Goal: Task Accomplishment & Management: Manage account settings

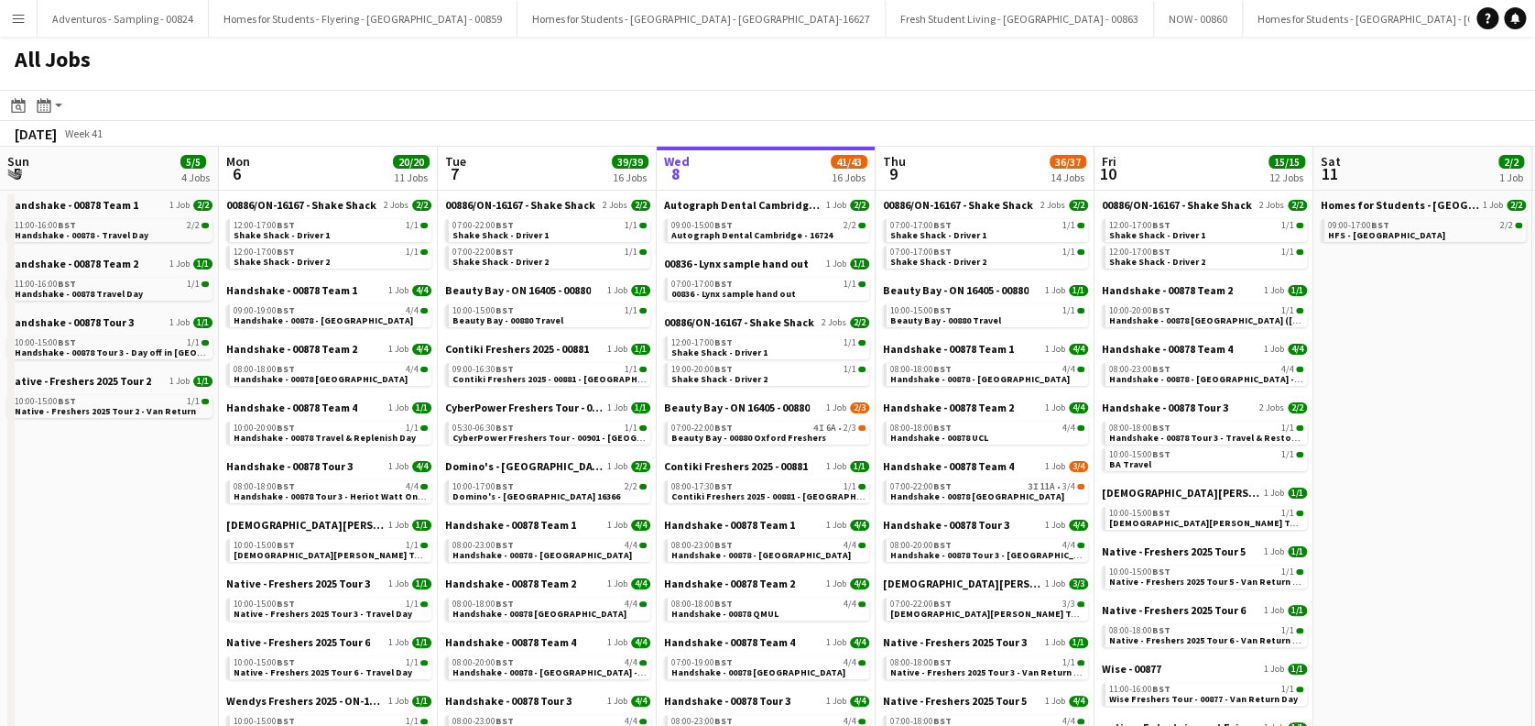
scroll to position [0, 438]
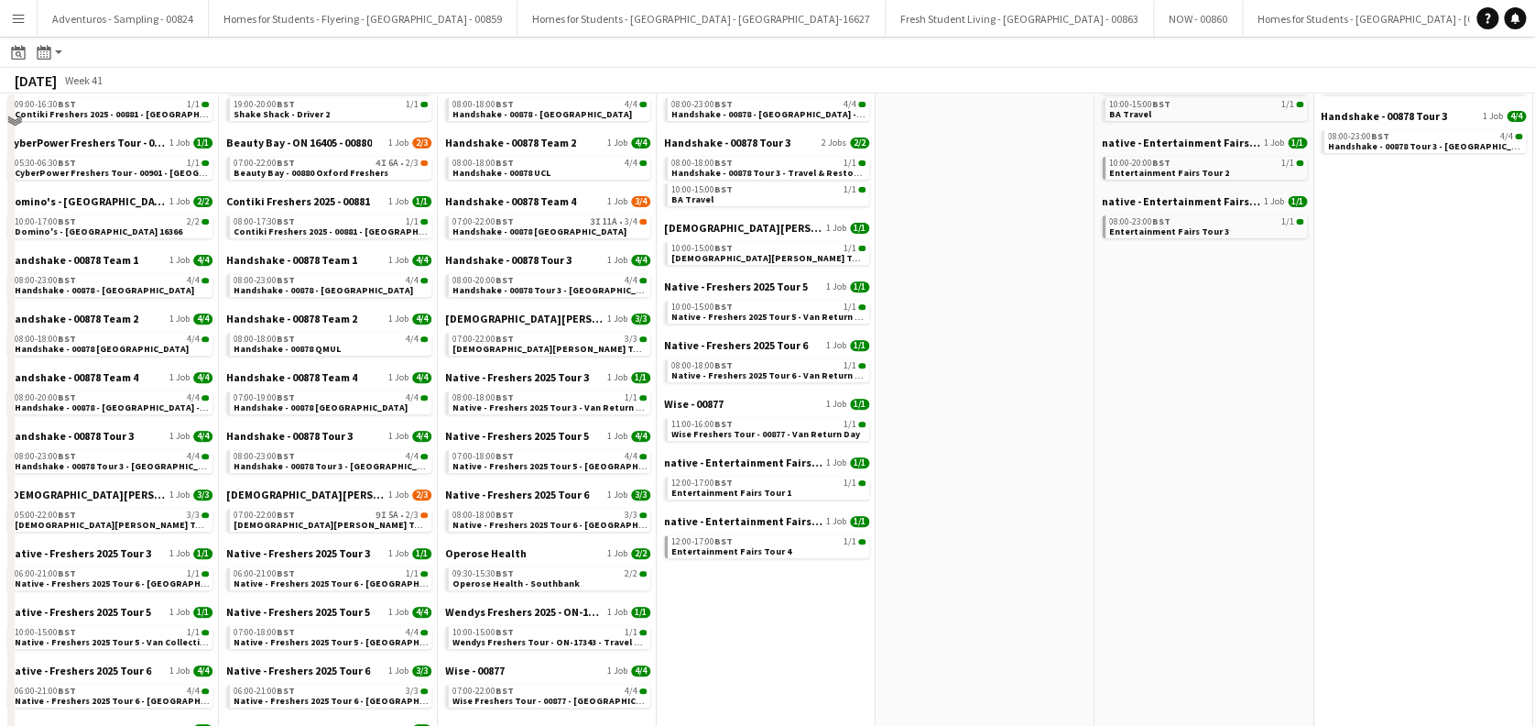
scroll to position [65, 0]
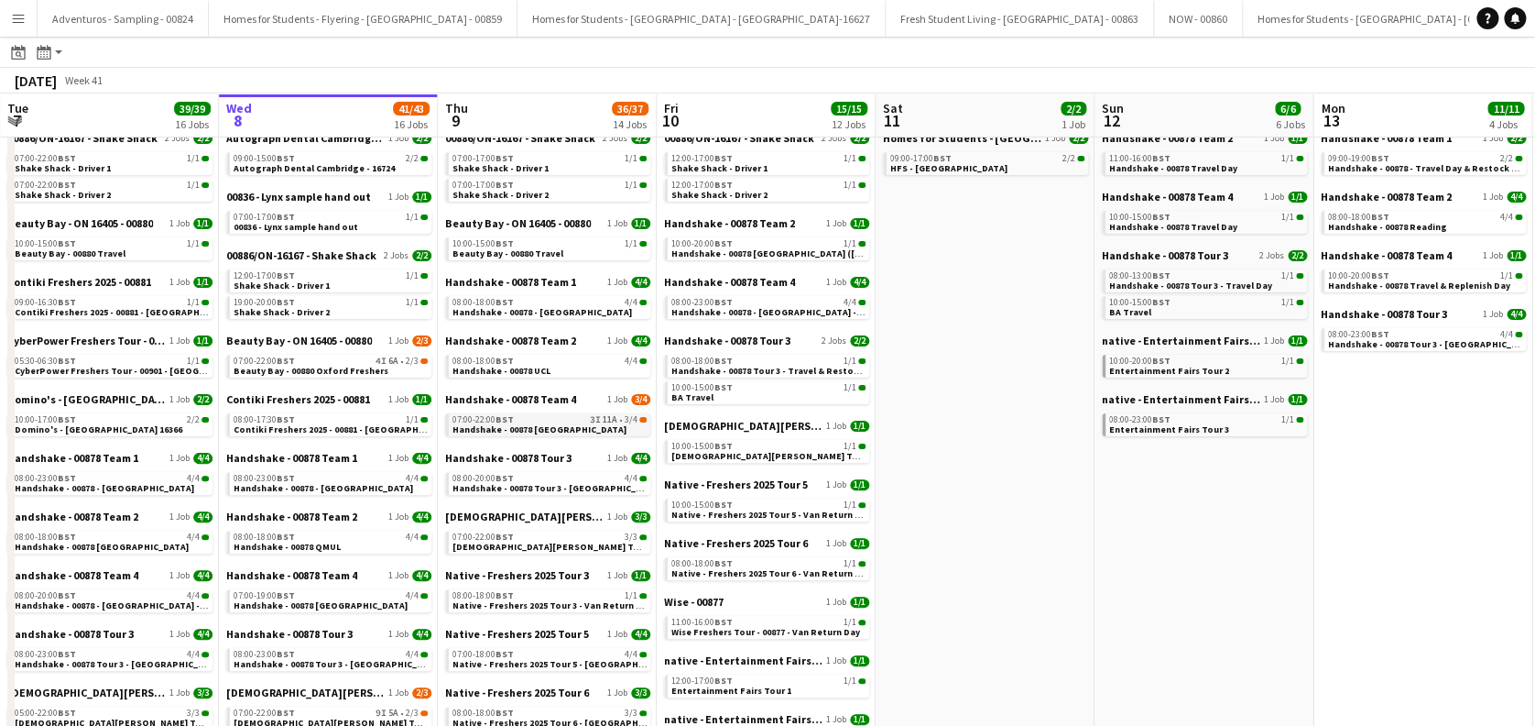
click at [552, 429] on span "Handshake - 00878 [GEOGRAPHIC_DATA]" at bounding box center [540, 429] width 174 height 12
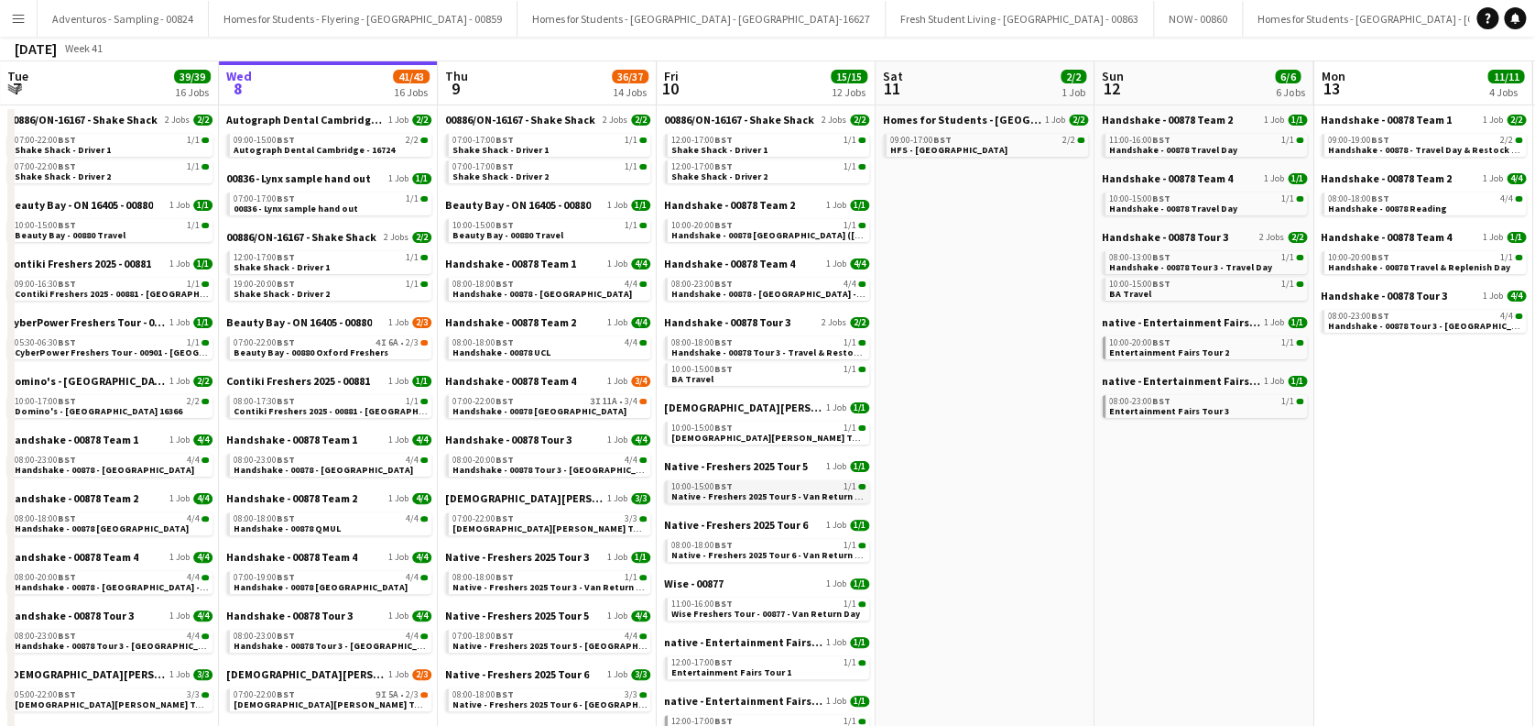
scroll to position [244, 0]
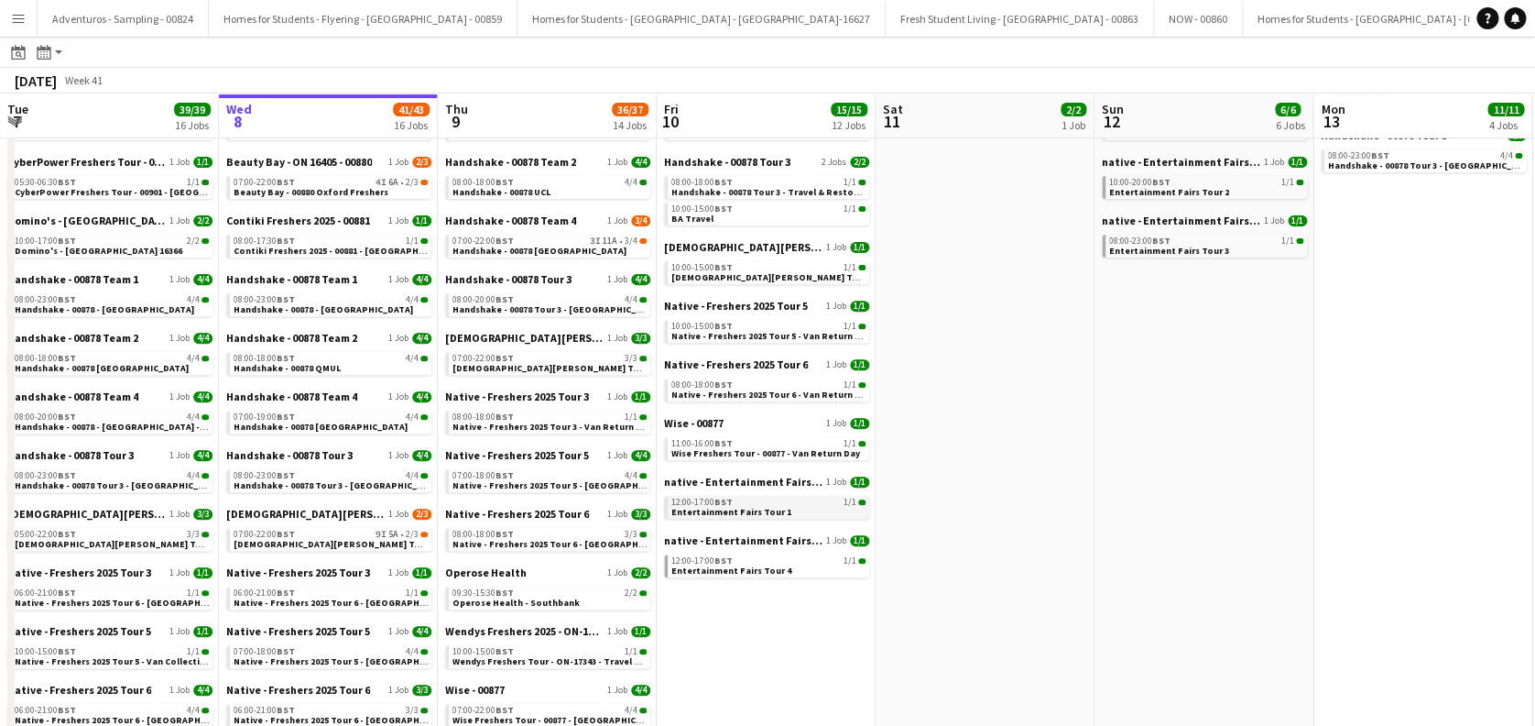
click at [752, 506] on span "Entertainment Fairs Tour 1" at bounding box center [731, 512] width 120 height 12
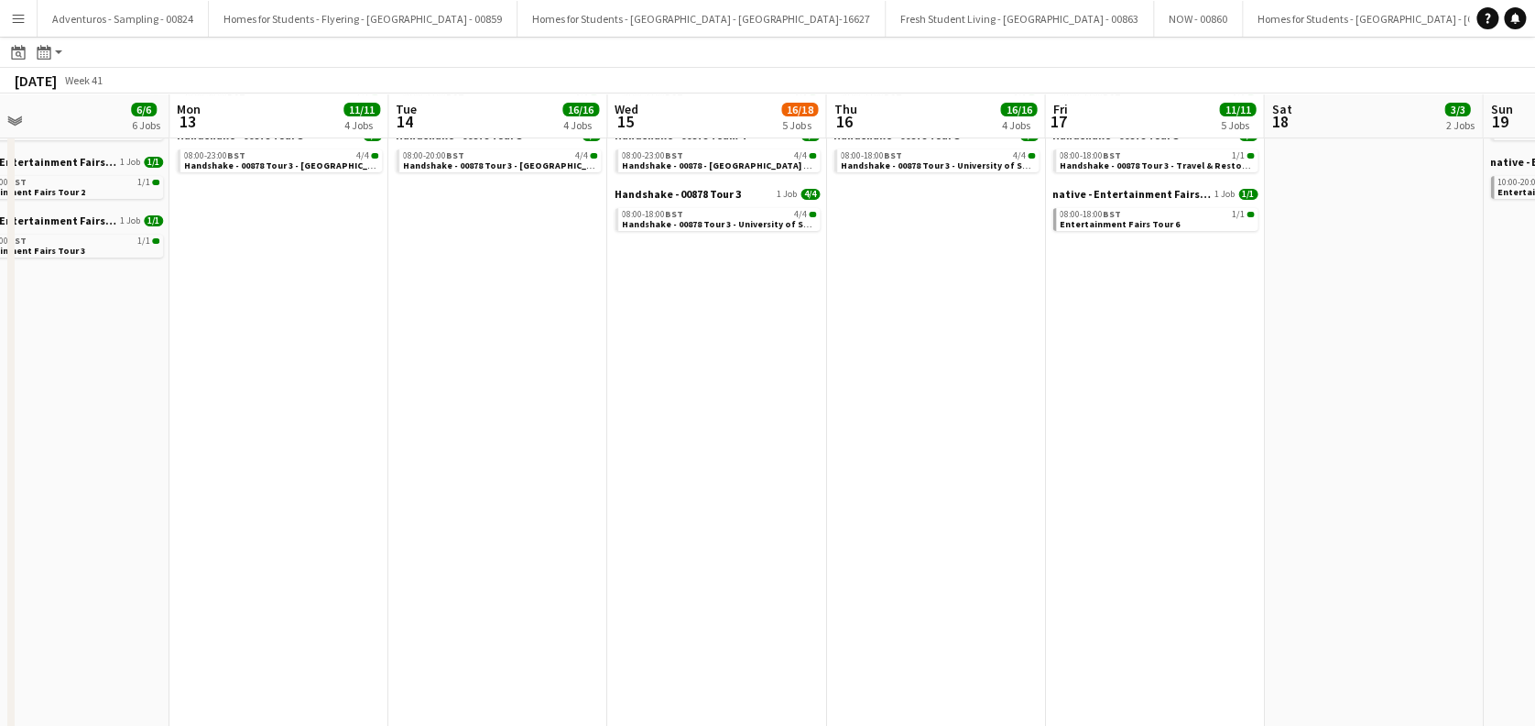
scroll to position [0, 663]
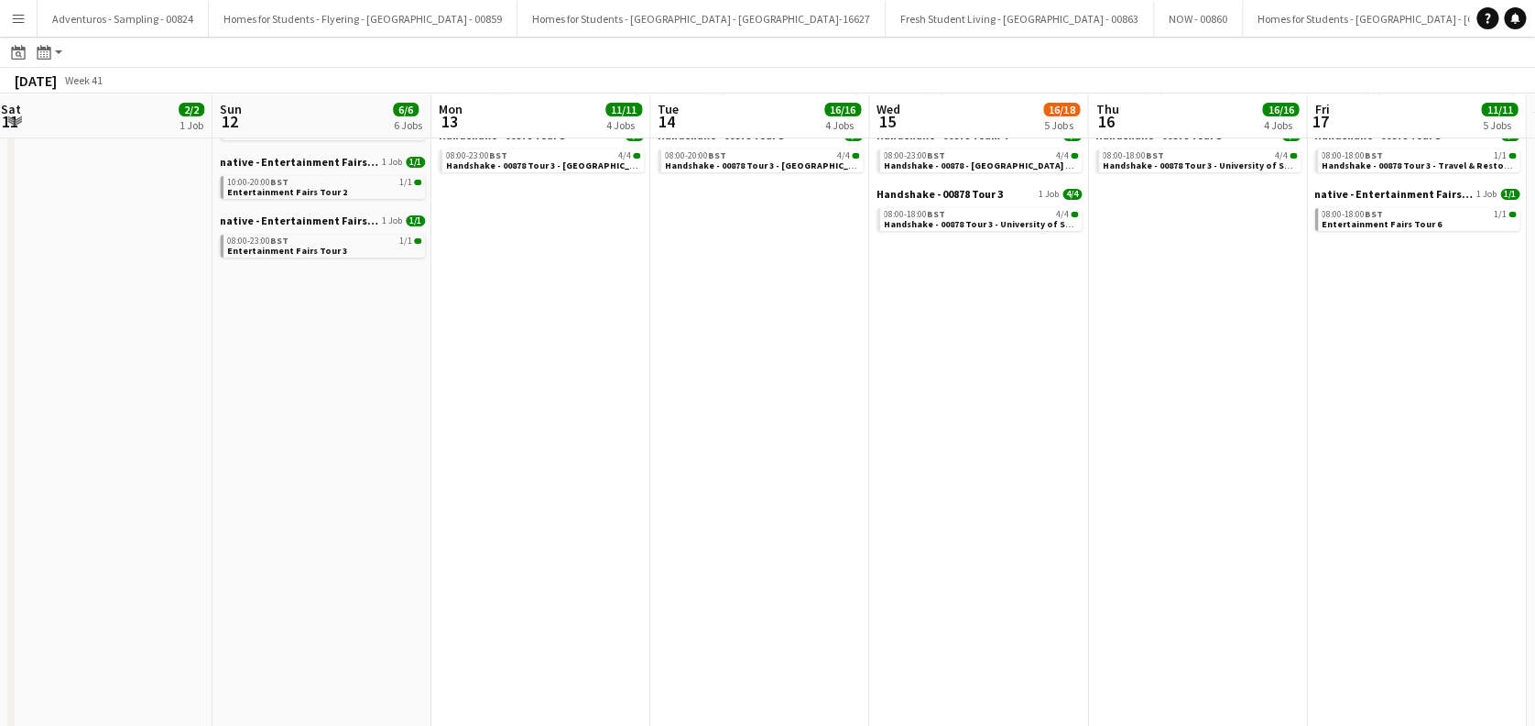
drag, startPoint x: 1155, startPoint y: 500, endPoint x: 272, endPoint y: 620, distance: 891.2
click at [272, 620] on app-calendar-viewport "Wed 8 41/43 16 Jobs Thu 9 36/37 14 Jobs Fri 10 15/15 12 Jobs Sat 11 2/2 1 Job S…" at bounding box center [767, 379] width 1535 height 1067
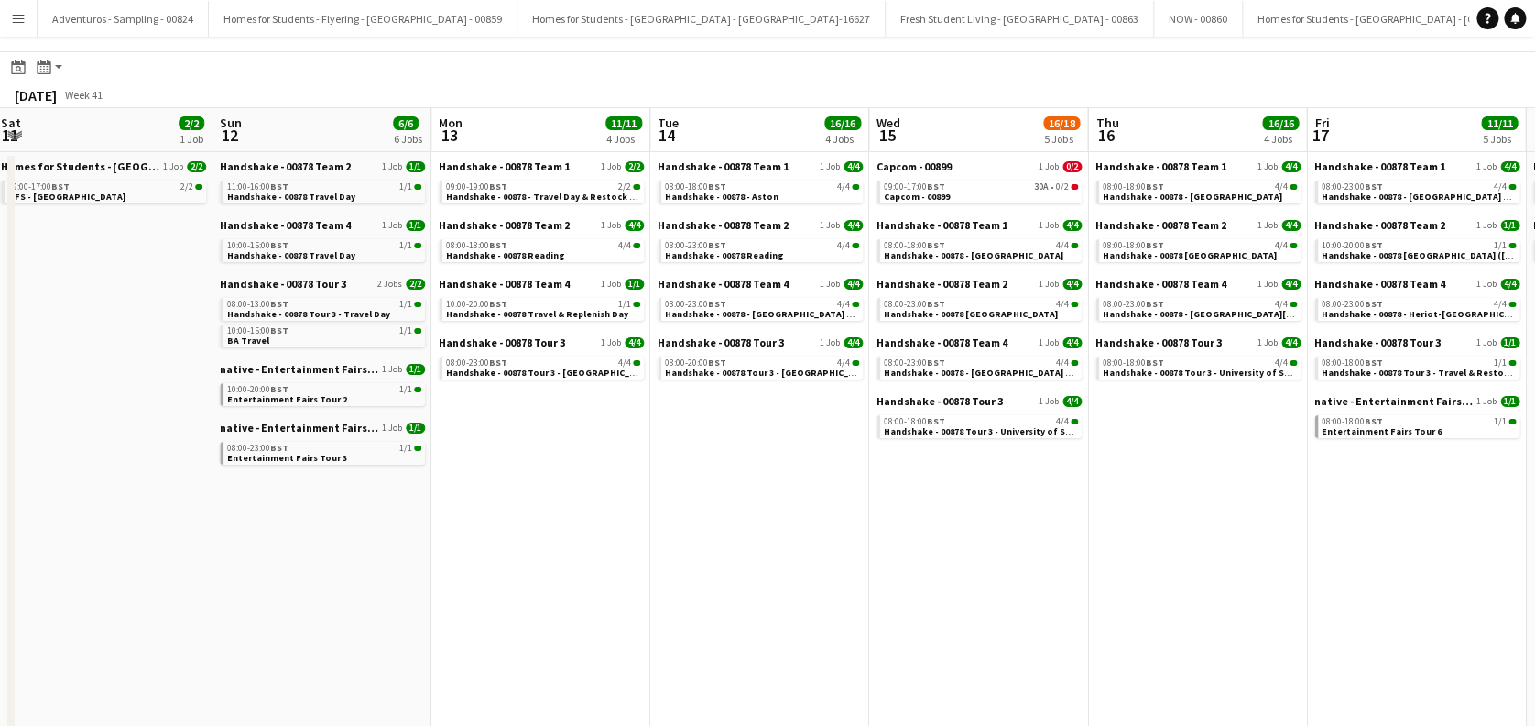
scroll to position [0, 0]
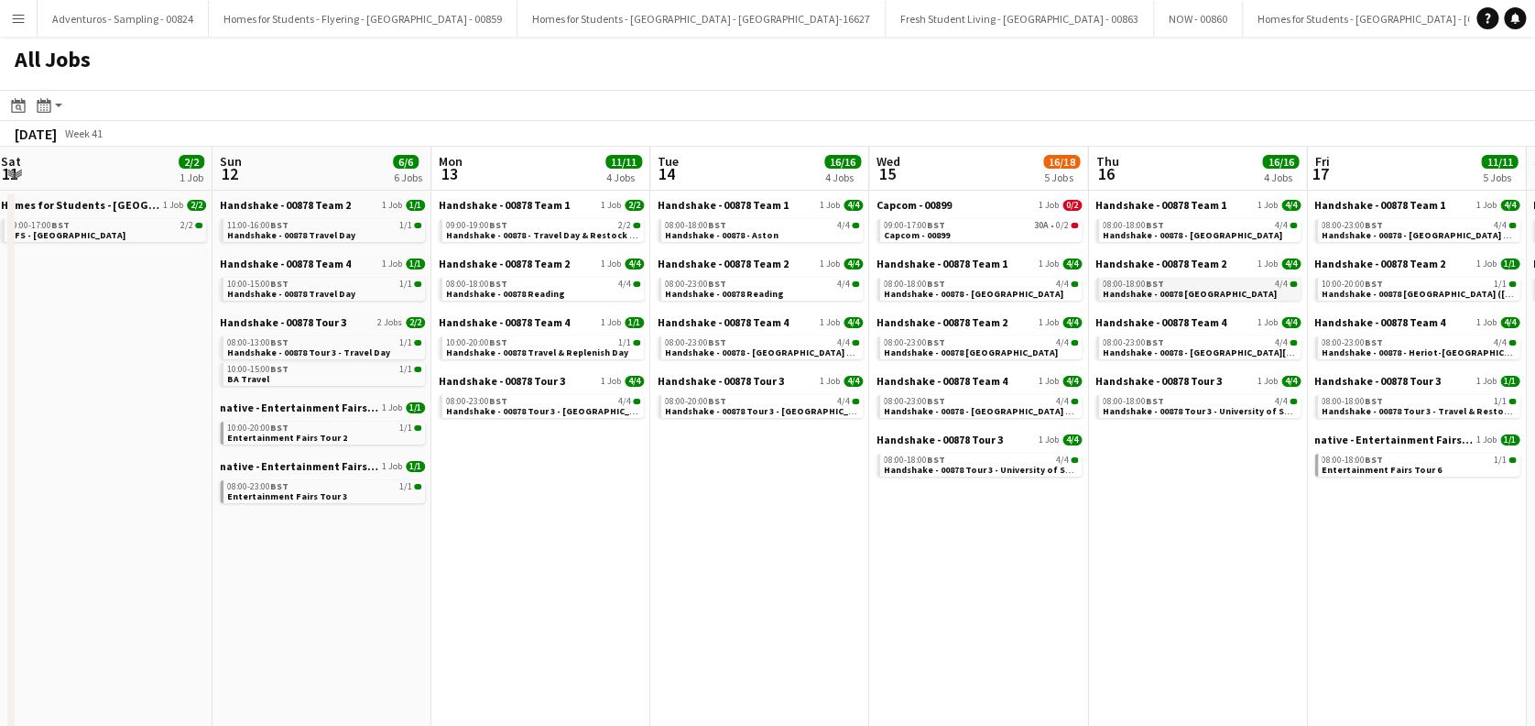
click at [1185, 294] on span "Handshake - 00878 [GEOGRAPHIC_DATA]" at bounding box center [1190, 294] width 174 height 12
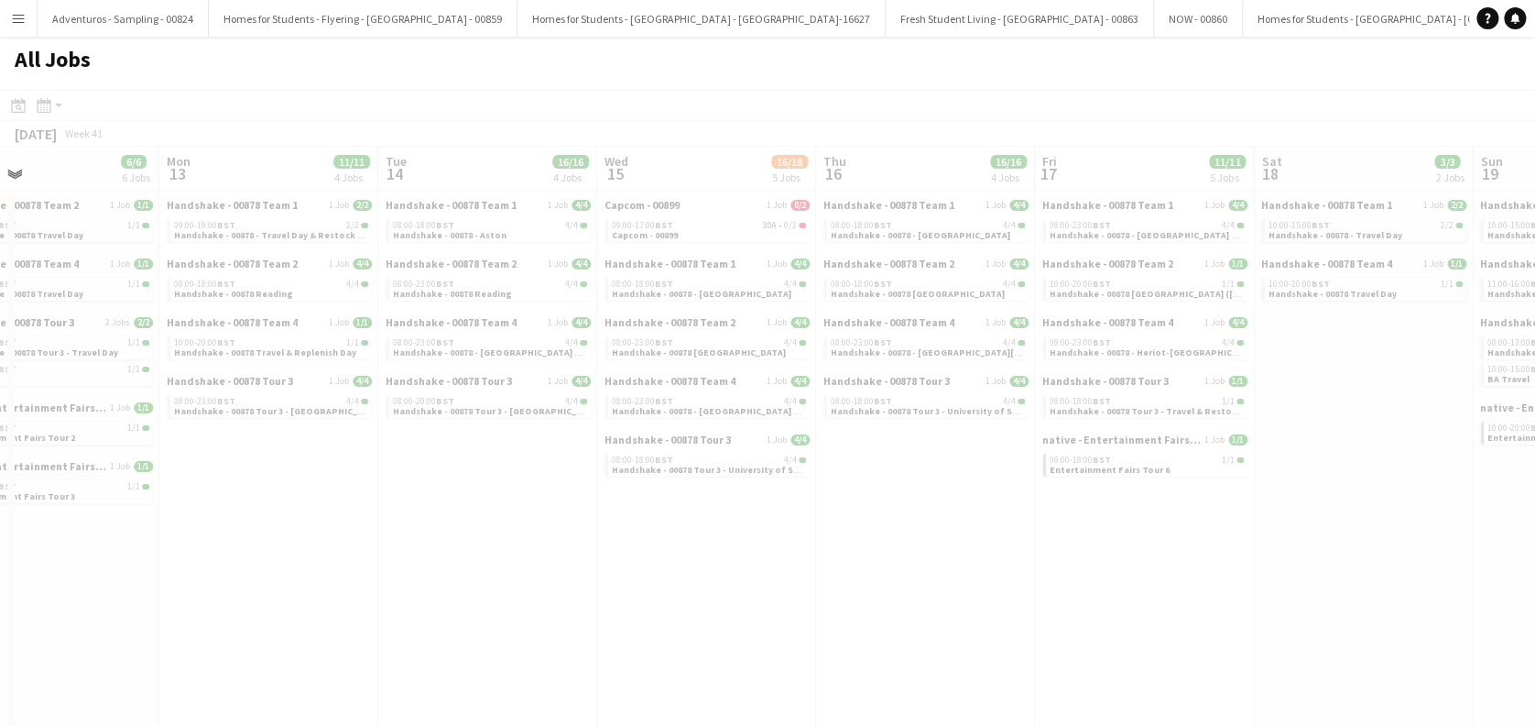
drag, startPoint x: 725, startPoint y: 535, endPoint x: 651, endPoint y: 541, distance: 73.6
click at [369, 542] on app-all-jobs "All Jobs Date picker OCT 2025 OCT 2025 Monday M Tuesday T Wednesday W Thursday …" at bounding box center [767, 598] width 1535 height 1122
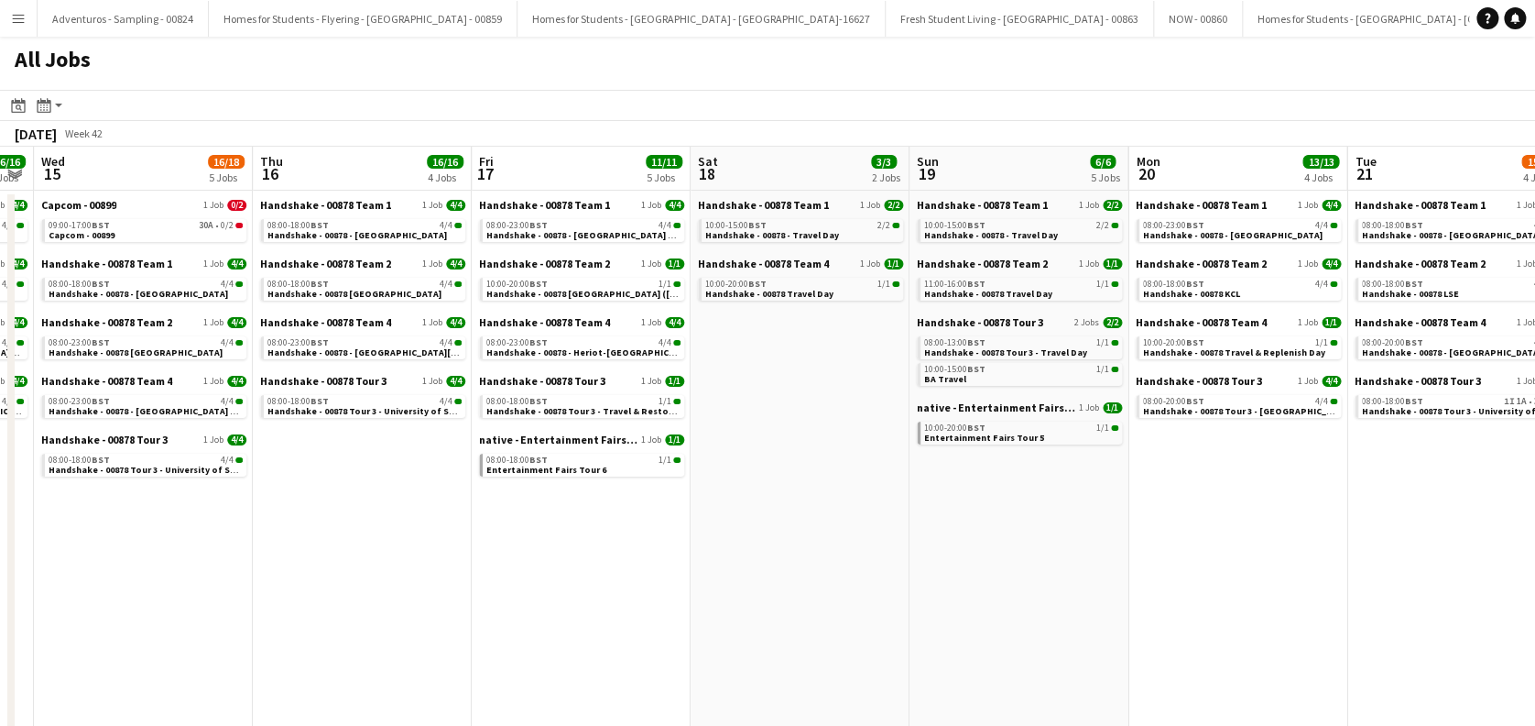
drag, startPoint x: 991, startPoint y: 550, endPoint x: 426, endPoint y: 550, distance: 565.2
click at [427, 550] on app-calendar-viewport "Sun 12 6/6 6 Jobs Mon 13 11/11 4 Jobs Tue 14 16/16 4 Jobs Wed 15 16/18 5 Jobs T…" at bounding box center [767, 653] width 1535 height 1012
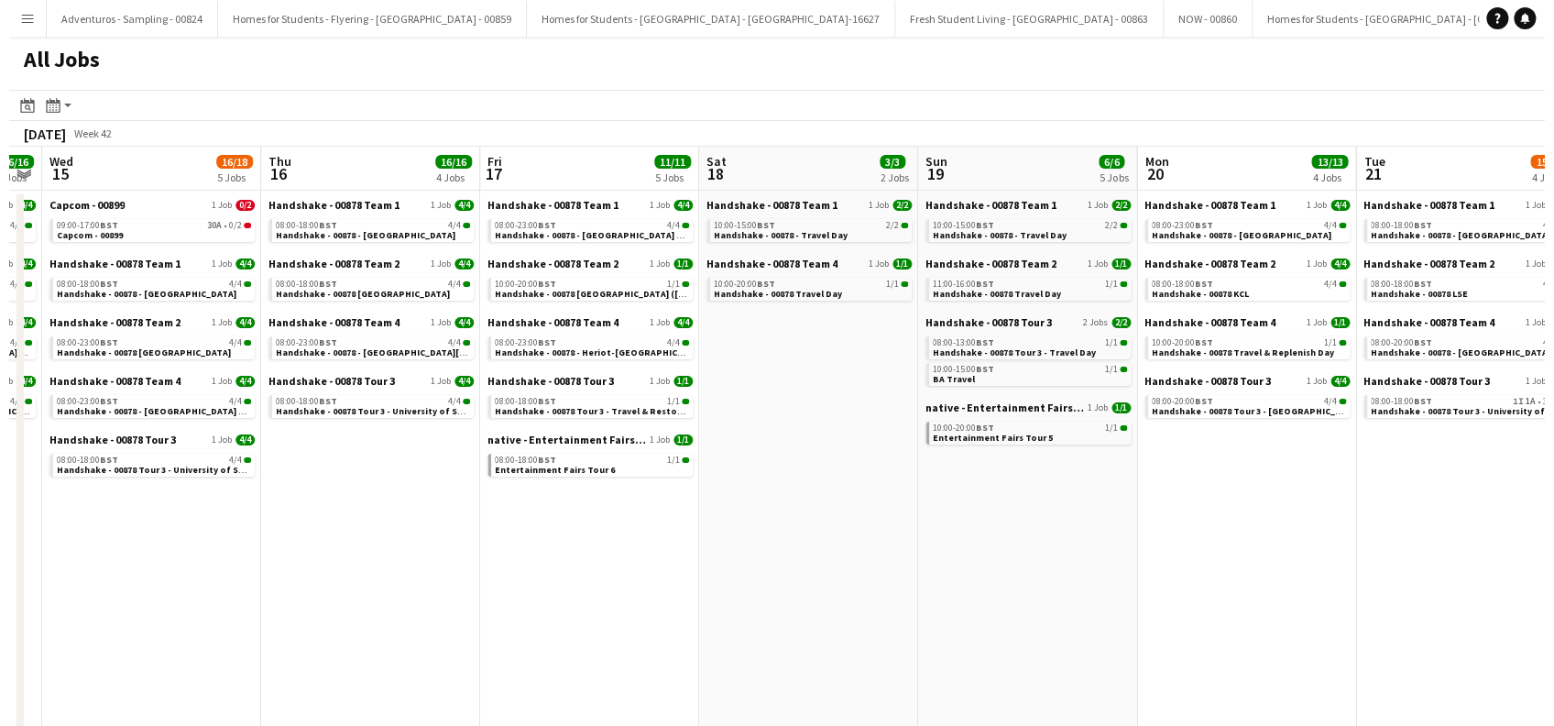
scroll to position [0, 516]
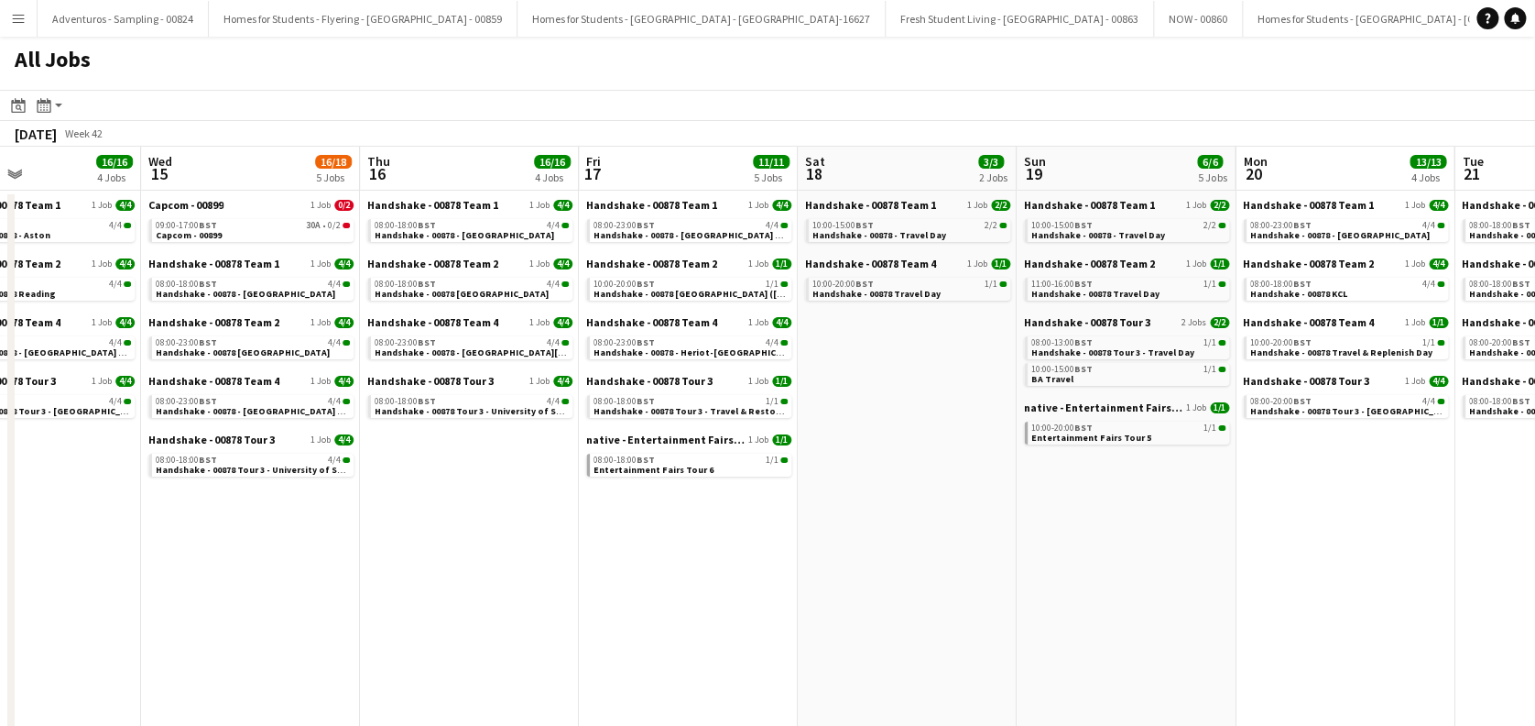
click at [812, 524] on app-all-jobs "All Jobs Date picker OCT 2025 OCT 2025 Monday M Tuesday T Wednesday W Thursday …" at bounding box center [767, 598] width 1535 height 1122
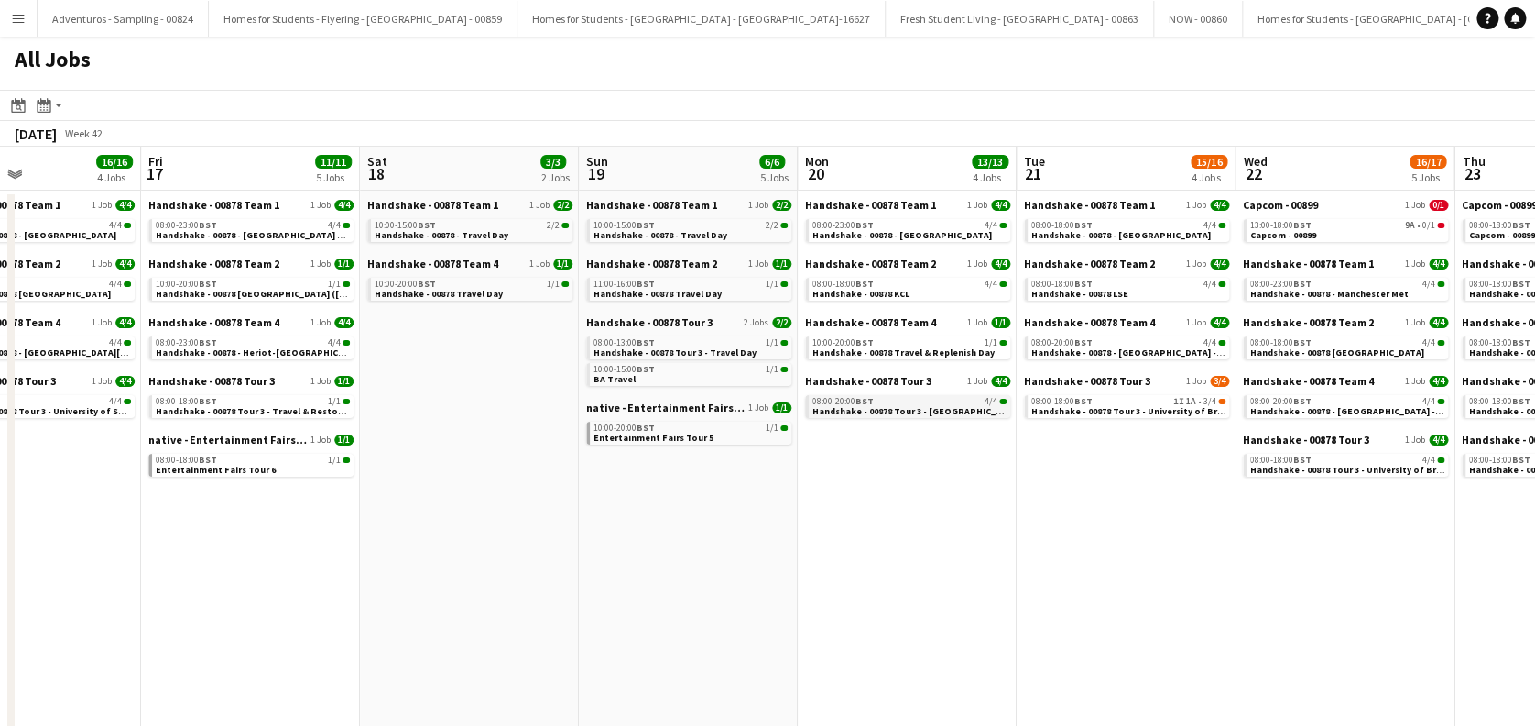
click at [903, 413] on span "Handshake - 00878 Tour 3 - Cardiff University Onsite Day" at bounding box center [942, 411] width 259 height 12
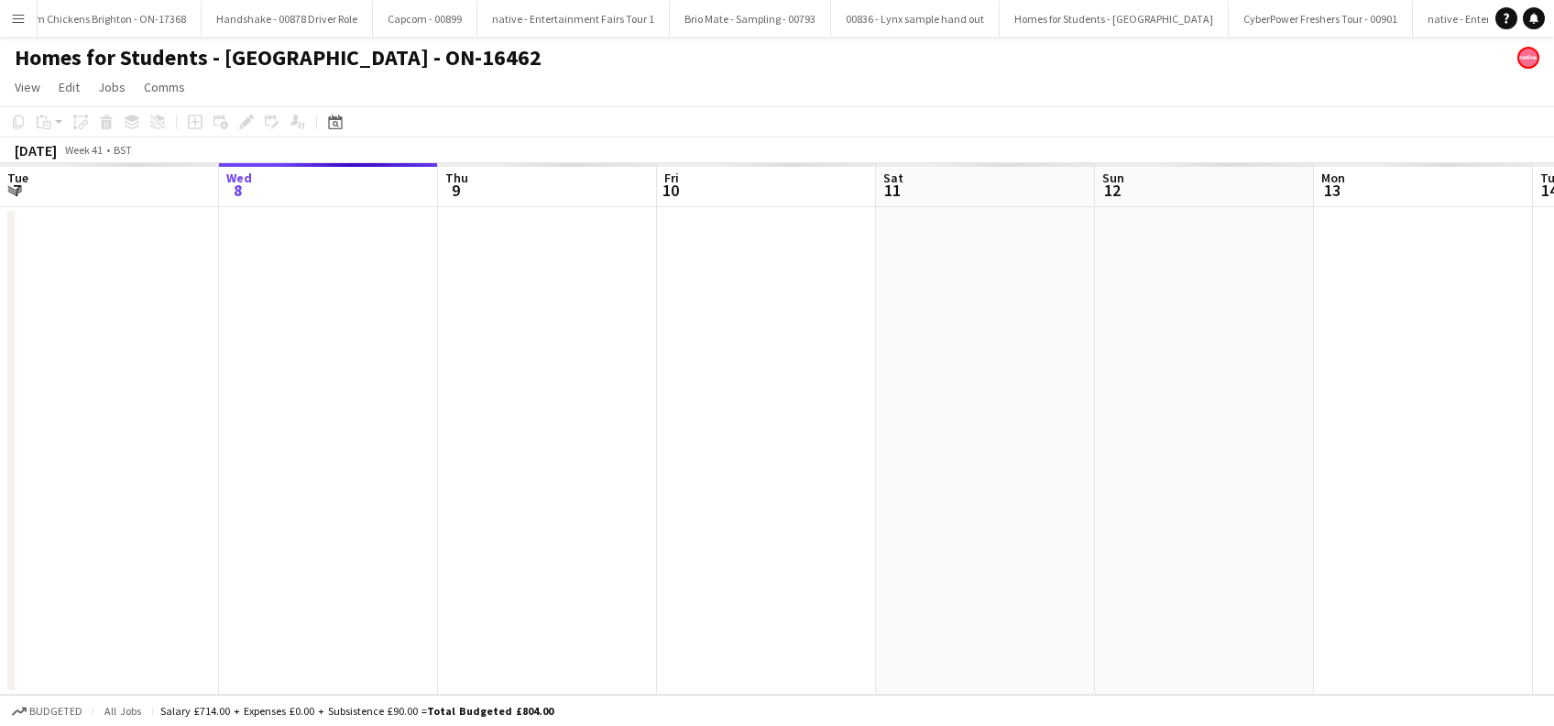
scroll to position [0, 12998]
click at [1361, 26] on button "native - Entertainment Fairs Tour 2 Close" at bounding box center [1457, 19] width 192 height 36
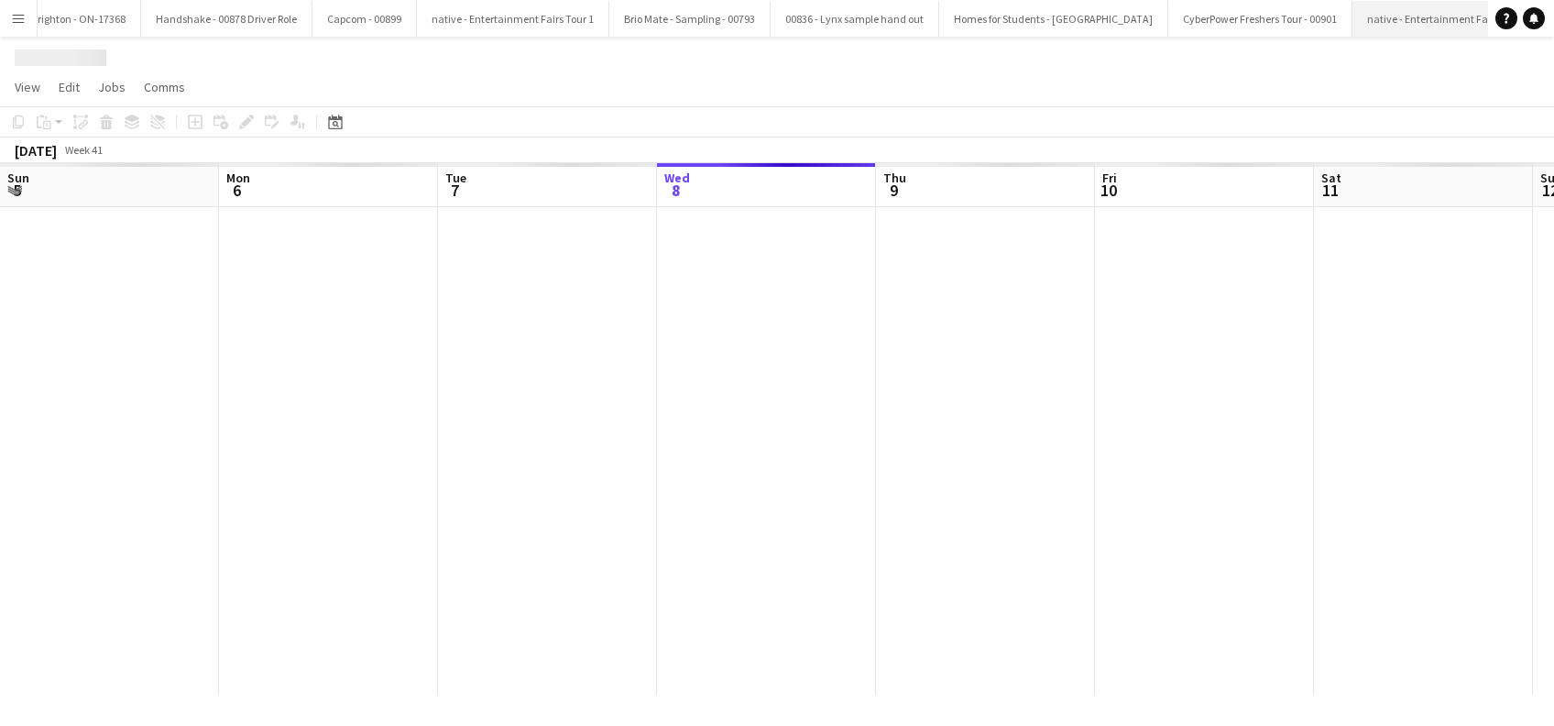
scroll to position [0, 438]
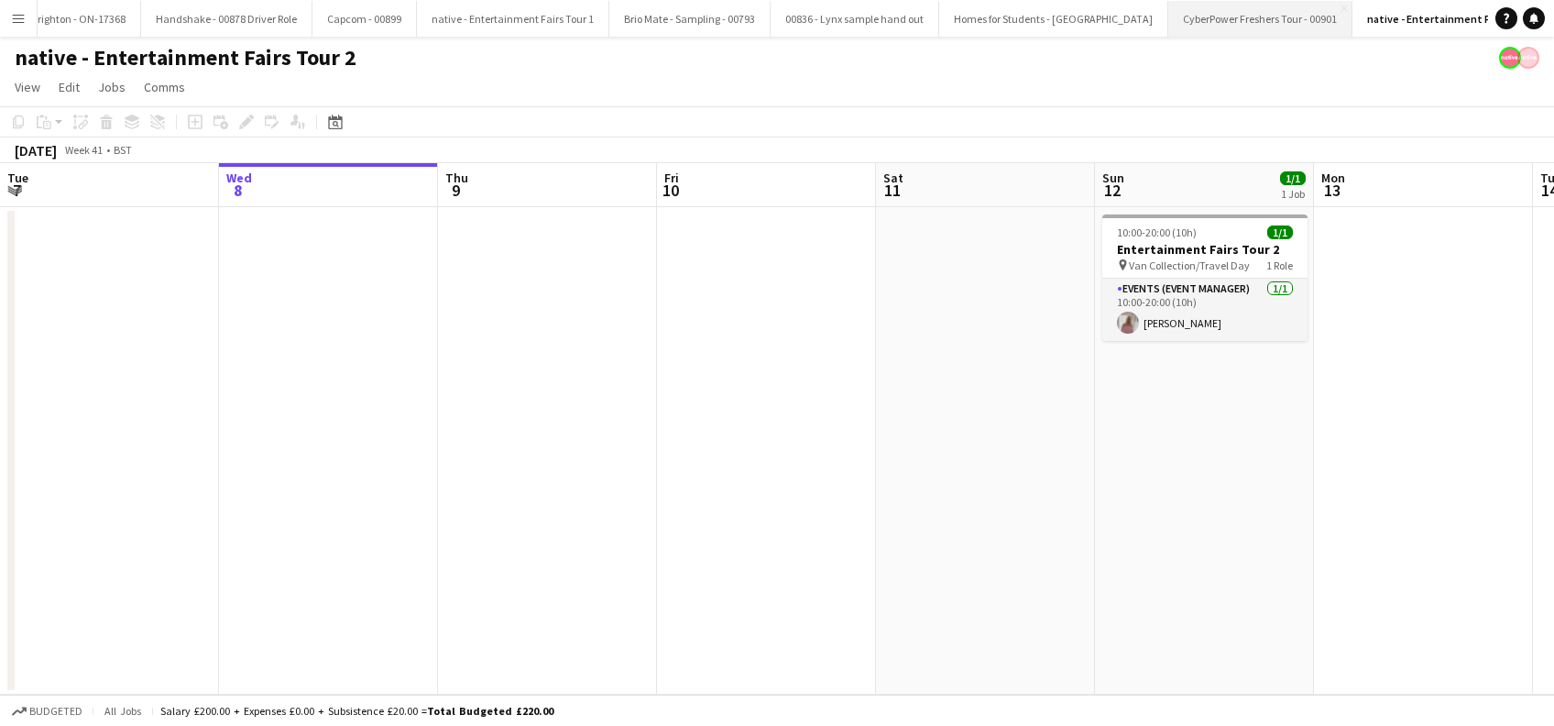
click at [1168, 22] on button "CyberPower Freshers Tour - 00901 Close" at bounding box center [1260, 19] width 184 height 36
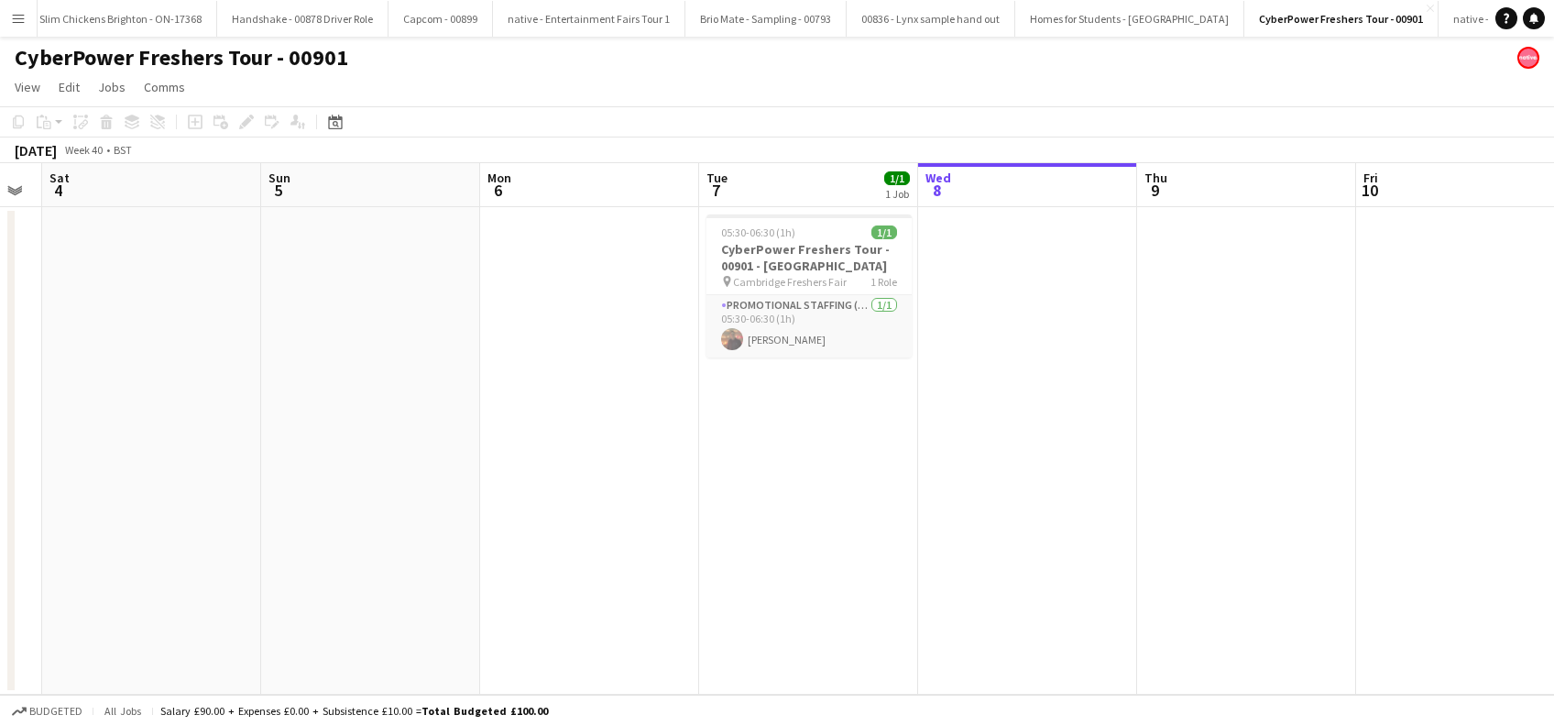
scroll to position [0, 464]
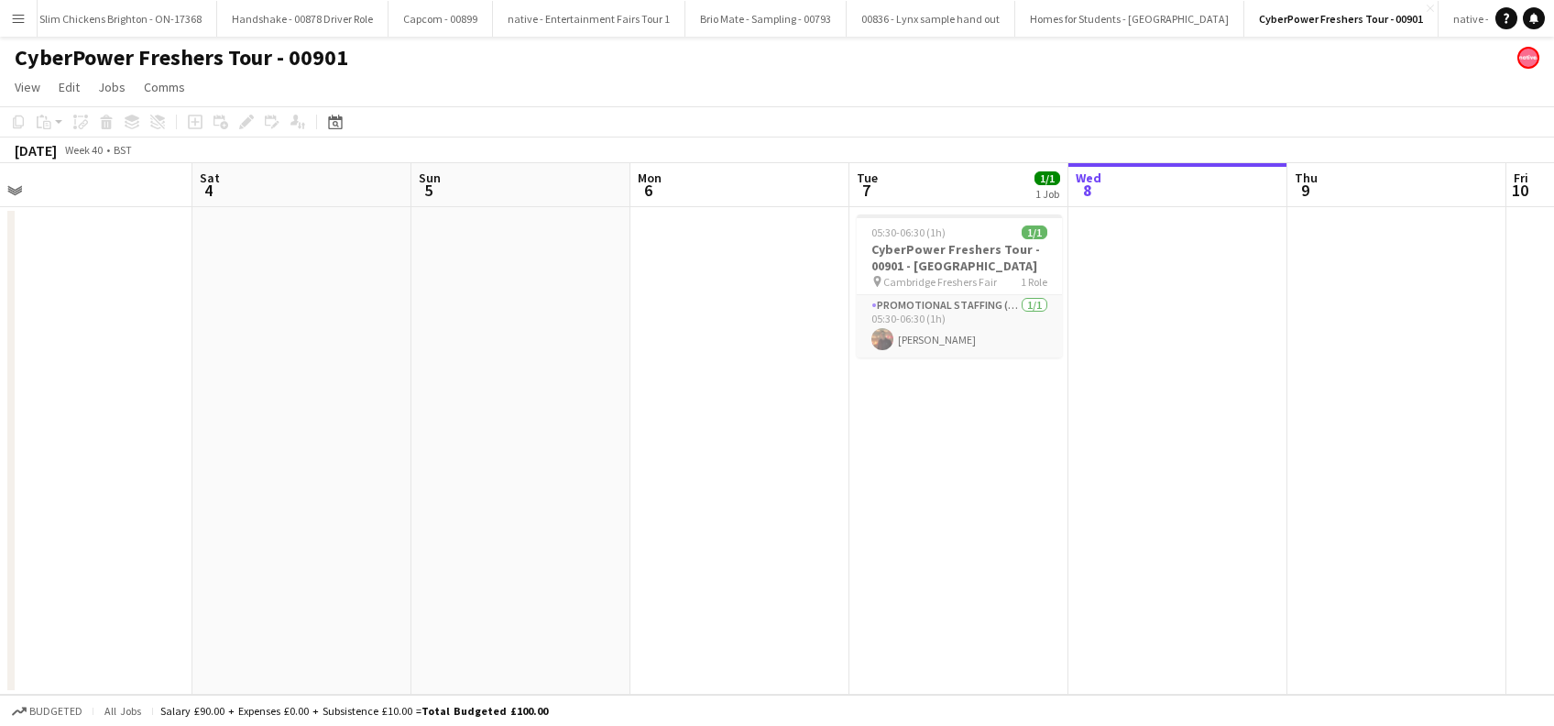
drag, startPoint x: 366, startPoint y: 415, endPoint x: 1216, endPoint y: 440, distance: 849.6
click at [1216, 440] on app-calendar-viewport "Wed 1 Thu 2 Fri 3 Sat 4 Sun 5 Mon 6 Tue 7 1/1 1 Job Wed 8 Thu 9 Fri 10 Sat 11 S…" at bounding box center [777, 428] width 1554 height 531
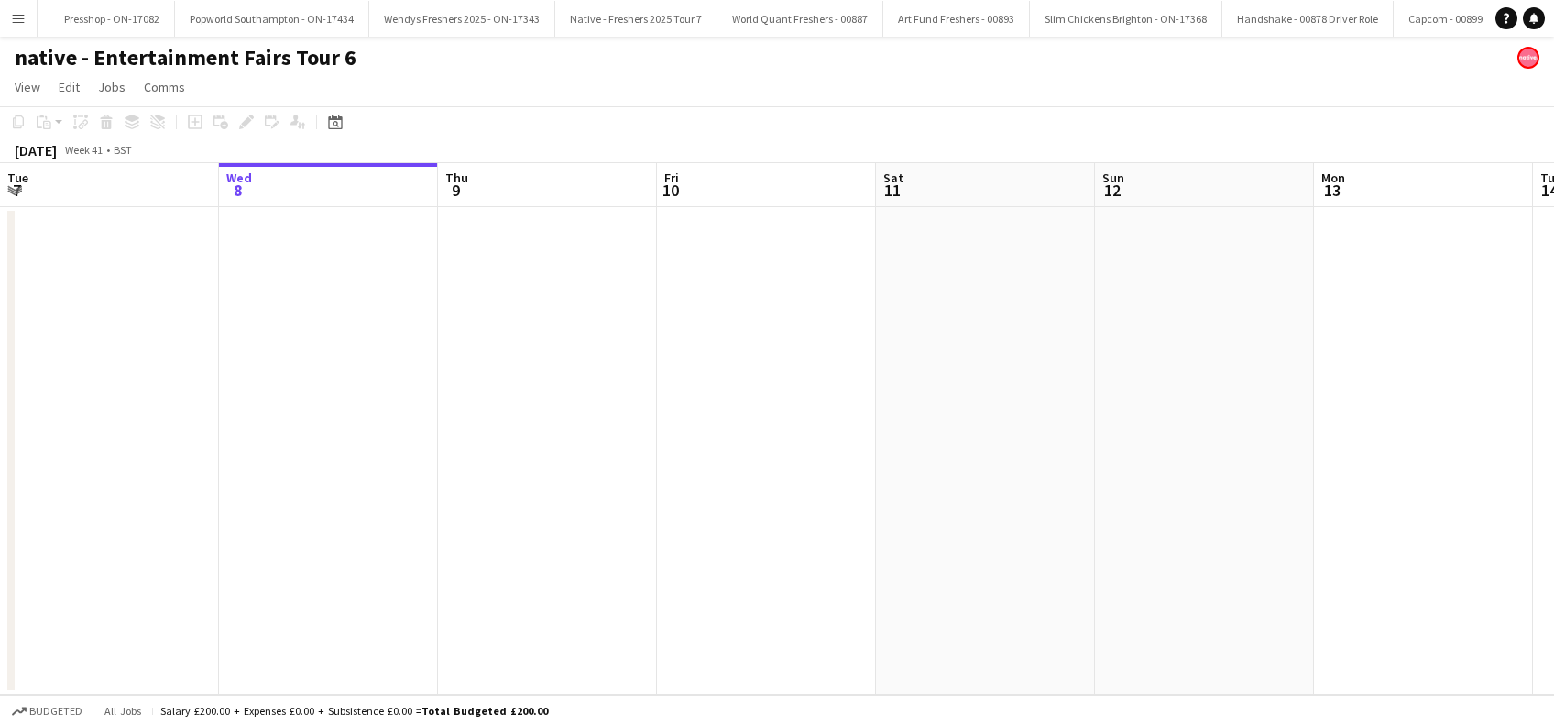
scroll to position [0, 11874]
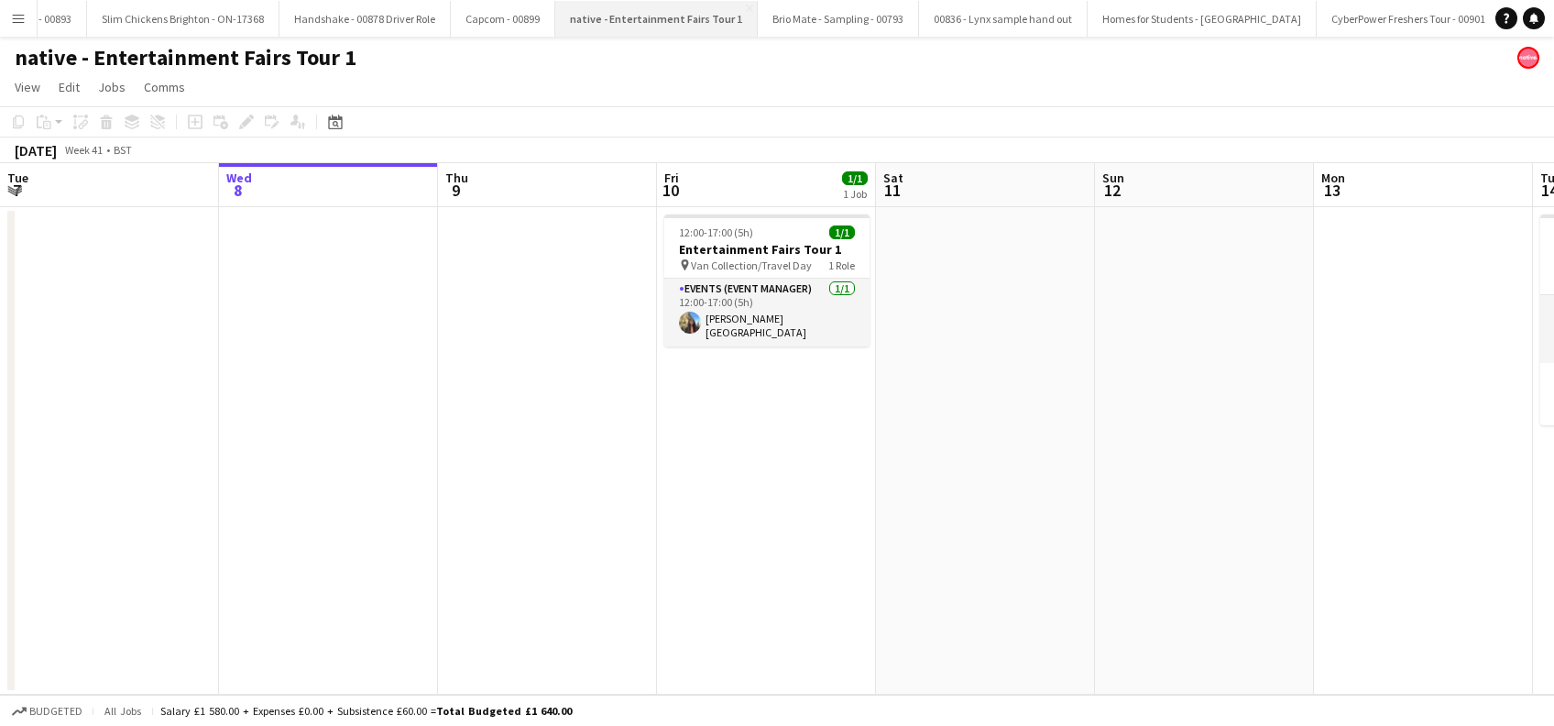
scroll to position [0, 12998]
click at [1018, 438] on app-date-cell at bounding box center [985, 450] width 219 height 487
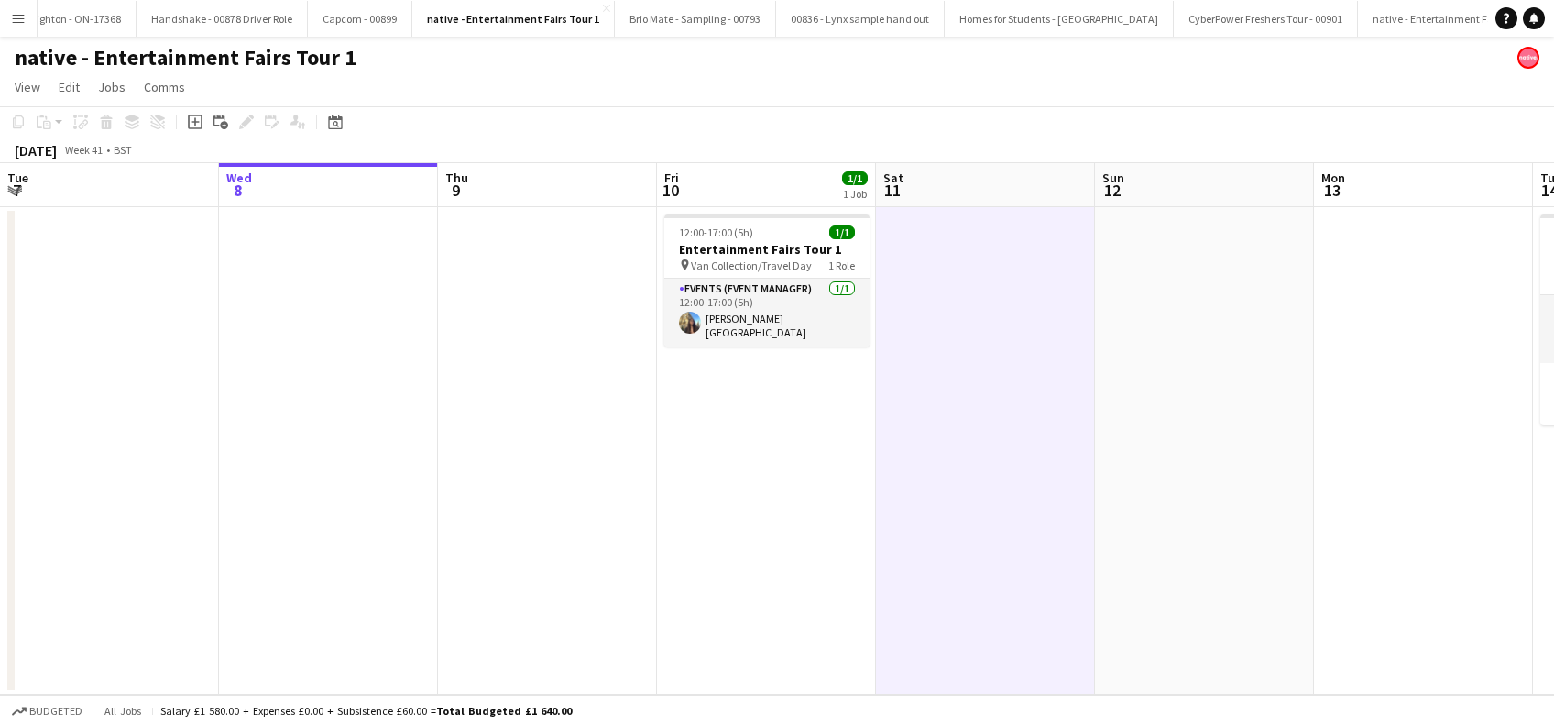
click at [754, 460] on app-date-cell "12:00-17:00 (5h) 1/1 Entertainment Fairs Tour 1 pin Van Collection/Travel Day 1…" at bounding box center [766, 450] width 219 height 487
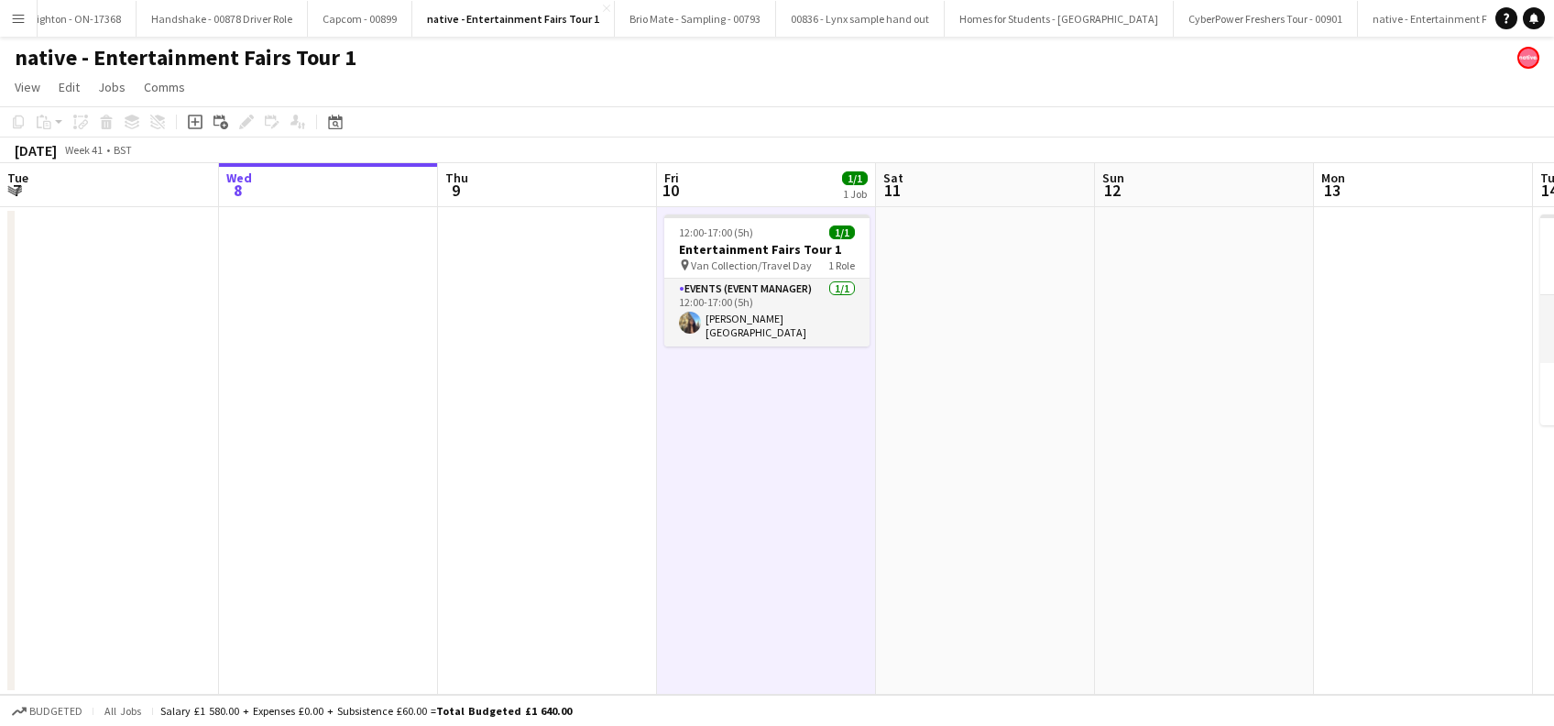
click at [941, 475] on app-date-cell at bounding box center [985, 450] width 219 height 487
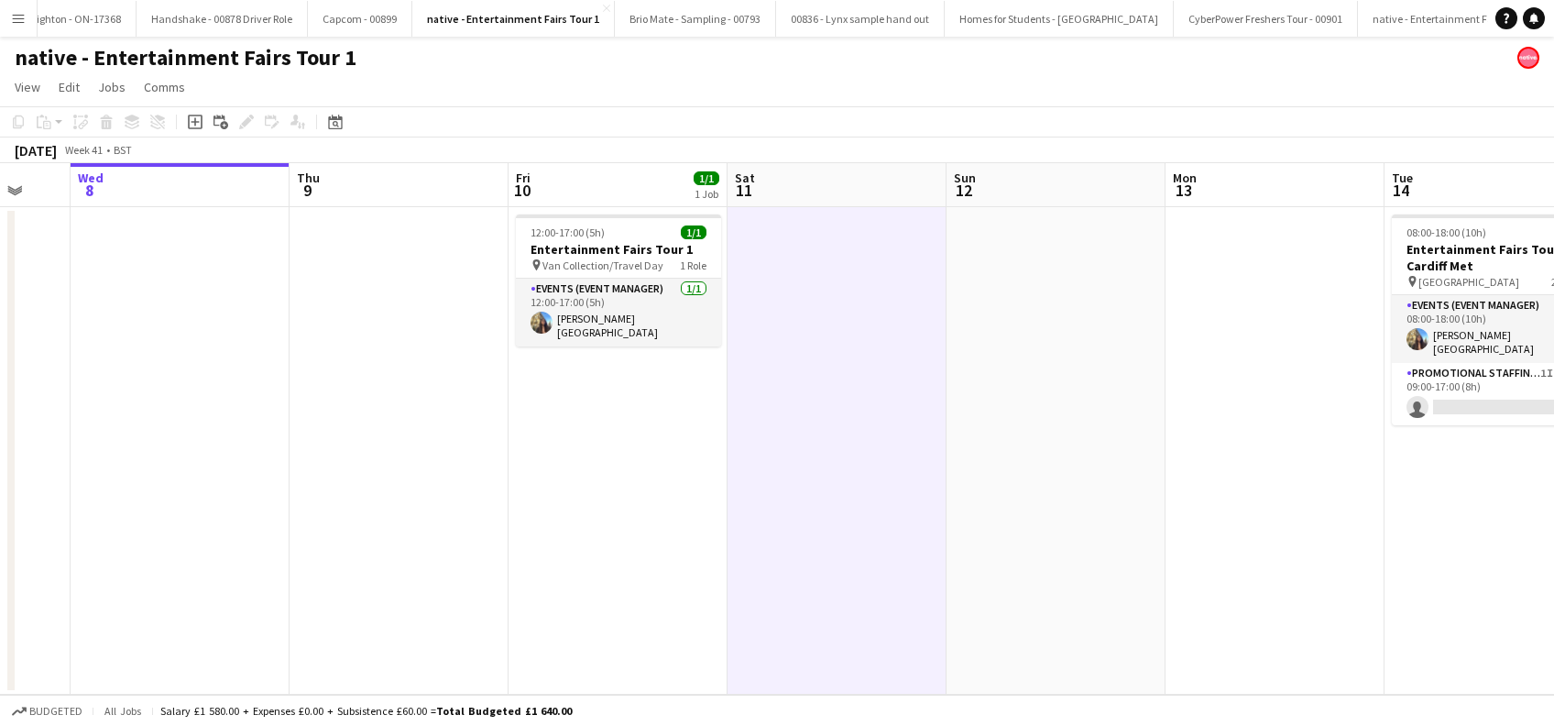
drag, startPoint x: 1327, startPoint y: 525, endPoint x: 738, endPoint y: 579, distance: 590.6
click at [738, 579] on app-calendar-viewport "Sun 5 Mon 6 Tue 7 Wed 8 Thu 9 Fri 10 1/1 1 Job Sat 11 Sun 12 Mon 13 Tue 14 1/2 …" at bounding box center [777, 428] width 1554 height 531
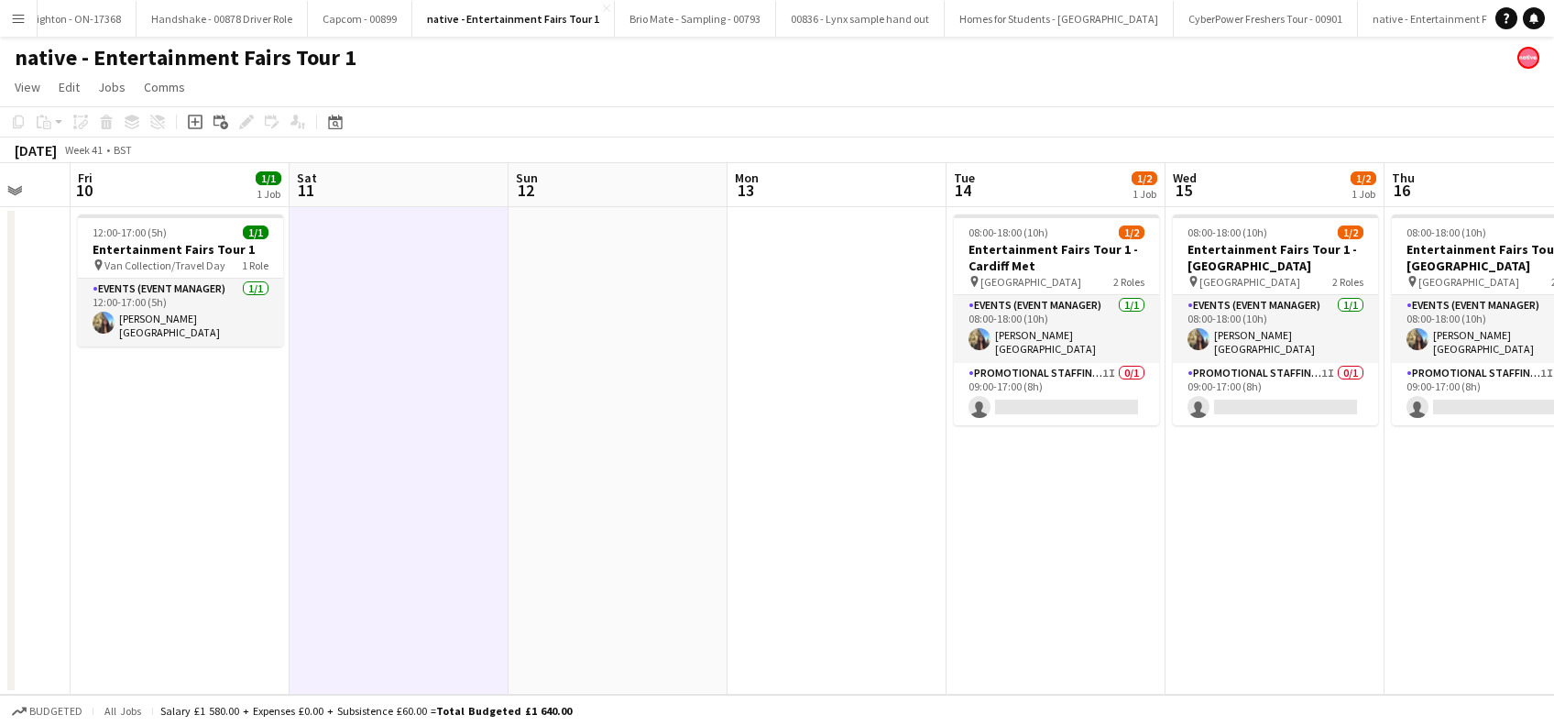
scroll to position [0, 588]
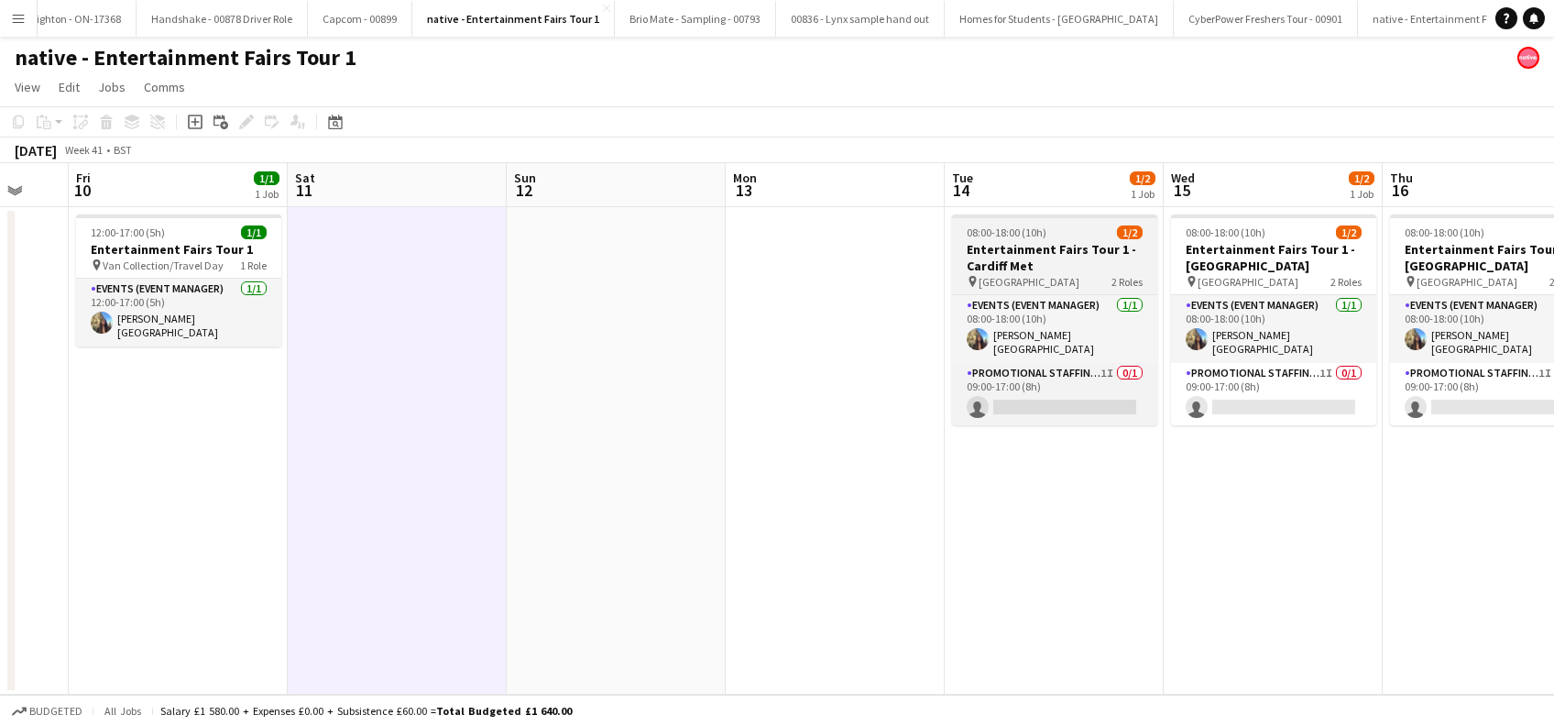
click at [996, 262] on h3 "Entertainment Fairs Tour 1 - Cardiff Met" at bounding box center [1054, 257] width 205 height 33
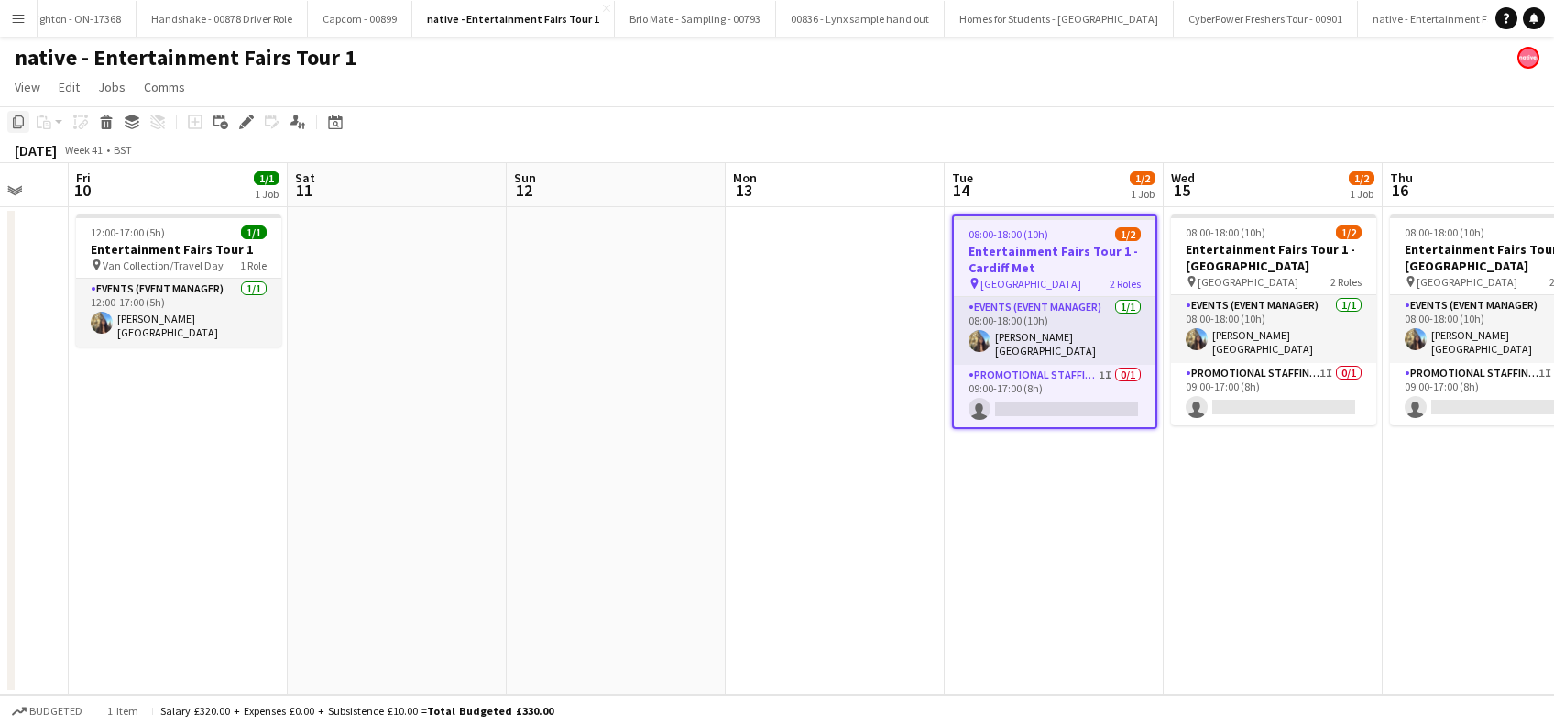
click at [16, 117] on icon "Copy" at bounding box center [18, 122] width 15 height 15
click at [1358, 17] on button "native - Entertainment Fairs Tour 2 Close" at bounding box center [1454, 19] width 192 height 36
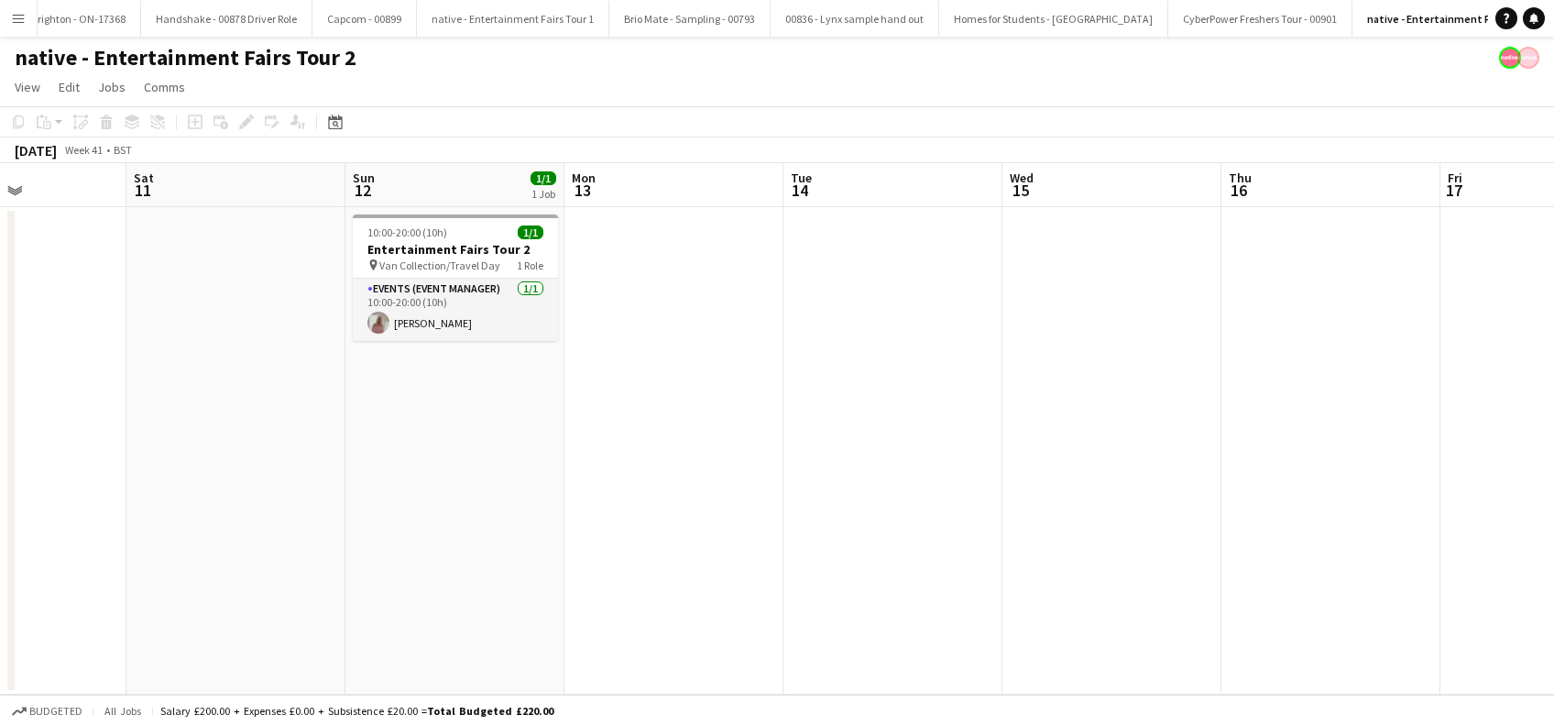
scroll to position [0, 861]
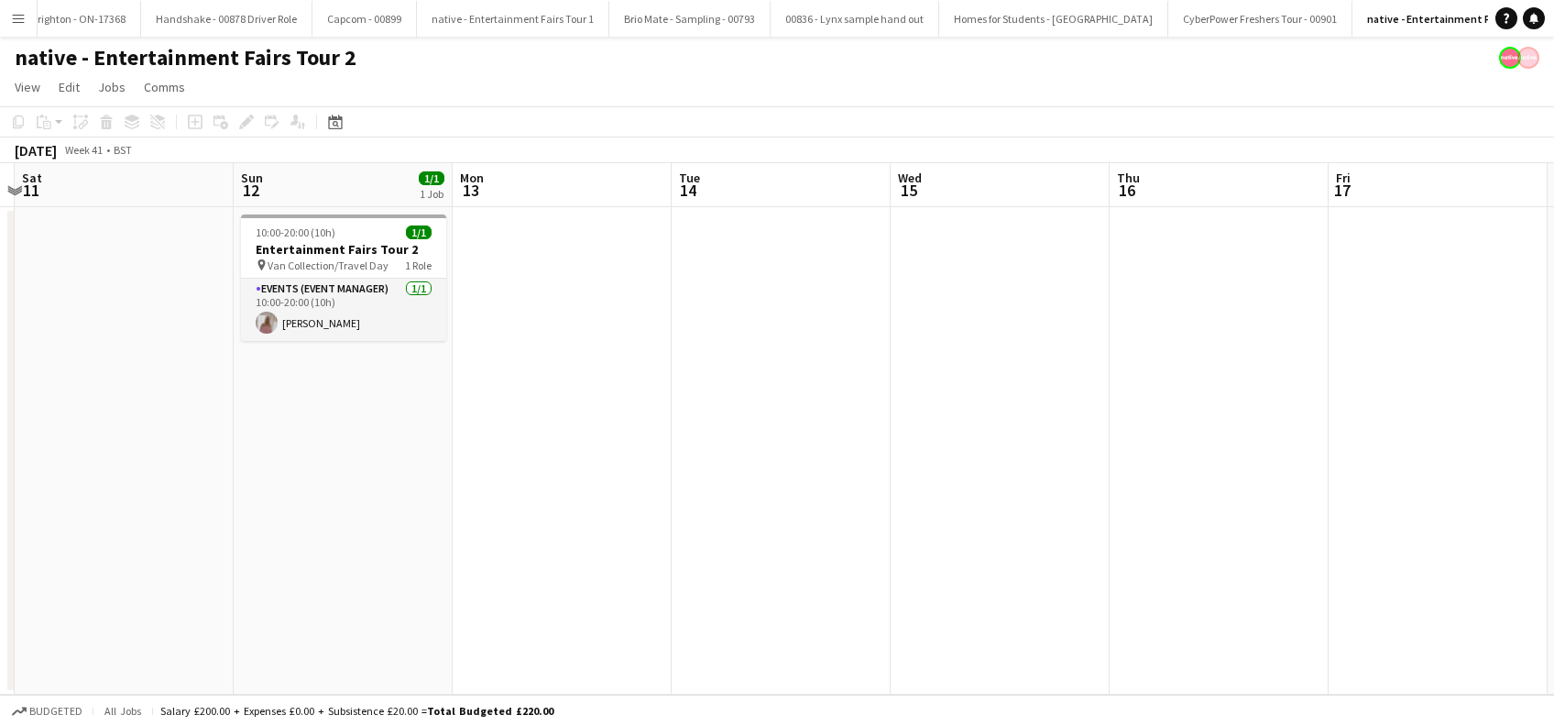
drag, startPoint x: 1322, startPoint y: 495, endPoint x: 461, endPoint y: 594, distance: 866.8
click at [461, 594] on app-calendar-viewport "Tue 7 Wed 8 Thu 9 Fri 10 Sat 11 Sun 12 1/1 1 Job Mon 13 Tue 14 Wed 15 Thu 16 Fr…" at bounding box center [777, 428] width 1554 height 531
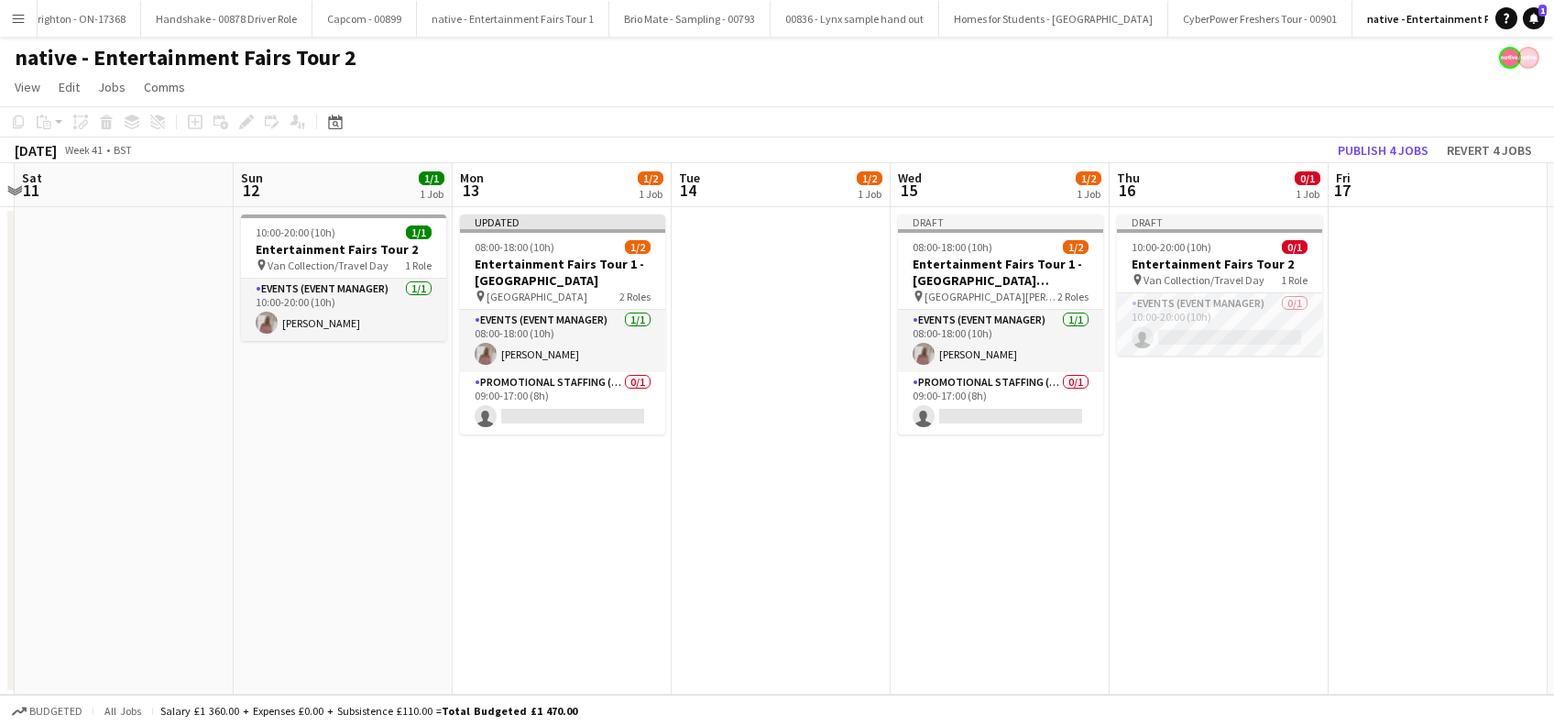
click at [995, 532] on app-date-cell "Draft 08:00-18:00 (10h) 1/2 Entertainment Fairs Tour 1 - Edinburgh Napier Unive…" at bounding box center [999, 450] width 219 height 487
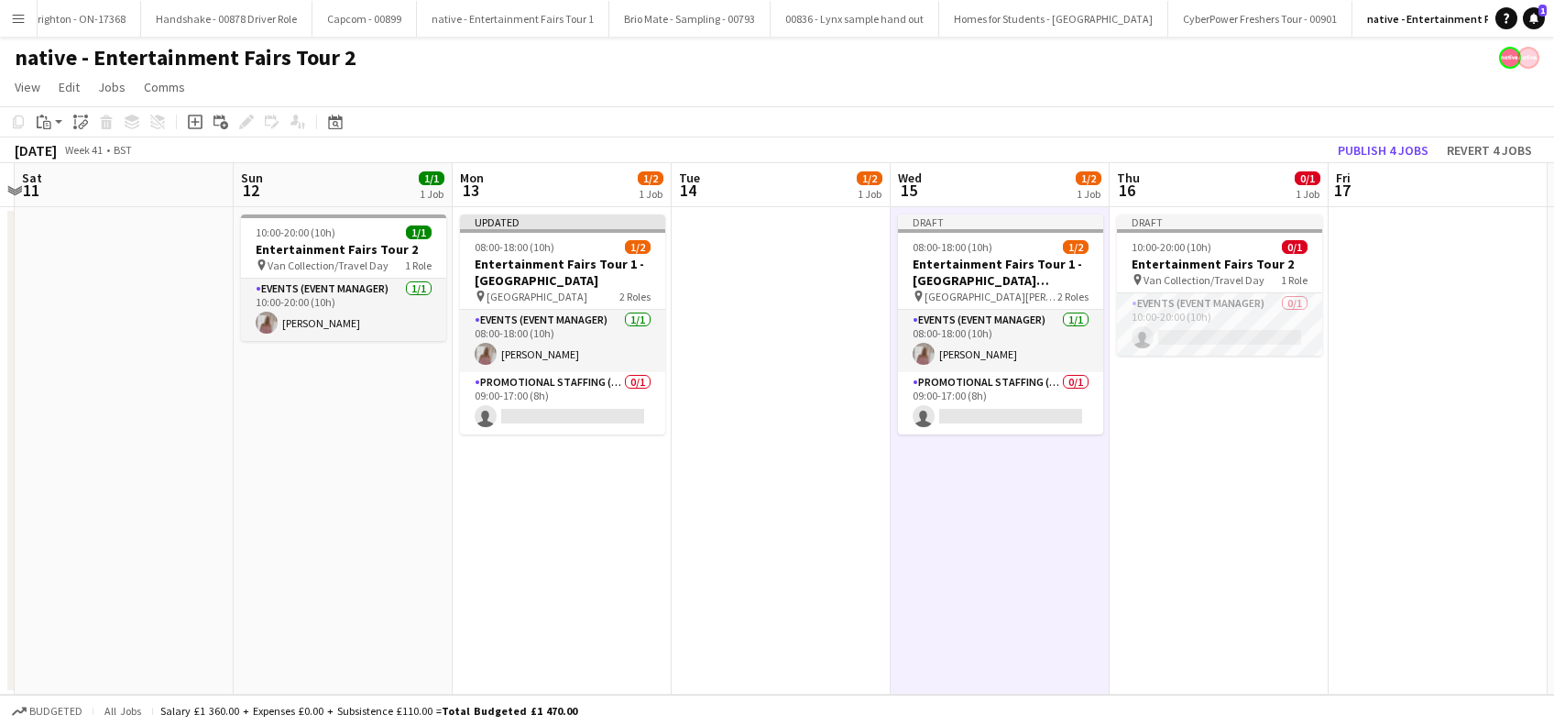
click at [1208, 490] on app-date-cell "Draft 10:00-20:00 (10h) 0/1 Entertainment Fairs Tour 2 pin Van Collection/Trave…" at bounding box center [1218, 450] width 219 height 487
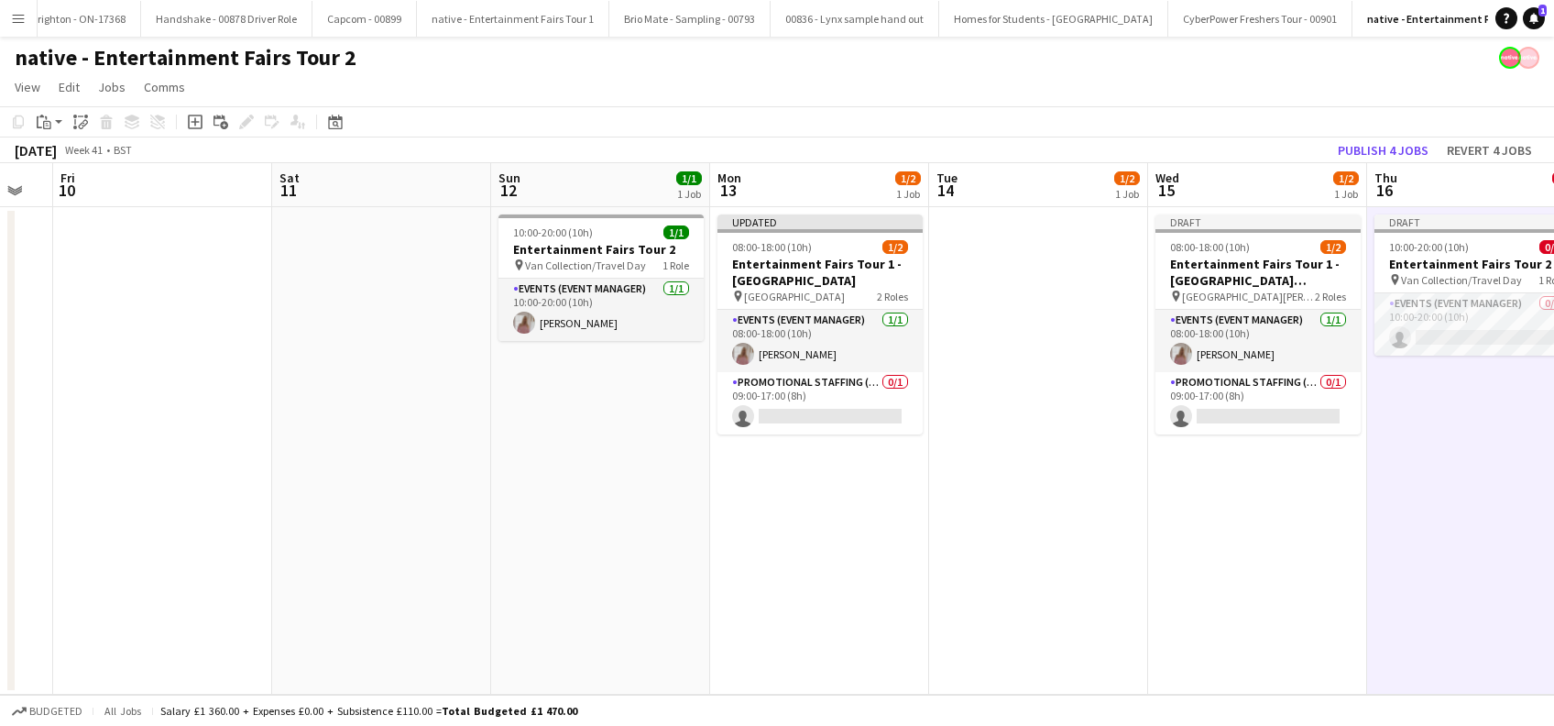
scroll to position [0, 599]
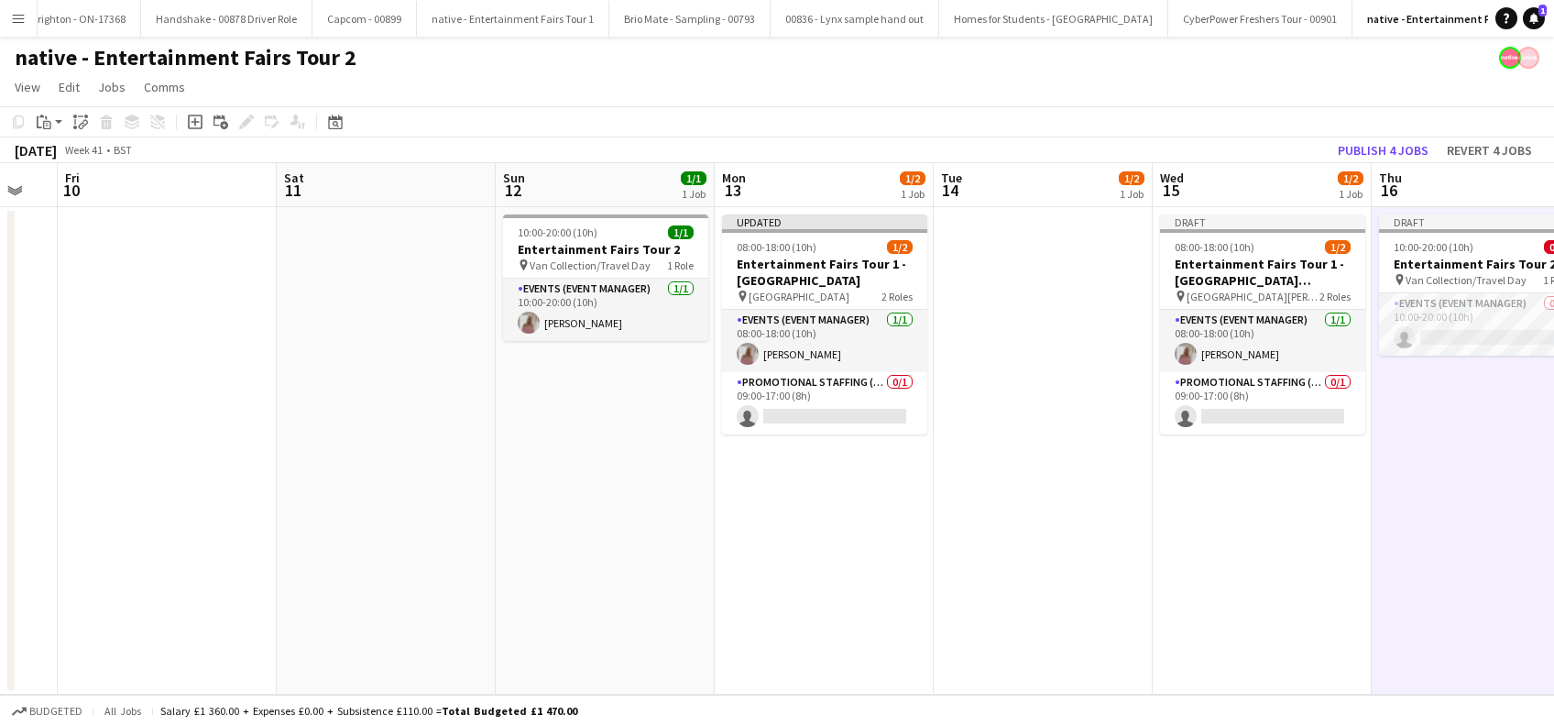
drag, startPoint x: 498, startPoint y: 510, endPoint x: 709, endPoint y: 535, distance: 212.1
click at [709, 535] on app-calendar-viewport "Tue 7 Wed 8 Thu 9 Fri 10 Sat 11 Sun 12 1/1 1 Job Mon 13 1/2 1 Job Tue 14 1/2 1 …" at bounding box center [777, 428] width 1554 height 531
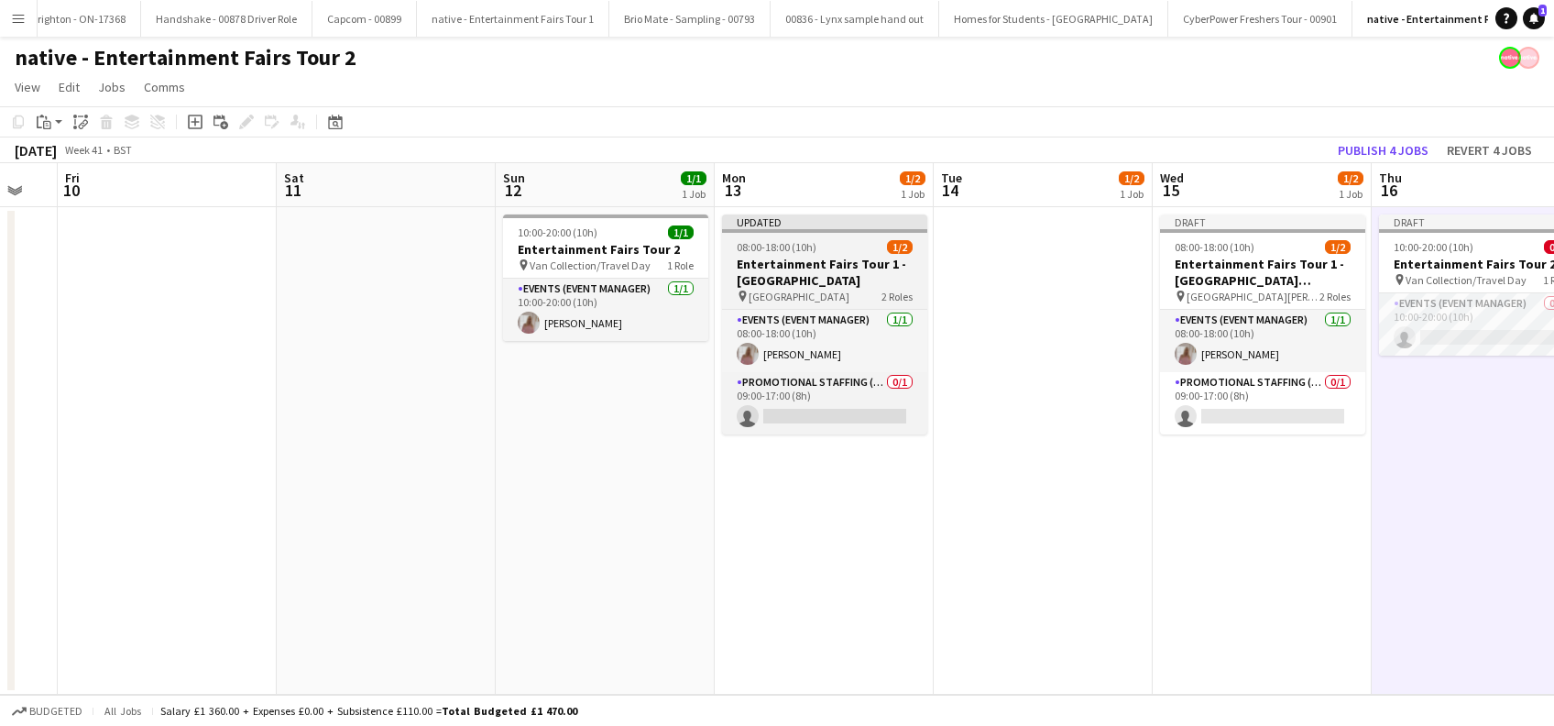
click at [794, 273] on h3 "Entertainment Fairs Tour 1 - Glasgow Caledonian University" at bounding box center [824, 272] width 205 height 33
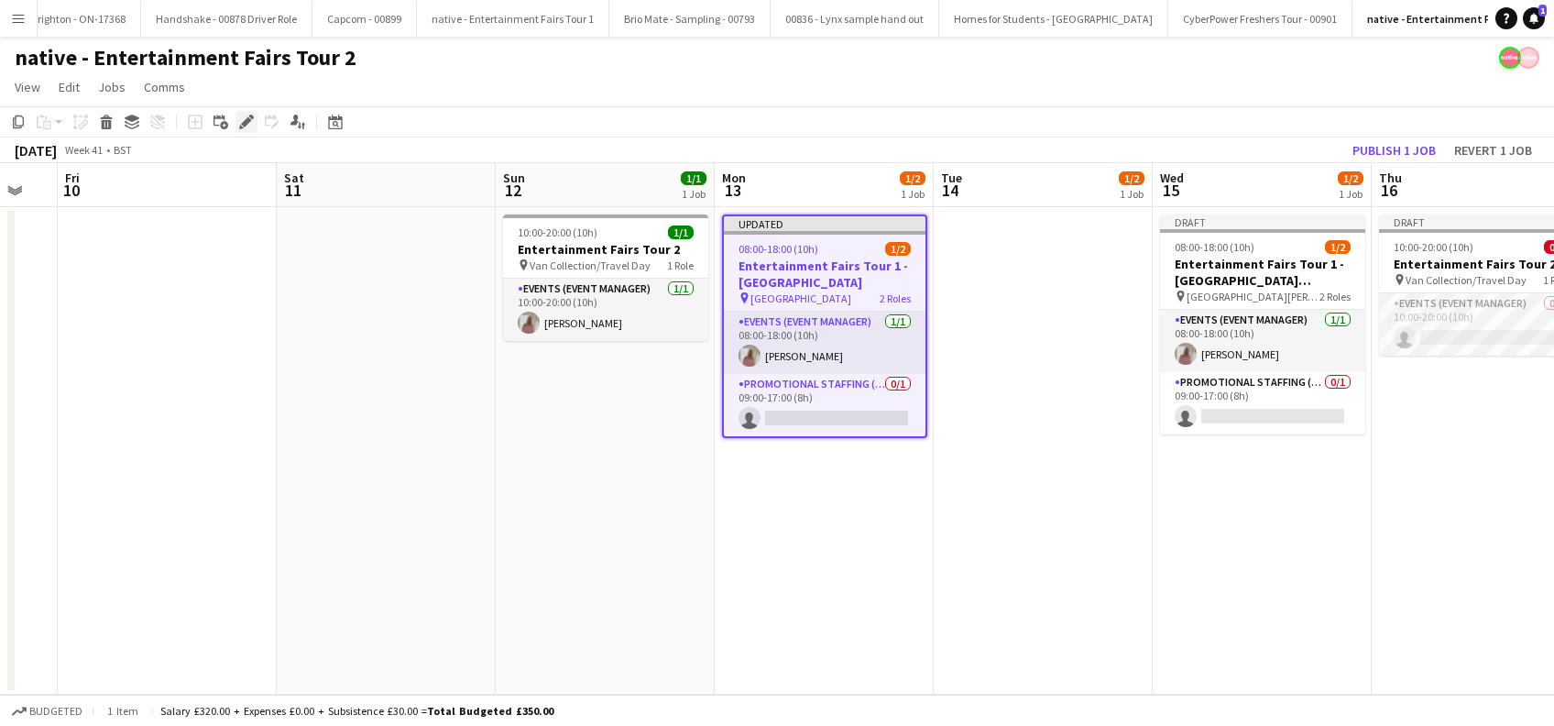
click at [243, 126] on icon at bounding box center [246, 122] width 10 height 10
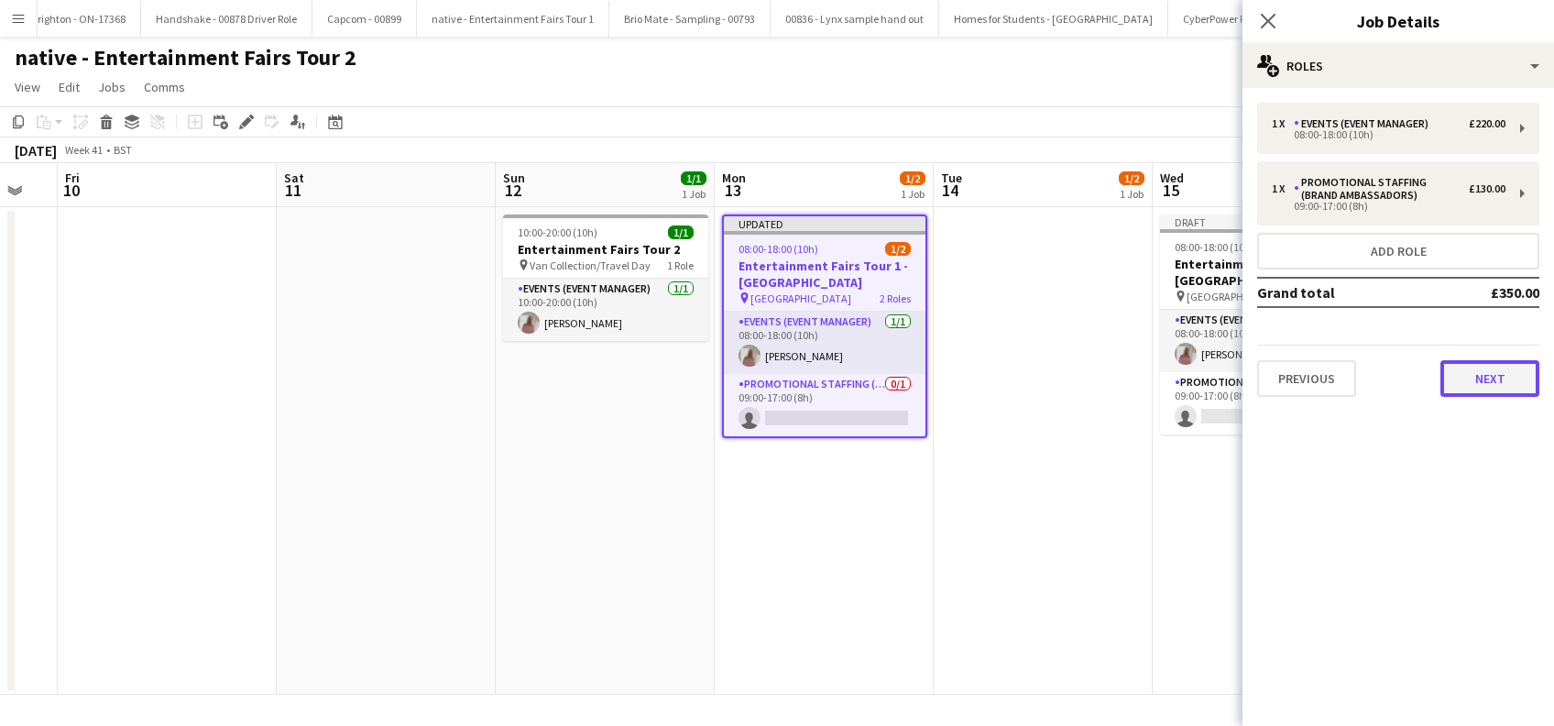
click at [1515, 370] on button "Next" at bounding box center [1489, 378] width 99 height 37
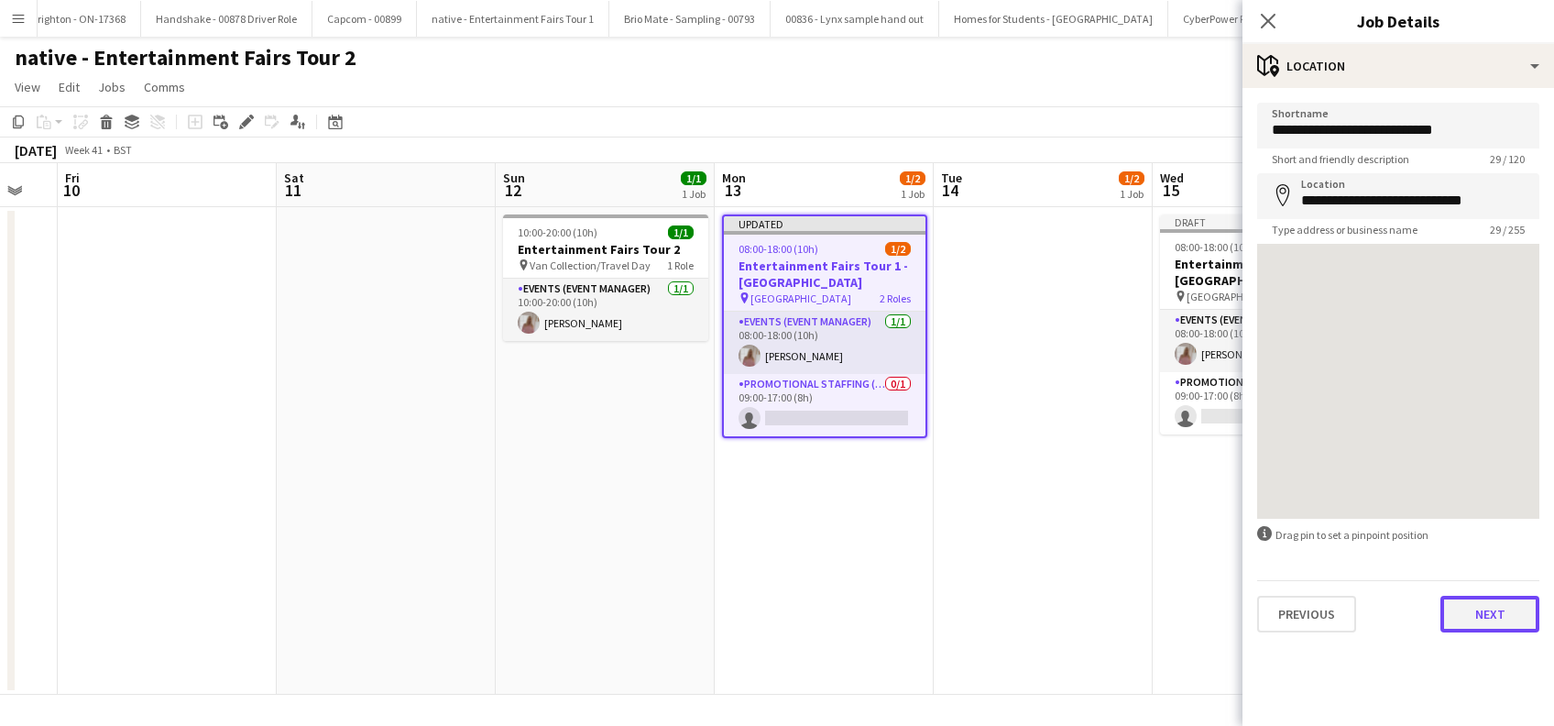
click at [1493, 616] on button "Next" at bounding box center [1489, 613] width 99 height 37
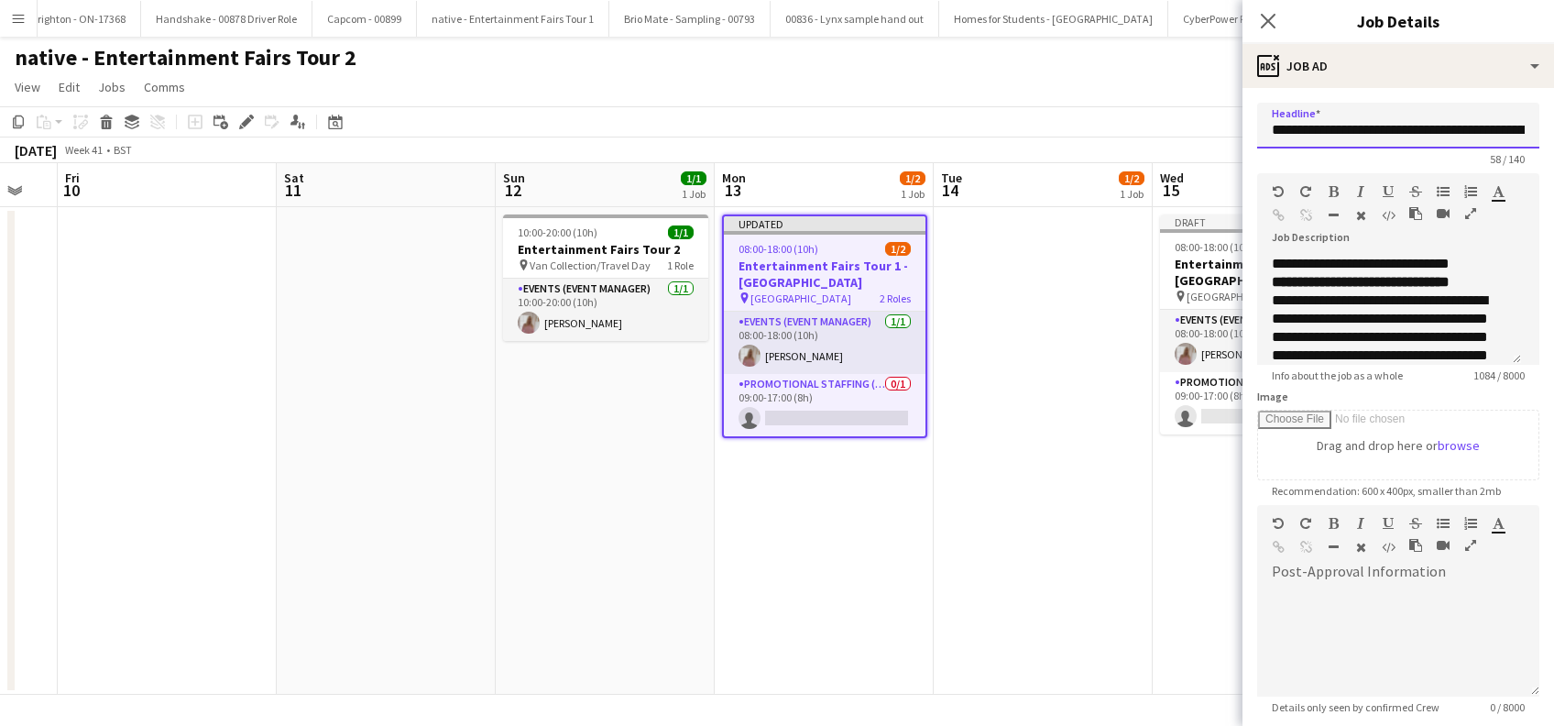
click at [1434, 127] on input "**********" at bounding box center [1398, 126] width 282 height 46
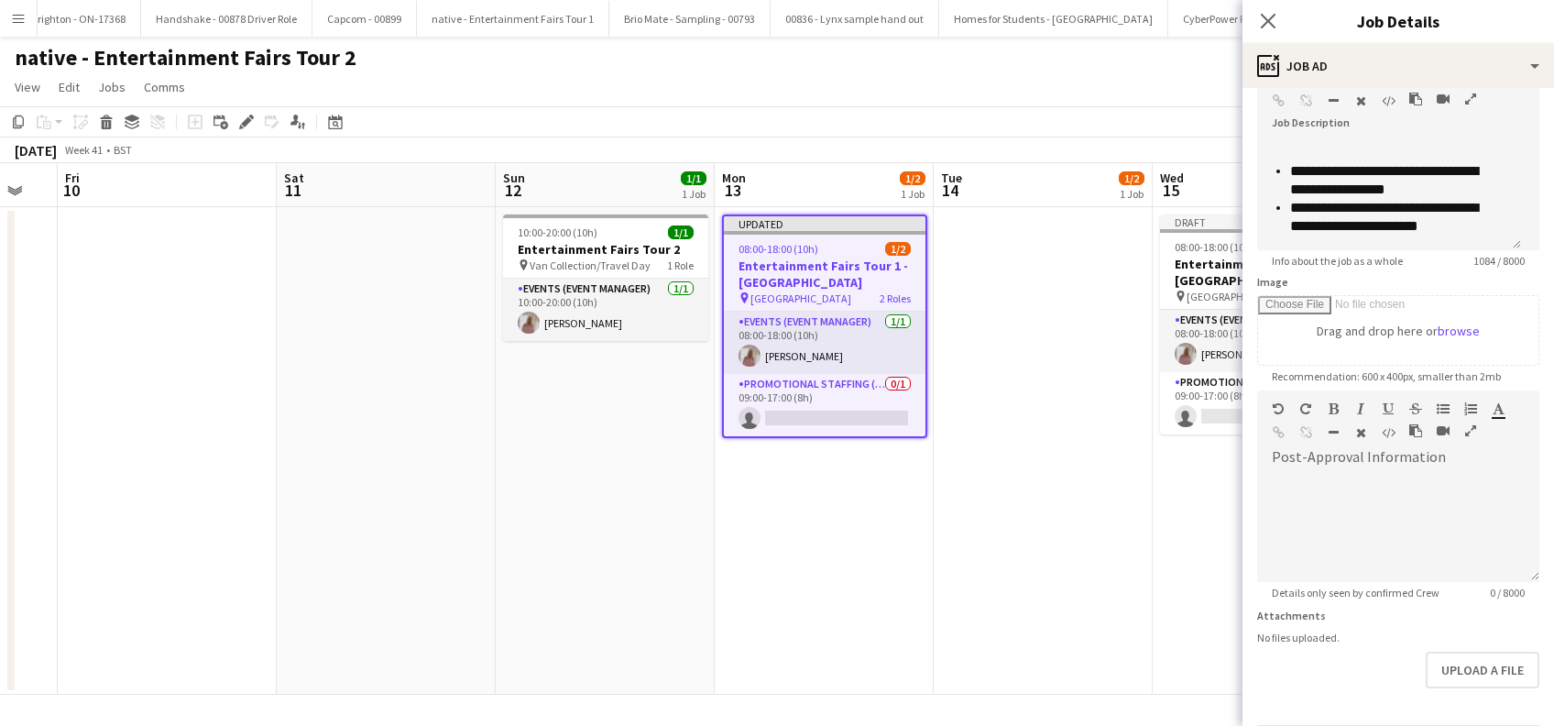
scroll to position [180, 0]
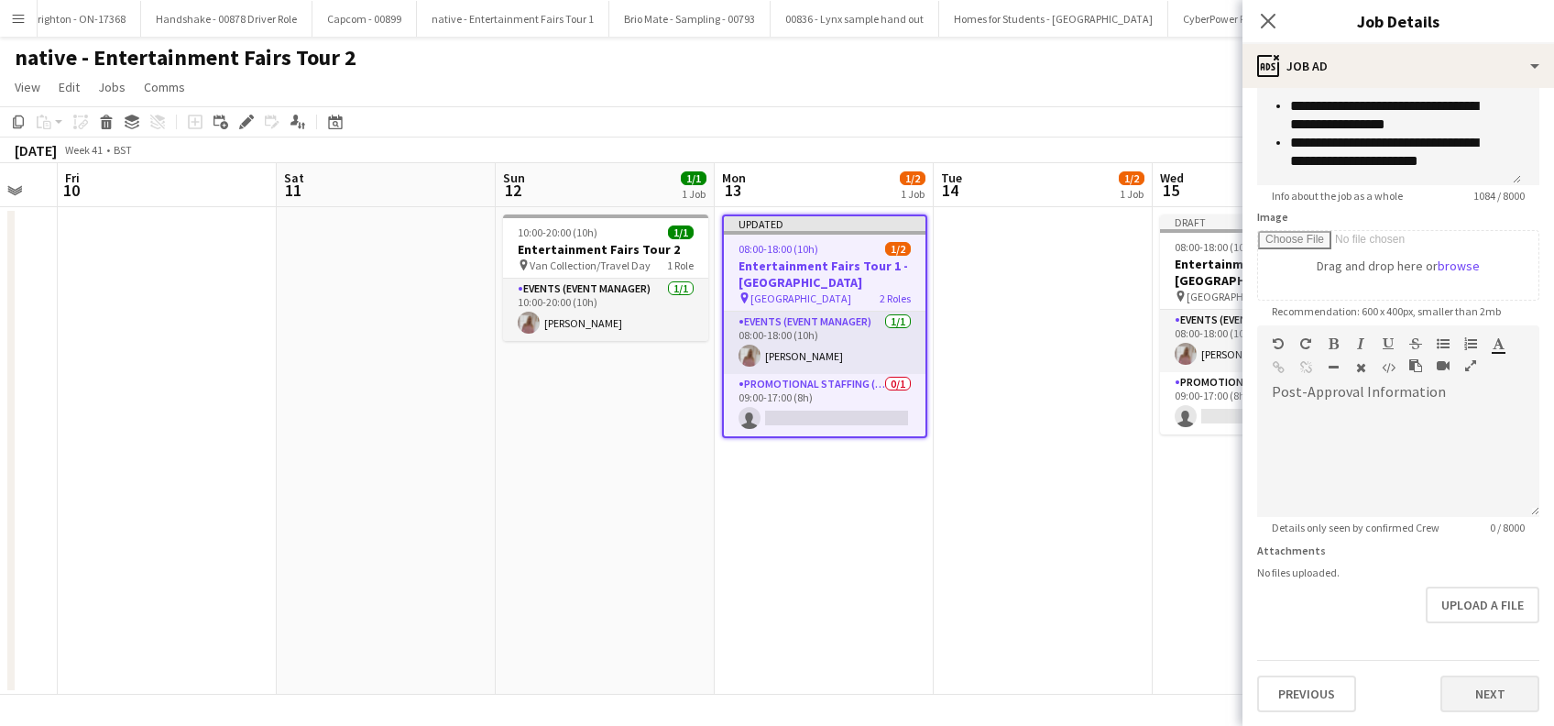
type input "**********"
click at [1457, 692] on button "Next" at bounding box center [1489, 693] width 99 height 37
type input "*******"
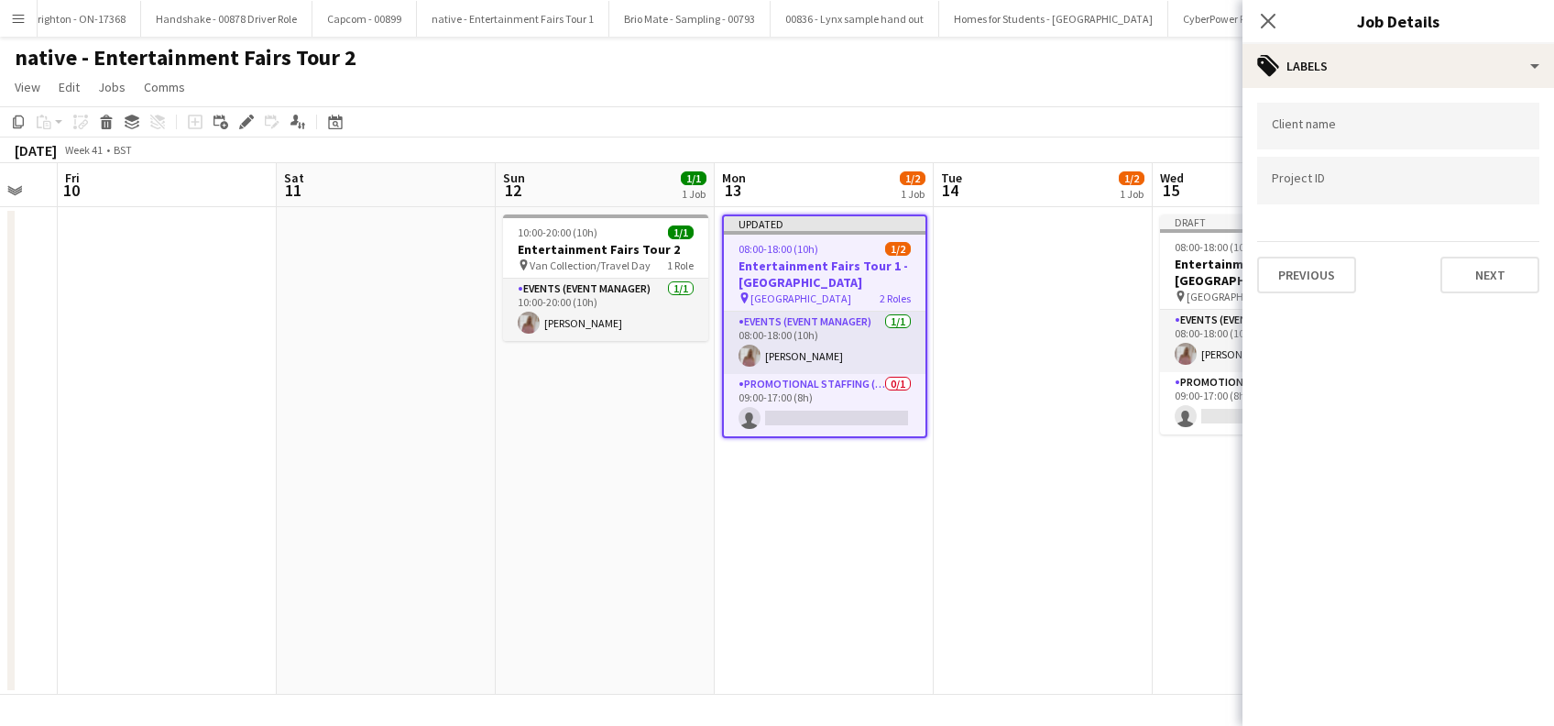
scroll to position [0, 0]
click at [1479, 264] on button "Next" at bounding box center [1489, 275] width 99 height 37
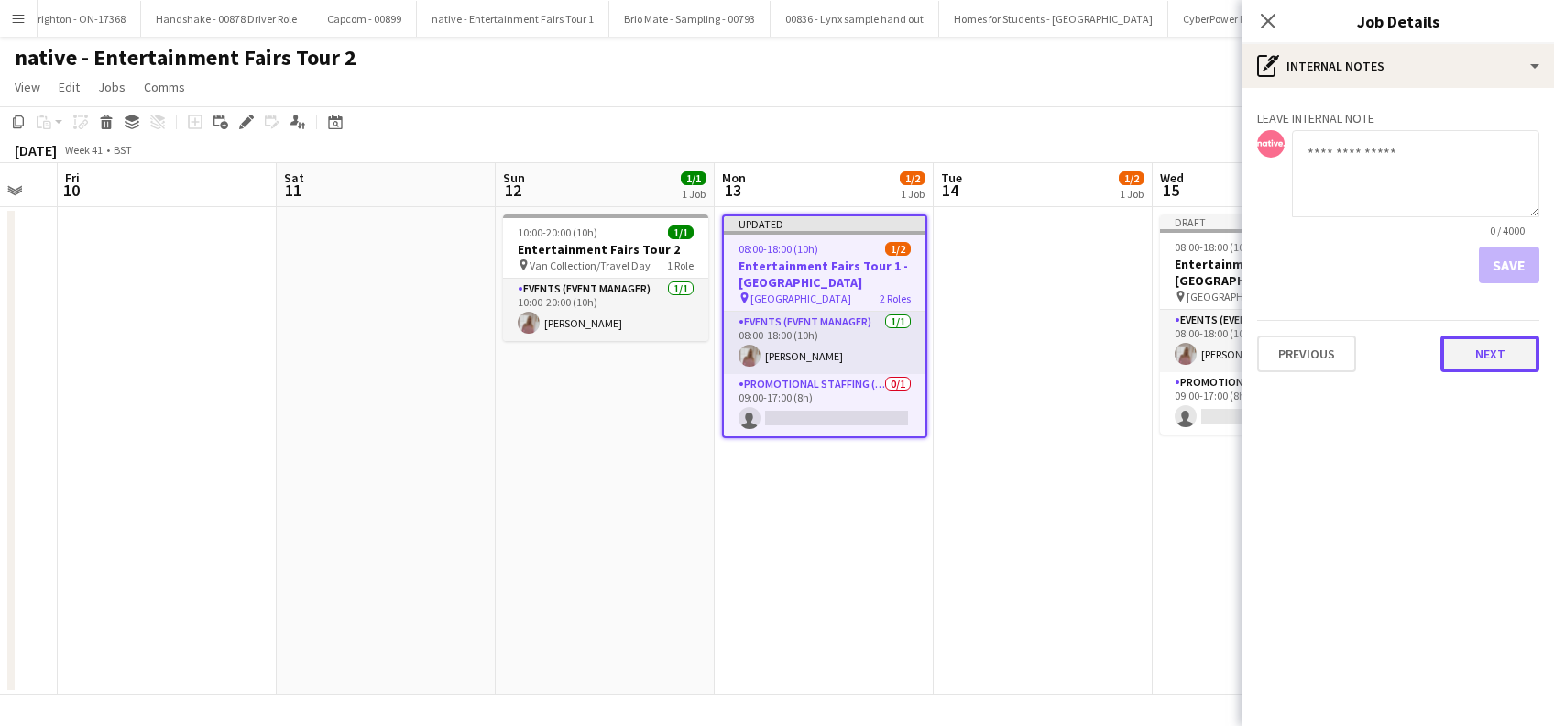
click at [1488, 358] on button "Next" at bounding box center [1489, 353] width 99 height 37
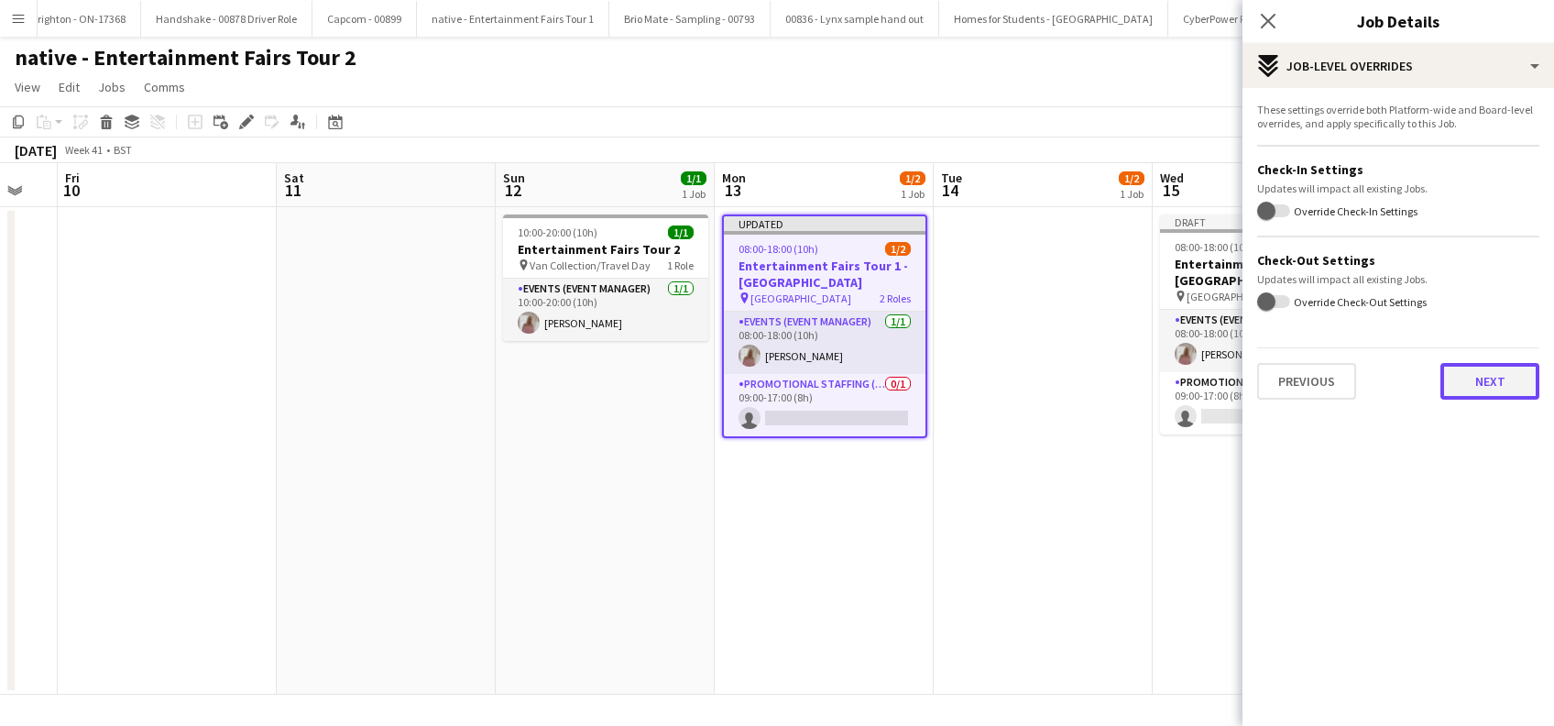
click at [1490, 385] on button "Next" at bounding box center [1489, 381] width 99 height 37
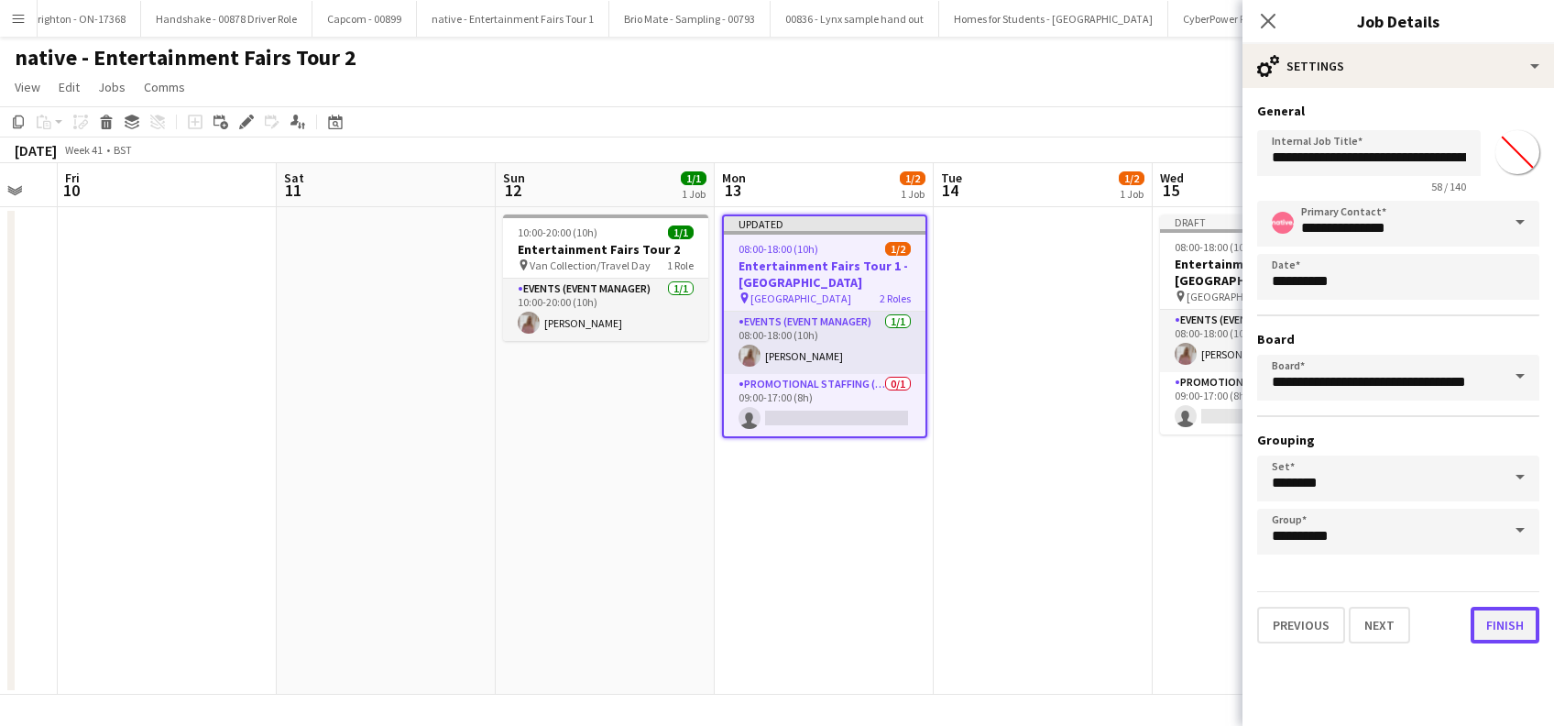
click at [1517, 621] on button "Finish" at bounding box center [1504, 624] width 69 height 37
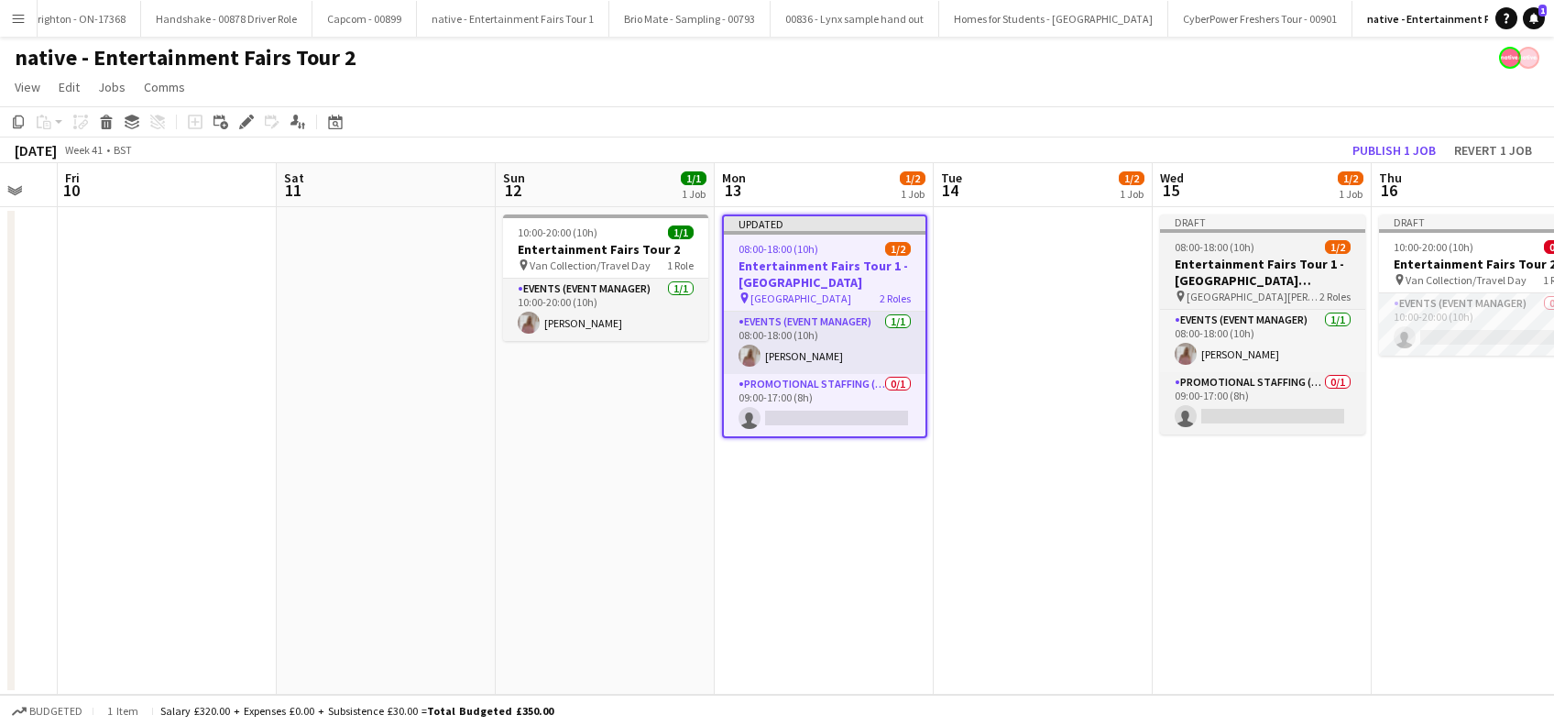
click at [1250, 277] on h3 "Entertainment Fairs Tour 1 - Edinburgh Napier University" at bounding box center [1262, 272] width 205 height 33
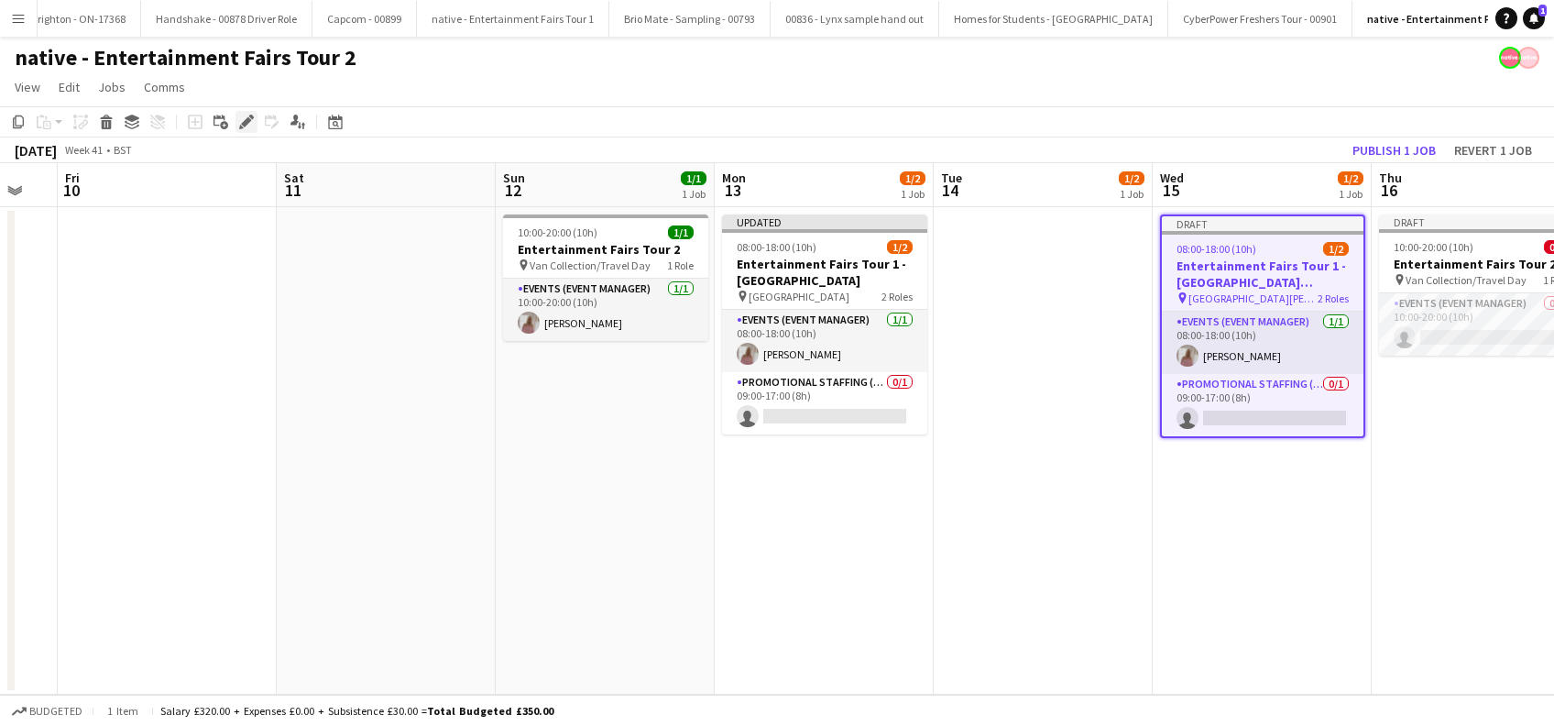
click at [243, 120] on icon "Edit" at bounding box center [246, 122] width 15 height 15
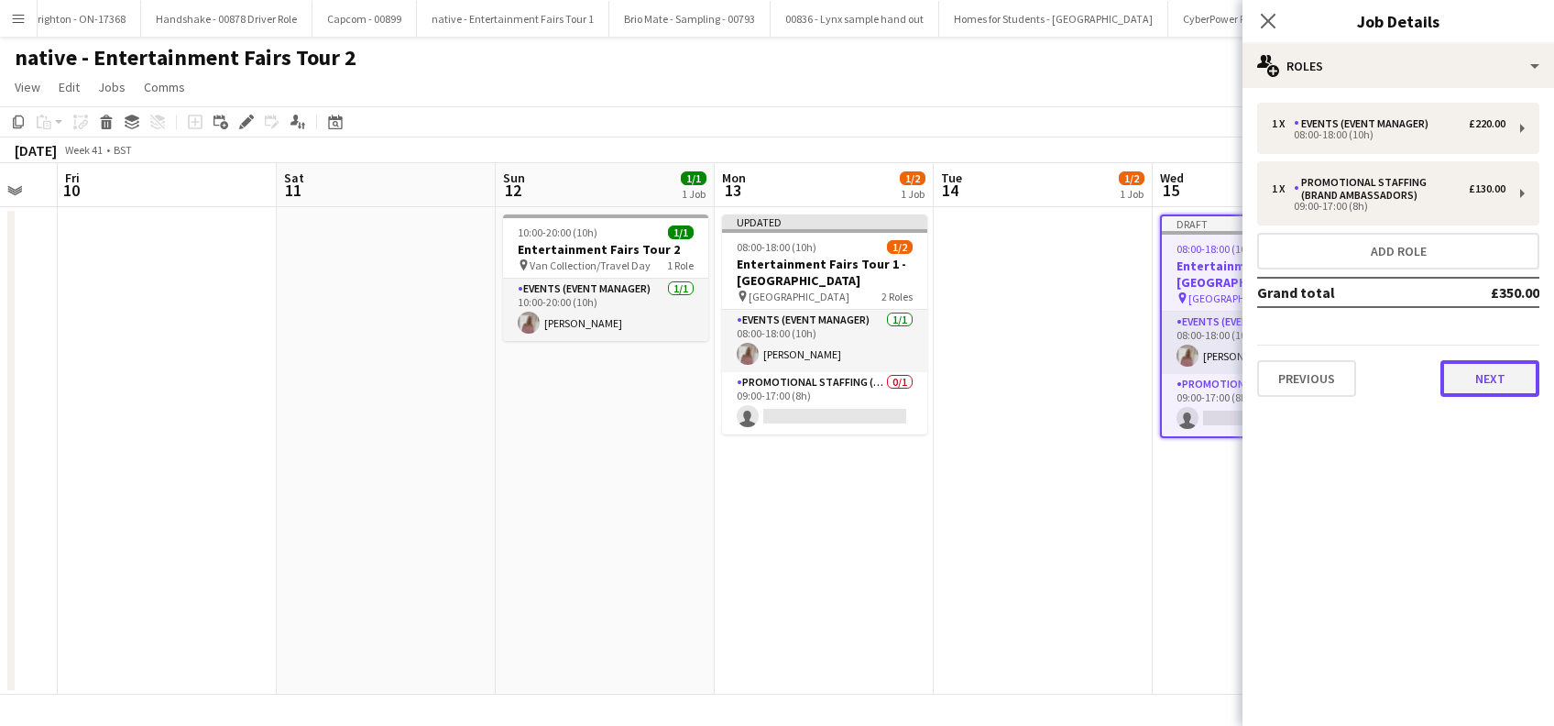
click at [1501, 381] on button "Next" at bounding box center [1489, 378] width 99 height 37
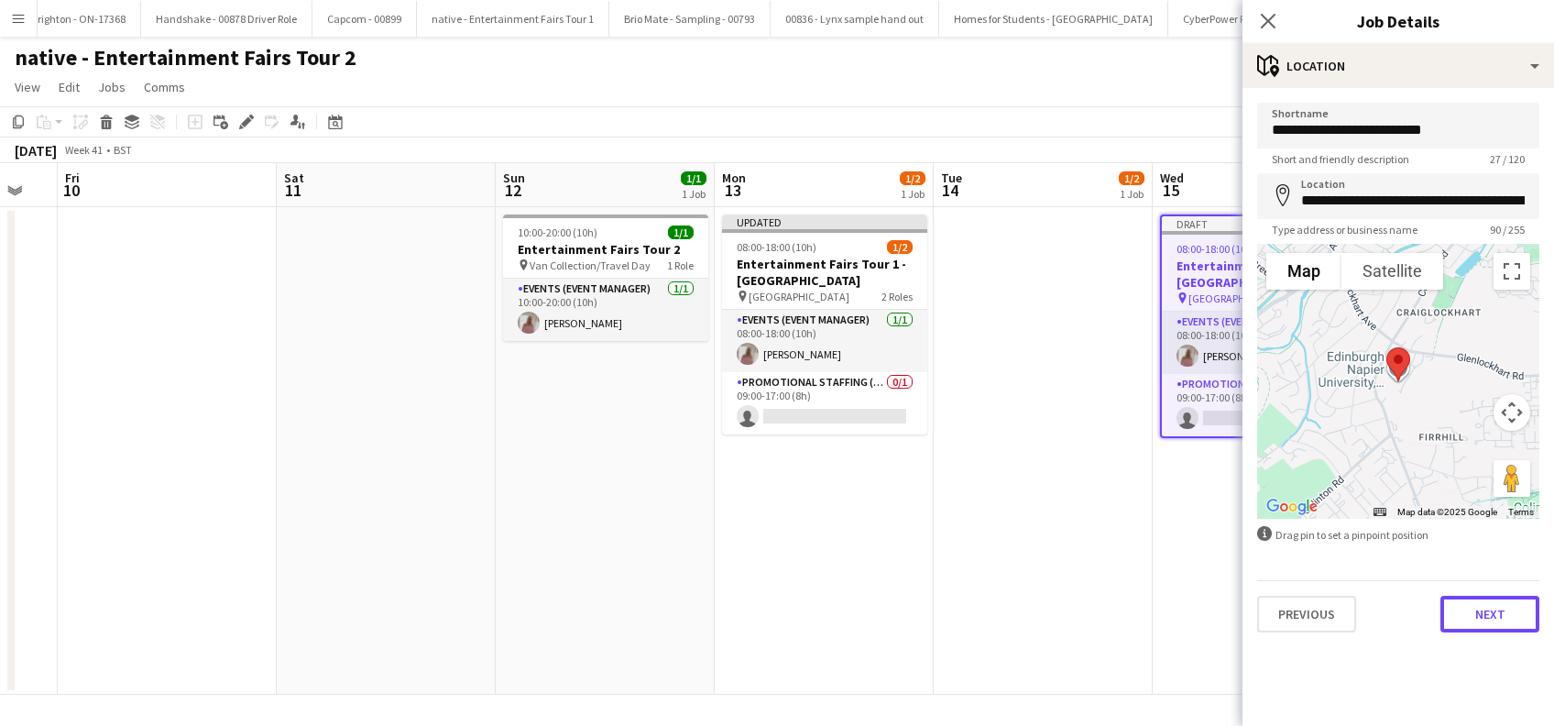
click at [1512, 614] on button "Next" at bounding box center [1489, 613] width 99 height 37
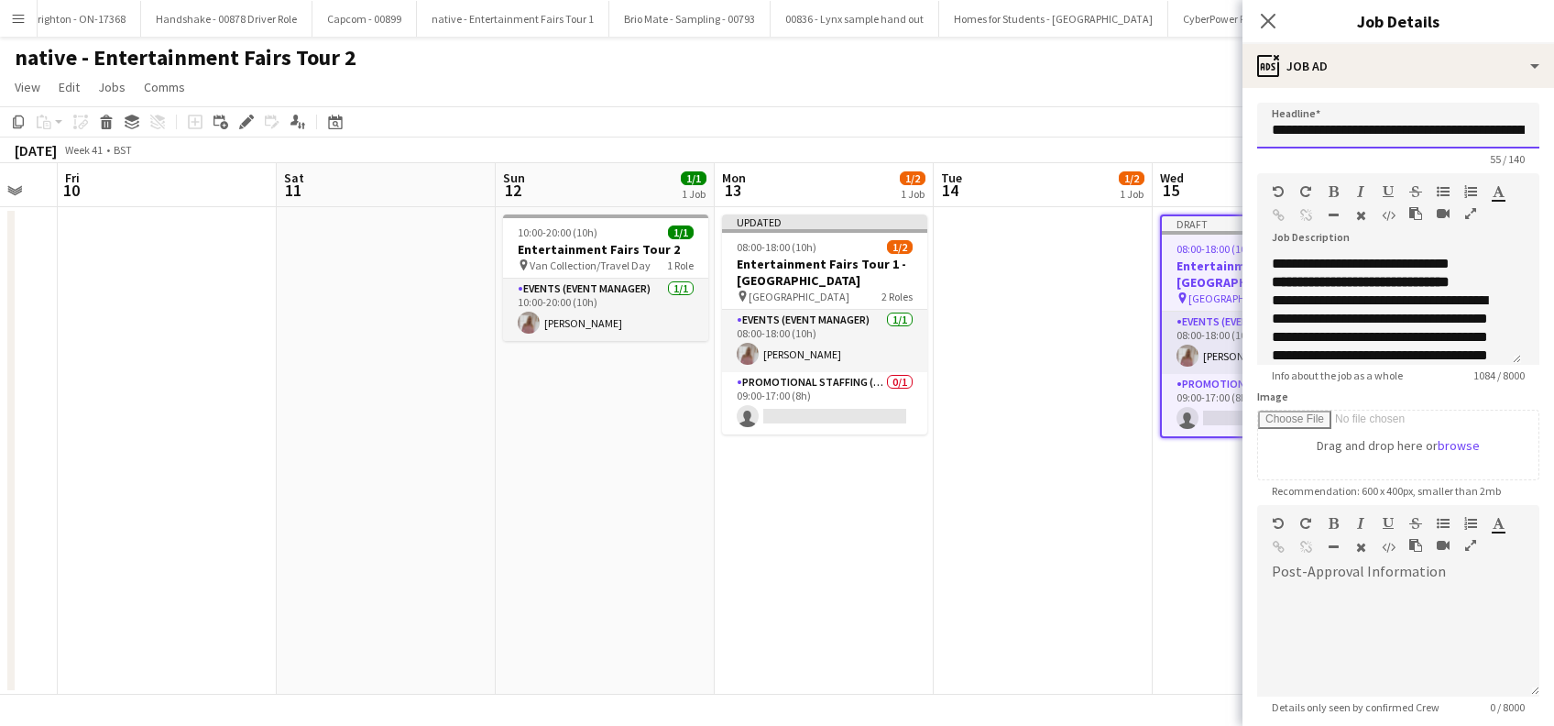
click at [1432, 126] on input "**********" at bounding box center [1398, 126] width 282 height 46
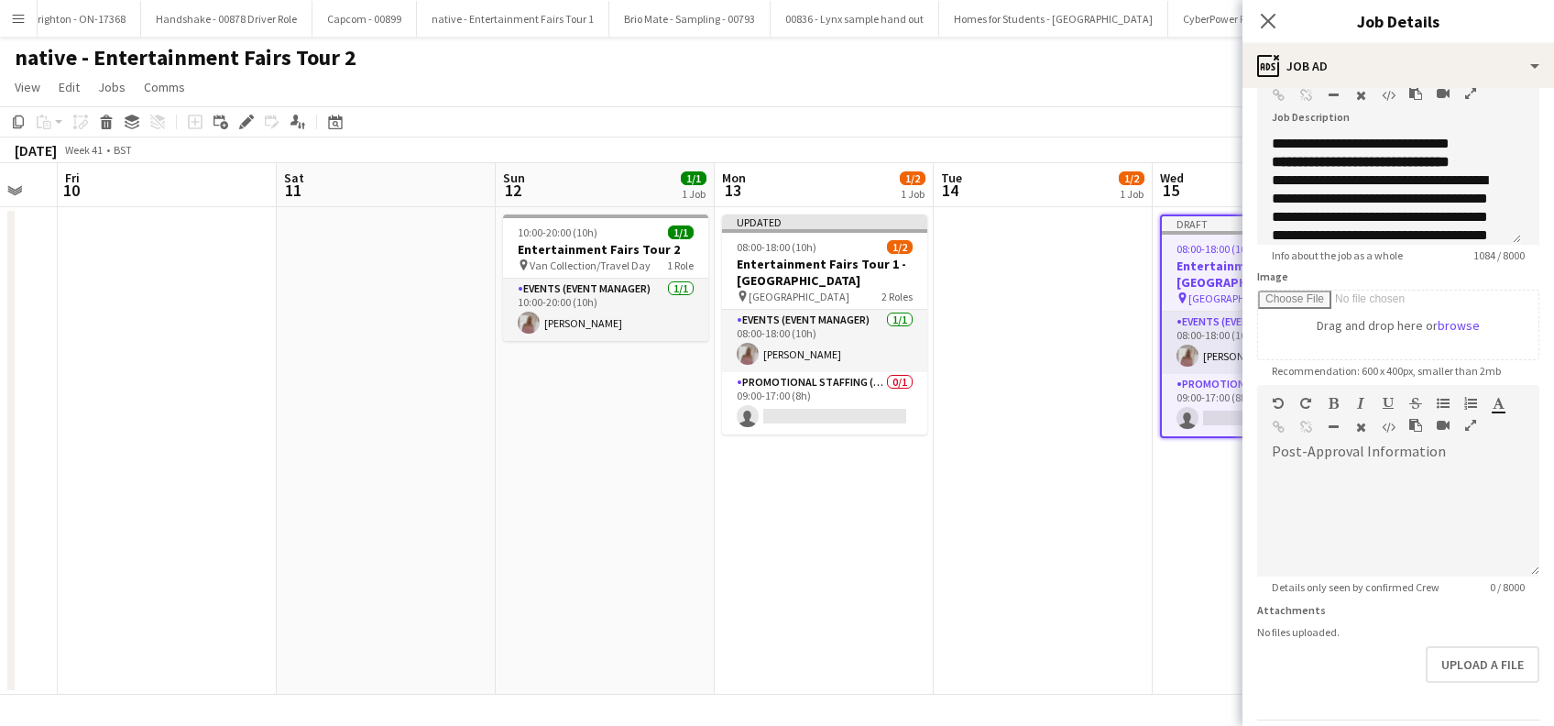
scroll to position [180, 0]
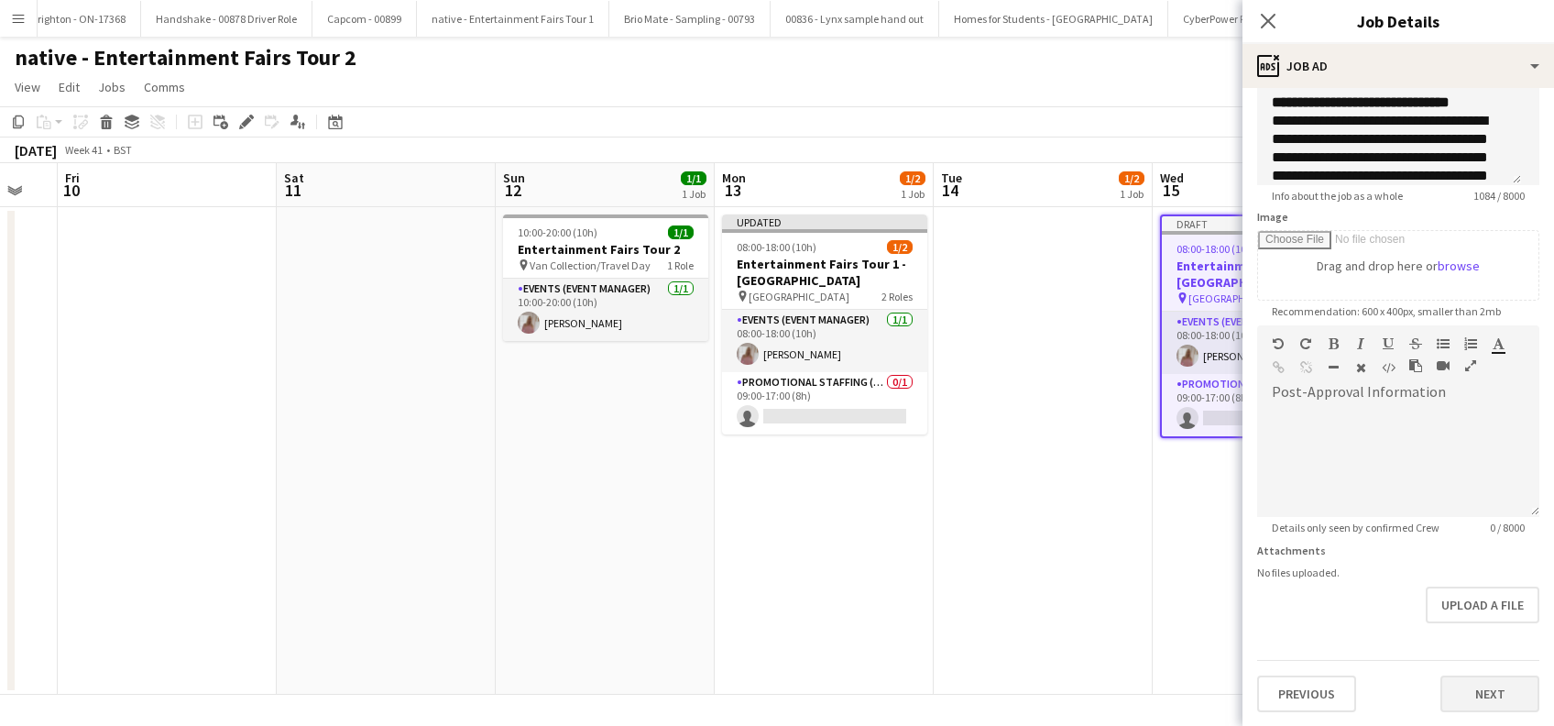
type input "**********"
click at [1466, 695] on button "Next" at bounding box center [1489, 693] width 99 height 37
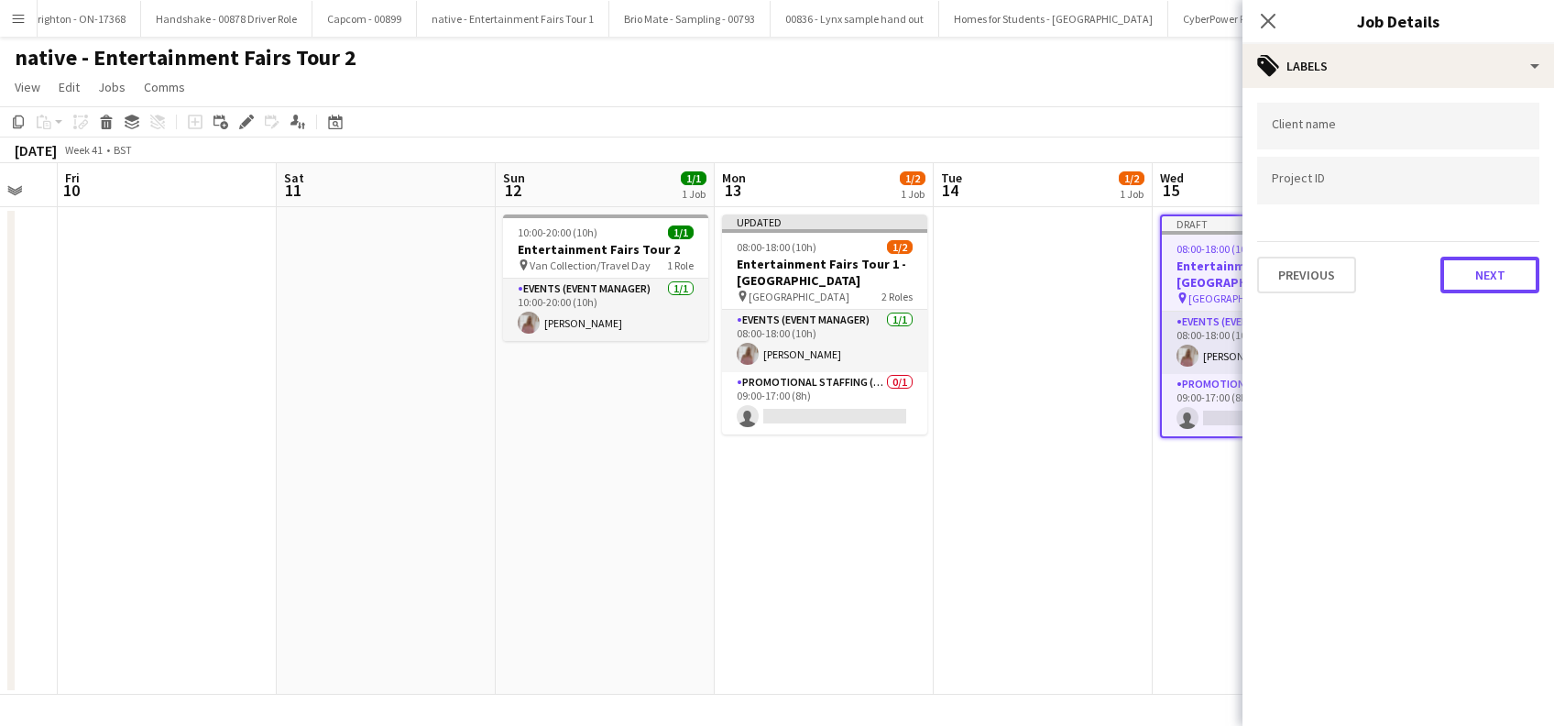
click at [1477, 258] on button "Next" at bounding box center [1489, 275] width 99 height 37
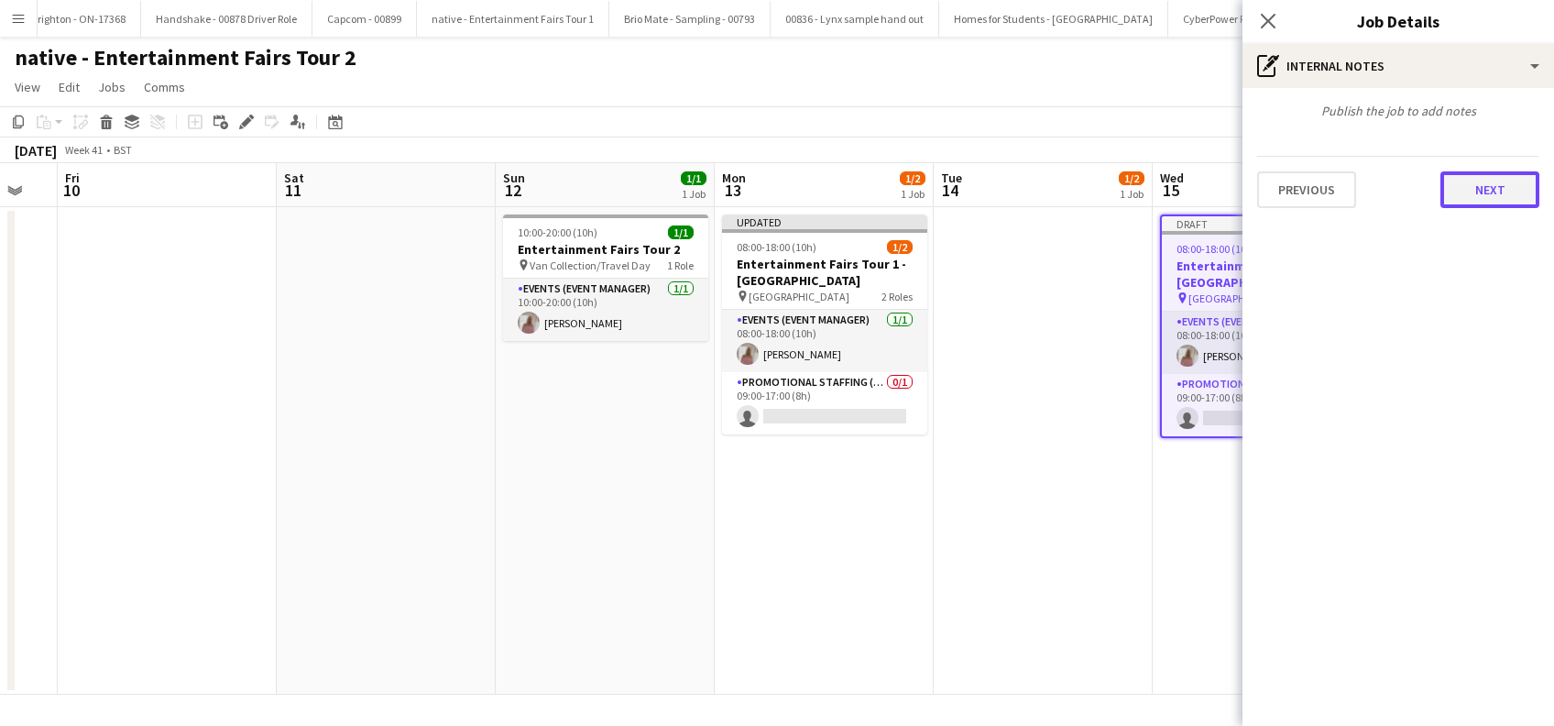
click at [1485, 189] on button "Next" at bounding box center [1489, 189] width 99 height 37
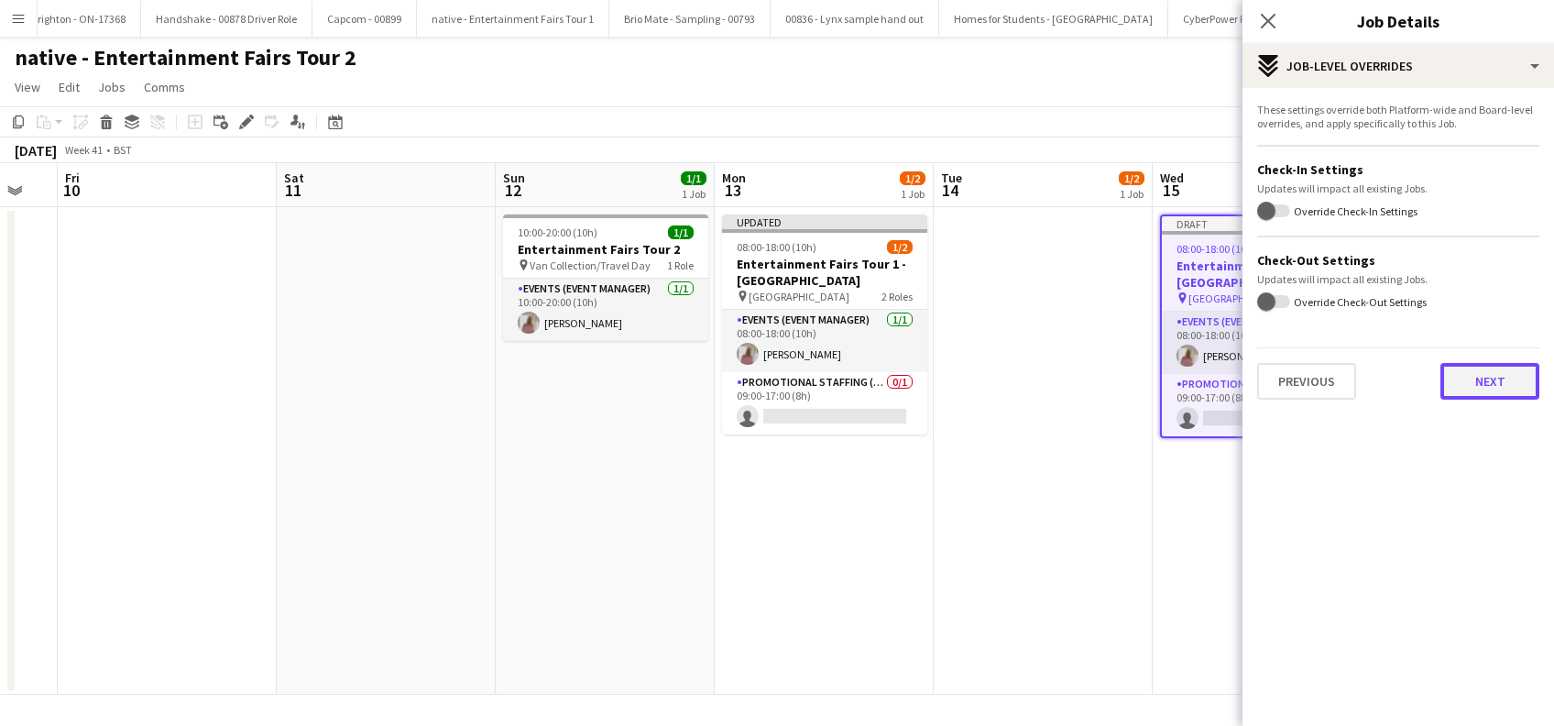
click at [1497, 392] on button "Next" at bounding box center [1489, 381] width 99 height 37
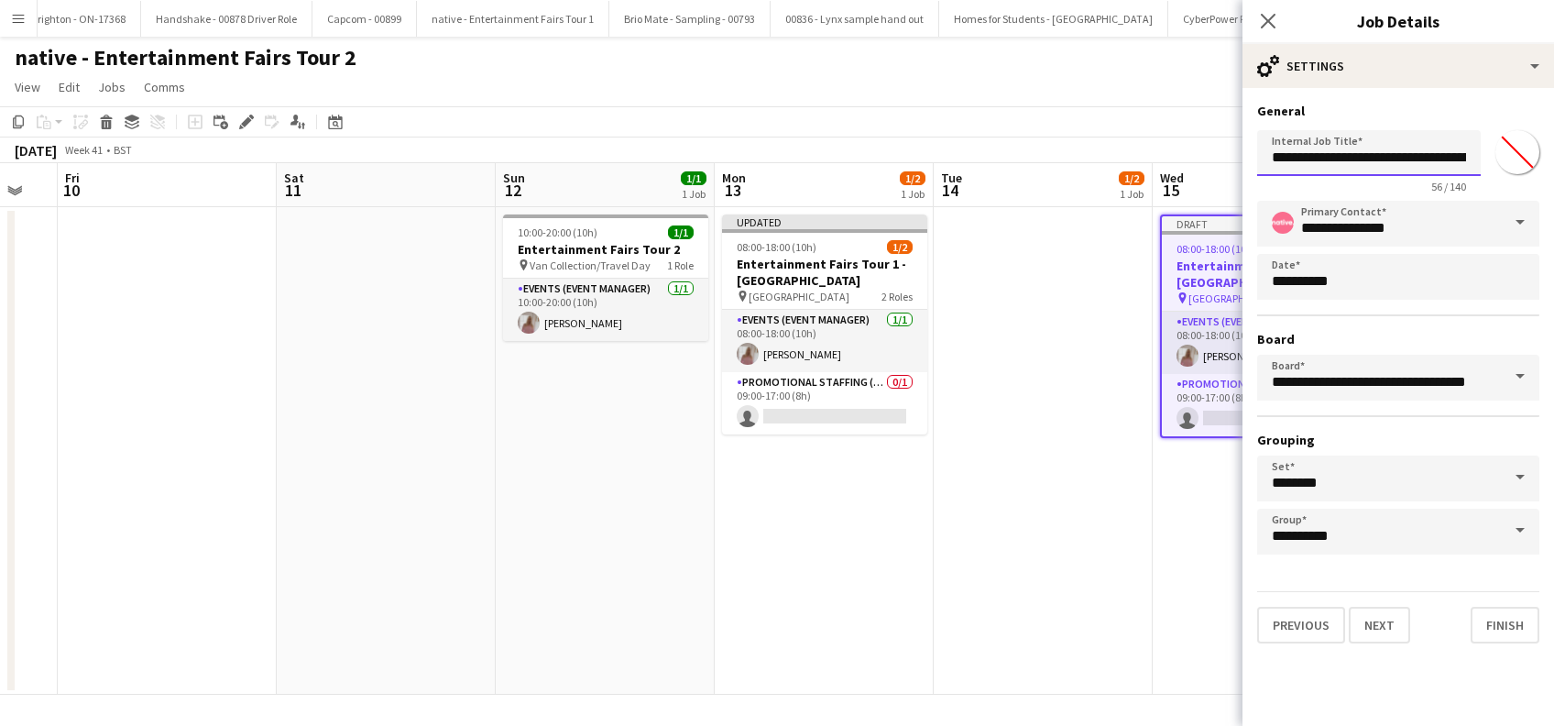
click at [1430, 156] on input "**********" at bounding box center [1369, 153] width 224 height 46
type input "**********"
click at [1497, 622] on button "Finish" at bounding box center [1504, 624] width 69 height 37
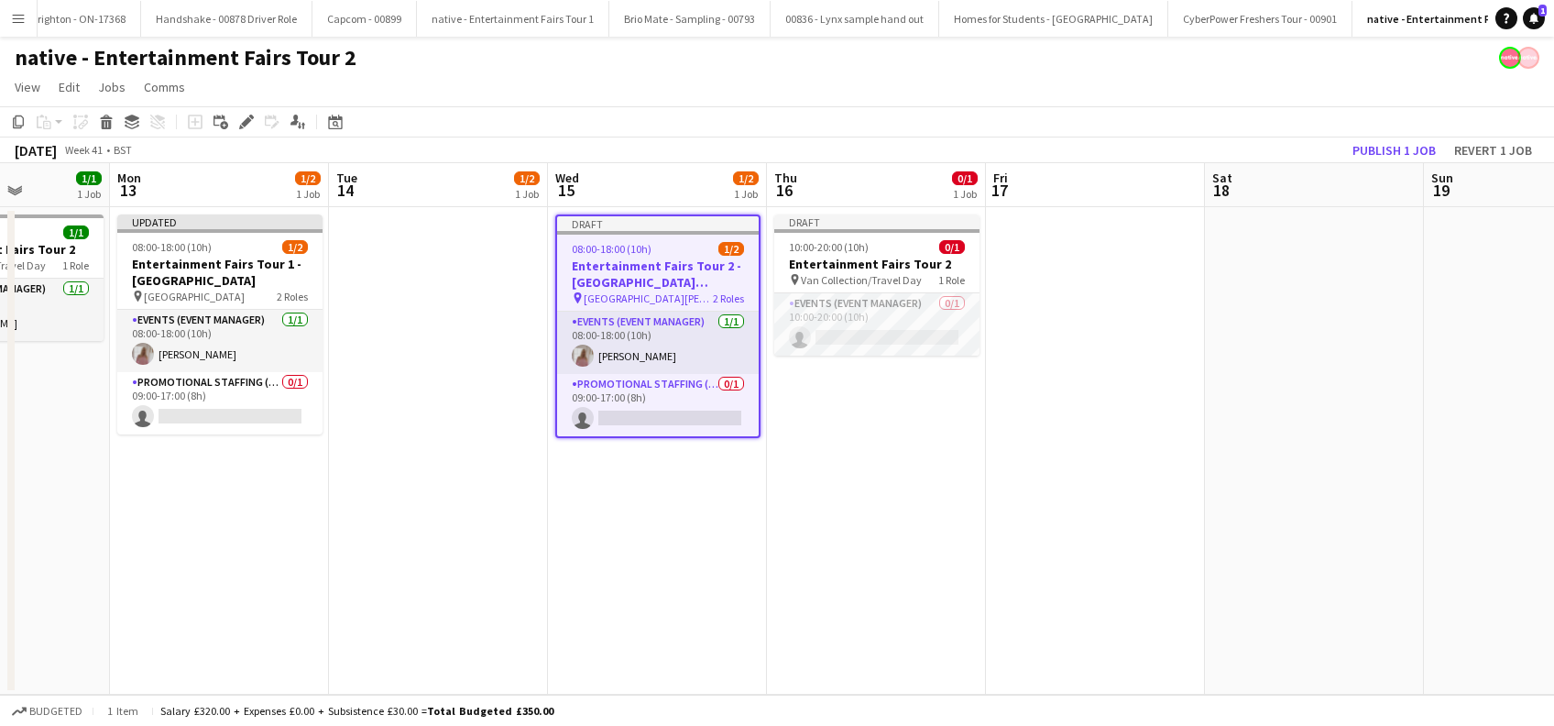
drag, startPoint x: 1240, startPoint y: 608, endPoint x: 664, endPoint y: 630, distance: 576.6
click at [664, 630] on app-calendar-viewport "Thu 9 Fri 10 Sat 11 Sun 12 1/1 1 Job Mon 13 1/2 1 Job Tue 14 1/2 1 Job Wed 15 1…" at bounding box center [777, 428] width 1554 height 531
click at [678, 555] on app-date-cell "Draft 08:00-18:00 (10h) 1/2 Entertainment Fairs Tour 2 - Edinburgh Napier Unive…" at bounding box center [656, 450] width 219 height 487
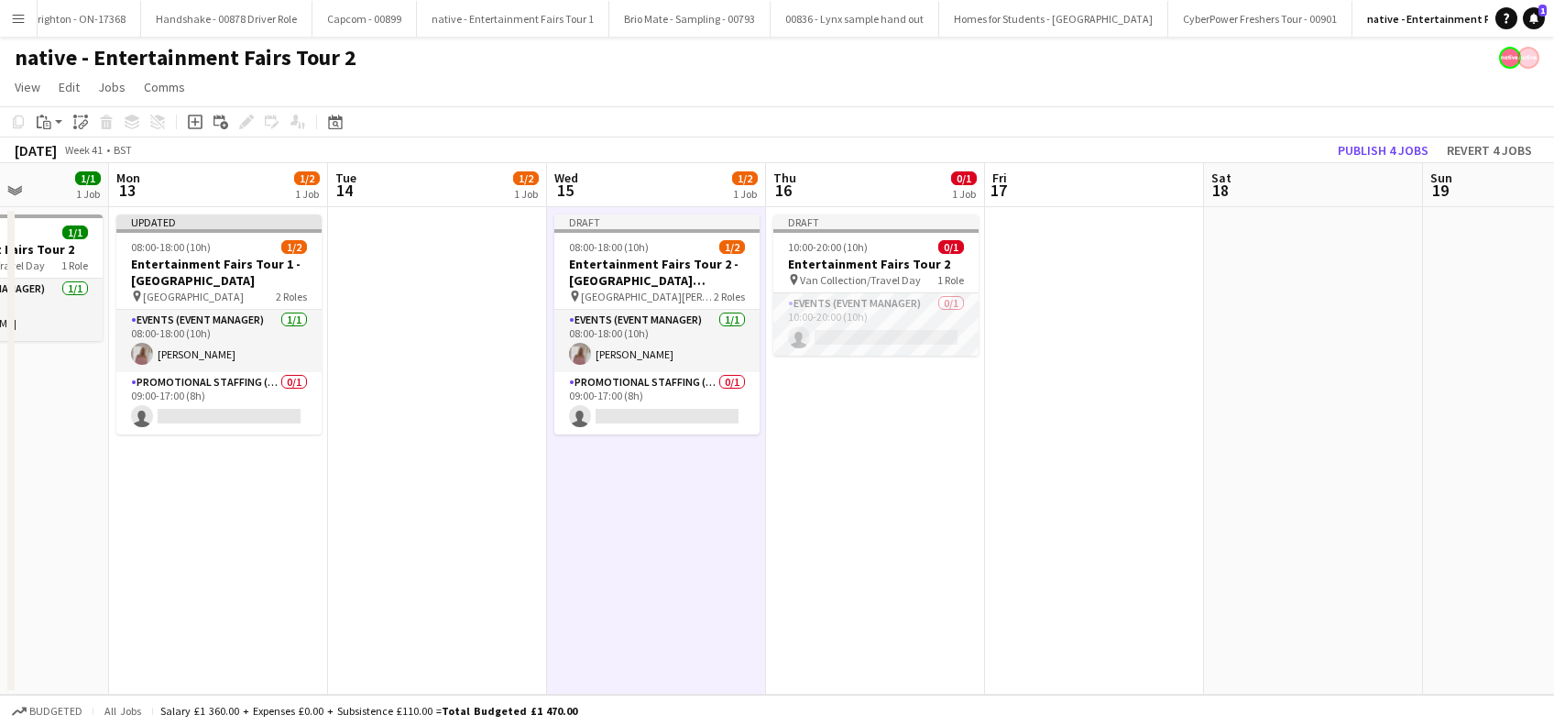
click at [926, 488] on app-date-cell "Draft 10:00-20:00 (10h) 0/1 Entertainment Fairs Tour 2 pin Van Collection/Trave…" at bounding box center [875, 450] width 219 height 487
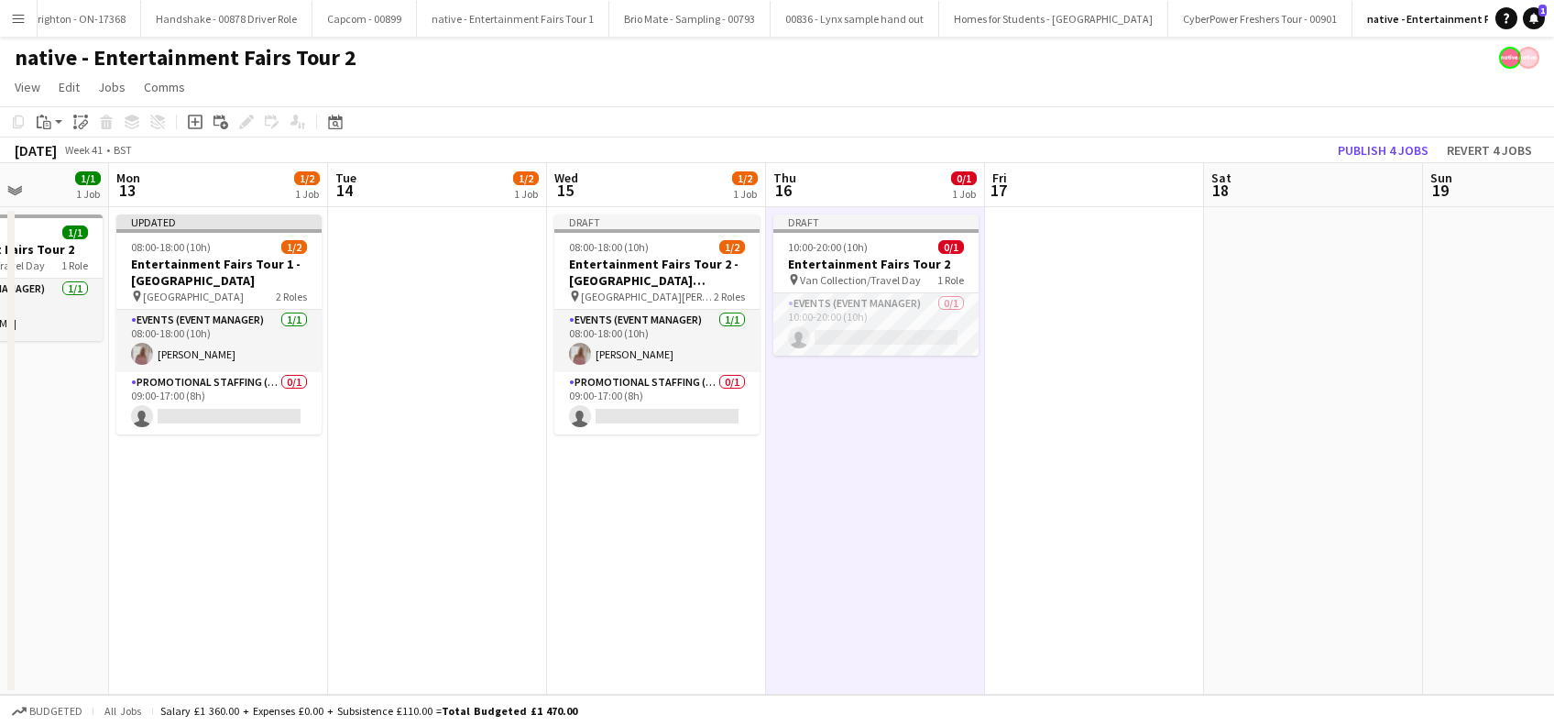
click at [1109, 432] on app-date-cell at bounding box center [1094, 450] width 219 height 487
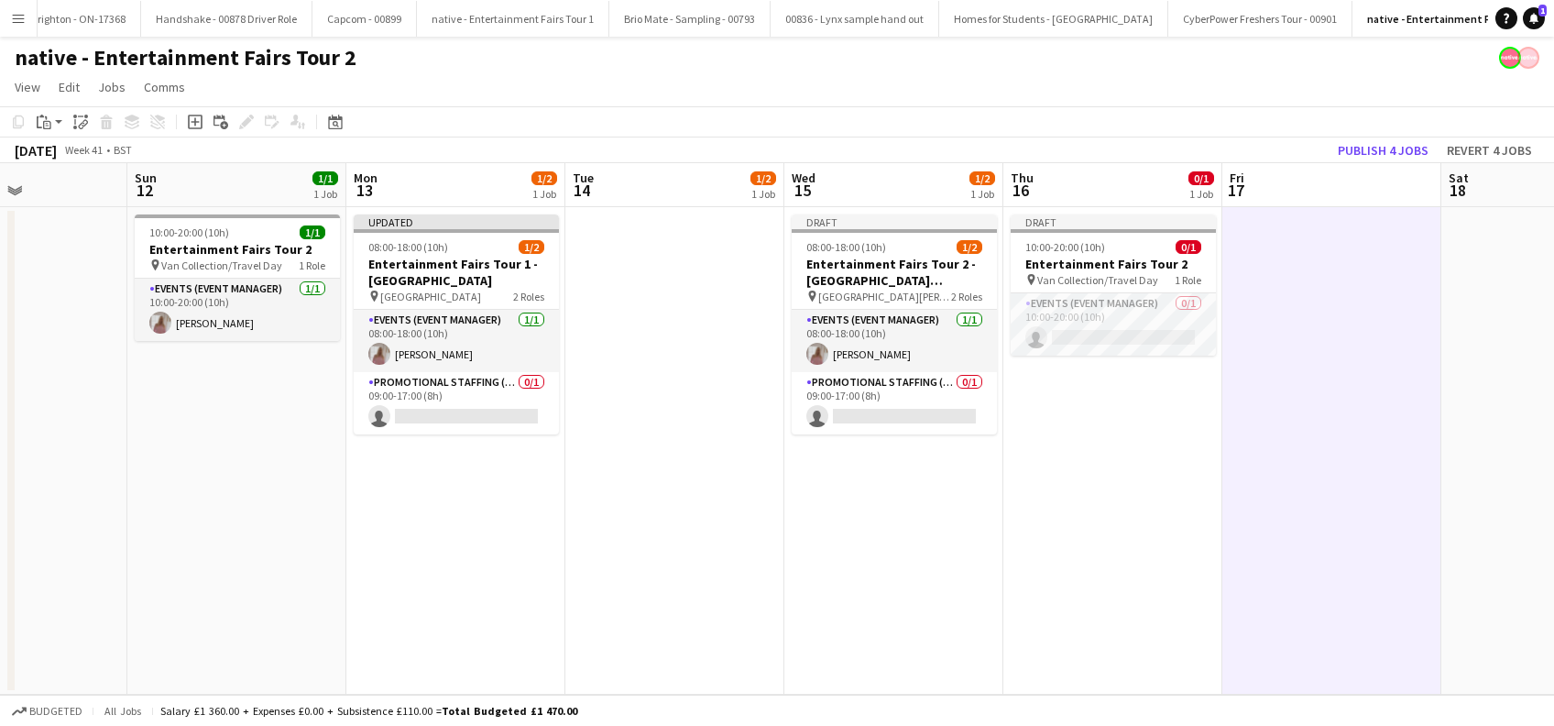
scroll to position [0, 519]
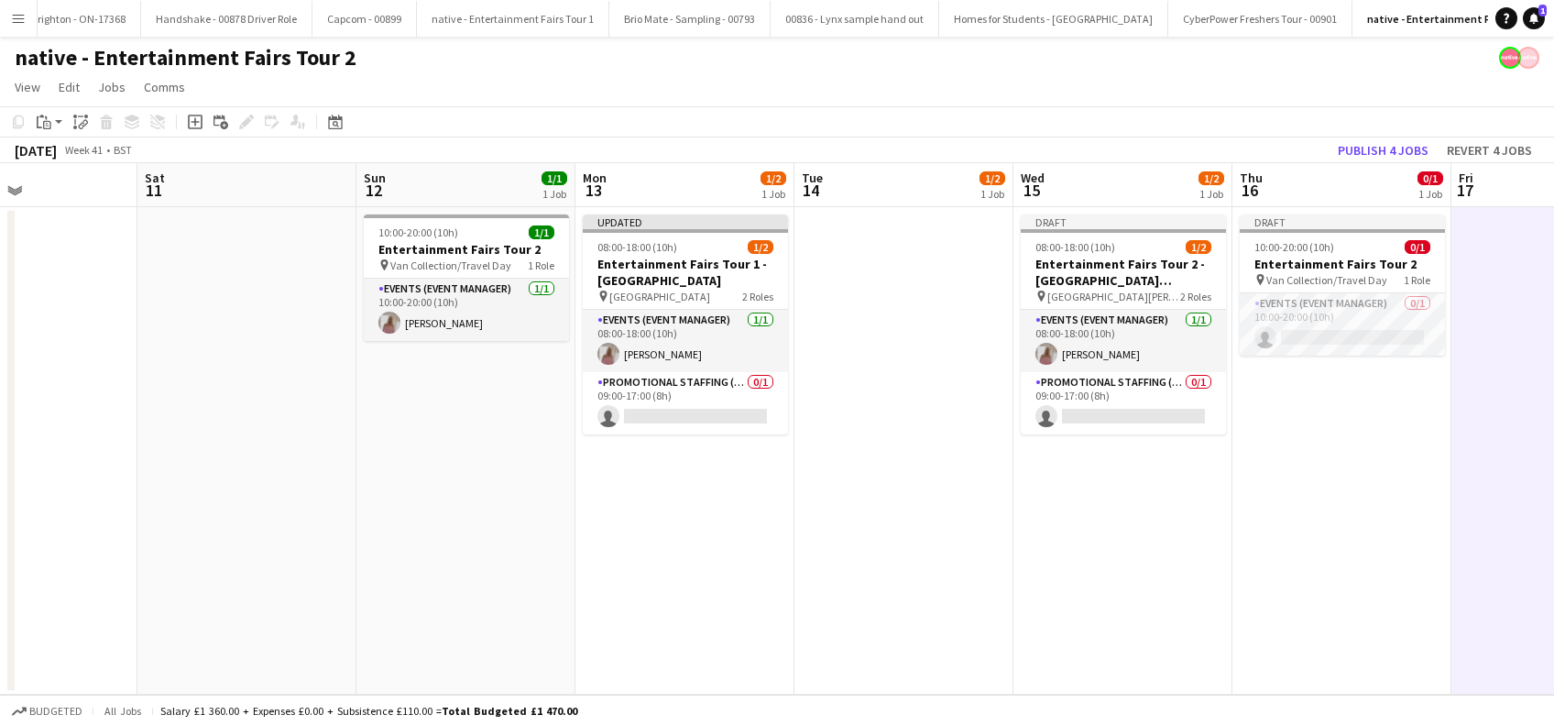
drag, startPoint x: 519, startPoint y: 542, endPoint x: 965, endPoint y: 542, distance: 445.2
click at [965, 542] on app-calendar-viewport "Wed 8 Thu 9 Fri 10 Sat 11 Sun 12 1/1 1 Job Mon 13 1/2 1 Job Tue 14 1/2 1 Job We…" at bounding box center [777, 428] width 1554 height 531
click at [759, 536] on app-date-cell "Updated 08:00-18:00 (10h) 1/2 Entertainment Fairs Tour 1 - Glasgow Caledonian U…" at bounding box center [684, 450] width 219 height 487
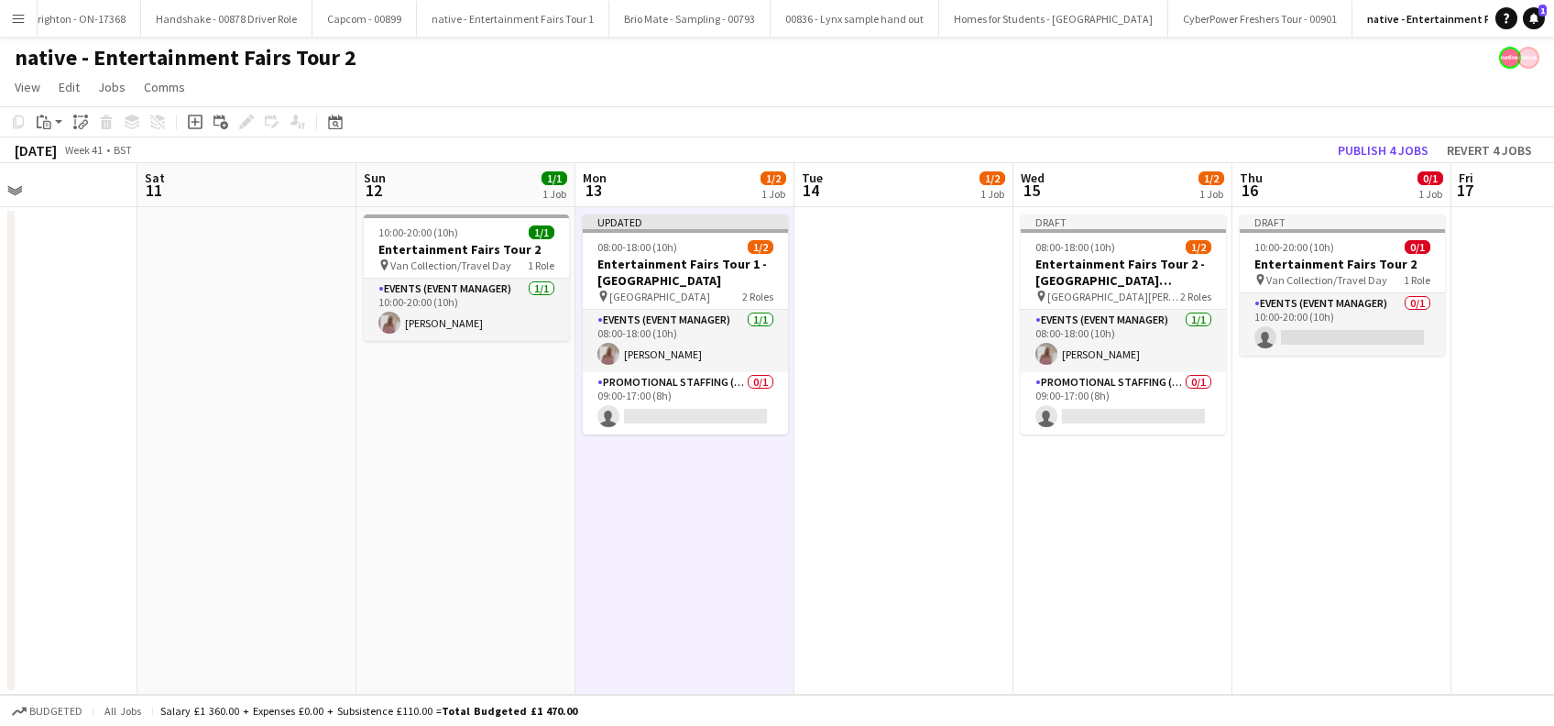
click at [340, 496] on app-date-cell at bounding box center [246, 450] width 219 height 487
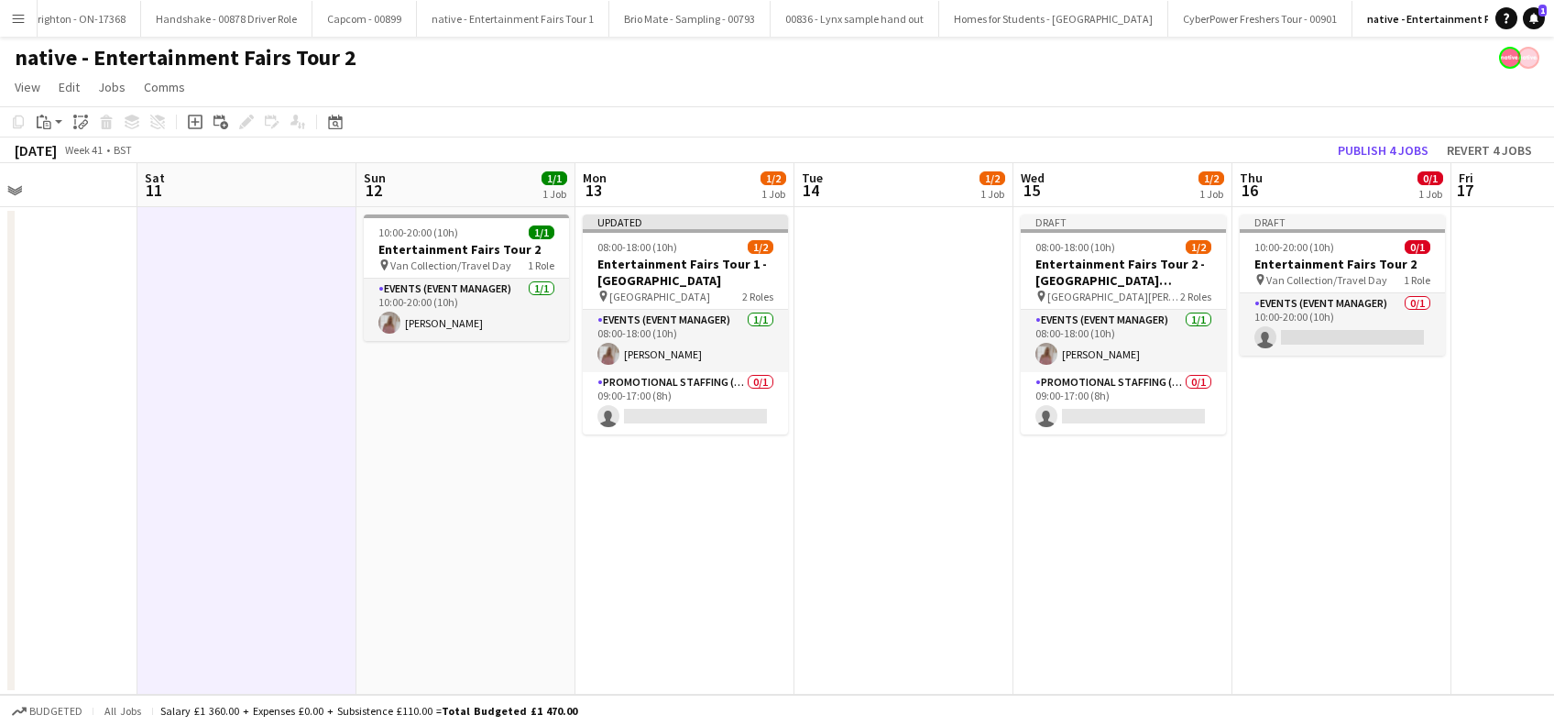
click at [516, 525] on app-date-cell "10:00-20:00 (10h) 1/1 Entertainment Fairs Tour 2 pin Van Collection/Travel Day …" at bounding box center [465, 450] width 219 height 487
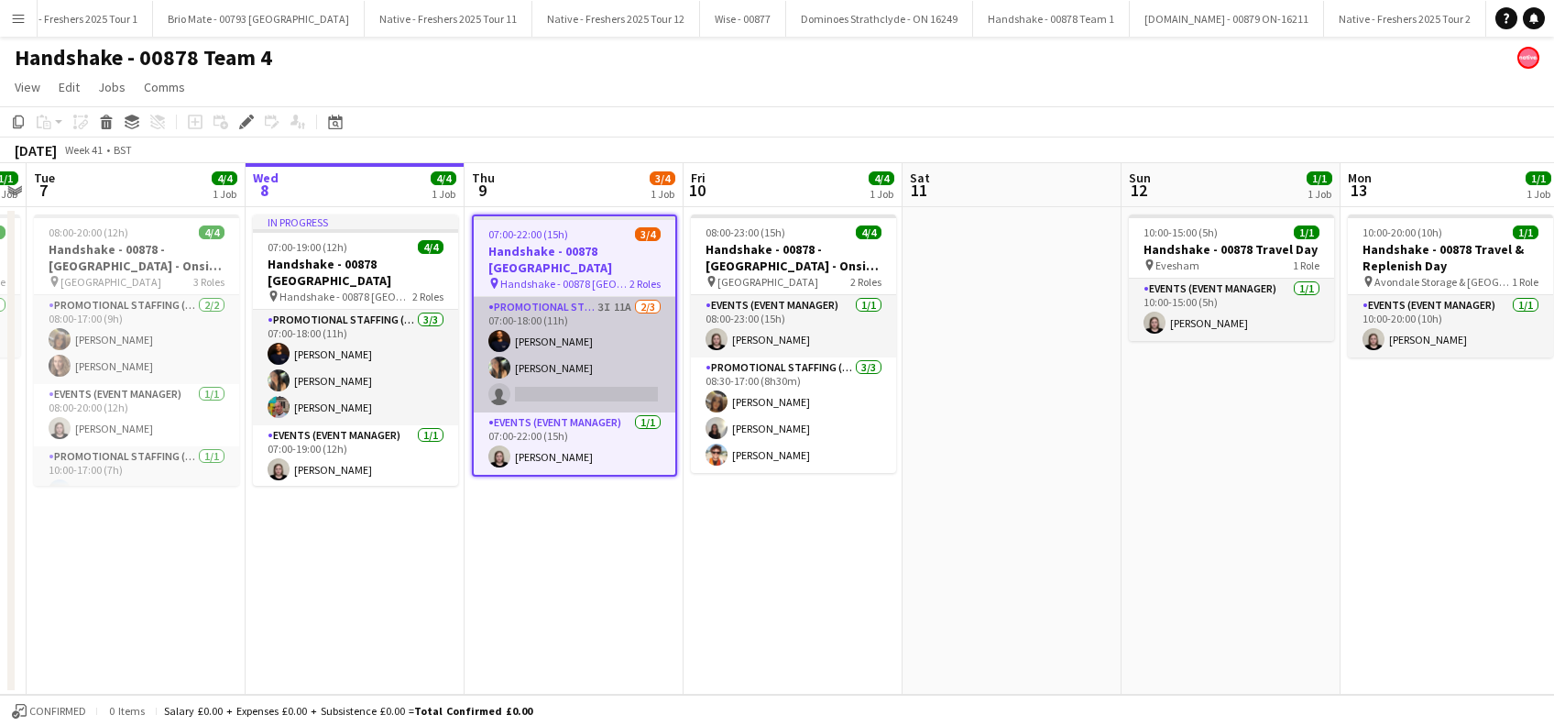
click at [594, 362] on app-card-role "Promotional Staffing (Brand Ambassadors) 3I 11A 2/3 07:00-18:00 (11h) michael n…" at bounding box center [575, 354] width 202 height 115
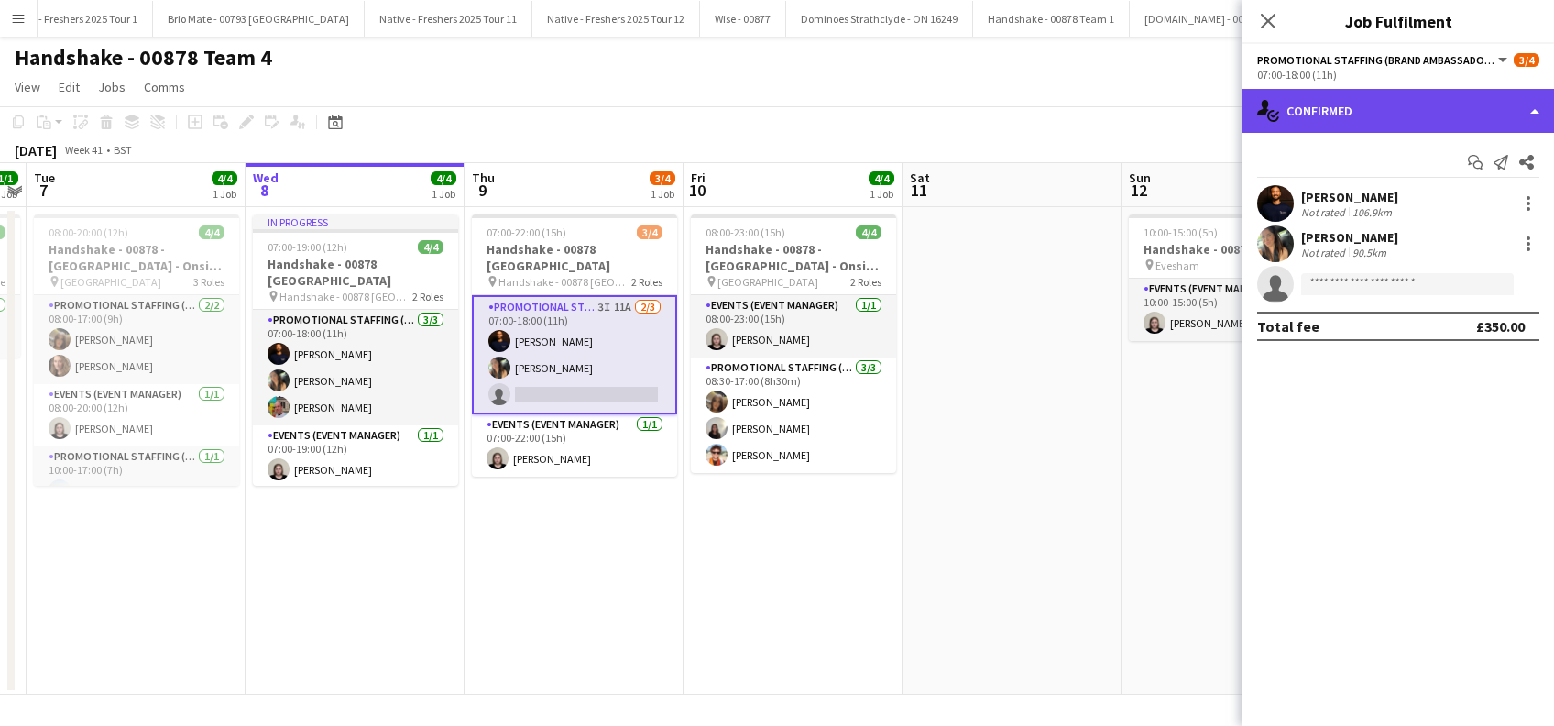
click at [1428, 103] on div "single-neutral-actions-check-2 Confirmed" at bounding box center [1397, 111] width 311 height 44
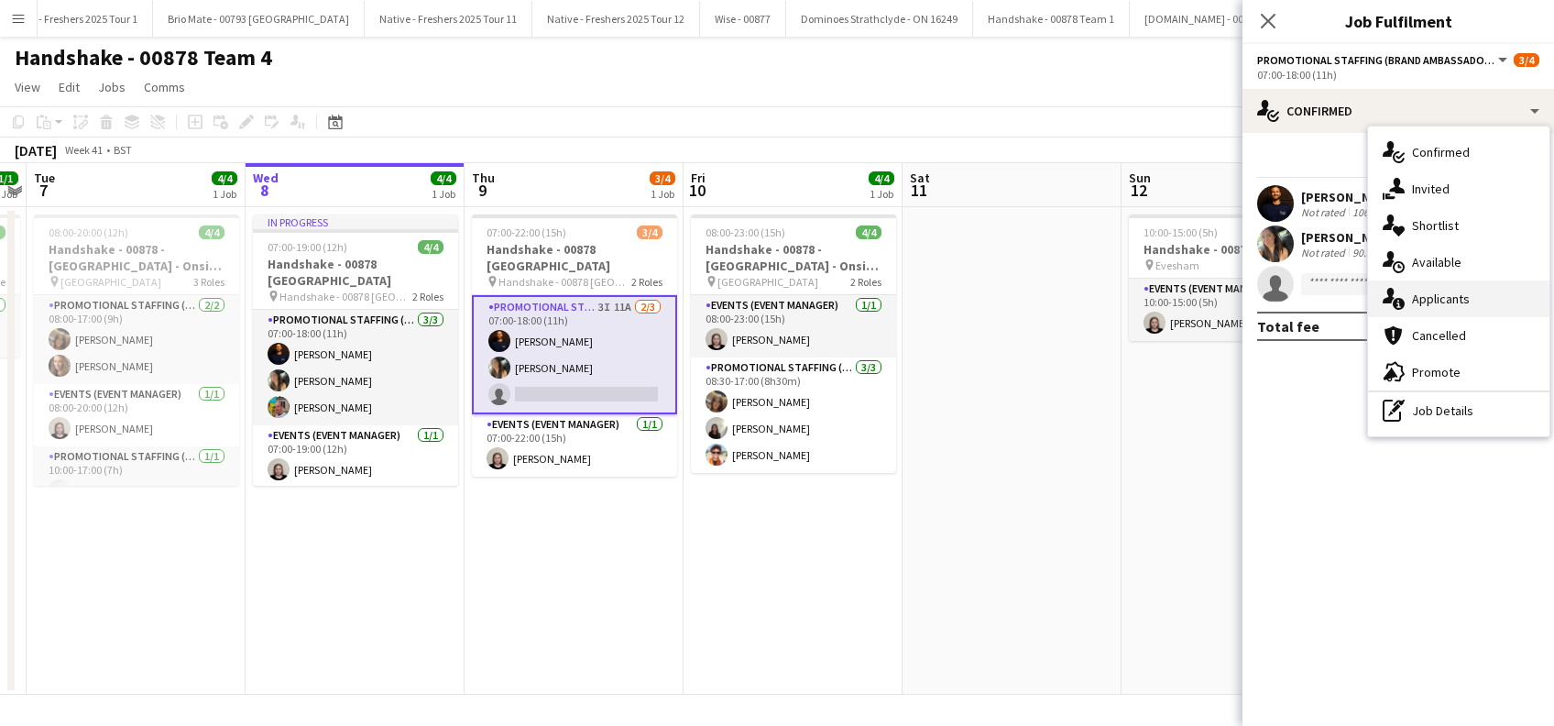
click at [1436, 288] on div "single-neutral-actions-information Applicants" at bounding box center [1458, 298] width 181 height 37
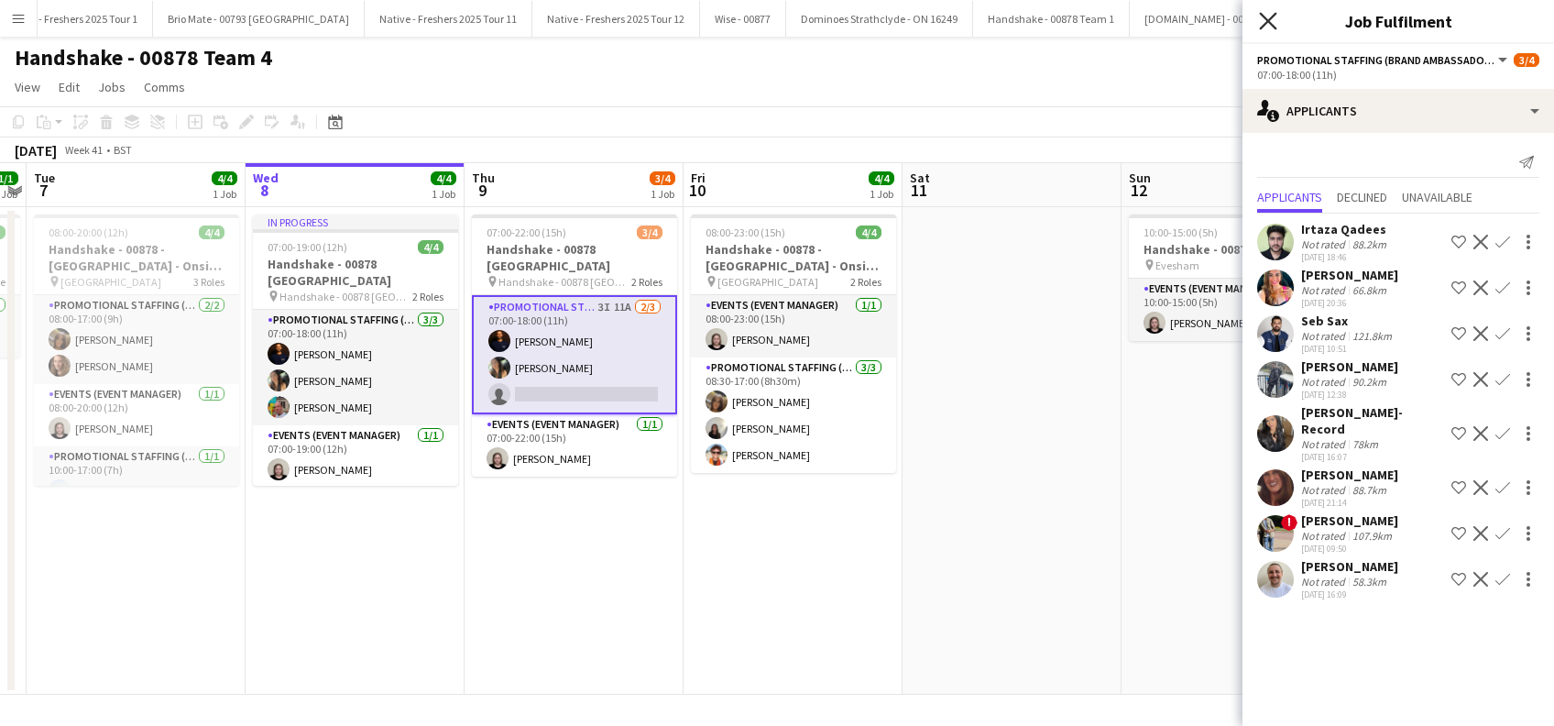
click at [1268, 24] on icon "Close pop-in" at bounding box center [1267, 20] width 17 height 17
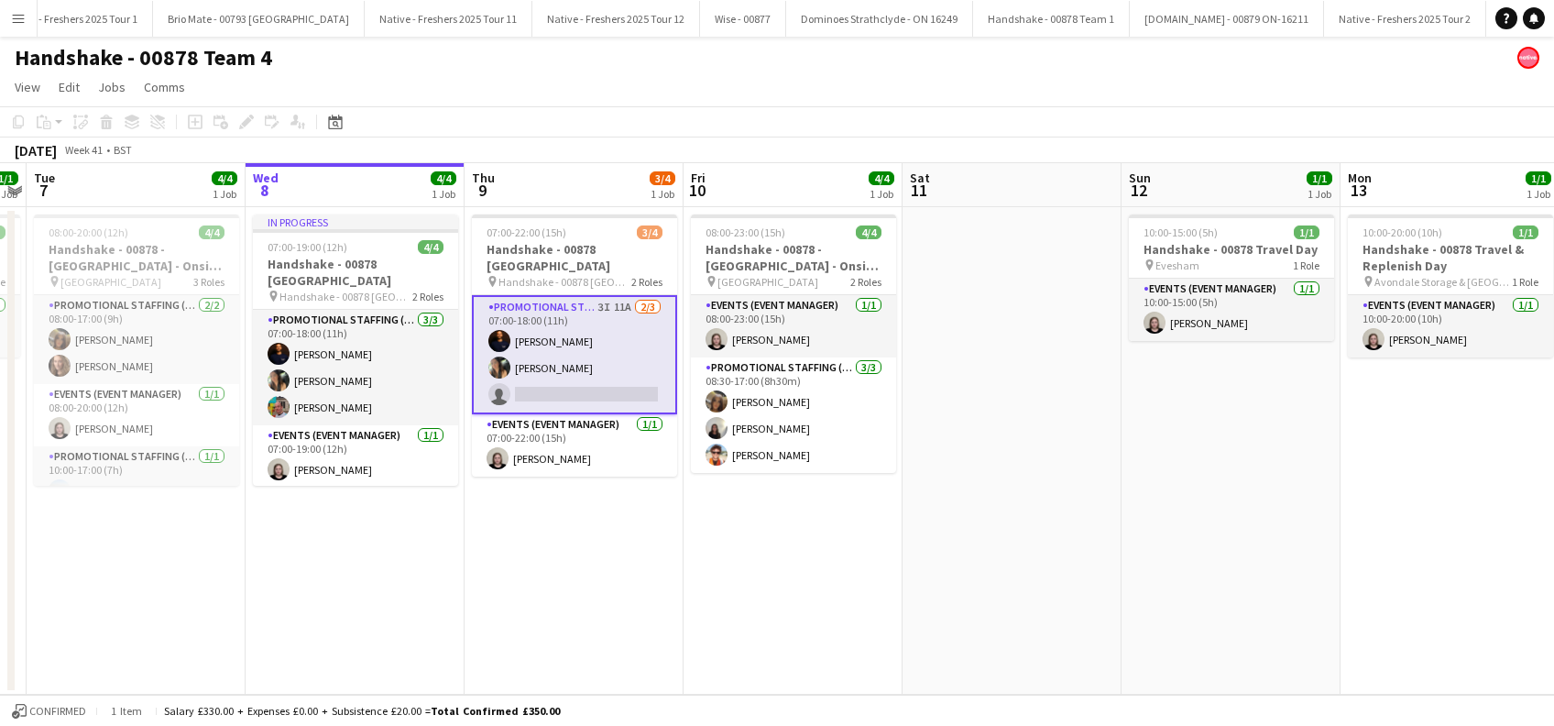
click at [571, 552] on app-date-cell "07:00-22:00 (15h) 3/4 Handshake - 00878 Oxford pin Handshake - 00878 Oxford 2 R…" at bounding box center [573, 450] width 219 height 487
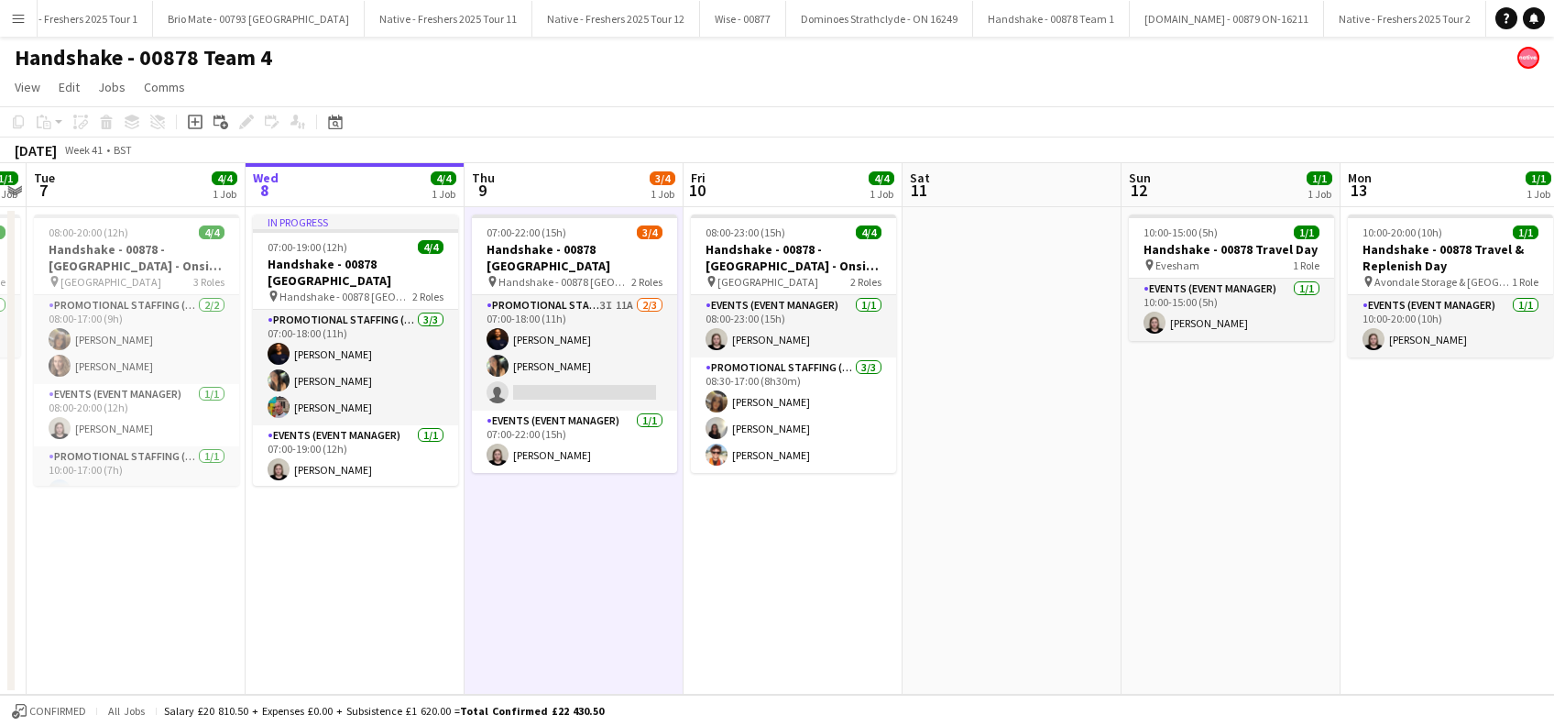
scroll to position [0, 629]
click at [743, 562] on app-date-cell "08:00-23:00 (15h) 4/4 Handshake - 00878 - Loughborough University - Onsite Day …" at bounding box center [793, 450] width 219 height 487
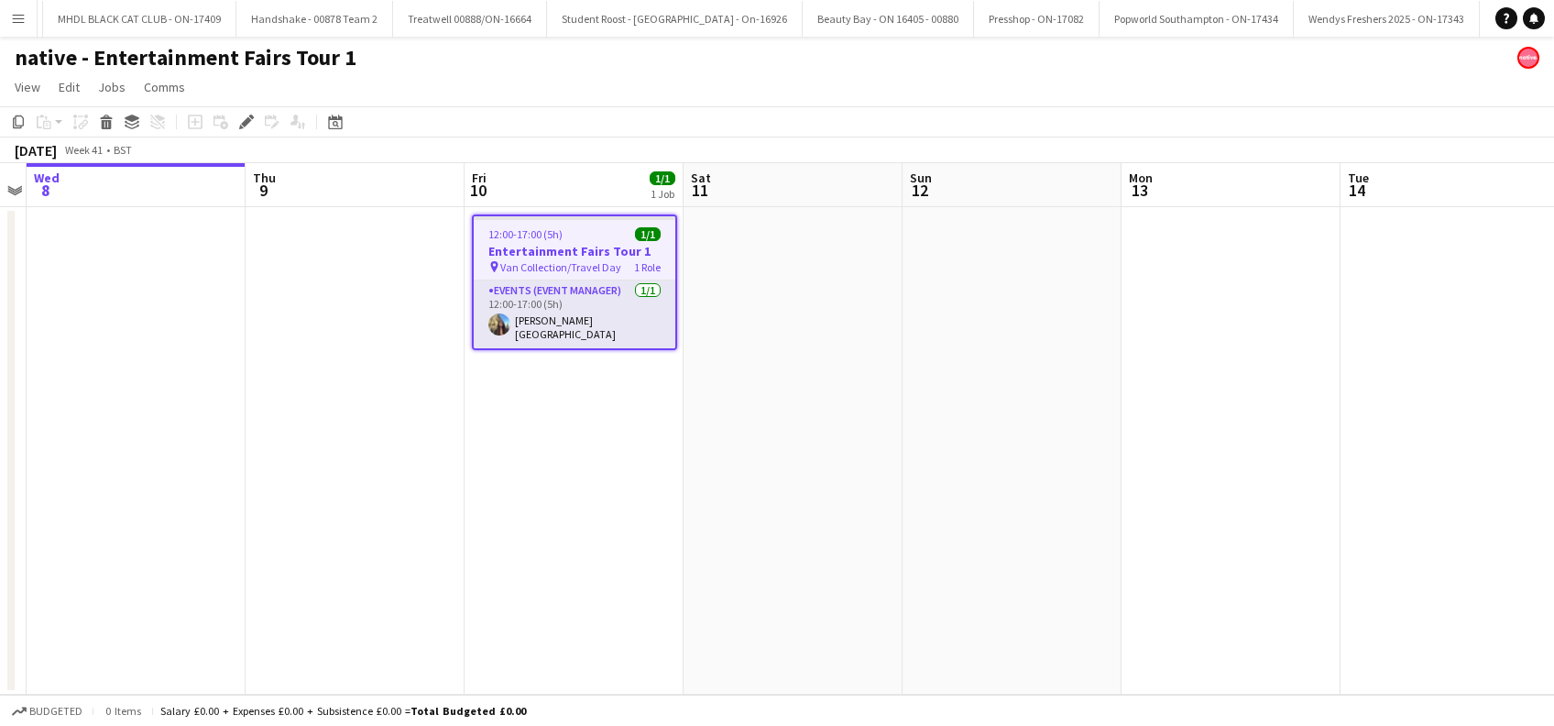
click at [800, 264] on app-date-cell at bounding box center [792, 450] width 219 height 487
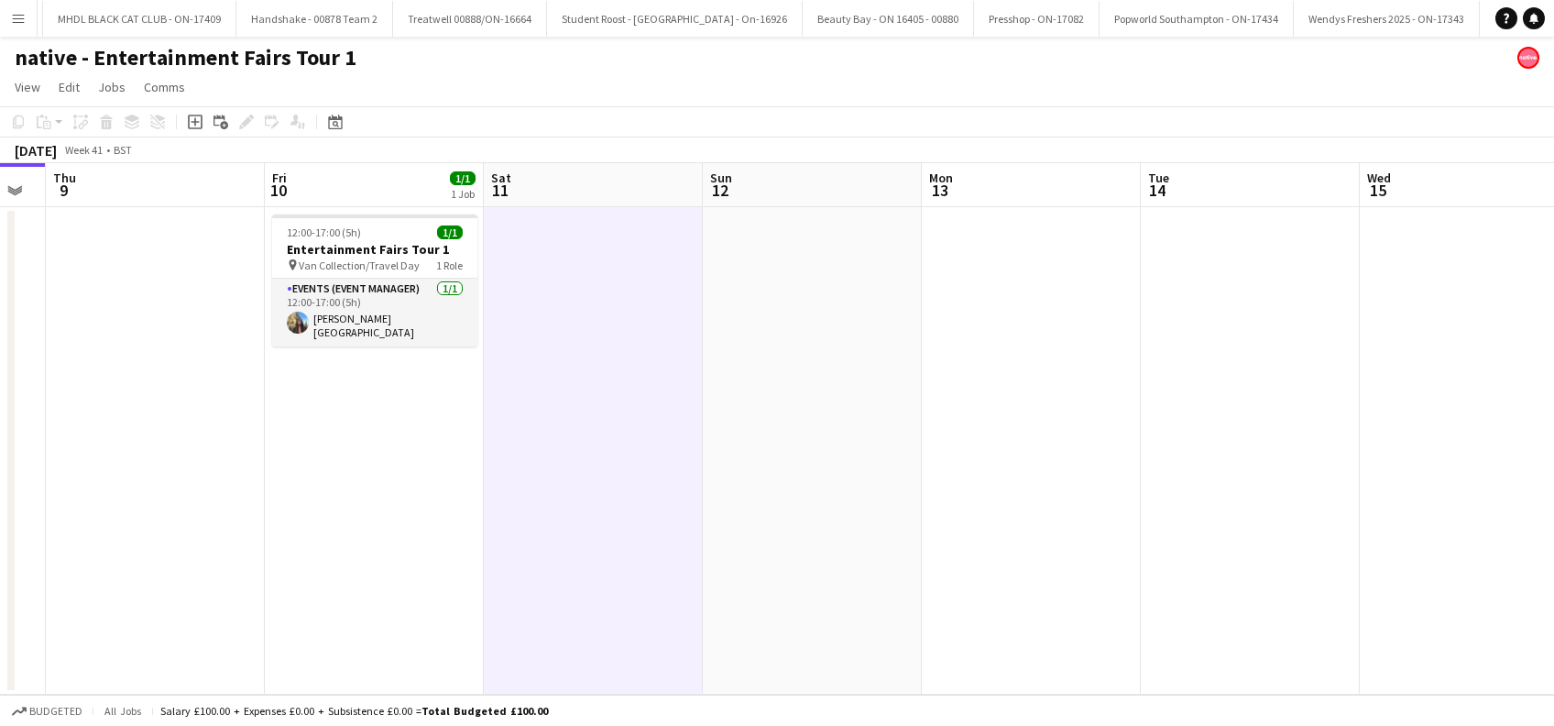
scroll to position [0, 500]
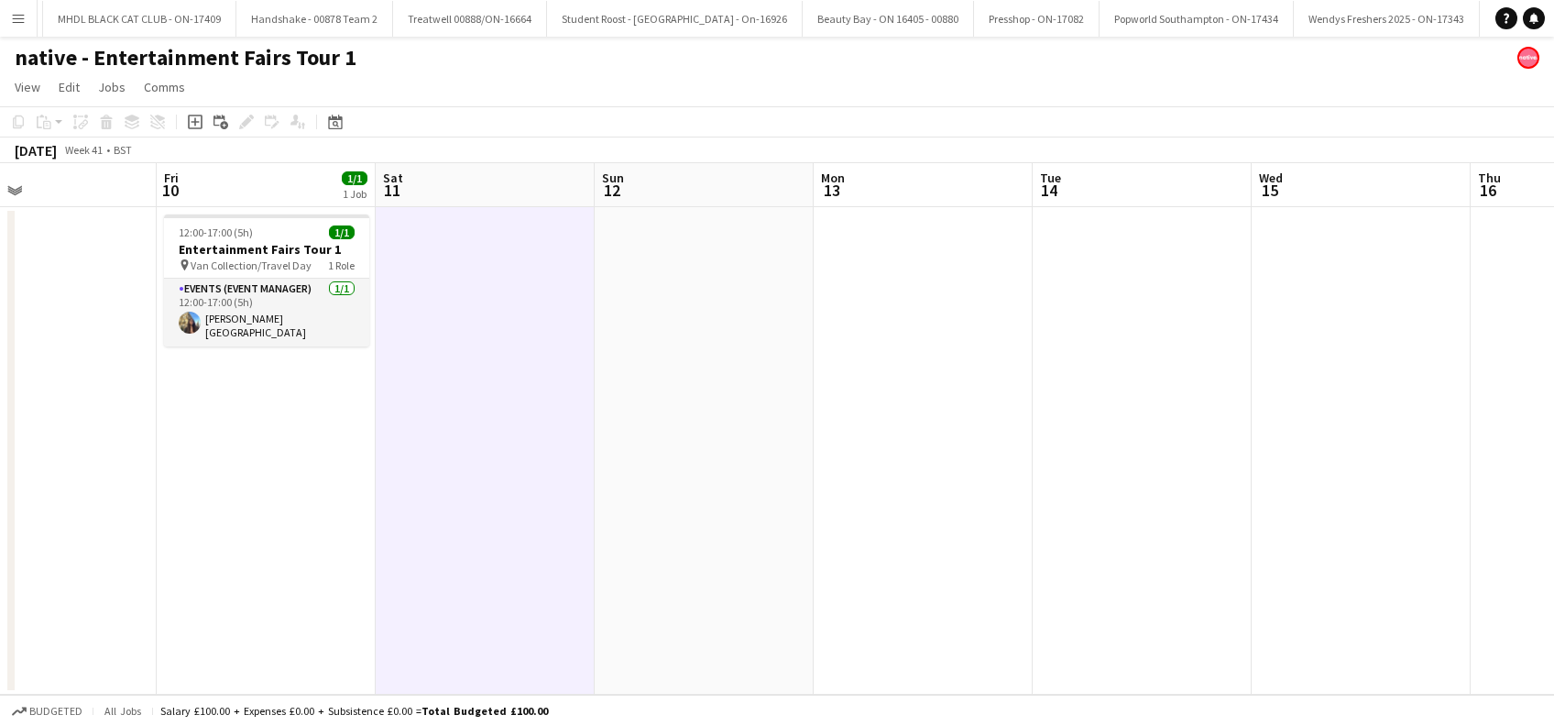
drag, startPoint x: 1032, startPoint y: 465, endPoint x: 723, endPoint y: 490, distance: 309.7
click at [723, 490] on app-calendar-viewport "Tue 7 Wed 8 Thu 9 Fri 10 1/1 1 Job Sat 11 Sun 12 Mon 13 Tue 14 Wed 15 Thu 16 Fr…" at bounding box center [777, 428] width 1554 height 531
click at [262, 255] on h3 "Entertainment Fairs Tour 1" at bounding box center [266, 249] width 205 height 16
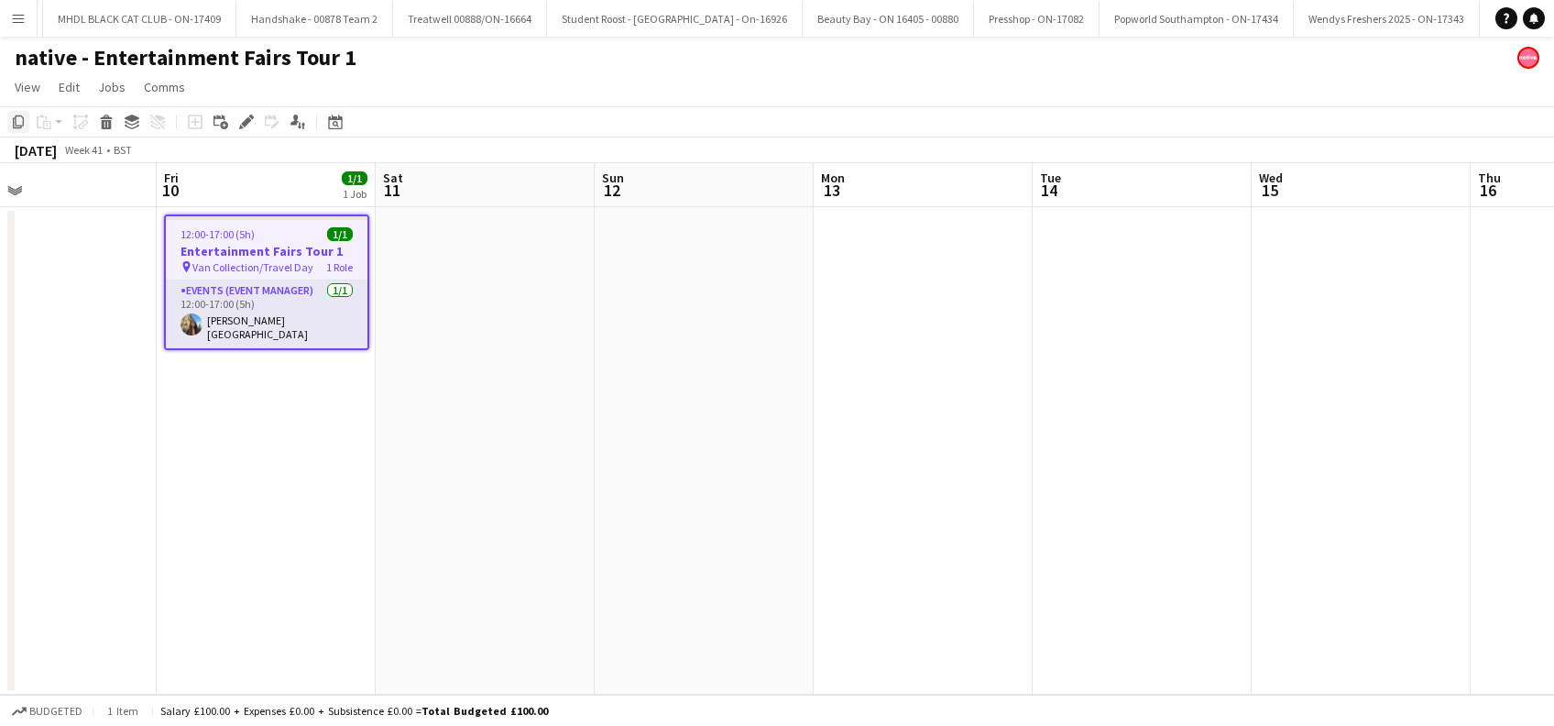
click at [17, 124] on icon "Copy" at bounding box center [18, 122] width 15 height 15
click at [1099, 266] on app-date-cell at bounding box center [1141, 450] width 219 height 487
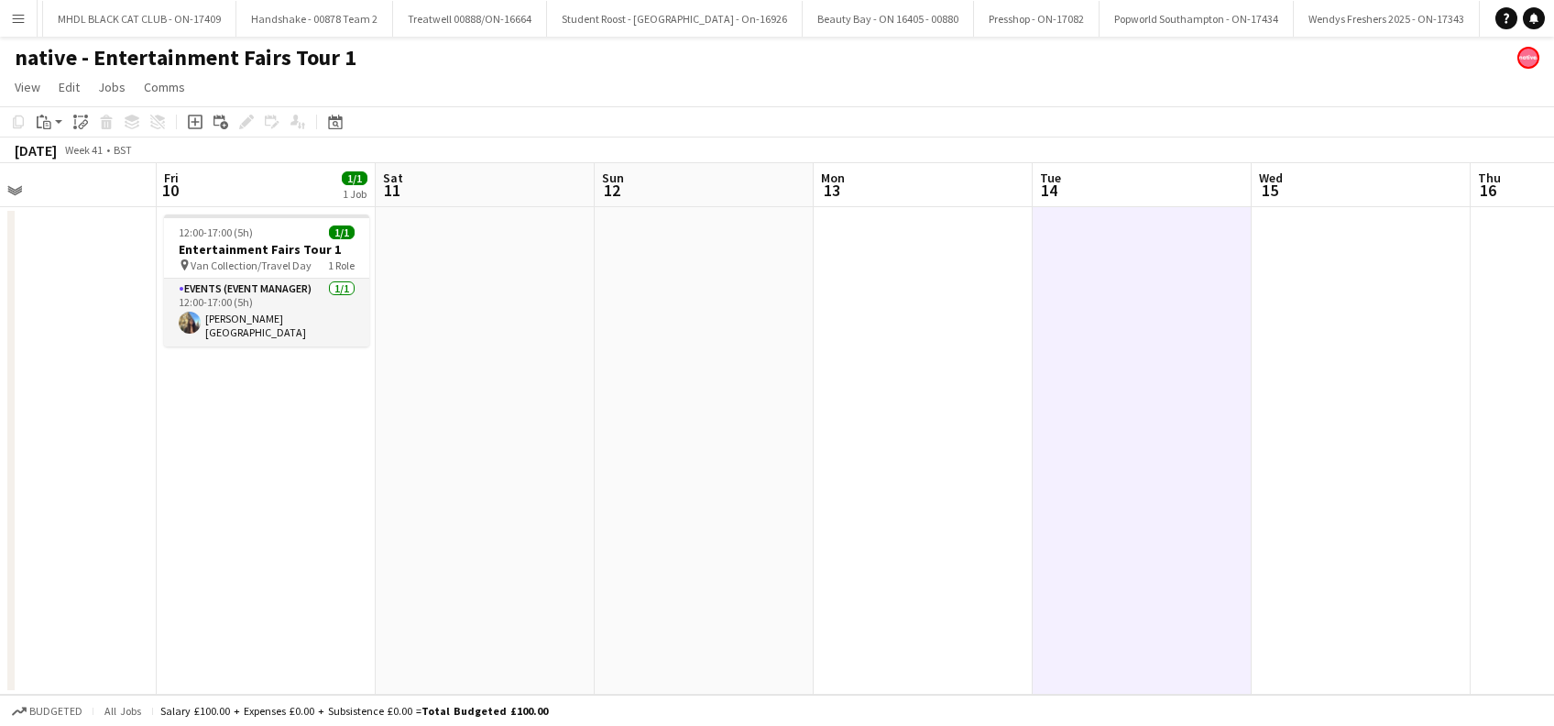
scroll to position [0, 499]
click at [49, 125] on icon "Paste" at bounding box center [44, 122] width 15 height 15
click at [58, 152] on link "Paste Ctrl+V" at bounding box center [135, 156] width 172 height 16
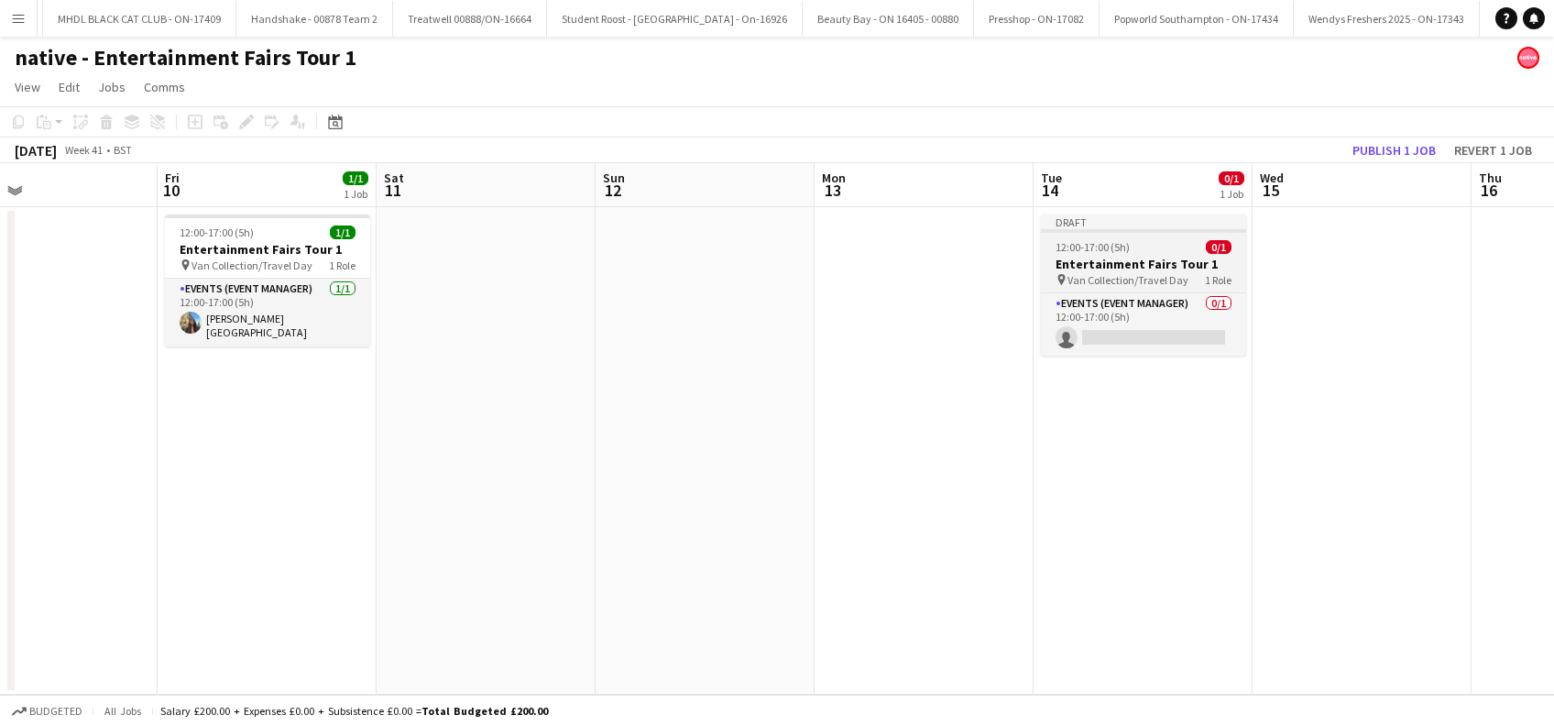
click at [1140, 267] on h3 "Entertainment Fairs Tour 1" at bounding box center [1143, 264] width 205 height 16
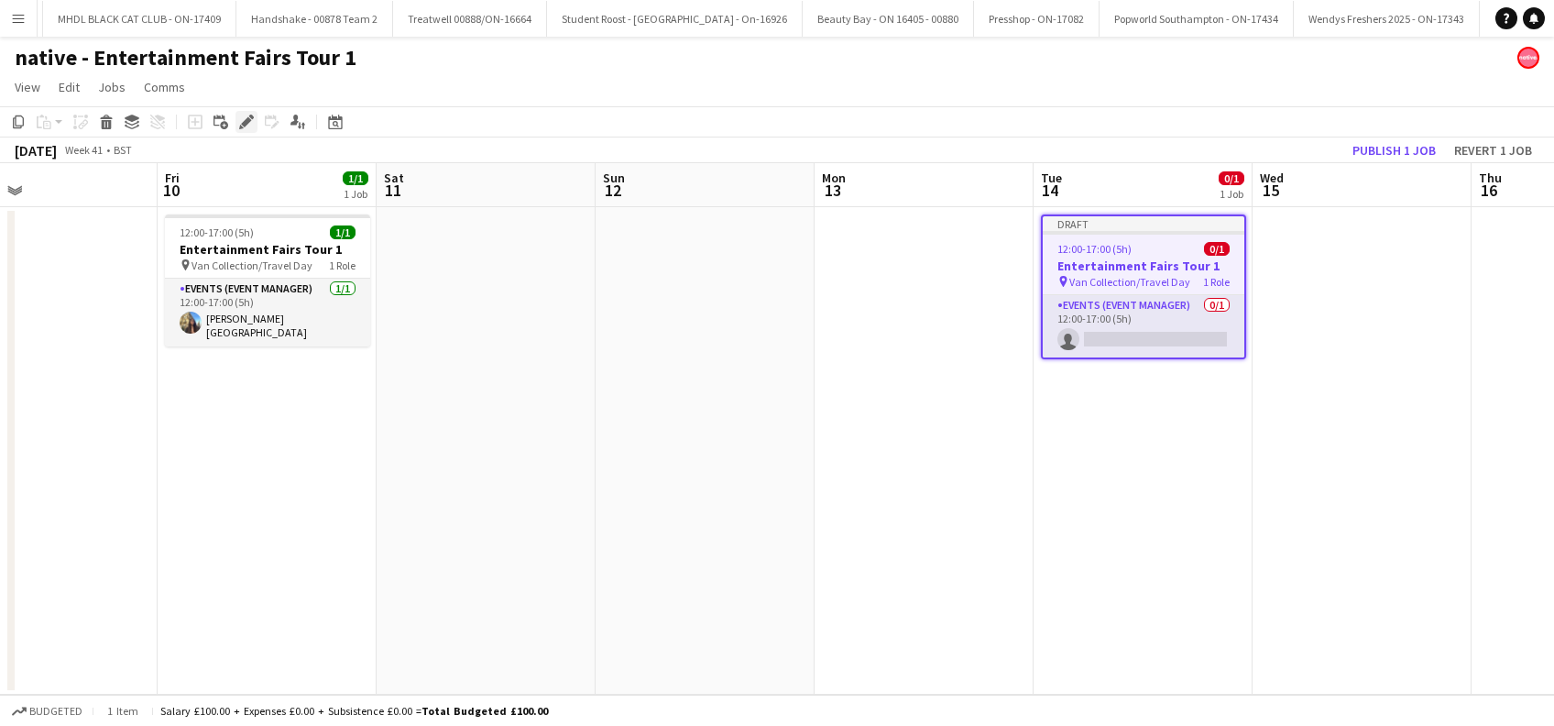
click at [247, 126] on icon "Edit" at bounding box center [246, 122] width 15 height 15
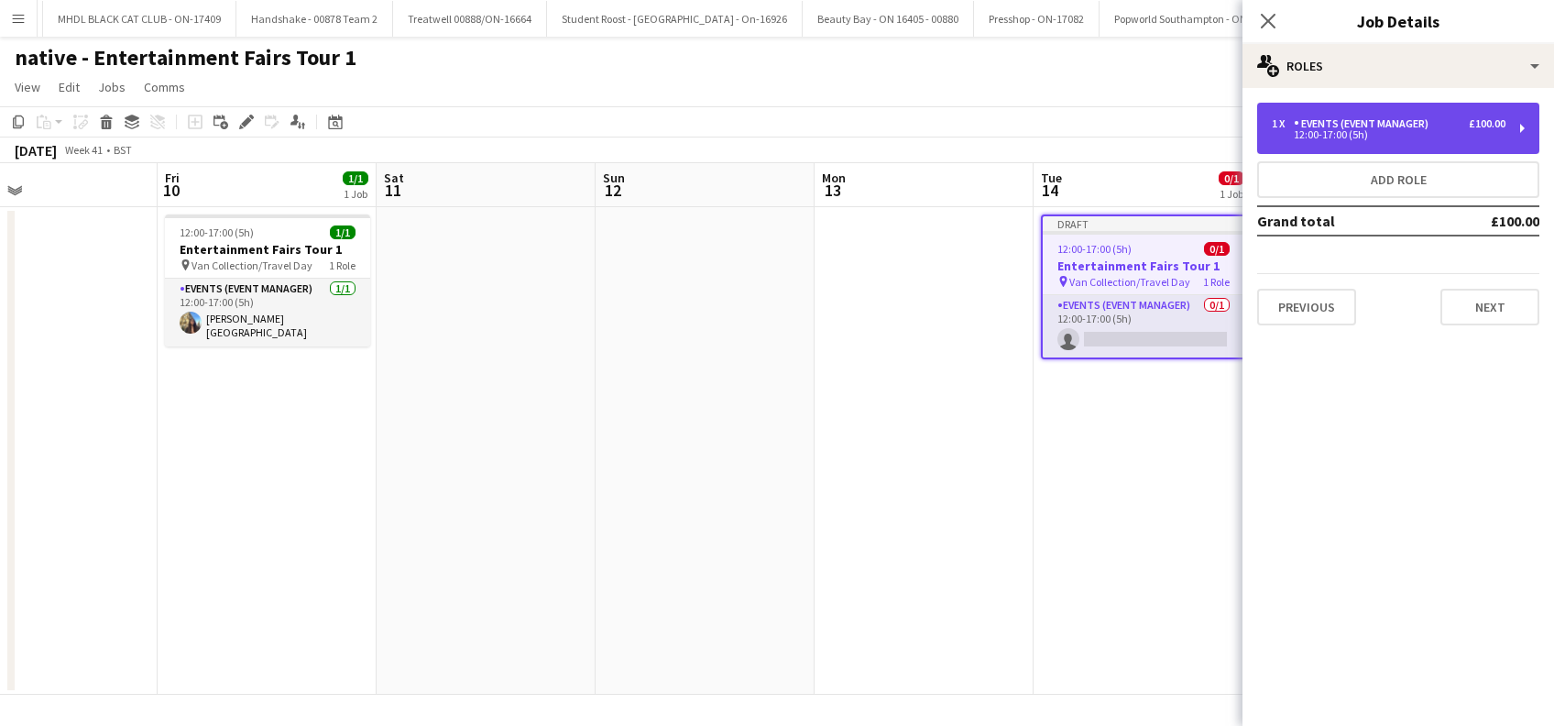
click at [1398, 122] on div "Events (Event Manager)" at bounding box center [1365, 123] width 142 height 13
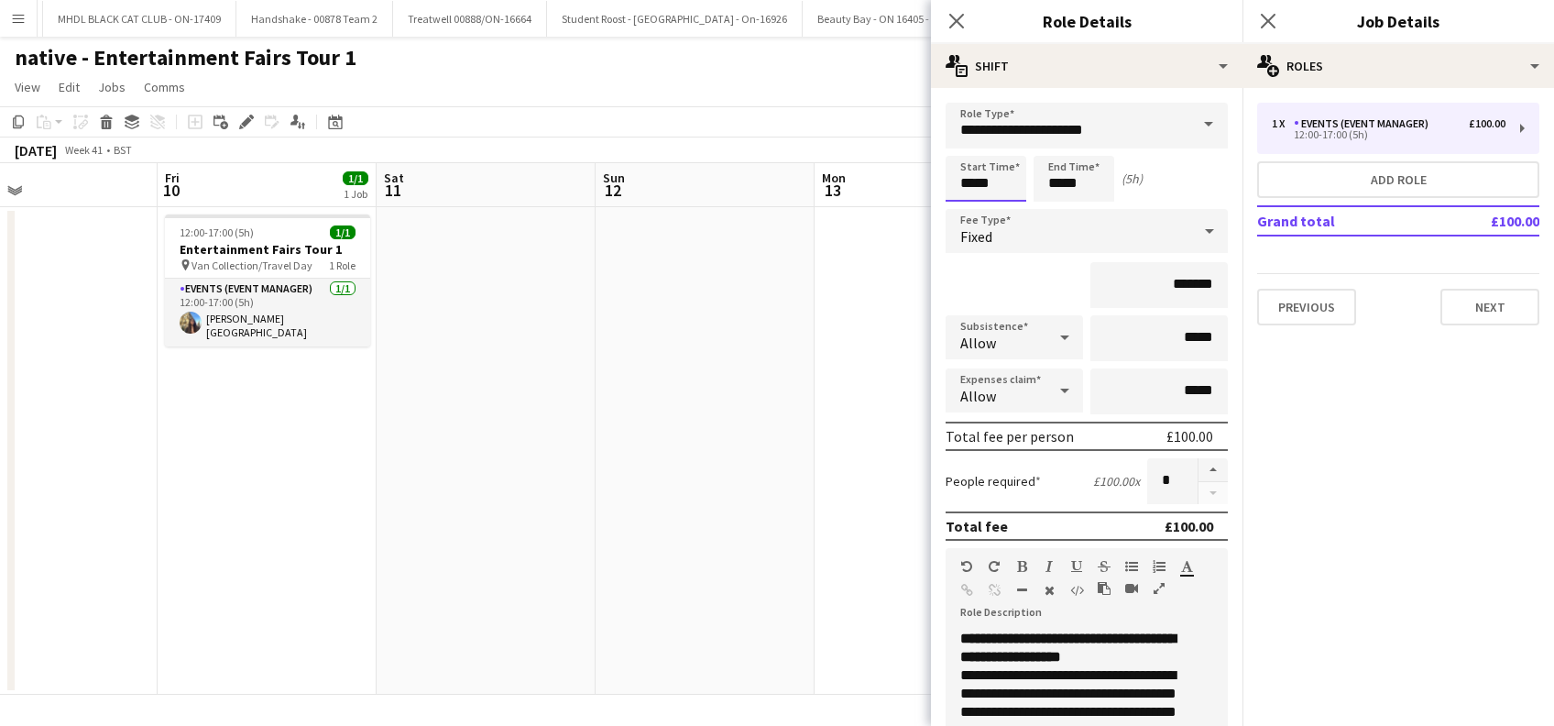
click at [988, 175] on input "*****" at bounding box center [985, 179] width 81 height 46
click at [970, 212] on div at bounding box center [967, 211] width 37 height 18
click at [970, 213] on div at bounding box center [967, 211] width 37 height 18
type input "*****"
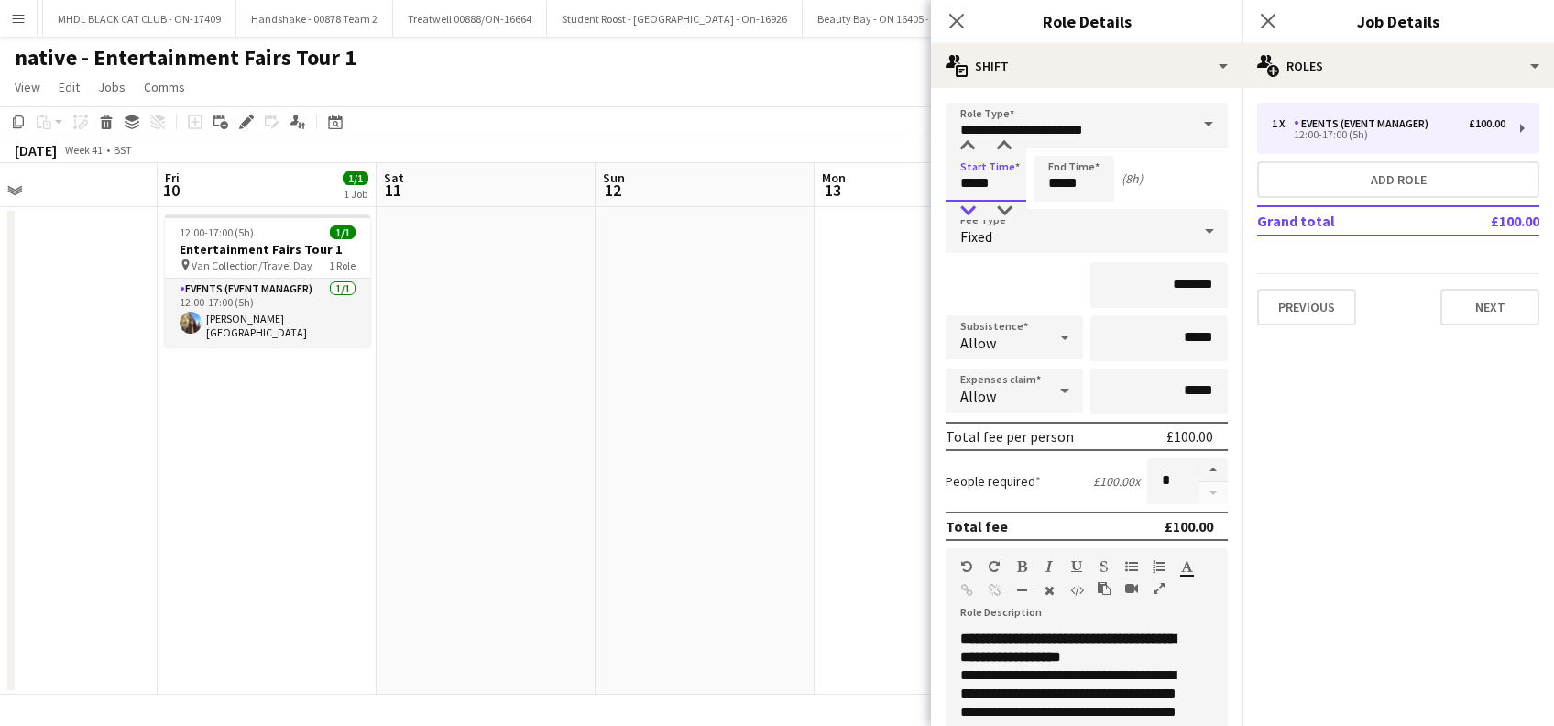
click at [970, 213] on div at bounding box center [967, 211] width 37 height 18
click at [1050, 176] on input "*****" at bounding box center [1073, 179] width 81 height 46
type input "*****"
click at [1055, 151] on div at bounding box center [1055, 146] width 37 height 18
drag, startPoint x: 1161, startPoint y: 277, endPoint x: 1200, endPoint y: 261, distance: 42.4
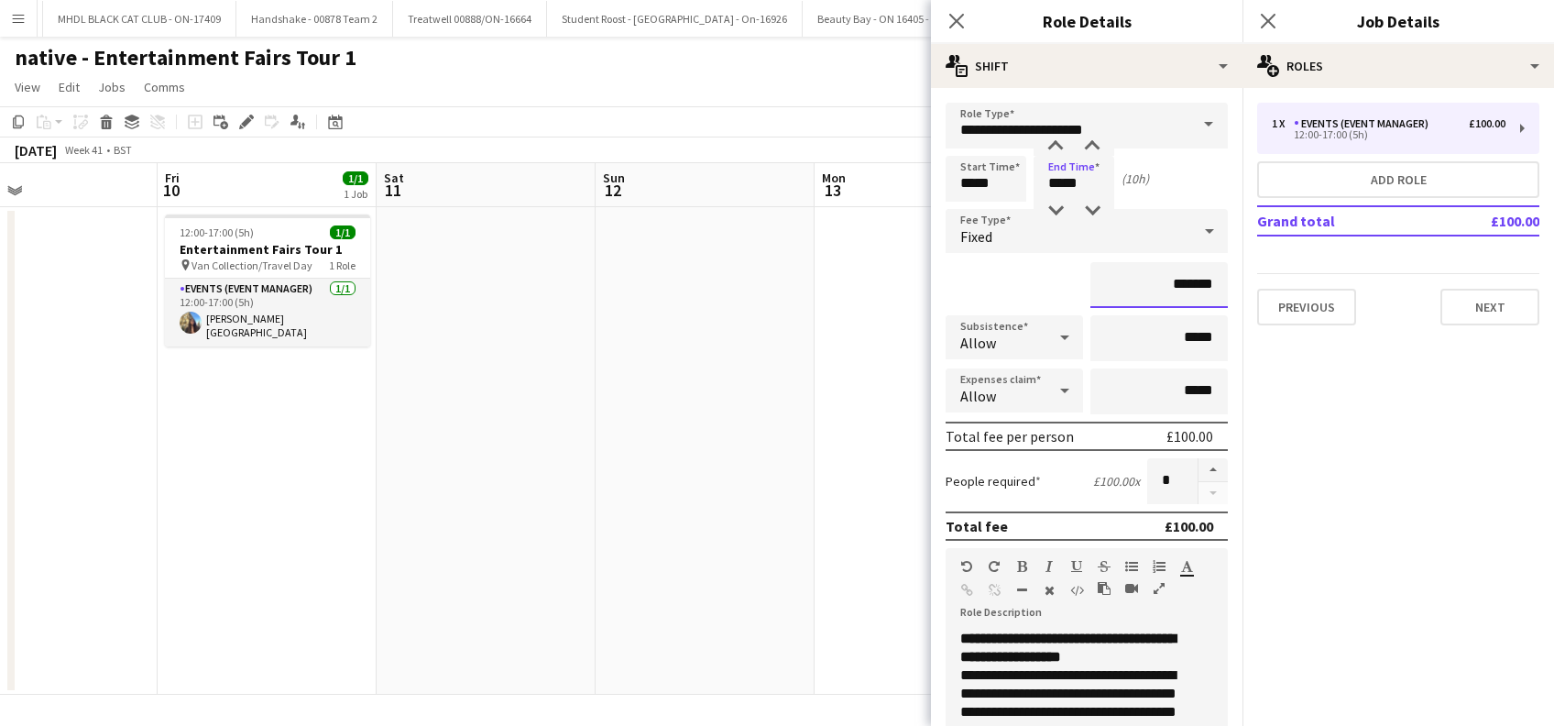
click at [1161, 278] on input "*******" at bounding box center [1158, 285] width 137 height 46
type input "**"
type input "*******"
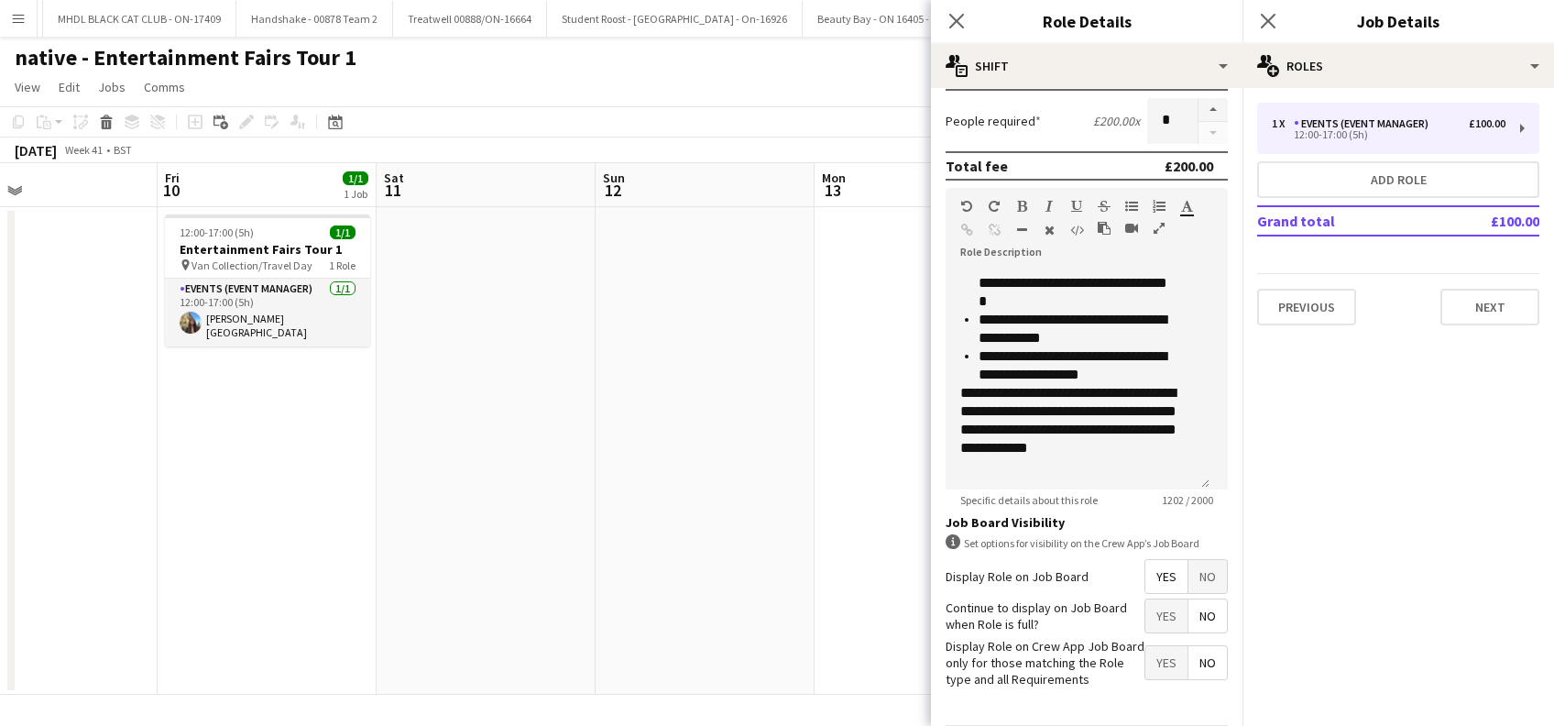
scroll to position [440, 0]
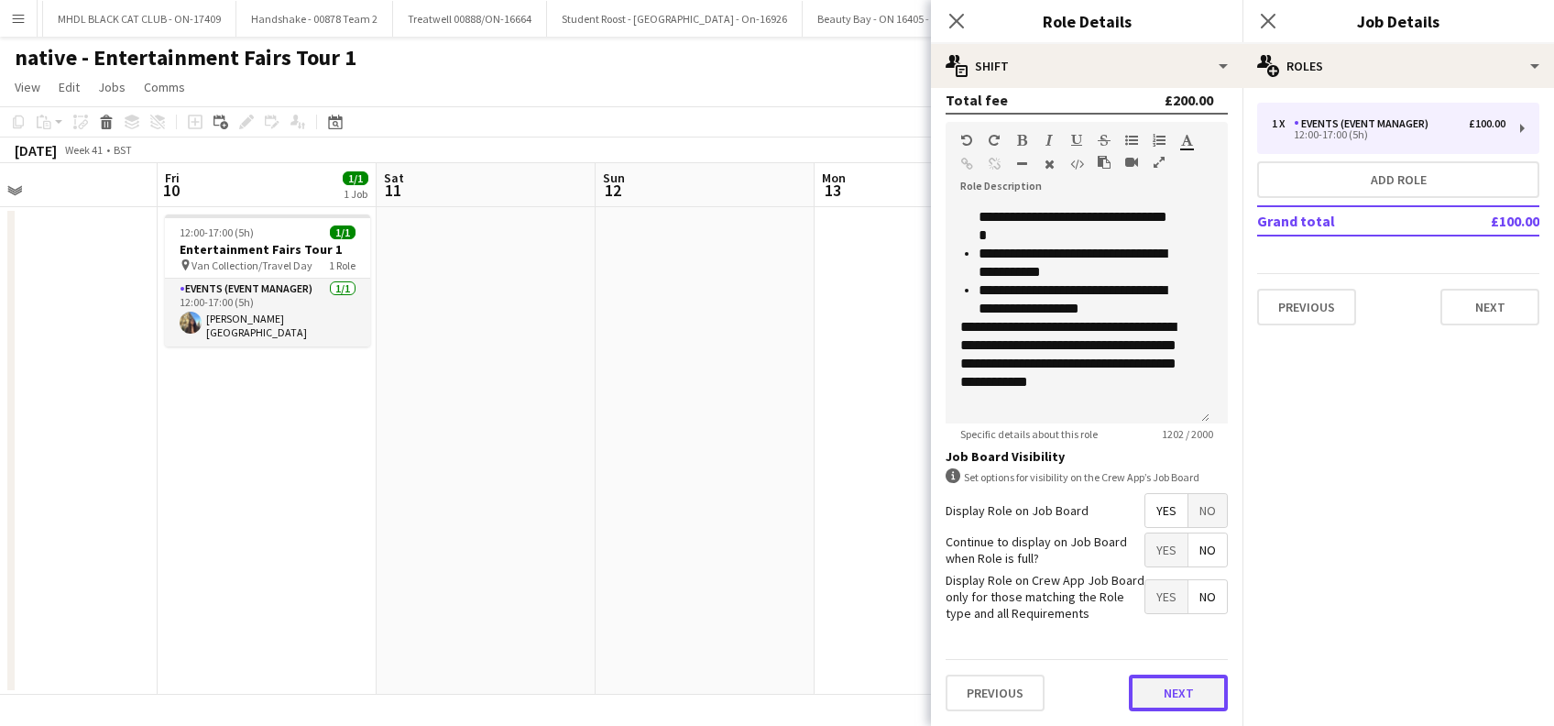
click at [1158, 692] on button "Next" at bounding box center [1178, 692] width 99 height 37
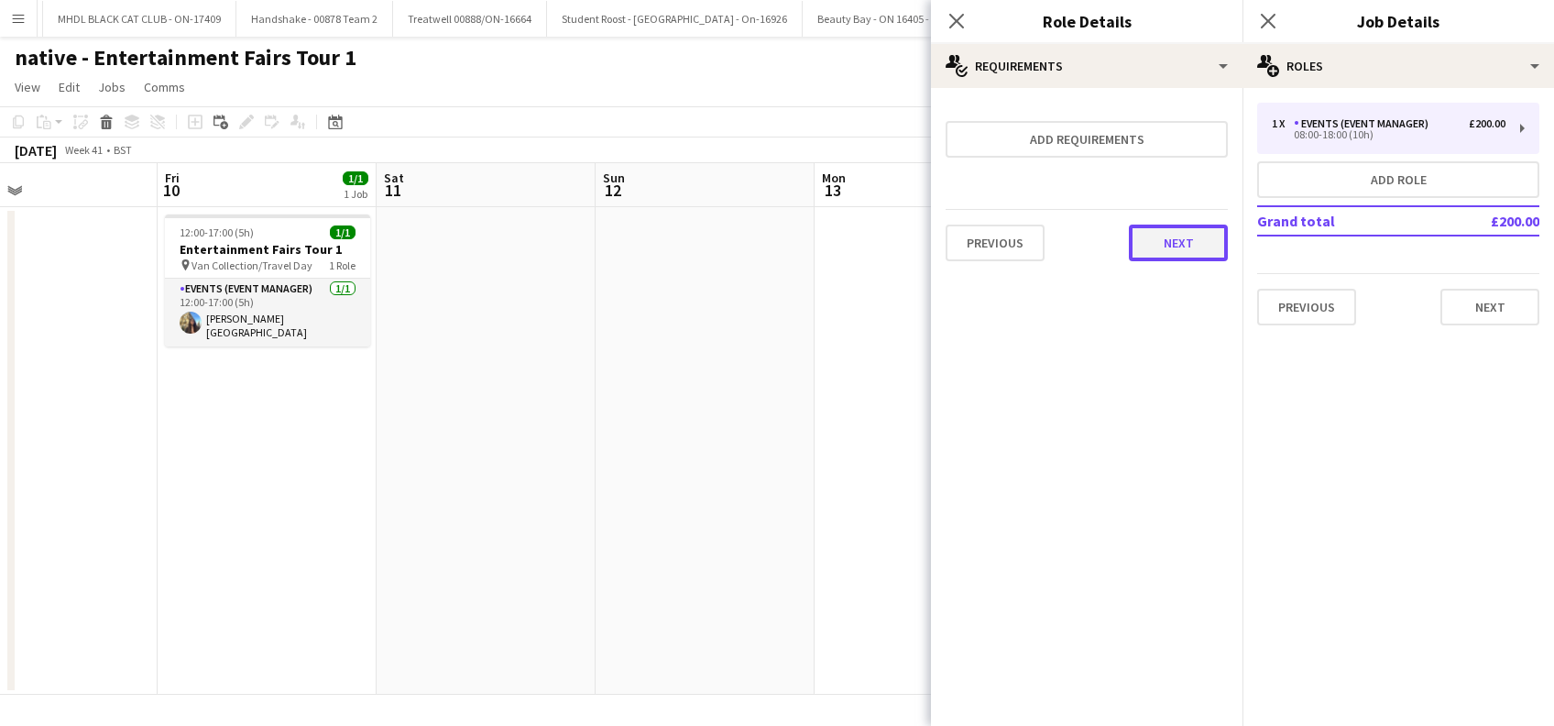
click at [1180, 246] on button "Next" at bounding box center [1178, 242] width 99 height 37
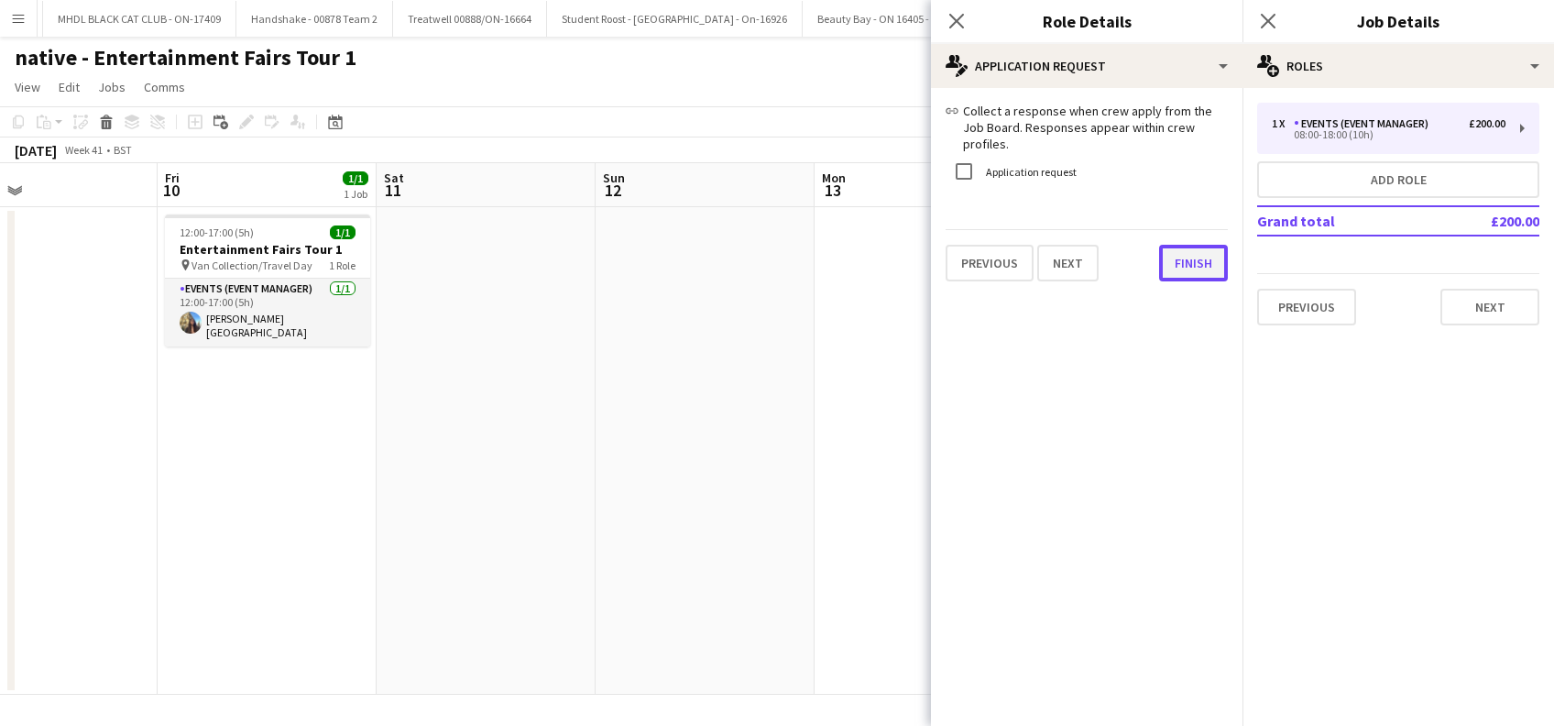
click at [1180, 263] on button "Finish" at bounding box center [1193, 263] width 69 height 37
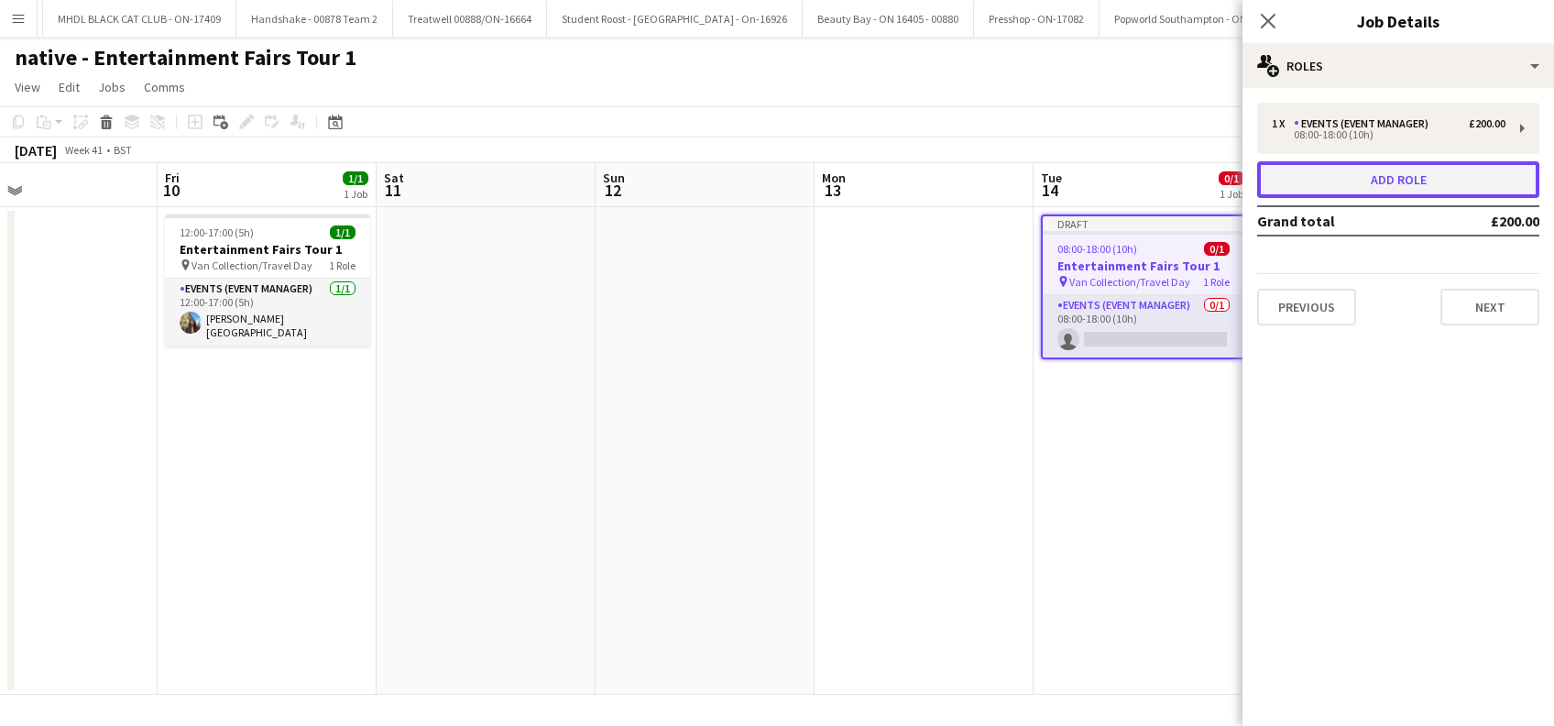
click at [1397, 183] on button "Add role" at bounding box center [1398, 179] width 282 height 37
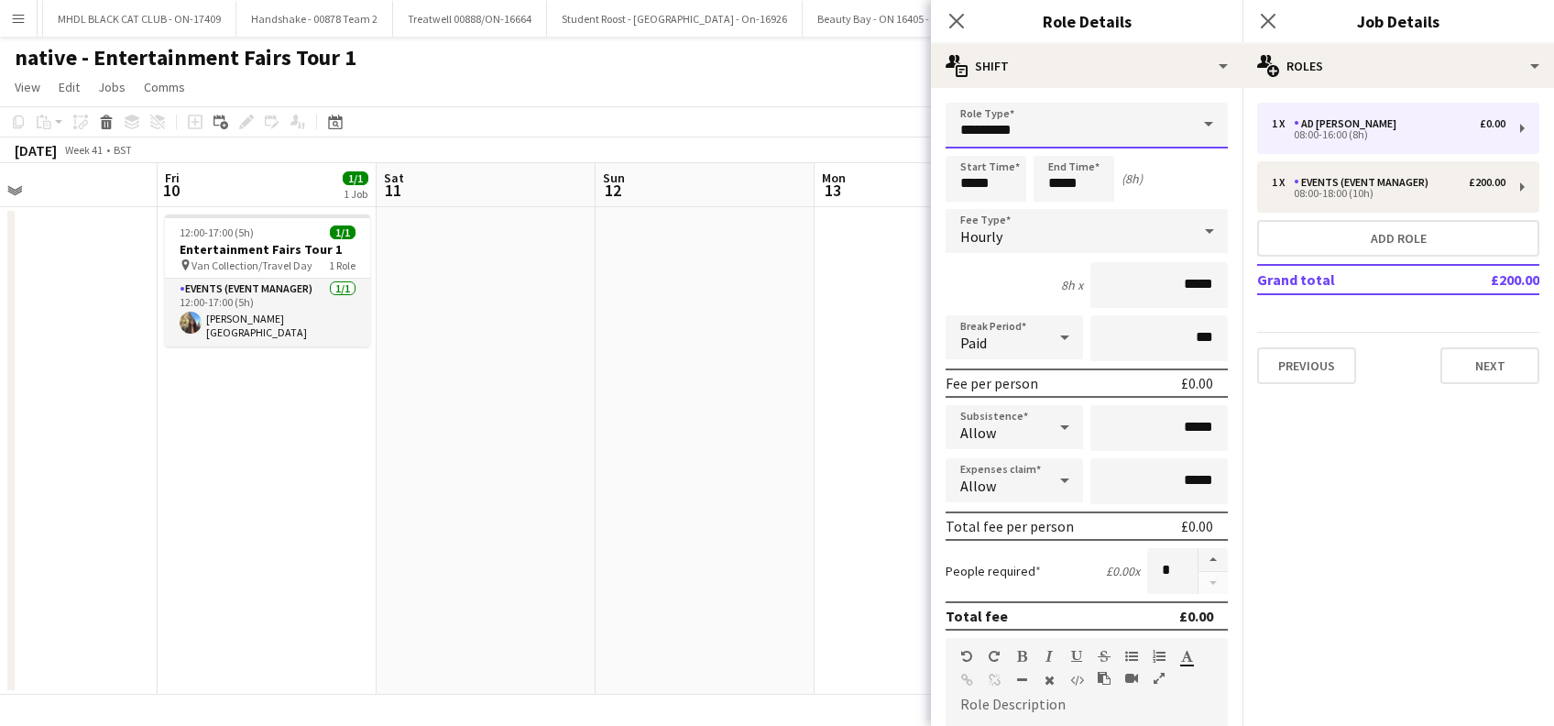
click at [1048, 132] on input "*********" at bounding box center [1086, 126] width 282 height 46
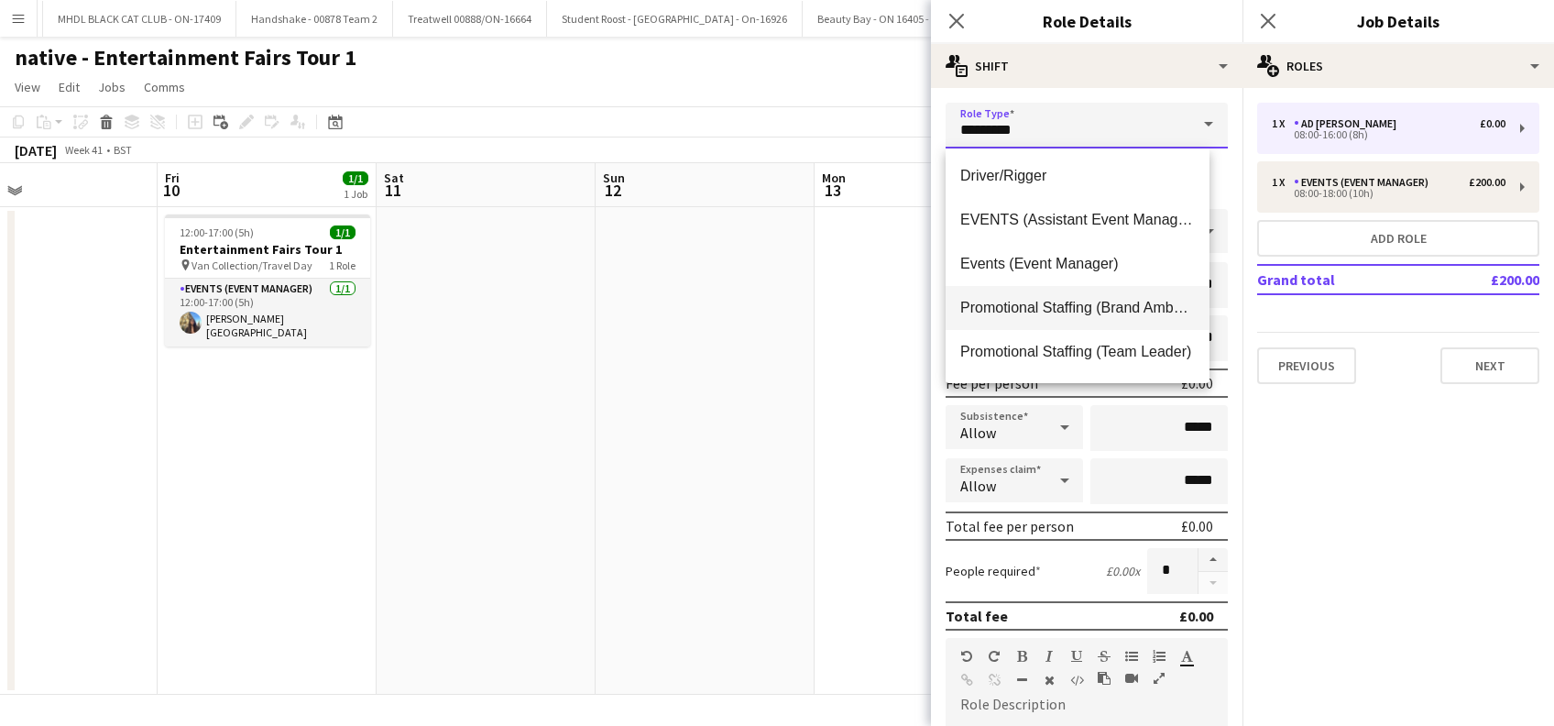
scroll to position [122, 0]
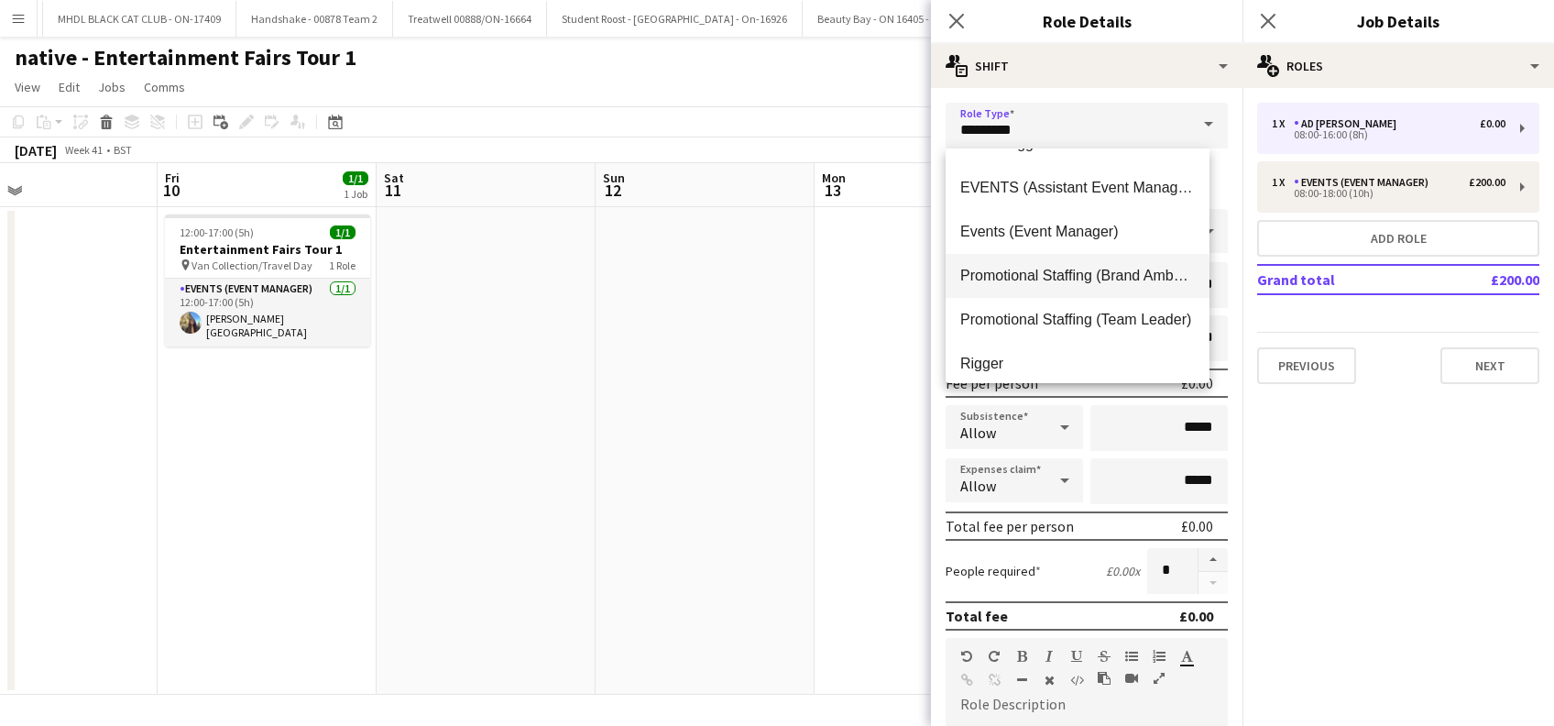
click at [1073, 277] on span "Promotional Staffing (Brand Ambassadors)" at bounding box center [1077, 275] width 235 height 17
type input "**********"
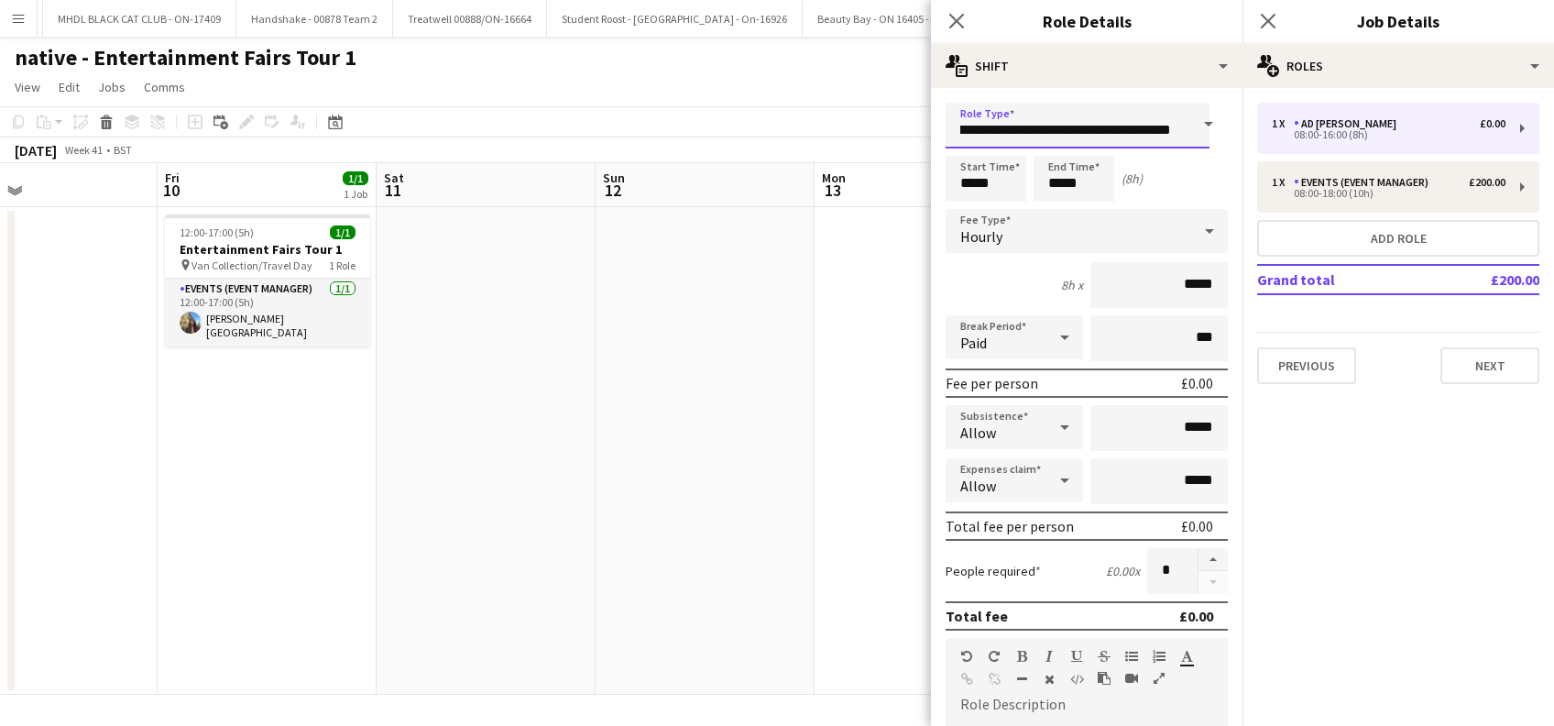
scroll to position [0, 0]
click at [1070, 180] on input "*****" at bounding box center [1073, 179] width 81 height 46
type input "*****"
click at [1059, 150] on div at bounding box center [1055, 146] width 37 height 18
click at [992, 176] on input "*****" at bounding box center [985, 179] width 81 height 46
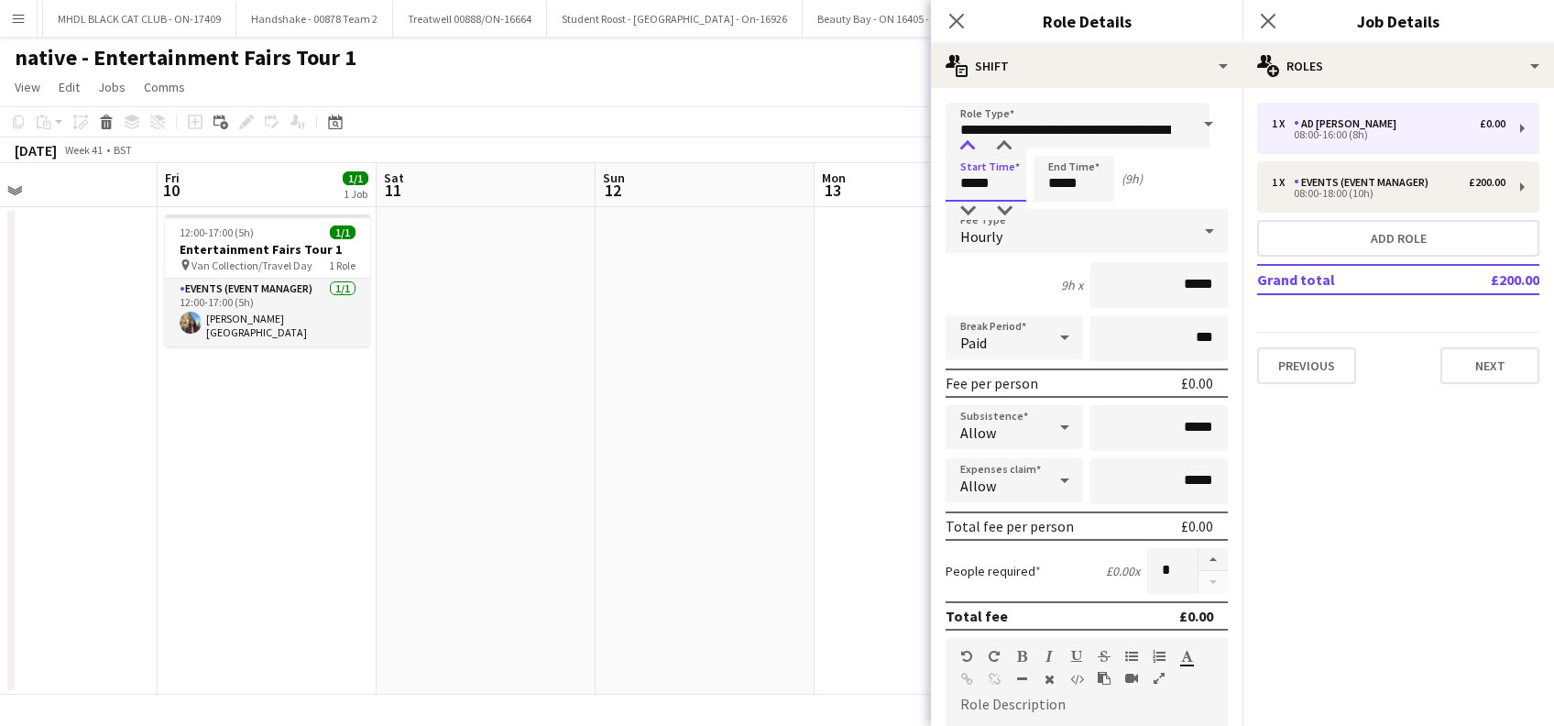
type input "*****"
click at [959, 140] on div at bounding box center [967, 146] width 37 height 18
click at [1163, 182] on div "Start Time ***** End Time ***** (8h)" at bounding box center [1086, 179] width 282 height 46
click at [1166, 286] on input "*****" at bounding box center [1158, 285] width 137 height 46
type input "******"
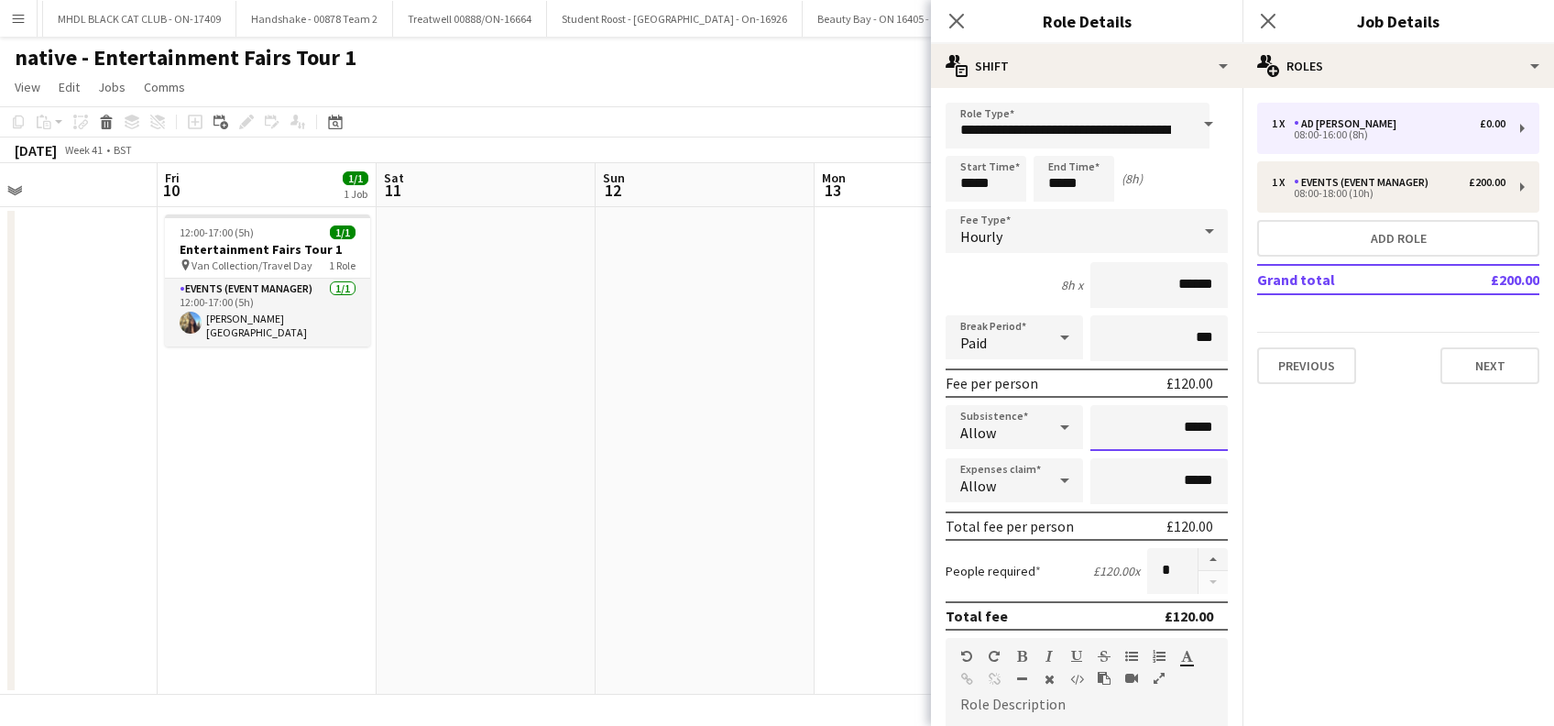
drag, startPoint x: 1165, startPoint y: 427, endPoint x: 1173, endPoint y: 419, distance: 11.0
click at [1165, 424] on input "*****" at bounding box center [1158, 428] width 137 height 46
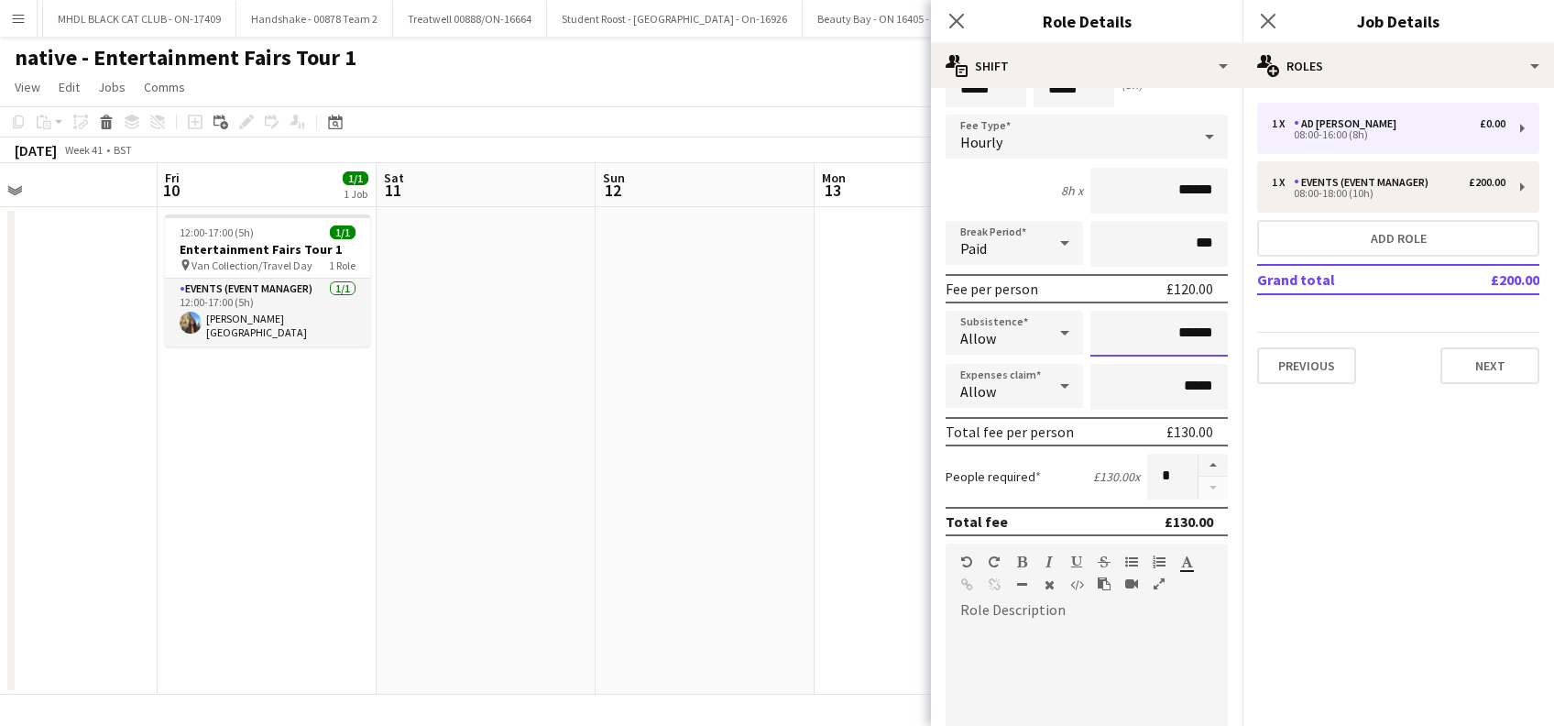
scroll to position [122, 0]
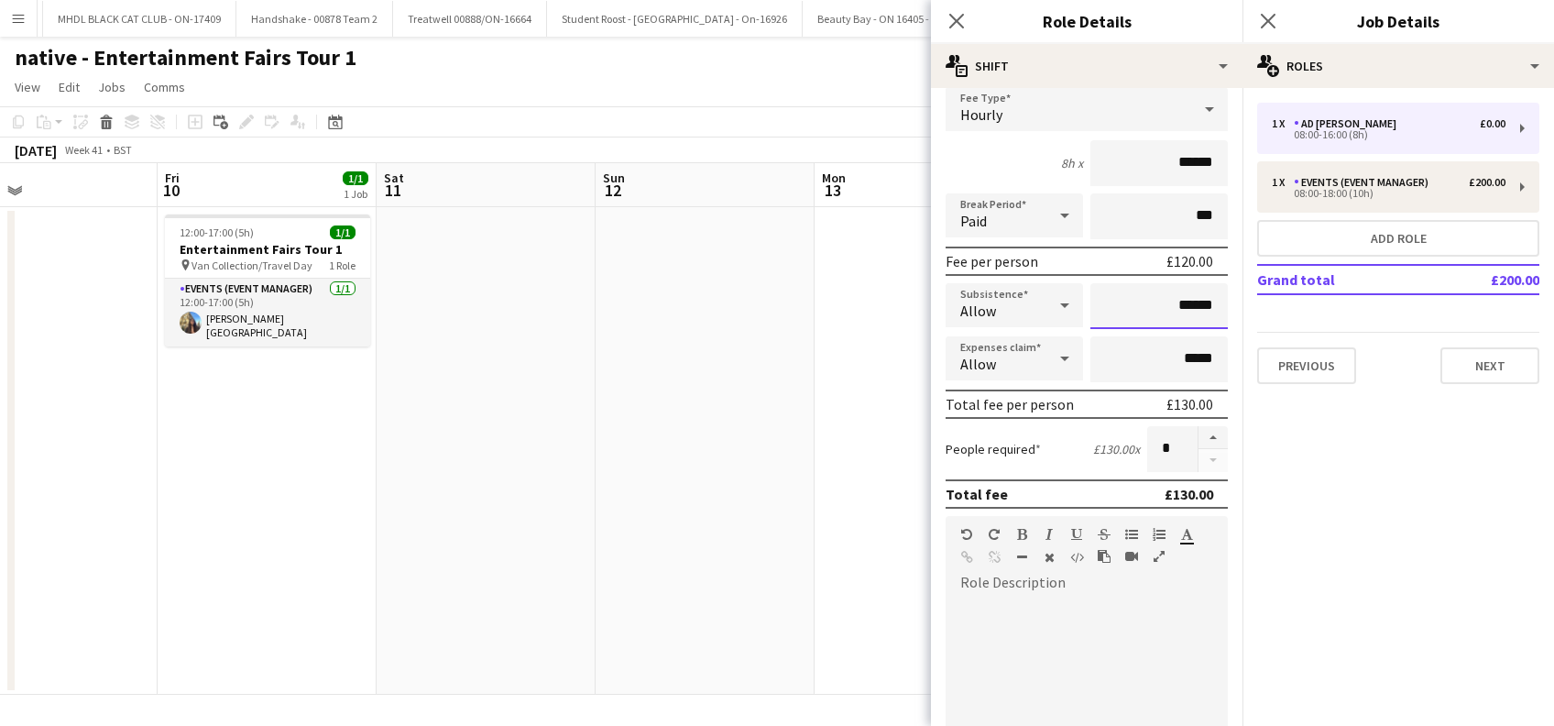
type input "******"
click at [986, 614] on div at bounding box center [1086, 707] width 282 height 220
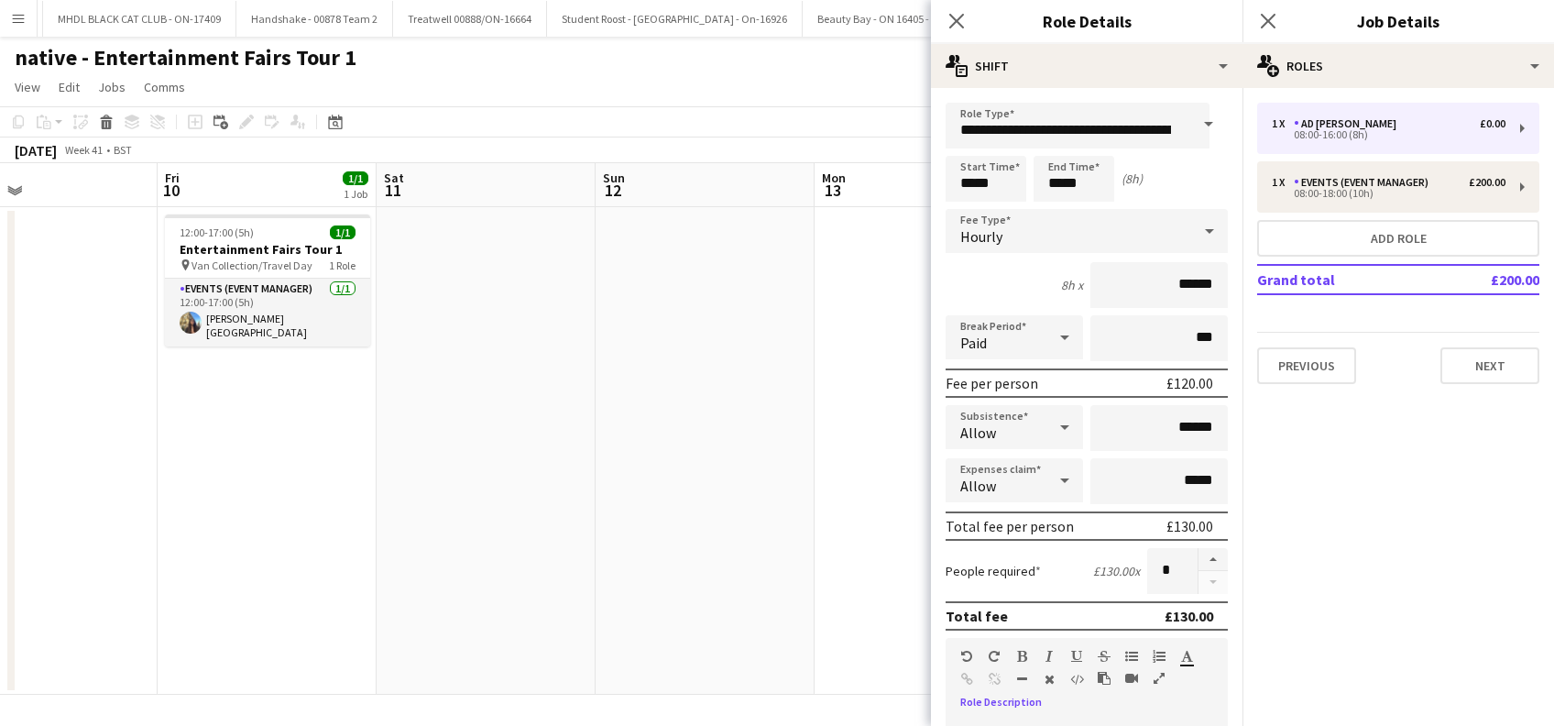
scroll to position [488, 0]
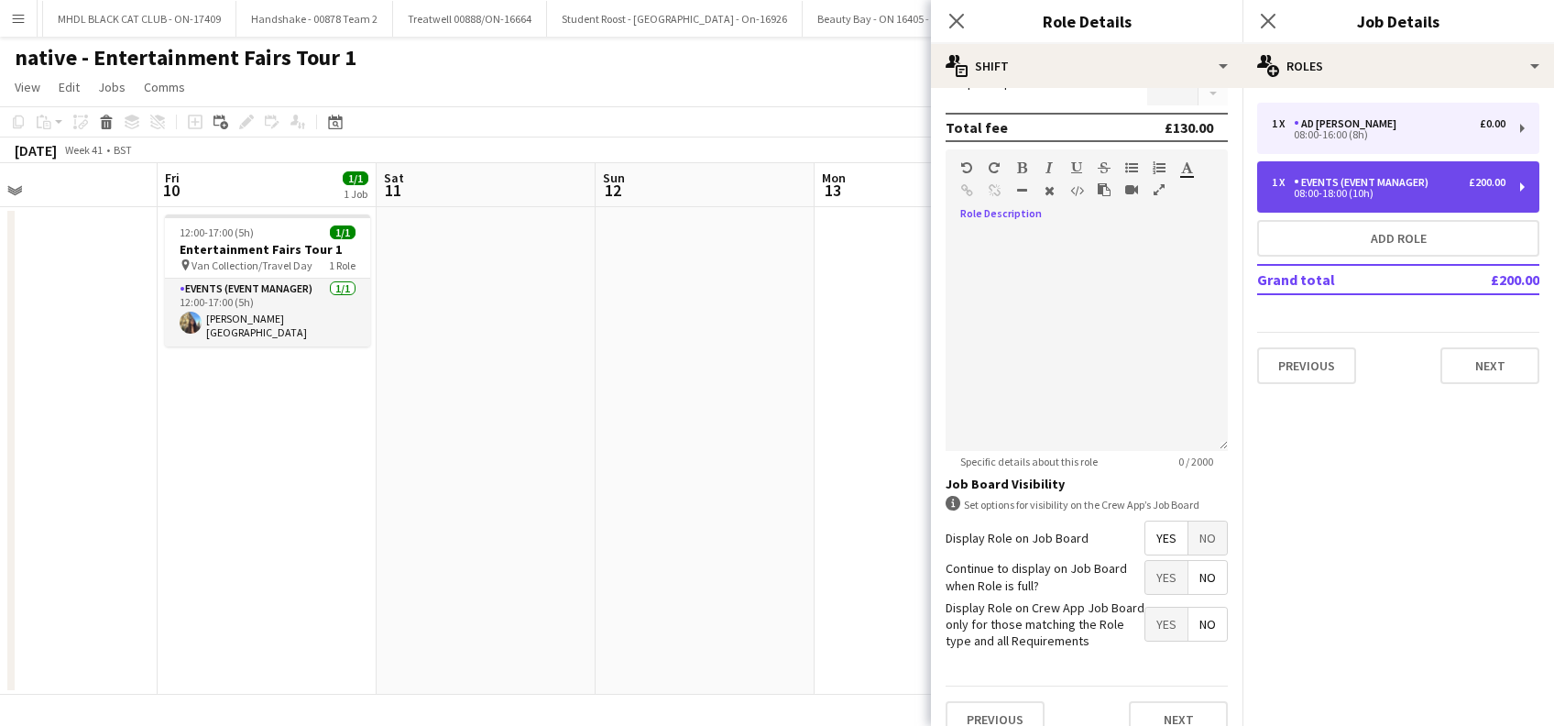
click at [1392, 191] on div "08:00-18:00 (10h)" at bounding box center [1389, 193] width 234 height 9
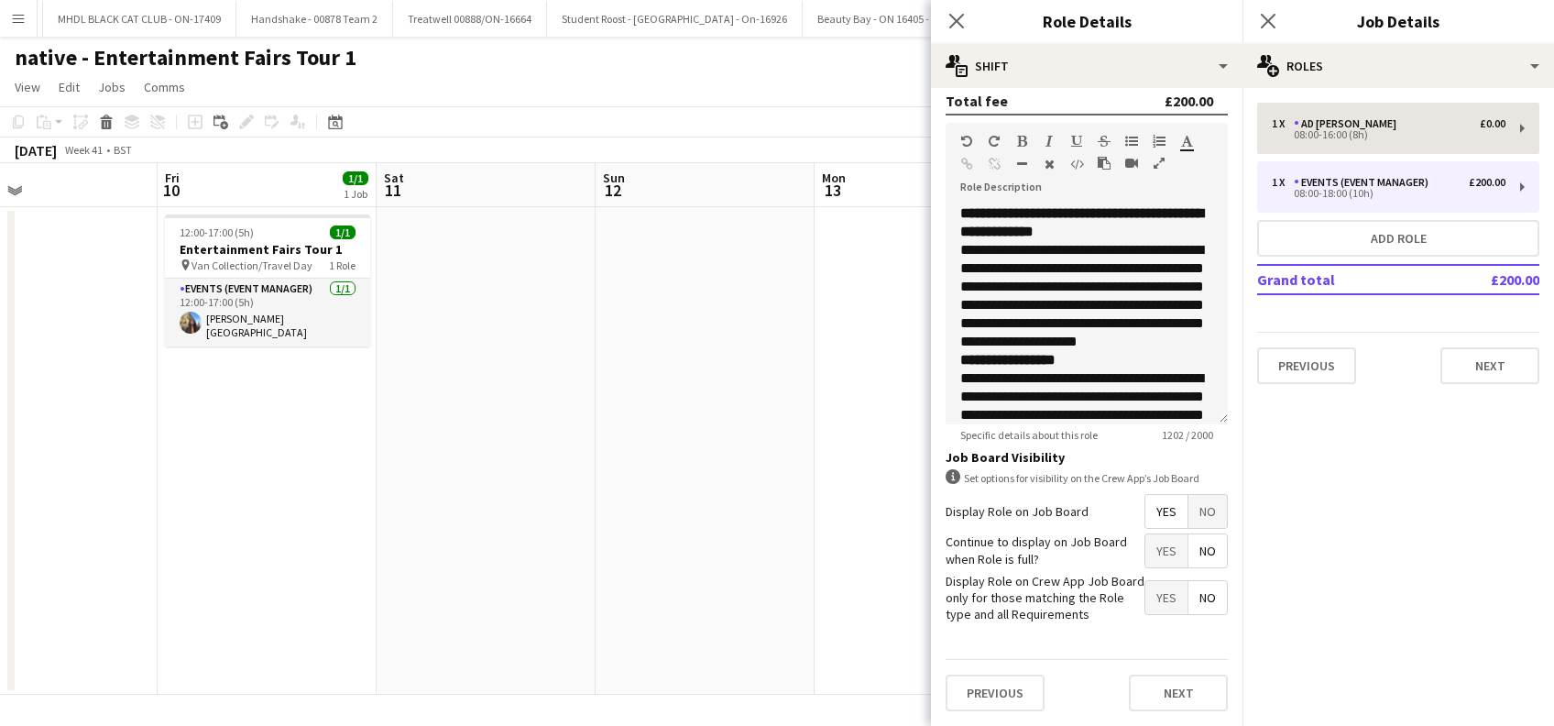
type input "**********"
type input "*****"
type input "*******"
type input "*****"
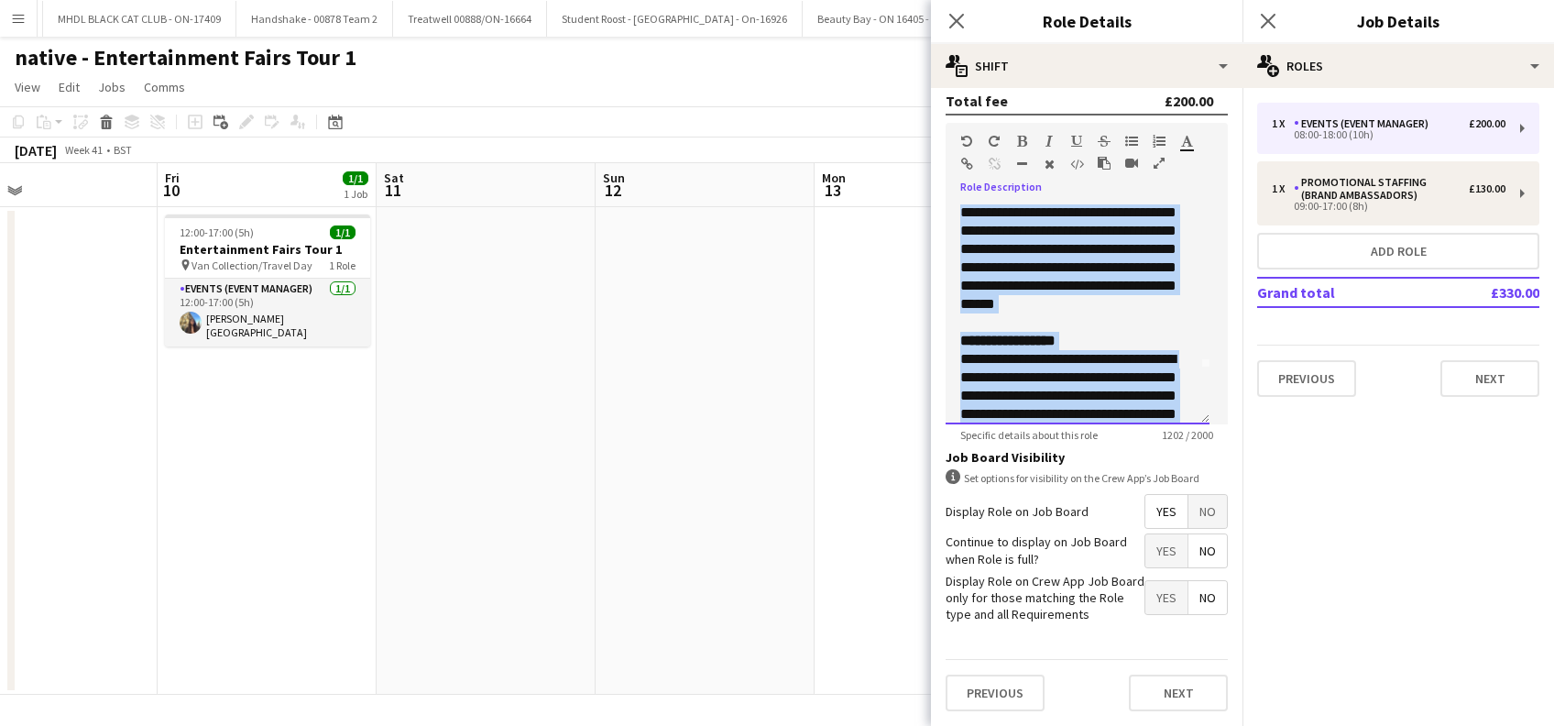
scroll to position [0, 0]
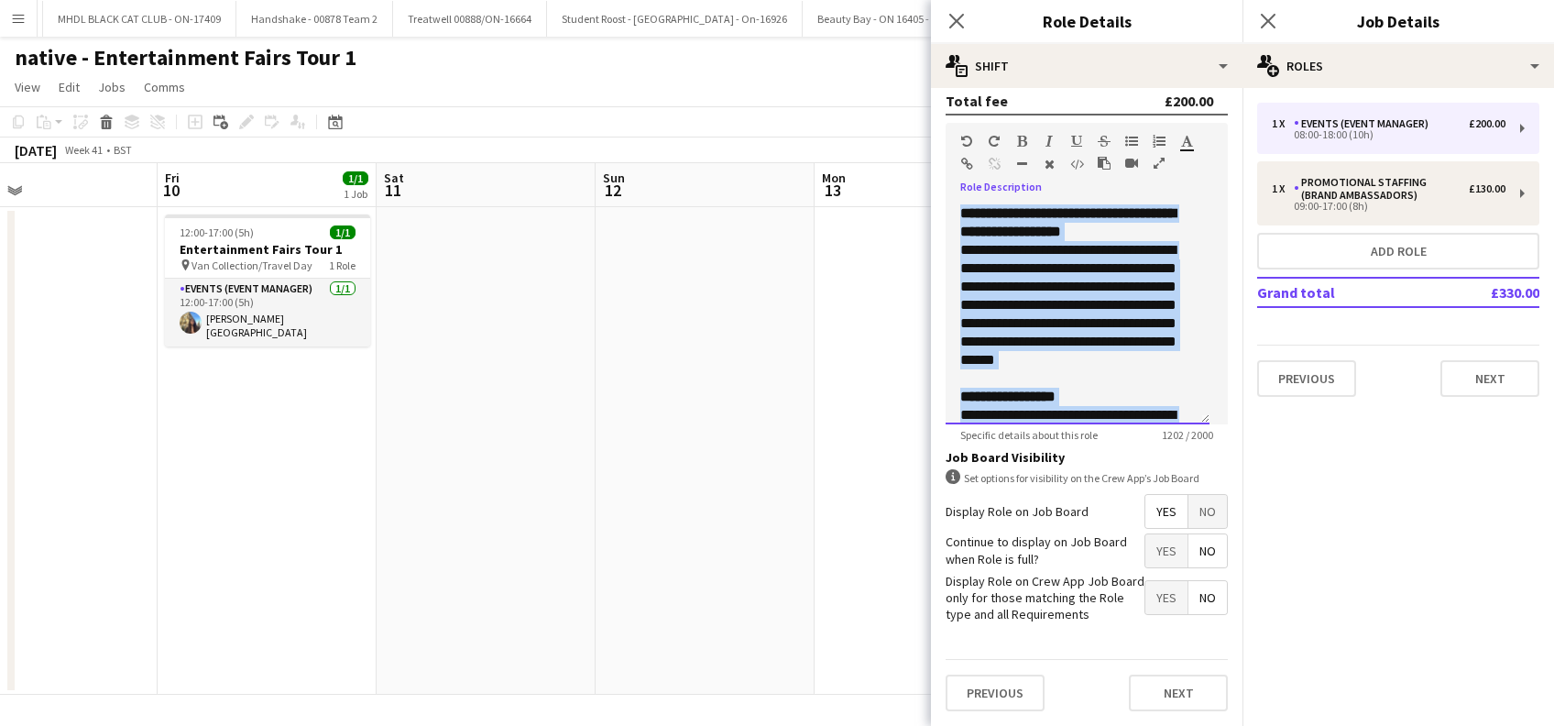
drag, startPoint x: 1159, startPoint y: 289, endPoint x: 905, endPoint y: 183, distance: 275.1
click at [905, 183] on body "Menu Boards Boards Boards All jobs Status Workforce Workforce My Workforce Recr…" at bounding box center [777, 363] width 1554 height 726
copy div "**********"
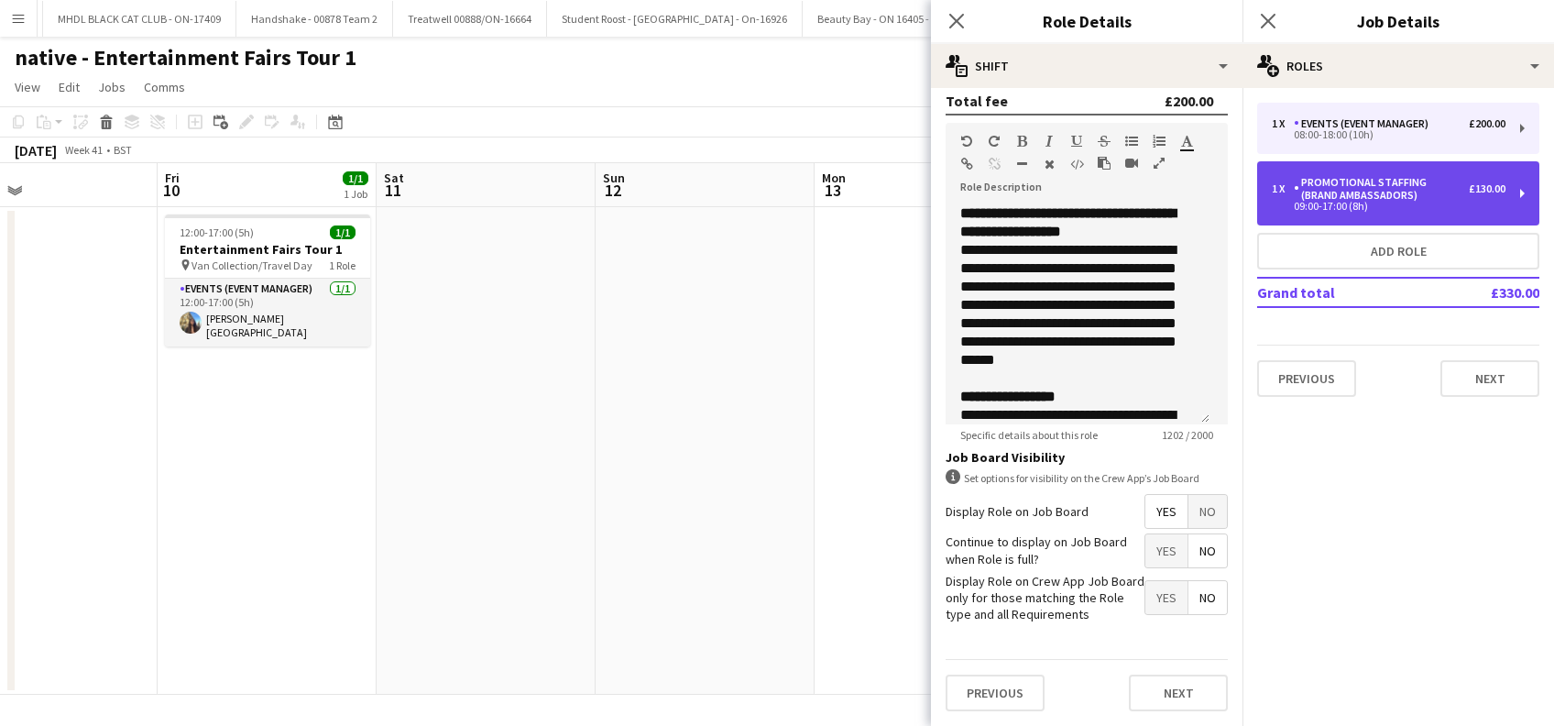
click at [1377, 202] on div "09:00-17:00 (8h)" at bounding box center [1389, 206] width 234 height 9
type input "**********"
type input "*****"
type input "******"
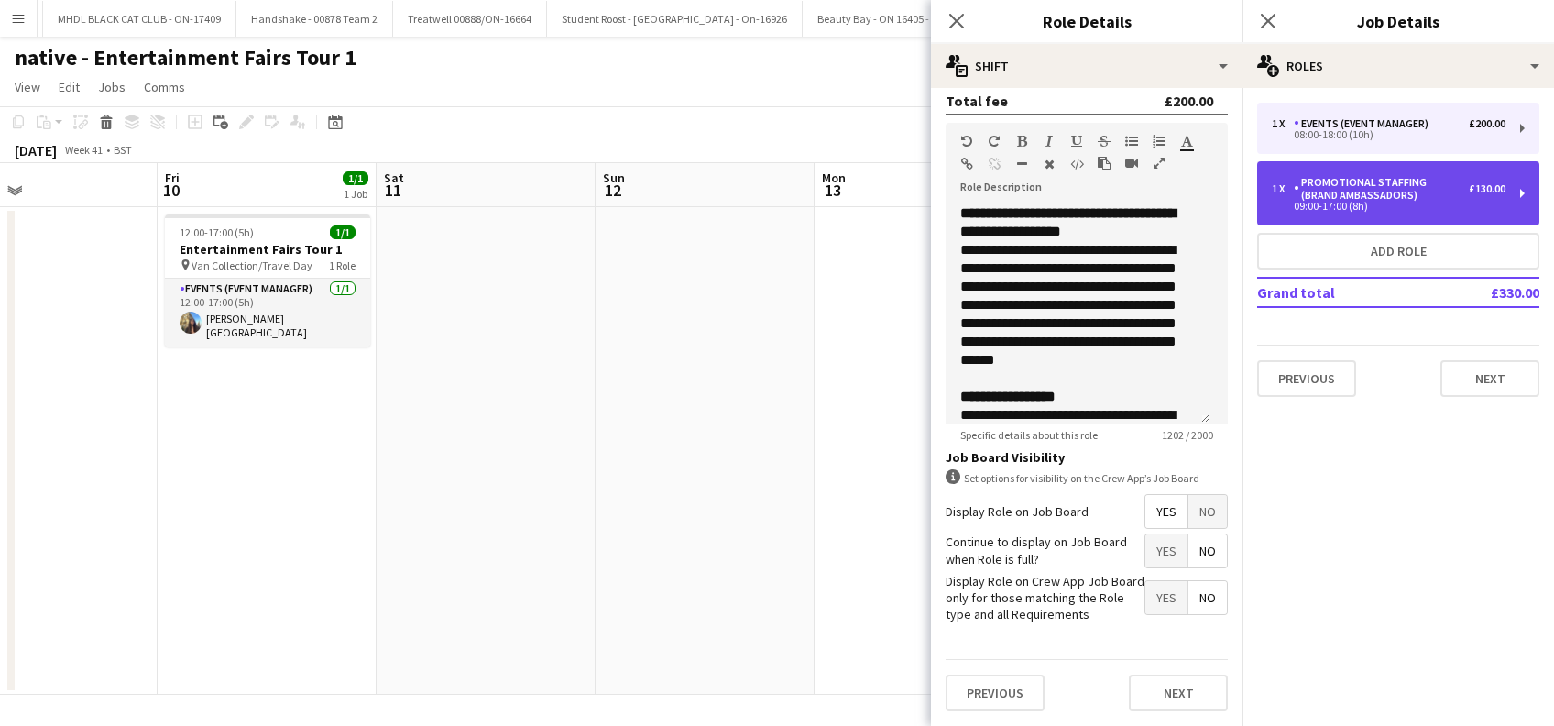
type input "******"
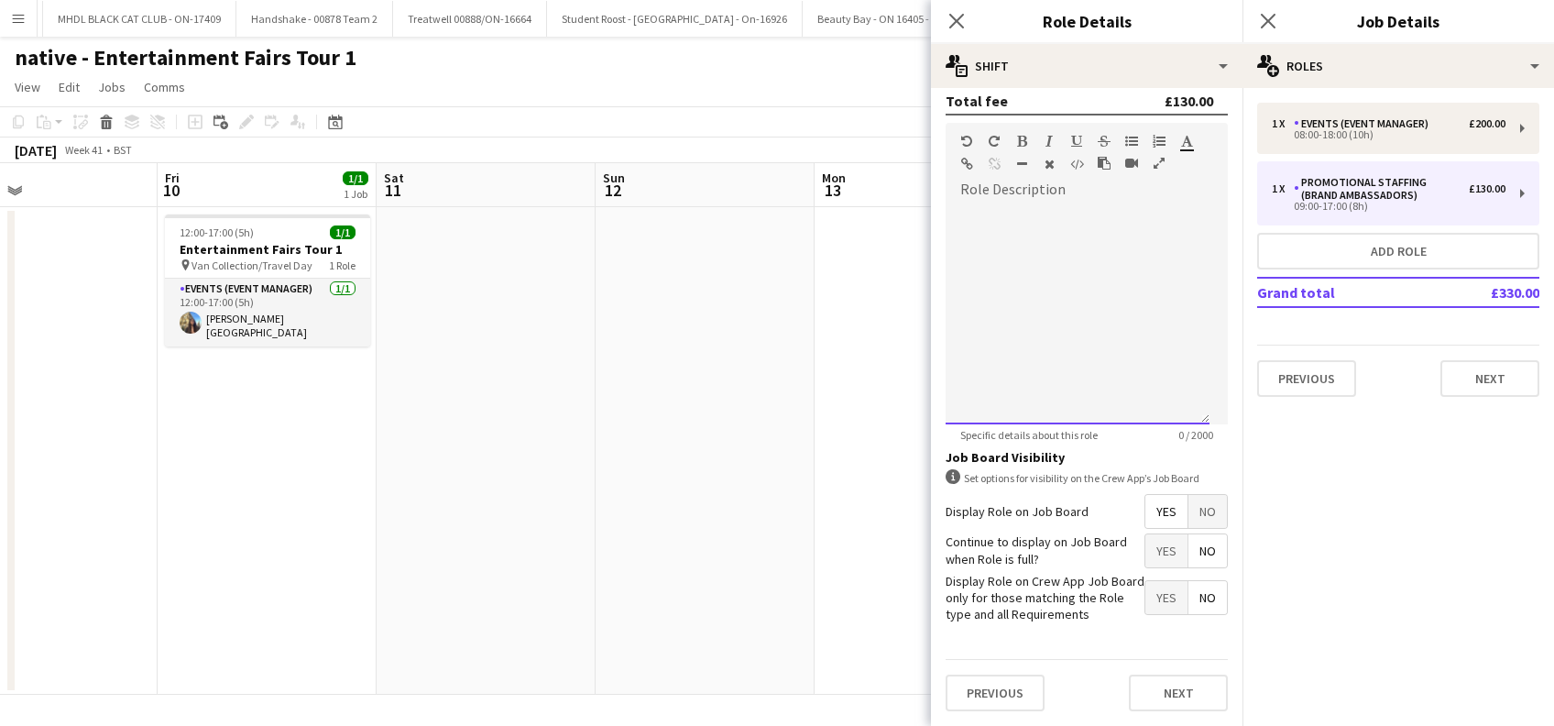
click at [988, 205] on div at bounding box center [1077, 314] width 264 height 220
paste div
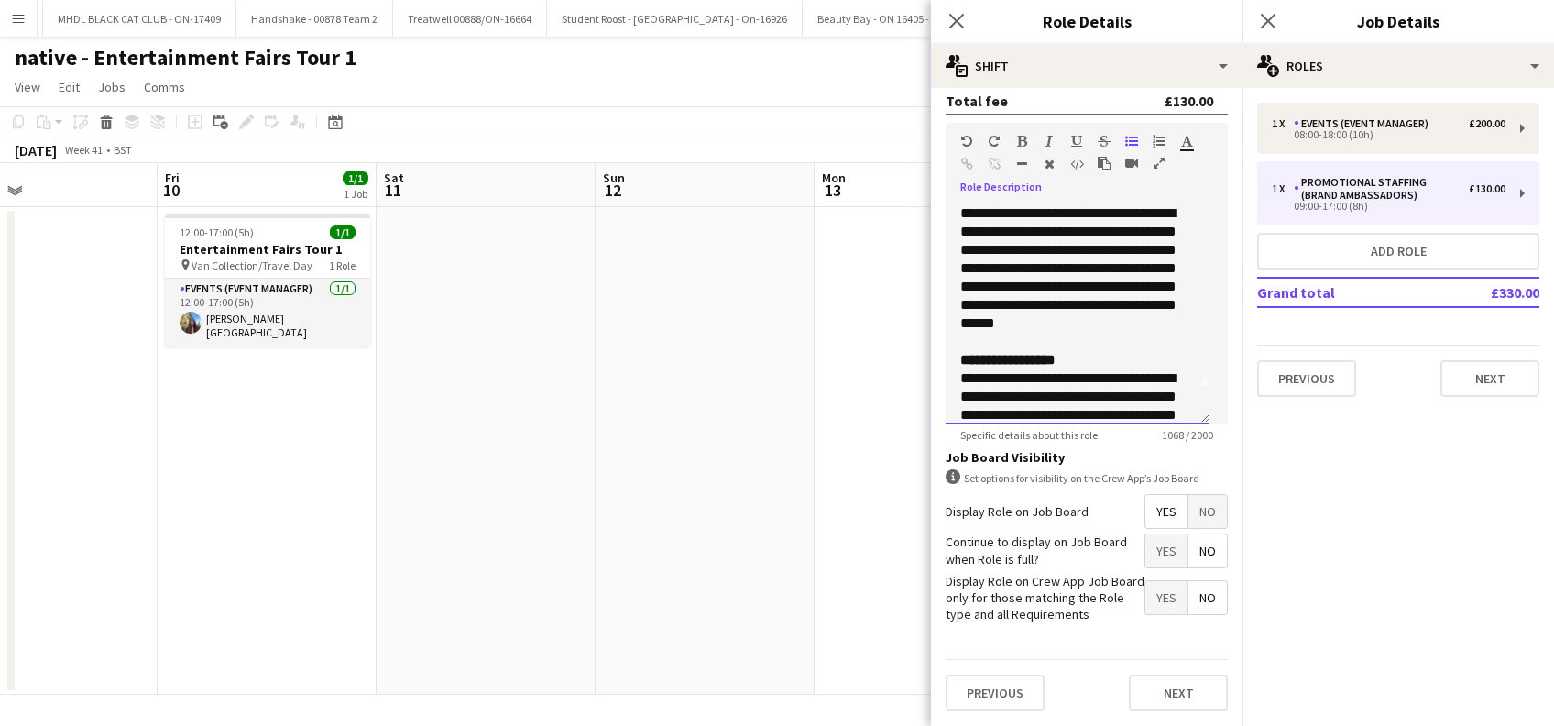
scroll to position [0, 0]
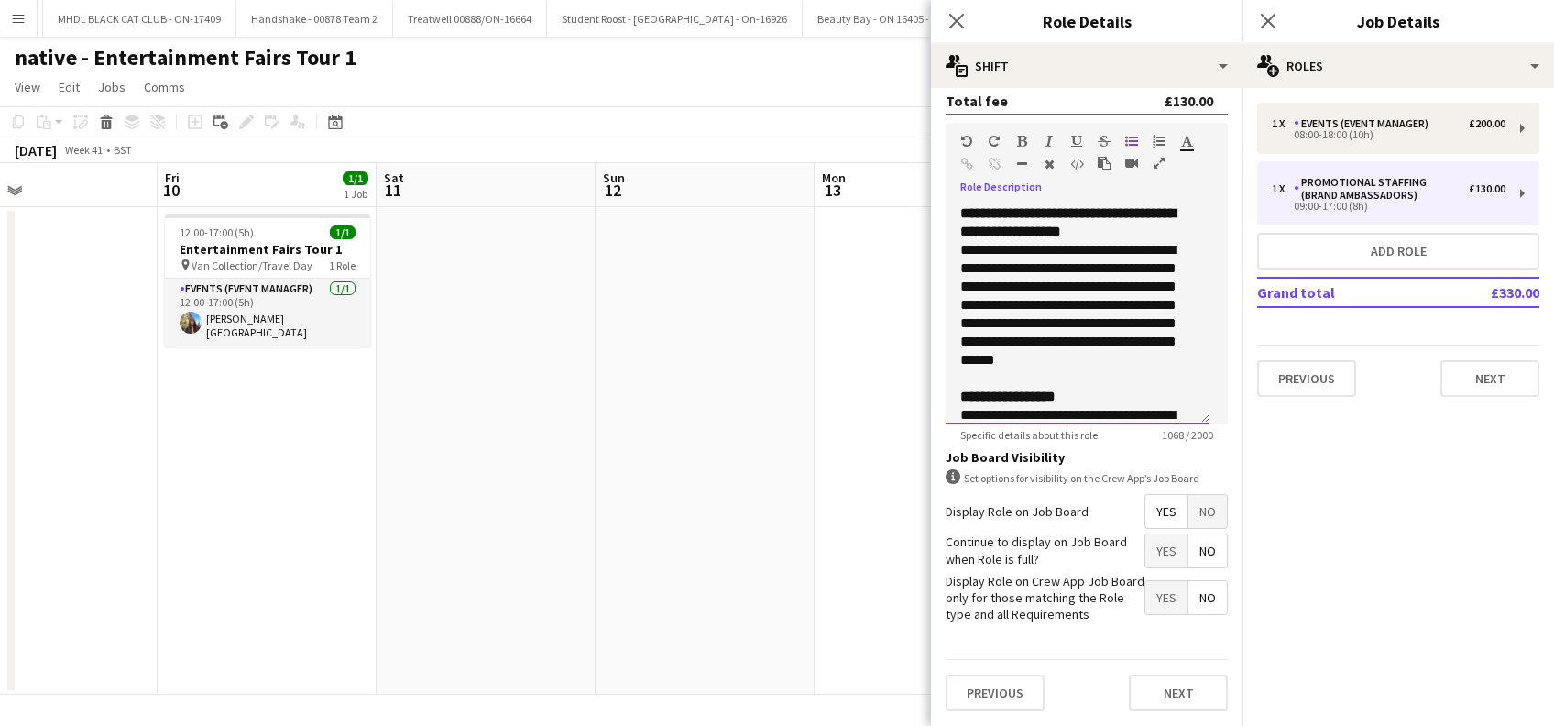
drag, startPoint x: 1112, startPoint y: 196, endPoint x: 1127, endPoint y: 184, distance: 18.9
click at [1110, 206] on span "**********" at bounding box center [1067, 222] width 215 height 32
click at [1026, 249] on p "**********" at bounding box center [1067, 314] width 215 height 147
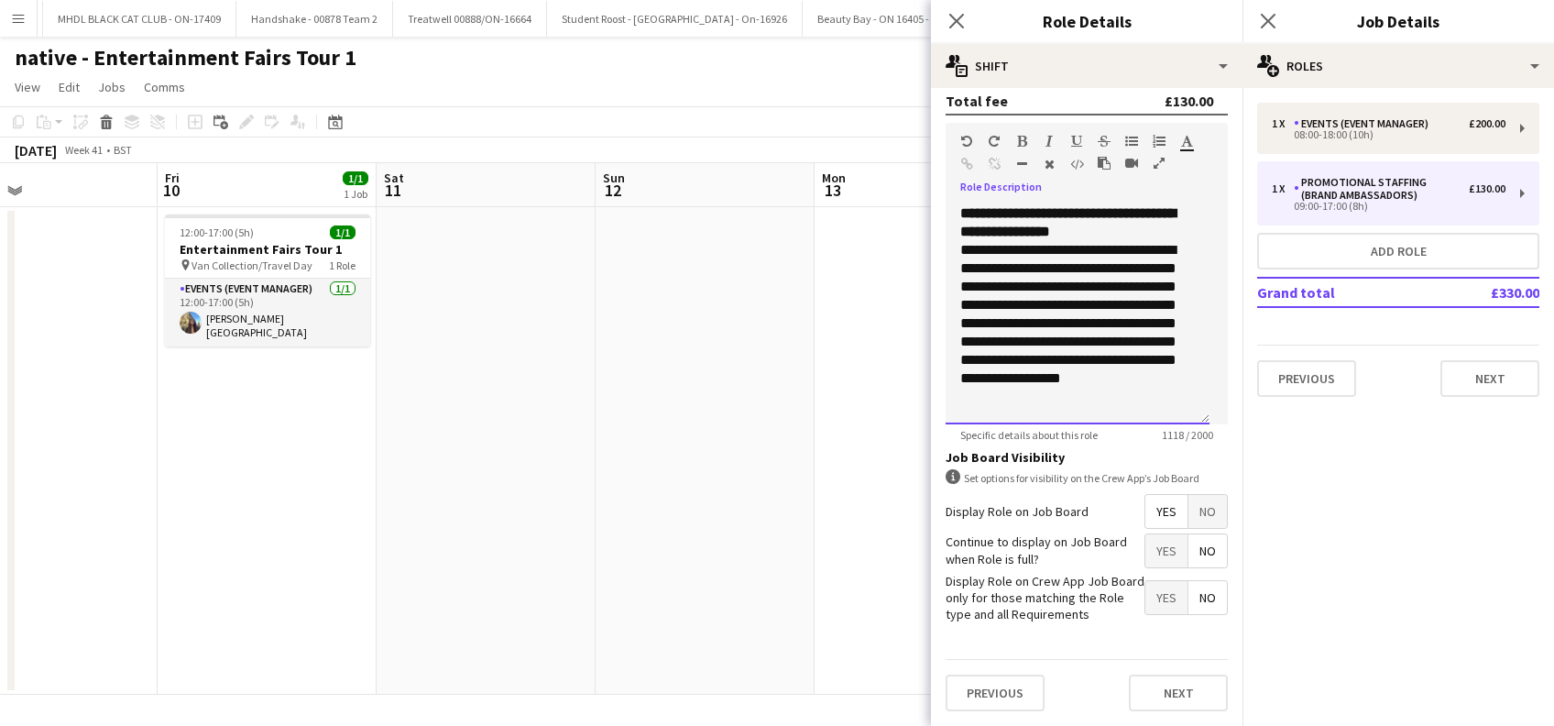
drag, startPoint x: 1010, startPoint y: 275, endPoint x: 1049, endPoint y: 235, distance: 56.4
click at [1011, 271] on p "**********" at bounding box center [1067, 332] width 215 height 183
click at [1020, 289] on p "**********" at bounding box center [1067, 323] width 215 height 165
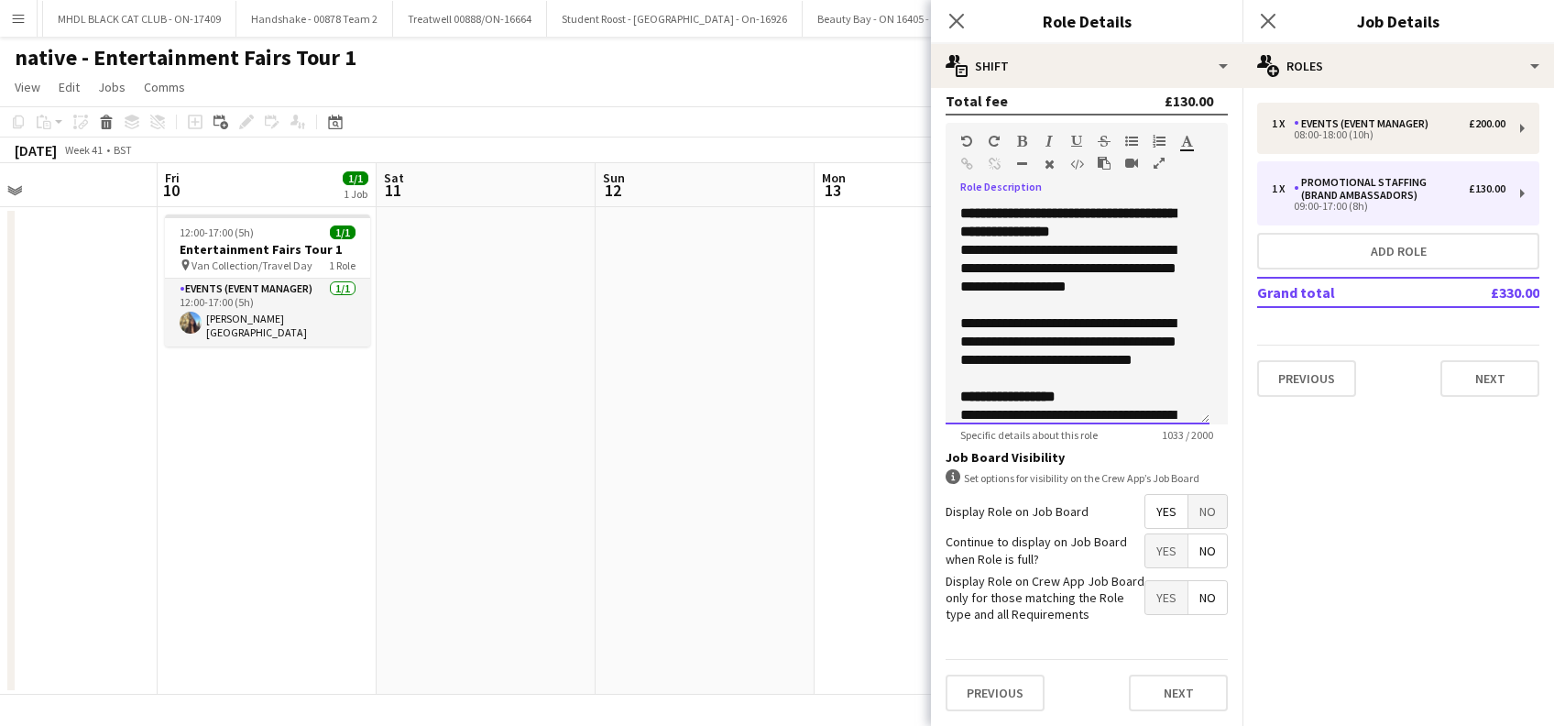
click at [1110, 322] on p "**********" at bounding box center [1067, 350] width 215 height 73
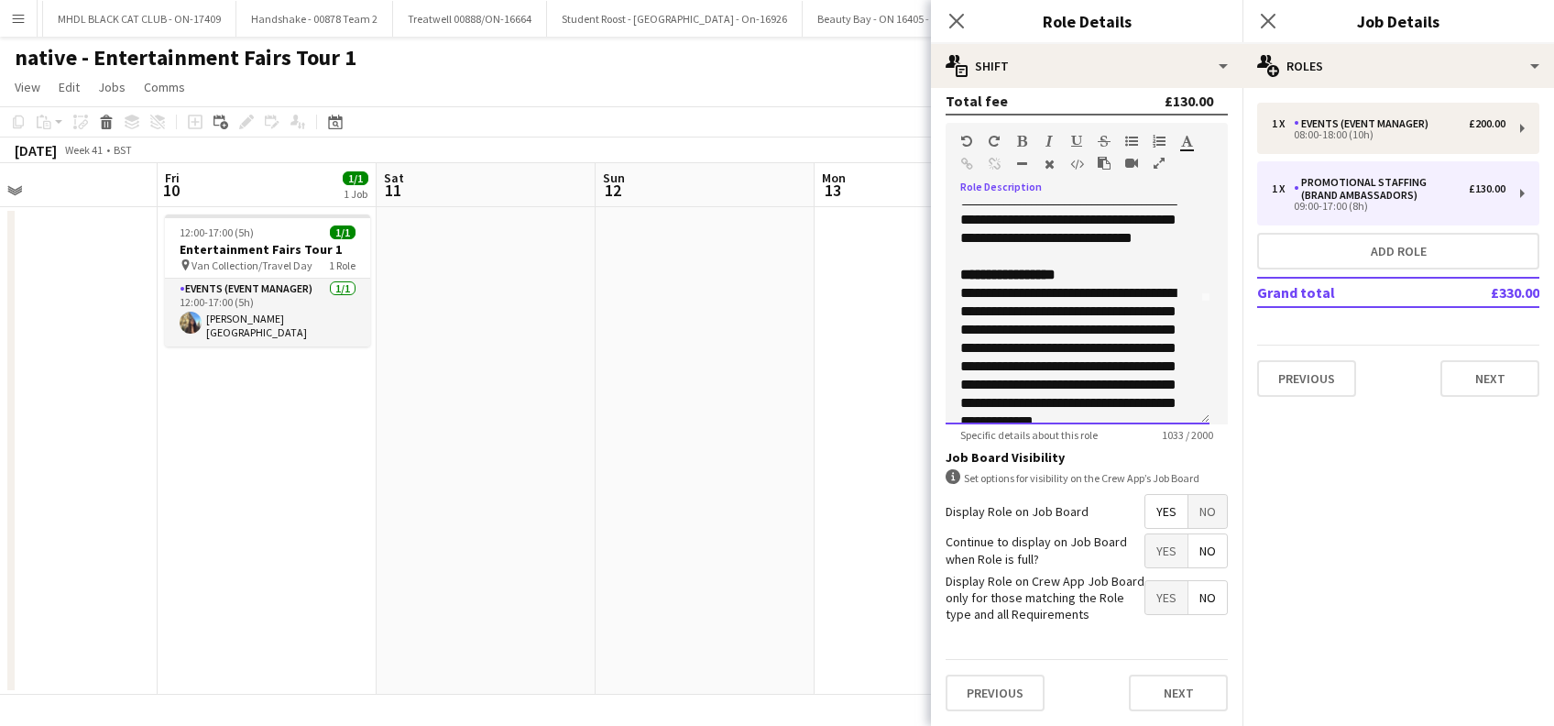
click at [1038, 329] on p "**********" at bounding box center [1067, 357] width 215 height 183
click at [1013, 348] on p "**********" at bounding box center [1067, 348] width 215 height 165
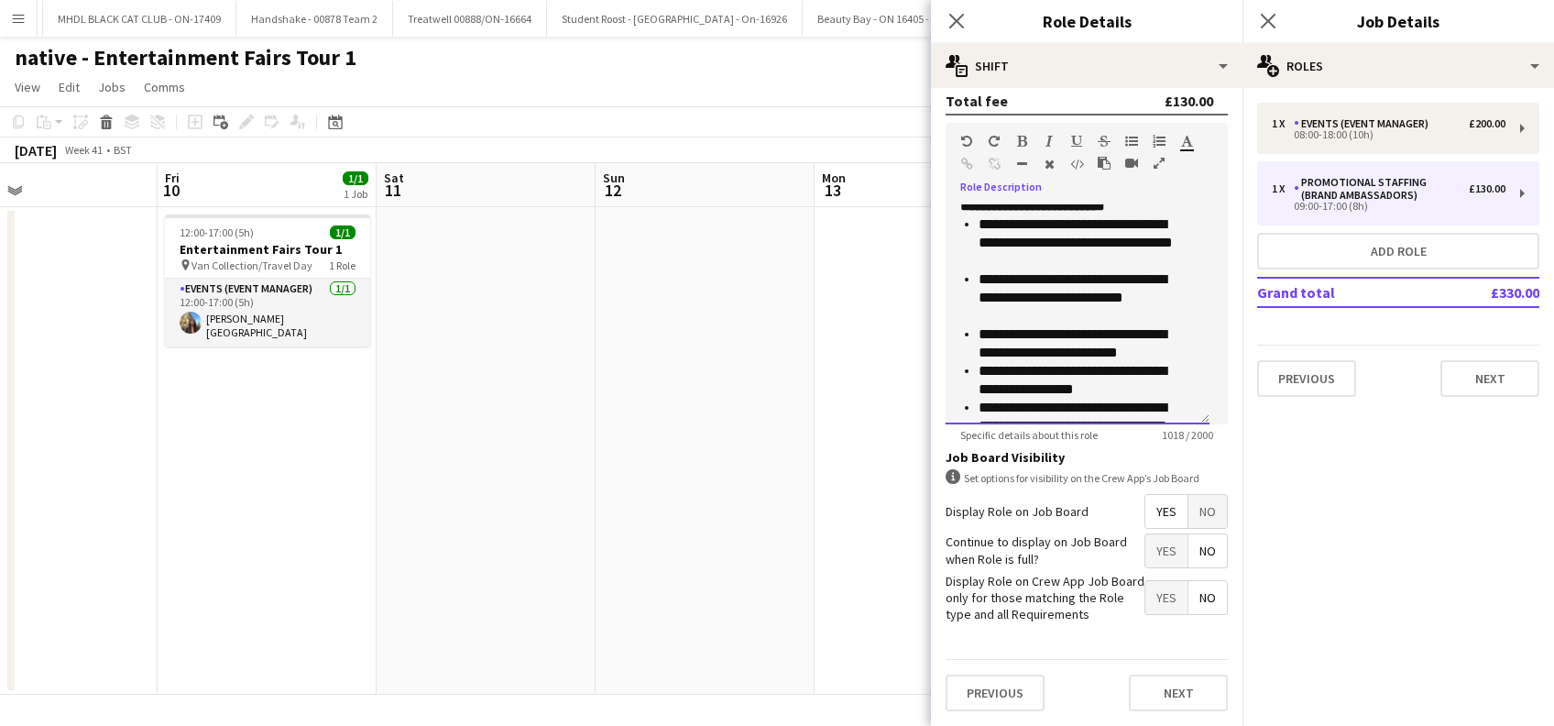
scroll to position [251, 0]
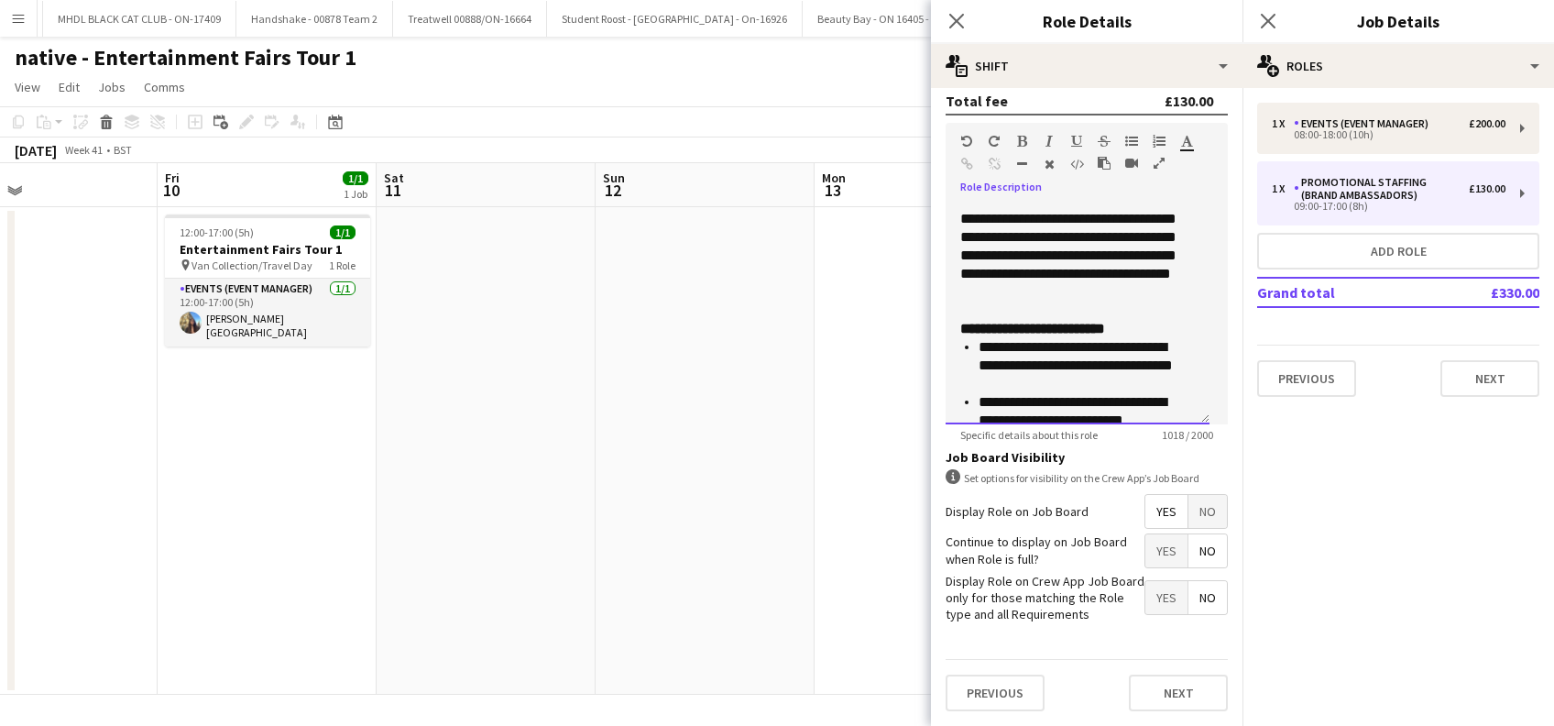
click at [1073, 368] on li "**********" at bounding box center [1076, 365] width 197 height 55
click at [1153, 338] on li "**********" at bounding box center [1076, 365] width 197 height 55
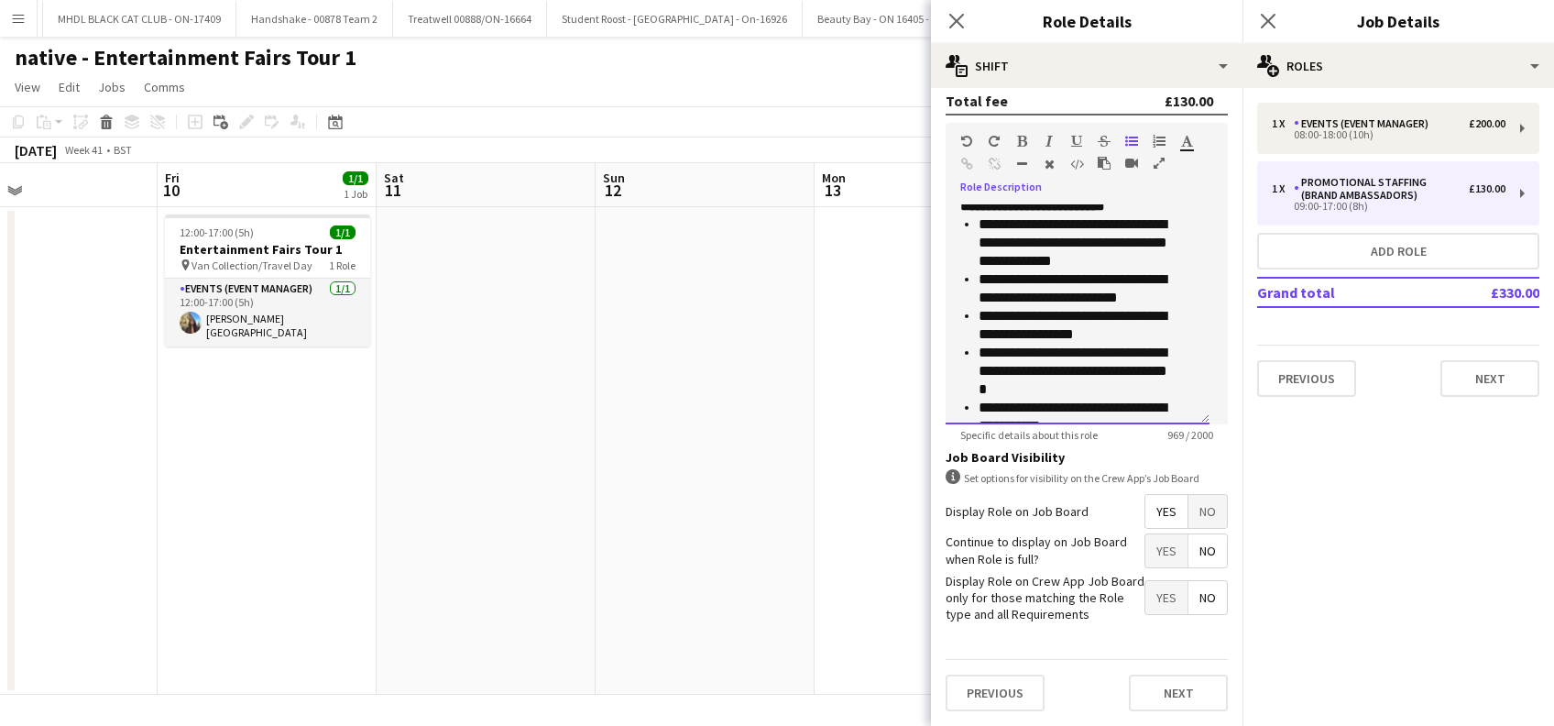
drag, startPoint x: 1041, startPoint y: 258, endPoint x: 1062, endPoint y: 253, distance: 21.8
click at [1042, 270] on li "**********" at bounding box center [1076, 288] width 197 height 37
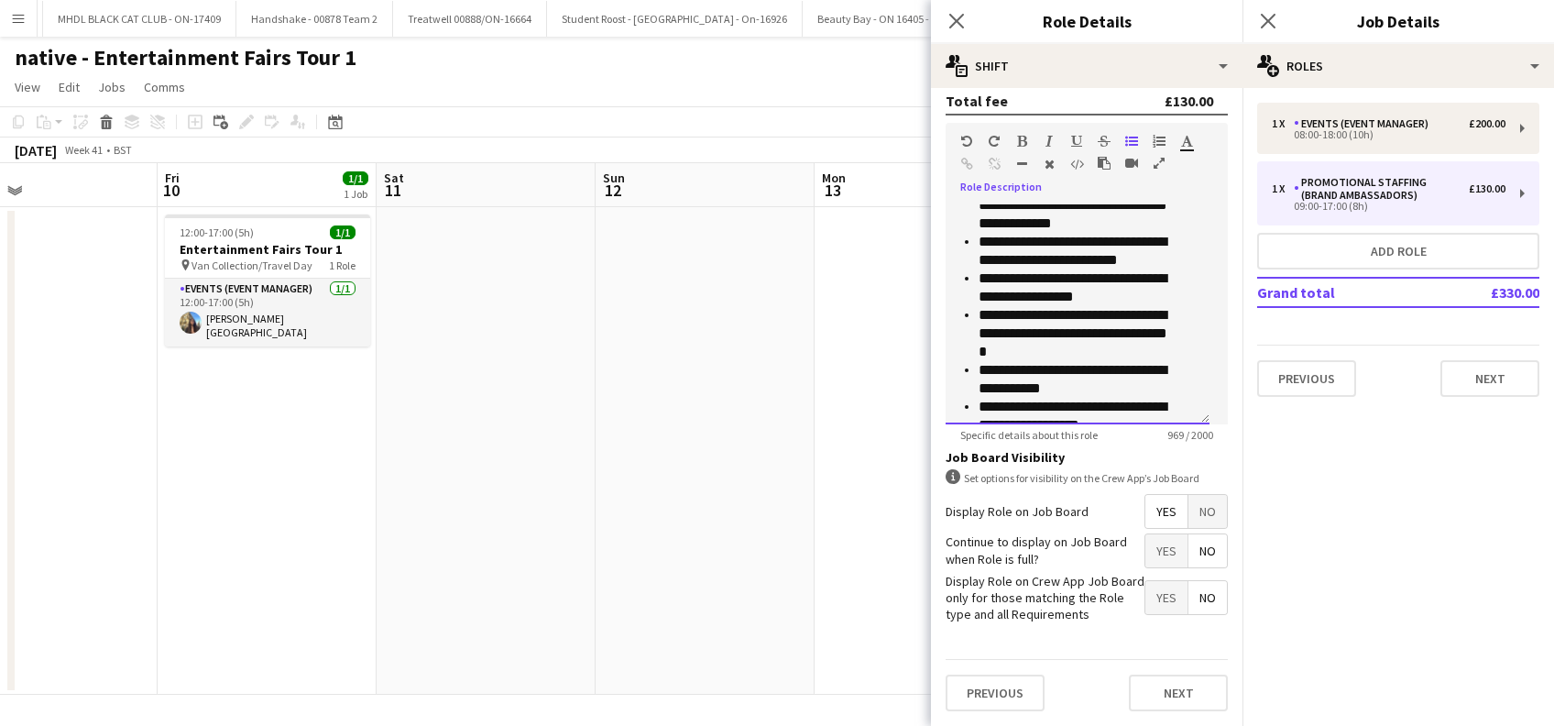
scroll to position [435, 0]
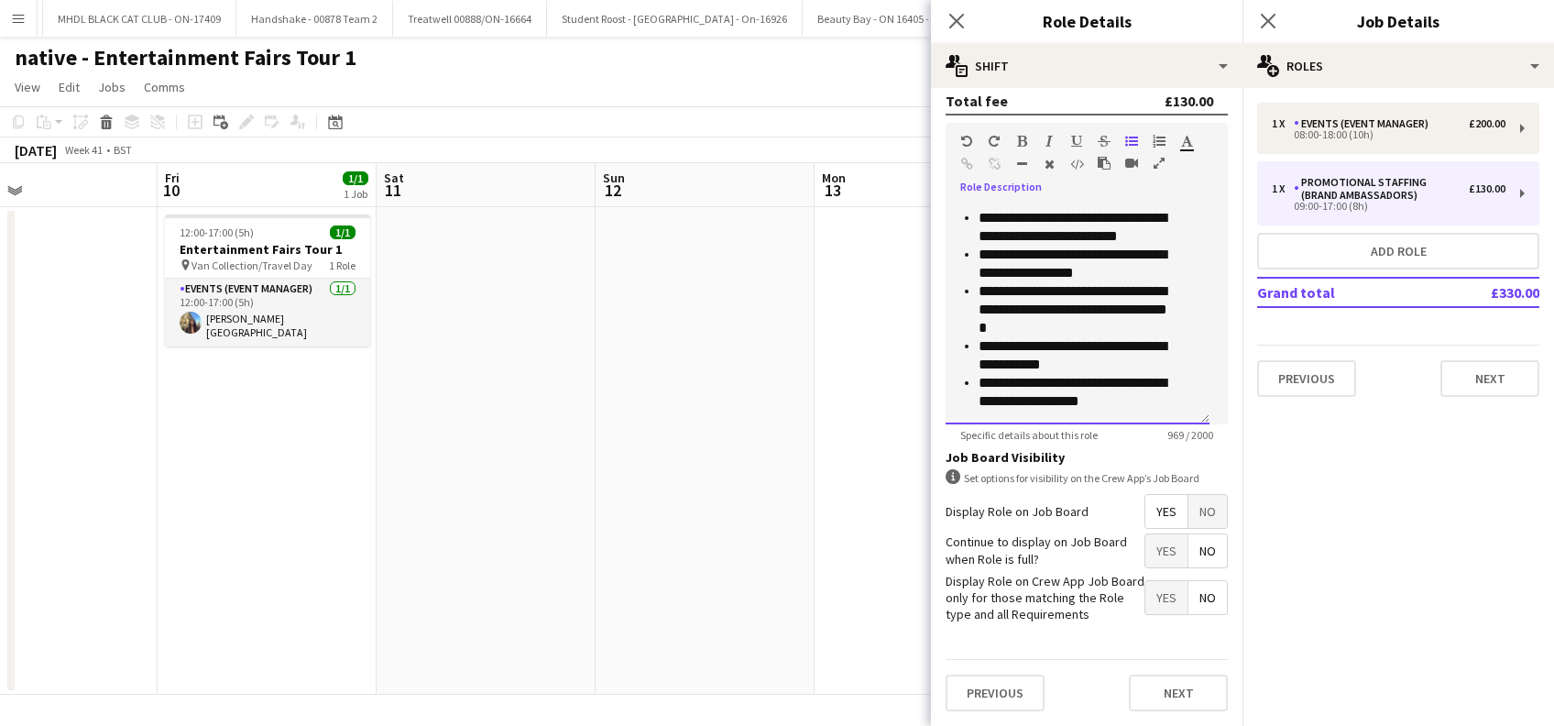
click at [1171, 384] on li "**********" at bounding box center [1076, 392] width 197 height 37
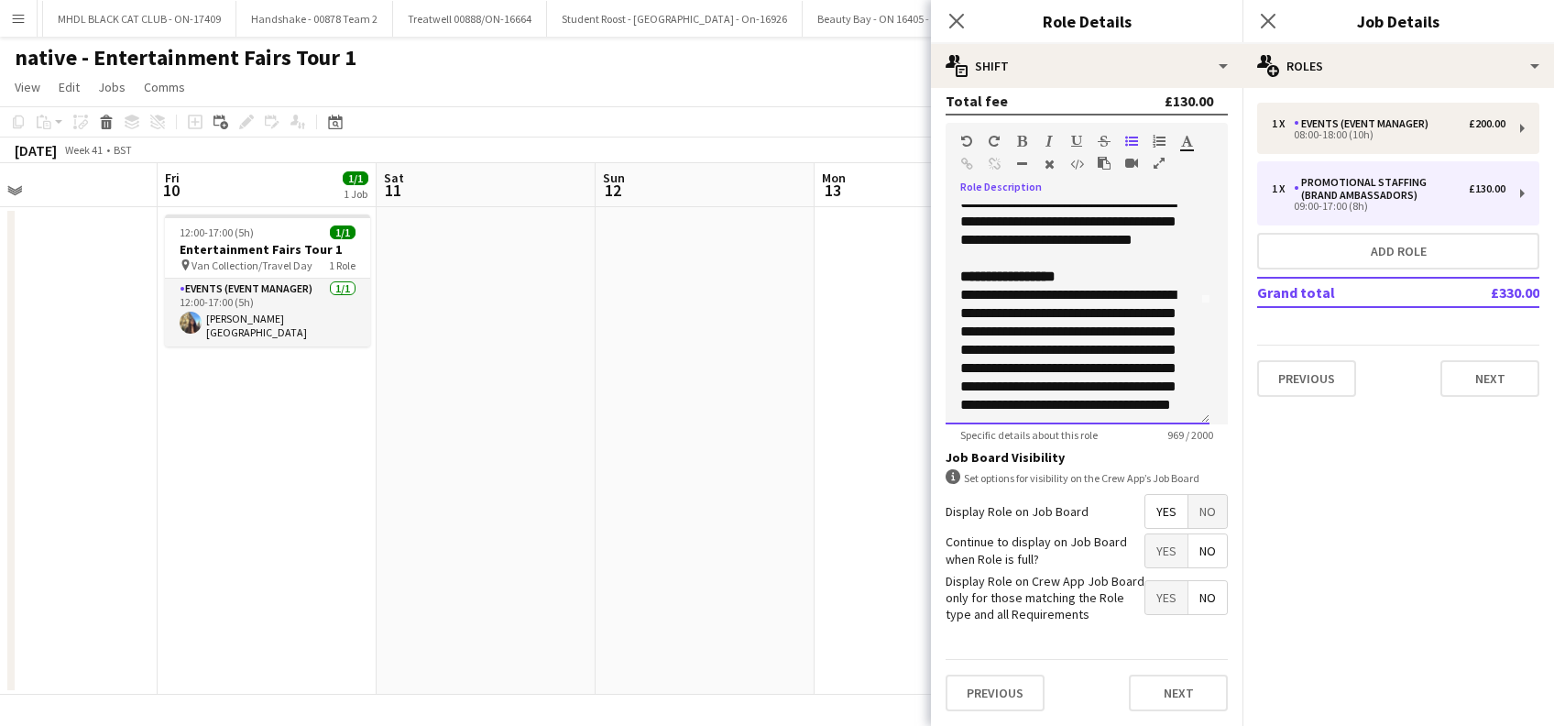
scroll to position [0, 0]
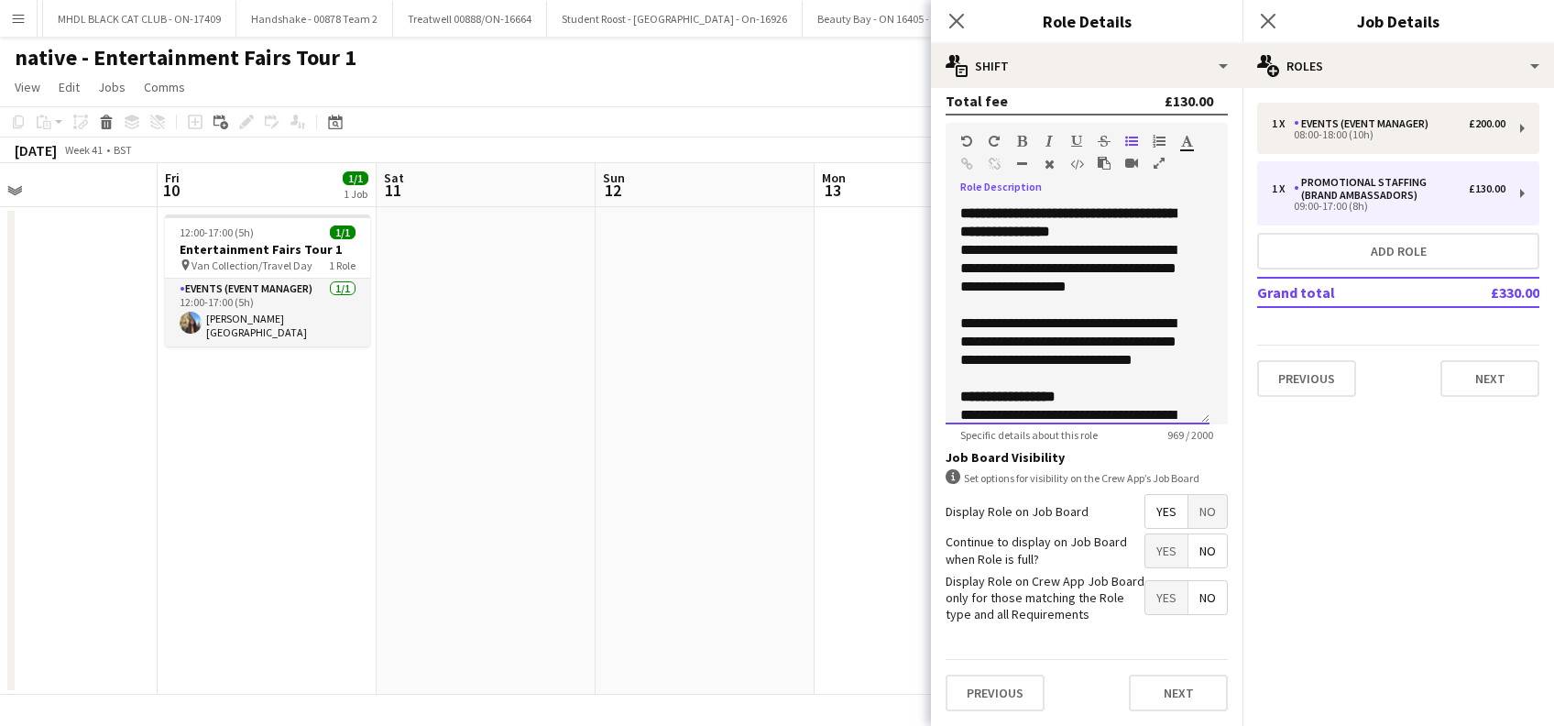
click at [1117, 249] on p "**********" at bounding box center [1067, 277] width 215 height 73
drag, startPoint x: 1068, startPoint y: 233, endPoint x: 1088, endPoint y: 230, distance: 20.3
click at [1068, 241] on p "**********" at bounding box center [1067, 277] width 215 height 73
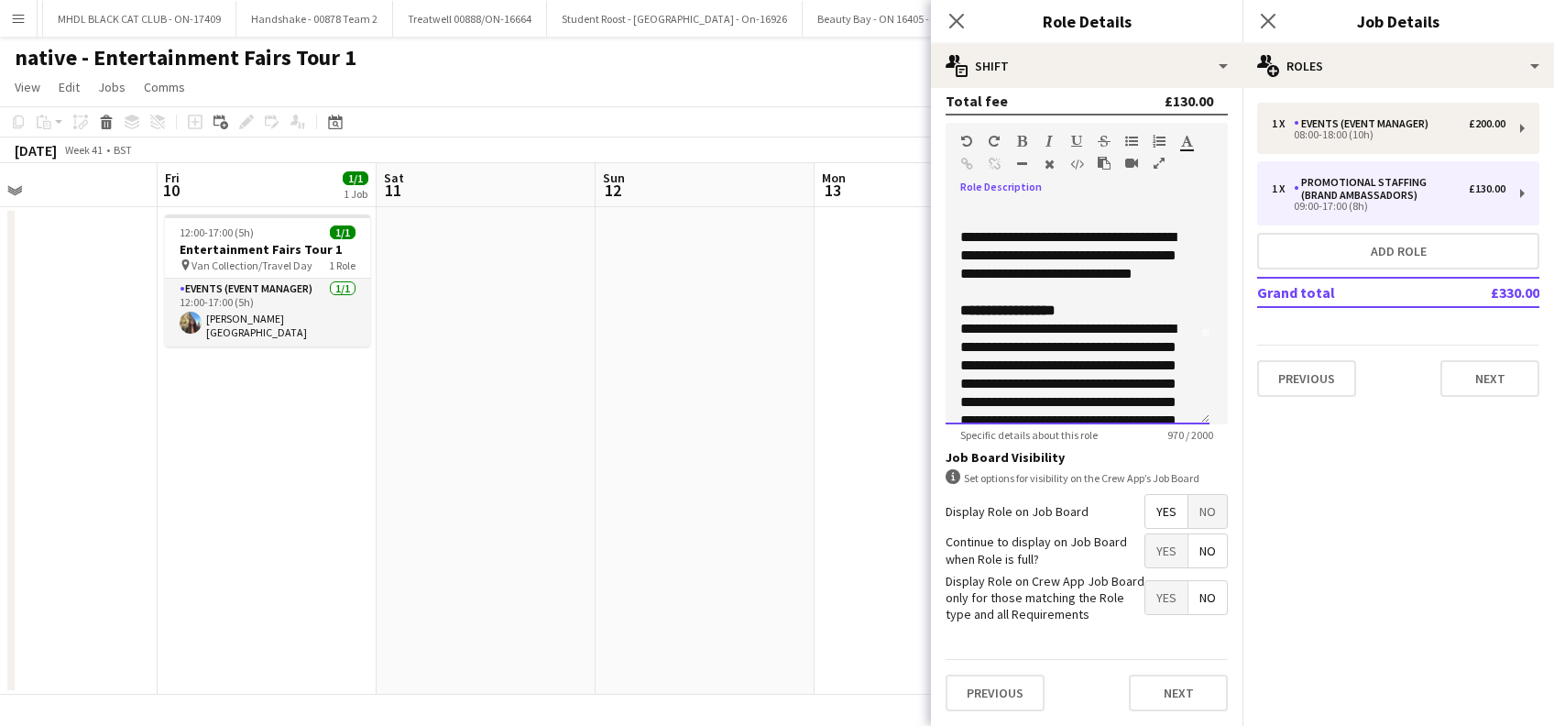
scroll to position [122, 0]
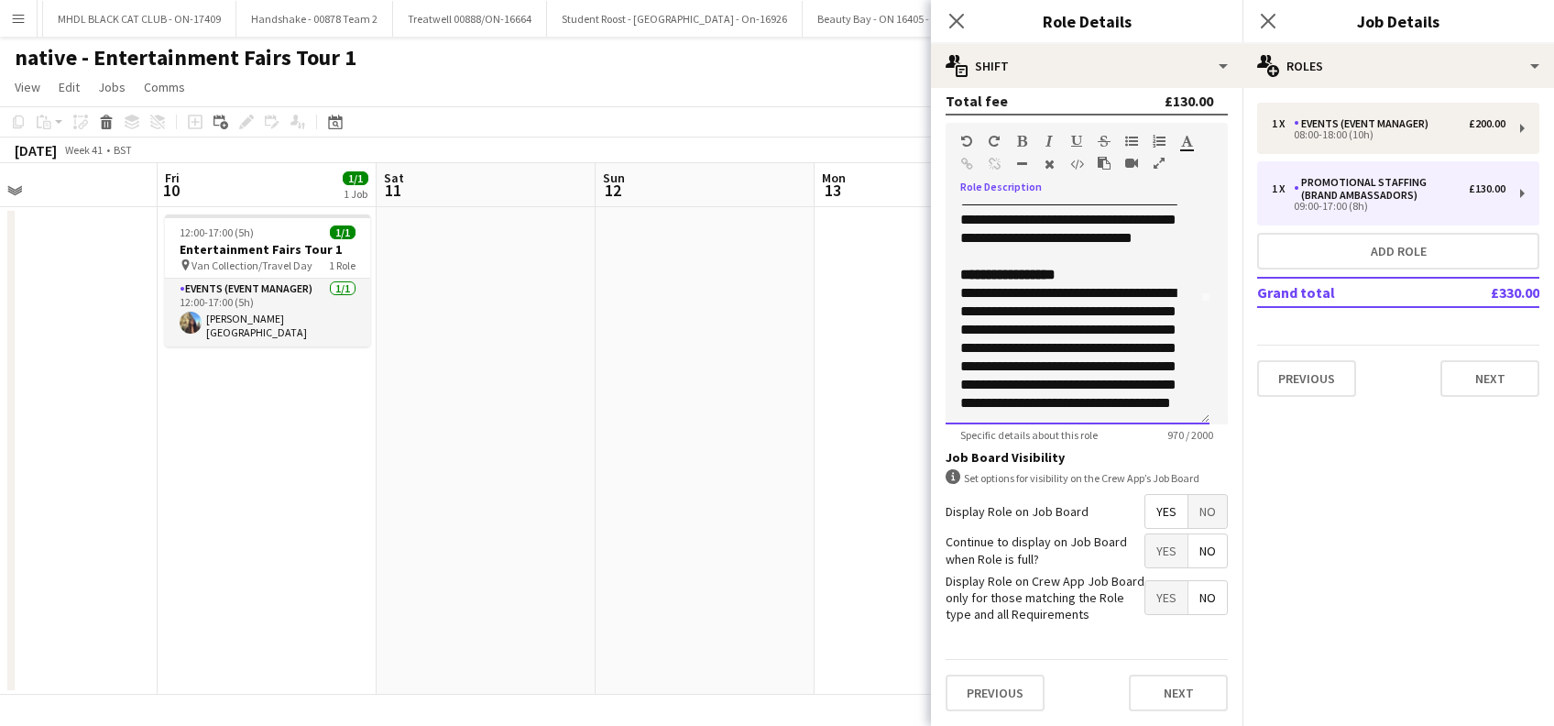
click at [1113, 278] on p "**********" at bounding box center [1067, 357] width 215 height 183
click at [1071, 384] on p "**********" at bounding box center [1067, 357] width 215 height 183
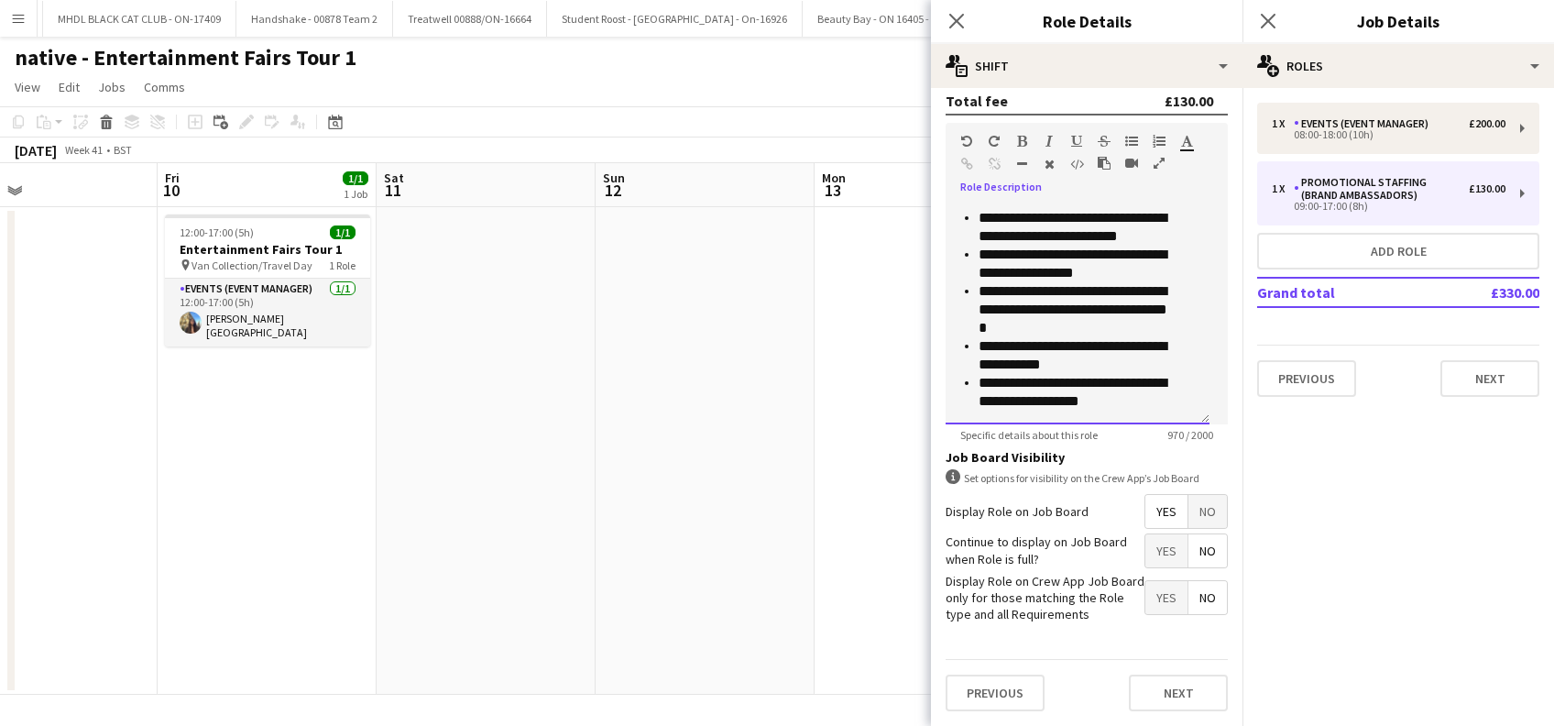
scroll to position [0, 0]
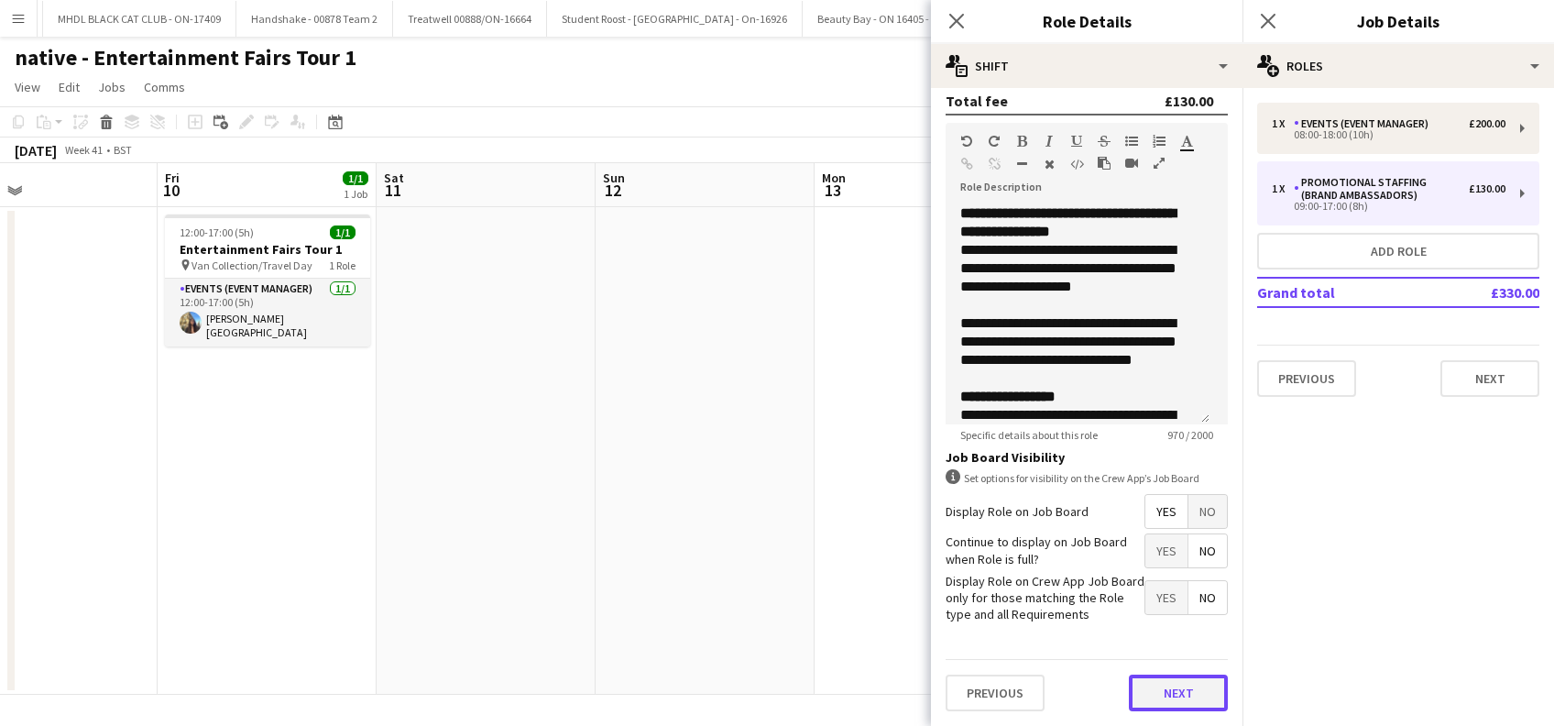
click at [1163, 696] on button "Next" at bounding box center [1178, 692] width 99 height 37
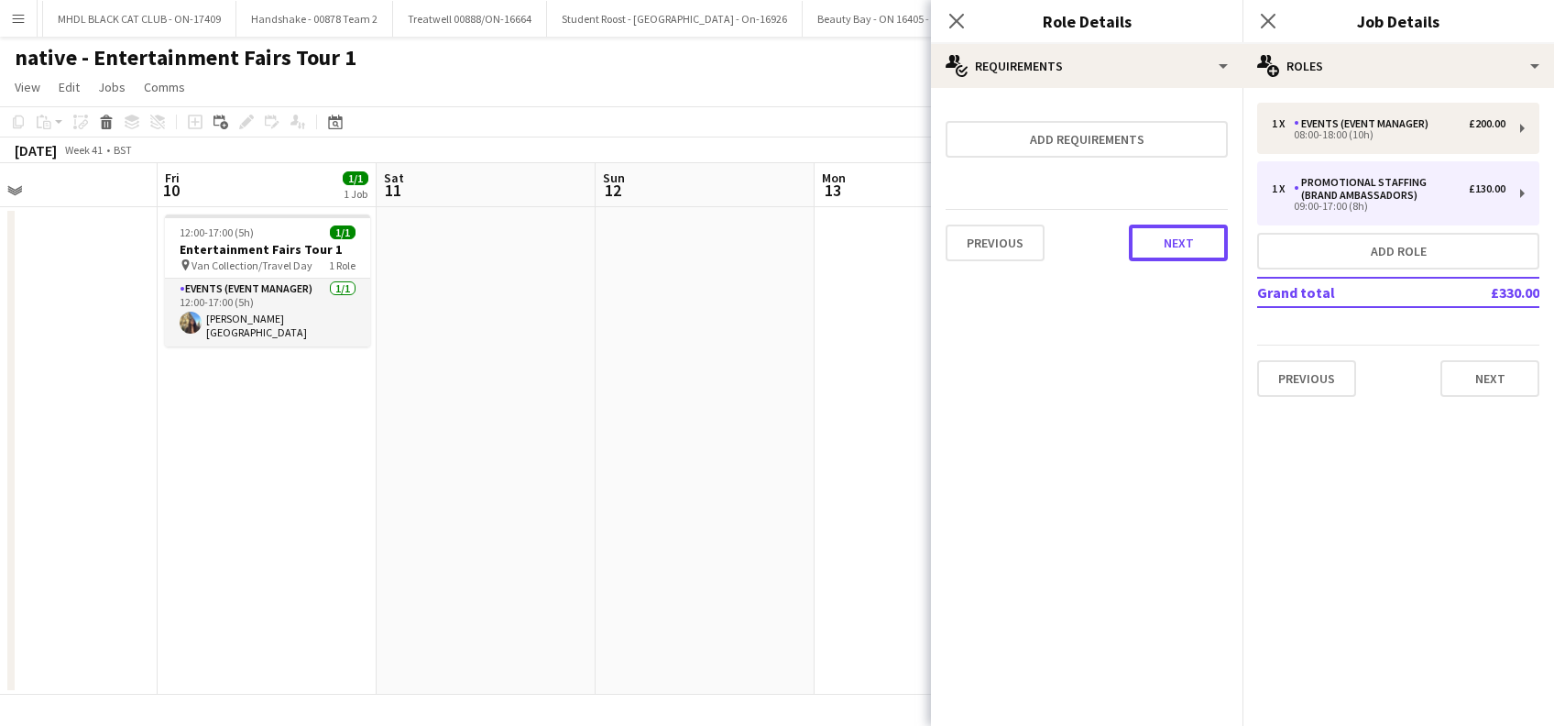
click at [1181, 241] on button "Next" at bounding box center [1178, 242] width 99 height 37
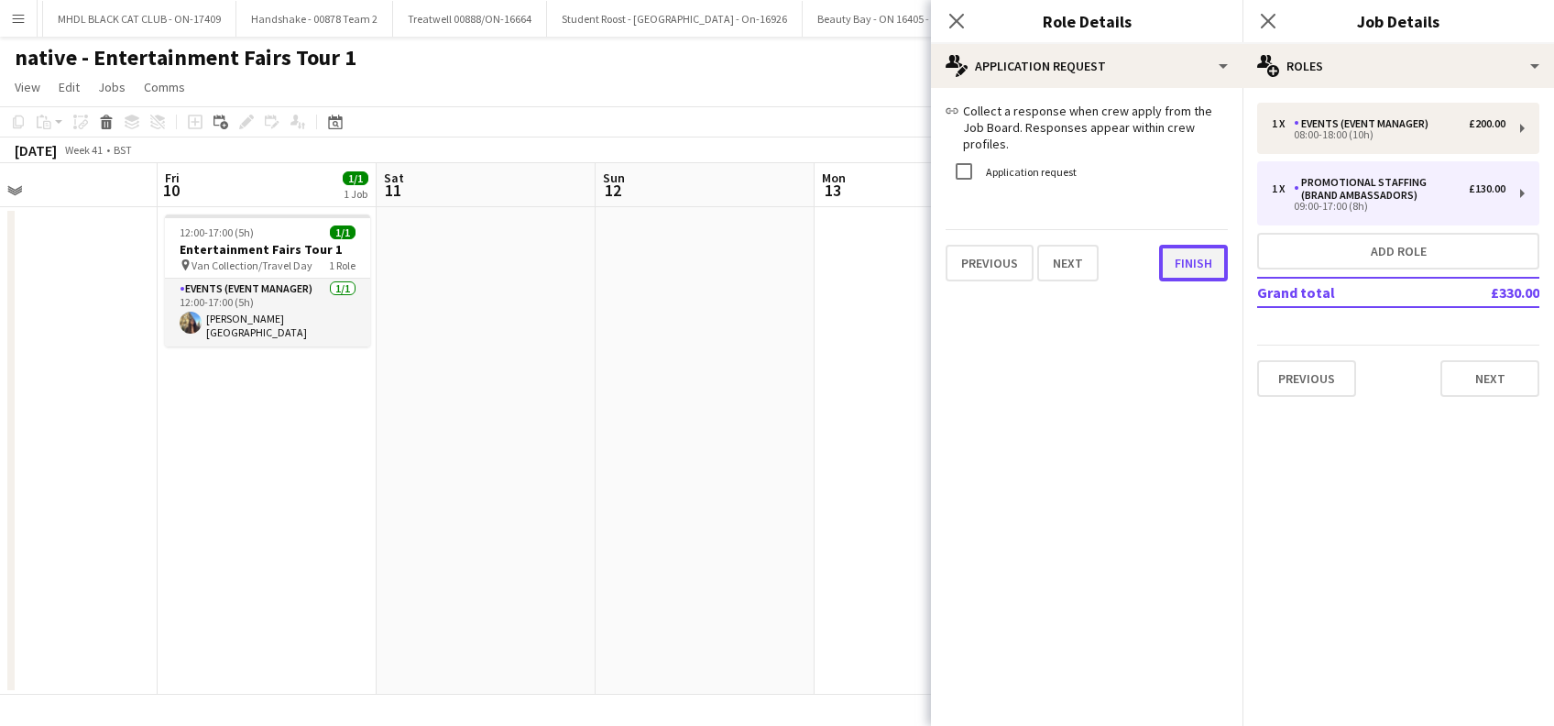
click at [1181, 267] on div "link Collect a response when crew apply from the Job Board. Responses appear wi…" at bounding box center [1086, 192] width 311 height 208
click at [1486, 380] on button "Next" at bounding box center [1489, 378] width 99 height 37
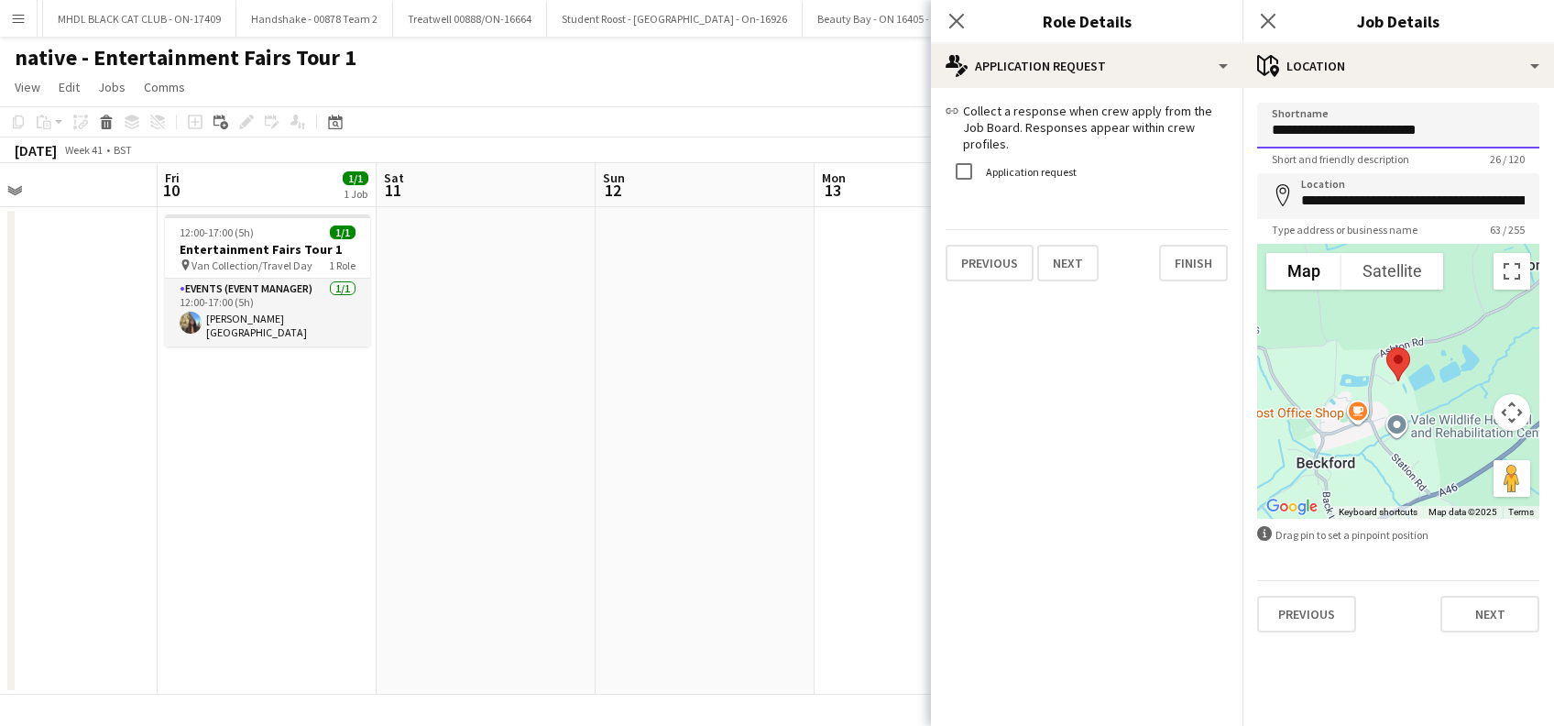
click at [1458, 124] on input "**********" at bounding box center [1398, 126] width 282 height 46
type input "*"
paste input "**********"
type input "**********"
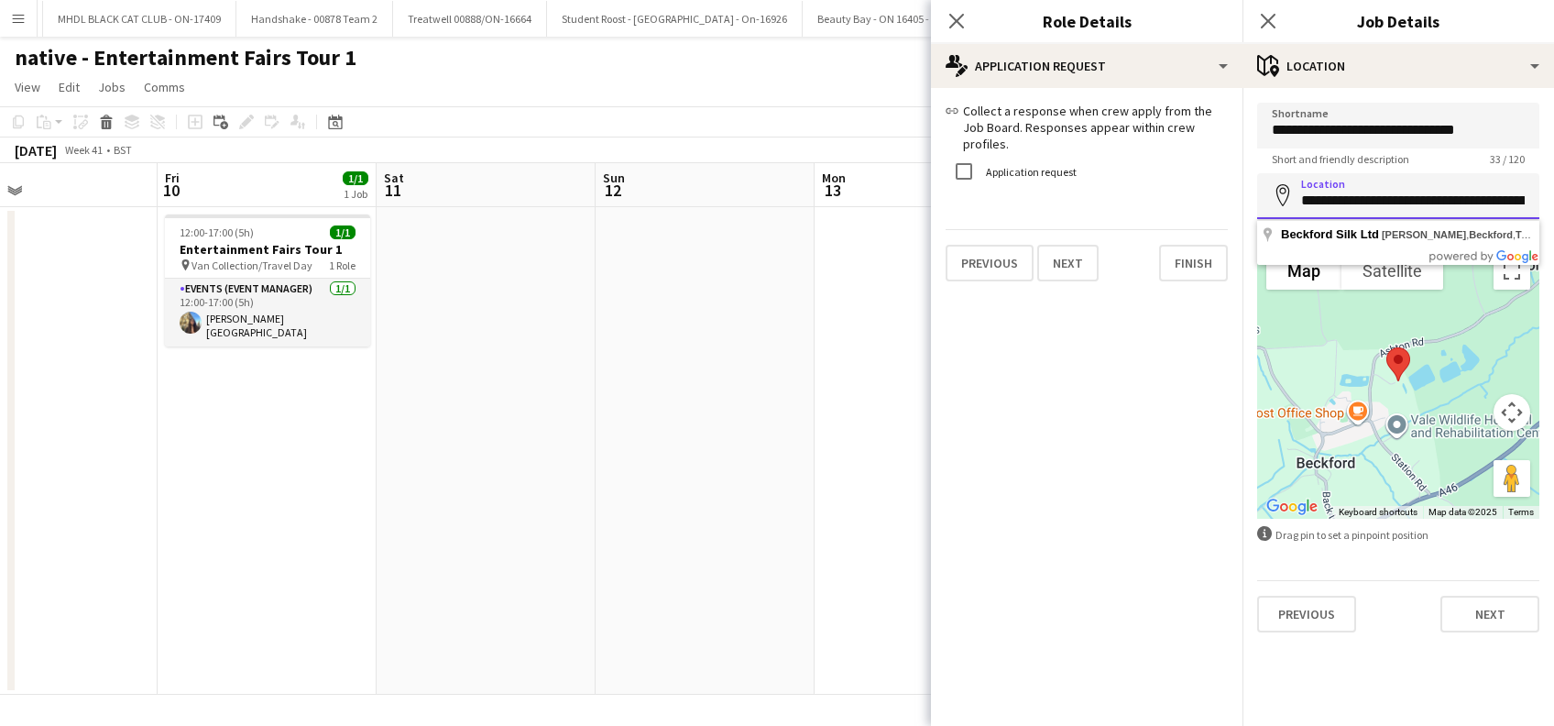
drag, startPoint x: 1488, startPoint y: 198, endPoint x: 1293, endPoint y: 197, distance: 195.1
click at [1293, 197] on div "**********" at bounding box center [1398, 196] width 282 height 46
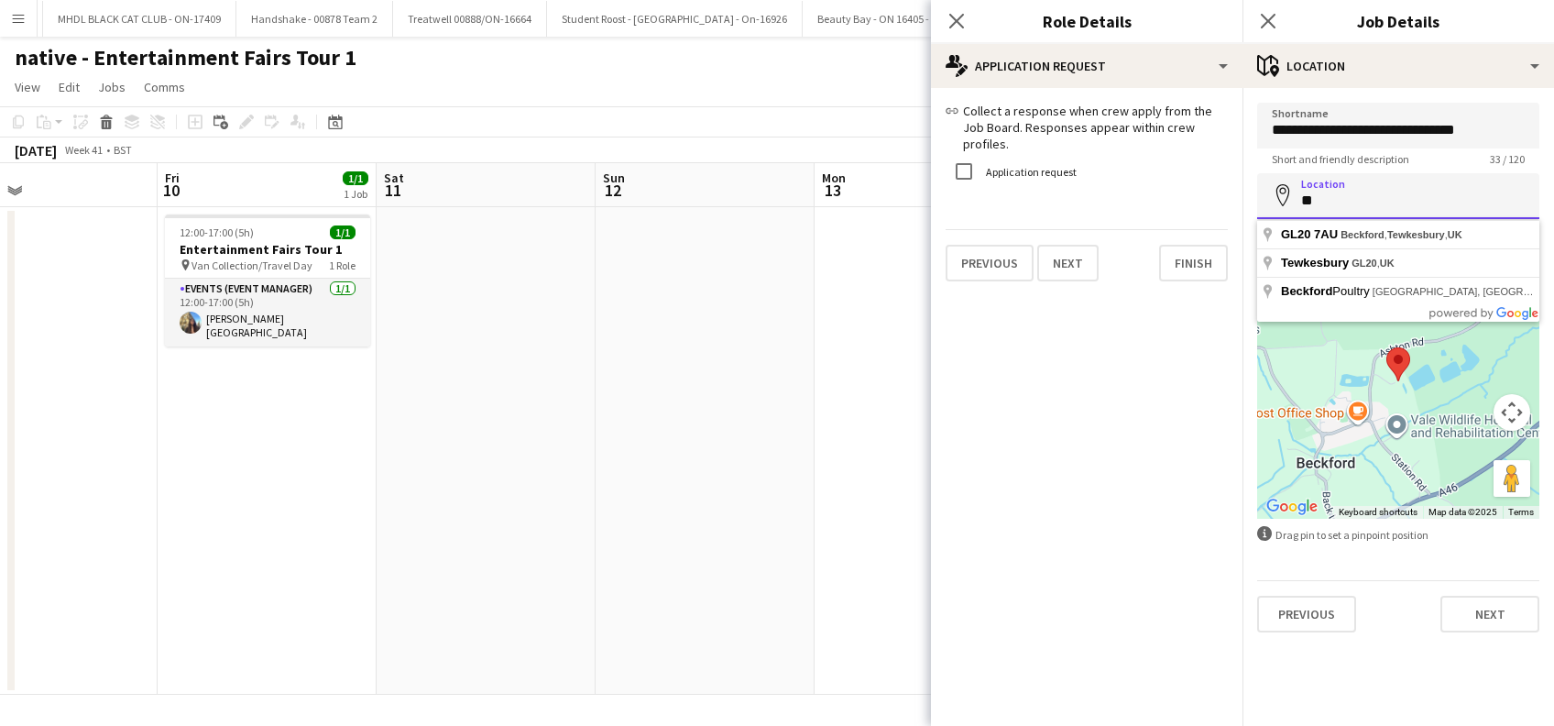
type input "*"
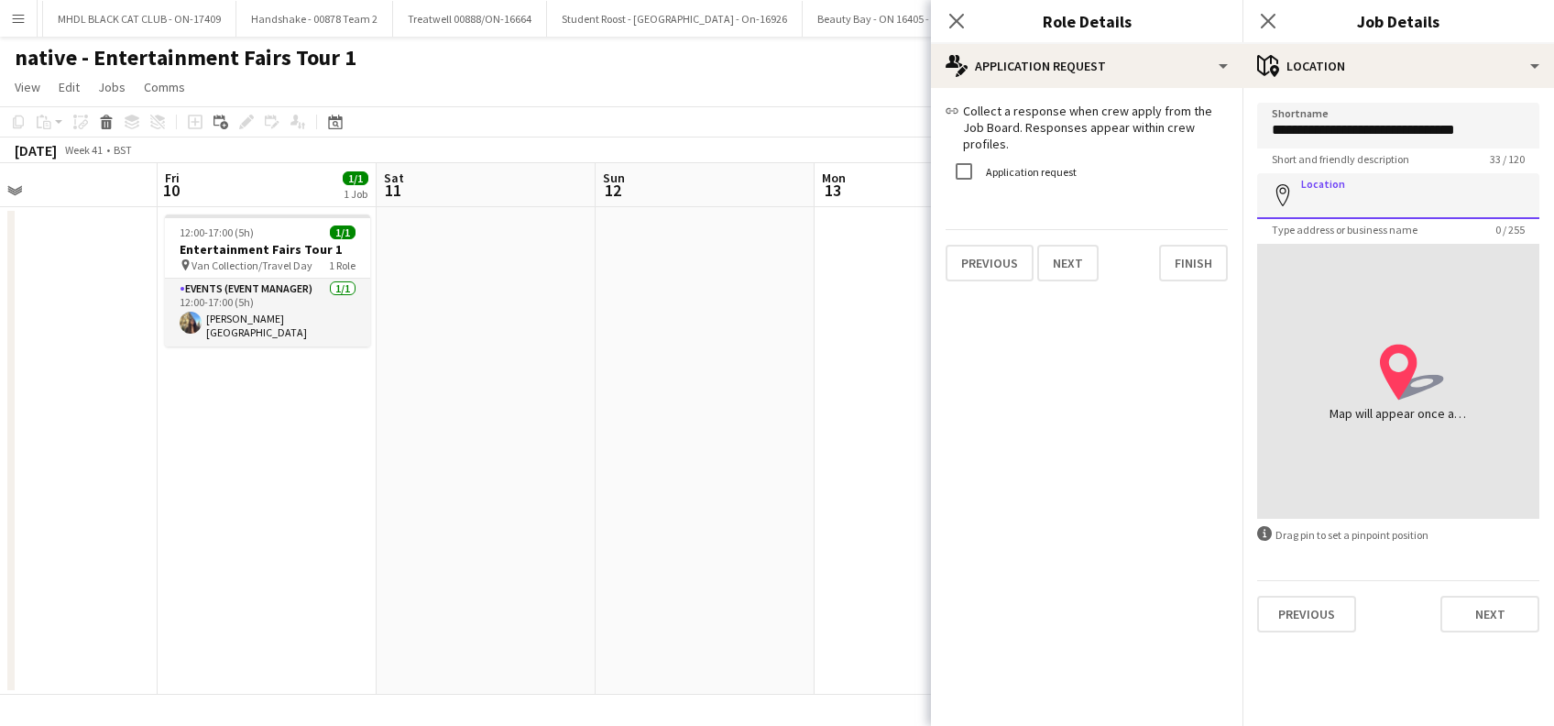
paste input "**********"
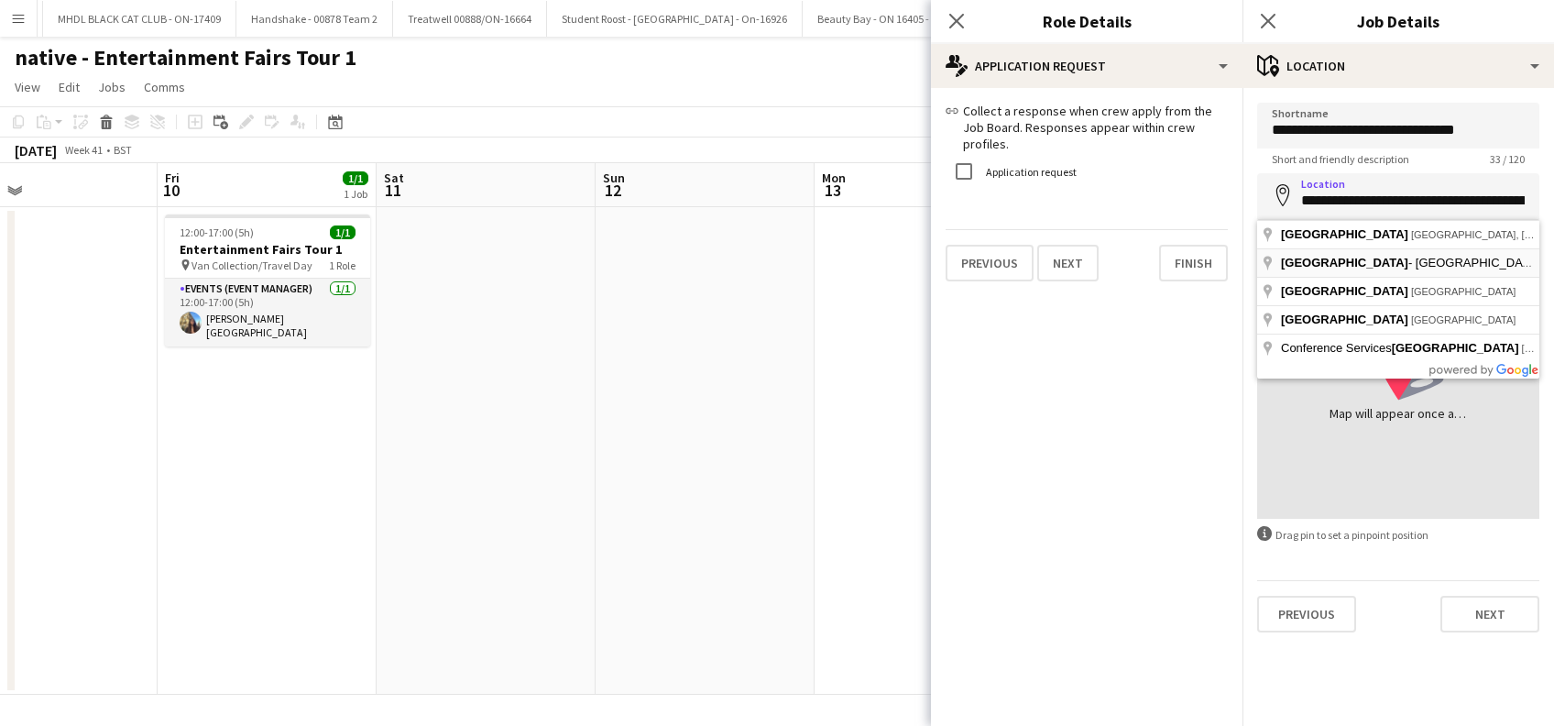
type input "**********"
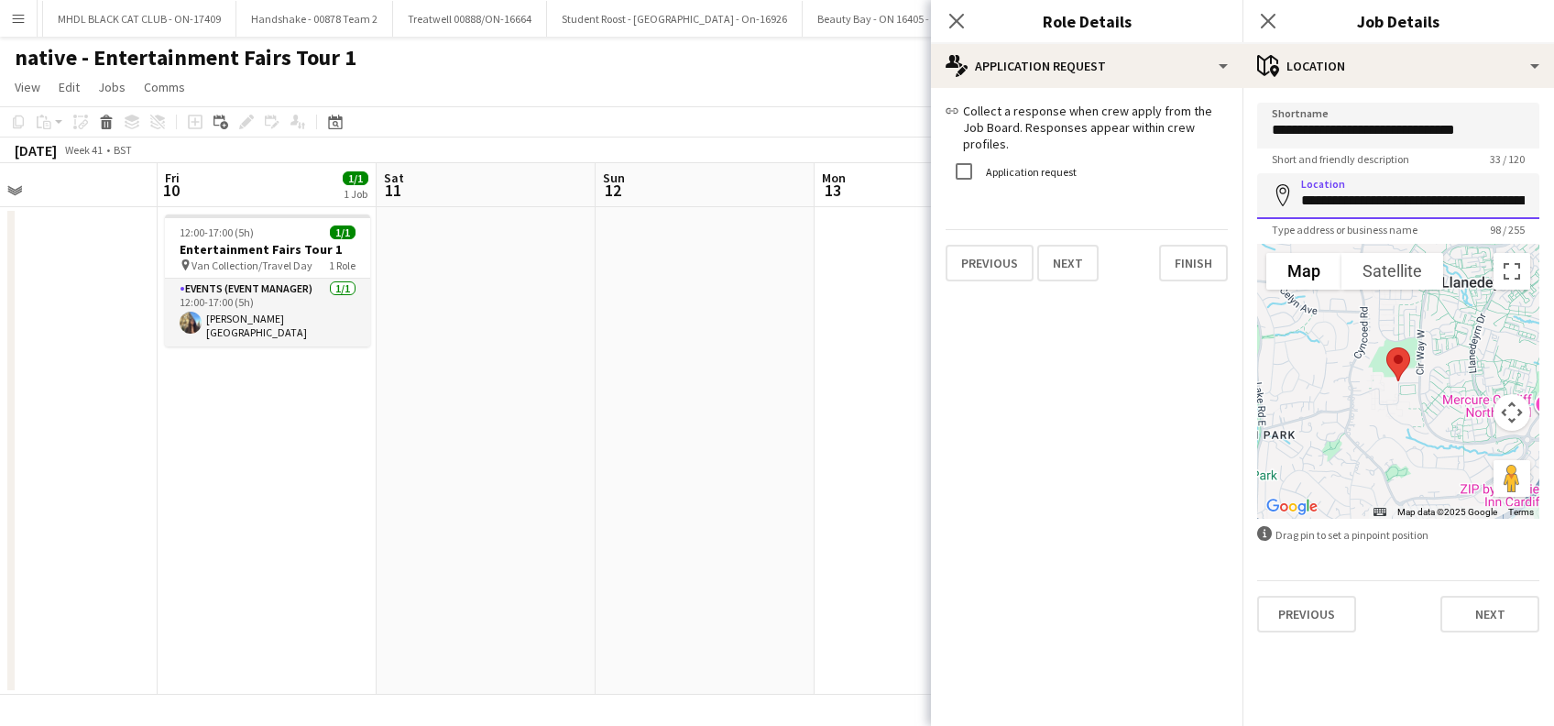
click at [1478, 187] on input "**********" at bounding box center [1398, 196] width 282 height 46
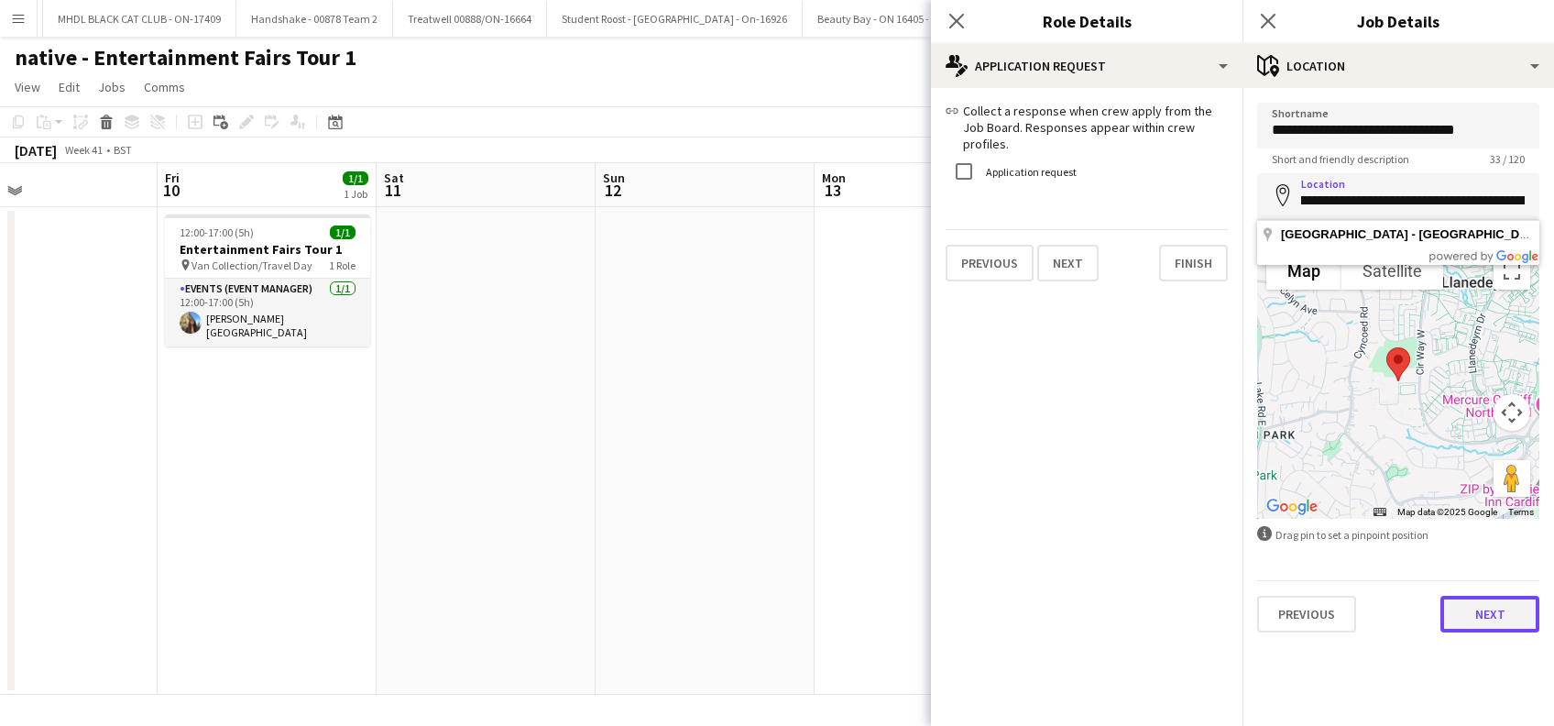
click at [1503, 608] on button "Next" at bounding box center [1489, 613] width 99 height 37
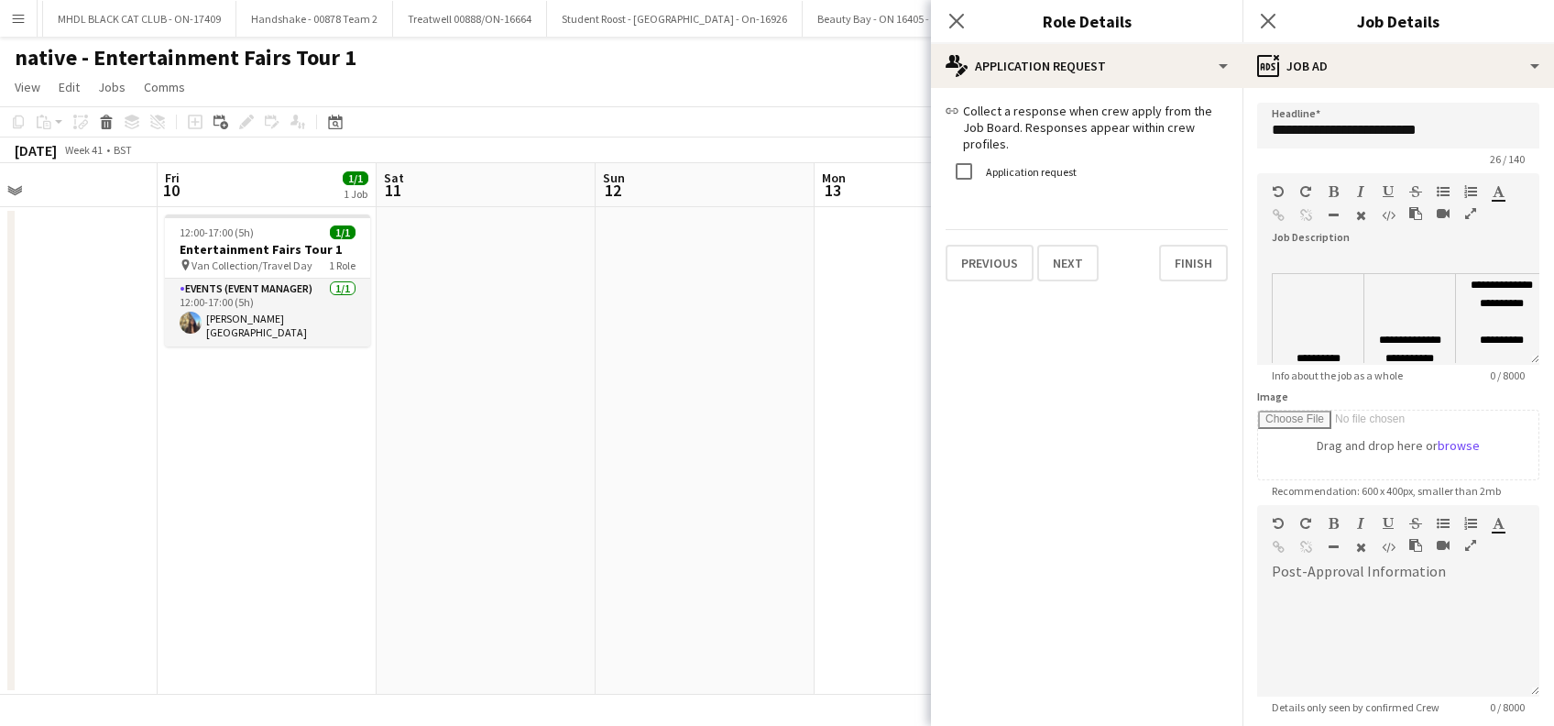
scroll to position [0, 0]
click at [1458, 128] on input "**********" at bounding box center [1398, 126] width 282 height 46
drag, startPoint x: 1452, startPoint y: 135, endPoint x: 1493, endPoint y: 110, distance: 48.1
click at [1453, 134] on input "**********" at bounding box center [1389, 126] width 264 height 46
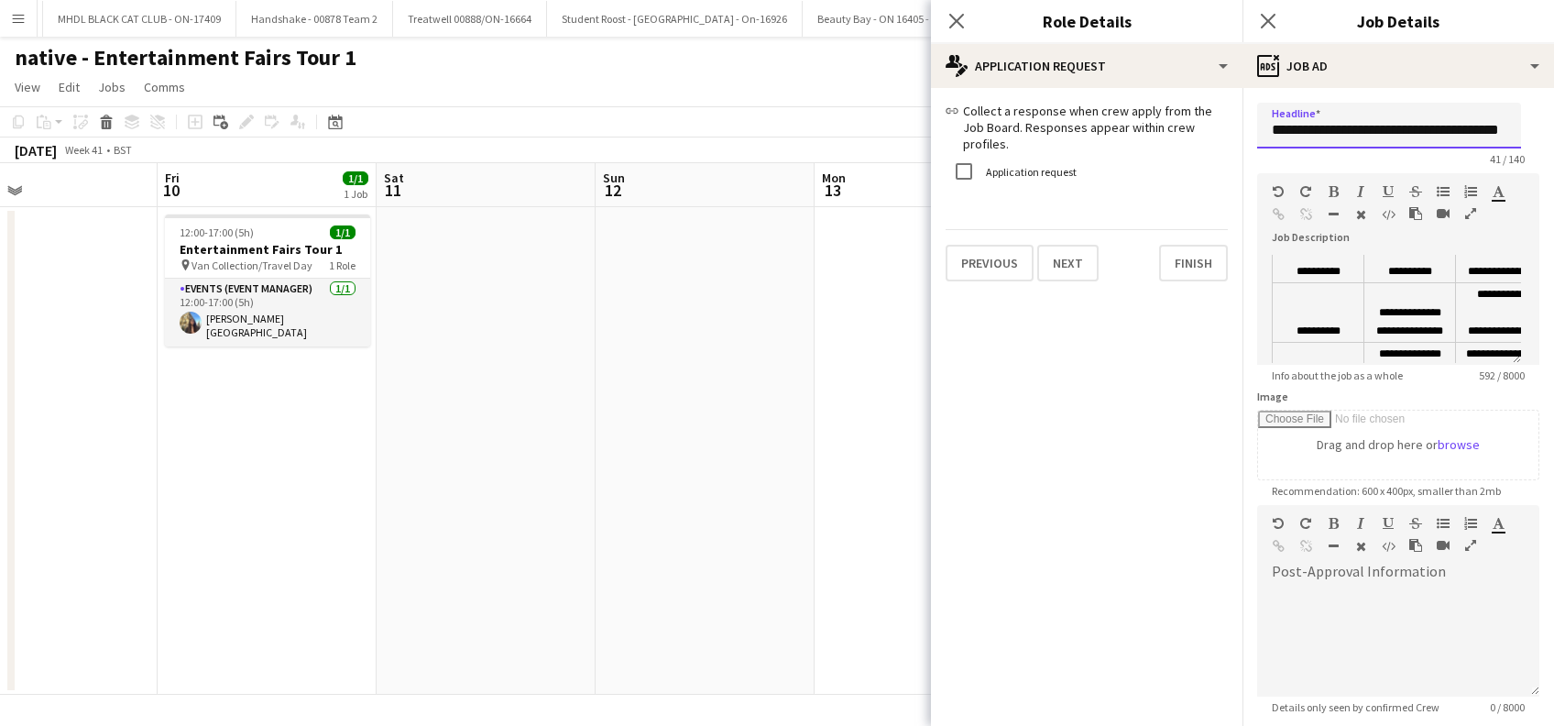
scroll to position [495, 0]
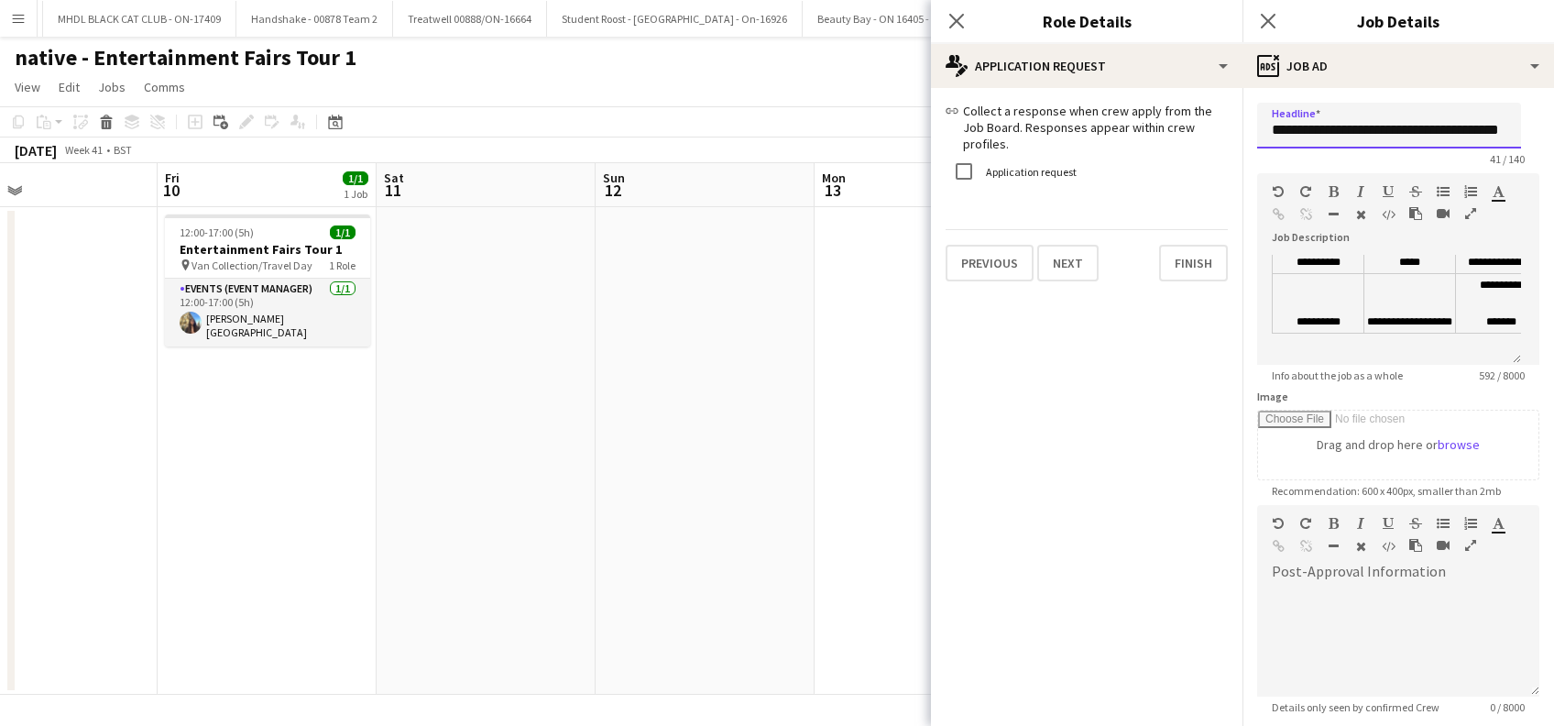
type input "**********"
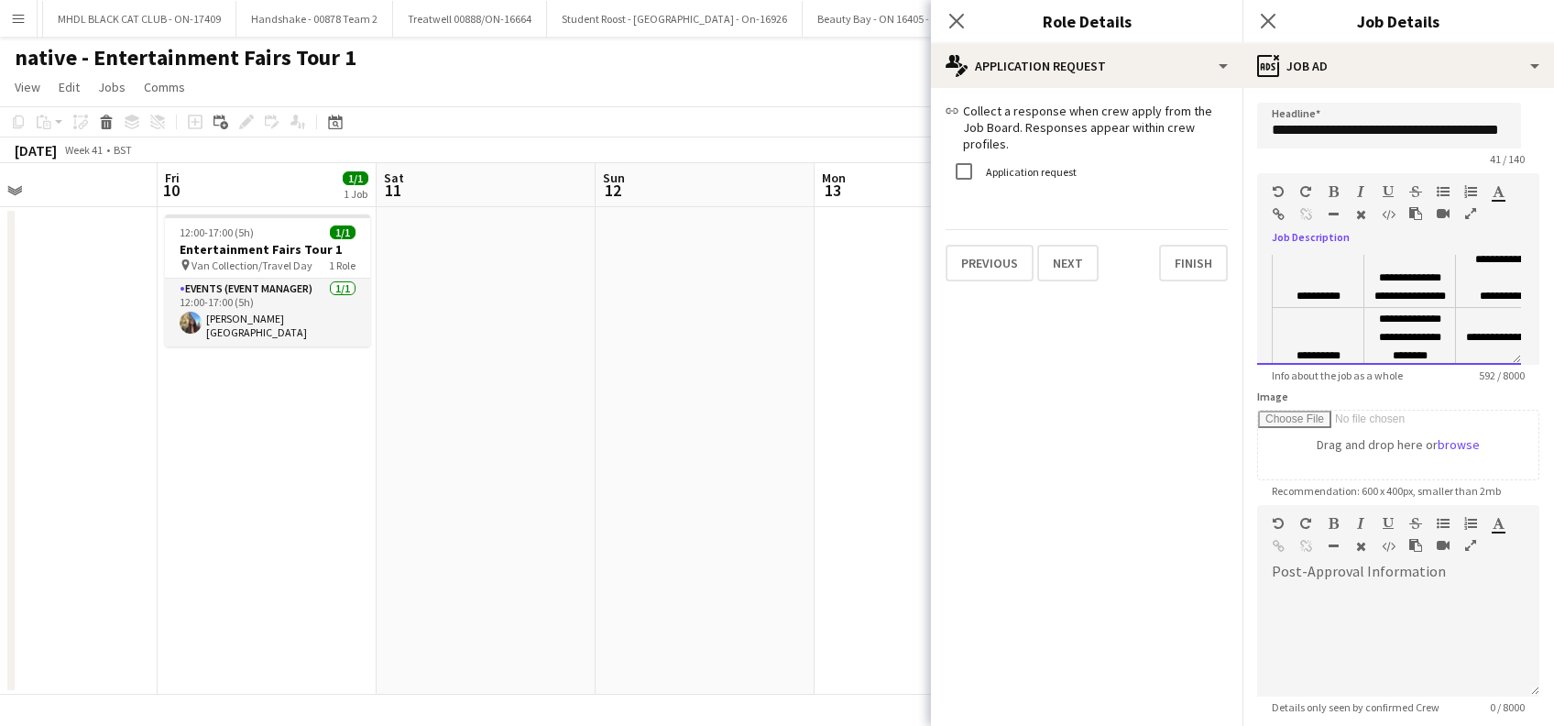
scroll to position [0, 0]
drag, startPoint x: 1283, startPoint y: 345, endPoint x: 1268, endPoint y: 258, distance: 88.3
click at [1268, 258] on div "**********" at bounding box center [1389, 310] width 264 height 110
drag, startPoint x: 1268, startPoint y: 258, endPoint x: 1259, endPoint y: 259, distance: 9.2
click at [1265, 258] on div "**********" at bounding box center [1389, 310] width 264 height 110
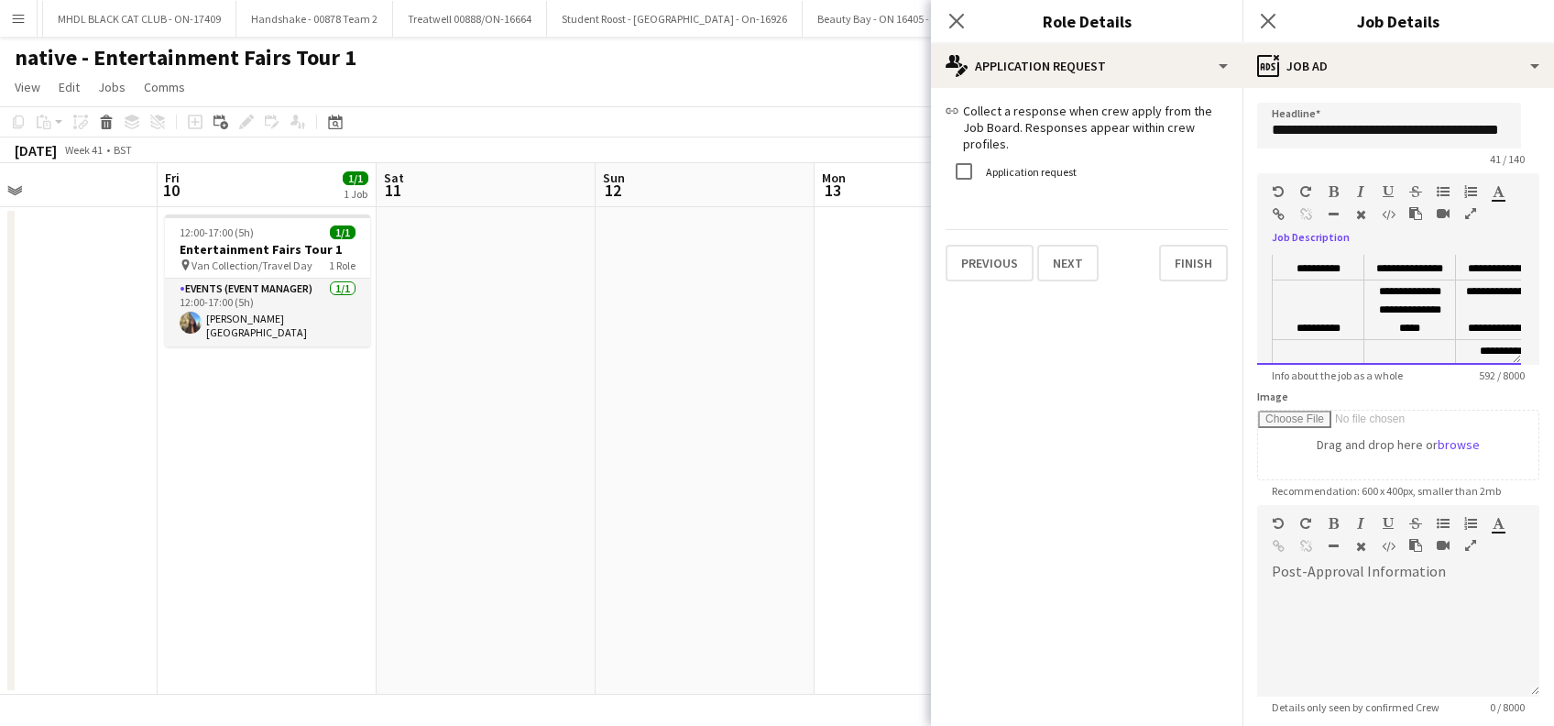
scroll to position [495, 0]
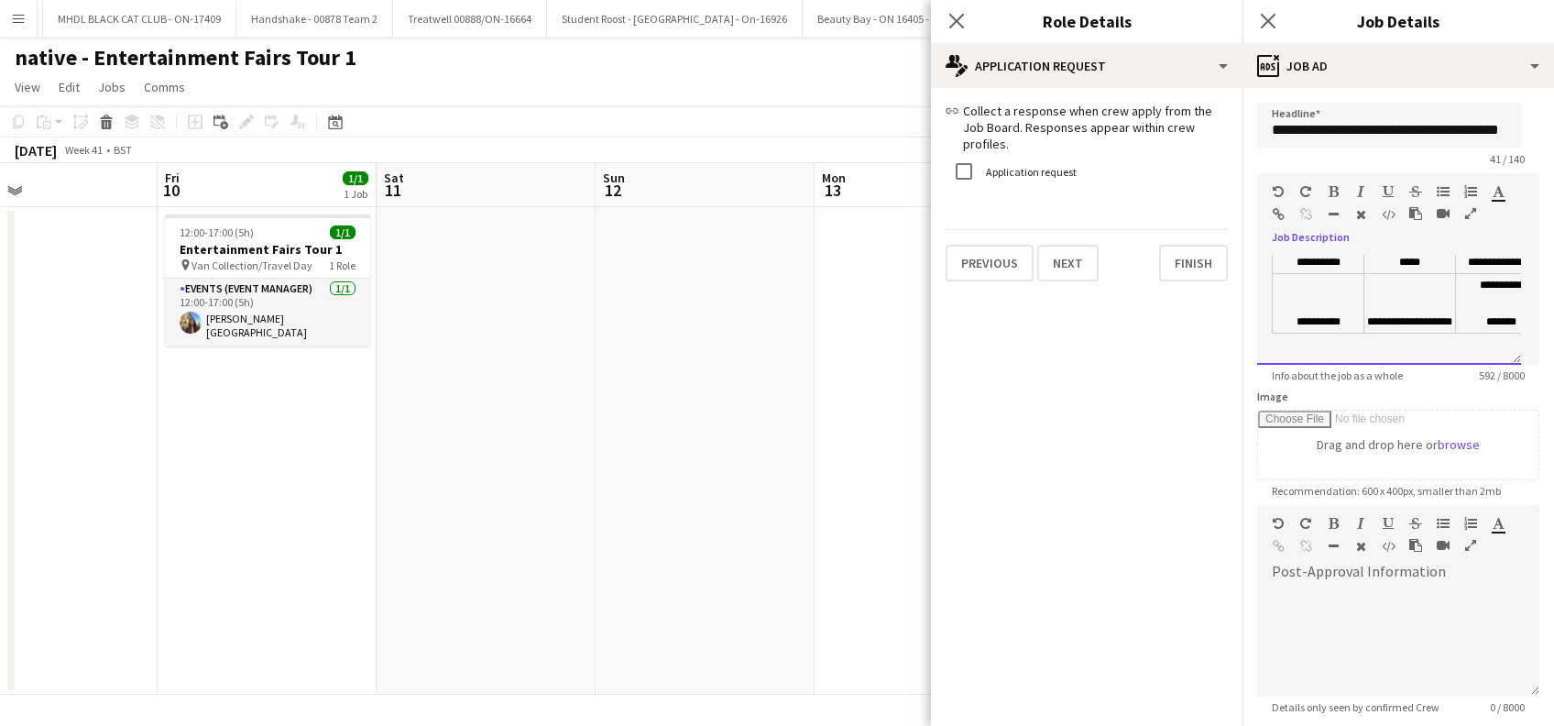
drag, startPoint x: 1274, startPoint y: 256, endPoint x: 1335, endPoint y: 356, distance: 117.5
click at [1343, 360] on div "**********" at bounding box center [1389, 310] width 264 height 110
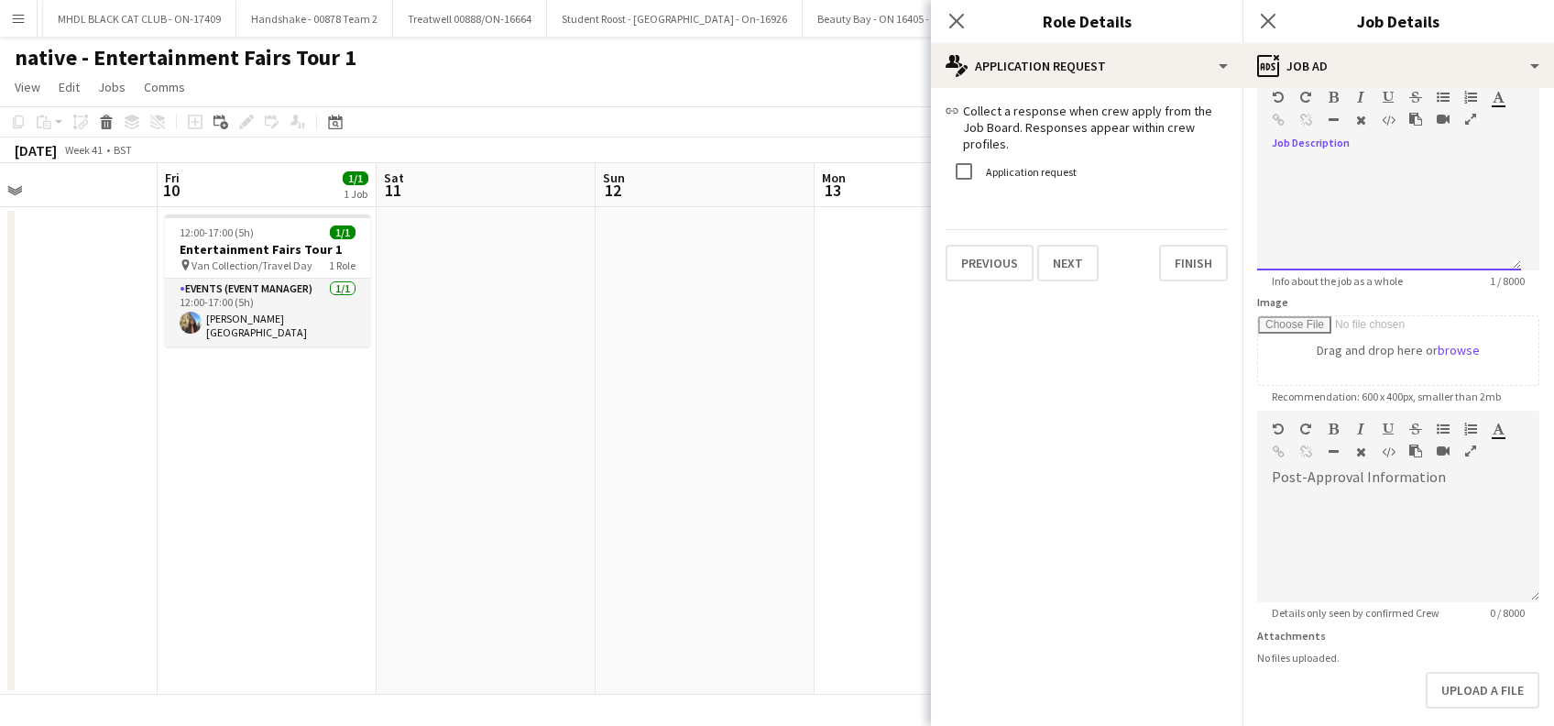
scroll to position [180, 0]
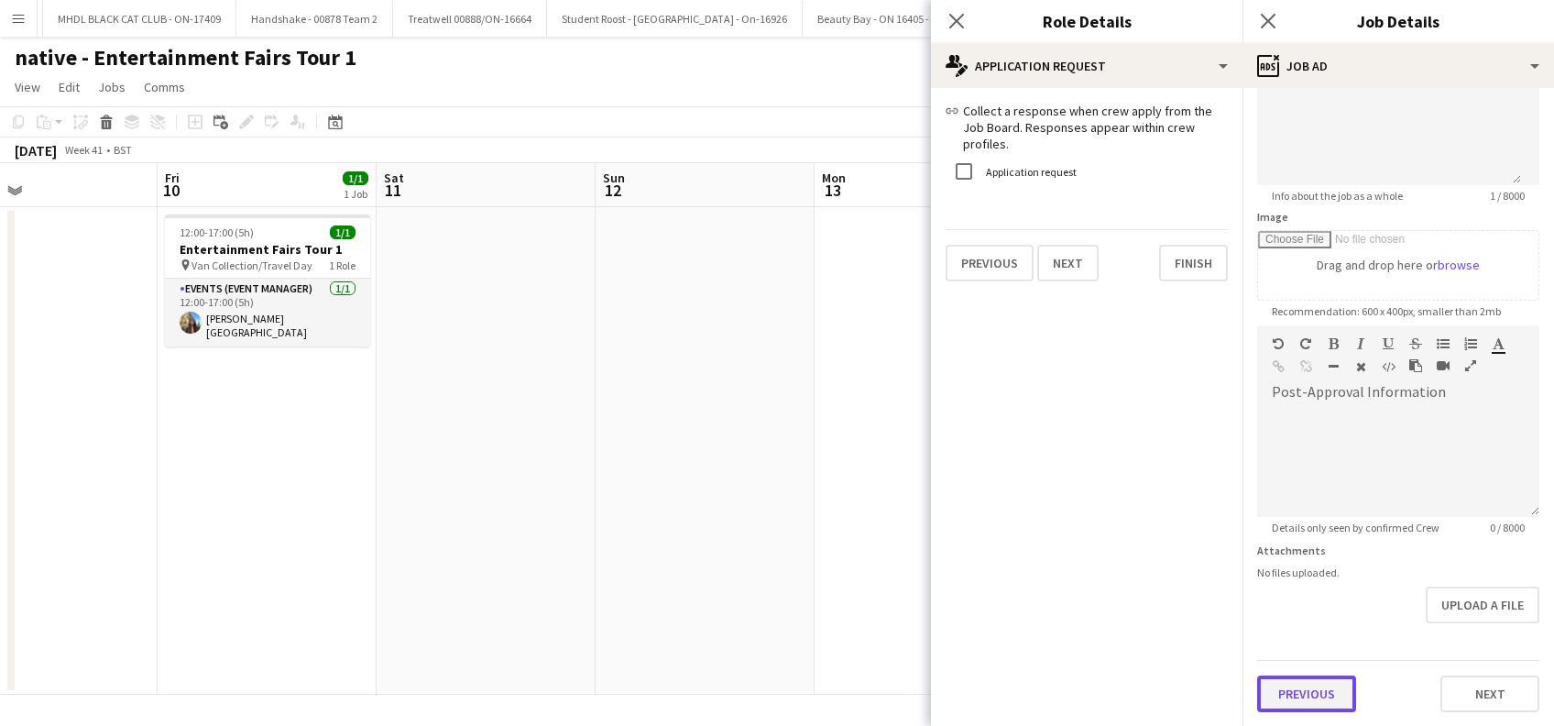
click at [1320, 694] on button "Previous" at bounding box center [1306, 693] width 99 height 37
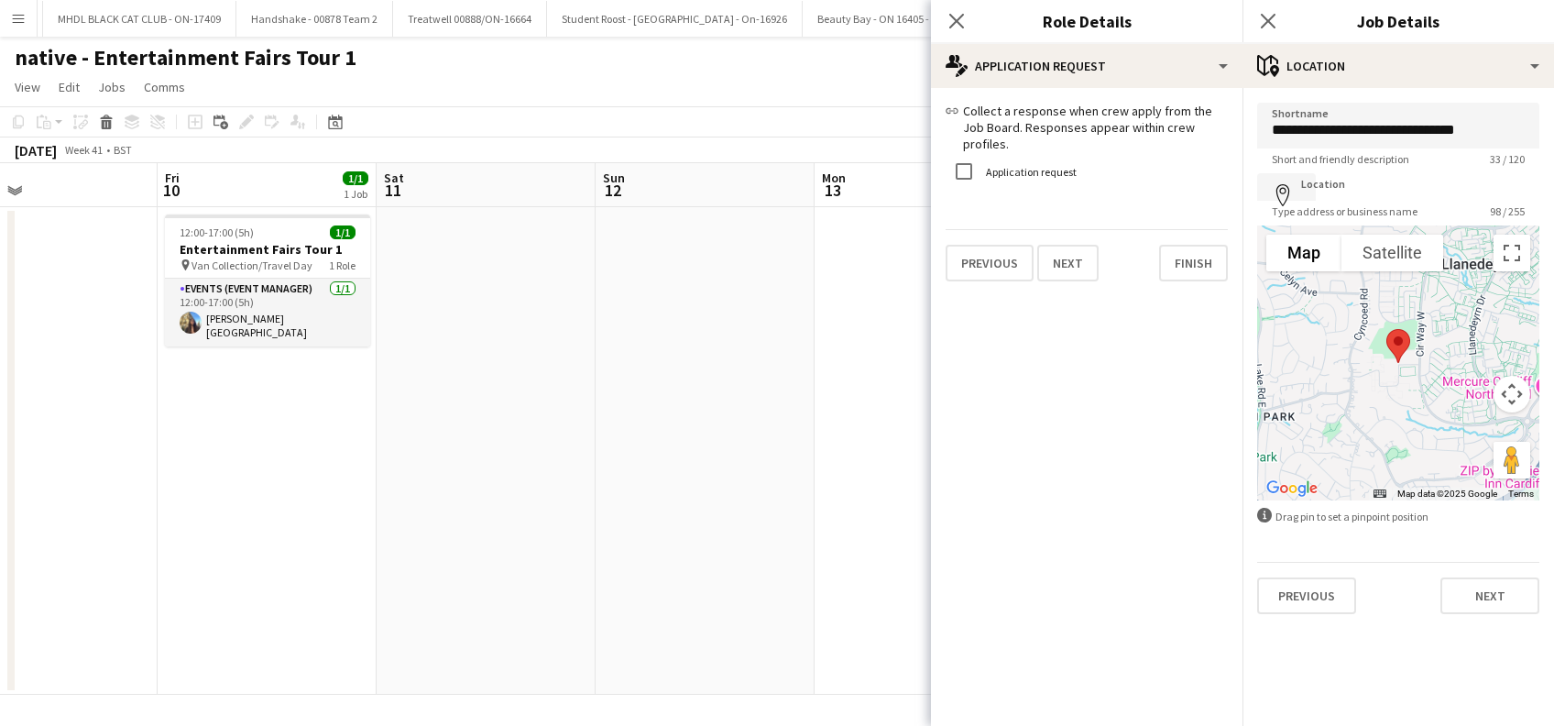
scroll to position [0, 0]
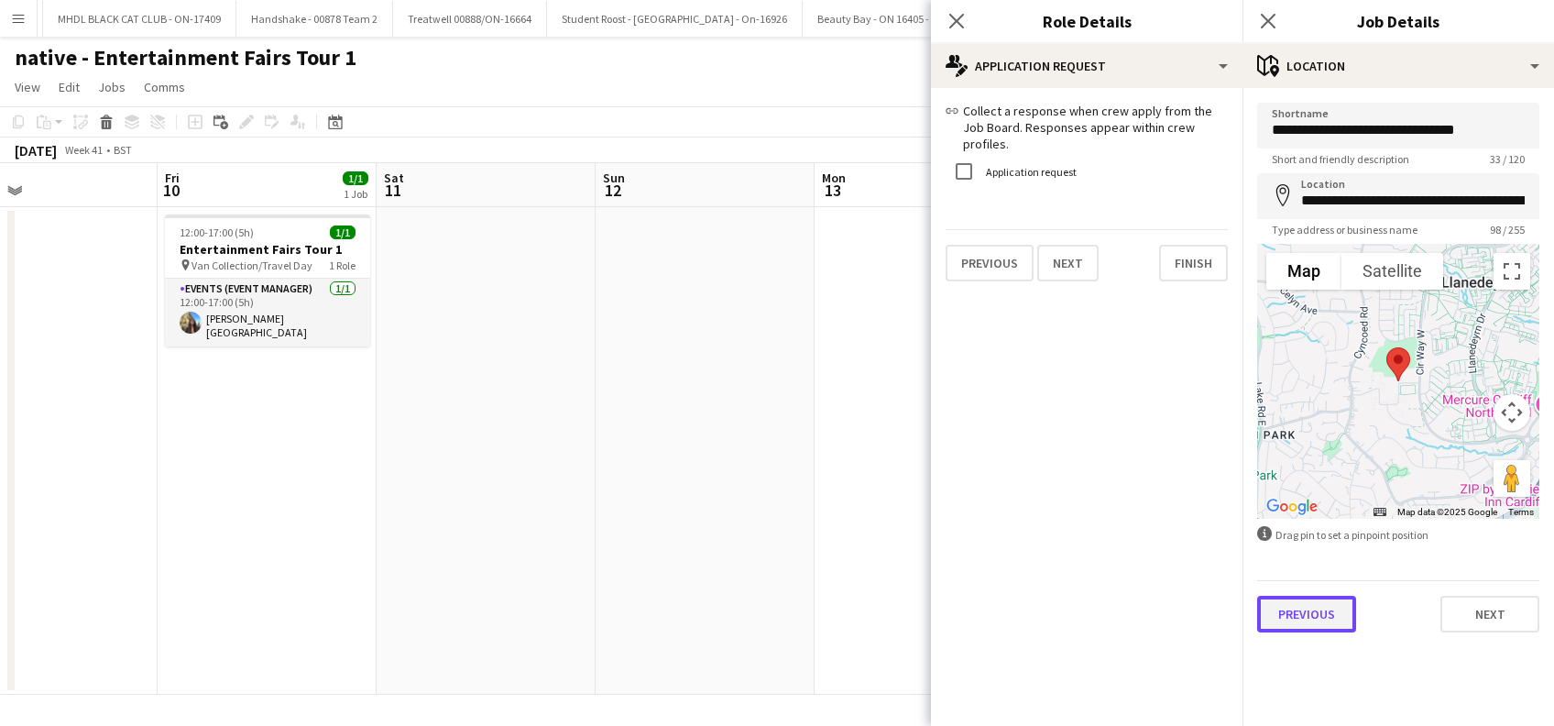
click at [1311, 622] on button "Previous" at bounding box center [1306, 613] width 99 height 37
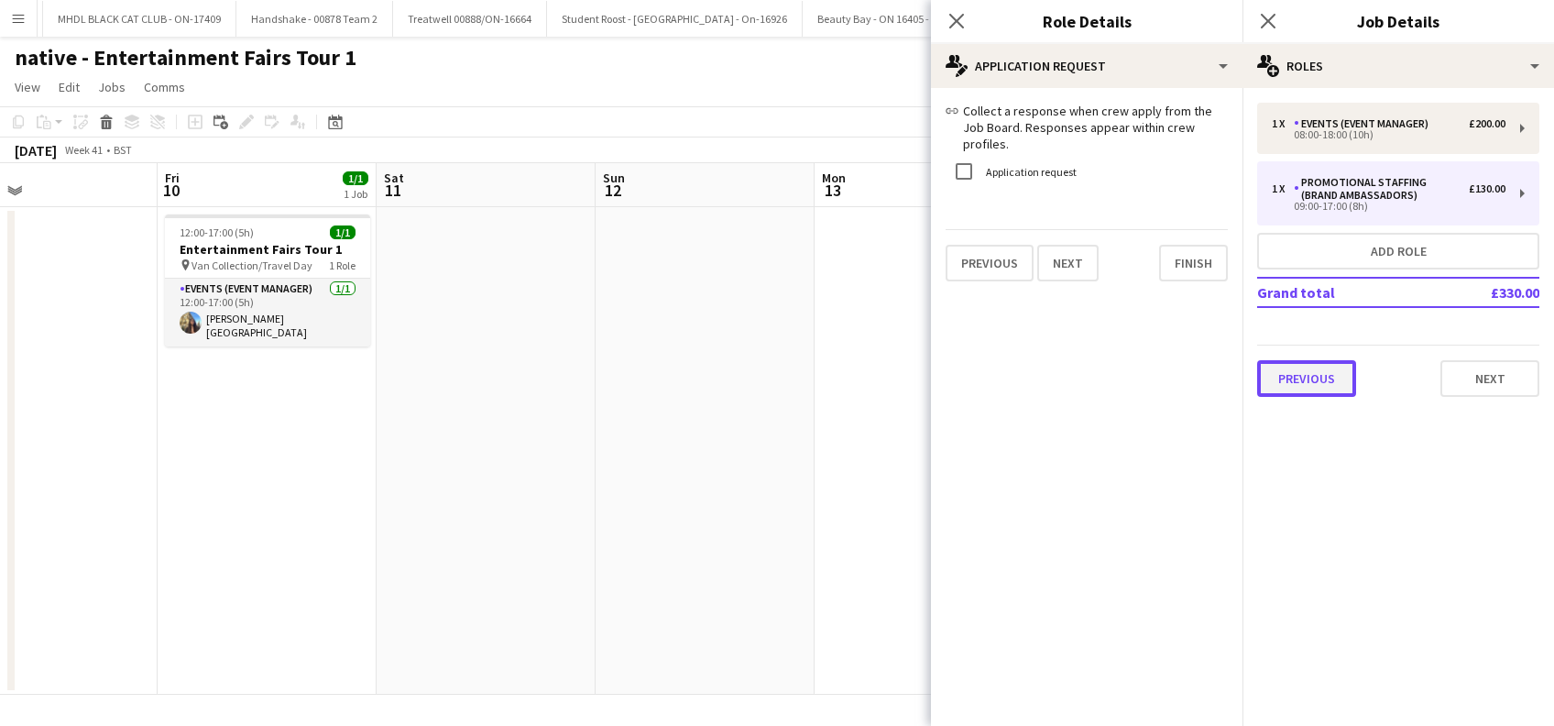
click at [1305, 388] on button "Previous" at bounding box center [1306, 378] width 99 height 37
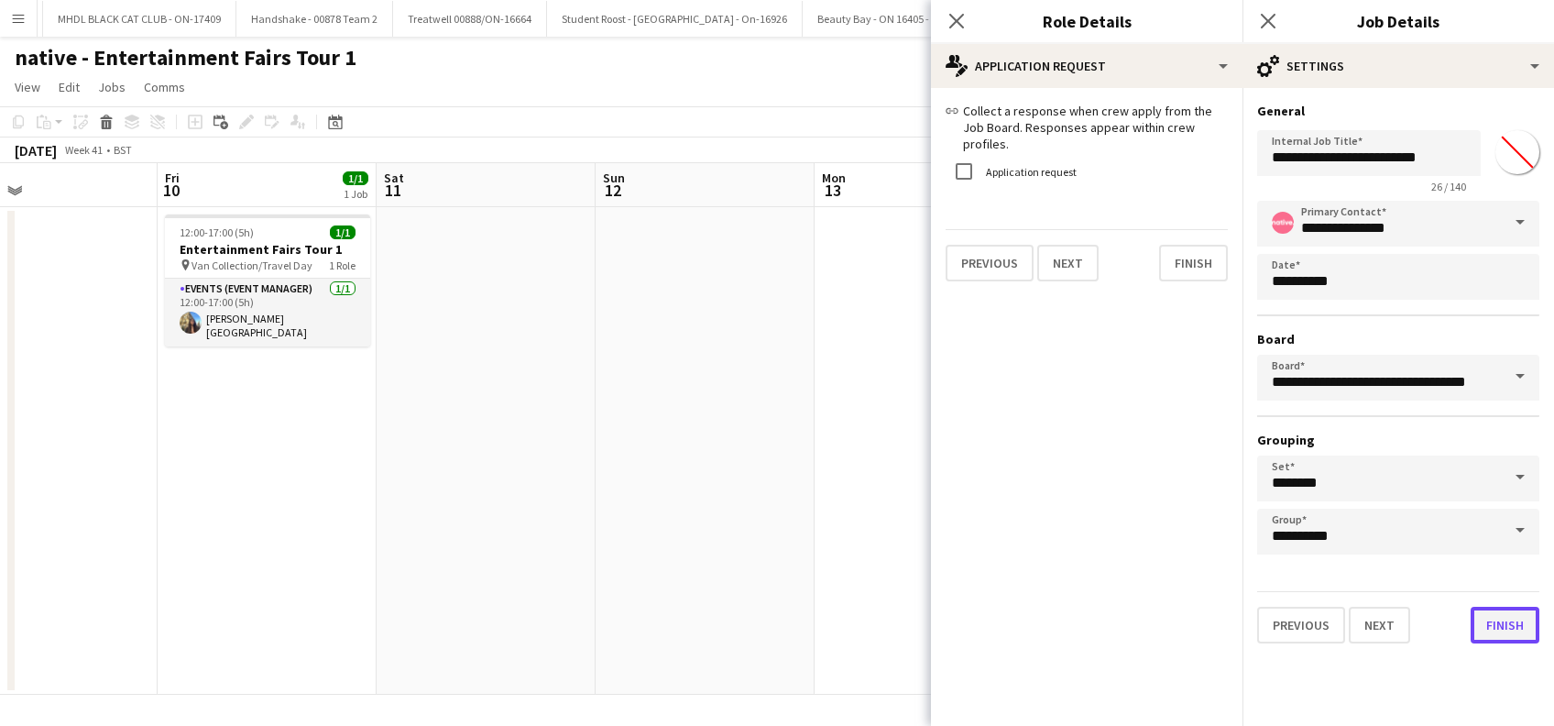
click at [1523, 623] on button "Finish" at bounding box center [1504, 624] width 69 height 37
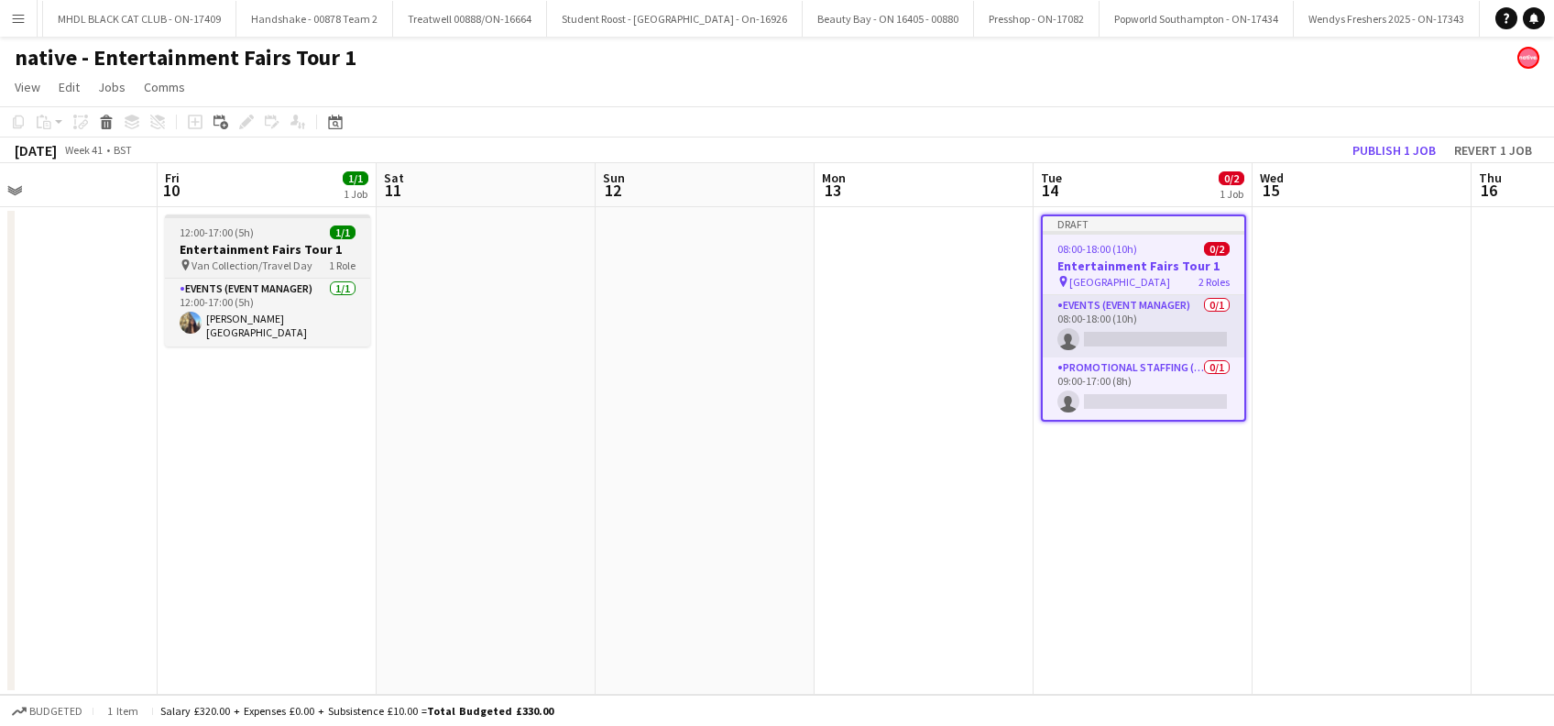
click at [249, 258] on span "Van Collection/Travel Day" at bounding box center [251, 265] width 121 height 14
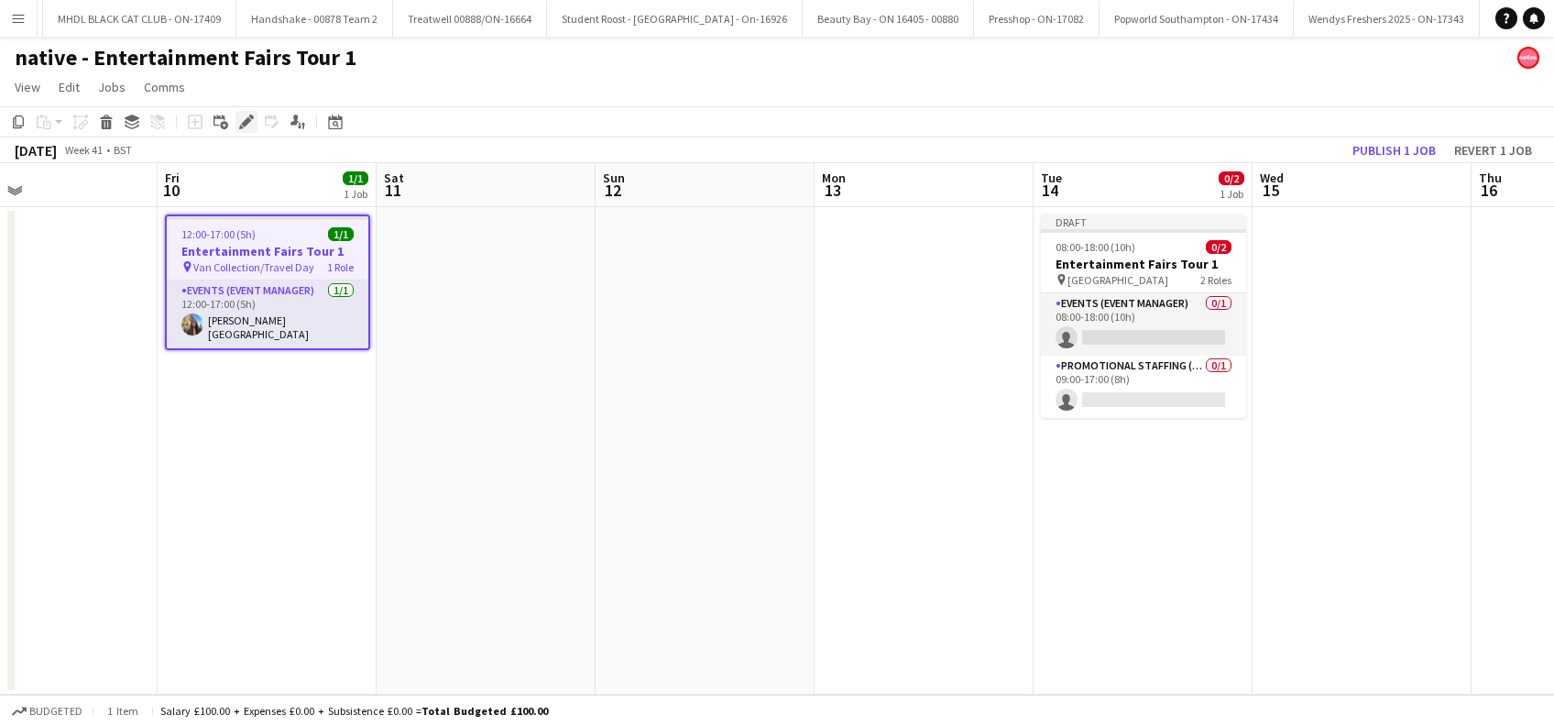
click at [244, 129] on div "Edit" at bounding box center [246, 122] width 22 height 22
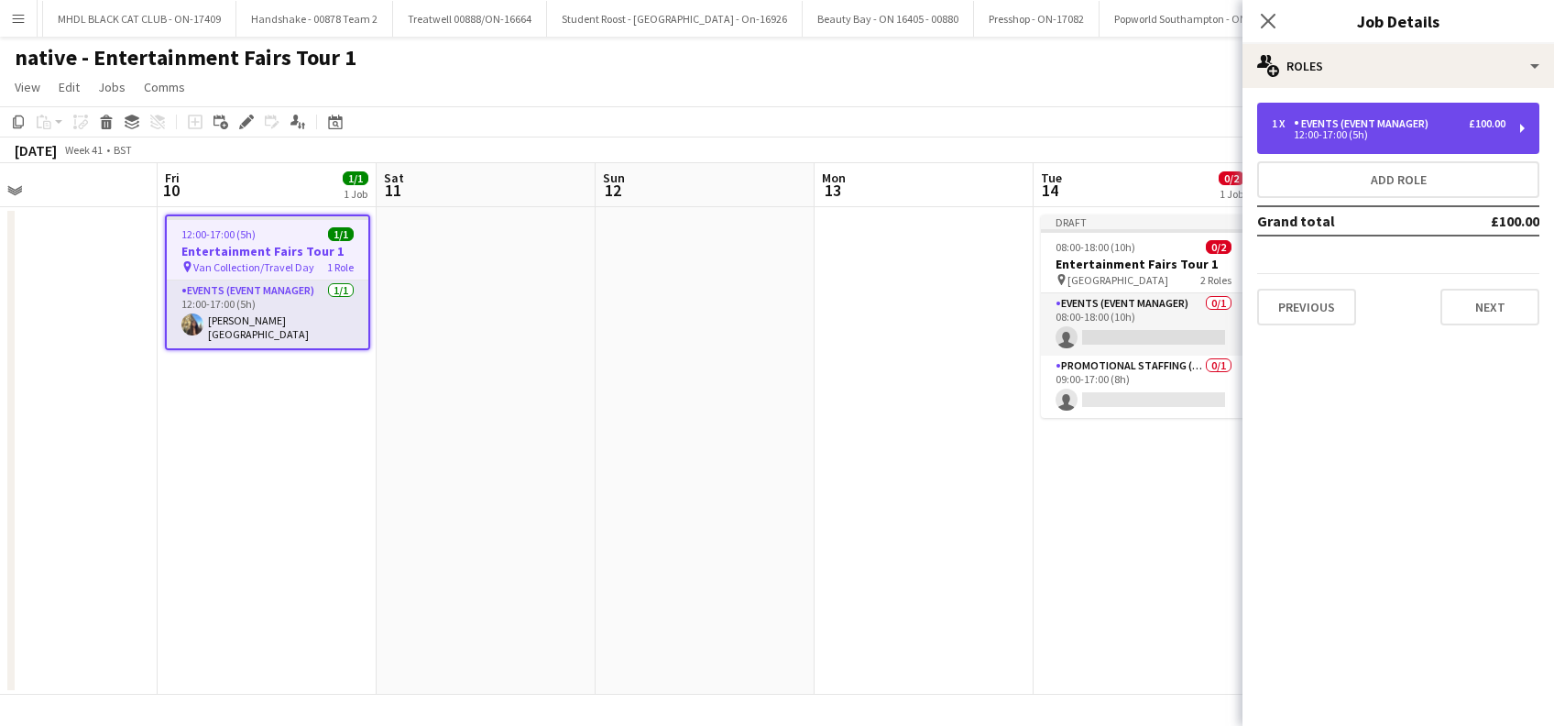
click at [1408, 138] on div "12:00-17:00 (5h)" at bounding box center [1389, 134] width 234 height 9
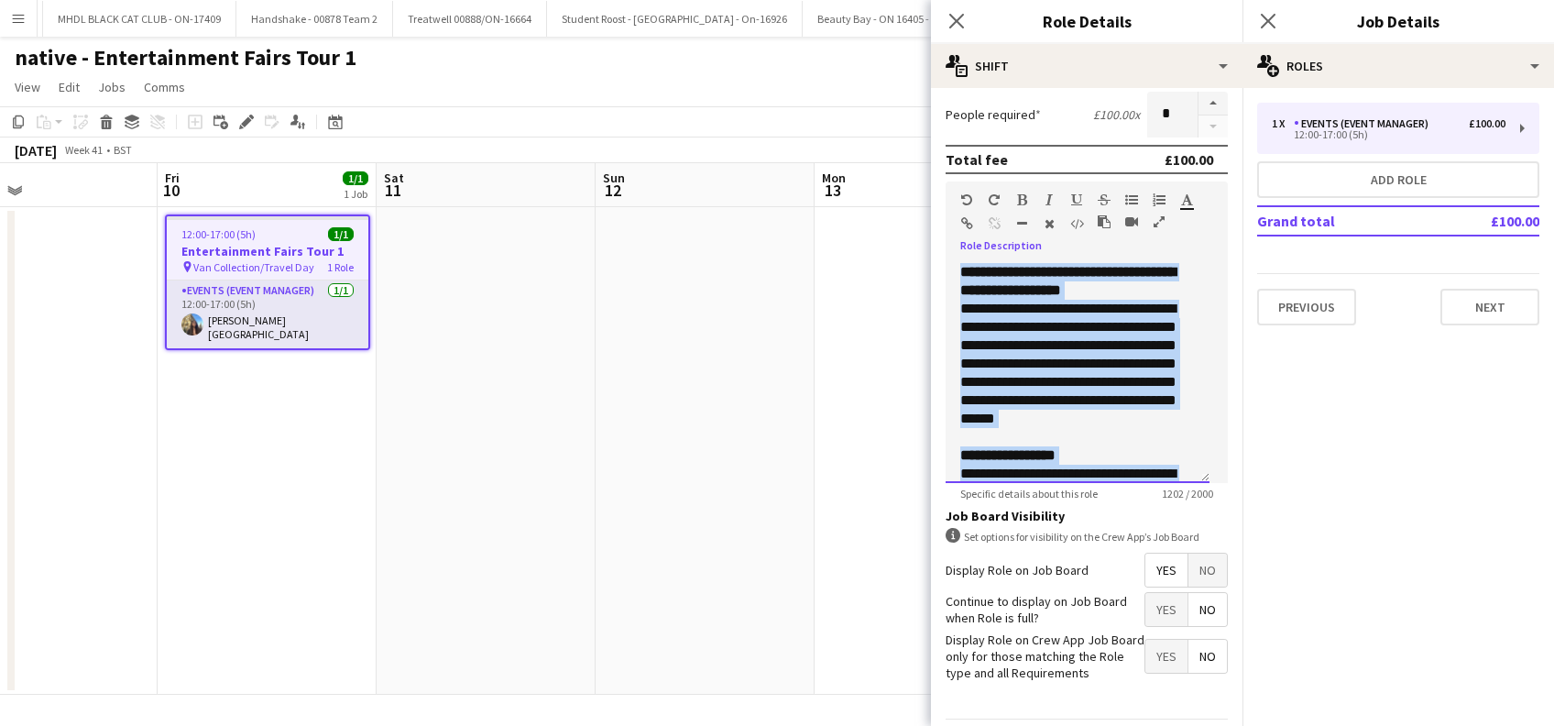
drag, startPoint x: 1030, startPoint y: 459, endPoint x: 910, endPoint y: 212, distance: 274.9
click at [910, 212] on body "Menu Boards Boards Boards All jobs Status Workforce Workforce My Workforce Recr…" at bounding box center [777, 363] width 1554 height 726
copy div "**********"
drag, startPoint x: 573, startPoint y: 421, endPoint x: 583, endPoint y: 420, distance: 9.2
click at [573, 423] on app-date-cell at bounding box center [486, 450] width 219 height 487
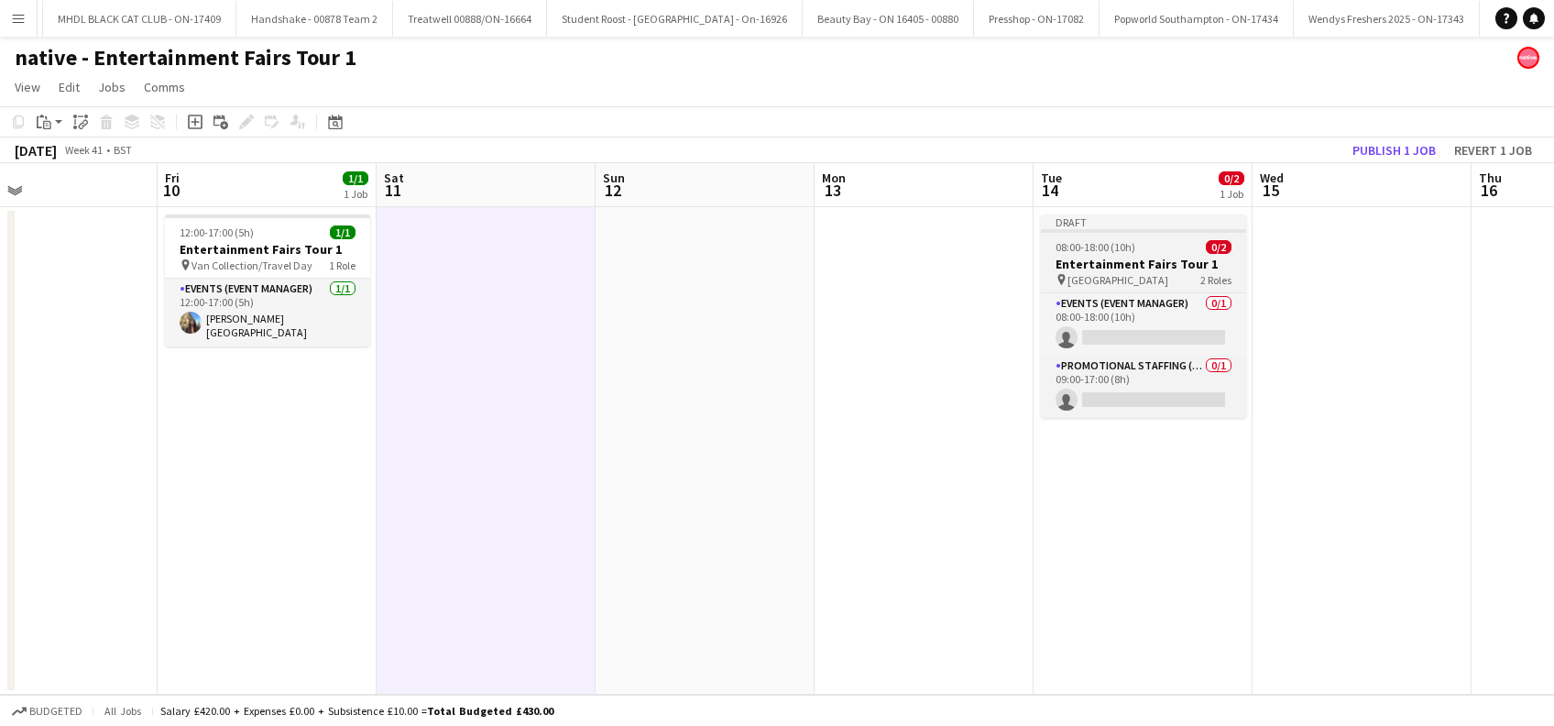
click at [1137, 278] on span "Cardiff Metropolitan University" at bounding box center [1117, 280] width 101 height 14
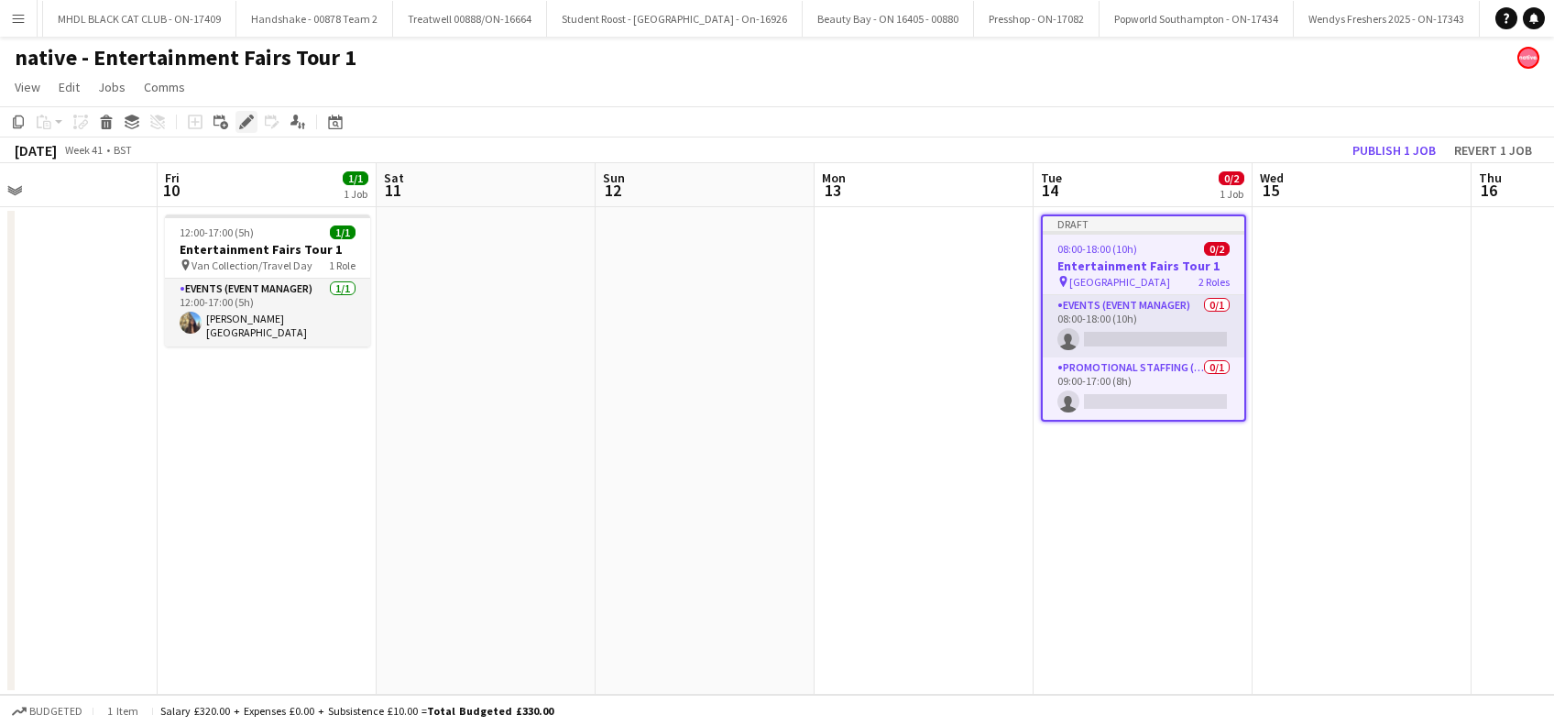
click at [248, 115] on icon "Edit" at bounding box center [246, 122] width 15 height 15
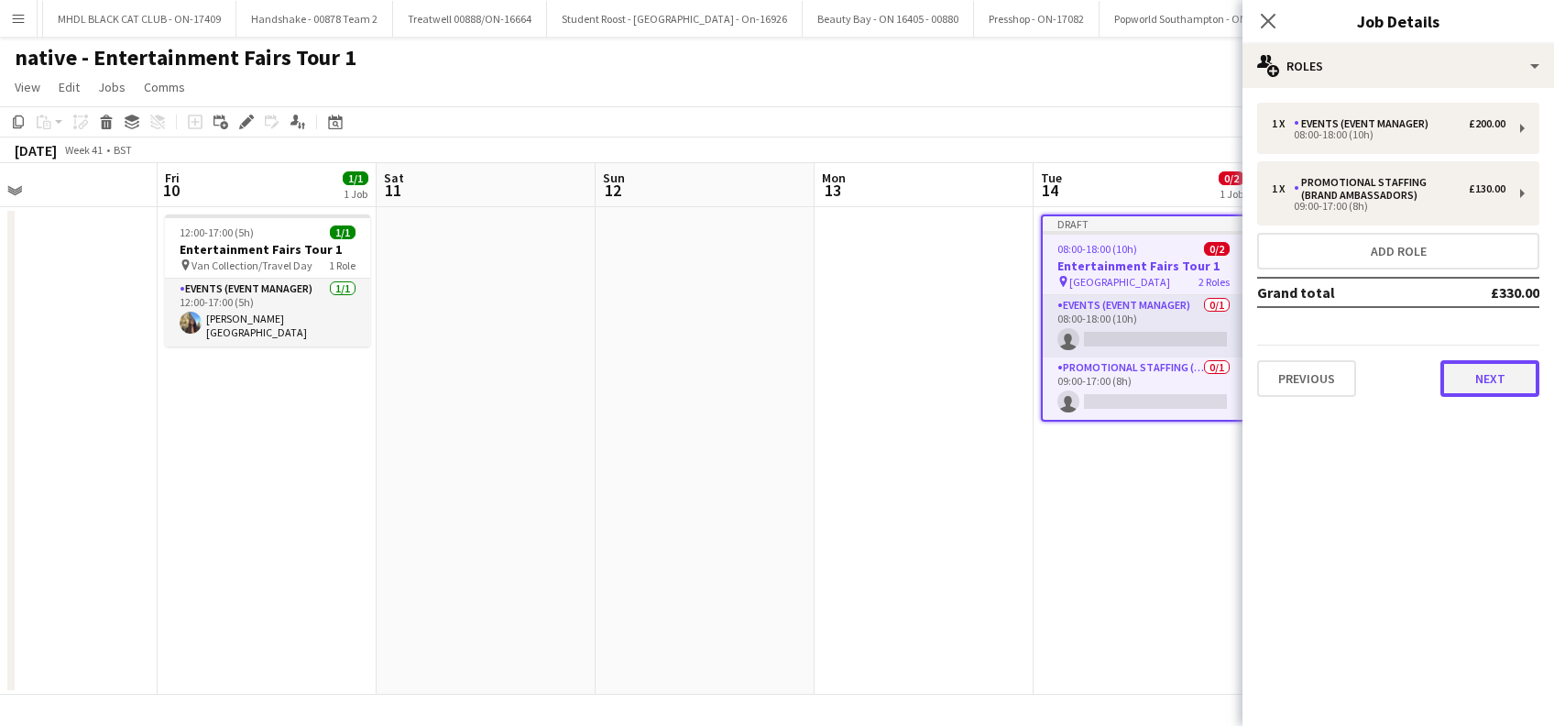
click at [1493, 384] on button "Next" at bounding box center [1489, 378] width 99 height 37
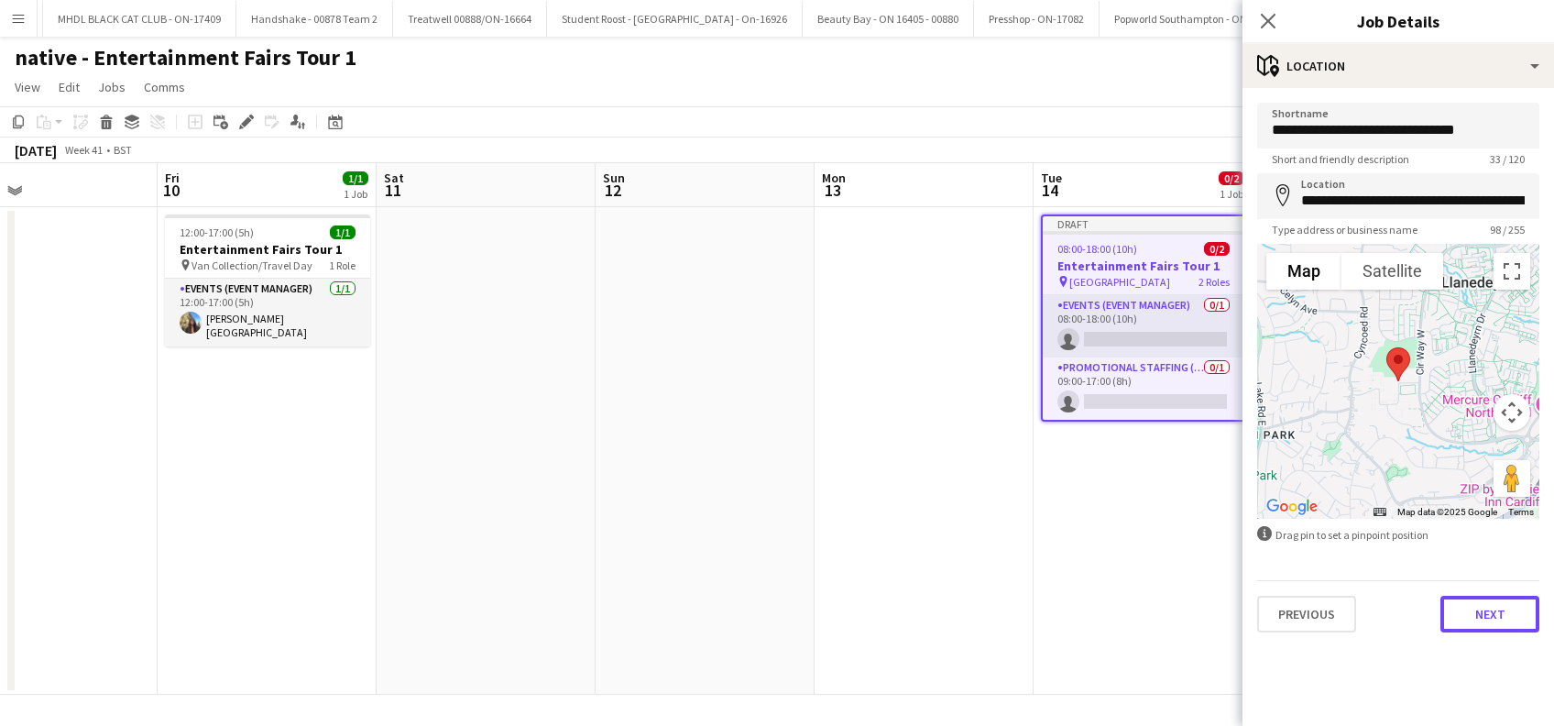
click at [1497, 622] on button "Next" at bounding box center [1489, 613] width 99 height 37
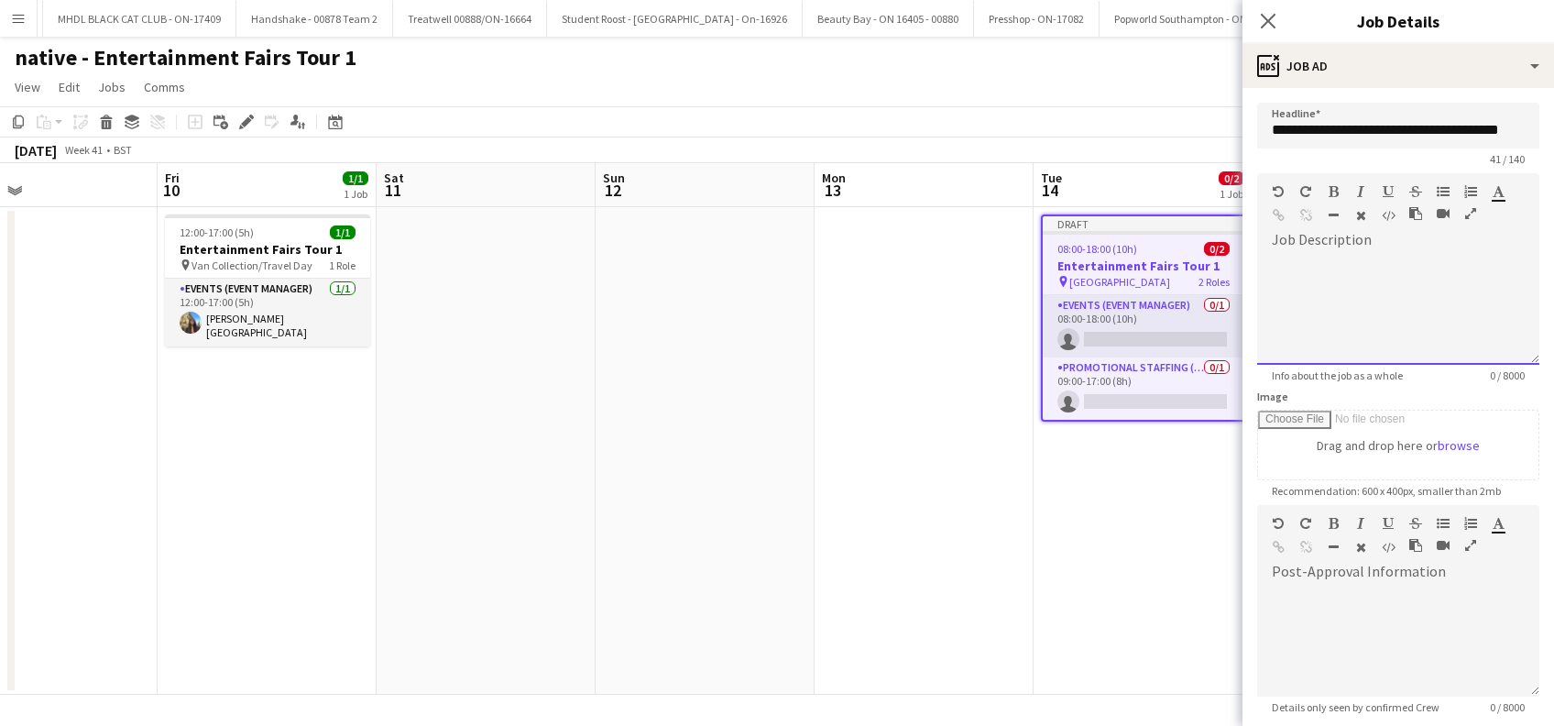
click at [1302, 263] on div at bounding box center [1398, 310] width 282 height 110
paste div
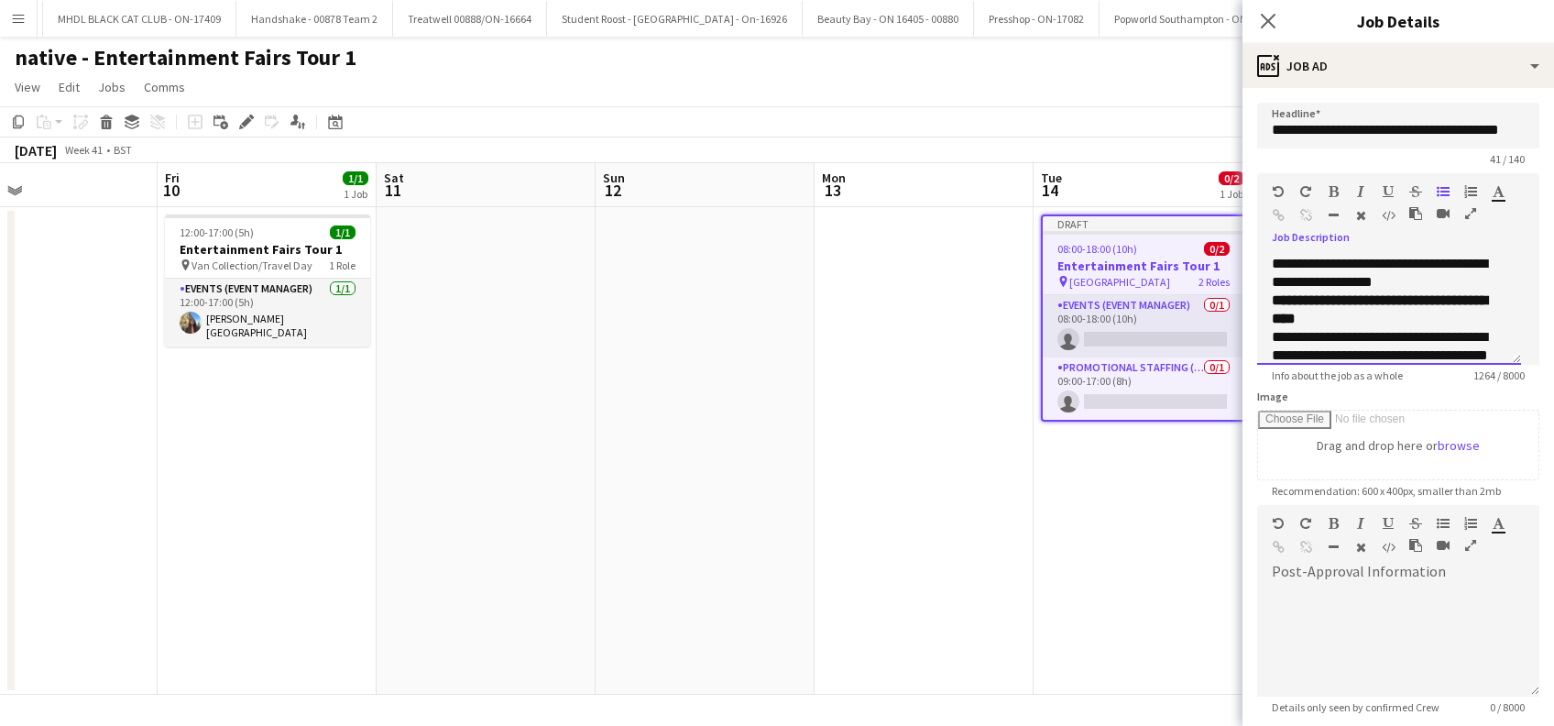
click at [1444, 316] on p "**********" at bounding box center [1389, 309] width 235 height 37
click at [1417, 336] on p "**********" at bounding box center [1379, 411] width 215 height 202
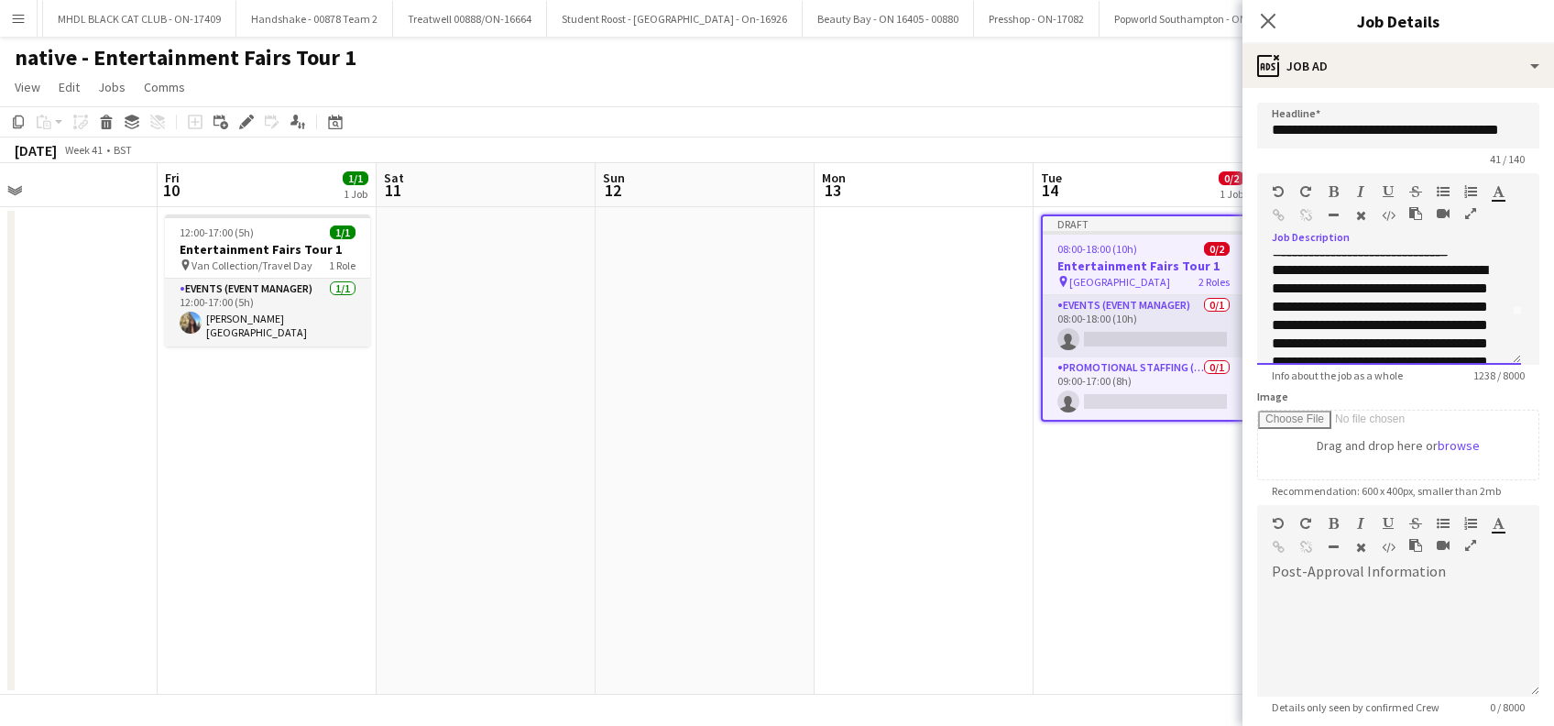
click at [1451, 304] on p "**********" at bounding box center [1379, 352] width 215 height 183
click at [1438, 316] on p "**********" at bounding box center [1379, 362] width 215 height 202
click at [1451, 296] on p "**********" at bounding box center [1379, 314] width 215 height 202
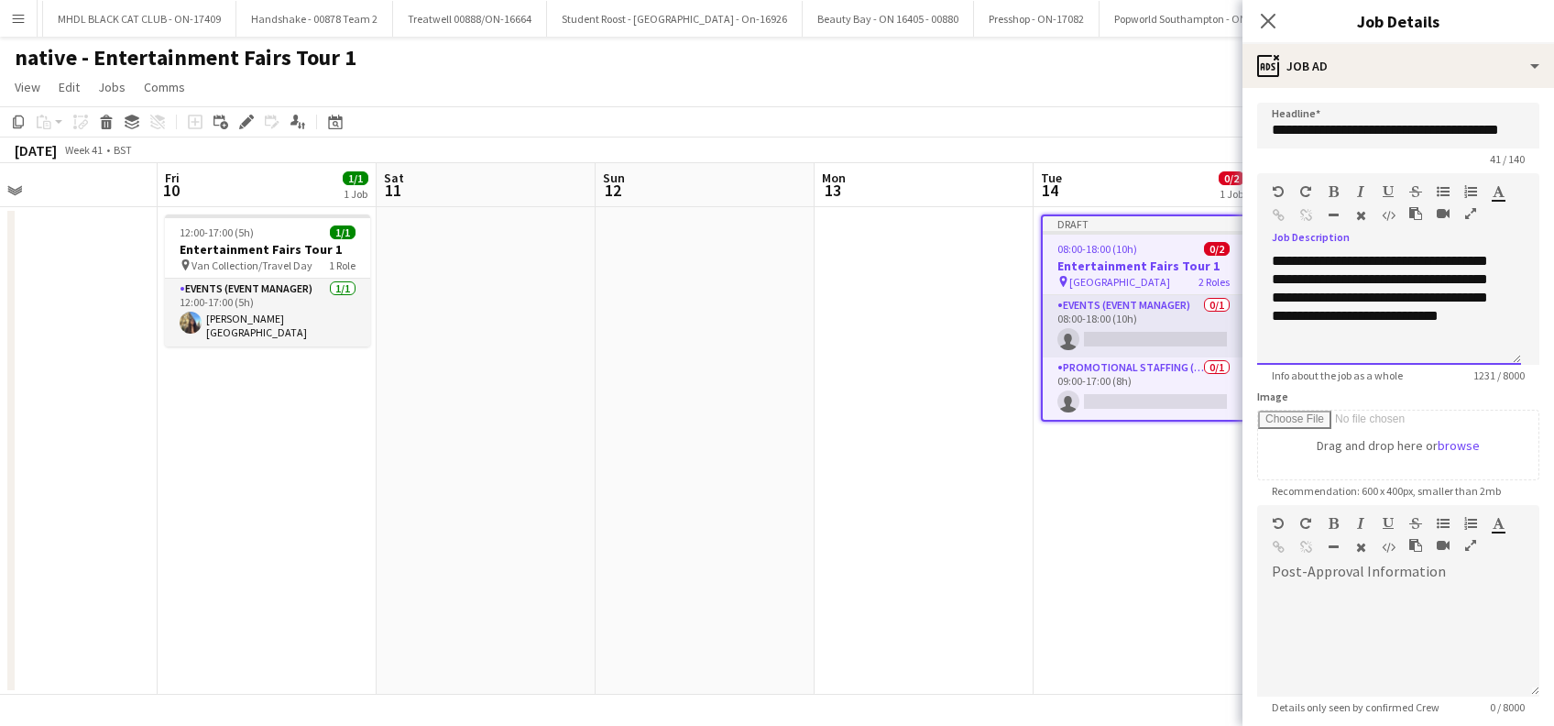
scroll to position [147, 0]
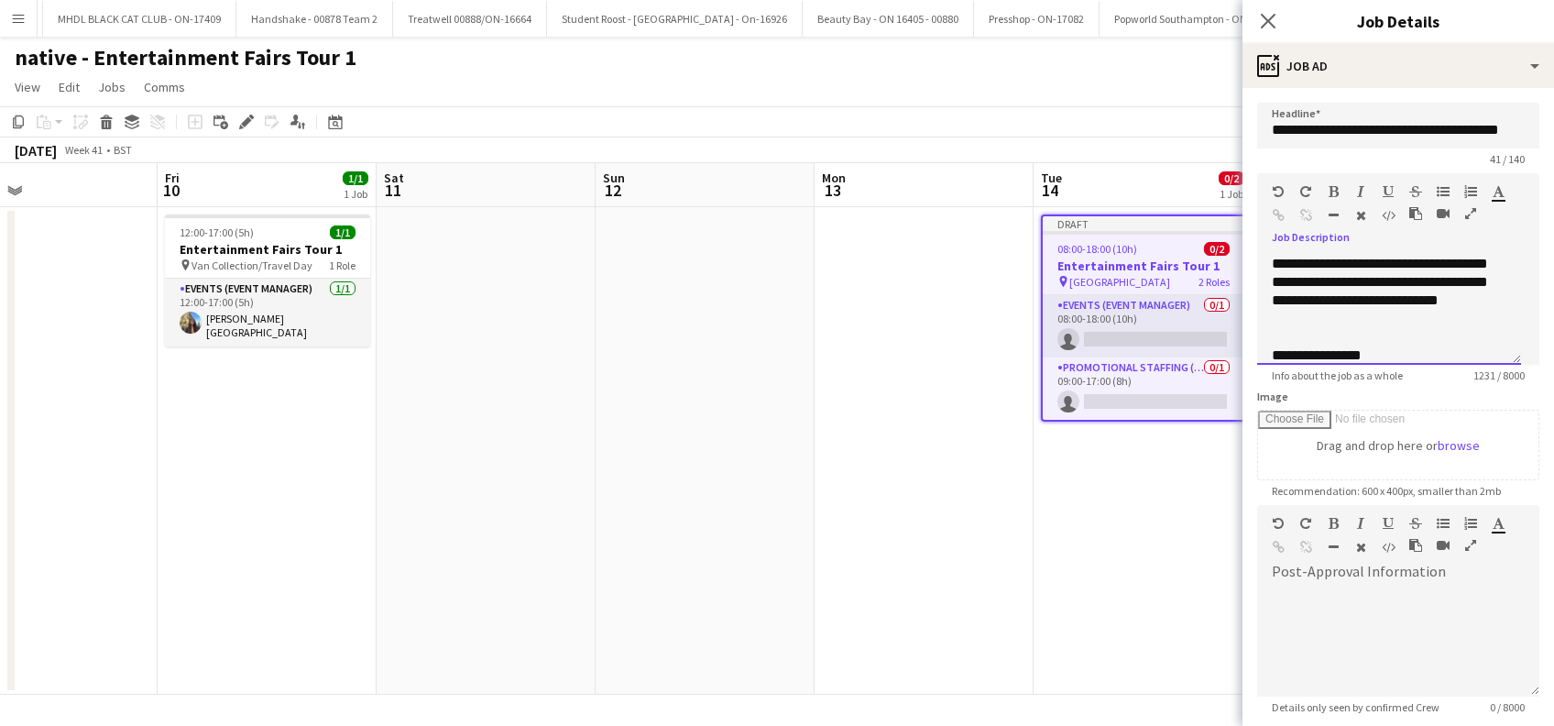
click at [1414, 338] on p "**********" at bounding box center [1379, 254] width 215 height 183
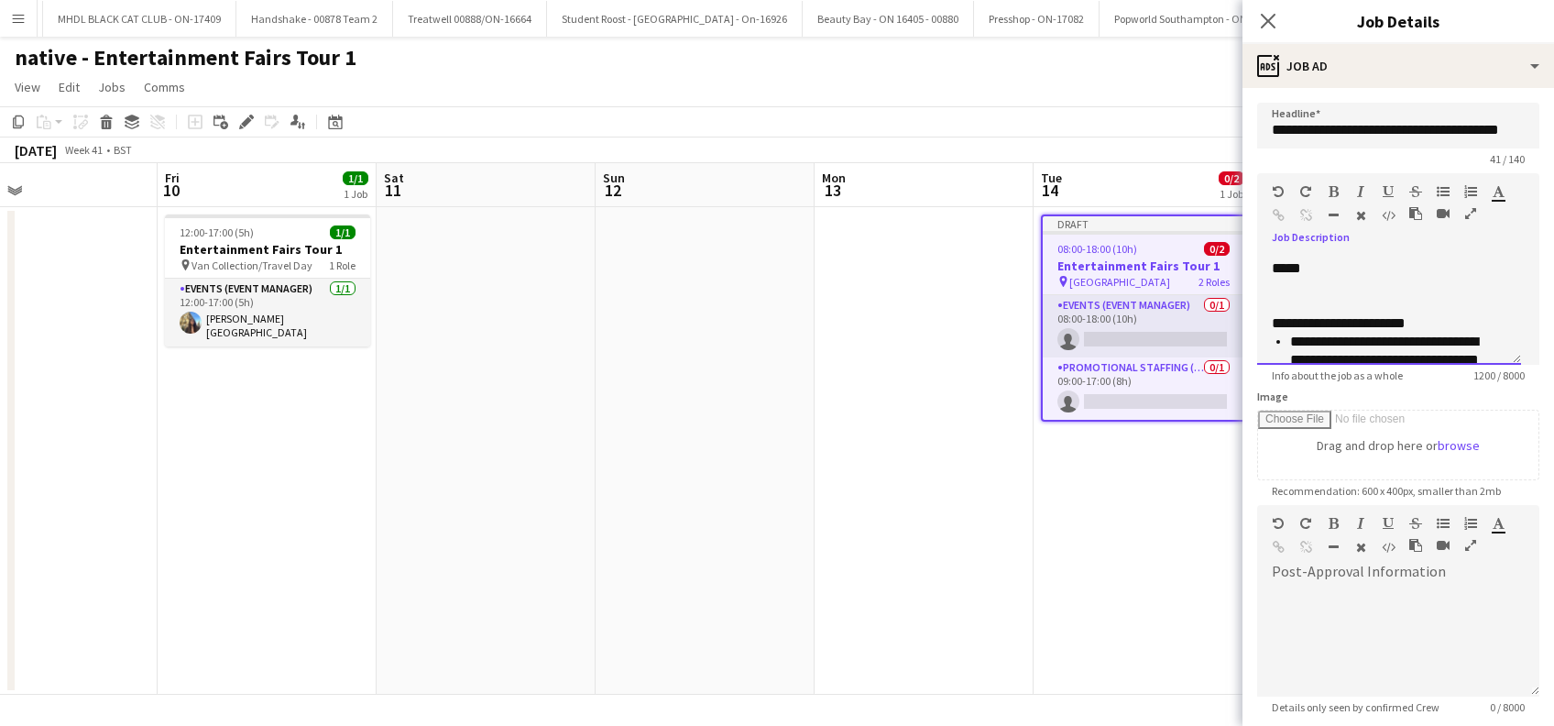
scroll to position [222, 0]
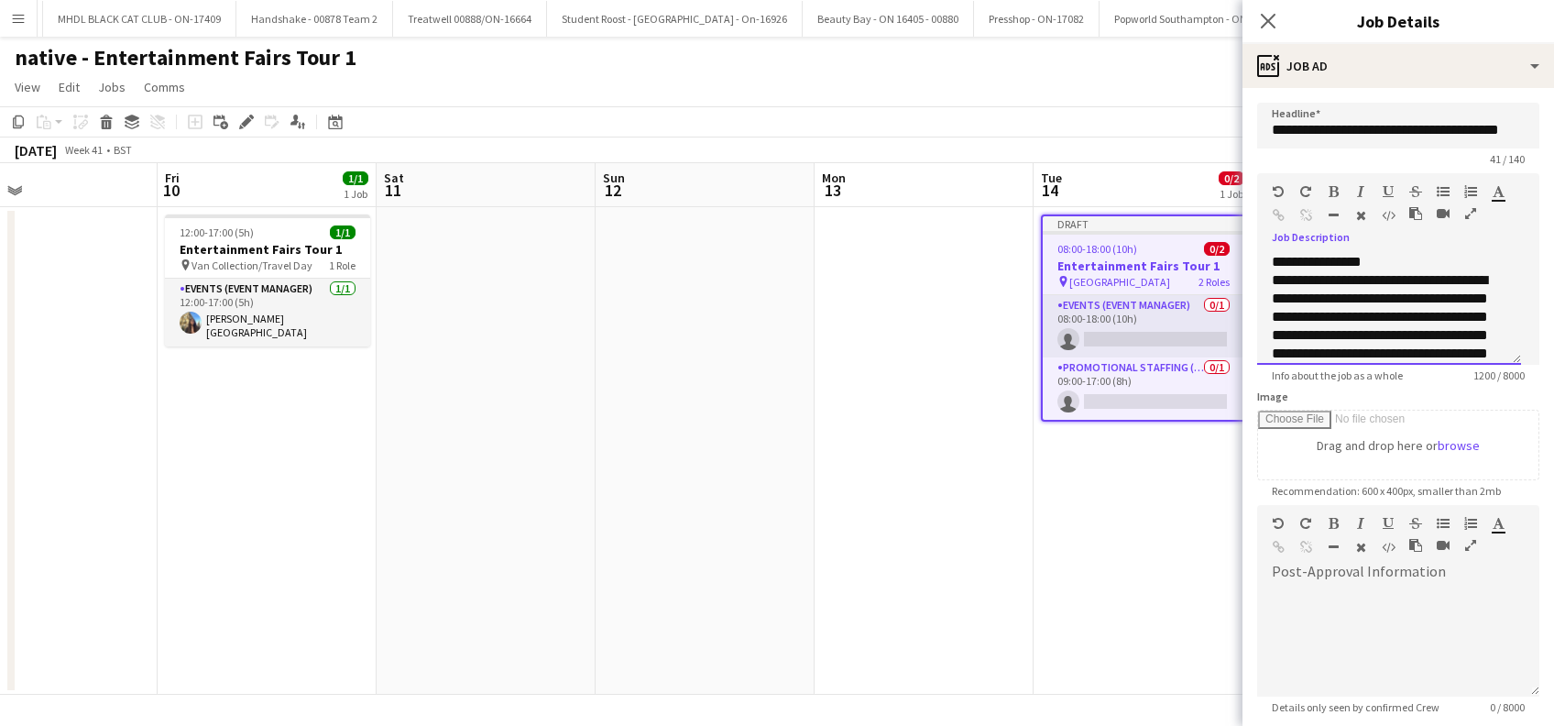
click at [1299, 300] on p "**********" at bounding box center [1379, 362] width 215 height 183
click at [1445, 306] on p "**********" at bounding box center [1379, 323] width 215 height 202
click at [1389, 339] on p "**********" at bounding box center [1379, 323] width 215 height 202
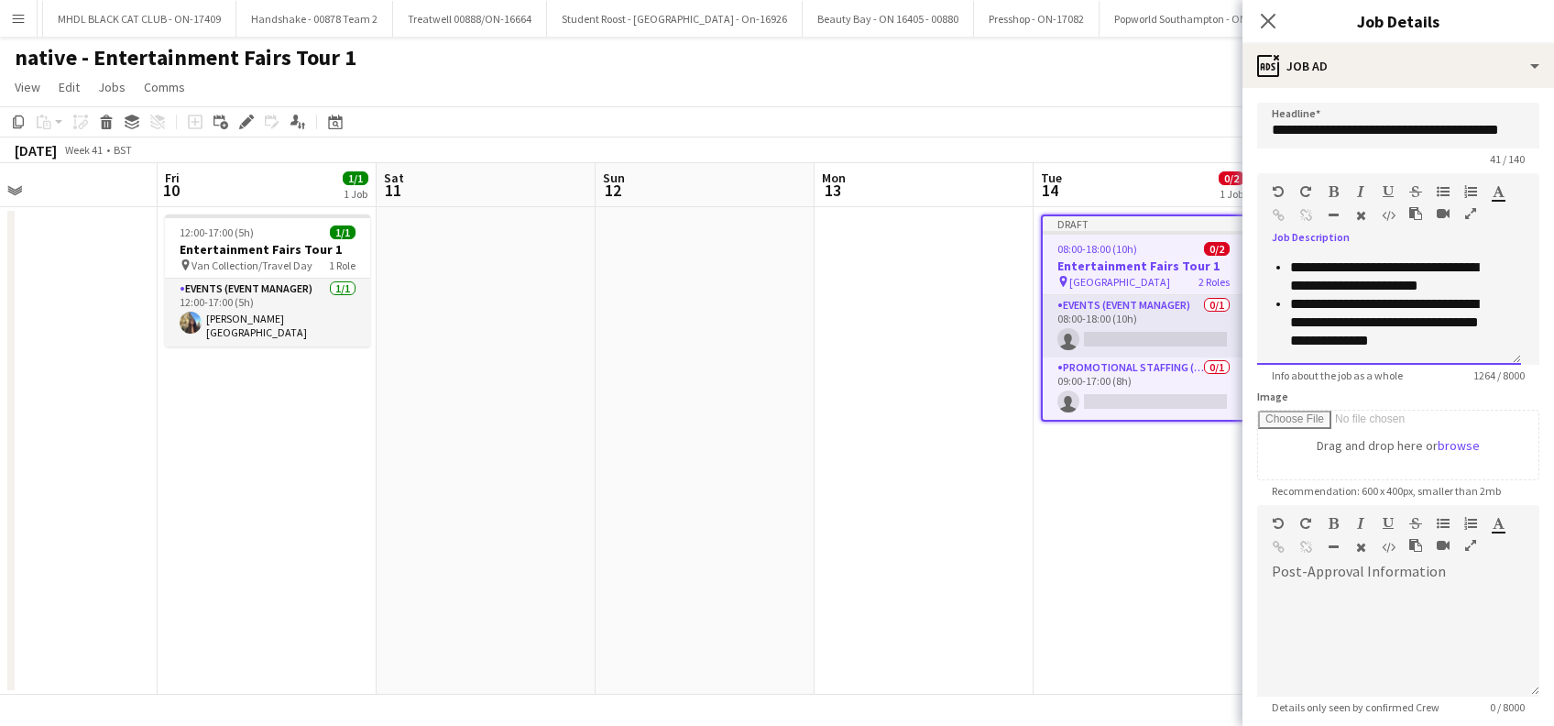
scroll to position [748, 0]
click at [1461, 341] on li "**********" at bounding box center [1388, 322] width 197 height 55
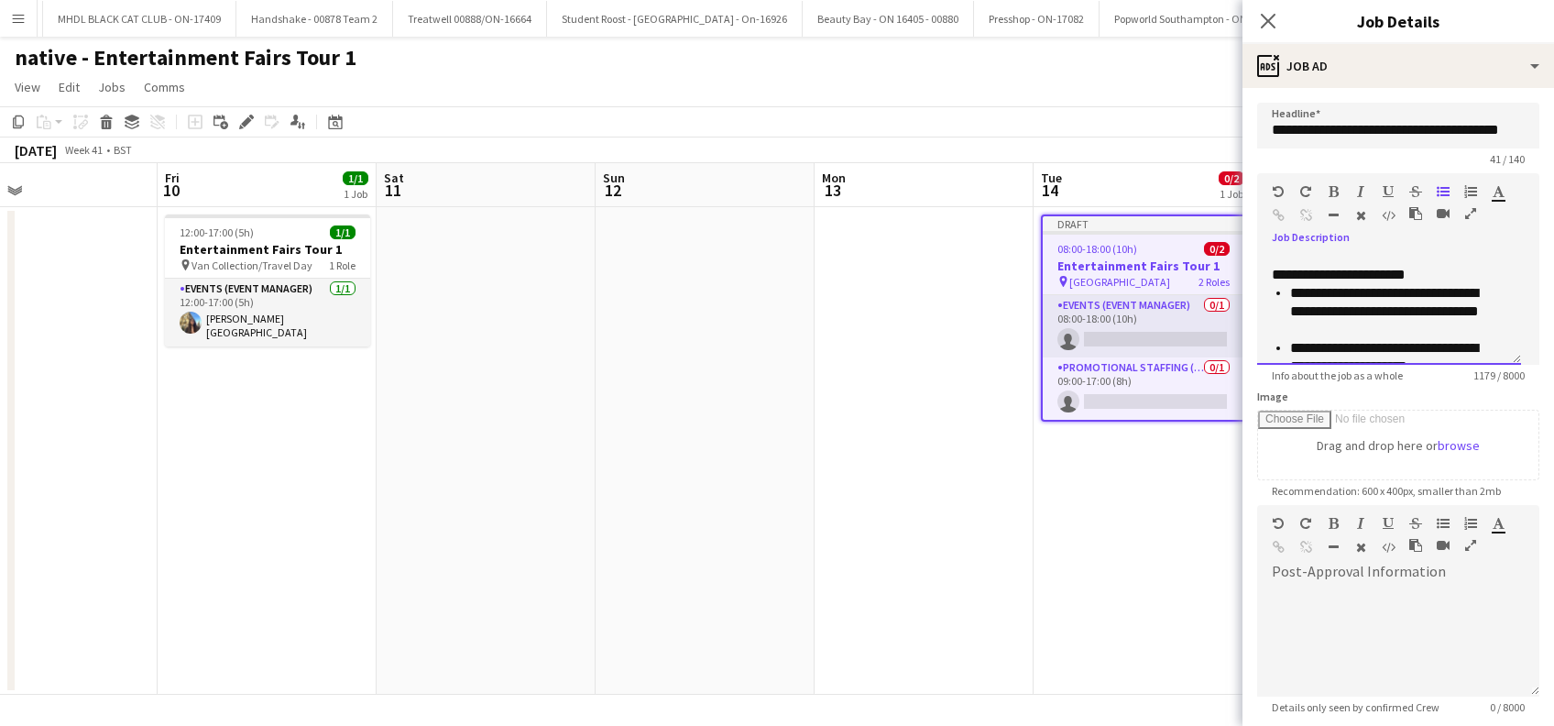
click at [1375, 339] on li "**********" at bounding box center [1388, 311] width 197 height 55
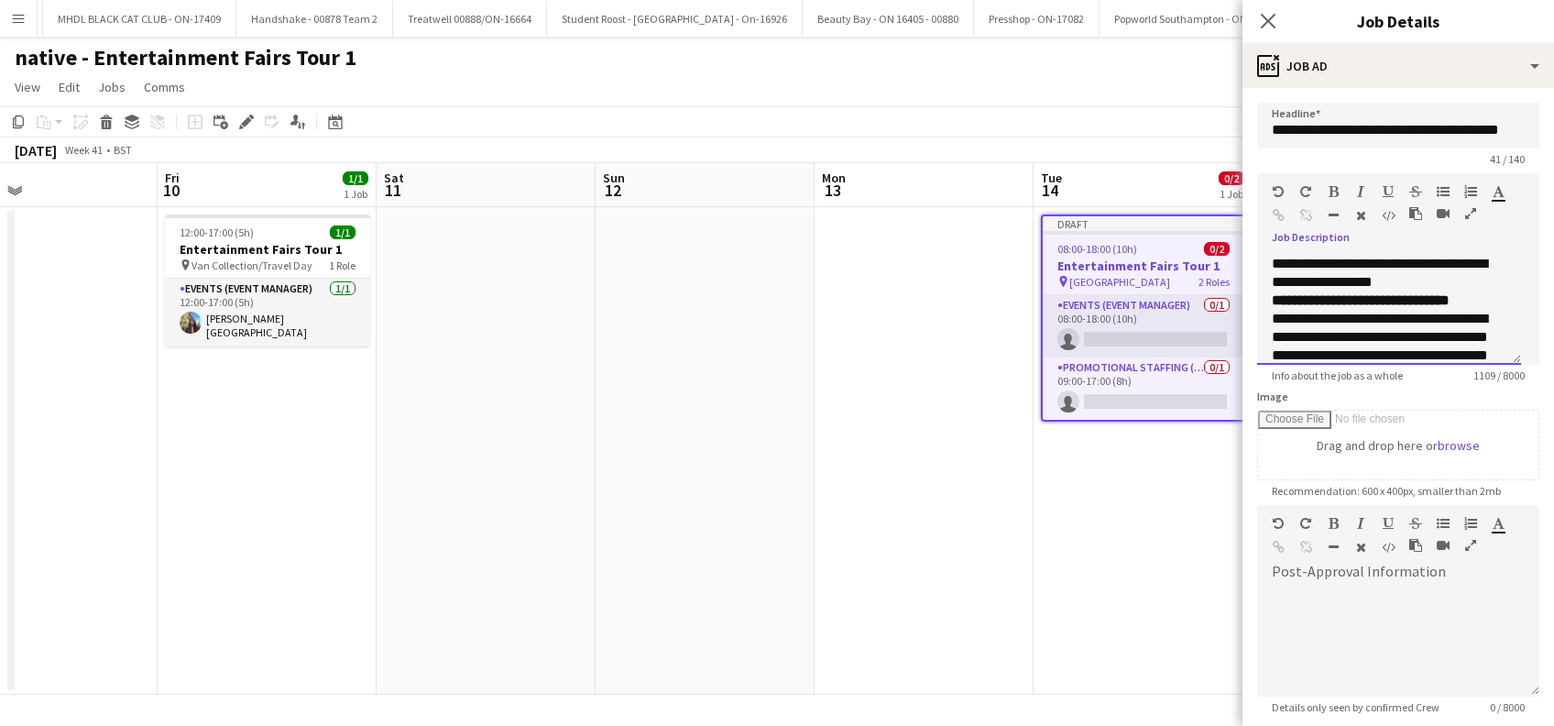
scroll to position [0, 0]
click at [1446, 281] on p "**********" at bounding box center [1379, 273] width 215 height 37
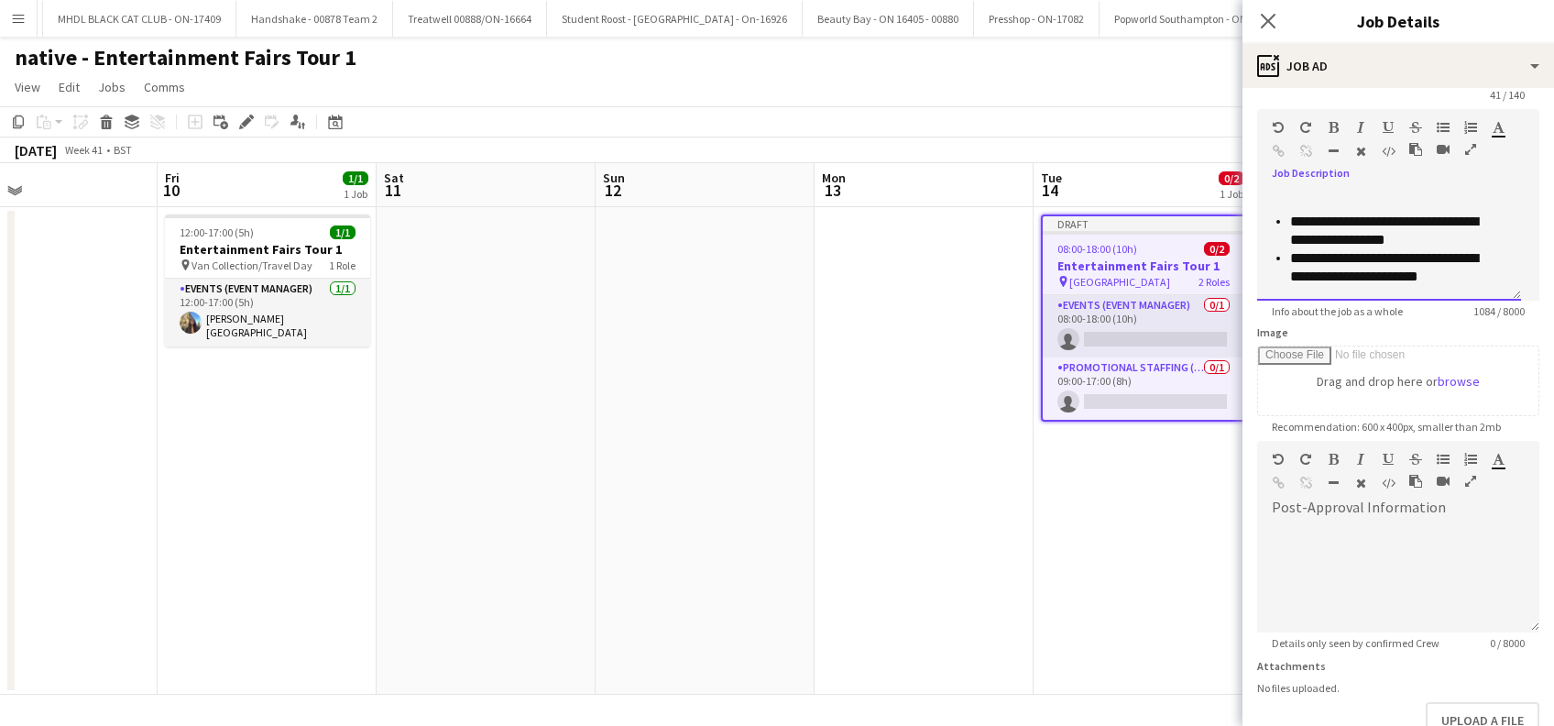
scroll to position [180, 0]
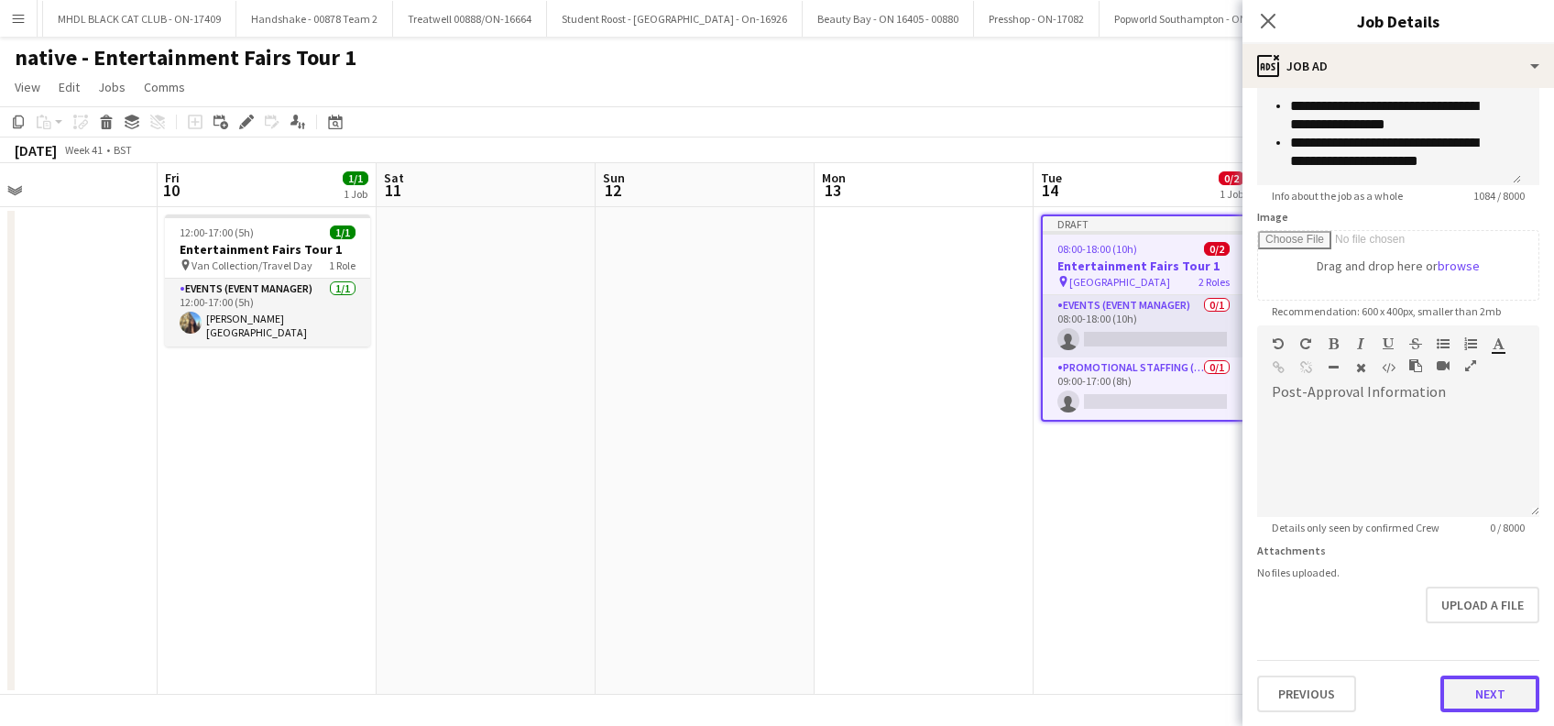
click at [1468, 689] on button "Next" at bounding box center [1489, 693] width 99 height 37
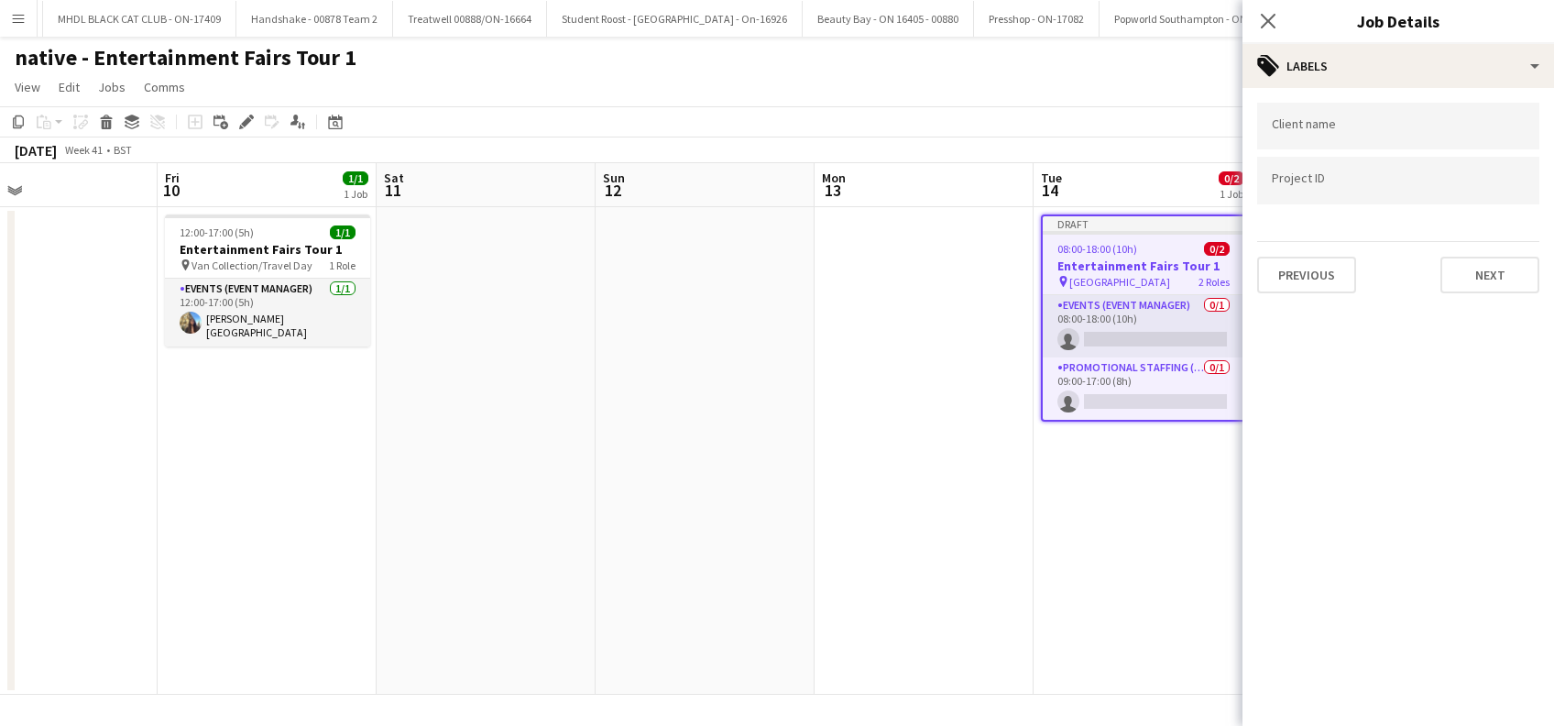
scroll to position [0, 0]
click at [1479, 278] on button "Next" at bounding box center [1489, 275] width 99 height 37
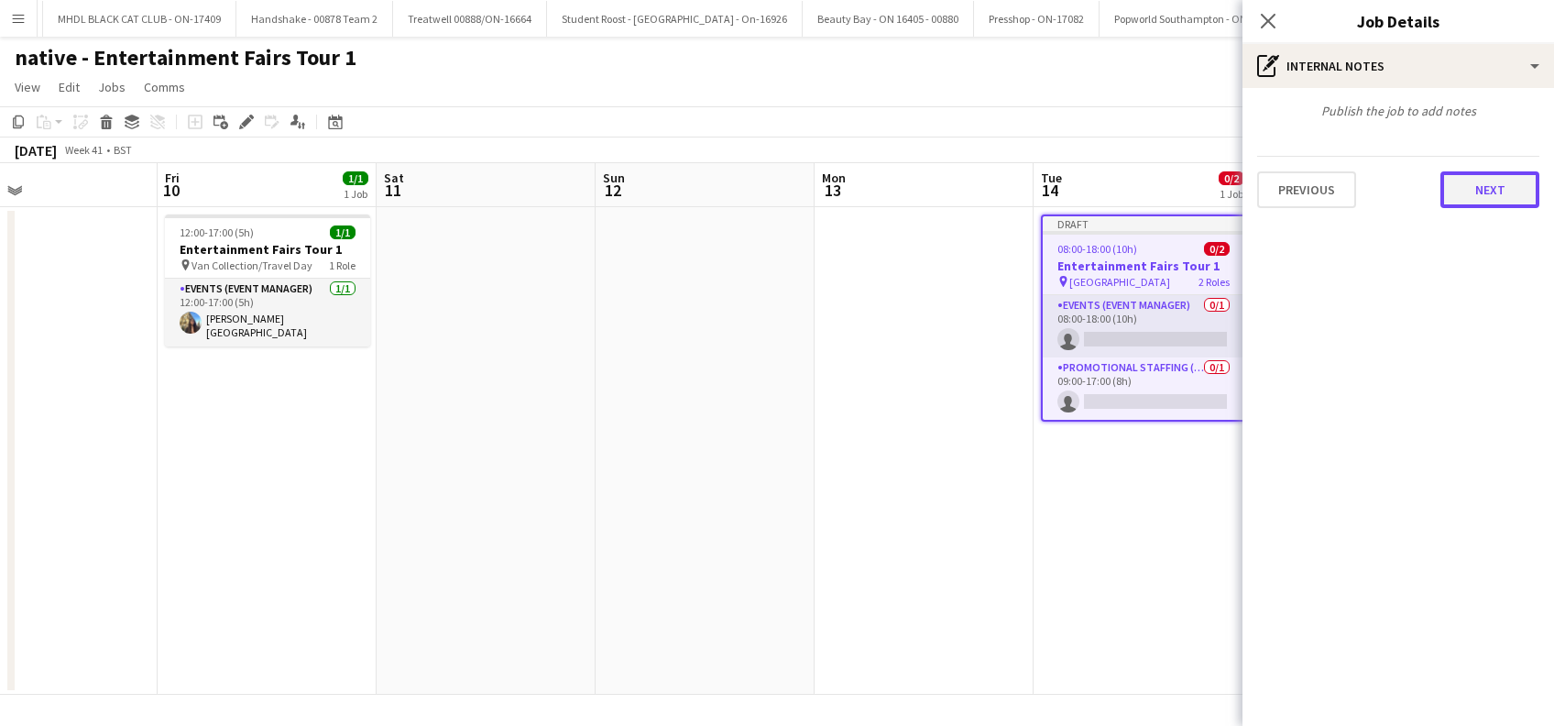
click at [1502, 186] on button "Next" at bounding box center [1489, 189] width 99 height 37
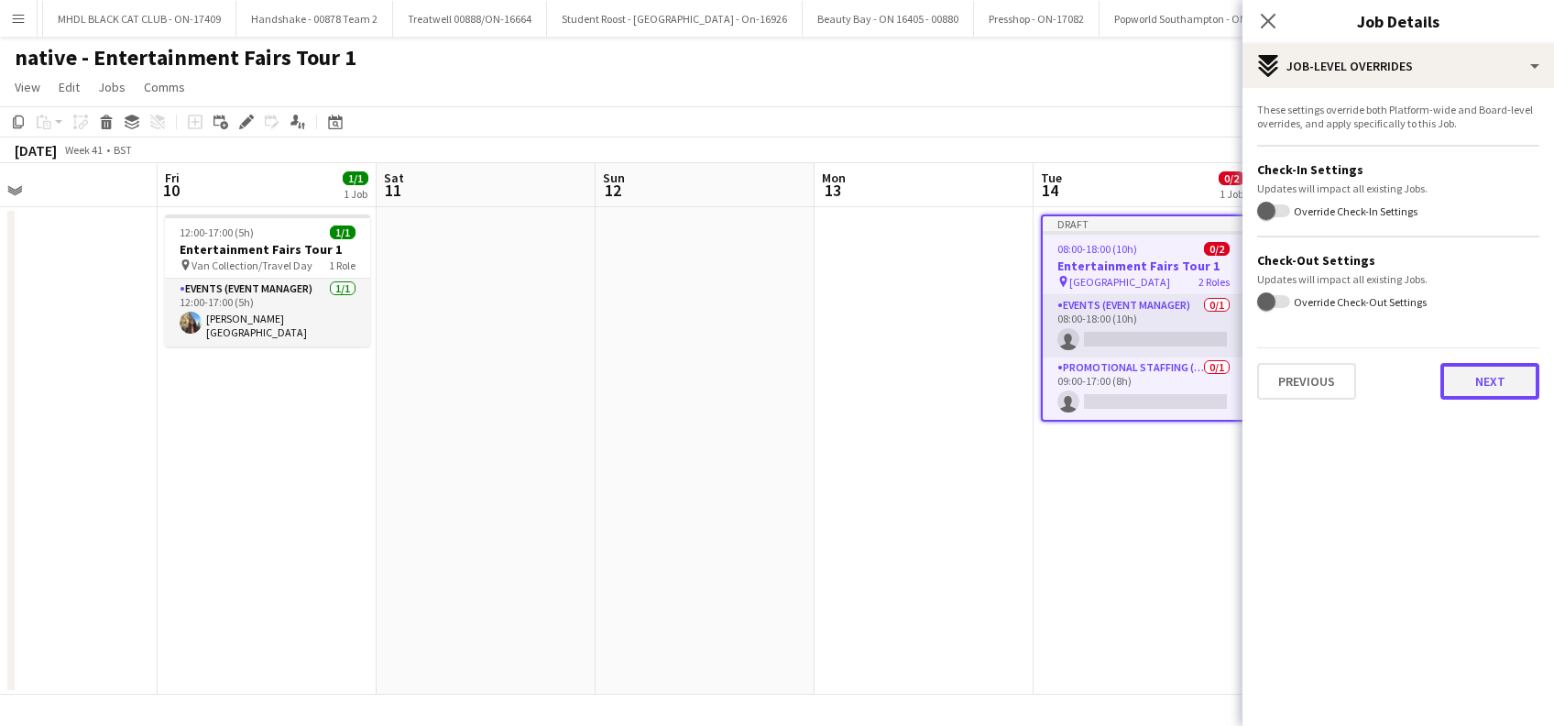
click at [1500, 389] on button "Next" at bounding box center [1489, 381] width 99 height 37
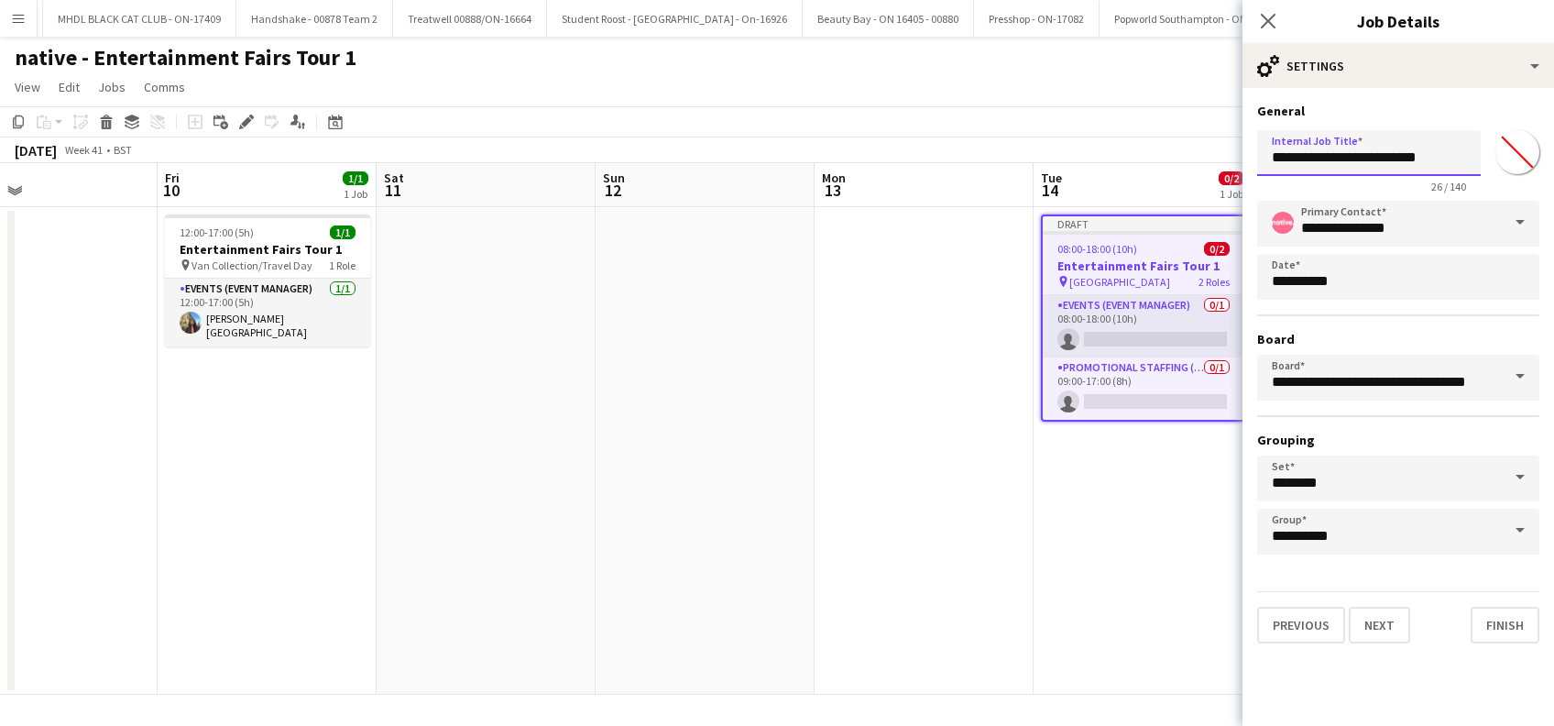
click at [1459, 147] on input "**********" at bounding box center [1369, 153] width 224 height 46
type input "**********"
click at [1388, 626] on button "Next" at bounding box center [1378, 624] width 61 height 37
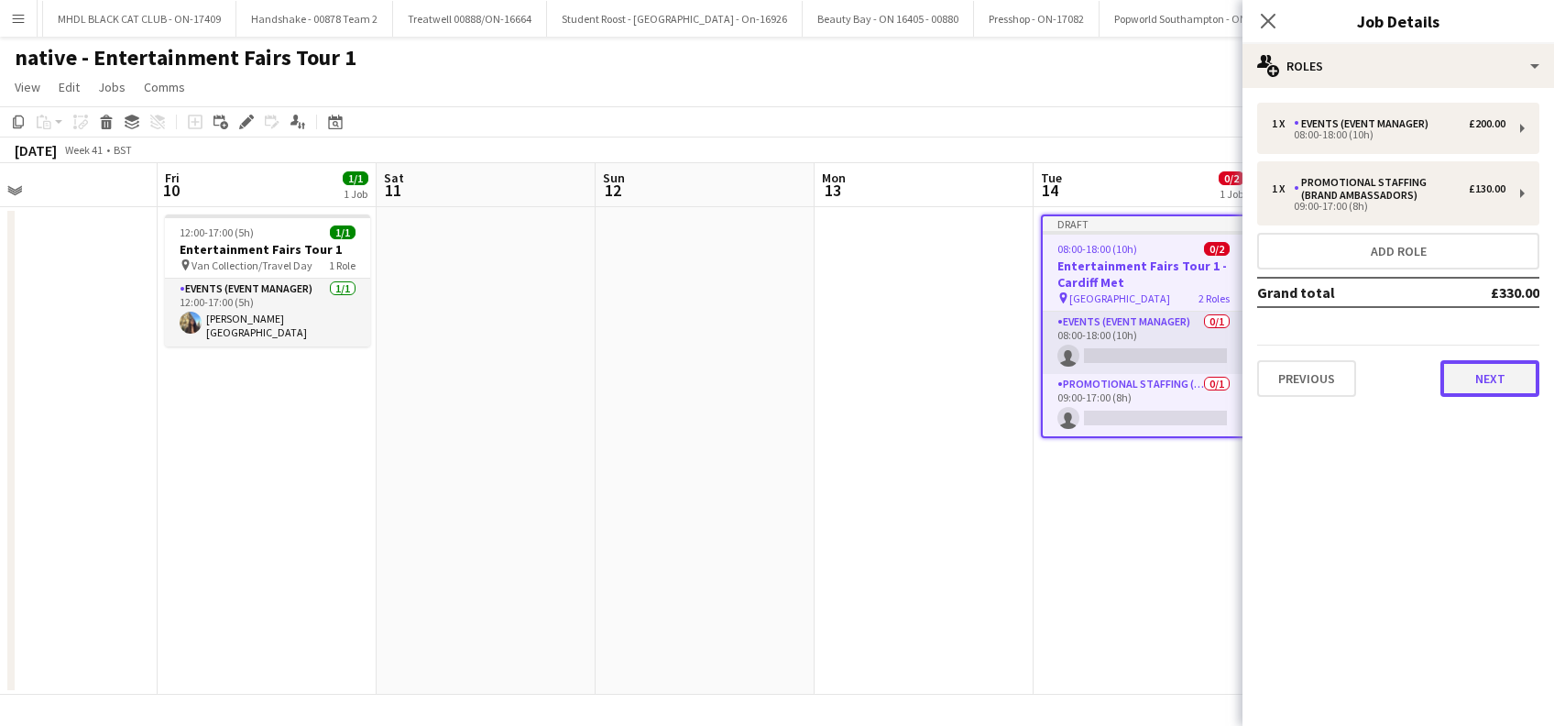
click at [1491, 384] on button "Next" at bounding box center [1489, 378] width 99 height 37
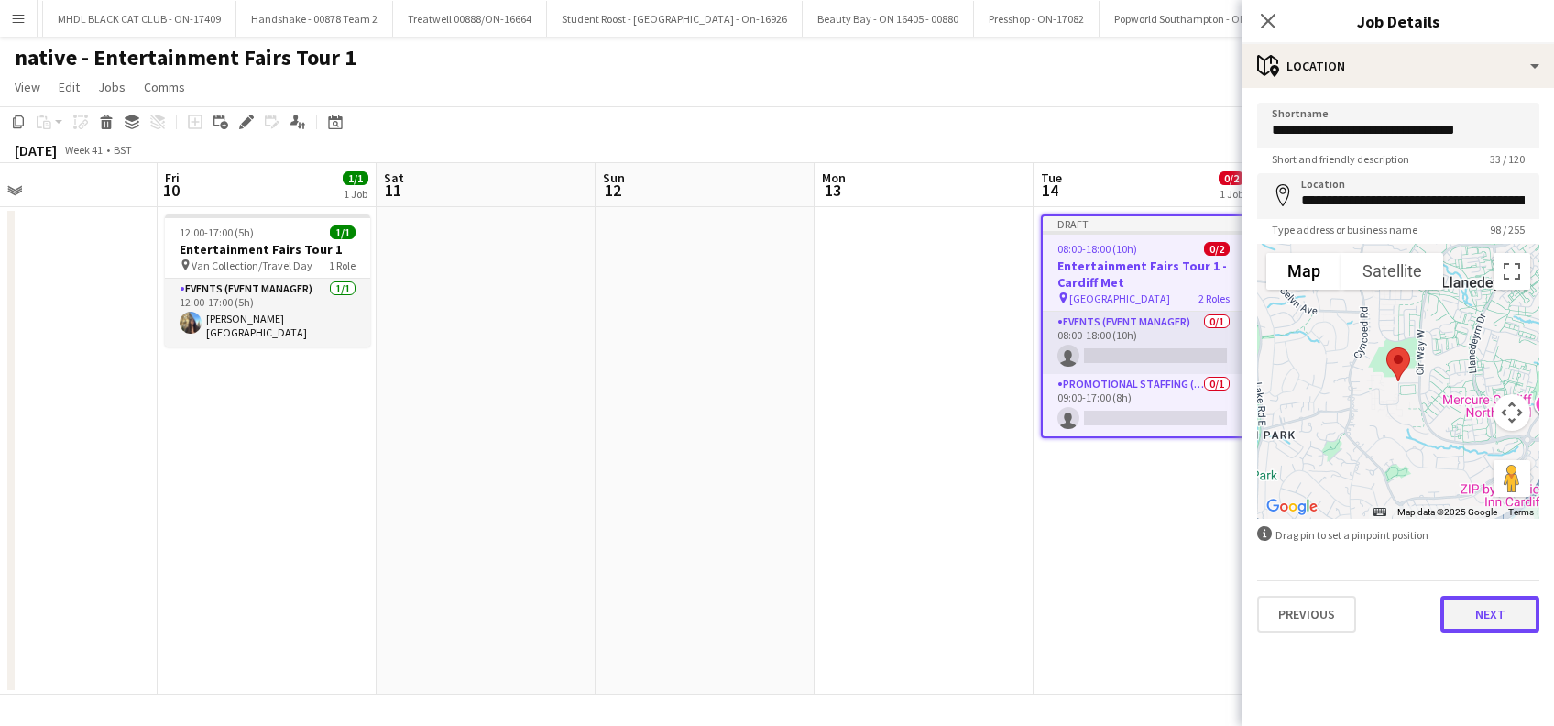
click at [1498, 630] on button "Next" at bounding box center [1489, 613] width 99 height 37
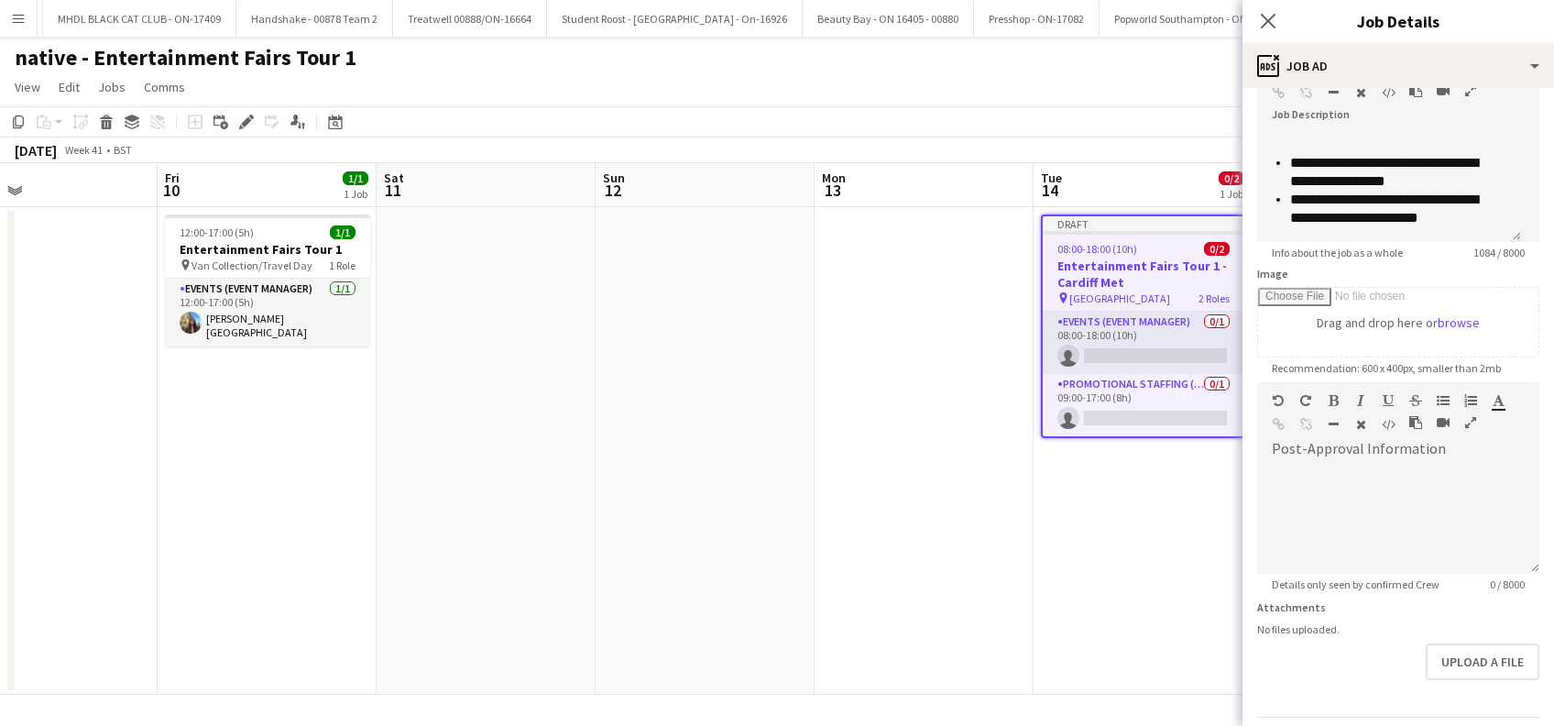
scroll to position [180, 0]
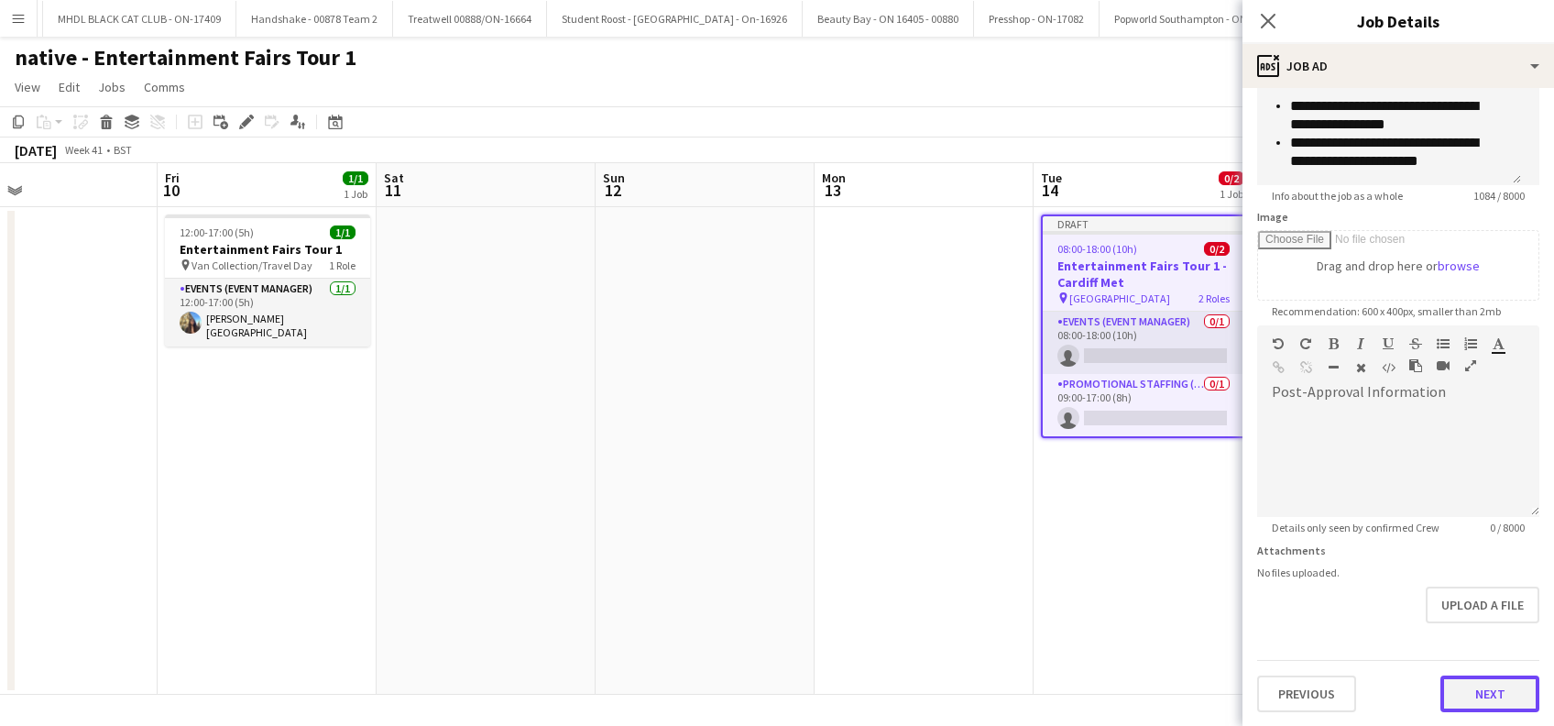
click at [1478, 701] on button "Next" at bounding box center [1489, 693] width 99 height 37
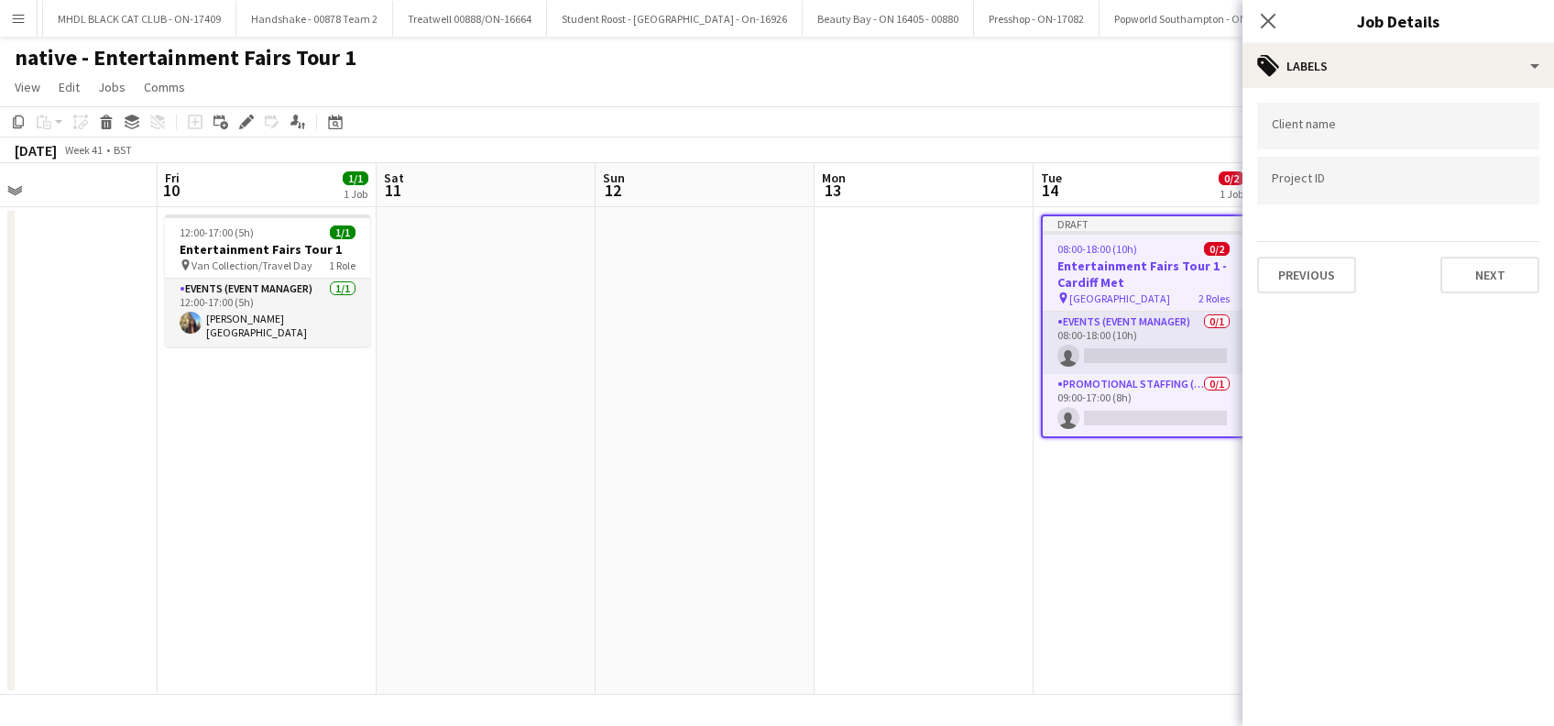
scroll to position [0, 0]
click at [1473, 275] on button "Next" at bounding box center [1489, 275] width 99 height 37
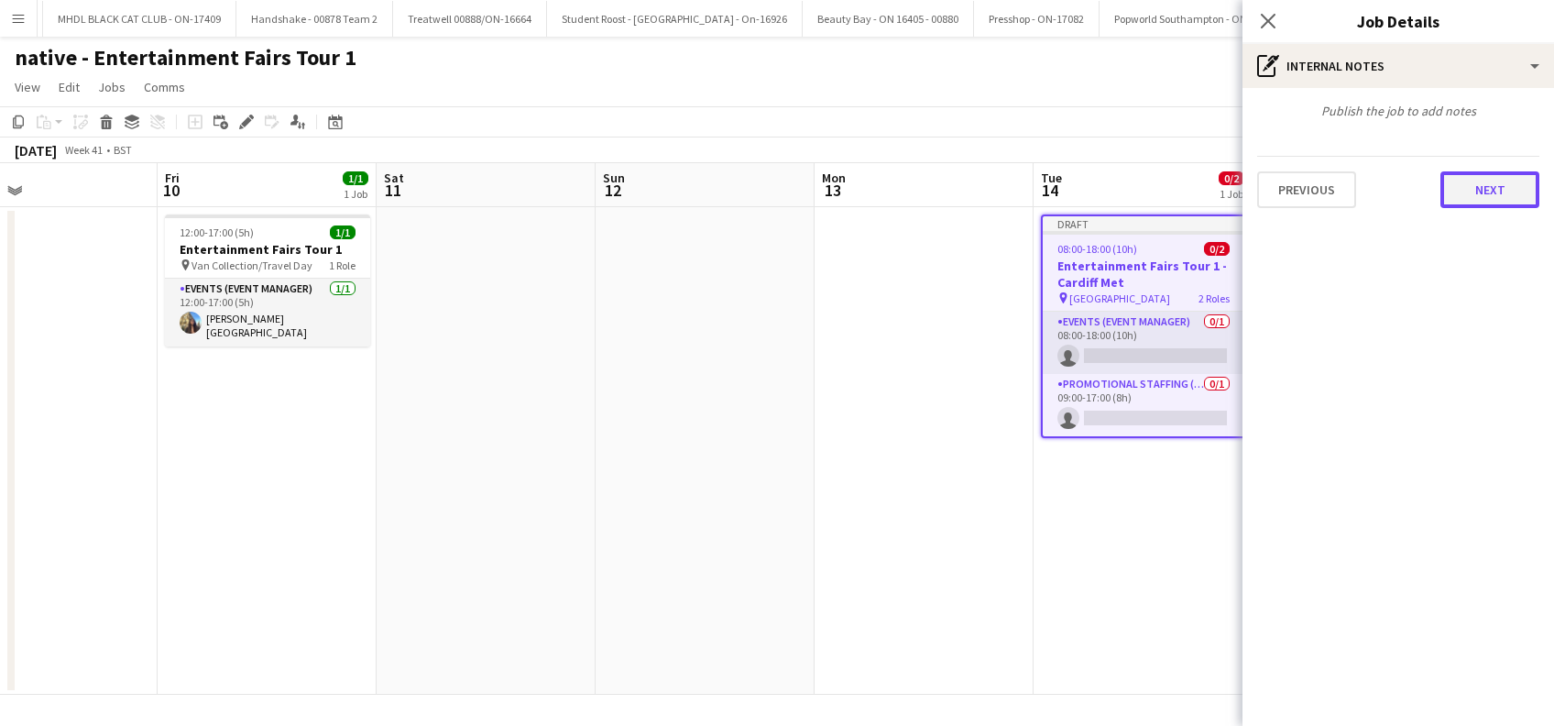
click at [1522, 193] on button "Next" at bounding box center [1489, 189] width 99 height 37
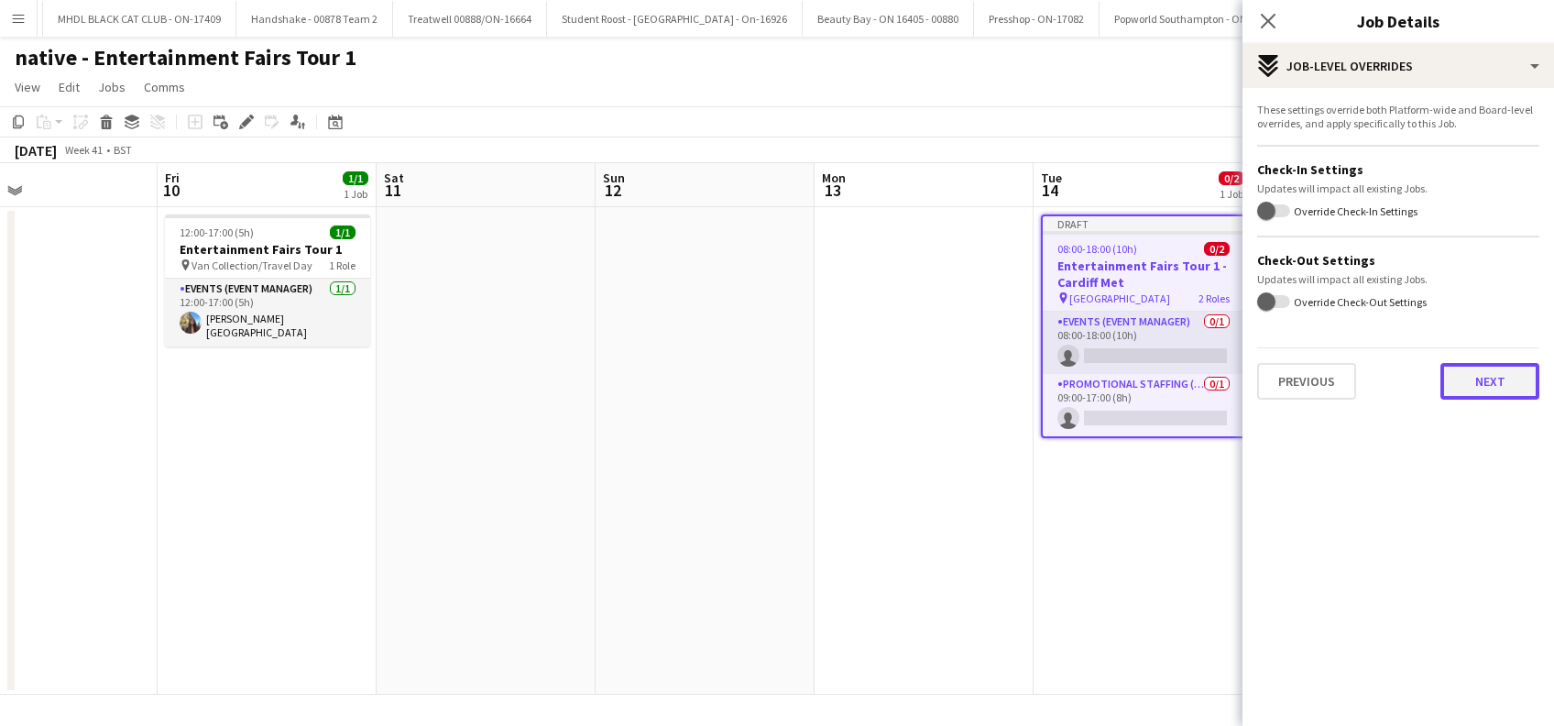
click at [1492, 381] on button "Next" at bounding box center [1489, 381] width 99 height 37
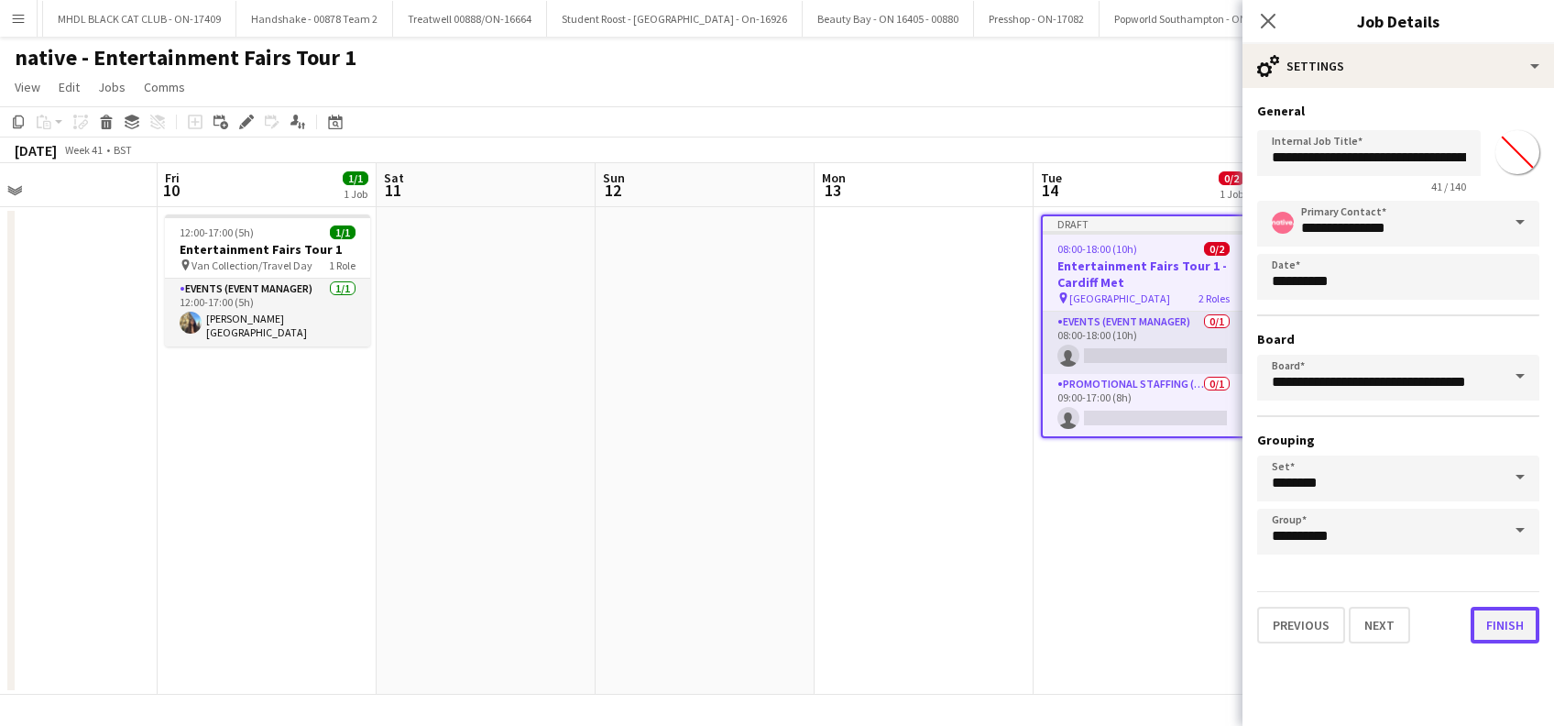
click at [1495, 628] on button "Finish" at bounding box center [1504, 624] width 69 height 37
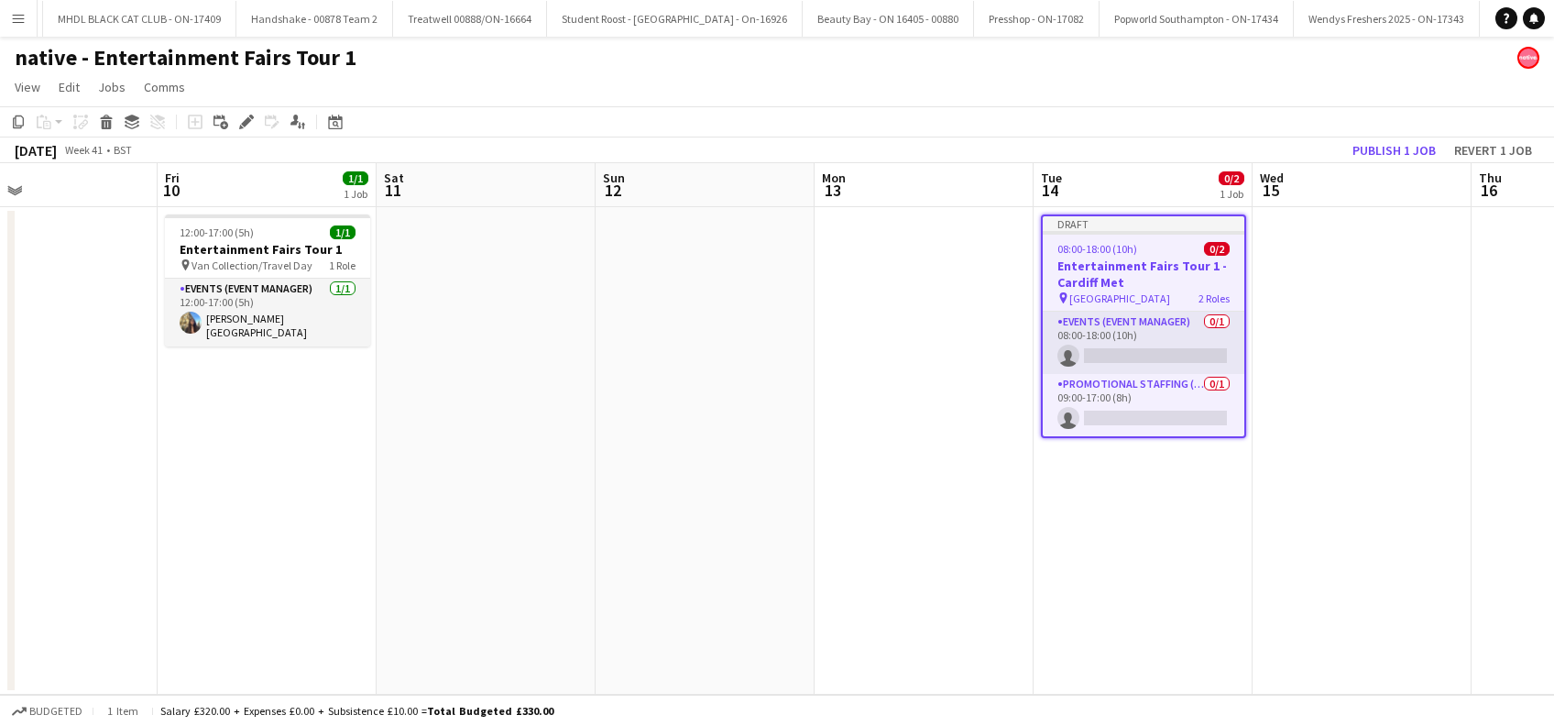
click at [1187, 571] on app-date-cell "Draft 08:00-18:00 (10h) 0/2 Entertainment Fairs Tour 1 - Cardiff Met pin Cardif…" at bounding box center [1142, 450] width 219 height 487
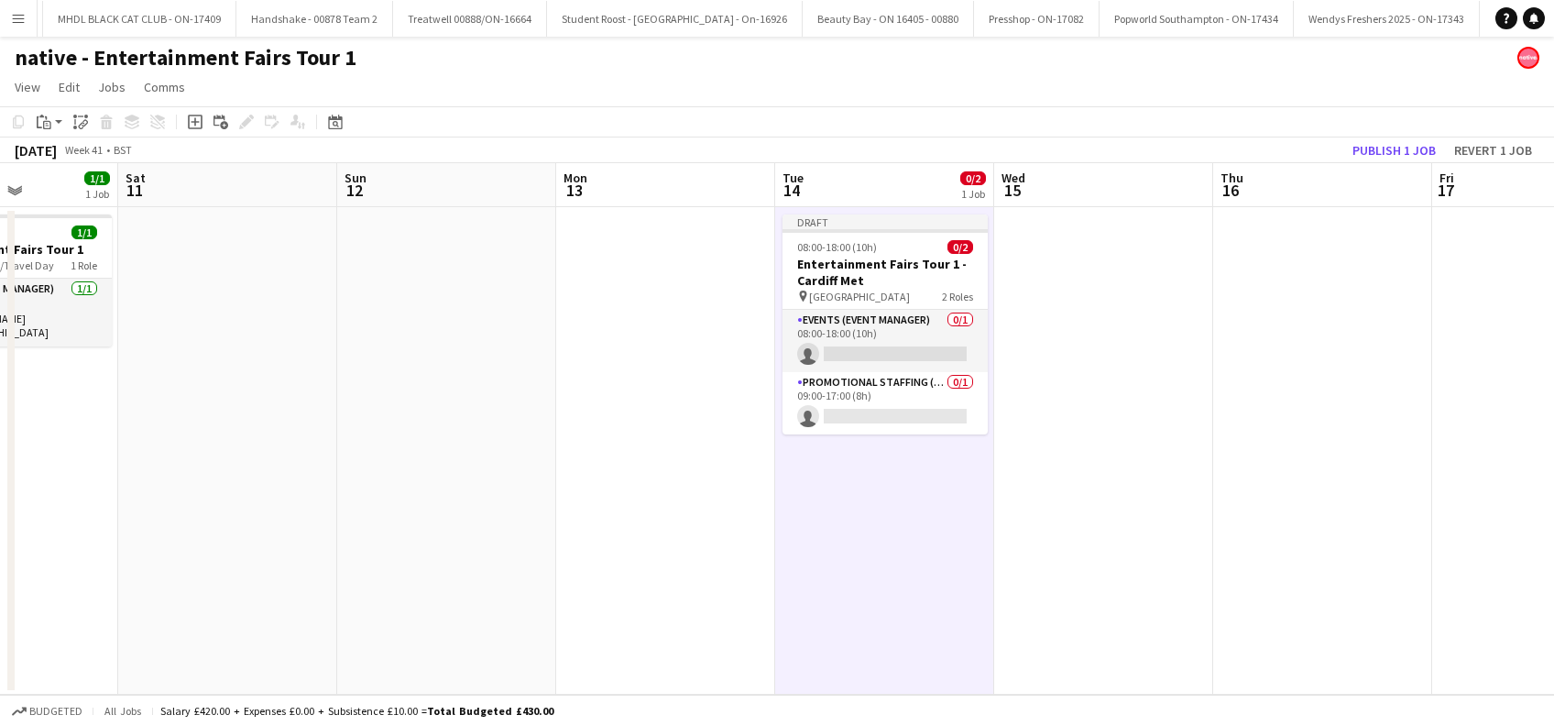
drag, startPoint x: 1363, startPoint y: 507, endPoint x: 1158, endPoint y: 546, distance: 209.0
click at [1104, 592] on app-calendar-viewport "Tue 7 Wed 8 Thu 9 Fri 10 1/1 1 Job Sat 11 Sun 12 Mon 13 Tue 14 0/2 1 Job Wed 15…" at bounding box center [777, 428] width 1554 height 531
click at [922, 352] on app-card-role "Events (Event Manager) 0/1 08:00-18:00 (10h) single-neutral-actions" at bounding box center [883, 341] width 205 height 62
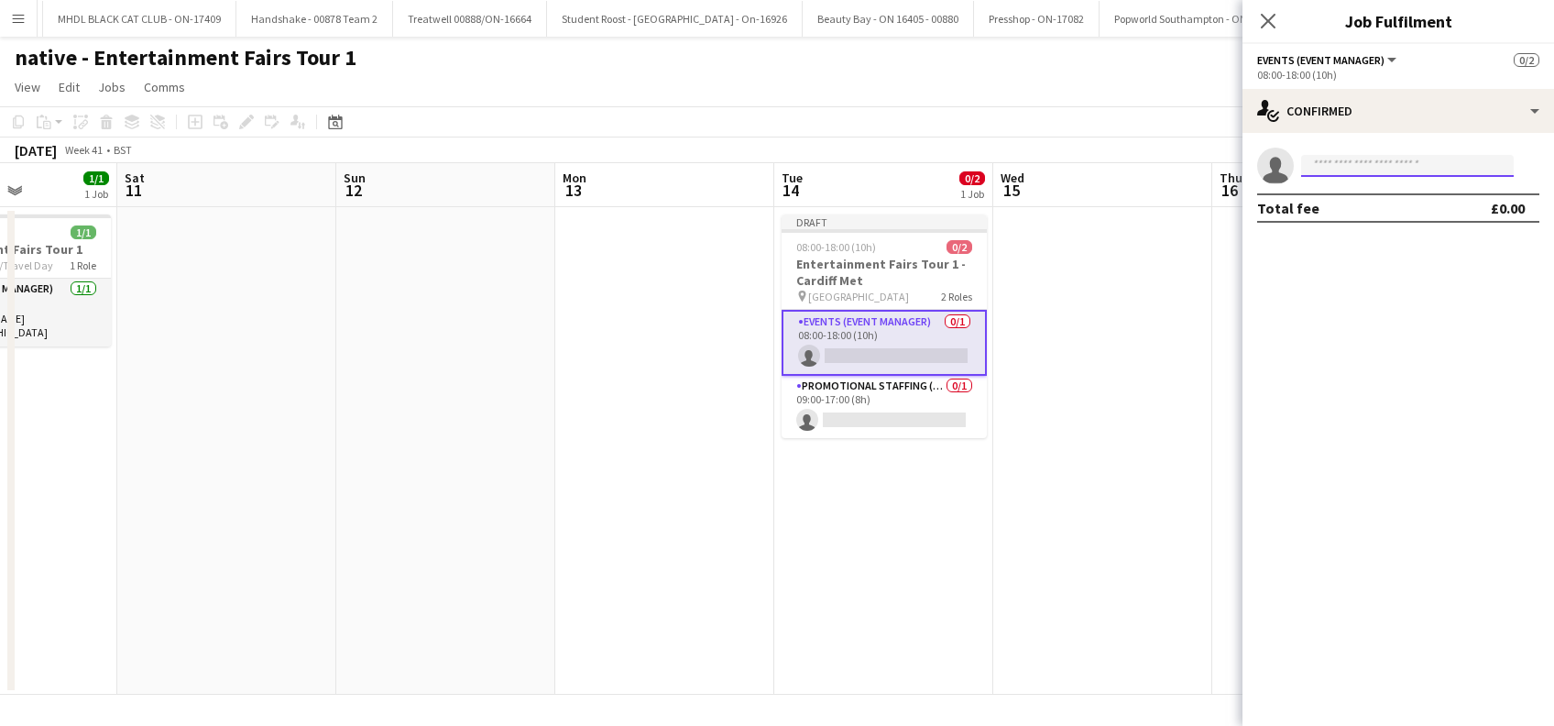
click at [1376, 158] on input at bounding box center [1407, 166] width 213 height 22
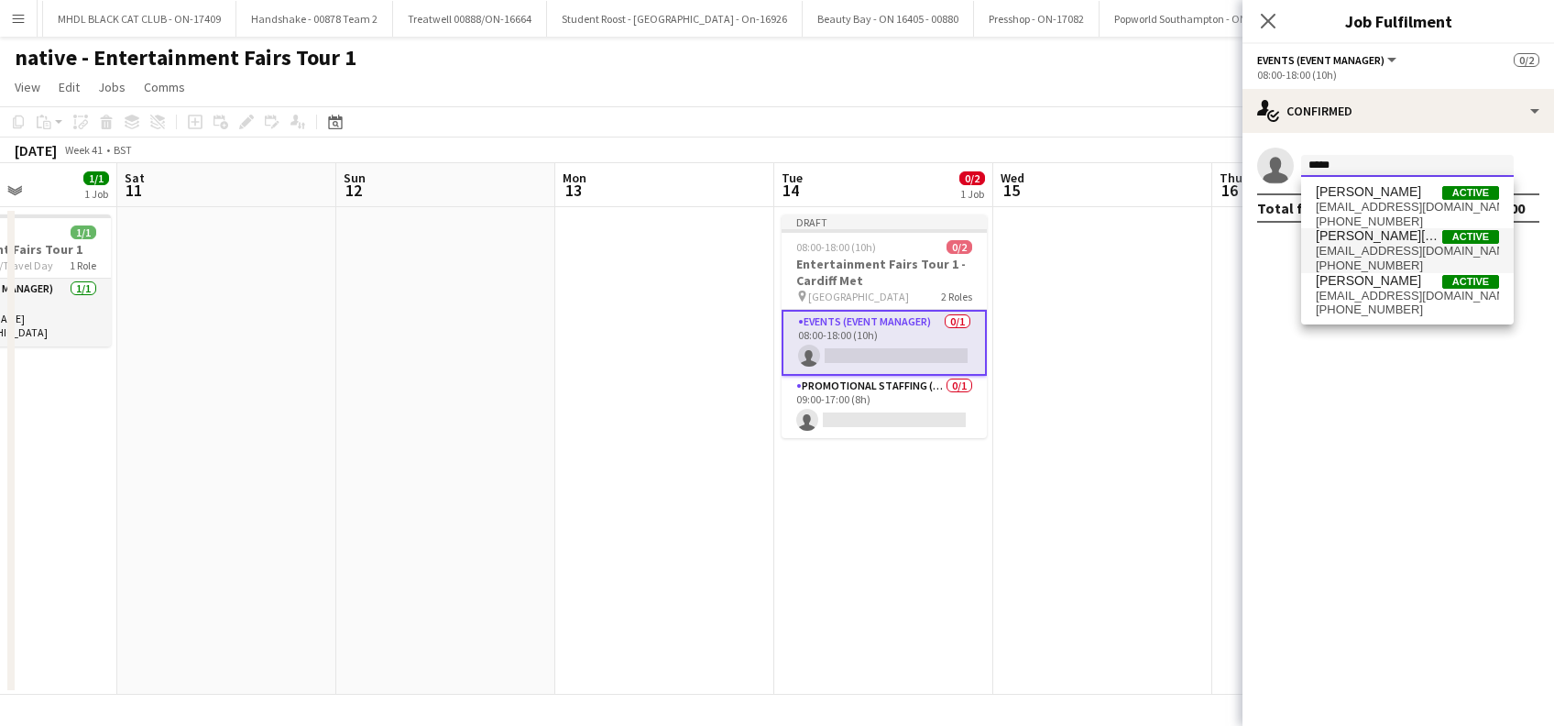
type input "*****"
click at [1377, 241] on span "Aimee Durston - Heseltine" at bounding box center [1379, 236] width 126 height 16
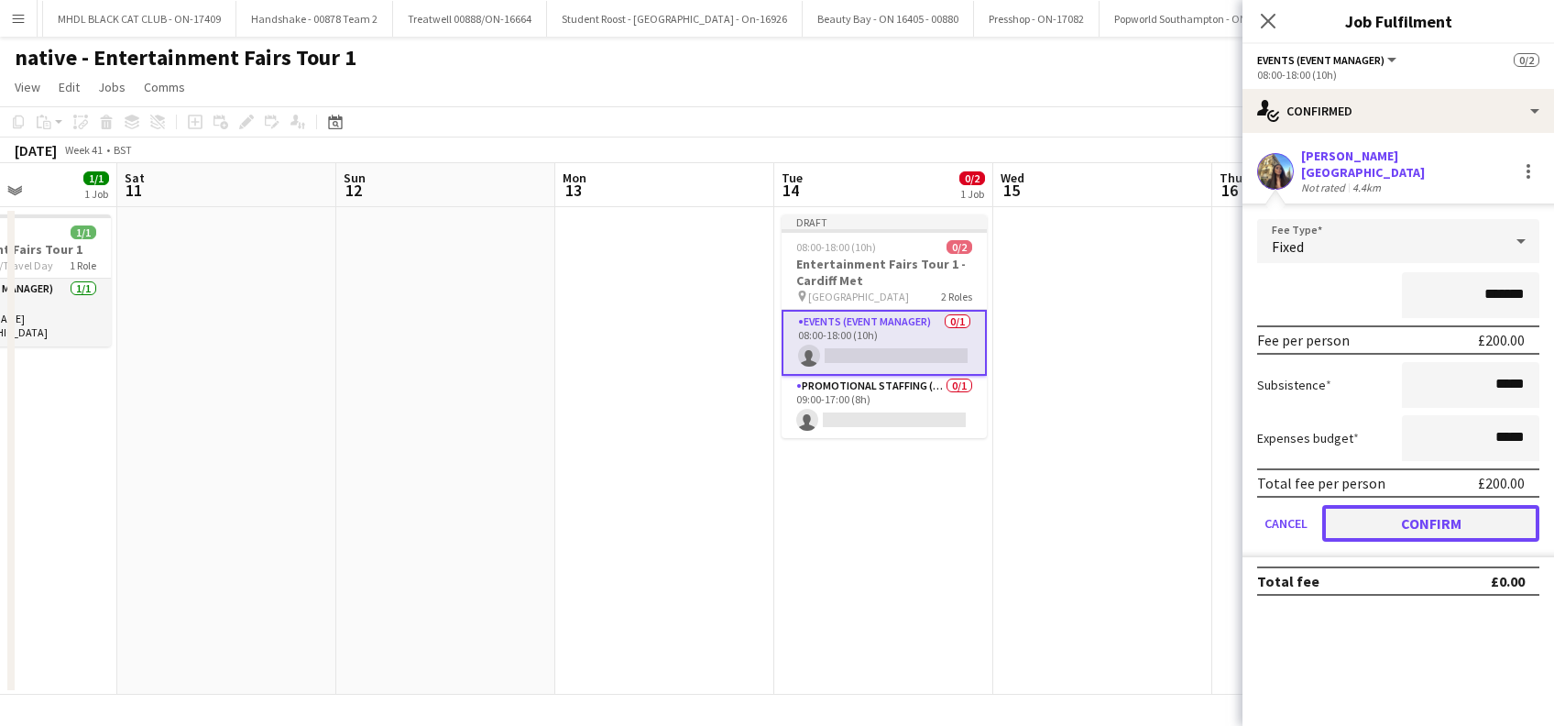
click at [1421, 515] on button "Confirm" at bounding box center [1430, 523] width 217 height 37
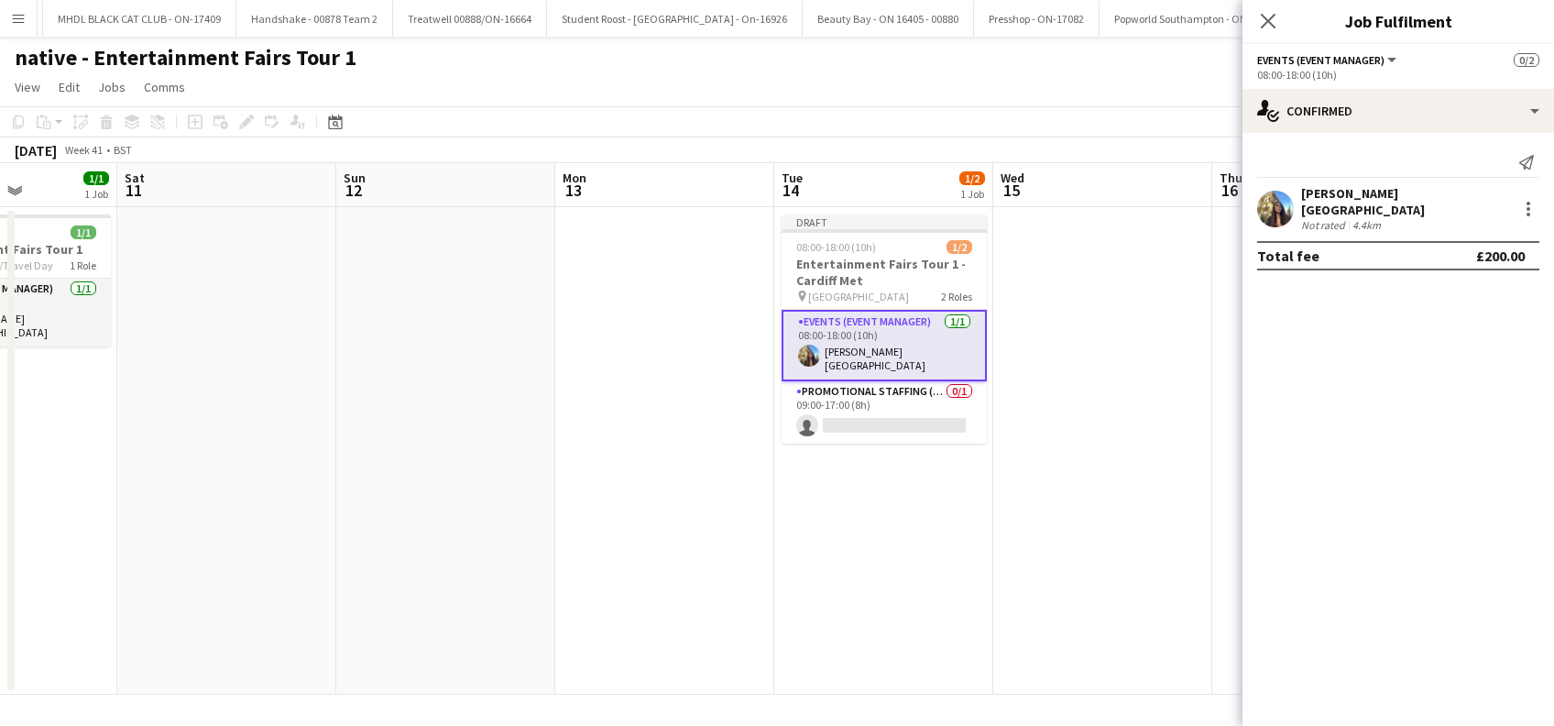
drag, startPoint x: 858, startPoint y: 523, endPoint x: 945, endPoint y: 530, distance: 87.3
click at [860, 524] on app-date-cell "Draft 08:00-18:00 (10h) 1/2 Entertainment Fairs Tour 1 - Cardiff Met pin Cardif…" at bounding box center [883, 450] width 219 height 487
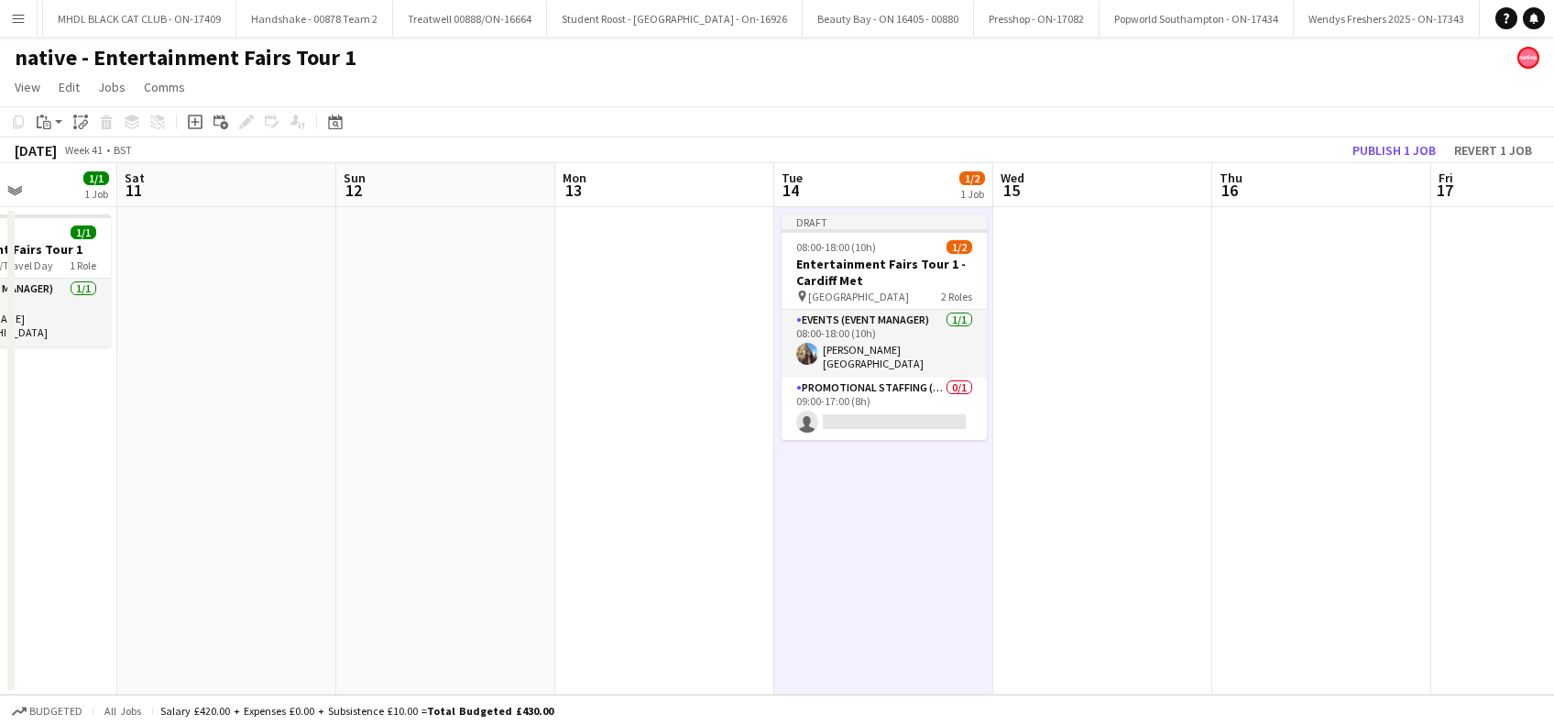
scroll to position [0, 757]
click at [1078, 539] on app-date-cell at bounding box center [1104, 450] width 219 height 487
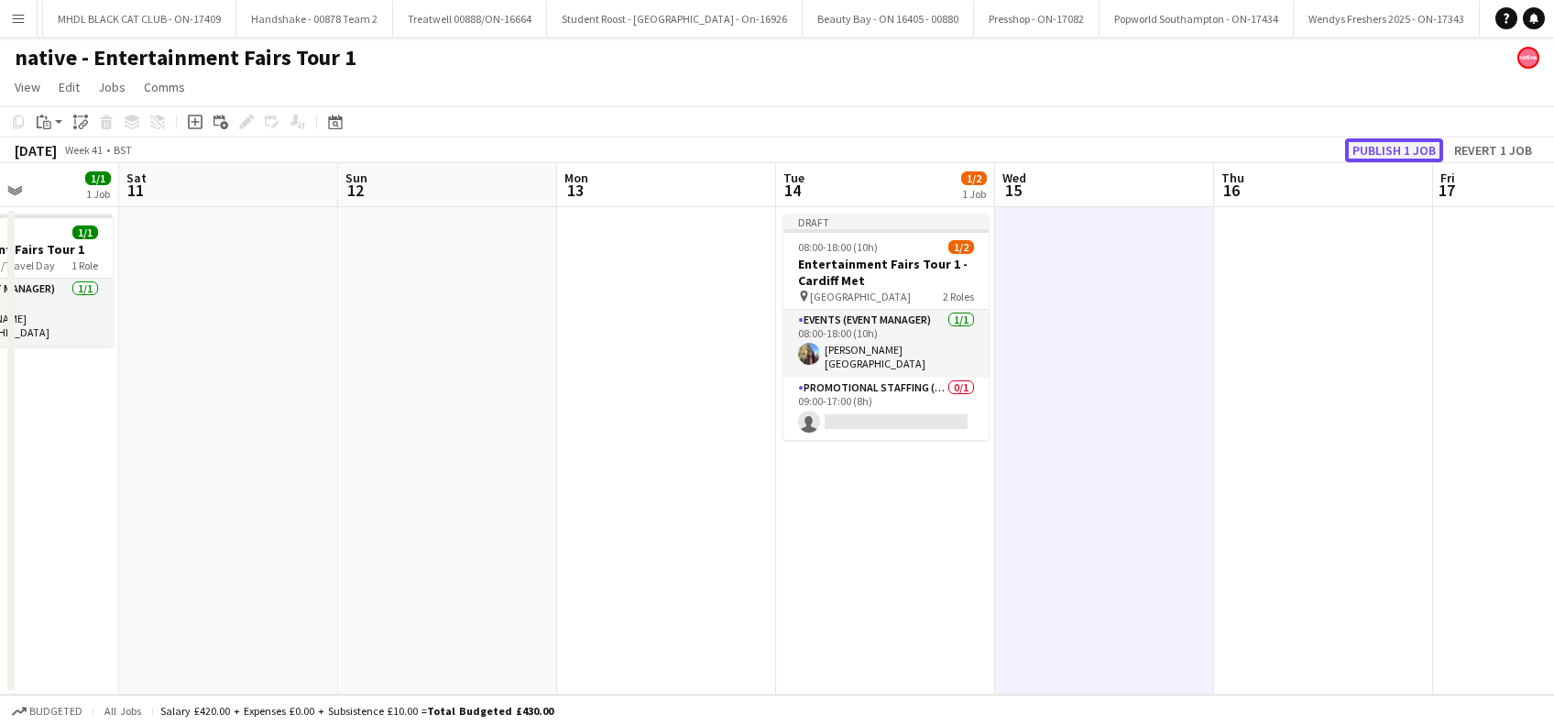
click at [1392, 147] on button "Publish 1 job" at bounding box center [1394, 150] width 98 height 24
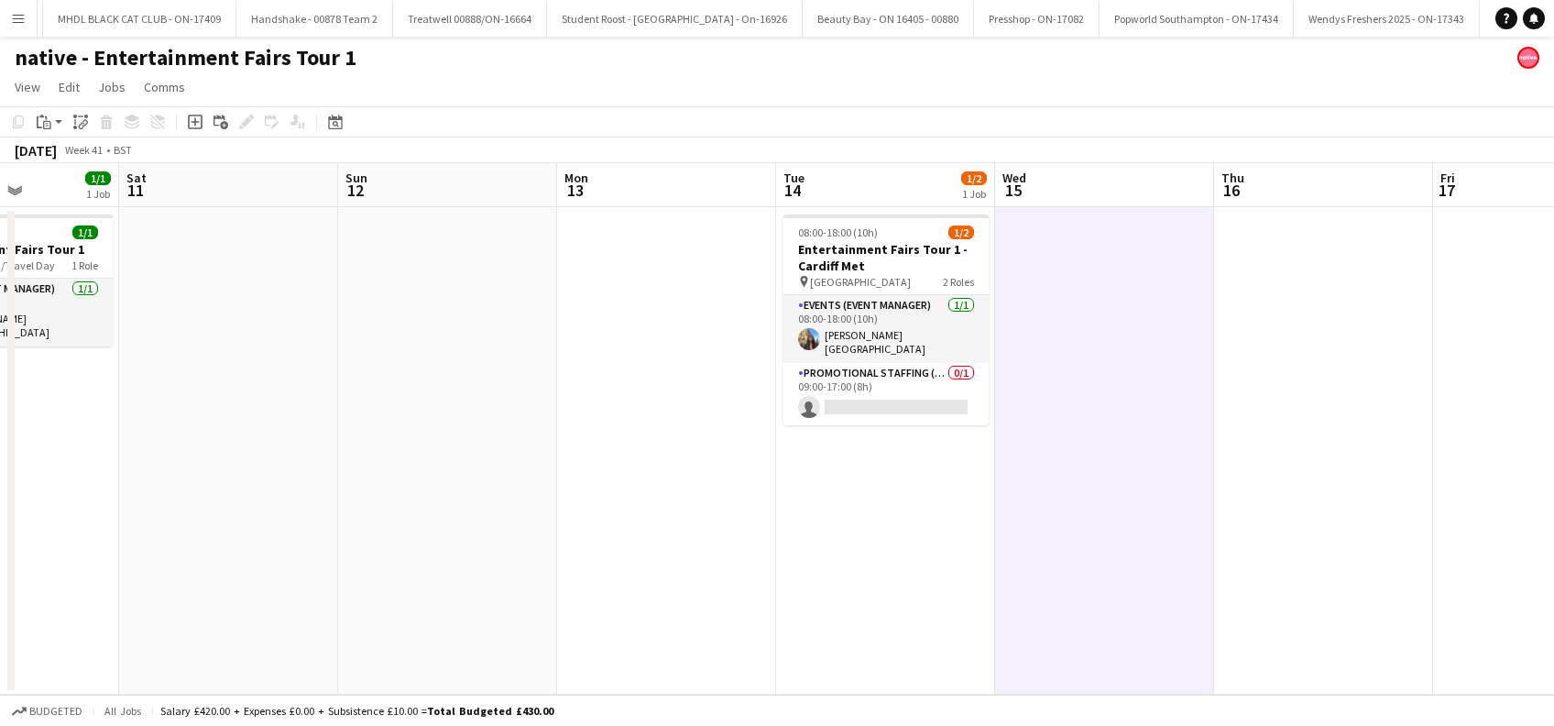
click at [898, 416] on app-card-role "Promotional Staffing (Brand Ambassadors) 0/1 09:00-17:00 (8h) single-neutral-ac…" at bounding box center [885, 394] width 205 height 62
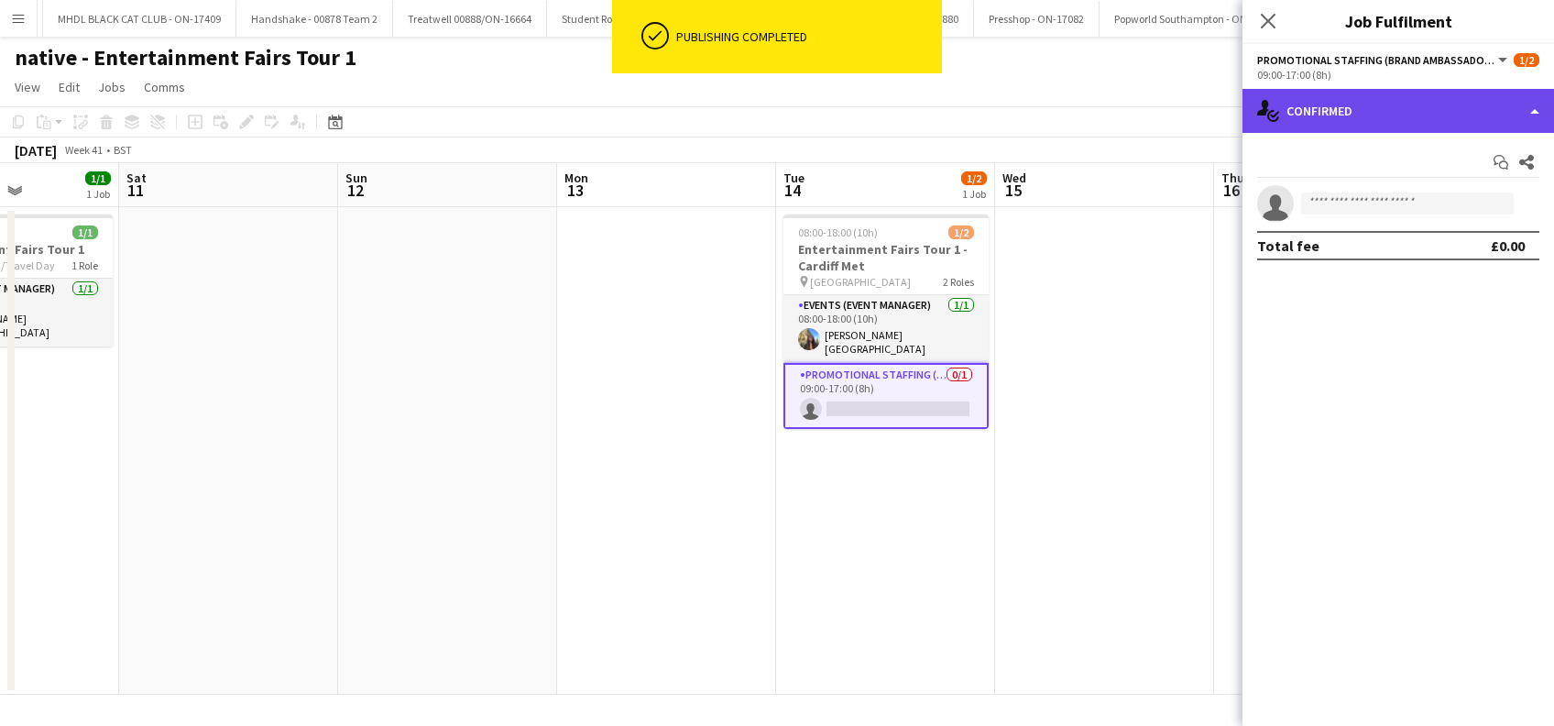
click at [1386, 118] on div "single-neutral-actions-check-2 Confirmed" at bounding box center [1397, 111] width 311 height 44
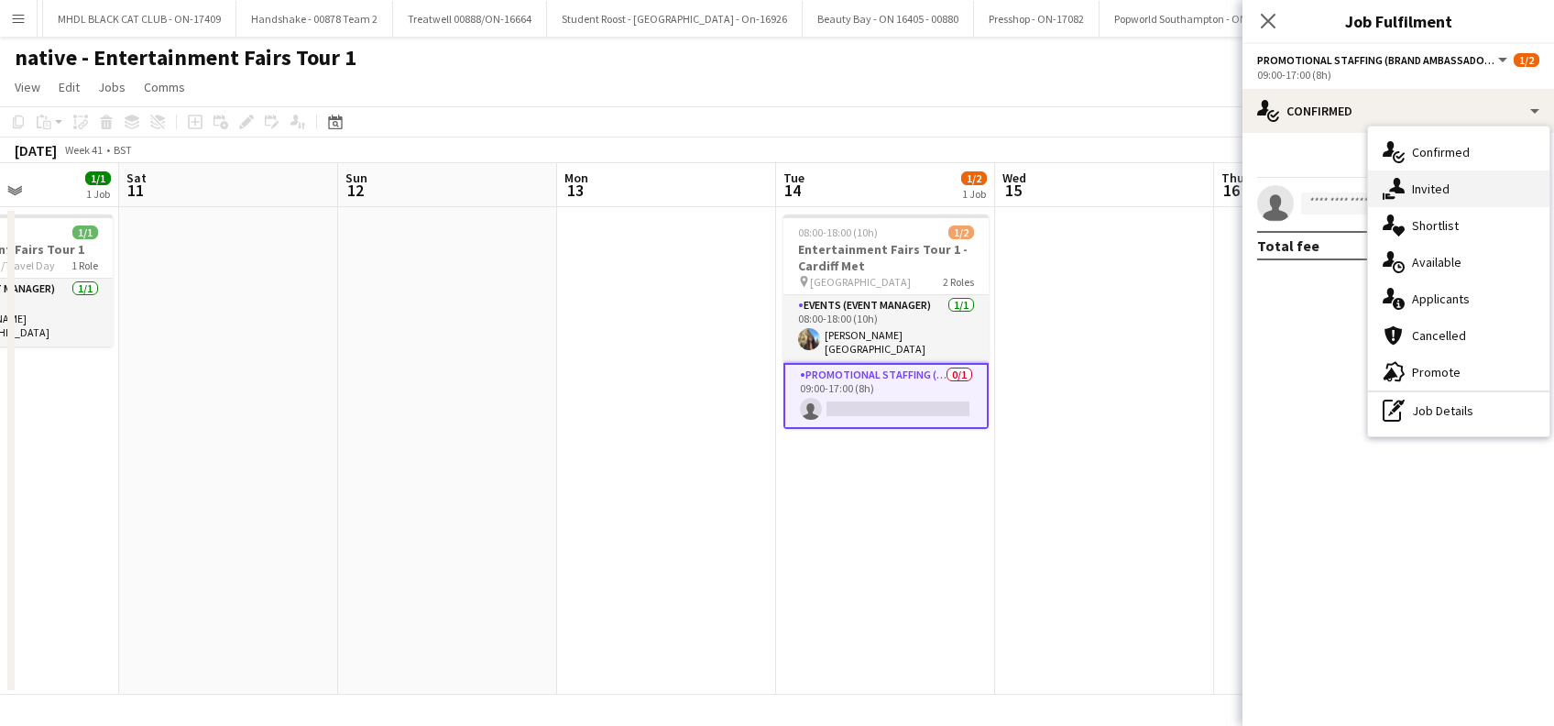
click at [1429, 184] on span "Invited" at bounding box center [1431, 188] width 38 height 16
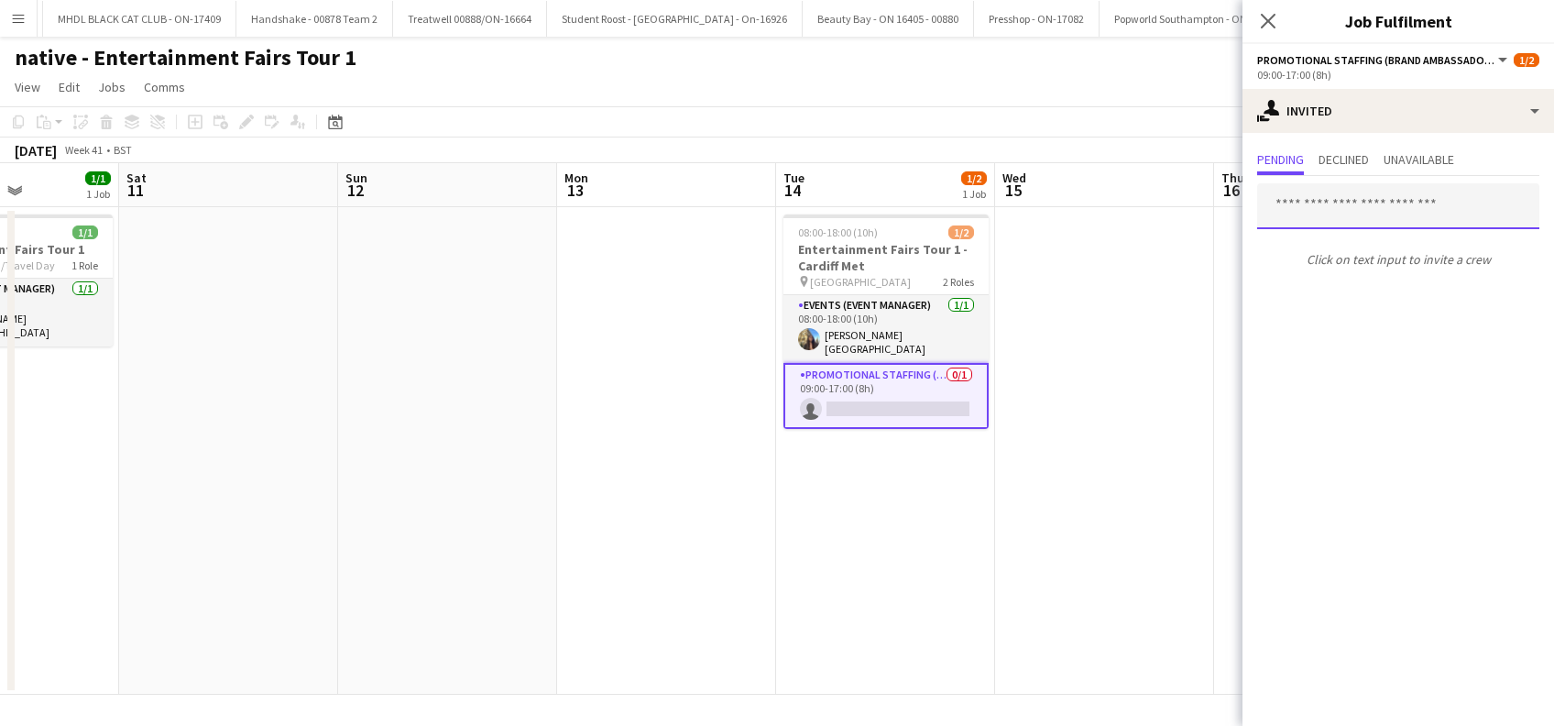
click at [1322, 212] on input "text" at bounding box center [1398, 206] width 282 height 46
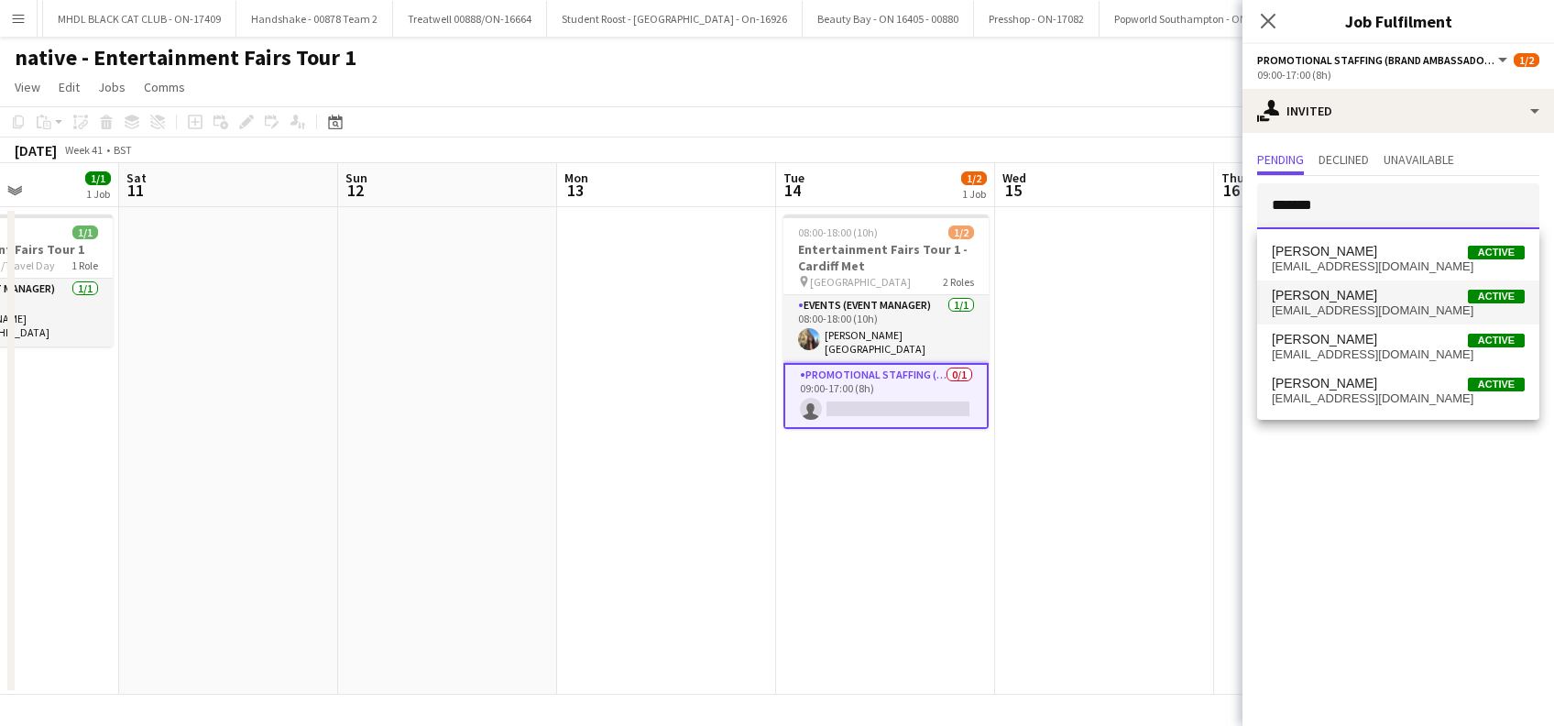
type input "*******"
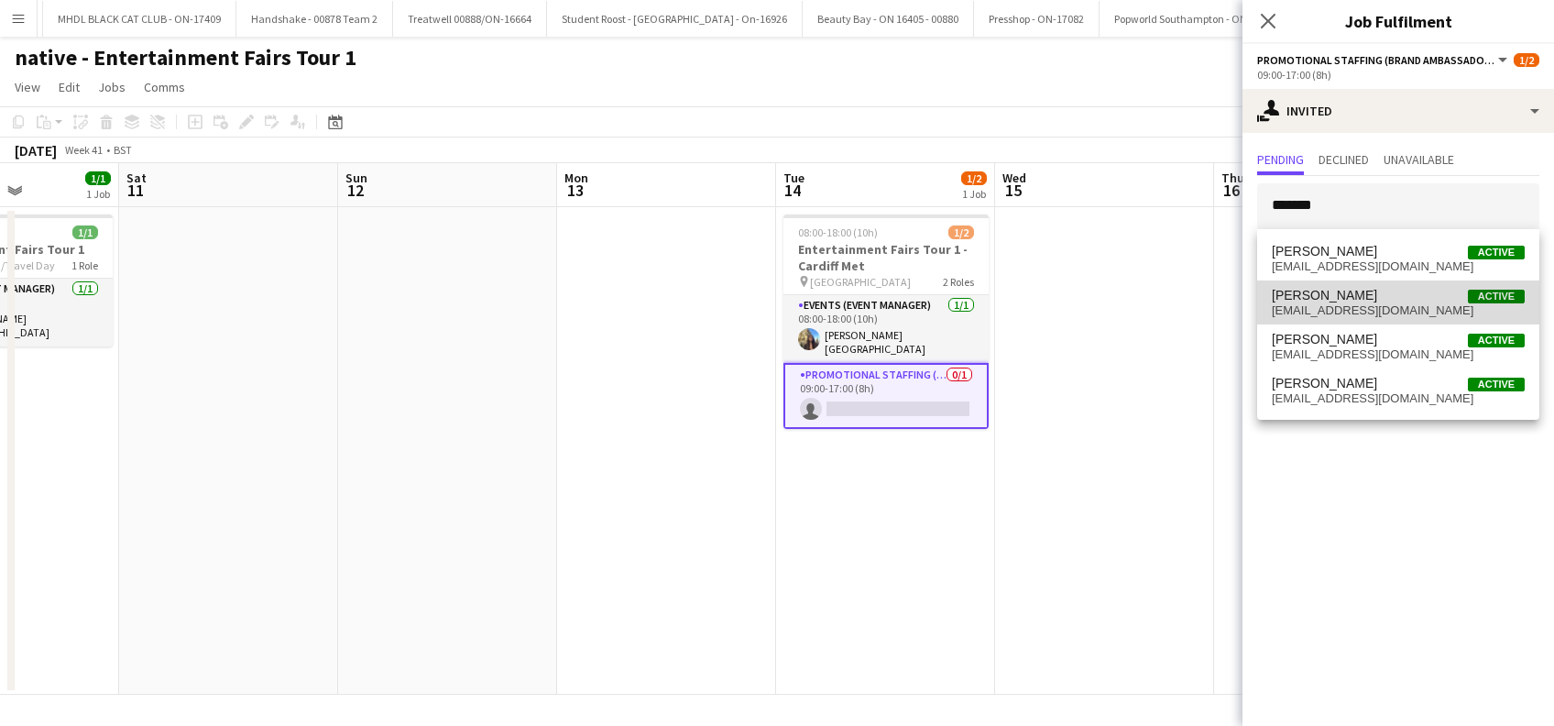
click at [1351, 293] on span "Paulina Piatkowska" at bounding box center [1324, 296] width 105 height 16
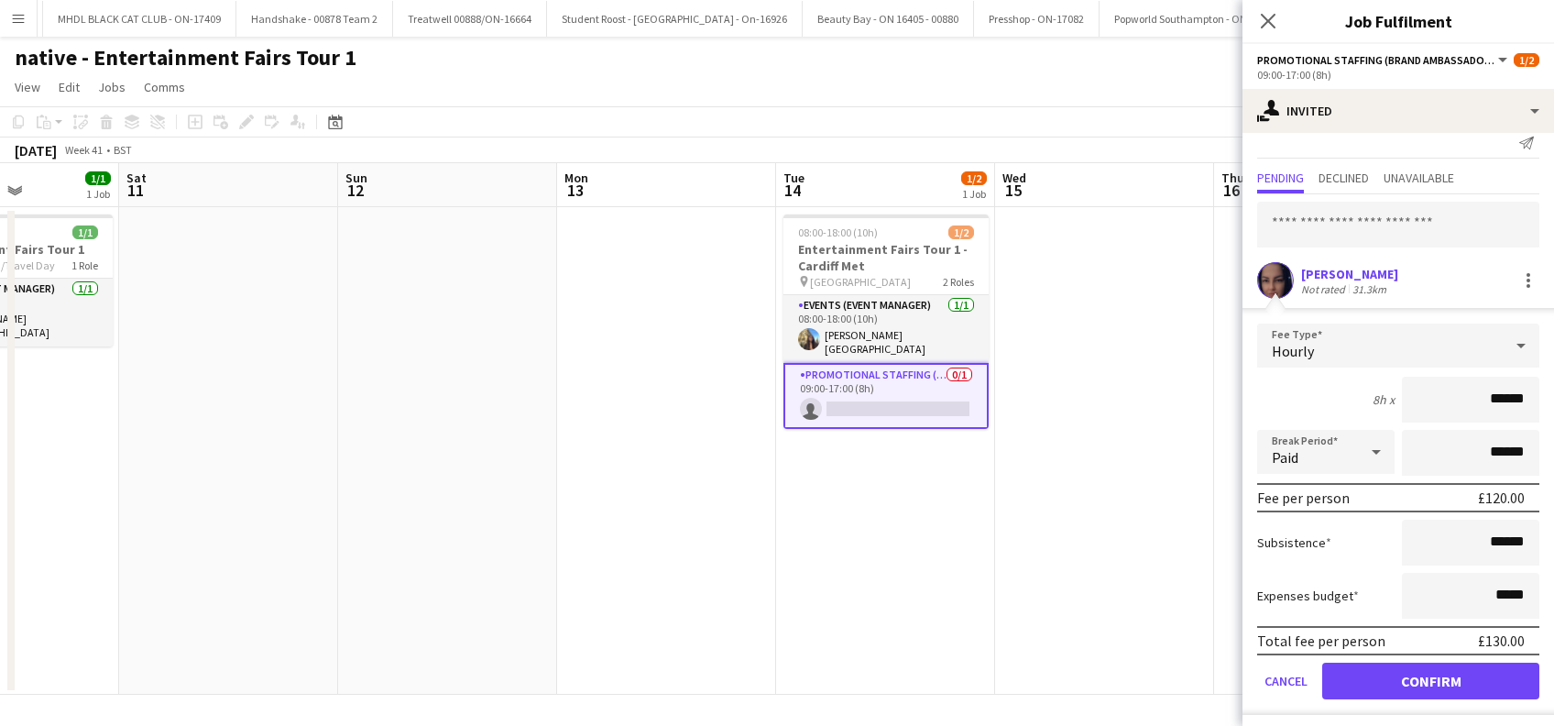
scroll to position [24, 0]
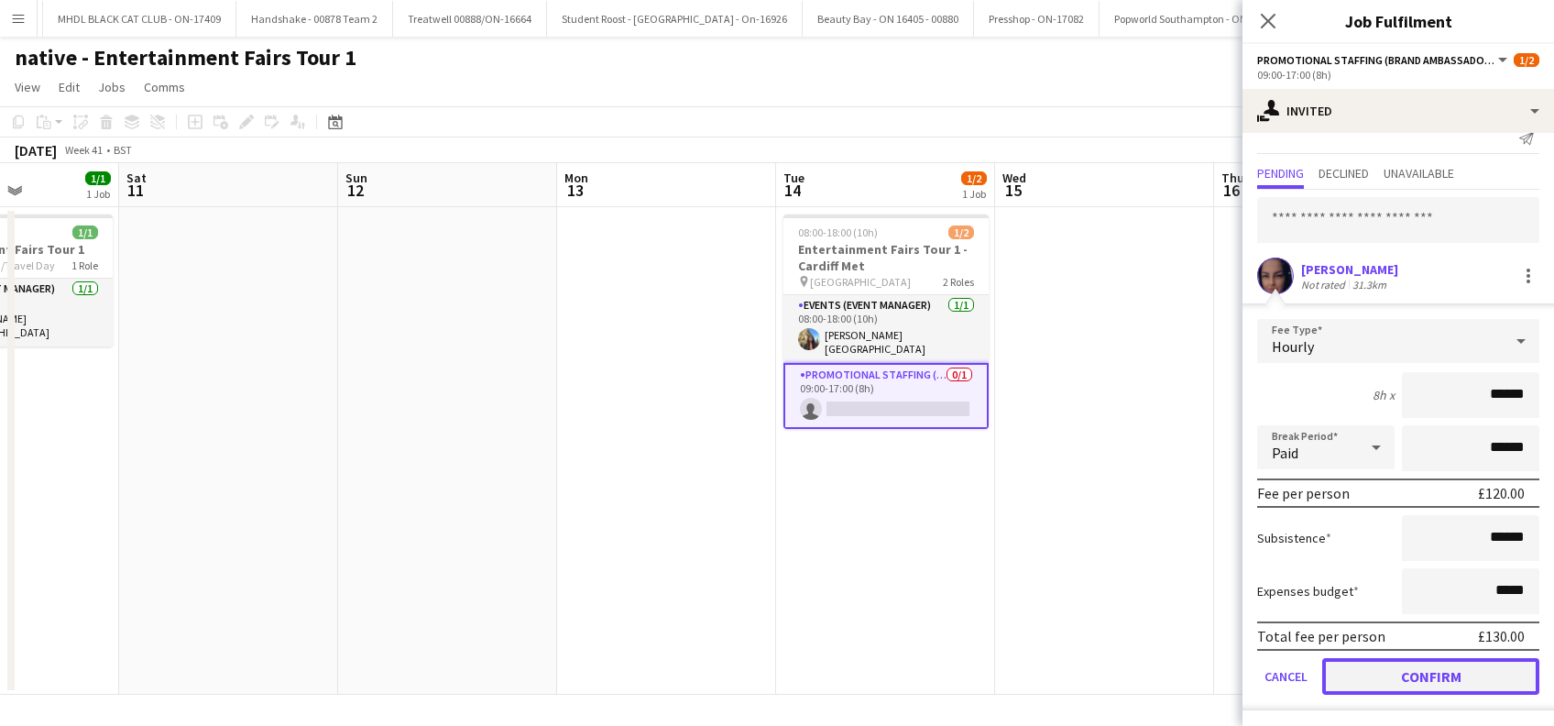
click at [1415, 674] on button "Confirm" at bounding box center [1430, 676] width 217 height 37
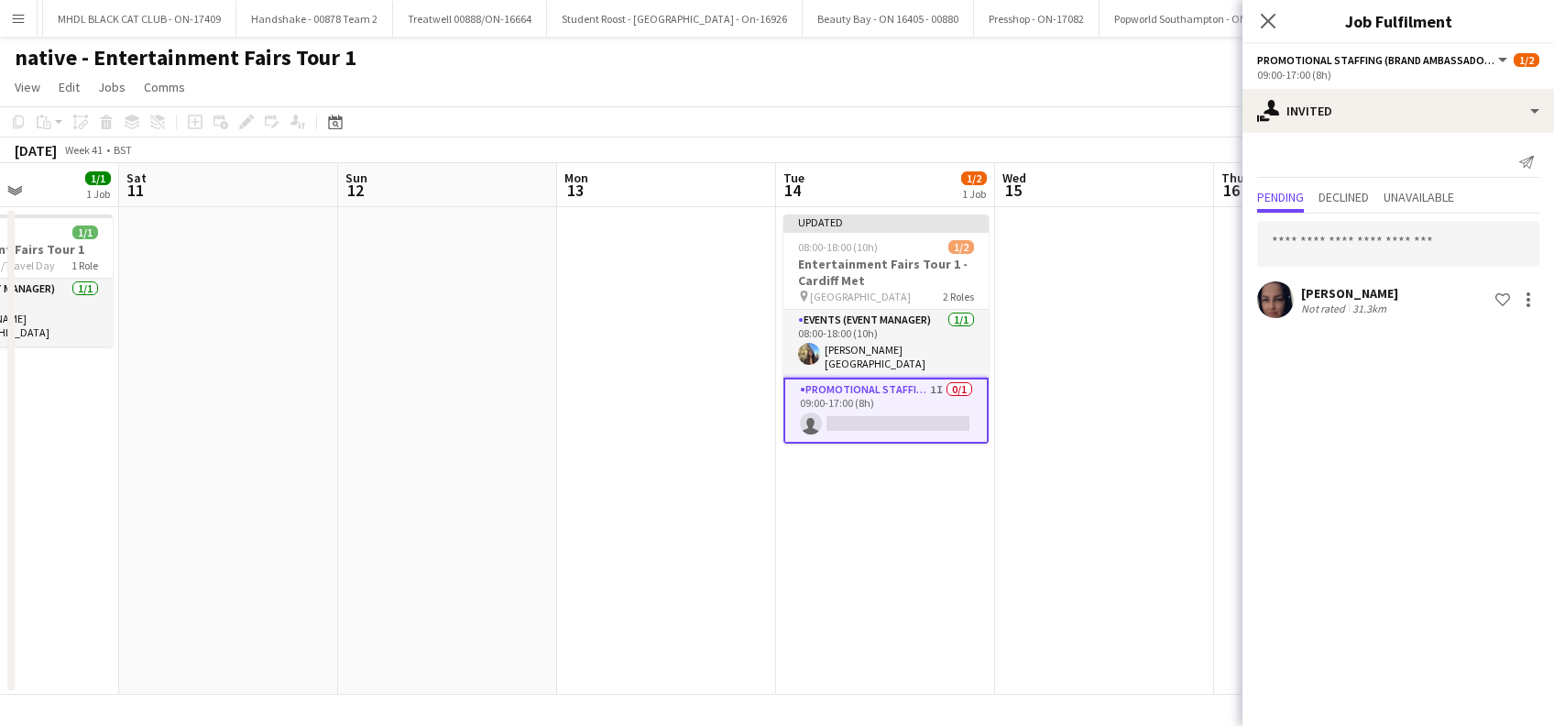
scroll to position [0, 0]
click at [1089, 399] on app-date-cell at bounding box center [1104, 450] width 219 height 487
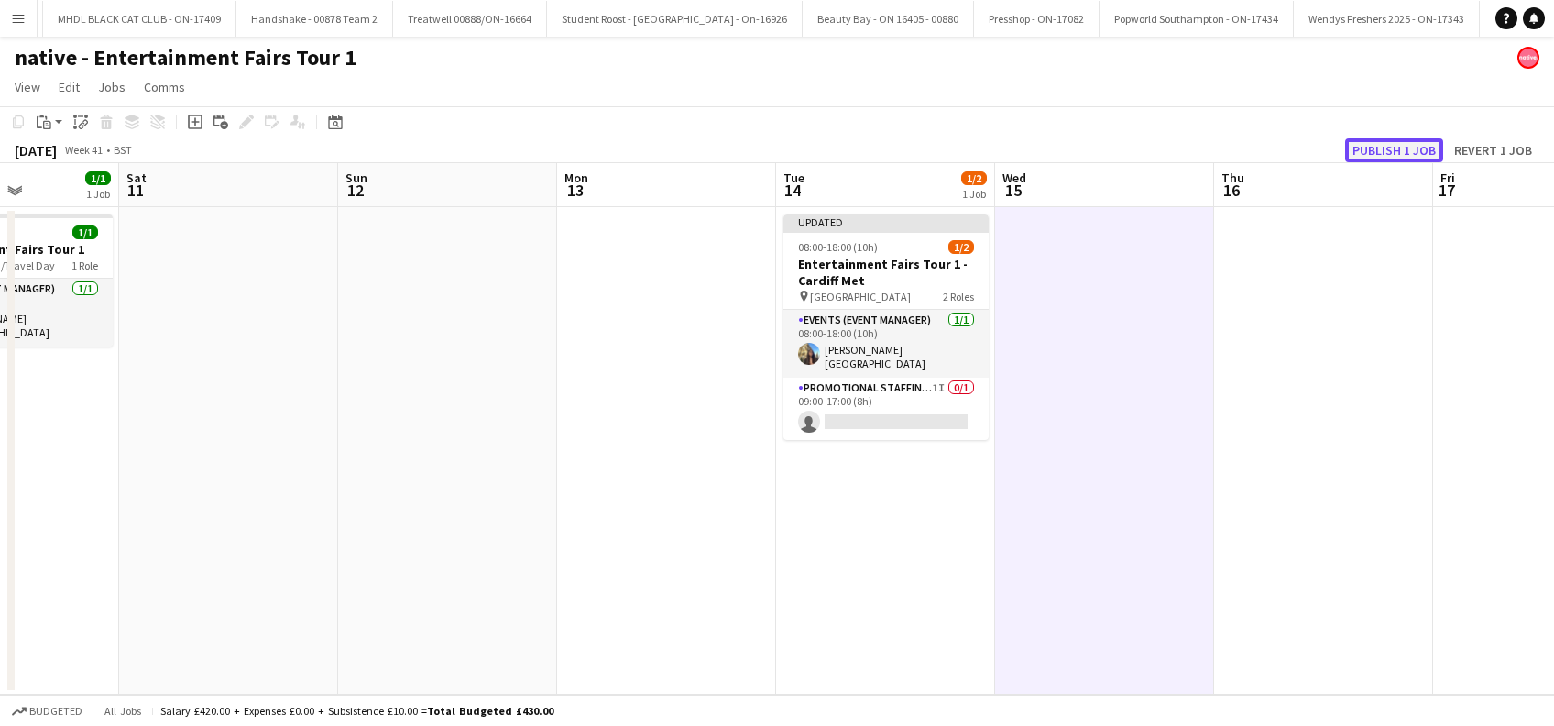
click at [1390, 154] on button "Publish 1 job" at bounding box center [1394, 150] width 98 height 24
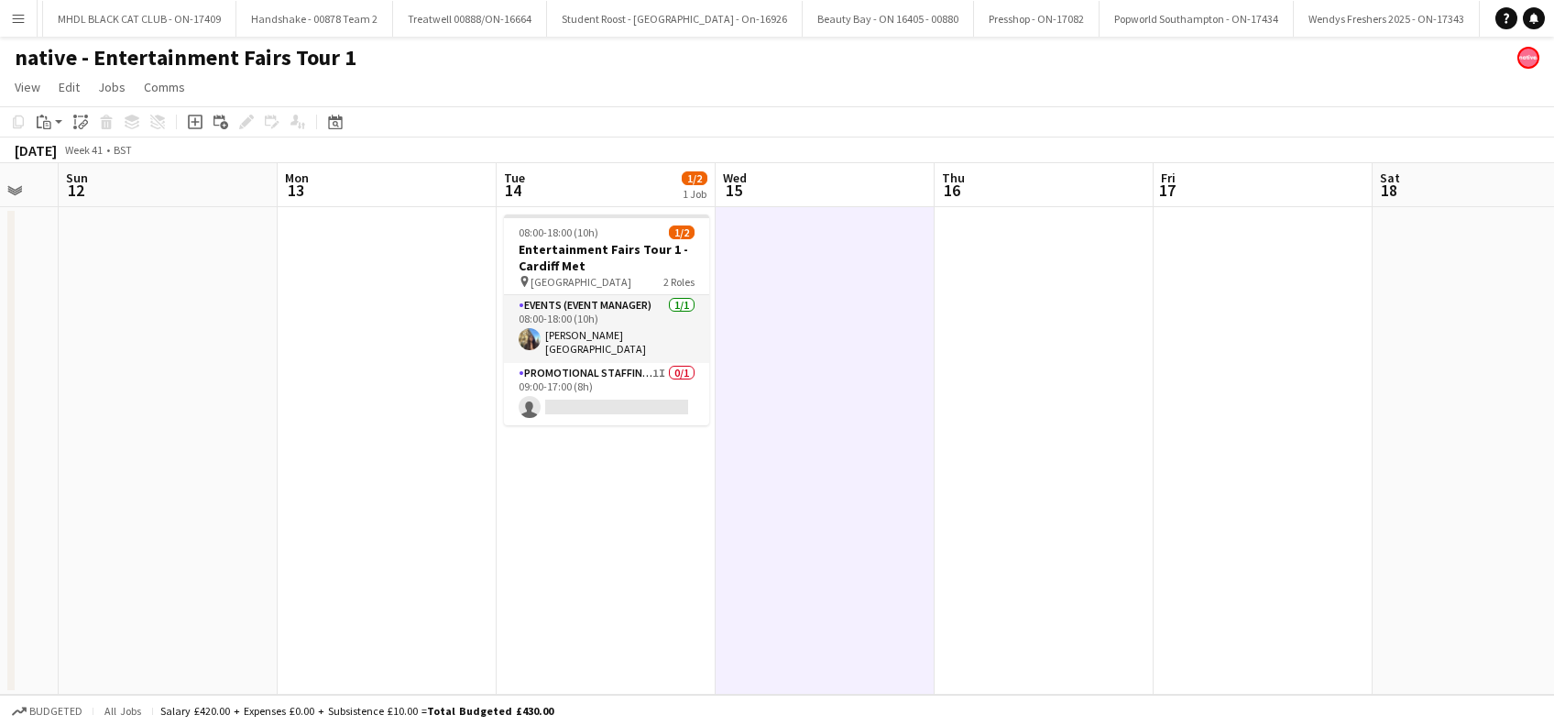
scroll to position [0, 704]
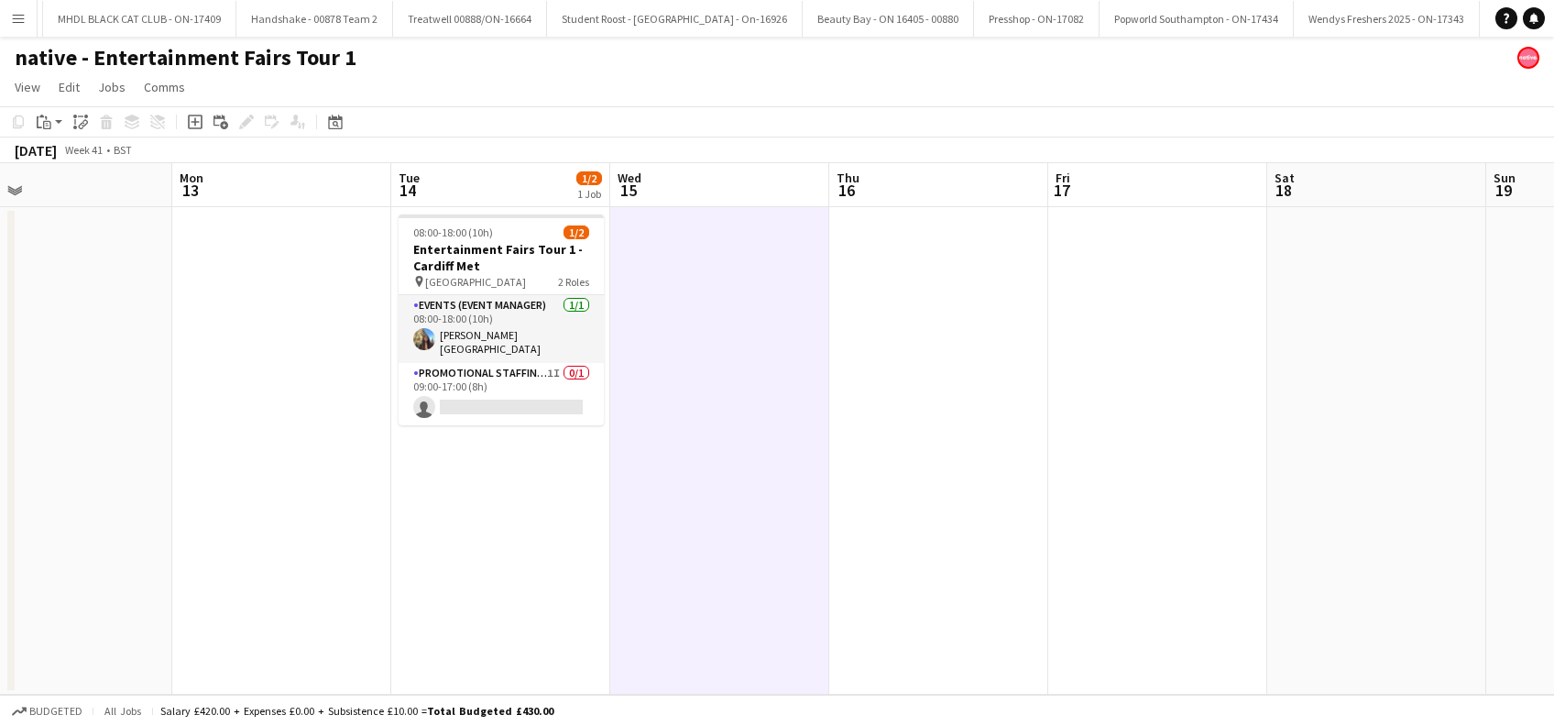
drag, startPoint x: 972, startPoint y: 507, endPoint x: 587, endPoint y: 589, distance: 393.5
click at [587, 589] on app-calendar-viewport "Thu 9 Fri 10 1/1 1 Job Sat 11 Sun 12 Mon 13 Tue 14 1/2 1 Job Wed 15 Thu 16 Fri …" at bounding box center [777, 428] width 1554 height 531
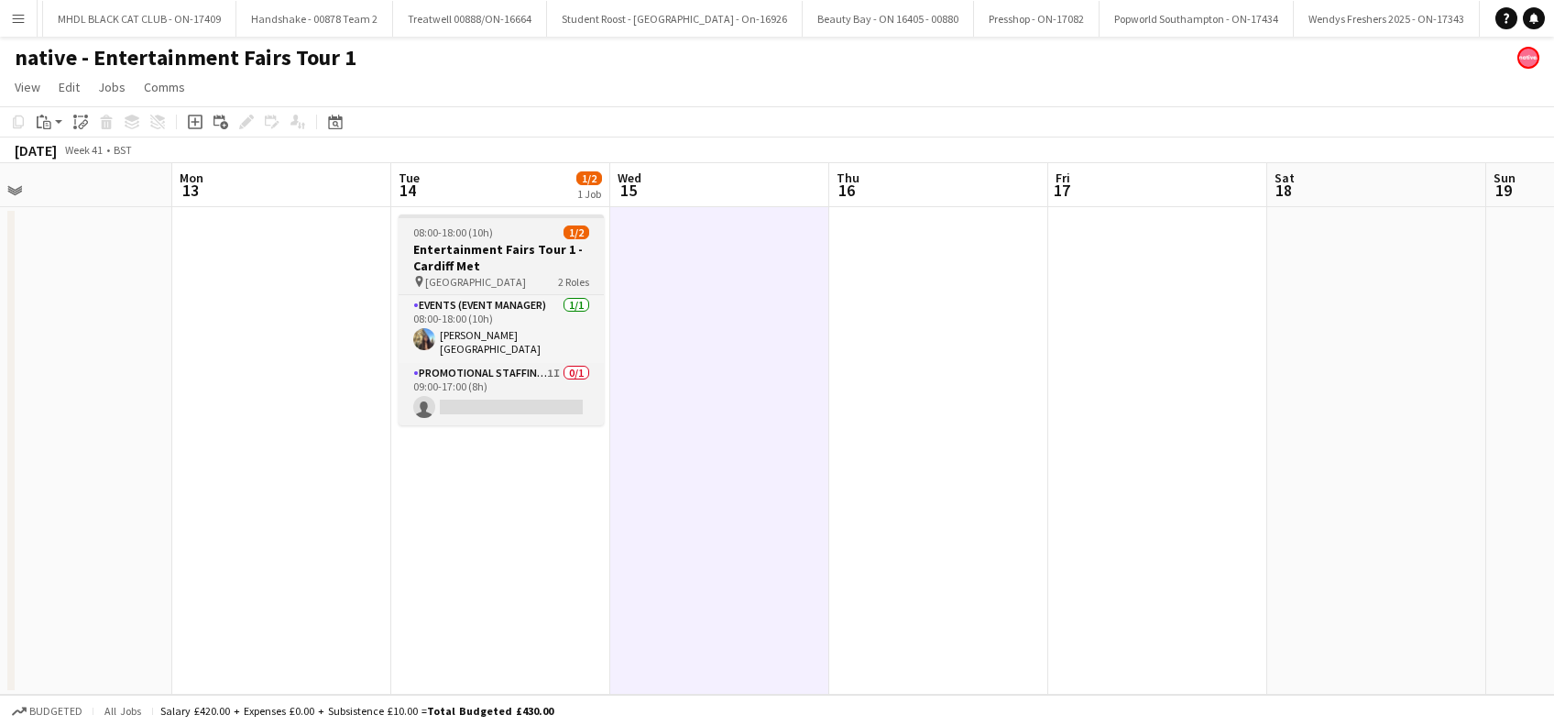
click at [469, 263] on h3 "Entertainment Fairs Tour 1 - Cardiff Met" at bounding box center [501, 257] width 205 height 33
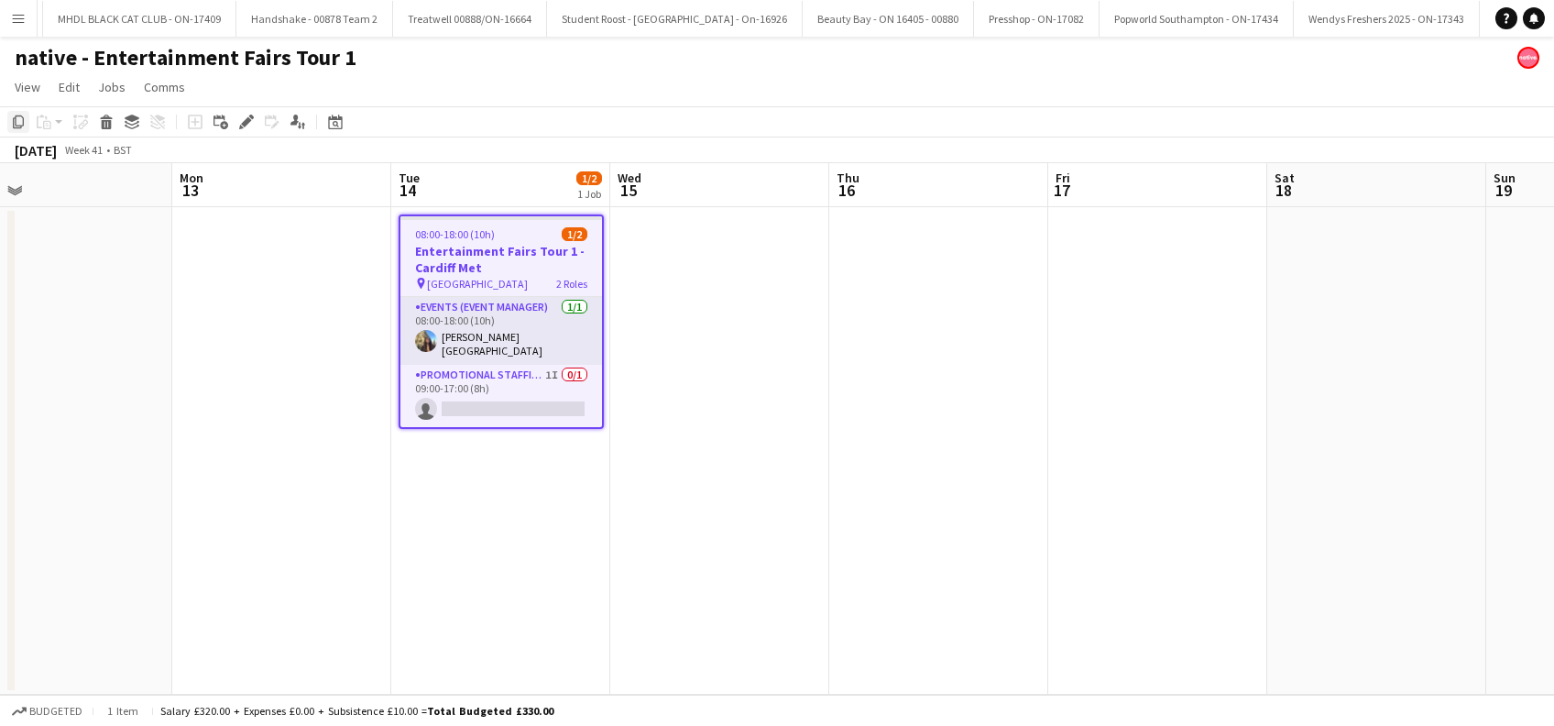
click at [22, 117] on icon "Copy" at bounding box center [18, 122] width 15 height 15
click at [693, 246] on app-date-cell at bounding box center [719, 450] width 219 height 487
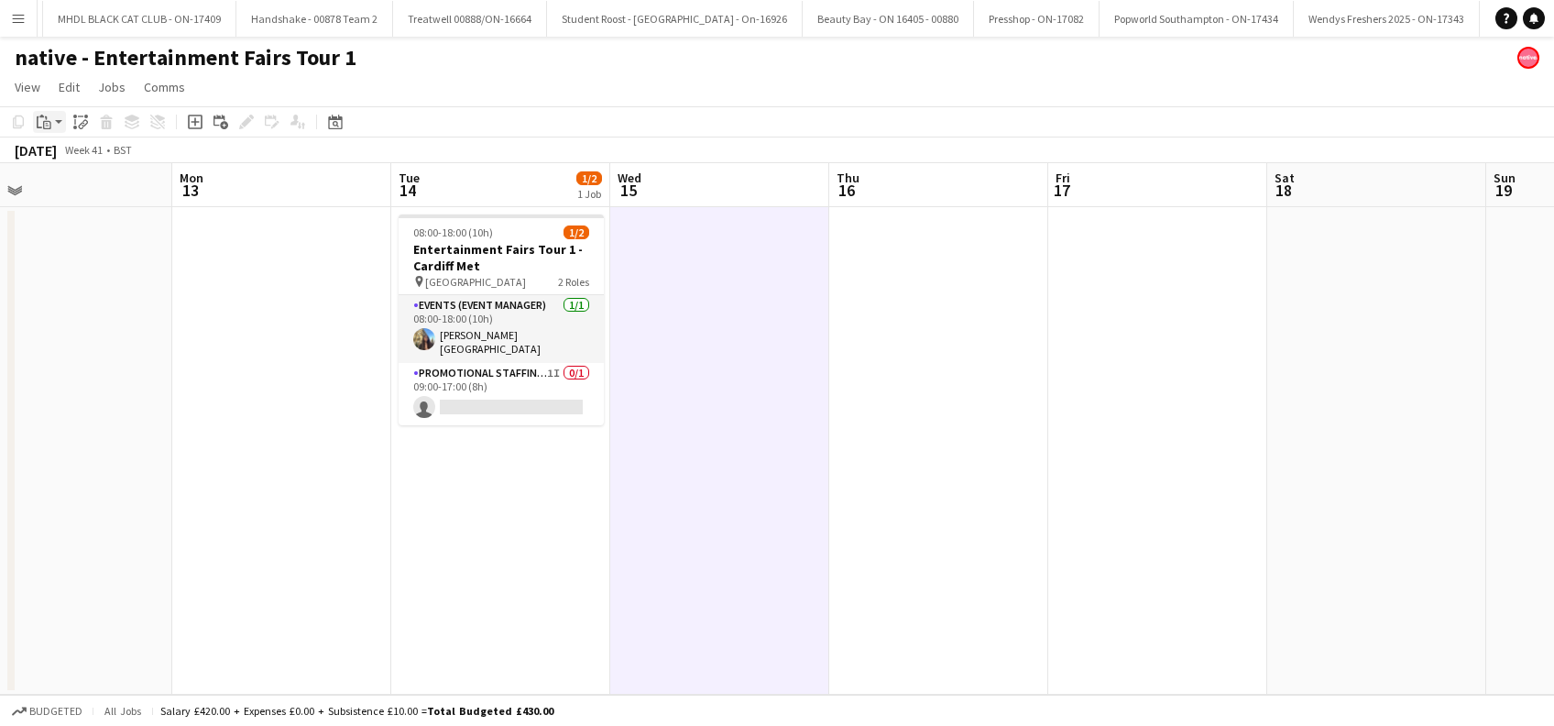
click at [53, 121] on div "Paste" at bounding box center [44, 122] width 22 height 22
click at [60, 154] on link "Paste Ctrl+V" at bounding box center [135, 156] width 172 height 16
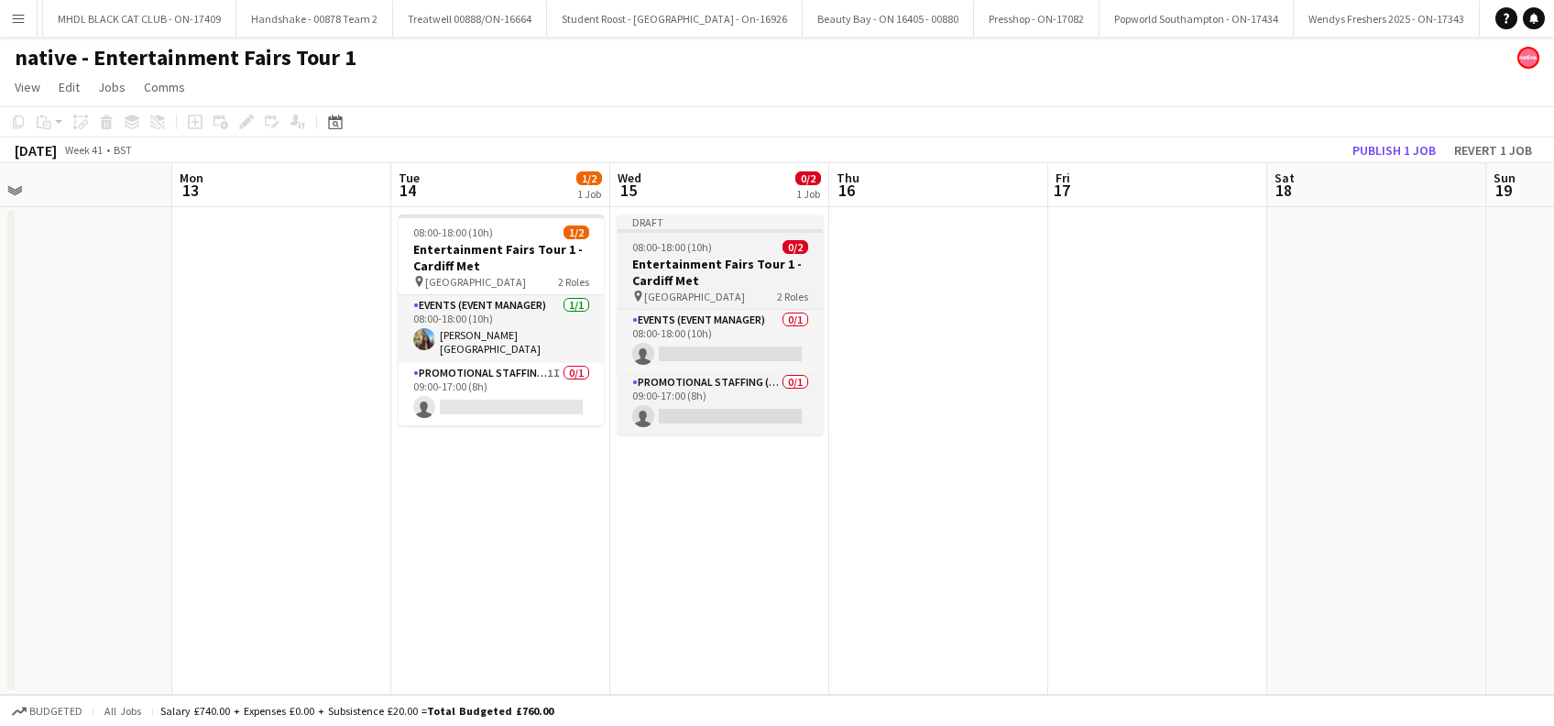
click at [644, 267] on h3 "Entertainment Fairs Tour 1 - Cardiff Met" at bounding box center [719, 272] width 205 height 33
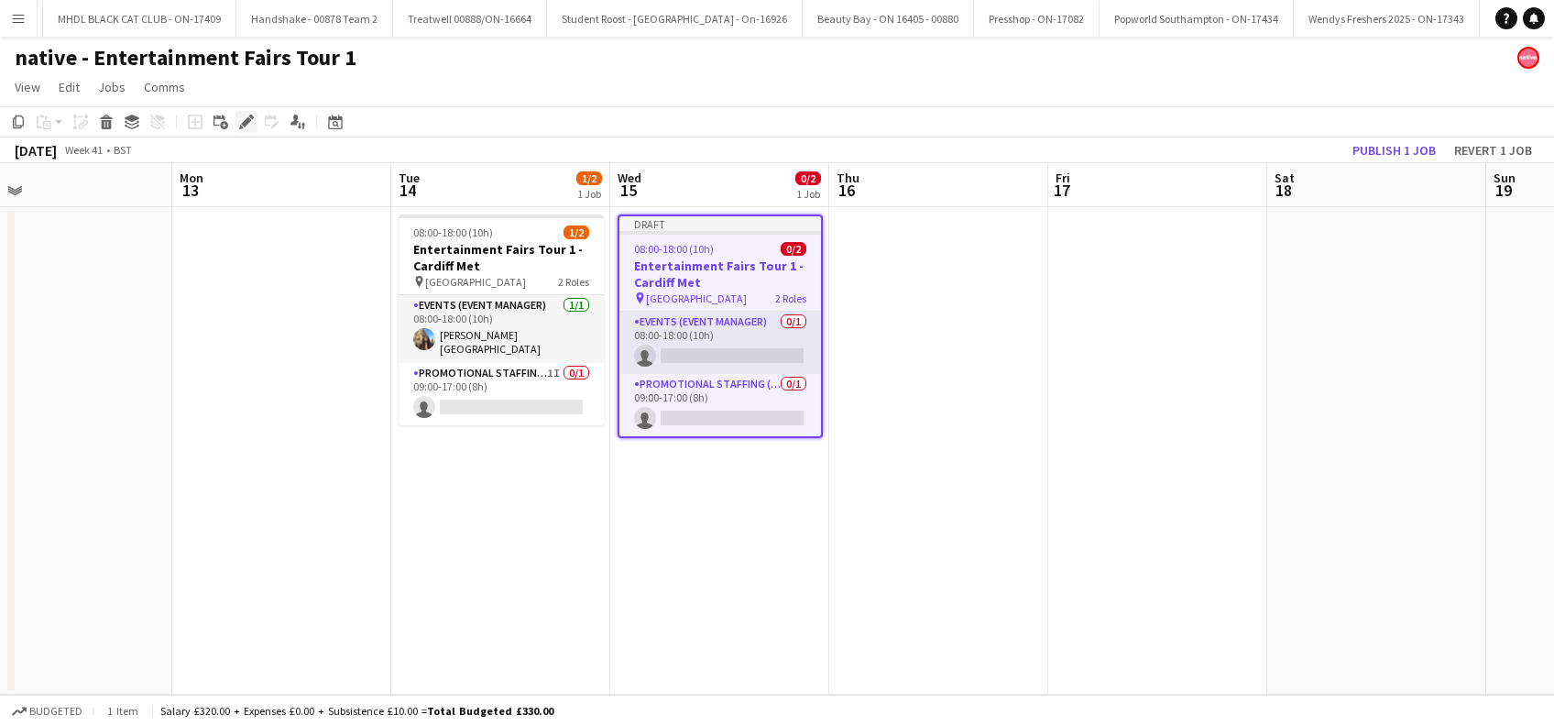
click at [249, 124] on icon "Edit" at bounding box center [246, 122] width 15 height 15
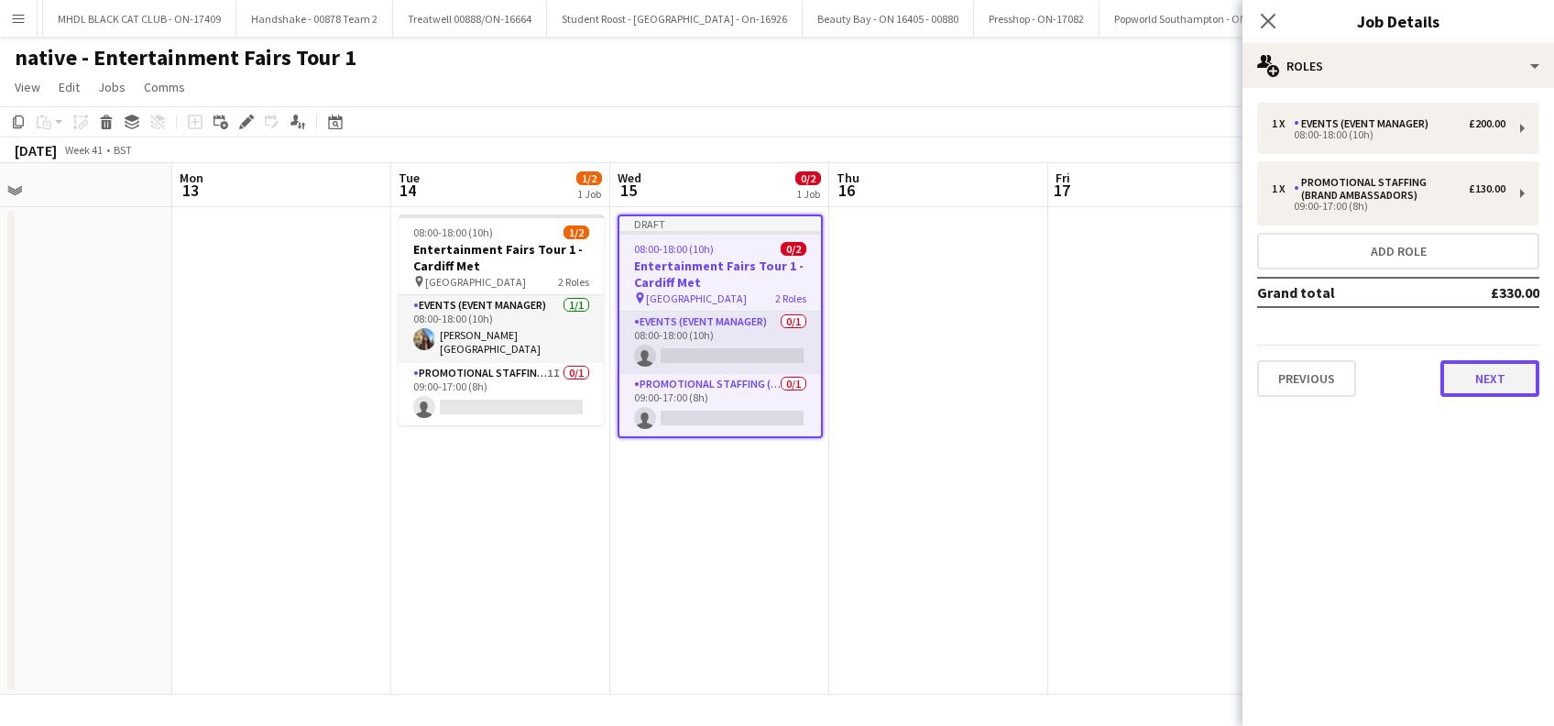
click at [1490, 374] on button "Next" at bounding box center [1489, 378] width 99 height 37
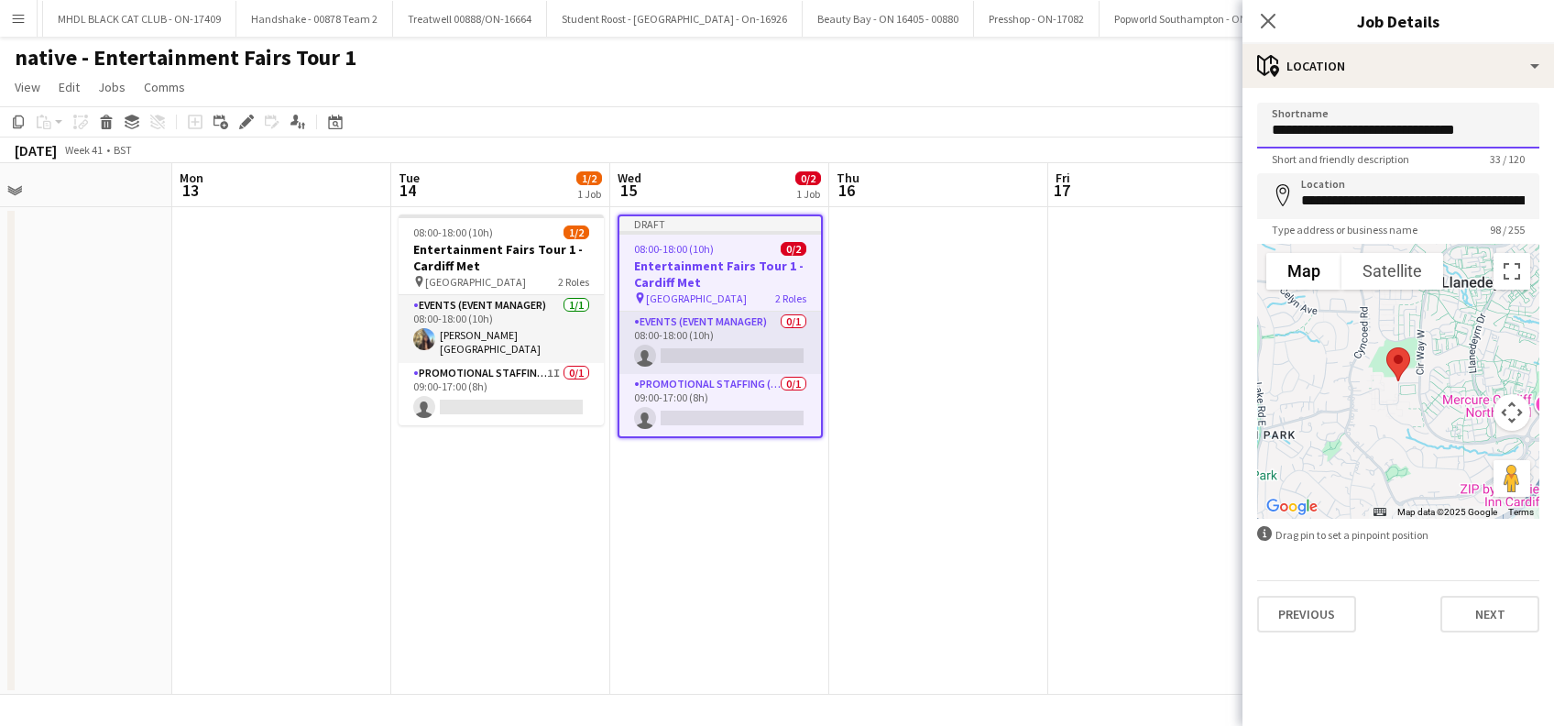
click at [1470, 126] on input "**********" at bounding box center [1398, 126] width 282 height 46
type input "*"
paste input "**********"
type input "**********"
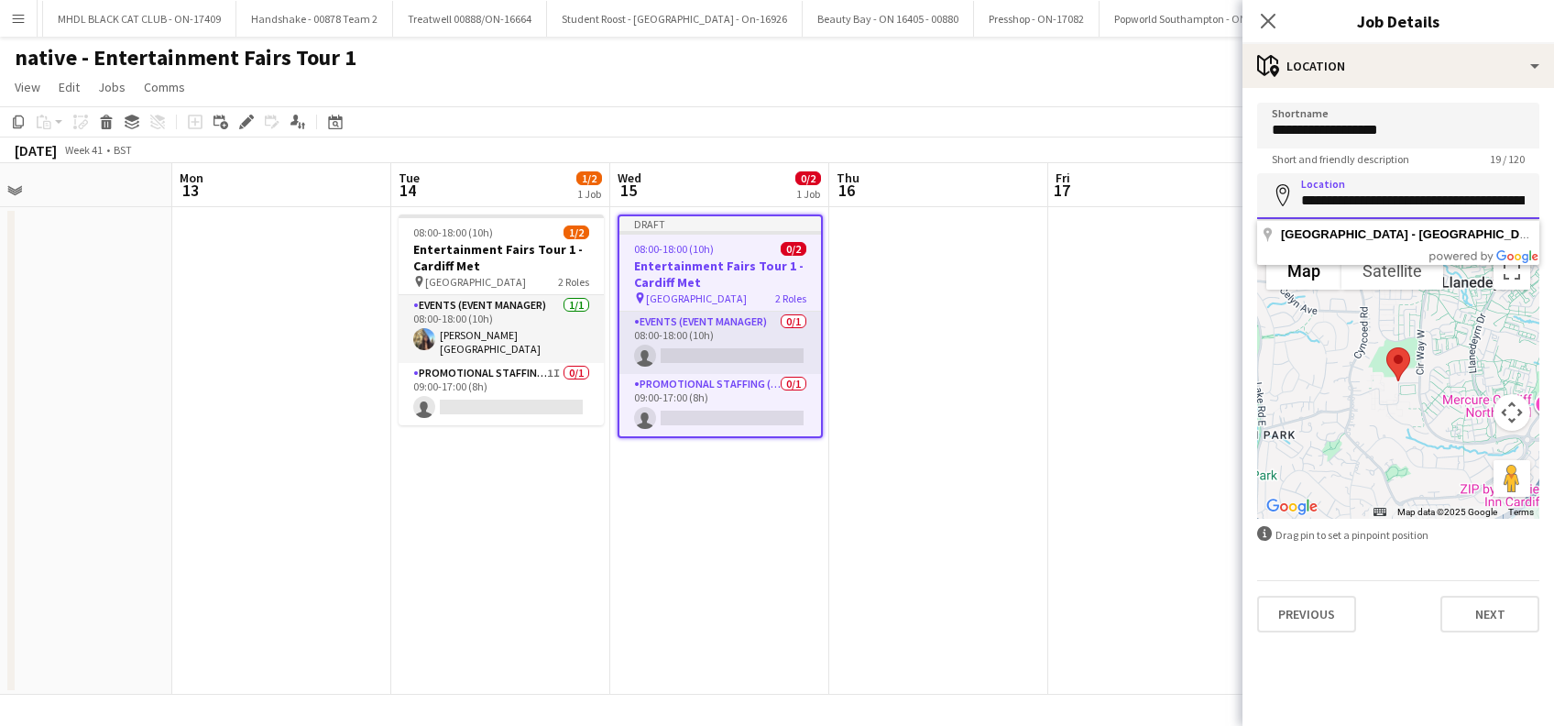
drag, startPoint x: 1438, startPoint y: 200, endPoint x: 1261, endPoint y: 199, distance: 177.7
click at [1271, 203] on input "**********" at bounding box center [1398, 196] width 282 height 46
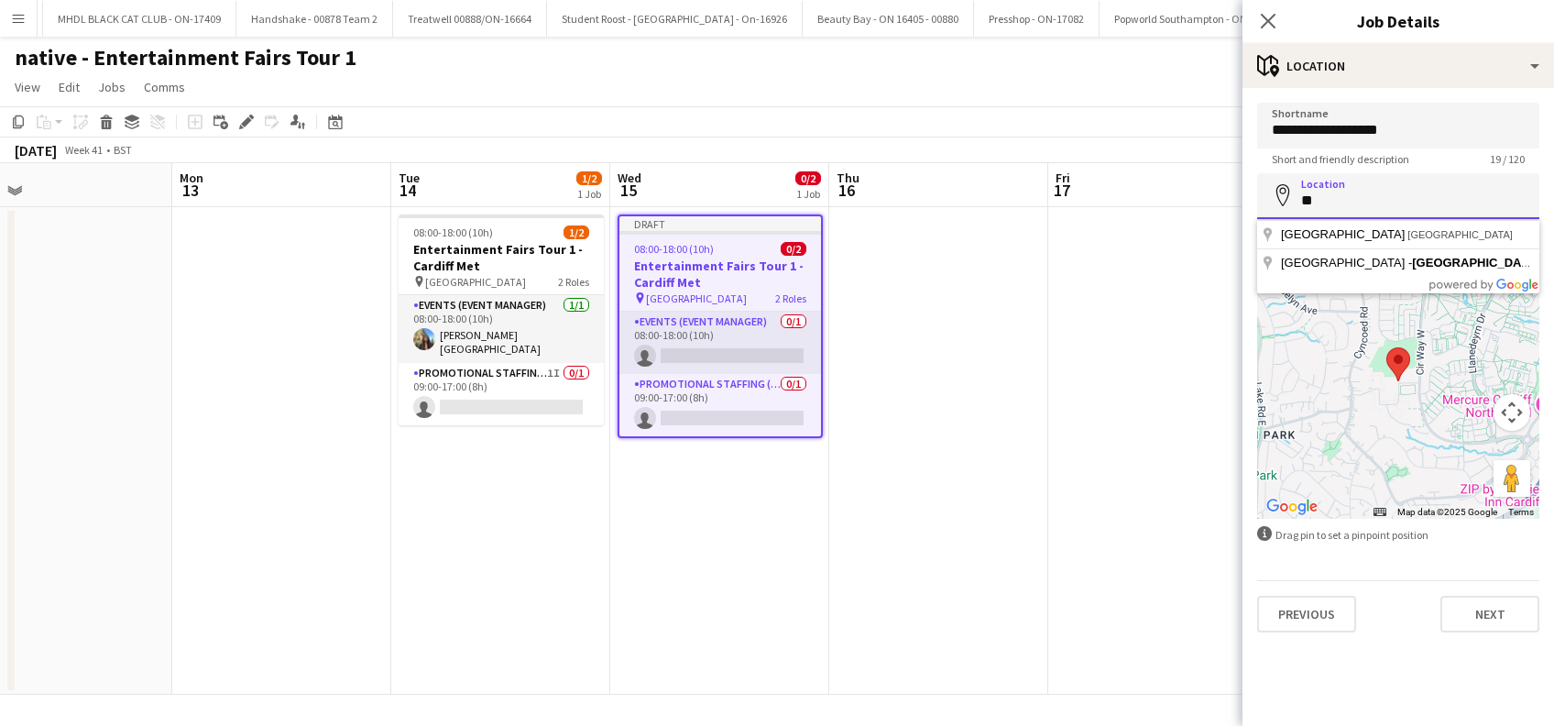
type input "*"
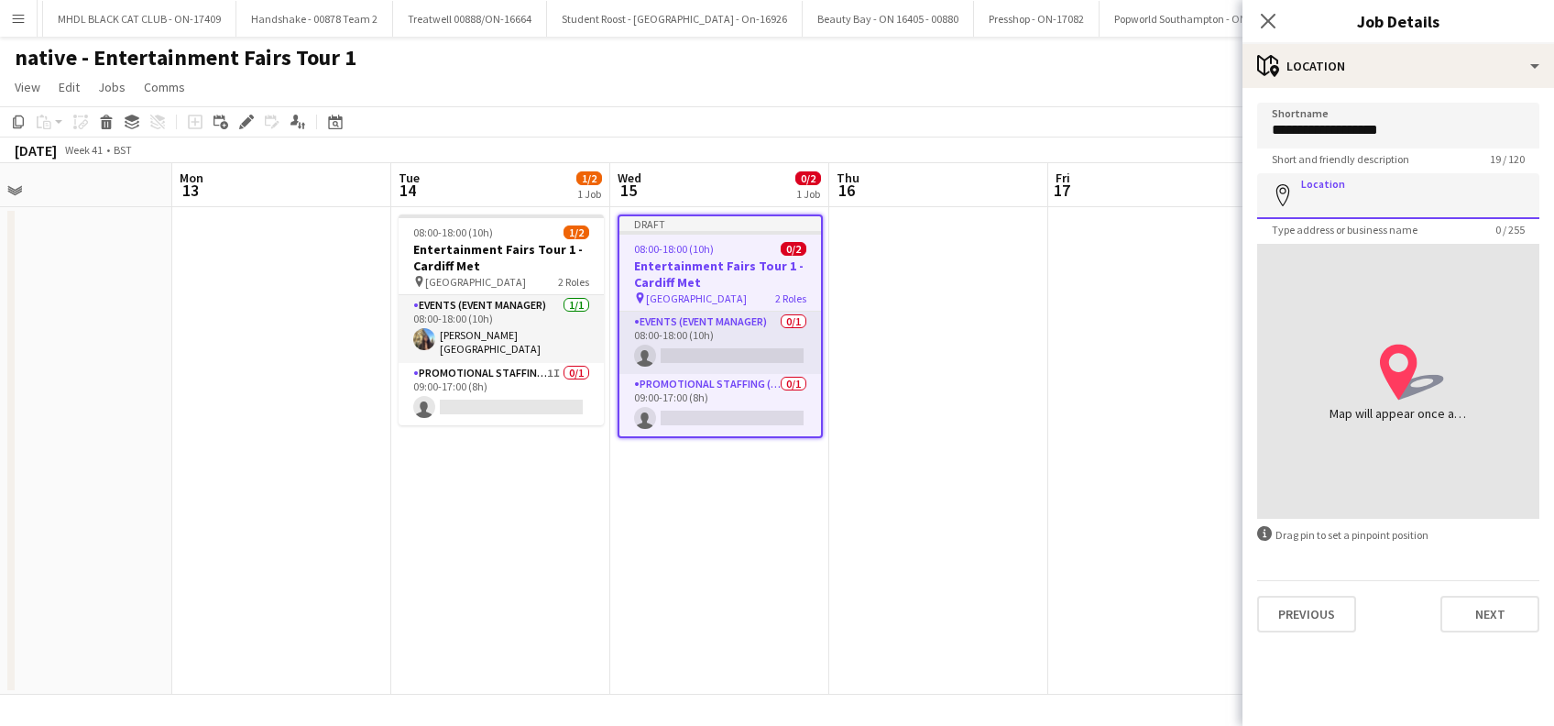
paste input "**********"
type input "**********"
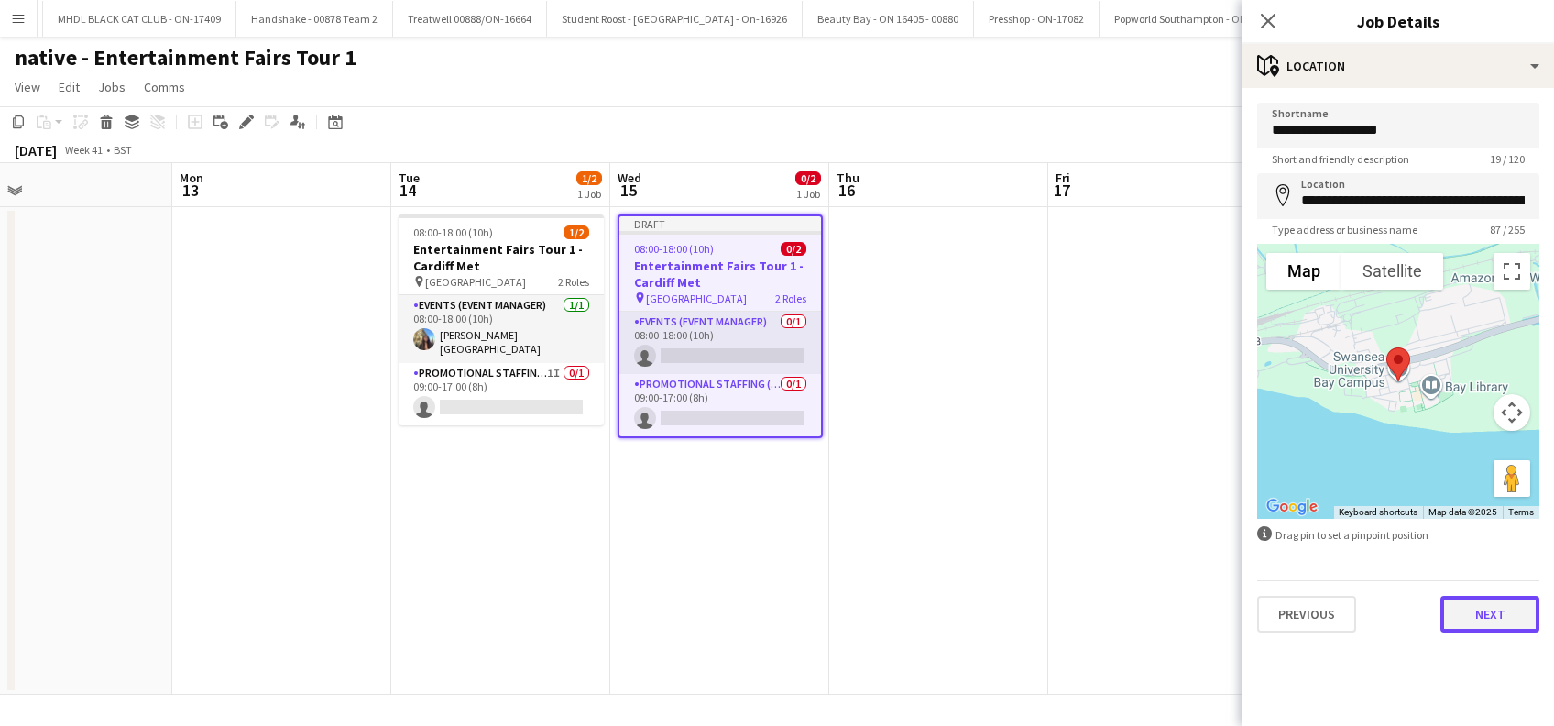
click at [1493, 622] on button "Next" at bounding box center [1489, 613] width 99 height 37
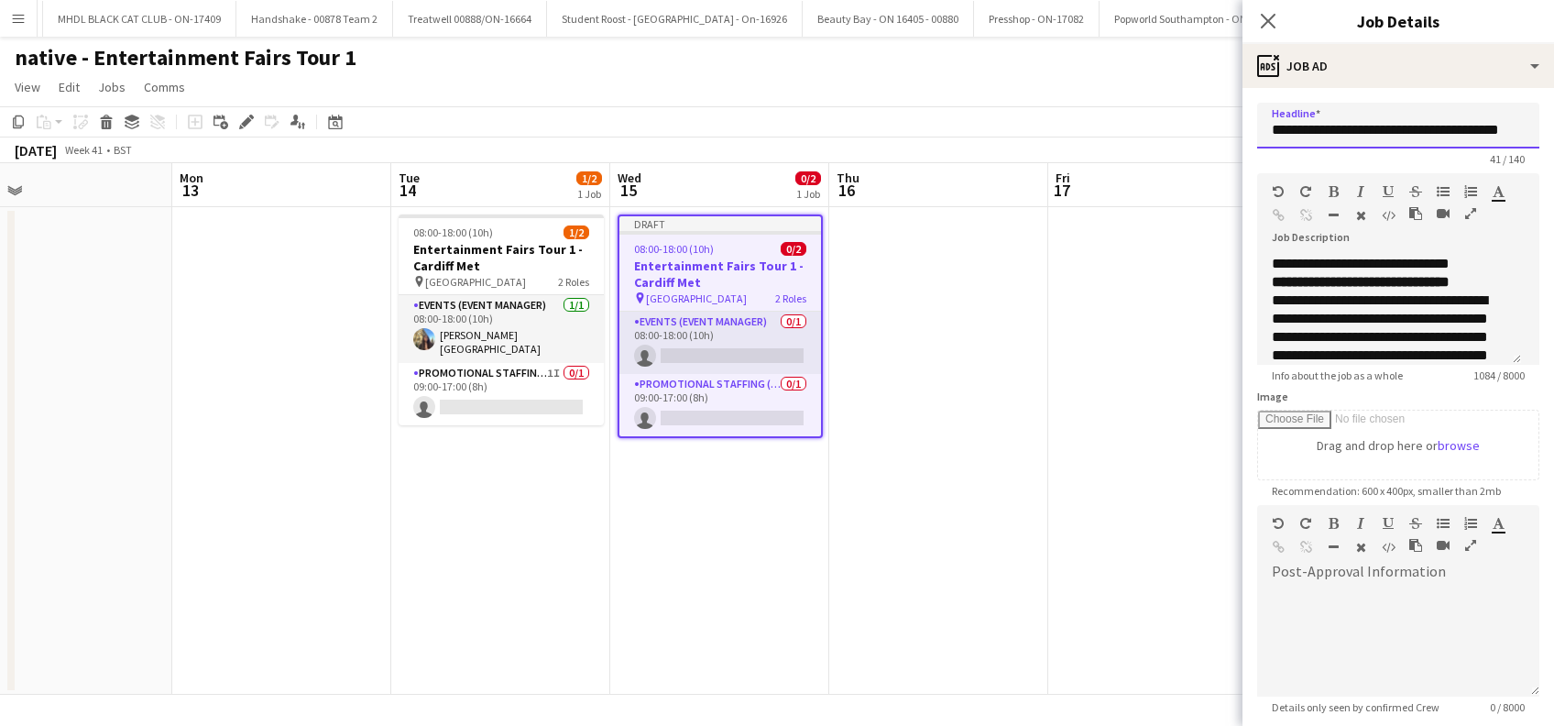
click at [1446, 128] on input "**********" at bounding box center [1398, 126] width 282 height 46
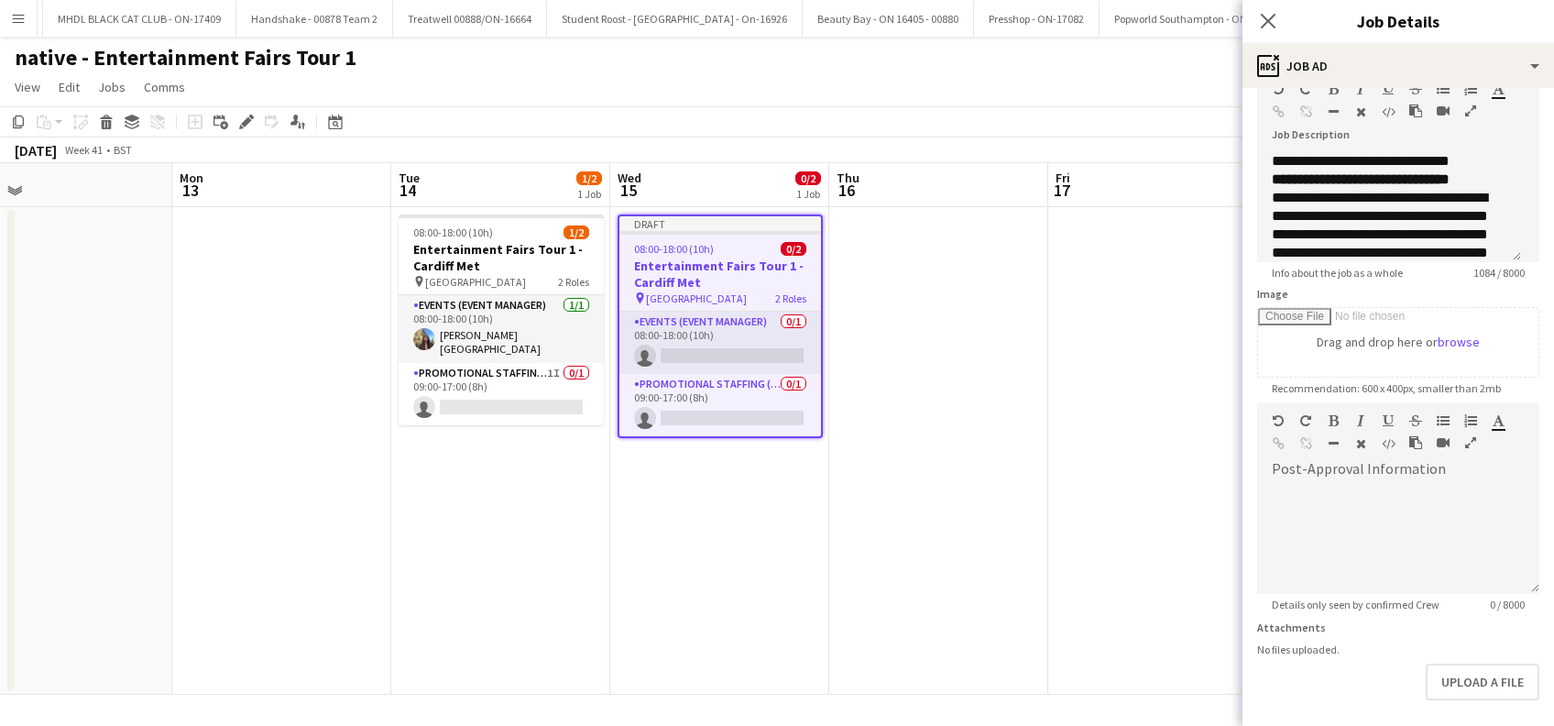
scroll to position [180, 0]
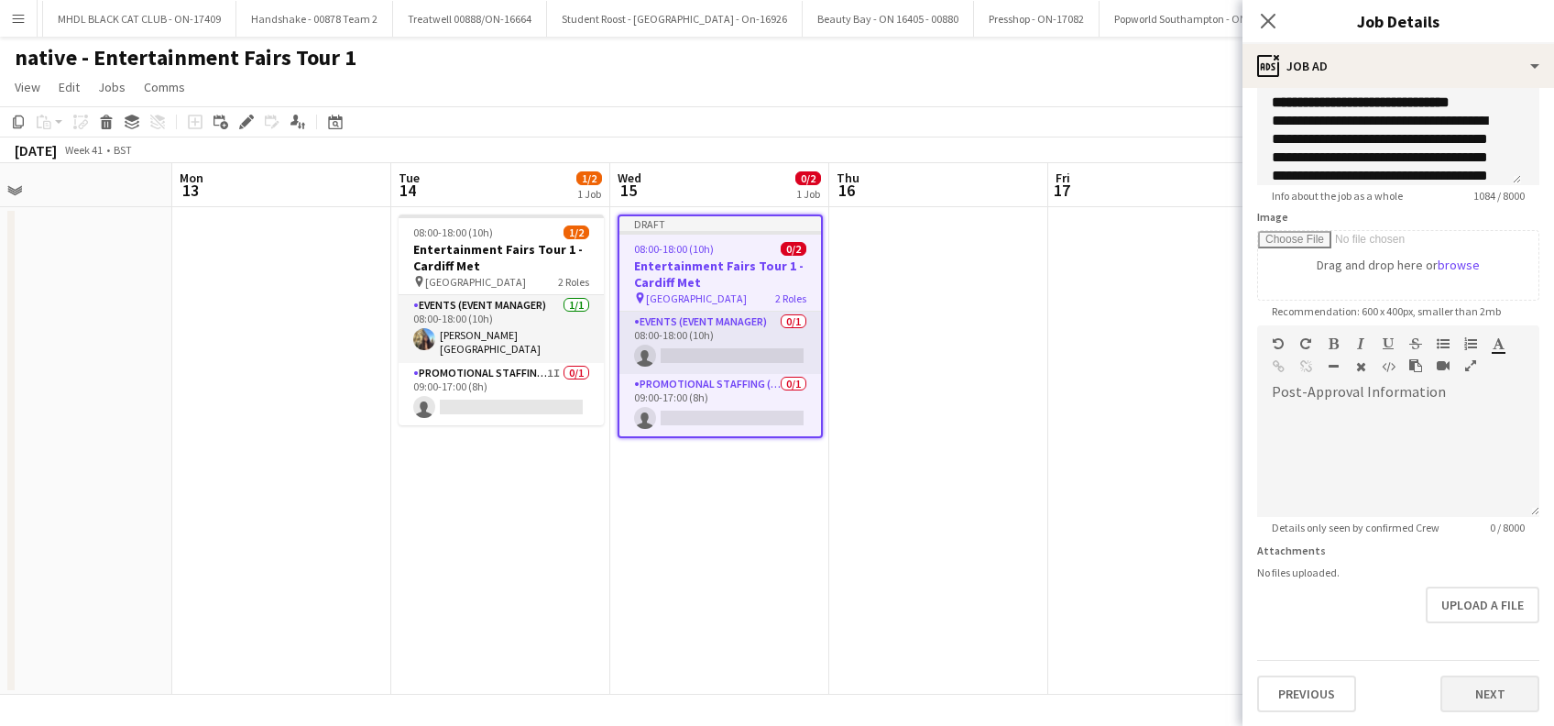
type input "**********"
click at [1460, 691] on button "Next" at bounding box center [1489, 693] width 99 height 37
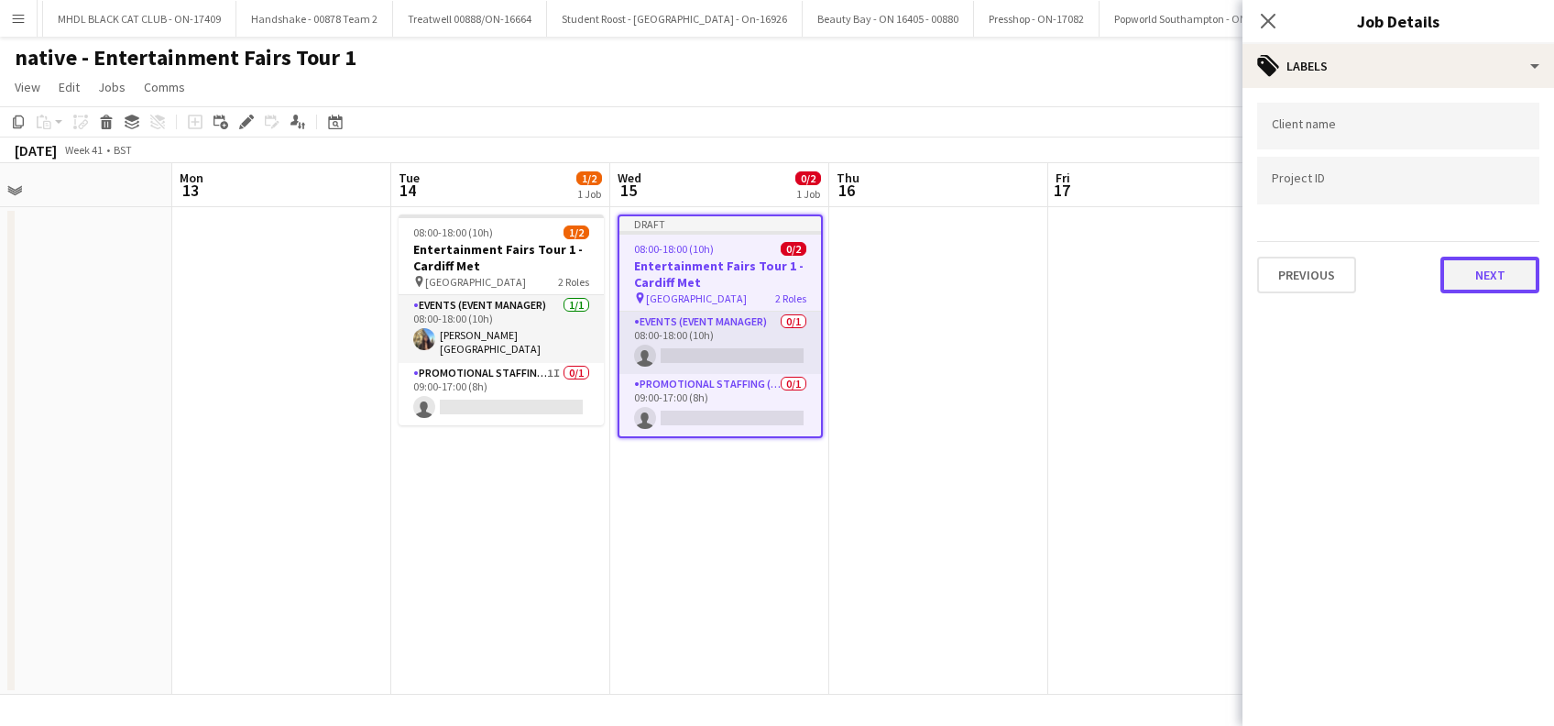
click at [1472, 273] on button "Next" at bounding box center [1489, 275] width 99 height 37
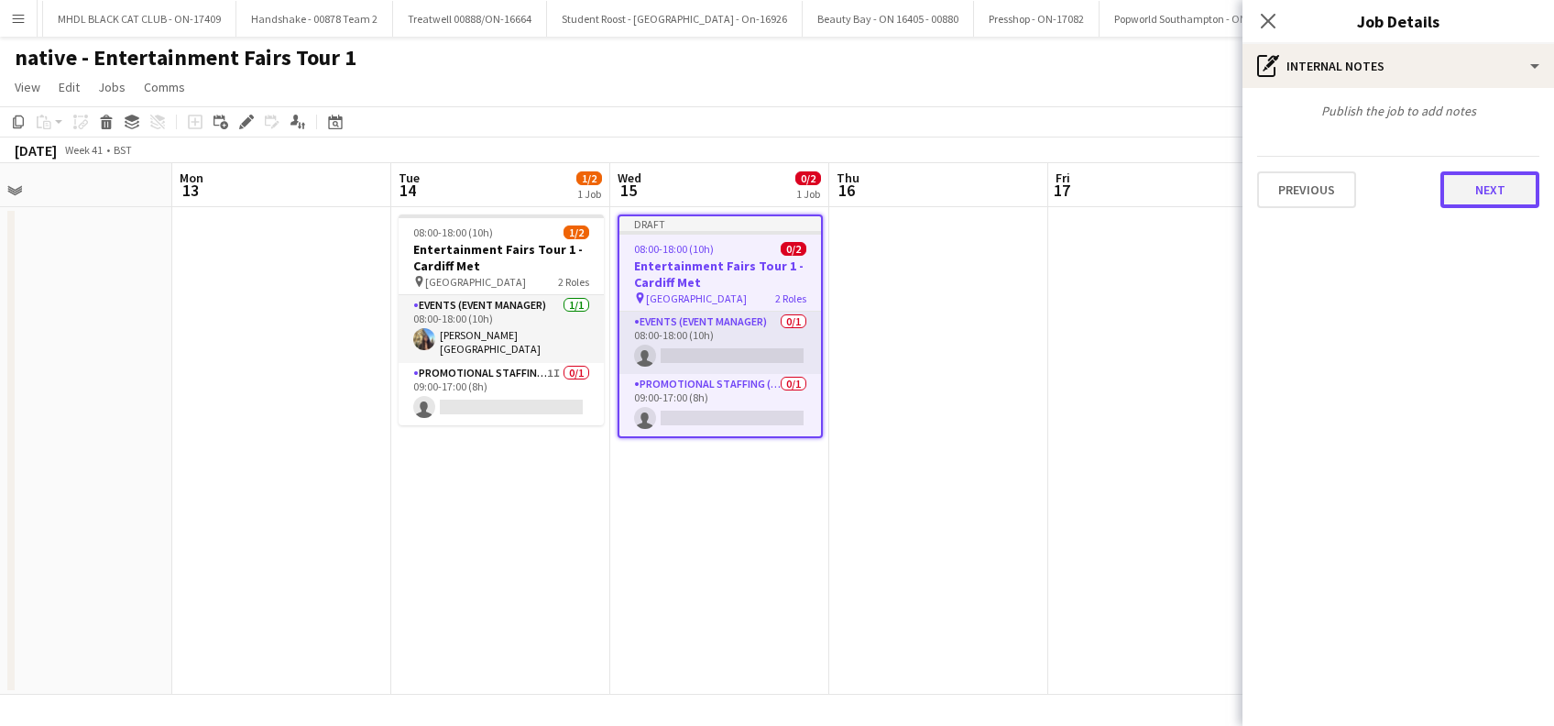
click at [1493, 200] on button "Next" at bounding box center [1489, 189] width 99 height 37
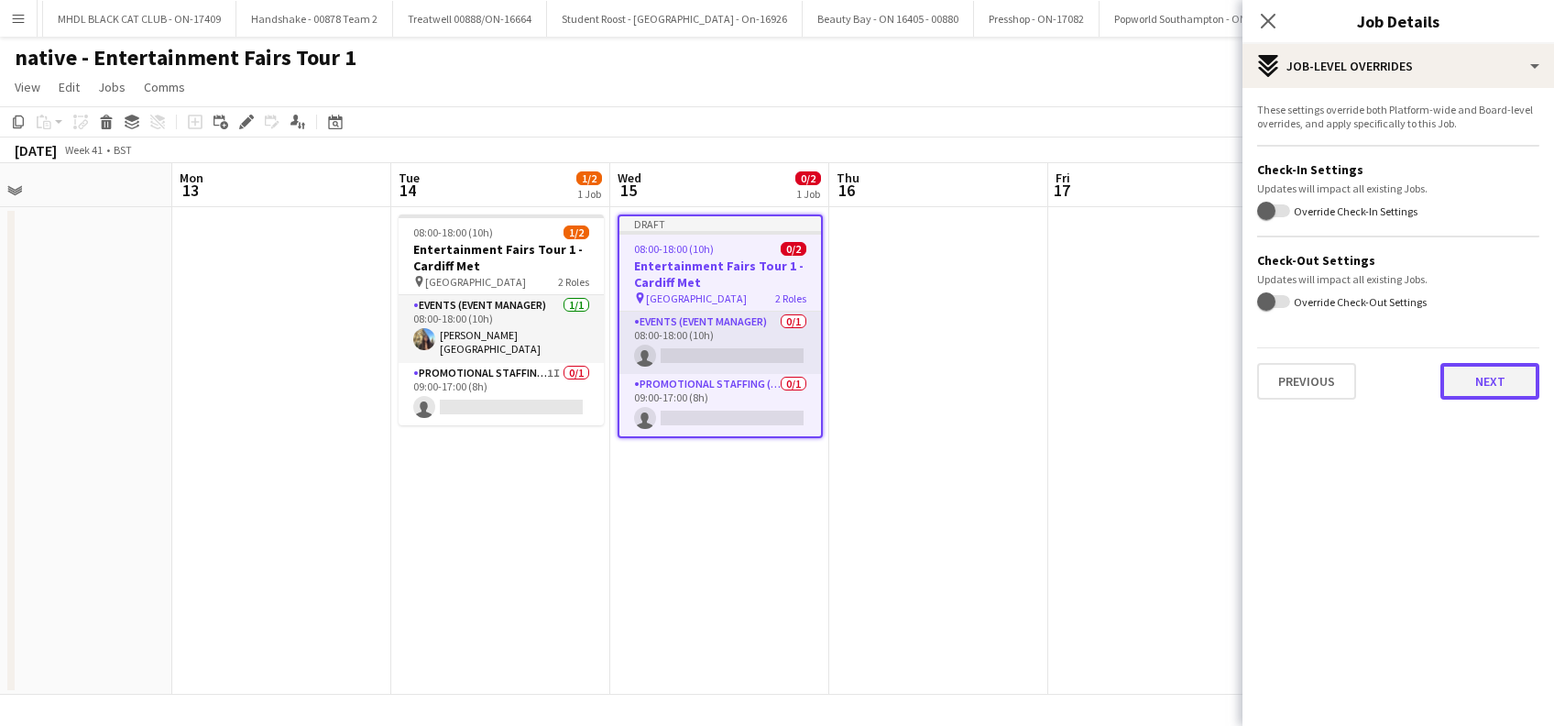
click at [1496, 378] on button "Next" at bounding box center [1489, 381] width 99 height 37
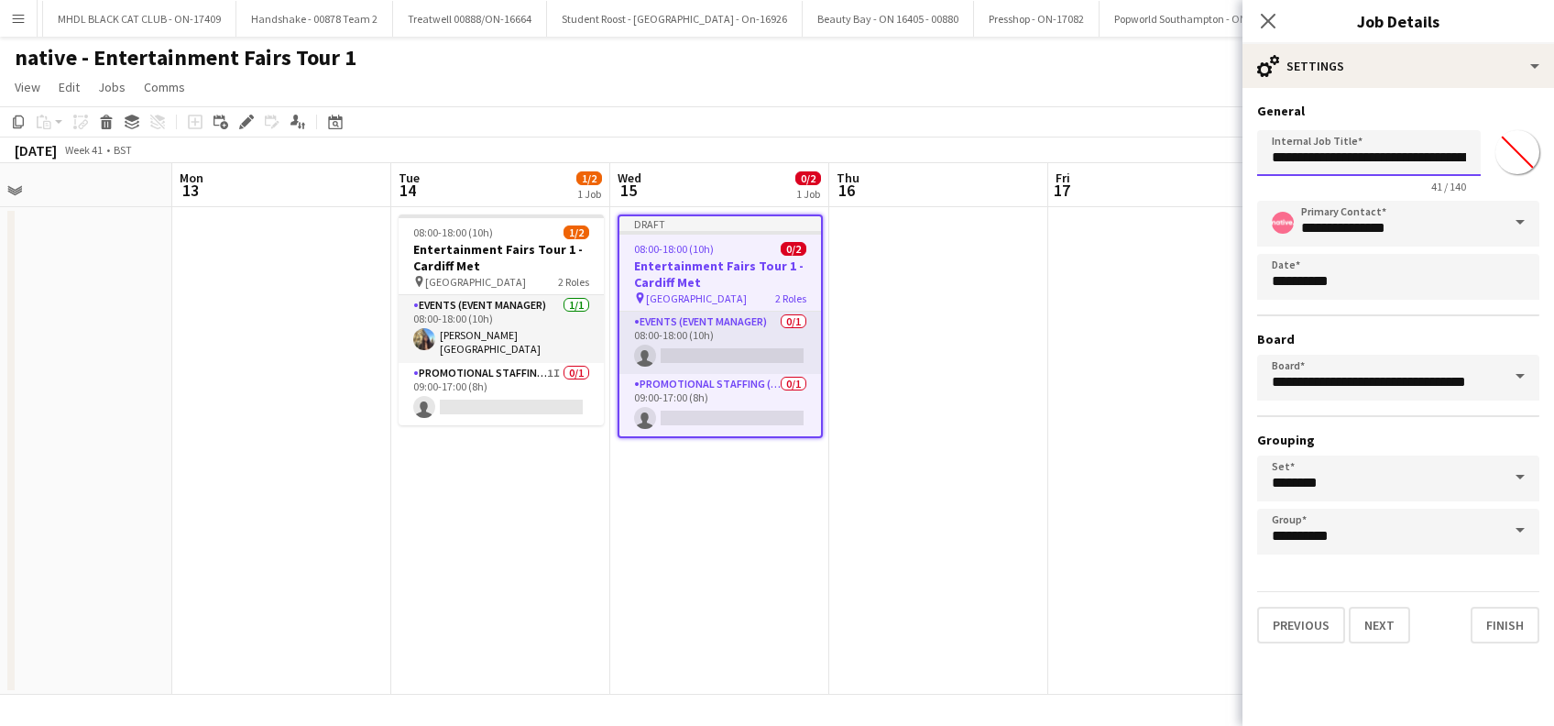
click at [1388, 160] on input "**********" at bounding box center [1369, 153] width 224 height 46
type input "**********"
click at [1392, 631] on button "Next" at bounding box center [1378, 624] width 61 height 37
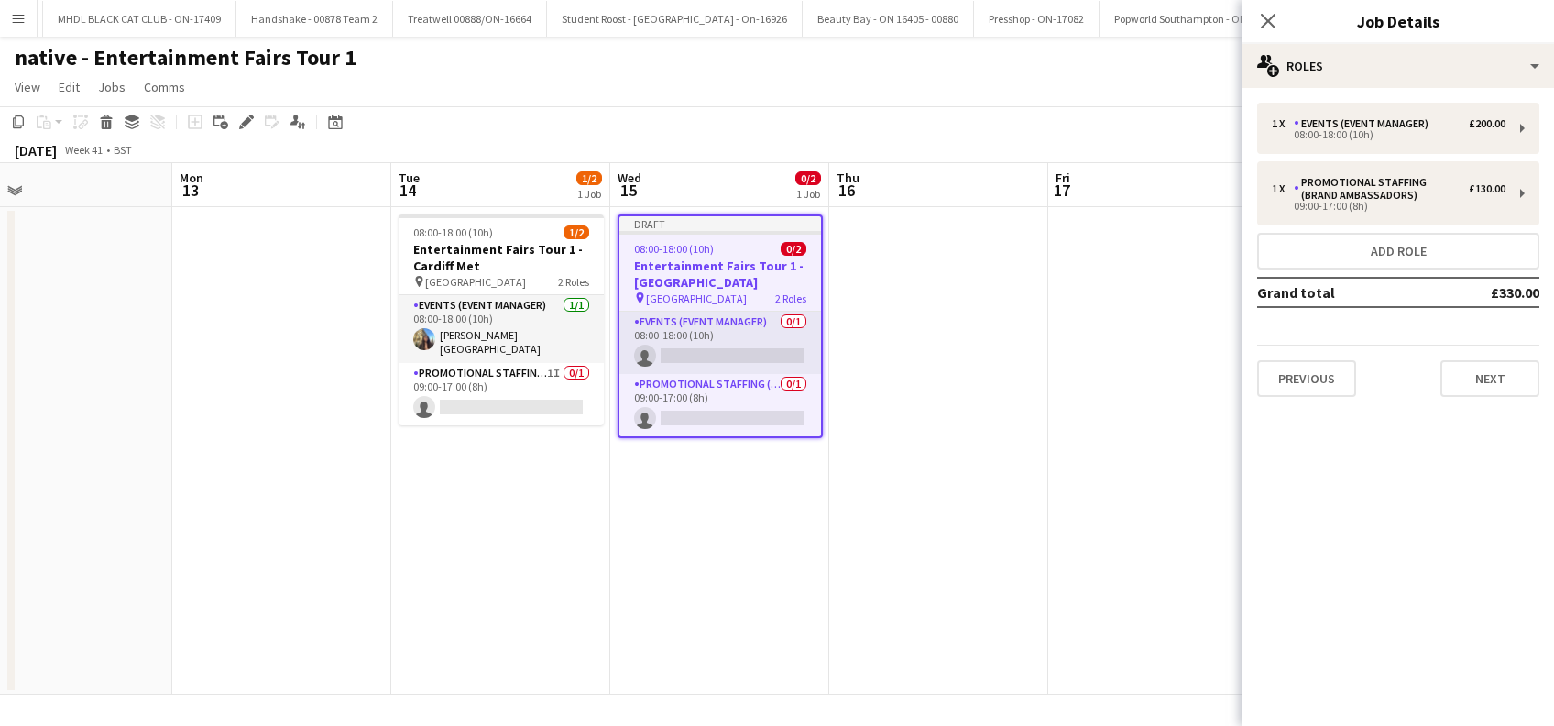
scroll to position [0, 0]
click at [1480, 372] on button "Next" at bounding box center [1489, 378] width 99 height 37
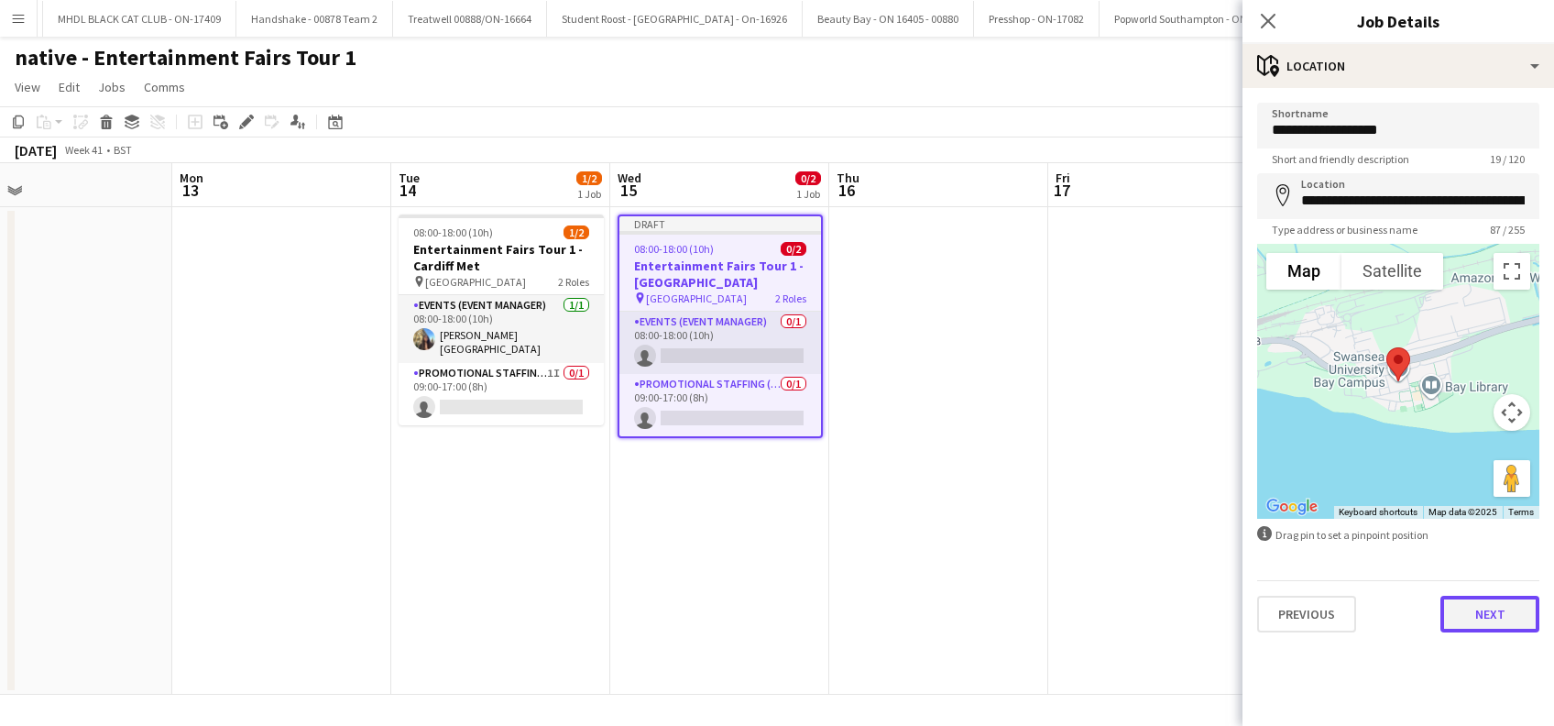
click at [1514, 617] on button "Next" at bounding box center [1489, 613] width 99 height 37
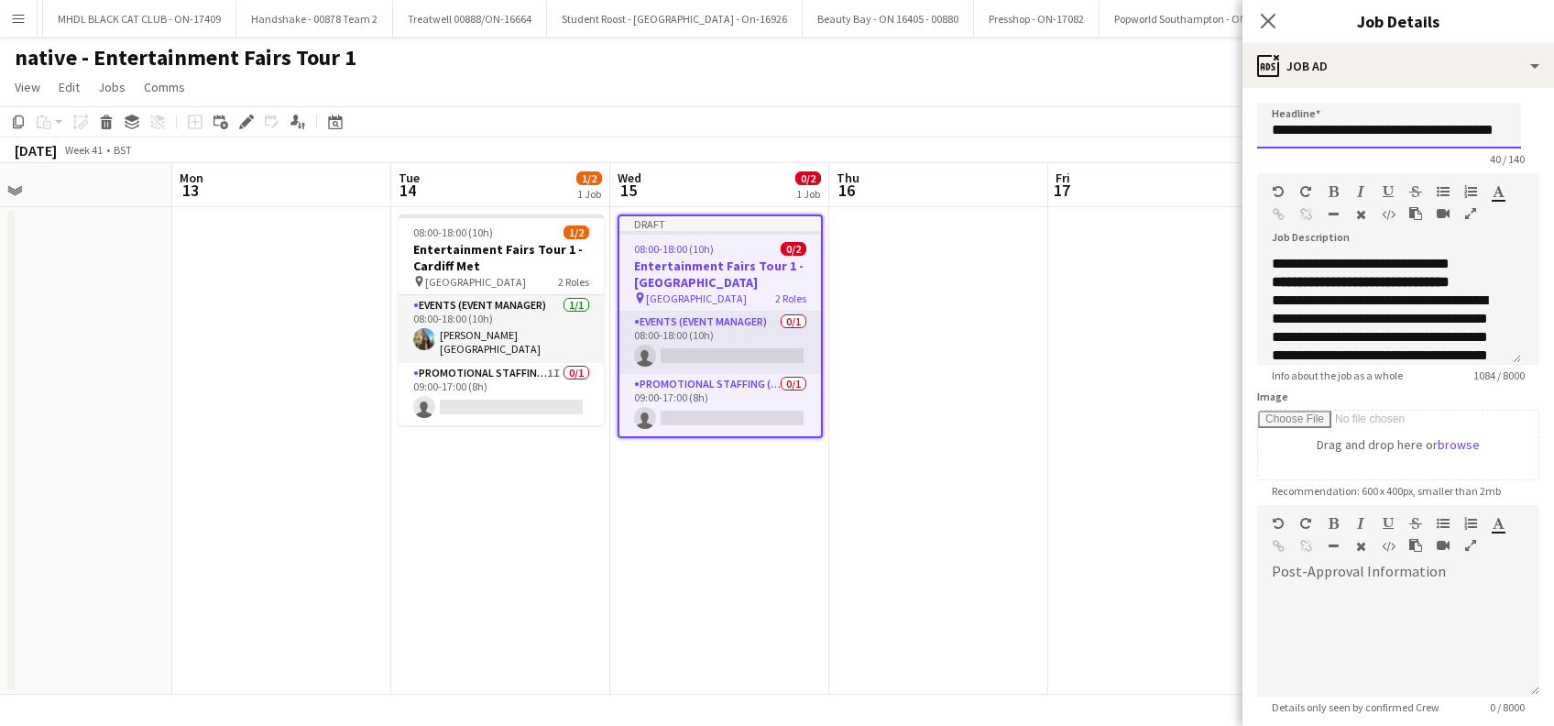
click at [1444, 147] on input "**********" at bounding box center [1389, 126] width 264 height 46
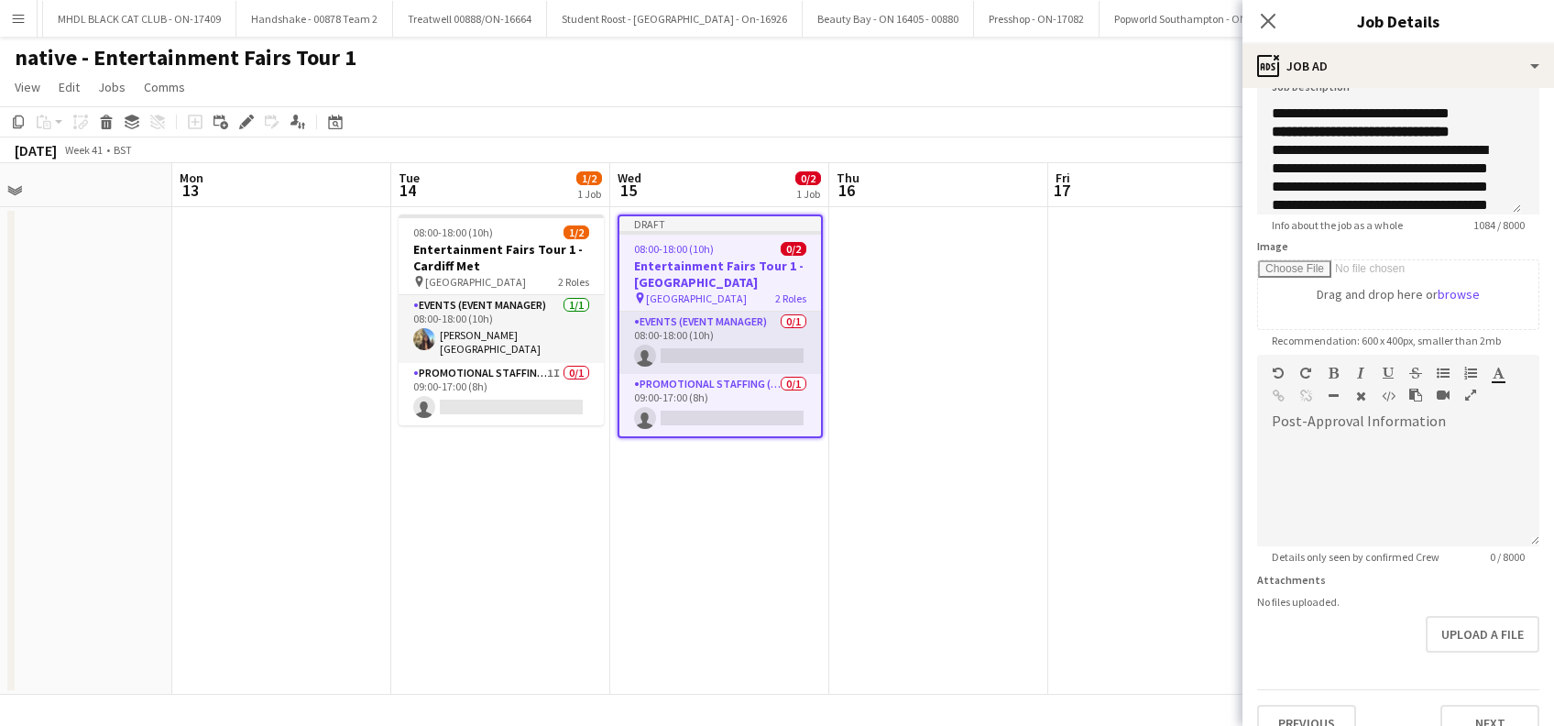
scroll to position [180, 0]
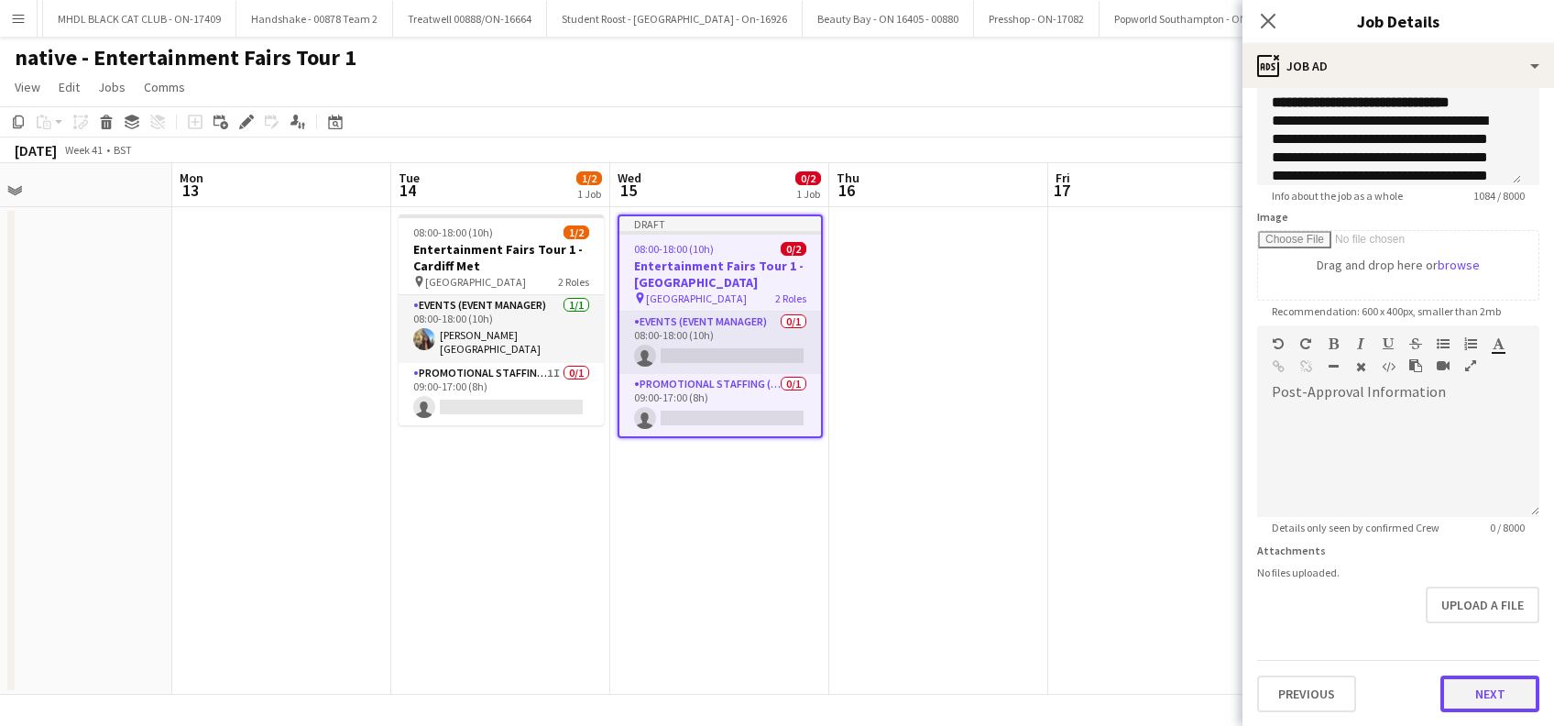
click at [1440, 701] on button "Next" at bounding box center [1489, 693] width 99 height 37
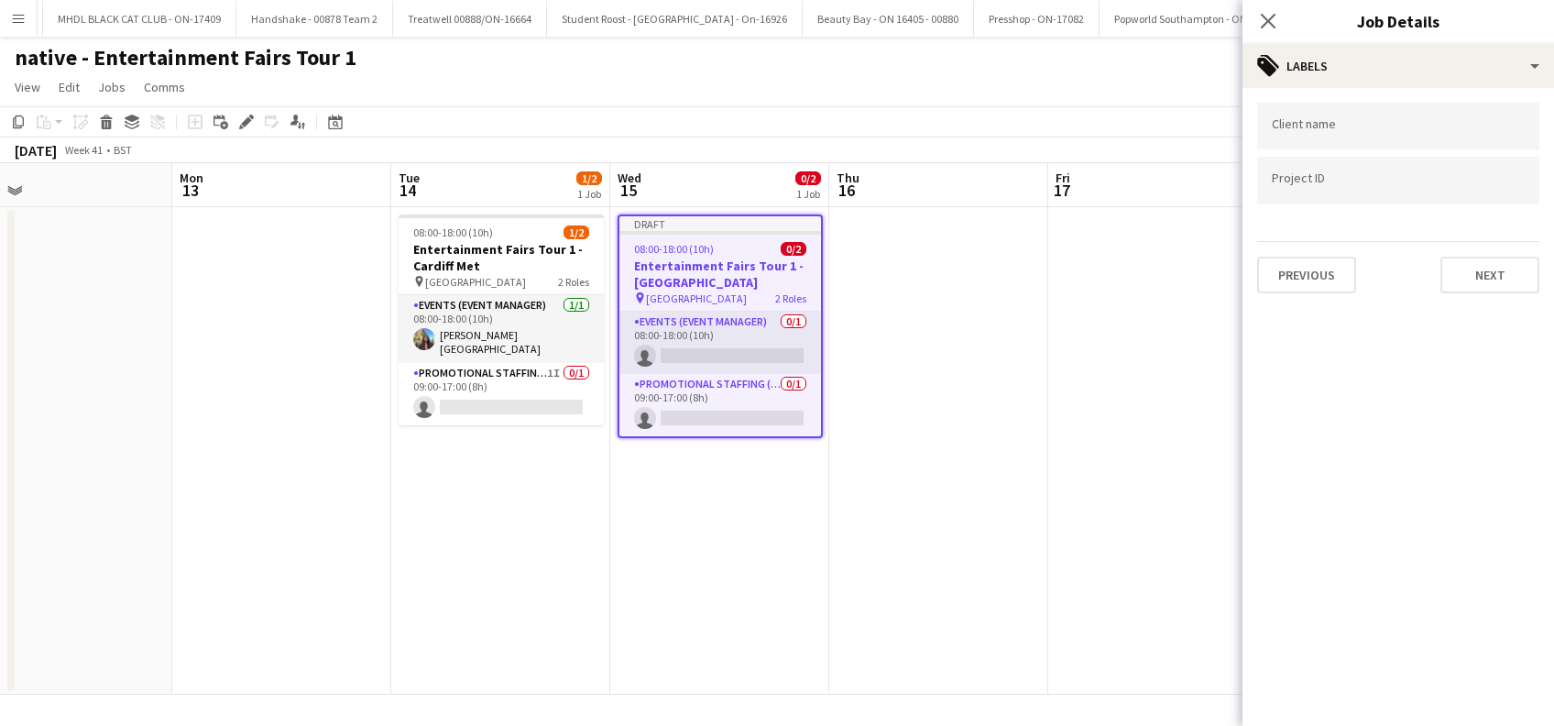
scroll to position [0, 0]
click at [1481, 273] on button "Next" at bounding box center [1489, 275] width 99 height 37
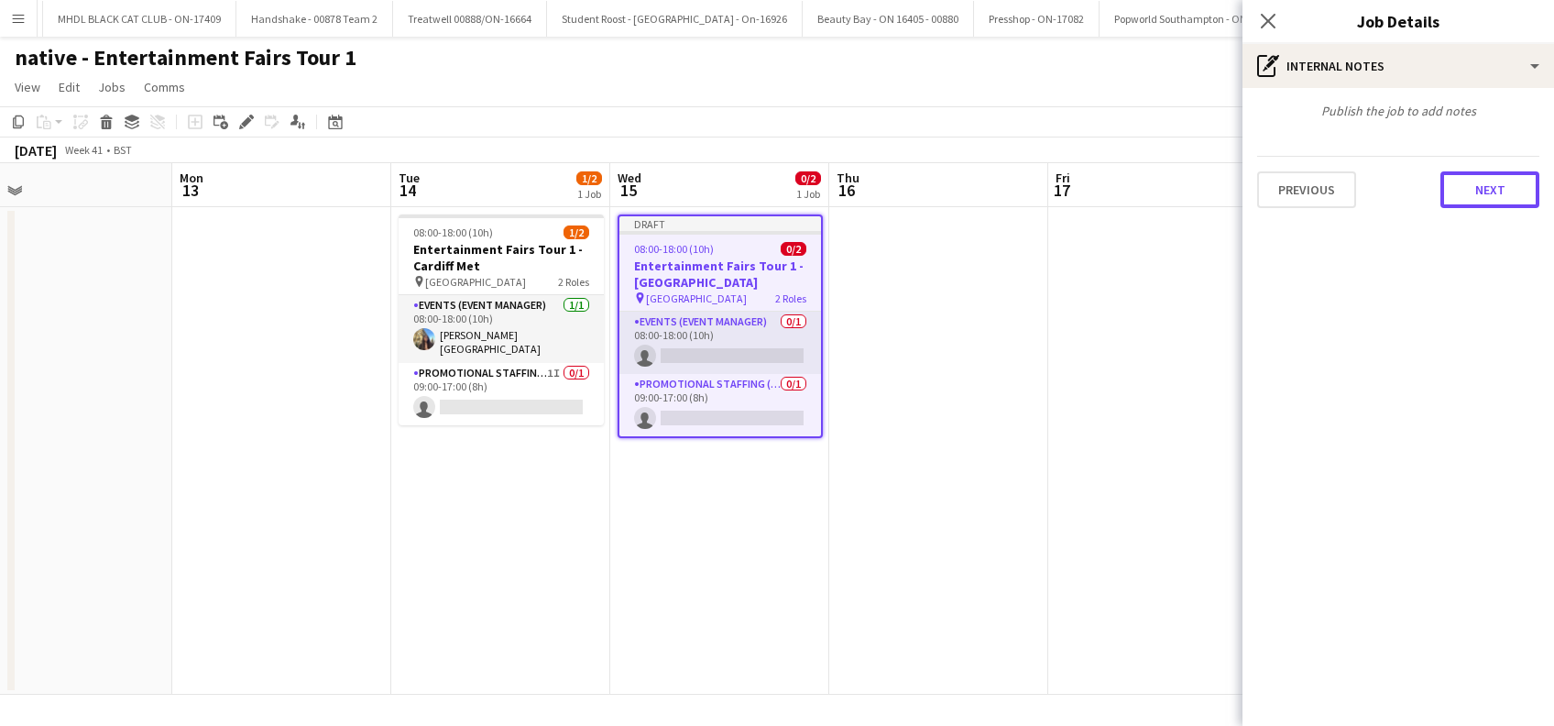
click at [1493, 187] on button "Next" at bounding box center [1489, 189] width 99 height 37
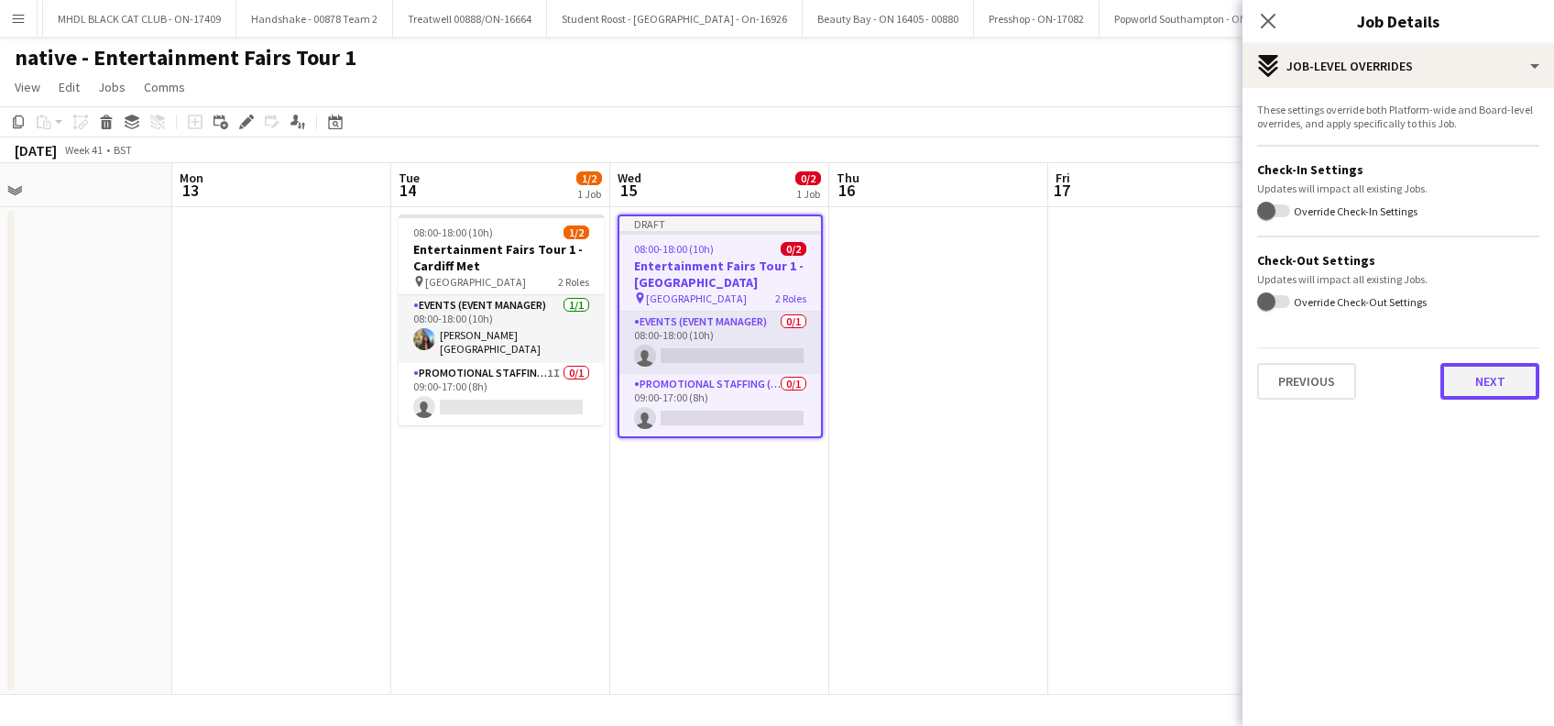
click at [1491, 383] on button "Next" at bounding box center [1489, 381] width 99 height 37
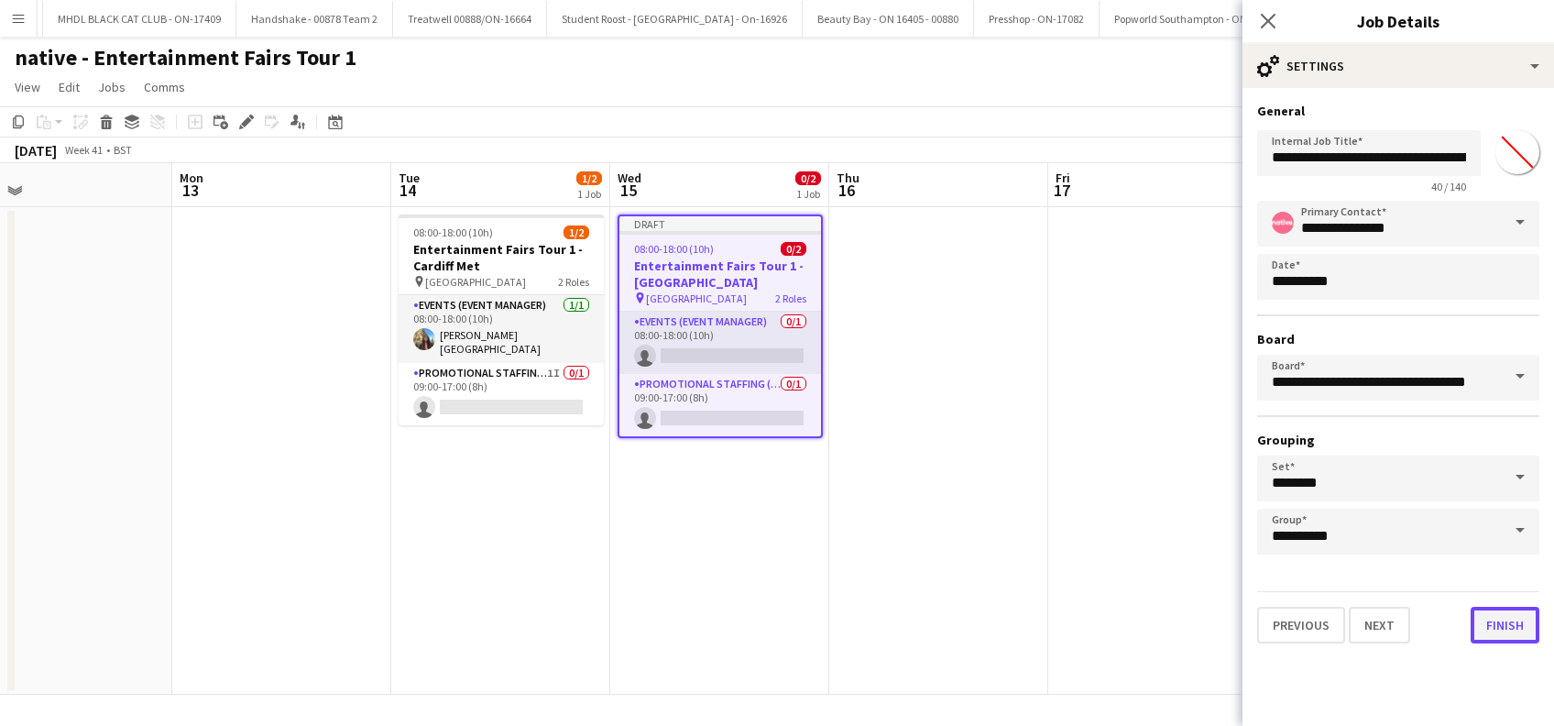
click at [1502, 624] on button "Finish" at bounding box center [1504, 624] width 69 height 37
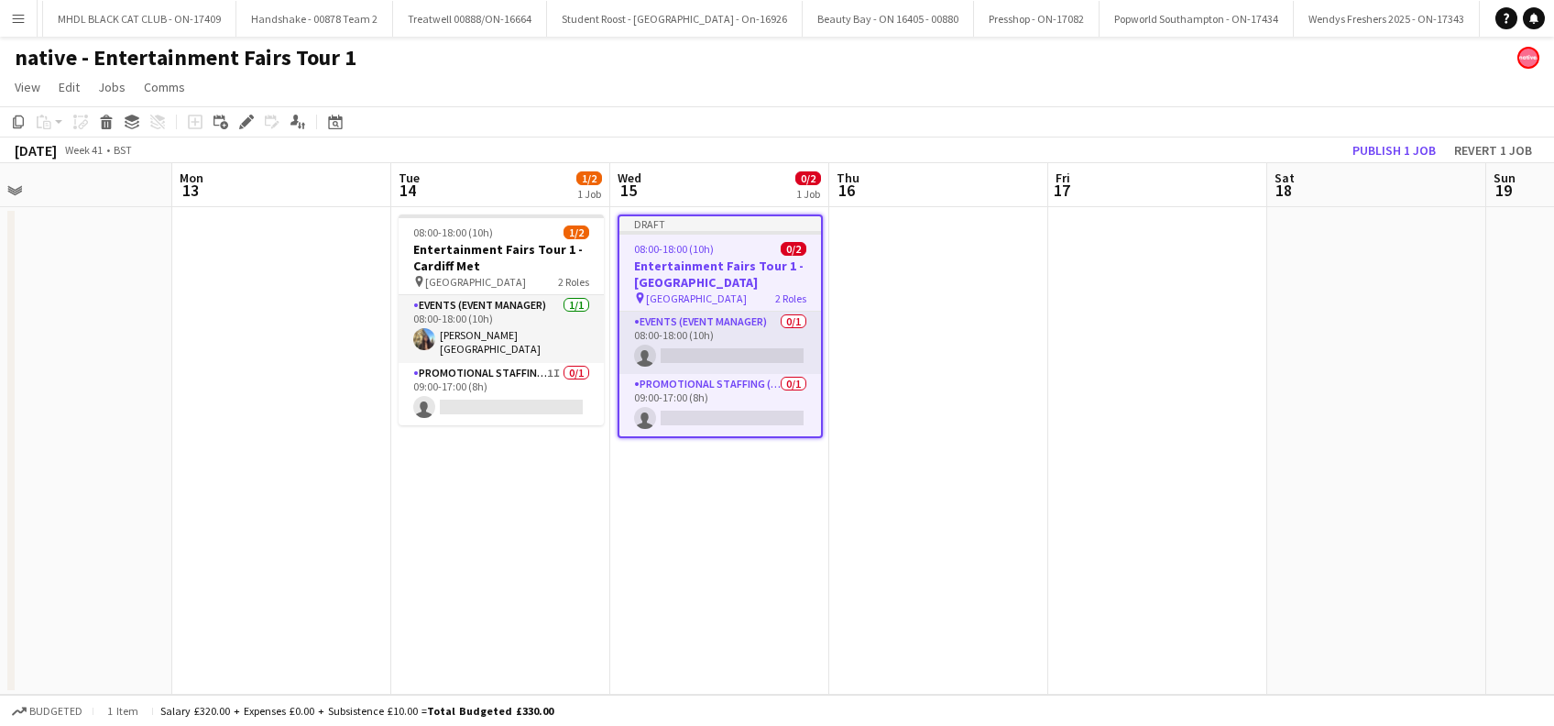
click at [726, 589] on app-date-cell "Draft 08:00-18:00 (10h) 0/2 Entertainment Fairs Tour 1 - Swansea Uni pin Swanse…" at bounding box center [719, 450] width 219 height 487
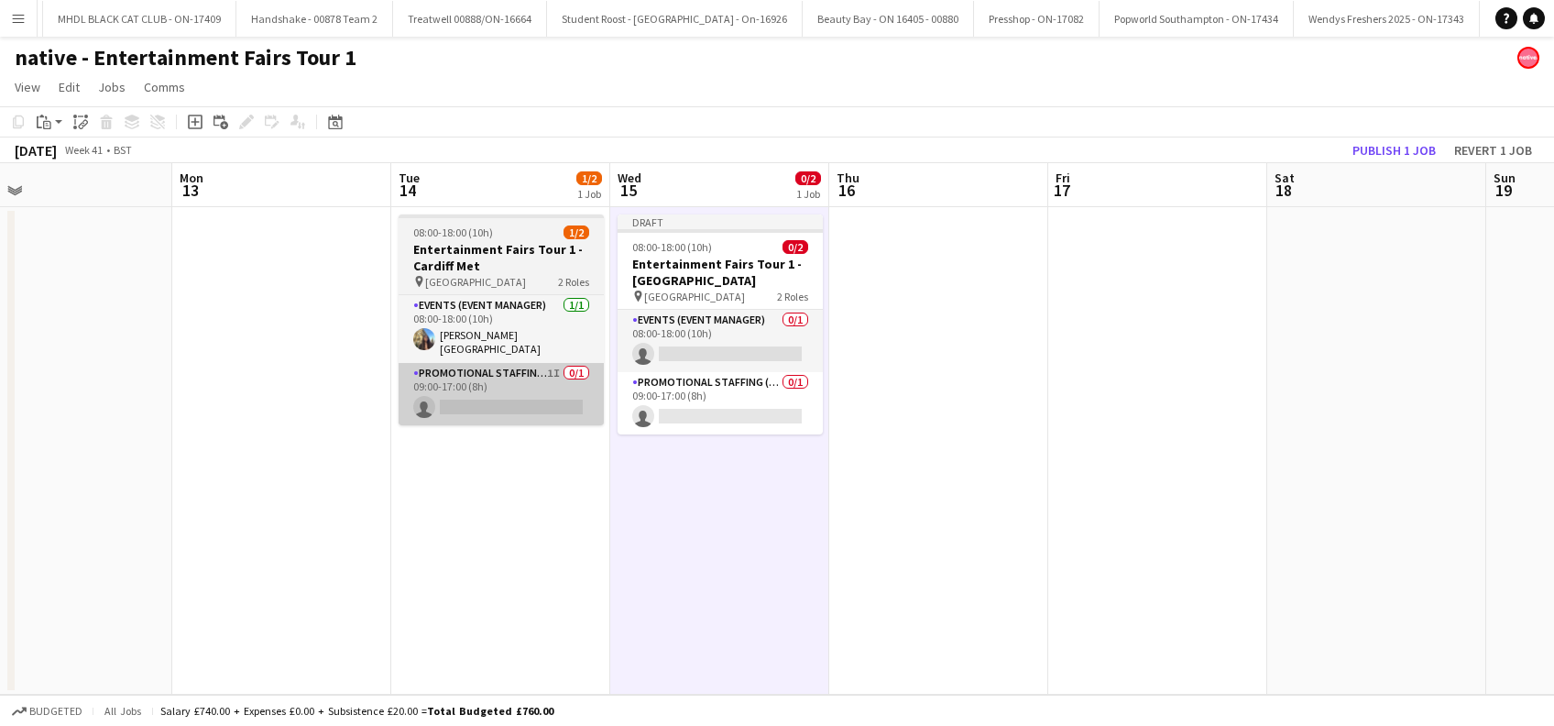
drag, startPoint x: 918, startPoint y: 476, endPoint x: 574, endPoint y: 366, distance: 361.0
click at [918, 473] on app-date-cell at bounding box center [938, 450] width 219 height 487
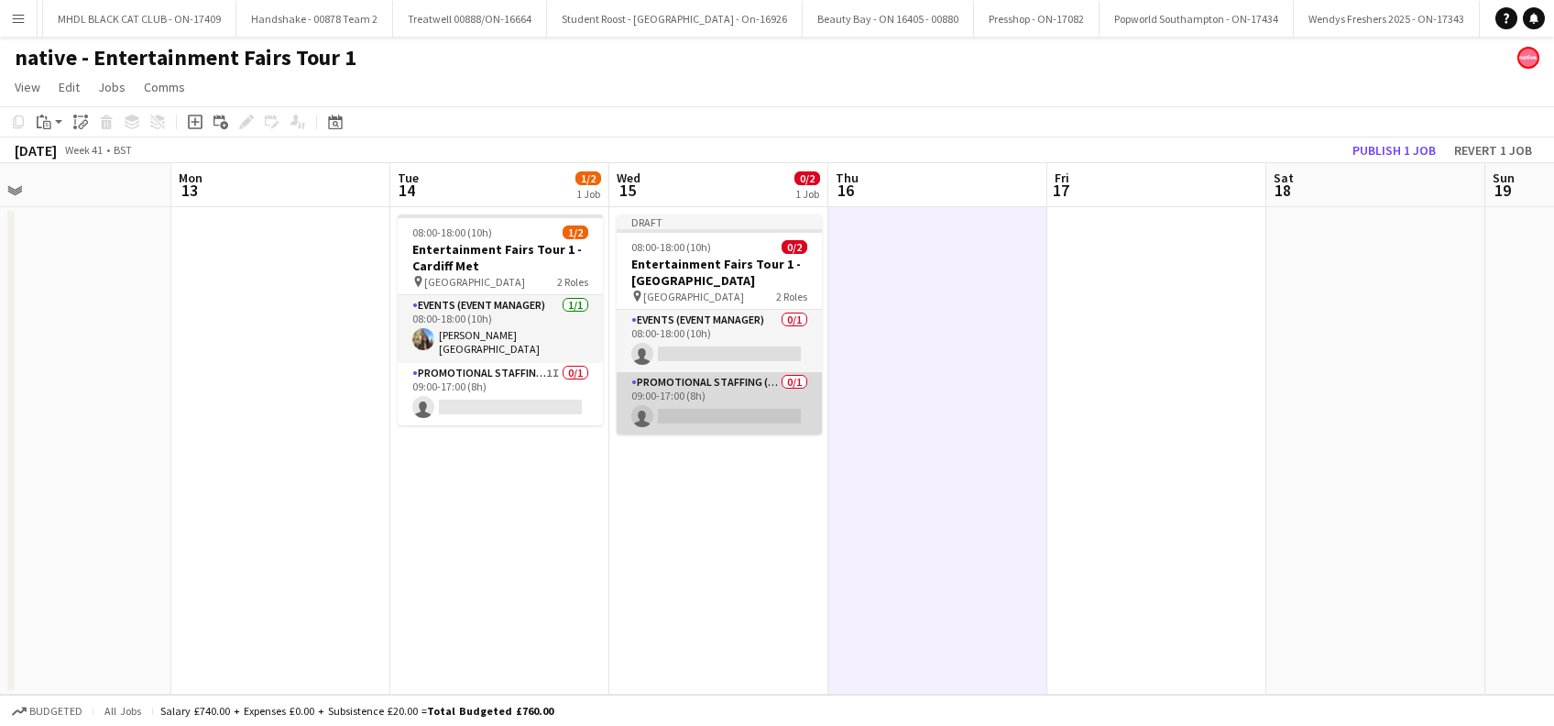
click at [724, 406] on app-card-role "Promotional Staffing (Brand Ambassadors) 0/1 09:00-17:00 (8h) single-neutral-ac…" at bounding box center [719, 403] width 205 height 62
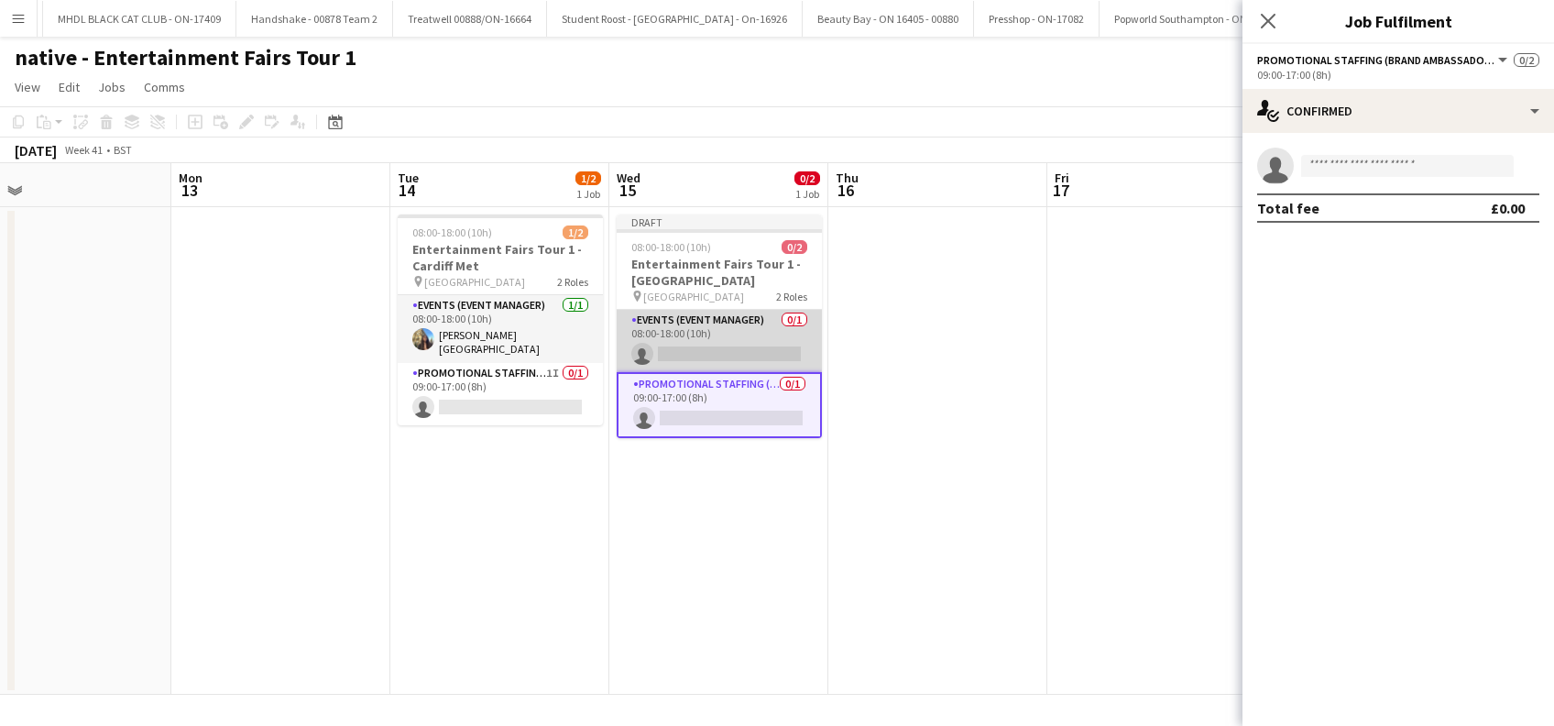
click at [739, 340] on app-card-role "Events (Event Manager) 0/1 08:00-18:00 (10h) single-neutral-actions" at bounding box center [719, 341] width 205 height 62
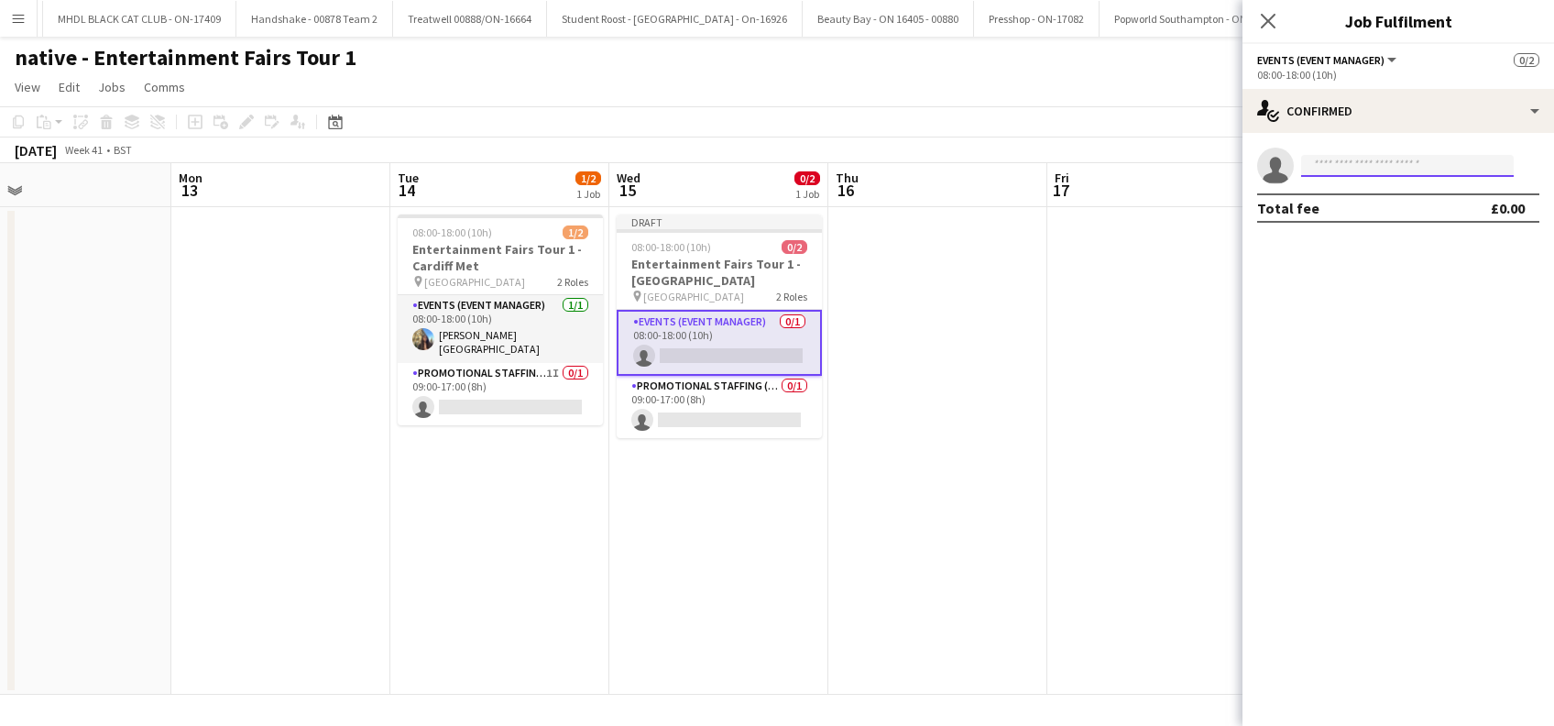
drag, startPoint x: 1334, startPoint y: 156, endPoint x: 1334, endPoint y: 172, distance: 16.5
click at [1334, 157] on input at bounding box center [1407, 166] width 213 height 22
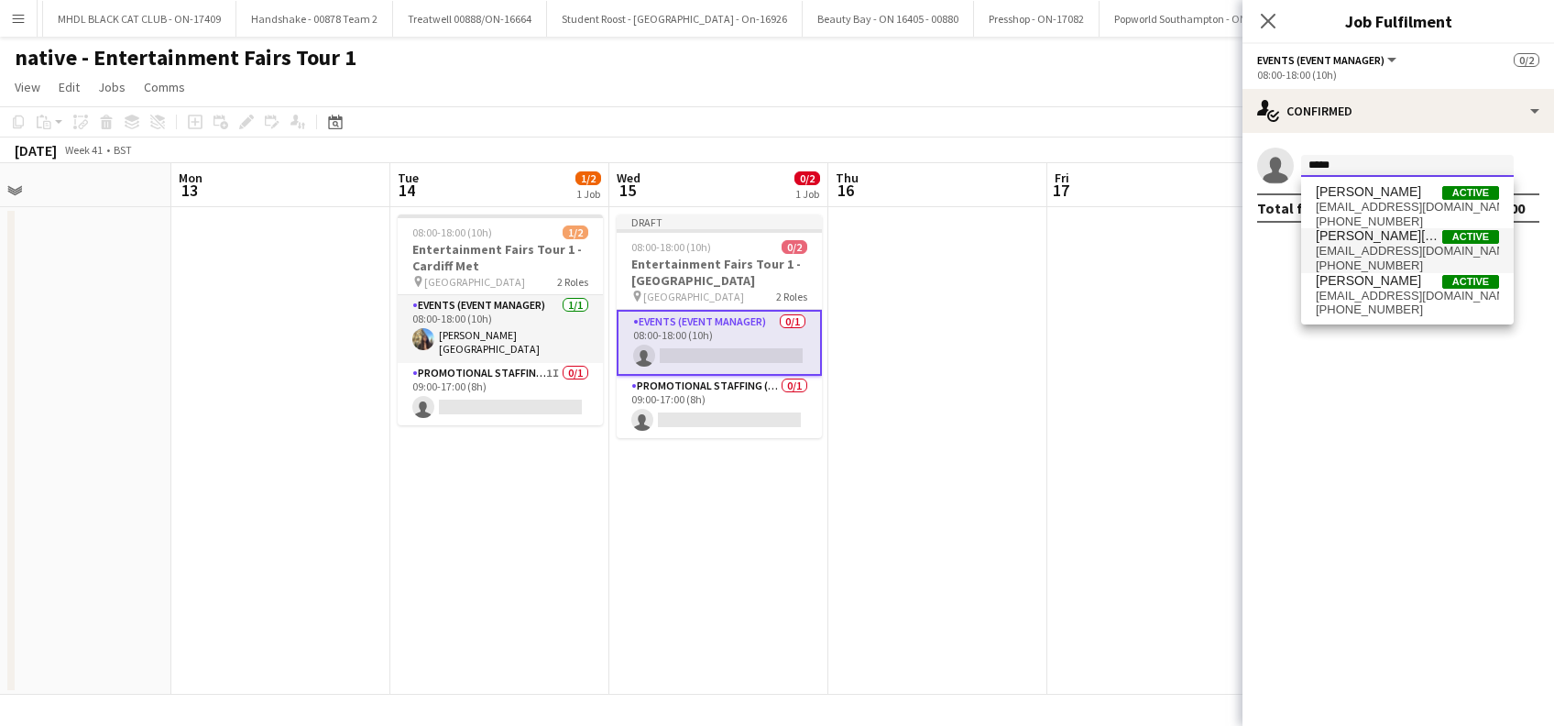
type input "*****"
click at [1379, 249] on span "aimeeheseltine05@gmail.com" at bounding box center [1407, 251] width 183 height 15
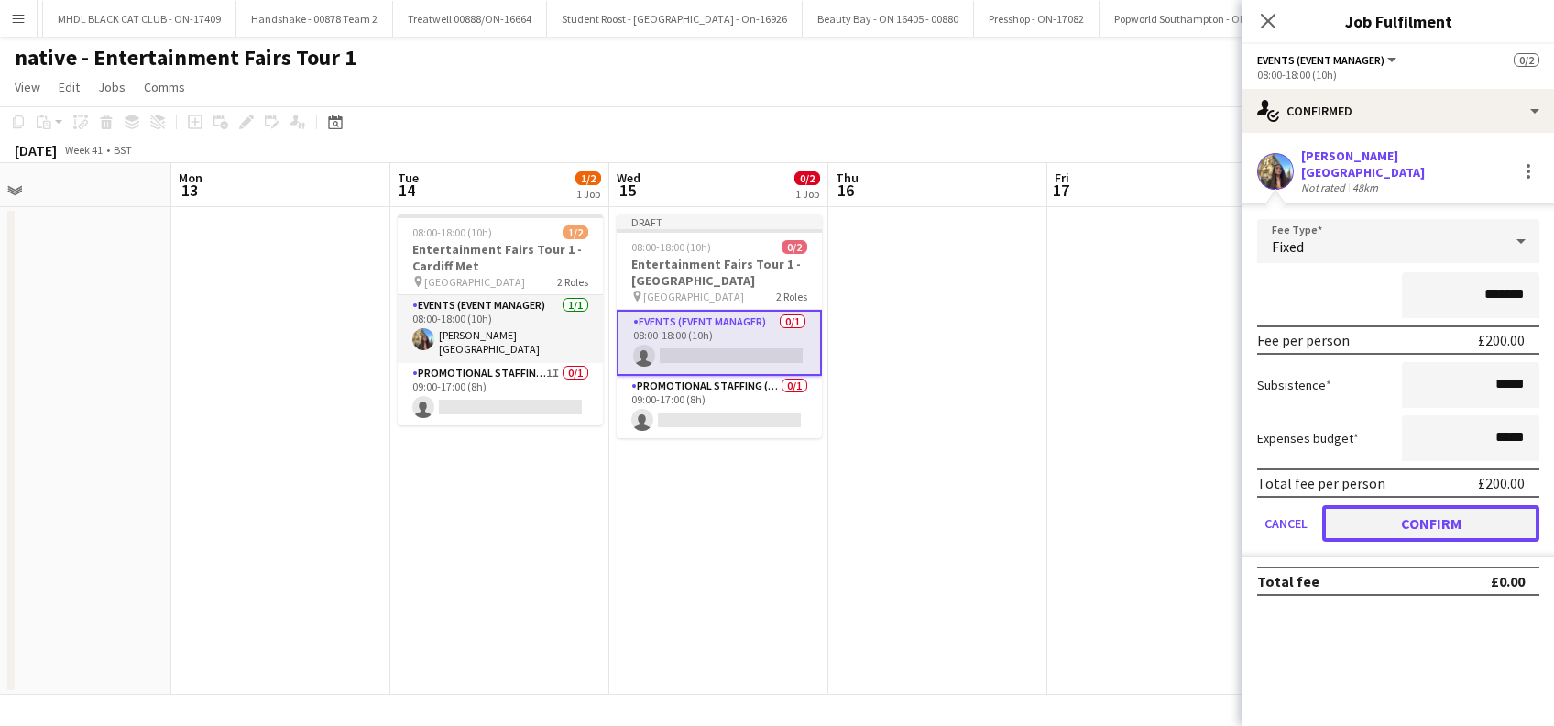
click at [1436, 510] on button "Confirm" at bounding box center [1430, 523] width 217 height 37
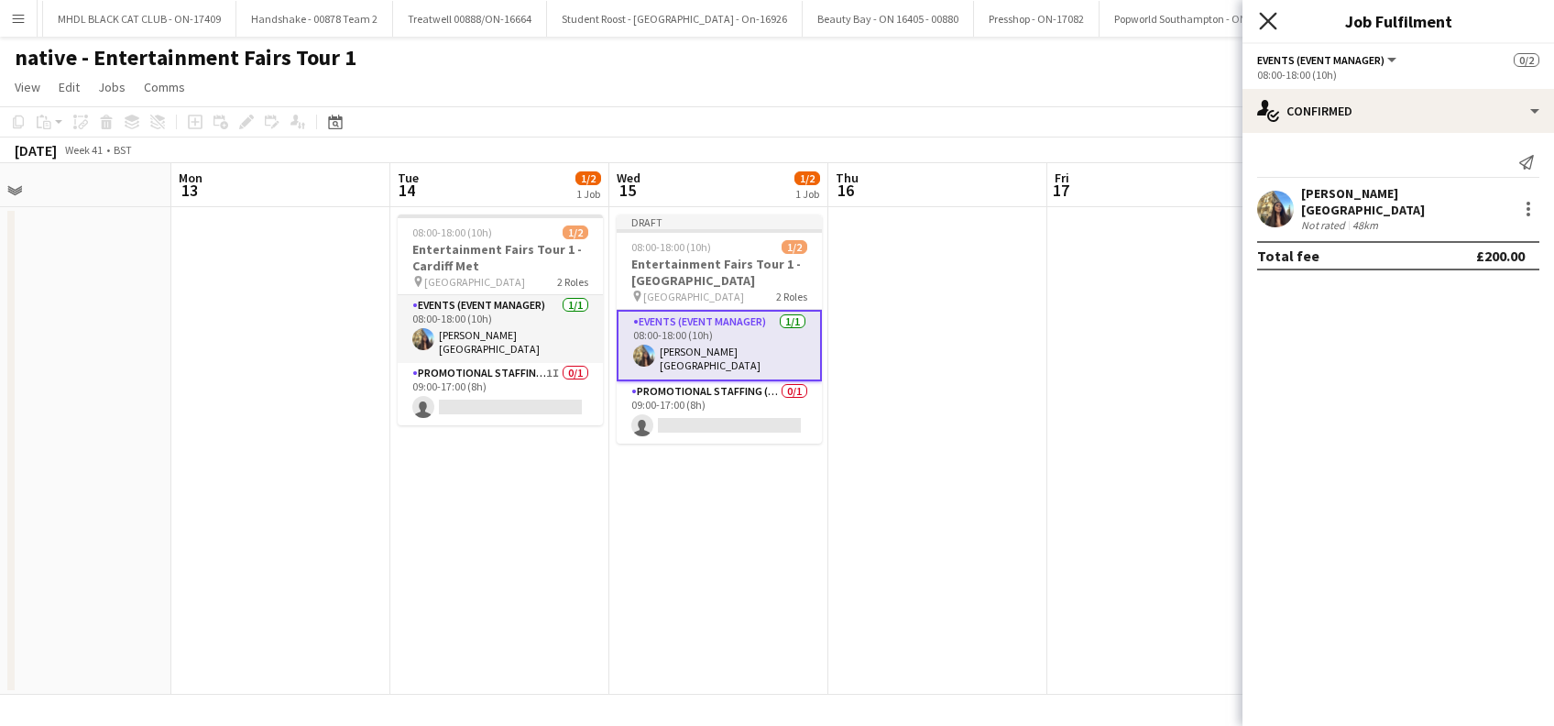
click at [1262, 25] on icon "Close pop-in" at bounding box center [1267, 20] width 17 height 17
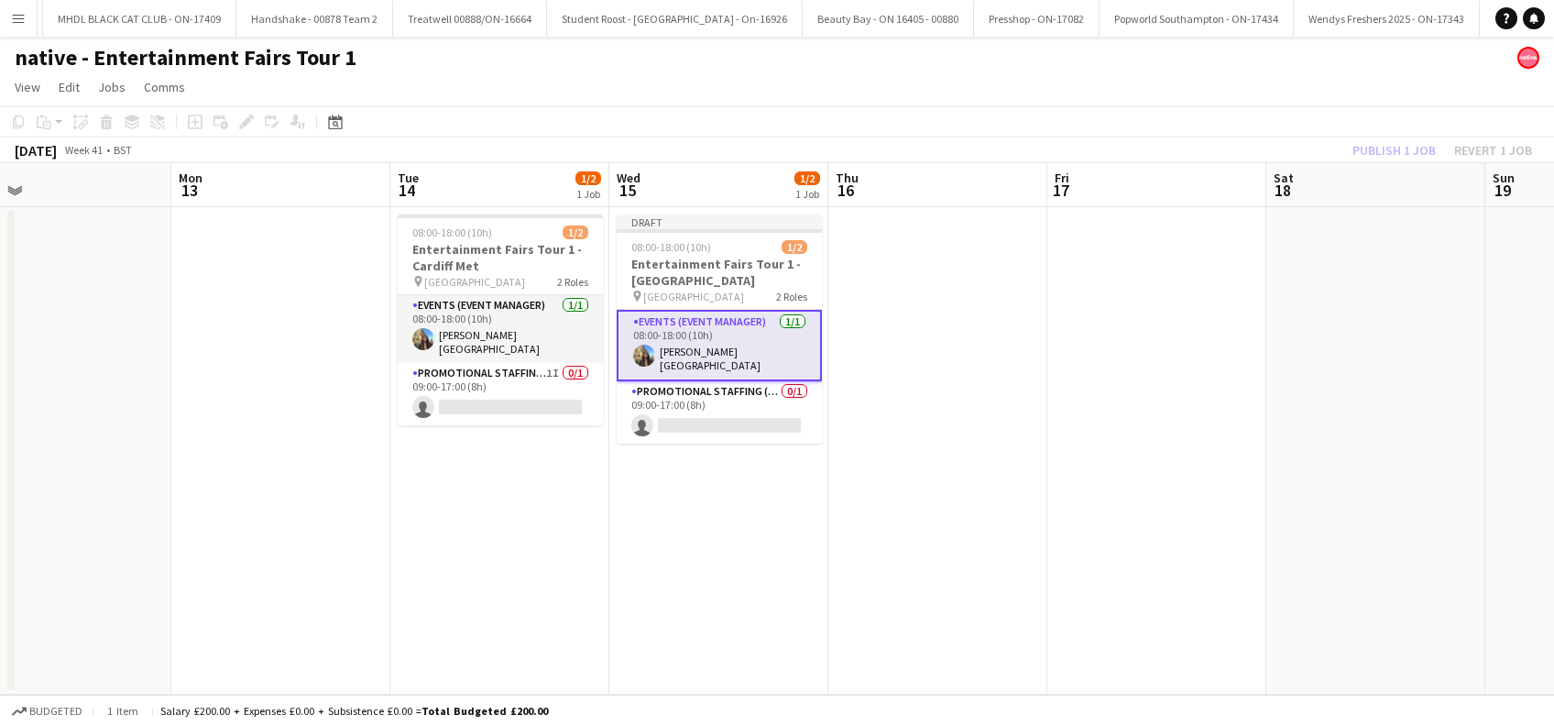
click at [1141, 412] on app-date-cell at bounding box center [1156, 450] width 219 height 487
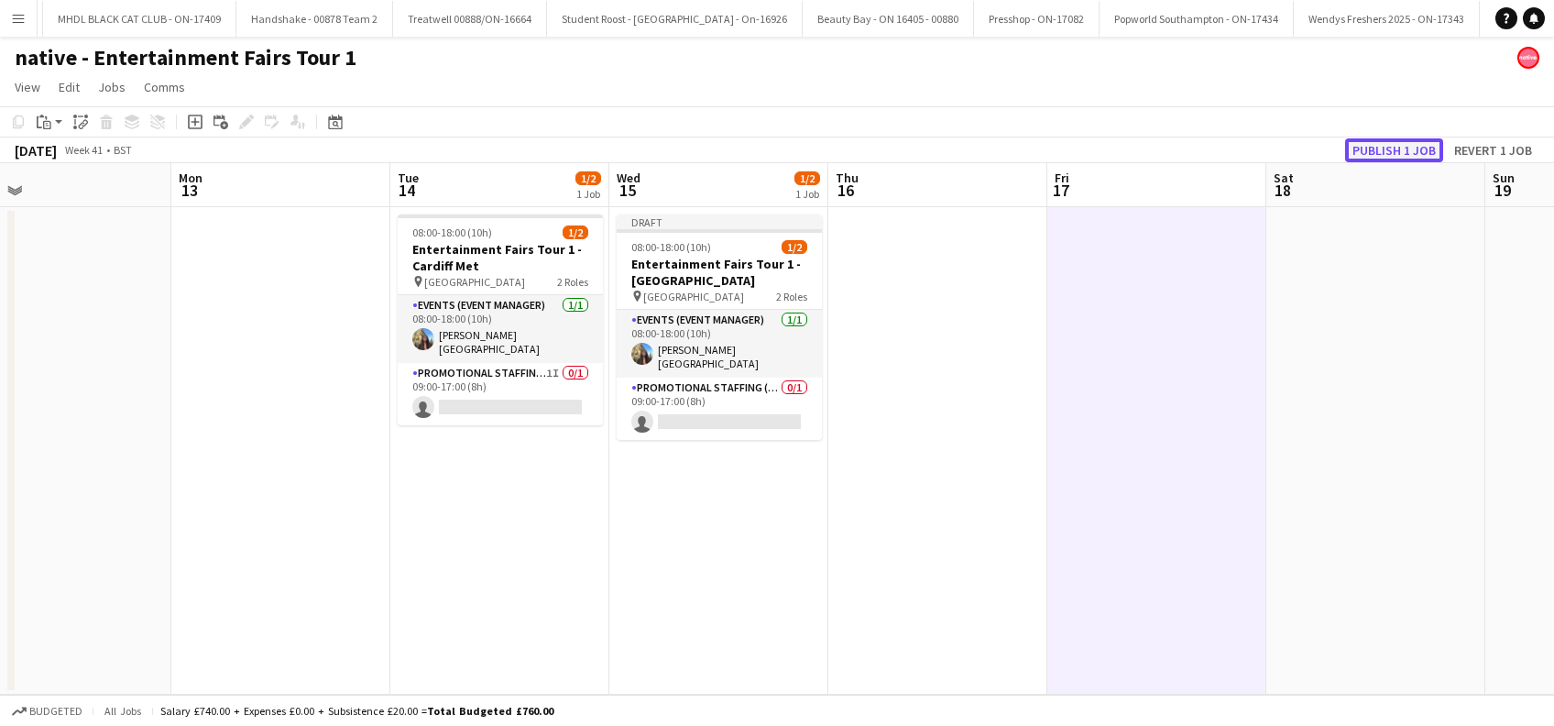
click at [1386, 153] on button "Publish 1 job" at bounding box center [1394, 150] width 98 height 24
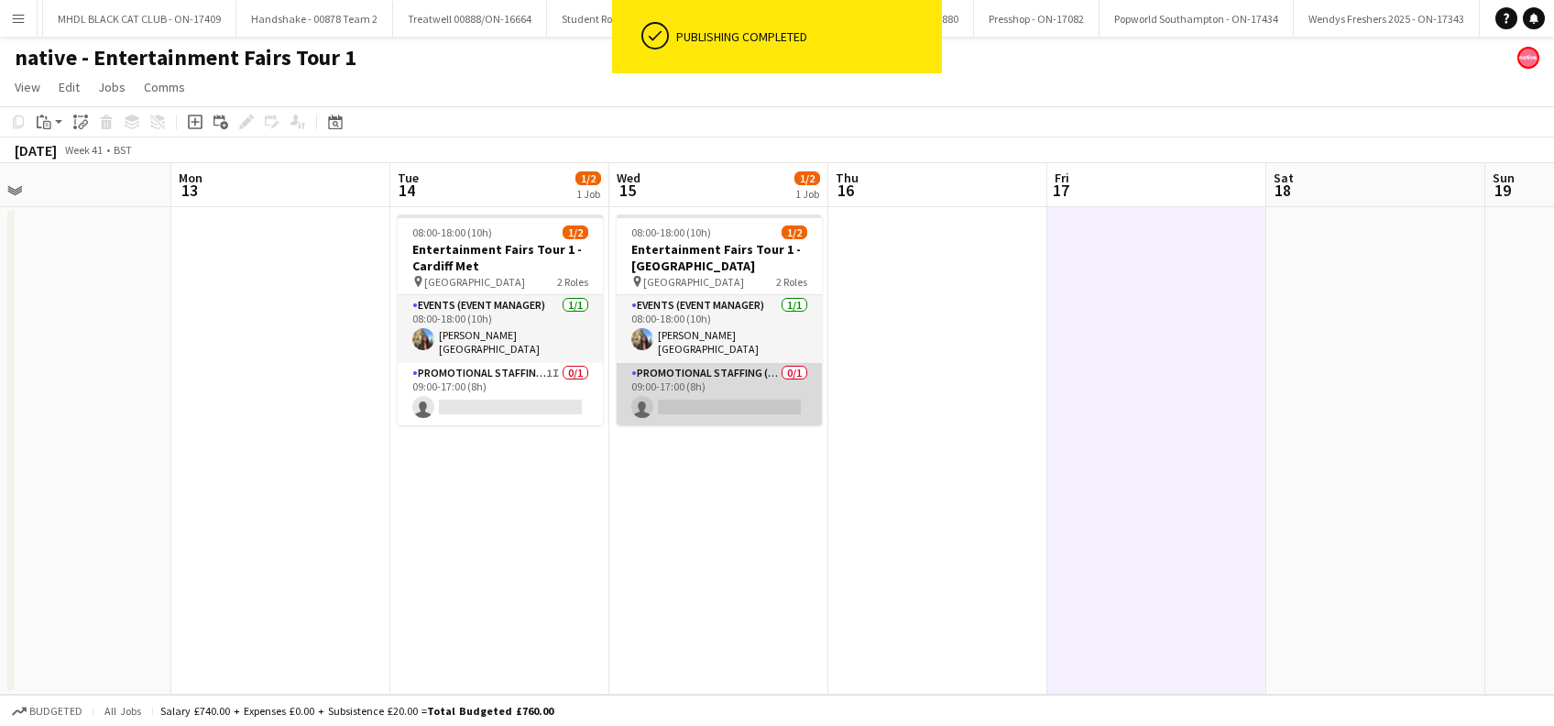
click at [755, 402] on app-card-role "Promotional Staffing (Brand Ambassadors) 0/1 09:00-17:00 (8h) single-neutral-ac…" at bounding box center [719, 394] width 205 height 62
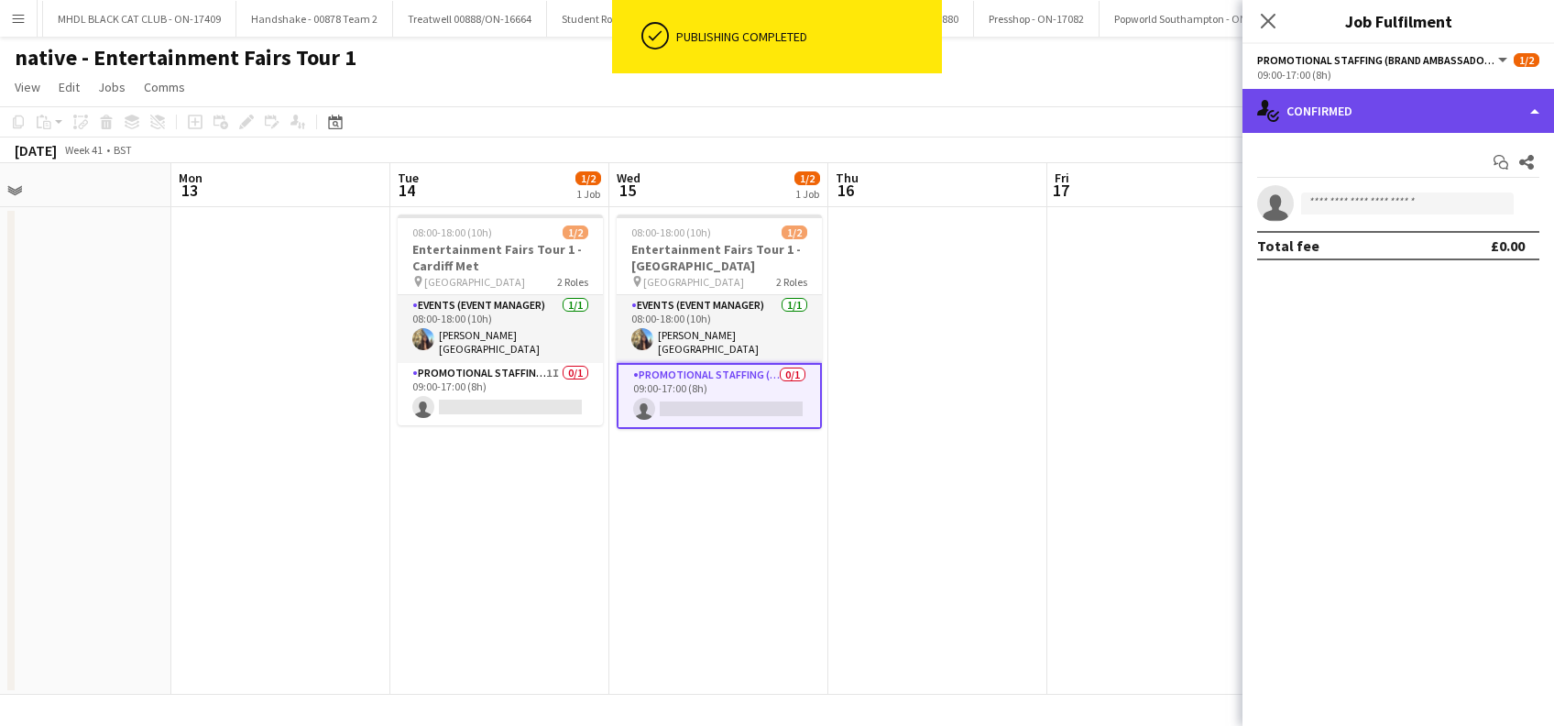
click at [1397, 115] on div "single-neutral-actions-check-2 Confirmed" at bounding box center [1397, 111] width 311 height 44
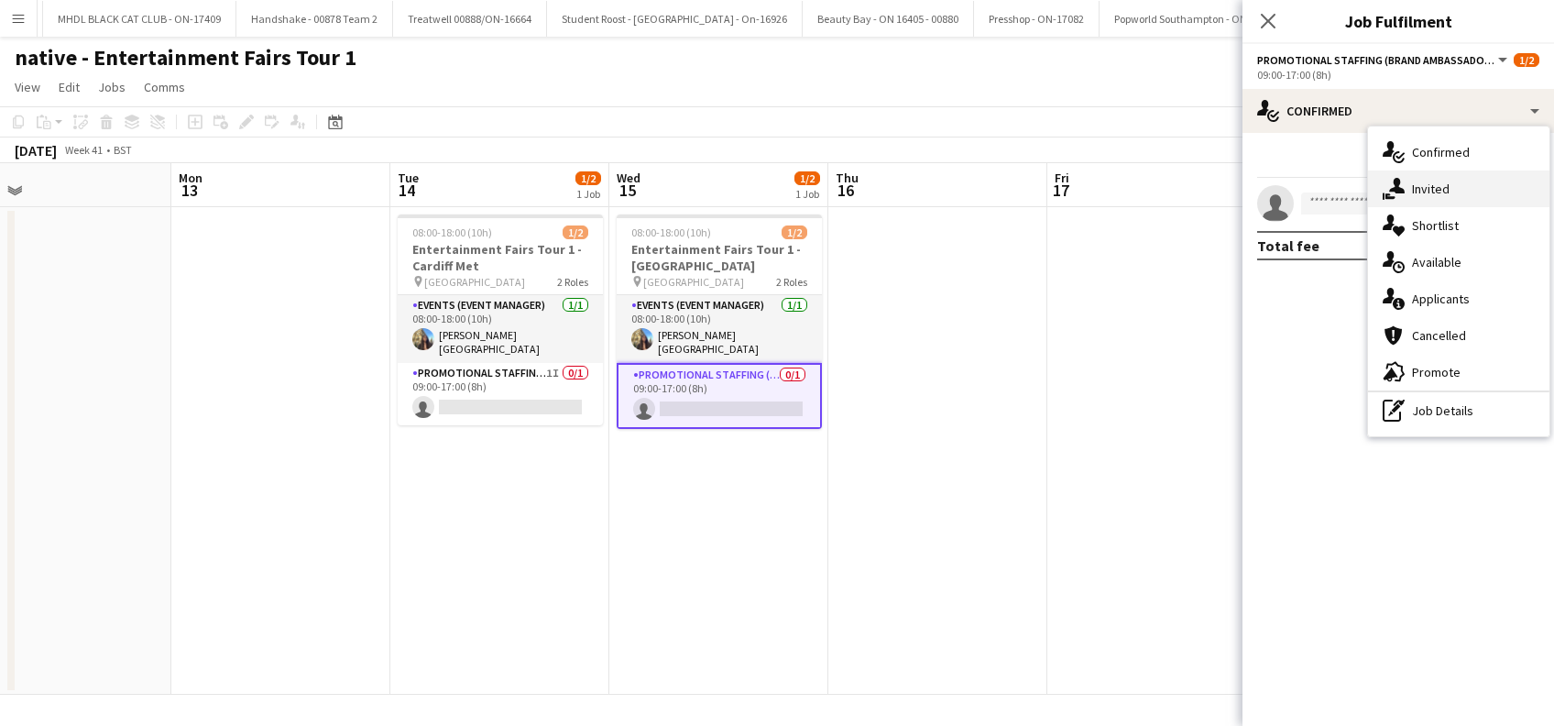
click at [1429, 186] on span "Invited" at bounding box center [1431, 188] width 38 height 16
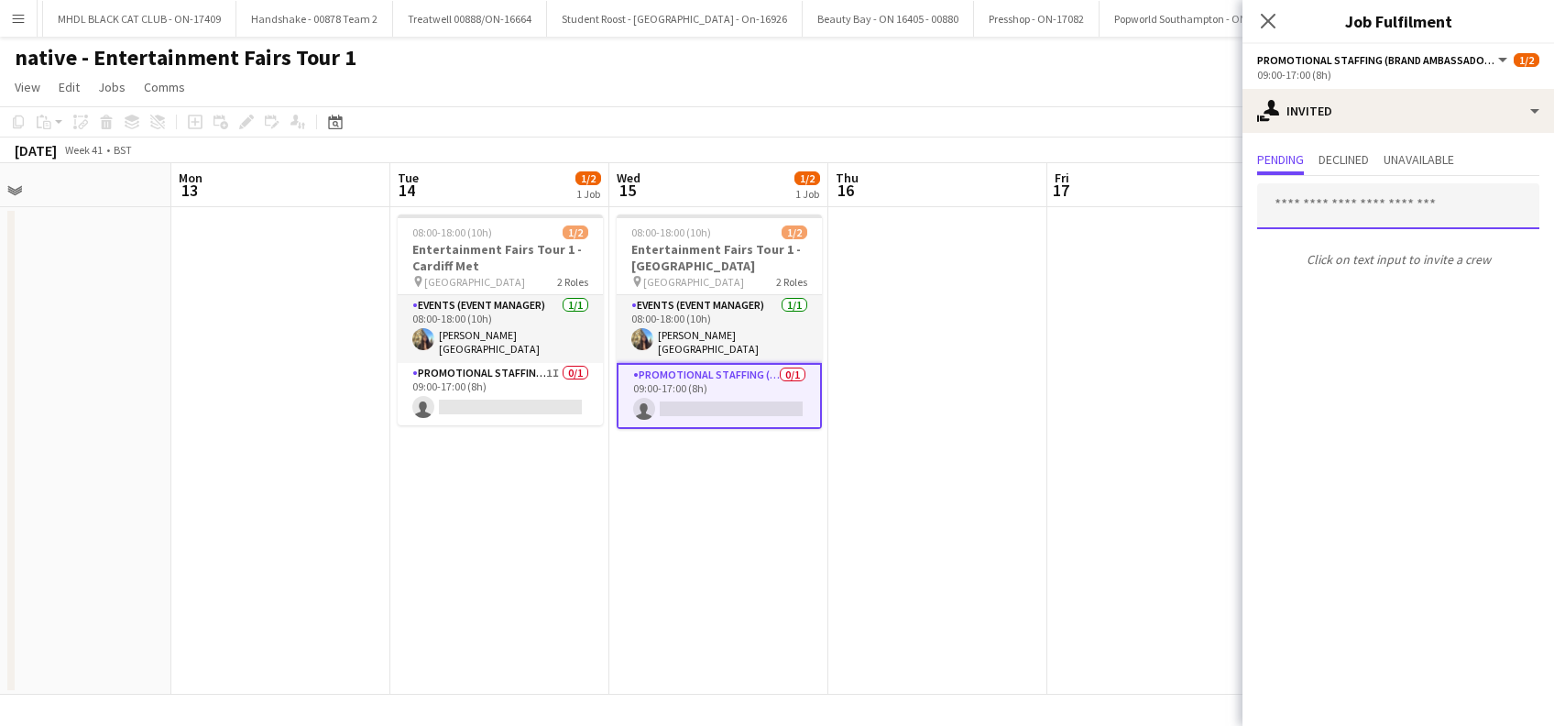
click at [1326, 203] on input "text" at bounding box center [1398, 206] width 282 height 46
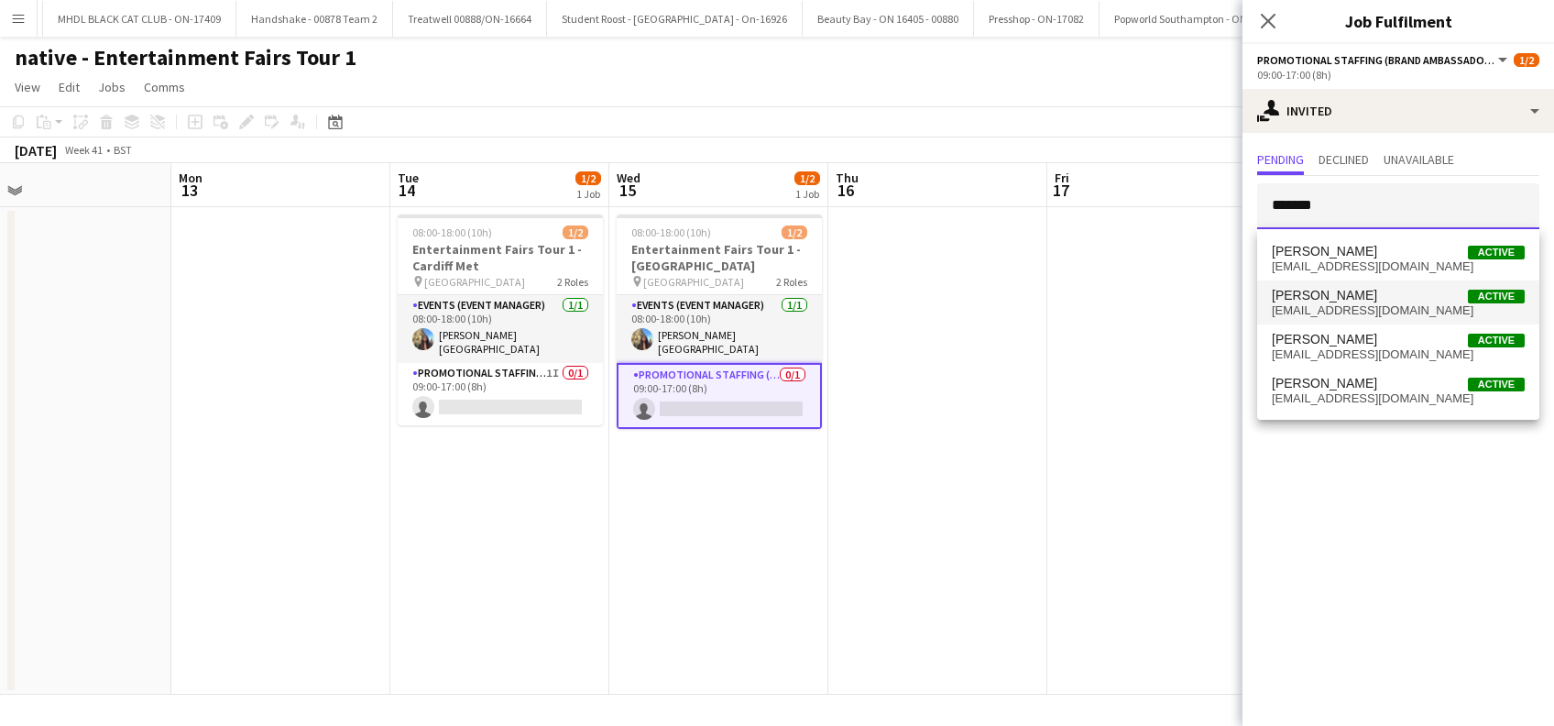
type input "*******"
click at [1340, 307] on span "paulina.piatkowska91@gmail.com" at bounding box center [1398, 310] width 253 height 15
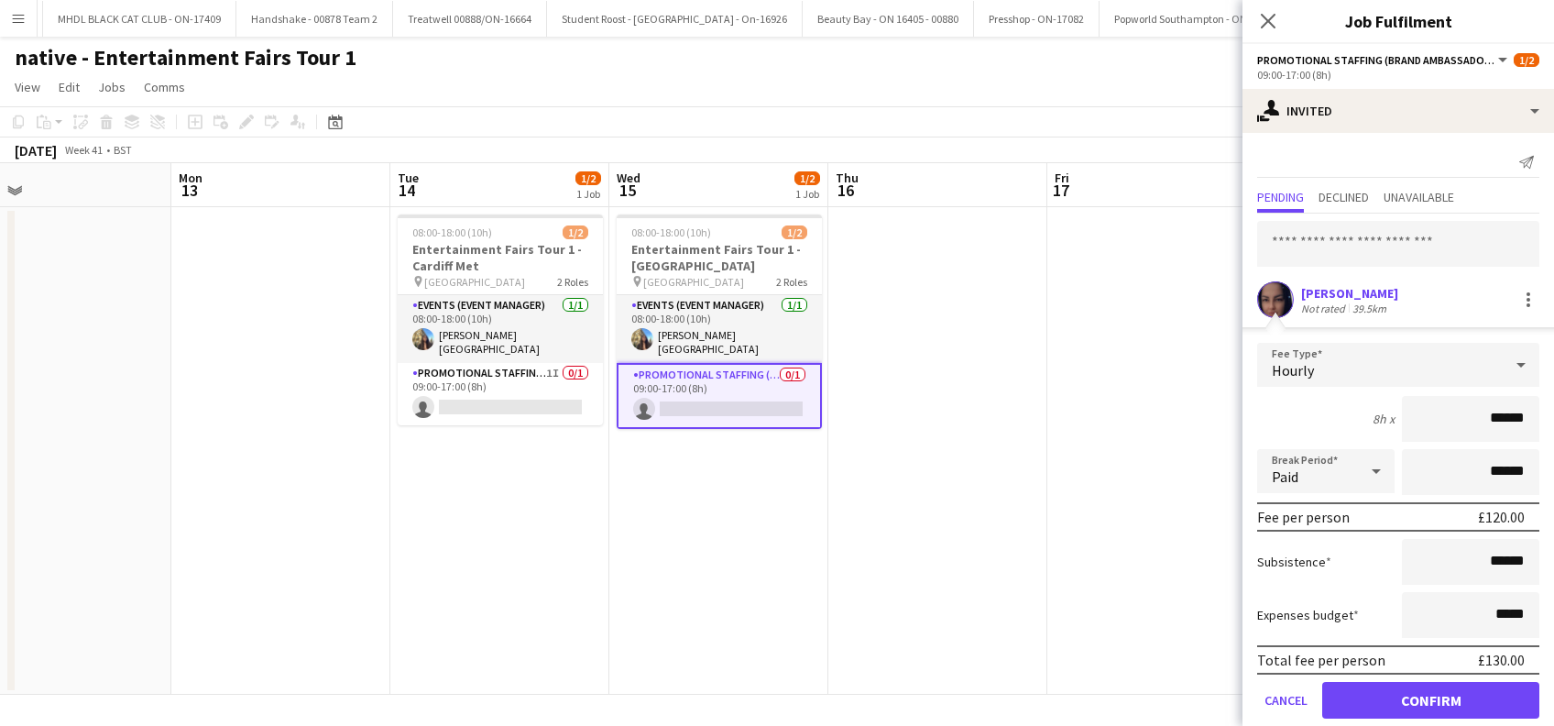
scroll to position [24, 0]
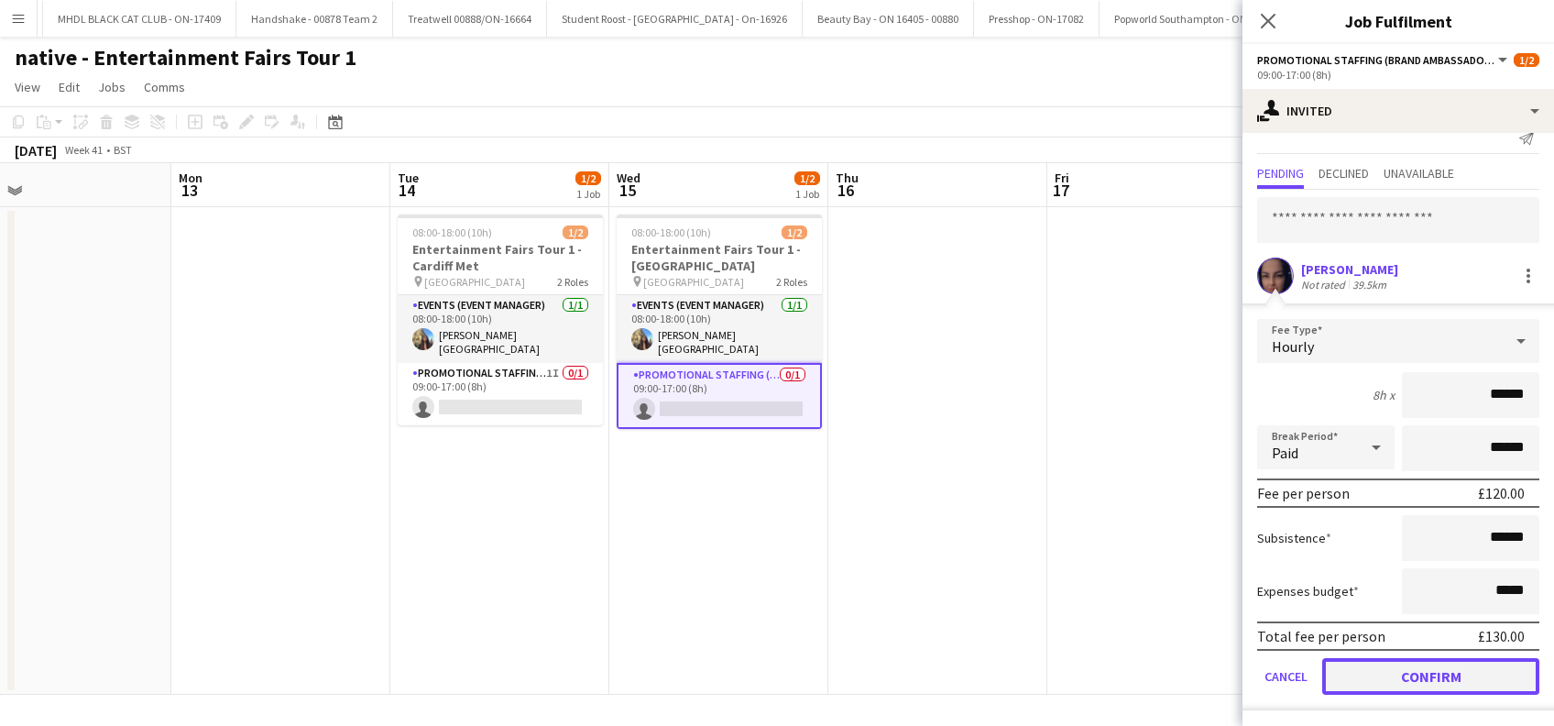
click at [1418, 673] on button "Confirm" at bounding box center [1430, 676] width 217 height 37
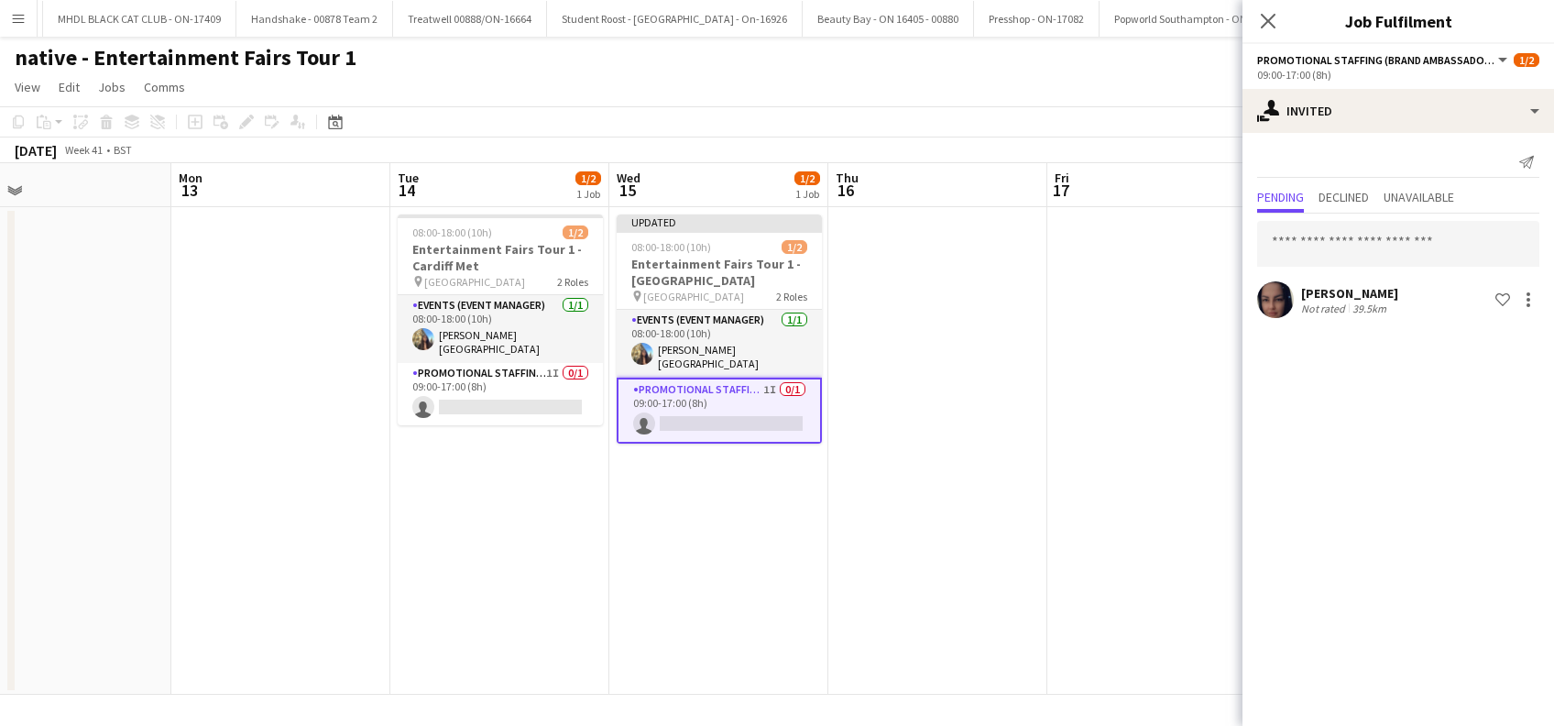
scroll to position [0, 0]
click at [1158, 516] on app-date-cell at bounding box center [1156, 450] width 219 height 487
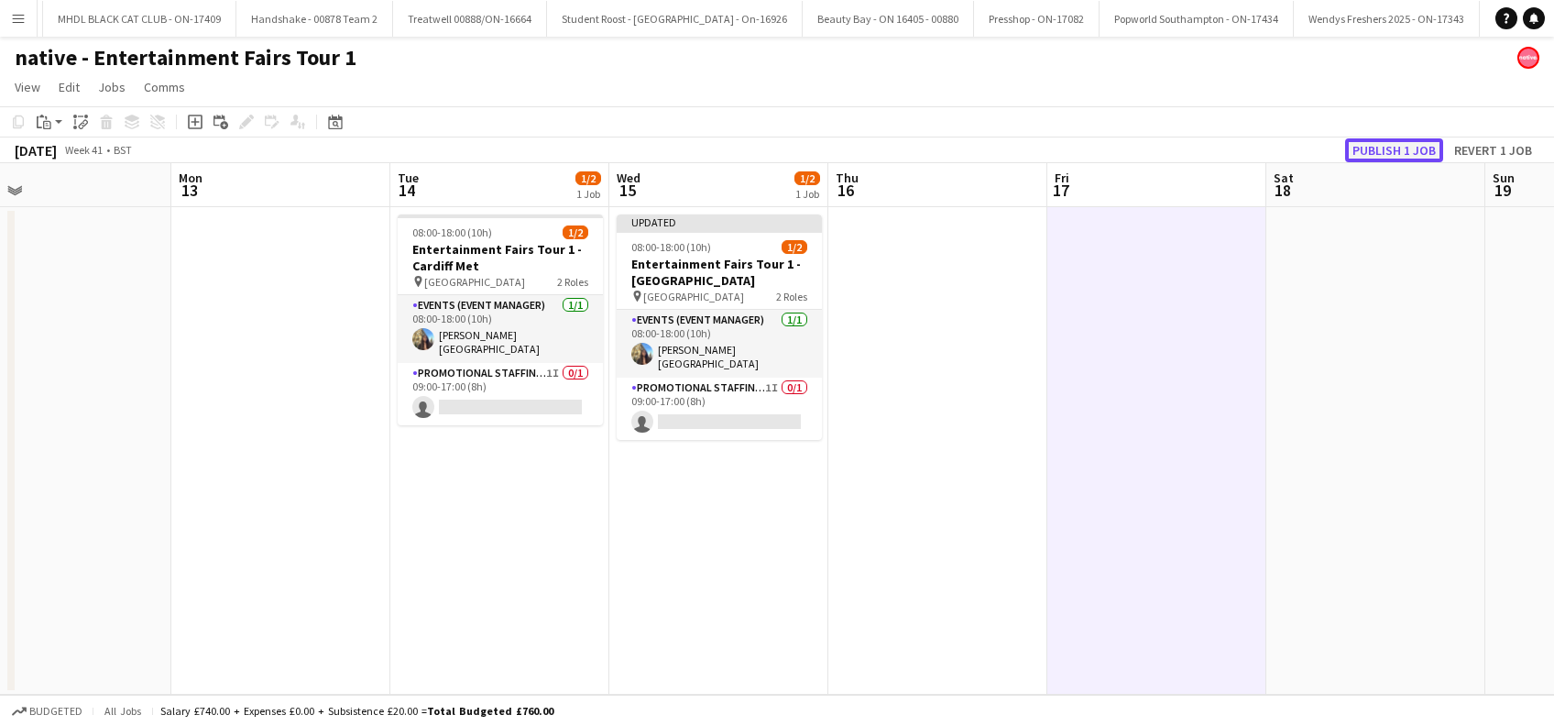
click at [1369, 145] on button "Publish 1 job" at bounding box center [1394, 150] width 98 height 24
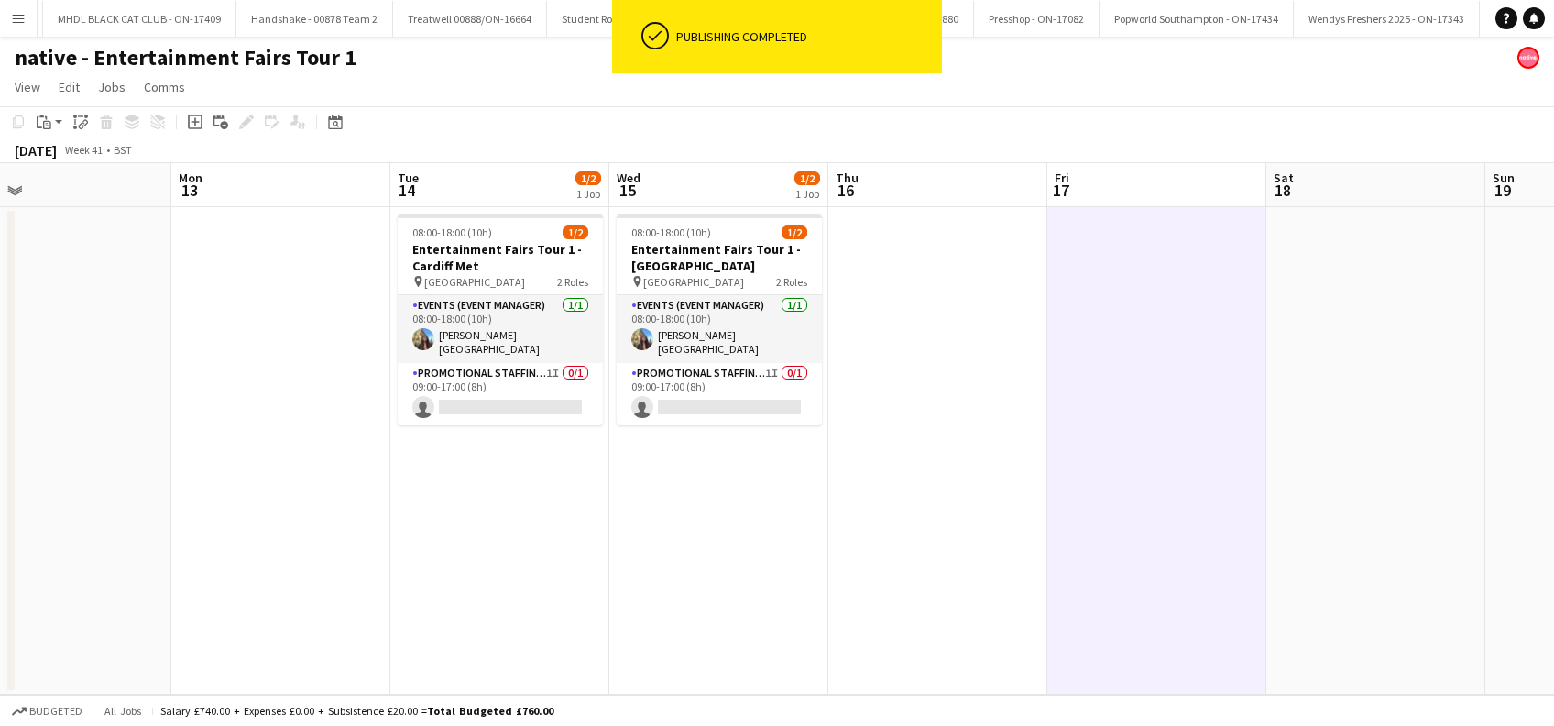
click at [567, 507] on app-date-cell "08:00-18:00 (10h) 1/2 Entertainment Fairs Tour 1 - Cardiff Met pin Cardiff Metr…" at bounding box center [499, 450] width 219 height 487
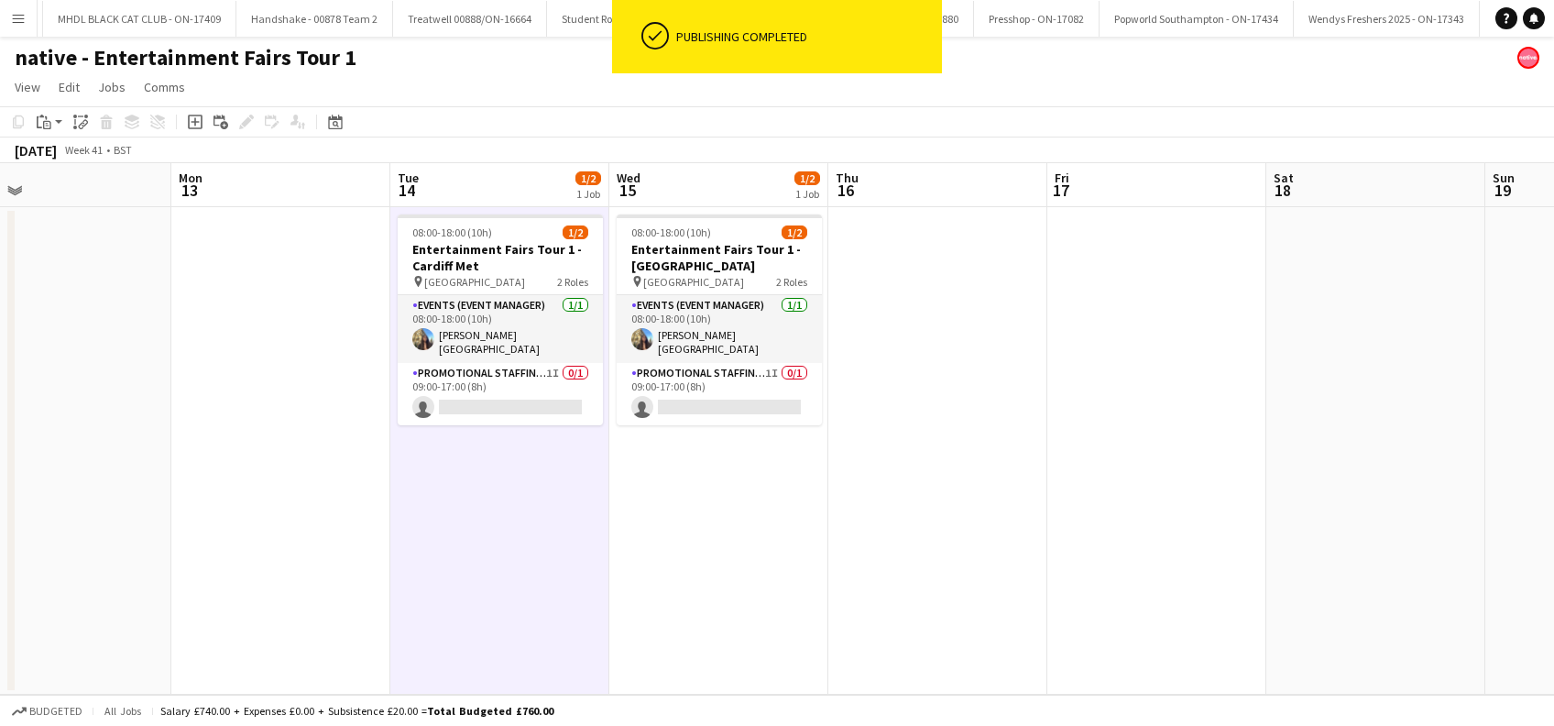
click at [693, 512] on app-date-cell "08:00-18:00 (10h) 1/2 Entertainment Fairs Tour 1 - Swansea Uni pin Swansea Univ…" at bounding box center [718, 450] width 219 height 487
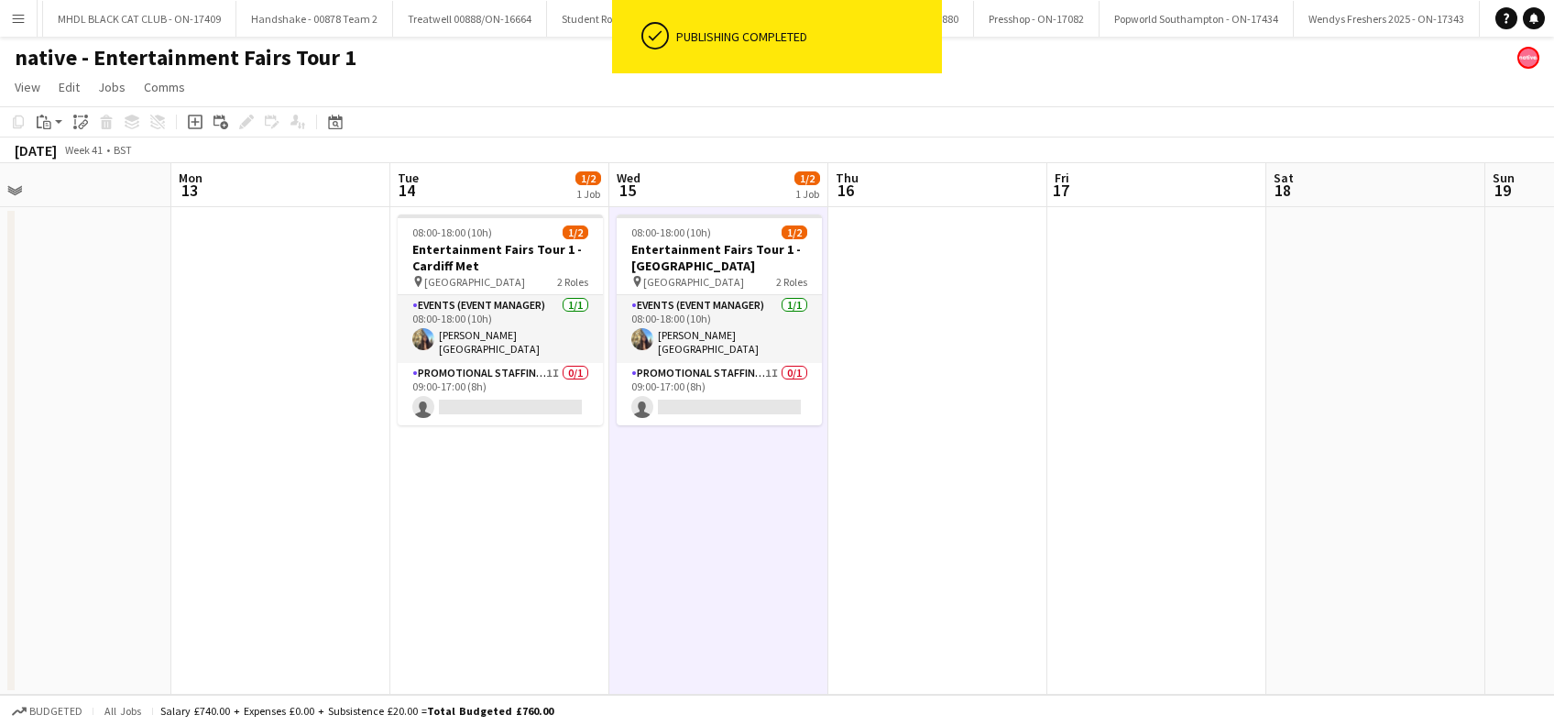
click at [945, 487] on app-date-cell at bounding box center [937, 450] width 219 height 487
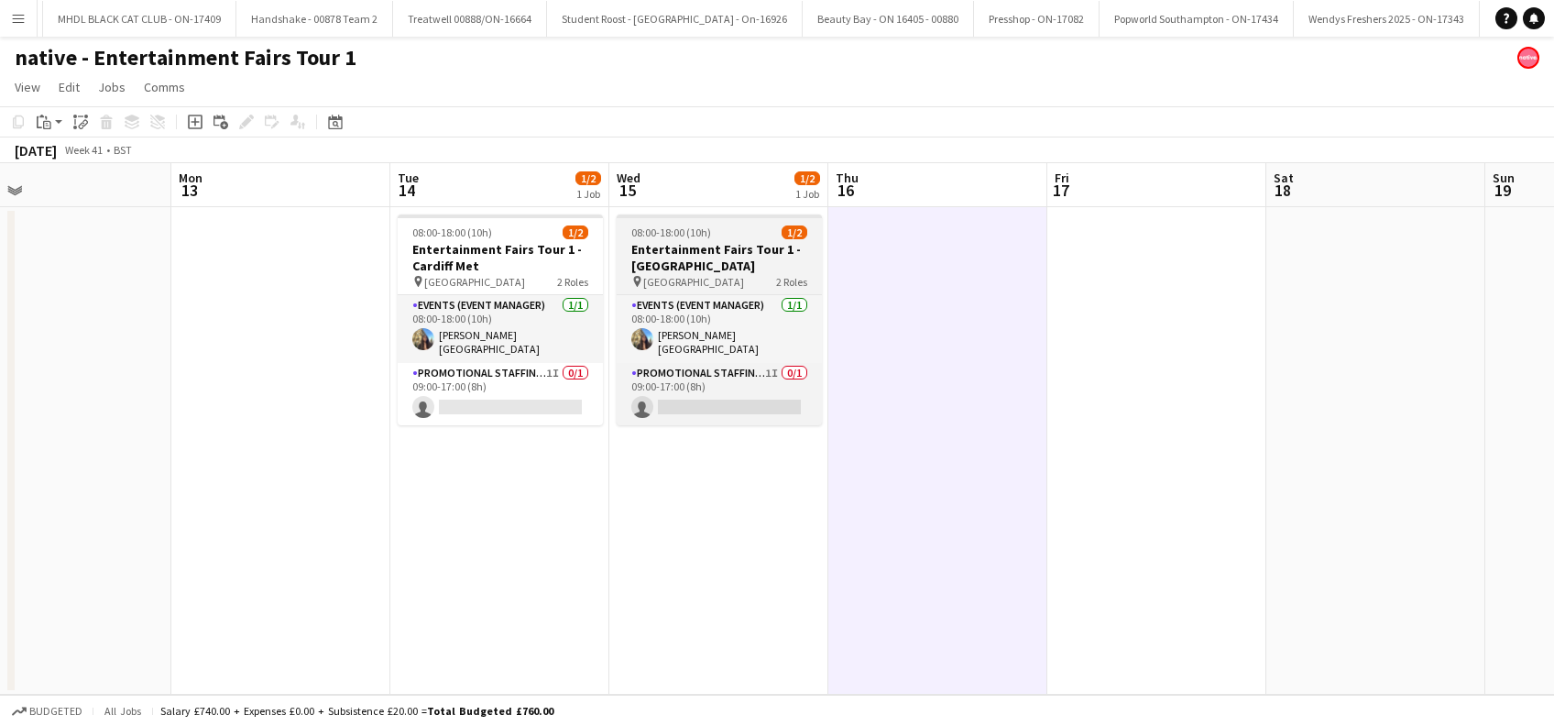
click at [682, 258] on h3 "Entertainment Fairs Tour 1 - Swansea Uni" at bounding box center [719, 257] width 205 height 33
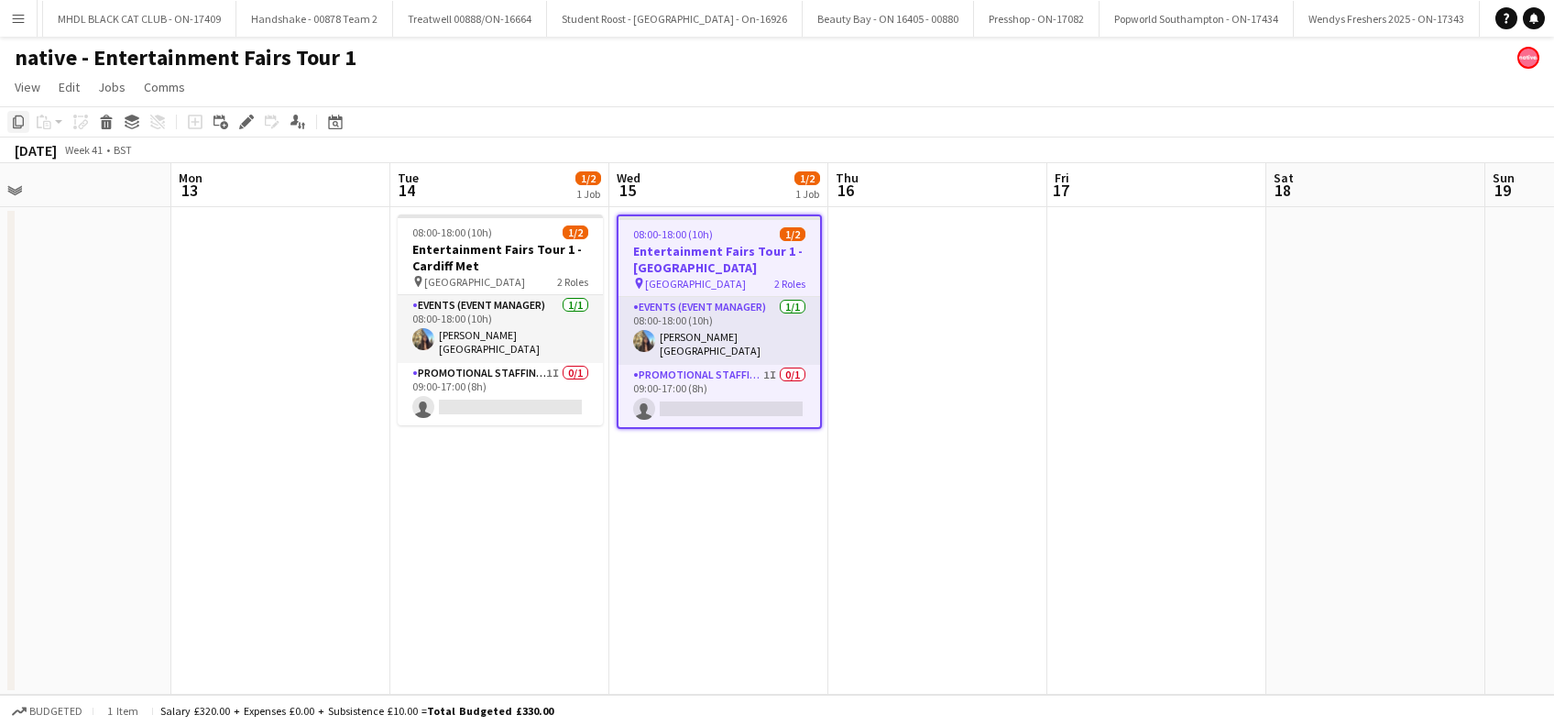
click at [16, 125] on icon "Copy" at bounding box center [18, 122] width 15 height 15
click at [872, 249] on app-date-cell at bounding box center [937, 450] width 219 height 487
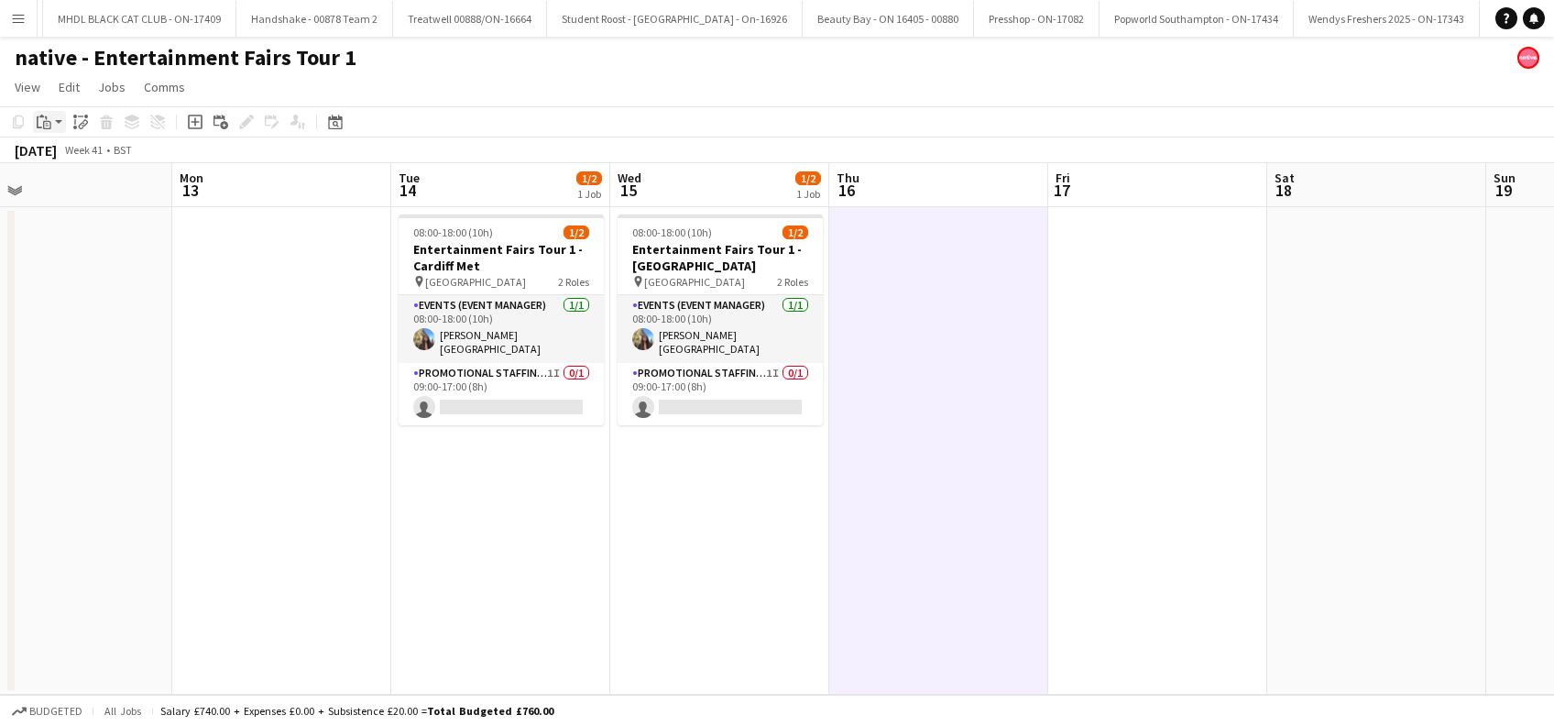
click at [39, 126] on icon "Paste" at bounding box center [44, 122] width 15 height 15
click at [57, 155] on link "Paste Ctrl+V" at bounding box center [135, 156] width 172 height 16
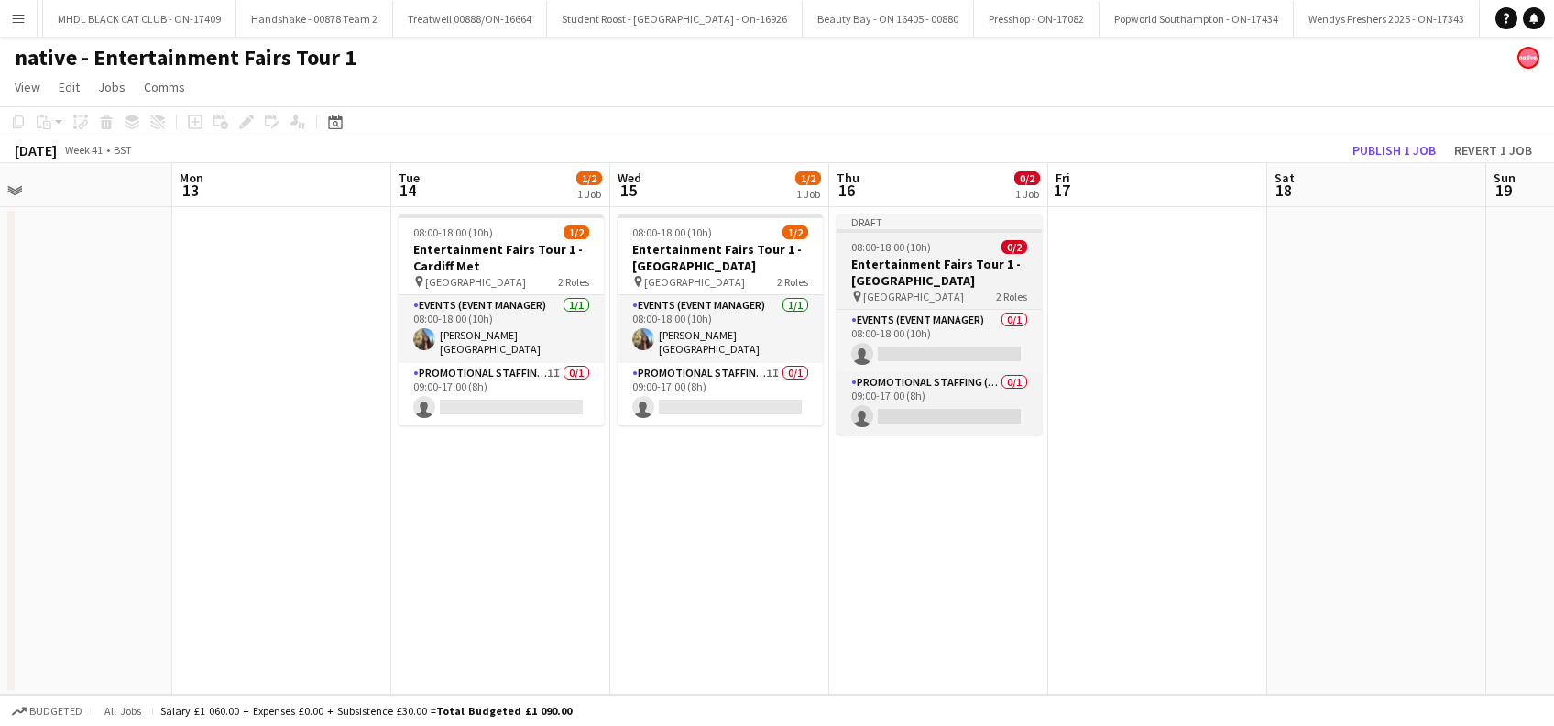
click at [870, 267] on h3 "Entertainment Fairs Tour 1 - Swansea Uni" at bounding box center [938, 272] width 205 height 33
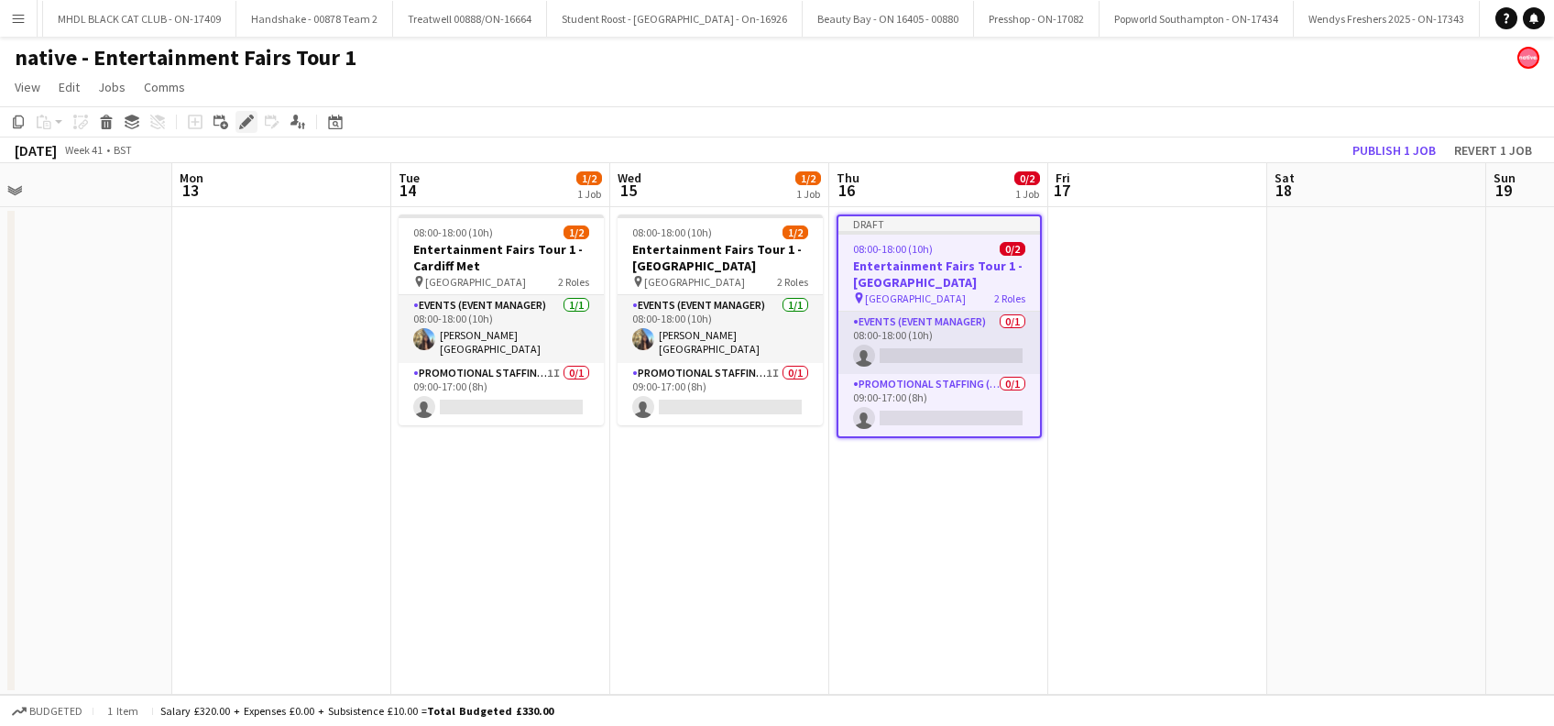
click at [246, 124] on icon at bounding box center [246, 122] width 10 height 10
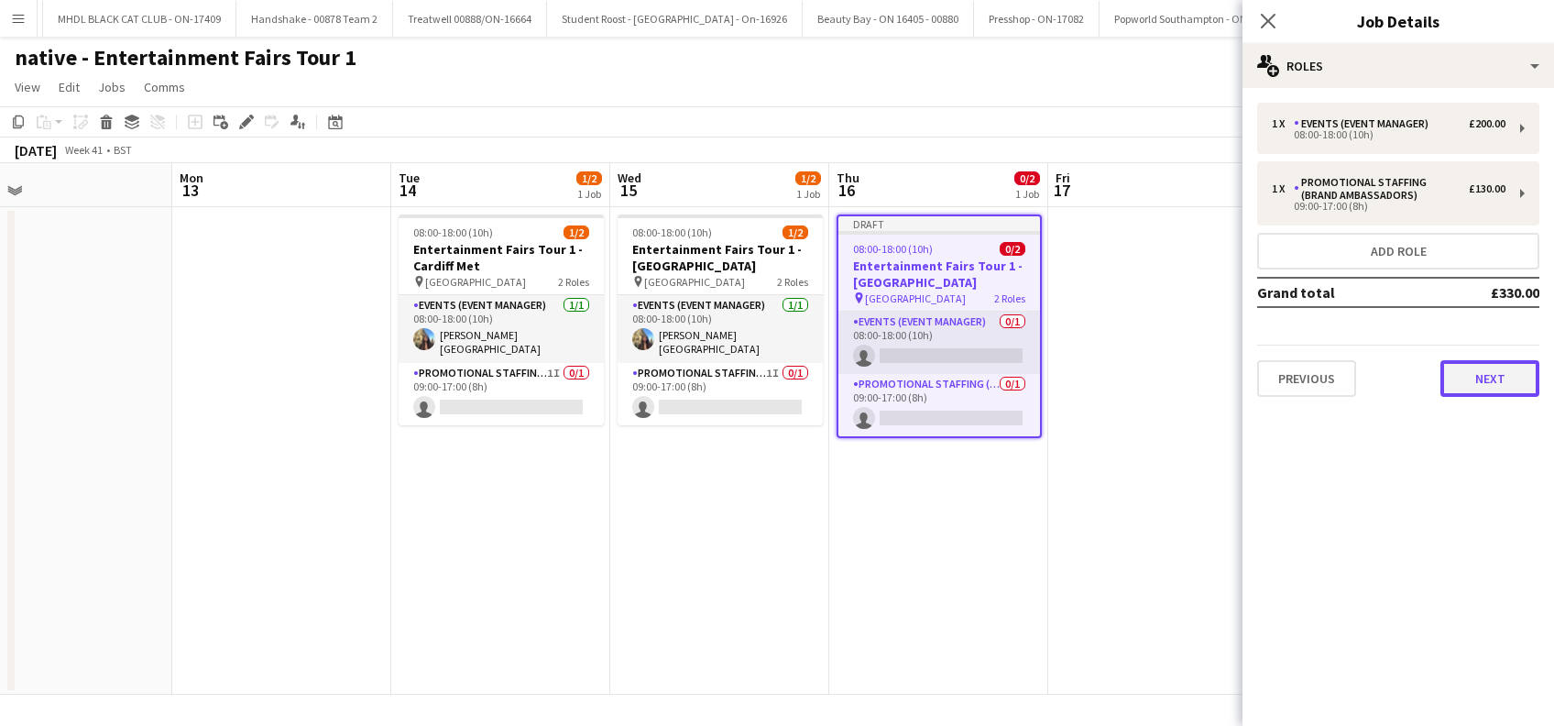
click at [1476, 374] on button "Next" at bounding box center [1489, 378] width 99 height 37
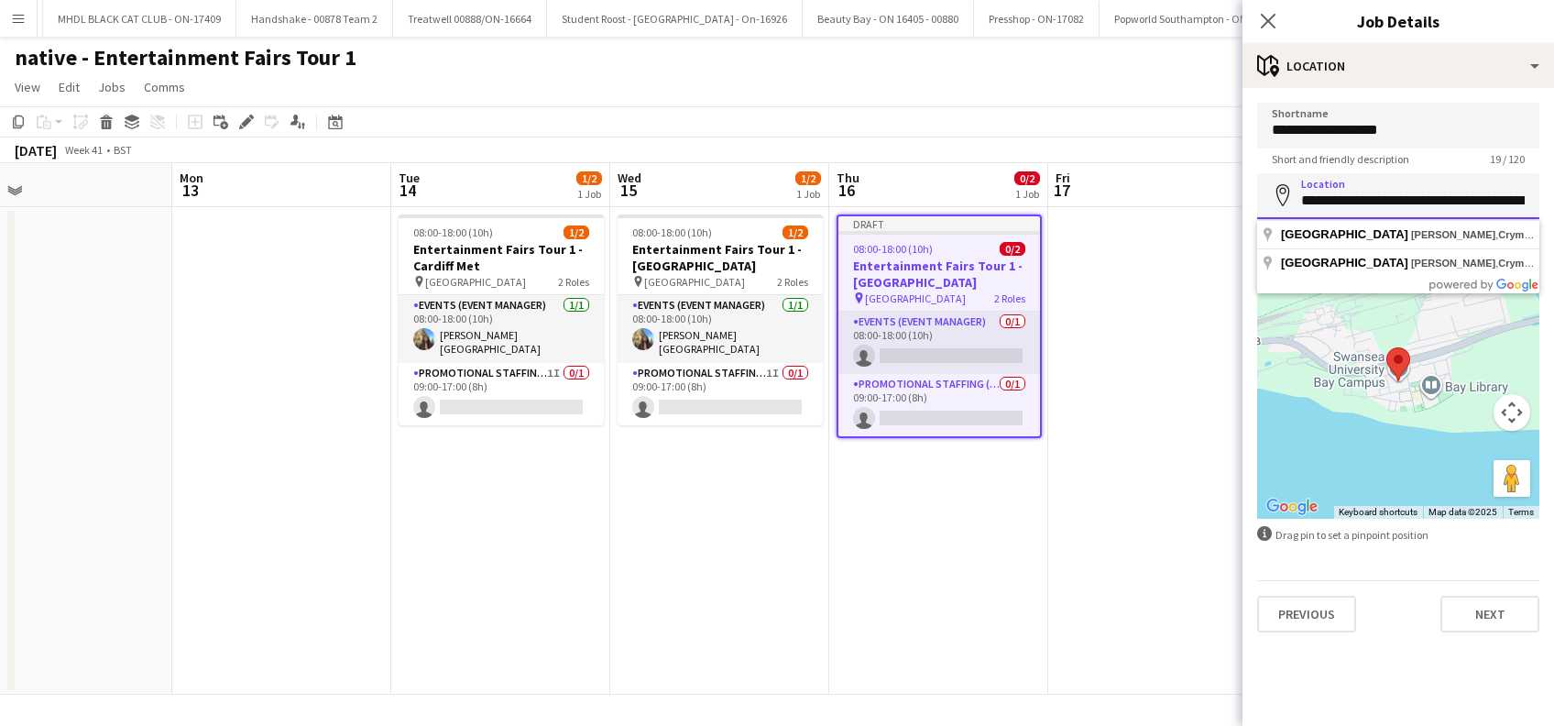
drag, startPoint x: 1425, startPoint y: 198, endPoint x: 1300, endPoint y: 202, distance: 125.6
click at [1300, 202] on input "**********" at bounding box center [1398, 196] width 282 height 46
type input "*"
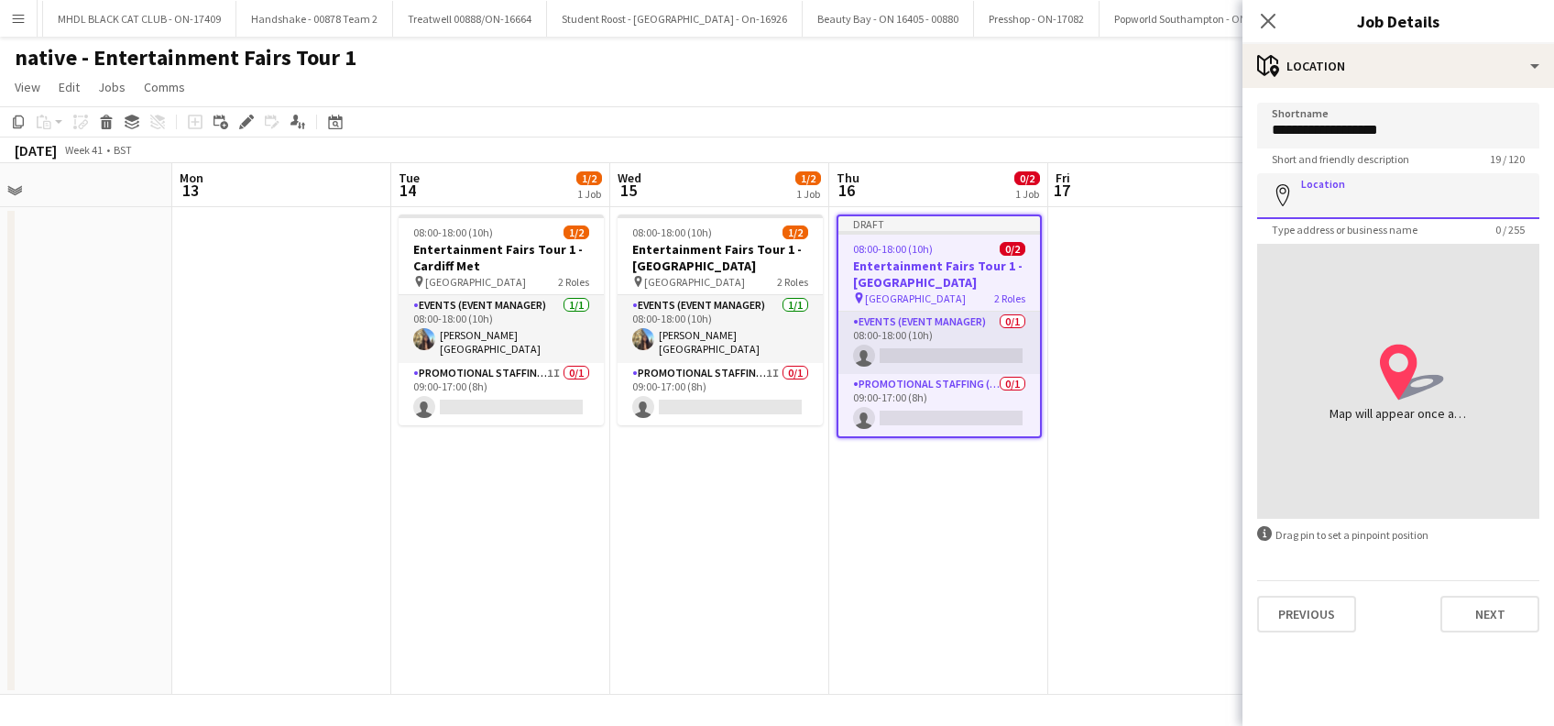
paste input "**********"
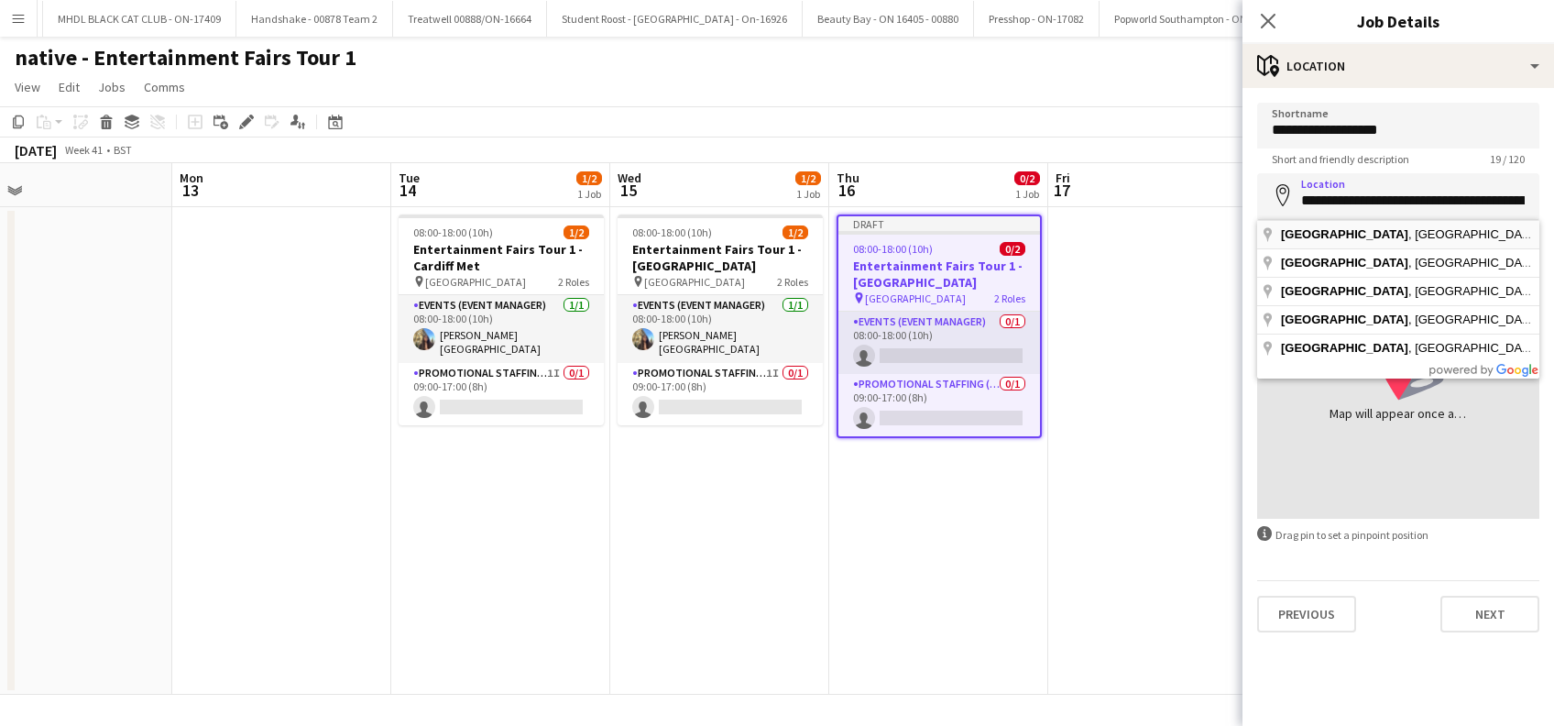
type input "**********"
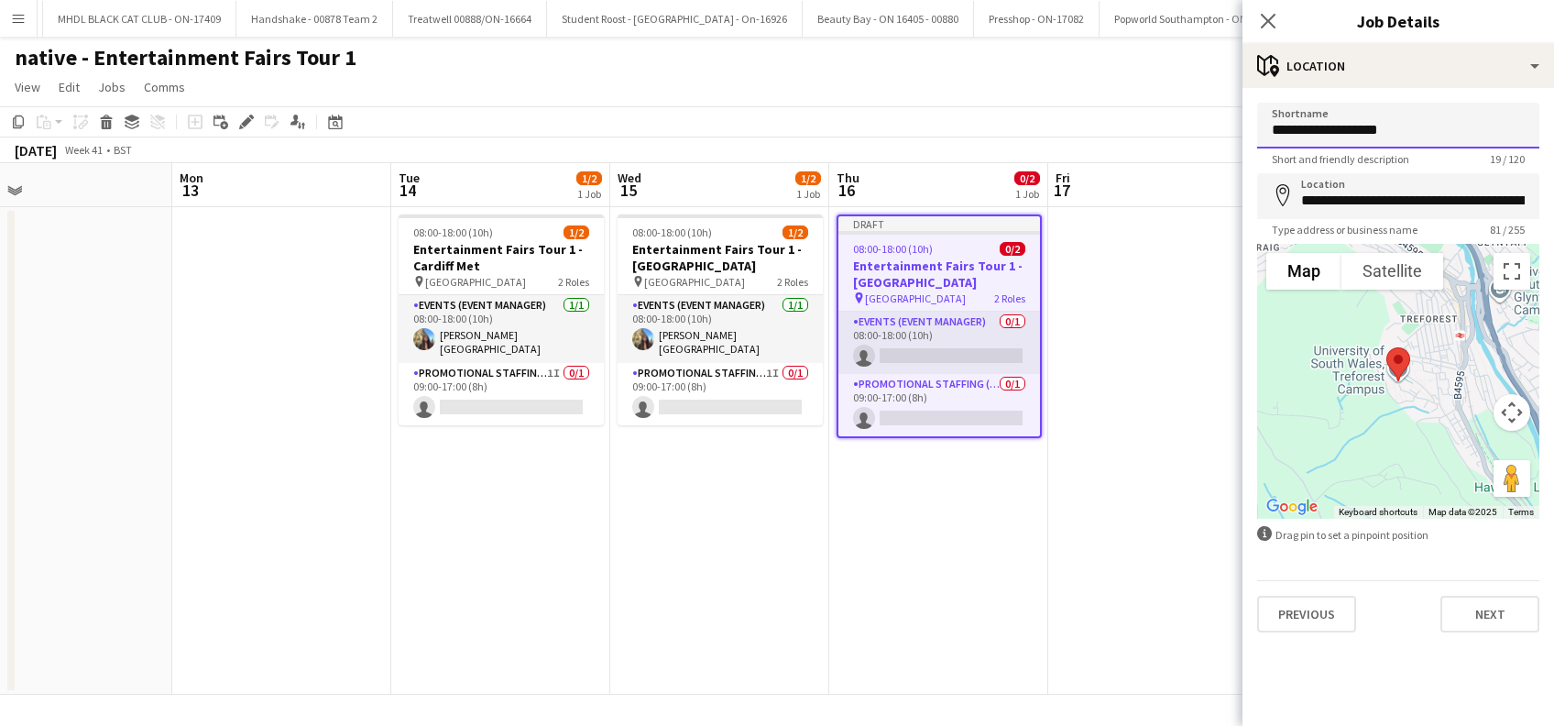
click at [1408, 130] on input "**********" at bounding box center [1398, 126] width 282 height 46
type input "*"
paste input "**********"
type input "**********"
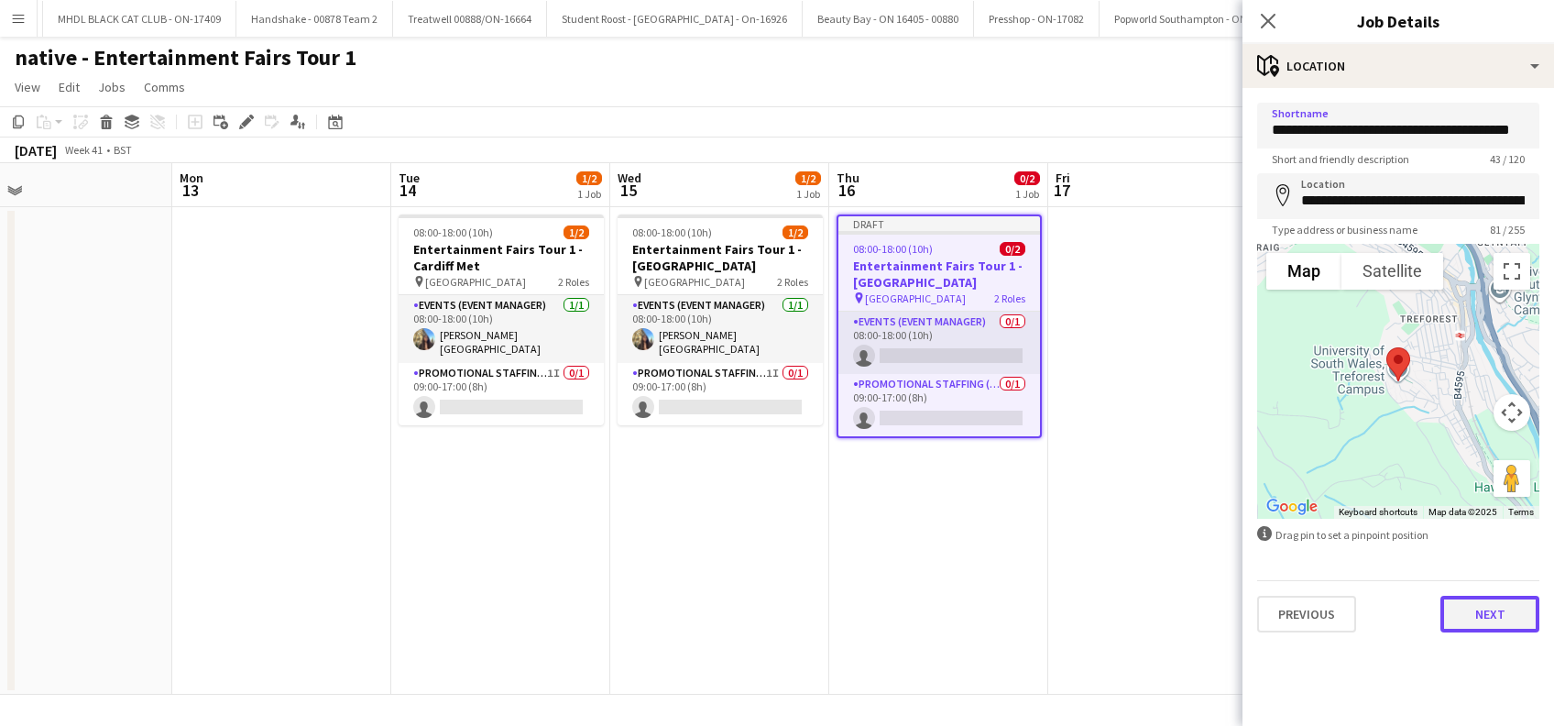
click at [1496, 622] on button "Next" at bounding box center [1489, 613] width 99 height 37
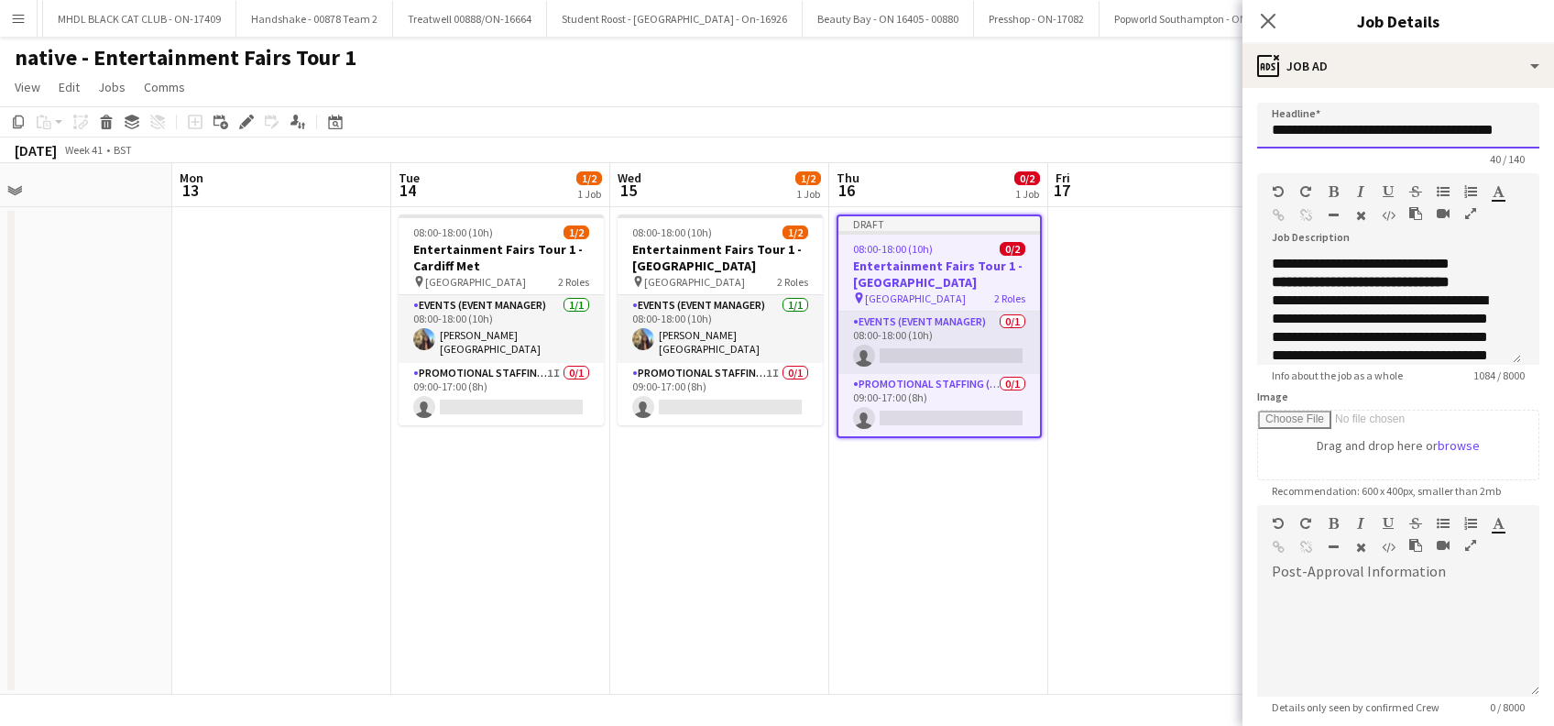
click at [1447, 127] on input "**********" at bounding box center [1398, 126] width 282 height 46
paste input "**********"
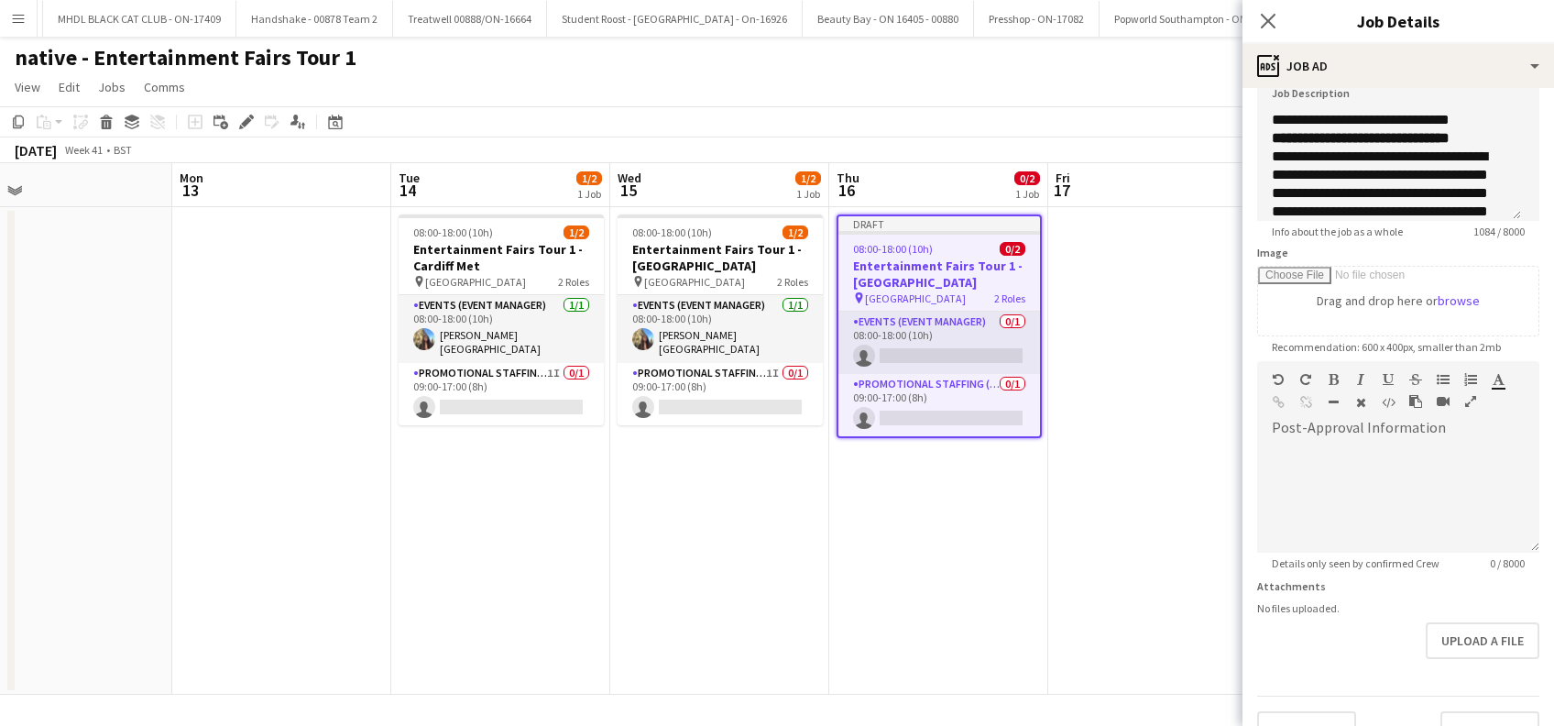
scroll to position [180, 0]
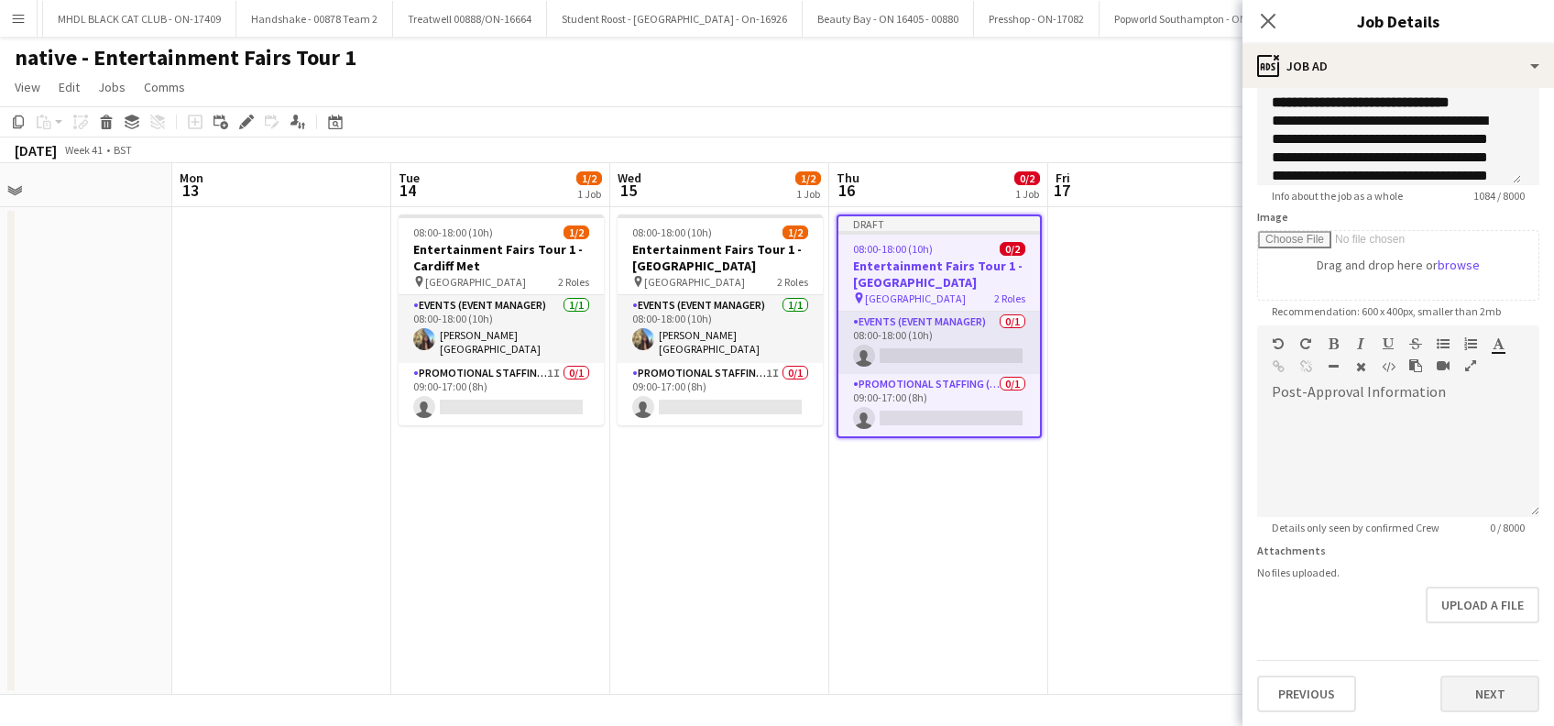
type input "**********"
click at [1482, 696] on button "Next" at bounding box center [1489, 693] width 99 height 37
type input "*******"
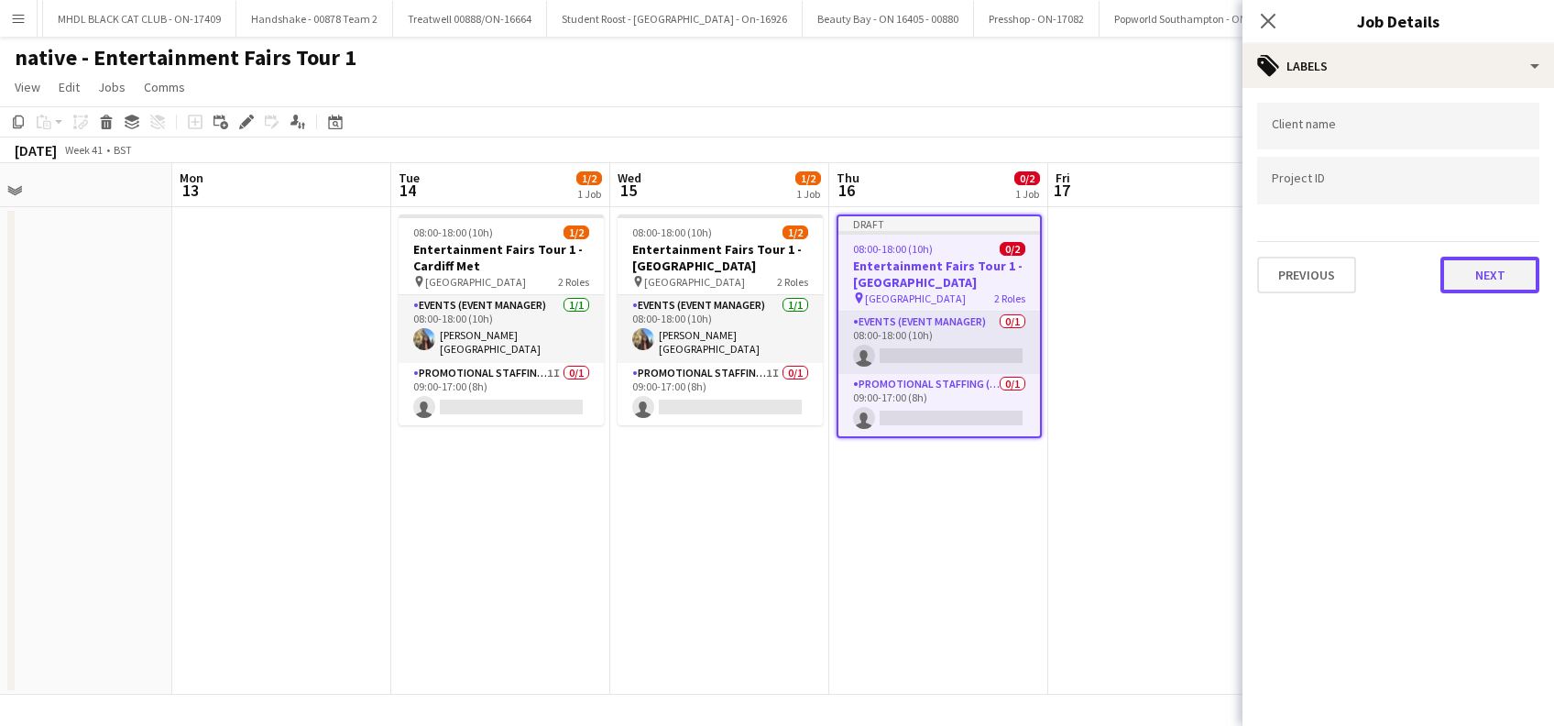
click at [1470, 275] on button "Next" at bounding box center [1489, 275] width 99 height 37
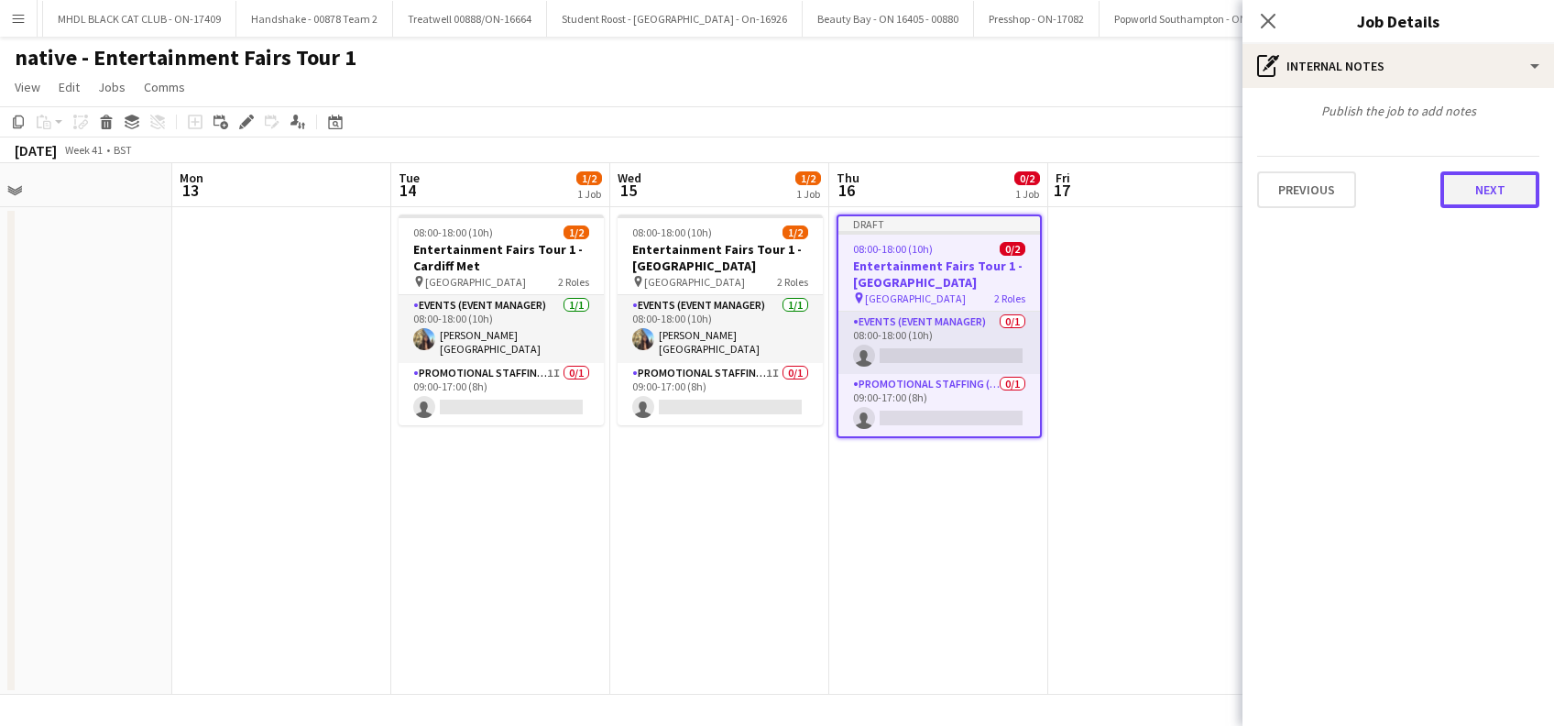
click at [1486, 191] on button "Next" at bounding box center [1489, 189] width 99 height 37
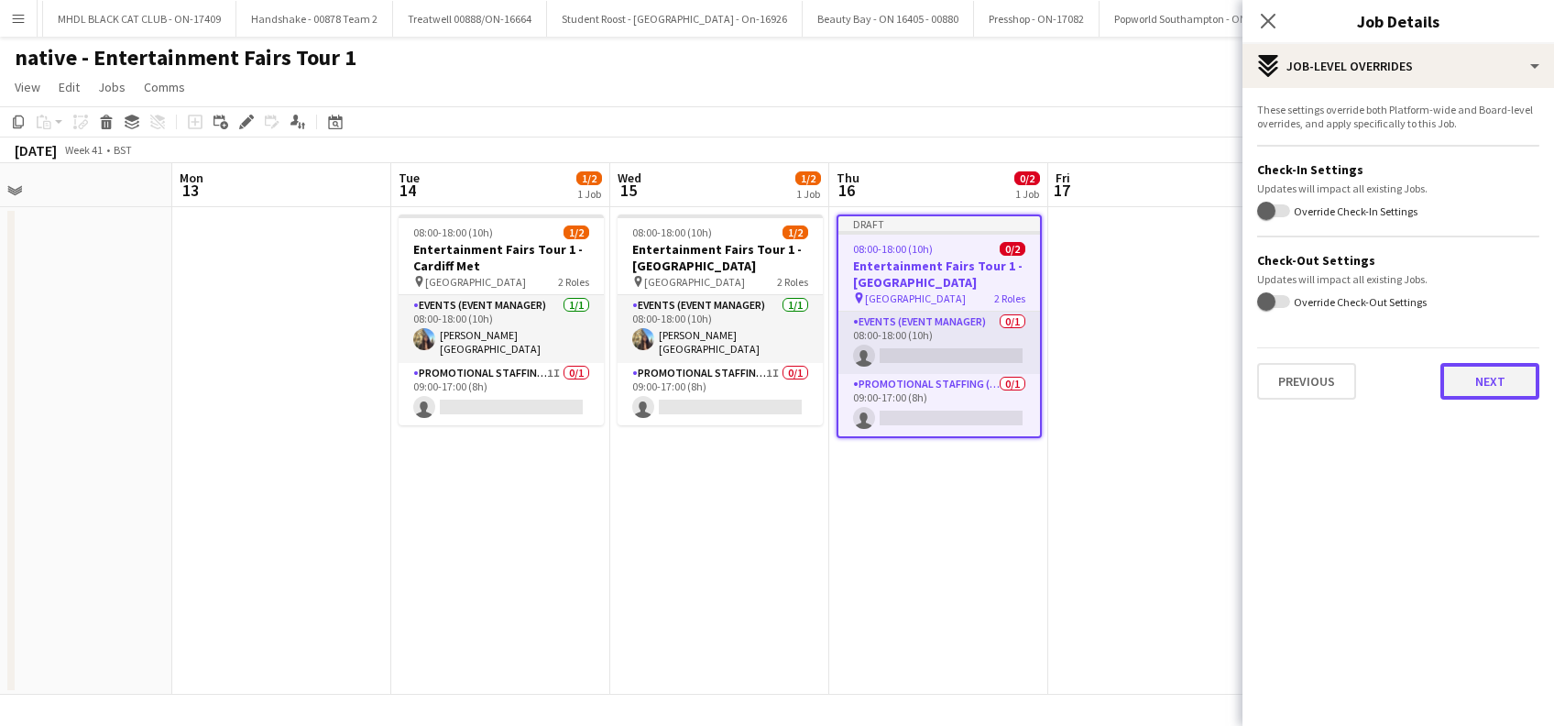
click at [1483, 383] on button "Next" at bounding box center [1489, 381] width 99 height 37
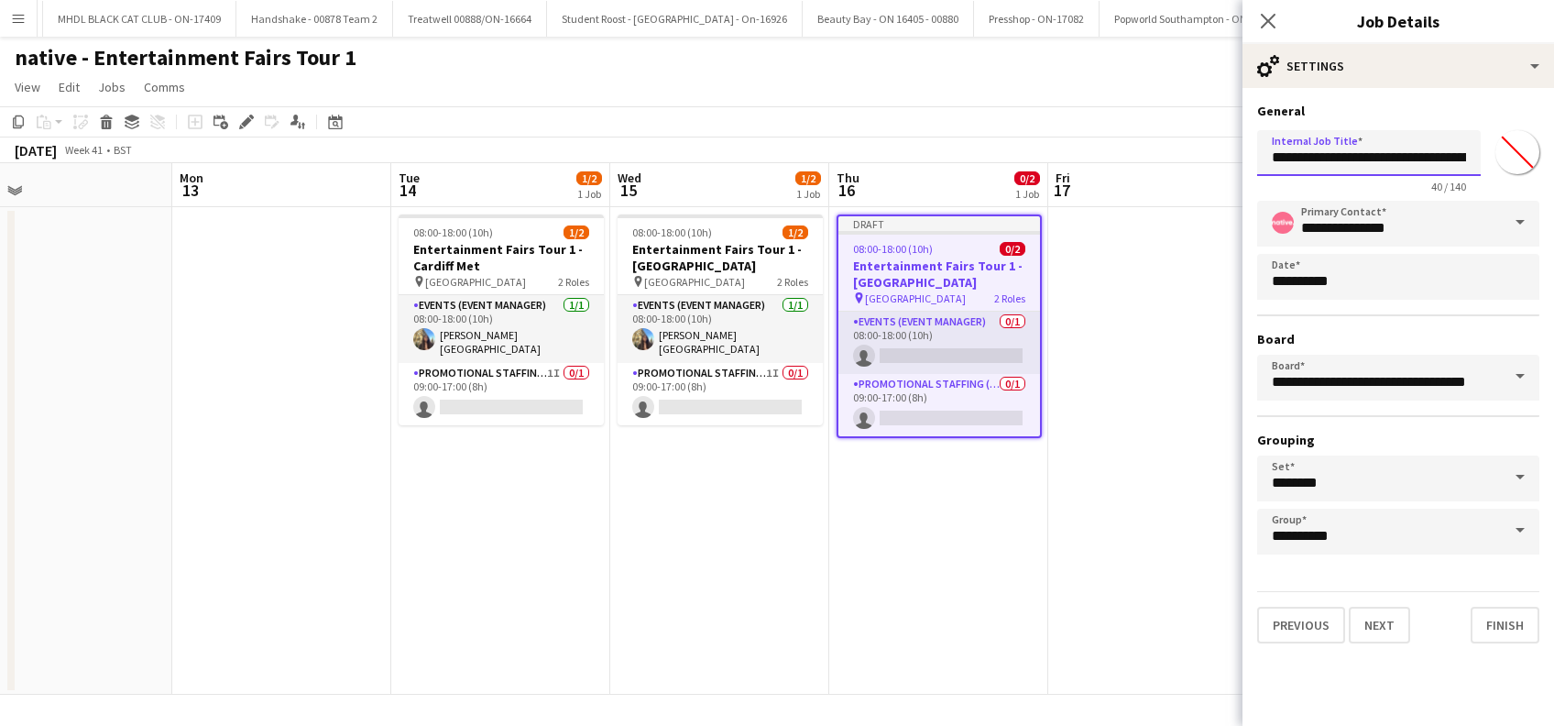
scroll to position [0, 56]
drag, startPoint x: 1447, startPoint y: 153, endPoint x: 1539, endPoint y: 169, distance: 94.0
click at [1534, 147] on div "**********" at bounding box center [1398, 158] width 282 height 71
paste input "**********"
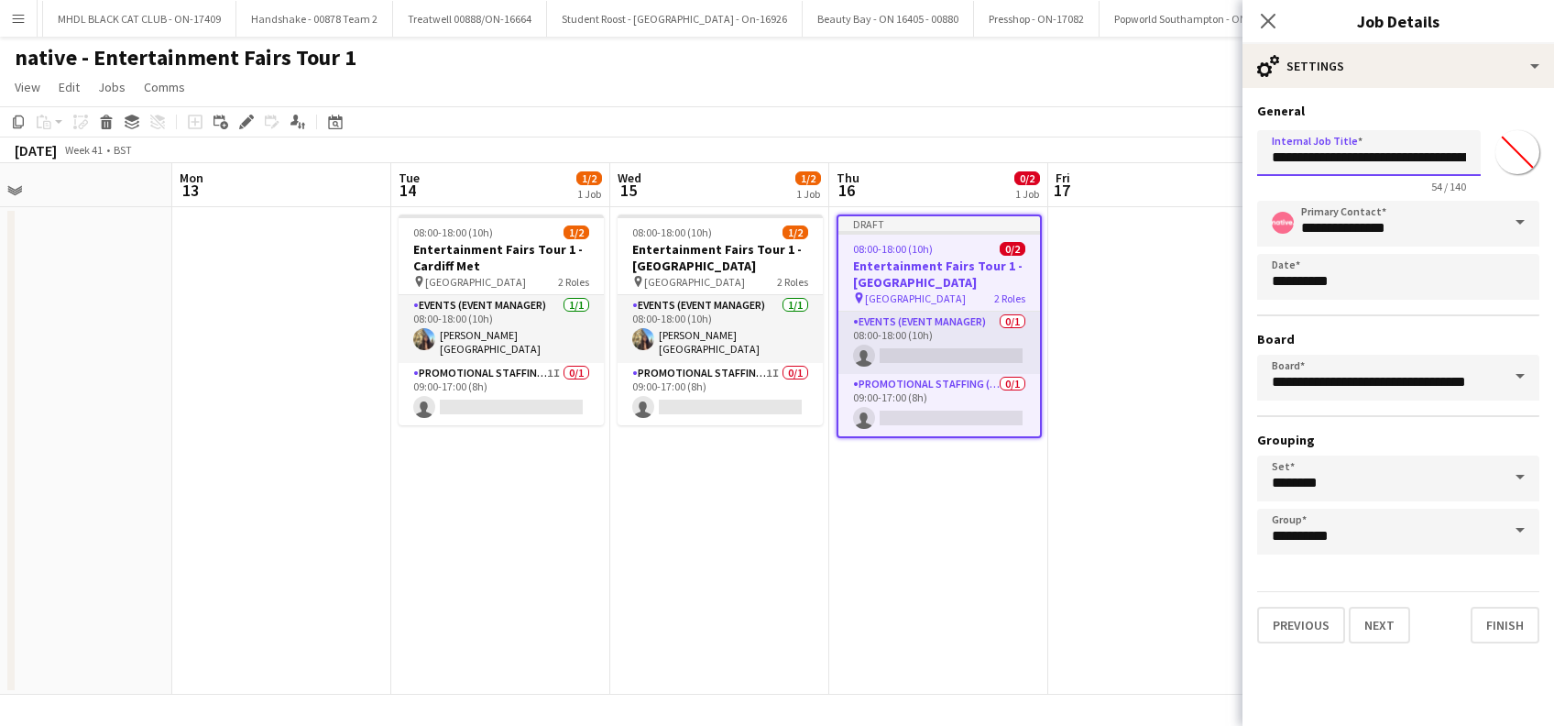
scroll to position [0, 132]
type input "**********"
click at [1491, 628] on button "Finish" at bounding box center [1504, 624] width 69 height 37
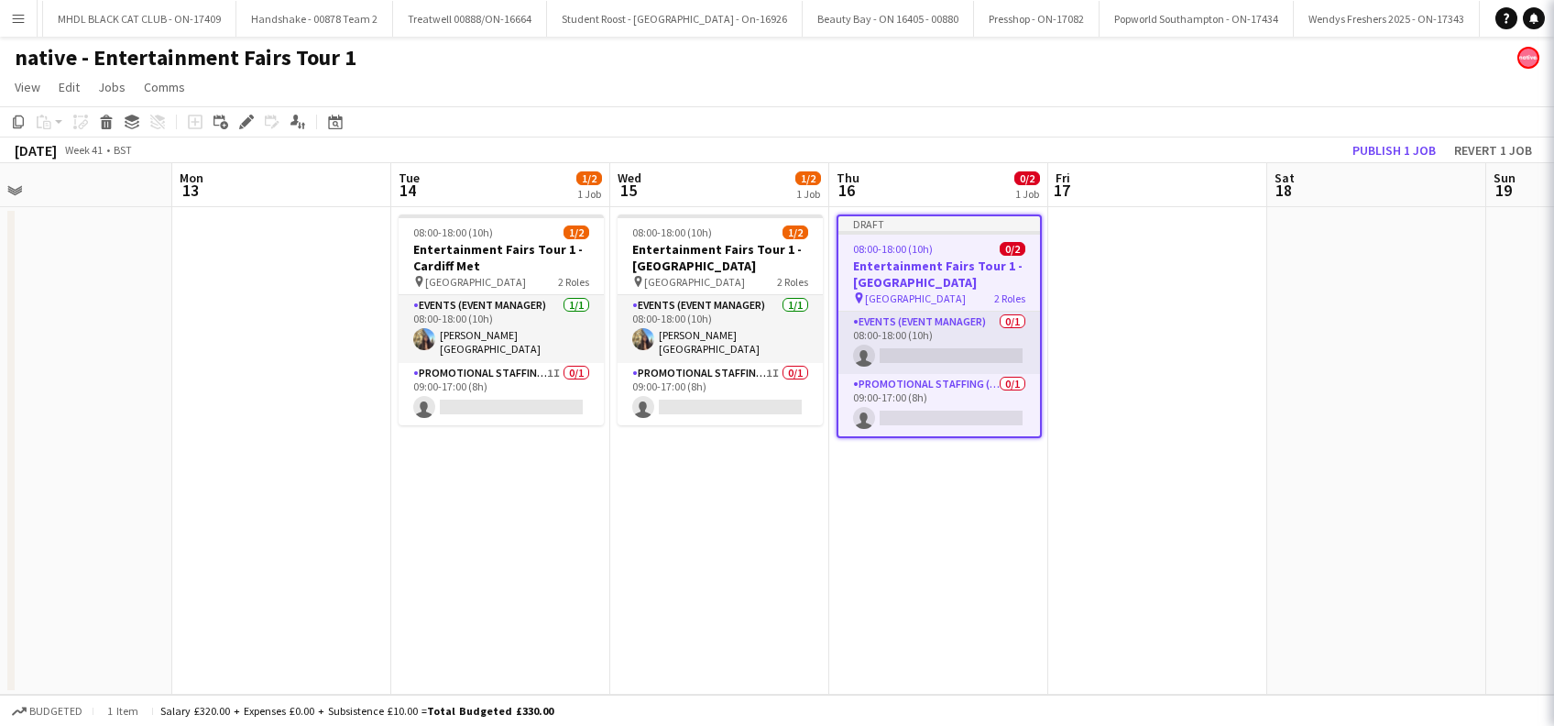
scroll to position [0, 0]
click at [972, 618] on app-date-cell "Draft 08:00-18:00 (10h) 0/2 Entertainment Fairs Tour 1 - University of South Wa…" at bounding box center [938, 450] width 219 height 487
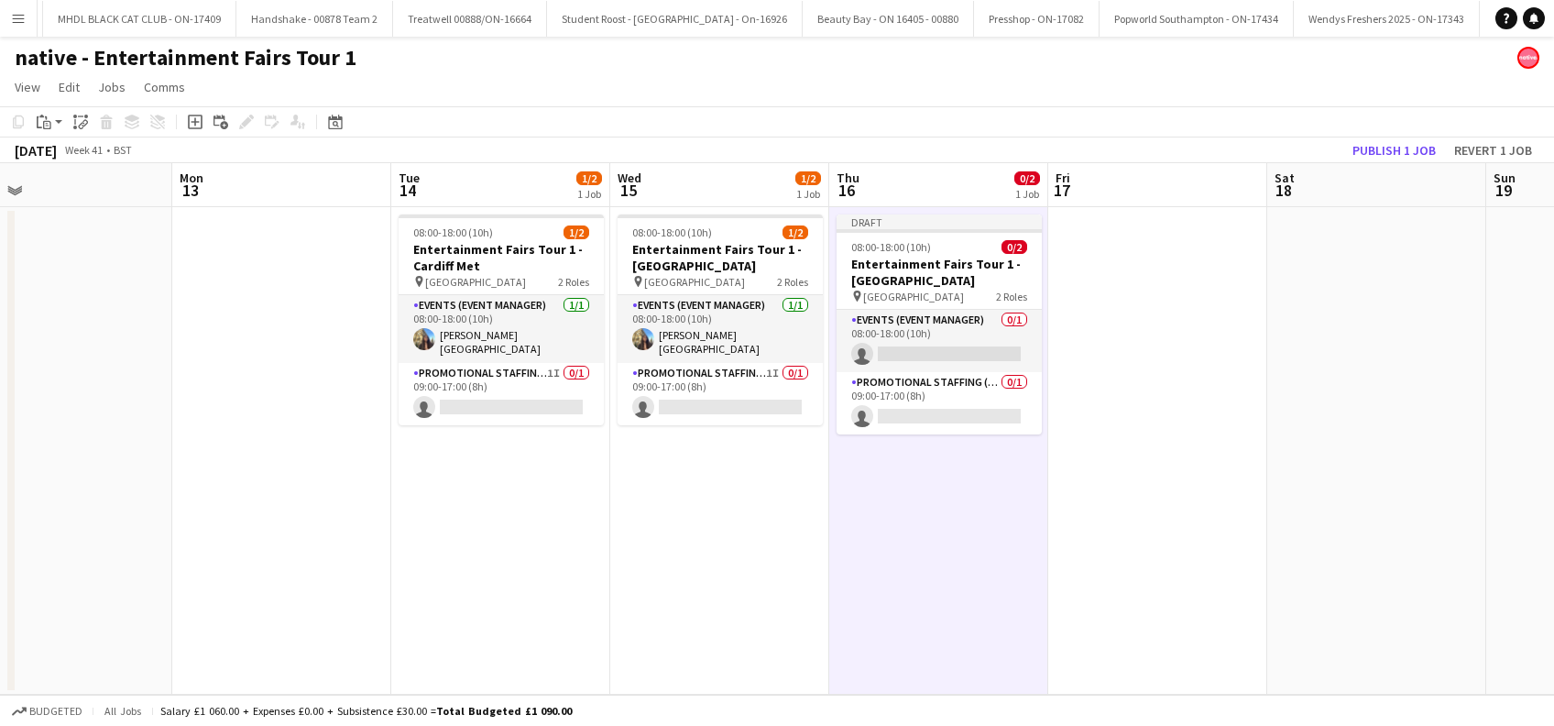
click at [1146, 418] on app-date-cell at bounding box center [1157, 450] width 219 height 487
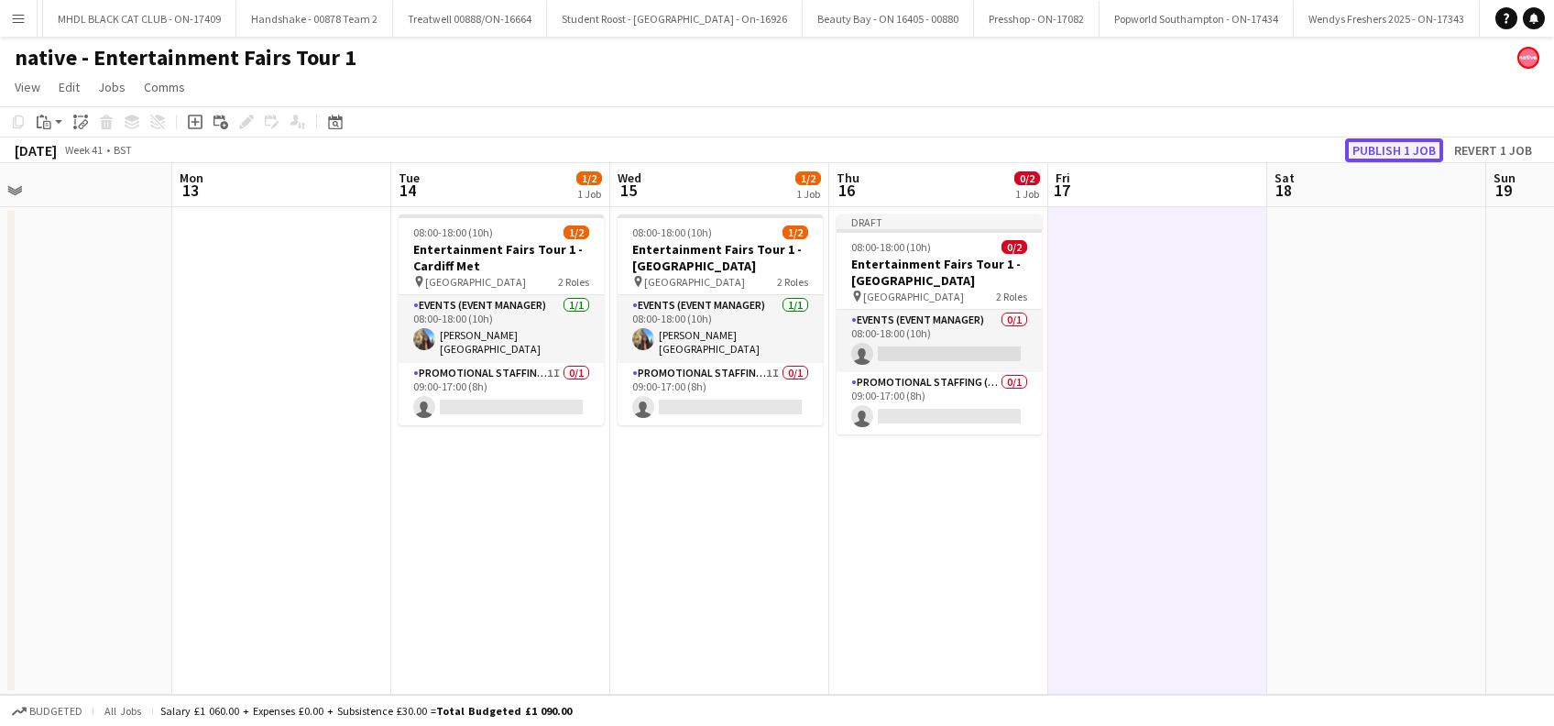
click at [1393, 154] on button "Publish 1 job" at bounding box center [1394, 150] width 98 height 24
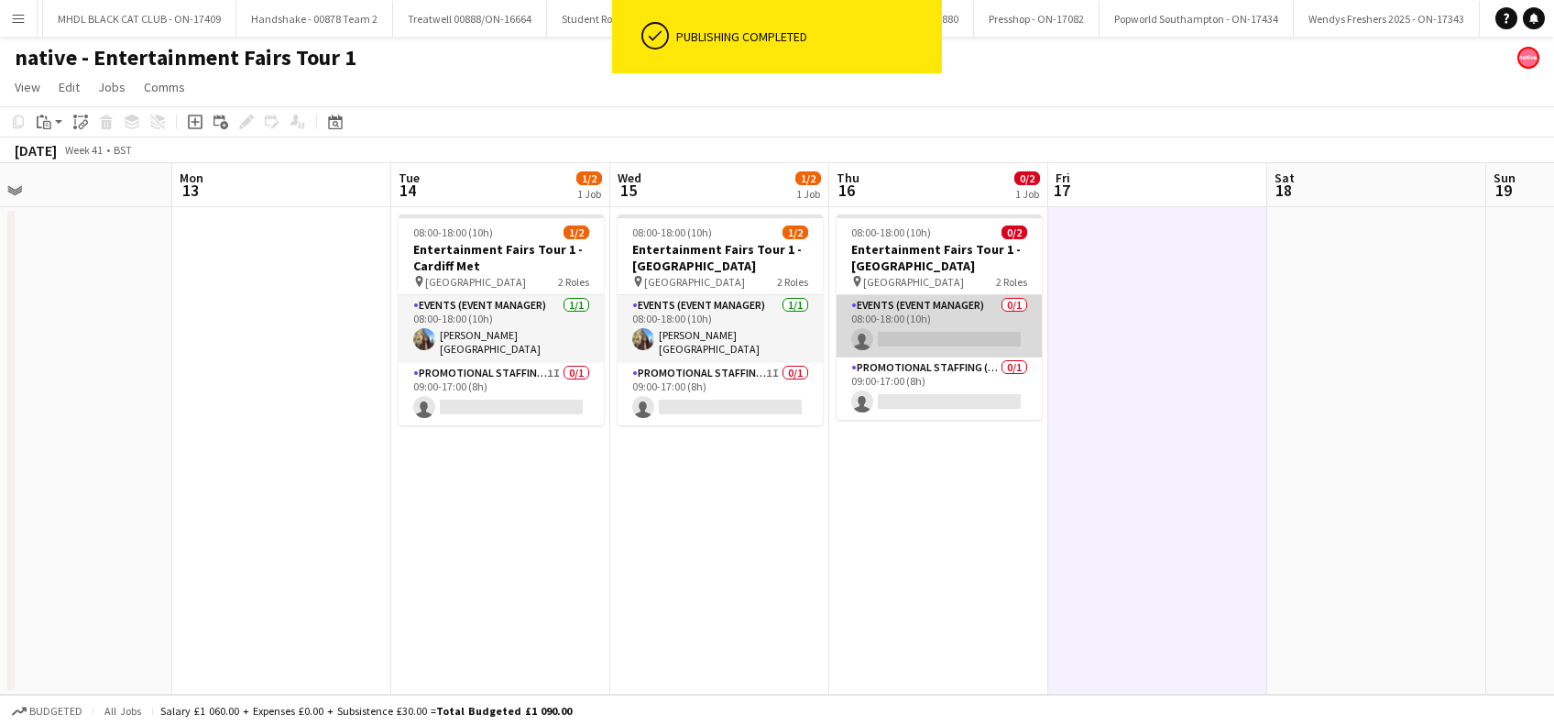
click at [951, 349] on app-card-role "Events (Event Manager) 0/1 08:00-18:00 (10h) single-neutral-actions" at bounding box center [938, 326] width 205 height 62
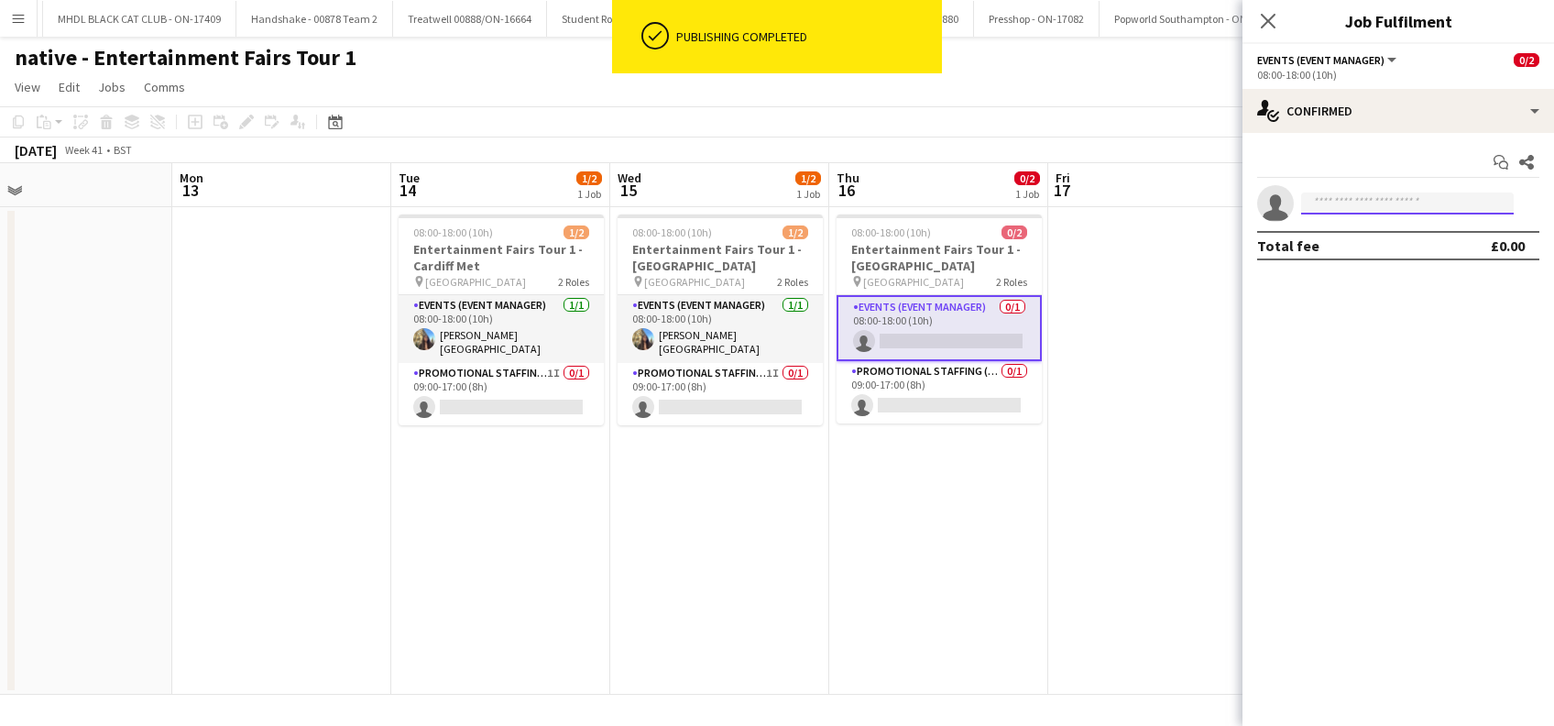
click at [1382, 198] on input at bounding box center [1407, 203] width 213 height 22
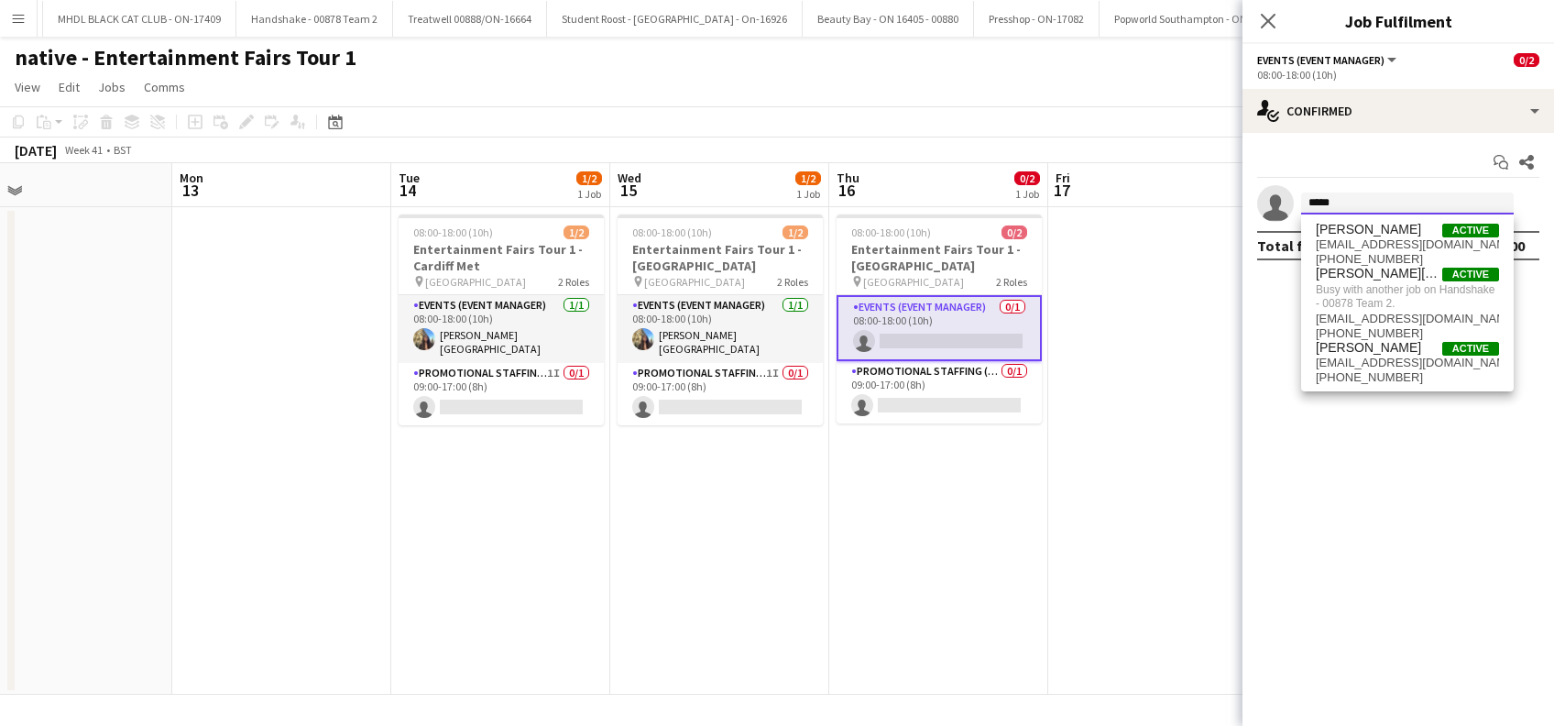
type input "*****"
click at [1160, 402] on app-date-cell at bounding box center [1157, 450] width 219 height 487
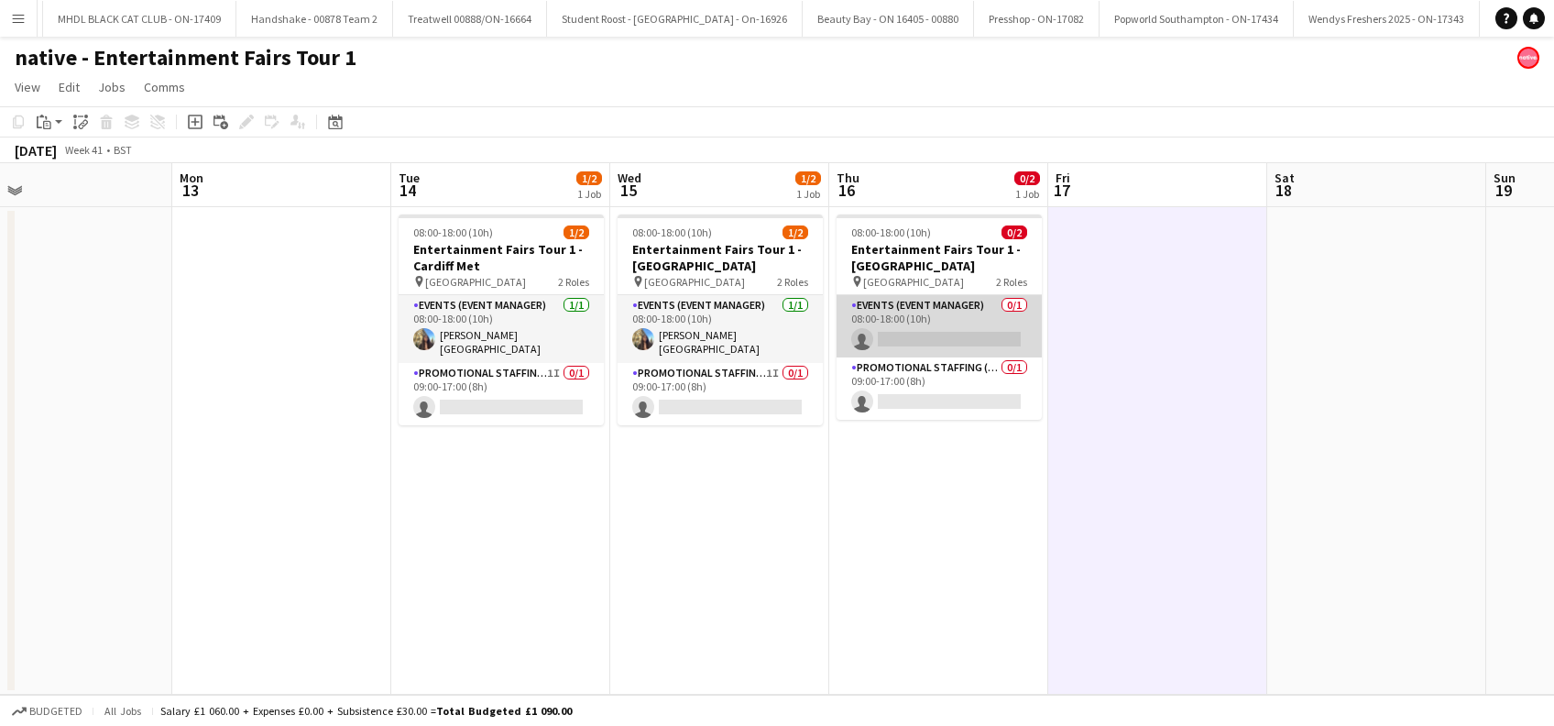
click at [985, 340] on app-card-role "Events (Event Manager) 0/1 08:00-18:00 (10h) single-neutral-actions" at bounding box center [938, 326] width 205 height 62
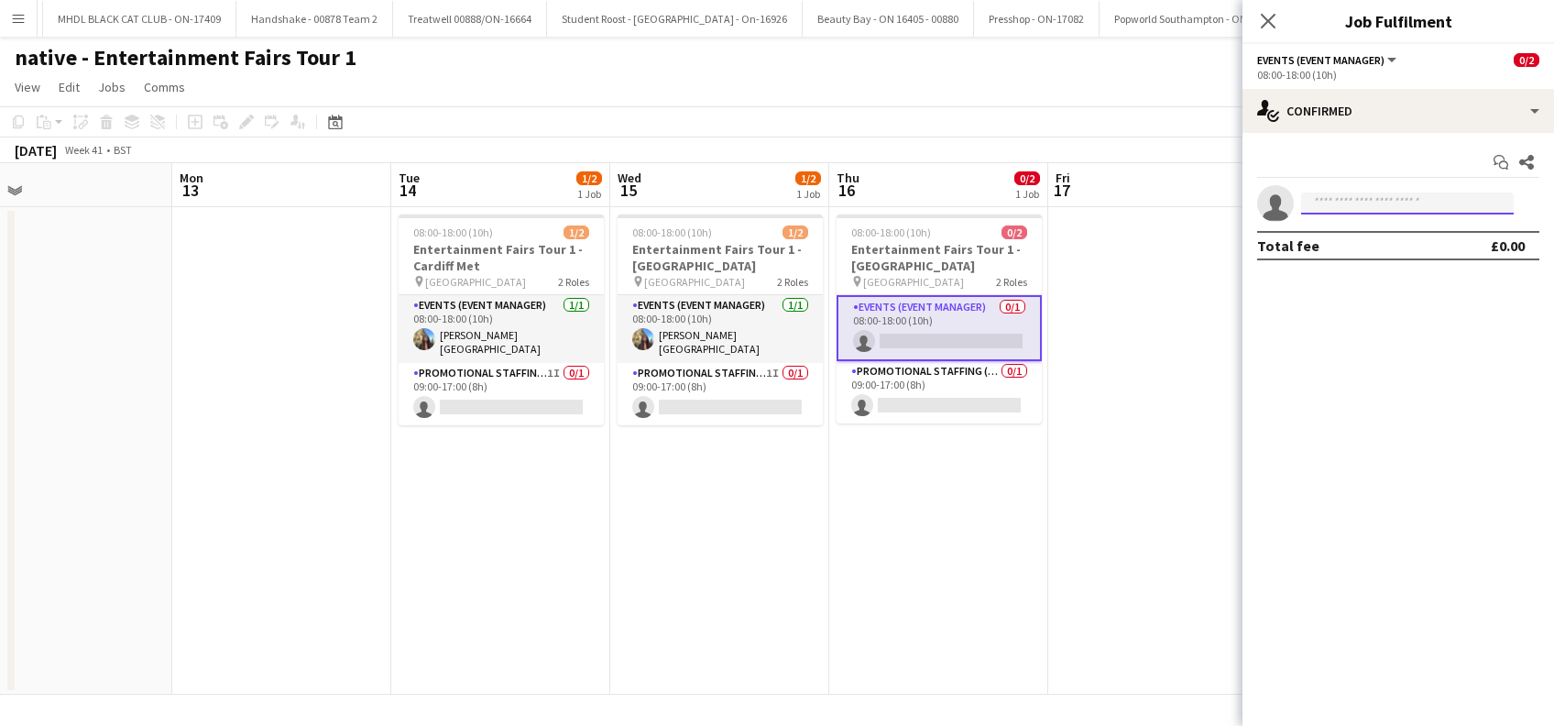
click at [1355, 199] on input at bounding box center [1407, 203] width 213 height 22
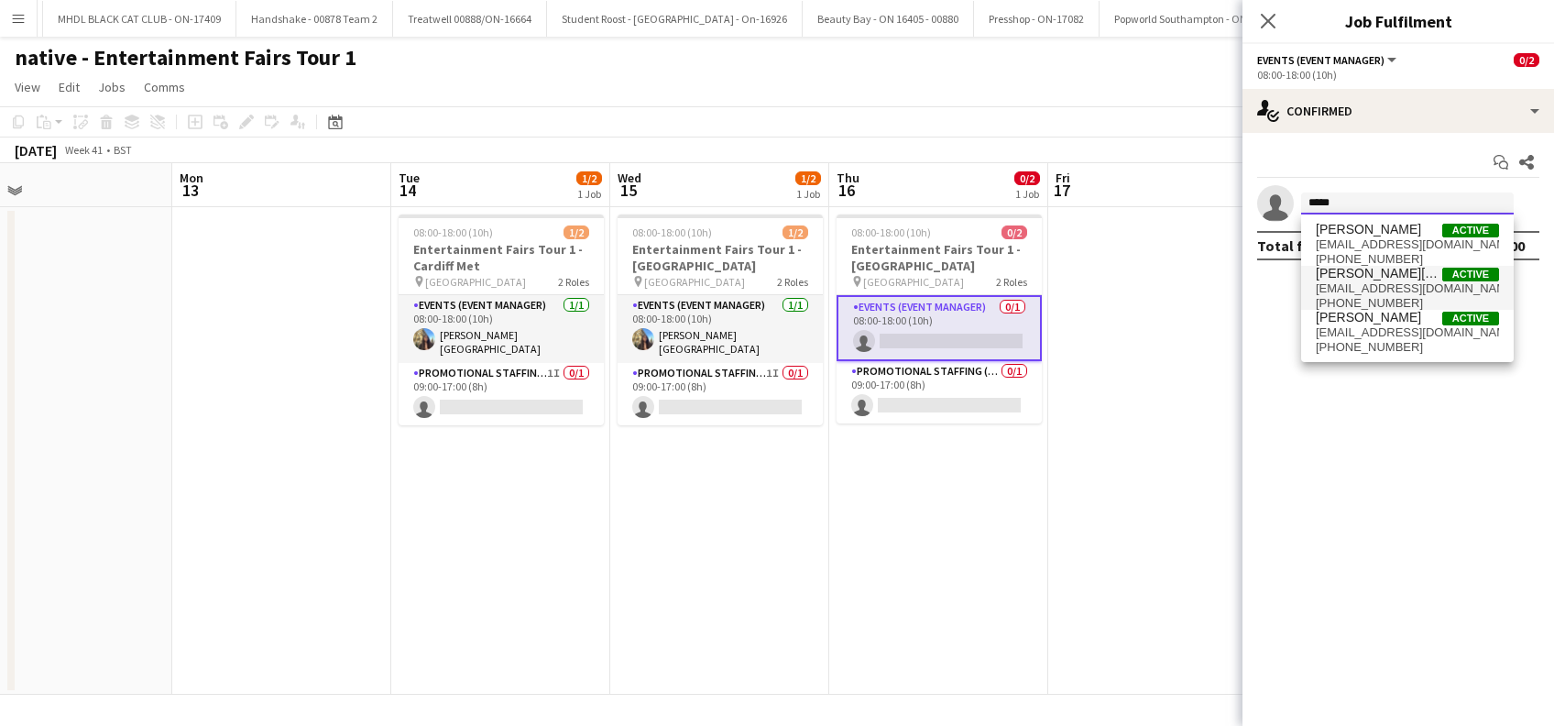
type input "*****"
click at [1369, 293] on span "aimeeheseltine05@gmail.com" at bounding box center [1407, 288] width 183 height 15
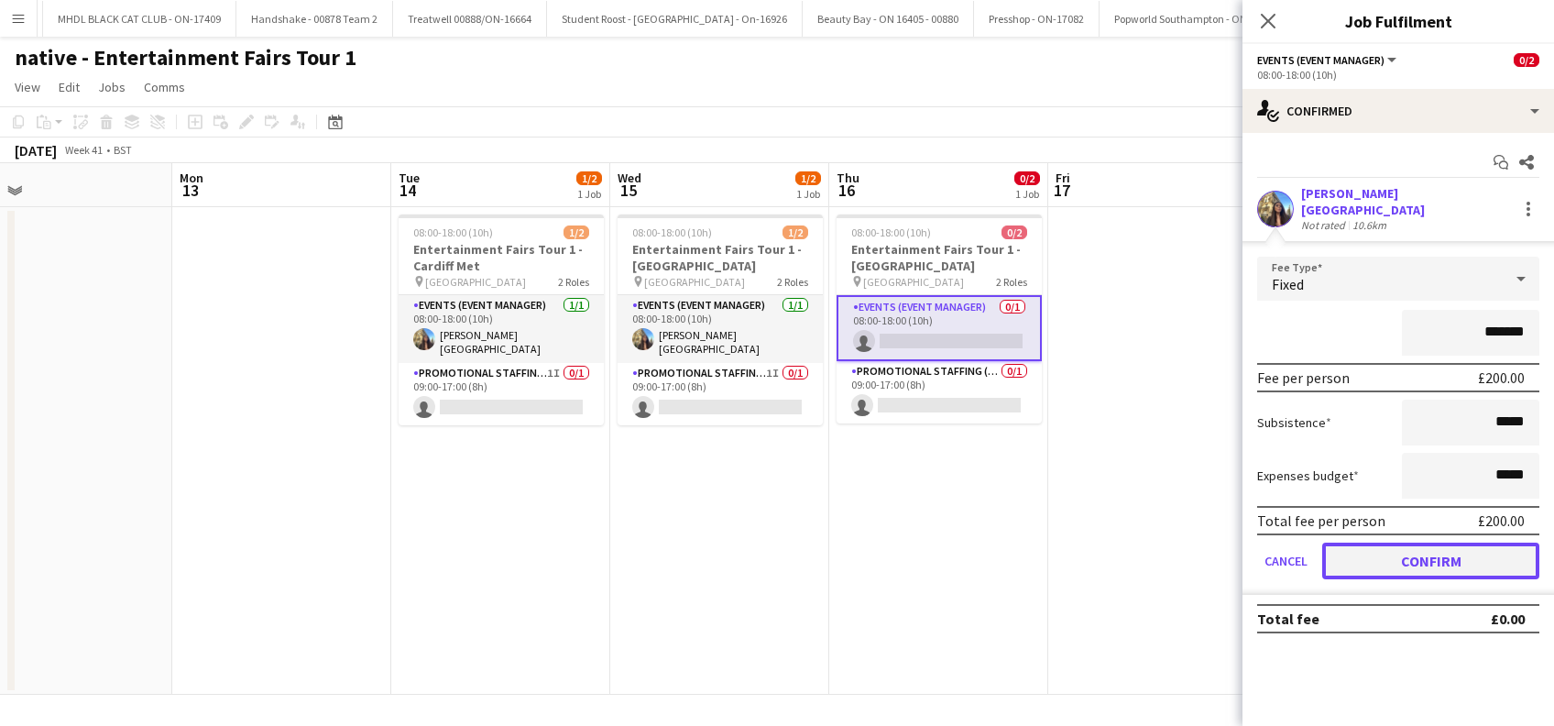
click at [1436, 548] on button "Confirm" at bounding box center [1430, 560] width 217 height 37
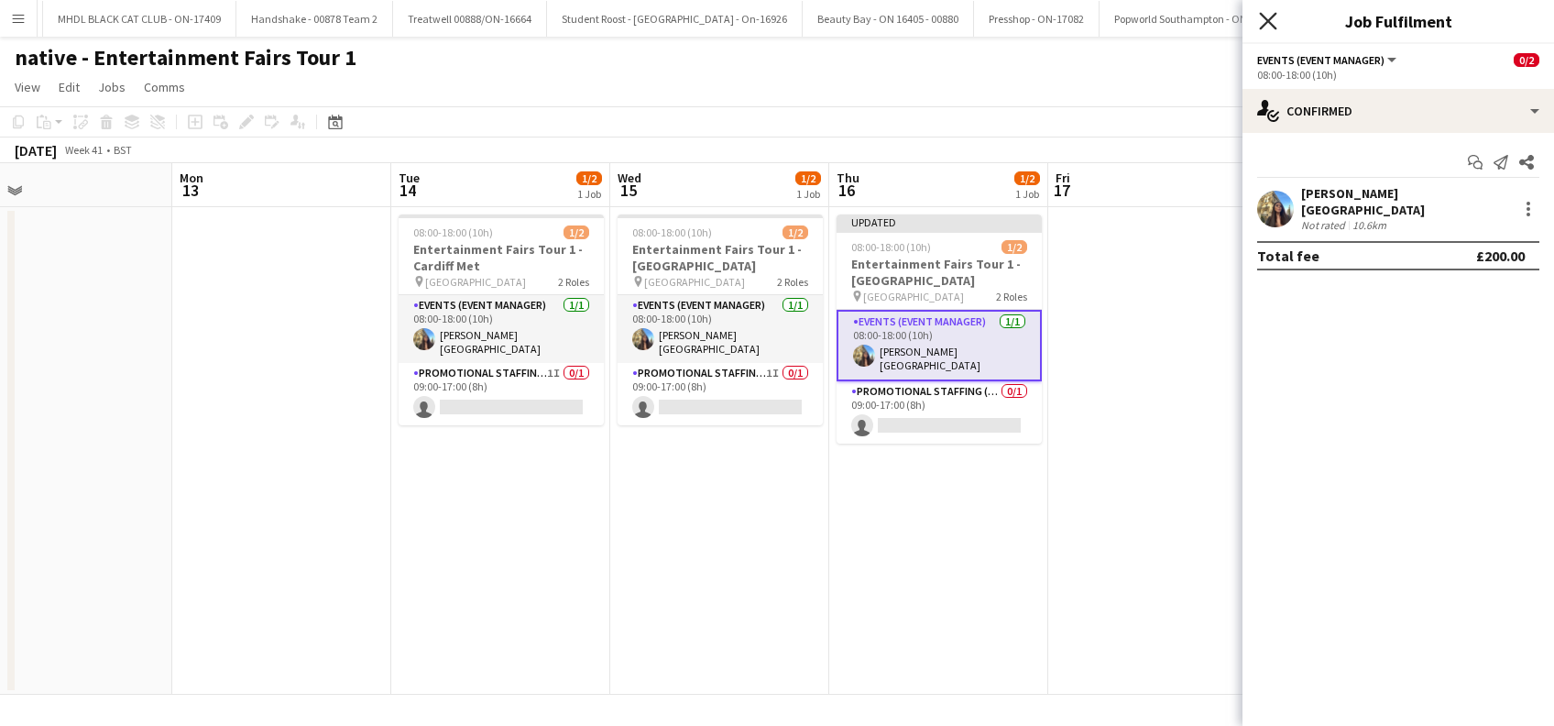
click at [1267, 23] on icon at bounding box center [1267, 20] width 17 height 17
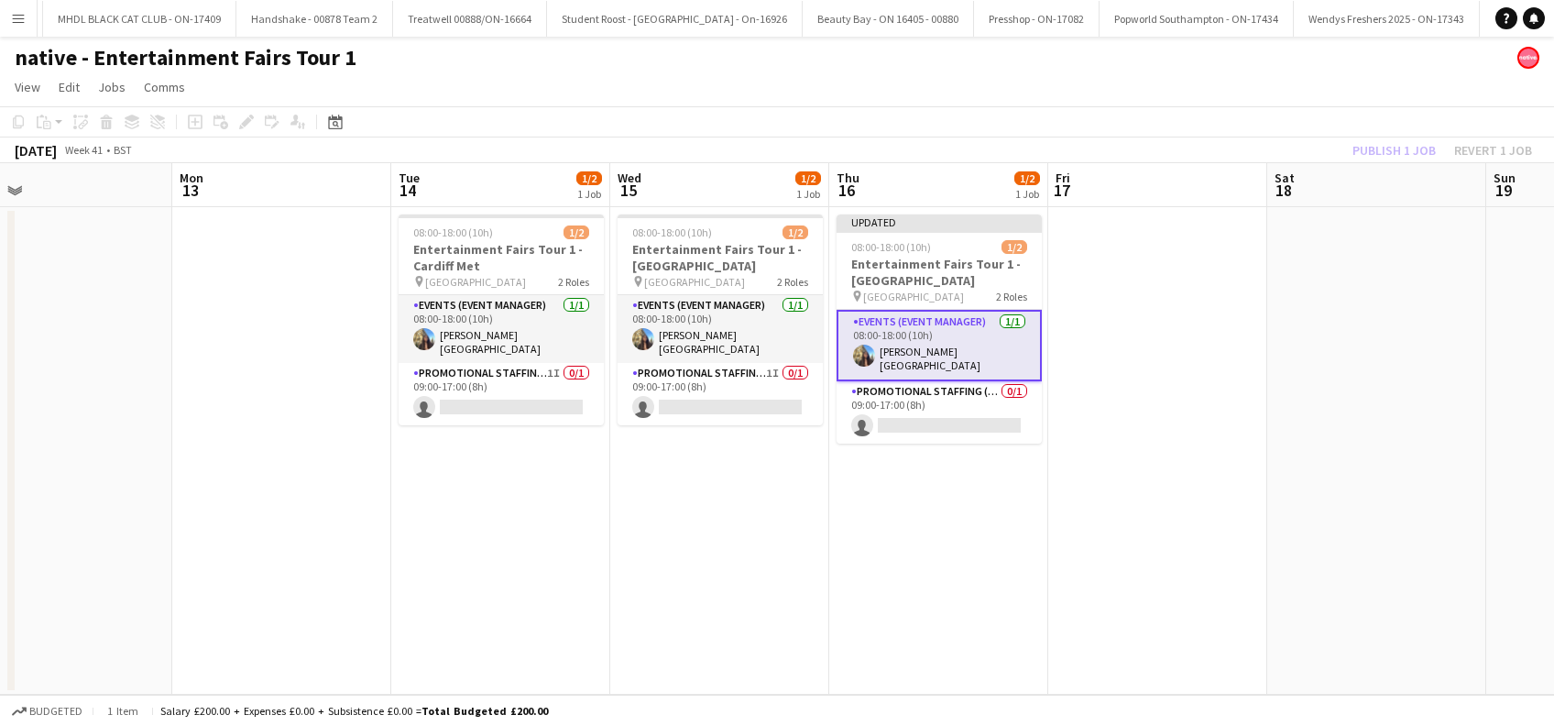
drag, startPoint x: 1356, startPoint y: 321, endPoint x: 1385, endPoint y: 224, distance: 100.6
click at [1357, 319] on app-date-cell at bounding box center [1376, 450] width 219 height 487
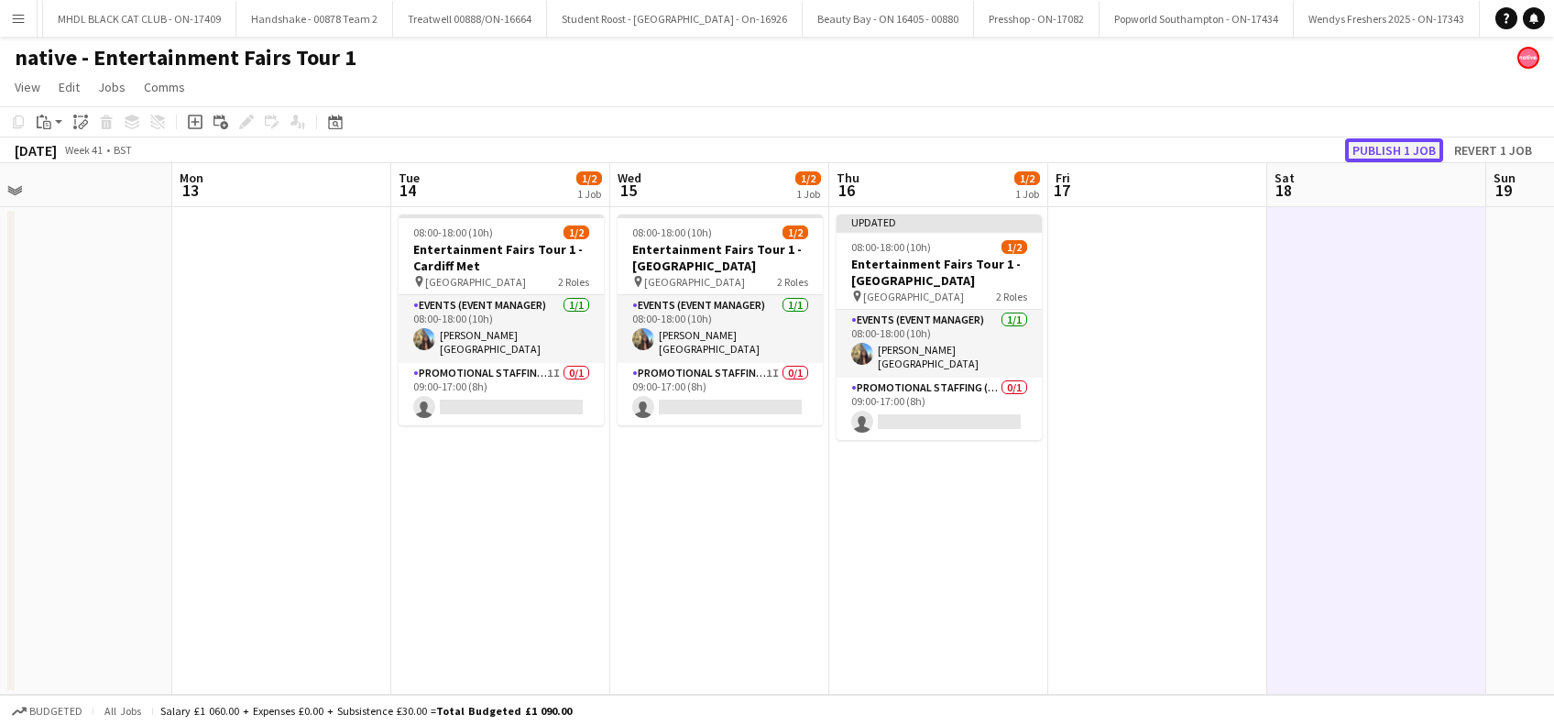
click at [1378, 147] on button "Publish 1 job" at bounding box center [1394, 150] width 98 height 24
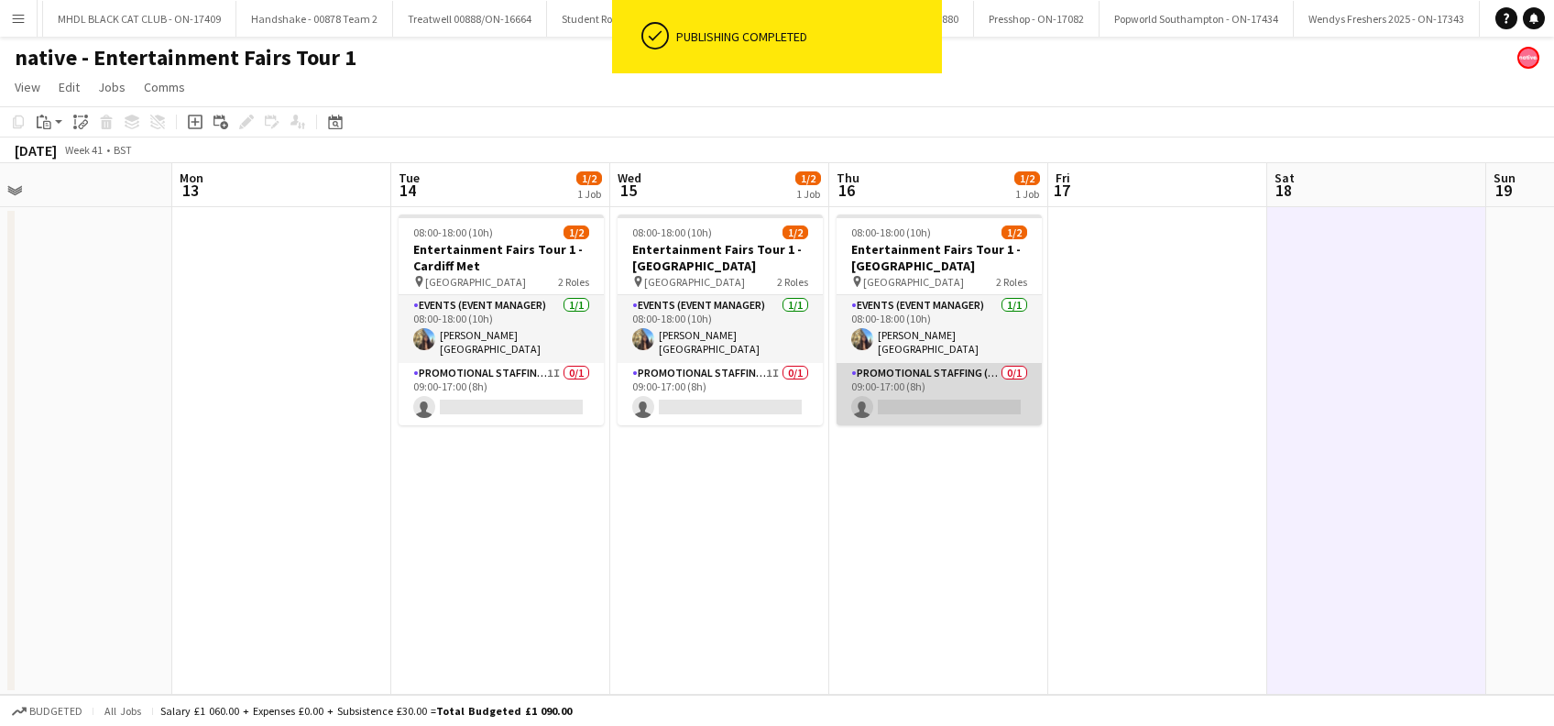
click at [948, 409] on app-card-role "Promotional Staffing (Brand Ambassadors) 0/1 09:00-17:00 (8h) single-neutral-ac…" at bounding box center [938, 394] width 205 height 62
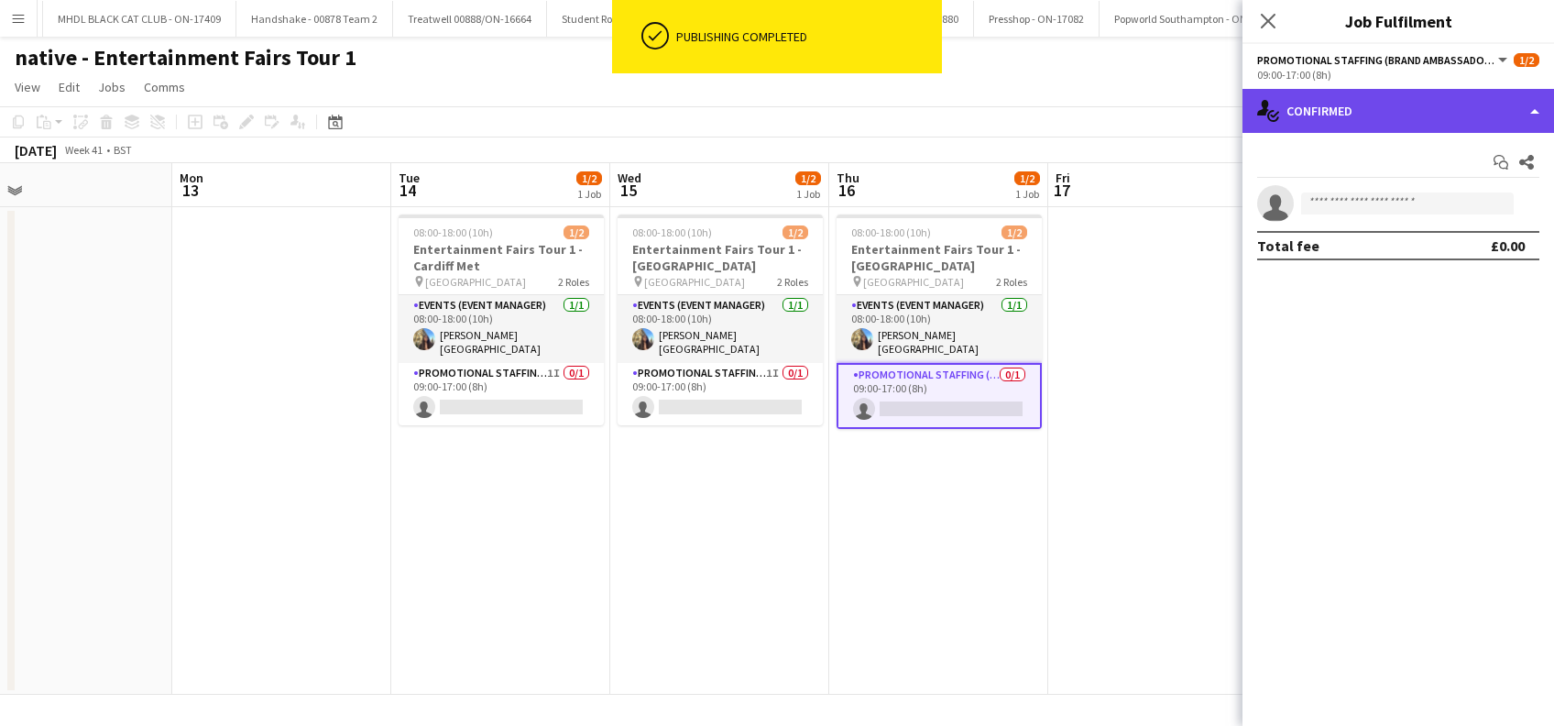
drag, startPoint x: 1380, startPoint y: 115, endPoint x: 1407, endPoint y: 140, distance: 37.6
click at [1381, 115] on div "single-neutral-actions-check-2 Confirmed" at bounding box center [1397, 111] width 311 height 44
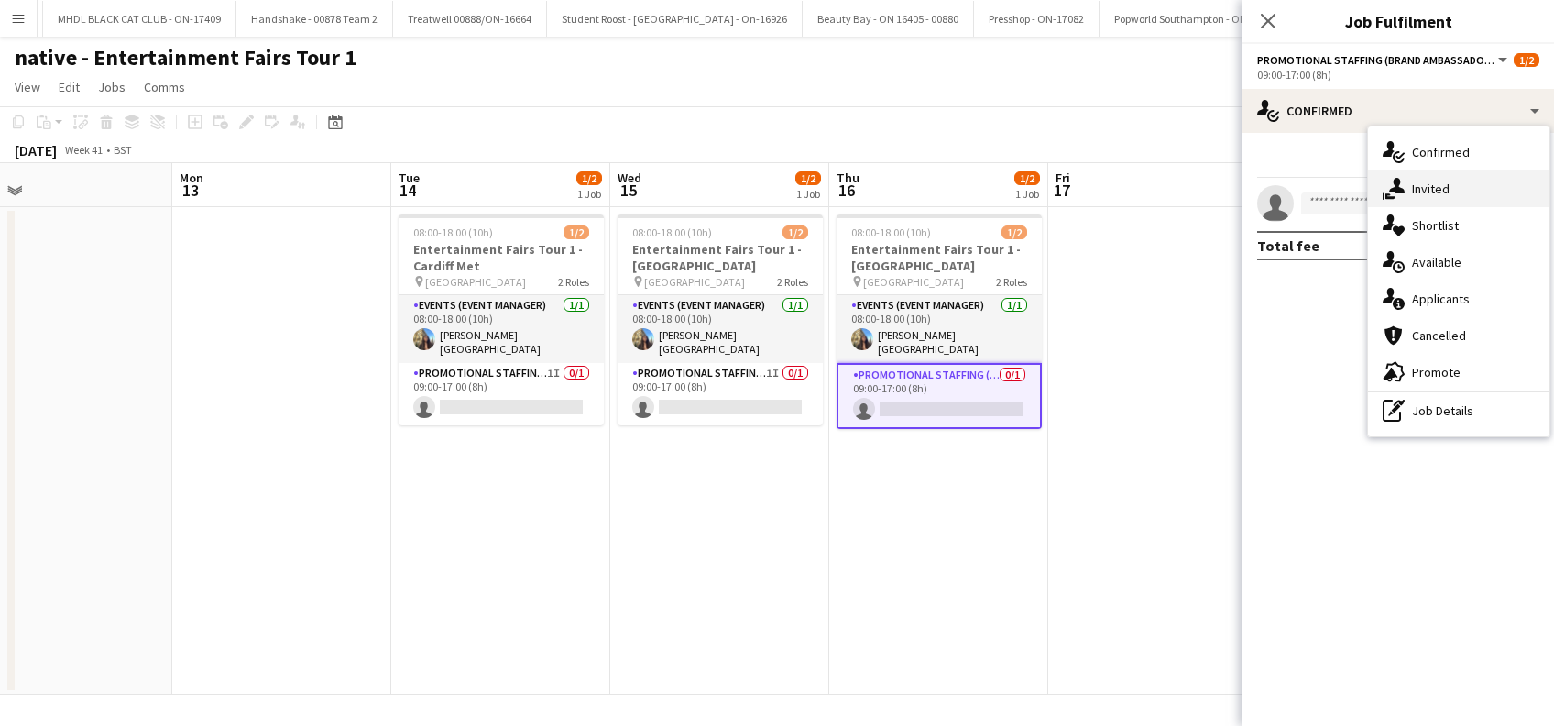
click at [1426, 194] on span "Invited" at bounding box center [1431, 188] width 38 height 16
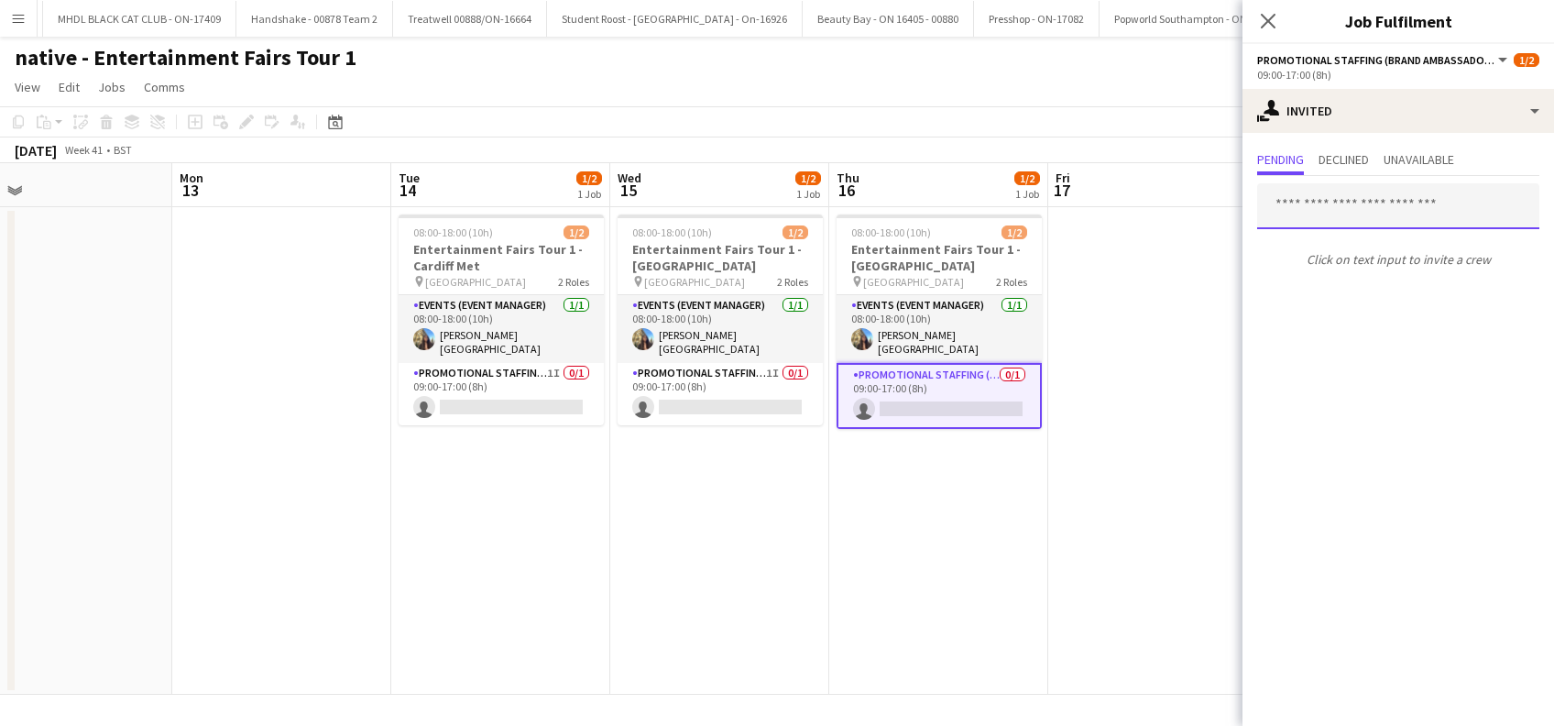
click at [1316, 208] on input "text" at bounding box center [1398, 206] width 282 height 46
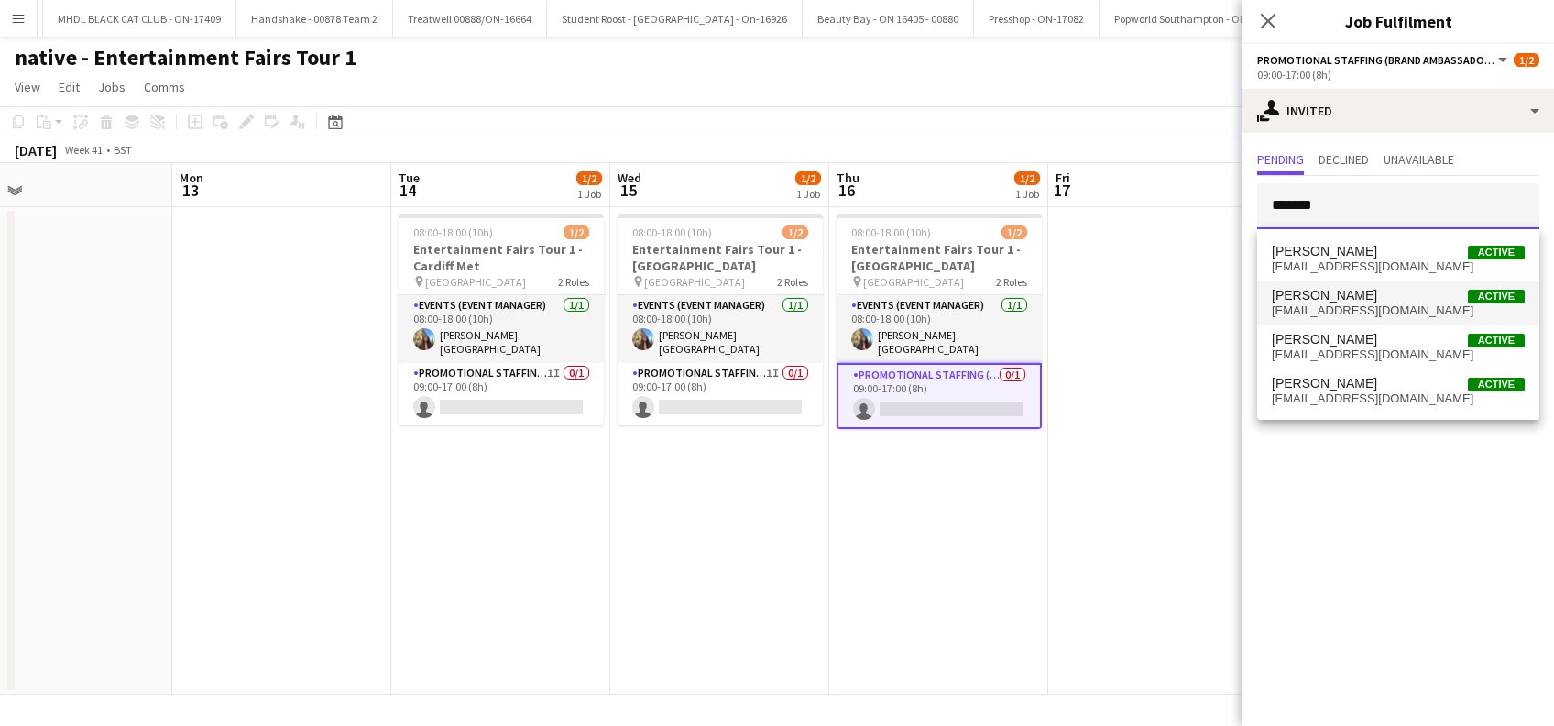
type input "*******"
click at [1350, 290] on span "Paulina Piatkowska" at bounding box center [1324, 296] width 105 height 16
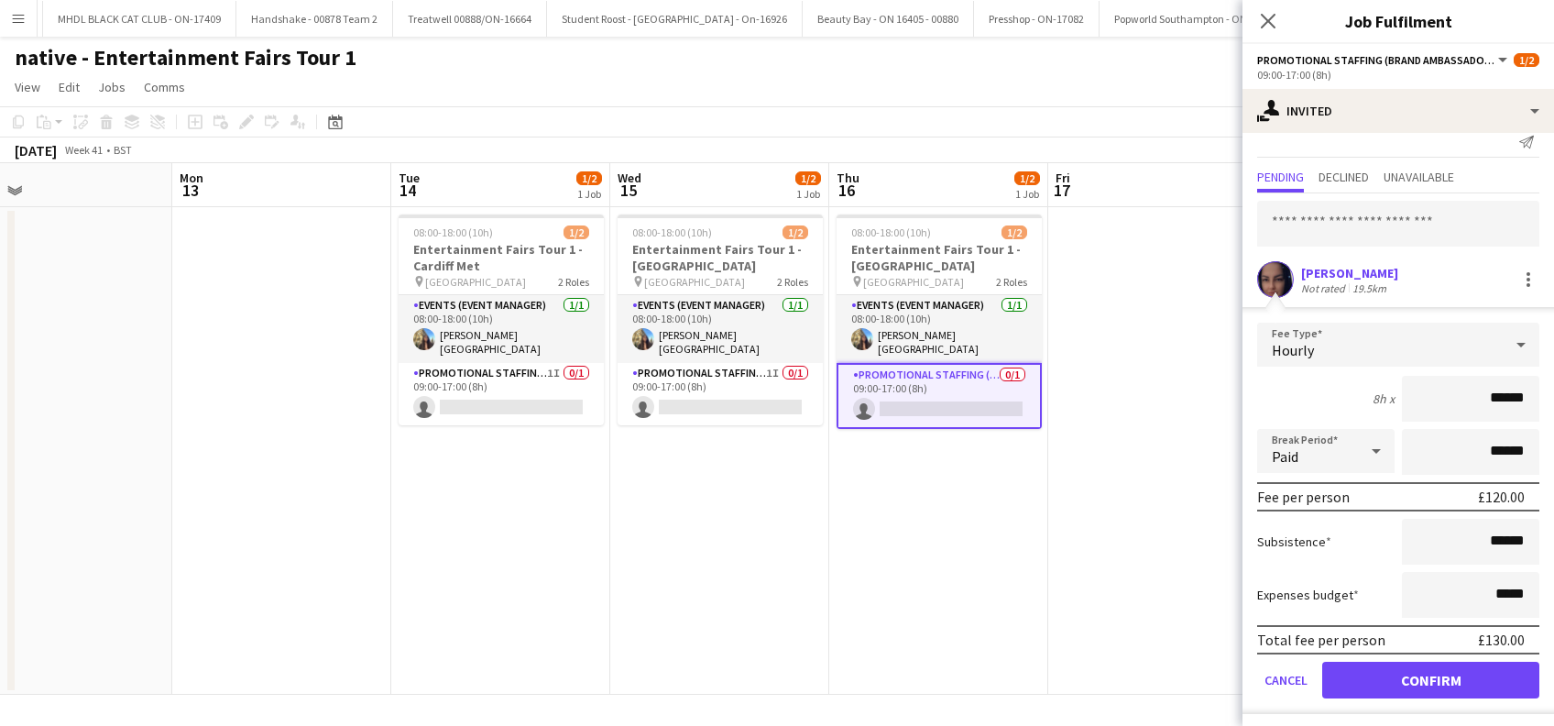
scroll to position [24, 0]
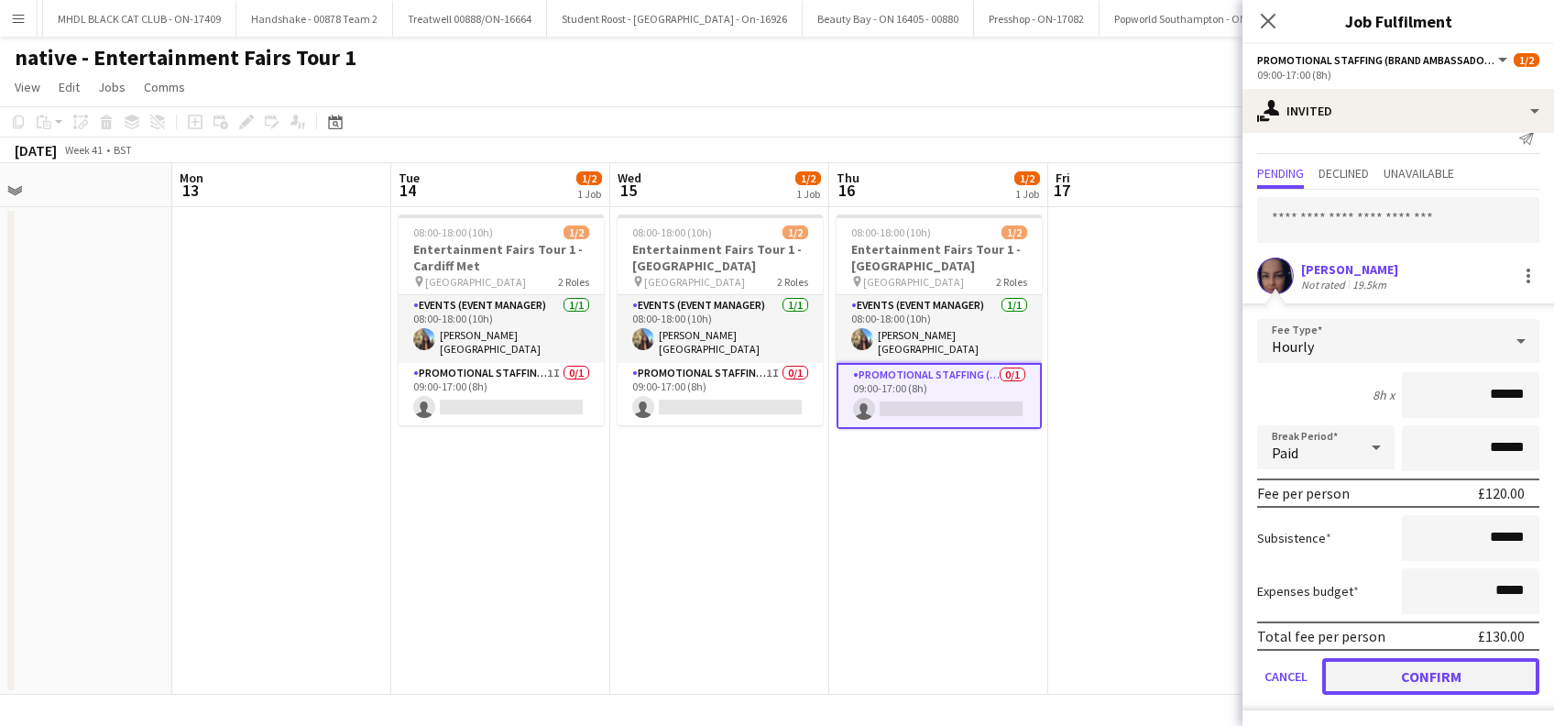
click at [1410, 669] on button "Confirm" at bounding box center [1430, 676] width 217 height 37
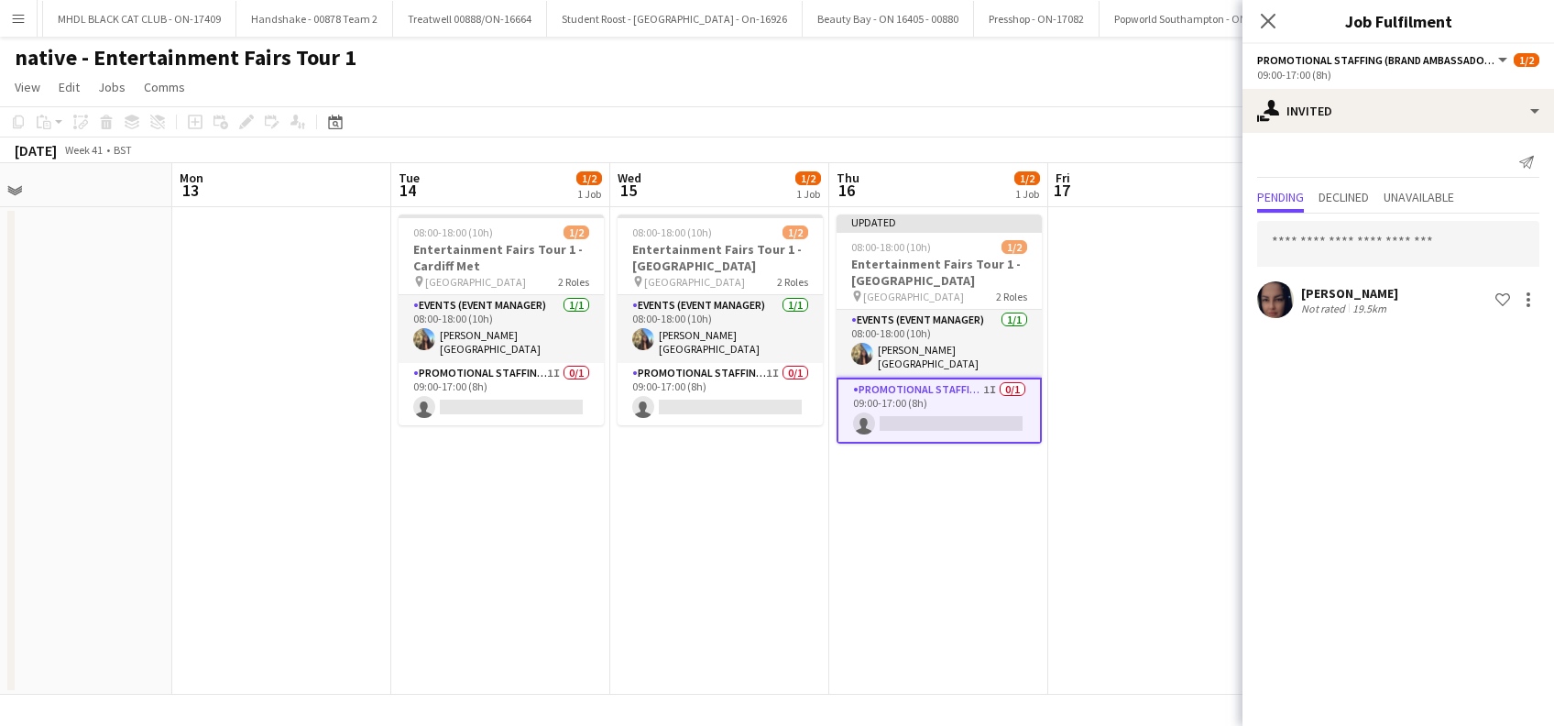
drag, startPoint x: 1133, startPoint y: 498, endPoint x: 1207, endPoint y: 401, distance: 122.2
click at [1136, 497] on app-date-cell at bounding box center [1157, 450] width 219 height 487
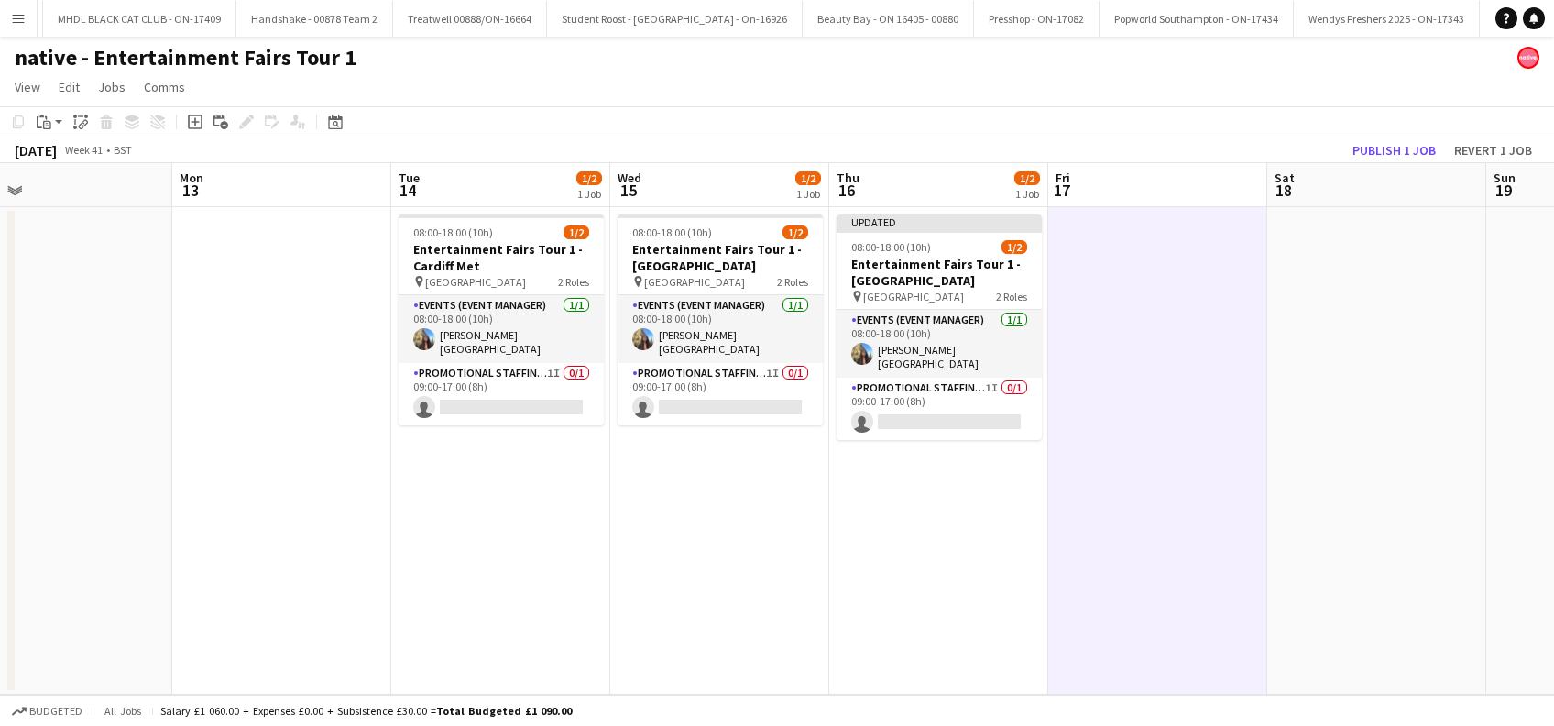
scroll to position [0, 701]
click at [1379, 144] on button "Publish 1 job" at bounding box center [1394, 150] width 98 height 24
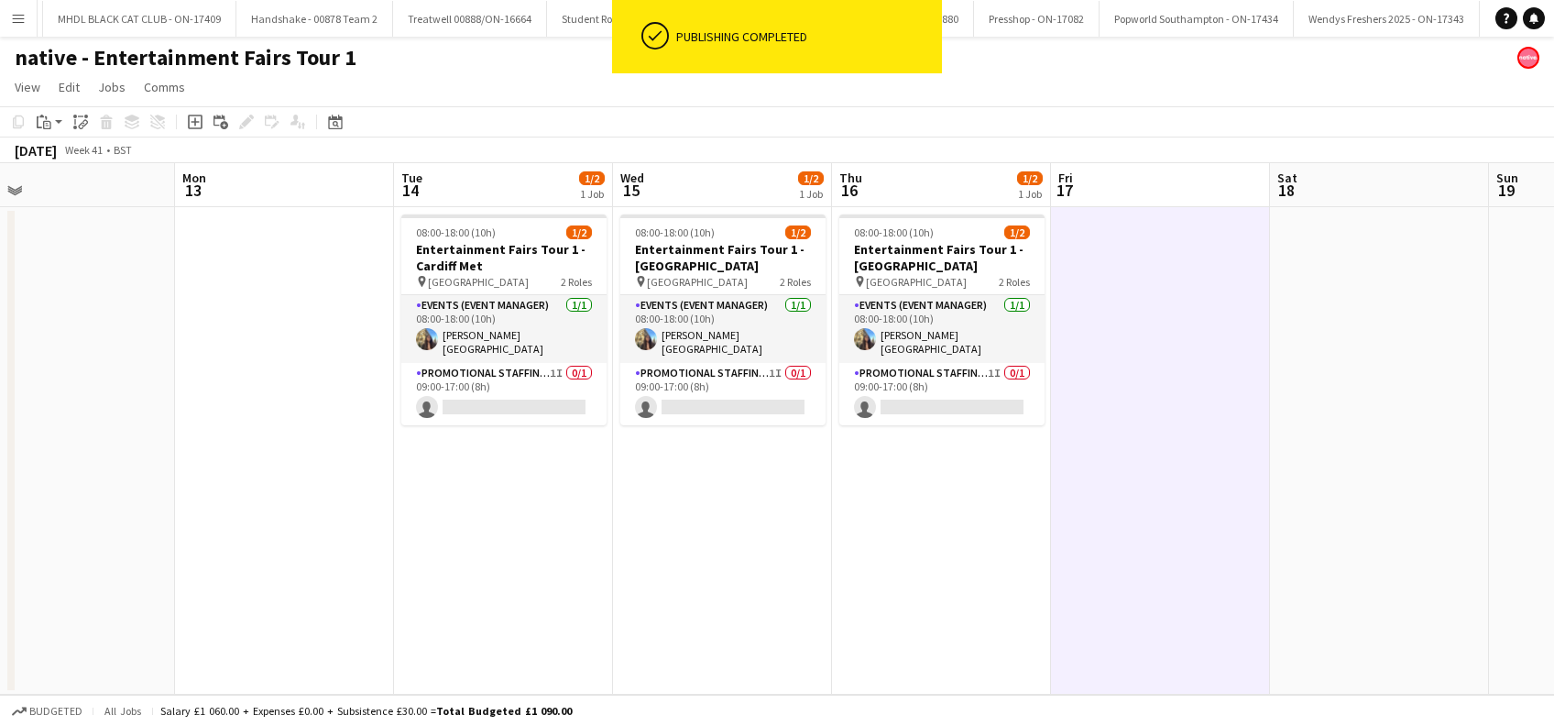
drag, startPoint x: 922, startPoint y: 486, endPoint x: 1244, endPoint y: 499, distance: 322.8
click at [929, 486] on app-calendar-viewport "Thu 9 Fri 10 1/1 1 Job Sat 11 Sun 12 Mon 13 Tue 14 1/2 1 Job Wed 15 1/2 1 Job T…" at bounding box center [777, 428] width 1554 height 531
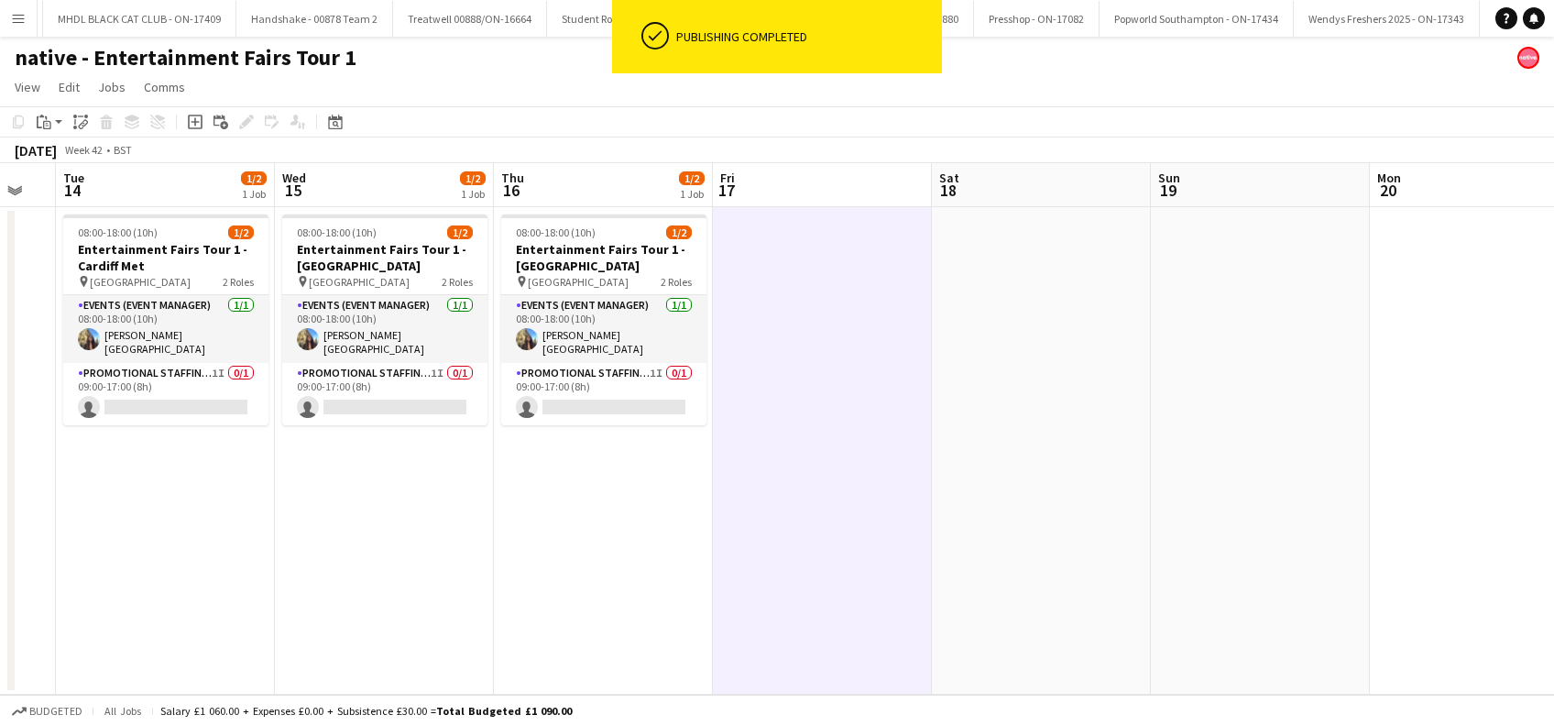
drag, startPoint x: 1262, startPoint y: 502, endPoint x: 916, endPoint y: 583, distance: 355.5
click at [916, 583] on app-calendar-viewport "Sat 11 Sun 12 Mon 13 Tue 14 1/2 1 Job Wed 15 1/2 1 Job Thu 16 1/2 1 Job Fri 17 …" at bounding box center [777, 428] width 1554 height 531
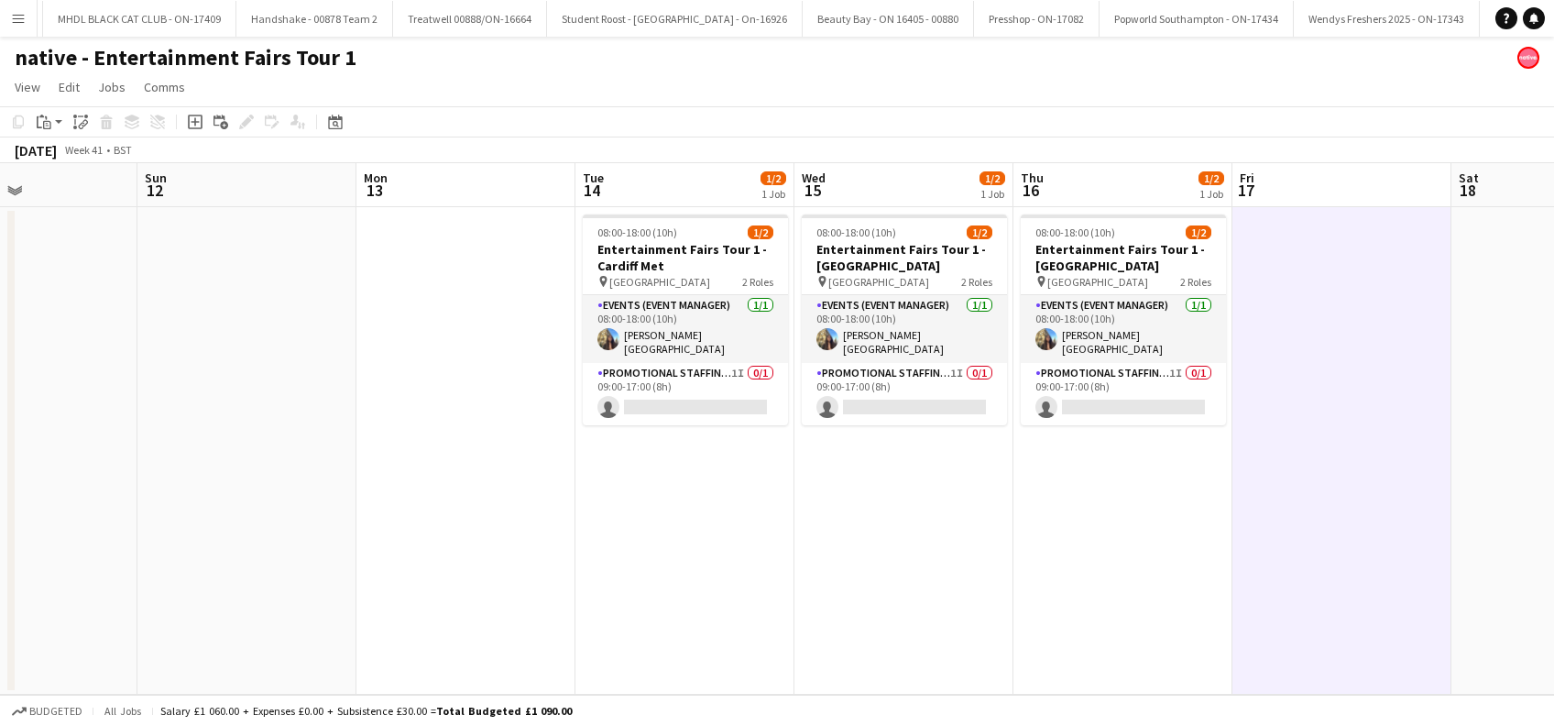
drag, startPoint x: 543, startPoint y: 602, endPoint x: 1075, endPoint y: 531, distance: 536.0
click at [1075, 531] on app-calendar-viewport "Thu 9 Fri 10 1/1 1 Job Sat 11 Sun 12 Mon 13 Tue 14 1/2 1 Job Wed 15 1/2 1 Job T…" at bounding box center [777, 428] width 1554 height 531
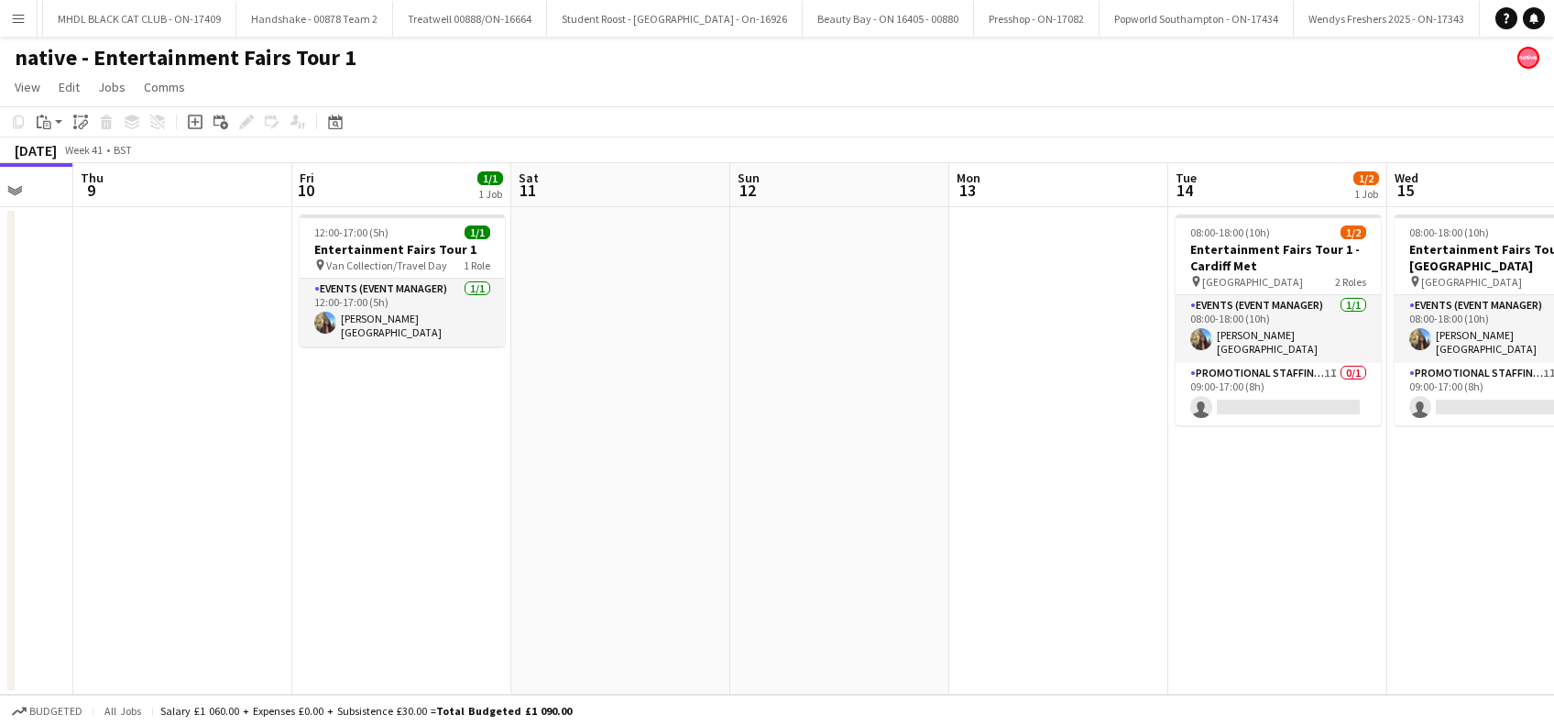
drag, startPoint x: 609, startPoint y: 561, endPoint x: 1052, endPoint y: 512, distance: 445.1
click at [1194, 512] on app-calendar-viewport "Mon 6 Tue 7 Wed 8 Thu 9 Fri 10 1/1 1 Job Sat 11 Sun 12 Mon 13 Tue 14 1/2 1 Job …" at bounding box center [777, 428] width 1554 height 531
click at [382, 217] on div at bounding box center [404, 216] width 205 height 4
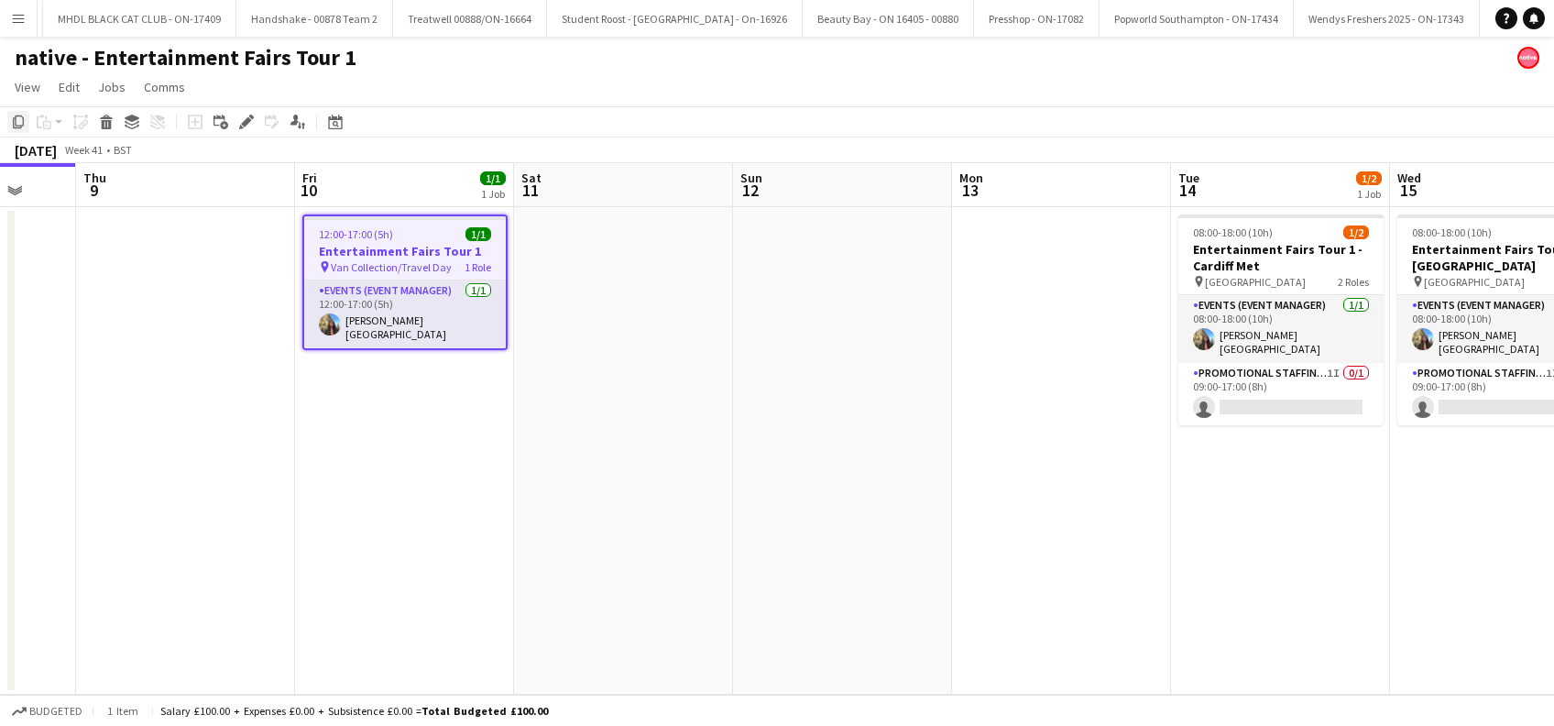
click at [16, 120] on icon "Copy" at bounding box center [18, 122] width 15 height 15
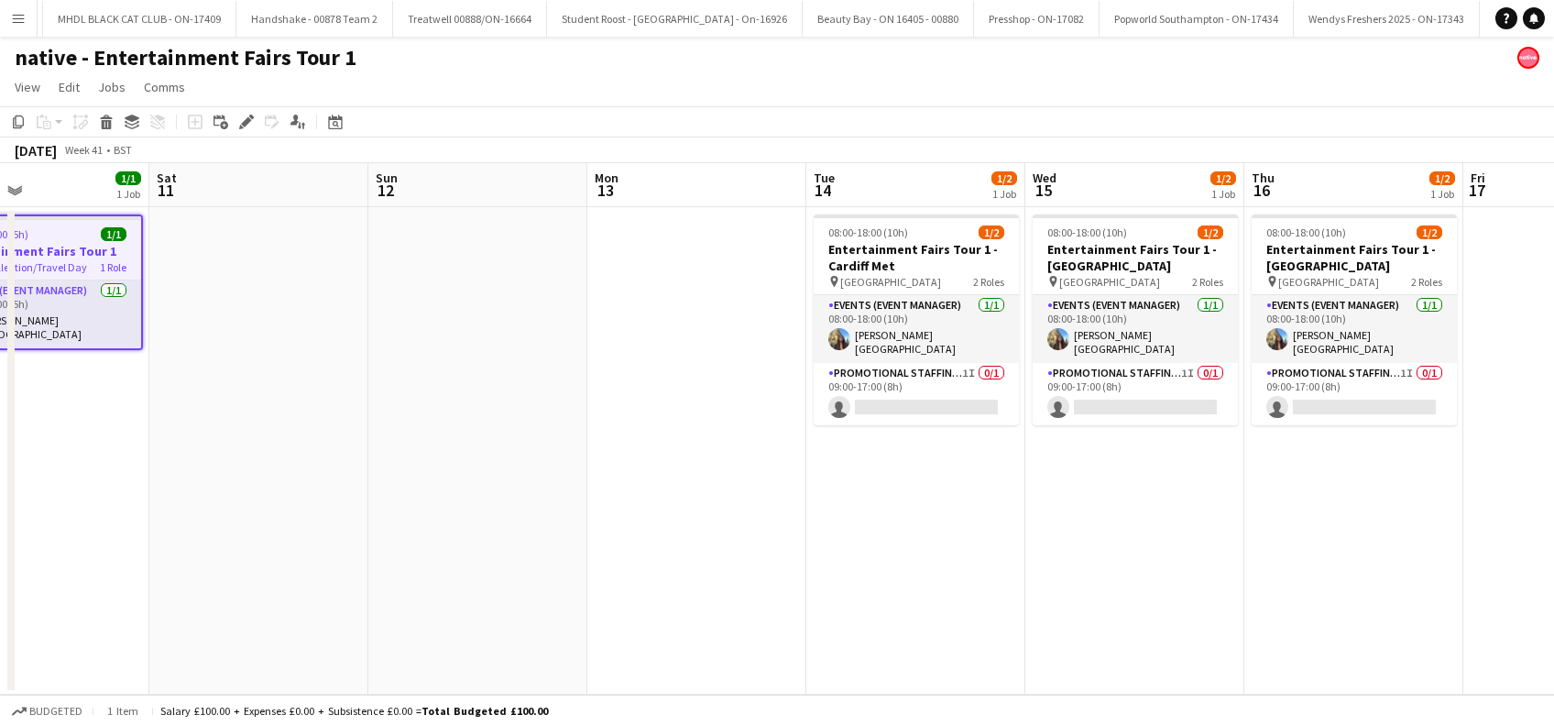
drag, startPoint x: 1312, startPoint y: 425, endPoint x: 1073, endPoint y: 508, distance: 252.9
click at [611, 508] on app-calendar-viewport "Wed 8 Thu 9 Fri 10 1/1 1 Job Sat 11 Sun 12 Mon 13 Tue 14 1/2 1 Job Wed 15 1/2 1…" at bounding box center [777, 428] width 1554 height 531
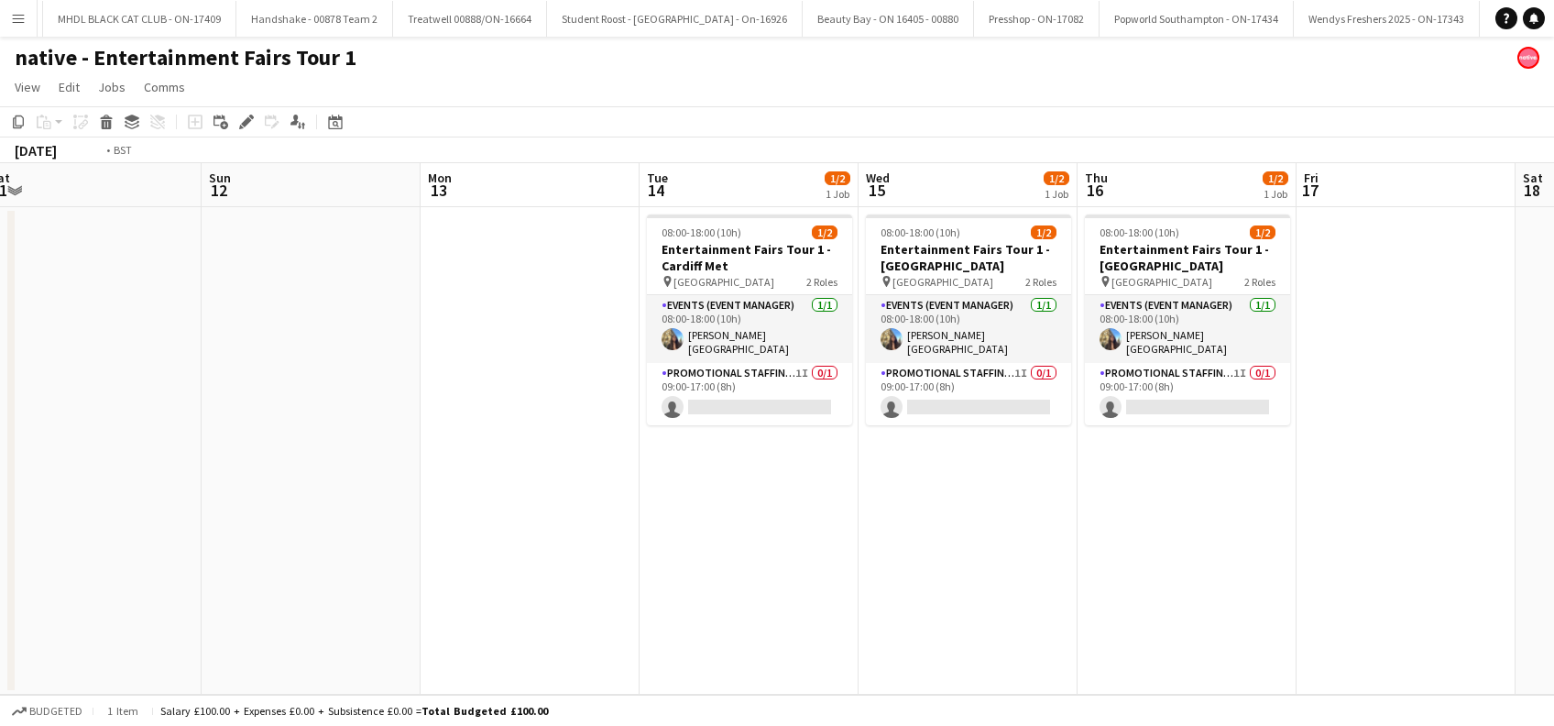
click at [904, 586] on app-calendar-viewport "Wed 8 Thu 9 Fri 10 1/1 1 Job Sat 11 Sun 12 Mon 13 Tue 14 1/2 1 Job Wed 15 1/2 1…" at bounding box center [777, 428] width 1554 height 531
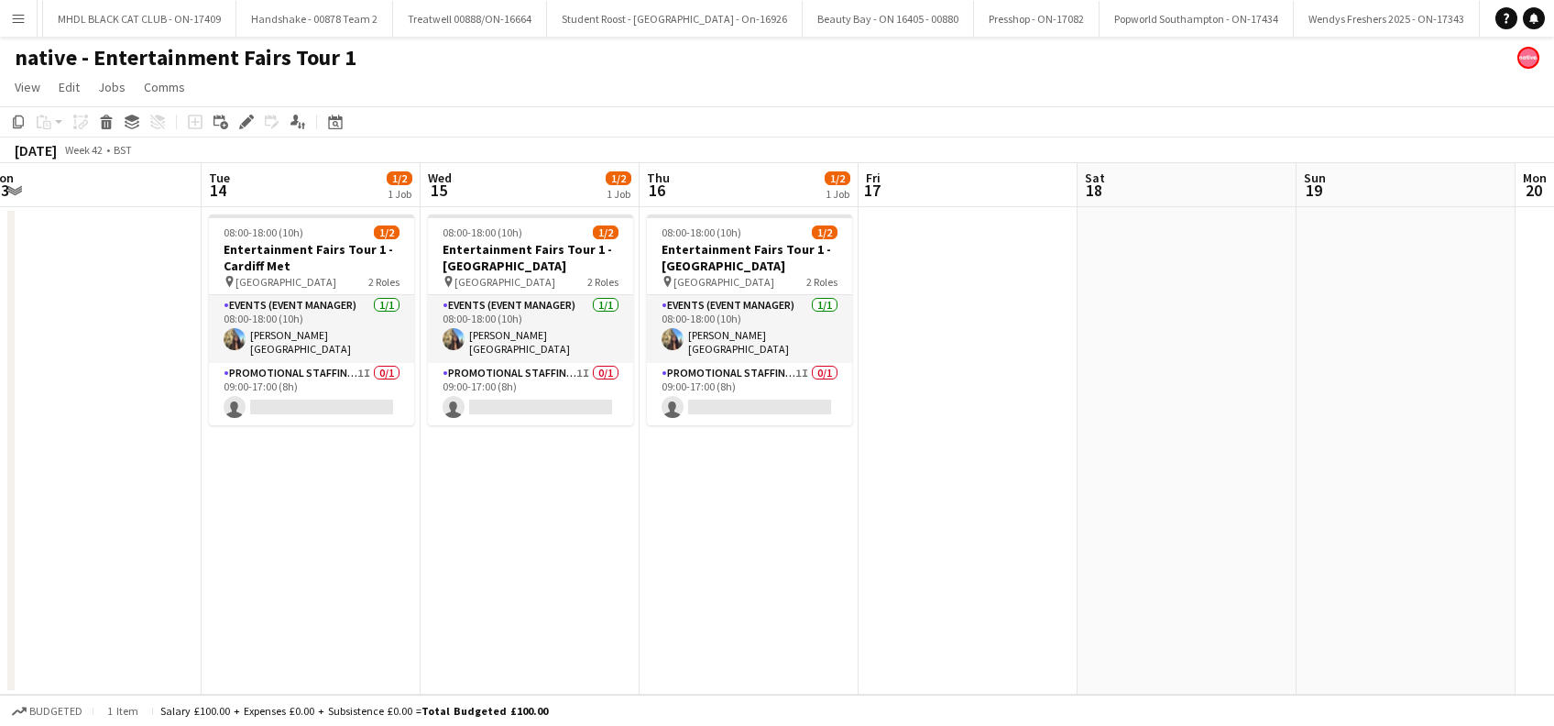
scroll to position [0, 678]
click at [960, 283] on app-date-cell at bounding box center [964, 450] width 219 height 487
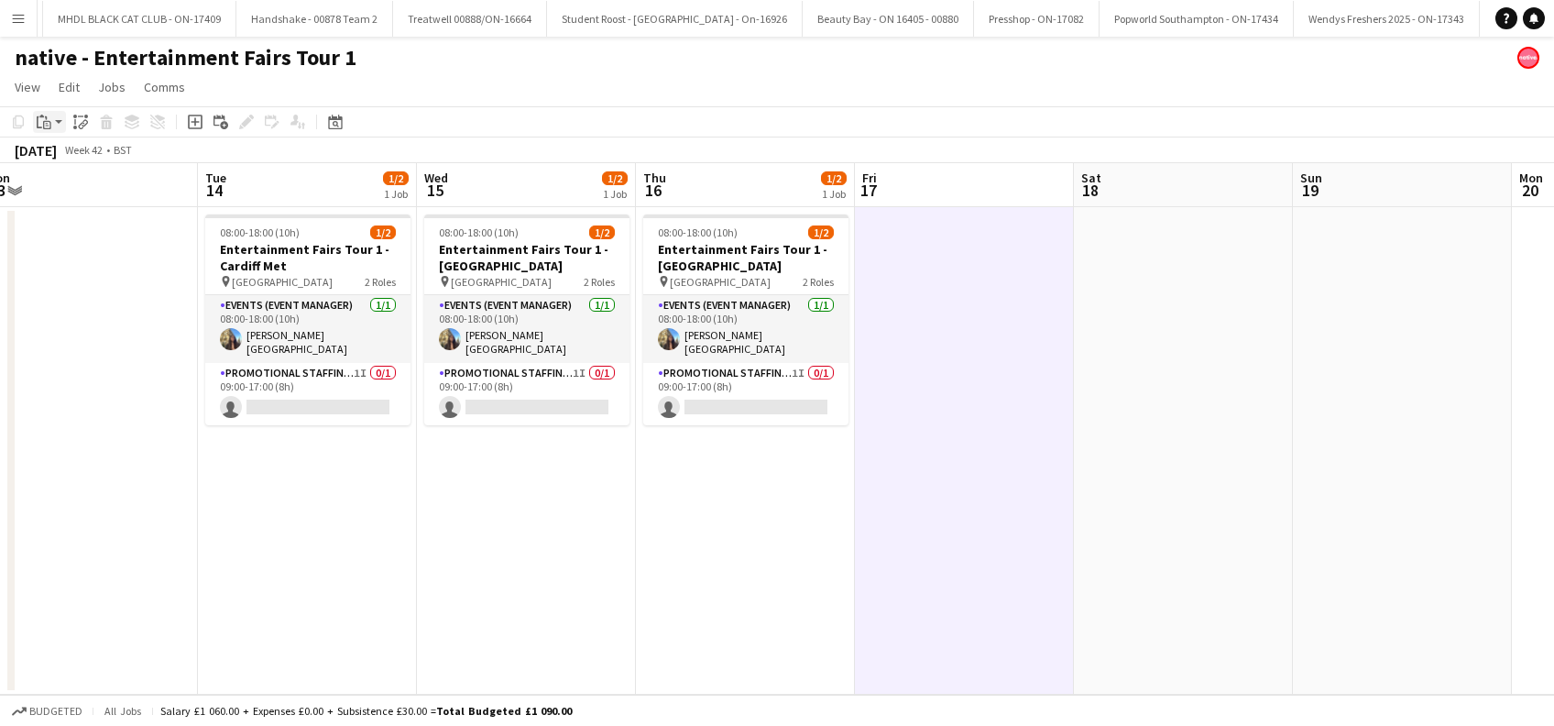
click at [48, 117] on icon "Paste" at bounding box center [44, 122] width 15 height 15
click at [68, 156] on link "Paste Ctrl+V" at bounding box center [135, 156] width 172 height 16
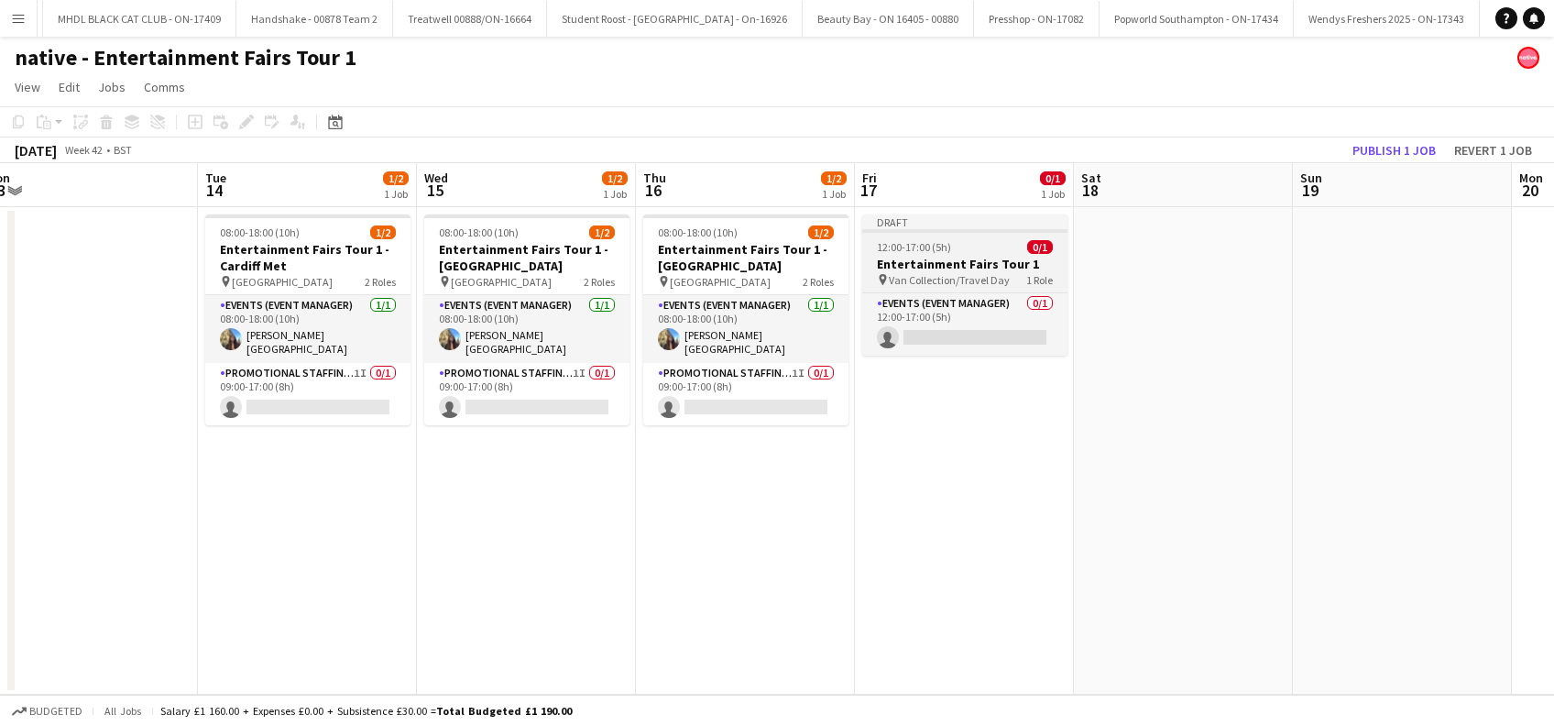
click at [943, 270] on h3 "Entertainment Fairs Tour 1" at bounding box center [964, 264] width 205 height 16
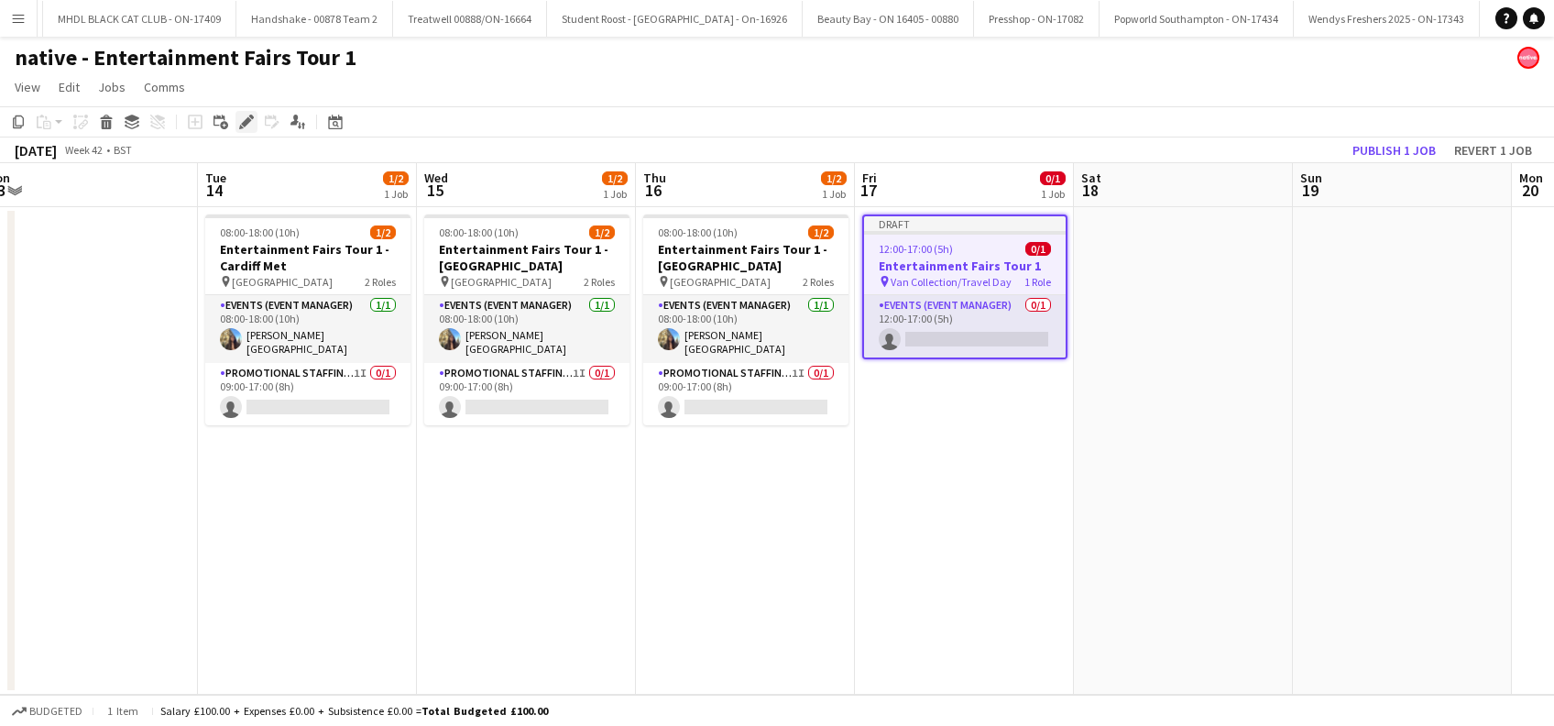
click at [246, 125] on icon "Edit" at bounding box center [246, 122] width 15 height 15
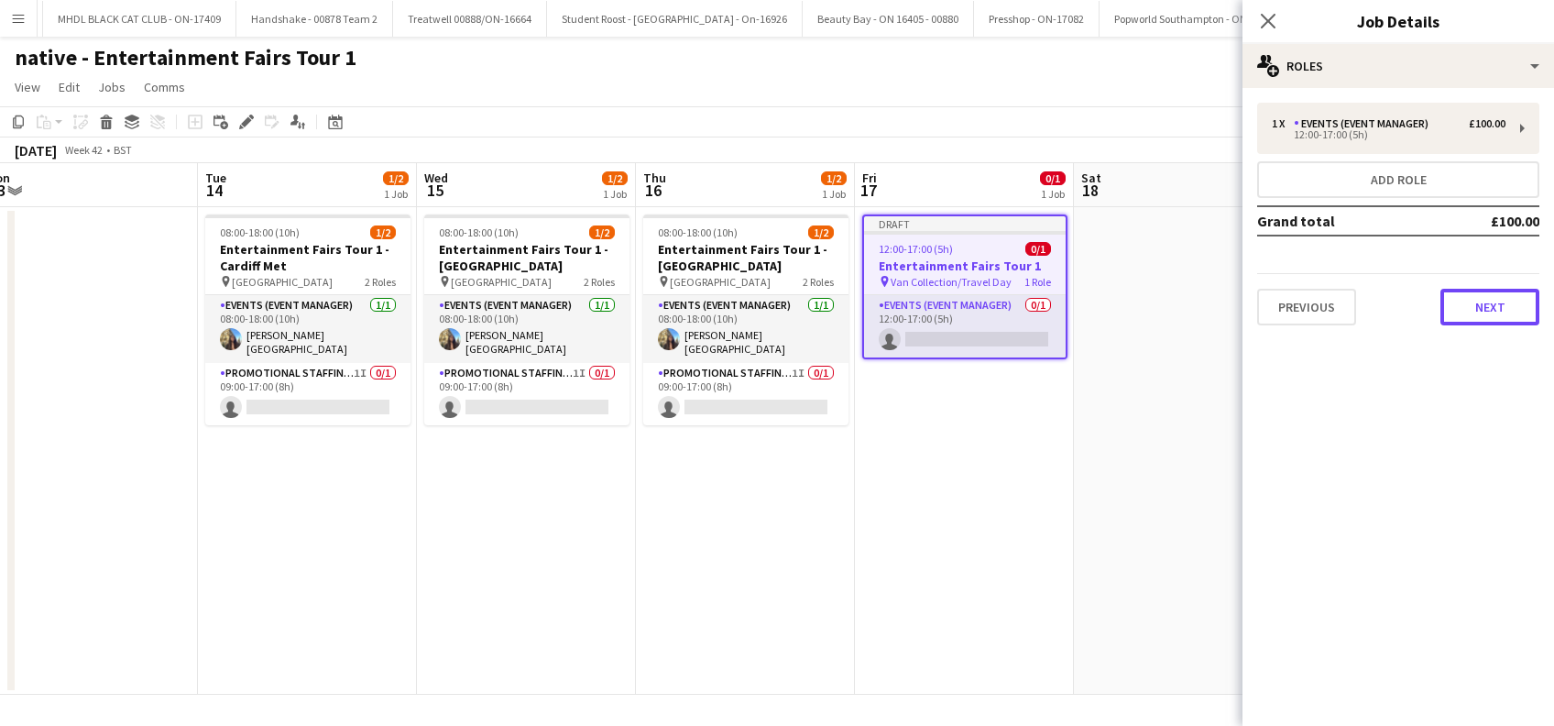
click at [1483, 307] on button "Next" at bounding box center [1489, 307] width 99 height 37
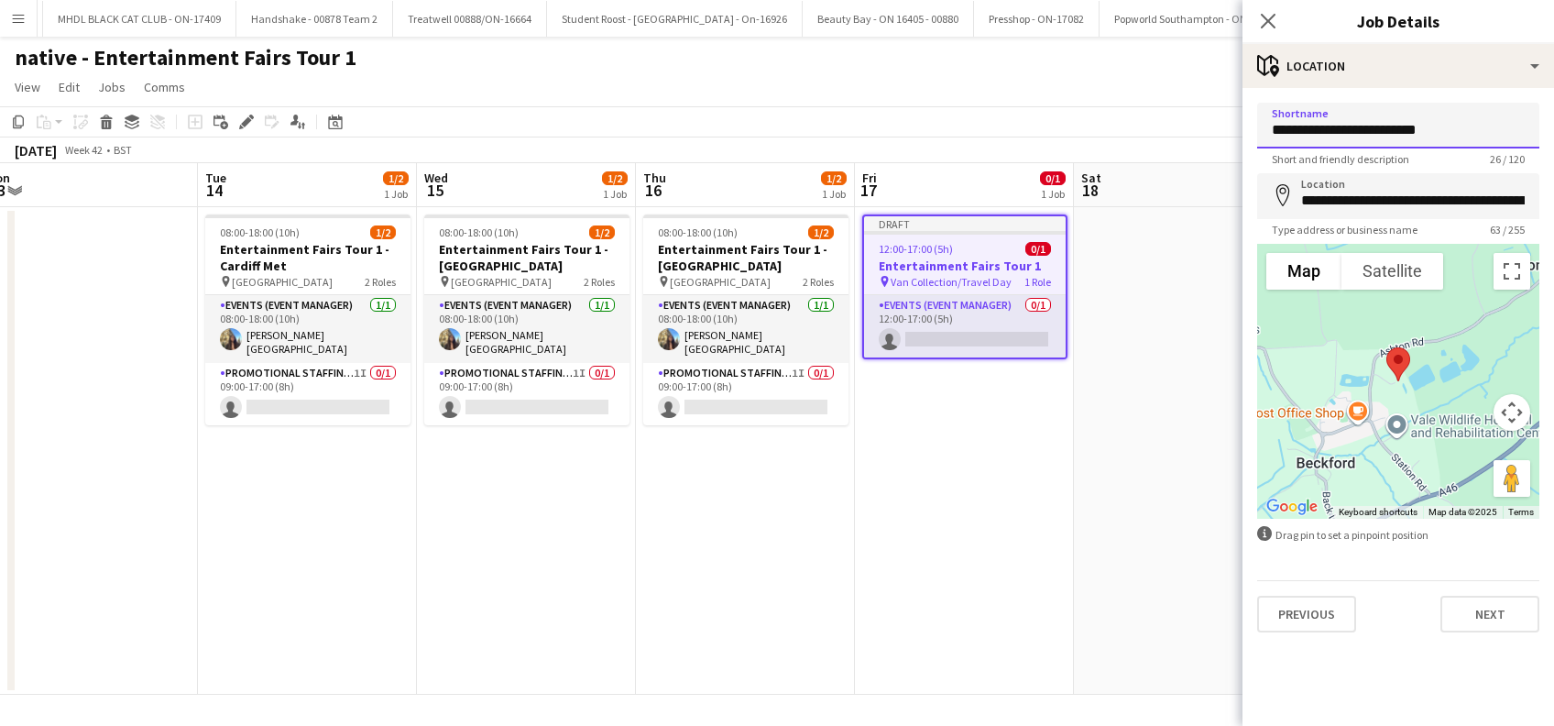
click at [1365, 128] on input "**********" at bounding box center [1398, 126] width 282 height 46
type input "**********"
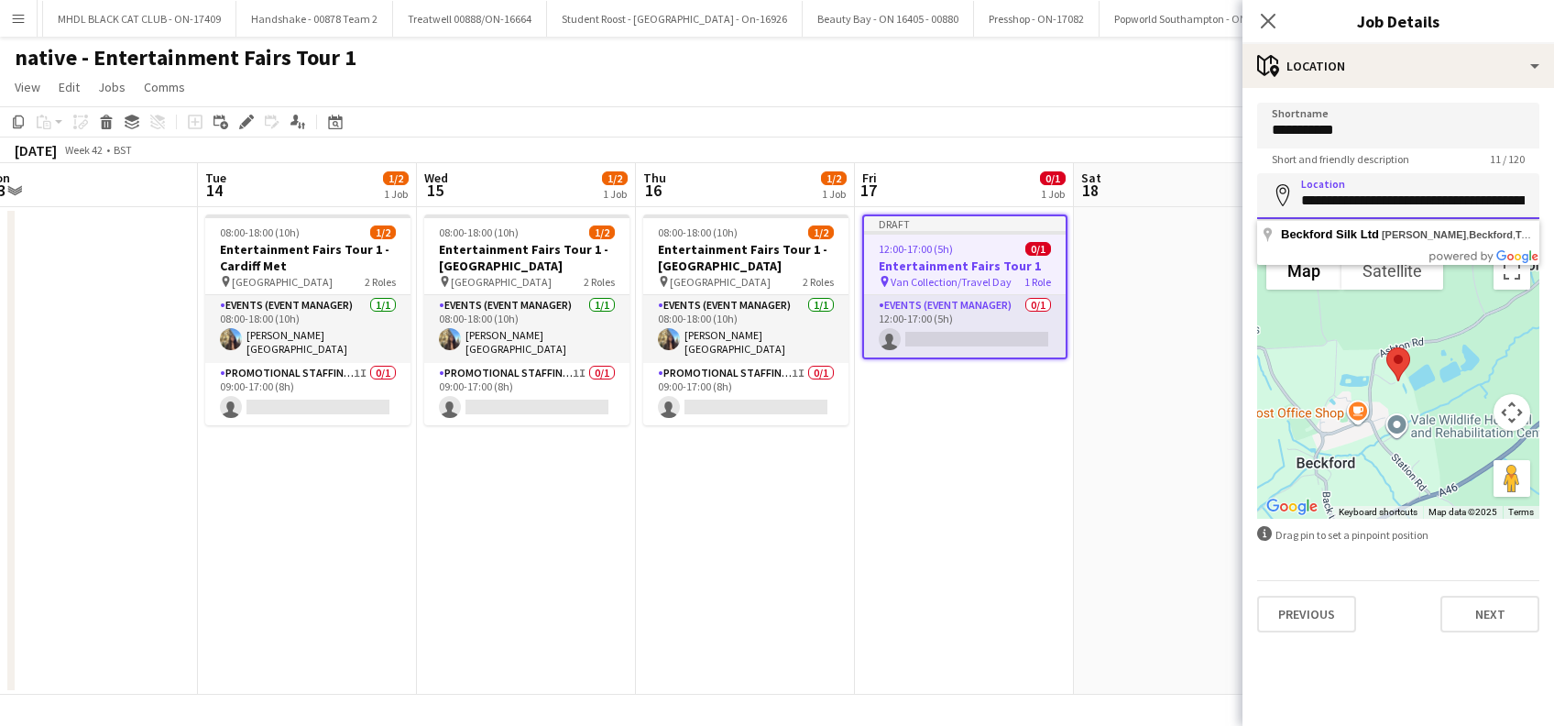
drag, startPoint x: 1504, startPoint y: 198, endPoint x: 1228, endPoint y: 206, distance: 275.9
click at [1242, 206] on form "**********" at bounding box center [1397, 368] width 311 height 530
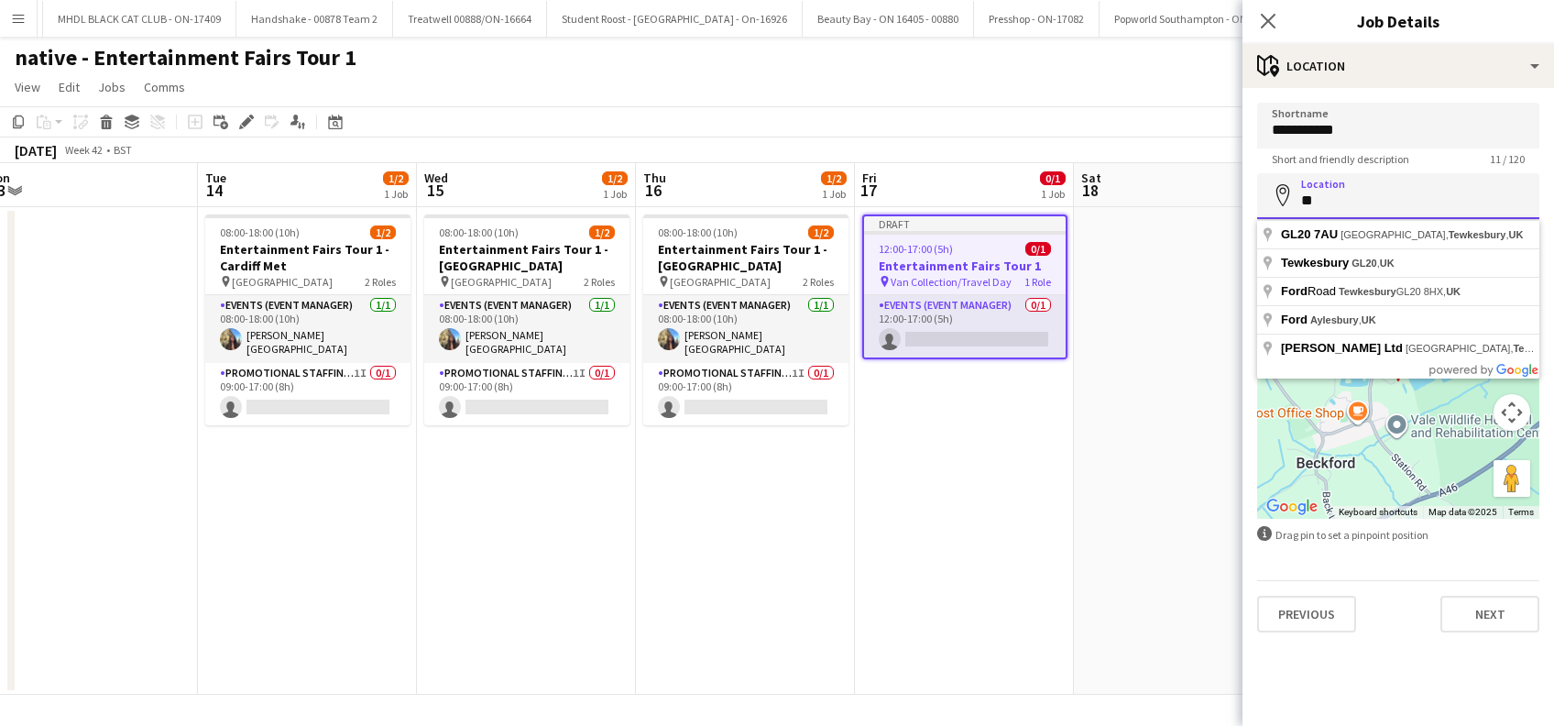
type input "*"
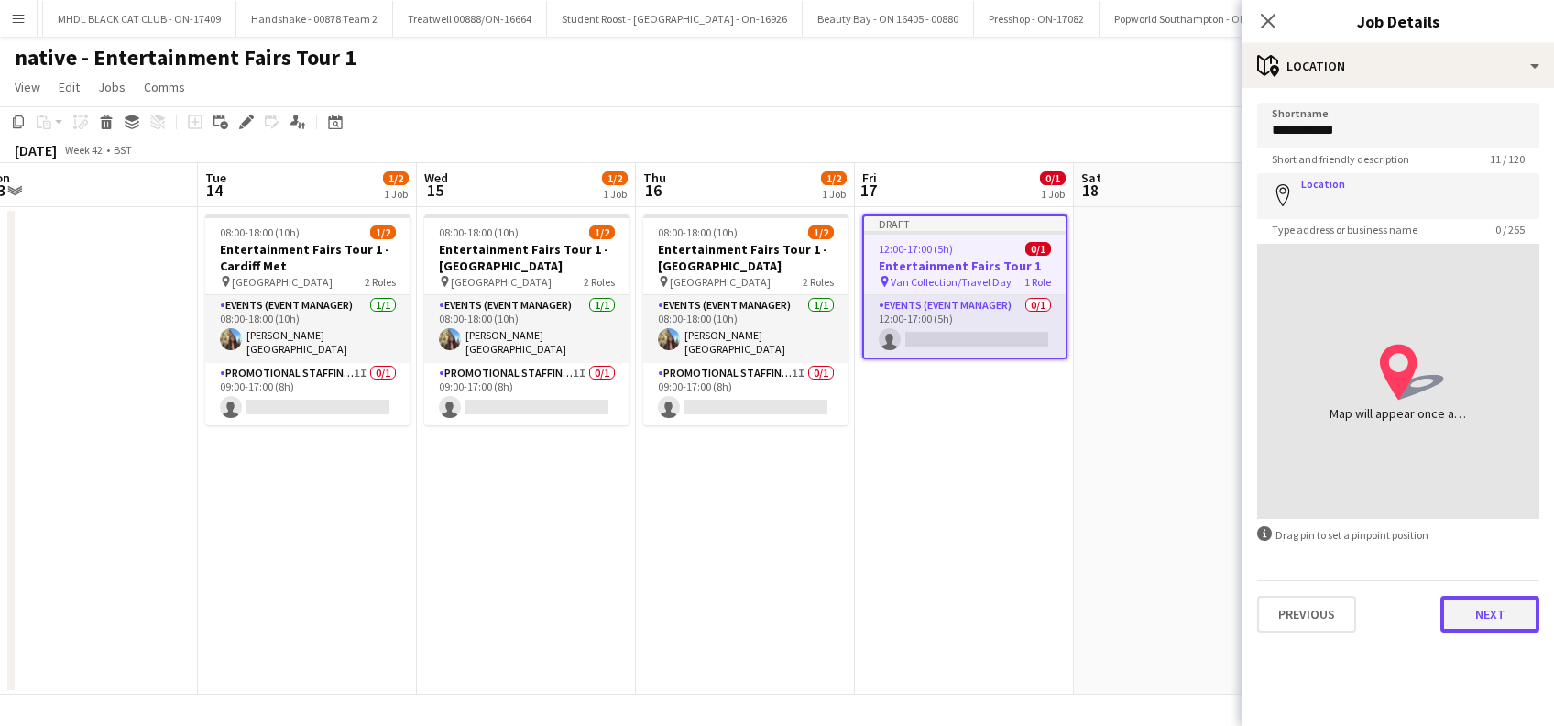
click at [1485, 623] on button "Next" at bounding box center [1489, 613] width 99 height 37
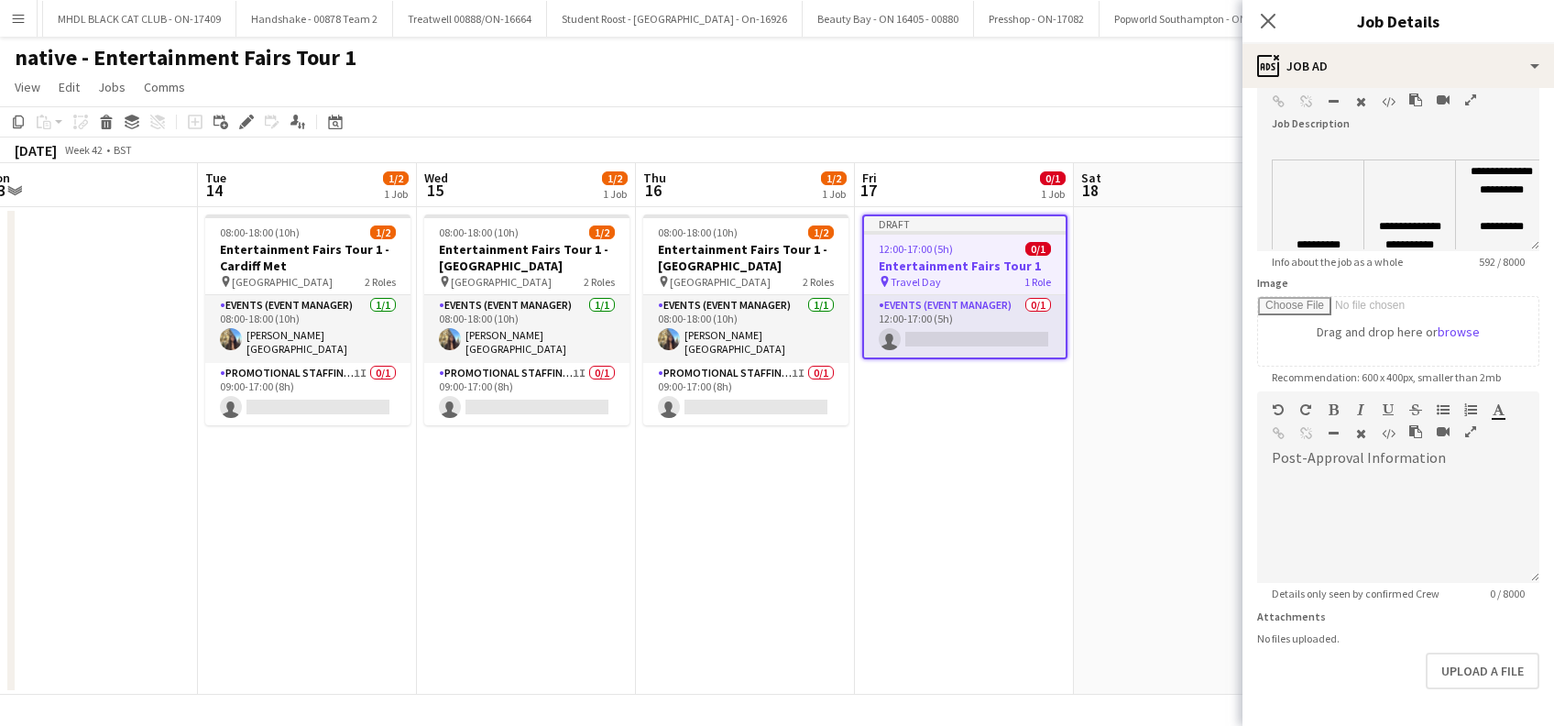
scroll to position [180, 0]
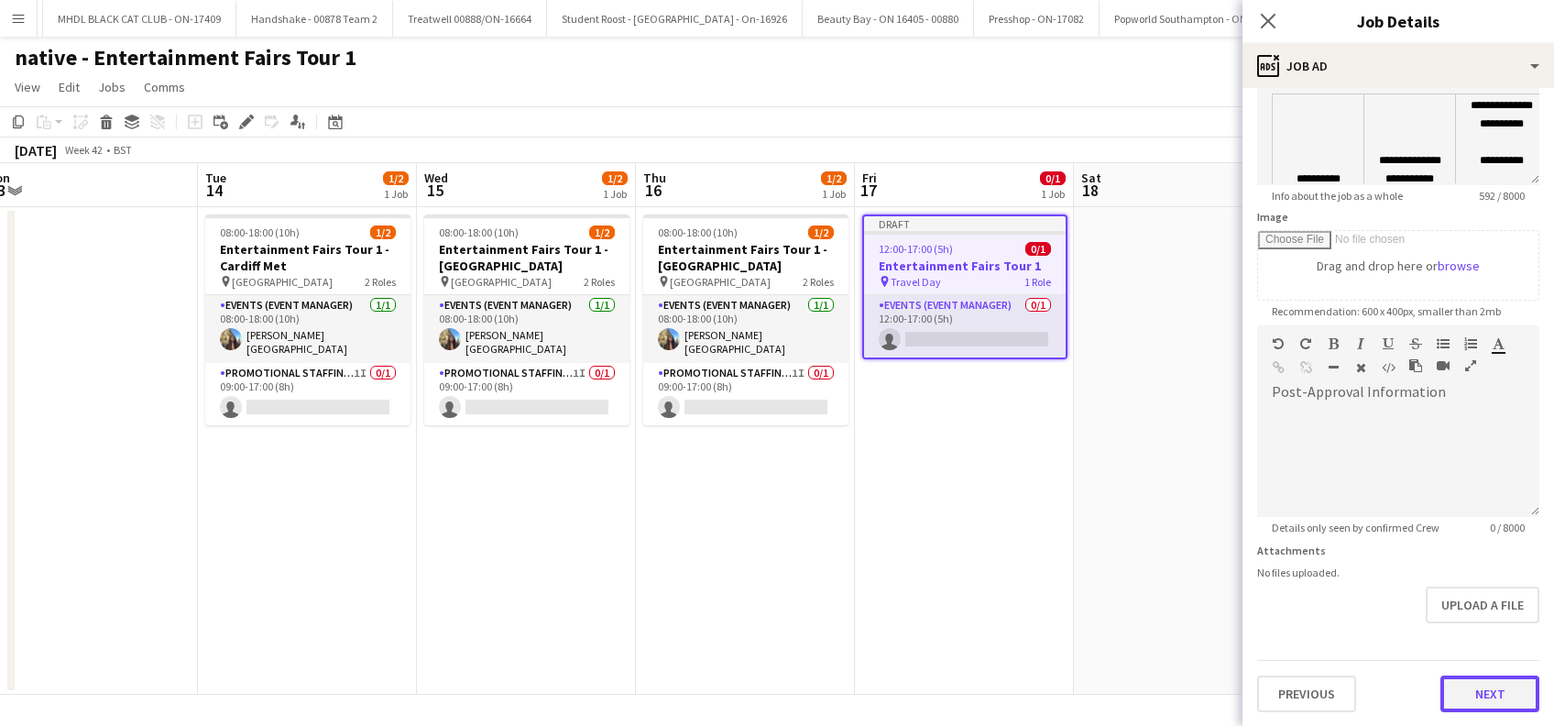
click at [1485, 702] on button "Next" at bounding box center [1489, 693] width 99 height 37
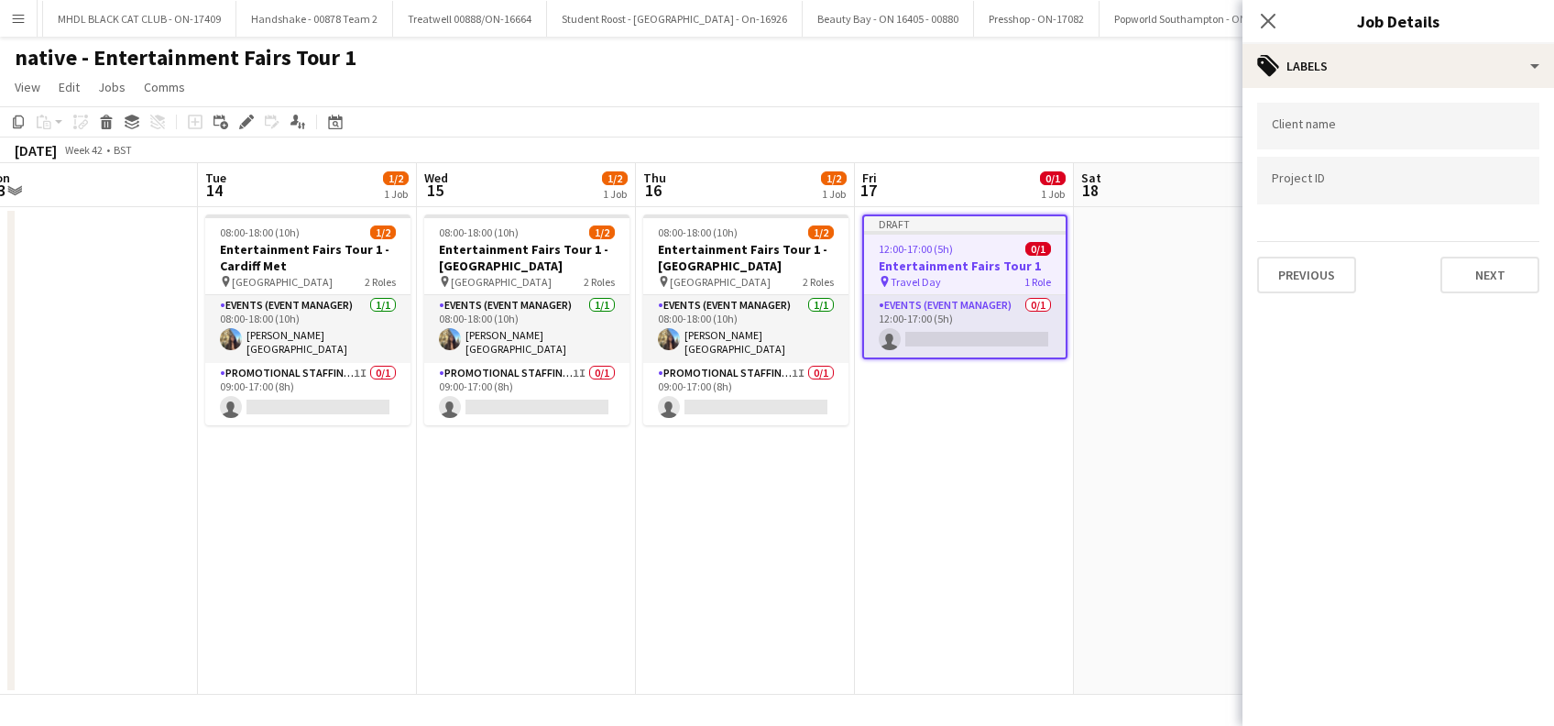
scroll to position [0, 0]
click at [1484, 270] on button "Next" at bounding box center [1489, 275] width 99 height 37
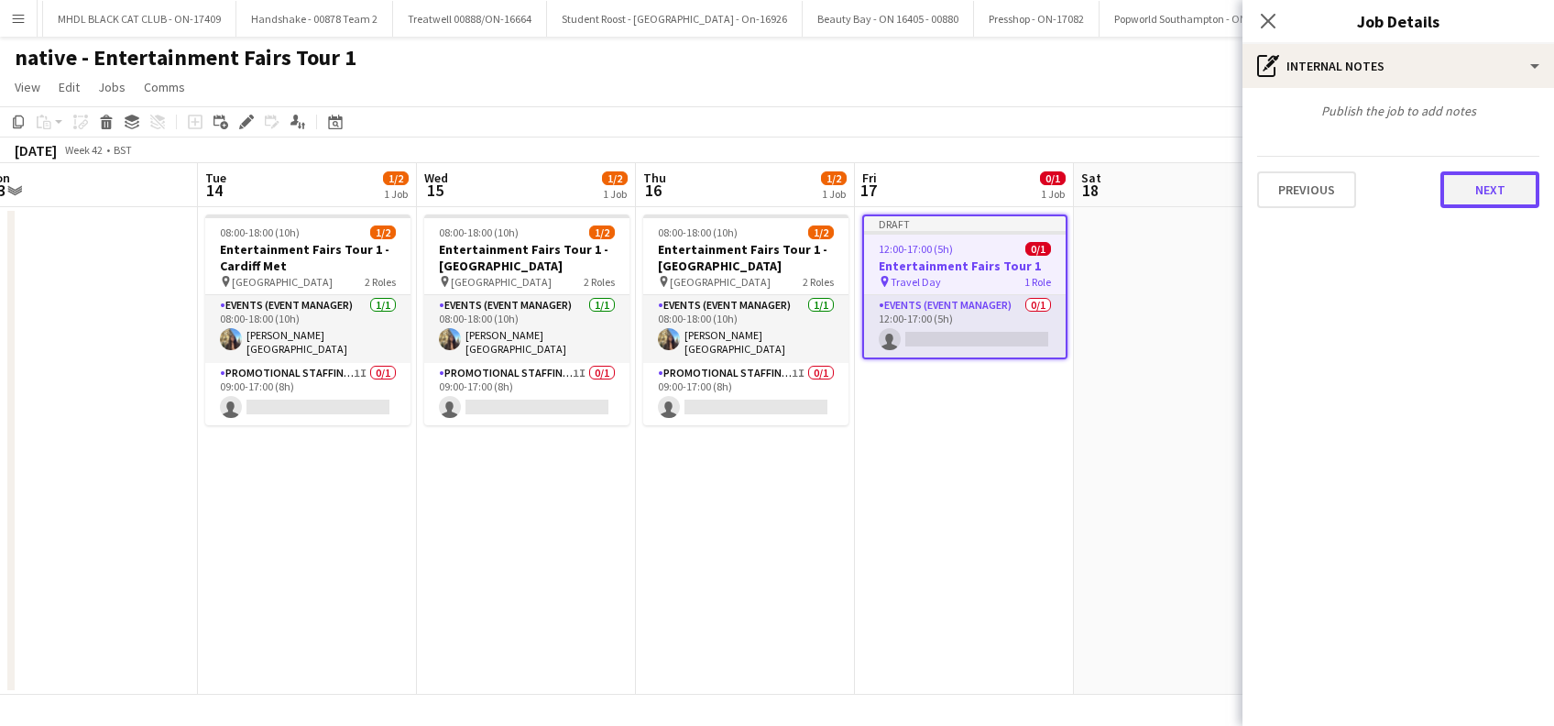
click at [1488, 176] on button "Next" at bounding box center [1489, 189] width 99 height 37
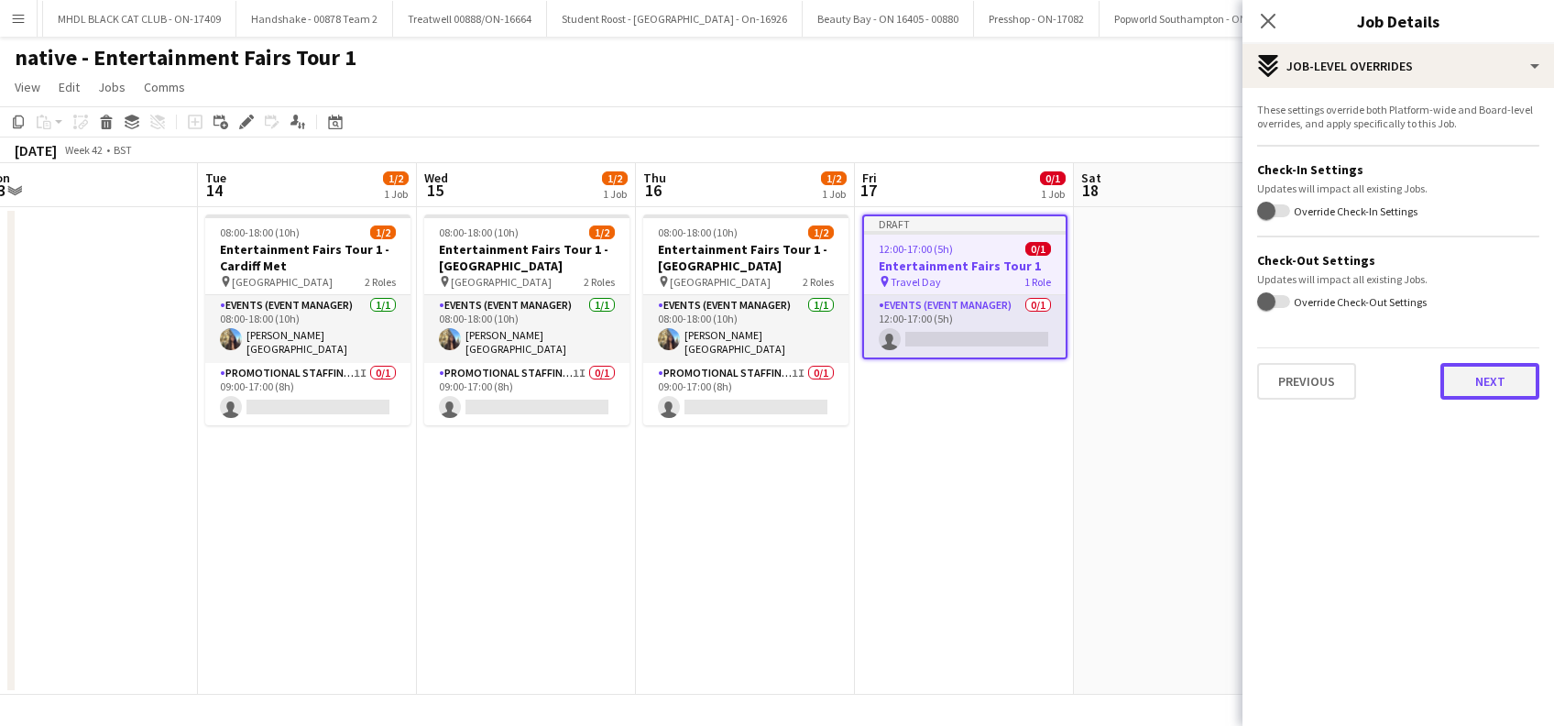
click at [1492, 388] on button "Next" at bounding box center [1489, 381] width 99 height 37
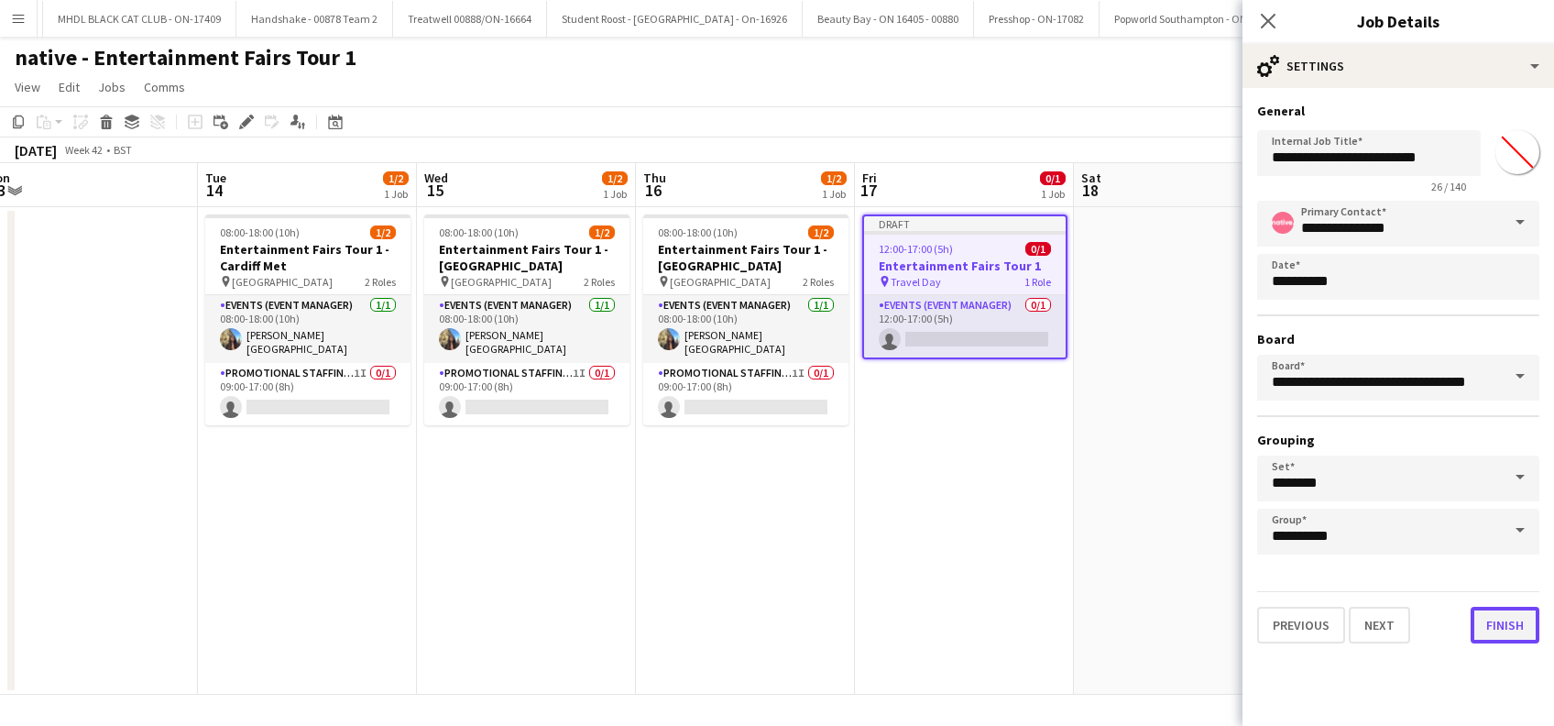
click at [1532, 623] on button "Finish" at bounding box center [1504, 624] width 69 height 37
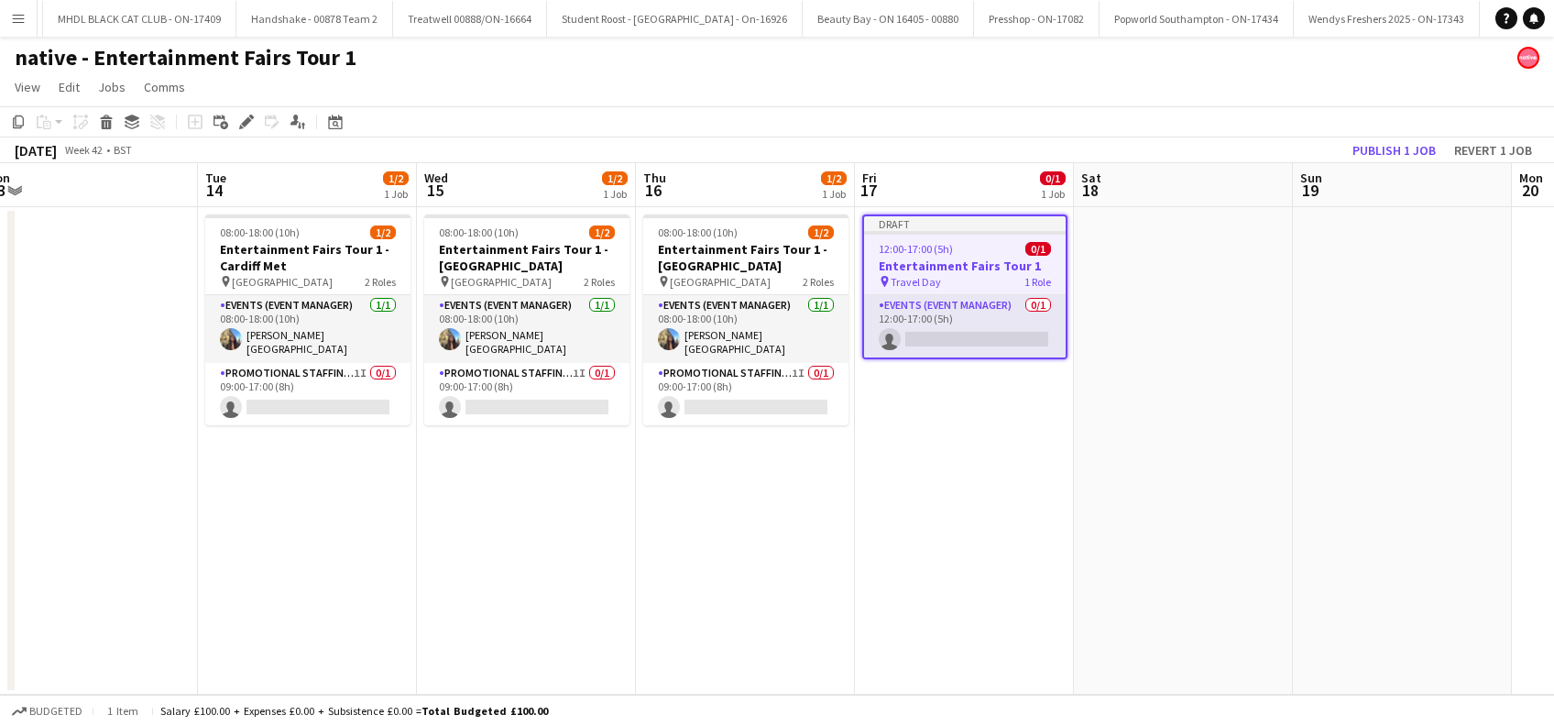
click at [972, 478] on app-date-cell "Draft 12:00-17:00 (5h) 0/1 Entertainment Fairs Tour 1 pin Travel Day 1 Role Eve…" at bounding box center [964, 450] width 219 height 487
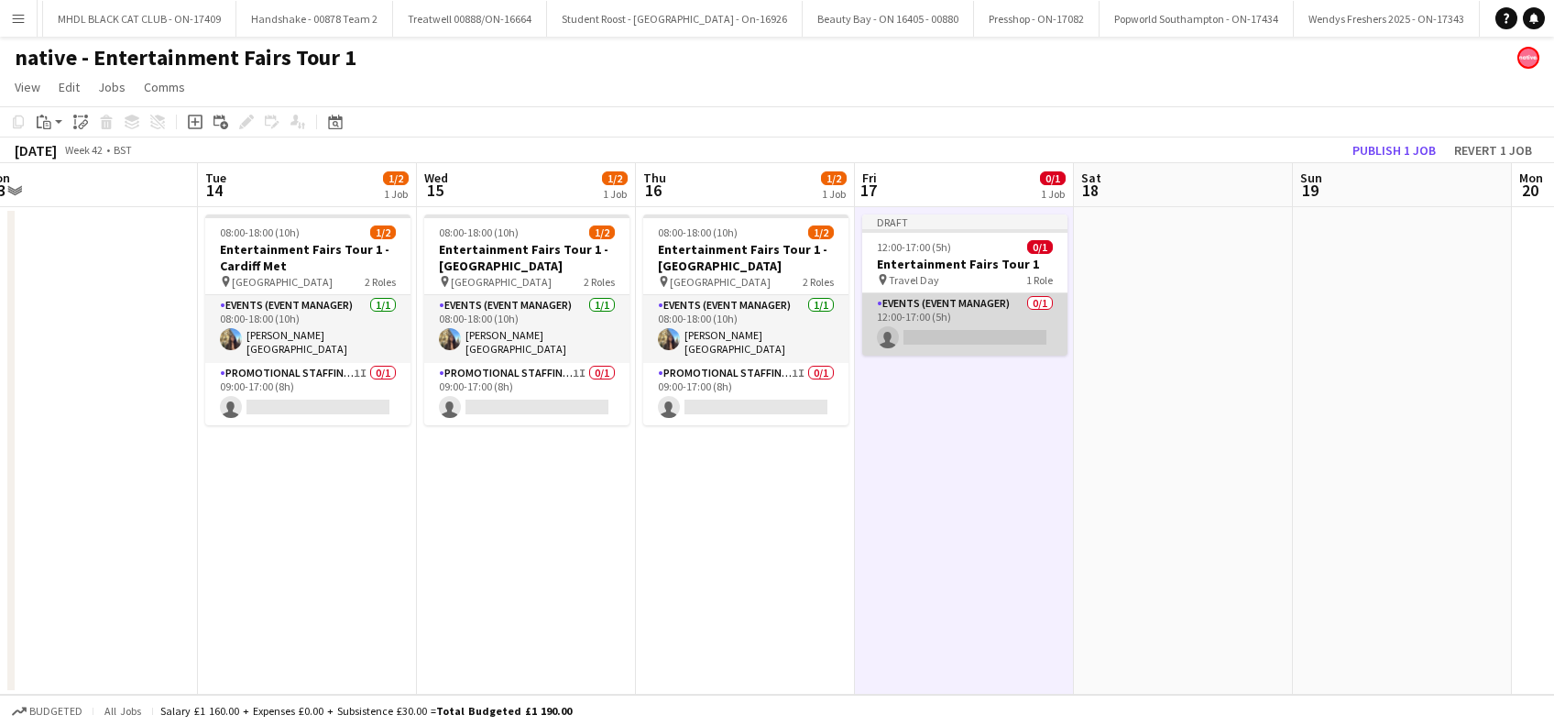
click at [983, 322] on app-card-role "Events (Event Manager) 0/1 12:00-17:00 (5h) single-neutral-actions" at bounding box center [964, 324] width 205 height 62
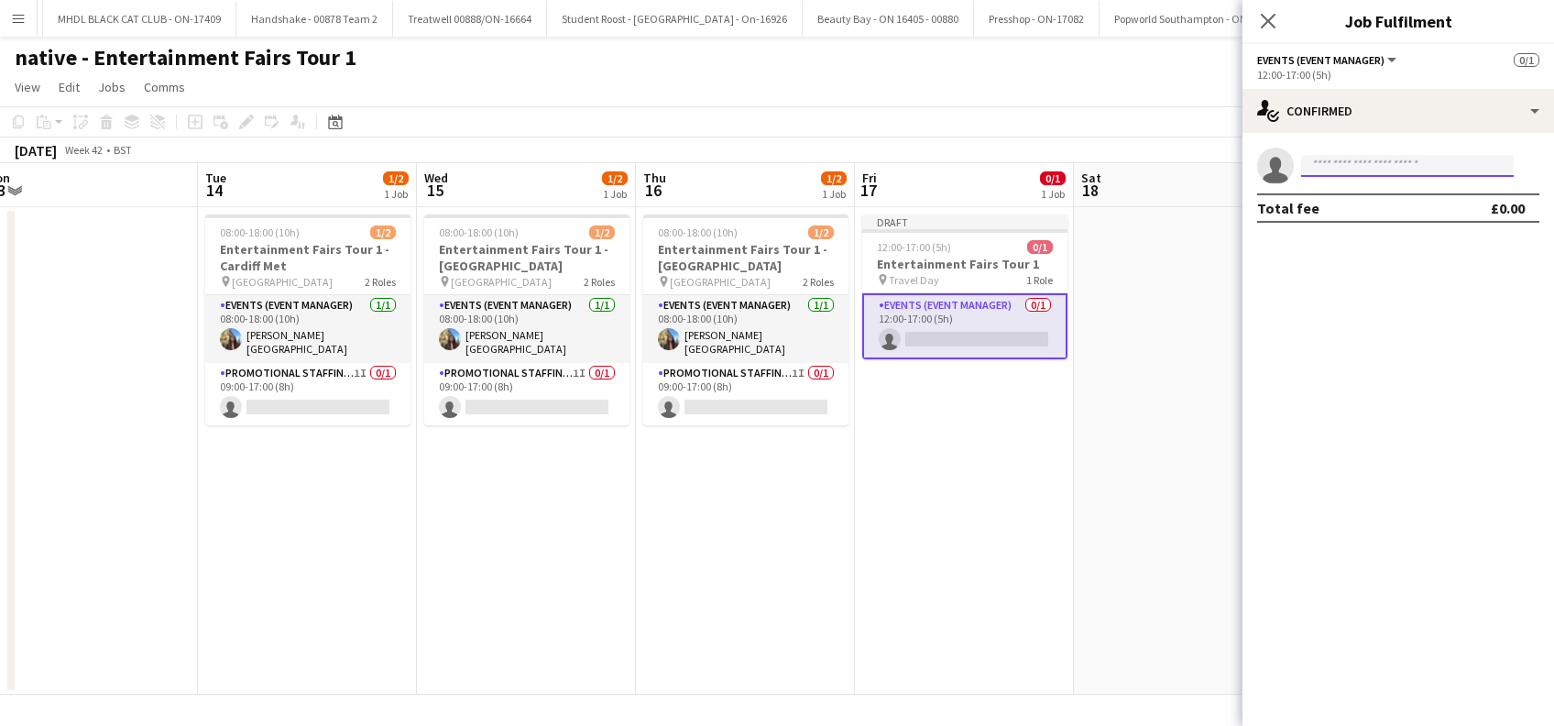
click at [1332, 155] on input at bounding box center [1407, 166] width 213 height 22
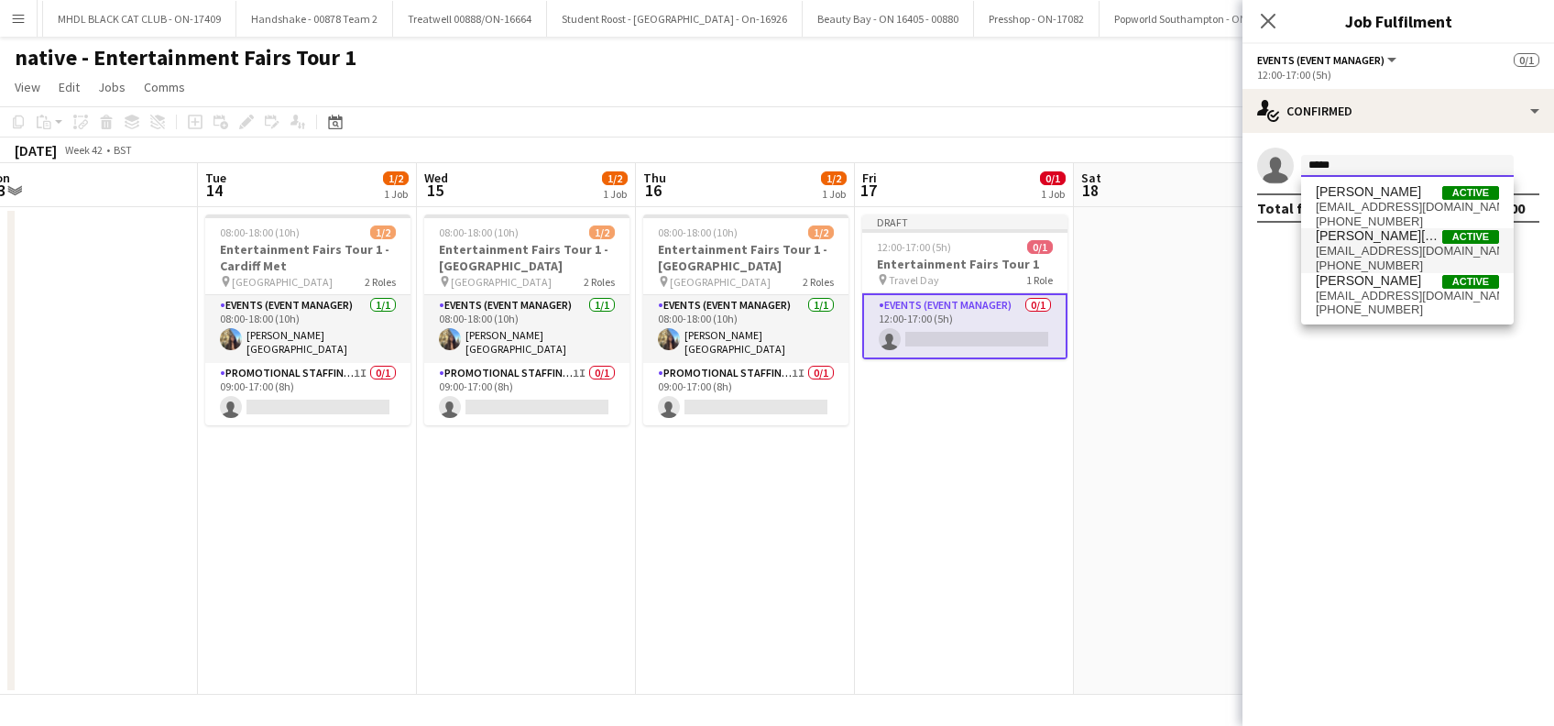
type input "*****"
click at [1375, 248] on span "aimeeheseltine05@gmail.com" at bounding box center [1407, 251] width 183 height 15
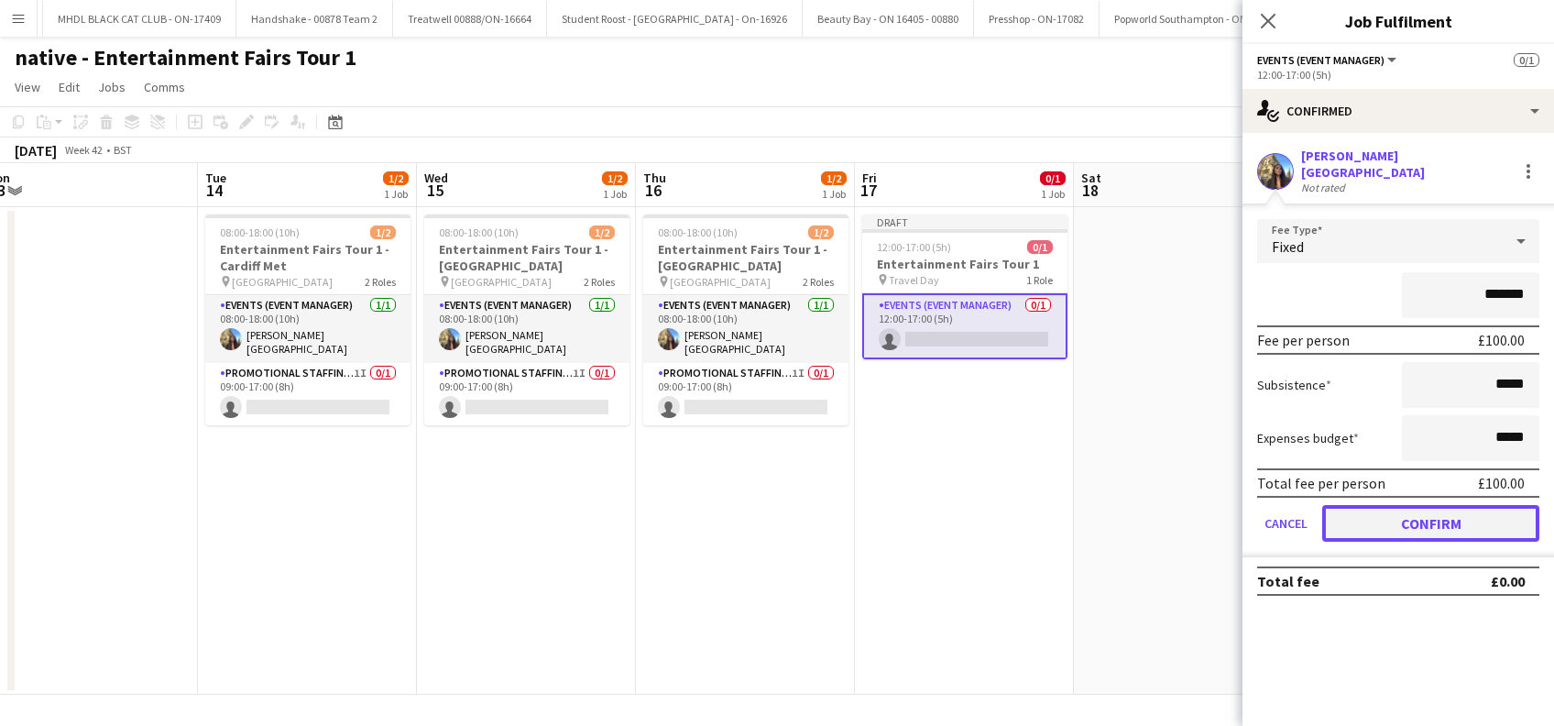
click at [1409, 526] on button "Confirm" at bounding box center [1430, 523] width 217 height 37
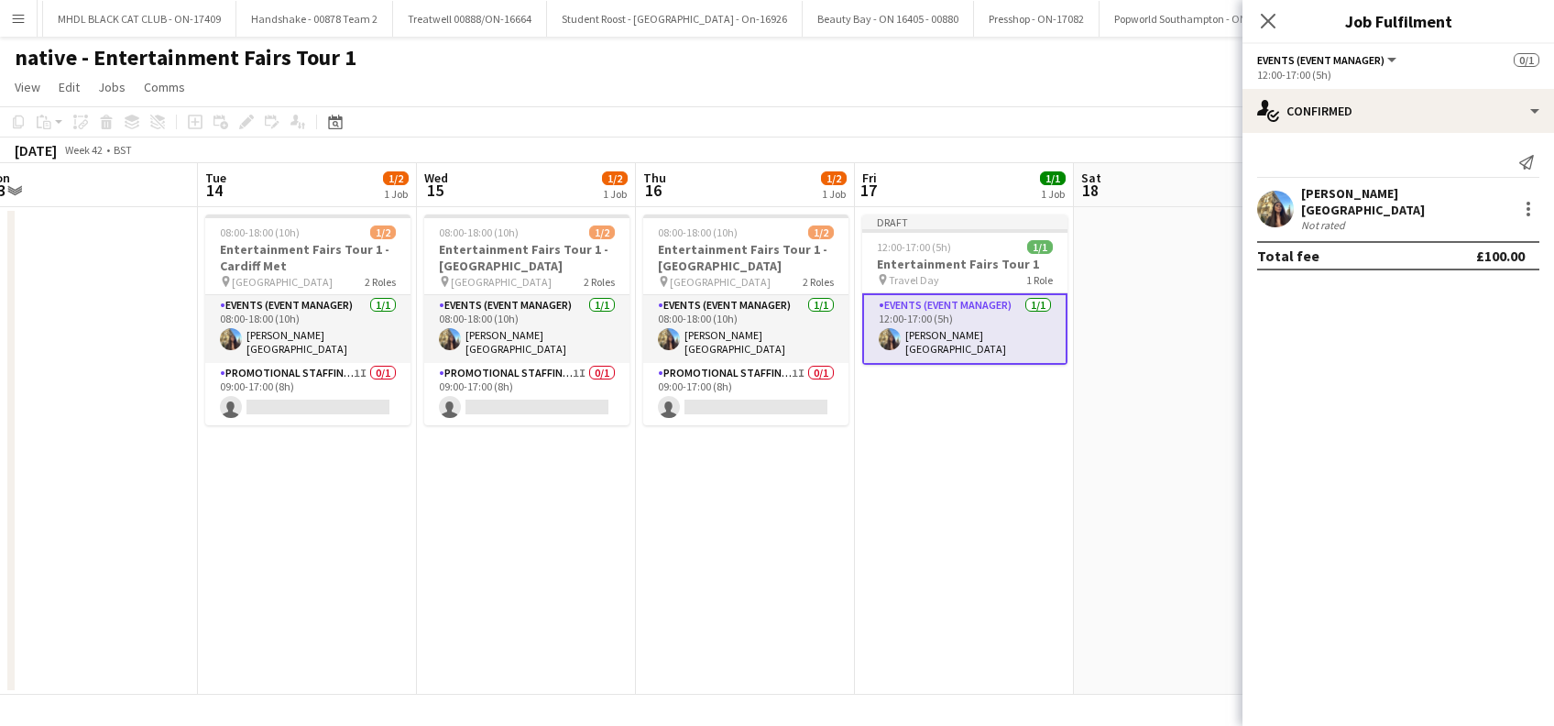
click at [1246, 586] on mat-expansion-panel "check Confirmed Send notification Aimee Durston - Heseltine Not rated Total fee…" at bounding box center [1397, 429] width 311 height 593
click at [1178, 564] on app-date-cell at bounding box center [1183, 450] width 219 height 487
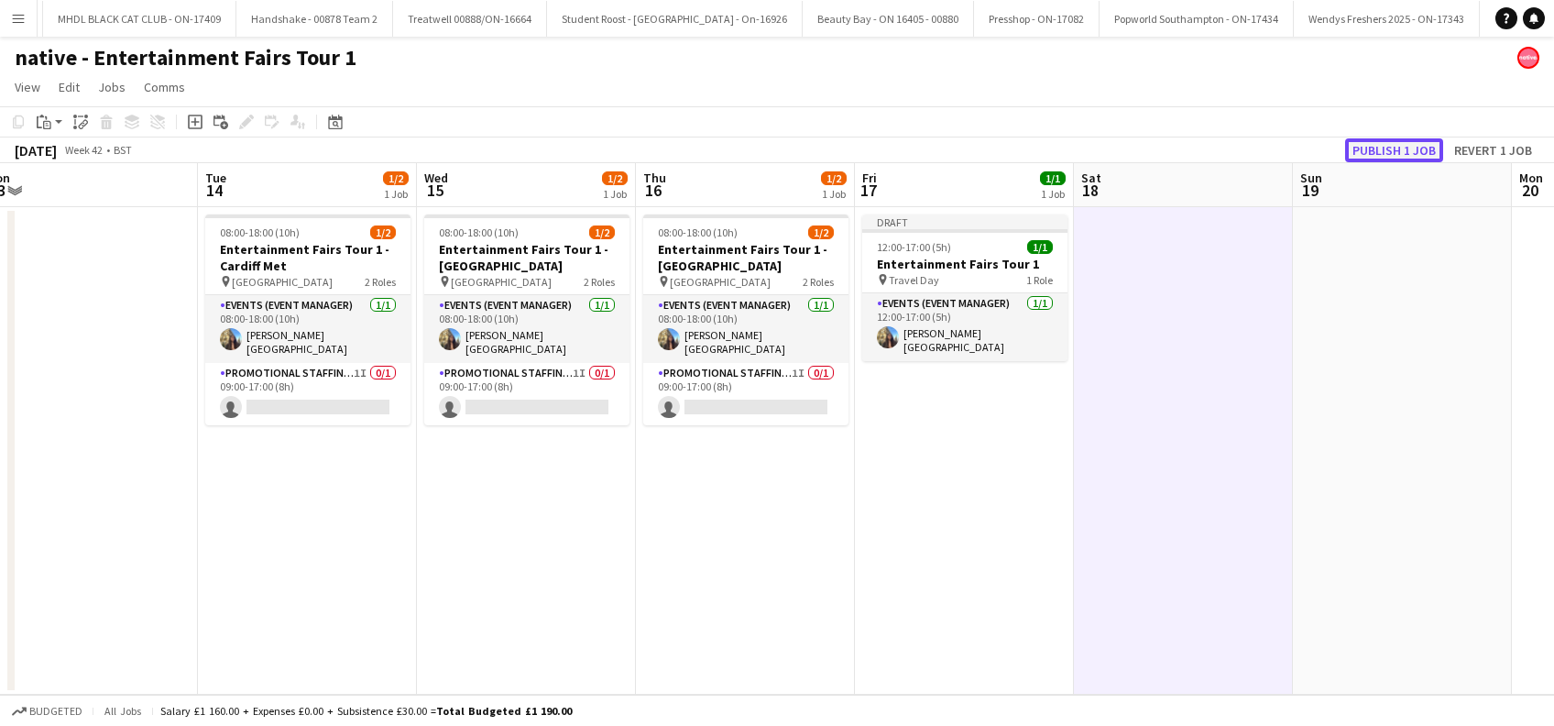
click at [1384, 154] on button "Publish 1 job" at bounding box center [1394, 150] width 98 height 24
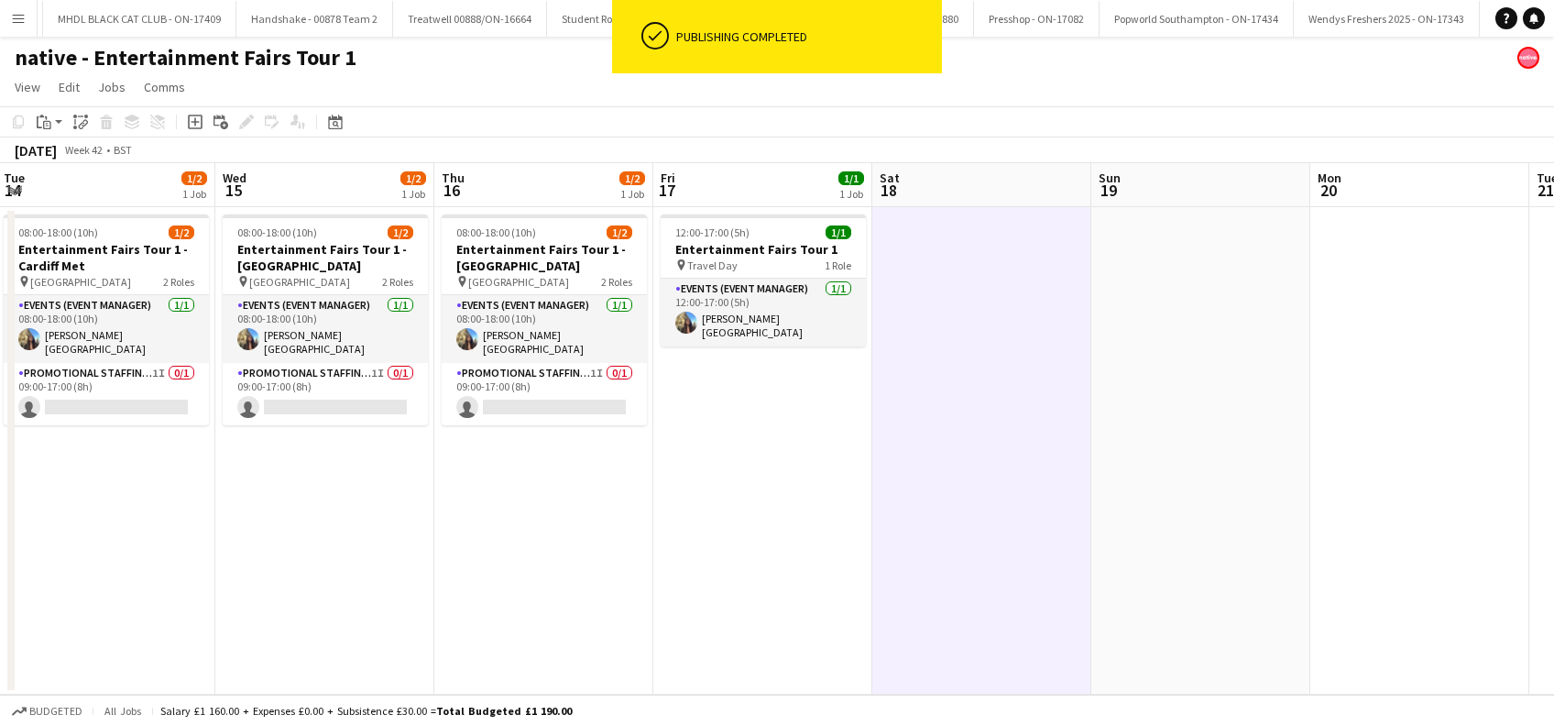
scroll to position [0, 522]
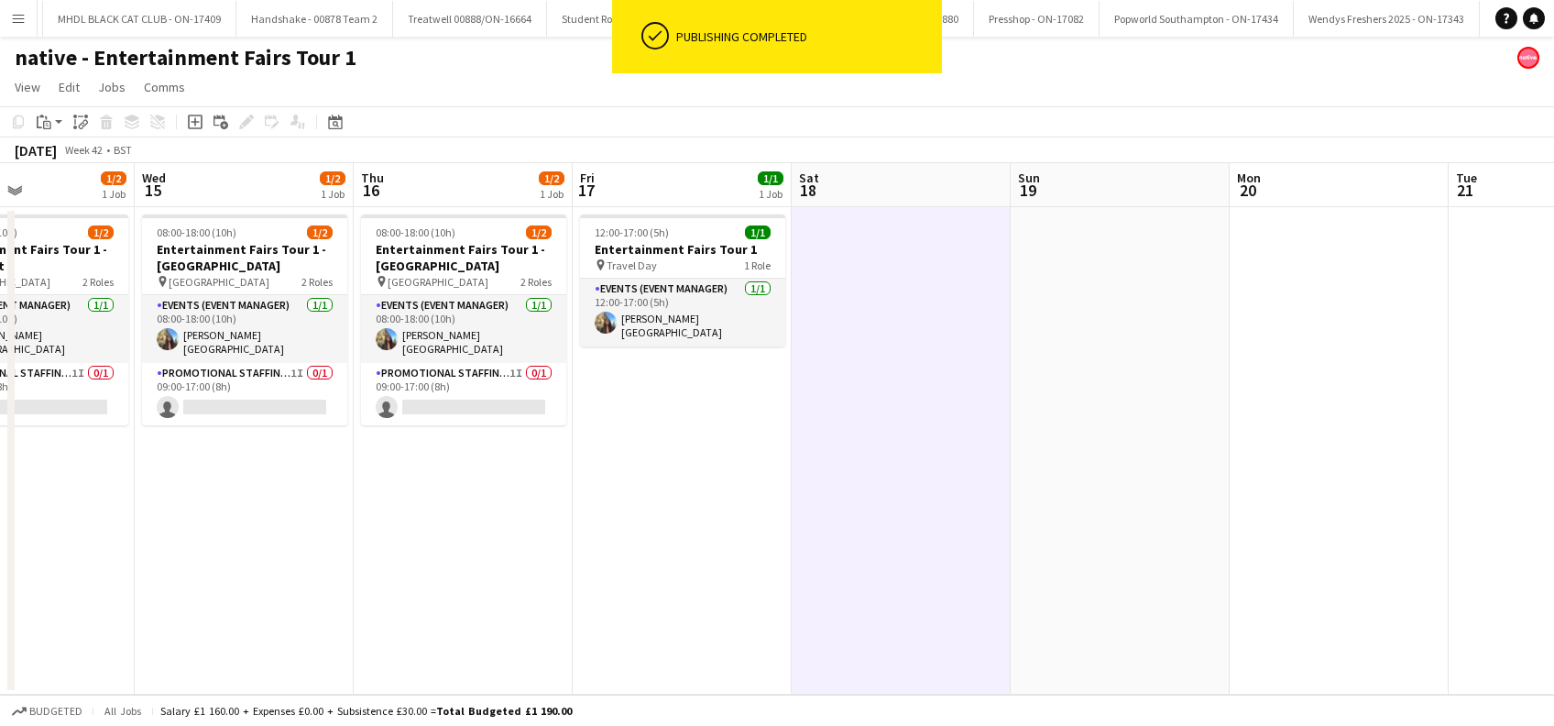
drag, startPoint x: 1416, startPoint y: 550, endPoint x: 1135, endPoint y: 573, distance: 282.2
click at [1135, 573] on app-calendar-viewport "Sun 12 Mon 13 Tue 14 1/2 1 Job Wed 15 1/2 1 Job Thu 16 1/2 1 Job Fri 17 1/1 1 J…" at bounding box center [777, 428] width 1554 height 531
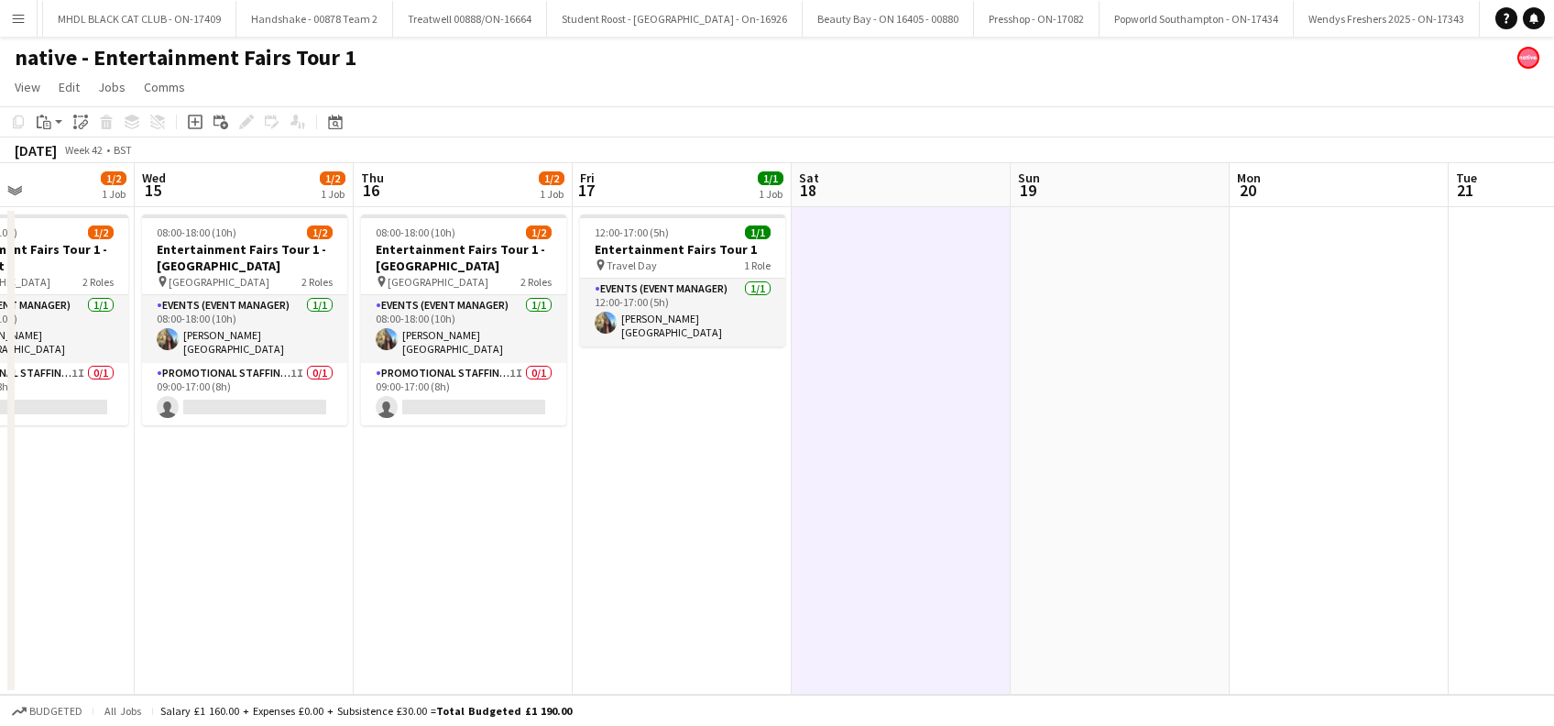
click at [1099, 332] on app-date-cell at bounding box center [1119, 450] width 219 height 487
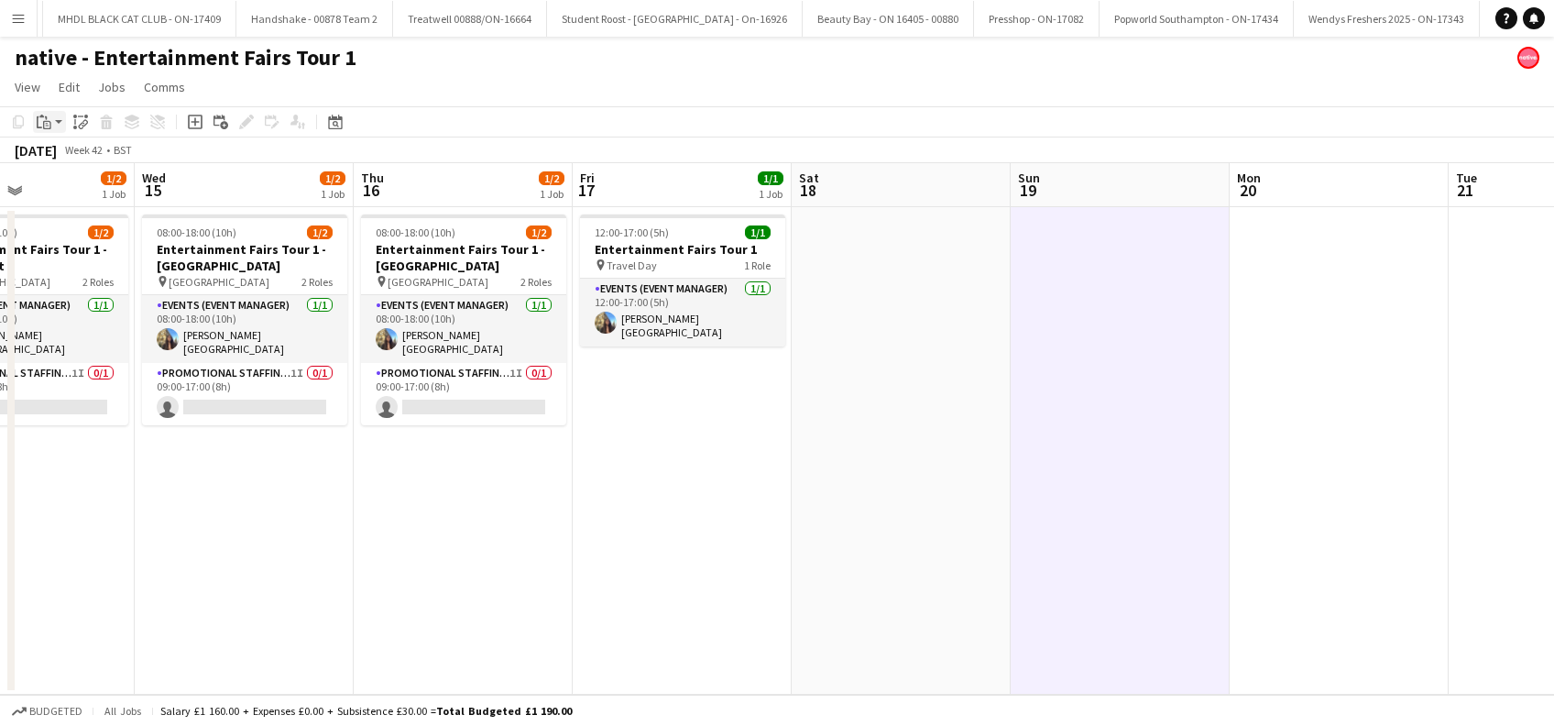
click at [44, 124] on icon at bounding box center [47, 125] width 8 height 8
click at [57, 158] on link "Paste Ctrl+V" at bounding box center [135, 156] width 172 height 16
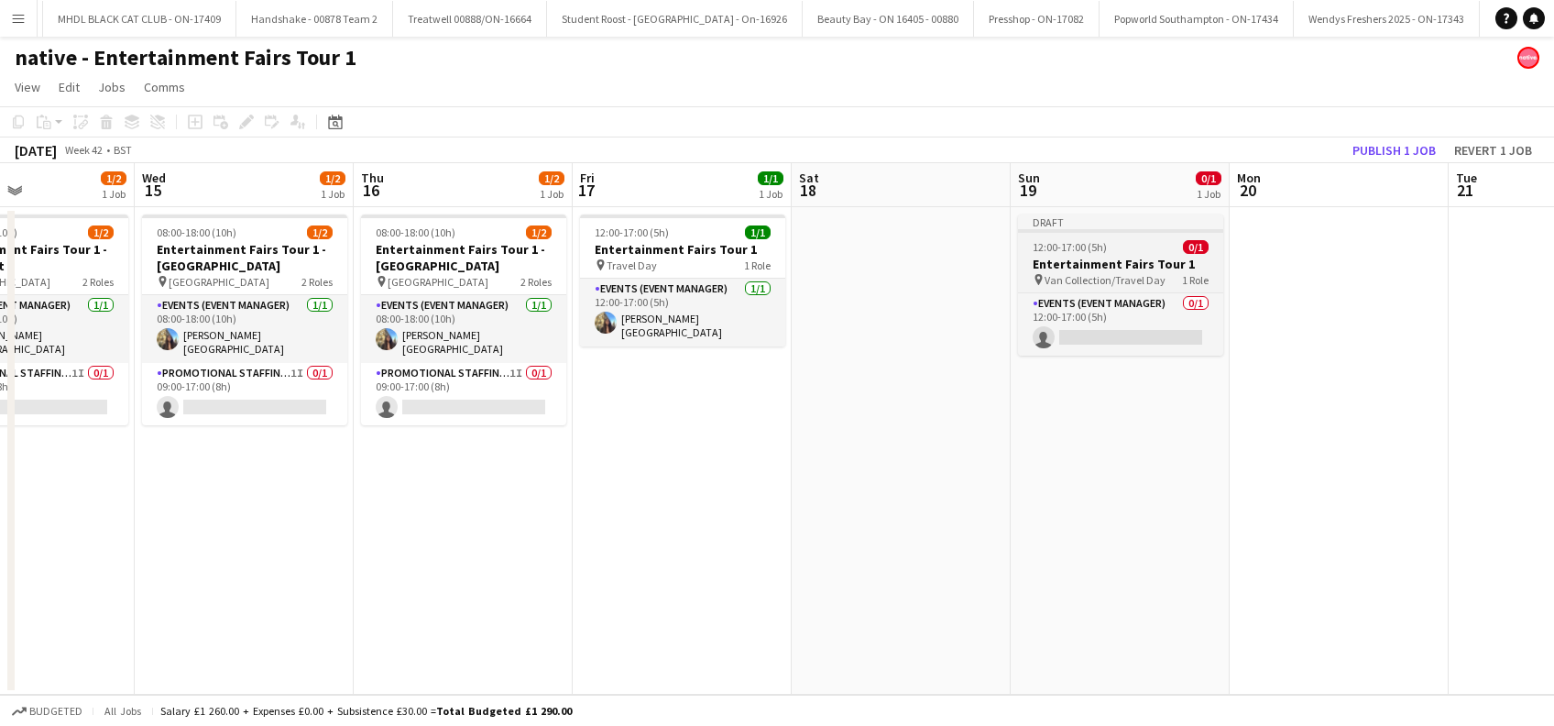
click at [1120, 264] on h3 "Entertainment Fairs Tour 1" at bounding box center [1120, 264] width 205 height 16
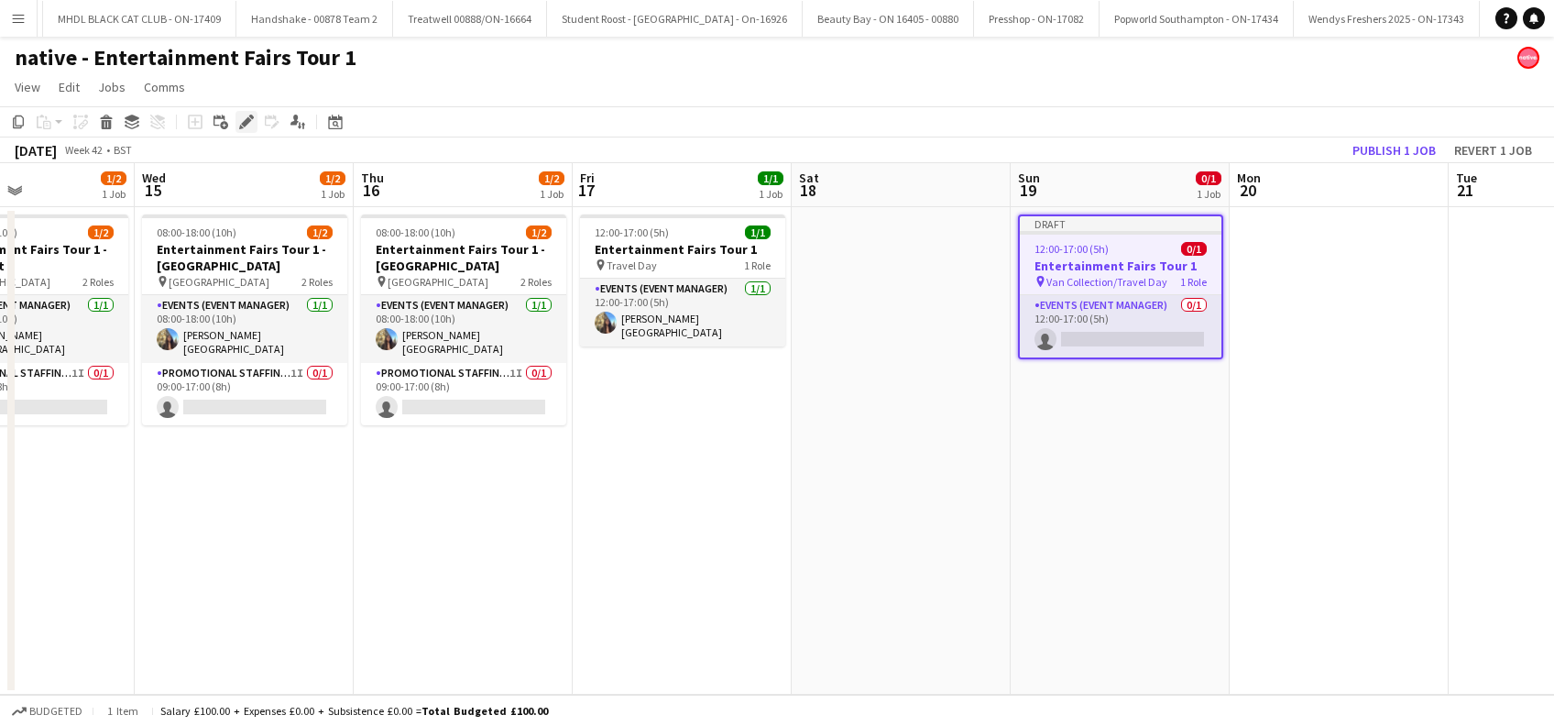
click at [249, 123] on icon "Edit" at bounding box center [246, 122] width 15 height 15
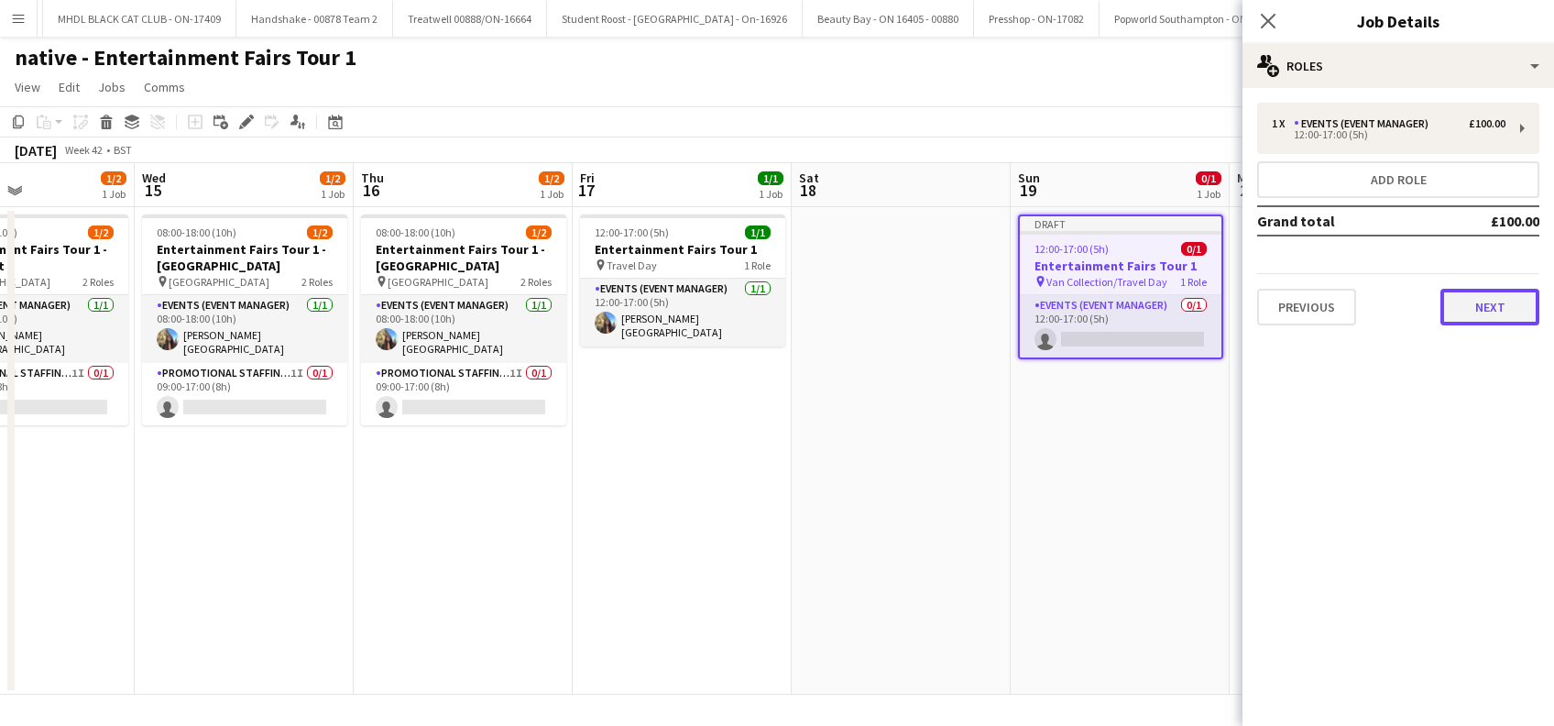
click at [1477, 314] on button "Next" at bounding box center [1489, 307] width 99 height 37
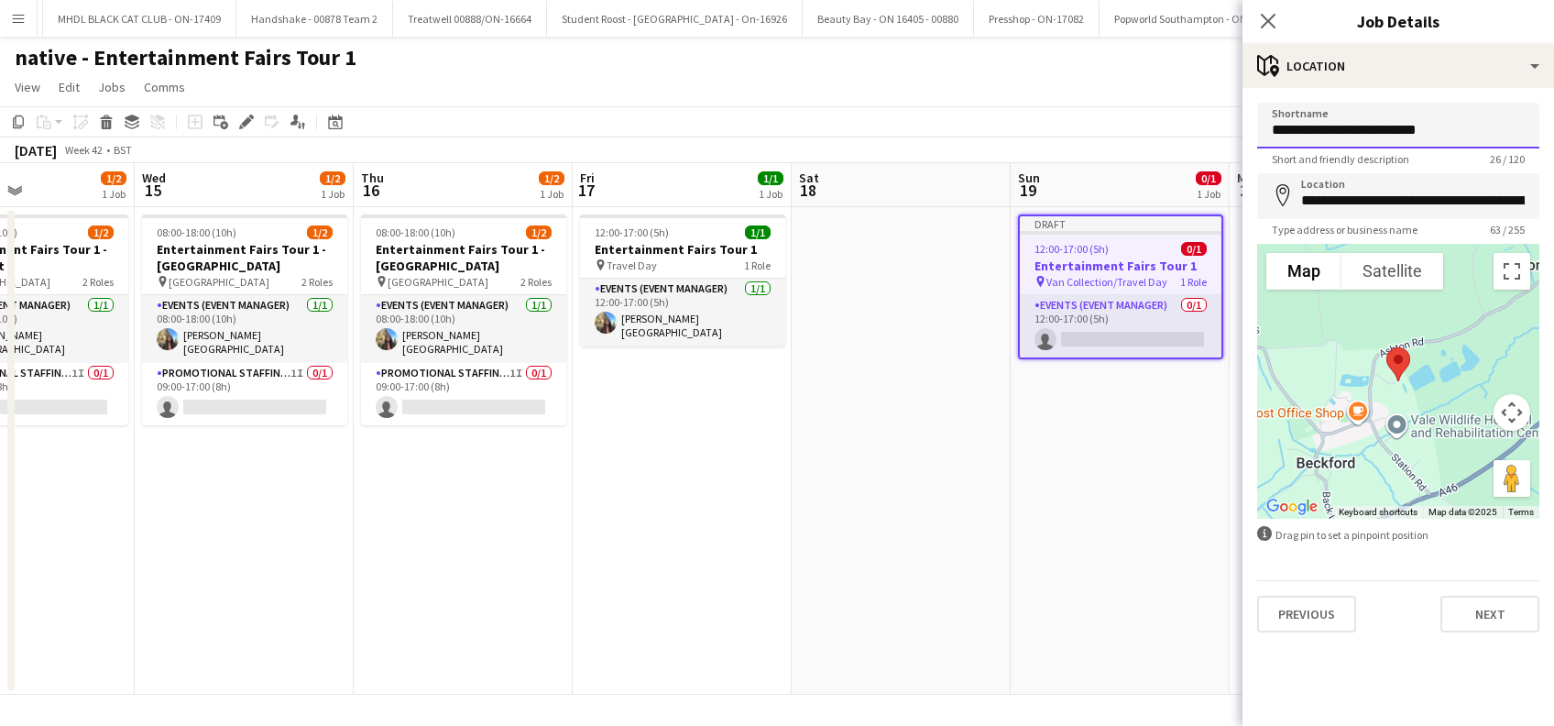
click at [1363, 133] on input "**********" at bounding box center [1398, 126] width 282 height 46
click at [1391, 128] on input "**********" at bounding box center [1398, 126] width 282 height 46
type input "**********"
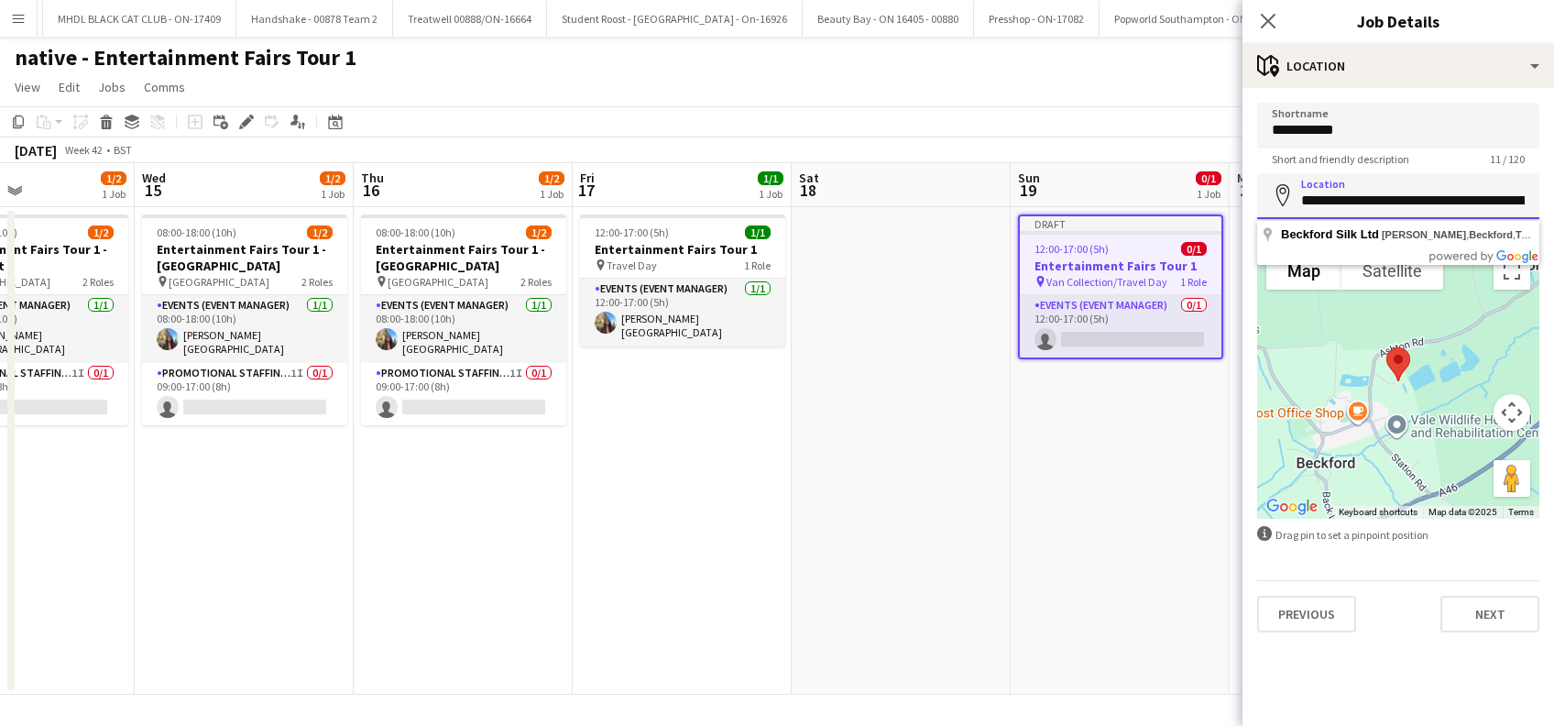
drag, startPoint x: 1468, startPoint y: 204, endPoint x: 1229, endPoint y: 216, distance: 239.4
click at [1243, 210] on form "**********" at bounding box center [1397, 368] width 311 height 530
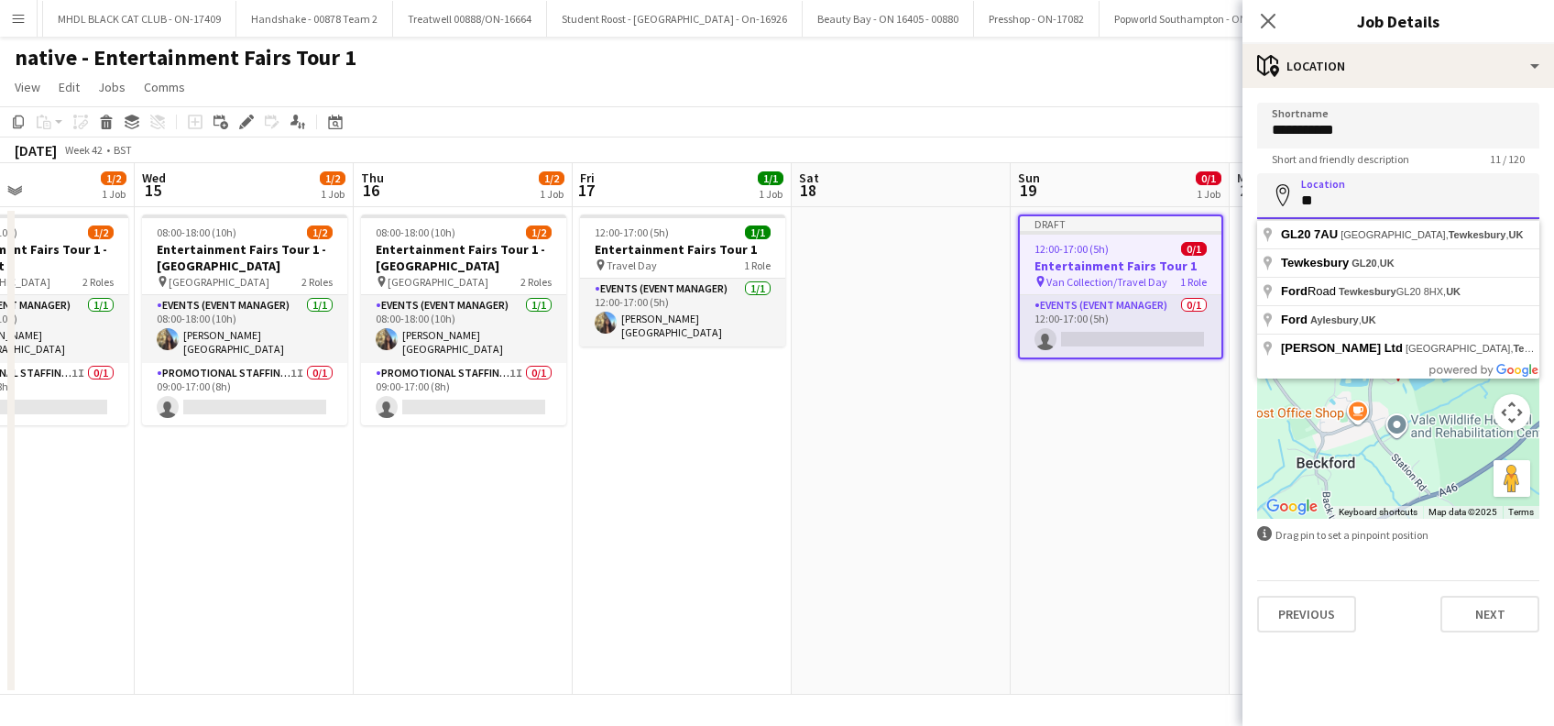
type input "*"
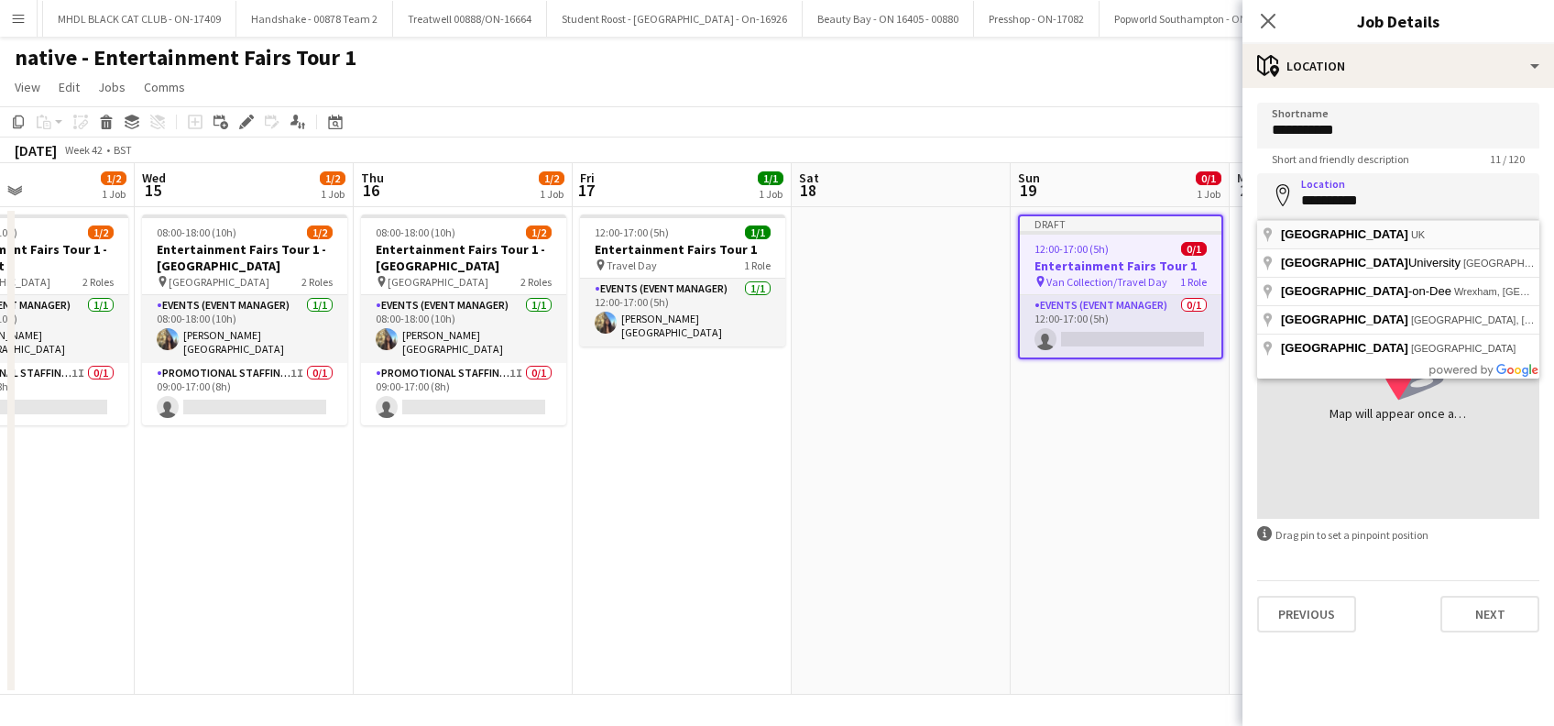
type input "**********"
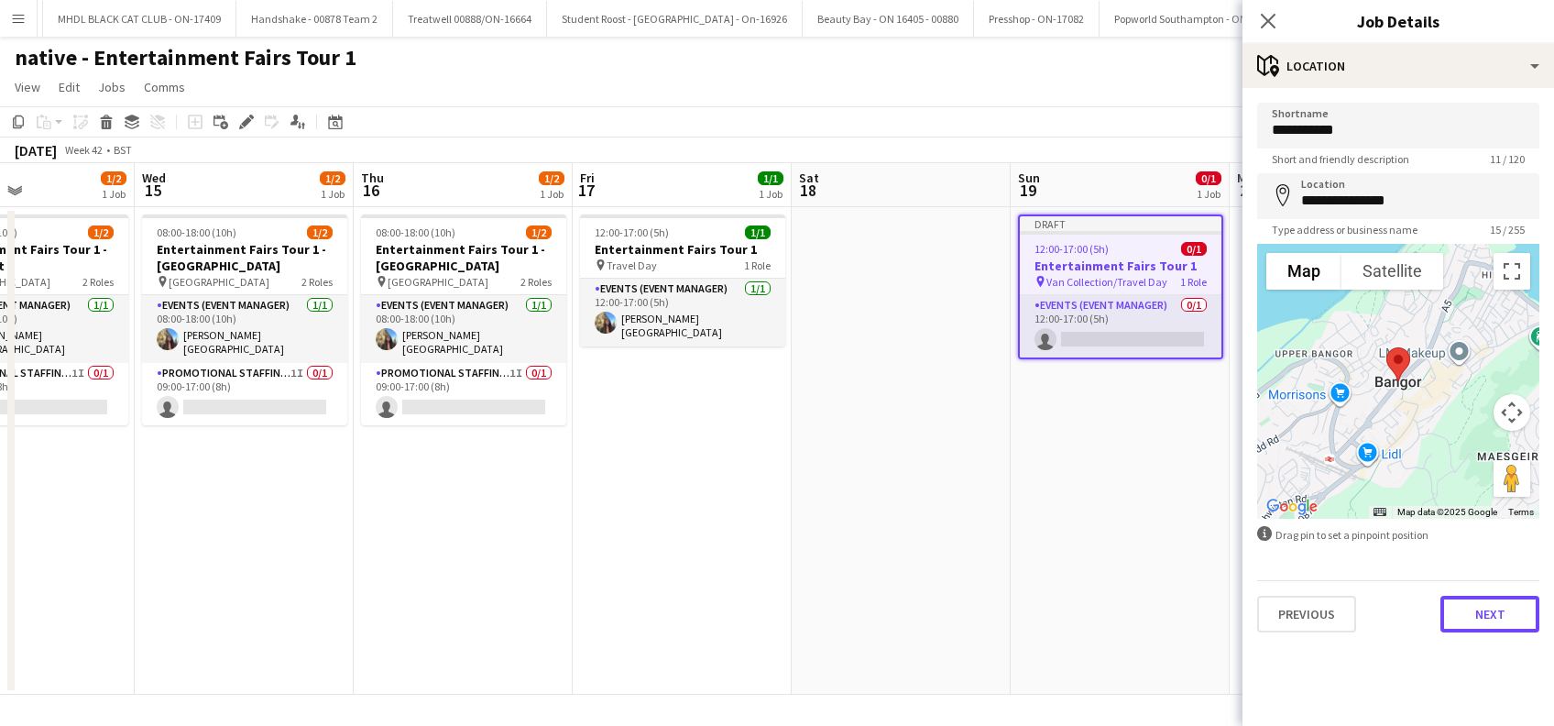
click at [1469, 612] on button "Next" at bounding box center [1489, 613] width 99 height 37
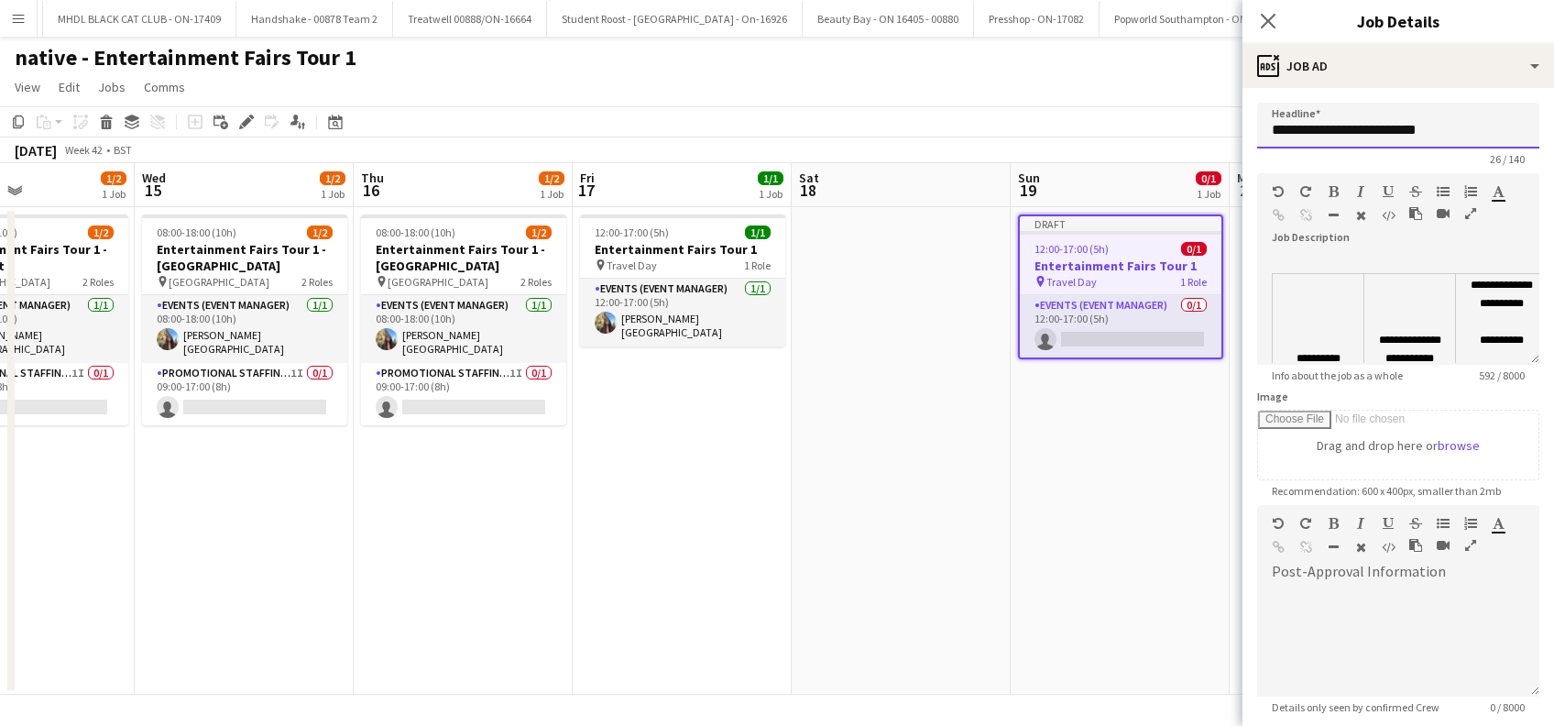
click at [1458, 126] on input "**********" at bounding box center [1398, 126] width 282 height 46
type input "**********"
click at [1092, 503] on app-date-cell "Draft 12:00-17:00 (5h) 0/1 Entertainment Fairs Tour 1 pin Travel Day 1 Role Eve…" at bounding box center [1119, 450] width 219 height 487
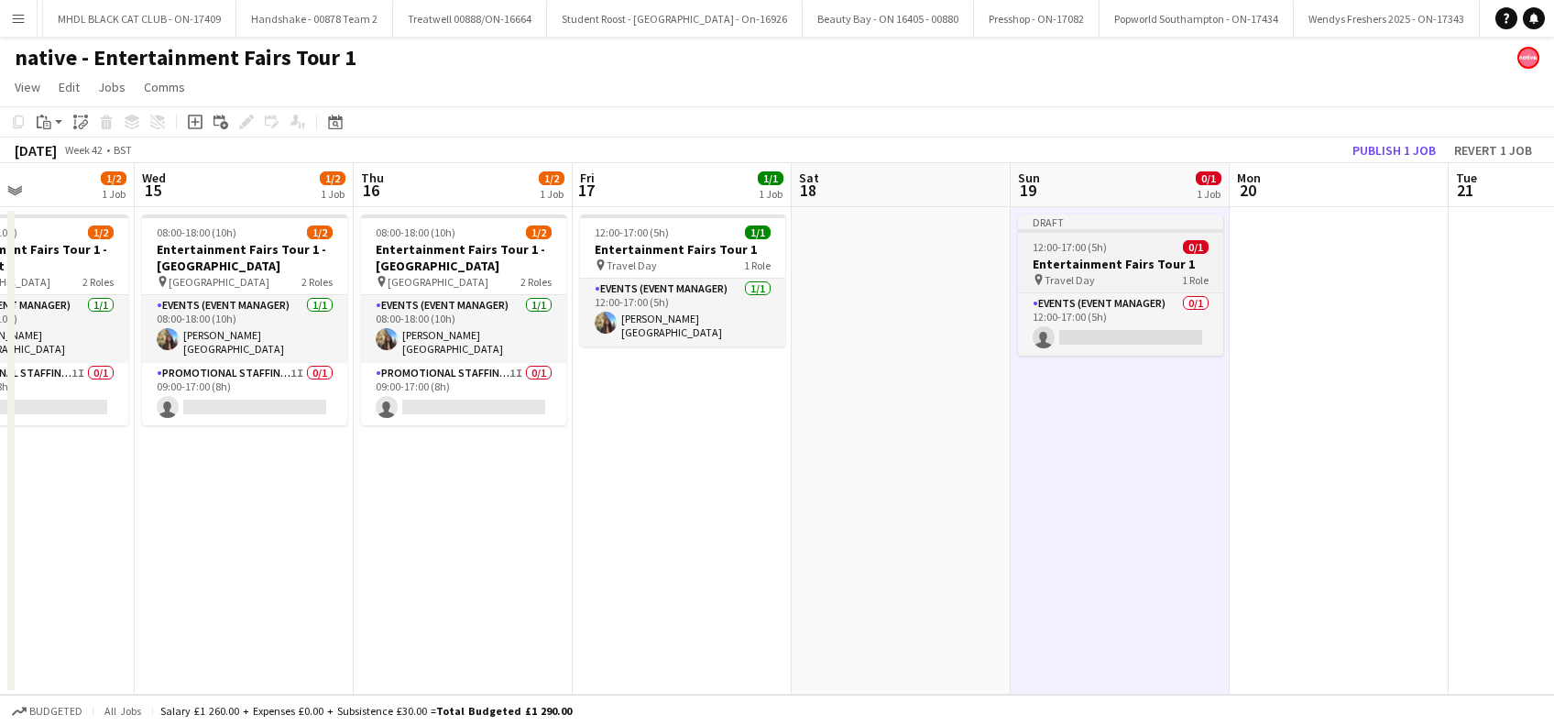
click at [1094, 277] on div "pin Travel Day 1 Role" at bounding box center [1120, 279] width 205 height 15
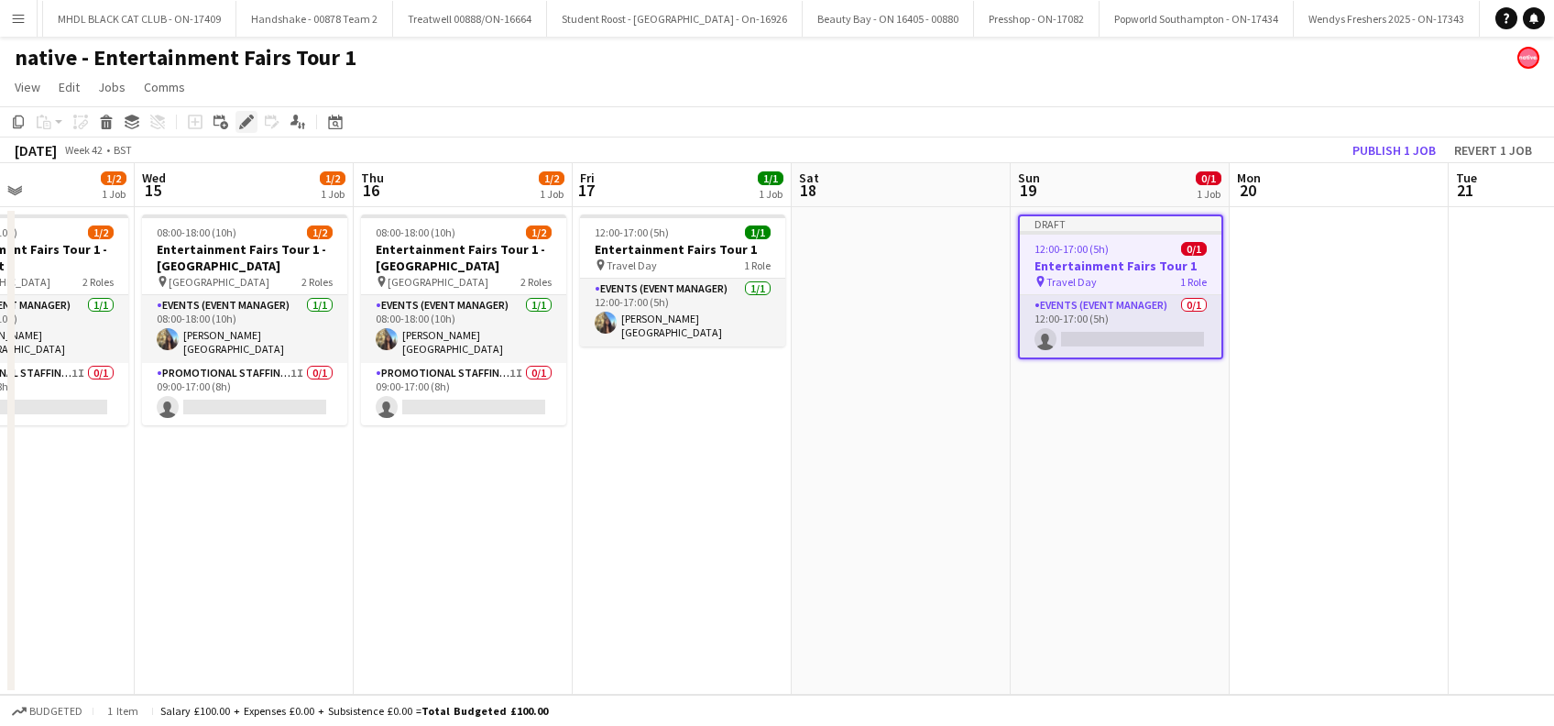
click at [245, 121] on icon at bounding box center [246, 122] width 10 height 10
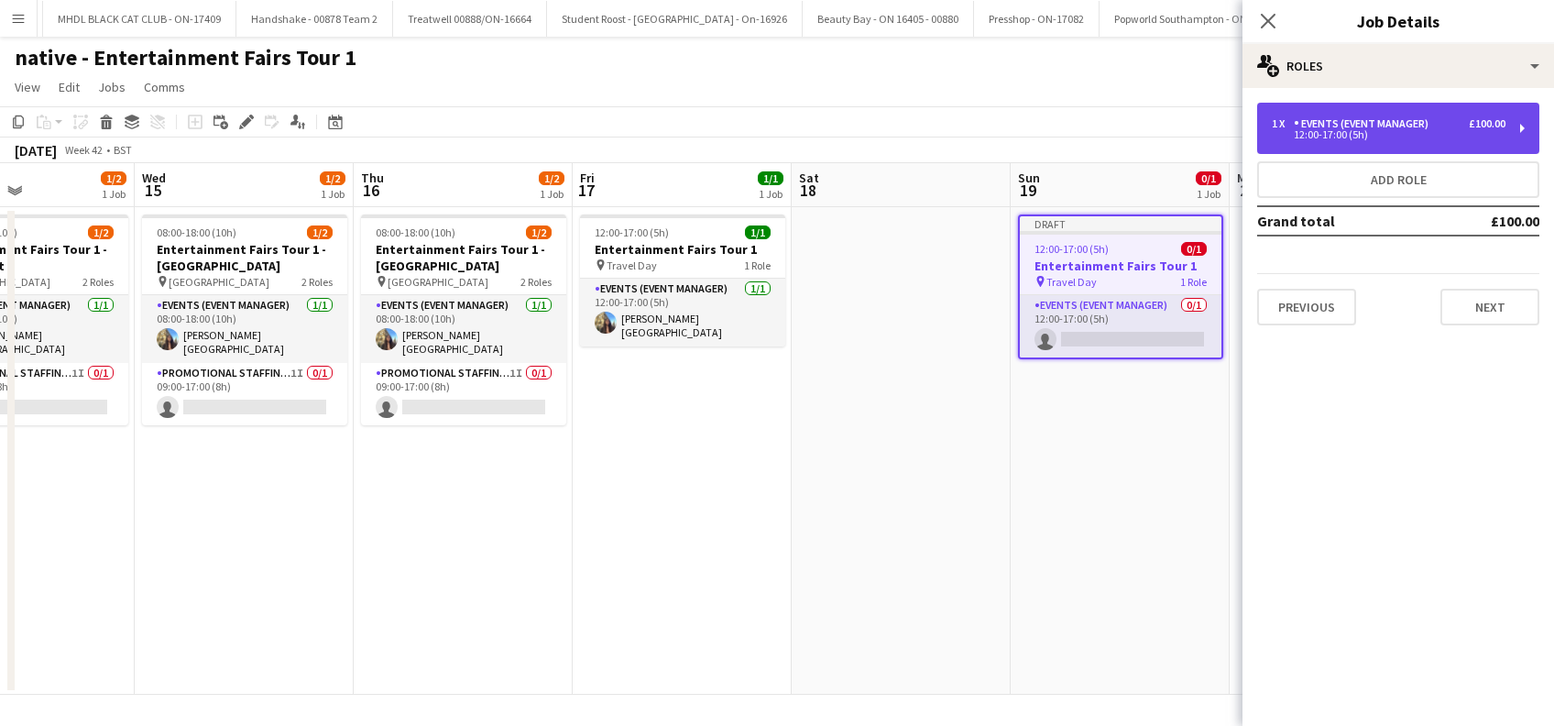
click at [1390, 139] on div "1 x Events (Event Manager) £100.00 12:00-17:00 (5h)" at bounding box center [1398, 128] width 282 height 51
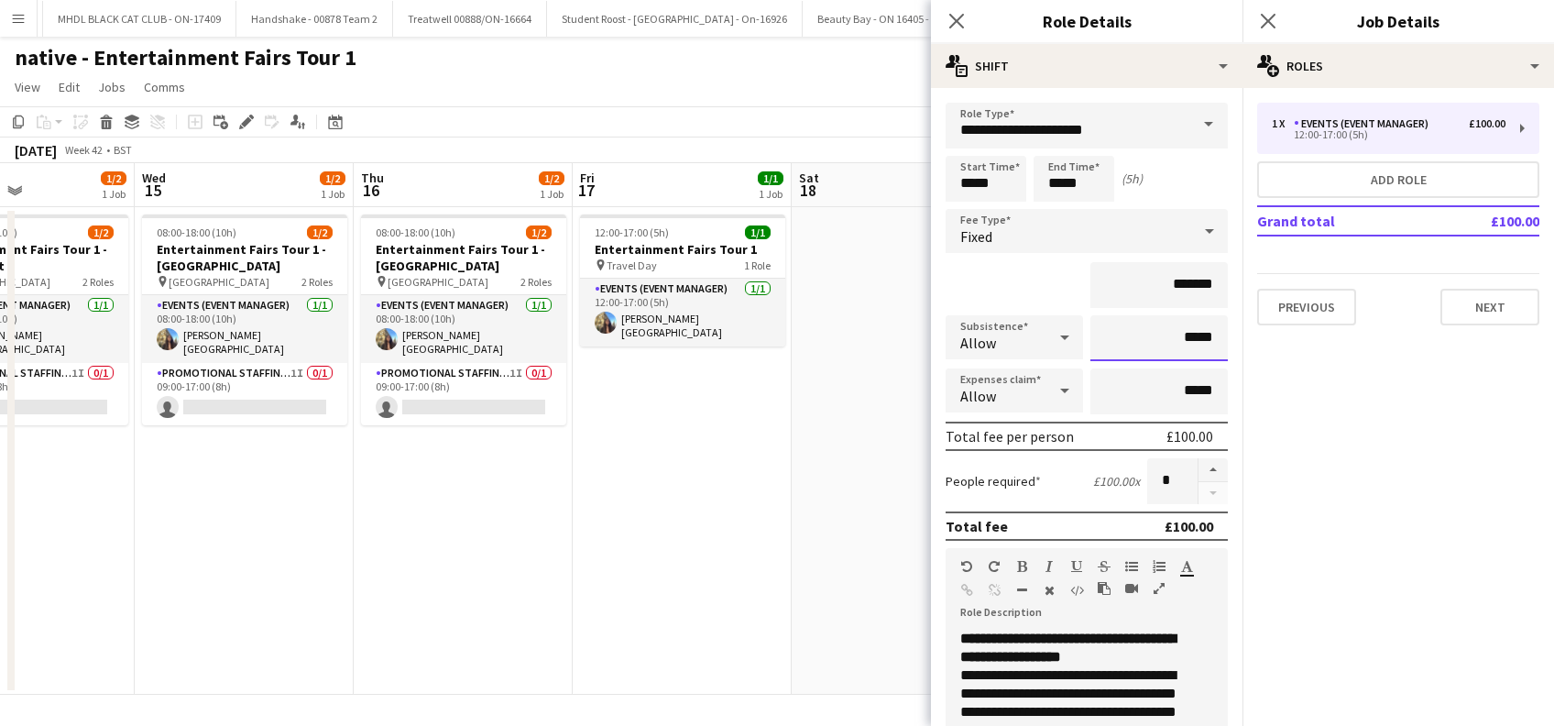
drag, startPoint x: 1168, startPoint y: 336, endPoint x: 1253, endPoint y: 327, distance: 85.7
click at [1167, 335] on input "*****" at bounding box center [1158, 338] width 137 height 46
type input "******"
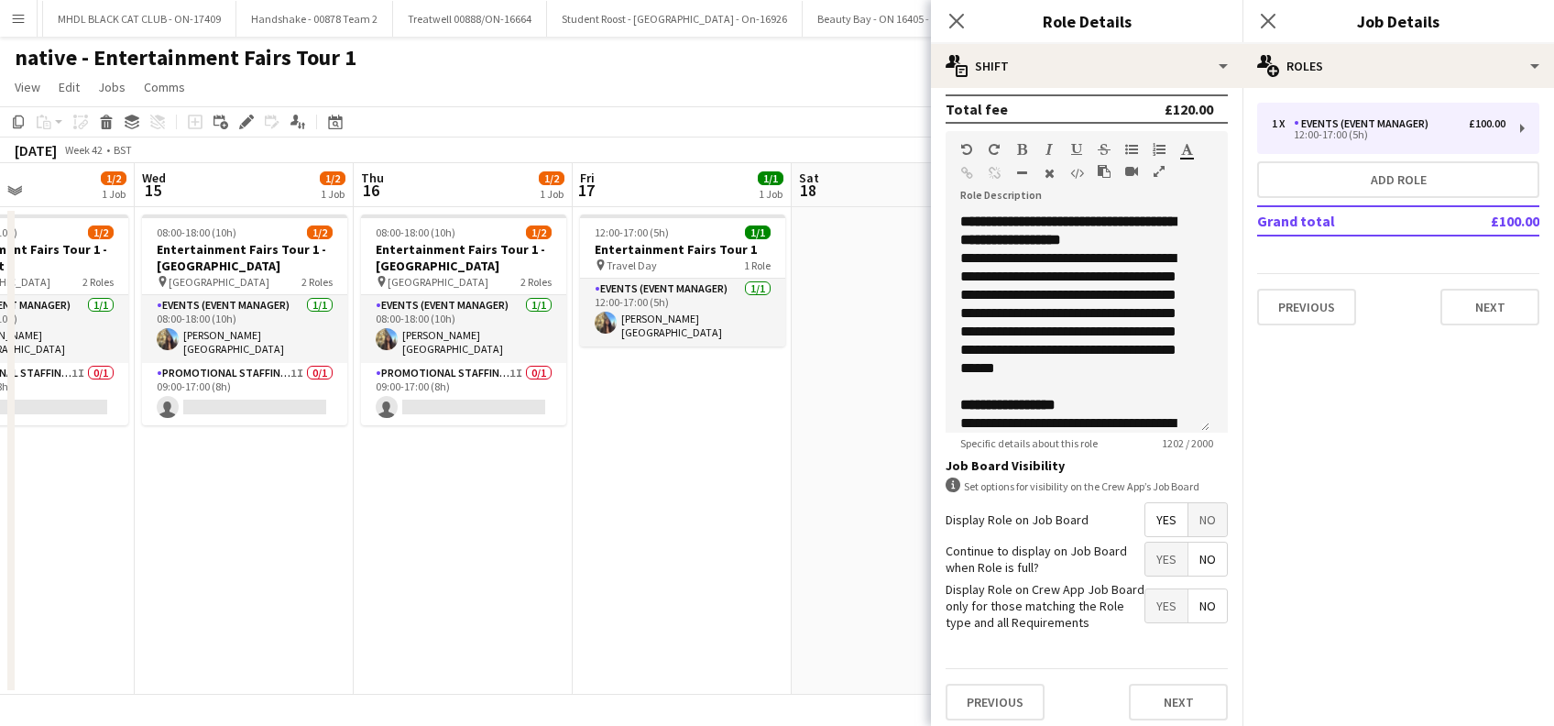
scroll to position [440, 0]
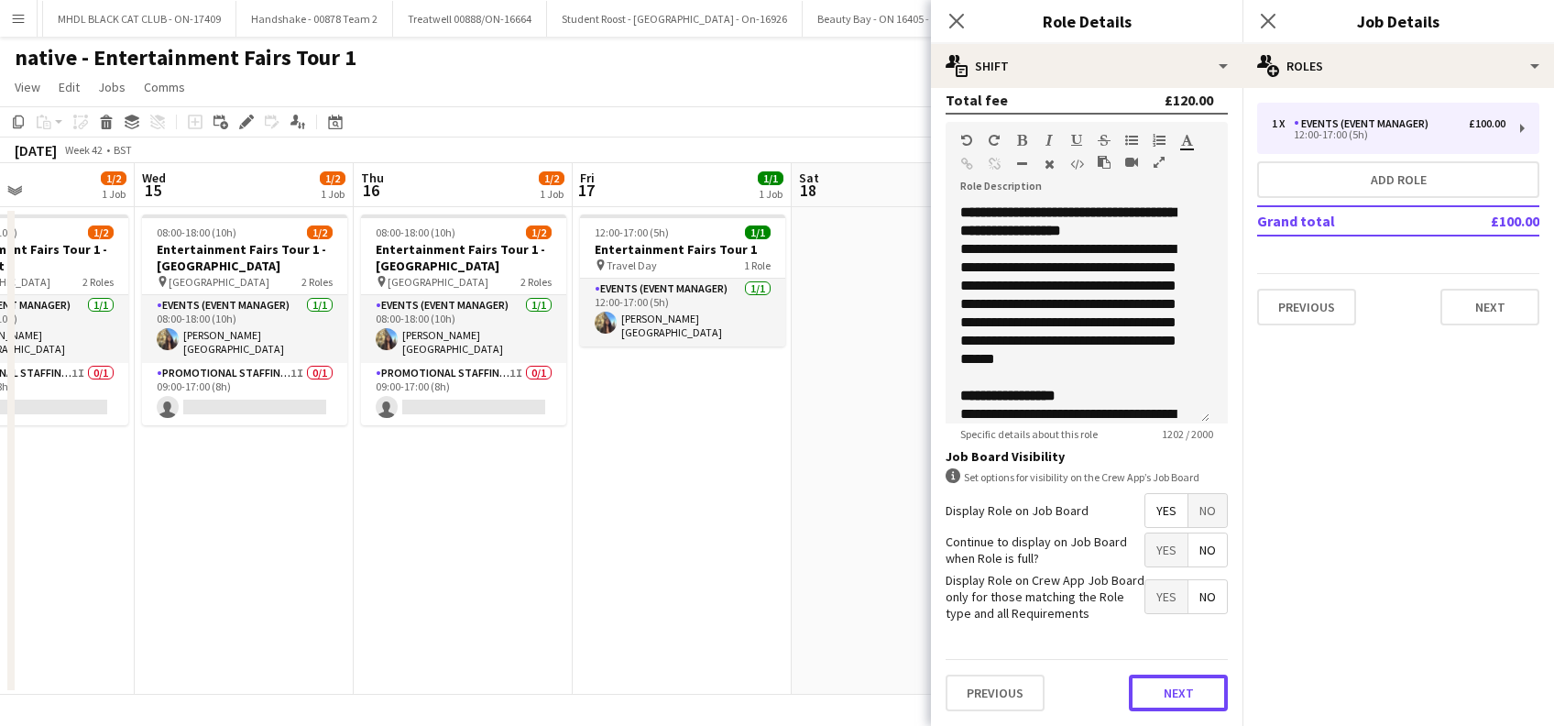
click at [1145, 689] on button "Next" at bounding box center [1178, 692] width 99 height 37
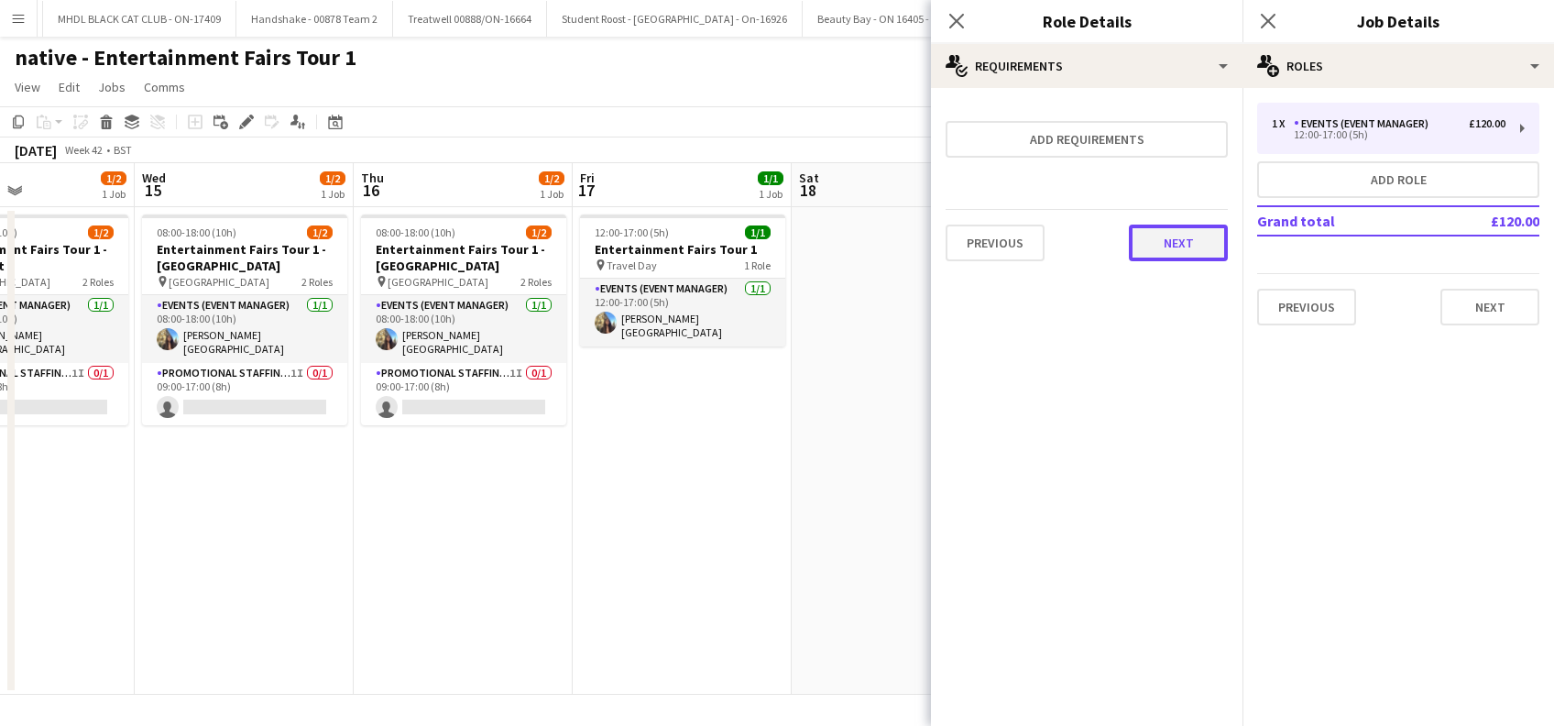
click at [1185, 239] on button "Next" at bounding box center [1178, 242] width 99 height 37
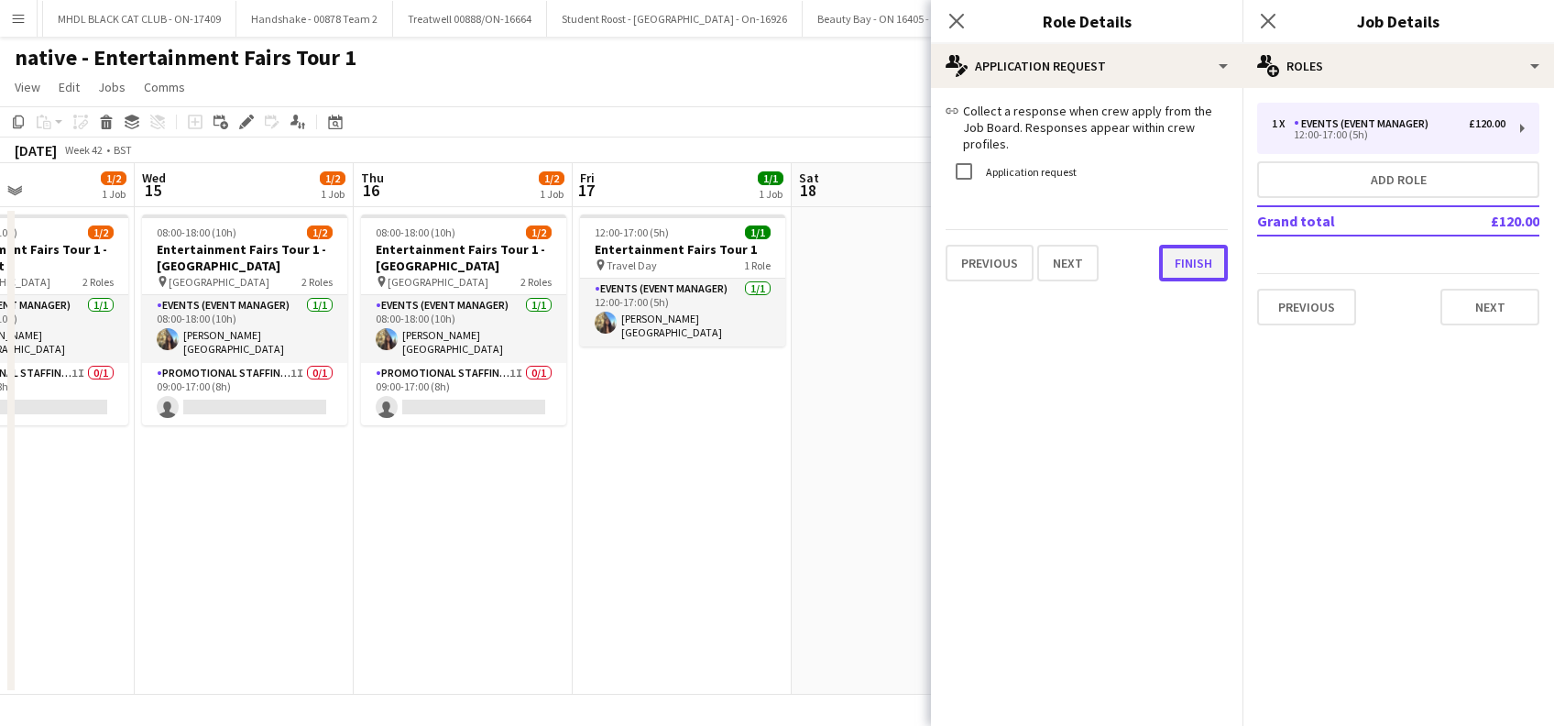
click at [1174, 258] on button "Finish" at bounding box center [1193, 263] width 69 height 37
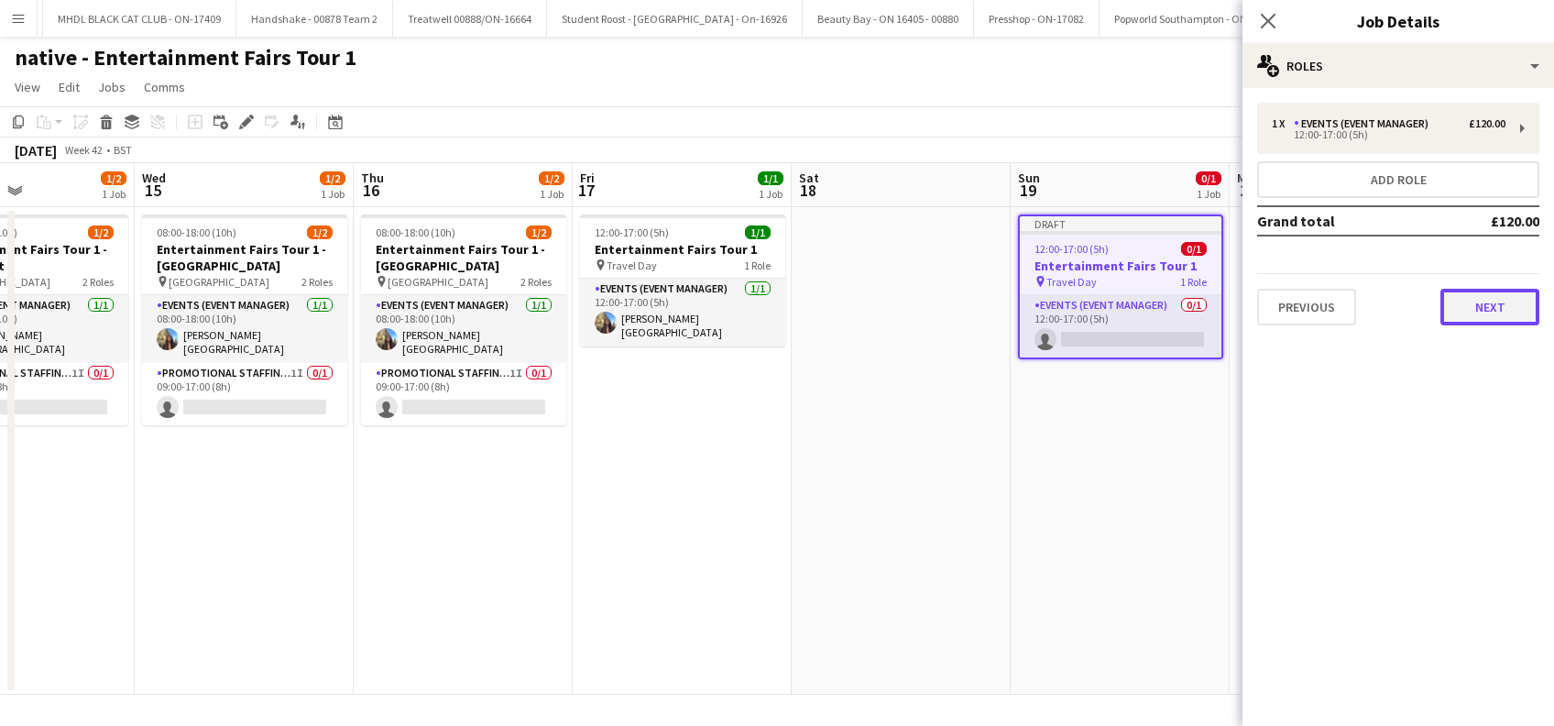
click at [1500, 311] on button "Next" at bounding box center [1489, 307] width 99 height 37
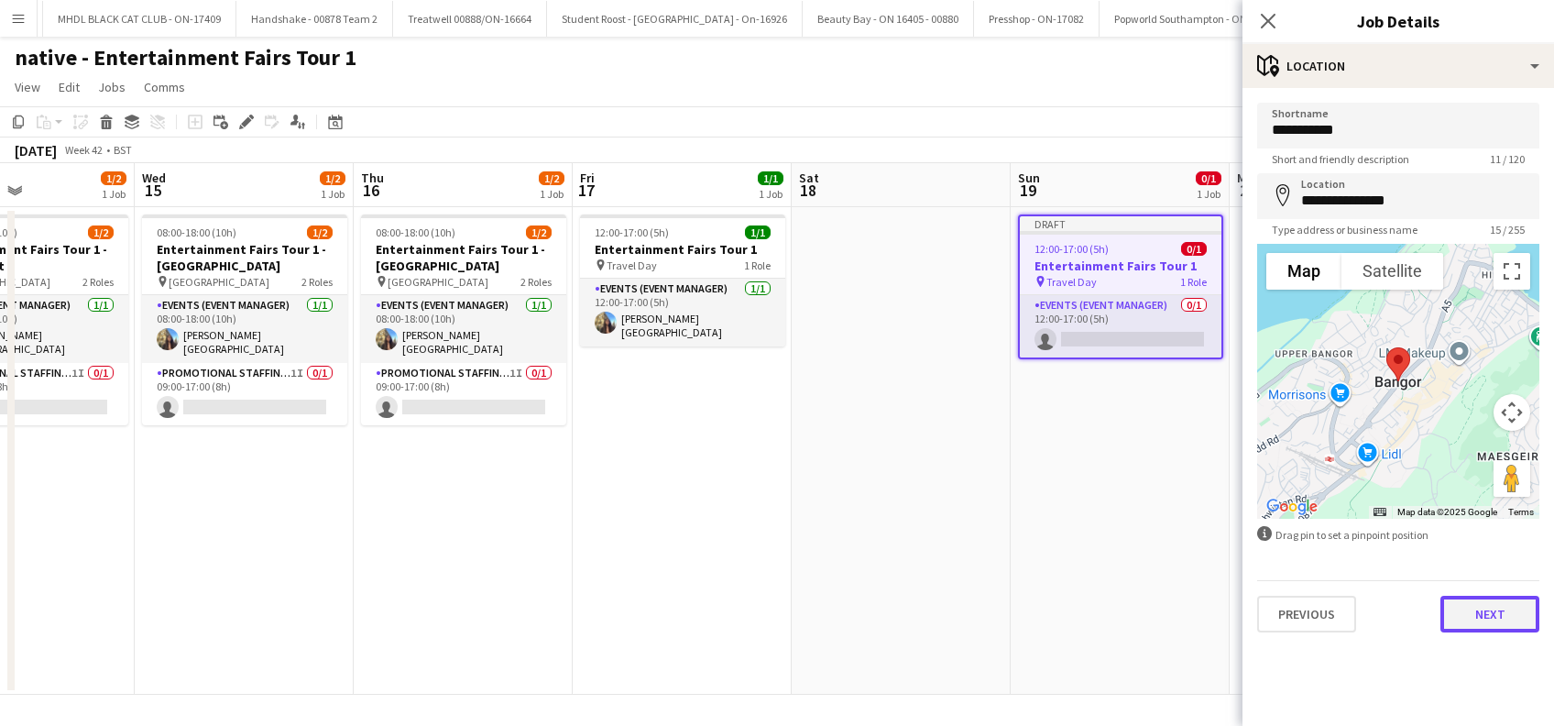
click at [1498, 618] on button "Next" at bounding box center [1489, 613] width 99 height 37
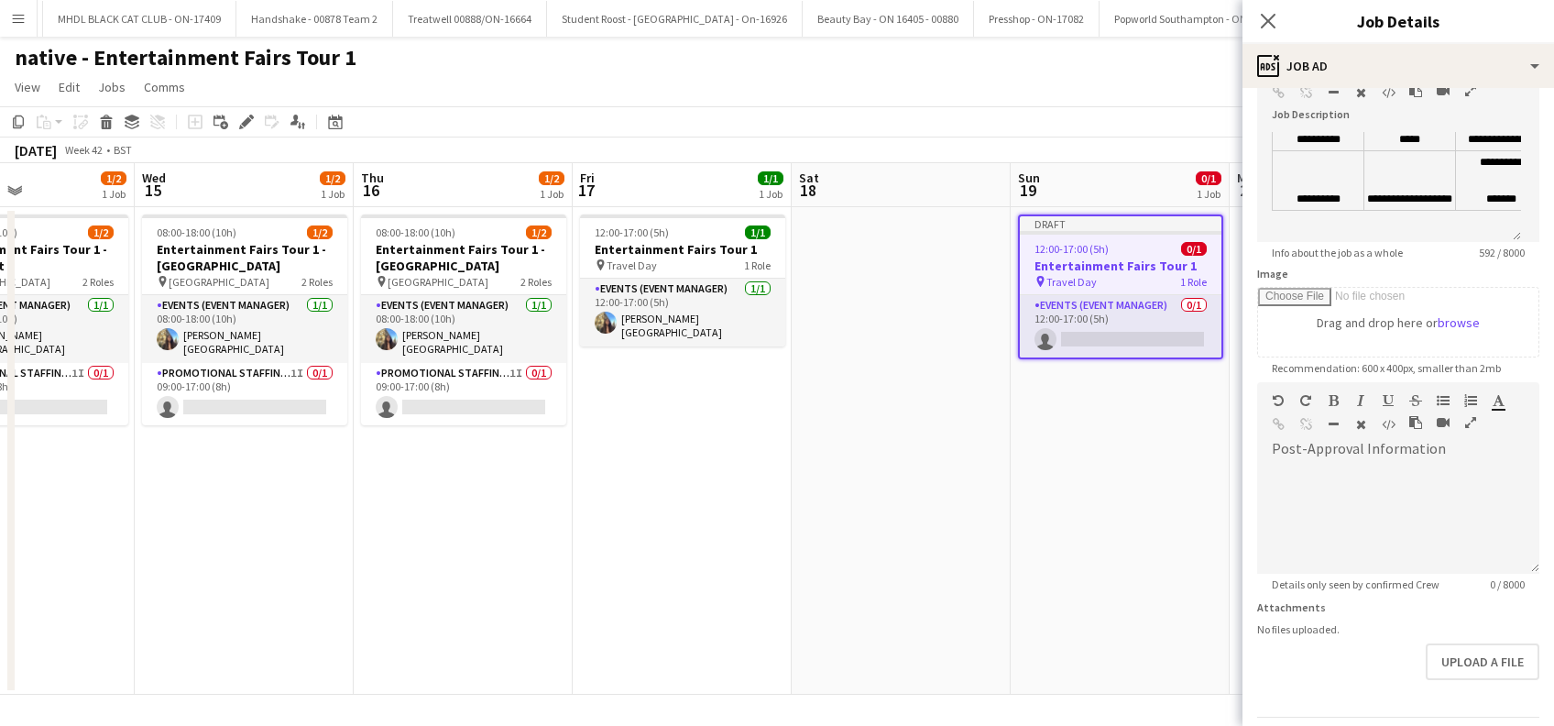
scroll to position [180, 0]
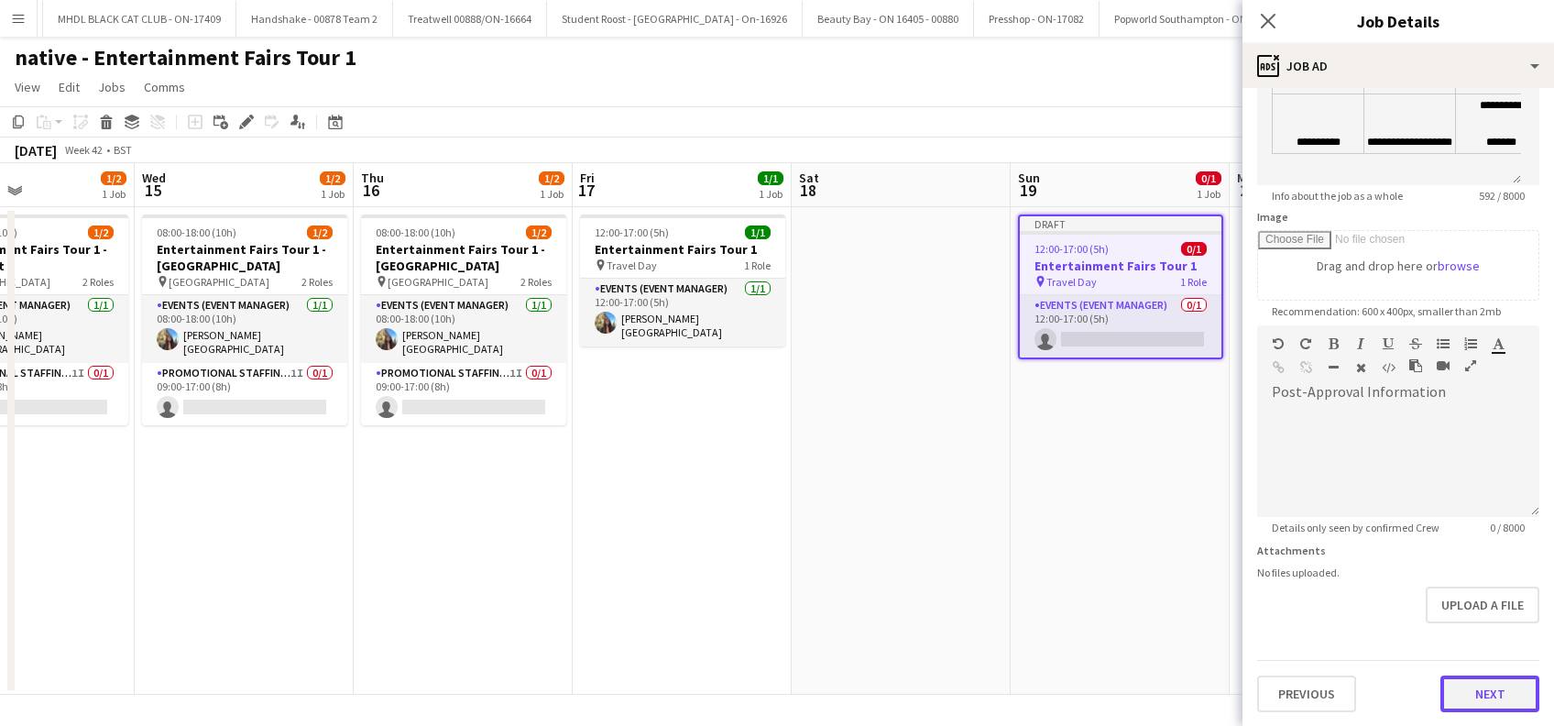
click at [1480, 689] on button "Next" at bounding box center [1489, 693] width 99 height 37
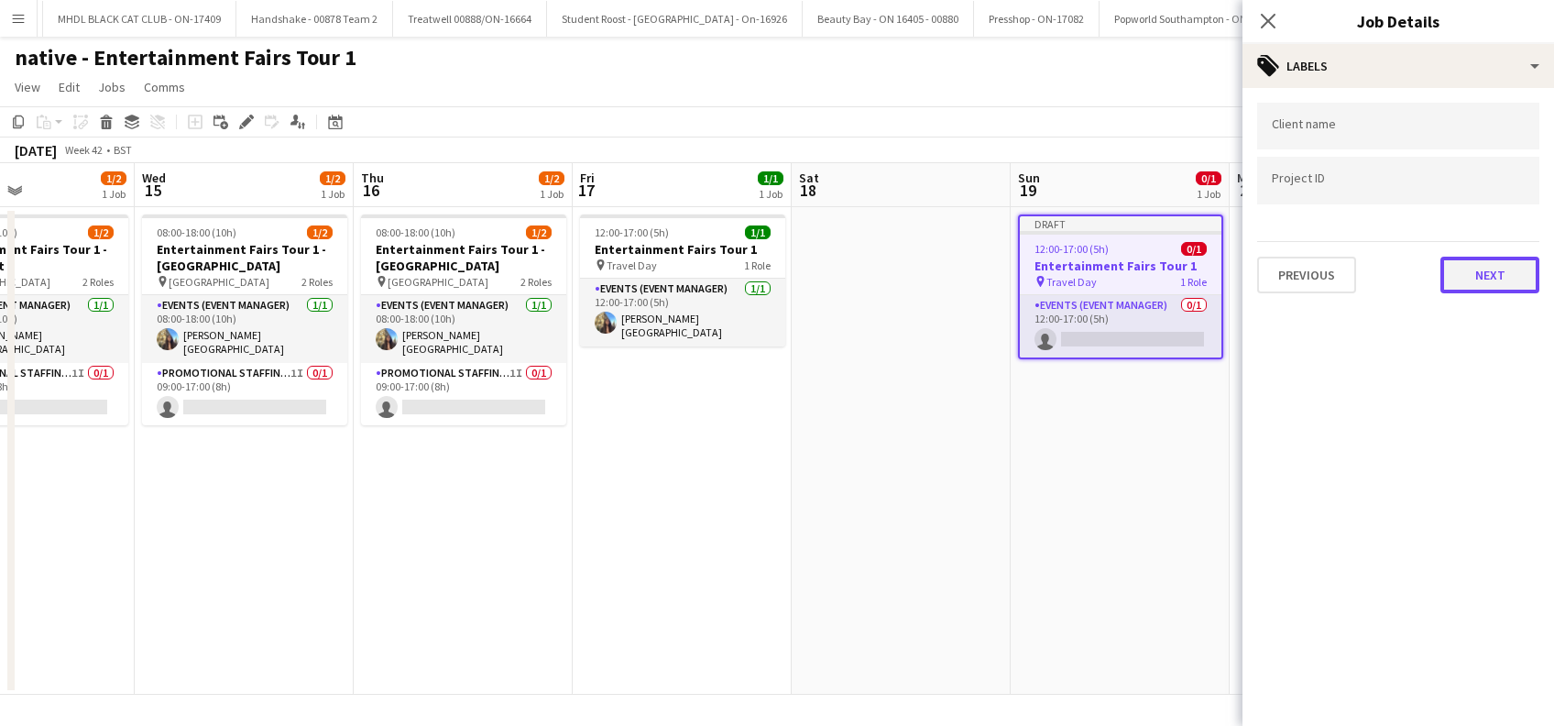
click at [1493, 267] on button "Next" at bounding box center [1489, 275] width 99 height 37
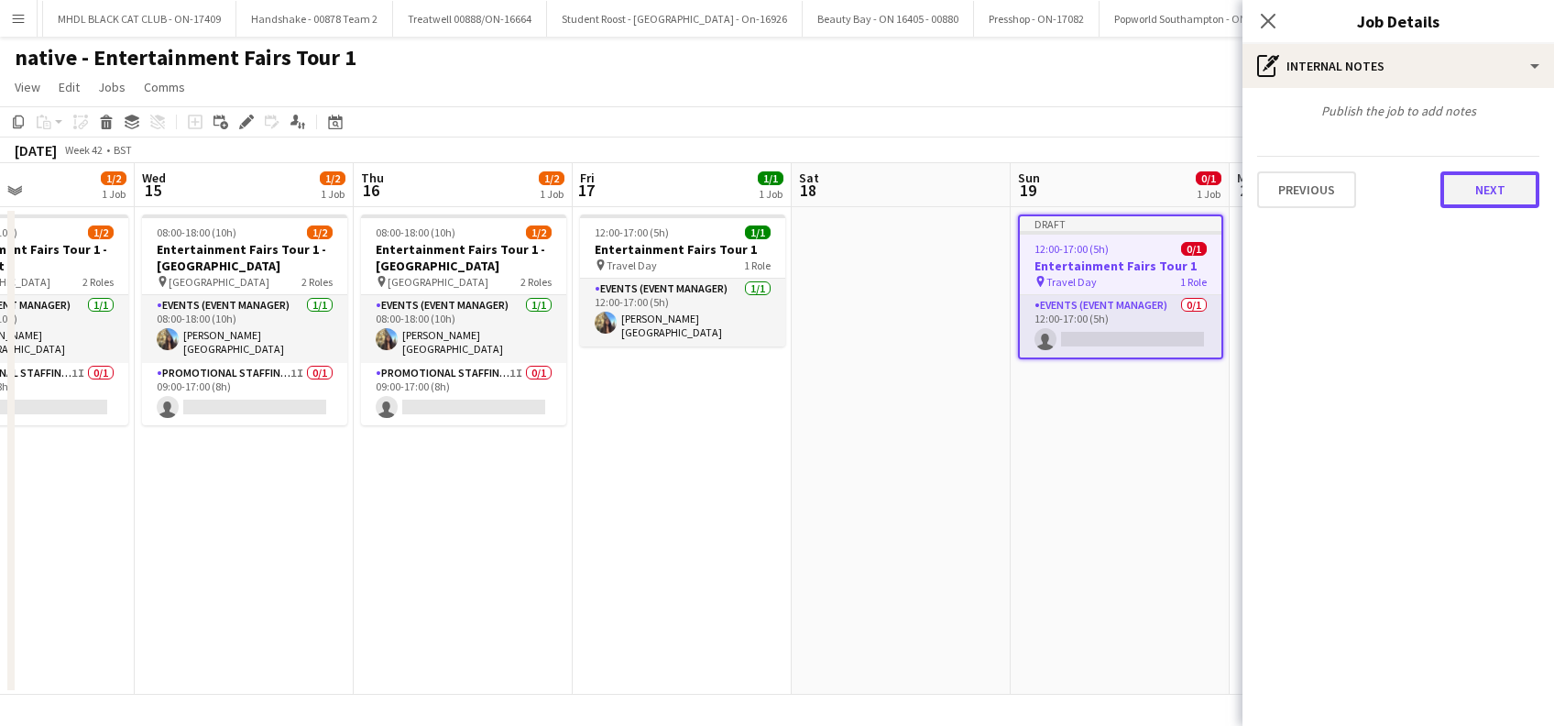
click at [1503, 191] on button "Next" at bounding box center [1489, 189] width 99 height 37
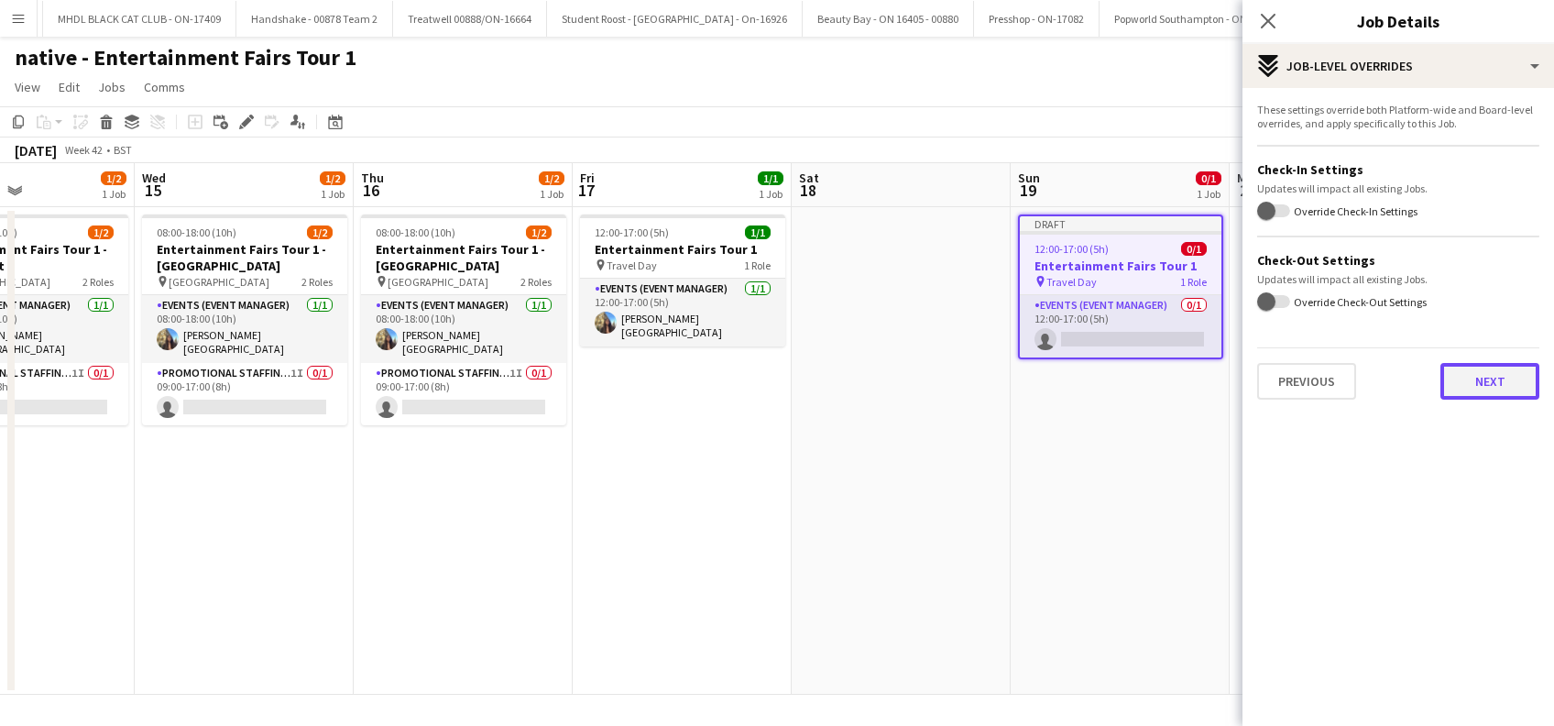
click at [1501, 374] on button "Next" at bounding box center [1489, 381] width 99 height 37
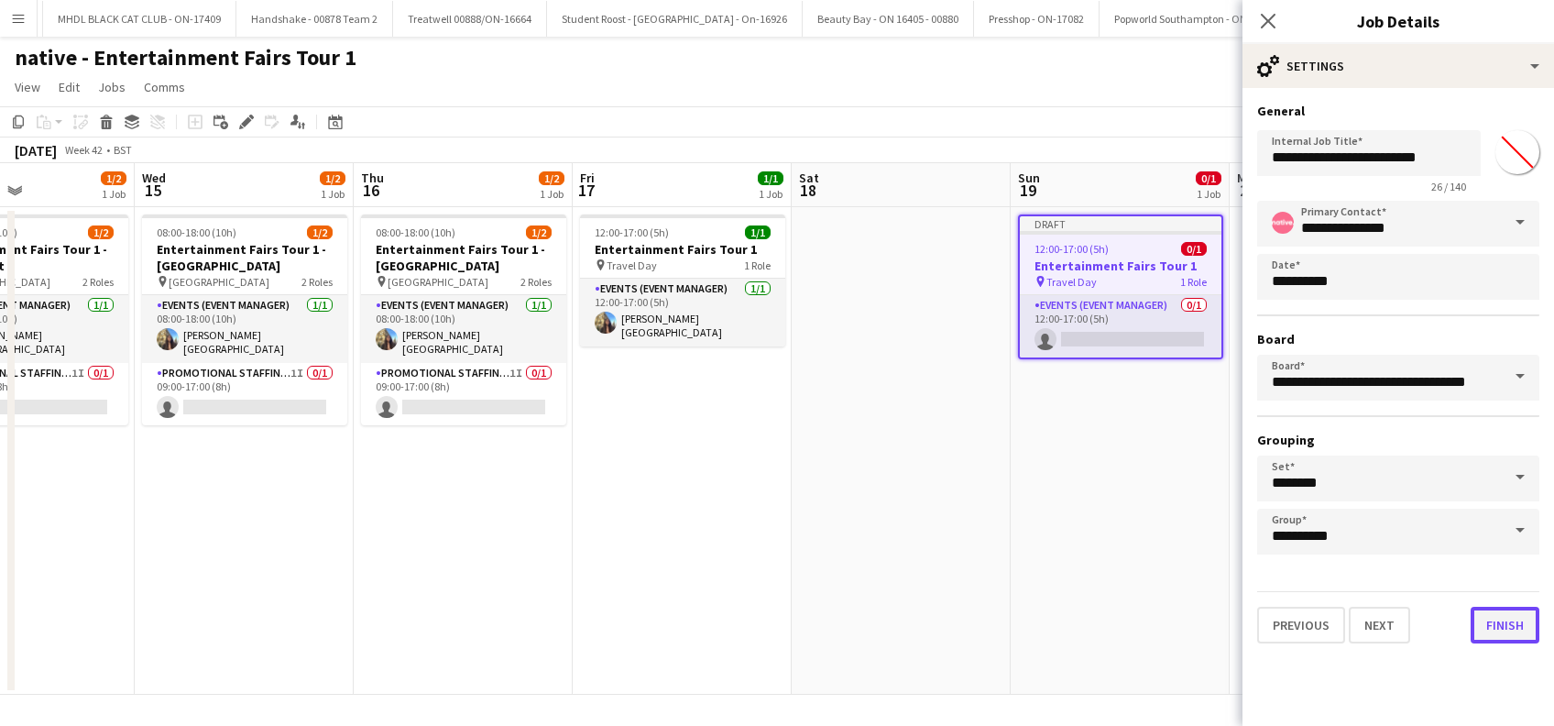
click at [1496, 626] on button "Finish" at bounding box center [1504, 624] width 69 height 37
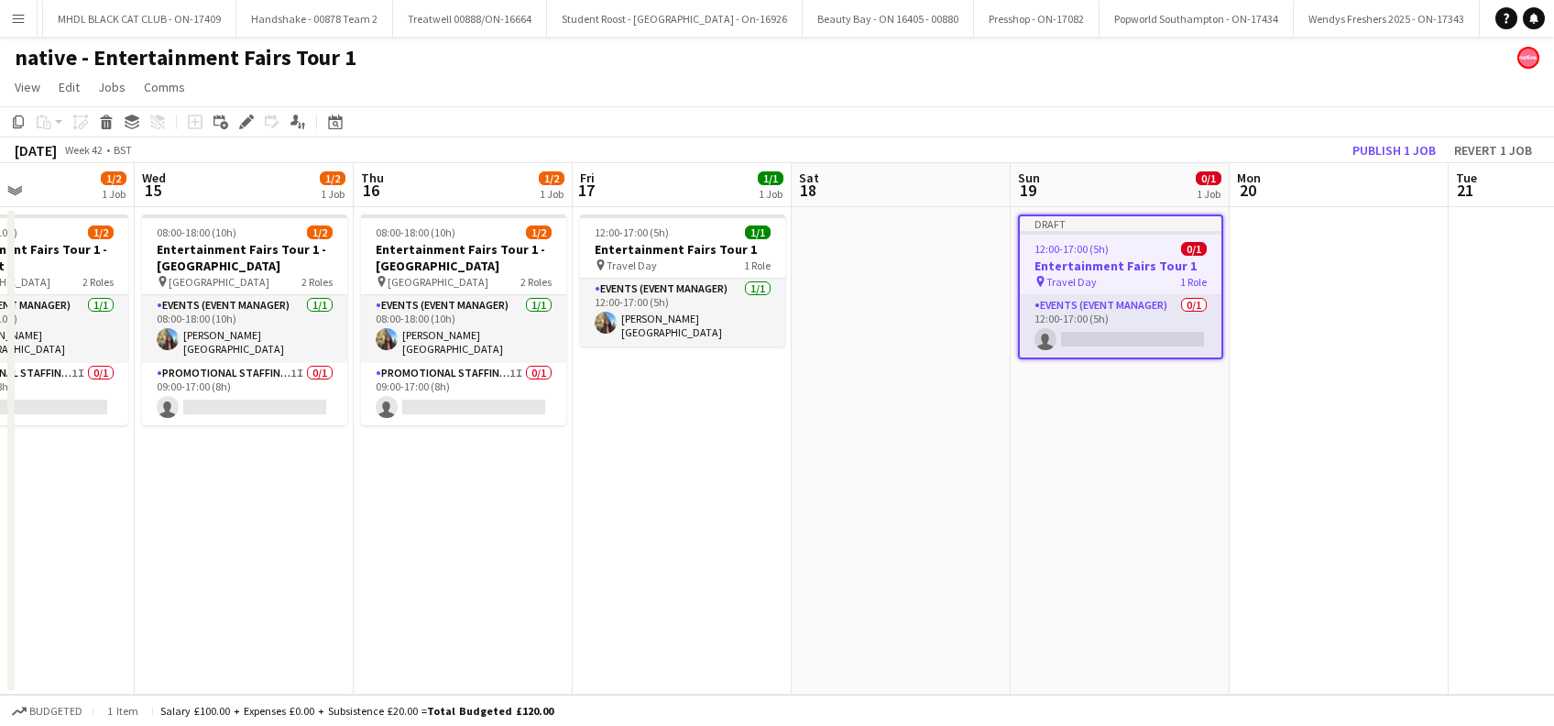
click at [1088, 464] on app-date-cell "Draft 12:00-17:00 (5h) 0/1 Entertainment Fairs Tour 1 pin Travel Day 1 Role Eve…" at bounding box center [1119, 450] width 219 height 487
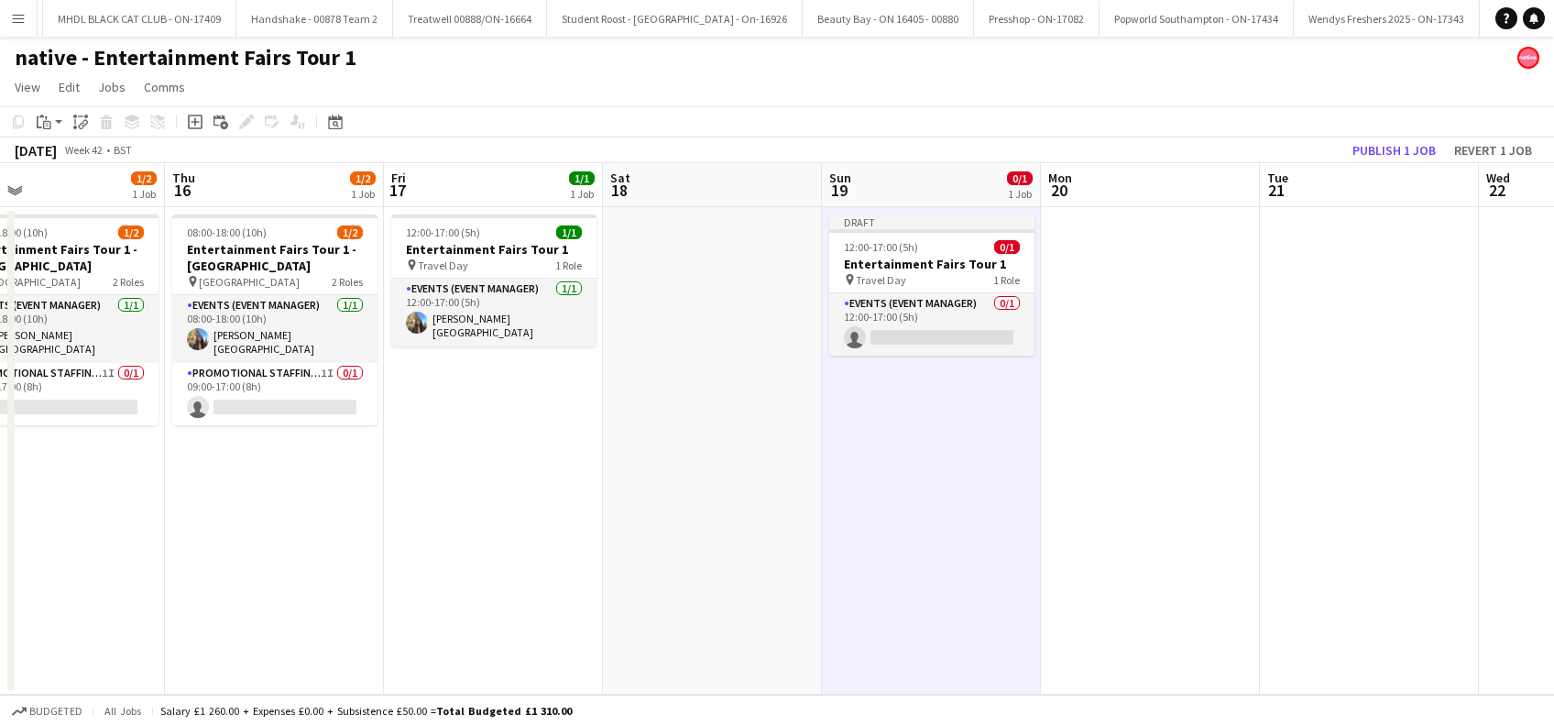
drag, startPoint x: 1327, startPoint y: 490, endPoint x: 1136, endPoint y: 564, distance: 204.5
click at [1136, 564] on app-calendar-viewport "Sun 12 Mon 13 Tue 14 1/2 1 Job Wed 15 1/2 1 Job Thu 16 1/2 1 Job Fri 17 1/1 1 J…" at bounding box center [777, 428] width 1554 height 531
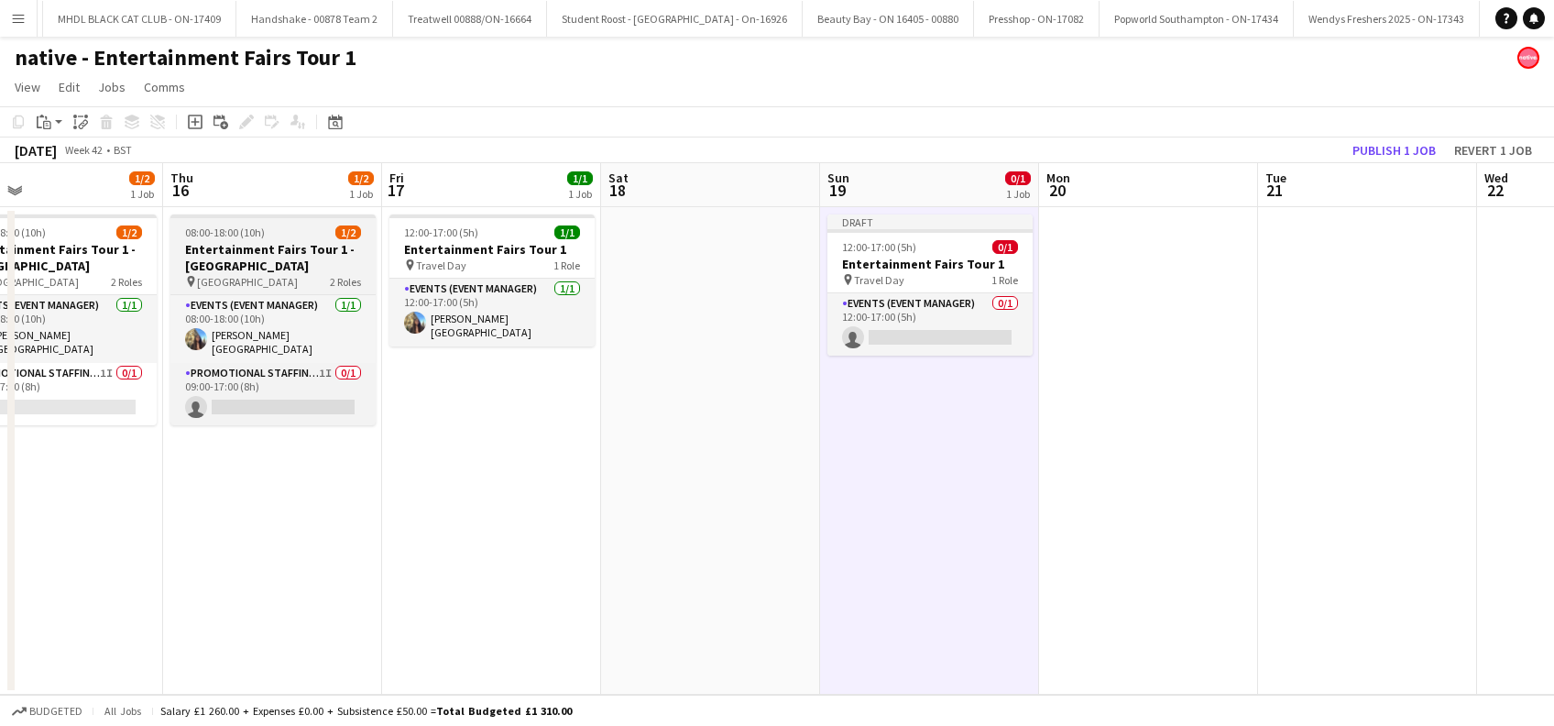
click at [236, 257] on h3 "Entertainment Fairs Tour 1 - [GEOGRAPHIC_DATA]" at bounding box center [272, 257] width 205 height 33
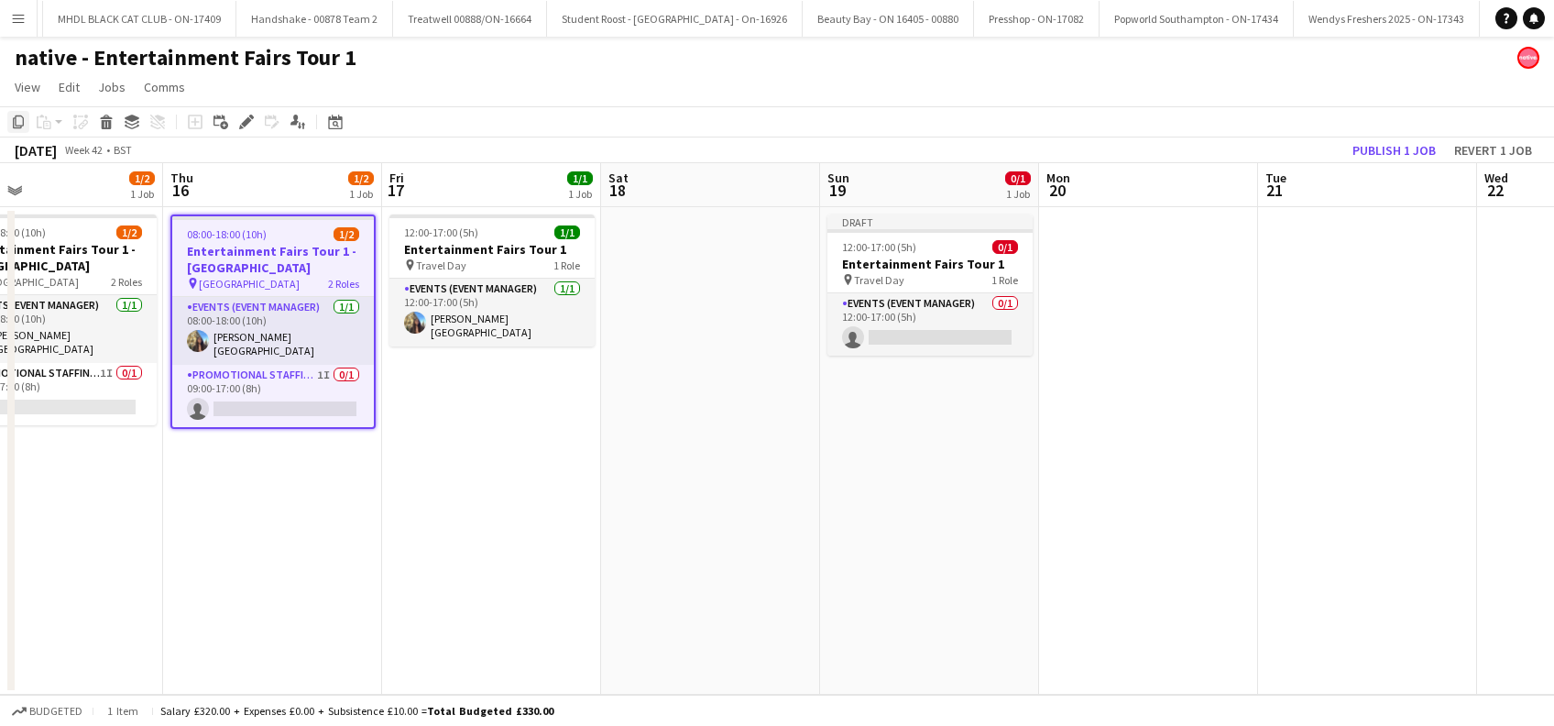
click at [13, 128] on icon "Copy" at bounding box center [18, 122] width 15 height 15
click at [1165, 328] on app-date-cell at bounding box center [1148, 450] width 219 height 487
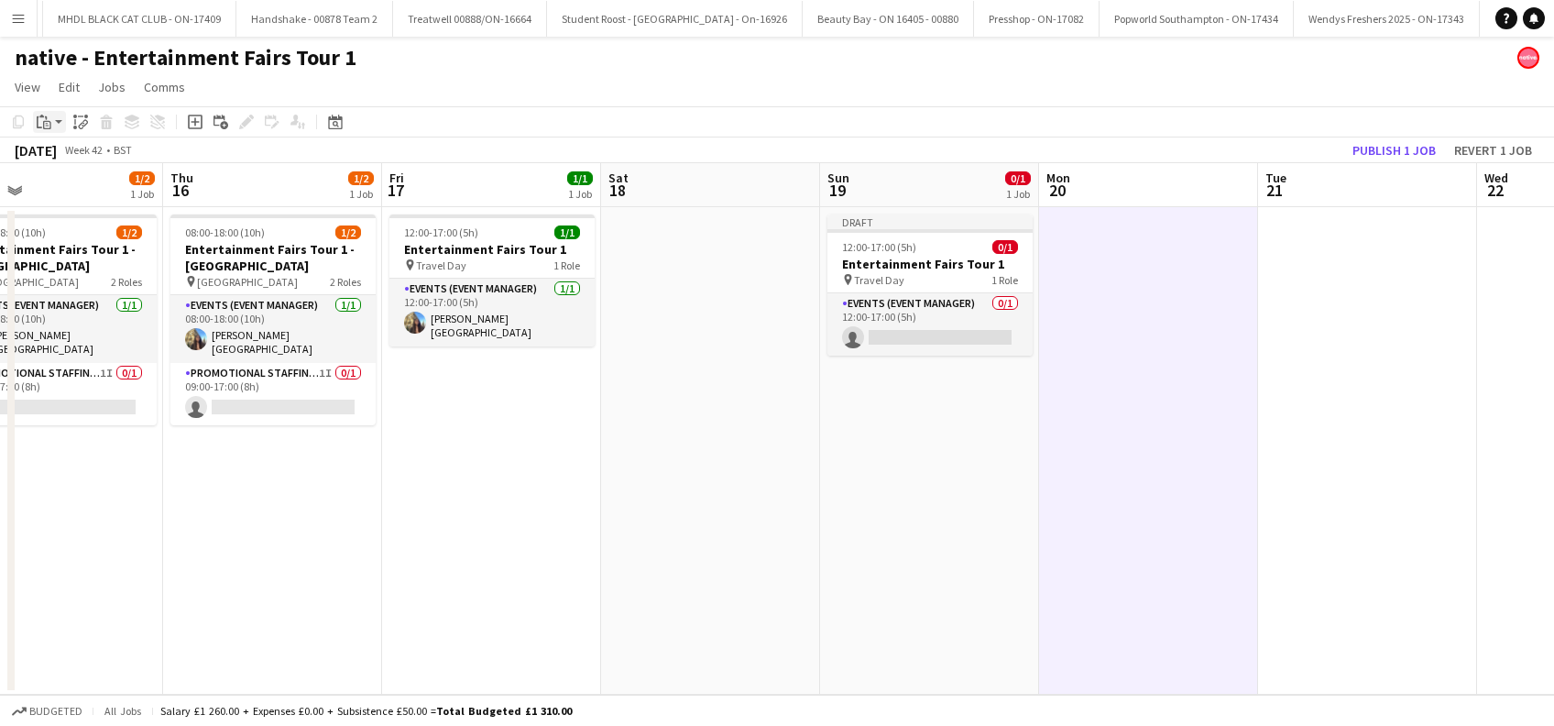
click at [39, 125] on icon "Paste" at bounding box center [44, 122] width 15 height 15
click at [54, 154] on link "Paste Ctrl+V" at bounding box center [135, 156] width 172 height 16
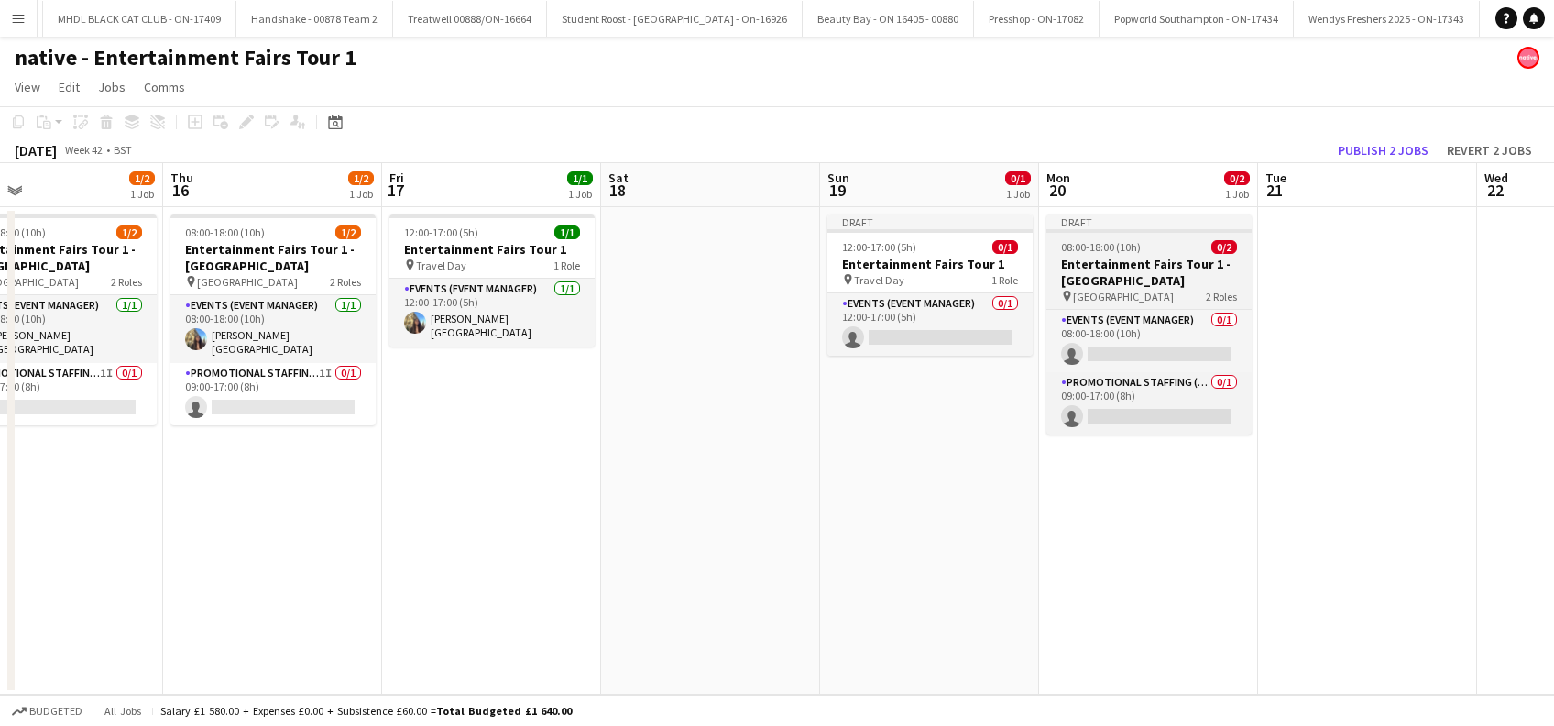
click at [1141, 270] on h3 "Entertainment Fairs Tour 1 - [GEOGRAPHIC_DATA]" at bounding box center [1148, 272] width 205 height 33
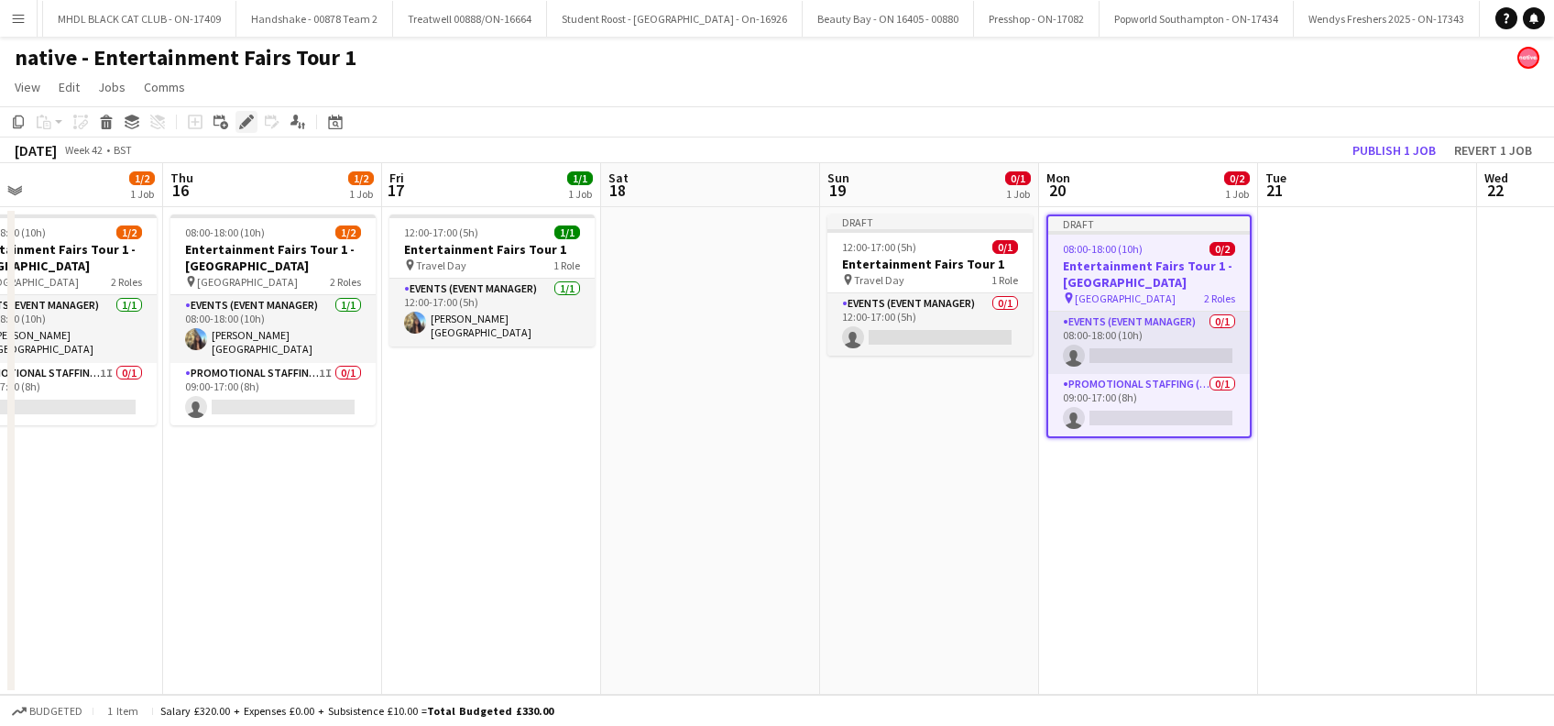
click at [249, 120] on icon at bounding box center [246, 122] width 10 height 10
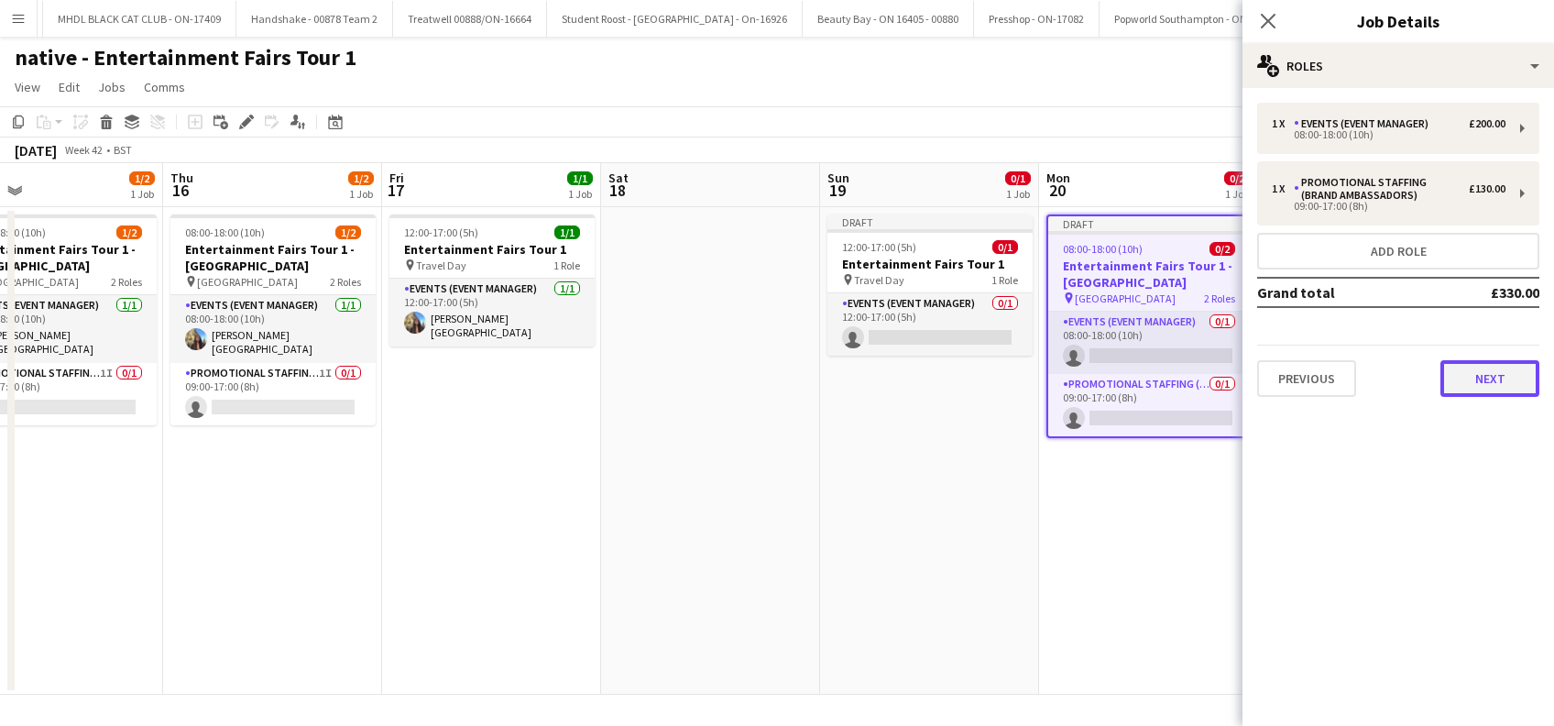
click at [1488, 377] on button "Next" at bounding box center [1489, 378] width 99 height 37
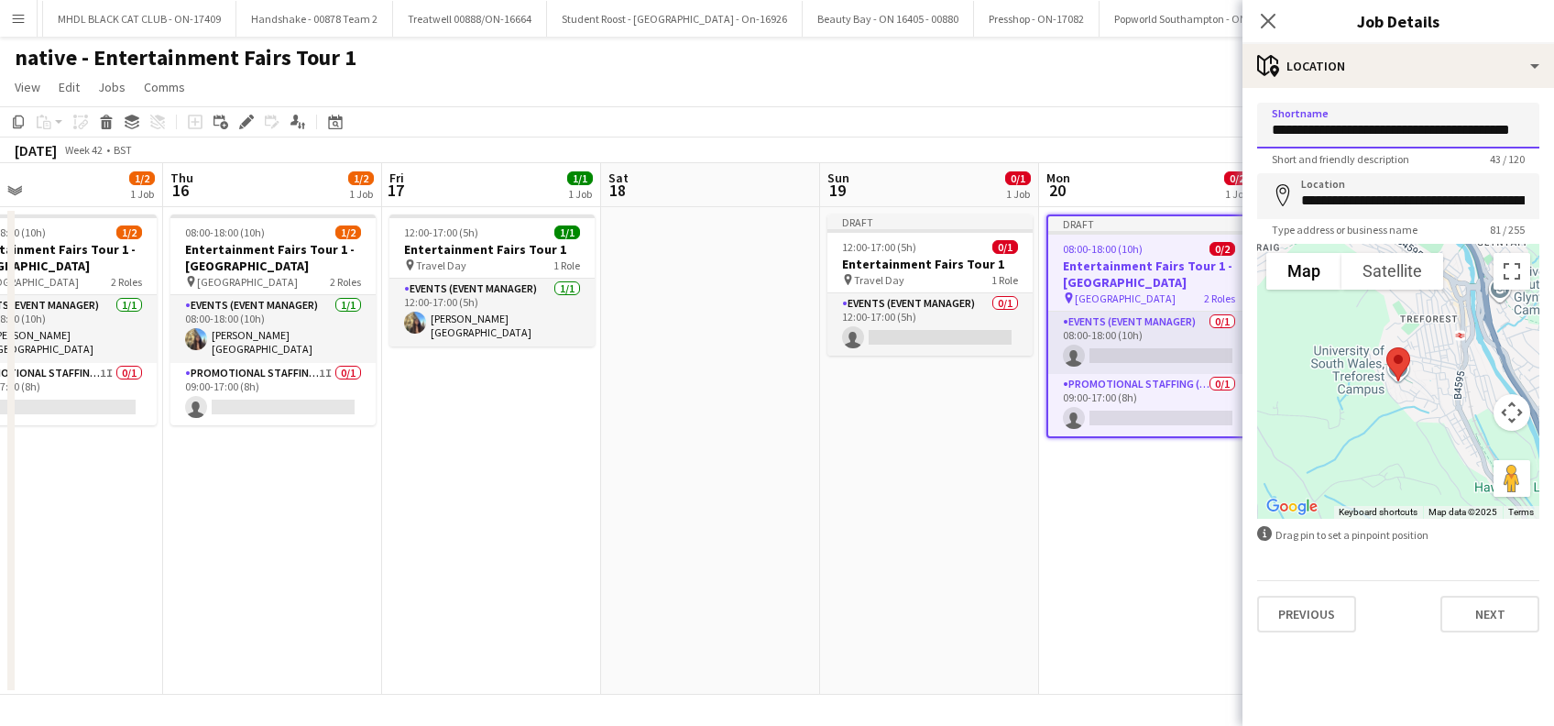
scroll to position [0, 0]
drag, startPoint x: 1524, startPoint y: 131, endPoint x: 1247, endPoint y: 132, distance: 277.6
click at [1247, 132] on form "**********" at bounding box center [1397, 368] width 311 height 530
type input "*"
paste input "**********"
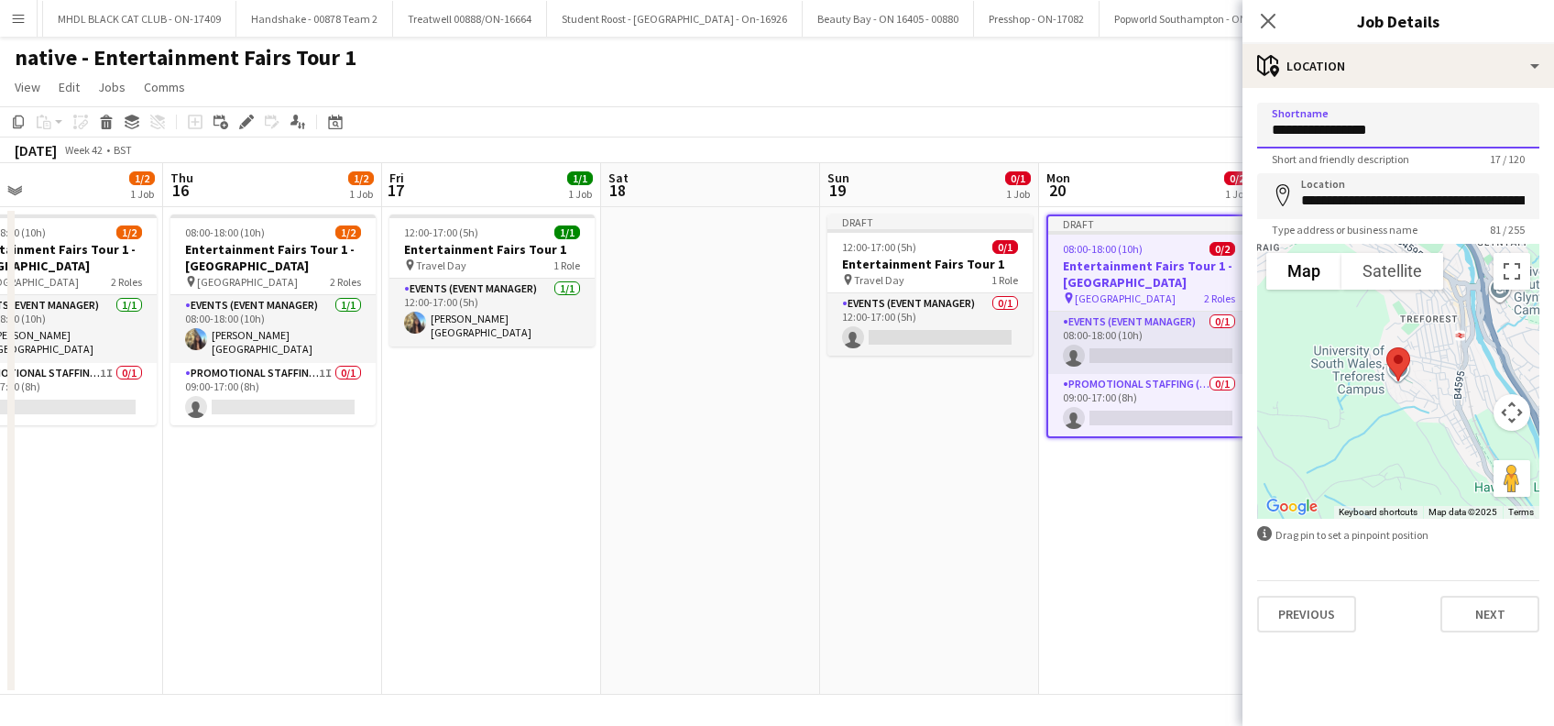
type input "**********"
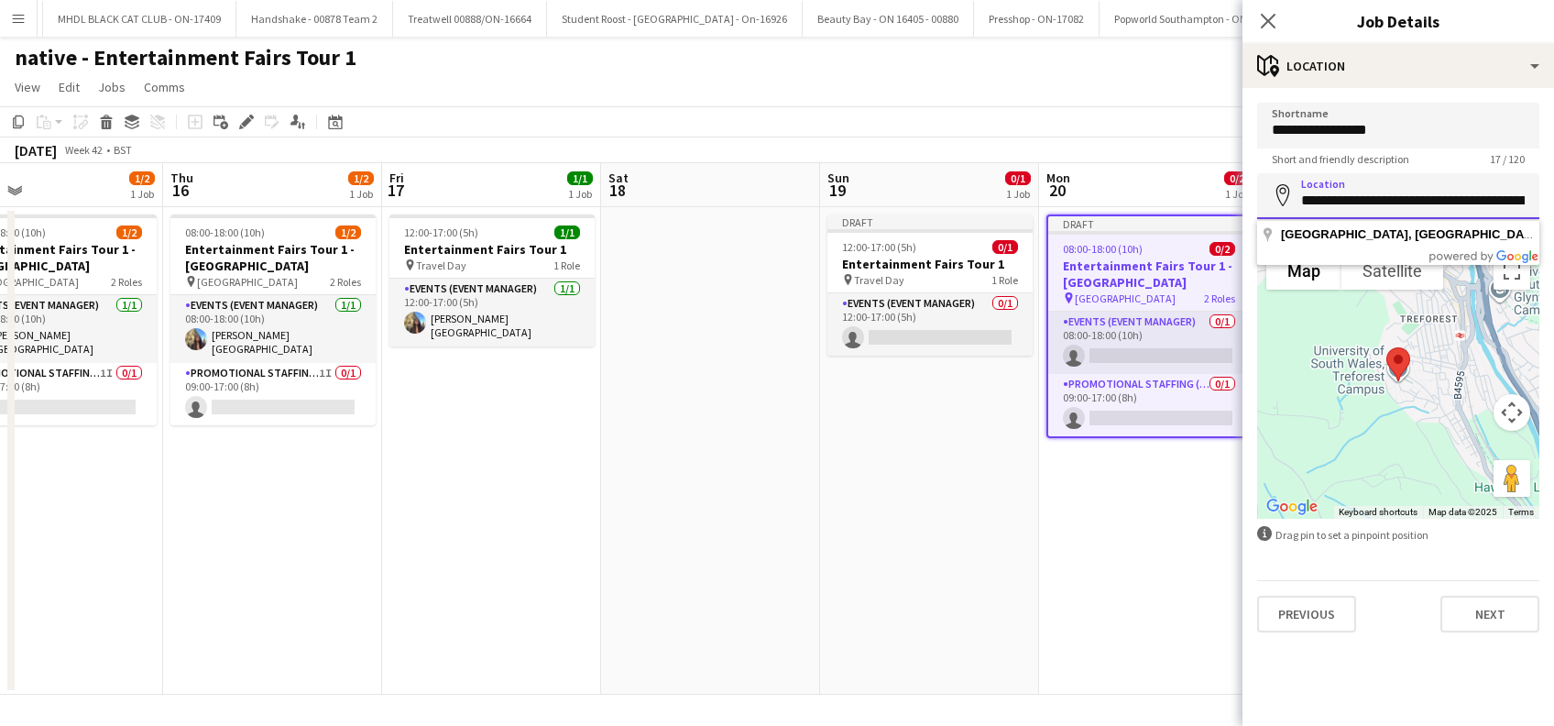
scroll to position [0, 280]
drag, startPoint x: 1300, startPoint y: 200, endPoint x: 1532, endPoint y: 193, distance: 231.9
click at [1553, 186] on form "**********" at bounding box center [1397, 367] width 311 height 529
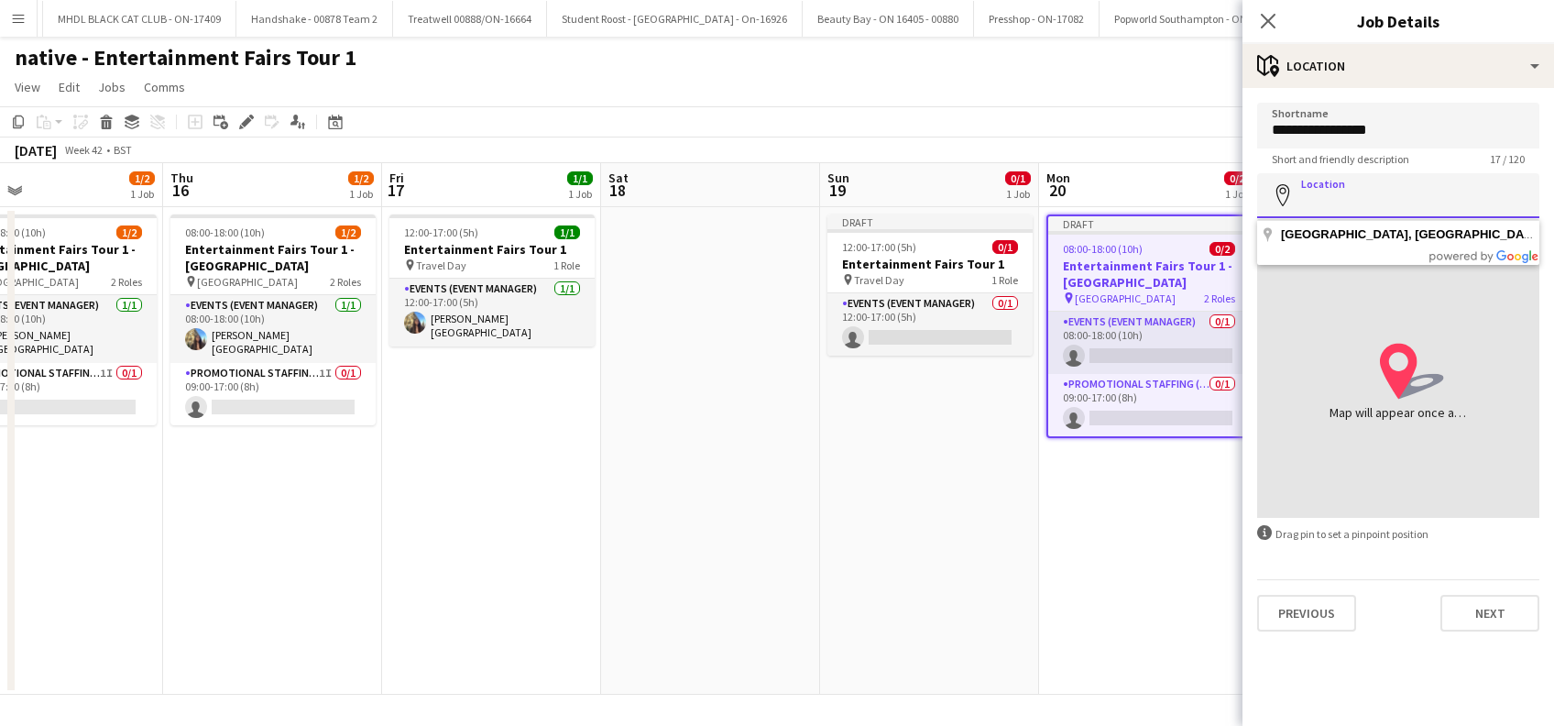
scroll to position [0, 0]
paste input "**********"
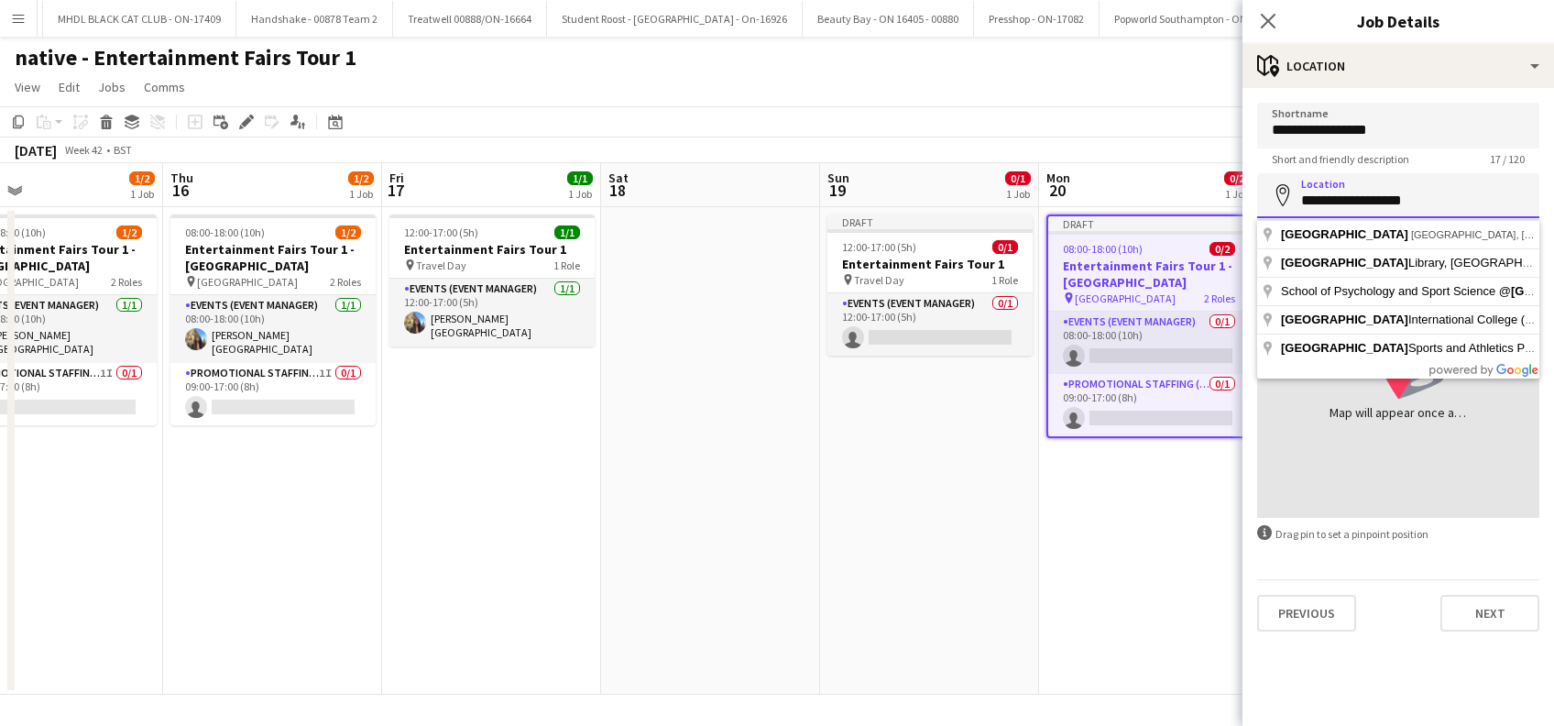
paste input "**********"
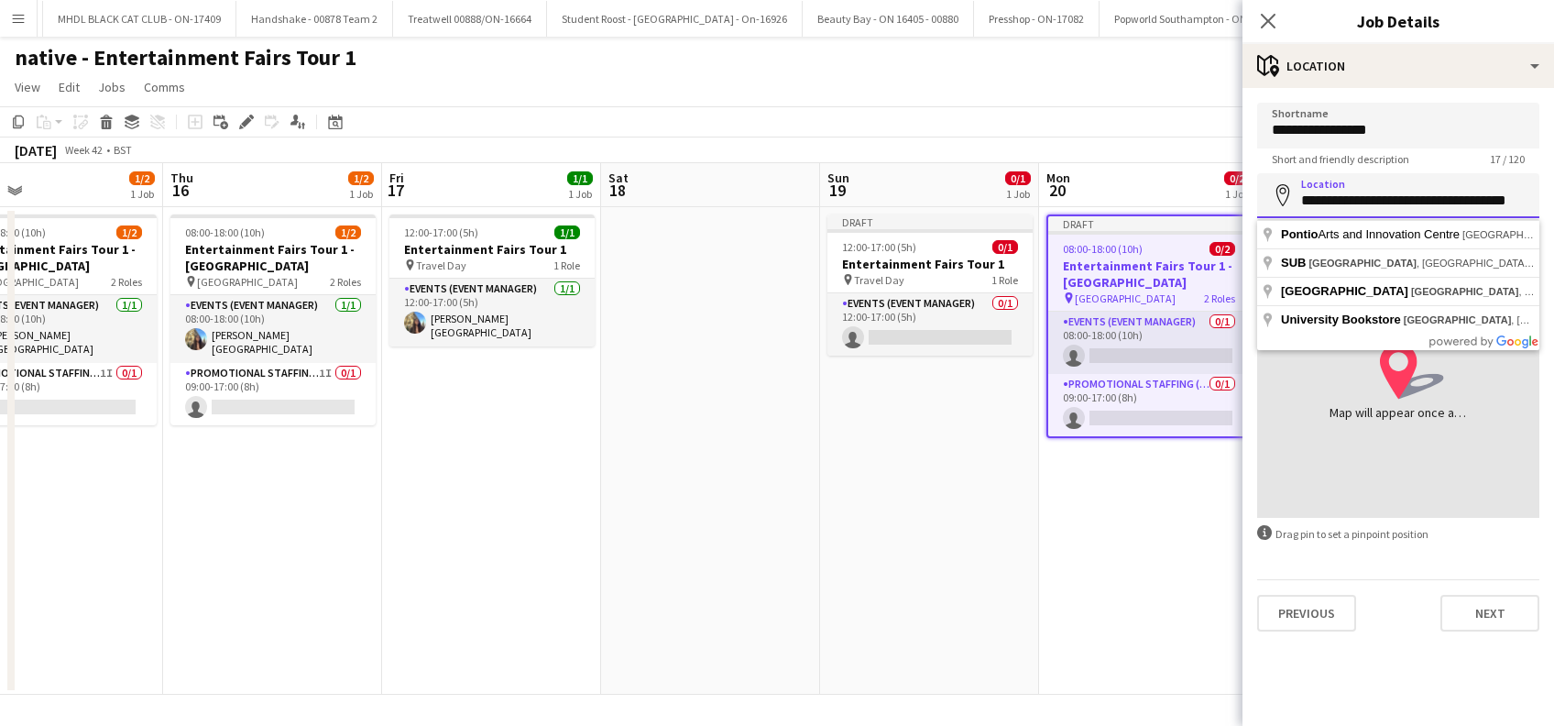
type input "**********"
click at [1495, 619] on button "Next" at bounding box center [1489, 613] width 99 height 37
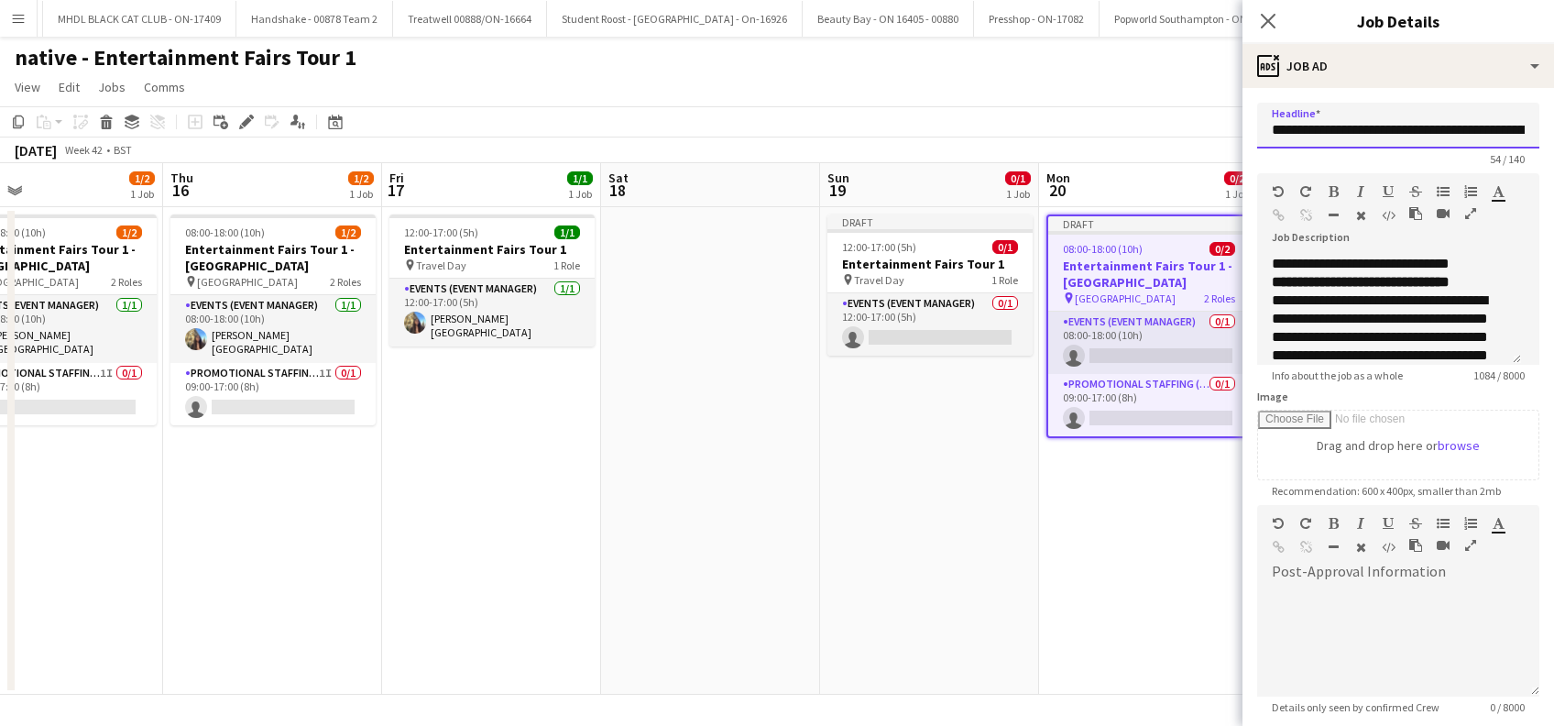
click at [1410, 133] on input "**********" at bounding box center [1398, 126] width 282 height 46
paste input "**********"
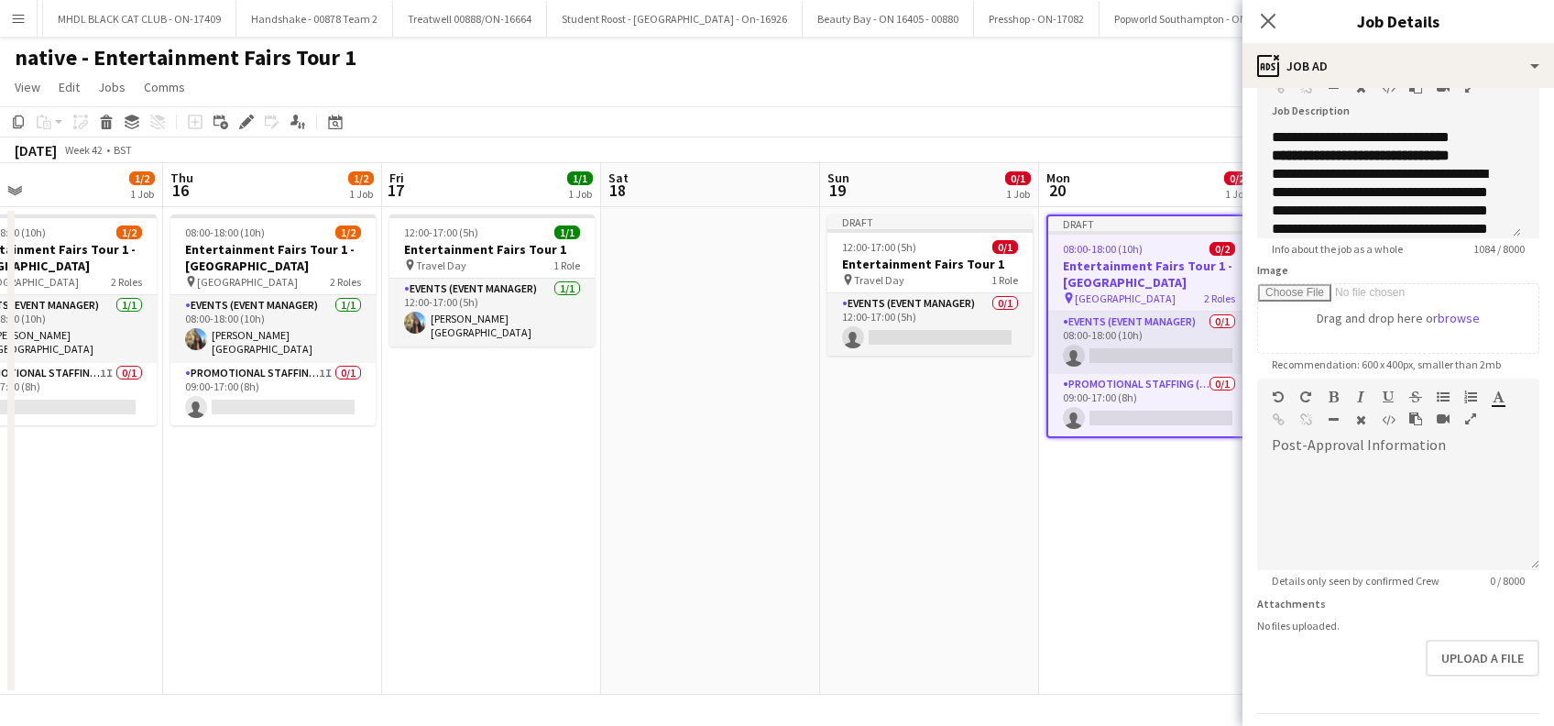
scroll to position [180, 0]
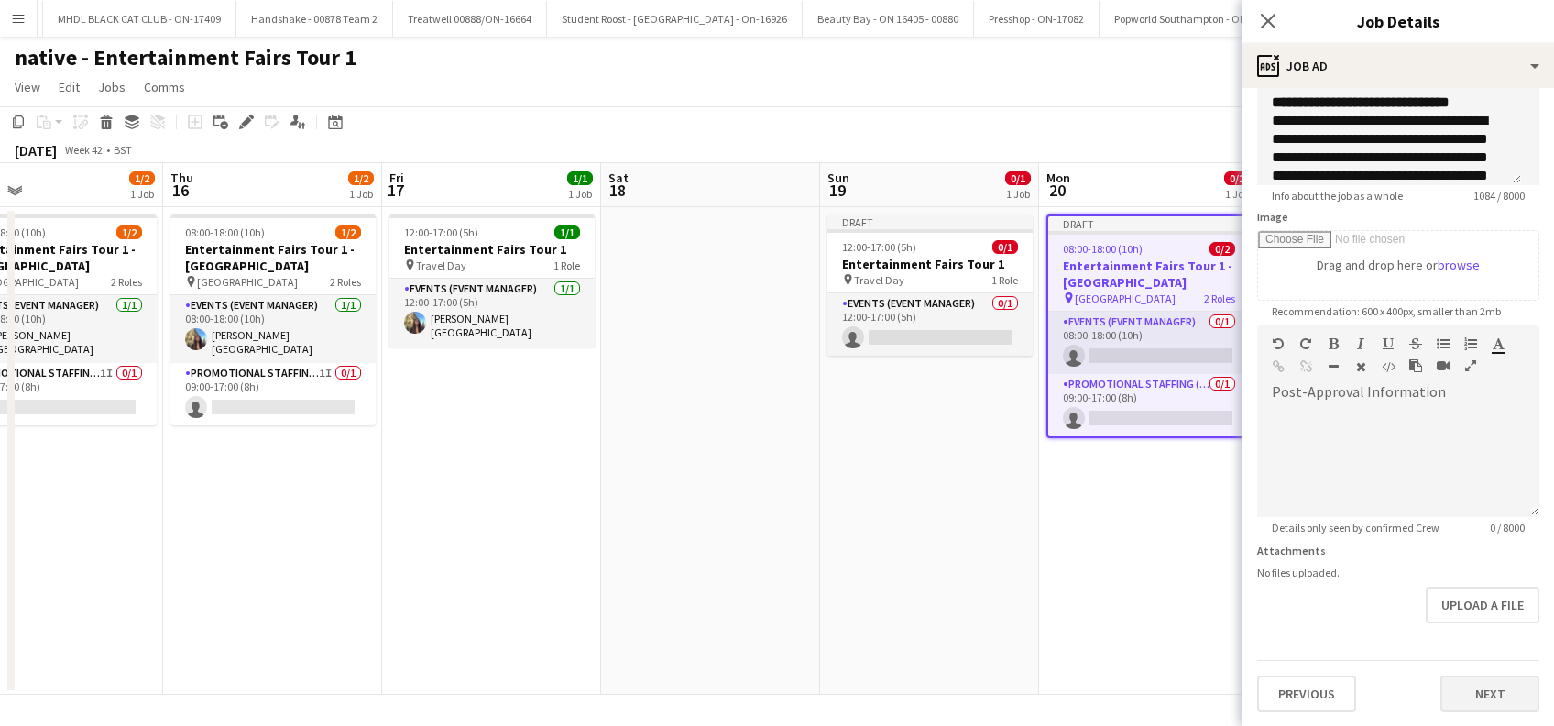
type input "**********"
click at [1477, 704] on button "Next" at bounding box center [1489, 693] width 99 height 37
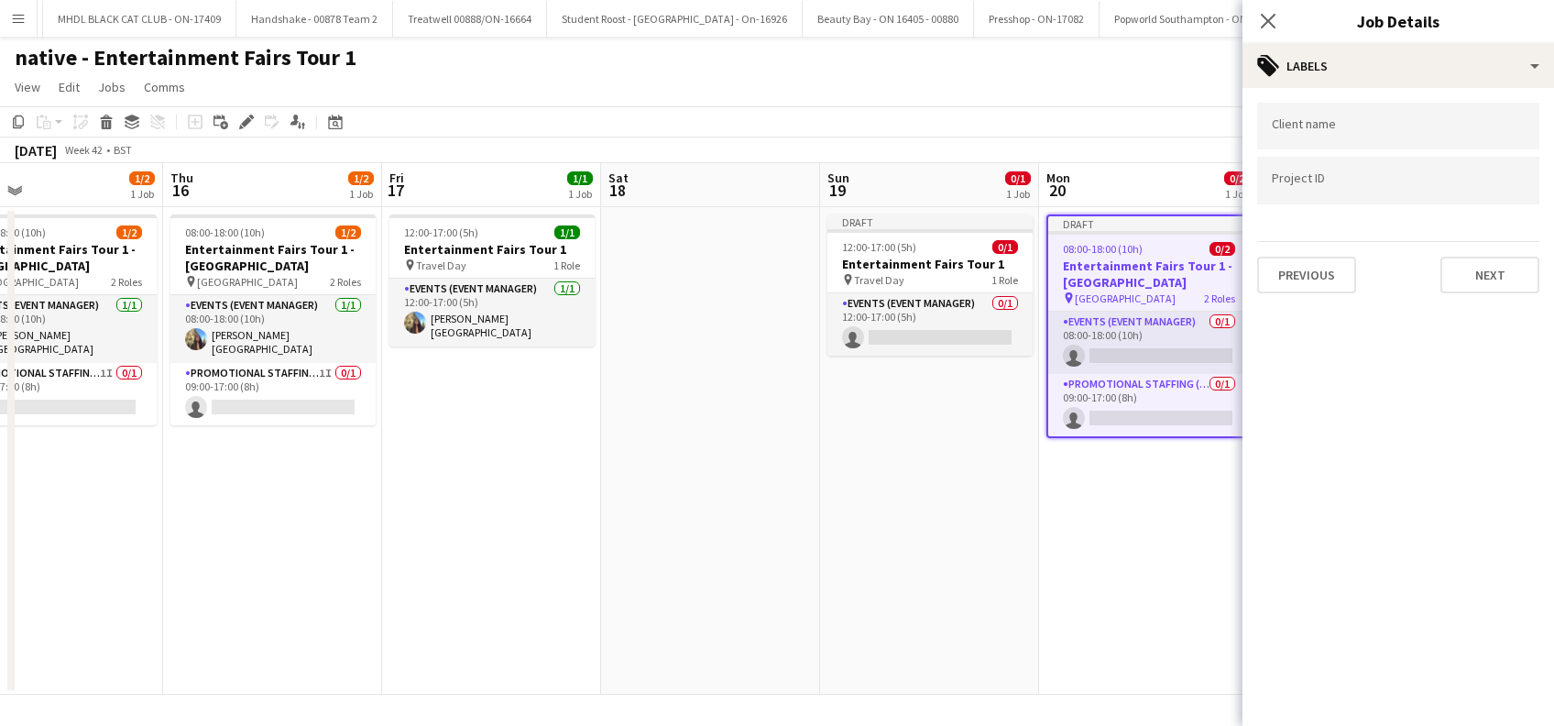
scroll to position [0, 0]
click at [1478, 274] on button "Next" at bounding box center [1489, 275] width 99 height 37
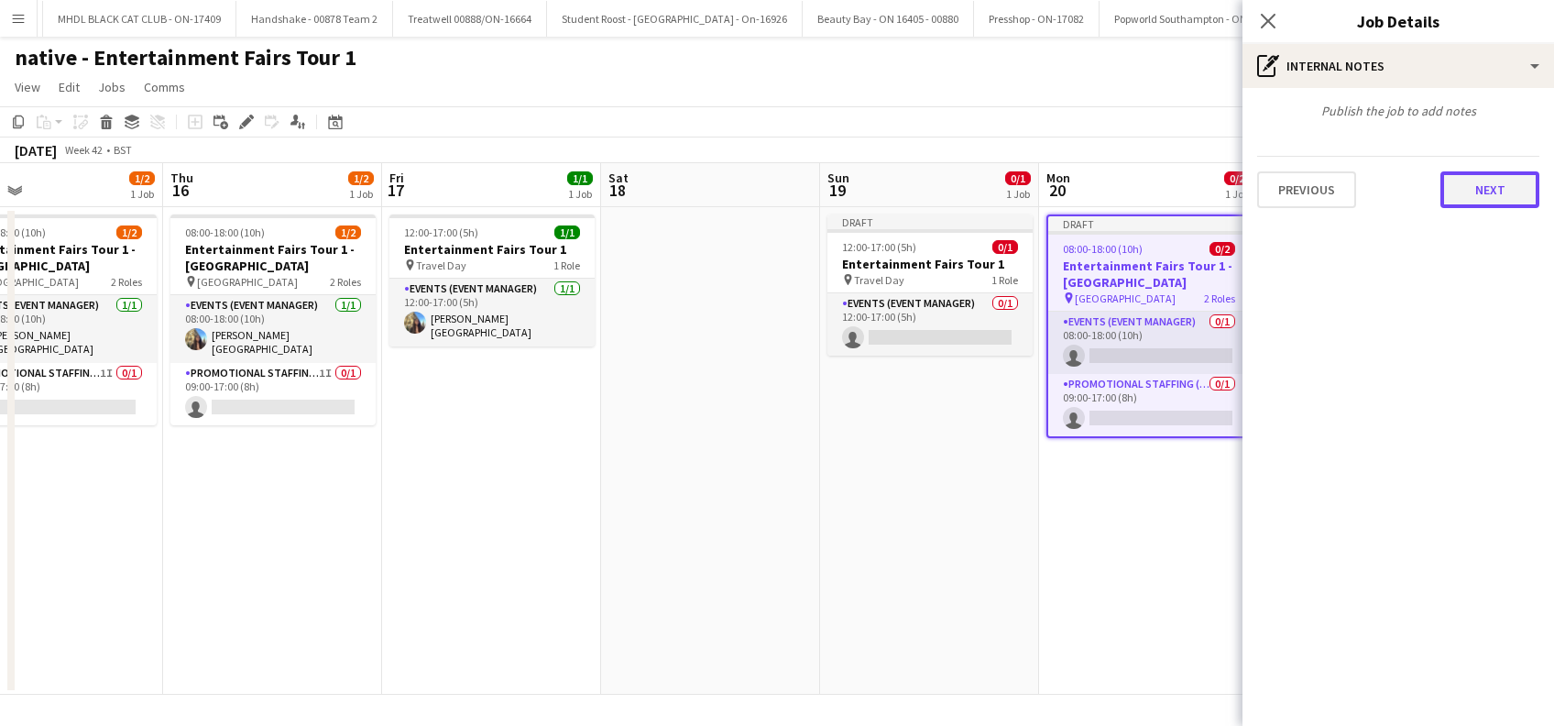
click at [1498, 195] on button "Next" at bounding box center [1489, 189] width 99 height 37
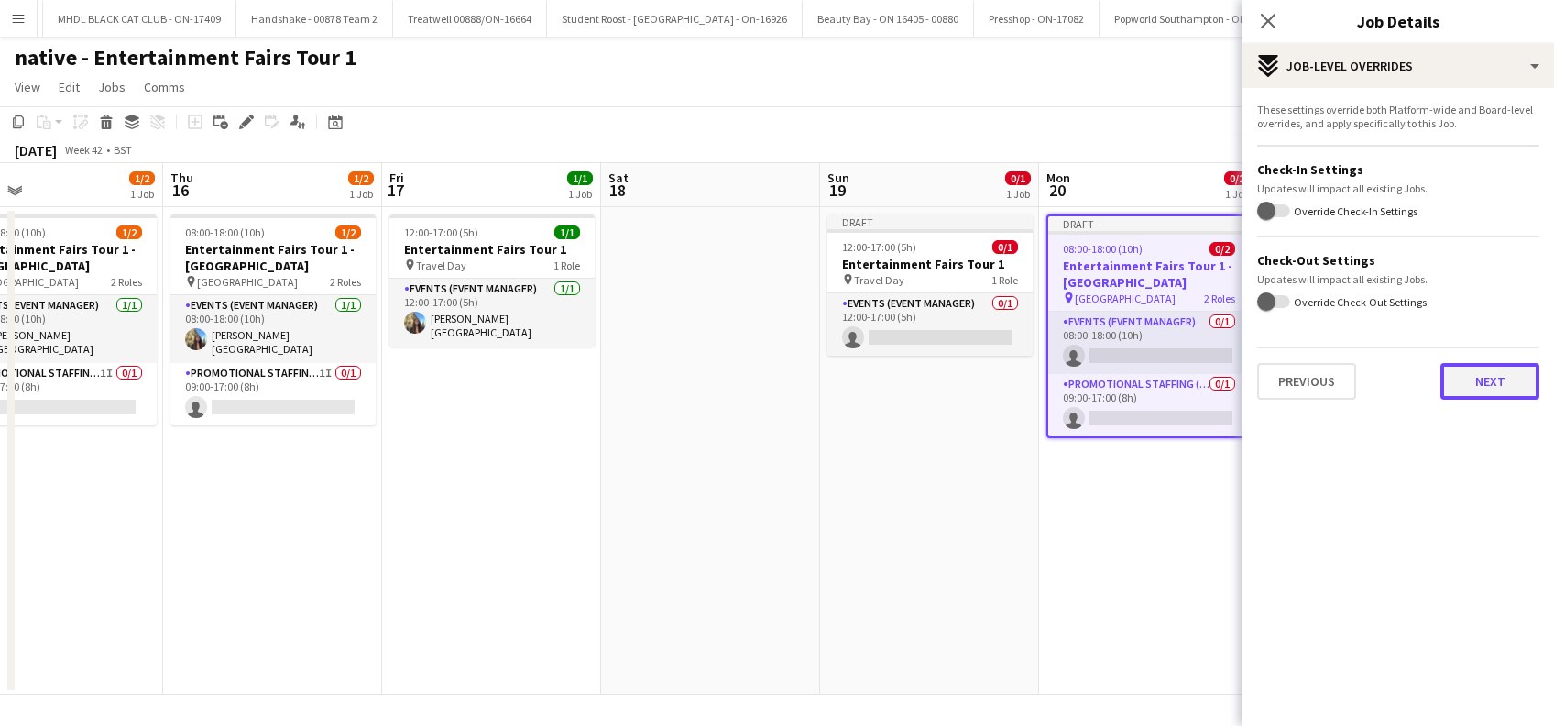
click at [1520, 384] on button "Next" at bounding box center [1489, 381] width 99 height 37
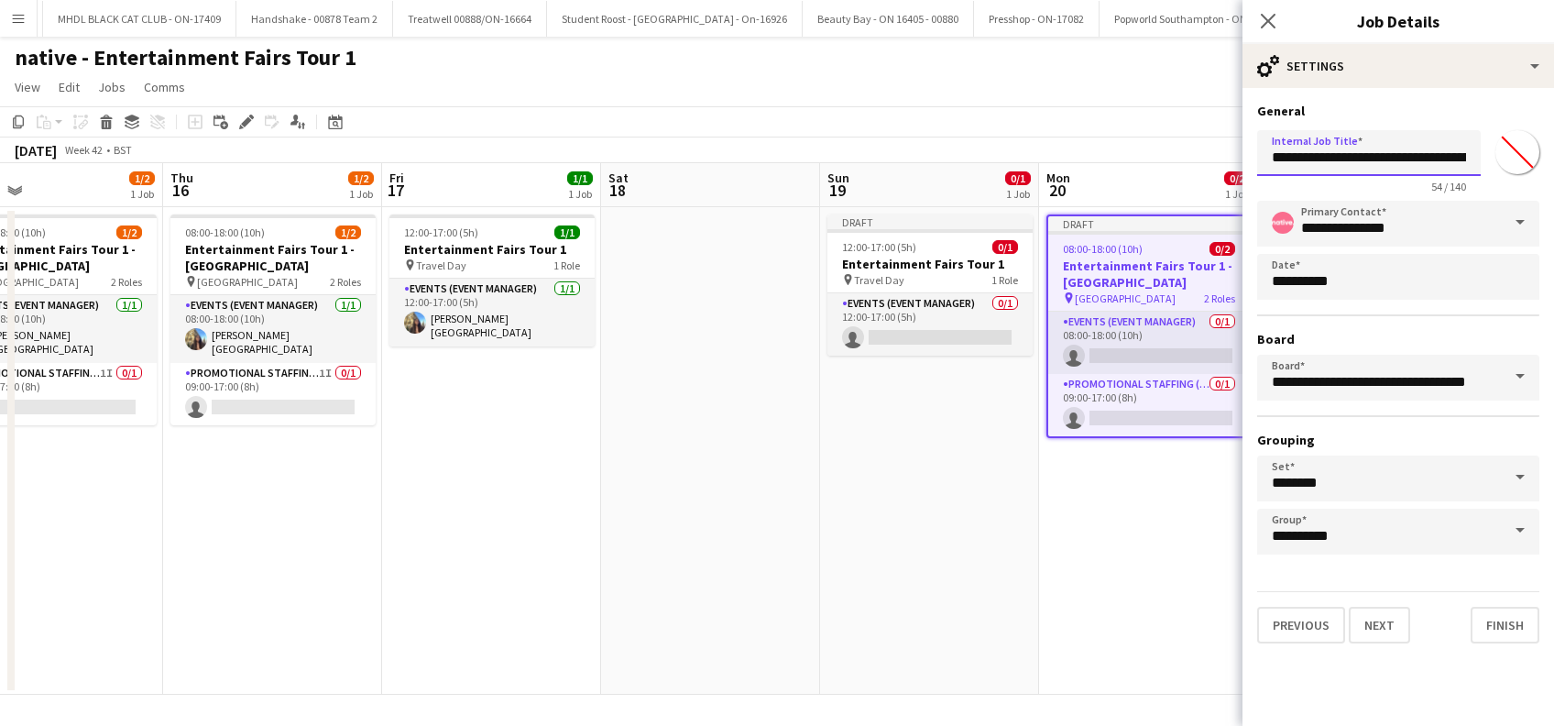
scroll to position [0, 132]
drag, startPoint x: 1445, startPoint y: 157, endPoint x: 1534, endPoint y: 156, distance: 88.9
click at [1534, 152] on div "**********" at bounding box center [1398, 158] width 282 height 71
type input "**********"
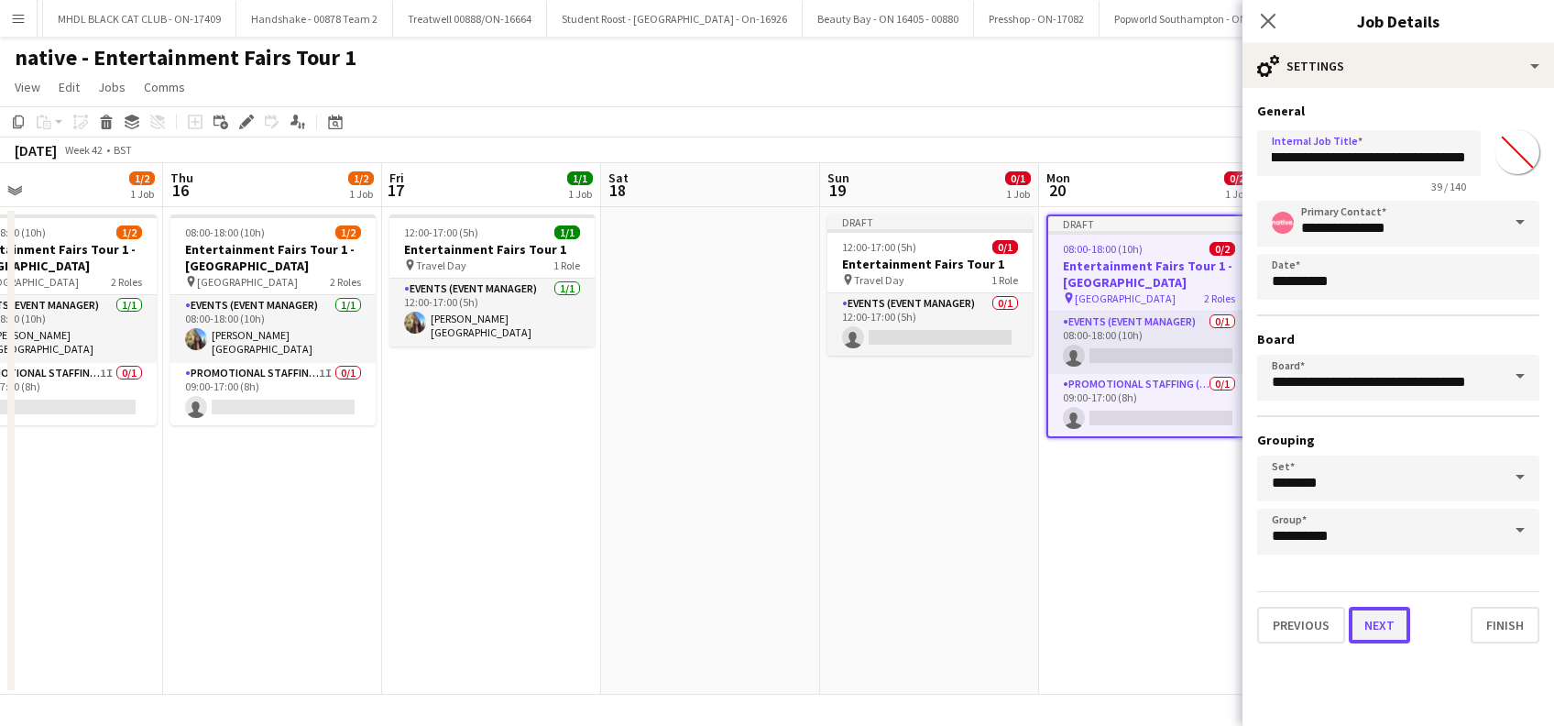
click at [1380, 638] on button "Next" at bounding box center [1378, 624] width 61 height 37
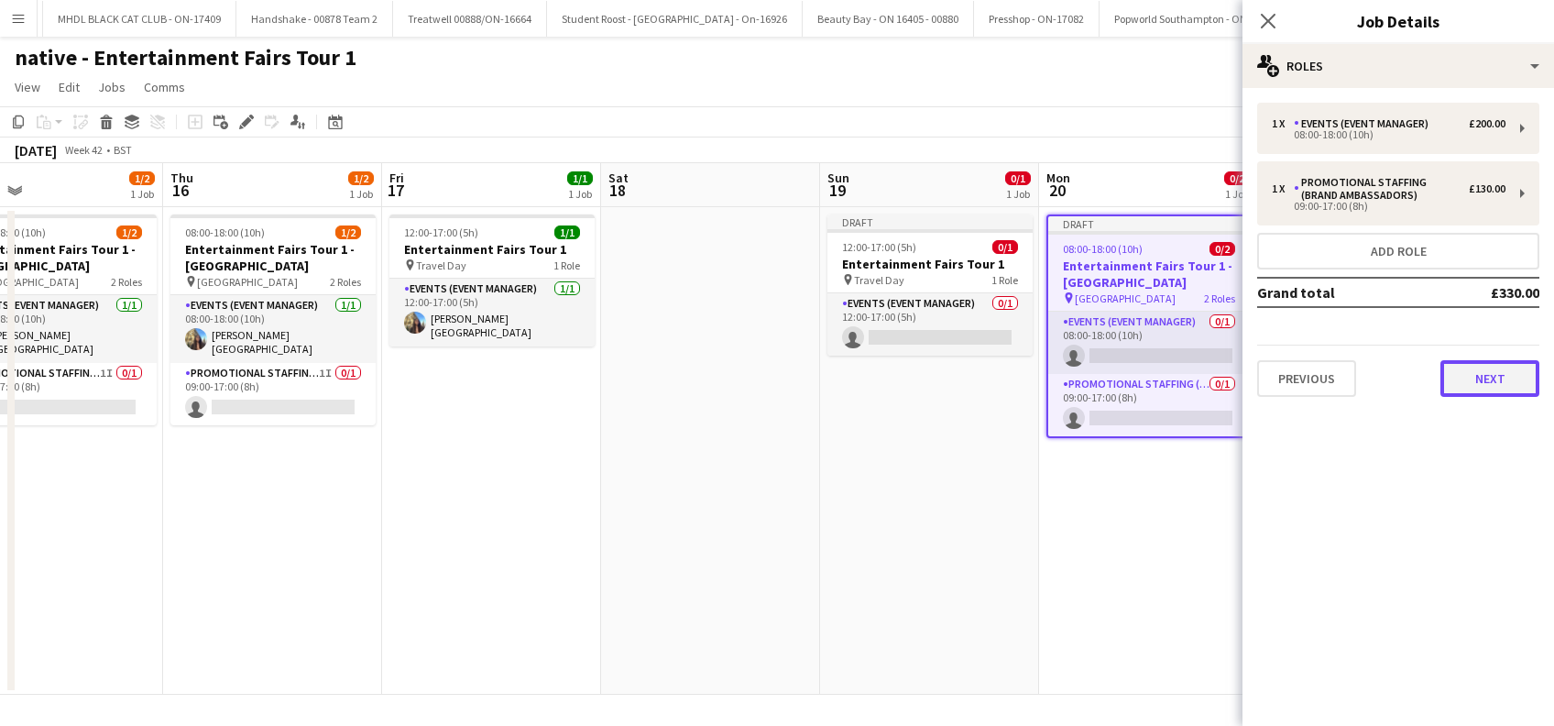
click at [1502, 381] on button "Next" at bounding box center [1489, 378] width 99 height 37
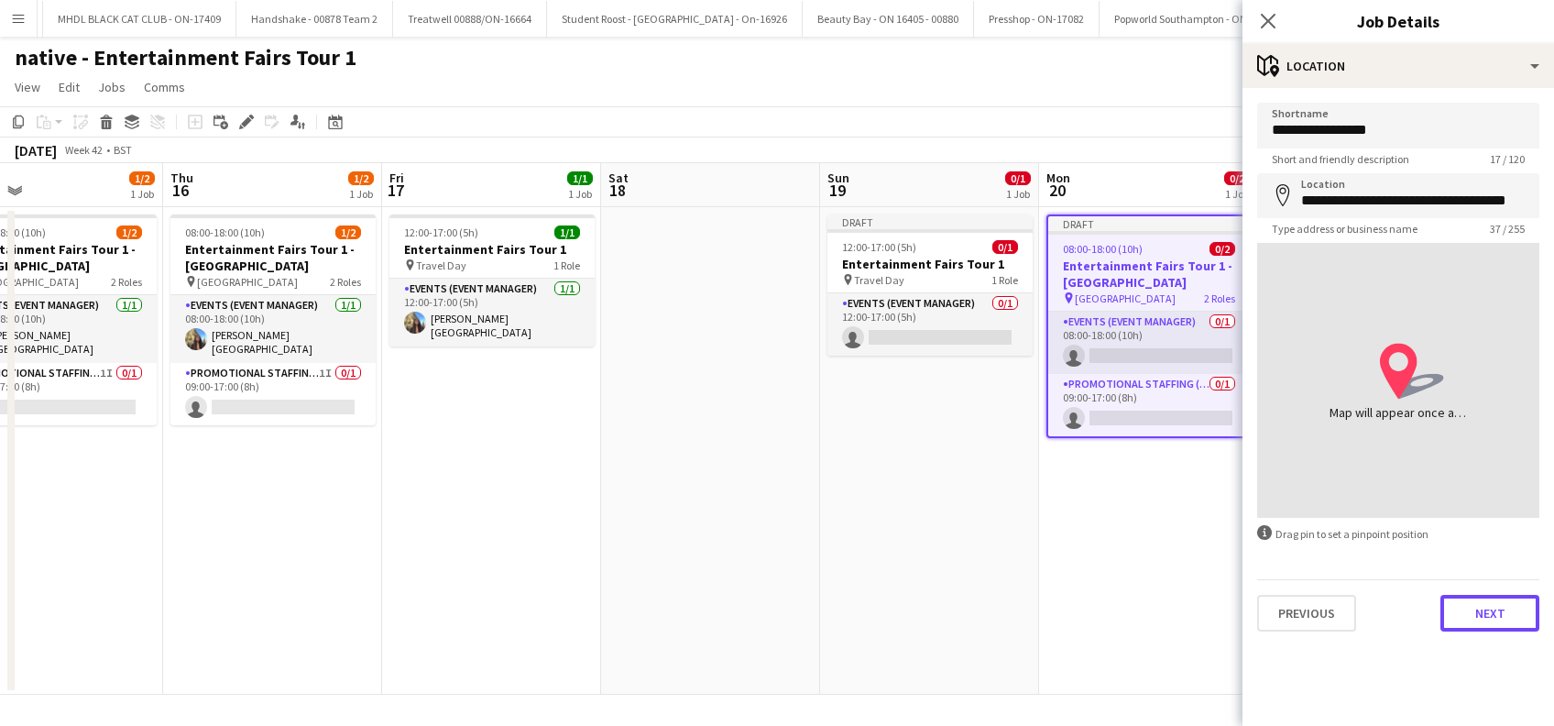
click at [1490, 616] on button "Next" at bounding box center [1489, 613] width 99 height 37
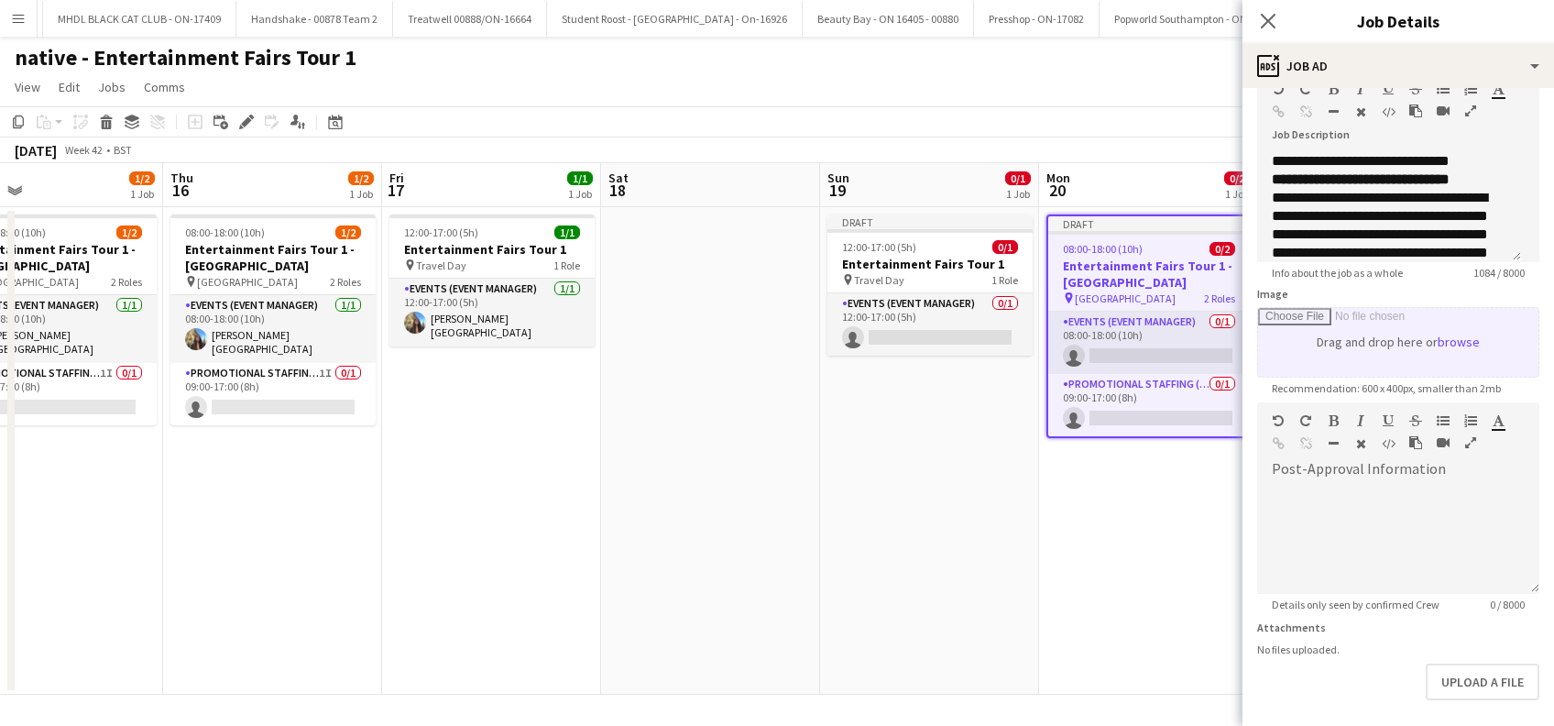
scroll to position [180, 0]
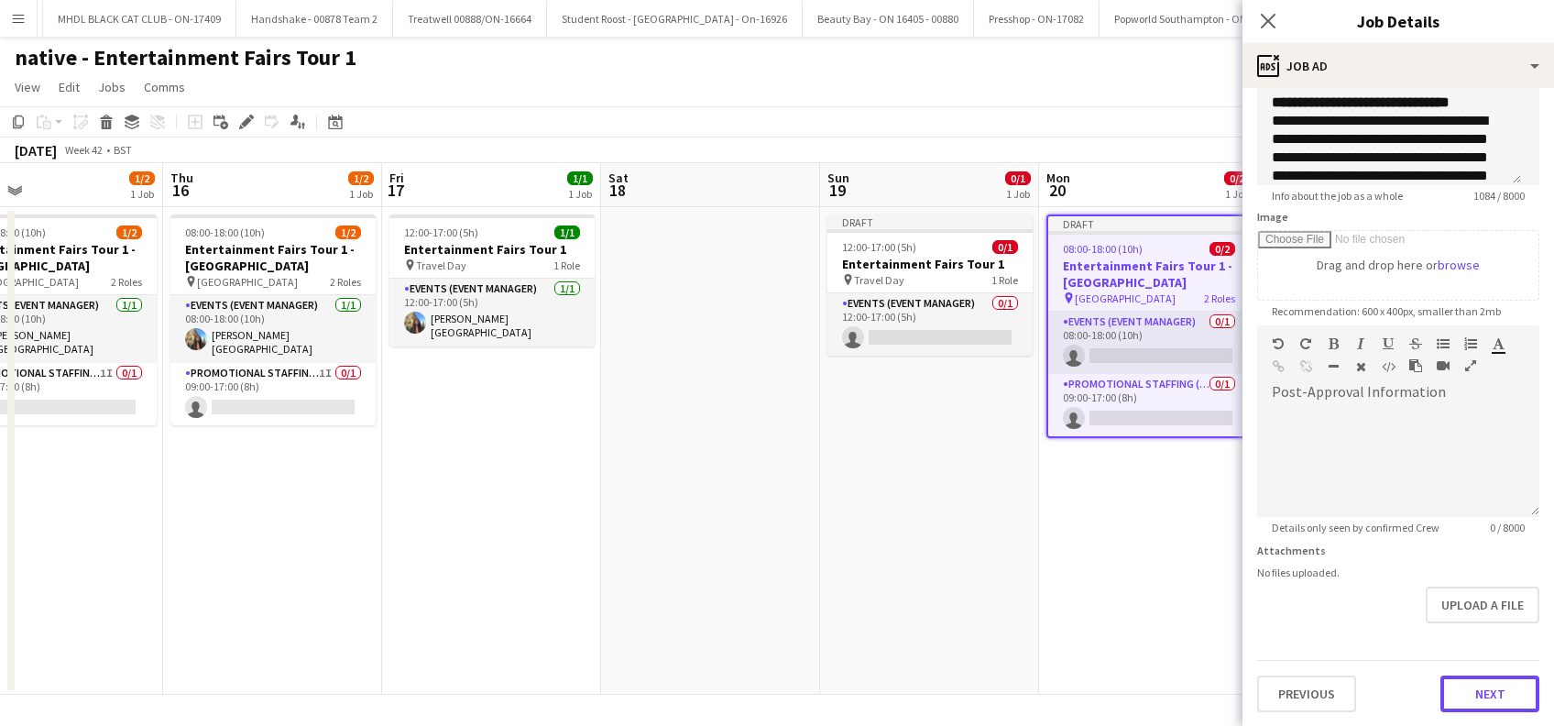
click at [1469, 693] on button "Next" at bounding box center [1489, 693] width 99 height 37
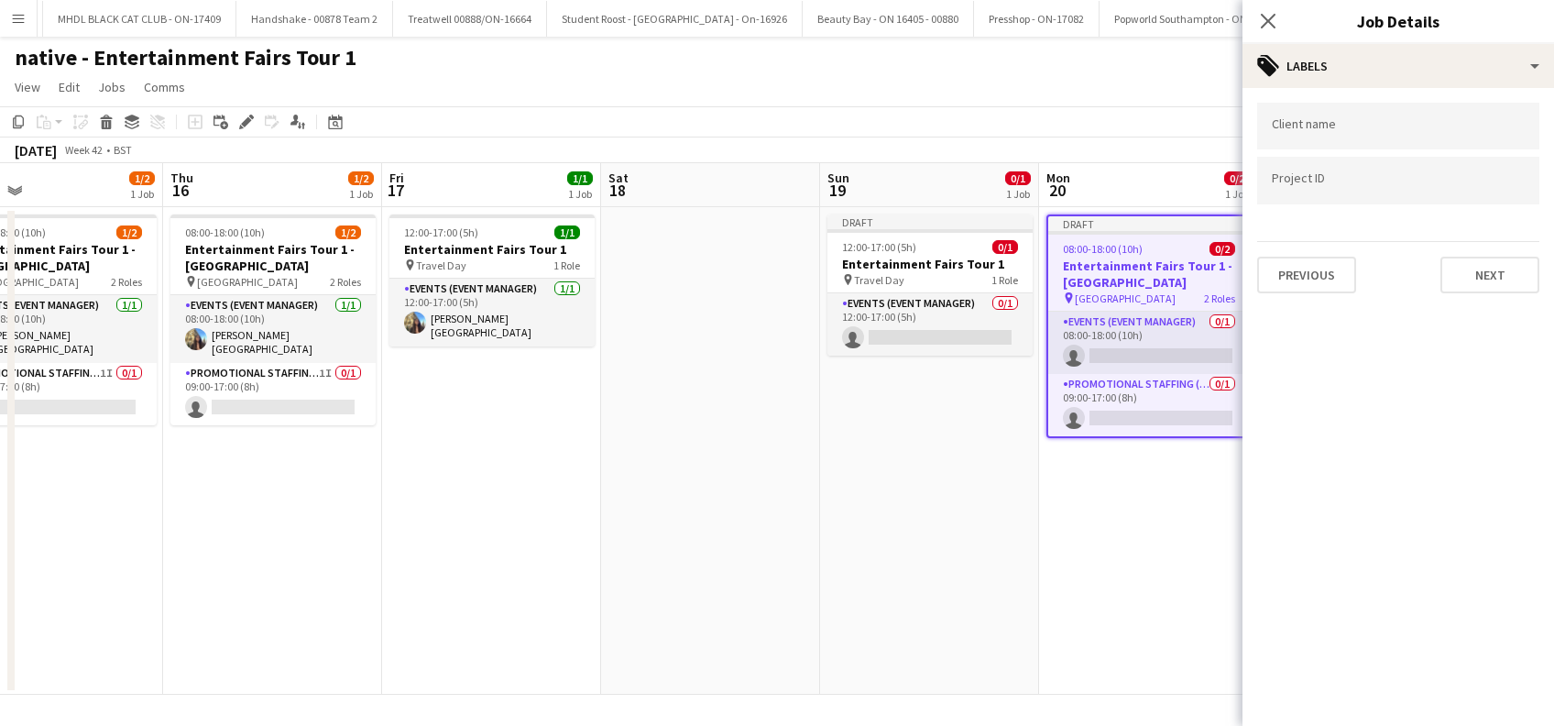
scroll to position [0, 0]
click at [1493, 271] on button "Next" at bounding box center [1489, 275] width 99 height 37
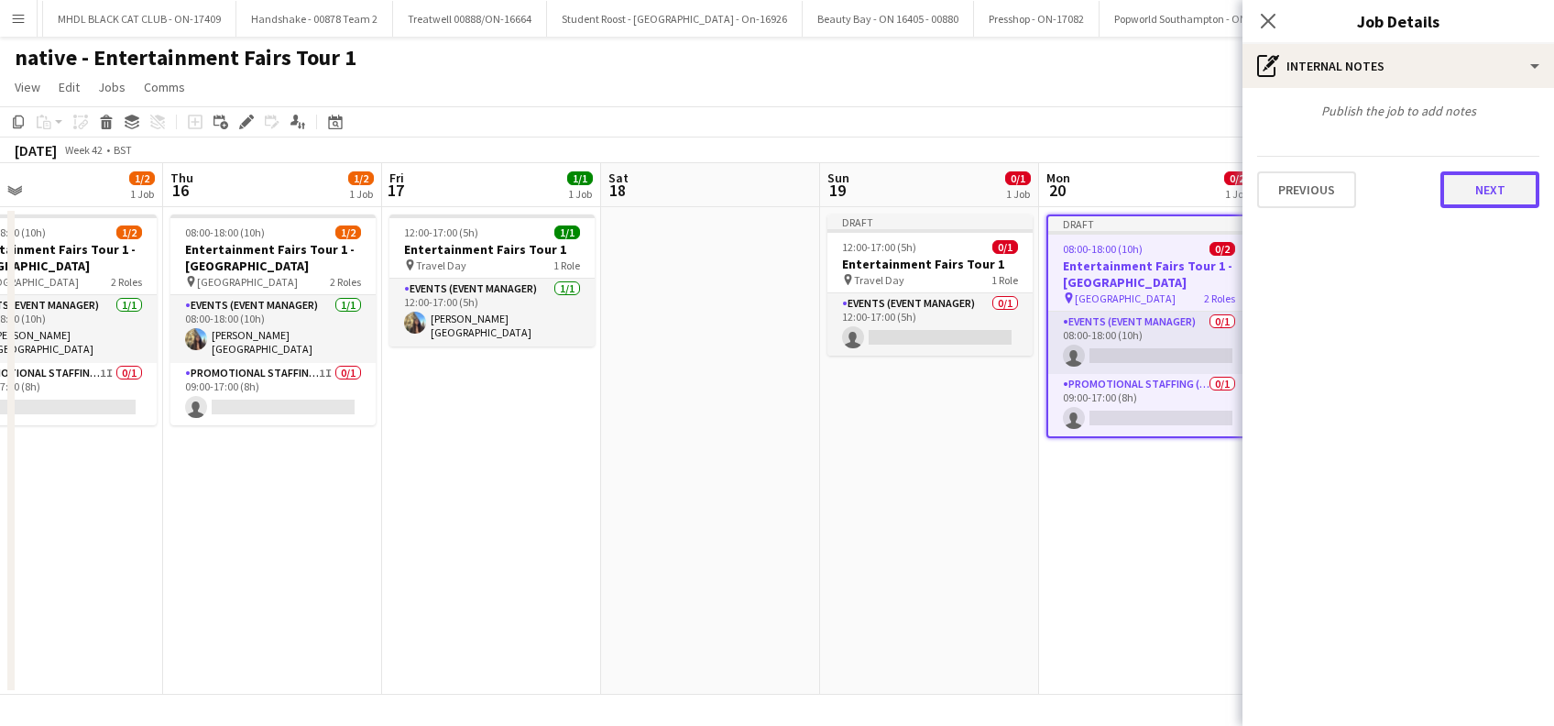
click at [1499, 193] on button "Next" at bounding box center [1489, 189] width 99 height 37
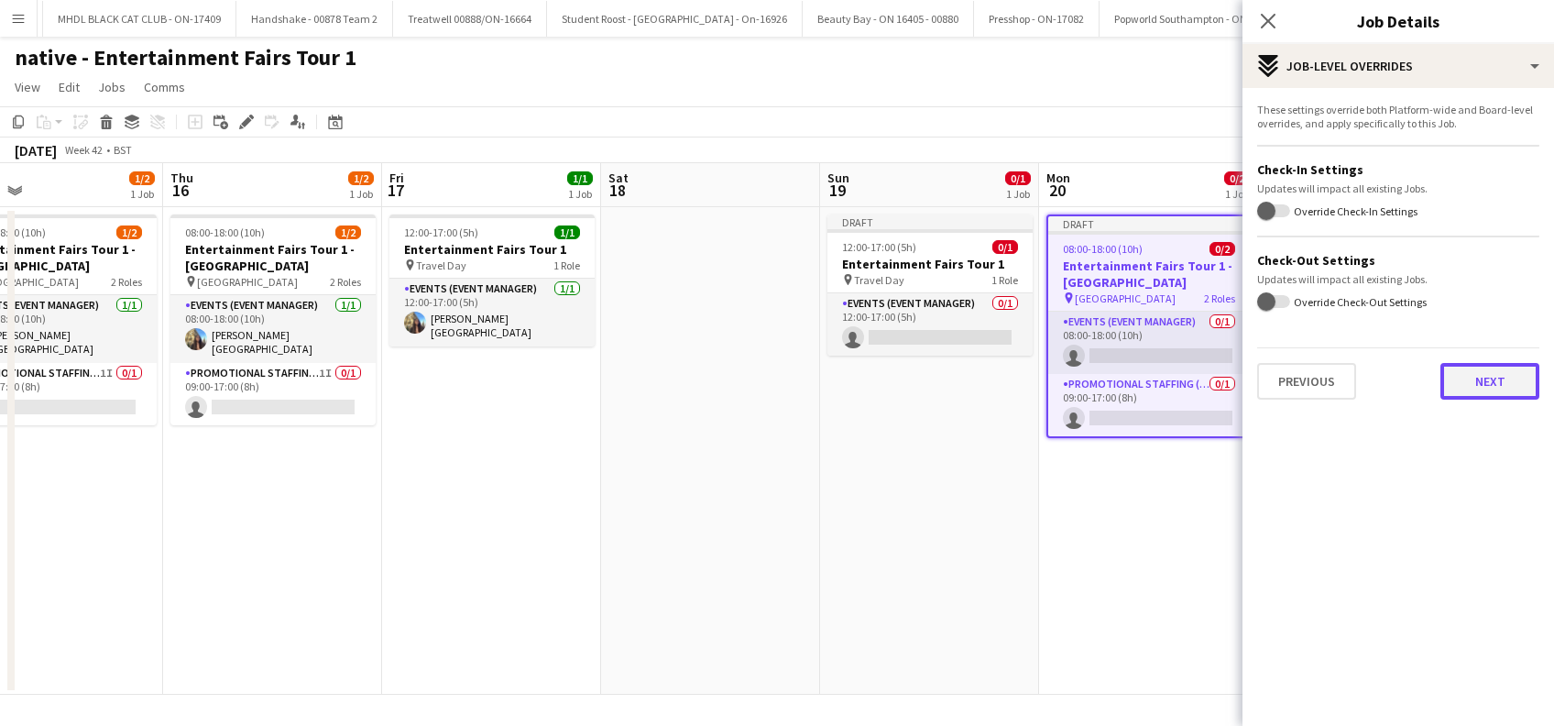
click at [1494, 378] on button "Next" at bounding box center [1489, 381] width 99 height 37
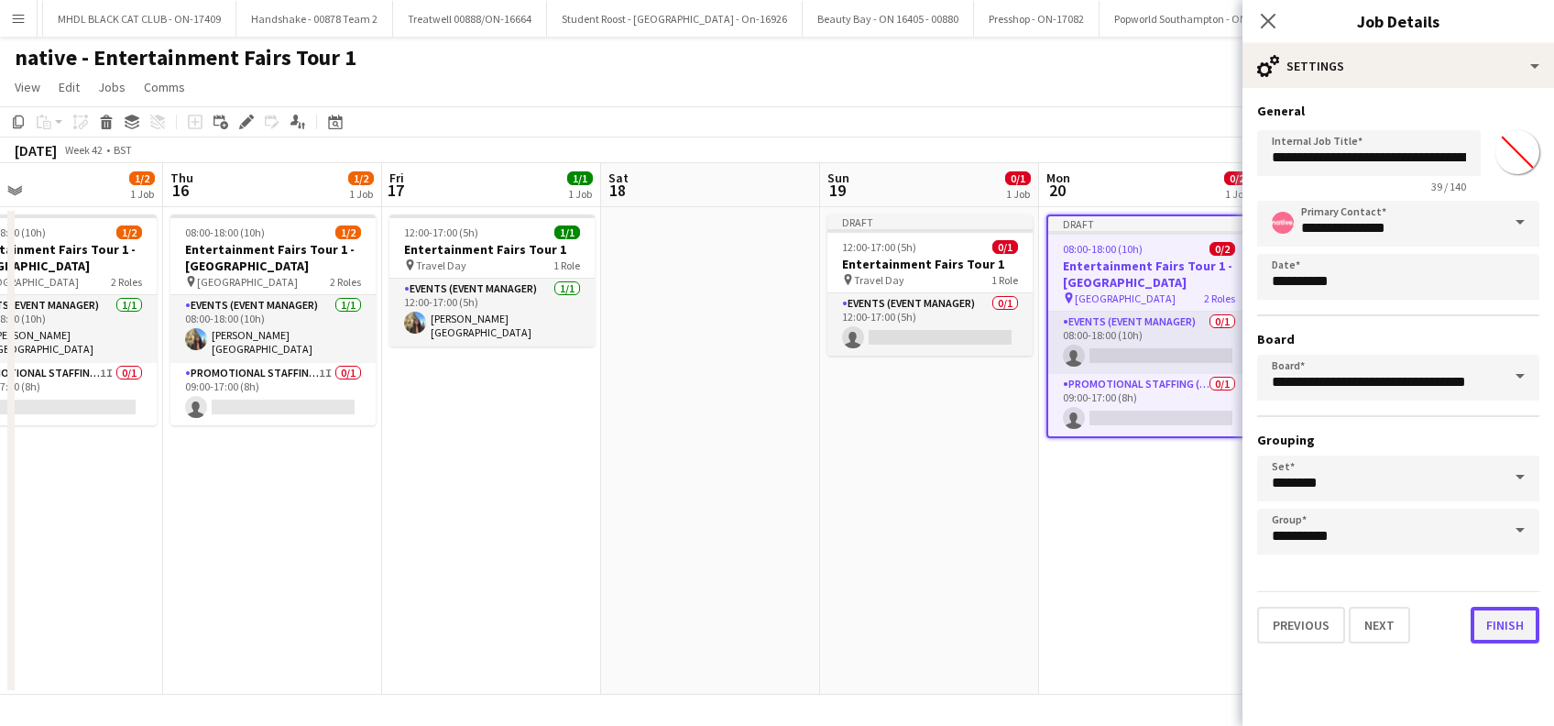
click at [1500, 624] on button "Finish" at bounding box center [1504, 624] width 69 height 37
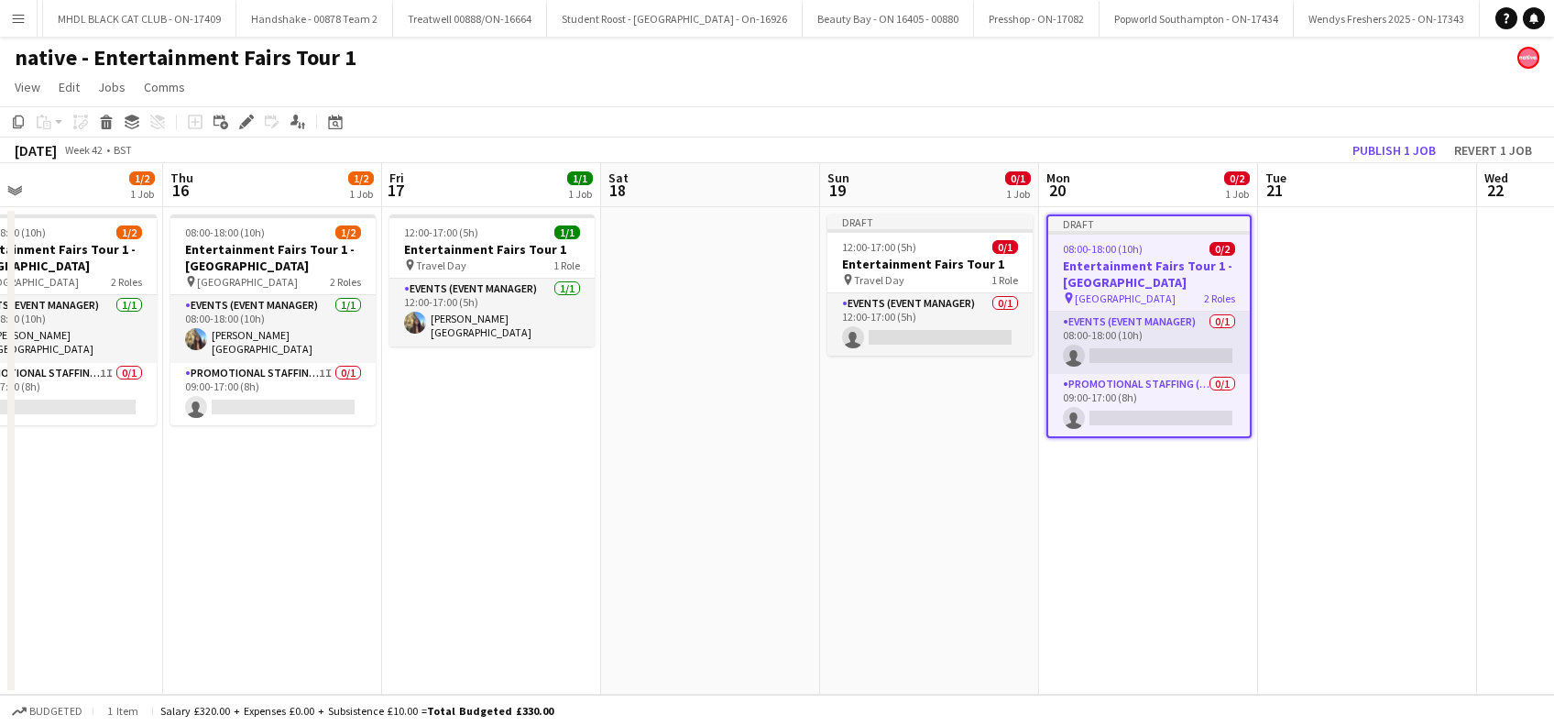
click at [1158, 564] on app-date-cell "Draft 08:00-18:00 (10h) 0/2 Entertainment Fairs Tour 1 - Bangor Uni pin Bangor …" at bounding box center [1148, 450] width 219 height 487
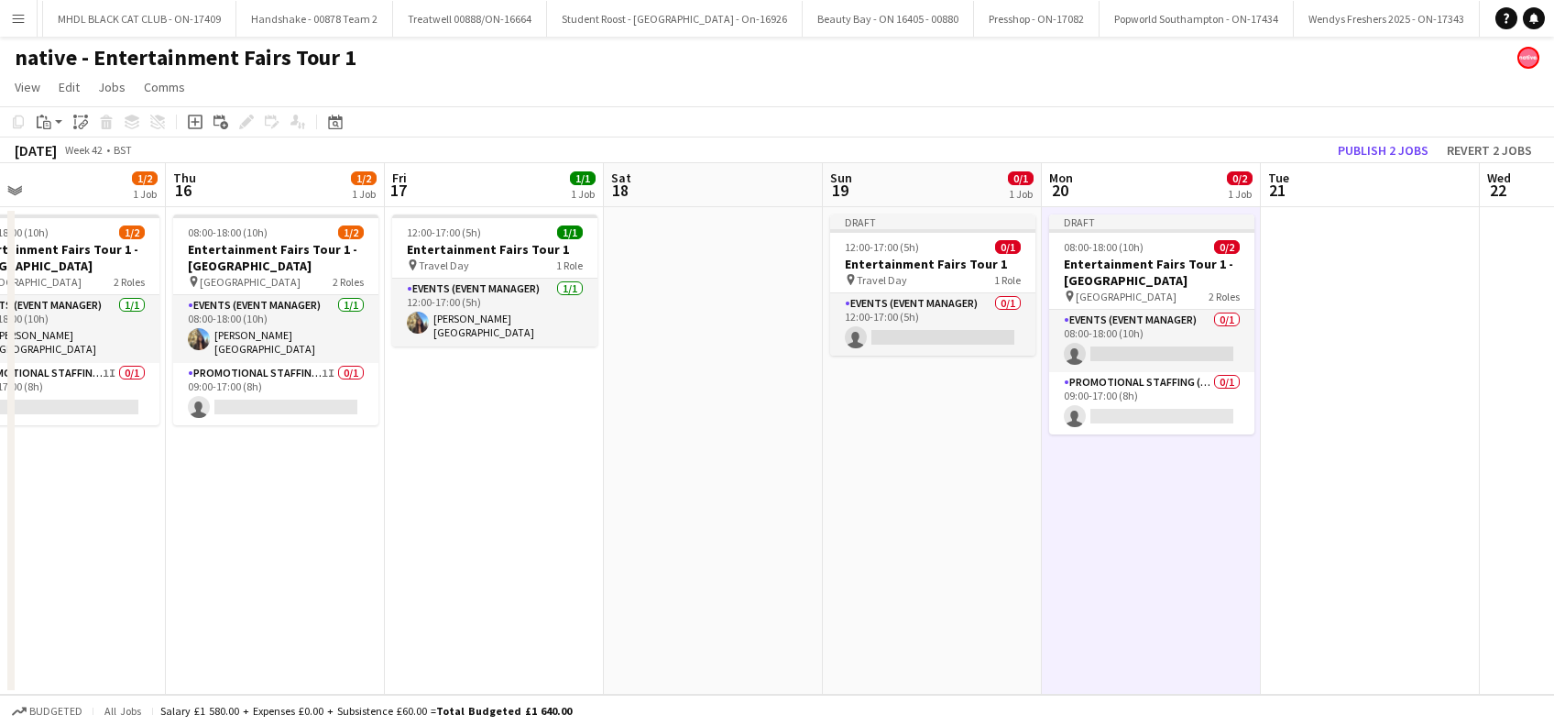
click at [1408, 420] on app-date-cell at bounding box center [1370, 450] width 219 height 487
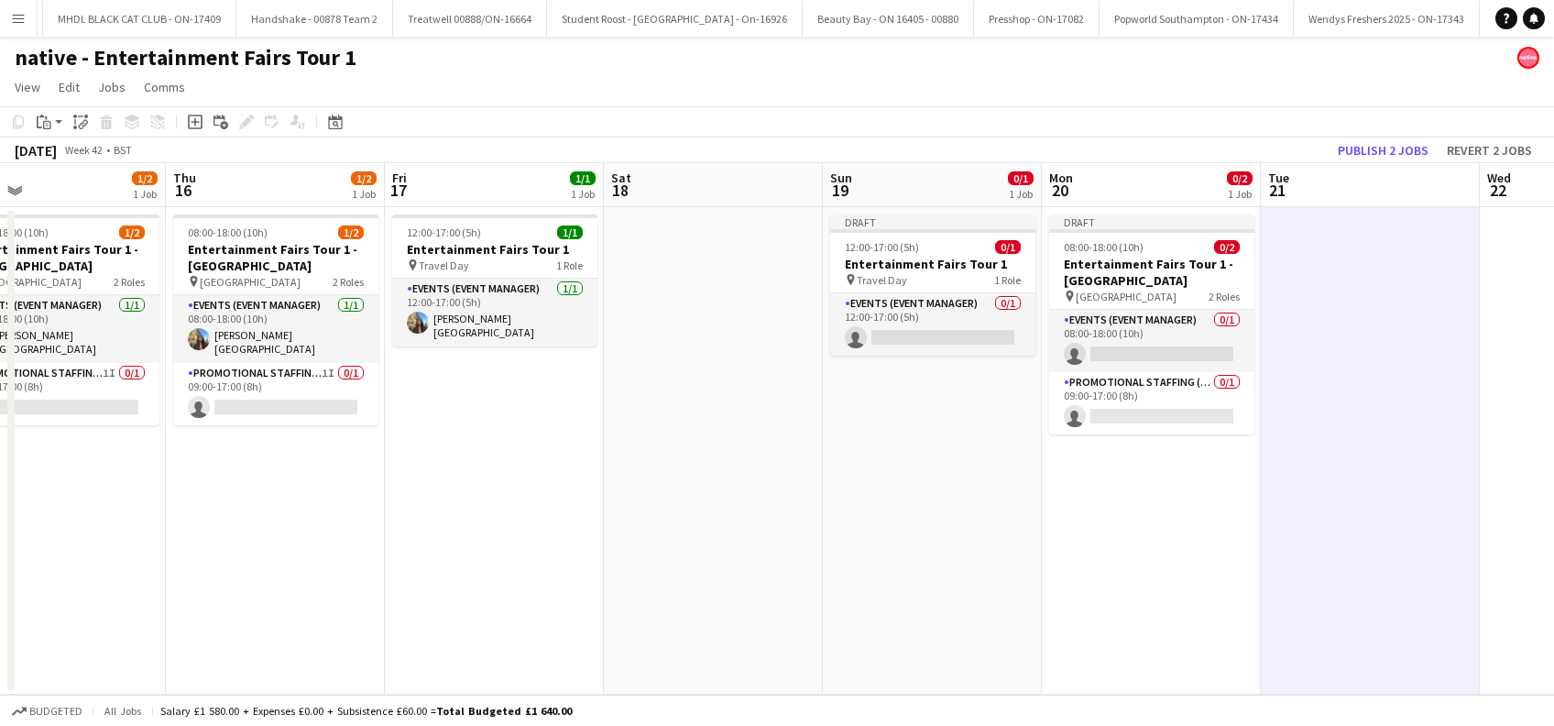
drag, startPoint x: 1160, startPoint y: 524, endPoint x: 1301, endPoint y: 462, distance: 154.2
click at [1163, 519] on app-date-cell "Draft 08:00-18:00 (10h) 0/2 Entertainment Fairs Tour 1 - Bangor Uni pin Bangor …" at bounding box center [1151, 450] width 219 height 487
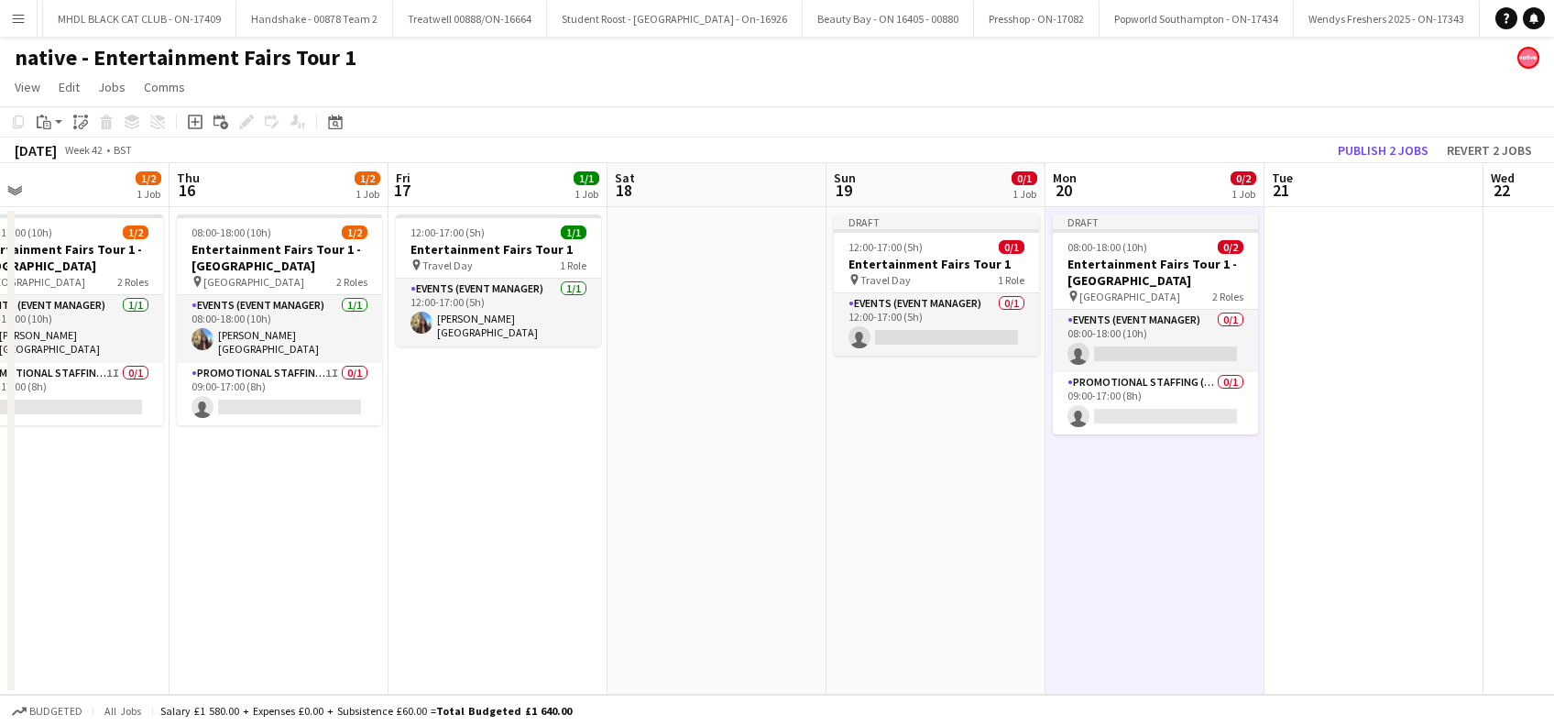
click at [1323, 444] on app-date-cell at bounding box center [1373, 450] width 219 height 487
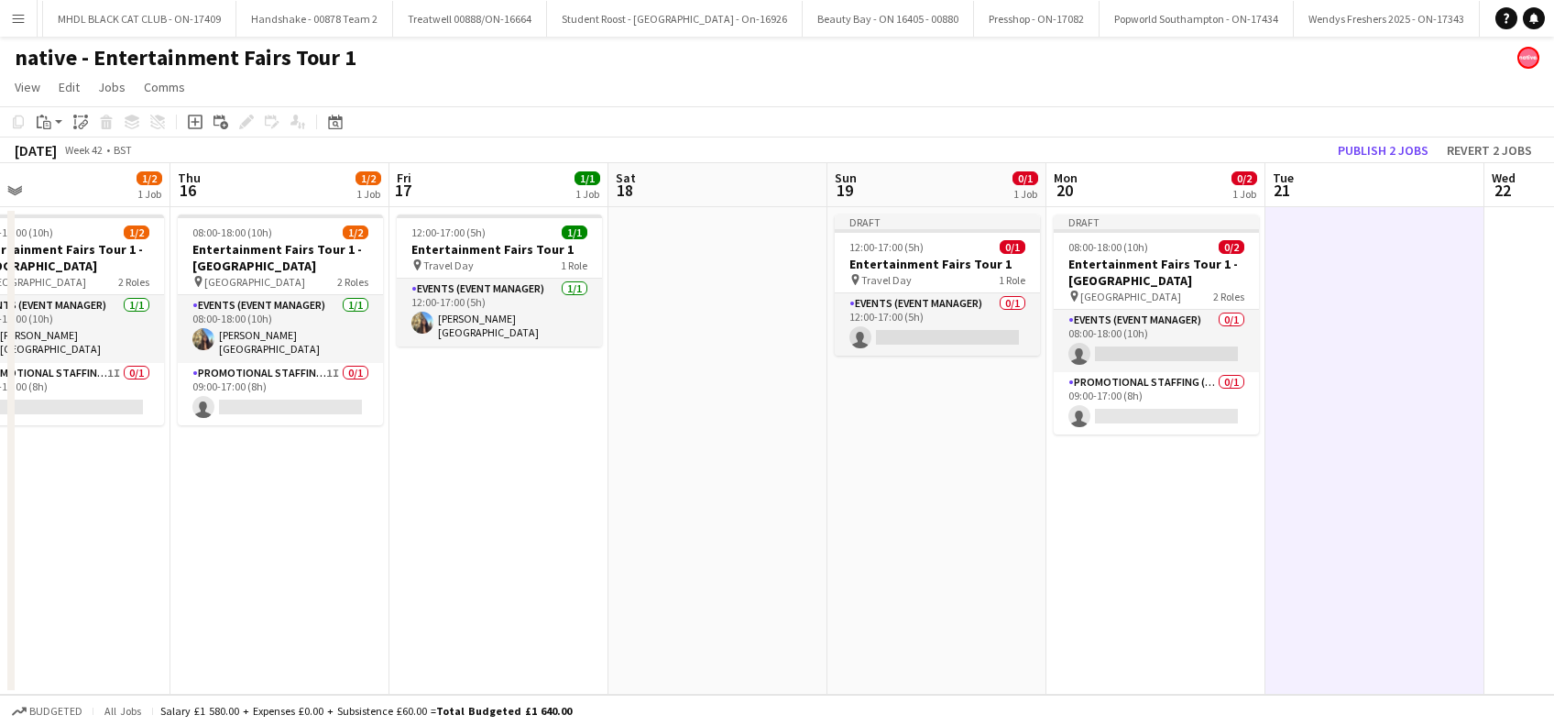
click at [1196, 532] on app-date-cell "Draft 08:00-18:00 (10h) 0/2 Entertainment Fairs Tour 1 - Bangor Uni pin Bangor …" at bounding box center [1155, 450] width 219 height 487
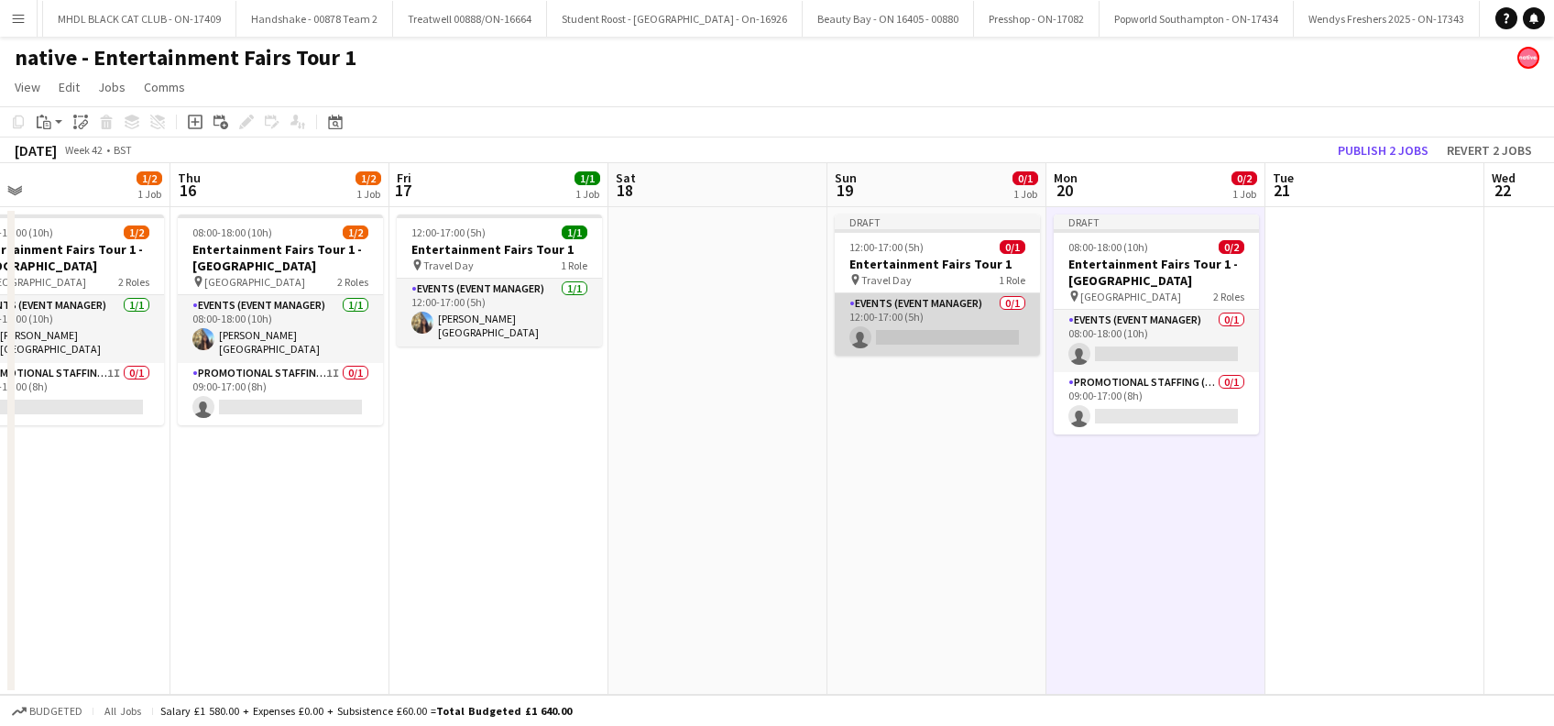
click at [966, 332] on app-card-role "Events (Event Manager) 0/1 12:00-17:00 (5h) single-neutral-actions" at bounding box center [937, 324] width 205 height 62
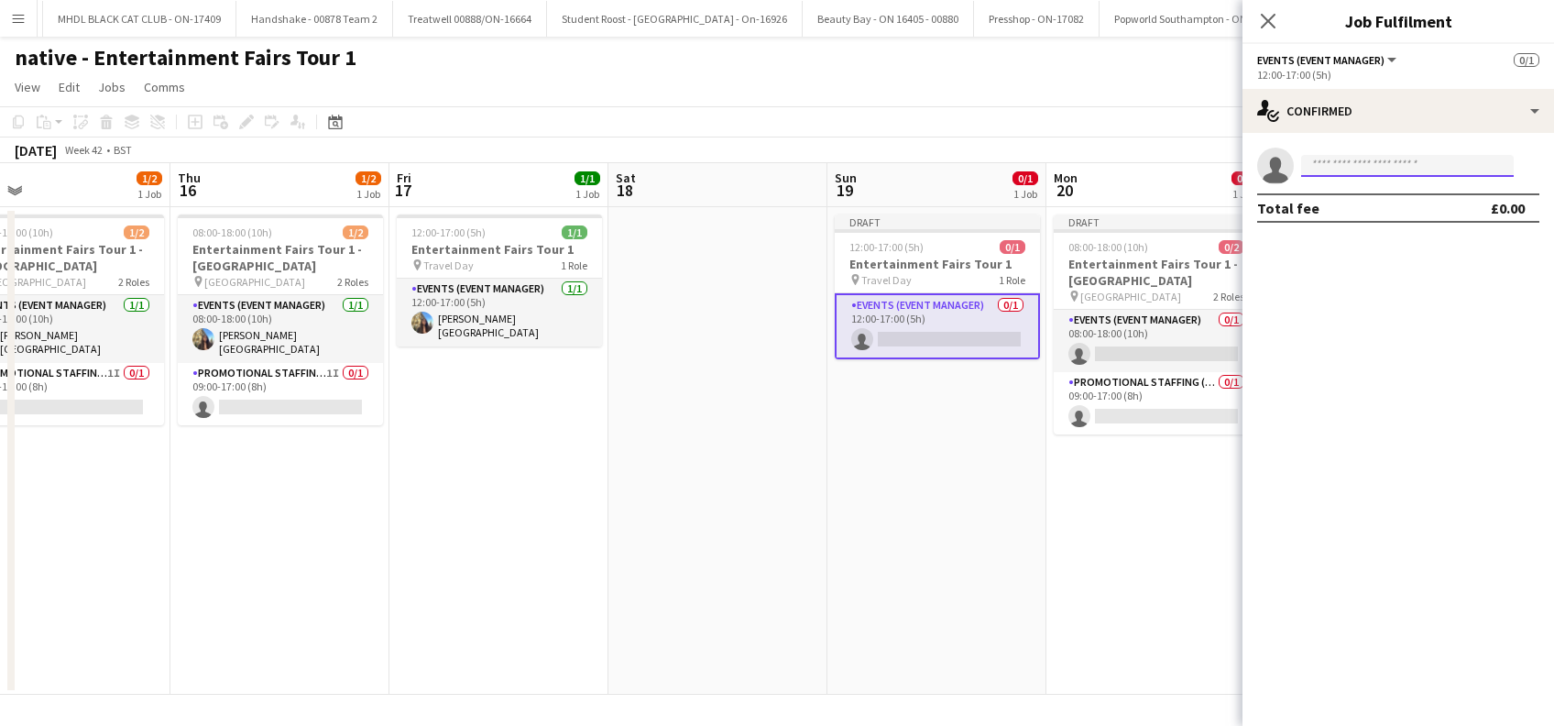
click at [1321, 173] on input at bounding box center [1407, 166] width 213 height 22
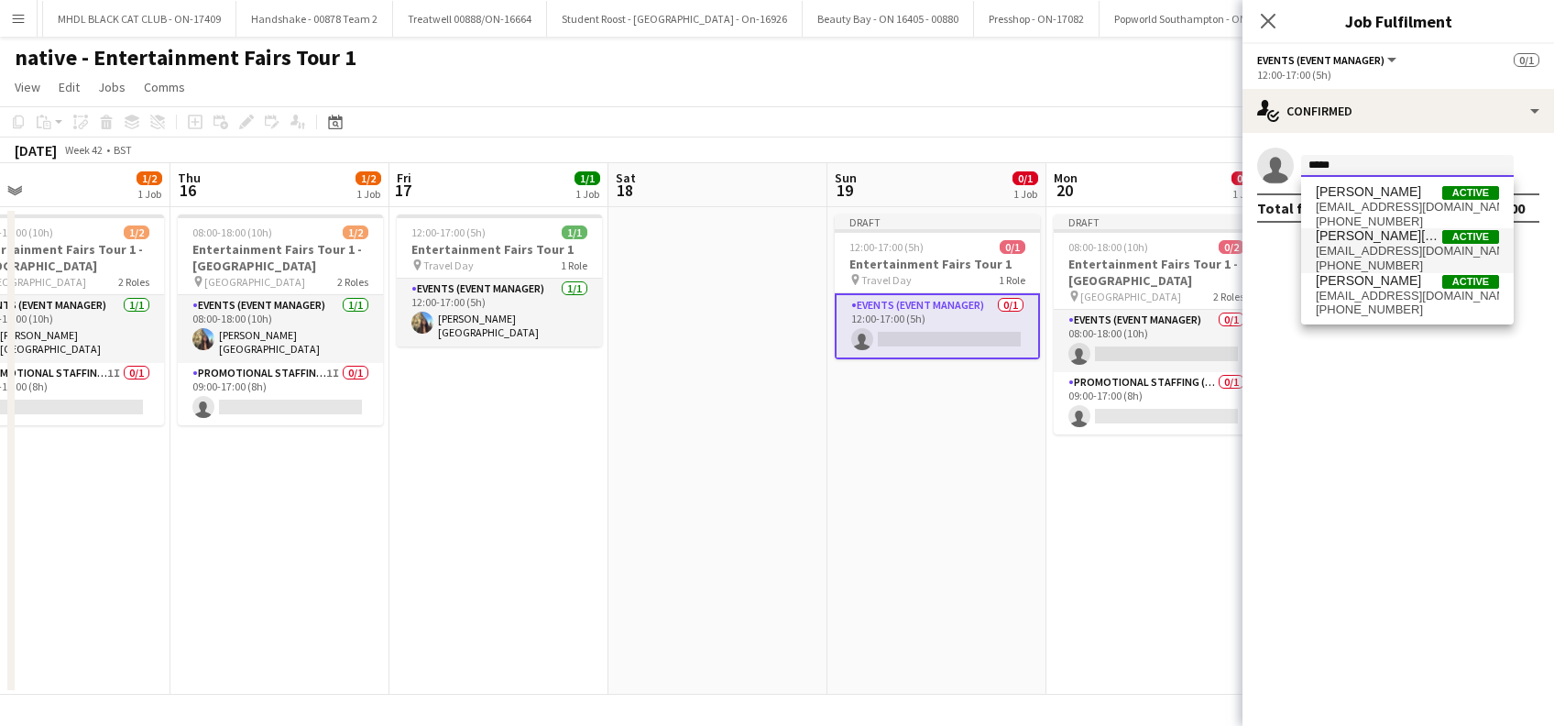
type input "*****"
click at [1370, 249] on span "aimeeheseltine05@gmail.com" at bounding box center [1407, 251] width 183 height 15
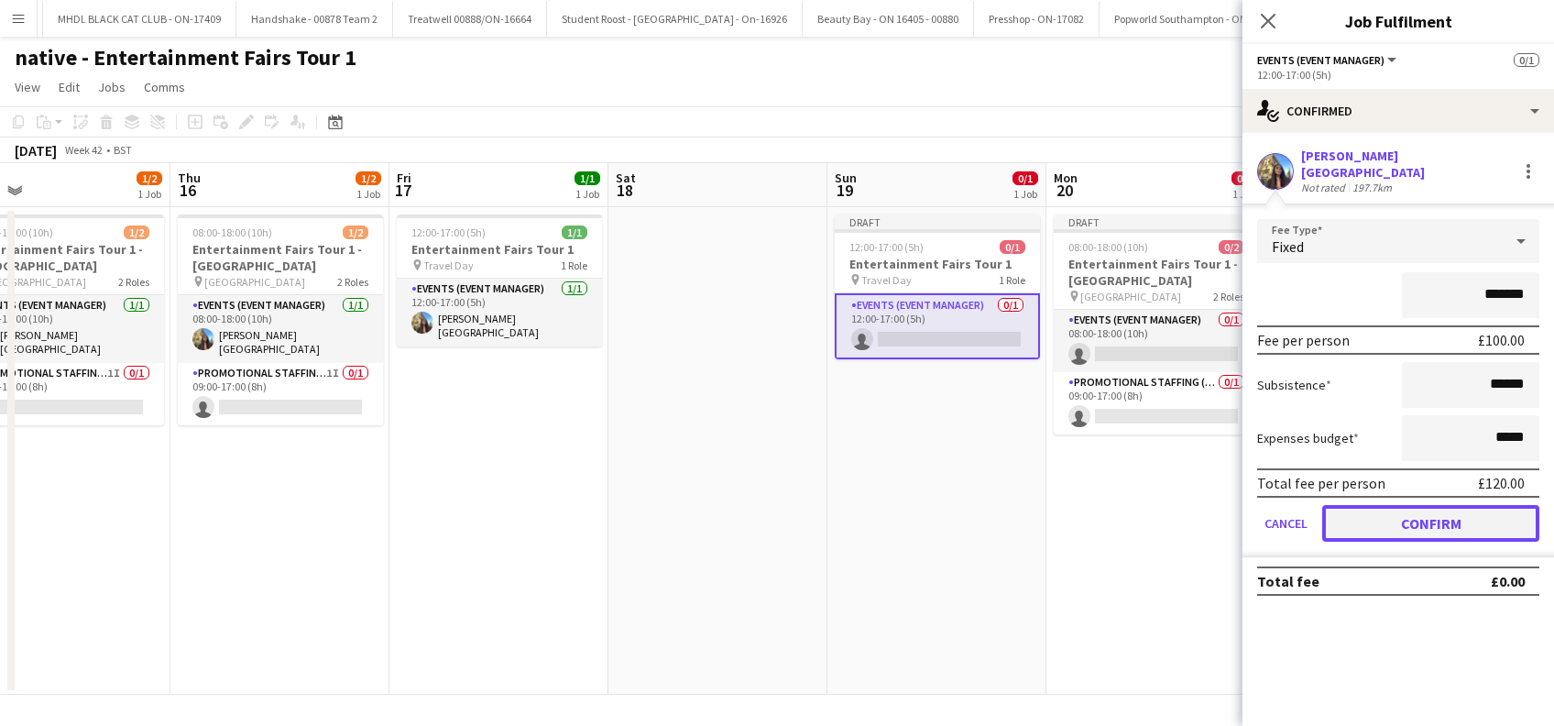
click at [1460, 507] on button "Confirm" at bounding box center [1430, 523] width 217 height 37
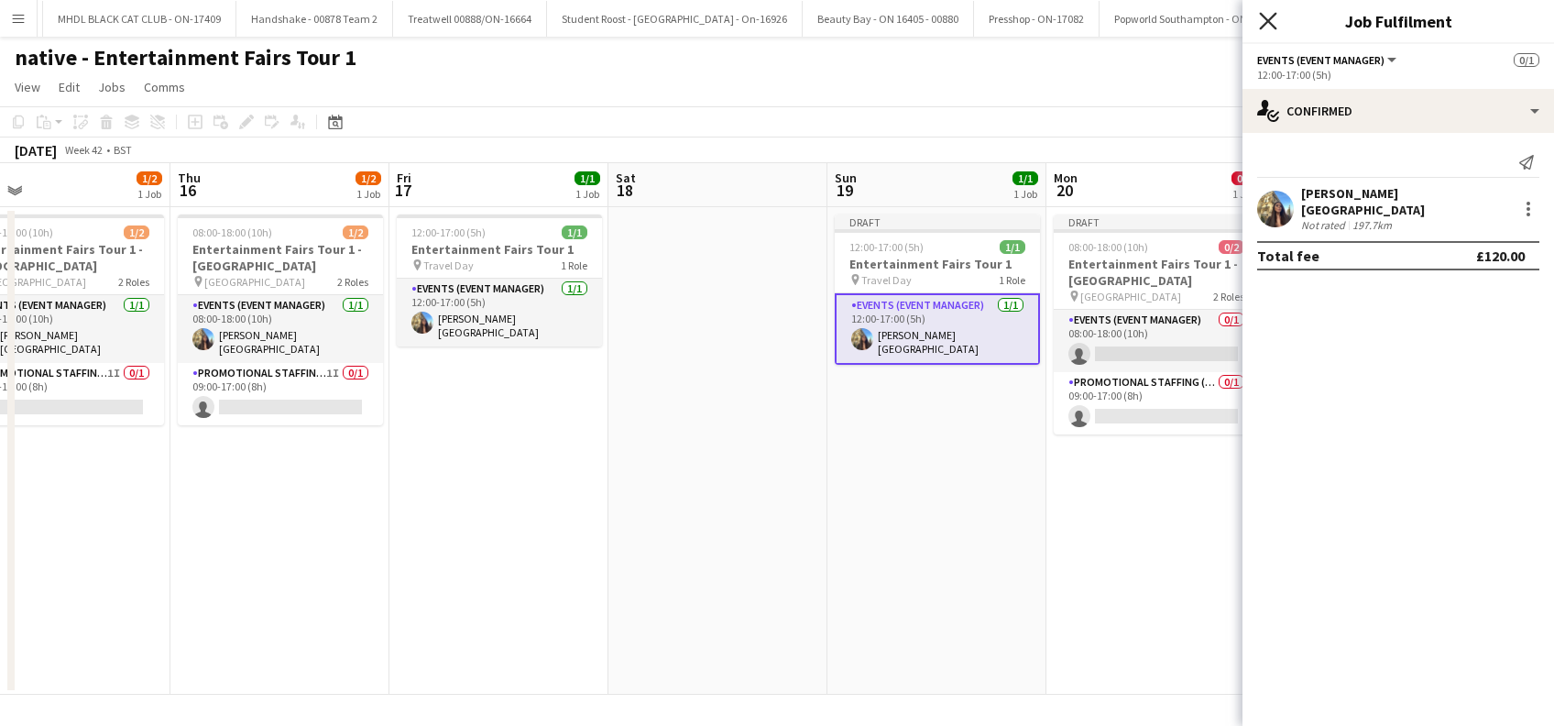
click at [1268, 18] on icon "Close pop-in" at bounding box center [1267, 20] width 17 height 17
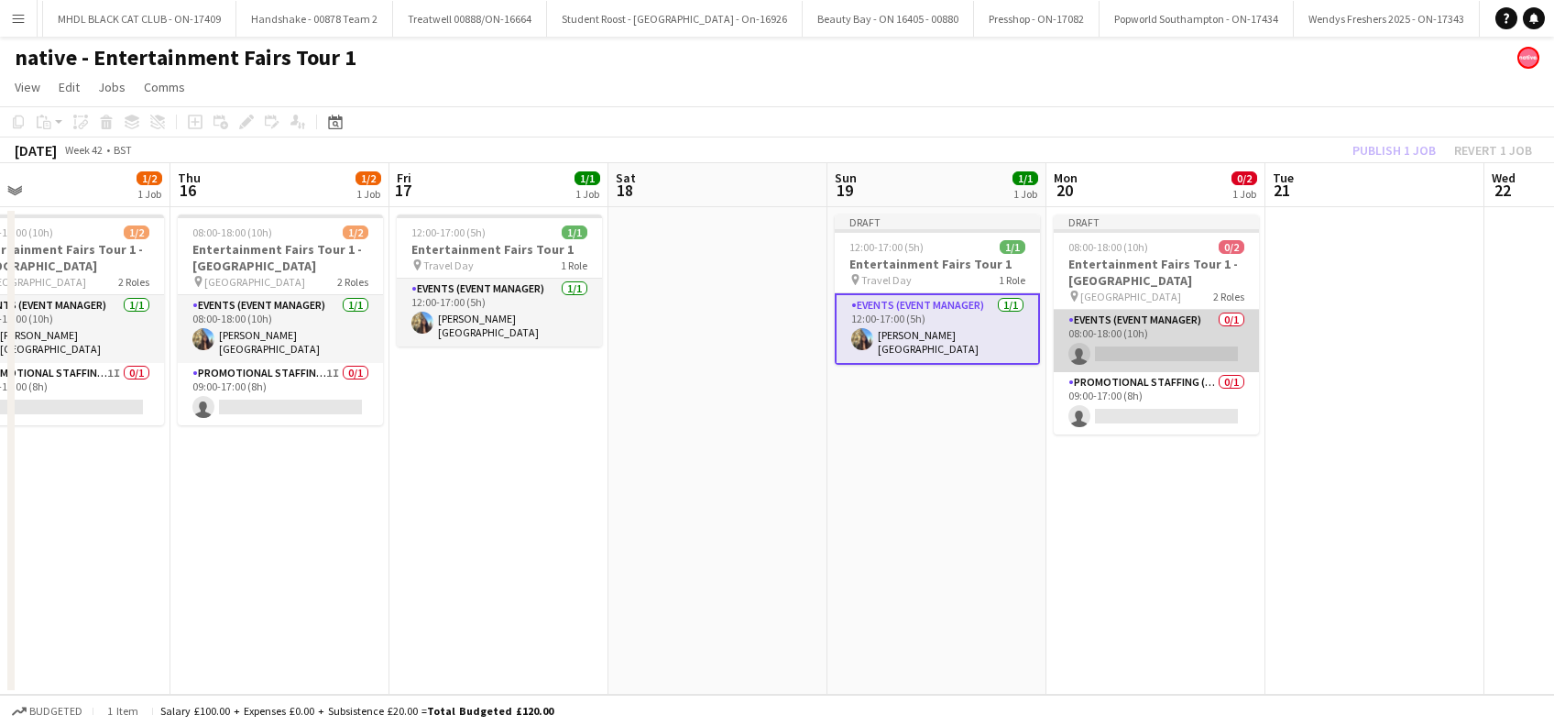
click at [1140, 337] on app-card-role "Events (Event Manager) 0/1 08:00-18:00 (10h) single-neutral-actions" at bounding box center [1156, 341] width 205 height 62
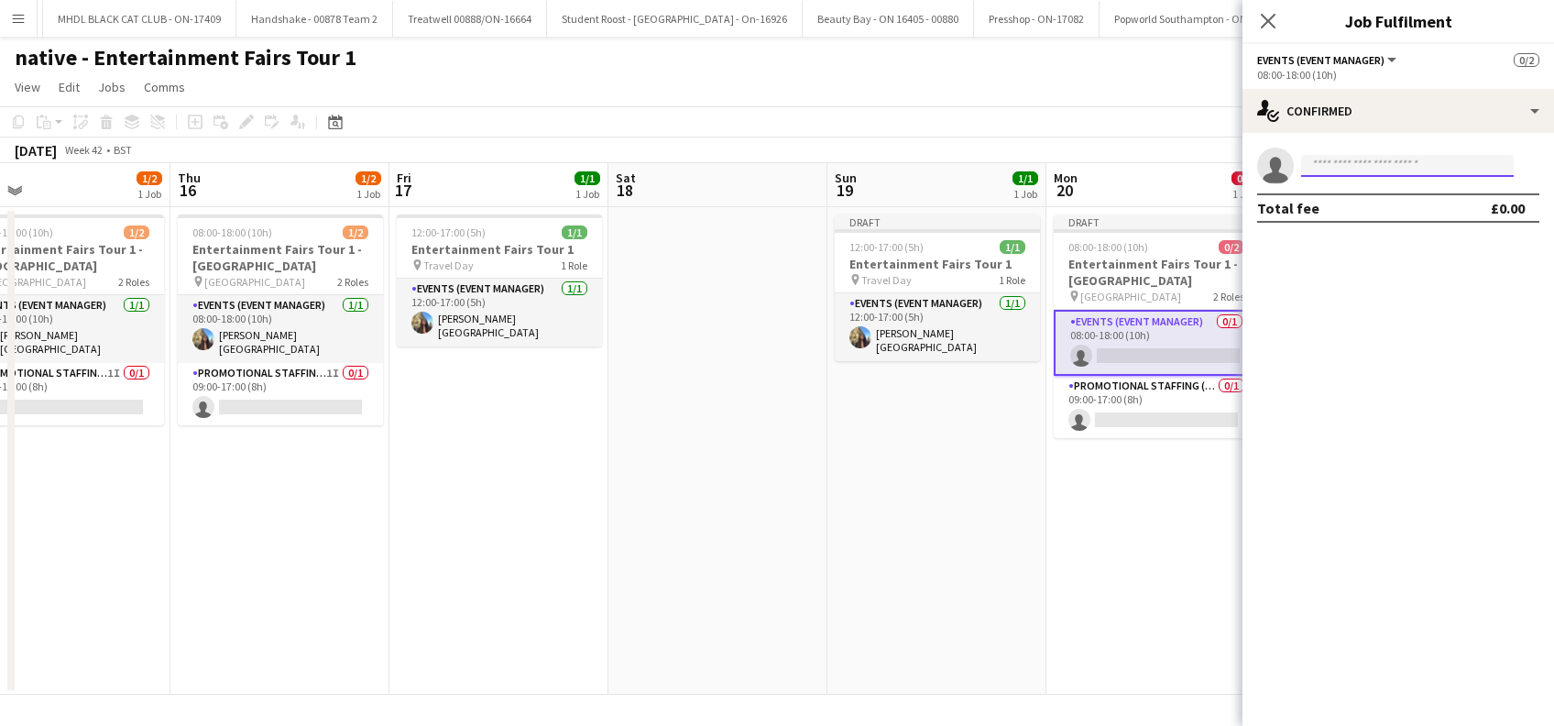
click at [1361, 155] on input at bounding box center [1407, 166] width 213 height 22
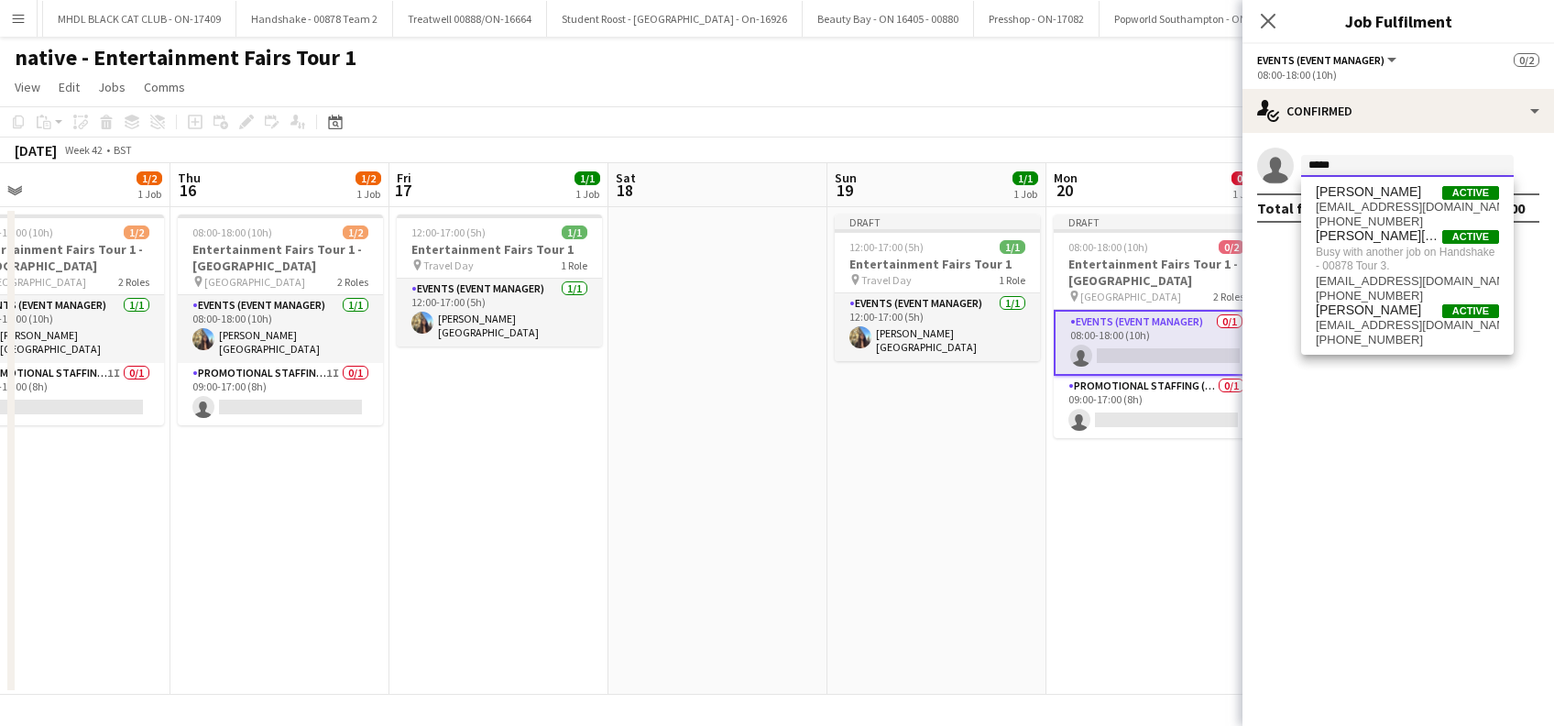
type input "*****"
click at [1195, 539] on app-date-cell "Draft 08:00-18:00 (10h) 0/2 Entertainment Fairs Tour 1 - Bangor Uni pin Bangor …" at bounding box center [1155, 450] width 219 height 487
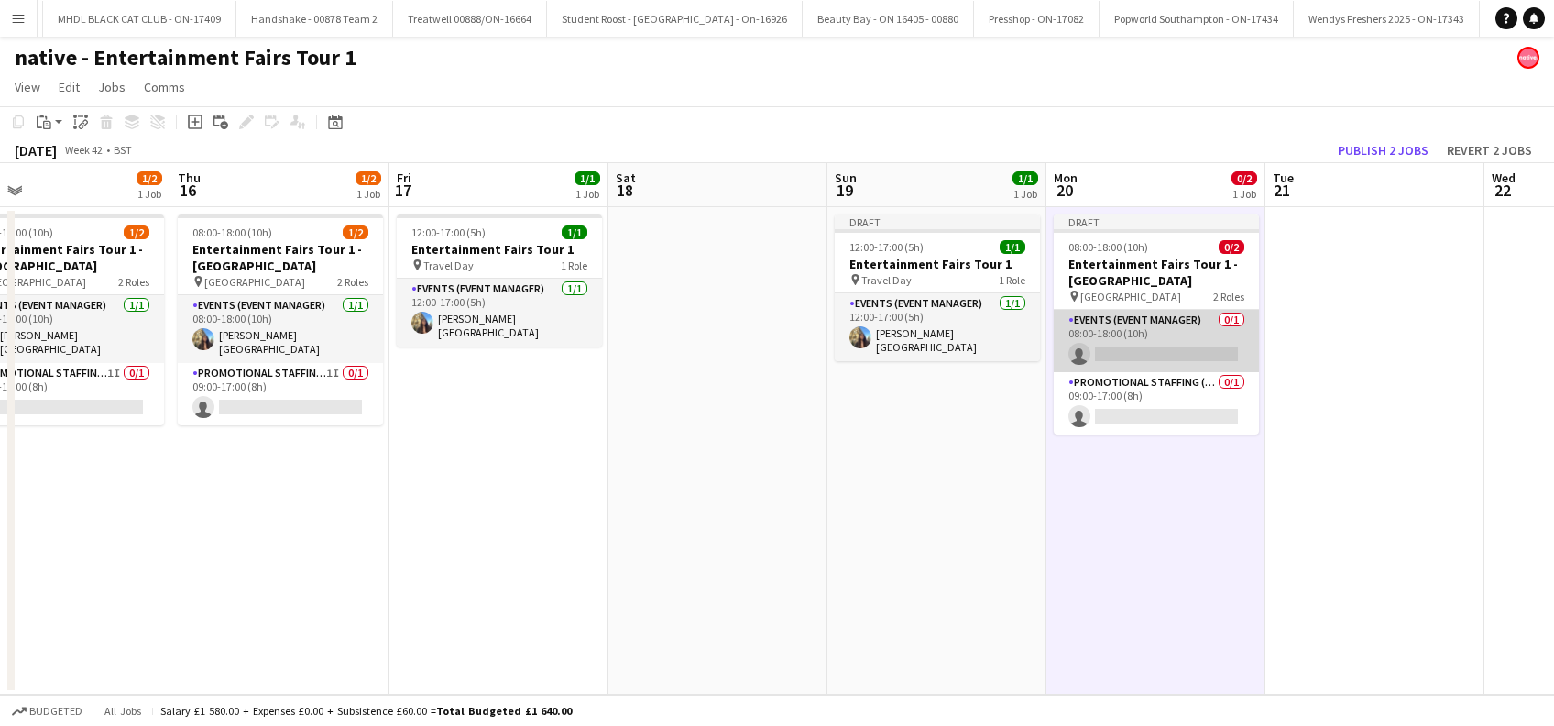
click at [1131, 337] on app-card-role "Events (Event Manager) 0/1 08:00-18:00 (10h) single-neutral-actions" at bounding box center [1156, 341] width 205 height 62
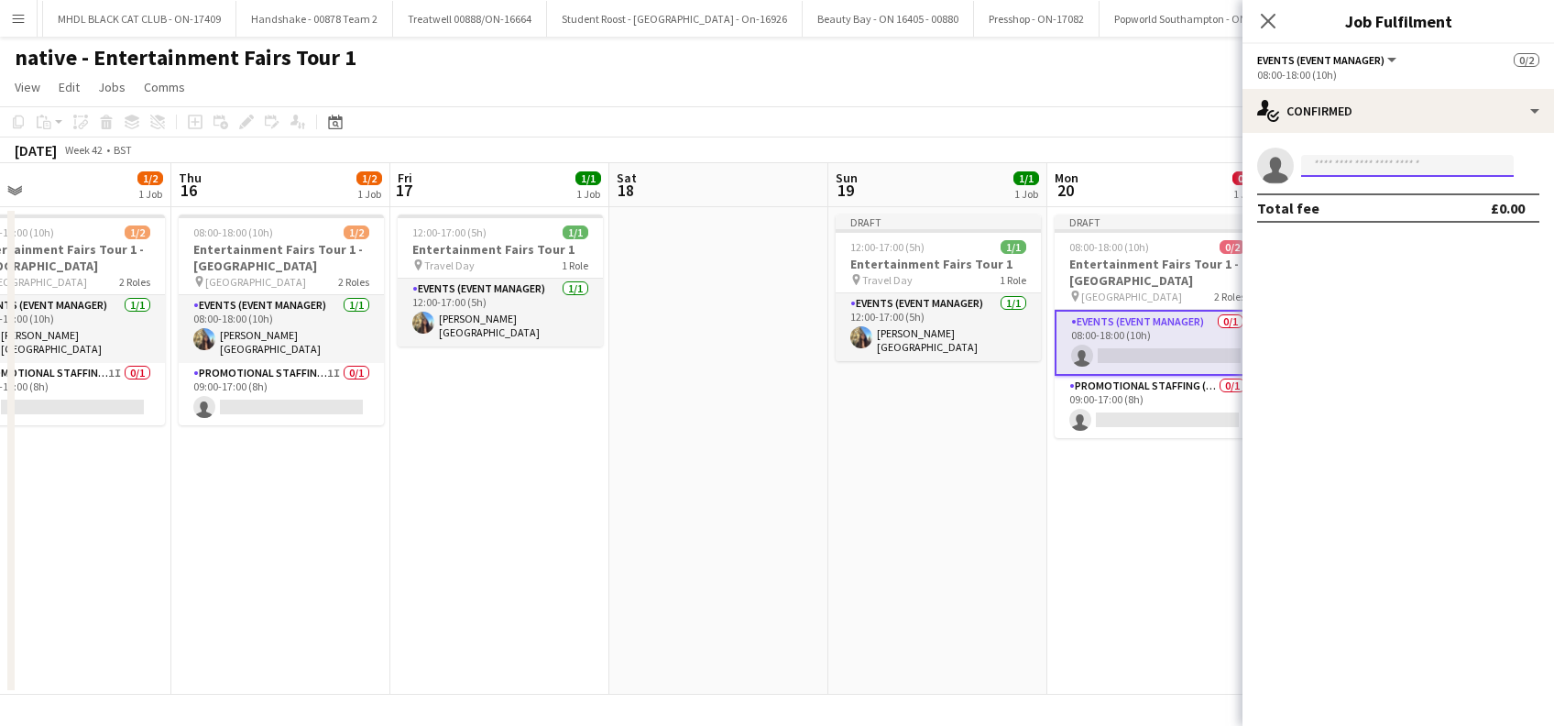
click at [1351, 165] on input at bounding box center [1407, 166] width 213 height 22
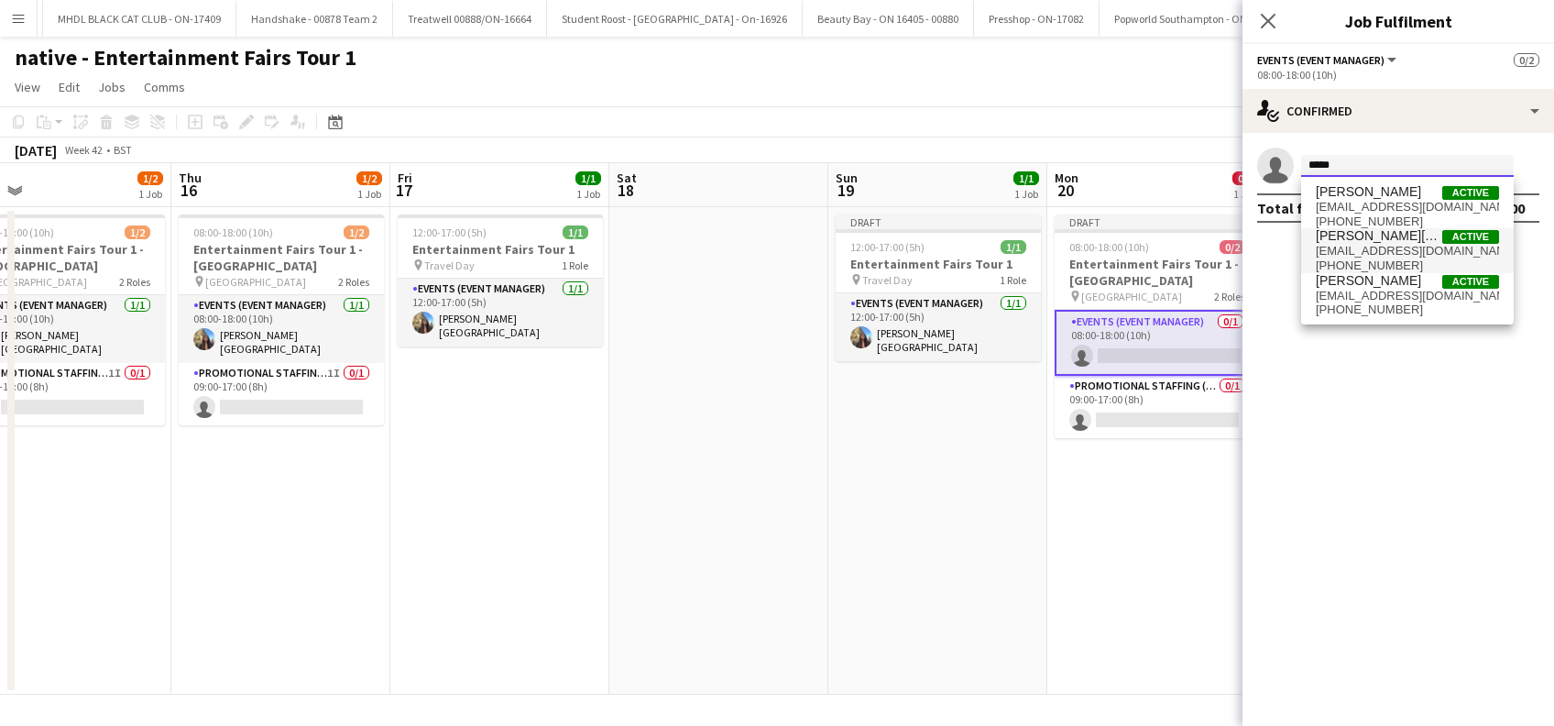
type input "*****"
click at [1376, 258] on span "+447568560364" at bounding box center [1407, 265] width 183 height 15
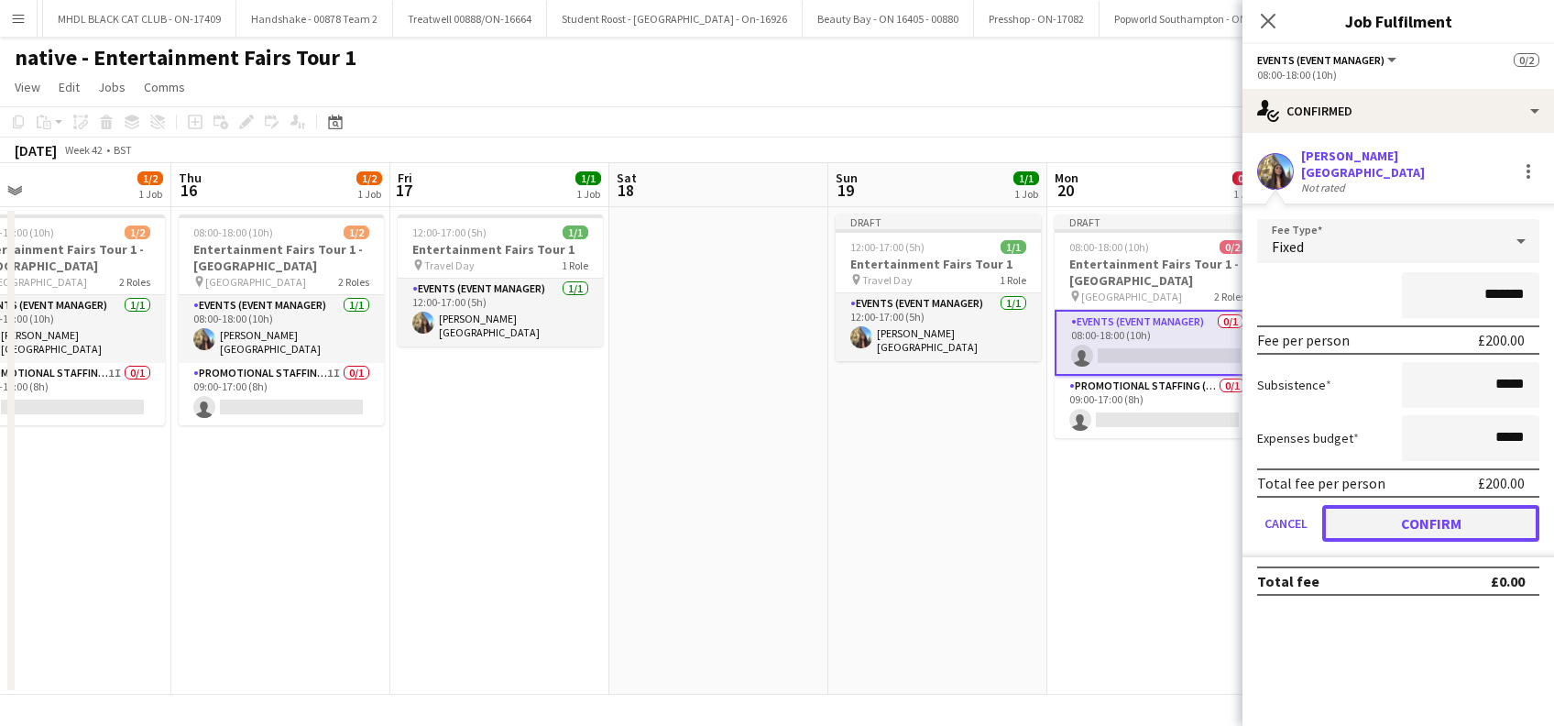
click at [1428, 510] on button "Confirm" at bounding box center [1430, 523] width 217 height 37
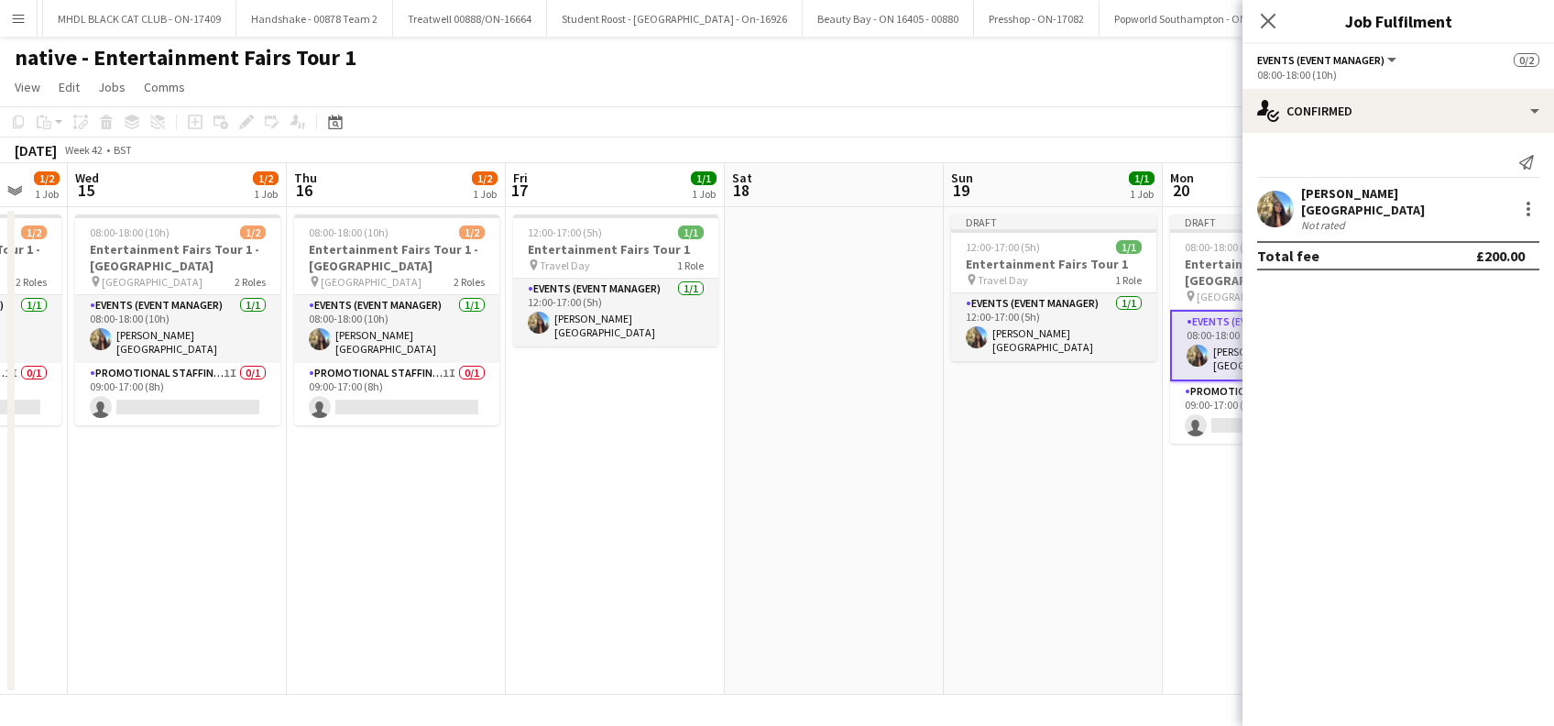
drag, startPoint x: 1130, startPoint y: 591, endPoint x: 843, endPoint y: 673, distance: 298.4
click at [844, 673] on app-calendar-viewport "Sun 12 Mon 13 Tue 14 1/2 1 Job Wed 15 1/2 1 Job Thu 16 1/2 1 Job Fri 17 1/1 1 J…" at bounding box center [777, 428] width 1554 height 531
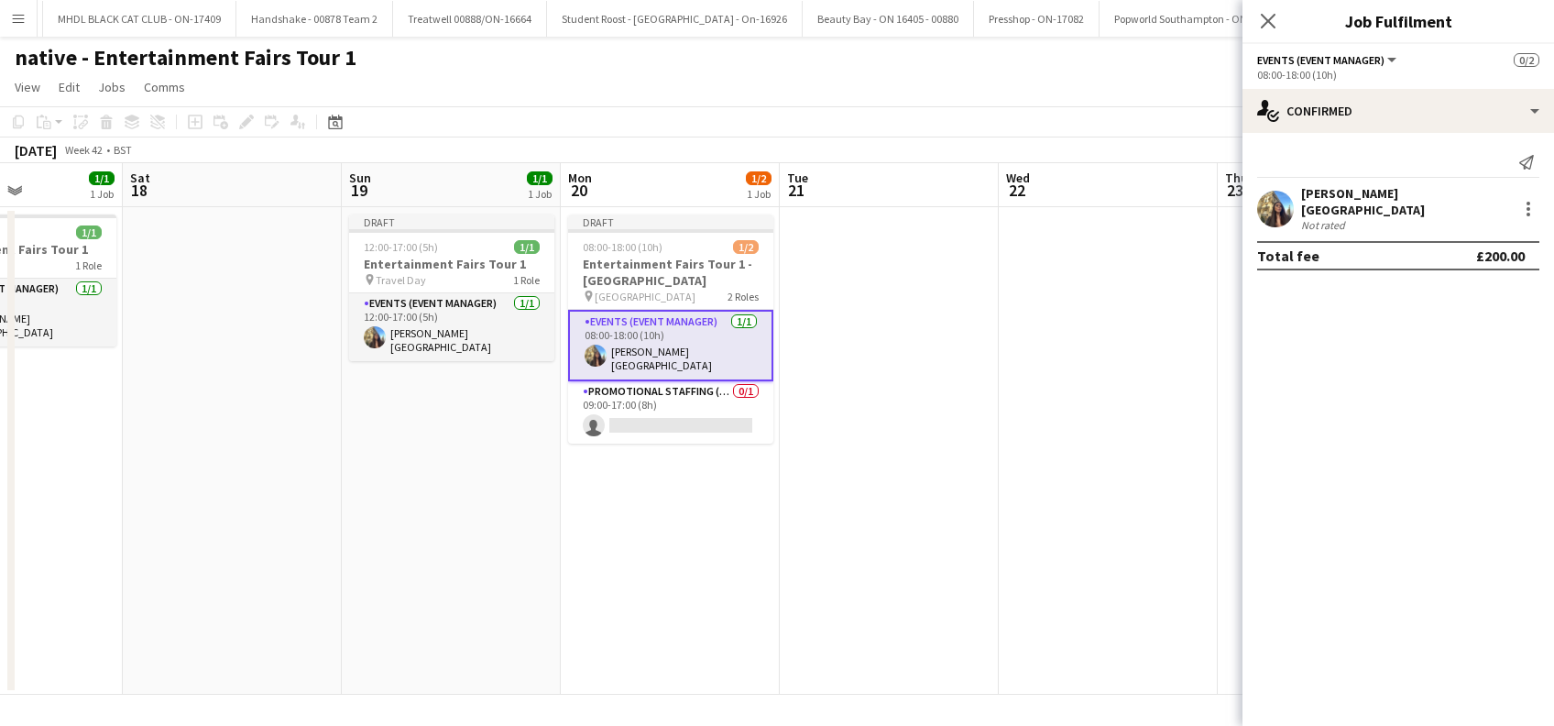
drag, startPoint x: 1089, startPoint y: 546, endPoint x: 930, endPoint y: 607, distance: 170.8
click at [909, 614] on app-calendar-viewport "Tue 14 1/2 1 Job Wed 15 1/2 1 Job Thu 16 1/2 1 Job Fri 17 1/1 1 Job Sat 18 Sun …" at bounding box center [777, 428] width 1554 height 531
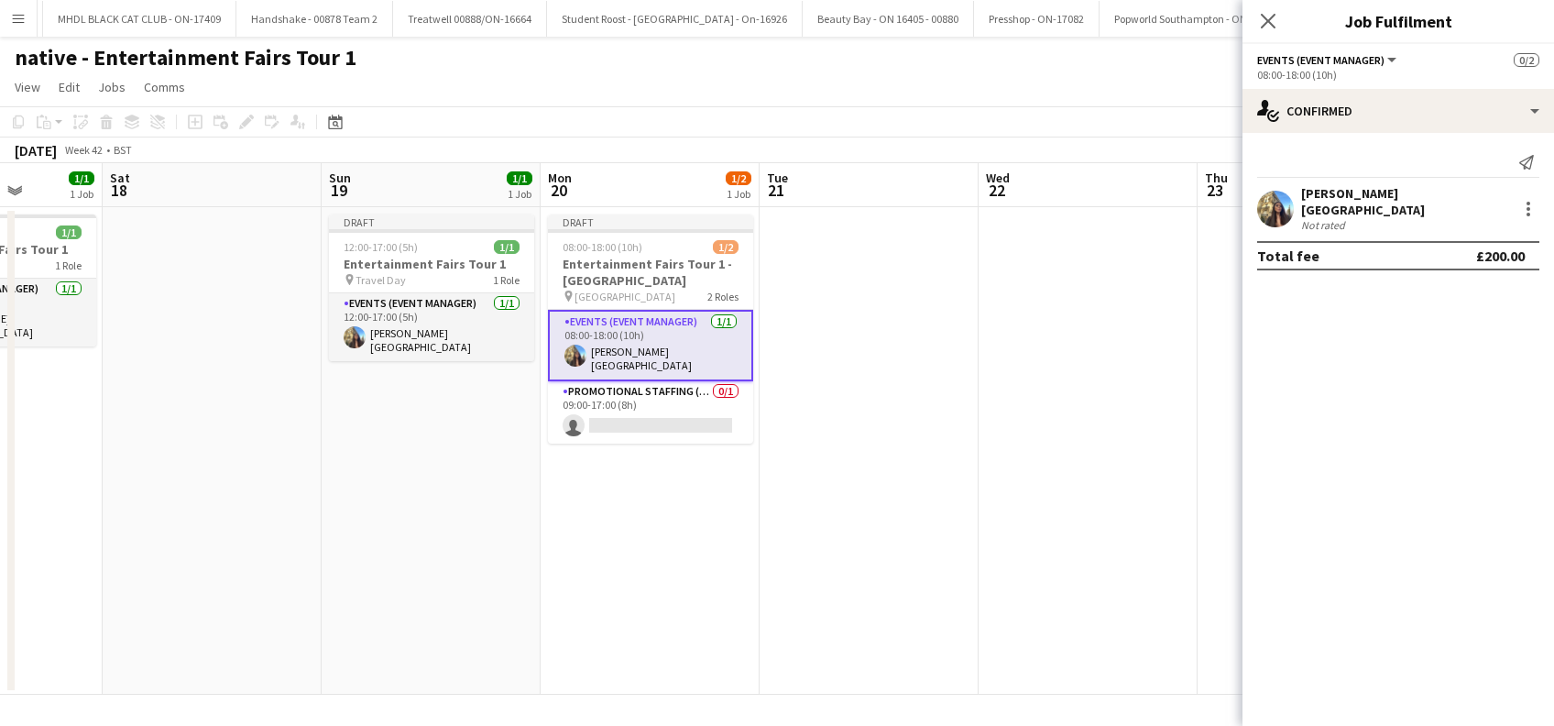
click at [640, 572] on app-date-cell "Draft 08:00-18:00 (10h) 1/2 Entertainment Fairs Tour 1 - Bangor Uni pin Bangor …" at bounding box center [649, 450] width 219 height 487
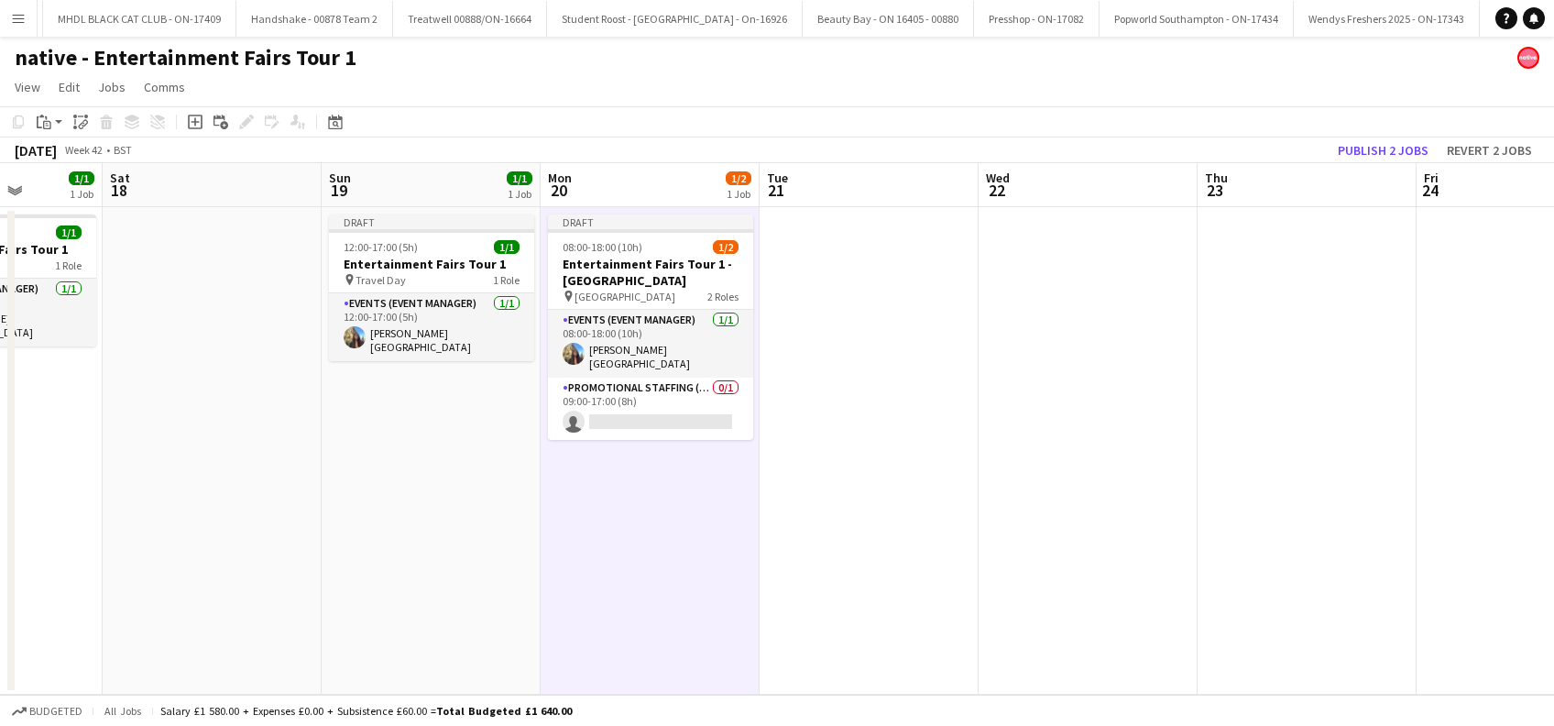
click at [817, 515] on app-date-cell at bounding box center [868, 450] width 219 height 487
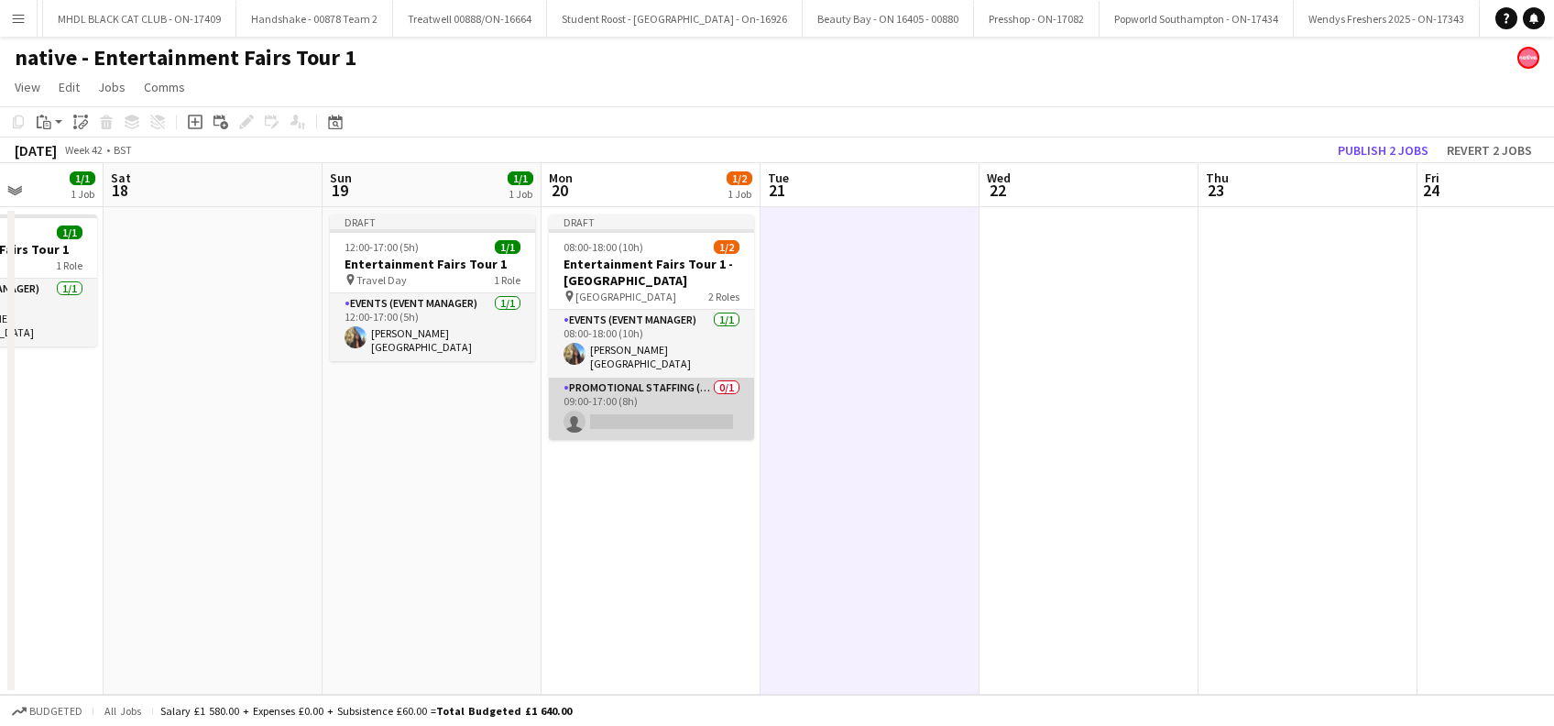
click at [662, 417] on app-card-role "Promotional Staffing (Brand Ambassadors) 0/1 09:00-17:00 (8h) single-neutral-ac…" at bounding box center [651, 408] width 205 height 62
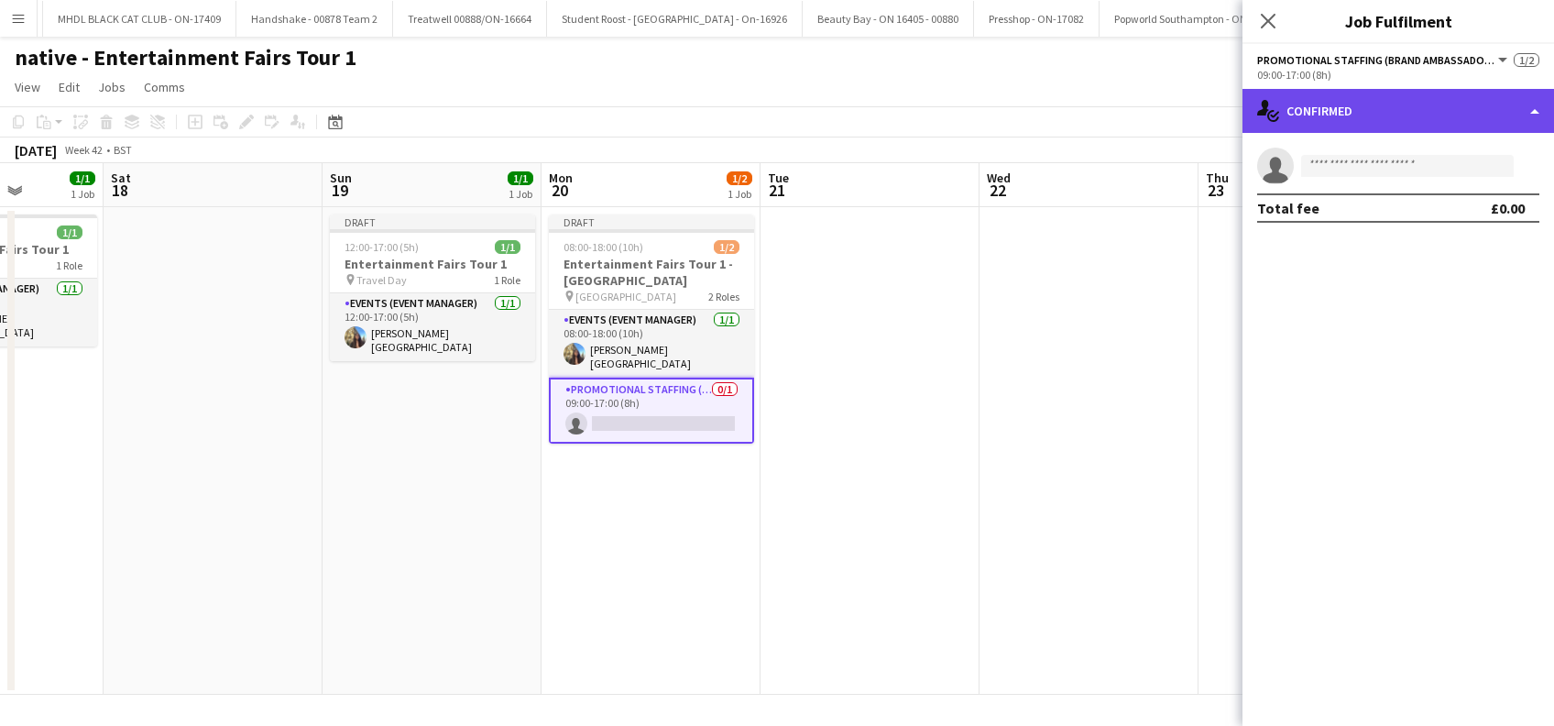
click at [1425, 110] on div "single-neutral-actions-check-2 Confirmed" at bounding box center [1397, 111] width 311 height 44
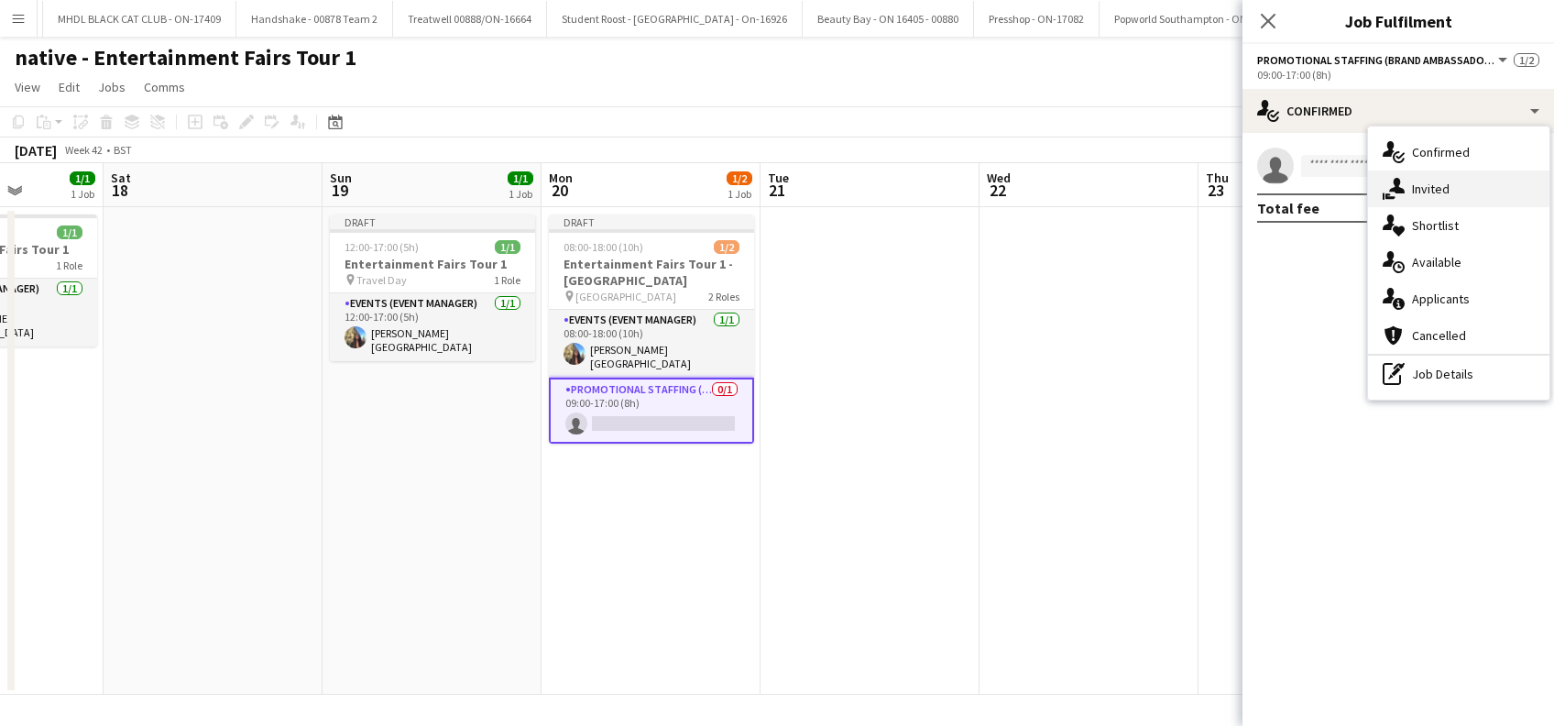
click at [1437, 191] on span "Invited" at bounding box center [1431, 188] width 38 height 16
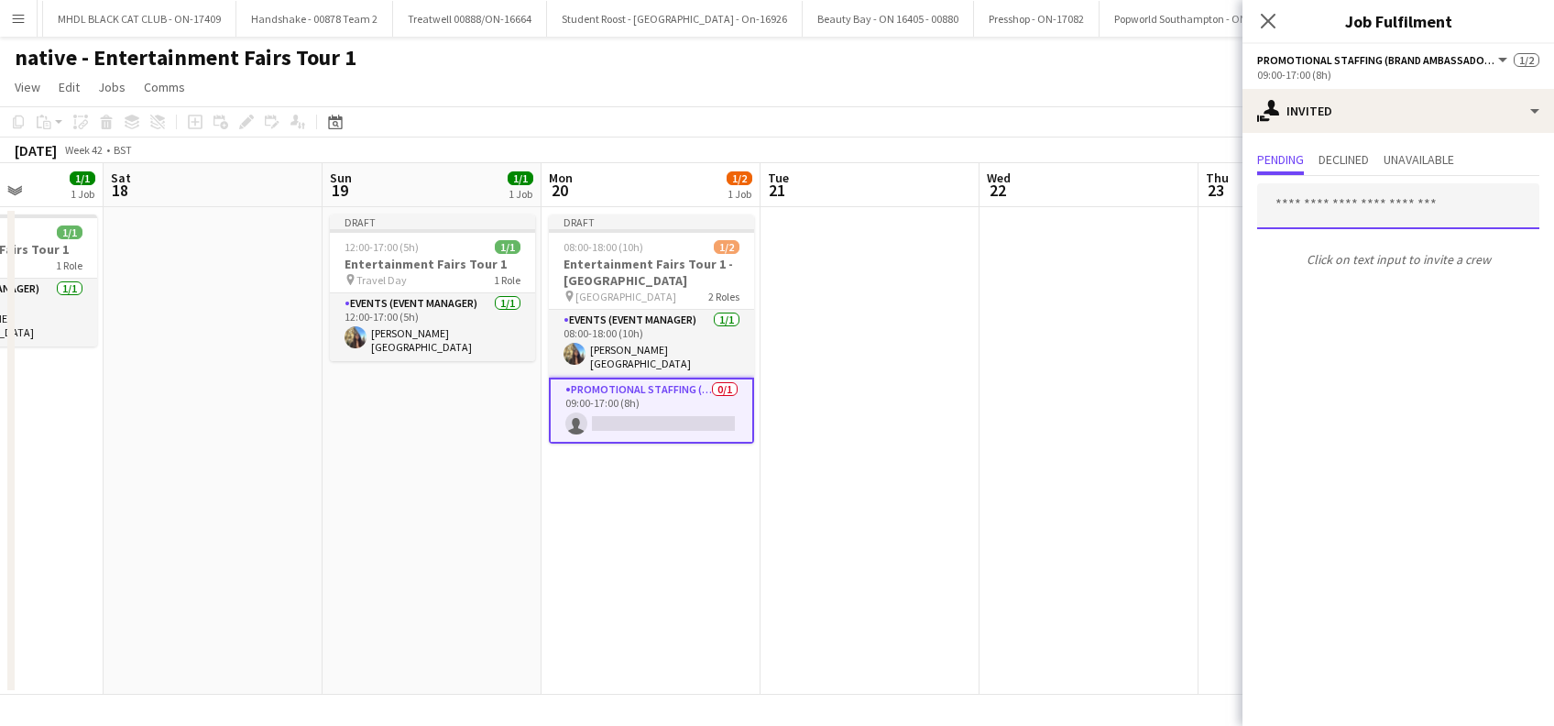
click at [1305, 213] on input "text" at bounding box center [1398, 206] width 282 height 46
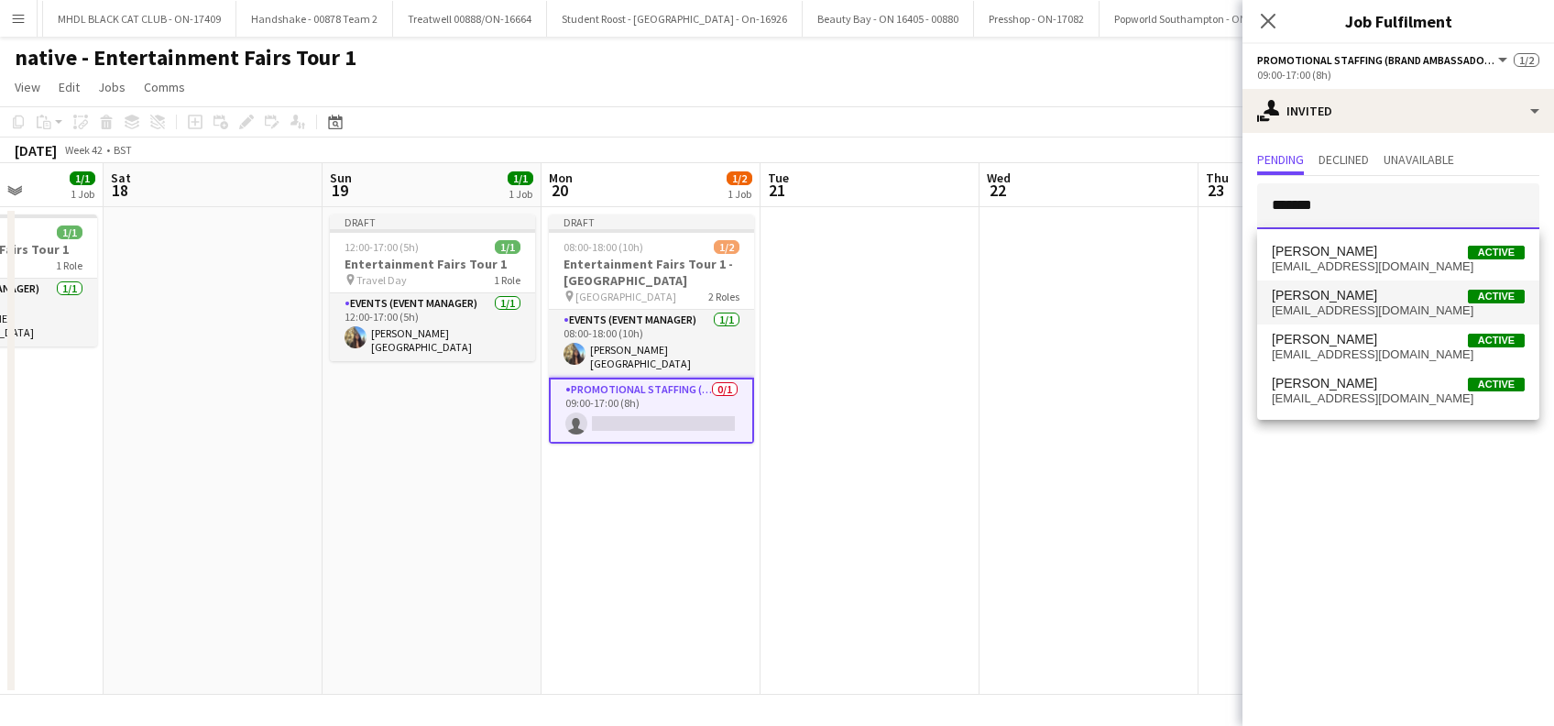
type input "*******"
click at [1333, 300] on span "Paulina Piatkowska" at bounding box center [1324, 296] width 105 height 16
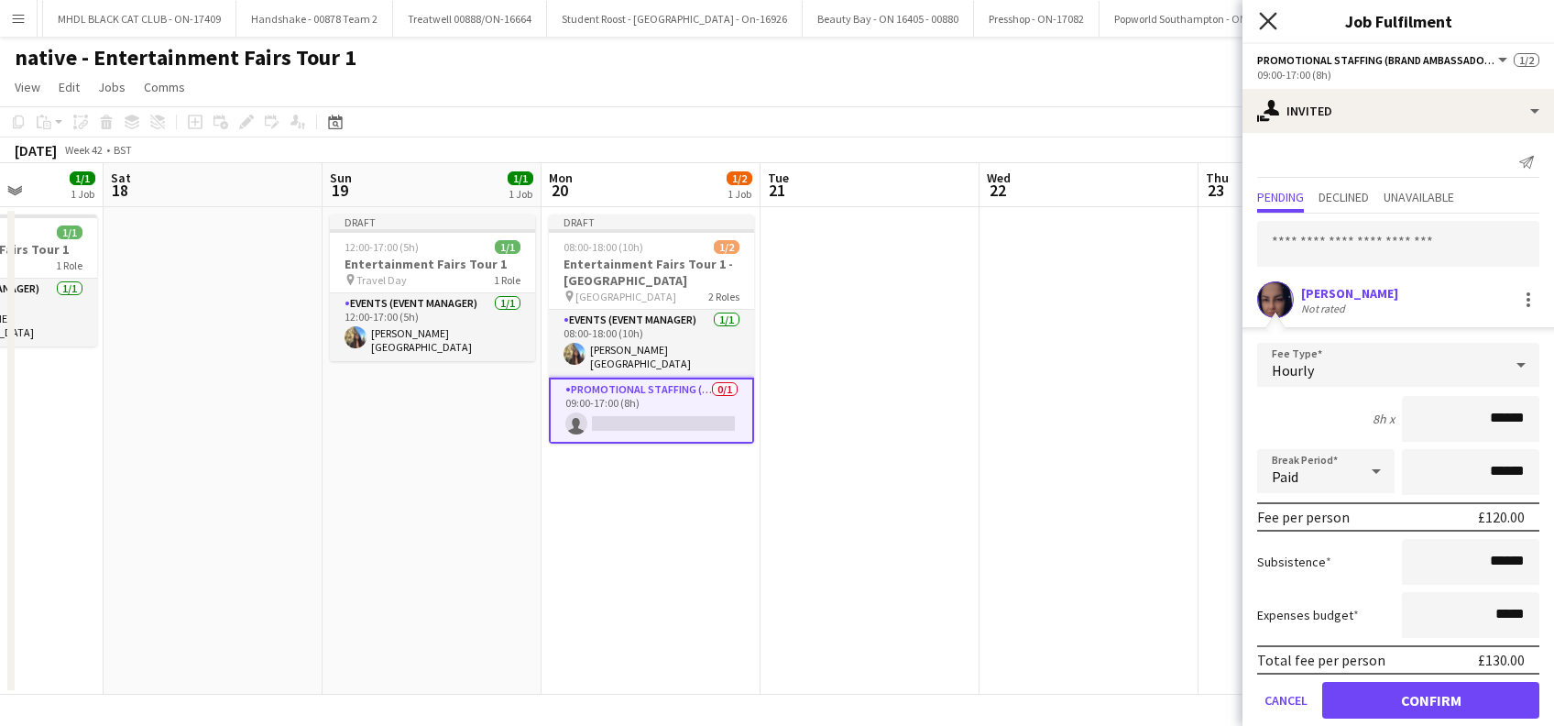
click at [1268, 16] on icon "Close pop-in" at bounding box center [1267, 20] width 17 height 17
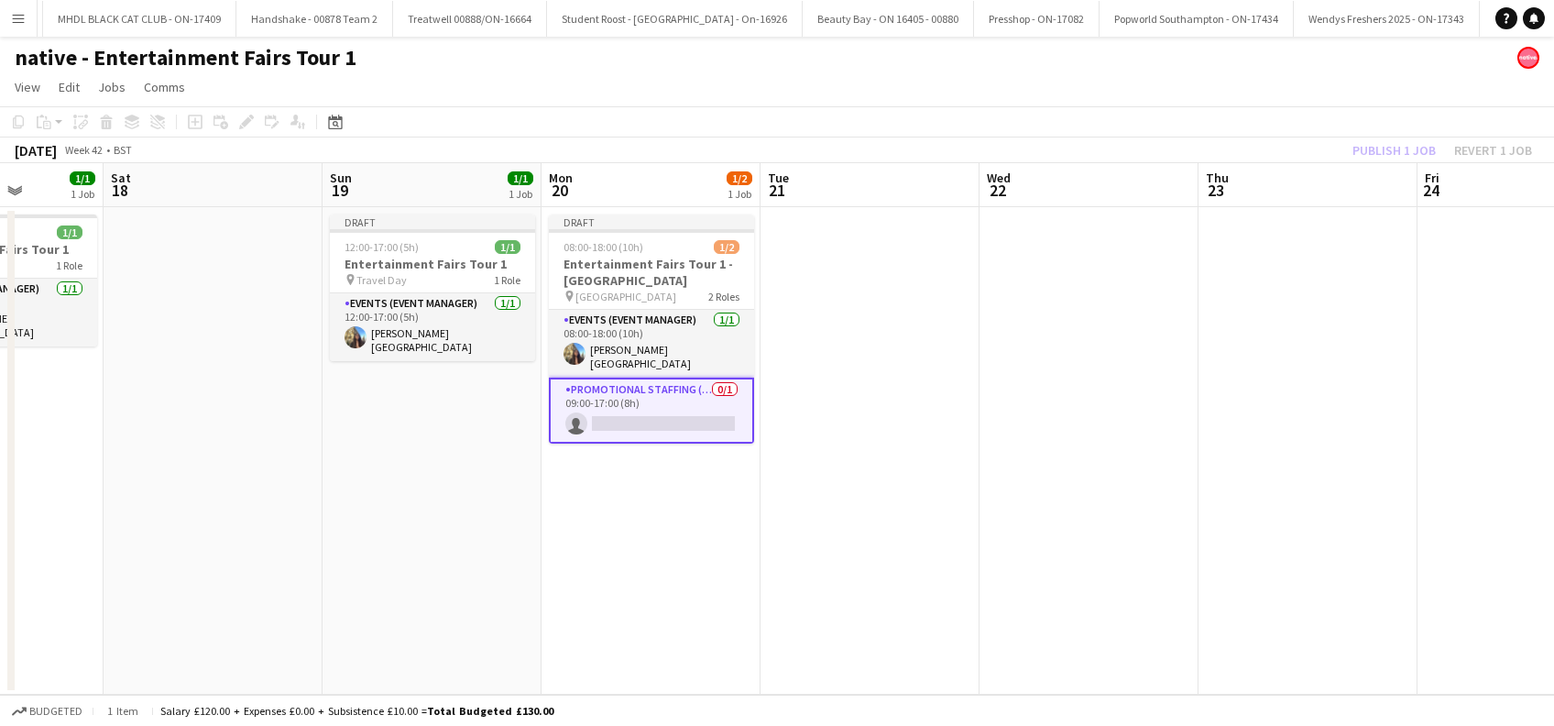
click at [967, 491] on app-date-cell at bounding box center [869, 450] width 219 height 487
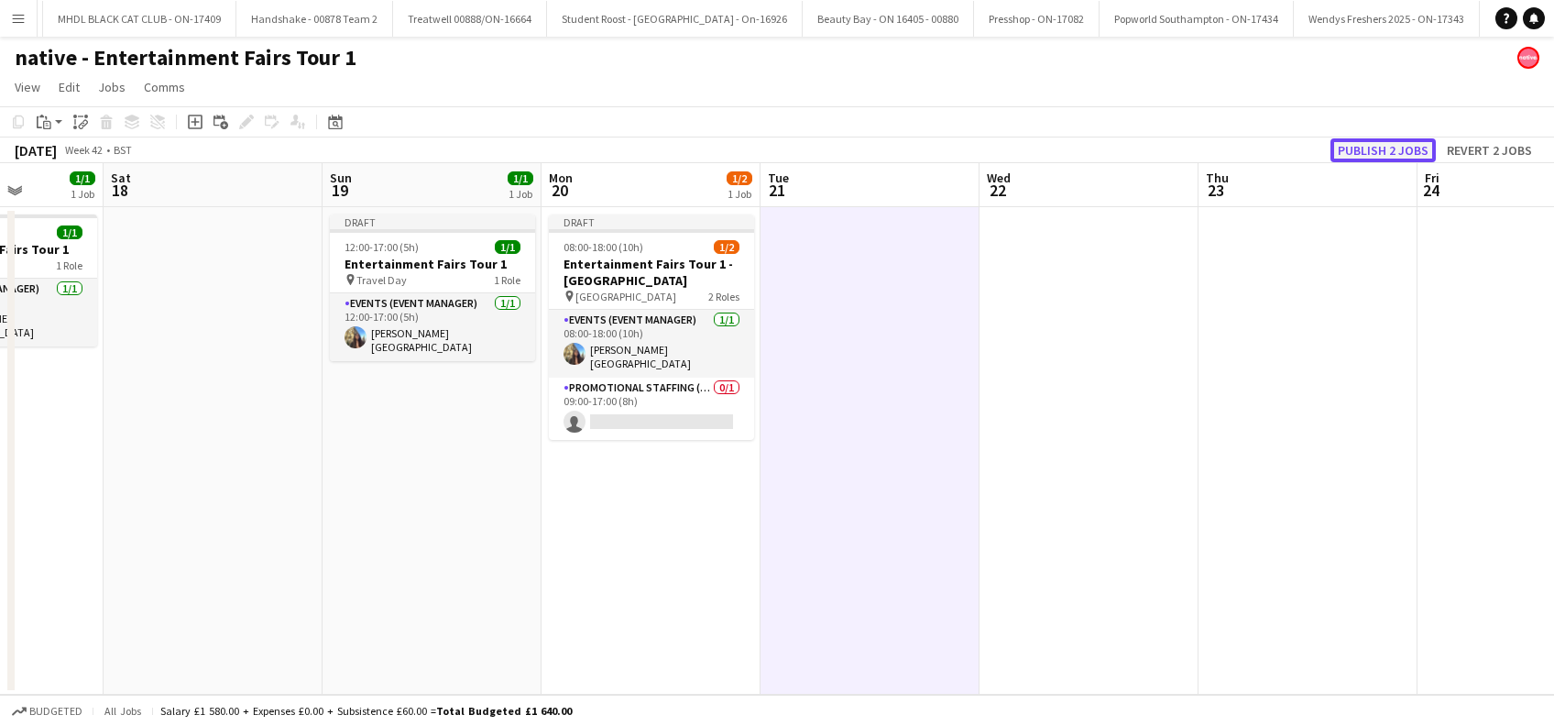
click at [1385, 139] on button "Publish 2 jobs" at bounding box center [1382, 150] width 105 height 24
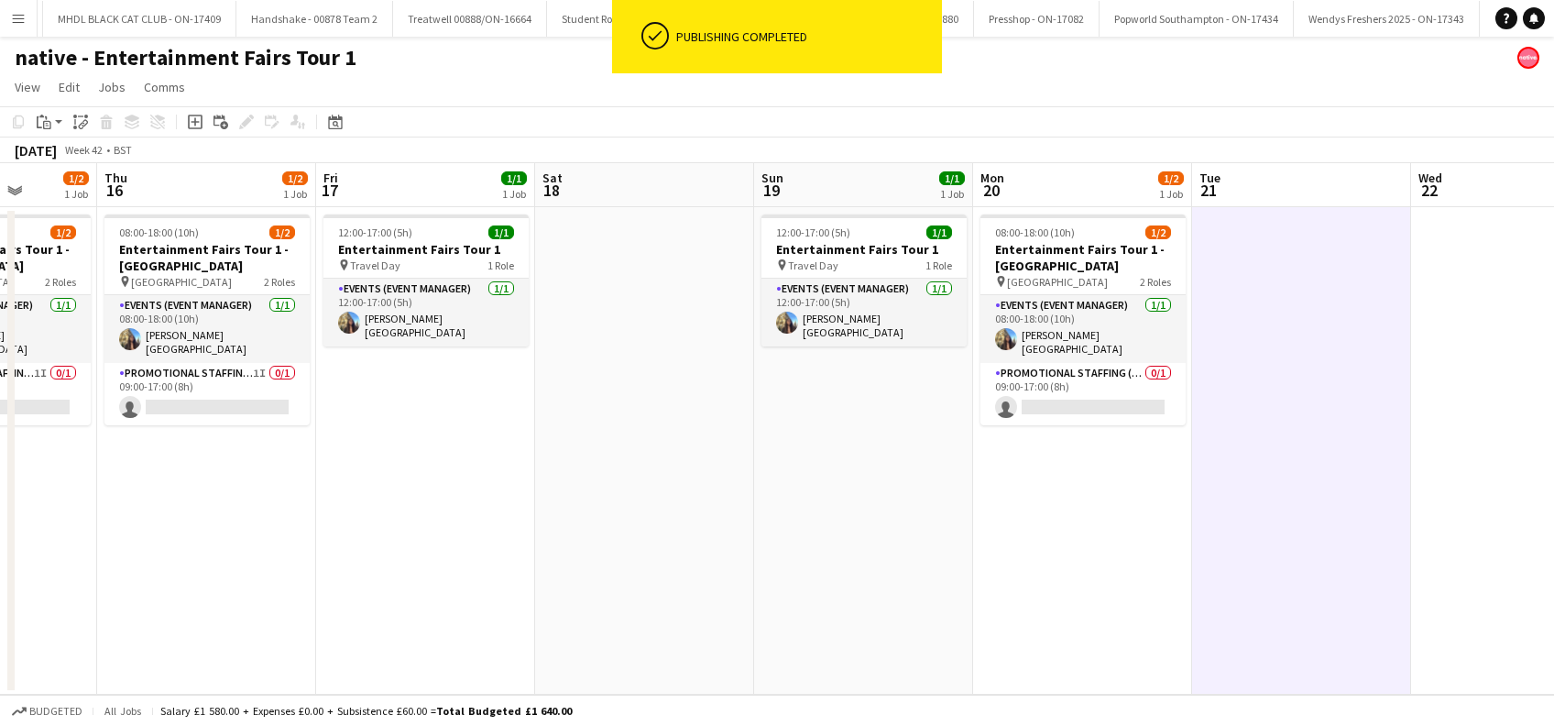
scroll to position [0, 506]
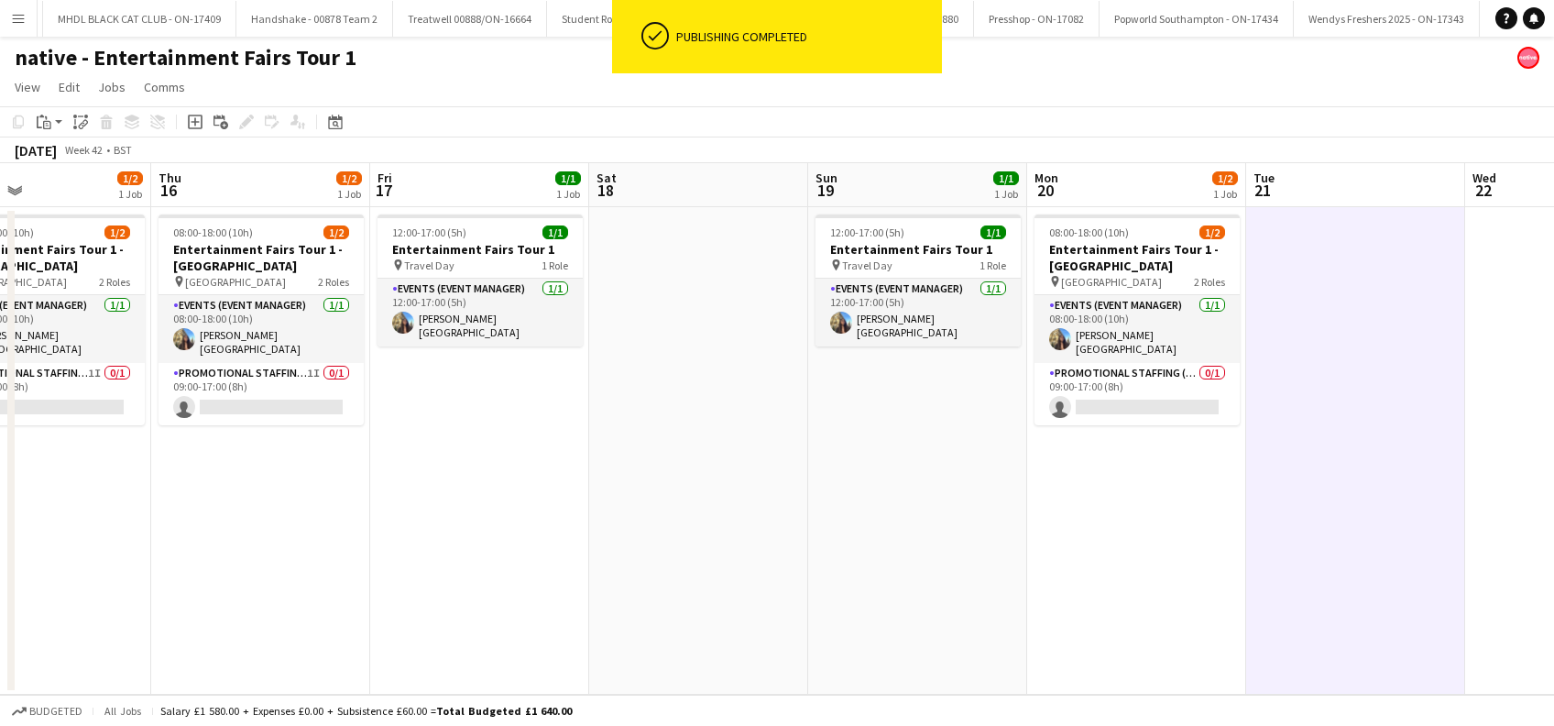
drag, startPoint x: 638, startPoint y: 541, endPoint x: 1078, endPoint y: 546, distance: 440.7
click at [1078, 546] on app-calendar-viewport "Mon 13 Tue 14 1/2 1 Job Wed 15 1/2 1 Job Thu 16 1/2 1 Job Fri 17 1/1 1 Job Sat …" at bounding box center [777, 428] width 1554 height 531
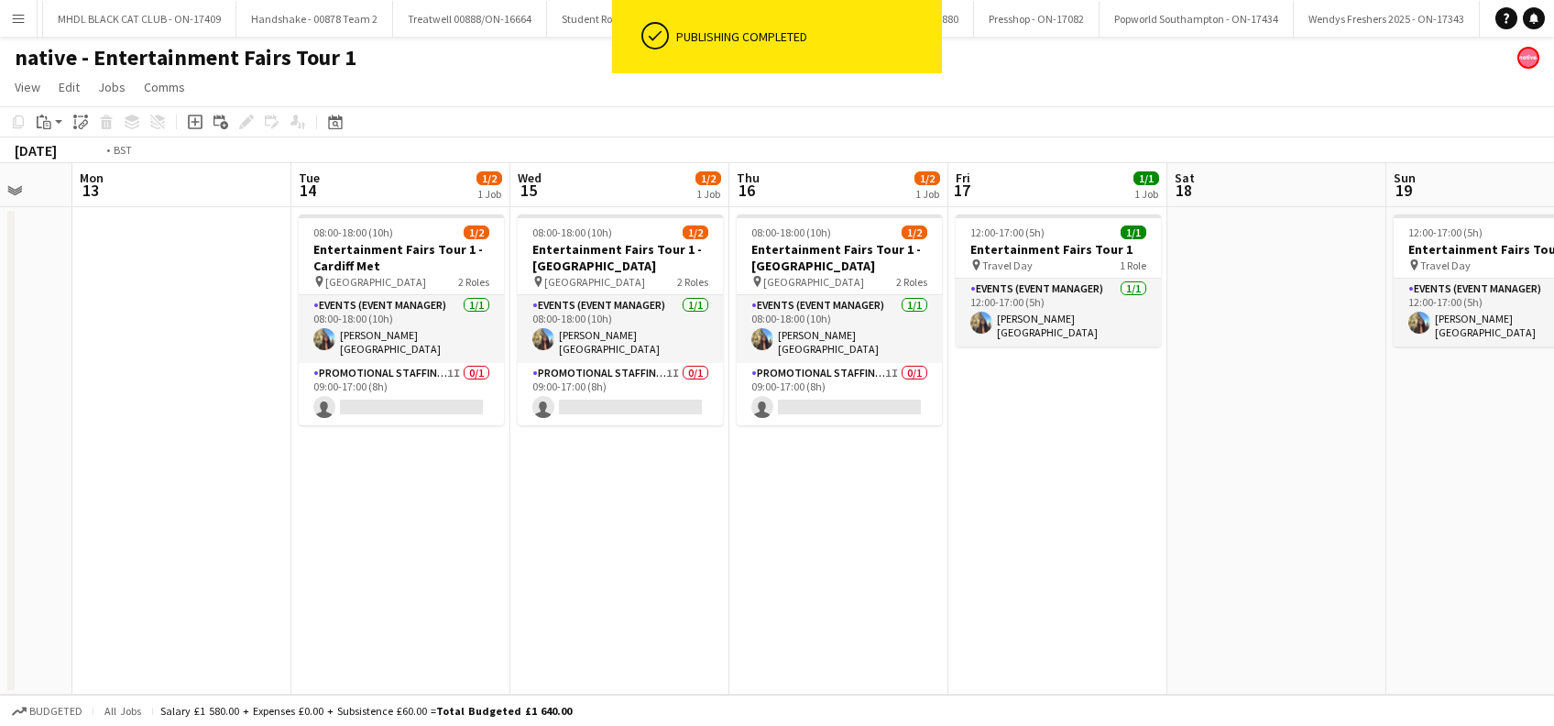
drag, startPoint x: 298, startPoint y: 587, endPoint x: 917, endPoint y: 585, distance: 619.3
click at [917, 585] on app-calendar-viewport "Sat 11 Sun 12 Mon 13 Tue 14 1/2 1 Job Wed 15 1/2 1 Job Thu 16 1/2 1 Job Fri 17 …" at bounding box center [777, 428] width 1554 height 531
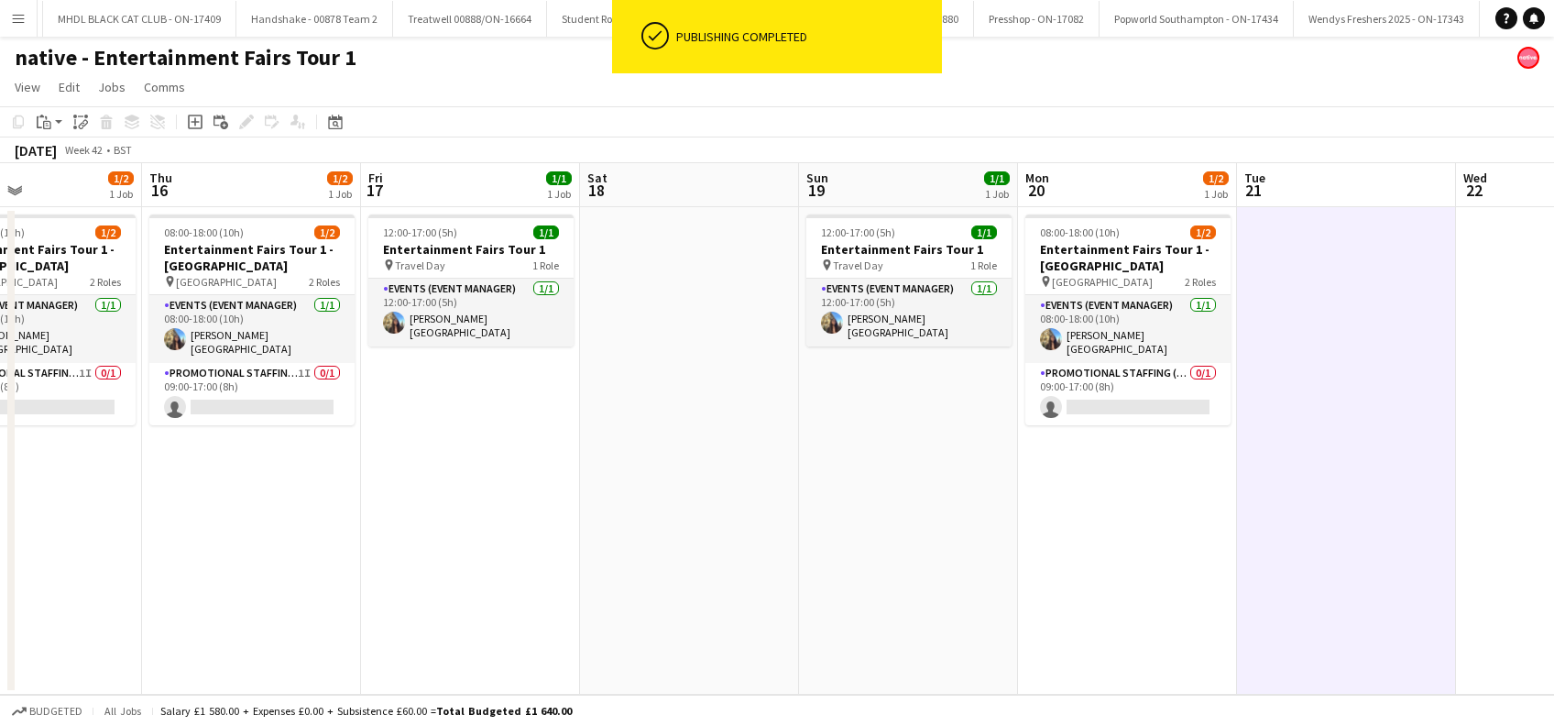
drag, startPoint x: 1121, startPoint y: 592, endPoint x: 577, endPoint y: 614, distance: 544.6
click at [493, 662] on app-calendar-viewport "Sun 12 Mon 13 Tue 14 1/2 1 Job Wed 15 1/2 1 Job Thu 16 1/2 1 Job Fri 17 1/1 1 J…" at bounding box center [777, 428] width 1554 height 531
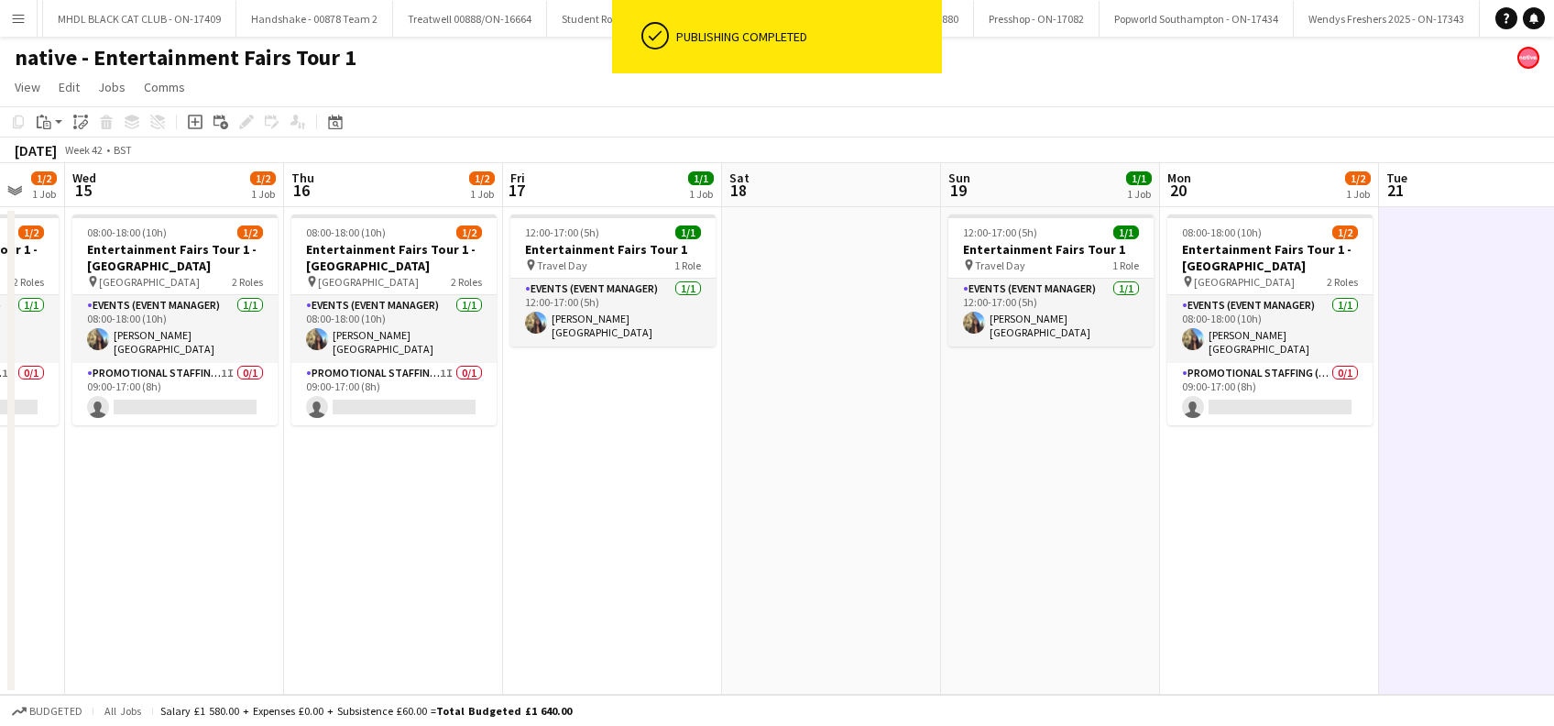
scroll to position [0, 783]
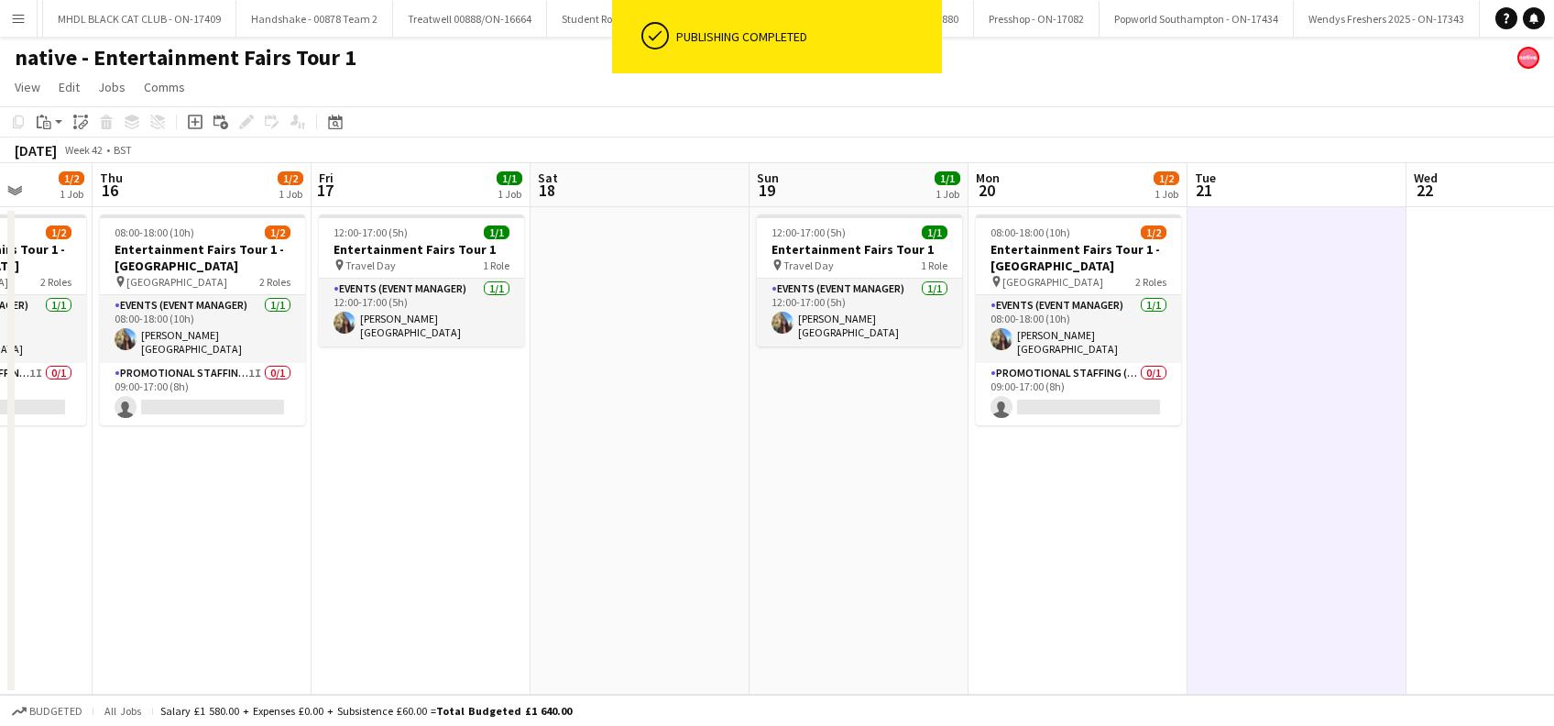
drag, startPoint x: 1209, startPoint y: 527, endPoint x: 726, endPoint y: 601, distance: 489.4
click at [726, 601] on app-calendar-viewport "Sun 12 Mon 13 Tue 14 1/2 1 Job Wed 15 1/2 1 Job Thu 16 1/2 1 Job Fri 17 1/1 1 J…" at bounding box center [777, 428] width 1554 height 531
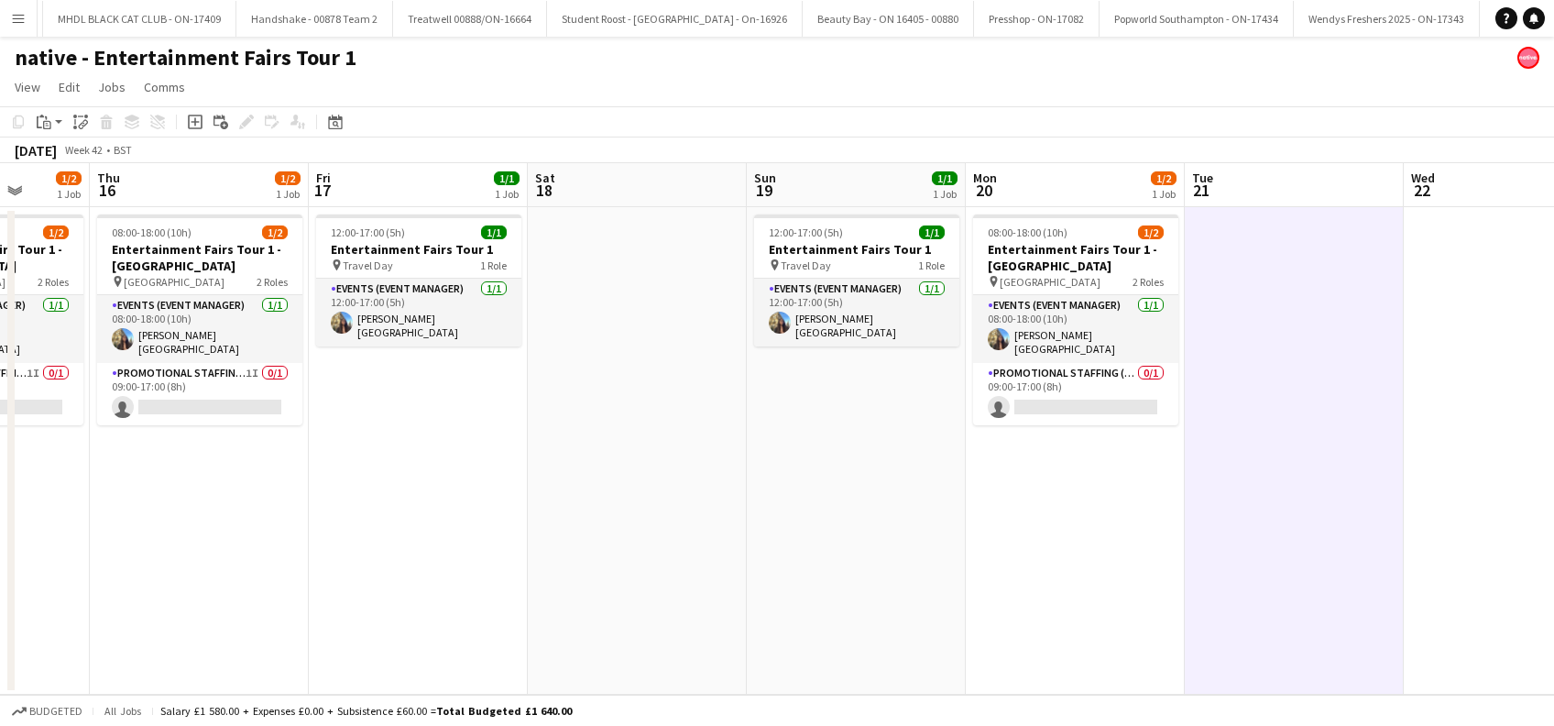
drag, startPoint x: 387, startPoint y: 626, endPoint x: 1016, endPoint y: 587, distance: 630.5
click at [1019, 587] on app-calendar-viewport "Mon 13 Tue 14 1/2 1 Job Wed 15 1/2 1 Job Thu 16 1/2 1 Job Fri 17 1/1 1 Job Sat …" at bounding box center [777, 428] width 1554 height 531
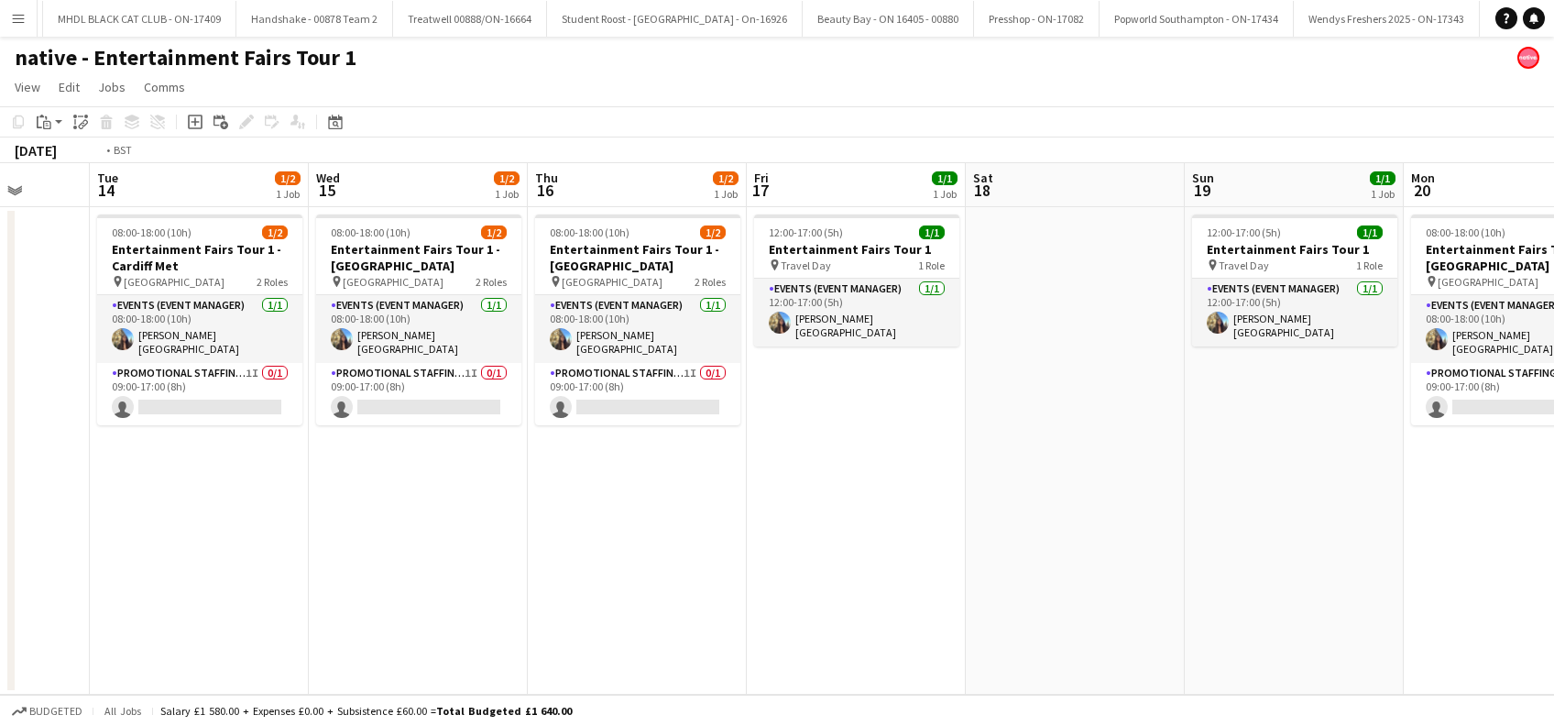
drag, startPoint x: 333, startPoint y: 554, endPoint x: 1060, endPoint y: 552, distance: 727.4
click at [1074, 554] on app-calendar-viewport "Sun 12 Mon 13 Tue 14 1/2 1 Job Wed 15 1/2 1 Job Thu 16 1/2 1 Job Fri 17 1/1 1 J…" at bounding box center [777, 428] width 1554 height 531
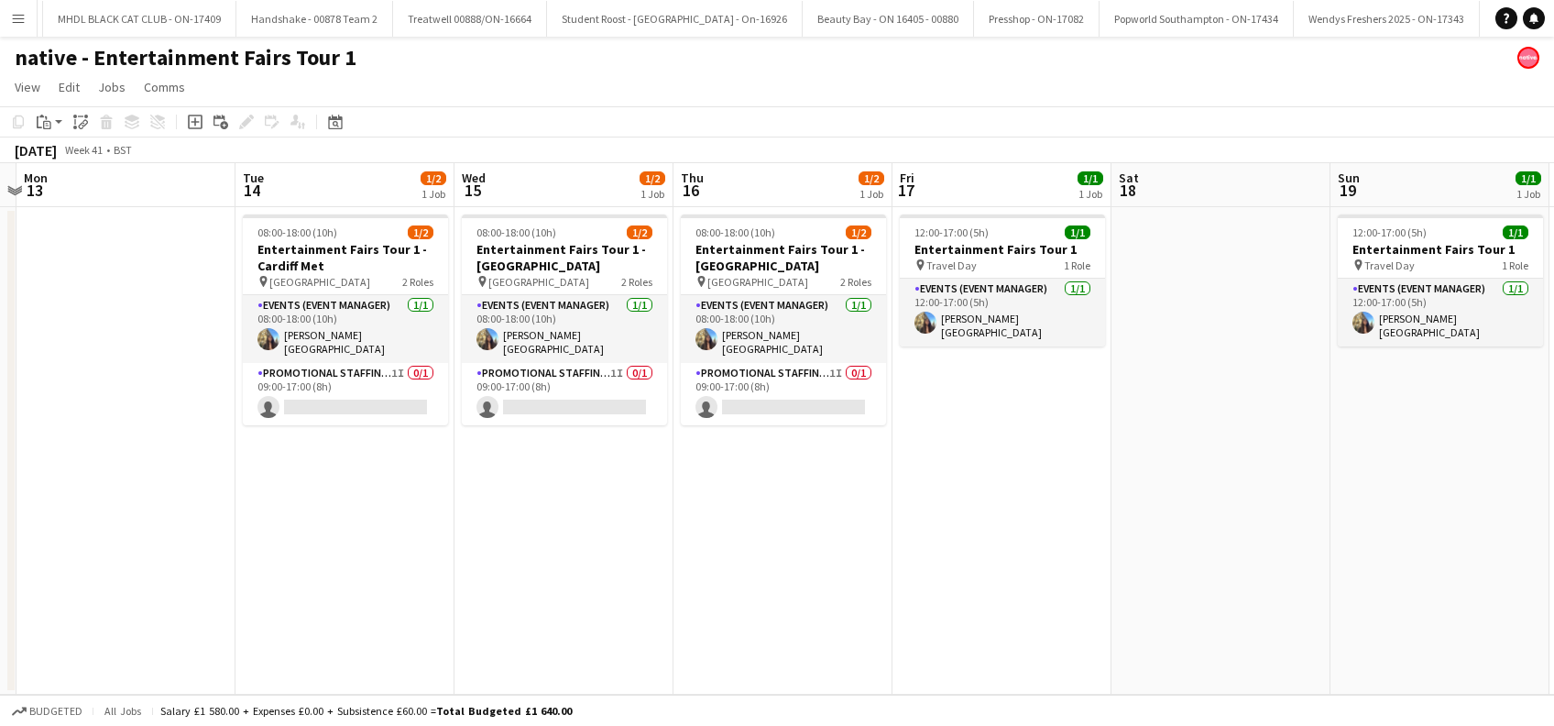
scroll to position [0, 415]
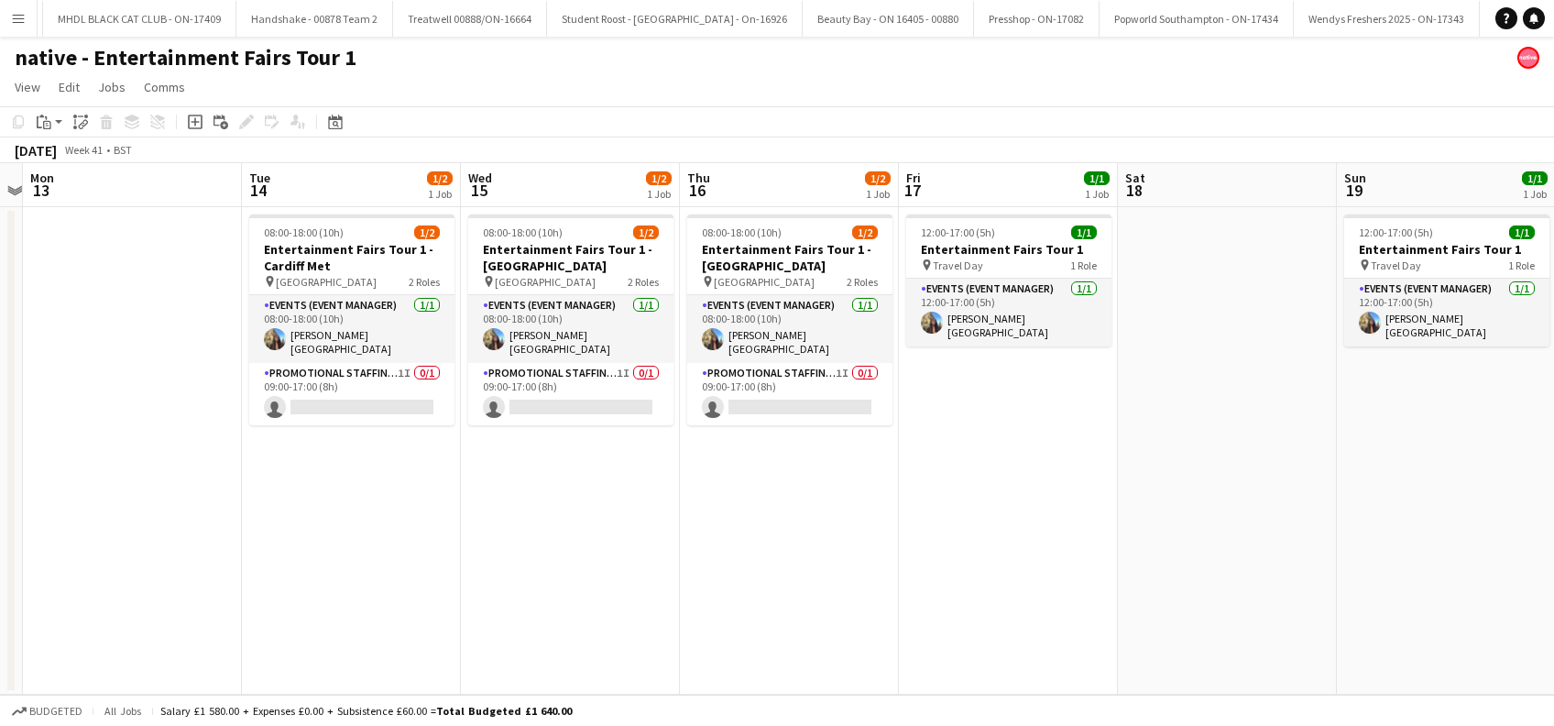
drag, startPoint x: 1159, startPoint y: 491, endPoint x: 790, endPoint y: 527, distance: 370.9
click at [790, 527] on app-calendar-viewport "Sat 11 Sun 12 Mon 13 Tue 14 1/2 1 Job Wed 15 1/2 1 Job Thu 16 1/2 1 Job Fri 17 …" at bounding box center [777, 428] width 1554 height 531
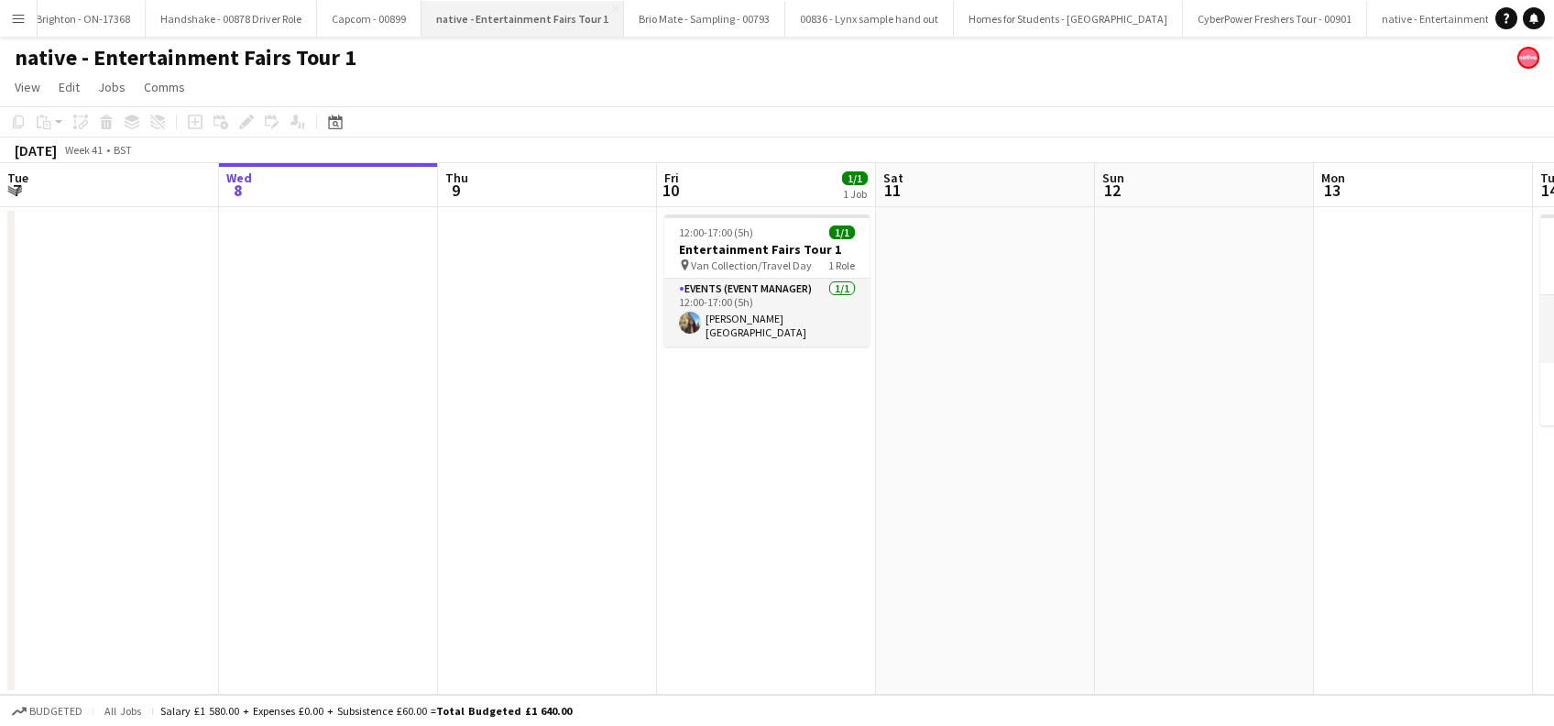
scroll to position [0, 12998]
click at [1358, 22] on button "native - Entertainment Fairs Tour 2 Close" at bounding box center [1454, 19] width 192 height 36
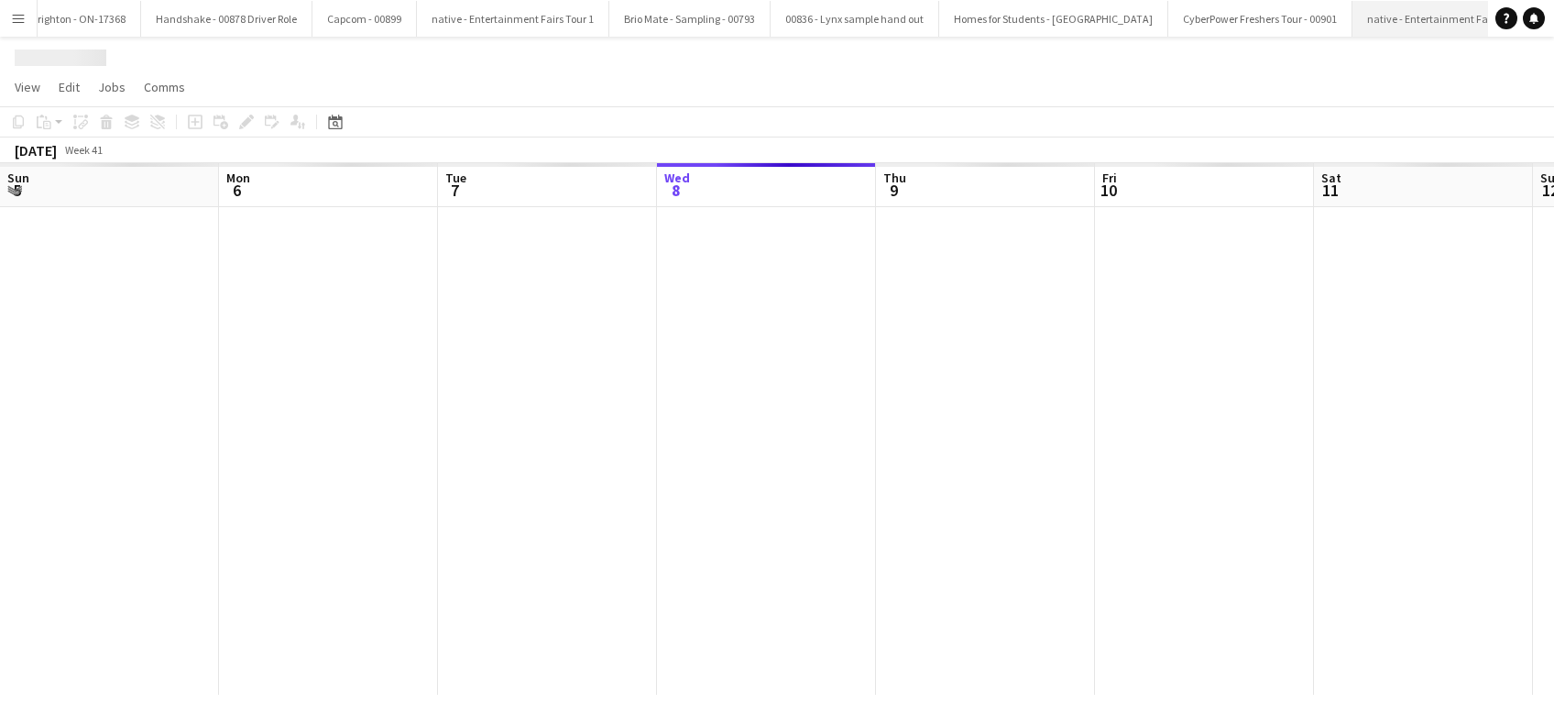
scroll to position [0, 438]
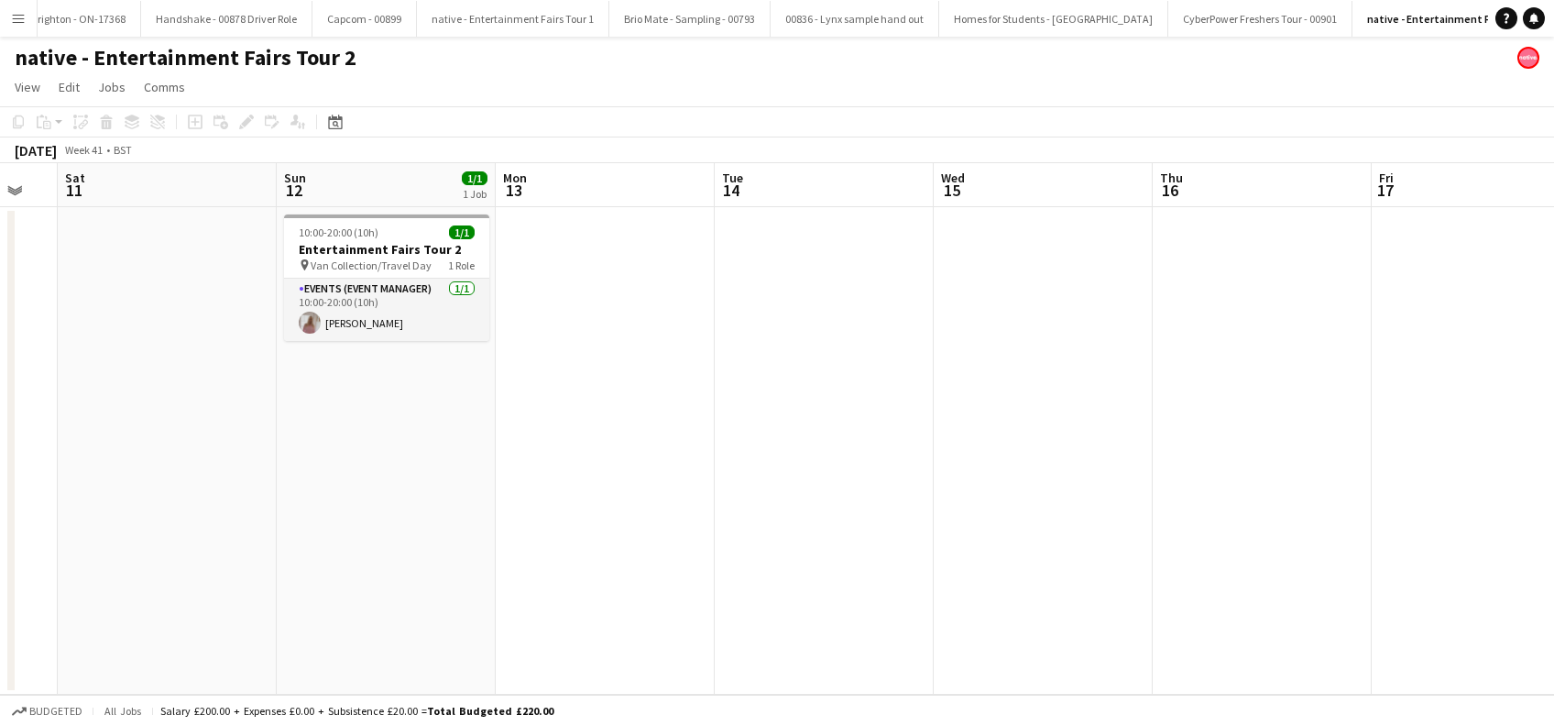
drag, startPoint x: 1191, startPoint y: 442, endPoint x: 402, endPoint y: 440, distance: 788.8
click at [371, 503] on app-calendar-viewport "Tue 7 Wed 8 Thu 9 Fri 10 Sat 11 Sun 12 1/1 1 Job Mon 13 Tue 14 Wed 15 Thu 16 Fr…" at bounding box center [777, 428] width 1554 height 531
click at [598, 263] on app-date-cell at bounding box center [603, 450] width 219 height 487
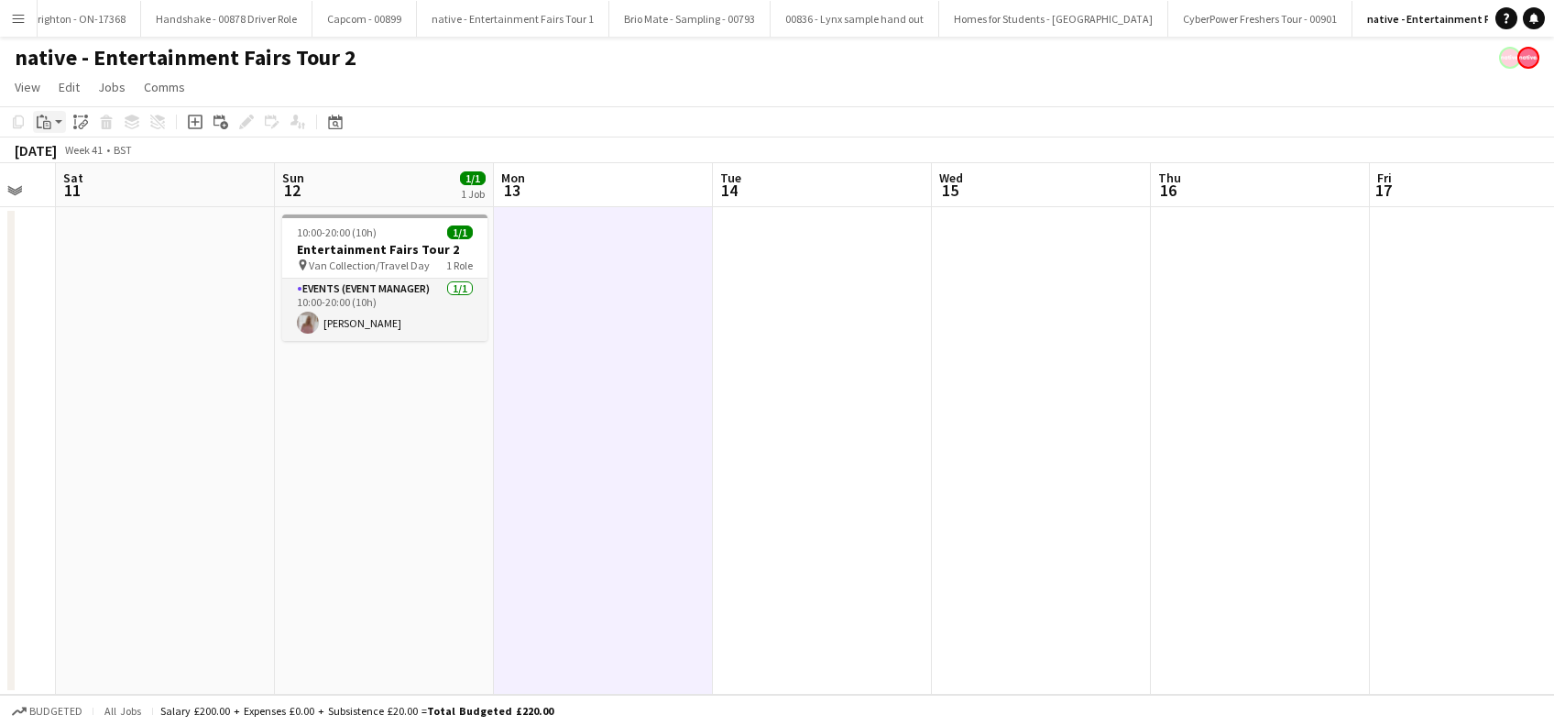
click at [45, 115] on icon "Paste" at bounding box center [44, 122] width 15 height 15
click at [61, 156] on link "Paste Ctrl+V" at bounding box center [135, 156] width 172 height 16
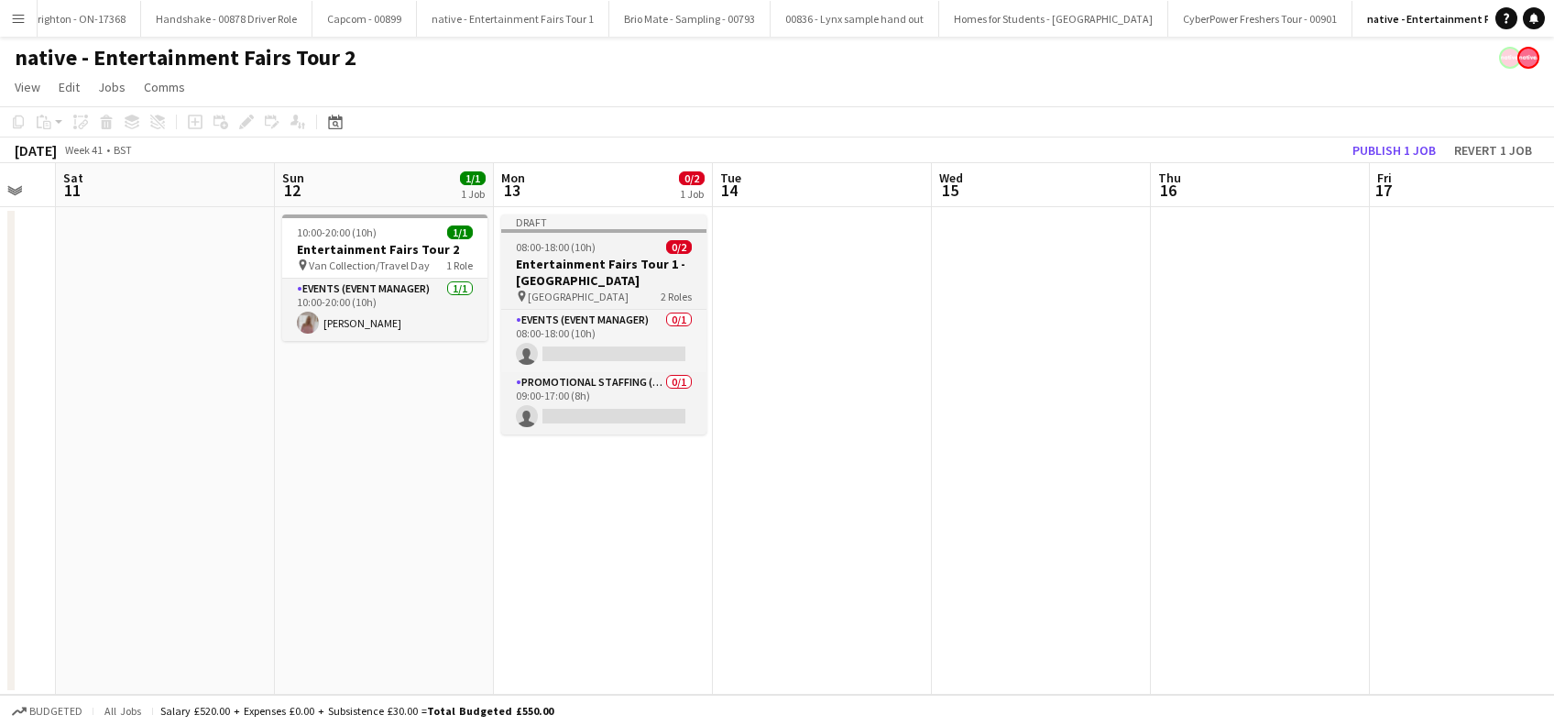
click at [638, 269] on h3 "Entertainment Fairs Tour 1 - University of South Wales" at bounding box center [603, 272] width 205 height 33
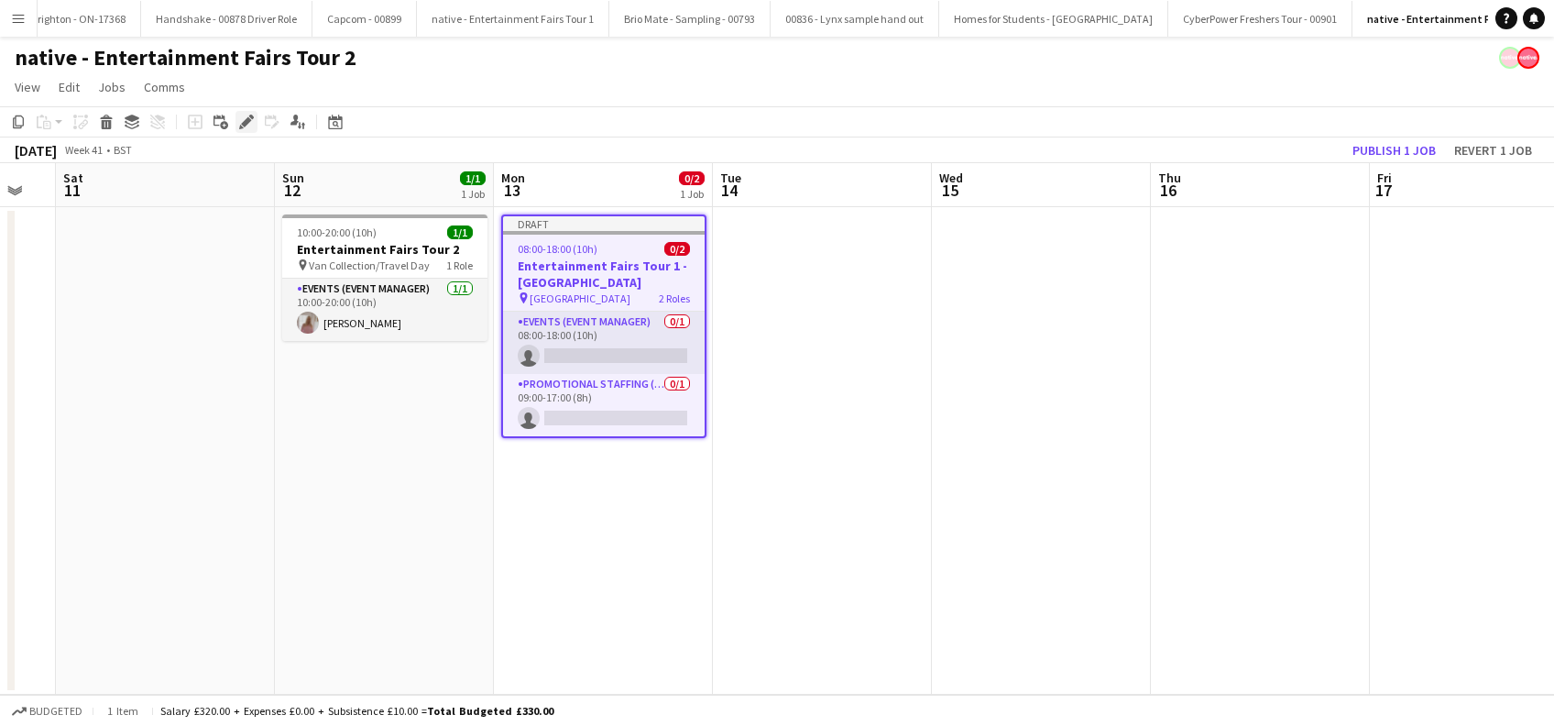
click at [242, 124] on icon at bounding box center [246, 122] width 10 height 10
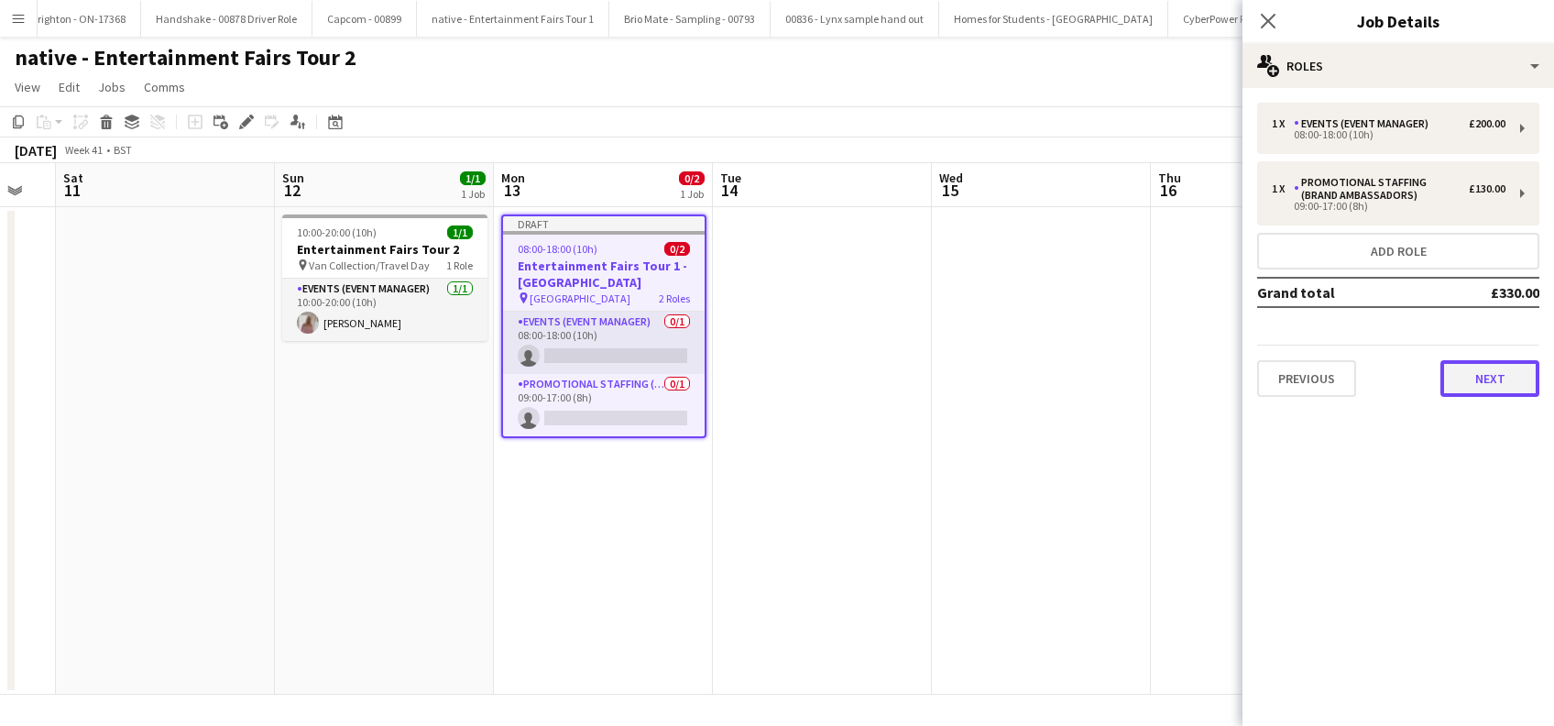
click at [1489, 366] on button "Next" at bounding box center [1489, 378] width 99 height 37
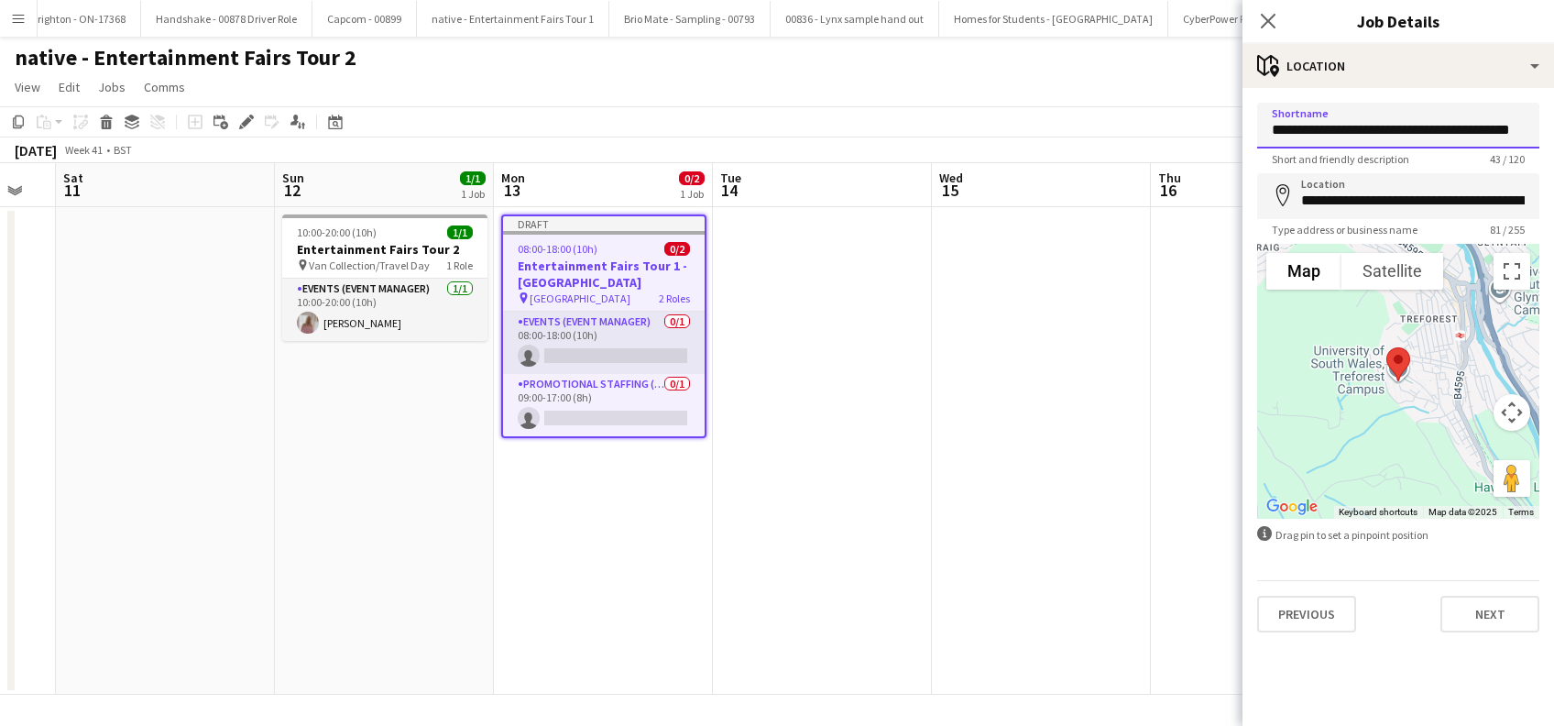
click at [1351, 131] on input "**********" at bounding box center [1398, 126] width 282 height 46
type input "*"
paste input "**********"
type input "**********"
drag, startPoint x: 1460, startPoint y: 199, endPoint x: 1024, endPoint y: 166, distance: 437.3
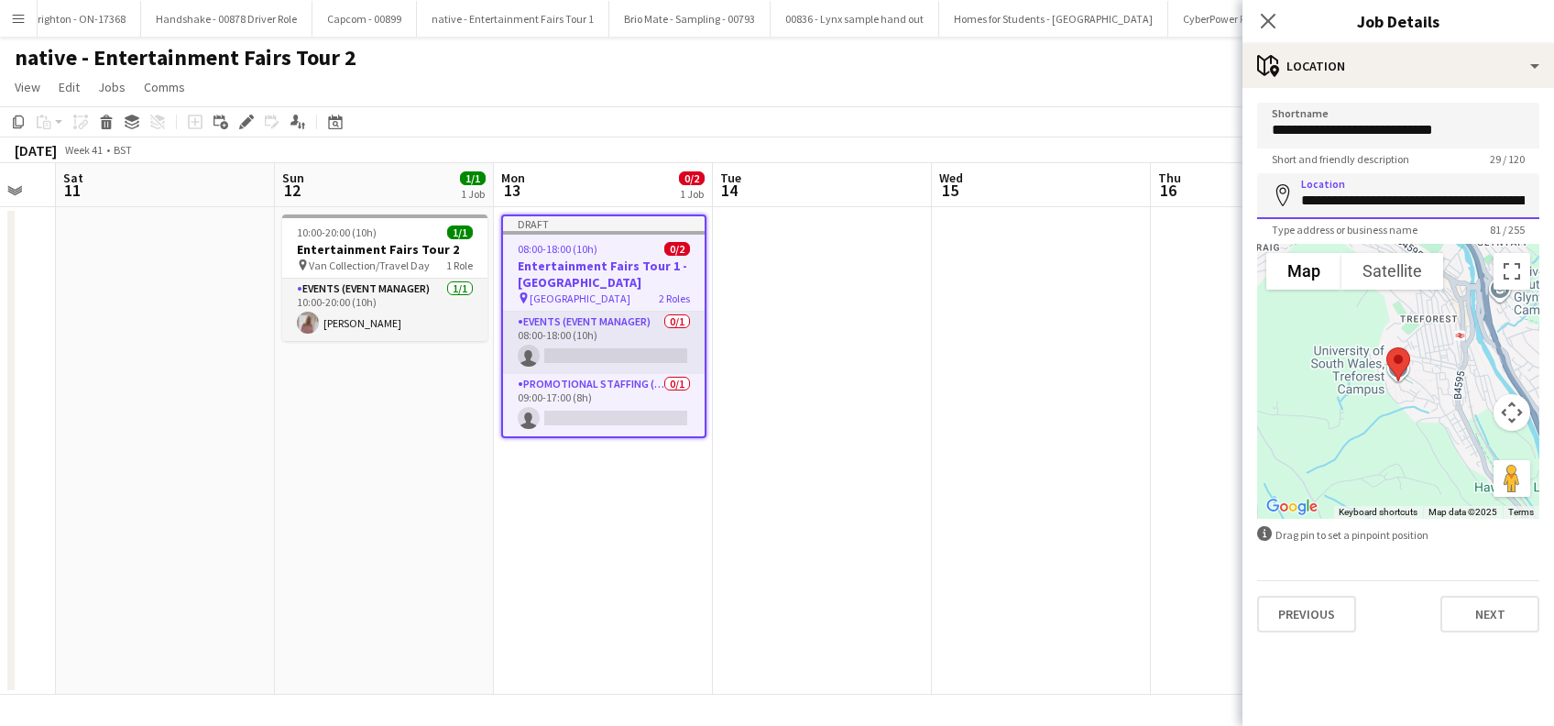
click at [1024, 166] on body "Menu Boards Boards Boards All jobs Status Workforce Workforce My Workforce Recr…" at bounding box center [777, 363] width 1554 height 726
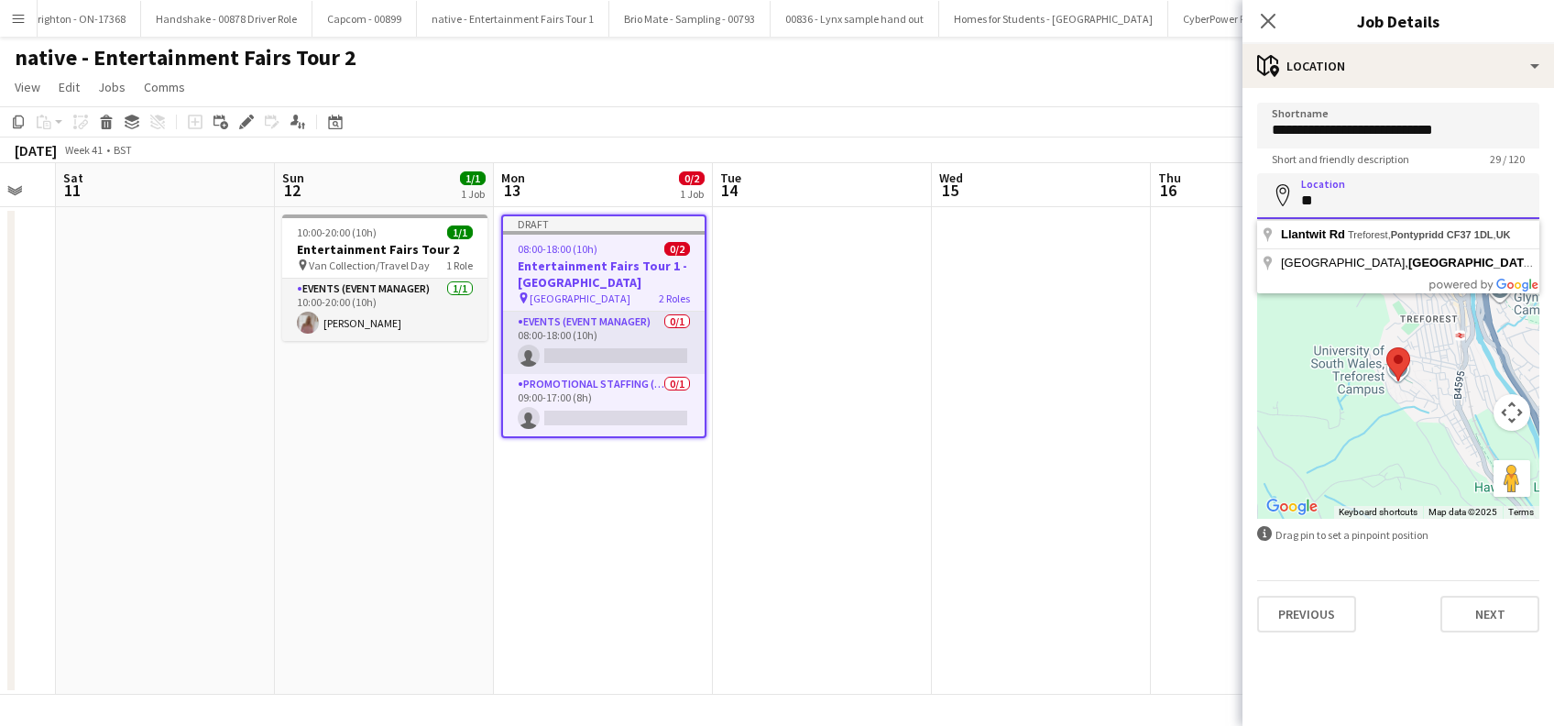
type input "*"
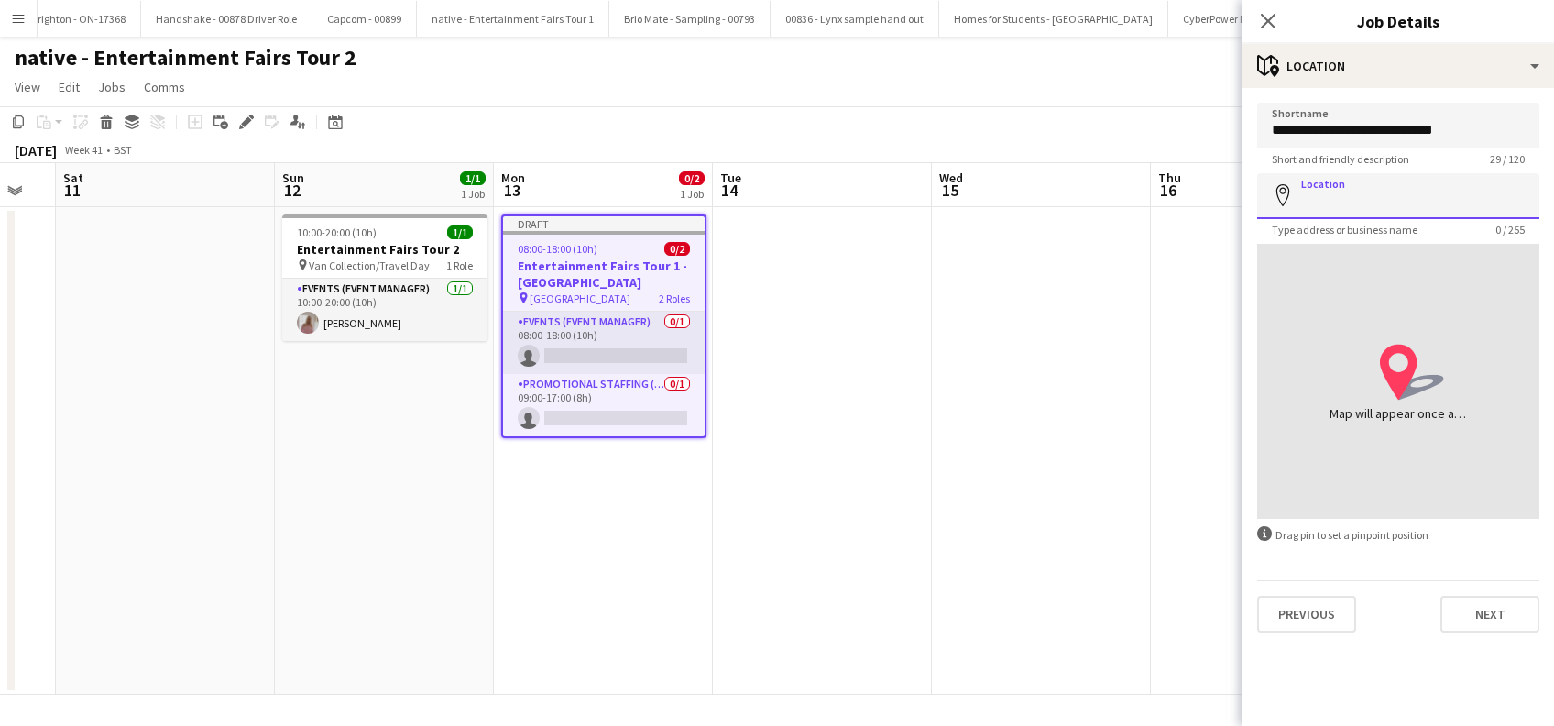
paste input "**********"
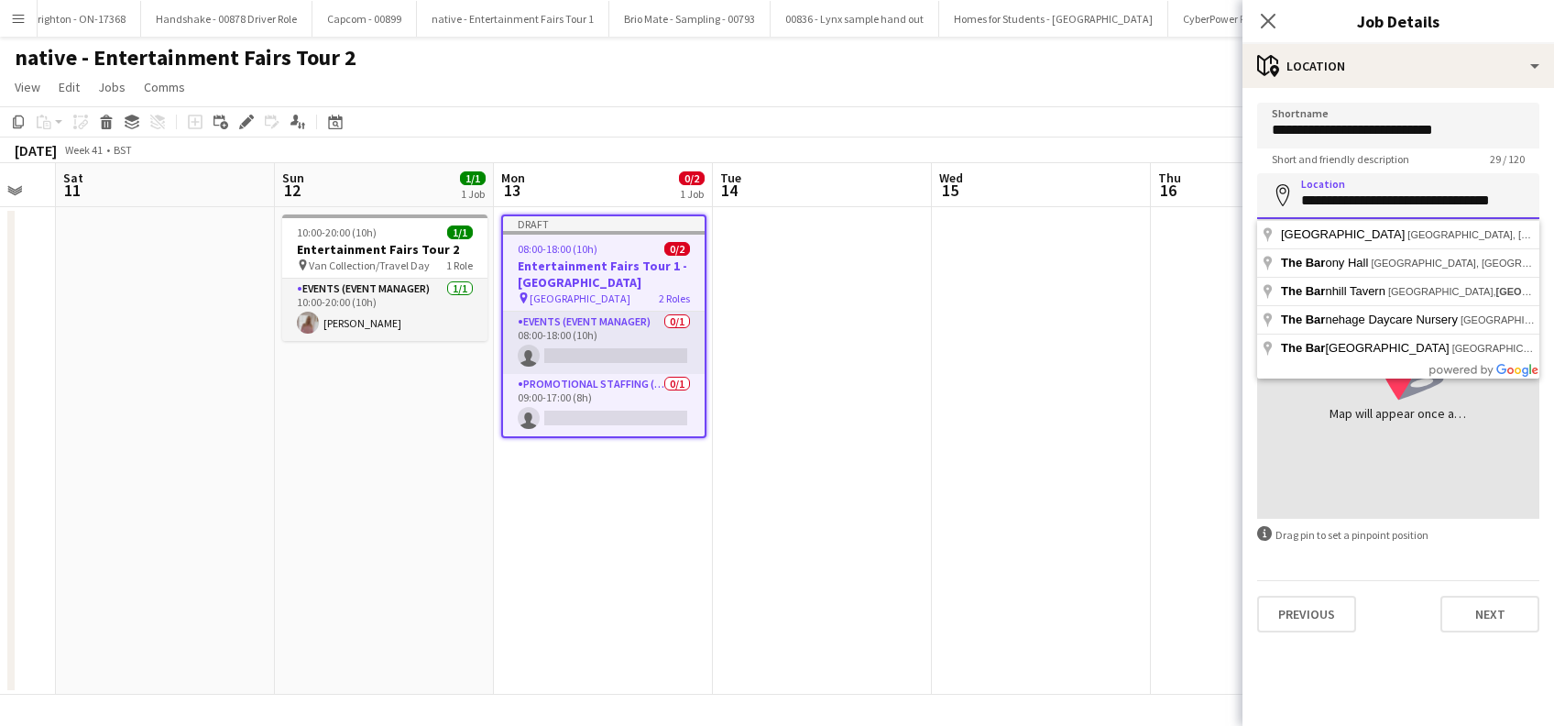
scroll to position [0, 0]
type input "**********"
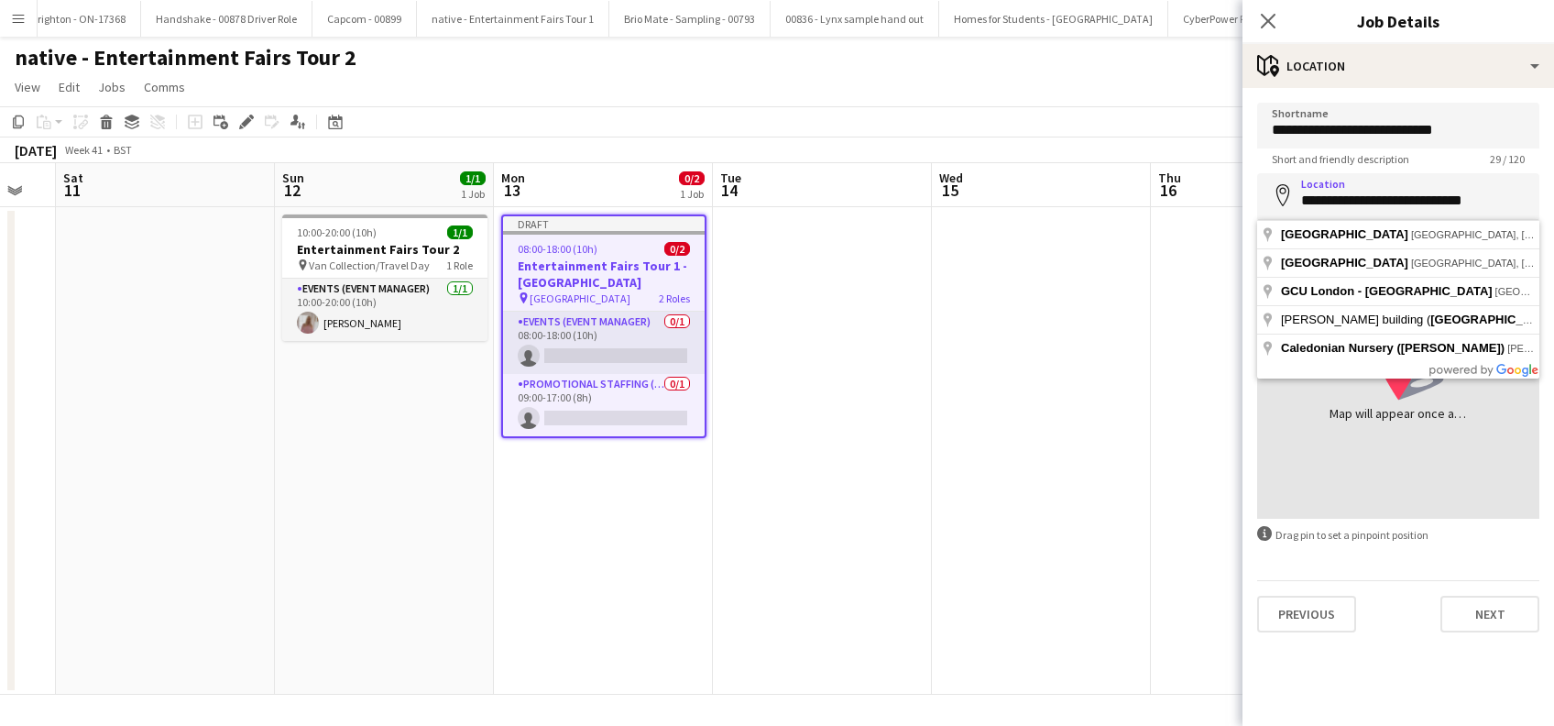
click at [1003, 512] on app-date-cell at bounding box center [1041, 450] width 219 height 487
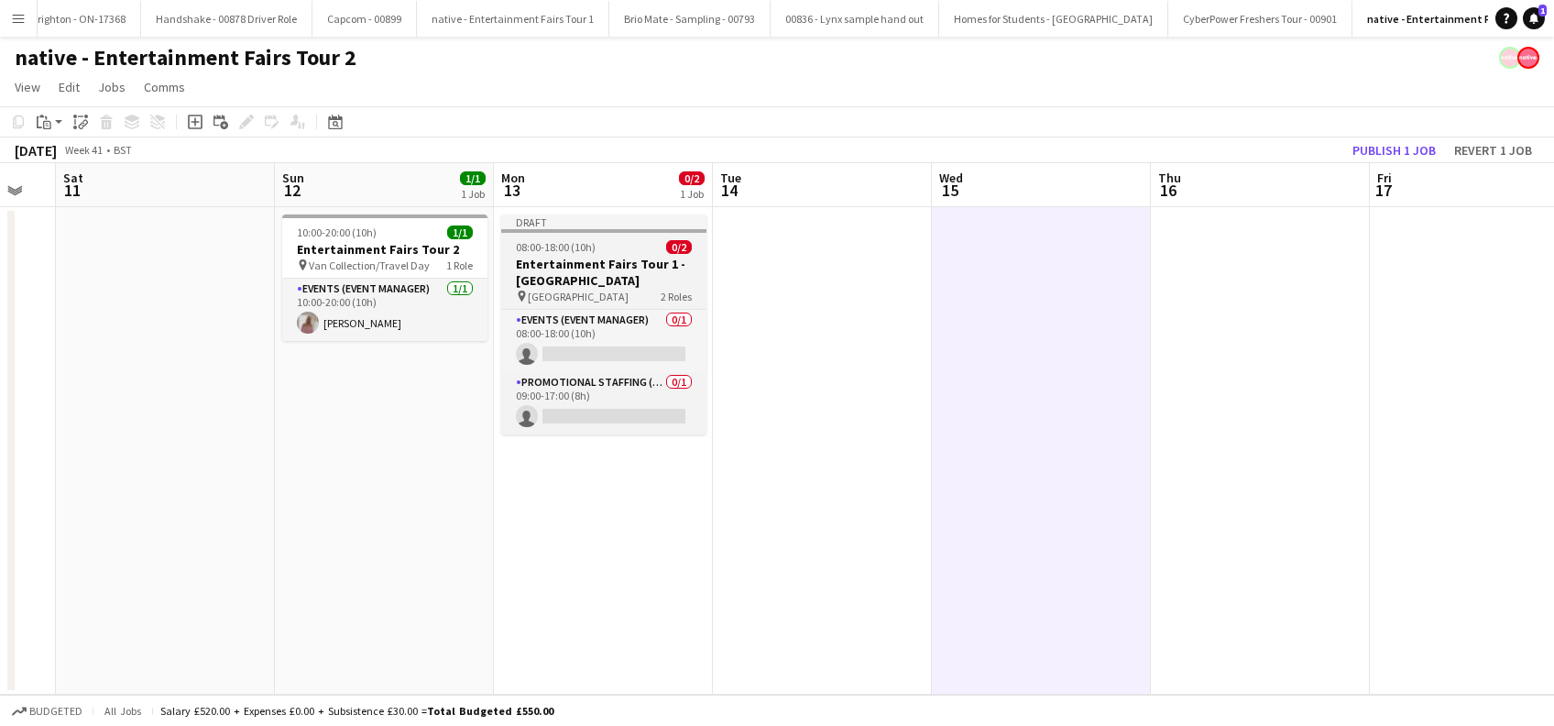
click at [596, 278] on h3 "Entertainment Fairs Tour 1 - University of South Wales" at bounding box center [603, 272] width 205 height 33
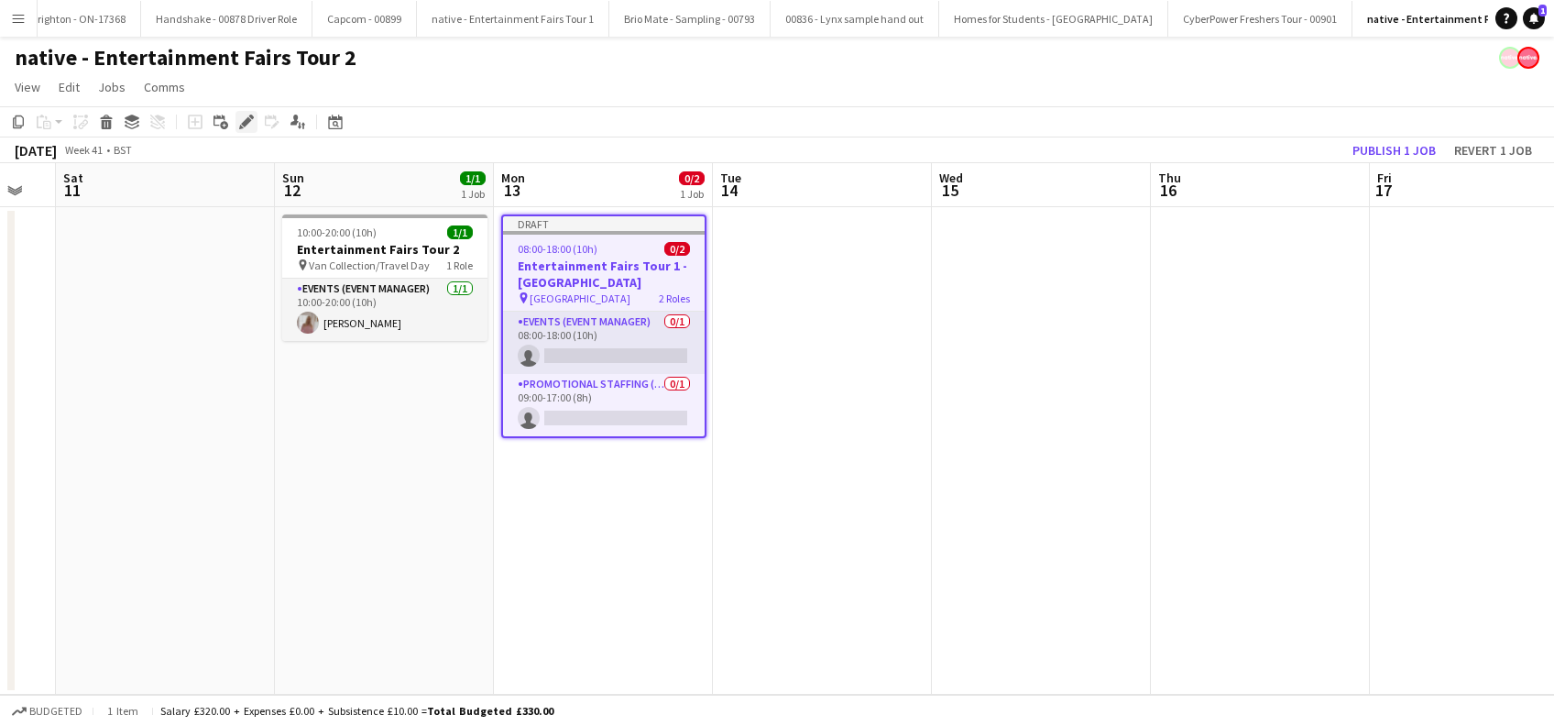
click at [239, 115] on icon "Edit" at bounding box center [246, 122] width 15 height 15
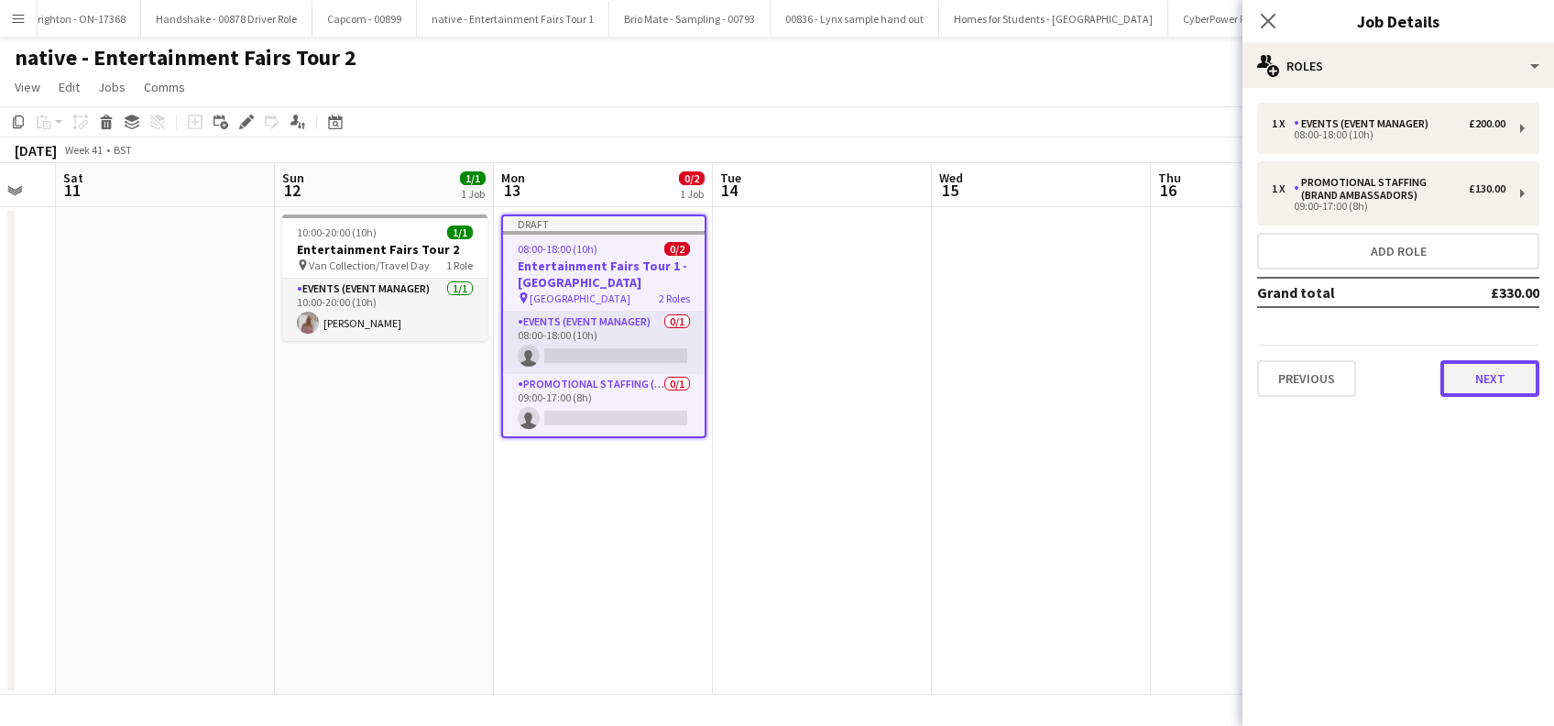
click at [1493, 382] on button "Next" at bounding box center [1489, 378] width 99 height 37
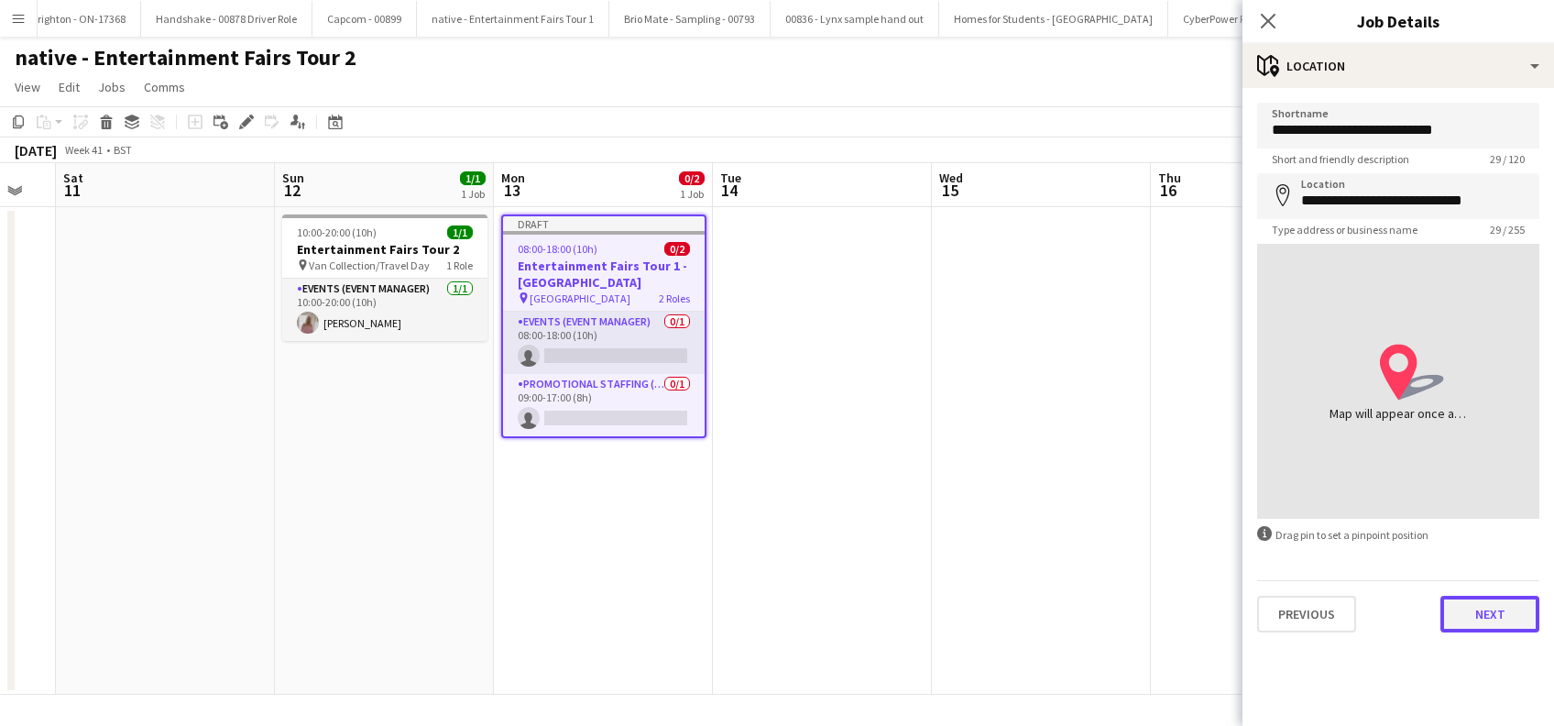
click at [1490, 610] on button "Next" at bounding box center [1489, 613] width 99 height 37
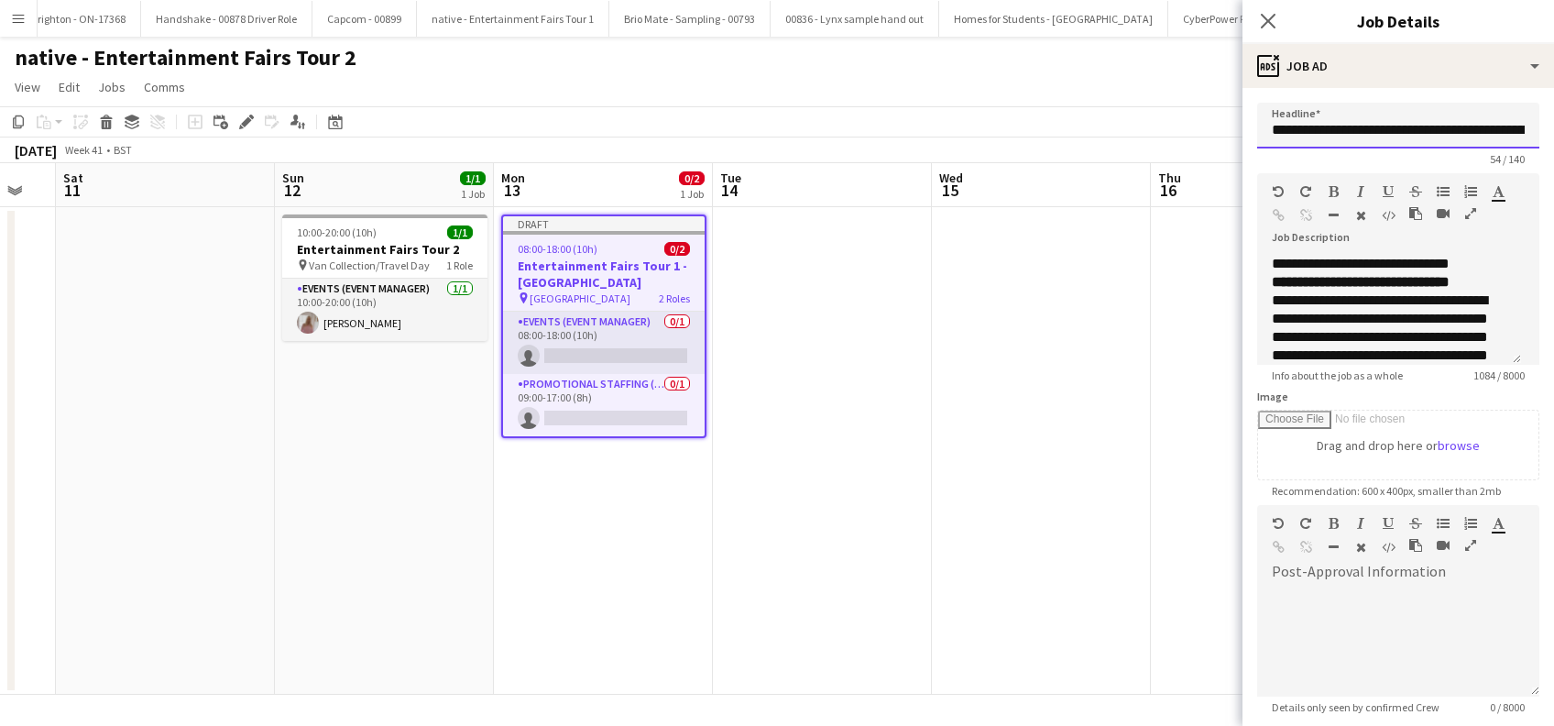
click at [1446, 127] on input "**********" at bounding box center [1398, 126] width 282 height 46
paste input "**********"
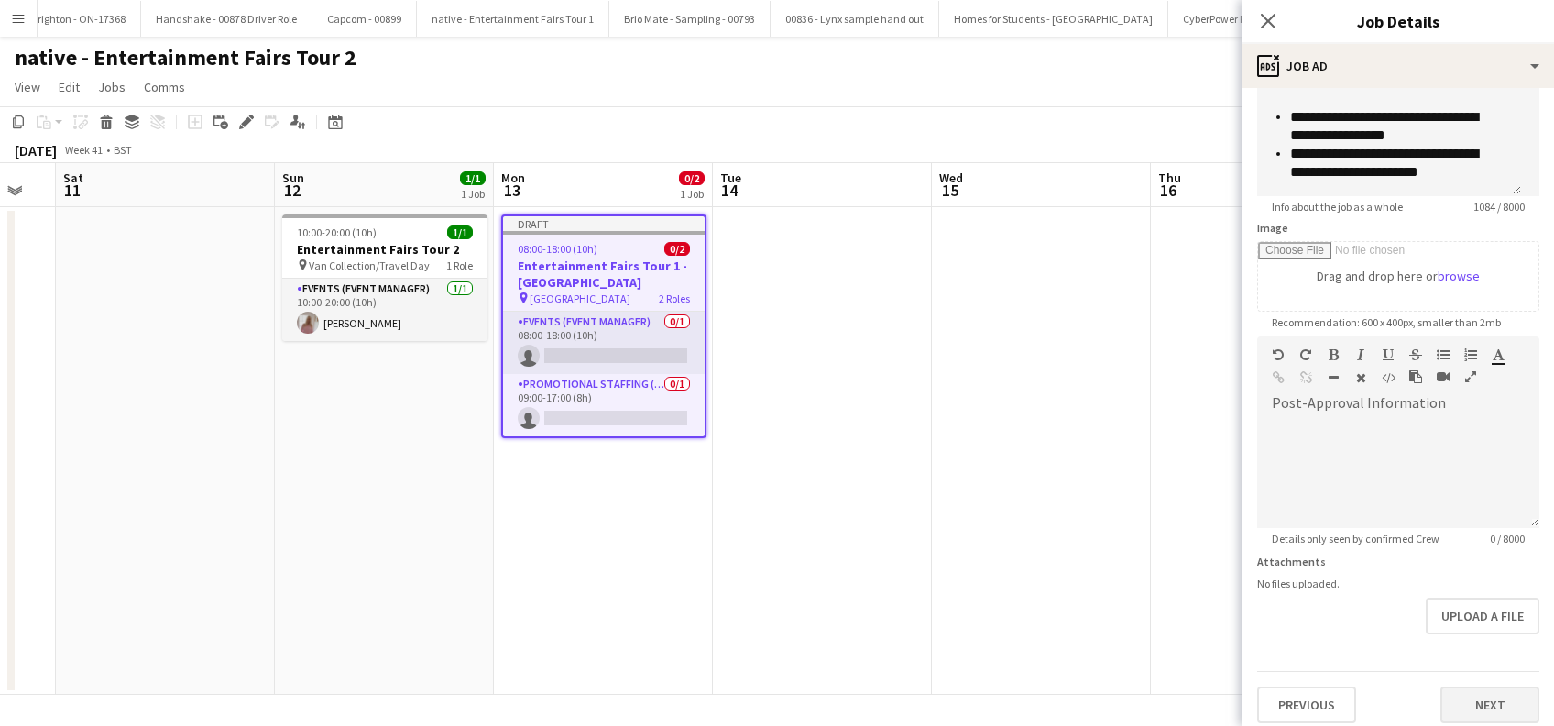
scroll to position [180, 0]
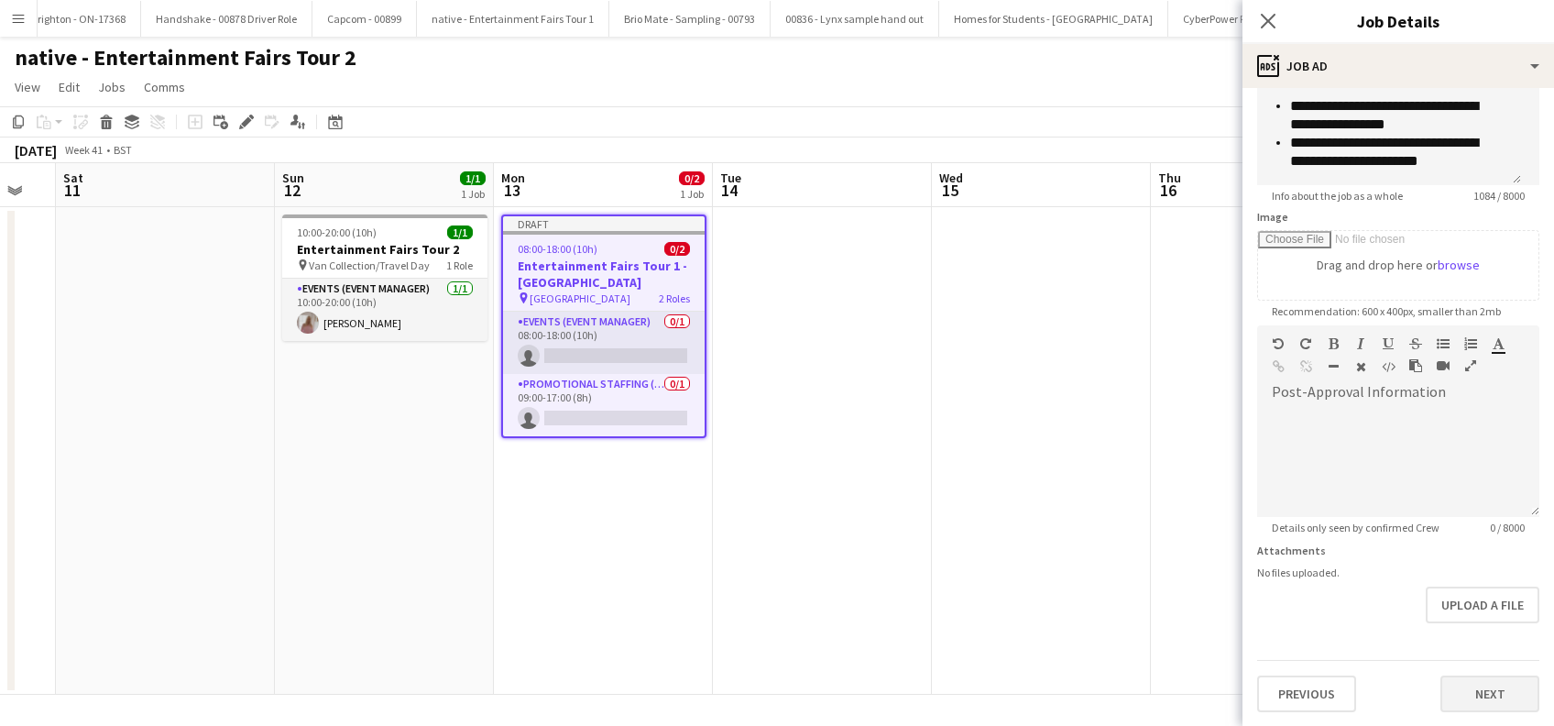
type input "**********"
click at [1451, 690] on button "Next" at bounding box center [1489, 693] width 99 height 37
type input "*******"
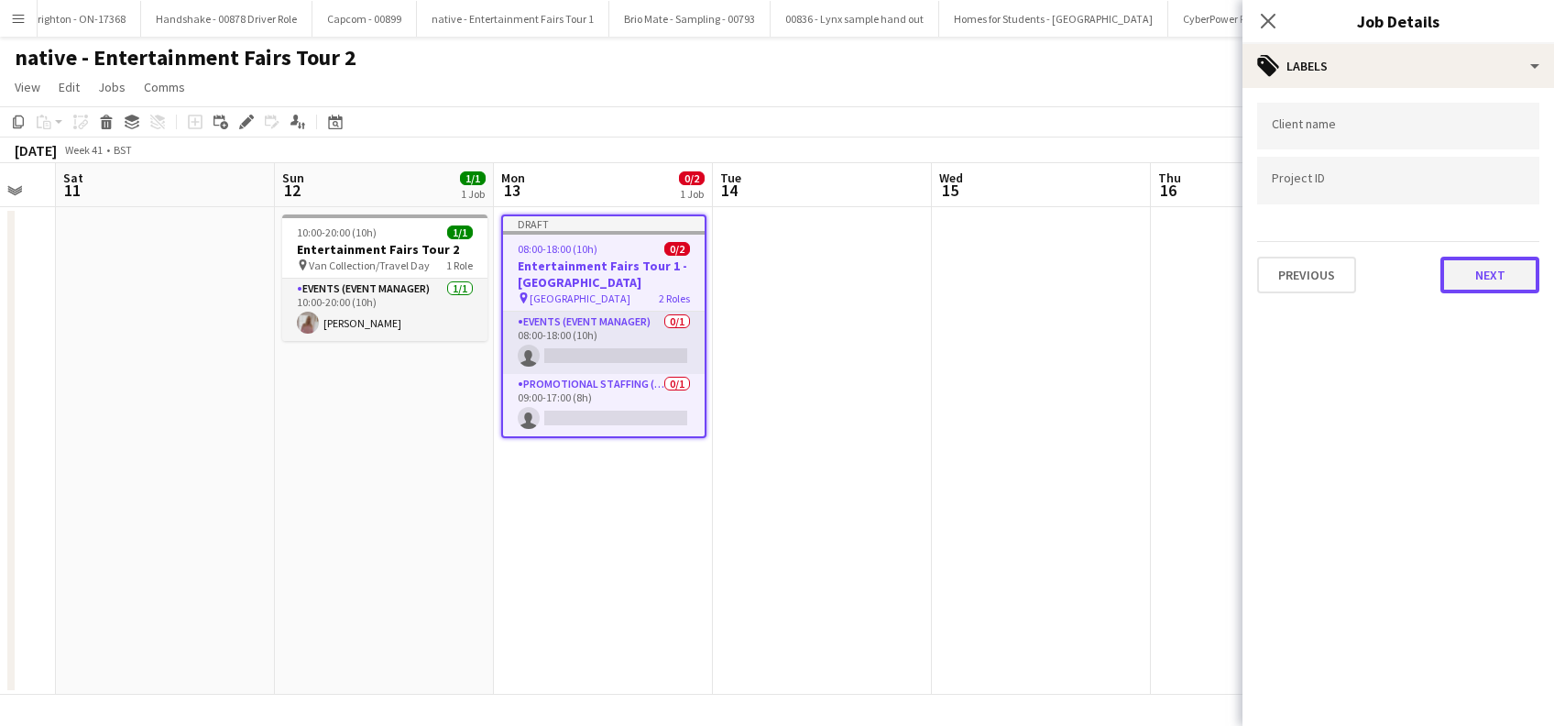
click at [1512, 257] on button "Next" at bounding box center [1489, 275] width 99 height 37
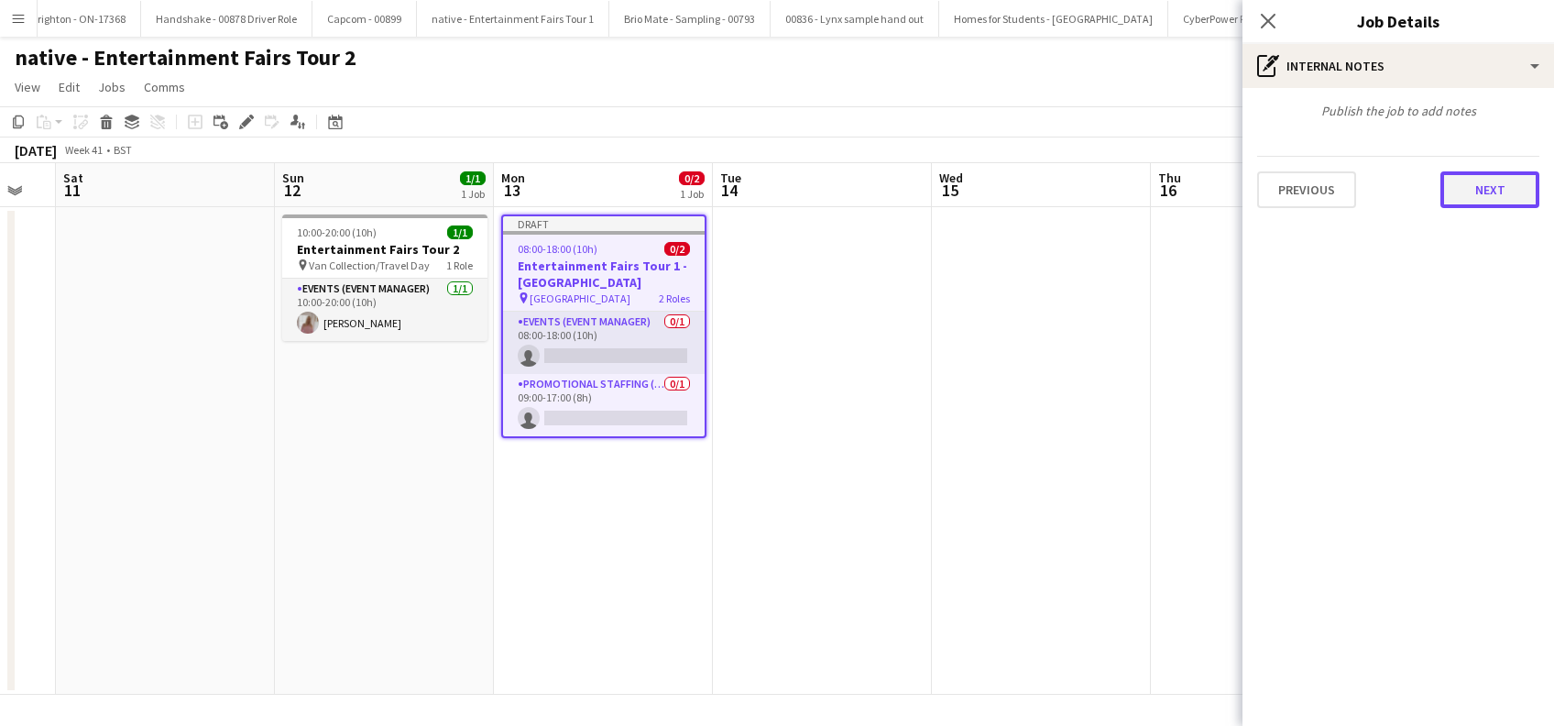
click at [1498, 178] on button "Next" at bounding box center [1489, 189] width 99 height 37
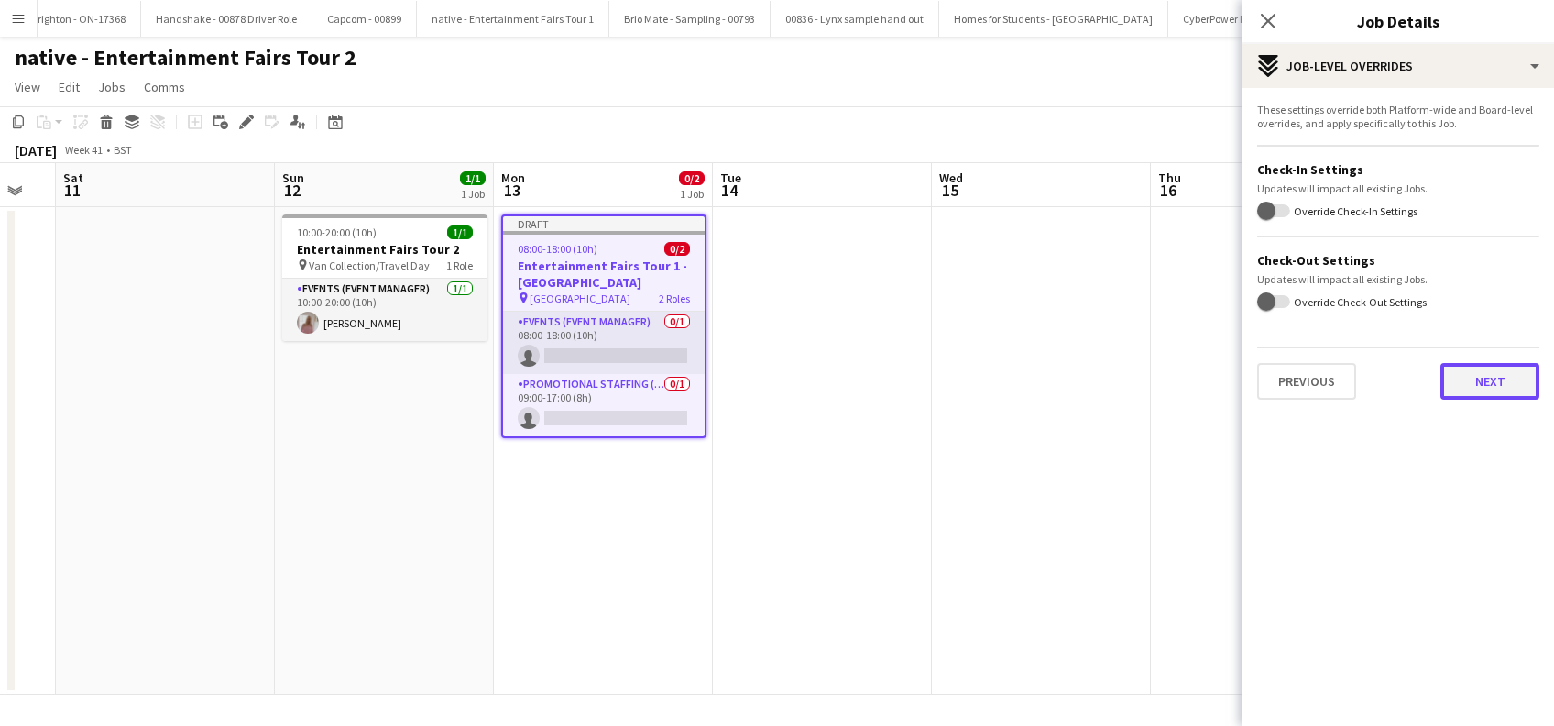
click at [1504, 380] on button "Next" at bounding box center [1489, 381] width 99 height 37
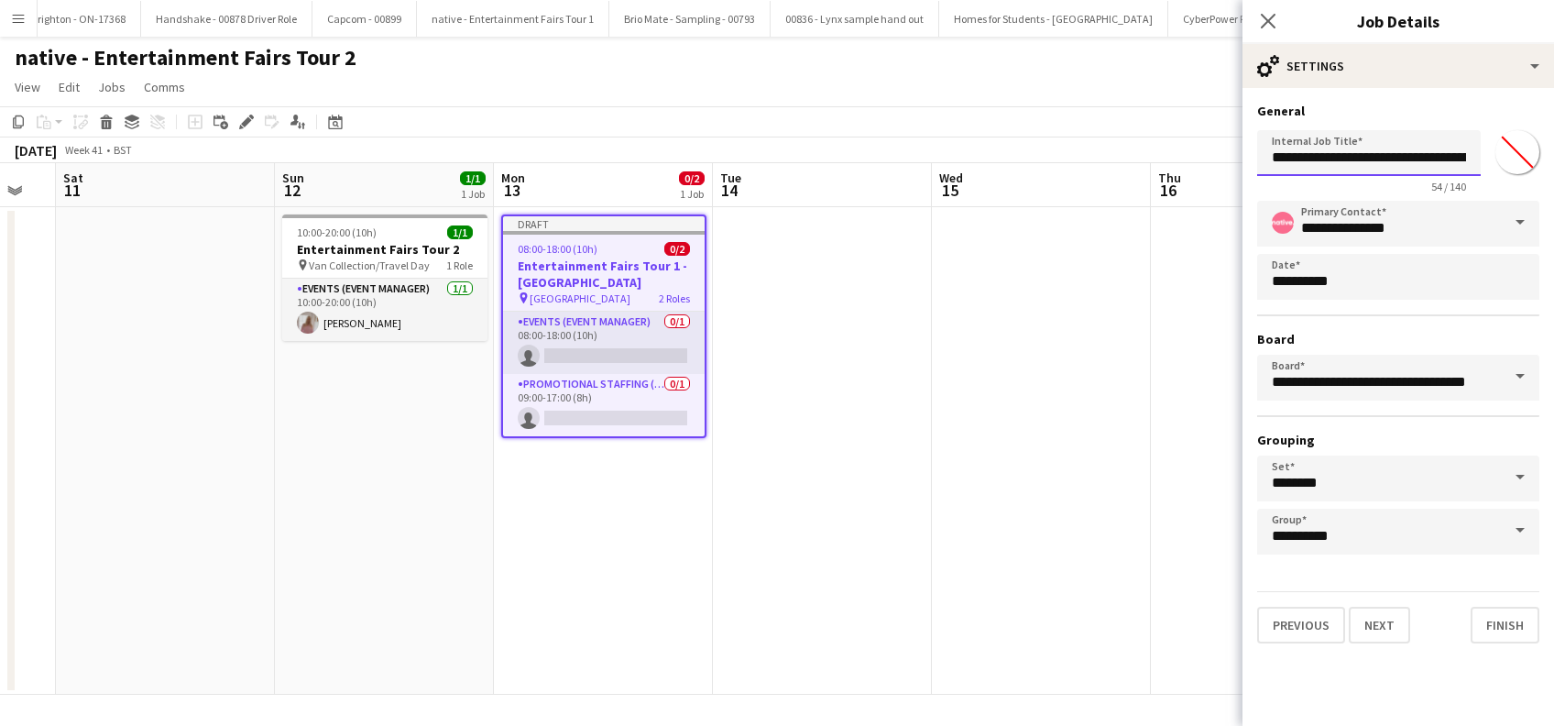
click at [1447, 155] on input "**********" at bounding box center [1369, 153] width 224 height 46
paste input "**********"
type input "**********"
click at [1390, 630] on button "Next" at bounding box center [1378, 624] width 61 height 37
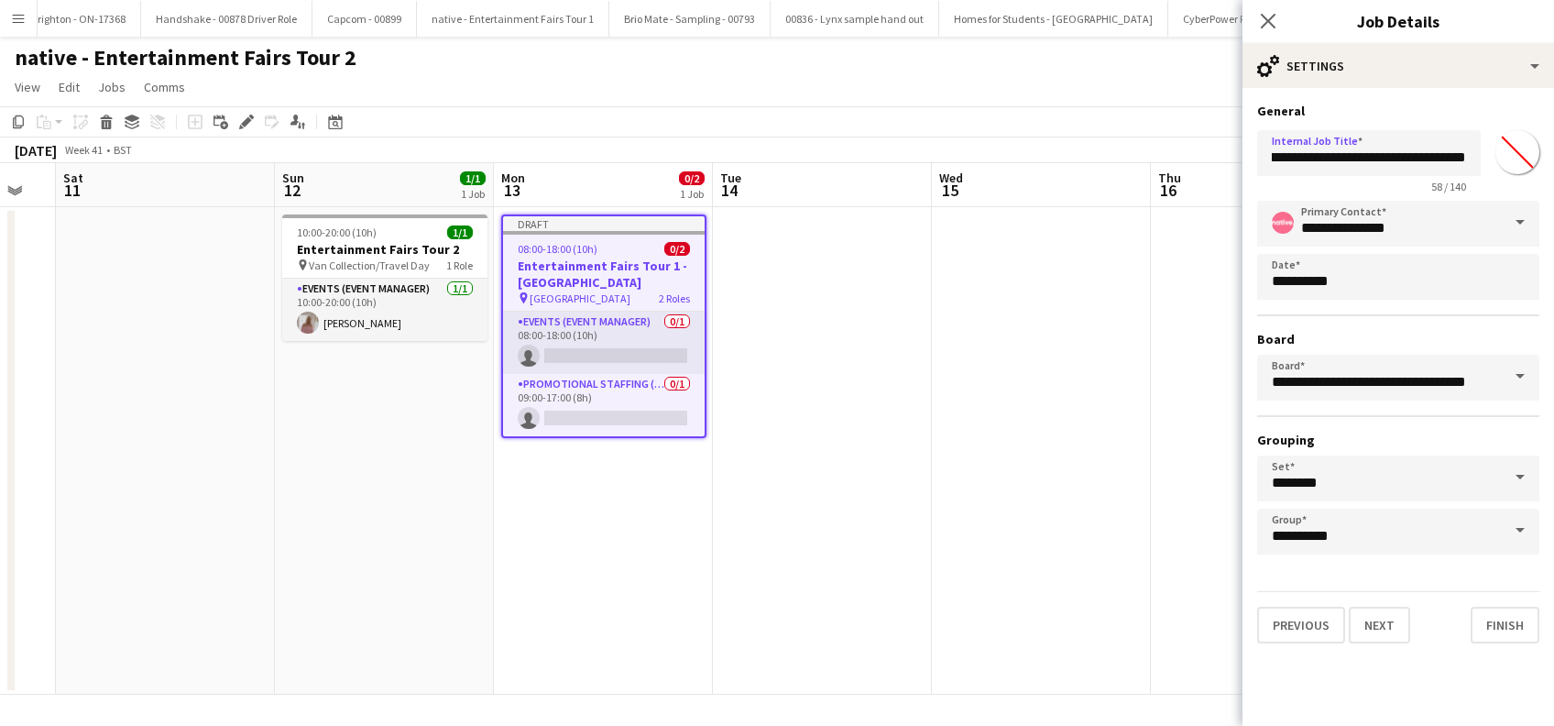
scroll to position [0, 0]
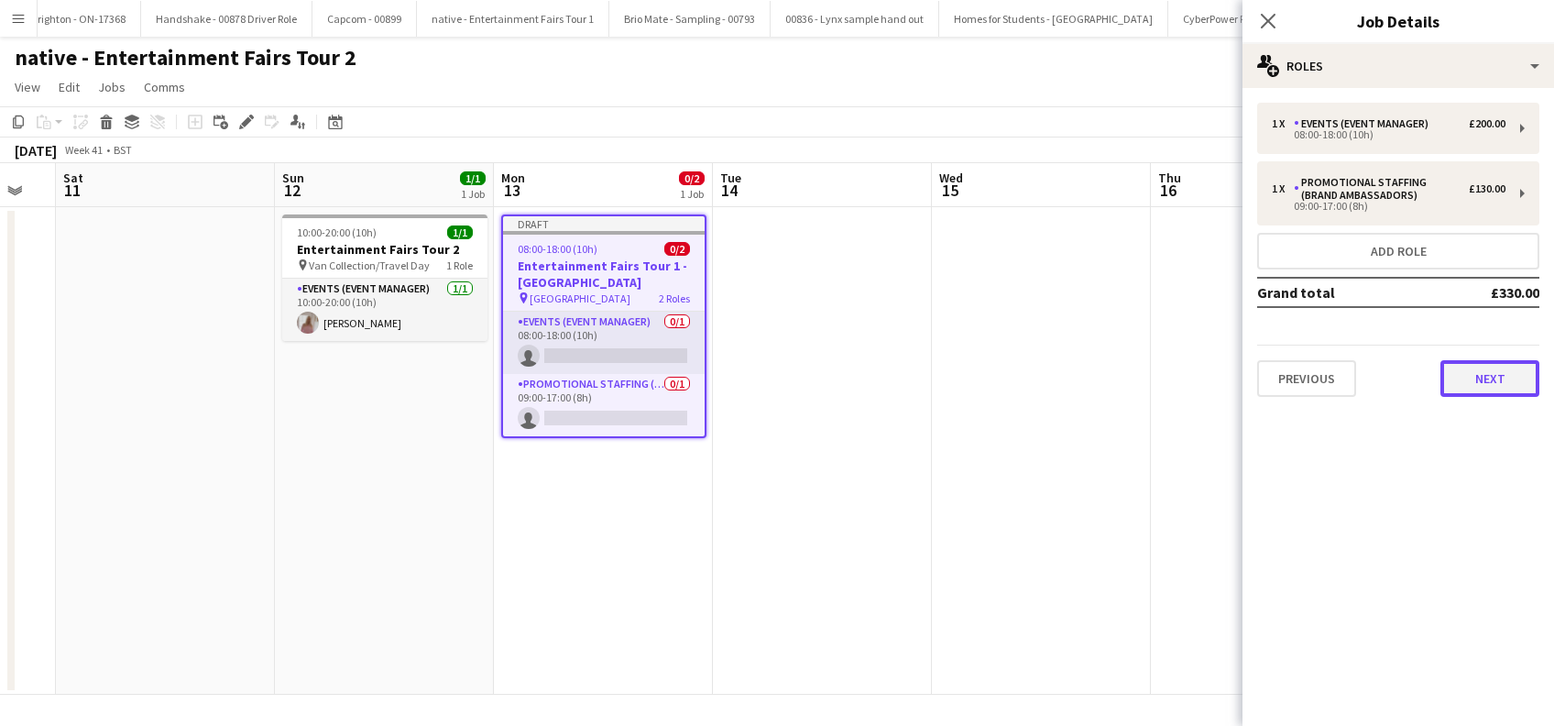
click at [1507, 388] on button "Next" at bounding box center [1489, 378] width 99 height 37
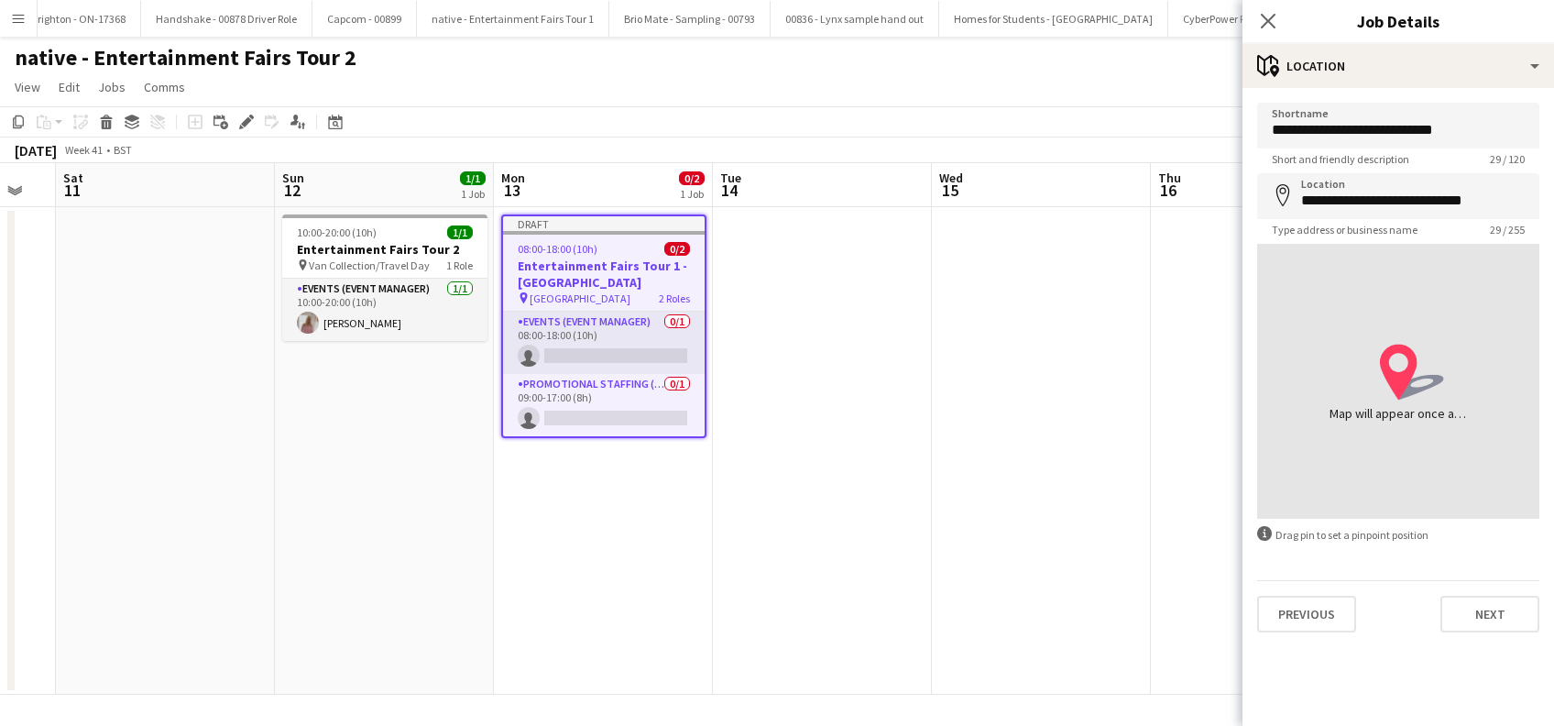
click at [1009, 495] on app-date-cell at bounding box center [1041, 450] width 219 height 487
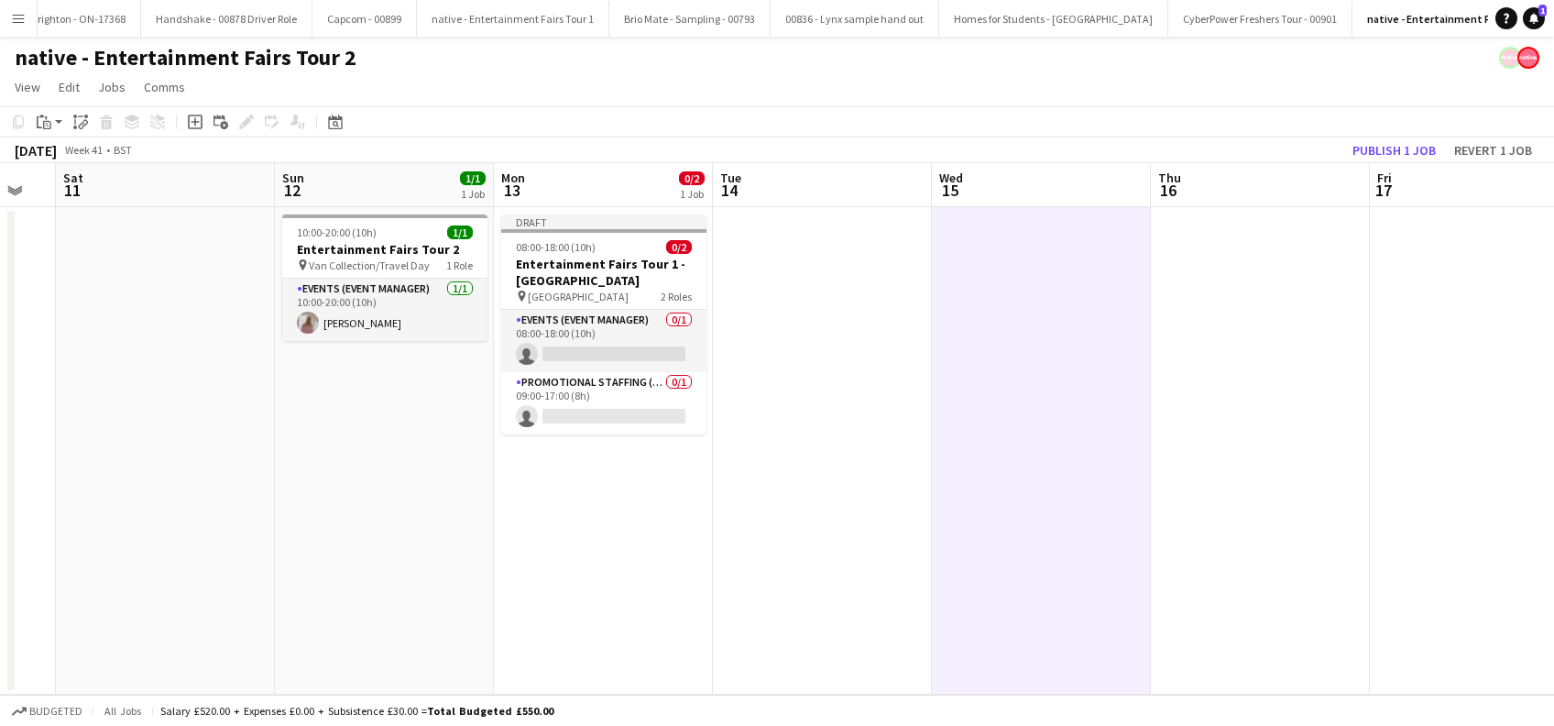
drag, startPoint x: 781, startPoint y: 283, endPoint x: 726, endPoint y: 278, distance: 55.2
click at [781, 282] on app-date-cell at bounding box center [822, 450] width 219 height 487
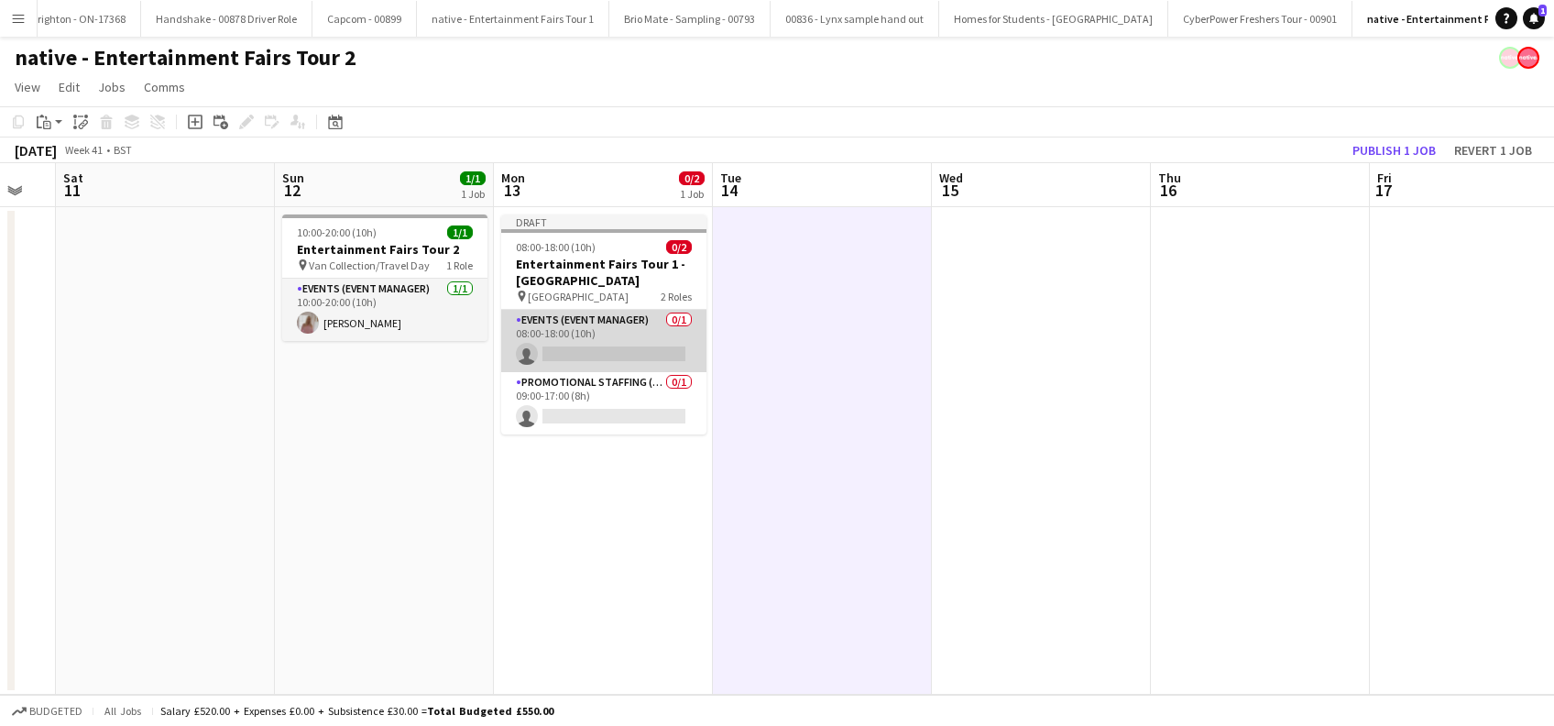
click at [595, 354] on app-card-role "Events (Event Manager) 0/1 08:00-18:00 (10h) single-neutral-actions" at bounding box center [603, 341] width 205 height 62
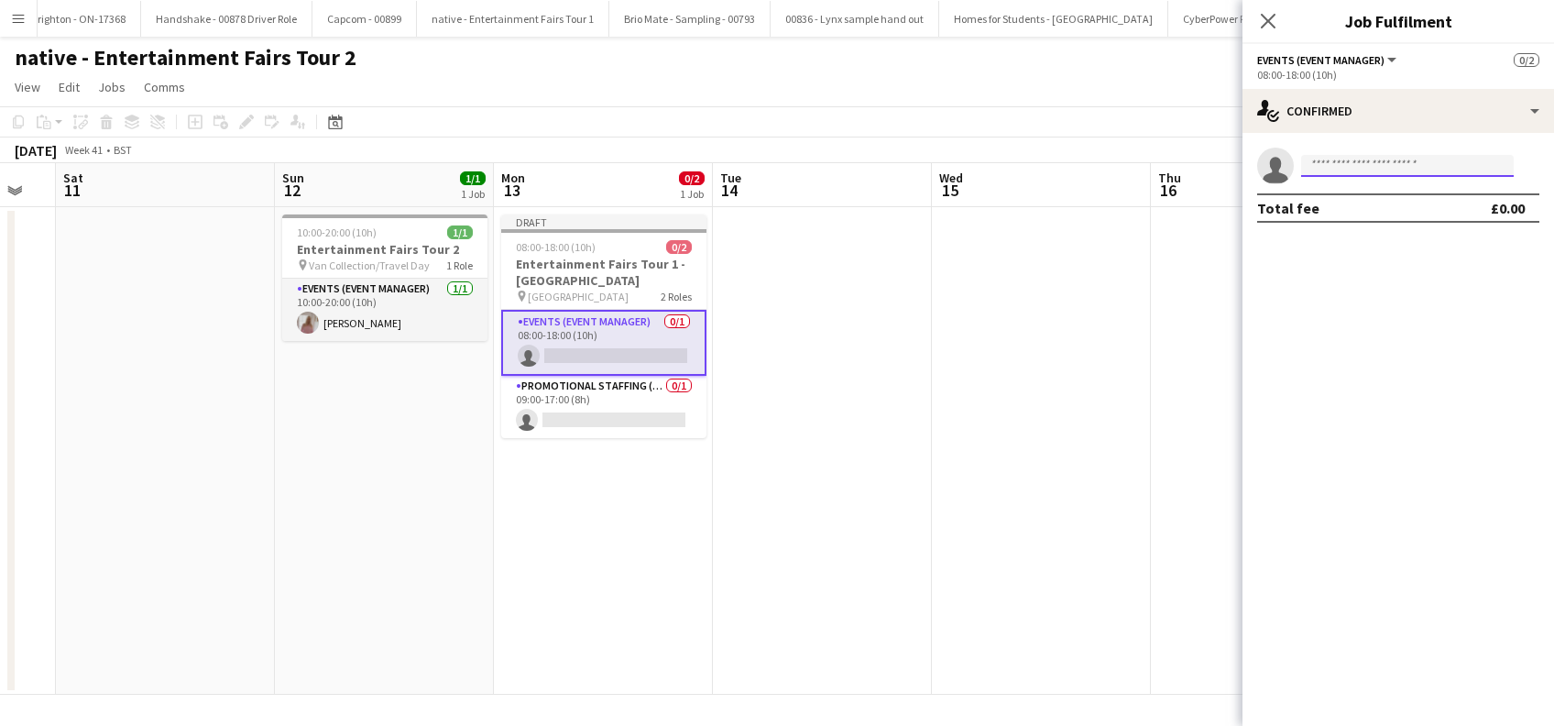
click at [1389, 170] on input at bounding box center [1407, 166] width 213 height 22
type input "******"
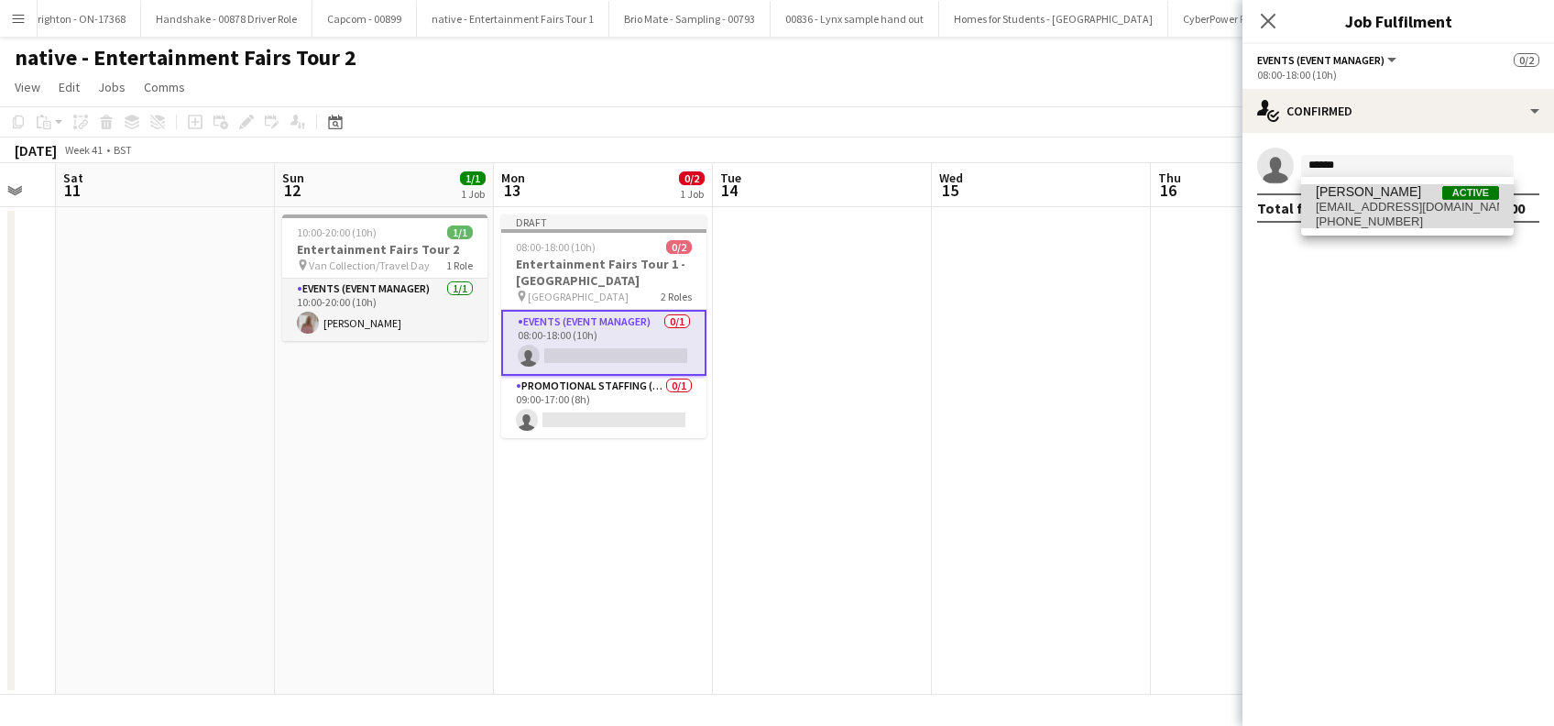
click at [1375, 195] on span "Sharon Learmonth" at bounding box center [1368, 192] width 105 height 16
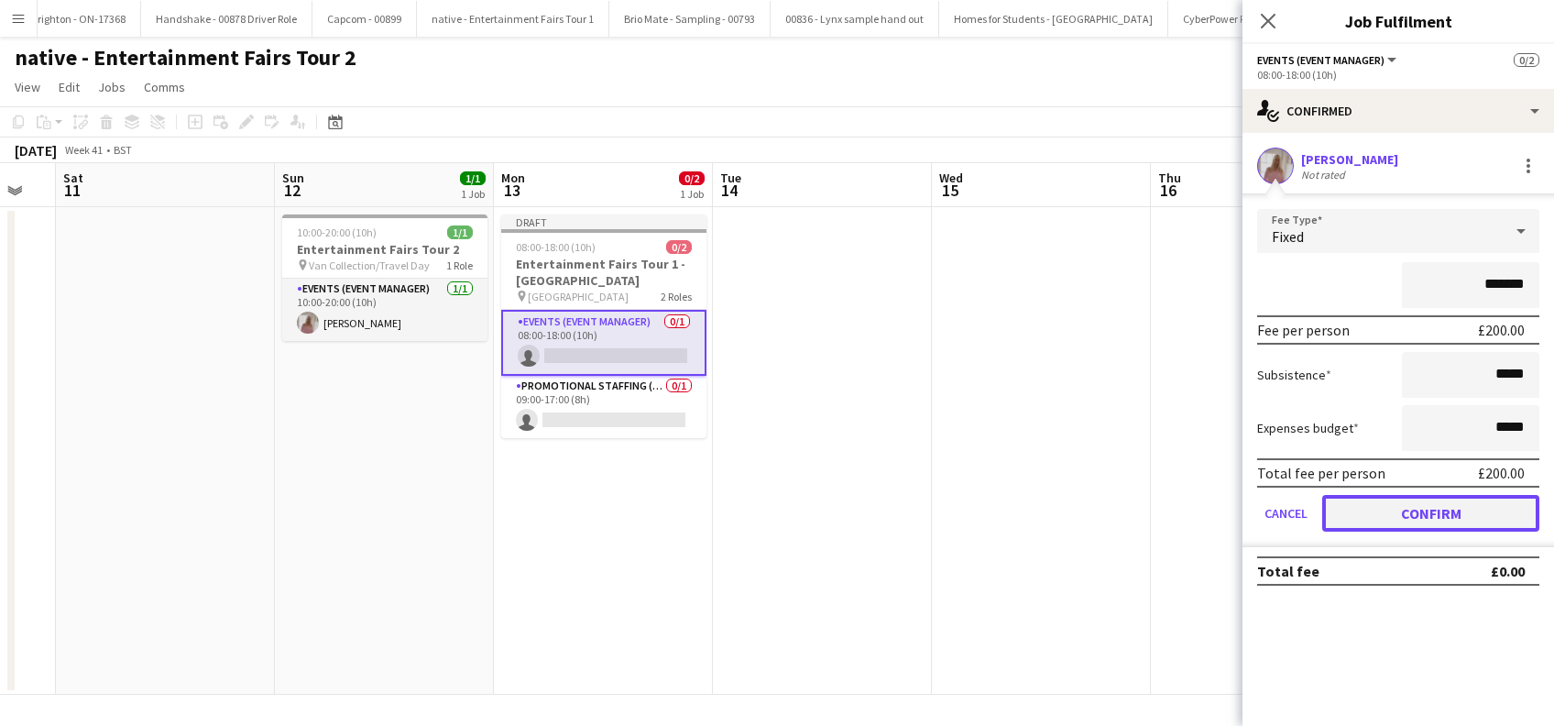
click at [1423, 518] on button "Confirm" at bounding box center [1430, 513] width 217 height 37
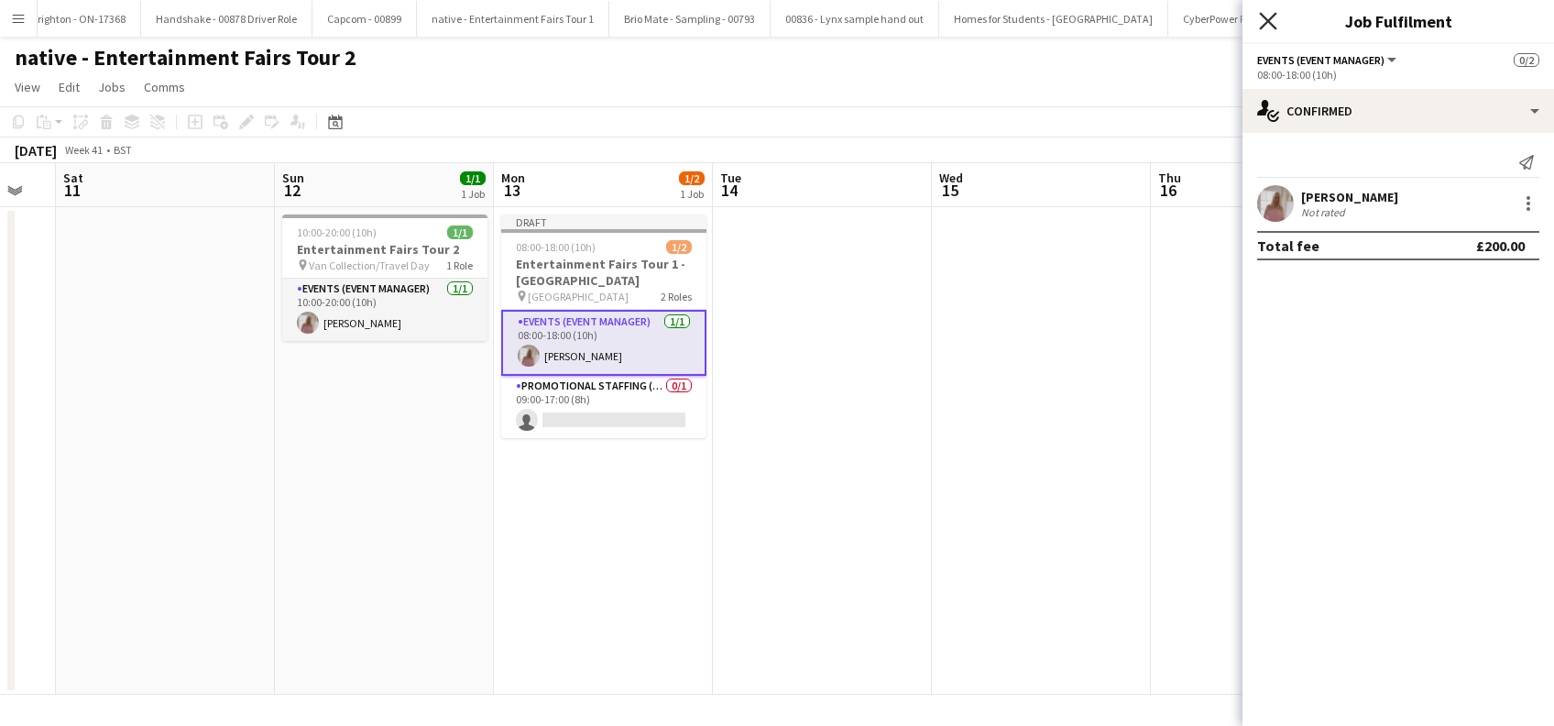
click at [1267, 13] on icon "Close pop-in" at bounding box center [1267, 20] width 17 height 17
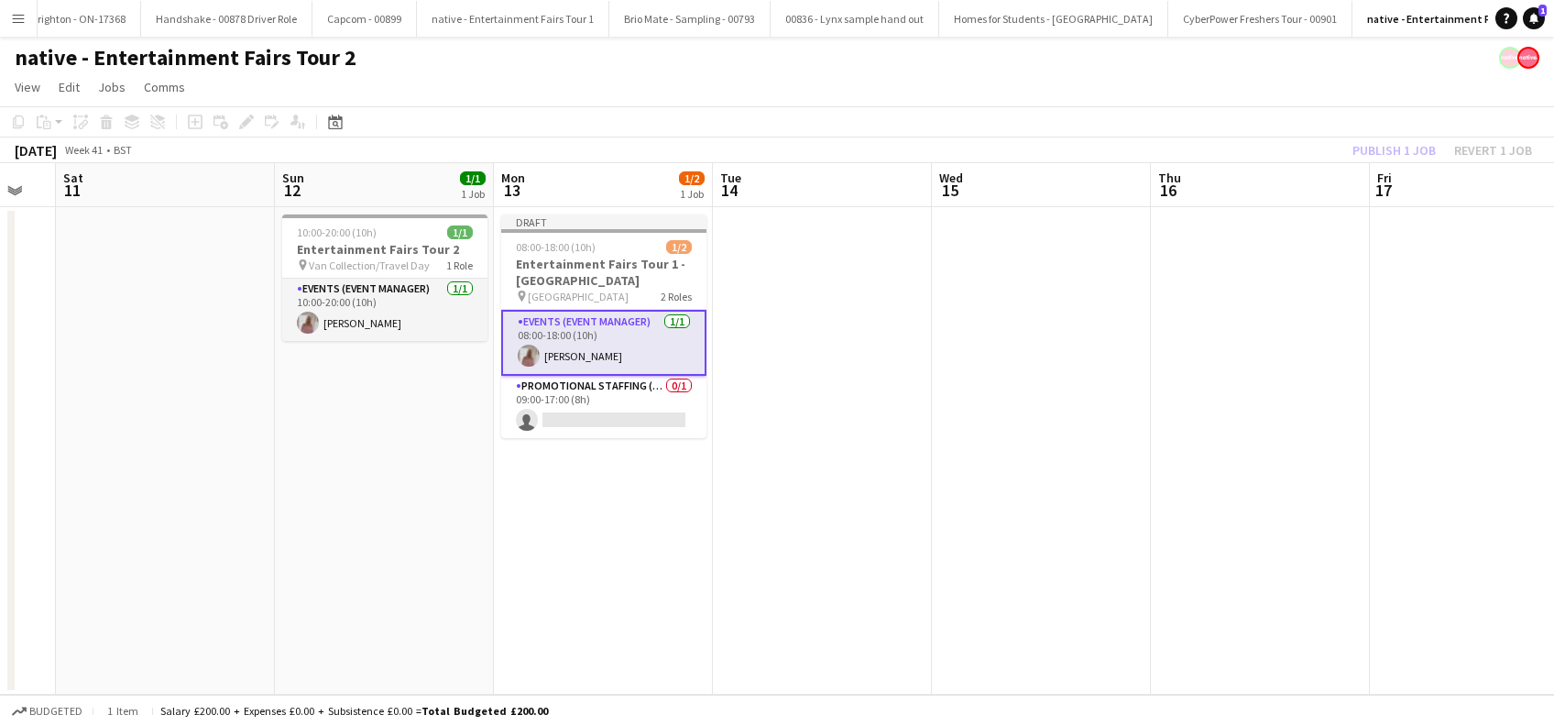
click at [831, 366] on app-date-cell at bounding box center [822, 450] width 219 height 487
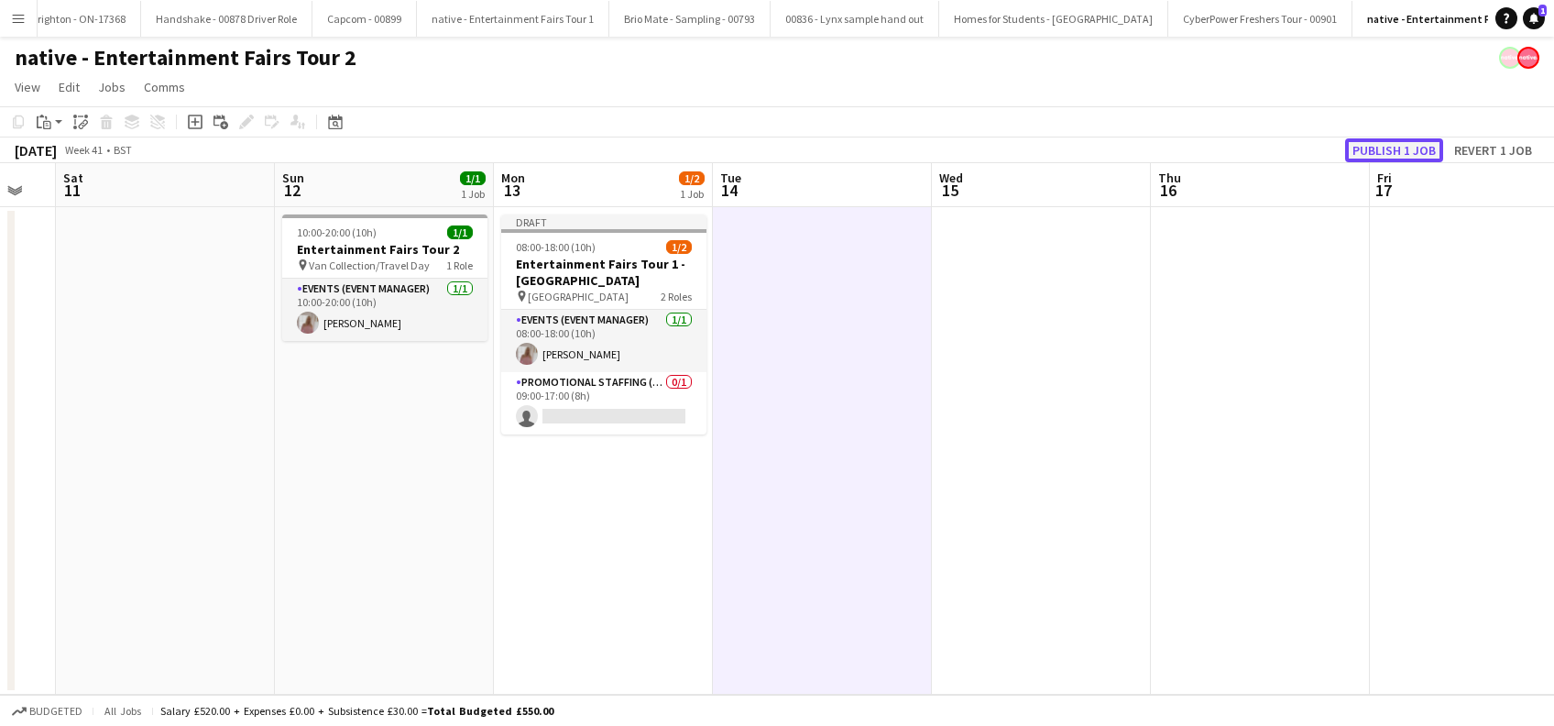
click at [1392, 154] on button "Publish 1 job" at bounding box center [1394, 150] width 98 height 24
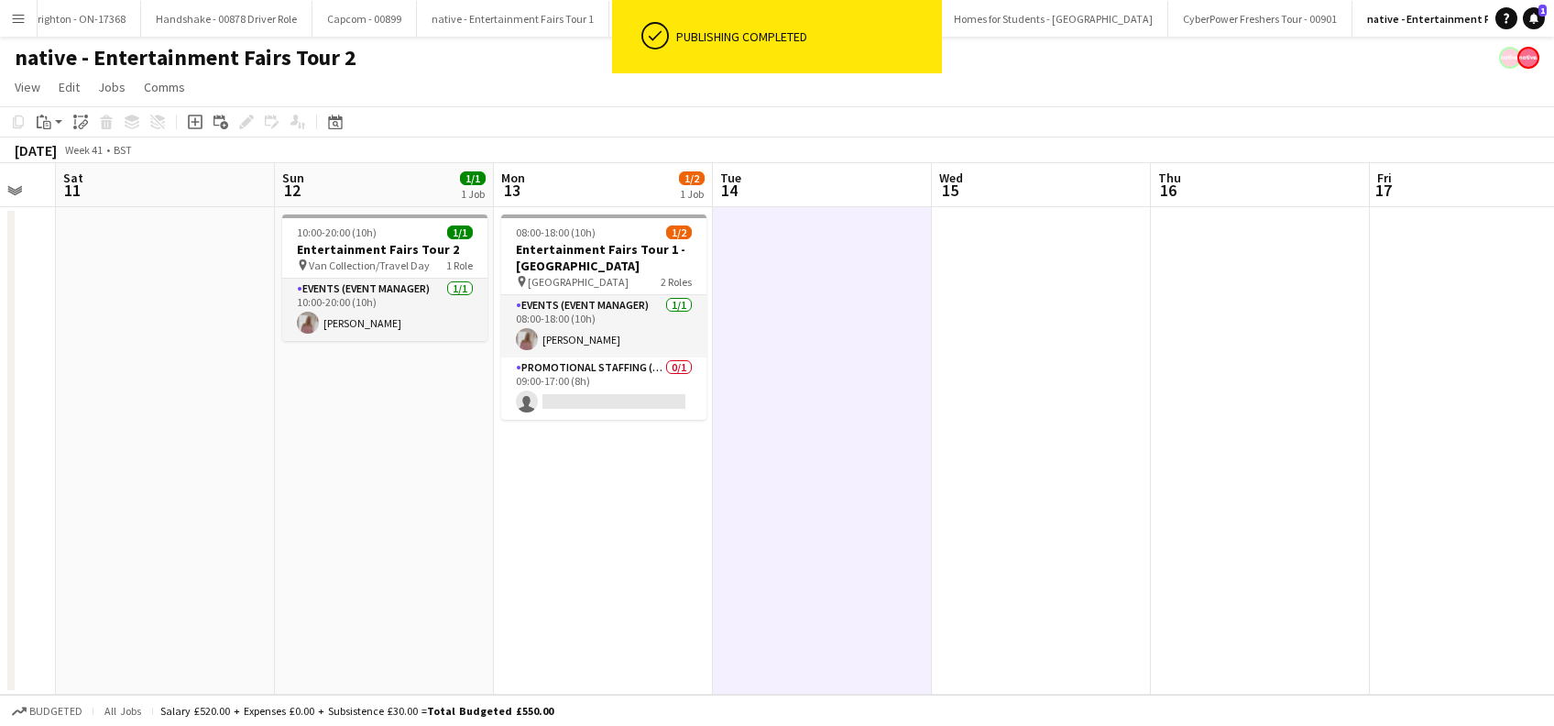
click at [808, 431] on app-date-cell at bounding box center [822, 450] width 219 height 487
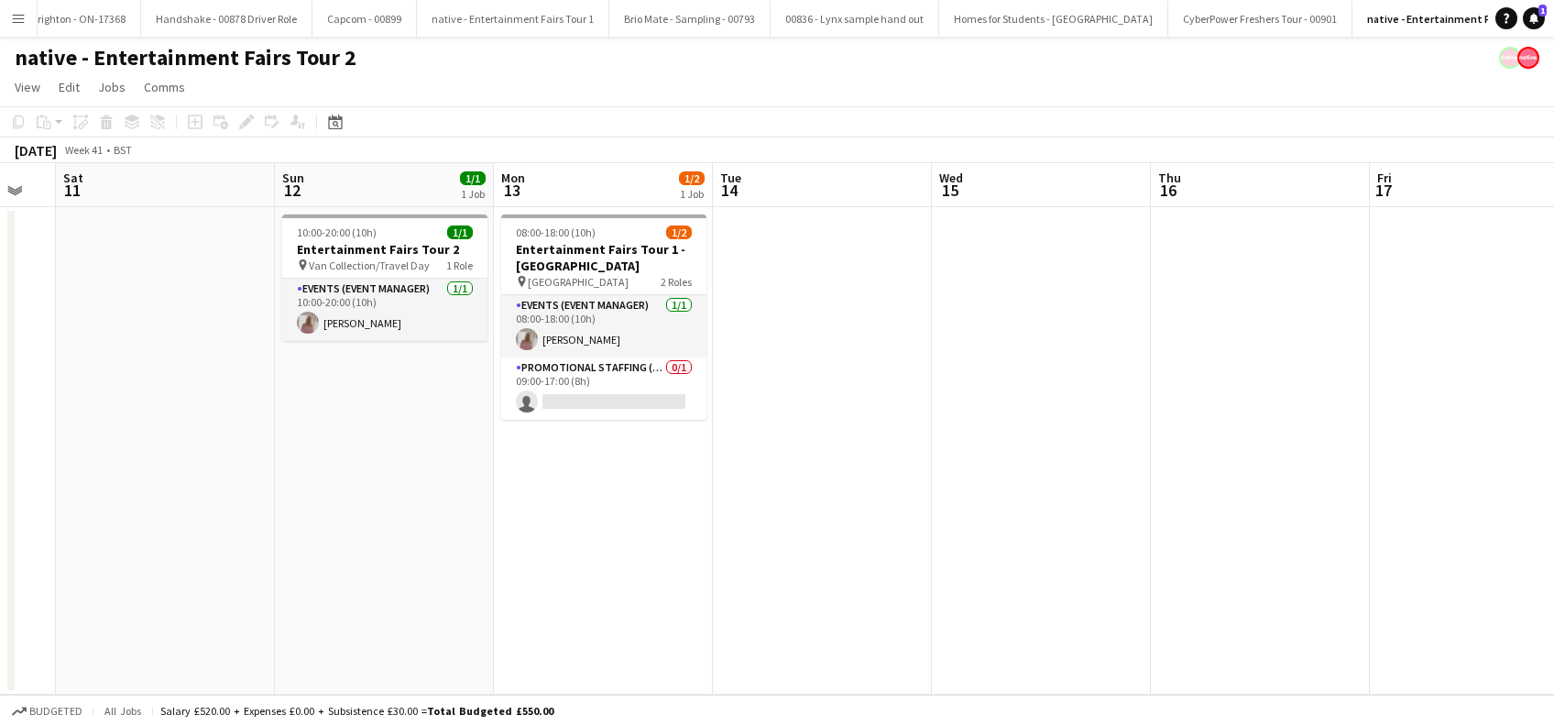
click at [633, 466] on app-date-cell "08:00-18:00 (10h) 1/2 Entertainment Fairs Tour 1 - Glasgow Caledonian Universit…" at bounding box center [603, 450] width 219 height 487
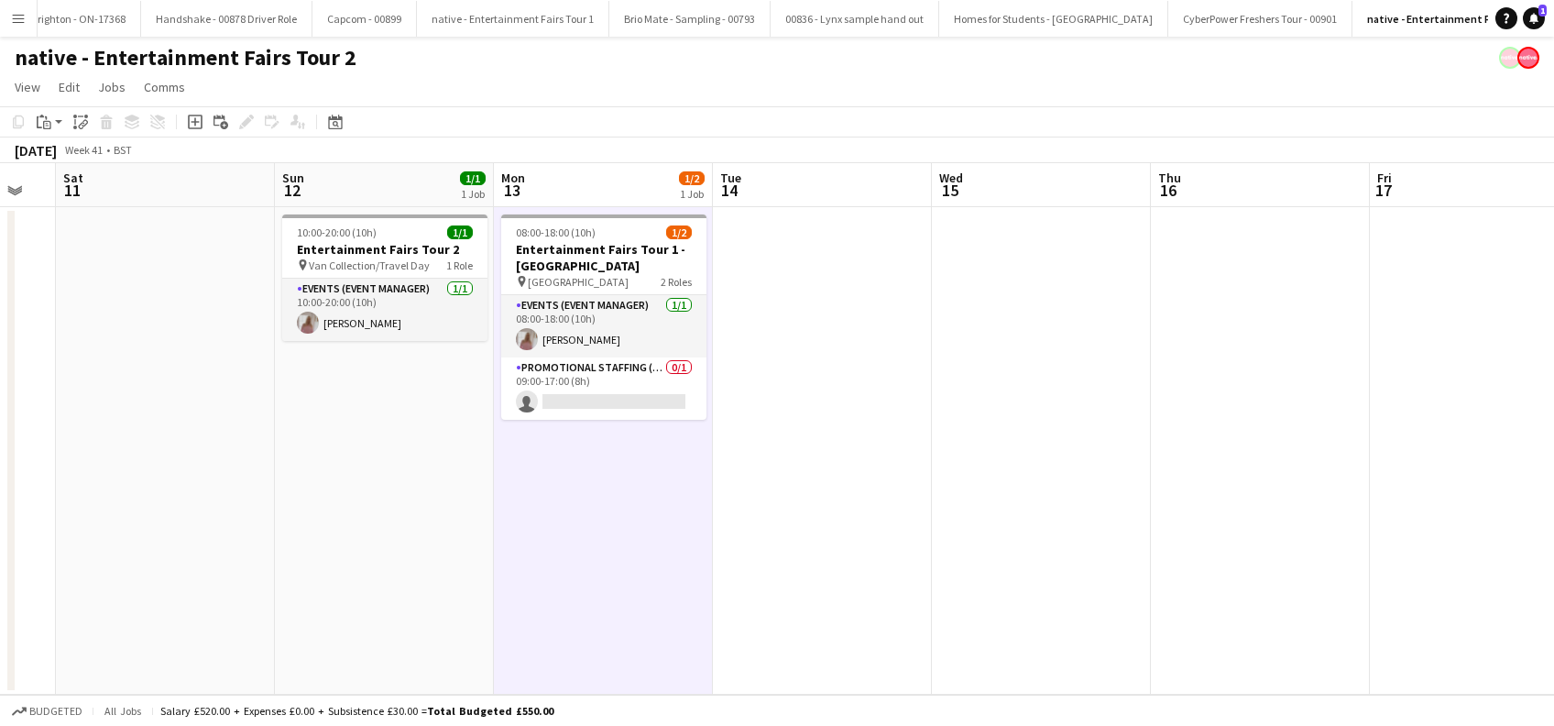
click at [766, 372] on app-date-cell at bounding box center [822, 450] width 219 height 487
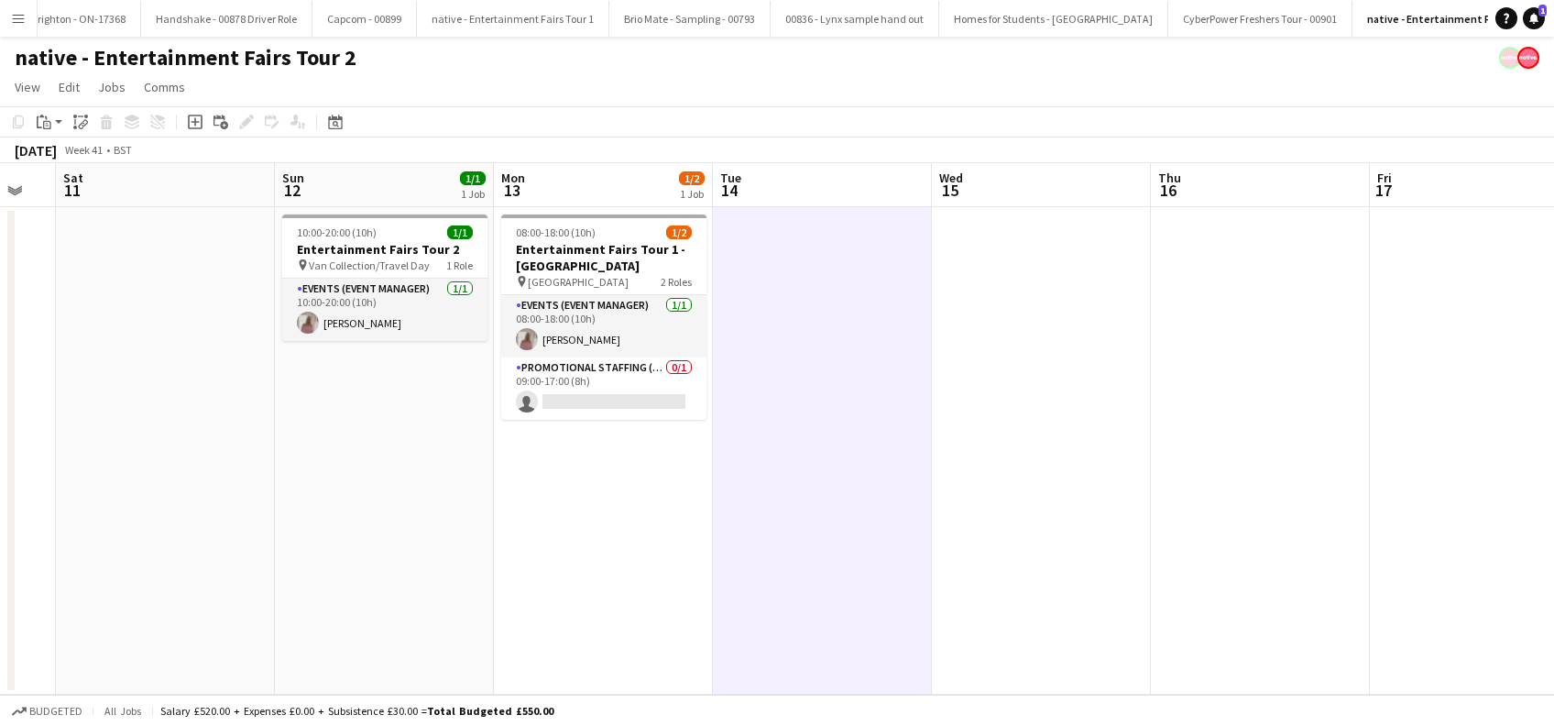
click at [799, 289] on app-date-cell at bounding box center [822, 450] width 219 height 487
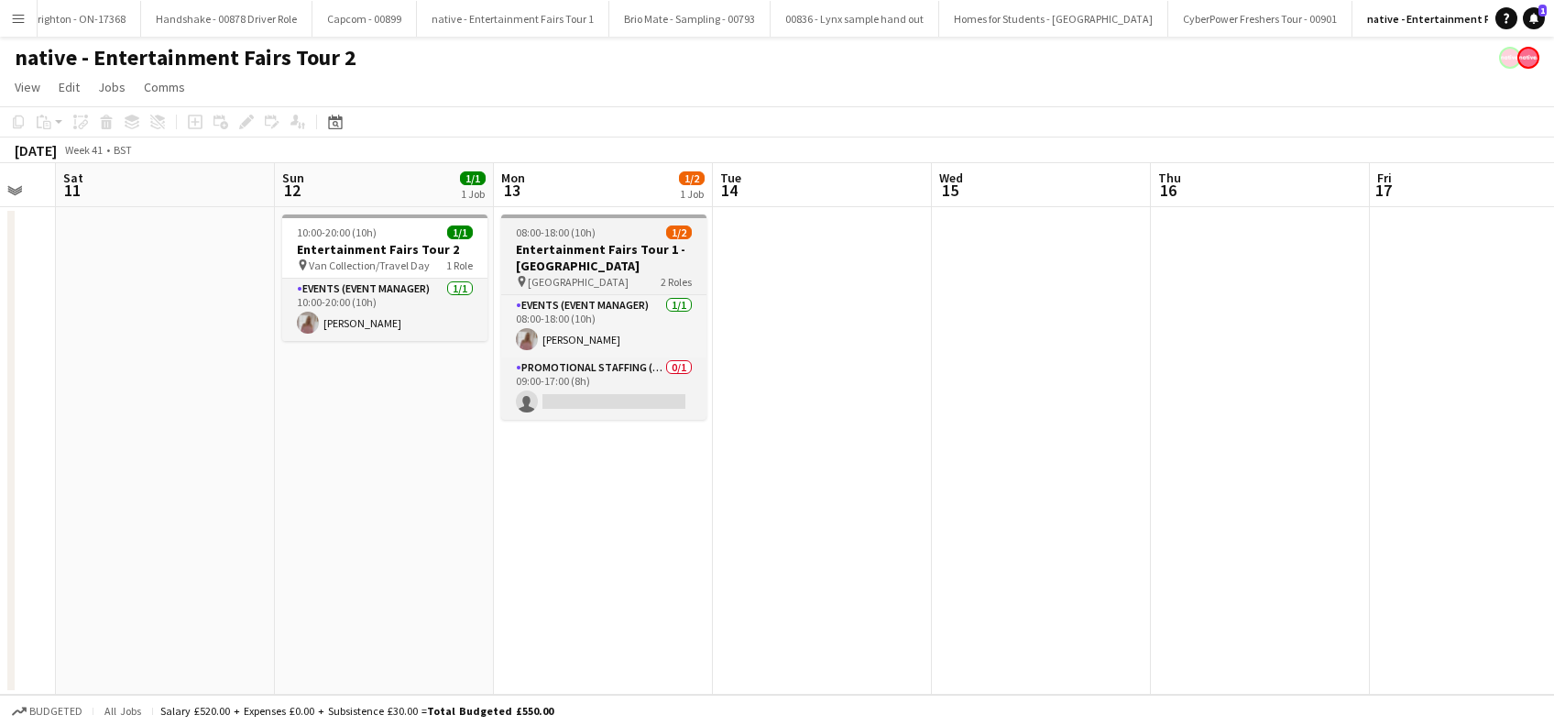
click at [582, 265] on h3 "Entertainment Fairs Tour 1 - Glasgow Caledonian University" at bounding box center [603, 257] width 205 height 33
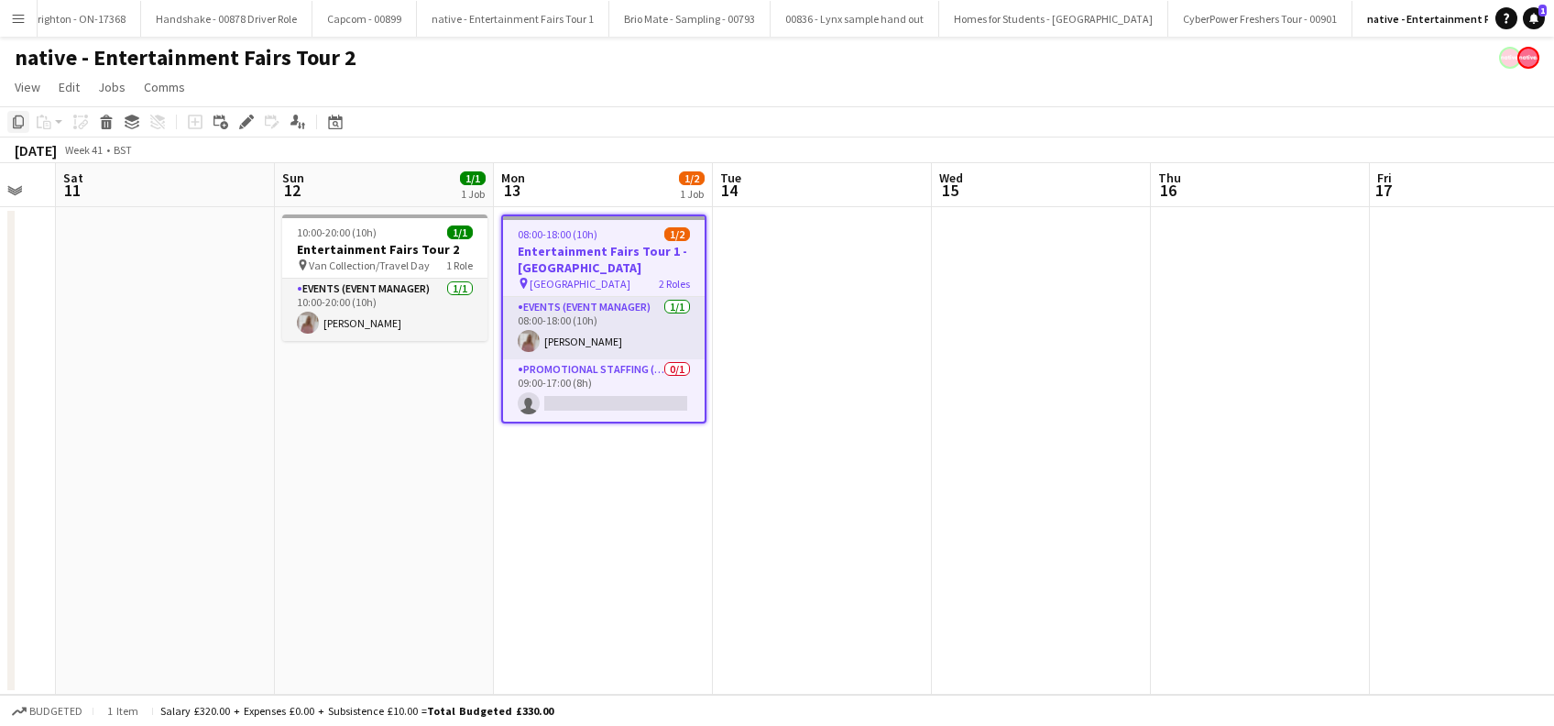
click at [15, 123] on icon at bounding box center [18, 121] width 11 height 13
click at [809, 276] on app-date-cell at bounding box center [822, 450] width 219 height 487
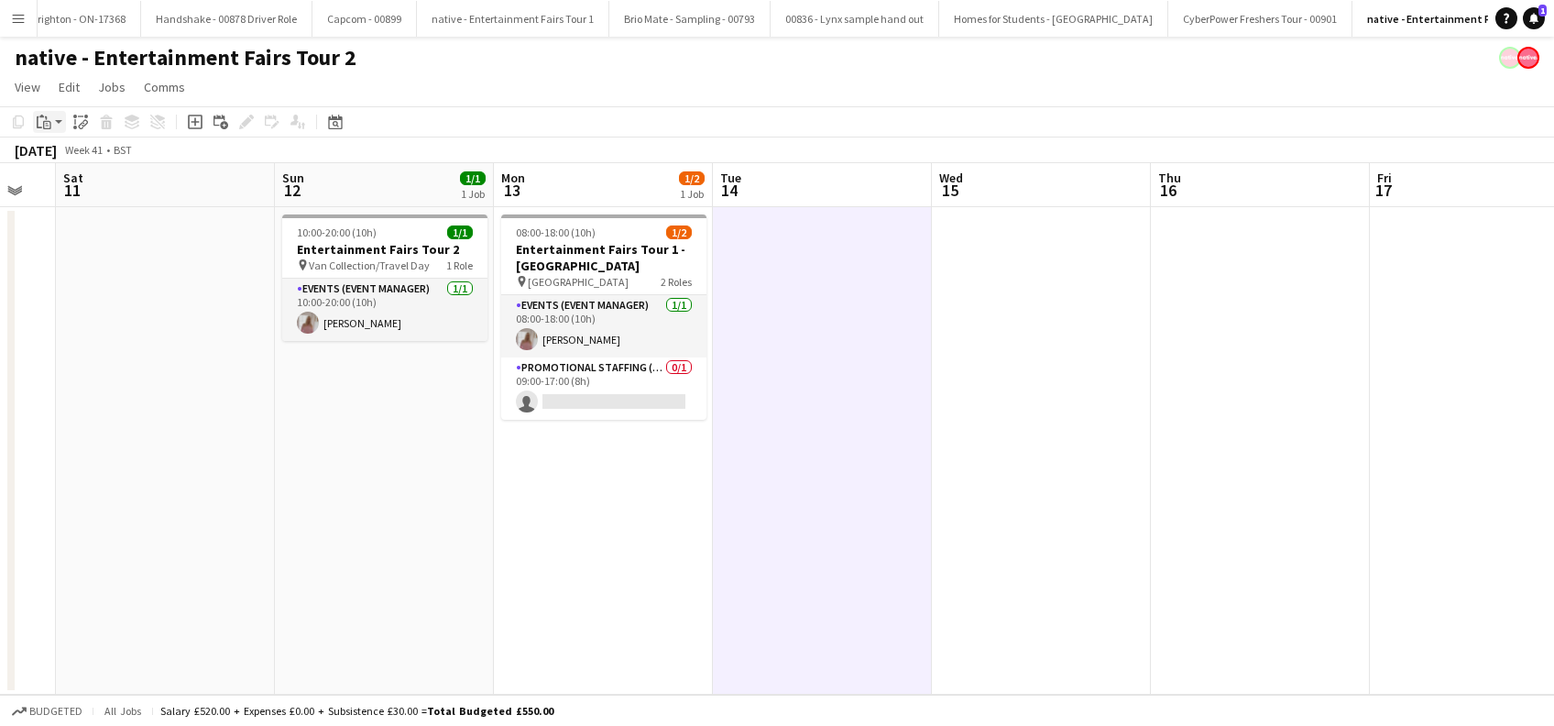
click at [51, 125] on div "Paste" at bounding box center [44, 122] width 22 height 22
click at [61, 163] on link "Paste Ctrl+V" at bounding box center [135, 156] width 172 height 16
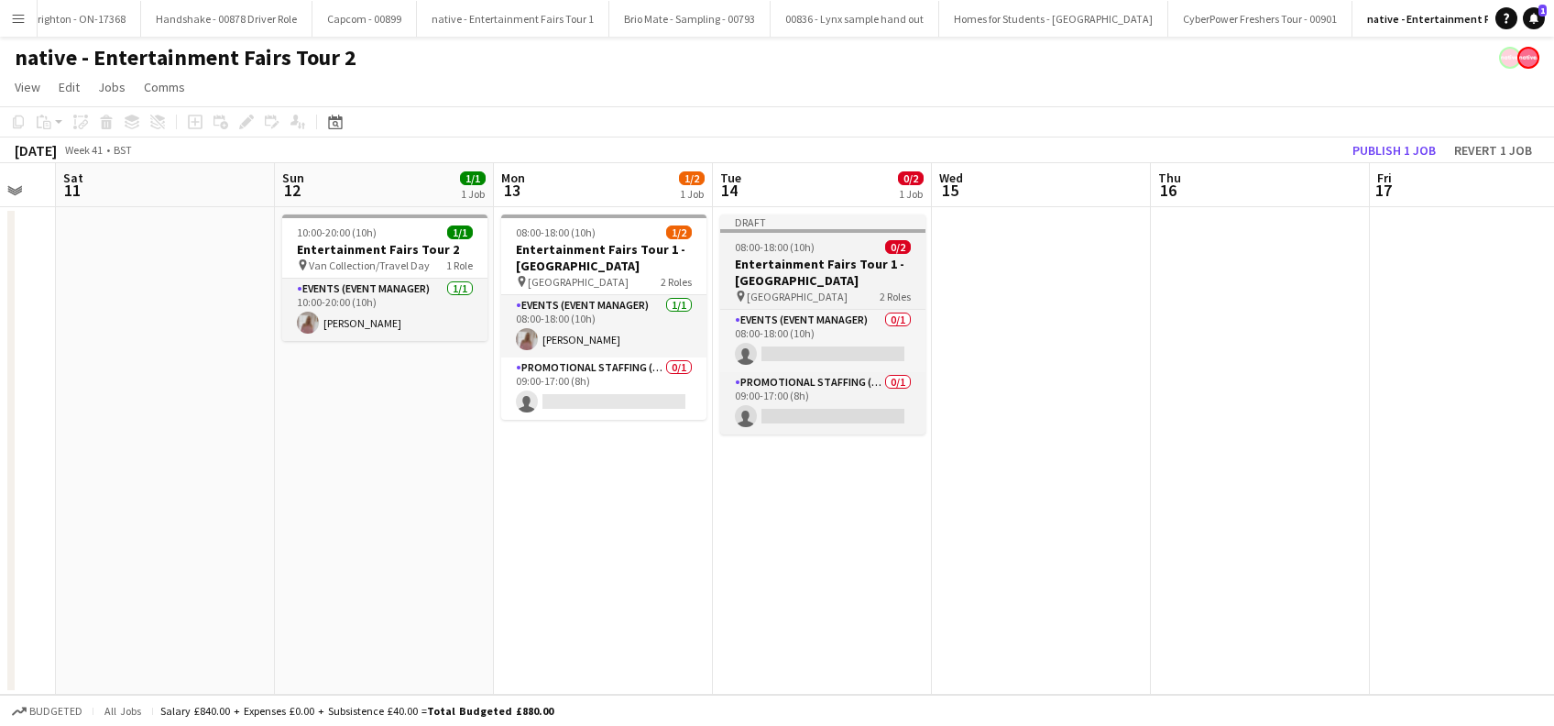
click at [796, 289] on span "Glasgow Caledonian University" at bounding box center [797, 296] width 101 height 14
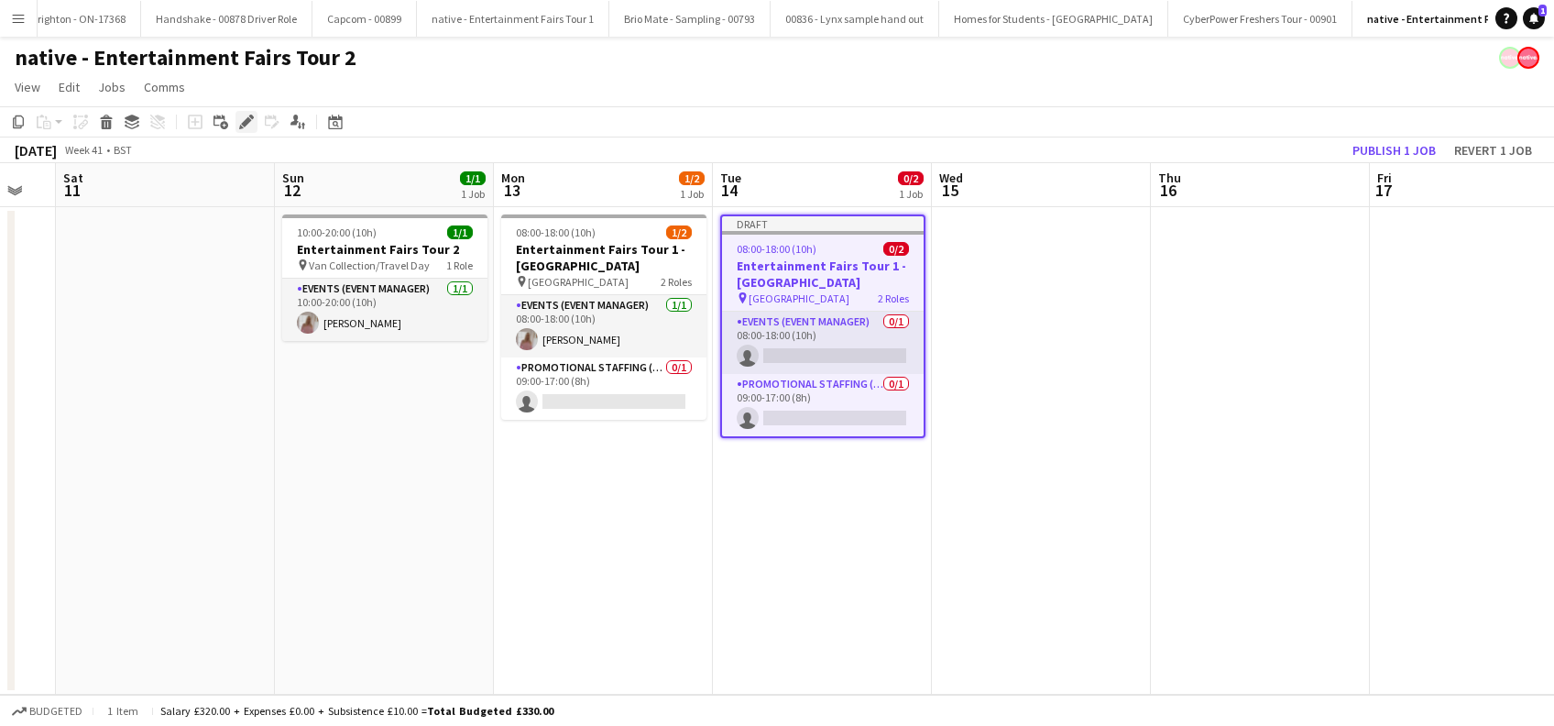
click at [241, 122] on icon "Edit" at bounding box center [246, 122] width 15 height 15
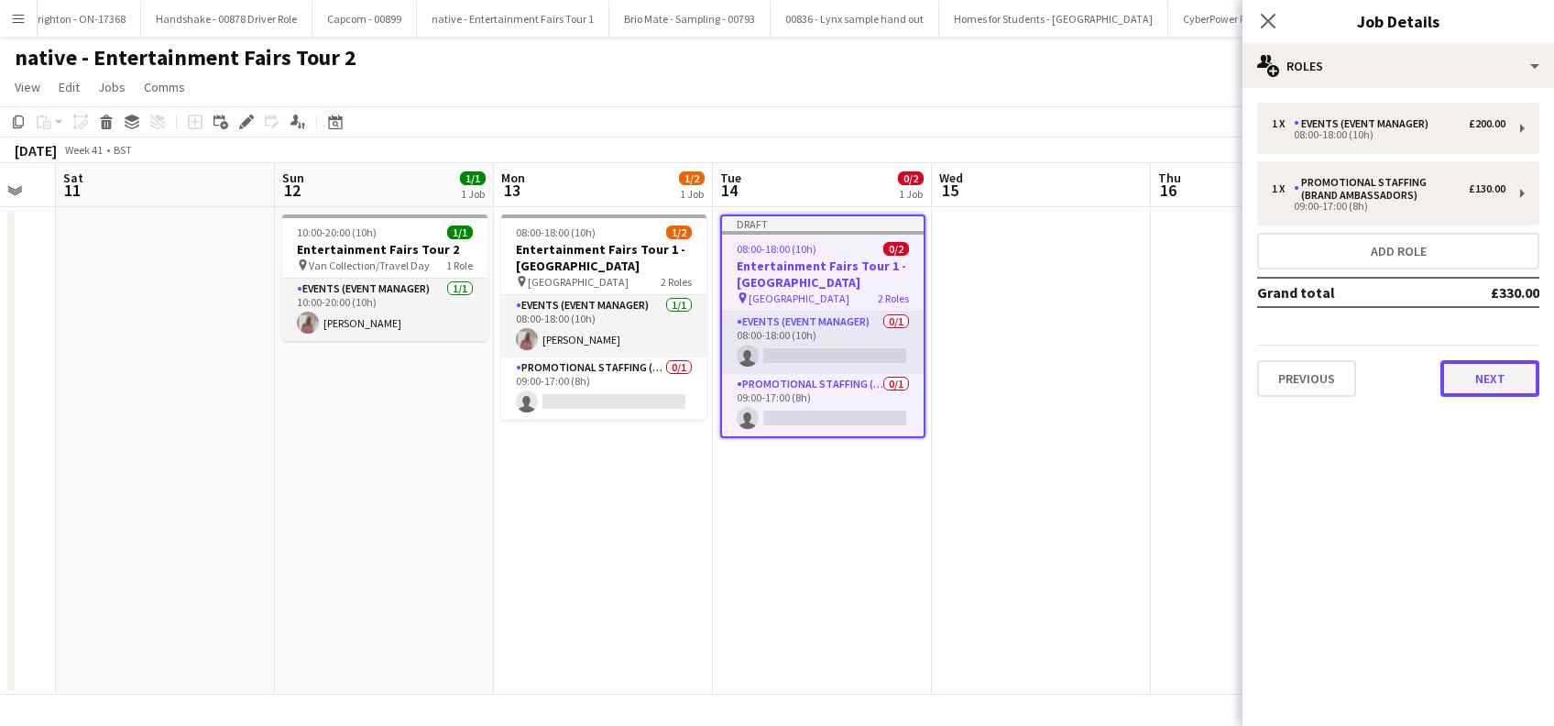
click at [1498, 386] on button "Next" at bounding box center [1489, 378] width 99 height 37
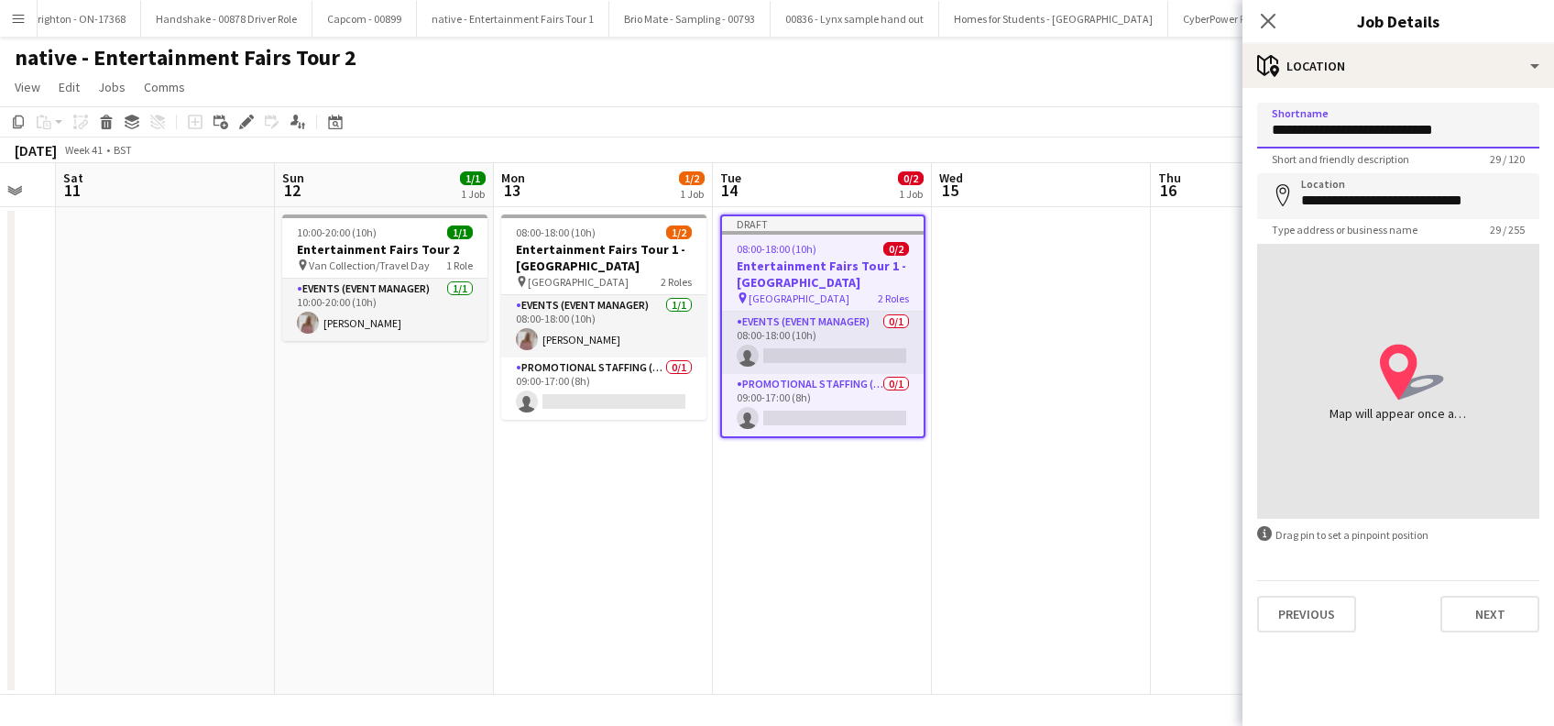
drag, startPoint x: 1481, startPoint y: 126, endPoint x: 1202, endPoint y: 125, distance: 279.4
click at [1202, 125] on body "Menu Boards Boards Boards All jobs Status Workforce Workforce My Workforce Recr…" at bounding box center [777, 363] width 1554 height 726
paste input "**********"
type input "**********"
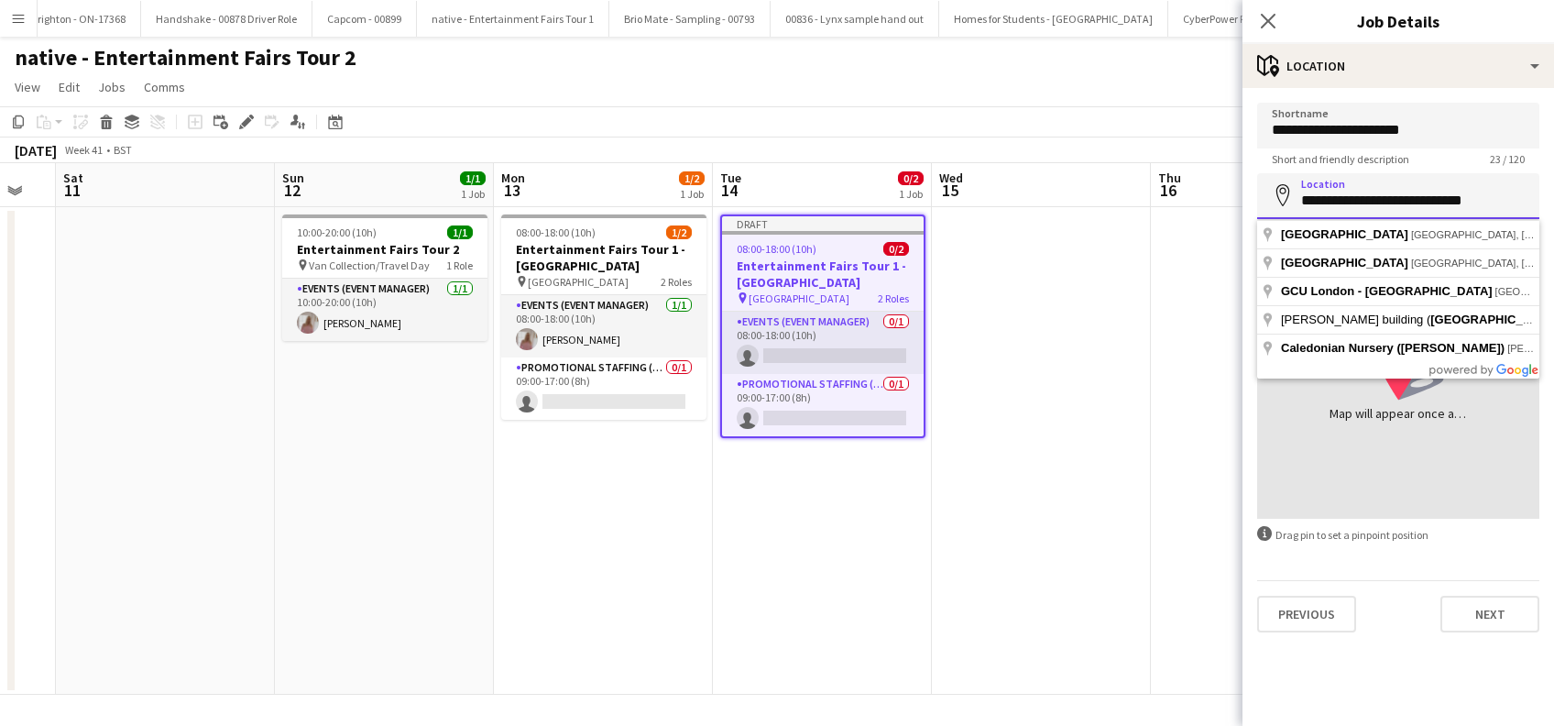
drag, startPoint x: 1515, startPoint y: 200, endPoint x: 1124, endPoint y: 154, distance: 393.8
click at [1275, 187] on div "**********" at bounding box center [1398, 196] width 282 height 46
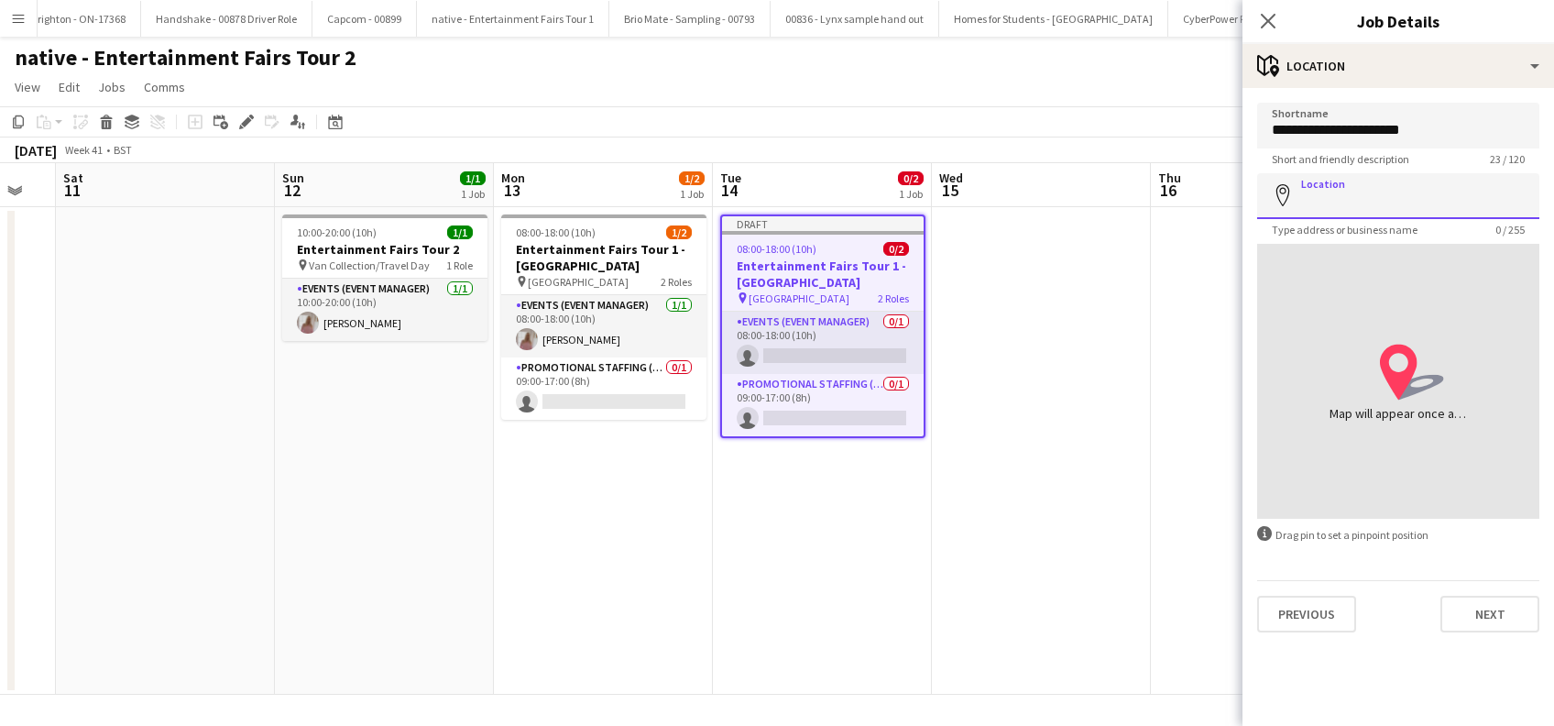
paste input "**********"
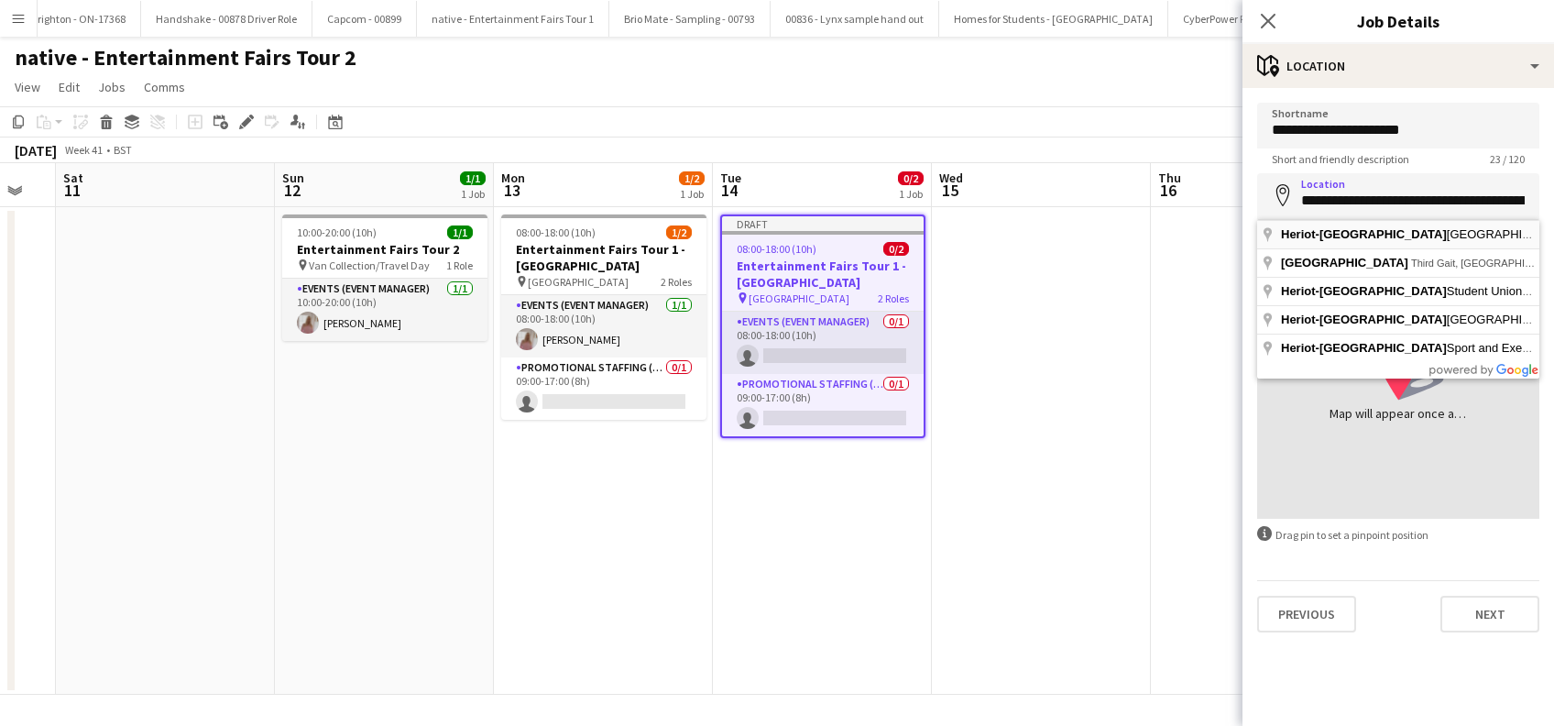
type input "**********"
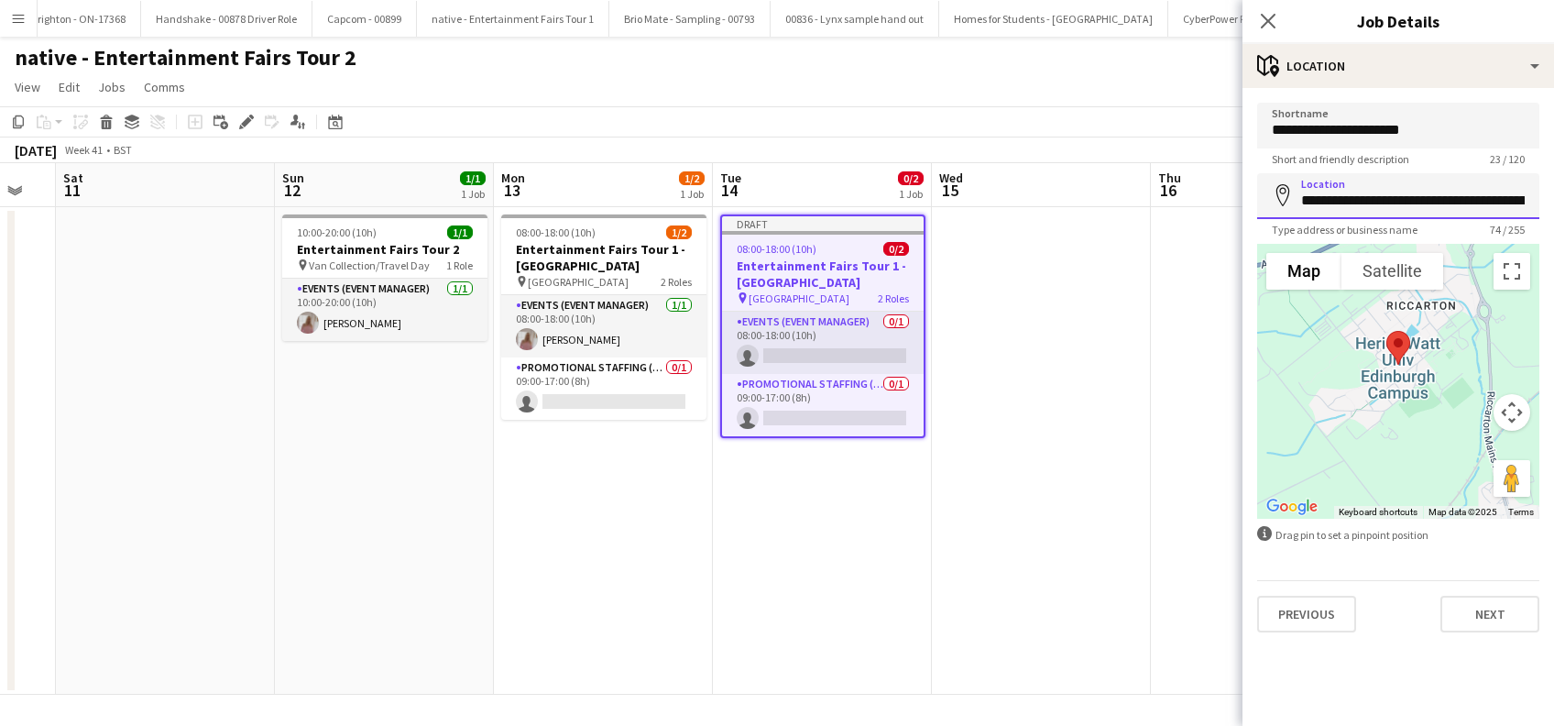
click at [1456, 199] on input "**********" at bounding box center [1398, 196] width 282 height 46
click at [1482, 618] on button "Next" at bounding box center [1489, 613] width 99 height 37
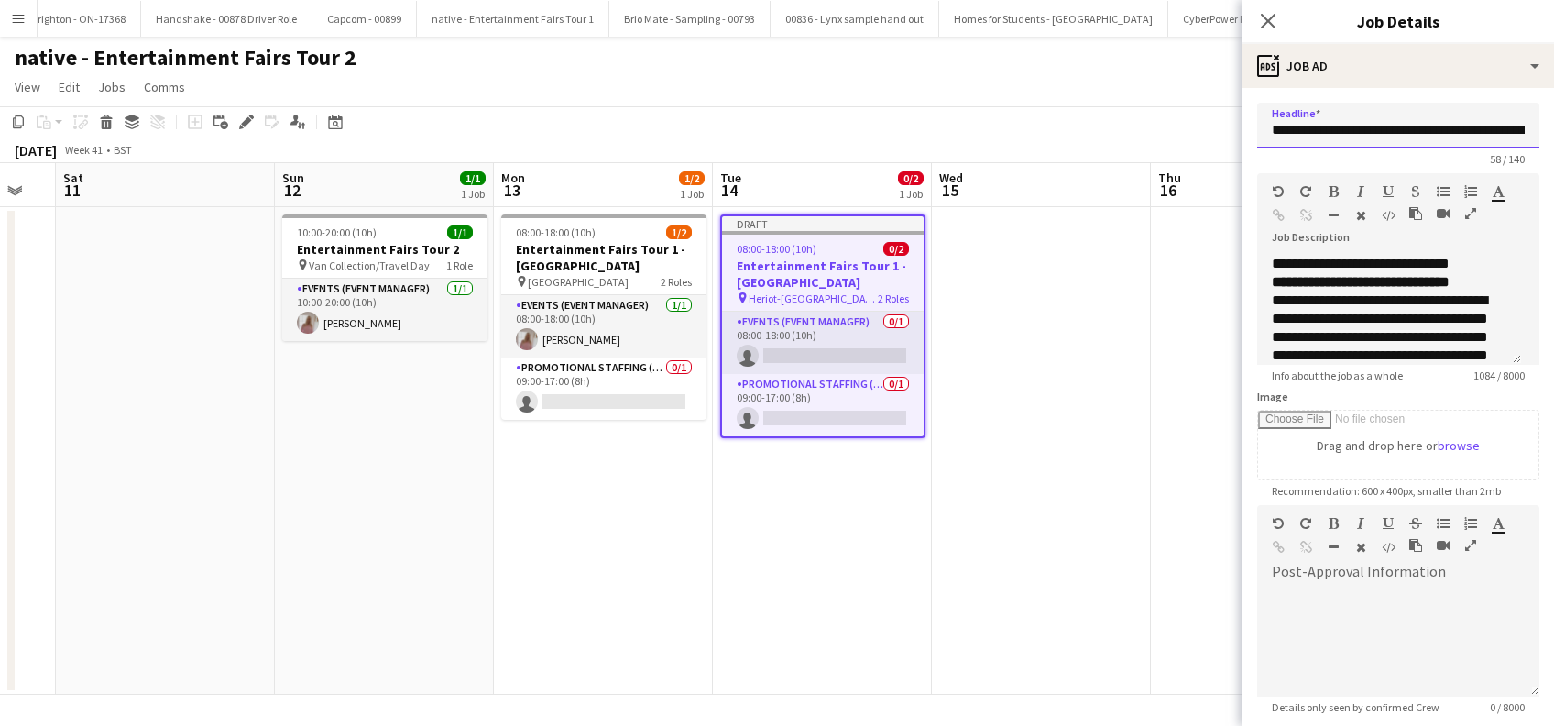
scroll to position [0, 126]
drag, startPoint x: 1444, startPoint y: 130, endPoint x: 1550, endPoint y: 126, distance: 106.3
click at [1550, 126] on mat-expansion-panel "**********" at bounding box center [1397, 407] width 311 height 638
paste input "**********"
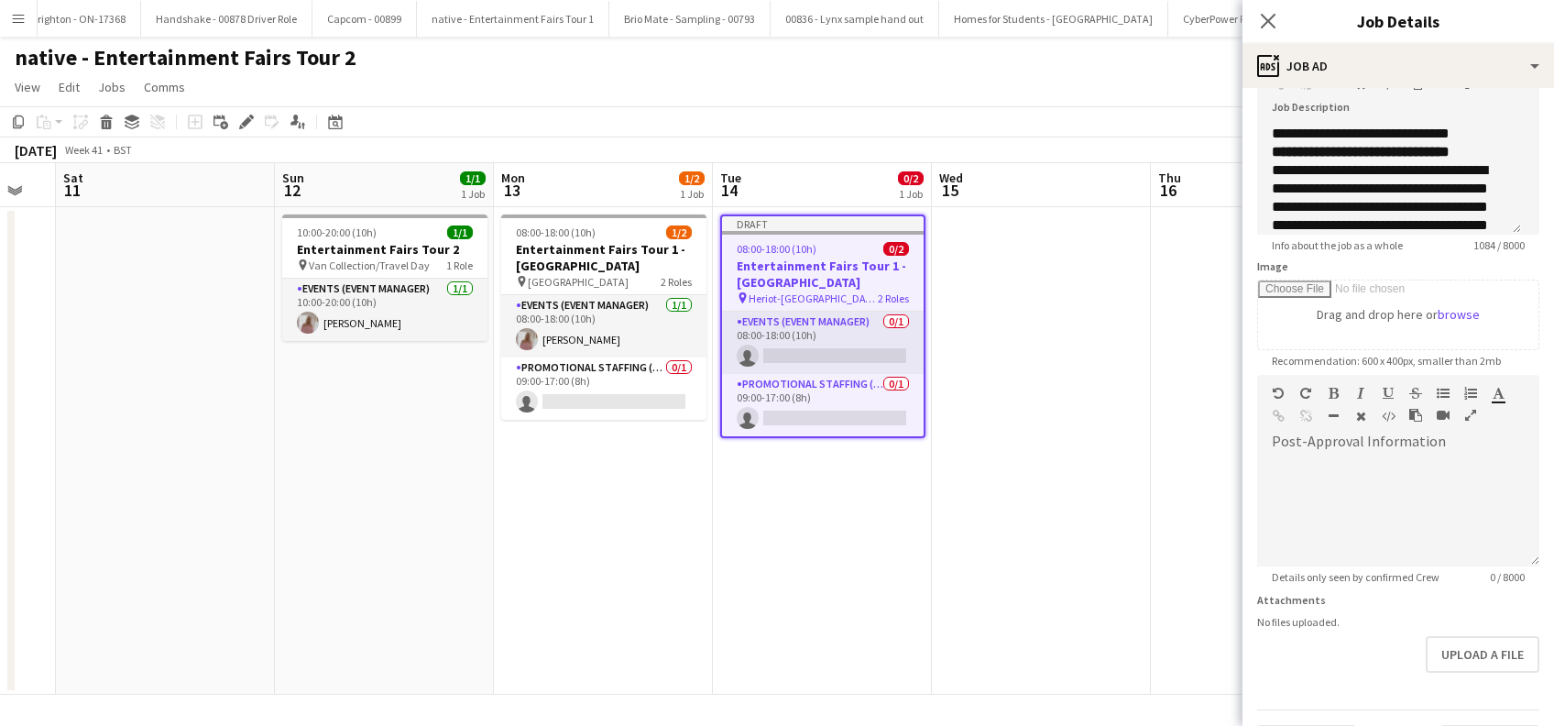
scroll to position [180, 0]
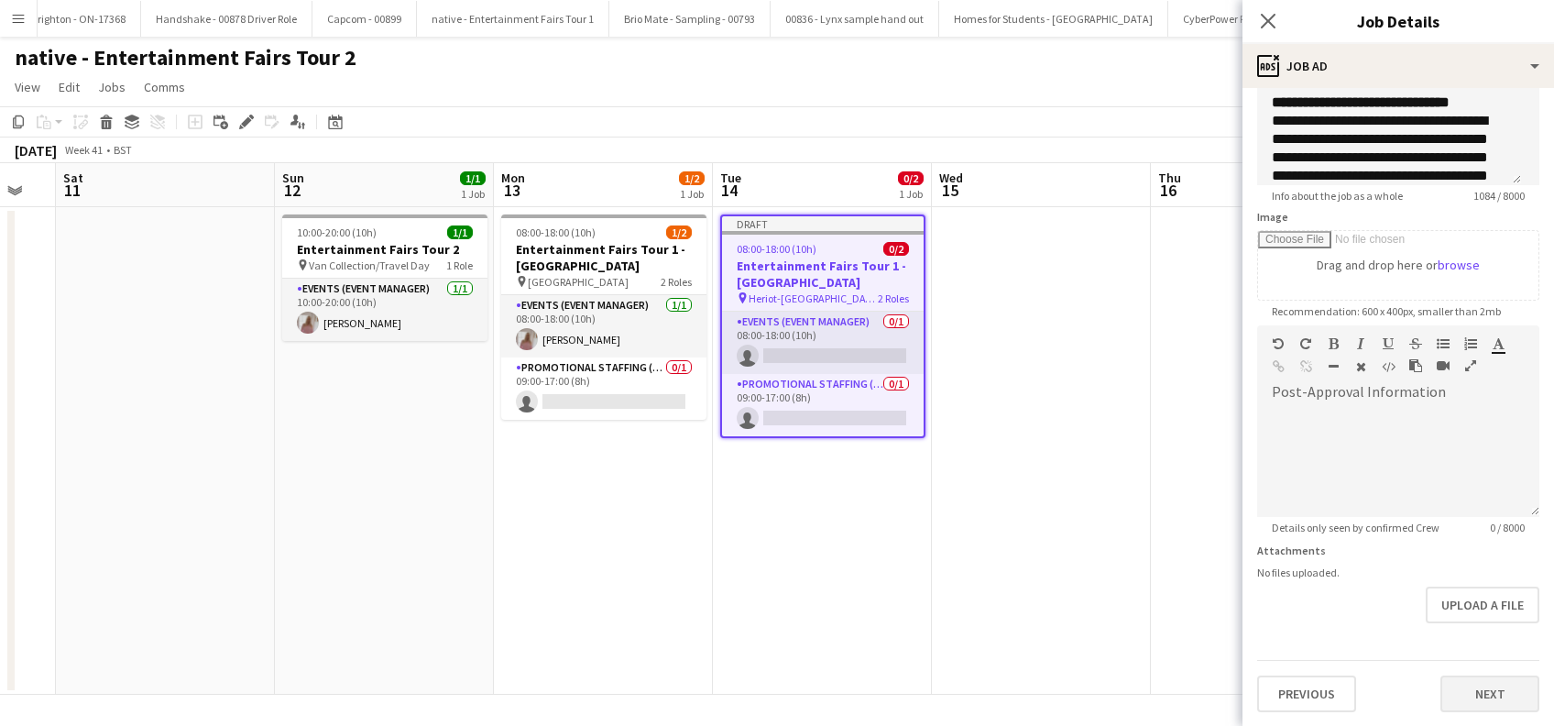
type input "**********"
click at [1465, 692] on button "Next" at bounding box center [1489, 693] width 99 height 37
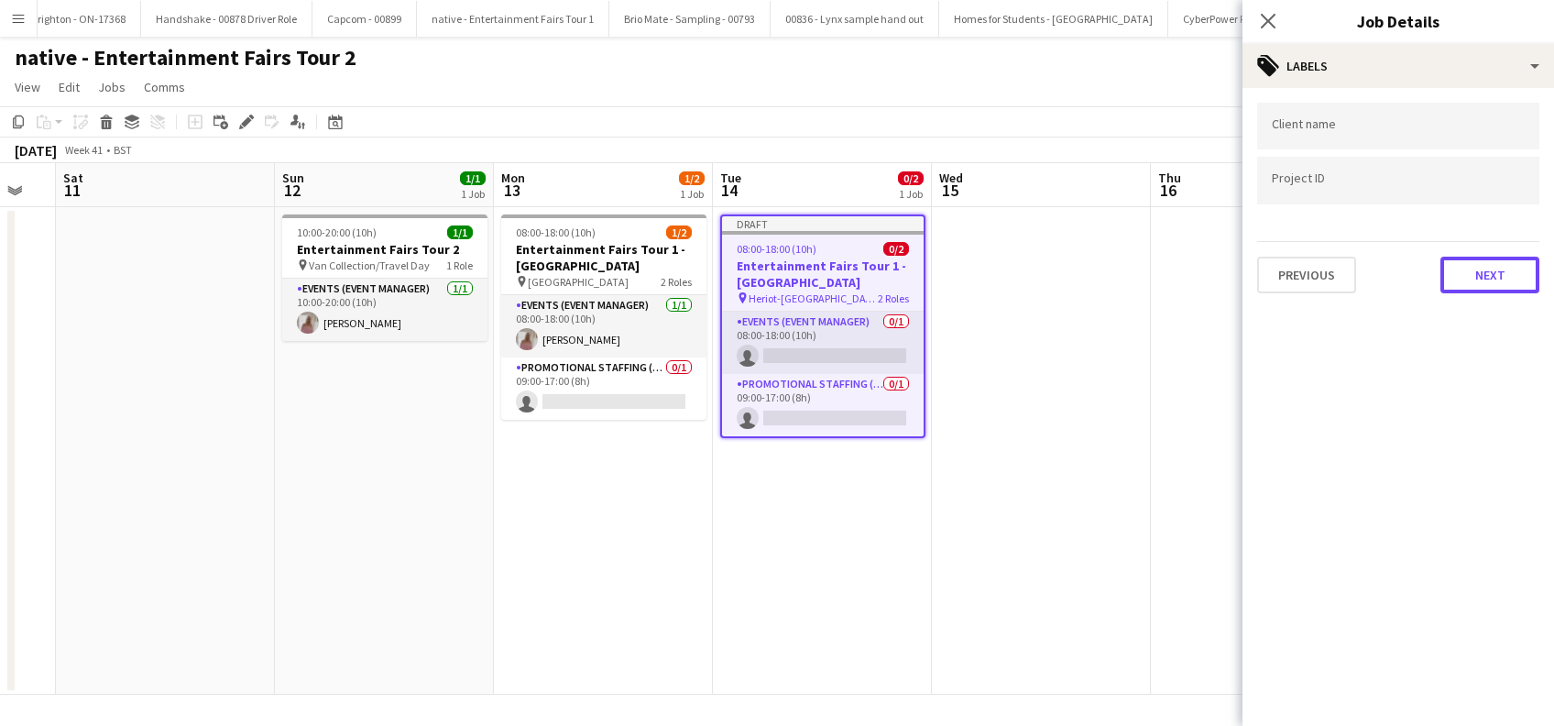
click at [1501, 286] on button "Next" at bounding box center [1489, 275] width 99 height 37
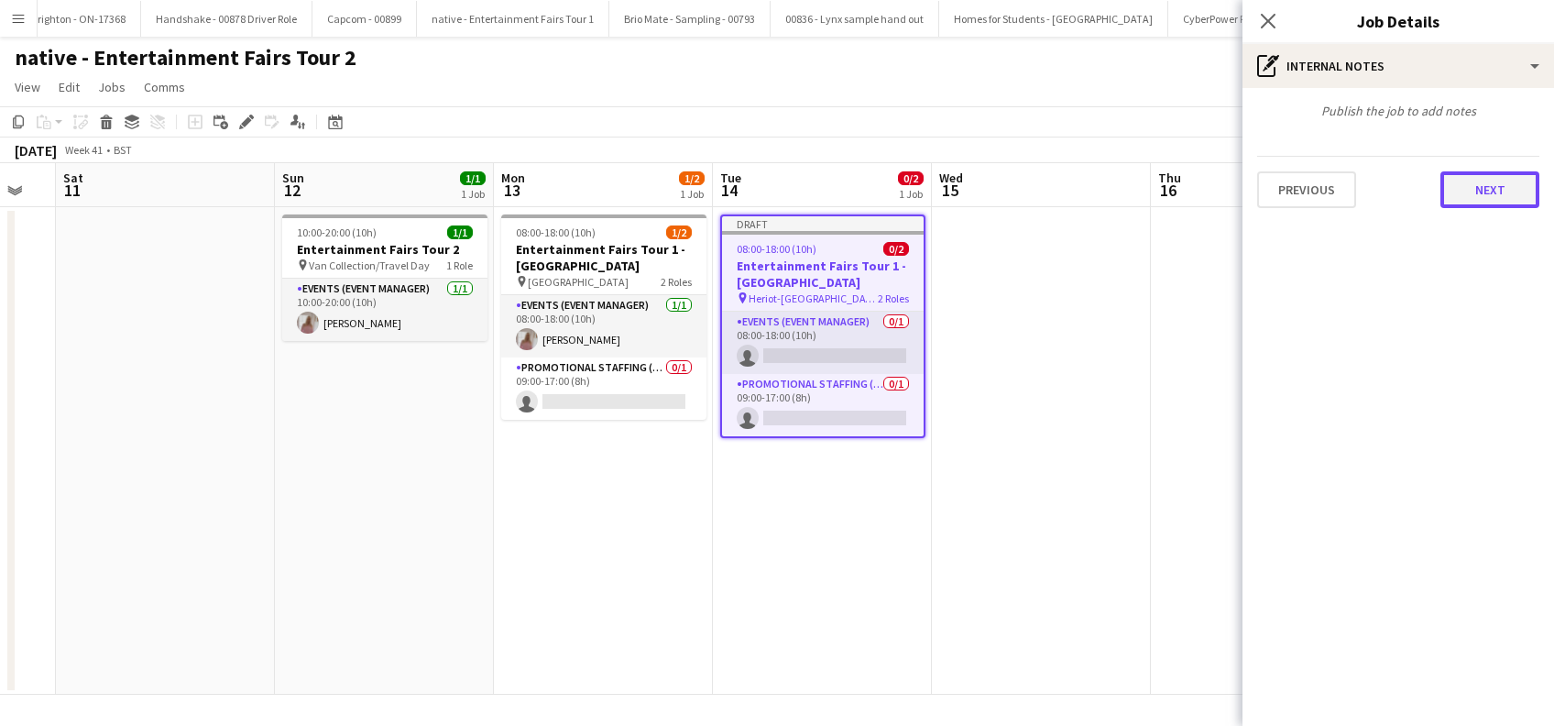
click at [1499, 197] on button "Next" at bounding box center [1489, 189] width 99 height 37
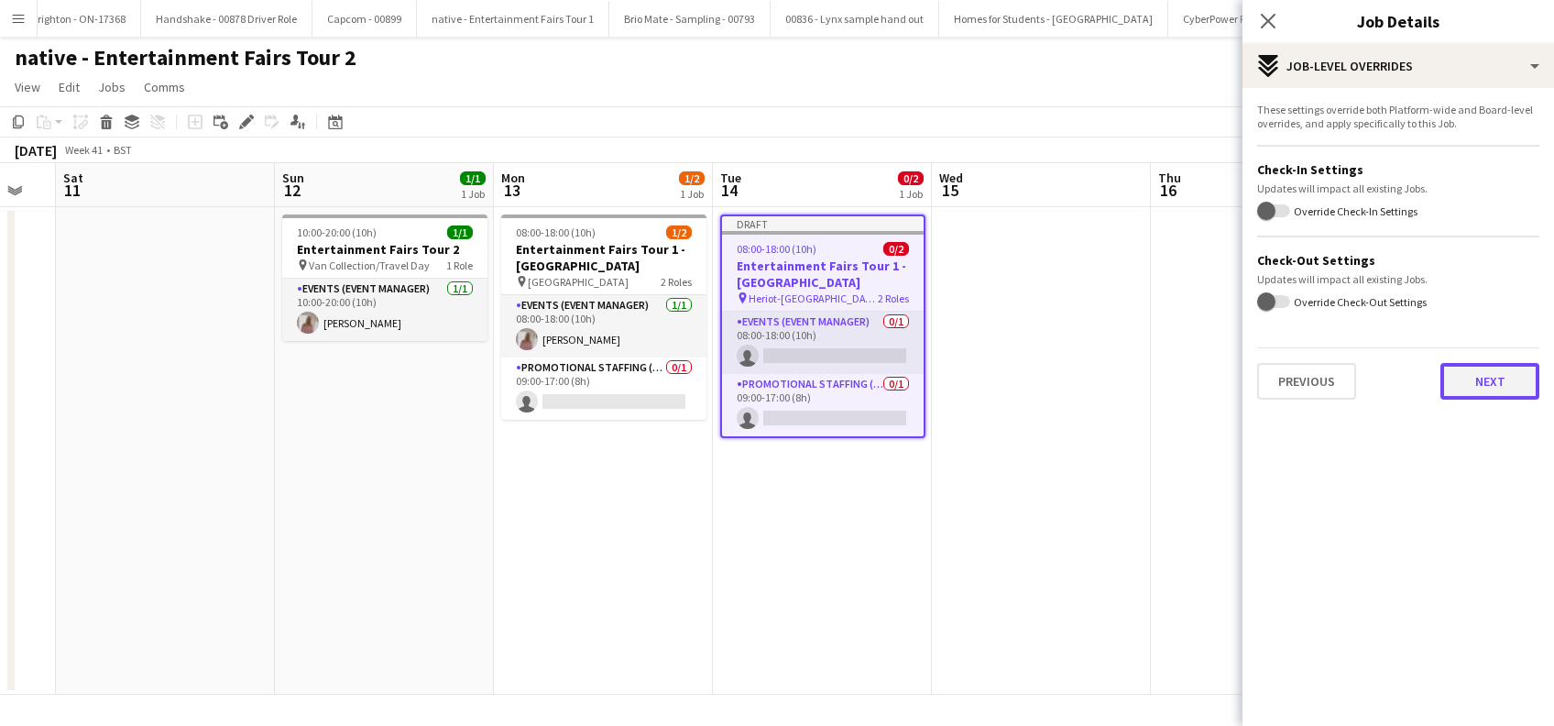
click at [1489, 374] on button "Next" at bounding box center [1489, 381] width 99 height 37
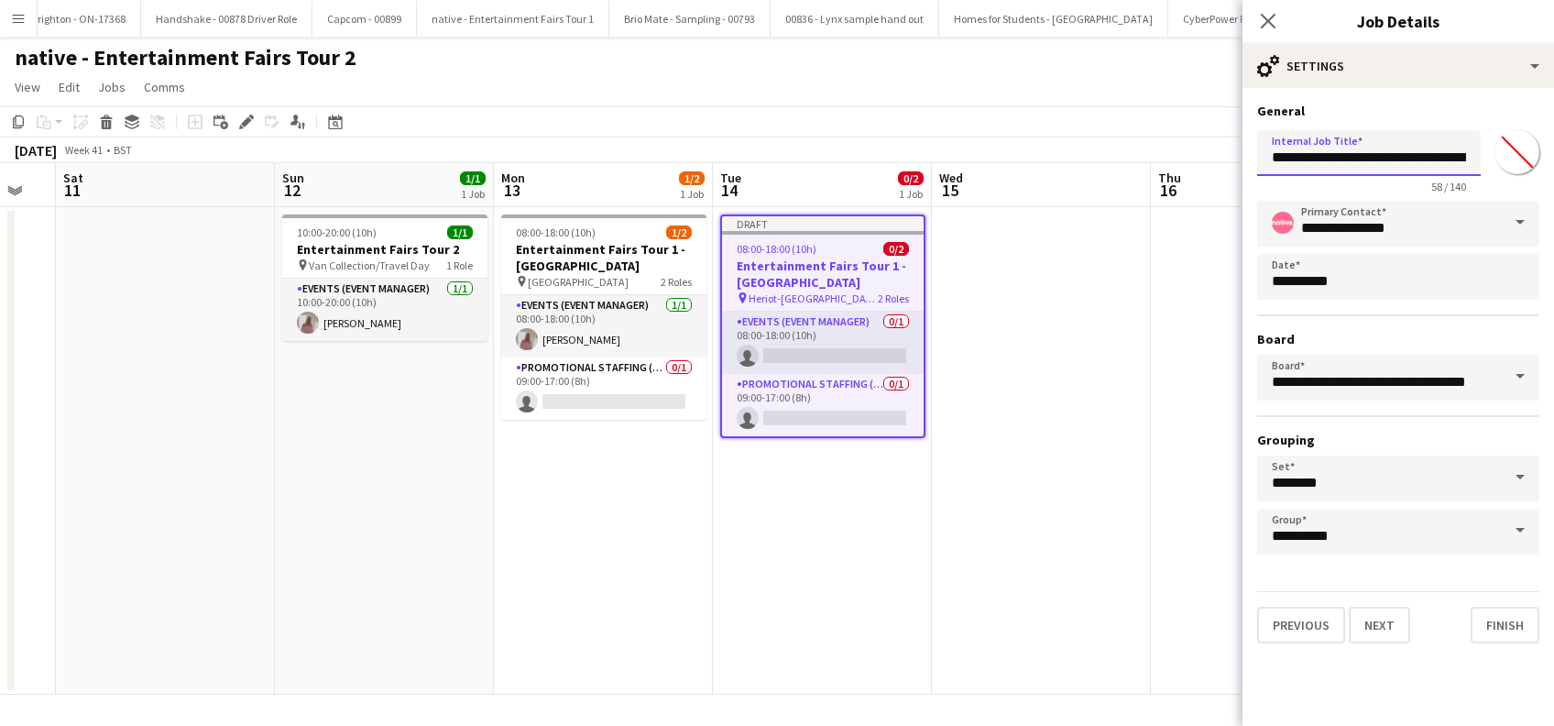
scroll to position [0, 167]
drag, startPoint x: 1447, startPoint y: 157, endPoint x: 1524, endPoint y: 157, distance: 77.9
click at [1524, 157] on div "**********" at bounding box center [1398, 158] width 282 height 71
paste input "**********"
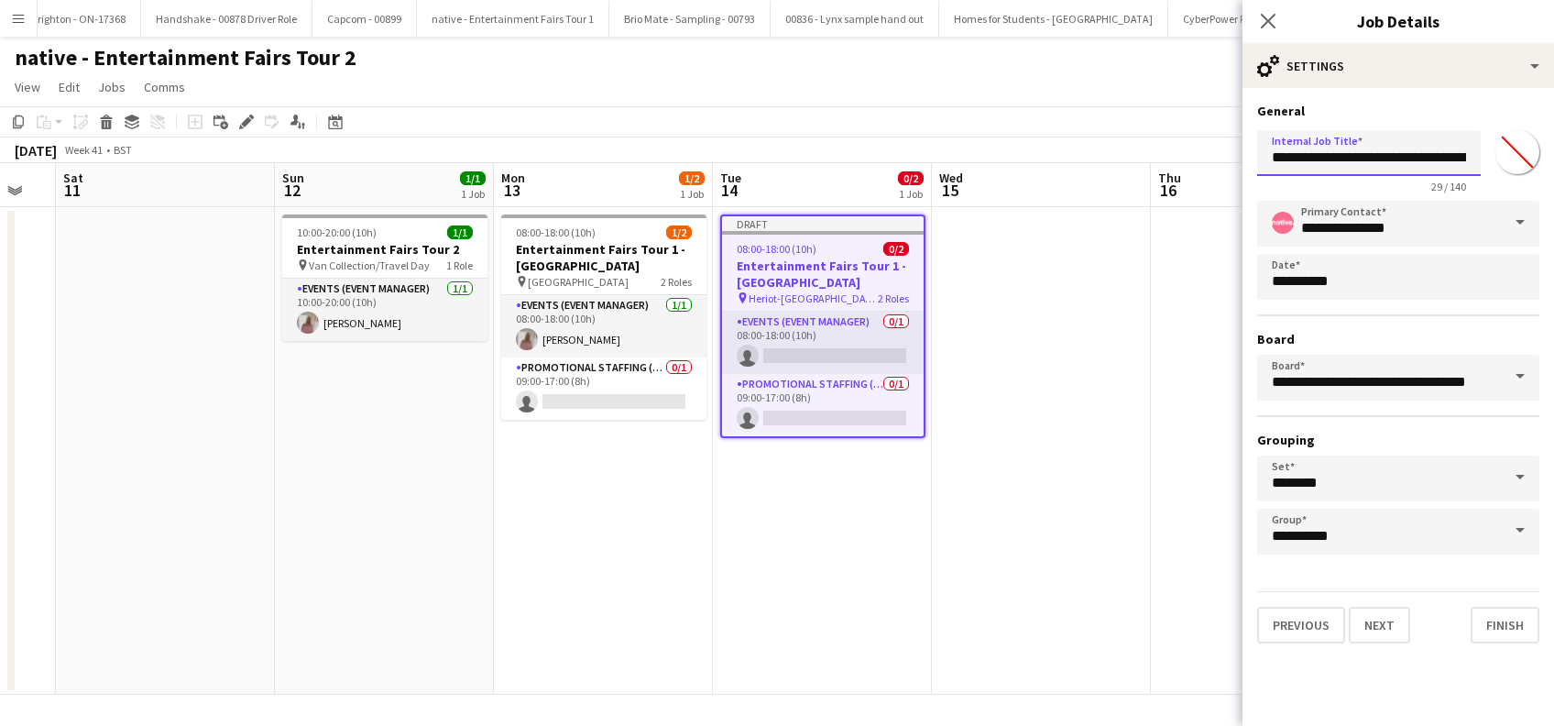
scroll to position [0, 112]
type input "**********"
click at [1501, 619] on button "Finish" at bounding box center [1504, 624] width 69 height 37
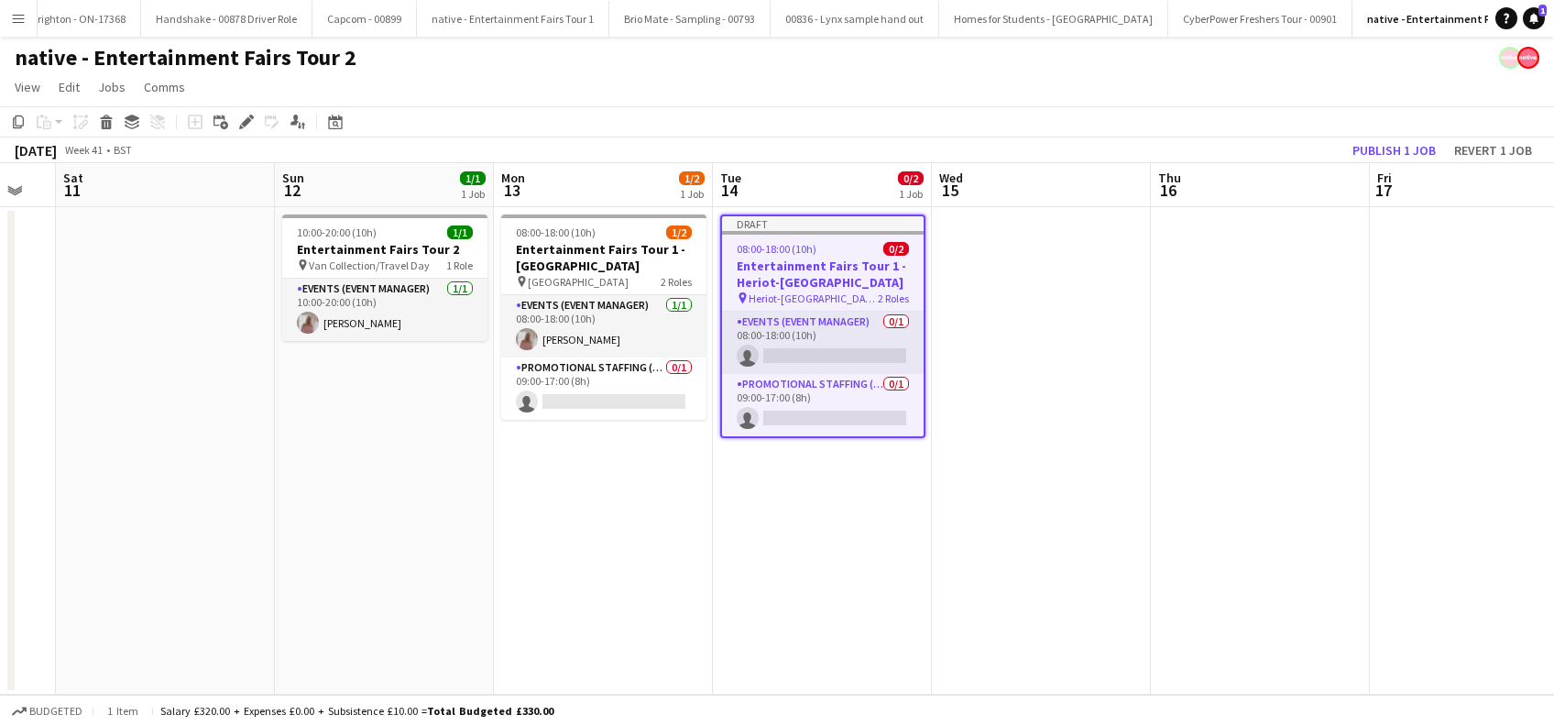
scroll to position [0, 818]
click at [849, 515] on app-date-cell "Draft 08:00-18:00 (10h) 0/2 Entertainment Fairs Tour 1 - Heriot-Watt University…" at bounding box center [824, 450] width 219 height 487
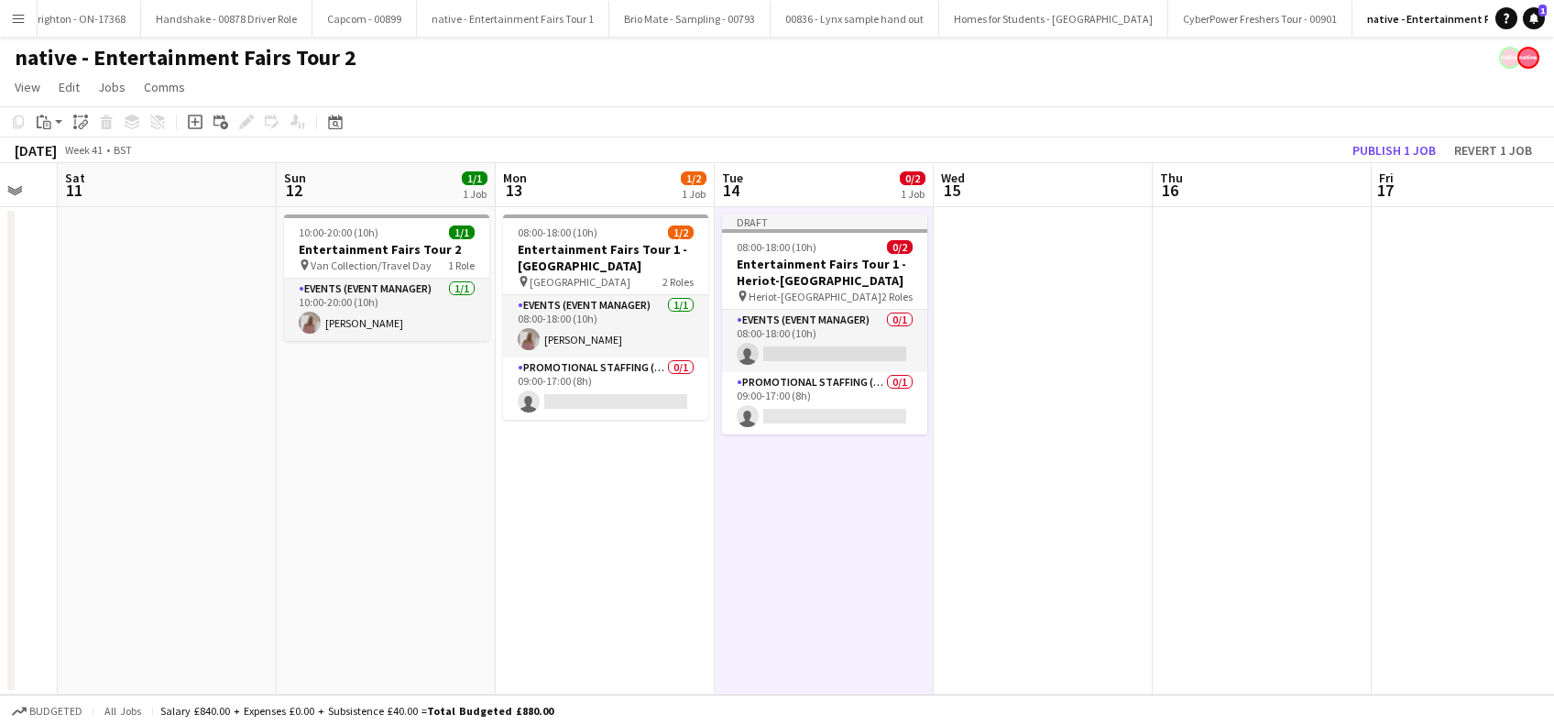
drag, startPoint x: 979, startPoint y: 484, endPoint x: 976, endPoint y: 470, distance: 14.2
click at [980, 482] on app-date-cell at bounding box center [1042, 450] width 219 height 487
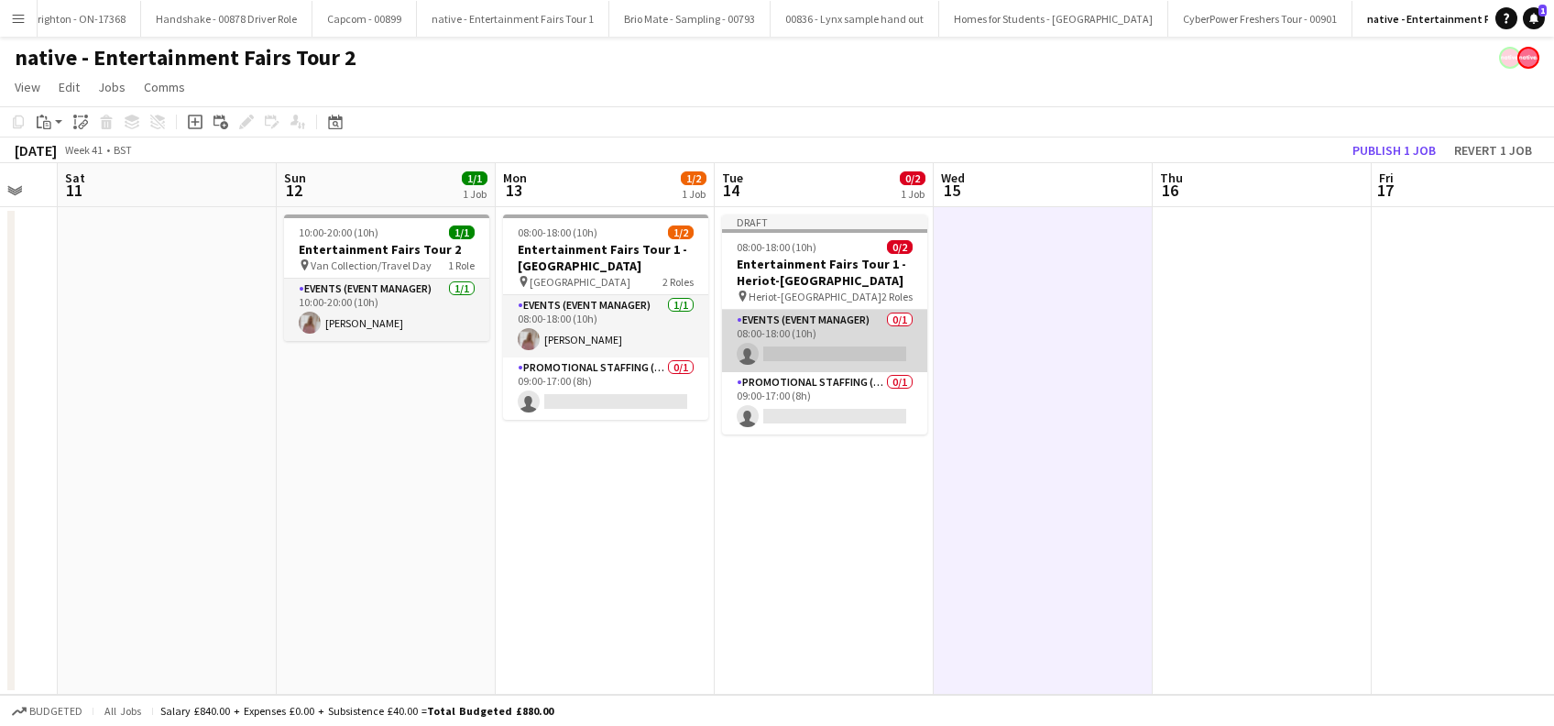
click at [868, 356] on app-card-role "Events (Event Manager) 0/1 08:00-18:00 (10h) single-neutral-actions" at bounding box center [824, 341] width 205 height 62
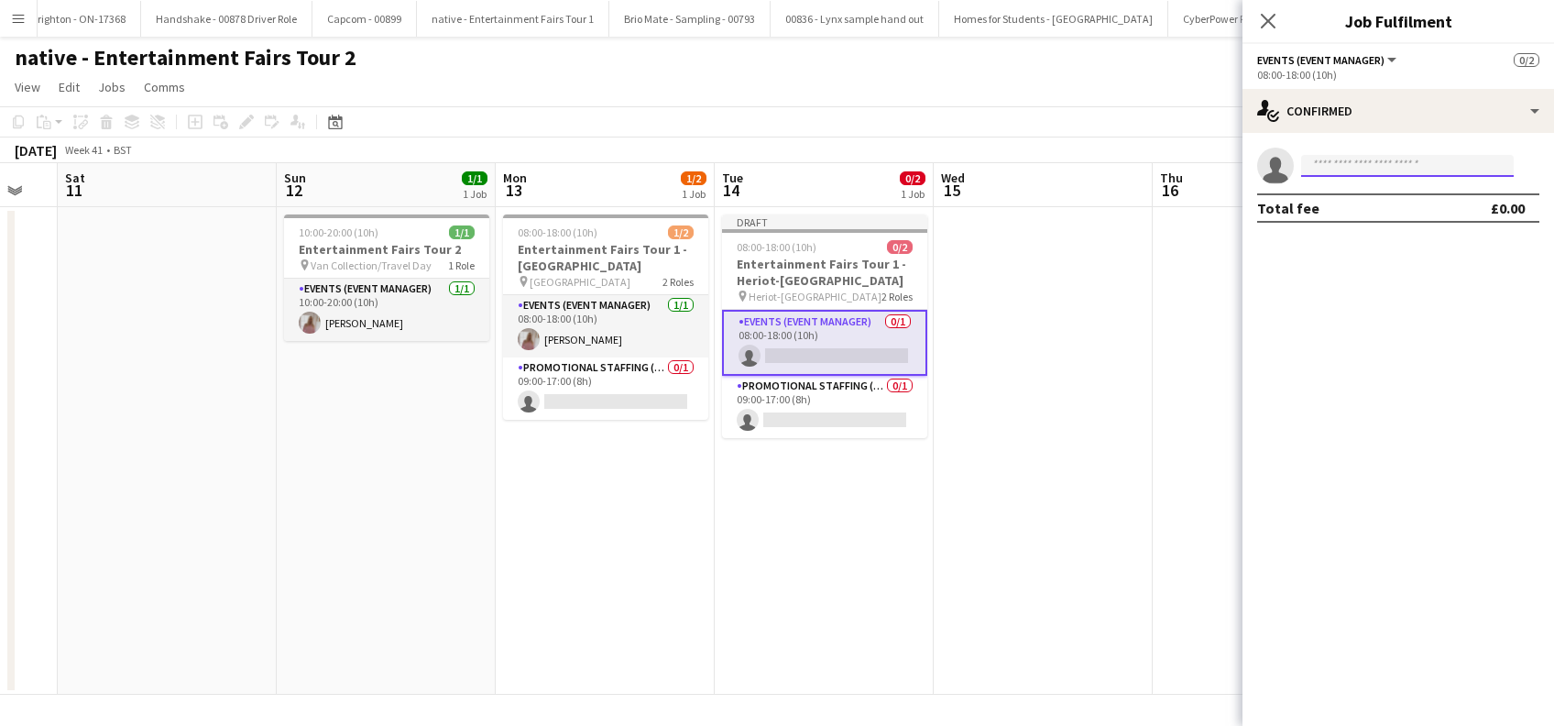
click at [1379, 157] on input at bounding box center [1407, 166] width 213 height 22
type input "******"
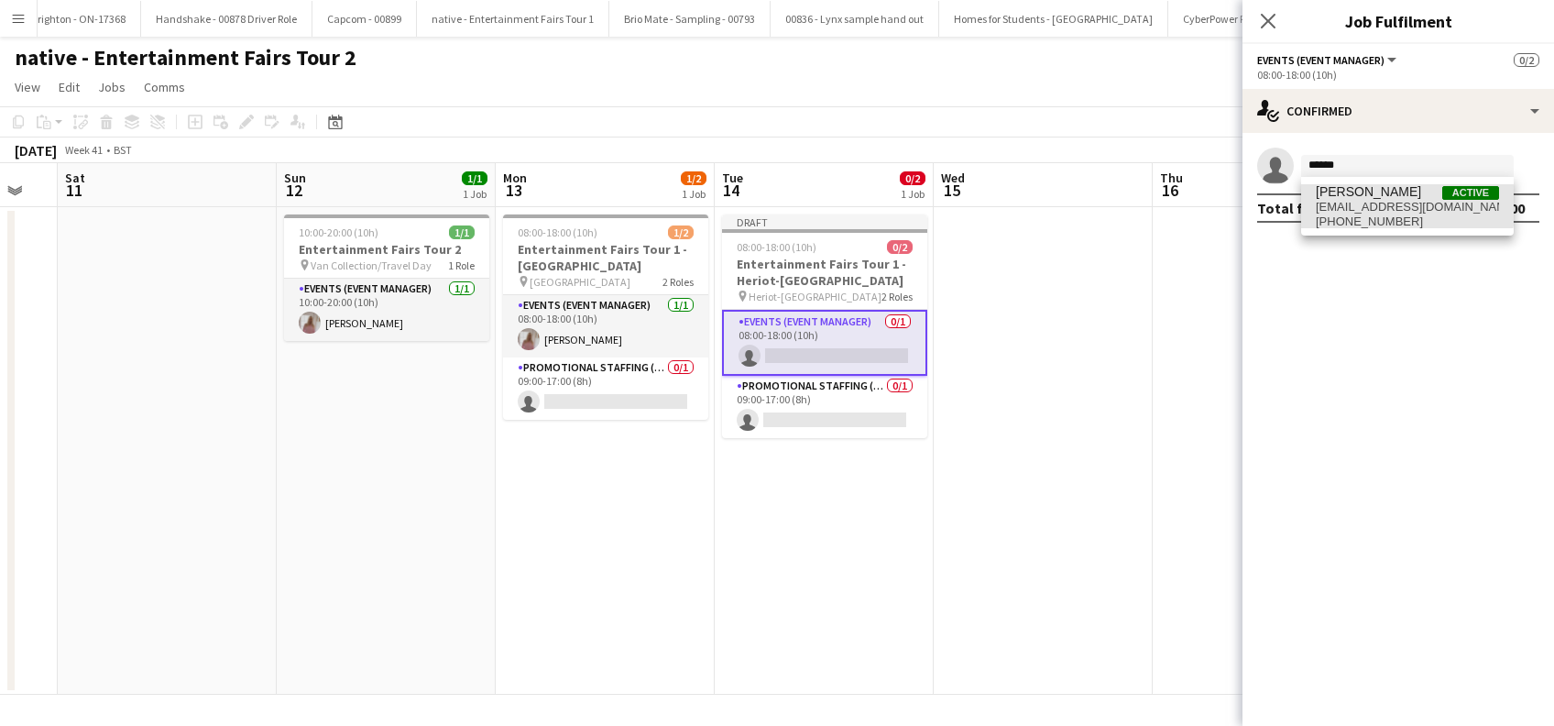
click at [1375, 205] on span "slearmonth76@hotmail.com" at bounding box center [1407, 207] width 183 height 15
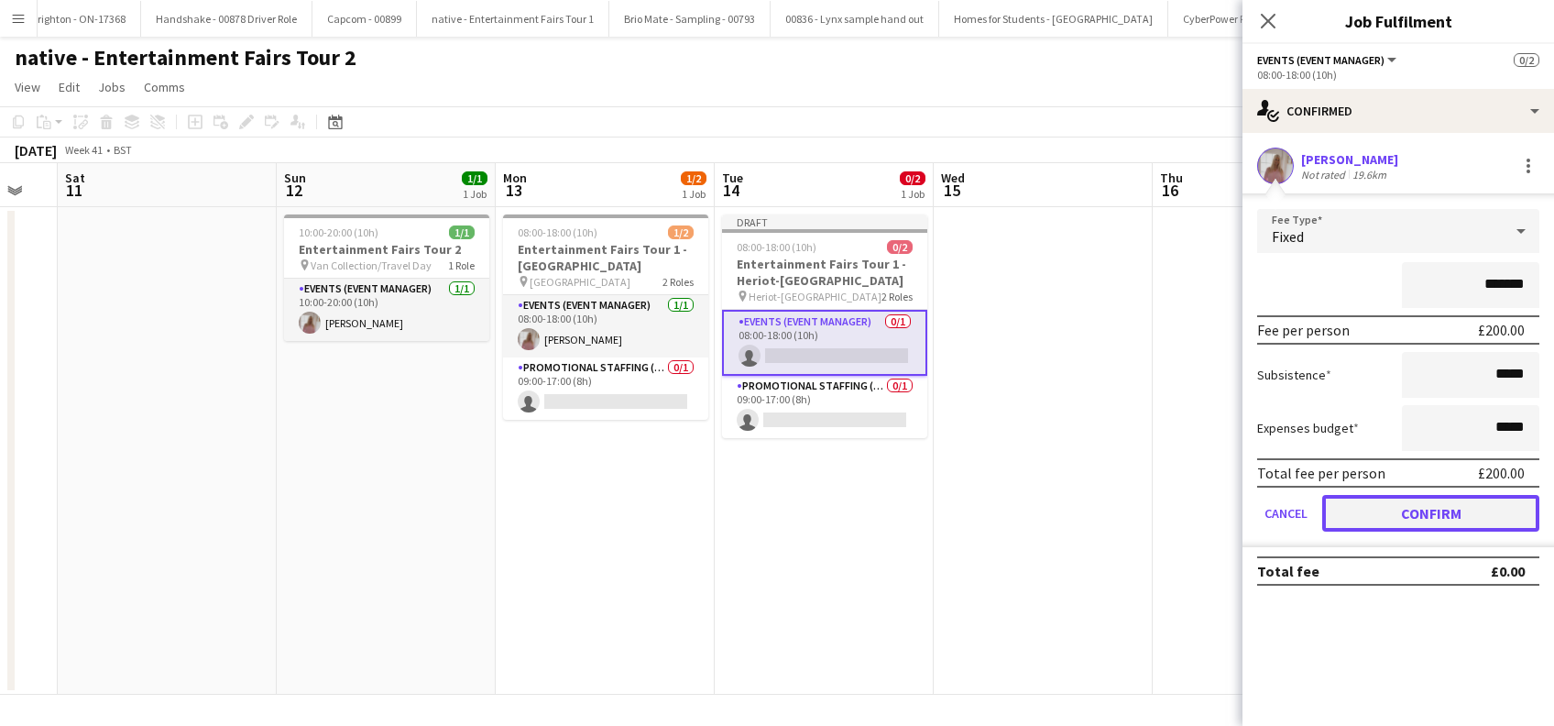
click at [1436, 514] on button "Confirm" at bounding box center [1430, 513] width 217 height 37
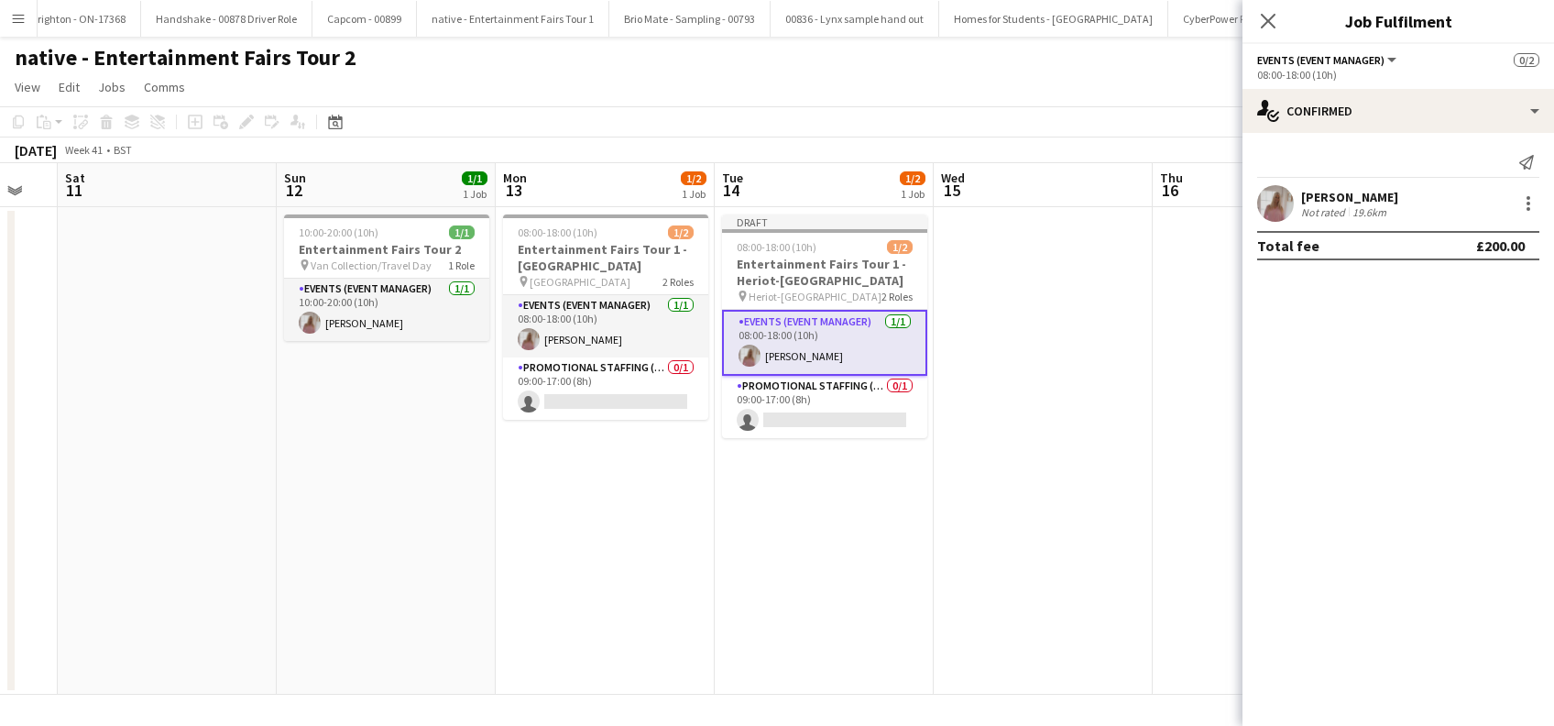
click at [1116, 459] on app-date-cell at bounding box center [1042, 450] width 219 height 487
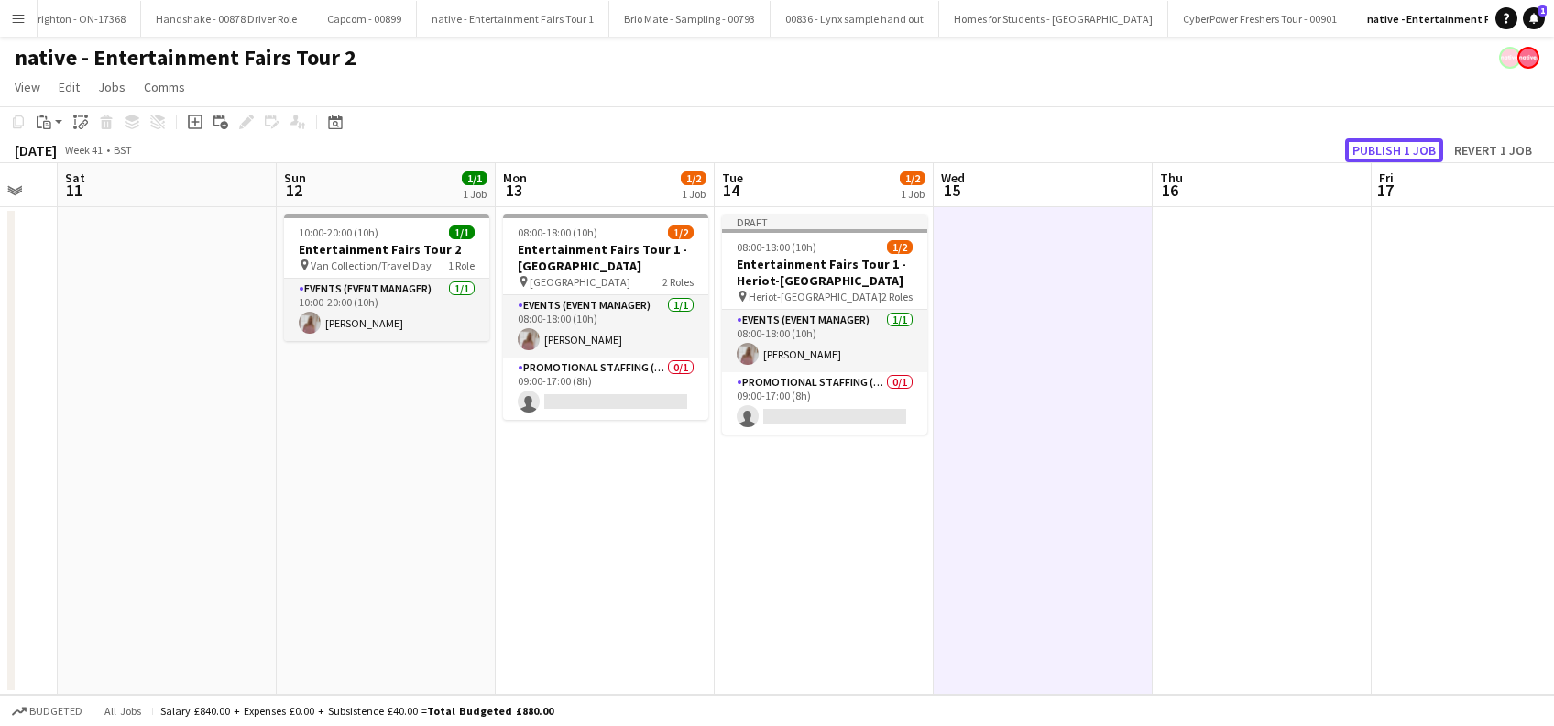
click at [1378, 143] on button "Publish 1 job" at bounding box center [1394, 150] width 98 height 24
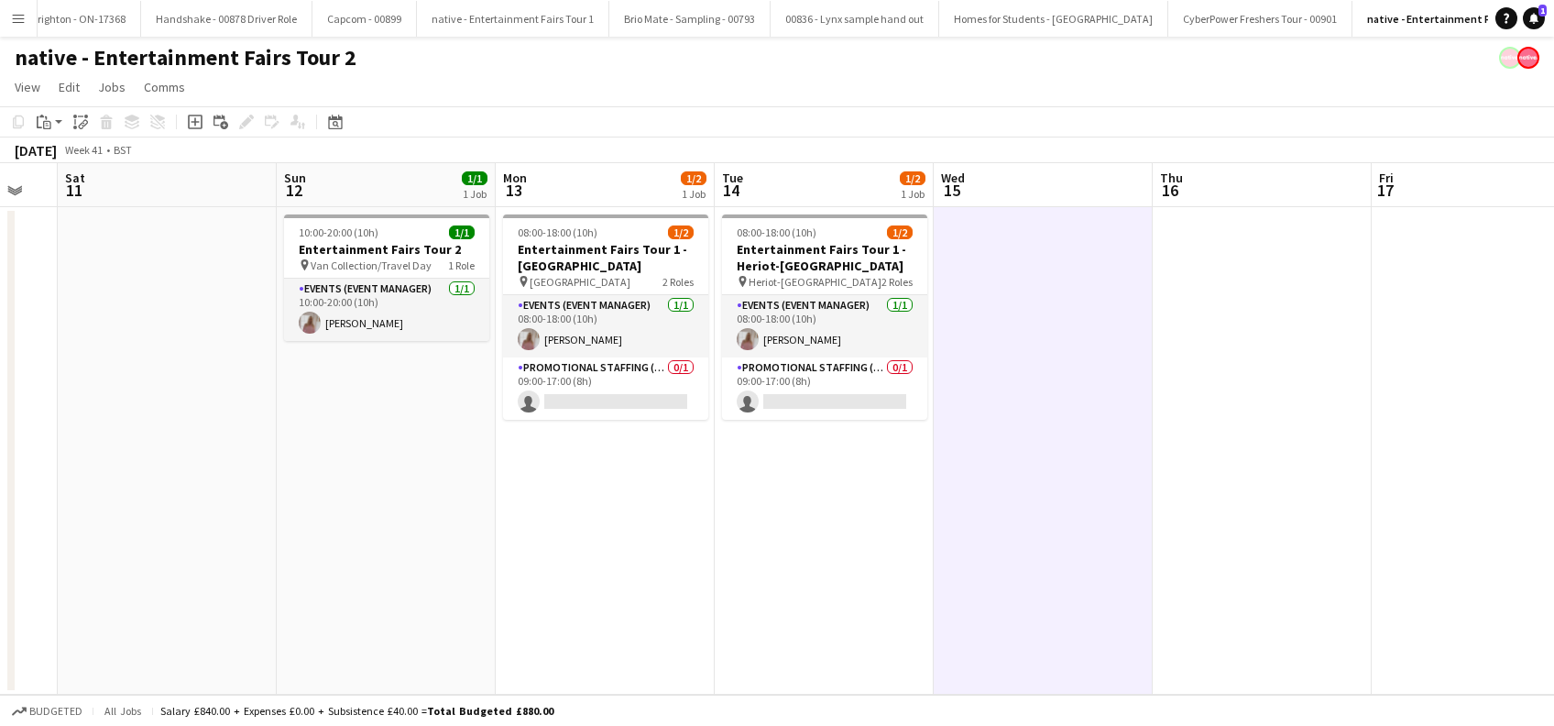
click at [1043, 260] on app-date-cell at bounding box center [1042, 450] width 219 height 487
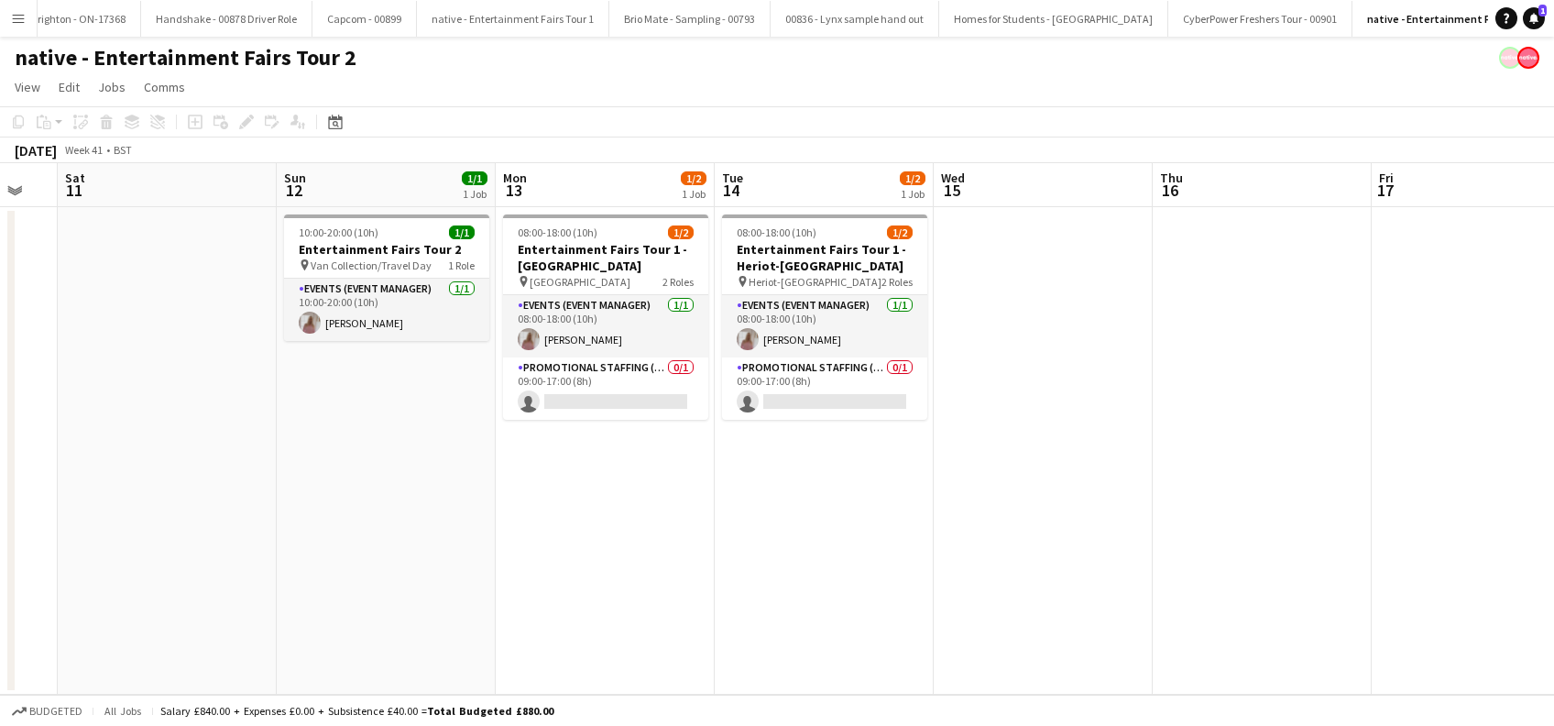
click at [989, 317] on app-date-cell at bounding box center [1042, 450] width 219 height 487
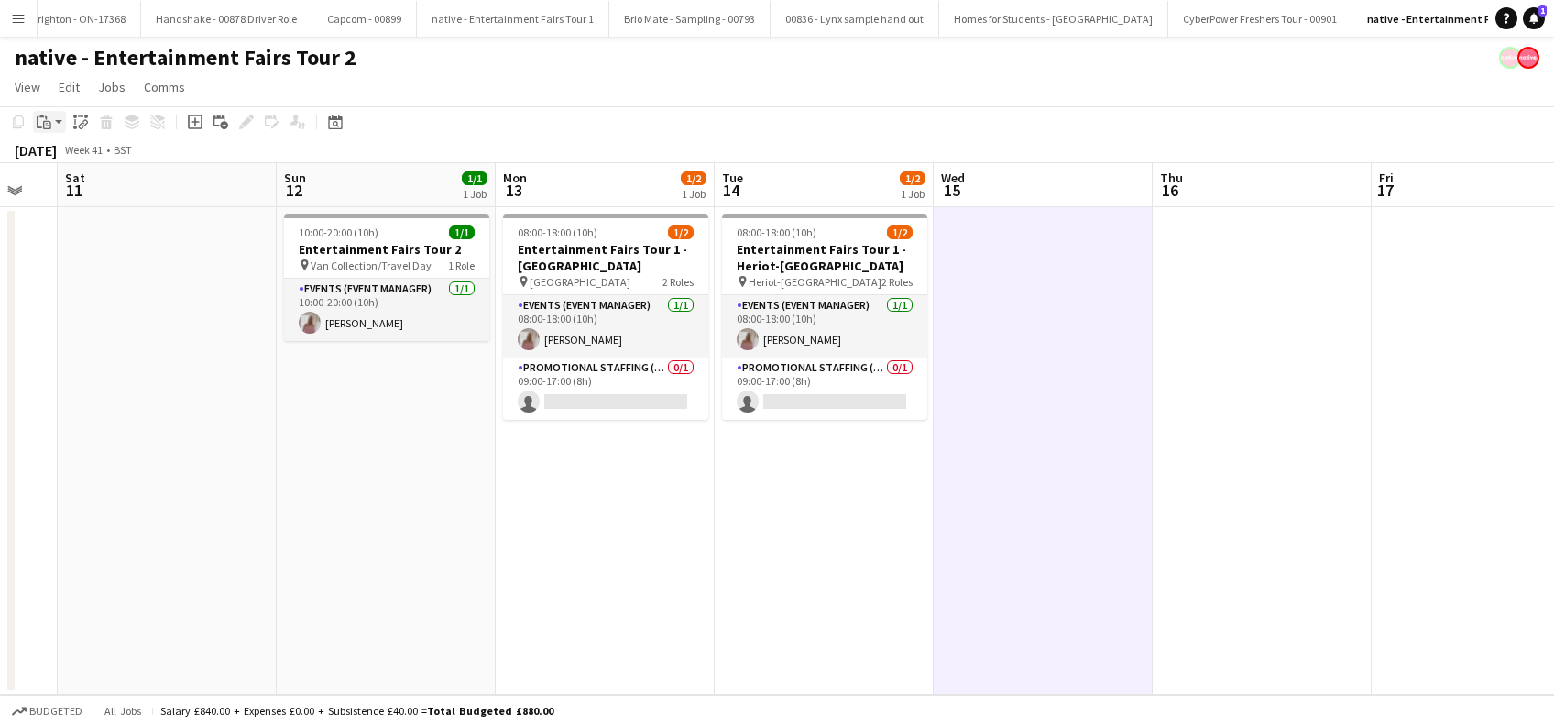
click at [49, 117] on icon "Paste" at bounding box center [44, 122] width 15 height 15
click at [61, 147] on div "Paste Ctrl+V Paste with crew Ctrl+Shift+V" at bounding box center [134, 172] width 203 height 79
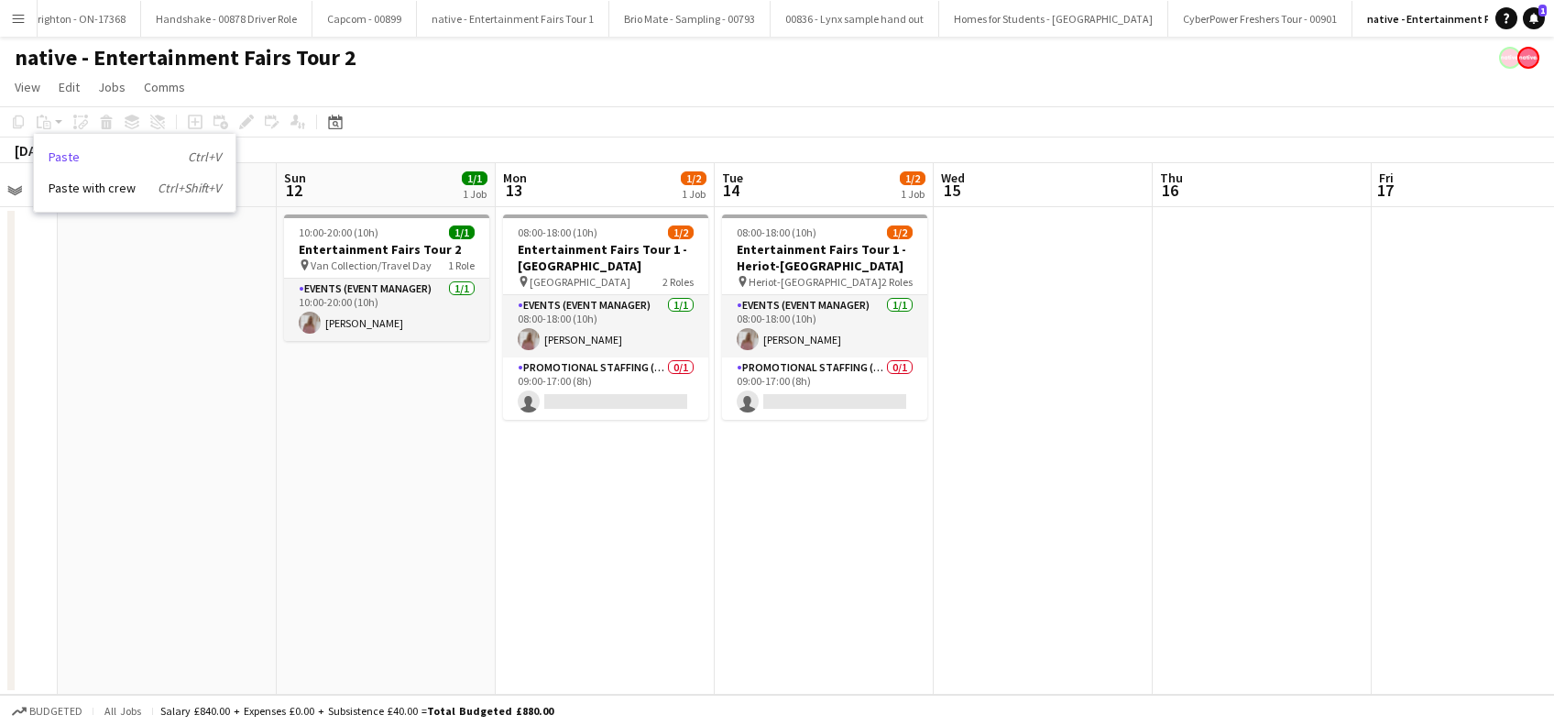
click at [61, 154] on link "Paste Ctrl+V" at bounding box center [135, 156] width 172 height 16
click at [1015, 246] on app-date-cell at bounding box center [1042, 450] width 219 height 487
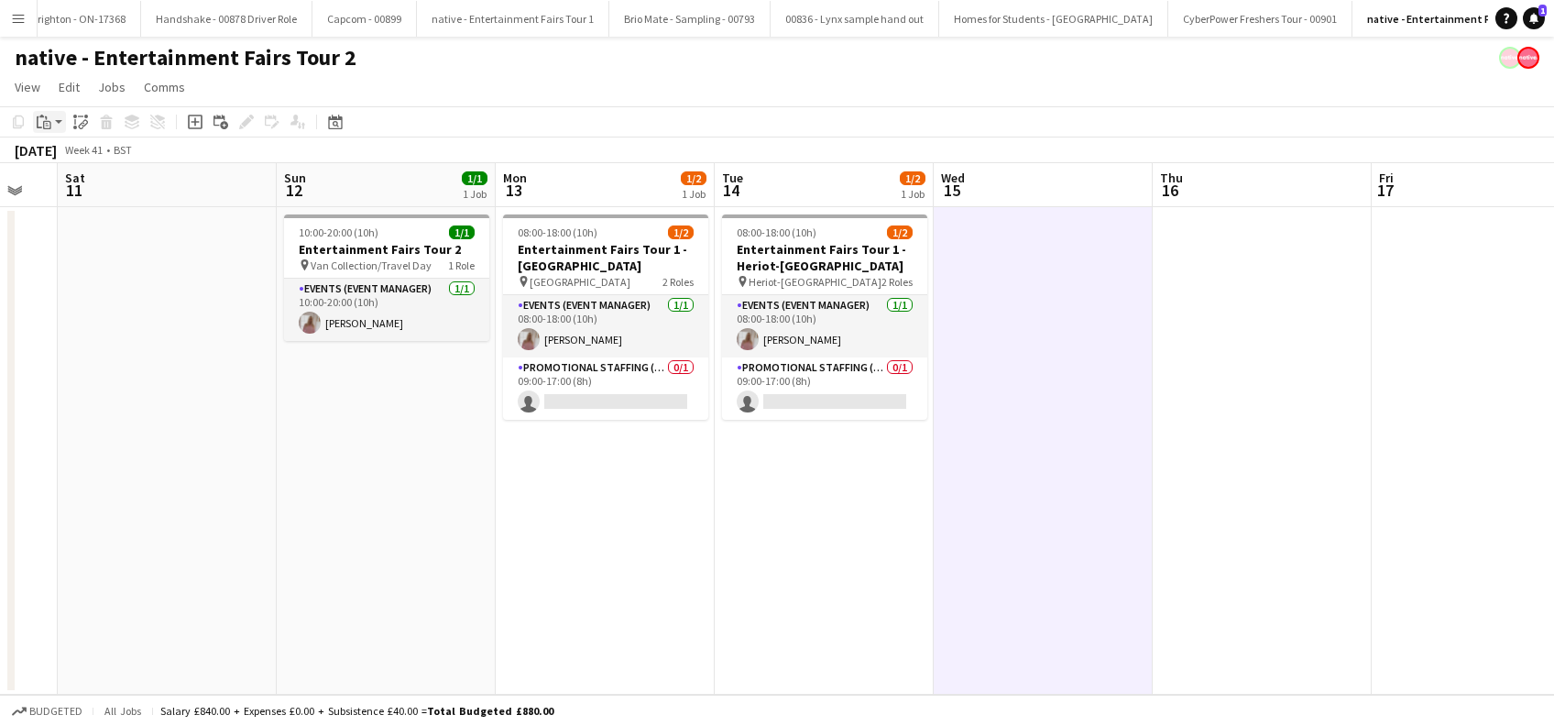
click at [52, 125] on div "Paste" at bounding box center [44, 122] width 22 height 22
click at [58, 153] on link "Paste Ctrl+V" at bounding box center [135, 156] width 172 height 16
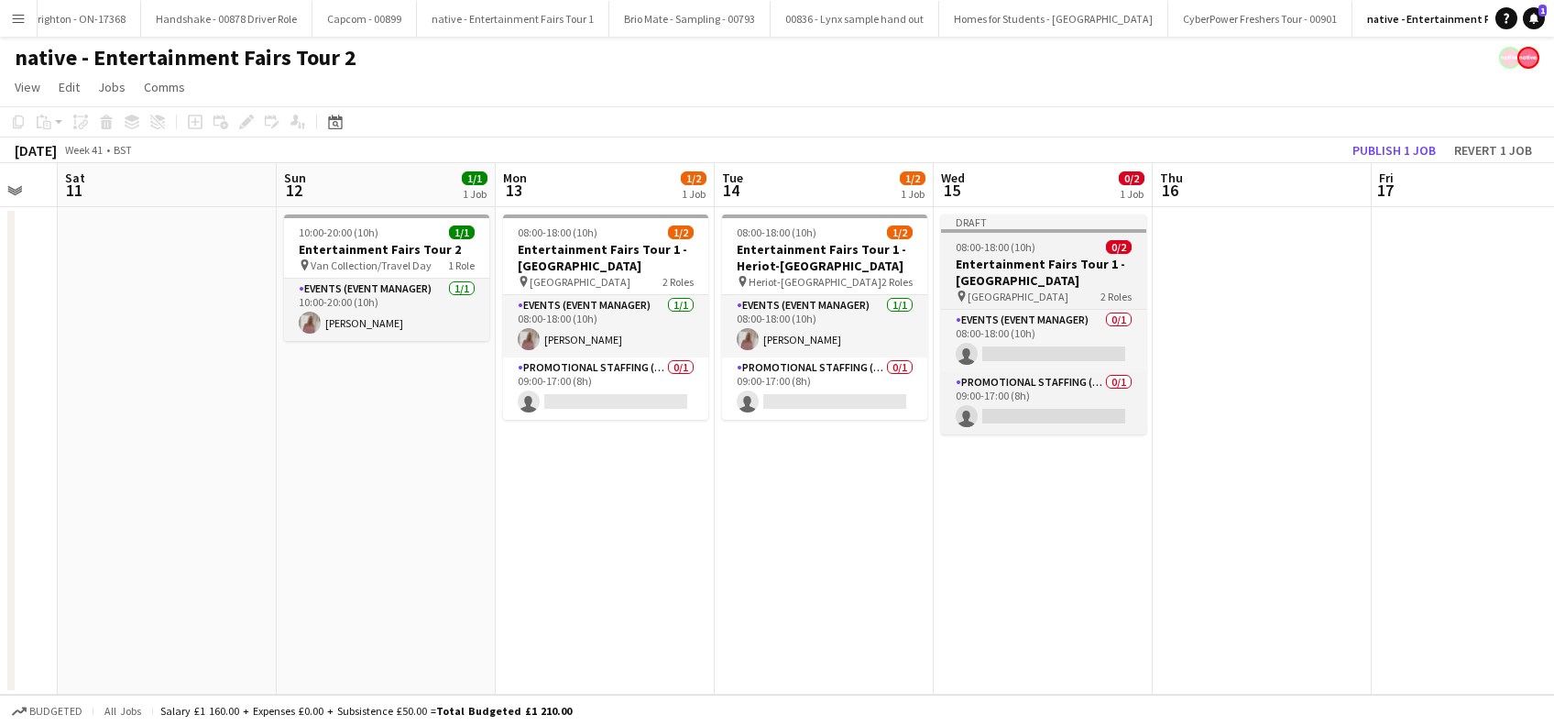
click at [1028, 274] on h3 "Entertainment Fairs Tour 1 - Glasgow Caledonian University" at bounding box center [1043, 272] width 205 height 33
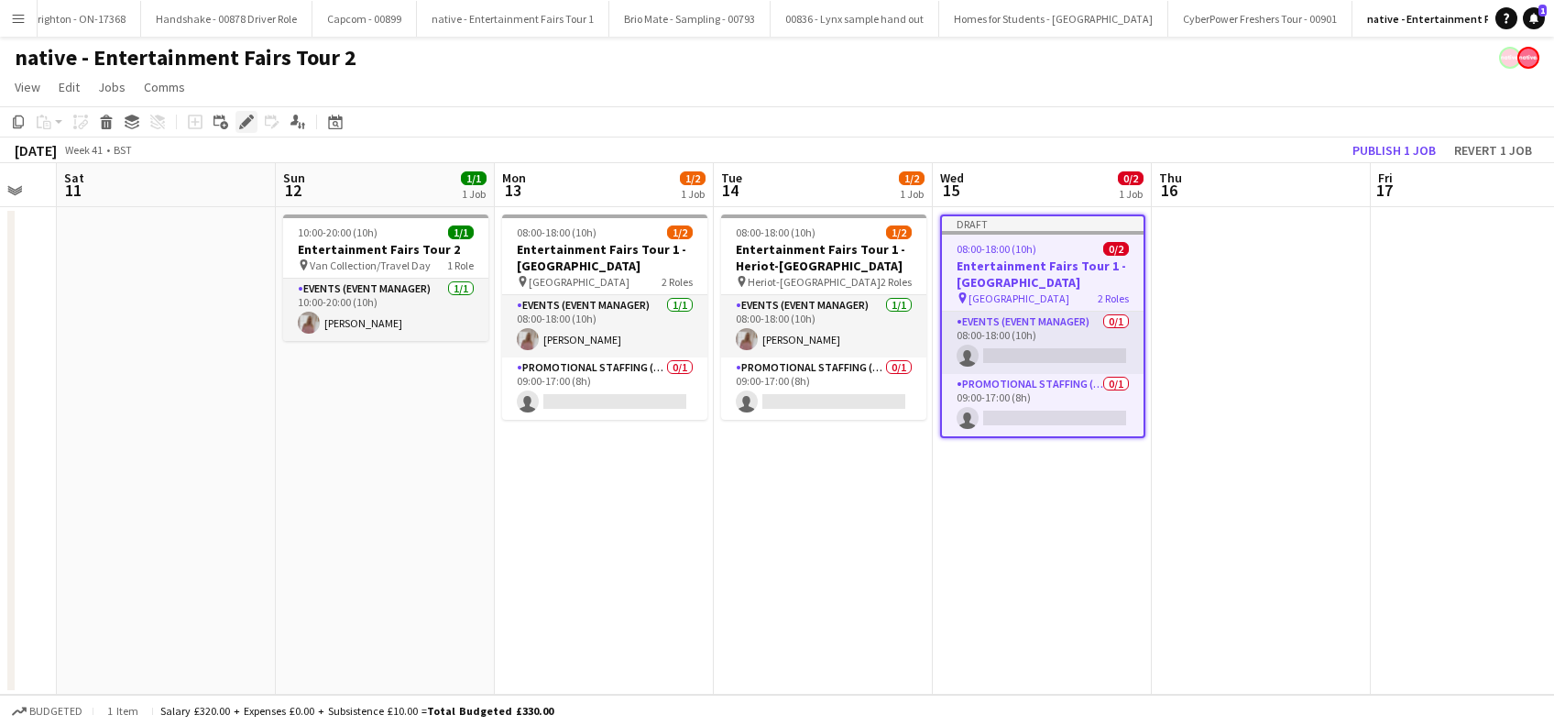
click at [247, 121] on icon at bounding box center [246, 122] width 10 height 10
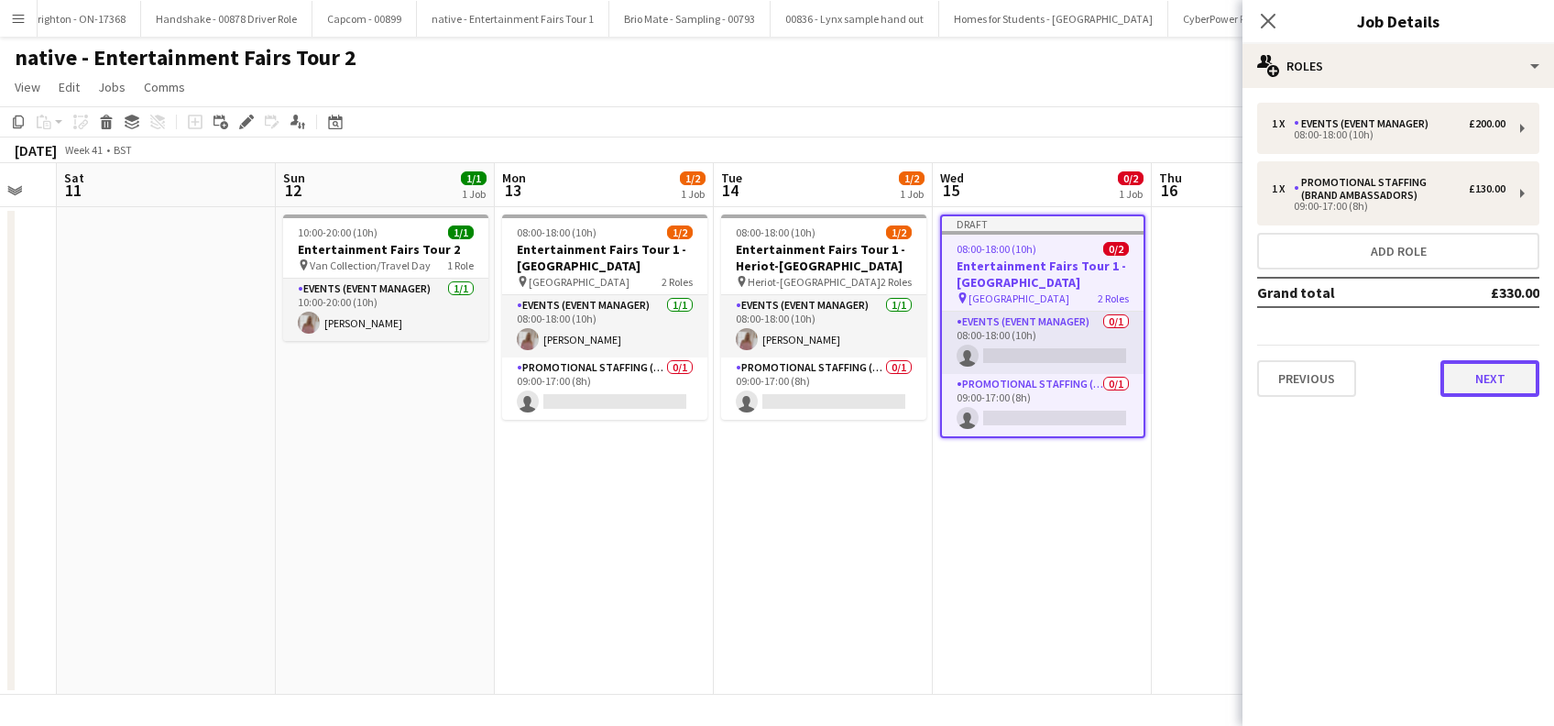
click at [1512, 377] on button "Next" at bounding box center [1489, 378] width 99 height 37
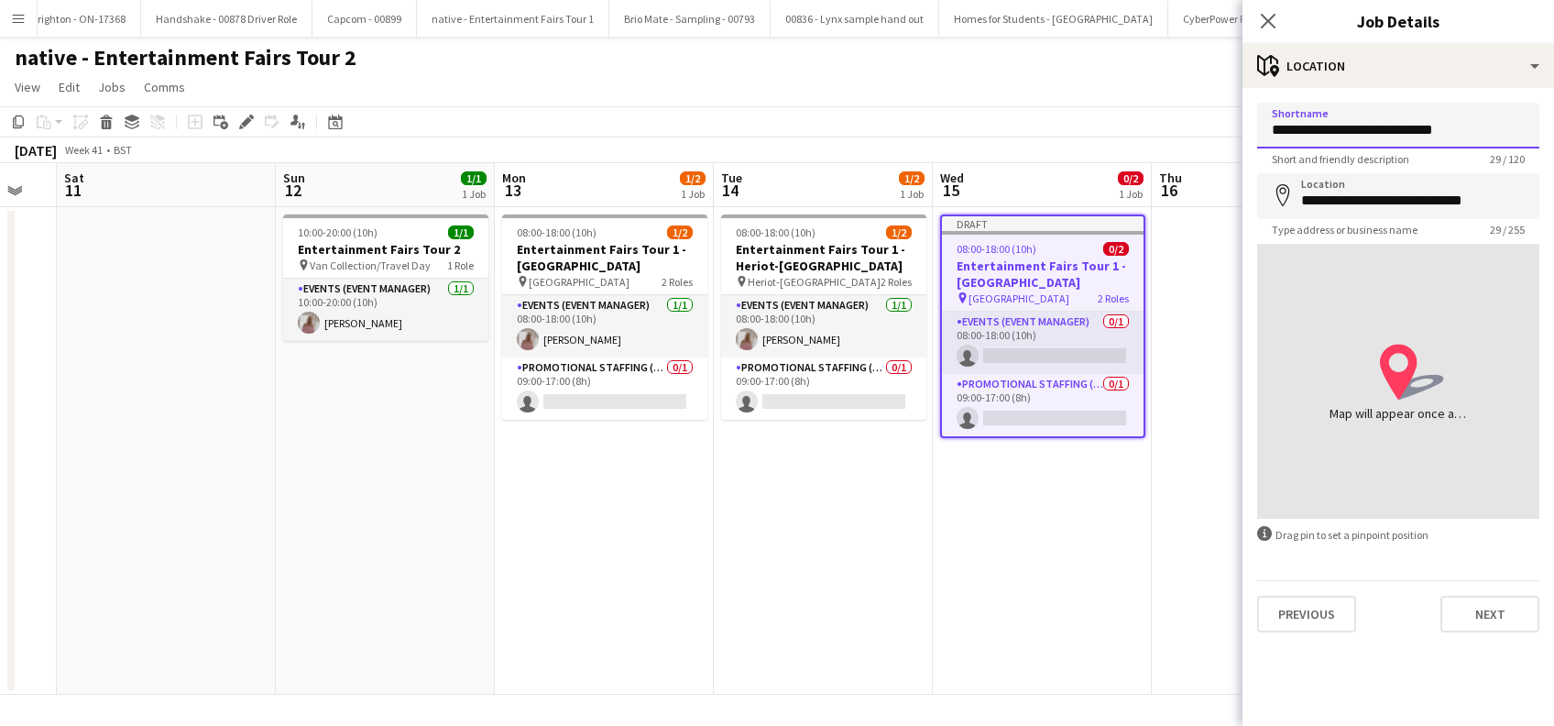
drag, startPoint x: 1499, startPoint y: 133, endPoint x: 1223, endPoint y: 128, distance: 275.8
click at [1224, 128] on body "Menu Boards Boards Boards All jobs Status Workforce Workforce My Workforce Recr…" at bounding box center [777, 363] width 1554 height 726
paste input "**********"
type input "**********"
drag, startPoint x: 1343, startPoint y: 201, endPoint x: 1192, endPoint y: 185, distance: 152.0
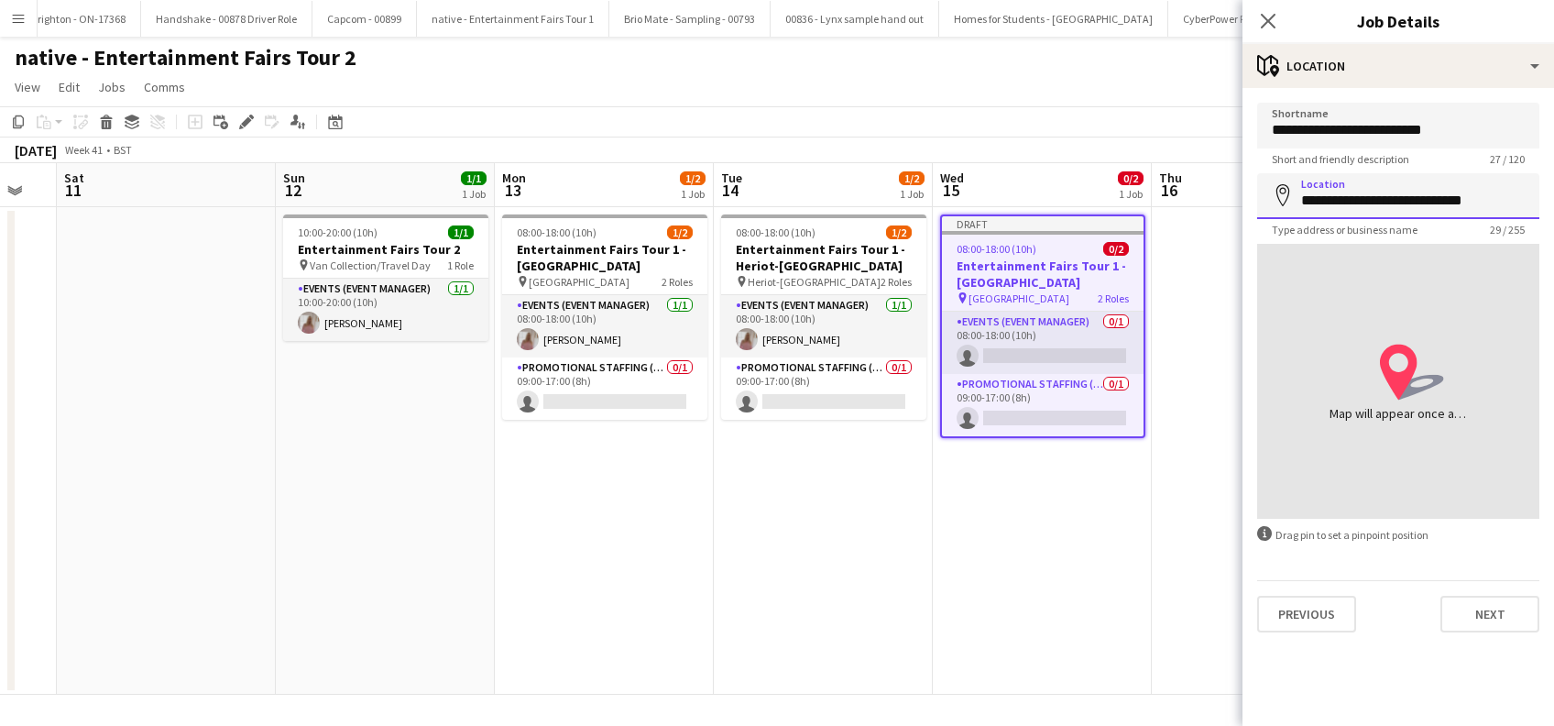
click at [1192, 185] on body "Menu Boards Boards Boards All jobs Status Workforce Workforce My Workforce Recr…" at bounding box center [777, 363] width 1554 height 726
paste input "**********"
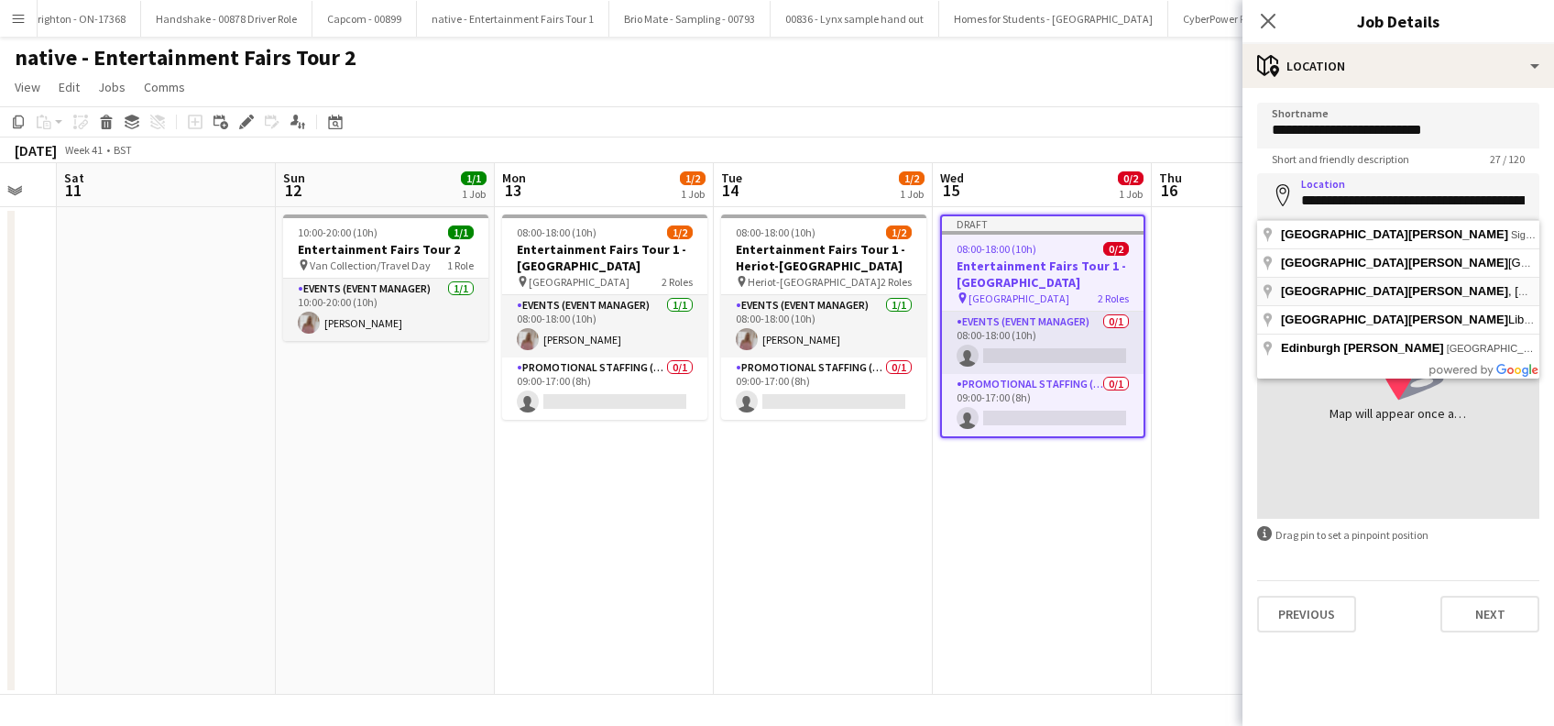
type input "**********"
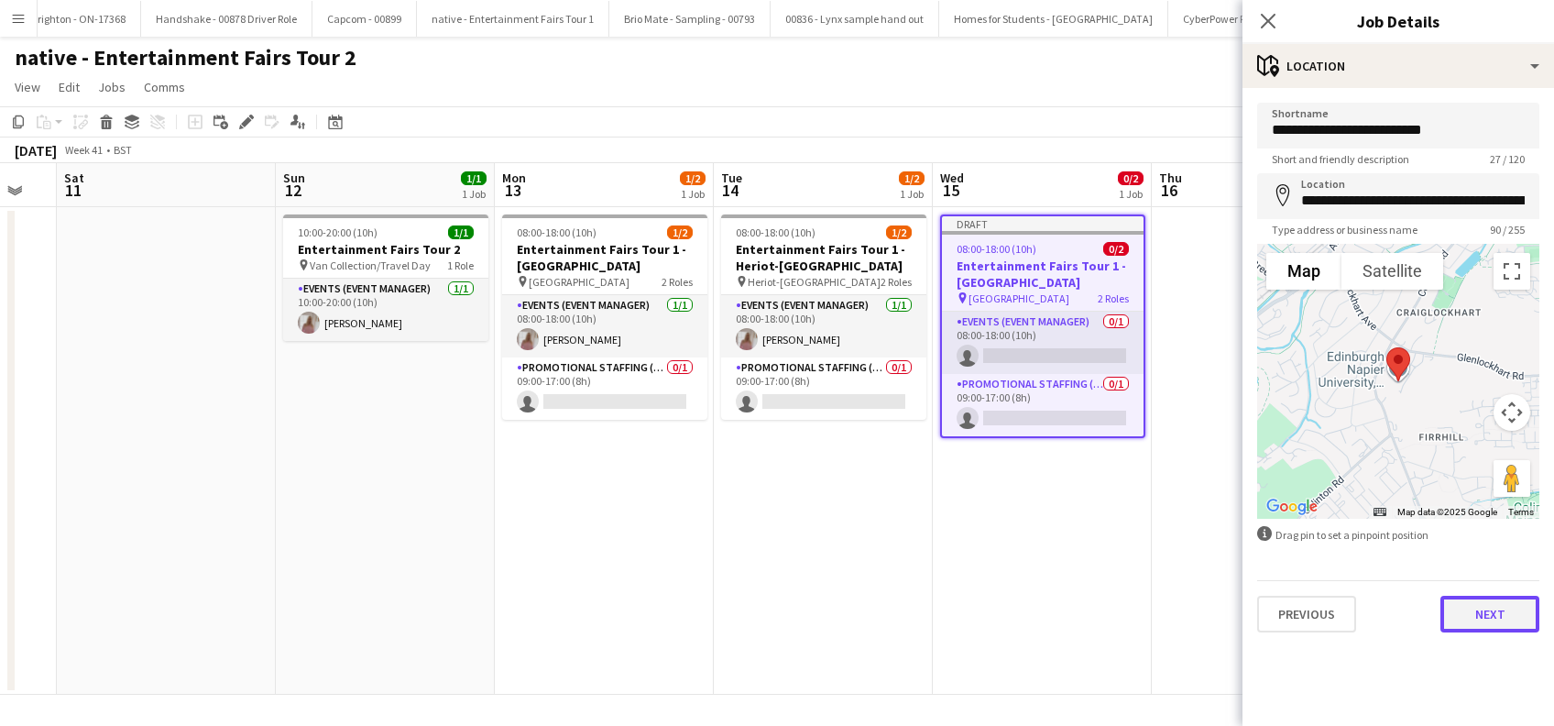
click at [1495, 610] on button "Next" at bounding box center [1489, 613] width 99 height 37
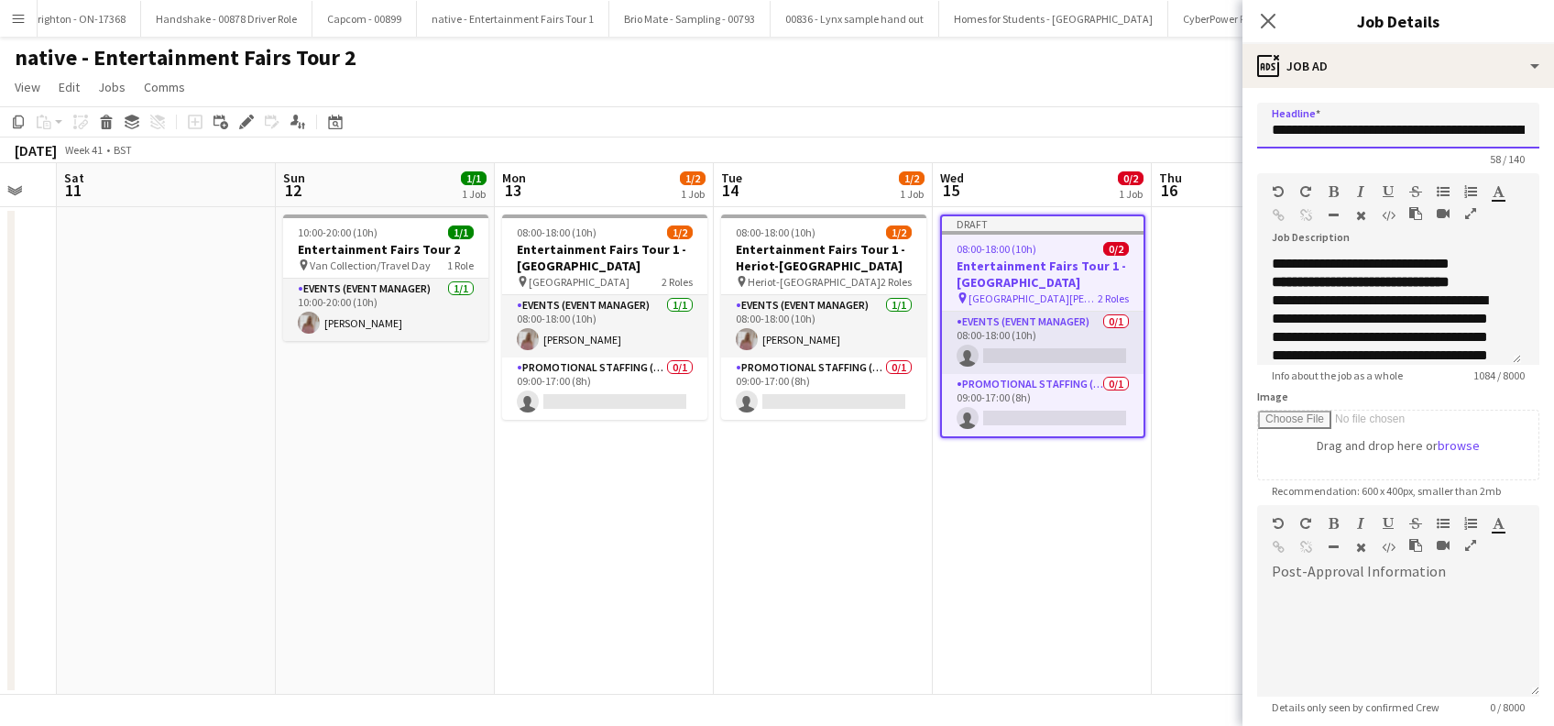
scroll to position [0, 126]
drag, startPoint x: 1442, startPoint y: 131, endPoint x: 1557, endPoint y: 125, distance: 115.6
click at [1553, 125] on html "Menu Boards Boards Boards All jobs Status Workforce Workforce My Workforce Recr…" at bounding box center [777, 363] width 1554 height 726
paste input "**********"
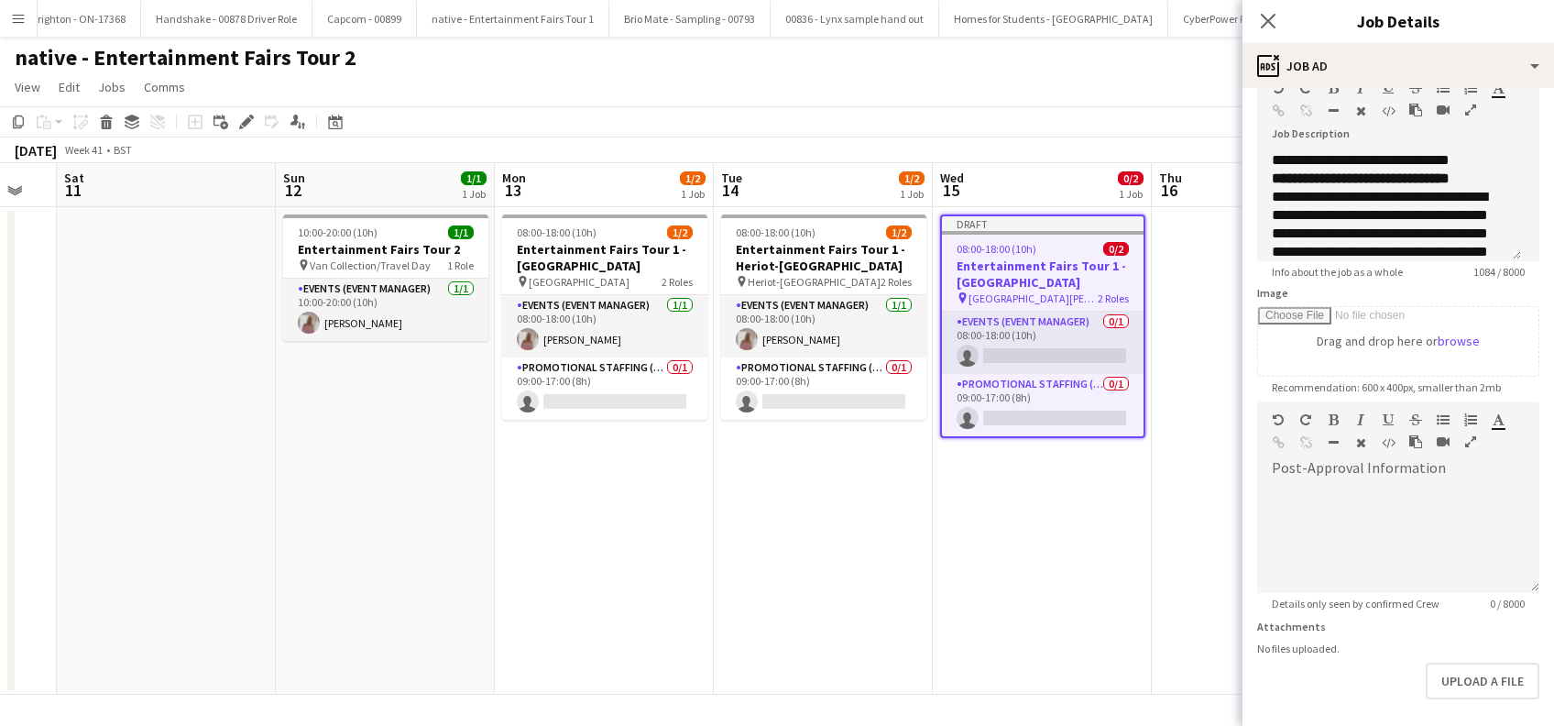
scroll to position [180, 0]
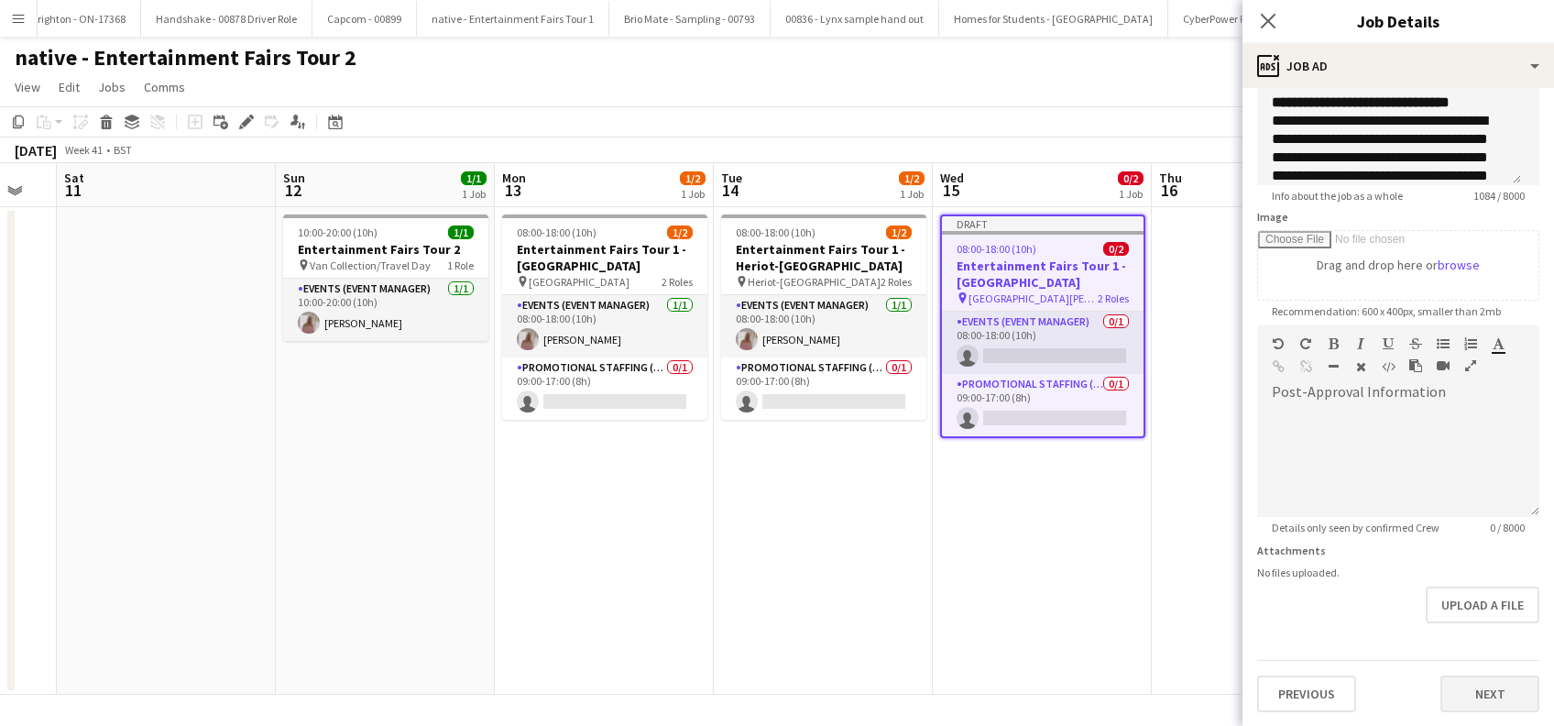
type input "**********"
click at [1472, 693] on button "Next" at bounding box center [1489, 693] width 99 height 37
type input "*******"
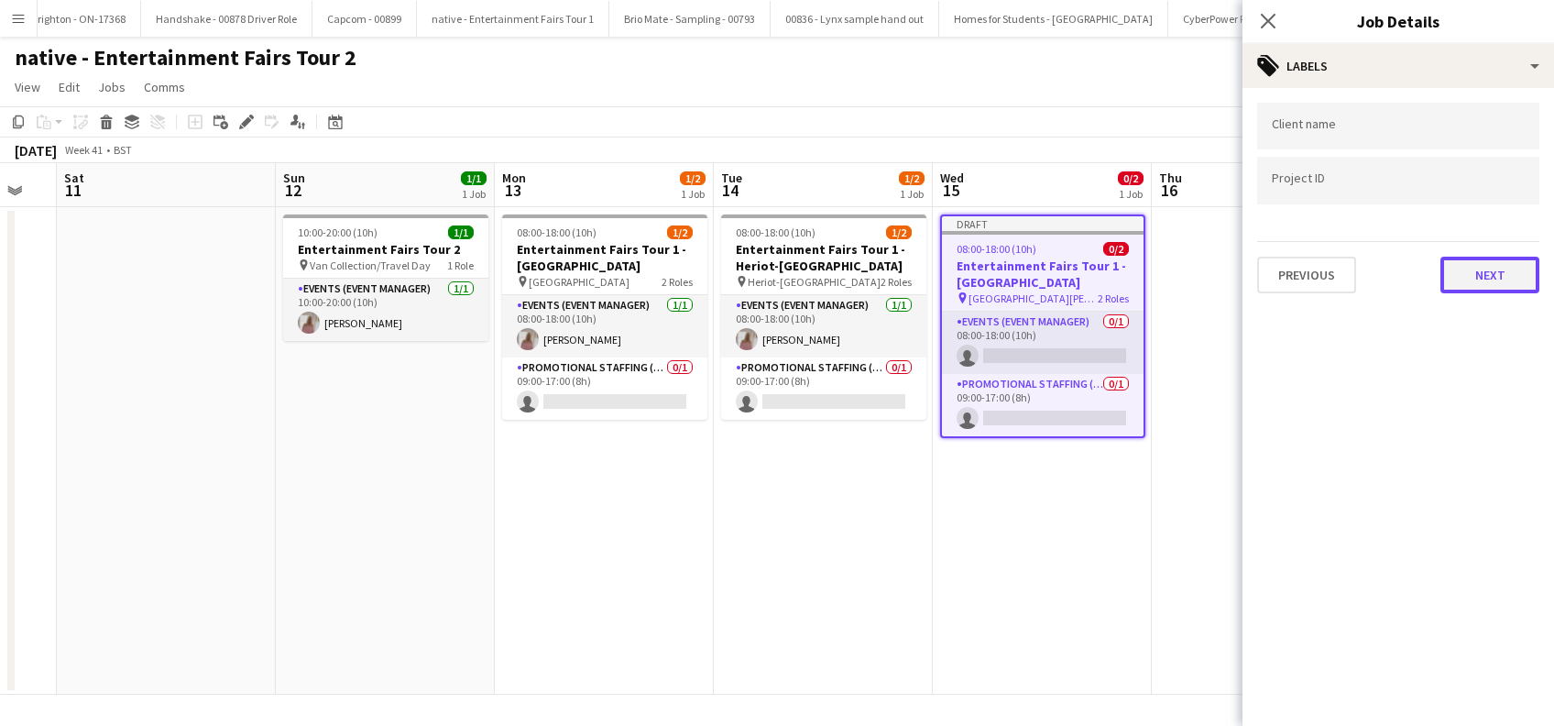
click at [1492, 267] on button "Next" at bounding box center [1489, 275] width 99 height 37
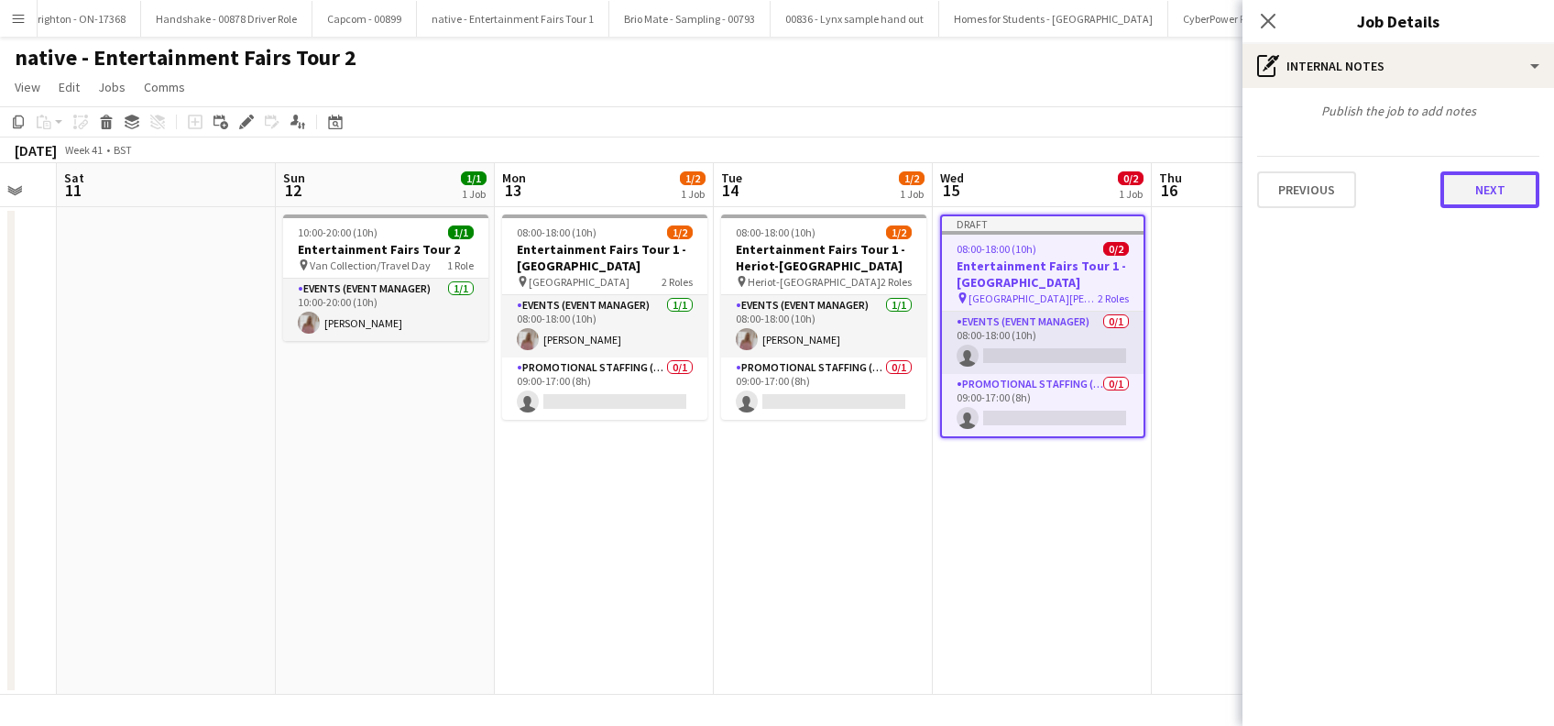
click at [1501, 193] on button "Next" at bounding box center [1489, 189] width 99 height 37
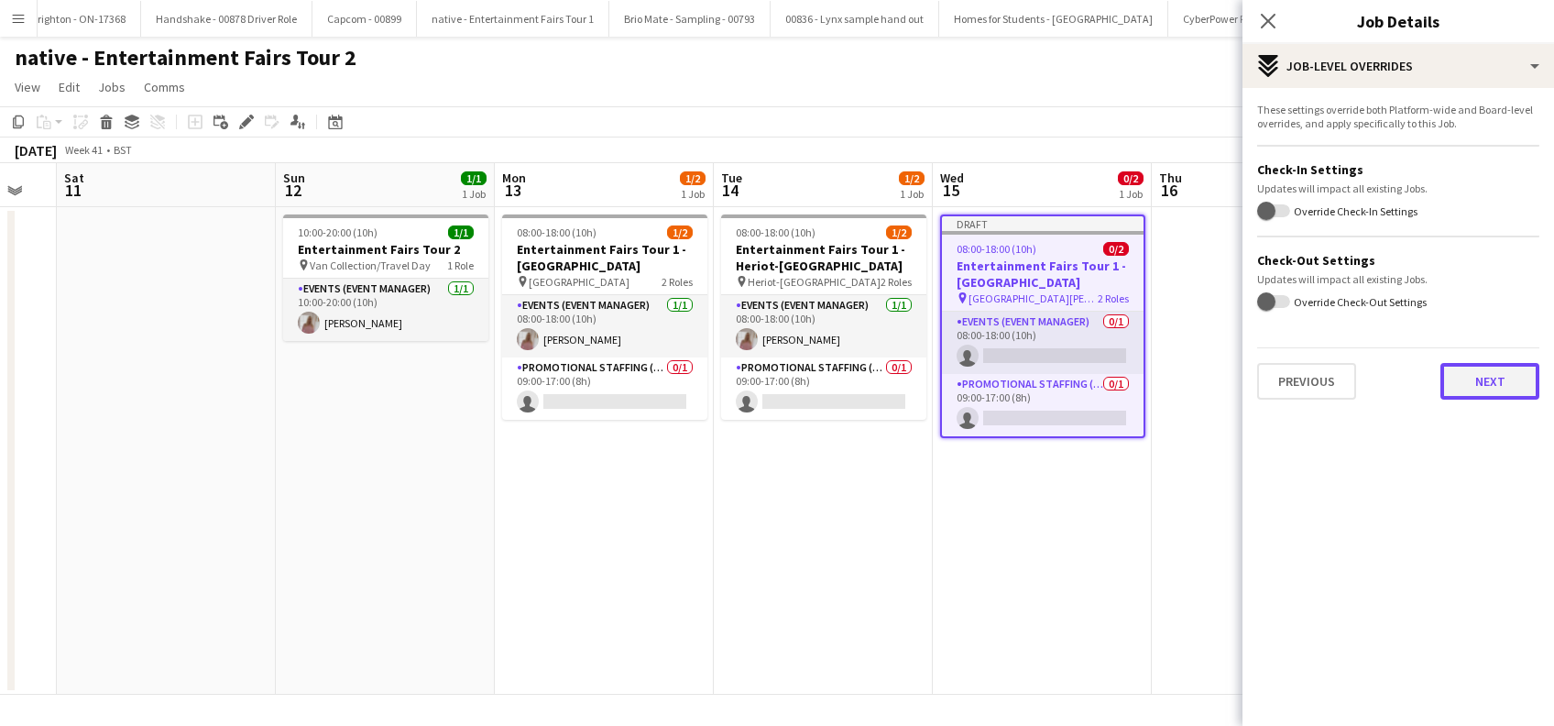
click at [1482, 385] on button "Next" at bounding box center [1489, 381] width 99 height 37
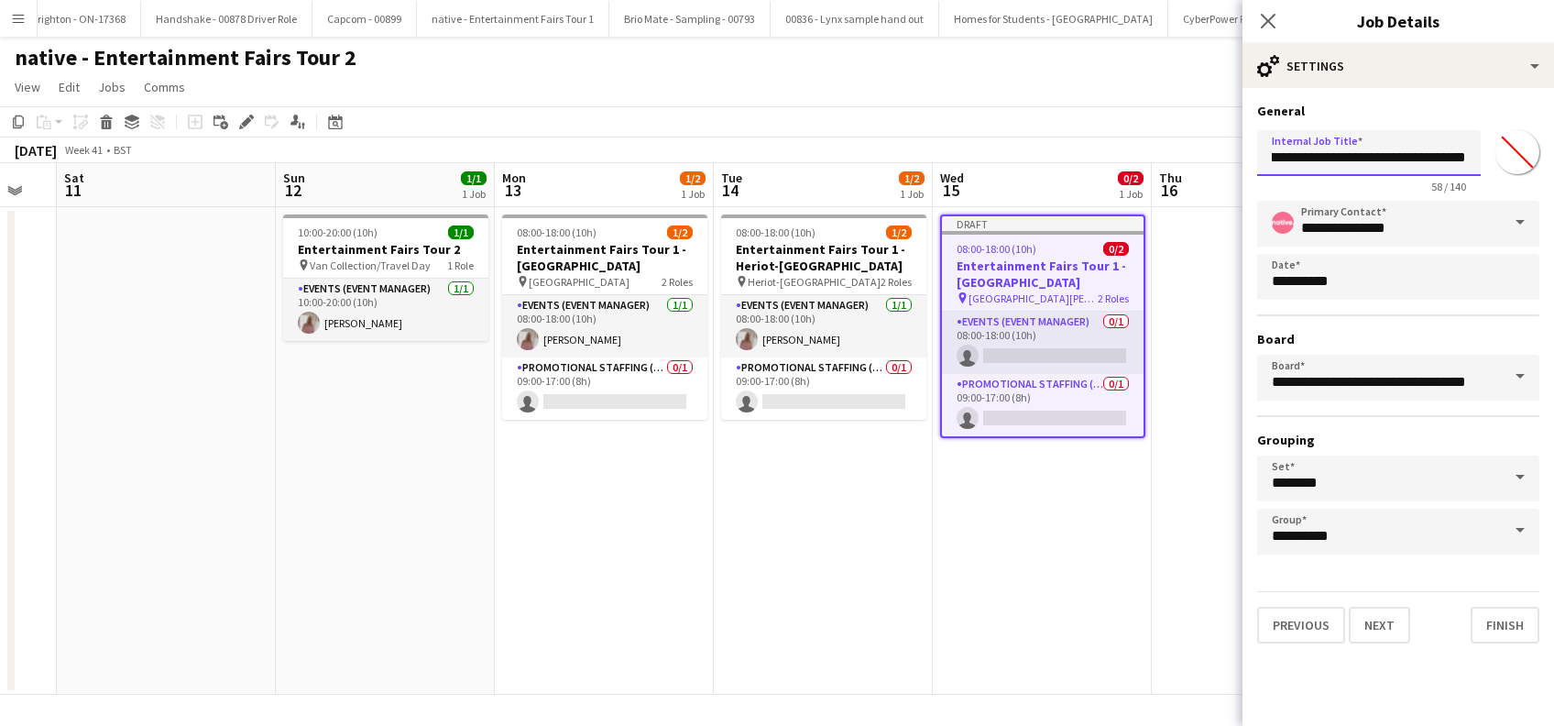
scroll to position [0, 167]
drag, startPoint x: 1444, startPoint y: 158, endPoint x: 1557, endPoint y: 156, distance: 113.6
click at [1553, 156] on html "Menu Boards Boards Boards All jobs Status Workforce Workforce My Workforce Recr…" at bounding box center [777, 363] width 1554 height 726
paste input "**********"
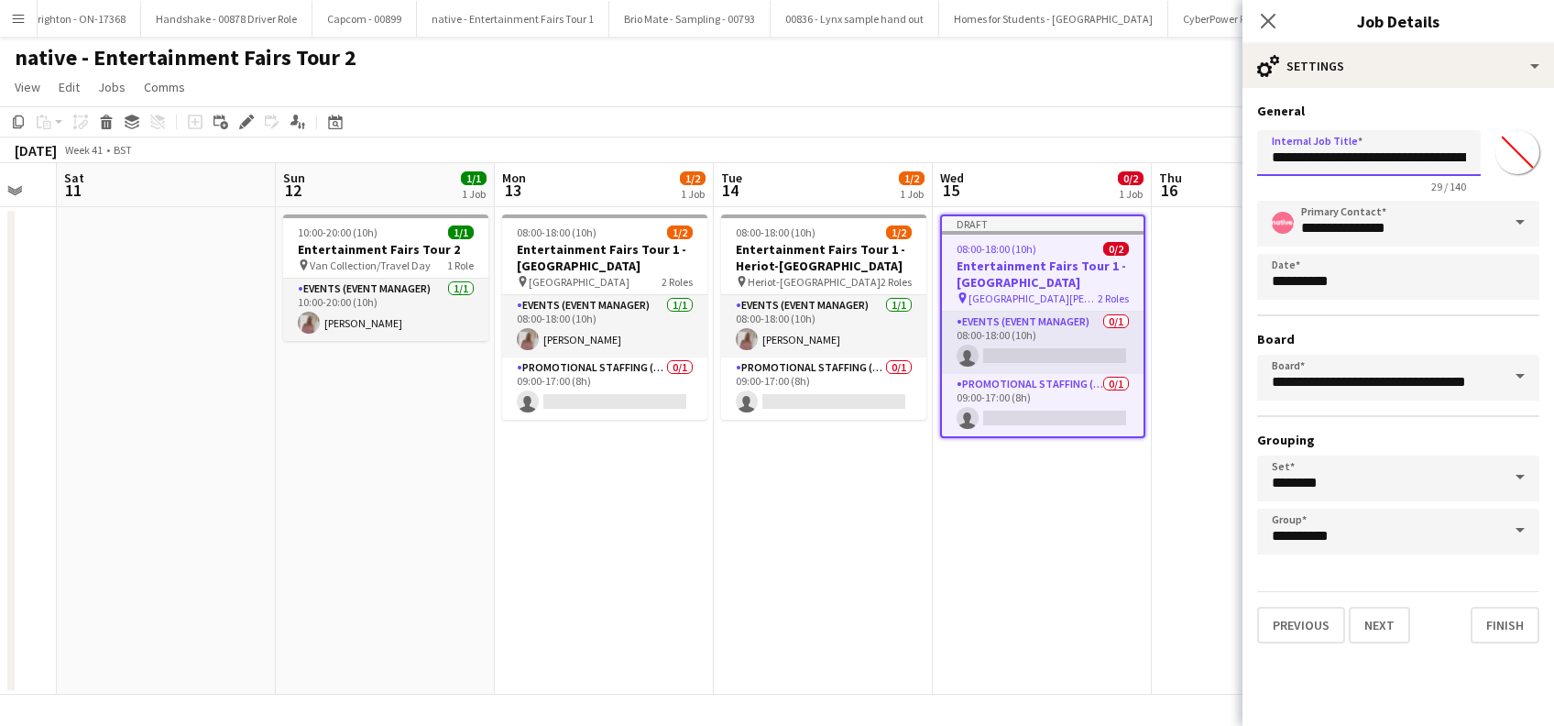
scroll to position [0, 149]
type input "**********"
click at [1517, 623] on button "Finish" at bounding box center [1504, 624] width 69 height 37
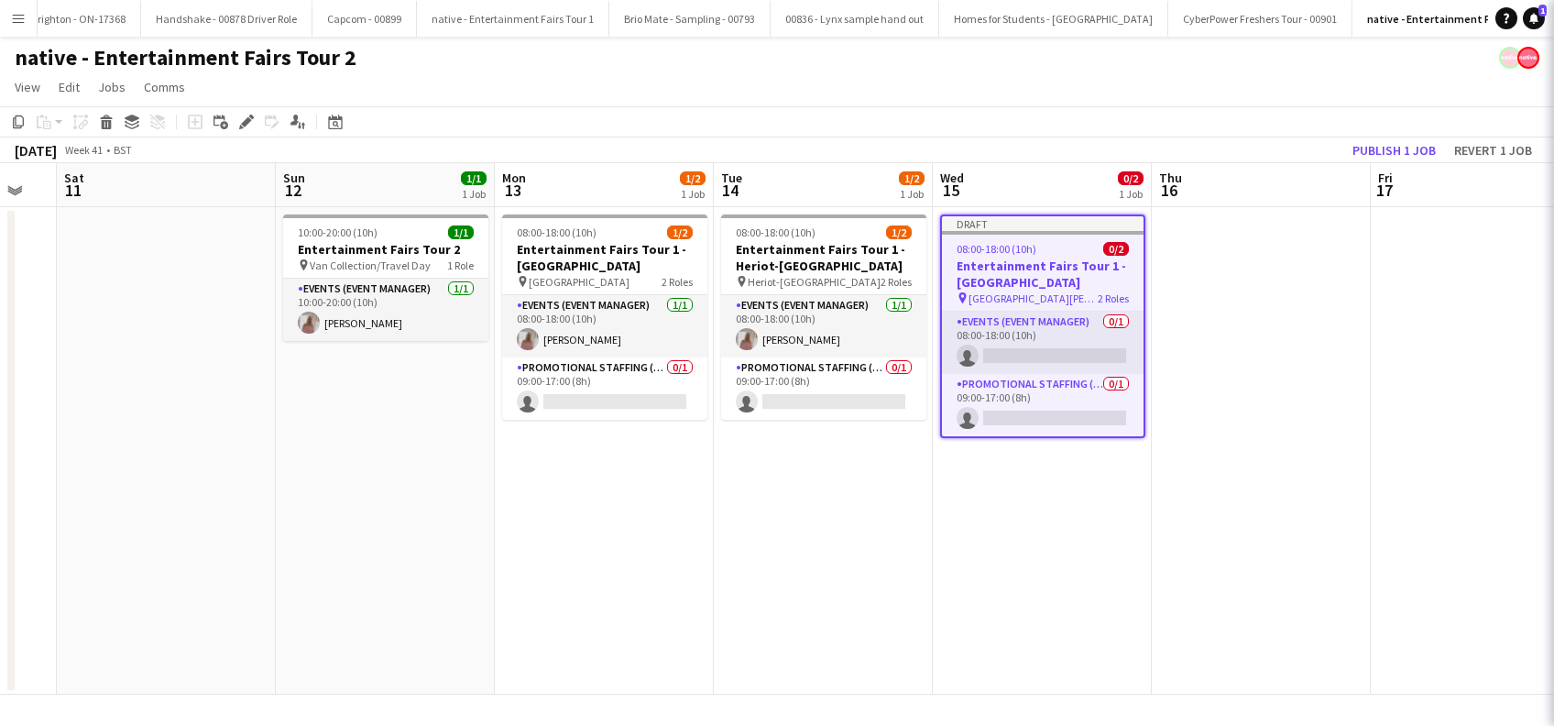
scroll to position [0, 0]
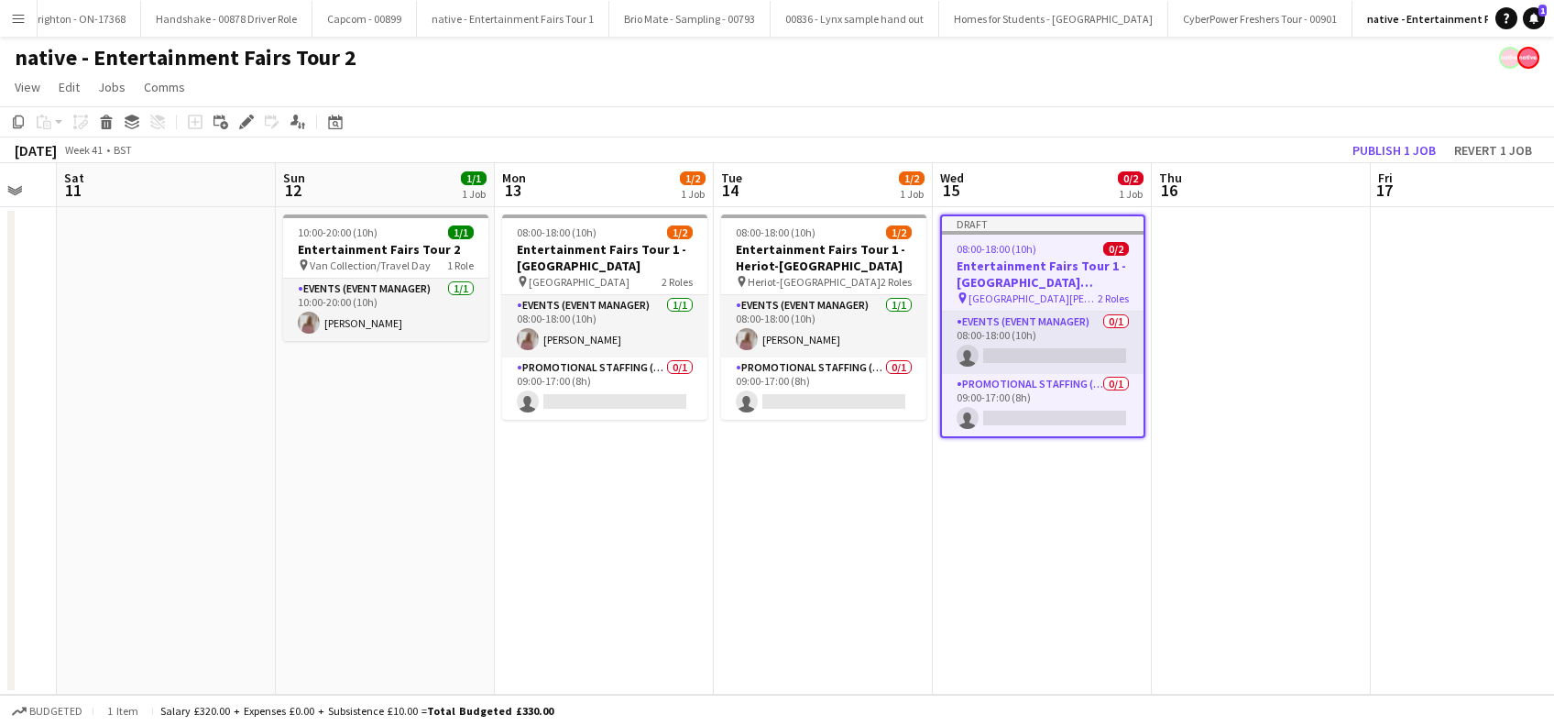
click at [680, 596] on app-date-cell "08:00-18:00 (10h) 1/2 Entertainment Fairs Tour 1 - Glasgow Caledonian Universit…" at bounding box center [604, 450] width 219 height 487
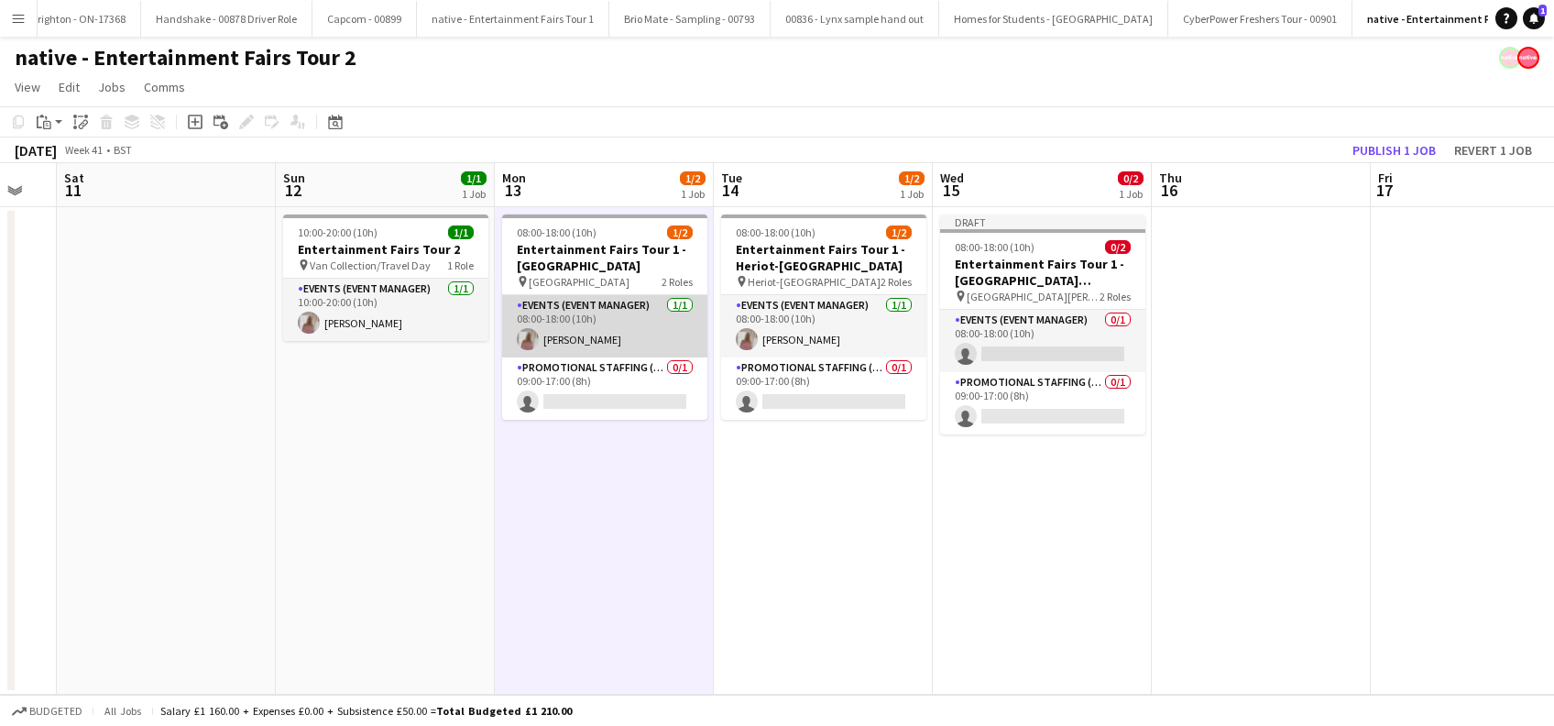
click at [599, 335] on app-card-role "Events (Event Manager) 1/1 08:00-18:00 (10h) Sharon Learmonth" at bounding box center [604, 326] width 205 height 62
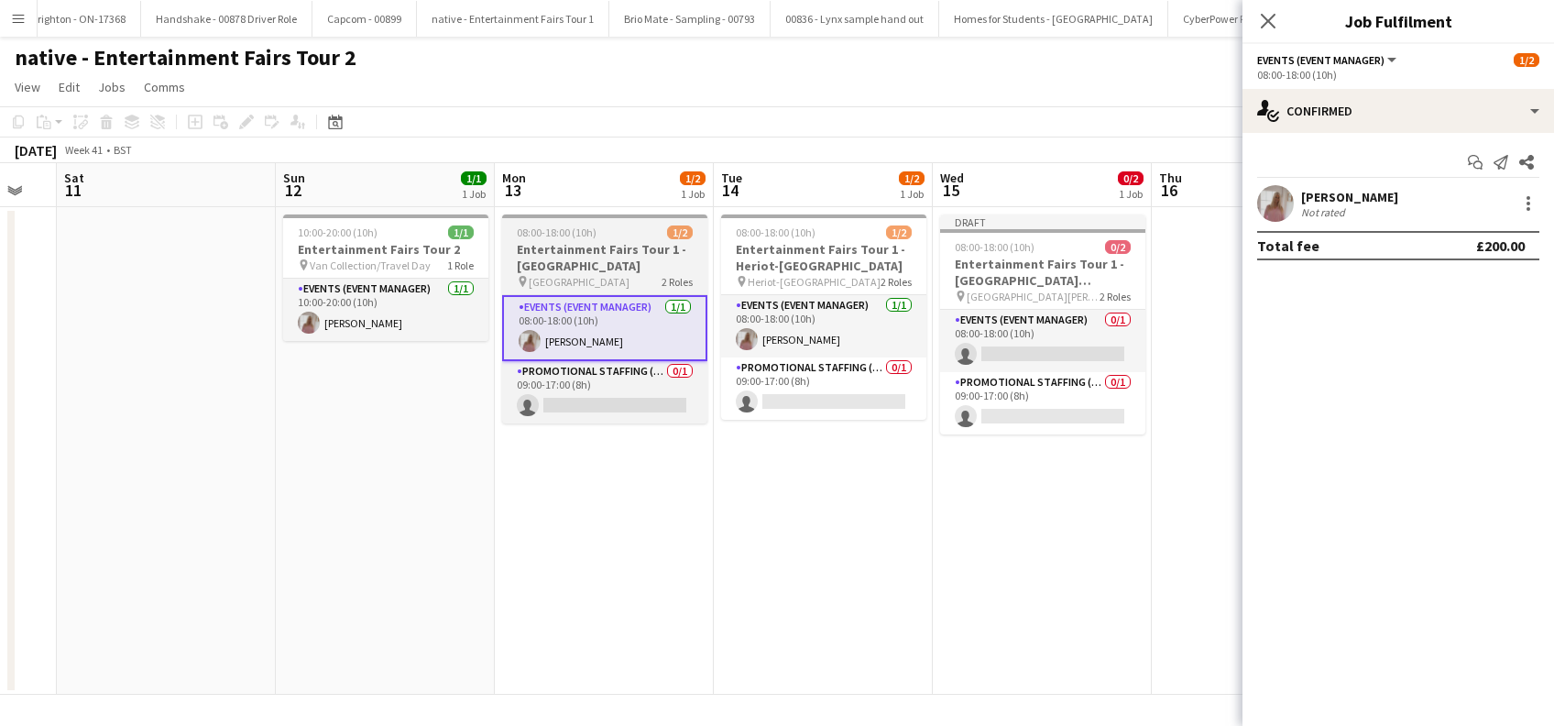
click at [588, 247] on h3 "Entertainment Fairs Tour 1 - Glasgow Caledonian University" at bounding box center [604, 257] width 205 height 33
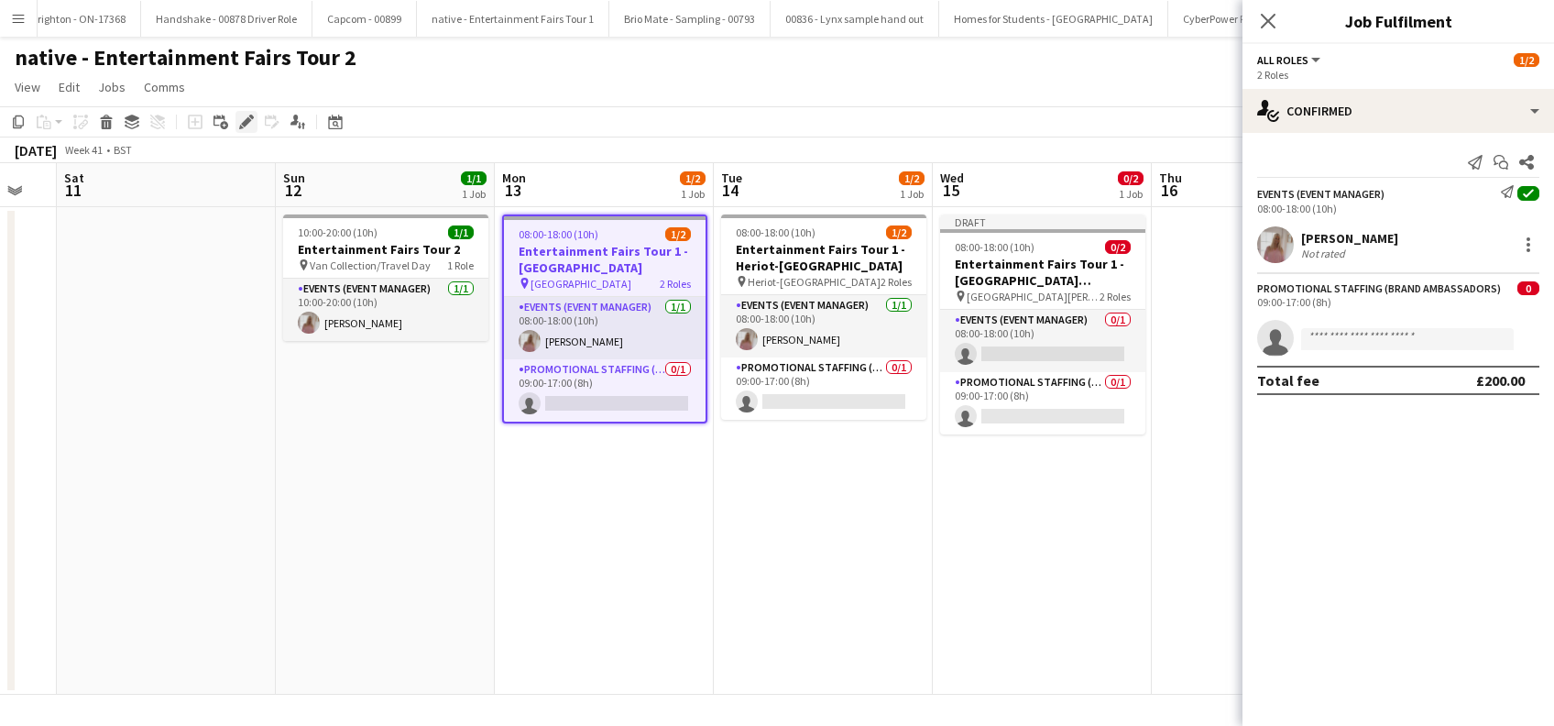
click at [242, 123] on icon at bounding box center [246, 122] width 10 height 10
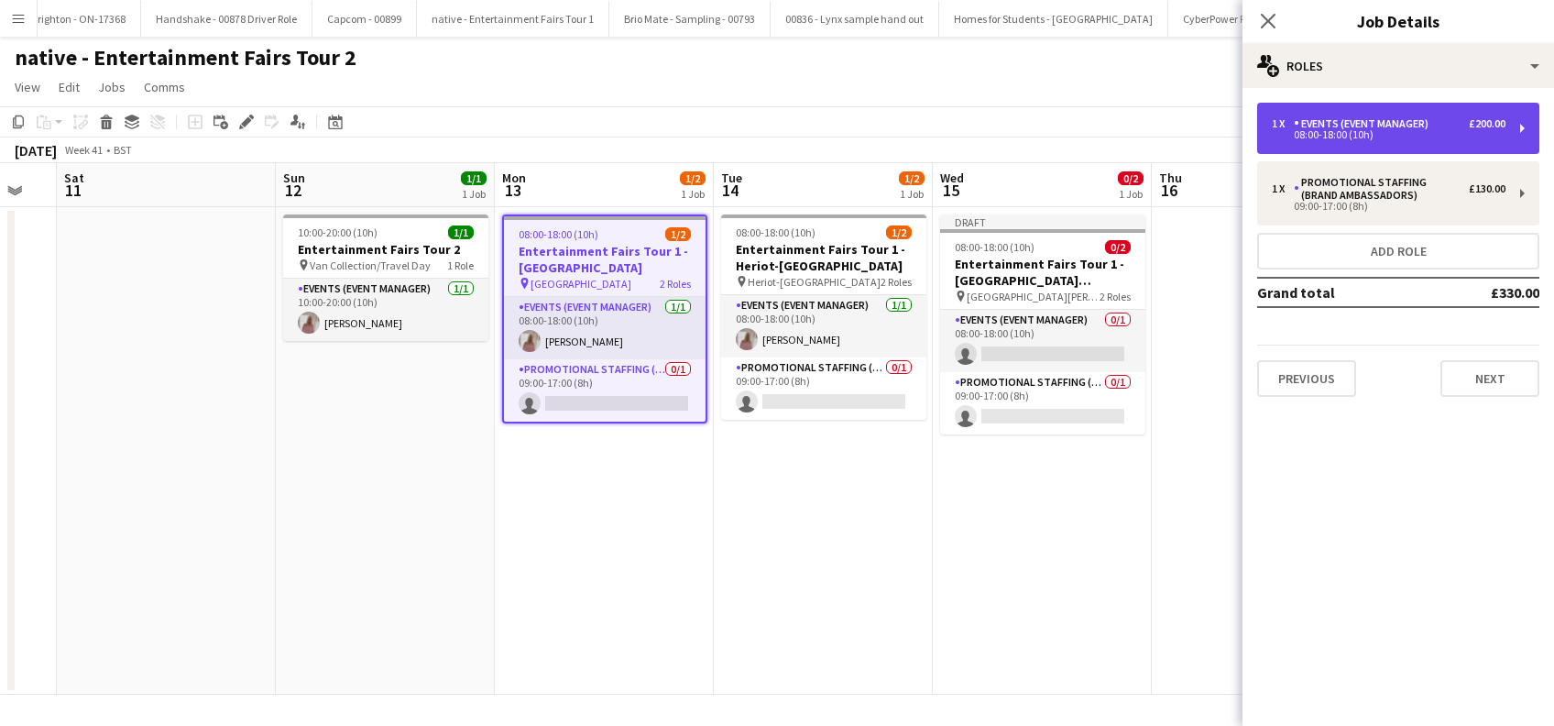
click at [1390, 131] on div "08:00-18:00 (10h)" at bounding box center [1389, 134] width 234 height 9
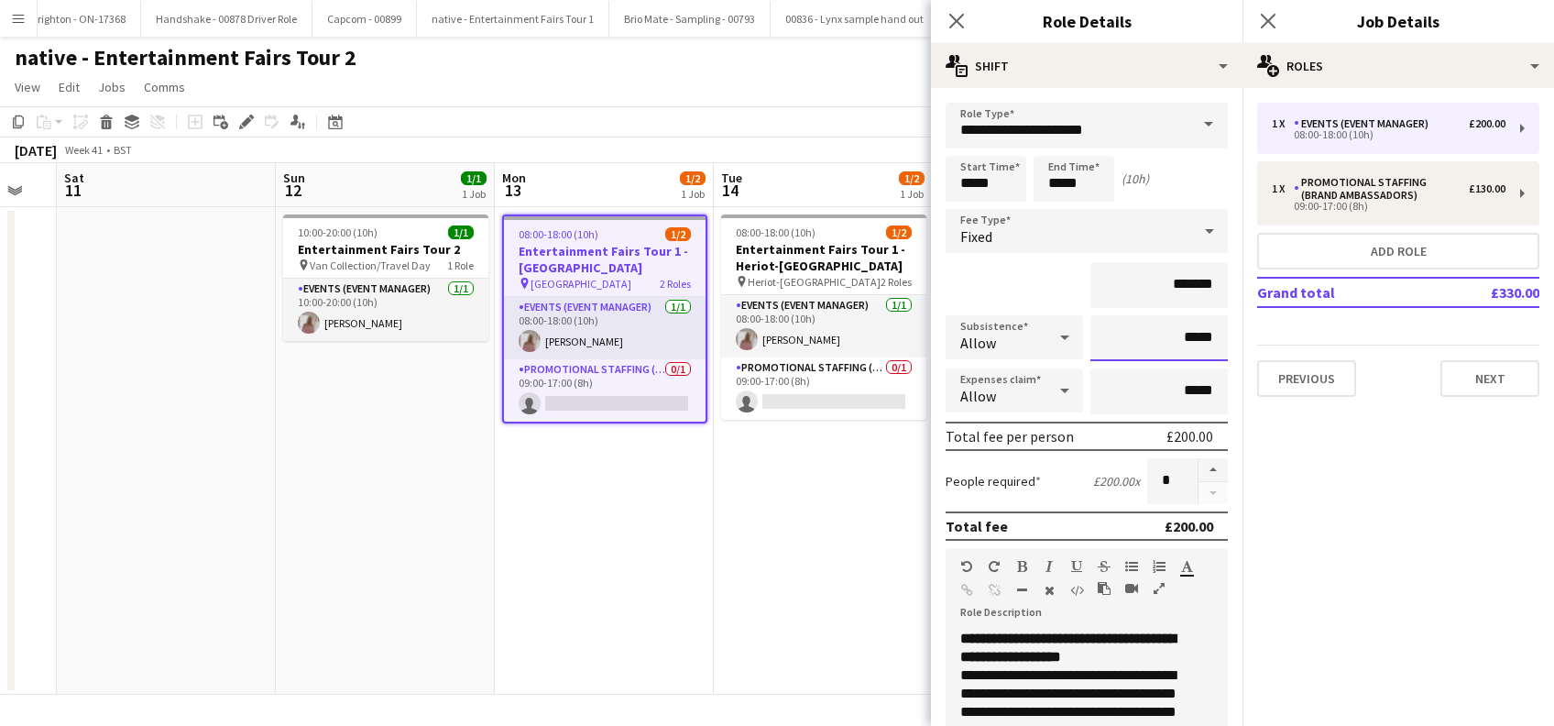
click at [1174, 337] on input "*****" at bounding box center [1158, 338] width 137 height 46
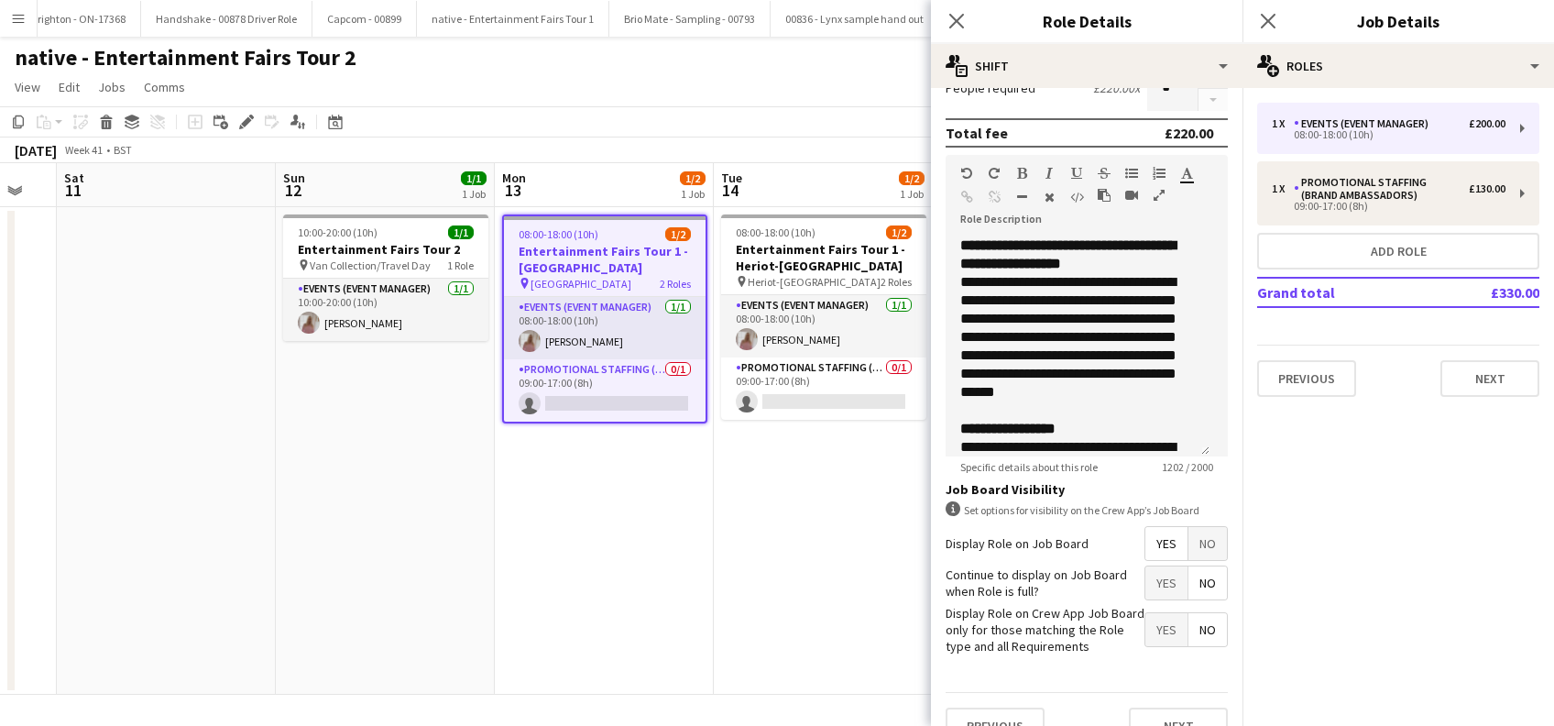
scroll to position [440, 0]
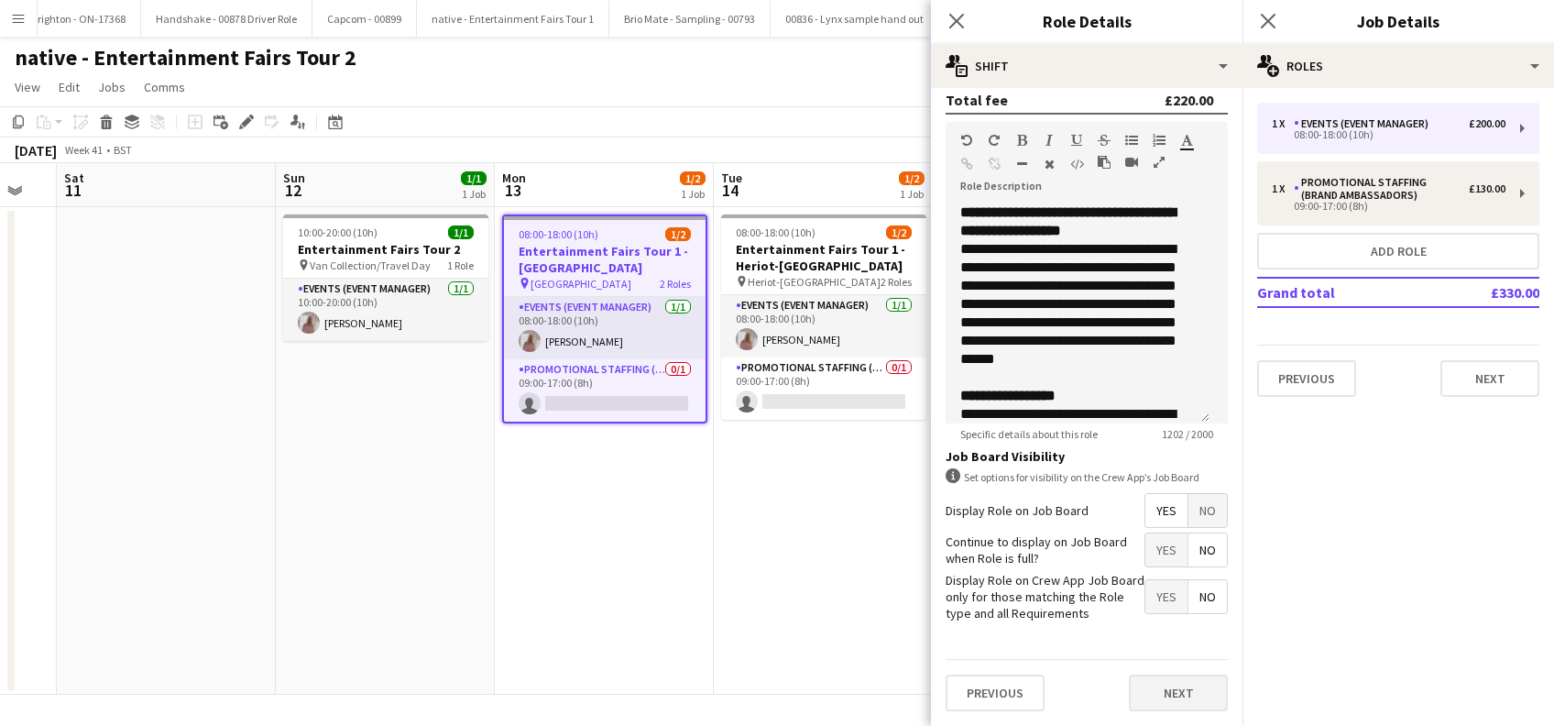
type input "******"
click at [1151, 689] on button "Next" at bounding box center [1178, 692] width 99 height 37
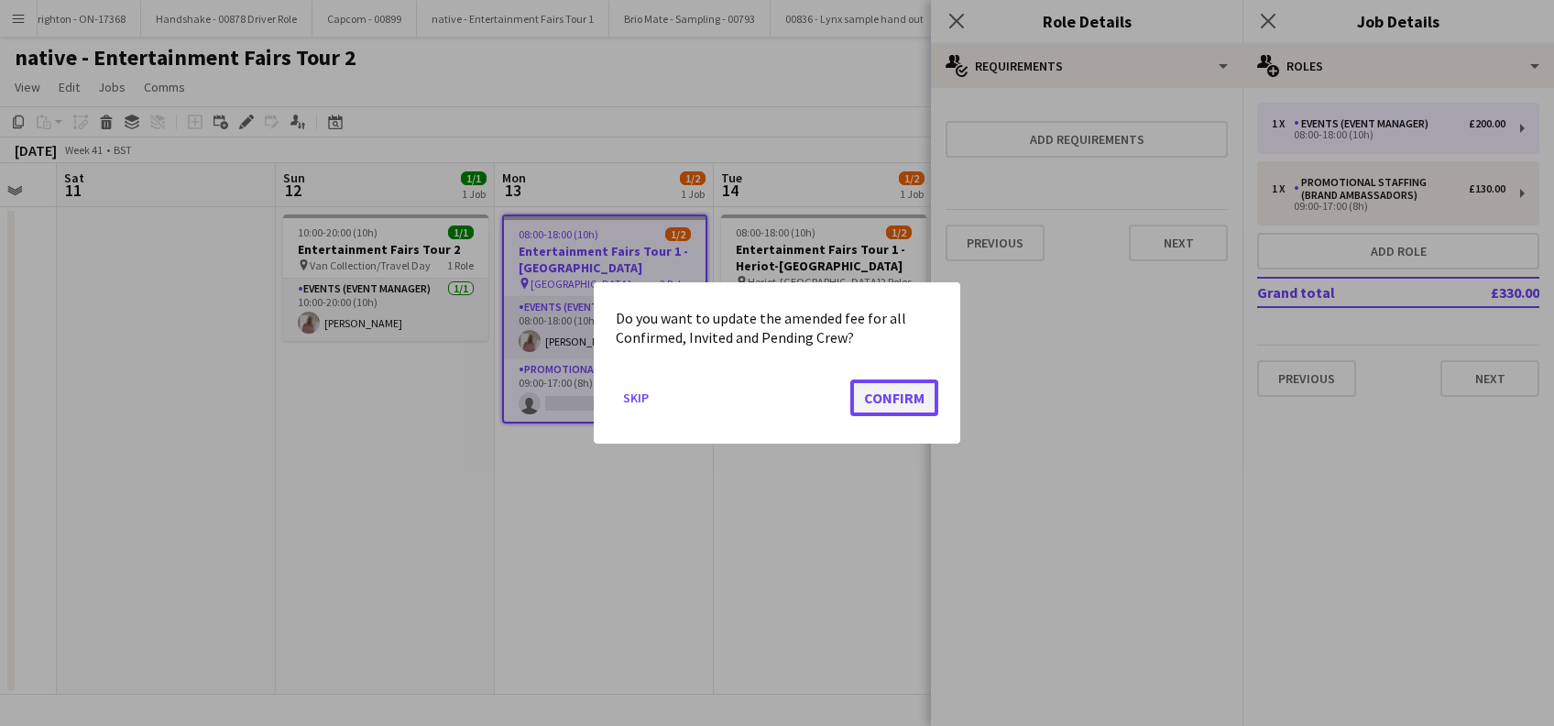
click at [870, 404] on button "Confirm" at bounding box center [894, 397] width 88 height 37
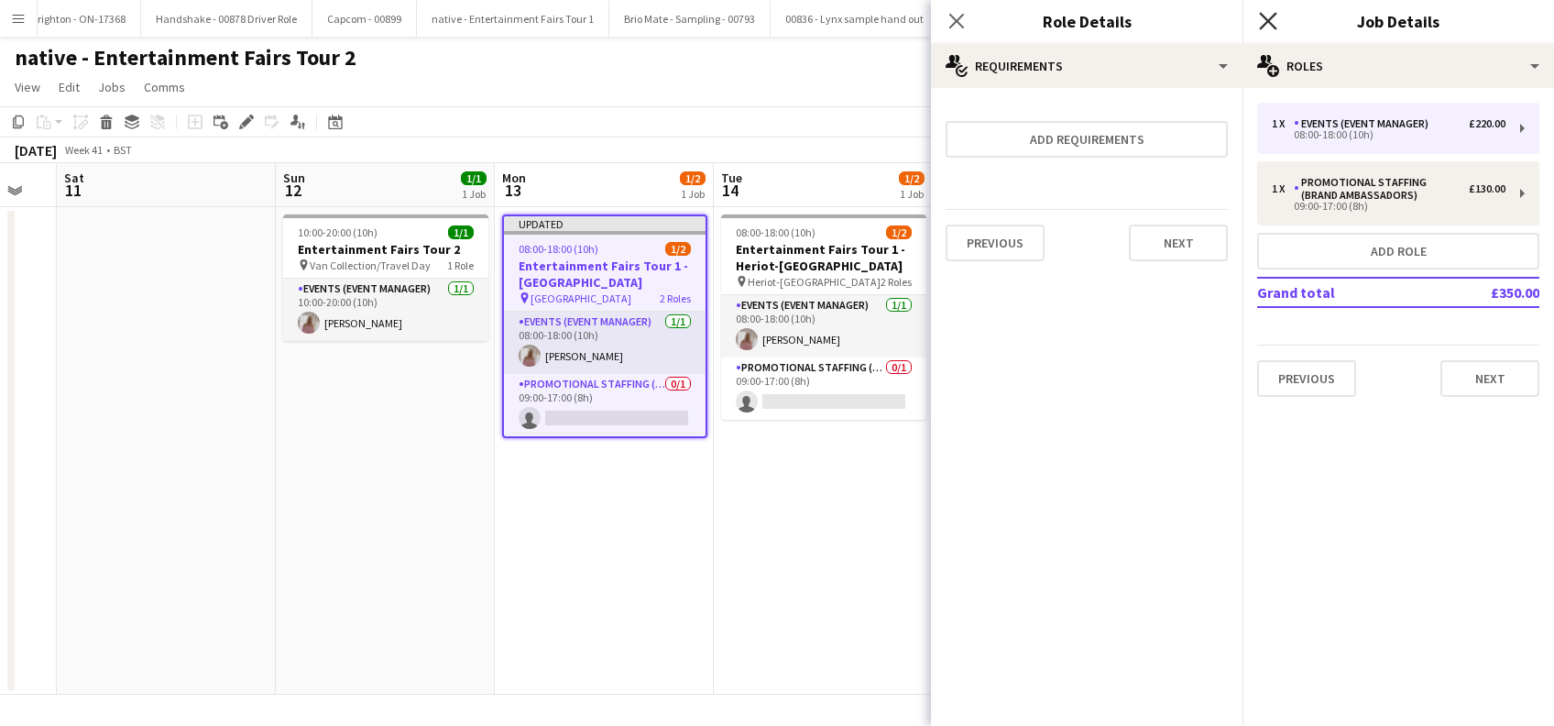
click at [1270, 18] on icon at bounding box center [1267, 20] width 17 height 17
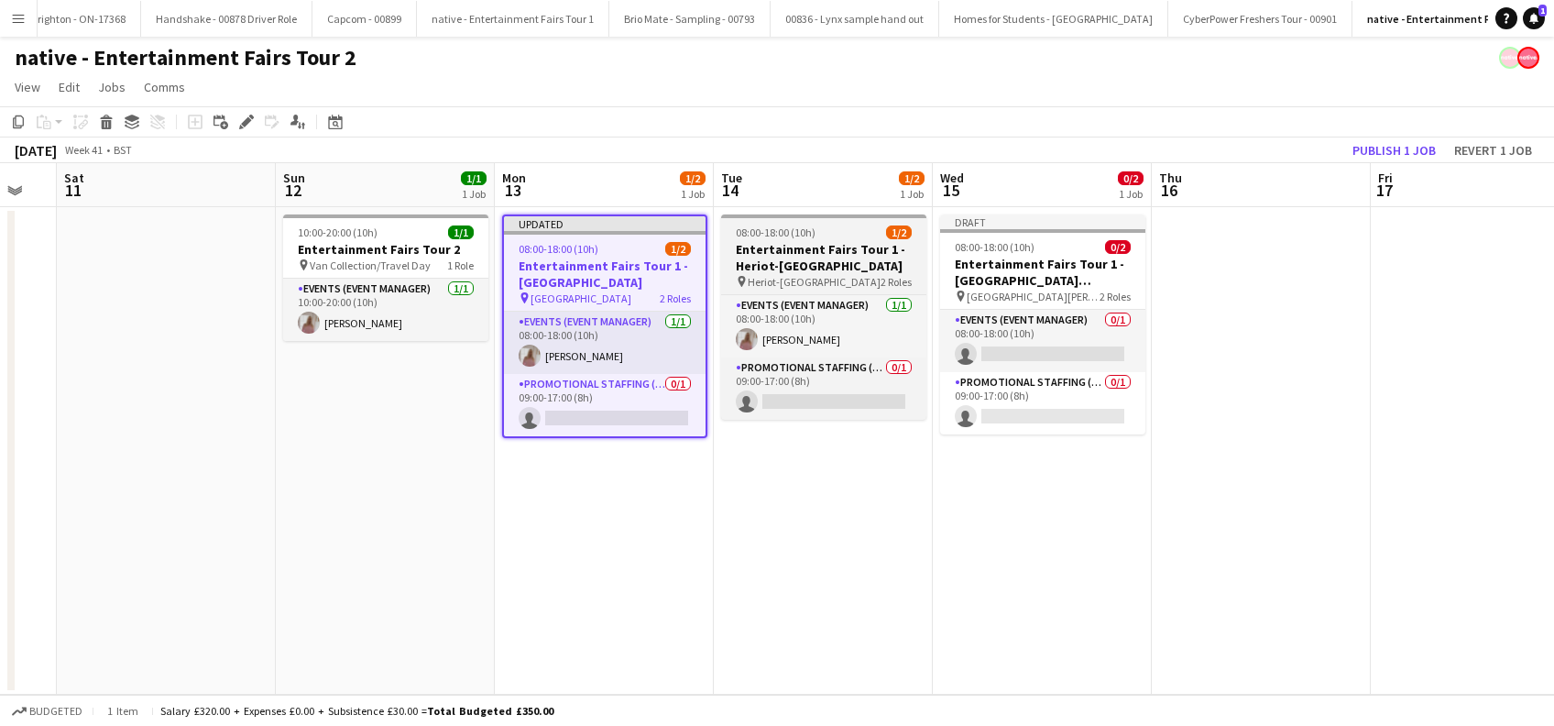
click at [796, 271] on h3 "Entertainment Fairs Tour 1 - Heriot-Watt University" at bounding box center [823, 257] width 205 height 33
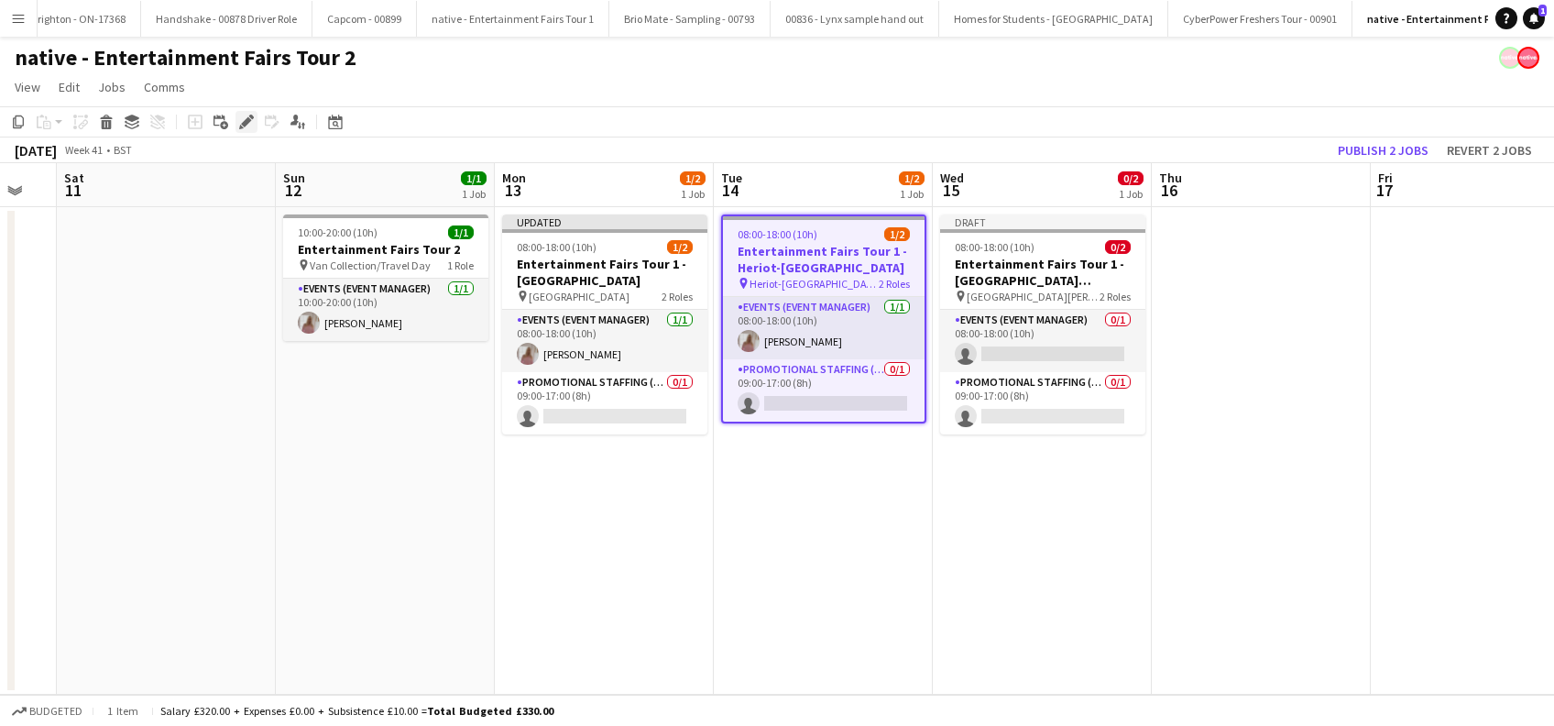
click at [242, 126] on icon "Edit" at bounding box center [246, 122] width 15 height 15
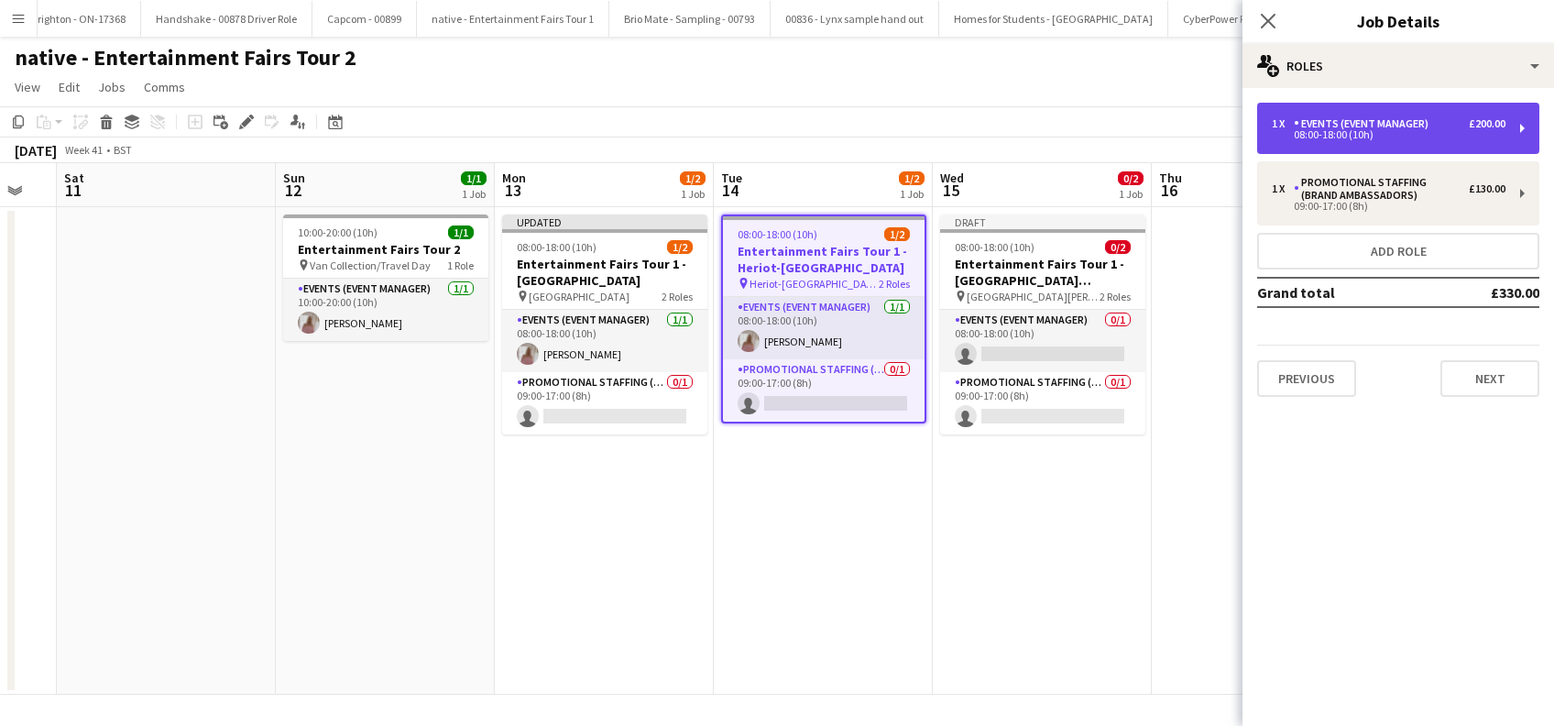
click at [1417, 119] on div "Events (Event Manager)" at bounding box center [1365, 123] width 142 height 13
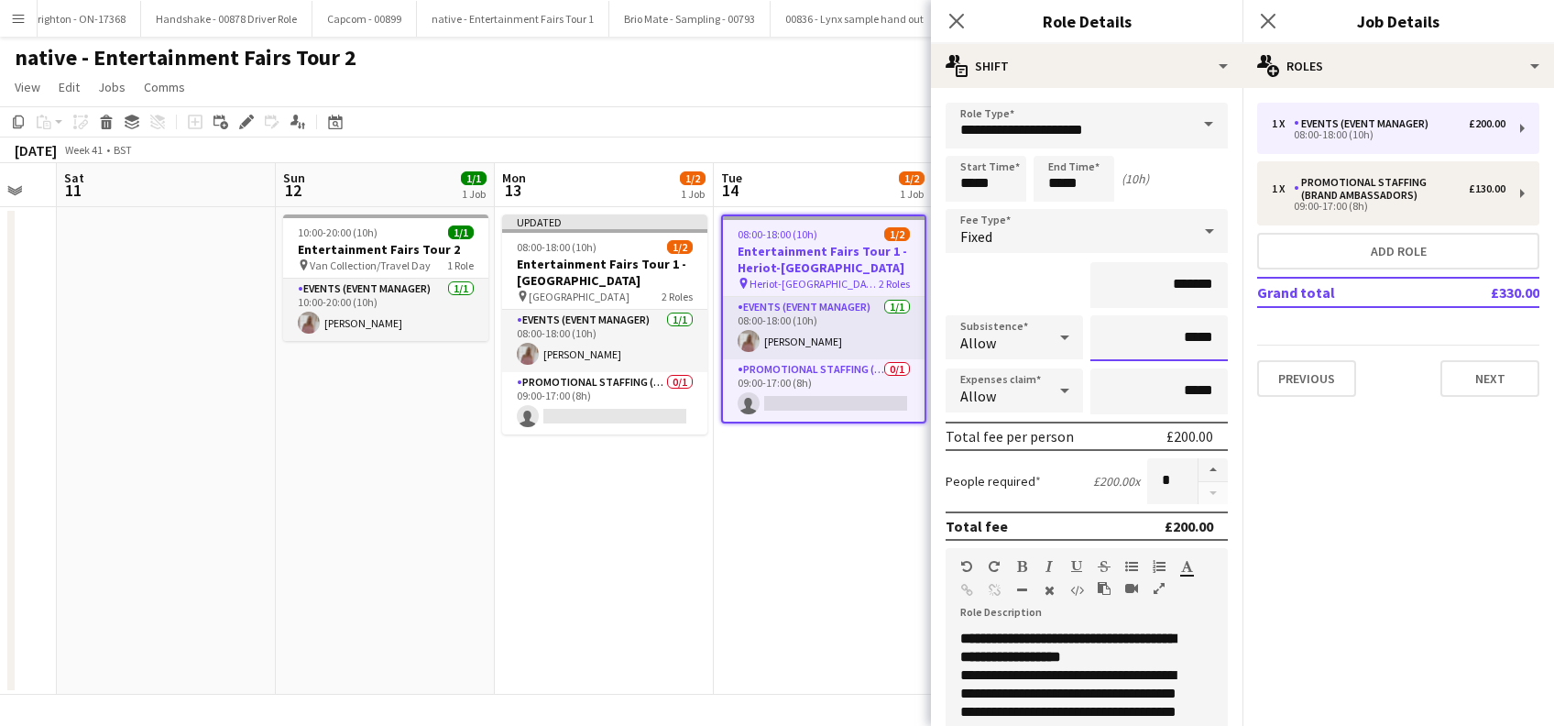
click at [1172, 332] on input "*****" at bounding box center [1158, 338] width 137 height 46
type input "******"
click at [1268, 18] on icon "Close pop-in" at bounding box center [1267, 20] width 17 height 17
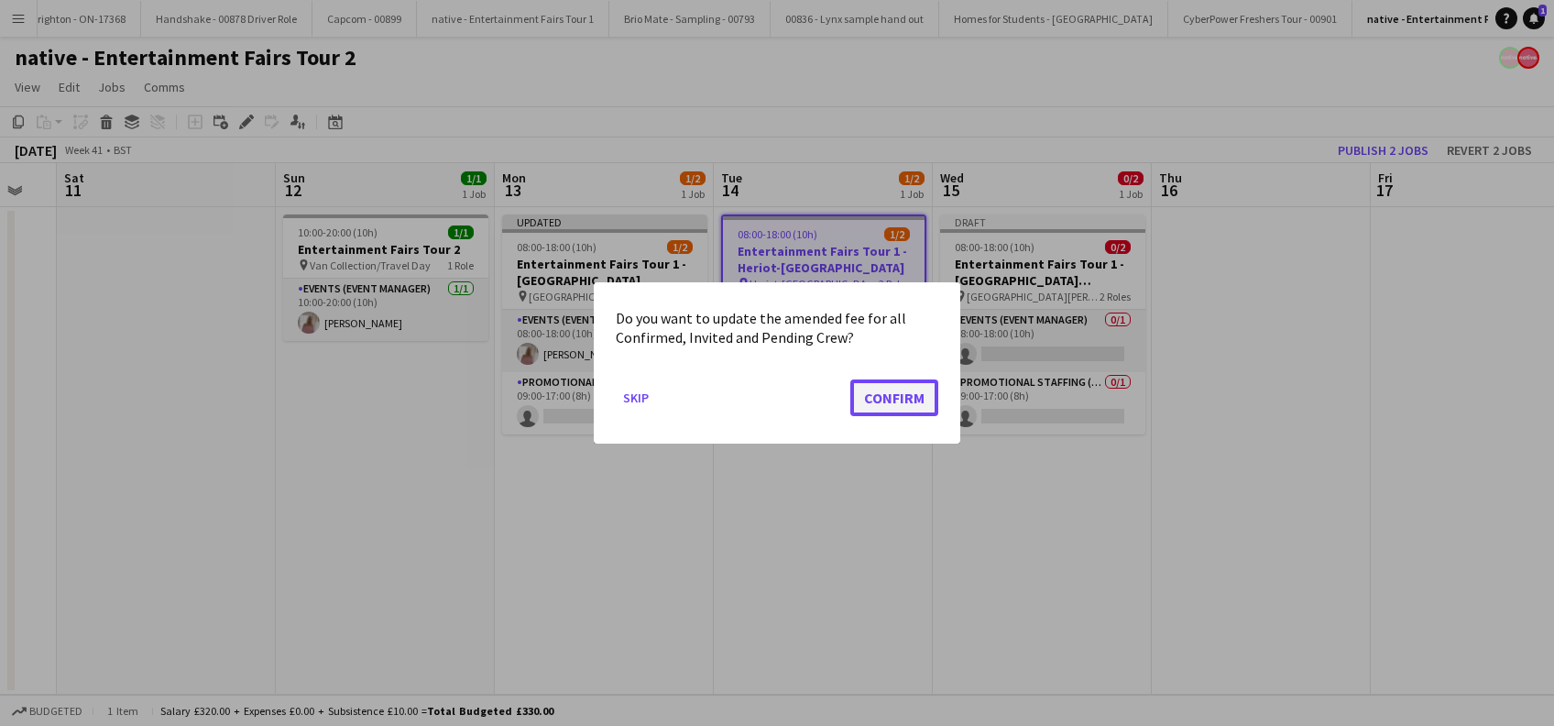
click at [930, 392] on button "Confirm" at bounding box center [894, 397] width 88 height 37
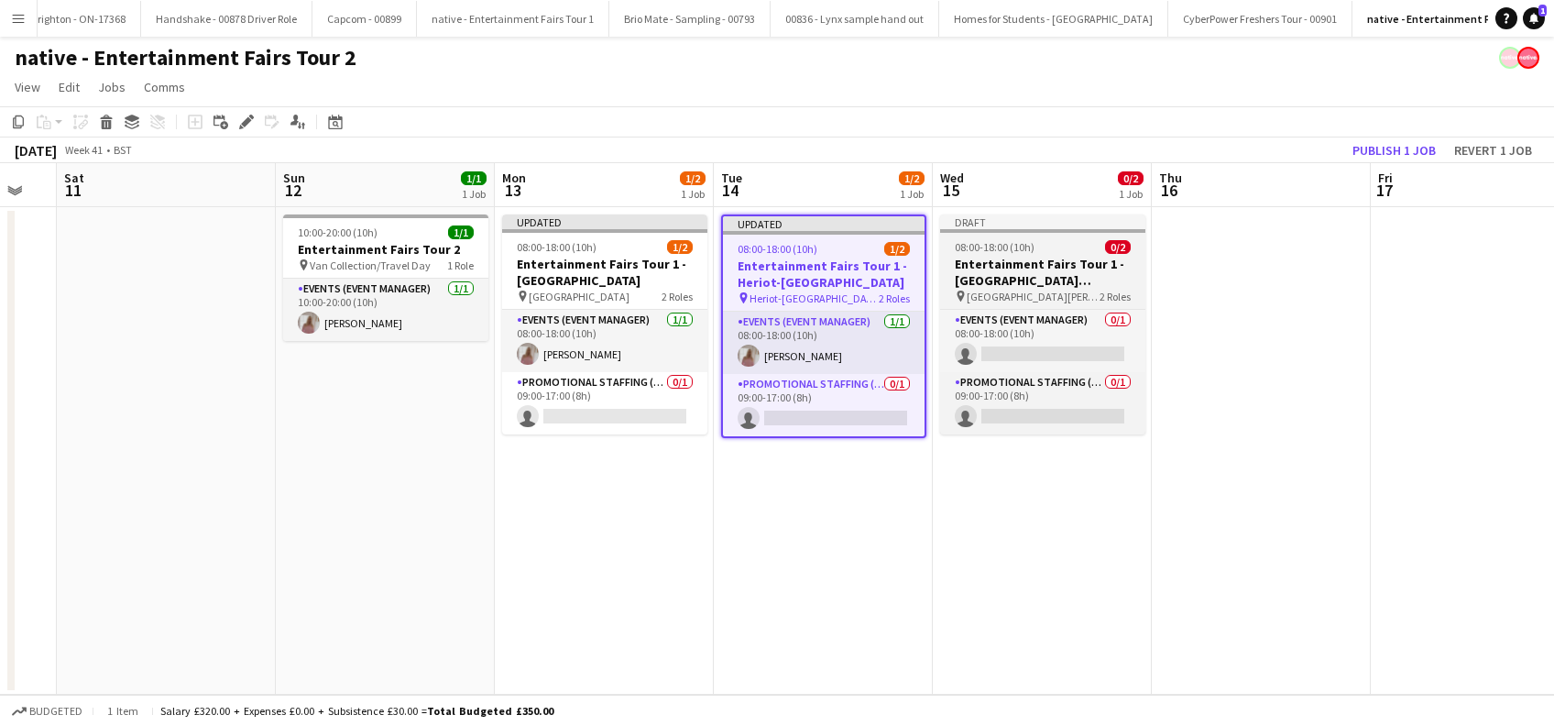
click at [1039, 270] on h3 "Entertainment Fairs Tour 1 - Edinburgh Napier University" at bounding box center [1042, 272] width 205 height 33
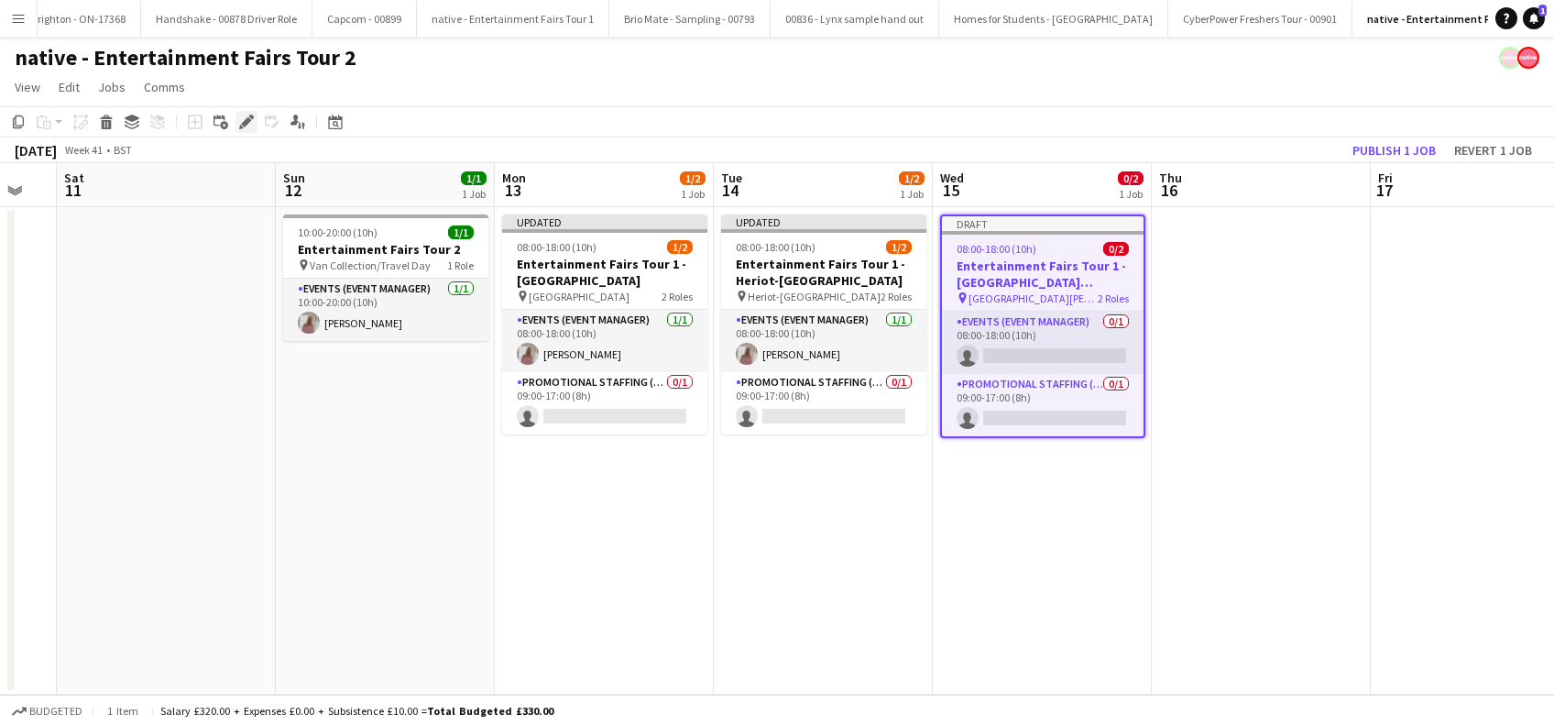
click at [244, 125] on icon at bounding box center [246, 122] width 10 height 10
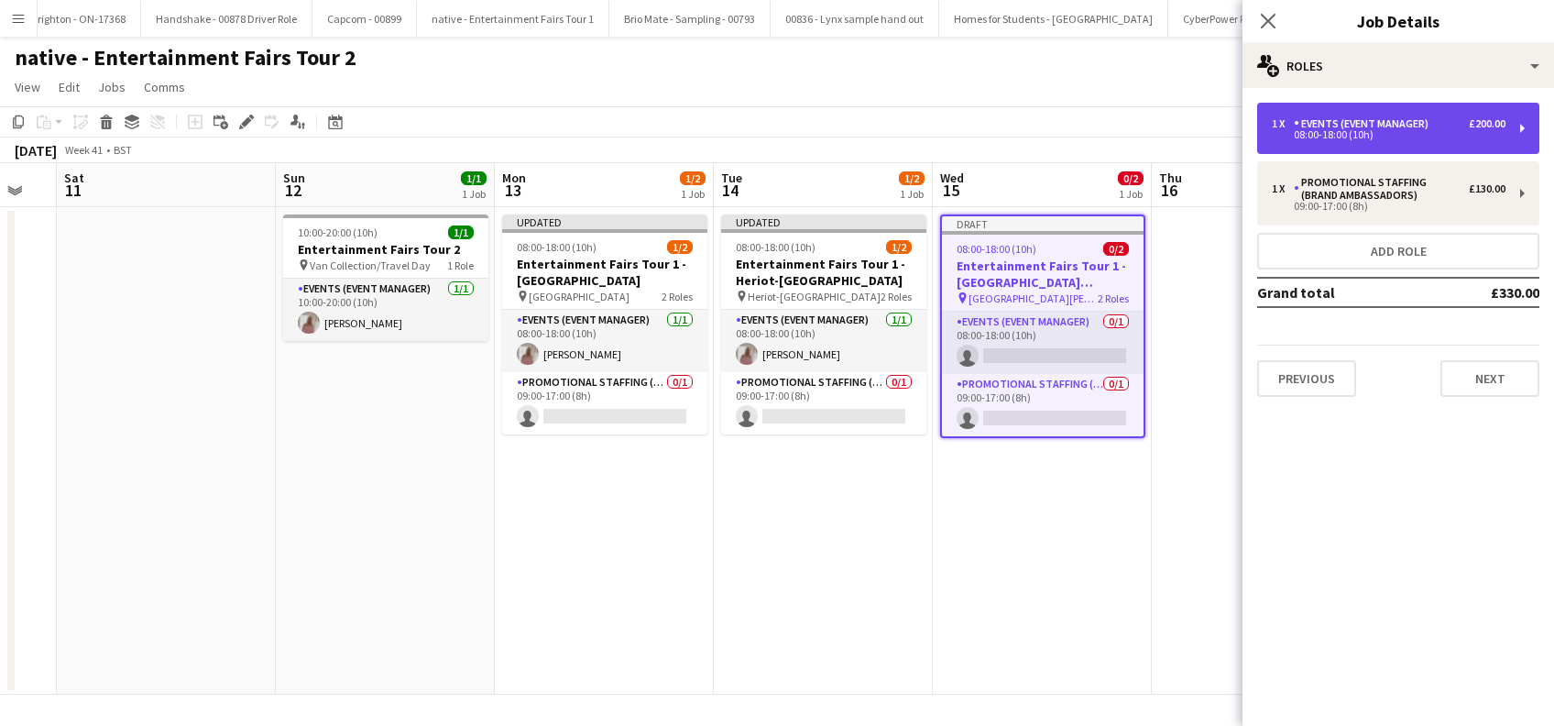
click at [1419, 132] on div "08:00-18:00 (10h)" at bounding box center [1389, 134] width 234 height 9
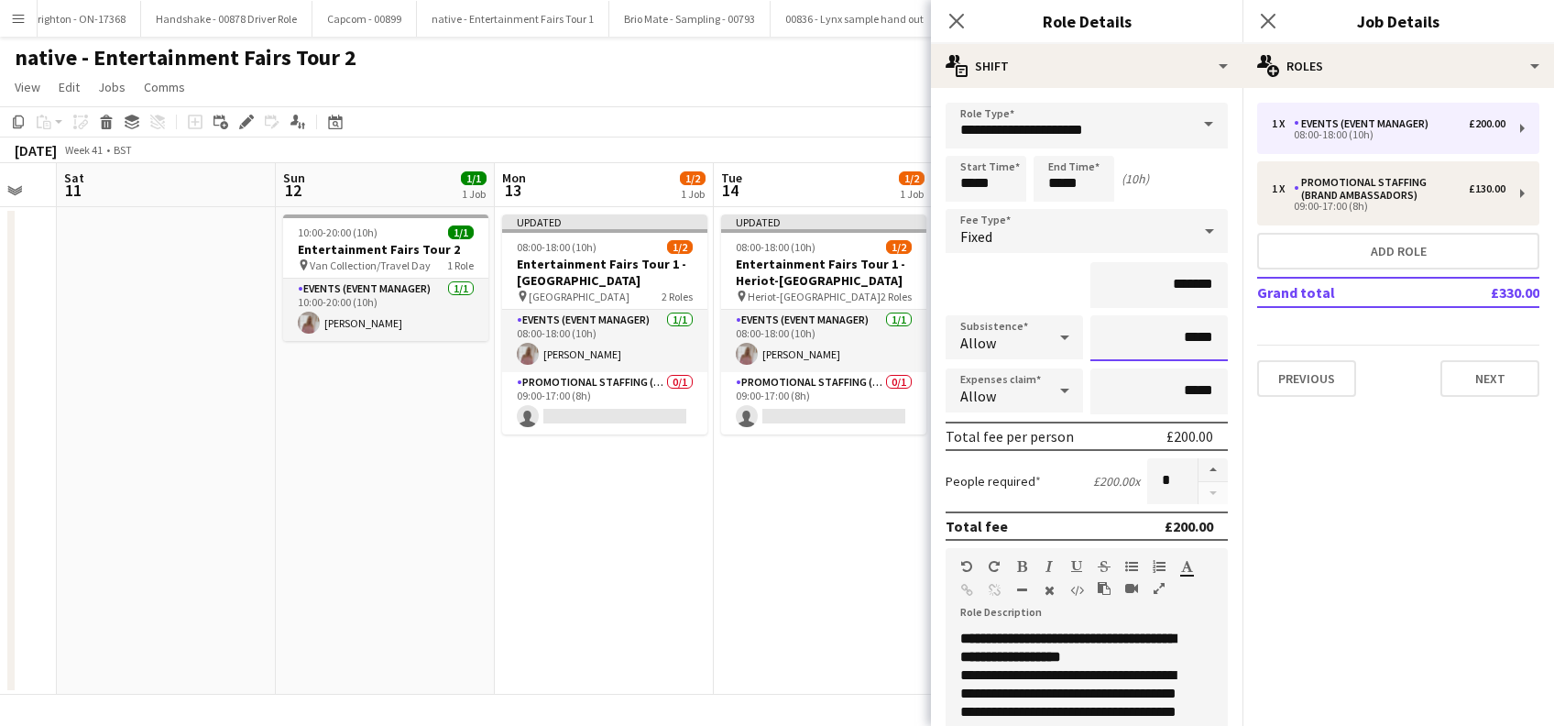
click at [1169, 330] on input "*****" at bounding box center [1158, 338] width 137 height 46
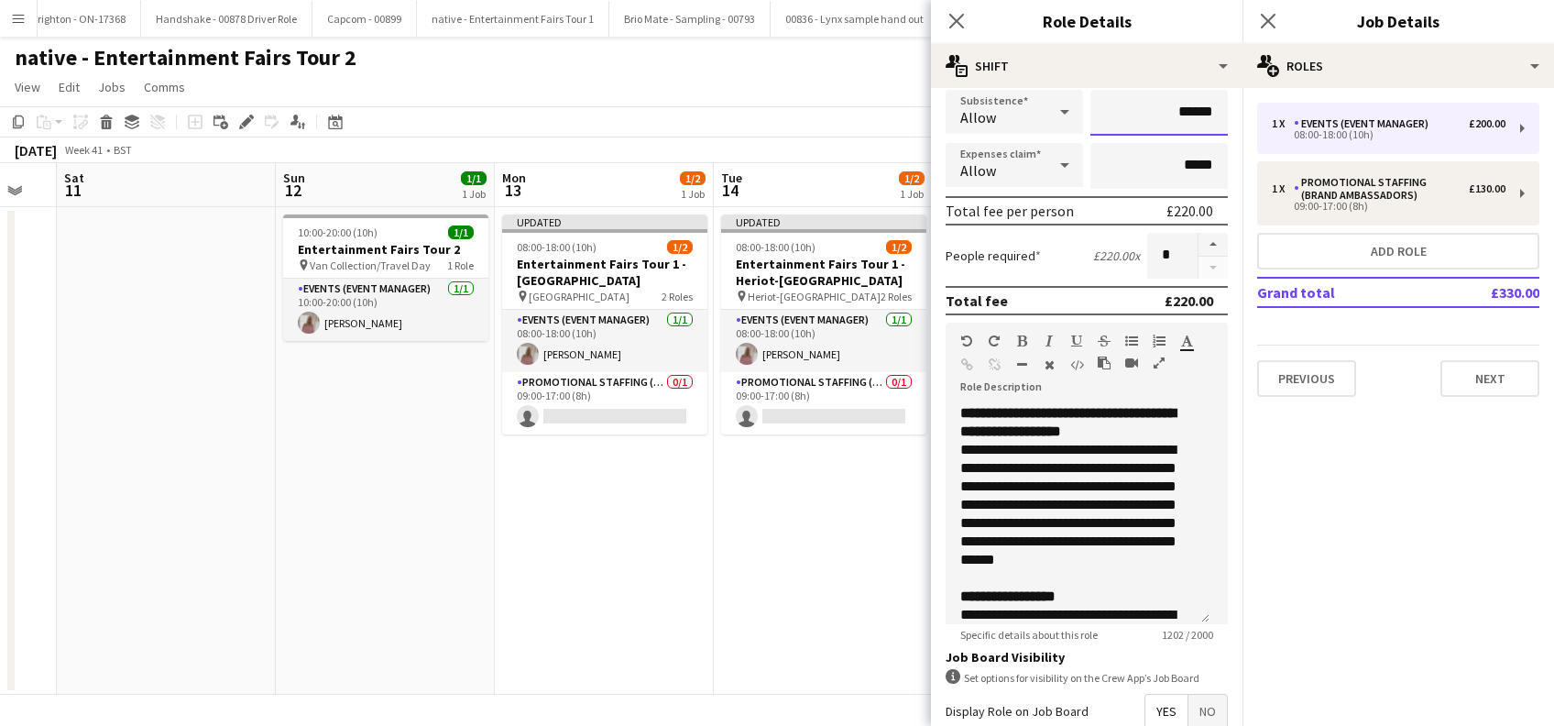
scroll to position [440, 0]
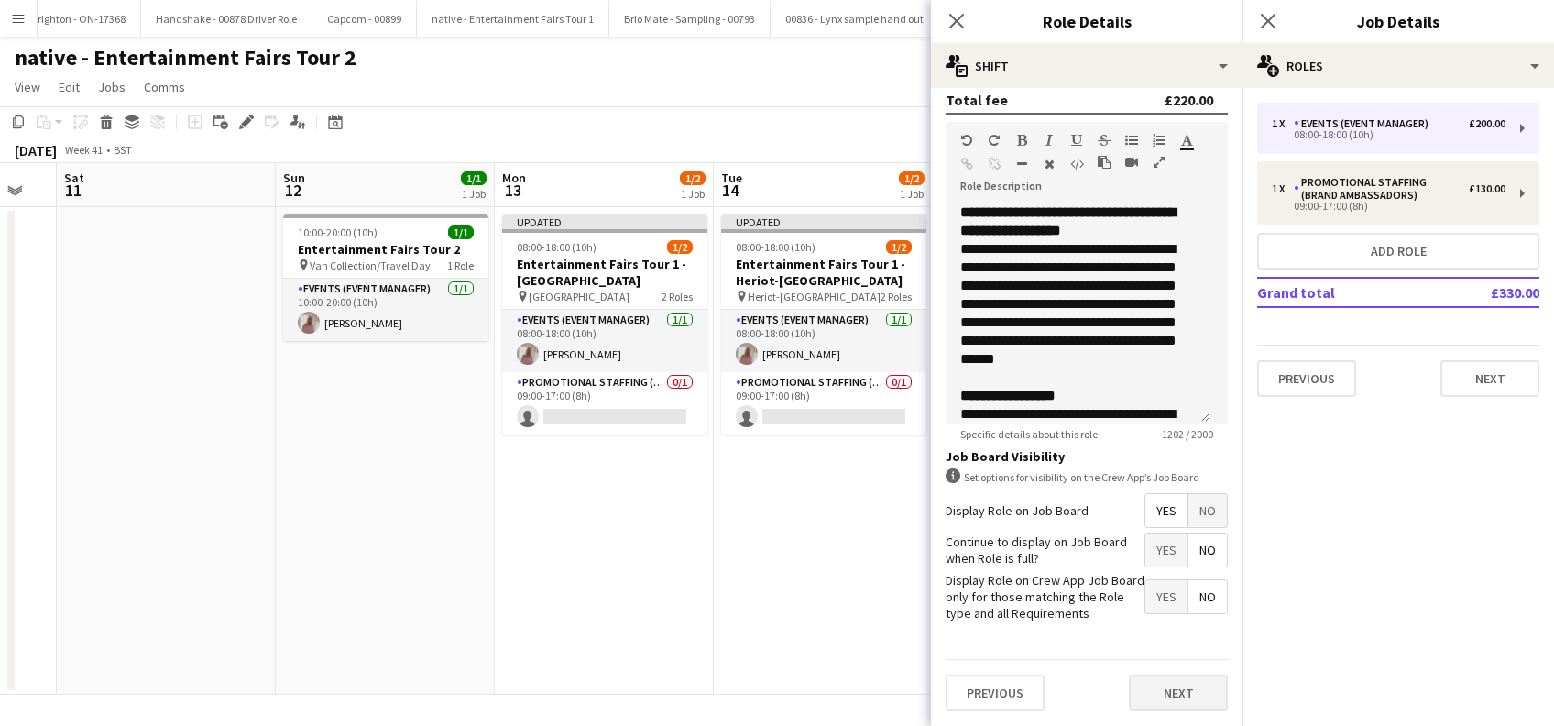
type input "******"
click at [1158, 701] on button "Next" at bounding box center [1178, 692] width 99 height 37
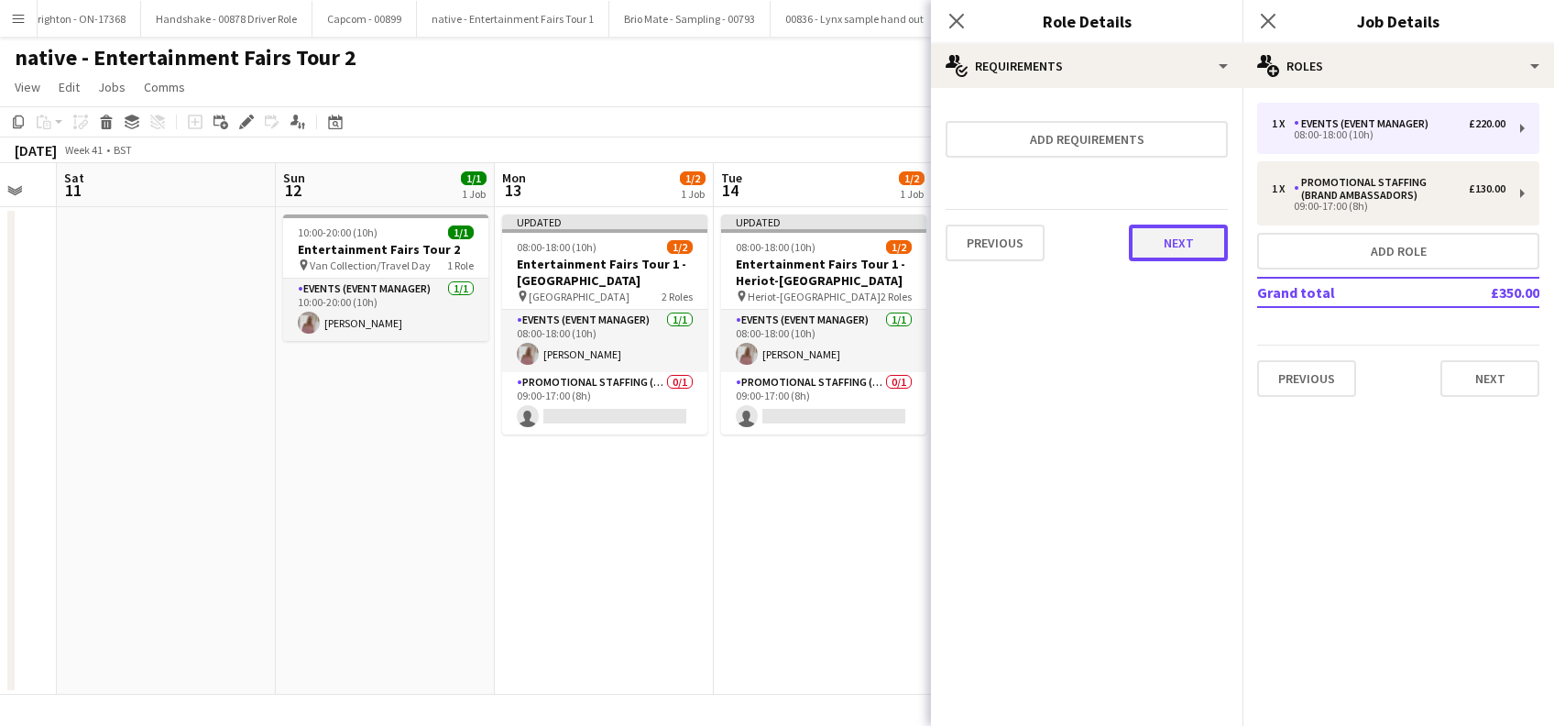
click at [1165, 253] on button "Next" at bounding box center [1178, 242] width 99 height 37
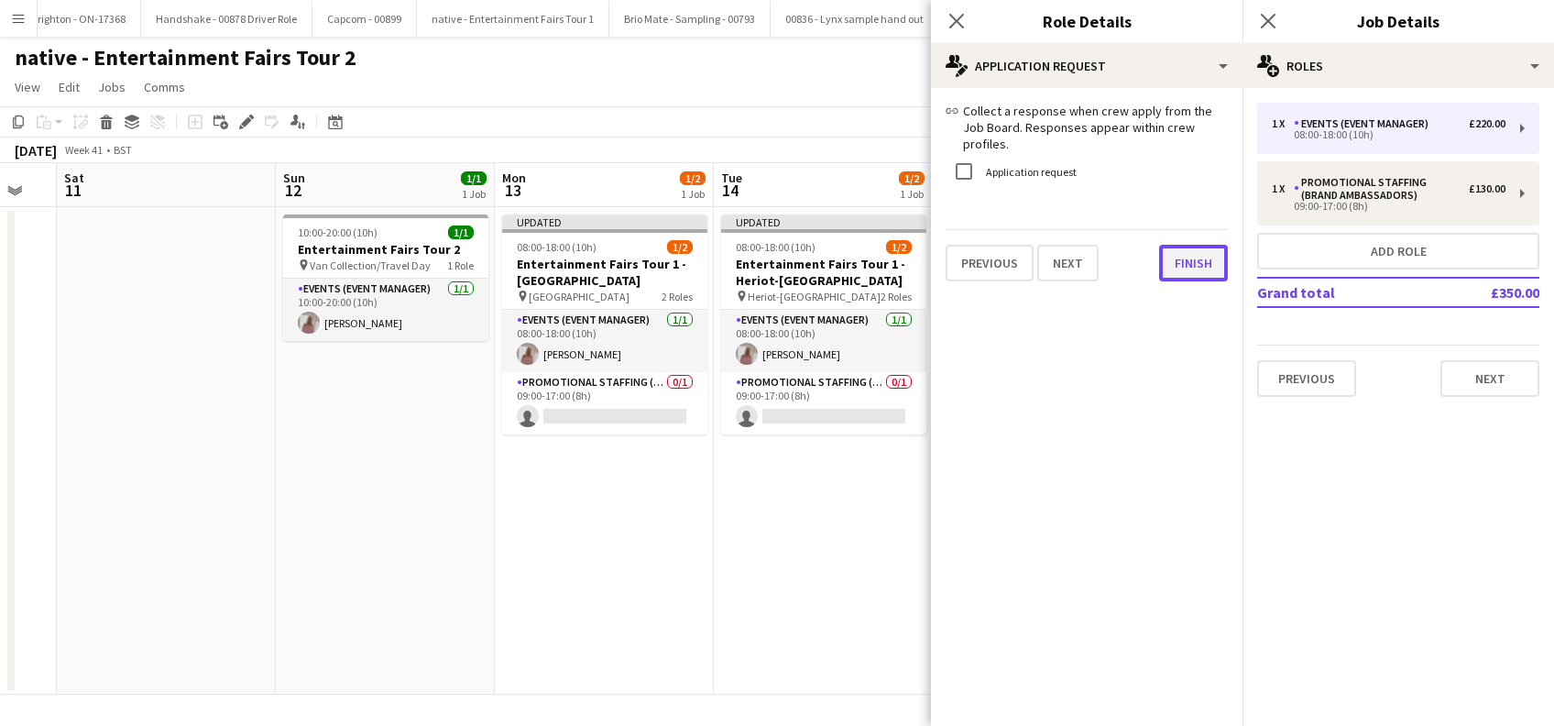
click at [1178, 272] on div "link Collect a response when crew apply from the Job Board. Responses appear wi…" at bounding box center [1086, 192] width 311 height 208
click at [1187, 245] on button "Finish" at bounding box center [1193, 263] width 69 height 37
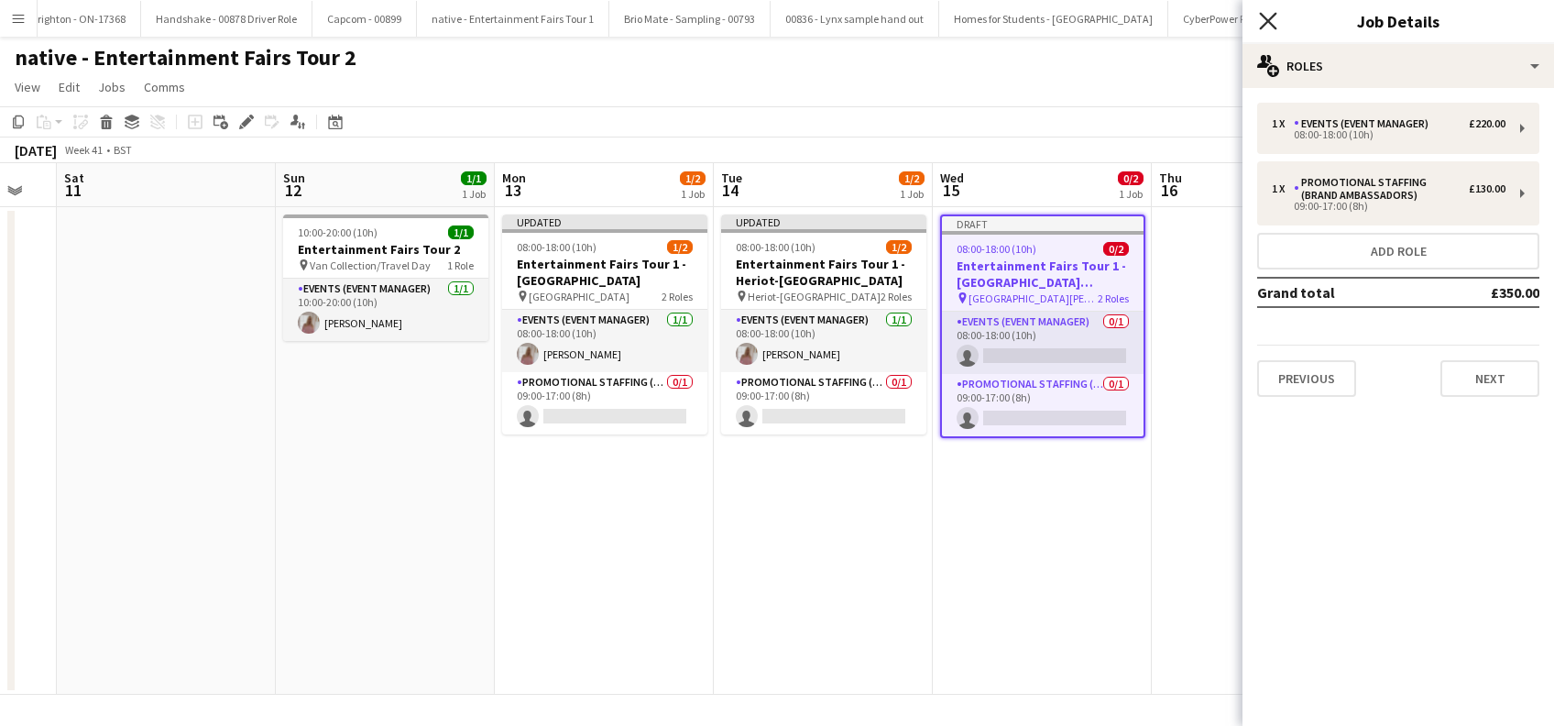
click at [1259, 16] on icon "Close pop-in" at bounding box center [1267, 20] width 17 height 17
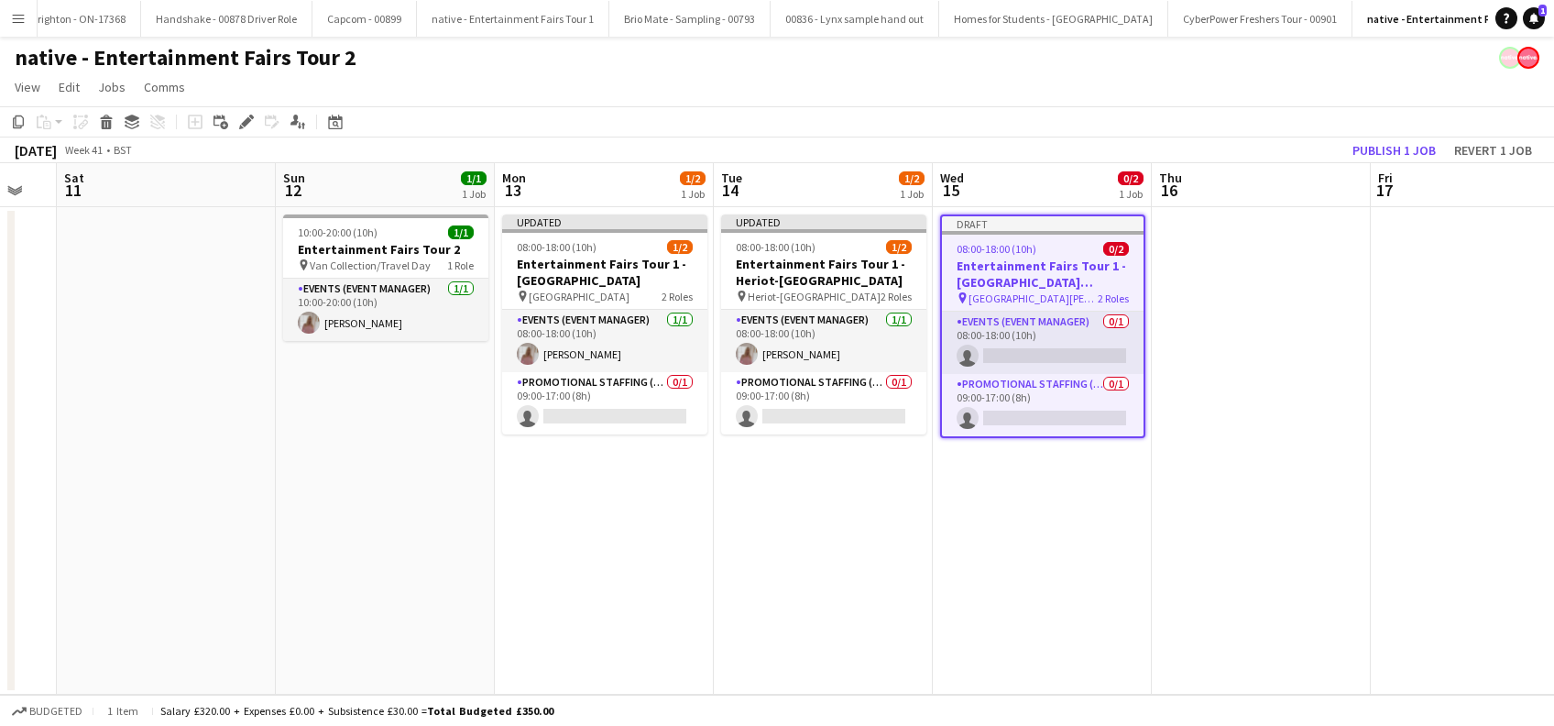
click at [1060, 522] on app-date-cell "Draft 08:00-18:00 (10h) 0/2 Entertainment Fairs Tour 1 - Edinburgh Napier Unive…" at bounding box center [1042, 450] width 219 height 487
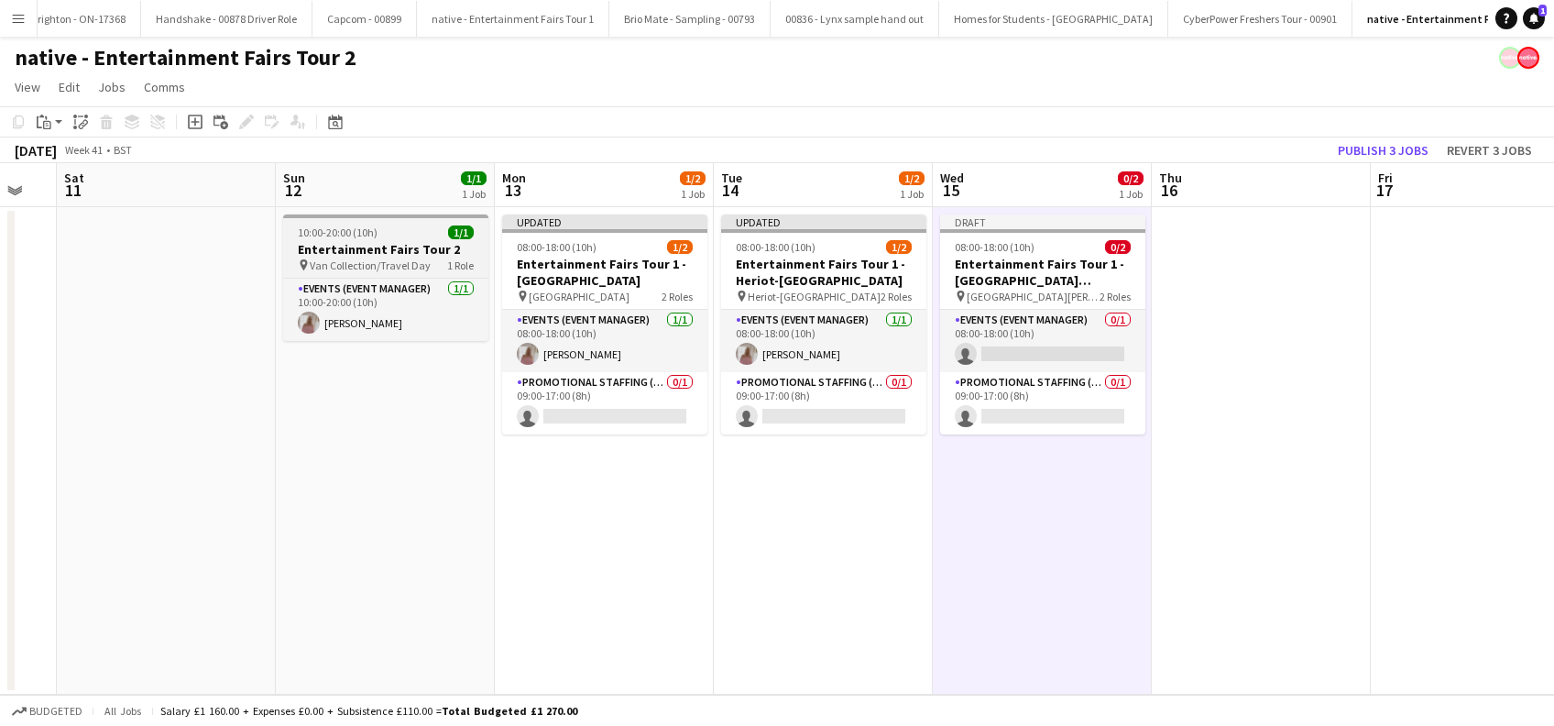
click at [355, 265] on span "Van Collection/Travel Day" at bounding box center [370, 265] width 121 height 14
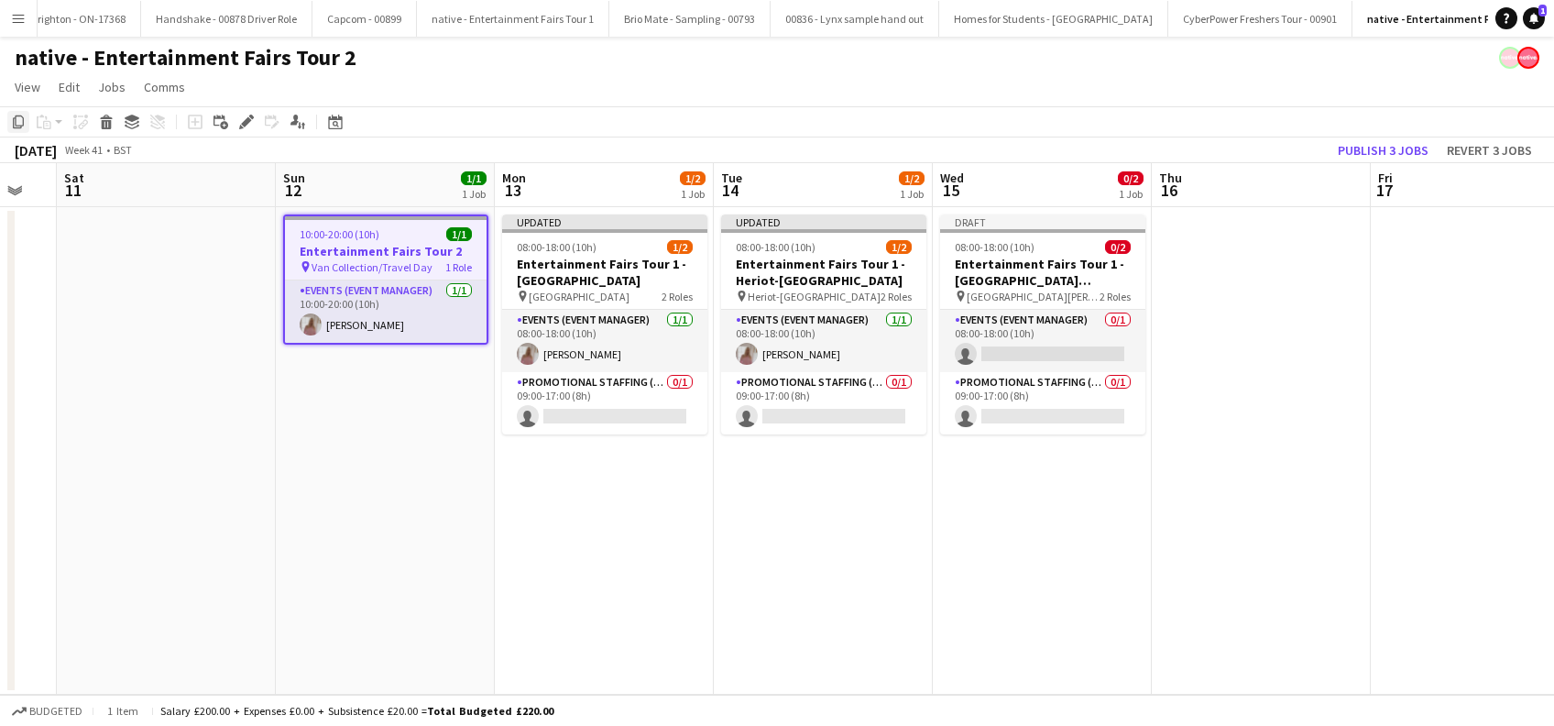
click at [19, 128] on icon "Copy" at bounding box center [18, 122] width 15 height 15
click at [1282, 291] on app-date-cell at bounding box center [1261, 450] width 219 height 487
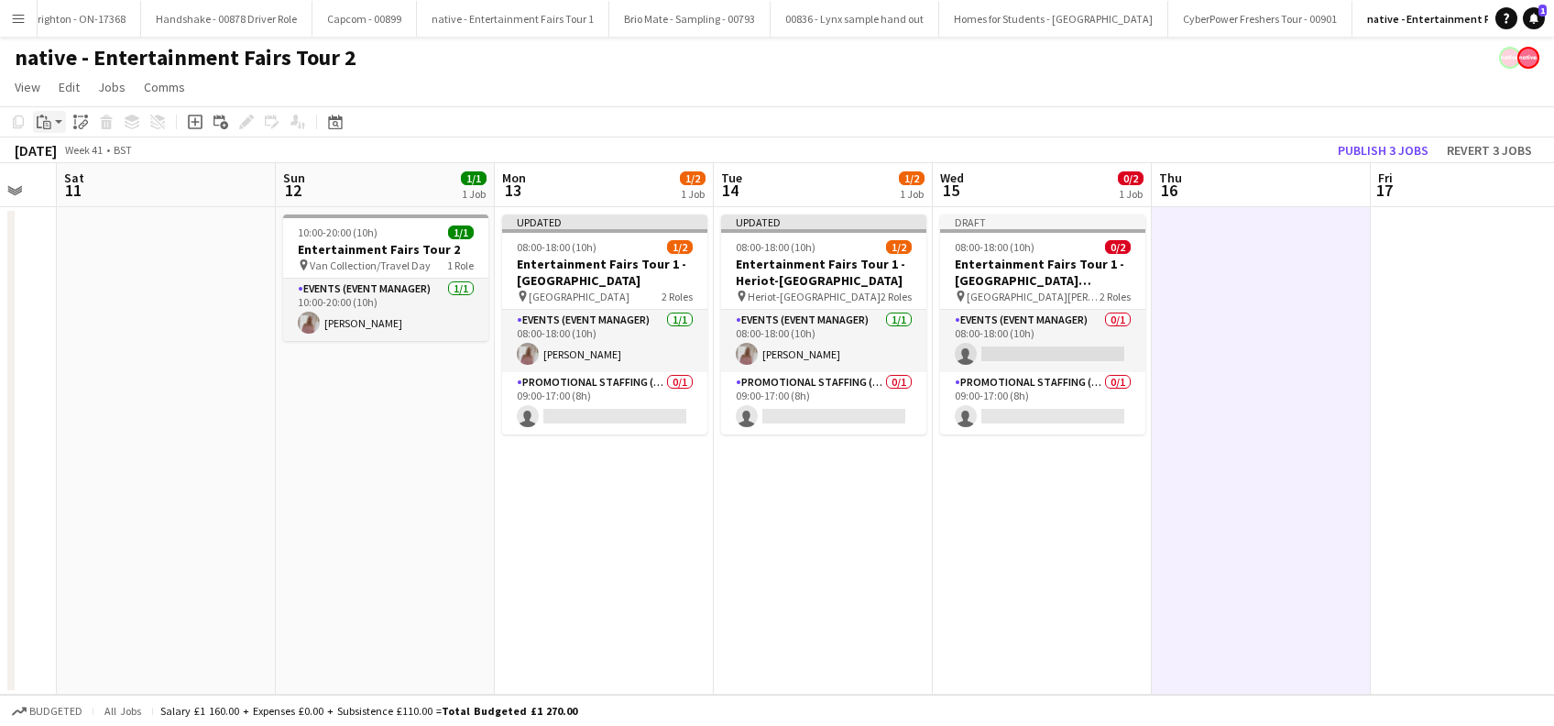
click at [49, 124] on icon "Paste" at bounding box center [44, 122] width 15 height 15
click at [60, 155] on link "Paste Ctrl+V" at bounding box center [135, 156] width 172 height 16
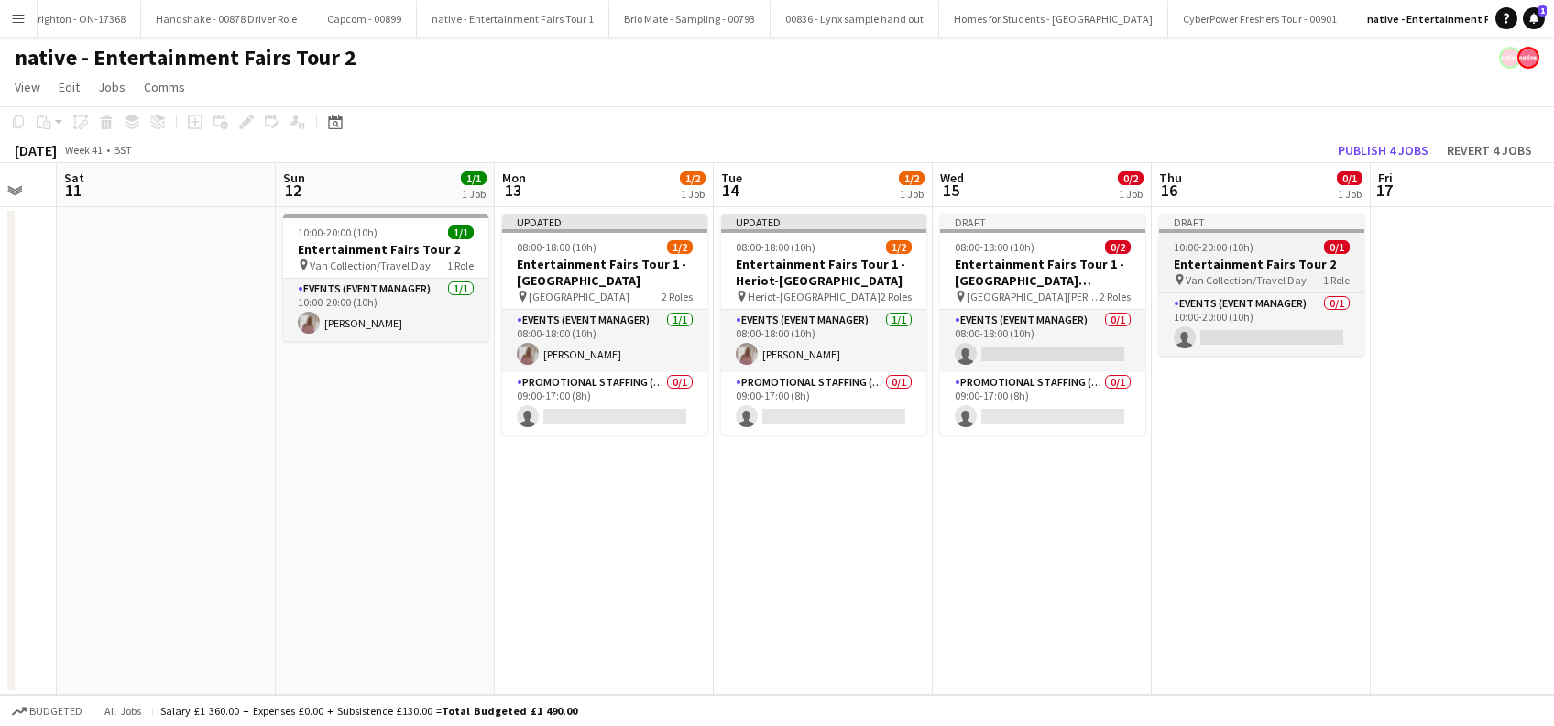
click at [1241, 268] on h3 "Entertainment Fairs Tour 2" at bounding box center [1261, 264] width 205 height 16
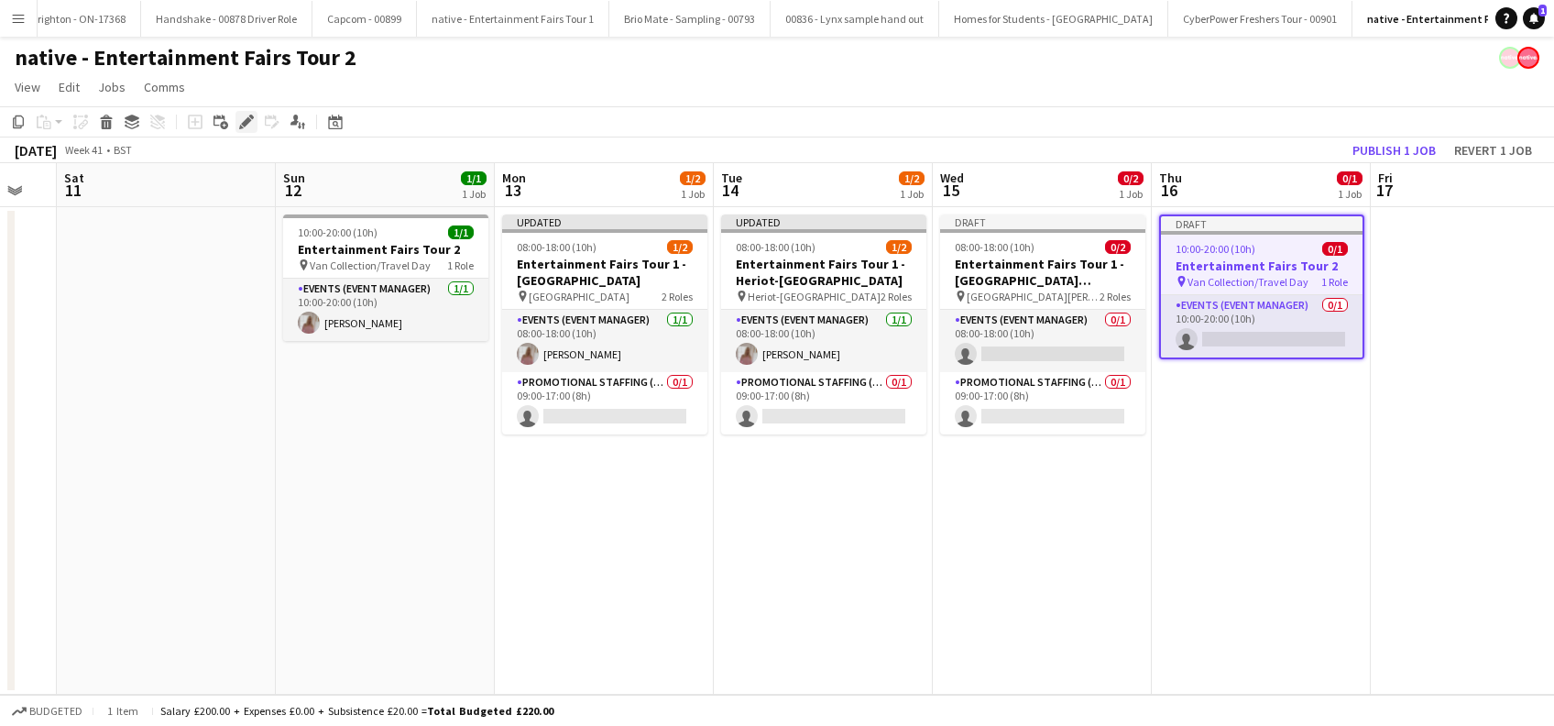
click at [248, 126] on icon "Edit" at bounding box center [246, 122] width 15 height 15
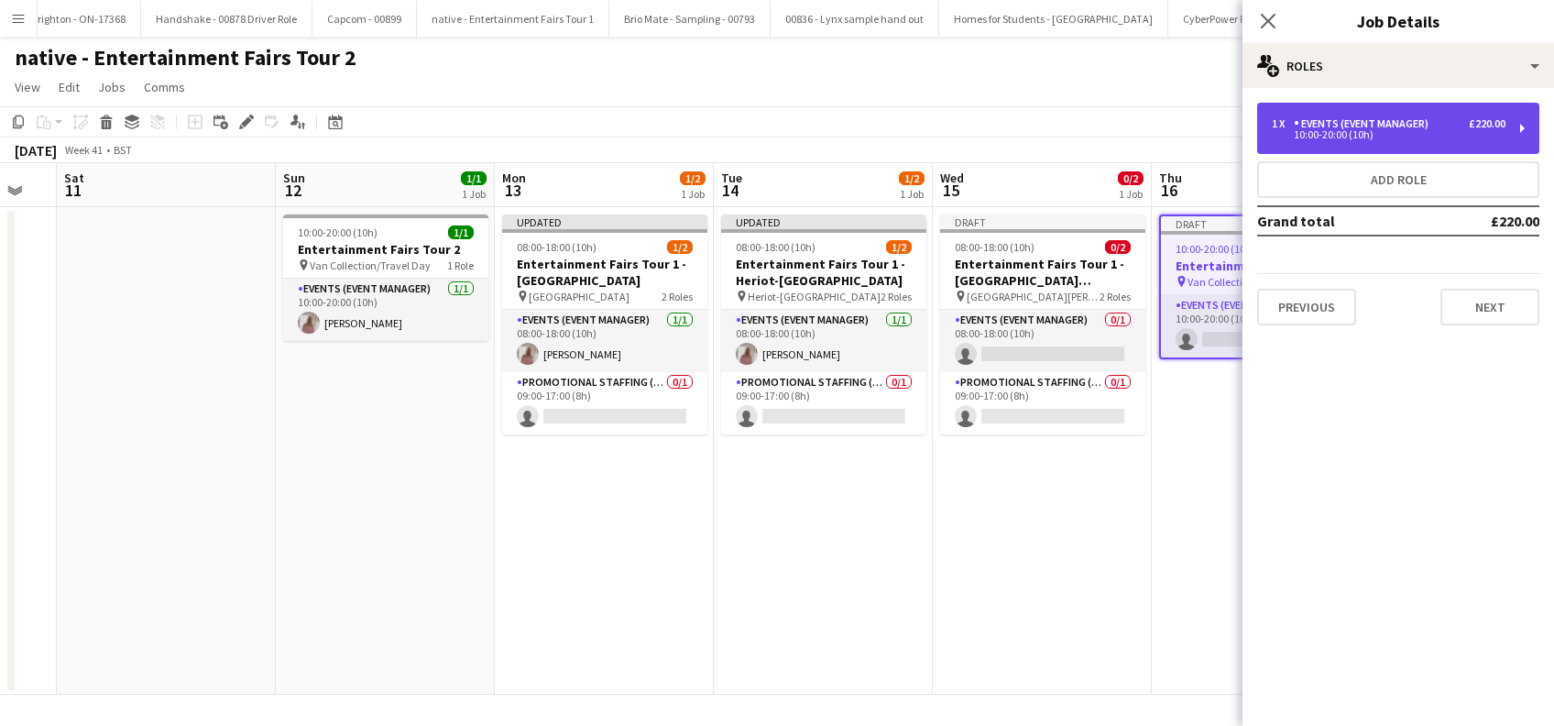
click at [1389, 129] on div "Events (Event Manager)" at bounding box center [1365, 123] width 142 height 13
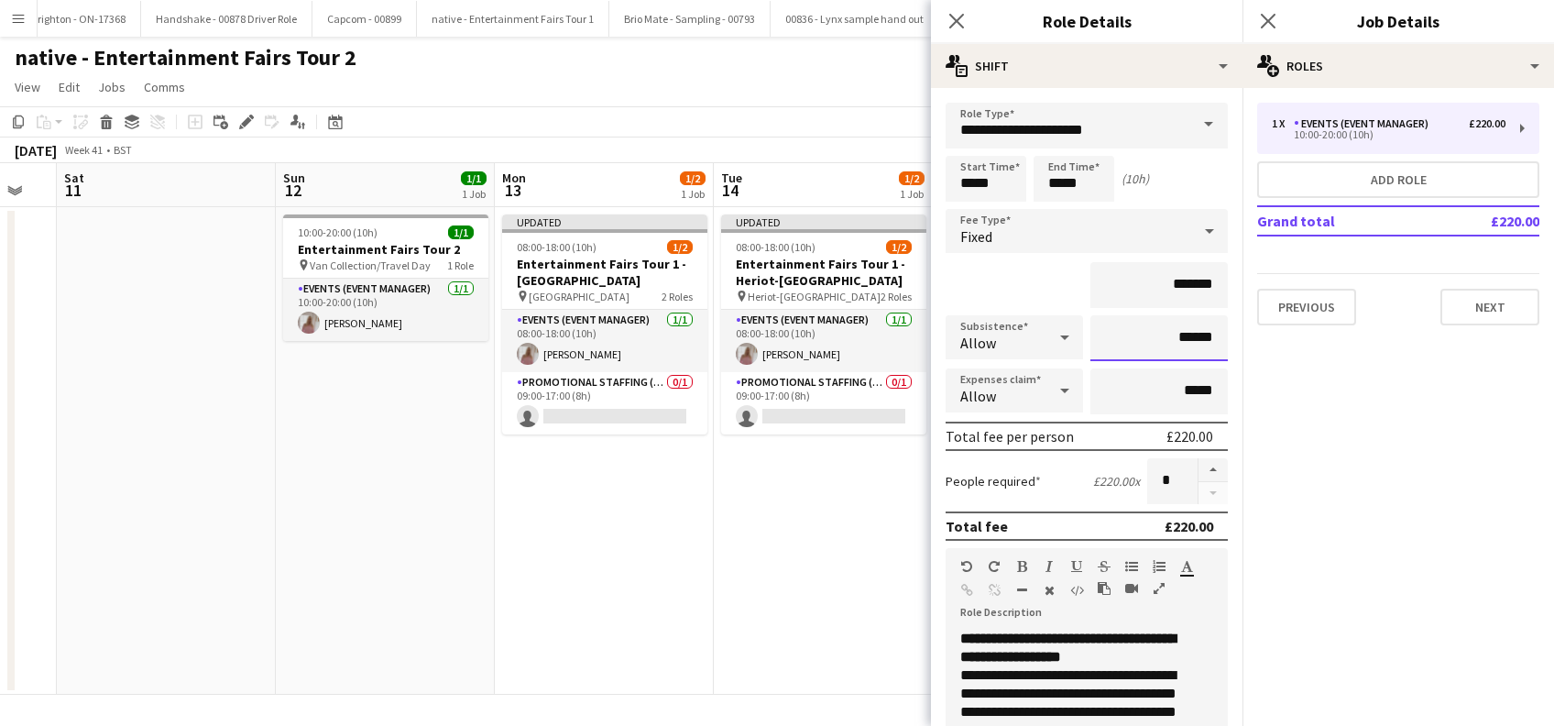
click at [1170, 333] on input "******" at bounding box center [1158, 338] width 137 height 46
type input "*****"
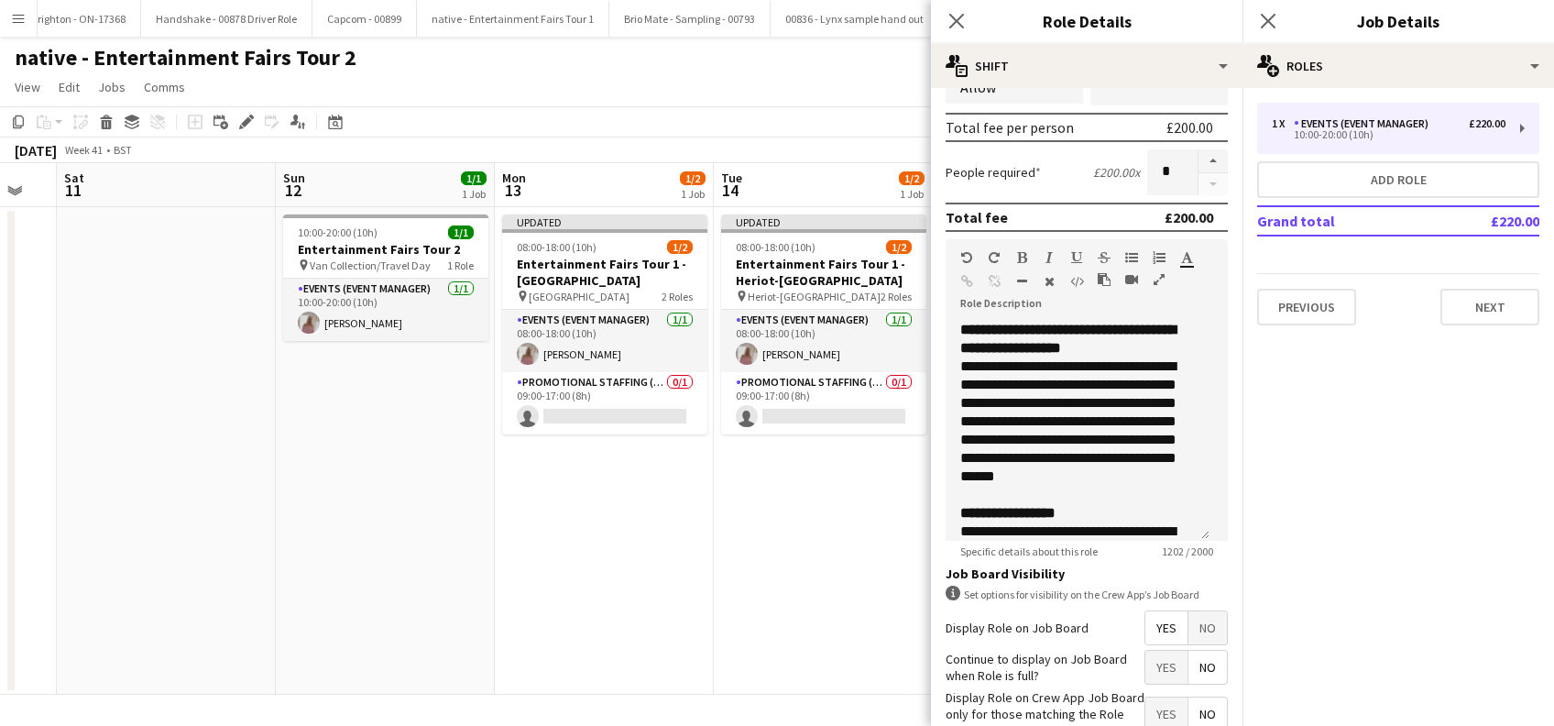
scroll to position [440, 0]
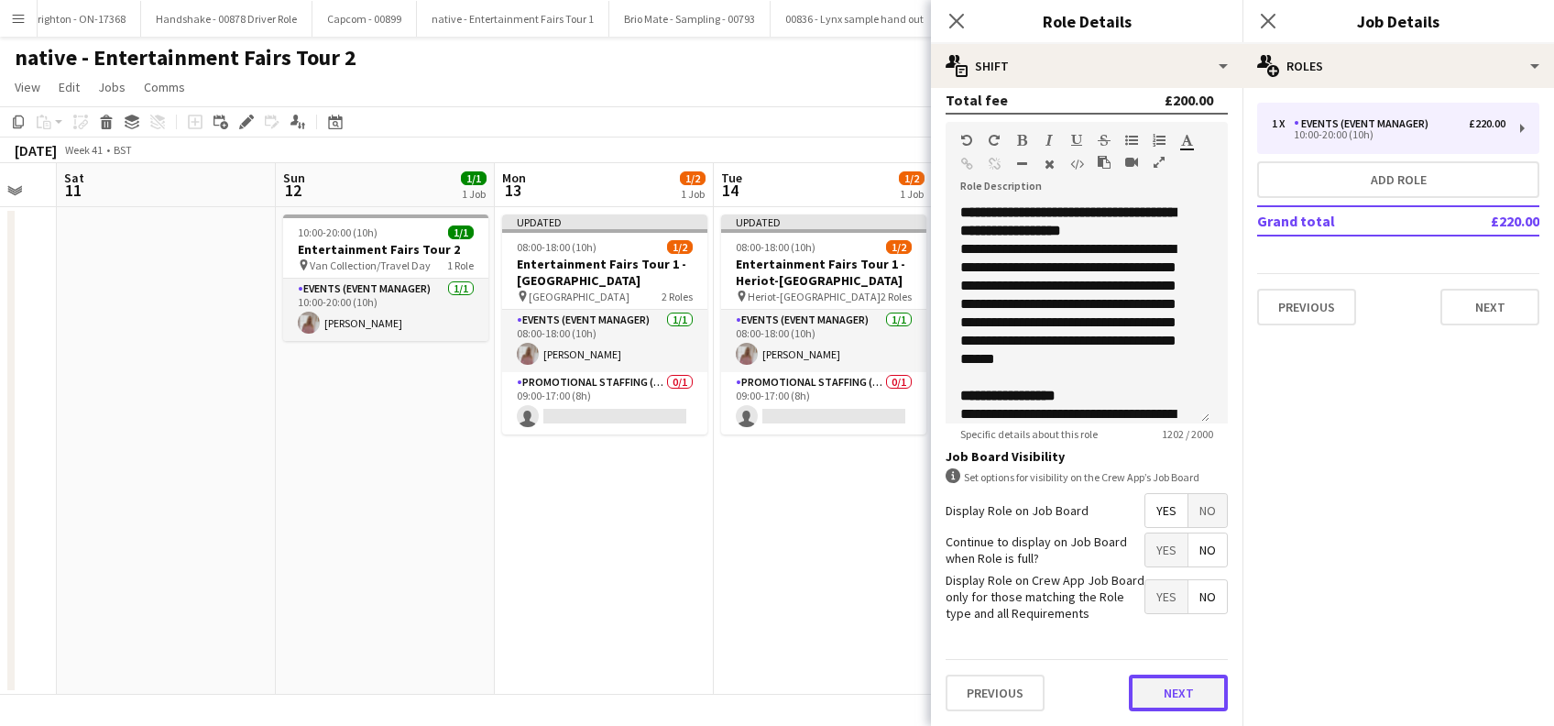
click at [1156, 695] on button "Next" at bounding box center [1178, 692] width 99 height 37
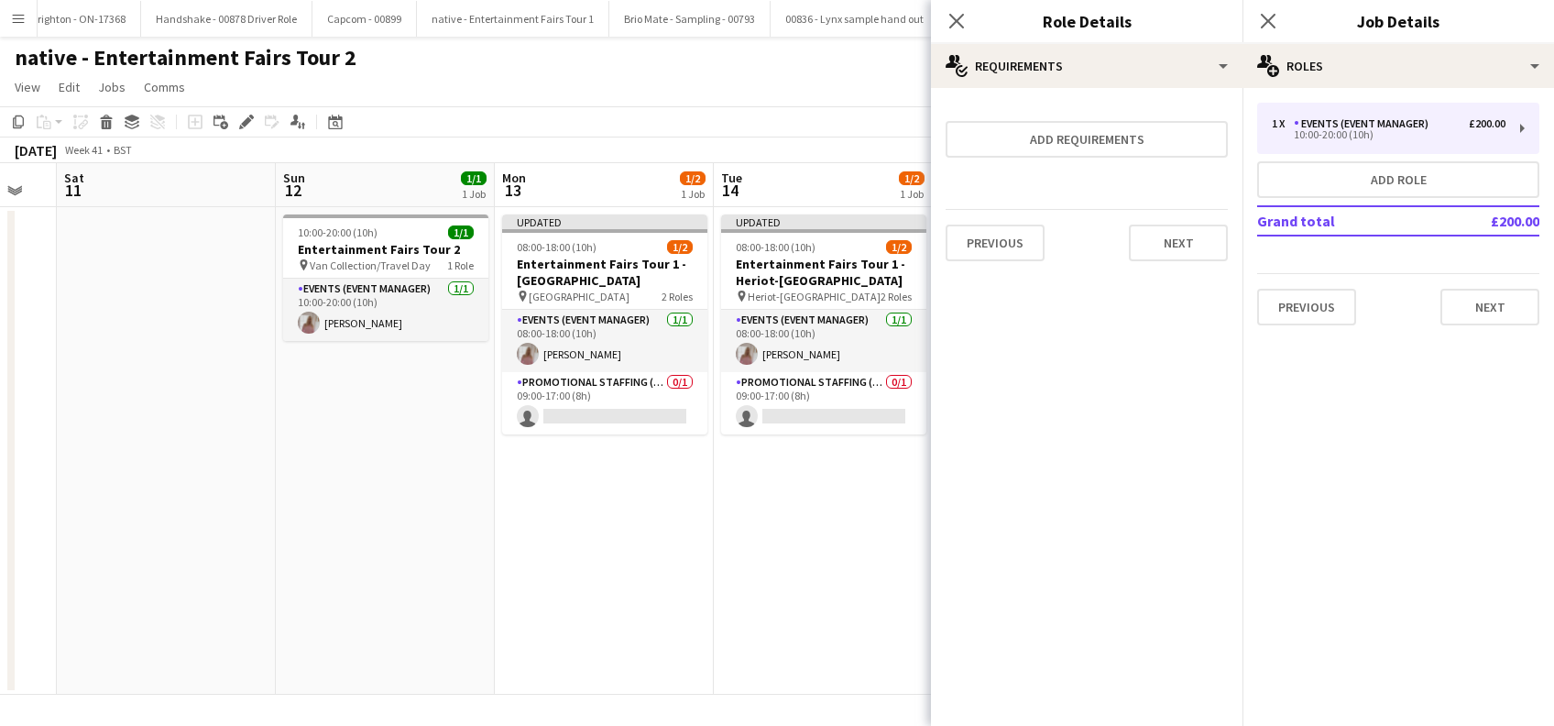
scroll to position [0, 0]
click at [1185, 234] on button "Next" at bounding box center [1178, 242] width 99 height 37
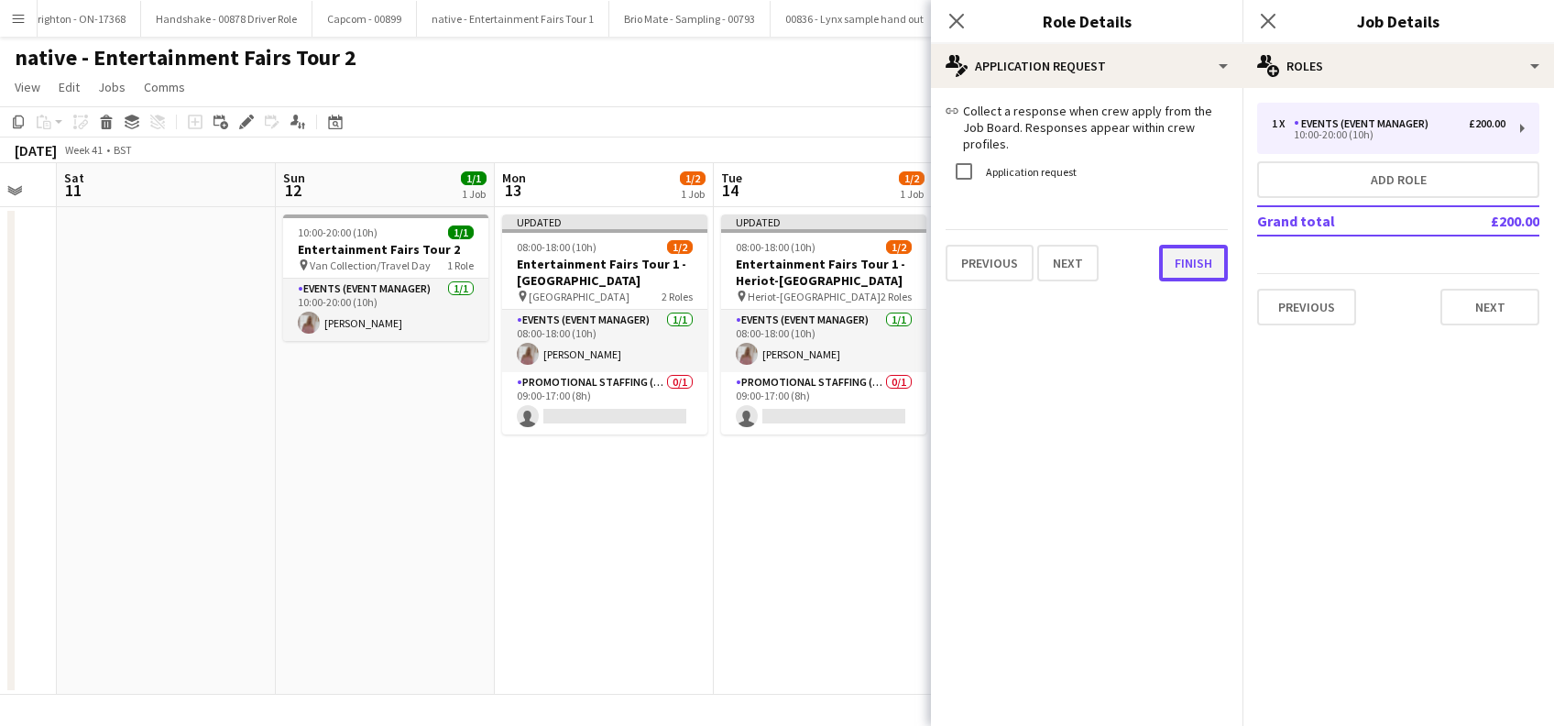
click at [1188, 261] on button "Finish" at bounding box center [1193, 263] width 69 height 37
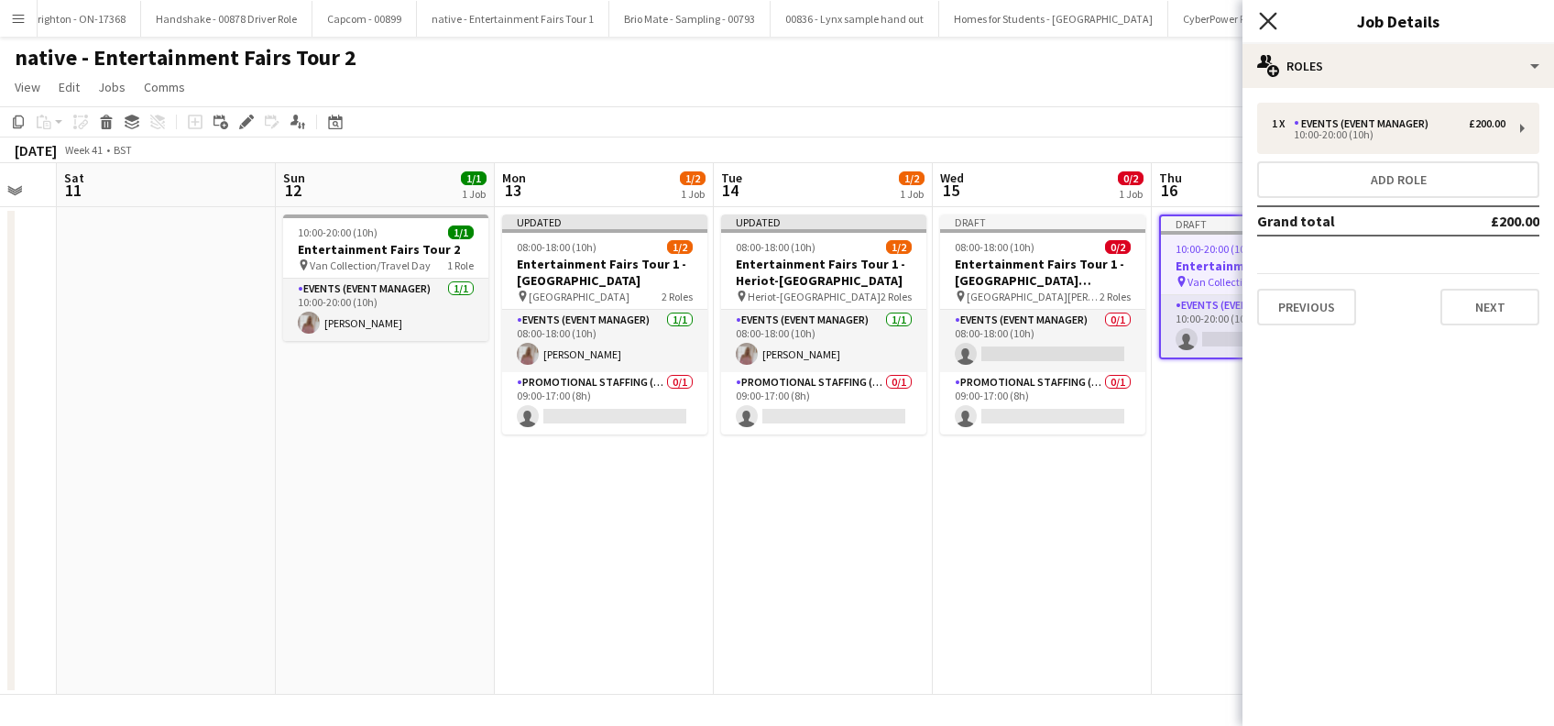
click at [1272, 20] on icon "Close pop-in" at bounding box center [1267, 20] width 17 height 17
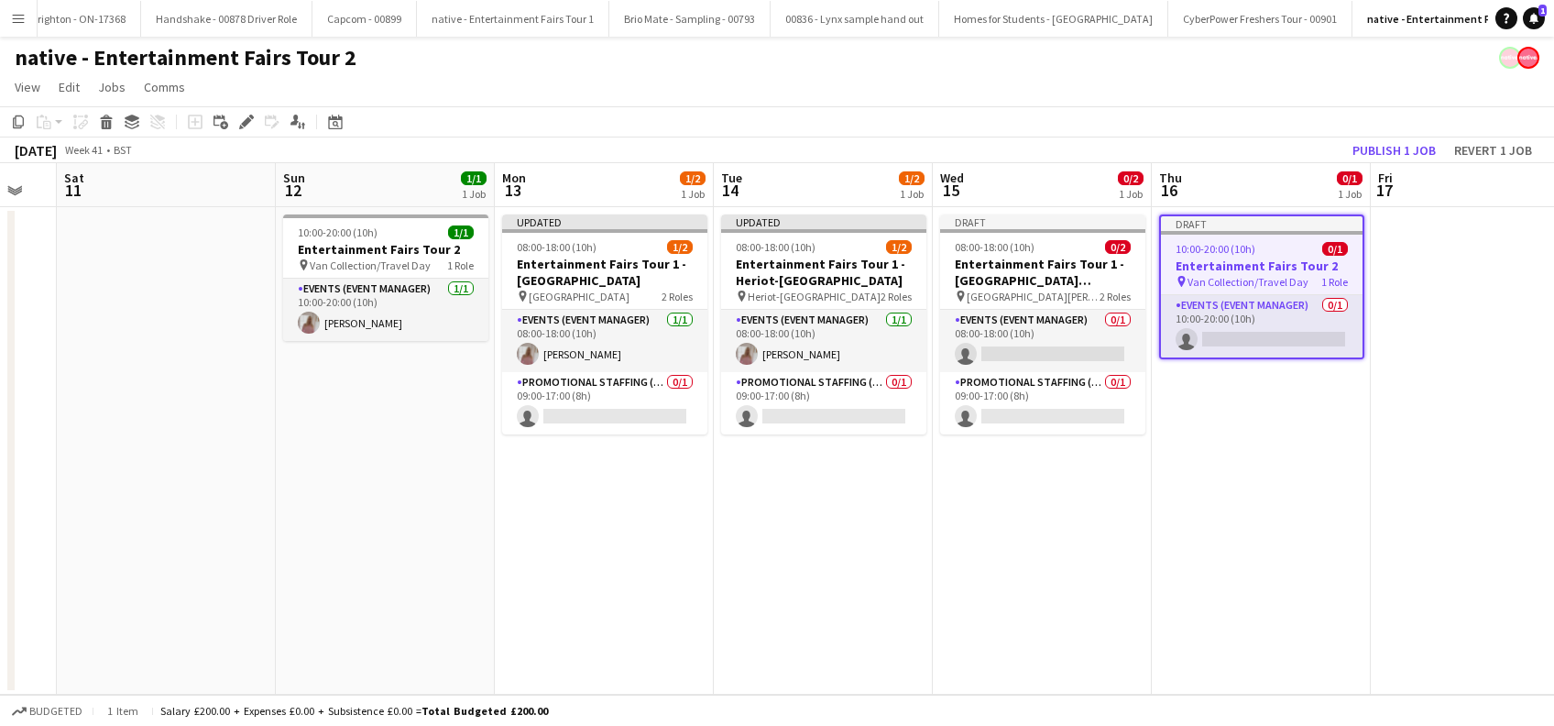
click at [1239, 479] on app-date-cell "Draft 10:00-20:00 (10h) 0/1 Entertainment Fairs Tour 2 pin Van Collection/Trave…" at bounding box center [1261, 450] width 219 height 487
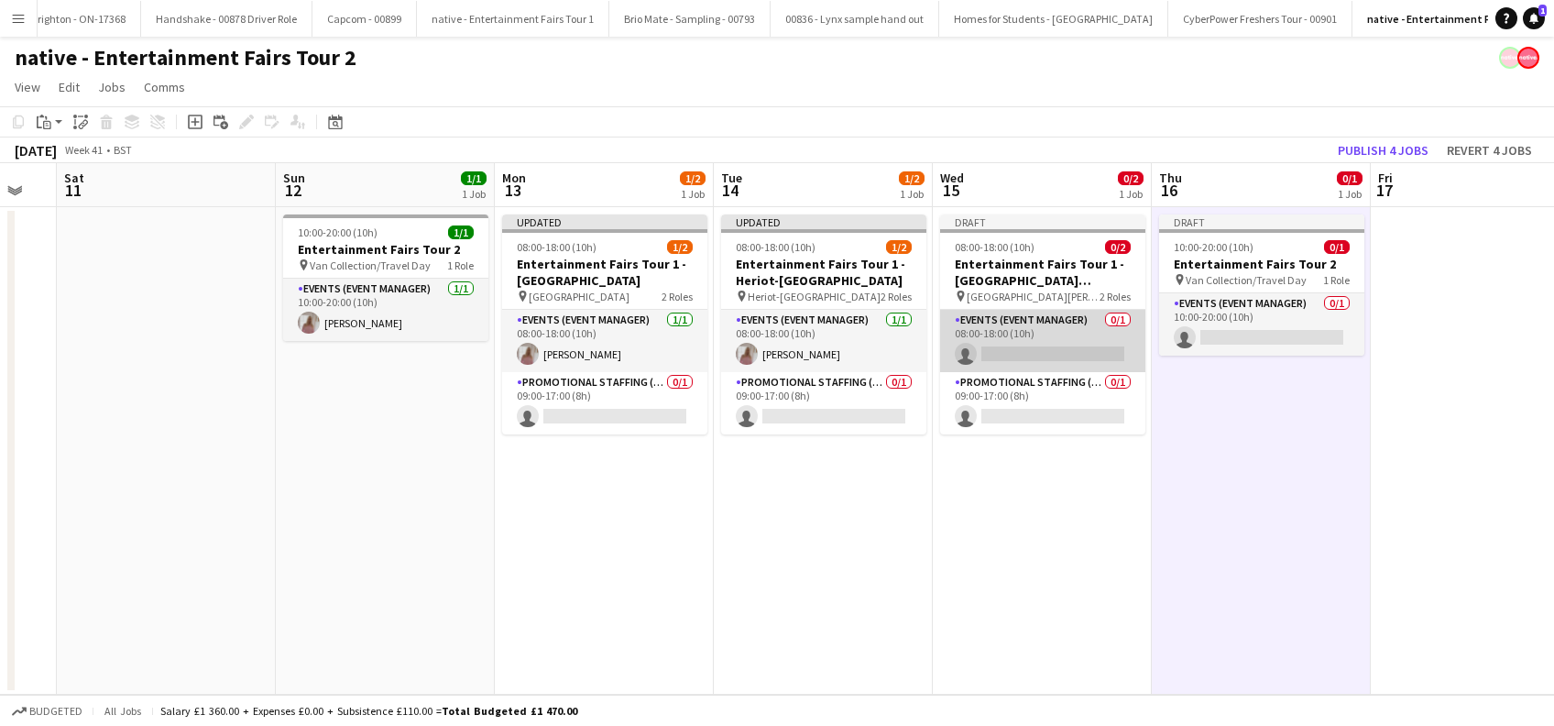
click at [1049, 356] on app-card-role "Events (Event Manager) 0/1 08:00-18:00 (10h) single-neutral-actions" at bounding box center [1042, 341] width 205 height 62
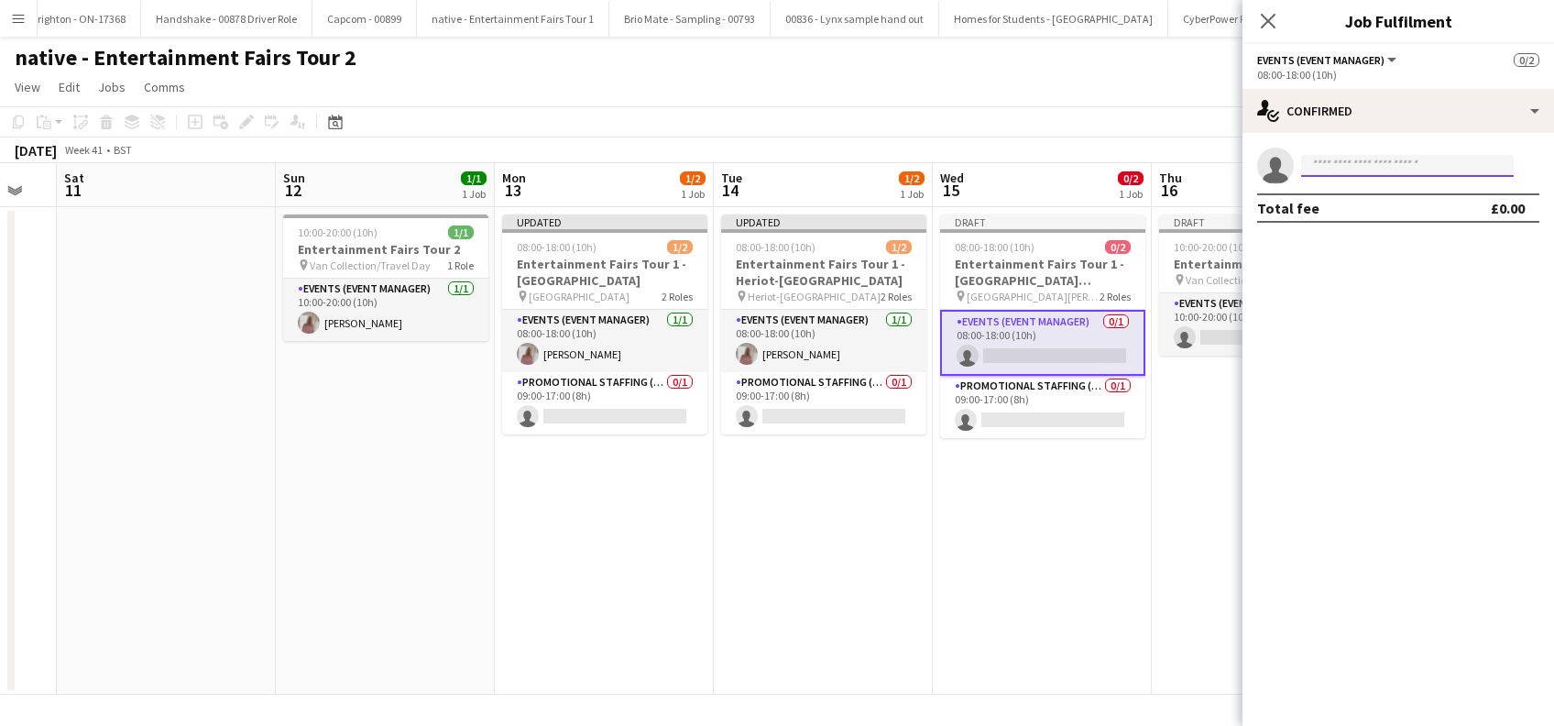
click at [1344, 169] on input at bounding box center [1407, 166] width 213 height 22
type input "******"
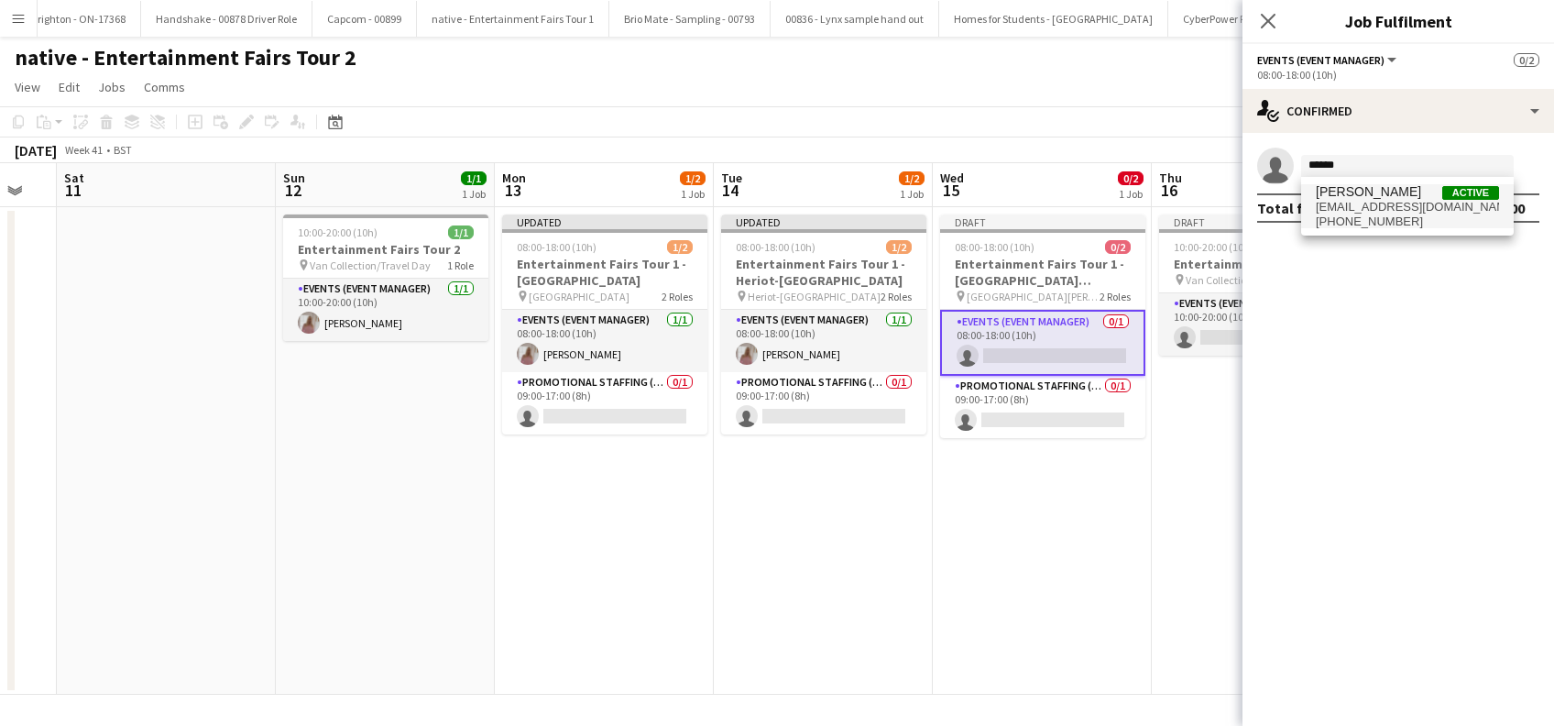
click at [1362, 203] on span "slearmonth76@hotmail.com" at bounding box center [1407, 207] width 183 height 15
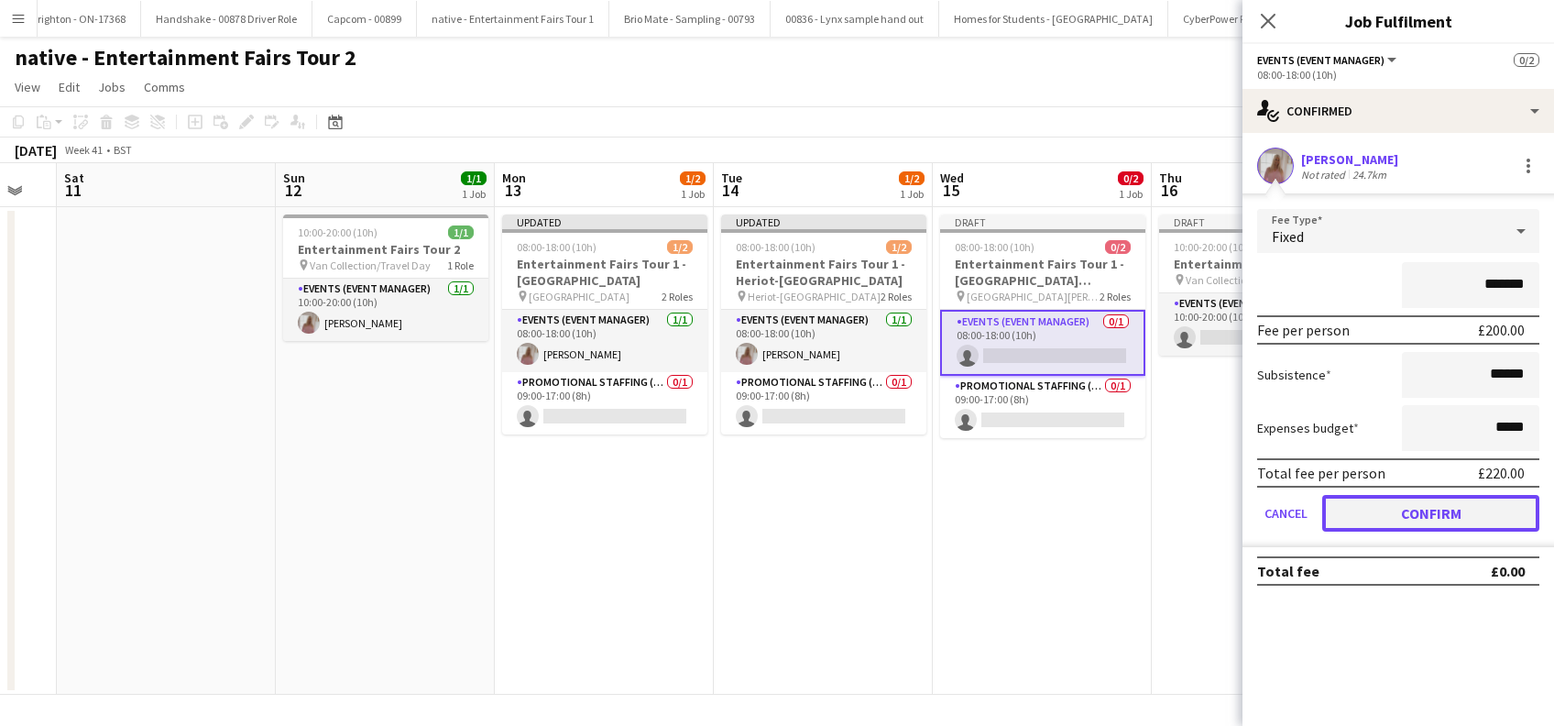
click at [1397, 506] on button "Confirm" at bounding box center [1430, 513] width 217 height 37
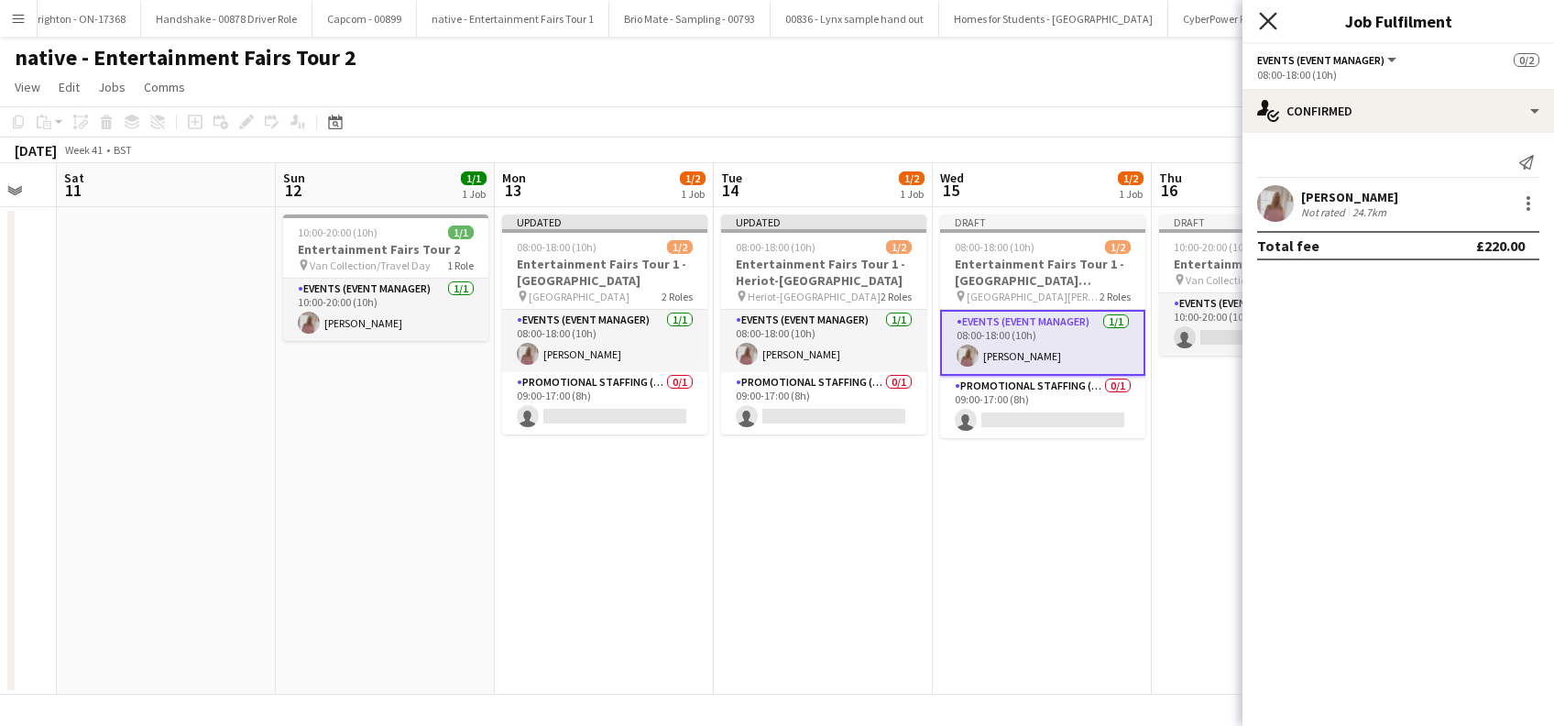
click at [1268, 16] on icon "Close pop-in" at bounding box center [1267, 20] width 17 height 17
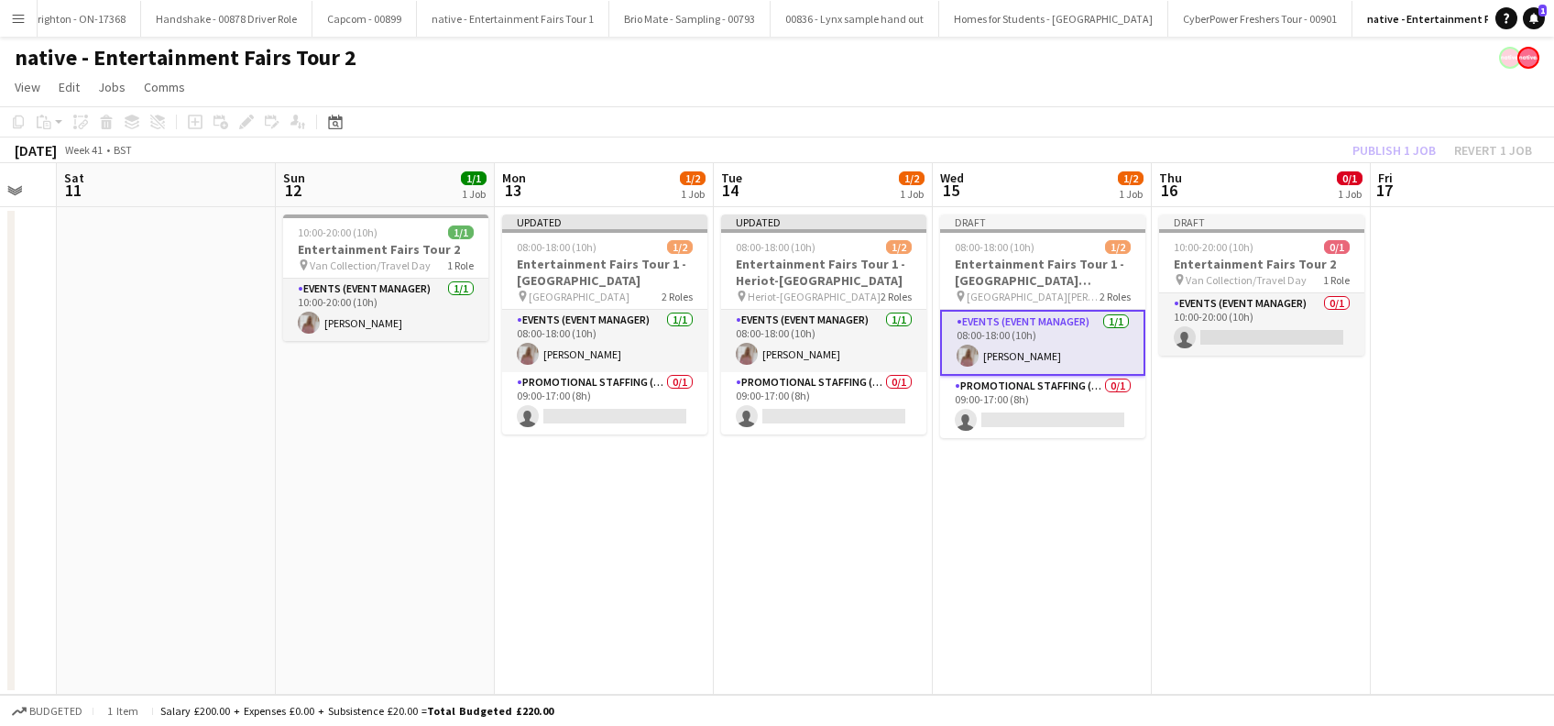
click at [1247, 330] on app-card-role "Events (Event Manager) 0/1 10:00-20:00 (10h) single-neutral-actions" at bounding box center [1261, 324] width 205 height 62
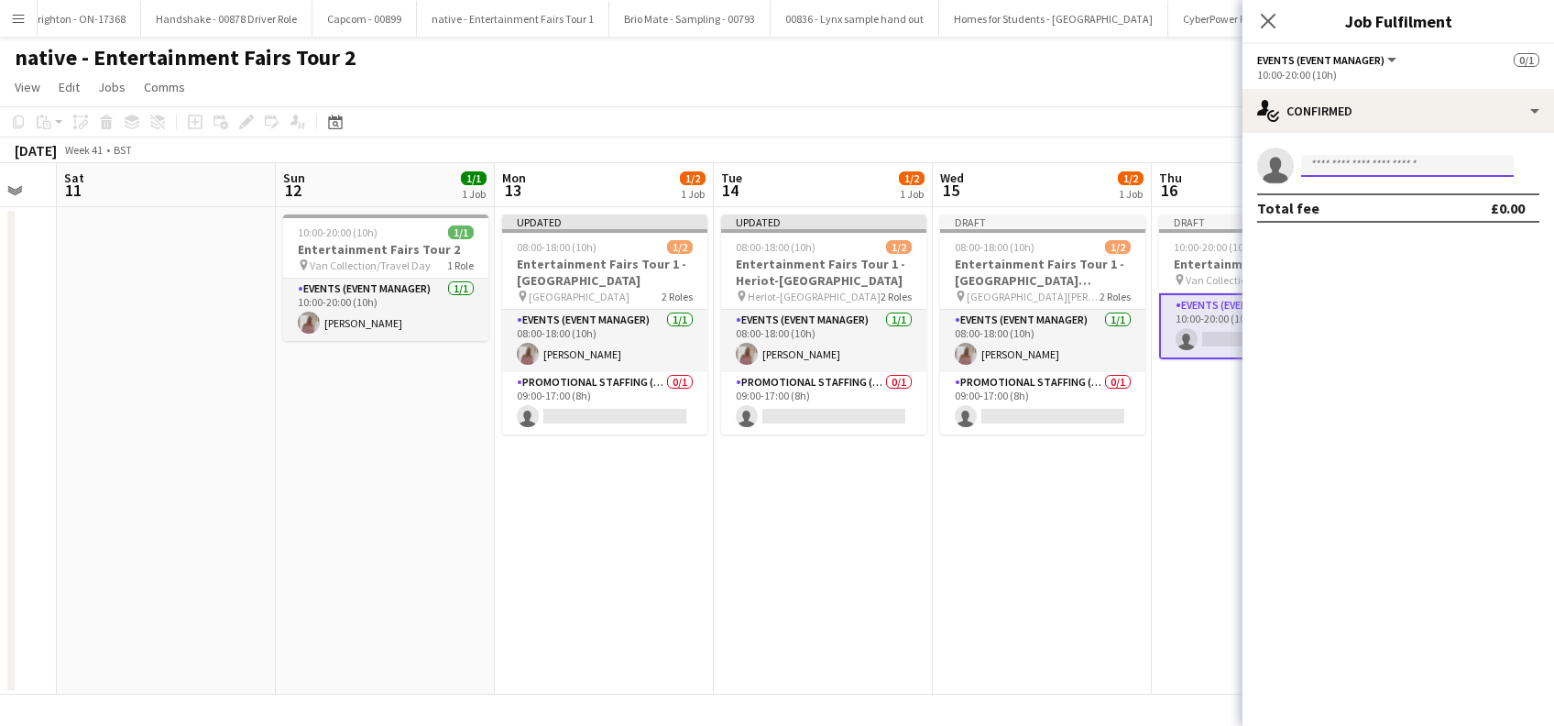
click at [1335, 161] on input at bounding box center [1407, 166] width 213 height 22
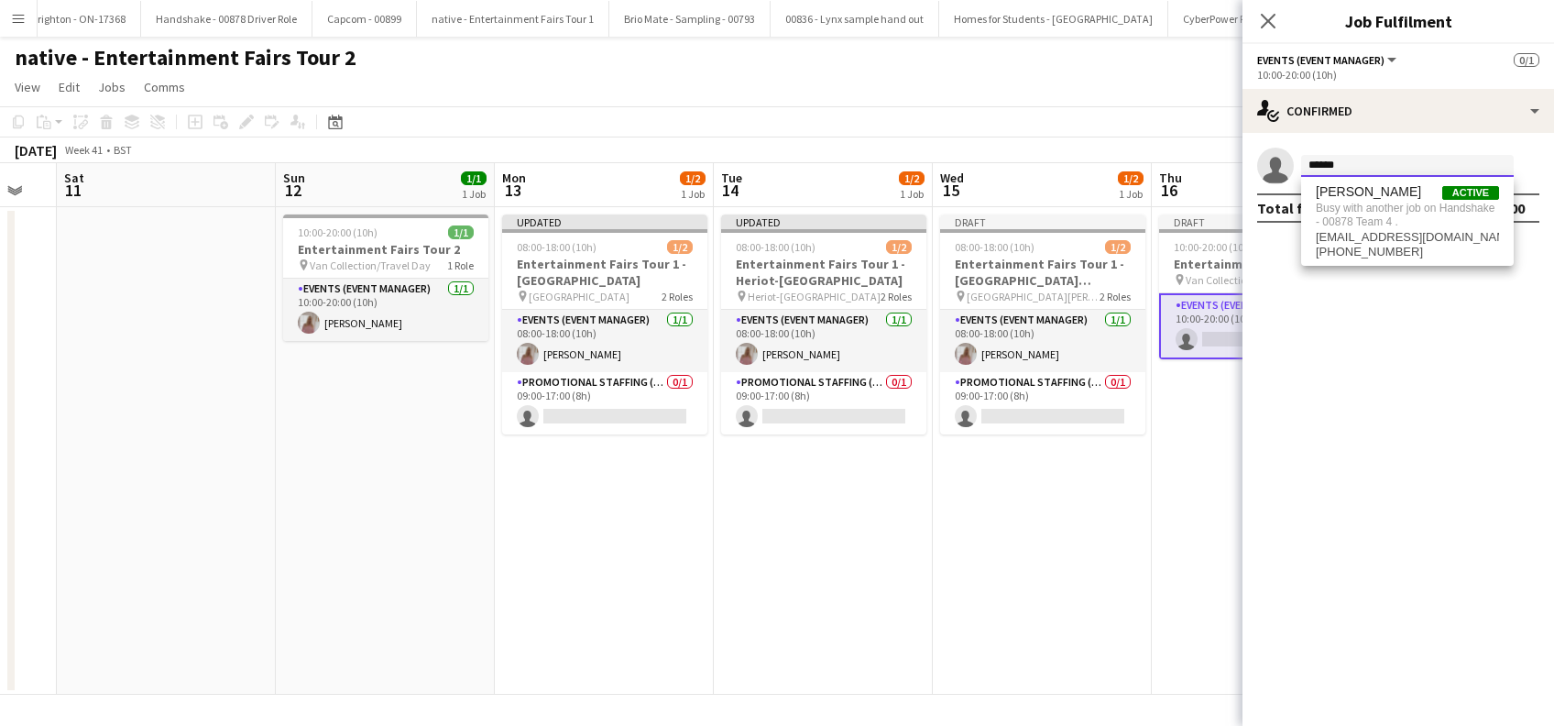
type input "******"
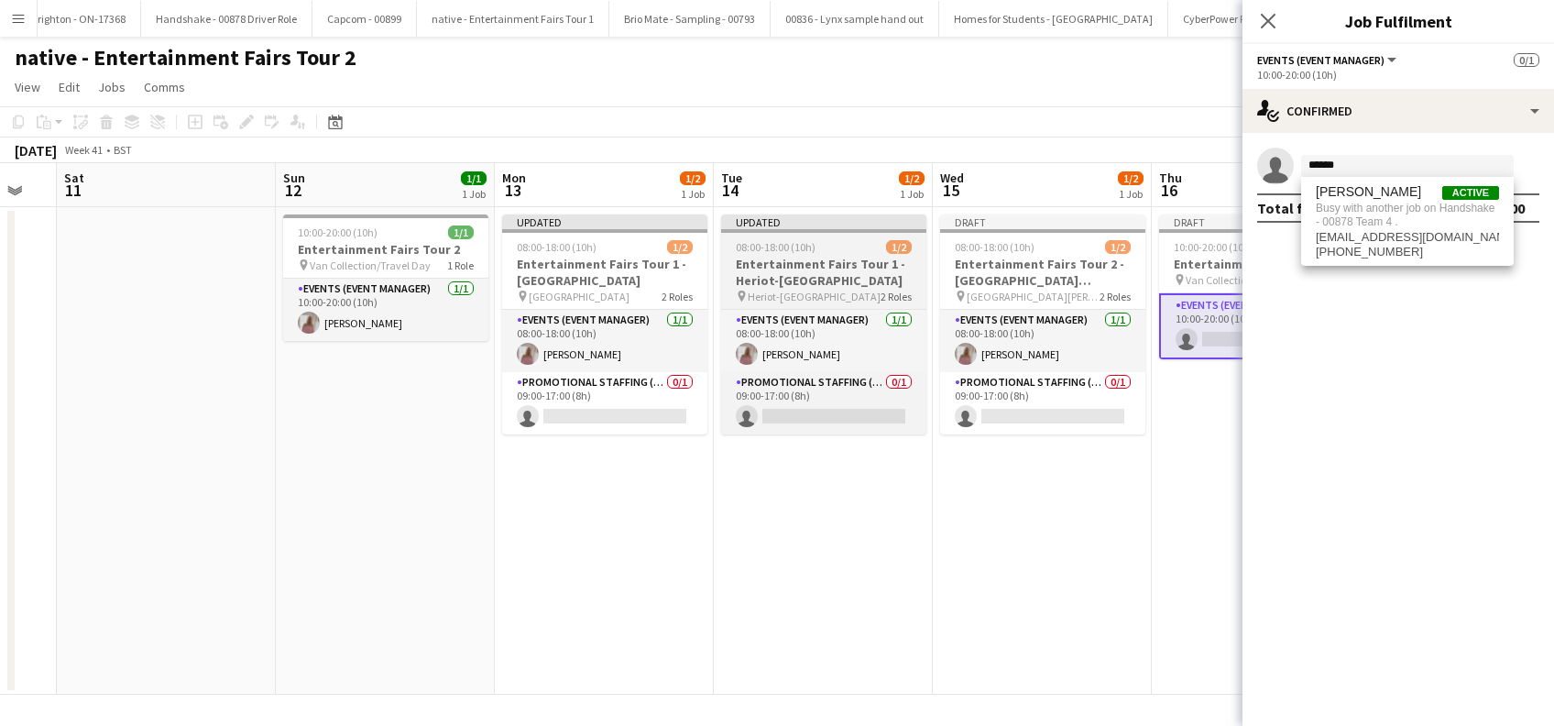
click at [806, 287] on h3 "Entertainment Fairs Tour 1 - Heriot-Watt University" at bounding box center [823, 272] width 205 height 33
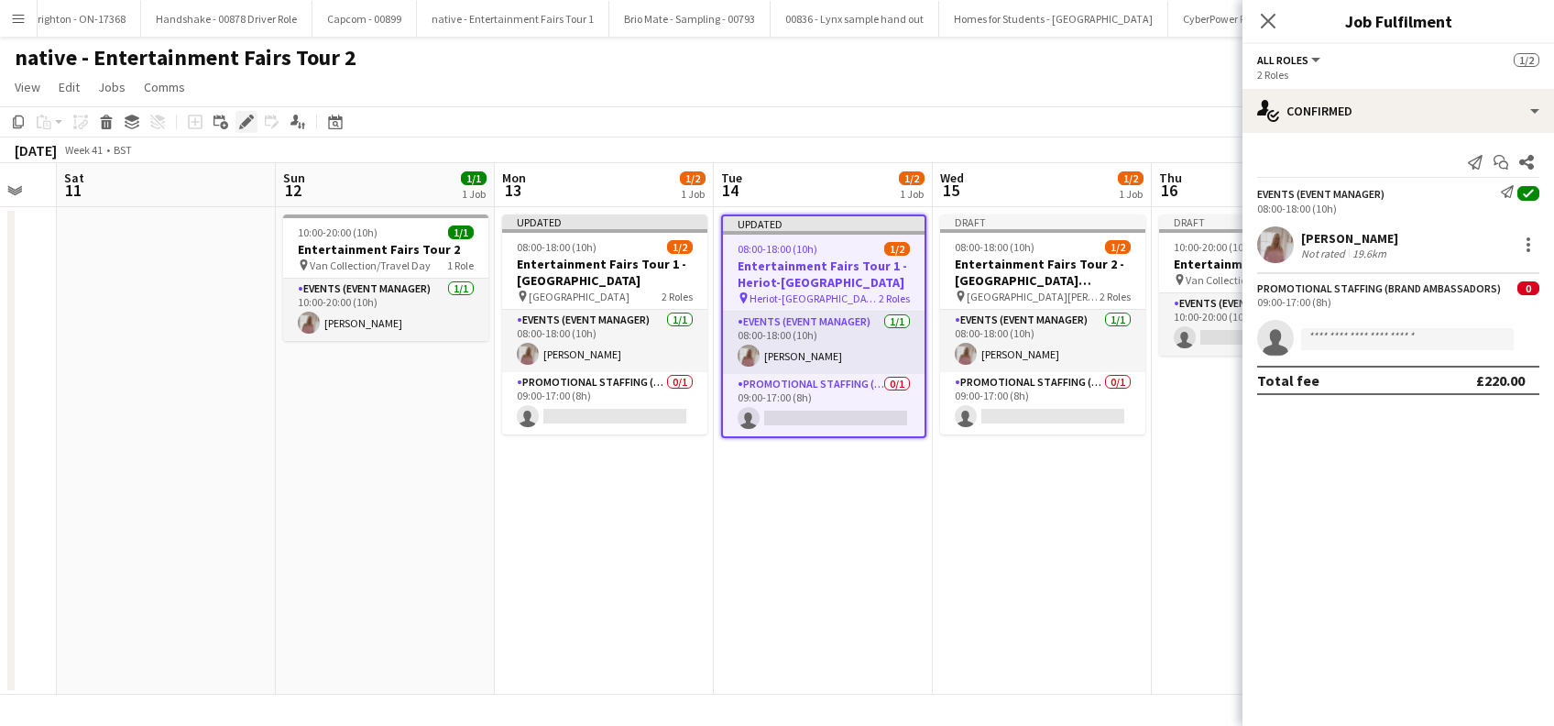
click at [245, 115] on icon "Edit" at bounding box center [246, 122] width 15 height 15
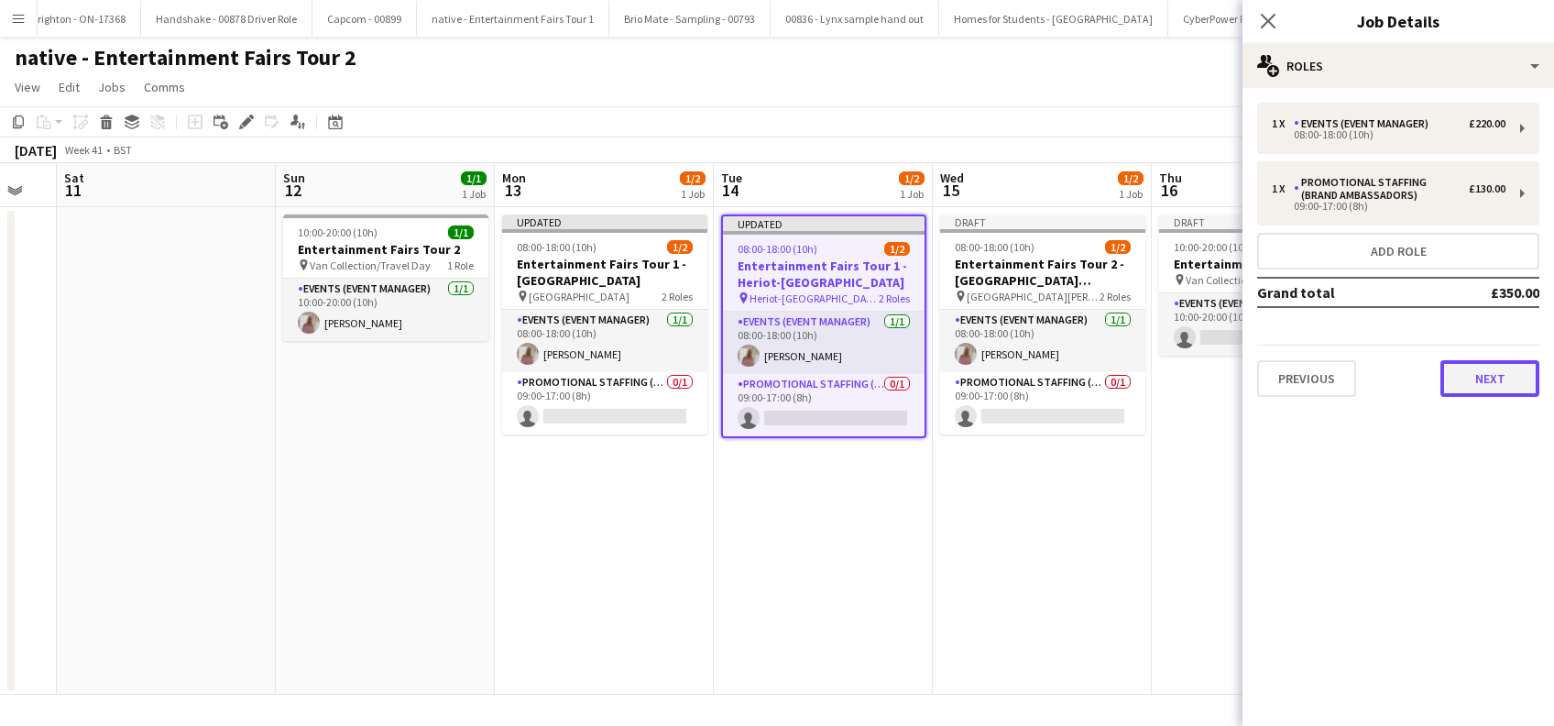
click at [1488, 369] on button "Next" at bounding box center [1489, 378] width 99 height 37
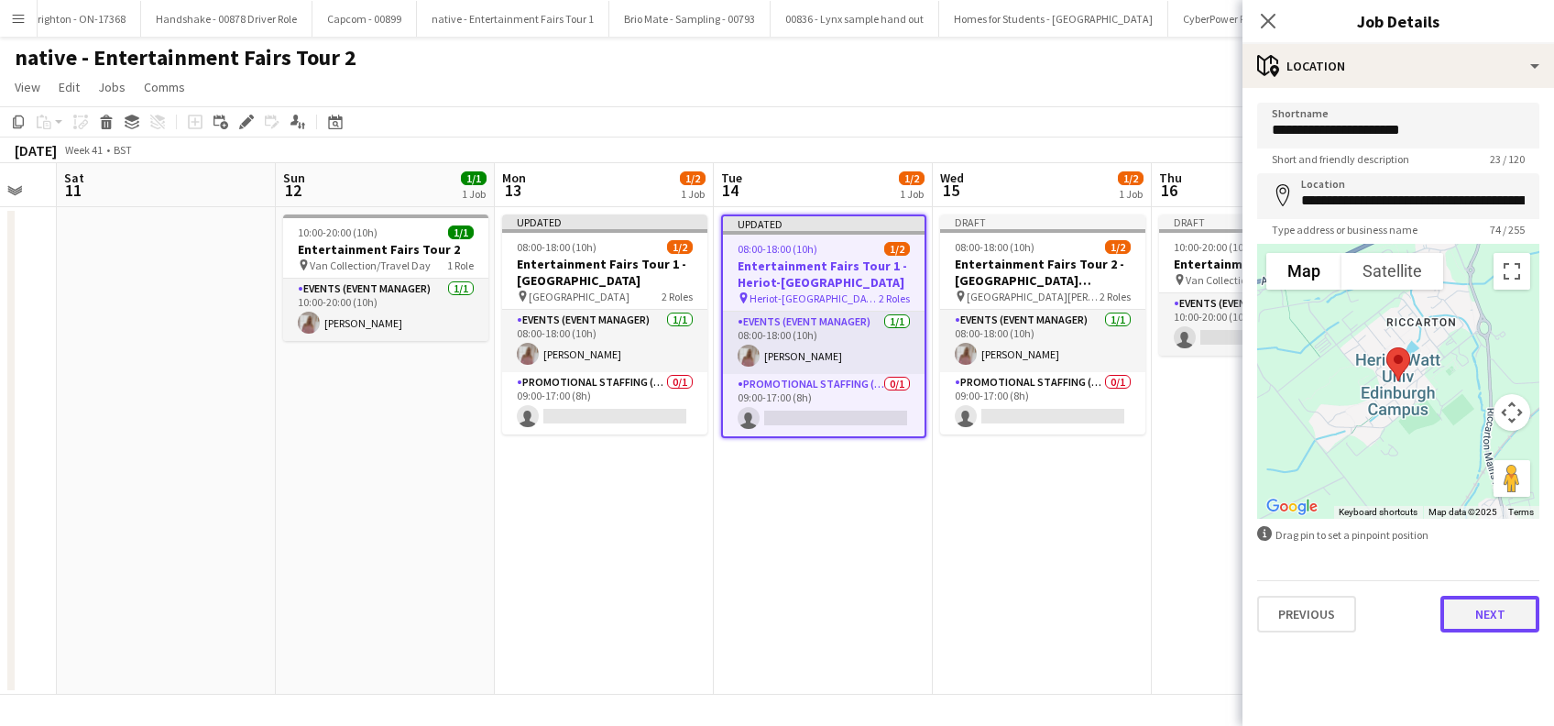
click at [1498, 625] on button "Next" at bounding box center [1489, 613] width 99 height 37
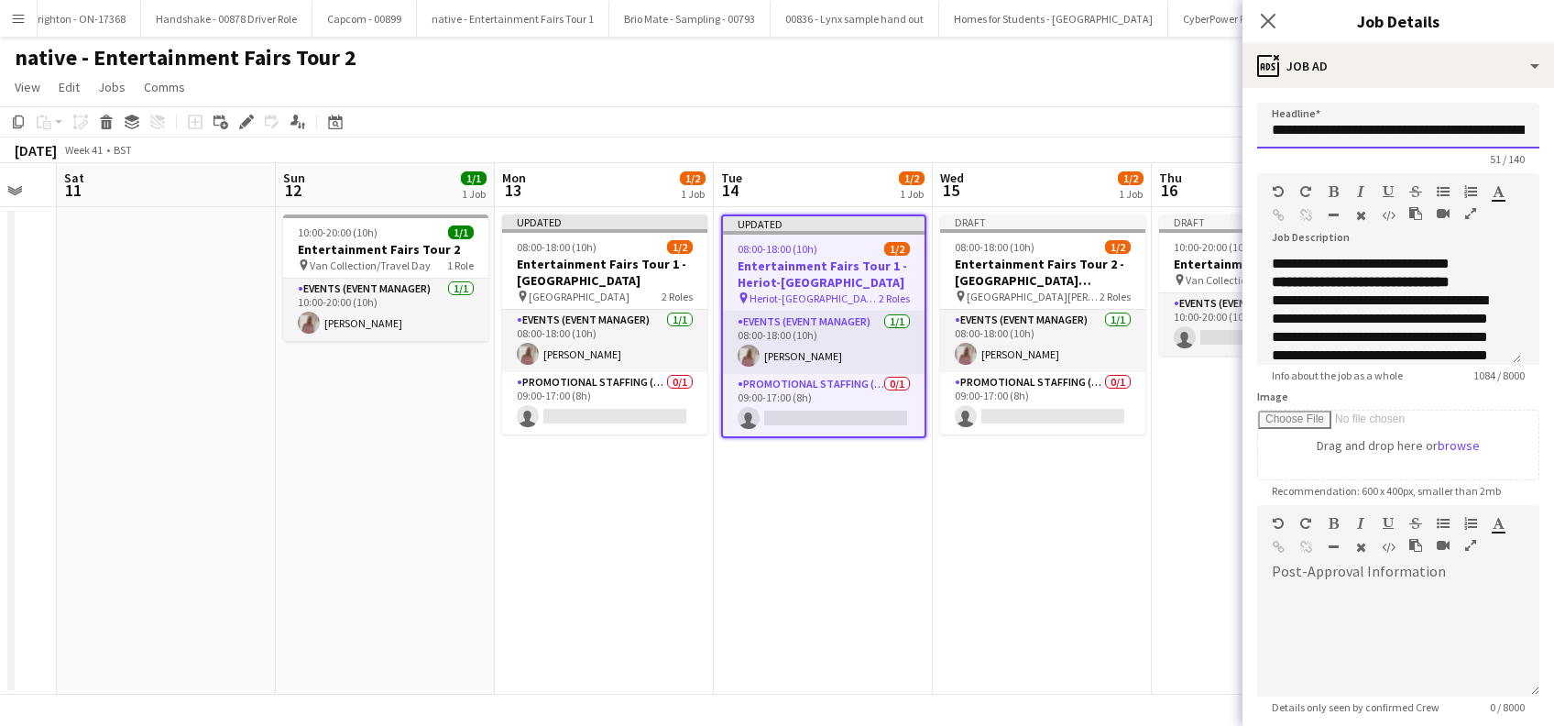
click at [1434, 125] on input "**********" at bounding box center [1398, 126] width 282 height 46
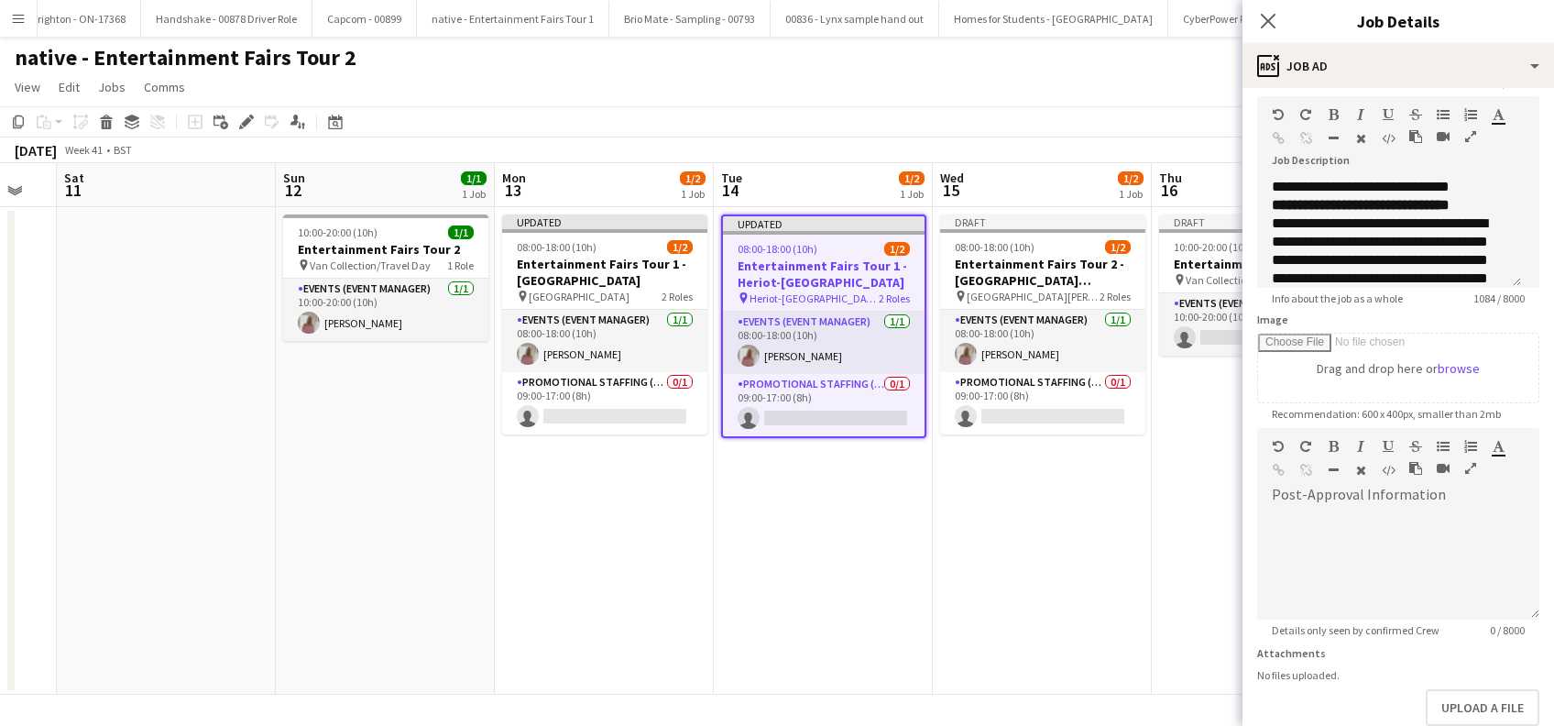
scroll to position [180, 0]
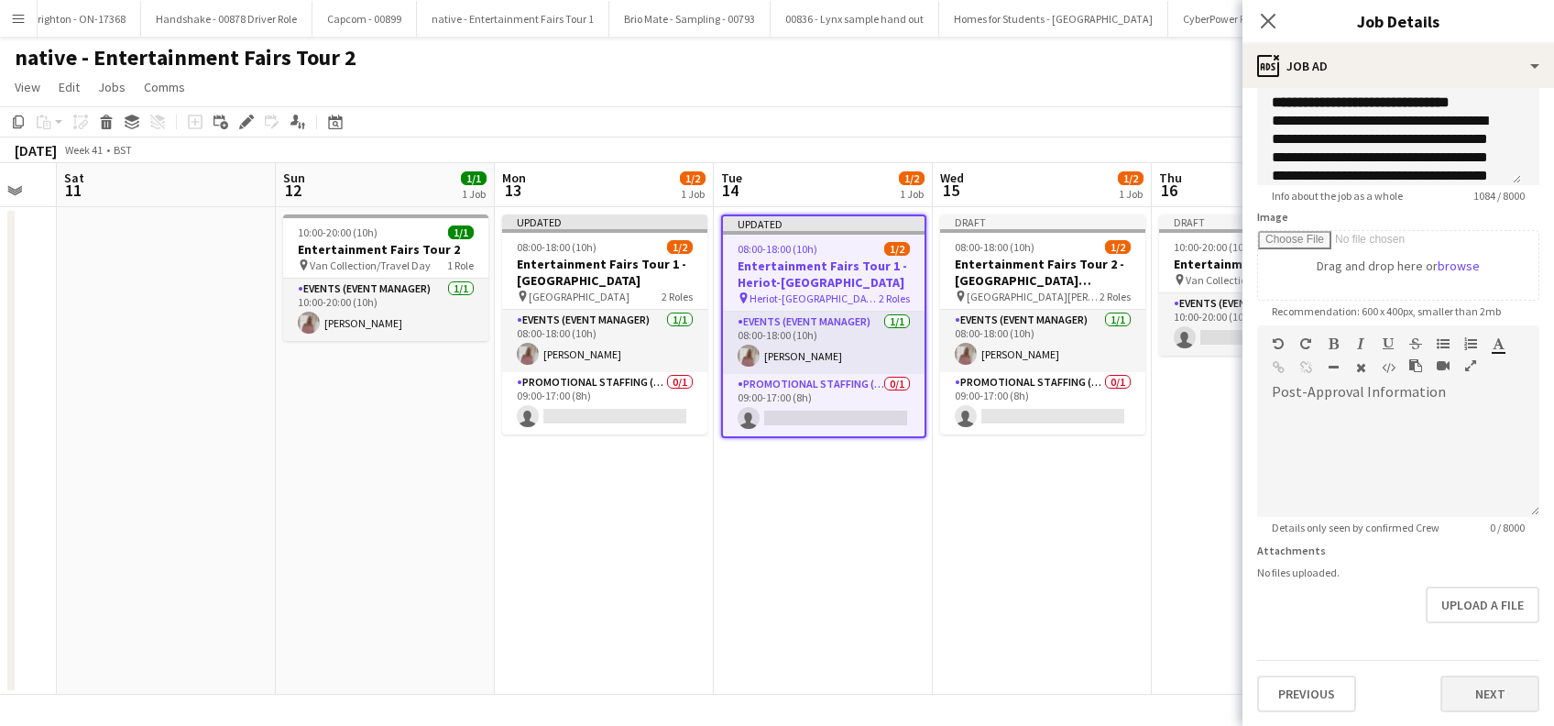
type input "**********"
click at [1460, 682] on button "Next" at bounding box center [1489, 693] width 99 height 37
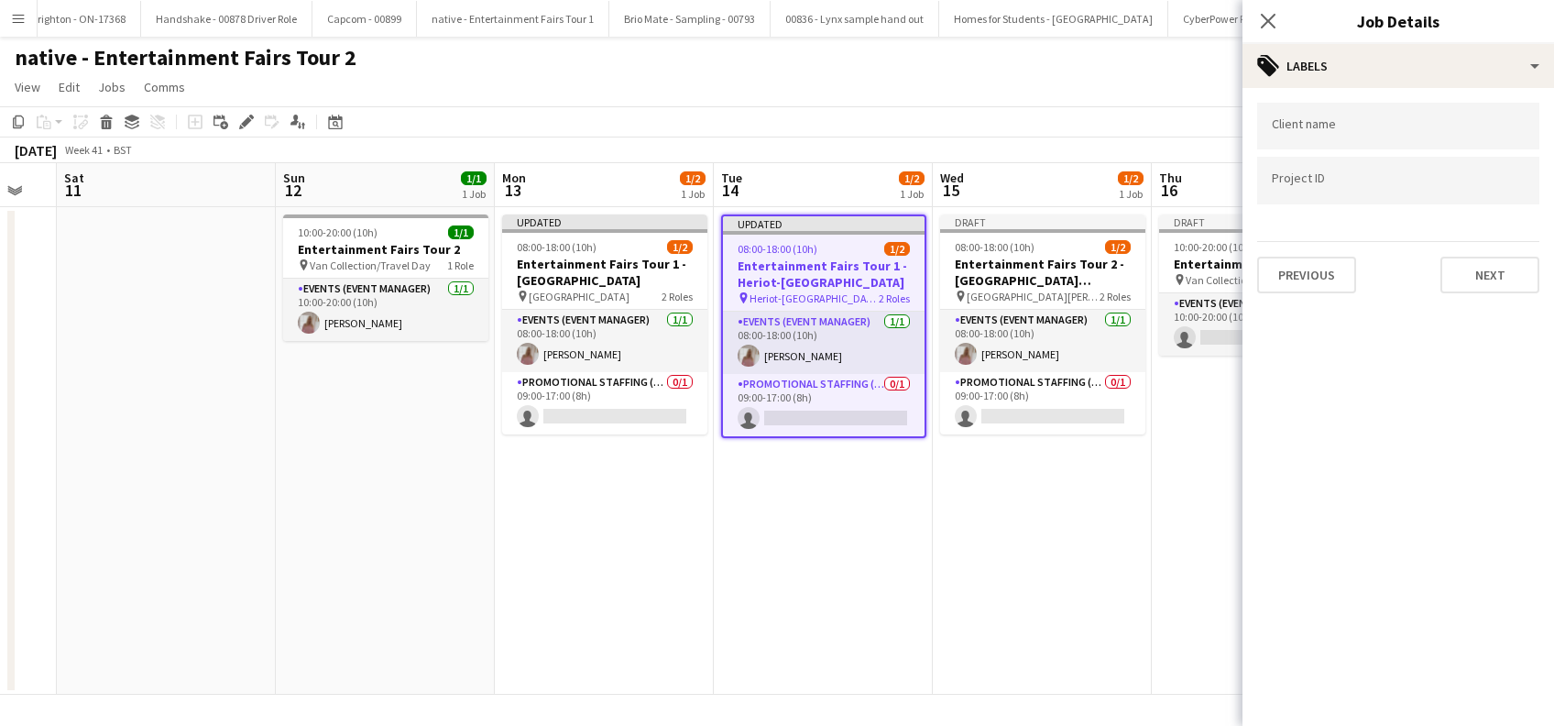
scroll to position [0, 0]
click at [1481, 269] on button "Next" at bounding box center [1489, 275] width 99 height 37
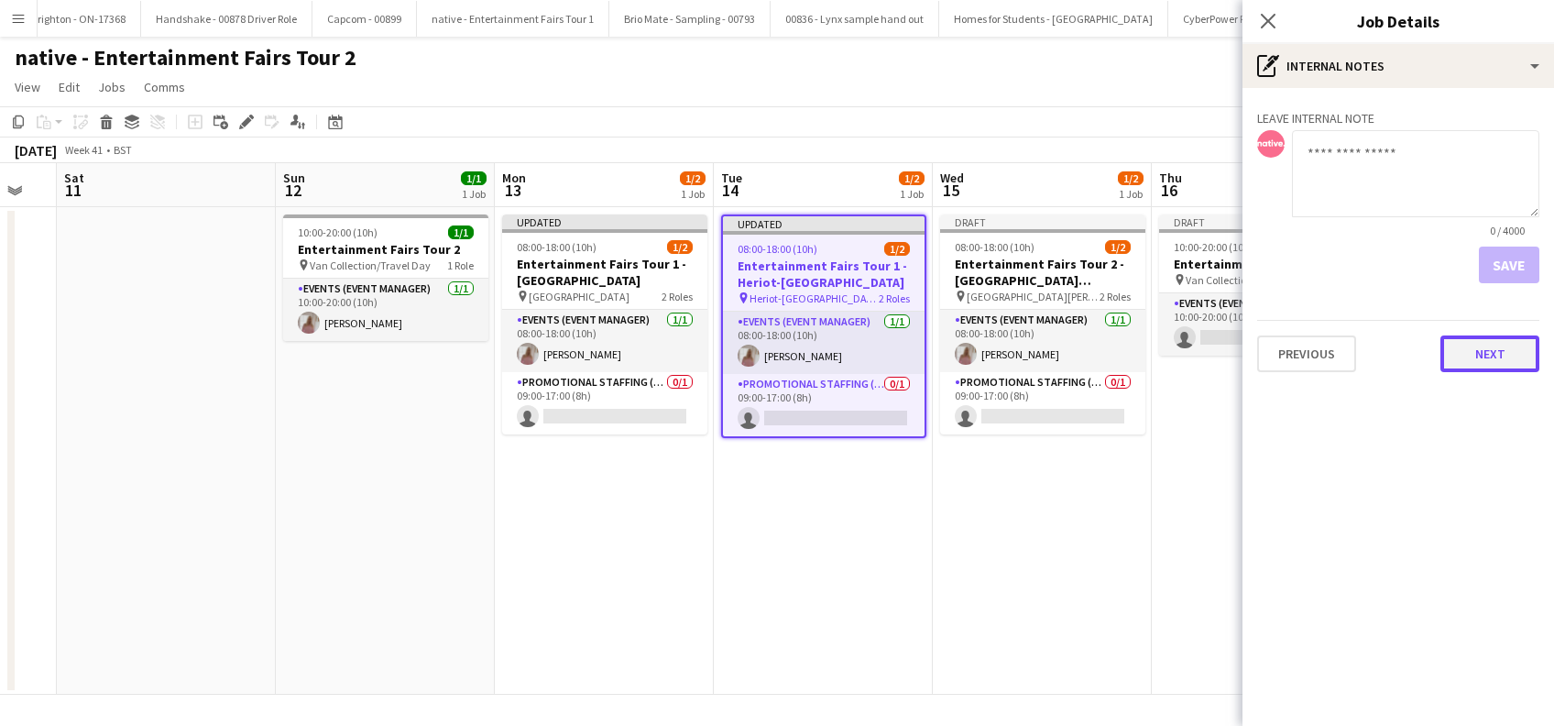
click at [1483, 350] on button "Next" at bounding box center [1489, 353] width 99 height 37
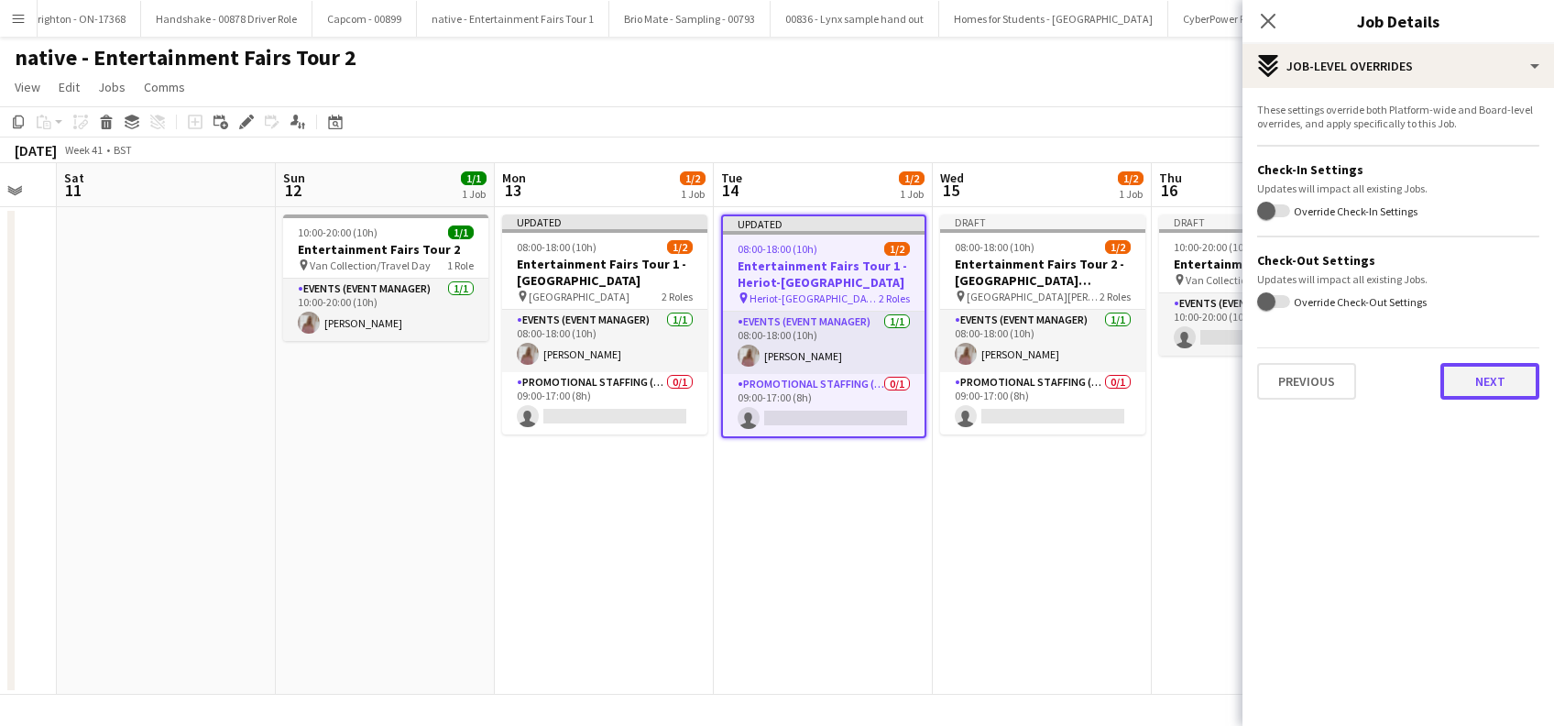
click at [1506, 375] on button "Next" at bounding box center [1489, 381] width 99 height 37
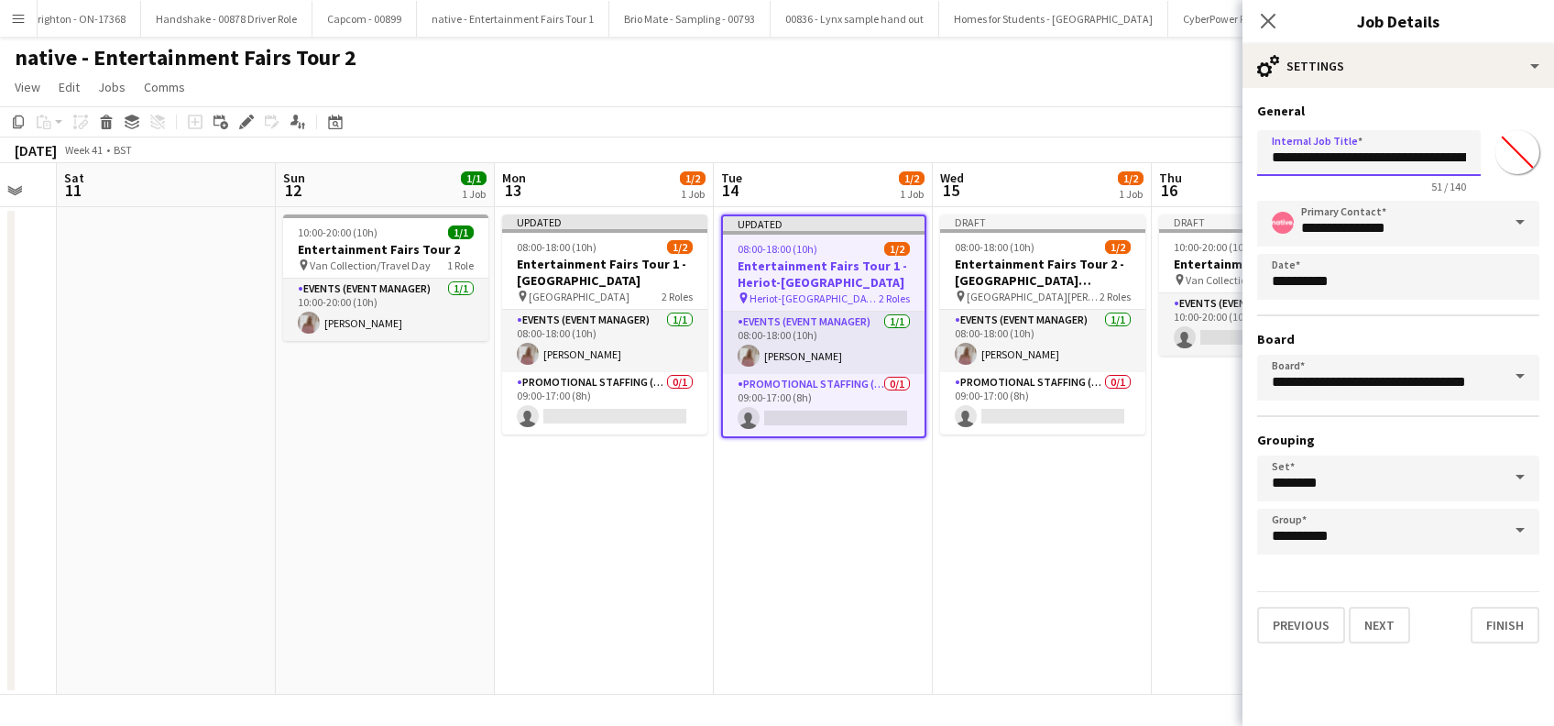
drag, startPoint x: 1433, startPoint y: 155, endPoint x: 1450, endPoint y: 147, distance: 19.3
click at [1433, 155] on input "**********" at bounding box center [1369, 153] width 224 height 46
type input "**********"
click at [1512, 624] on button "Finish" at bounding box center [1504, 624] width 69 height 37
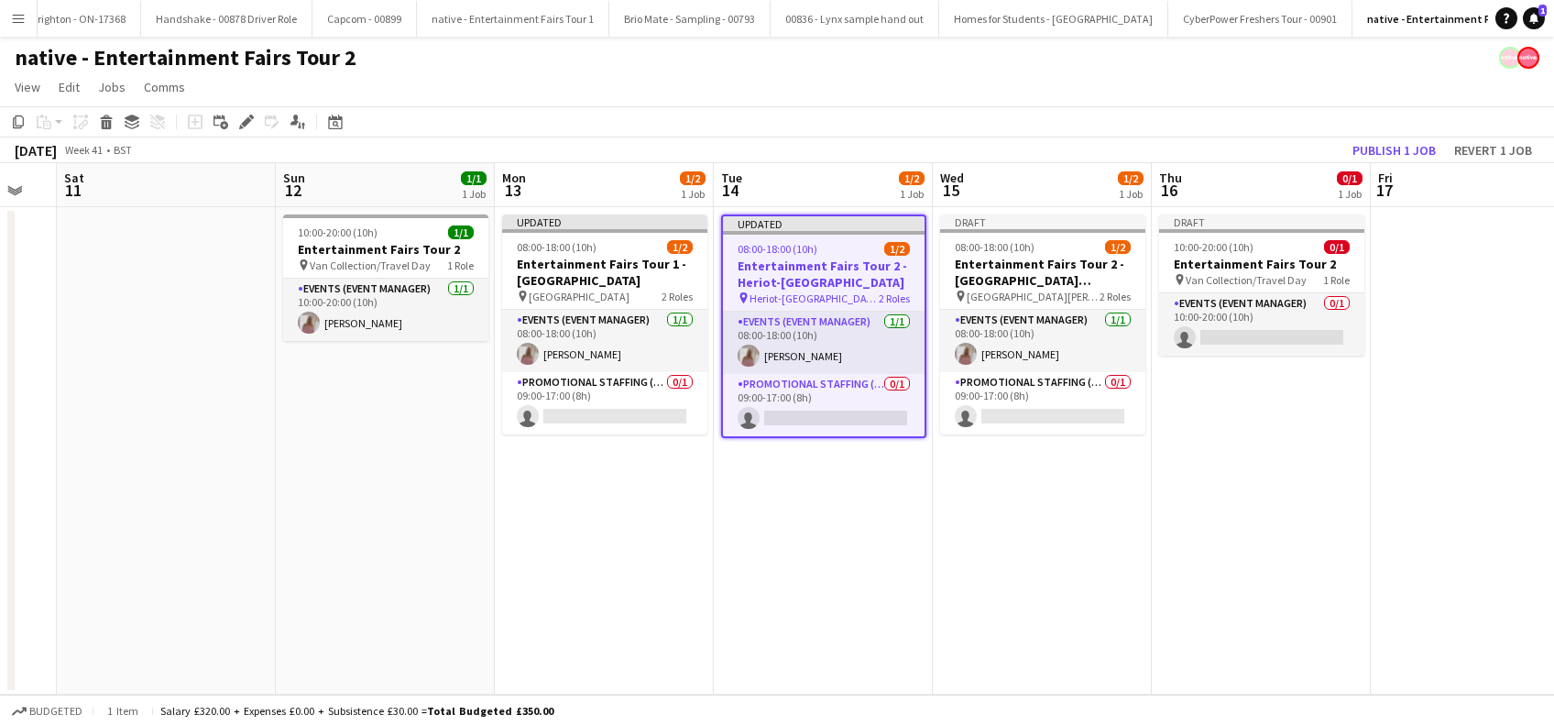
click at [841, 579] on app-date-cell "Updated 08:00-18:00 (10h) 1/2 Entertainment Fairs Tour 2 - Heriot-Watt Universi…" at bounding box center [823, 450] width 219 height 487
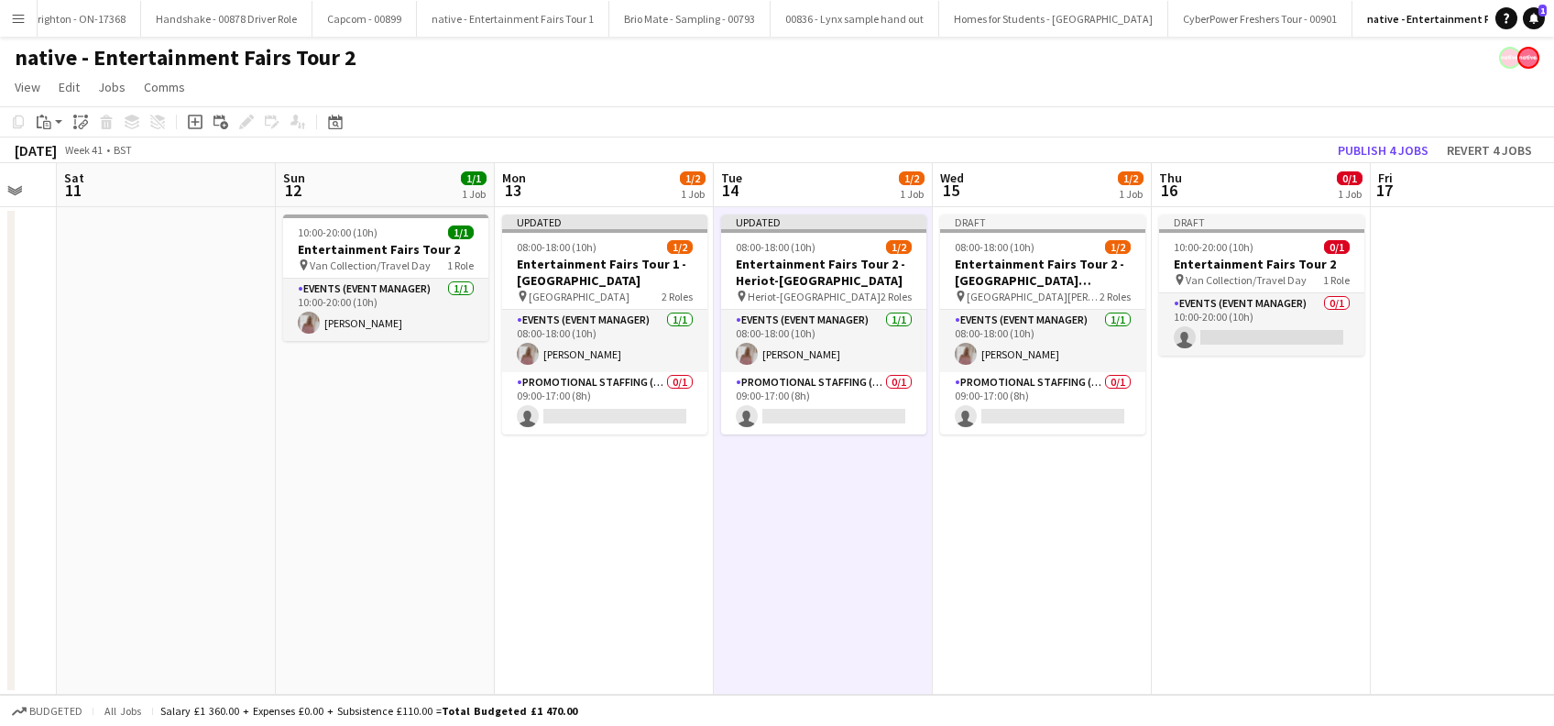
click at [1052, 571] on app-date-cell "Draft 08:00-18:00 (10h) 1/2 Entertainment Fairs Tour 2 - Edinburgh Napier Unive…" at bounding box center [1042, 450] width 219 height 487
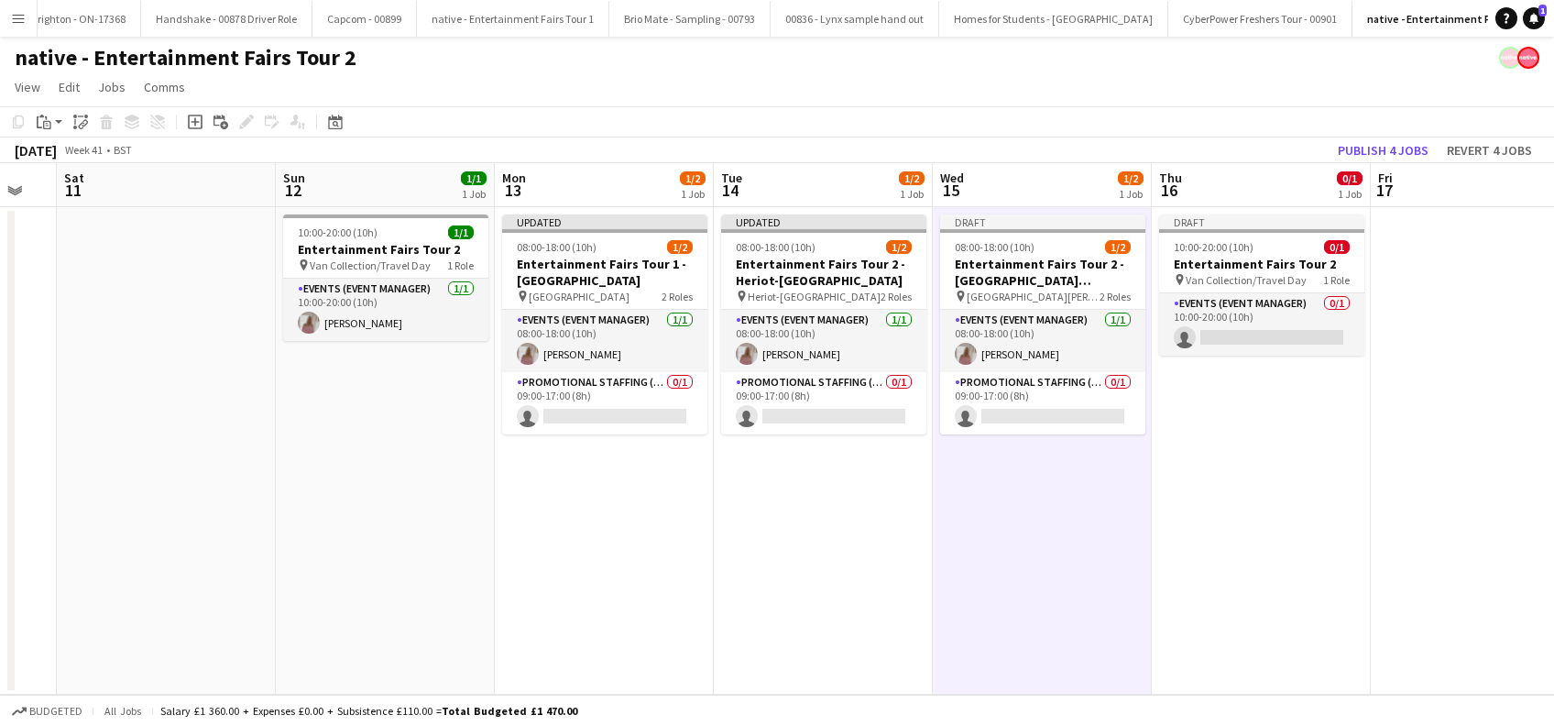
click at [1291, 552] on app-date-cell "Draft 10:00-20:00 (10h) 0/1 Entertainment Fairs Tour 2 pin Van Collection/Trave…" at bounding box center [1261, 450] width 219 height 487
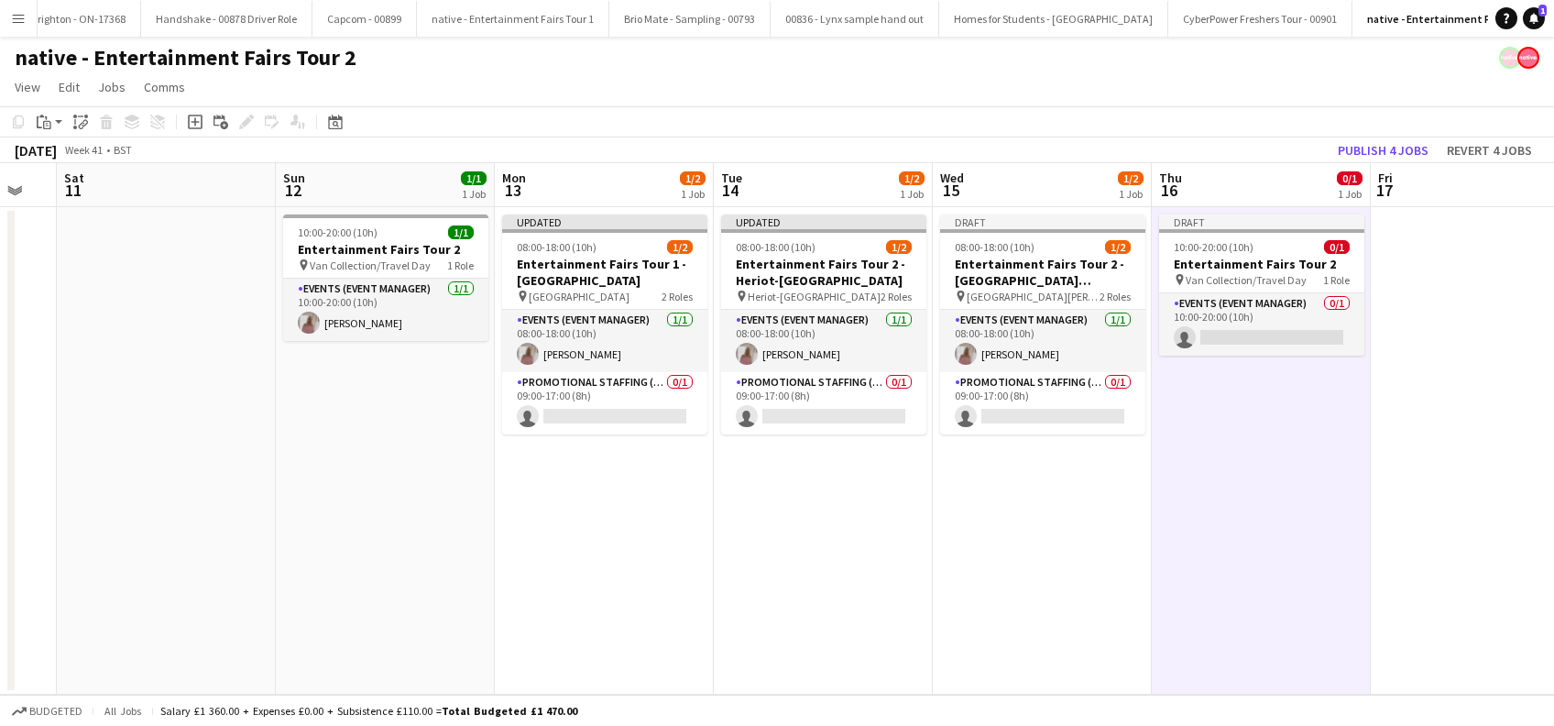
click at [619, 504] on app-date-cell "Updated 08:00-18:00 (10h) 1/2 Entertainment Fairs Tour 1 - Glasgow Caledonian U…" at bounding box center [604, 450] width 219 height 487
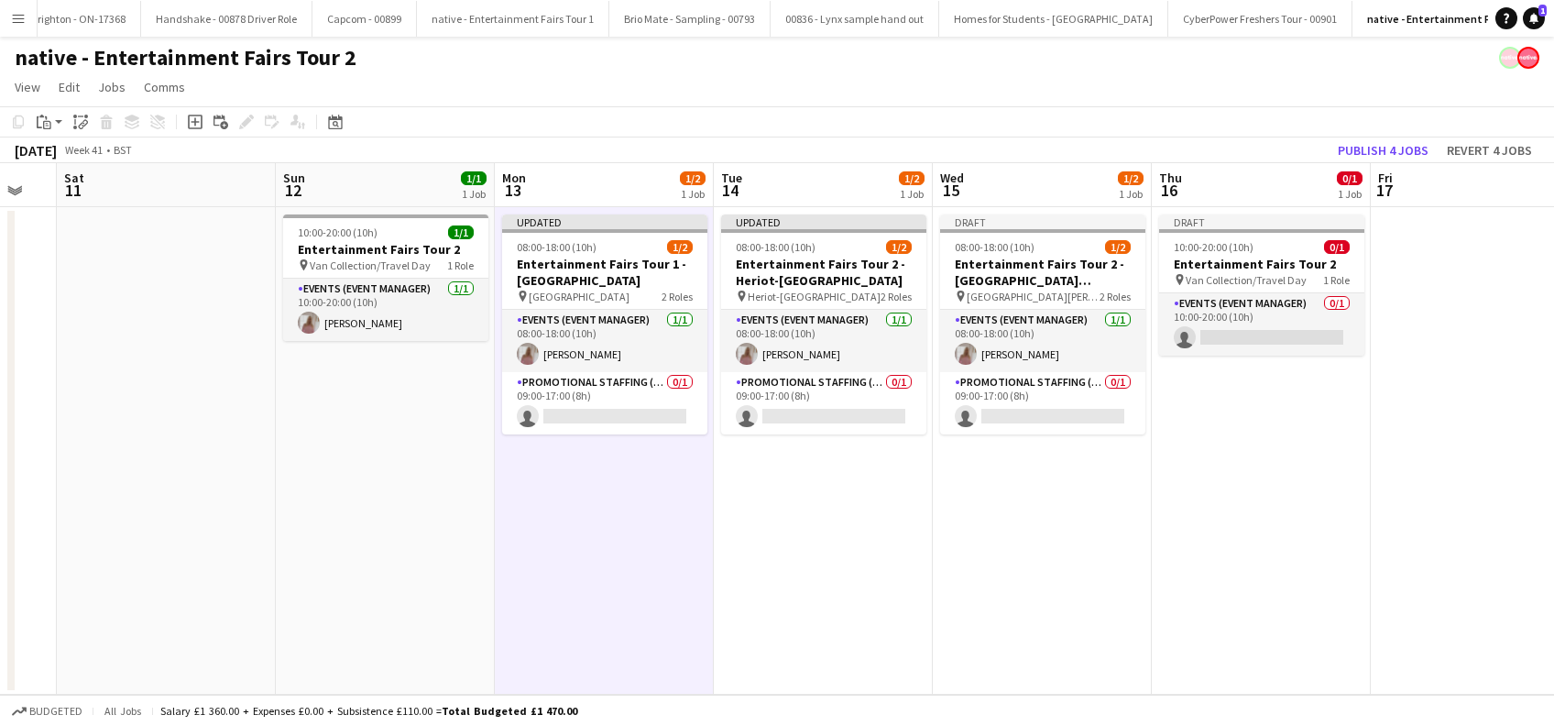
click at [1023, 532] on app-date-cell "Draft 08:00-18:00 (10h) 1/2 Entertainment Fairs Tour 2 - Edinburgh Napier Unive…" at bounding box center [1042, 450] width 219 height 487
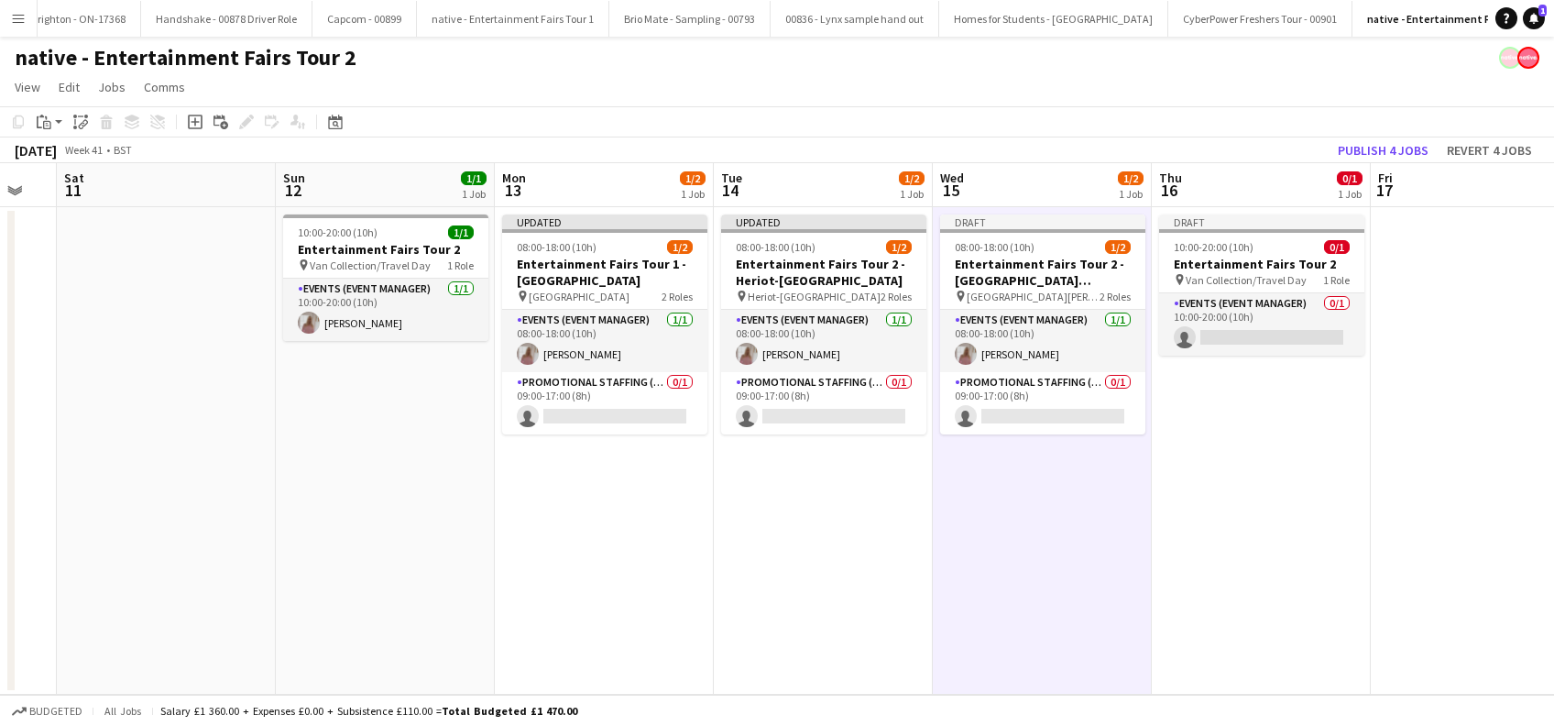
click at [447, 523] on app-date-cell "10:00-20:00 (10h) 1/1 Entertainment Fairs Tour 2 pin Van Collection/Travel Day …" at bounding box center [385, 450] width 219 height 487
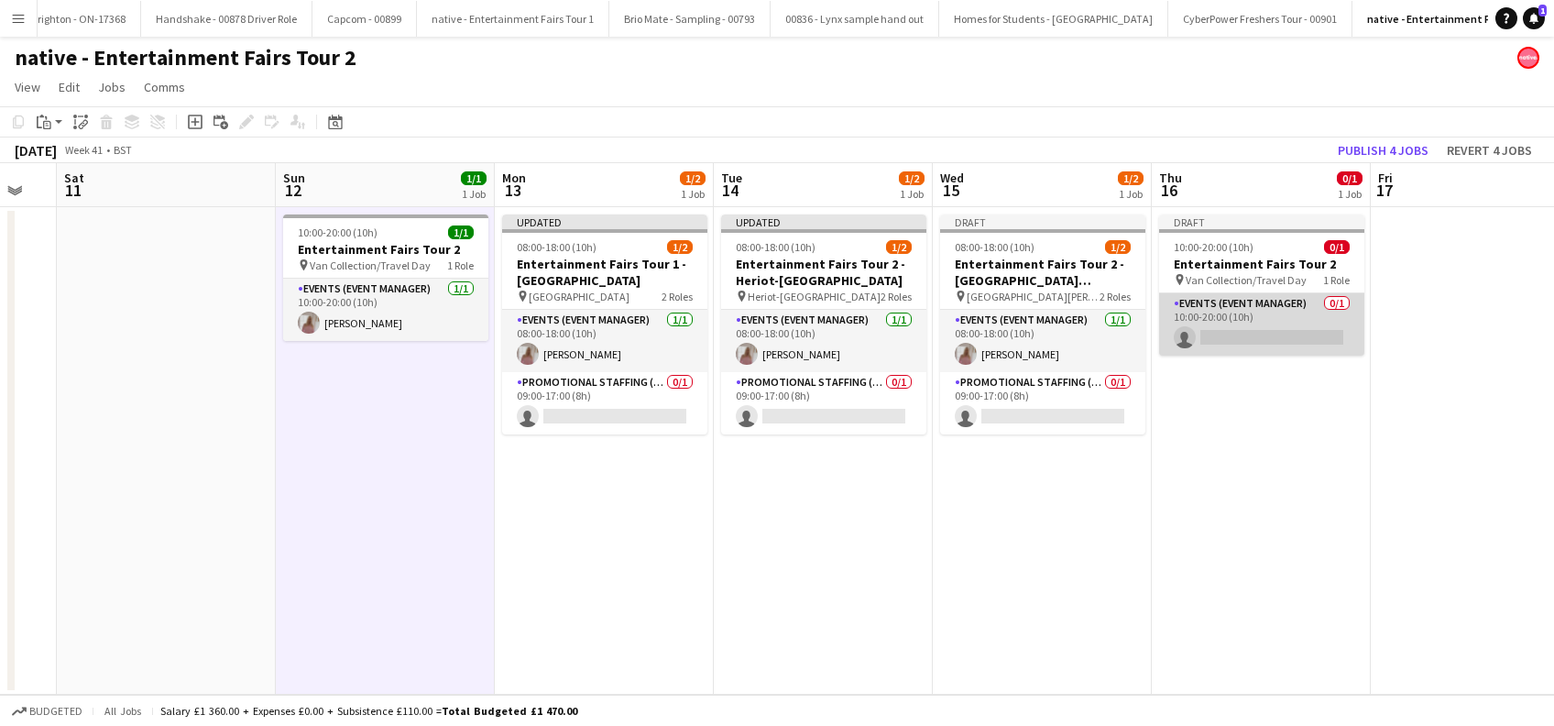
click at [1244, 344] on app-card-role "Events (Event Manager) 0/1 10:00-20:00 (10h) single-neutral-actions" at bounding box center [1261, 324] width 205 height 62
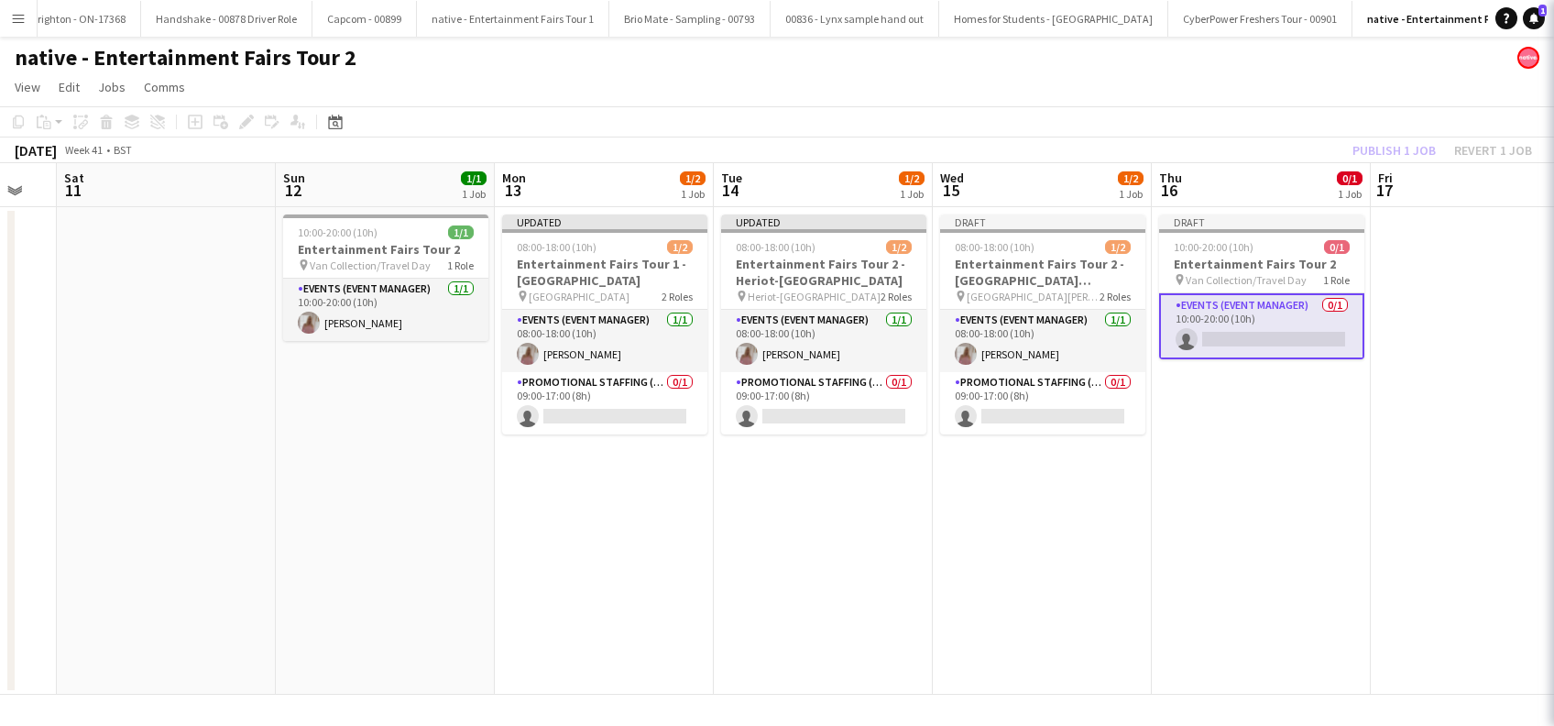
scroll to position [0, 818]
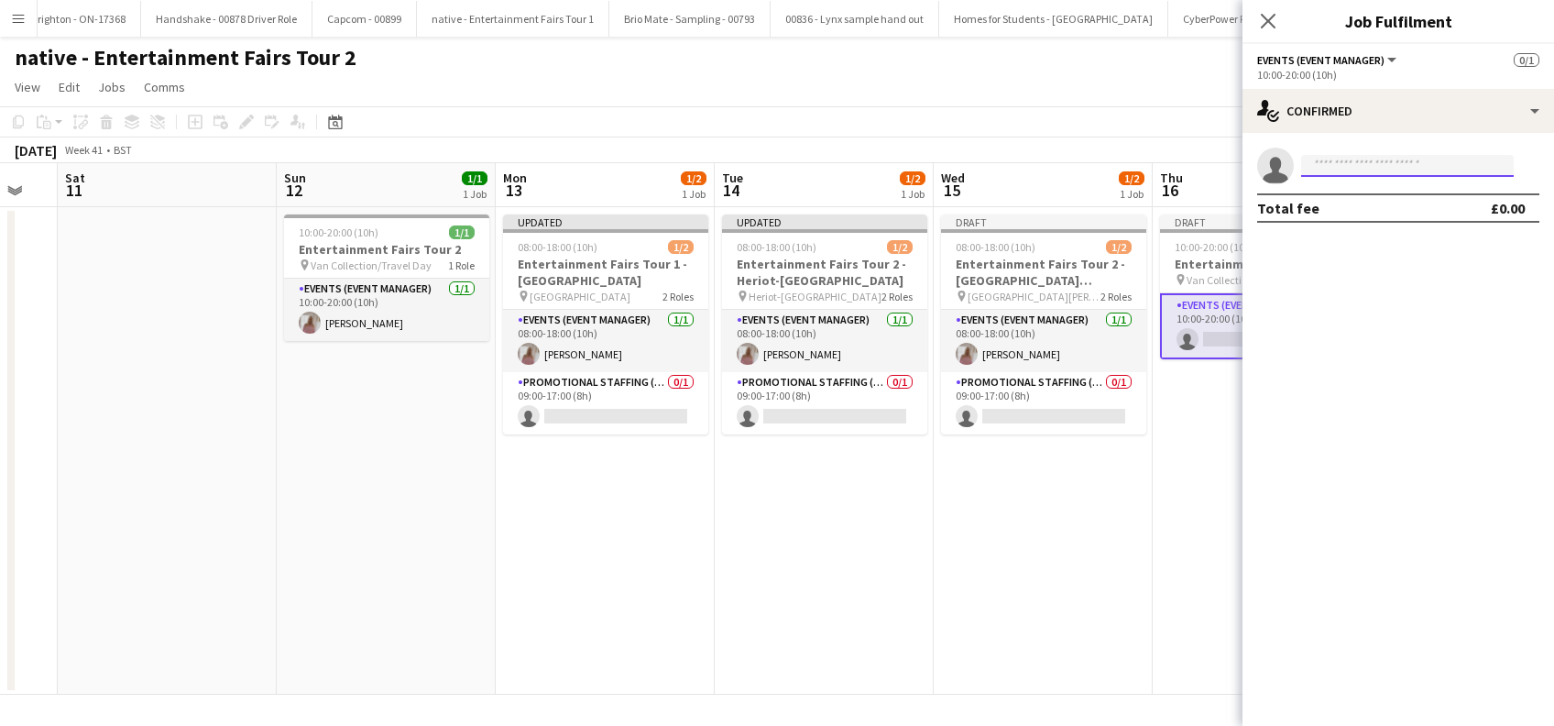
click at [1368, 165] on input at bounding box center [1407, 166] width 213 height 22
type input "******"
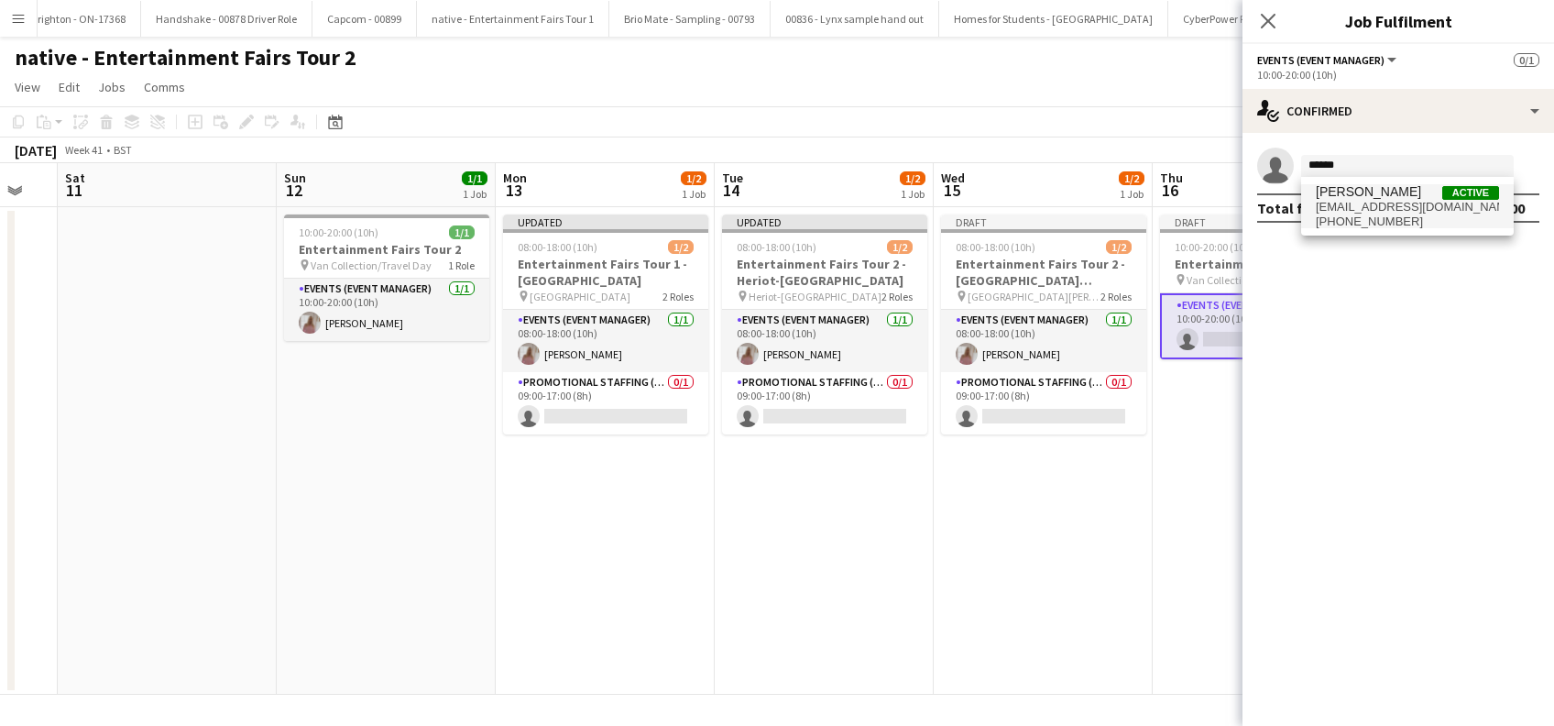
click at [1360, 203] on span "slearmonth76@hotmail.com" at bounding box center [1407, 207] width 183 height 15
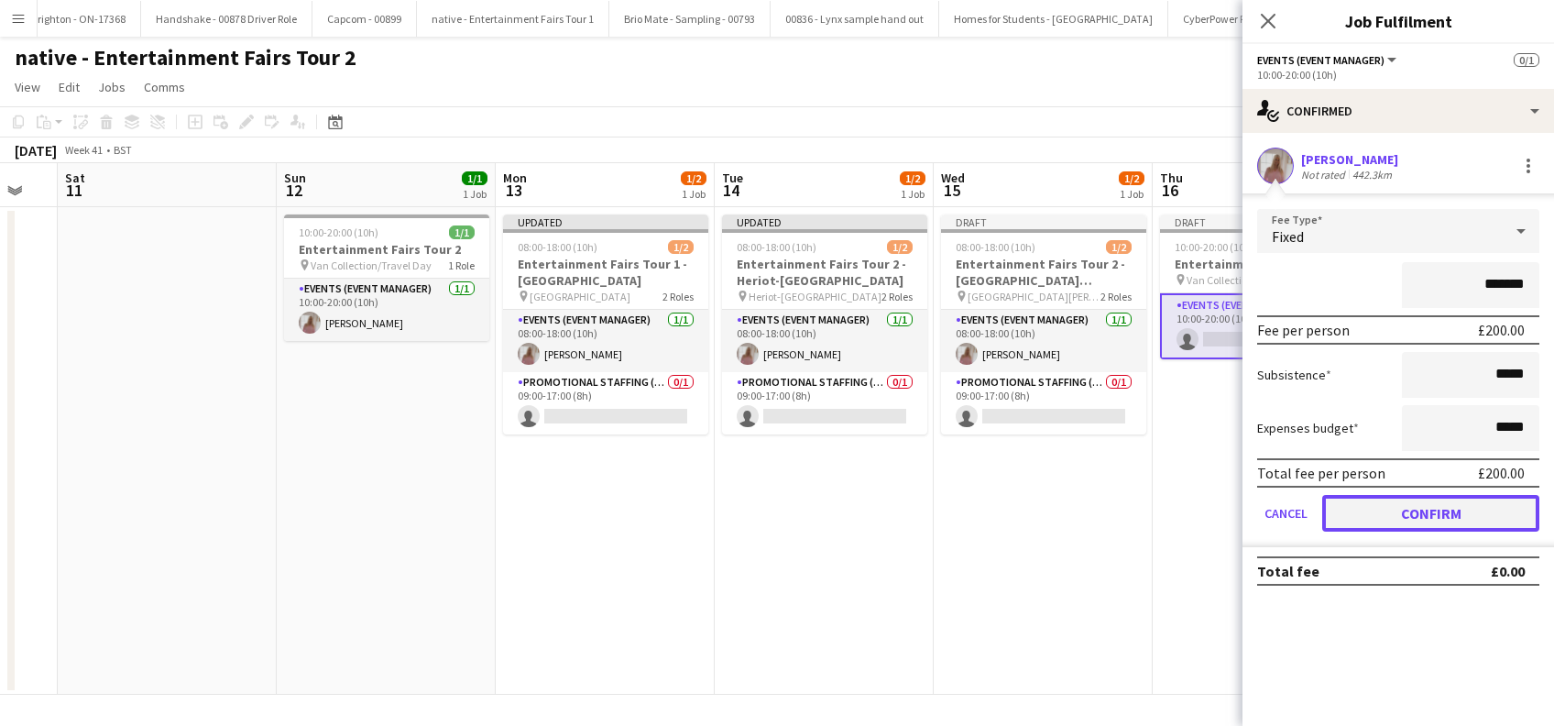
click at [1398, 512] on button "Confirm" at bounding box center [1430, 513] width 217 height 37
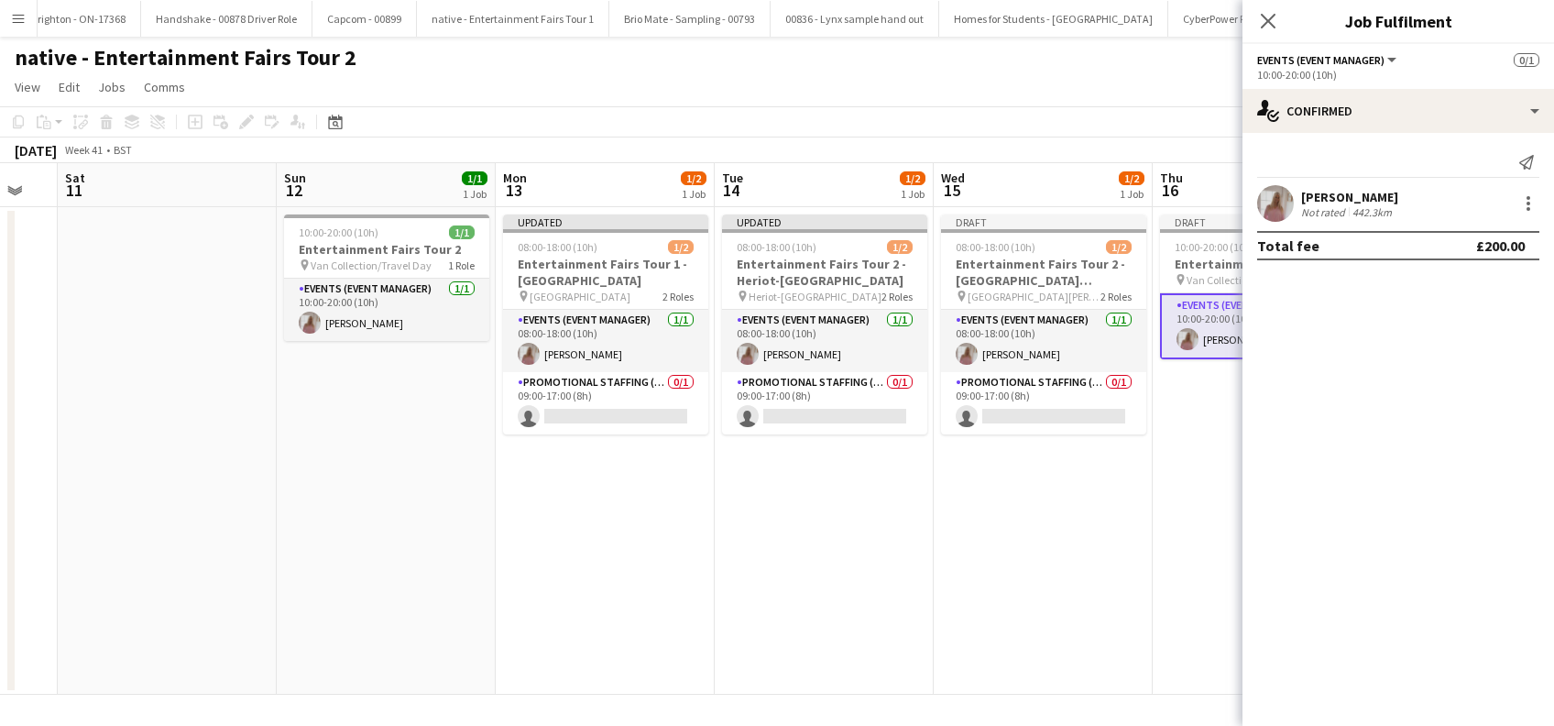
click at [1229, 510] on app-date-cell "Draft 10:00-20:00 (10h) 1/1 Entertainment Fairs Tour 2 pin Van Collection/Trave…" at bounding box center [1261, 450] width 219 height 487
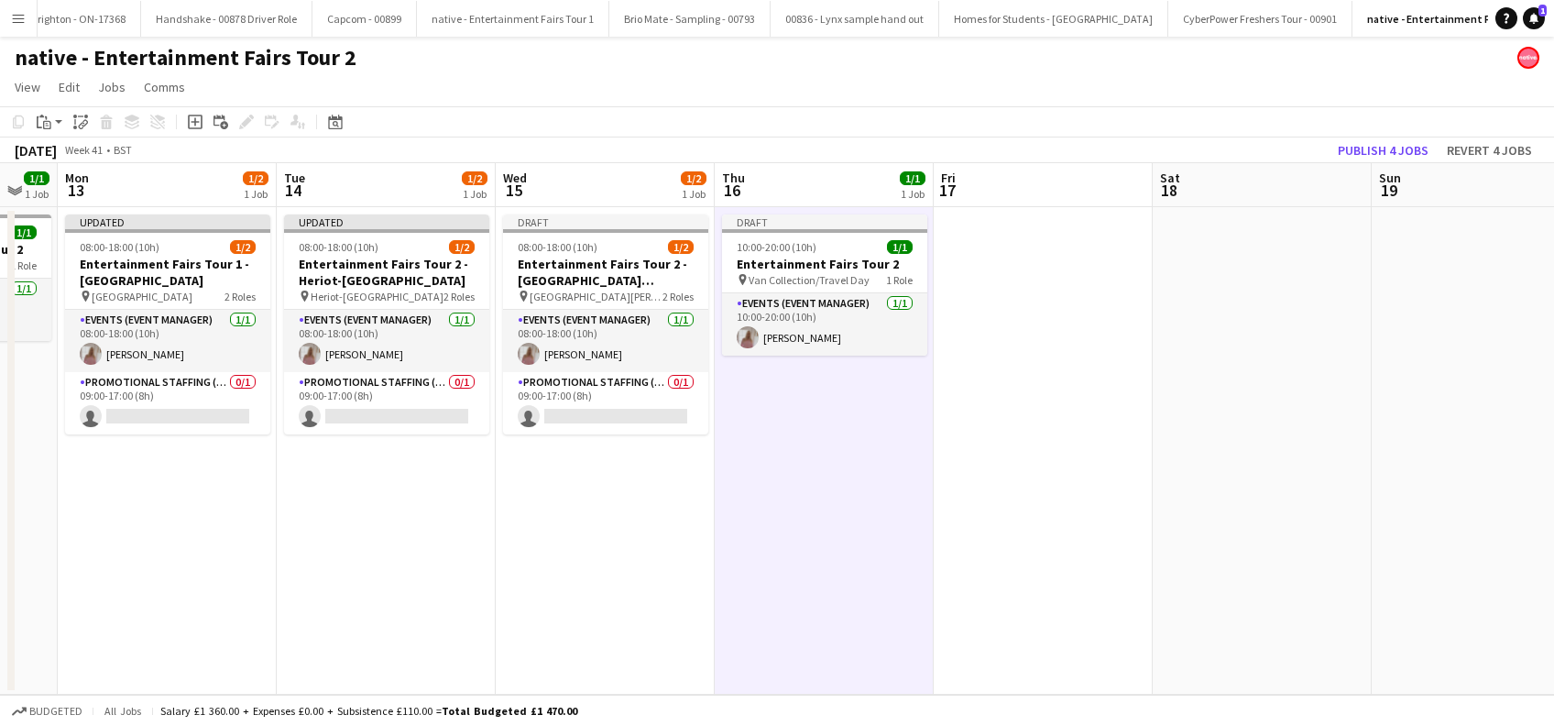
scroll to position [0, 664]
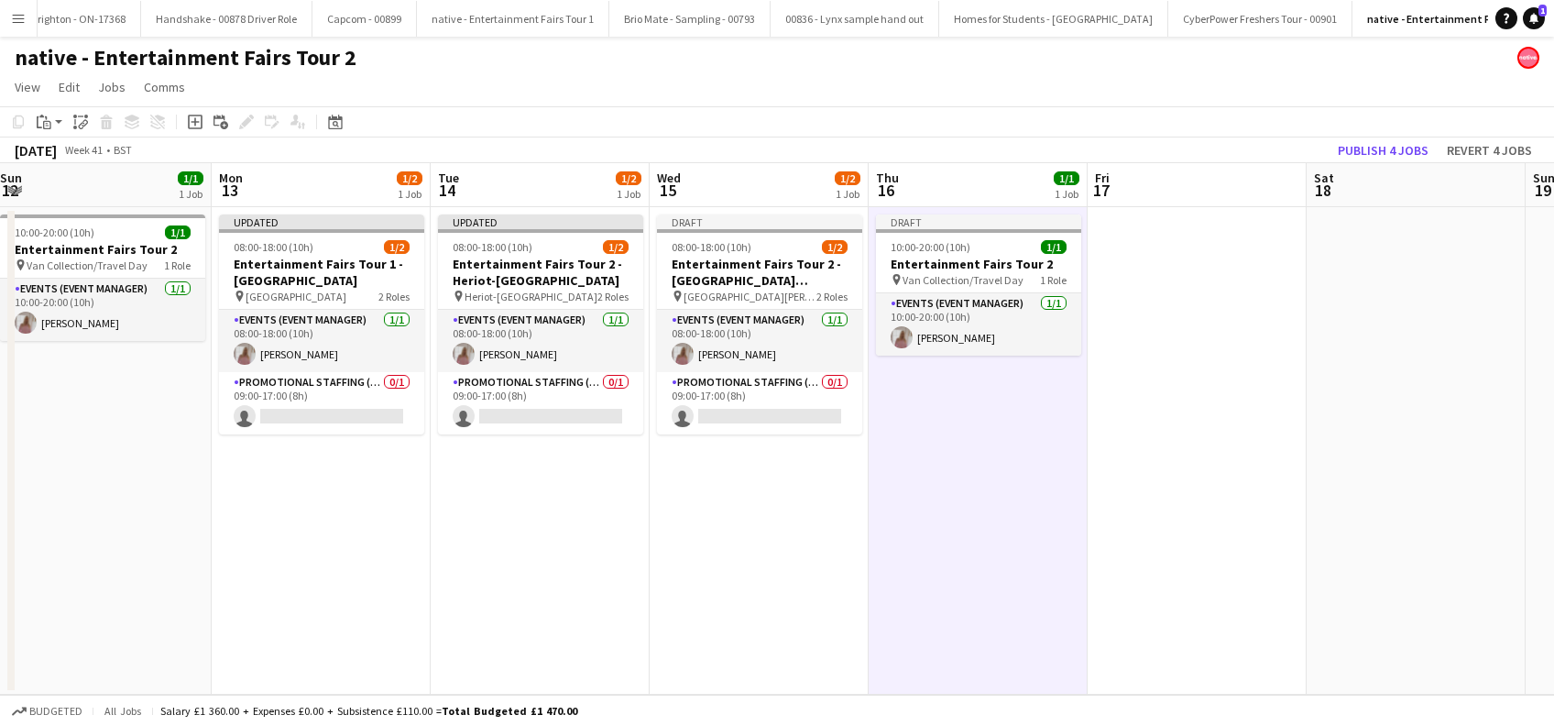
drag, startPoint x: 1165, startPoint y: 561, endPoint x: 1114, endPoint y: 558, distance: 51.4
click at [1115, 564] on app-calendar-viewport "Thu 9 Fri 10 Sat 11 Sun 12 1/1 1 Job Mon 13 1/2 1 Job Tue 14 1/2 1 Job Wed 15 1…" at bounding box center [777, 428] width 1554 height 531
click at [1370, 143] on button "Publish 4 jobs" at bounding box center [1382, 150] width 105 height 24
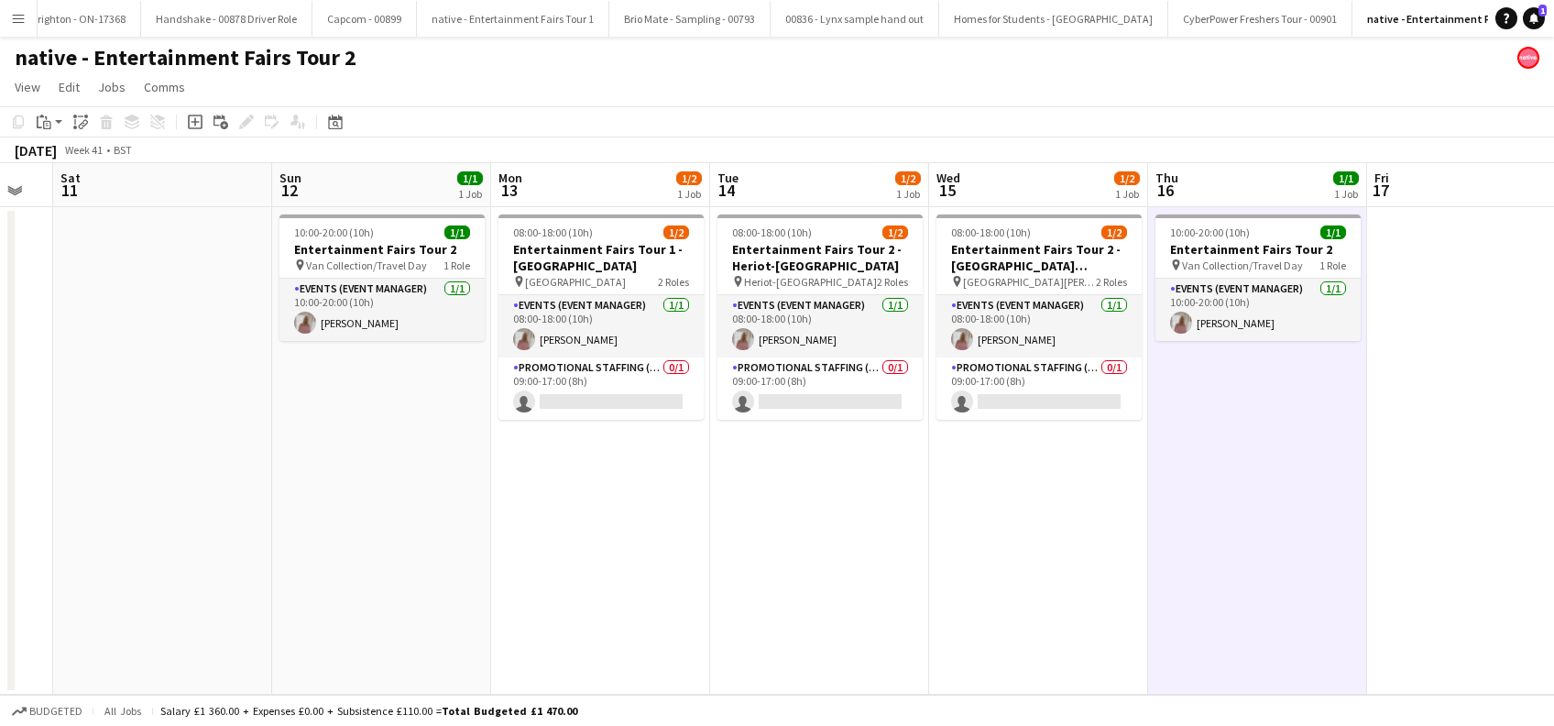
scroll to position [0, 529]
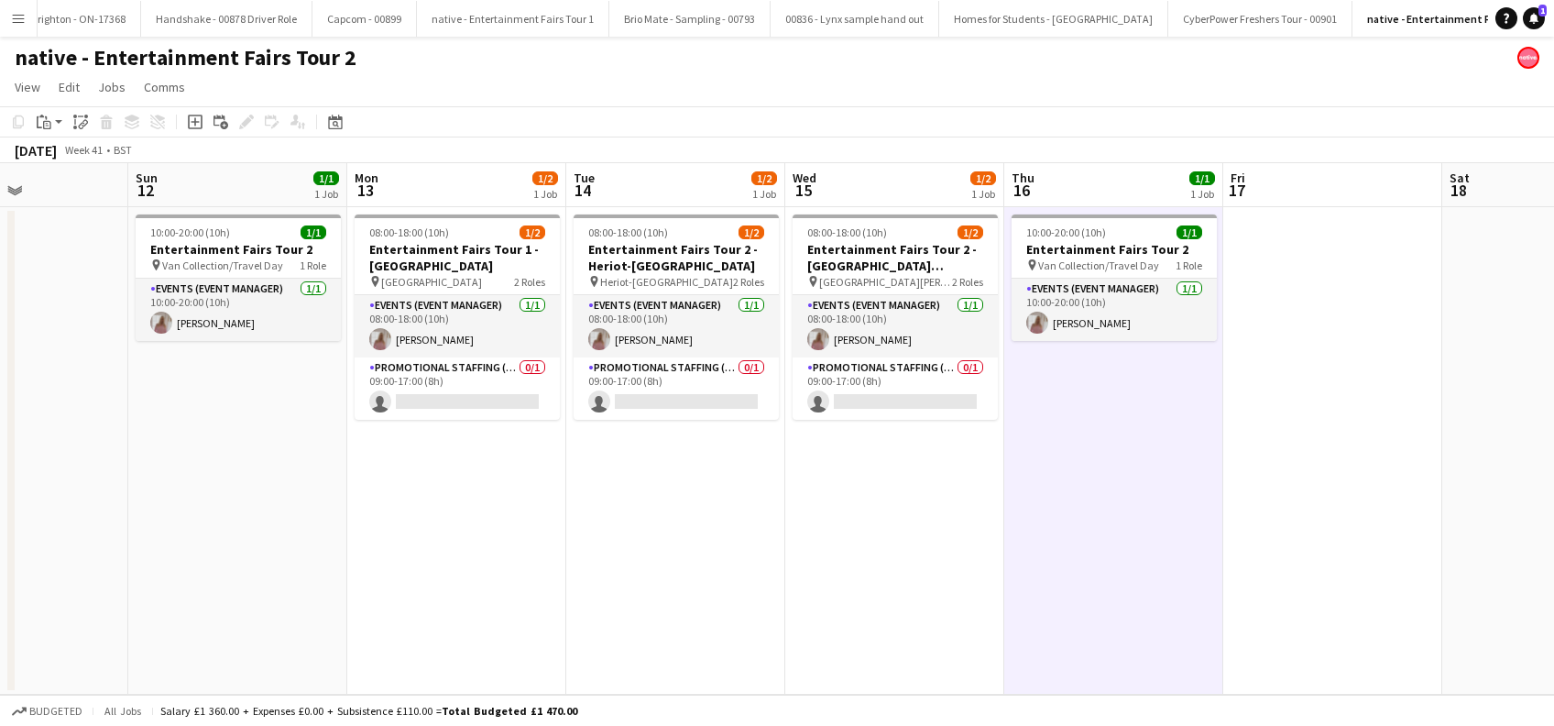
drag, startPoint x: 416, startPoint y: 566, endPoint x: 770, endPoint y: 599, distance: 356.1
click at [770, 599] on app-calendar-viewport "Thu 9 Fri 10 Sat 11 Sun 12 1/1 1 Job Mon 13 1/2 1 Job Tue 14 1/2 1 Job Wed 15 1…" at bounding box center [777, 428] width 1554 height 531
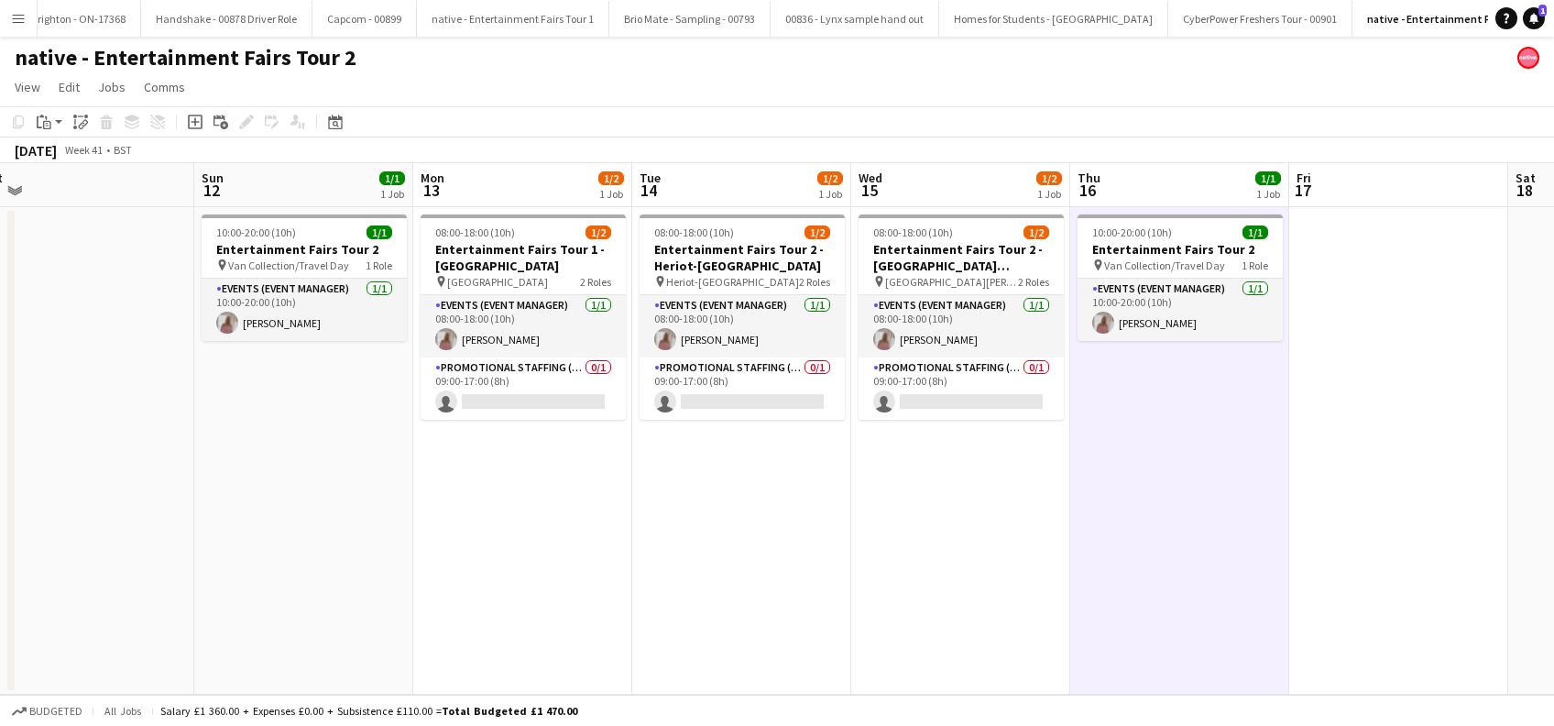
scroll to position [0, 691]
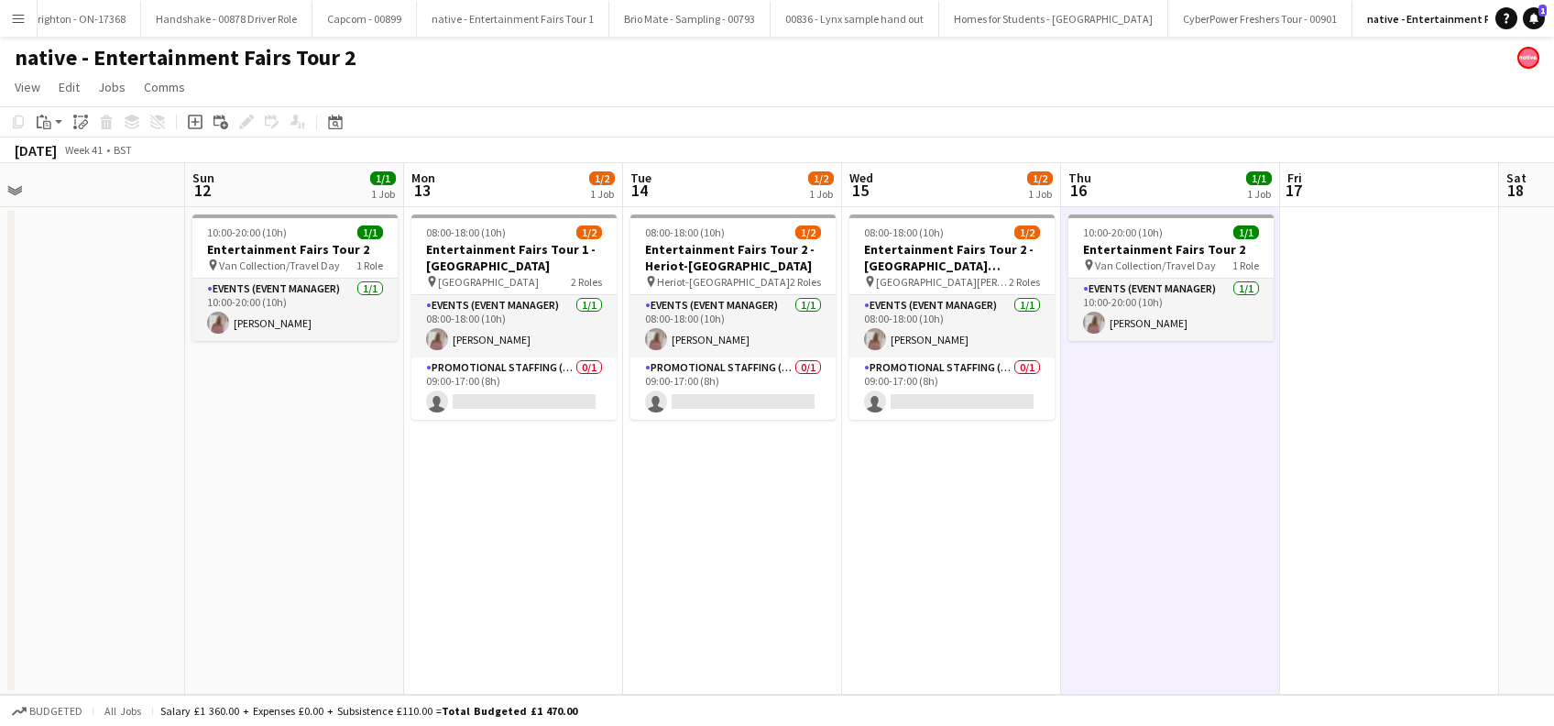
drag, startPoint x: 449, startPoint y: 584, endPoint x: 286, endPoint y: 573, distance: 163.4
click at [288, 579] on app-calendar-viewport "Wed 8 Thu 9 Fri 10 Sat 11 Sun 12 1/1 1 Job Mon 13 1/2 1 Job Tue 14 1/2 1 Job We…" at bounding box center [777, 428] width 1554 height 531
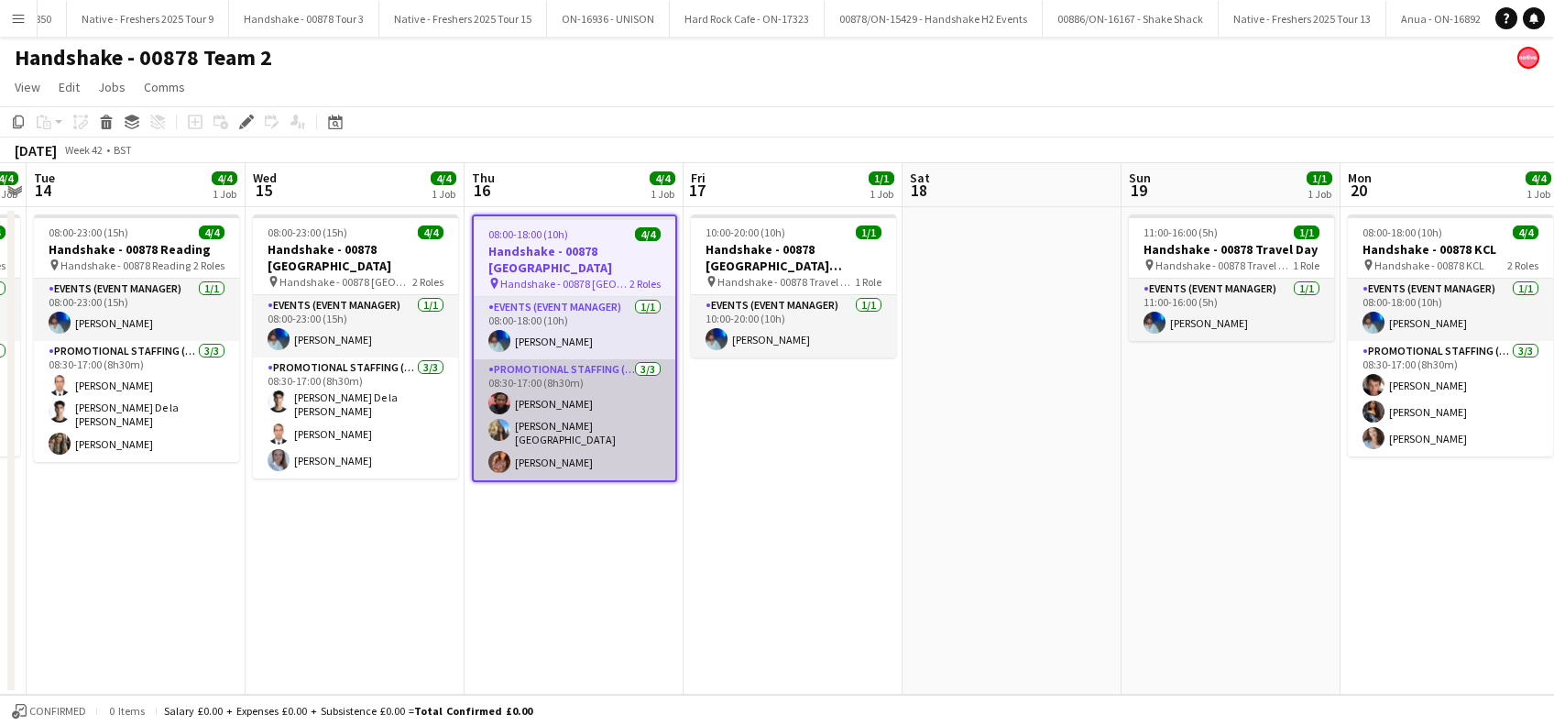
click at [593, 413] on app-card-role "Promotional Staffing (Brand Ambassadors) 3/3 08:30-17:00 (8h30m) Emmanuel Orhew…" at bounding box center [575, 419] width 202 height 121
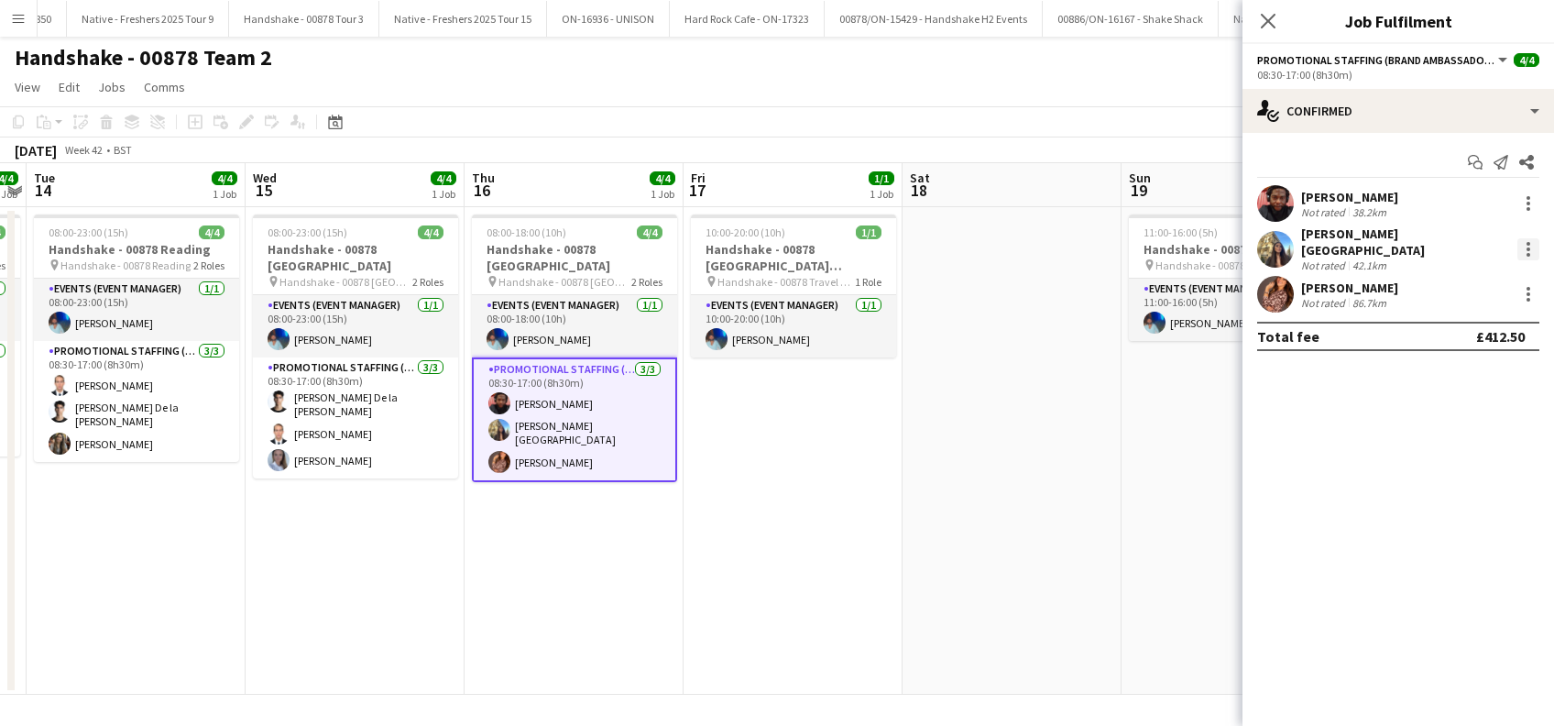
click at [1527, 247] on div at bounding box center [1528, 249] width 4 height 4
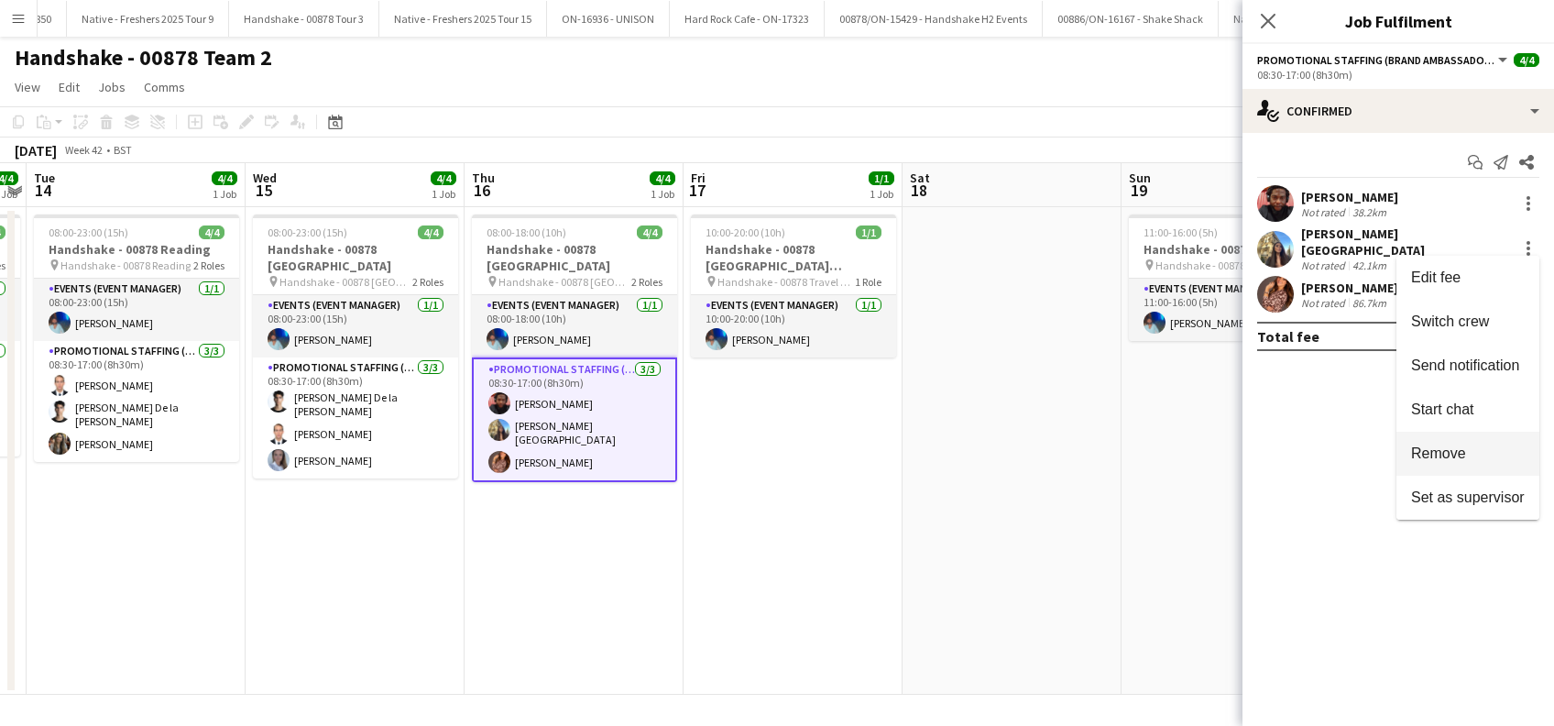
click at [1424, 446] on span "Remove" at bounding box center [1438, 453] width 55 height 16
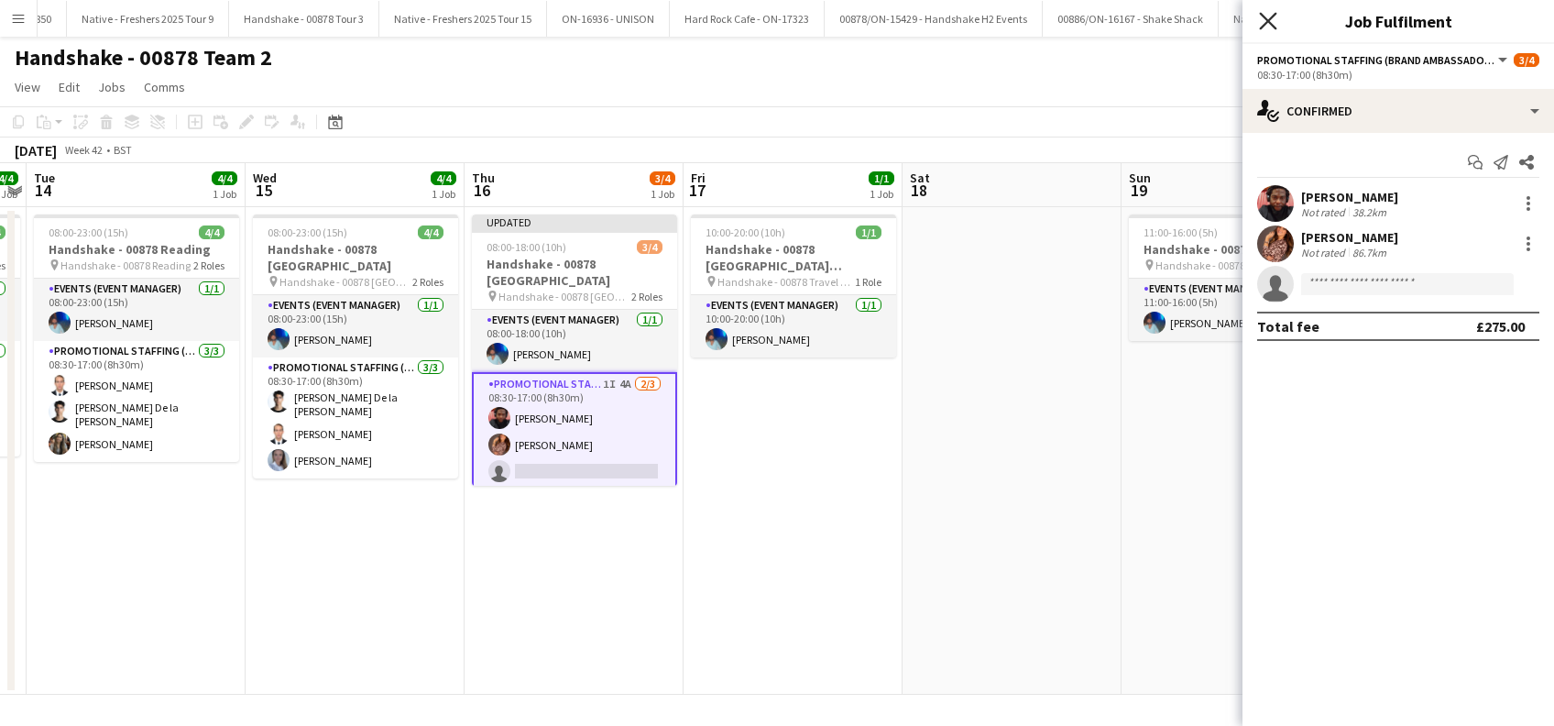
click at [1265, 18] on icon at bounding box center [1267, 20] width 17 height 17
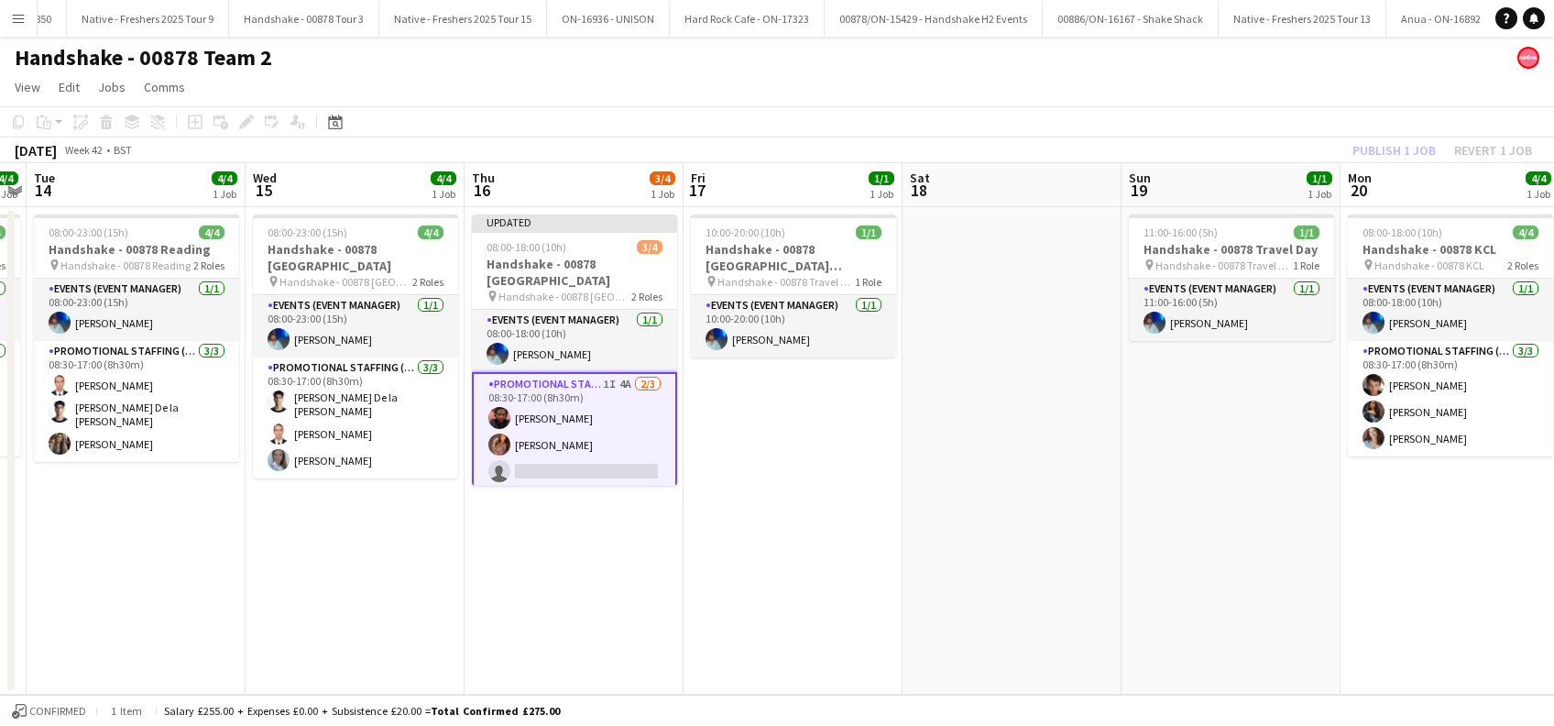
click at [945, 425] on app-date-cell at bounding box center [1011, 450] width 219 height 487
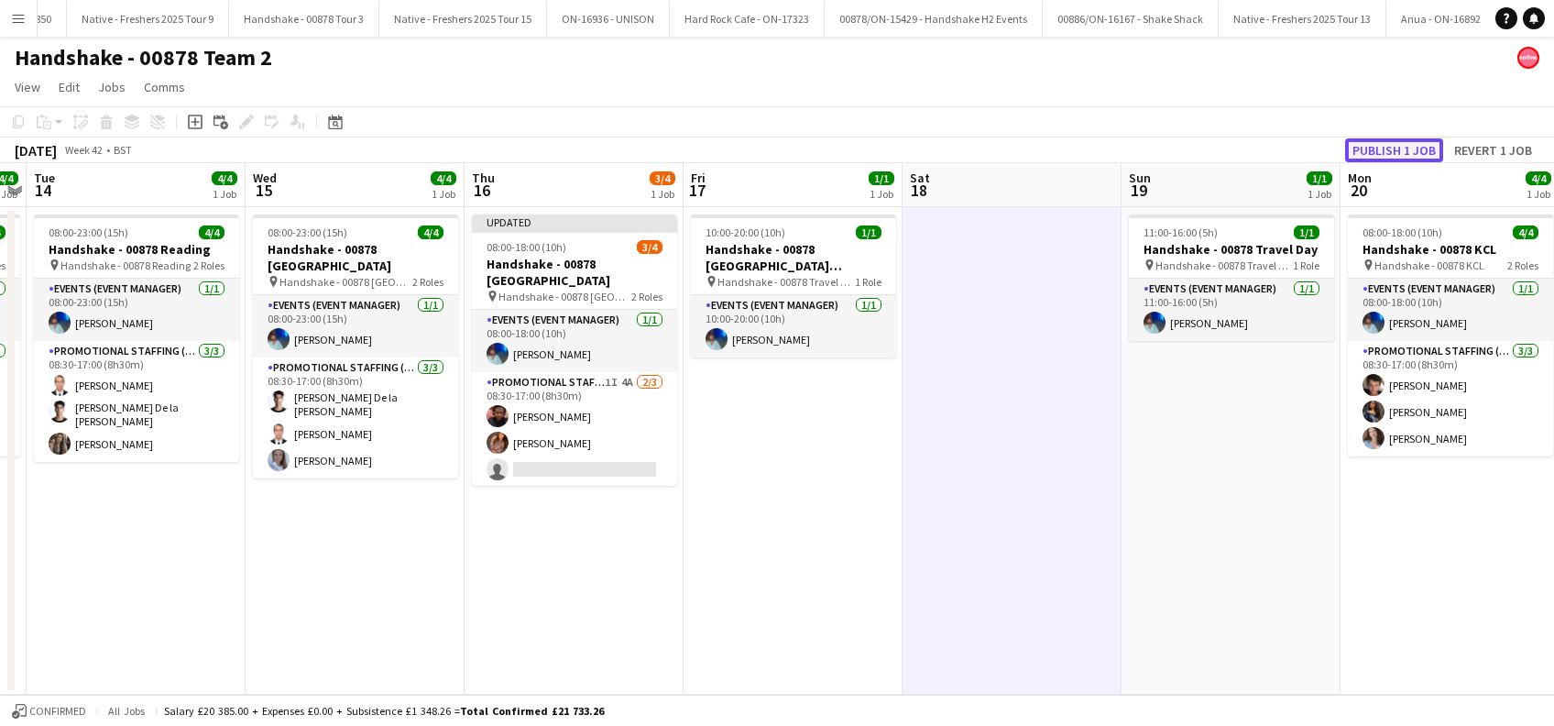
click at [1376, 148] on button "Publish 1 job" at bounding box center [1394, 150] width 98 height 24
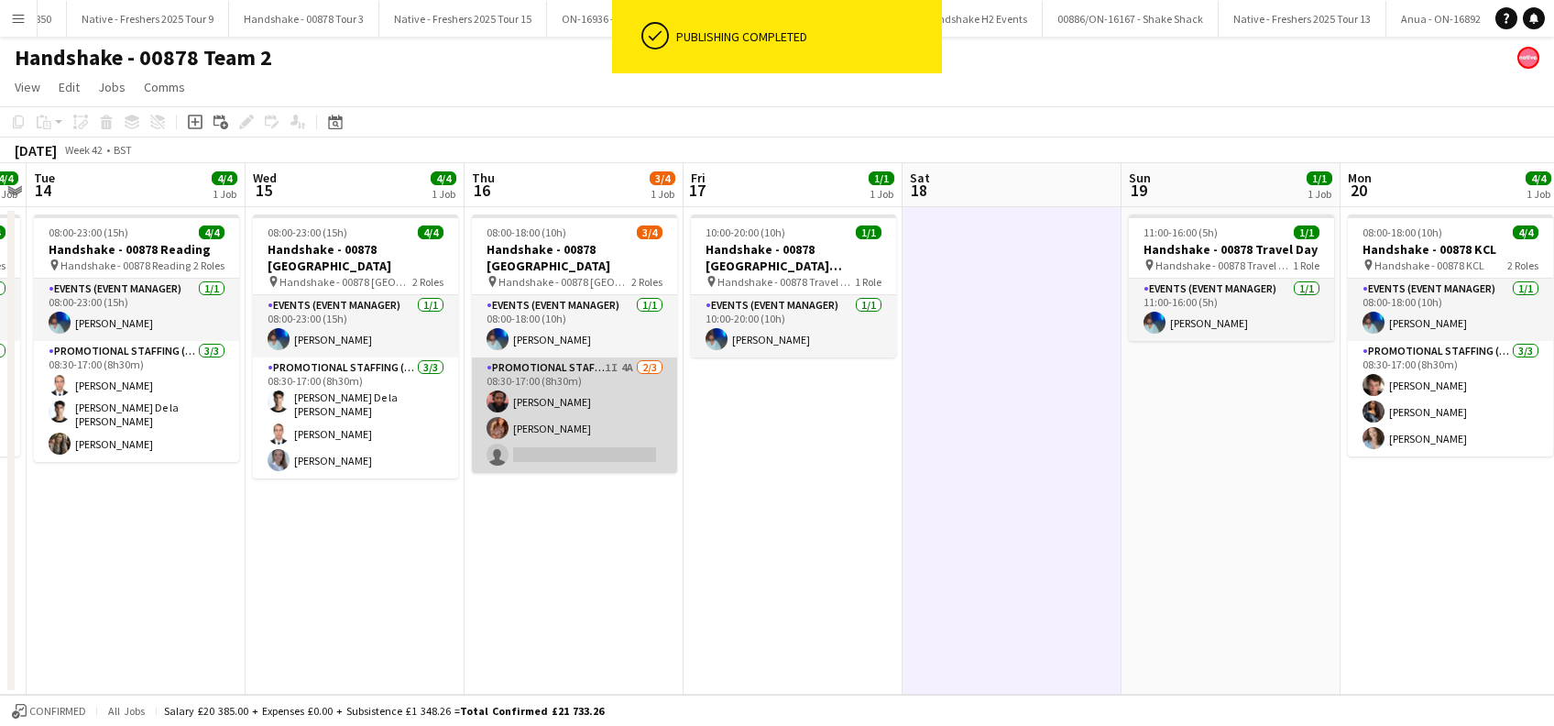
click at [560, 438] on app-card-role "Promotional Staffing (Brand Ambassadors) 1I 4A 2/3 08:30-17:00 (8h30m) Emmanuel…" at bounding box center [574, 414] width 205 height 115
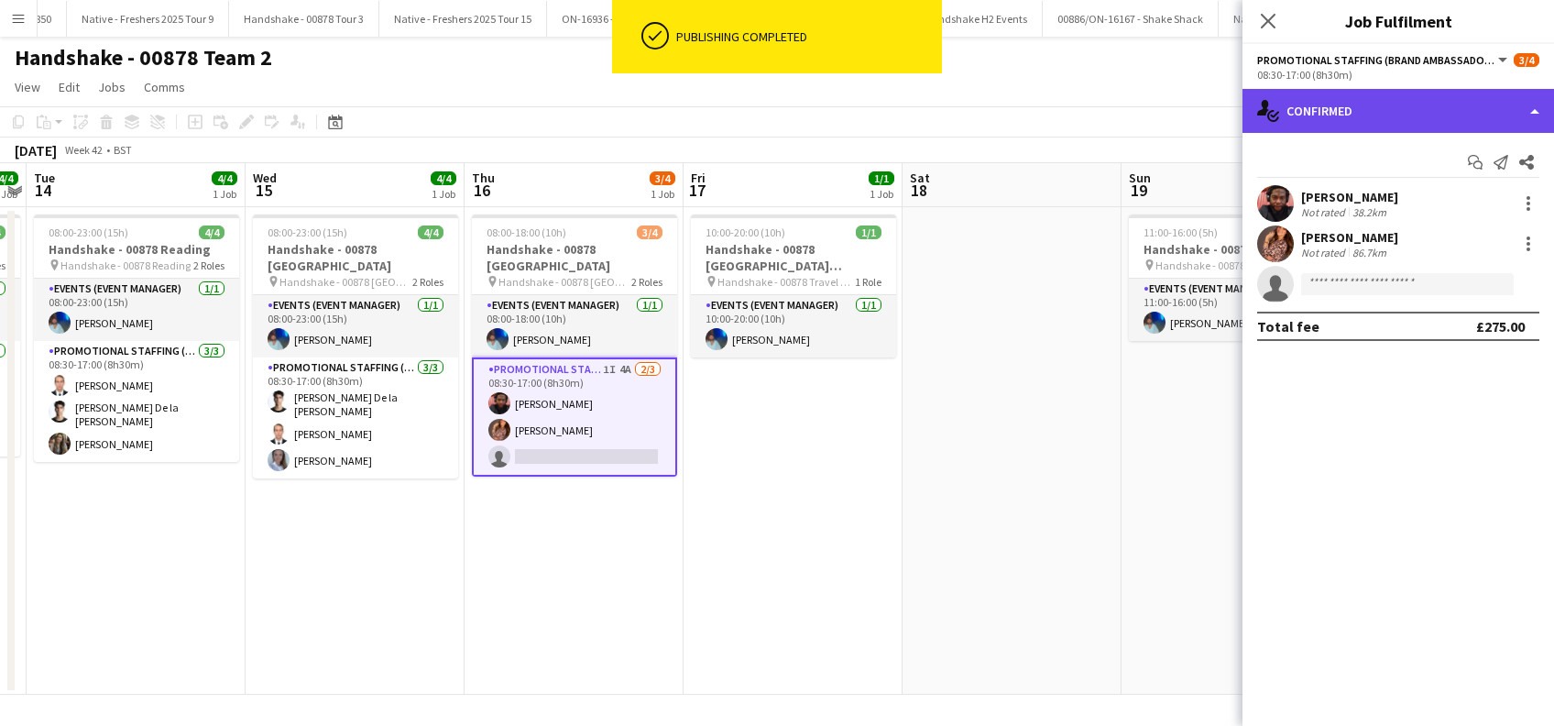
click at [1388, 94] on div "single-neutral-actions-check-2 Confirmed" at bounding box center [1397, 111] width 311 height 44
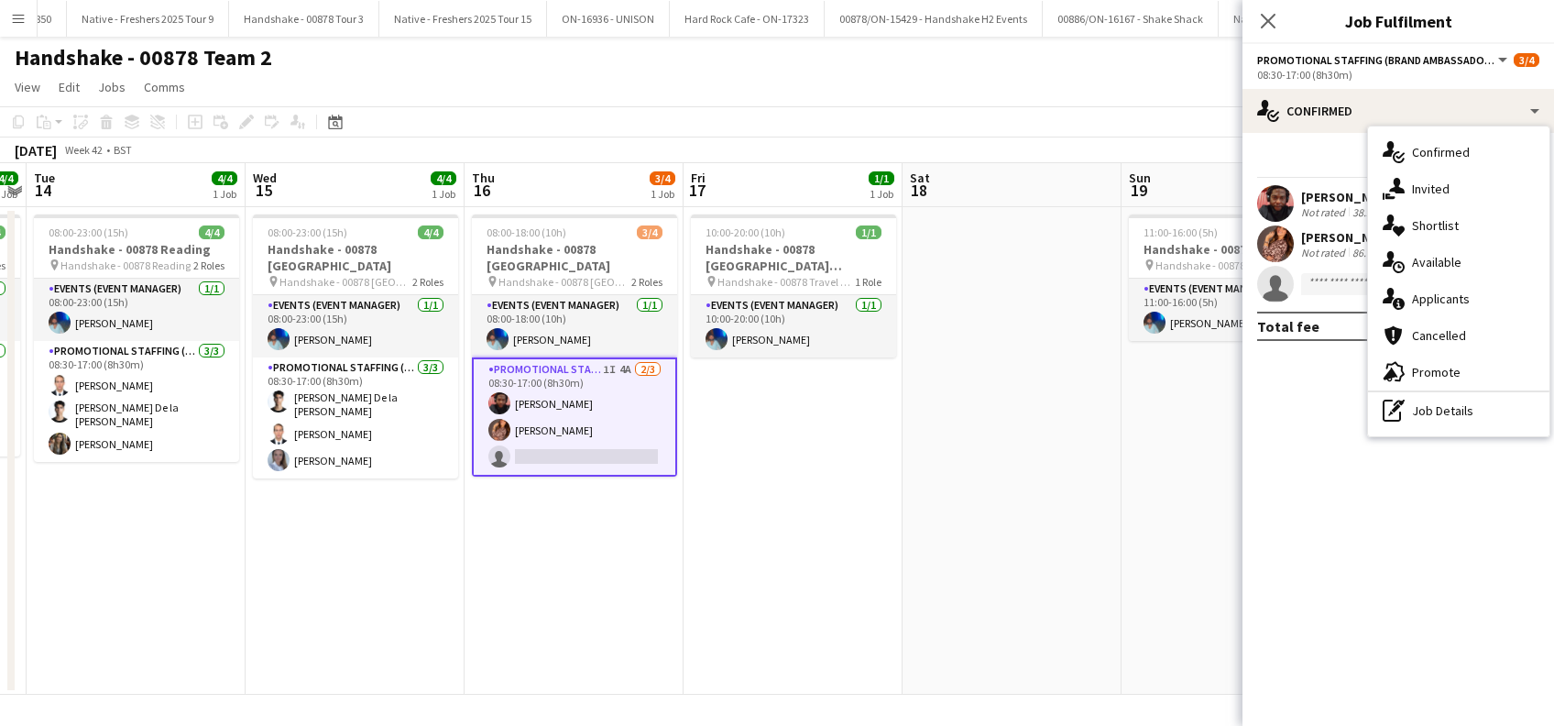
click at [1451, 300] on span "Applicants" at bounding box center [1441, 298] width 58 height 16
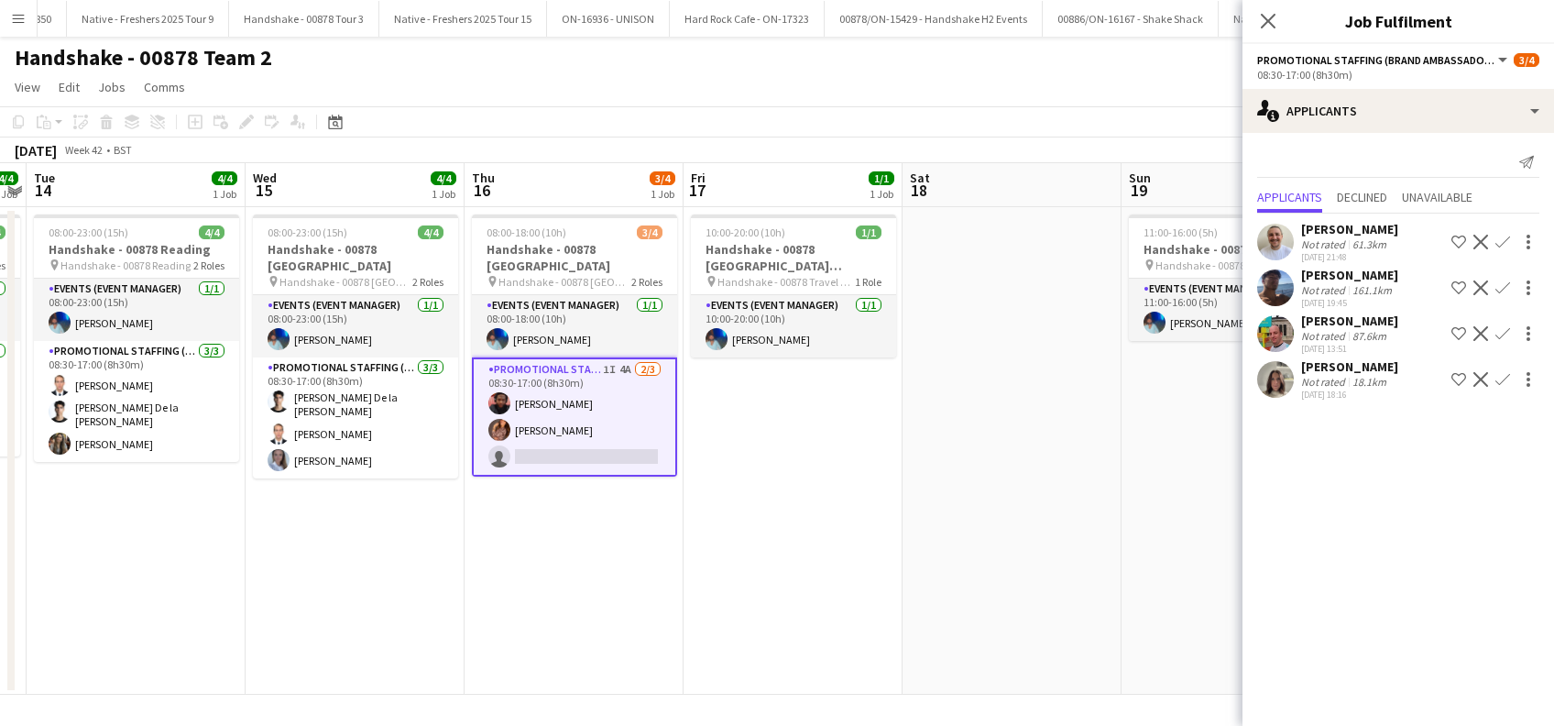
click at [1324, 371] on div "Michelle Quincey" at bounding box center [1349, 366] width 97 height 16
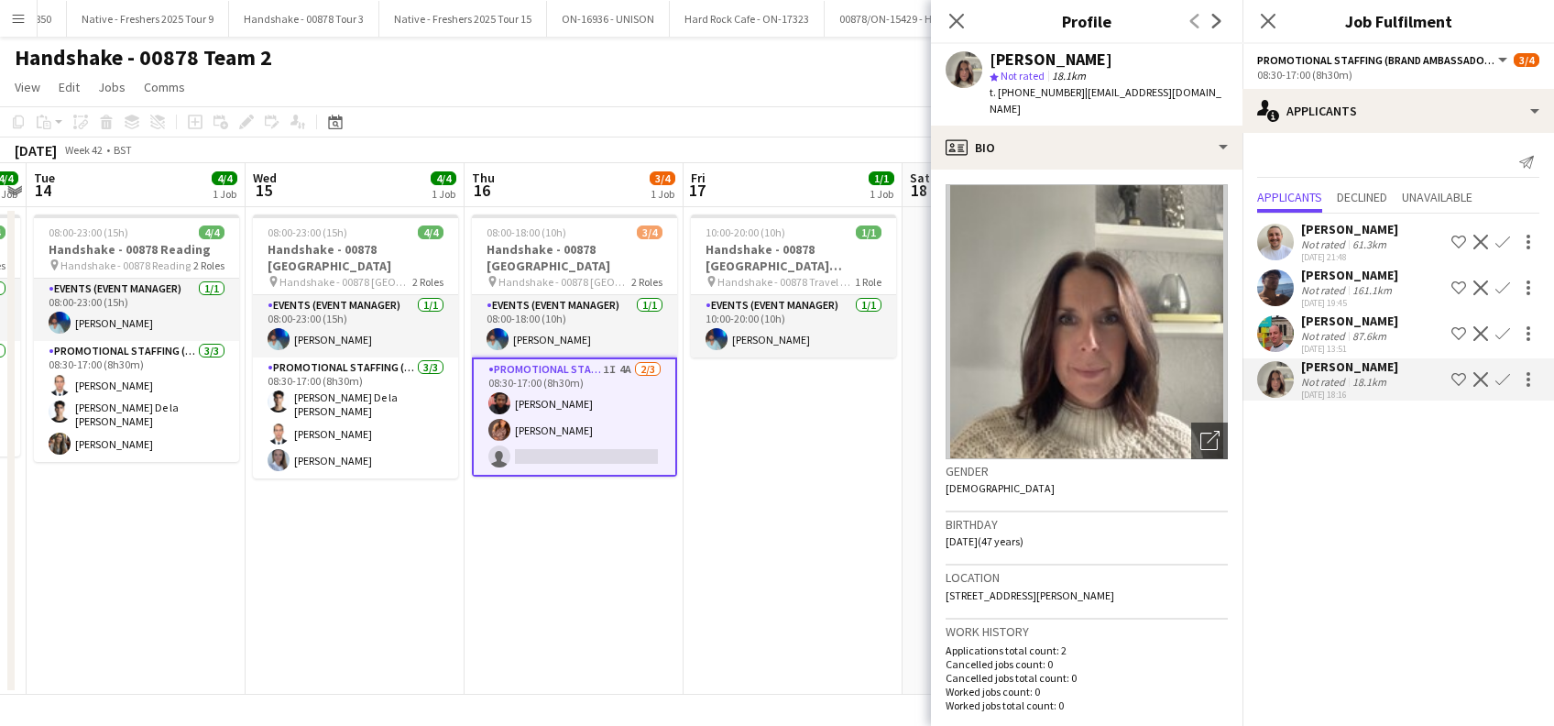
click at [1348, 277] on div "Ryan Meade" at bounding box center [1349, 275] width 97 height 16
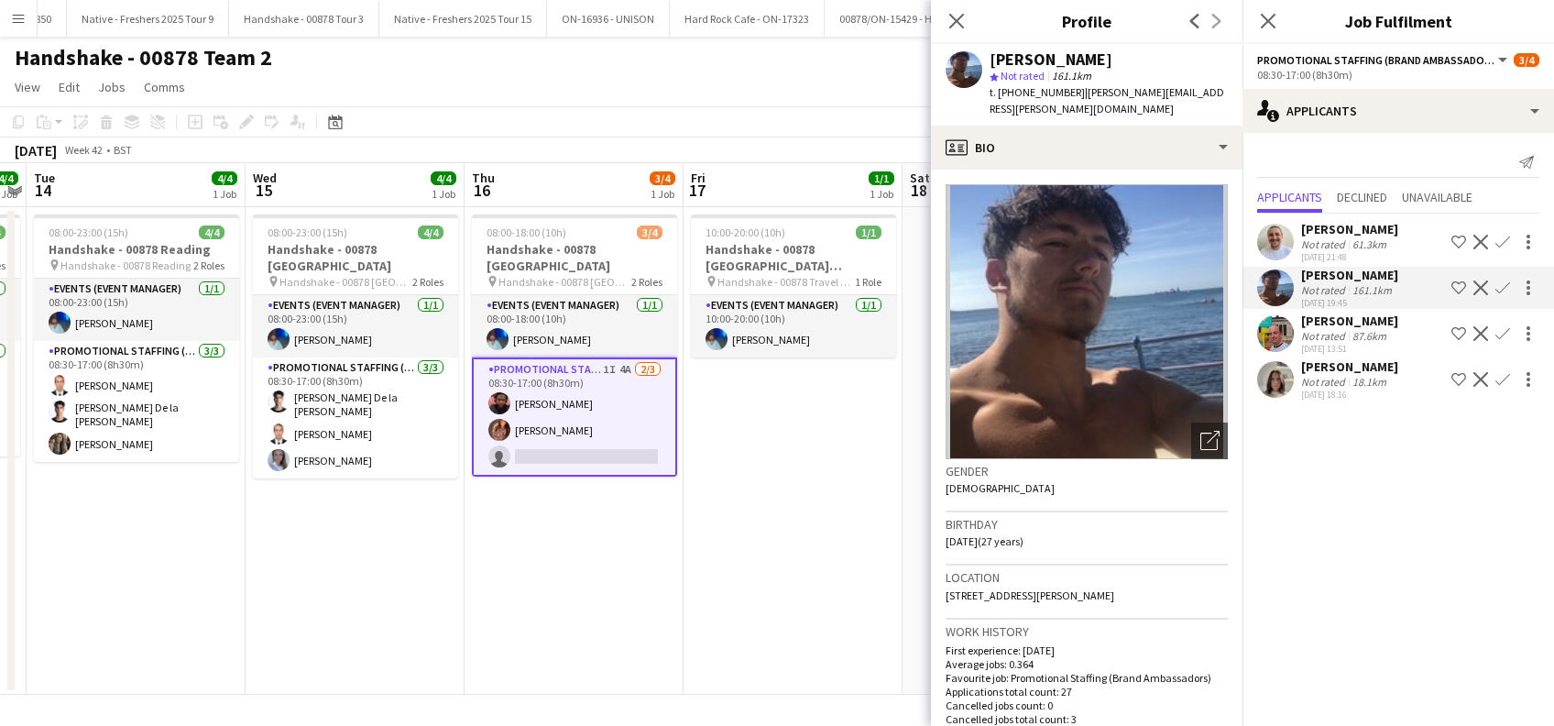
click at [1502, 283] on app-icon "Confirm" at bounding box center [1502, 287] width 15 height 15
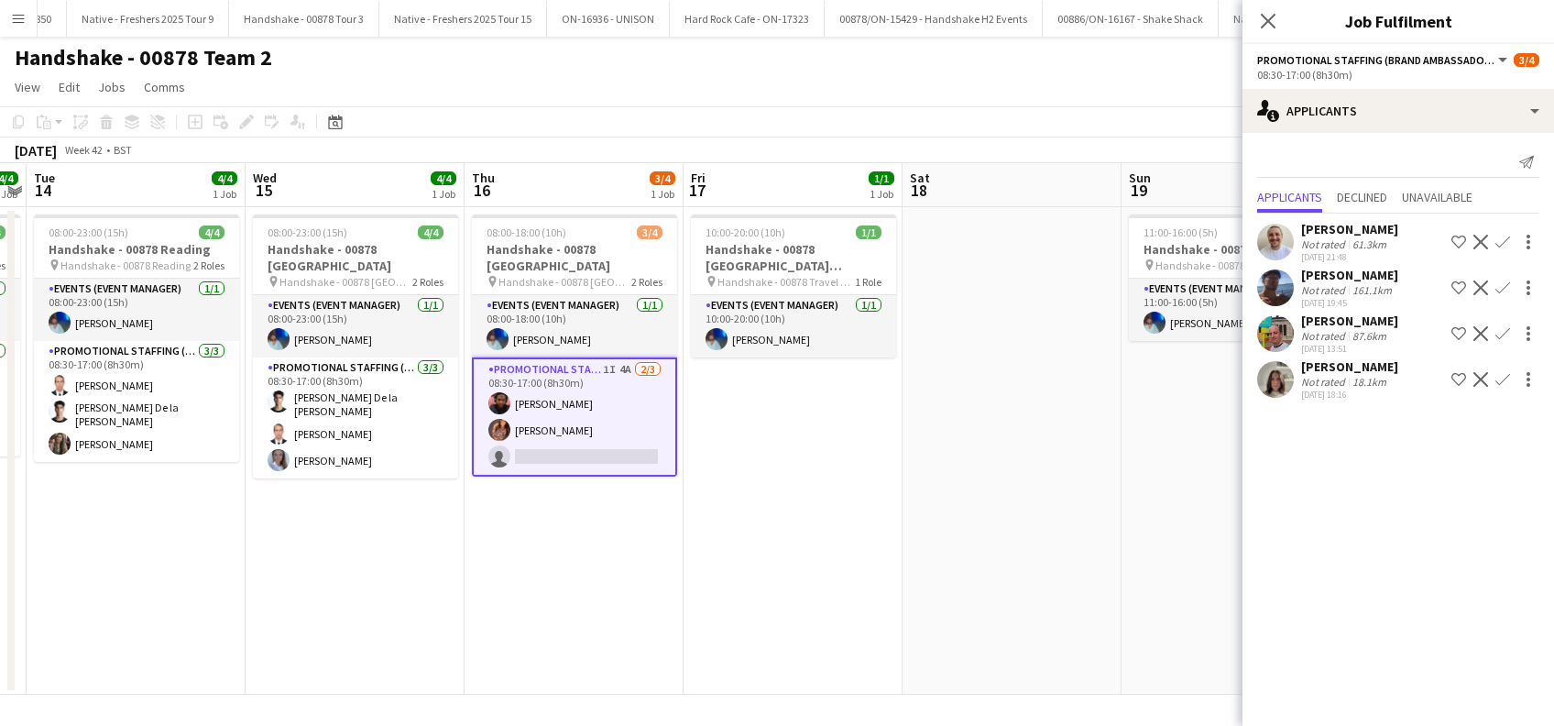
click at [1496, 293] on app-icon "Confirm" at bounding box center [1502, 287] width 15 height 15
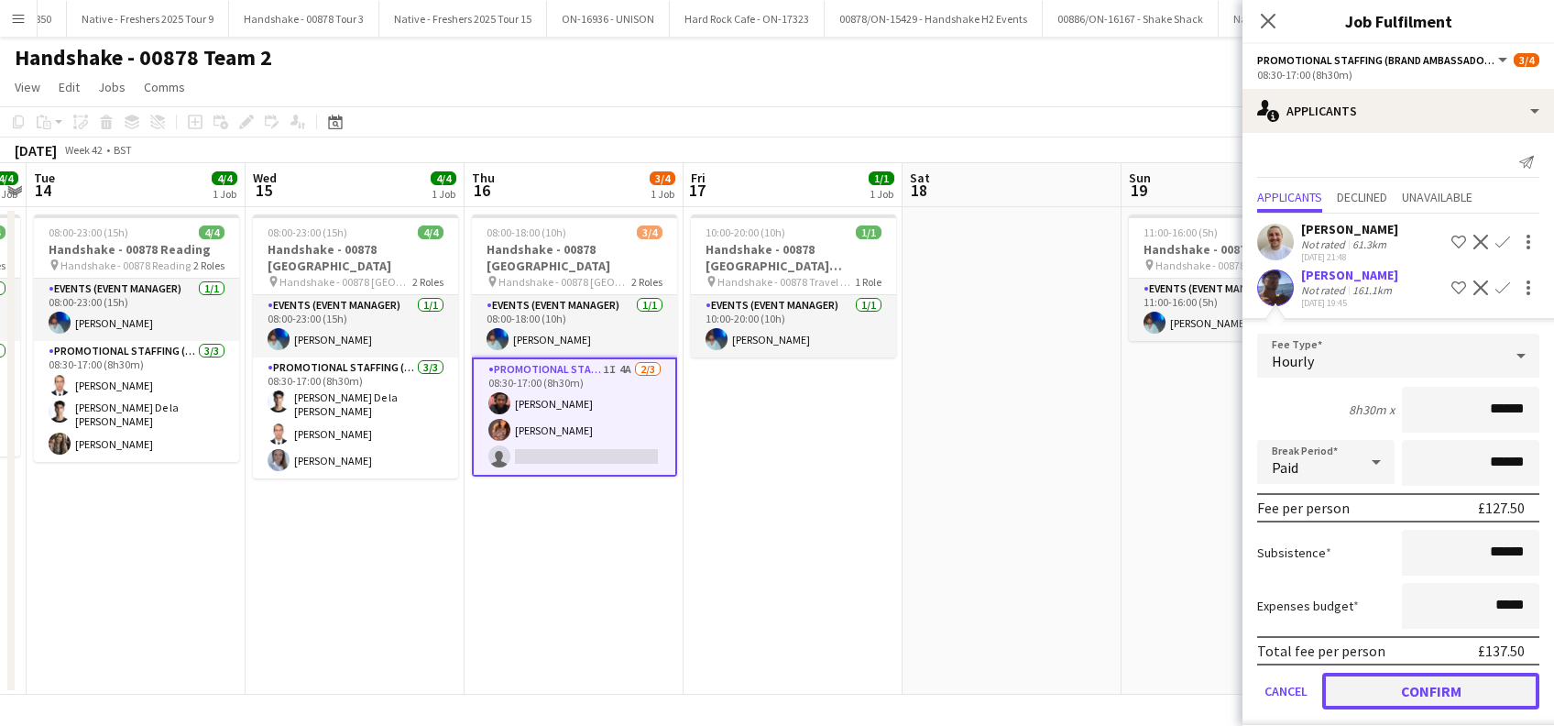
click at [1399, 696] on button "Confirm" at bounding box center [1430, 690] width 217 height 37
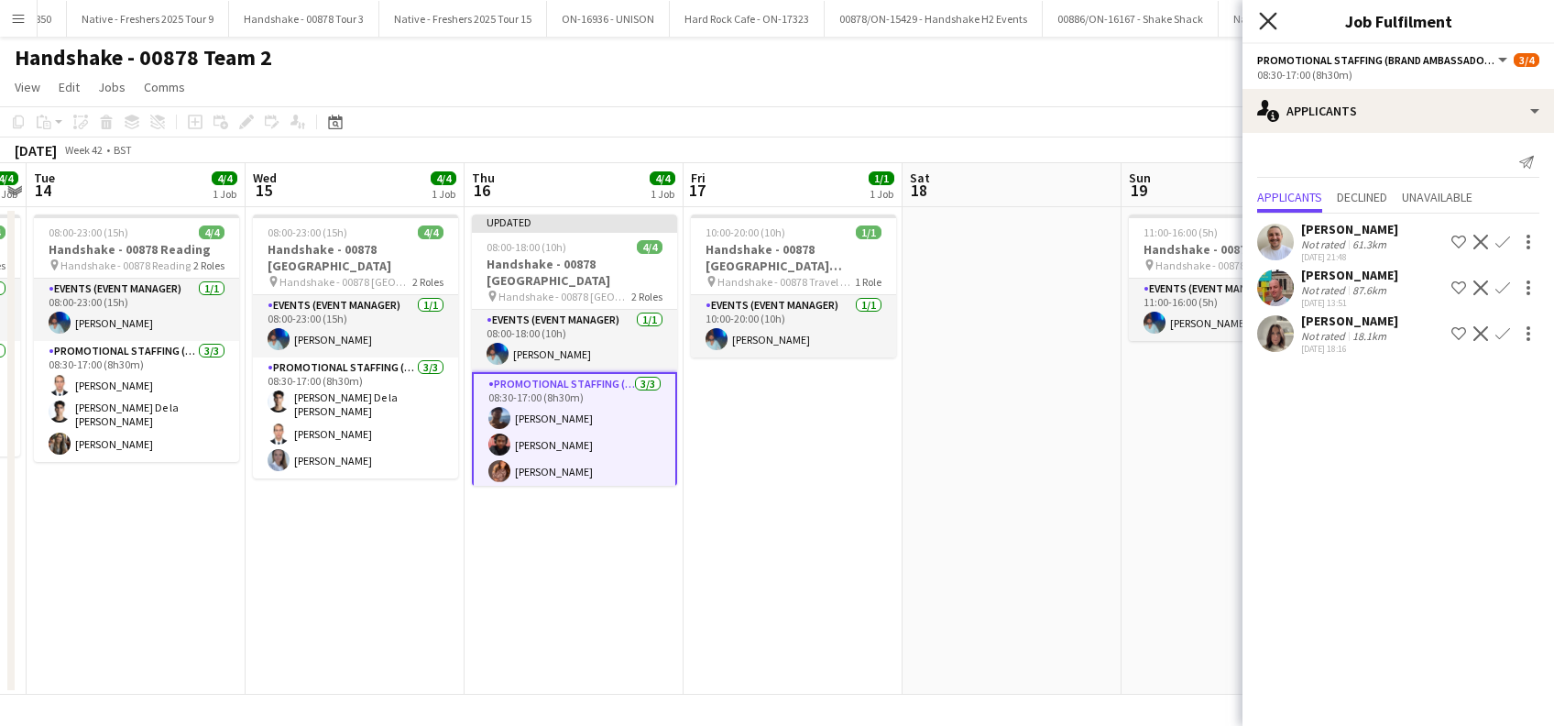
click at [1268, 23] on icon "Close pop-in" at bounding box center [1267, 20] width 17 height 17
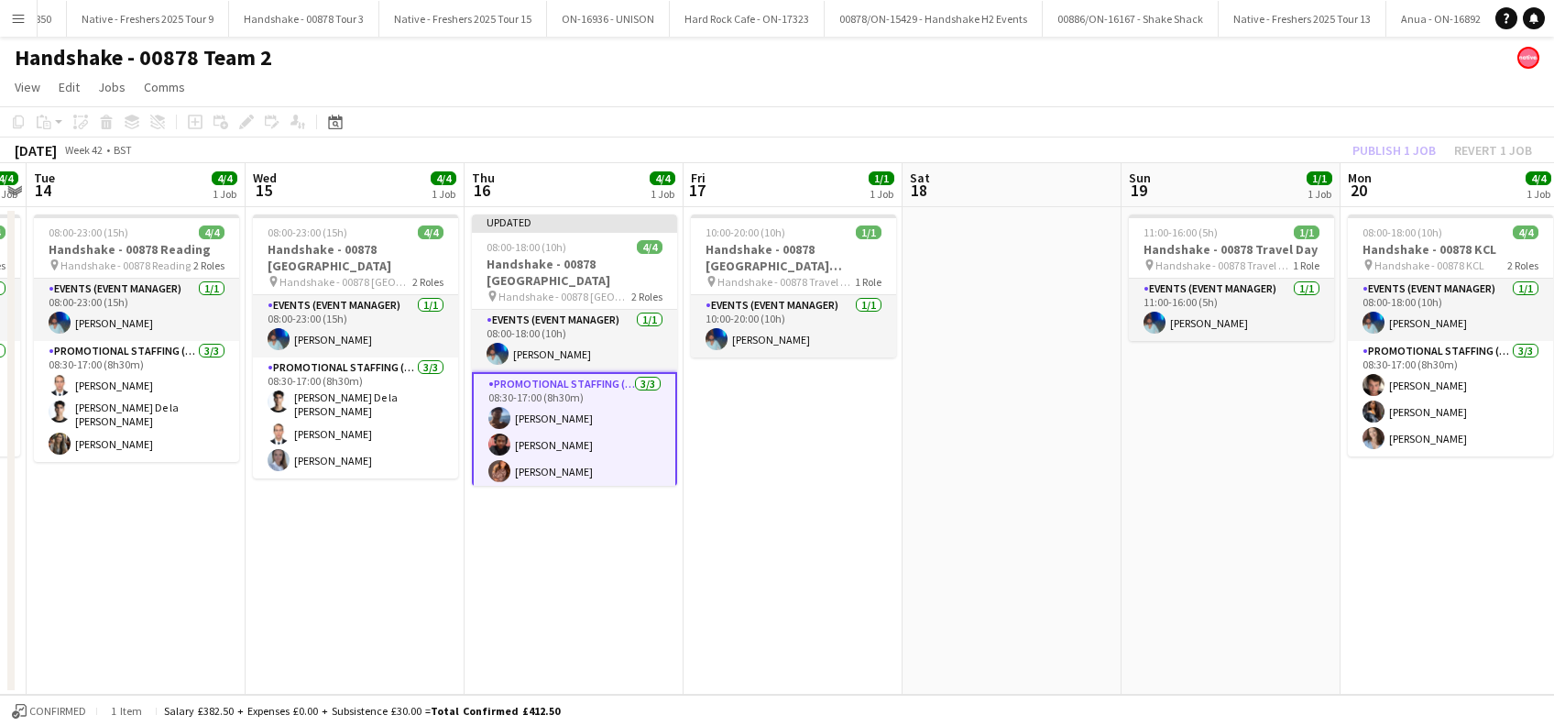
click at [1220, 359] on app-date-cell "11:00-16:00 (5h) 1/1 Handshake - 00878 Travel Day pin Handshake - 00878 Travel …" at bounding box center [1230, 450] width 219 height 487
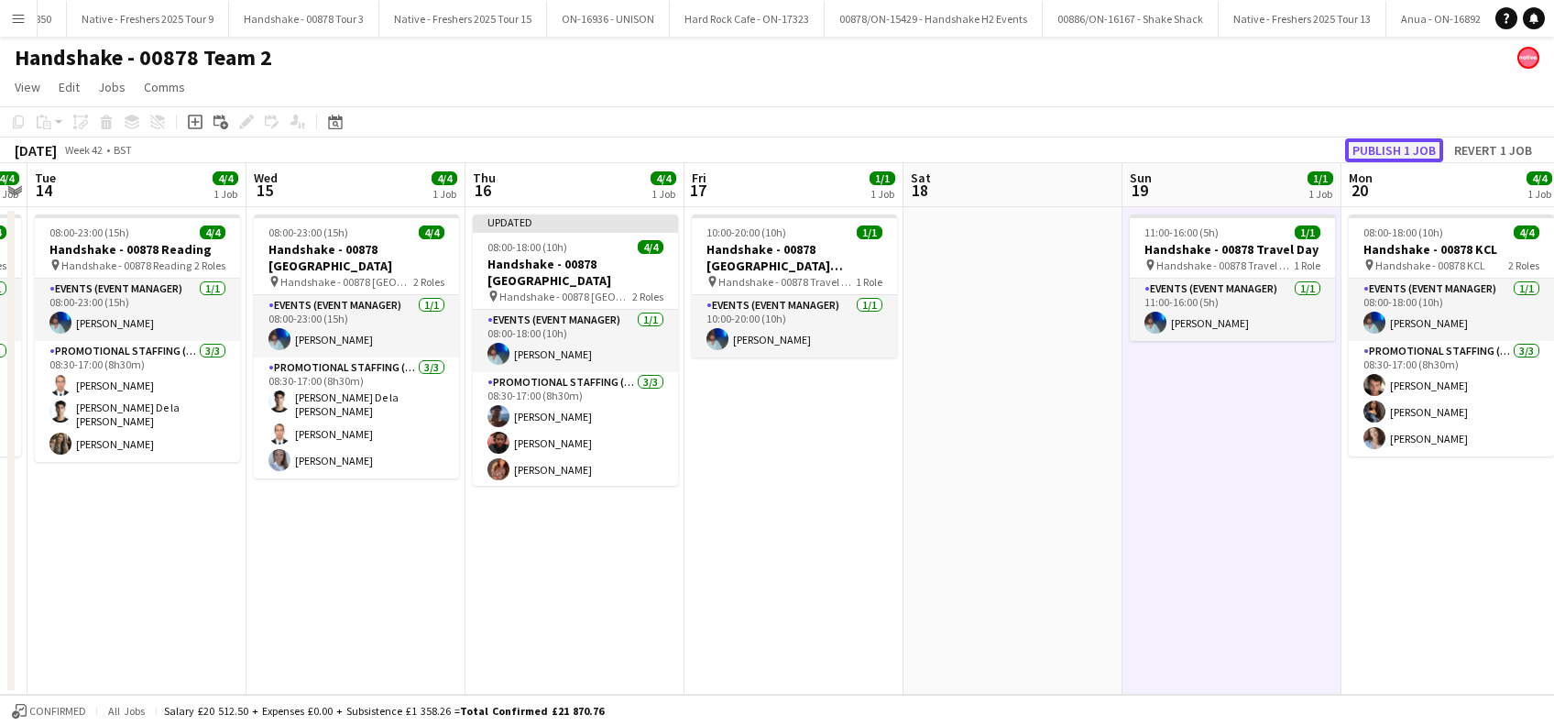
click at [1390, 149] on button "Publish 1 job" at bounding box center [1394, 150] width 98 height 24
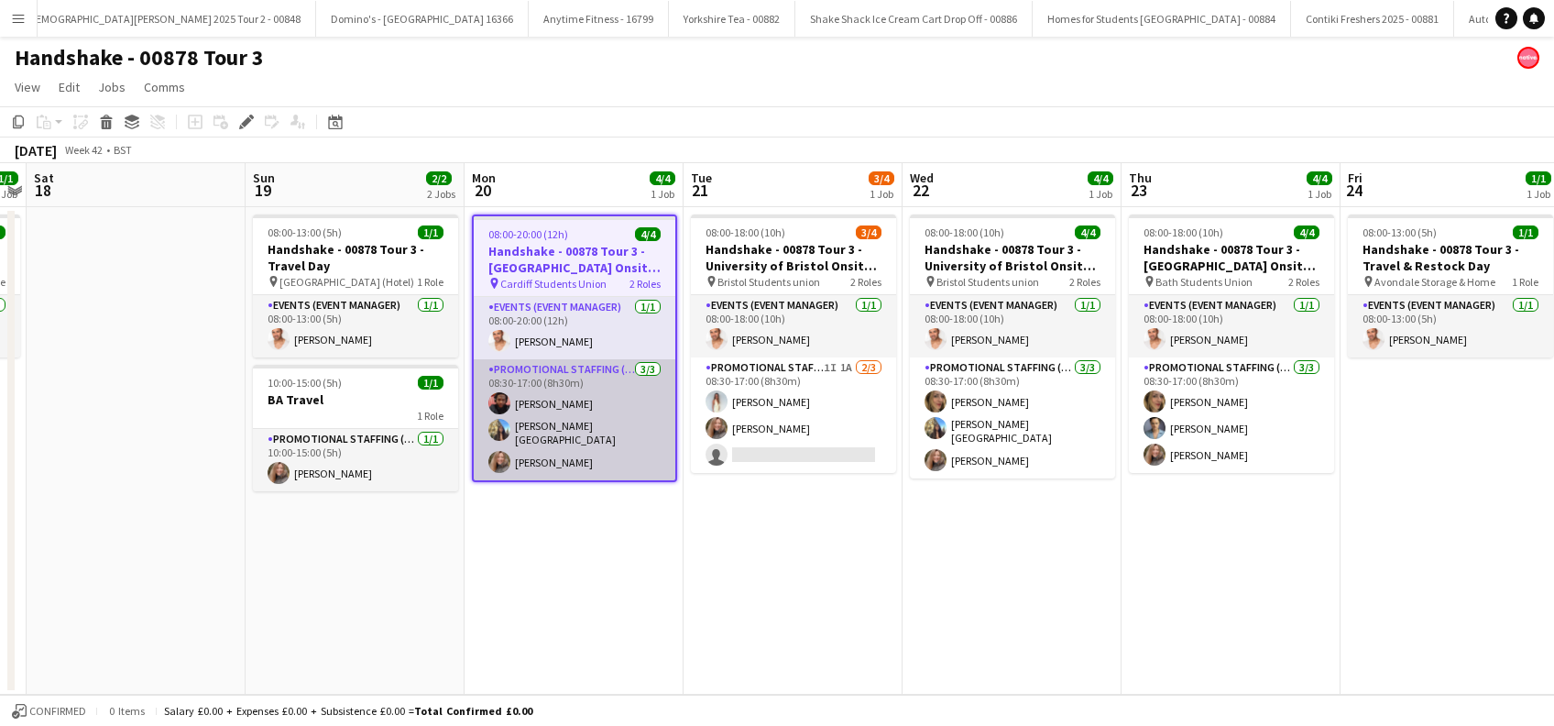
click at [577, 435] on app-card-role "Promotional Staffing (Brand Ambassadors) [DATE] 08:30-17:00 (8h30m) [PERSON_NAM…" at bounding box center [575, 419] width 202 height 121
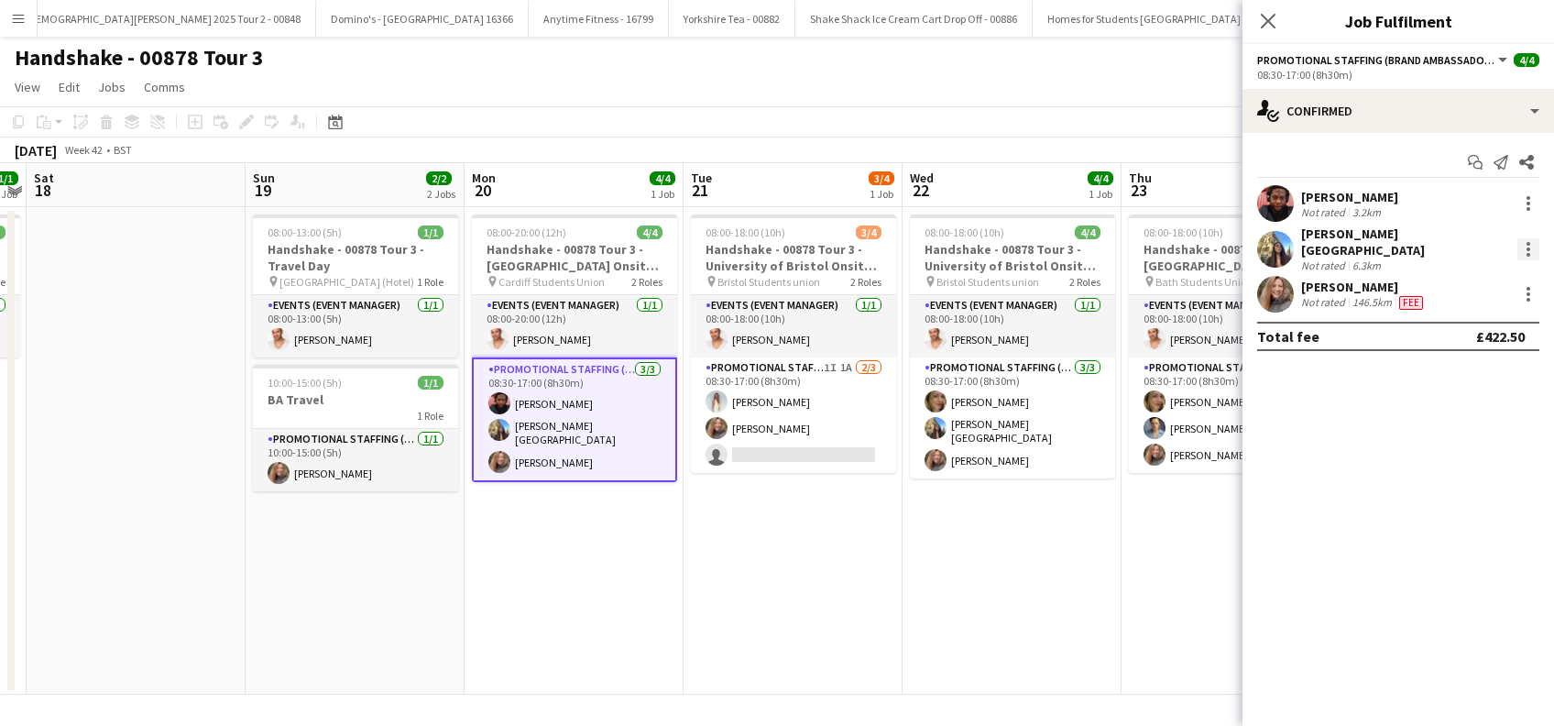
click at [1531, 242] on div at bounding box center [1528, 249] width 22 height 22
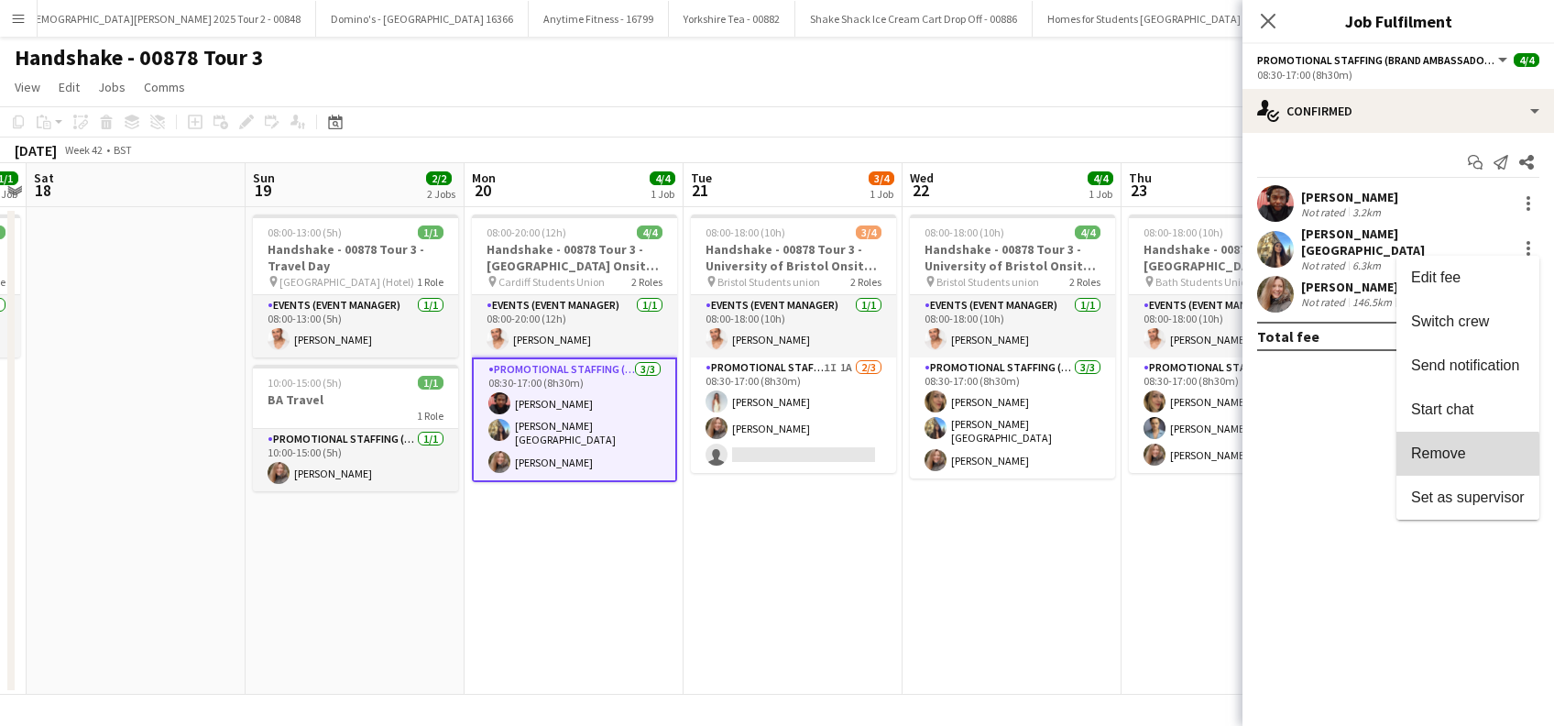
click at [1436, 454] on span "Remove" at bounding box center [1438, 453] width 55 height 16
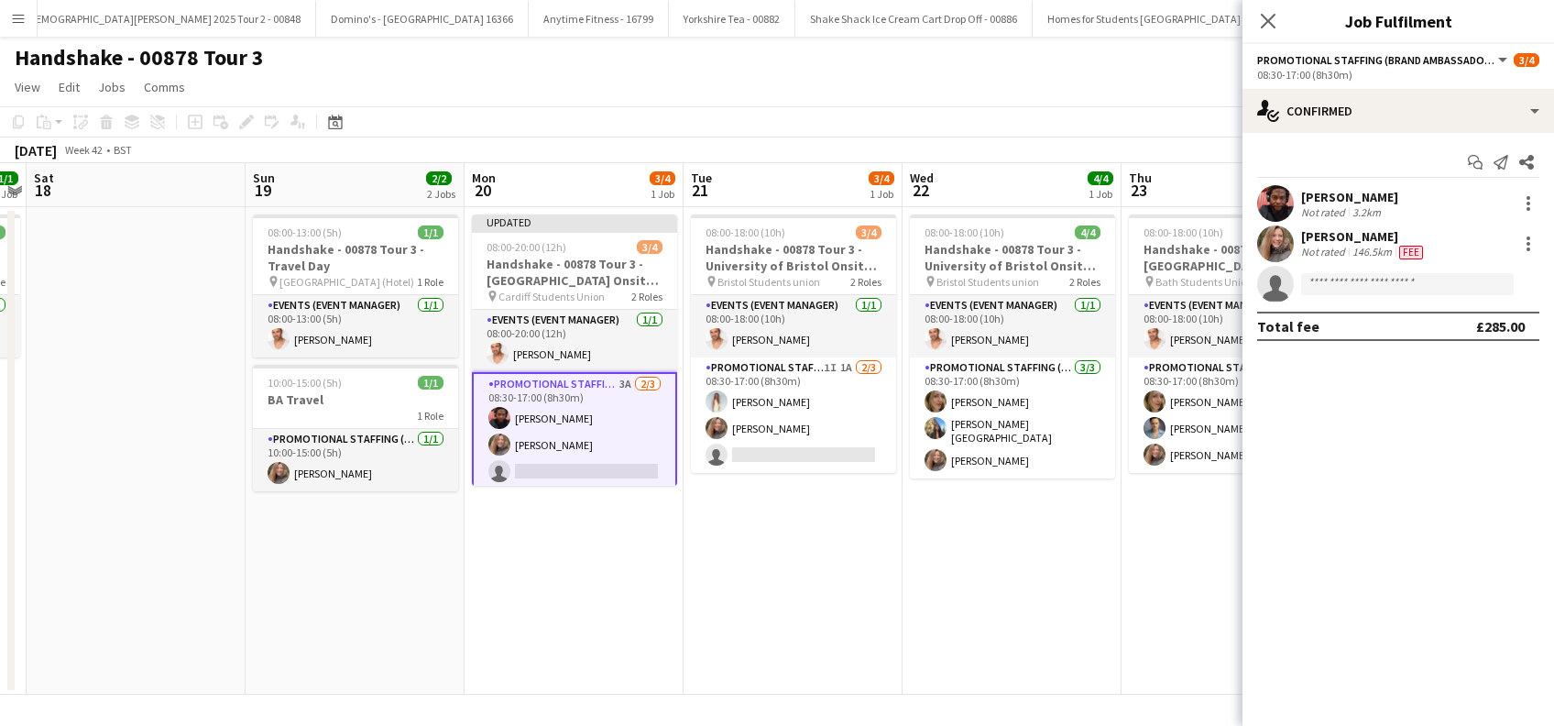
click at [838, 571] on app-date-cell "08:00-18:00 (10h) 3/4 Handshake - 00878 Tour 3 - University of Bristol Onsite D…" at bounding box center [792, 450] width 219 height 487
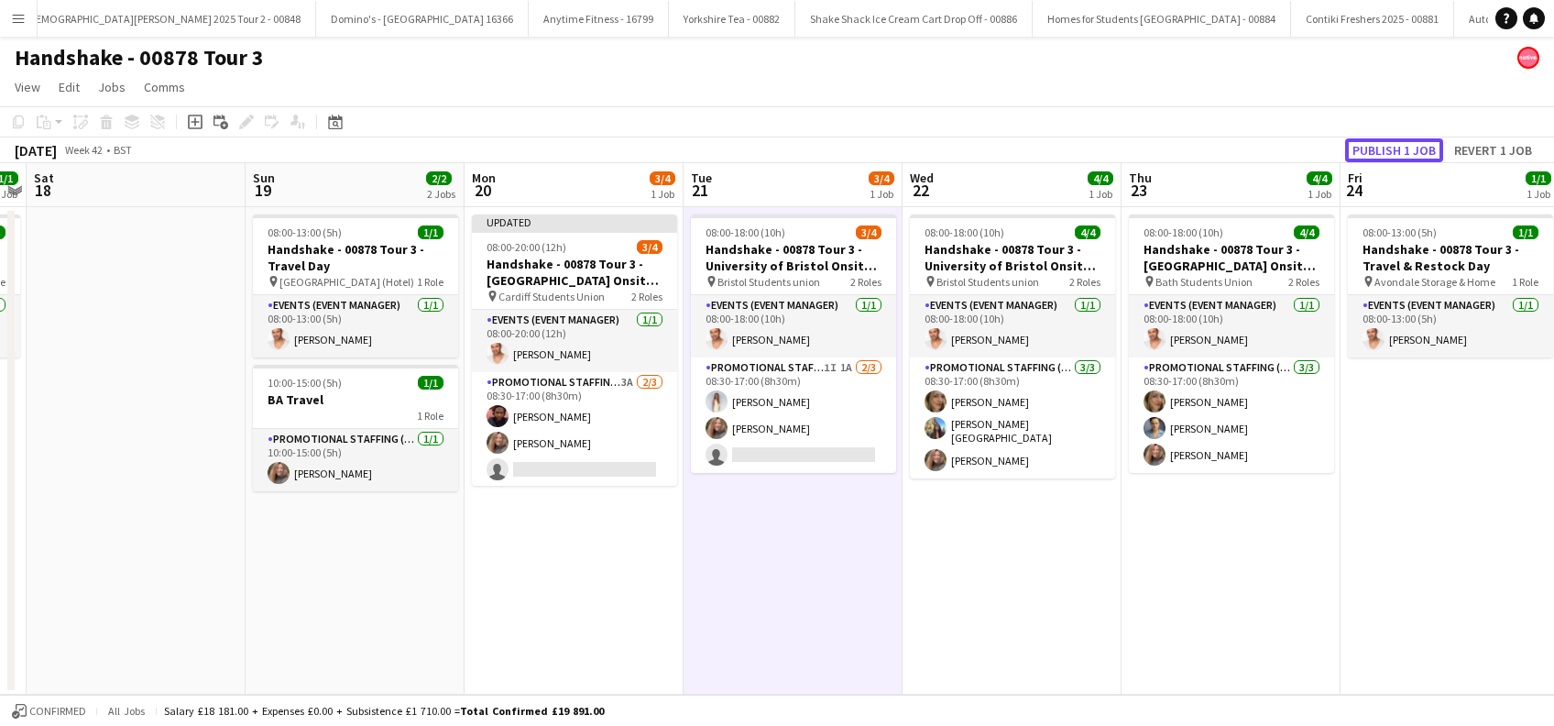
click at [1392, 151] on button "Publish 1 job" at bounding box center [1394, 150] width 98 height 24
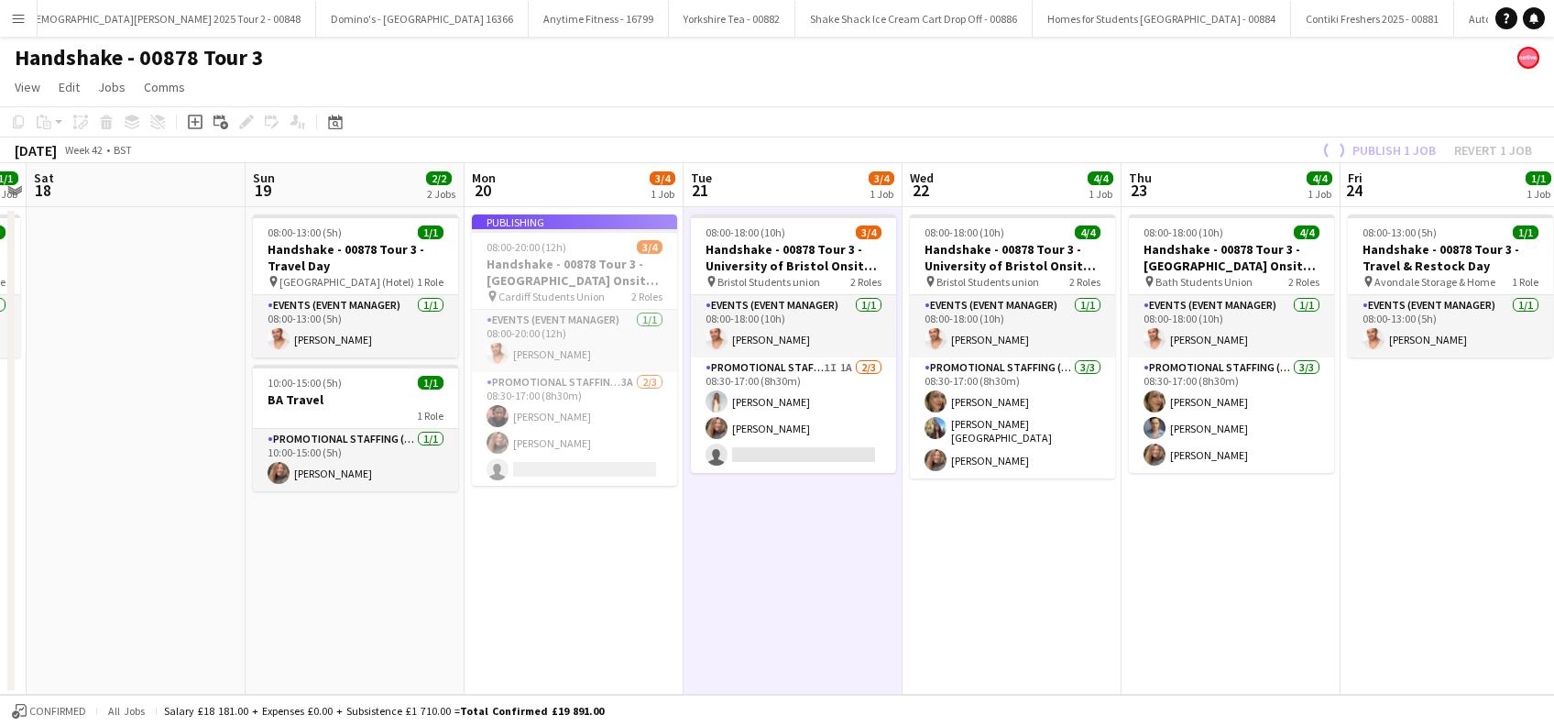
click at [575, 450] on app-job-card "Publishing 08:00-20:00 (12h) 3/4 Handshake - 00878 Tour 3 - [GEOGRAPHIC_DATA] O…" at bounding box center [574, 349] width 205 height 271
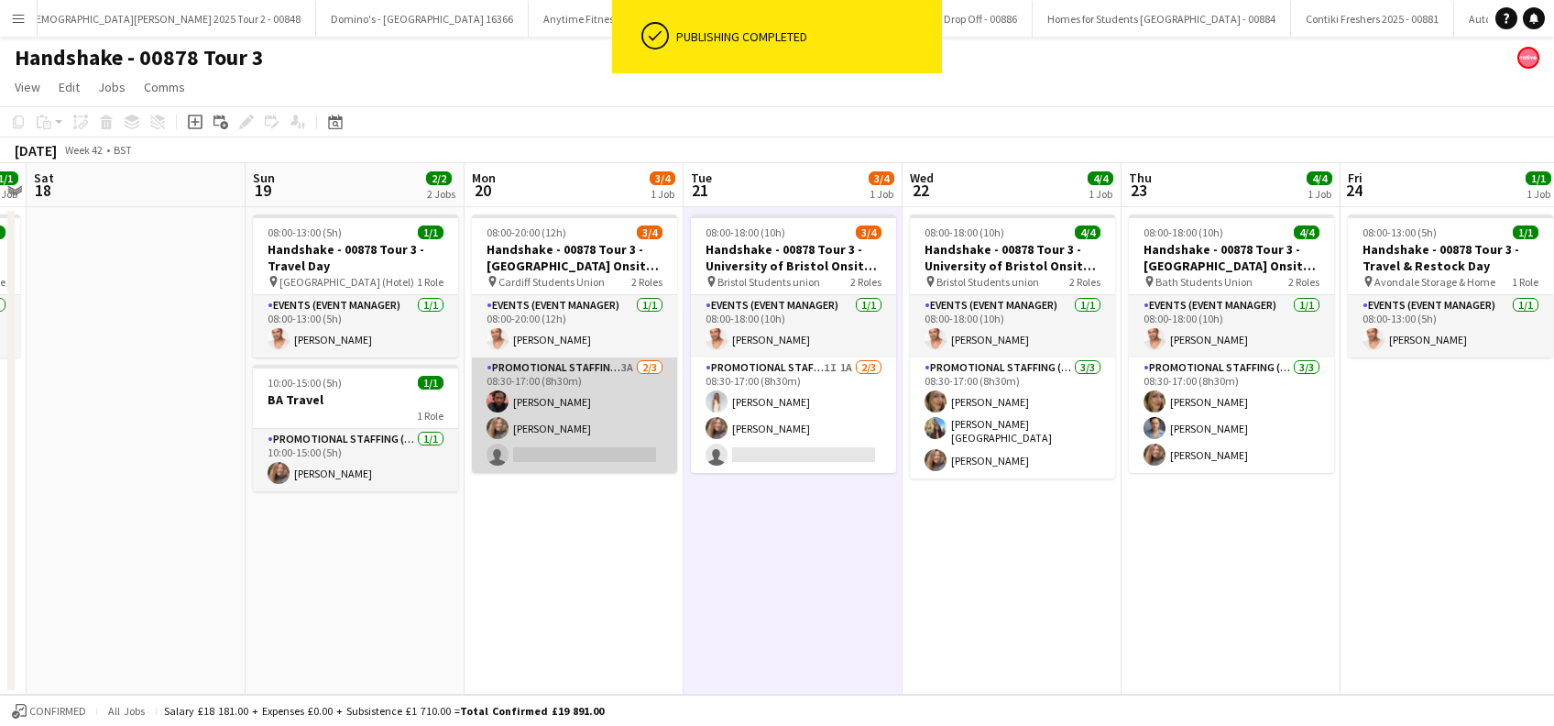
click at [566, 430] on app-card-role "Promotional Staffing (Brand Ambassadors) 3A [DATE] 08:30-17:00 (8h30m) [PERSON_…" at bounding box center [574, 414] width 205 height 115
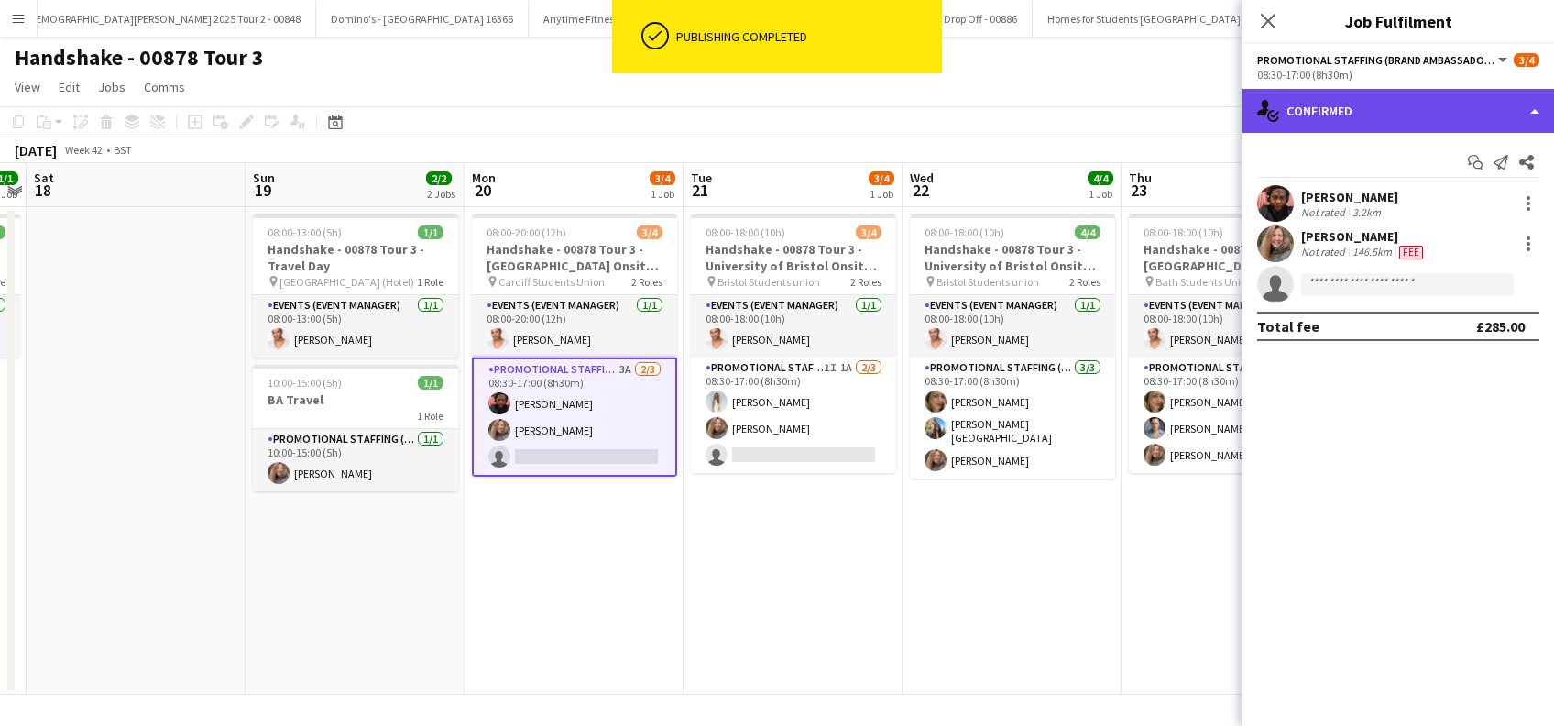
click at [1357, 112] on div "single-neutral-actions-check-2 Confirmed" at bounding box center [1397, 111] width 311 height 44
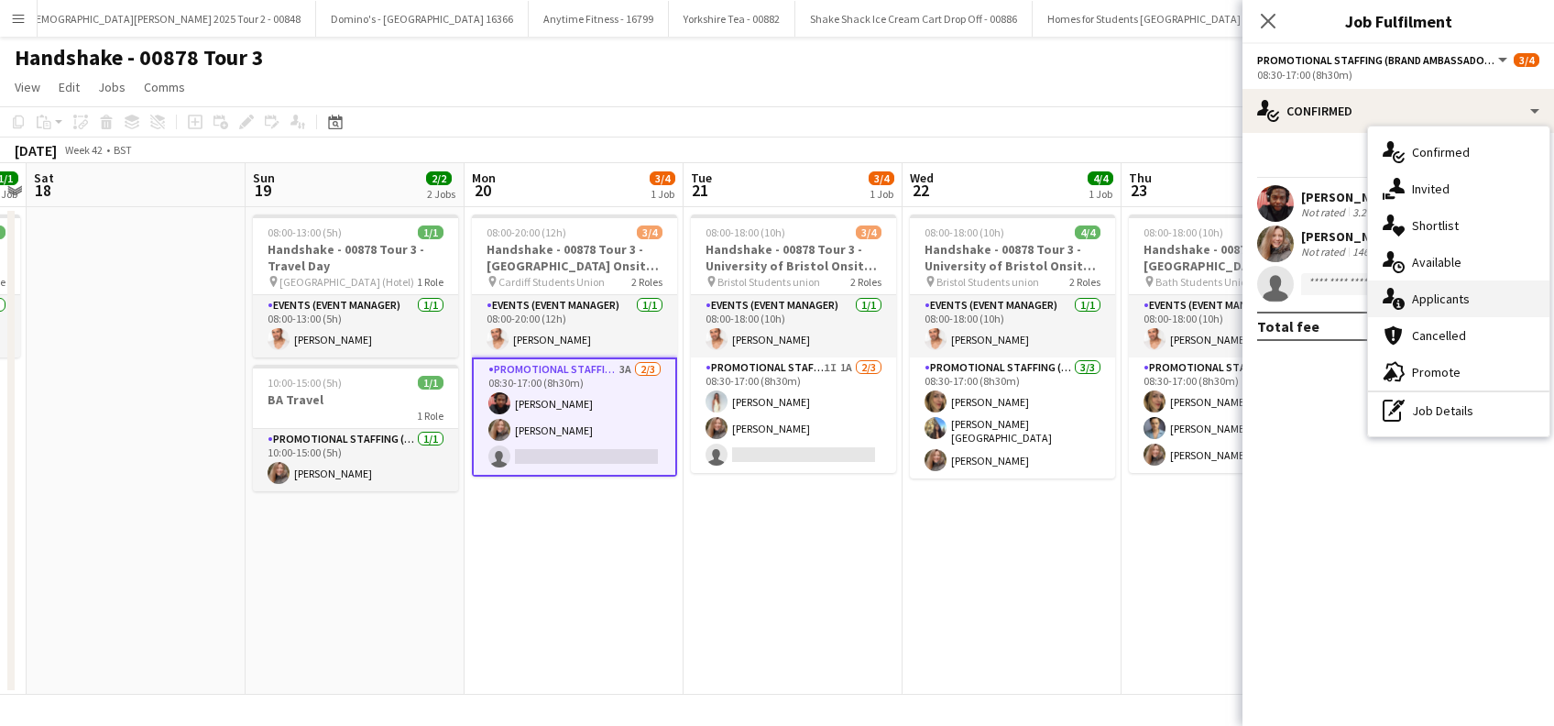
click at [1416, 300] on span "Applicants" at bounding box center [1441, 298] width 58 height 16
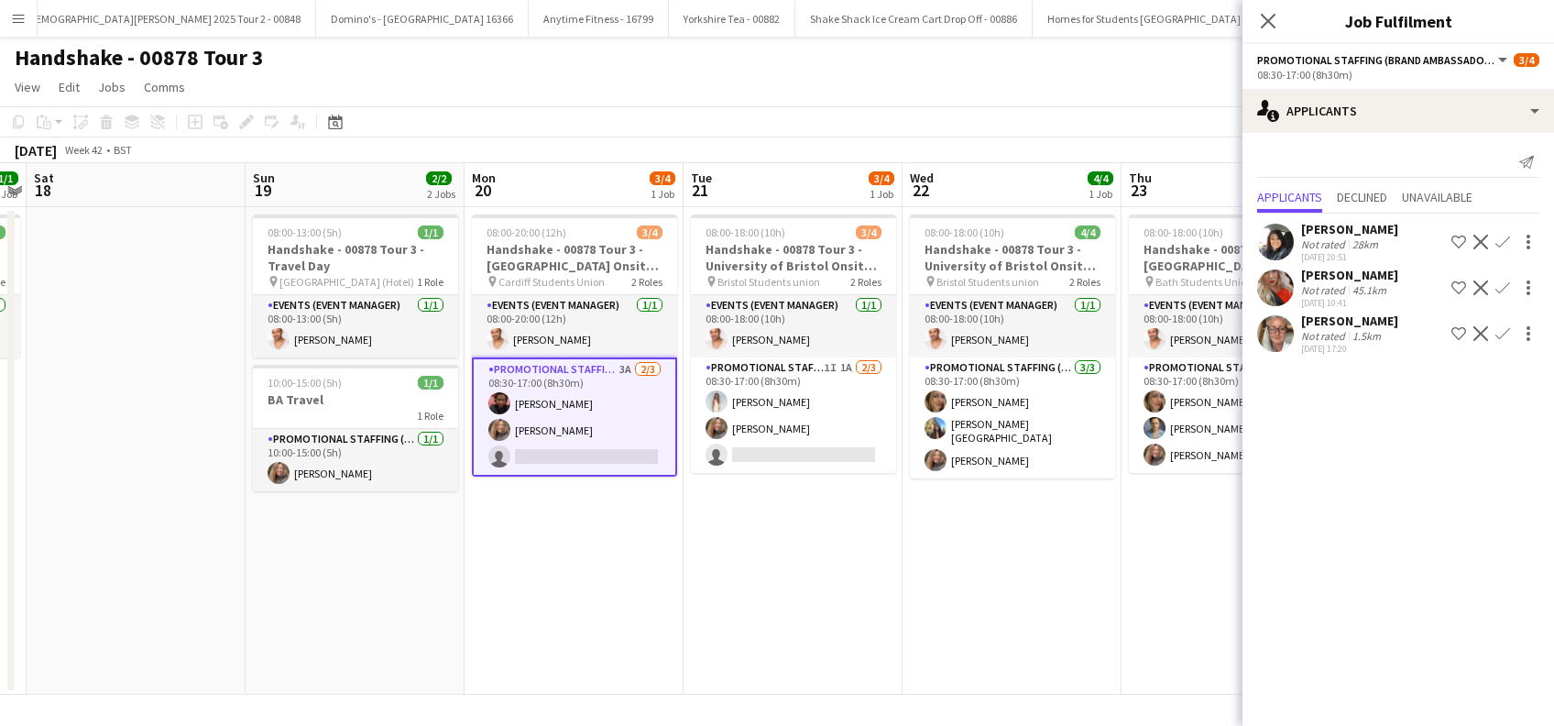
click at [1503, 282] on app-icon "Confirm" at bounding box center [1502, 287] width 15 height 15
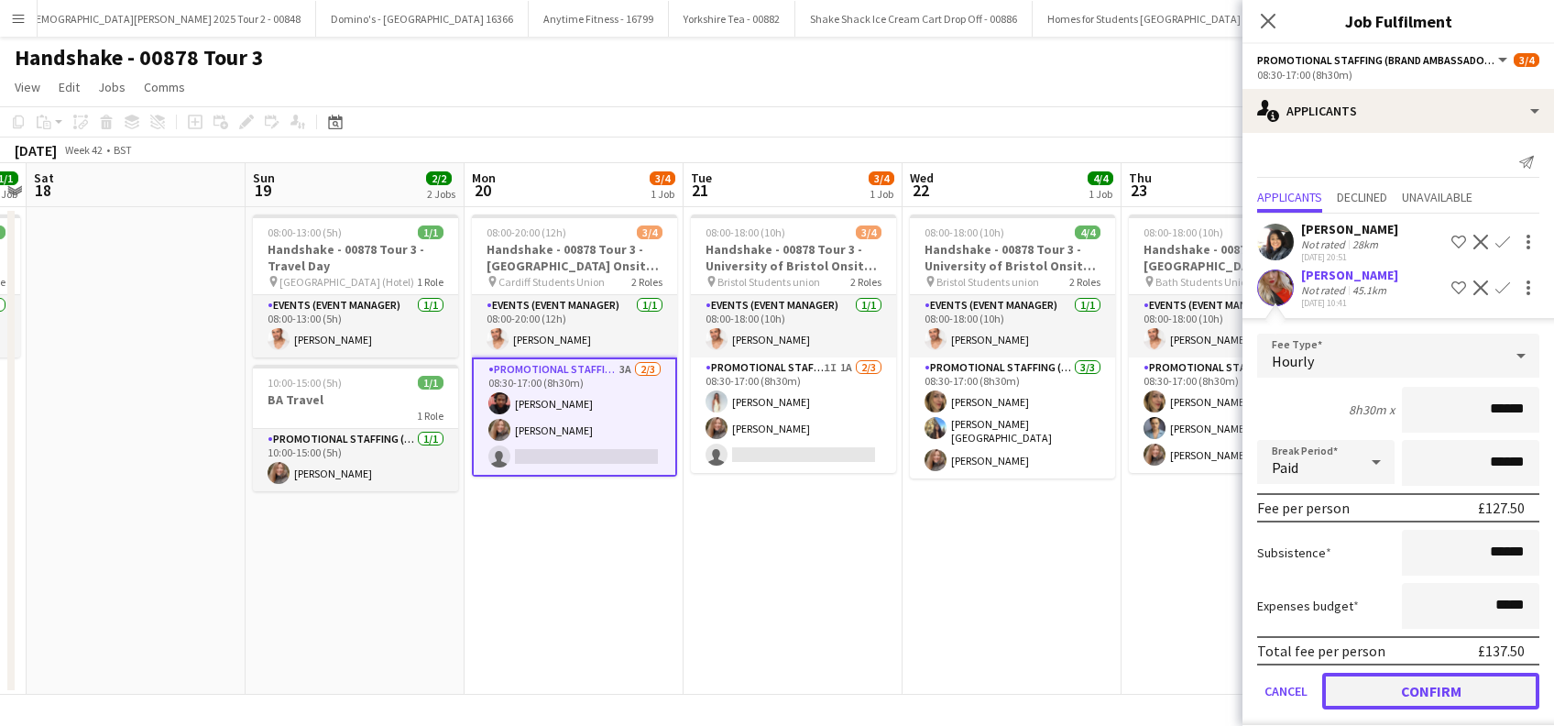
click at [1407, 676] on button "Confirm" at bounding box center [1430, 690] width 217 height 37
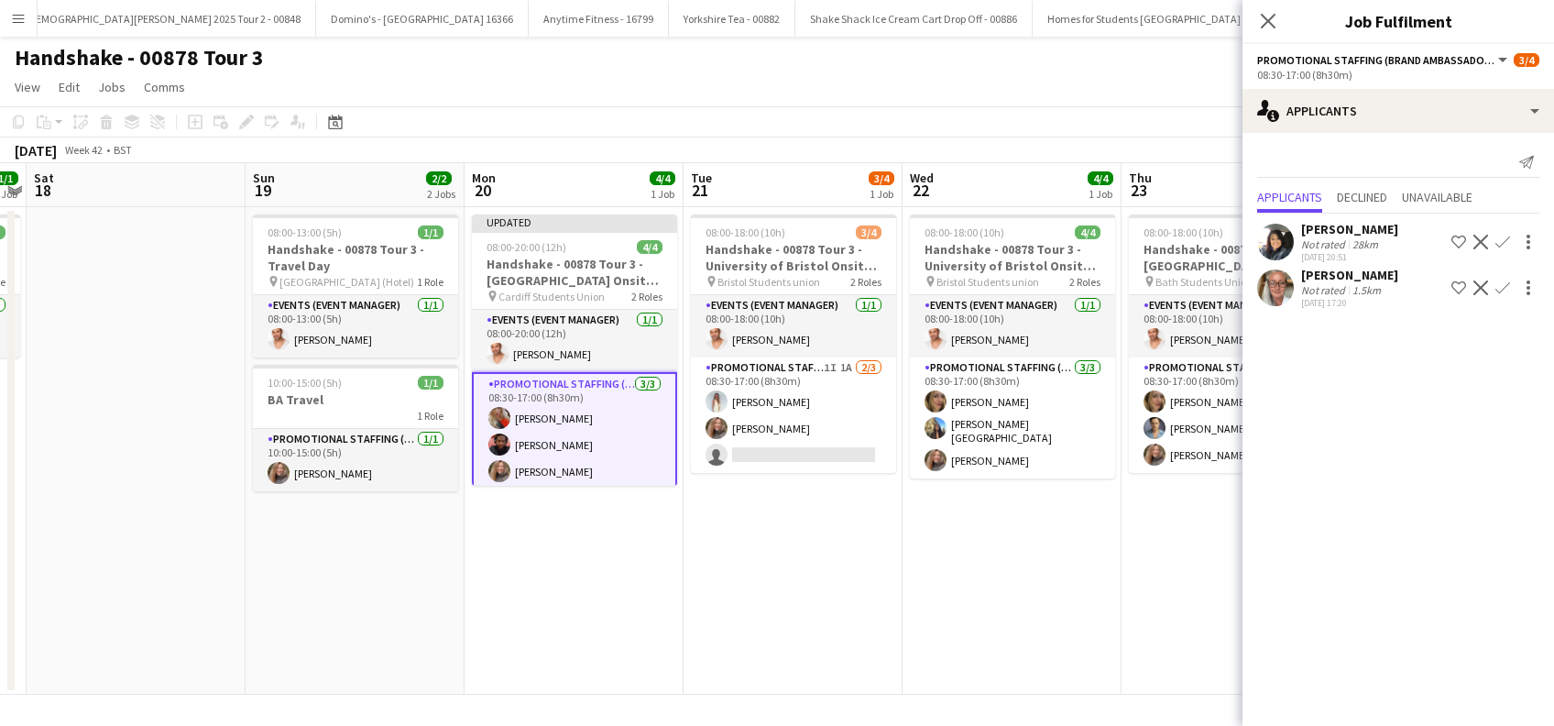
click at [1010, 542] on app-date-cell "08:00-18:00 (10h) 4/4 Handshake - 00878 Tour 3 - University of Bristol Onsite D…" at bounding box center [1011, 450] width 219 height 487
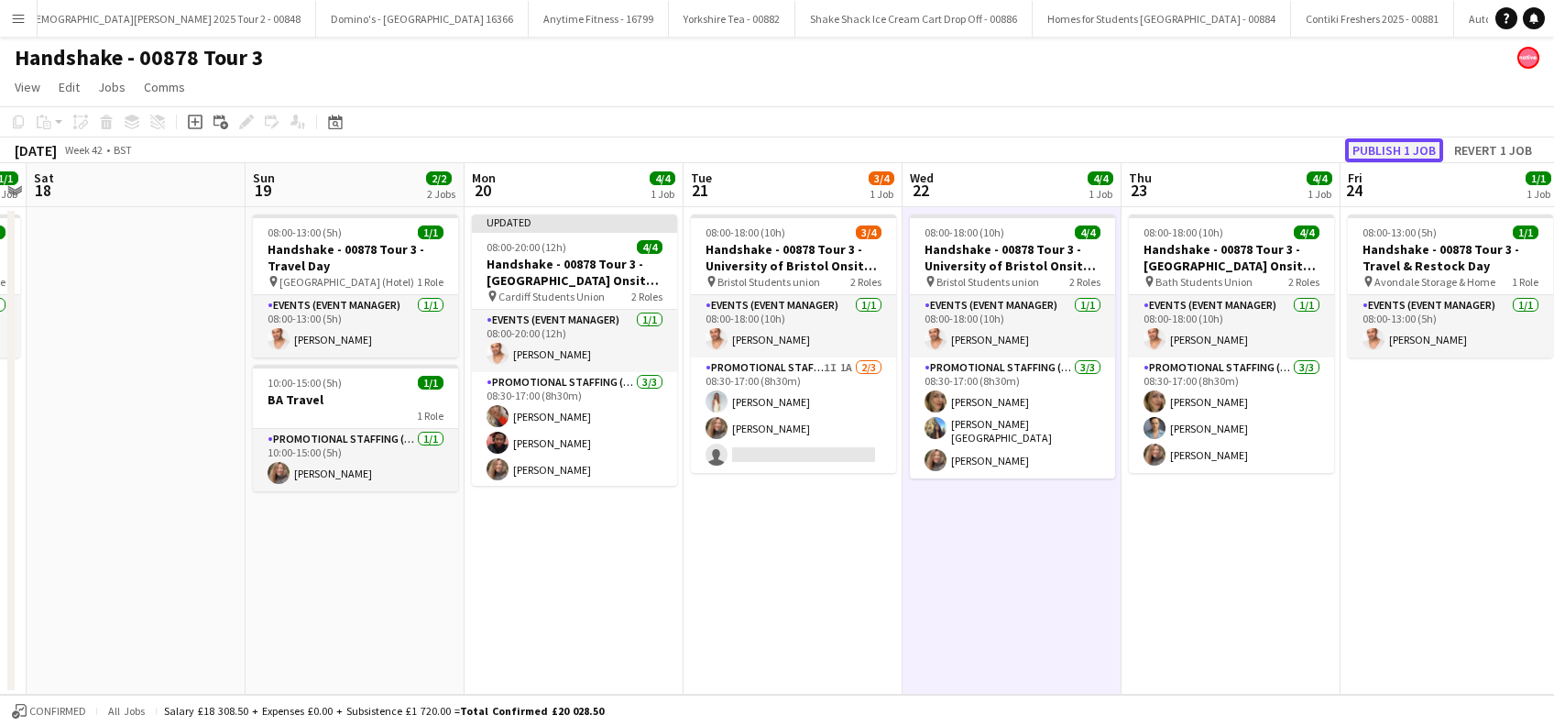
click at [1392, 147] on button "Publish 1 job" at bounding box center [1394, 150] width 98 height 24
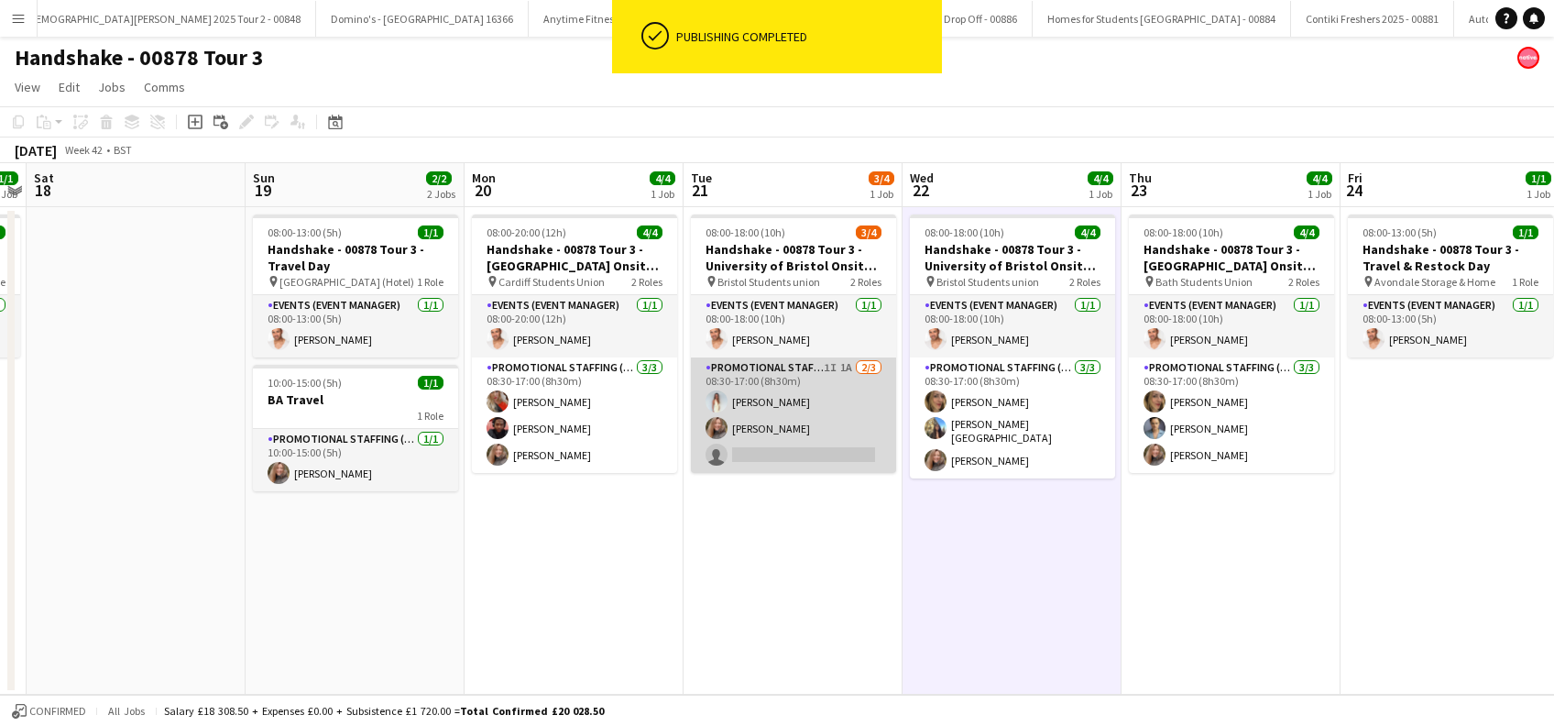
click at [785, 442] on app-card-role "Promotional Staffing (Brand Ambassadors) 1I 1A [DATE] 08:30-17:00 (8h30m) [PERS…" at bounding box center [793, 414] width 205 height 115
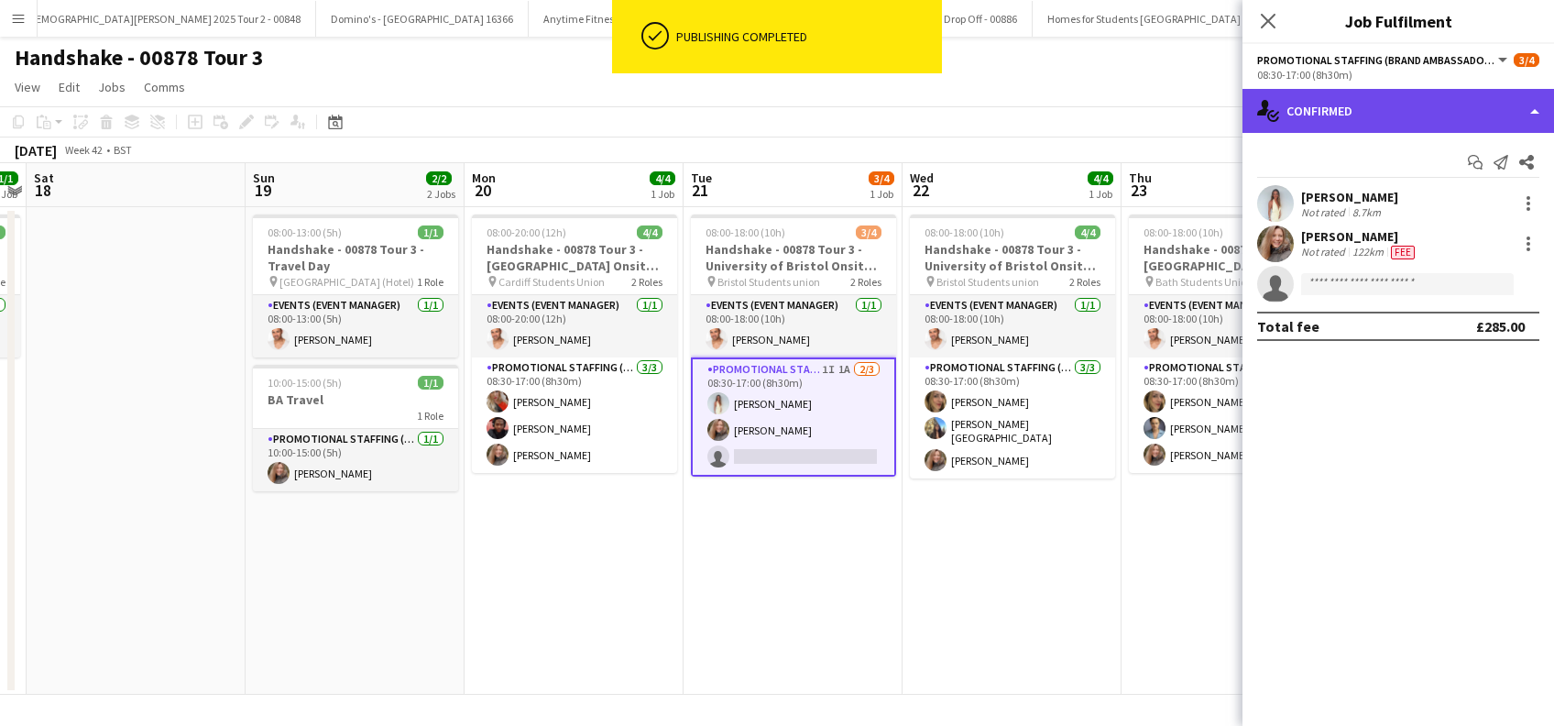
click at [1400, 99] on div "single-neutral-actions-check-2 Confirmed" at bounding box center [1397, 111] width 311 height 44
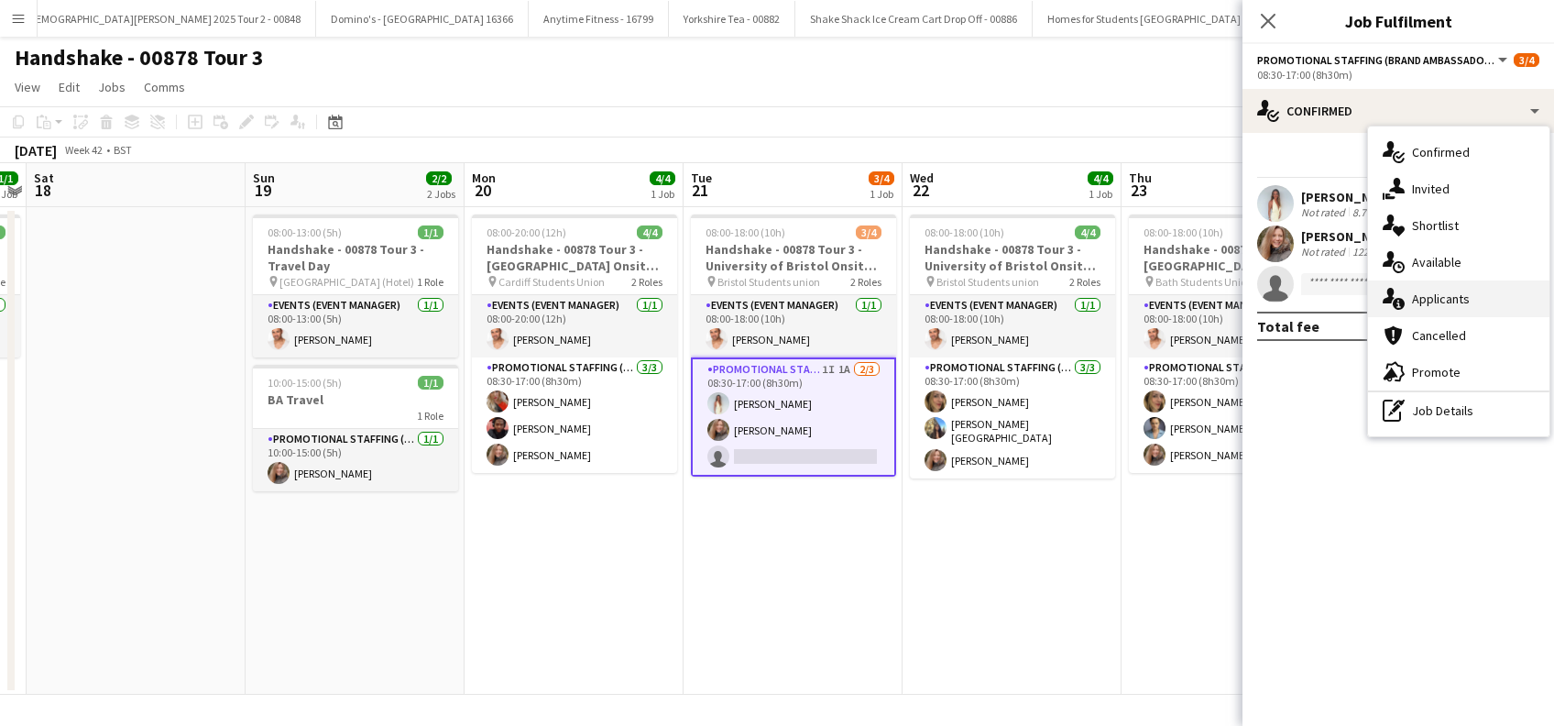
click at [1436, 304] on span "Applicants" at bounding box center [1441, 298] width 58 height 16
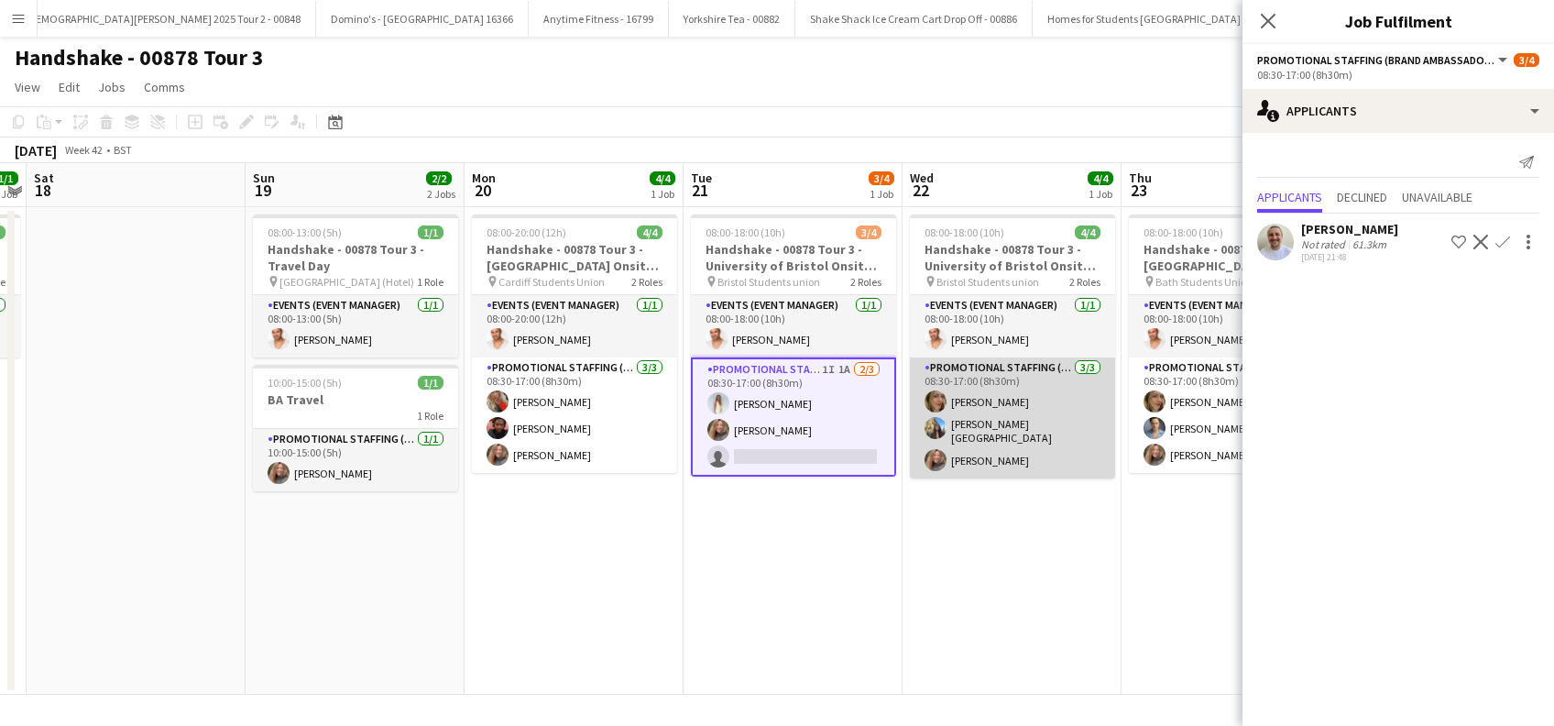
click at [1019, 433] on app-card-role "Promotional Staffing (Brand Ambassadors) [DATE] 08:30-17:00 (8h30m) [PERSON_NAM…" at bounding box center [1012, 417] width 205 height 121
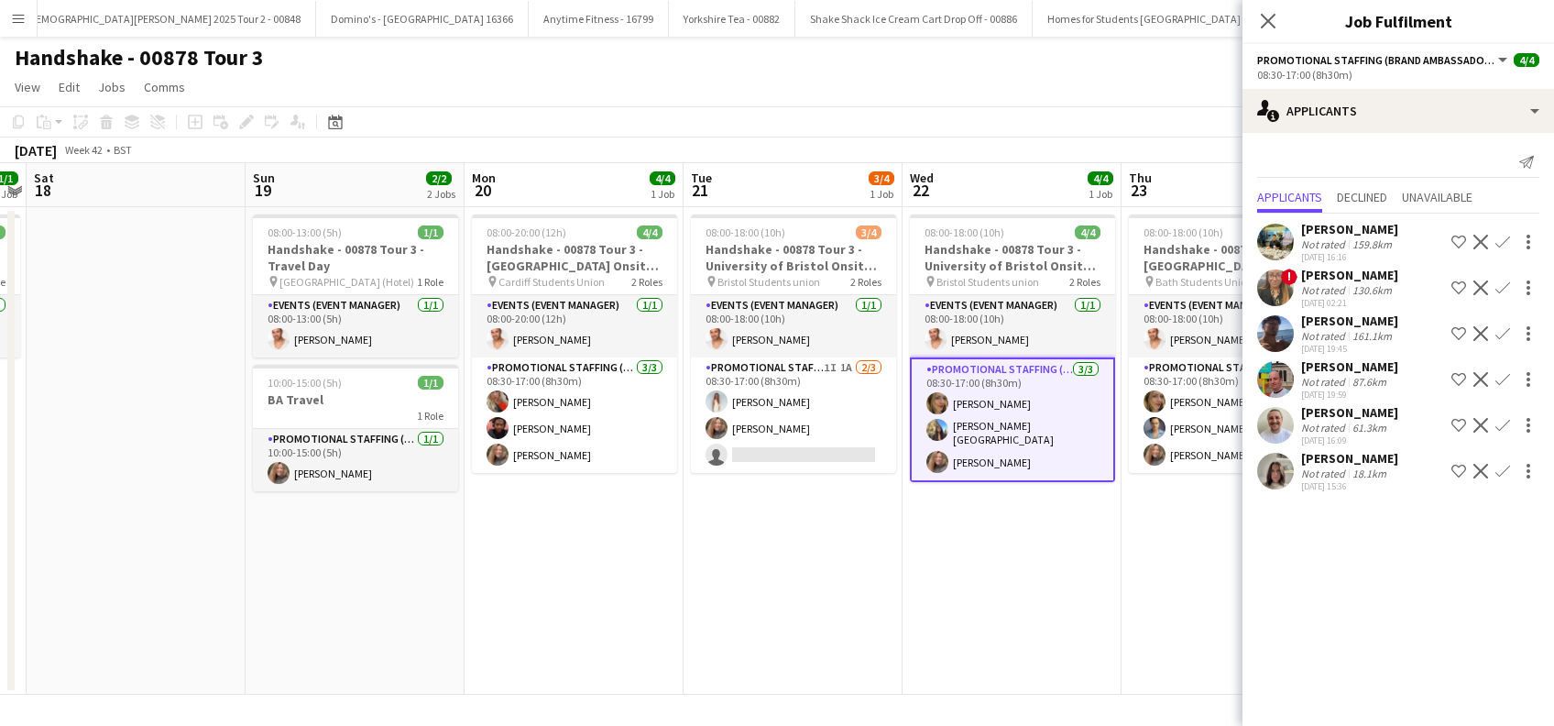
click at [976, 437] on app-card-role "Promotional Staffing (Brand Ambassadors) [DATE] 08:30-17:00 (8h30m) [PERSON_NAM…" at bounding box center [1012, 419] width 205 height 125
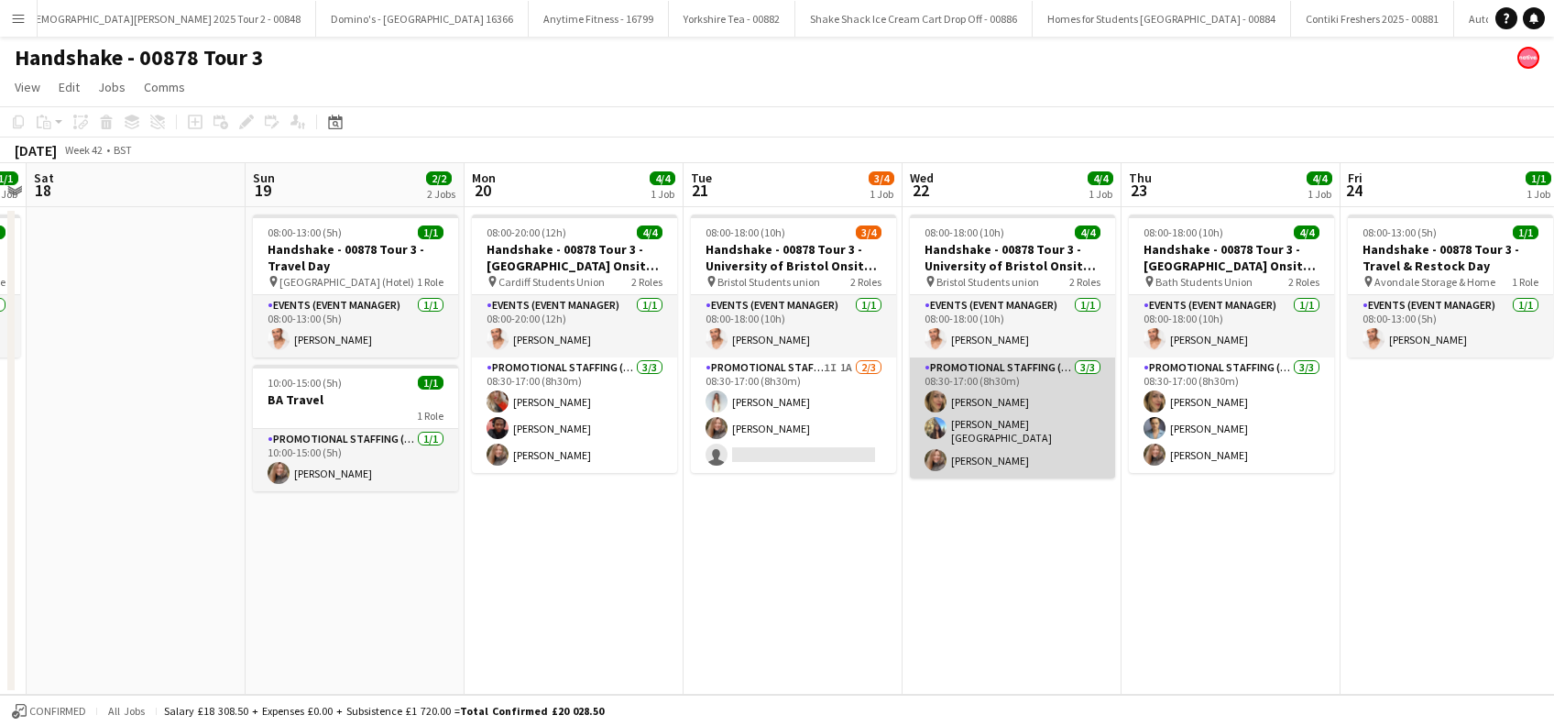
click at [976, 436] on app-card-role "Promotional Staffing (Brand Ambassadors) [DATE] 08:30-17:00 (8h30m) [PERSON_NAM…" at bounding box center [1012, 417] width 205 height 121
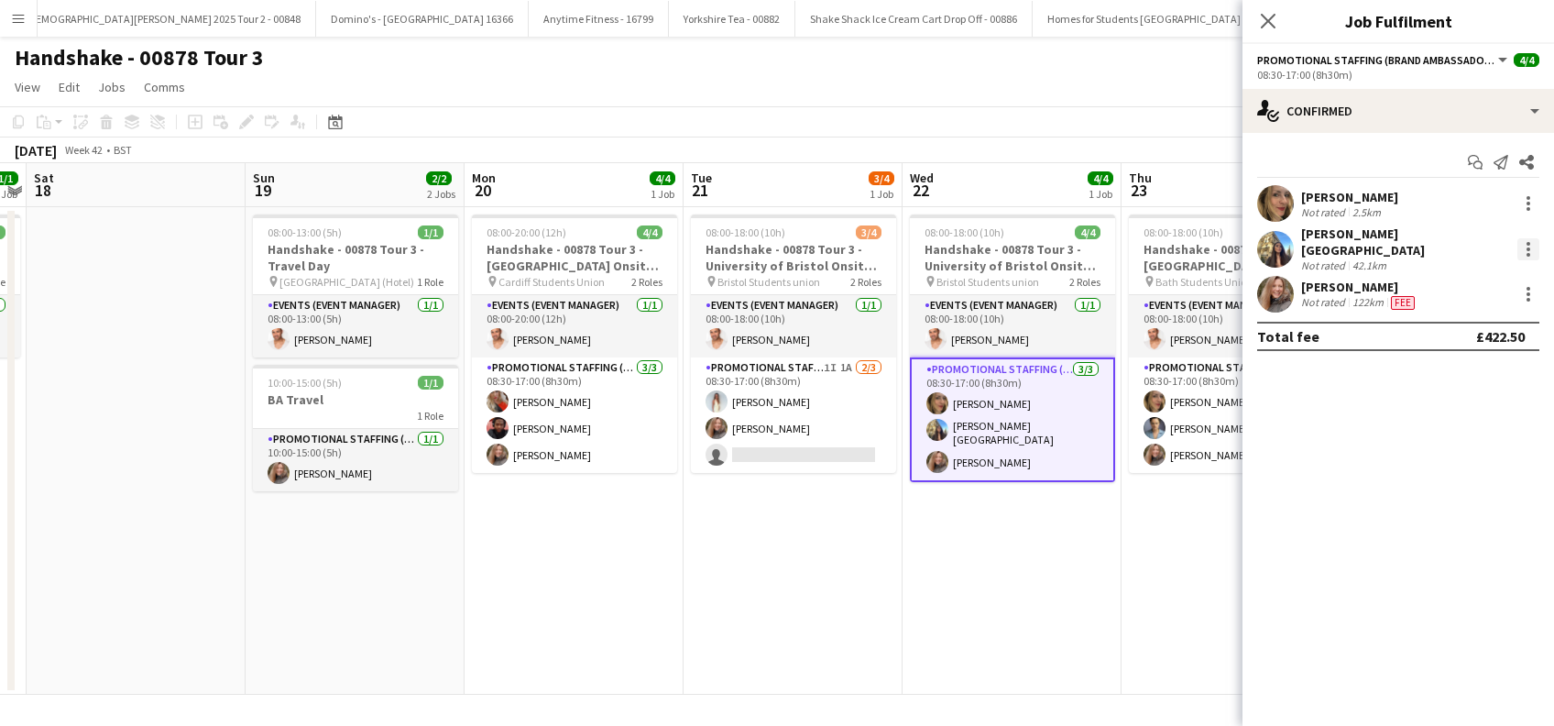
click at [1534, 238] on div at bounding box center [1528, 249] width 22 height 22
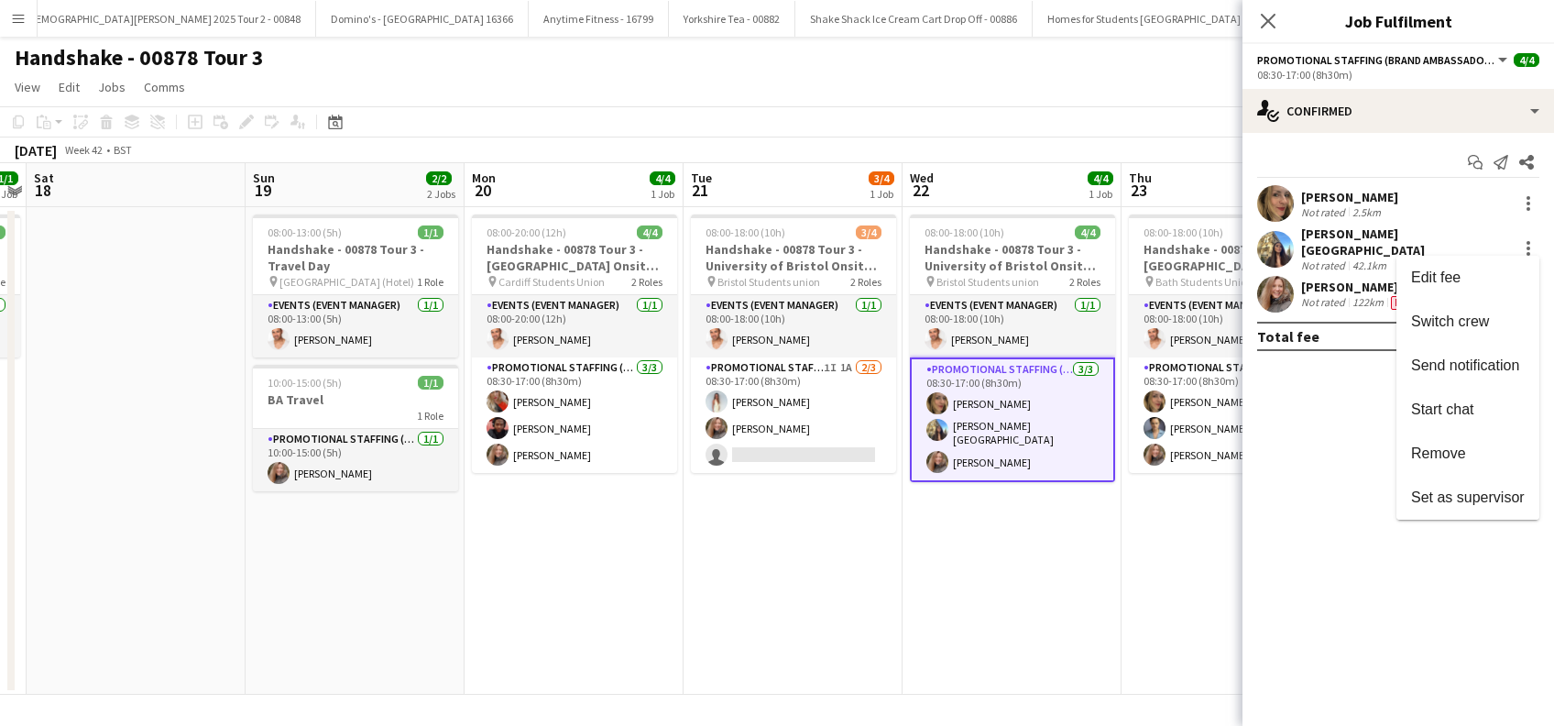
click at [1433, 447] on span "Remove" at bounding box center [1438, 453] width 55 height 16
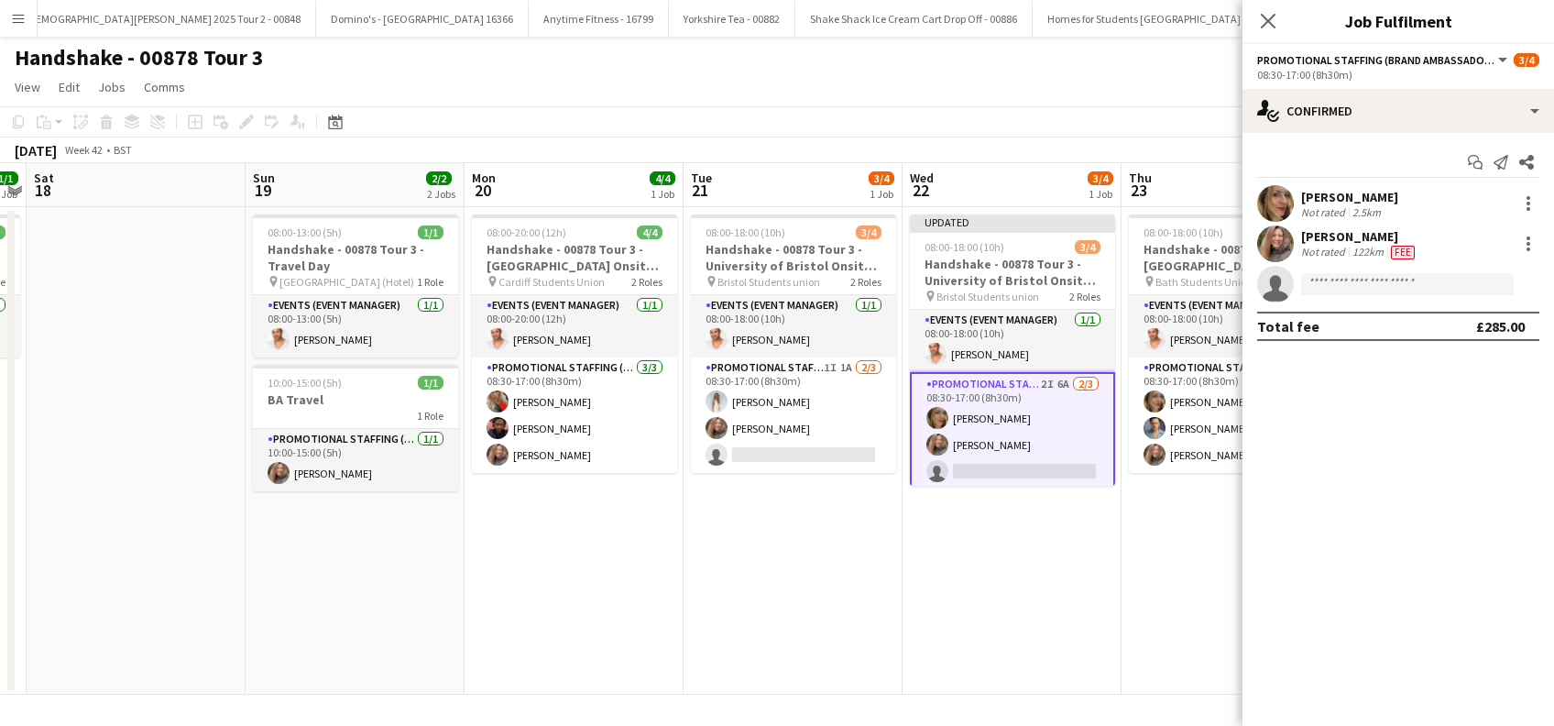
click at [1124, 561] on app-date-cell "08:00-18:00 (10h) 4/4 Handshake - 00878 Tour 3 - [GEOGRAPHIC_DATA] Onsite Day 1…" at bounding box center [1230, 450] width 219 height 487
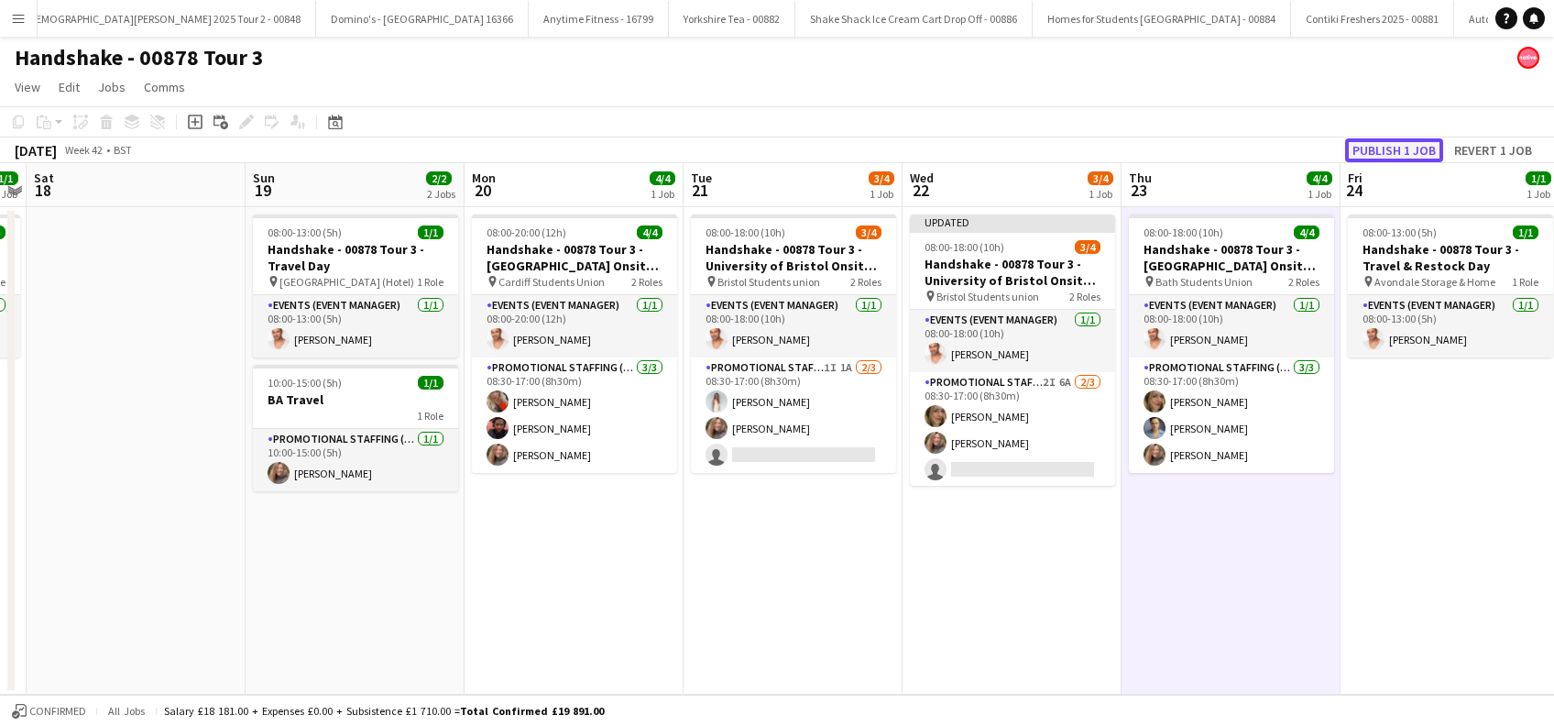
click at [1383, 151] on button "Publish 1 job" at bounding box center [1394, 150] width 98 height 24
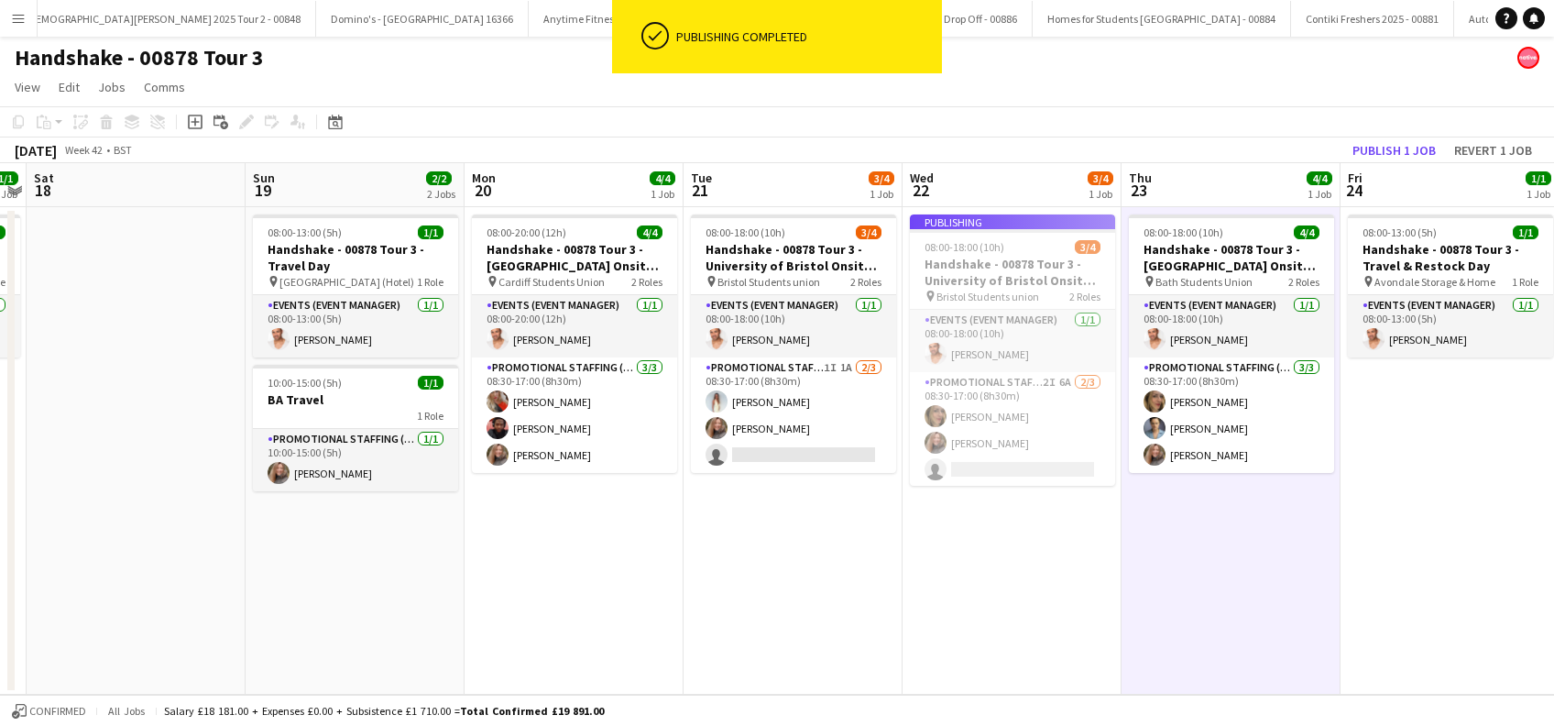
scroll to position [0, 500]
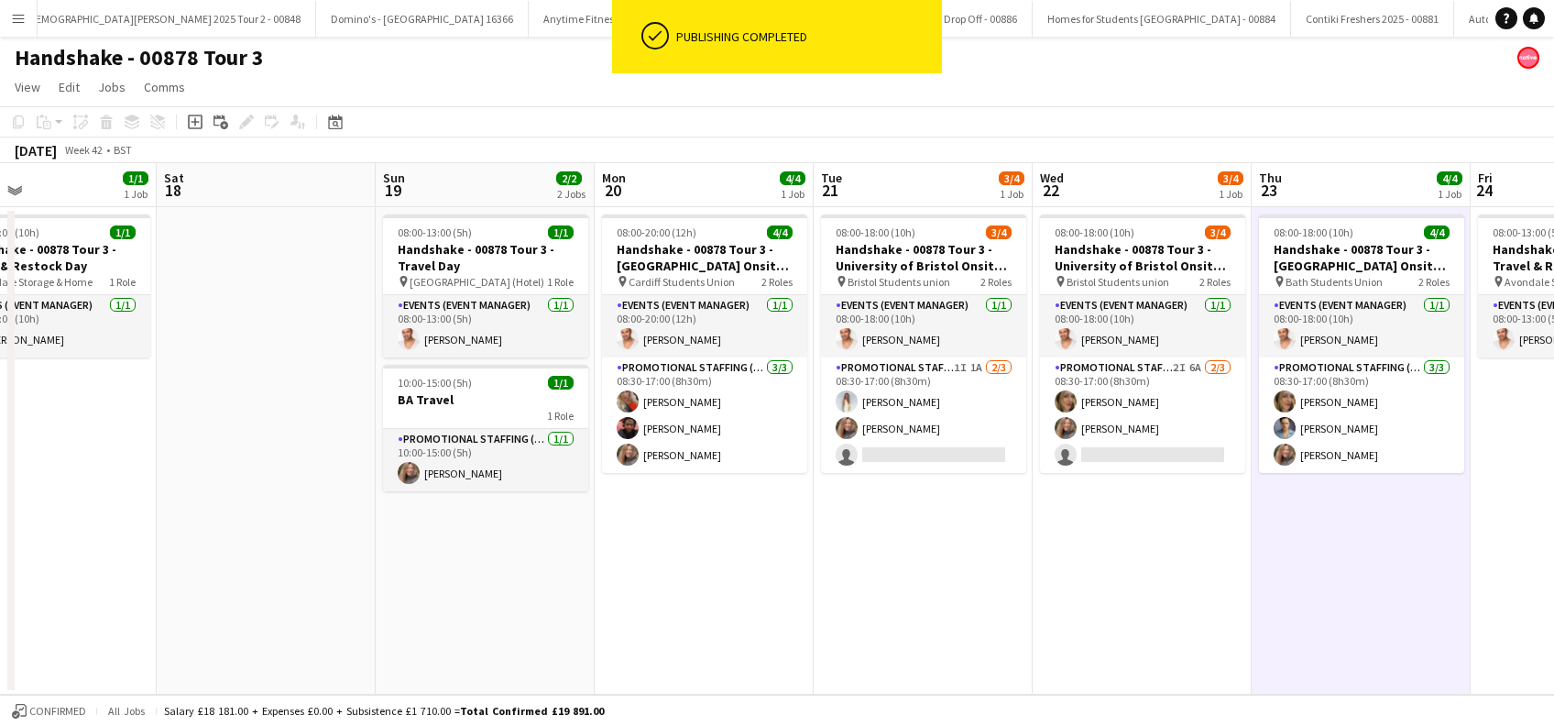
drag, startPoint x: 973, startPoint y: 599, endPoint x: 1102, endPoint y: 592, distance: 129.4
click at [1102, 592] on app-calendar-viewport "Wed 15 4/4 1 Job Thu 16 4/4 1 Job Fri 17 1/1 1 Job Sat 18 Sun 19 2/2 2 Jobs Mon…" at bounding box center [777, 428] width 1554 height 531
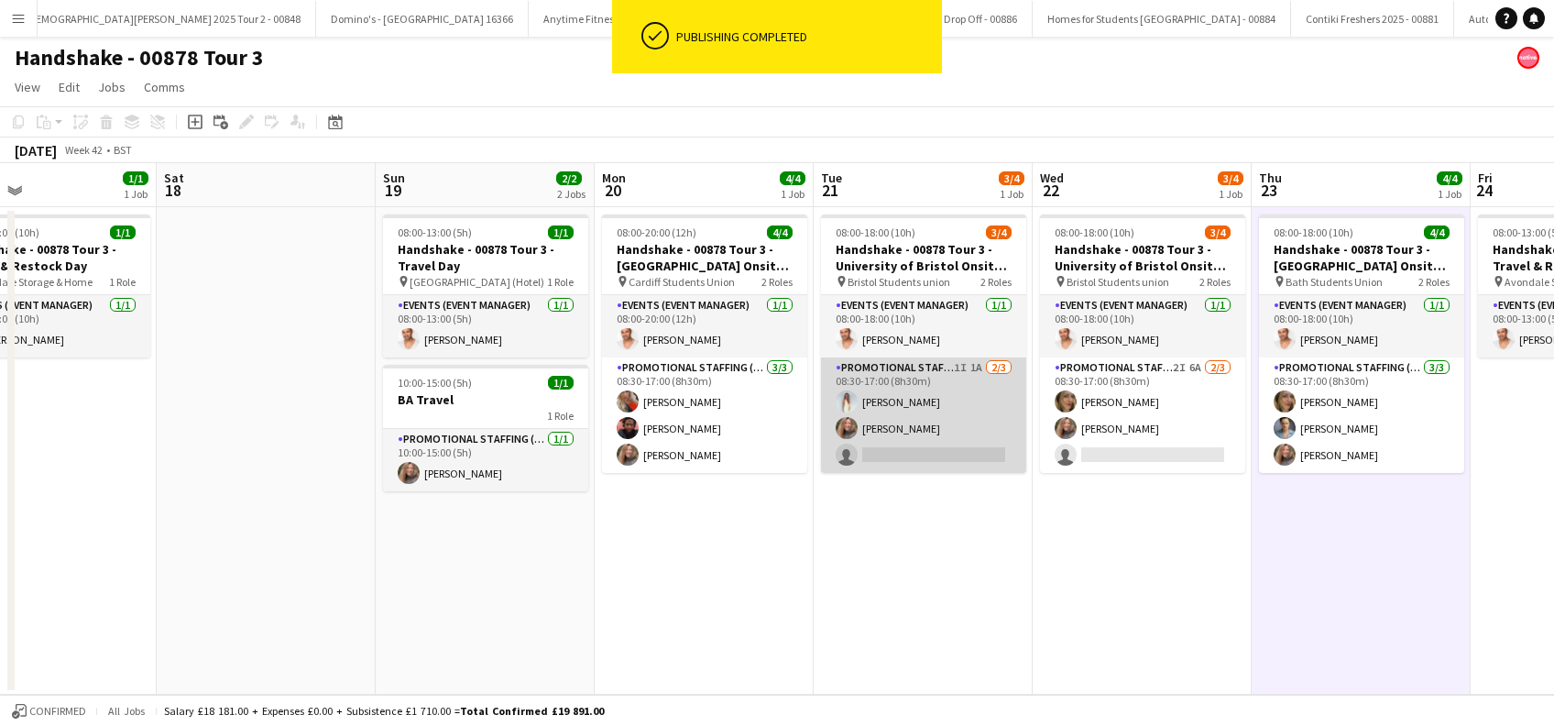
click at [904, 437] on app-card-role "Promotional Staffing (Brand Ambassadors) 1I 1A [DATE] 08:30-17:00 (8h30m) [PERS…" at bounding box center [923, 414] width 205 height 115
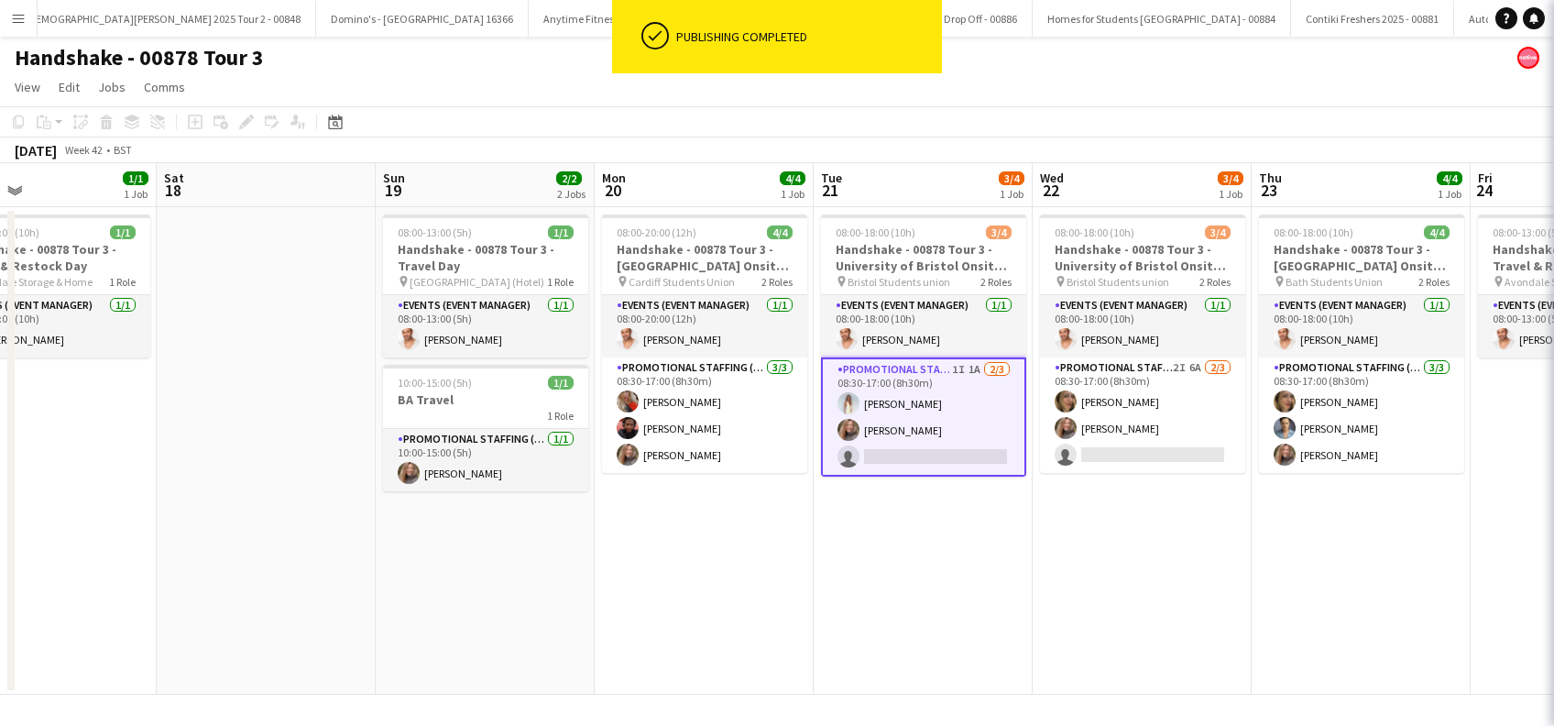
scroll to position [0, 498]
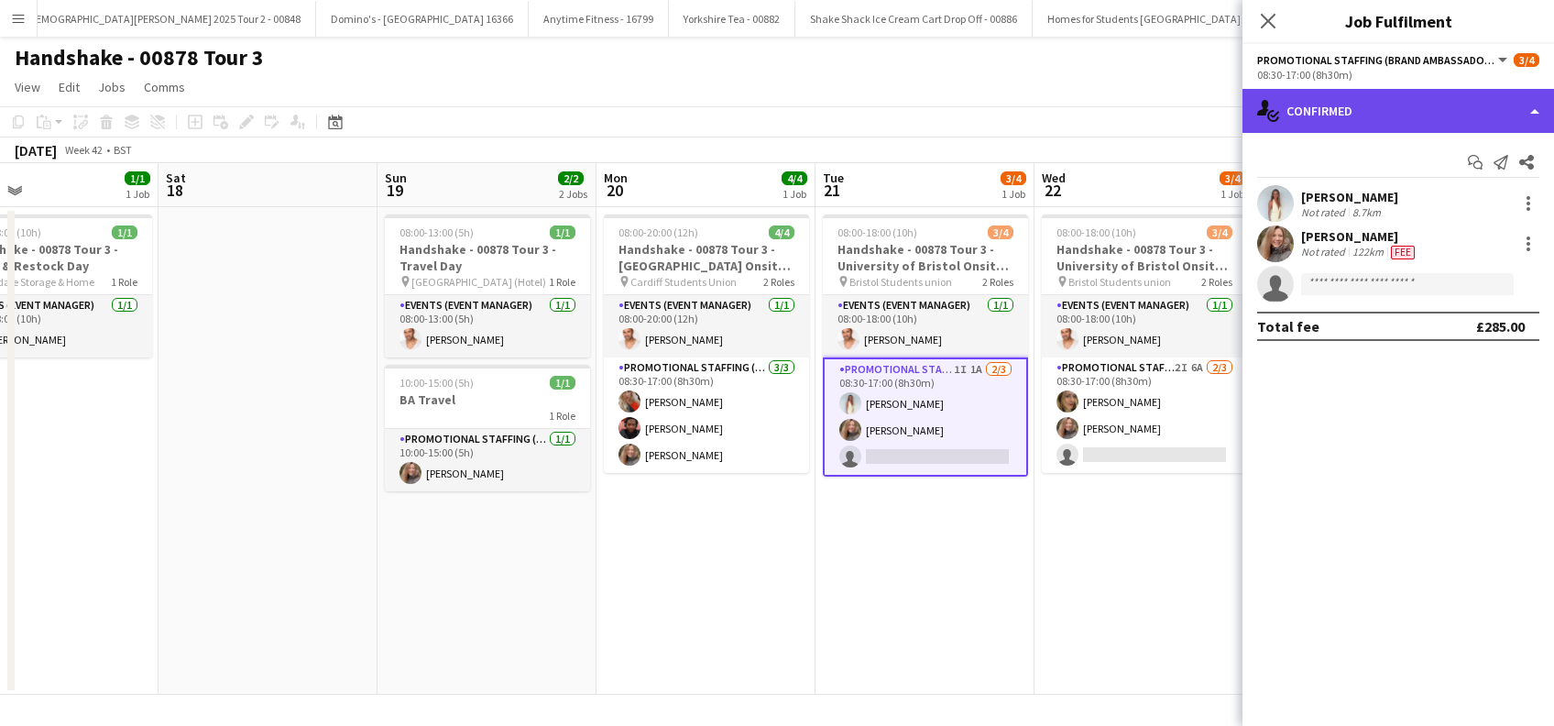
click at [1382, 98] on div "single-neutral-actions-check-2 Confirmed" at bounding box center [1397, 111] width 311 height 44
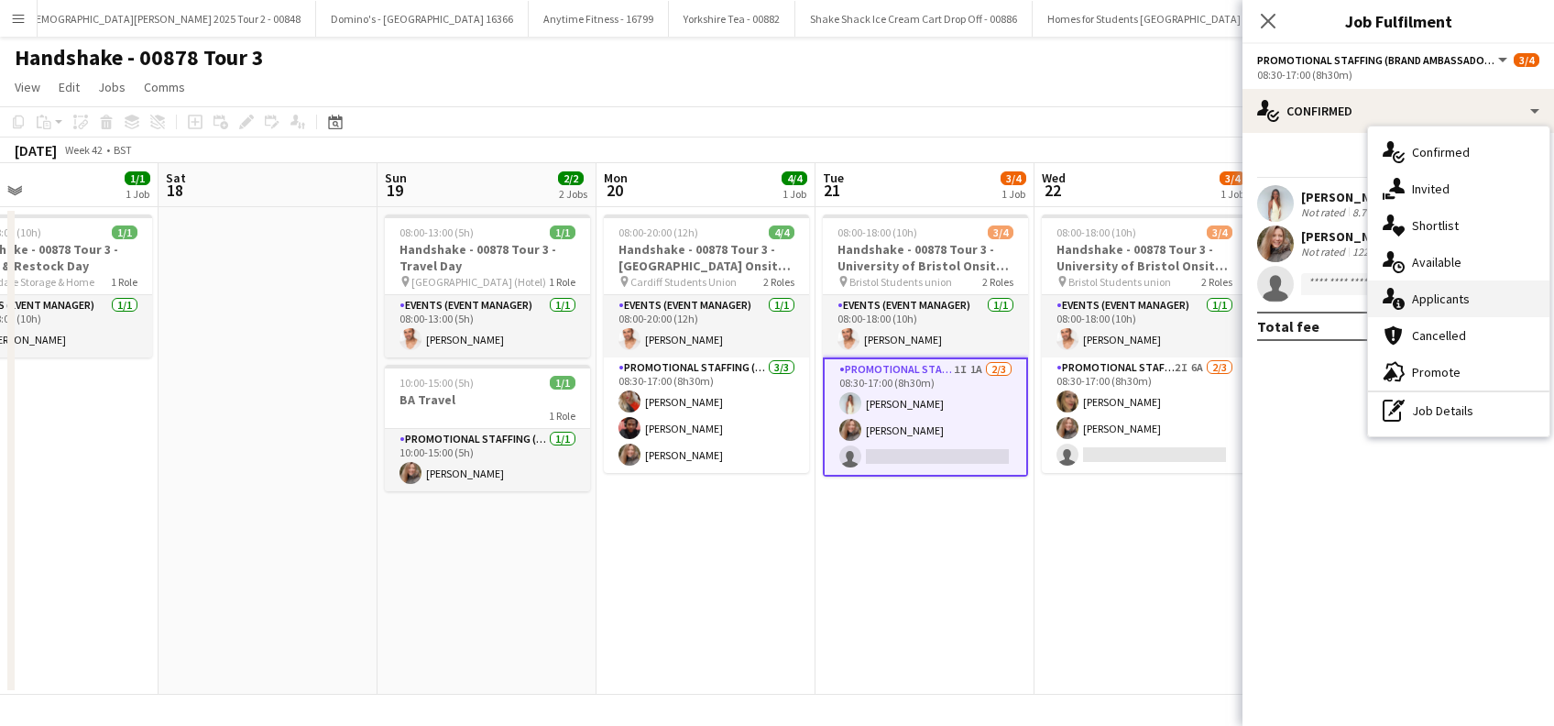
click at [1436, 295] on span "Applicants" at bounding box center [1441, 298] width 58 height 16
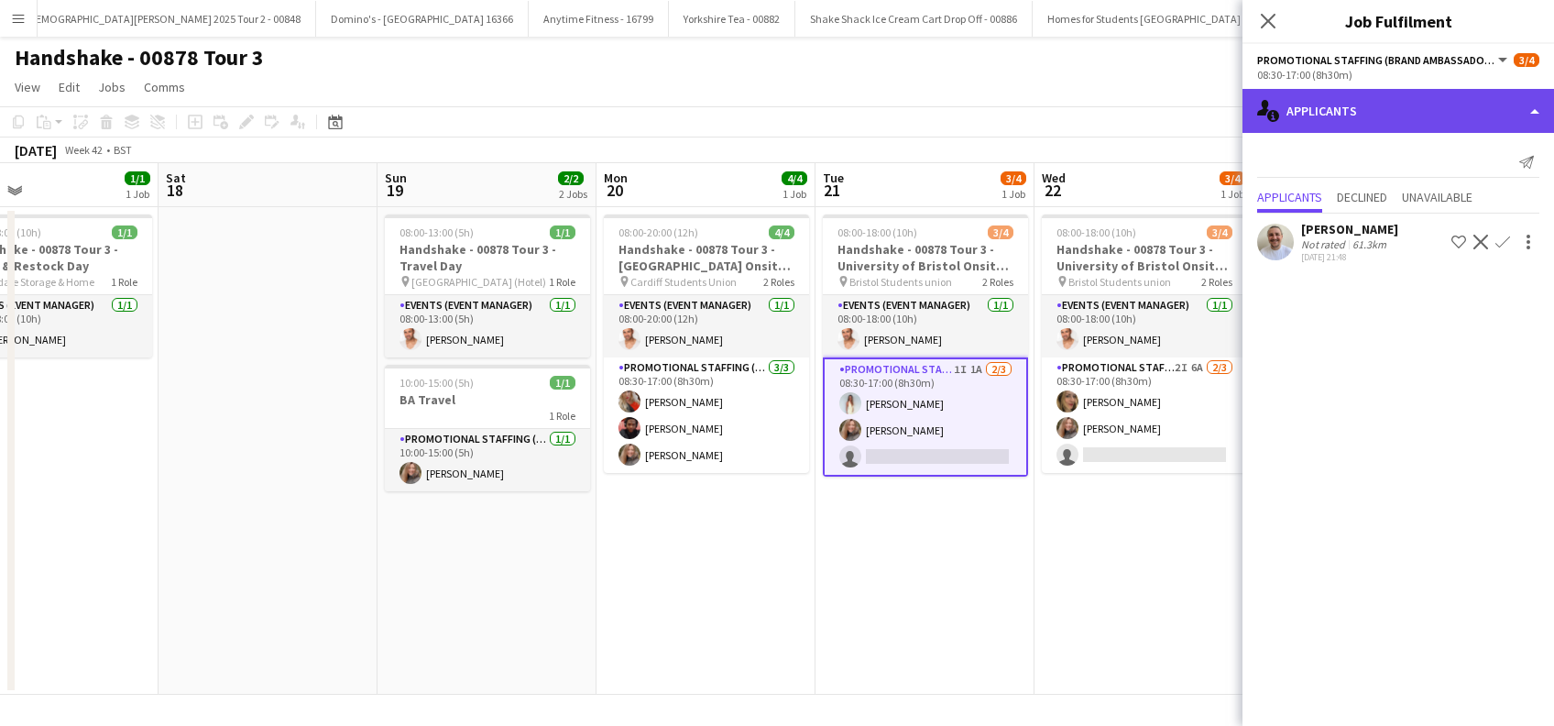
click at [1327, 110] on div "single-neutral-actions-information Applicants" at bounding box center [1397, 111] width 311 height 44
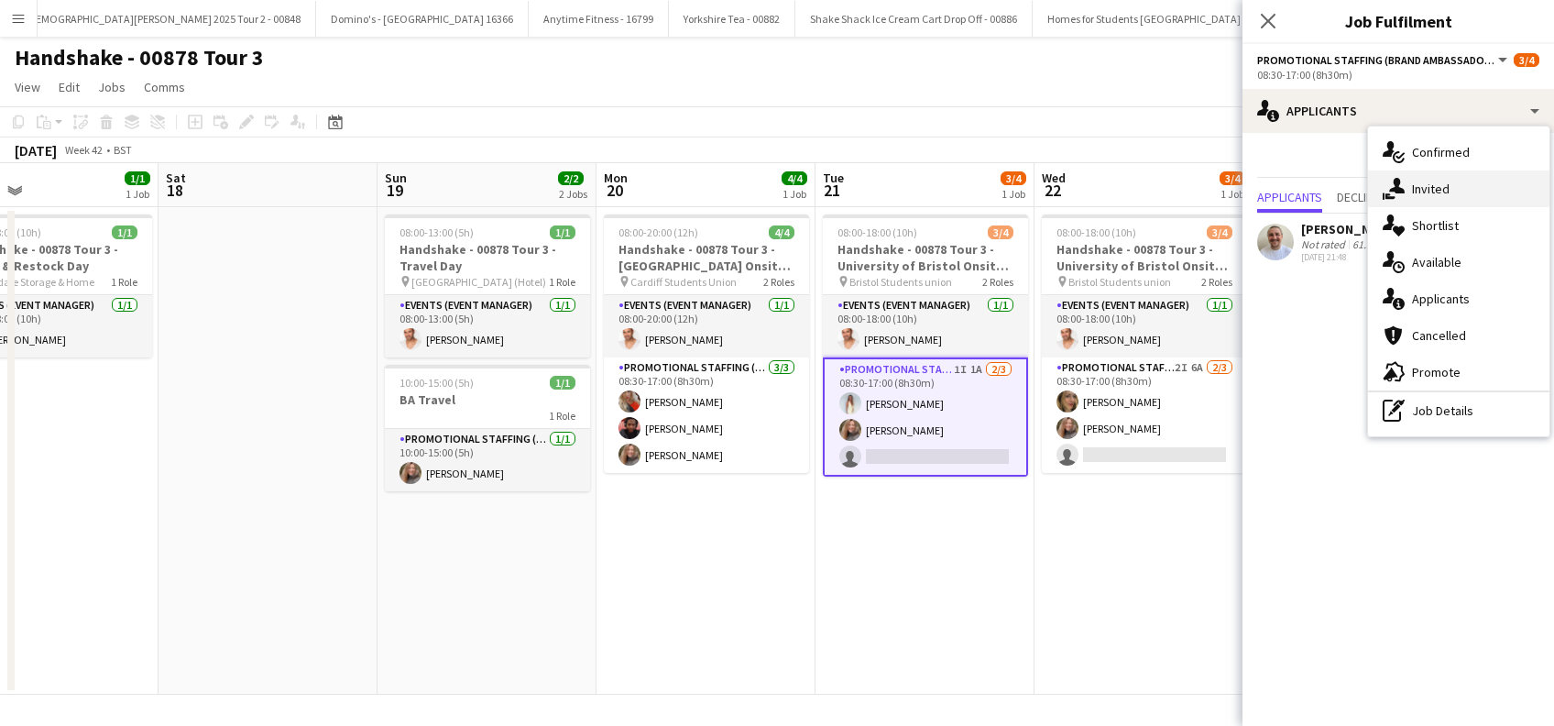
click at [1442, 197] on span "Invited" at bounding box center [1431, 188] width 38 height 16
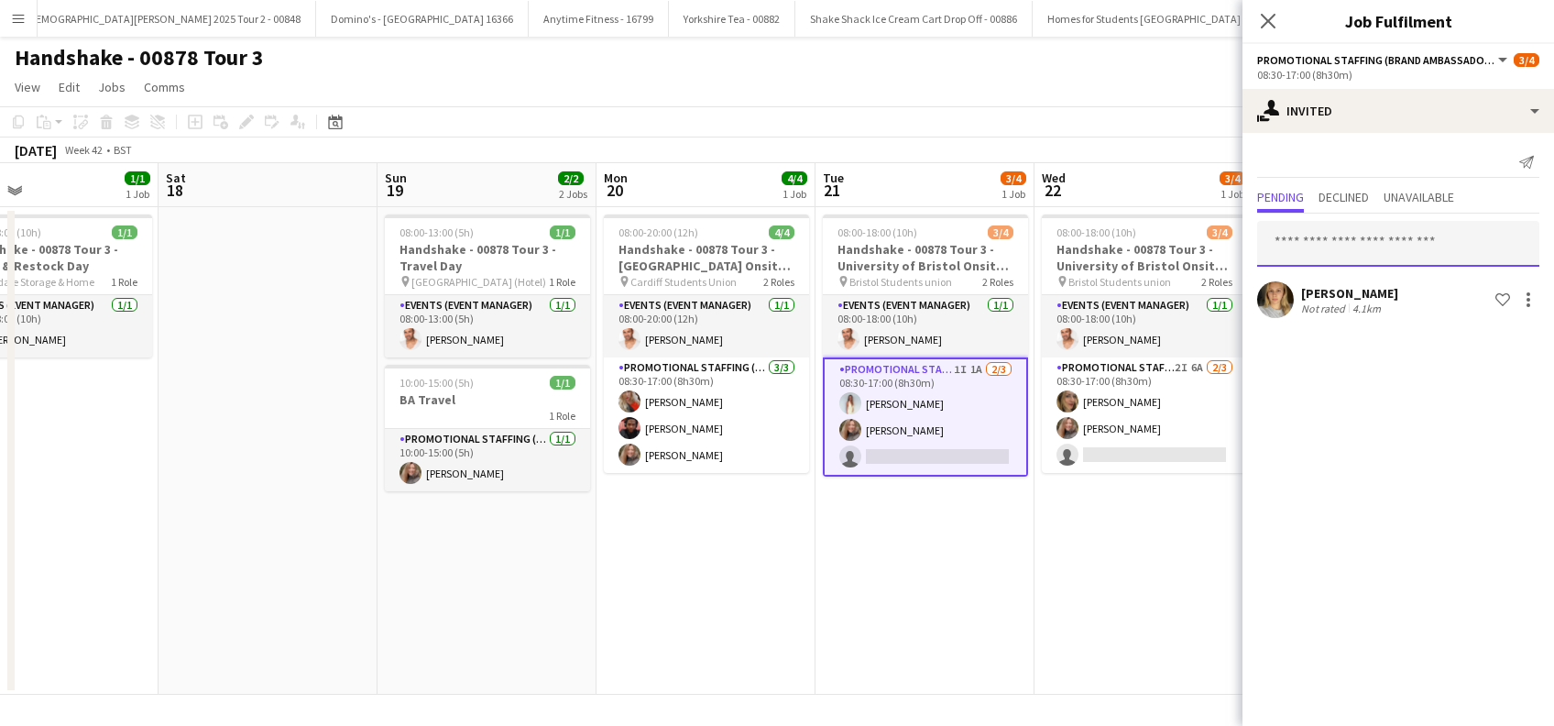
click at [1340, 236] on input "text" at bounding box center [1398, 244] width 282 height 46
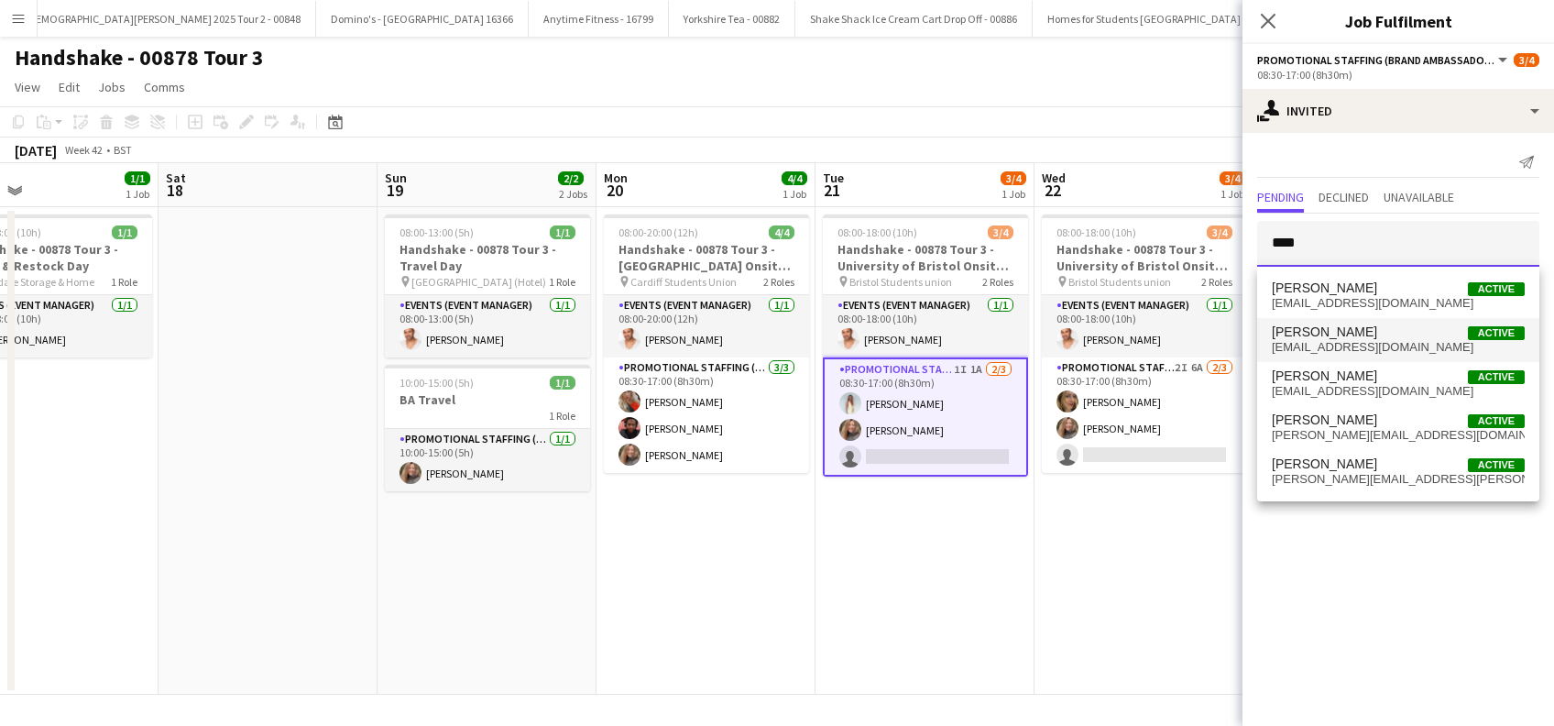
type input "****"
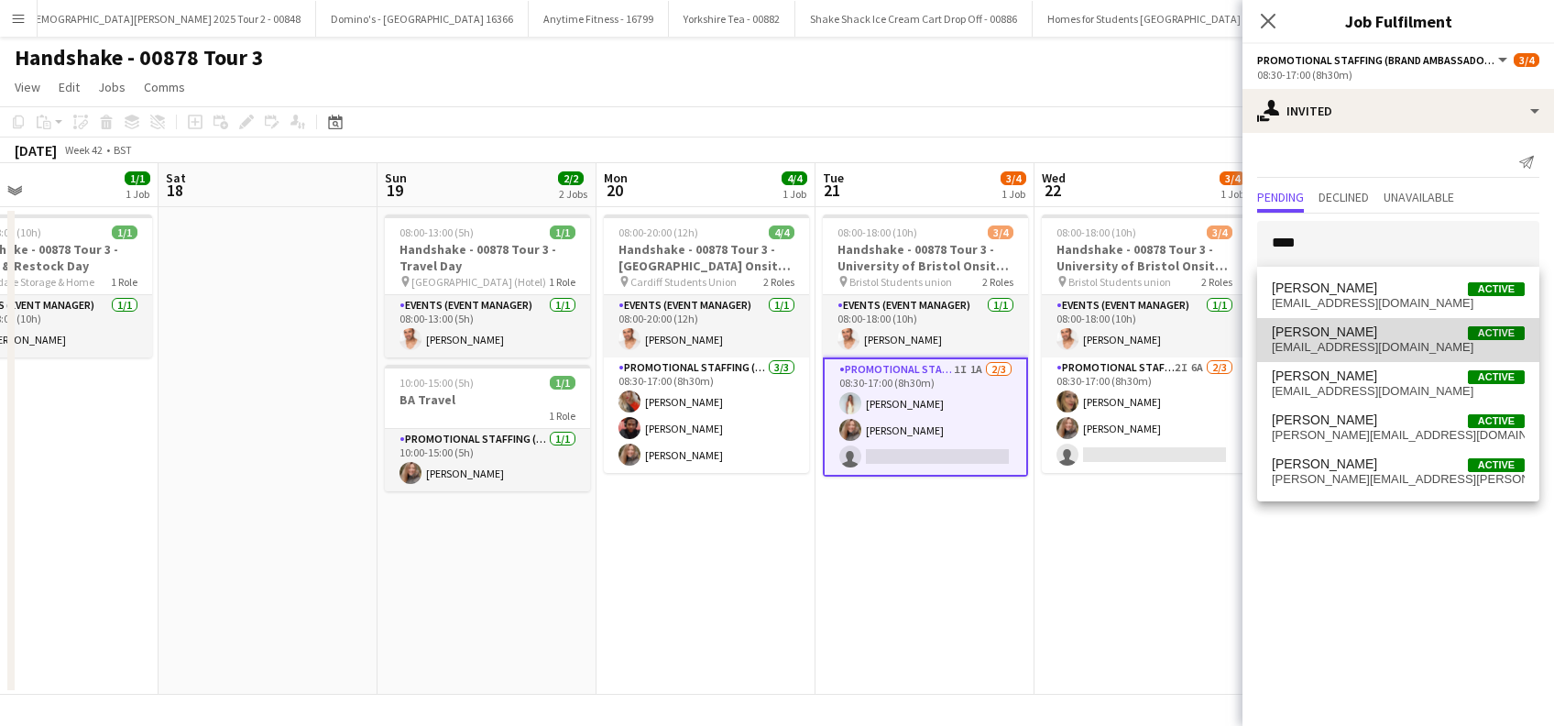
click at [1319, 352] on span "[EMAIL_ADDRESS][DOMAIN_NAME]" at bounding box center [1398, 347] width 253 height 15
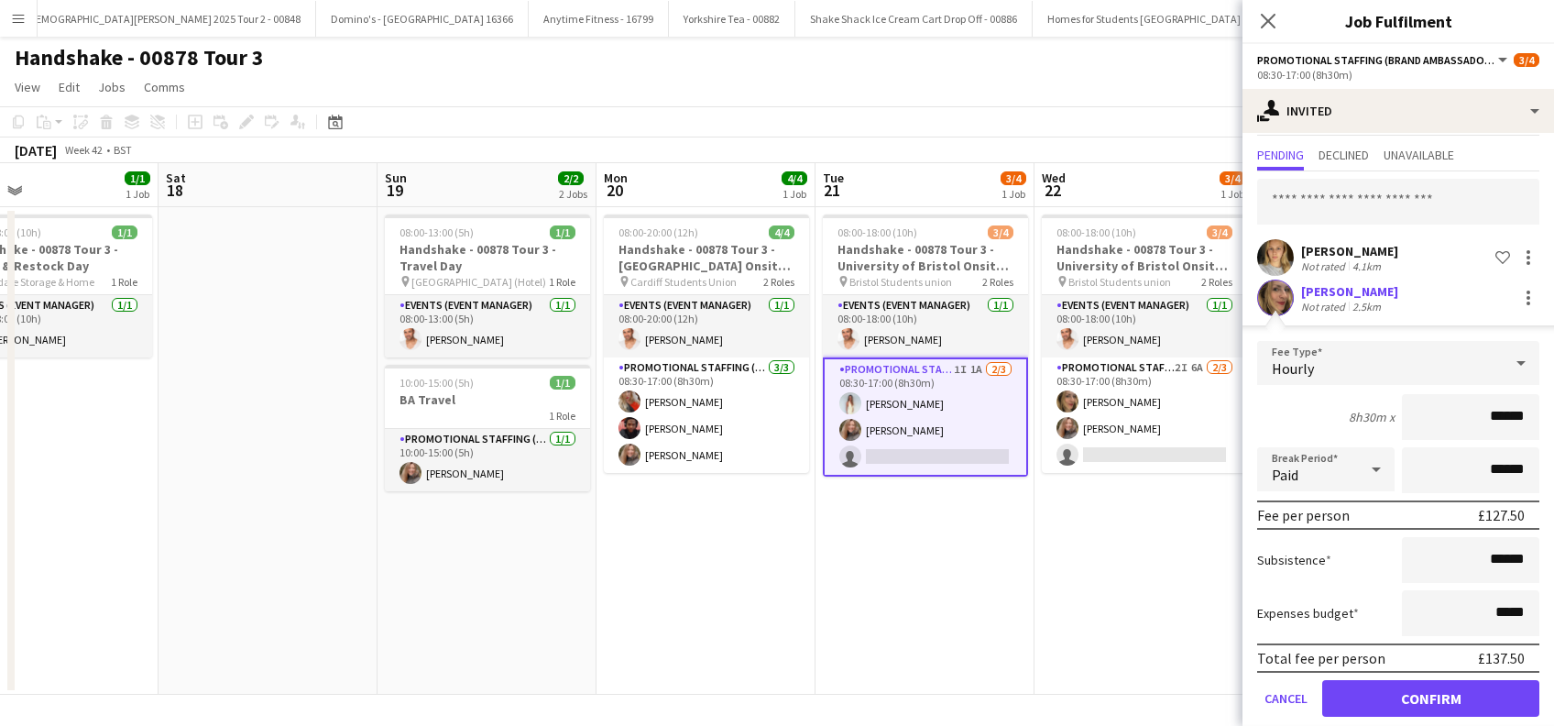
scroll to position [64, 0]
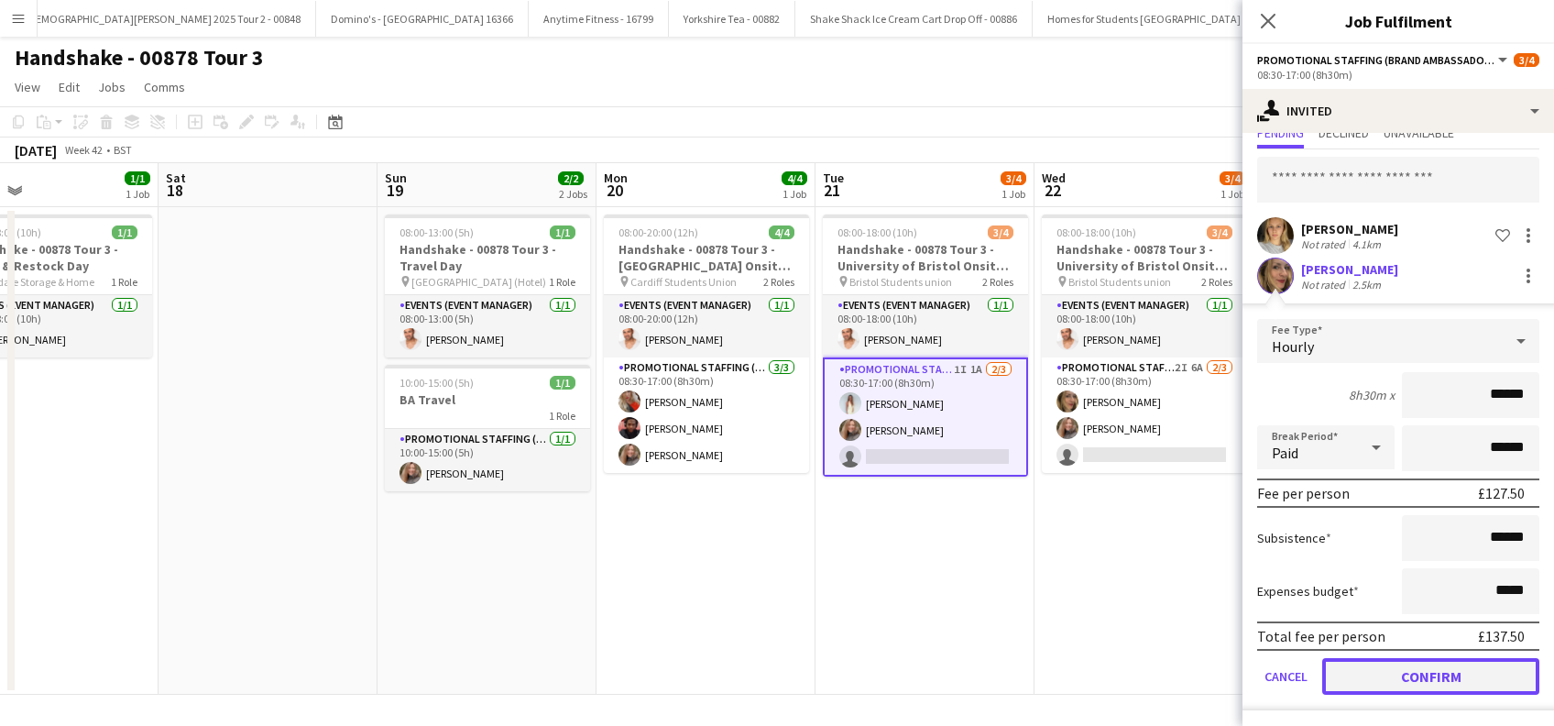
click at [1414, 663] on button "Confirm" at bounding box center [1430, 676] width 217 height 37
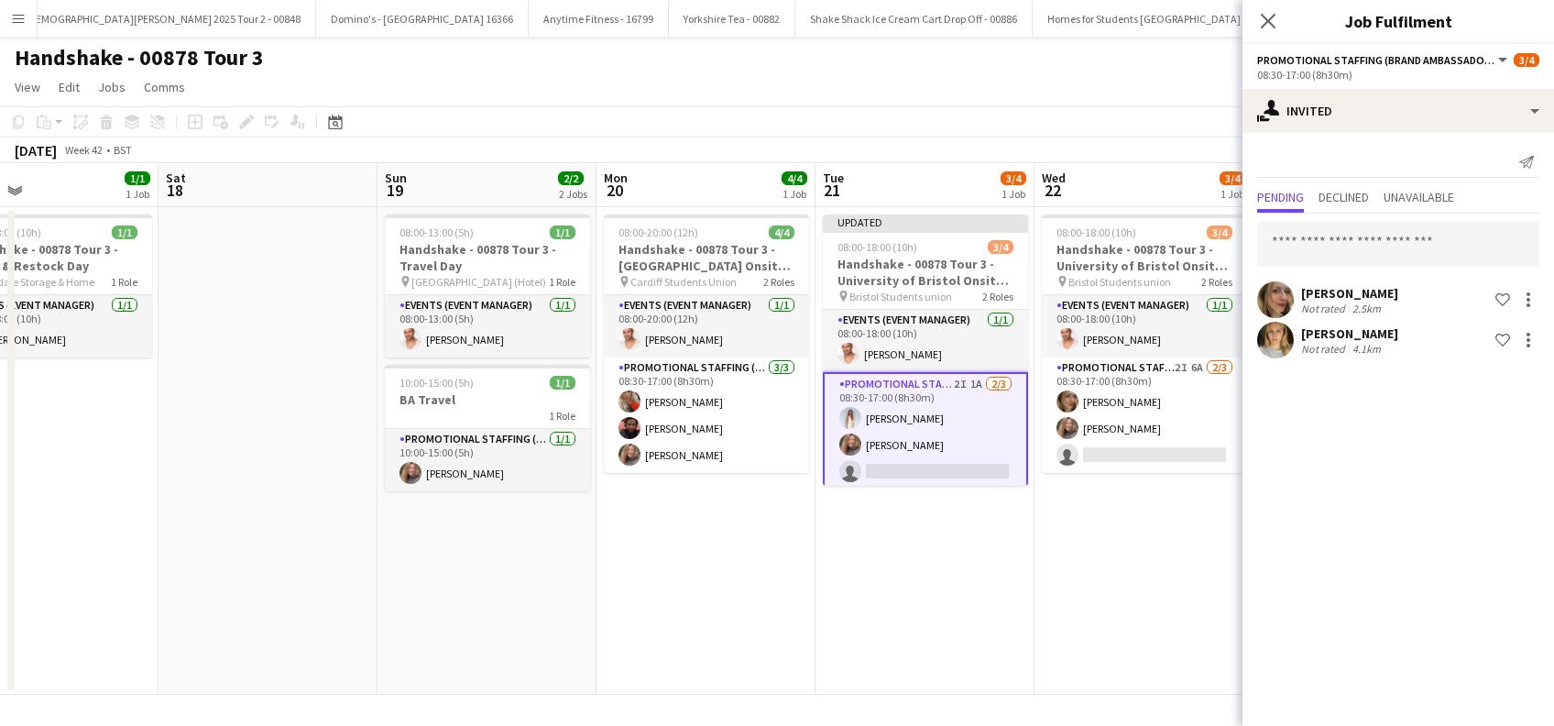
click at [1157, 552] on app-date-cell "08:00-18:00 (10h) 3/4 Handshake - 00878 Tour 3 - University of Bristol Onsite D…" at bounding box center [1143, 450] width 219 height 487
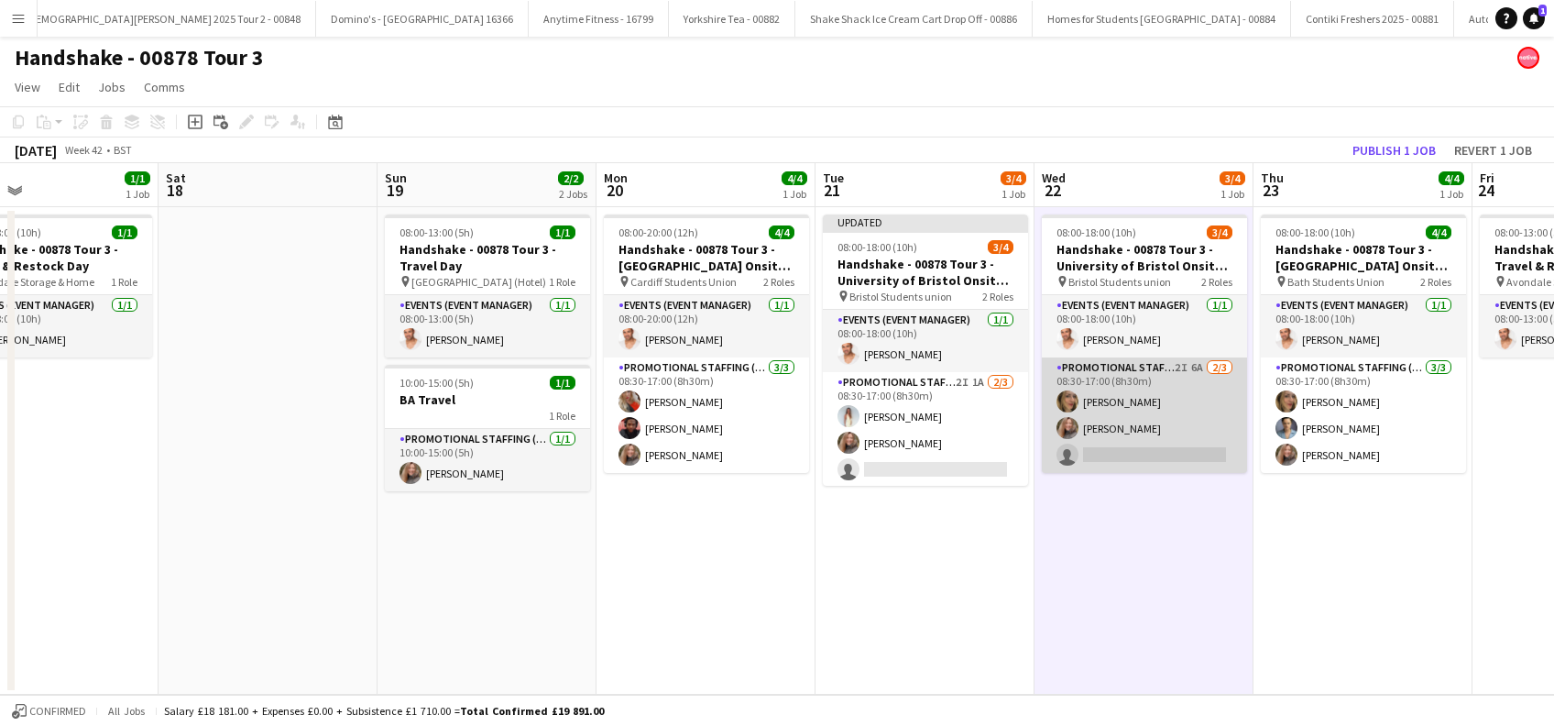
click at [1141, 447] on app-card-role "Promotional Staffing (Brand Ambassadors) 2I 6A [DATE] 08:30-17:00 (8h30m) [PERS…" at bounding box center [1144, 414] width 205 height 115
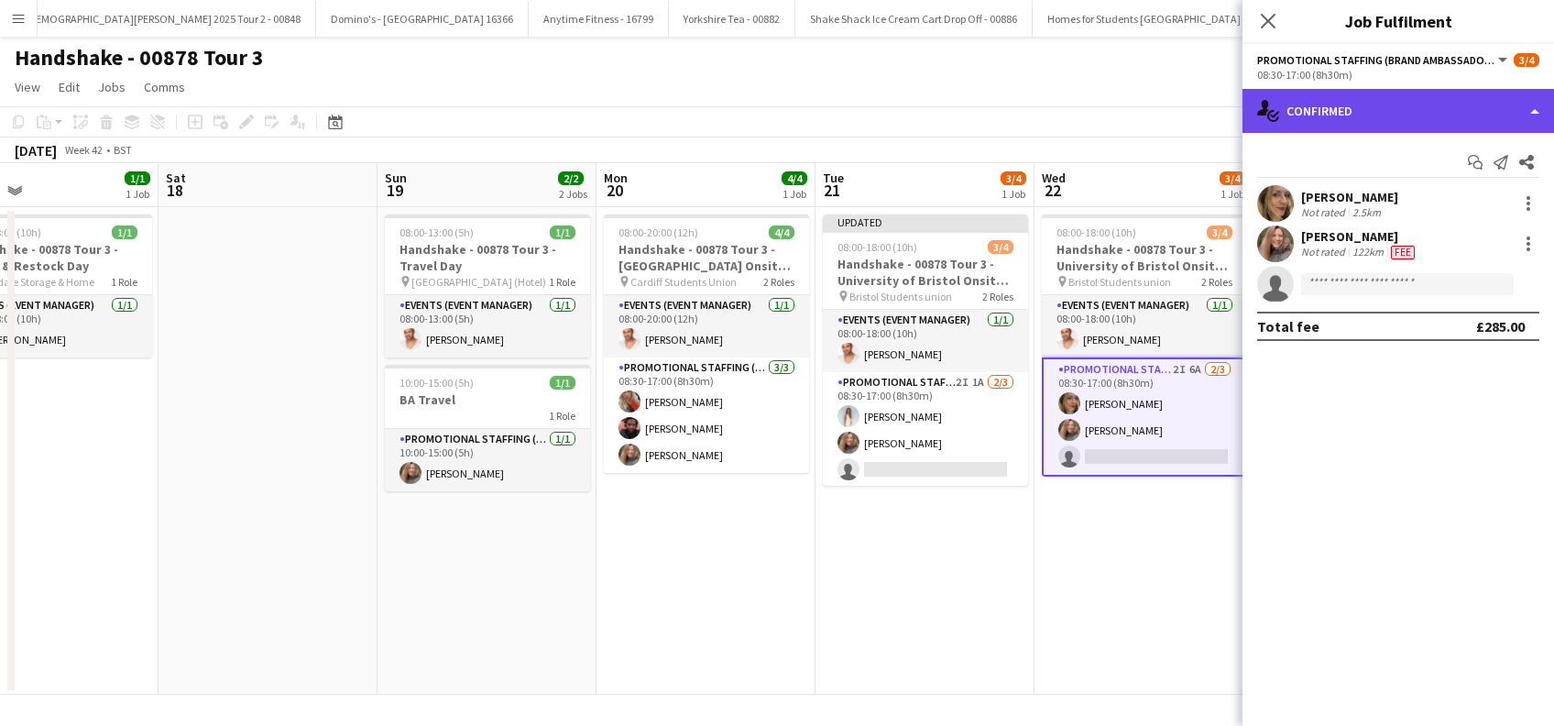
click at [1392, 104] on div "single-neutral-actions-check-2 Confirmed" at bounding box center [1397, 111] width 311 height 44
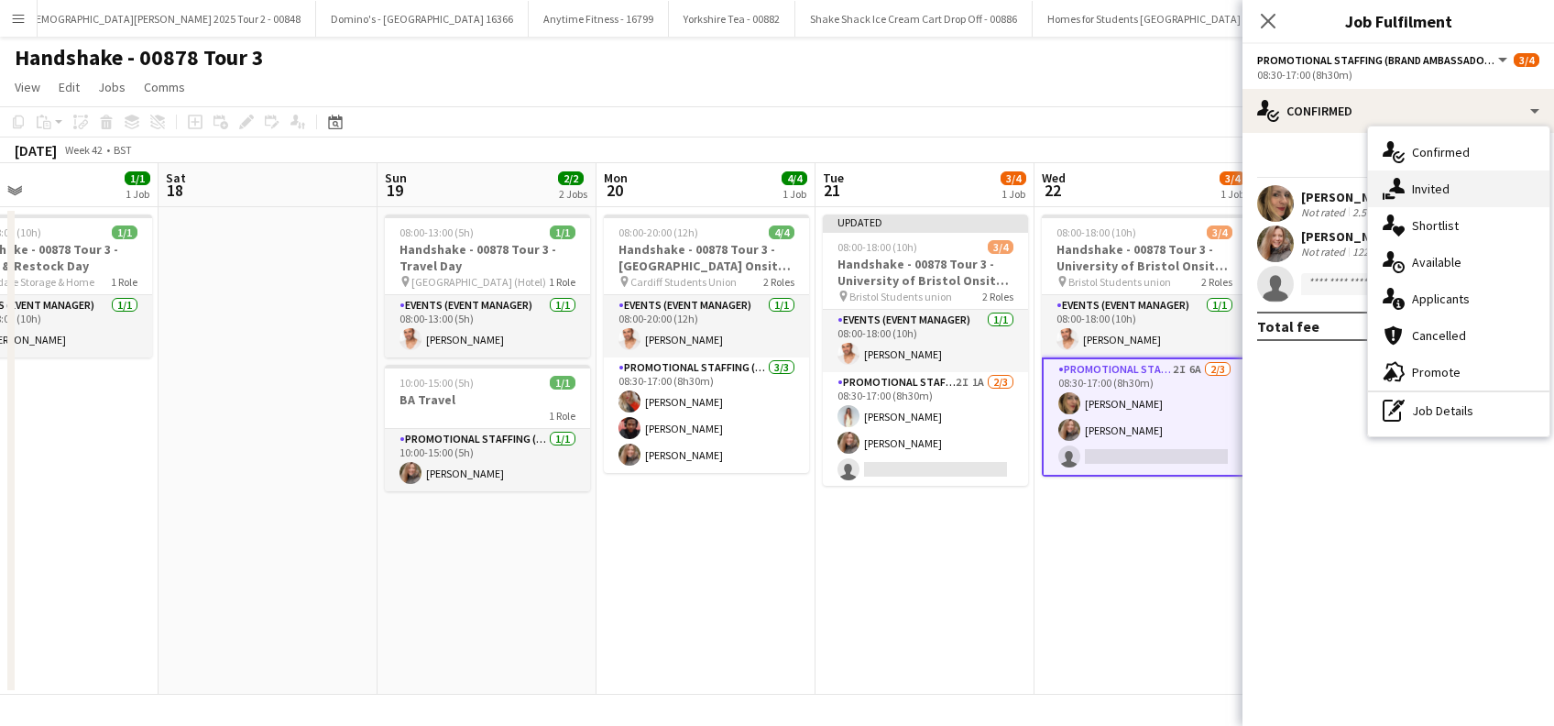
click at [1429, 196] on span "Invited" at bounding box center [1431, 188] width 38 height 16
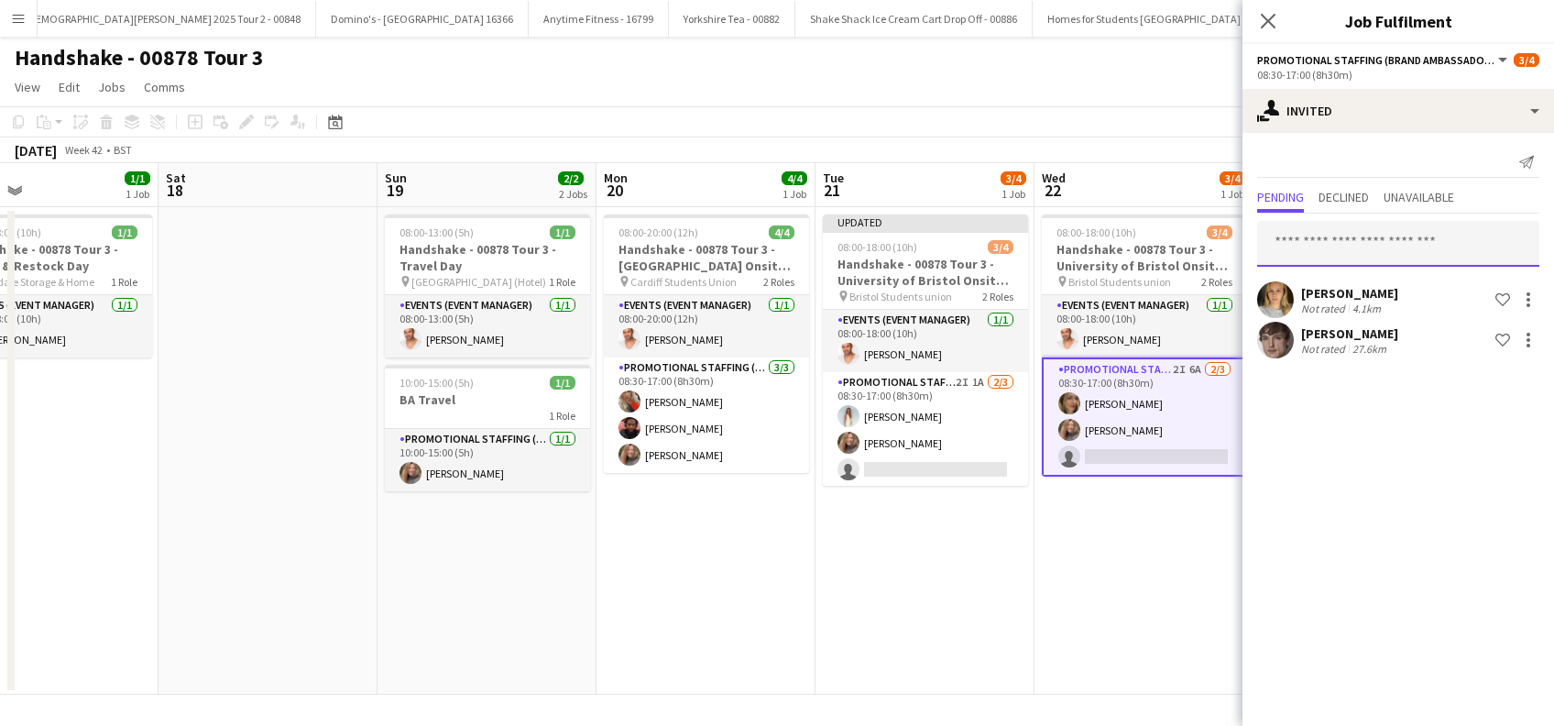
click at [1349, 246] on input "text" at bounding box center [1398, 244] width 282 height 46
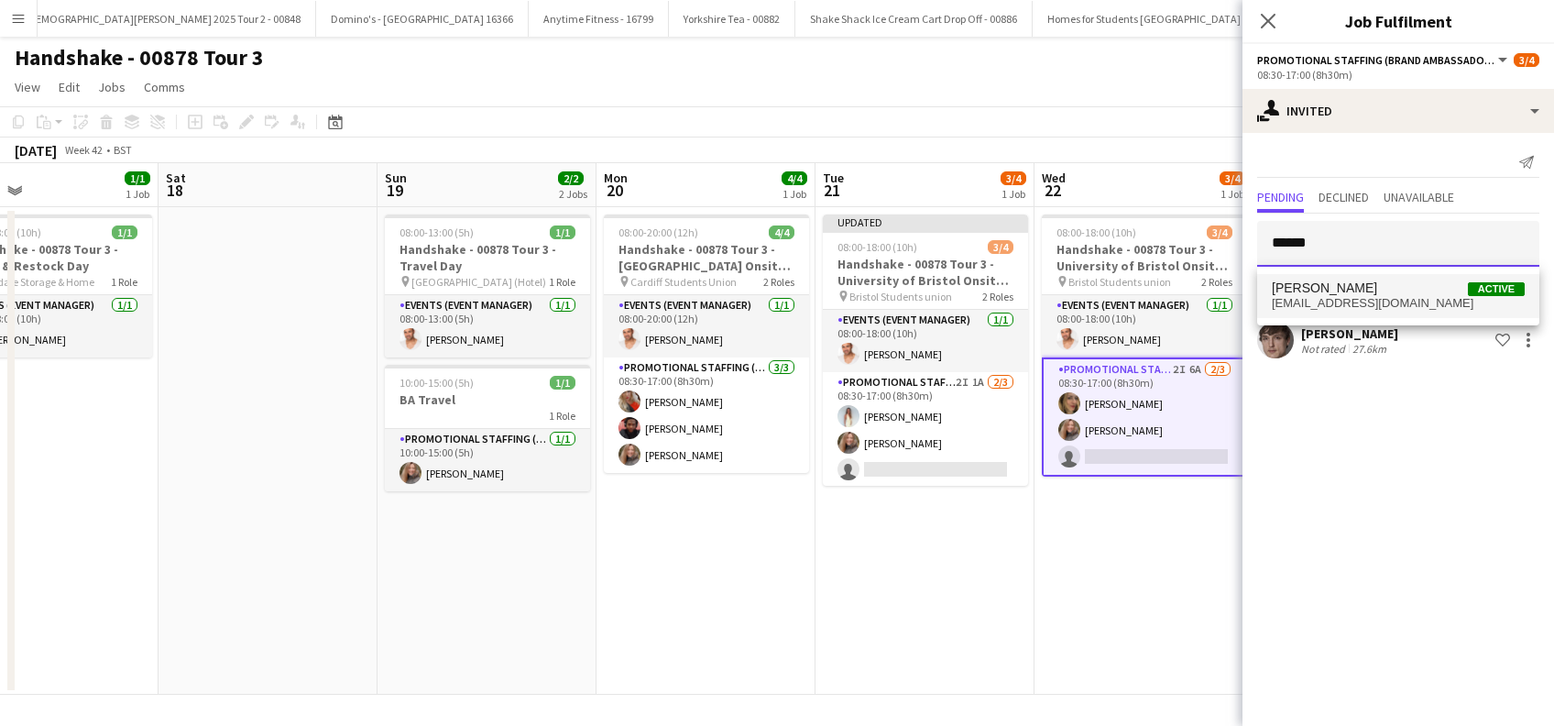
type input "******"
click at [1319, 293] on span "[PERSON_NAME]" at bounding box center [1324, 288] width 105 height 16
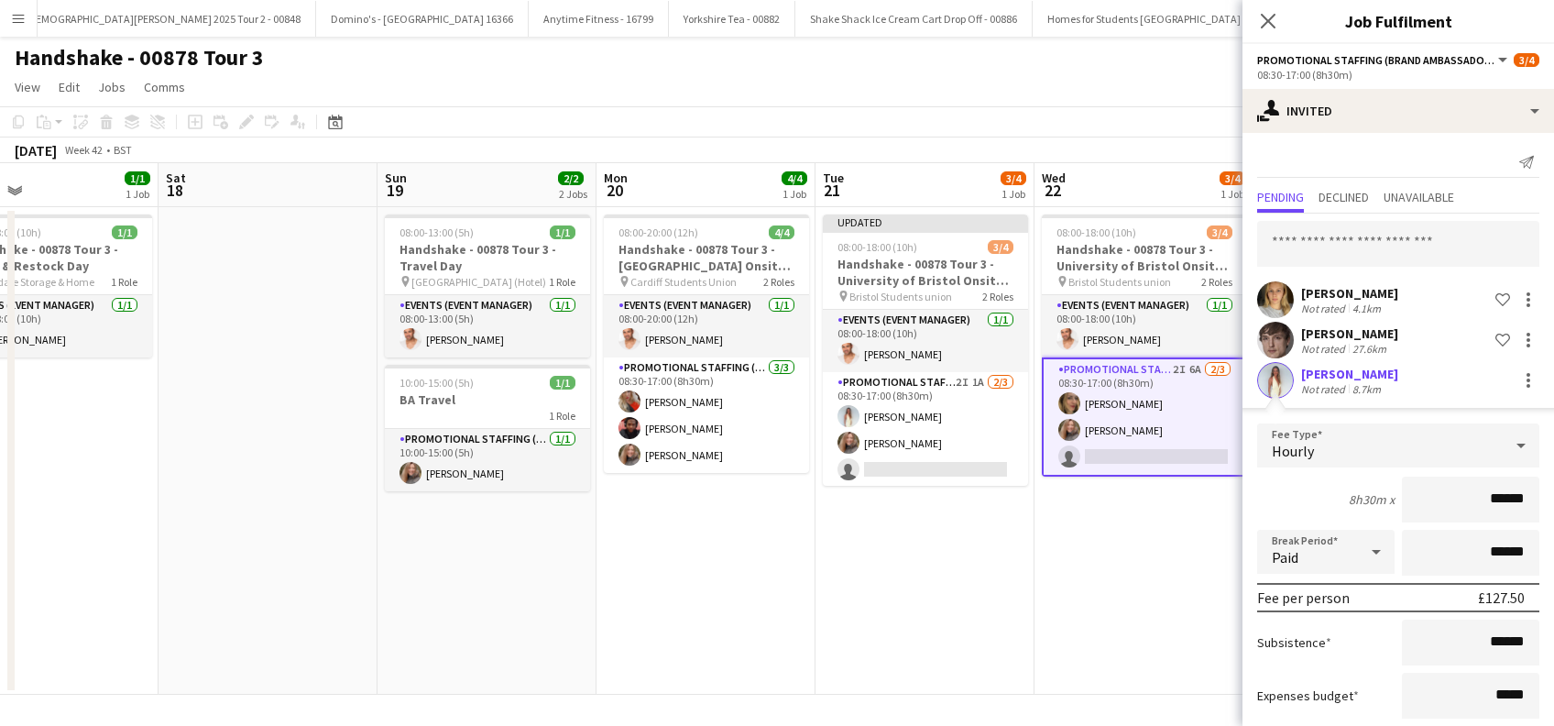
scroll to position [104, 0]
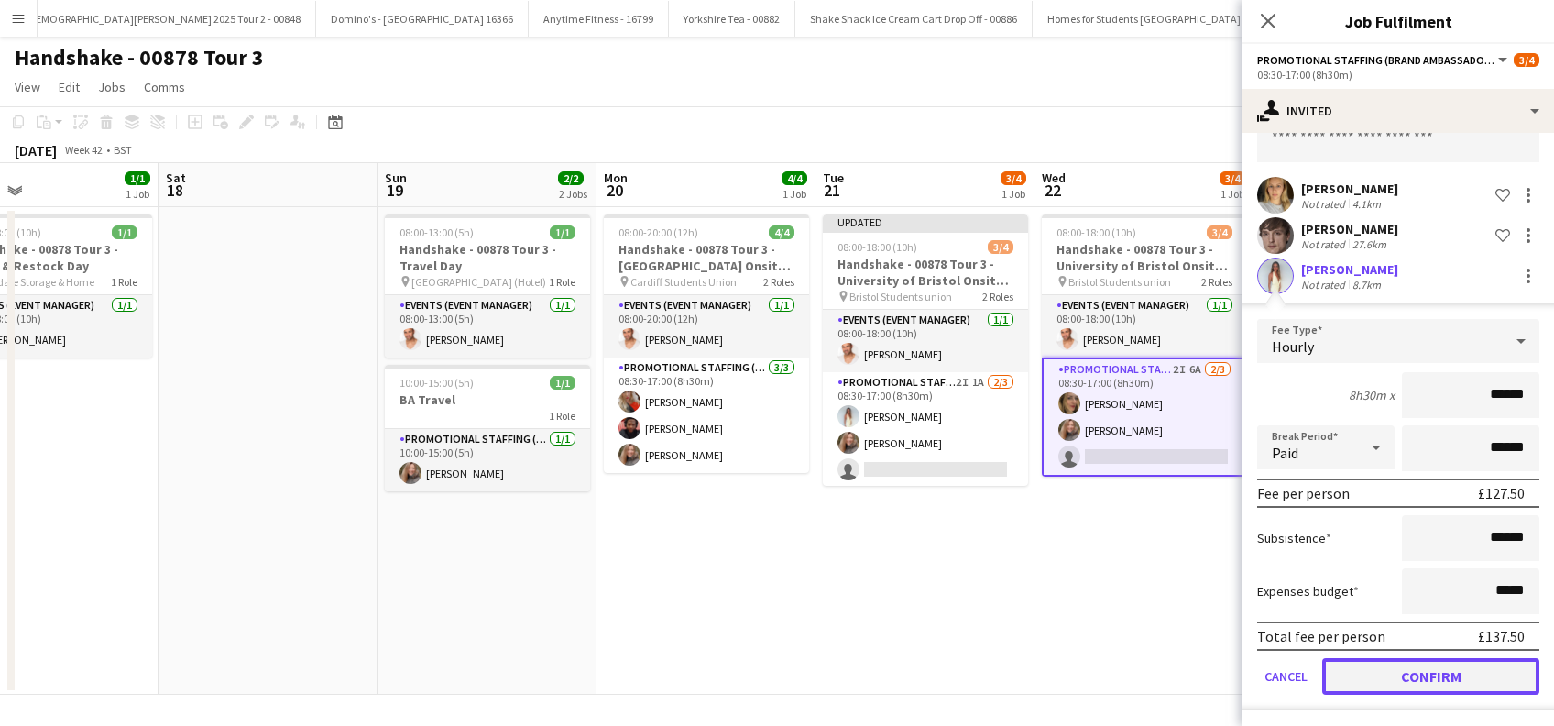
click at [1418, 675] on button "Confirm" at bounding box center [1430, 676] width 217 height 37
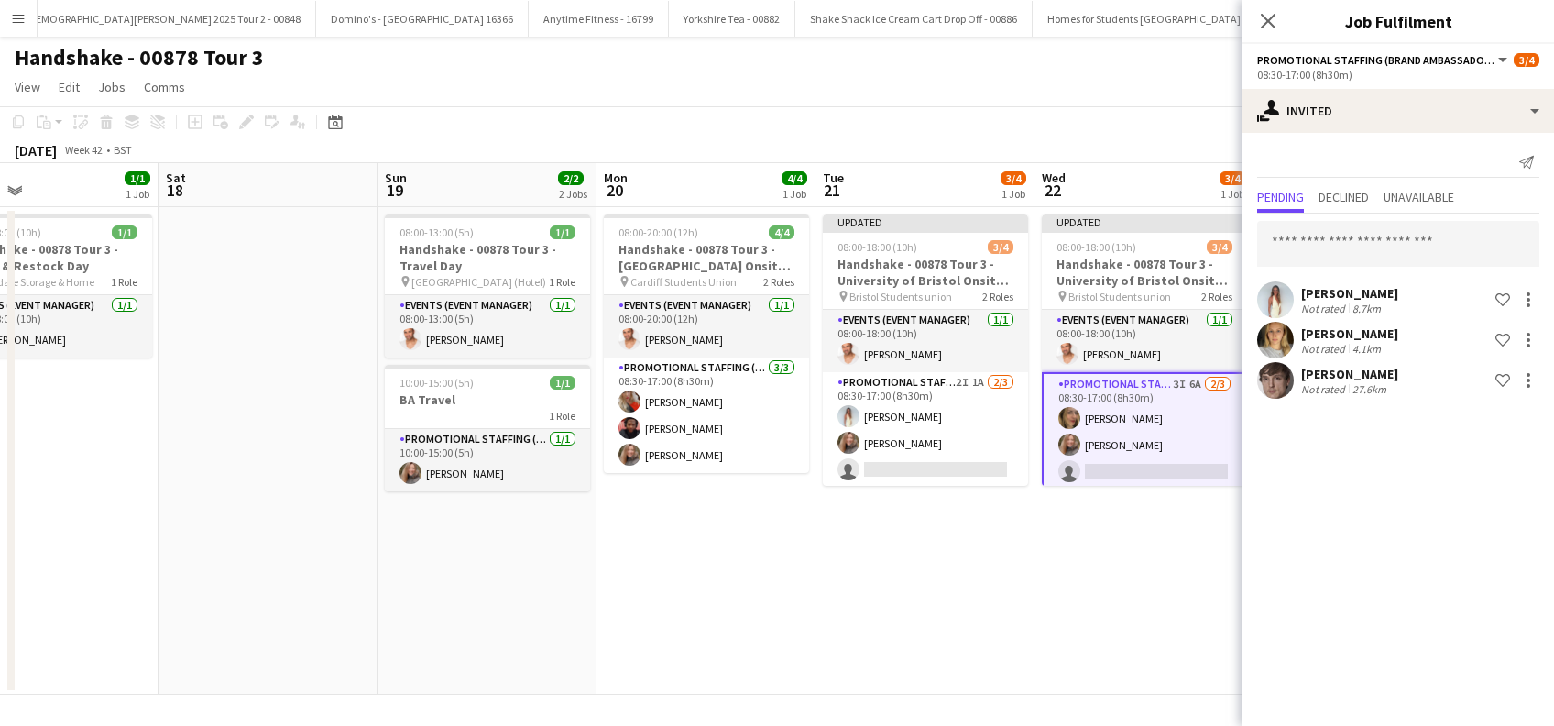
scroll to position [0, 0]
click at [1180, 602] on app-date-cell "Updated 08:00-18:00 (10h) 3/4 Handshake - 00878 Tour 3 - [GEOGRAPHIC_DATA] Onsi…" at bounding box center [1143, 450] width 219 height 487
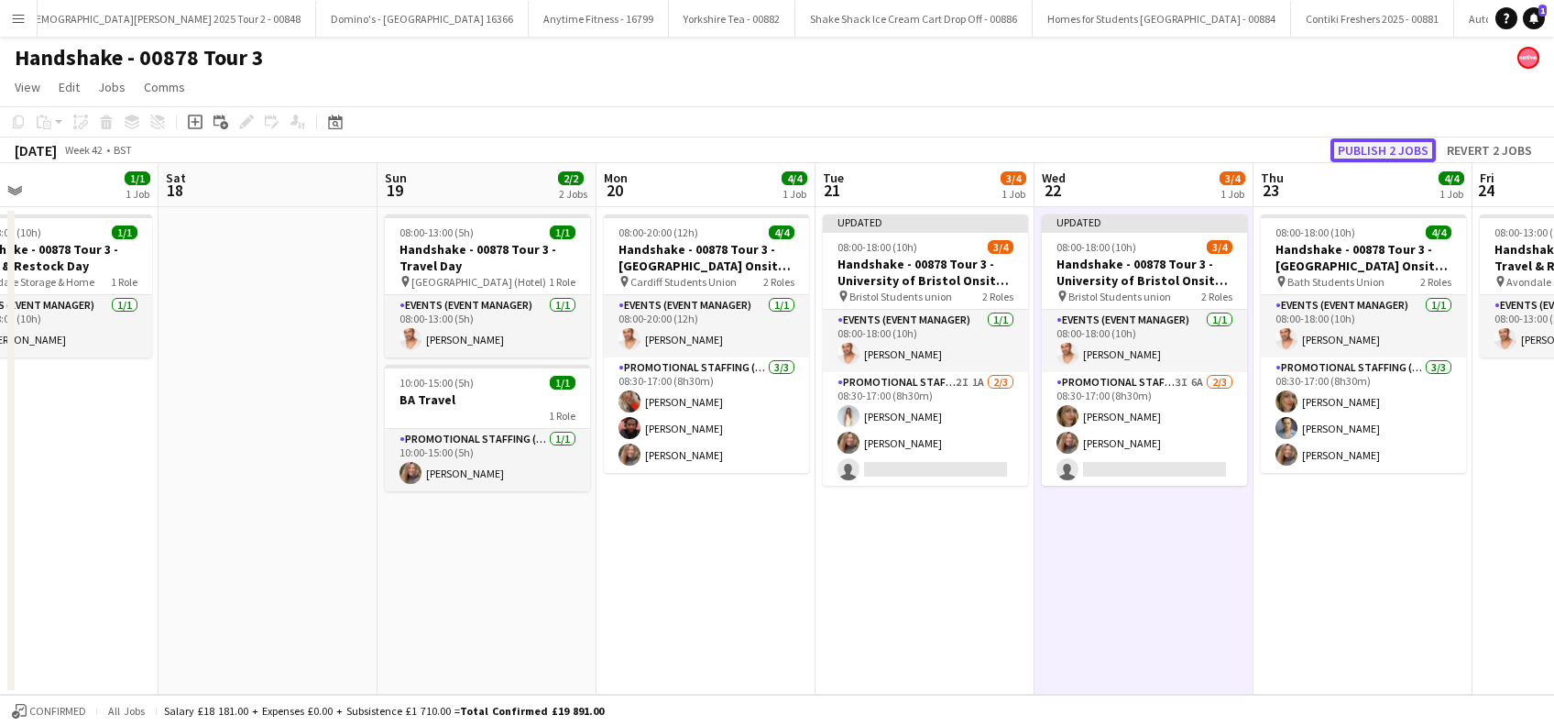
click at [1381, 147] on button "Publish 2 jobs" at bounding box center [1382, 150] width 105 height 24
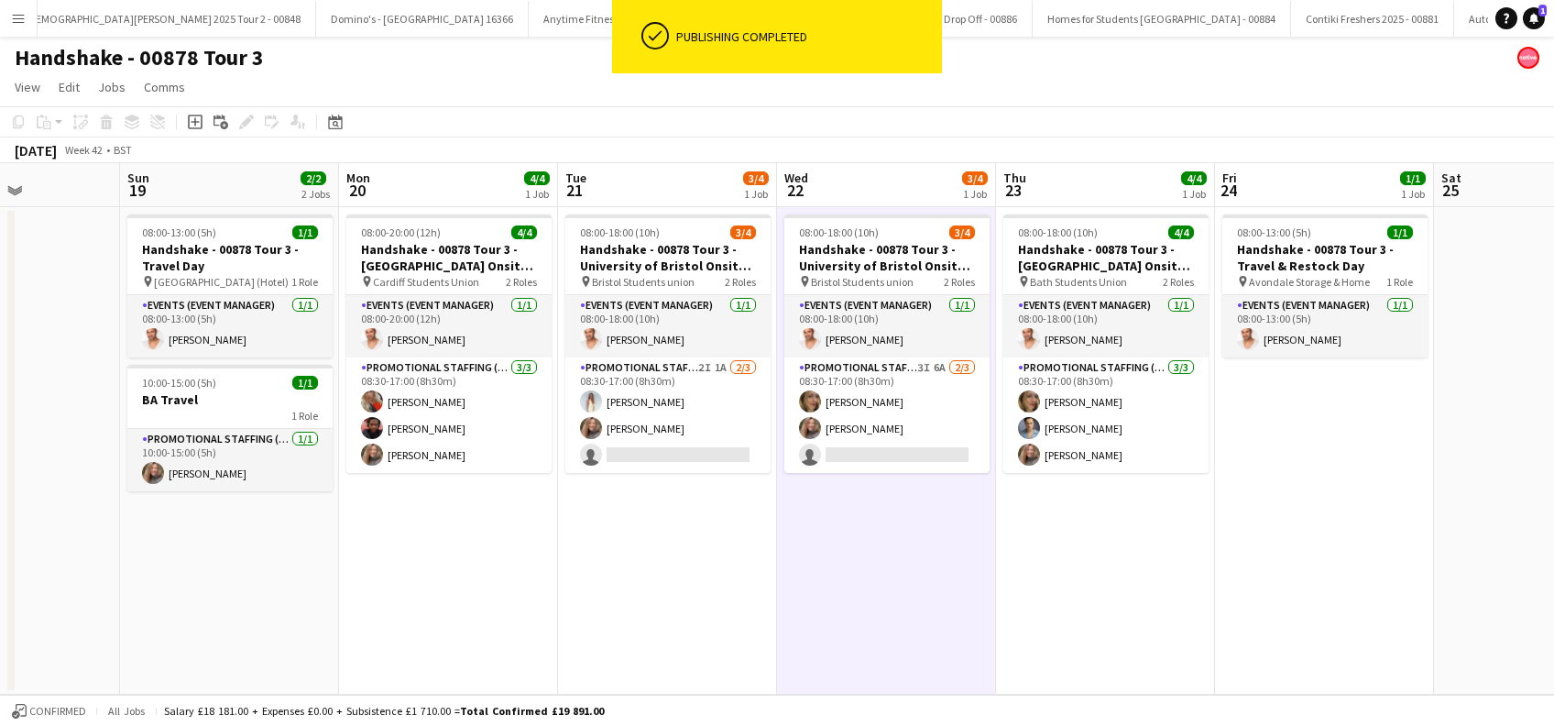
drag, startPoint x: 1370, startPoint y: 573, endPoint x: 1115, endPoint y: 596, distance: 255.8
click at [1110, 586] on app-calendar-viewport "Wed 15 4/4 1 Job Thu 16 4/4 1 Job Fri 17 1/1 1 Job Sat 18 Sun 19 2/2 2 Jobs Mon…" at bounding box center [777, 428] width 1554 height 531
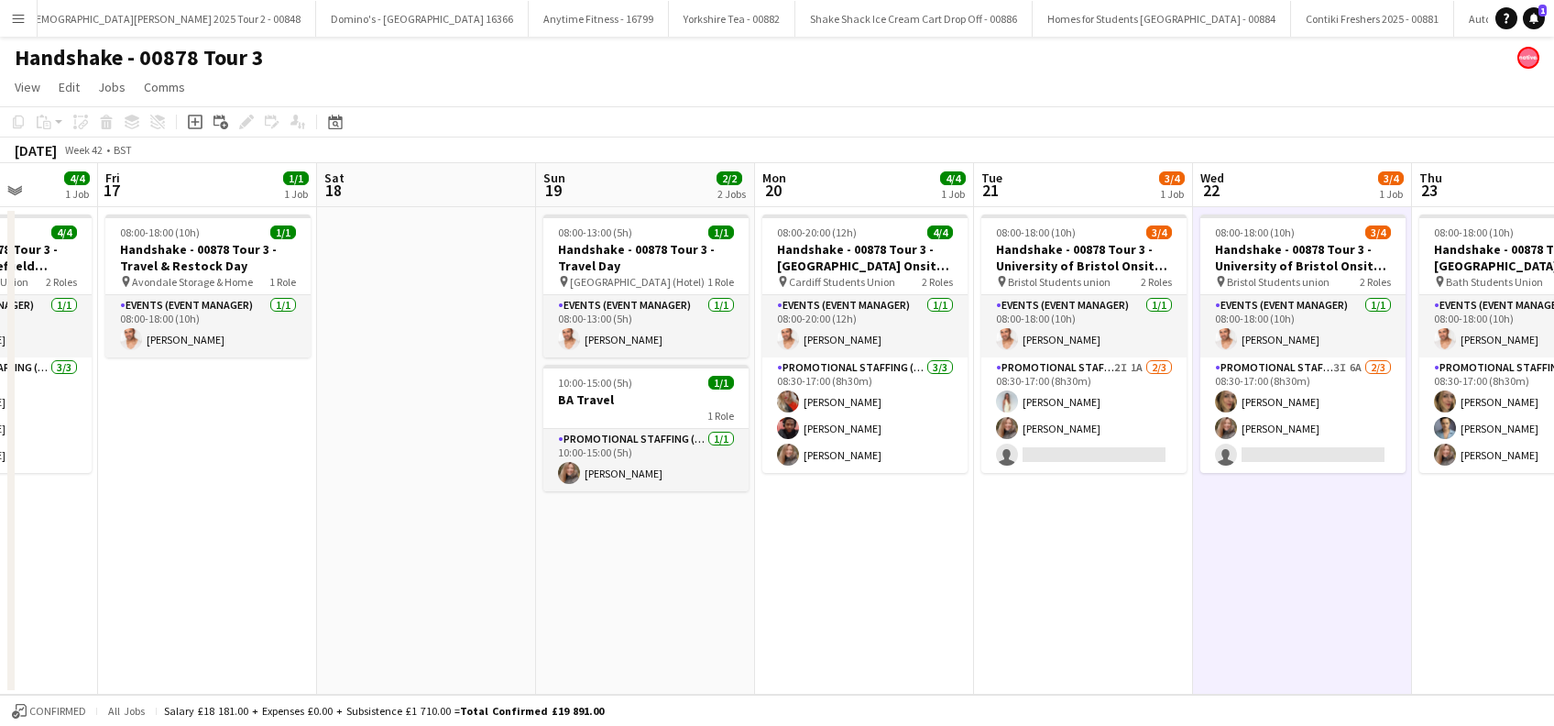
scroll to position [0, 466]
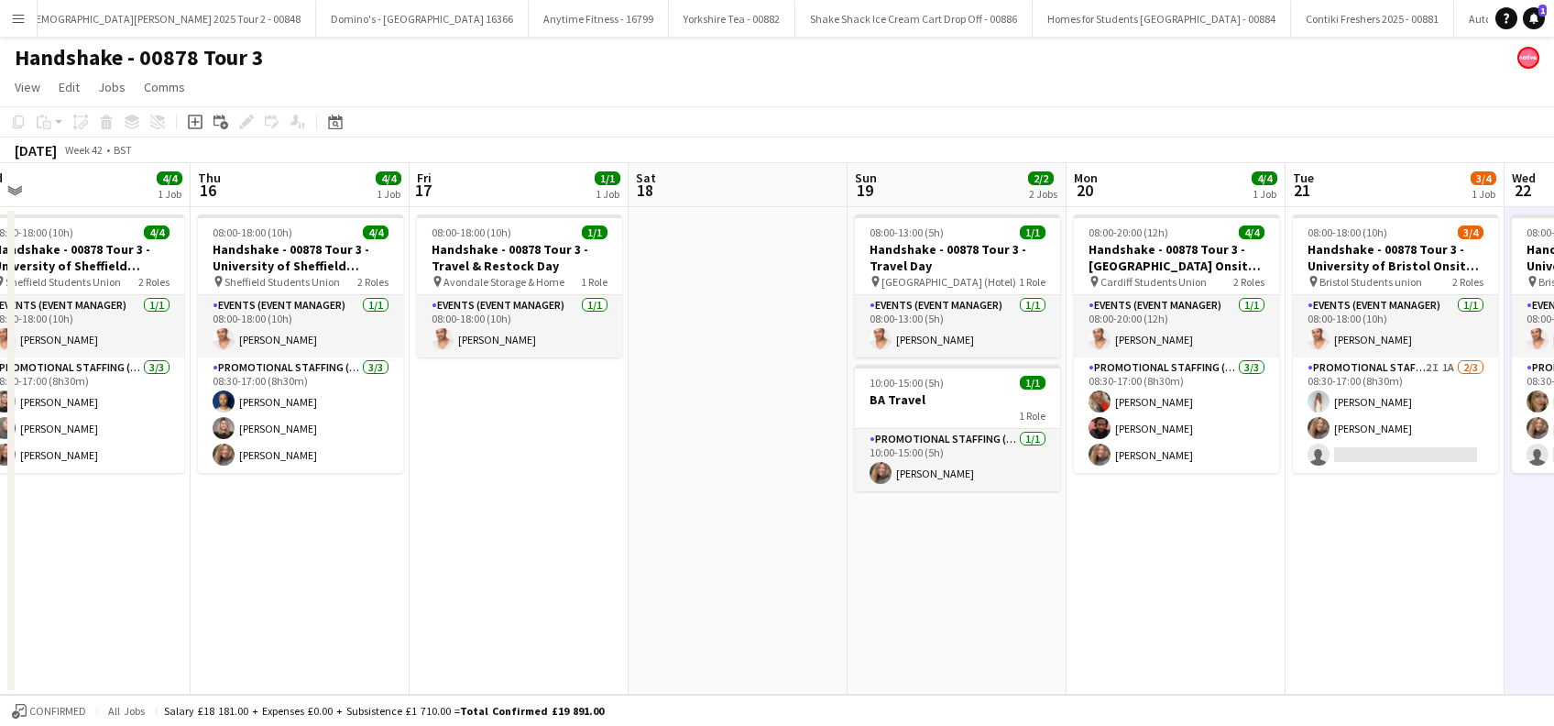
drag, startPoint x: 553, startPoint y: 590, endPoint x: 1282, endPoint y: 595, distance: 728.3
click at [1282, 595] on app-calendar-viewport "Mon 13 4/4 1 Job Tue 14 4/4 1 Job Wed 15 4/4 1 Job Thu 16 4/4 1 Job Fri 17 1/1 …" at bounding box center [777, 428] width 1554 height 531
click at [1534, 14] on icon "Notifications" at bounding box center [1533, 18] width 11 height 11
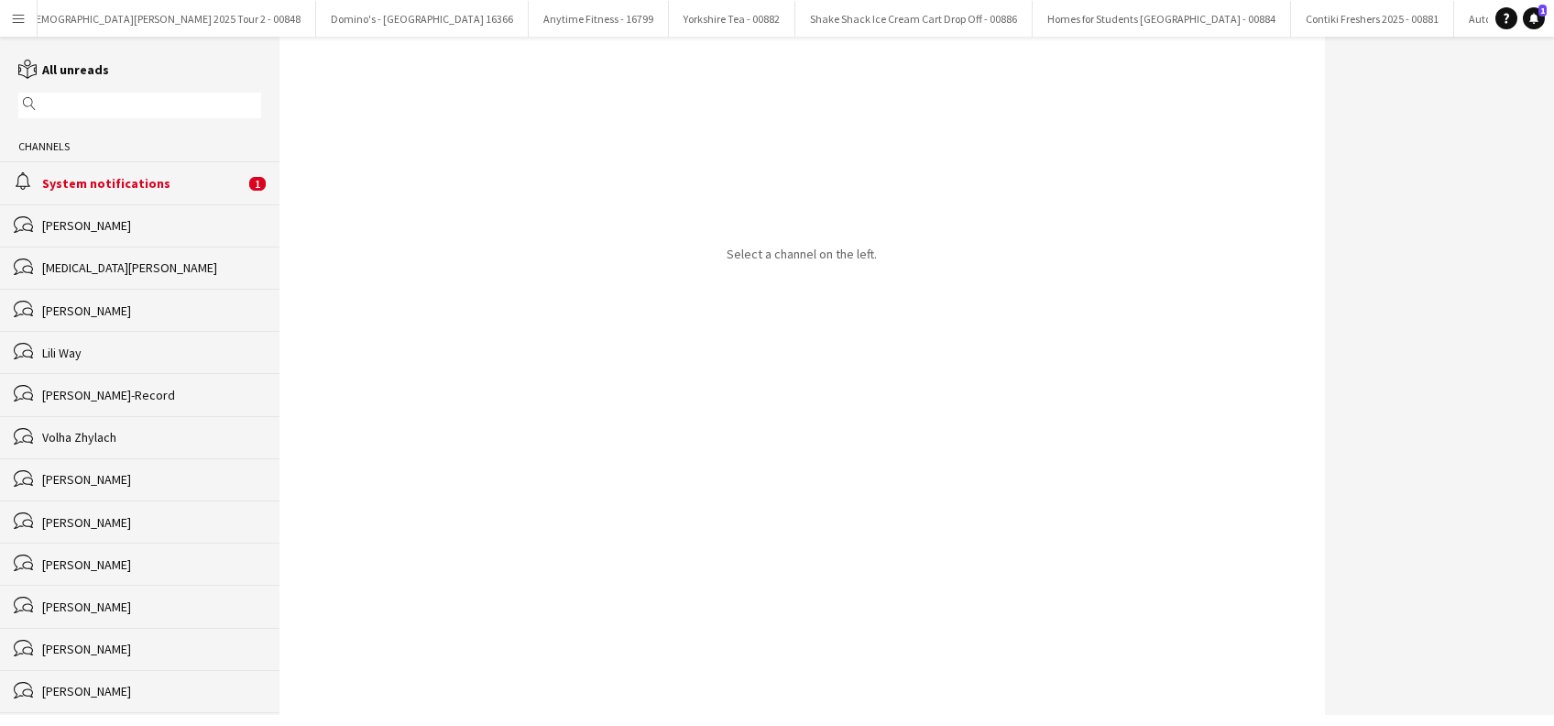
click at [156, 185] on div "System notifications" at bounding box center [143, 183] width 202 height 16
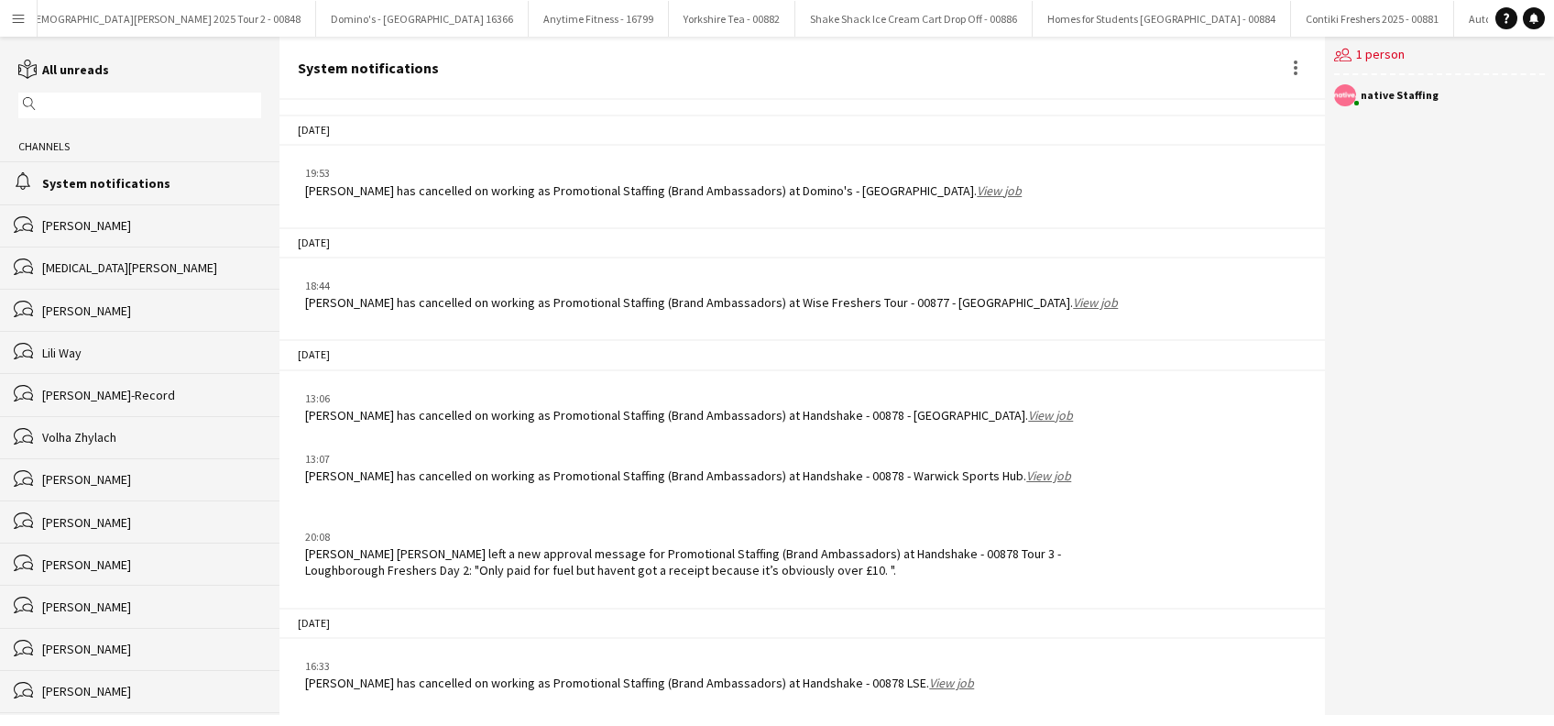
scroll to position [2239, 0]
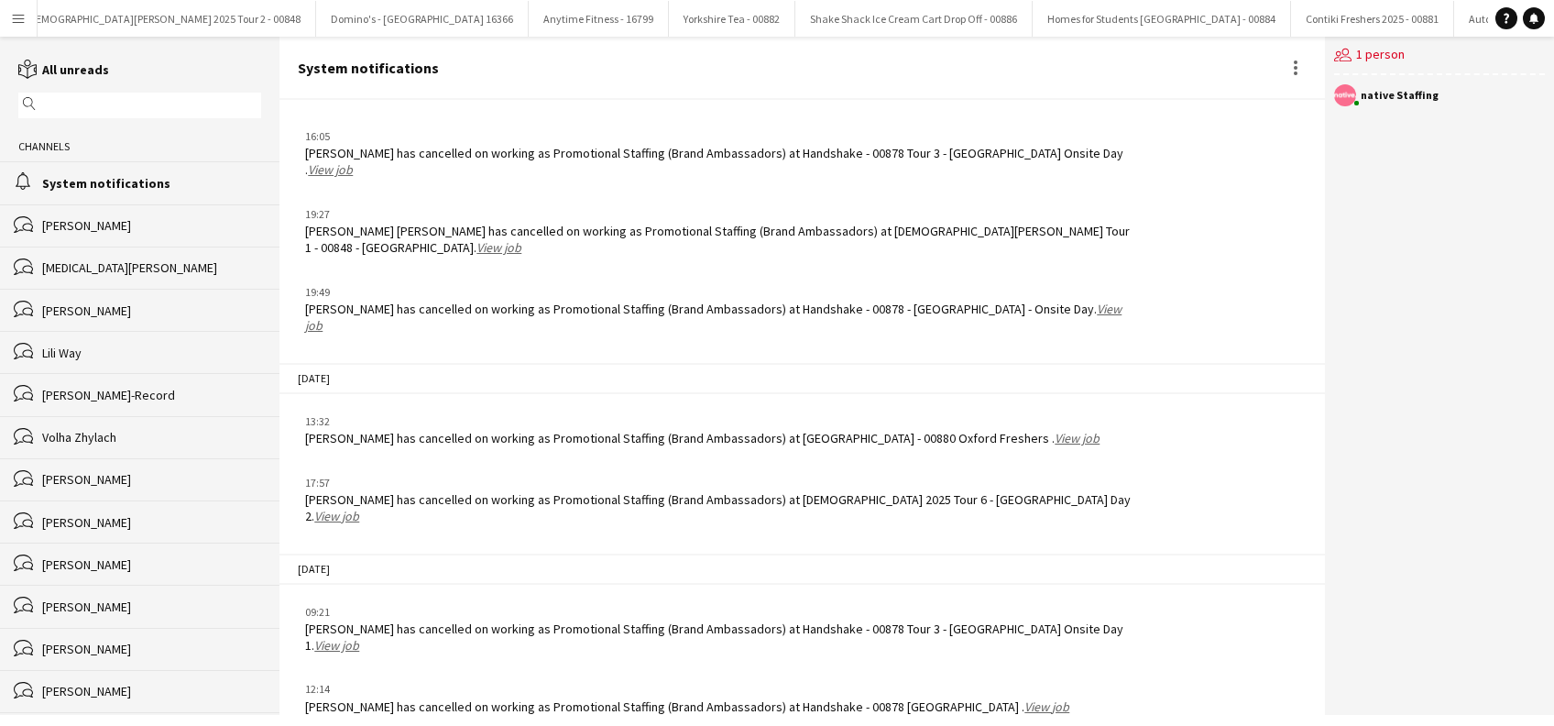
click at [1024, 698] on link "View job" at bounding box center [1046, 706] width 45 height 16
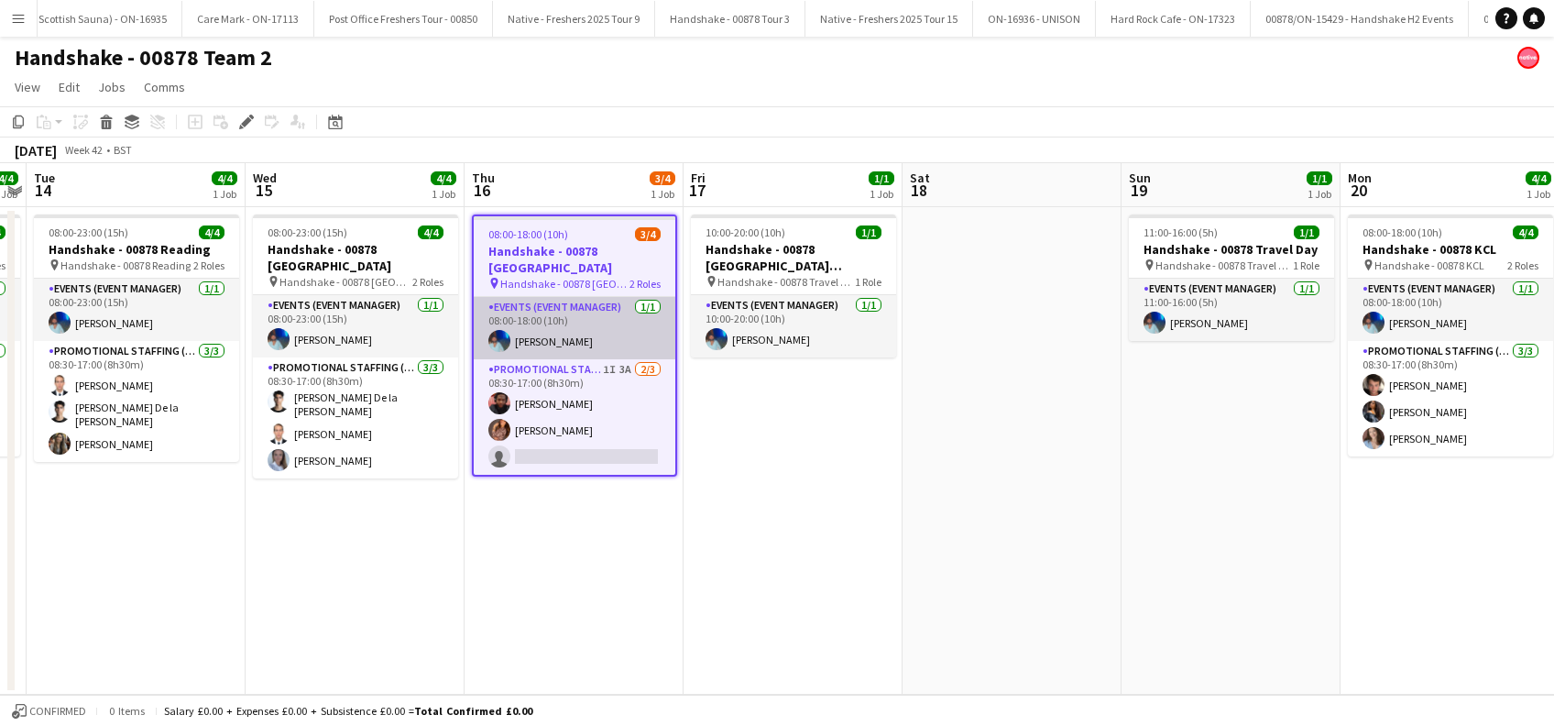
scroll to position [0, 8794]
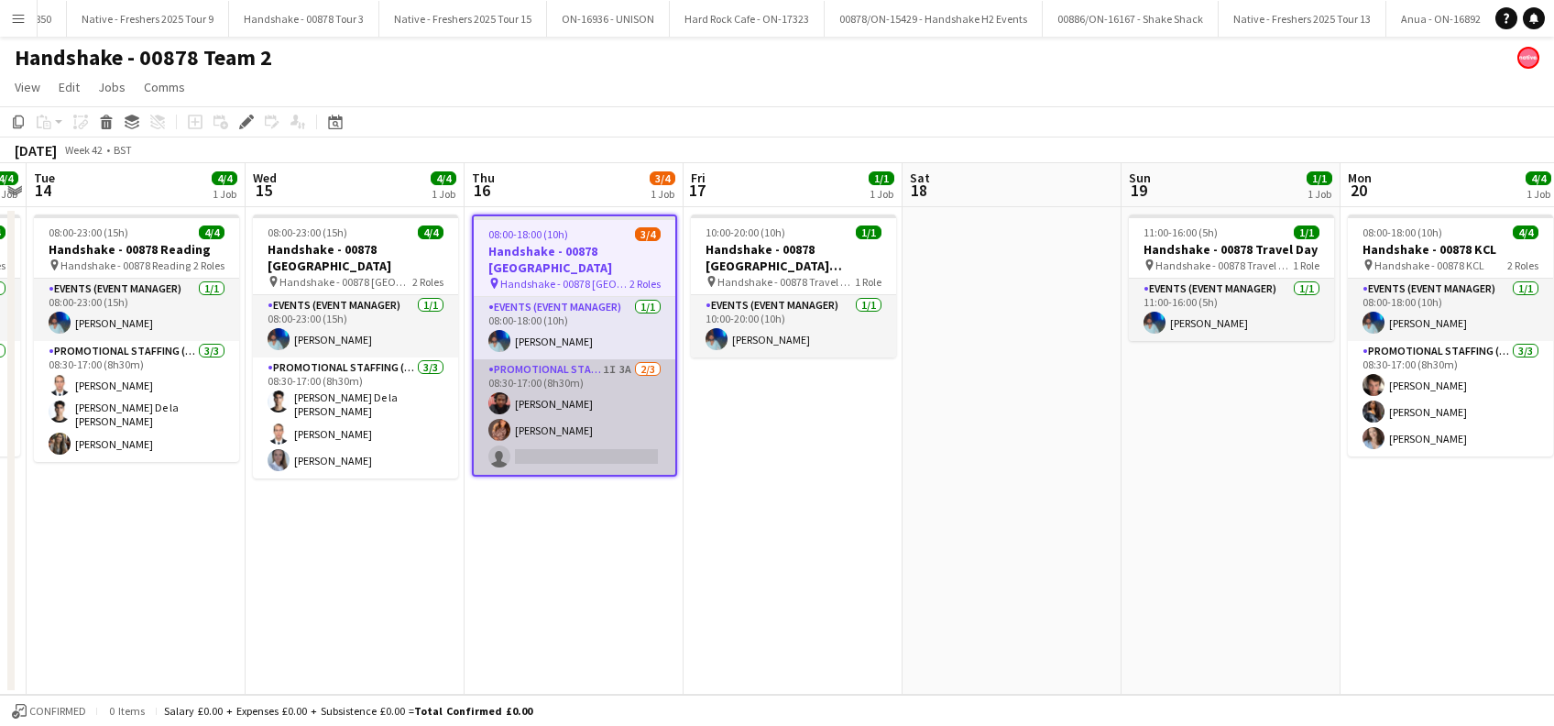
click at [580, 432] on app-card-role "Promotional Staffing (Brand Ambassadors) 1I 3A [DATE] 08:30-17:00 (8h30m) [PERS…" at bounding box center [575, 416] width 202 height 115
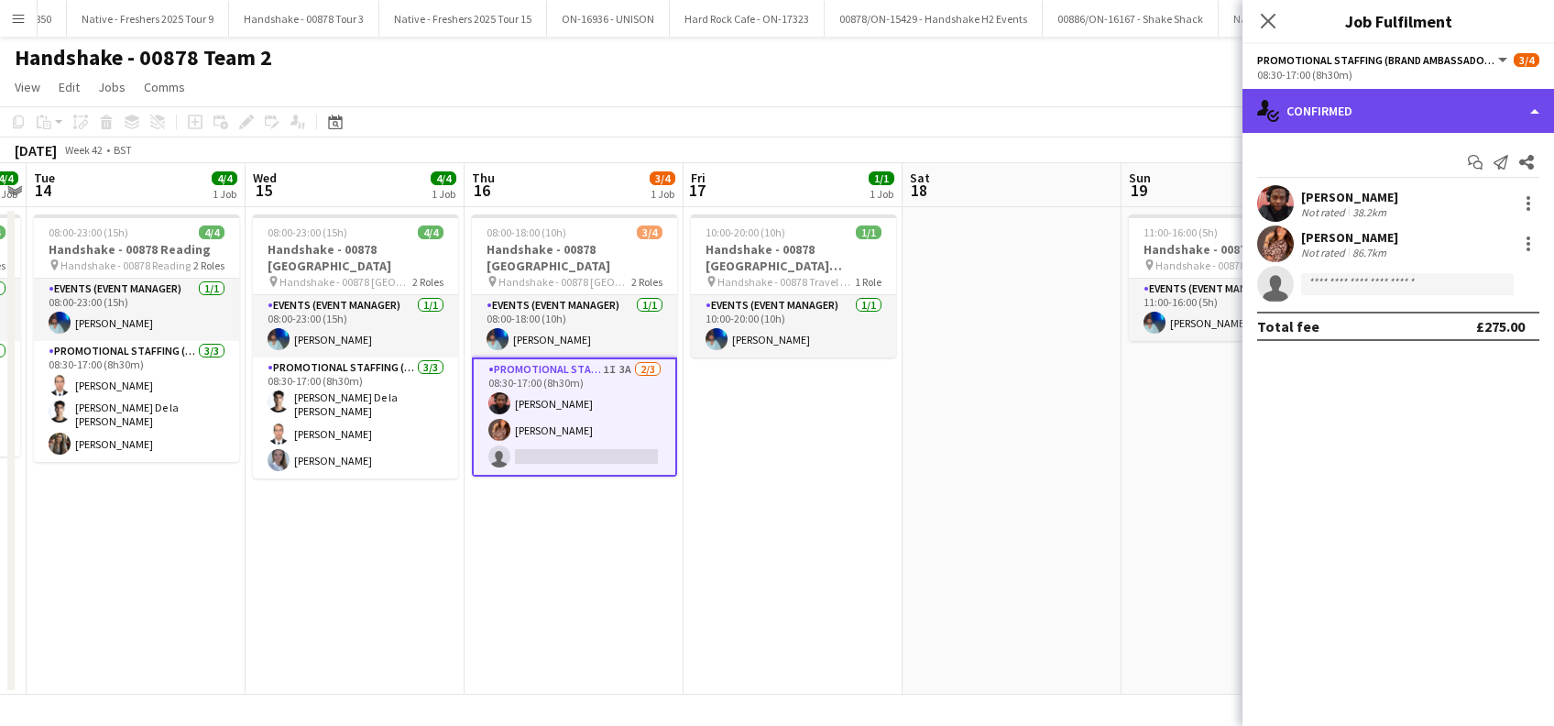
click at [1390, 100] on div "single-neutral-actions-check-2 Confirmed" at bounding box center [1397, 111] width 311 height 44
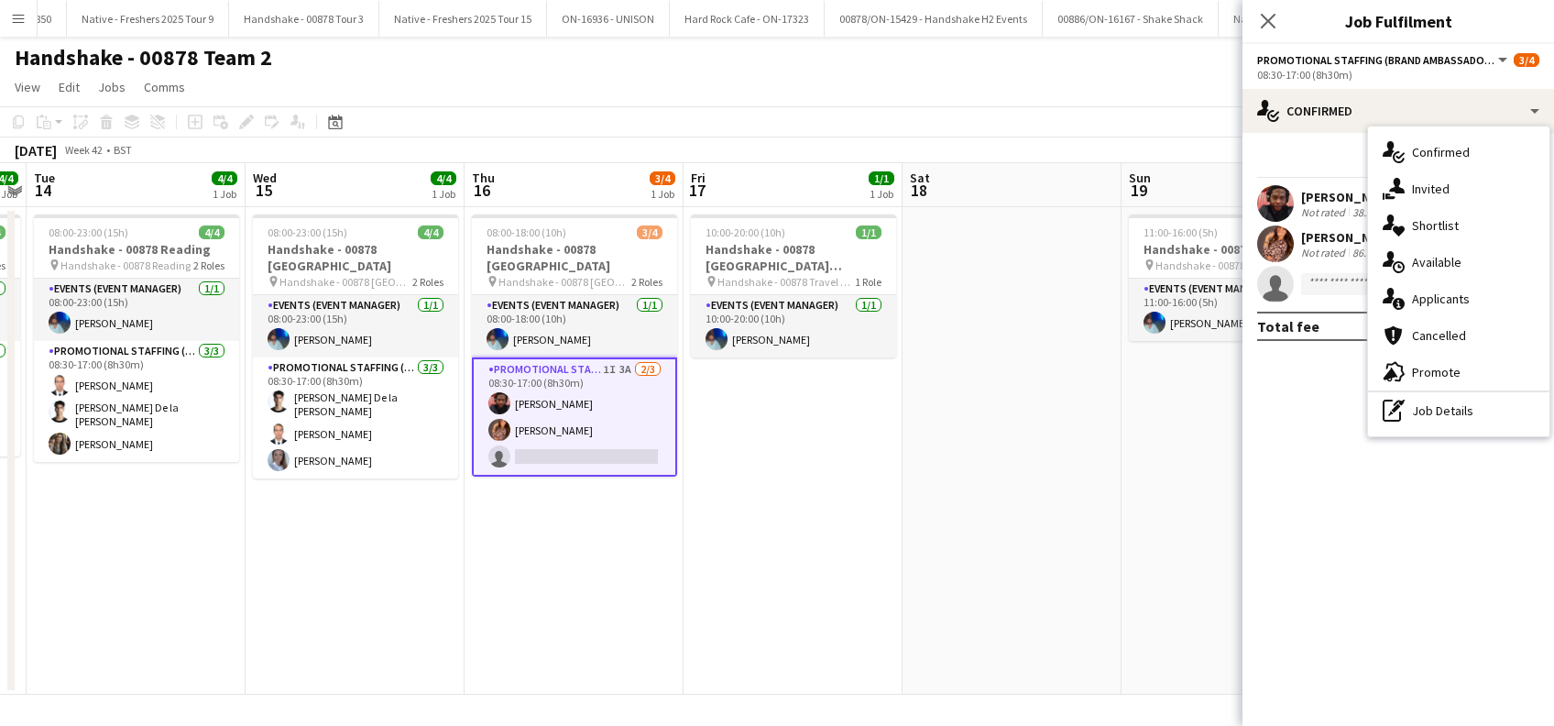
click at [1434, 300] on span "Applicants" at bounding box center [1441, 298] width 58 height 16
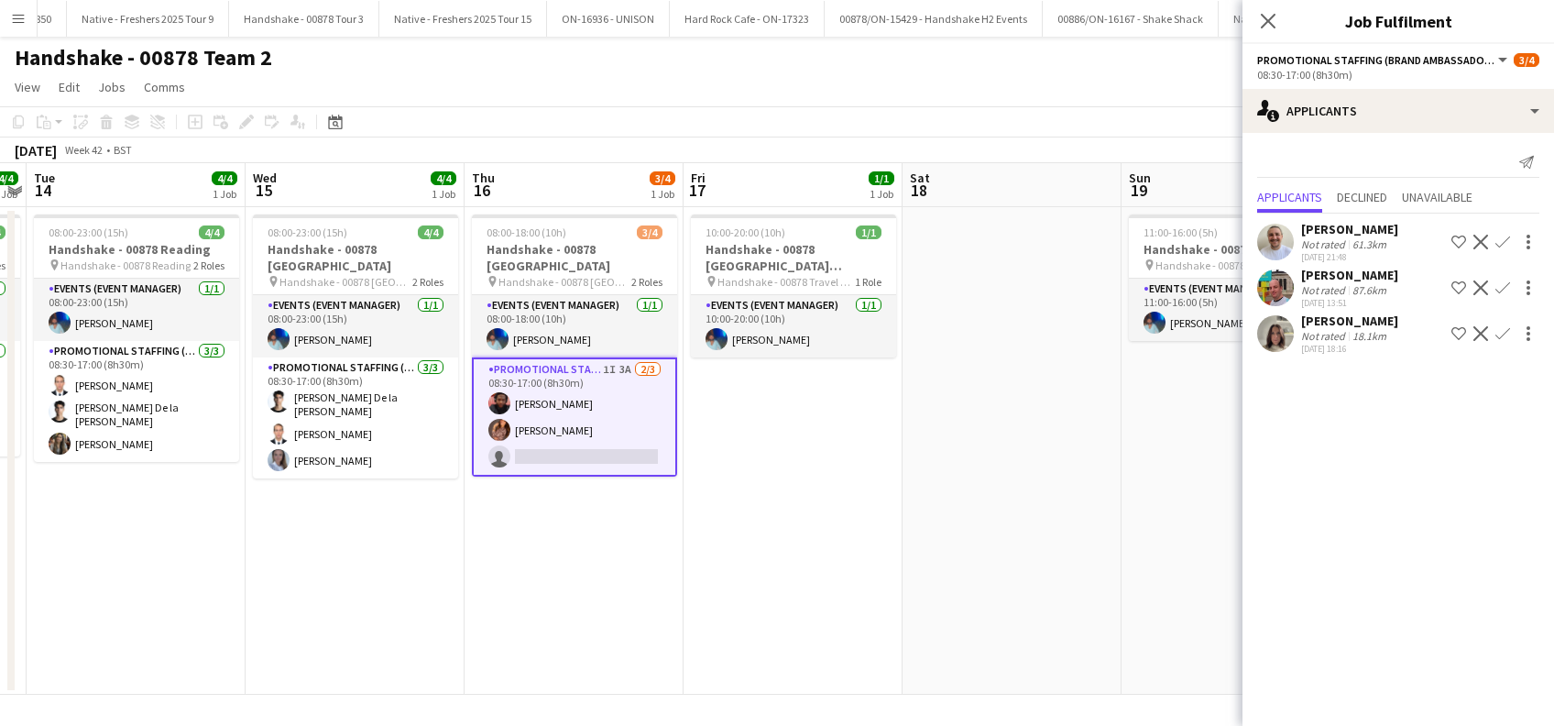
click at [1503, 330] on app-icon "Confirm" at bounding box center [1502, 333] width 15 height 15
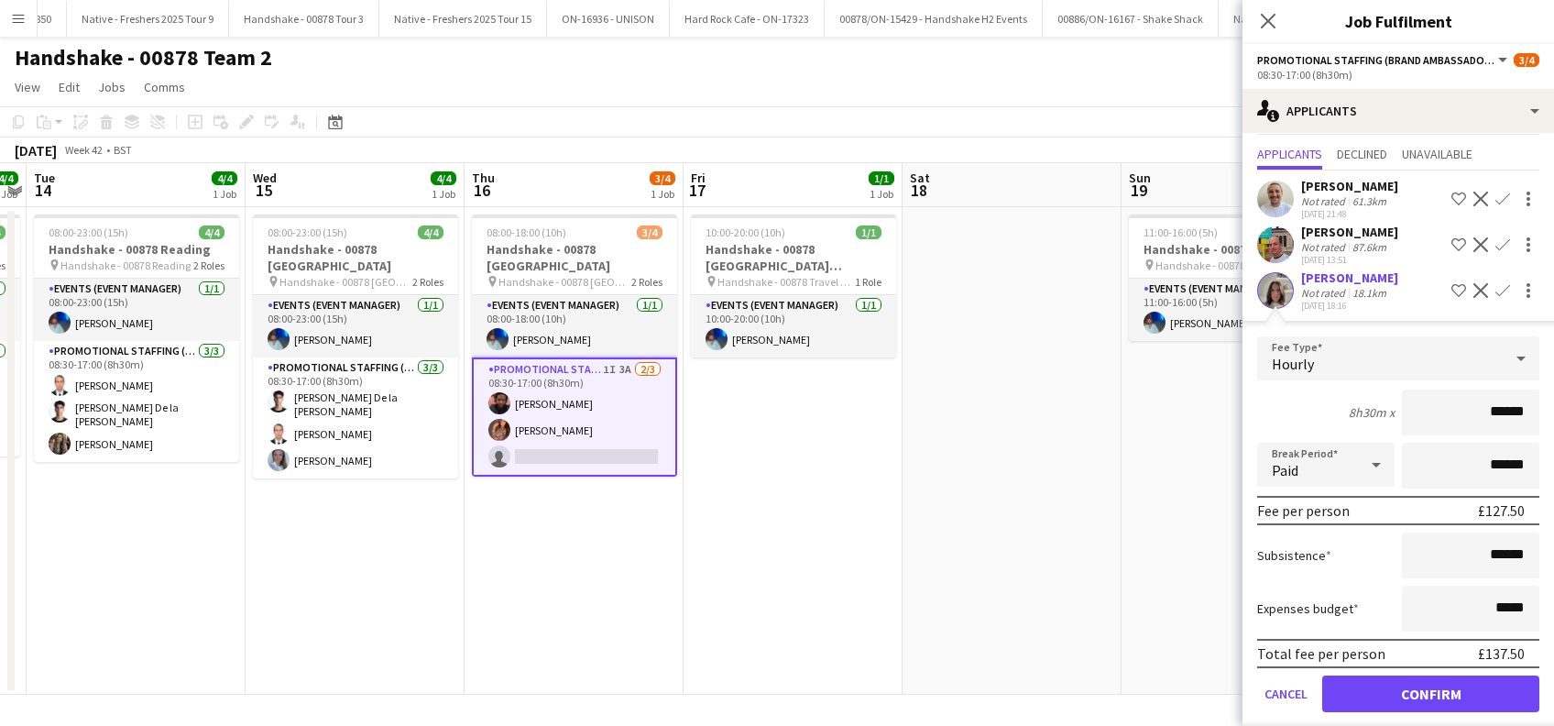
scroll to position [60, 0]
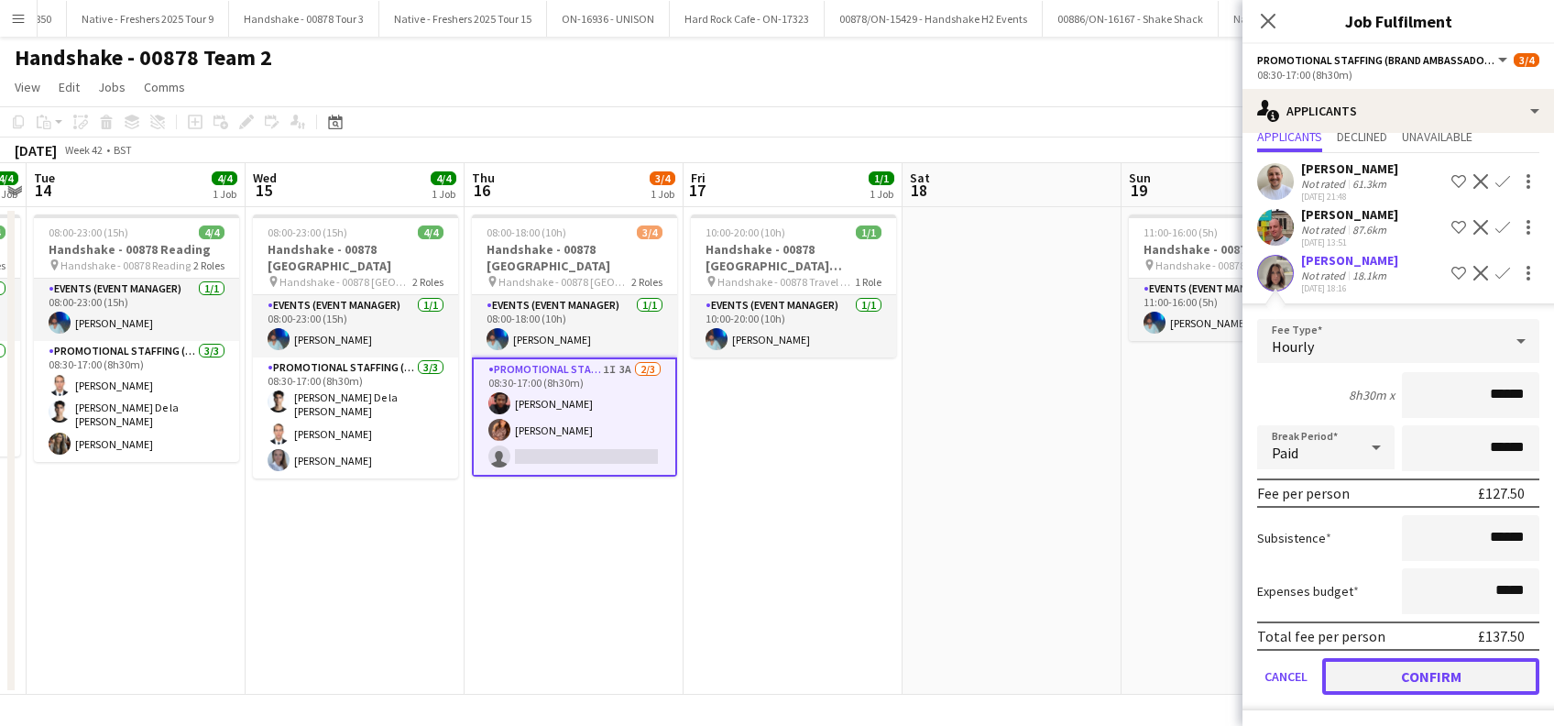
click at [1447, 667] on button "Confirm" at bounding box center [1430, 676] width 217 height 37
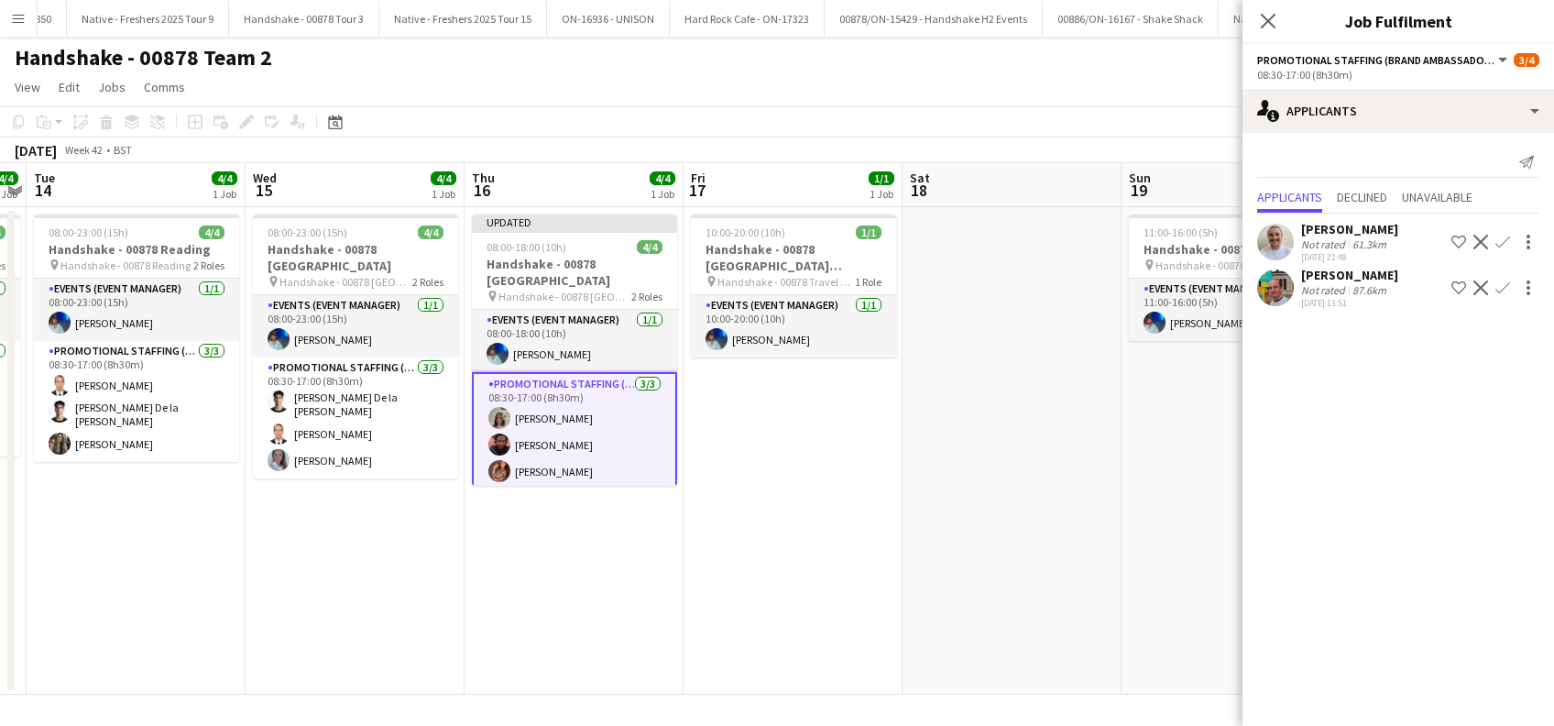
scroll to position [0, 0]
drag, startPoint x: 846, startPoint y: 506, endPoint x: 920, endPoint y: 487, distance: 76.4
click at [846, 506] on app-date-cell "10:00-20:00 (10h) 1/1 Handshake - 00878 [GEOGRAPHIC_DATA] ([GEOGRAPHIC_DATA]) p…" at bounding box center [792, 450] width 219 height 487
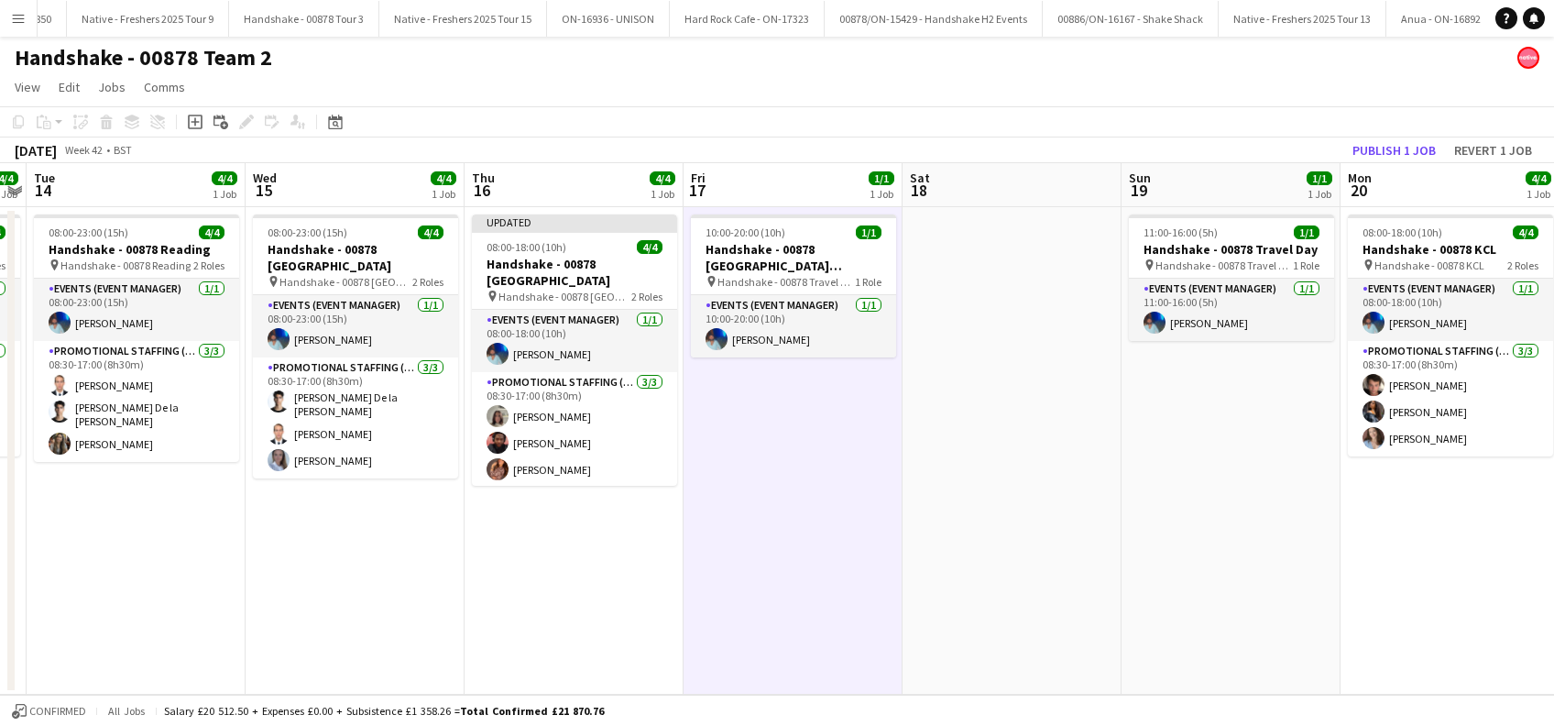
scroll to position [0, 629]
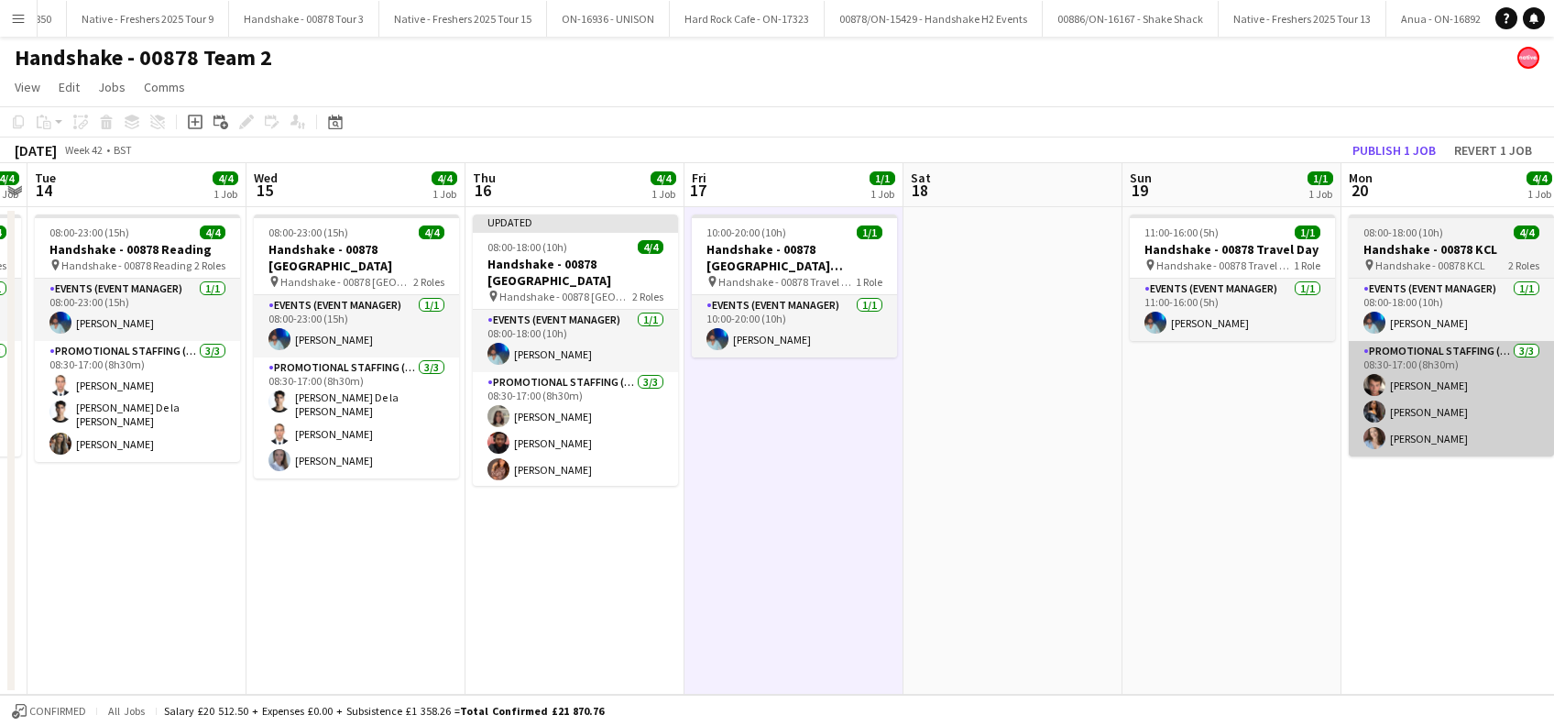
drag, startPoint x: 1334, startPoint y: 450, endPoint x: 1362, endPoint y: 352, distance: 102.1
click at [1334, 448] on app-date-cell "11:00-16:00 (5h) 1/1 Handshake - 00878 Travel Day pin Handshake - 00878 Travel …" at bounding box center [1231, 450] width 219 height 487
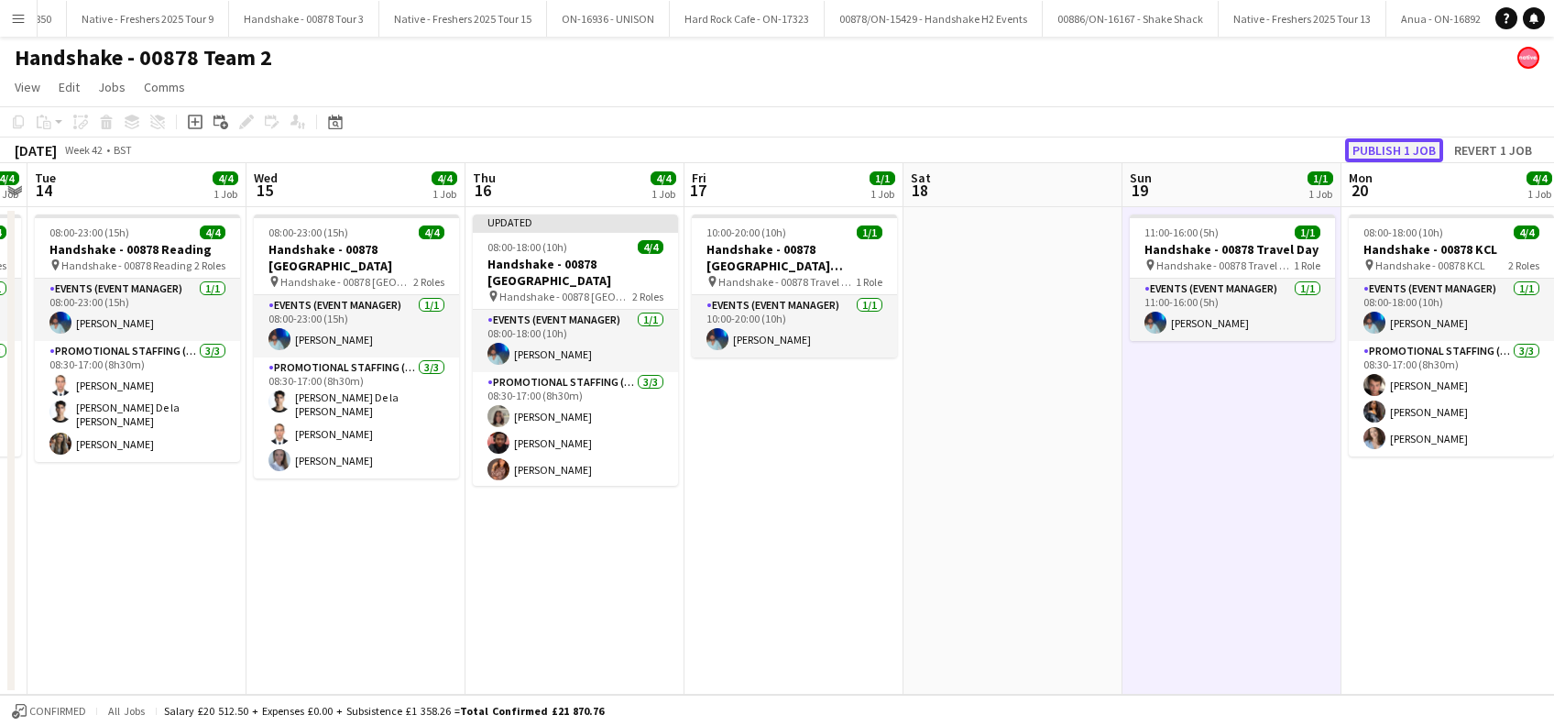
click at [1399, 146] on button "Publish 1 job" at bounding box center [1394, 150] width 98 height 24
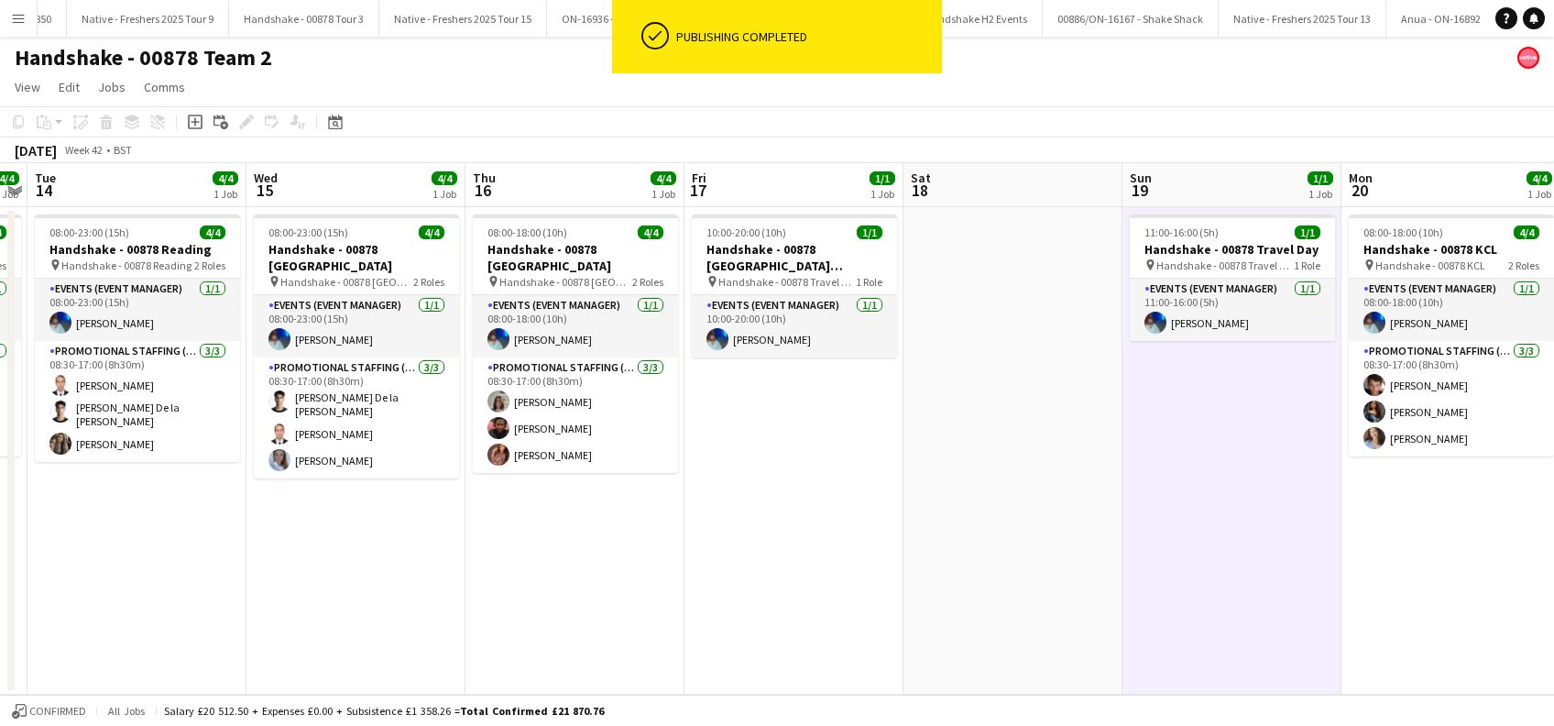
click at [807, 459] on app-date-cell "10:00-20:00 (10h) 1/1 Handshake - 00878 [GEOGRAPHIC_DATA] ([GEOGRAPHIC_DATA]) p…" at bounding box center [793, 450] width 219 height 487
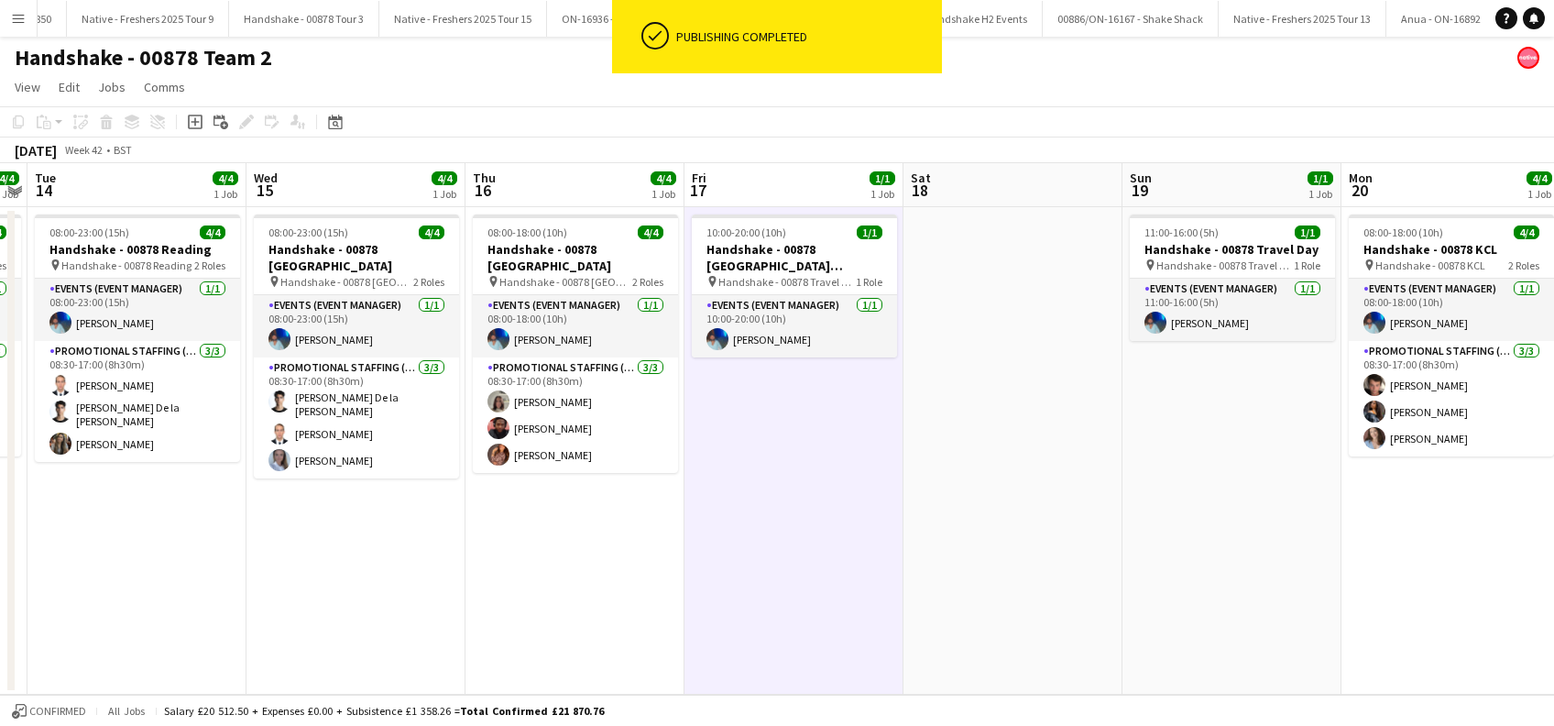
click at [977, 438] on app-date-cell at bounding box center [1012, 450] width 219 height 487
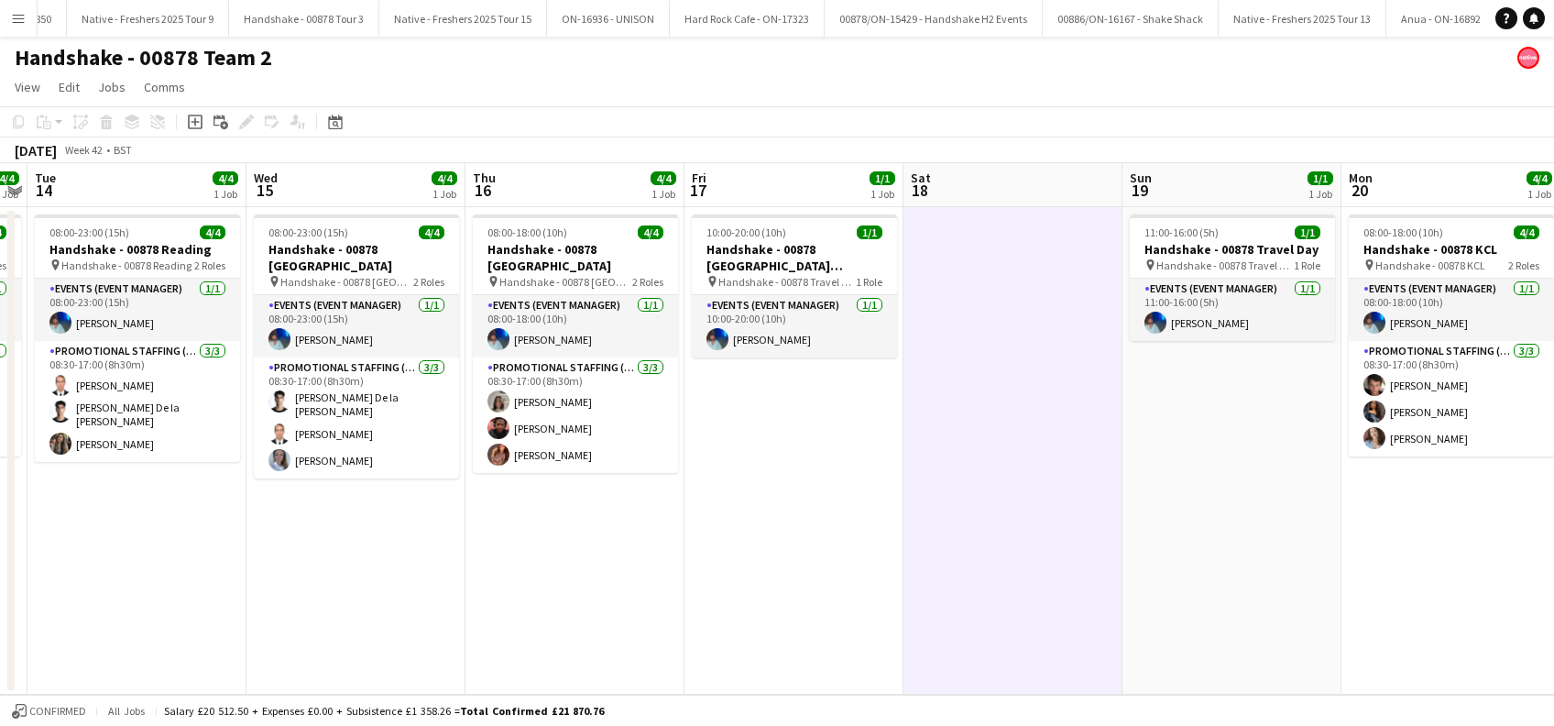
click at [284, 553] on app-date-cell "08:00-23:00 (15h) 4/4 Handshake - 00878 [GEOGRAPHIC_DATA] pin Handshake - 00878…" at bounding box center [355, 450] width 219 height 487
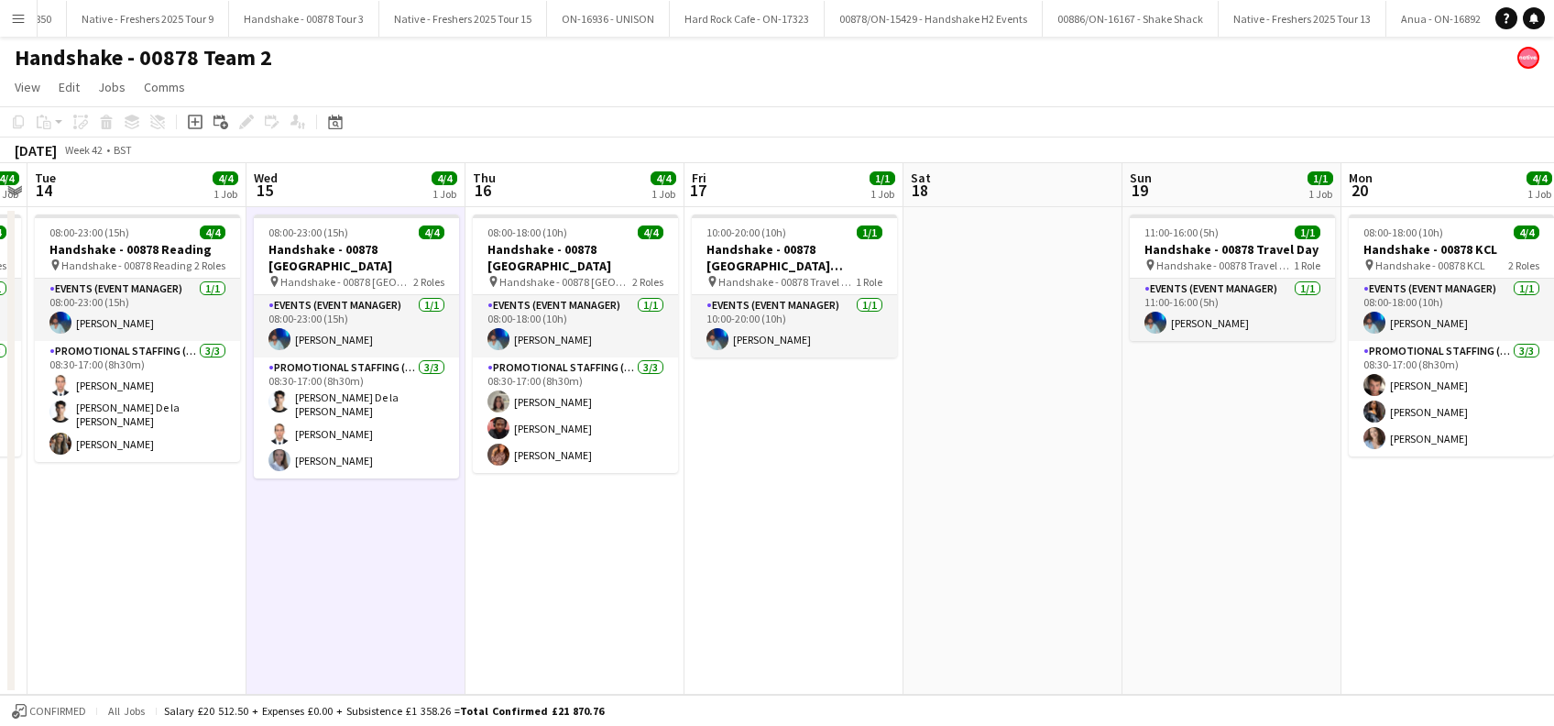
click at [583, 513] on app-date-cell "08:00-18:00 (10h) 4/4 Handshake - 00878 [GEOGRAPHIC_DATA] pin Handshake - 00878…" at bounding box center [574, 450] width 219 height 487
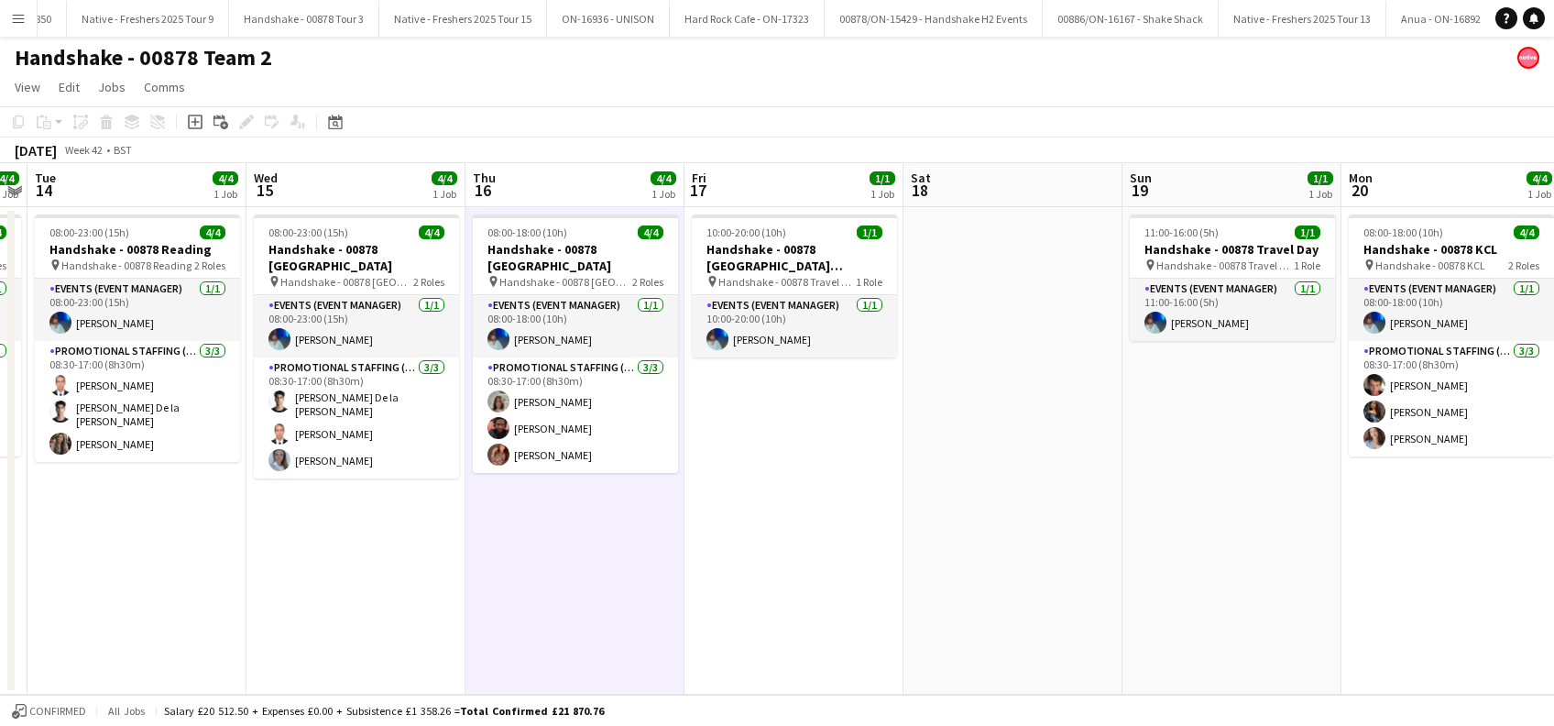
click at [725, 480] on app-date-cell "10:00-20:00 (10h) 1/1 Handshake - 00878 [GEOGRAPHIC_DATA] ([GEOGRAPHIC_DATA]) p…" at bounding box center [793, 450] width 219 height 487
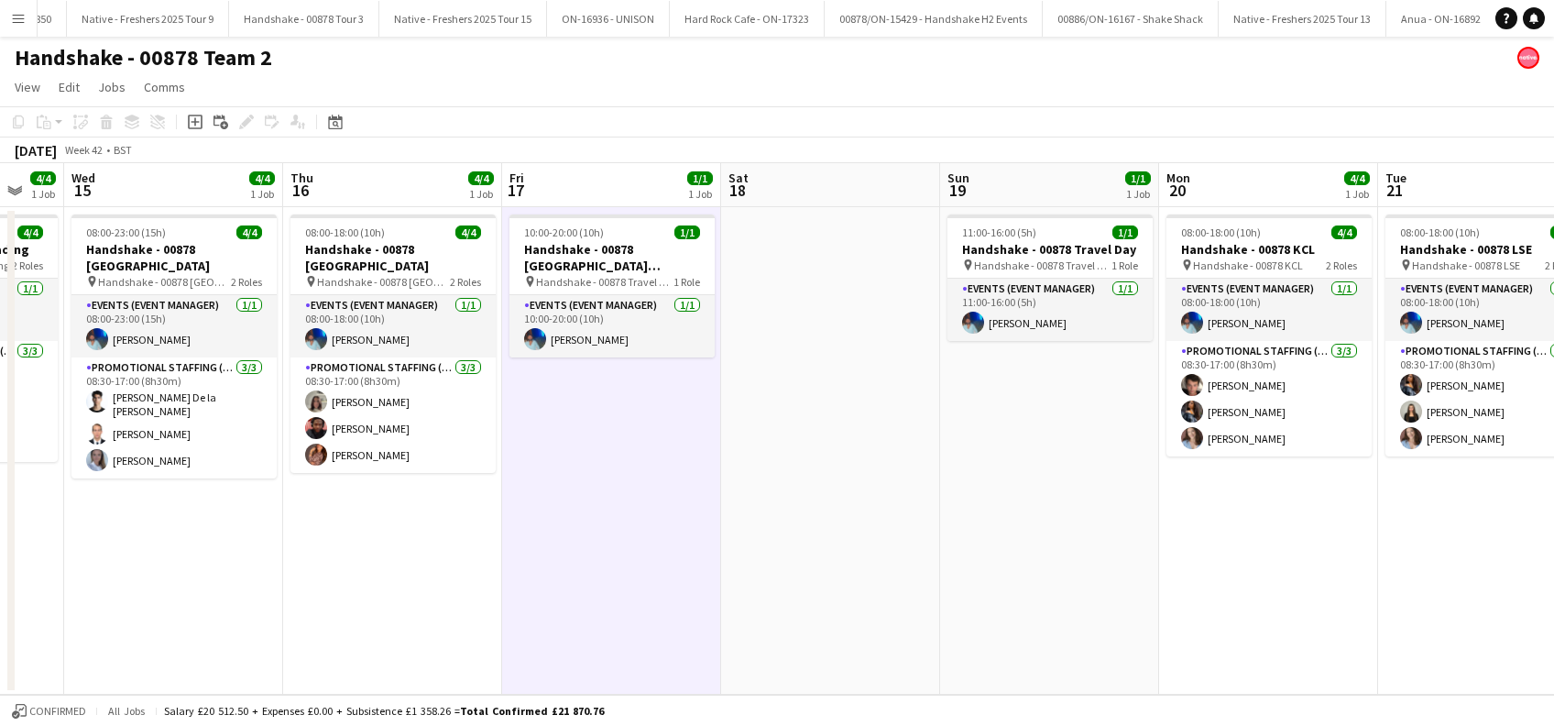
drag, startPoint x: 1279, startPoint y: 560, endPoint x: 658, endPoint y: 621, distance: 624.1
click at [658, 621] on app-calendar-viewport "Sat 11 Sun 12 1/1 1 Job Mon 13 4/4 1 Job Tue 14 4/4 1 Job Wed 15 4/4 1 Job Thu …" at bounding box center [777, 428] width 1554 height 531
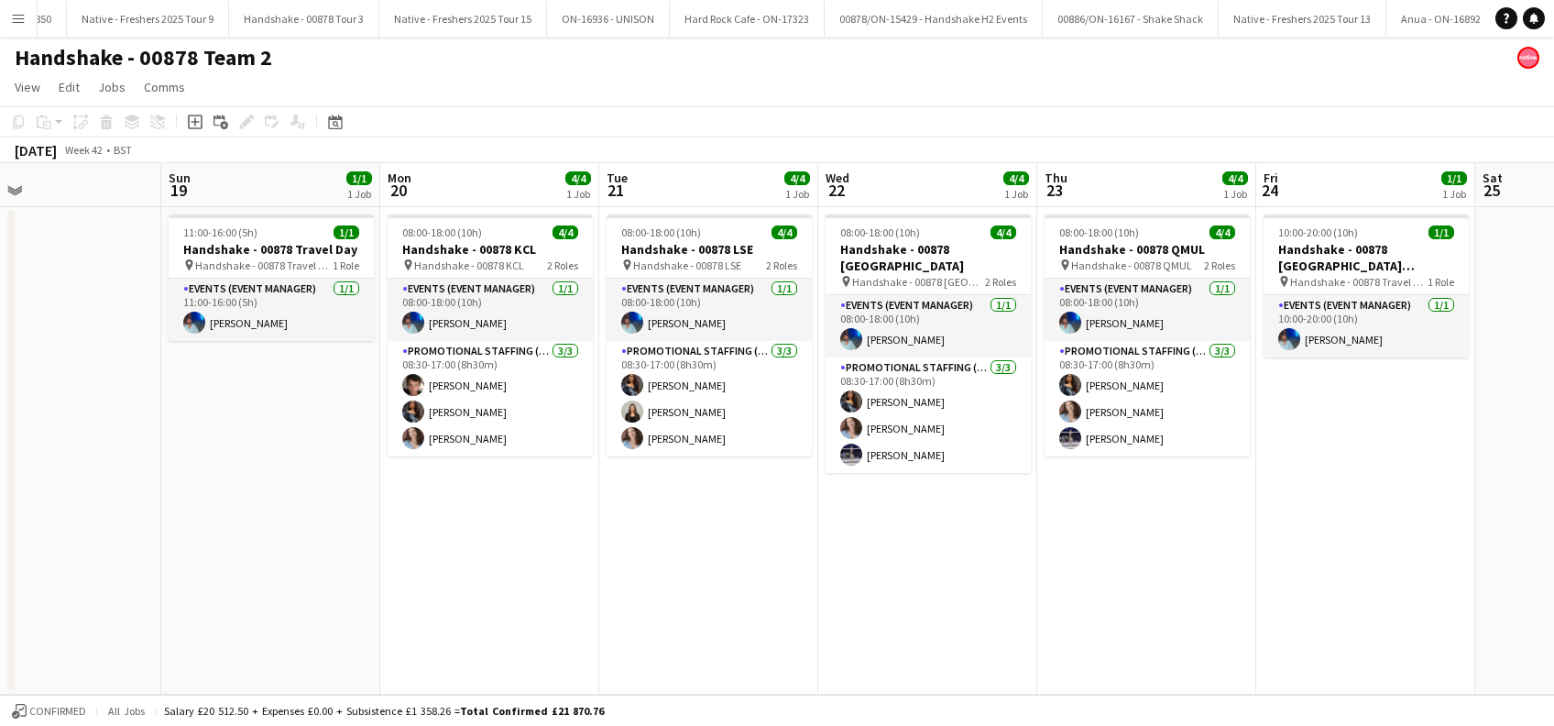
click at [869, 606] on app-calendar-viewport "Wed 15 4/4 1 Job Thu 16 4/4 1 Job Fri 17 1/1 1 Job Sat 18 Sun 19 1/1 1 Job Mon …" at bounding box center [777, 428] width 1554 height 531
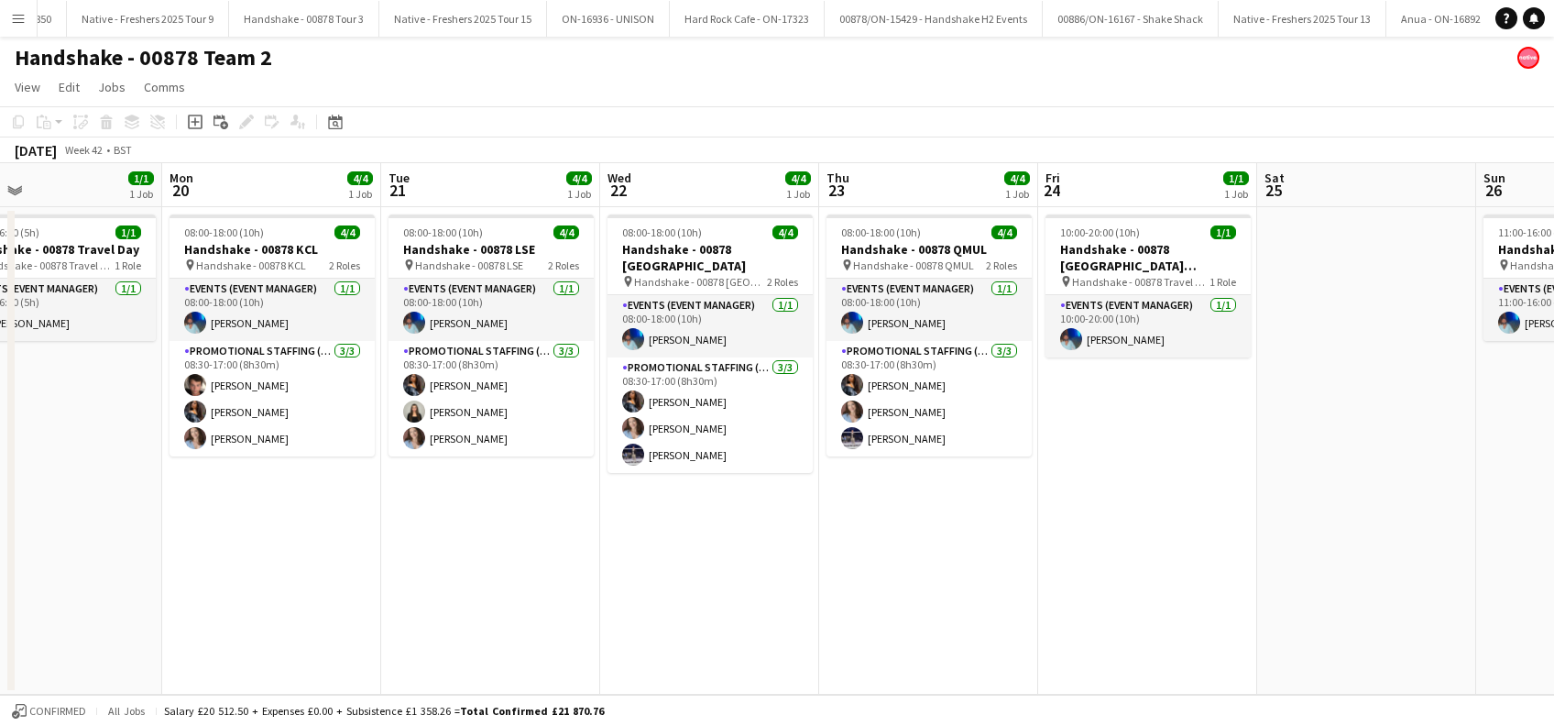
drag, startPoint x: 1327, startPoint y: 557, endPoint x: 1063, endPoint y: 610, distance: 269.1
click at [1063, 610] on app-calendar-viewport "Wed 15 4/4 1 Job Thu 16 4/4 1 Job Fri 17 1/1 1 Job Sat 18 Sun 19 1/1 1 Job Mon …" at bounding box center [777, 428] width 1554 height 531
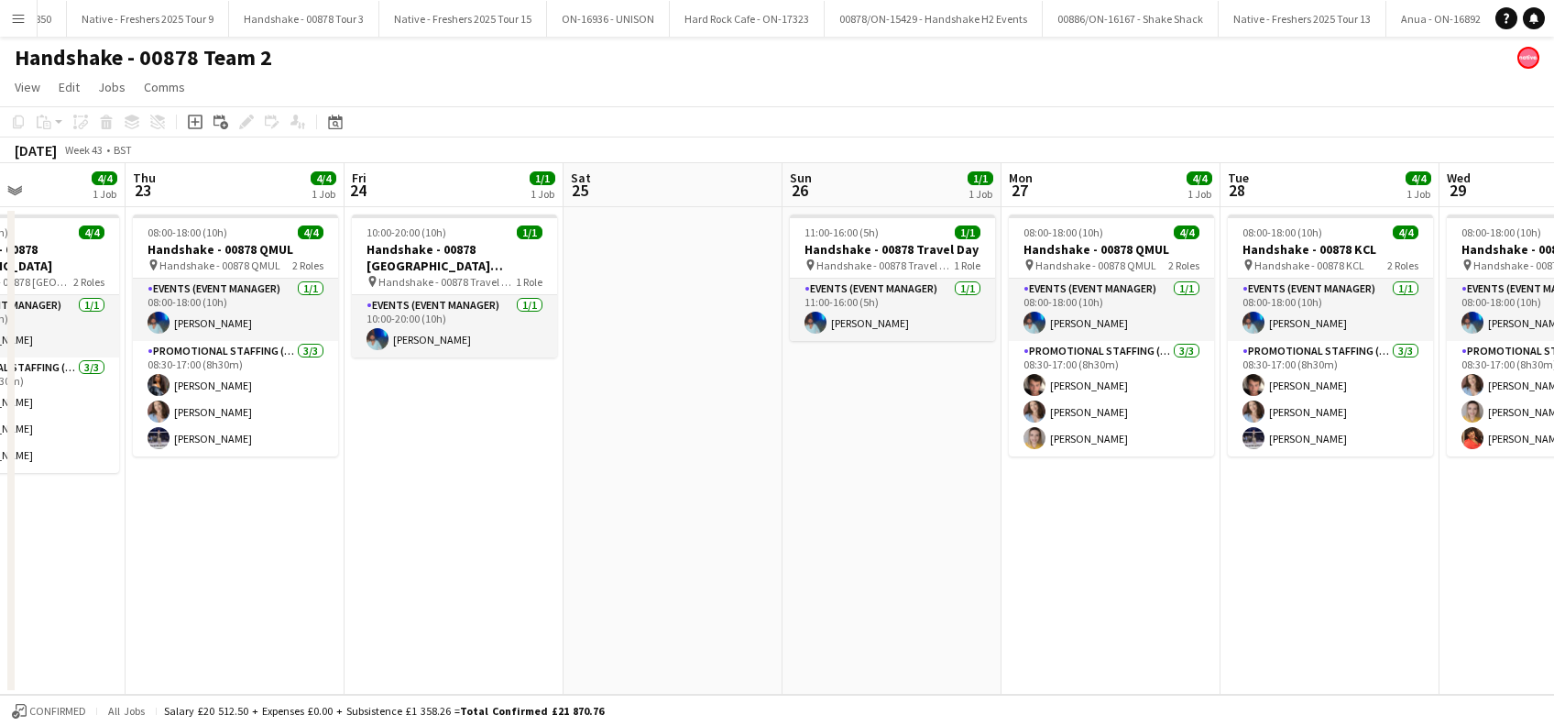
drag, startPoint x: 776, startPoint y: 618, endPoint x: 679, endPoint y: 630, distance: 97.8
click at [671, 637] on app-calendar-viewport "Sun 19 1/1 1 Job Mon 20 4/4 1 Job Tue 21 4/4 1 Job Wed 22 4/4 1 Job Thu 23 4/4 …" at bounding box center [777, 428] width 1554 height 531
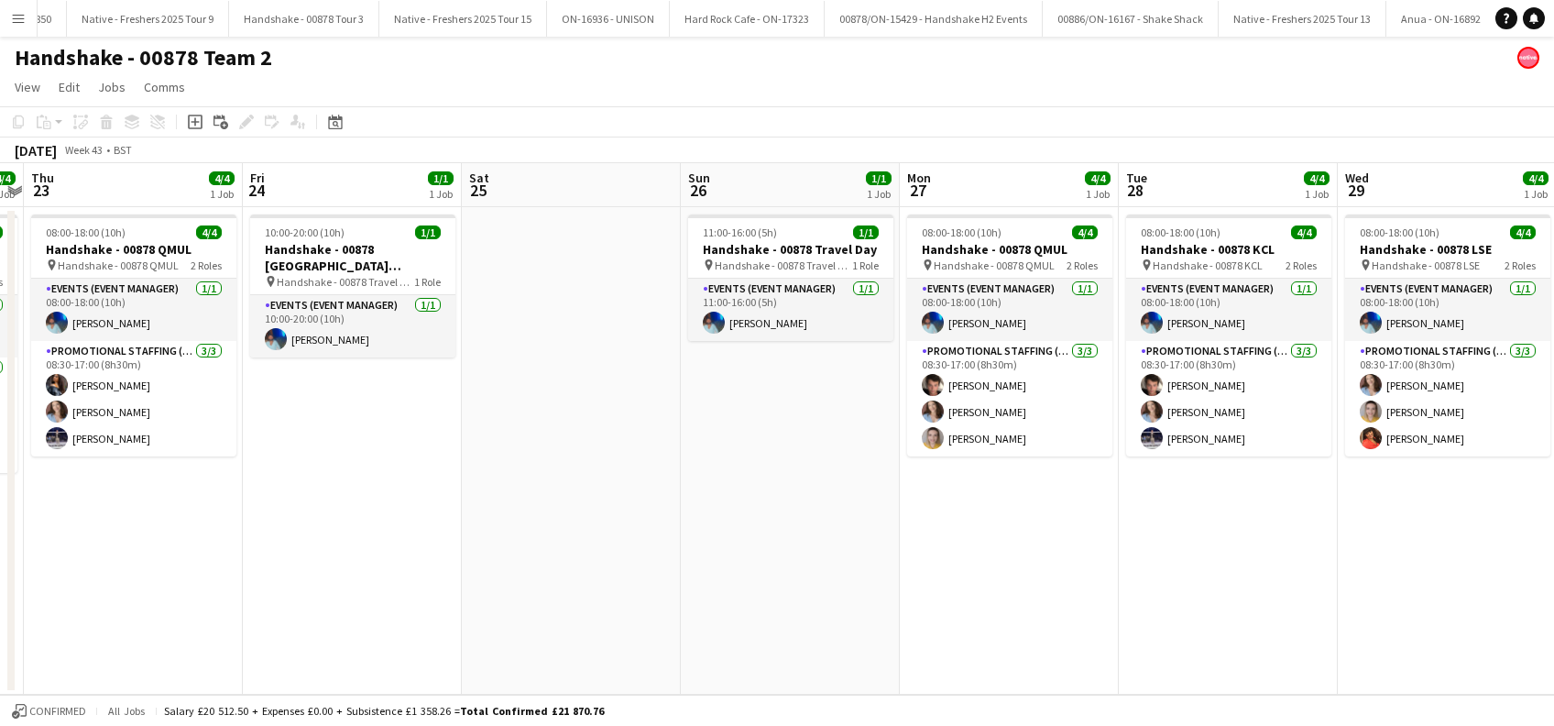
drag, startPoint x: 1192, startPoint y: 553, endPoint x: 652, endPoint y: 629, distance: 544.9
click at [652, 629] on app-calendar-viewport "Sun 19 1/1 1 Job Mon 20 4/4 1 Job Tue 21 4/4 1 Job Wed 22 4/4 1 Job Thu 23 4/4 …" at bounding box center [777, 428] width 1554 height 531
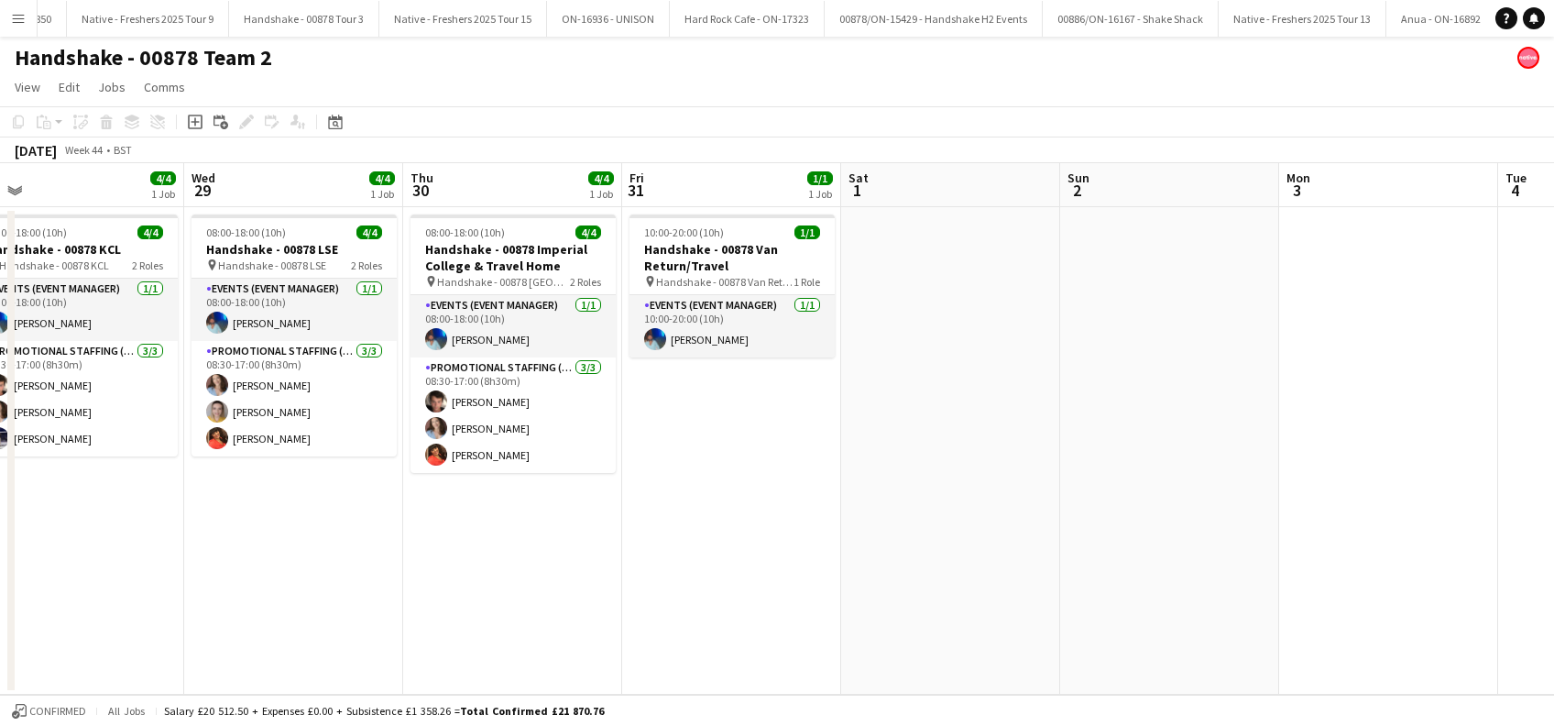
drag, startPoint x: 1327, startPoint y: 557, endPoint x: 671, endPoint y: 639, distance: 660.1
click at [671, 639] on app-calendar-viewport "Sat 25 Sun 26 1/1 1 Job Mon 27 4/4 1 Job Tue 28 4/4 1 Job Wed 29 4/4 1 Job Thu …" at bounding box center [777, 428] width 1554 height 531
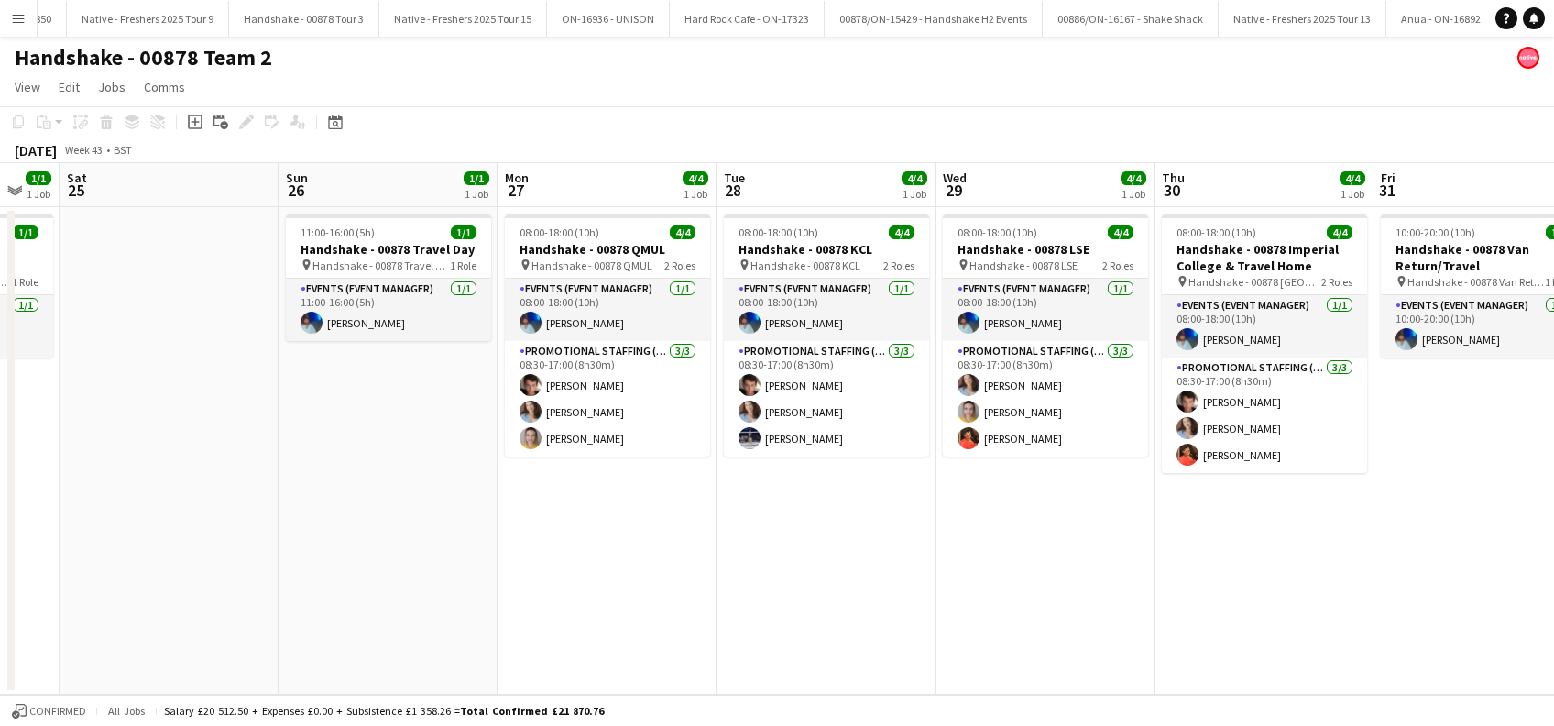
drag, startPoint x: 546, startPoint y: 576, endPoint x: 749, endPoint y: 564, distance: 203.7
click at [1281, 517] on app-calendar-viewport "Thu 23 4/4 1 Job Fri 24 1/1 1 Job Sat 25 Sun 26 1/1 1 Job Mon 27 4/4 1 Job Tue …" at bounding box center [777, 428] width 1554 height 531
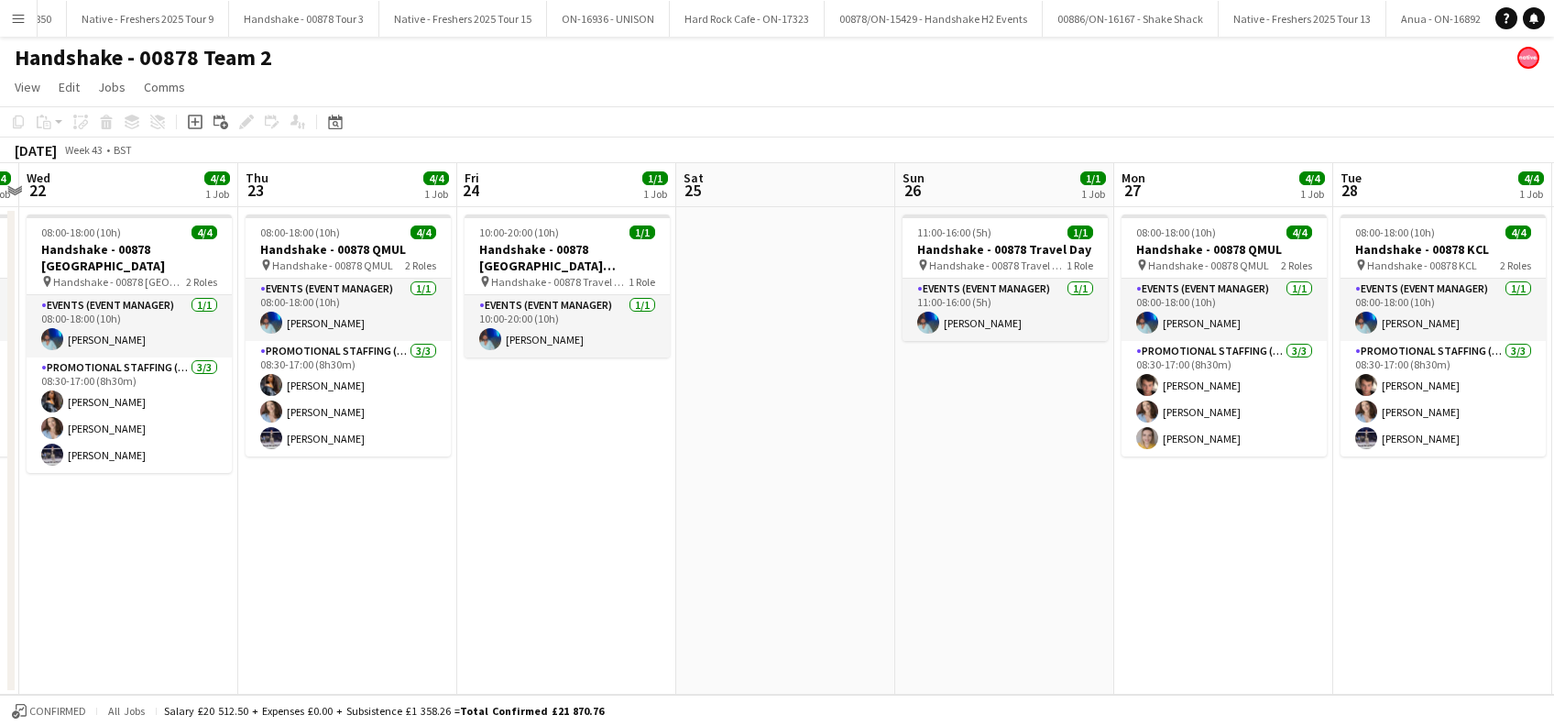
drag, startPoint x: 596, startPoint y: 566, endPoint x: 1226, endPoint y: 535, distance: 630.1
click at [1226, 535] on app-calendar-viewport "Mon 20 4/4 1 Job Tue 21 4/4 1 Job Wed 22 4/4 1 Job Thu 23 4/4 1 Job Fri 24 1/1 …" at bounding box center [777, 428] width 1554 height 531
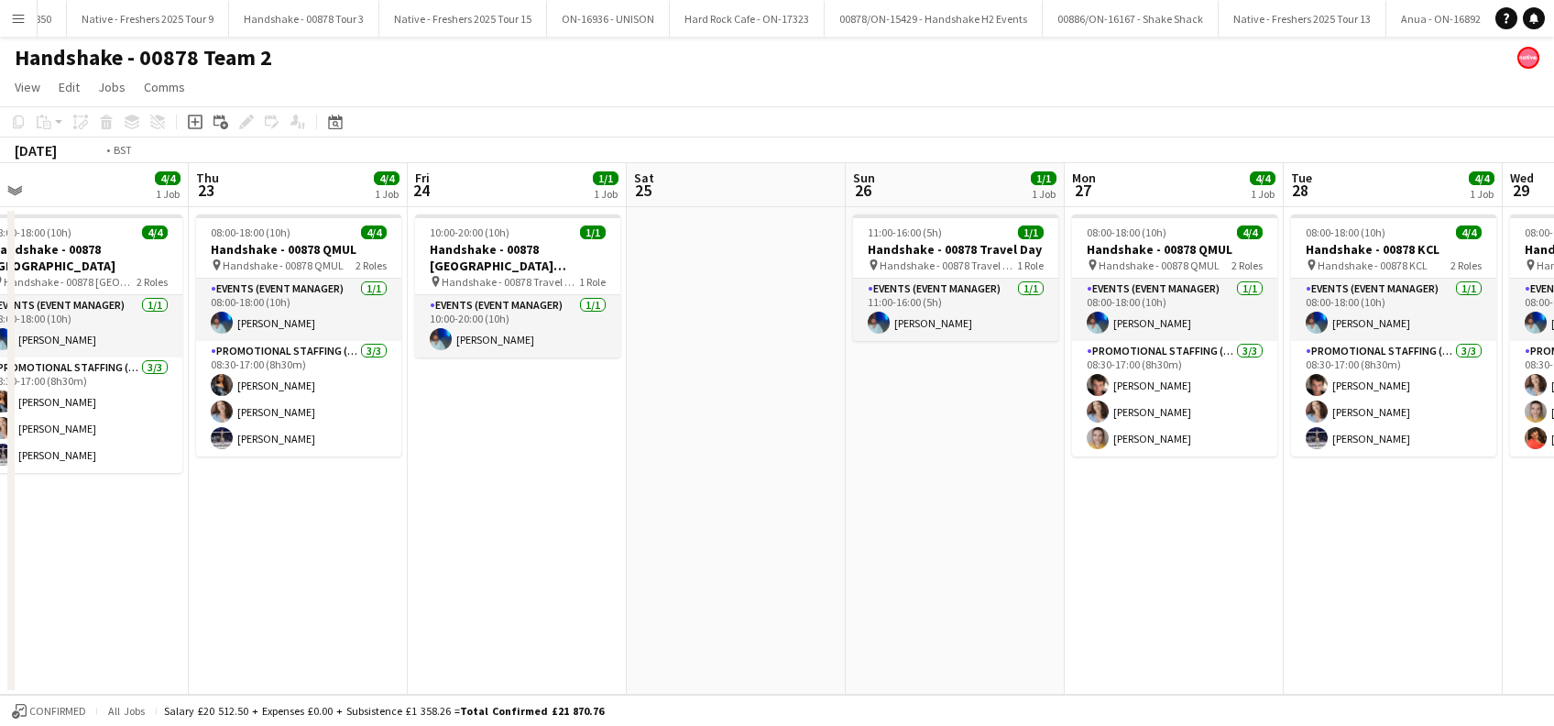
drag, startPoint x: 802, startPoint y: 611, endPoint x: 1108, endPoint y: 584, distance: 307.1
click at [1108, 584] on app-calendar-viewport "Mon 20 4/4 1 Job Tue 21 4/4 1 Job Wed 22 4/4 1 Job Thu 23 4/4 1 Job Fri 24 1/1 …" at bounding box center [777, 428] width 1554 height 531
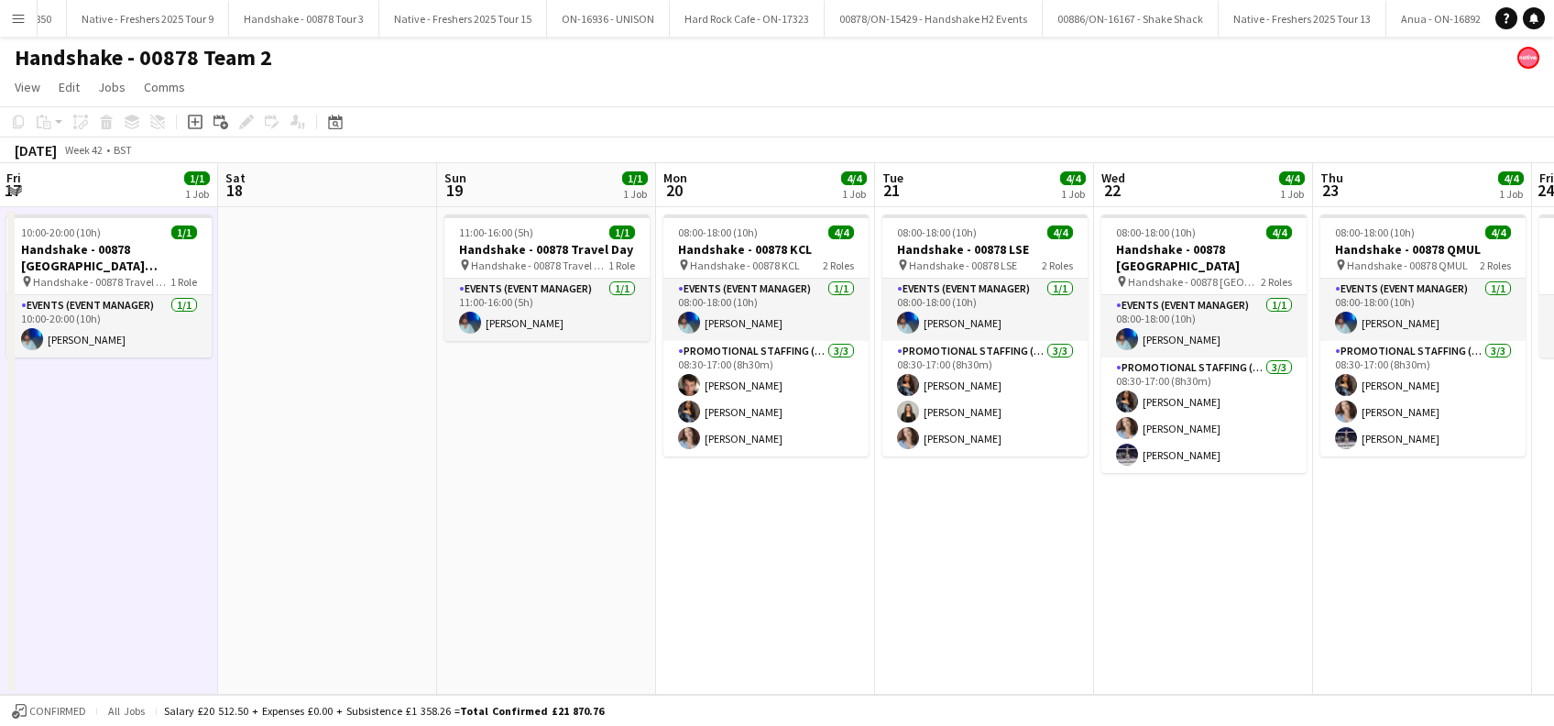
drag, startPoint x: 474, startPoint y: 617, endPoint x: 894, endPoint y: 616, distance: 420.5
click at [894, 616] on app-calendar-viewport "Wed 15 4/4 1 Job Thu 16 4/4 1 Job Fri 17 1/1 1 Job Sat 18 Sun 19 1/1 1 Job Mon …" at bounding box center [777, 428] width 1554 height 531
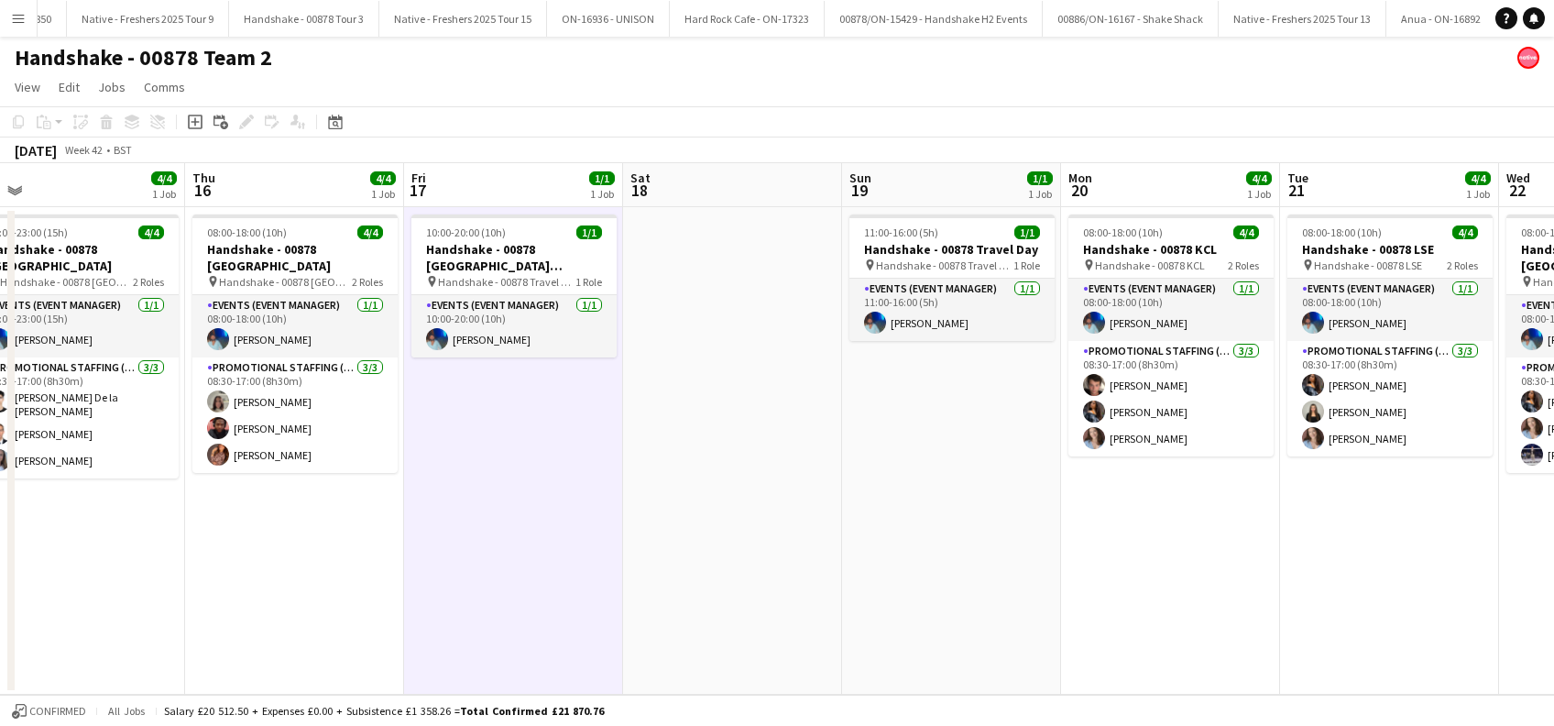
drag, startPoint x: 692, startPoint y: 572, endPoint x: 1013, endPoint y: 546, distance: 322.6
click at [1013, 546] on app-calendar-viewport "Mon 13 4/4 1 Job Tue 14 4/4 1 Job Wed 15 4/4 1 Job Thu 16 4/4 1 Job Fri 17 1/1 …" at bounding box center [777, 428] width 1554 height 531
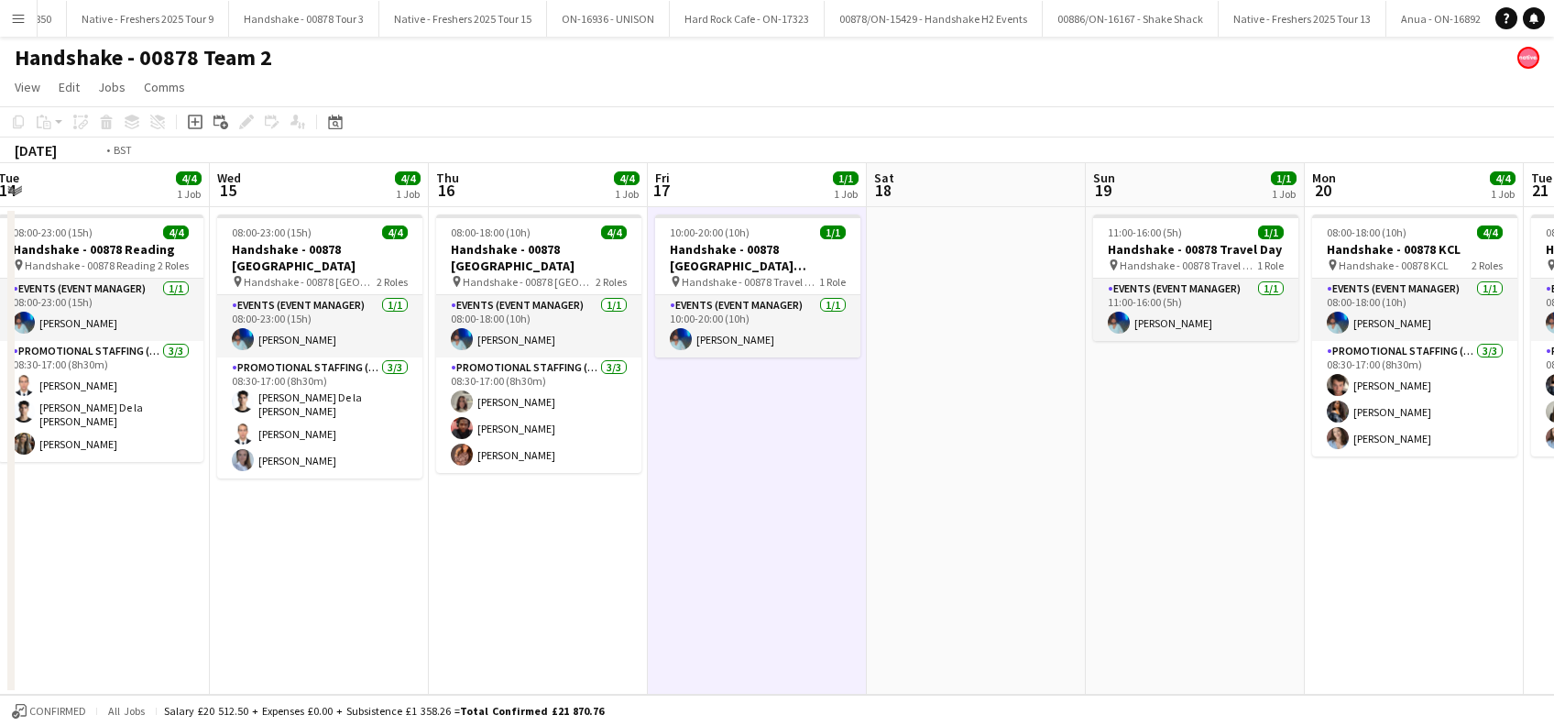
scroll to position [0, 429]
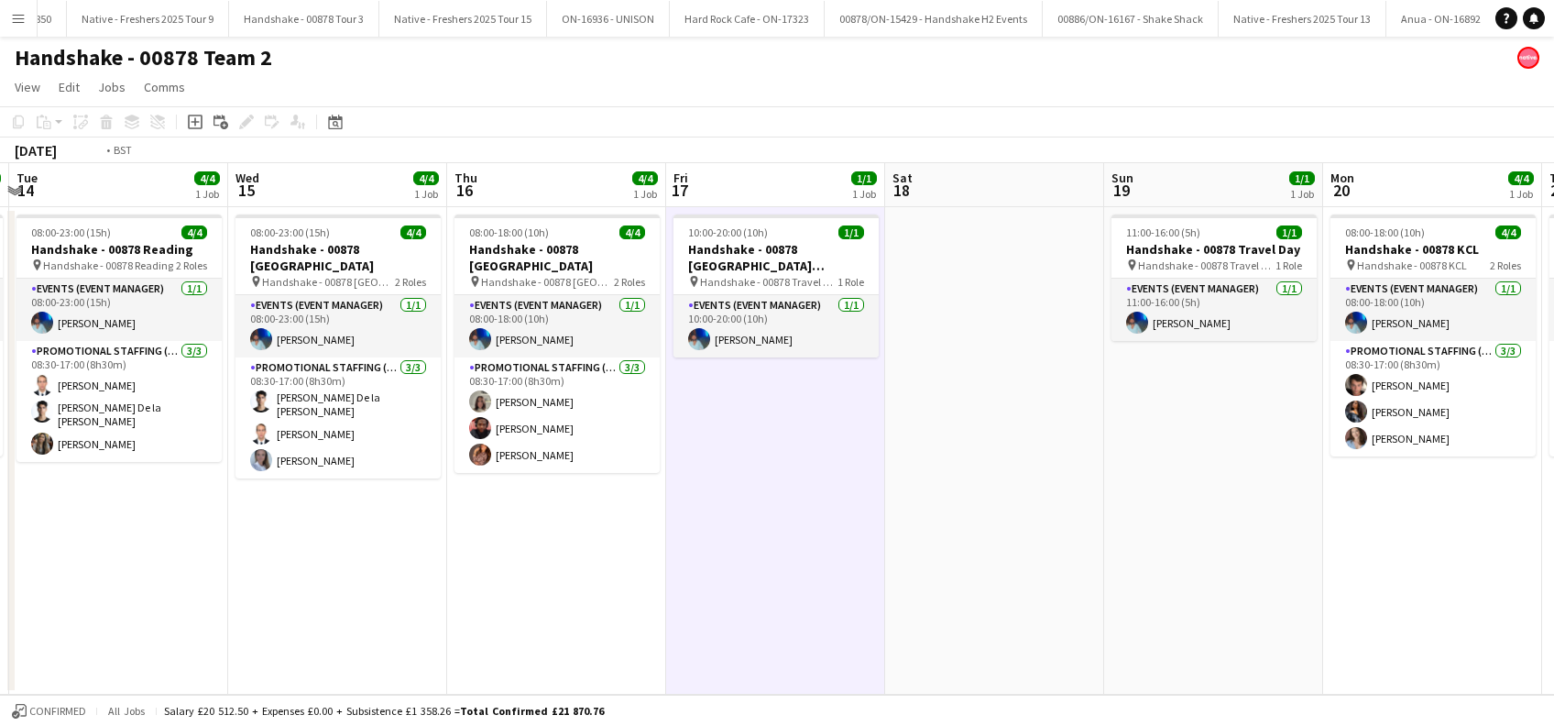
drag, startPoint x: 548, startPoint y: 584, endPoint x: 882, endPoint y: 584, distance: 334.4
click at [882, 584] on app-calendar-viewport "Sun 12 1/1 1 Job Mon 13 4/4 1 Job Tue 14 4/4 1 Job Wed 15 4/4 1 Job Thu 16 4/4 …" at bounding box center [777, 428] width 1554 height 531
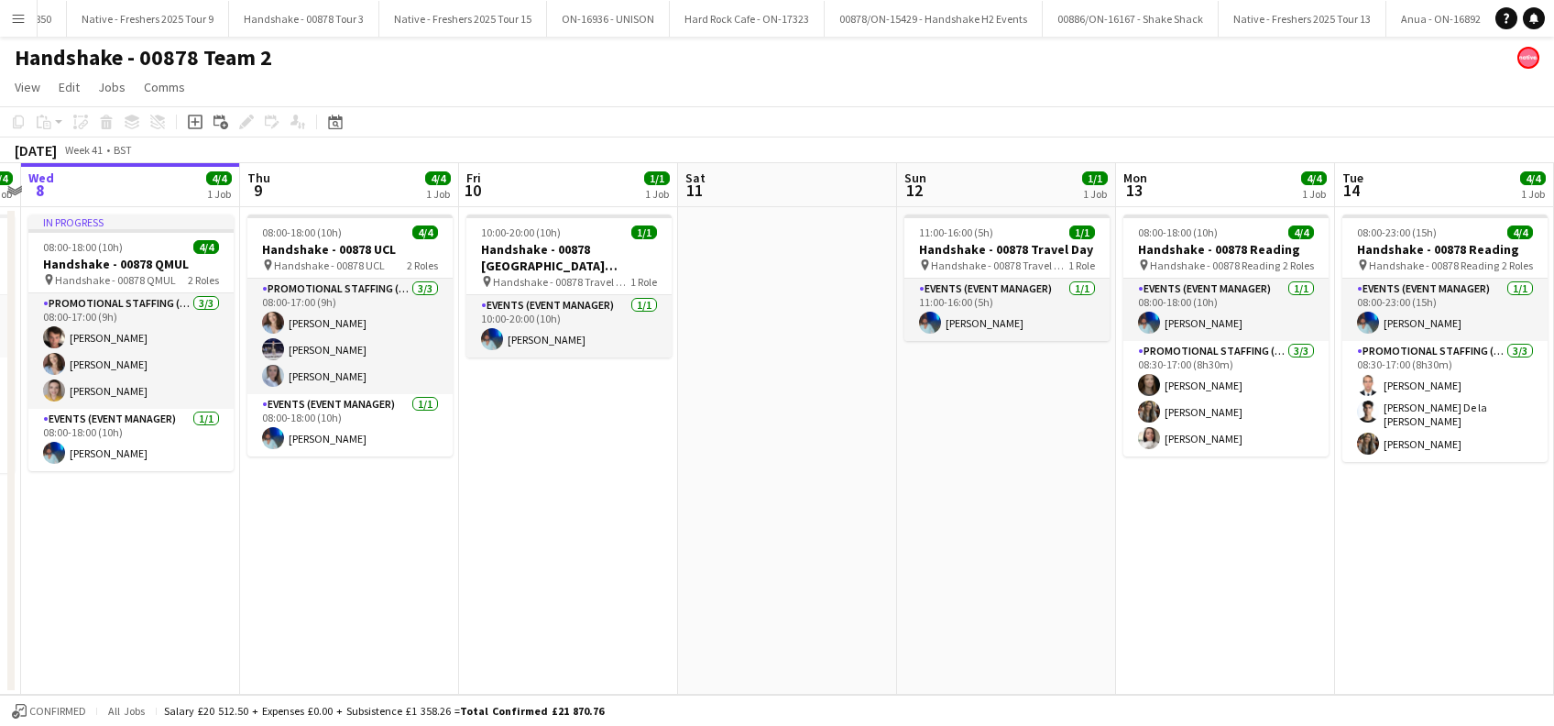
scroll to position [0, 411]
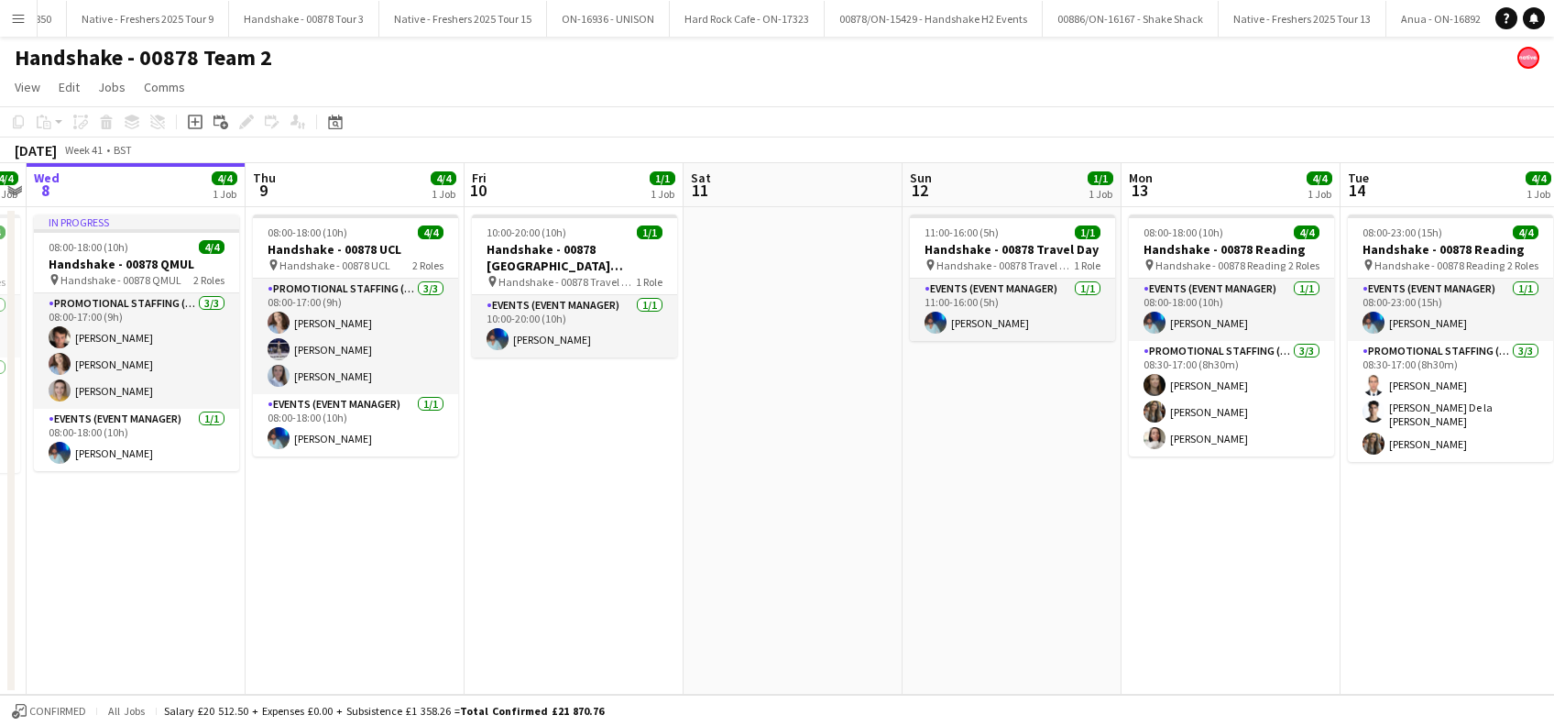
drag, startPoint x: 300, startPoint y: 568, endPoint x: 1194, endPoint y: 551, distance: 893.3
click at [1194, 551] on app-calendar-viewport "Mon 6 4/4 1 Job Tue 7 4/4 1 Job Wed 8 4/4 1 Job Thu 9 4/4 1 Job Fri 10 1/1 1 Jo…" at bounding box center [777, 428] width 1554 height 531
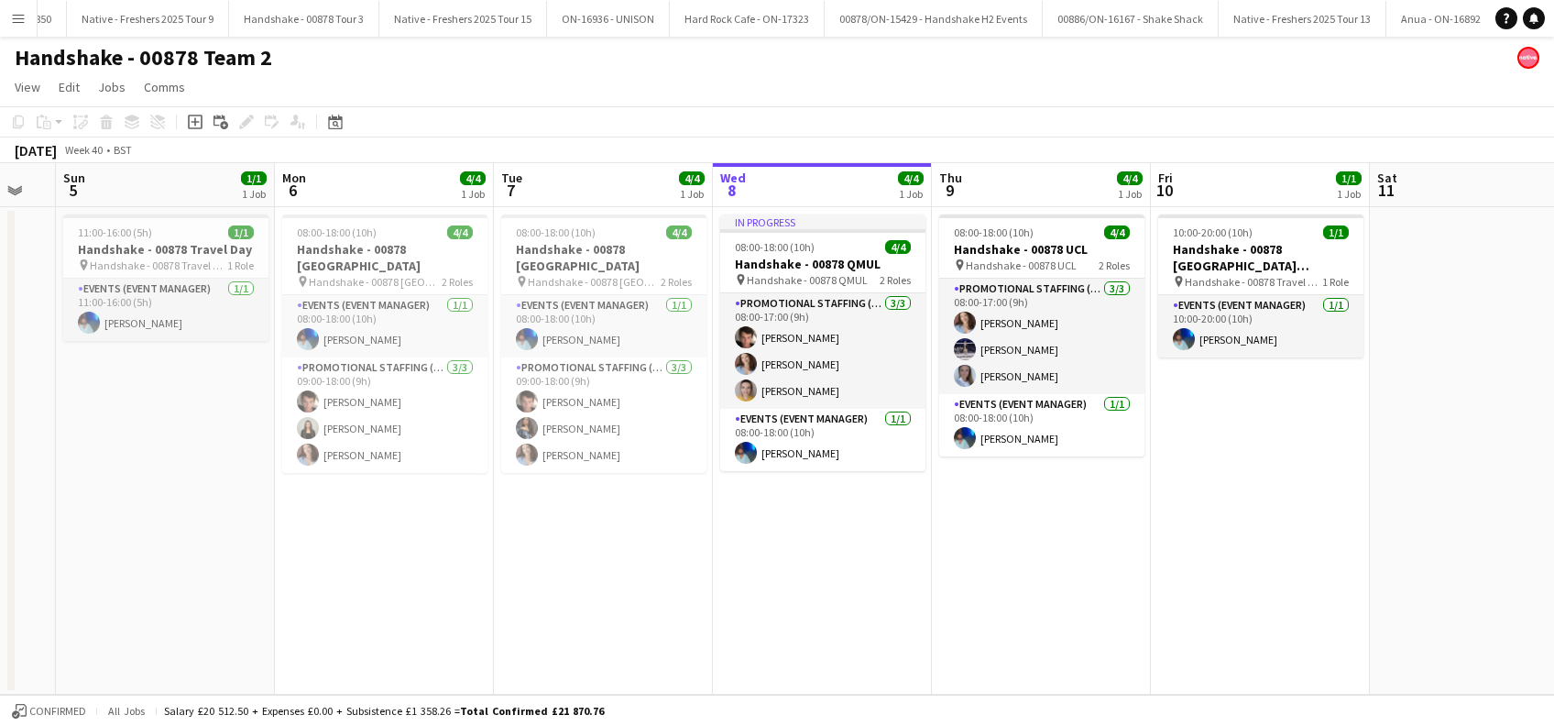
drag, startPoint x: 350, startPoint y: 609, endPoint x: 1016, endPoint y: 572, distance: 667.1
click at [1016, 572] on app-calendar-viewport "Fri 3 1/1 1 Job Sat 4 Sun 5 1/1 1 Job Mon 6 4/4 1 Job Tue 7 4/4 1 Job Wed 8 4/4…" at bounding box center [777, 428] width 1554 height 531
click at [530, 590] on app-date-cell "08:00-18:00 (10h) 4/4 Handshake - 00878 [GEOGRAPHIC_DATA] pin Handshake - 00878…" at bounding box center [605, 450] width 219 height 487
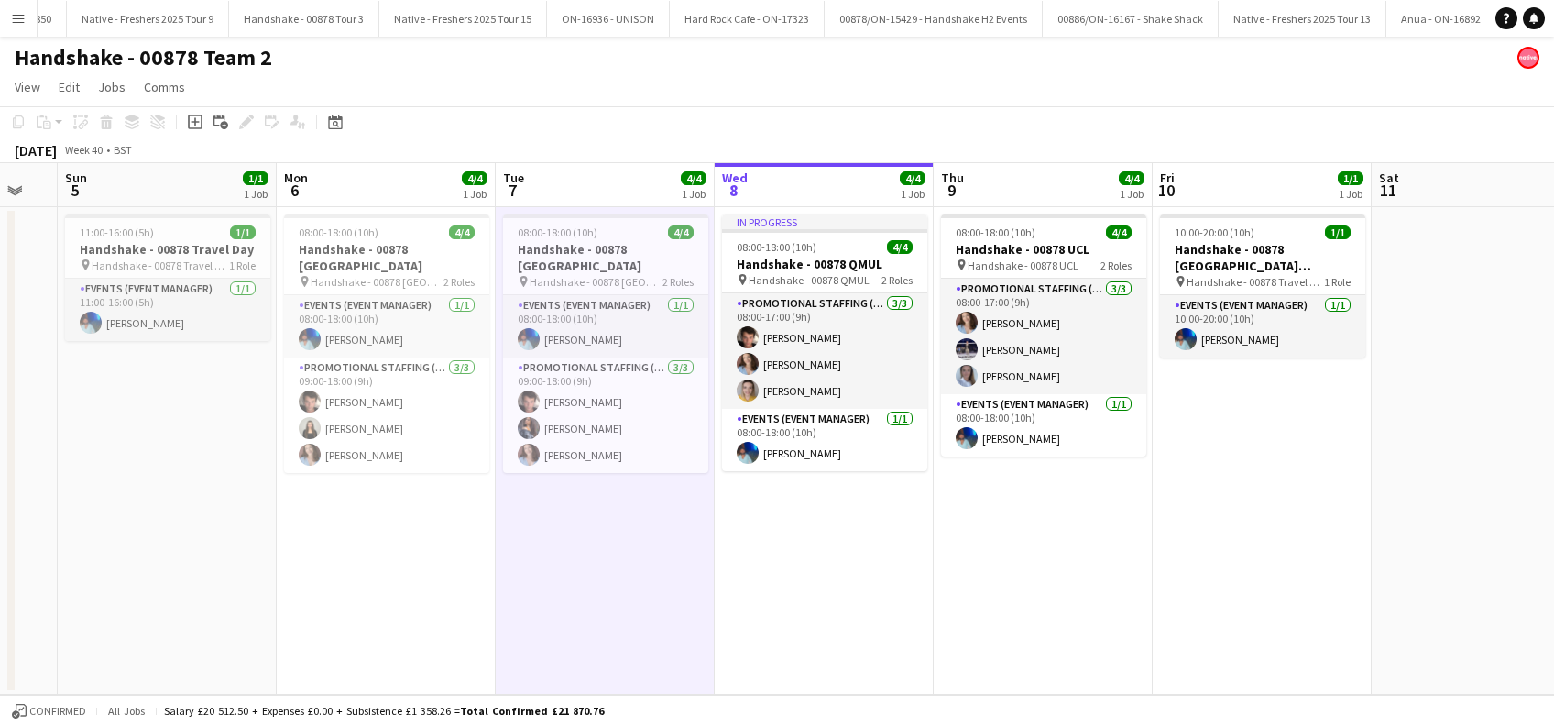
click at [841, 590] on app-date-cell "In progress 08:00-18:00 (10h) 4/4 Handshake - 00878 QMUL pin Handshake - 00878 …" at bounding box center [824, 450] width 219 height 487
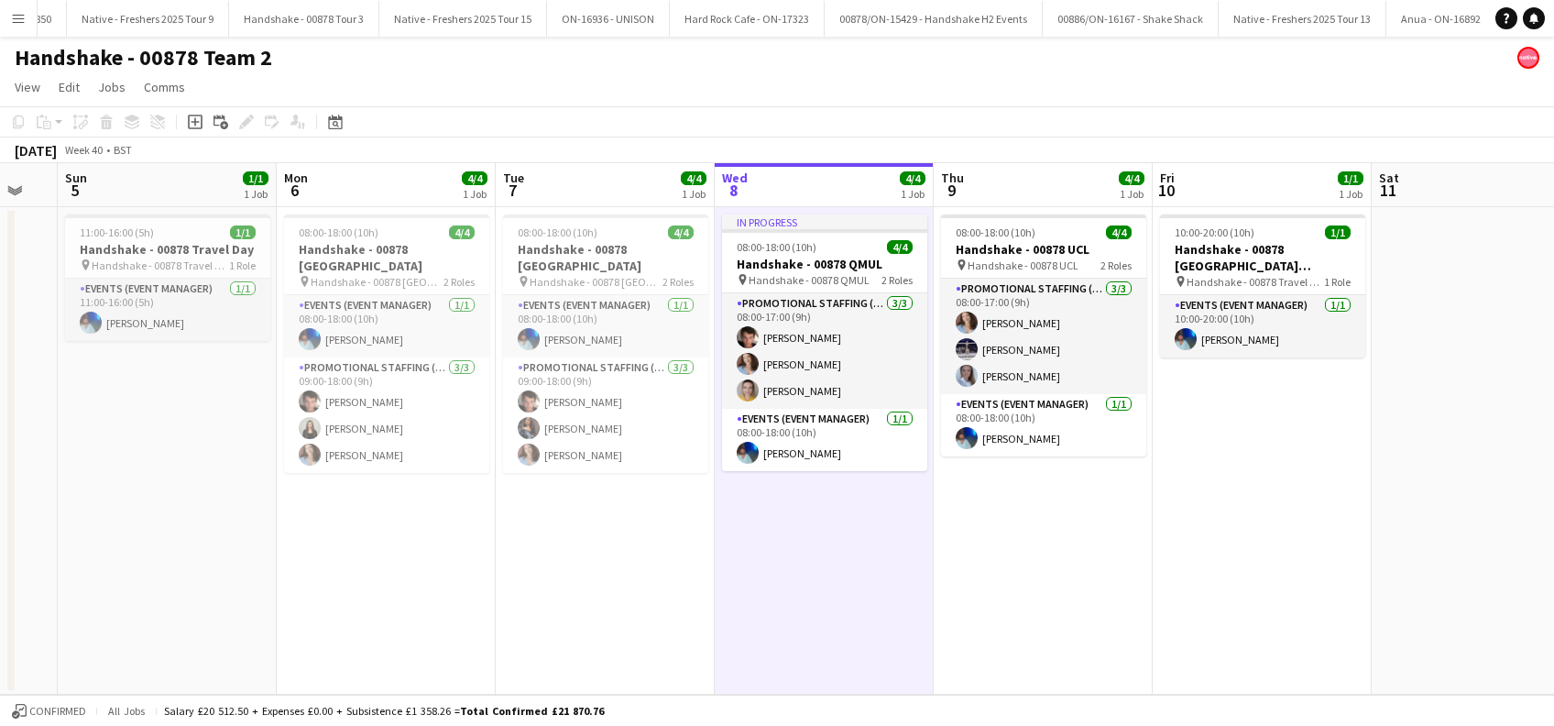
click at [1103, 564] on app-date-cell "08:00-18:00 (10h) 4/4 Handshake - 00878 UCL pin Handshake - 00878 UCL 2 Roles P…" at bounding box center [1042, 450] width 219 height 487
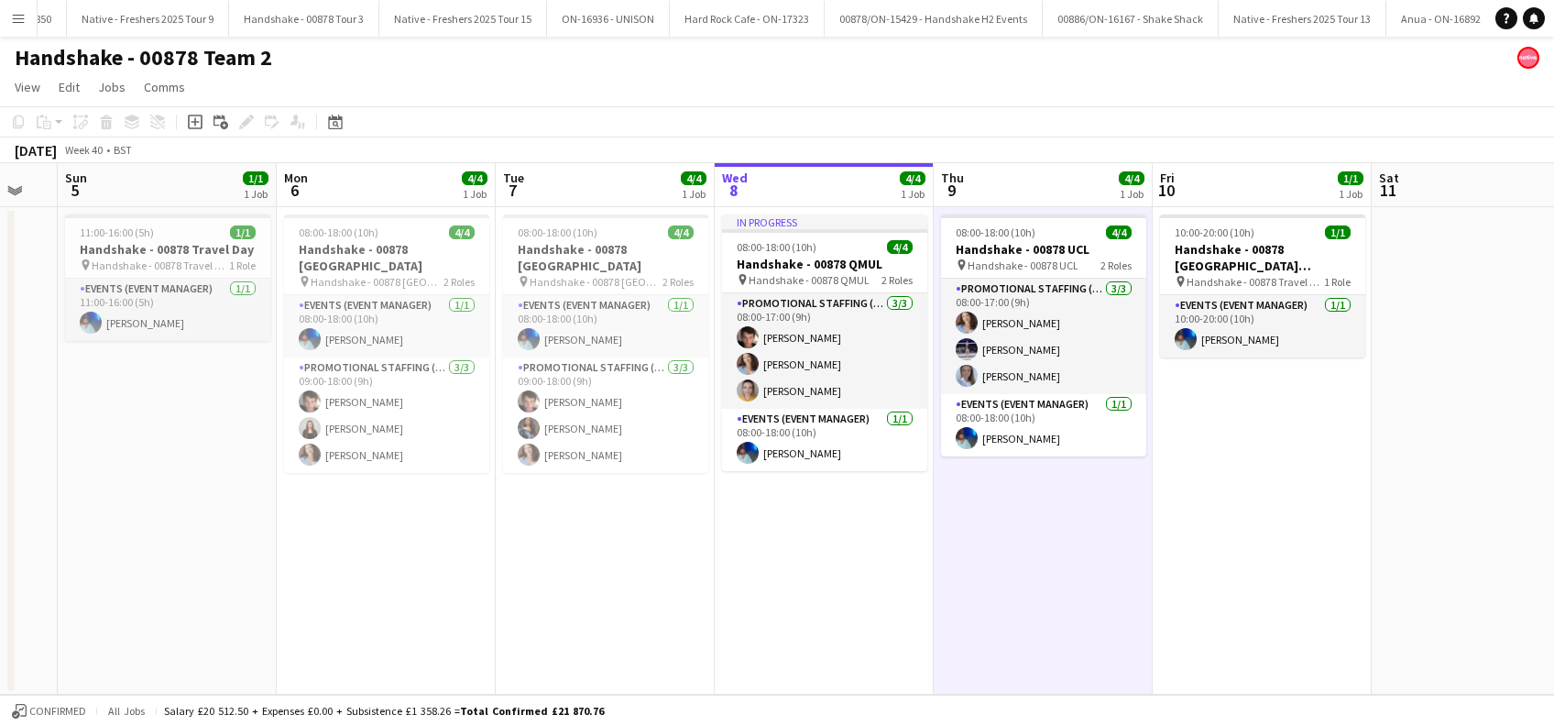
click at [1286, 550] on app-date-cell "10:00-20:00 (10h) 1/1 Handshake - 00878 [GEOGRAPHIC_DATA] ([GEOGRAPHIC_DATA]) p…" at bounding box center [1261, 450] width 219 height 487
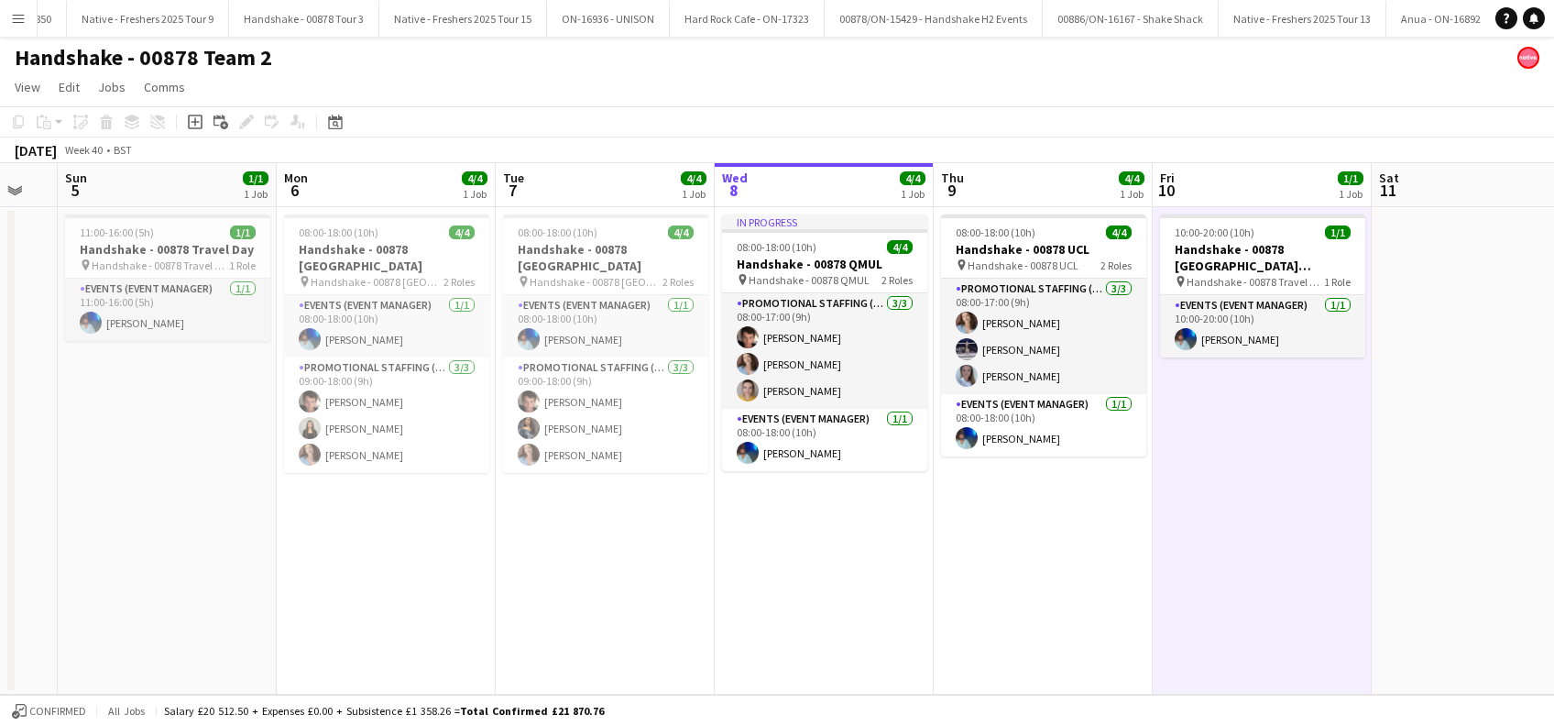
click at [1020, 534] on app-date-cell "08:00-18:00 (10h) 4/4 Handshake - 00878 UCL pin Handshake - 00878 UCL 2 Roles P…" at bounding box center [1042, 450] width 219 height 487
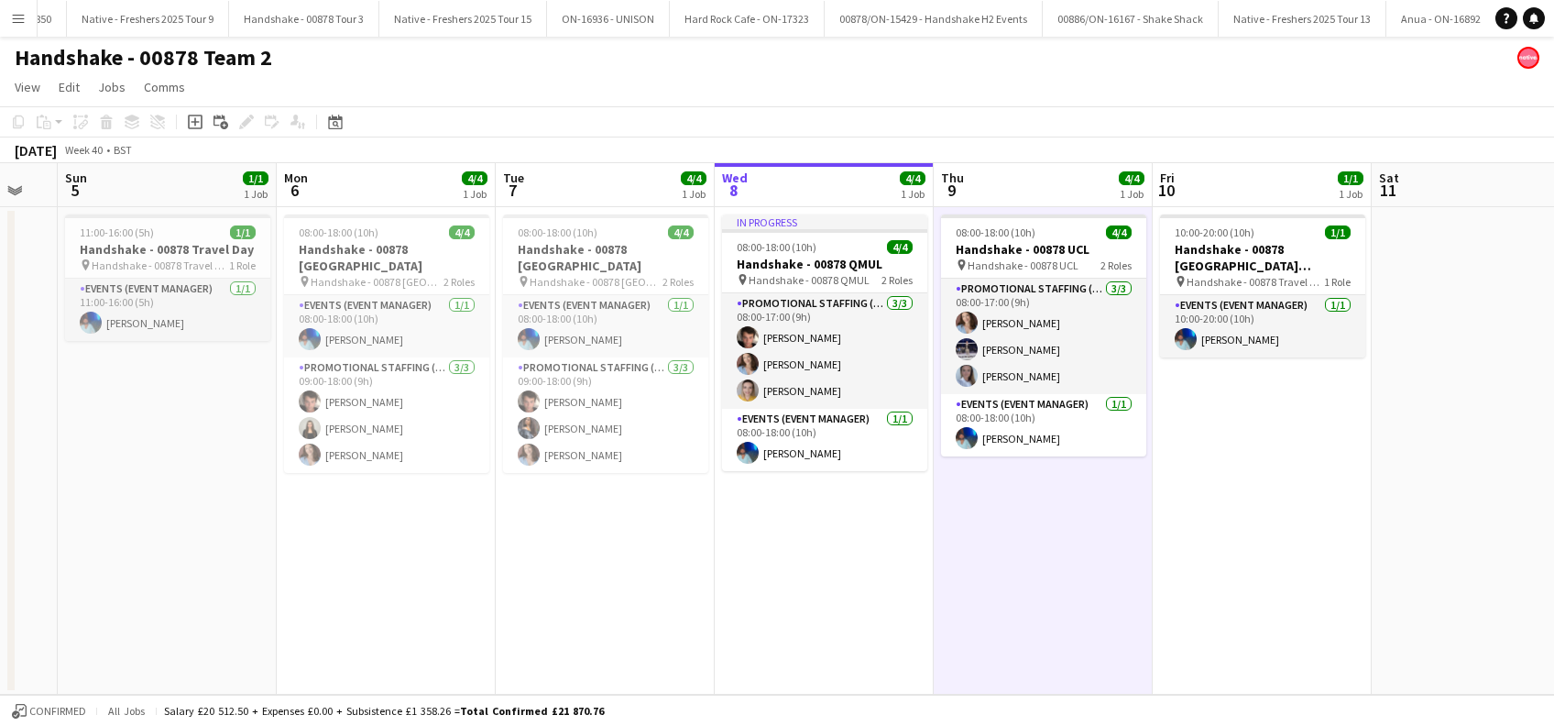
click at [1236, 508] on app-date-cell "10:00-20:00 (10h) 1/1 Handshake - 00878 [GEOGRAPHIC_DATA] ([GEOGRAPHIC_DATA]) p…" at bounding box center [1261, 450] width 219 height 487
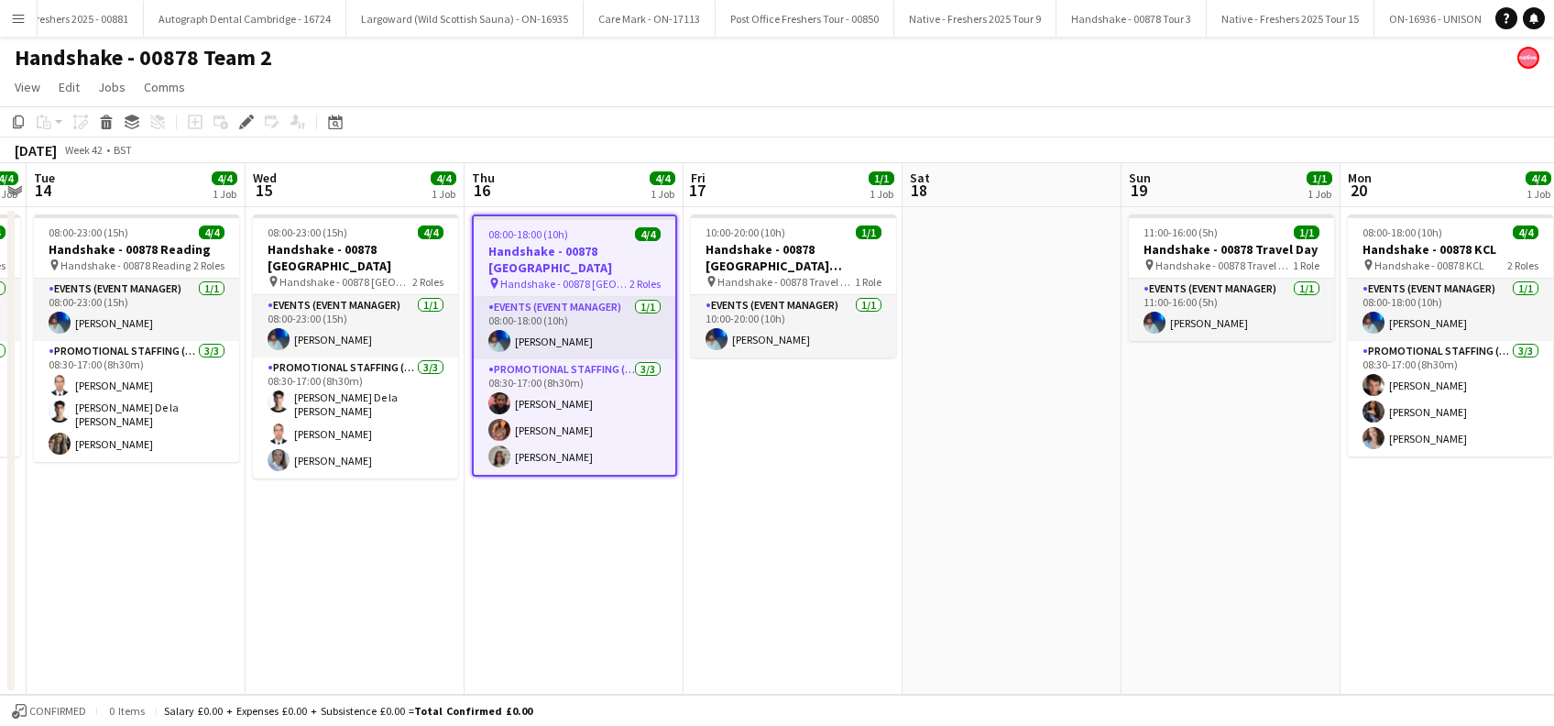
scroll to position [0, 8794]
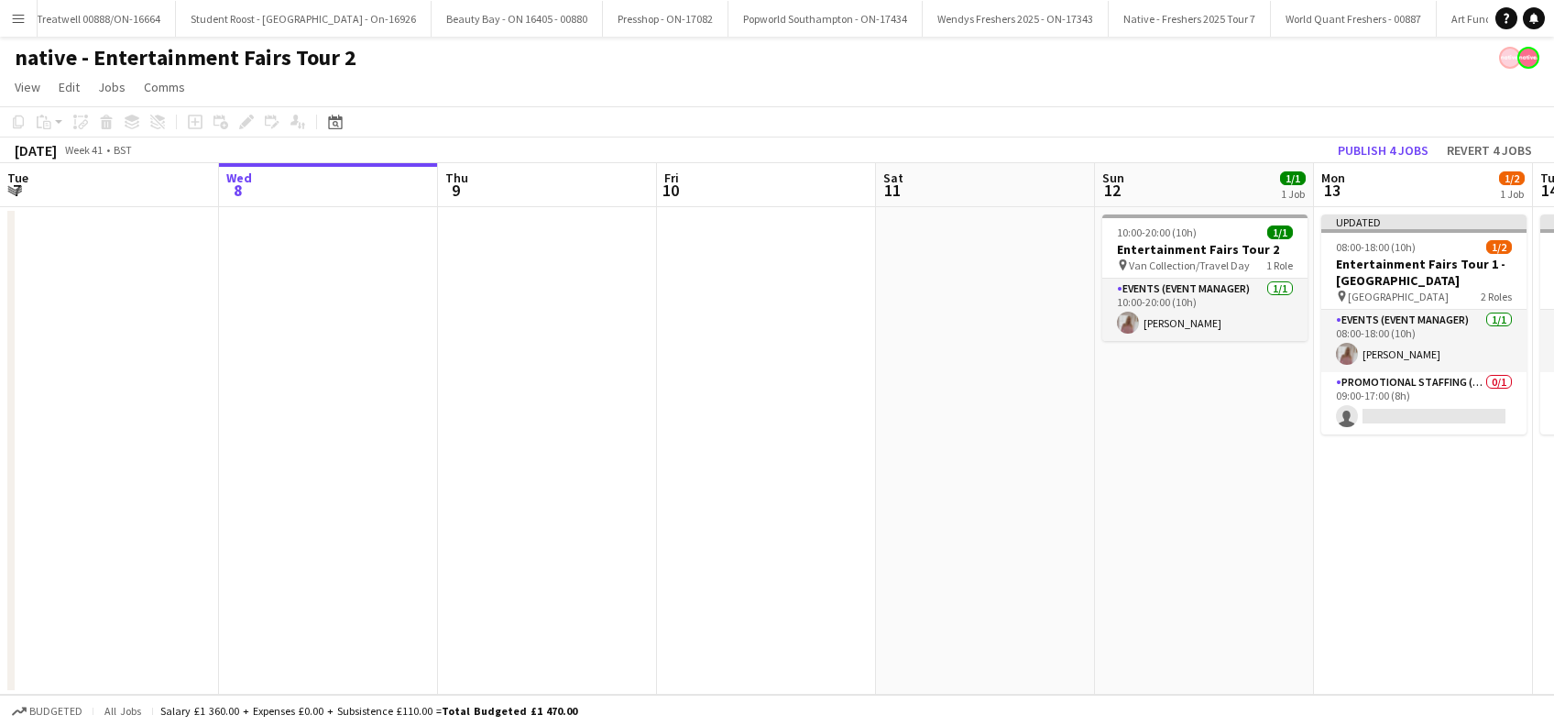
scroll to position [0, 11845]
click at [12, 20] on app-icon "Menu" at bounding box center [18, 18] width 15 height 15
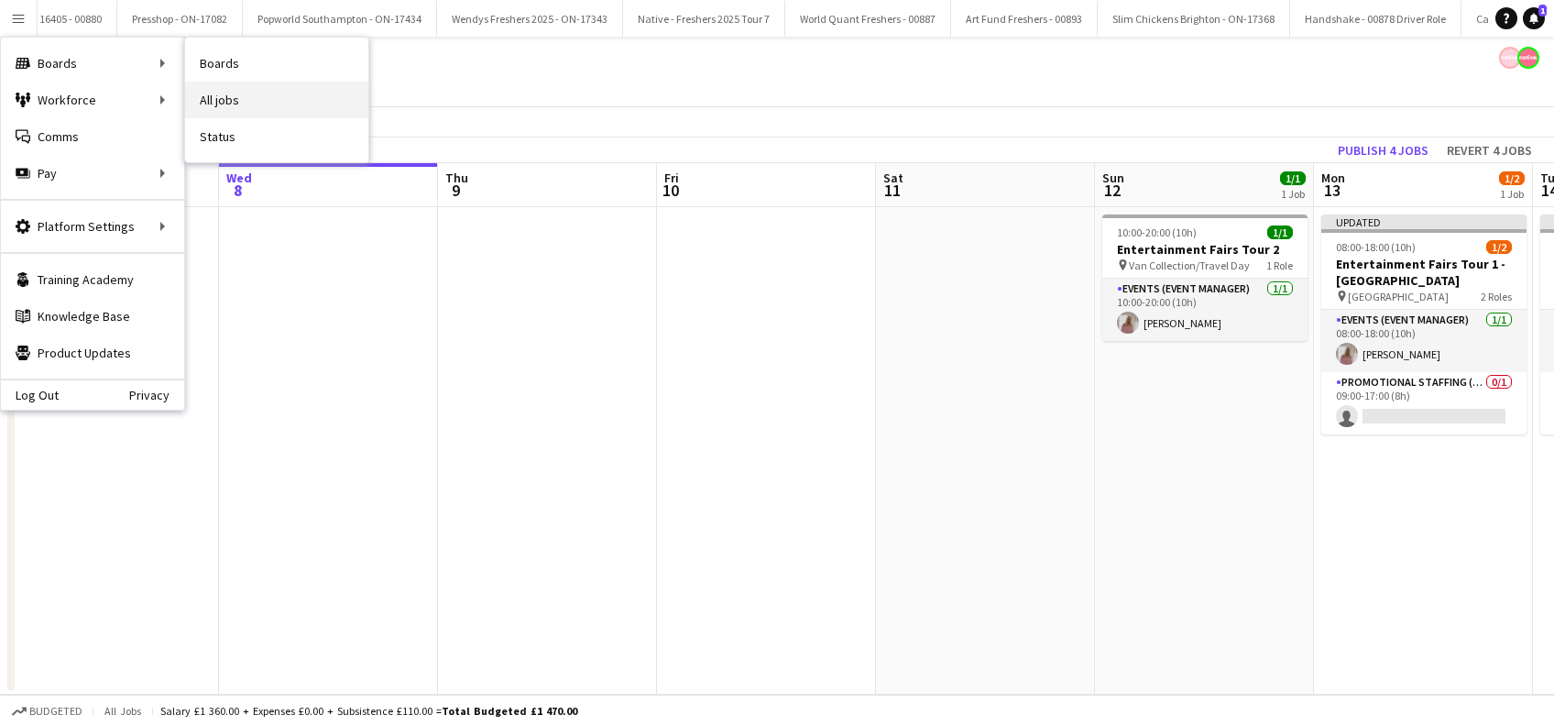
click at [260, 98] on link "All jobs" at bounding box center [276, 100] width 183 height 37
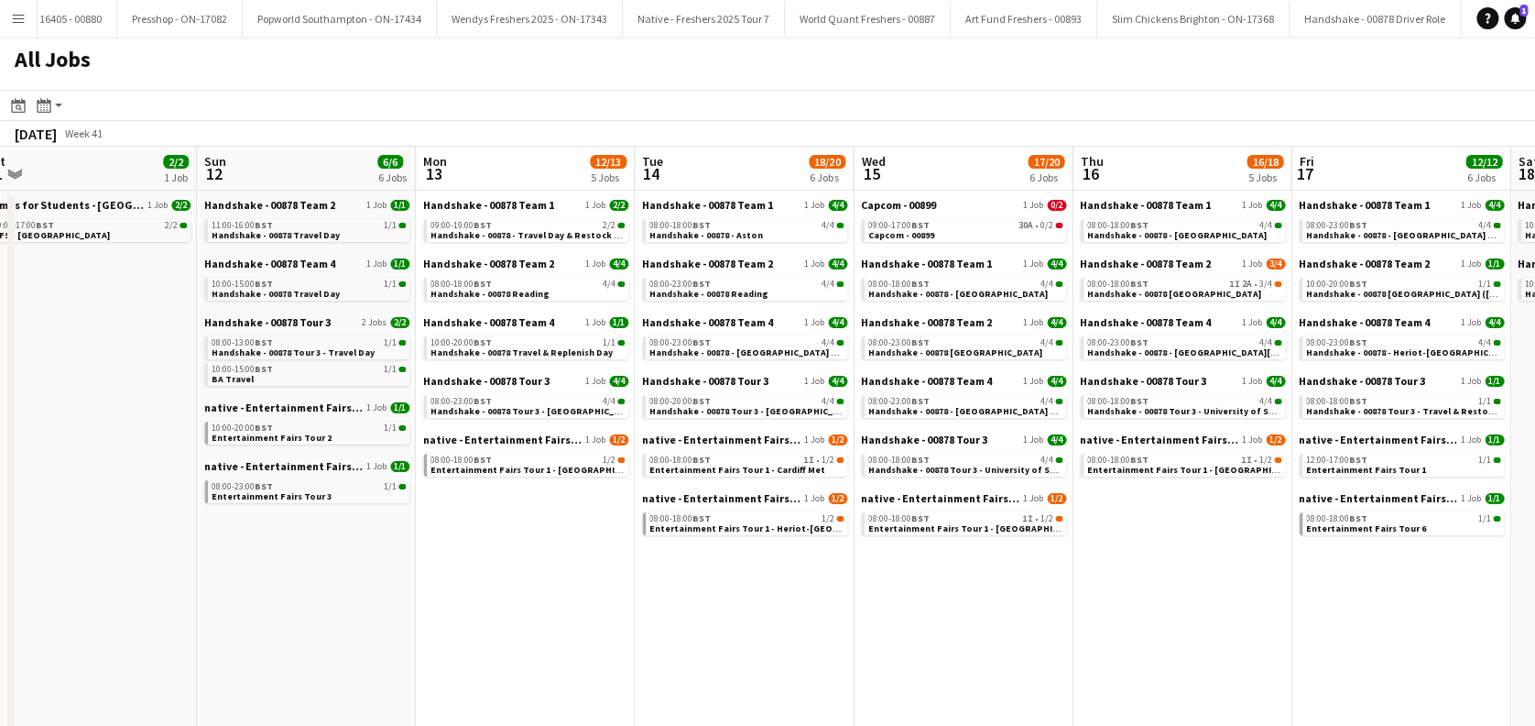
scroll to position [0, 526]
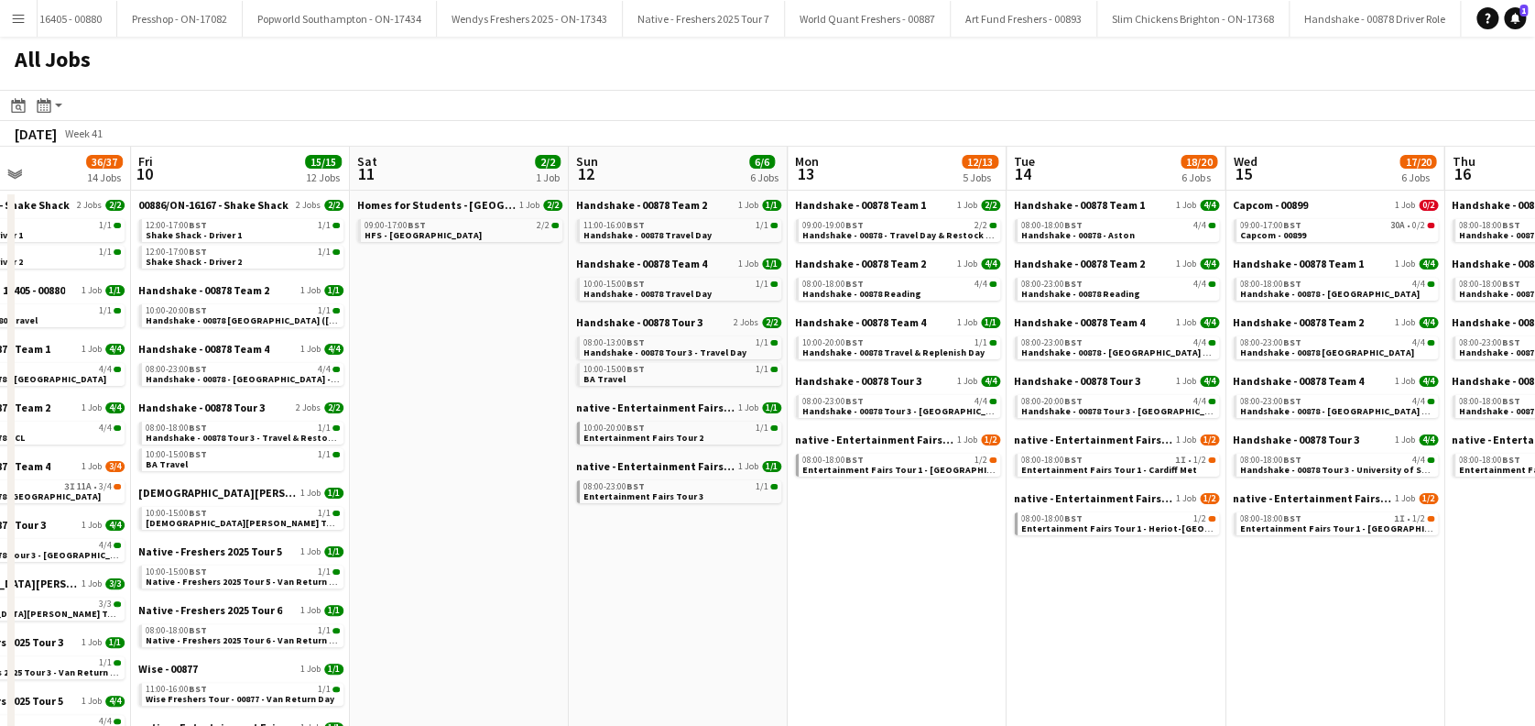
click at [492, 635] on app-all-jobs "All Jobs Date picker [DATE] [DATE] [DATE] M [DATE] T [DATE] W [DATE] T [DATE] F…" at bounding box center [767, 598] width 1535 height 1122
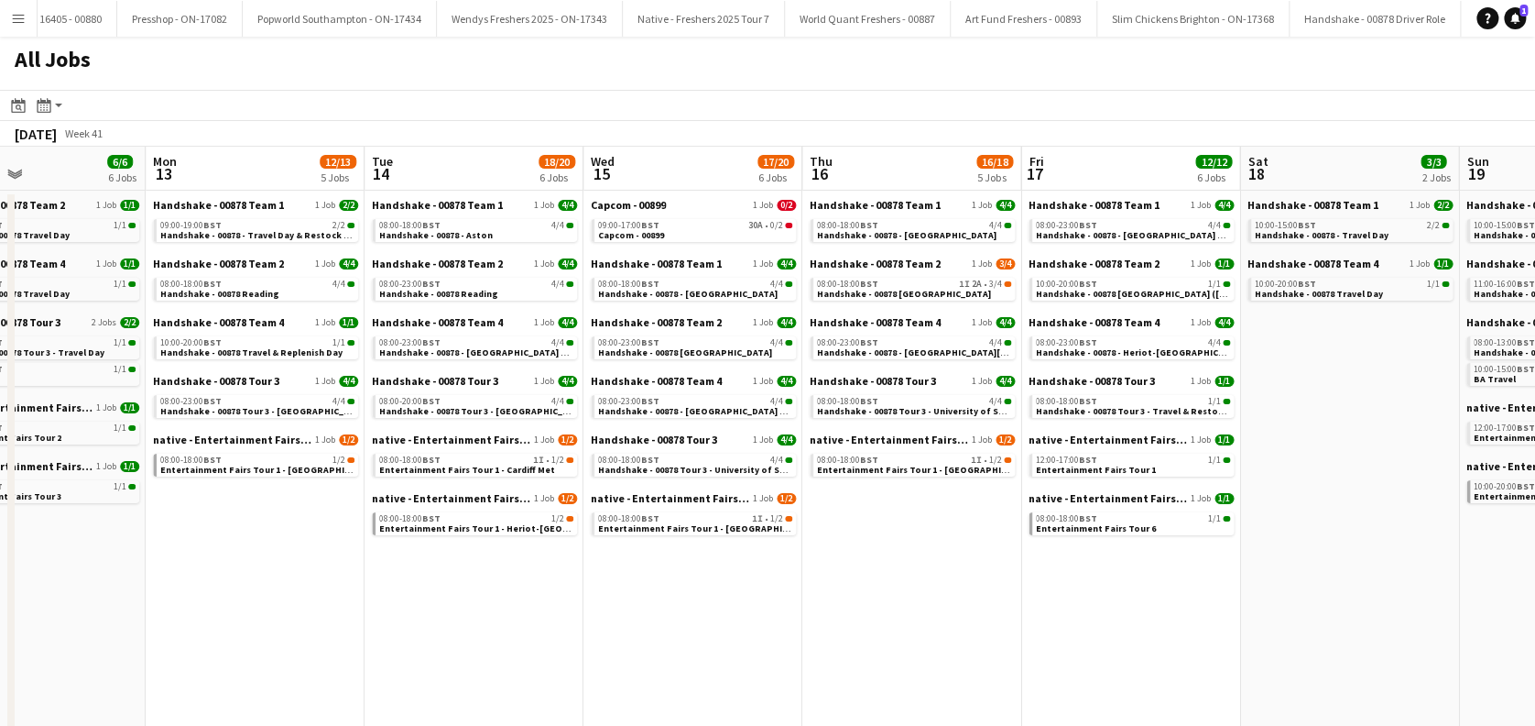
scroll to position [0, 750]
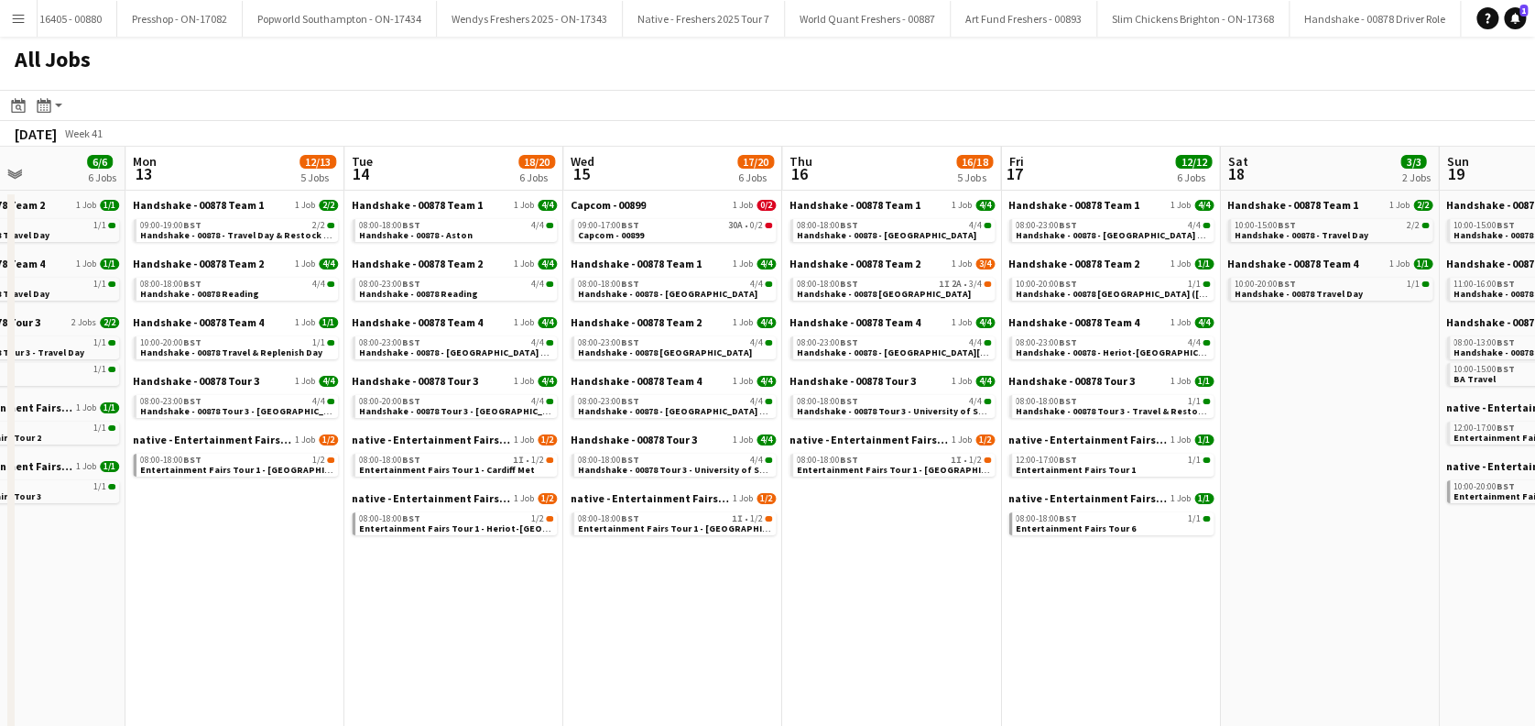
drag, startPoint x: 1081, startPoint y: 542, endPoint x: 857, endPoint y: 594, distance: 230.2
click at [857, 594] on app-calendar-viewport "Thu 9 36/37 14 Jobs Fri 10 15/15 12 Jobs Sat 11 2/2 1 Job Sun 12 6/6 6 Jobs Mon…" at bounding box center [767, 653] width 1535 height 1012
click at [901, 352] on span "Handshake - 00878 - [GEOGRAPHIC_DATA][PERSON_NAME] On Site Day" at bounding box center [950, 352] width 306 height 12
click at [959, 579] on app-date-cell "Handshake - 00878 Team 1 1 Job [DATE] 08:00-18:00 BST 4/4 Handshake - 00878 - W…" at bounding box center [891, 675] width 219 height 968
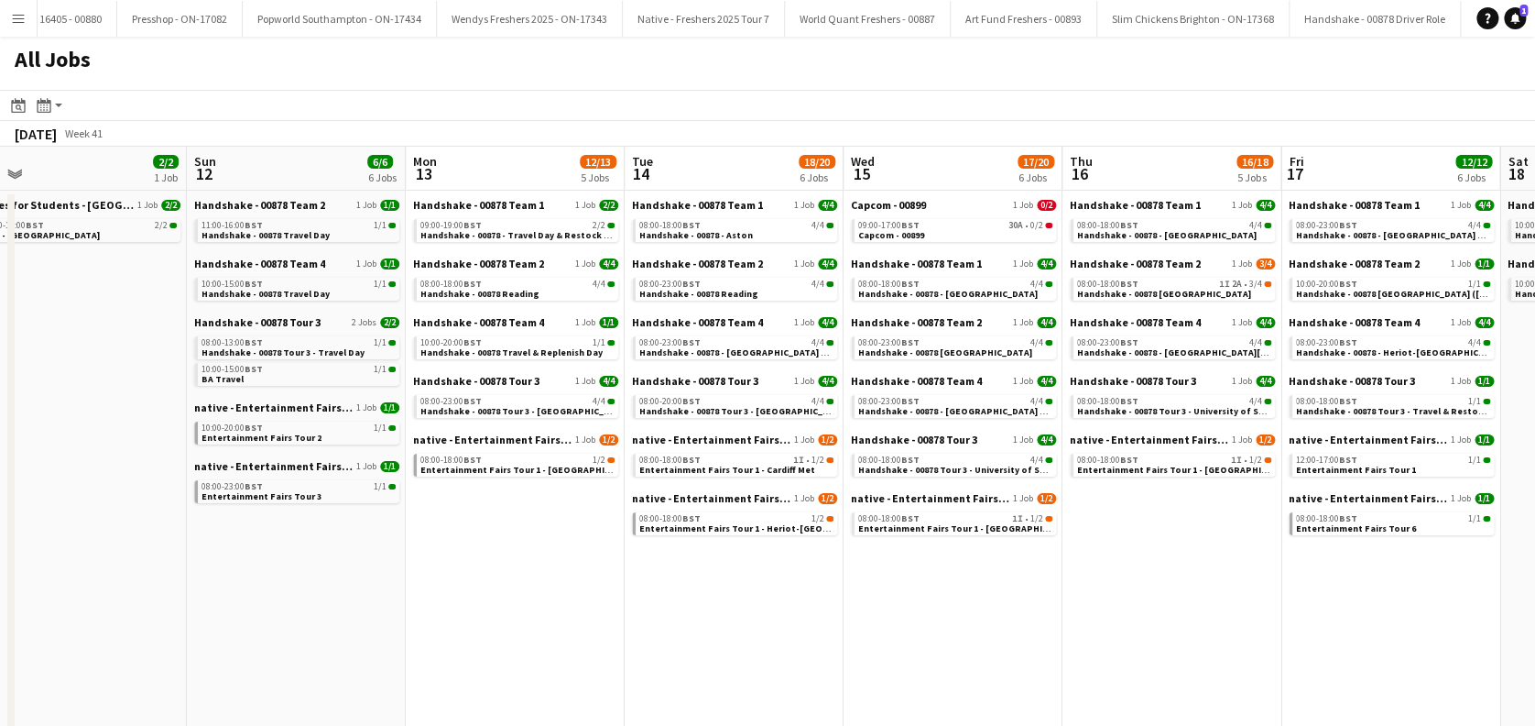
drag, startPoint x: 214, startPoint y: 540, endPoint x: 739, endPoint y: 534, distance: 525.0
click at [739, 534] on app-calendar-viewport "Thu 9 36/37 14 Jobs Fri 10 15/15 12 Jobs Sat 11 2/2 1 Job Sun 12 6/6 6 Jobs Mon…" at bounding box center [767, 653] width 1535 height 1012
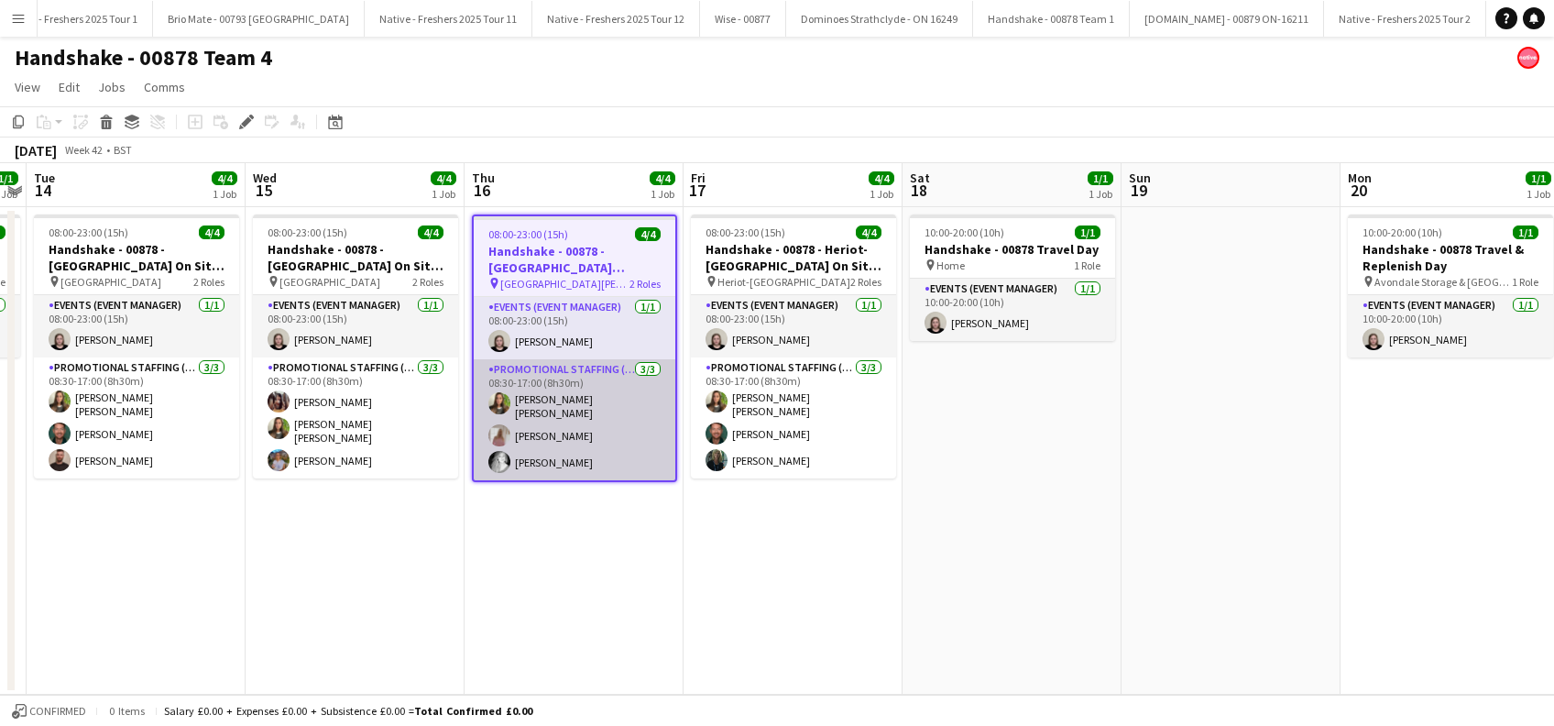
click at [580, 422] on app-card-role "Promotional Staffing (Brand Ambassadors) 3/3 08:30-17:00 (8h30m) Sophie Stone s…" at bounding box center [575, 419] width 202 height 121
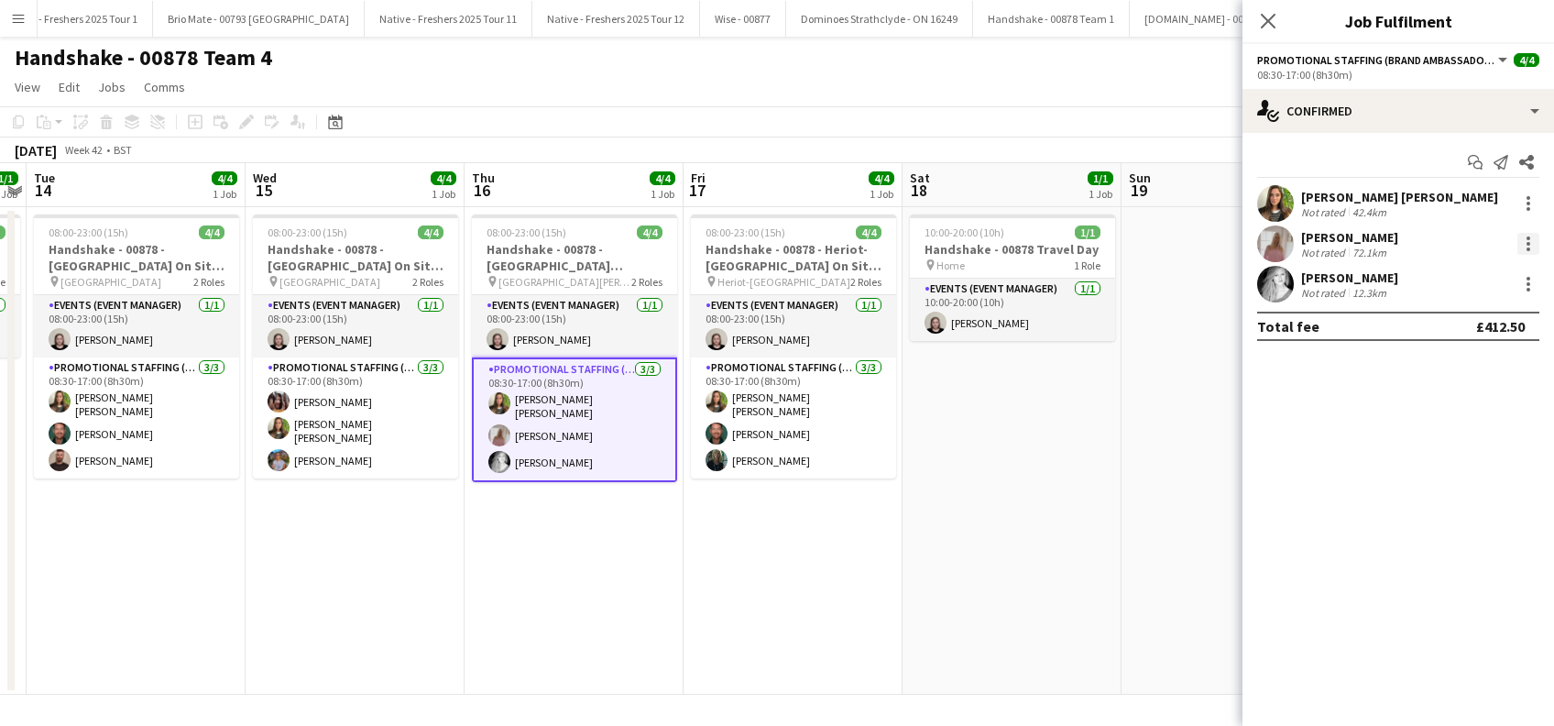
click at [1532, 242] on div at bounding box center [1528, 244] width 22 height 22
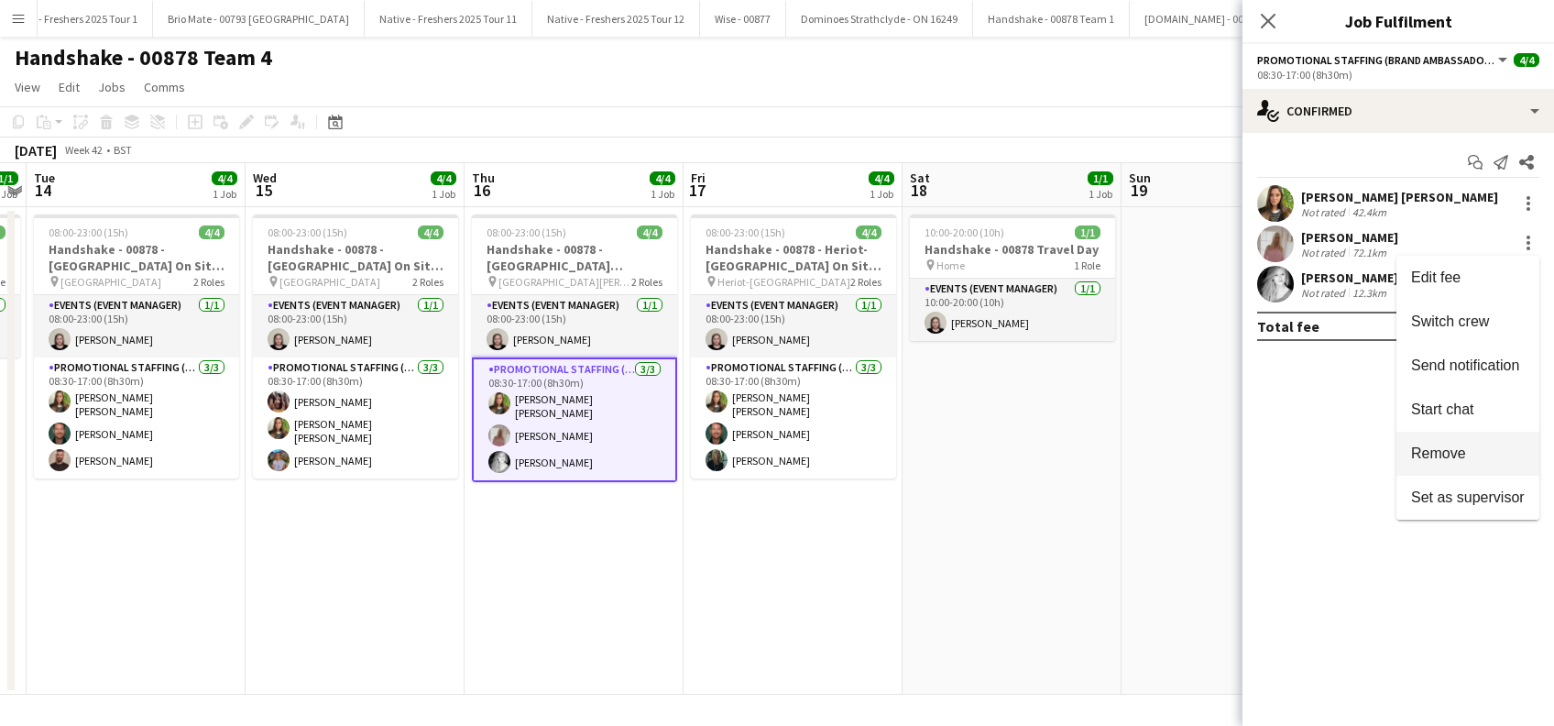
click at [1425, 457] on span "Remove" at bounding box center [1438, 453] width 55 height 16
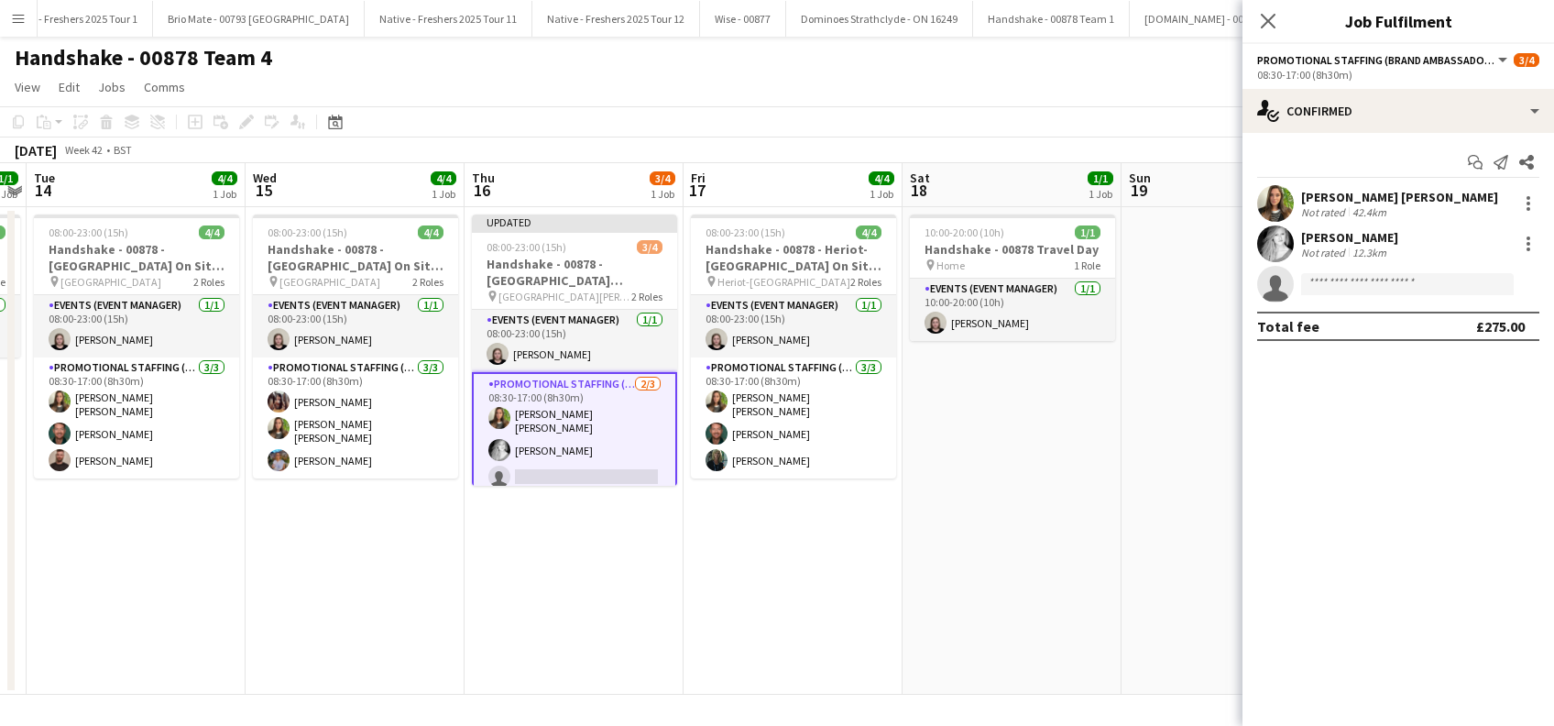
click at [1147, 488] on app-date-cell at bounding box center [1230, 450] width 219 height 487
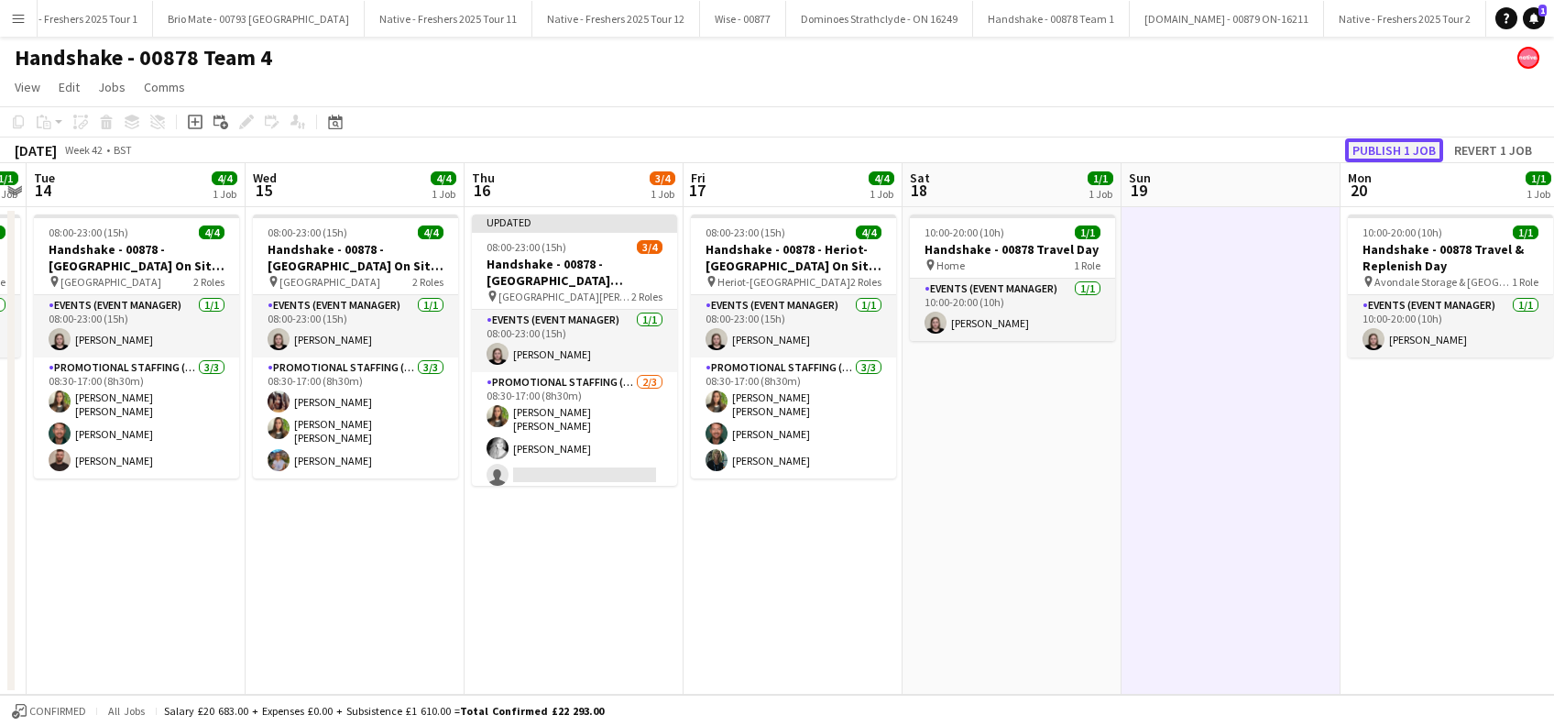
click at [1394, 140] on button "Publish 1 job" at bounding box center [1394, 150] width 98 height 24
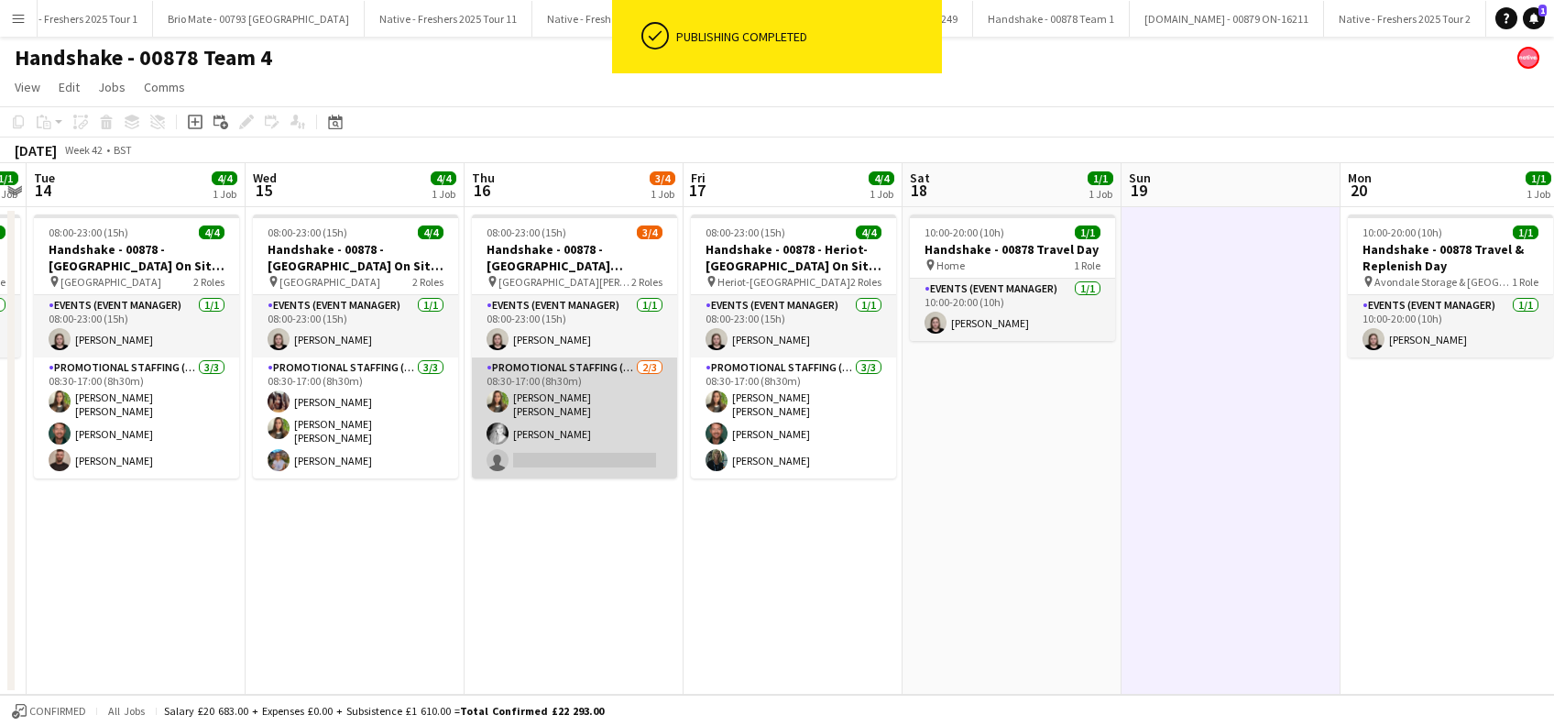
click at [576, 463] on app-card-role "Promotional Staffing (Brand Ambassadors) 2/3 08:30-17:00 (8h30m) Sophie Stone s…" at bounding box center [574, 417] width 205 height 121
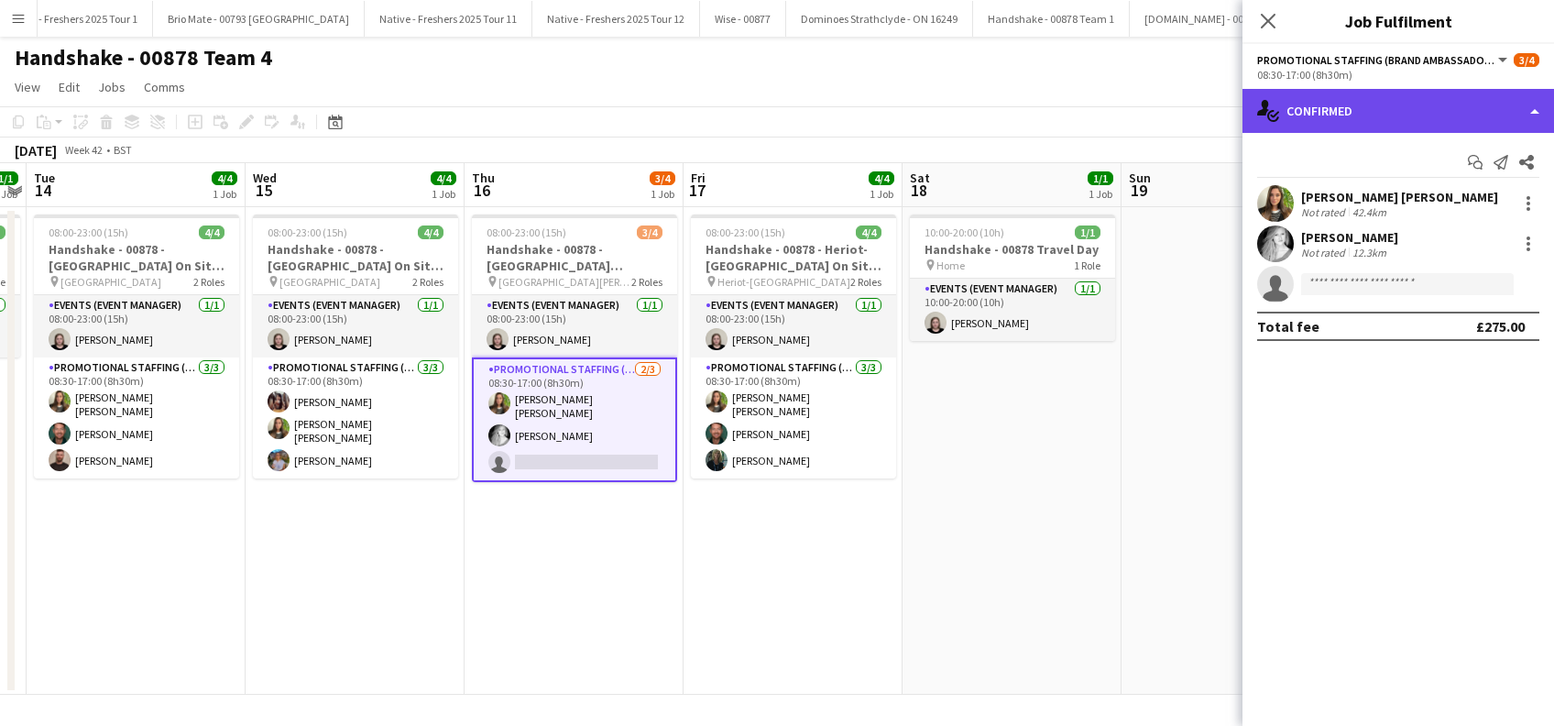
click at [1428, 105] on div "single-neutral-actions-check-2 Confirmed" at bounding box center [1397, 111] width 311 height 44
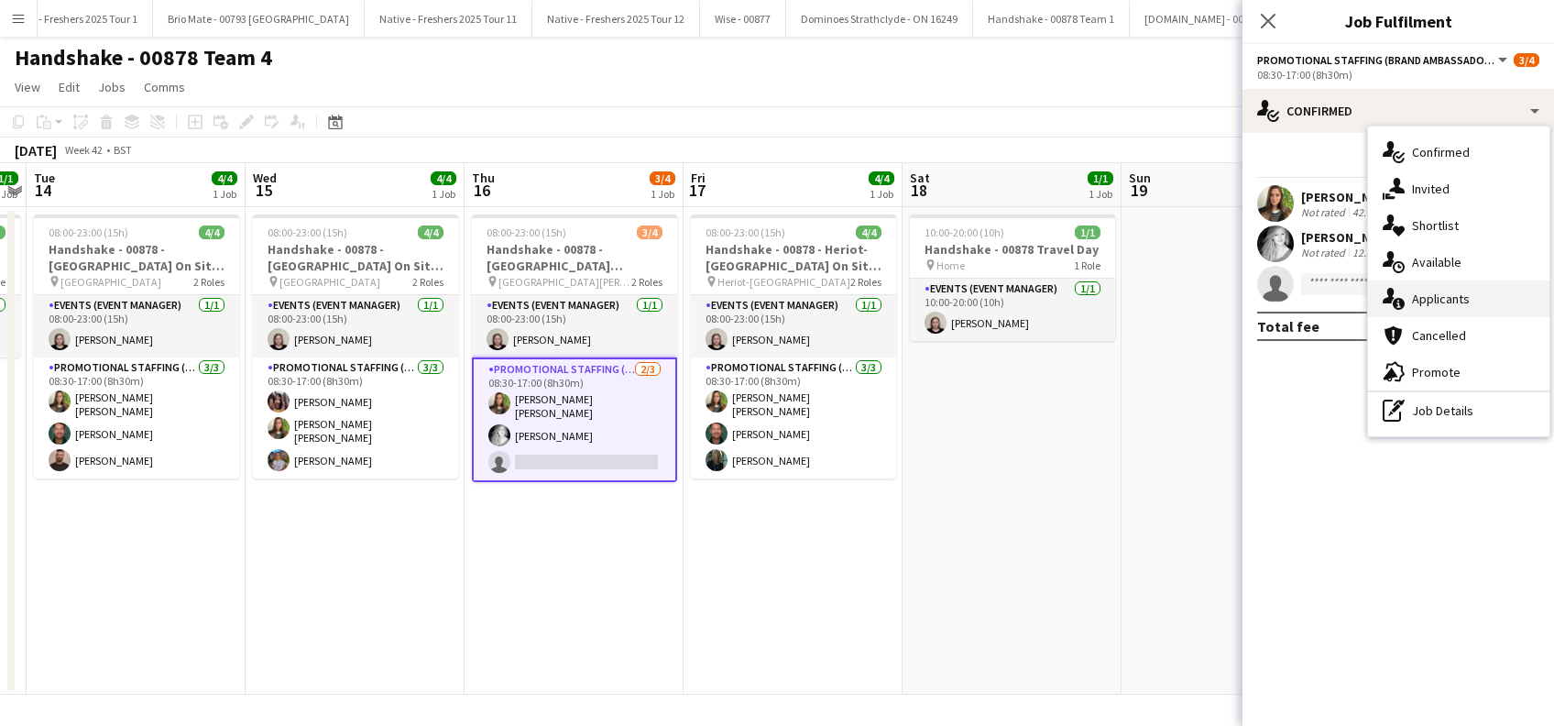
click at [1421, 293] on span "Applicants" at bounding box center [1441, 298] width 58 height 16
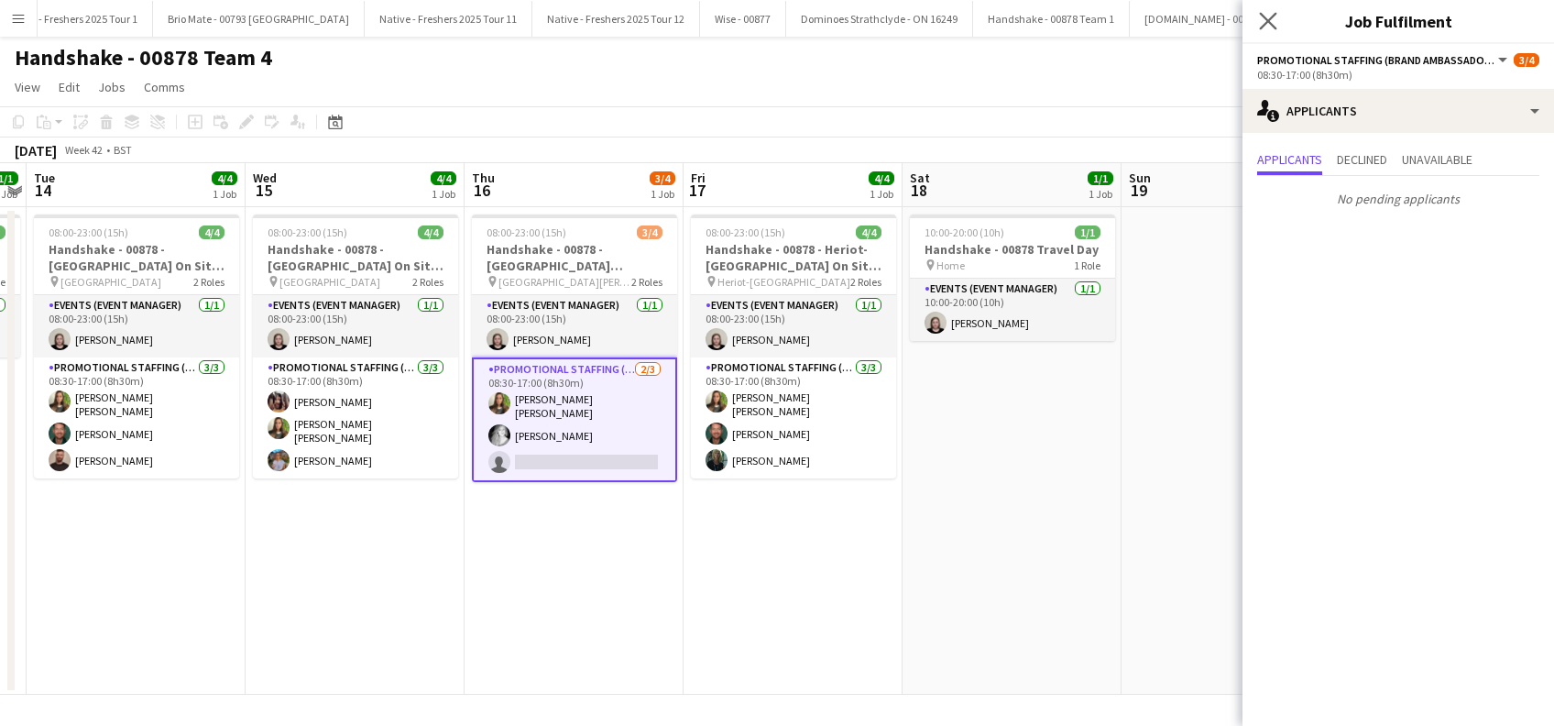
click at [1269, 8] on app-icon "Close pop-in" at bounding box center [1268, 21] width 27 height 27
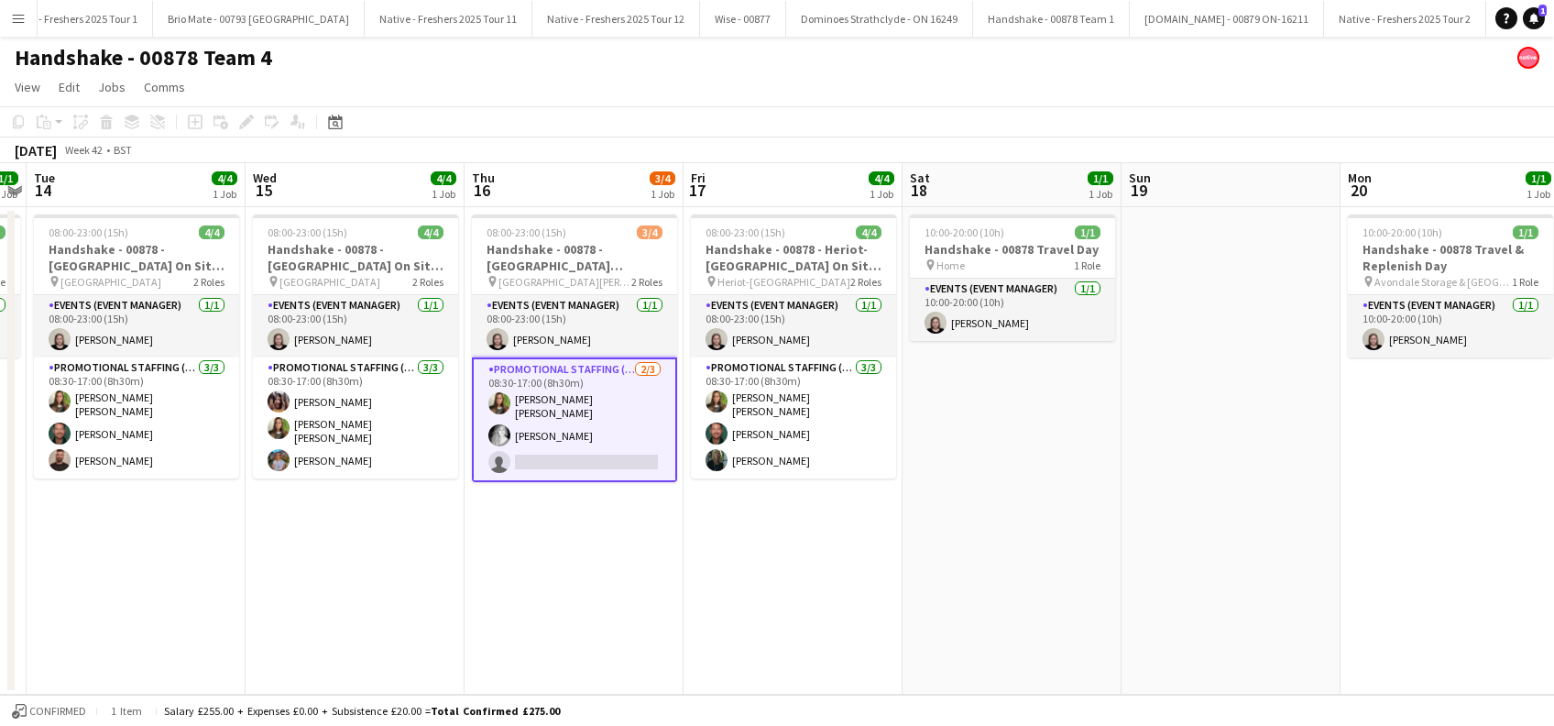
drag, startPoint x: 893, startPoint y: 499, endPoint x: 693, endPoint y: 506, distance: 199.8
click at [893, 500] on app-date-cell "08:00-23:00 (15h) 4/4 Handshake - 00878 - Heriot-Watt University On Site Day pi…" at bounding box center [792, 450] width 219 height 487
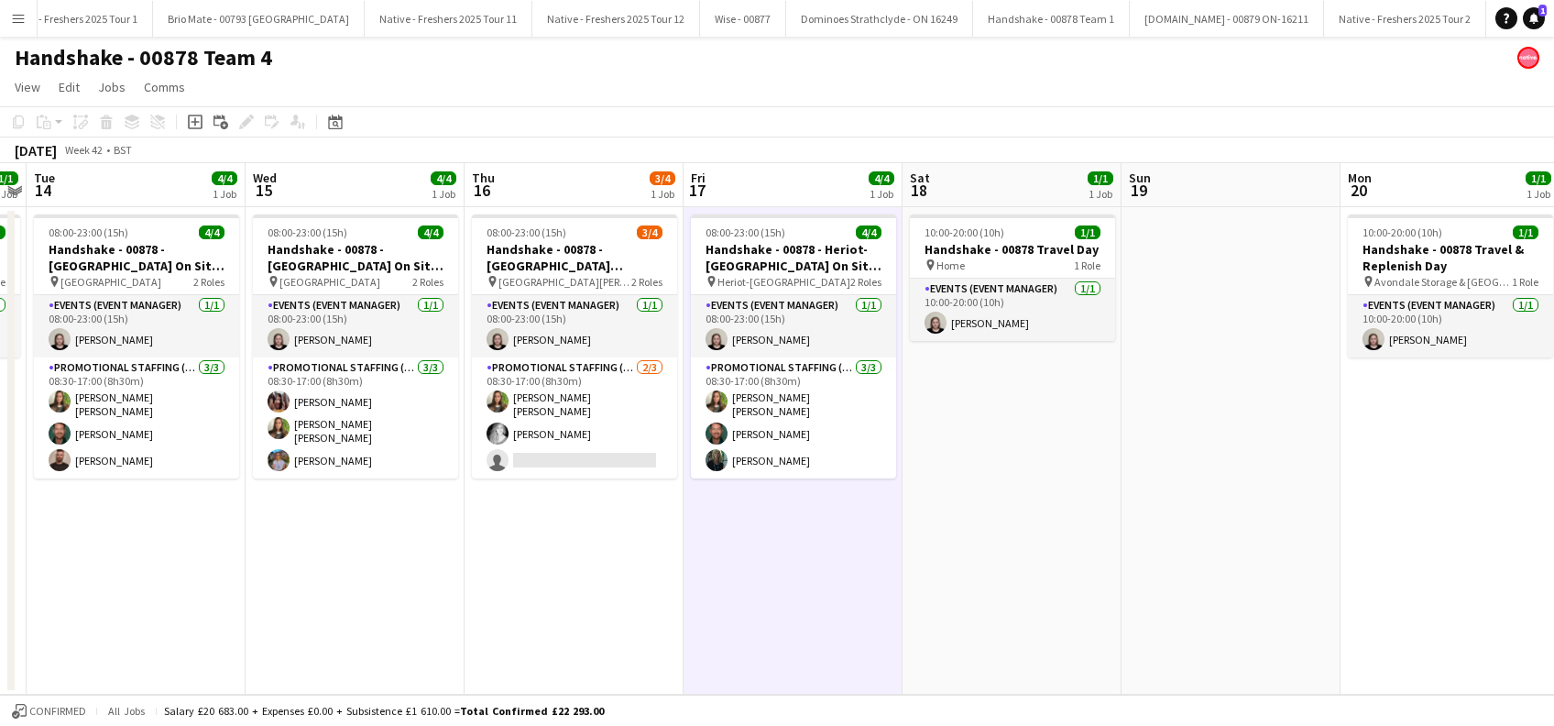
click at [621, 536] on app-date-cell "08:00-23:00 (15h) 3/4 Handshake - 00878 - University of St Andrews On Site Day …" at bounding box center [573, 450] width 219 height 487
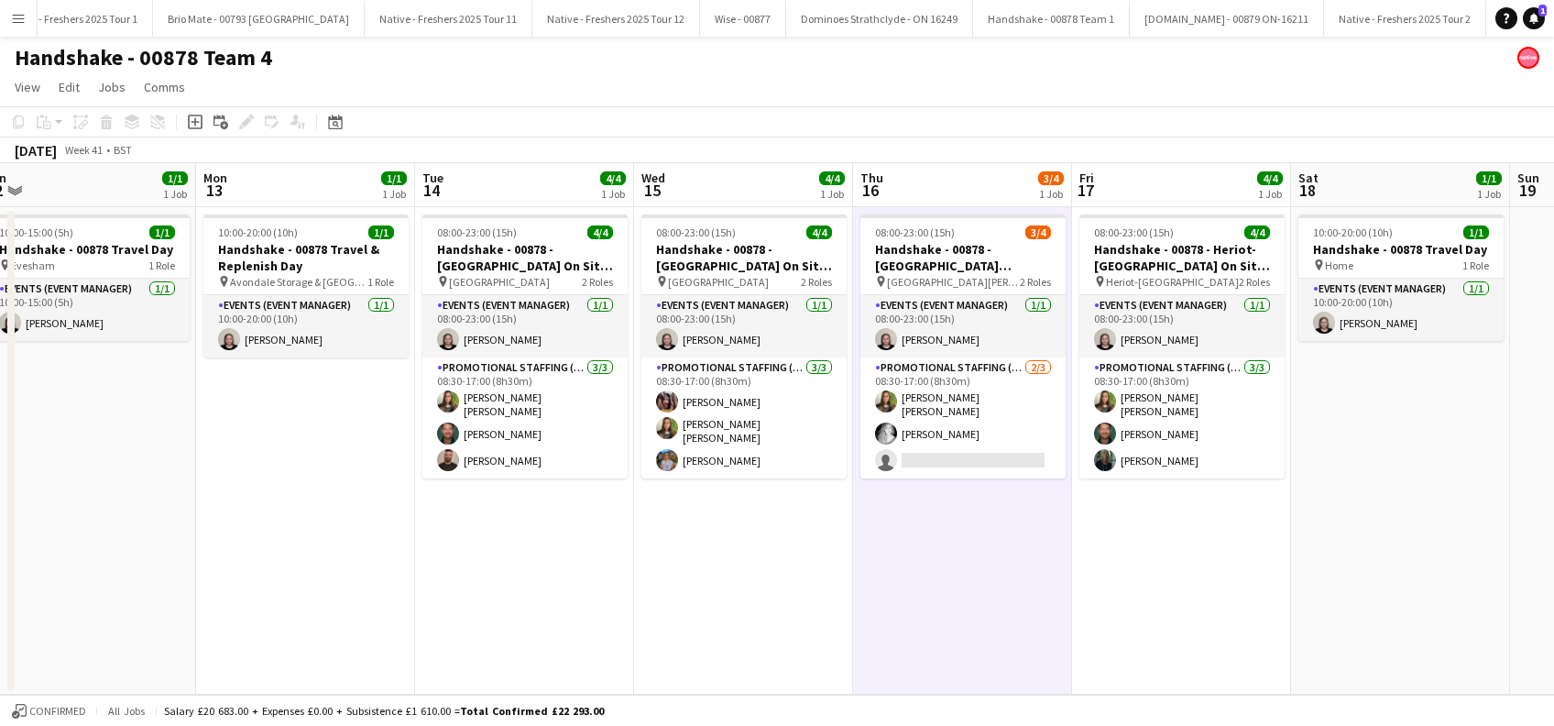
scroll to position [0, 456]
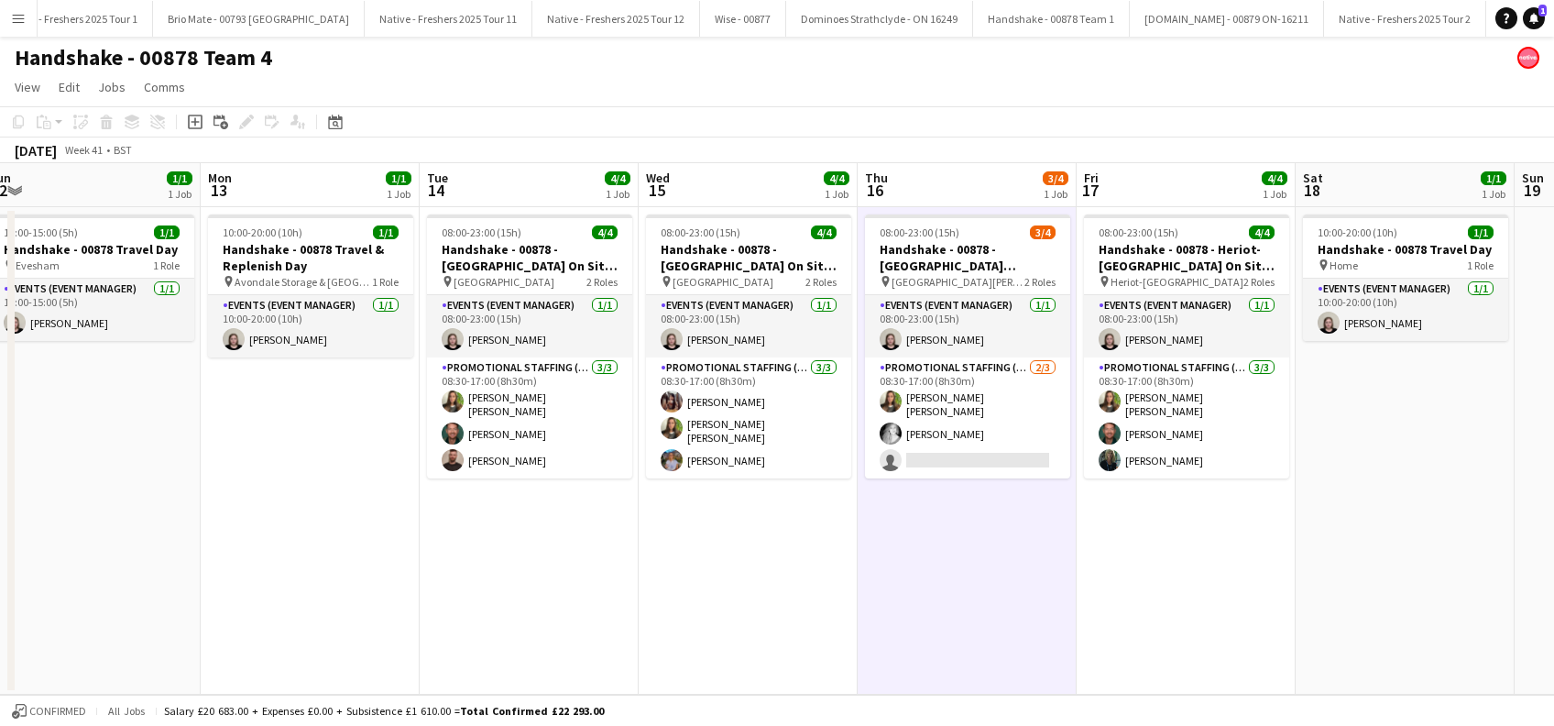
drag, startPoint x: 778, startPoint y: 560, endPoint x: 1170, endPoint y: 548, distance: 392.3
click at [1170, 548] on app-calendar-viewport "Fri 10 4/4 1 Job Sat 11 Sun 12 1/1 1 Job Mon 13 1/1 1 Job Tue 14 4/4 1 Job Wed …" at bounding box center [777, 428] width 1554 height 531
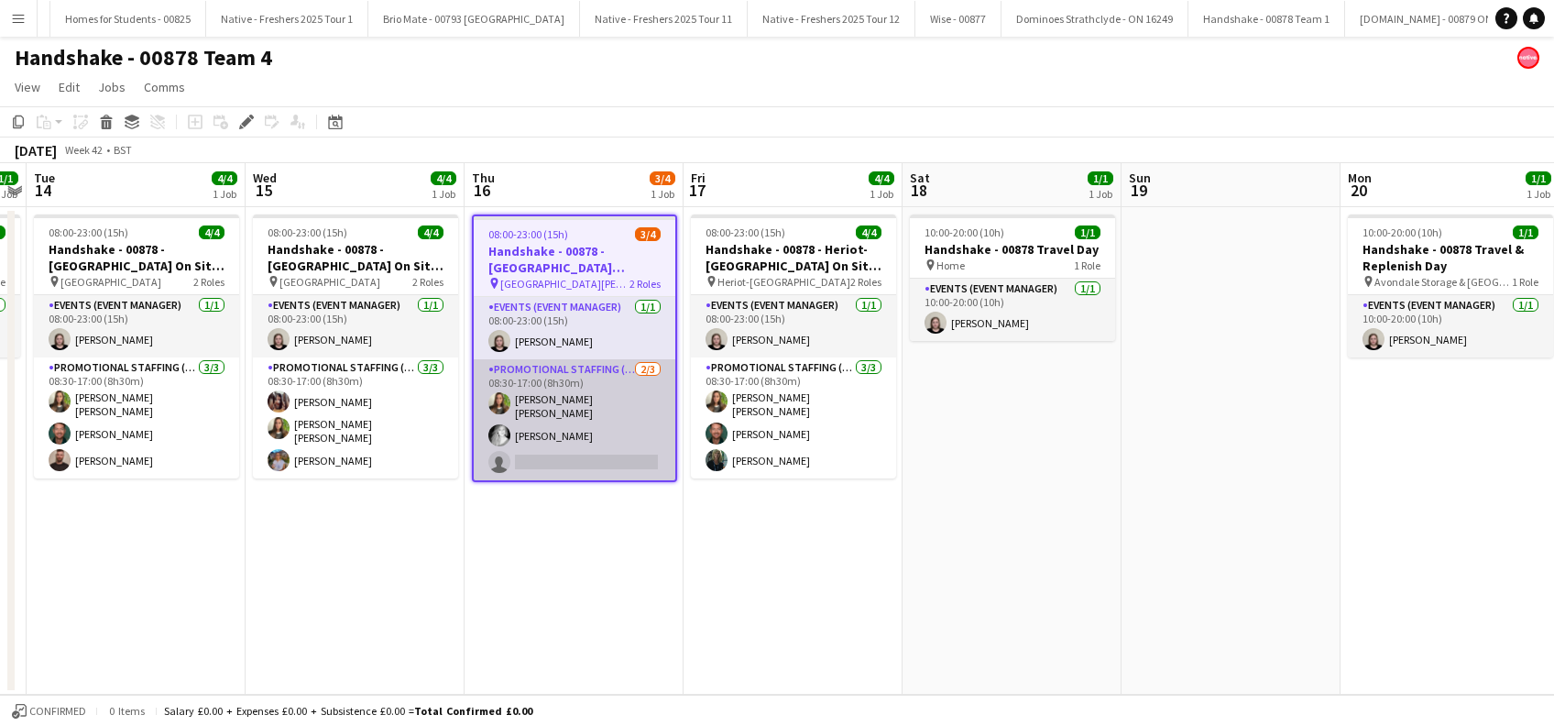
scroll to position [0, 3793]
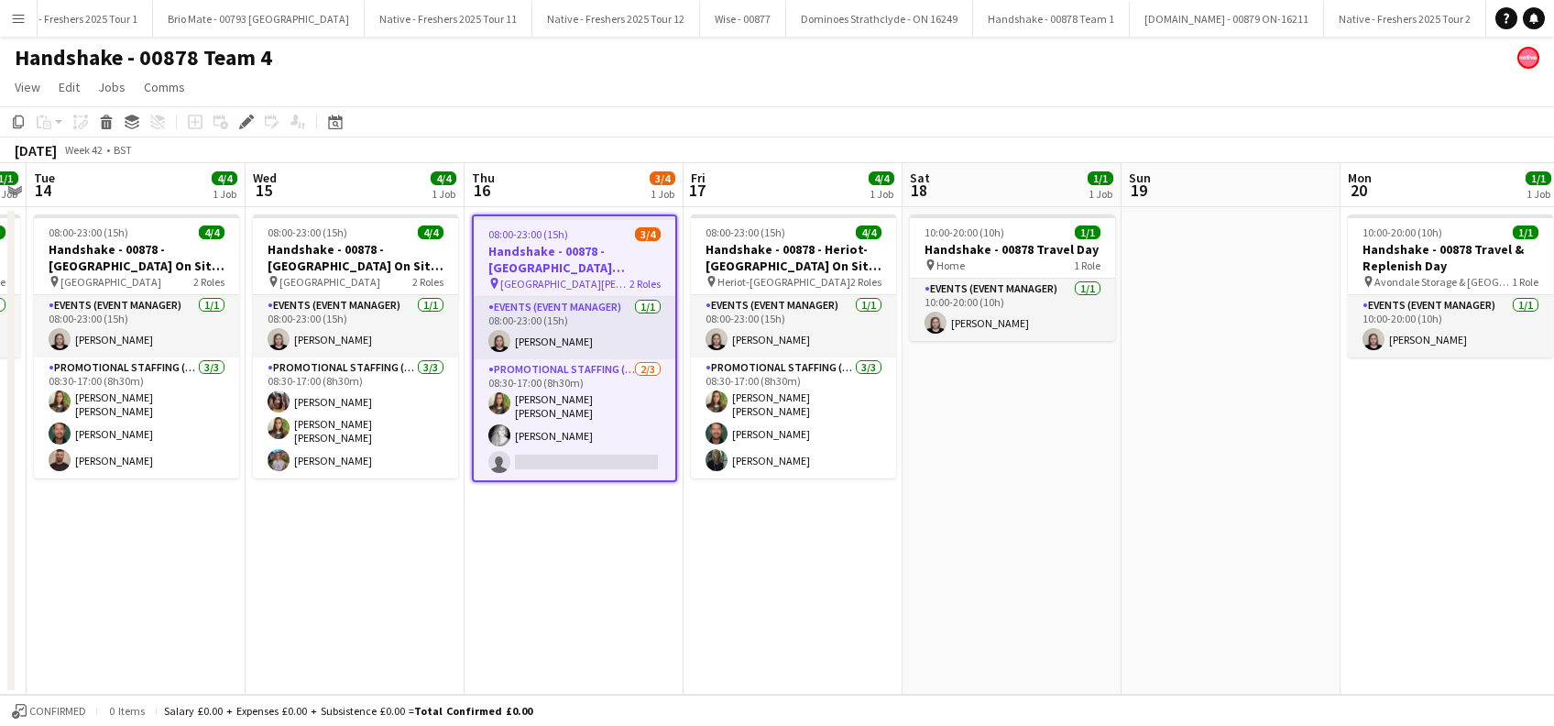
drag, startPoint x: 351, startPoint y: 595, endPoint x: 443, endPoint y: 587, distance: 92.9
click at [352, 595] on app-date-cell "08:00-23:00 (15h) 4/4 Handshake - 00878 - [GEOGRAPHIC_DATA] On Site Day pin Uni…" at bounding box center [355, 450] width 219 height 487
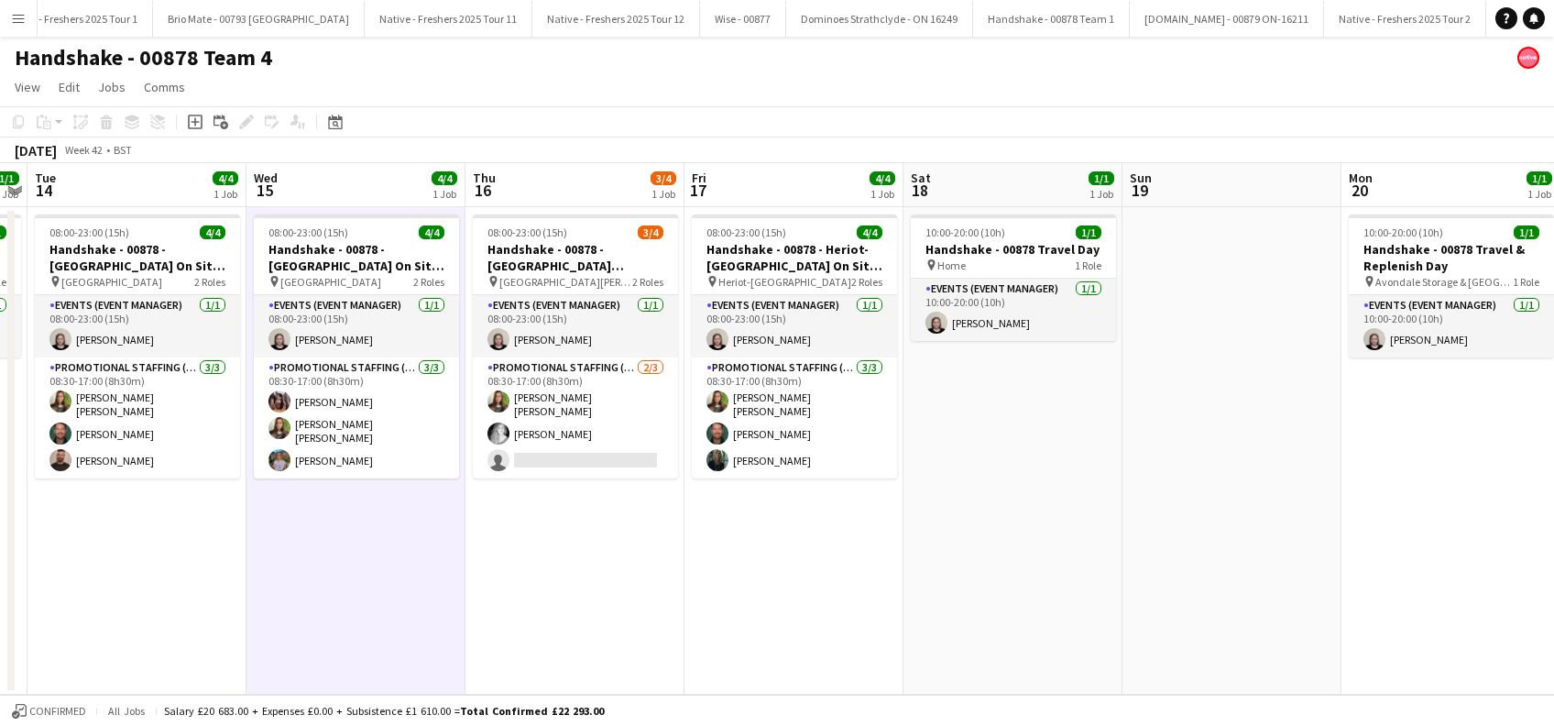
drag, startPoint x: 654, startPoint y: 572, endPoint x: 940, endPoint y: 570, distance: 285.8
click at [657, 572] on app-date-cell "08:00-23:00 (15h) 3/4 Handshake - 00878 - [GEOGRAPHIC_DATA][PERSON_NAME] On Sit…" at bounding box center [574, 450] width 219 height 487
click at [940, 570] on app-date-cell "10:00-20:00 (10h) 1/1 Handshake - 00878 Travel Day pin Home 1 Role Events (Even…" at bounding box center [1014, 450] width 219 height 487
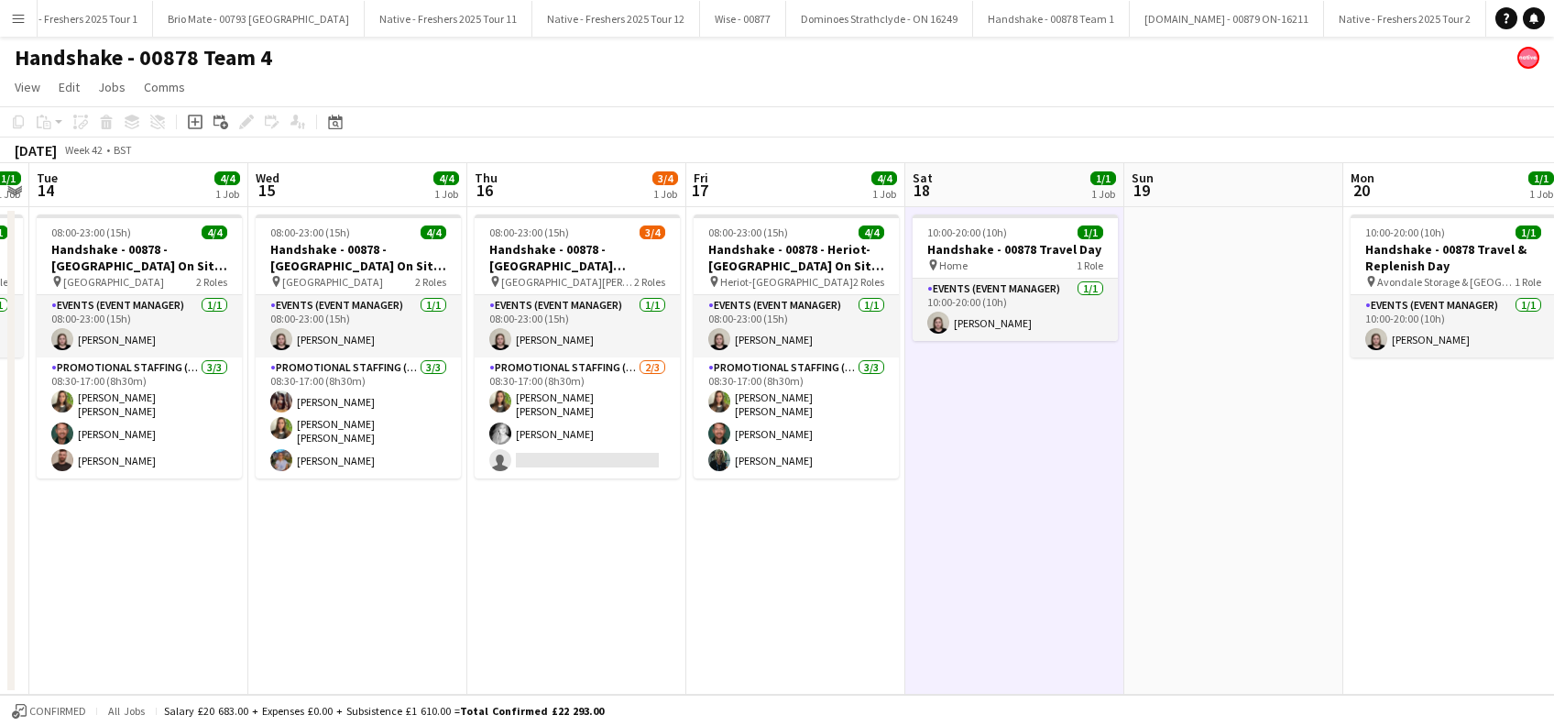
click at [1139, 557] on app-date-cell at bounding box center [1233, 450] width 219 height 487
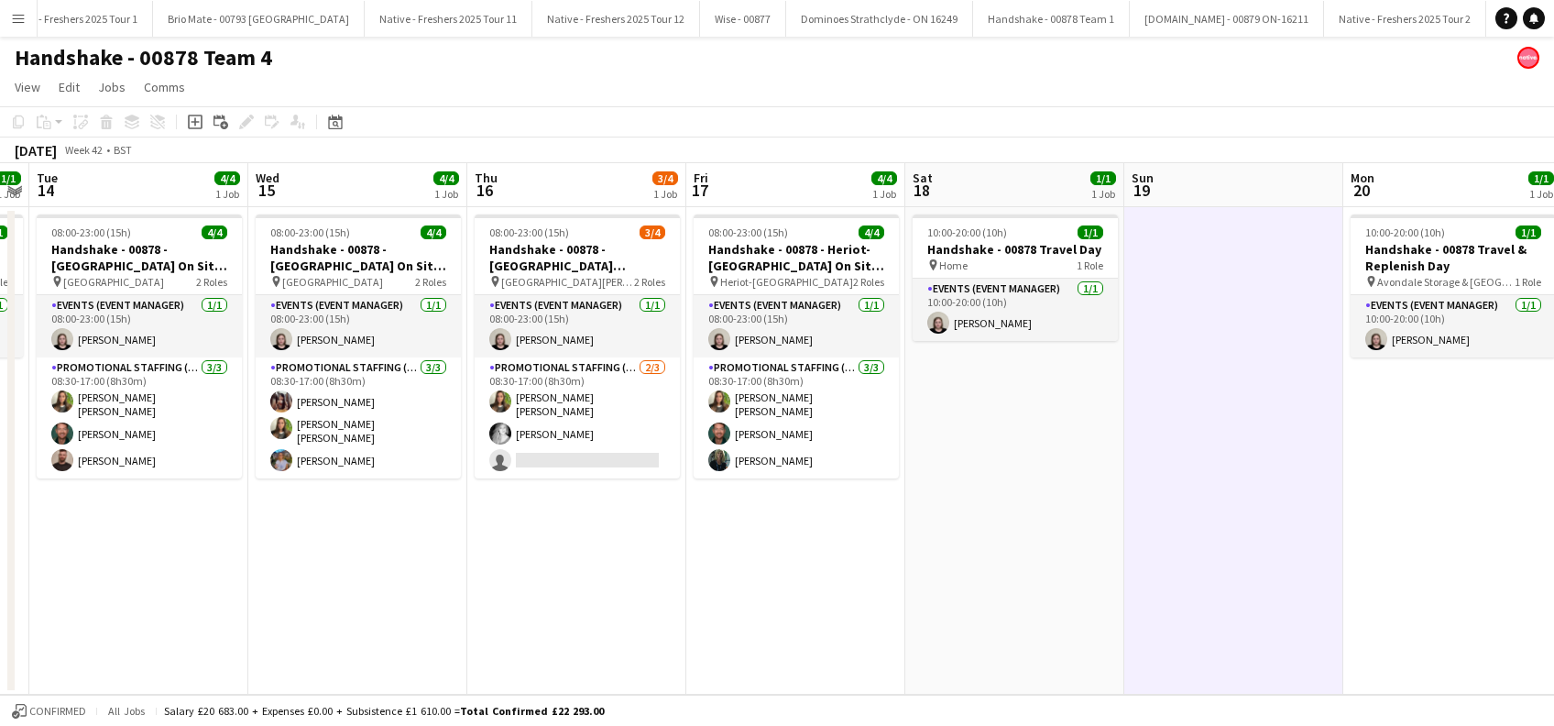
click at [1290, 562] on app-date-cell at bounding box center [1233, 450] width 219 height 487
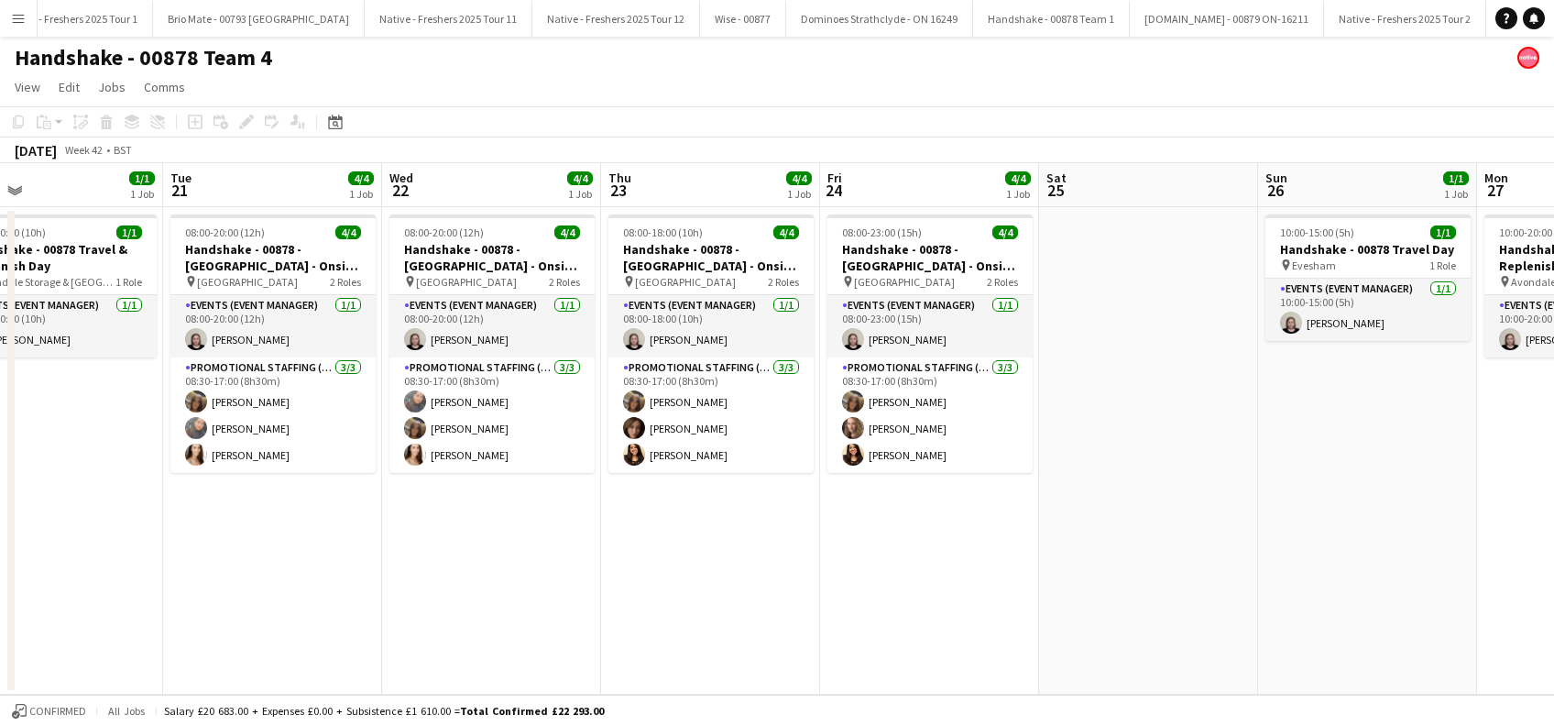
scroll to position [0, 494]
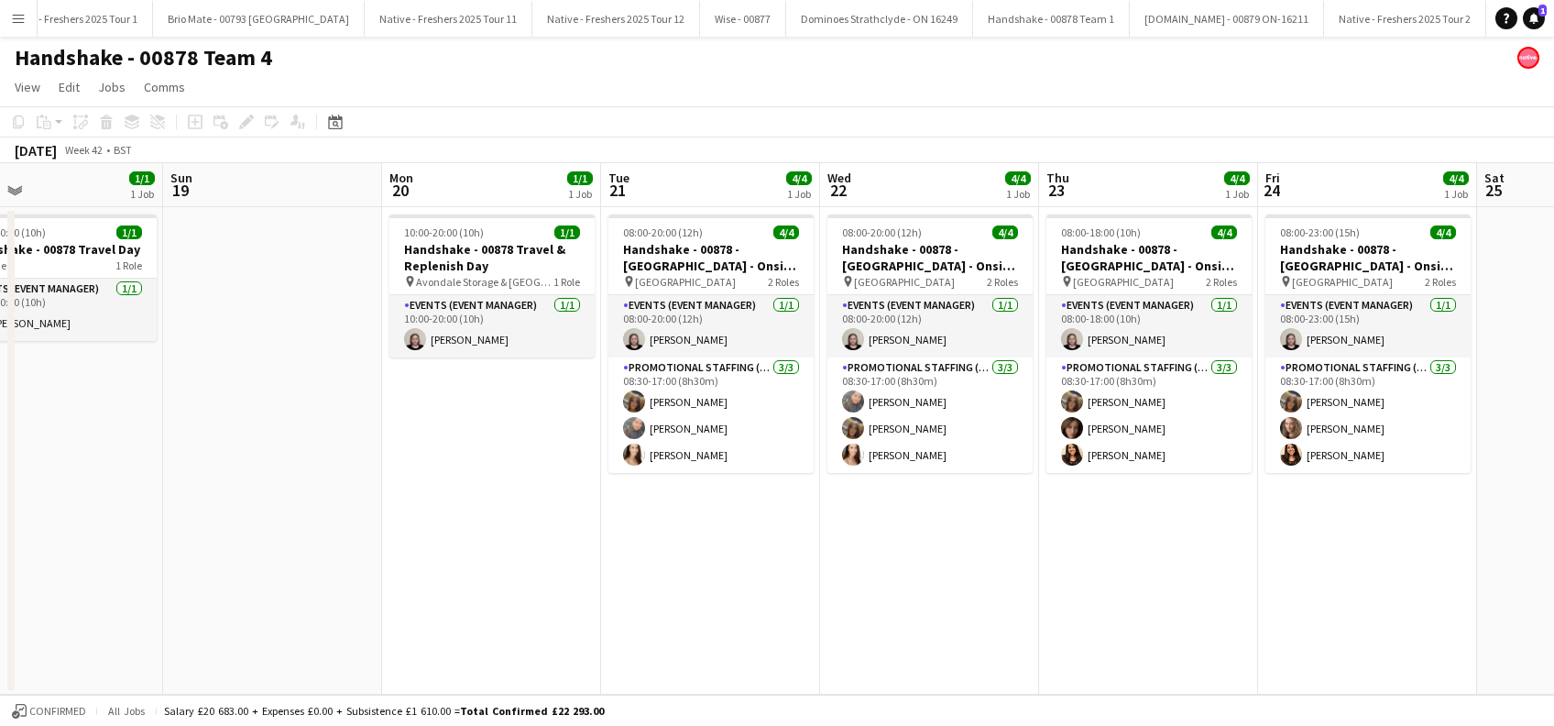
drag, startPoint x: 1374, startPoint y: 555, endPoint x: 410, endPoint y: 601, distance: 964.8
click at [410, 601] on app-calendar-viewport "Thu 16 3/4 1 Job Fri 17 4/4 1 Job Sat 18 1/1 1 Job Sun 19 Mon 20 1/1 1 Job Tue …" at bounding box center [777, 428] width 1554 height 531
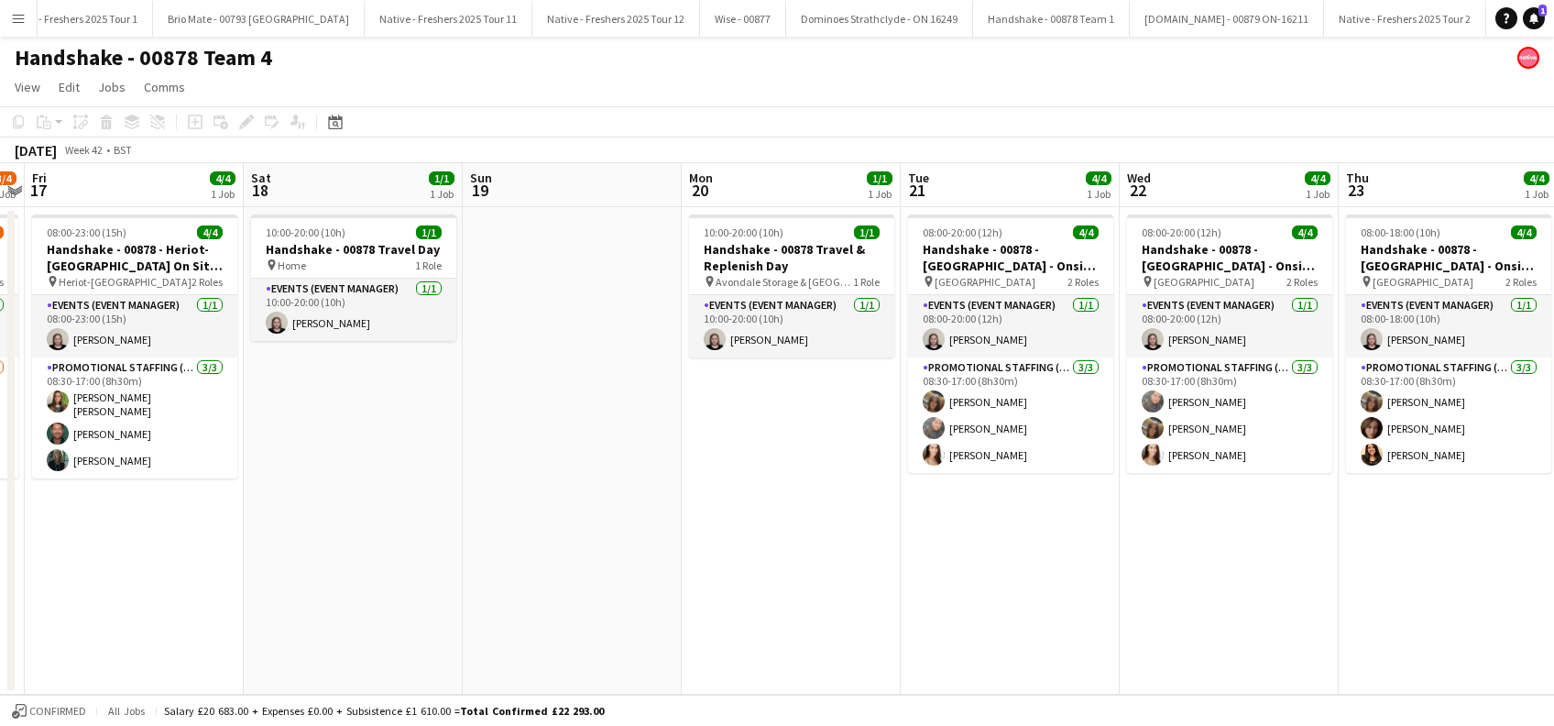
scroll to position [0, 383]
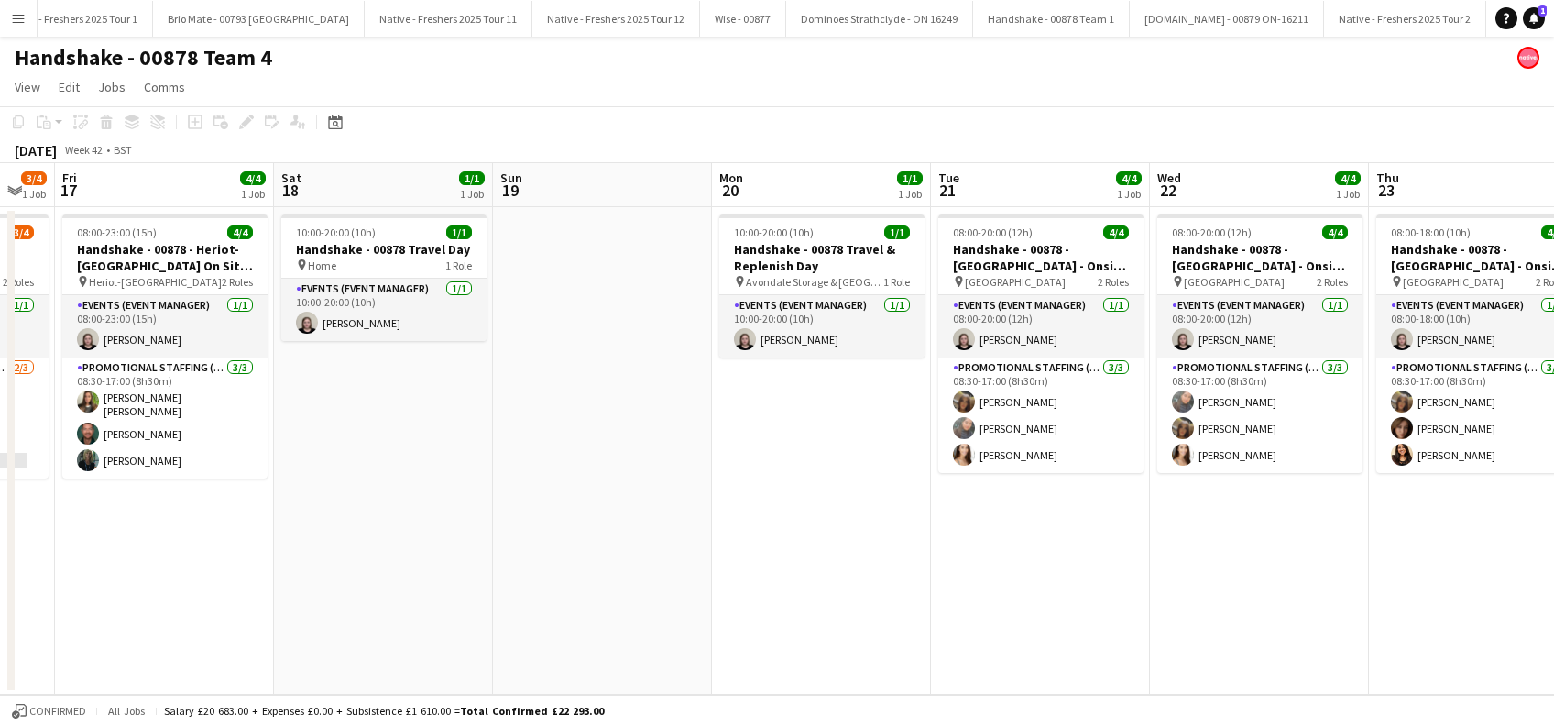
drag, startPoint x: 376, startPoint y: 577, endPoint x: 705, endPoint y: 577, distance: 329.8
click at [705, 577] on app-calendar-viewport "Wed 15 4/4 1 Job Thu 16 3/4 1 Job Fri 17 4/4 1 Job Sat 18 1/1 1 Job Sun 19 Mon …" at bounding box center [777, 428] width 1554 height 531
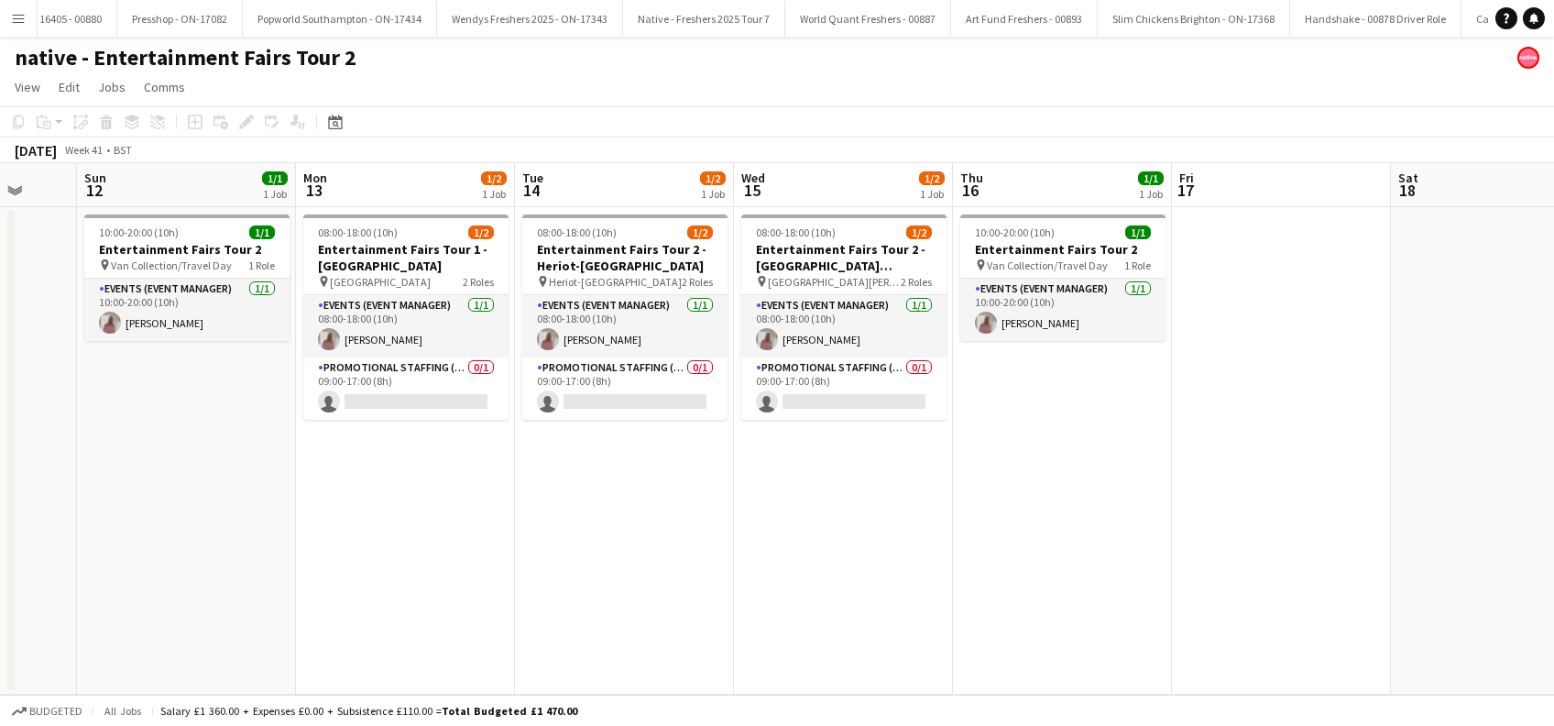
scroll to position [0, 748]
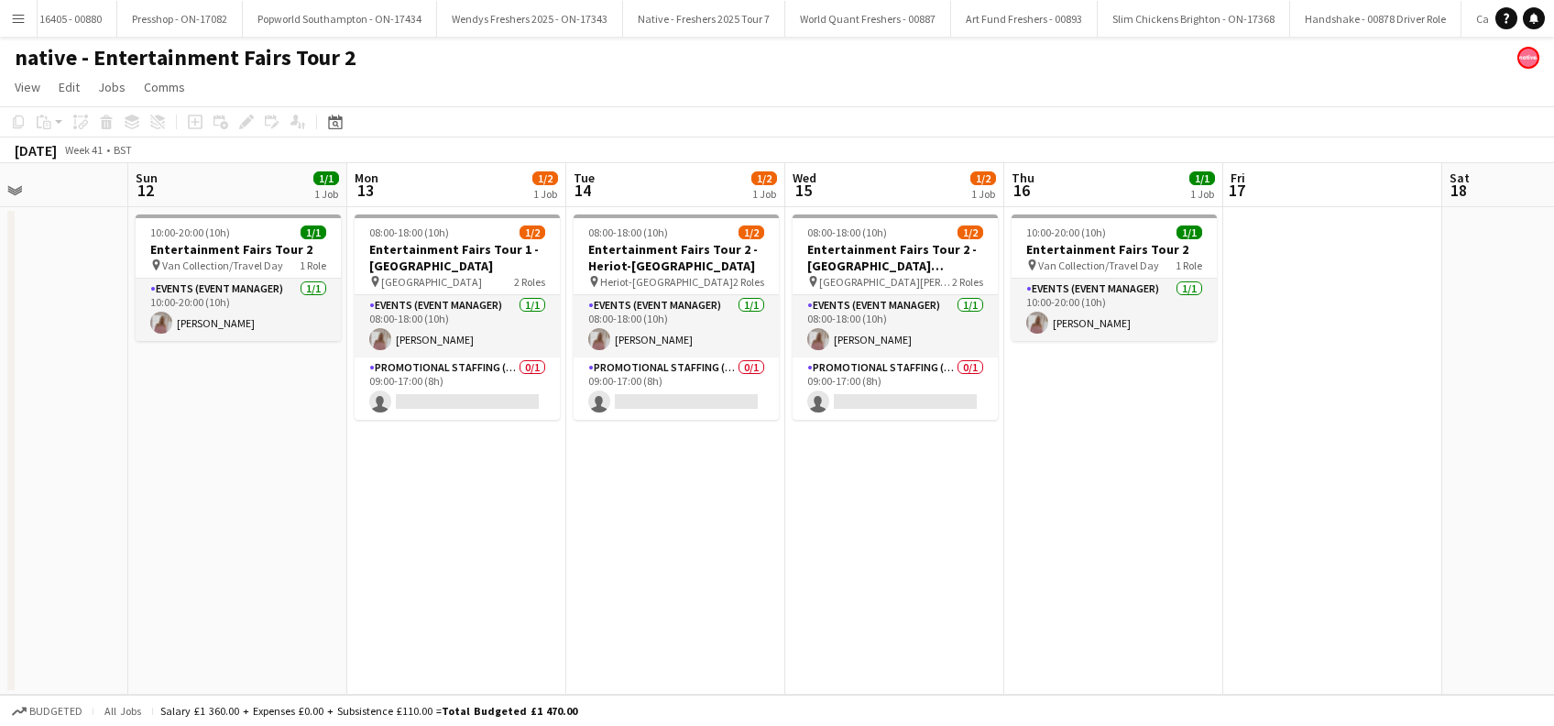
drag, startPoint x: 1253, startPoint y: 486, endPoint x: 286, endPoint y: 601, distance: 974.3
click at [286, 601] on app-calendar-viewport "Wed 8 Thu 9 Fri 10 Sat 11 Sun 12 1/1 1 Job Mon 13 1/2 1 Job Tue 14 1/2 1 Job We…" at bounding box center [777, 428] width 1554 height 531
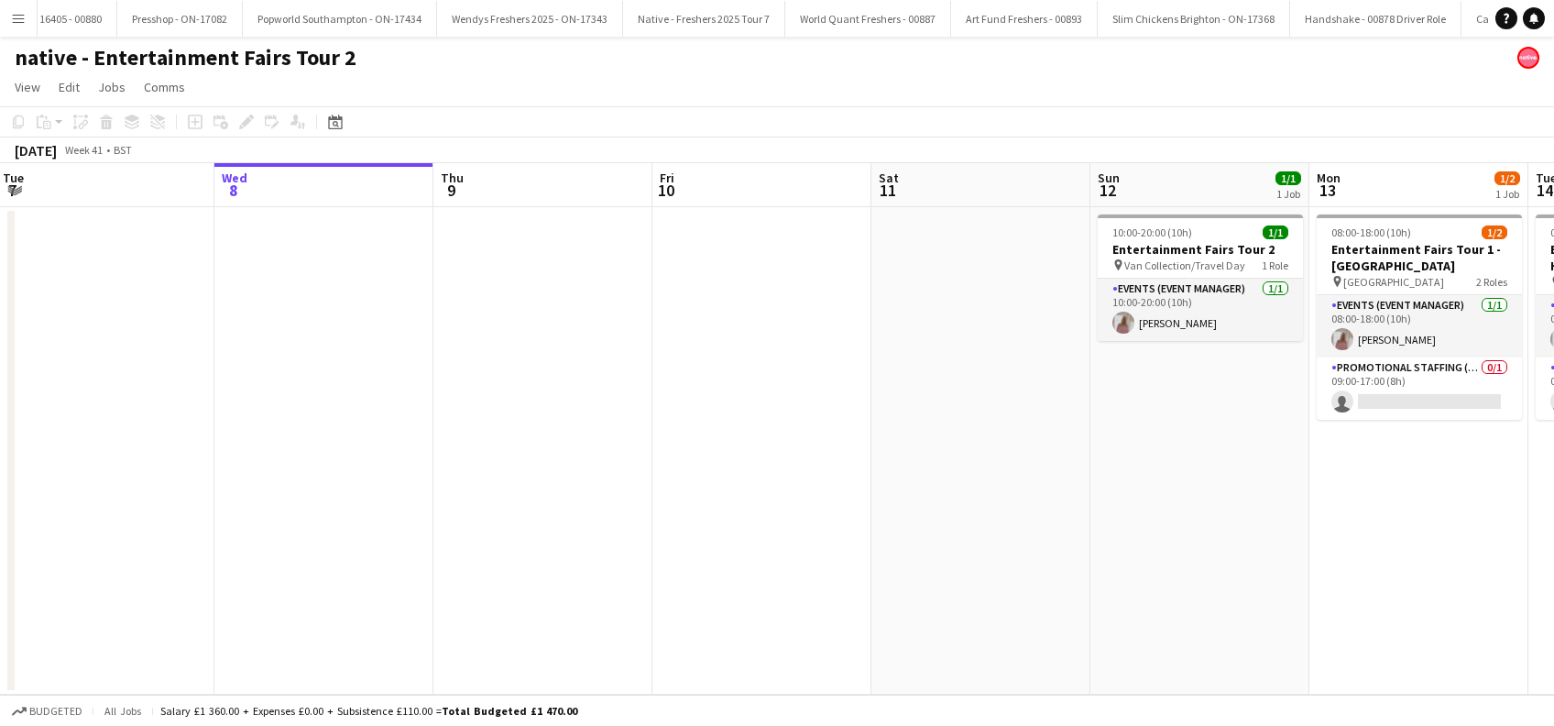
scroll to position [0, 791]
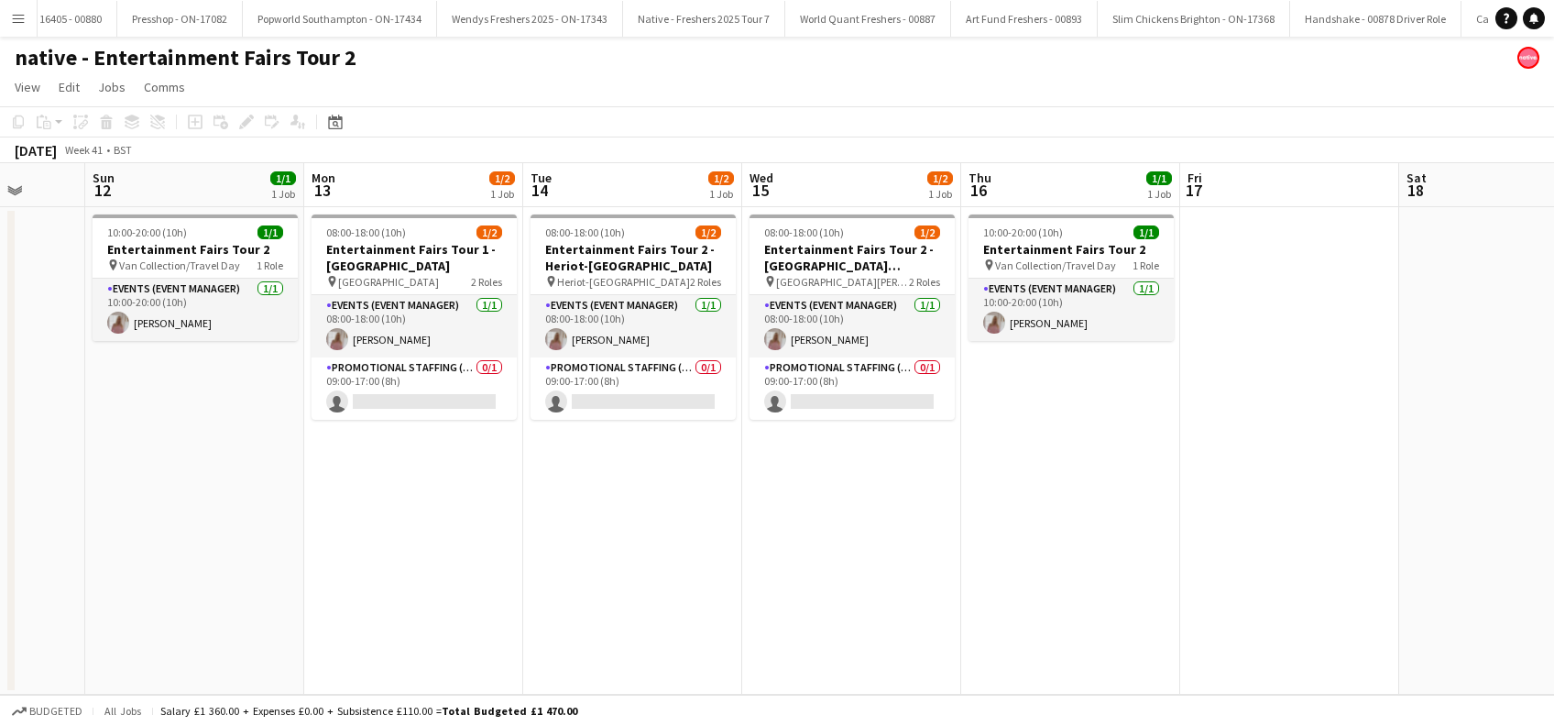
drag, startPoint x: 884, startPoint y: 555, endPoint x: 240, endPoint y: 564, distance: 644.1
click at [242, 565] on app-calendar-viewport "Wed 8 Thu 9 Fri 10 Sat 11 Sun 12 1/1 1 Job Mon 13 1/2 1 Job Tue 14 1/2 1 Job We…" at bounding box center [777, 428] width 1554 height 531
click at [1533, 13] on icon "Notifications" at bounding box center [1533, 18] width 11 height 11
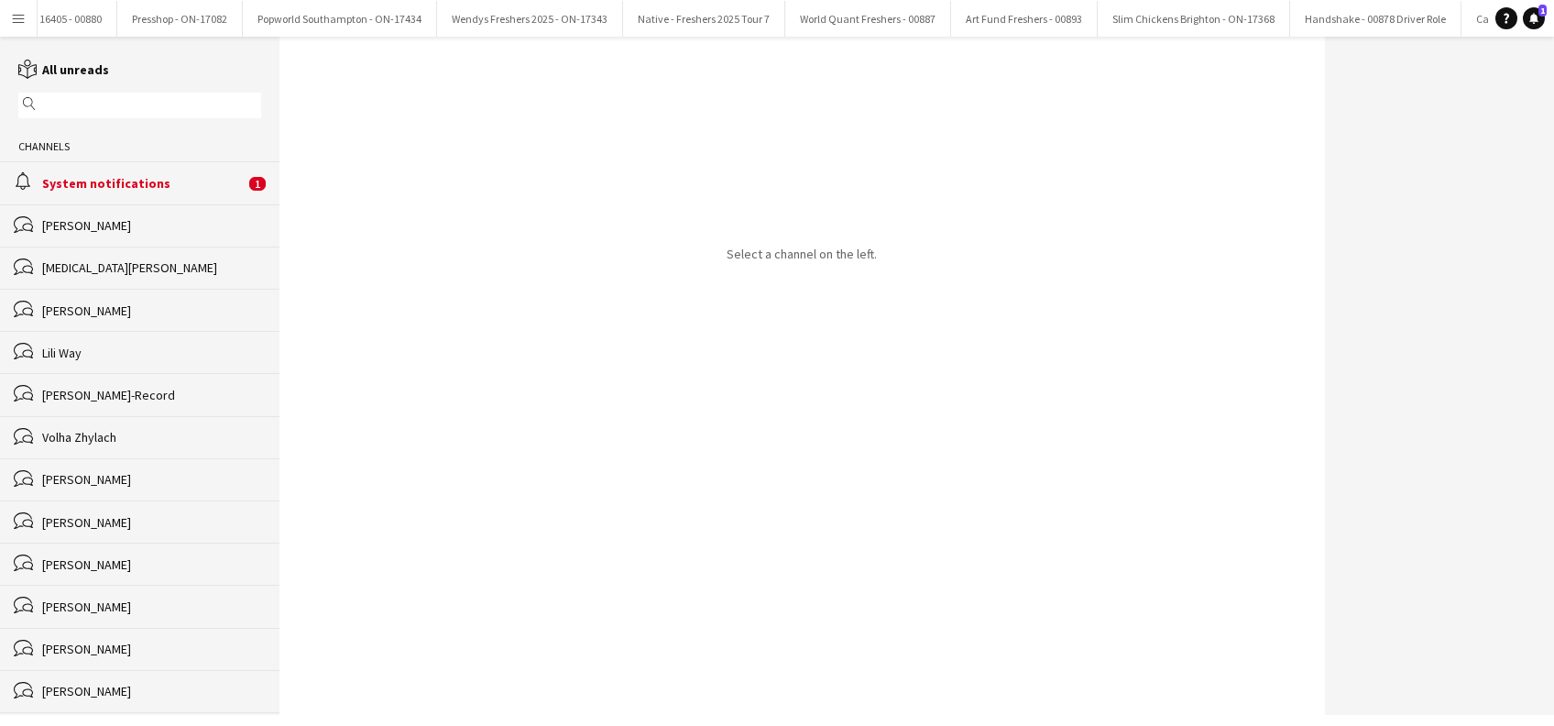
click at [100, 176] on div "System notifications" at bounding box center [143, 183] width 202 height 16
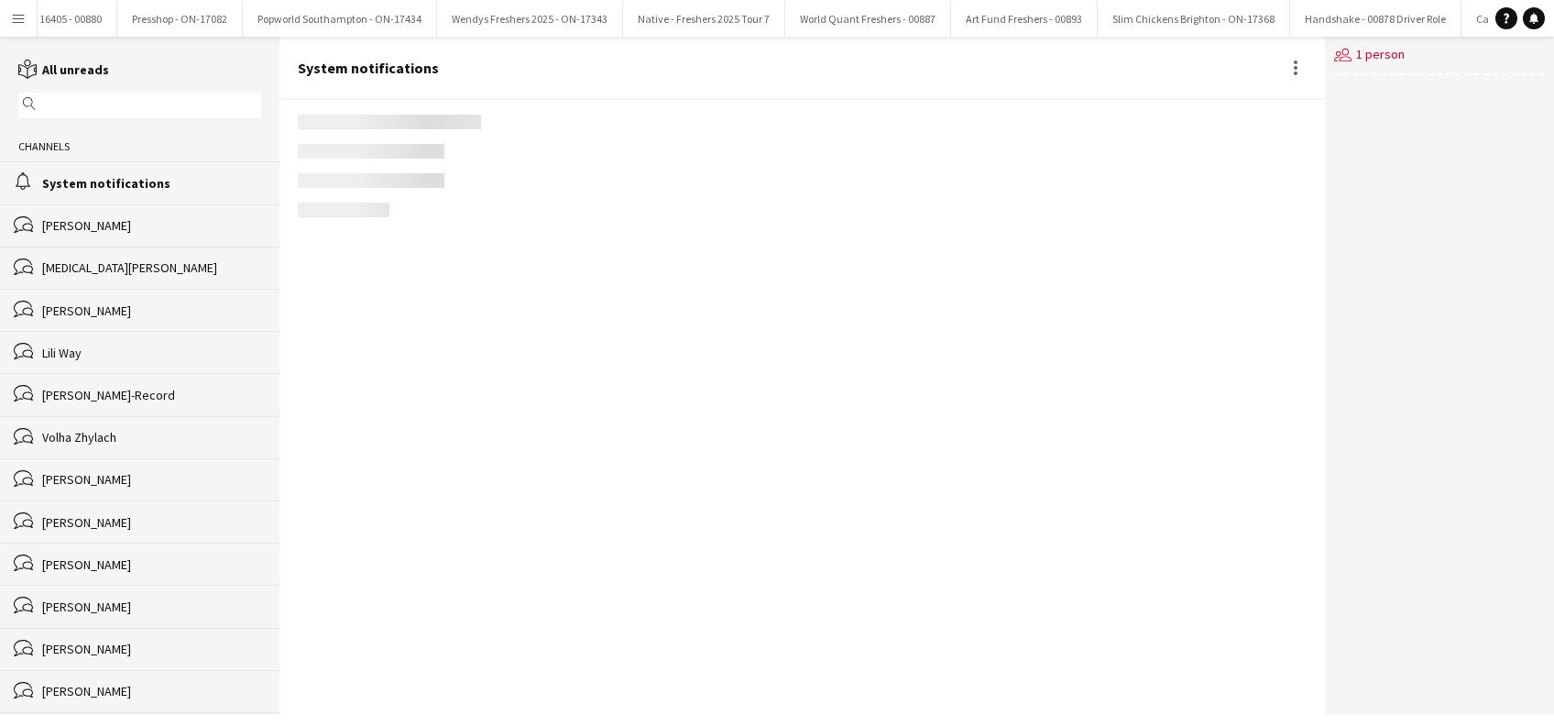
scroll to position [2205, 0]
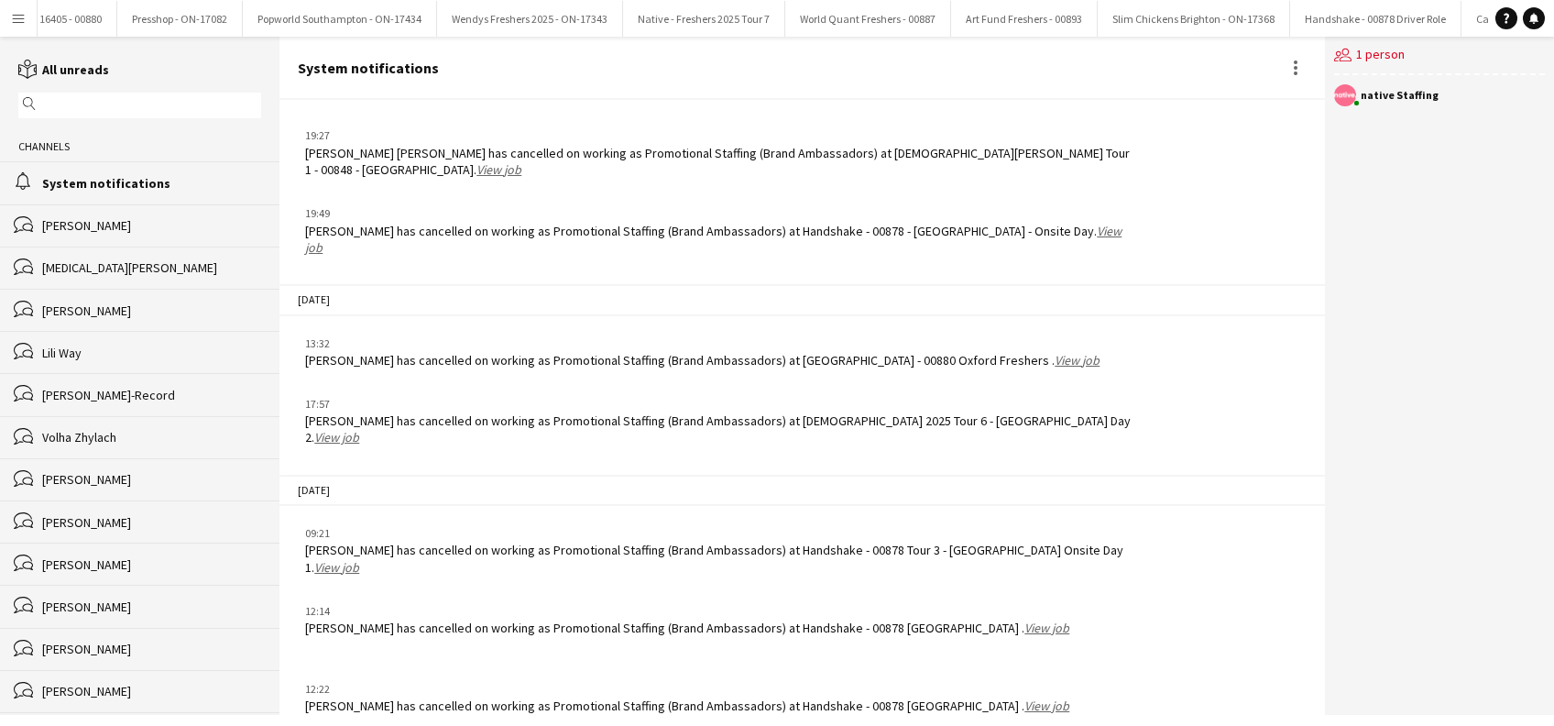
click at [1024, 697] on link "View job" at bounding box center [1046, 705] width 45 height 16
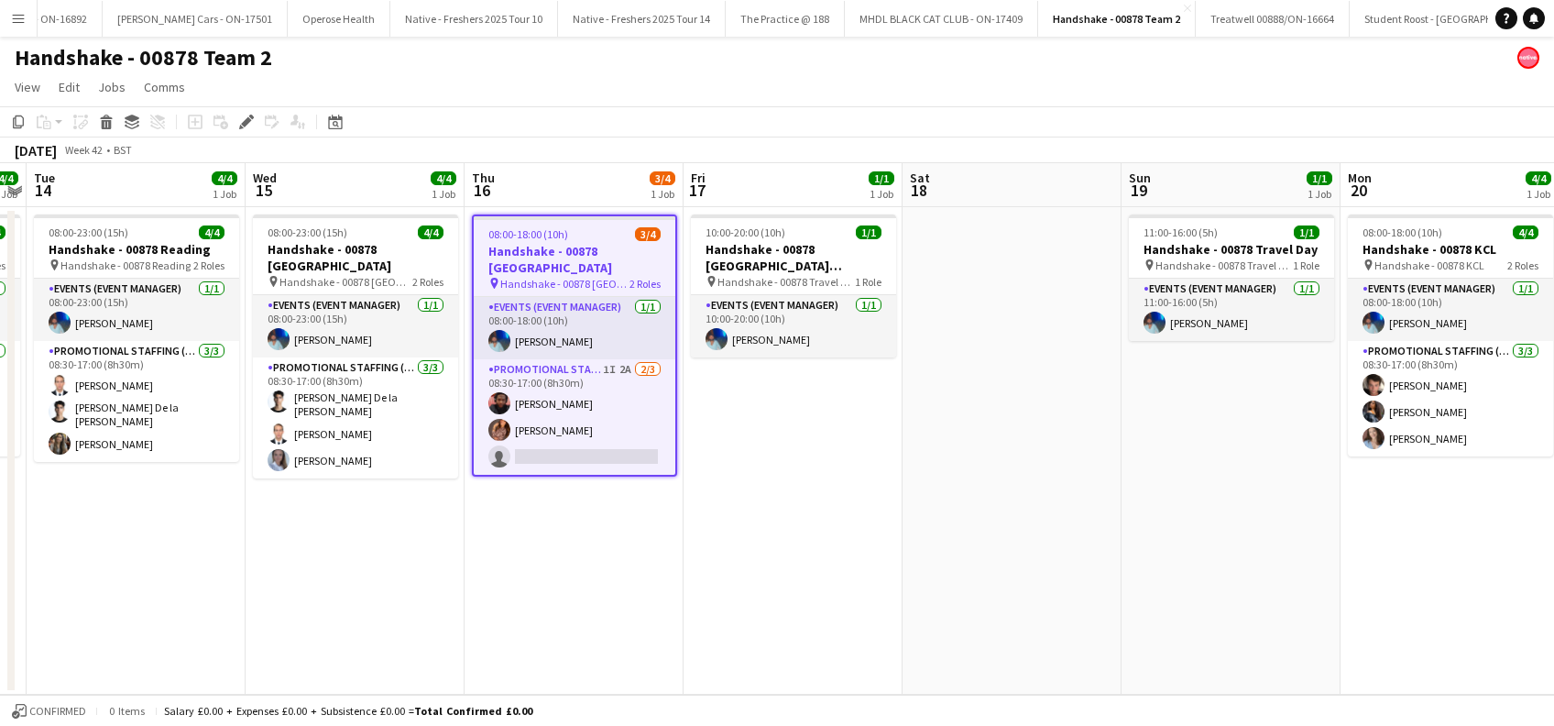
scroll to position [0, 10089]
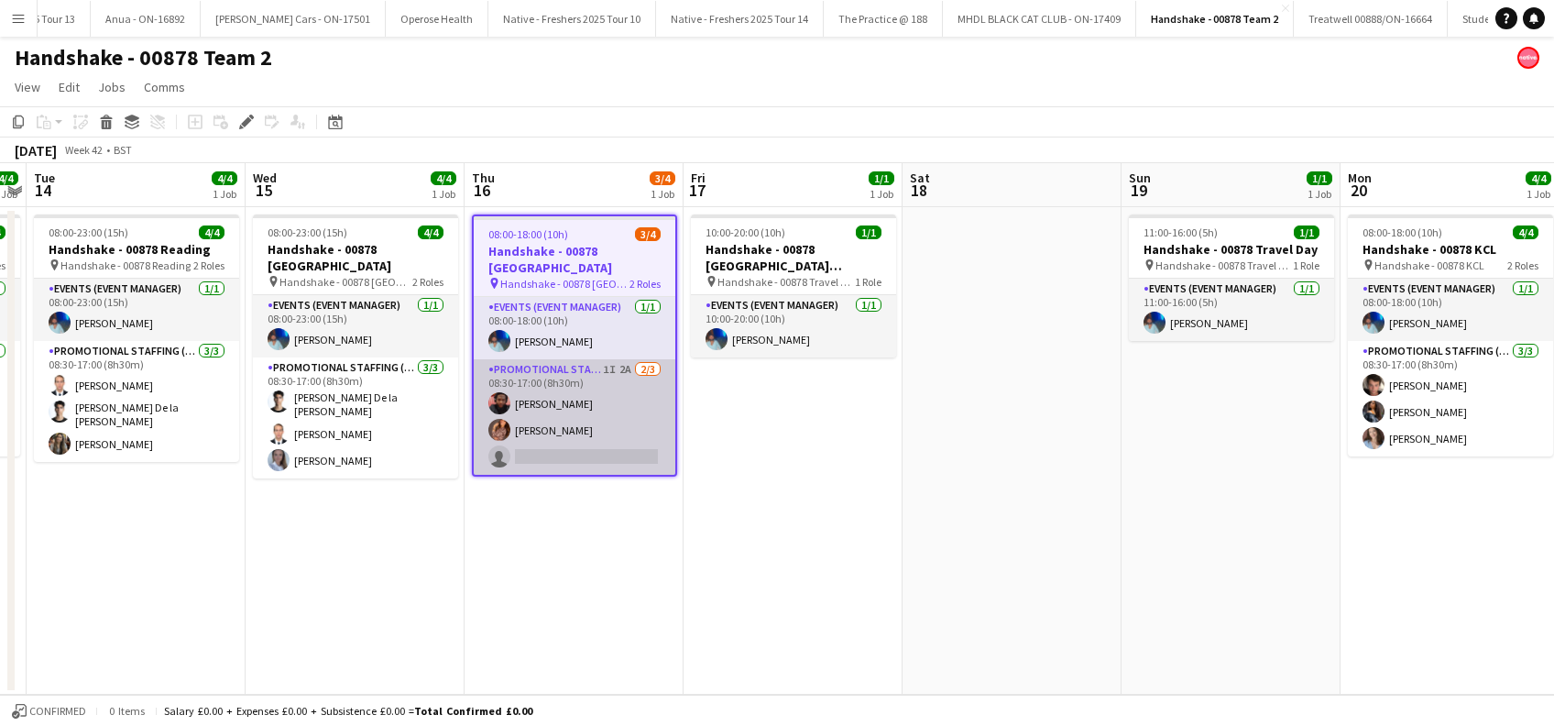
click at [589, 438] on app-card-role "Promotional Staffing (Brand Ambassadors) 1I 2A 2/3 08:30-17:00 (8h30m) Emmanuel…" at bounding box center [575, 416] width 202 height 115
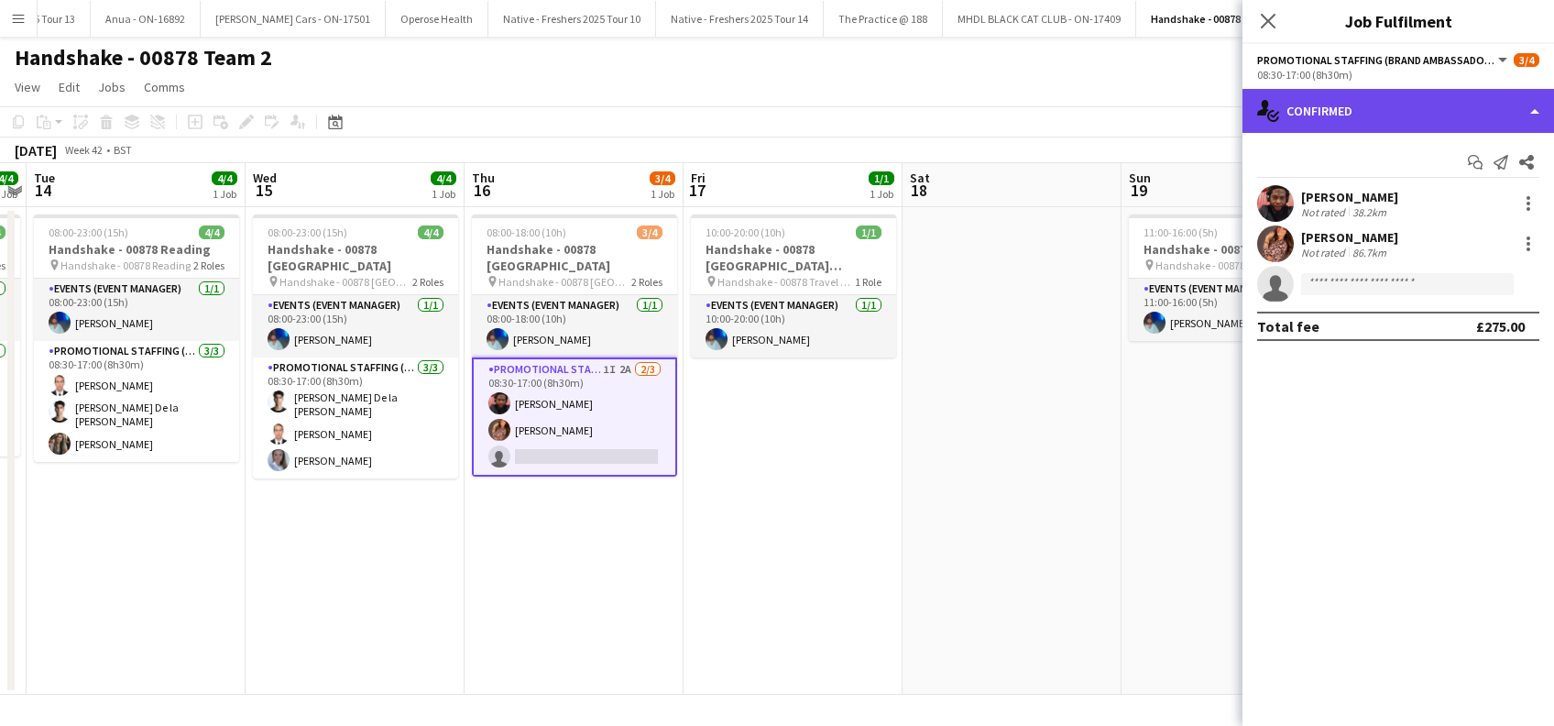
click at [1380, 116] on div "single-neutral-actions-check-2 Confirmed" at bounding box center [1397, 111] width 311 height 44
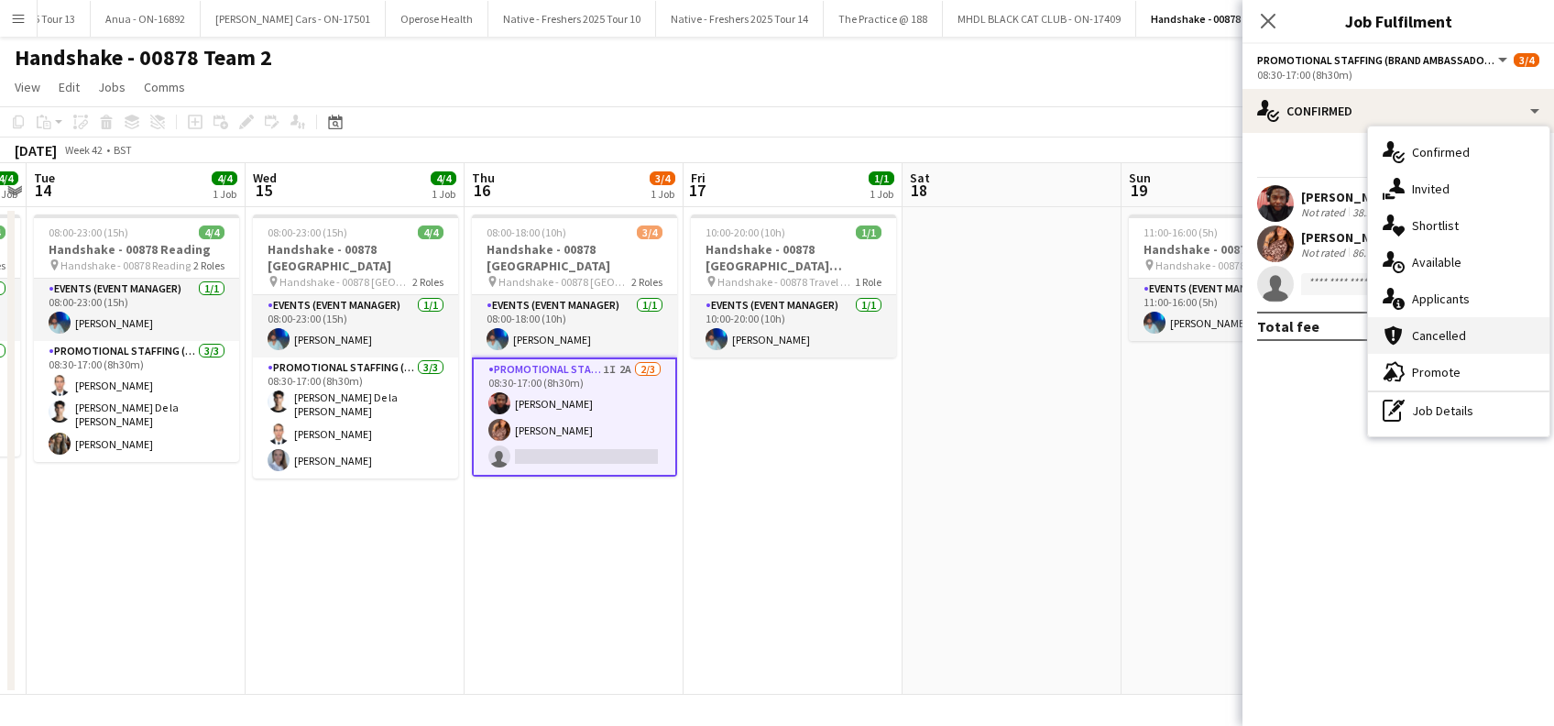
click at [1450, 337] on span "Cancelled" at bounding box center [1439, 335] width 54 height 16
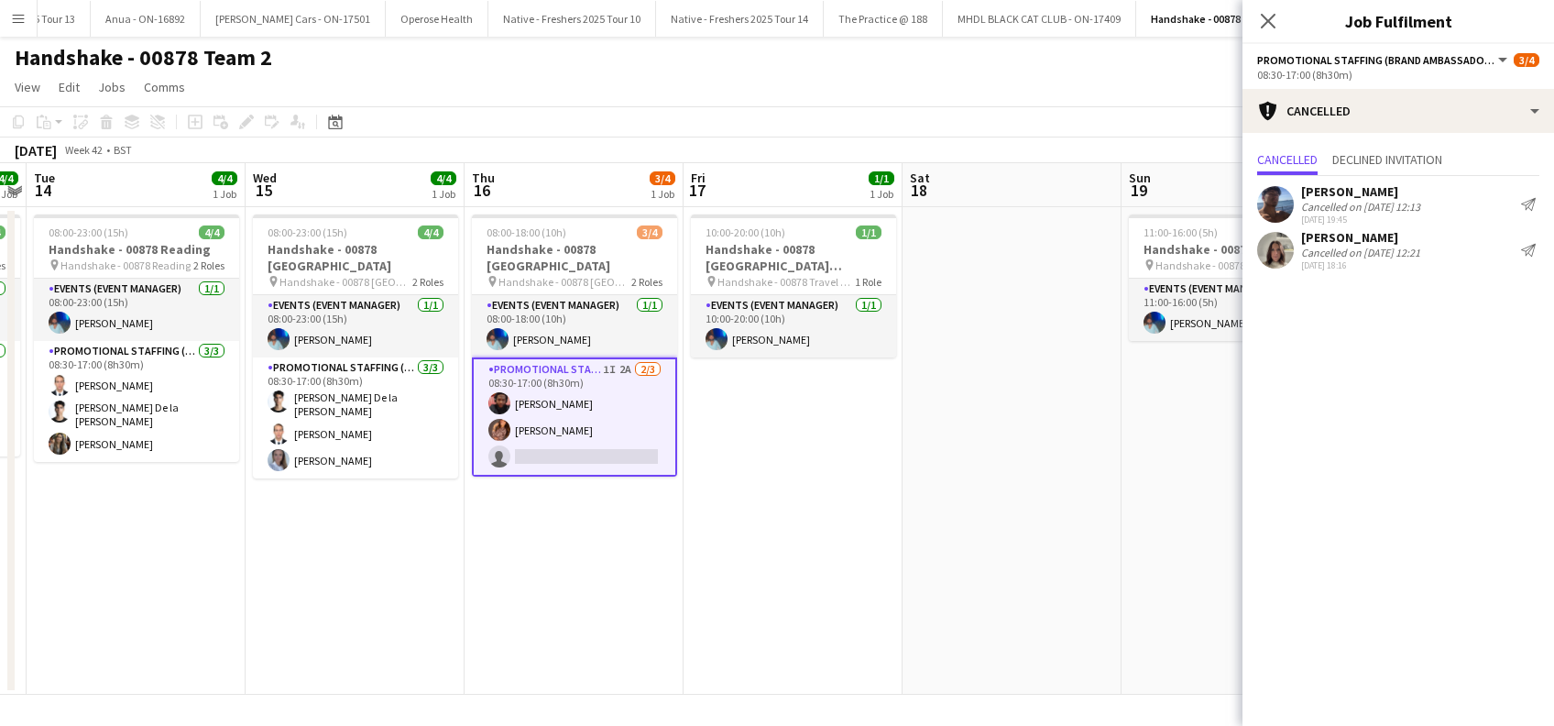
click at [1369, 241] on div "Michelle Quincey" at bounding box center [1360, 237] width 119 height 16
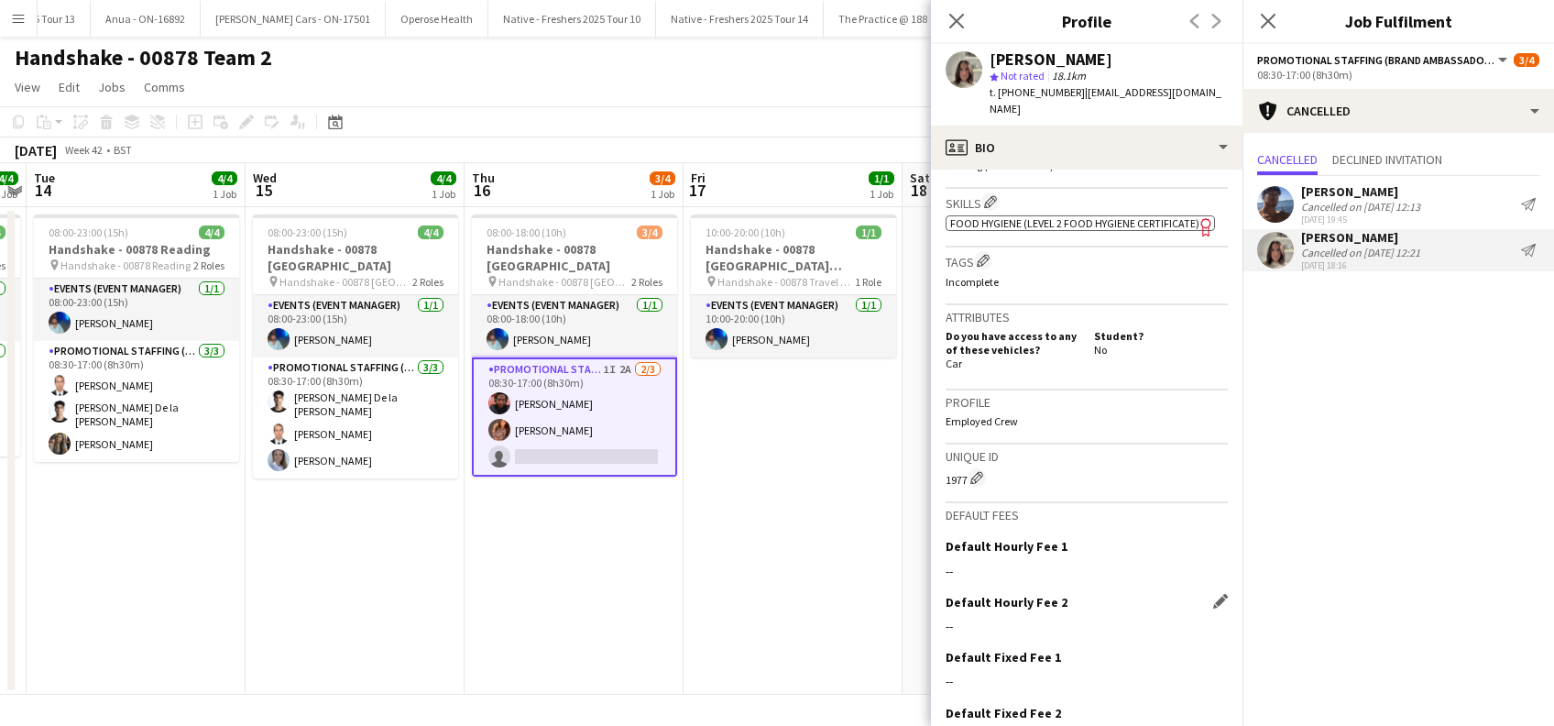
scroll to position [705, 0]
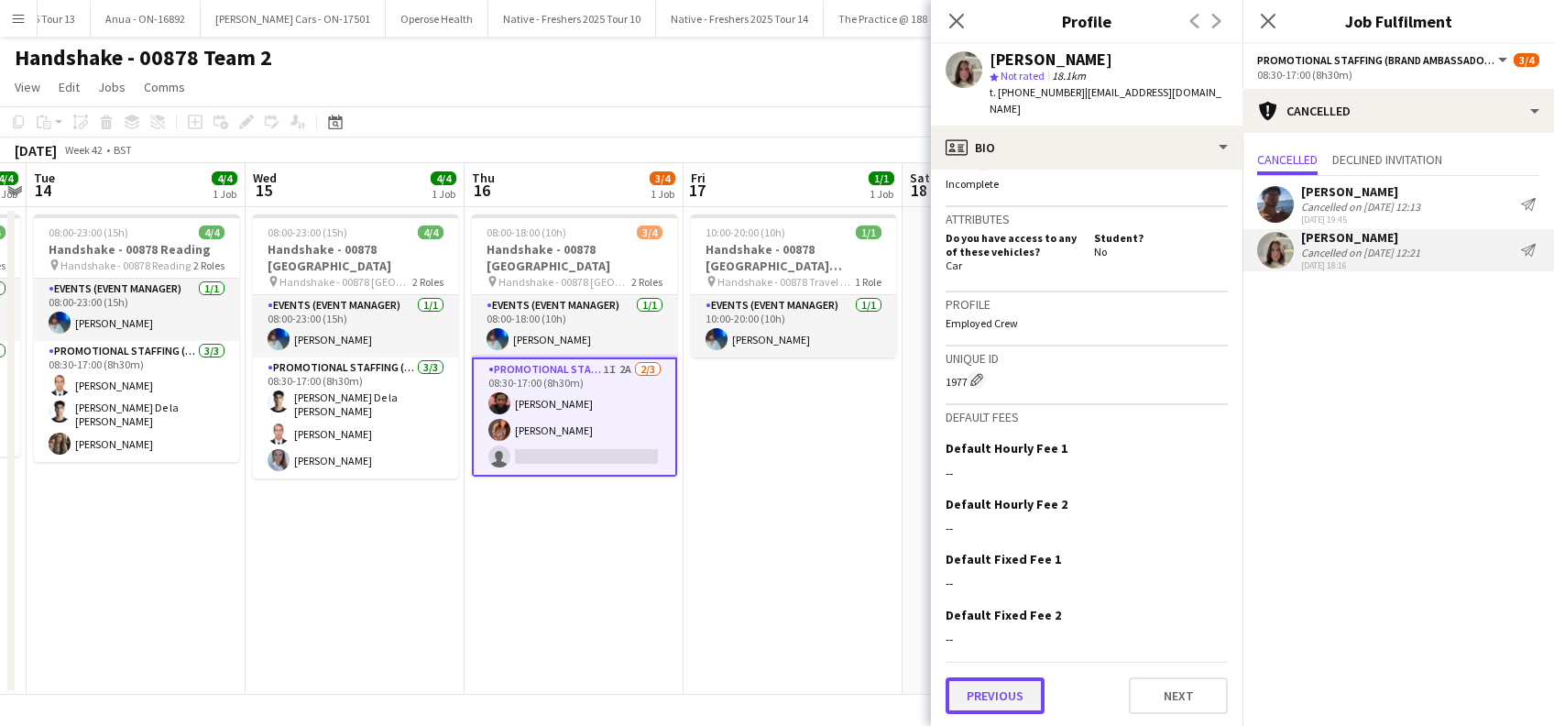
click at [977, 693] on button "Previous" at bounding box center [994, 695] width 99 height 37
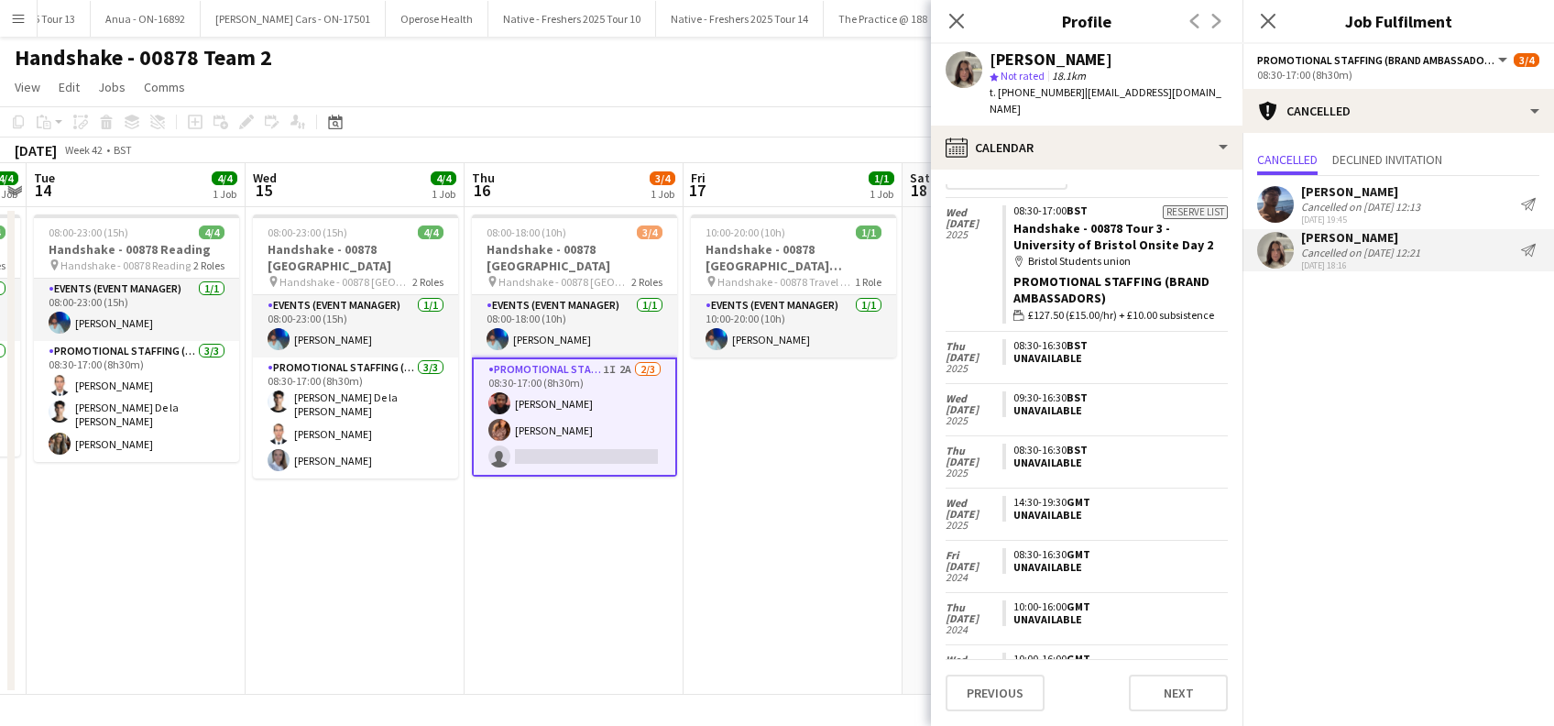
scroll to position [56, 0]
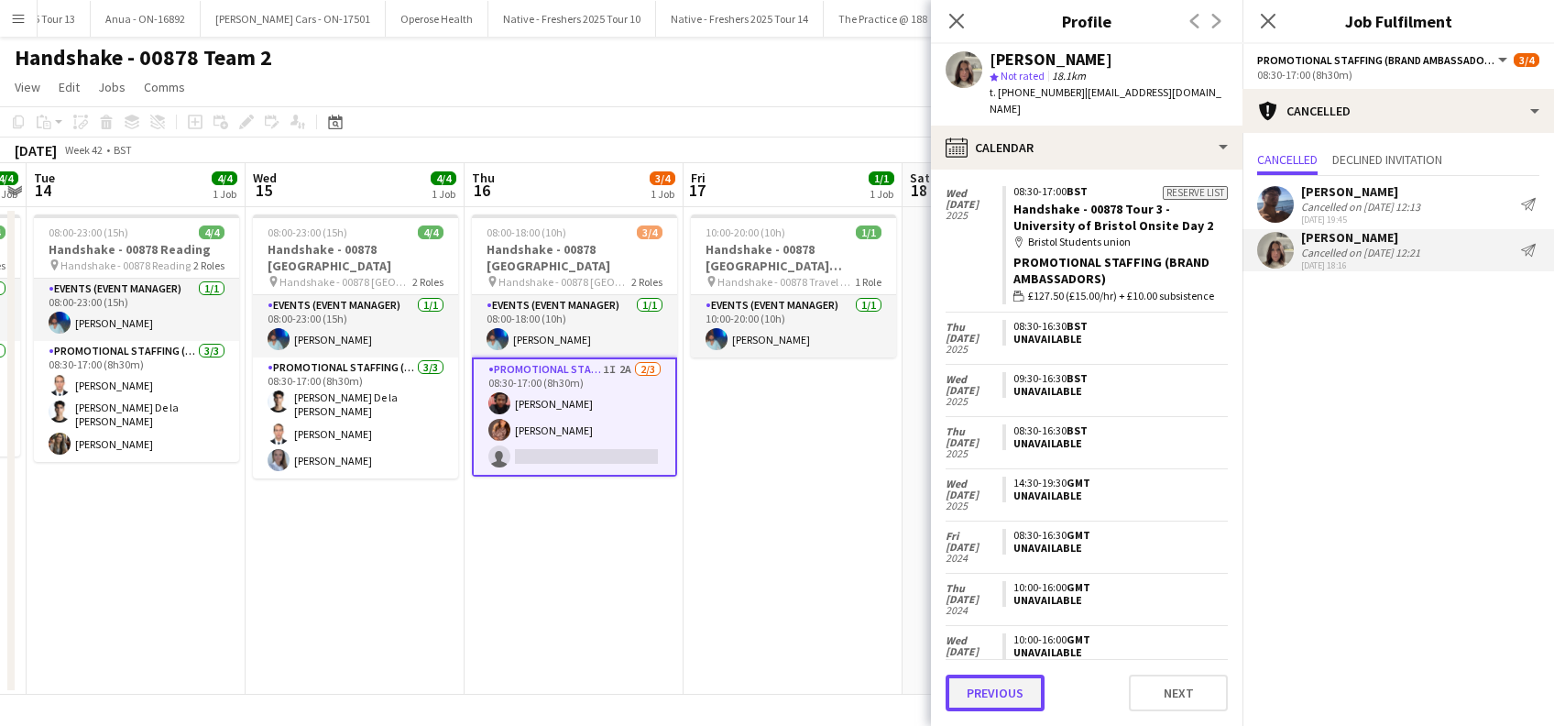
click at [983, 693] on button "Previous" at bounding box center [994, 692] width 99 height 37
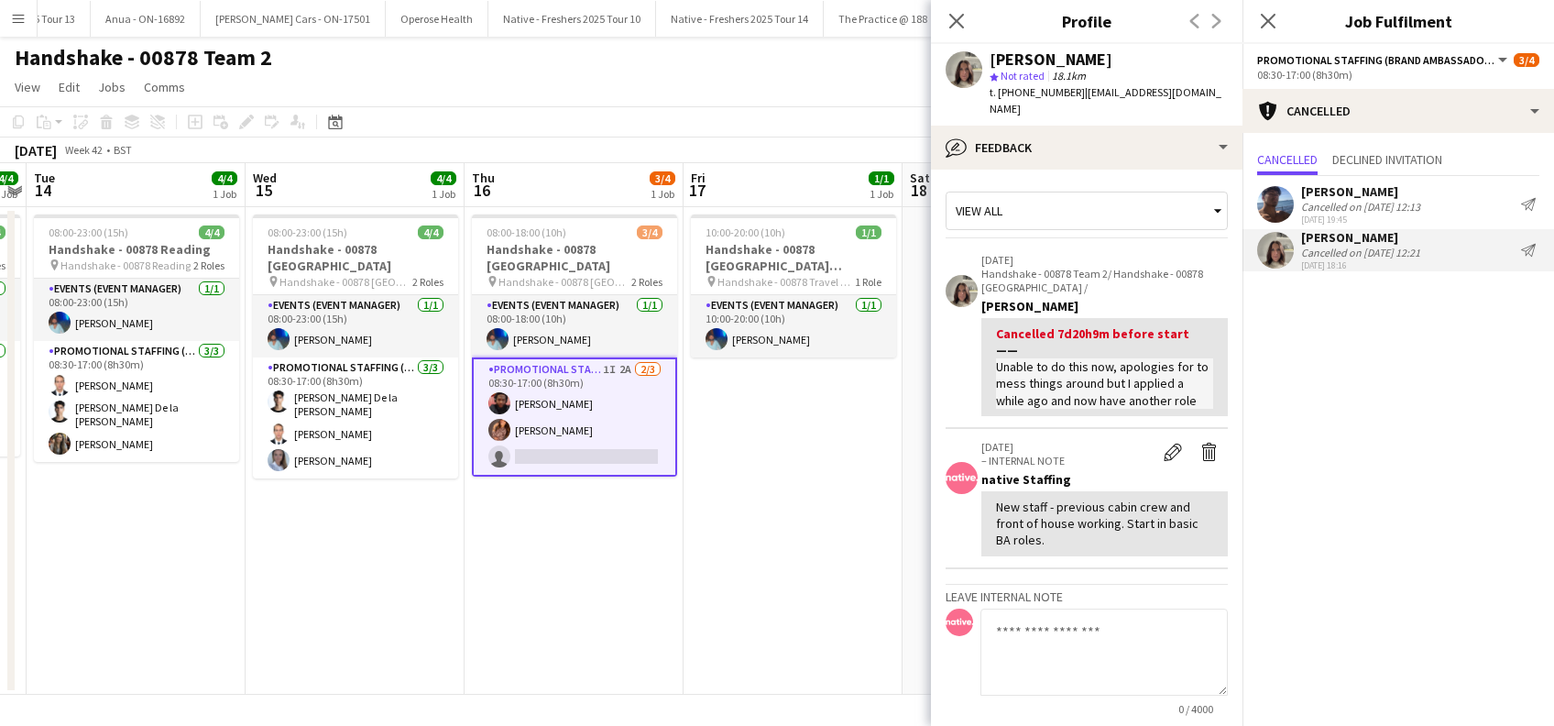
click at [1348, 188] on div "Ryan Meade" at bounding box center [1360, 191] width 119 height 16
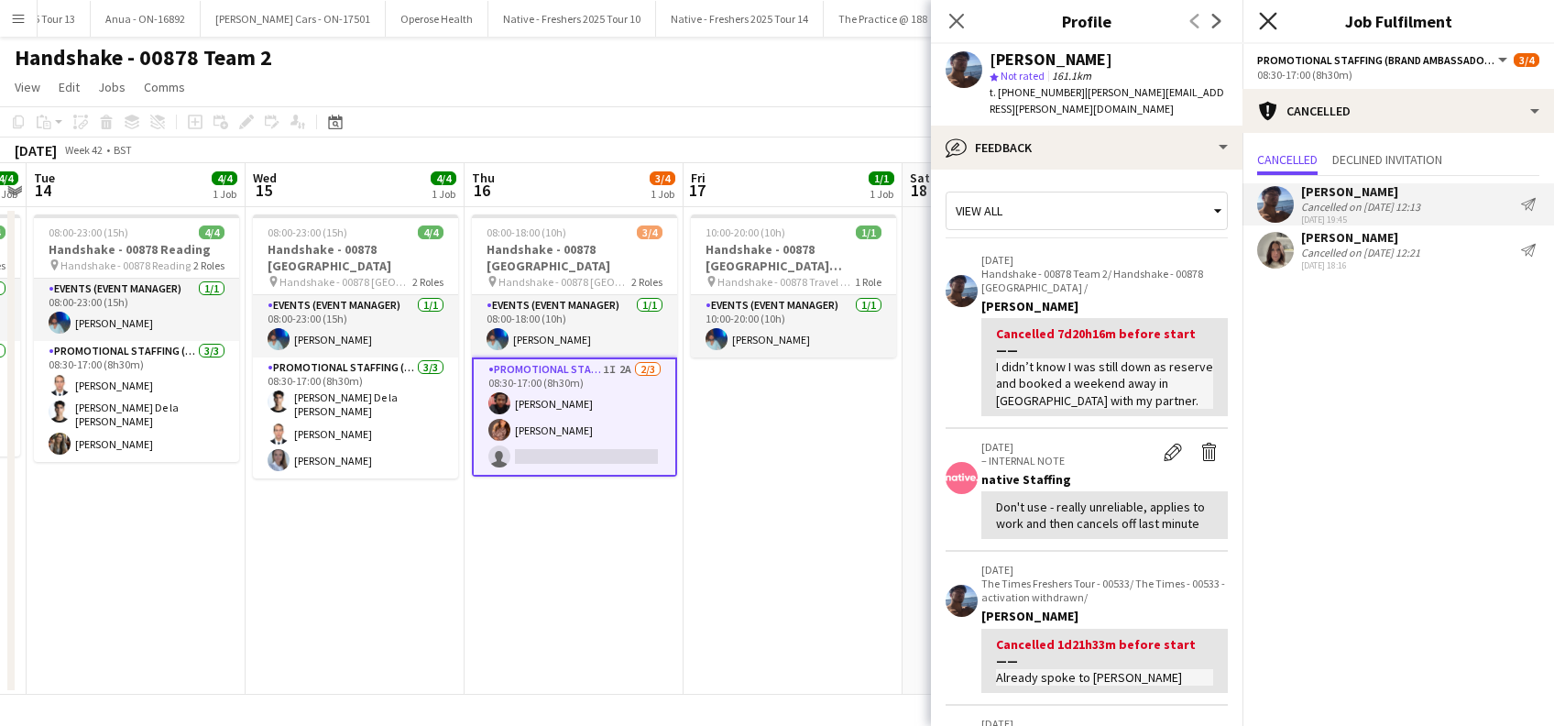
click at [1264, 22] on icon "Close pop-in" at bounding box center [1267, 20] width 17 height 17
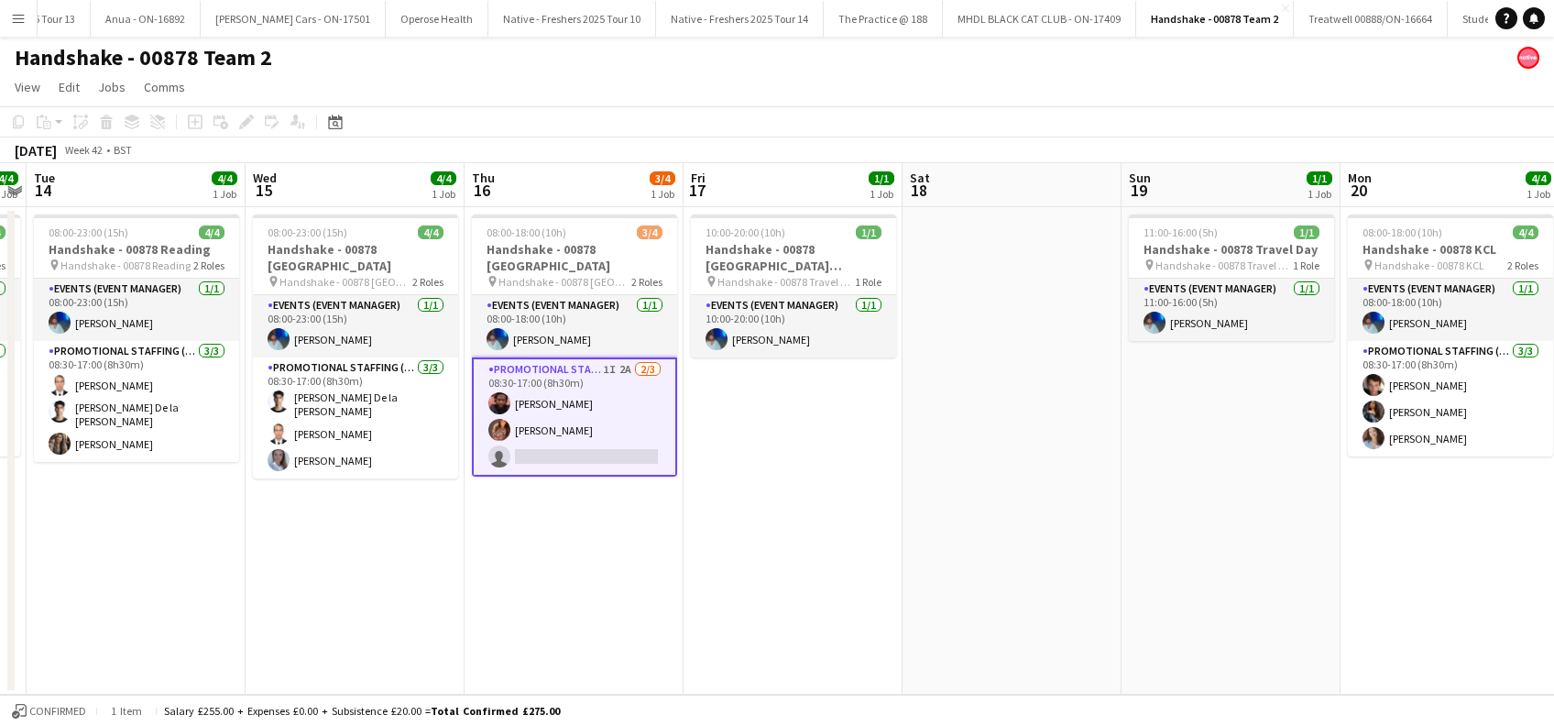
click at [822, 464] on app-date-cell "10:00-20:00 (10h) 1/1 Handshake - 00878 Restock (Southend) pin Handshake - 0087…" at bounding box center [792, 450] width 219 height 487
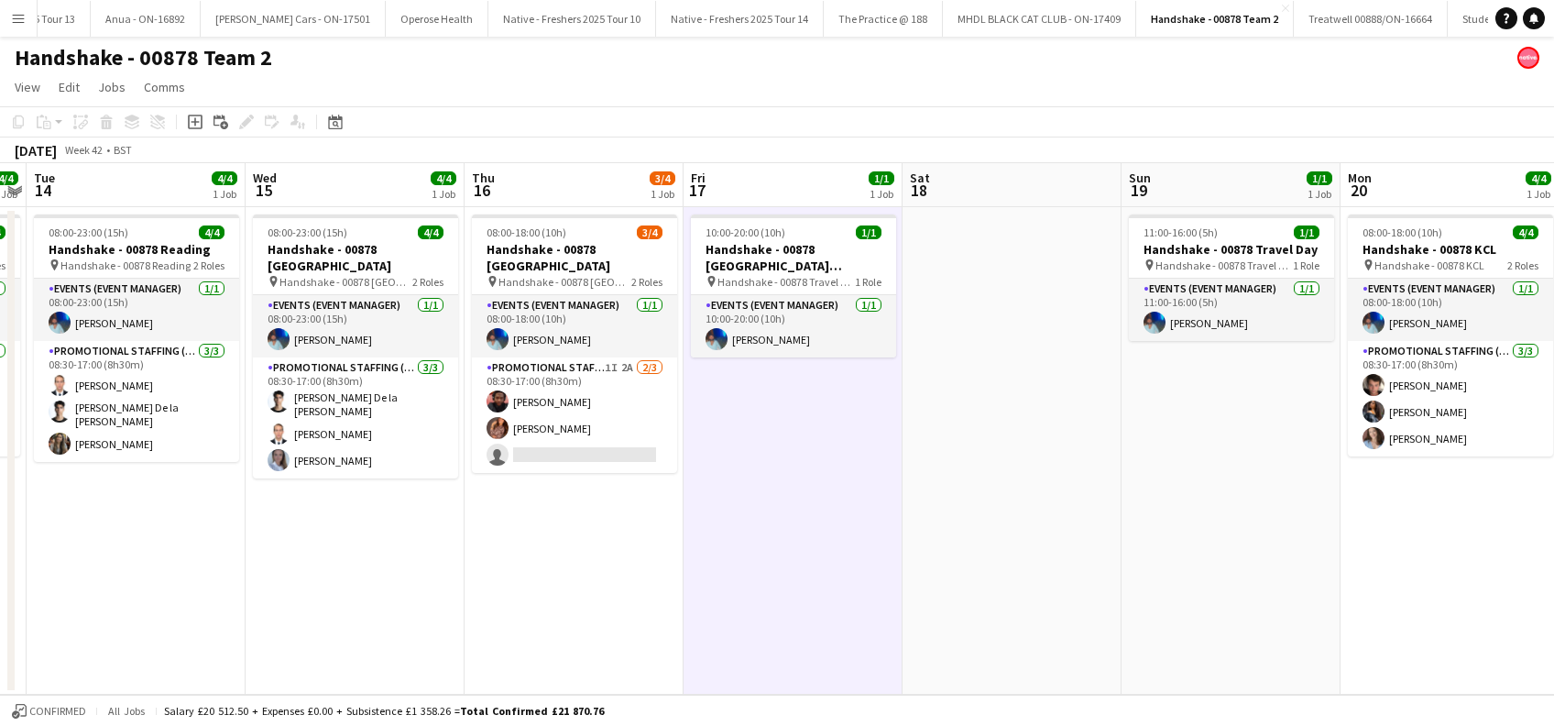
click at [1011, 465] on app-date-cell at bounding box center [1011, 450] width 219 height 487
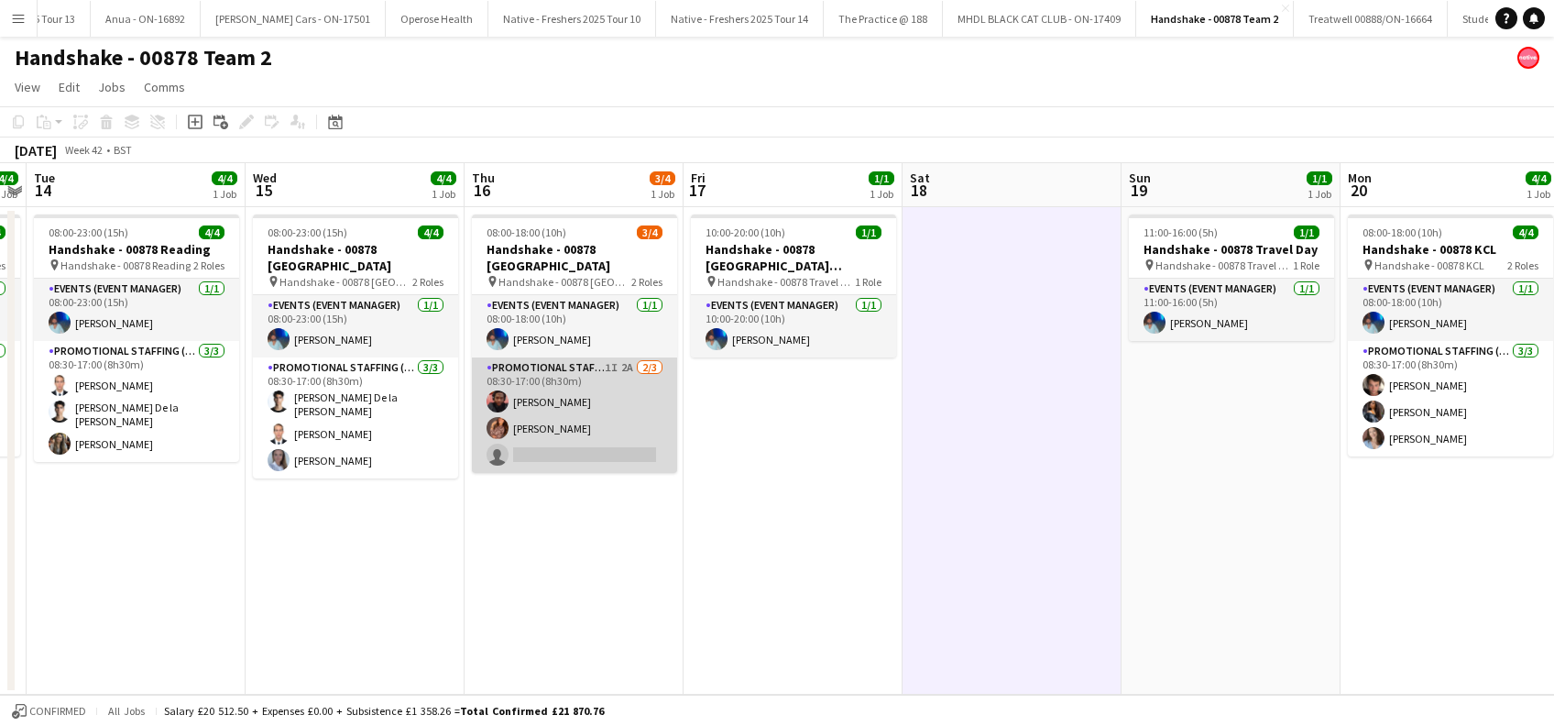
click at [595, 426] on app-card-role "Promotional Staffing (Brand Ambassadors) 1I 2A 2/3 08:30-17:00 (8h30m) Emmanuel…" at bounding box center [574, 414] width 205 height 115
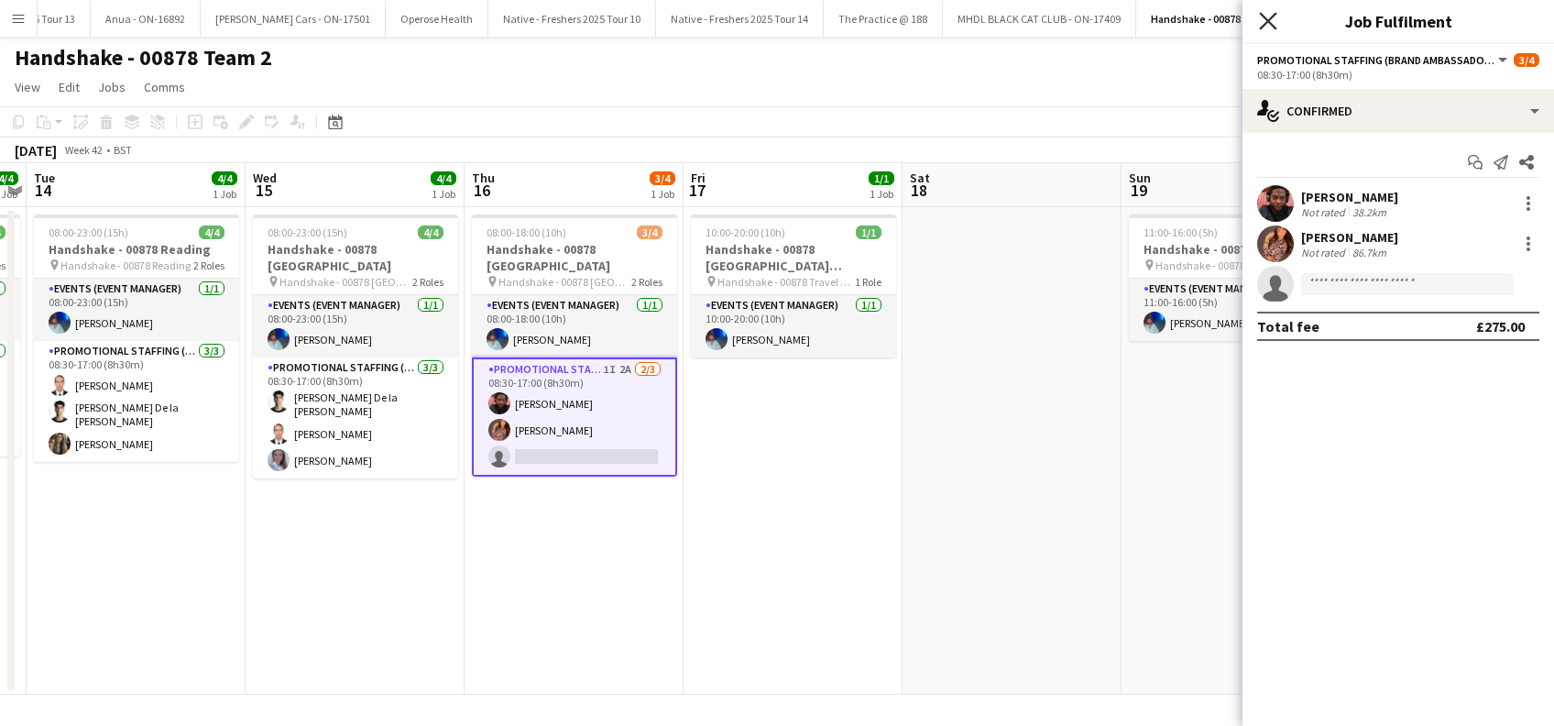
click at [1268, 22] on icon at bounding box center [1267, 20] width 17 height 17
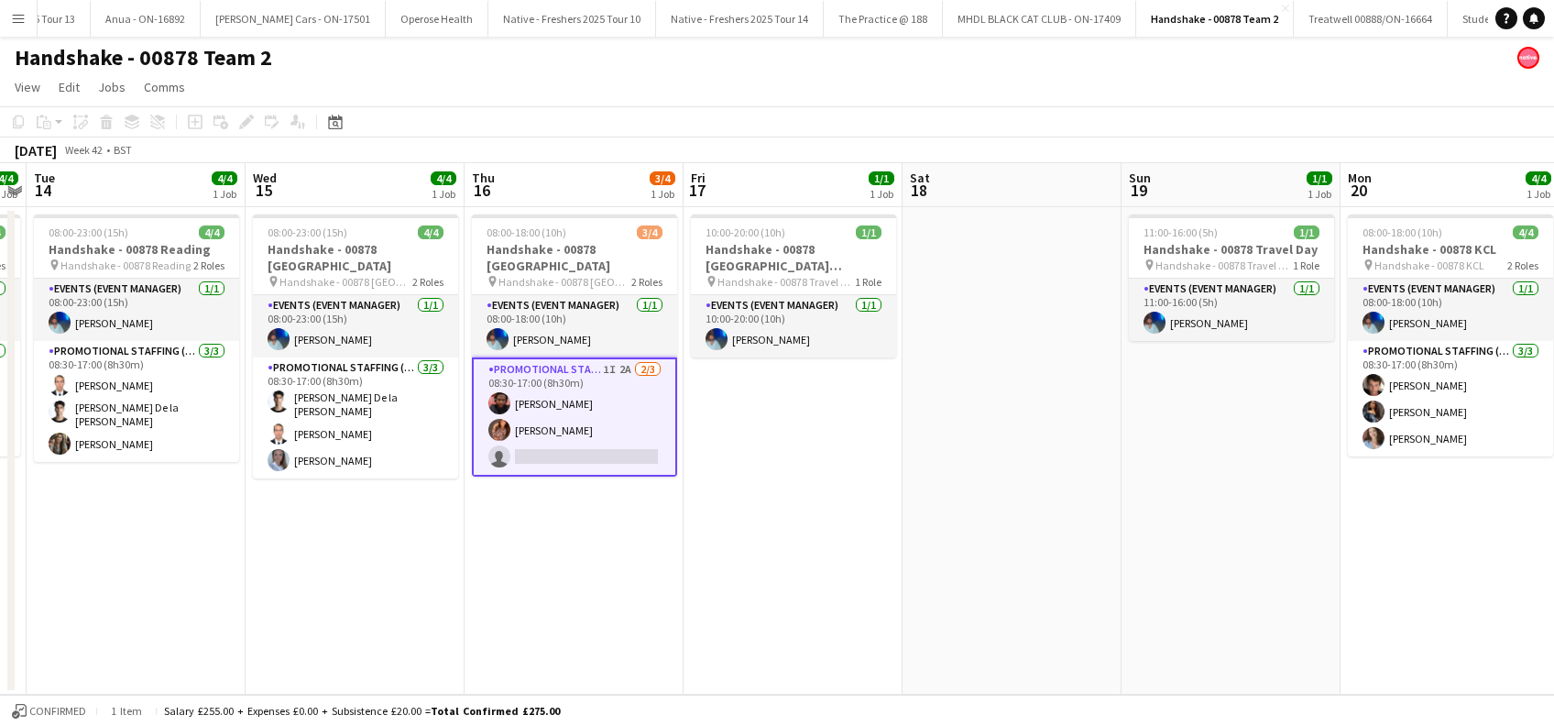
click at [757, 531] on app-date-cell "10:00-20:00 (10h) 1/1 Handshake - 00878 Restock (Southend) pin Handshake - 0087…" at bounding box center [792, 450] width 219 height 487
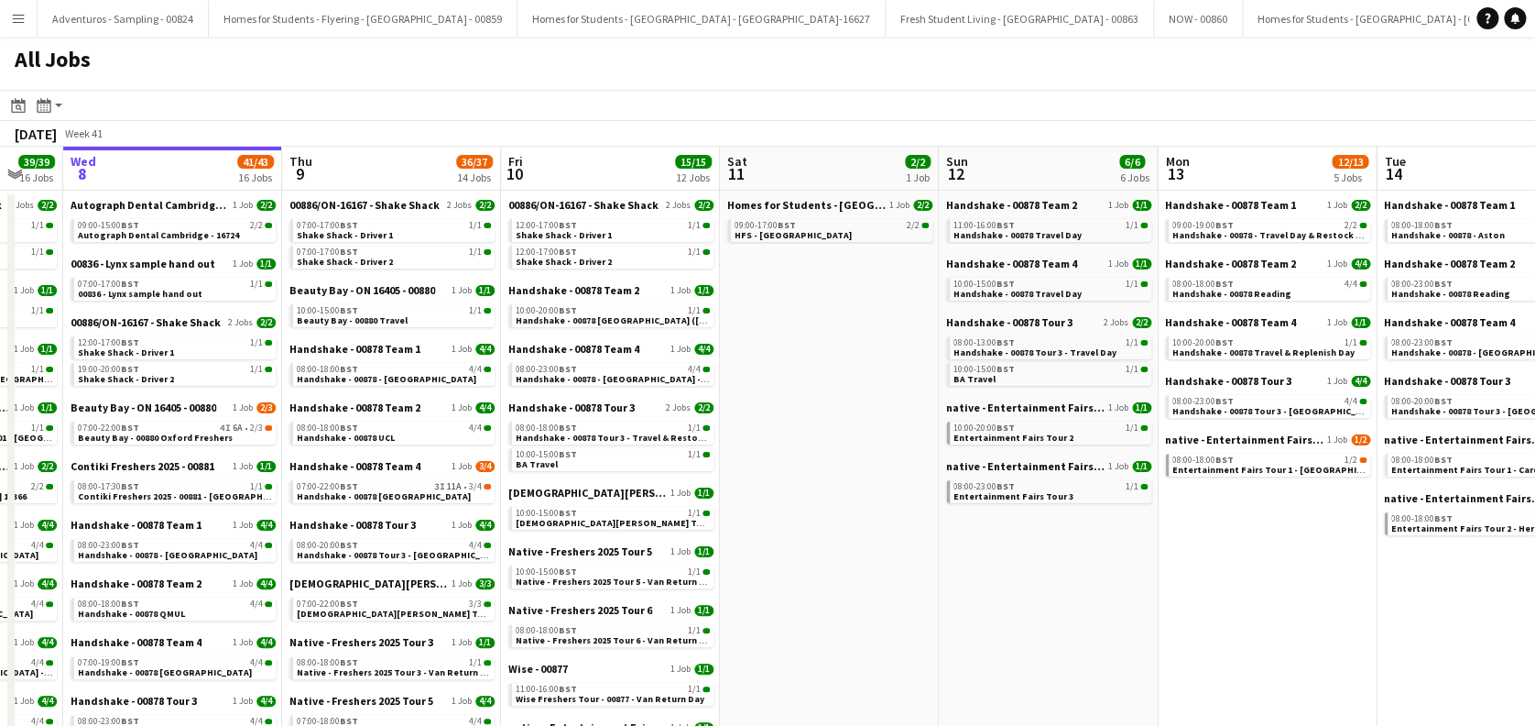
scroll to position [0, 633]
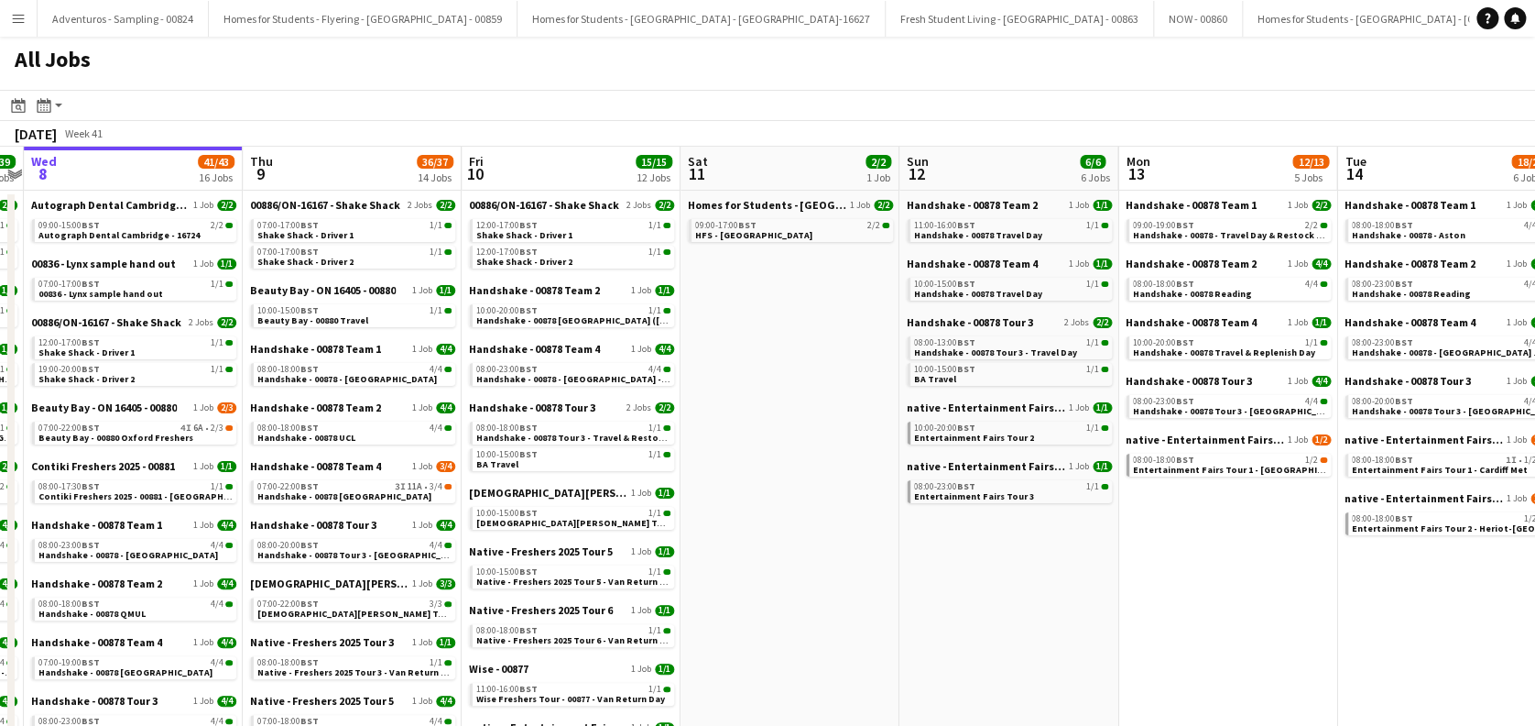
drag, startPoint x: 1001, startPoint y: 542, endPoint x: 806, endPoint y: 532, distance: 195.4
click at [806, 532] on app-calendar-viewport "Sun 5 5/5 4 Jobs Mon 6 20/20 11 Jobs Tue 7 39/39 16 Jobs Wed 8 41/43 16 Jobs Th…" at bounding box center [767, 653] width 1535 height 1012
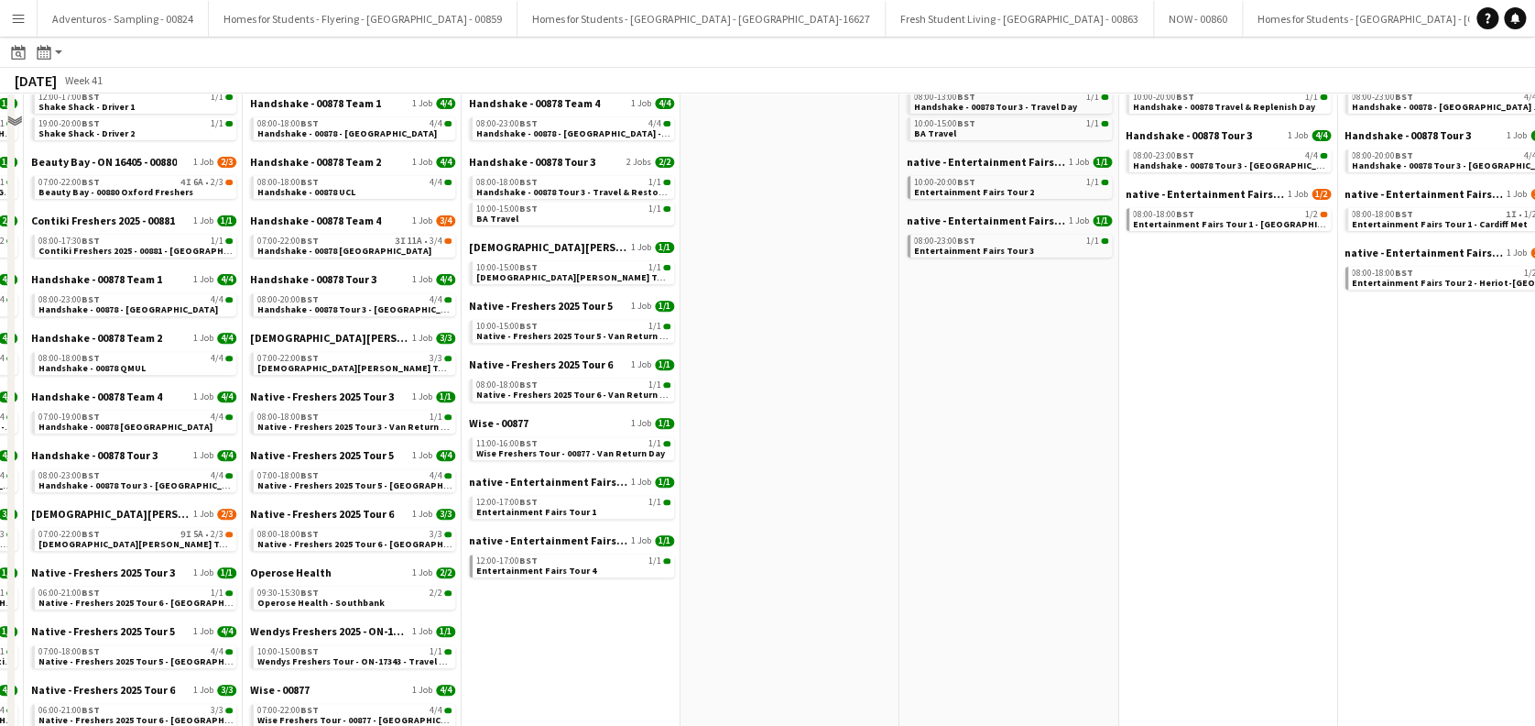
scroll to position [122, 0]
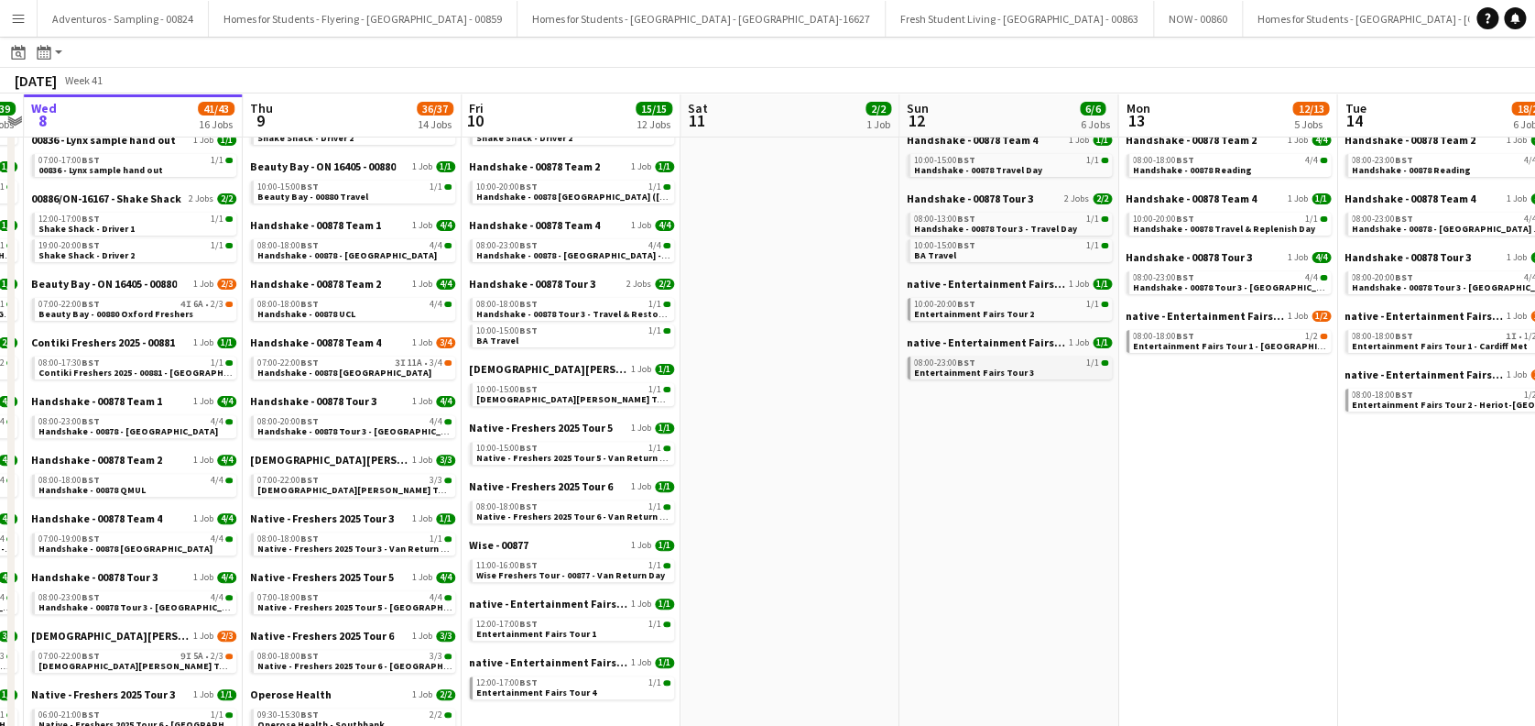
click at [988, 369] on span "Entertainment Fairs Tour 3" at bounding box center [974, 372] width 120 height 12
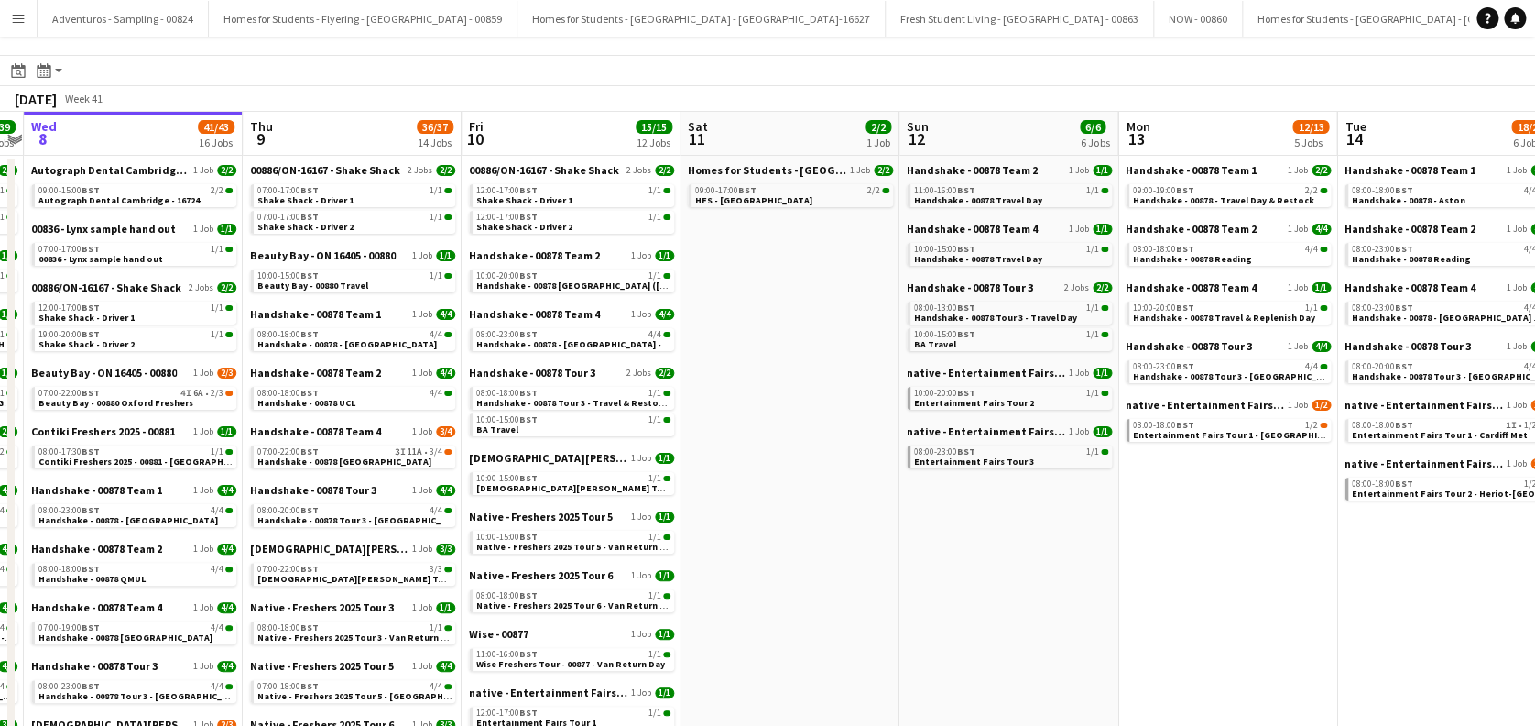
scroll to position [0, 0]
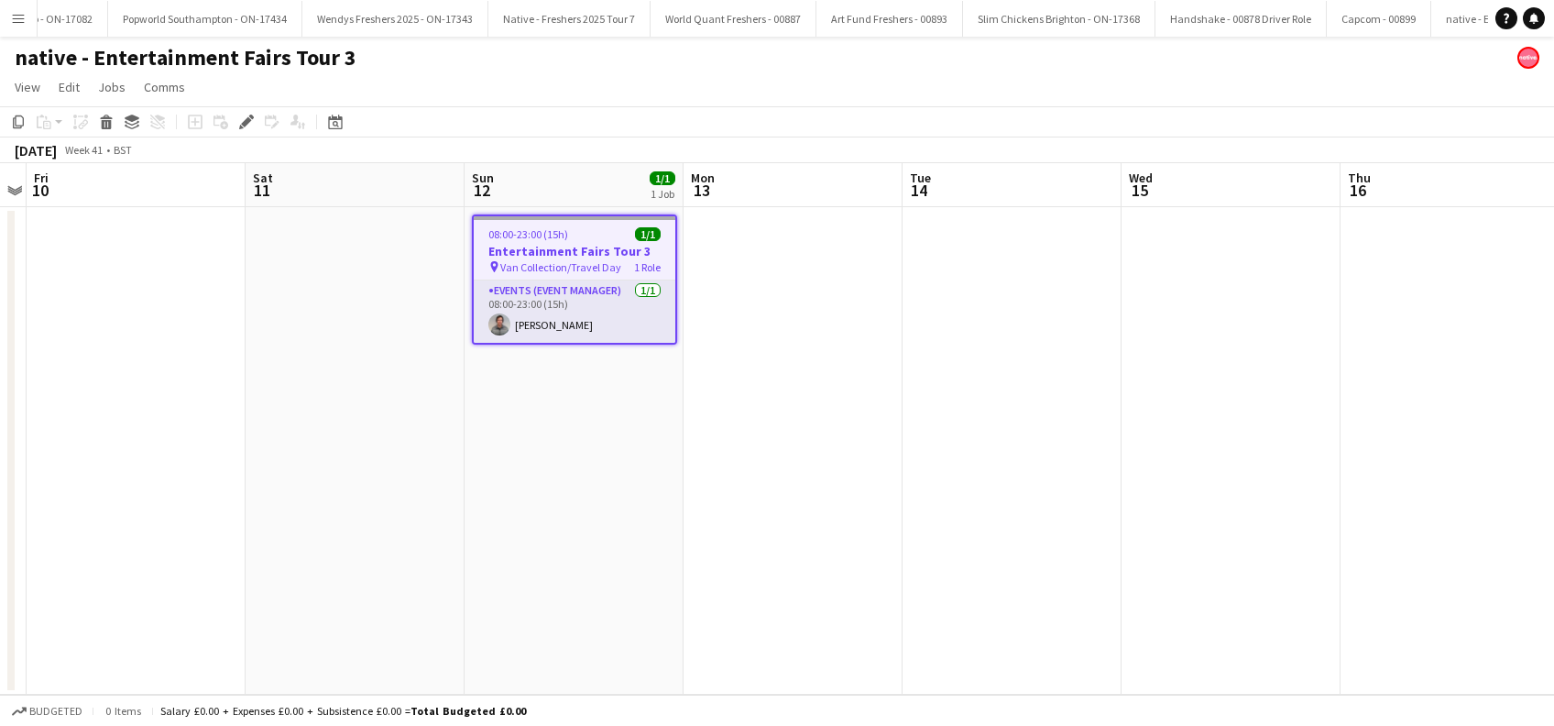
scroll to position [0, 12033]
click at [572, 499] on app-date-cell "08:00-23:00 (15h) 1/1 Entertainment Fairs Tour 3 pin Van Collection/Travel Day …" at bounding box center [573, 450] width 219 height 487
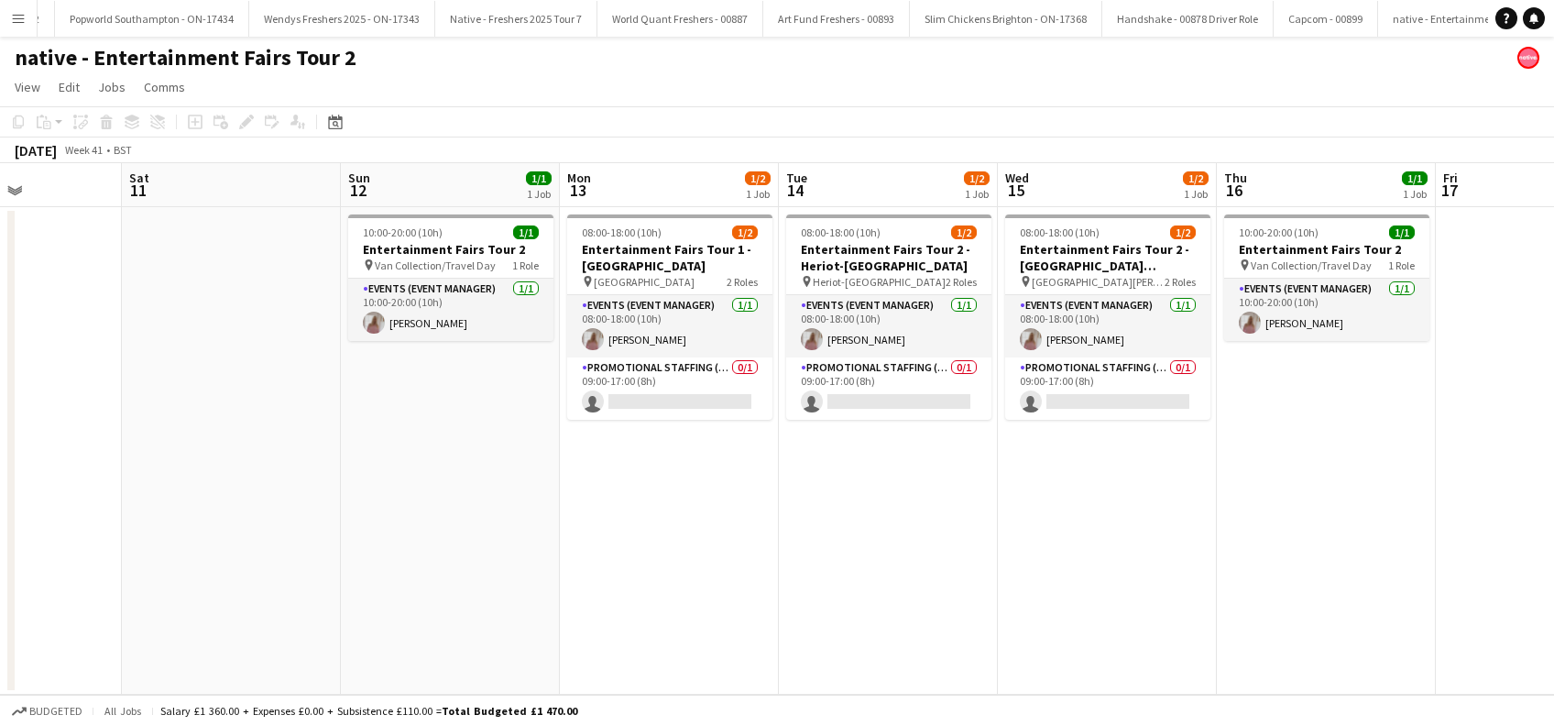
scroll to position [0, 542]
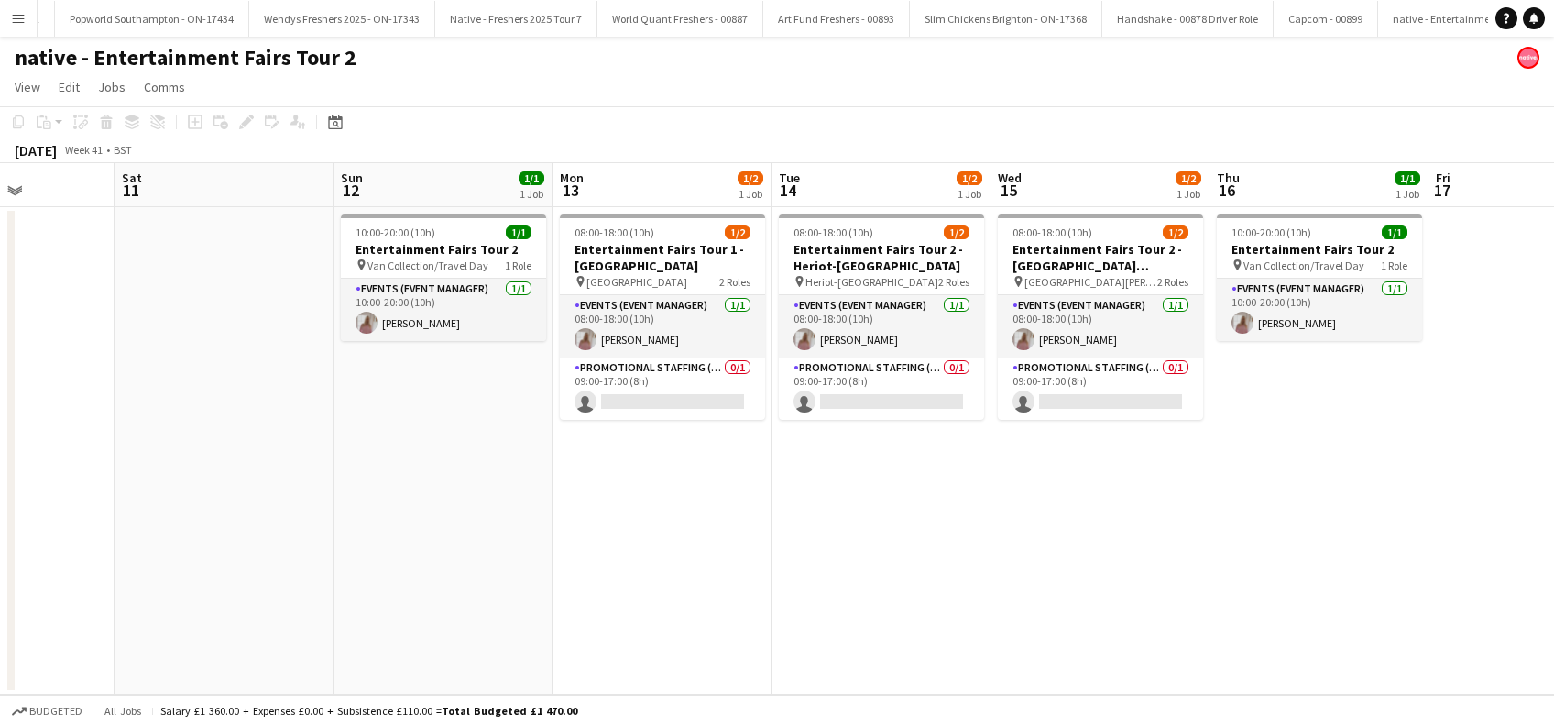
drag, startPoint x: 1180, startPoint y: 493, endPoint x: 418, endPoint y: 563, distance: 765.4
click at [418, 563] on app-calendar-viewport "Wed 8 Thu 9 Fri 10 Sat 11 Sun 12 1/1 1 Job Mon 13 1/2 1 Job Tue 14 1/2 1 Job We…" at bounding box center [777, 428] width 1554 height 531
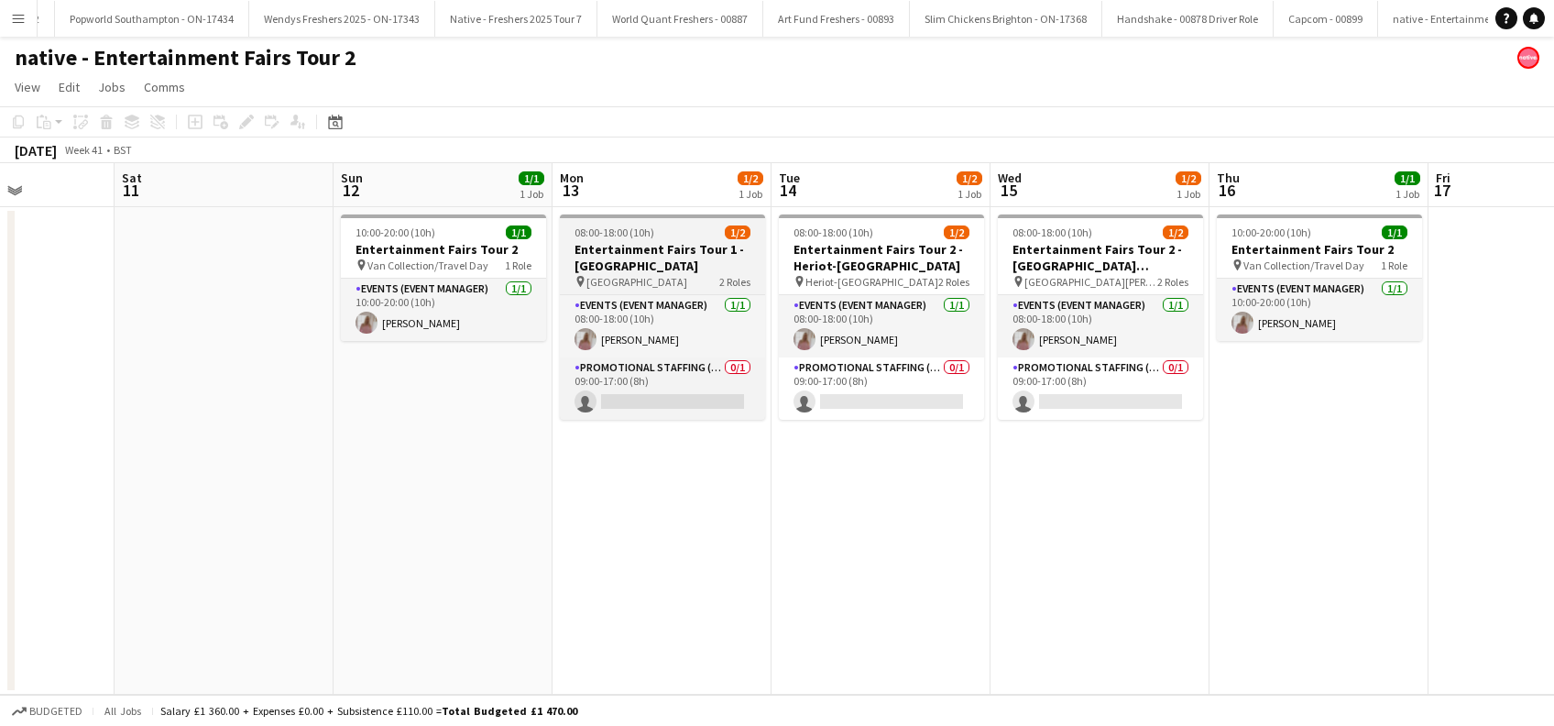
click at [638, 265] on h3 "Entertainment Fairs Tour 1 - [GEOGRAPHIC_DATA]" at bounding box center [662, 257] width 205 height 33
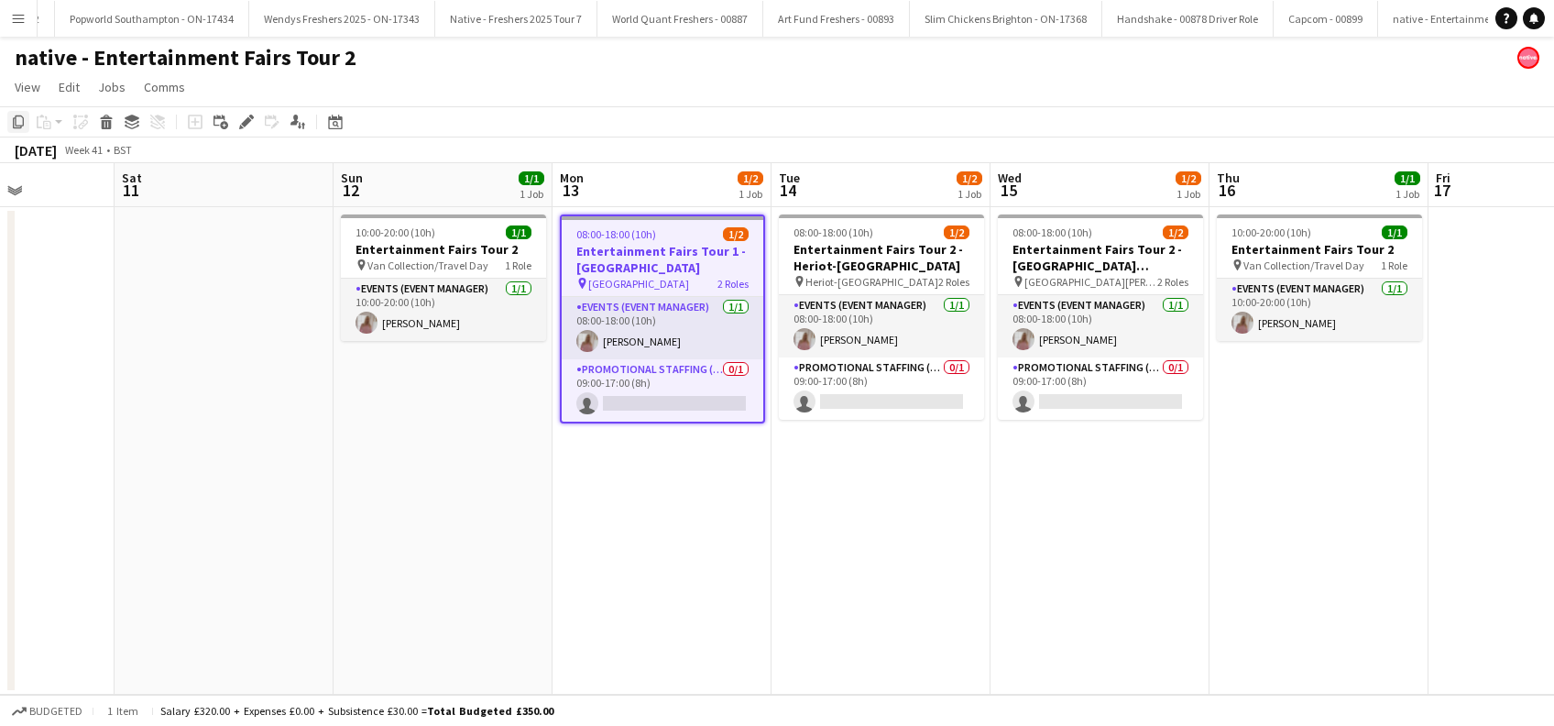
click at [22, 118] on icon at bounding box center [18, 121] width 11 height 13
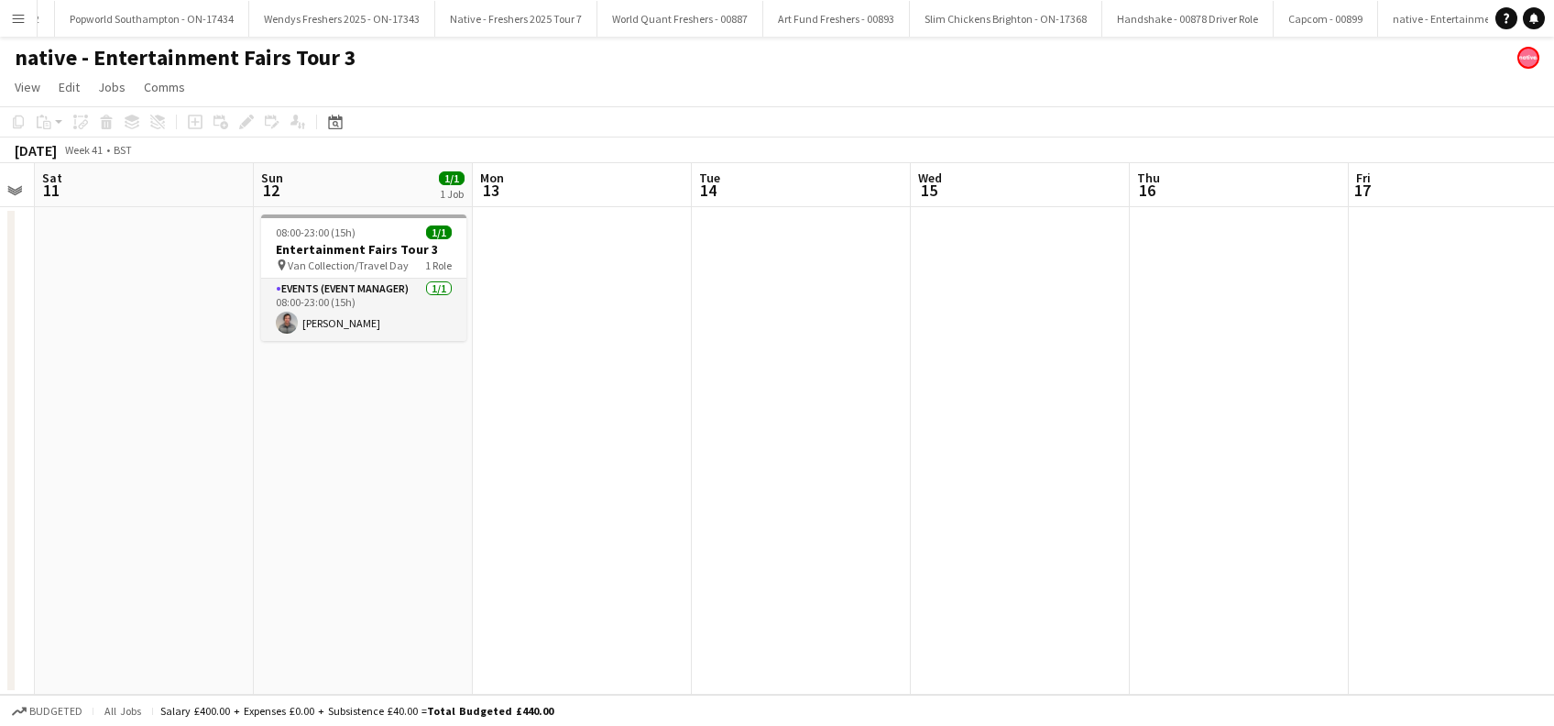
scroll to position [0, 845]
drag, startPoint x: 1306, startPoint y: 572, endPoint x: 462, endPoint y: 663, distance: 849.6
click at [462, 663] on app-calendar-viewport "Tue 7 Wed 8 Thu 9 Fri 10 Sat 11 Sun 12 1/1 1 Job Mon 13 Tue 14 Wed 15 Thu 16 Fr…" at bounding box center [777, 428] width 1554 height 531
click at [572, 286] on app-date-cell at bounding box center [578, 450] width 219 height 487
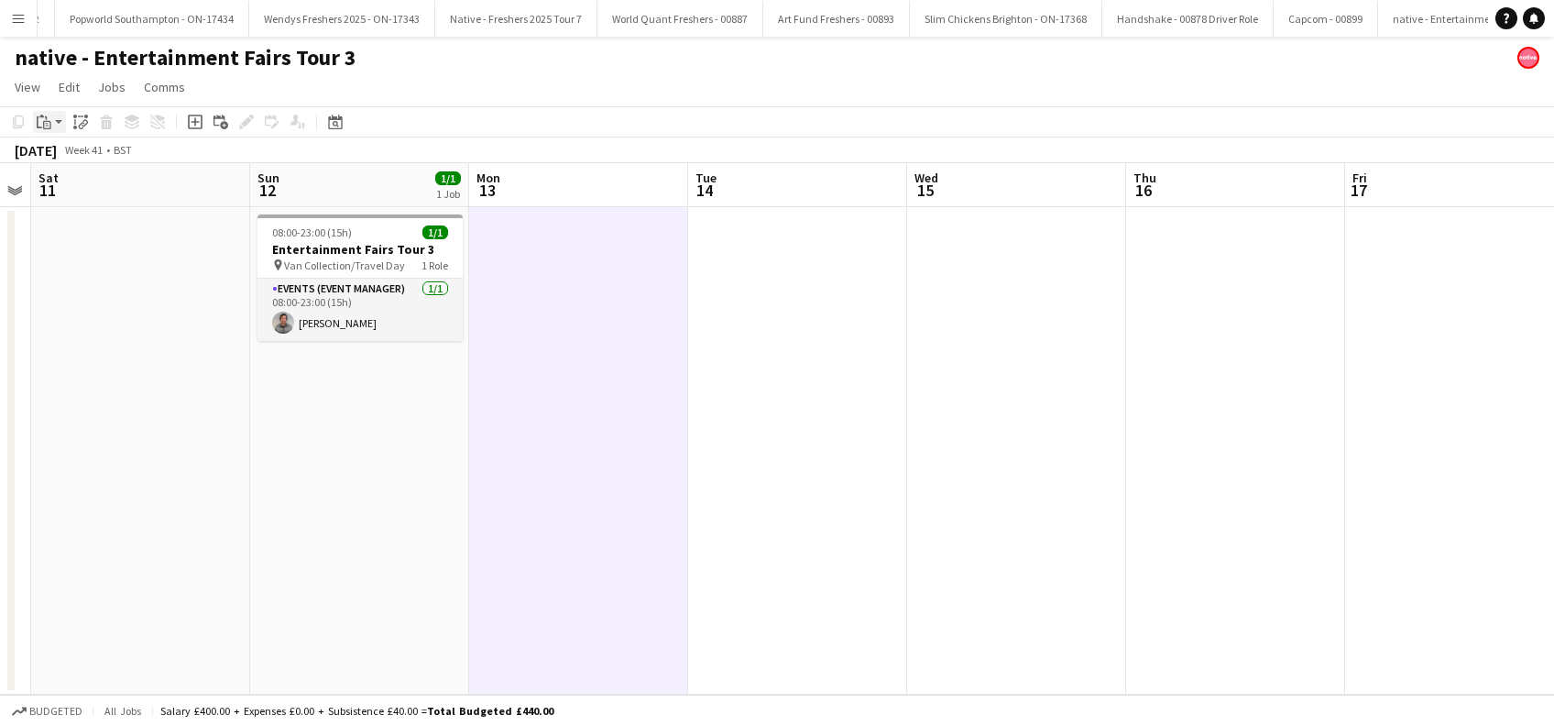
click at [49, 122] on icon "Paste" at bounding box center [44, 122] width 15 height 15
click at [66, 160] on link "Paste Ctrl+V" at bounding box center [135, 156] width 172 height 16
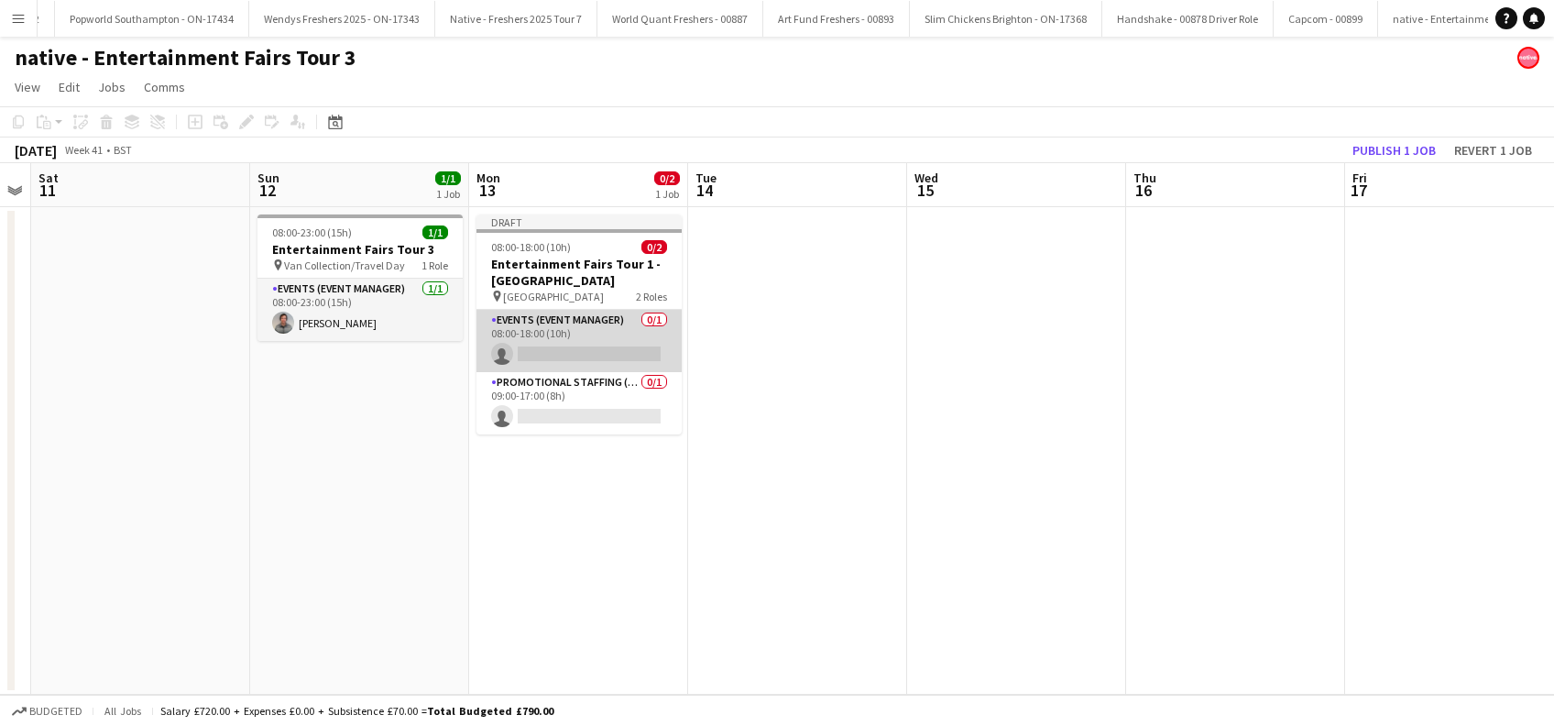
click at [609, 352] on app-card-role "Events (Event Manager) 0/1 08:00-18:00 (10h) single-neutral-actions" at bounding box center [578, 341] width 205 height 62
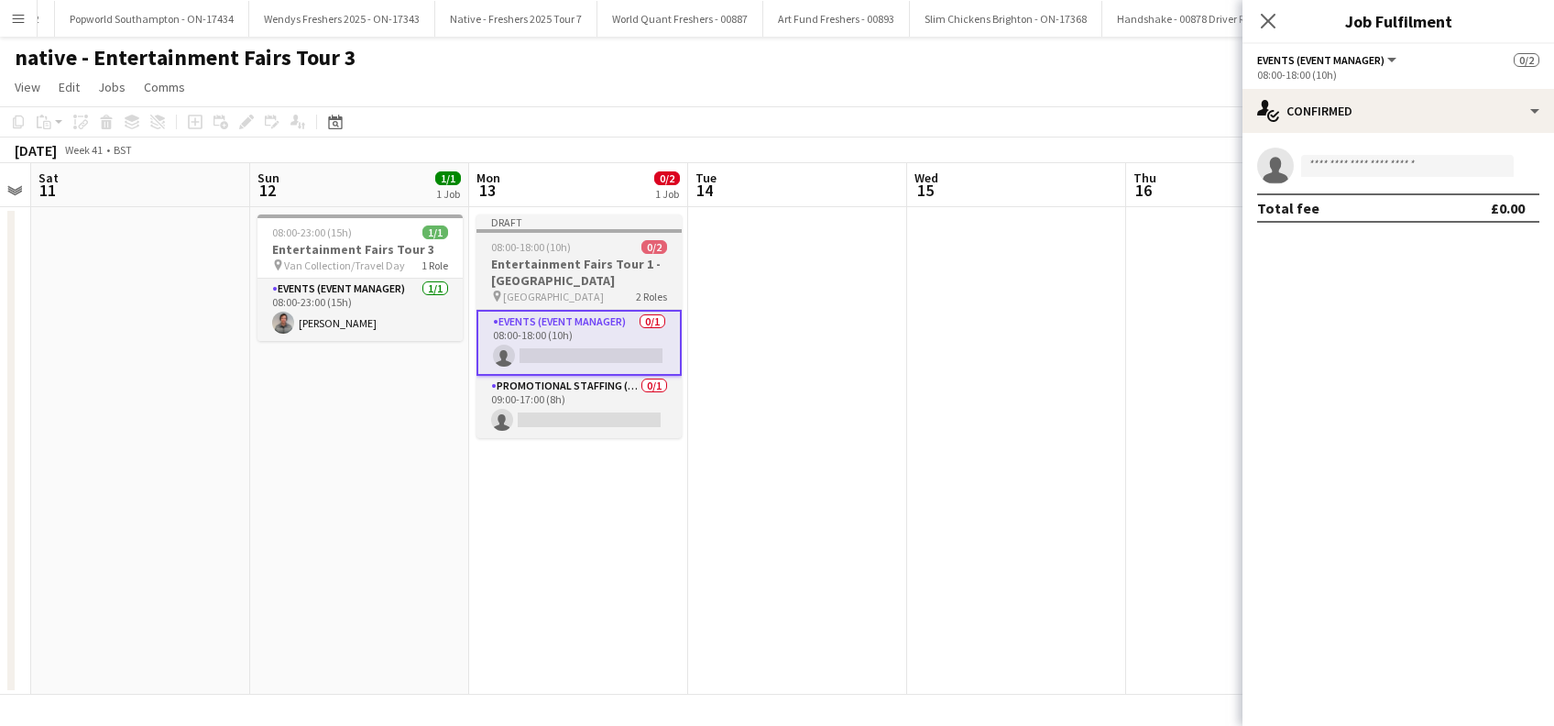
click at [589, 257] on h3 "Entertainment Fairs Tour 1 - [GEOGRAPHIC_DATA]" at bounding box center [578, 272] width 205 height 33
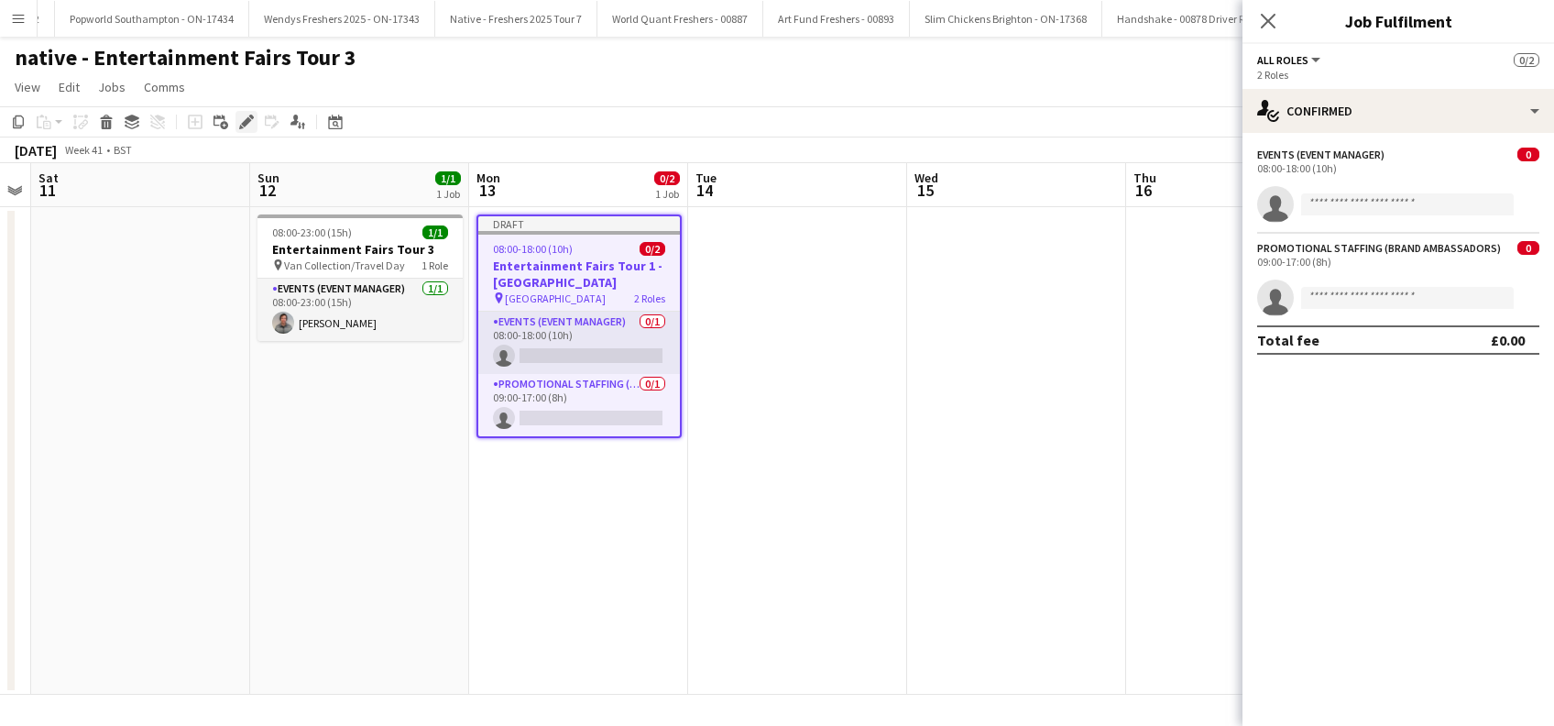
click at [245, 121] on icon at bounding box center [246, 122] width 10 height 10
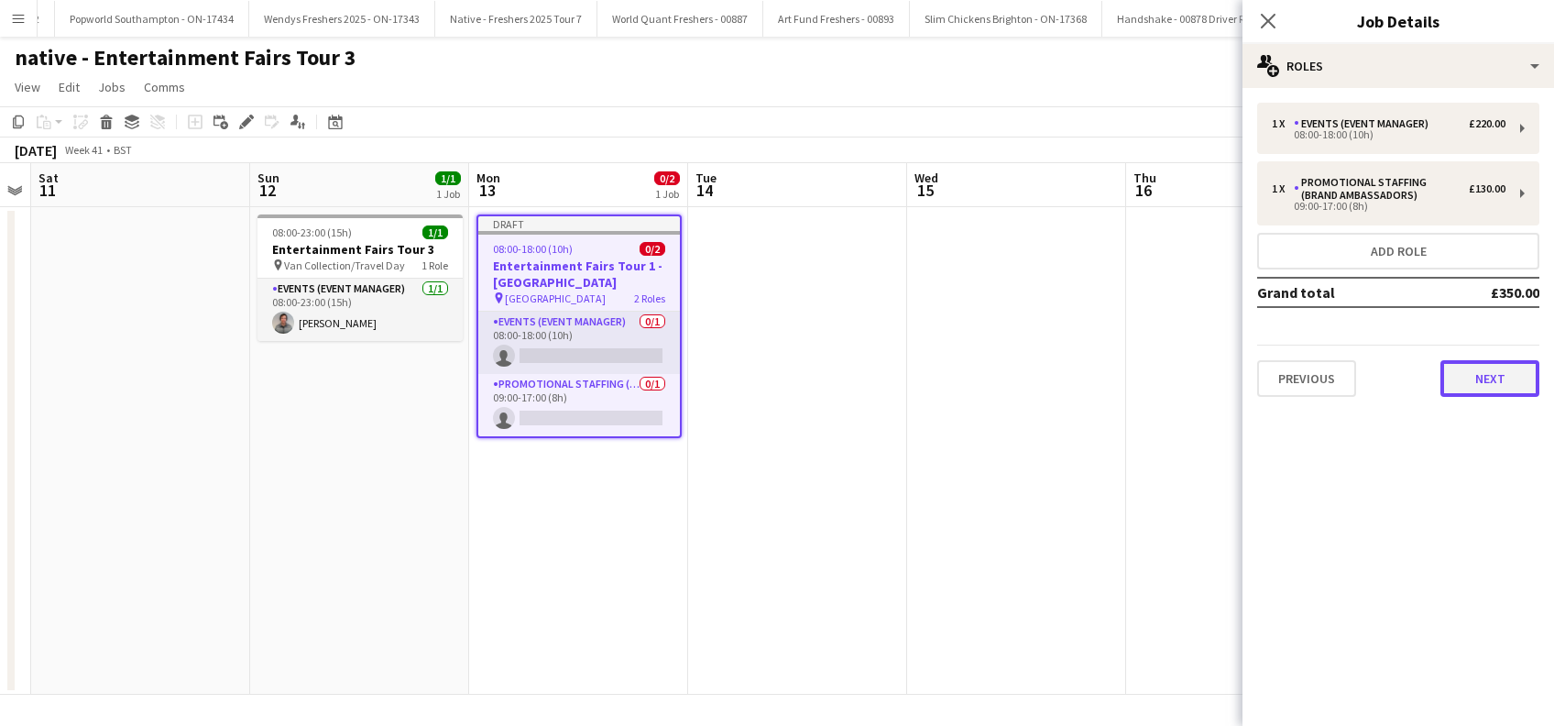
click at [1483, 373] on button "Next" at bounding box center [1489, 378] width 99 height 37
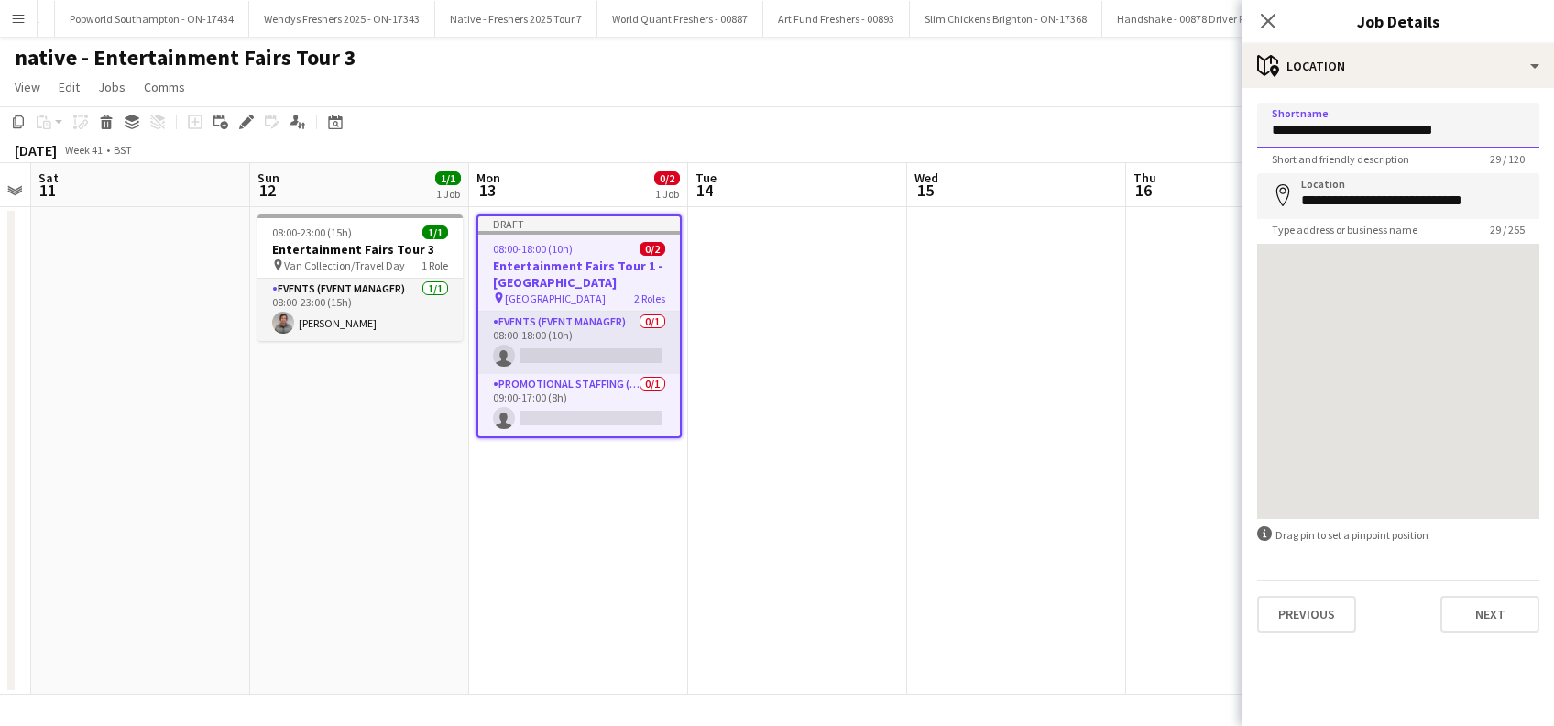
drag, startPoint x: 1484, startPoint y: 125, endPoint x: 1178, endPoint y: 125, distance: 306.0
click at [1180, 125] on body "Menu Boards Boards Boards All jobs Status Workforce Workforce My Workforce Recr…" at bounding box center [777, 363] width 1554 height 726
paste input "**********"
type input "**********"
drag, startPoint x: 1311, startPoint y: 176, endPoint x: 1197, endPoint y: 172, distance: 113.7
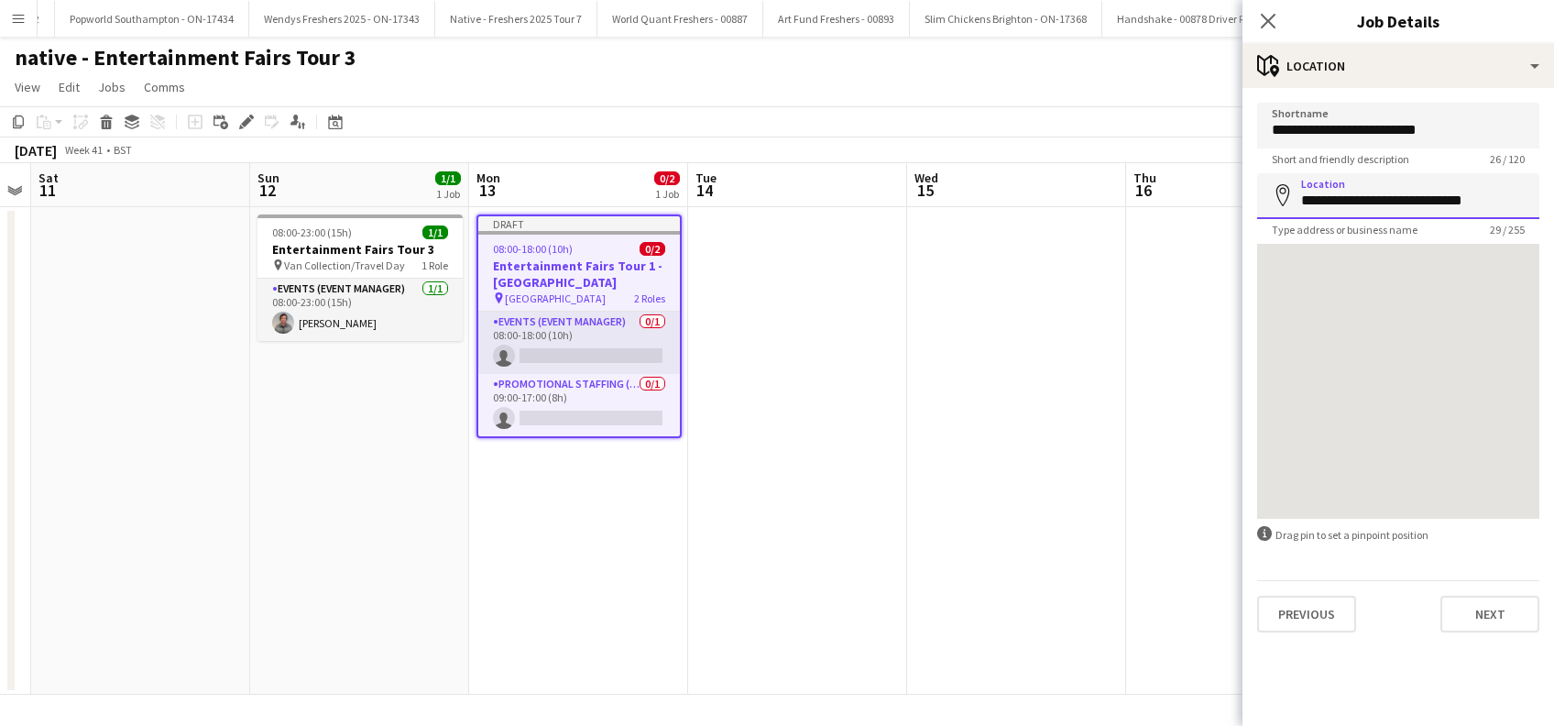
click at [1212, 170] on body "Menu Boards Boards Boards All jobs Status Workforce Workforce My Workforce Recr…" at bounding box center [777, 363] width 1554 height 726
paste input "**********"
type input "**********"
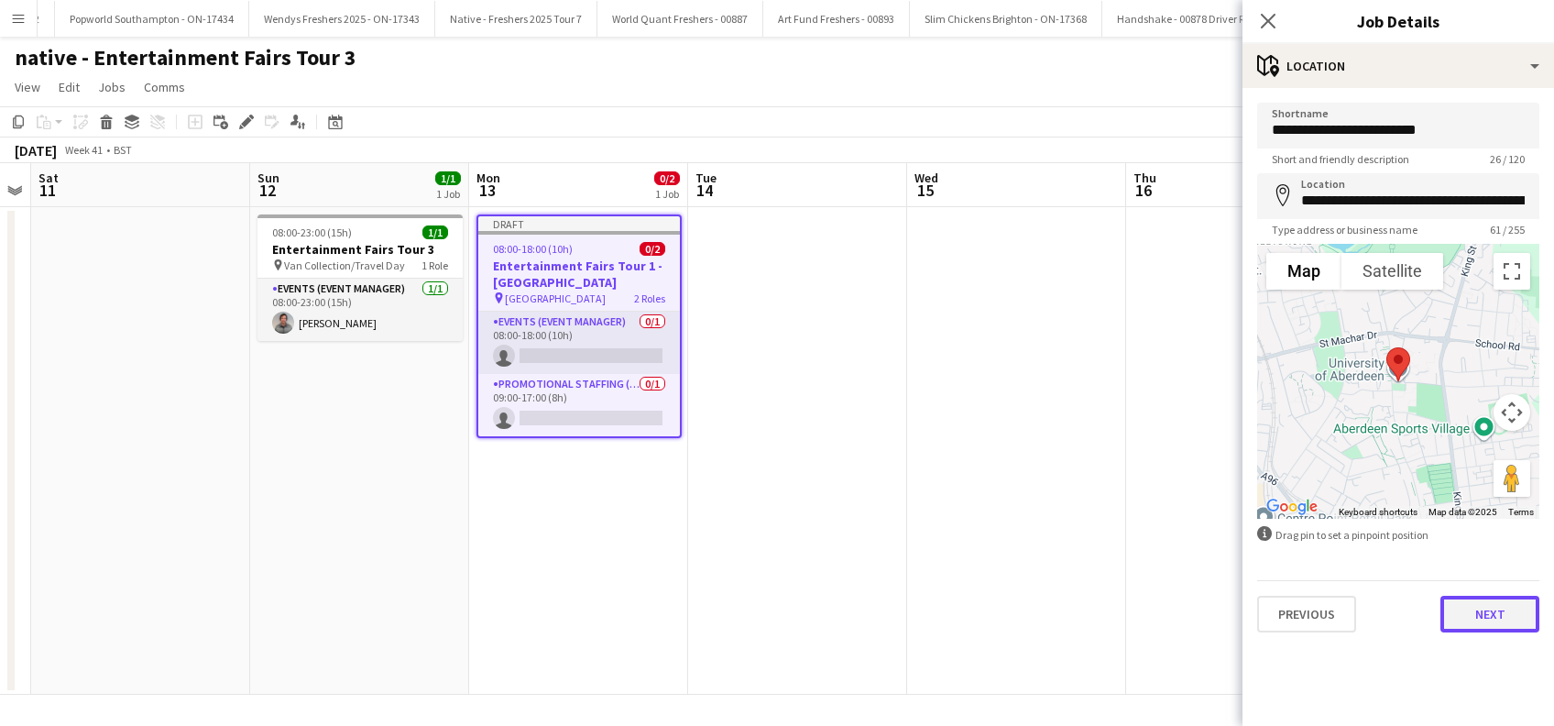
click at [1495, 617] on button "Next" at bounding box center [1489, 613] width 99 height 37
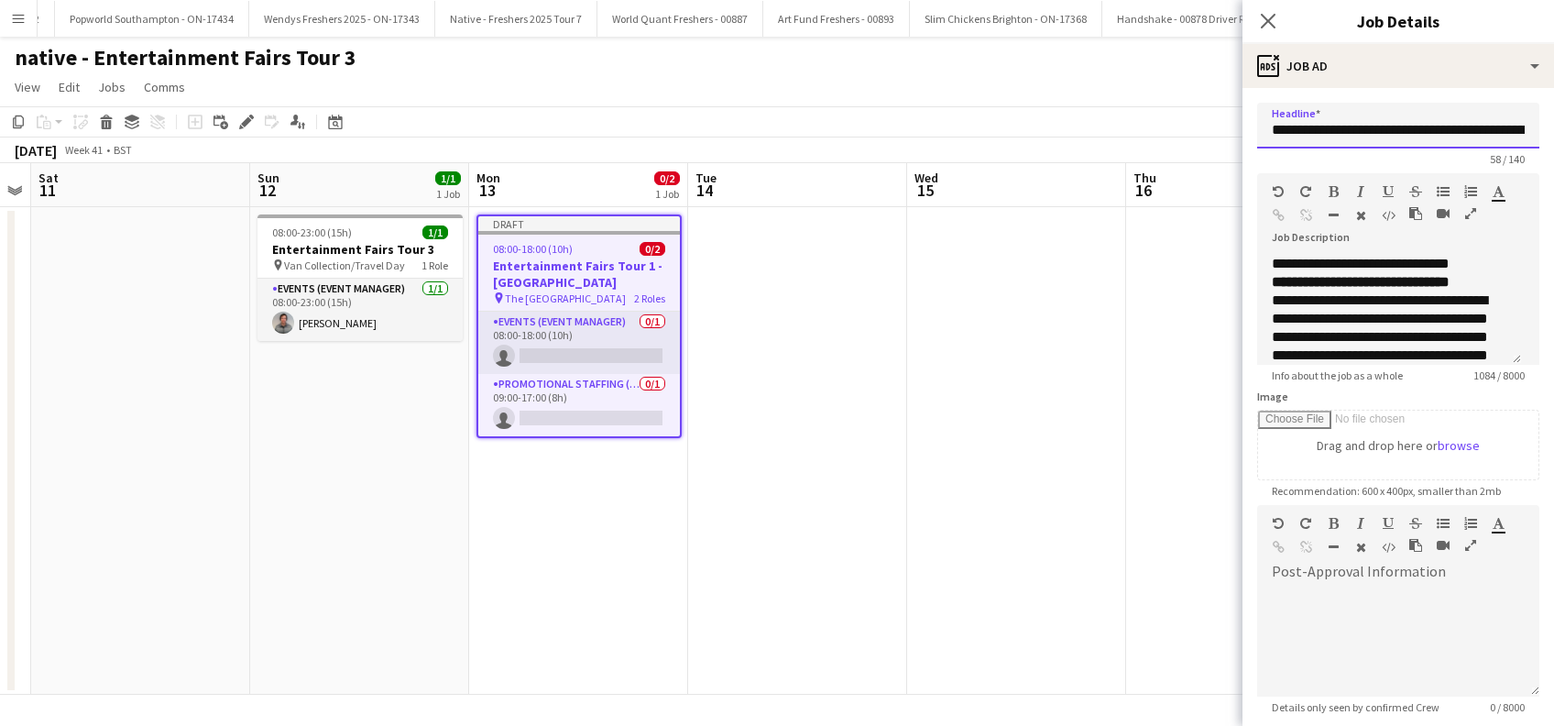
scroll to position [0, 126]
drag, startPoint x: 1448, startPoint y: 130, endPoint x: 1557, endPoint y: 120, distance: 109.5
click at [1553, 120] on html "Menu Boards Boards Boards All jobs Status Workforce Workforce My Workforce Recr…" at bounding box center [777, 363] width 1554 height 726
paste input "**********"
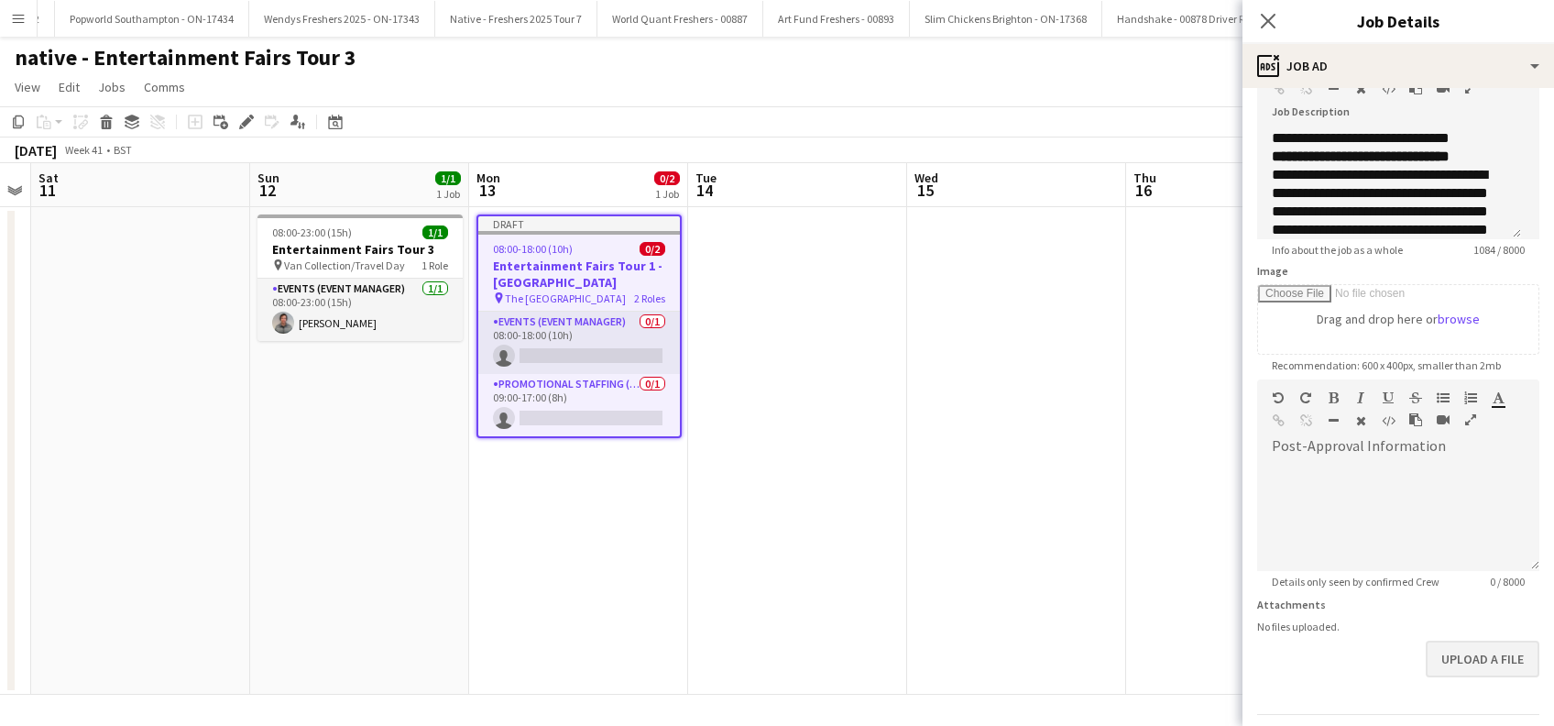
scroll to position [180, 0]
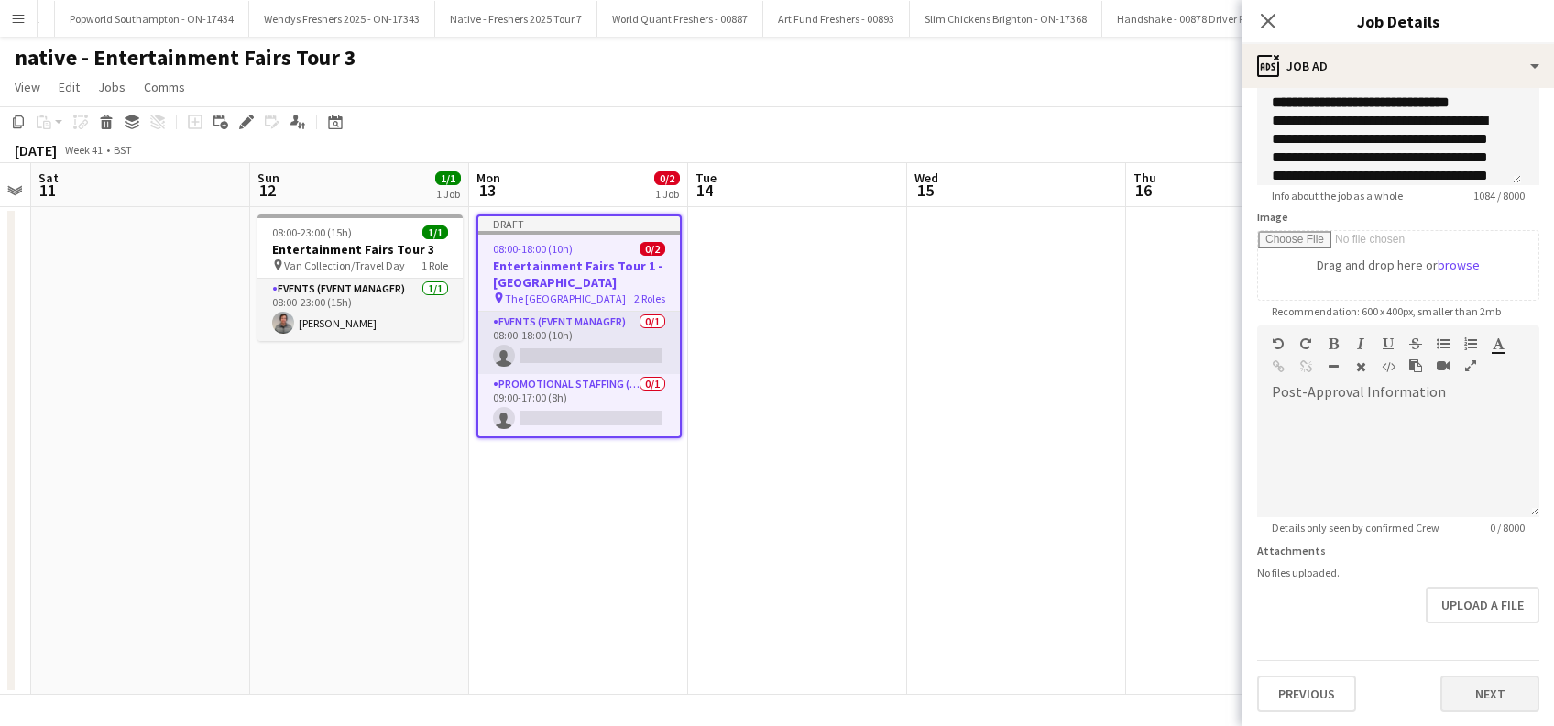
type input "**********"
click at [1450, 701] on button "Next" at bounding box center [1489, 693] width 99 height 37
type input "*******"
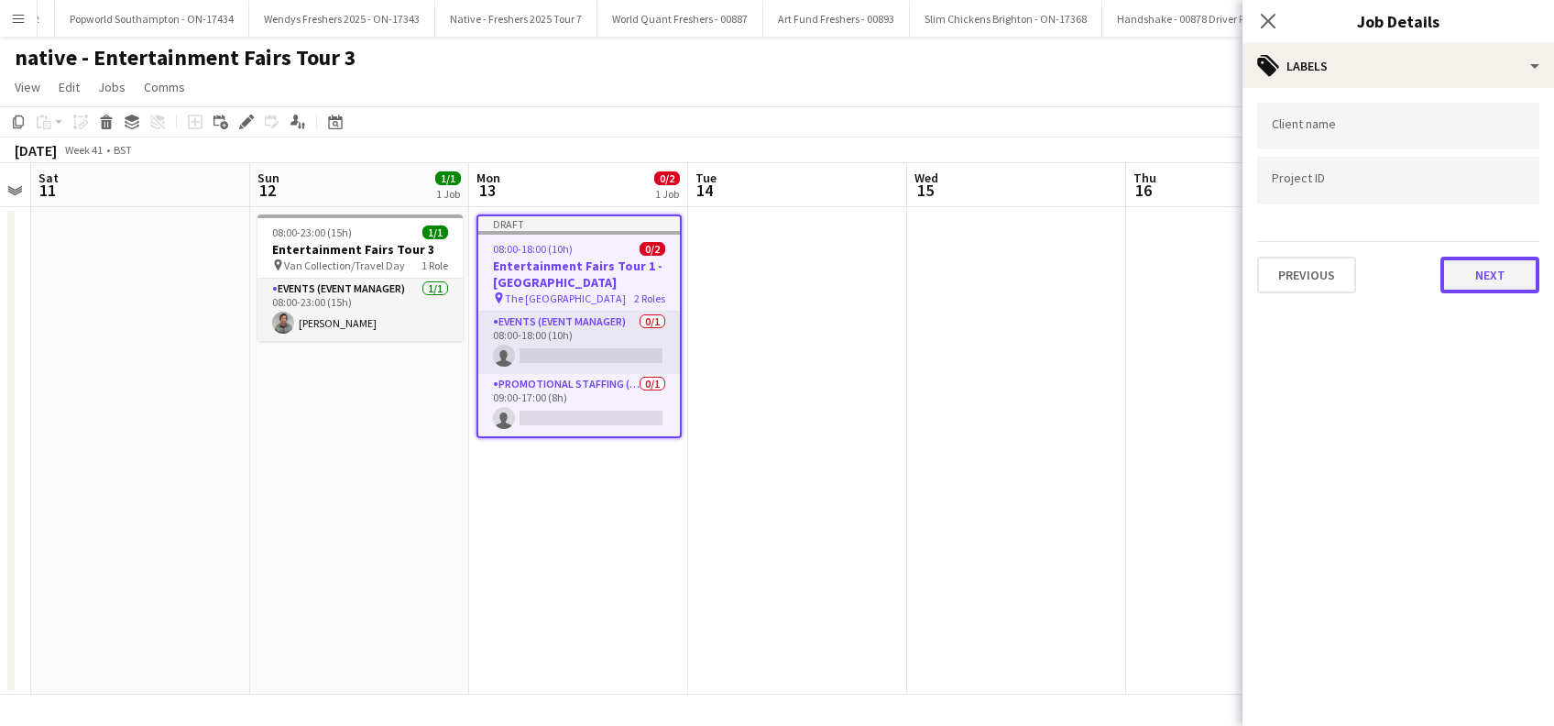
click at [1476, 265] on button "Next" at bounding box center [1489, 275] width 99 height 37
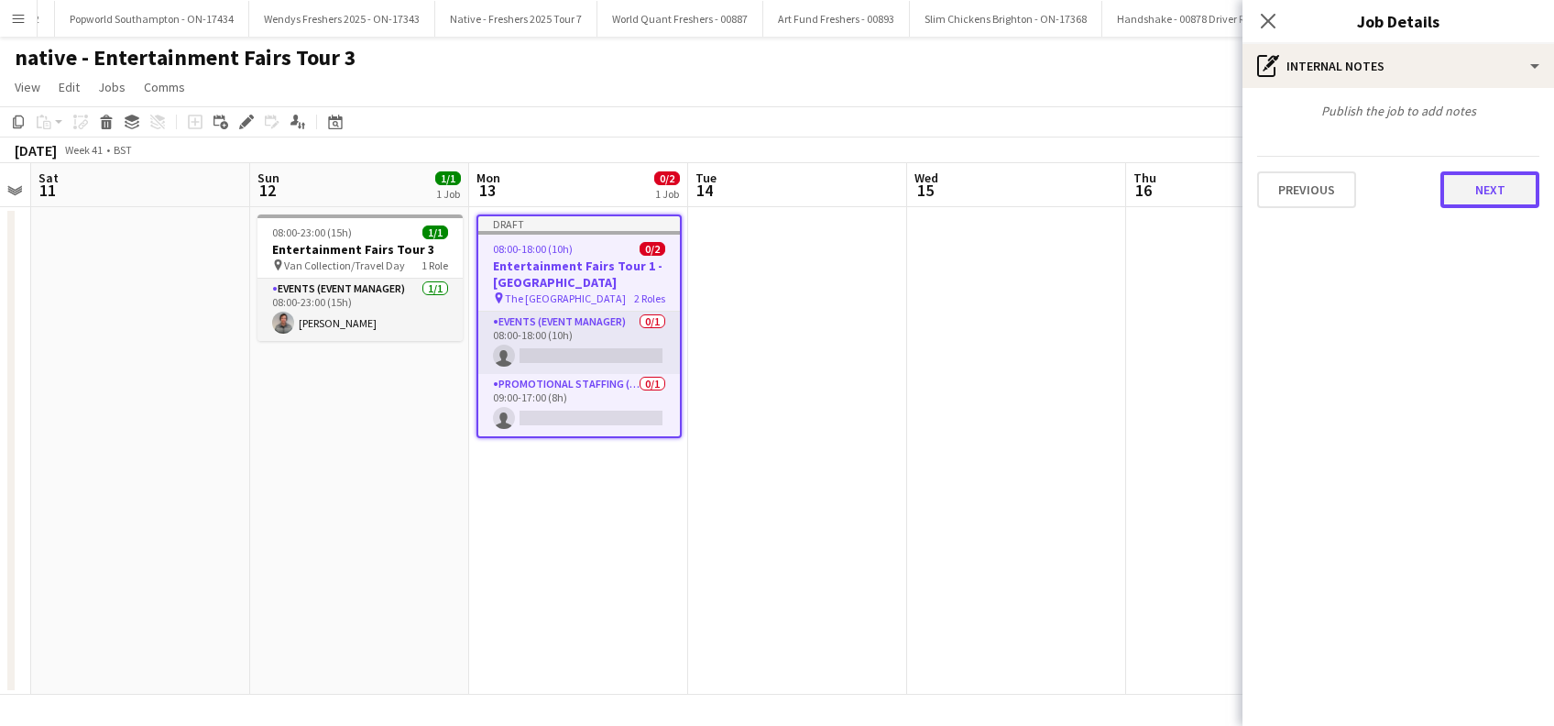
click at [1510, 190] on button "Next" at bounding box center [1489, 189] width 99 height 37
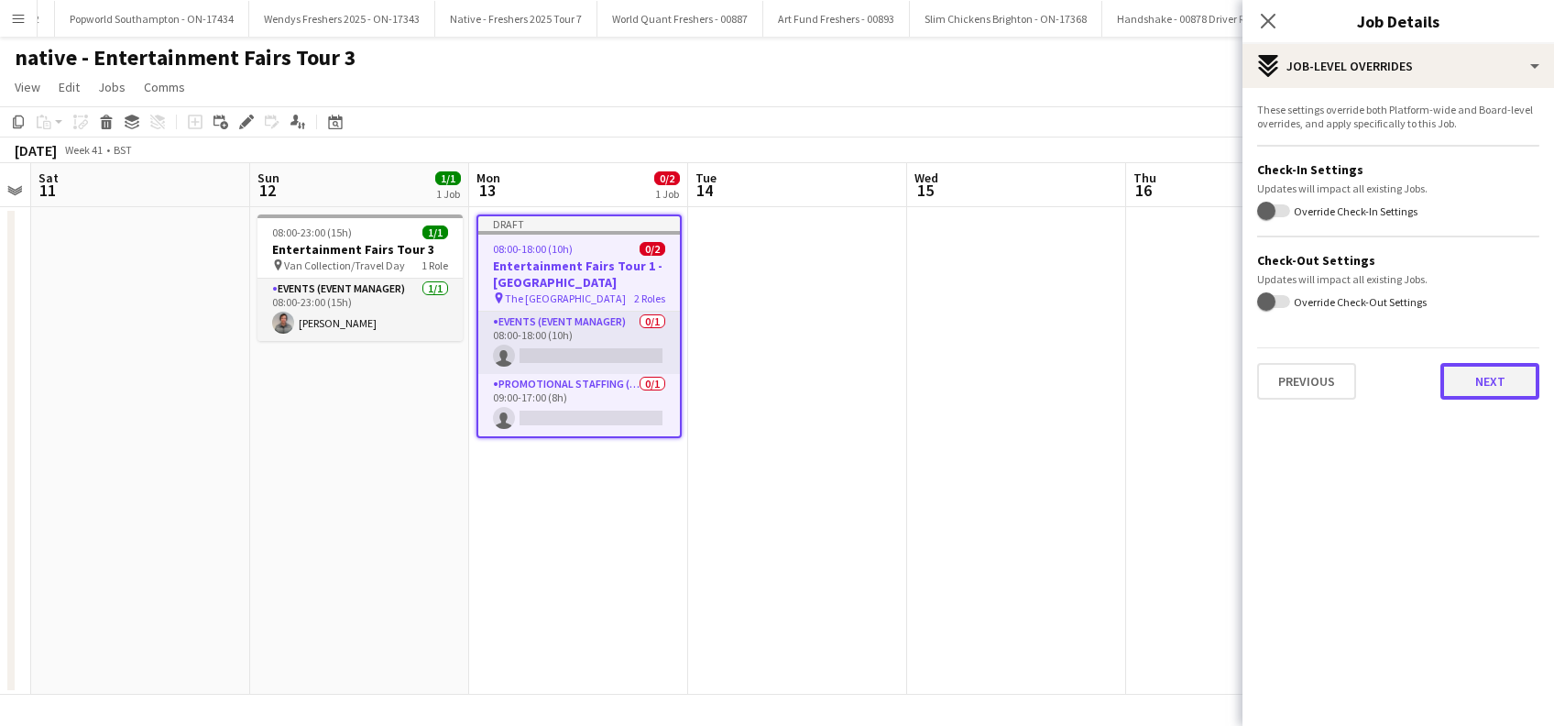
click at [1504, 387] on button "Next" at bounding box center [1489, 381] width 99 height 37
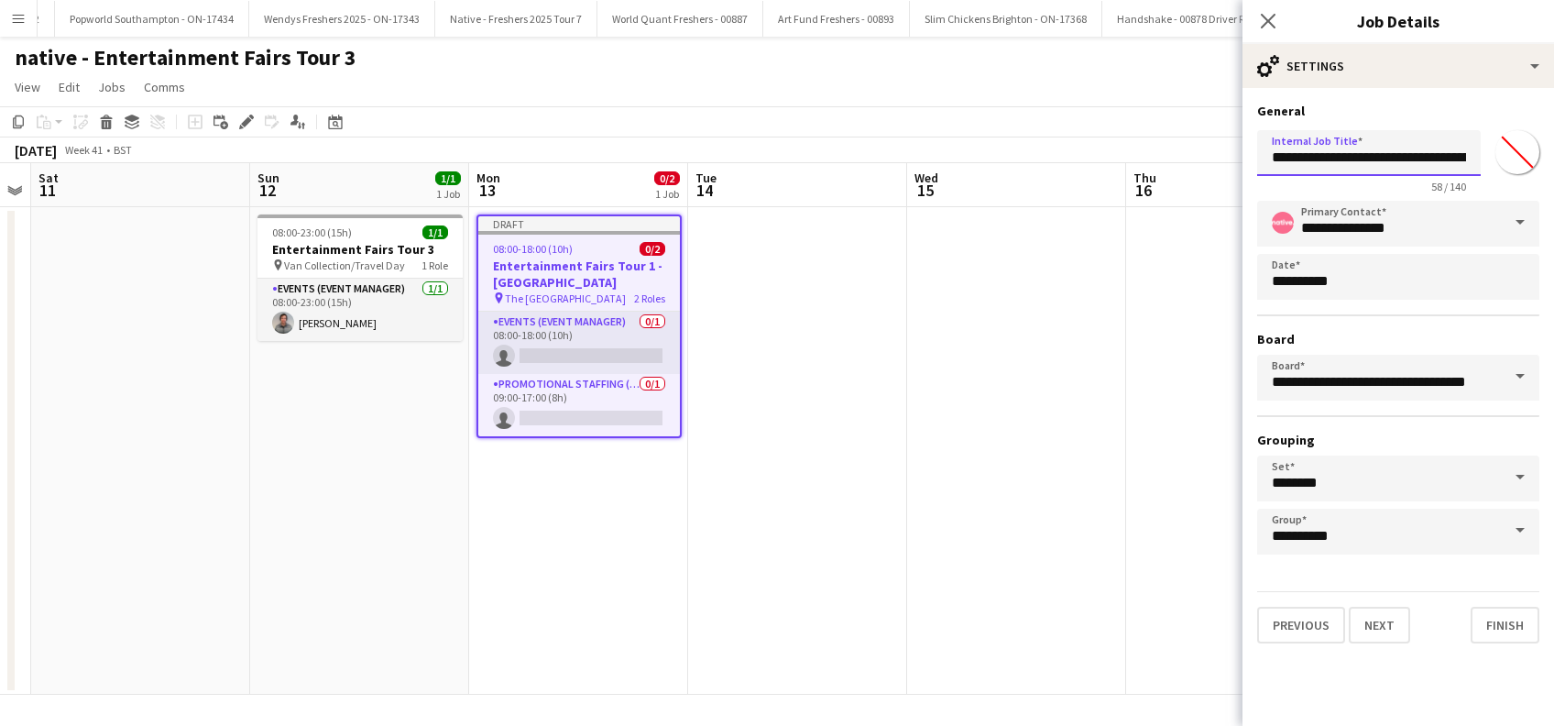
scroll to position [0, 167]
drag, startPoint x: 1446, startPoint y: 156, endPoint x: 1544, endPoint y: 156, distance: 98.0
click at [1536, 149] on div "**********" at bounding box center [1398, 158] width 282 height 71
paste input "**********"
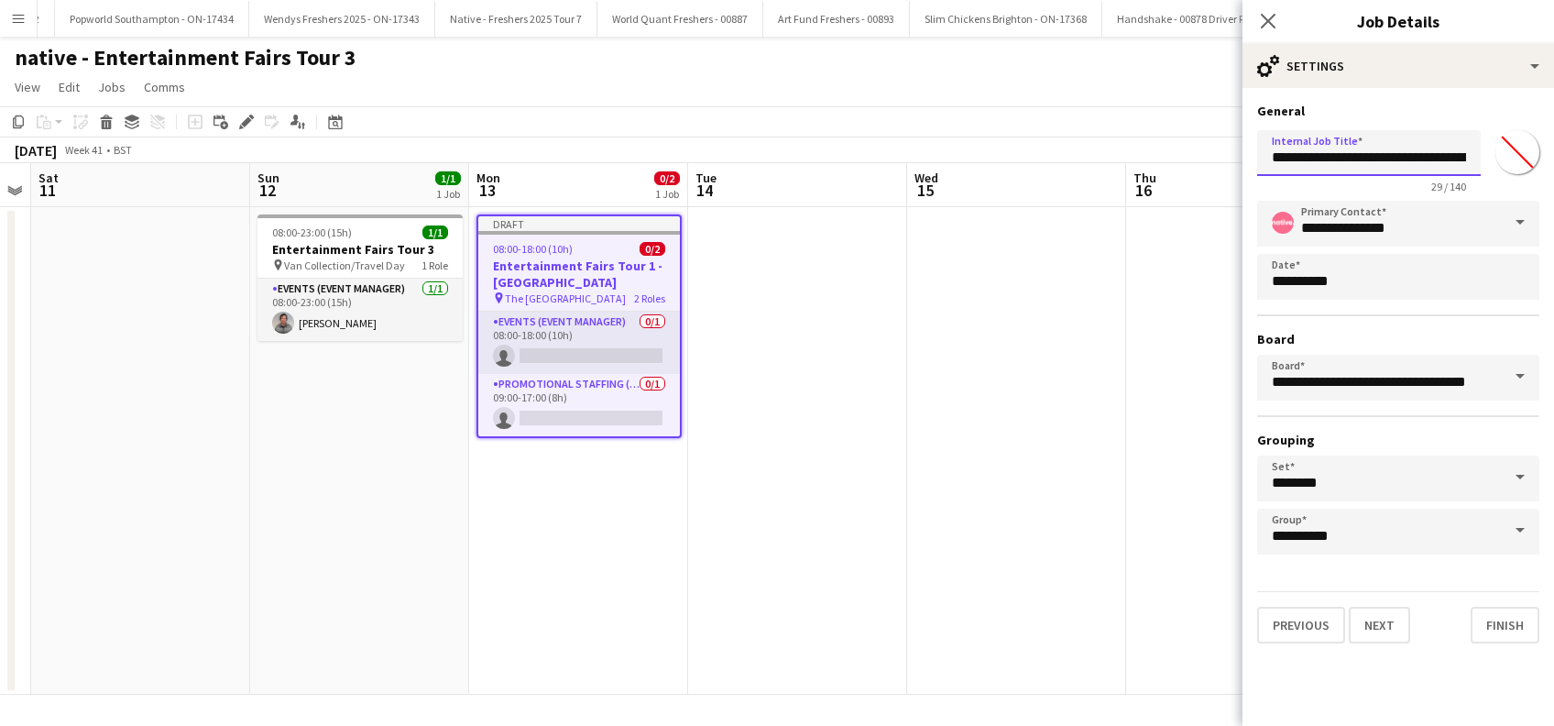
scroll to position [0, 142]
type input "**********"
click at [1526, 628] on button "Finish" at bounding box center [1504, 624] width 69 height 37
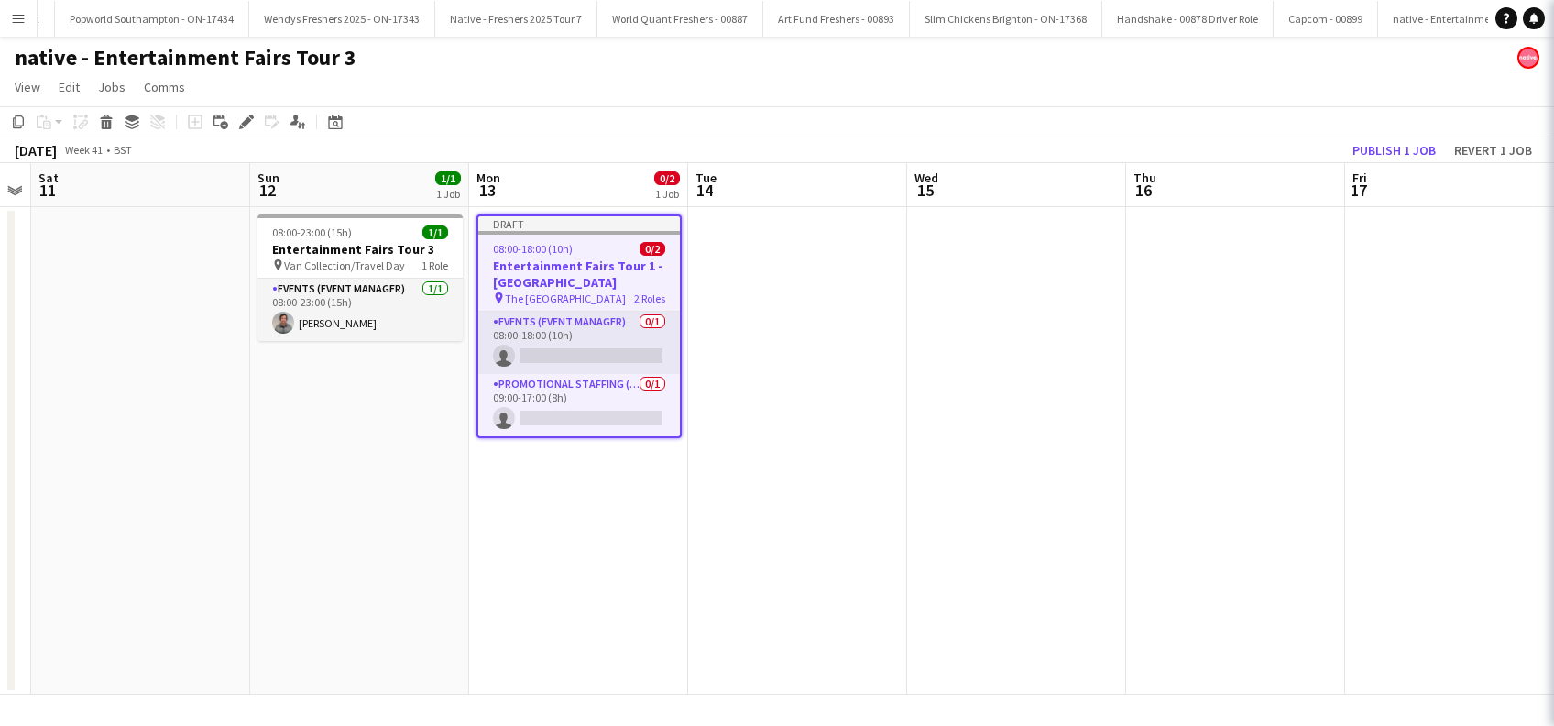
scroll to position [0, 0]
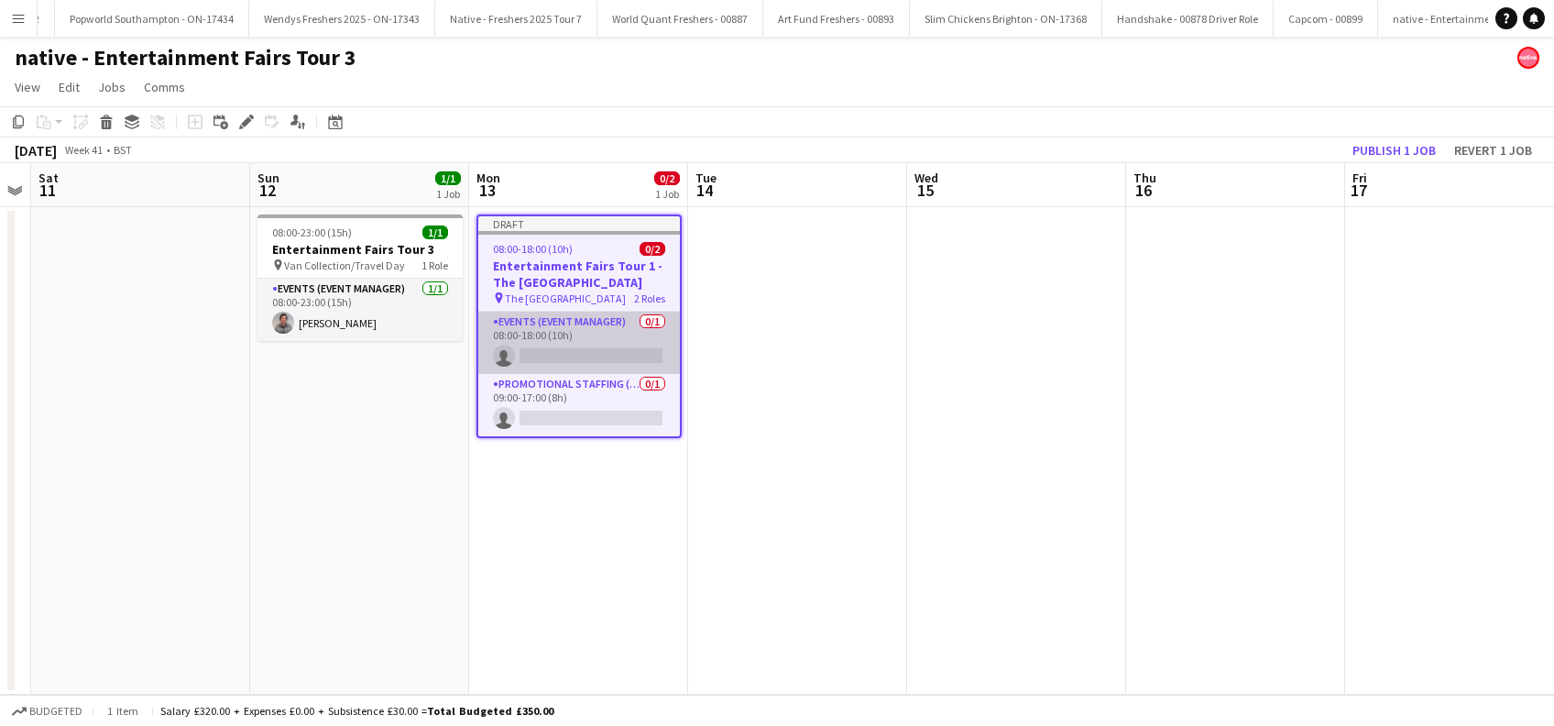
click at [577, 365] on app-card-role "Events (Event Manager) 0/1 08:00-18:00 (10h) single-neutral-actions" at bounding box center [579, 342] width 202 height 62
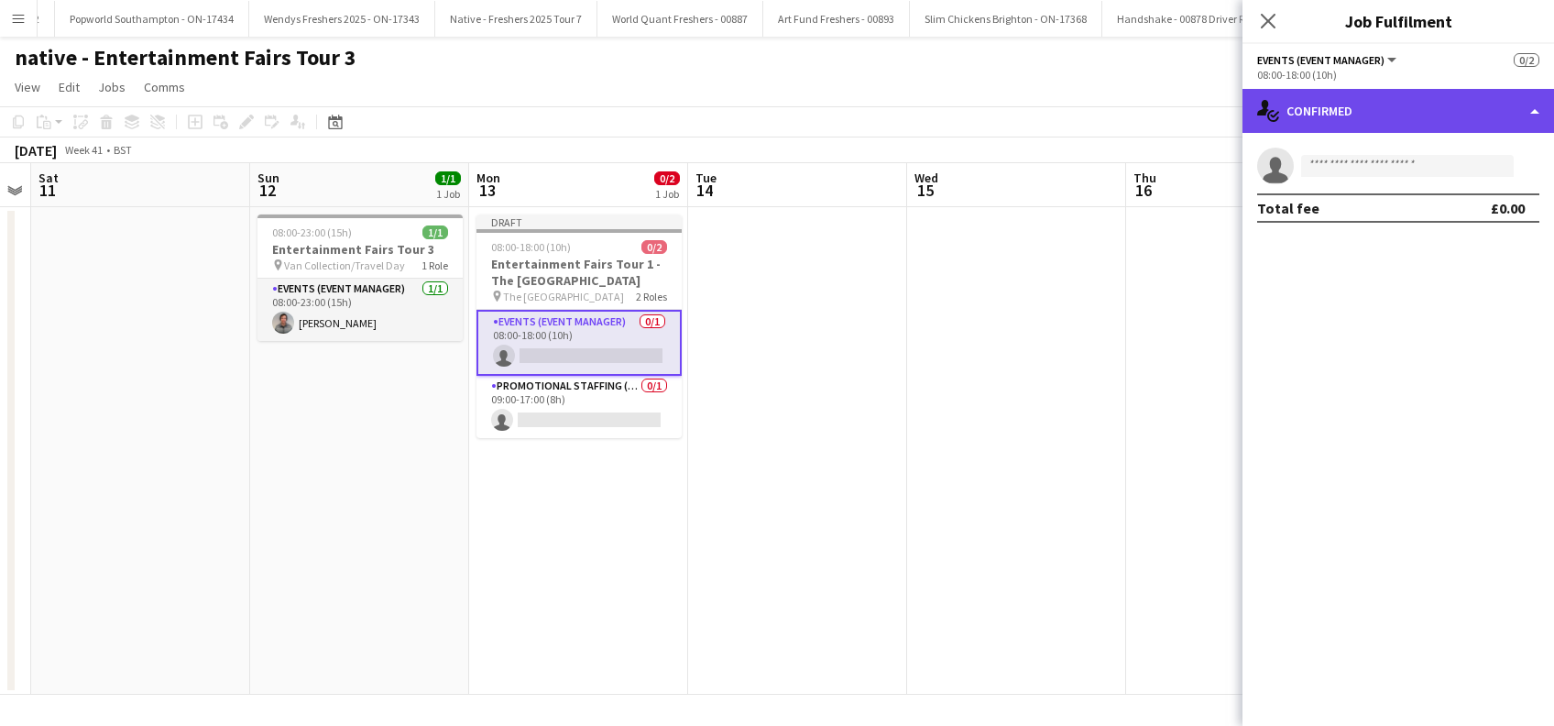
click at [1392, 104] on div "single-neutral-actions-check-2 Confirmed" at bounding box center [1397, 111] width 311 height 44
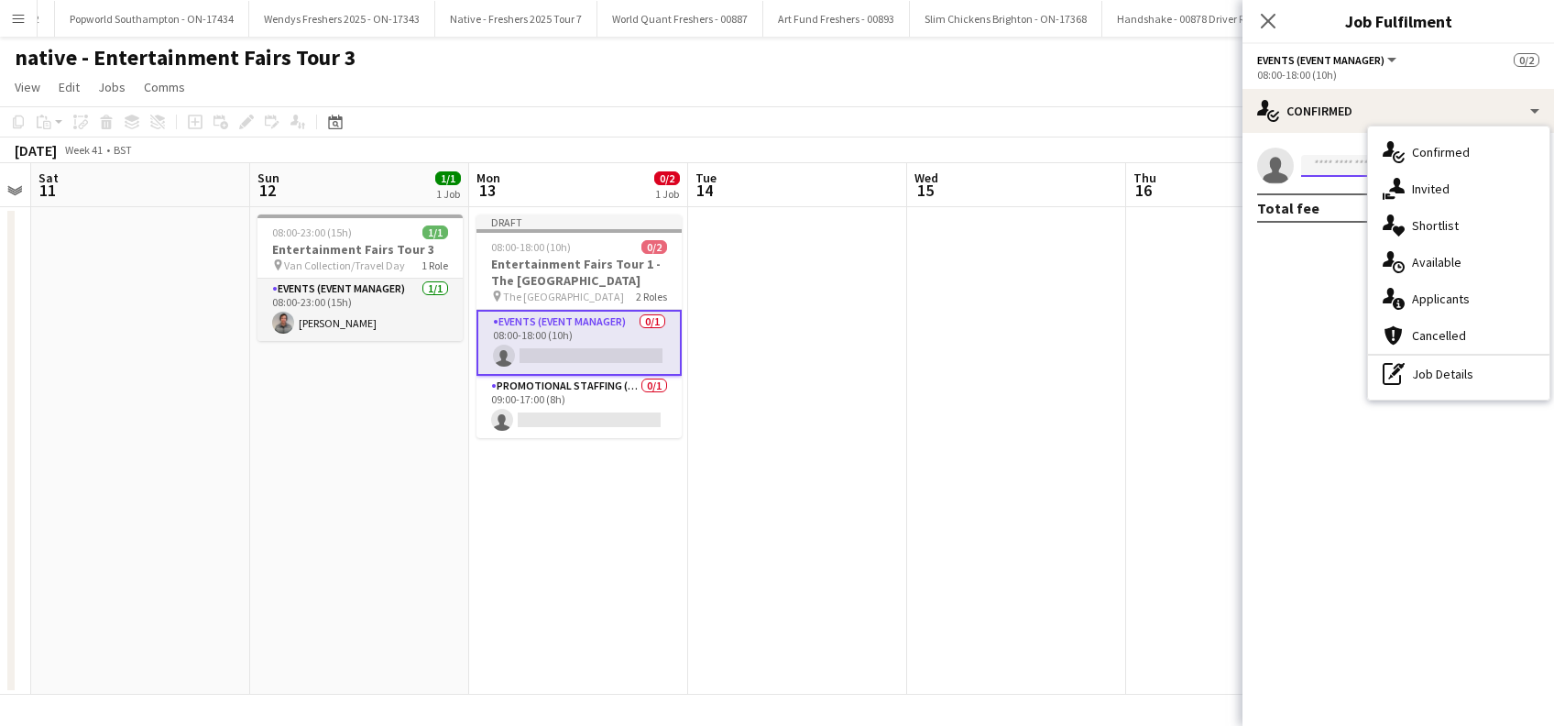
click at [1333, 169] on input at bounding box center [1407, 166] width 213 height 22
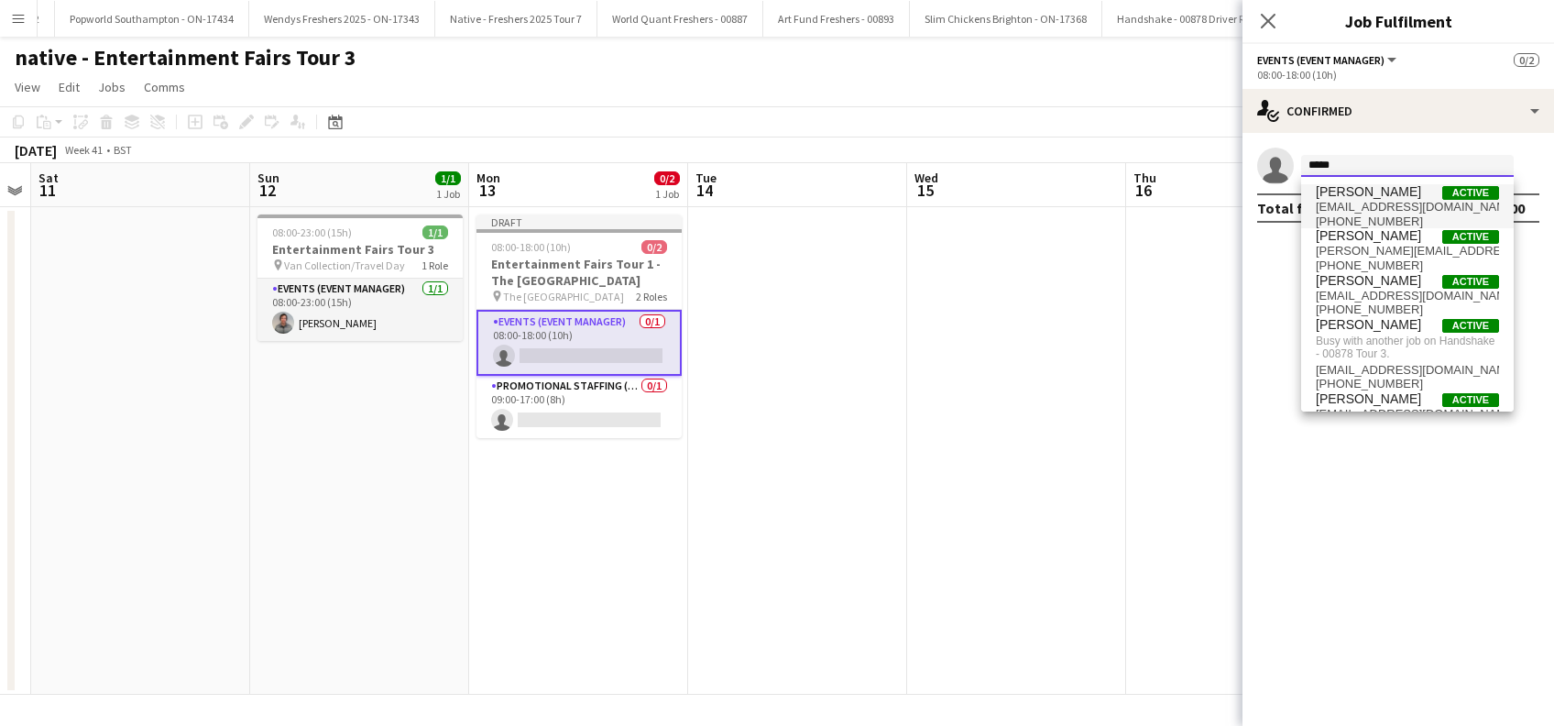
type input "*****"
click at [1368, 198] on span "David Burroughs-Parke" at bounding box center [1368, 192] width 105 height 16
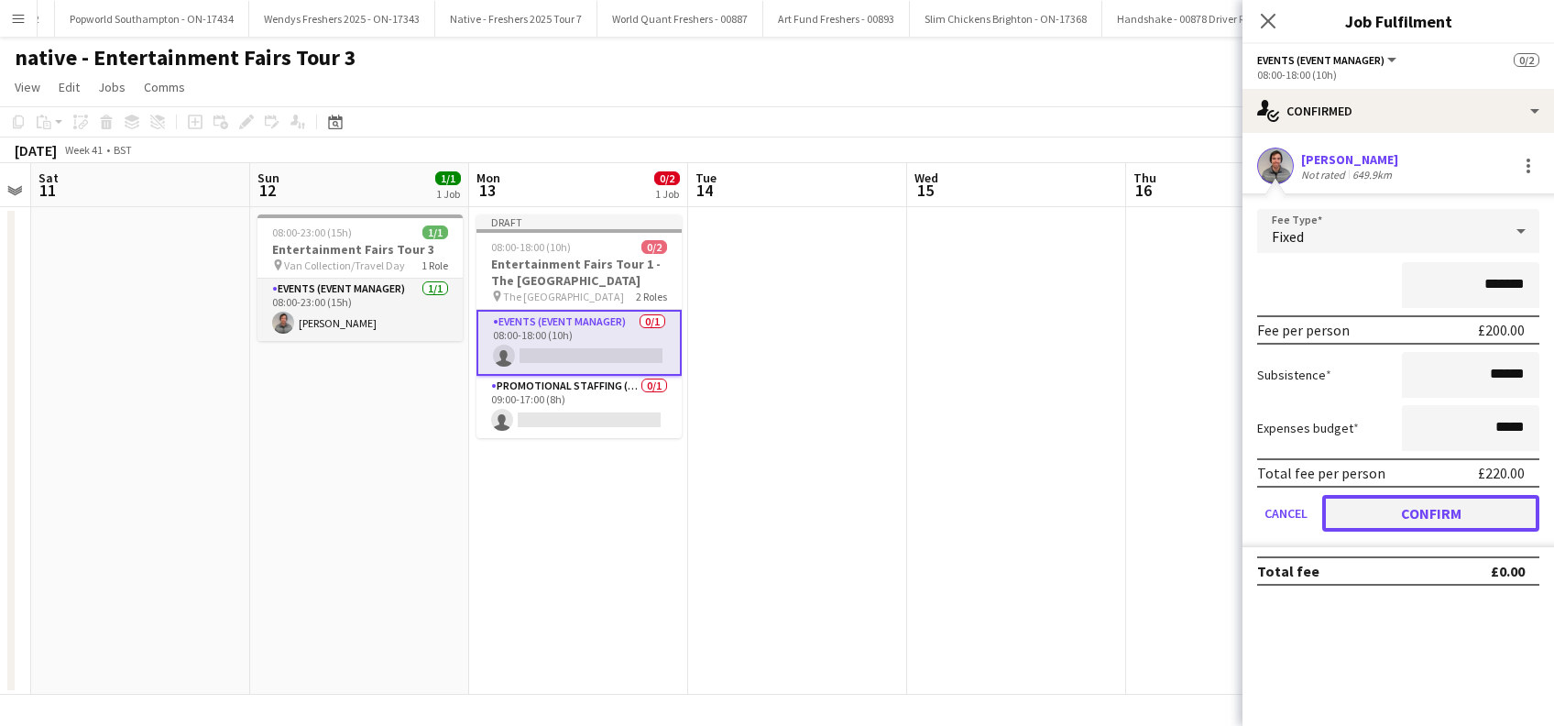
click at [1435, 511] on button "Confirm" at bounding box center [1430, 513] width 217 height 37
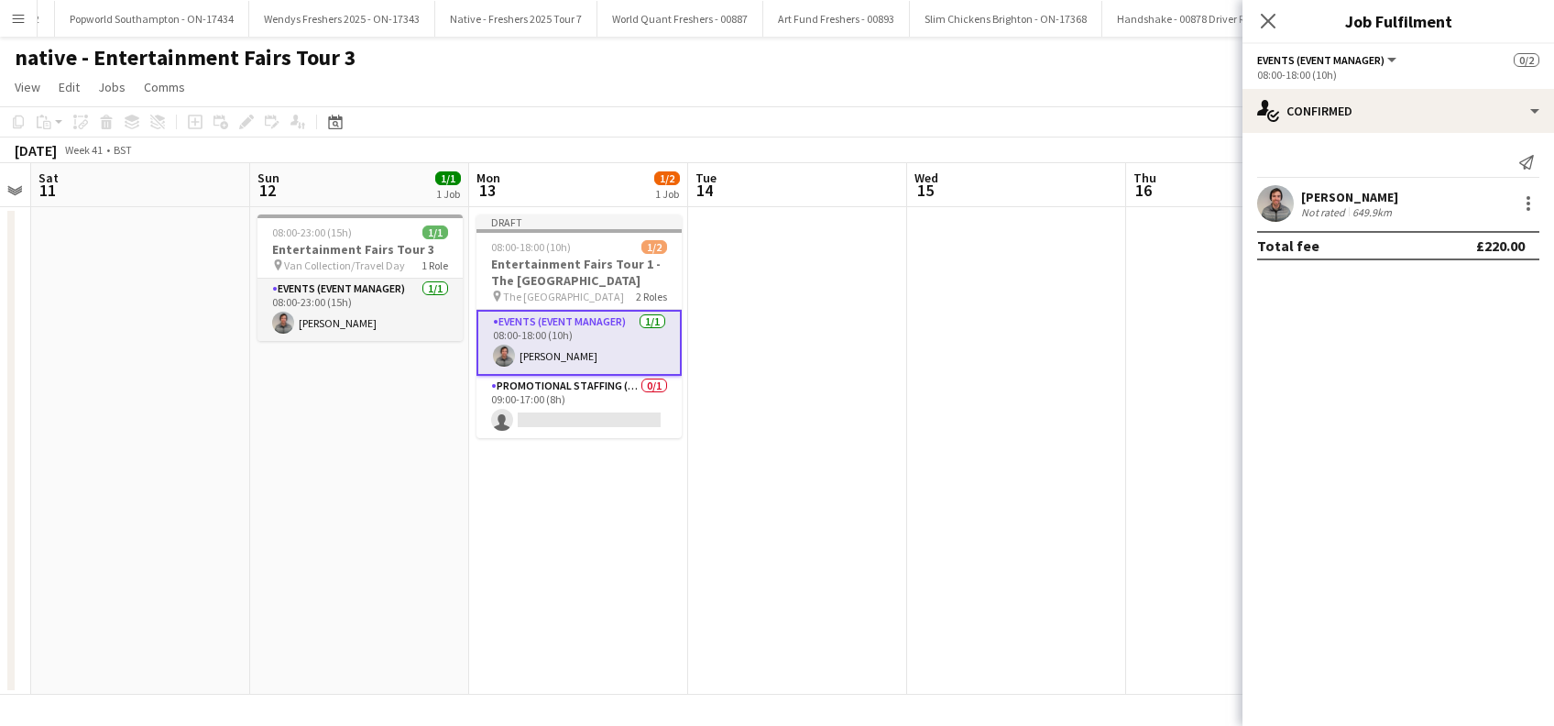
click at [814, 504] on app-date-cell at bounding box center [797, 450] width 219 height 487
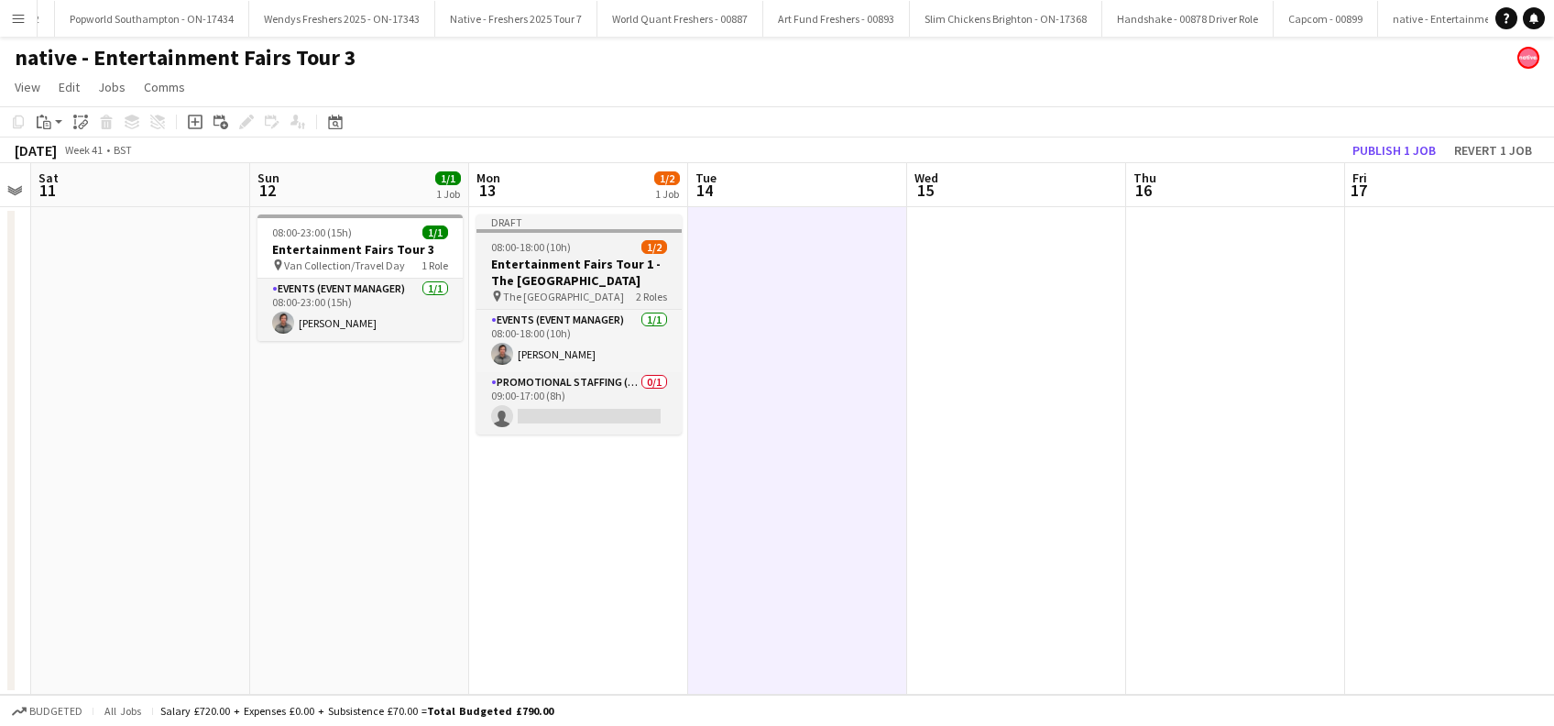
click at [537, 286] on h3 "Entertainment Fairs Tour 1 - The University of Aberdeen" at bounding box center [578, 272] width 205 height 33
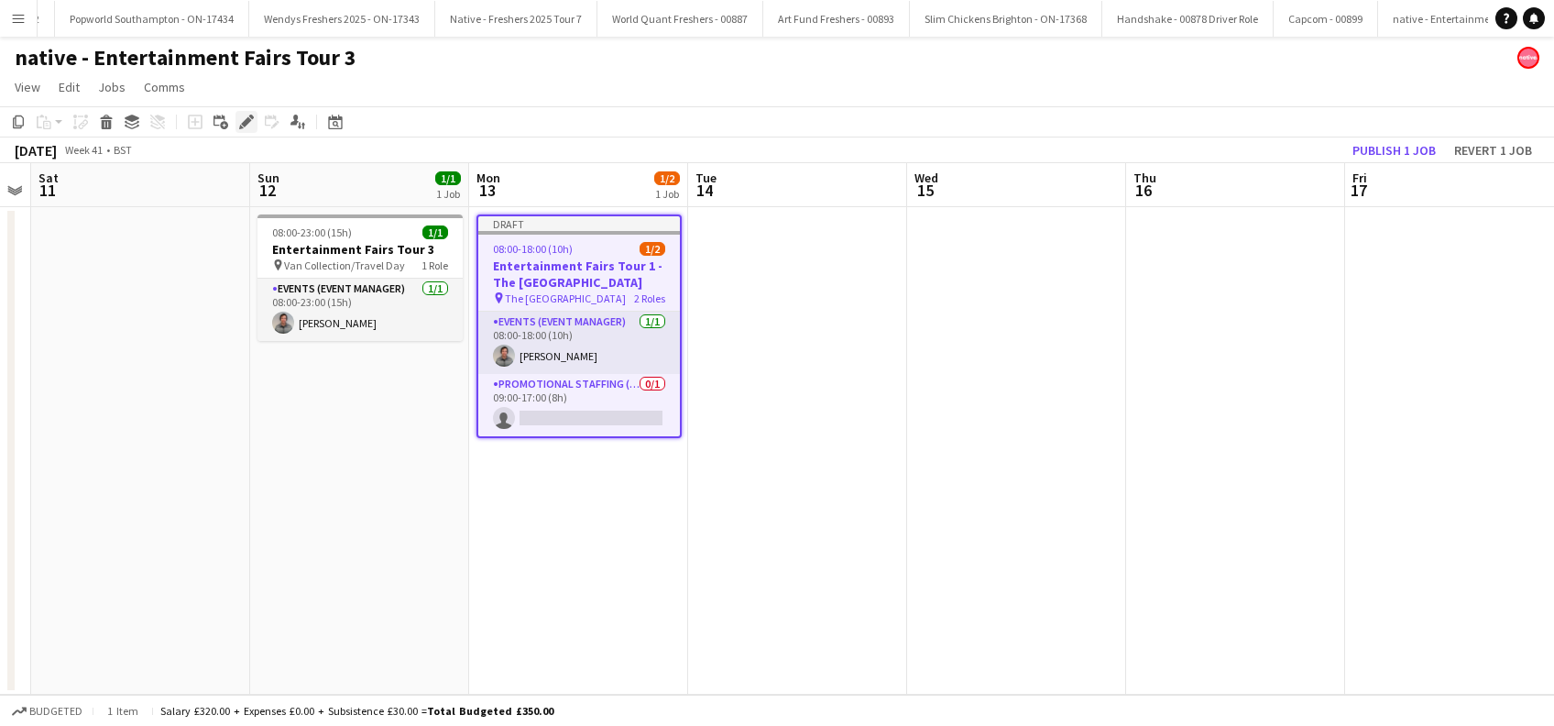
click at [251, 114] on div "Edit" at bounding box center [246, 122] width 22 height 22
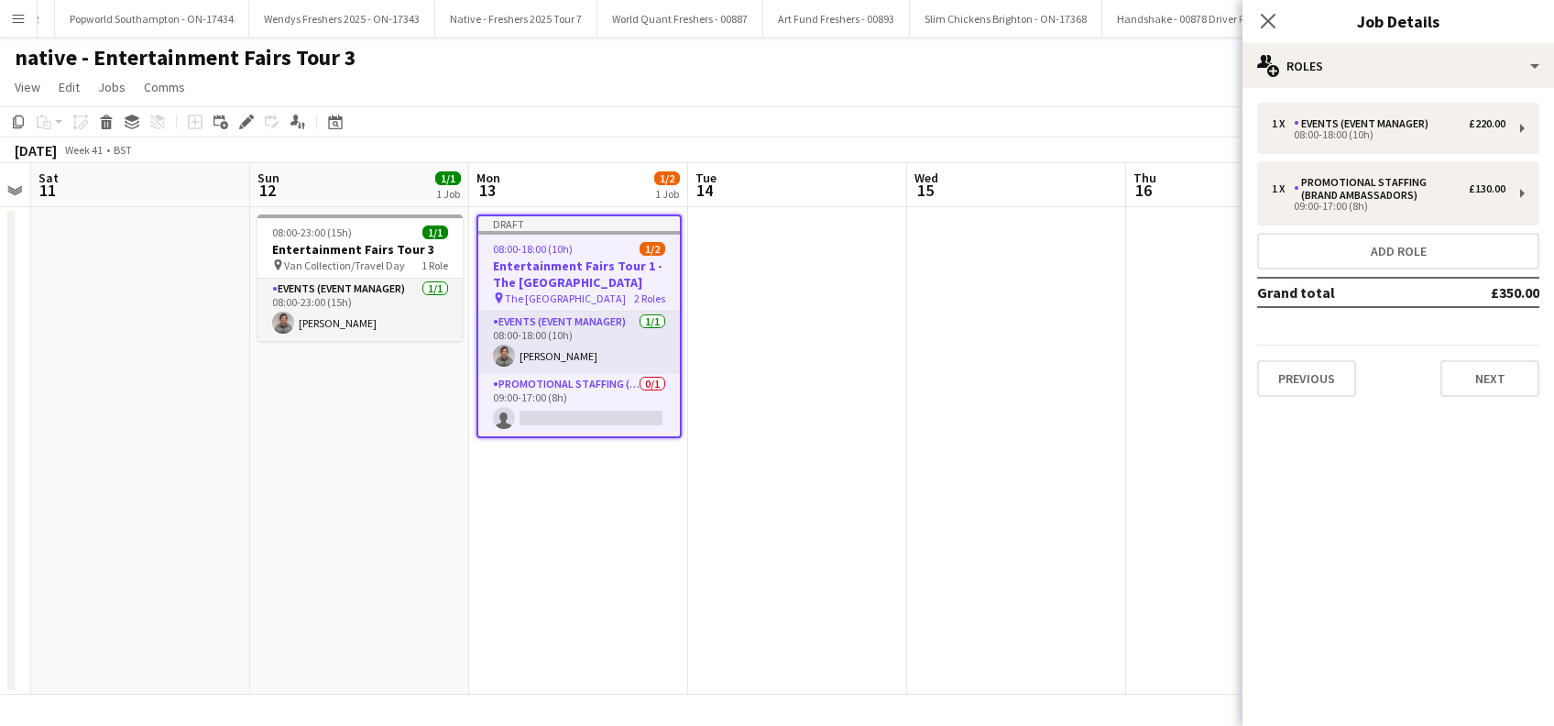
click at [617, 534] on app-date-cell "Draft 08:00-18:00 (10h) 1/2 Entertainment Fairs Tour 1 - The University of Aber…" at bounding box center [578, 450] width 219 height 487
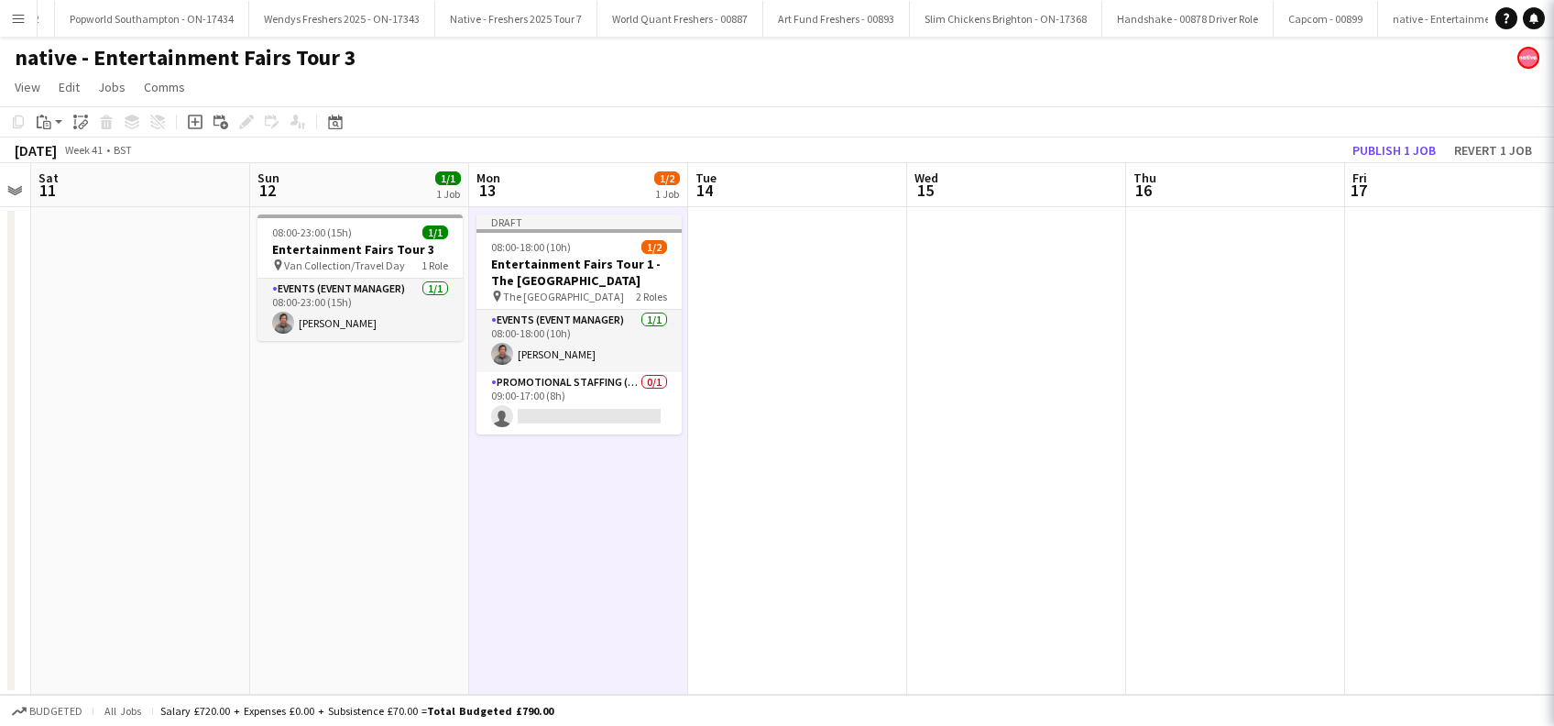
click at [774, 483] on app-date-cell at bounding box center [797, 450] width 219 height 487
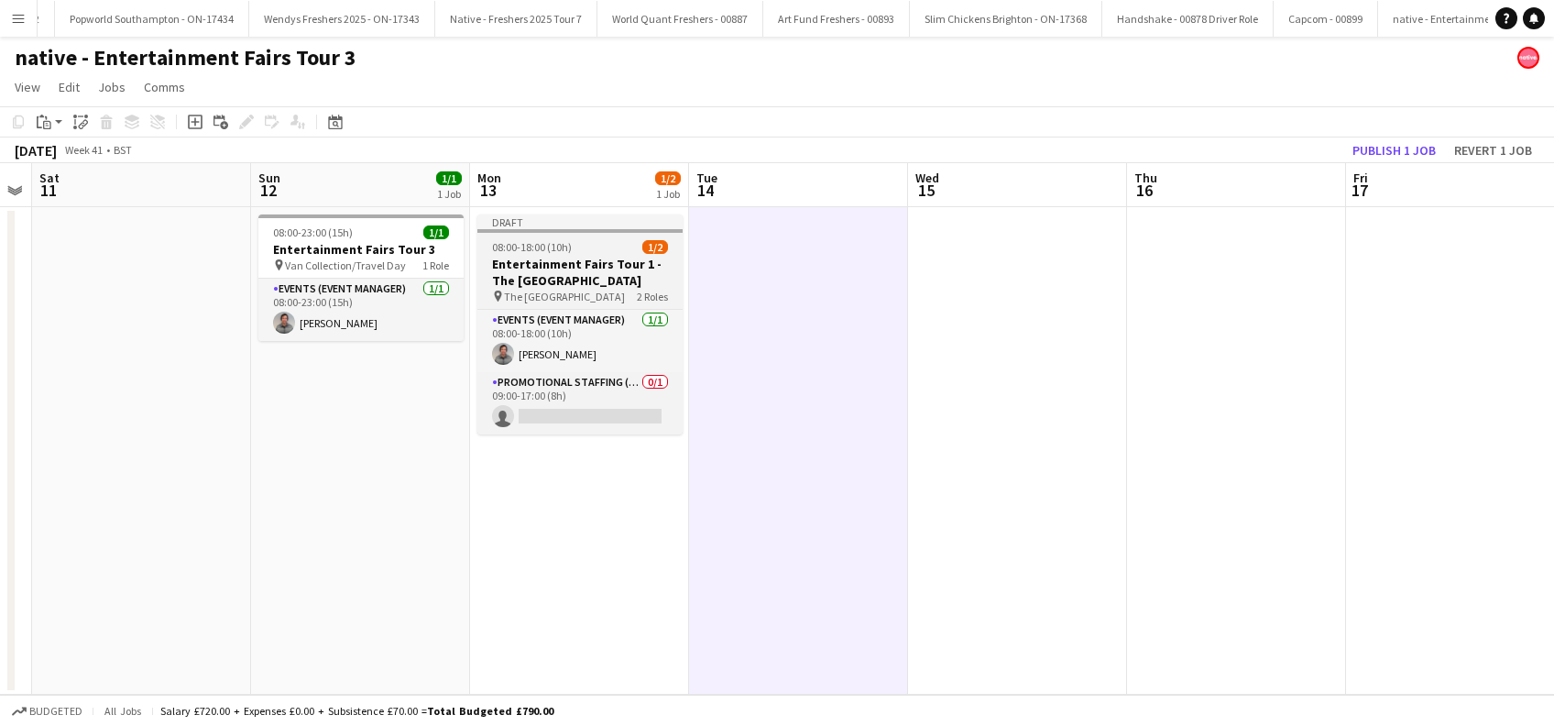
click at [540, 265] on h3 "Entertainment Fairs Tour 1 - The University of Aberdeen" at bounding box center [579, 272] width 205 height 33
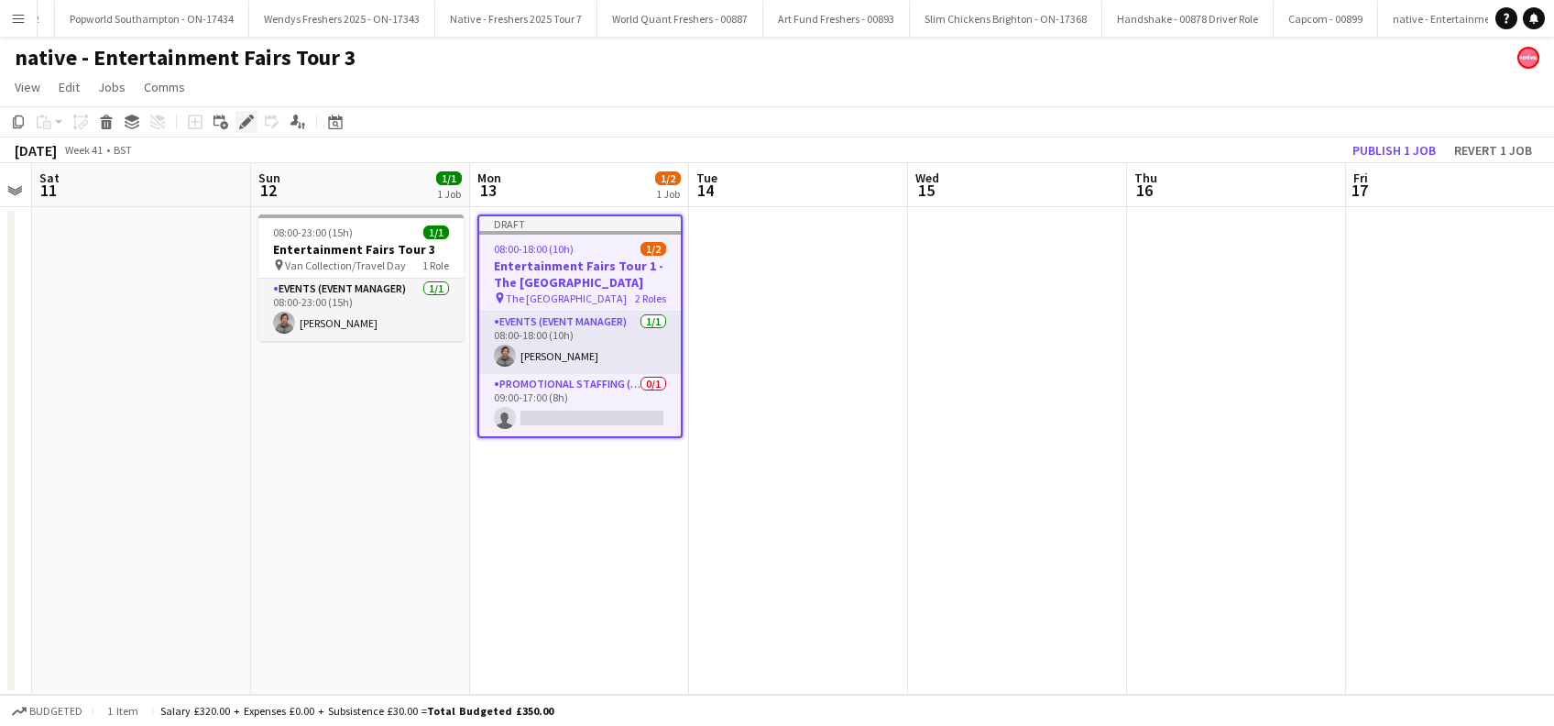
click at [241, 117] on icon "Edit" at bounding box center [246, 122] width 15 height 15
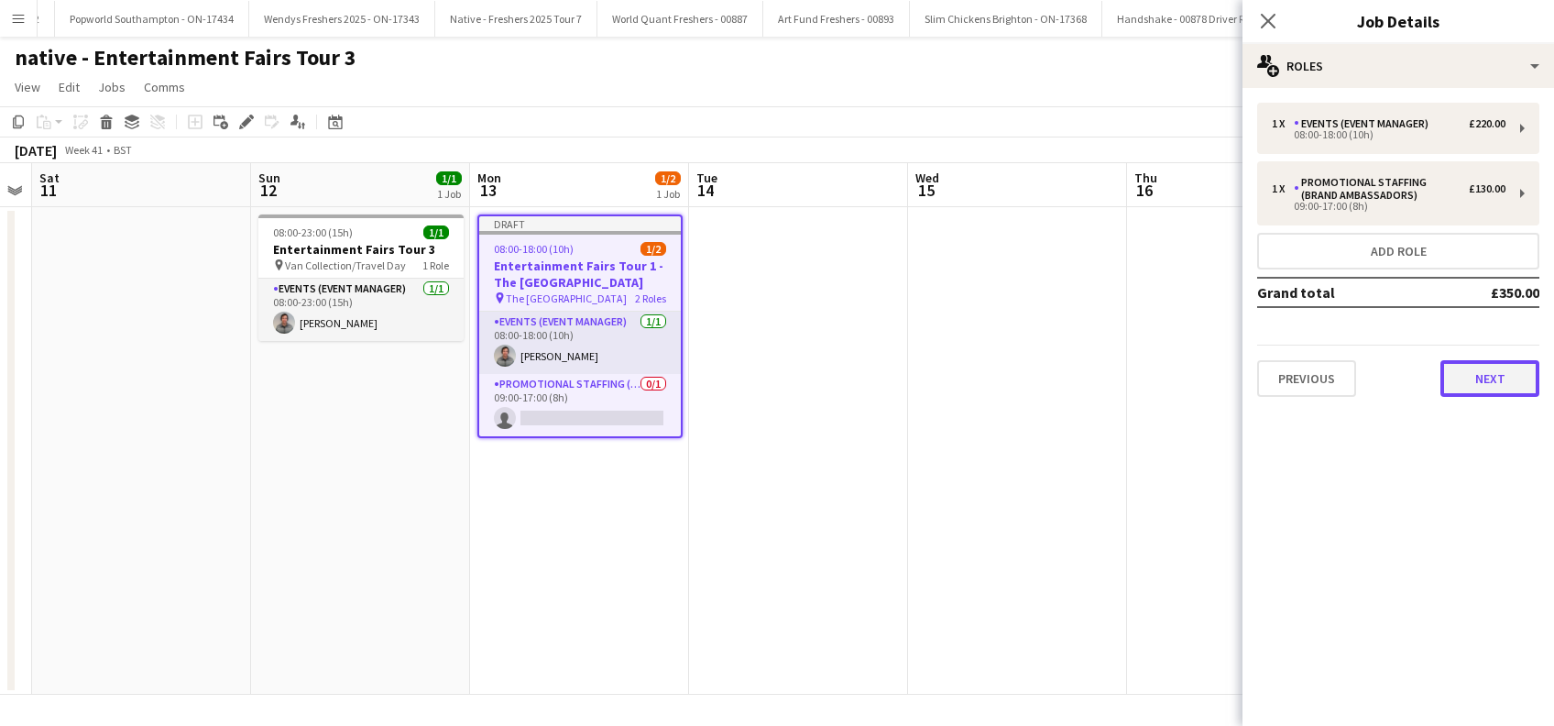
click at [1490, 373] on button "Next" at bounding box center [1489, 378] width 99 height 37
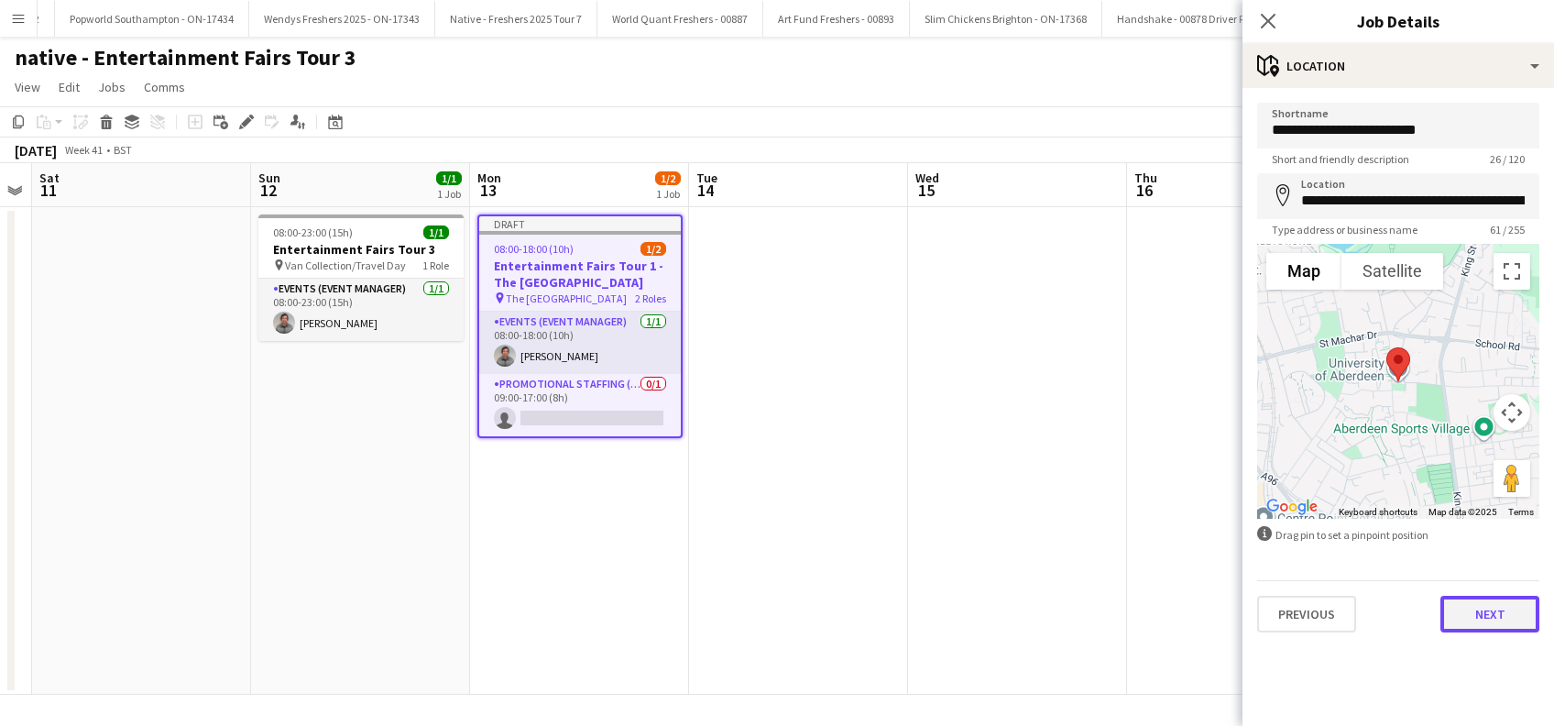
click at [1493, 606] on button "Next" at bounding box center [1489, 613] width 99 height 37
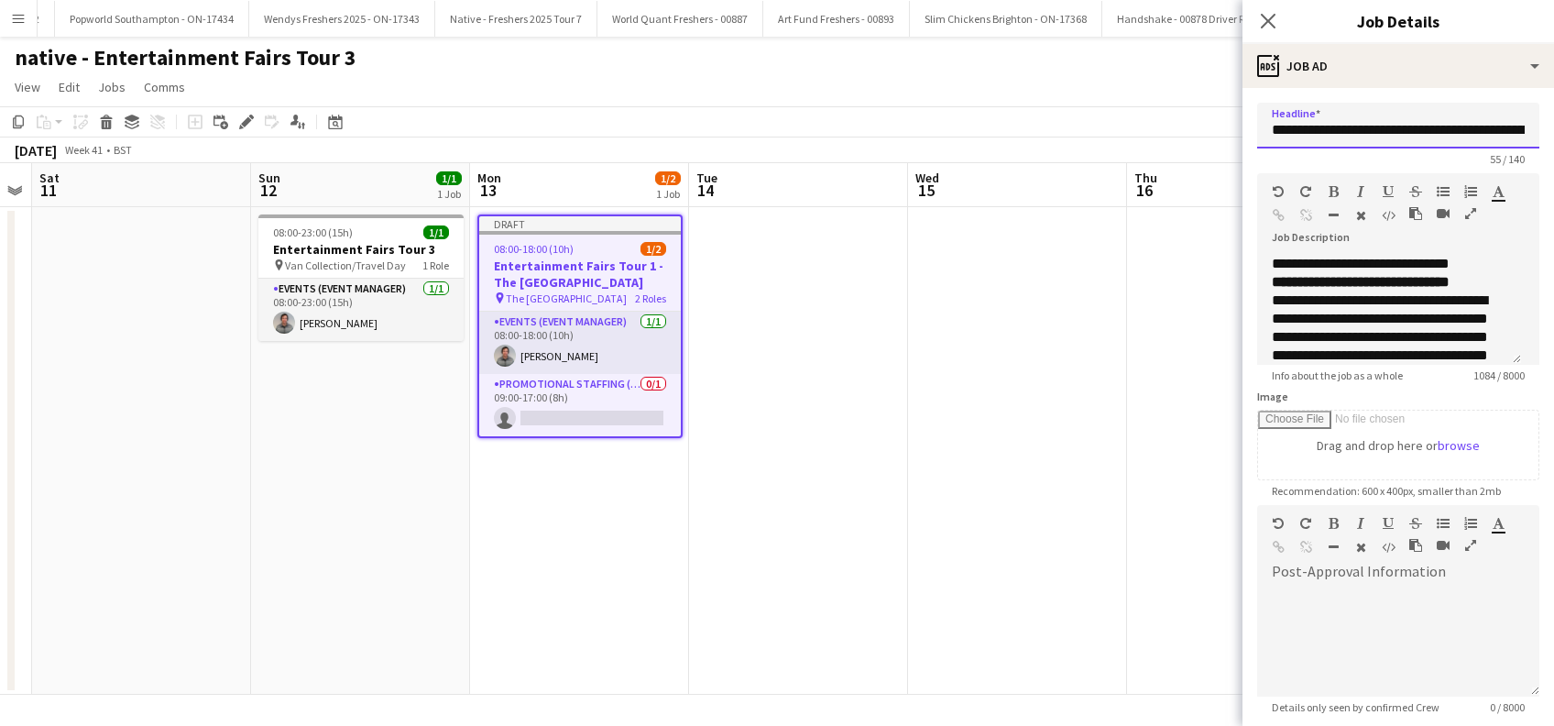
click at [1434, 125] on input "**********" at bounding box center [1398, 126] width 282 height 46
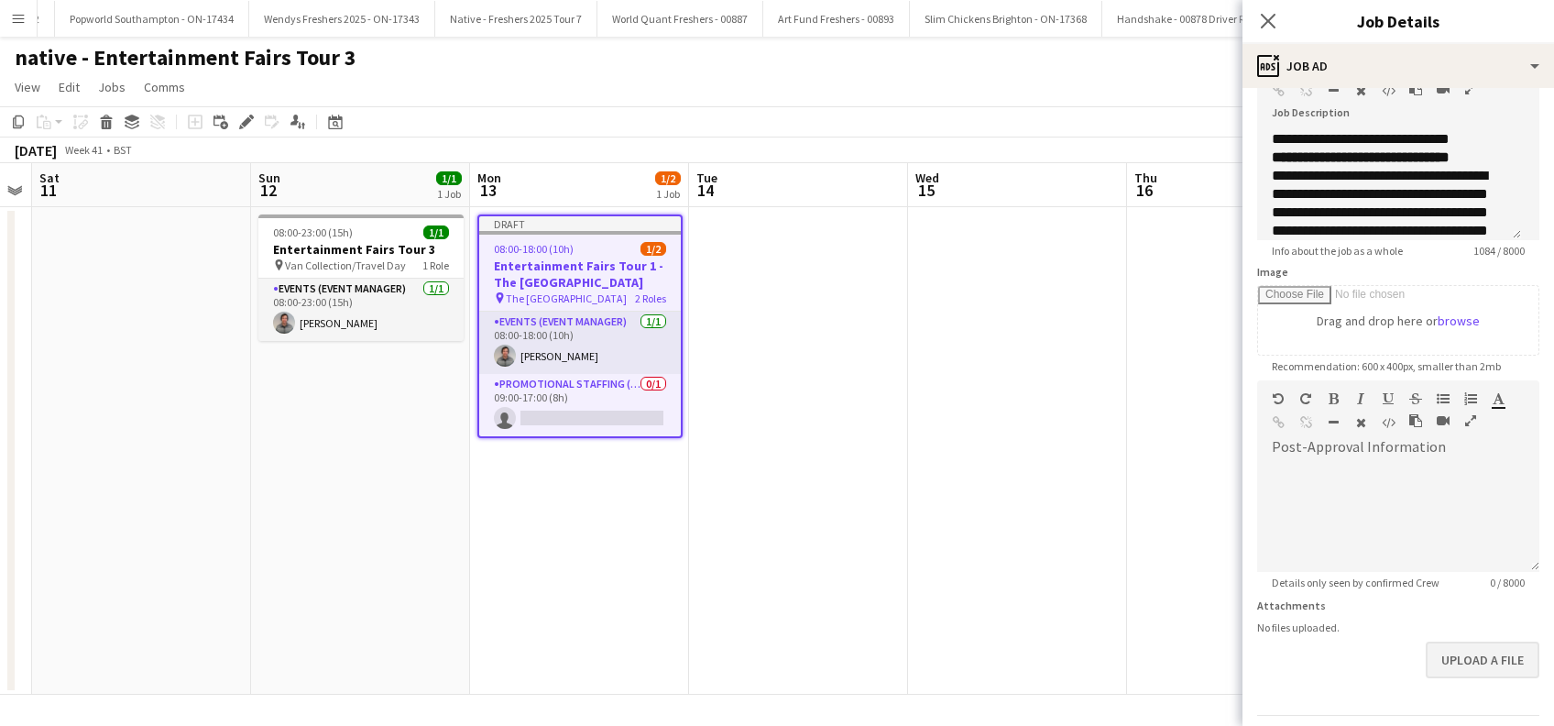
scroll to position [180, 0]
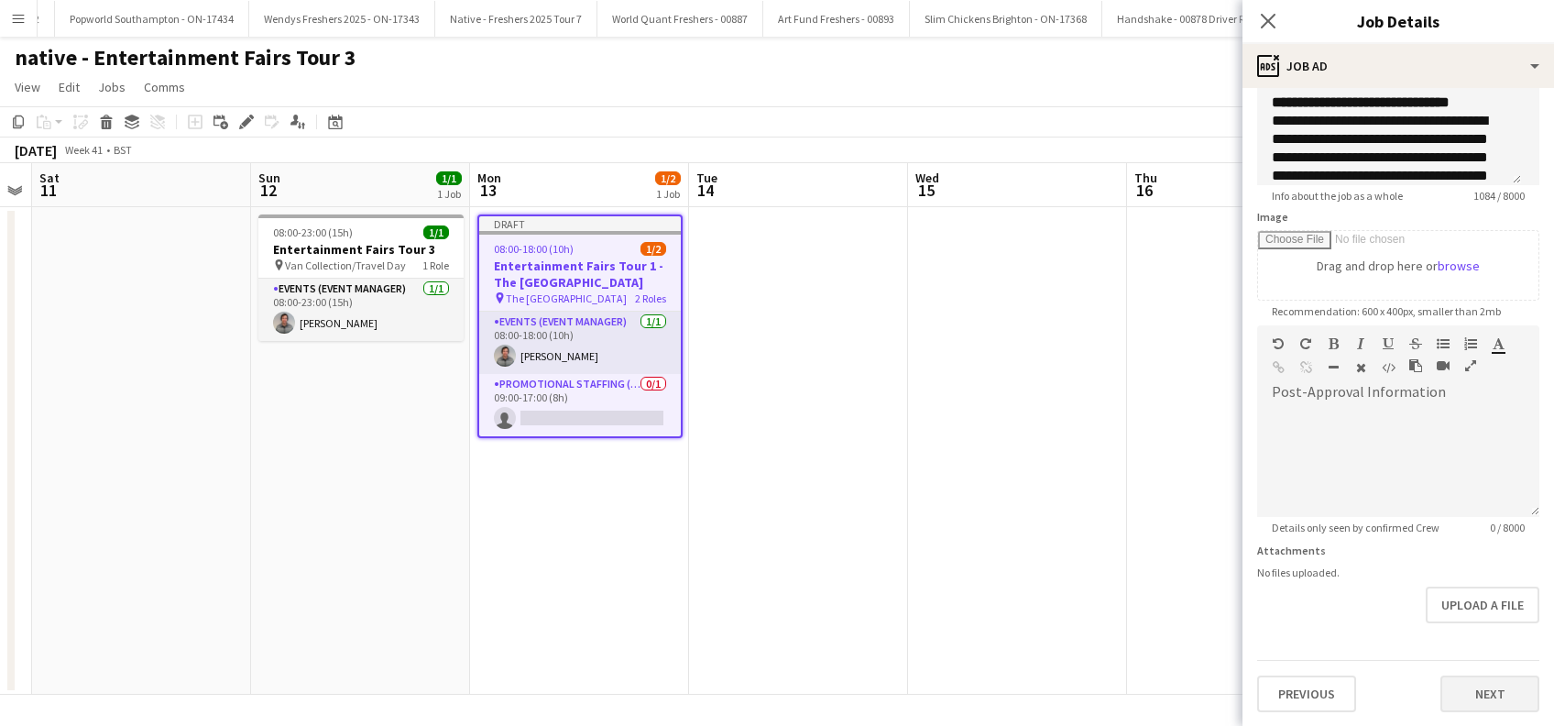
type input "**********"
click at [1460, 675] on button "Next" at bounding box center [1489, 693] width 99 height 37
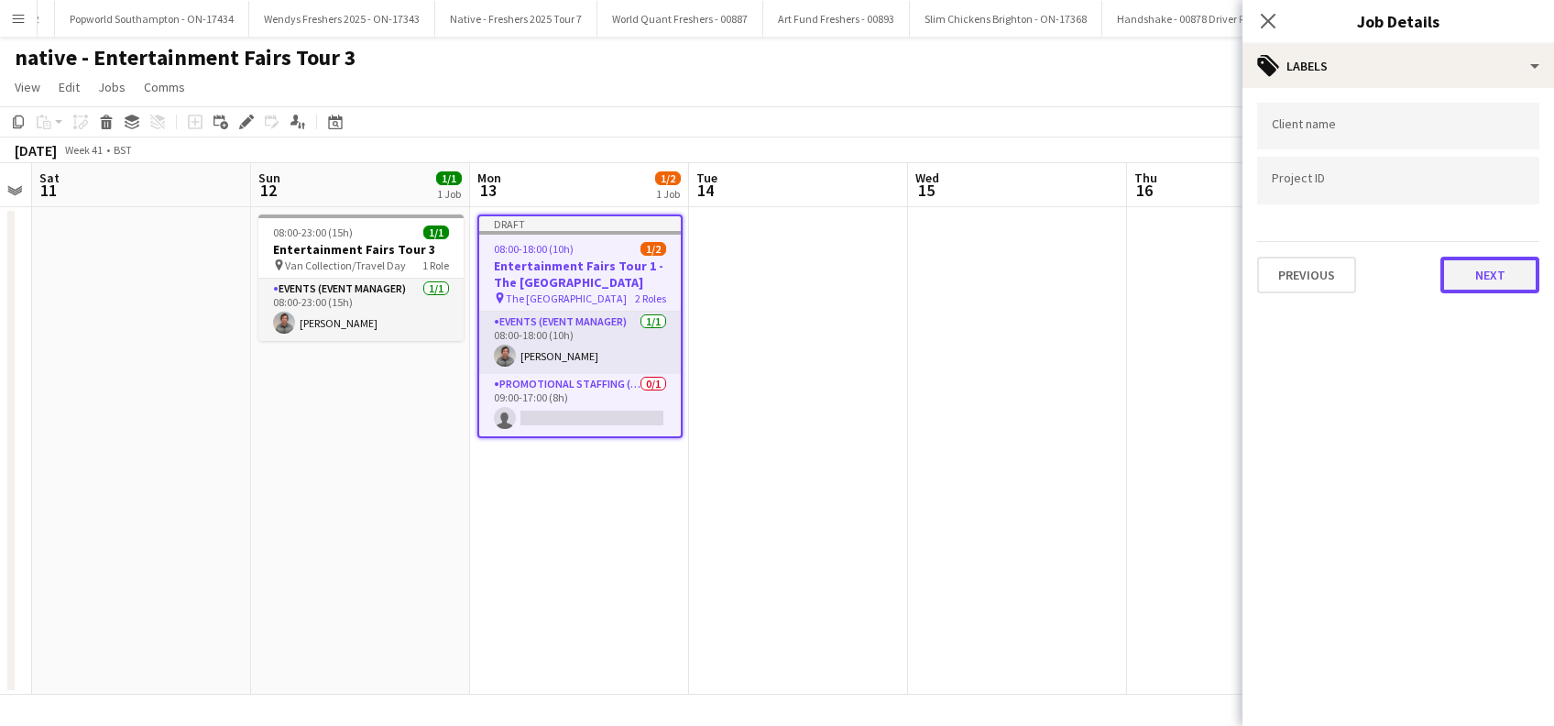
click at [1521, 257] on button "Next" at bounding box center [1489, 275] width 99 height 37
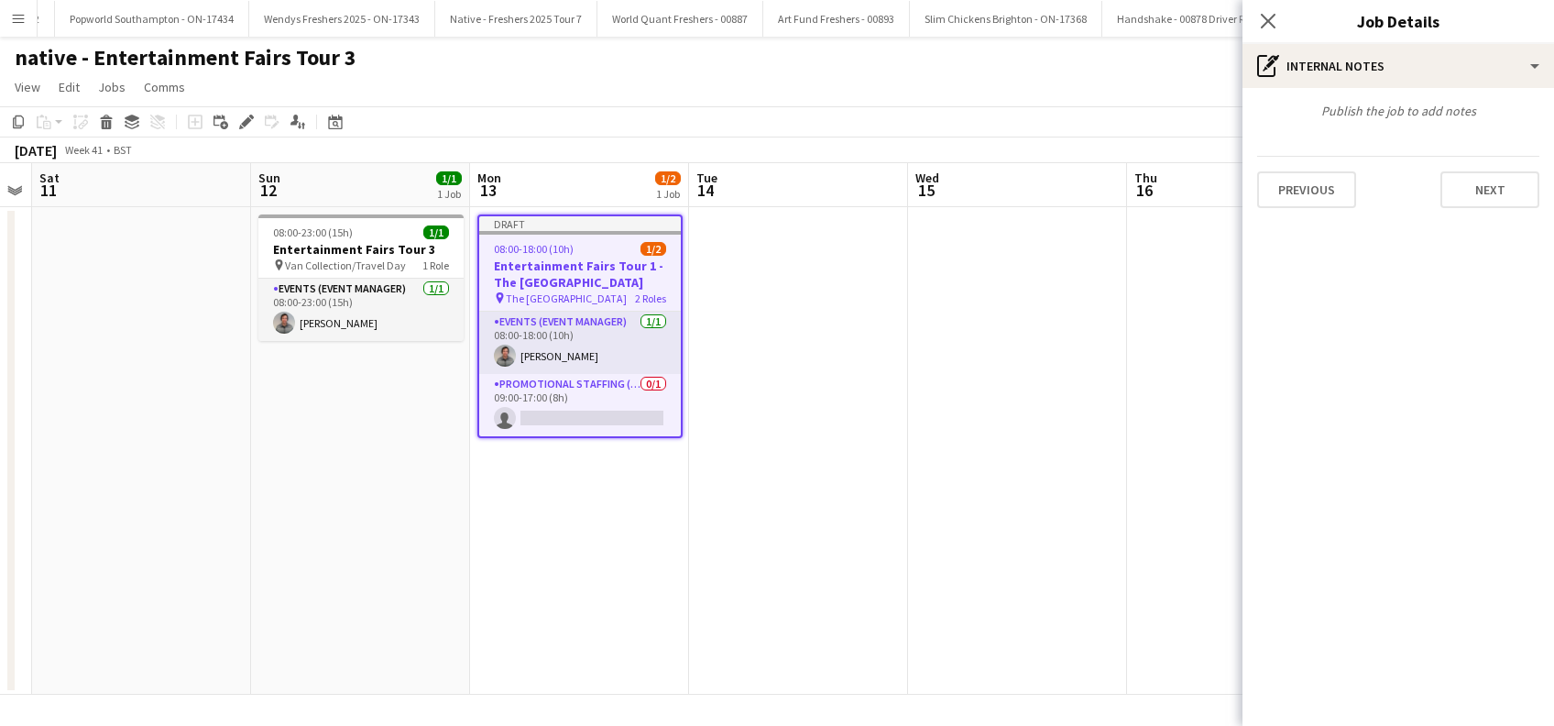
click at [1457, 169] on div "Previous Next" at bounding box center [1398, 182] width 282 height 52
click at [1496, 202] on button "Next" at bounding box center [1489, 189] width 99 height 37
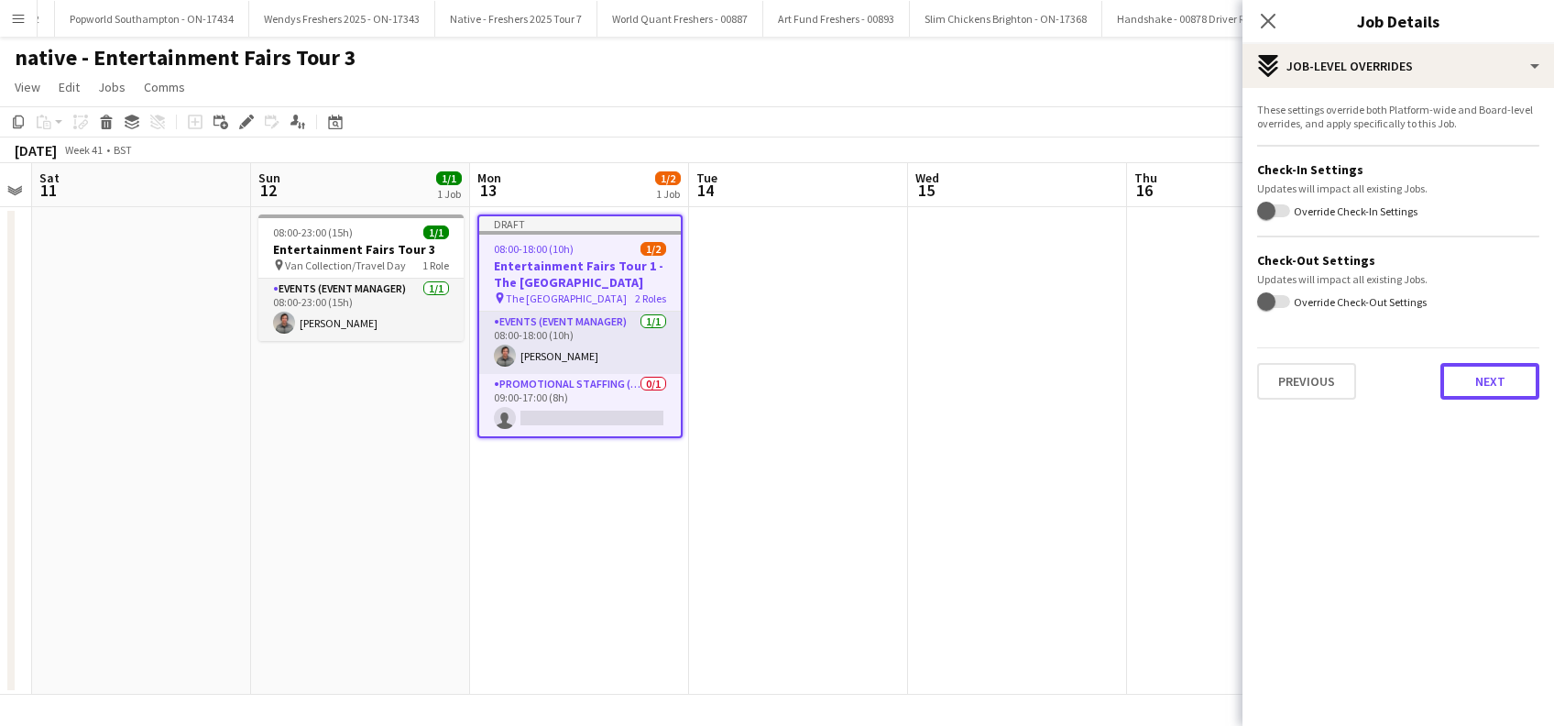
click at [1488, 385] on button "Next" at bounding box center [1489, 381] width 99 height 37
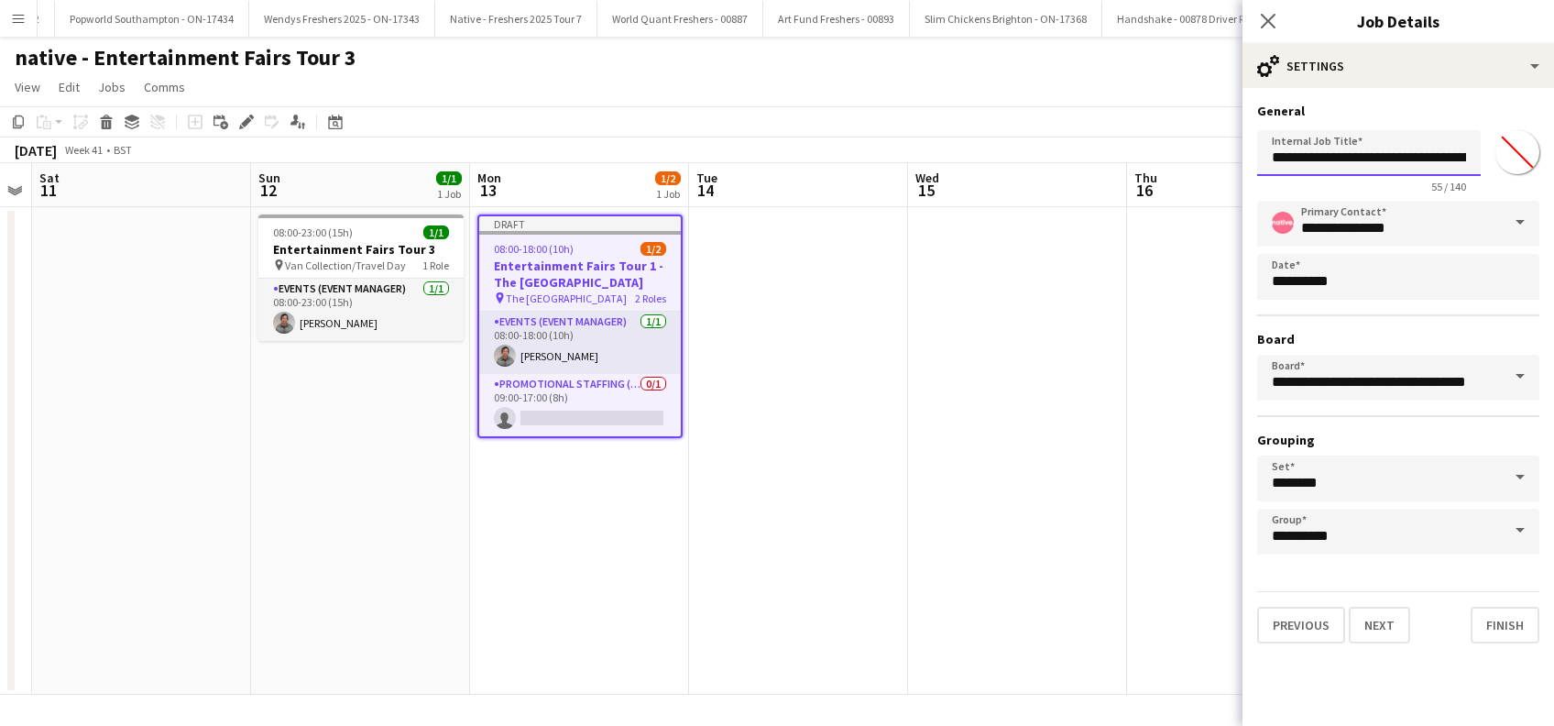
click at [1434, 161] on input "**********" at bounding box center [1369, 153] width 224 height 46
type input "**********"
click at [1505, 622] on button "Finish" at bounding box center [1504, 624] width 69 height 37
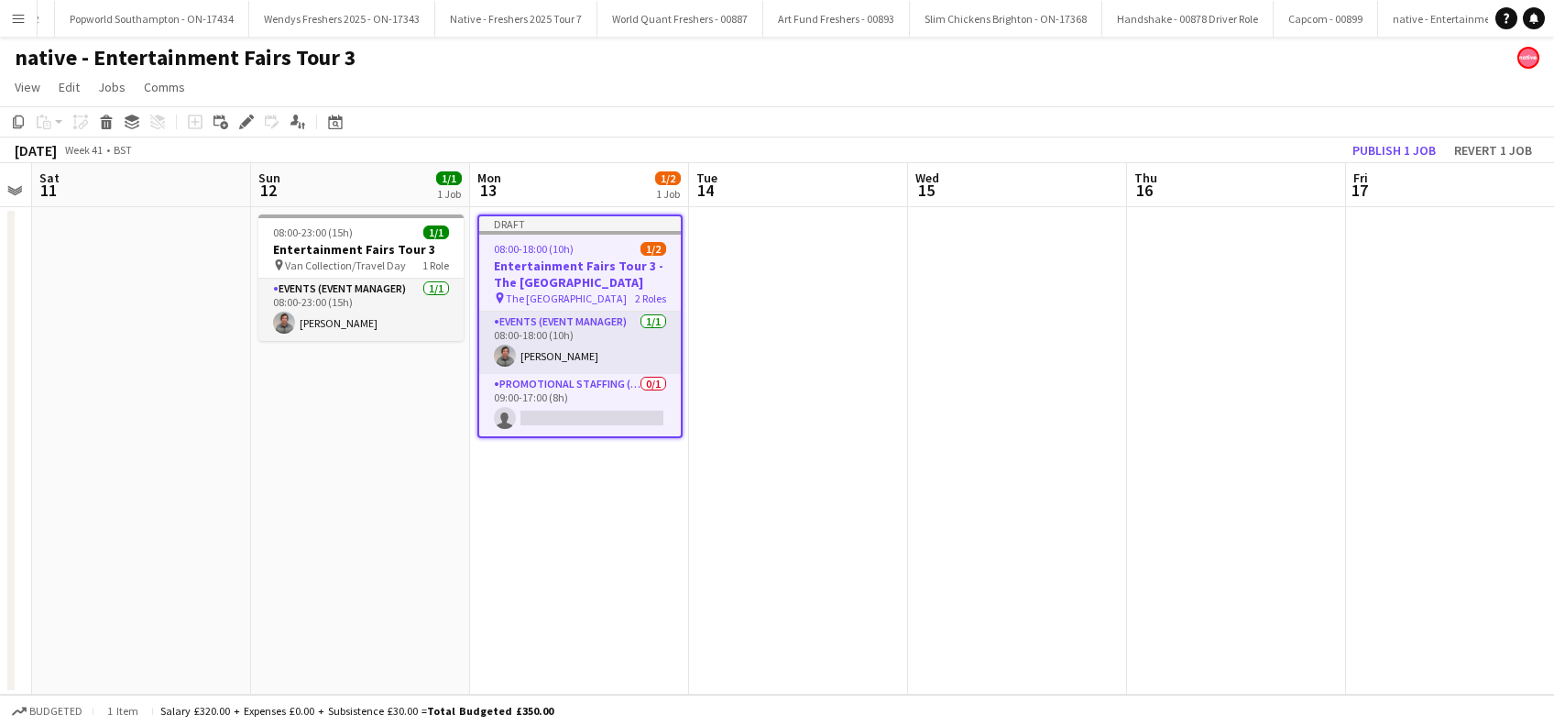
click at [696, 447] on app-date-cell at bounding box center [798, 450] width 219 height 487
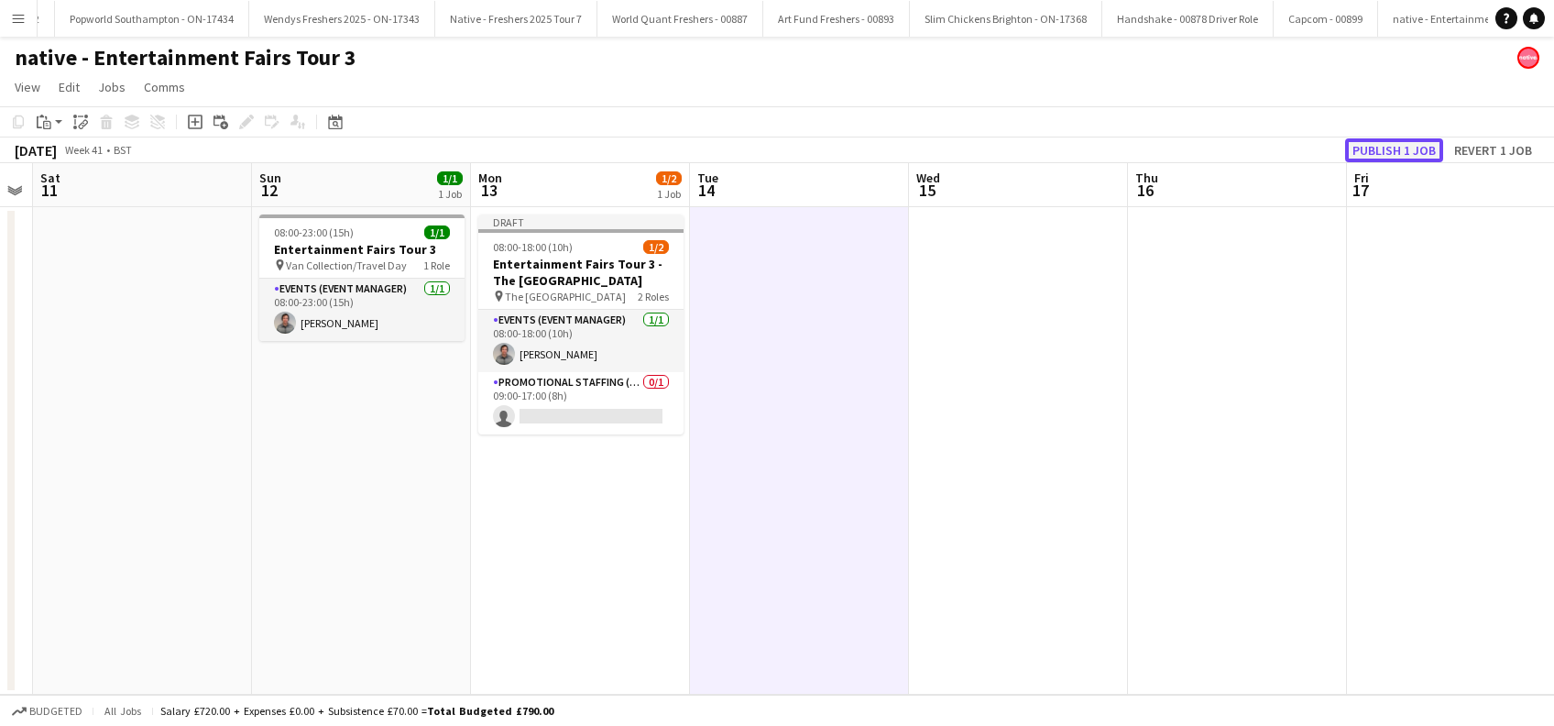
click at [1370, 152] on button "Publish 1 job" at bounding box center [1394, 150] width 98 height 24
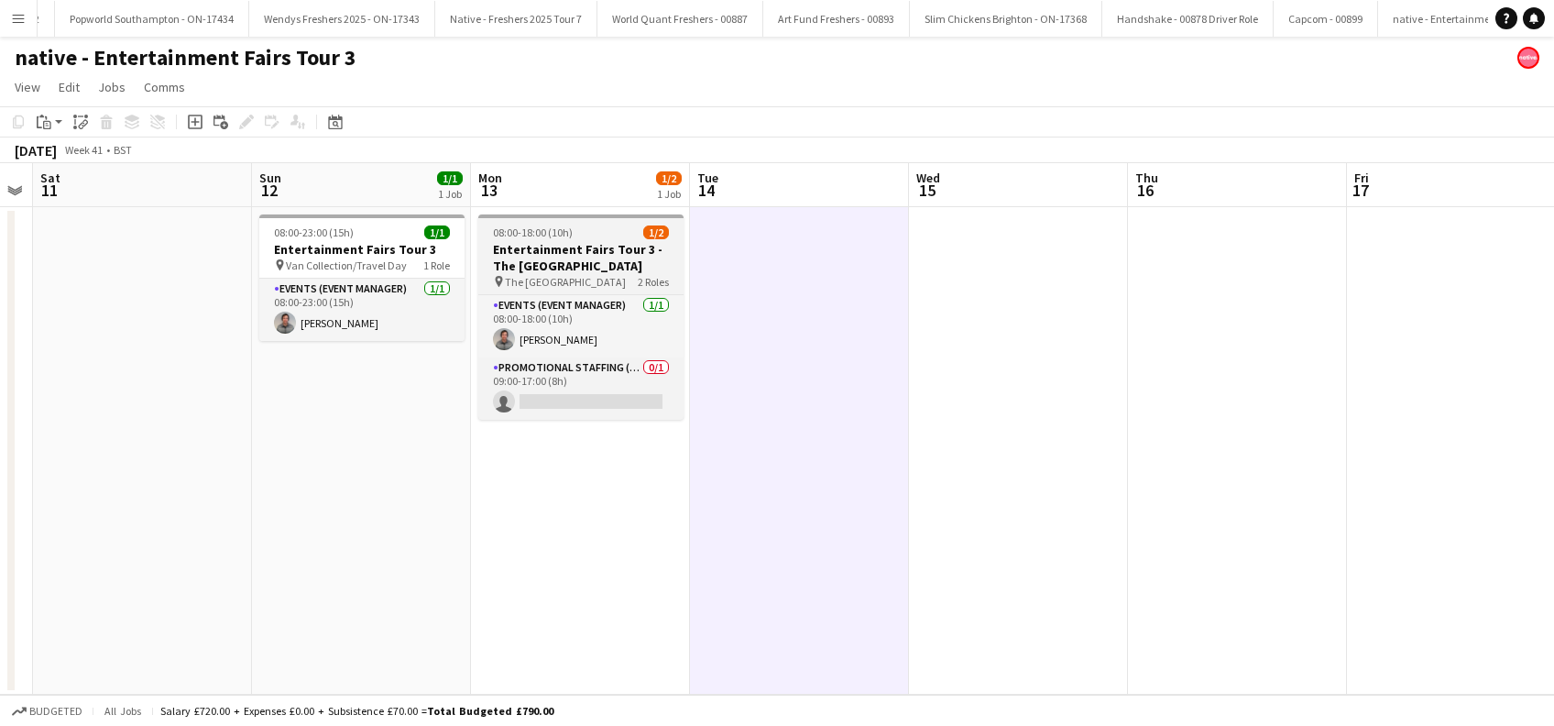
click at [564, 248] on h3 "Entertainment Fairs Tour 3 - The University of Aberdeen" at bounding box center [580, 257] width 205 height 33
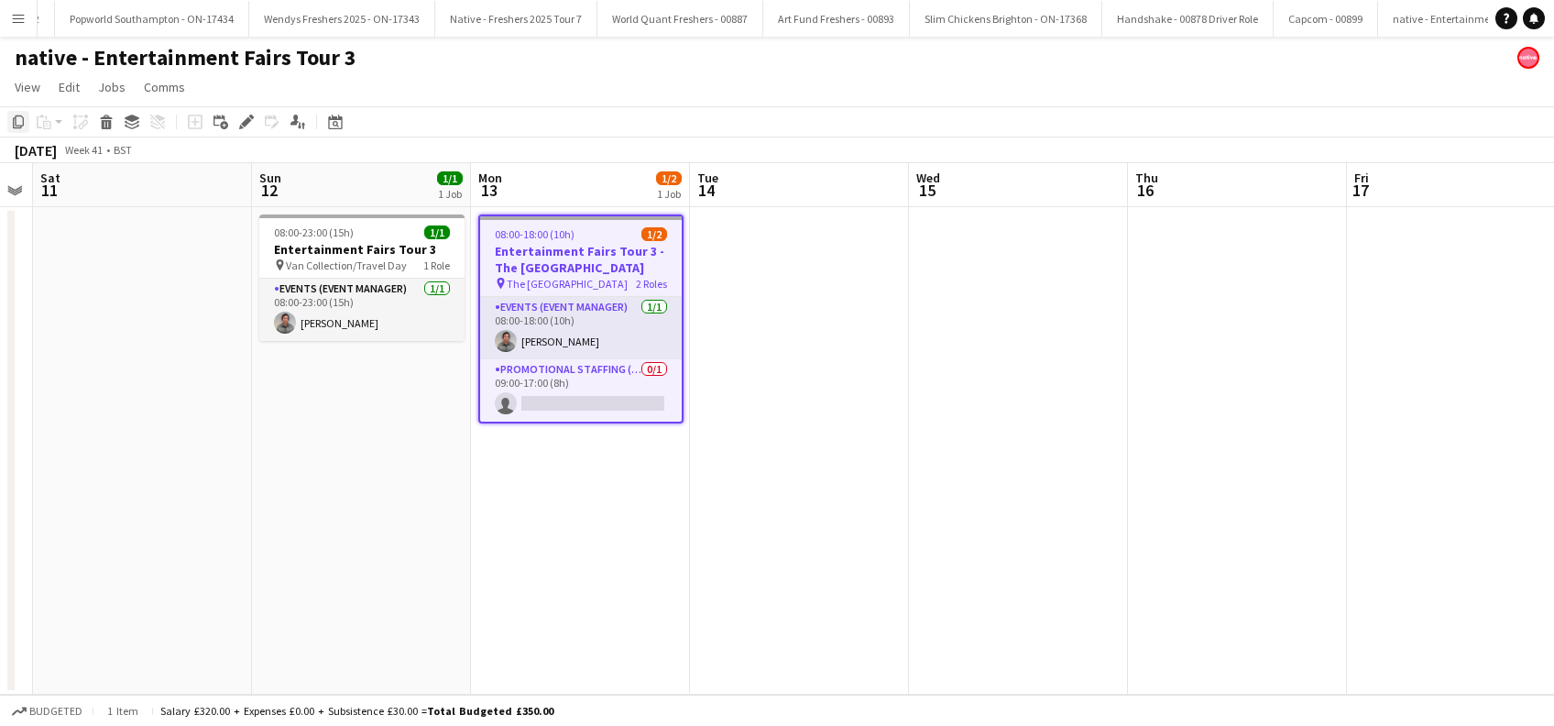
click at [19, 113] on div "Copy" at bounding box center [18, 122] width 22 height 22
click at [770, 297] on app-date-cell at bounding box center [799, 450] width 219 height 487
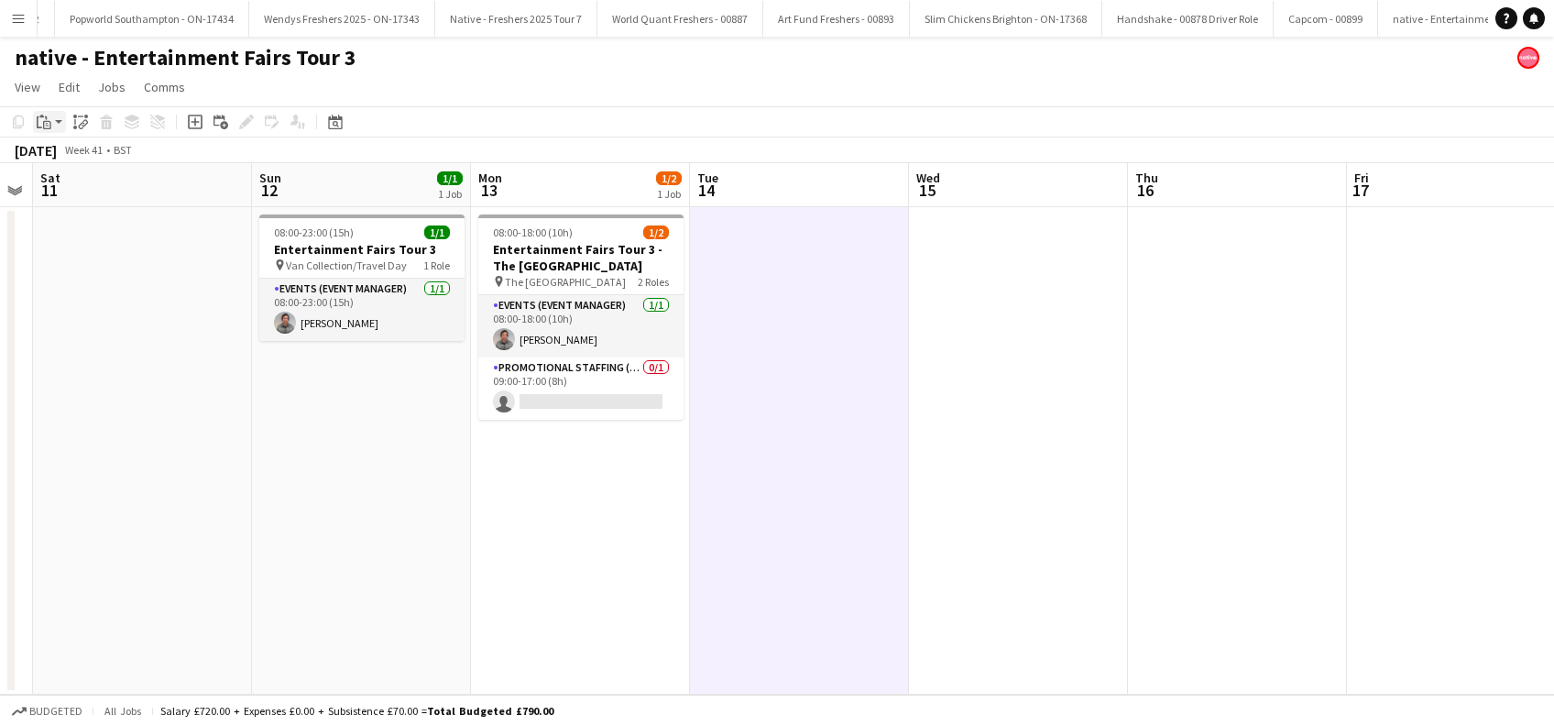
click at [46, 122] on icon "Paste" at bounding box center [44, 122] width 15 height 15
click at [67, 156] on link "Paste Ctrl+V" at bounding box center [135, 156] width 172 height 16
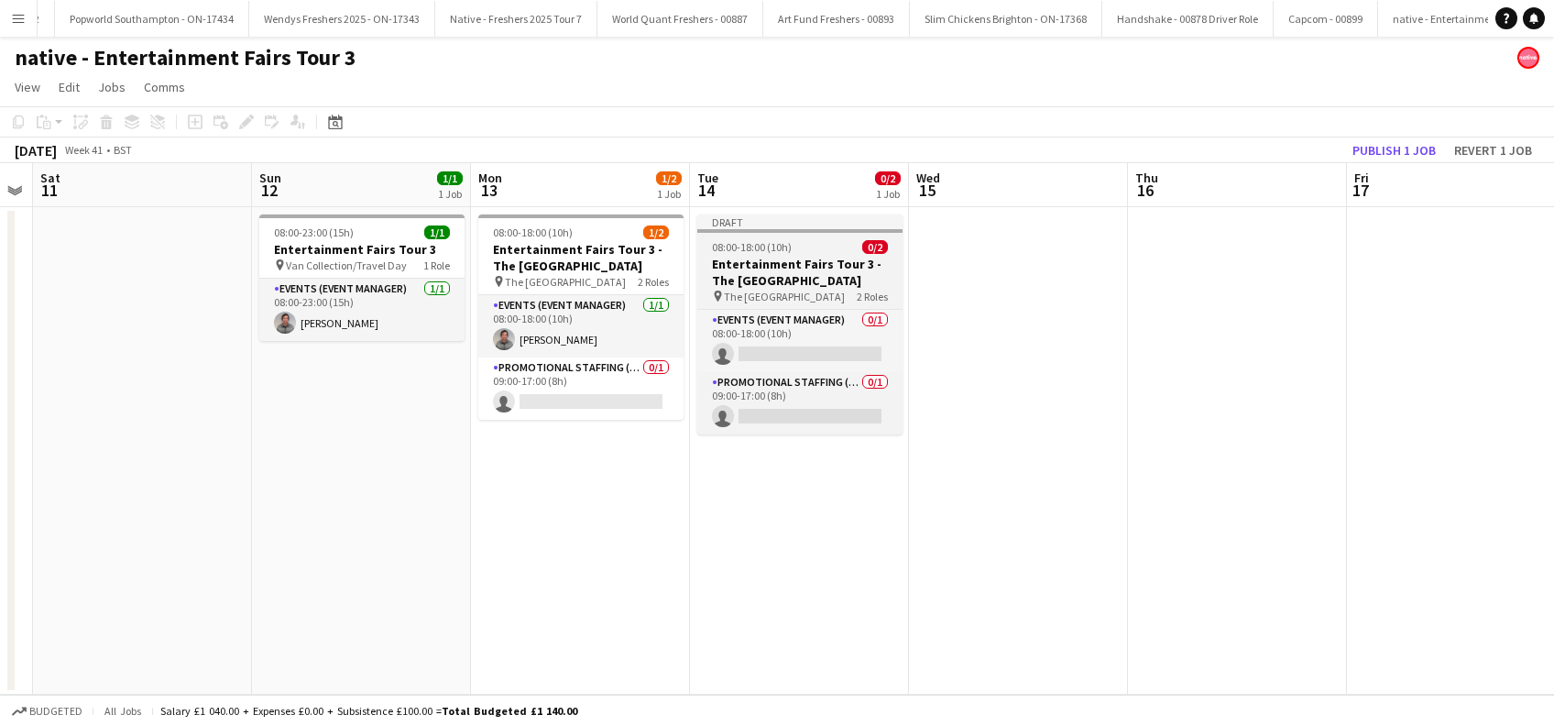
click at [808, 281] on h3 "Entertainment Fairs Tour 3 - The University of Aberdeen" at bounding box center [799, 272] width 205 height 33
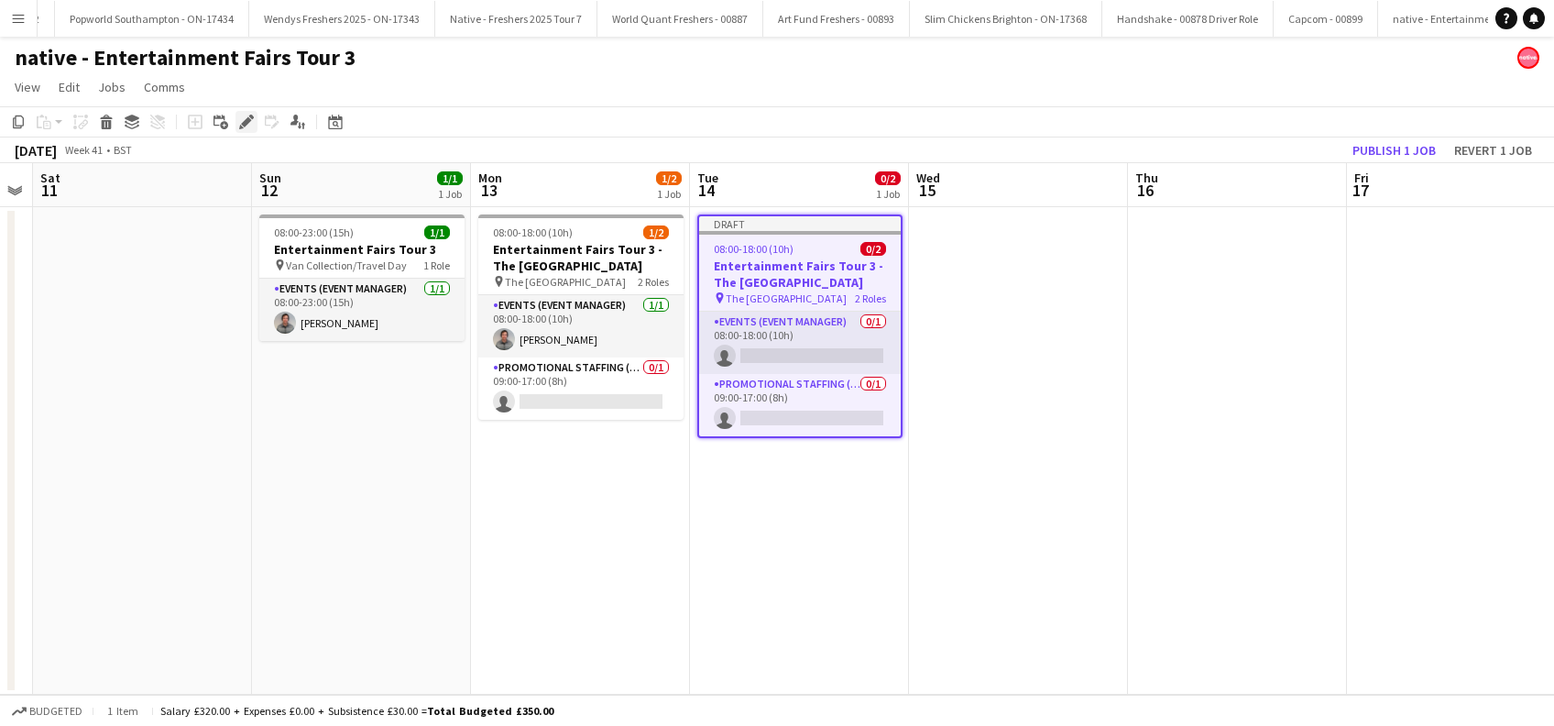
click at [246, 119] on icon at bounding box center [246, 122] width 10 height 10
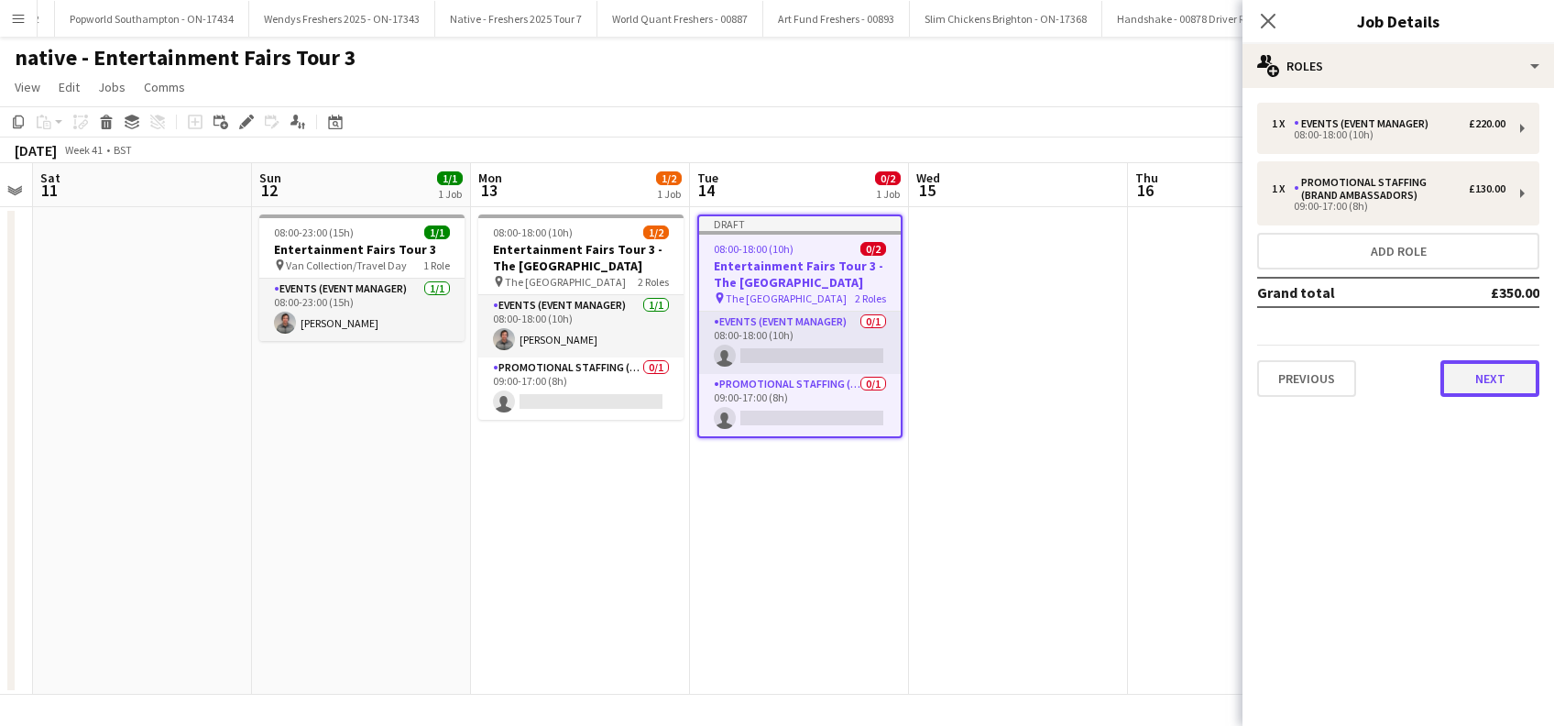
click at [1488, 382] on button "Next" at bounding box center [1489, 378] width 99 height 37
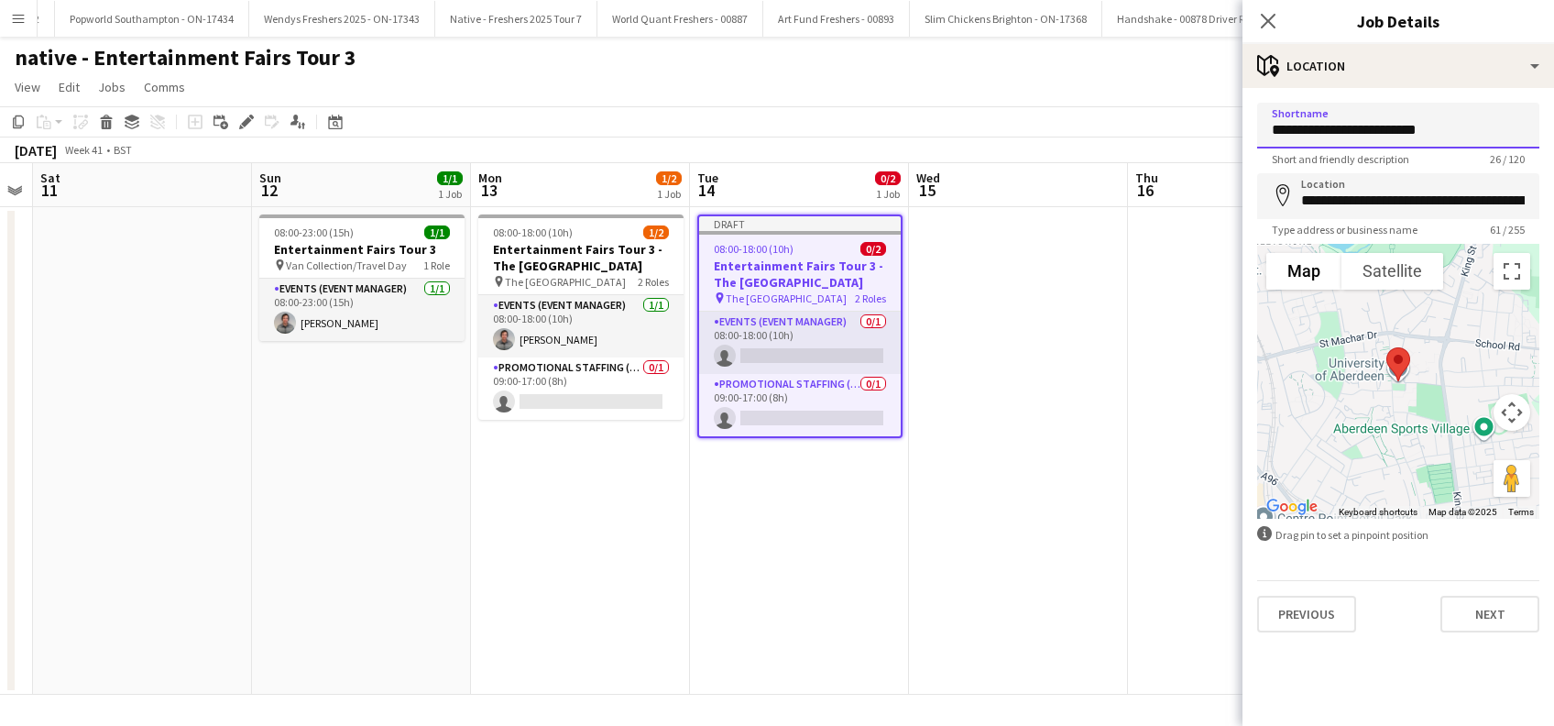
drag, startPoint x: 1462, startPoint y: 132, endPoint x: 986, endPoint y: 24, distance: 488.5
click at [1155, 103] on body "Menu Boards Boards Boards All jobs Status Workforce Workforce My Workforce Recr…" at bounding box center [777, 363] width 1554 height 726
paste input "**********"
type input "**********"
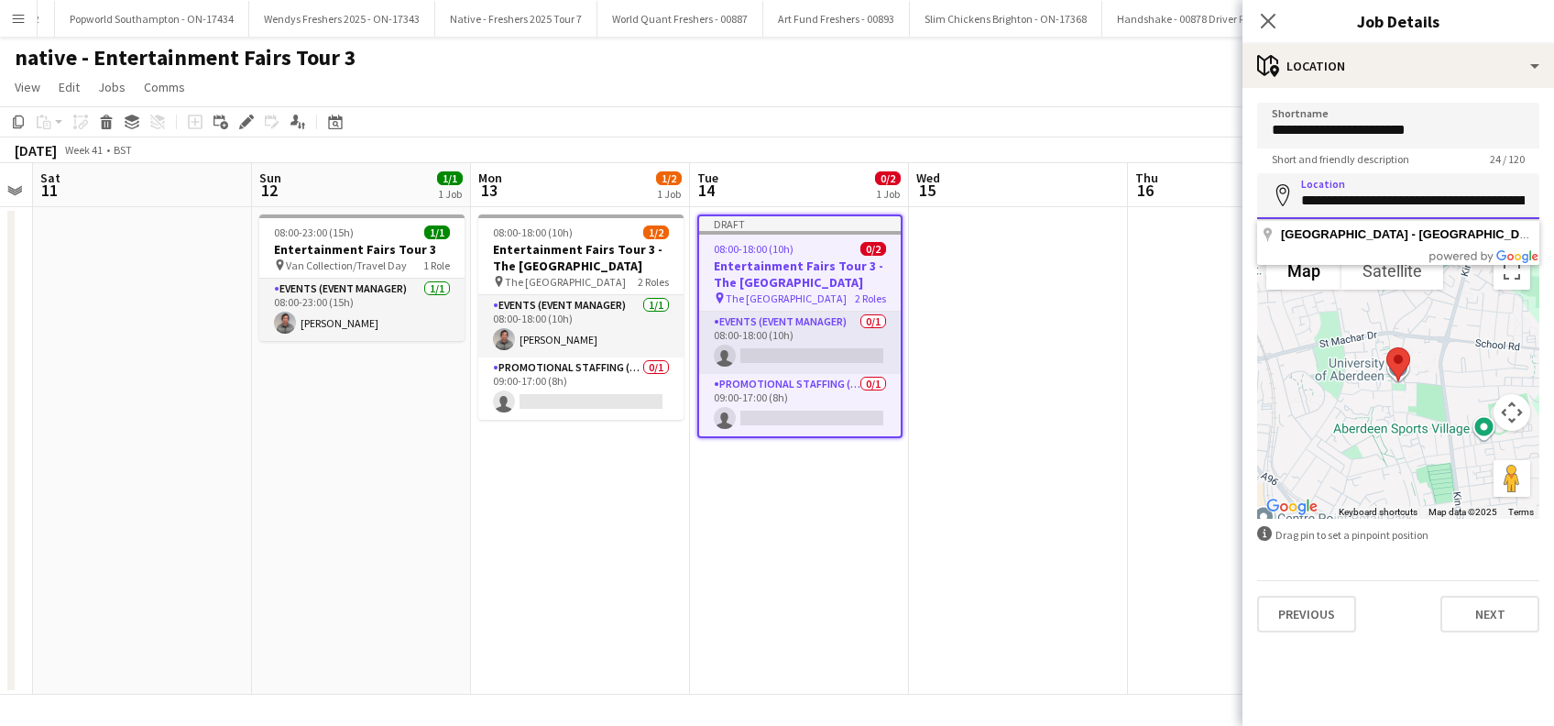
drag, startPoint x: 1372, startPoint y: 188, endPoint x: 1274, endPoint y: 190, distance: 98.0
click at [1274, 190] on div "**********" at bounding box center [1398, 196] width 282 height 46
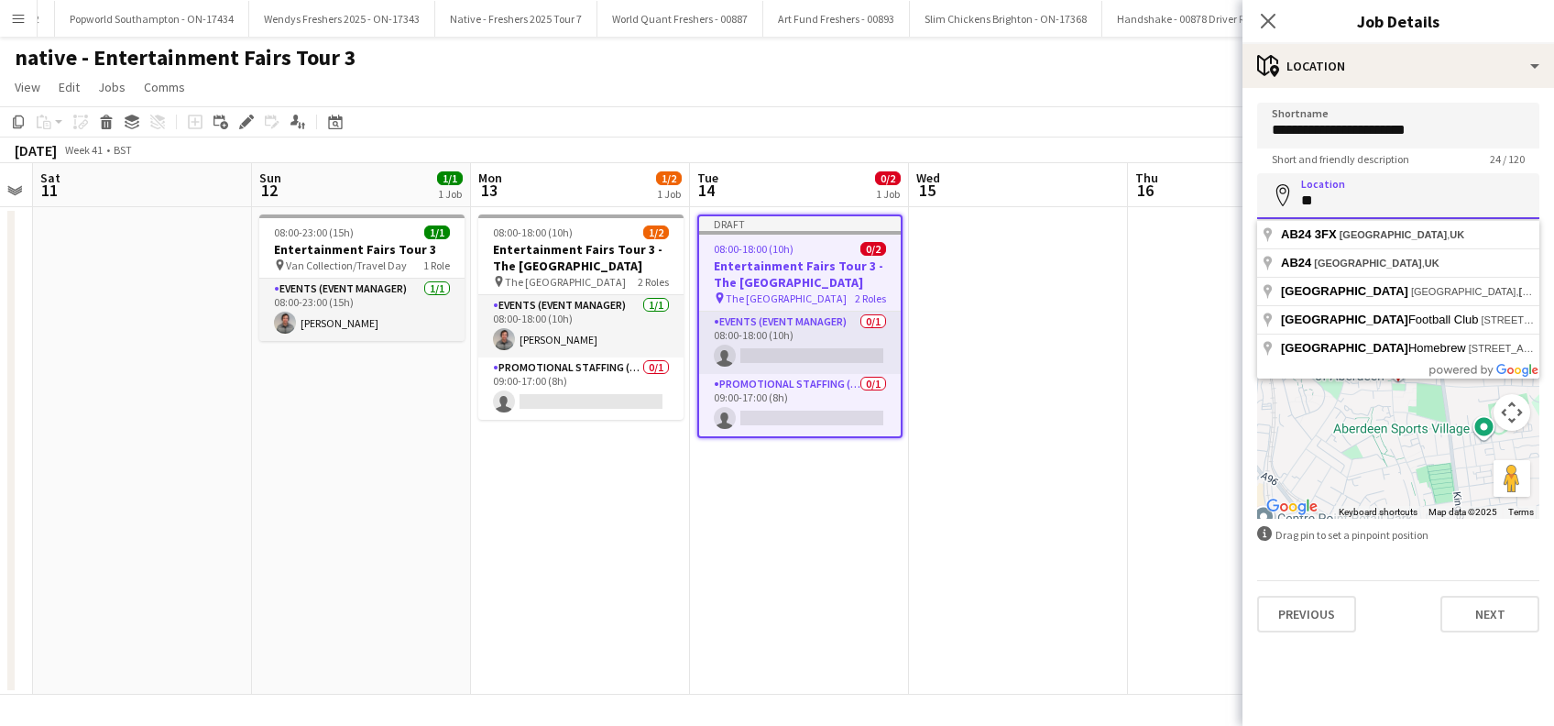
type input "*"
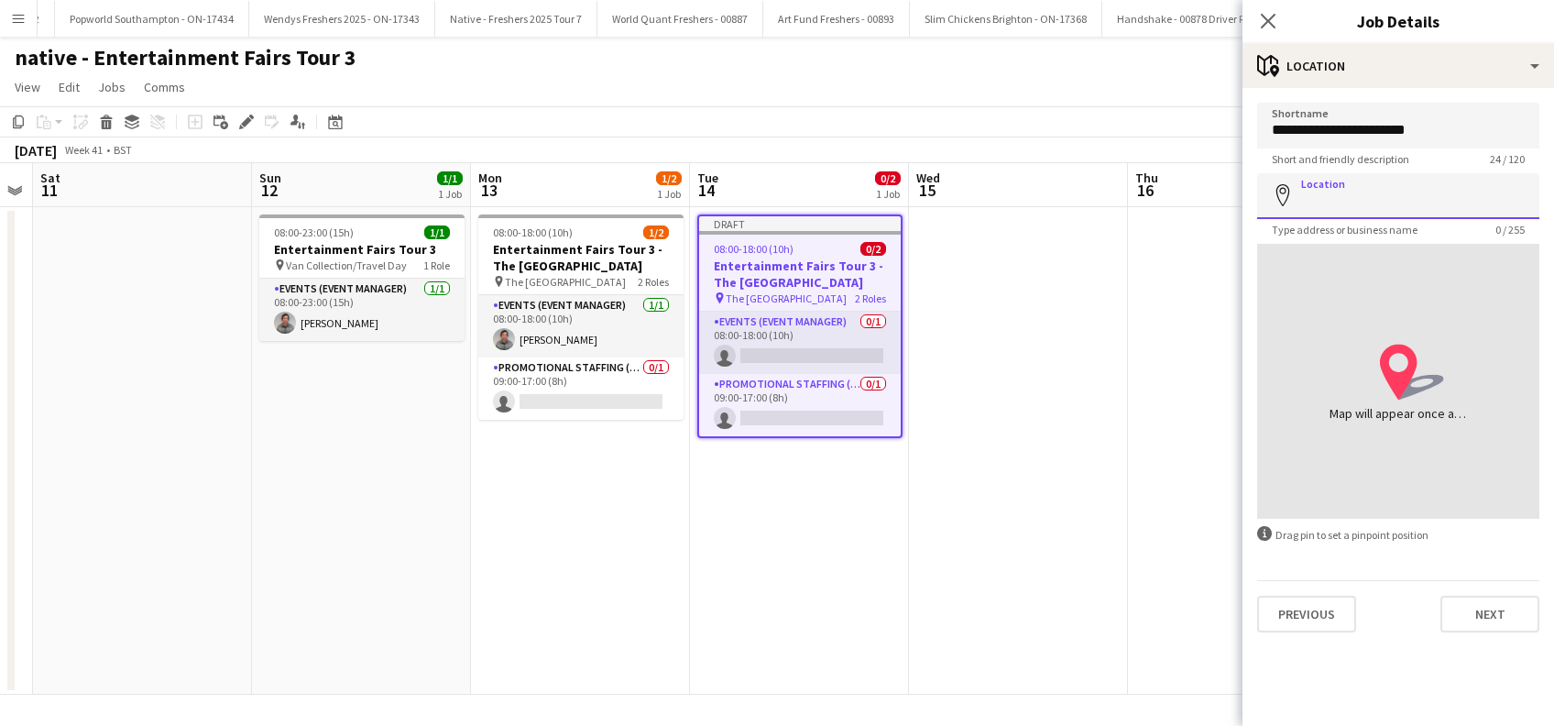
paste input "**********"
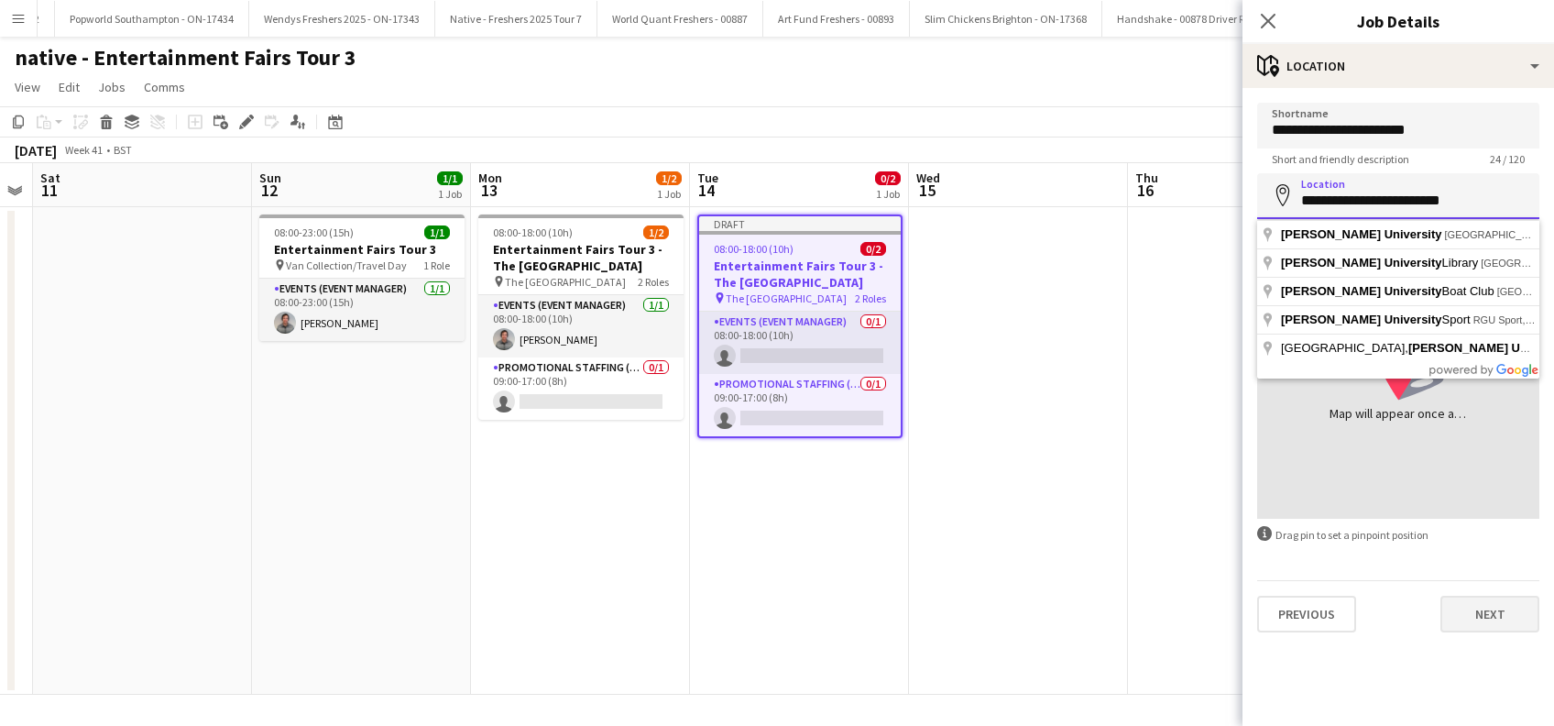
type input "**********"
click at [1482, 611] on button "Next" at bounding box center [1489, 613] width 99 height 37
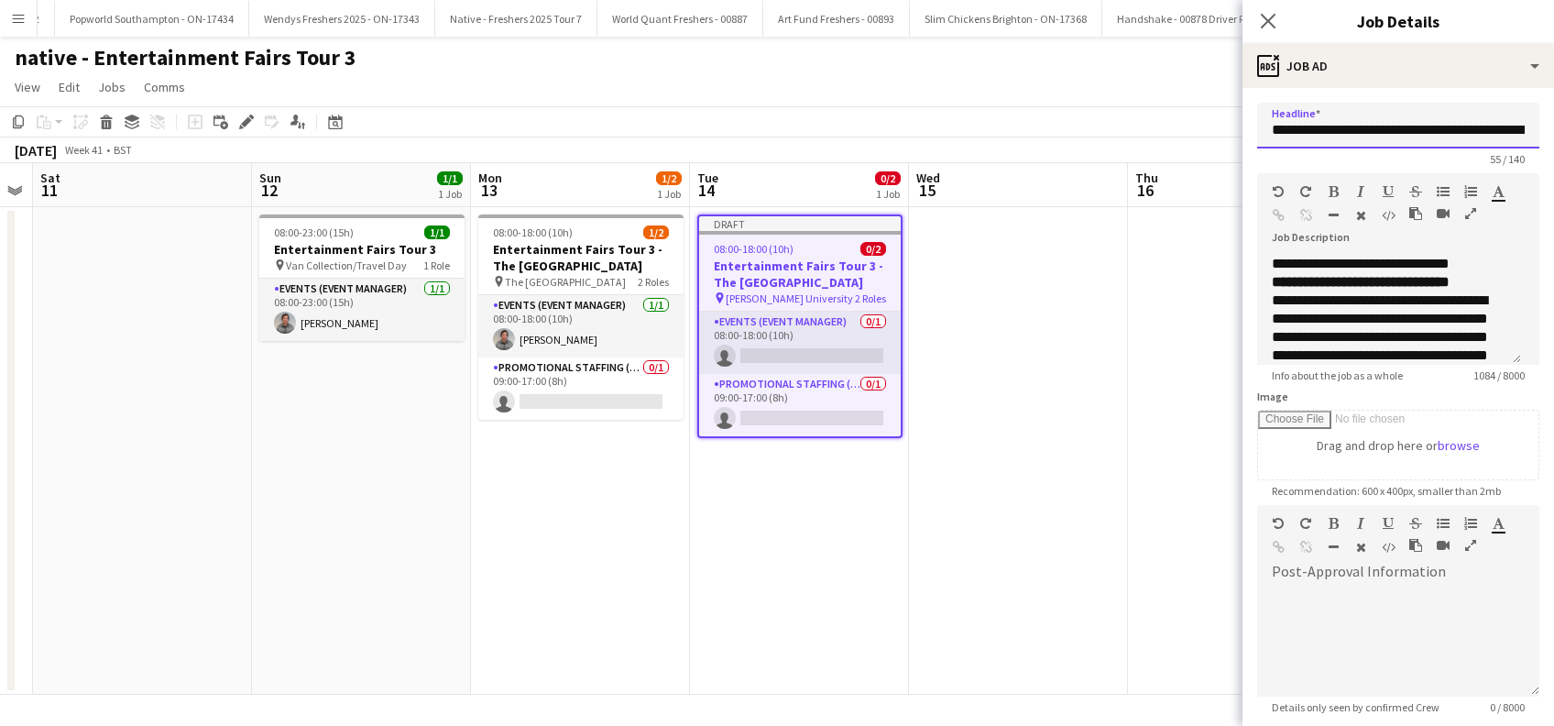
scroll to position [0, 103]
drag, startPoint x: 1462, startPoint y: 125, endPoint x: 1552, endPoint y: 112, distance: 90.7
click at [1553, 110] on html "Menu Boards Boards Boards All jobs Status Workforce Workforce My Workforce Recr…" at bounding box center [777, 363] width 1554 height 726
paste input "**********"
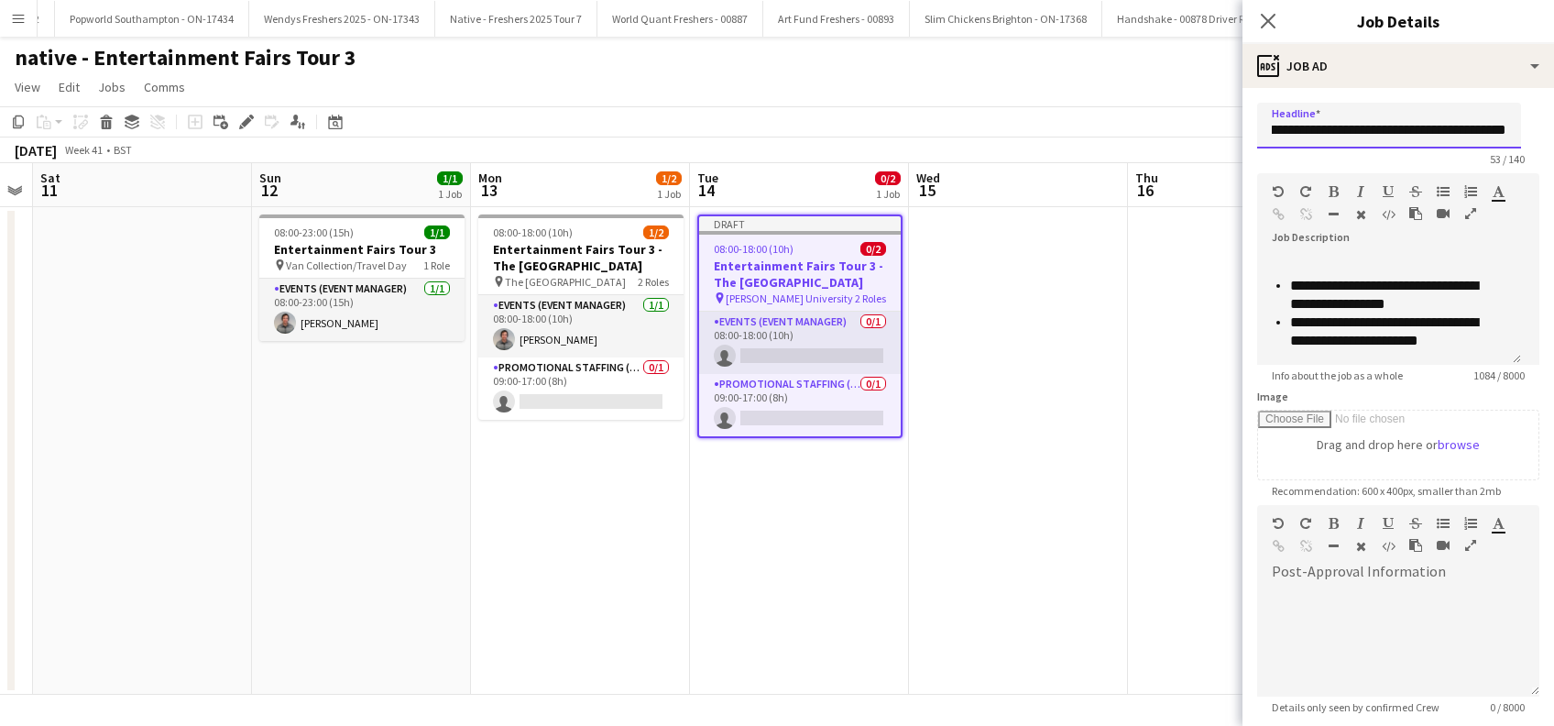
scroll to position [180, 0]
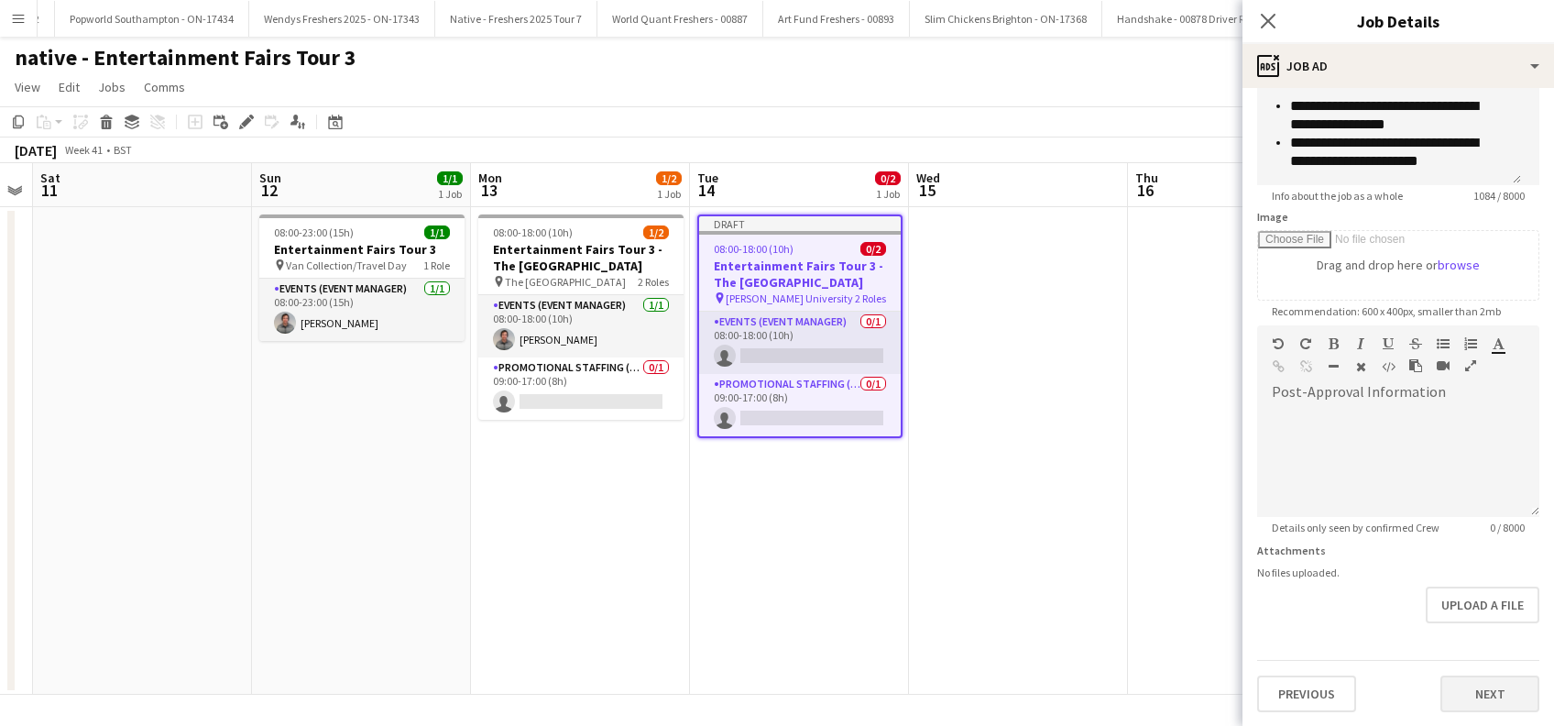
type input "**********"
click at [1461, 692] on button "Next" at bounding box center [1489, 693] width 99 height 37
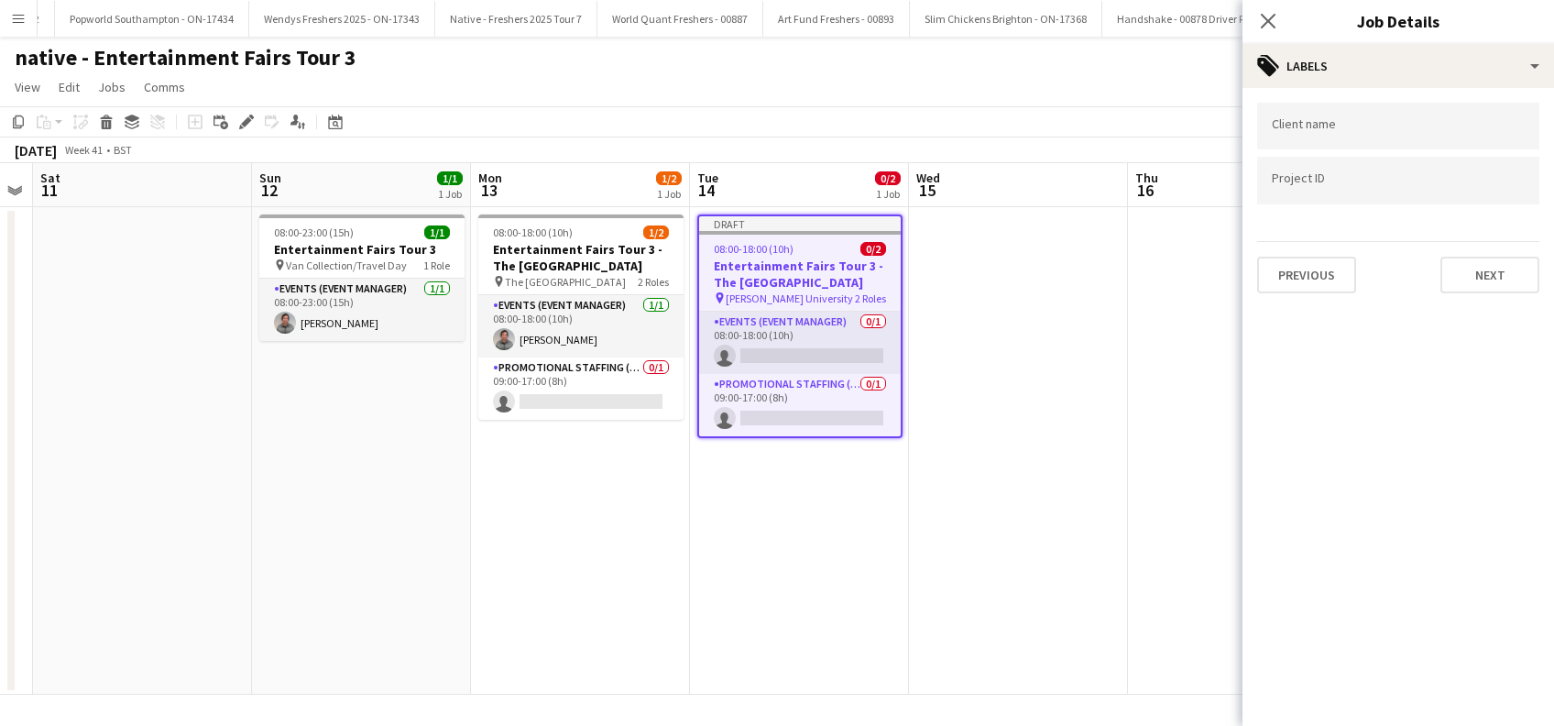
scroll to position [0, 0]
click at [1488, 278] on button "Next" at bounding box center [1489, 275] width 99 height 37
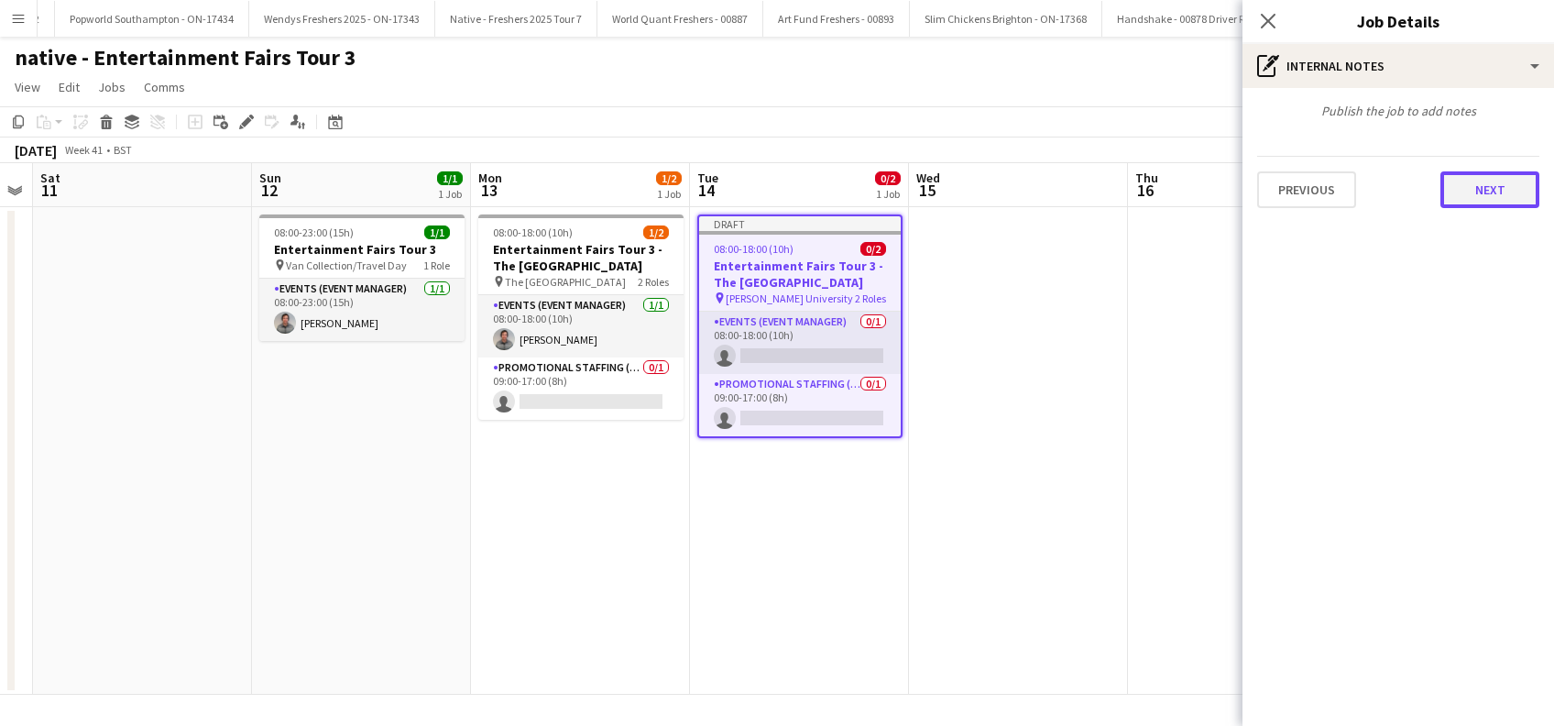
click at [1482, 180] on button "Next" at bounding box center [1489, 189] width 99 height 37
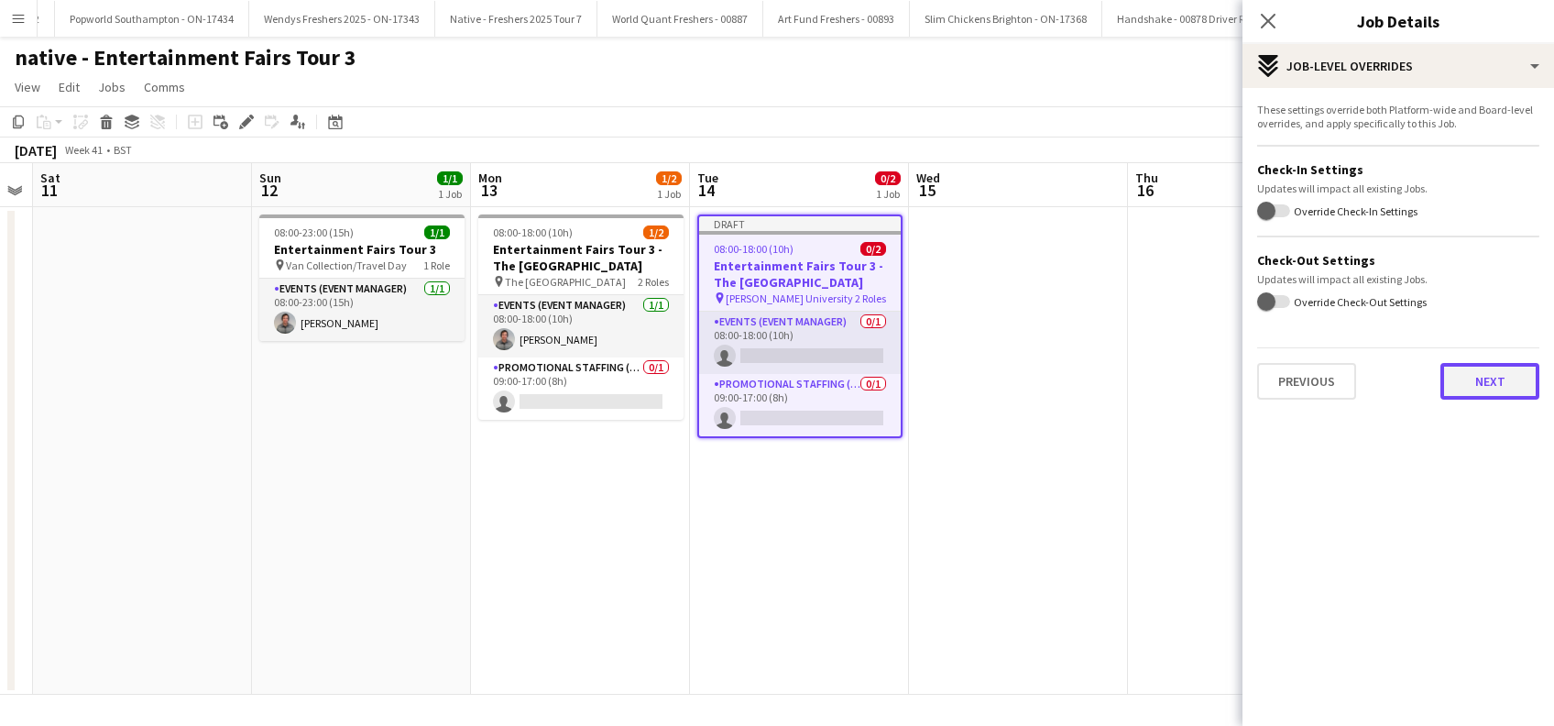
click at [1455, 368] on button "Next" at bounding box center [1489, 381] width 99 height 37
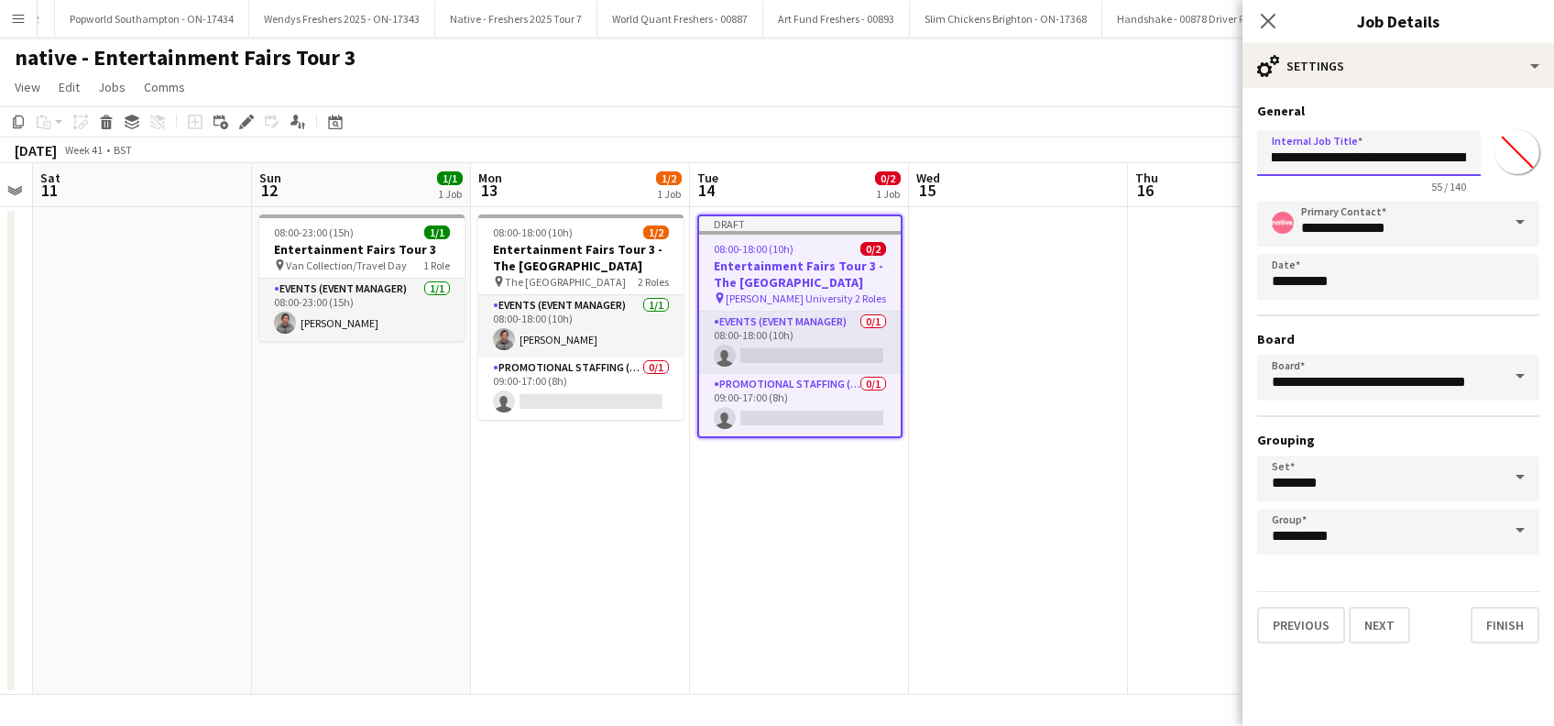
scroll to position [0, 142]
drag, startPoint x: 1447, startPoint y: 156, endPoint x: 1530, endPoint y: 154, distance: 83.4
click at [1530, 154] on div "**********" at bounding box center [1398, 158] width 282 height 71
paste input "**********"
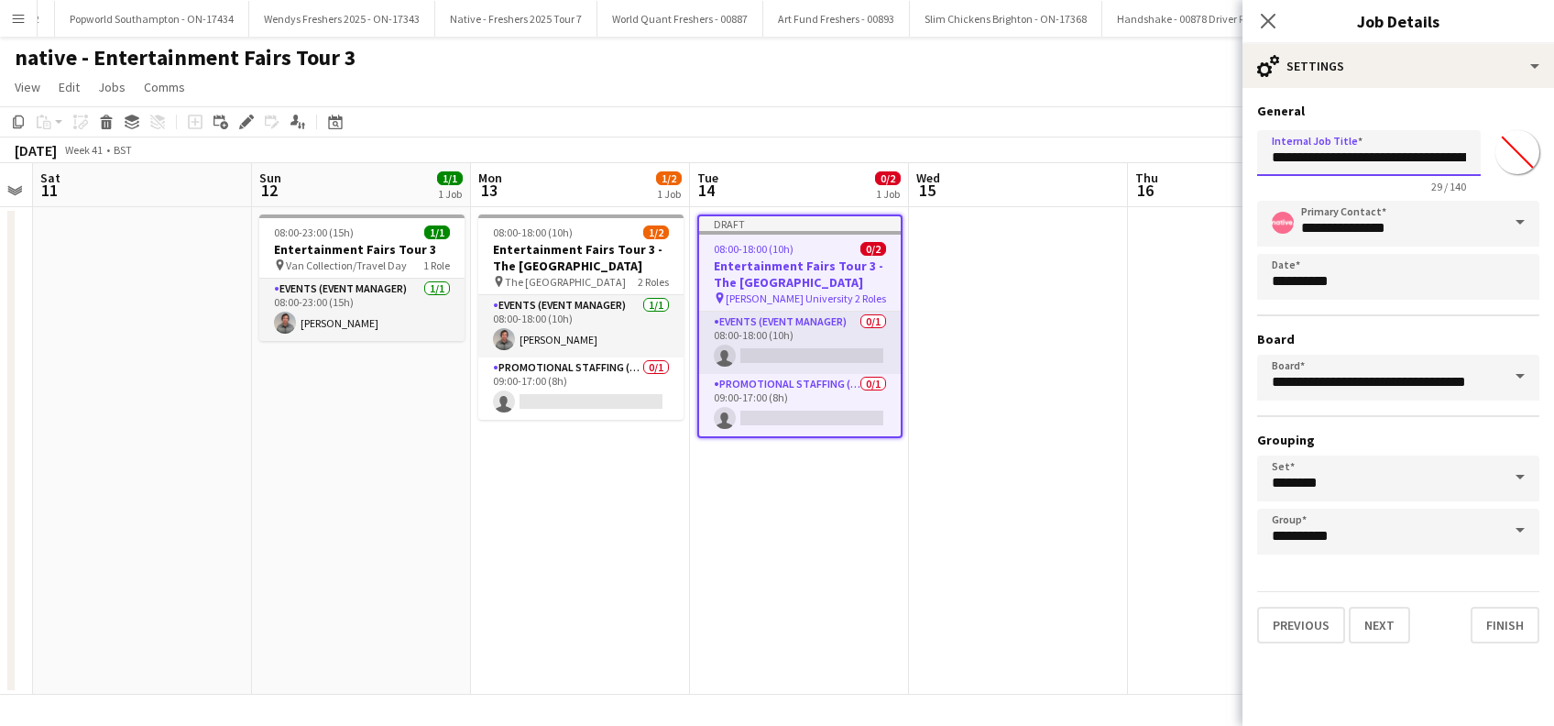
scroll to position [0, 132]
type input "**********"
click at [1498, 638] on button "Finish" at bounding box center [1504, 624] width 69 height 37
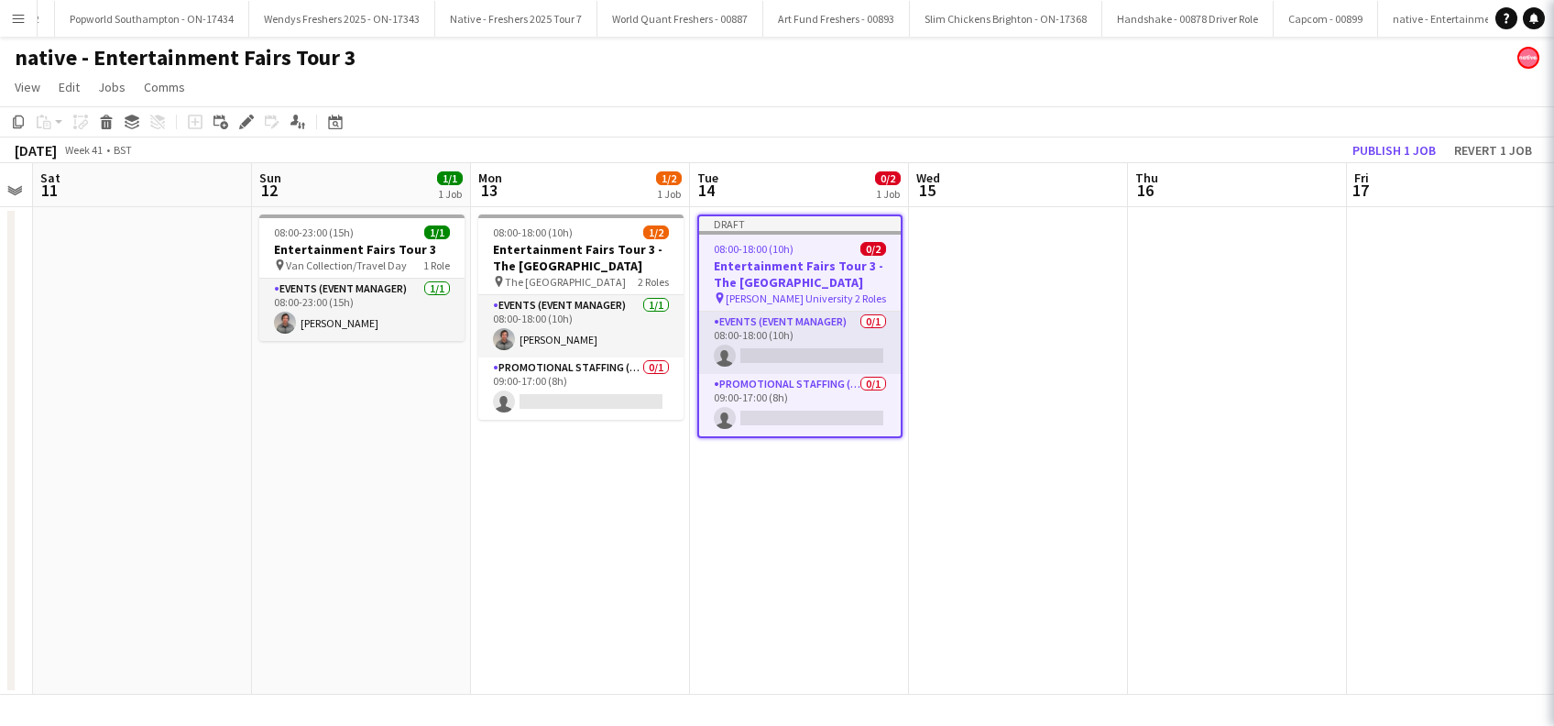
scroll to position [0, 0]
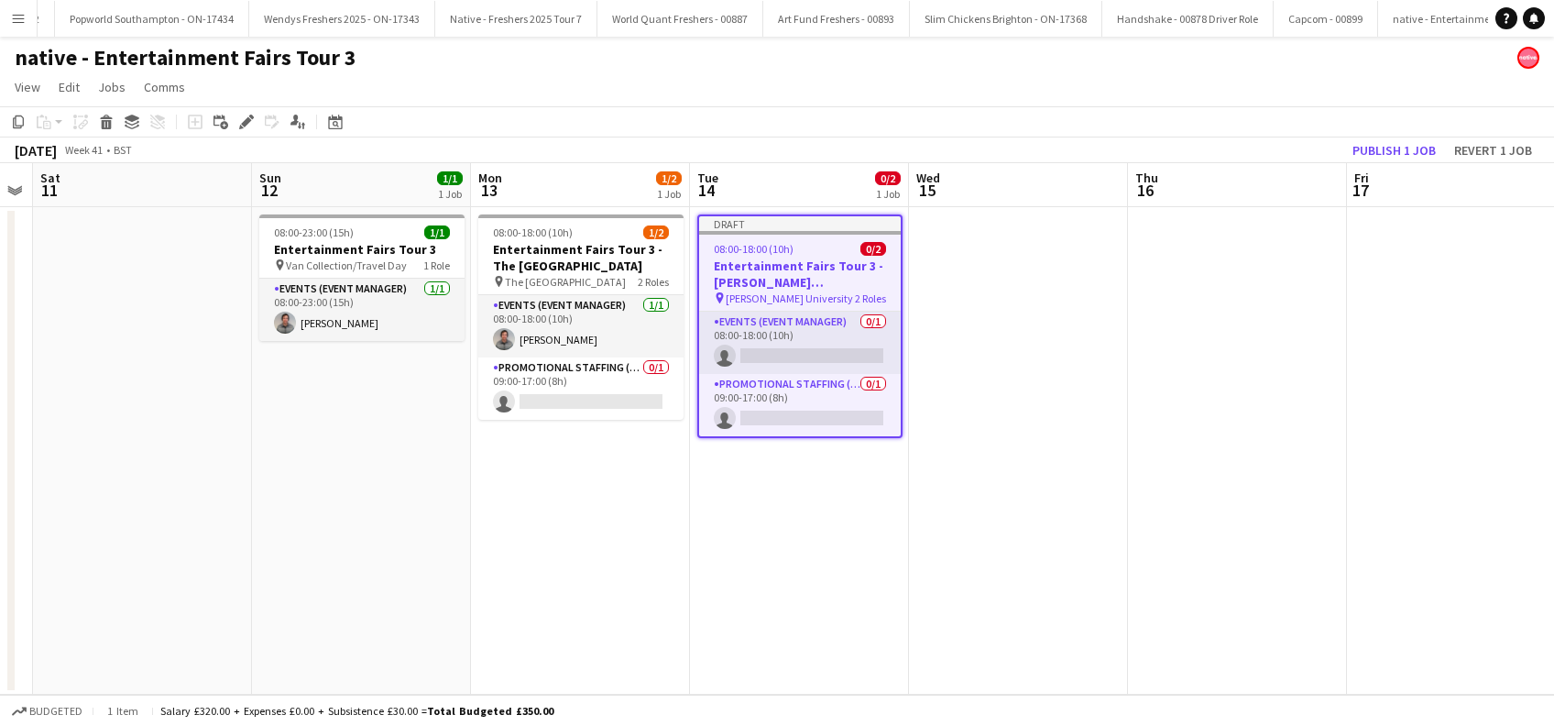
click at [825, 488] on app-date-cell "Draft 08:00-18:00 (10h) 0/2 Entertainment Fairs Tour 3 - Robert Gordon Universi…" at bounding box center [799, 450] width 219 height 487
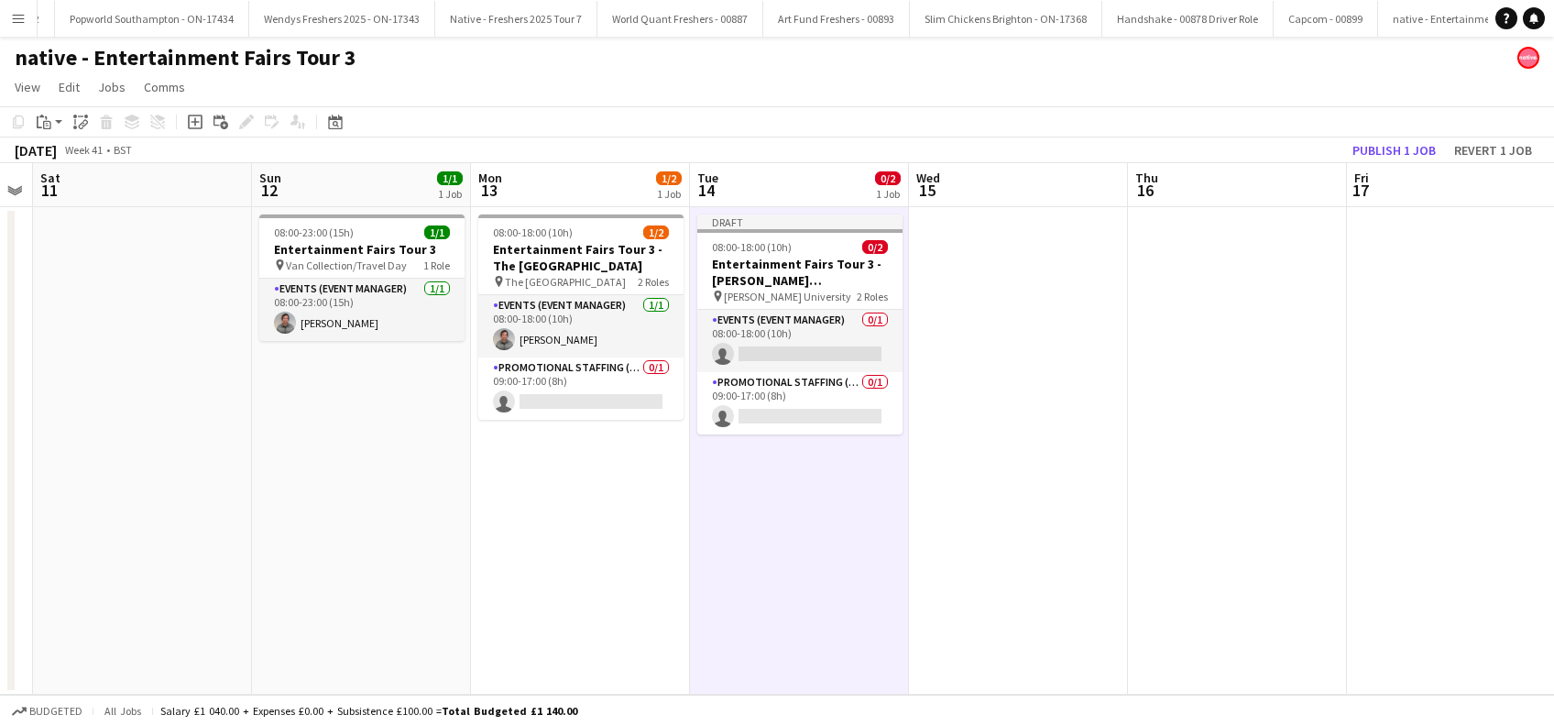
click at [1032, 377] on app-date-cell at bounding box center [1018, 450] width 219 height 487
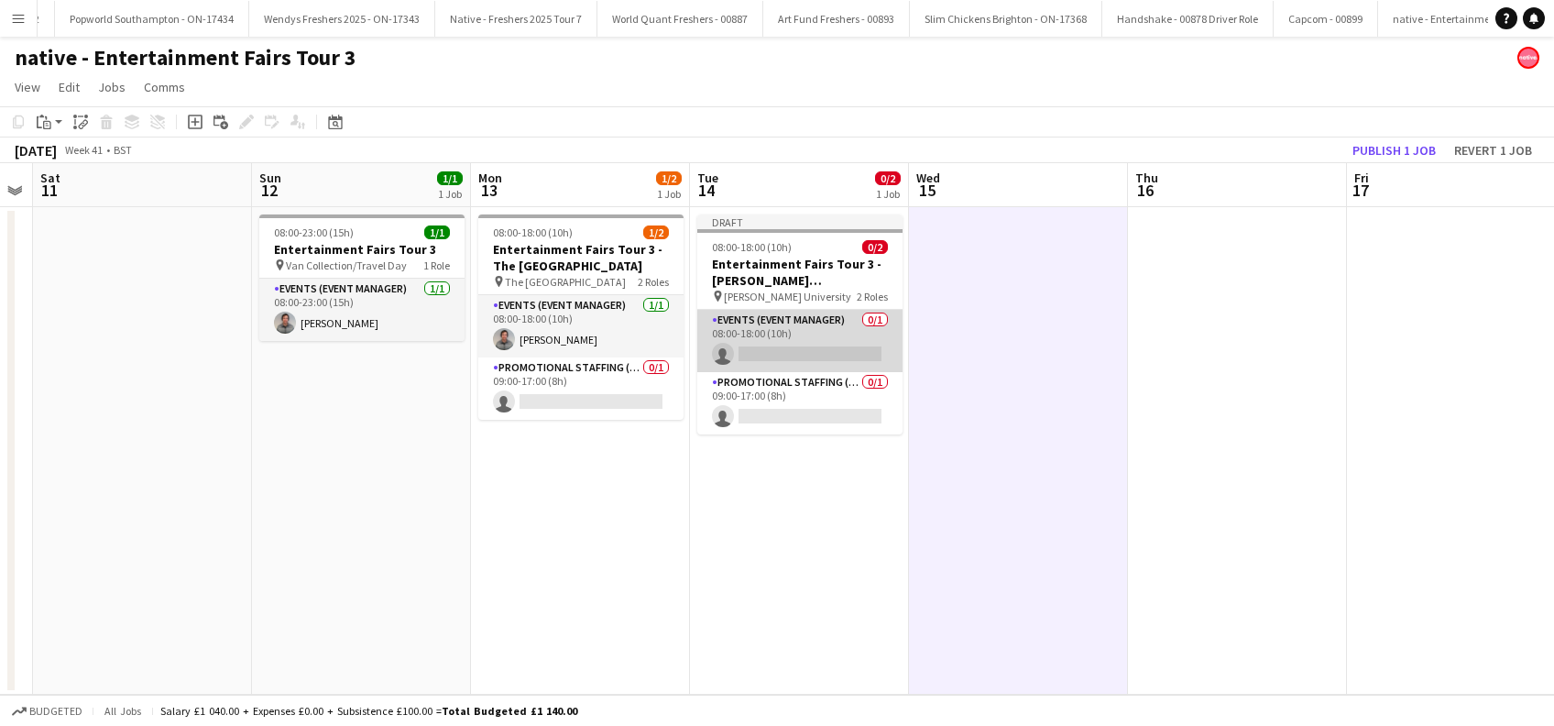
click at [802, 353] on app-card-role "Events (Event Manager) 0/1 08:00-18:00 (10h) single-neutral-actions" at bounding box center [799, 341] width 205 height 62
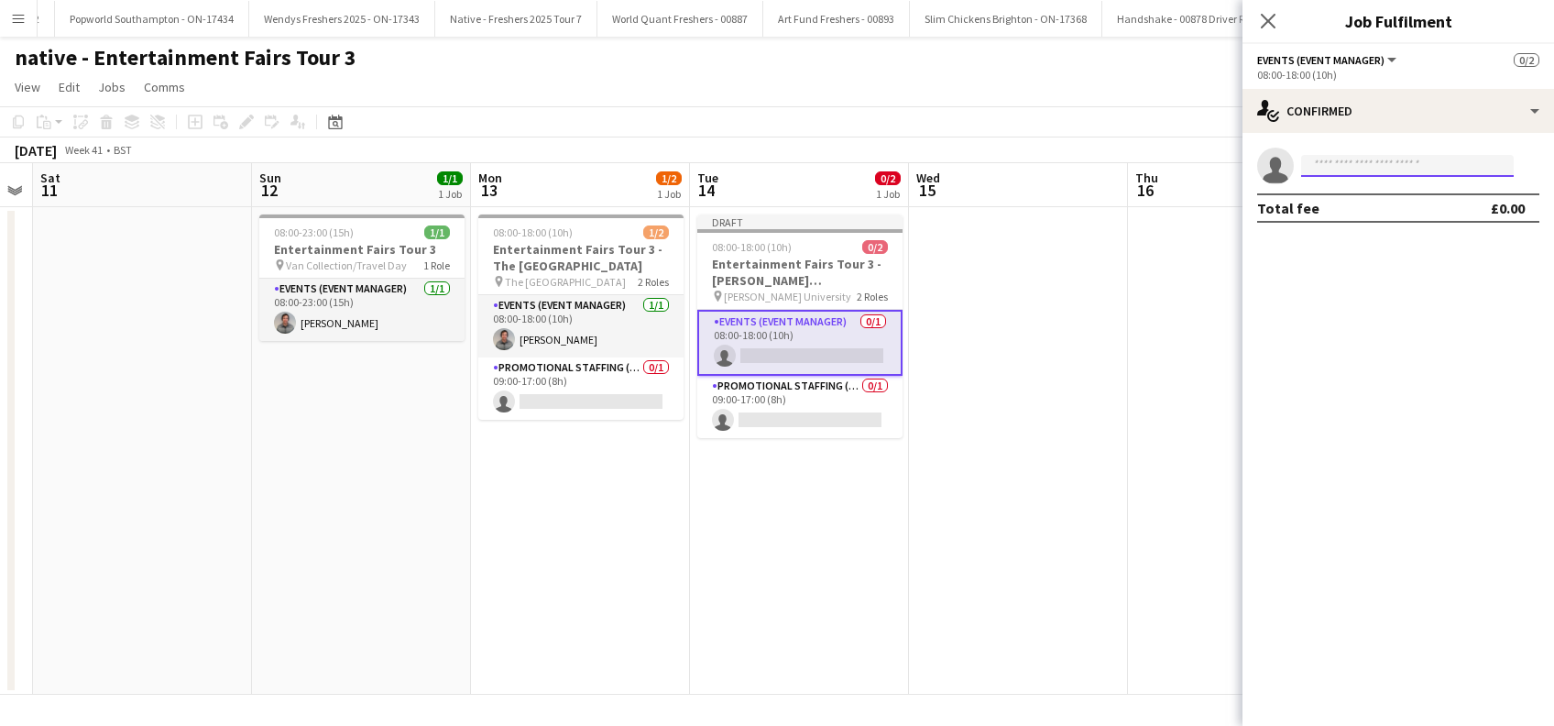
click at [1368, 168] on input at bounding box center [1407, 166] width 213 height 22
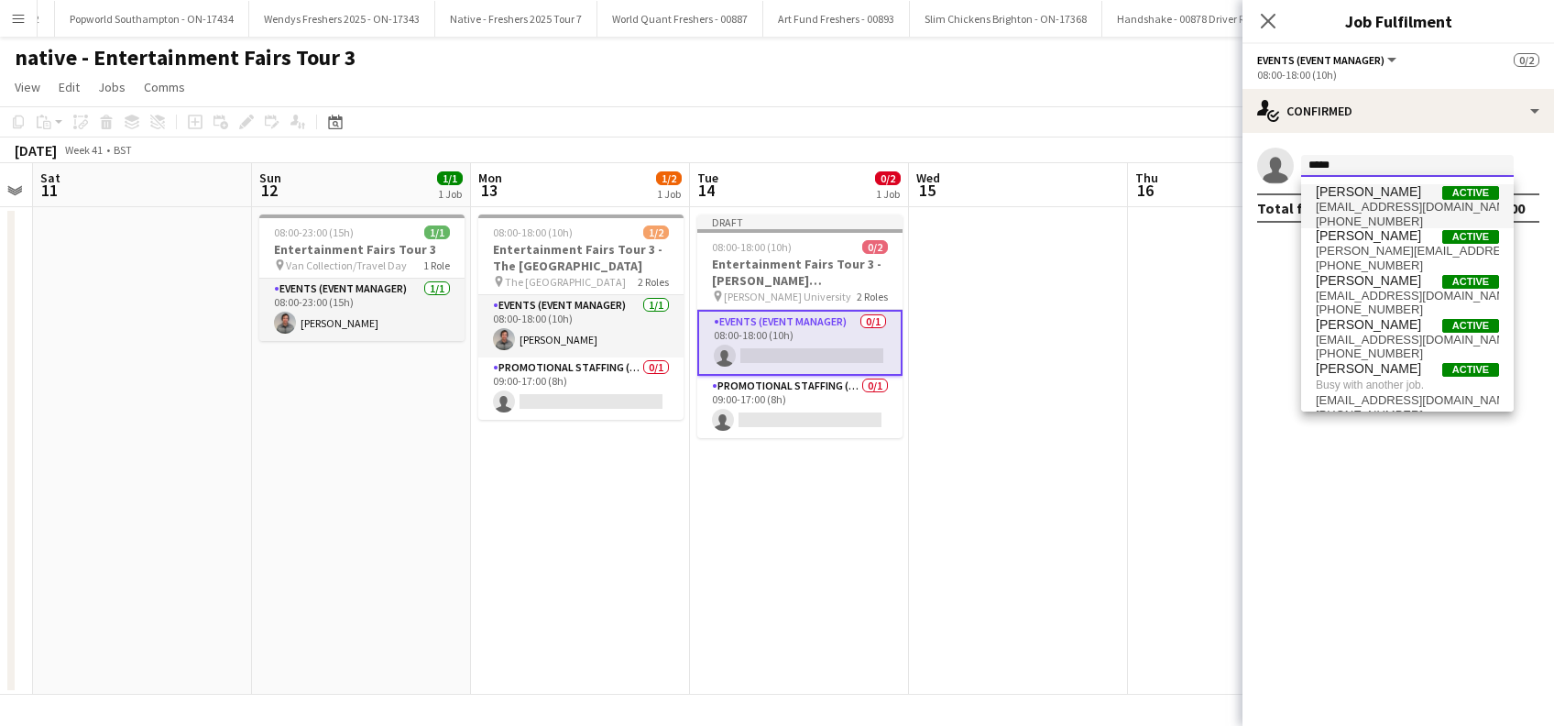
type input "*****"
click at [1372, 210] on span "parkedavid1@hotmail.co.uk" at bounding box center [1407, 207] width 183 height 15
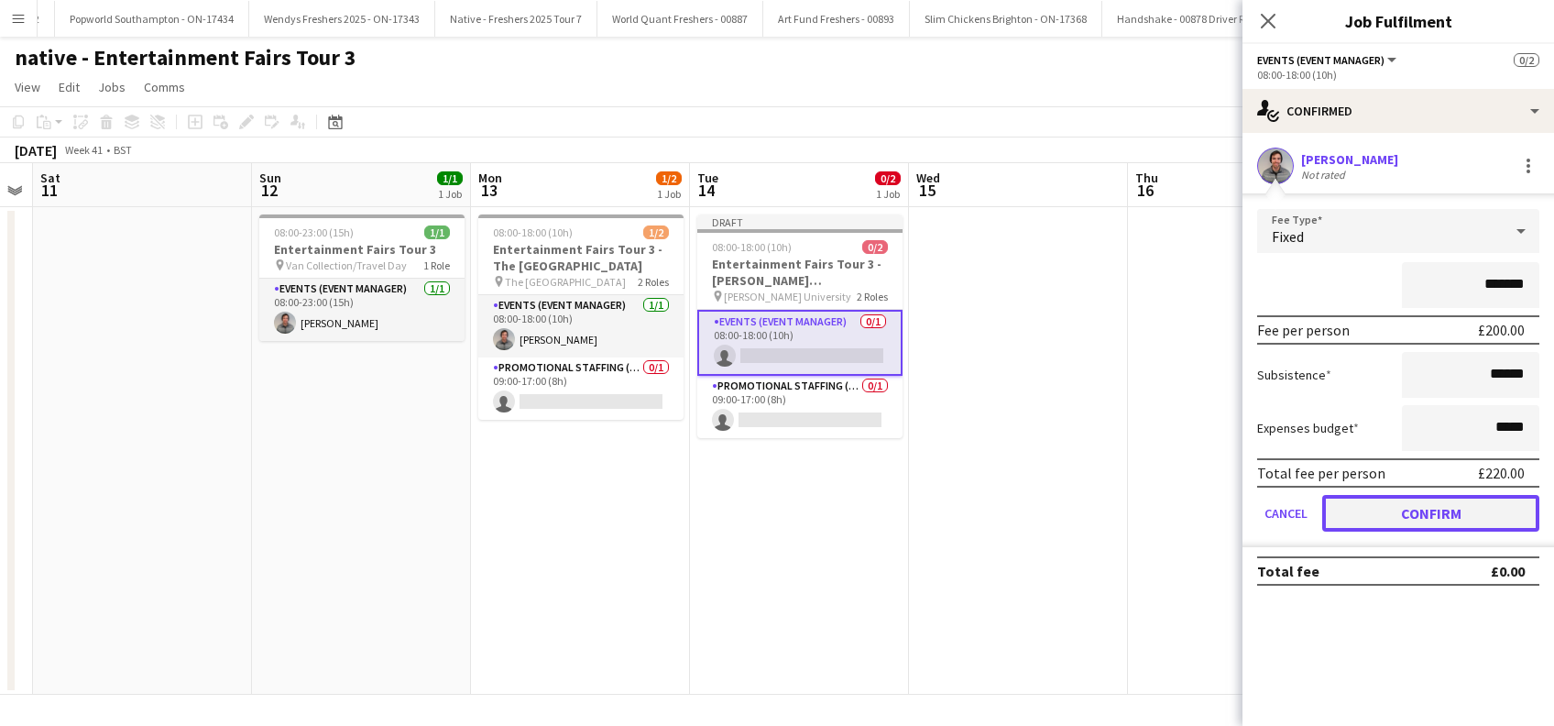
click at [1431, 517] on button "Confirm" at bounding box center [1430, 513] width 217 height 37
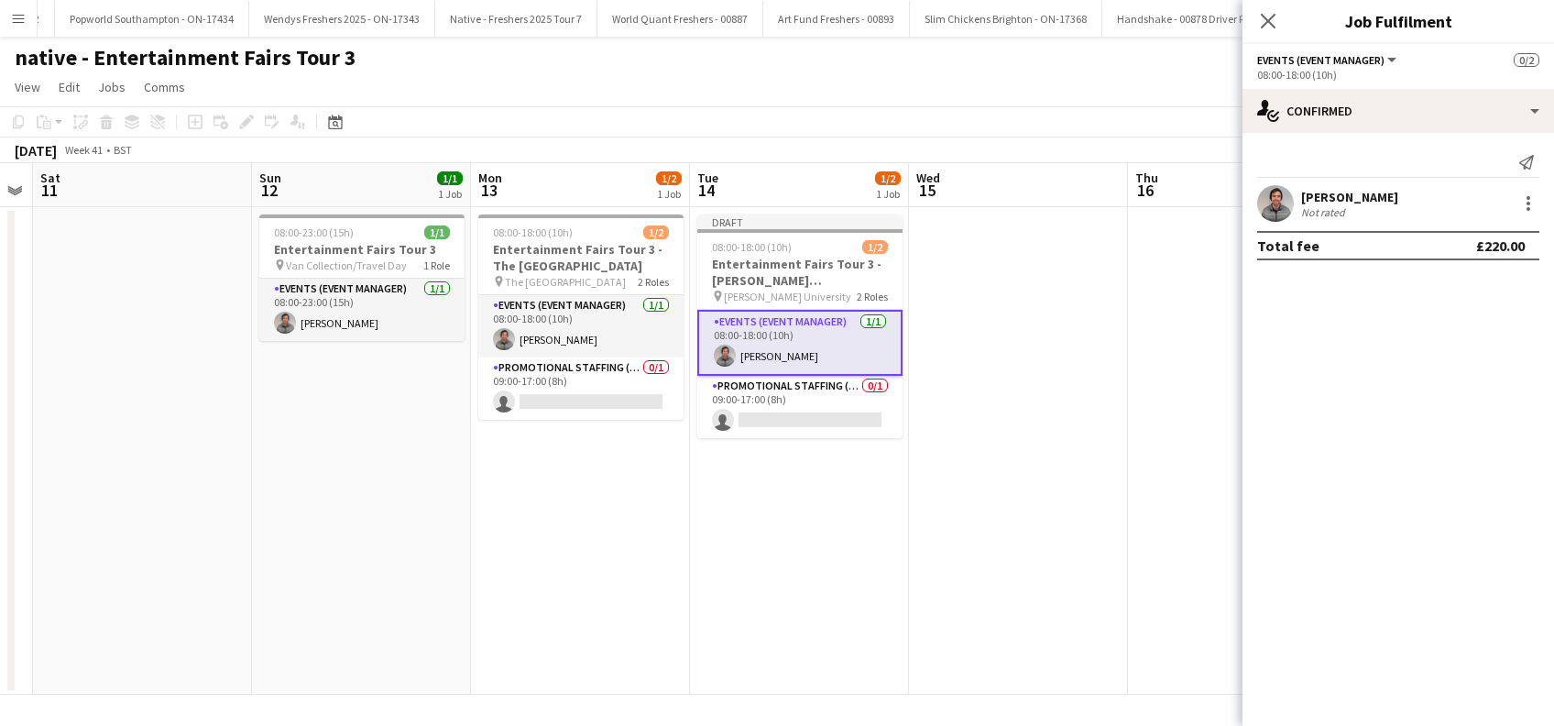
click at [956, 564] on app-date-cell at bounding box center [1018, 450] width 219 height 487
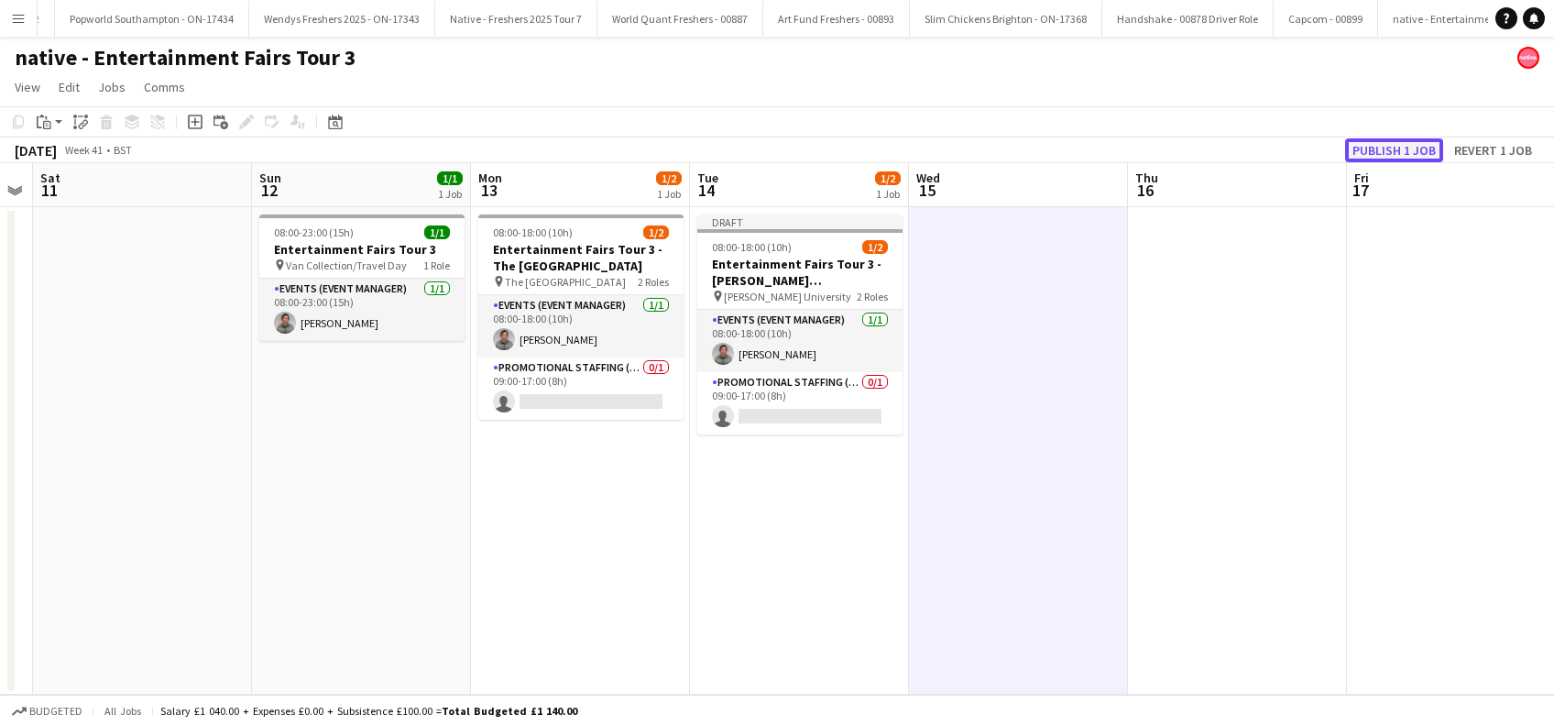
click at [1383, 148] on button "Publish 1 job" at bounding box center [1394, 150] width 98 height 24
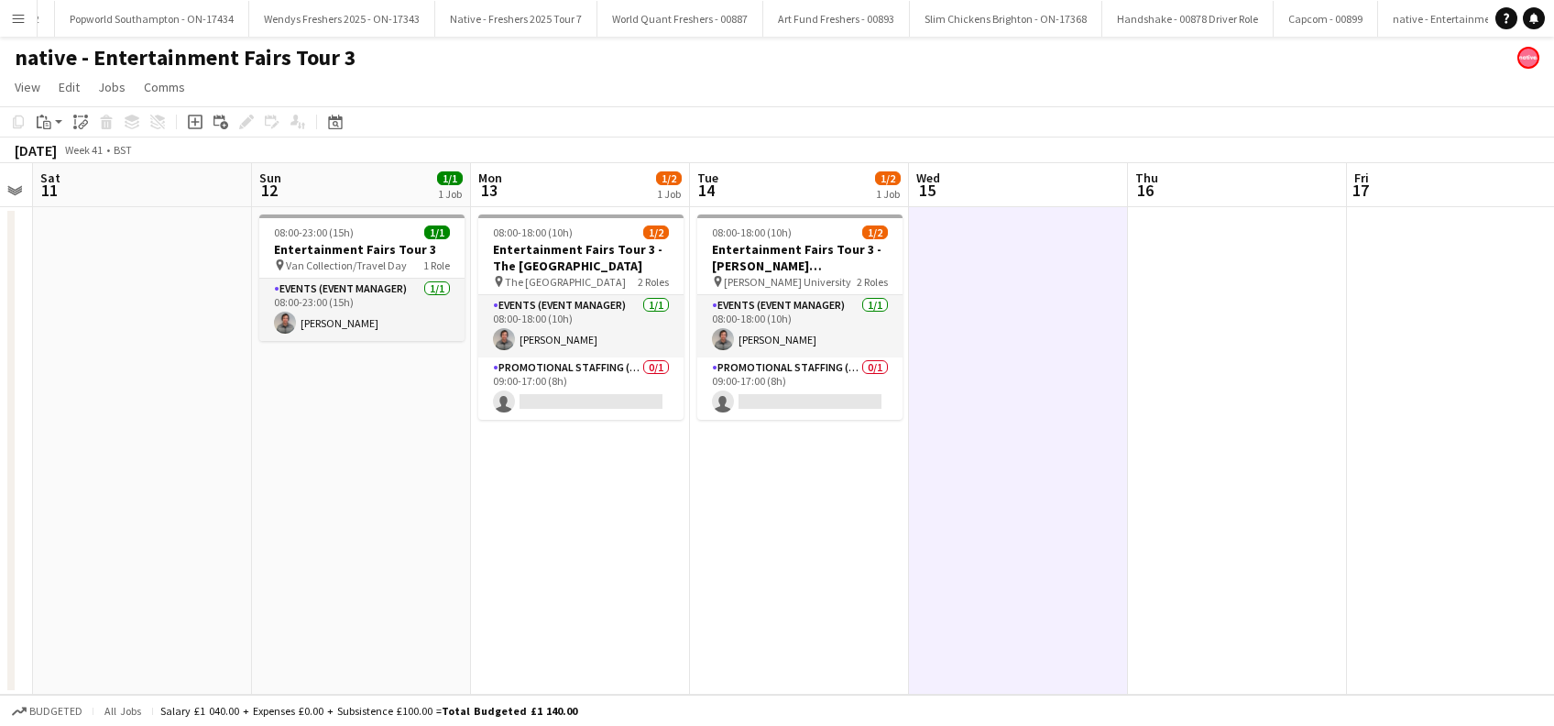
click at [1050, 392] on app-date-cell at bounding box center [1018, 450] width 219 height 487
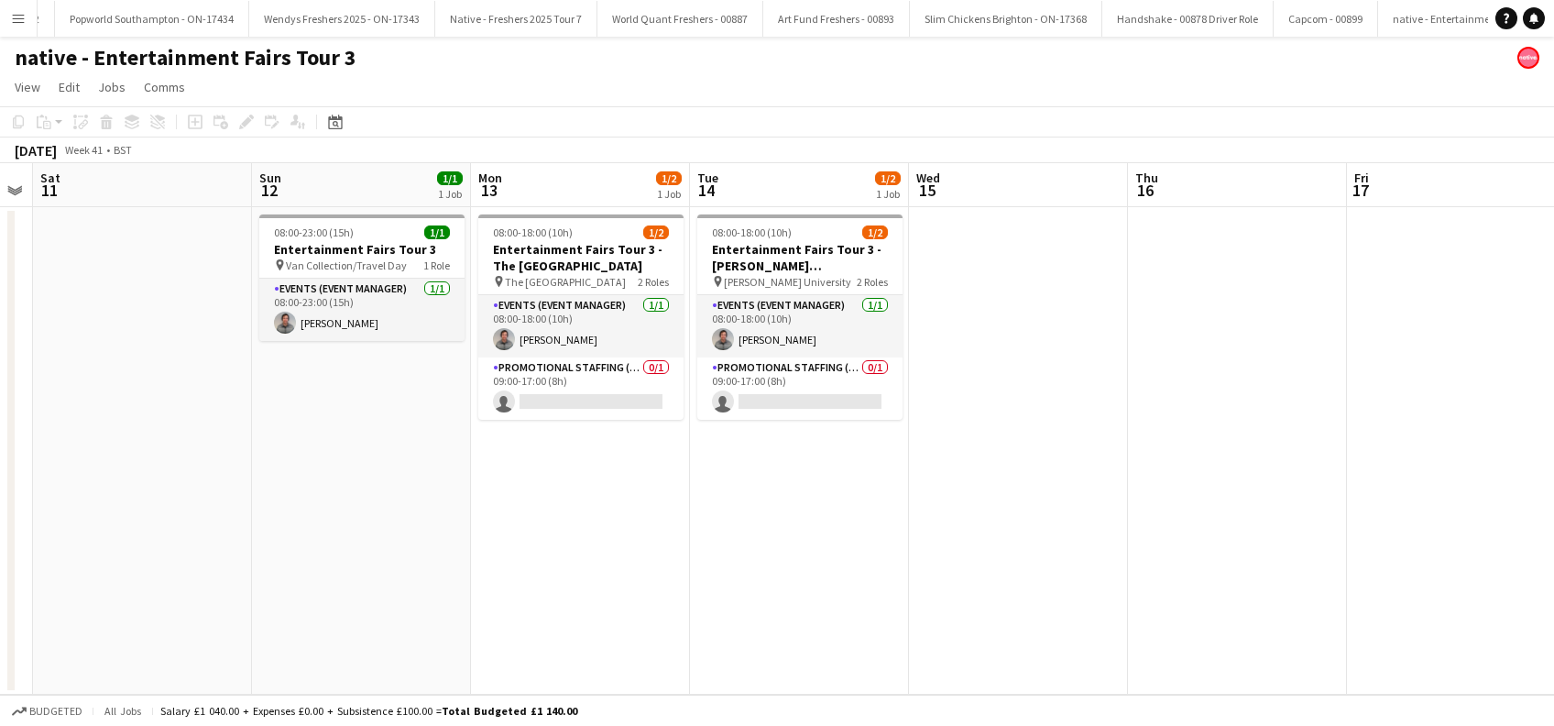
scroll to position [0, 682]
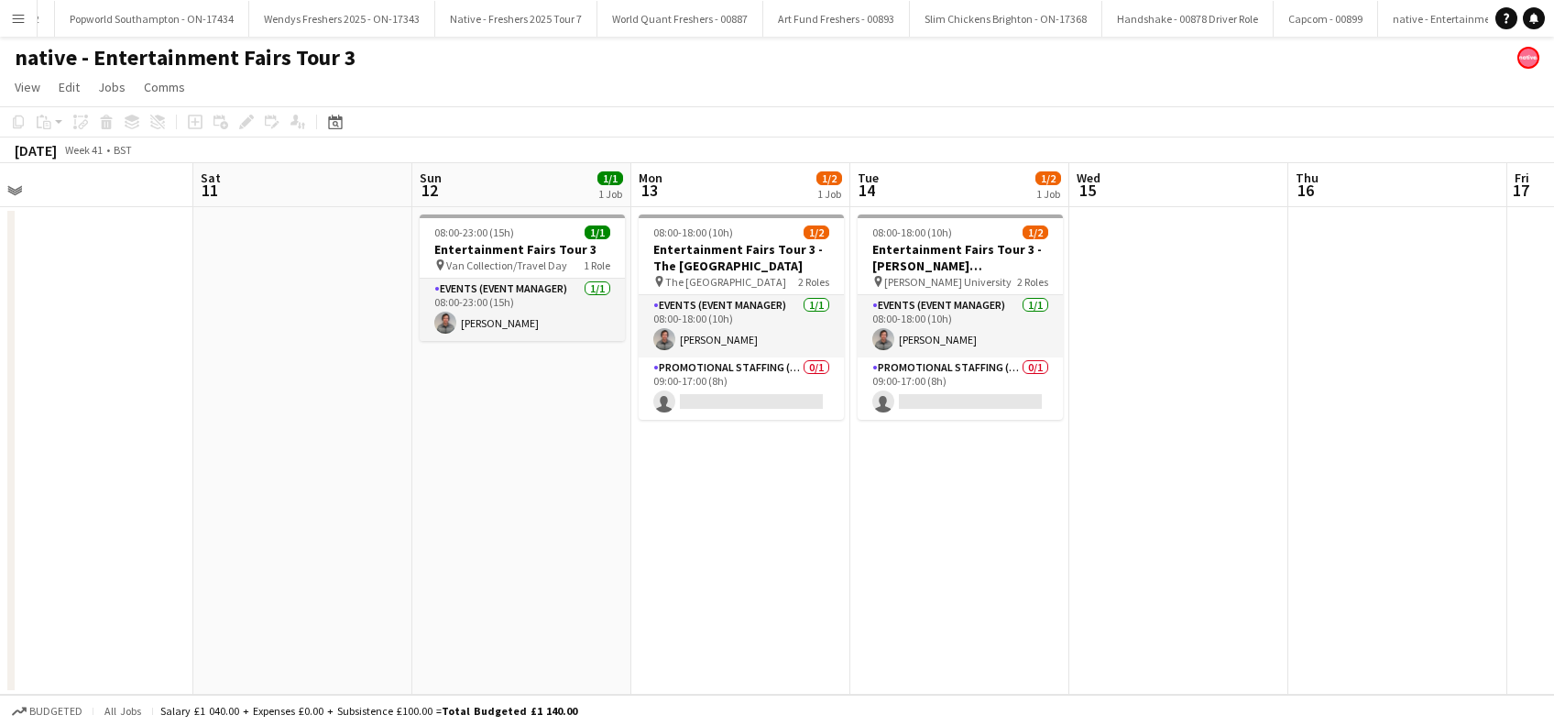
drag, startPoint x: 589, startPoint y: 503, endPoint x: 748, endPoint y: 498, distance: 159.5
click at [748, 498] on app-calendar-viewport "Tue 7 Wed 8 Thu 9 Fri 10 Sat 11 Sun 12 1/1 1 Job Mon 13 1/2 1 Job Tue 14 1/2 1 …" at bounding box center [777, 428] width 1554 height 531
click at [543, 440] on app-date-cell "08:00-23:00 (15h) 1/1 Entertainment Fairs Tour 3 pin Van Collection/Travel Day …" at bounding box center [521, 450] width 219 height 487
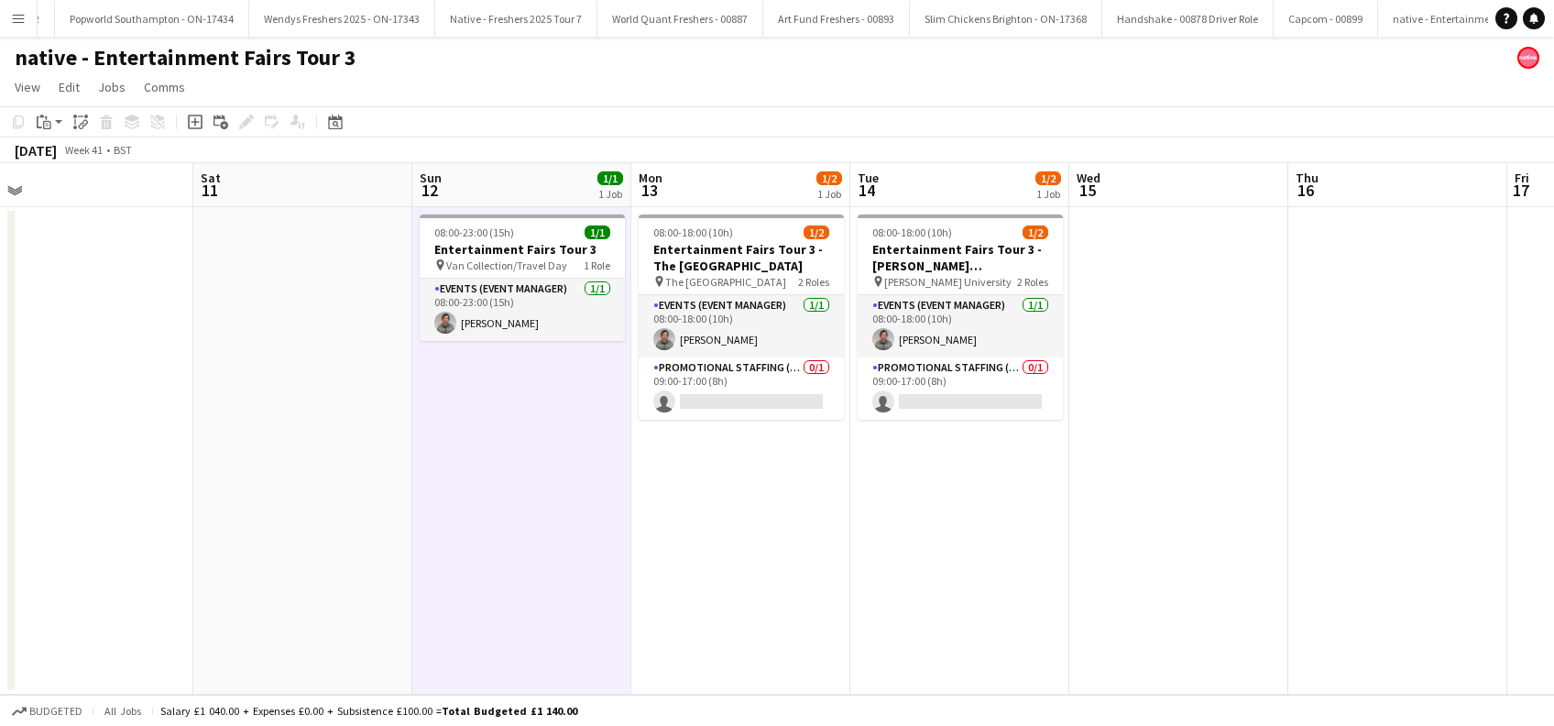
click at [748, 486] on app-date-cell "08:00-18:00 (10h) 1/2 Entertainment Fairs Tour 3 - The University of Aberdeen p…" at bounding box center [740, 450] width 219 height 487
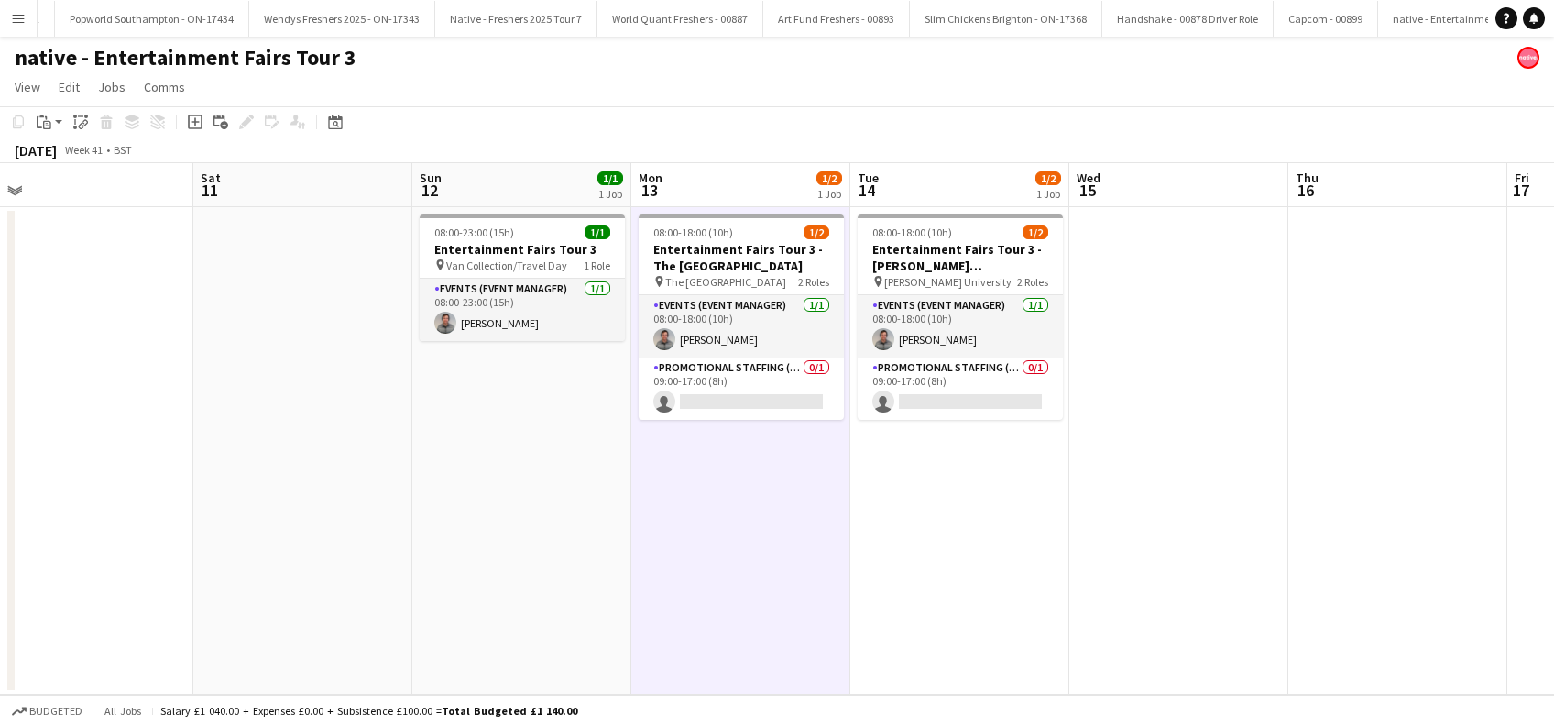
click at [932, 520] on app-date-cell "08:00-18:00 (10h) 1/2 Entertainment Fairs Tour 3 - Robert Gordon University pin…" at bounding box center [959, 450] width 219 height 487
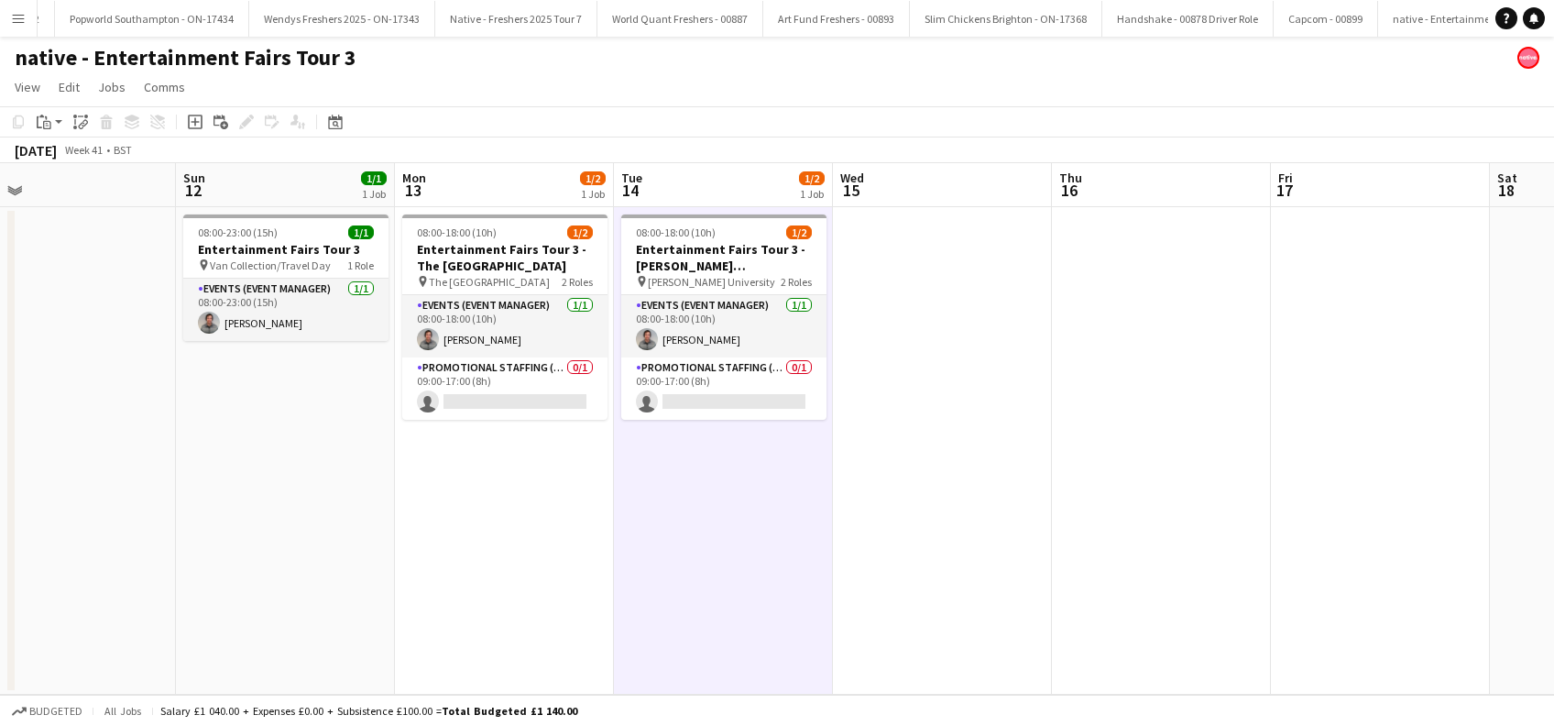
scroll to position [0, 484]
drag, startPoint x: 1203, startPoint y: 533, endPoint x: 963, endPoint y: 570, distance: 242.8
click at [963, 570] on app-calendar-viewport "Thu 9 Fri 10 Sat 11 Sun 12 1/1 1 Job Mon 13 1/2 1 Job Tue 14 1/2 1 Job Wed 15 T…" at bounding box center [777, 428] width 1554 height 531
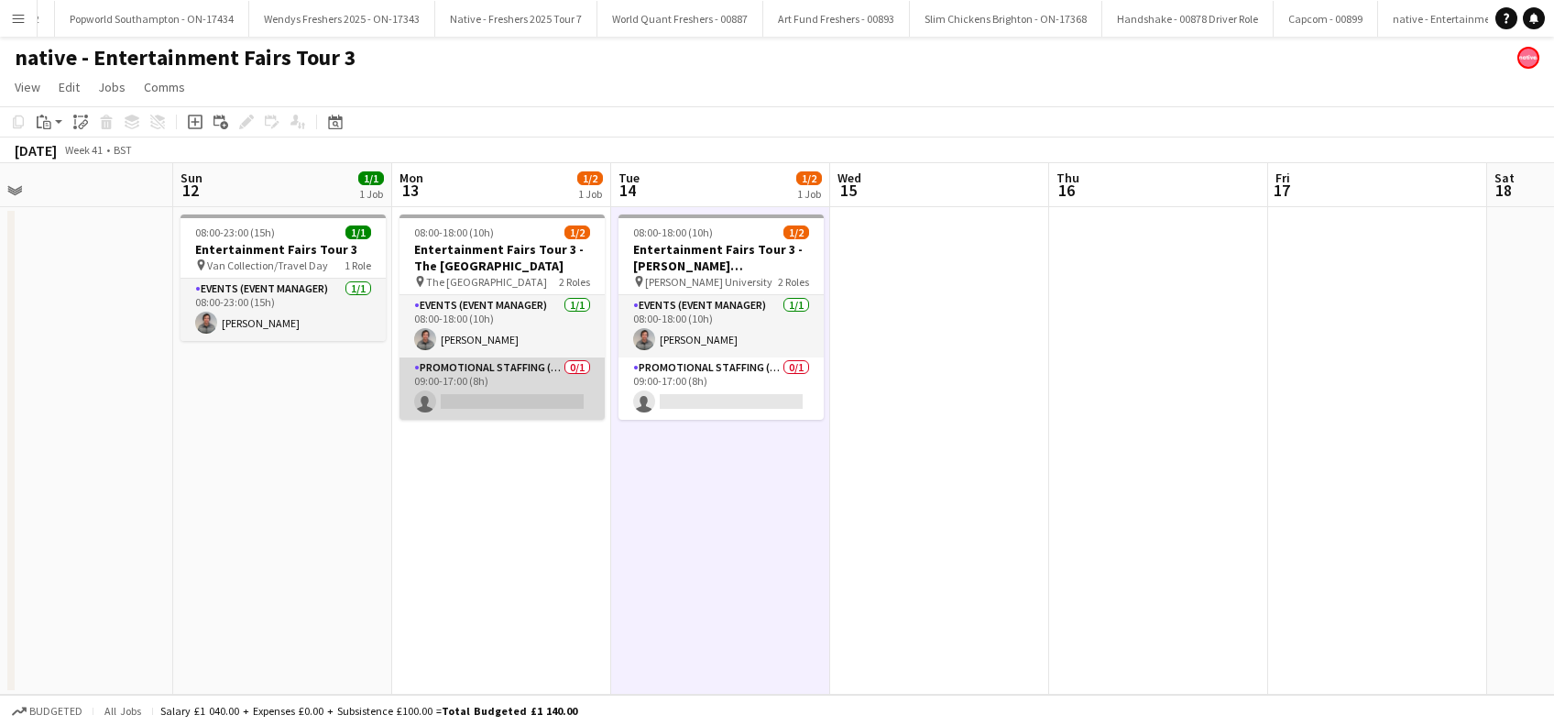
click at [511, 393] on app-card-role "Promotional Staffing (Brand Ambassadors) 0/1 09:00-17:00 (8h) single-neutral-ac…" at bounding box center [501, 388] width 205 height 62
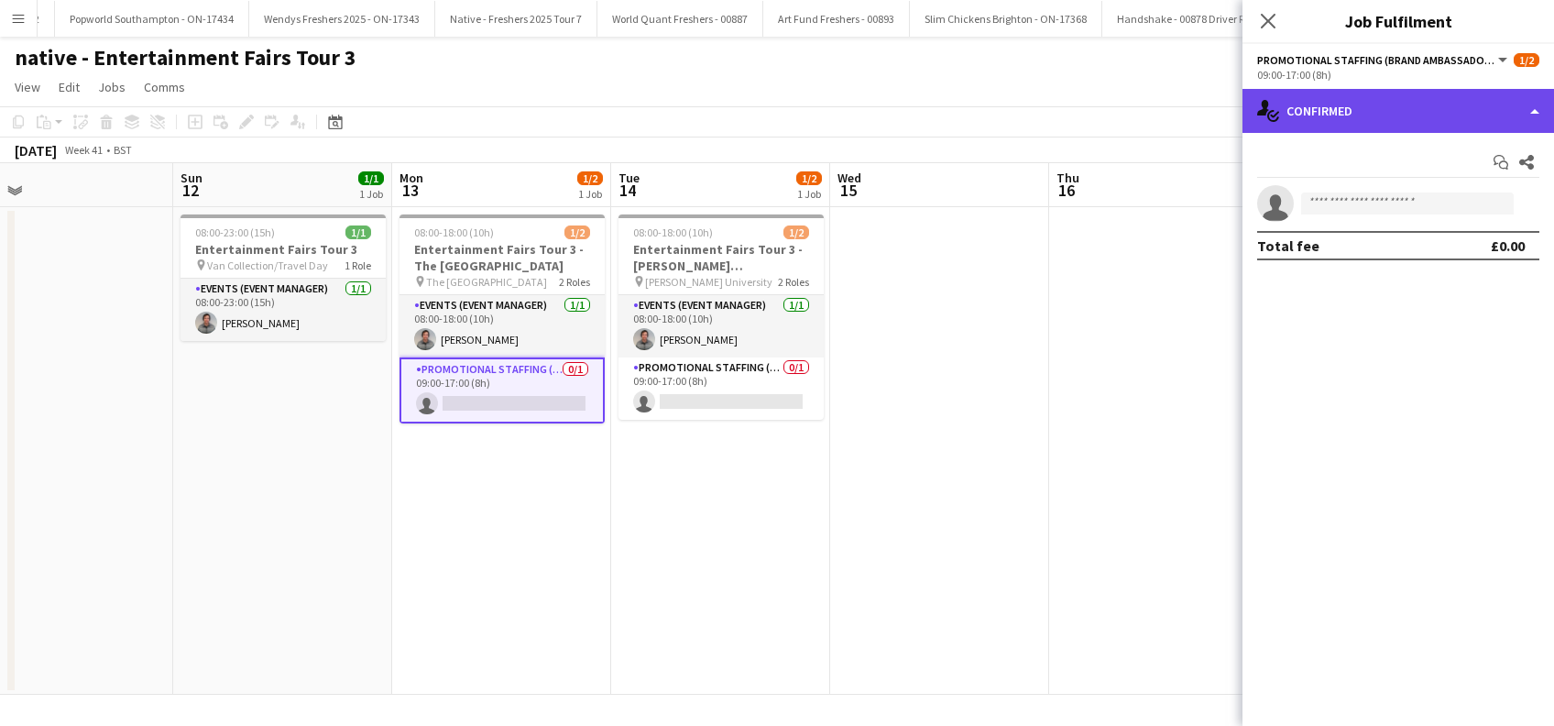
click at [1399, 111] on div "single-neutral-actions-check-2 Confirmed" at bounding box center [1397, 111] width 311 height 44
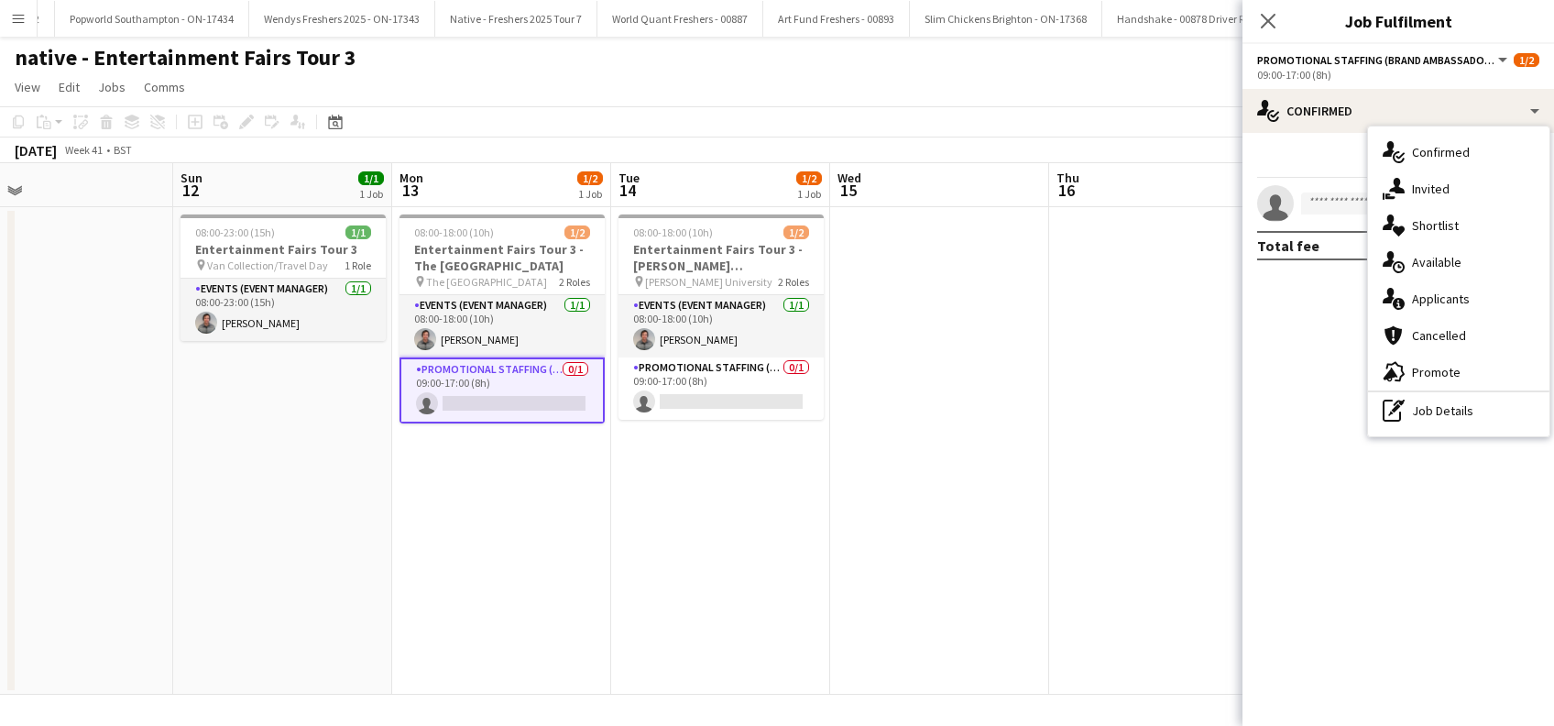
click at [1436, 300] on span "Applicants" at bounding box center [1441, 298] width 58 height 16
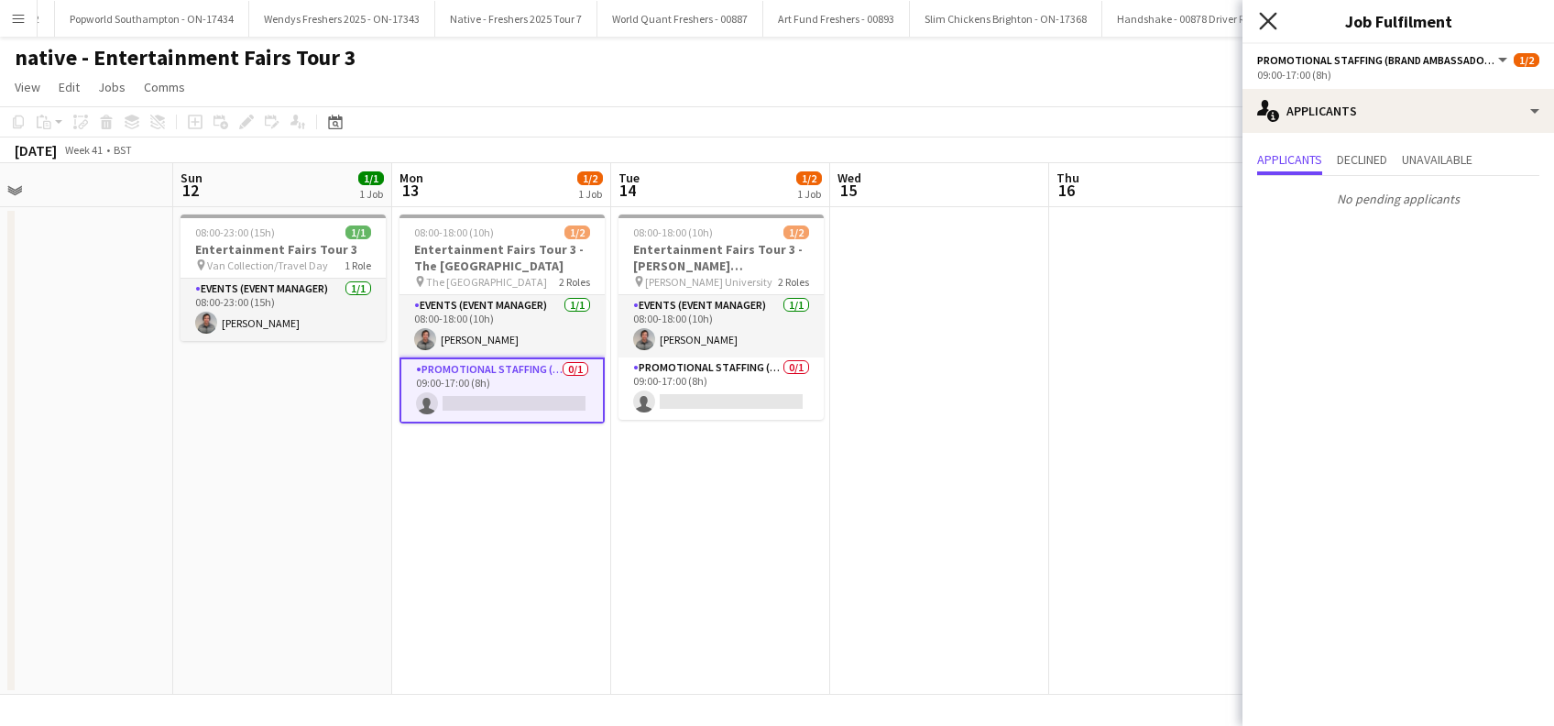
click at [1269, 24] on icon "Close pop-in" at bounding box center [1267, 20] width 17 height 17
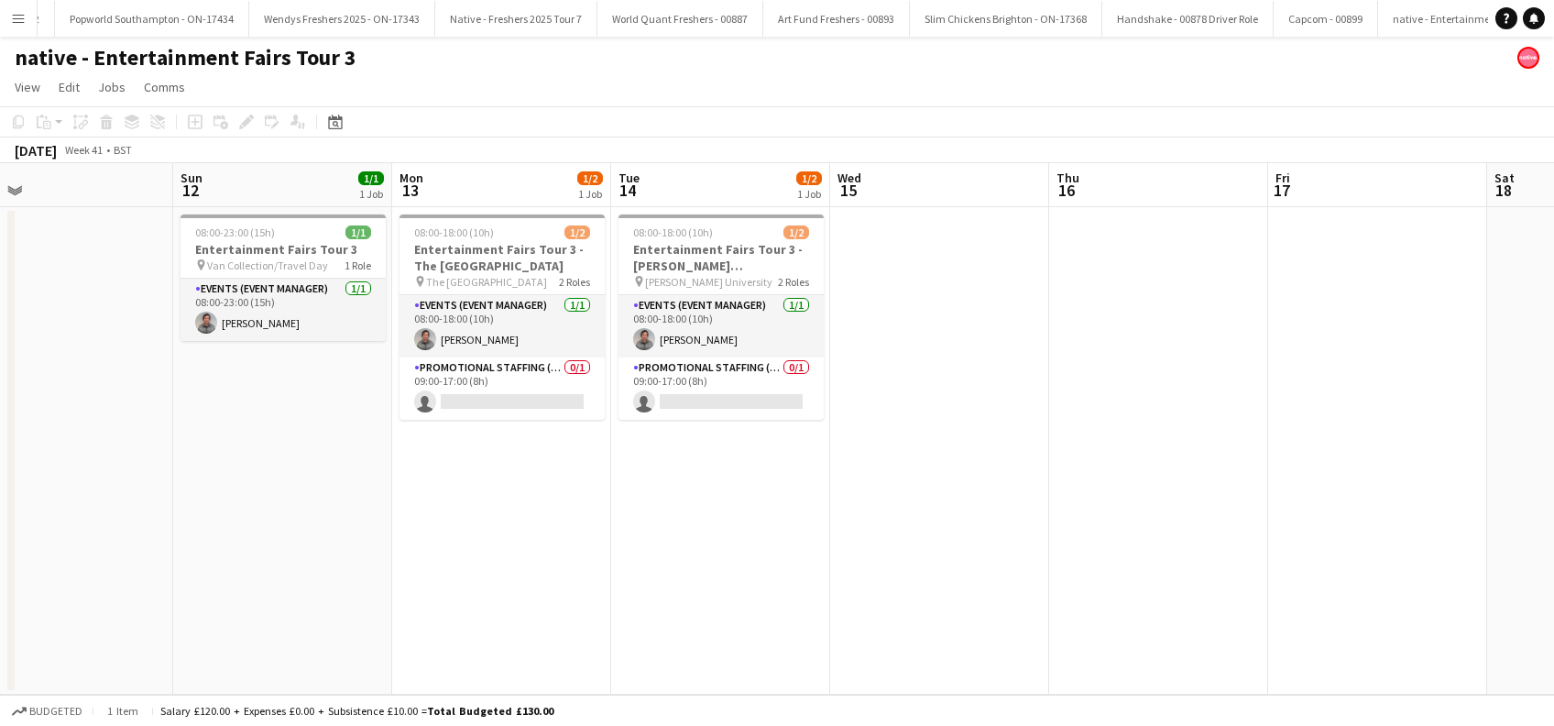
click at [953, 381] on app-date-cell at bounding box center [939, 450] width 219 height 487
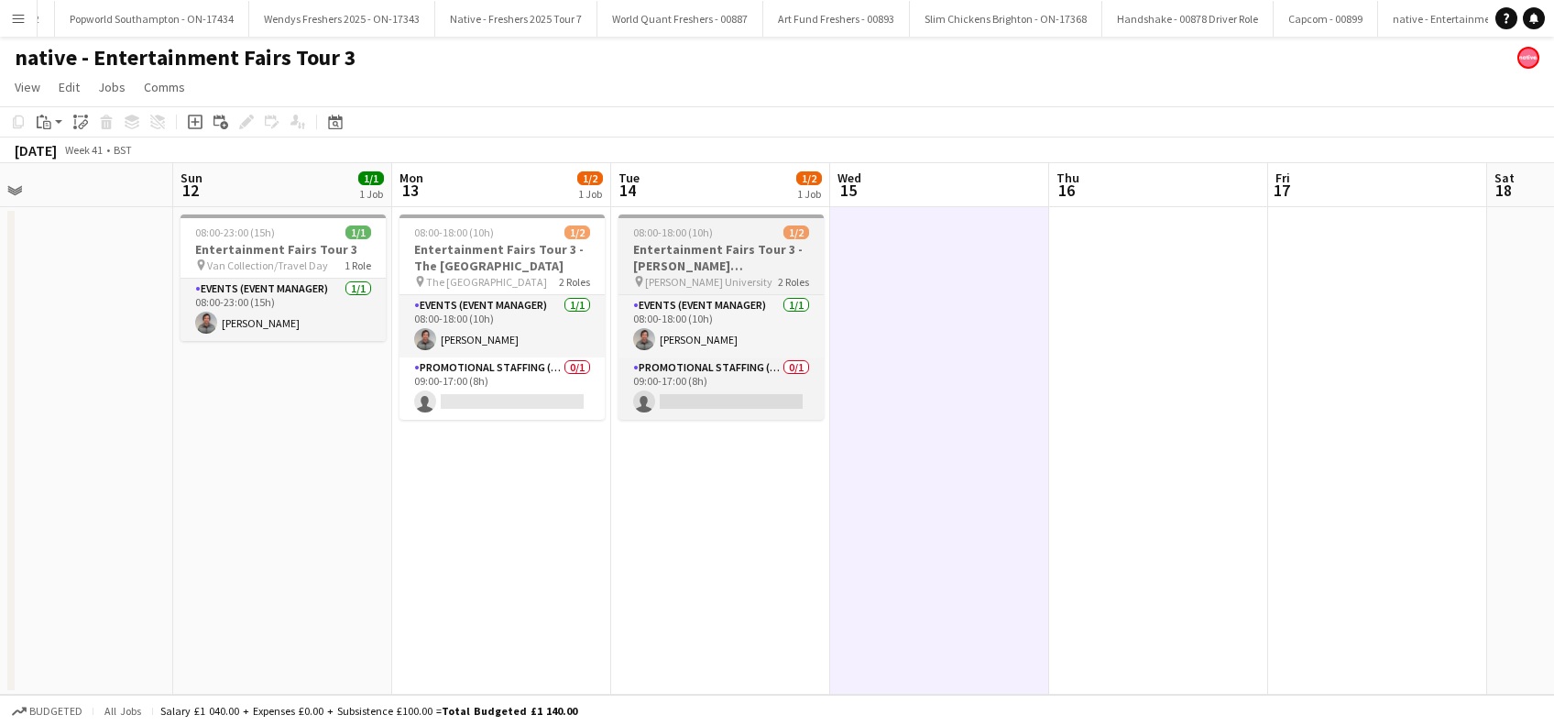
click at [725, 275] on span "Robert Gordon University" at bounding box center [708, 282] width 127 height 14
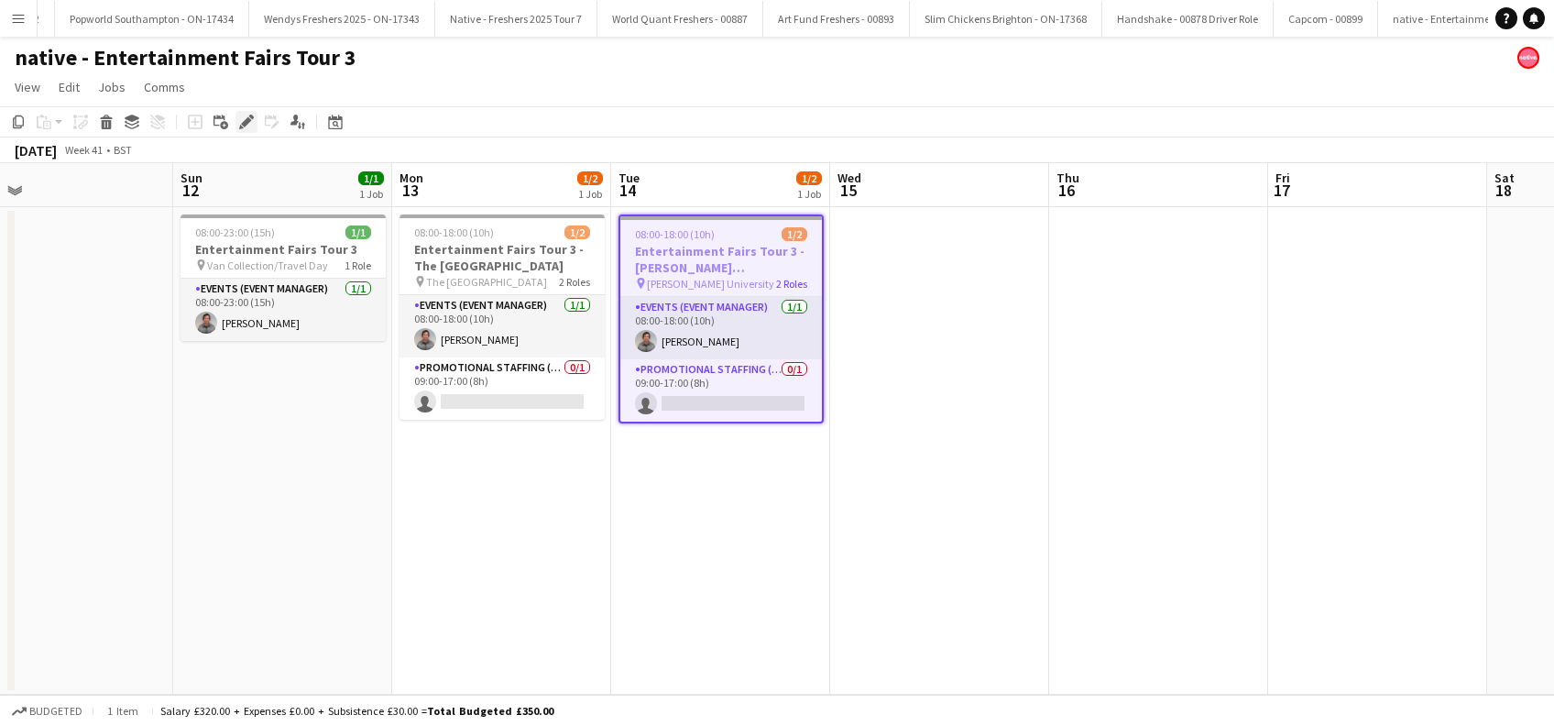
click at [245, 116] on icon "Edit" at bounding box center [246, 122] width 15 height 15
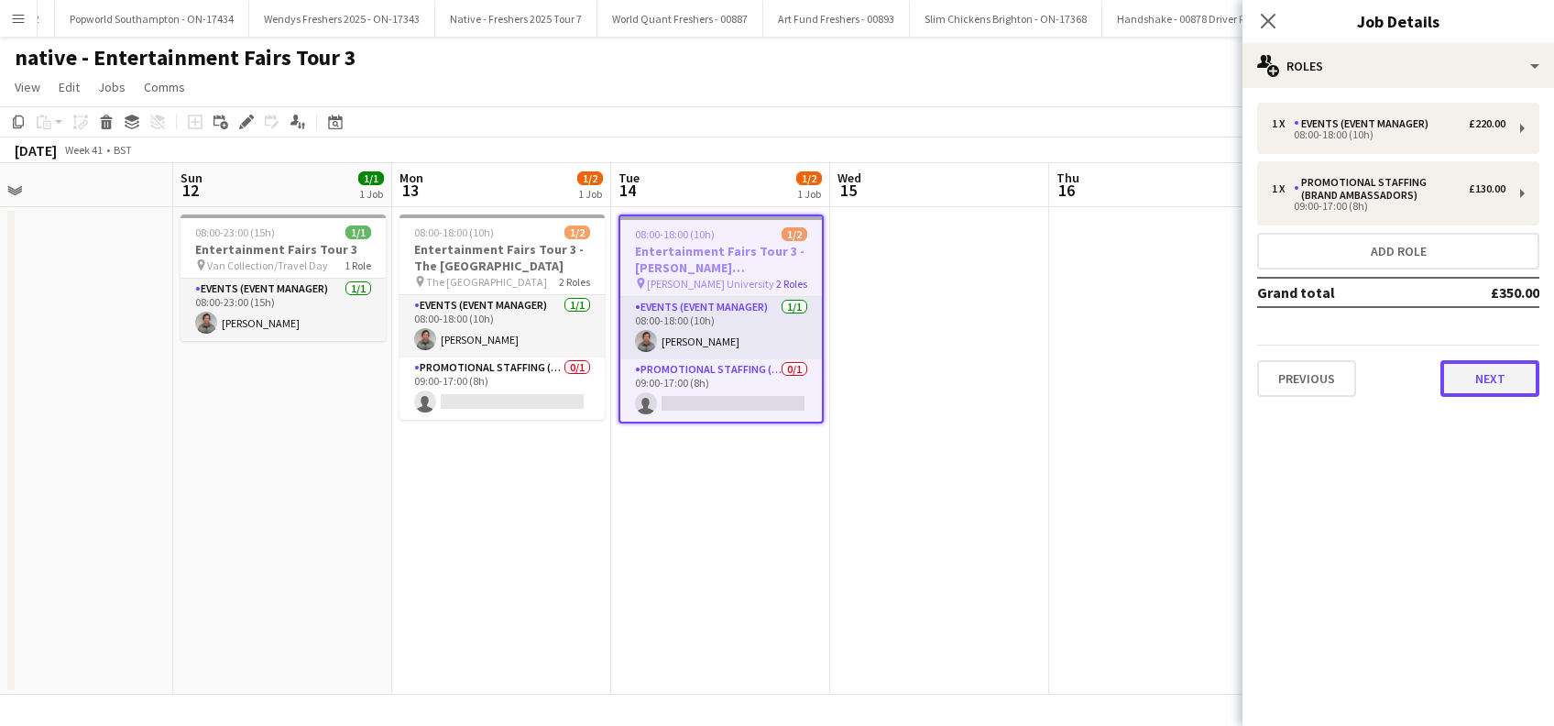
click at [1490, 388] on button "Next" at bounding box center [1489, 378] width 99 height 37
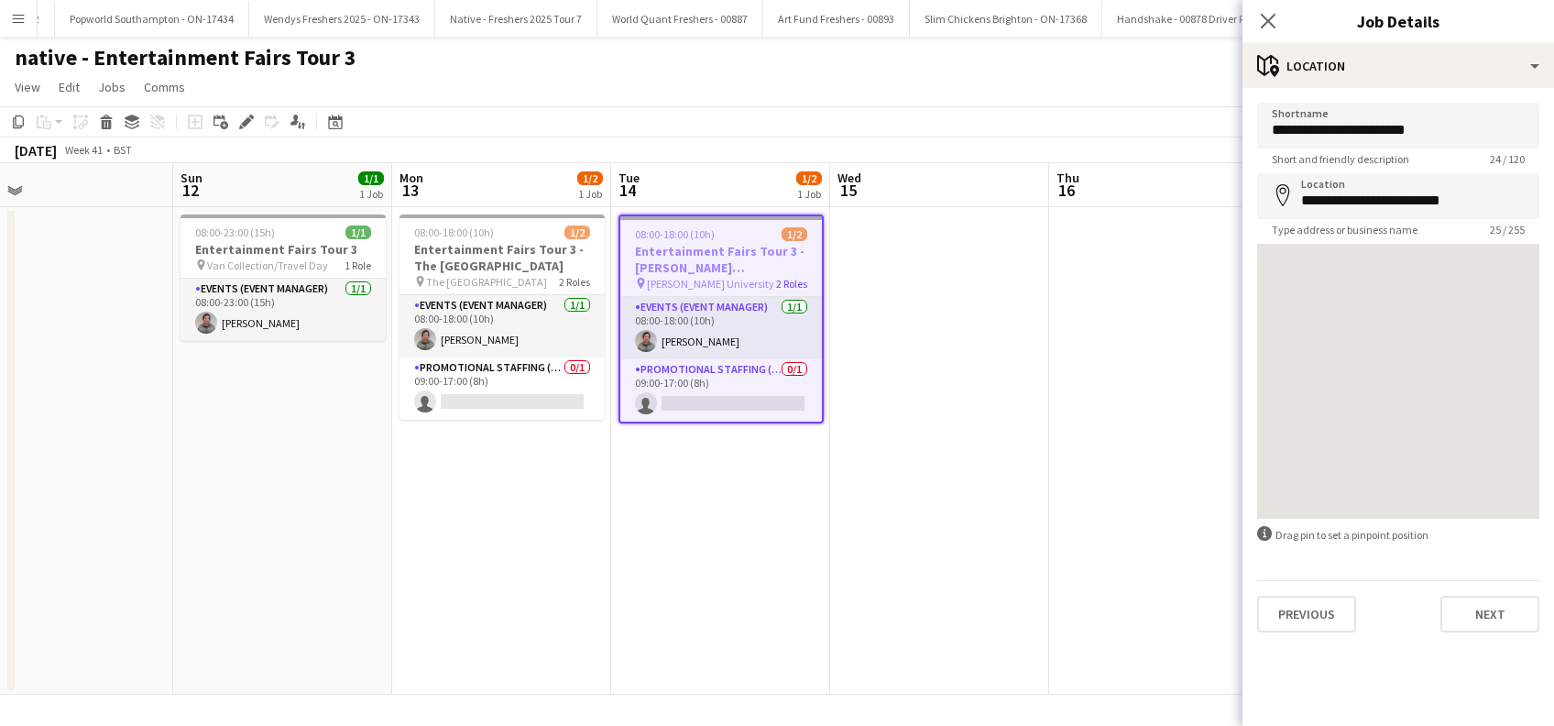
click at [1261, 22] on icon "Close pop-in" at bounding box center [1268, 21] width 15 height 15
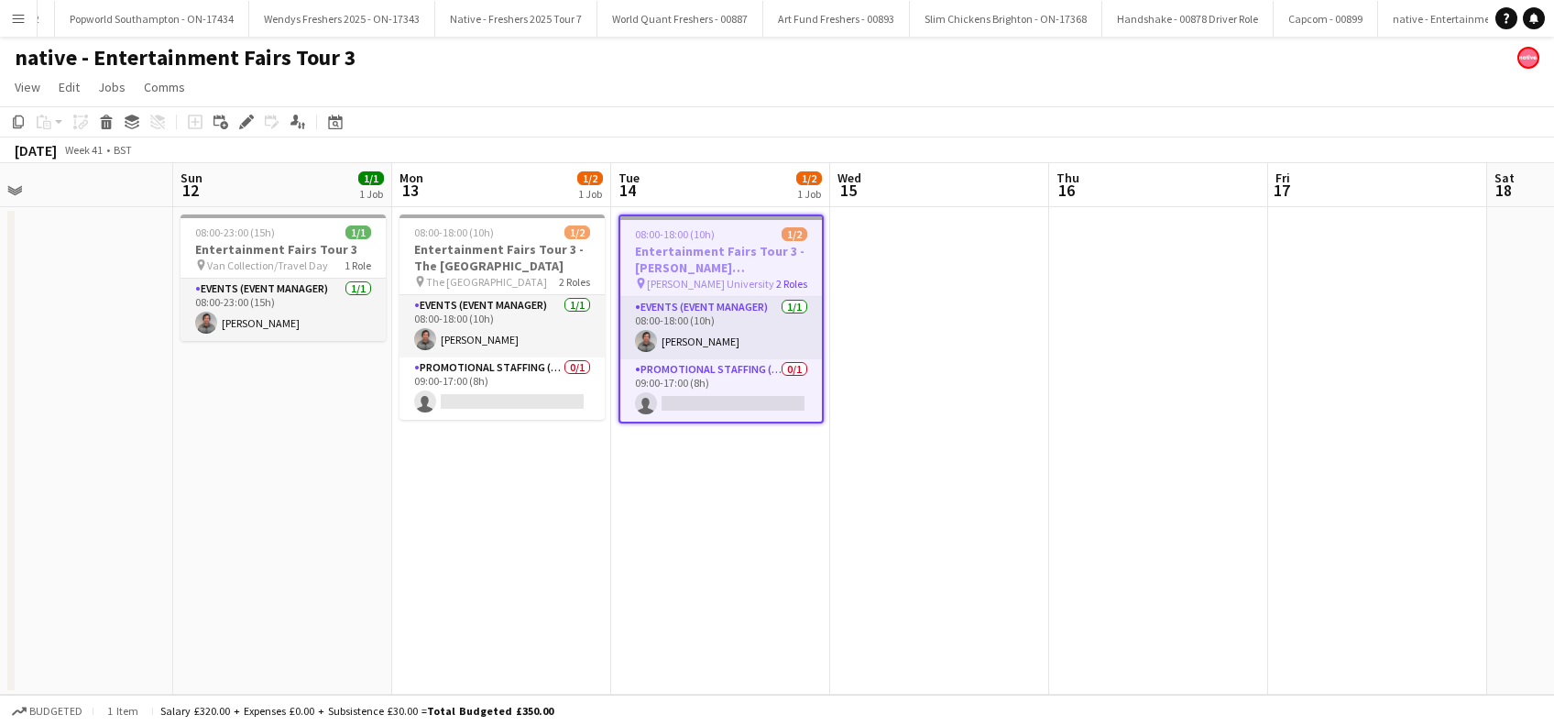
drag, startPoint x: 499, startPoint y: 524, endPoint x: 631, endPoint y: 530, distance: 132.0
click at [500, 524] on app-date-cell "08:00-18:00 (10h) 1/2 Entertainment Fairs Tour 3 - The University of Aberdeen p…" at bounding box center [501, 450] width 219 height 487
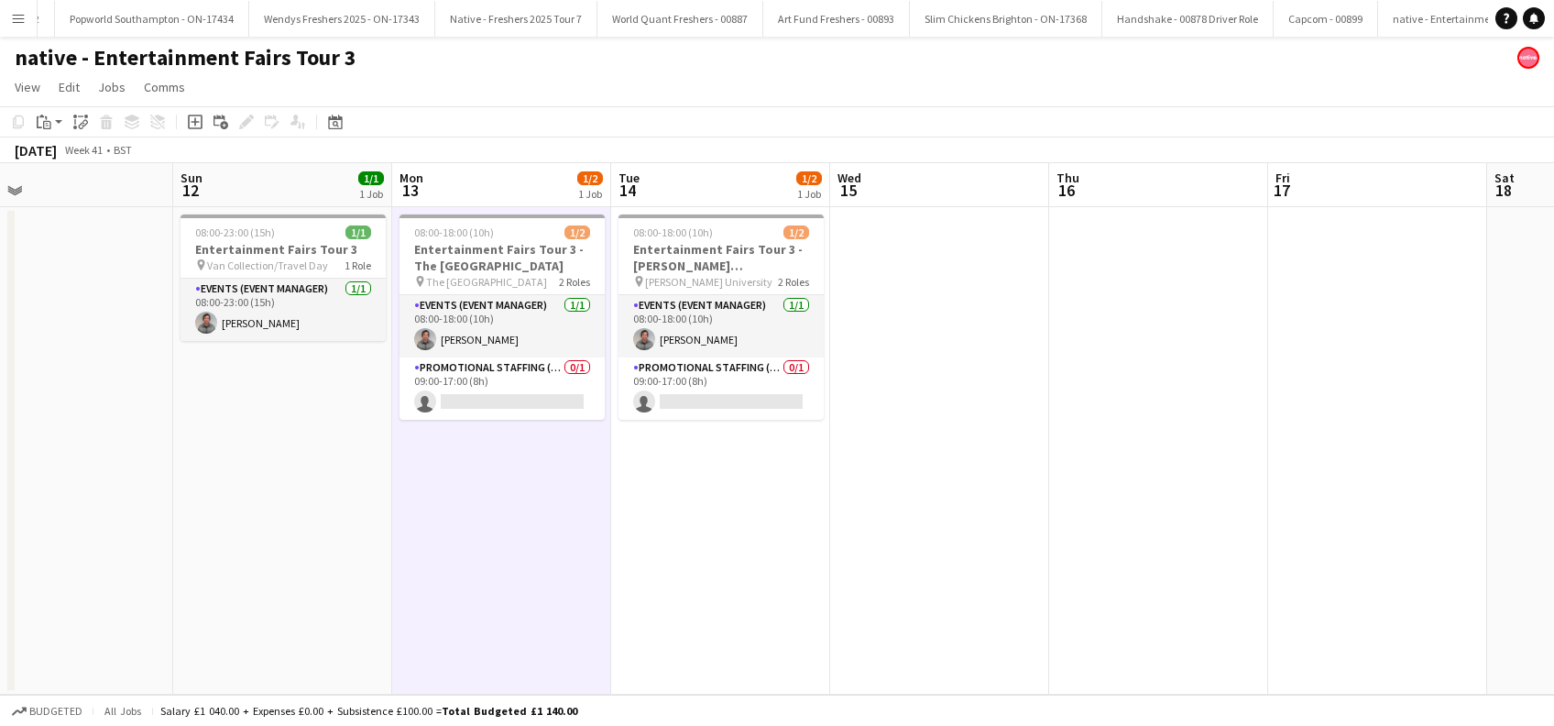
drag, startPoint x: 796, startPoint y: 530, endPoint x: 1031, endPoint y: 508, distance: 235.5
click at [797, 530] on app-date-cell "08:00-18:00 (10h) 1/2 Entertainment Fairs Tour 3 - Robert Gordon University pin…" at bounding box center [720, 450] width 219 height 487
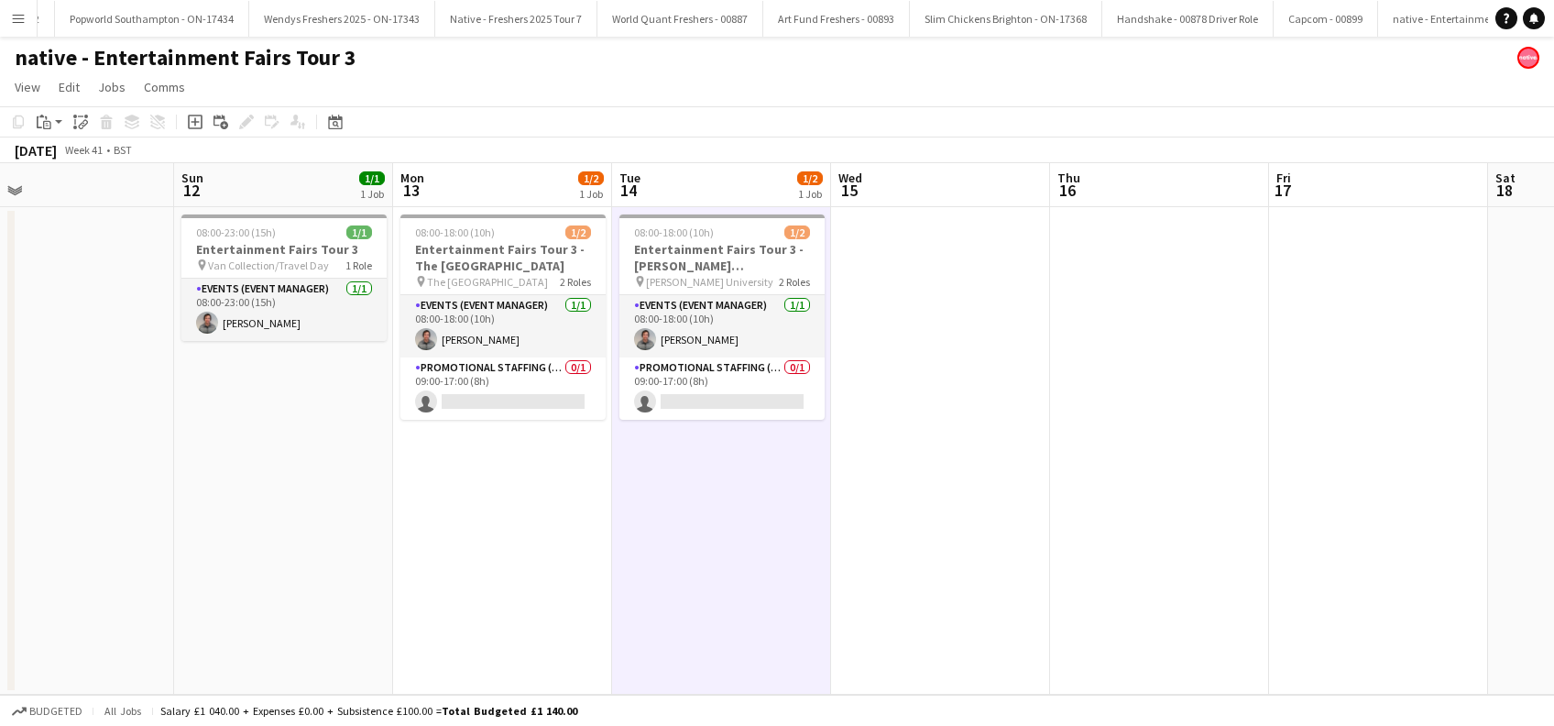
click at [500, 453] on app-date-cell "08:00-18:00 (10h) 1/2 Entertainment Fairs Tour 3 - The University of Aberdeen p…" at bounding box center [502, 450] width 219 height 487
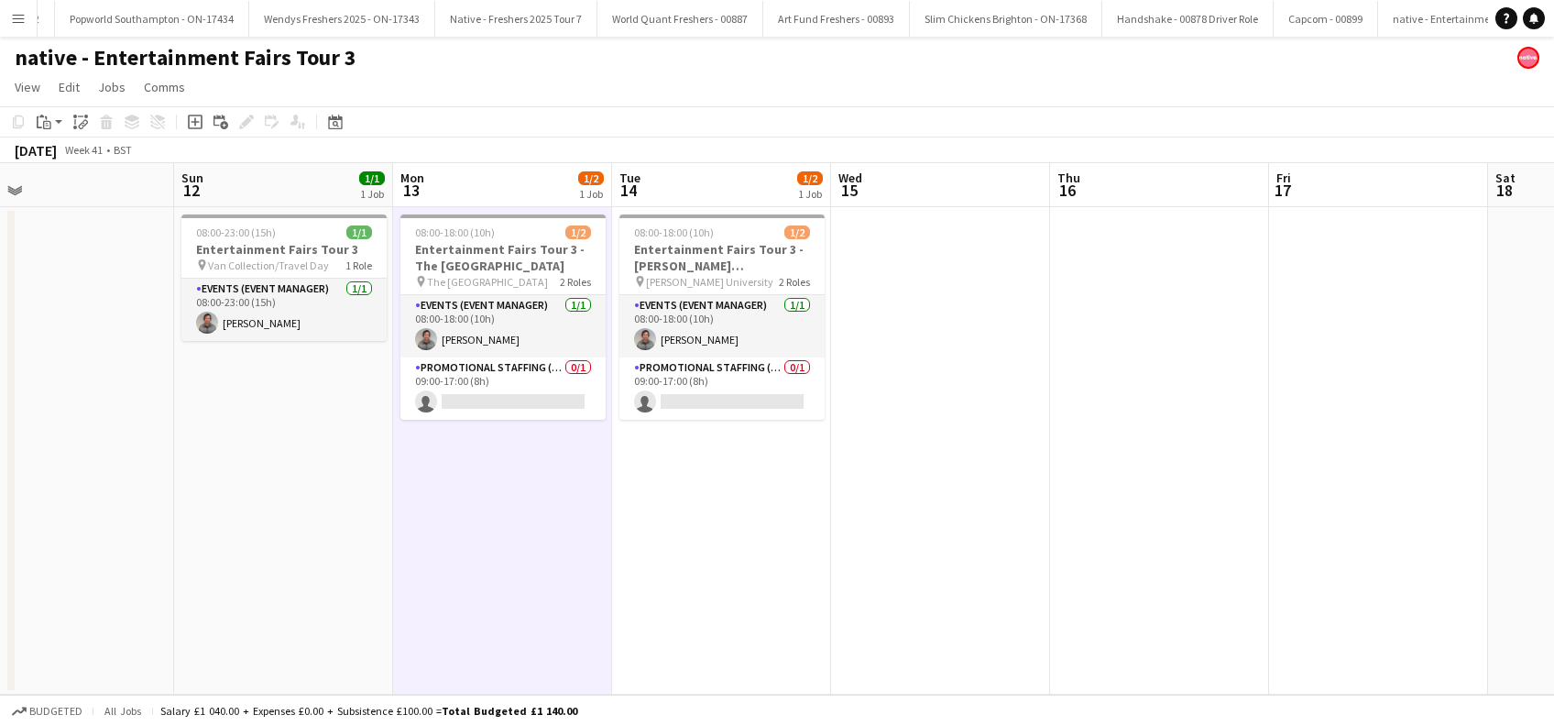
click at [692, 514] on app-date-cell "08:00-18:00 (10h) 1/2 Entertainment Fairs Tour 3 - Robert Gordon University pin…" at bounding box center [721, 450] width 219 height 487
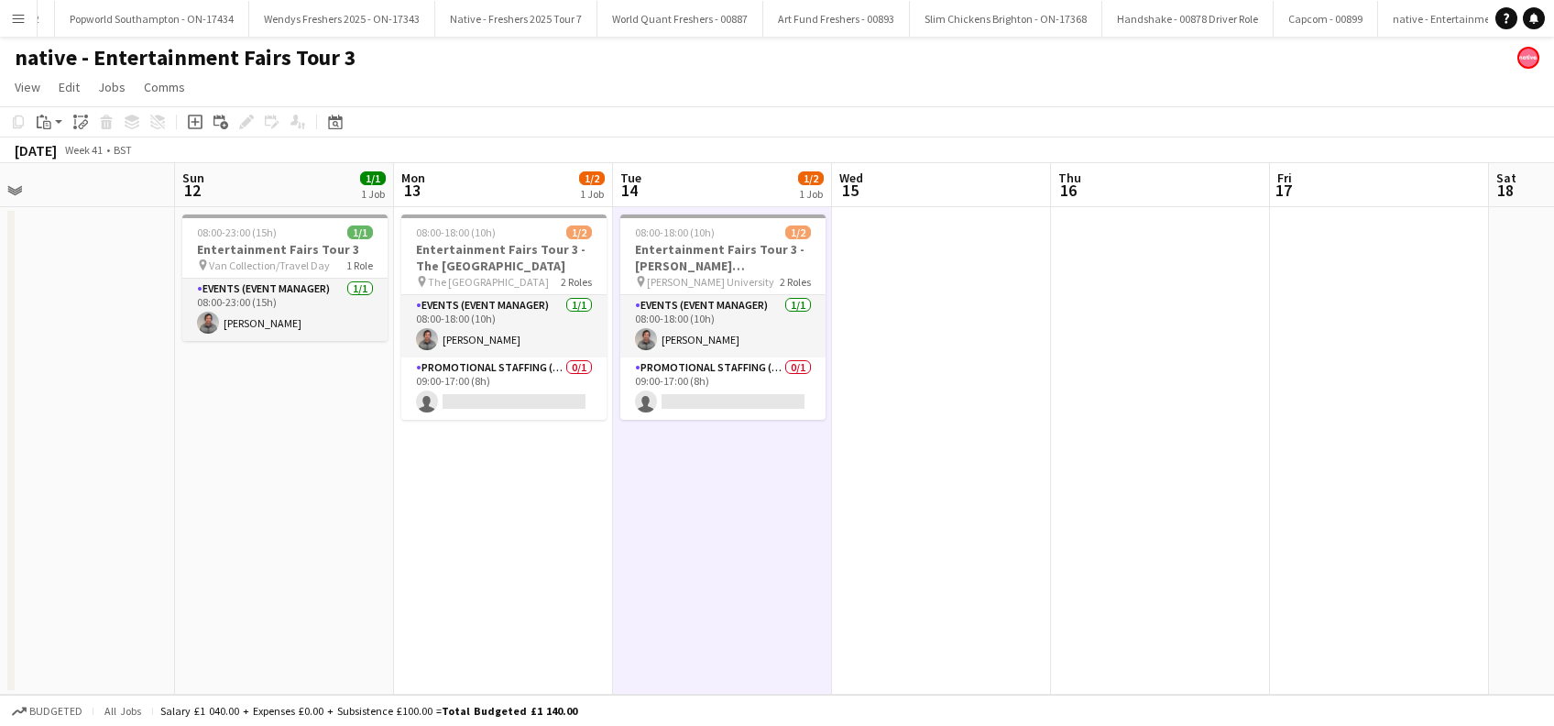
scroll to position [0, 481]
click at [922, 506] on app-date-cell at bounding box center [942, 450] width 219 height 487
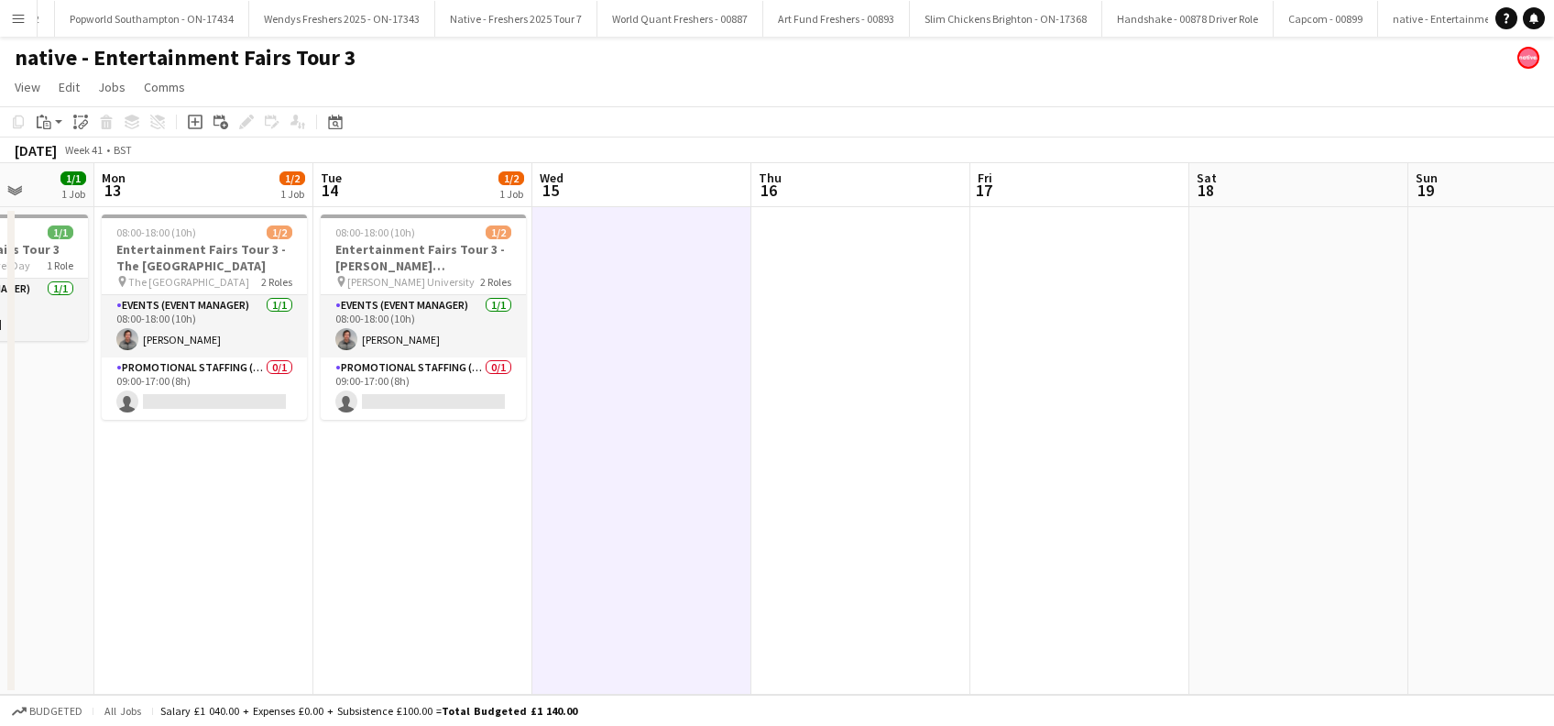
drag, startPoint x: 837, startPoint y: 551, endPoint x: 537, endPoint y: 589, distance: 302.8
click at [537, 589] on app-calendar-viewport "Thu 9 Fri 10 Sat 11 Sun 12 1/1 1 Job Mon 13 1/2 1 Job Tue 14 1/2 1 Job Wed 15 T…" at bounding box center [777, 428] width 1554 height 531
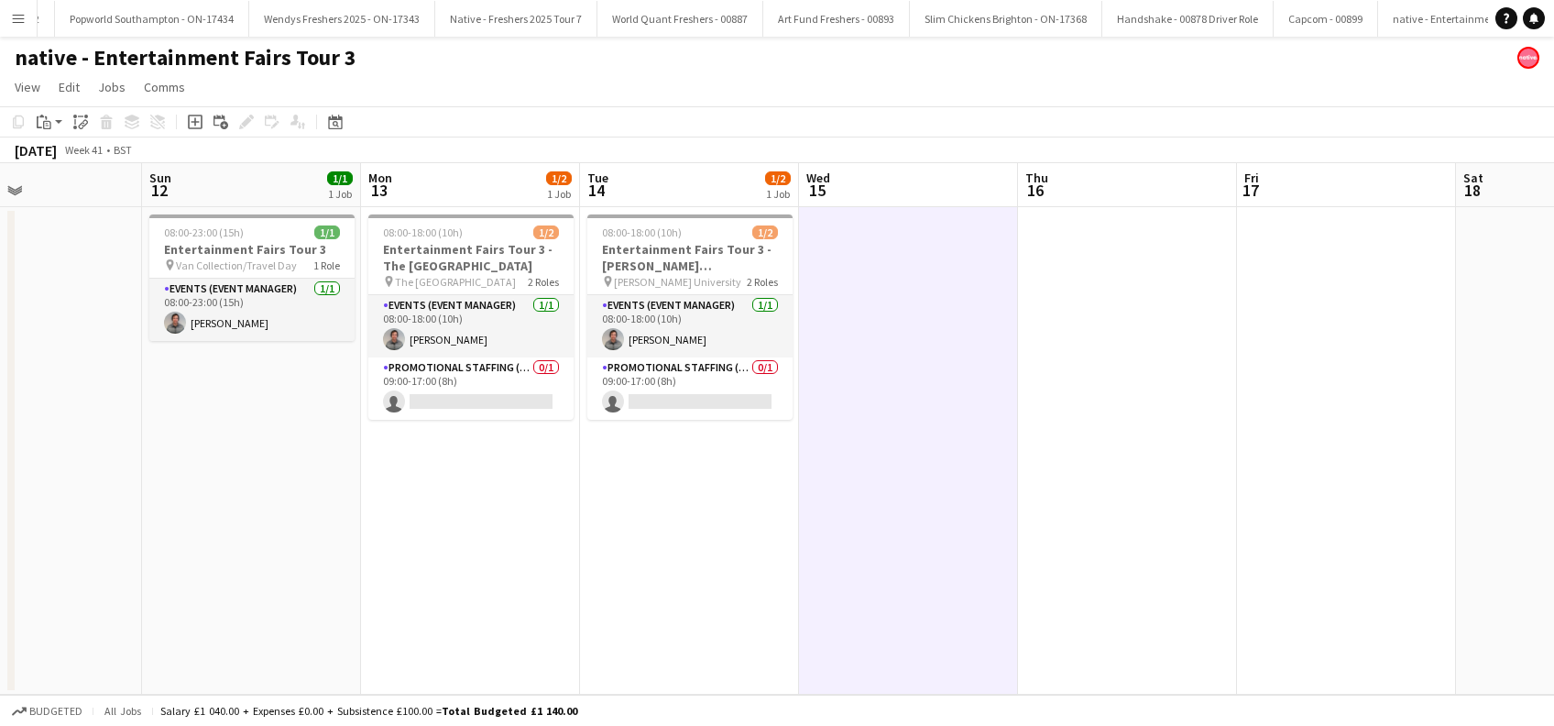
drag, startPoint x: 779, startPoint y: 584, endPoint x: 899, endPoint y: 588, distance: 120.1
click at [898, 586] on app-calendar-viewport "Thu 9 Fri 10 Sat 11 Sun 12 1/1 1 Job Mon 13 1/2 1 Job Tue 14 1/2 1 Job Wed 15 T…" at bounding box center [777, 428] width 1554 height 531
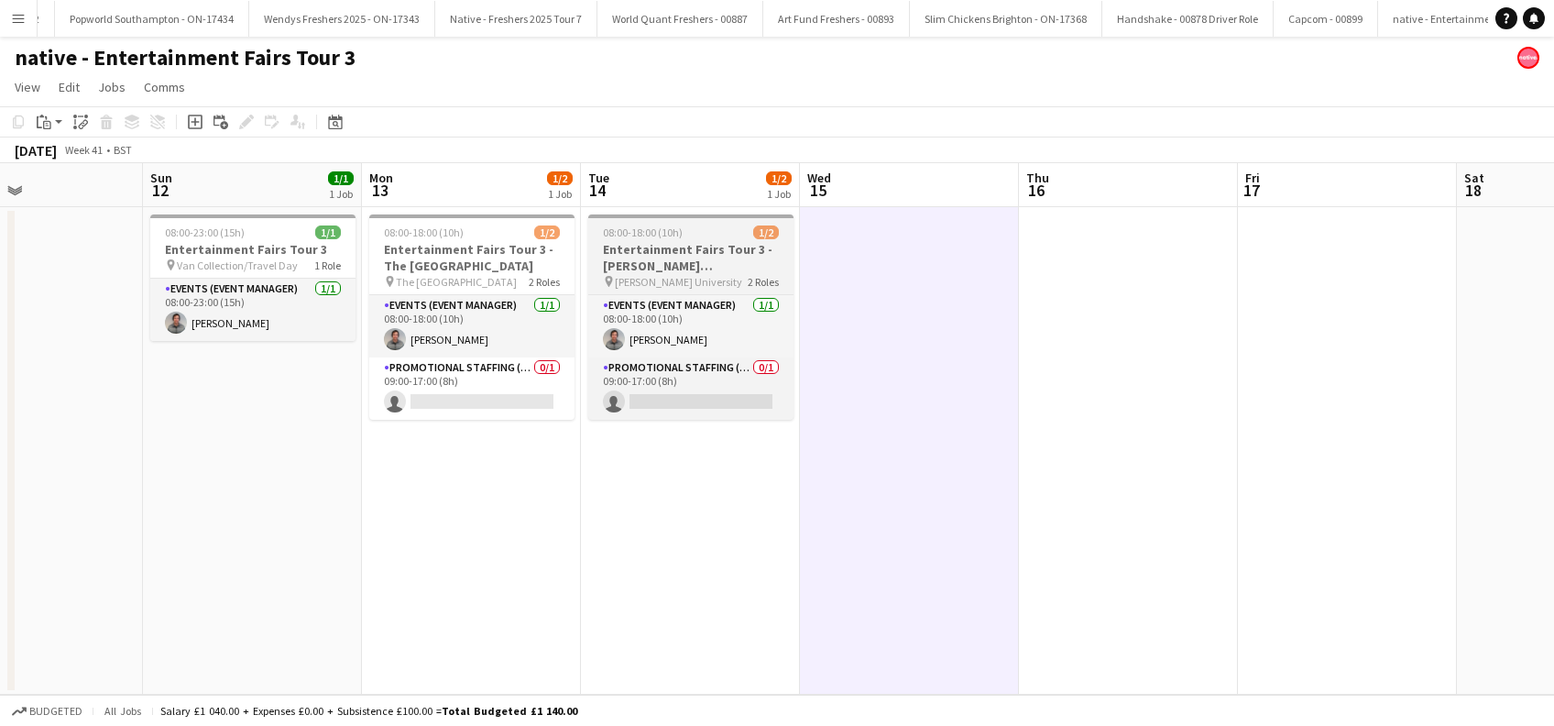
click at [680, 271] on h3 "Entertainment Fairs Tour 3 - Robert Gordon University" at bounding box center [690, 257] width 205 height 33
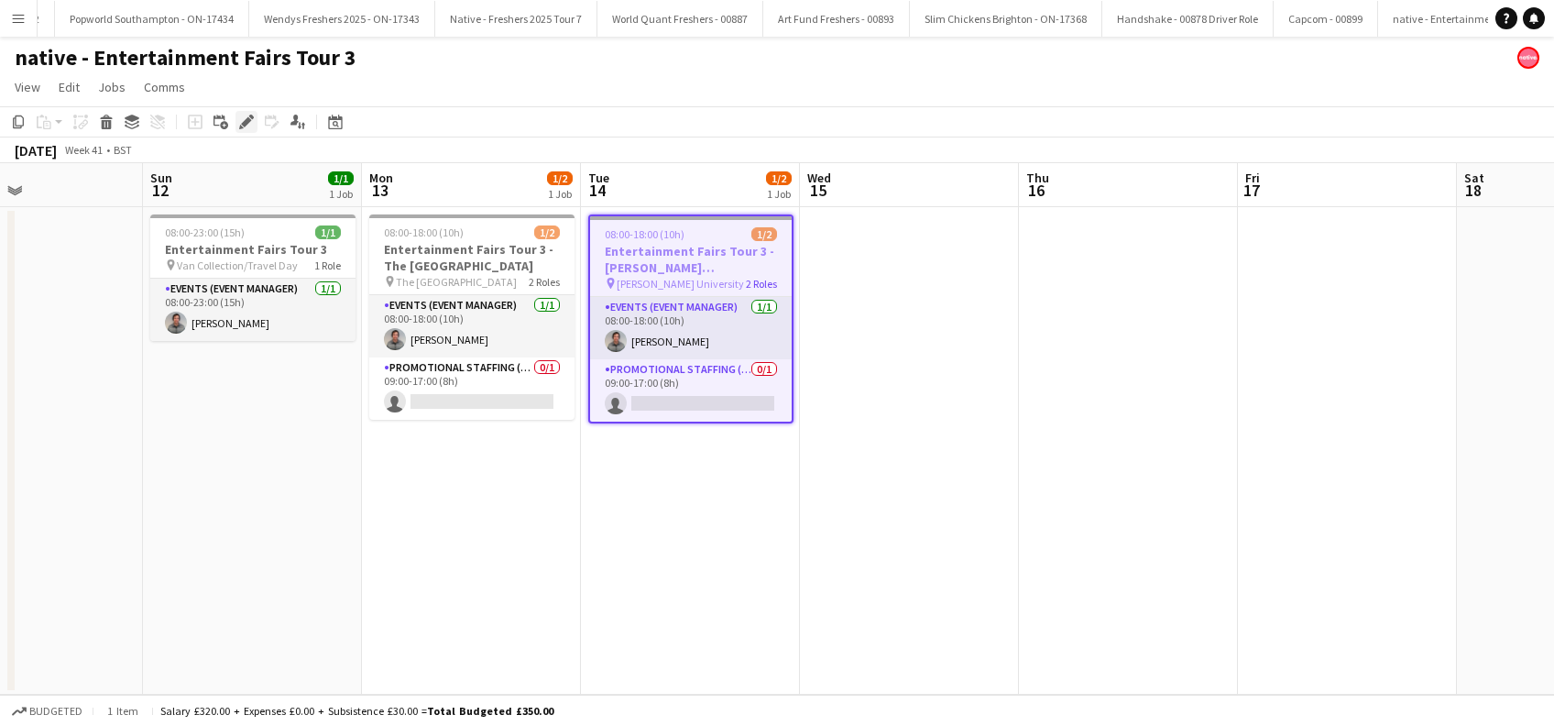
click at [244, 120] on icon "Edit" at bounding box center [246, 122] width 15 height 15
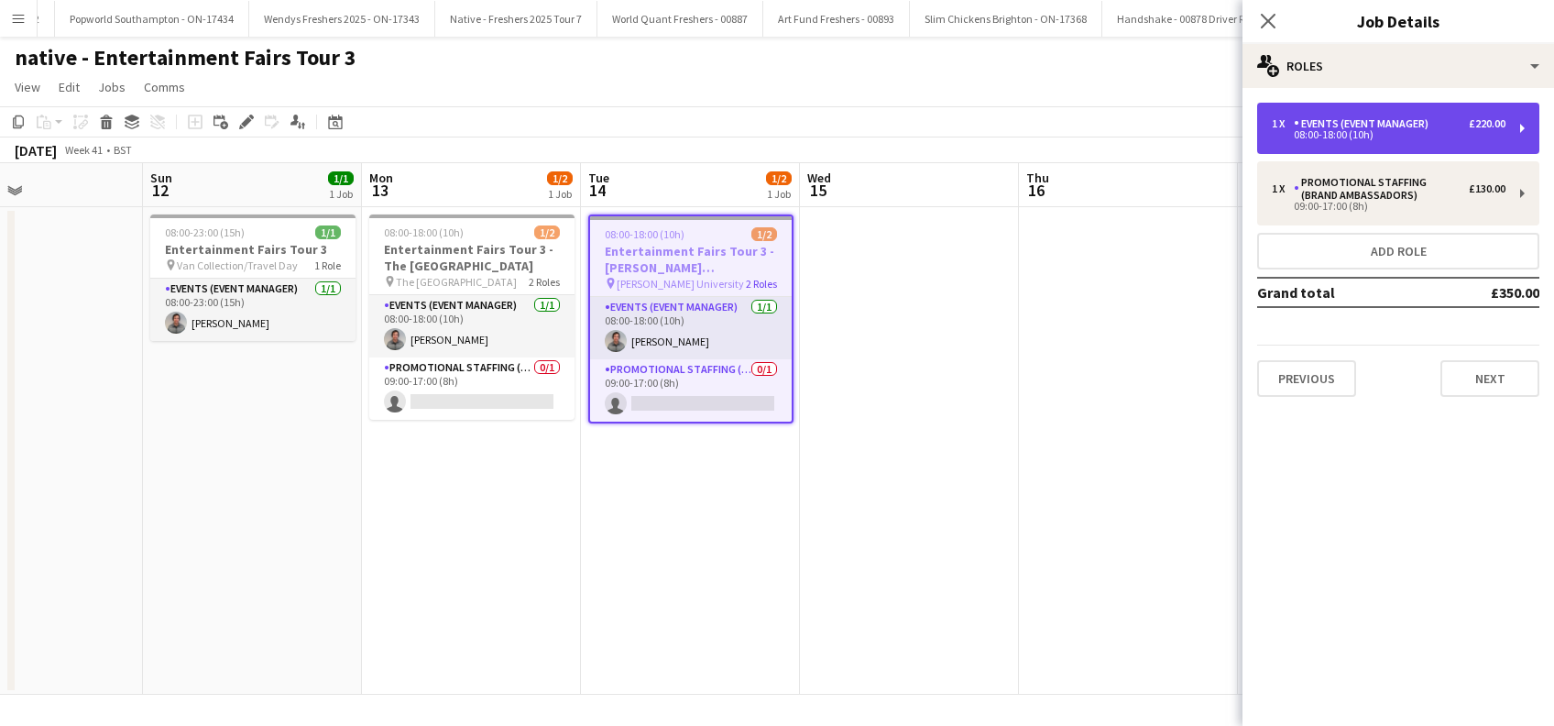
click at [1367, 120] on div "Events (Event Manager)" at bounding box center [1365, 123] width 142 height 13
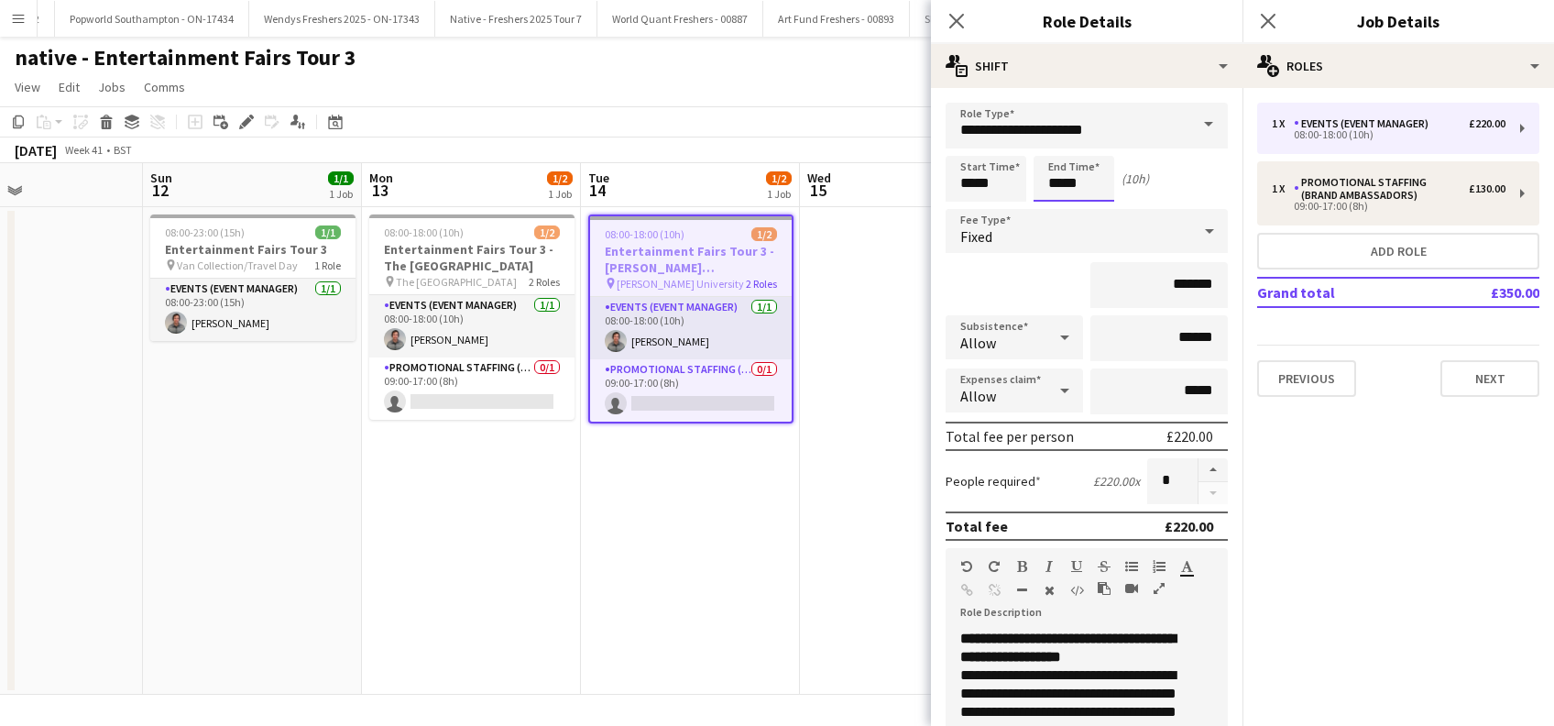
click at [1074, 169] on input "*****" at bounding box center [1073, 179] width 81 height 46
click at [1054, 143] on div at bounding box center [1055, 146] width 37 height 18
click at [1055, 142] on div at bounding box center [1055, 146] width 37 height 18
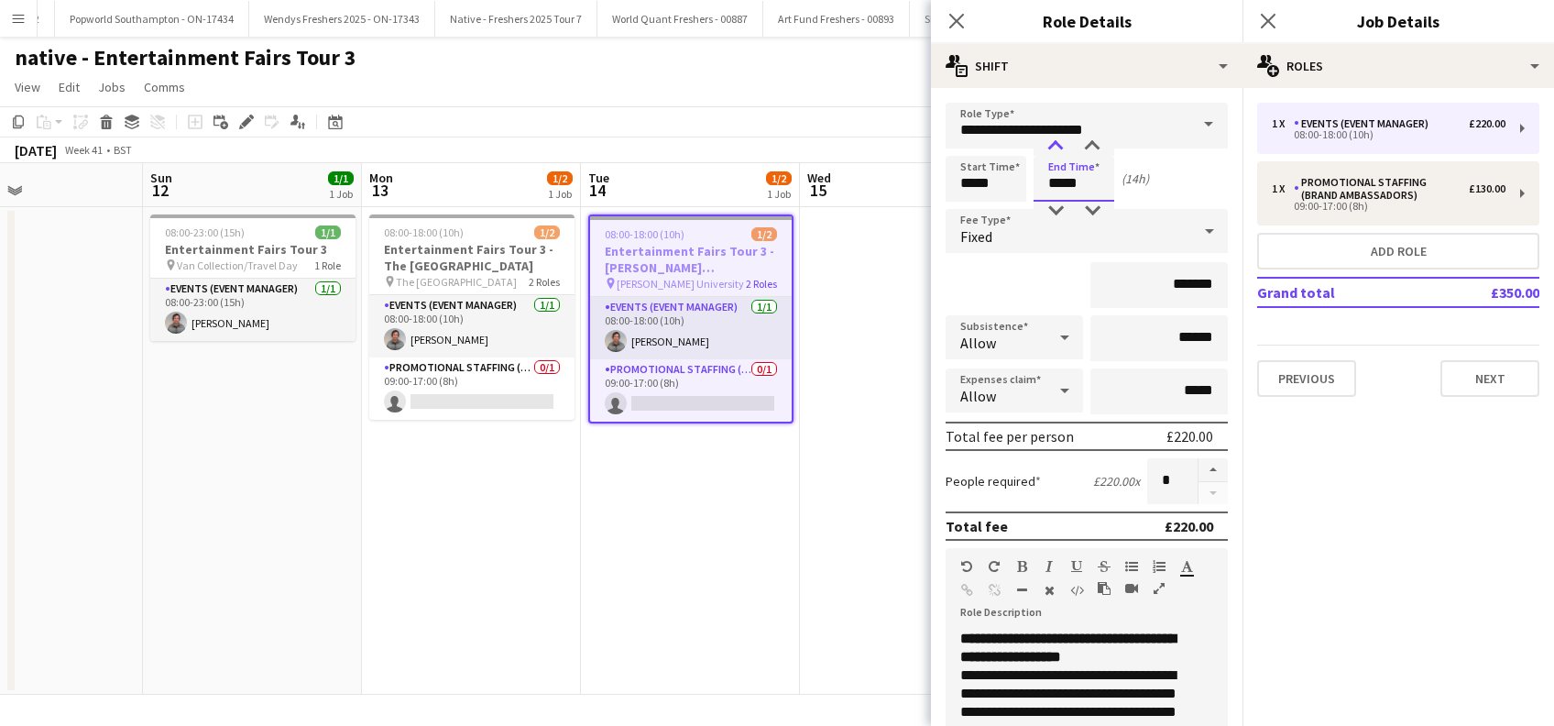
type input "*****"
click at [1055, 143] on div at bounding box center [1055, 146] width 37 height 18
click at [1163, 282] on input "*******" at bounding box center [1158, 285] width 137 height 46
type input "**"
type input "*******"
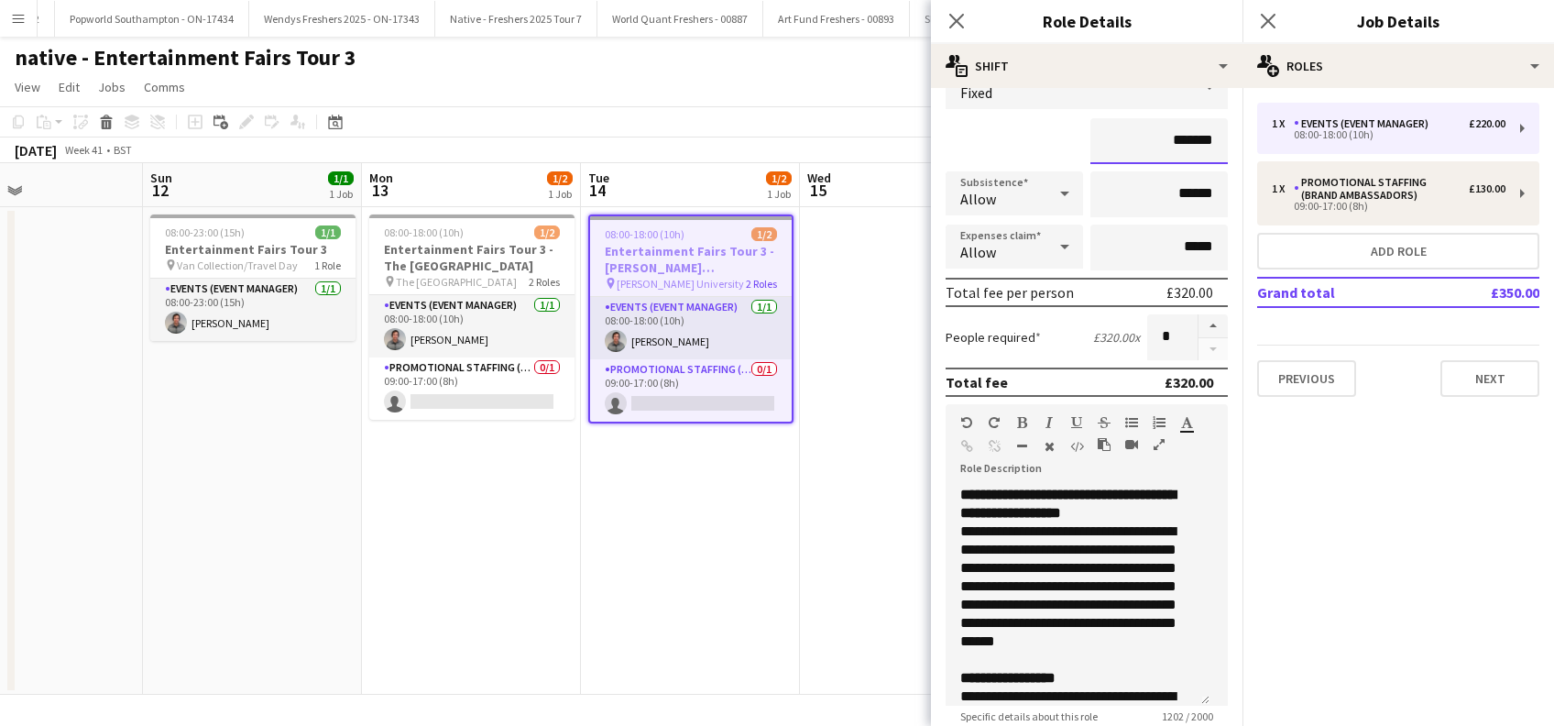
scroll to position [440, 0]
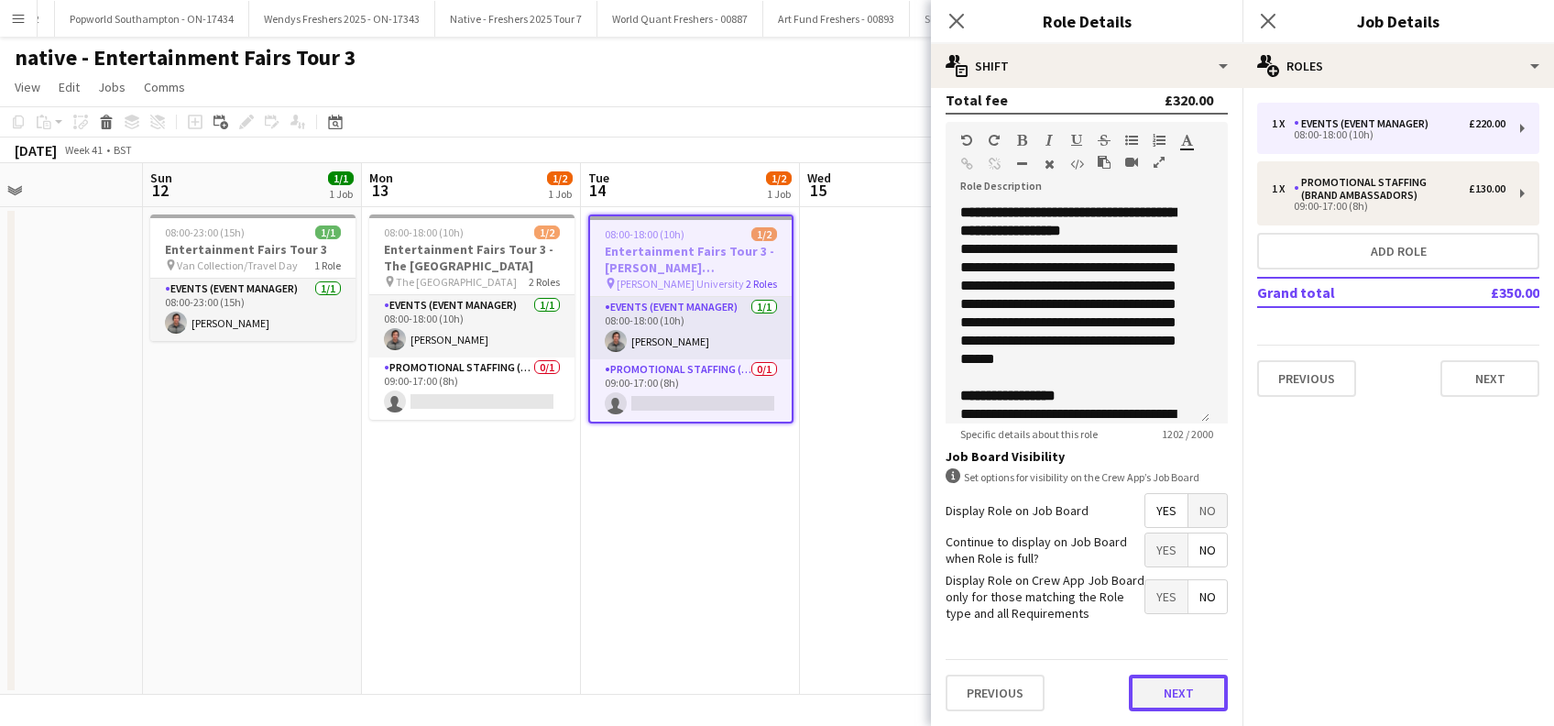
click at [1157, 705] on button "Next" at bounding box center [1178, 692] width 99 height 37
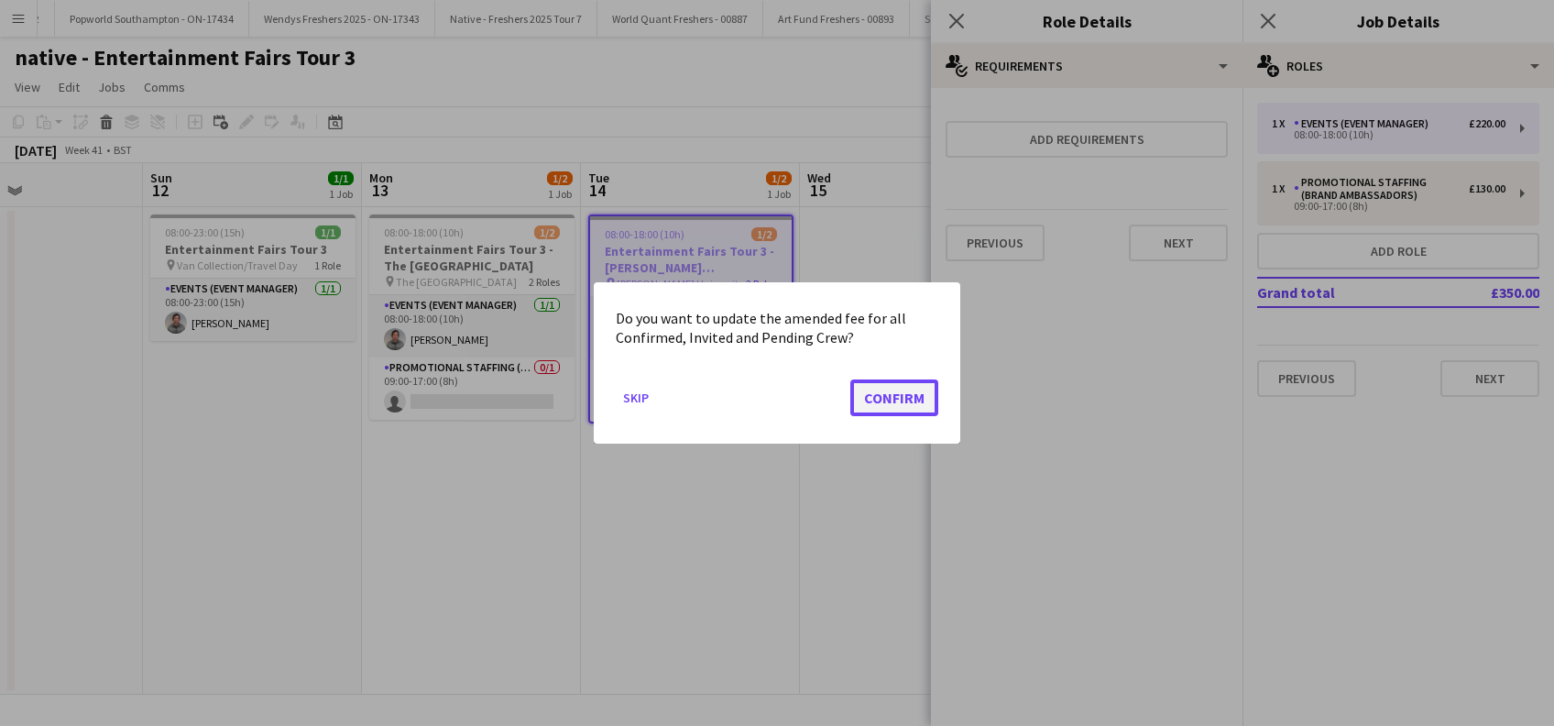
click at [892, 403] on button "Confirm" at bounding box center [894, 397] width 88 height 37
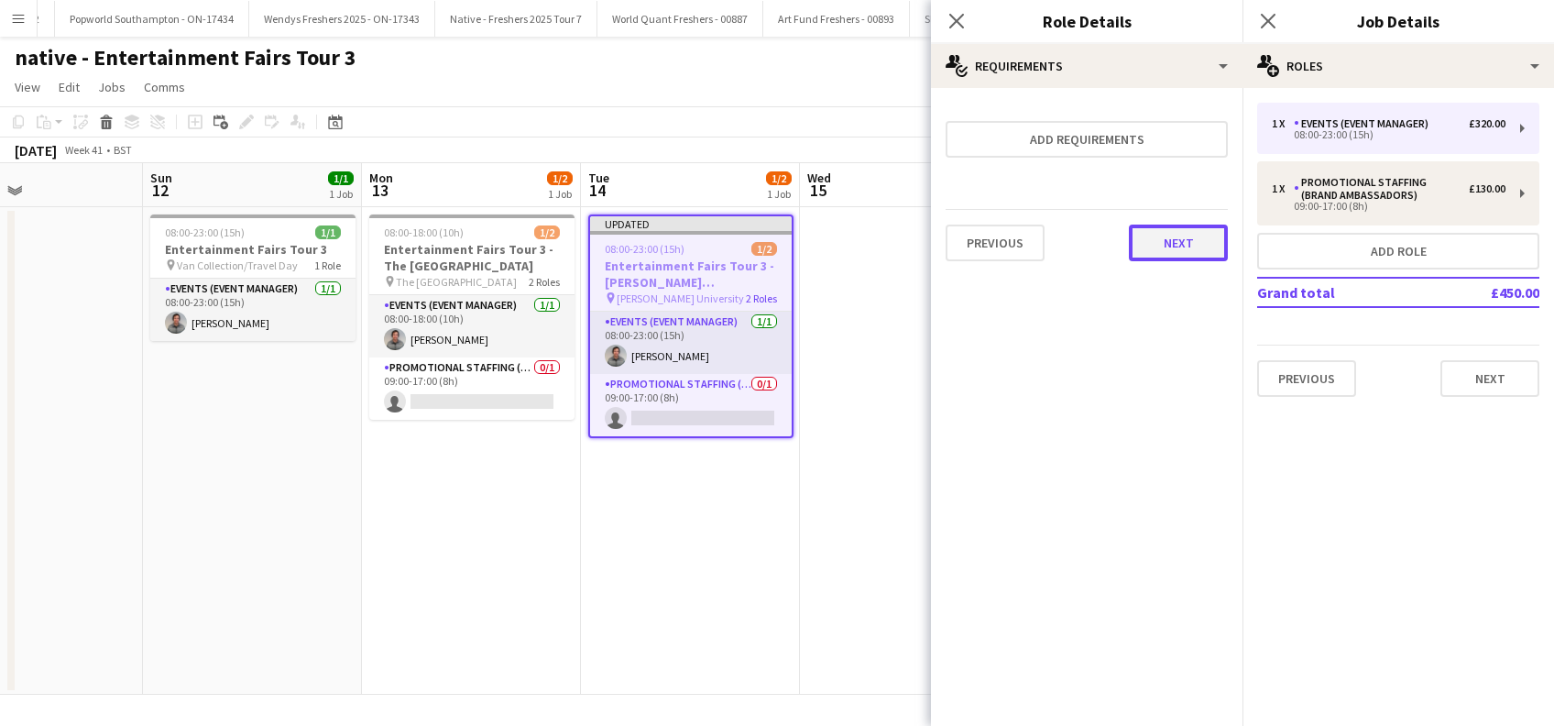
click at [1169, 254] on button "Next" at bounding box center [1178, 242] width 99 height 37
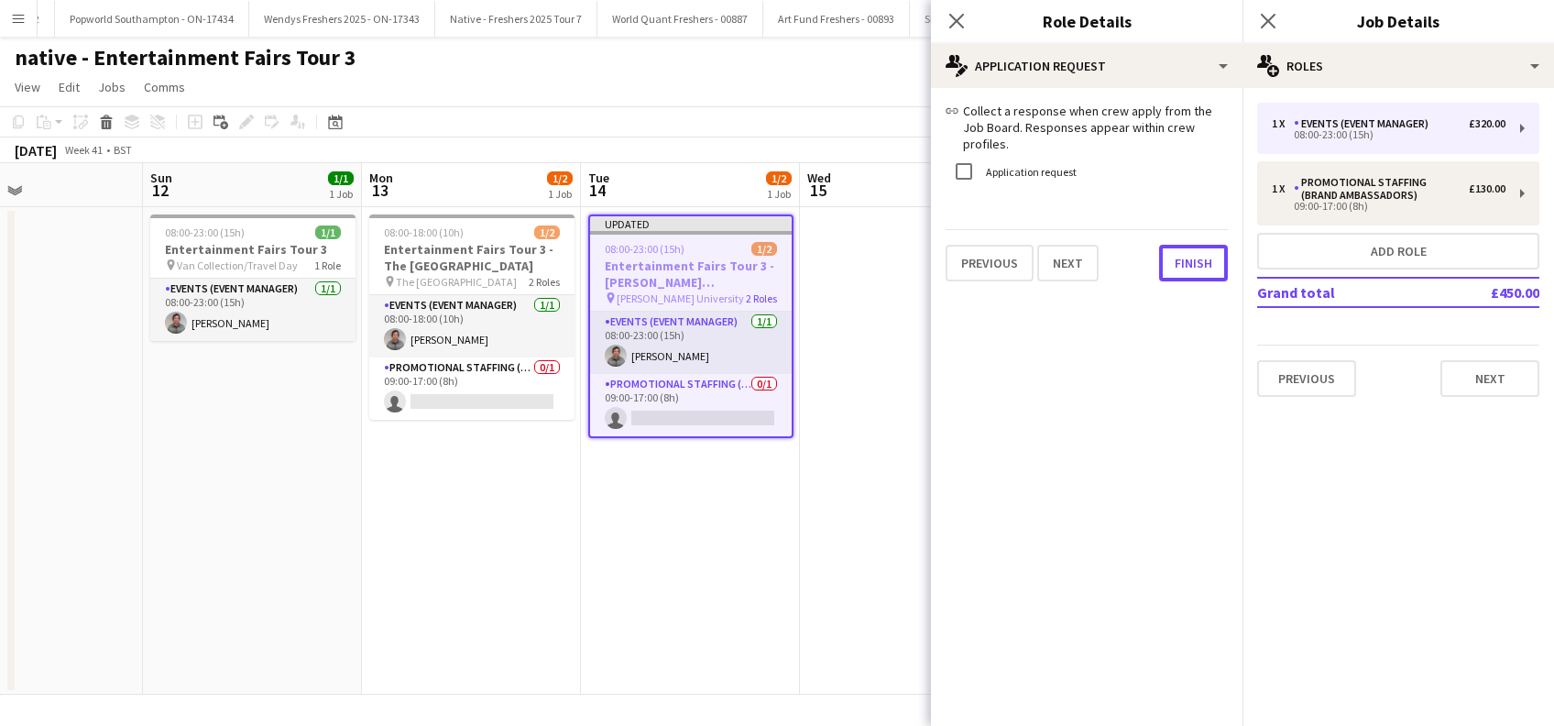
click at [1172, 266] on div "link Collect a response when crew apply from the Job Board. Responses appear wi…" at bounding box center [1086, 192] width 311 height 208
click at [1184, 246] on button "Finish" at bounding box center [1193, 263] width 69 height 37
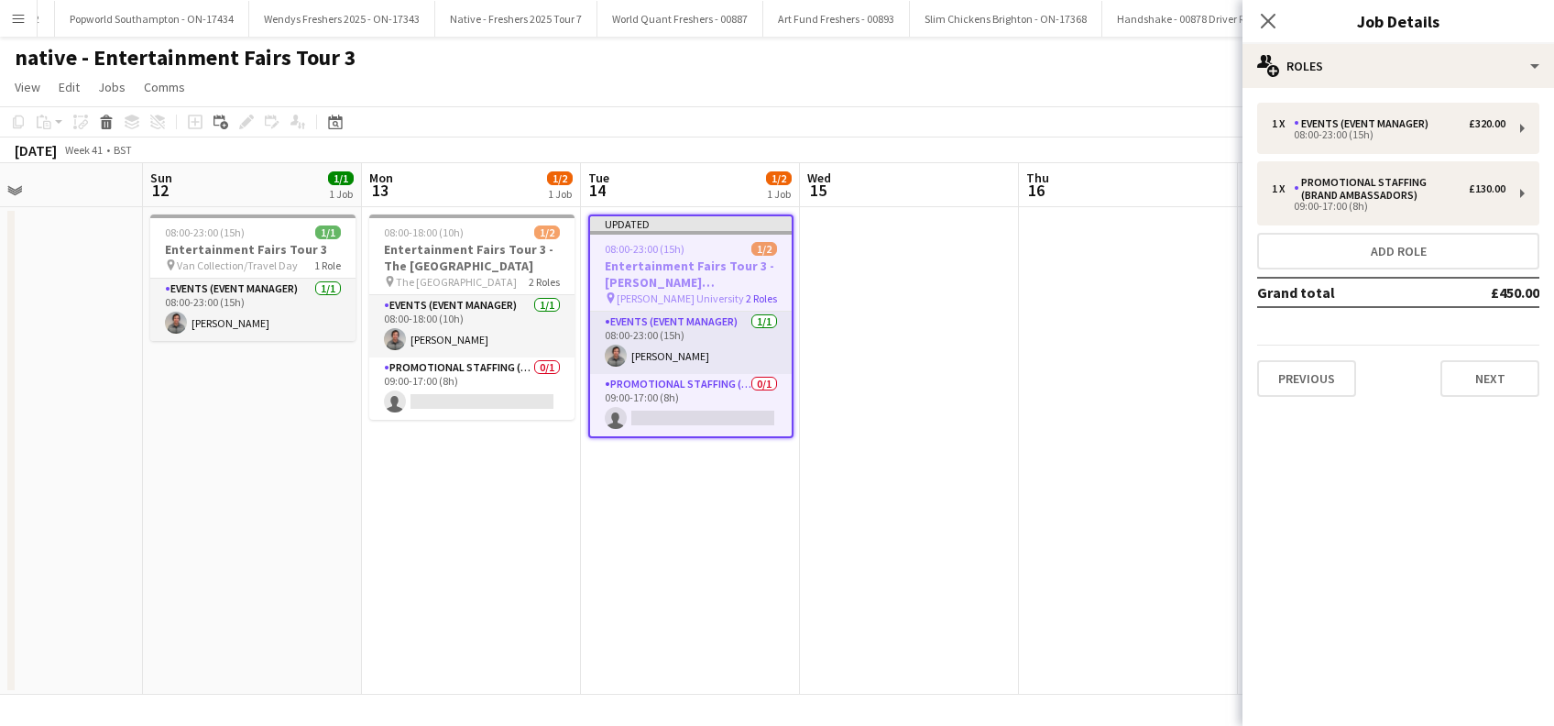
click at [1155, 374] on app-date-cell at bounding box center [1128, 450] width 219 height 487
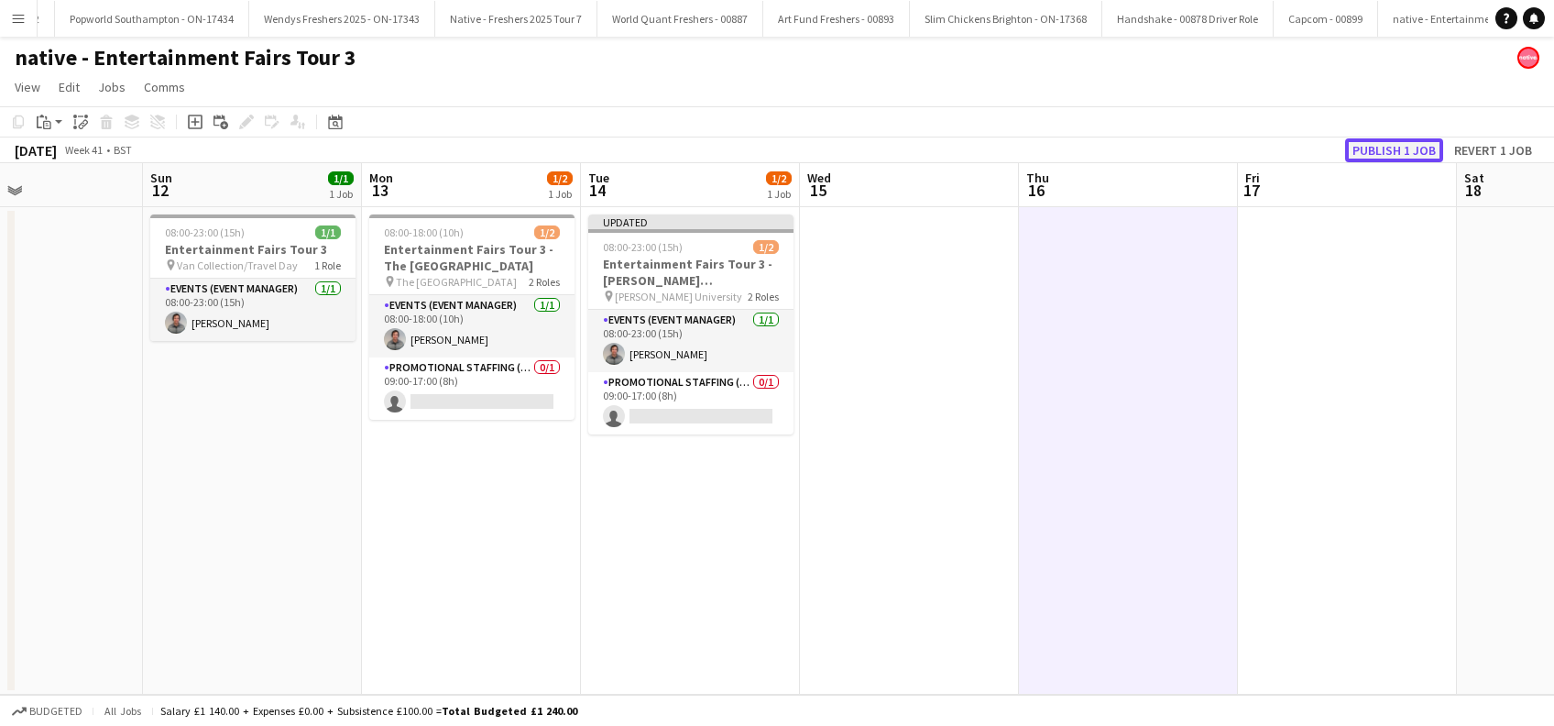
click at [1407, 151] on button "Publish 1 job" at bounding box center [1394, 150] width 98 height 24
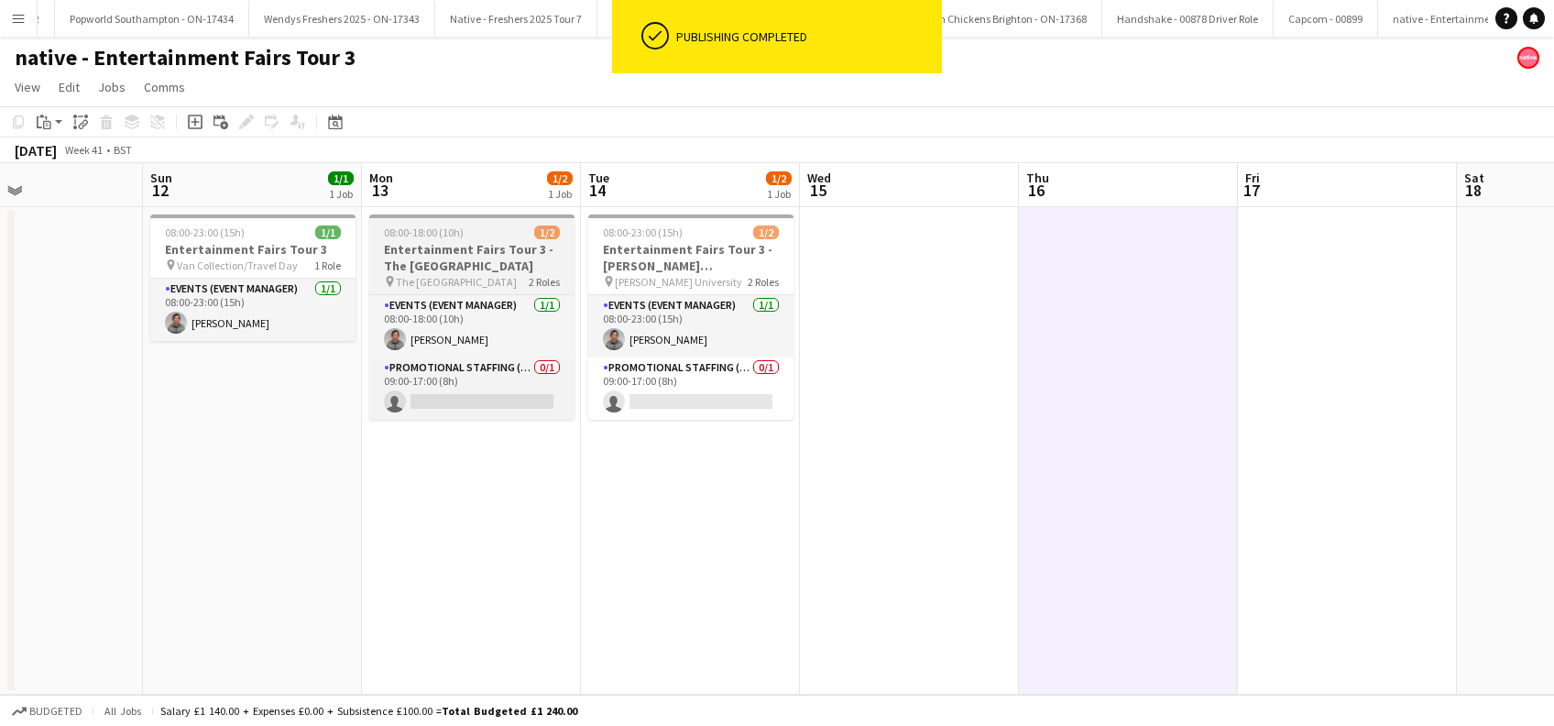
click at [514, 259] on h3 "Entertainment Fairs Tour 3 - The University of Aberdeen" at bounding box center [471, 257] width 205 height 33
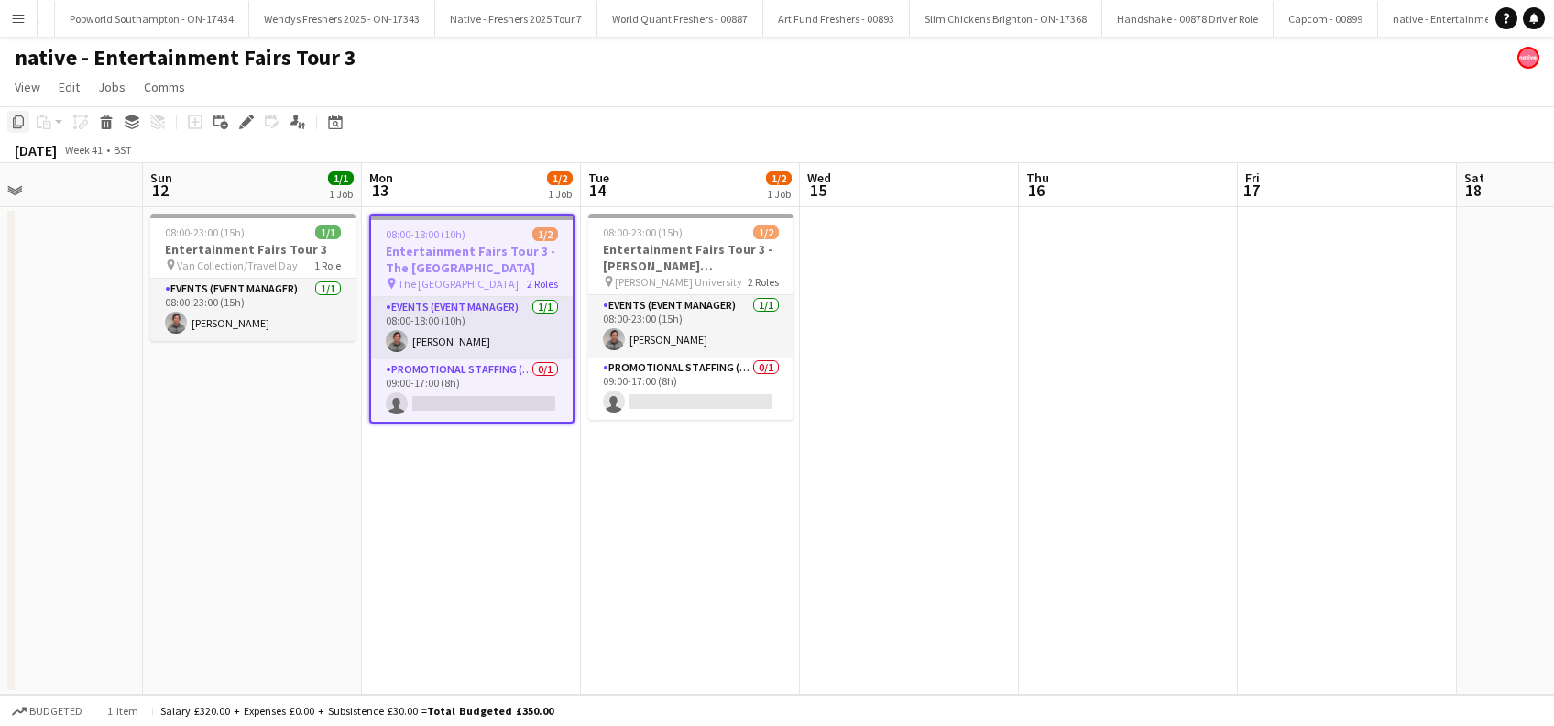
click at [20, 121] on icon "Copy" at bounding box center [18, 122] width 15 height 15
click at [916, 339] on app-date-cell at bounding box center [909, 450] width 219 height 487
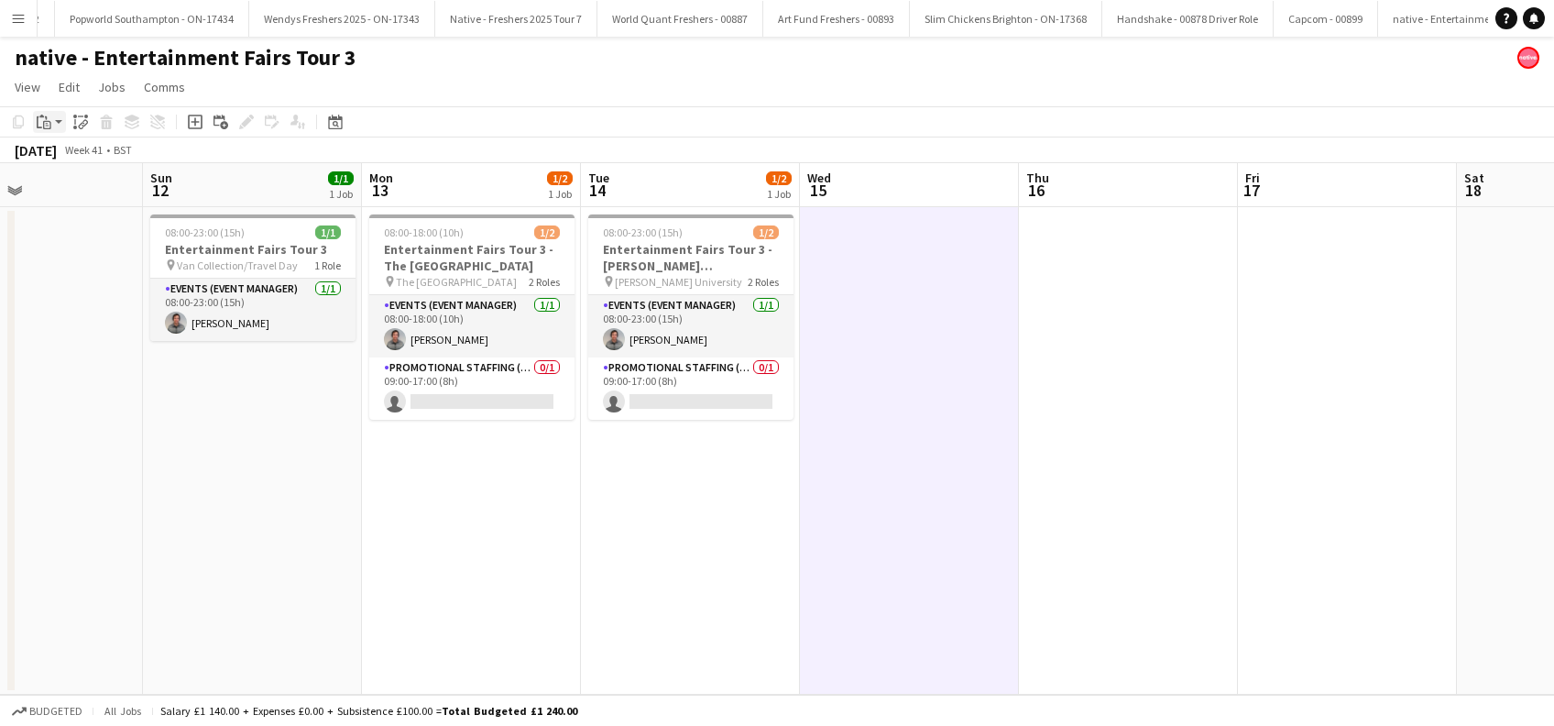
click at [46, 120] on icon "Paste" at bounding box center [44, 122] width 15 height 15
click at [68, 154] on link "Paste Ctrl+V" at bounding box center [135, 156] width 172 height 16
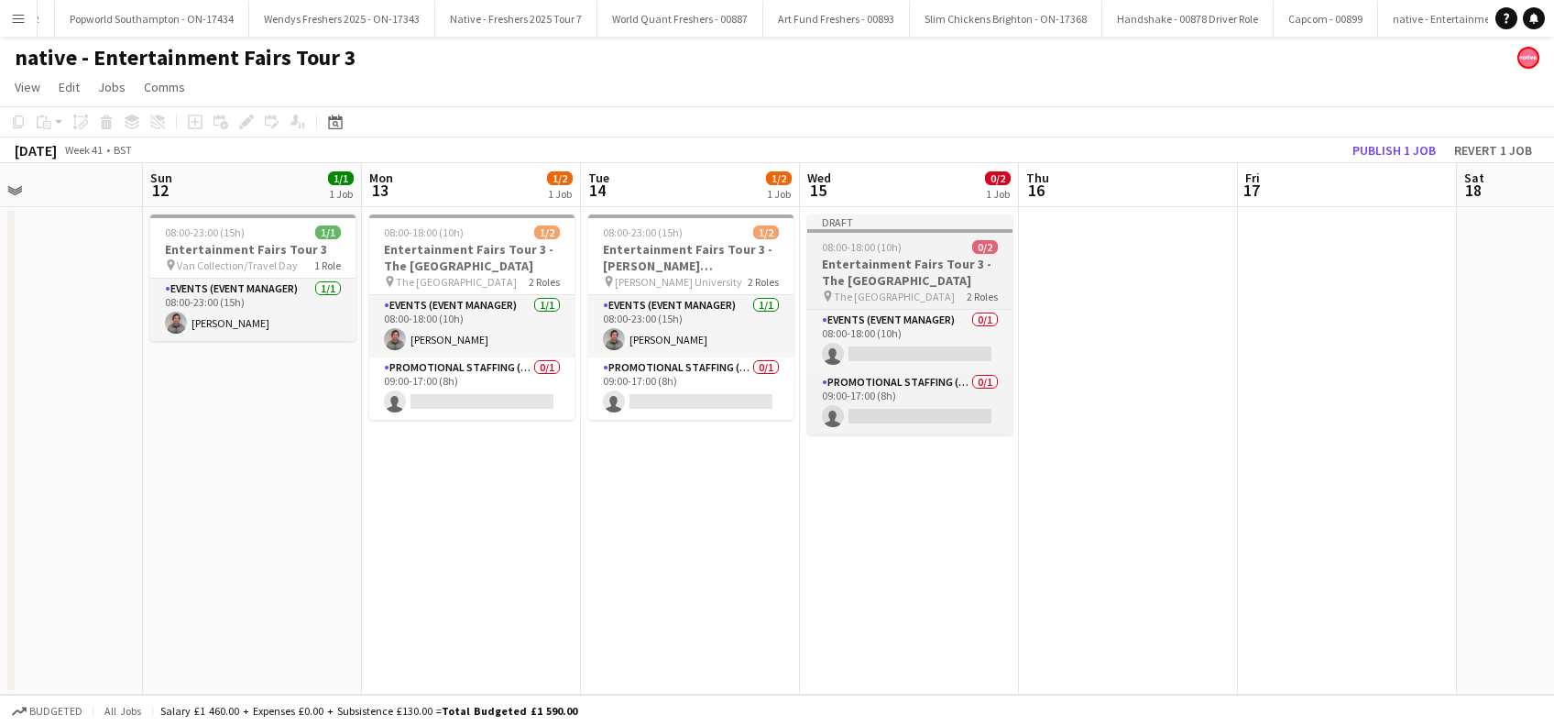
click at [901, 278] on h3 "Entertainment Fairs Tour 3 - The University of Aberdeen" at bounding box center [909, 272] width 205 height 33
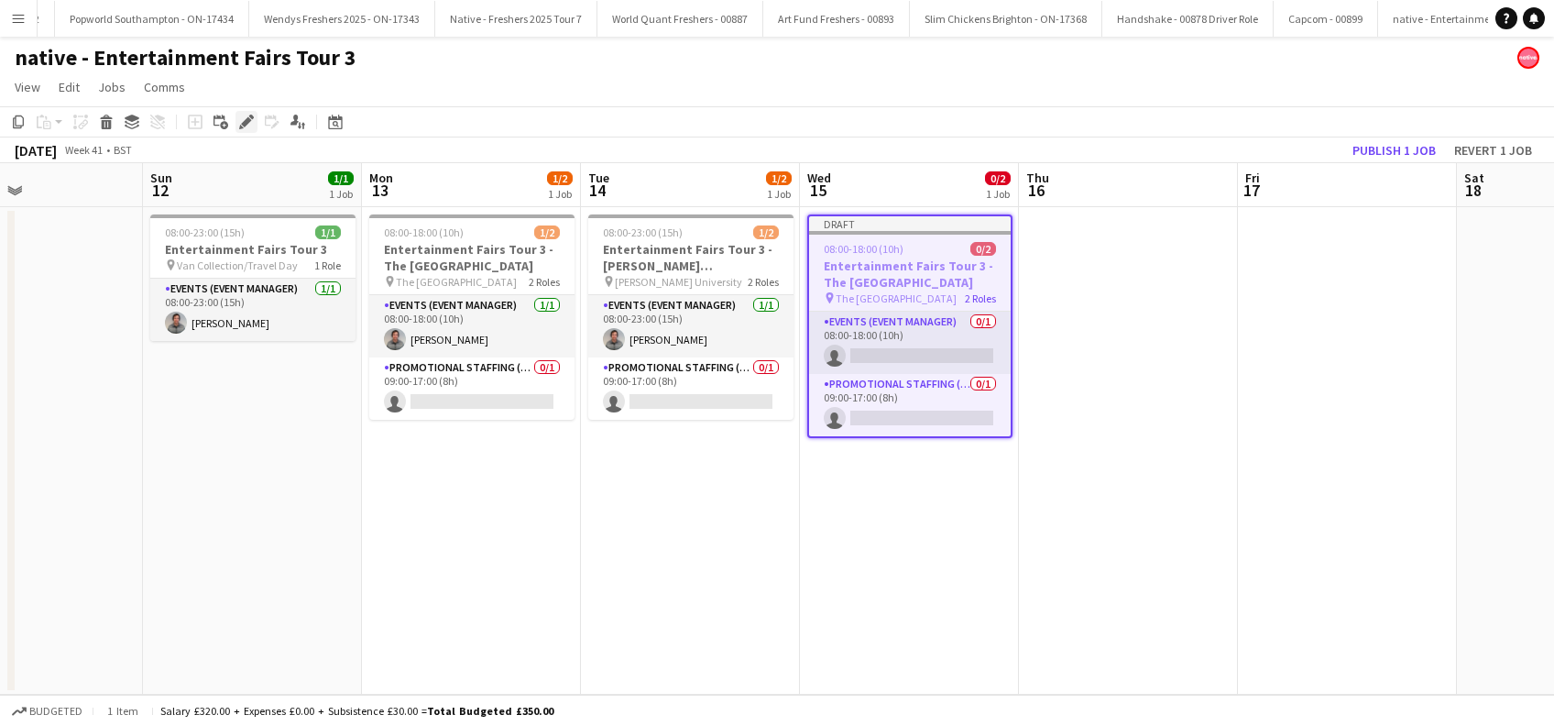
click at [249, 119] on icon at bounding box center [246, 122] width 10 height 10
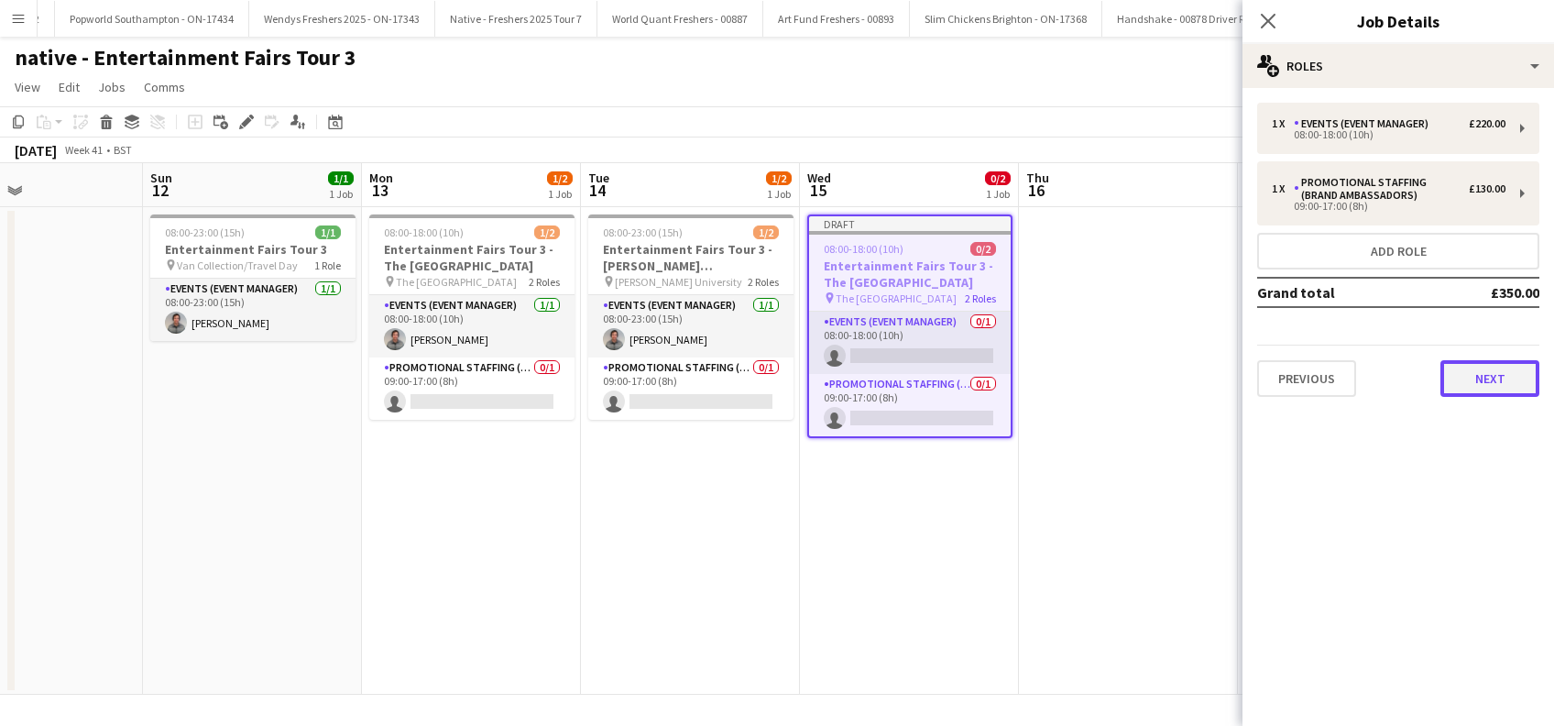
click at [1486, 377] on button "Next" at bounding box center [1489, 378] width 99 height 37
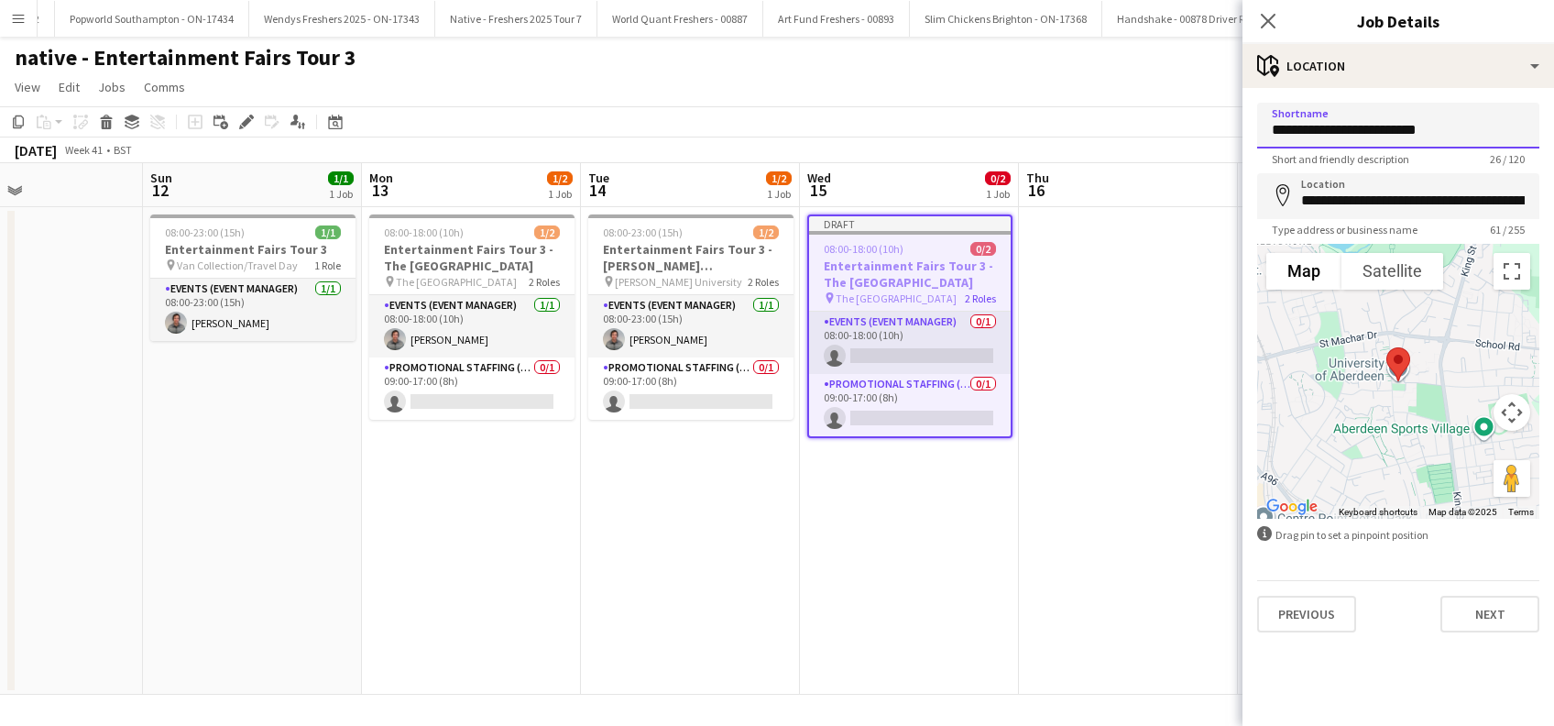
drag, startPoint x: 1438, startPoint y: 128, endPoint x: 1303, endPoint y: 125, distance: 135.6
click at [1305, 125] on input "**********" at bounding box center [1398, 126] width 282 height 46
drag, startPoint x: 1278, startPoint y: 121, endPoint x: 1263, endPoint y: 131, distance: 17.8
click at [1274, 120] on input "**********" at bounding box center [1398, 126] width 282 height 46
type input "*"
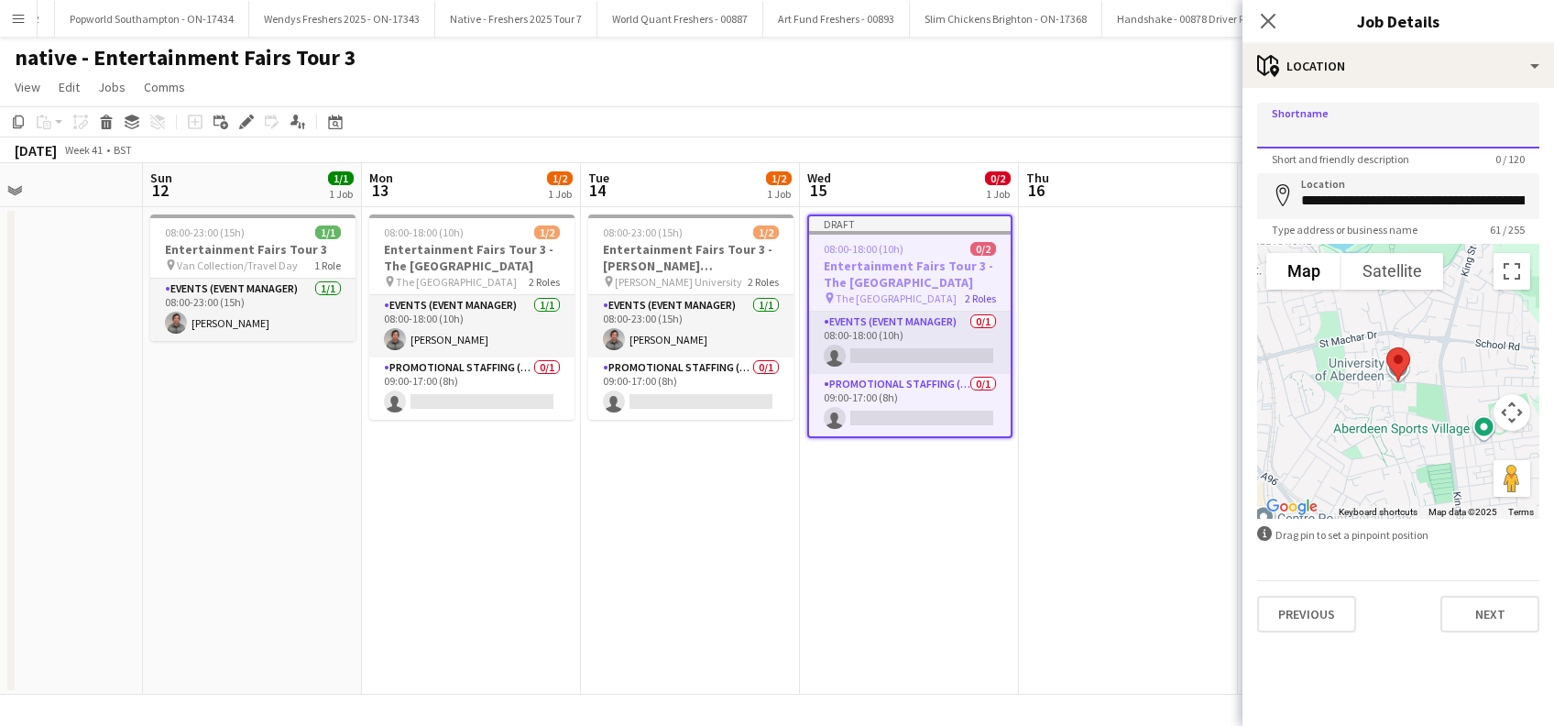
paste input "**********"
type input "**********"
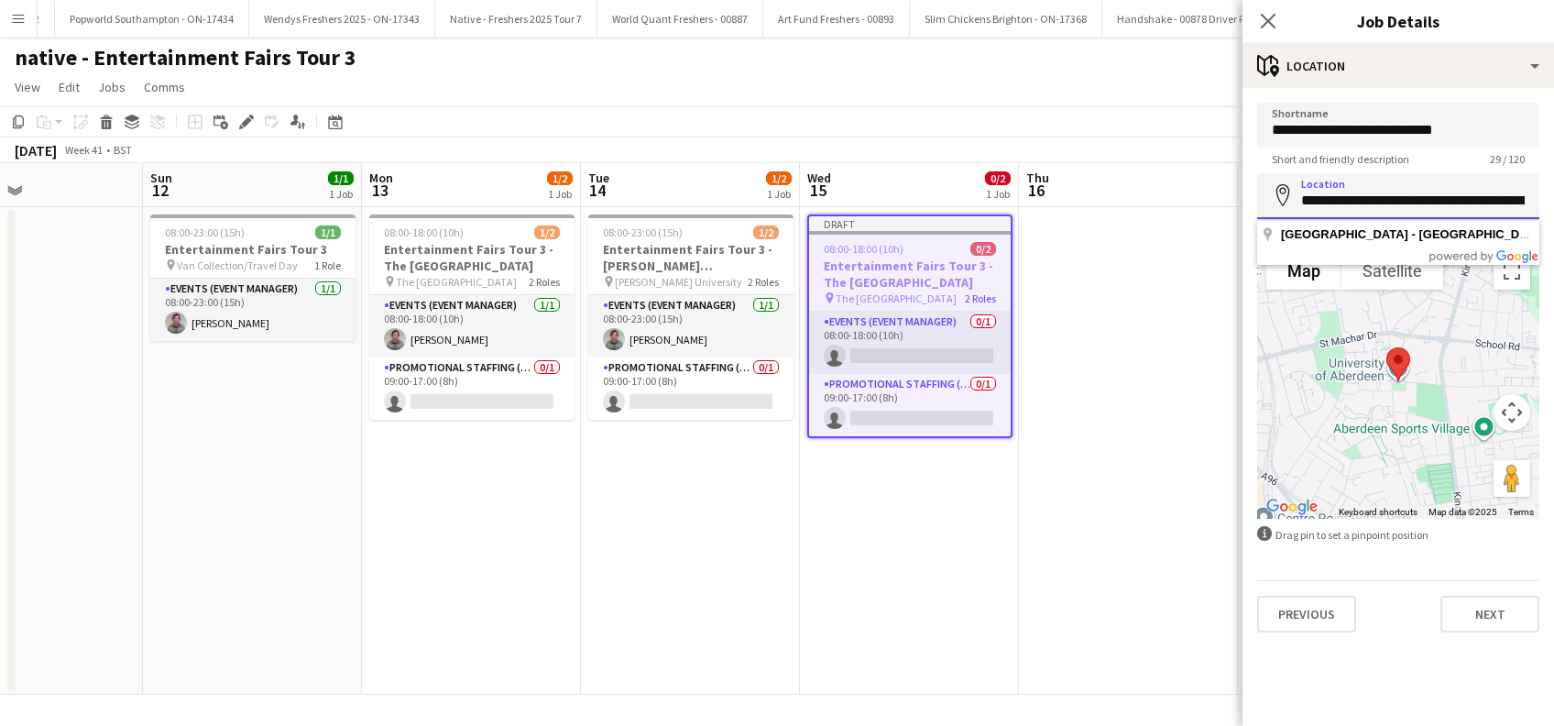
drag, startPoint x: 1504, startPoint y: 199, endPoint x: 1253, endPoint y: 185, distance: 251.4
click at [1253, 185] on form "**********" at bounding box center [1397, 368] width 311 height 530
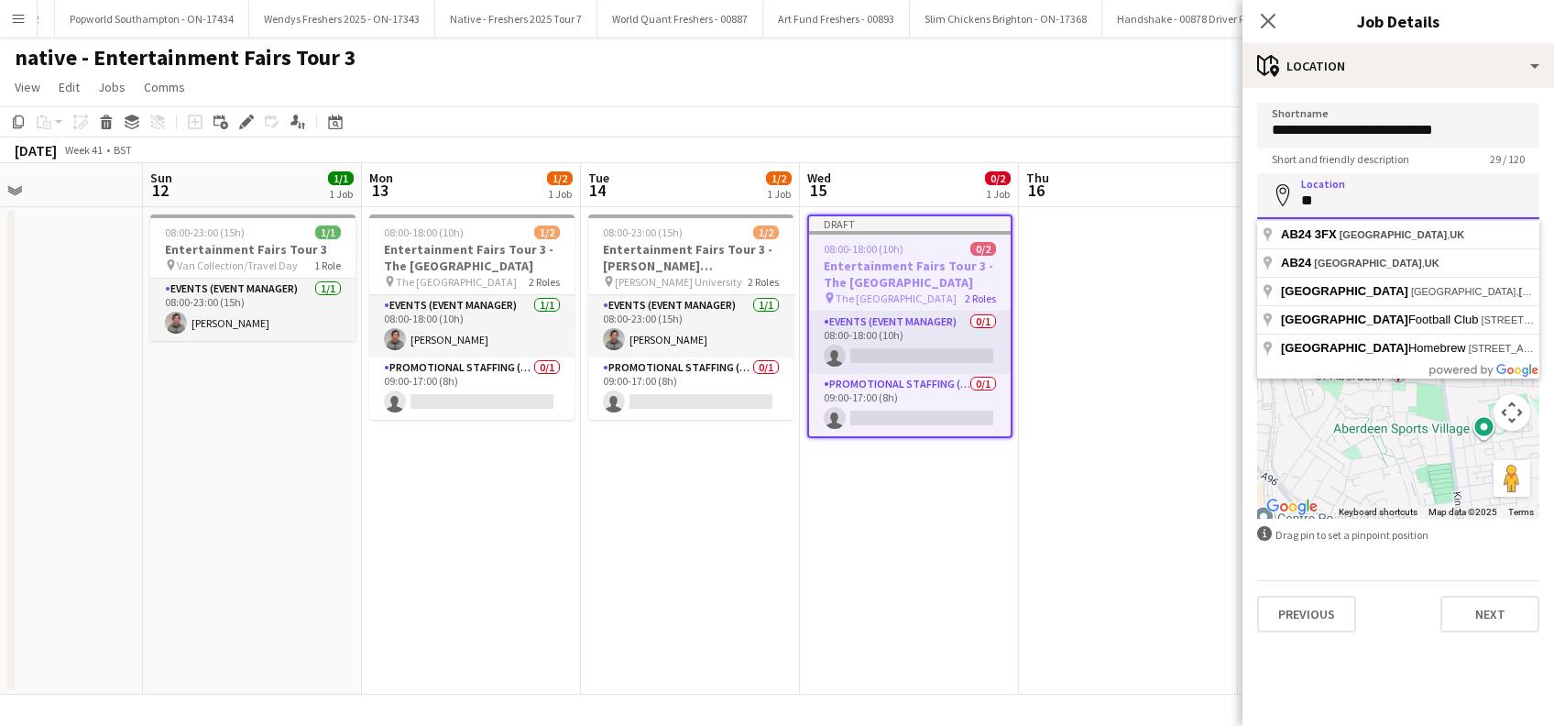
type input "*"
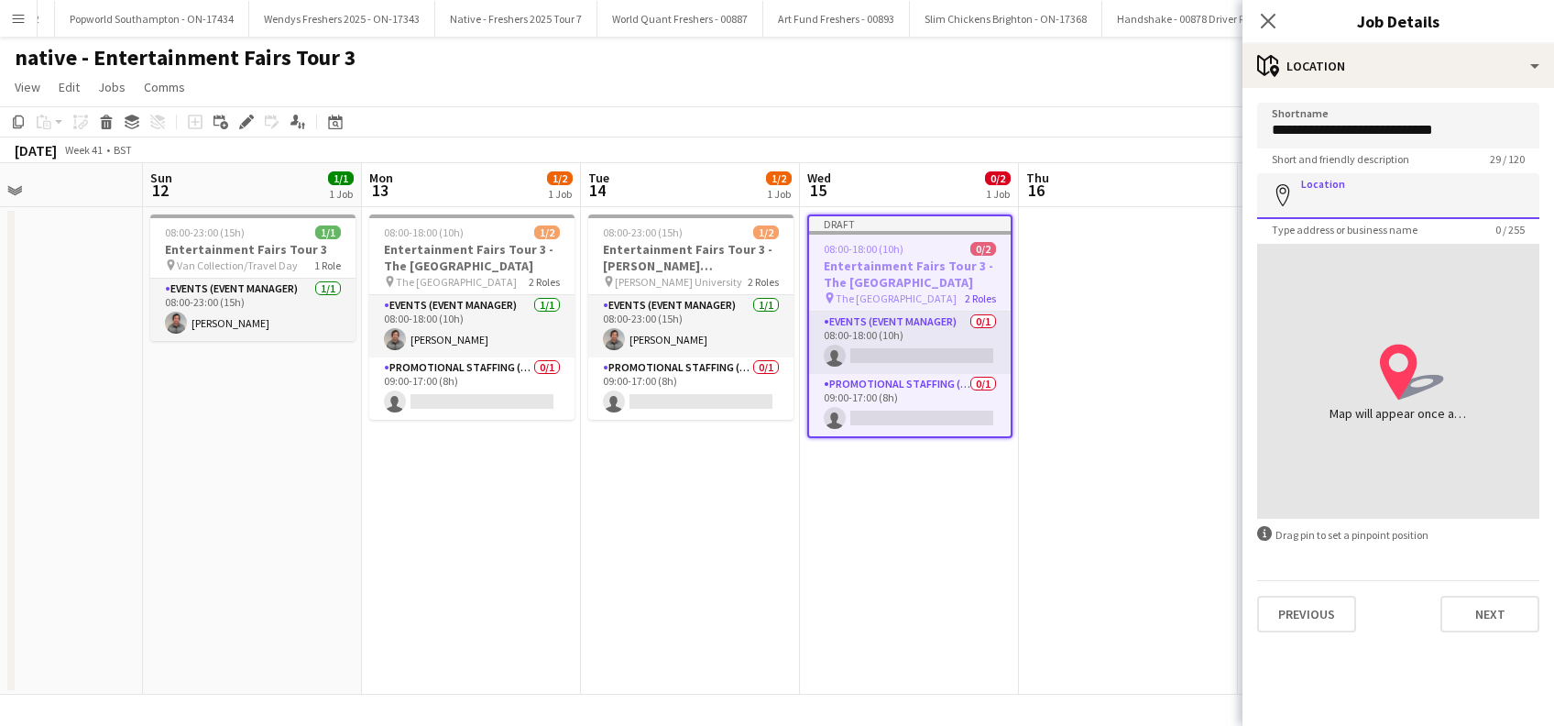
paste input "**********"
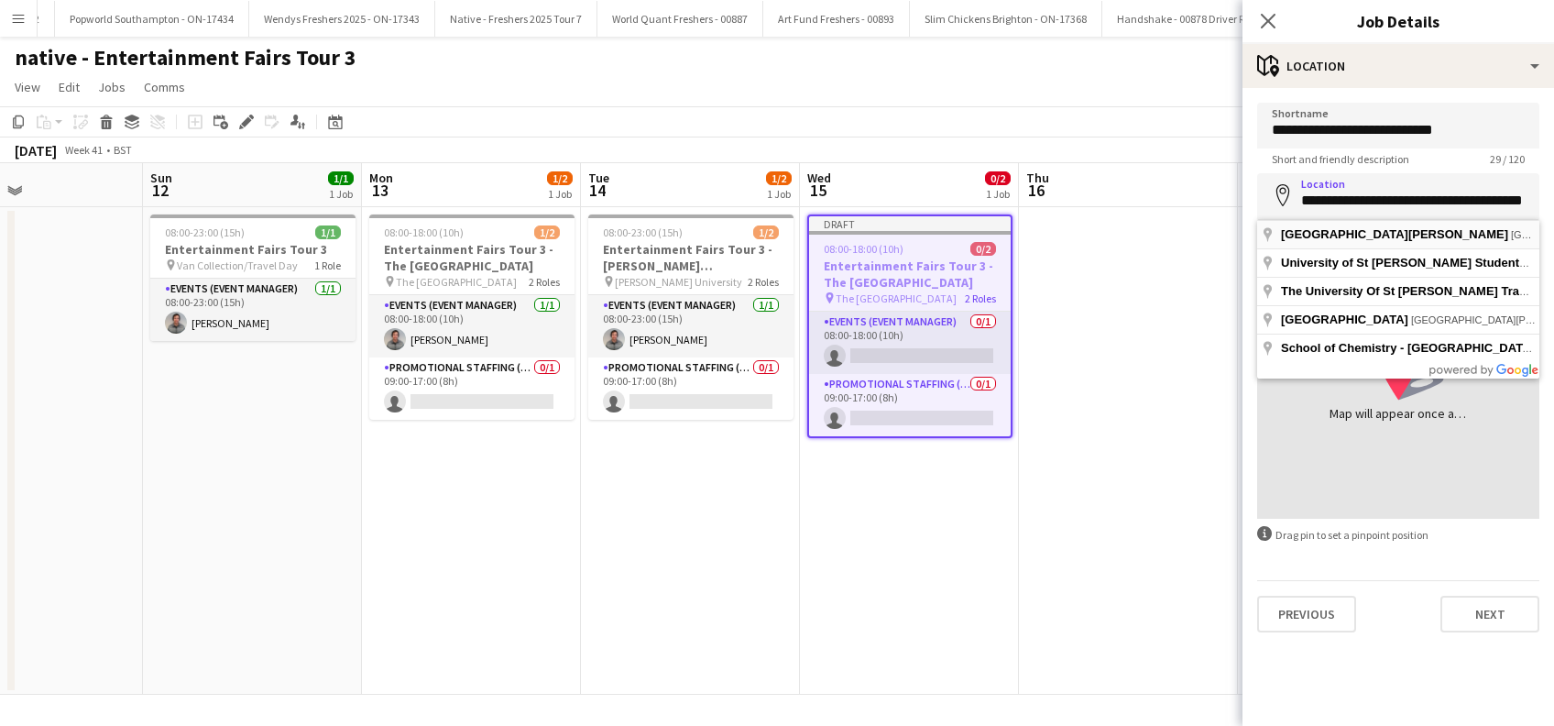
type input "**********"
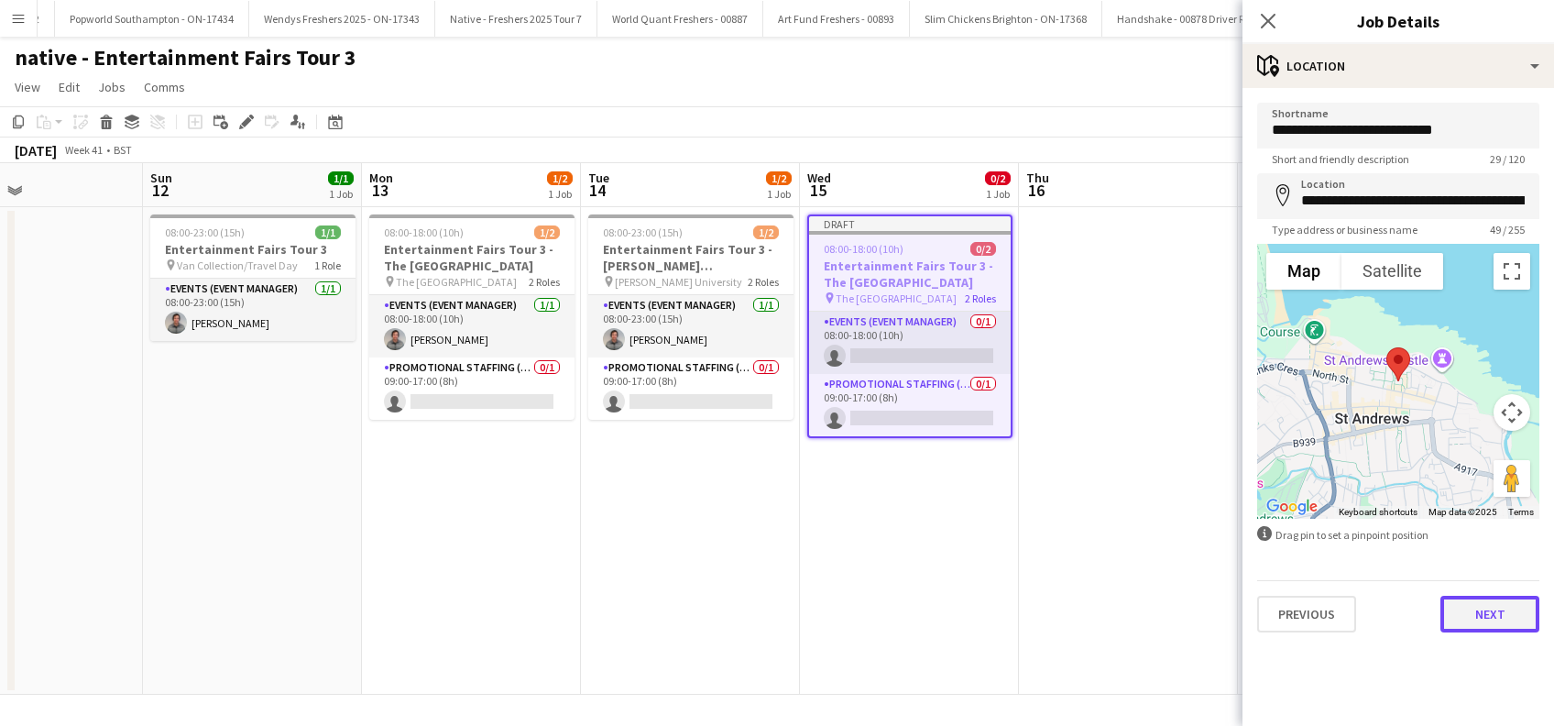
click at [1480, 620] on button "Next" at bounding box center [1489, 613] width 99 height 37
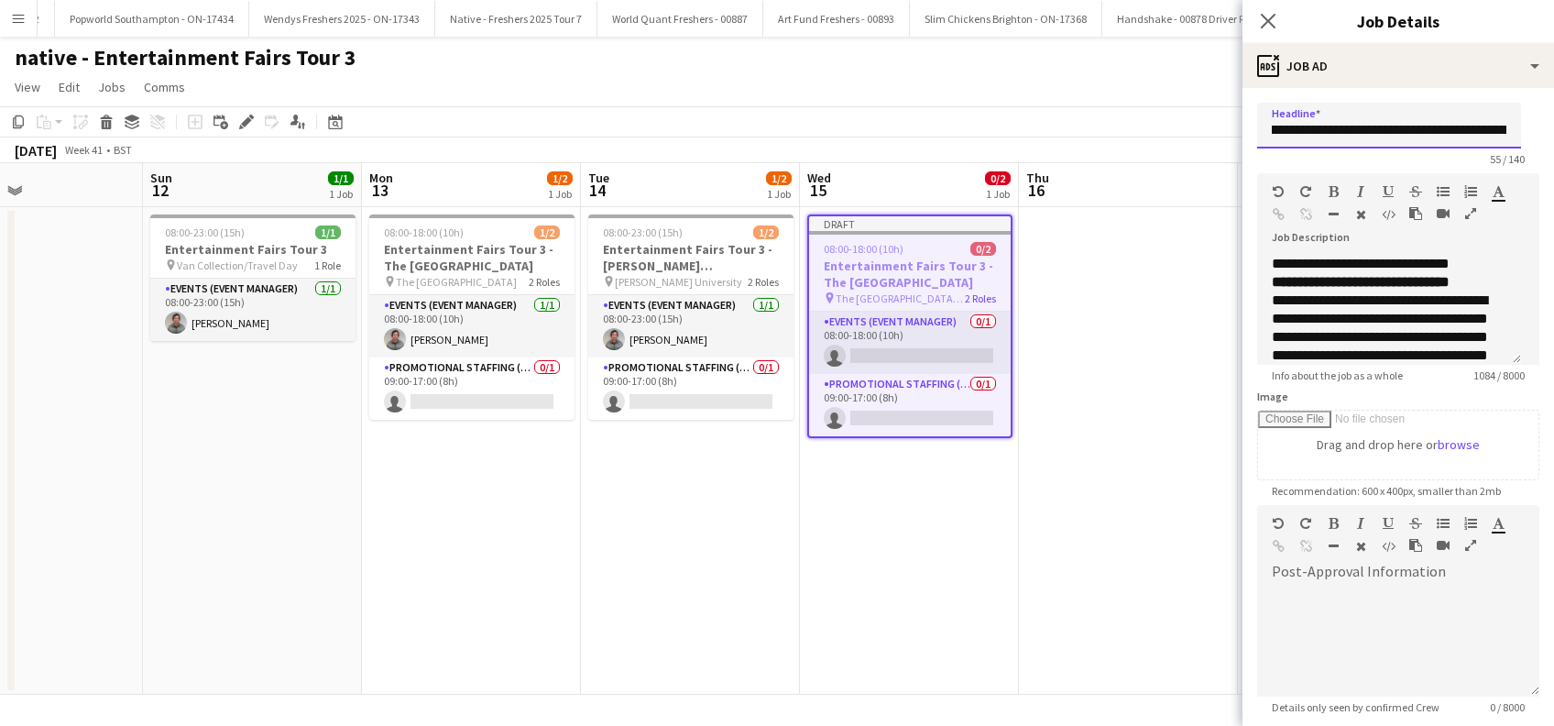
scroll to position [0, 103]
drag, startPoint x: 1444, startPoint y: 126, endPoint x: 1376, endPoint y: 115, distance: 68.7
click at [1553, 126] on html "Menu Boards Boards Boards All jobs Status Workforce Workforce My Workforce Recr…" at bounding box center [777, 363] width 1554 height 726
paste input "**********"
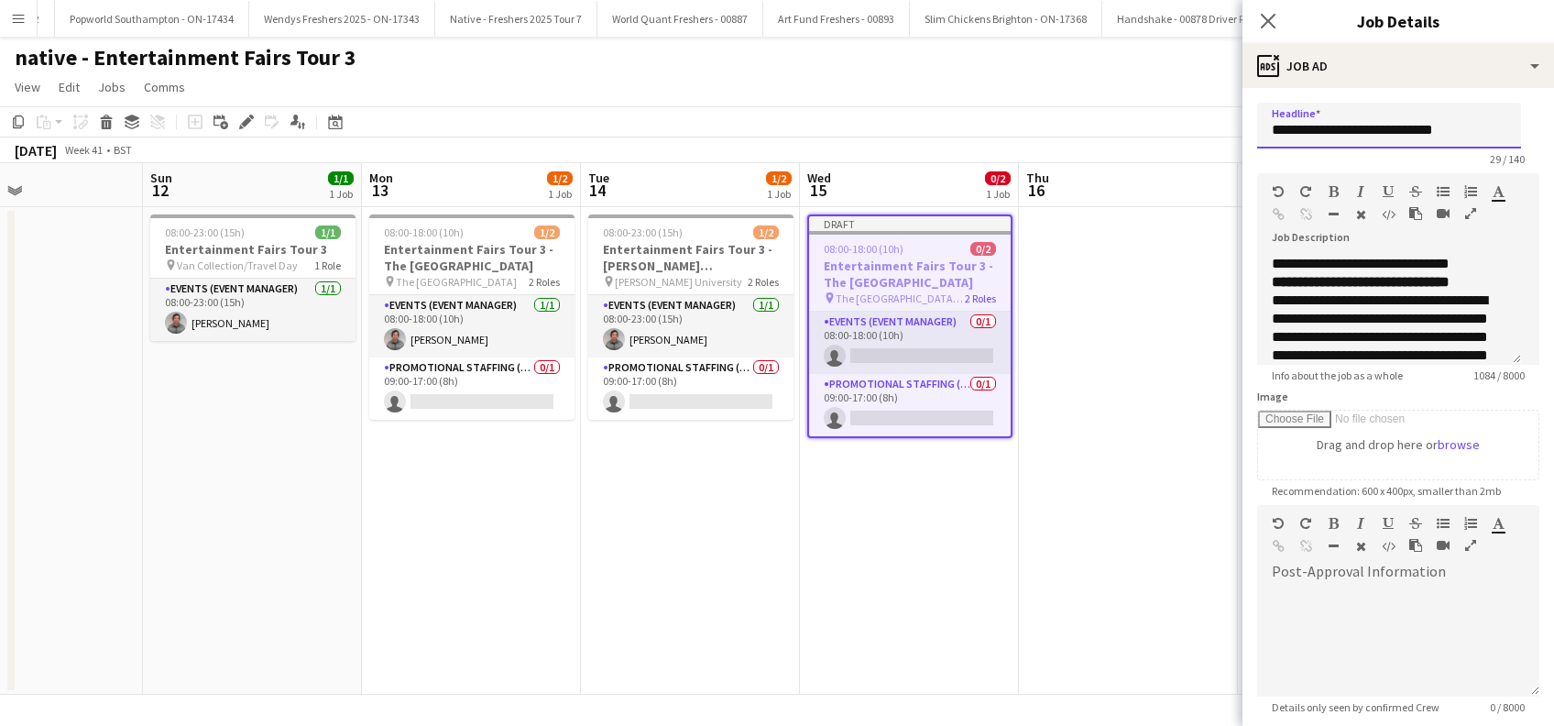
type input "**********"
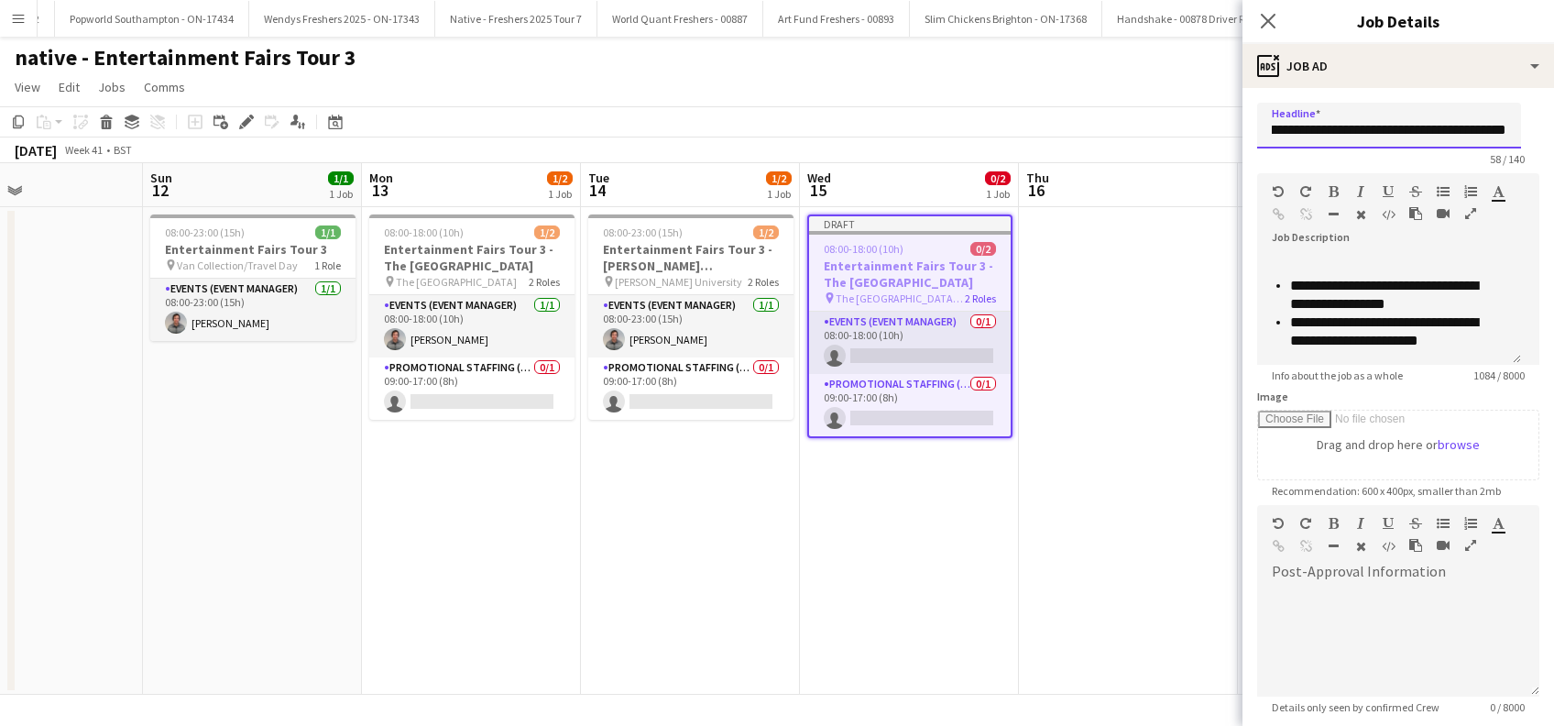
scroll to position [180, 0]
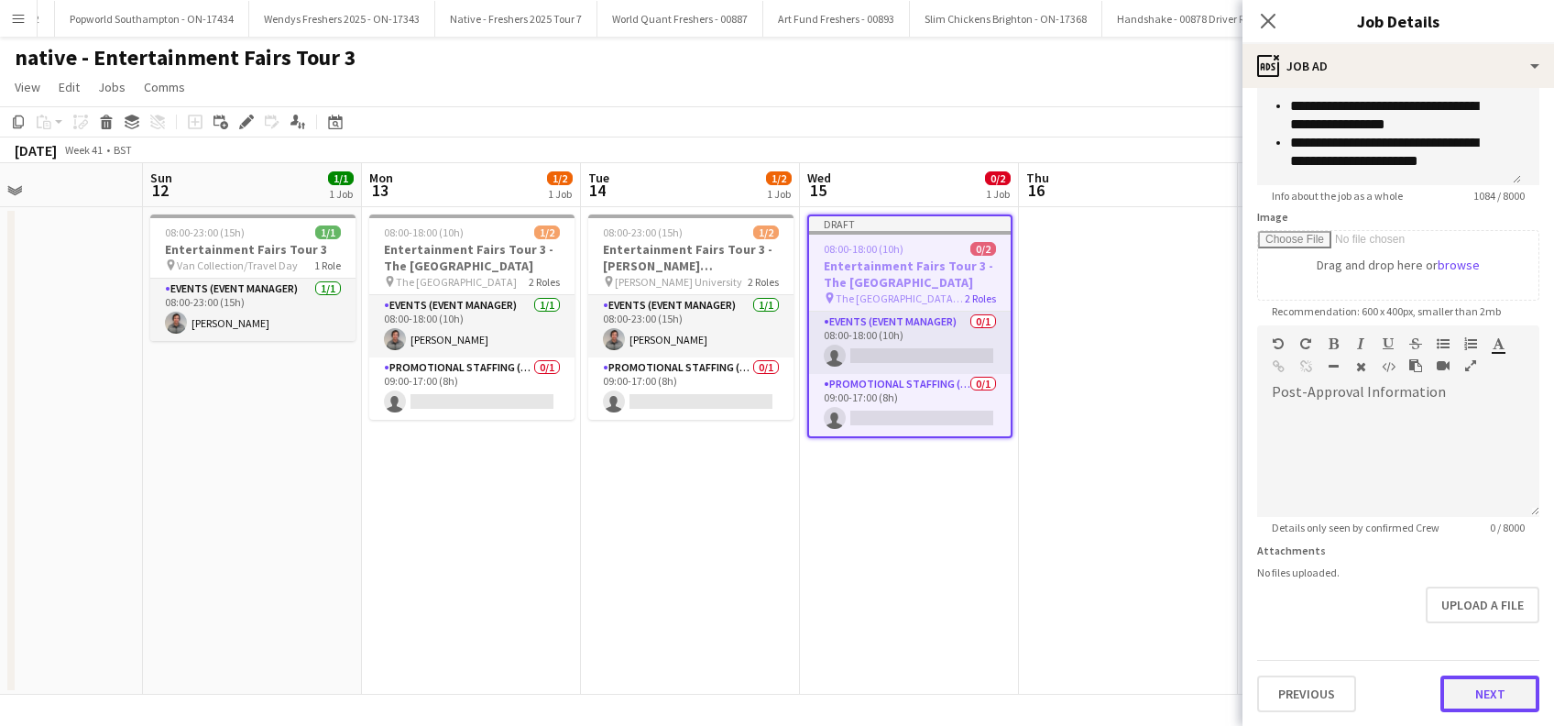
click at [1451, 695] on button "Next" at bounding box center [1489, 693] width 99 height 37
type input "*******"
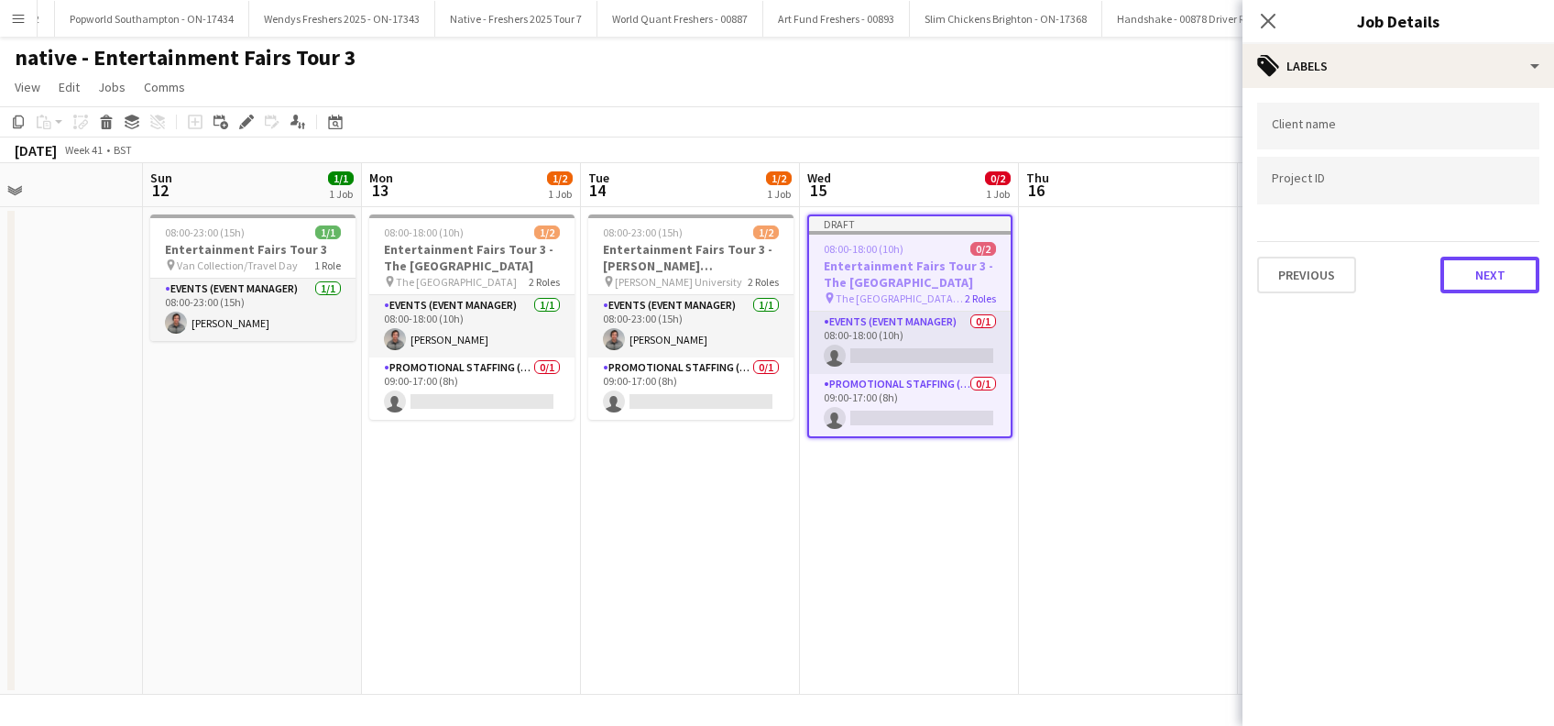
click at [1476, 286] on button "Next" at bounding box center [1489, 275] width 99 height 37
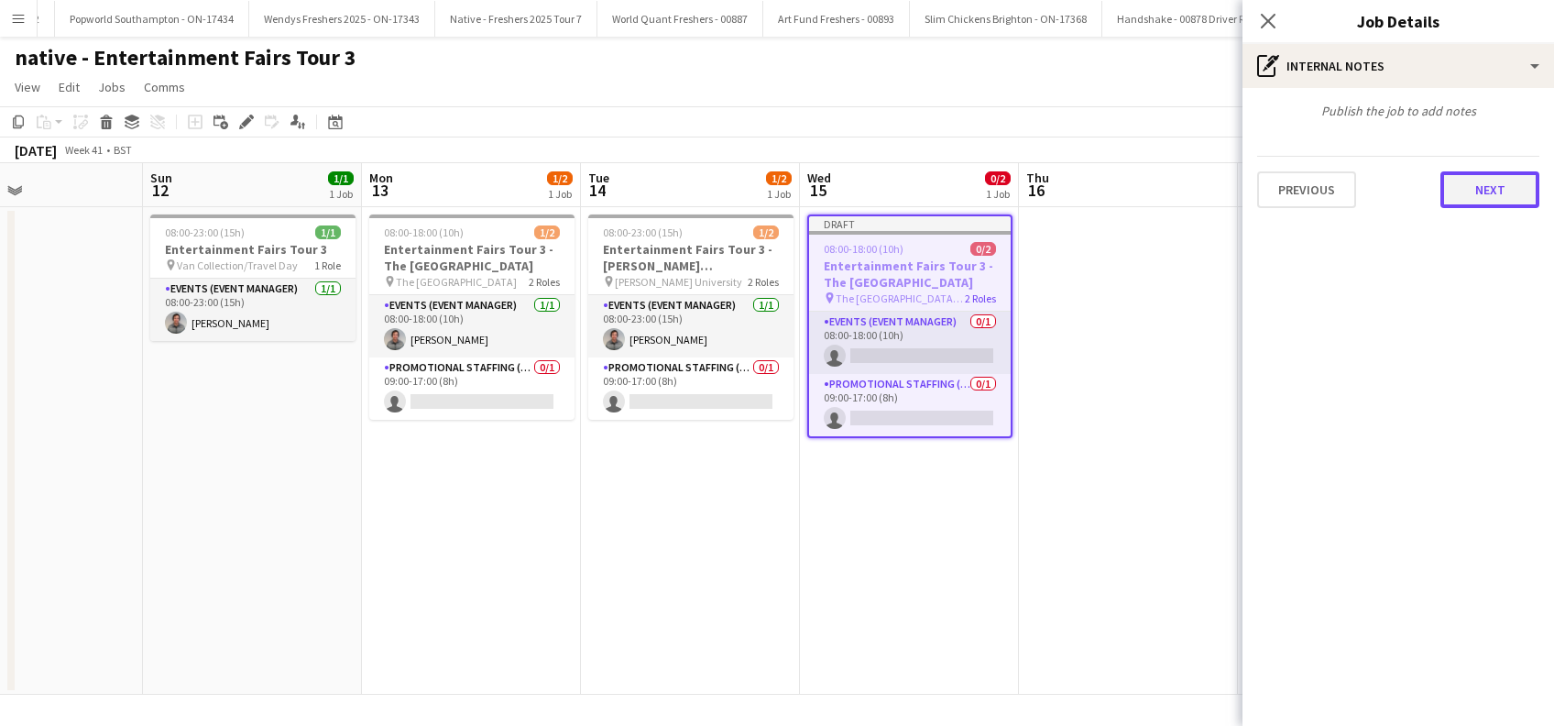
click at [1485, 198] on button "Next" at bounding box center [1489, 189] width 99 height 37
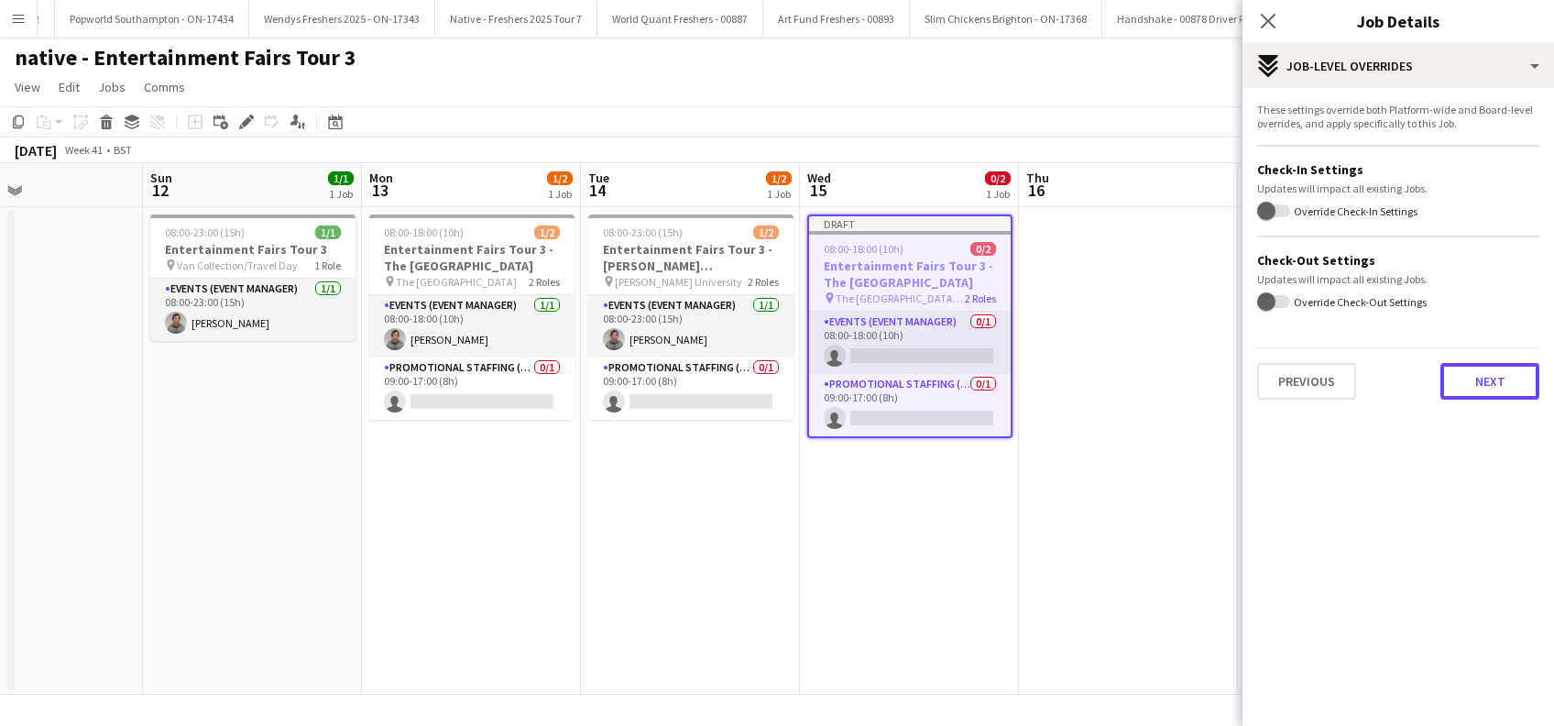
click at [1481, 375] on button "Next" at bounding box center [1489, 381] width 99 height 37
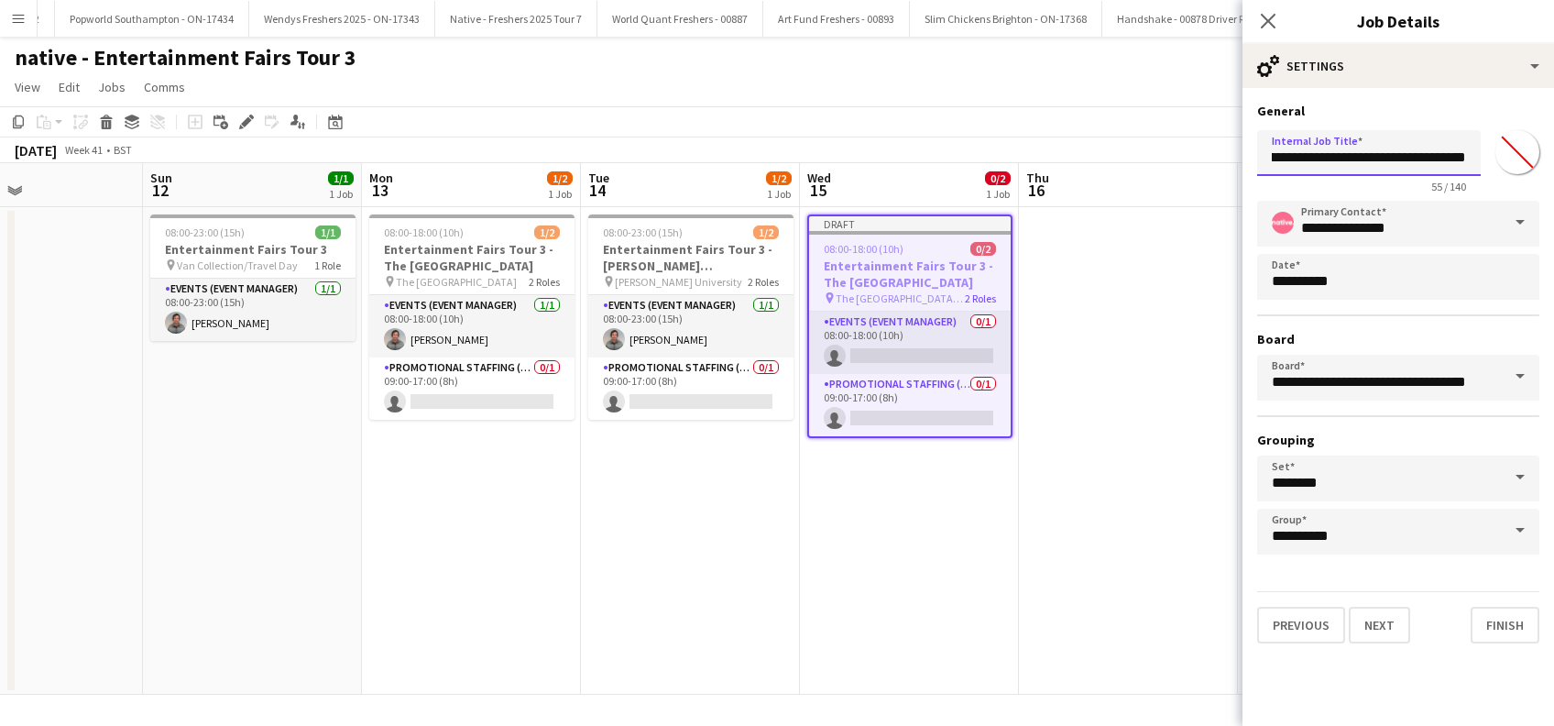
scroll to position [0, 142]
drag, startPoint x: 1446, startPoint y: 156, endPoint x: 1503, endPoint y: 157, distance: 57.7
click at [1503, 157] on div "**********" at bounding box center [1398, 158] width 282 height 71
paste input "**********"
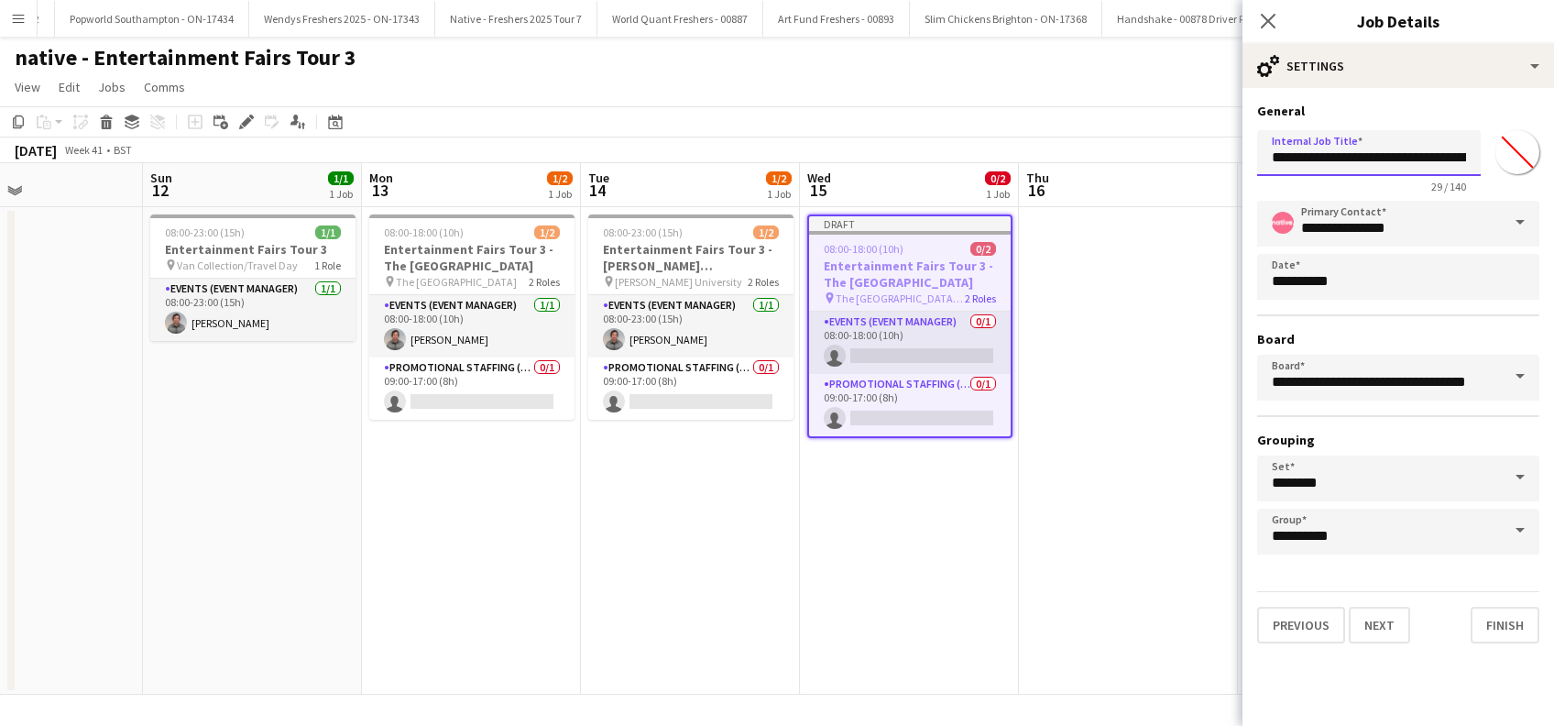
scroll to position [0, 155]
type input "**********"
click at [1514, 626] on button "Finish" at bounding box center [1504, 624] width 69 height 37
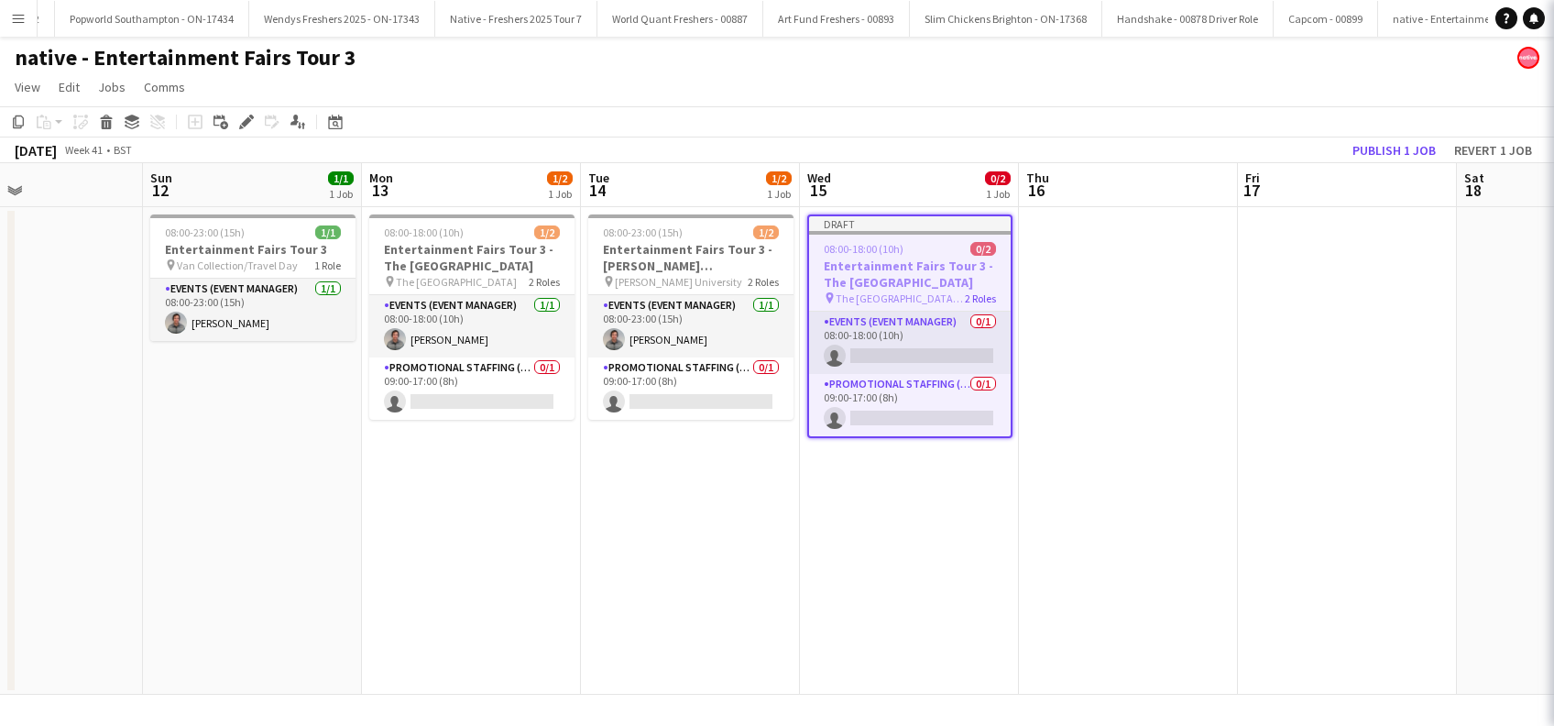
scroll to position [0, 0]
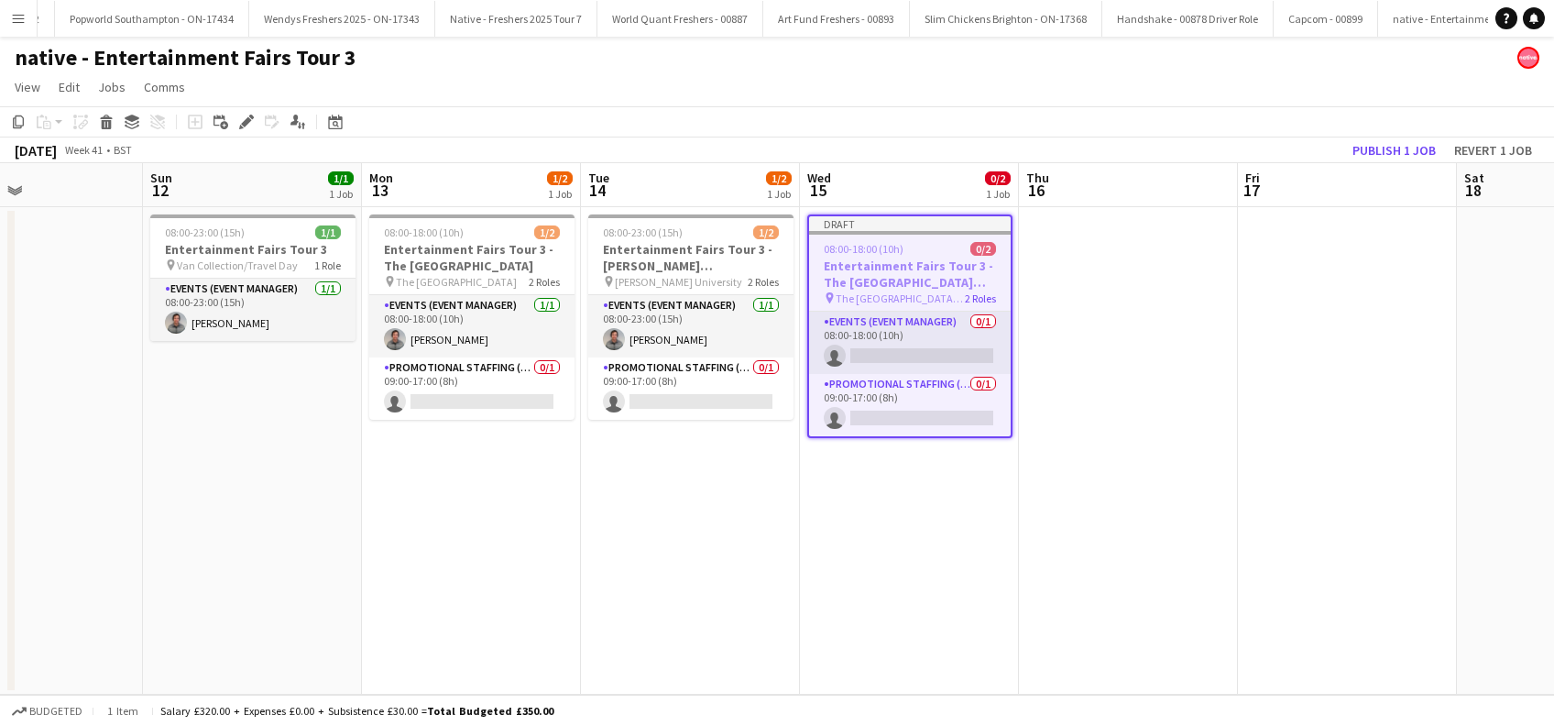
click at [1073, 308] on app-date-cell at bounding box center [1128, 450] width 219 height 487
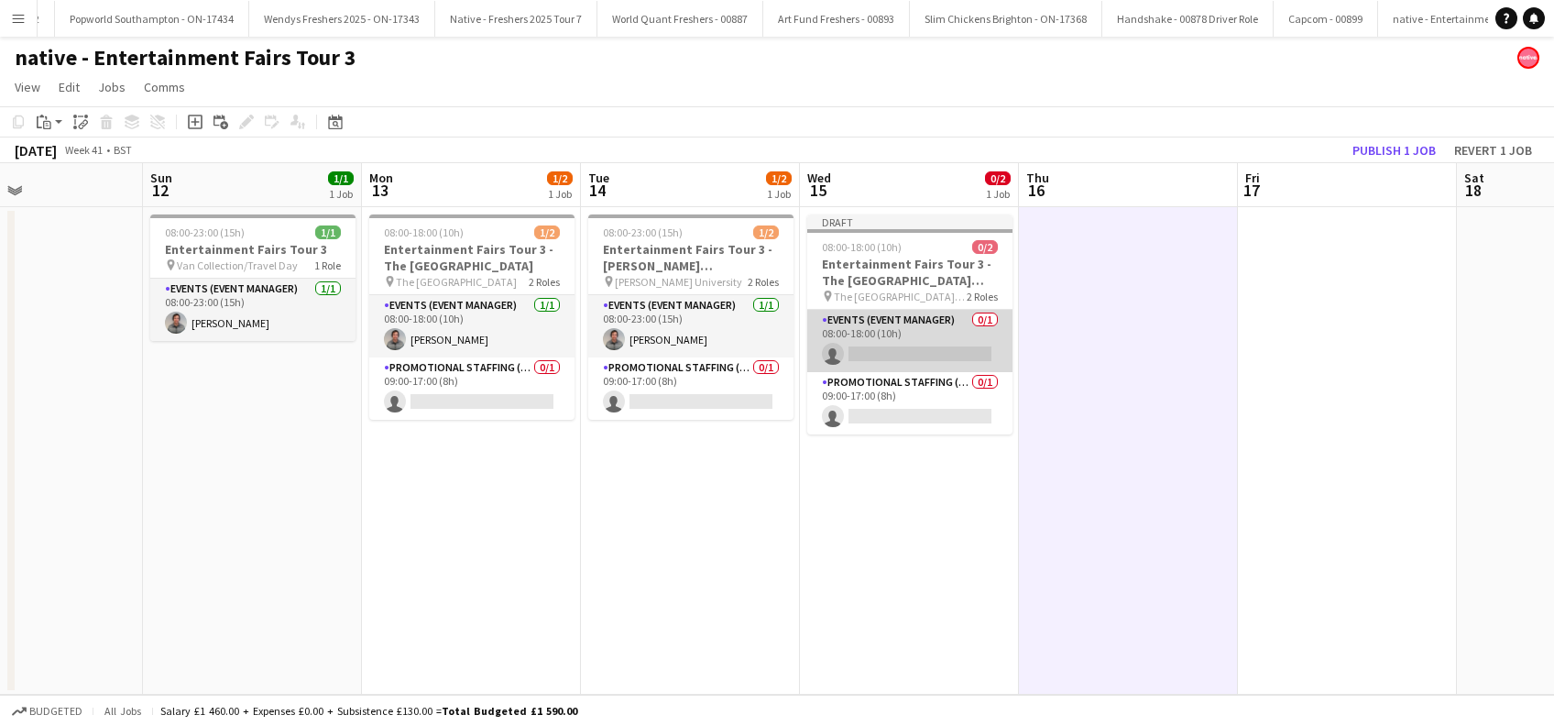
click at [942, 359] on app-card-role "Events (Event Manager) 0/1 08:00-18:00 (10h) single-neutral-actions" at bounding box center [909, 341] width 205 height 62
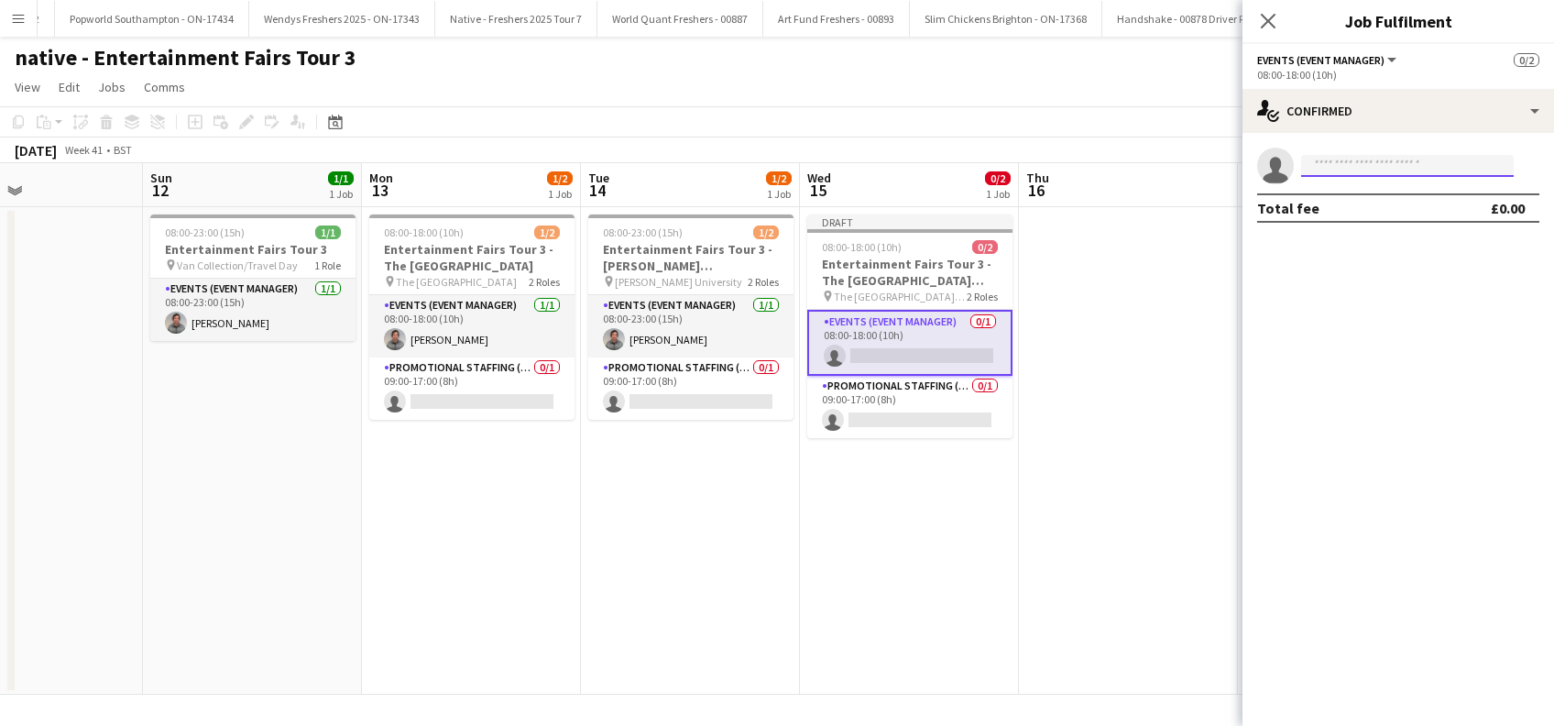
click at [1348, 163] on input at bounding box center [1407, 166] width 213 height 22
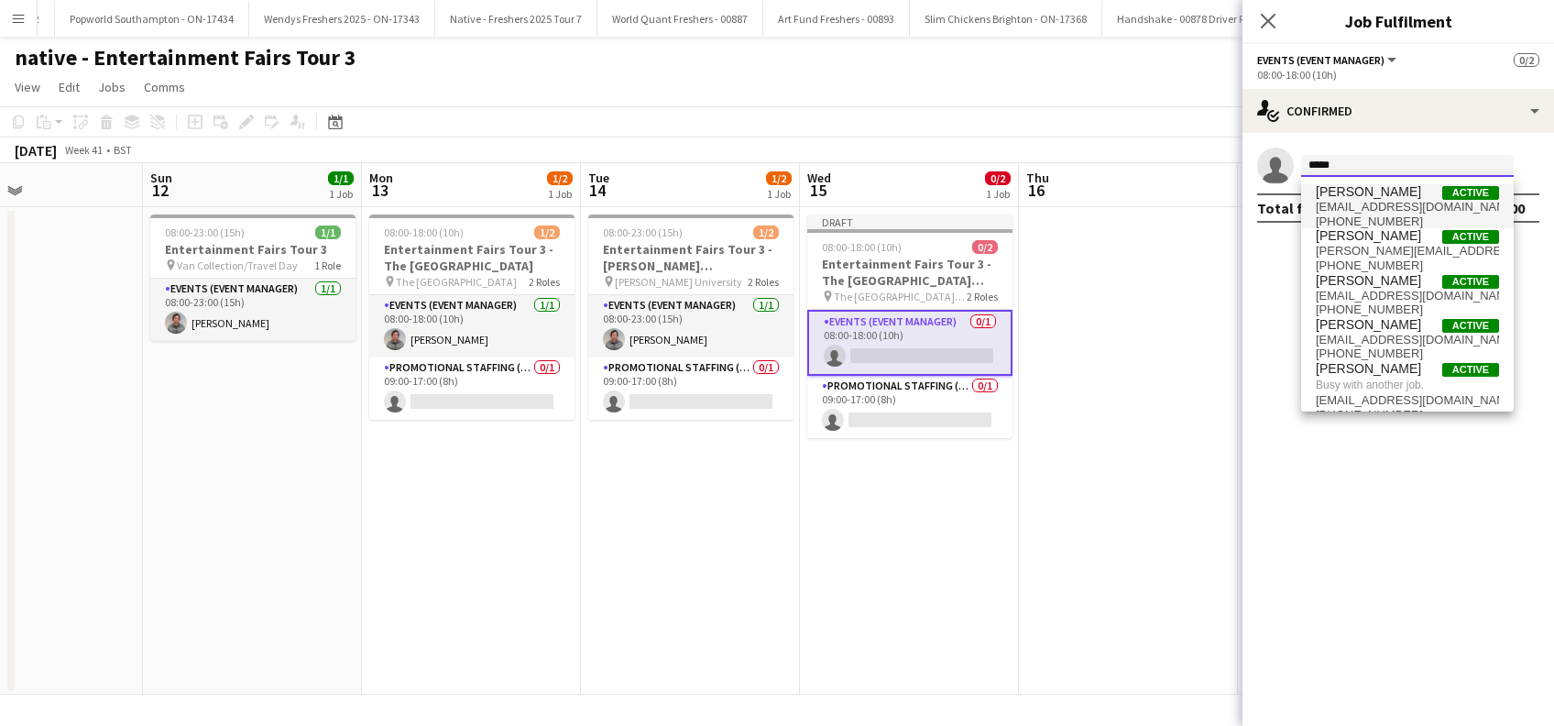
type input "*****"
click at [1378, 202] on span "parkedavid1@hotmail.co.uk" at bounding box center [1407, 207] width 183 height 15
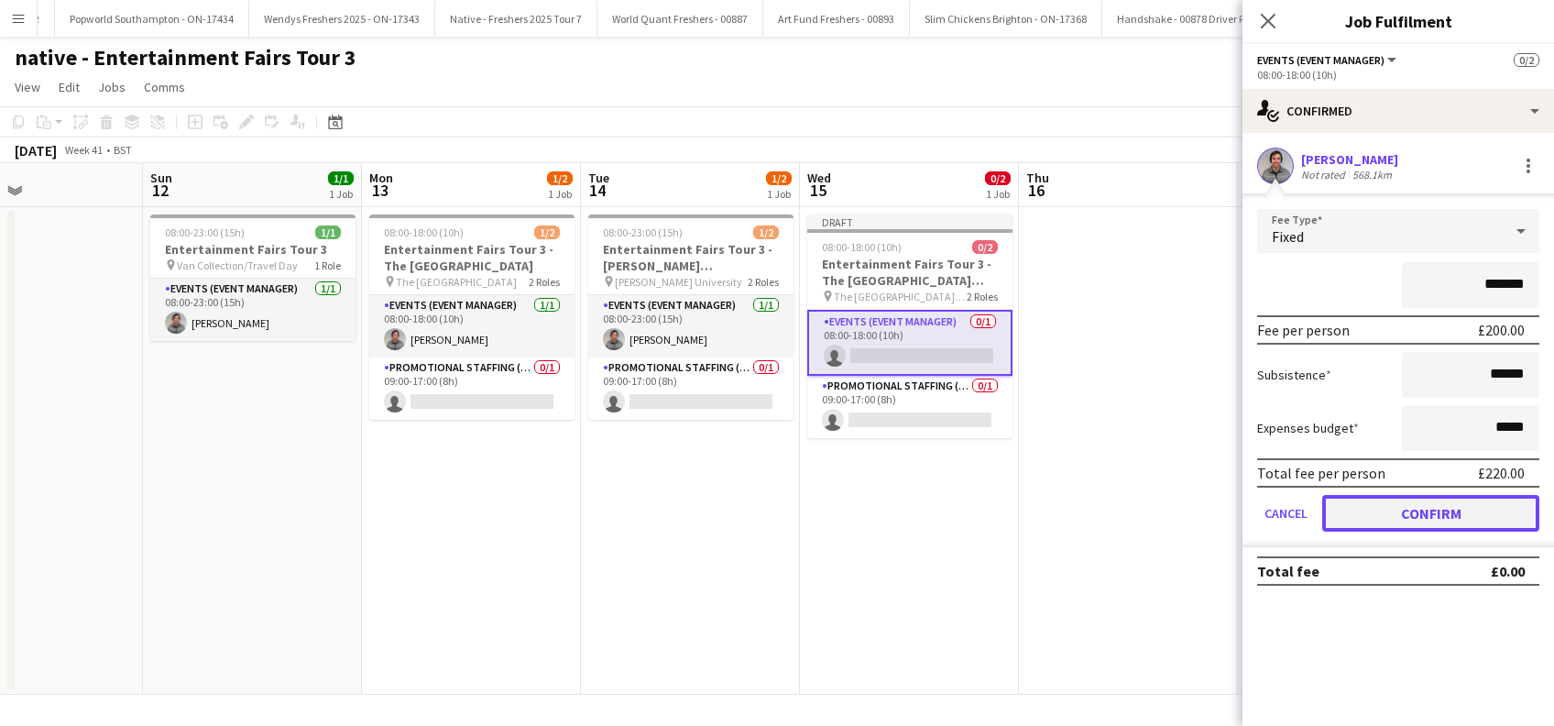
click at [1440, 518] on button "Confirm" at bounding box center [1430, 513] width 217 height 37
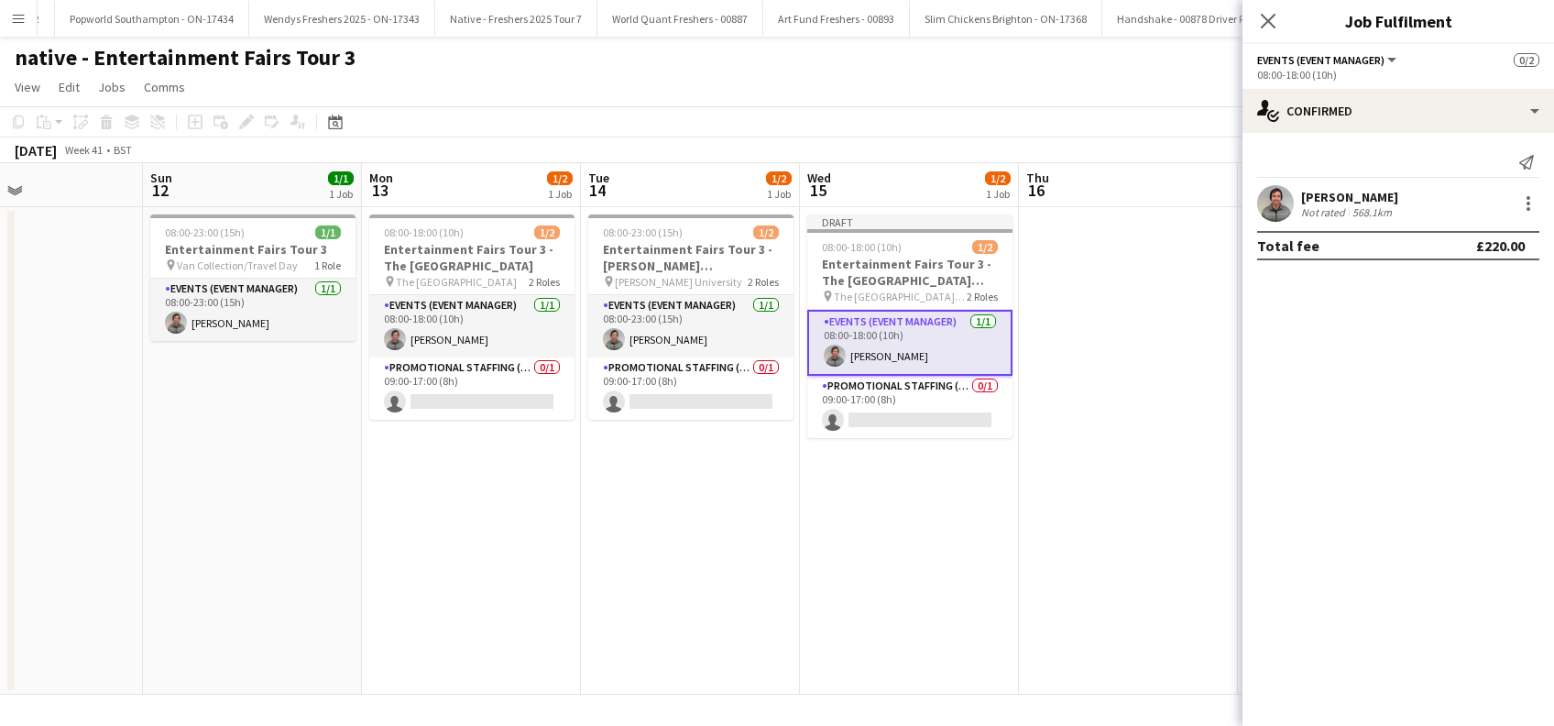
click at [1158, 511] on app-date-cell at bounding box center [1128, 450] width 219 height 487
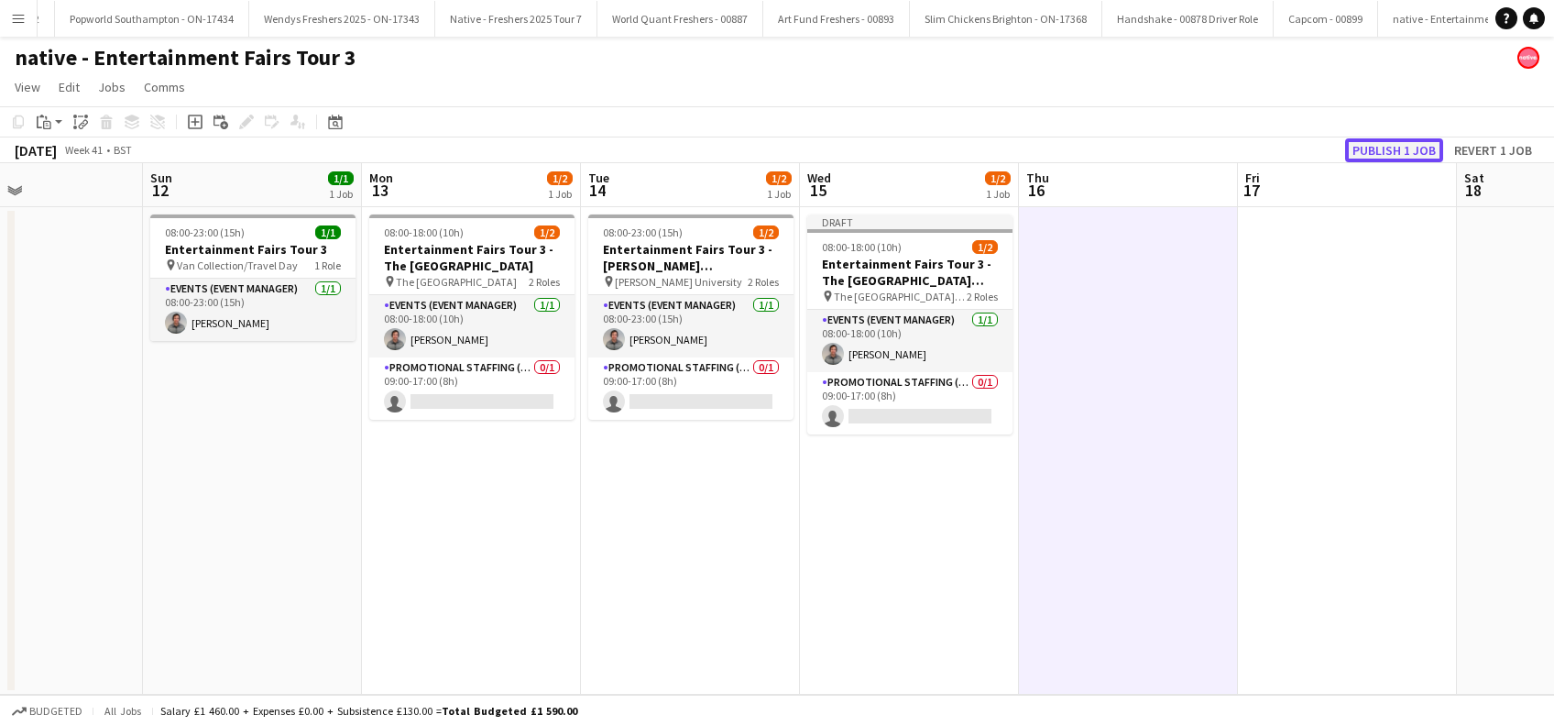
click at [1375, 146] on button "Publish 1 job" at bounding box center [1394, 150] width 98 height 24
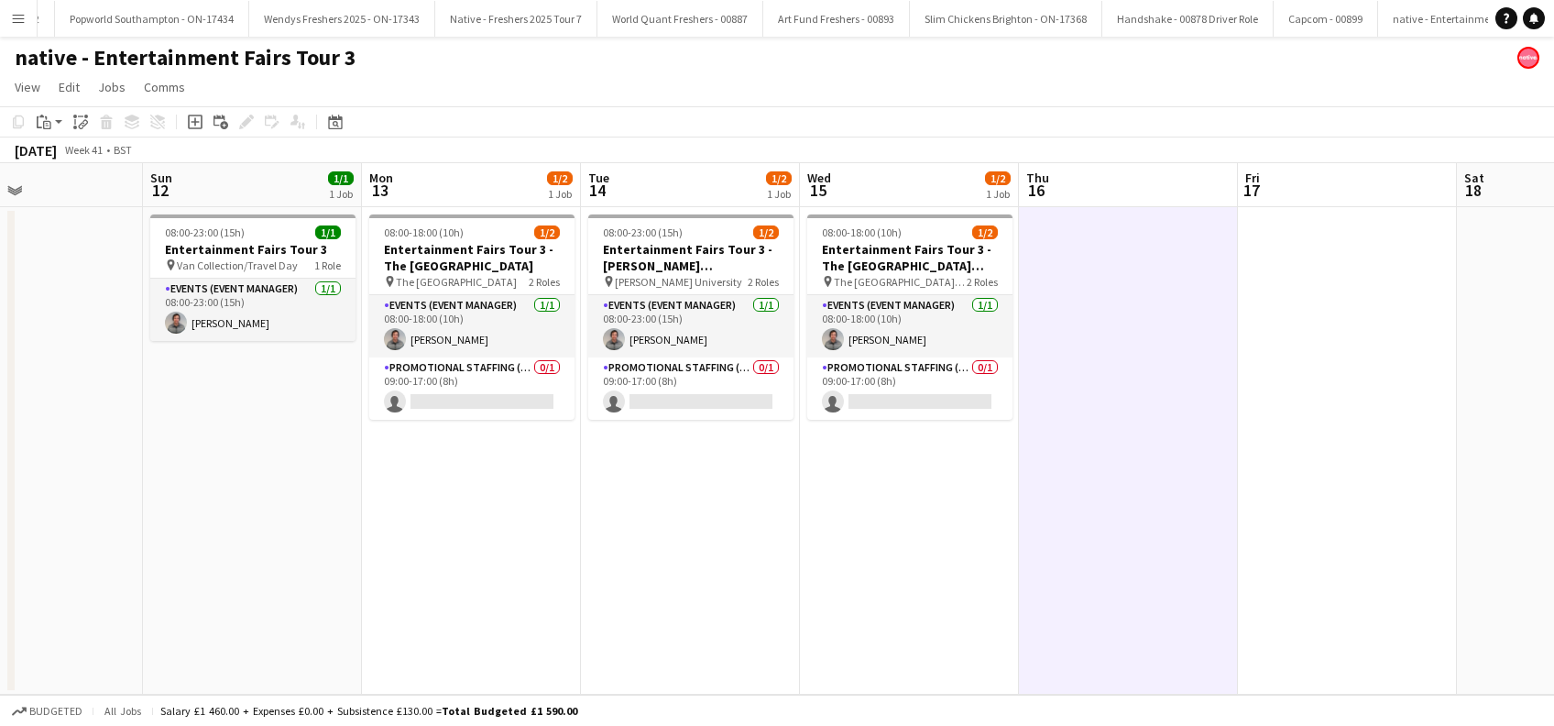
click at [1092, 459] on app-date-cell at bounding box center [1128, 450] width 219 height 487
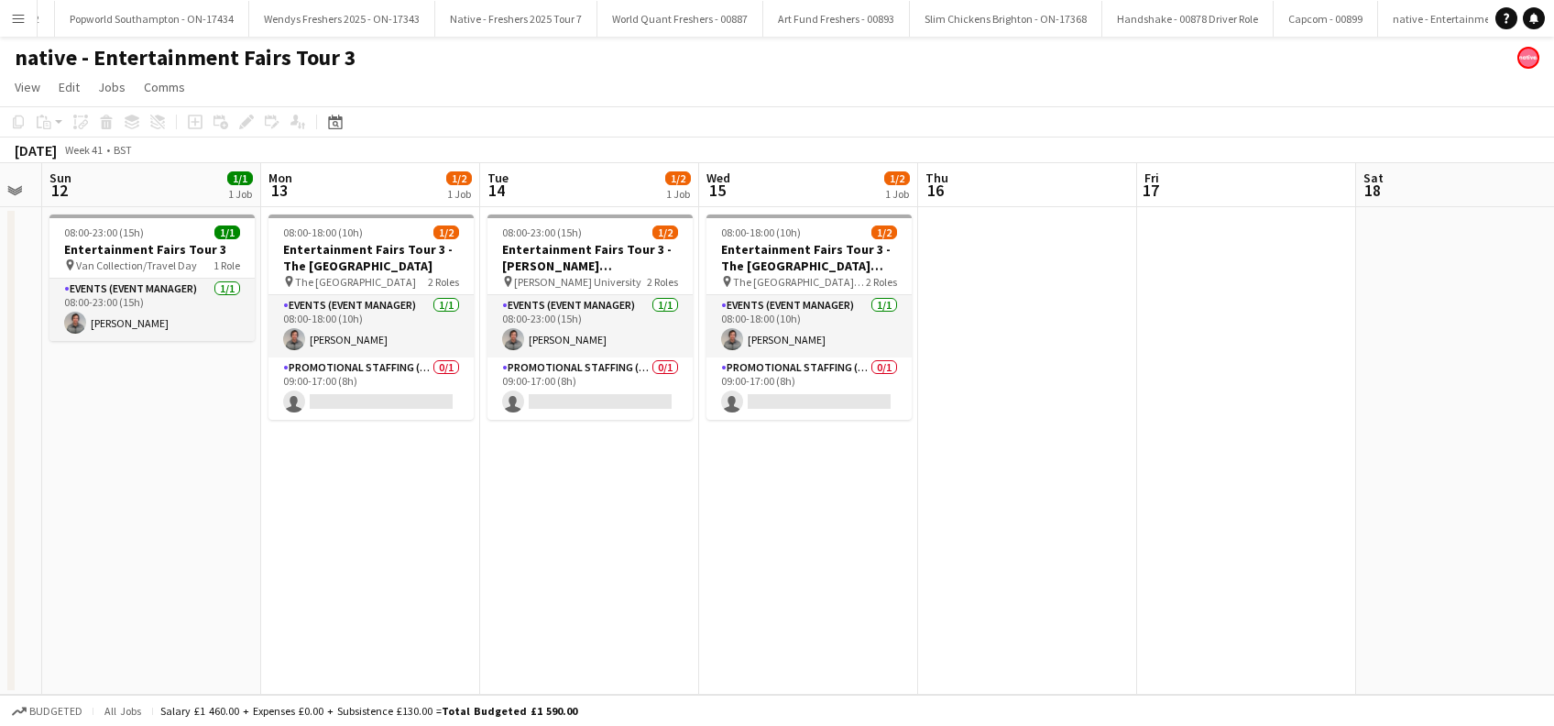
scroll to position [0, 617]
drag, startPoint x: 1210, startPoint y: 557, endPoint x: 1107, endPoint y: 582, distance: 106.4
click at [1107, 582] on app-calendar-viewport "Thu 9 Fri 10 Sat 11 Sun 12 1/1 1 Job Mon 13 1/2 1 Job Tue 14 1/2 1 Job Wed 15 1…" at bounding box center [777, 428] width 1554 height 531
click at [135, 252] on h3 "Entertainment Fairs Tour 3" at bounding box center [149, 249] width 205 height 16
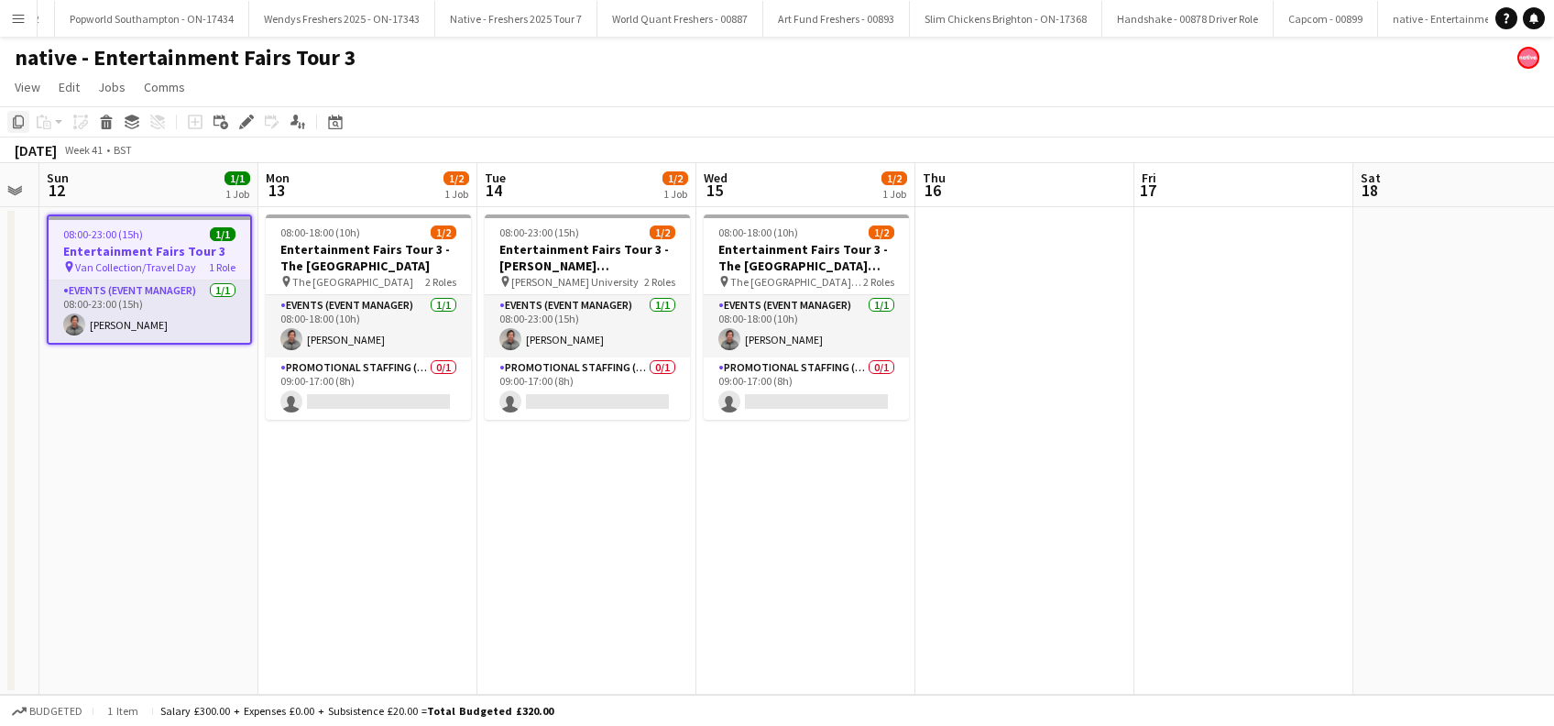
click at [16, 124] on icon "Copy" at bounding box center [18, 122] width 15 height 15
click at [988, 283] on app-date-cell at bounding box center [1024, 450] width 219 height 487
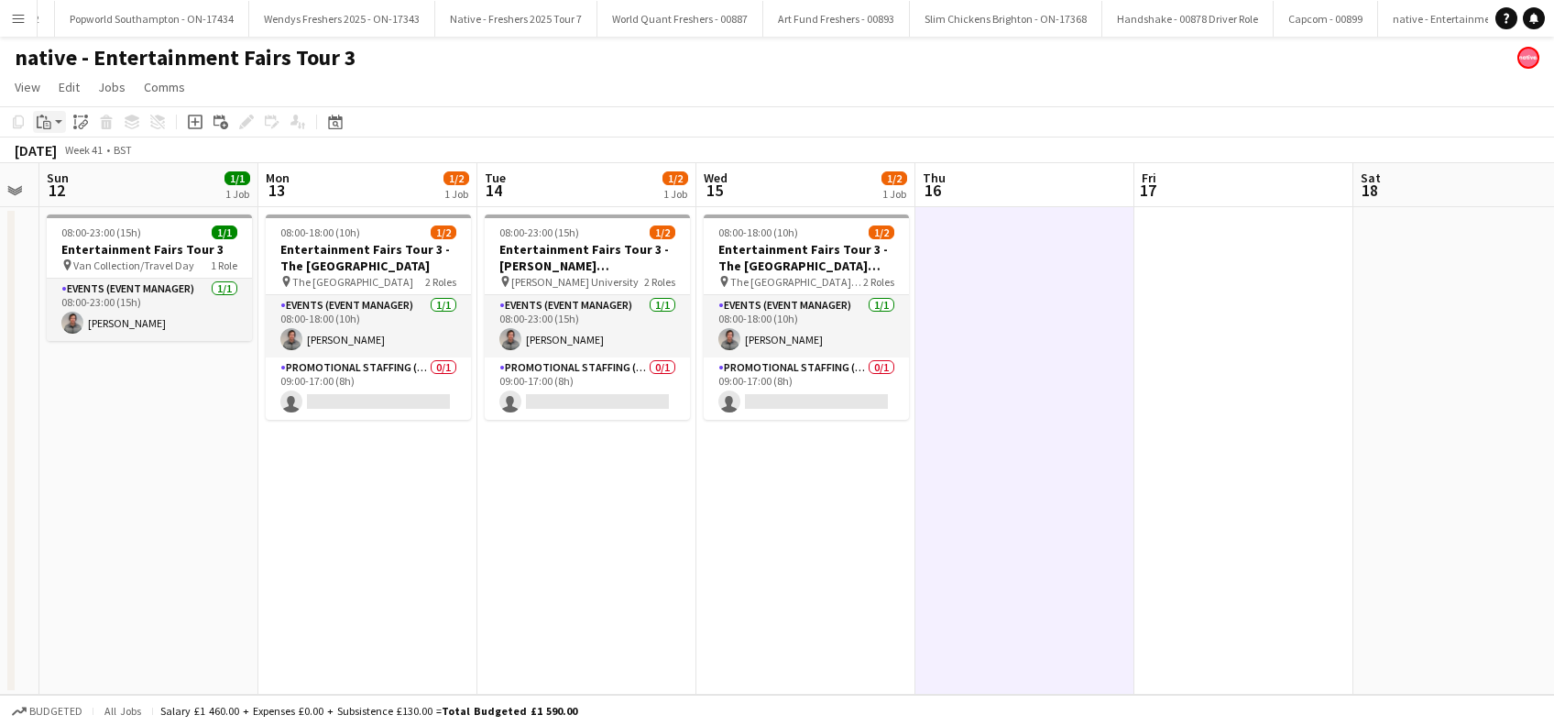
click at [46, 126] on icon "Paste" at bounding box center [44, 122] width 15 height 15
click at [83, 191] on link "Paste with crew Ctrl+Shift+V" at bounding box center [135, 188] width 172 height 16
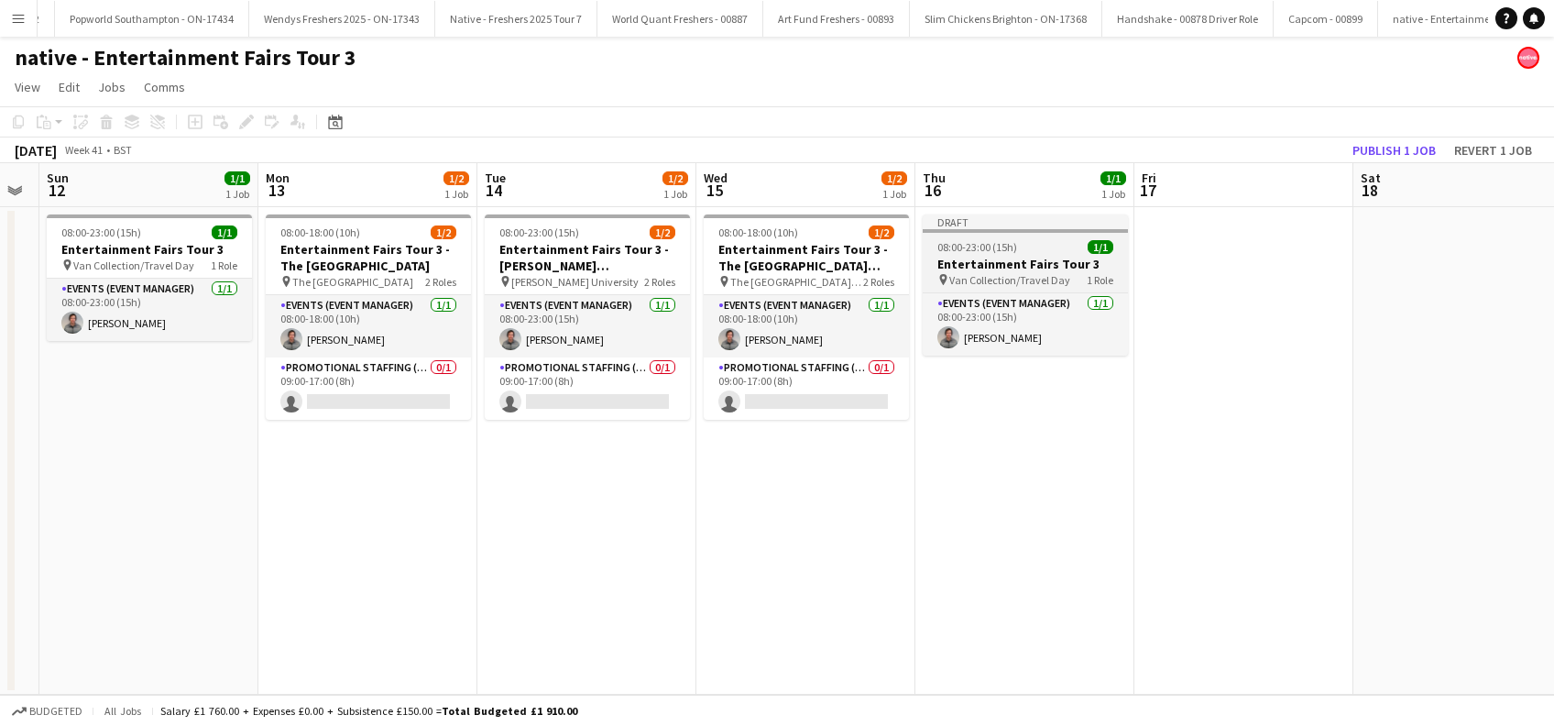
click at [1002, 276] on span "Van Collection/Travel Day" at bounding box center [1009, 280] width 121 height 14
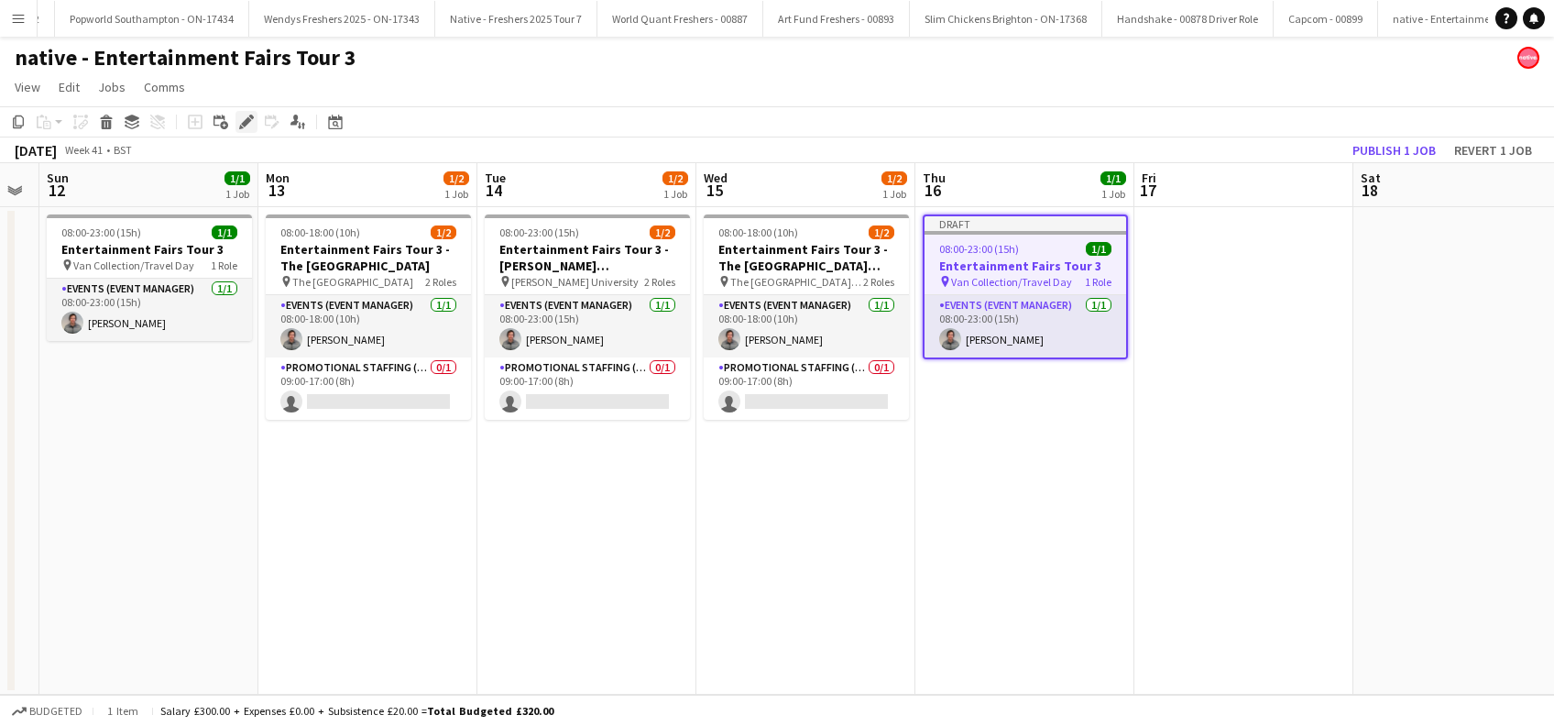
click at [249, 121] on icon "Edit" at bounding box center [246, 122] width 15 height 15
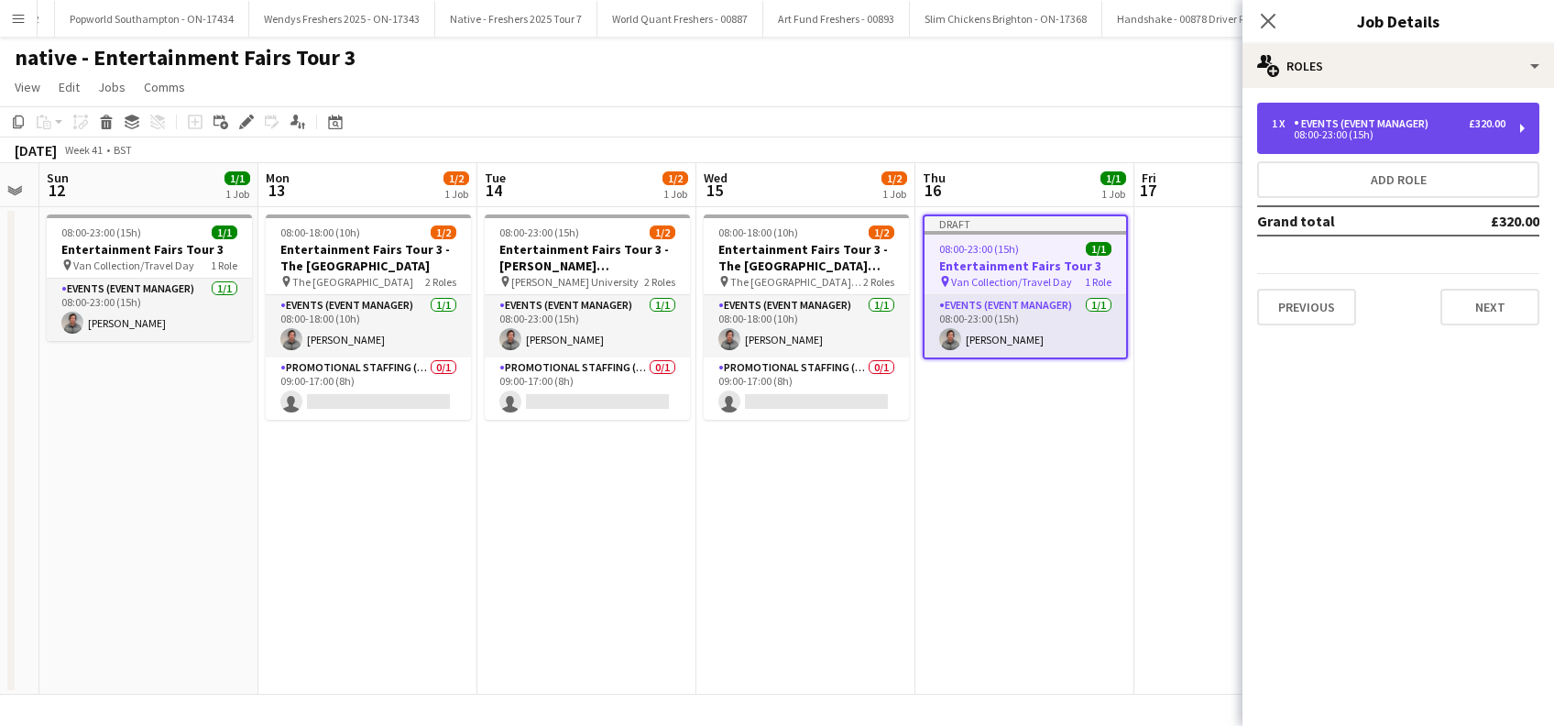
click at [1473, 131] on div "08:00-23:00 (15h)" at bounding box center [1389, 134] width 234 height 9
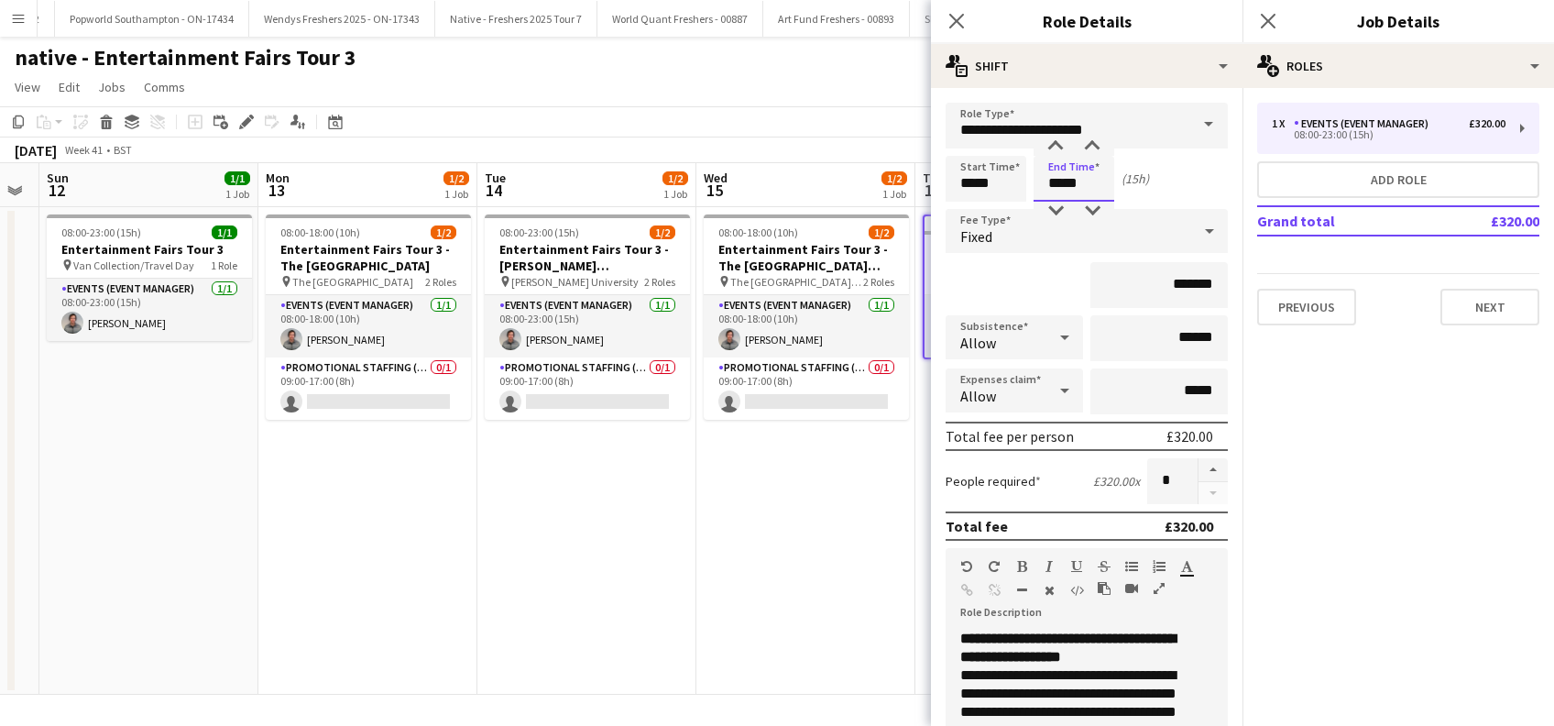
click at [1065, 181] on input "*****" at bounding box center [1073, 179] width 81 height 46
click at [1056, 209] on div at bounding box center [1055, 211] width 37 height 18
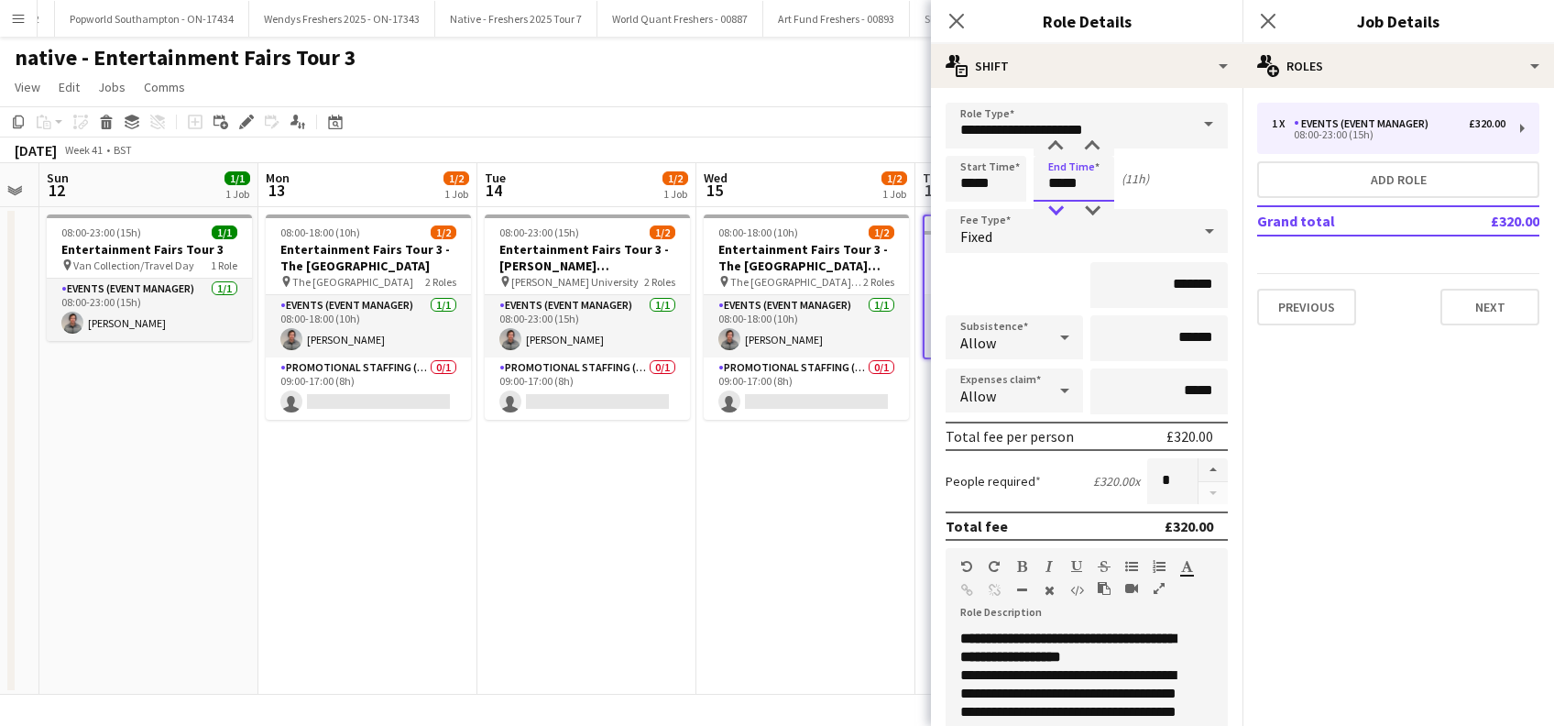
type input "*****"
click at [1056, 209] on div at bounding box center [1055, 211] width 37 height 18
click at [1159, 283] on input "*******" at bounding box center [1158, 285] width 137 height 46
type input "**"
type input "*******"
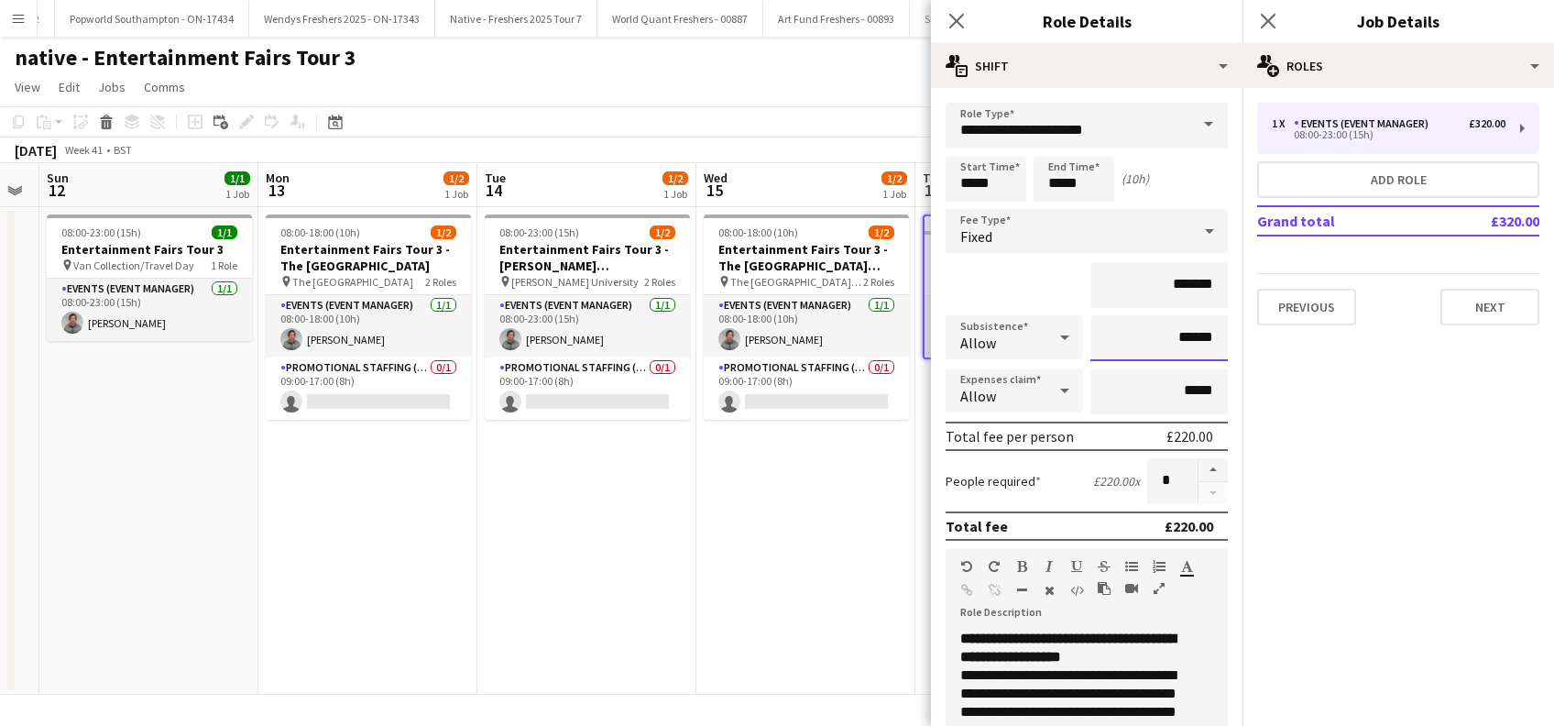
drag, startPoint x: 1165, startPoint y: 335, endPoint x: 1179, endPoint y: 328, distance: 15.6
click at [1165, 335] on input "******" at bounding box center [1158, 338] width 137 height 46
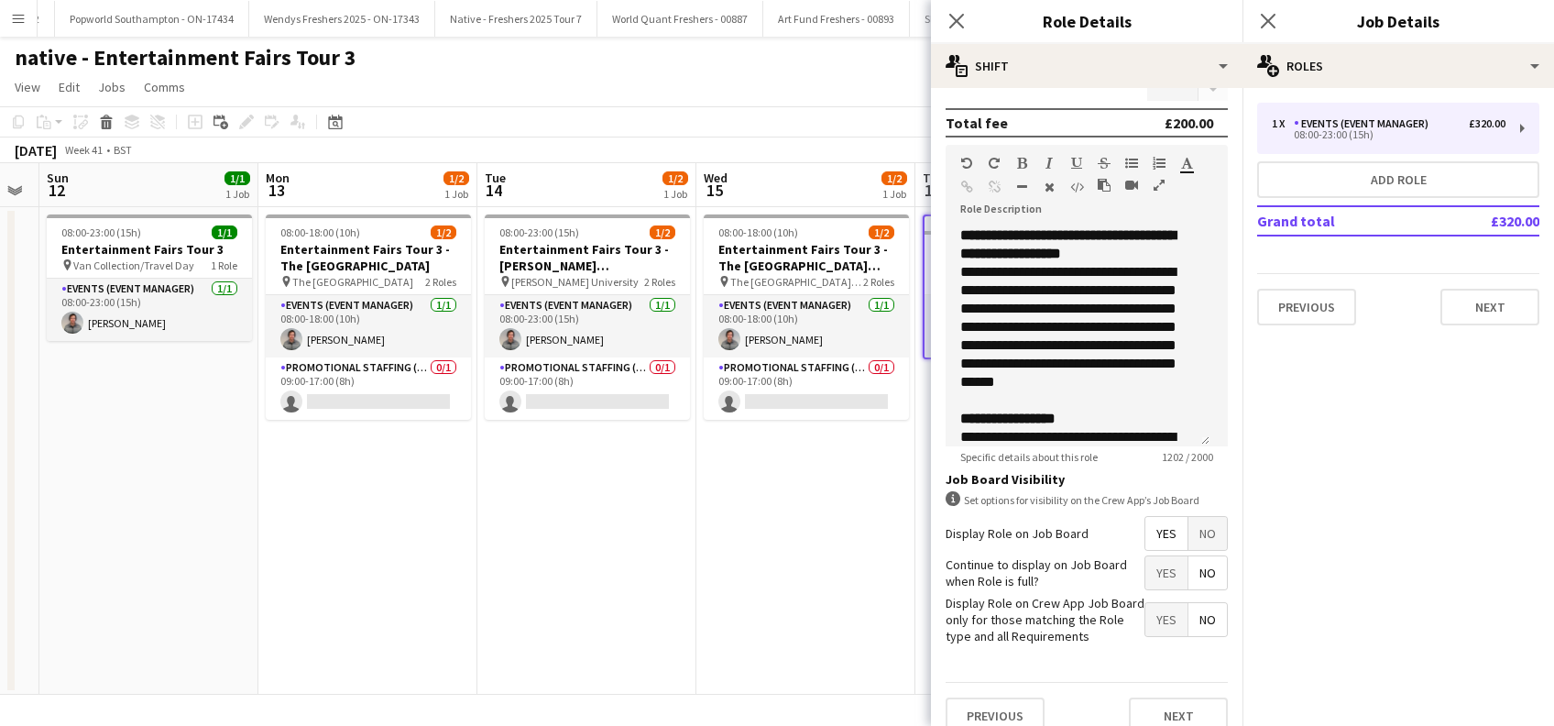
scroll to position [440, 0]
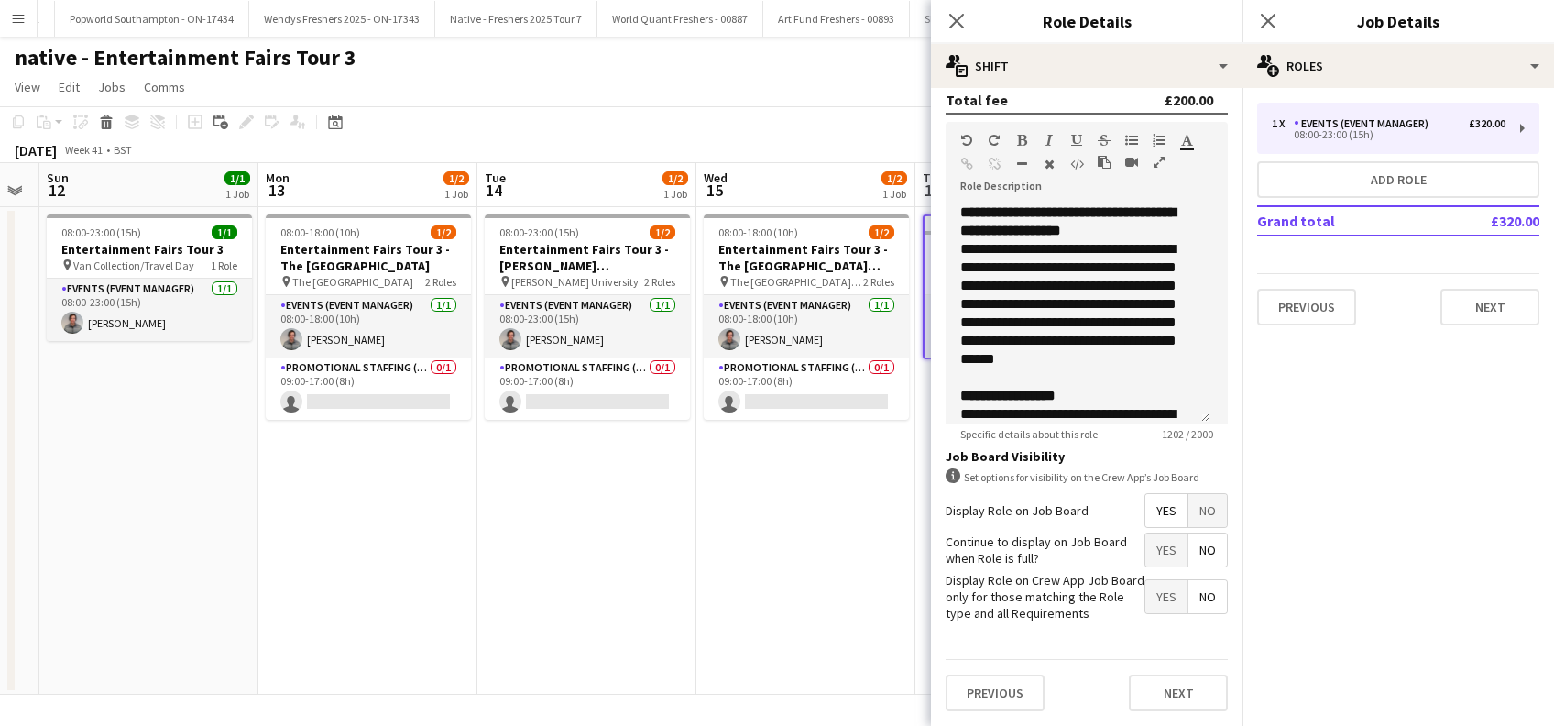
type input "*****"
click at [1154, 684] on button "Next" at bounding box center [1178, 692] width 99 height 37
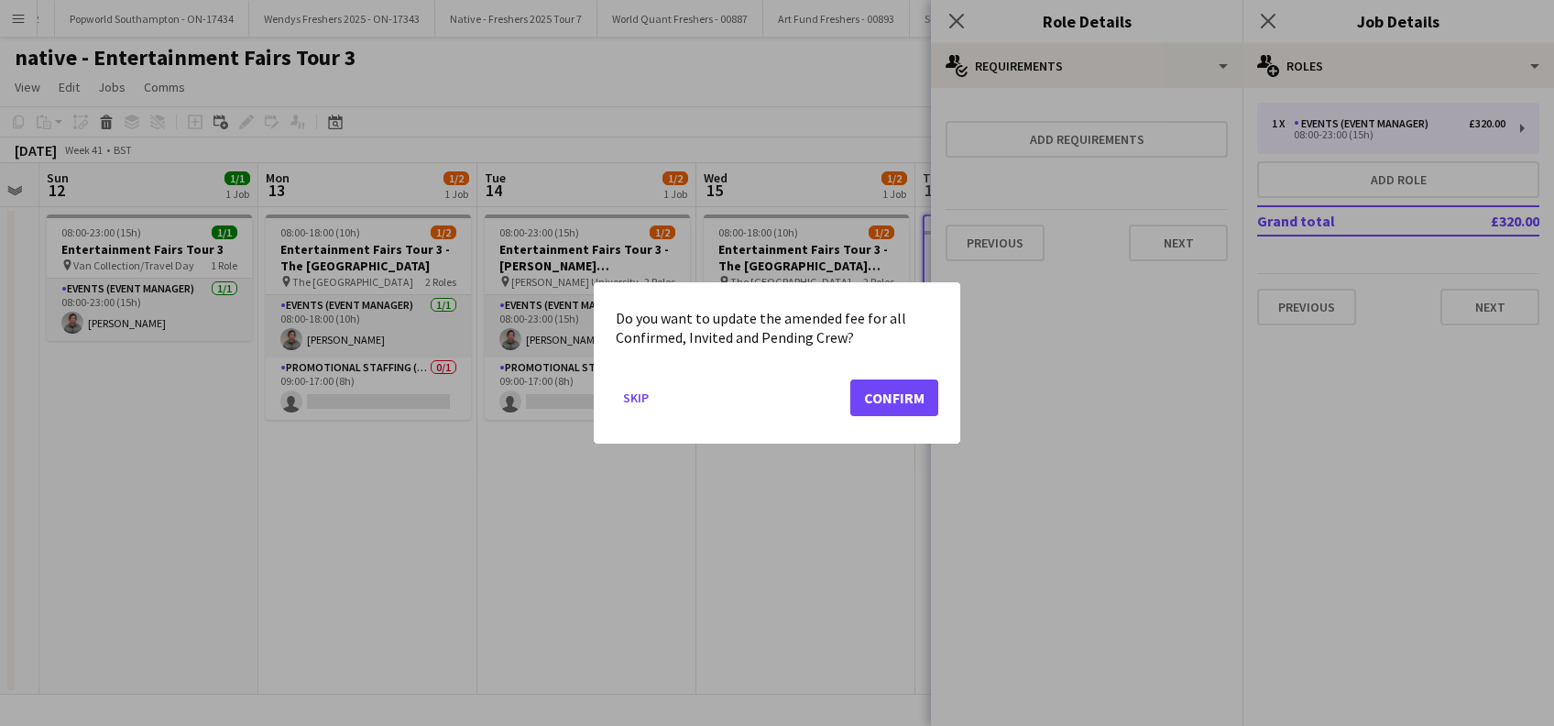
scroll to position [0, 0]
click at [905, 399] on button "Confirm" at bounding box center [894, 397] width 88 height 37
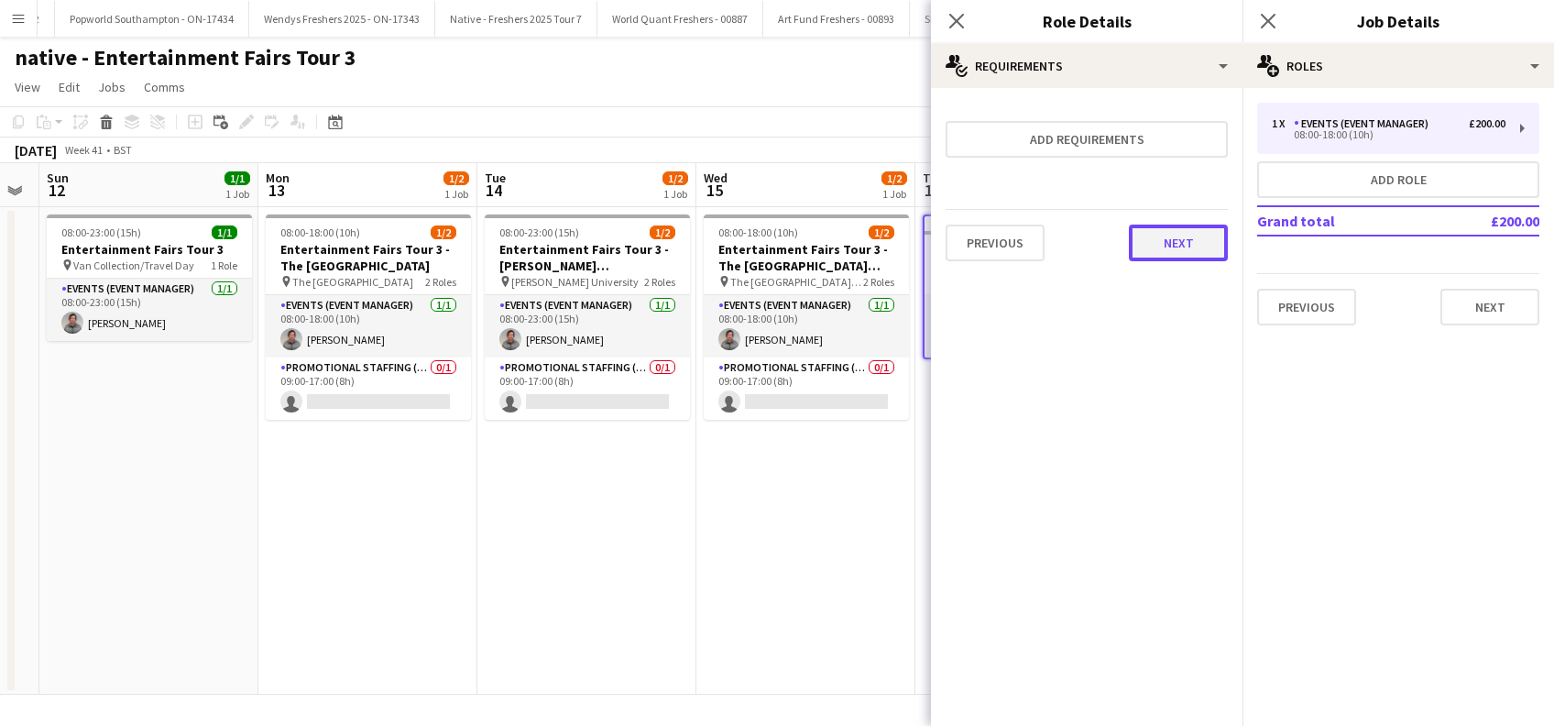
click at [1163, 250] on button "Next" at bounding box center [1178, 242] width 99 height 37
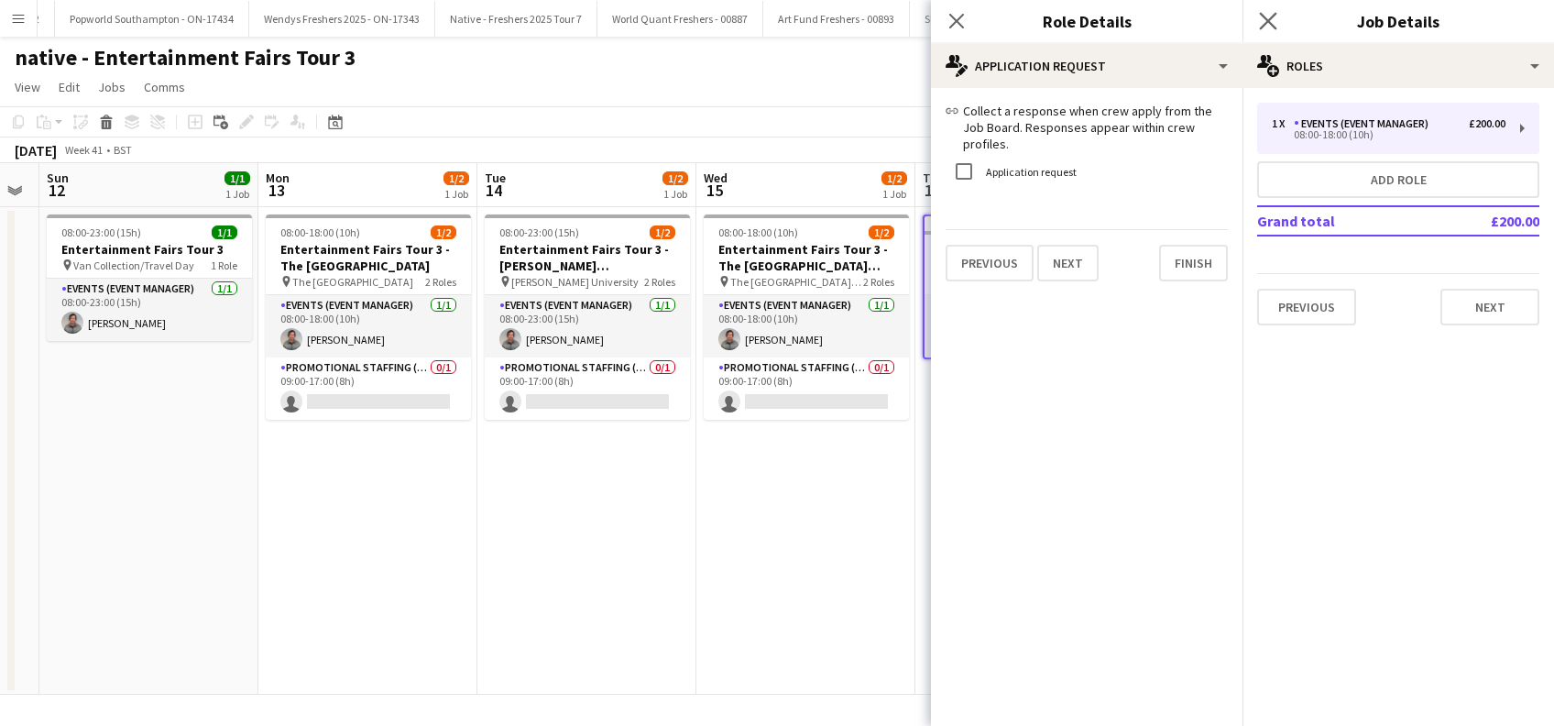
click at [1261, 22] on icon "Close pop-in" at bounding box center [1267, 20] width 17 height 17
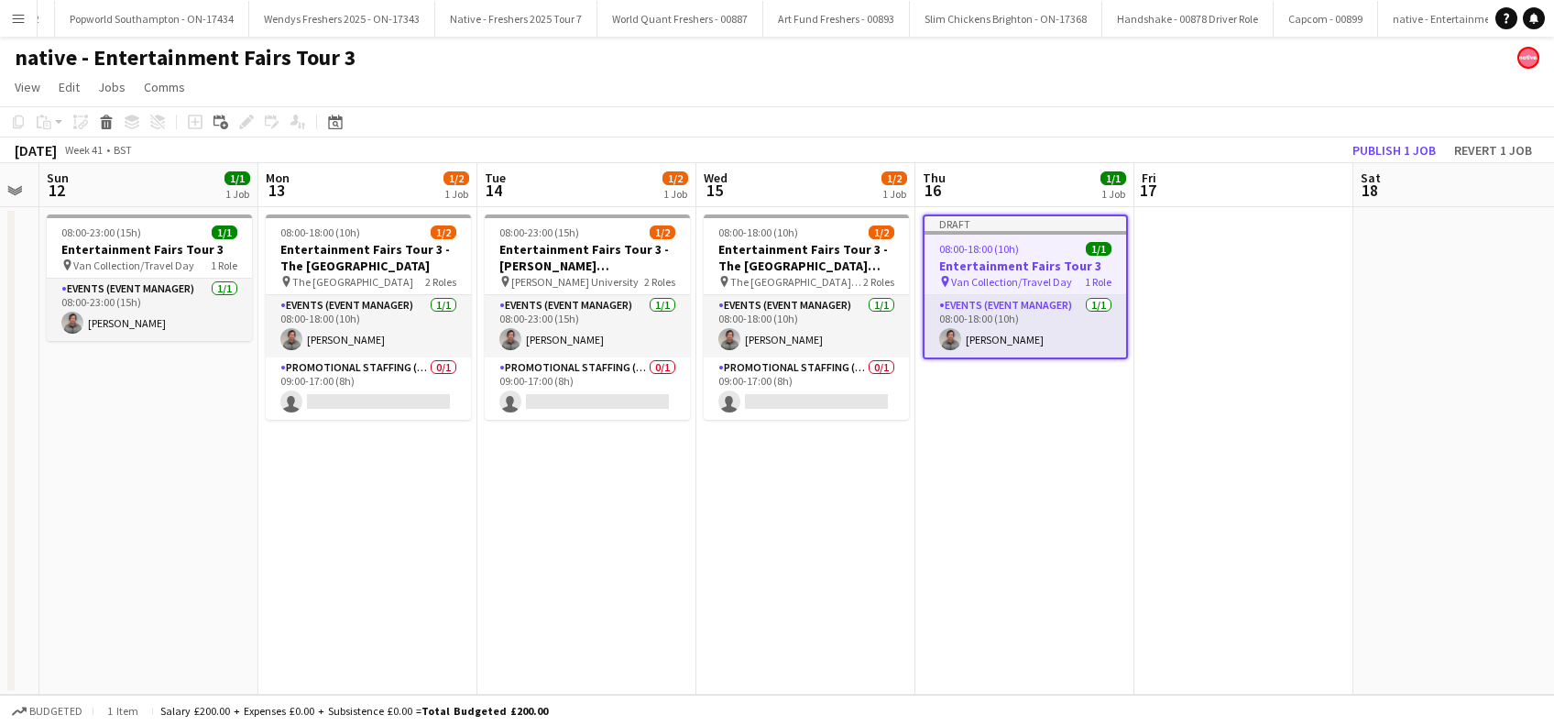
drag, startPoint x: 927, startPoint y: 454, endPoint x: 957, endPoint y: 457, distance: 30.4
click at [927, 455] on app-date-cell "Draft 08:00-18:00 (10h) 1/1 Entertainment Fairs Tour 3 pin Van Collection/Trave…" at bounding box center [1024, 450] width 219 height 487
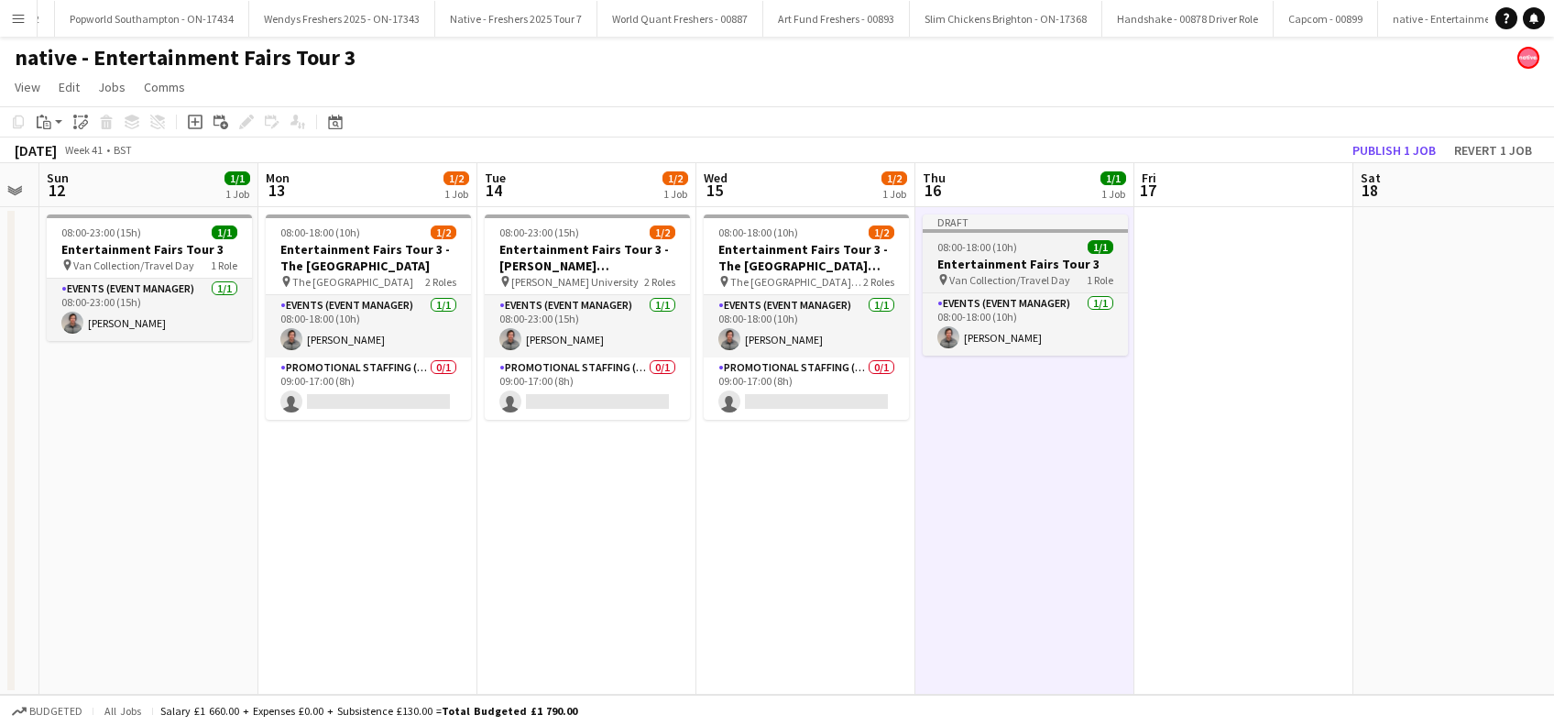
click at [1017, 257] on h3 "Entertainment Fairs Tour 3" at bounding box center [1025, 264] width 205 height 16
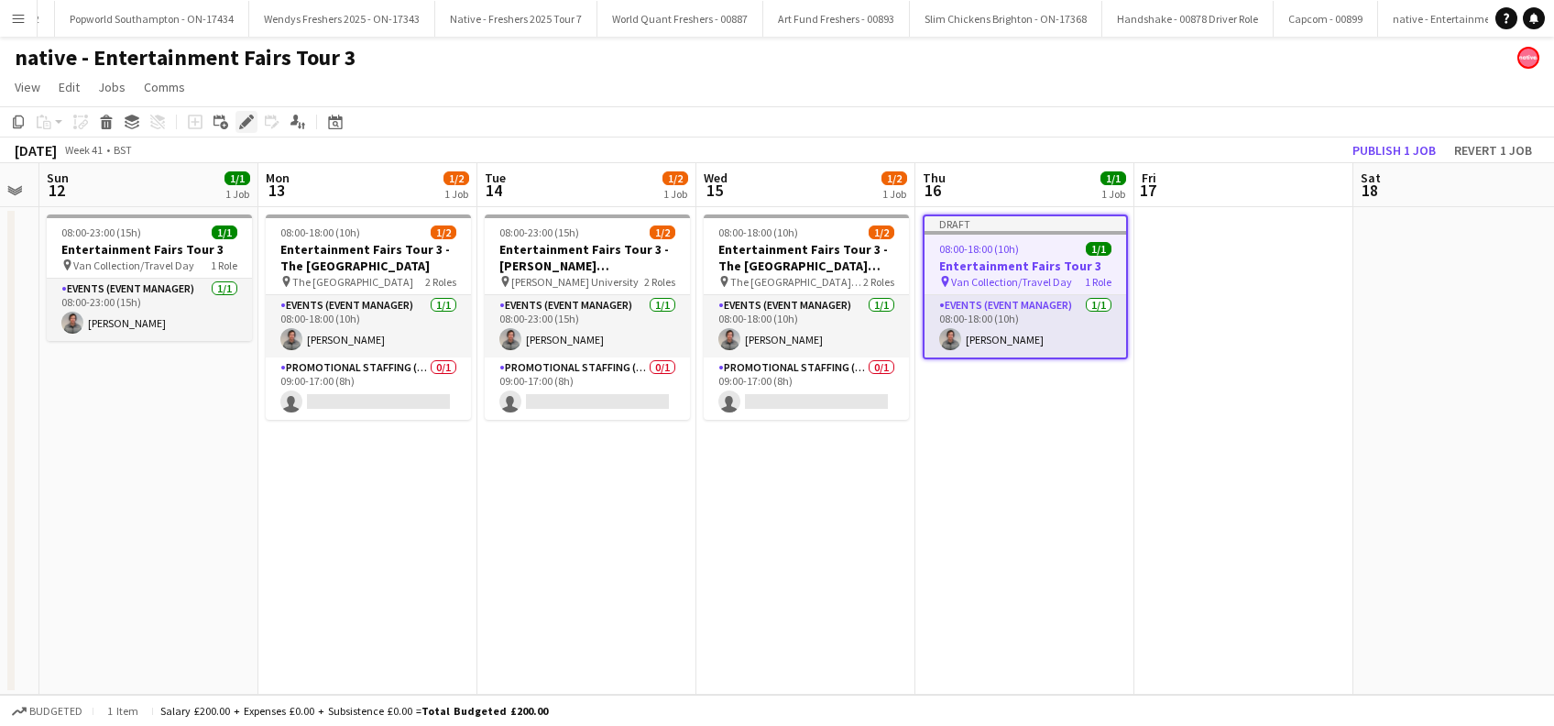
click at [252, 115] on icon "Edit" at bounding box center [246, 122] width 15 height 15
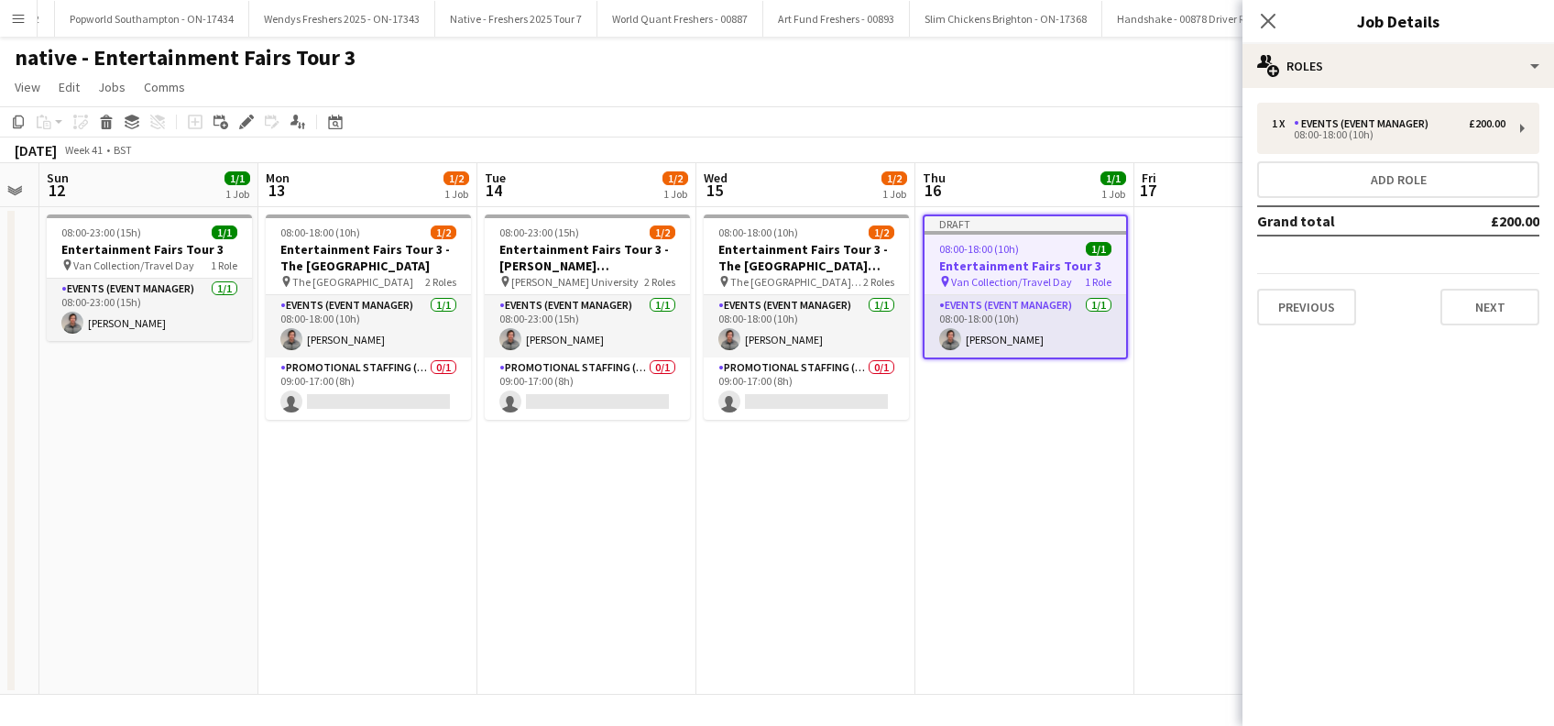
click at [1481, 327] on div "1 x Events (Event Manager) £200.00 08:00-18:00 (10h) Add role Grand total £200.…" at bounding box center [1397, 214] width 311 height 252
click at [1483, 314] on button "Next" at bounding box center [1489, 307] width 99 height 37
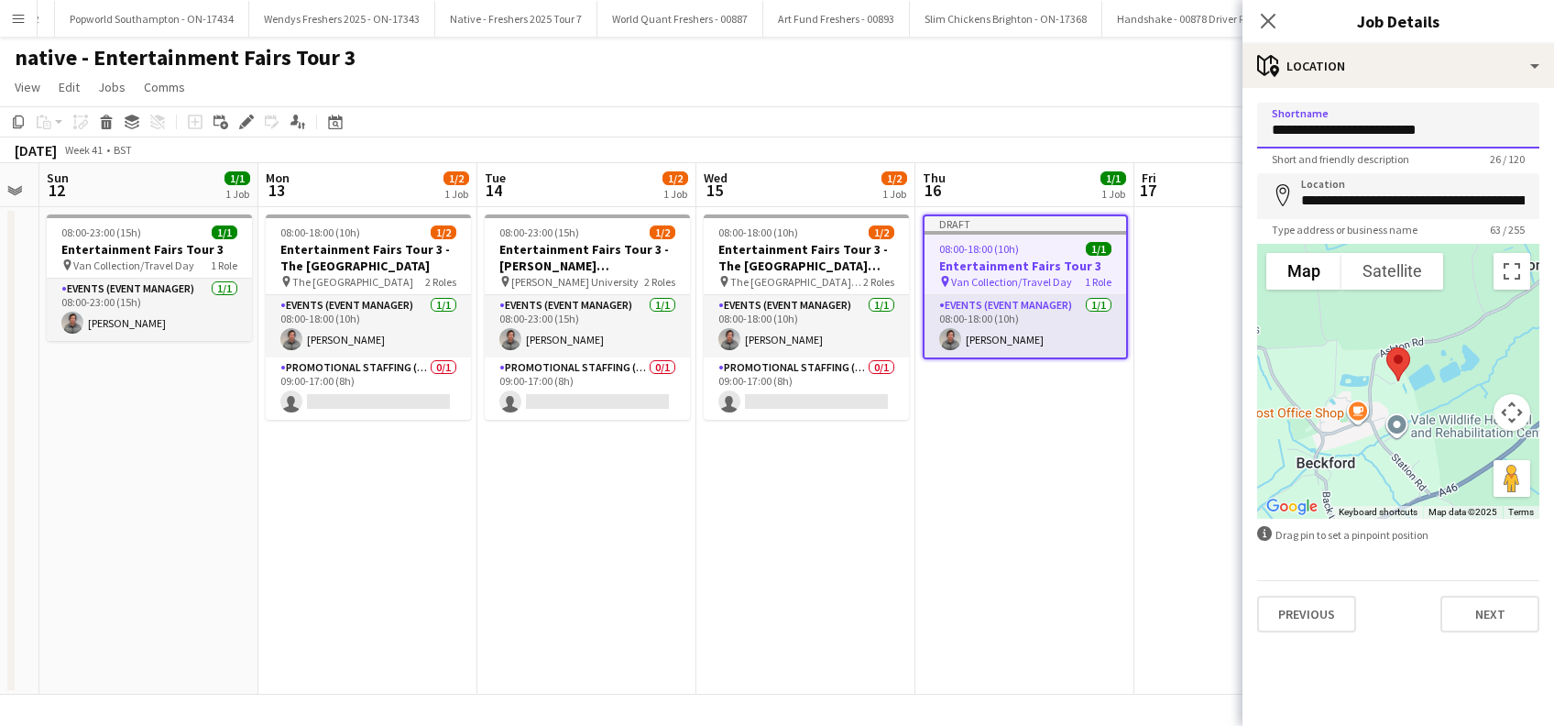
click at [1363, 126] on input "**********" at bounding box center [1398, 126] width 282 height 46
type input "**********"
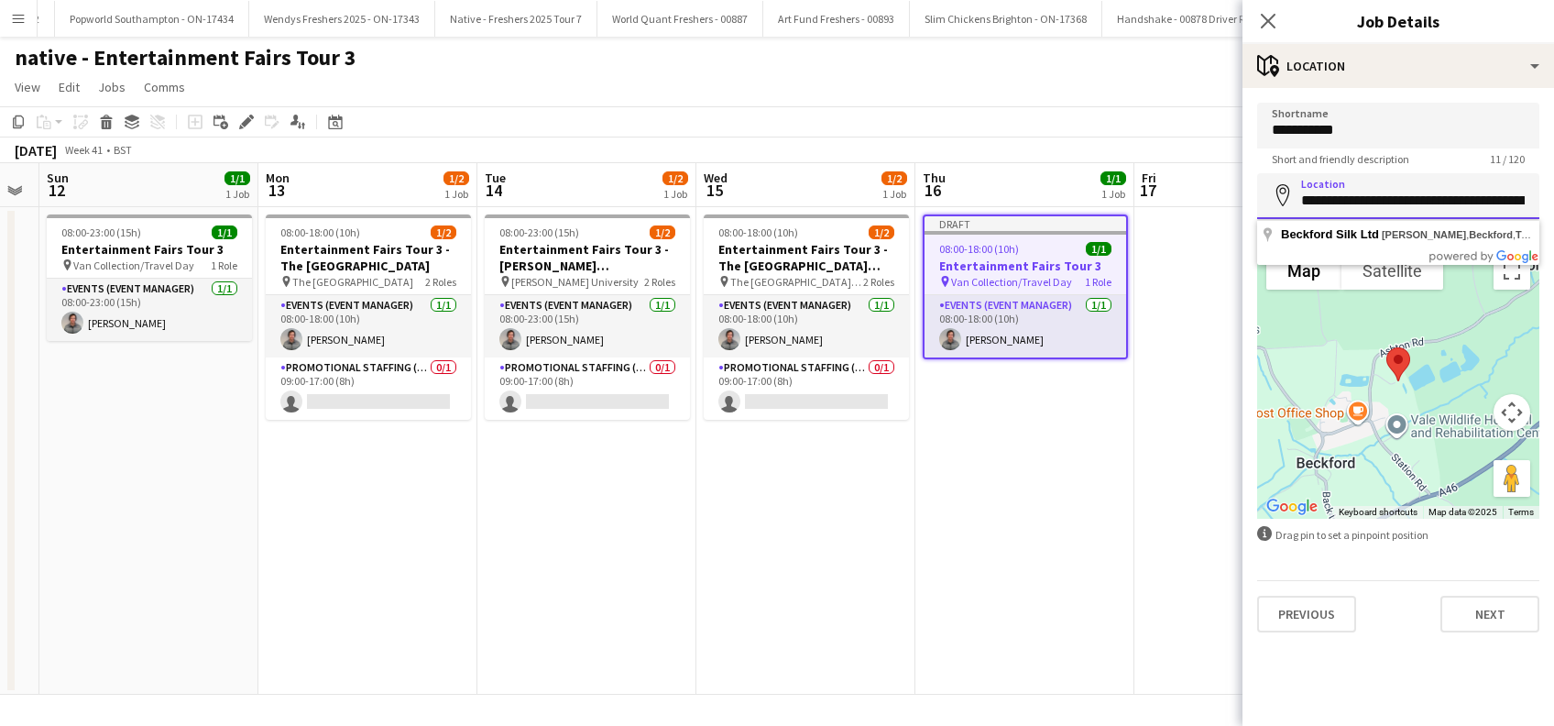
drag, startPoint x: 1420, startPoint y: 196, endPoint x: 1250, endPoint y: 205, distance: 169.7
click at [1268, 205] on input "**********" at bounding box center [1398, 196] width 282 height 46
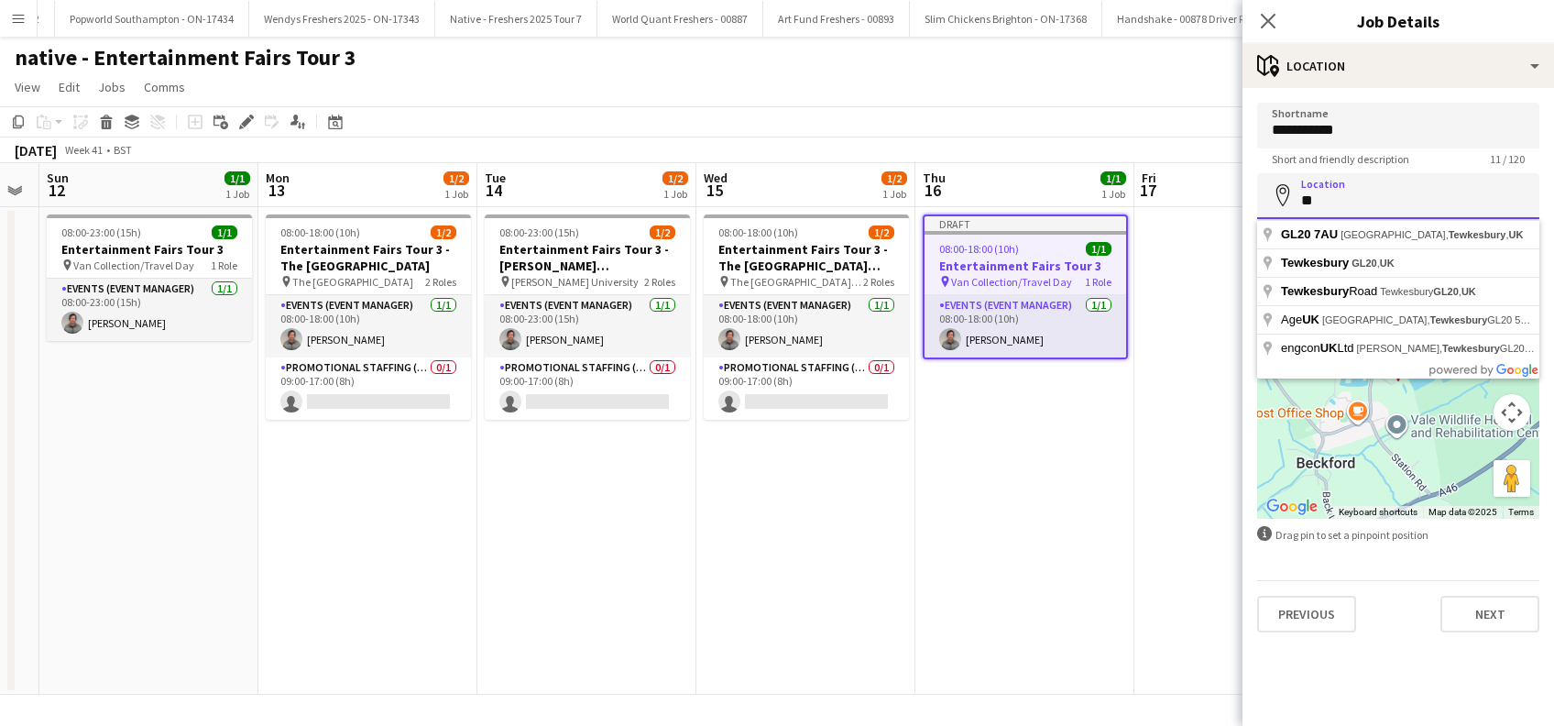
type input "*"
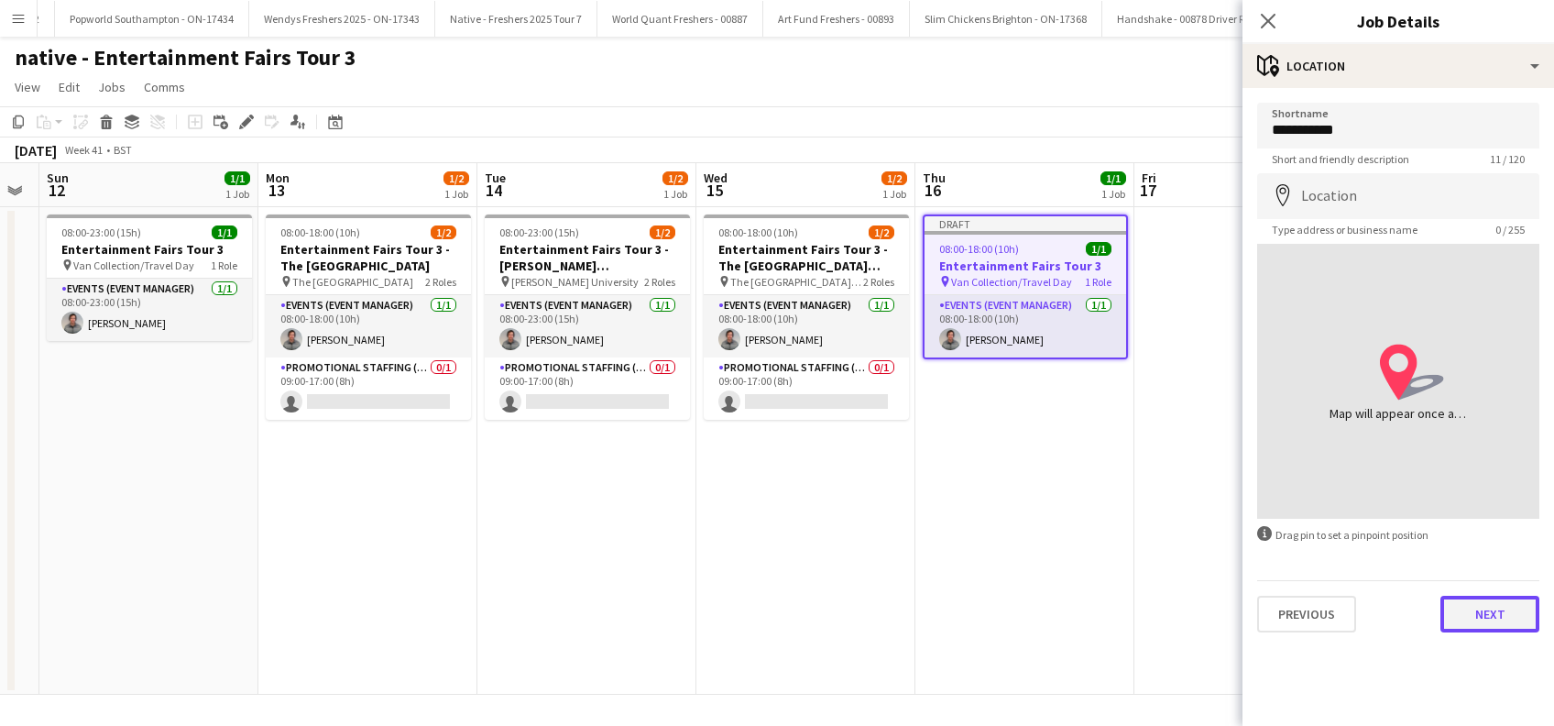
click at [1494, 617] on button "Next" at bounding box center [1489, 613] width 99 height 37
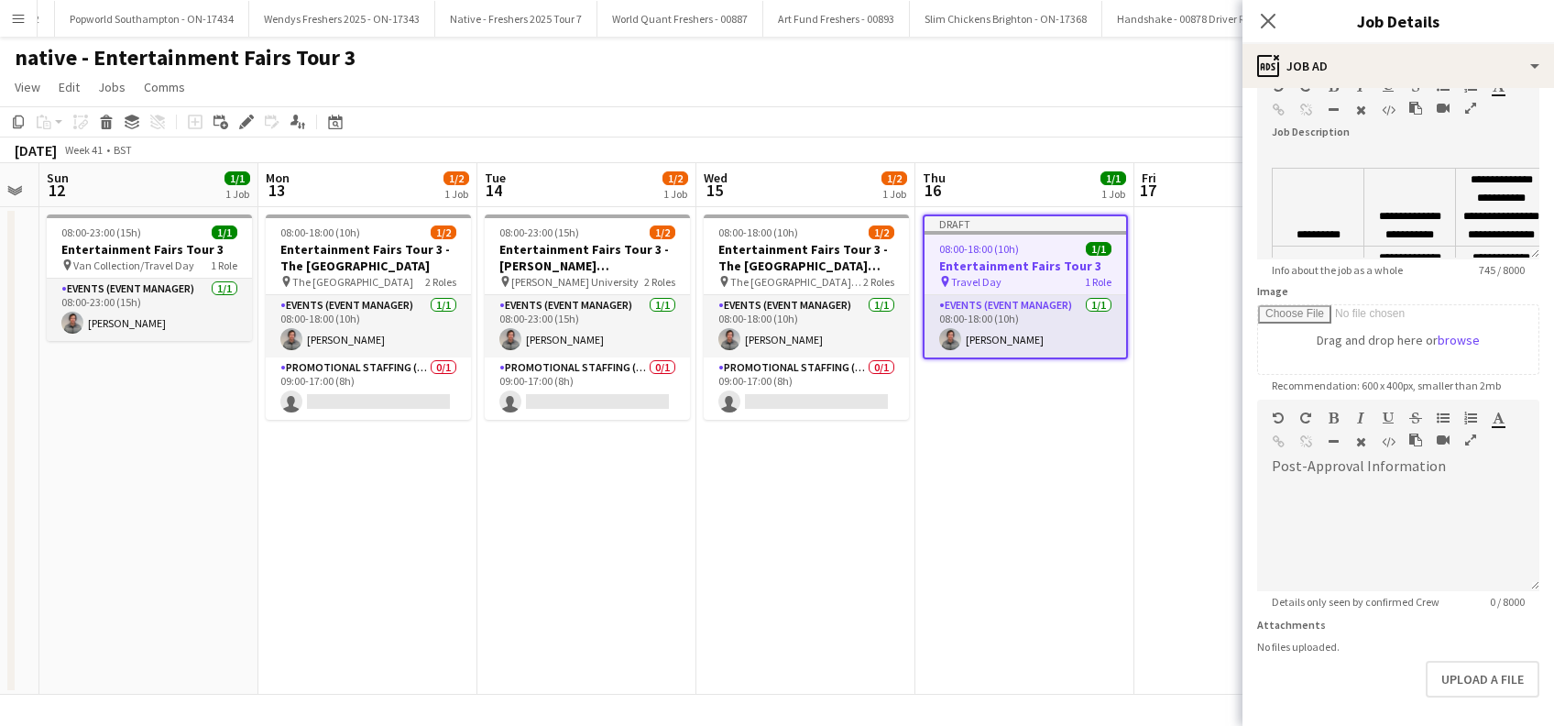
scroll to position [180, 0]
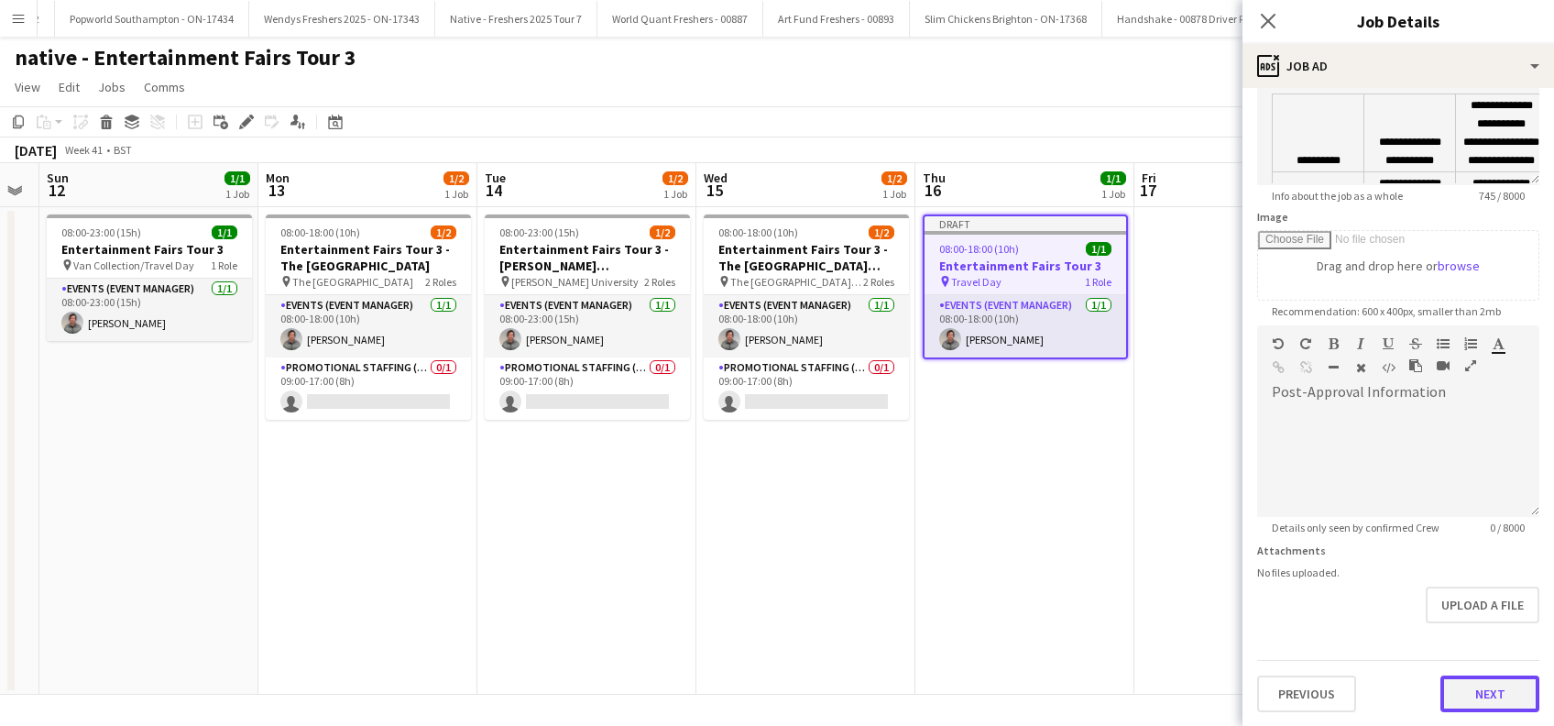
click at [1470, 687] on button "Next" at bounding box center [1489, 693] width 99 height 37
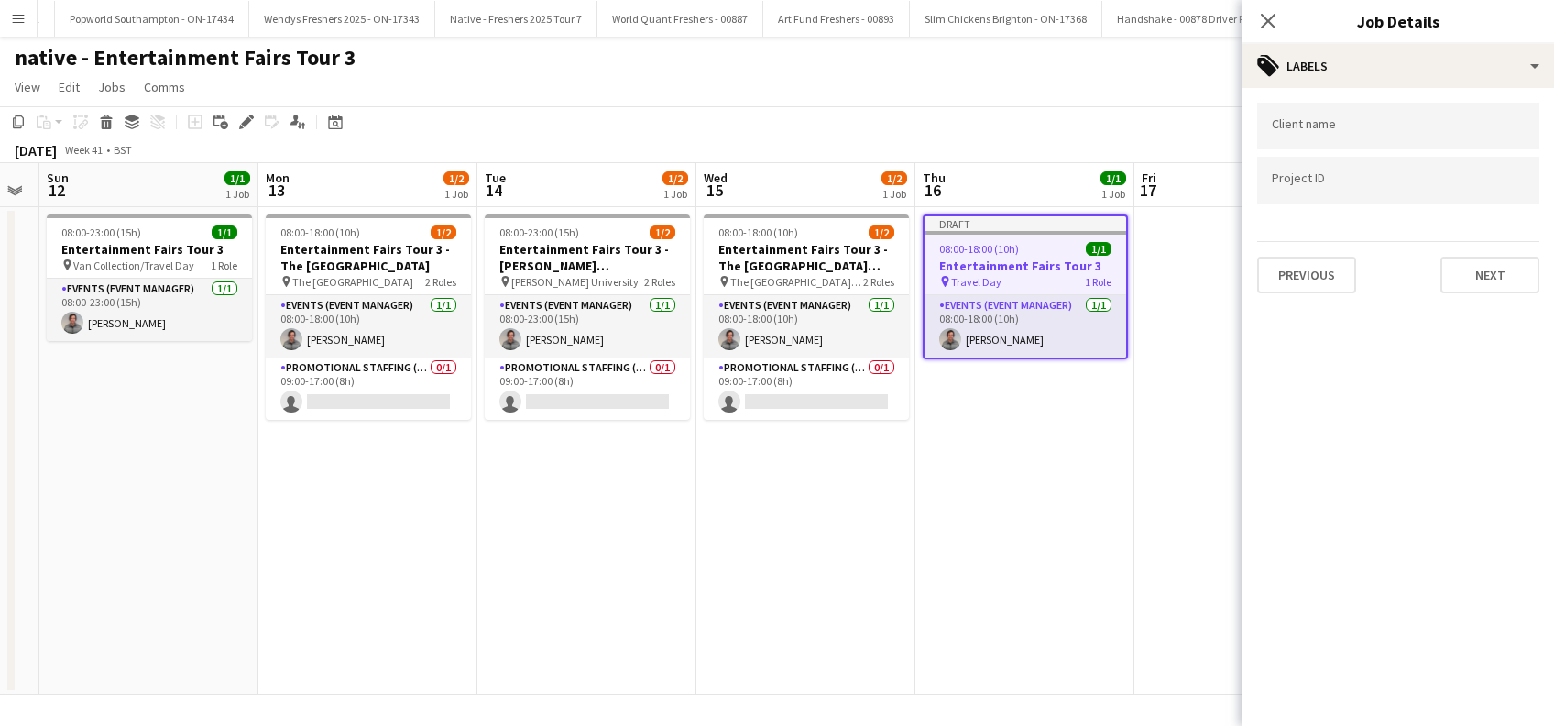
scroll to position [0, 0]
click at [1499, 271] on button "Next" at bounding box center [1489, 275] width 99 height 37
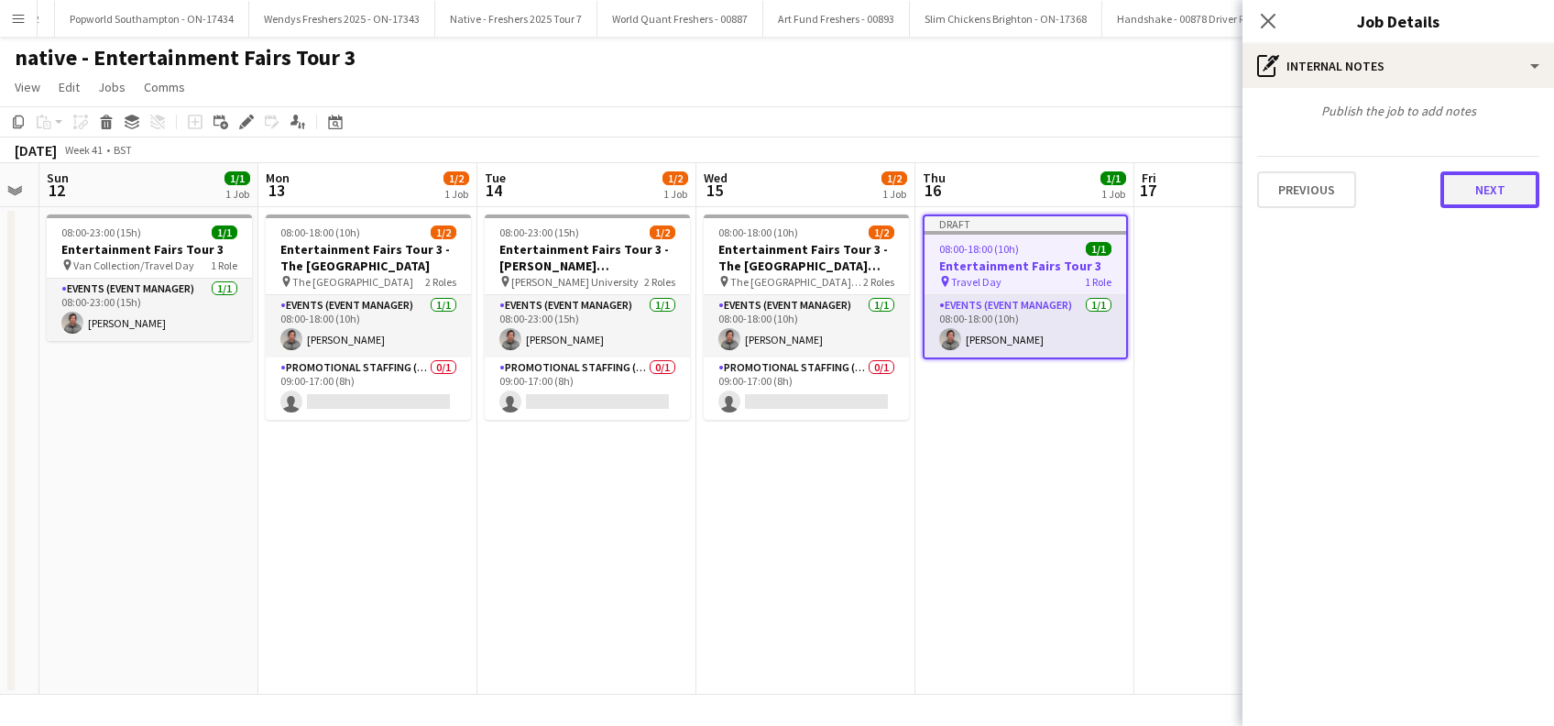
click at [1490, 183] on button "Next" at bounding box center [1489, 189] width 99 height 37
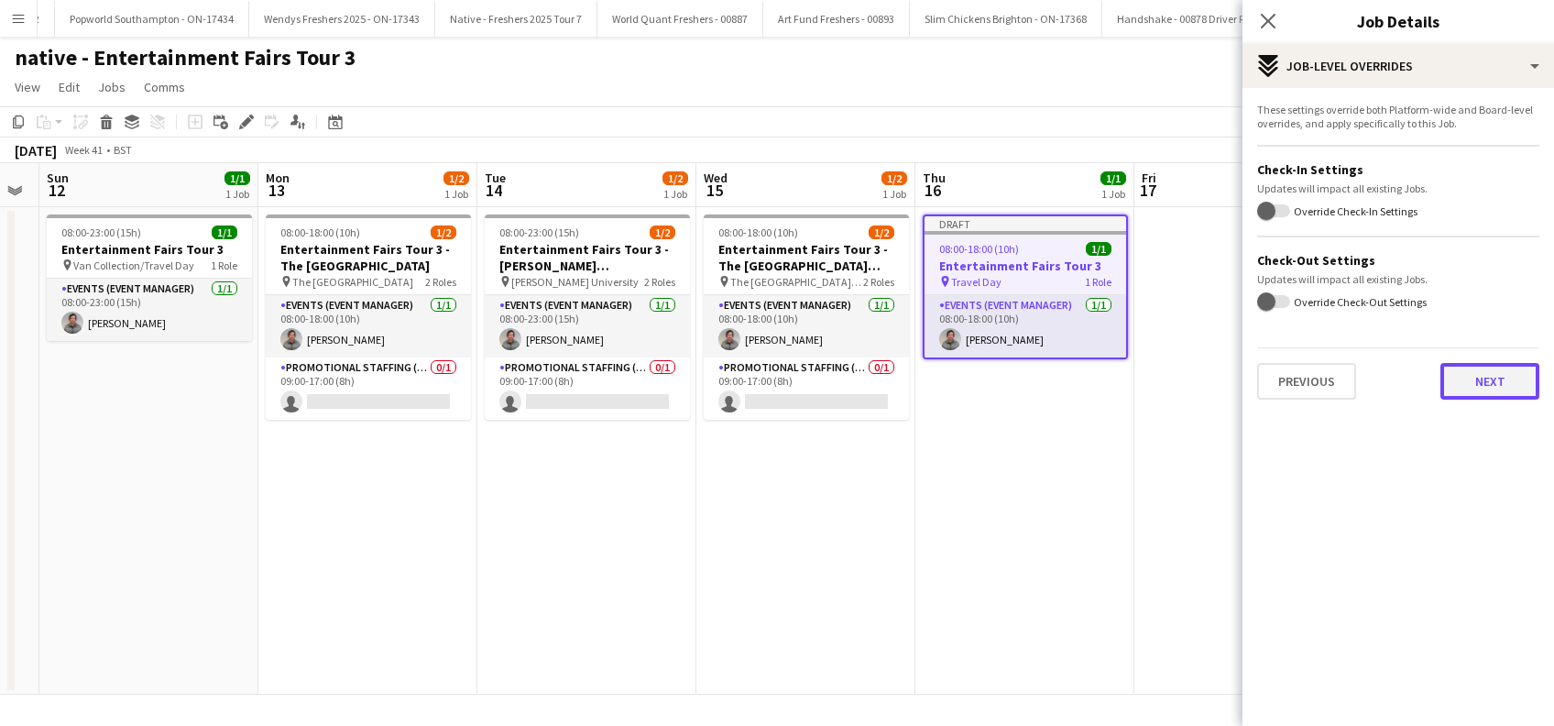
click at [1480, 373] on button "Next" at bounding box center [1489, 381] width 99 height 37
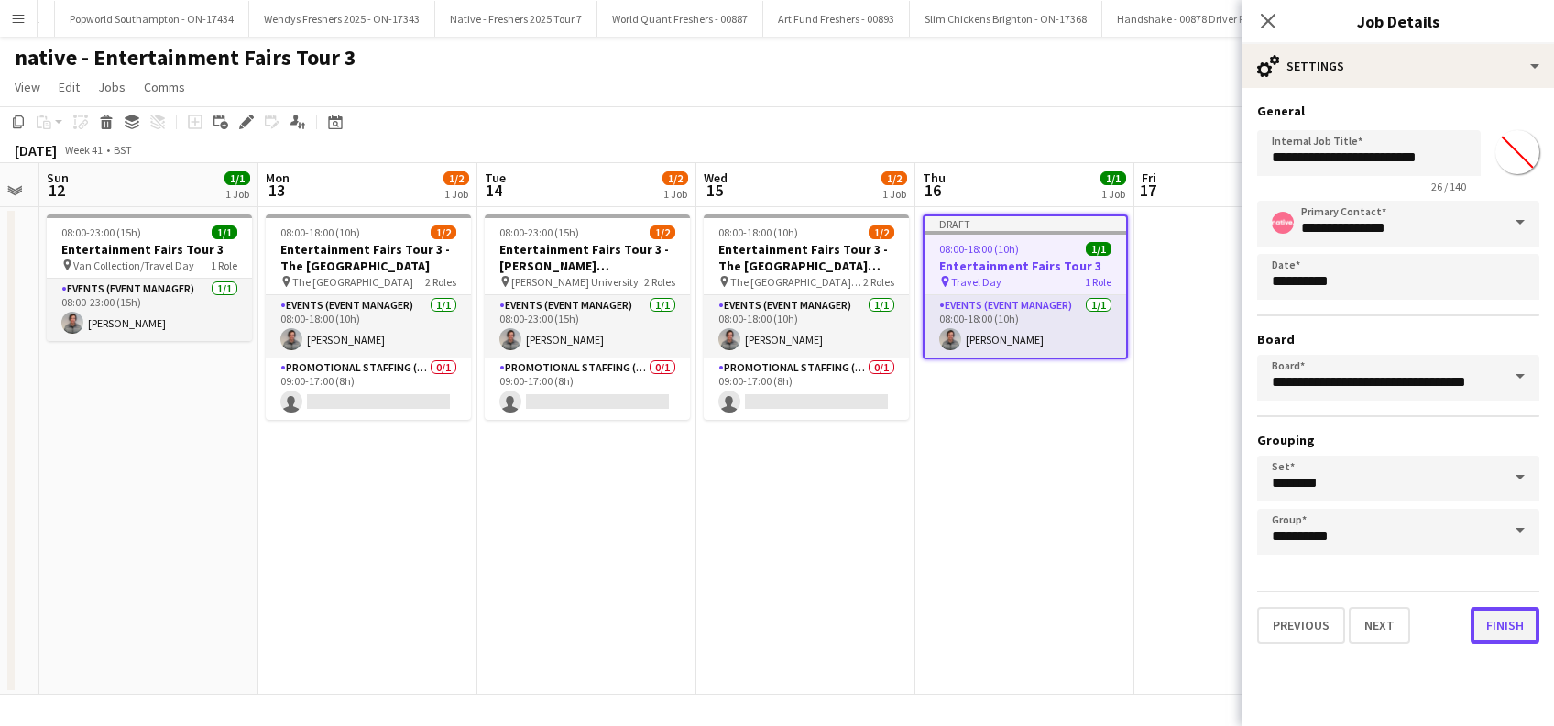
click at [1516, 620] on button "Finish" at bounding box center [1504, 624] width 69 height 37
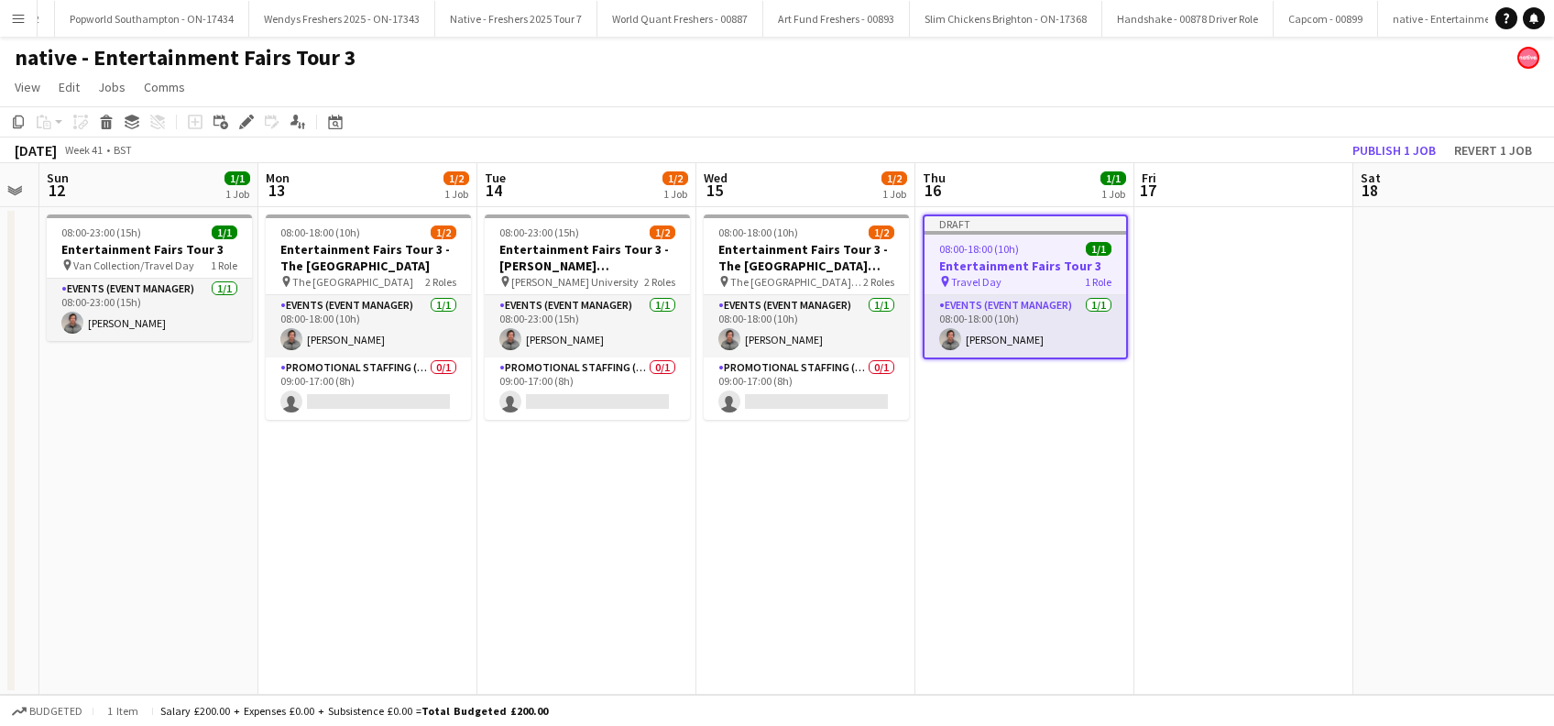
click at [1078, 491] on app-date-cell "Draft 08:00-18:00 (10h) 1/1 Entertainment Fairs Tour 3 pin Travel Day 1 Role Ev…" at bounding box center [1024, 450] width 219 height 487
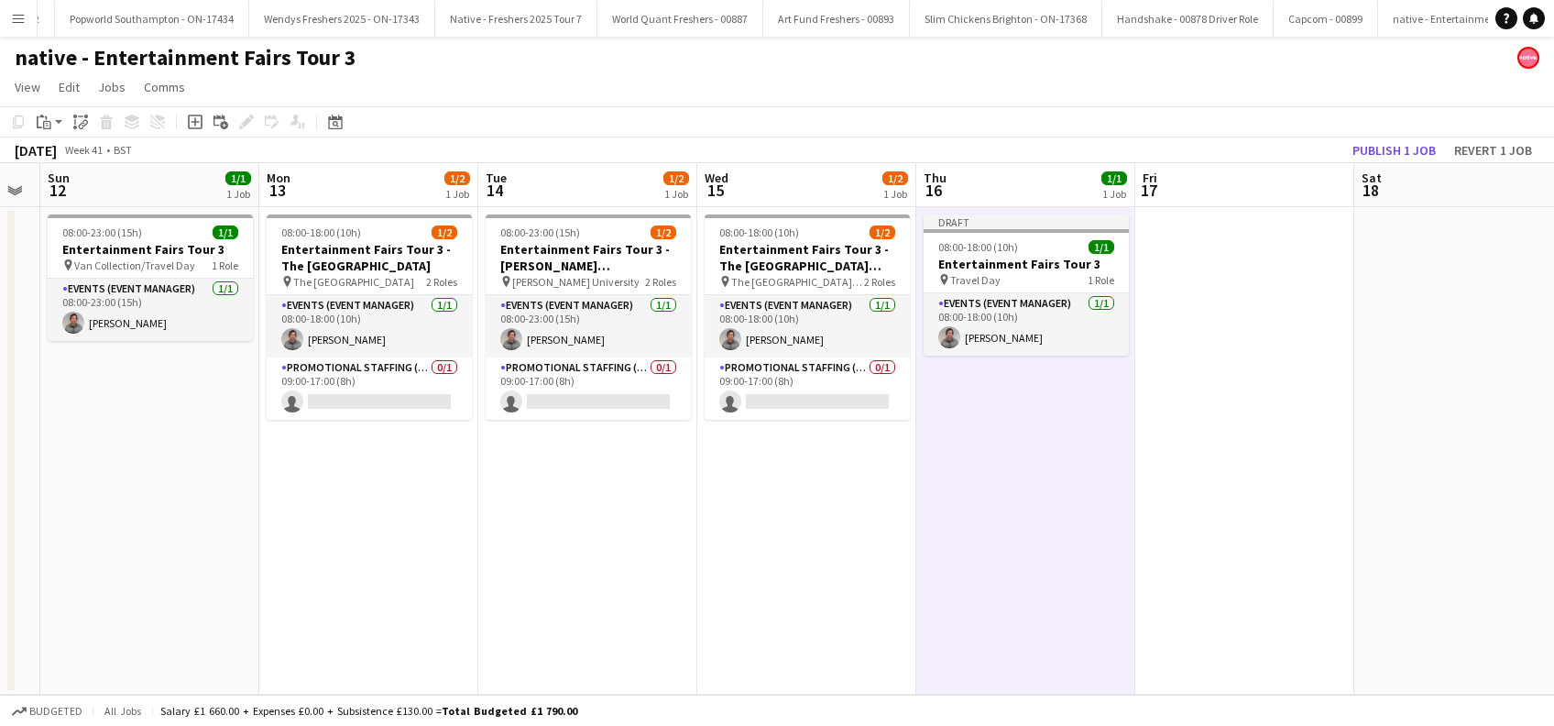
click at [1255, 447] on app-date-cell at bounding box center [1244, 450] width 219 height 487
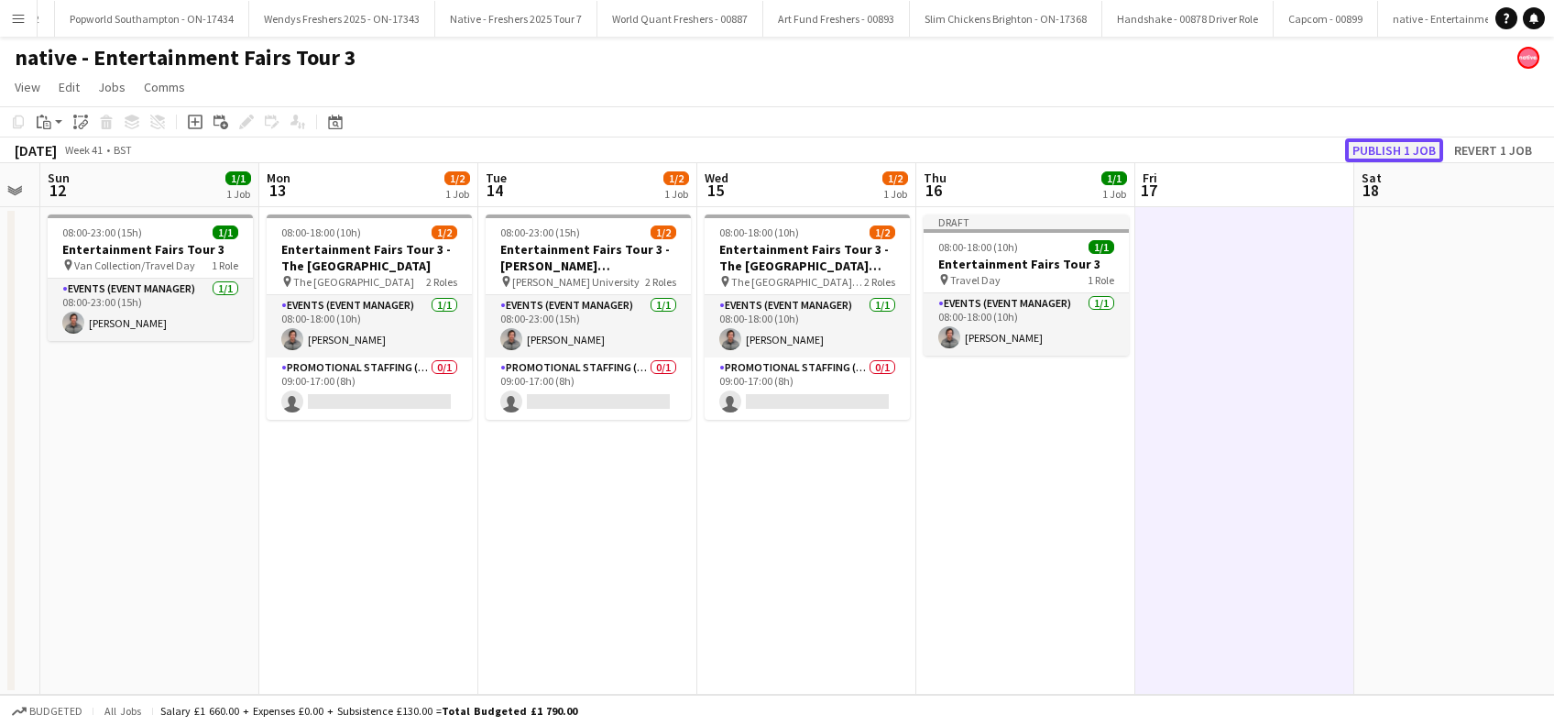
click at [1389, 147] on button "Publish 1 job" at bounding box center [1394, 150] width 98 height 24
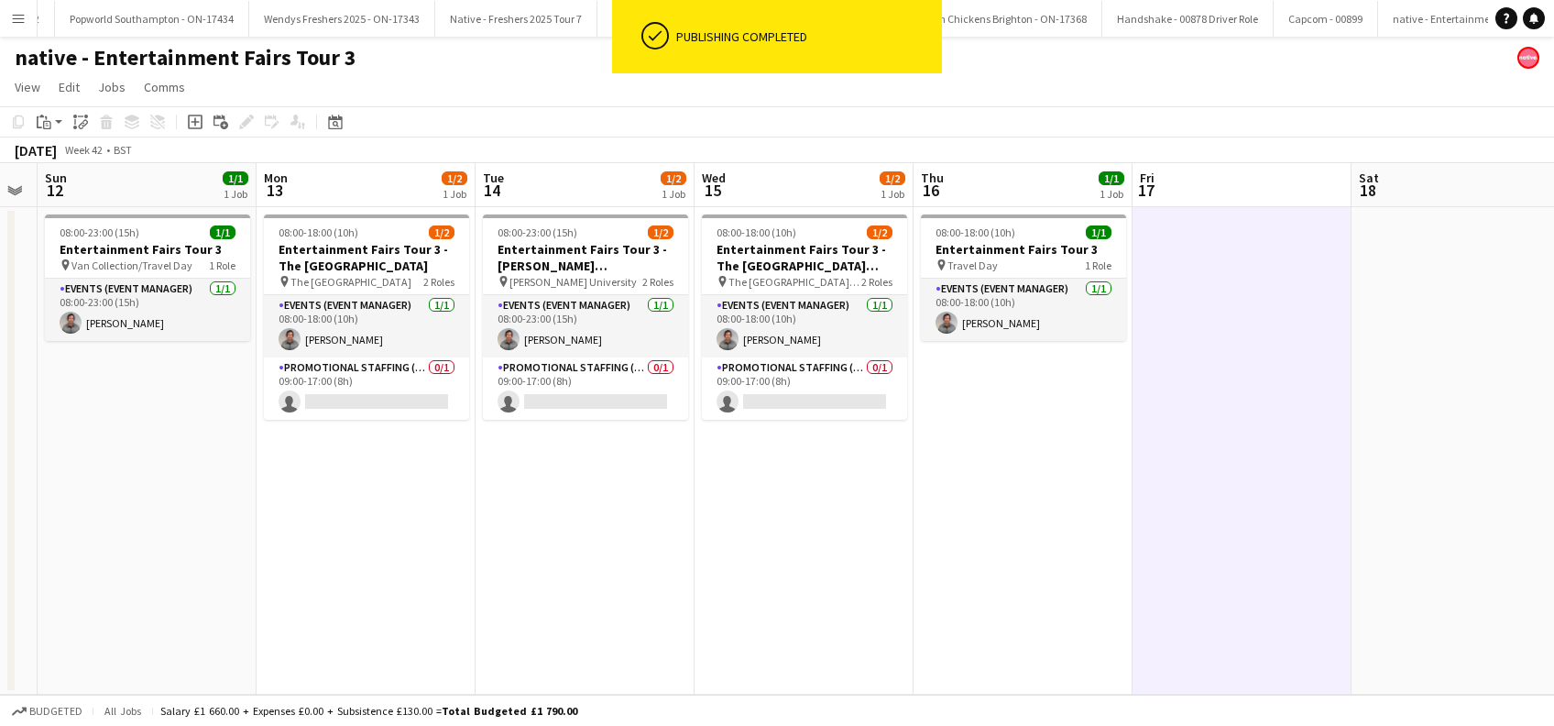
scroll to position [0, 648]
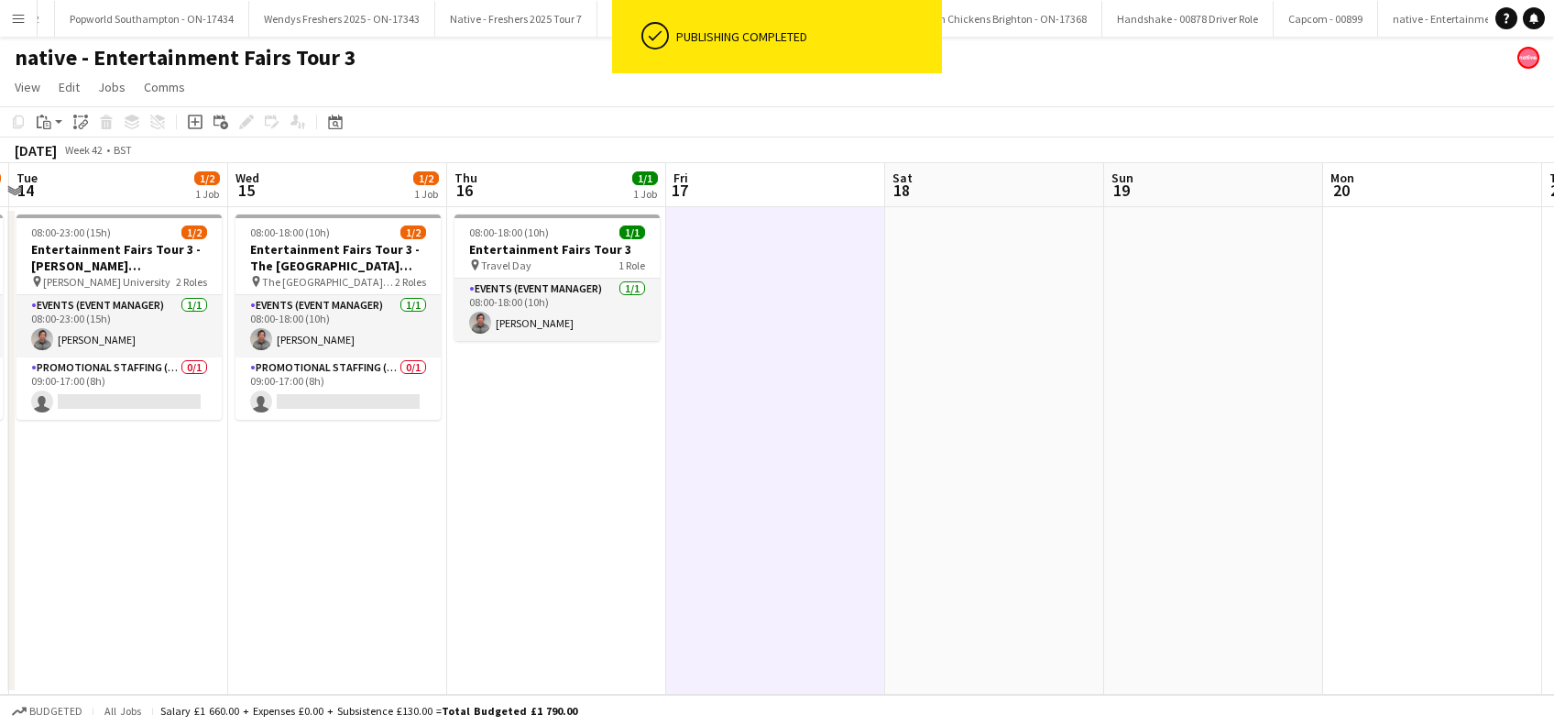
drag, startPoint x: 1248, startPoint y: 564, endPoint x: 779, endPoint y: 590, distance: 469.7
click at [779, 590] on app-calendar-viewport "Sat 11 Sun 12 1/1 1 Job Mon 13 1/2 1 Job Tue 14 1/2 1 Job Wed 15 1/2 1 Job Thu …" at bounding box center [777, 428] width 1554 height 531
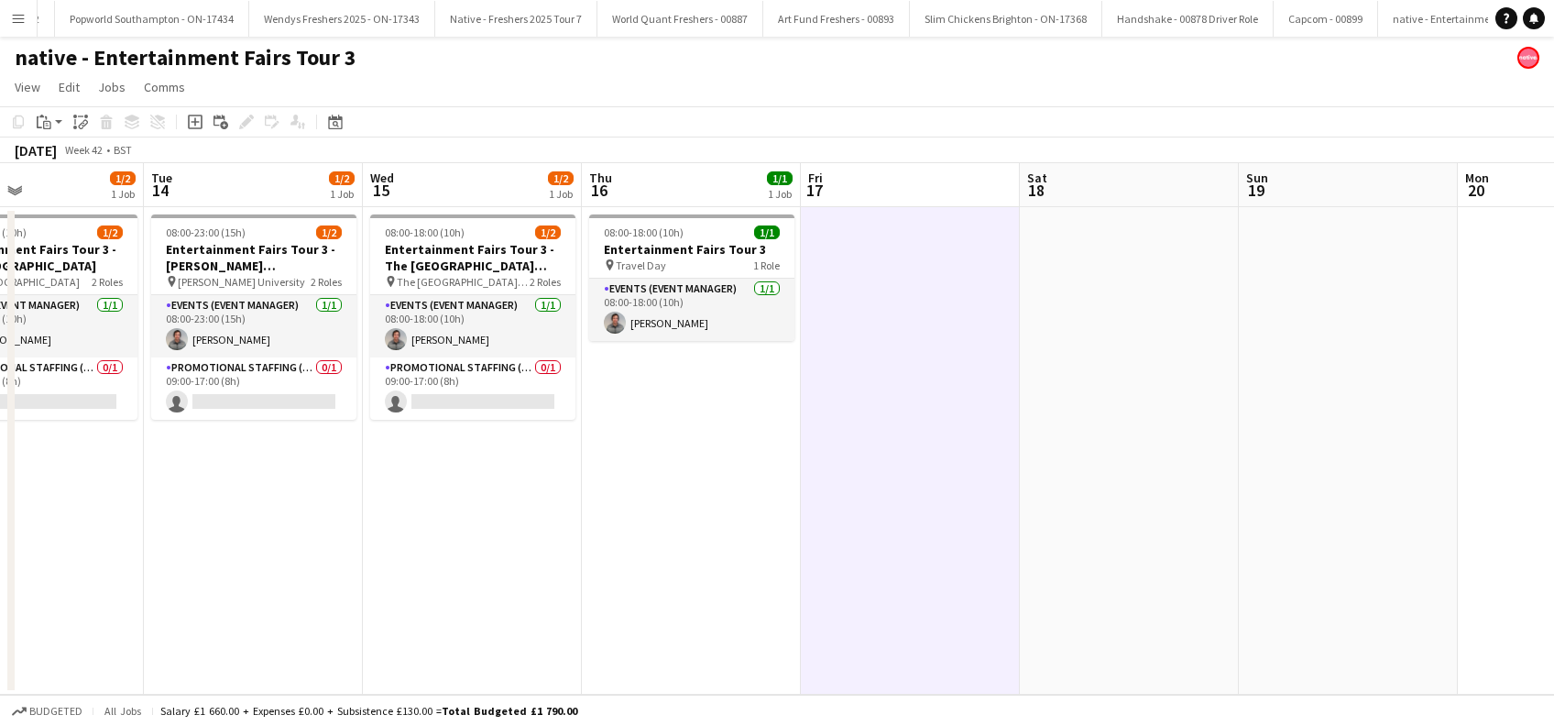
drag, startPoint x: 391, startPoint y: 593, endPoint x: 542, endPoint y: 578, distance: 151.9
click at [542, 578] on app-calendar-viewport "Sat 11 Sun 12 1/1 1 Job Mon 13 1/2 1 Job Tue 14 1/2 1 Job Wed 15 1/2 1 Job Thu …" at bounding box center [777, 428] width 1554 height 531
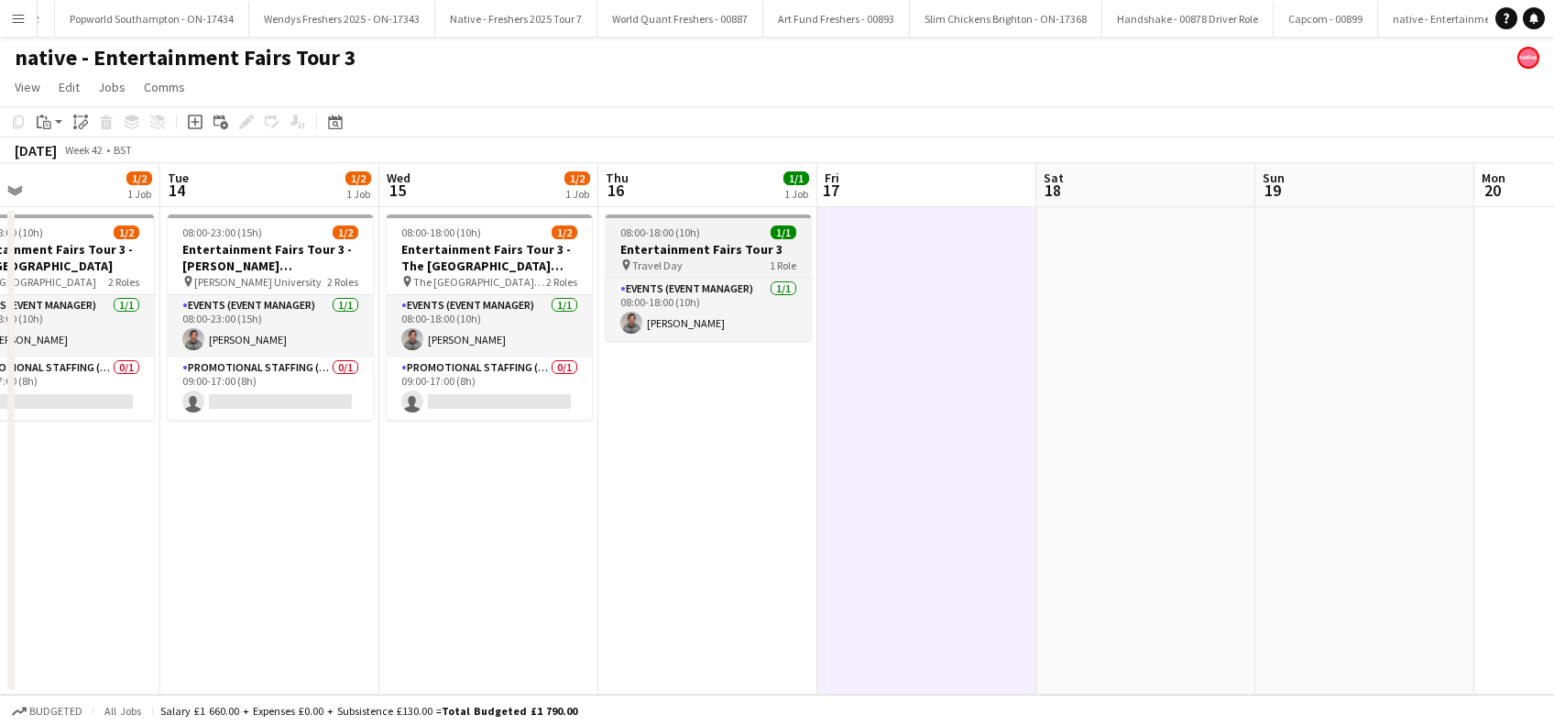
click at [659, 250] on h3 "Entertainment Fairs Tour 3" at bounding box center [708, 249] width 205 height 16
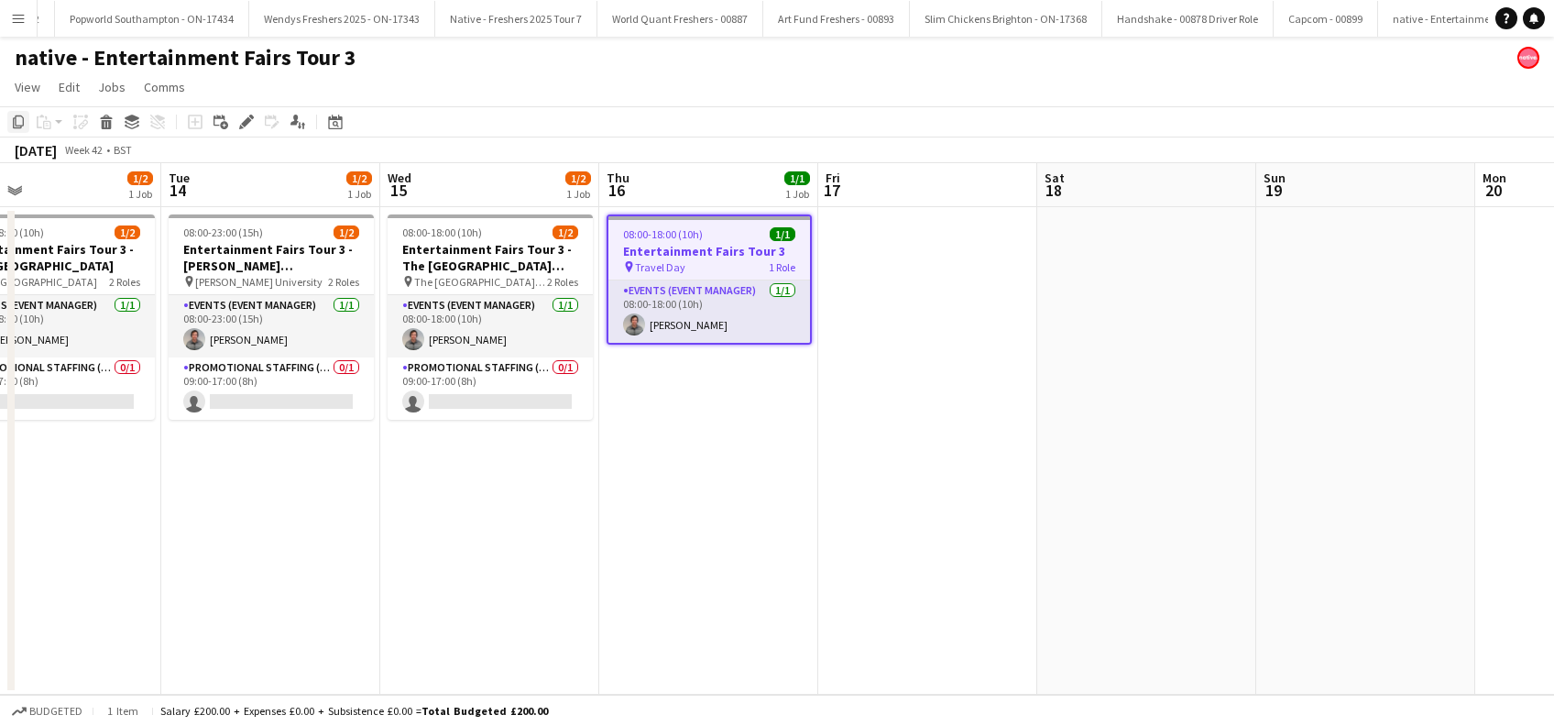
click at [11, 125] on icon "Copy" at bounding box center [18, 122] width 15 height 15
click at [1333, 252] on app-date-cell at bounding box center [1365, 450] width 219 height 487
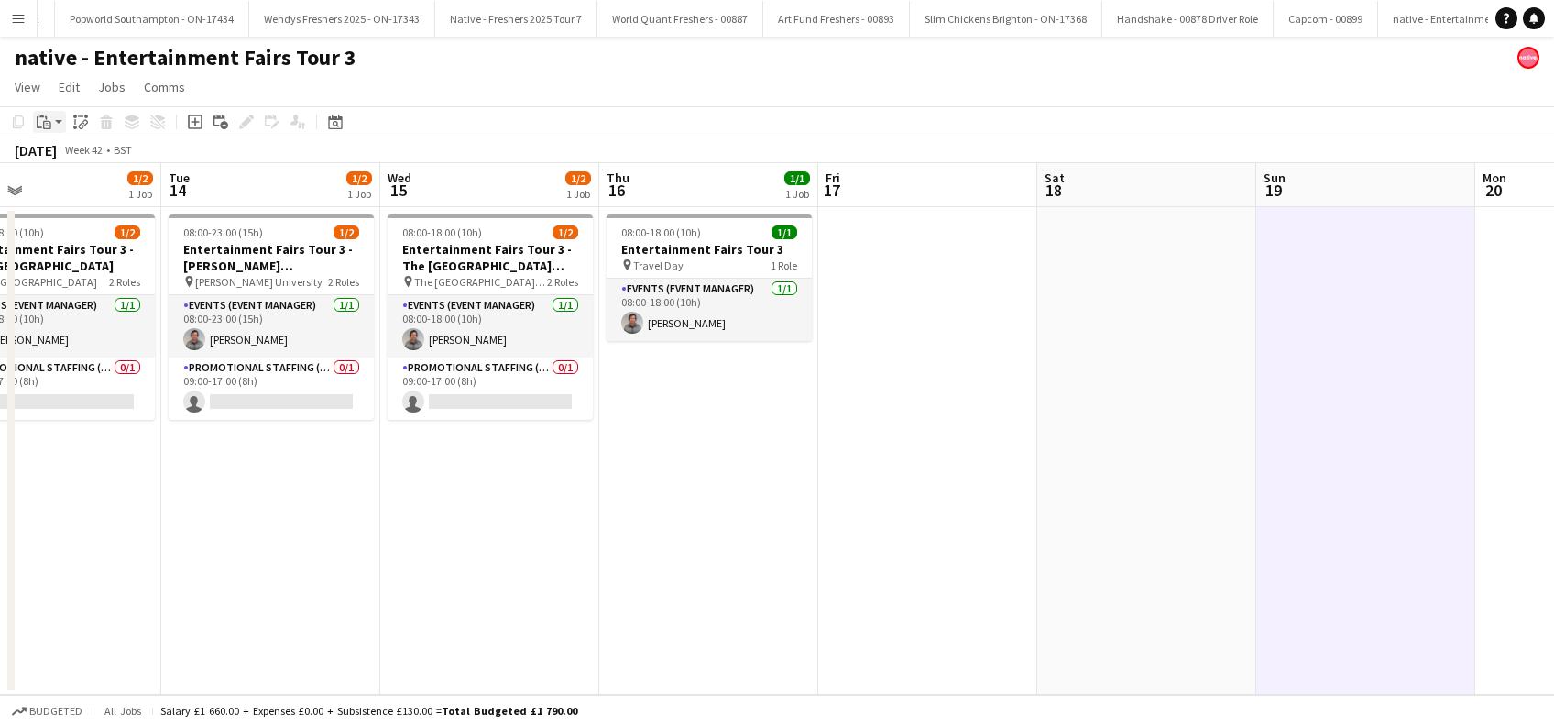
click at [49, 128] on icon at bounding box center [47, 125] width 8 height 8
click at [64, 189] on link "Paste with crew Ctrl+Shift+V" at bounding box center [135, 188] width 172 height 16
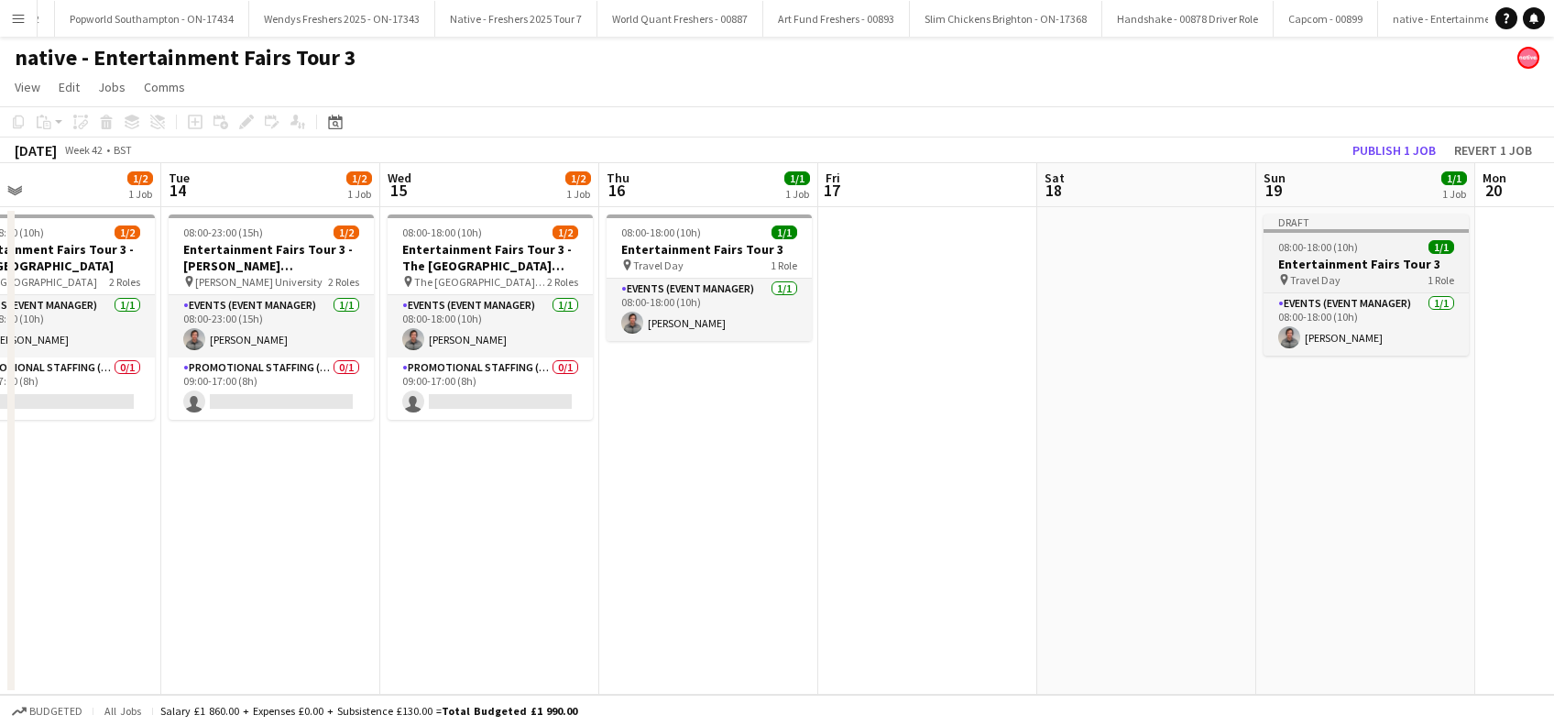
click at [1322, 278] on span "Travel Day" at bounding box center [1315, 280] width 50 height 14
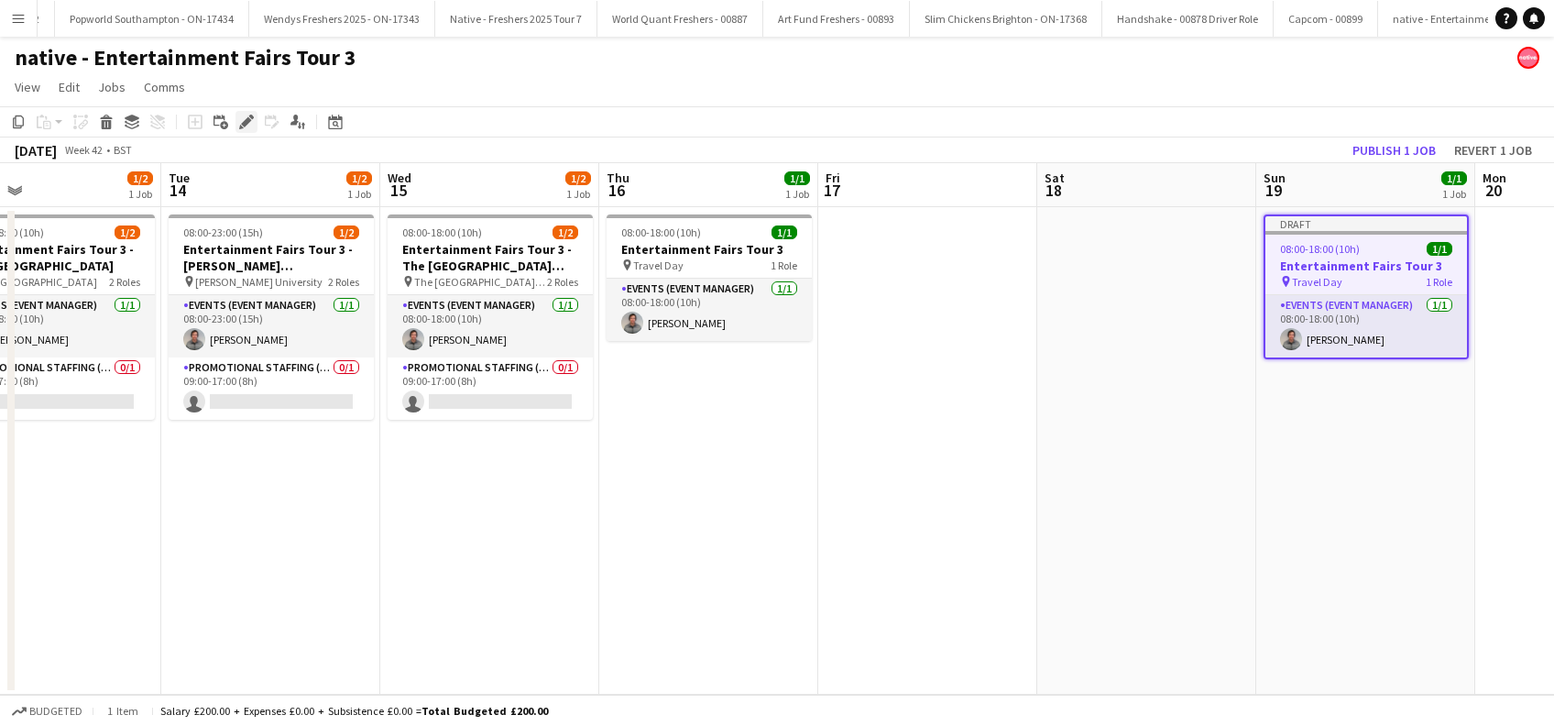
click at [239, 126] on icon "Edit" at bounding box center [246, 122] width 15 height 15
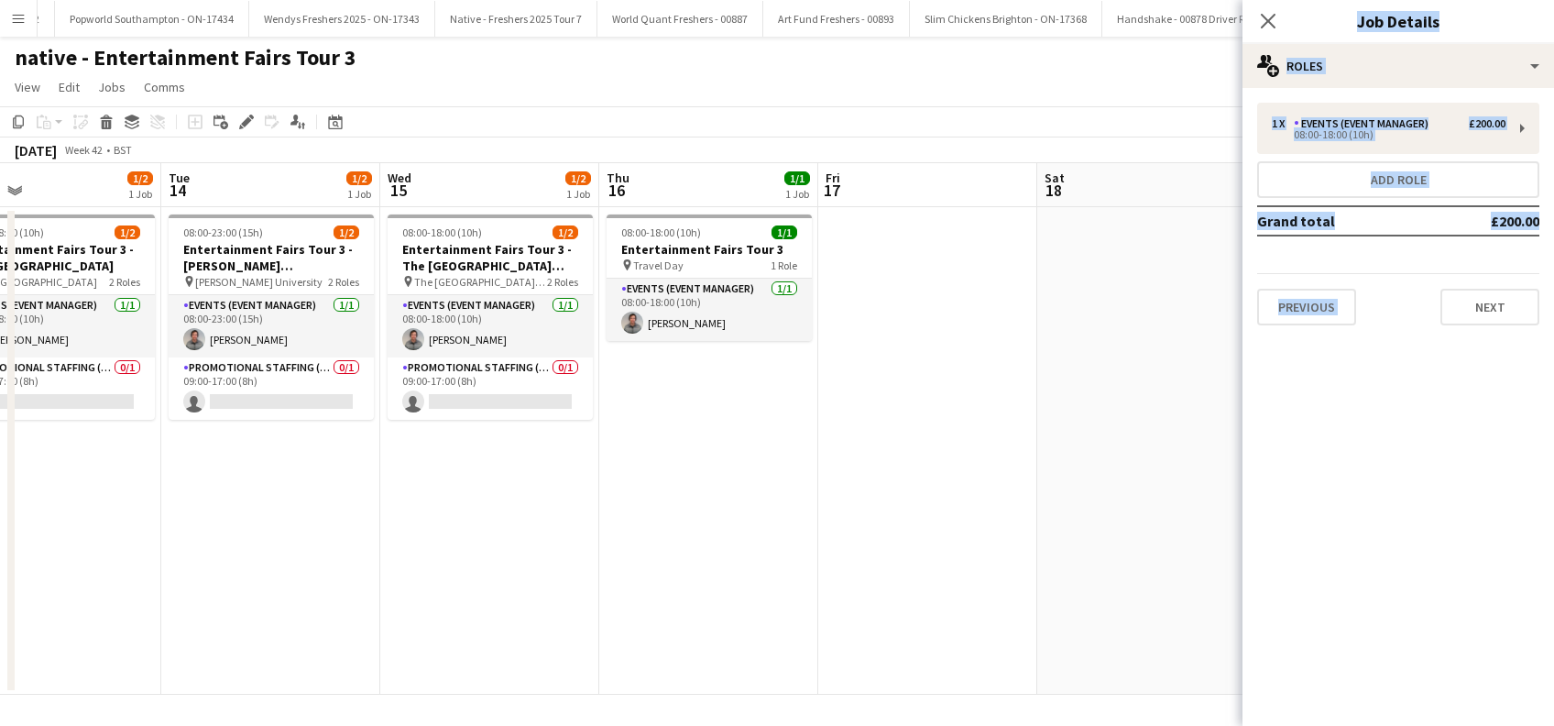
drag, startPoint x: 1424, startPoint y: 439, endPoint x: 552, endPoint y: 532, distance: 876.2
click at [552, 532] on body "Menu Boards Boards Boards All jobs Status Workforce Workforce My Workforce Recr…" at bounding box center [777, 363] width 1554 height 726
click at [1375, 434] on mat-expansion-panel "pencil3 General details 1 x Events (Event Manager) £200.00 08:00-18:00 (10h) Ad…" at bounding box center [1397, 407] width 311 height 638
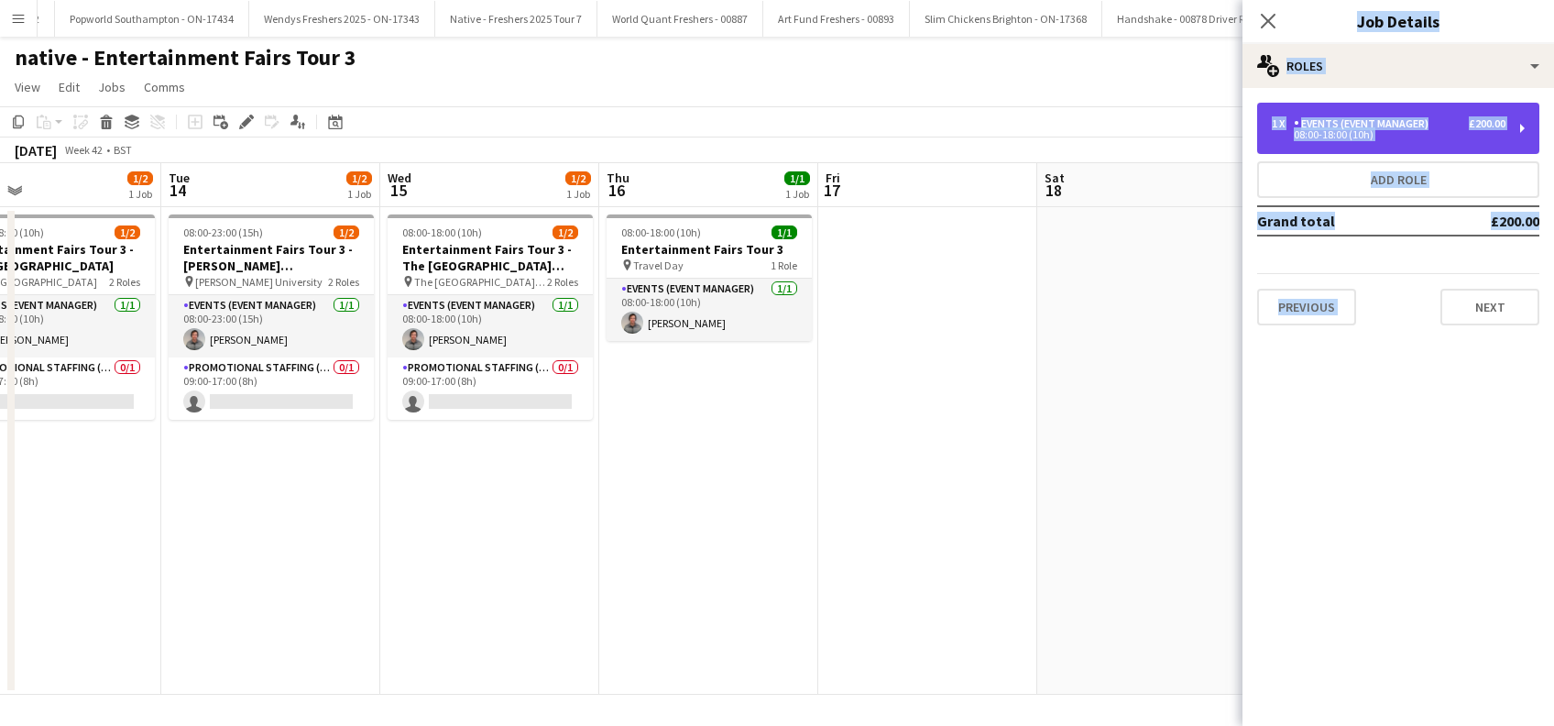
click at [1445, 148] on div "1 x Events (Event Manager) £200.00 08:00-18:00 (10h)" at bounding box center [1398, 128] width 282 height 51
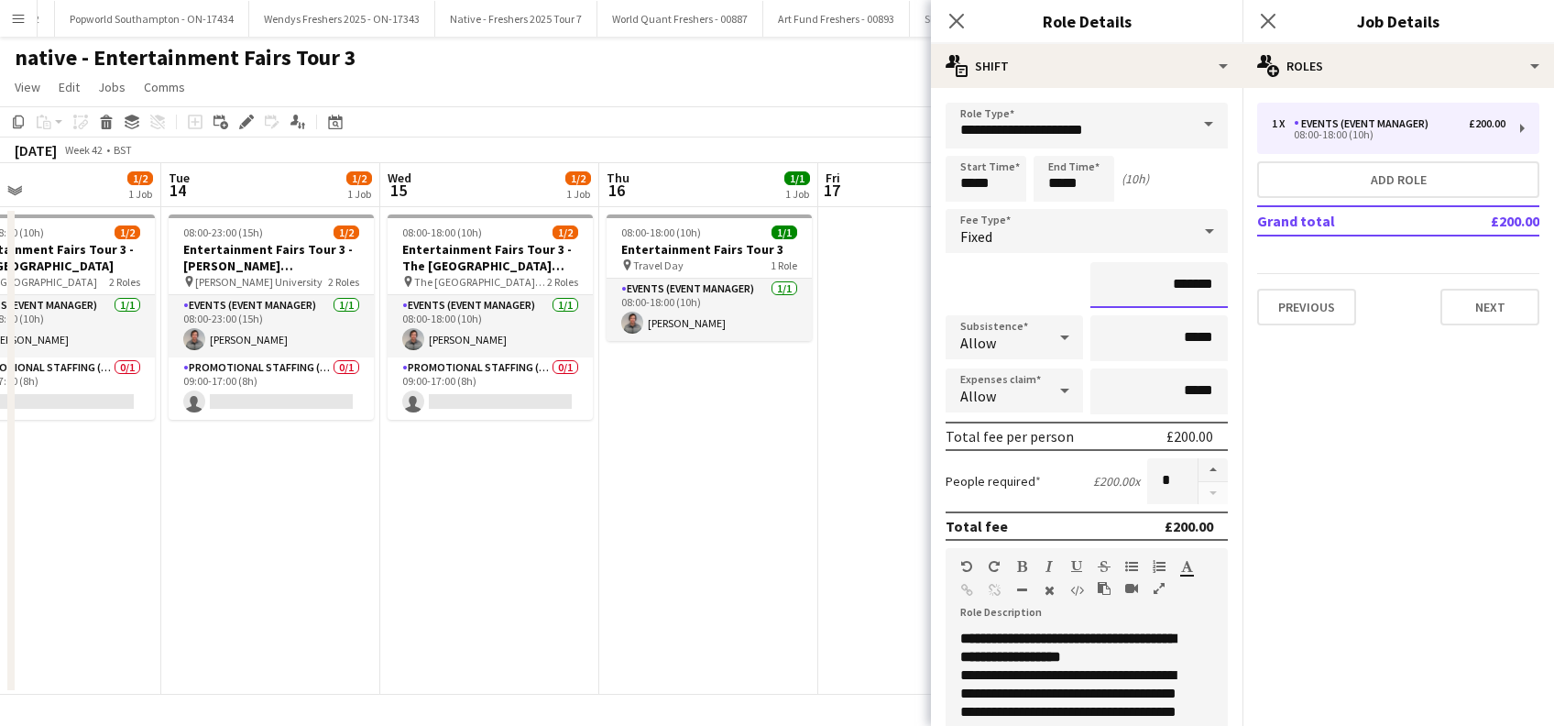
click at [1161, 280] on input "*******" at bounding box center [1158, 285] width 137 height 46
type input "**"
type input "****"
drag, startPoint x: 1175, startPoint y: 330, endPoint x: 1185, endPoint y: 326, distance: 9.9
click at [1174, 330] on input "*****" at bounding box center [1158, 338] width 137 height 46
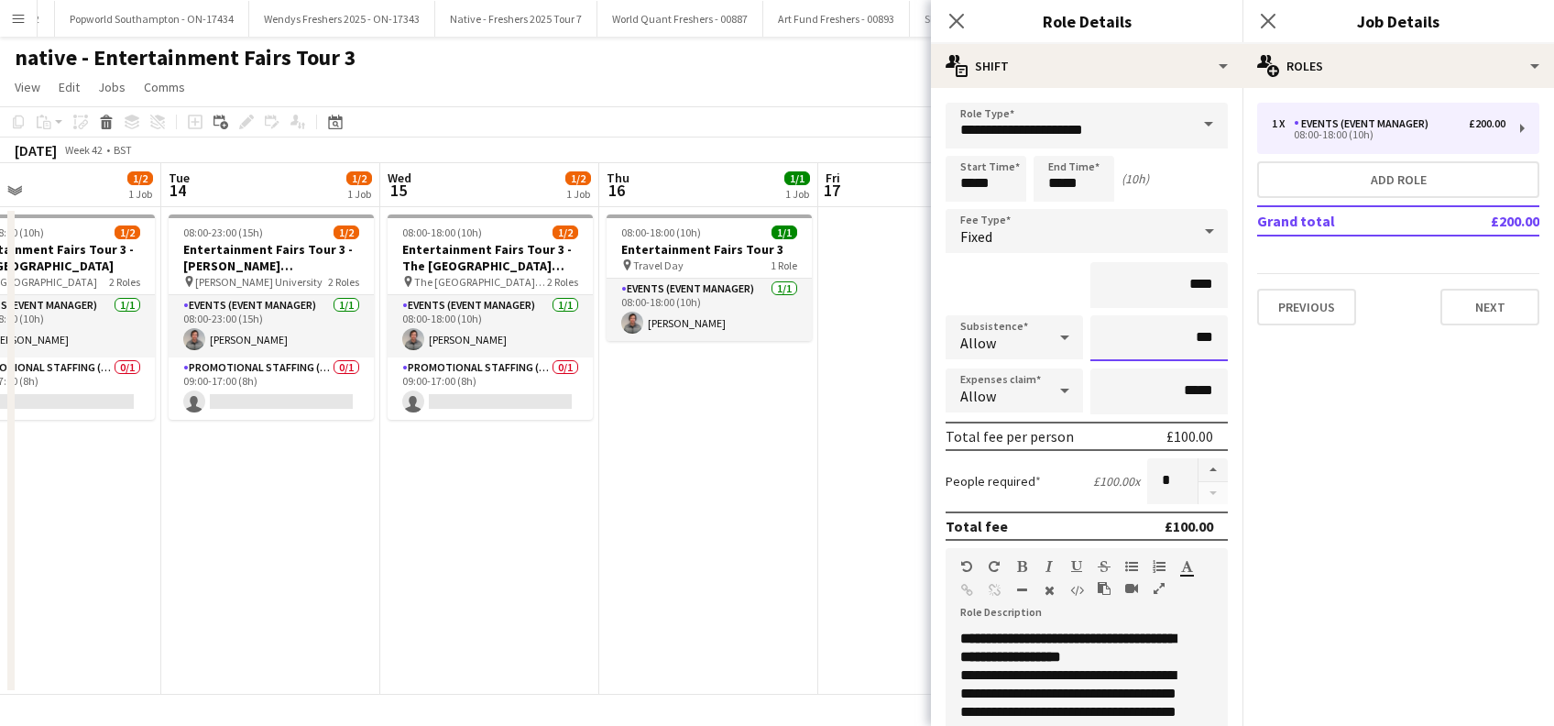
type input "**"
type input "******"
click at [991, 169] on input "*****" at bounding box center [985, 179] width 81 height 46
click at [970, 148] on div at bounding box center [967, 146] width 37 height 18
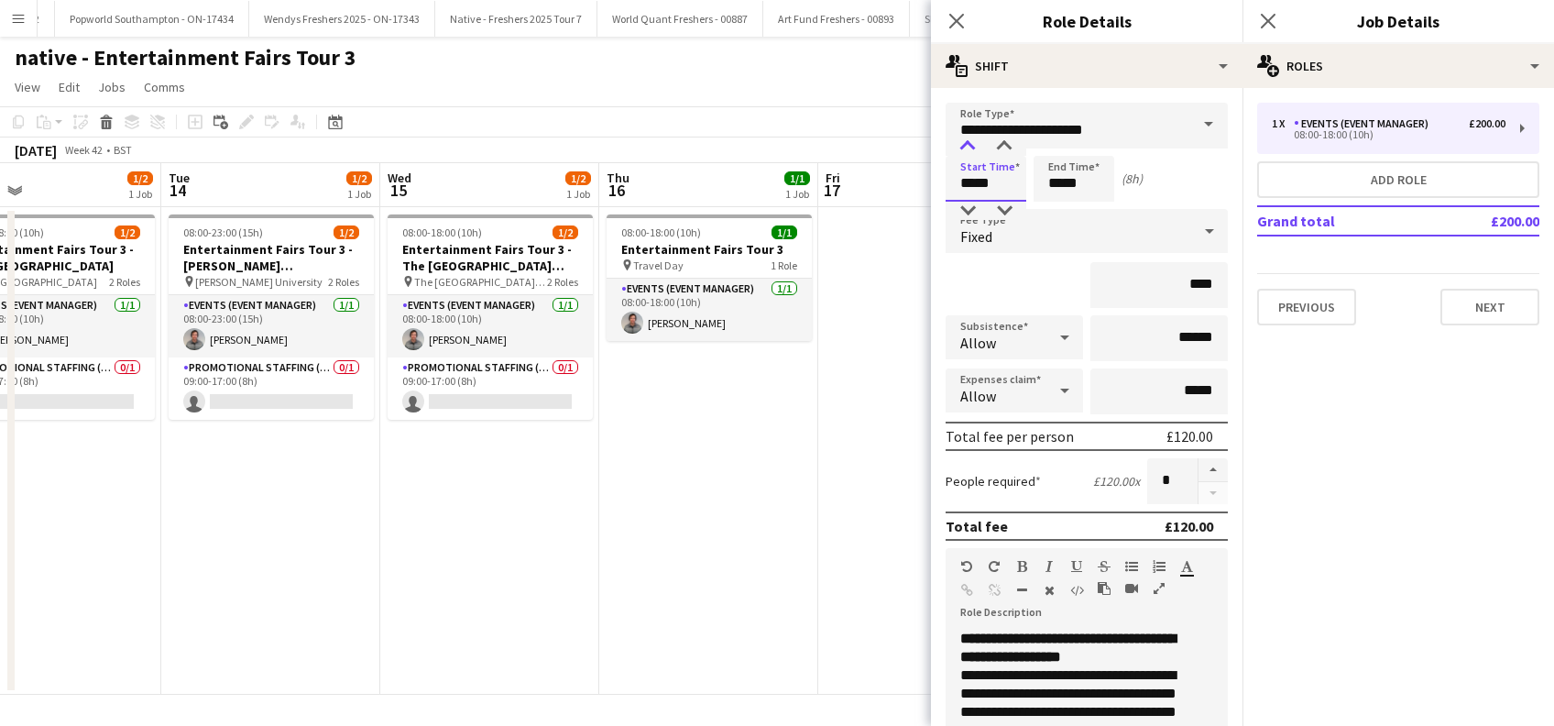
type input "*****"
click at [970, 148] on div at bounding box center [967, 146] width 37 height 18
click at [1043, 186] on input "*****" at bounding box center [1073, 179] width 81 height 46
click at [1057, 213] on div at bounding box center [1055, 211] width 37 height 18
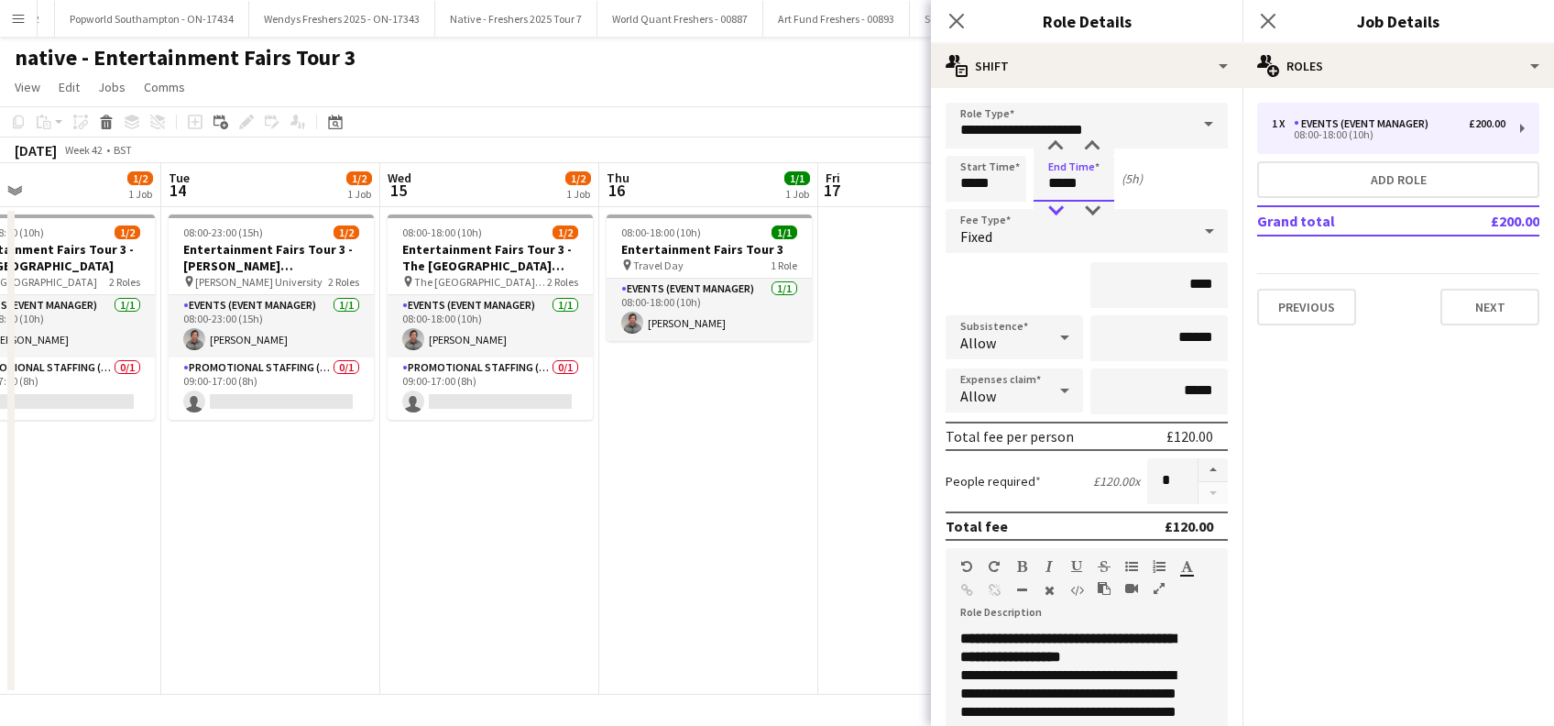
click at [1058, 213] on div at bounding box center [1055, 211] width 37 height 18
type input "*****"
click at [1055, 150] on div at bounding box center [1055, 146] width 37 height 18
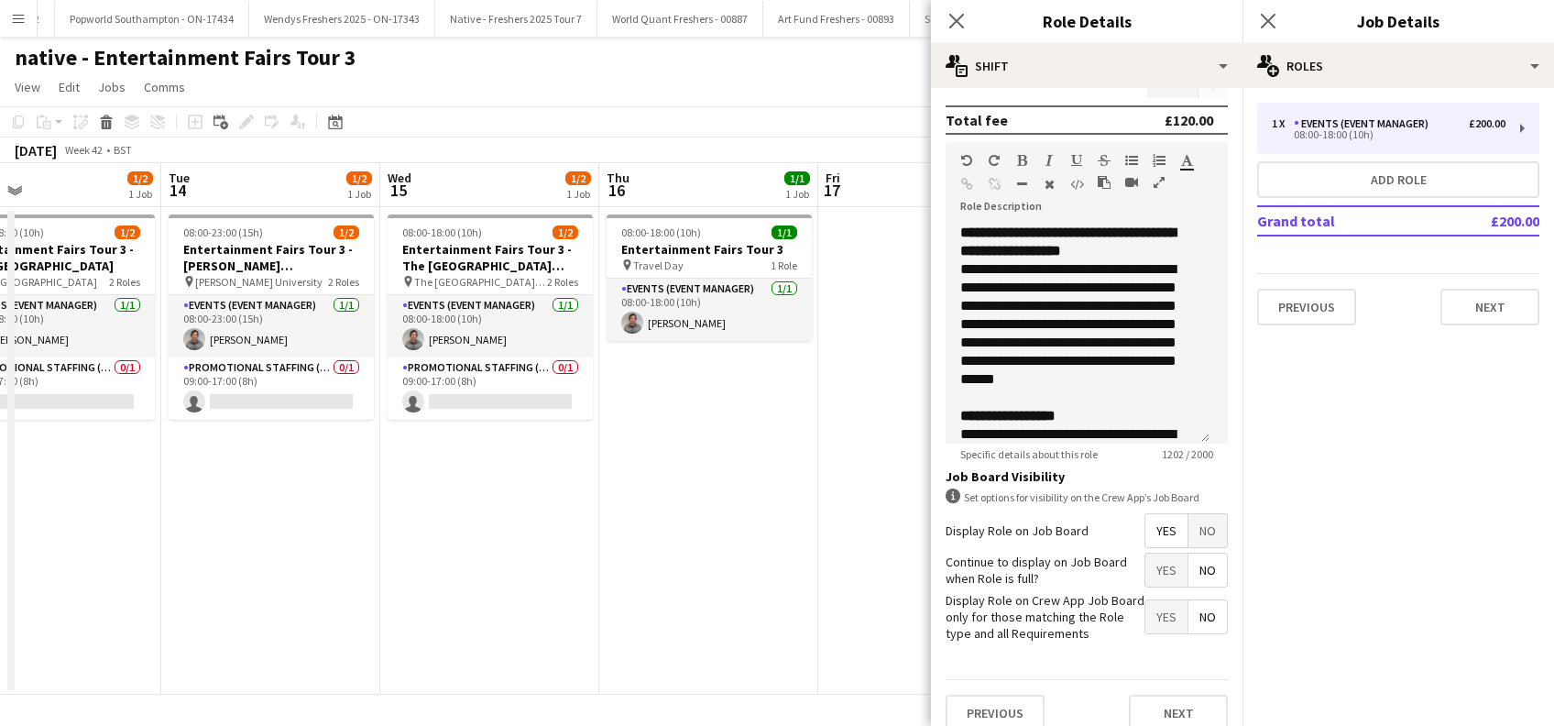
scroll to position [440, 0]
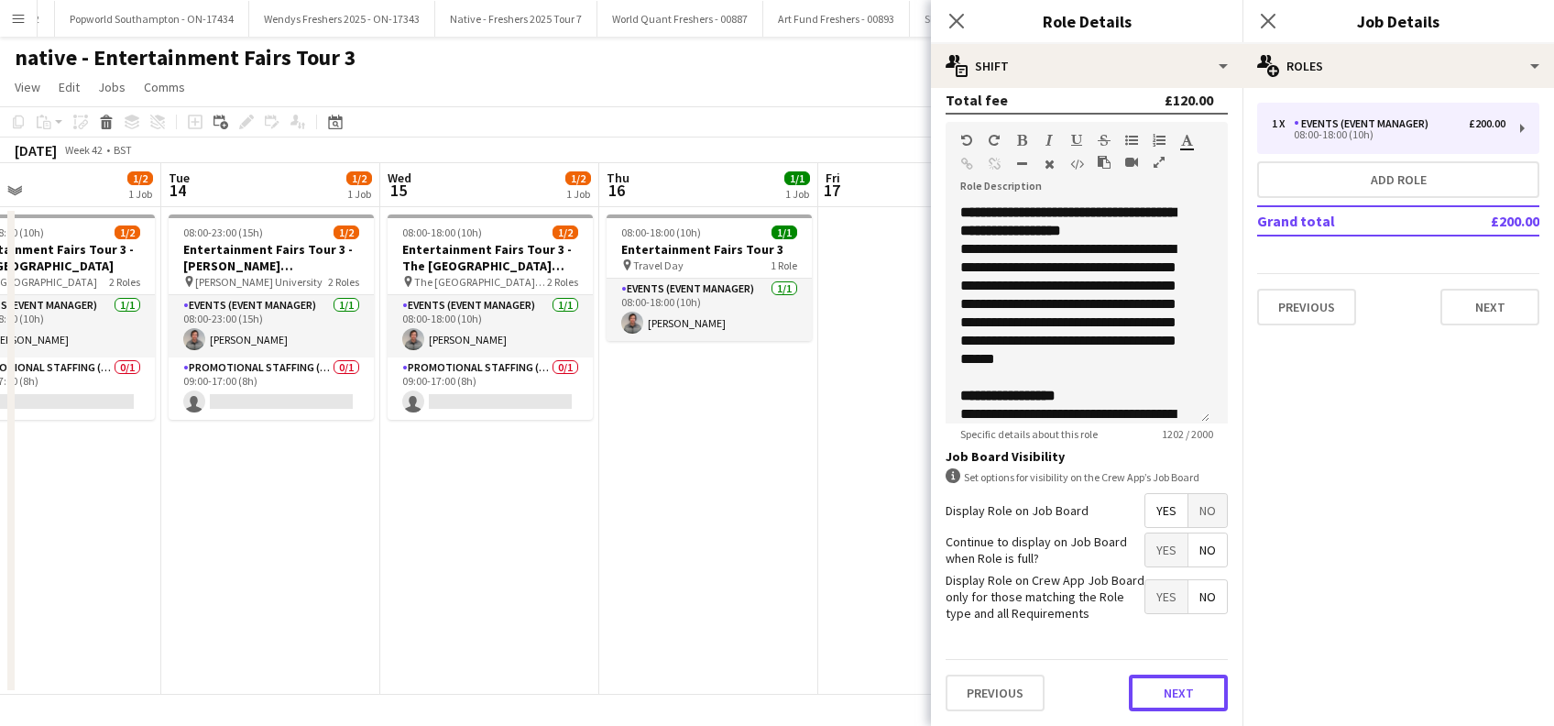
click at [1154, 683] on button "Next" at bounding box center [1178, 692] width 99 height 37
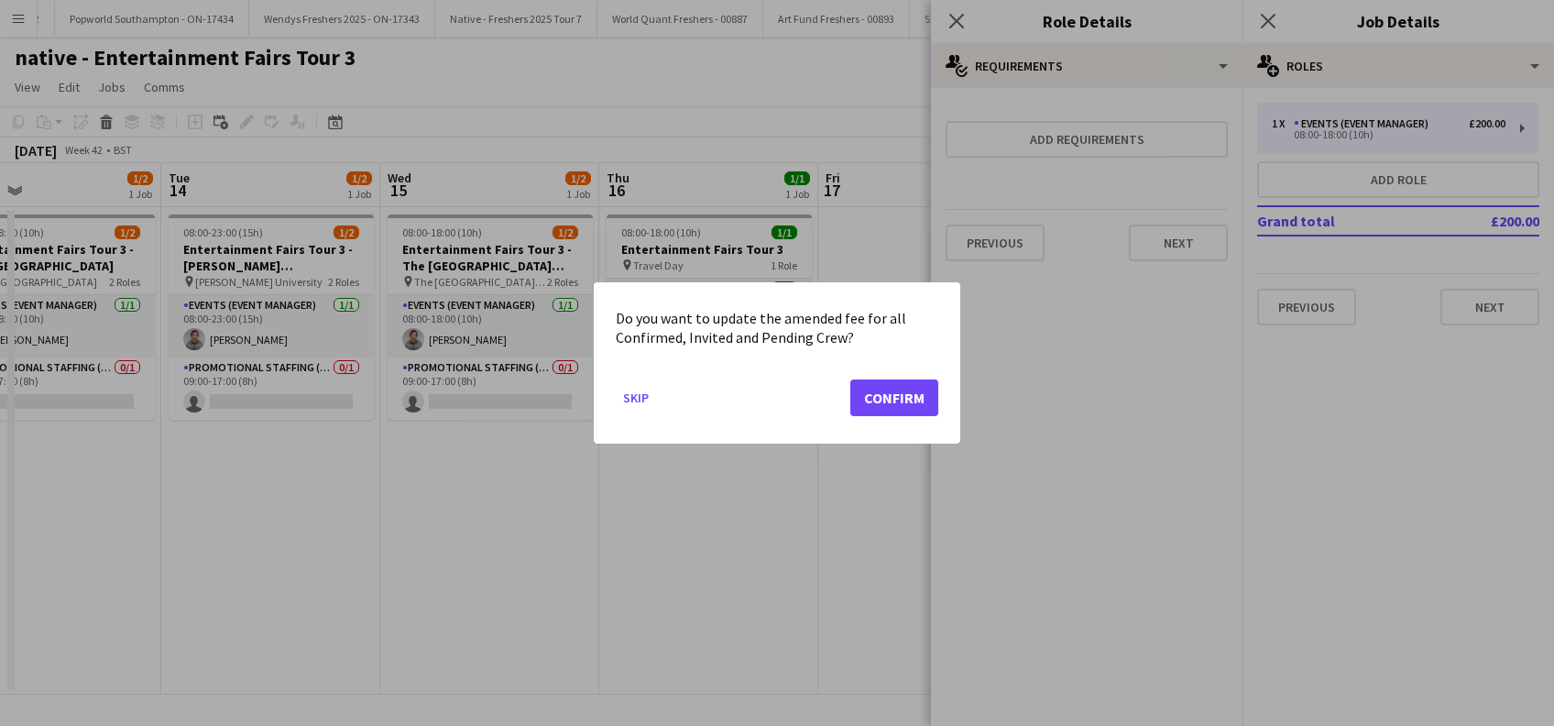
scroll to position [0, 0]
click at [887, 394] on button "Confirm" at bounding box center [894, 397] width 88 height 37
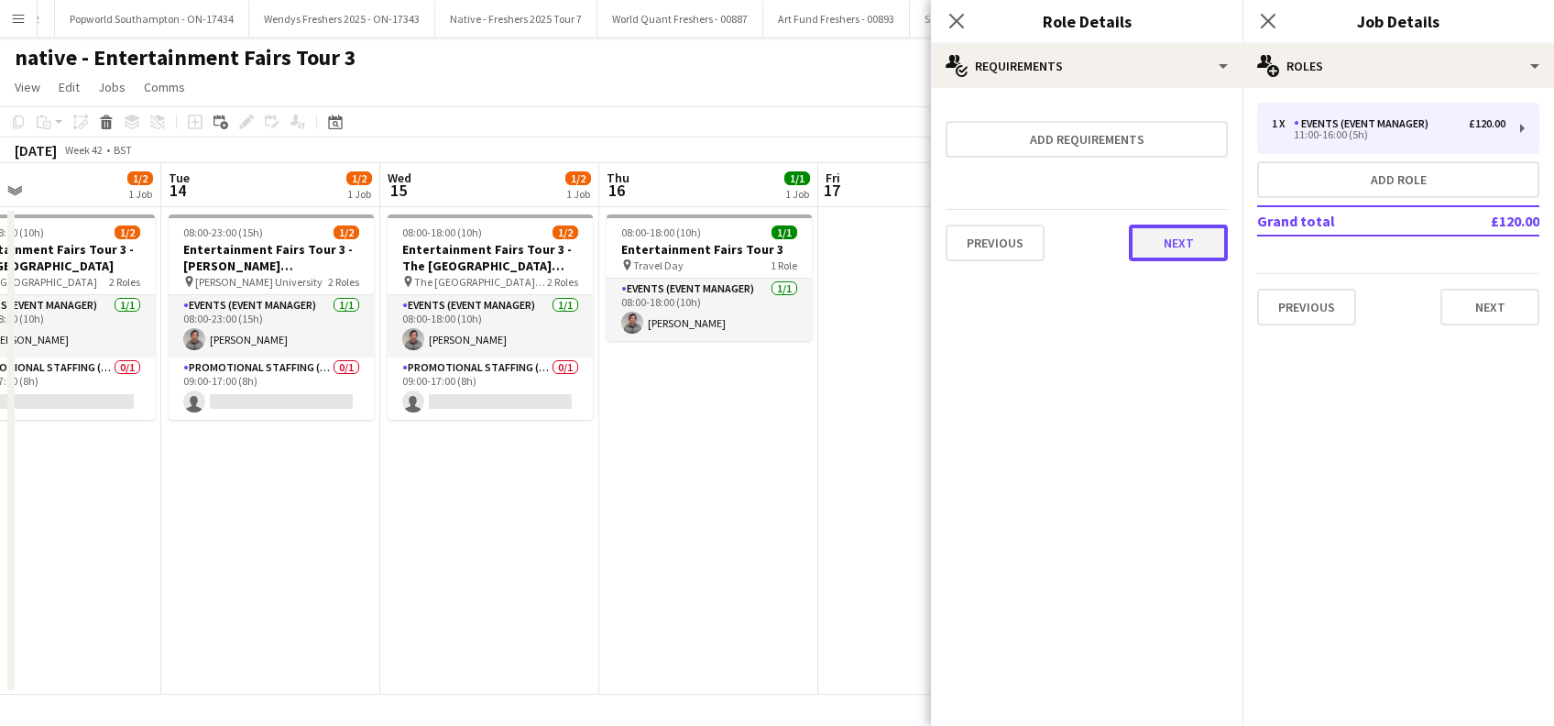
click at [1169, 249] on button "Next" at bounding box center [1178, 242] width 99 height 37
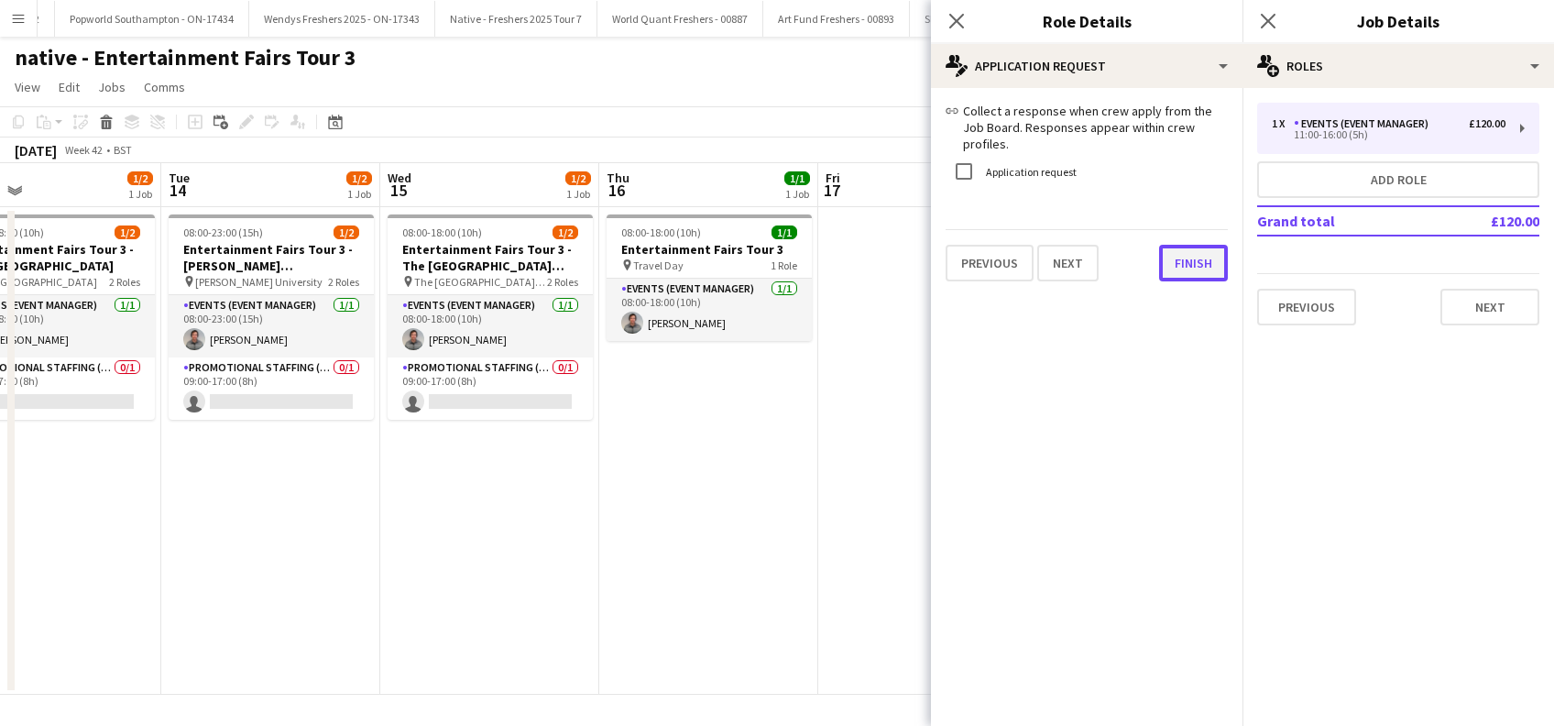
click at [1171, 257] on button "Finish" at bounding box center [1193, 263] width 69 height 37
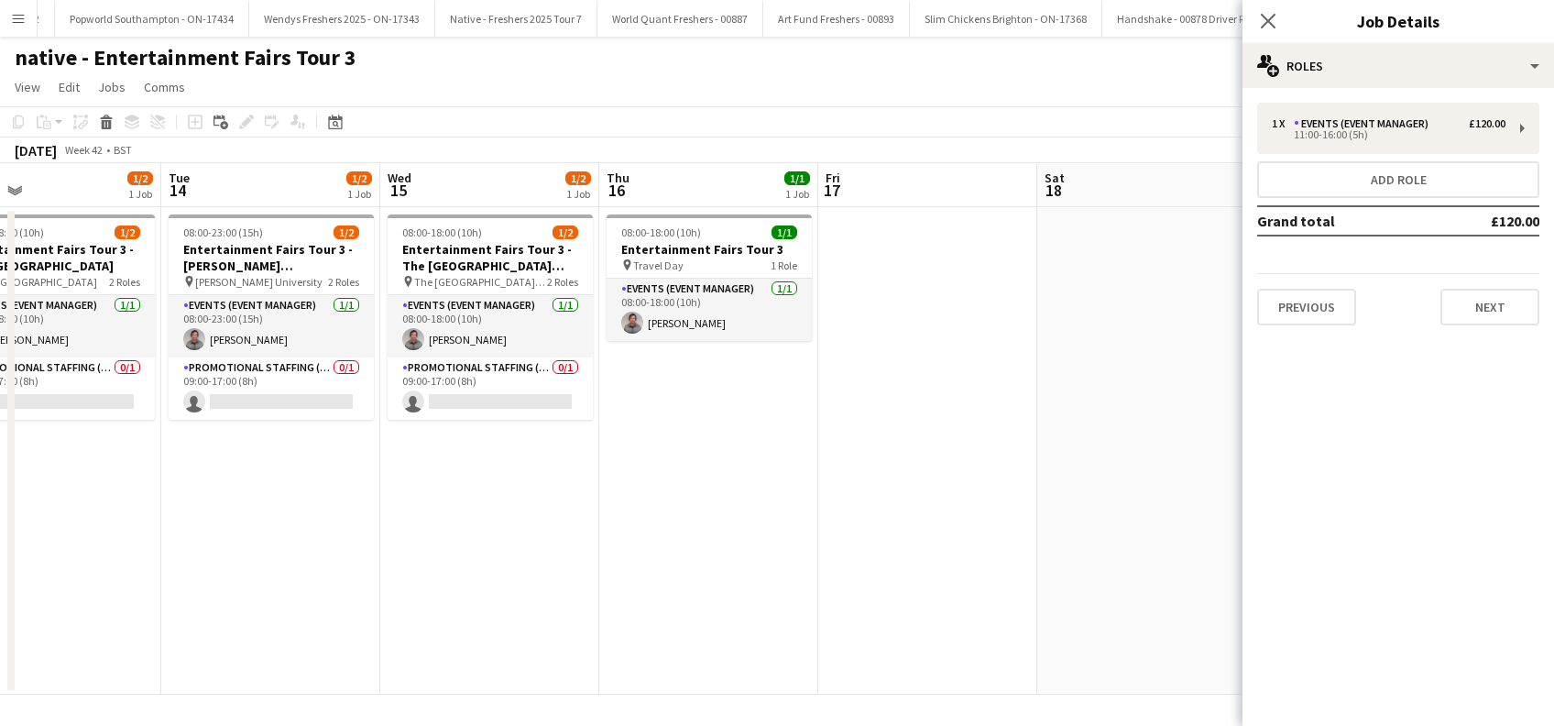
click at [783, 484] on app-date-cell "08:00-18:00 (10h) 1/1 Entertainment Fairs Tour 3 pin Travel Day 1 Role Events (…" at bounding box center [708, 450] width 219 height 487
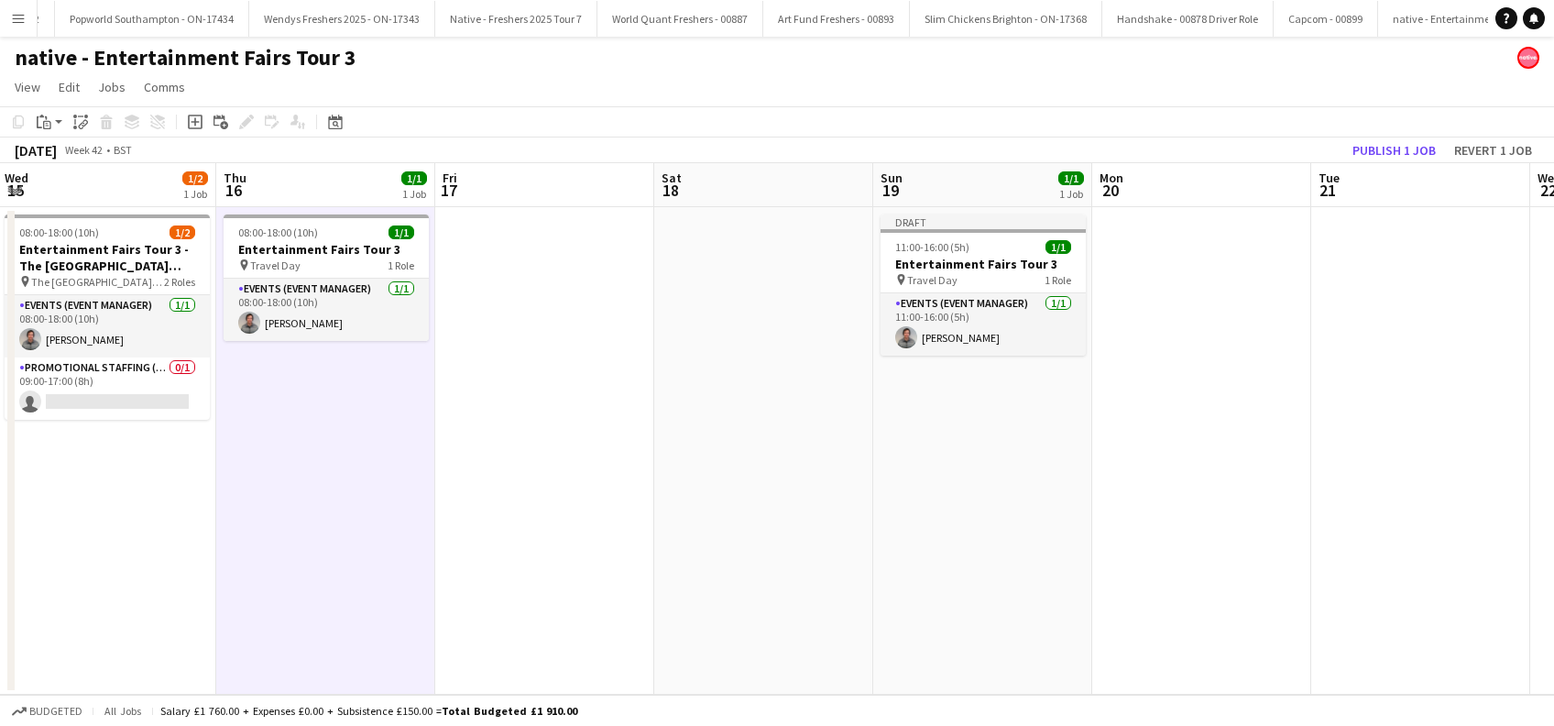
drag, startPoint x: 1351, startPoint y: 507, endPoint x: 974, endPoint y: 557, distance: 380.8
click at [952, 584] on app-calendar-viewport "Sat 11 Sun 12 1/1 1 Job Mon 13 1/2 1 Job Tue 14 1/2 1 Job Wed 15 1/2 1 Job Thu …" at bounding box center [777, 428] width 1554 height 531
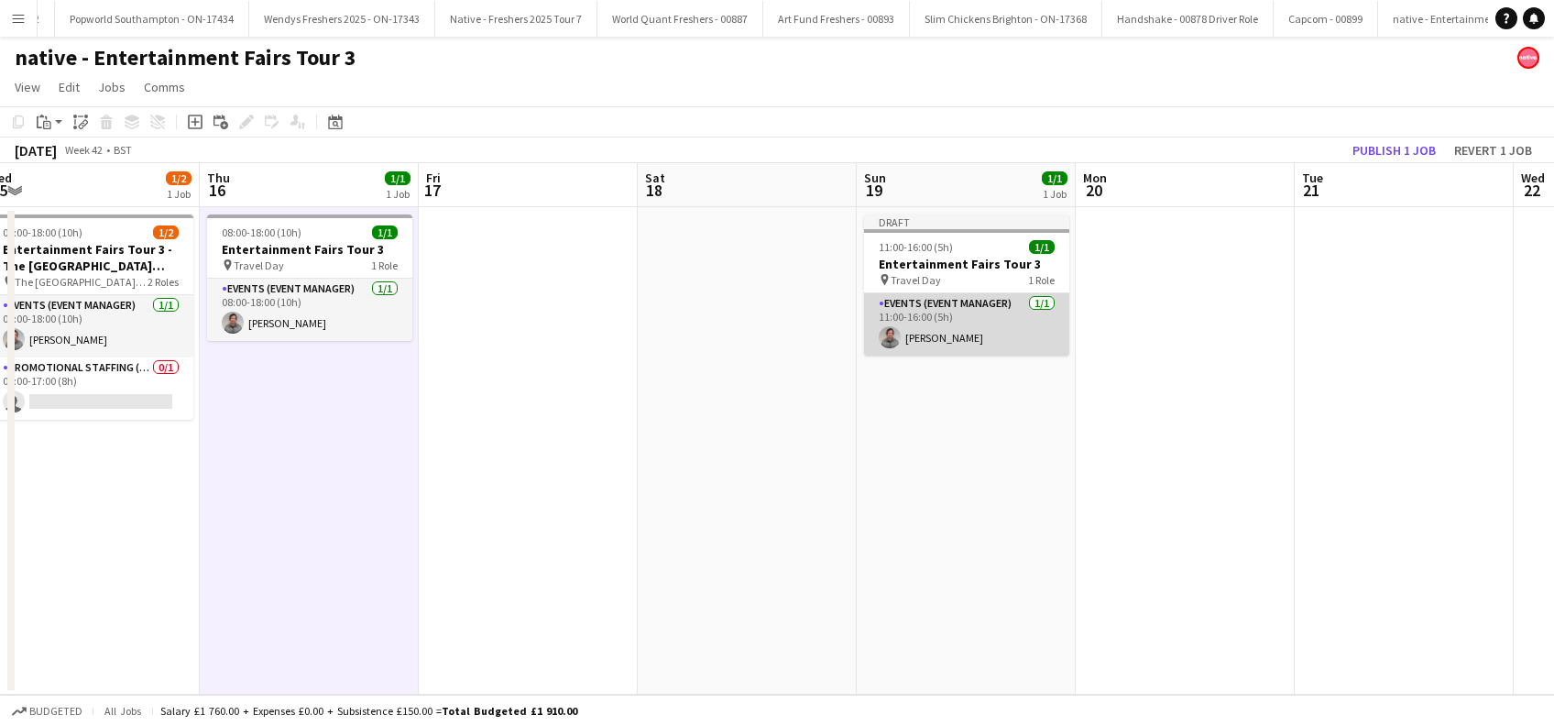
click at [933, 323] on app-card-role "Events (Event Manager) 1/1 11:00-16:00 (5h) David Burroughs-Parke" at bounding box center [966, 324] width 205 height 62
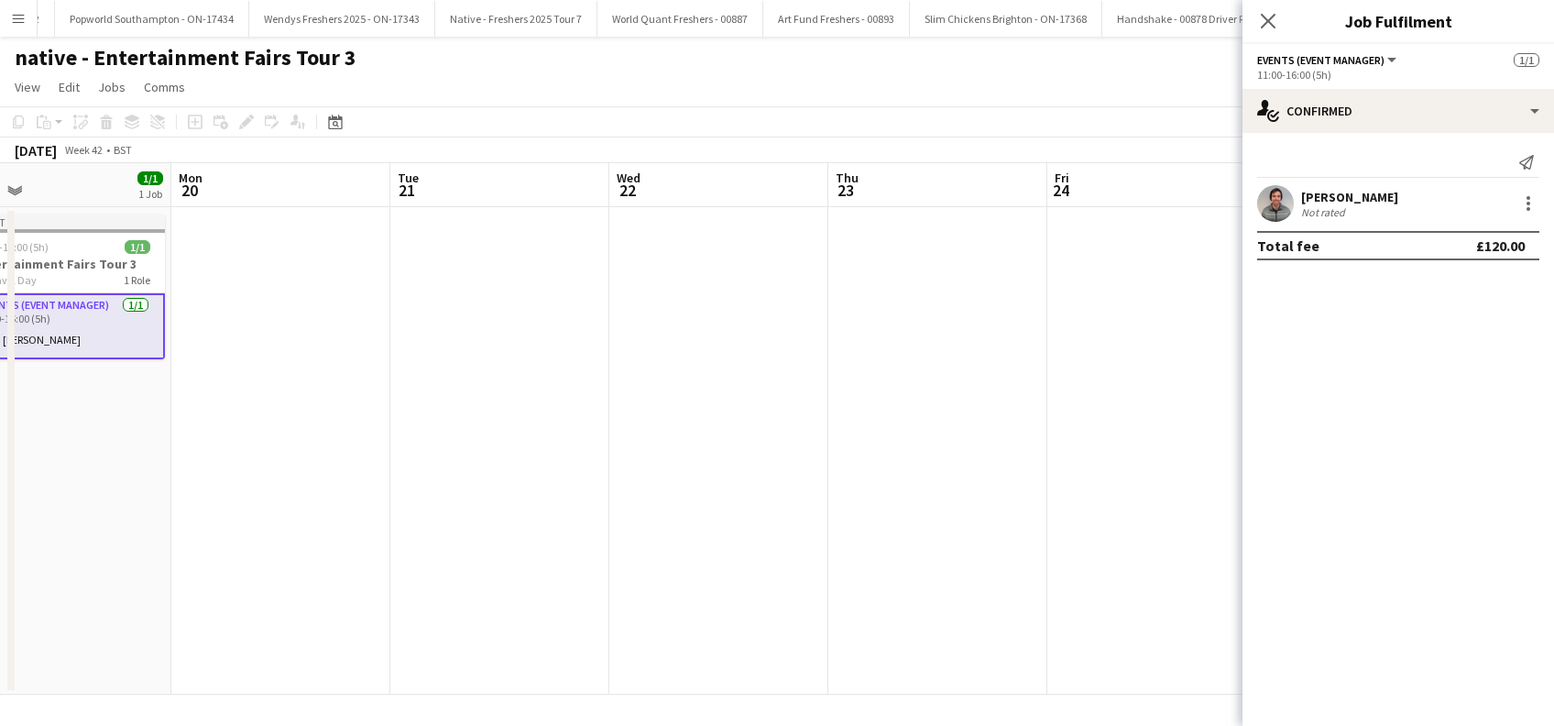
scroll to position [0, 601]
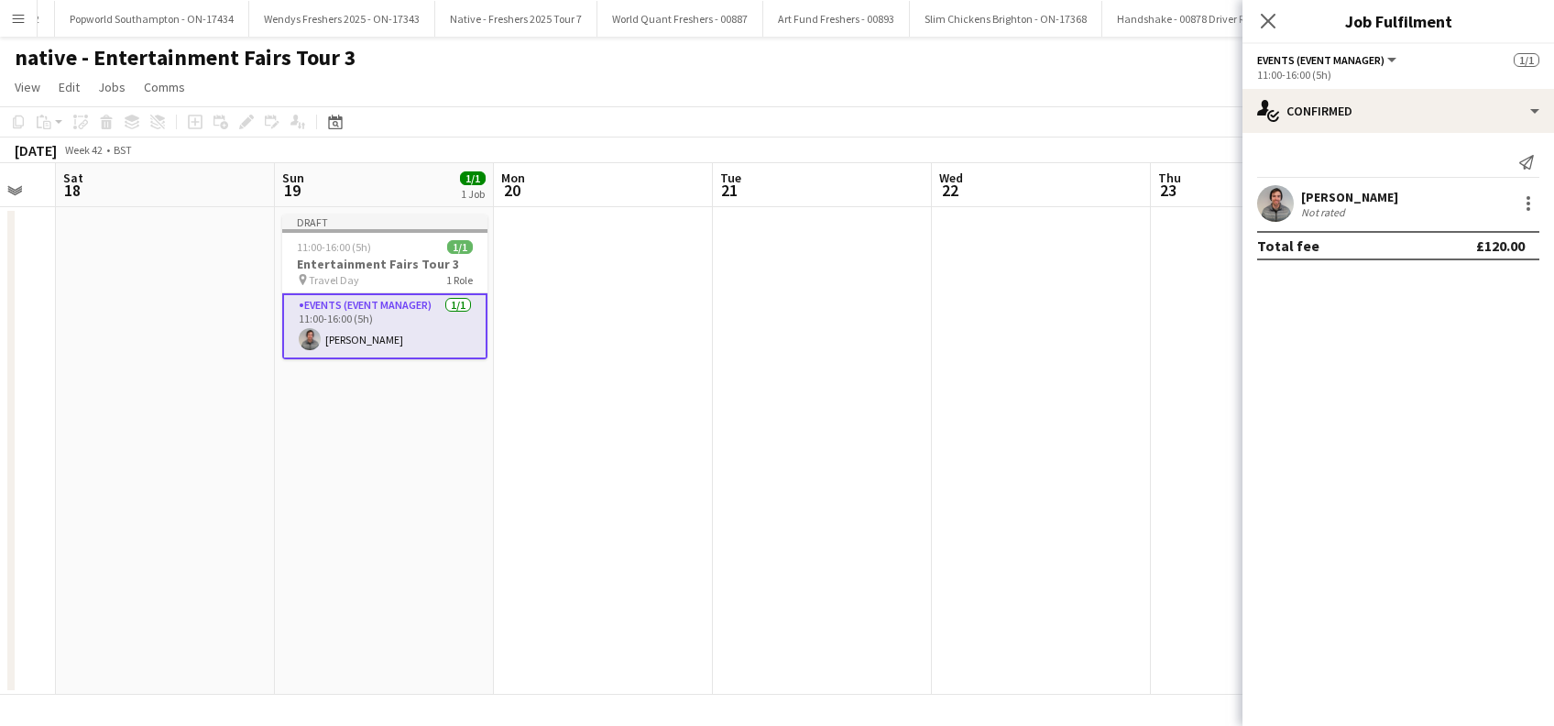
drag, startPoint x: 1010, startPoint y: 519, endPoint x: 579, endPoint y: 572, distance: 433.7
click at [579, 572] on app-calendar-viewport "Wed 15 1/2 1 Job Thu 16 1/1 1 Job Fri 17 Sat 18 Sun 19 1/1 1 Job Mon 20 Tue 21 …" at bounding box center [777, 428] width 1554 height 531
click at [594, 279] on app-date-cell at bounding box center [603, 450] width 219 height 487
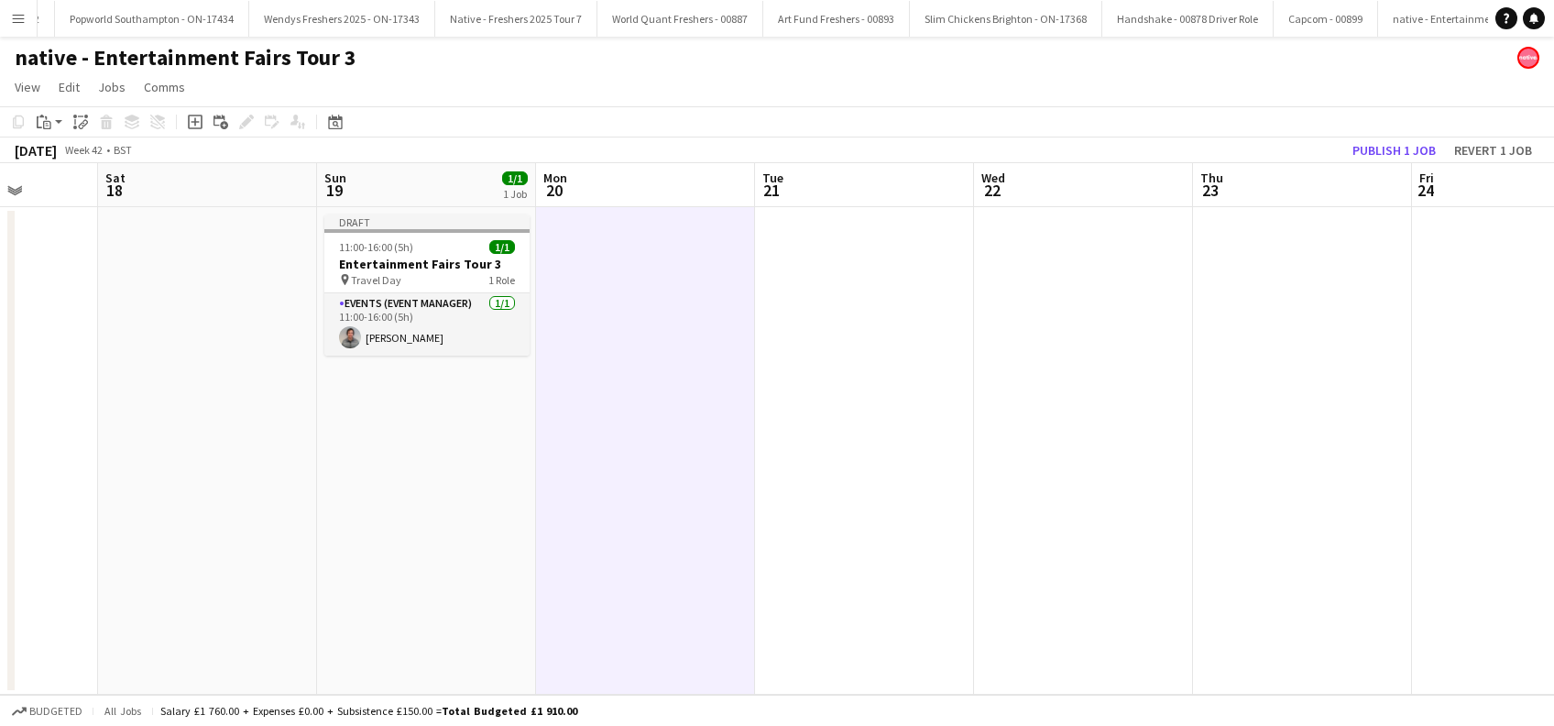
drag, startPoint x: 608, startPoint y: 550, endPoint x: 826, endPoint y: 548, distance: 218.0
click at [826, 548] on app-calendar-viewport "Wed 15 1/2 1 Job Thu 16 1/1 1 Job Fri 17 Sat 18 Sun 19 1/1 1 Job Mon 20 Tue 21 …" at bounding box center [777, 428] width 1554 height 531
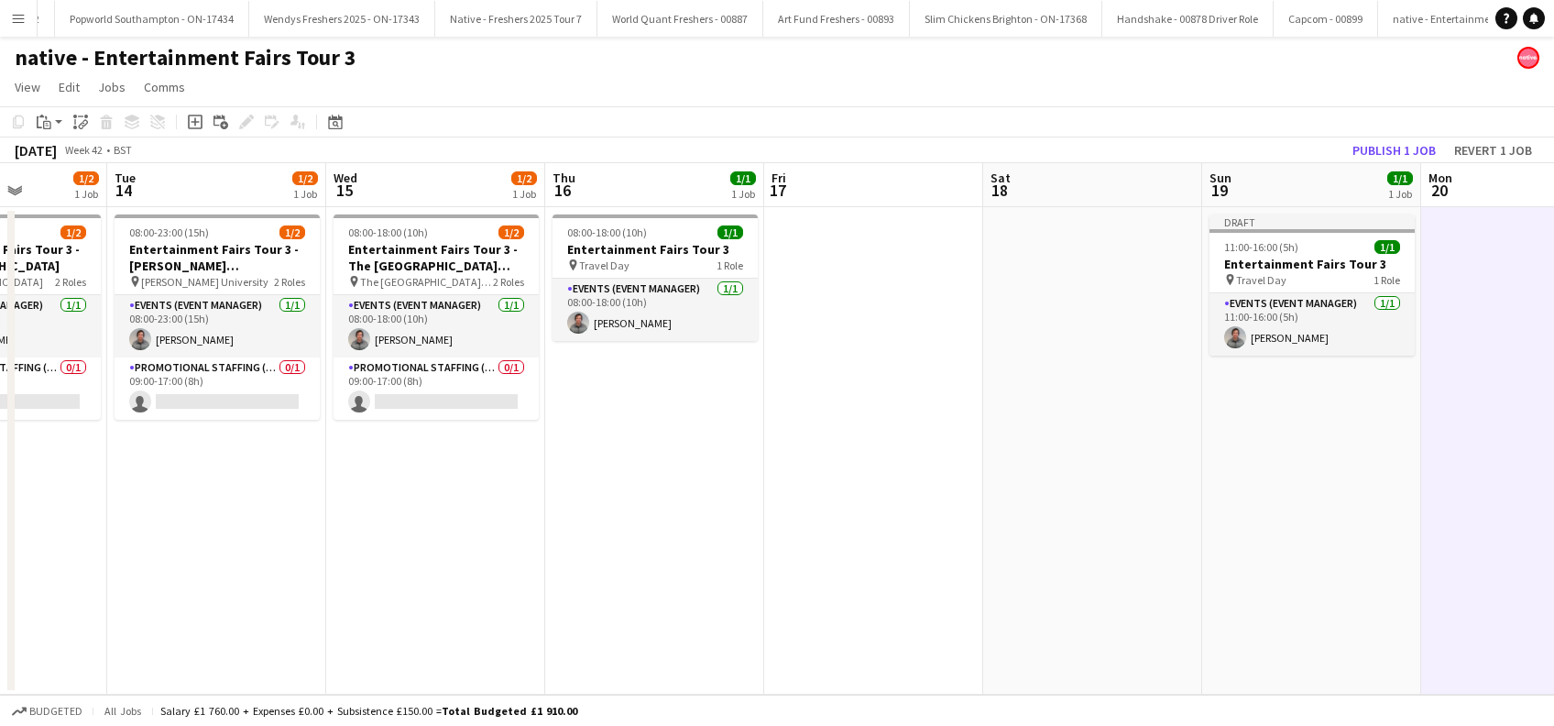
drag, startPoint x: 479, startPoint y: 584, endPoint x: 912, endPoint y: 580, distance: 433.3
click at [977, 578] on app-calendar-viewport "Sun 12 1/1 1 Job Mon 13 1/2 1 Job Tue 14 1/2 1 Job Wed 15 1/2 1 Job Thu 16 1/1 …" at bounding box center [777, 428] width 1554 height 531
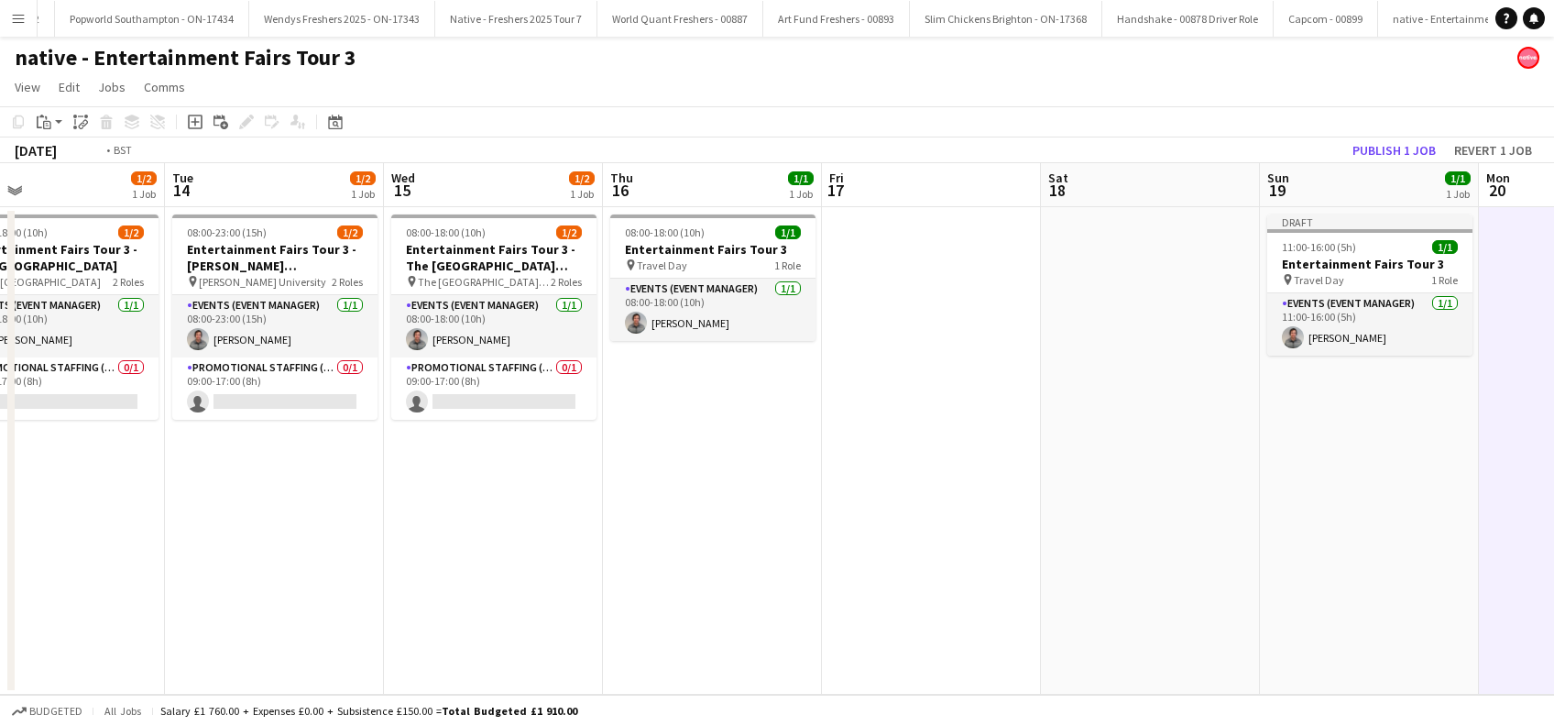
drag, startPoint x: 769, startPoint y: 571, endPoint x: 1114, endPoint y: 565, distance: 345.4
click at [1114, 565] on app-calendar-viewport "Sat 11 Sun 12 1/1 1 Job Mon 13 1/2 1 Job Tue 14 1/2 1 Job Wed 15 1/2 1 Job Thu …" at bounding box center [777, 428] width 1554 height 531
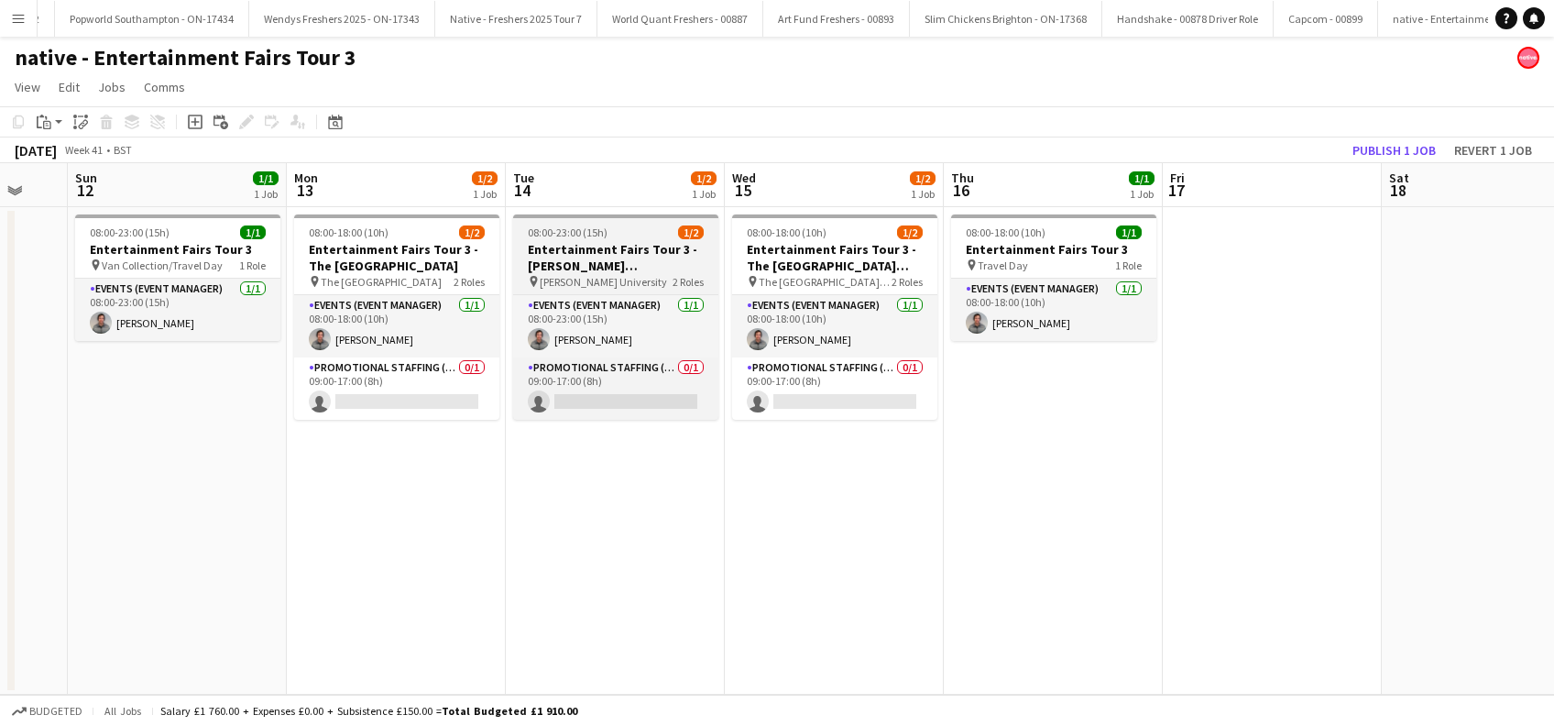
click at [599, 257] on h3 "Entertainment Fairs Tour 3 - Robert Gordon University" at bounding box center [615, 257] width 205 height 33
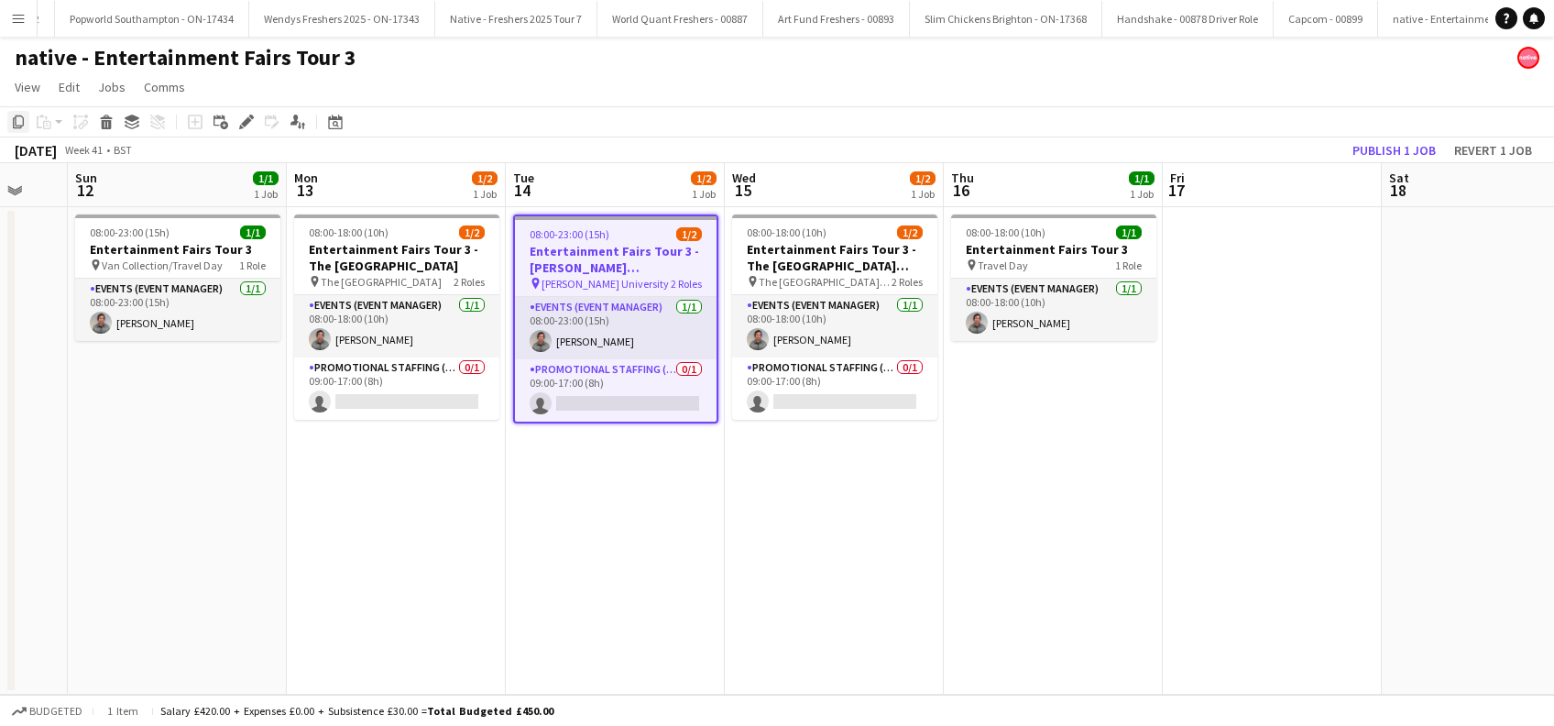
click at [23, 116] on icon "Copy" at bounding box center [18, 122] width 15 height 15
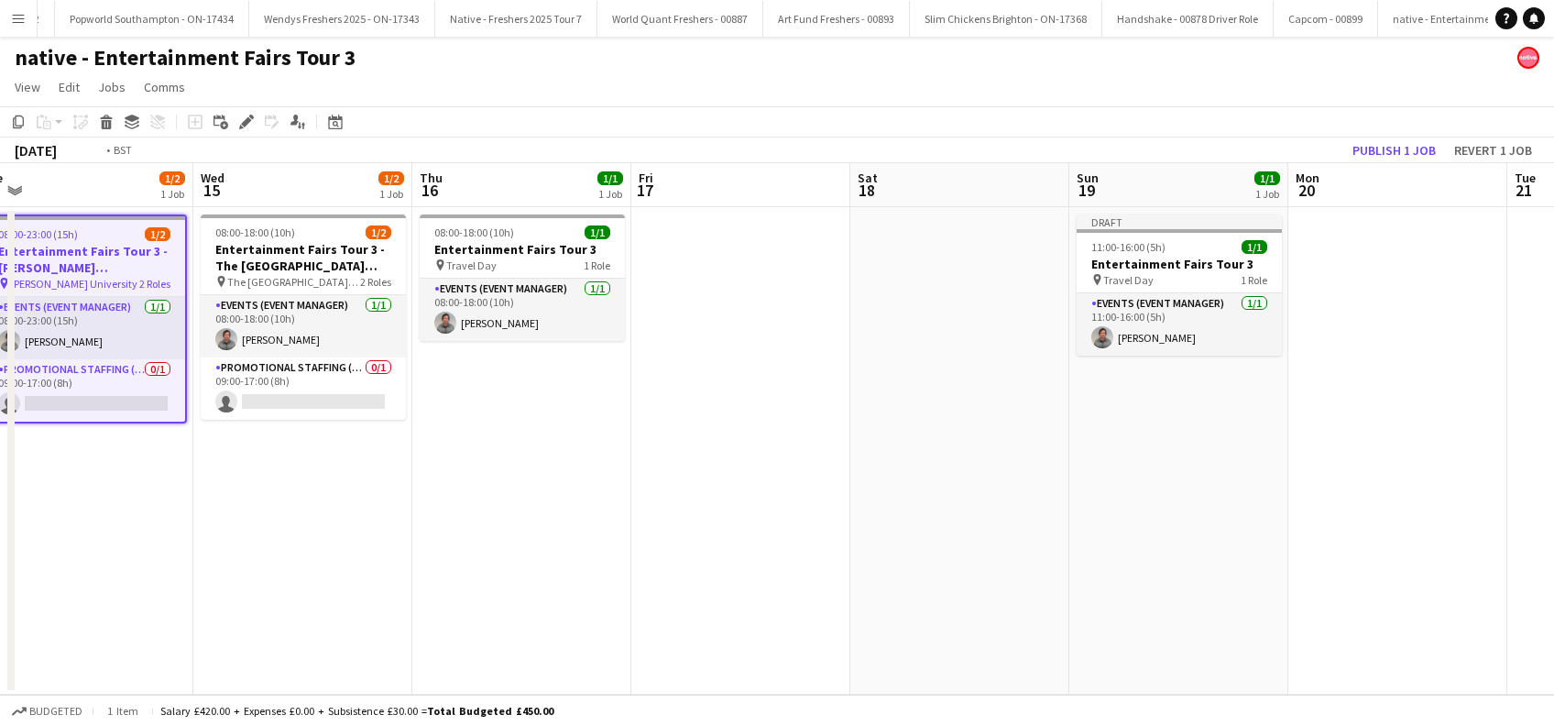
scroll to position [0, 713]
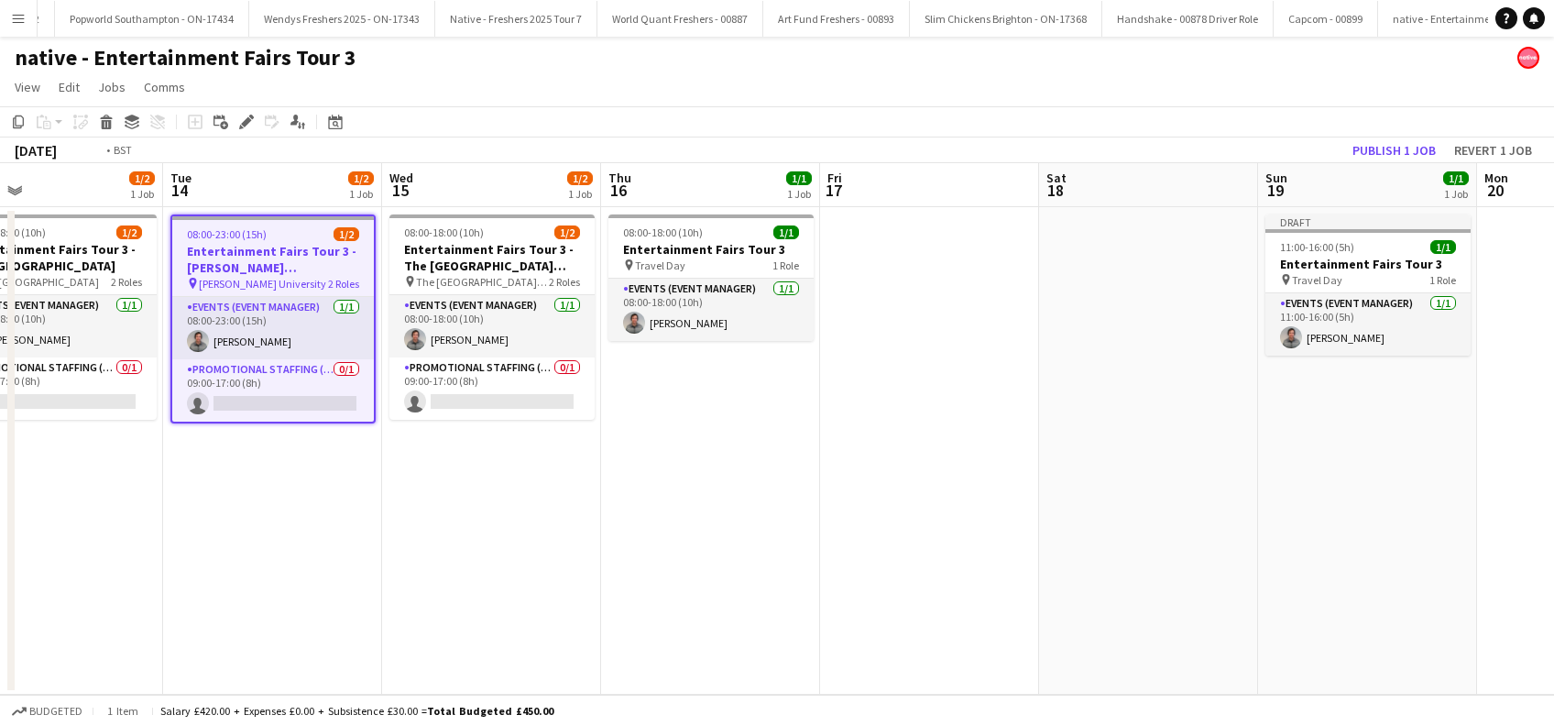
drag, startPoint x: 1554, startPoint y: 431, endPoint x: 770, endPoint y: 508, distance: 786.9
click at [771, 507] on app-calendar-viewport "Fri 10 Sat 11 Sun 12 1/1 1 Job Mon 13 1/2 1 Job Tue 14 1/2 1 Job Wed 15 1/2 1 J…" at bounding box center [777, 428] width 1554 height 531
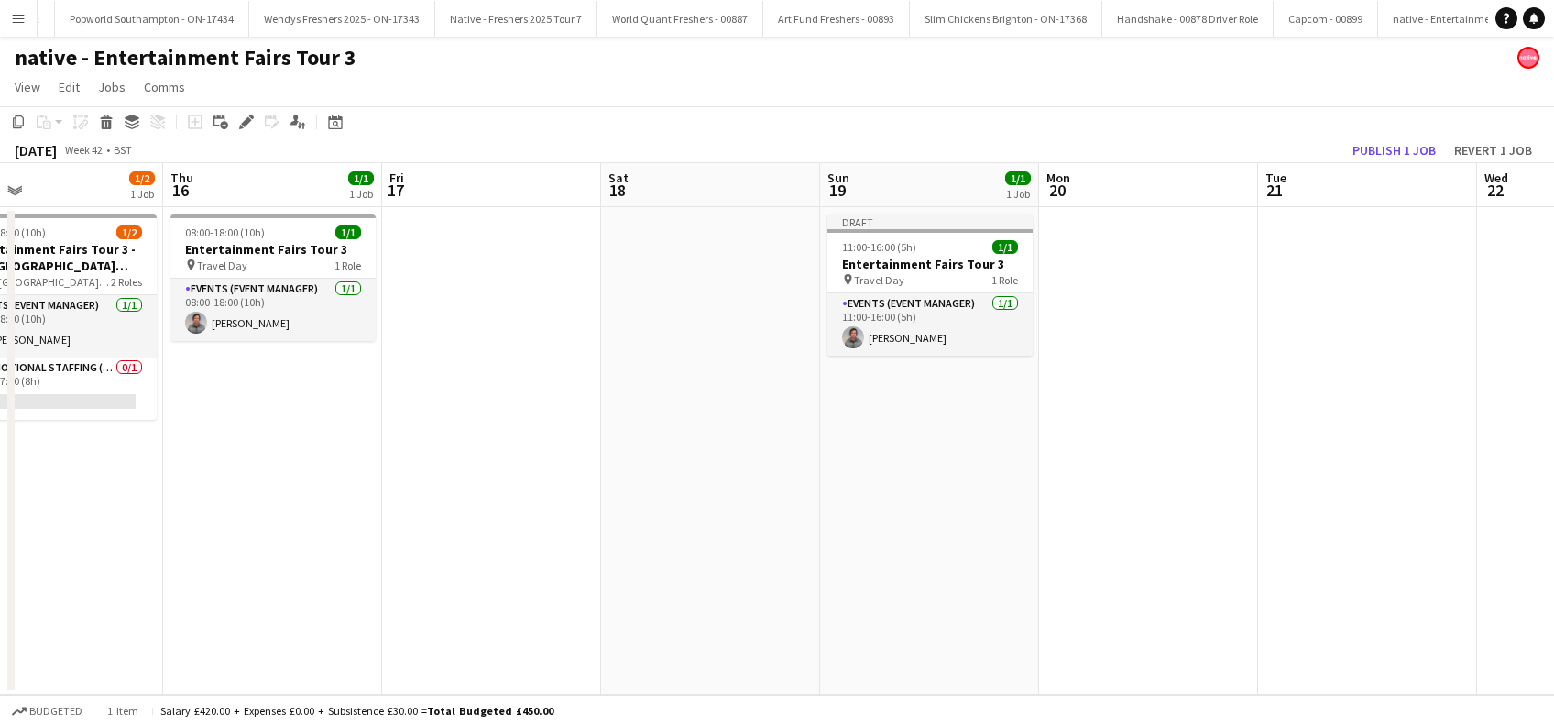
click at [1108, 267] on app-date-cell at bounding box center [1148, 450] width 219 height 487
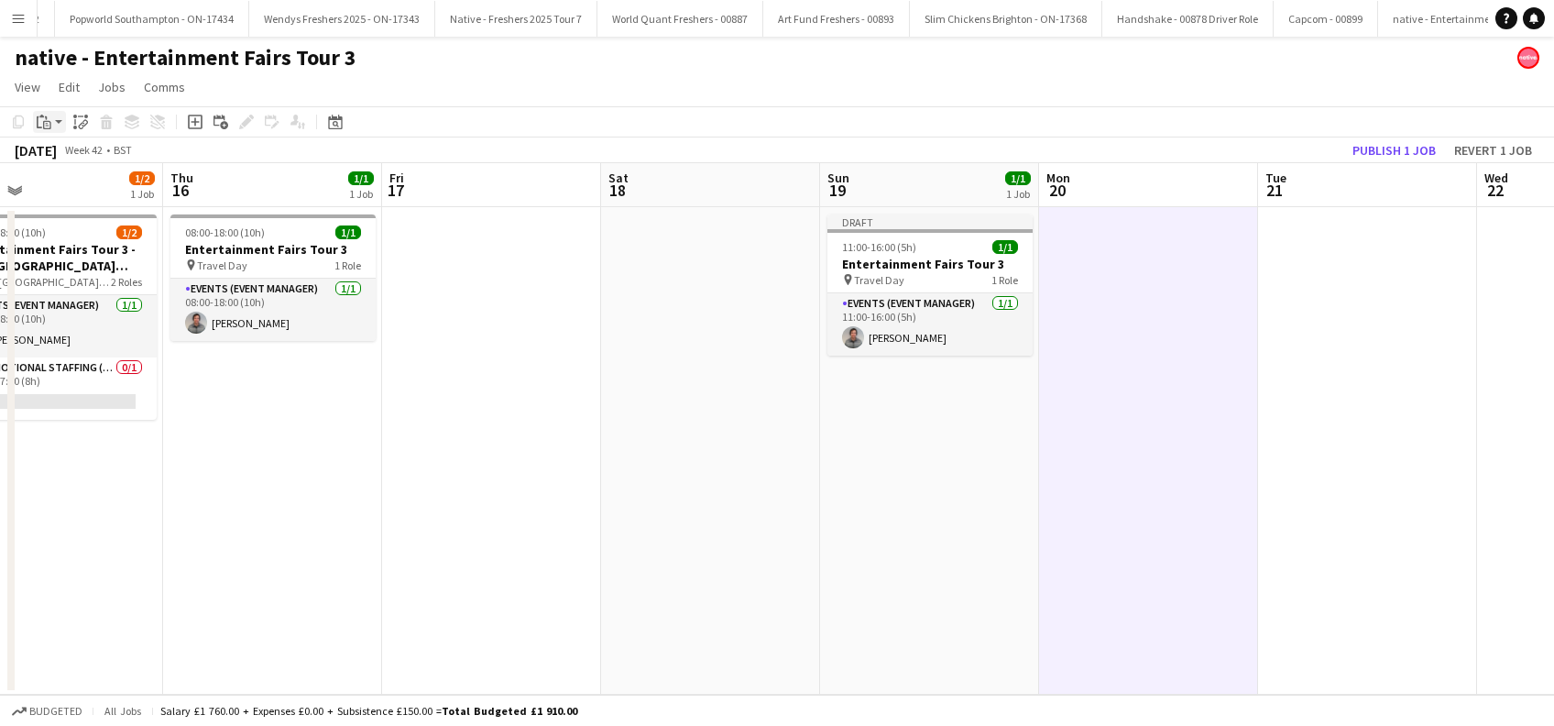
click at [48, 116] on icon "Paste" at bounding box center [44, 122] width 15 height 15
click at [76, 181] on link "Paste with crew Ctrl+Shift+V" at bounding box center [135, 188] width 172 height 16
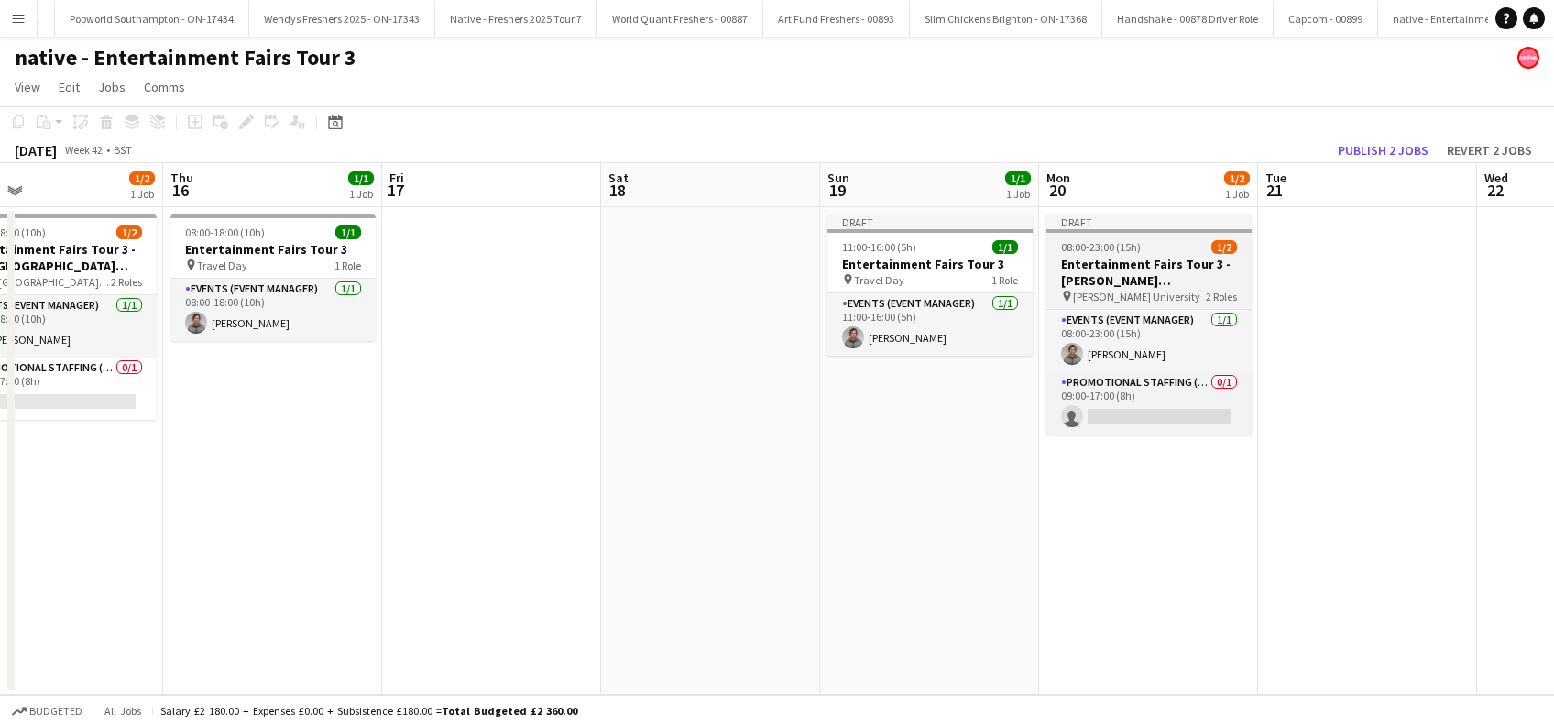
click at [1141, 252] on div "08:00-23:00 (15h) 1/2" at bounding box center [1148, 247] width 205 height 14
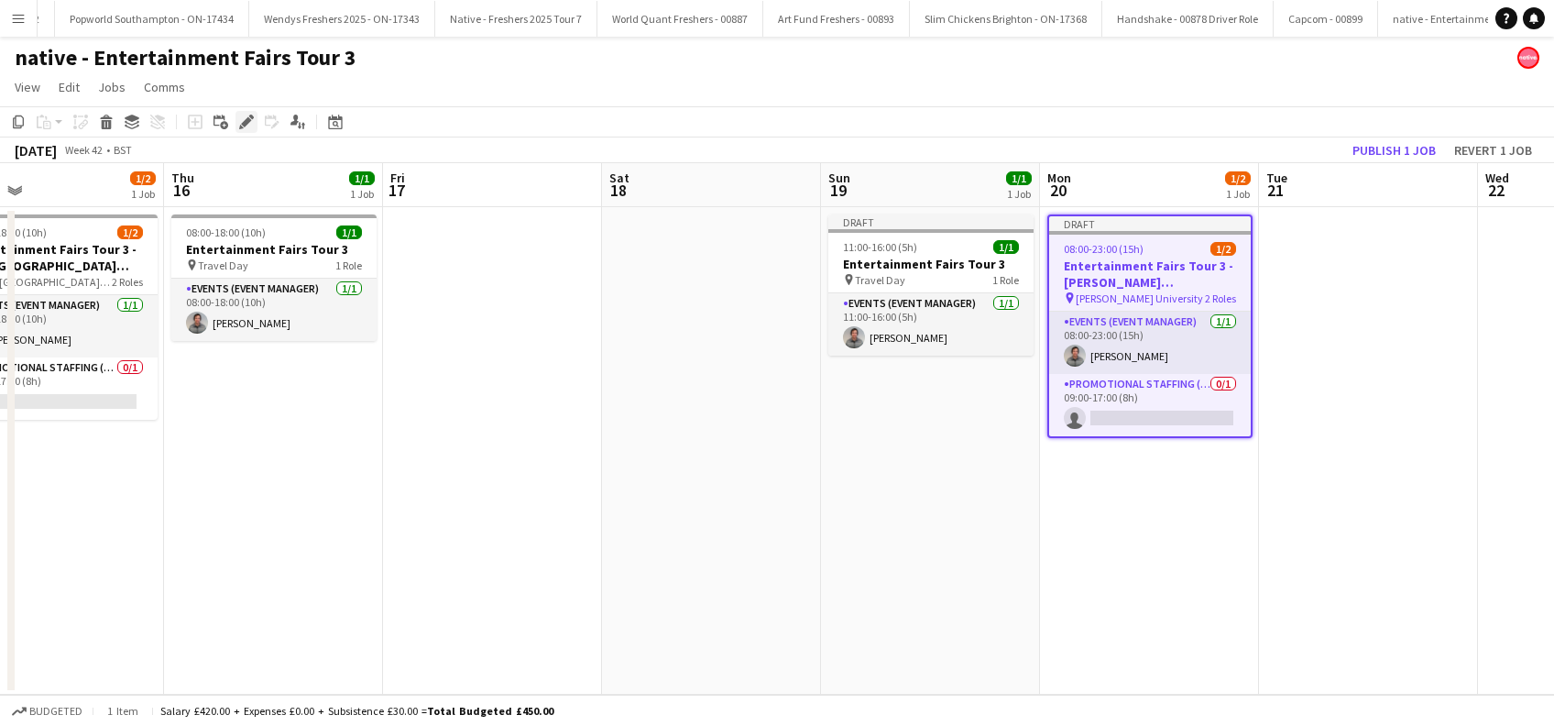
click at [247, 125] on icon "Edit" at bounding box center [246, 122] width 15 height 15
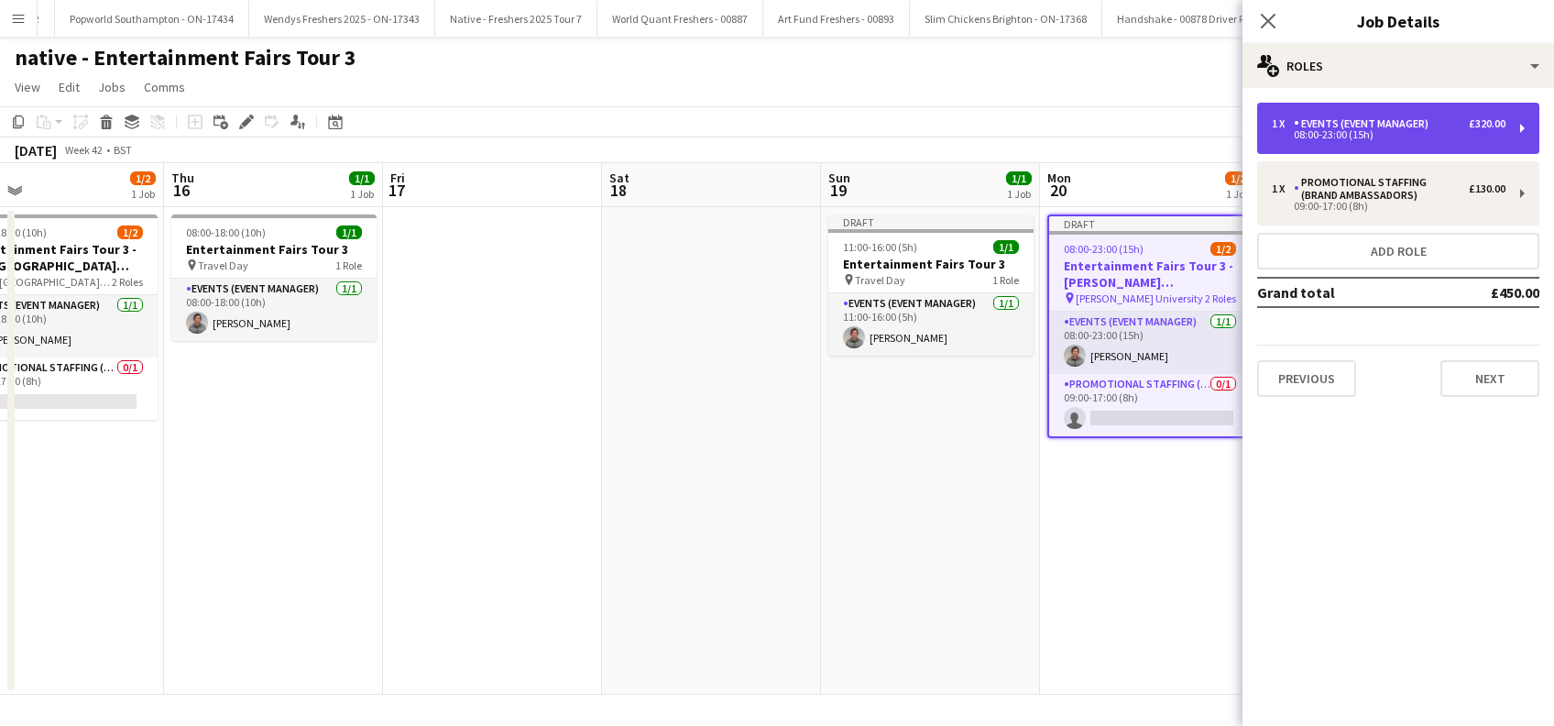
click at [1427, 122] on div "Events (Event Manager)" at bounding box center [1365, 123] width 142 height 13
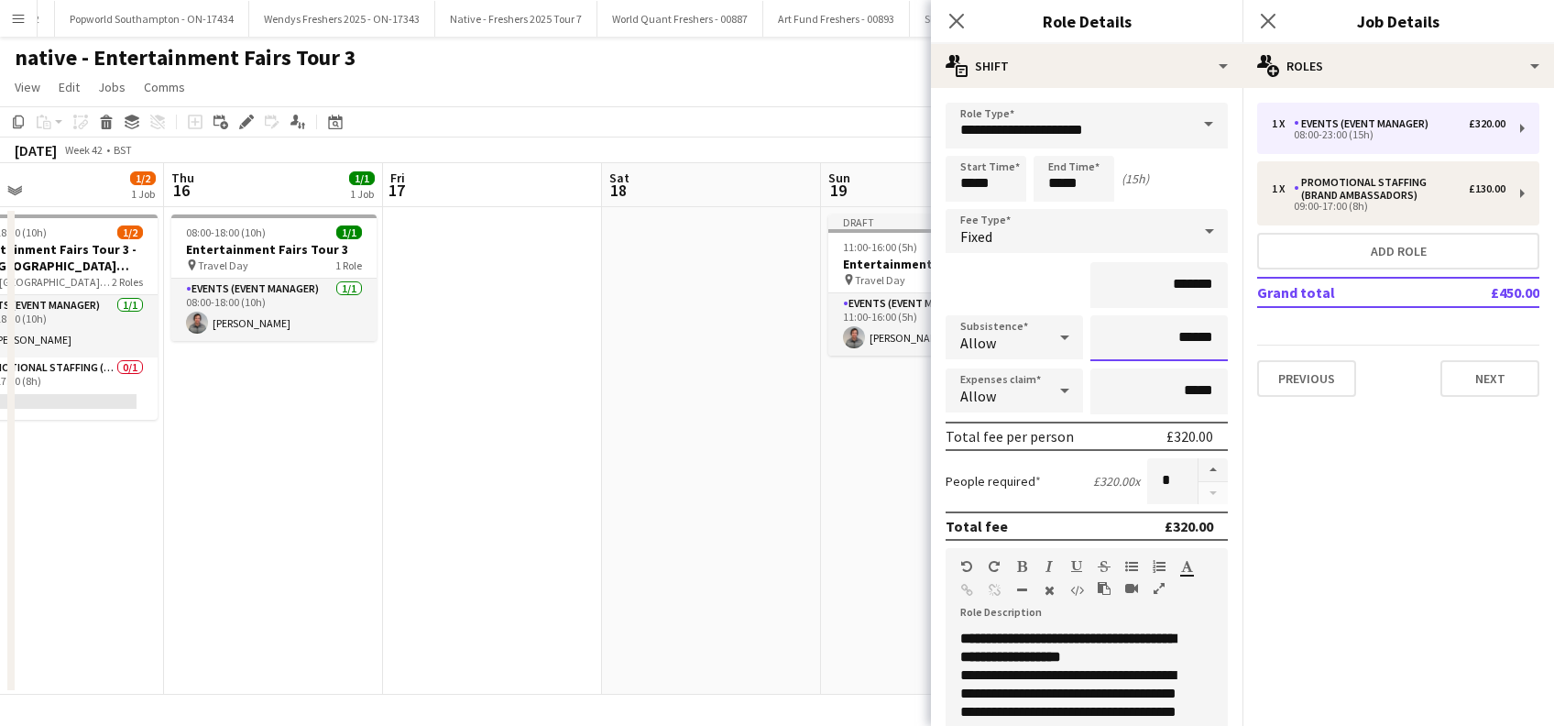
click at [1166, 340] on input "******" at bounding box center [1158, 338] width 137 height 46
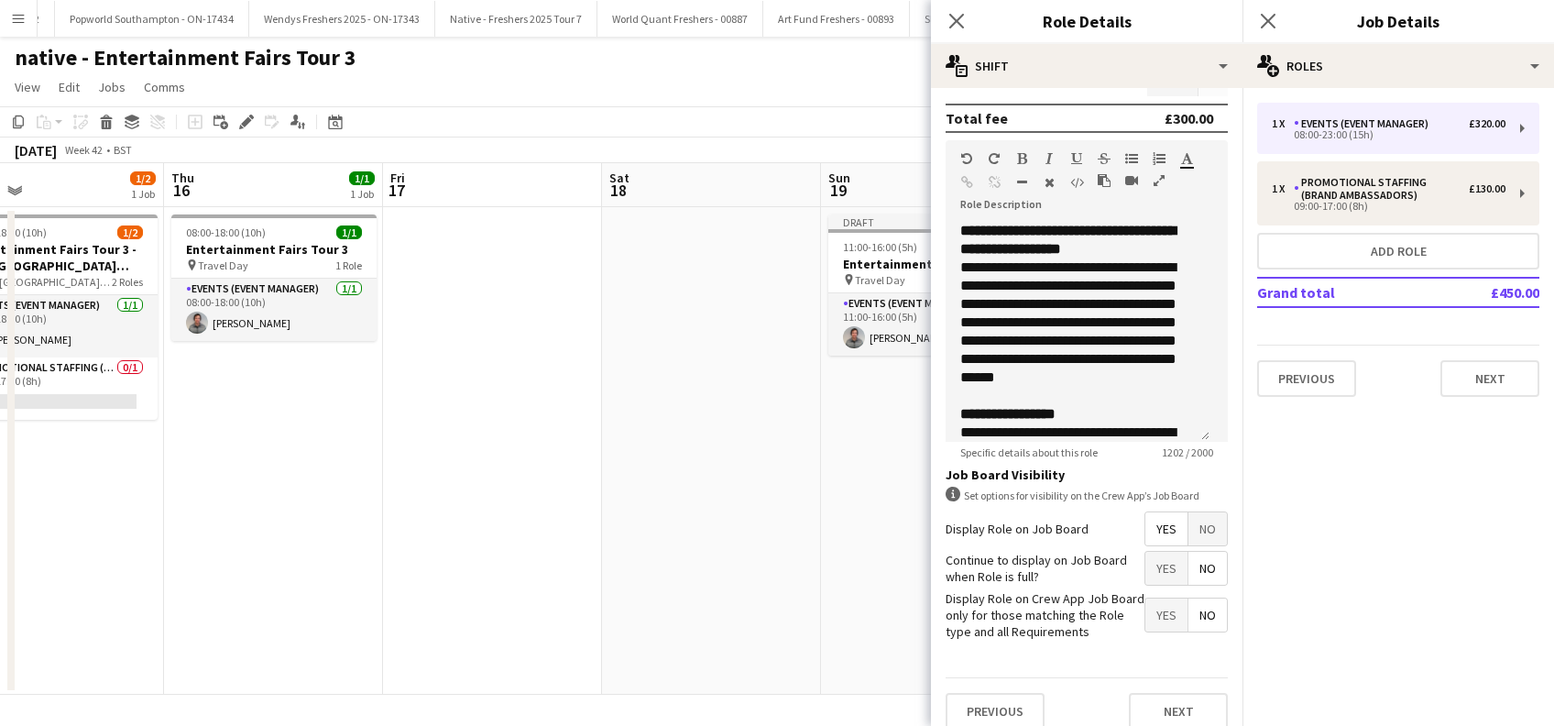
scroll to position [440, 0]
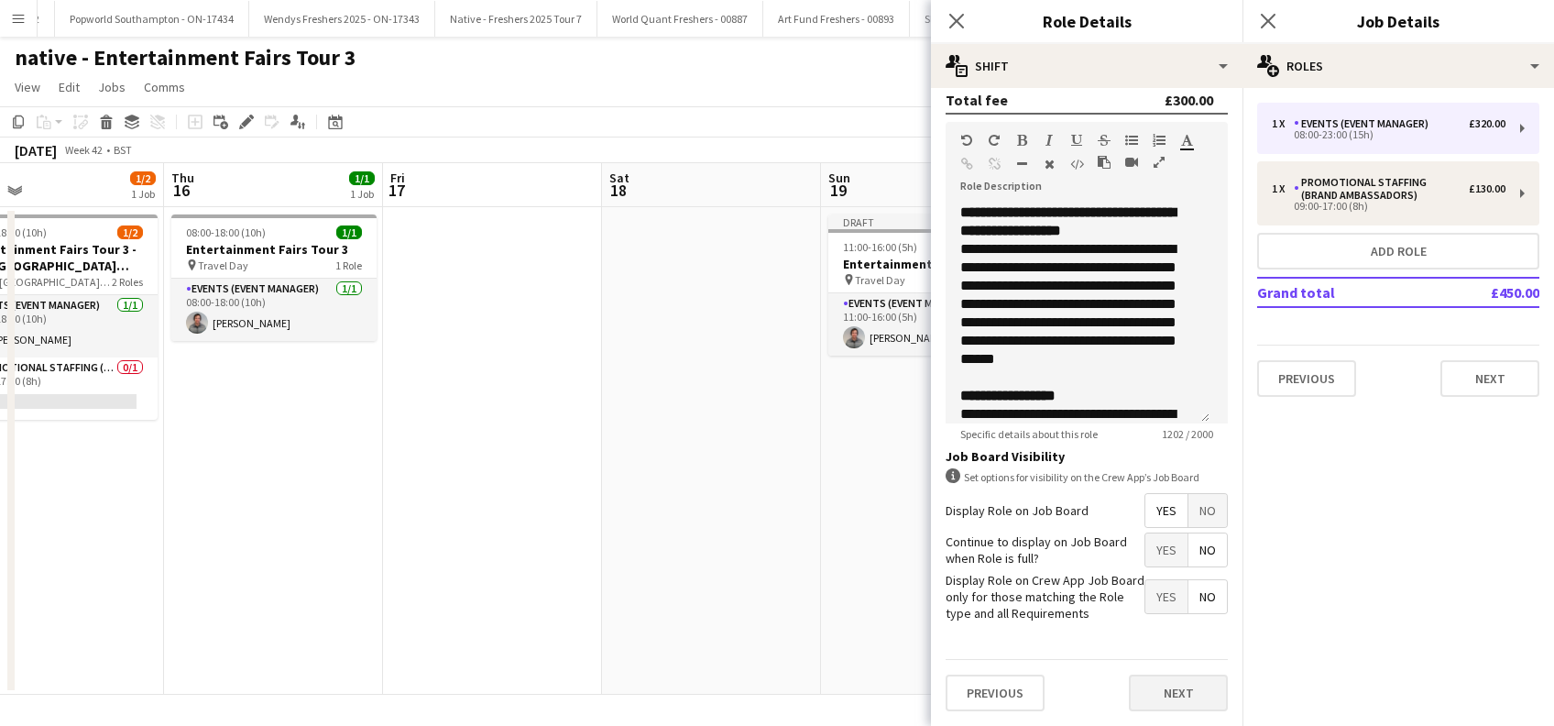
type input "*****"
click at [1167, 683] on button "Next" at bounding box center [1178, 692] width 99 height 37
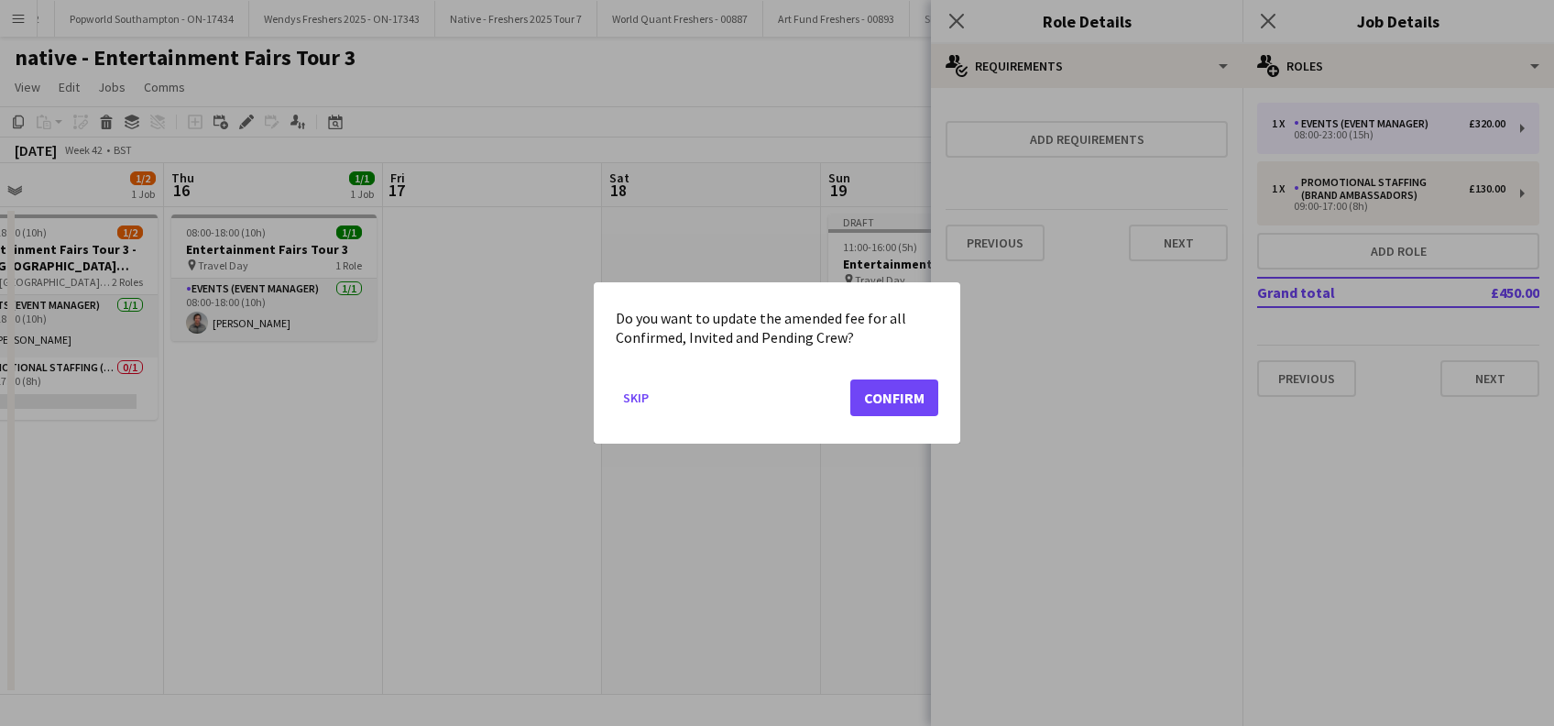
scroll to position [0, 0]
click at [897, 385] on button "Confirm" at bounding box center [894, 397] width 88 height 37
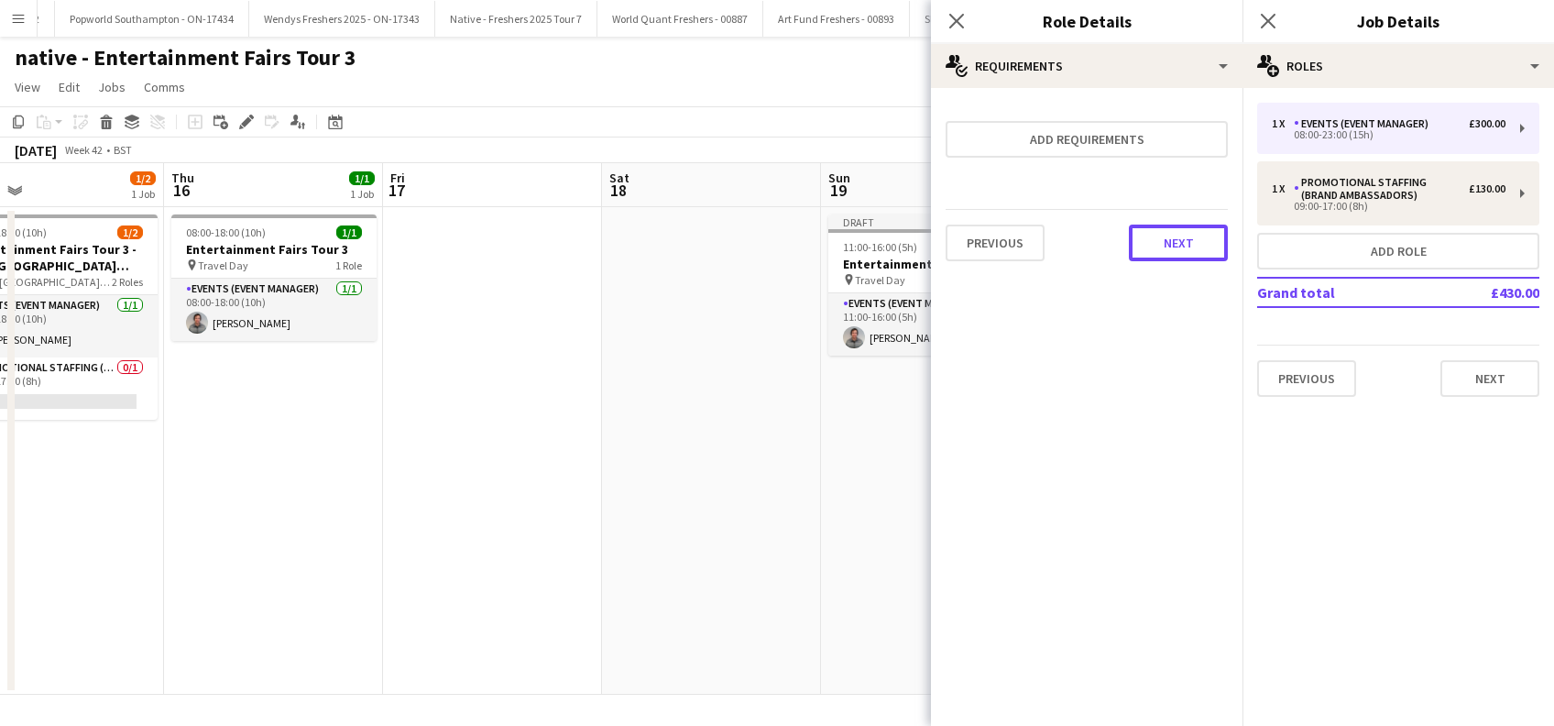
click at [1173, 238] on button "Next" at bounding box center [1178, 242] width 99 height 37
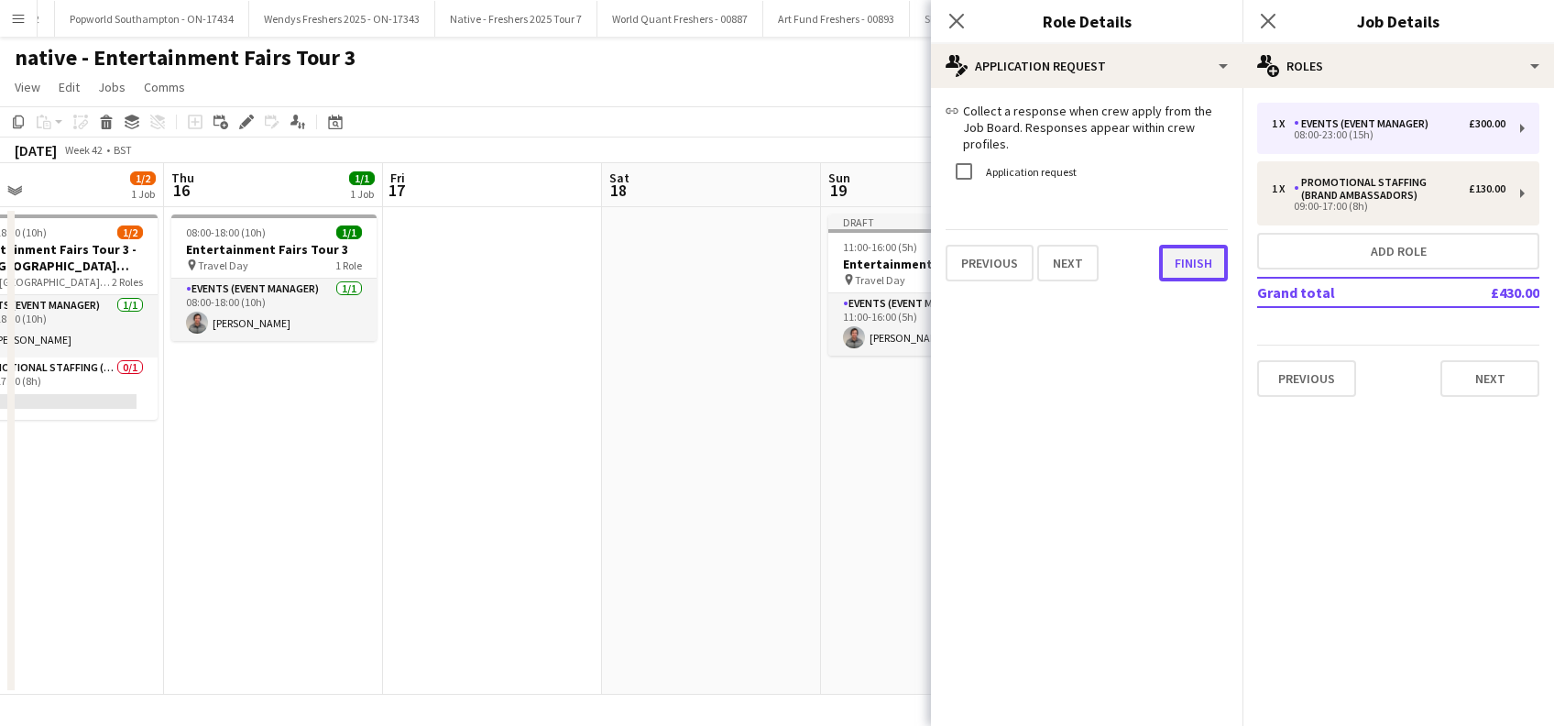
click at [1174, 261] on button "Finish" at bounding box center [1193, 263] width 69 height 37
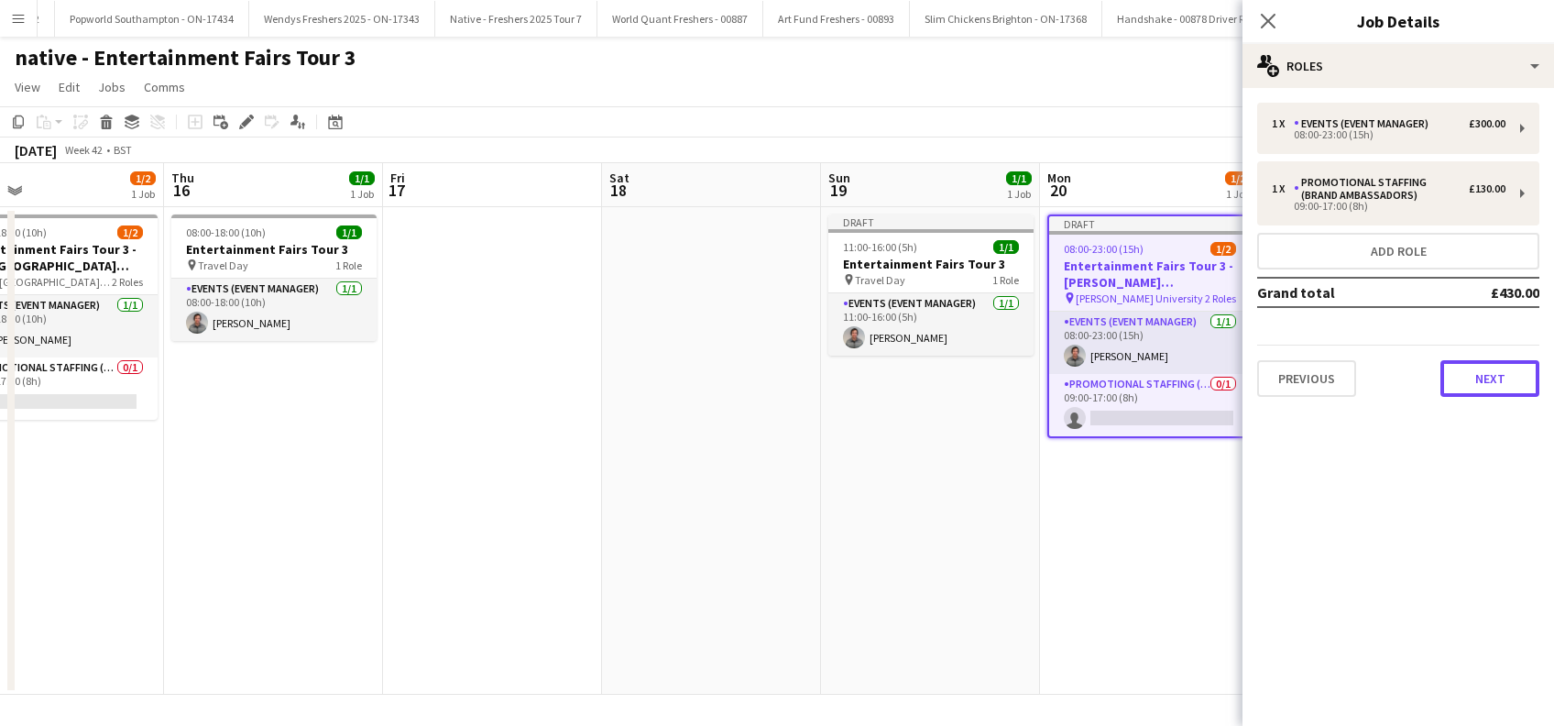
click at [1497, 381] on button "Next" at bounding box center [1489, 378] width 99 height 37
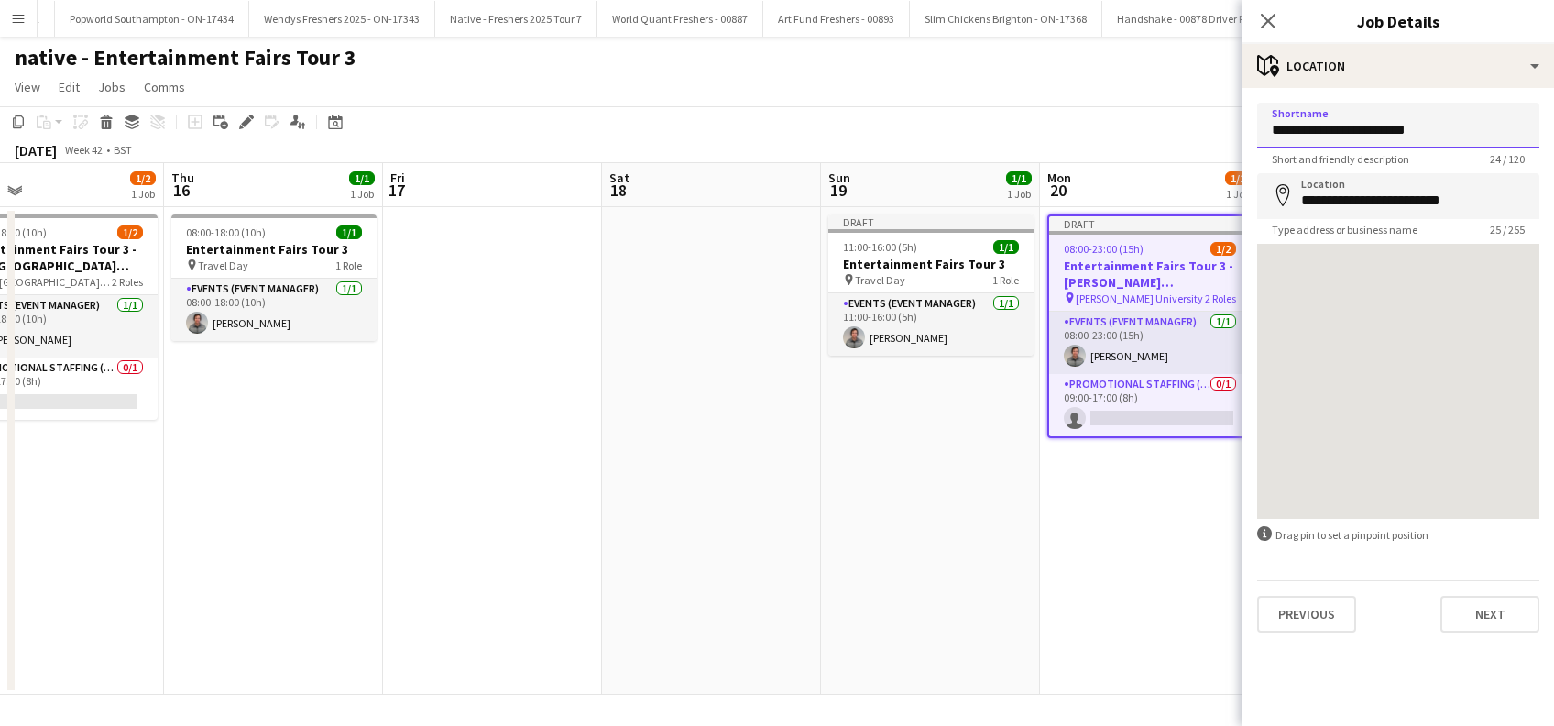
drag, startPoint x: 1492, startPoint y: 147, endPoint x: 1149, endPoint y: 169, distance: 344.2
click at [1170, 149] on body "Menu Boards Boards Boards All jobs Status Workforce Workforce My Workforce Recr…" at bounding box center [777, 363] width 1554 height 726
paste input "**********"
type input "**********"
drag, startPoint x: 1487, startPoint y: 191, endPoint x: 1129, endPoint y: 194, distance: 358.2
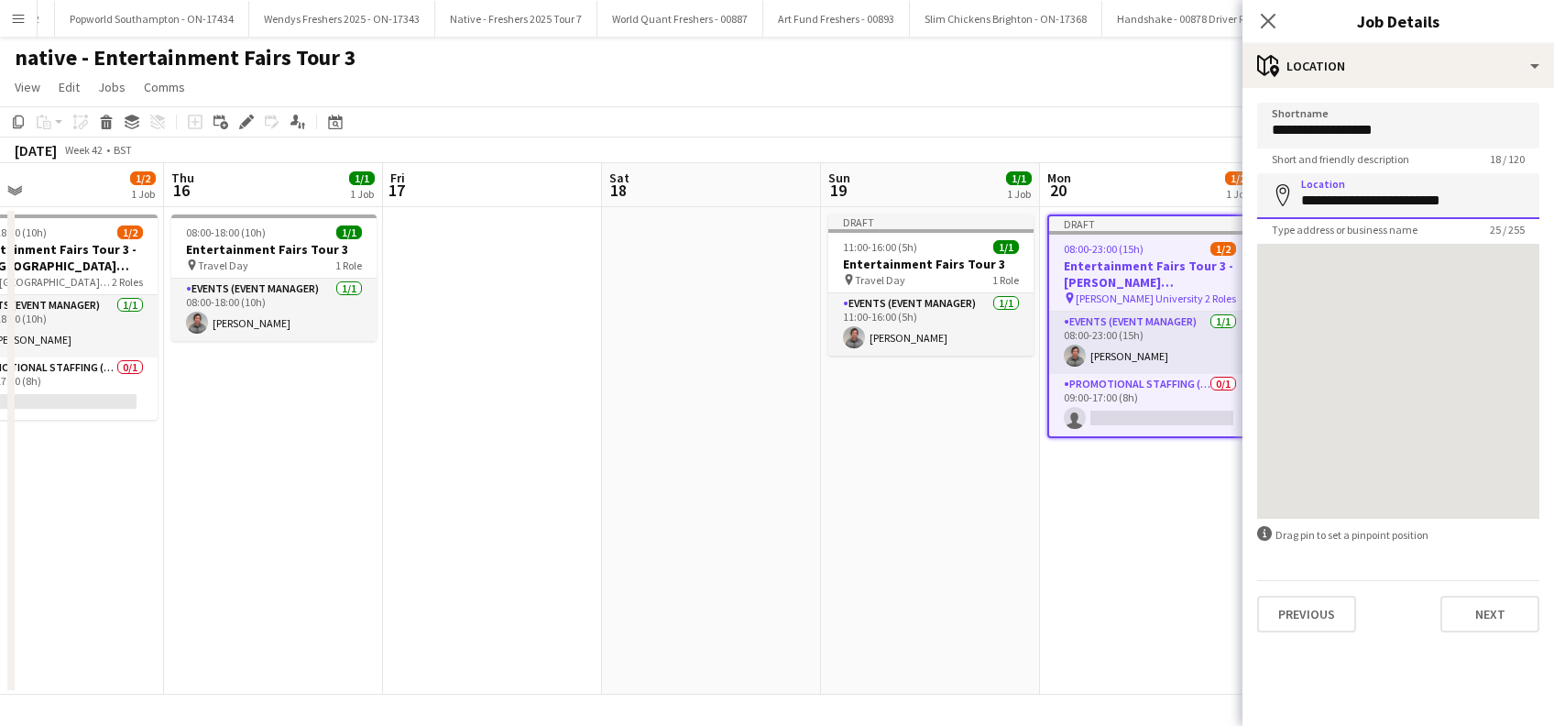
click at [1129, 194] on body "Menu Boards Boards Boards All jobs Status Workforce Workforce My Workforce Recr…" at bounding box center [777, 363] width 1554 height 726
paste input "**********"
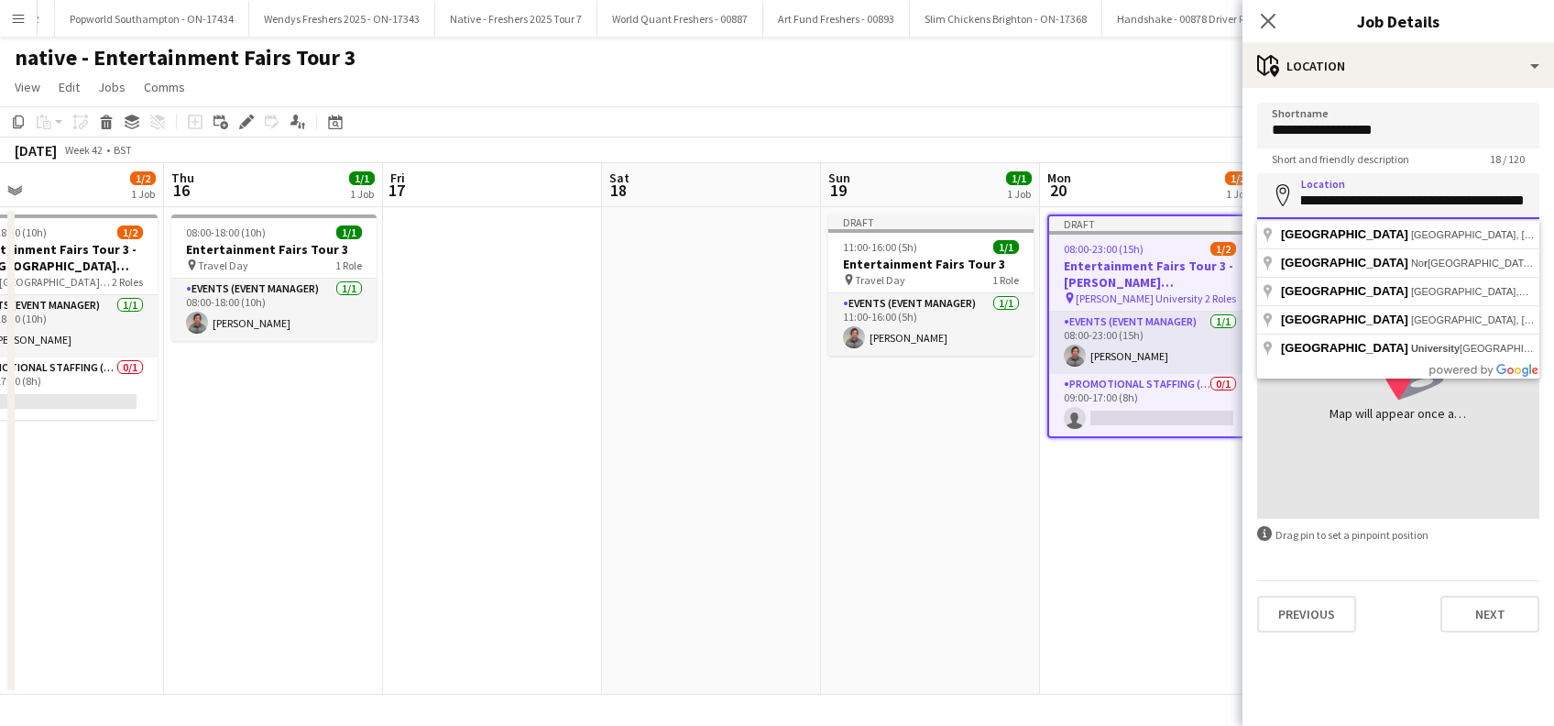
scroll to position [0, 51]
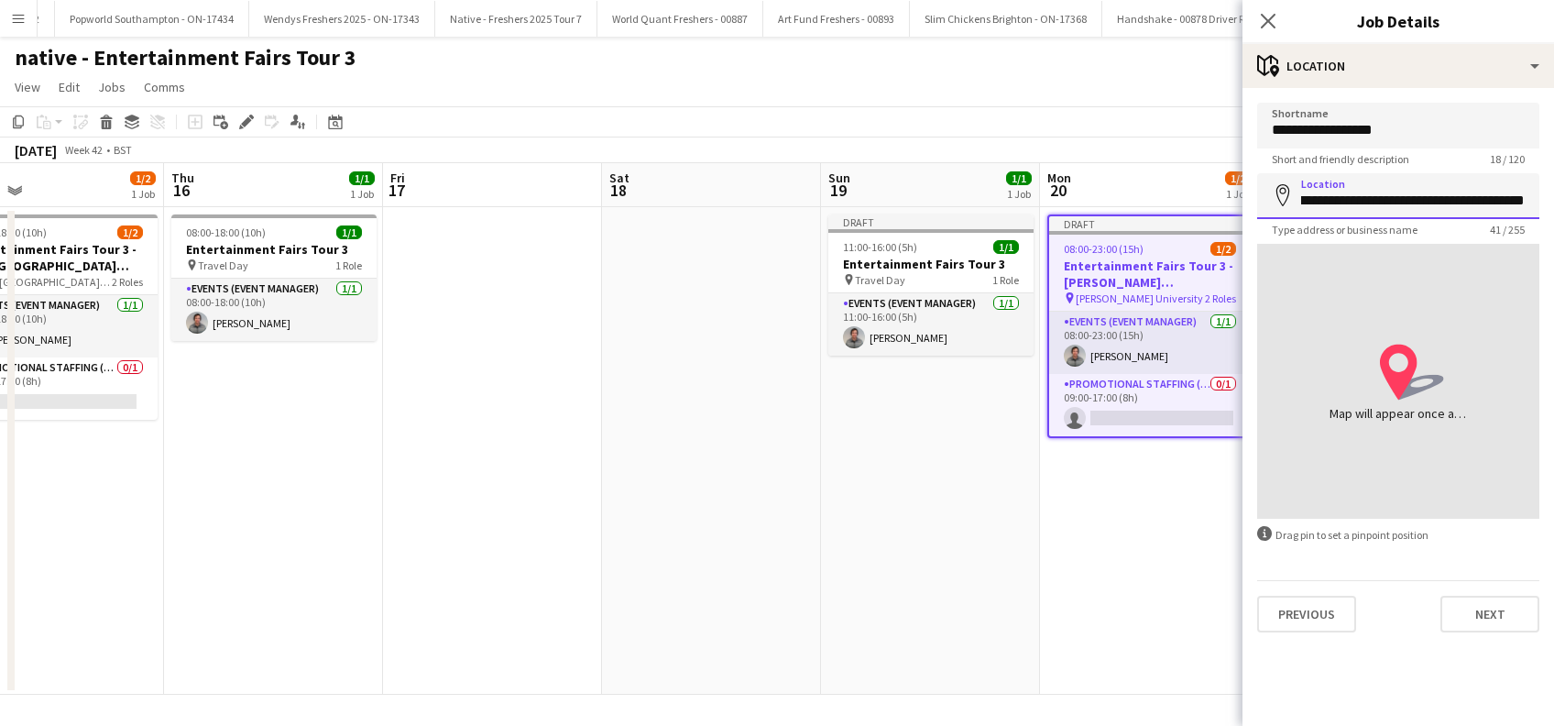
click at [1381, 193] on input "**********" at bounding box center [1398, 196] width 282 height 46
click at [1479, 201] on input "**********" at bounding box center [1398, 196] width 282 height 46
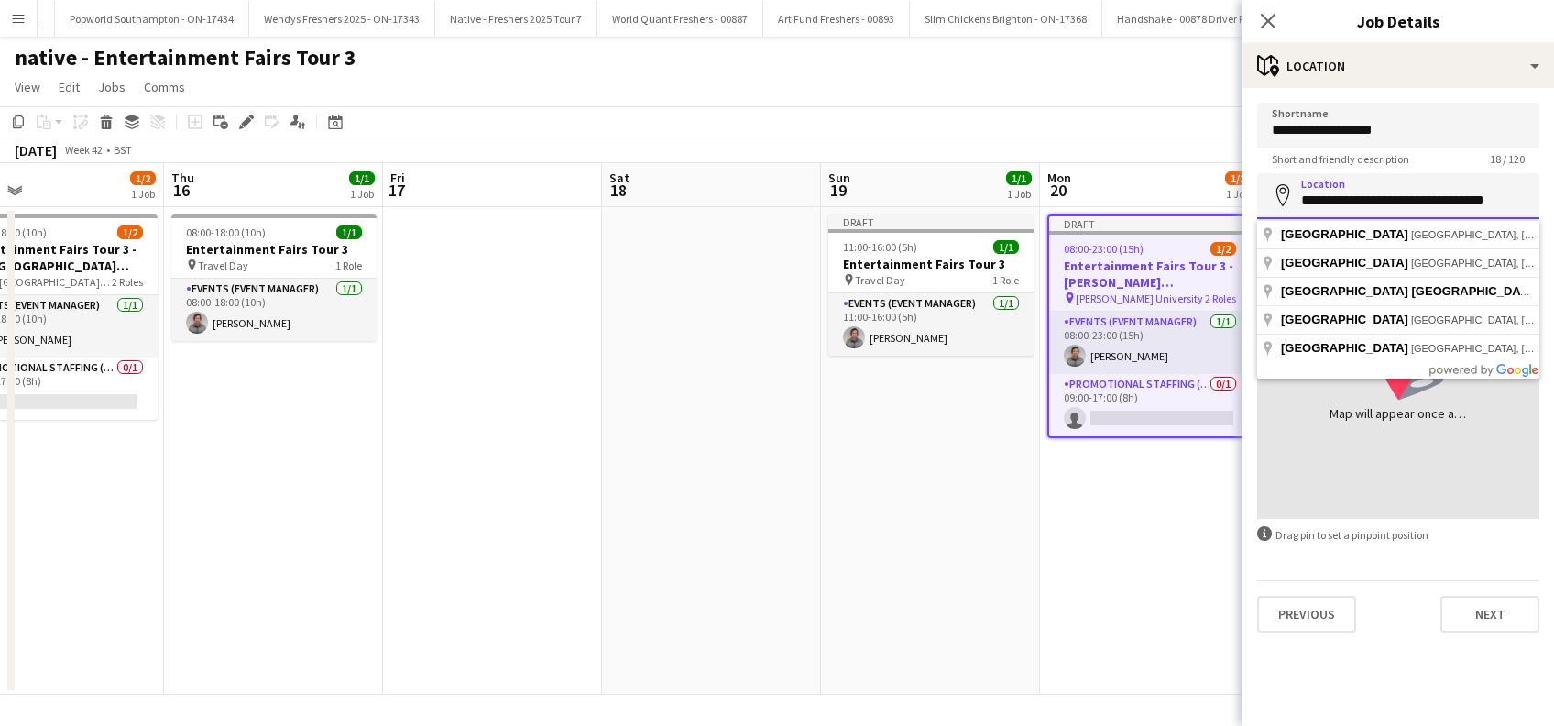
scroll to position [0, 0]
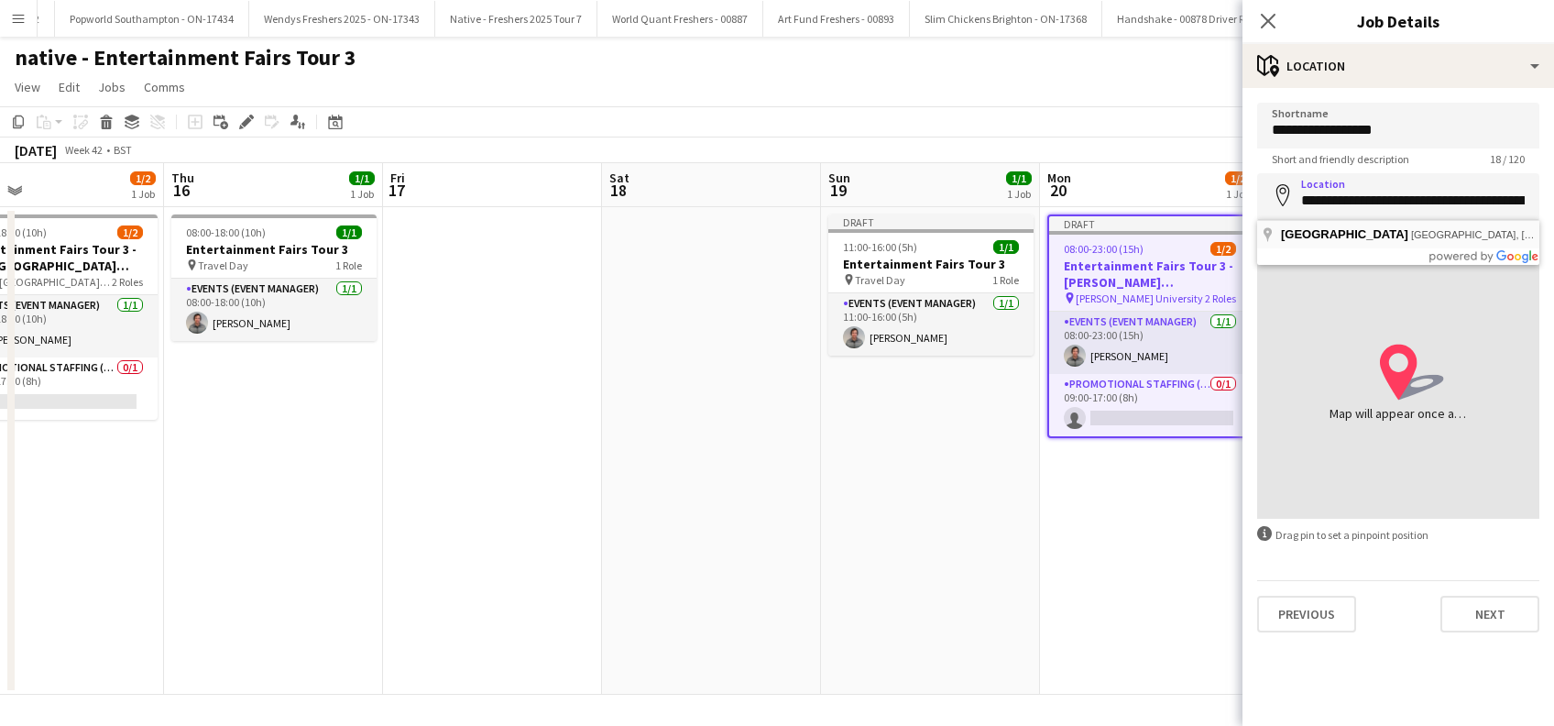
type input "**********"
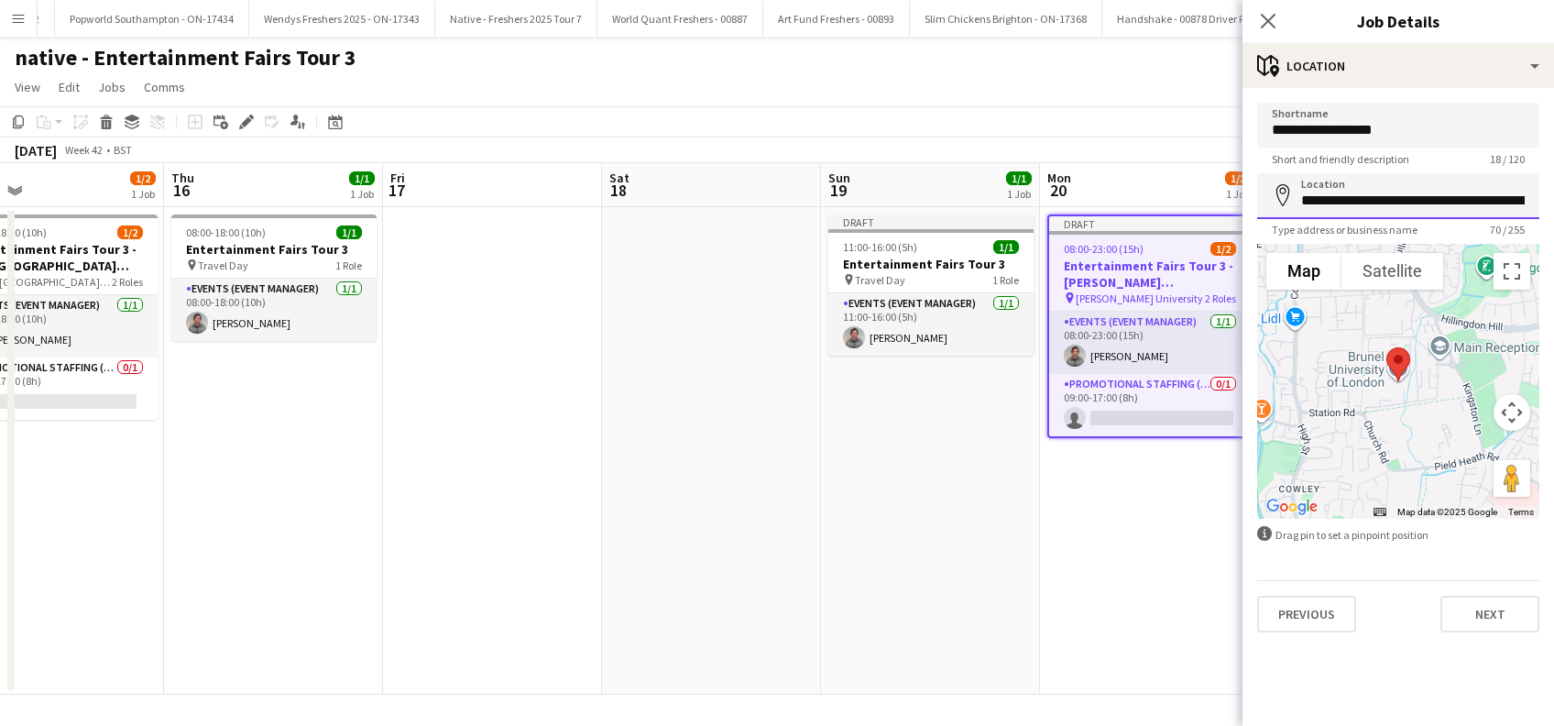
click at [1453, 192] on input "**********" at bounding box center [1398, 196] width 282 height 46
click at [1485, 617] on button "Next" at bounding box center [1489, 613] width 99 height 37
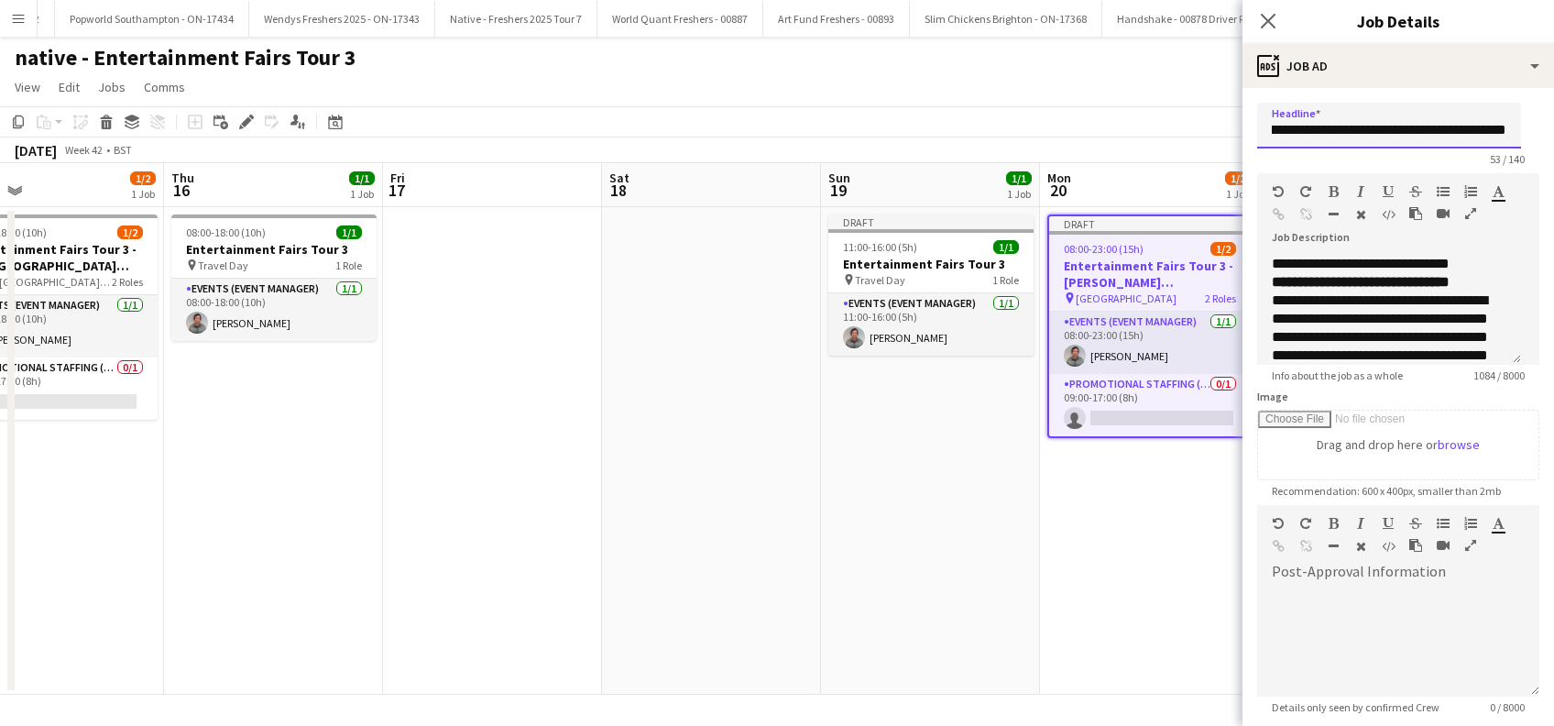
scroll to position [0, 93]
drag, startPoint x: 1445, startPoint y: 128, endPoint x: 1547, endPoint y: 127, distance: 102.6
click at [1547, 127] on mat-expansion-panel "**********" at bounding box center [1397, 407] width 311 height 638
paste input "**********"
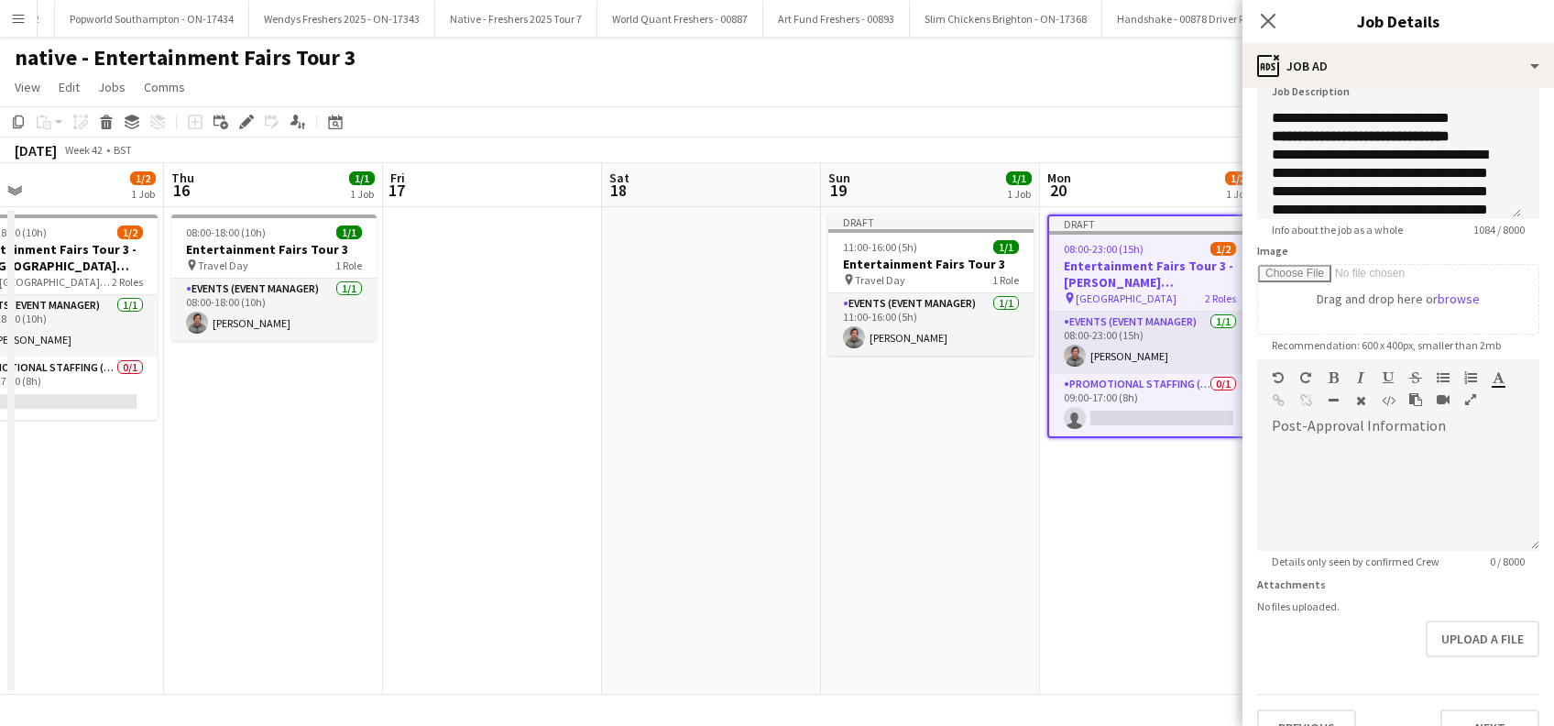
scroll to position [180, 0]
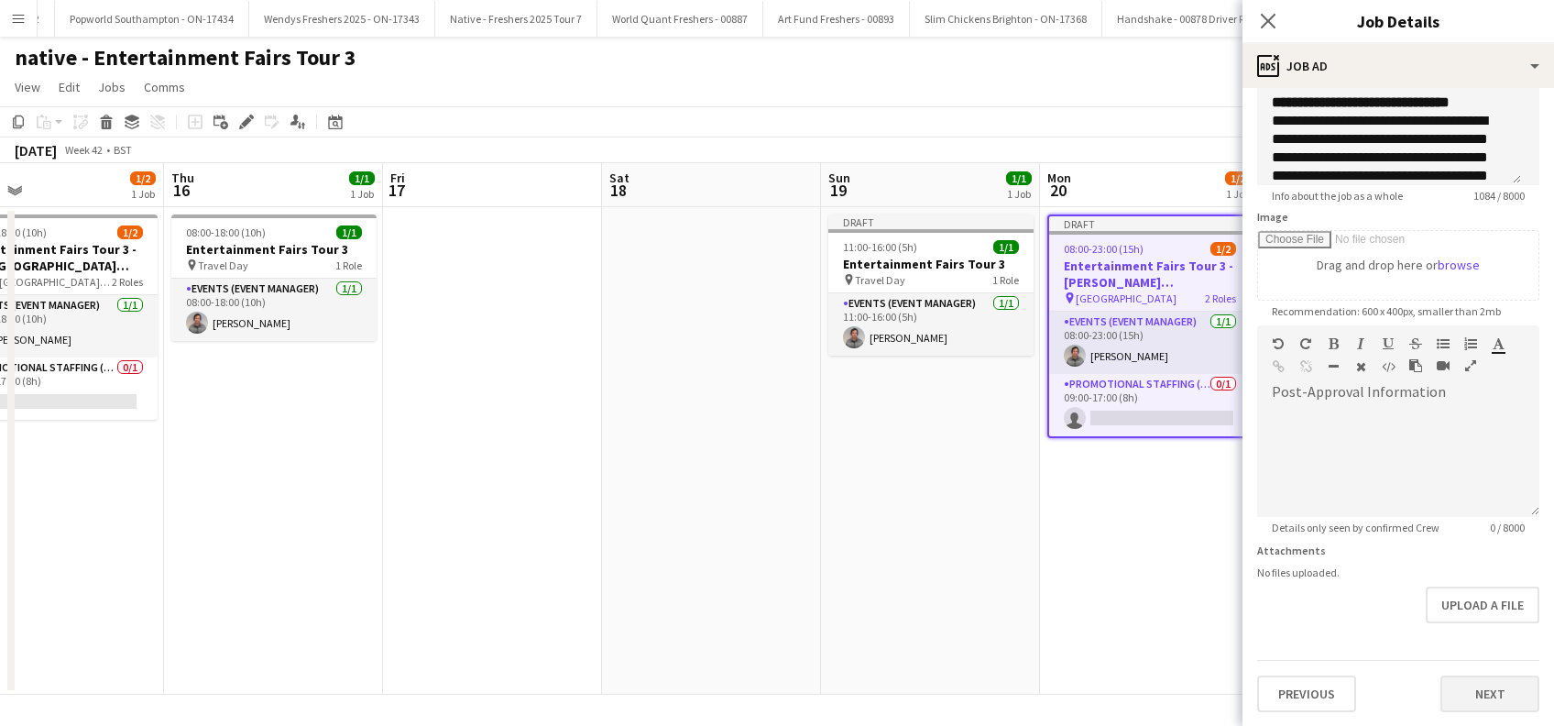
type input "**********"
click at [1480, 696] on button "Next" at bounding box center [1489, 693] width 99 height 37
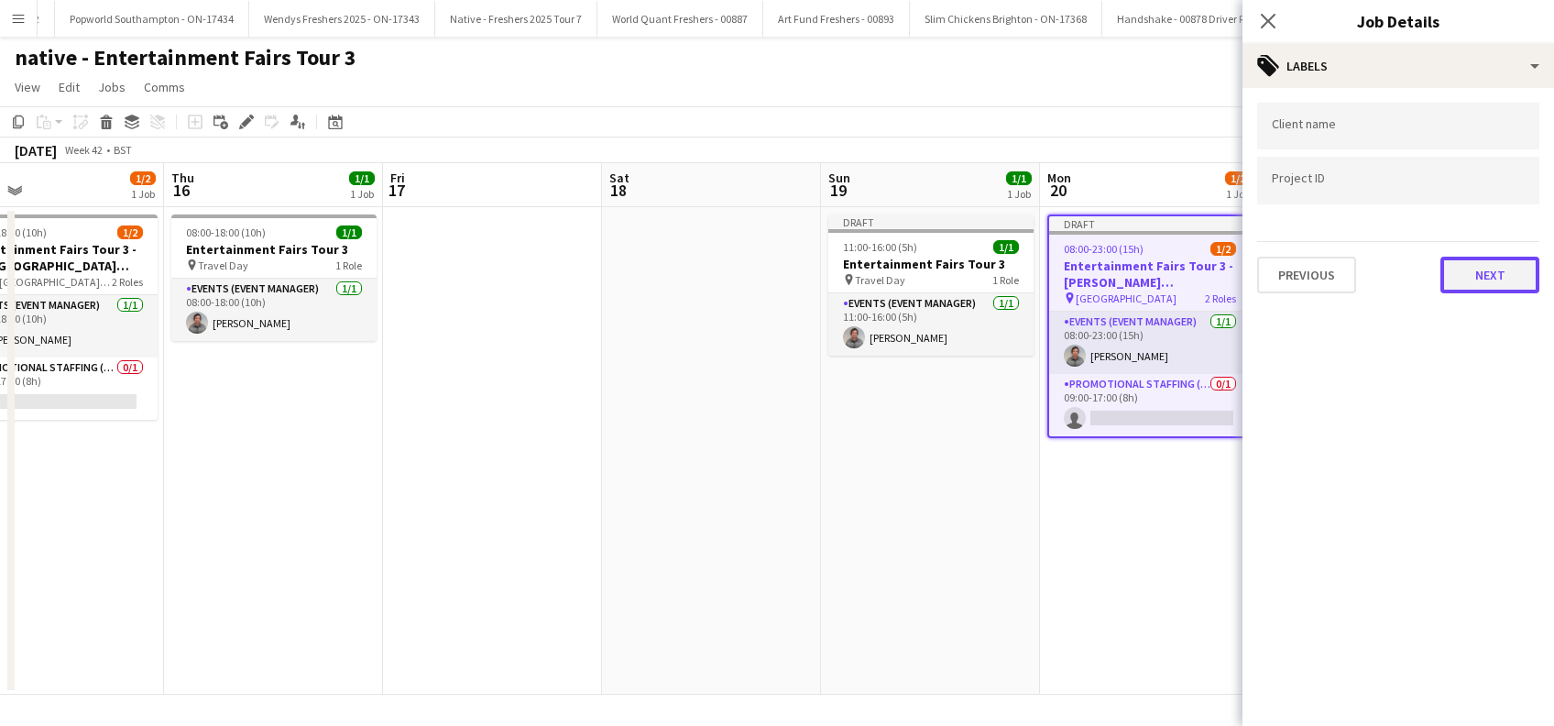
click at [1475, 271] on button "Next" at bounding box center [1489, 275] width 99 height 37
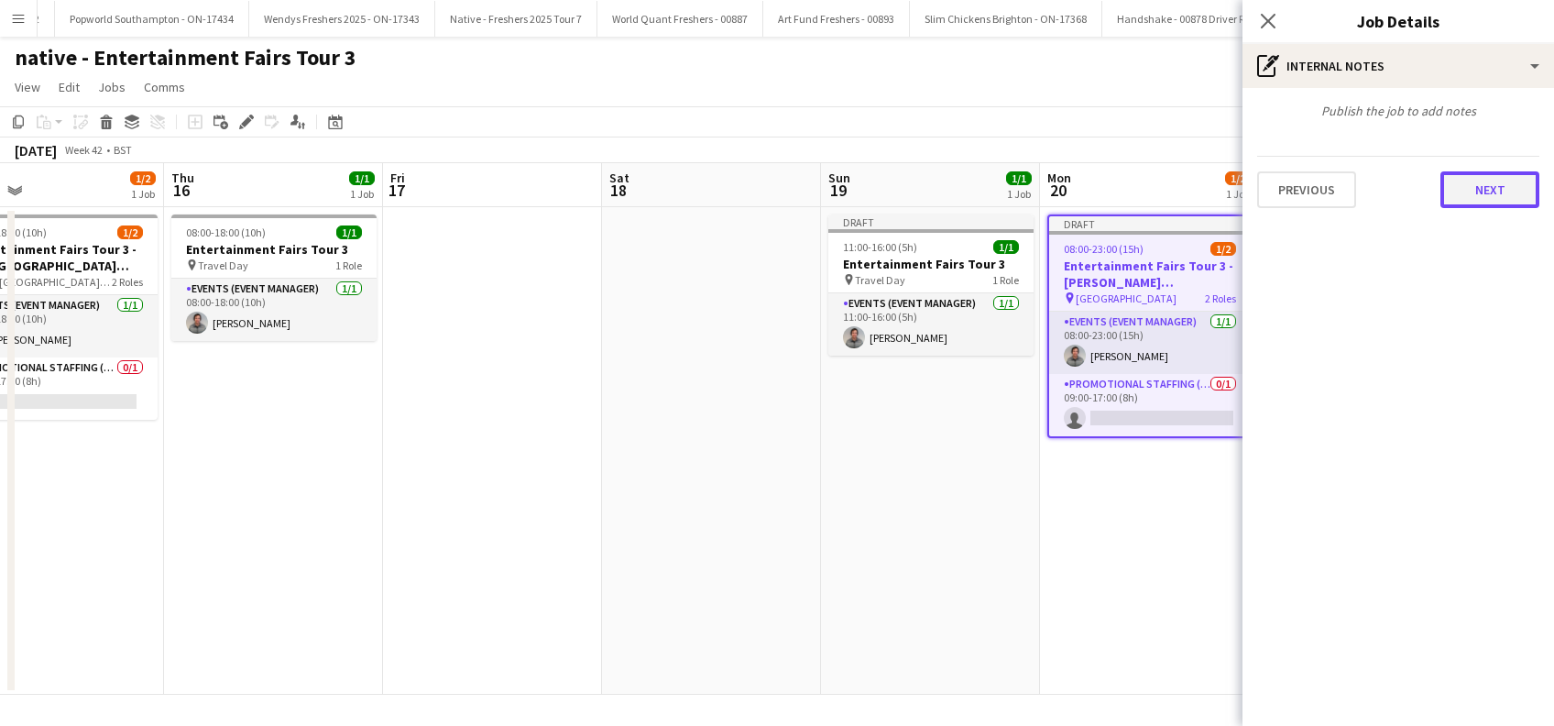
click at [1495, 200] on button "Next" at bounding box center [1489, 189] width 99 height 37
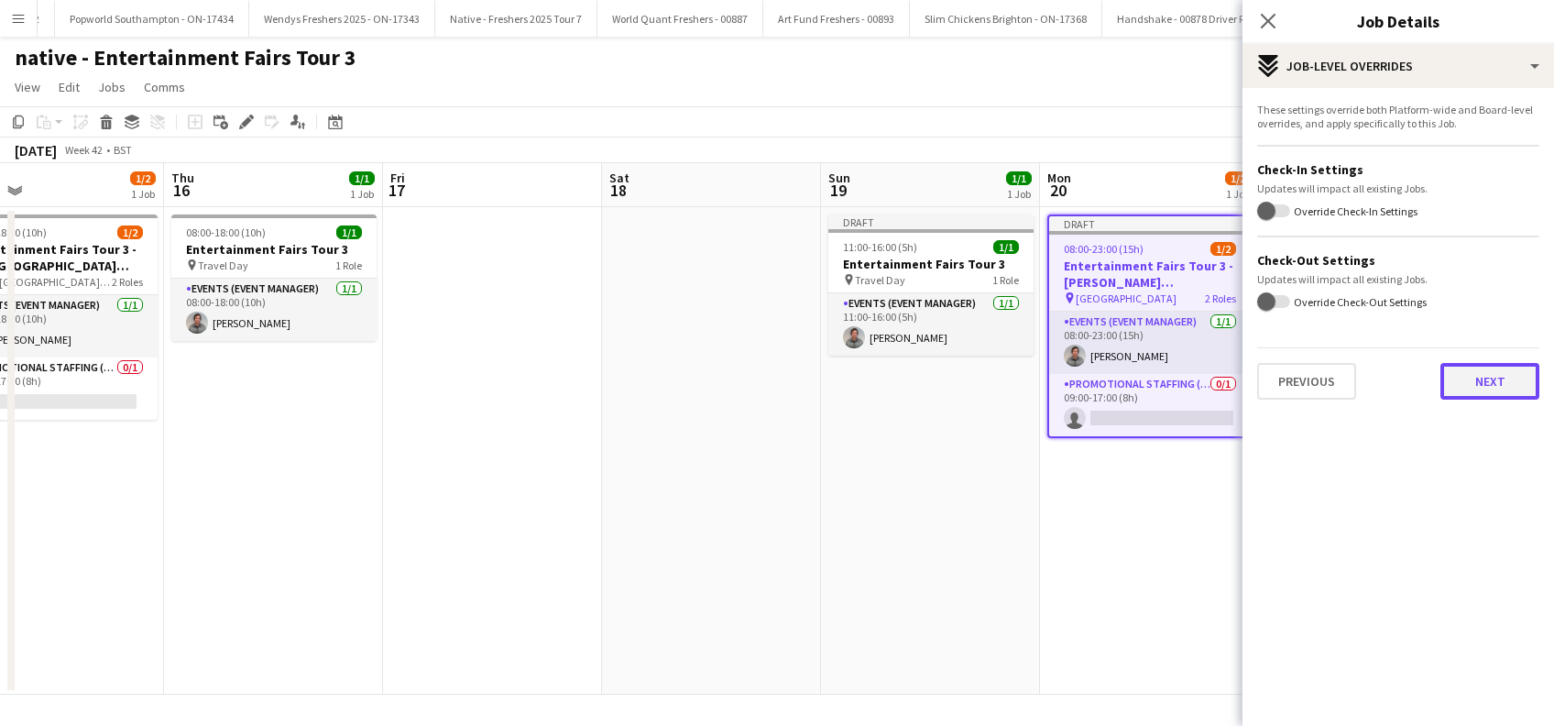
click at [1474, 385] on button "Next" at bounding box center [1489, 381] width 99 height 37
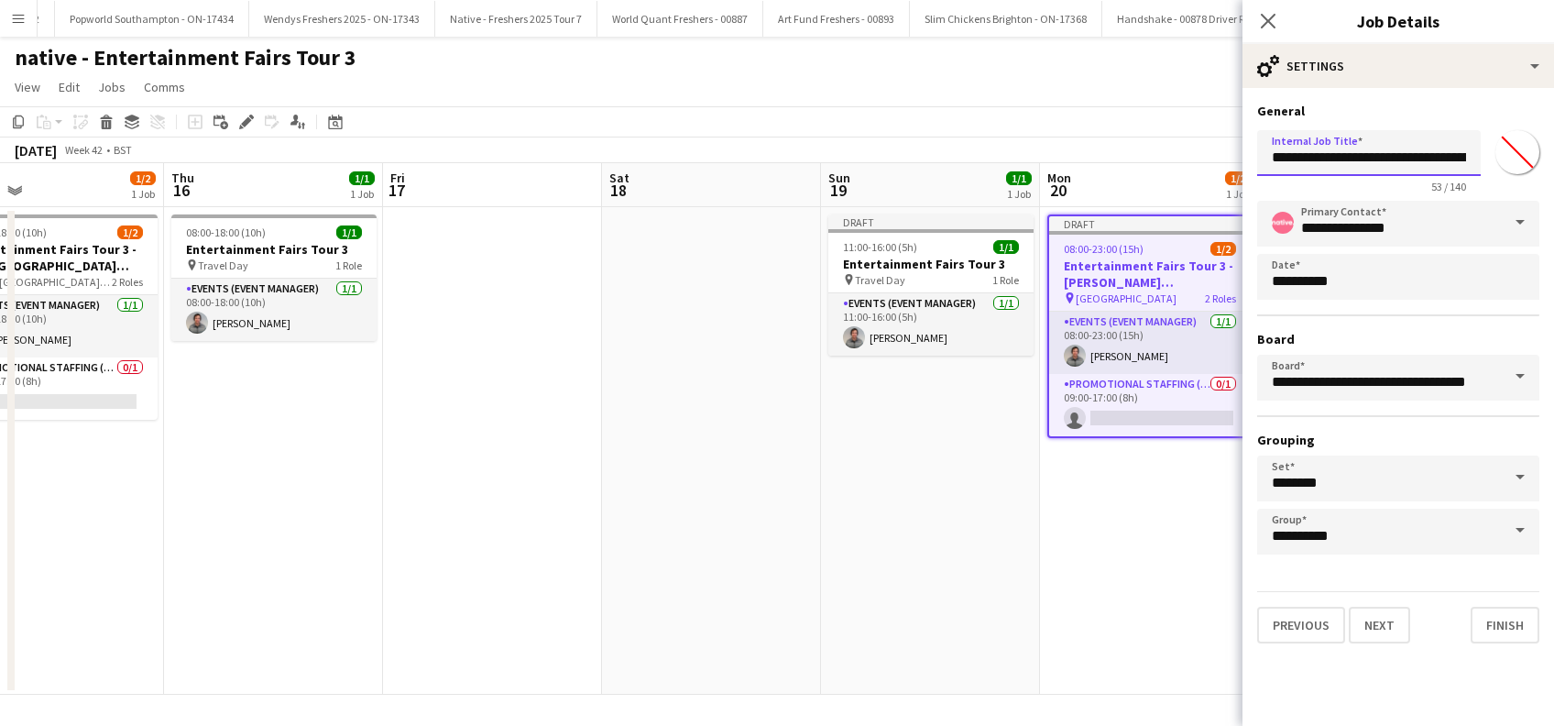
scroll to position [0, 132]
drag, startPoint x: 1444, startPoint y: 156, endPoint x: 1548, endPoint y: 147, distance: 104.8
click at [1547, 147] on form "**********" at bounding box center [1397, 373] width 311 height 540
paste input "text"
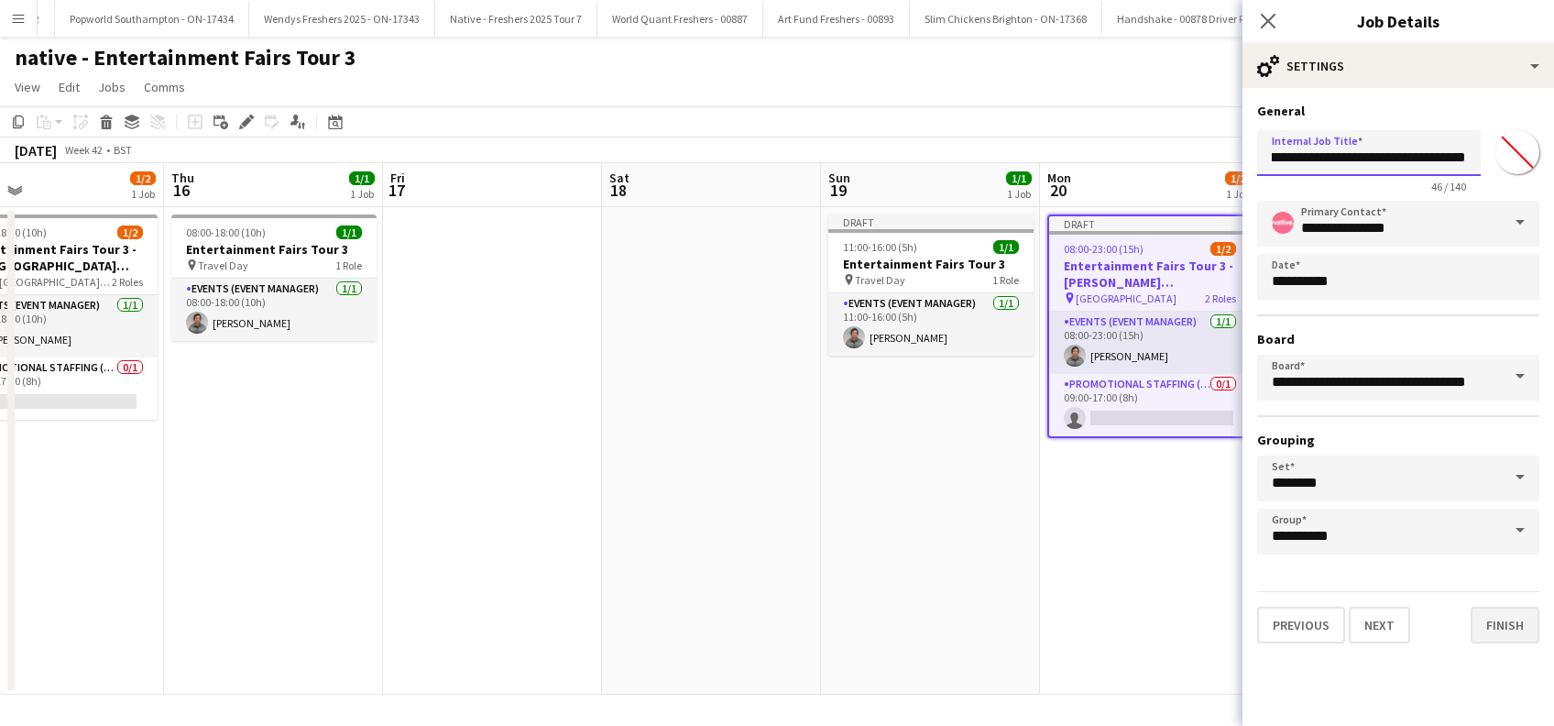
type input "**********"
click at [1502, 628] on button "Finish" at bounding box center [1504, 624] width 69 height 37
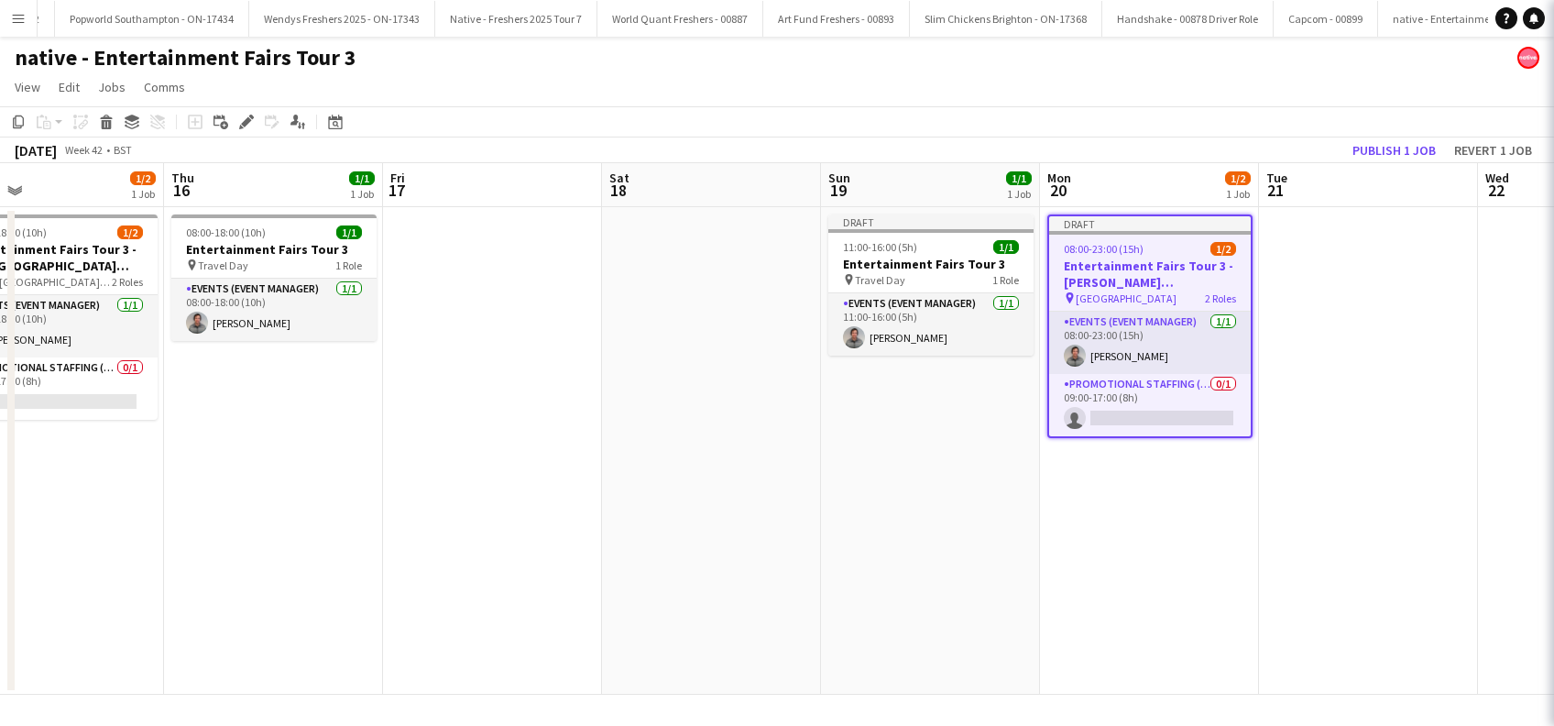
scroll to position [0, 0]
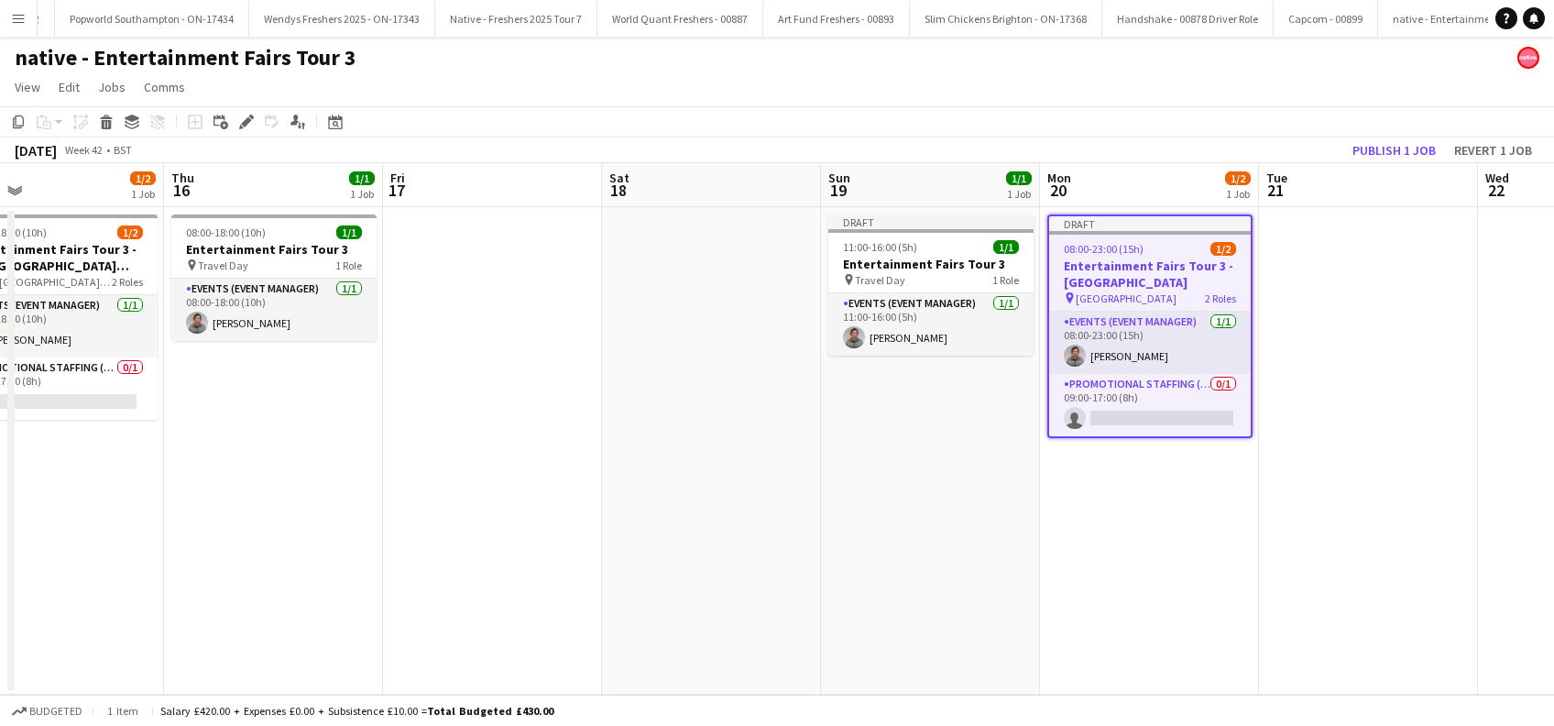
click at [1152, 484] on app-date-cell "Draft 08:00-23:00 (15h) 1/2 Entertainment Fairs Tour 3 - Brunel University pin …" at bounding box center [1149, 450] width 219 height 487
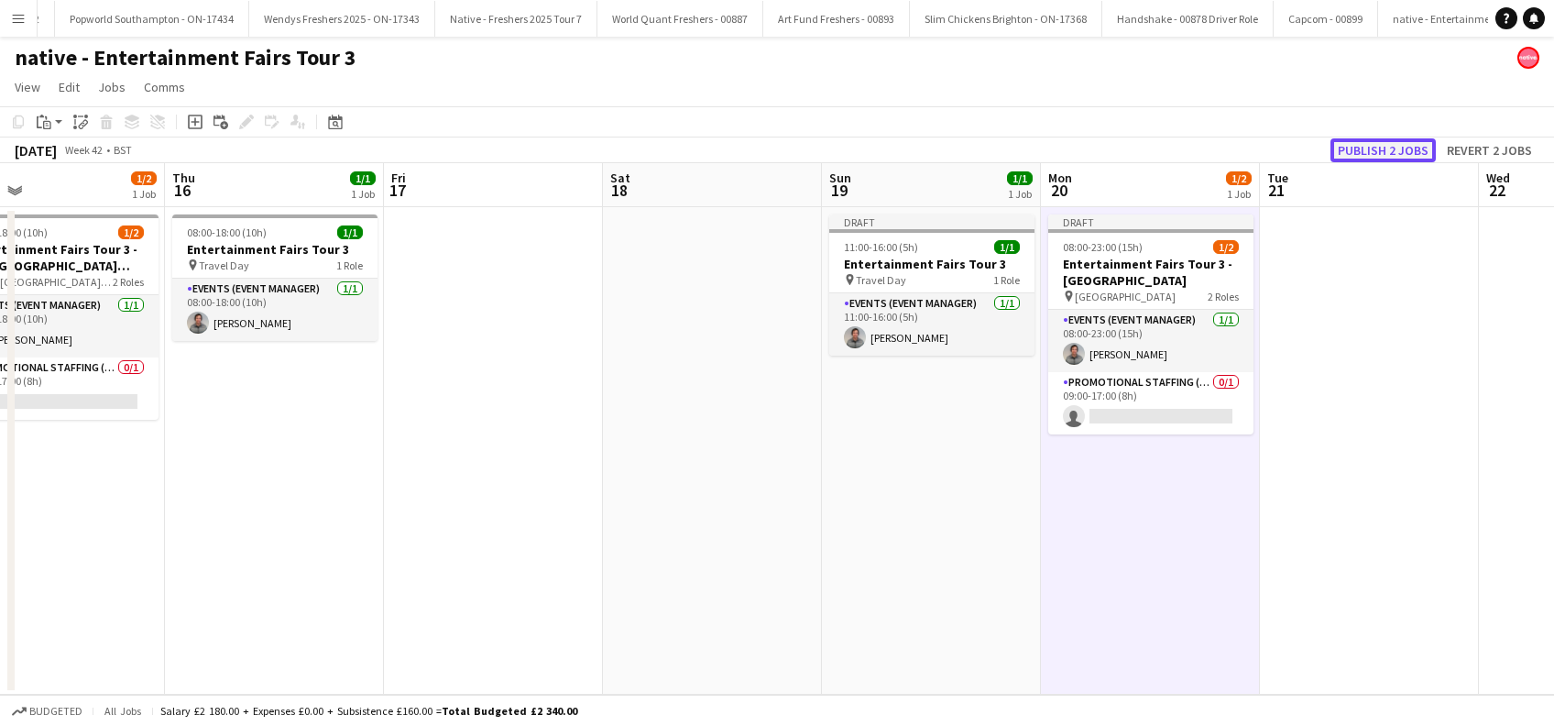
click at [1364, 148] on button "Publish 2 jobs" at bounding box center [1382, 150] width 105 height 24
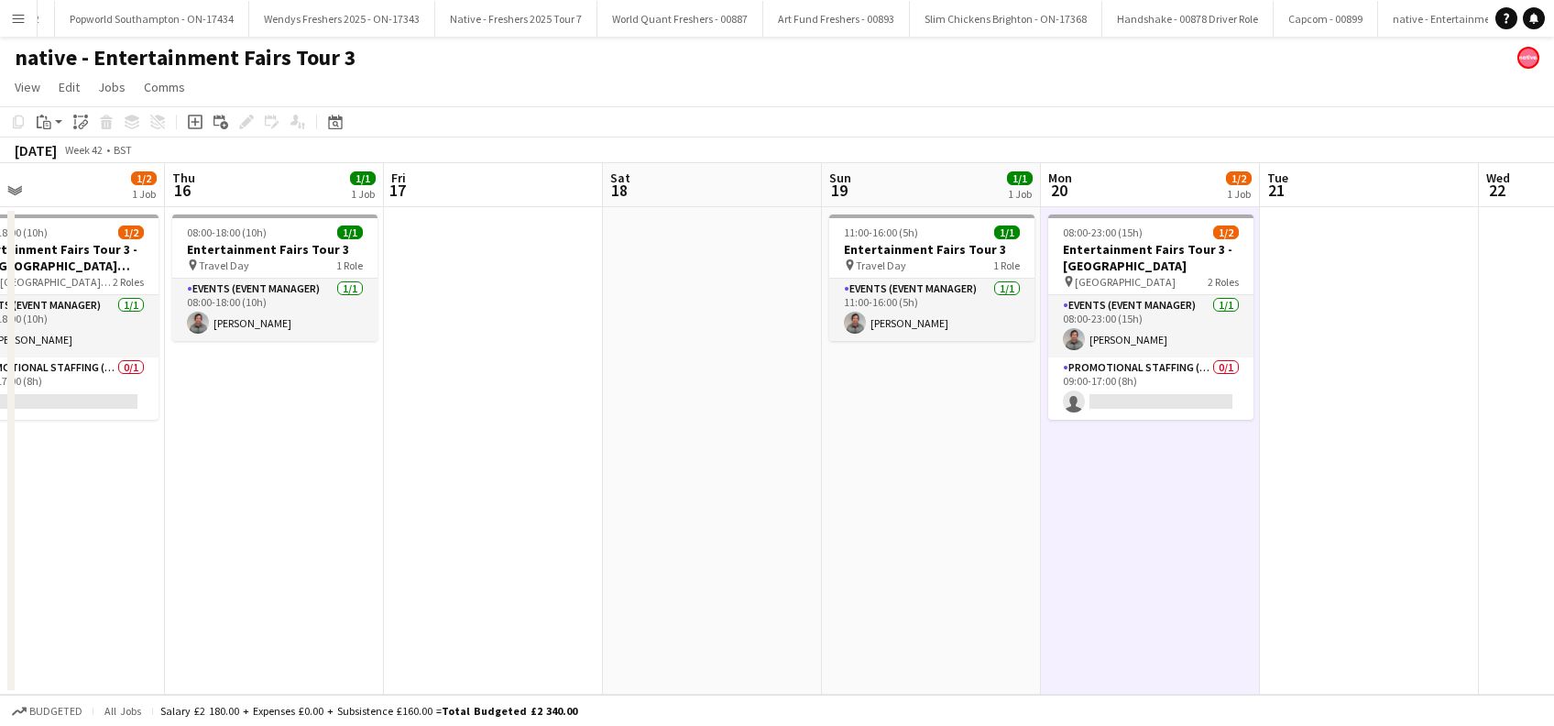
drag, startPoint x: 780, startPoint y: 386, endPoint x: 1107, endPoint y: 512, distance: 350.6
click at [784, 385] on app-calendar-viewport "Sun 12 1/1 1 Job Mon 13 1/2 1 Job Tue 14 1/2 1 Job Wed 15 1/2 1 Job Thu 16 1/1 …" at bounding box center [777, 428] width 1554 height 531
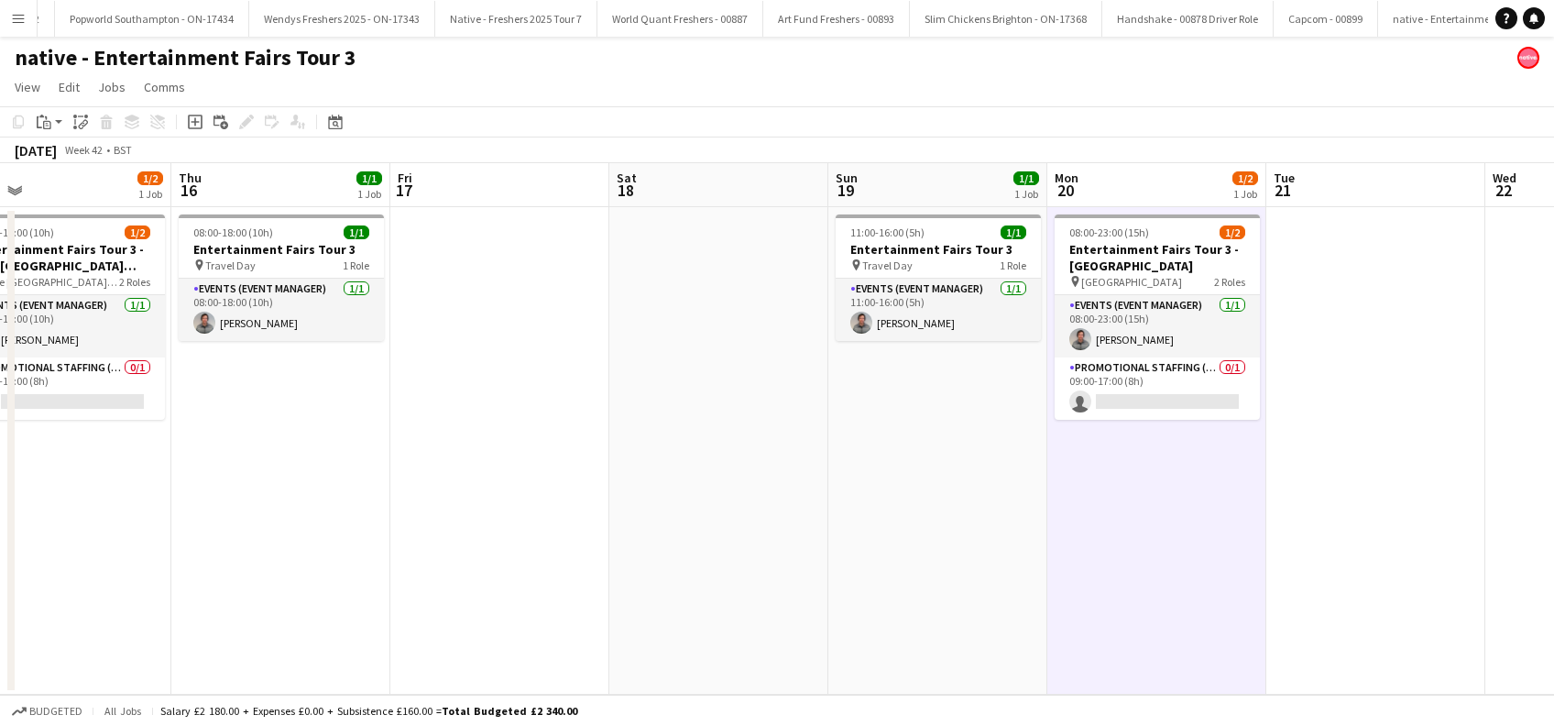
drag, startPoint x: 1123, startPoint y: 517, endPoint x: 1153, endPoint y: 525, distance: 31.3
click at [1126, 518] on app-date-cell "08:00-23:00 (15h) 1/2 Entertainment Fairs Tour 3 - Brunel University pin Brunel…" at bounding box center [1156, 450] width 219 height 487
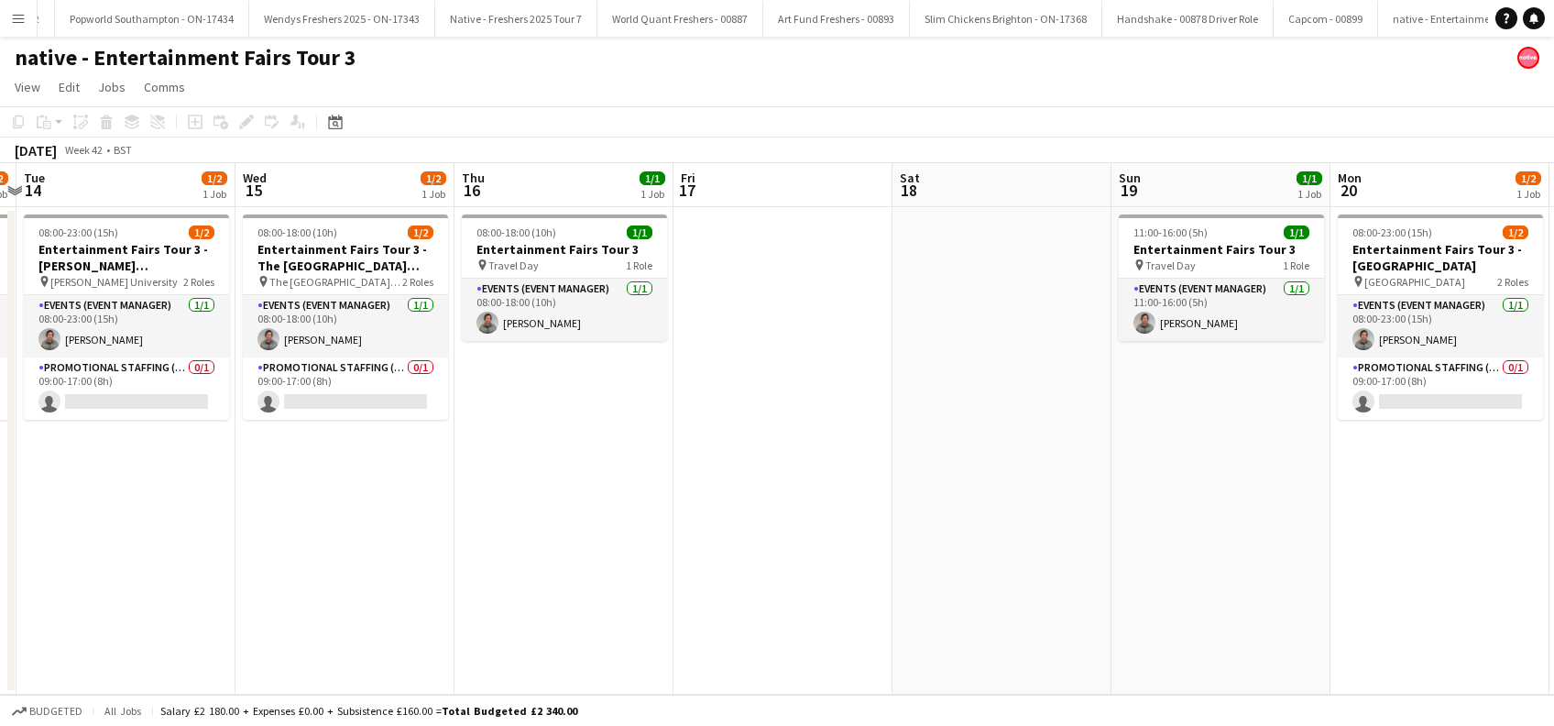
drag, startPoint x: 842, startPoint y: 564, endPoint x: 1107, endPoint y: 576, distance: 265.0
click at [1107, 573] on app-calendar-viewport "Sun 12 1/1 1 Job Mon 13 1/2 1 Job Tue 14 1/2 1 Job Wed 15 1/2 1 Job Thu 16 1/1 …" at bounding box center [777, 428] width 1554 height 531
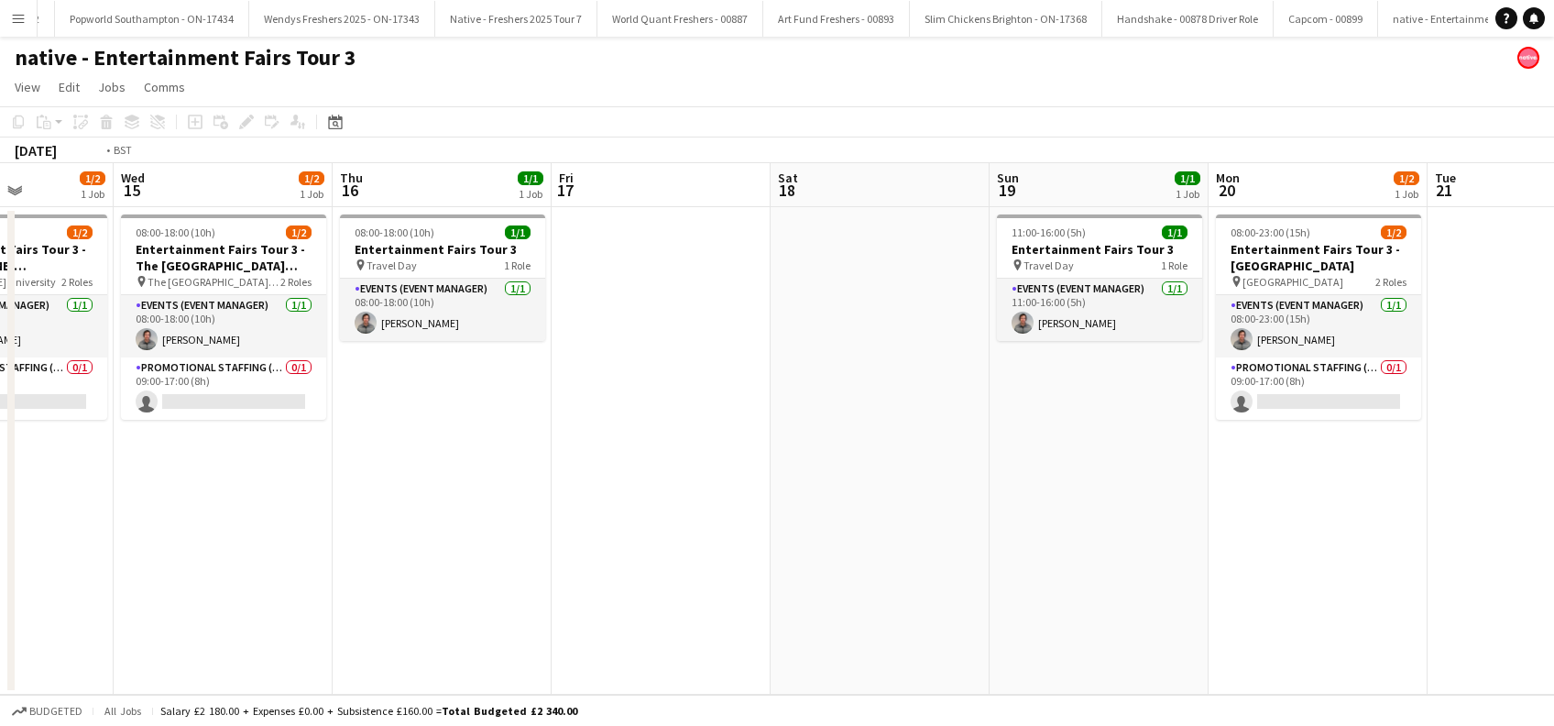
drag, startPoint x: 535, startPoint y: 555, endPoint x: 736, endPoint y: 559, distance: 200.7
click at [748, 552] on app-calendar-viewport "Sun 12 1/1 1 Job Mon 13 1/2 1 Job Tue 14 1/2 1 Job Wed 15 1/2 1 Job Thu 16 1/1 …" at bounding box center [777, 428] width 1554 height 531
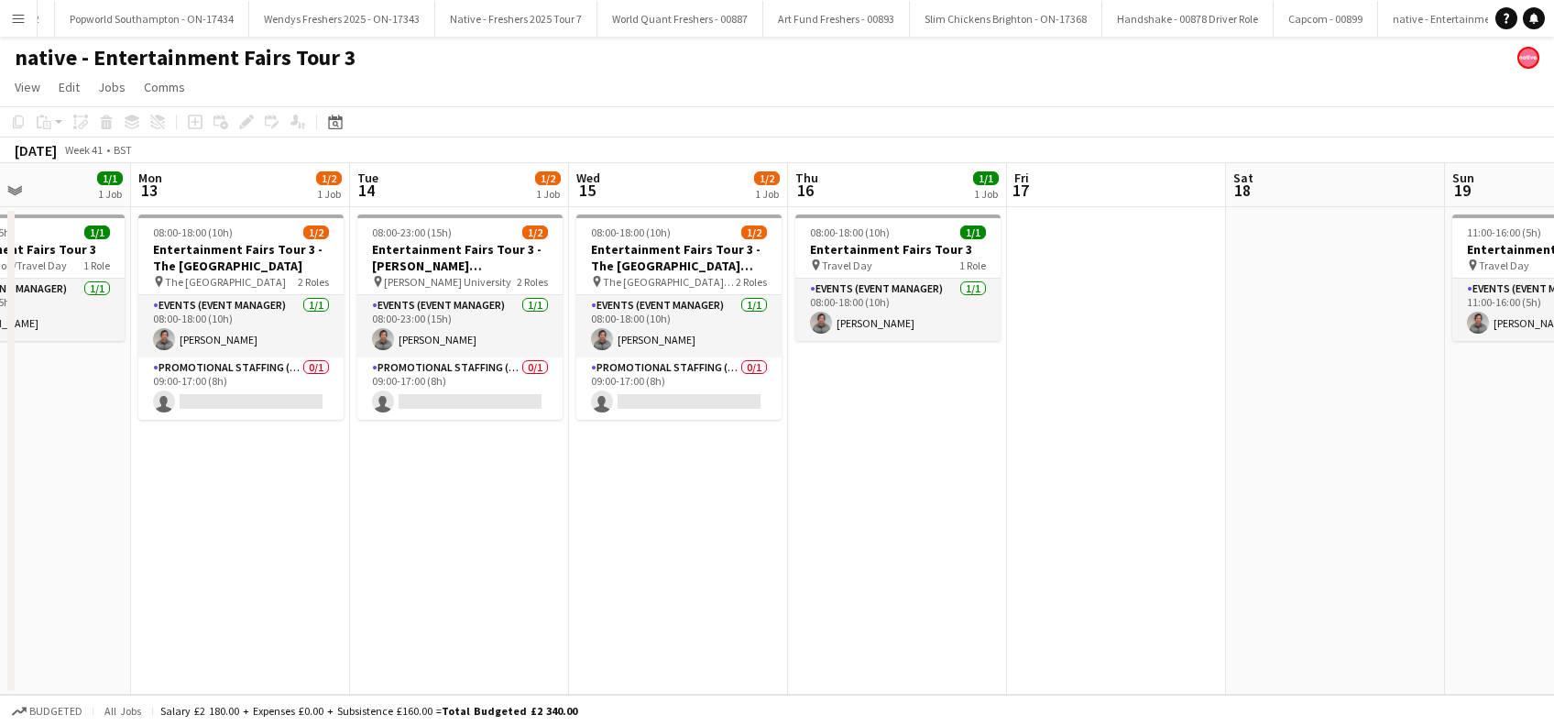
scroll to position [0, 565]
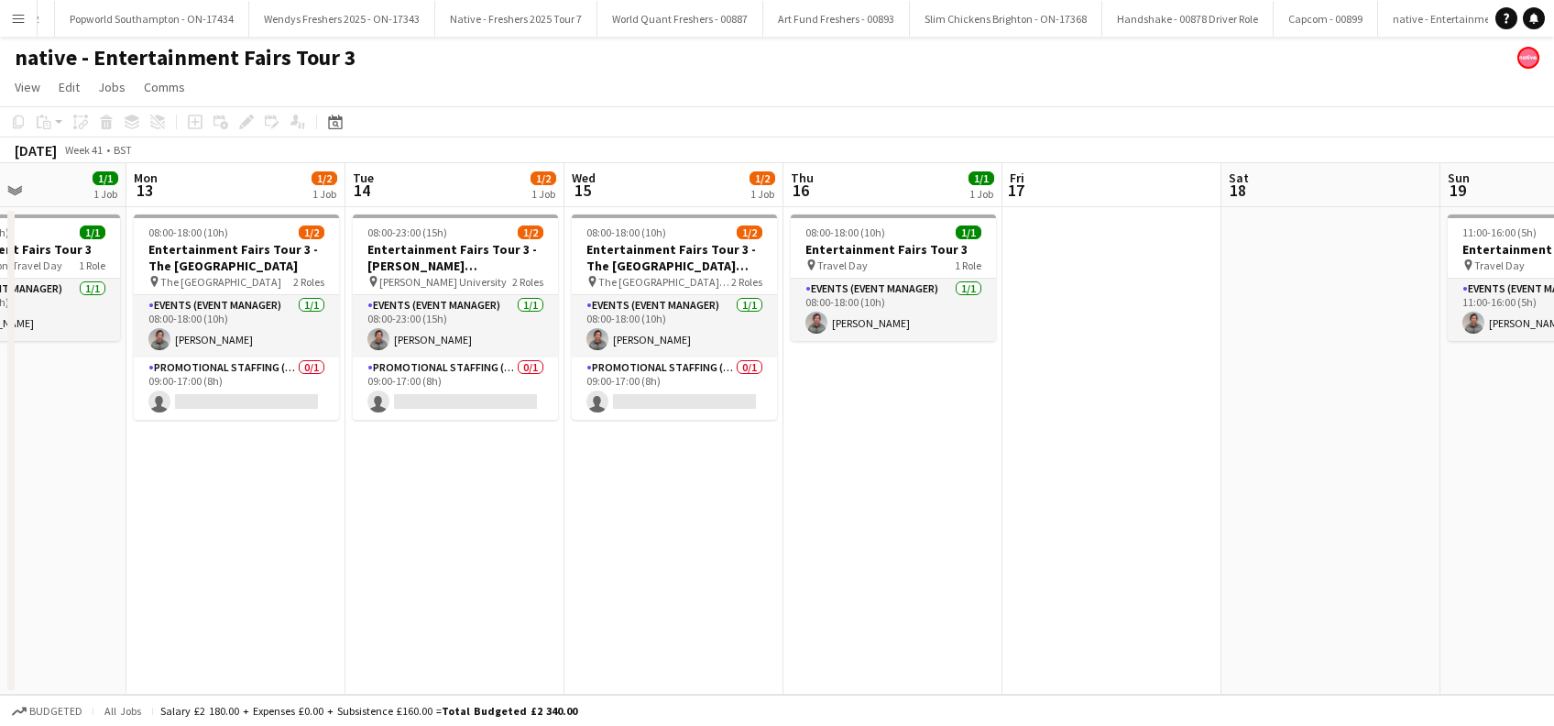
drag, startPoint x: 462, startPoint y: 555, endPoint x: 890, endPoint y: 555, distance: 427.8
click at [828, 555] on app-calendar-viewport "Fri 10 Sat 11 Sun 12 1/1 1 Job Mon 13 1/2 1 Job Tue 14 1/2 1 Job Wed 15 1/2 1 J…" at bounding box center [777, 428] width 1554 height 531
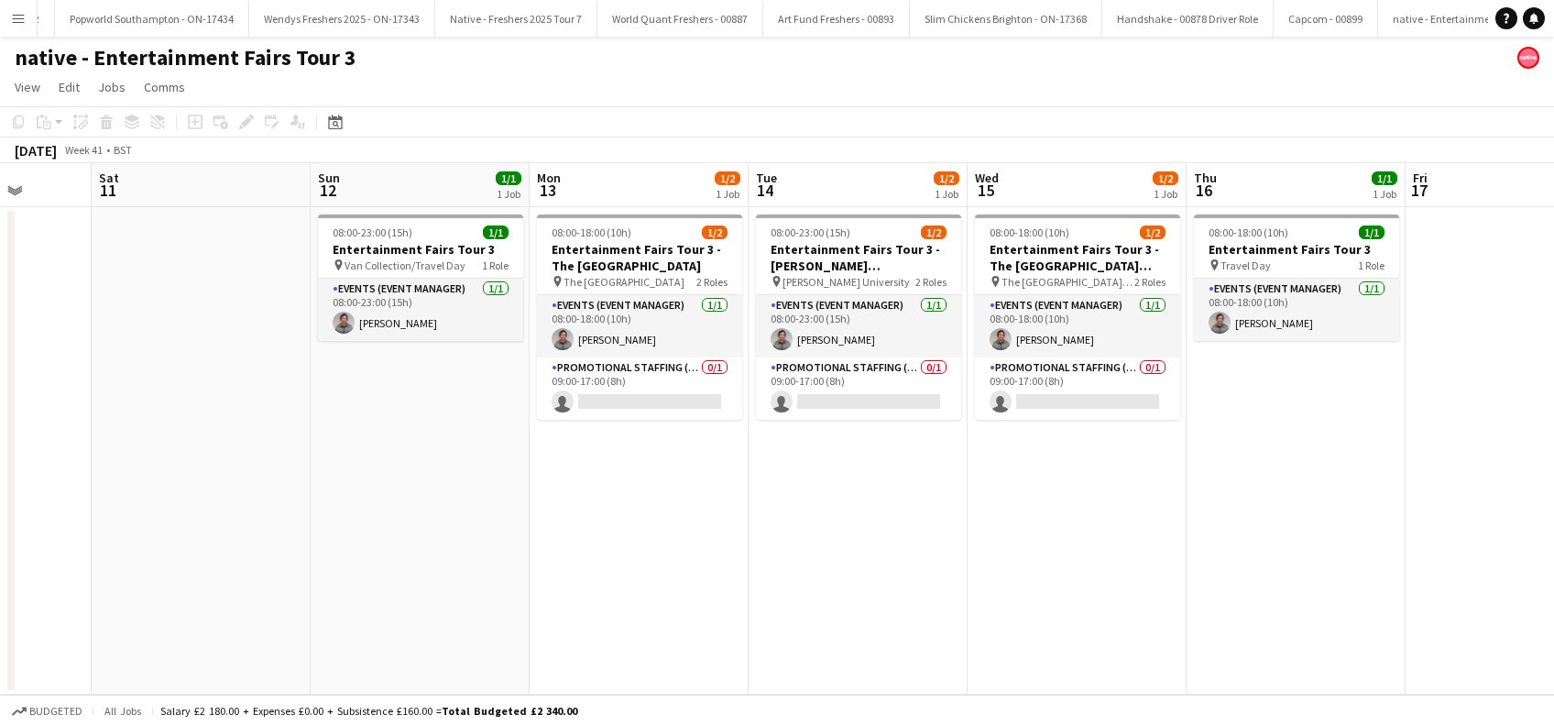
click at [283, 579] on app-date-cell at bounding box center [201, 450] width 219 height 487
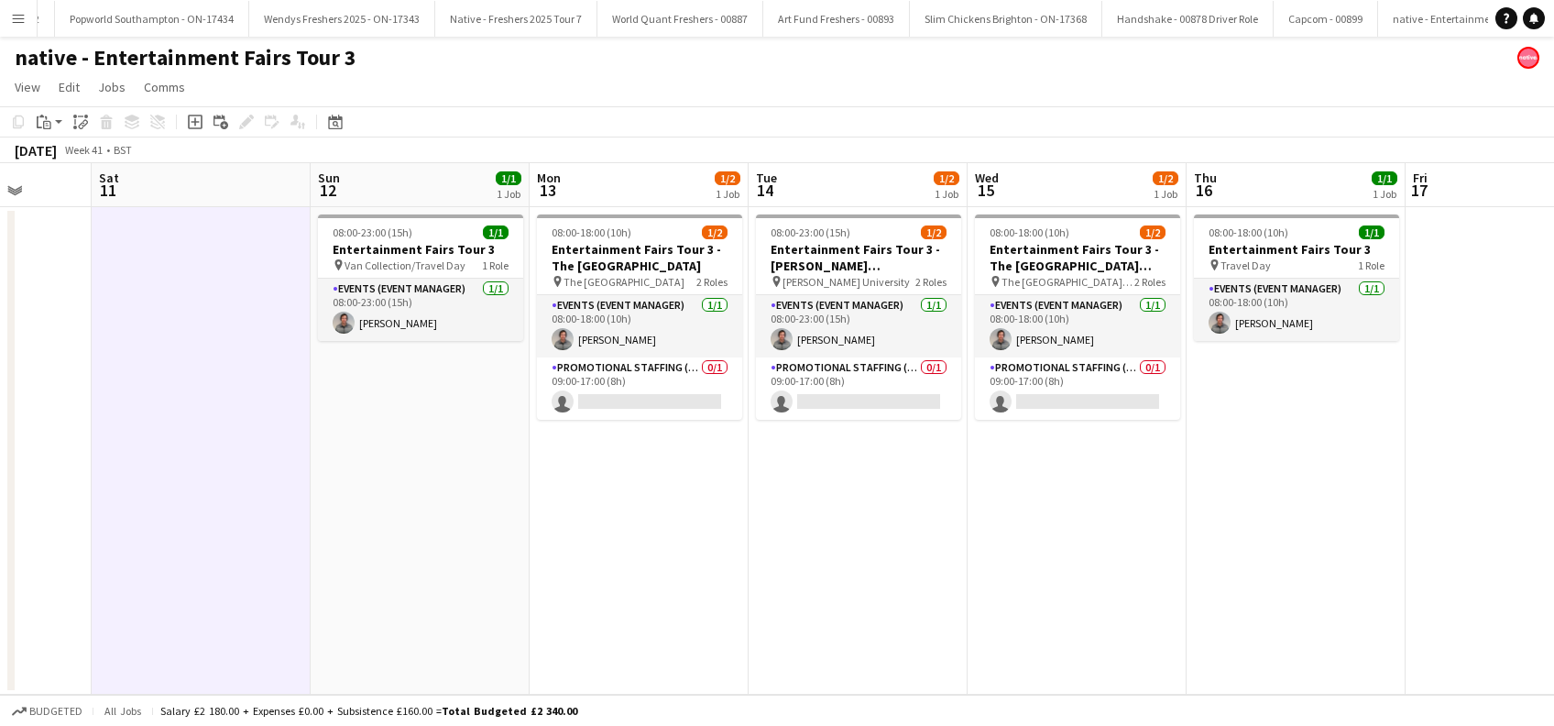
click at [400, 572] on app-date-cell "08:00-23:00 (15h) 1/1 Entertainment Fairs Tour 3 pin Van Collection/Travel Day …" at bounding box center [420, 450] width 219 height 487
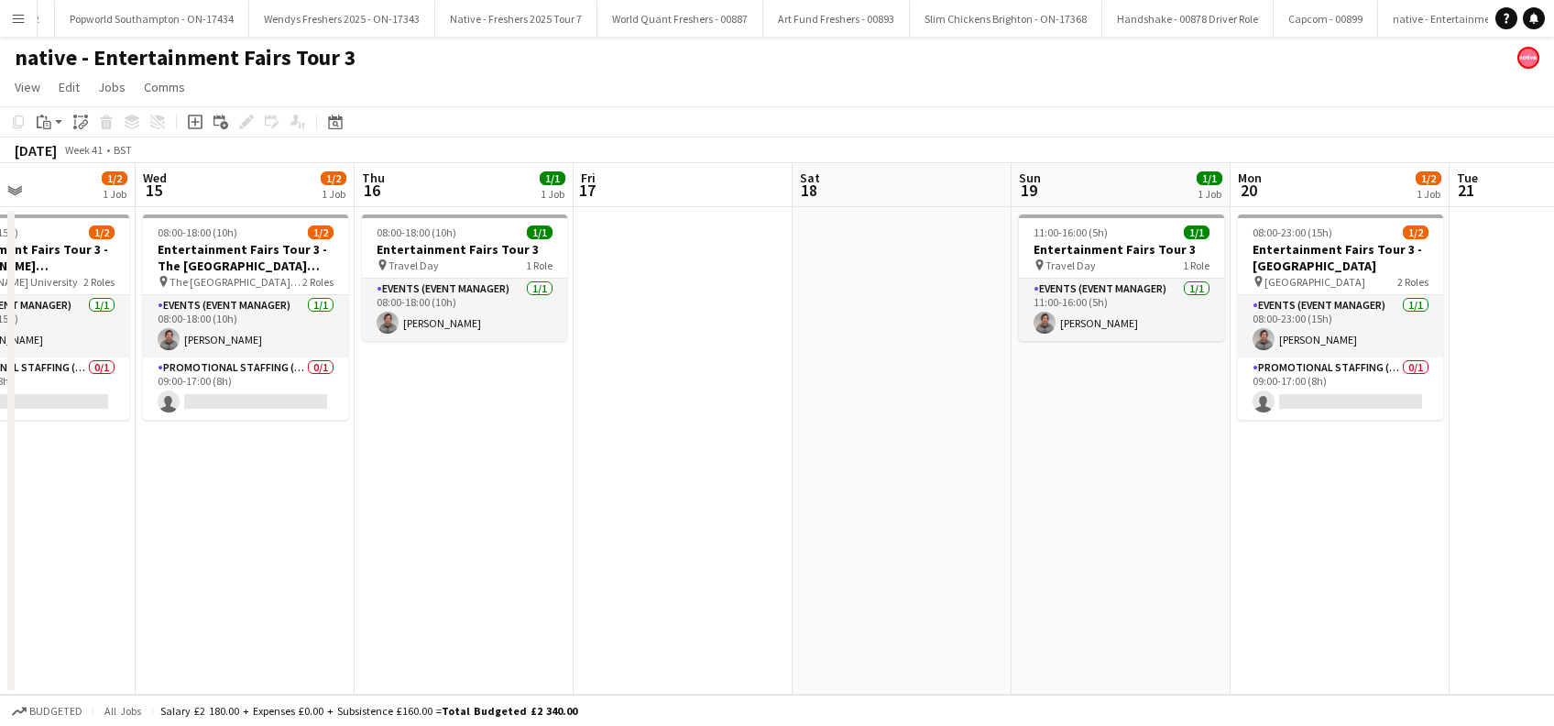
scroll to position [0, 528]
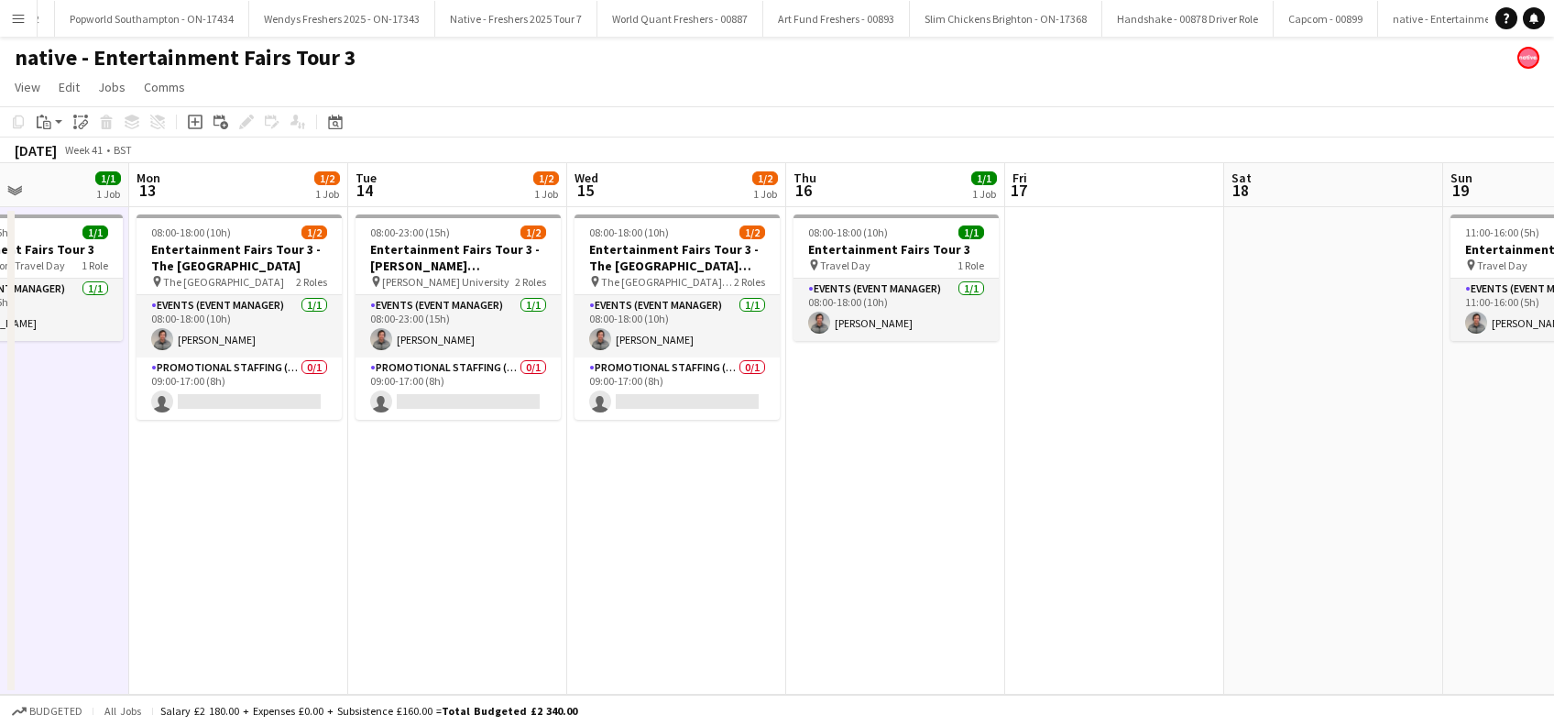
drag, startPoint x: 1158, startPoint y: 495, endPoint x: 772, endPoint y: 594, distance: 398.2
click at [772, 594] on app-calendar-viewport "Fri 10 Sat 11 Sun 12 1/1 1 Job Mon 13 1/2 1 Job Tue 14 1/2 1 Job Wed 15 1/2 1 J…" at bounding box center [777, 428] width 1554 height 531
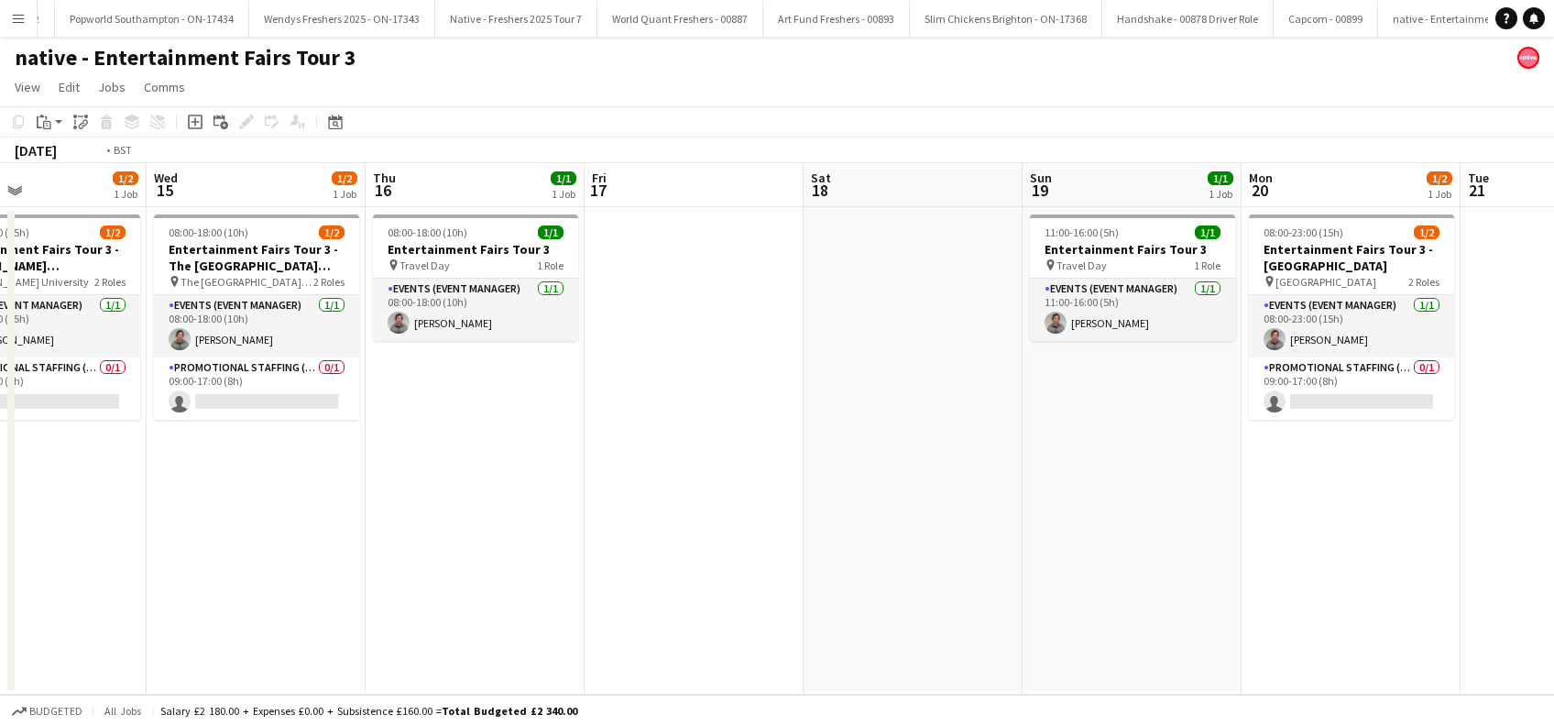
drag, startPoint x: 1369, startPoint y: 486, endPoint x: 949, endPoint y: 547, distance: 424.0
click at [949, 547] on app-calendar-viewport "Fri 10 Sat 11 Sun 12 1/1 1 Job Mon 13 1/2 1 Job Tue 14 1/2 1 Job Wed 15 1/2 1 J…" at bounding box center [777, 428] width 1554 height 531
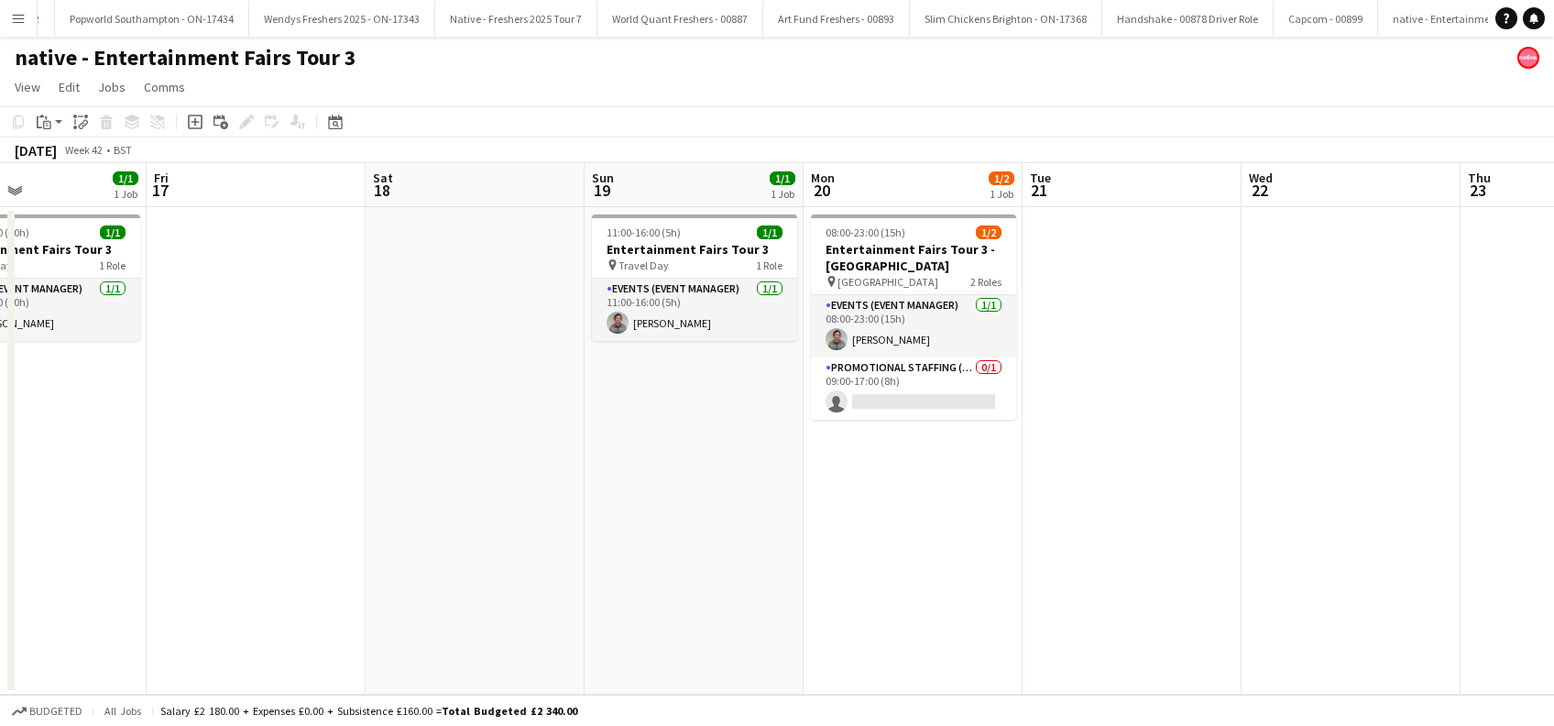
scroll to position [0, 526]
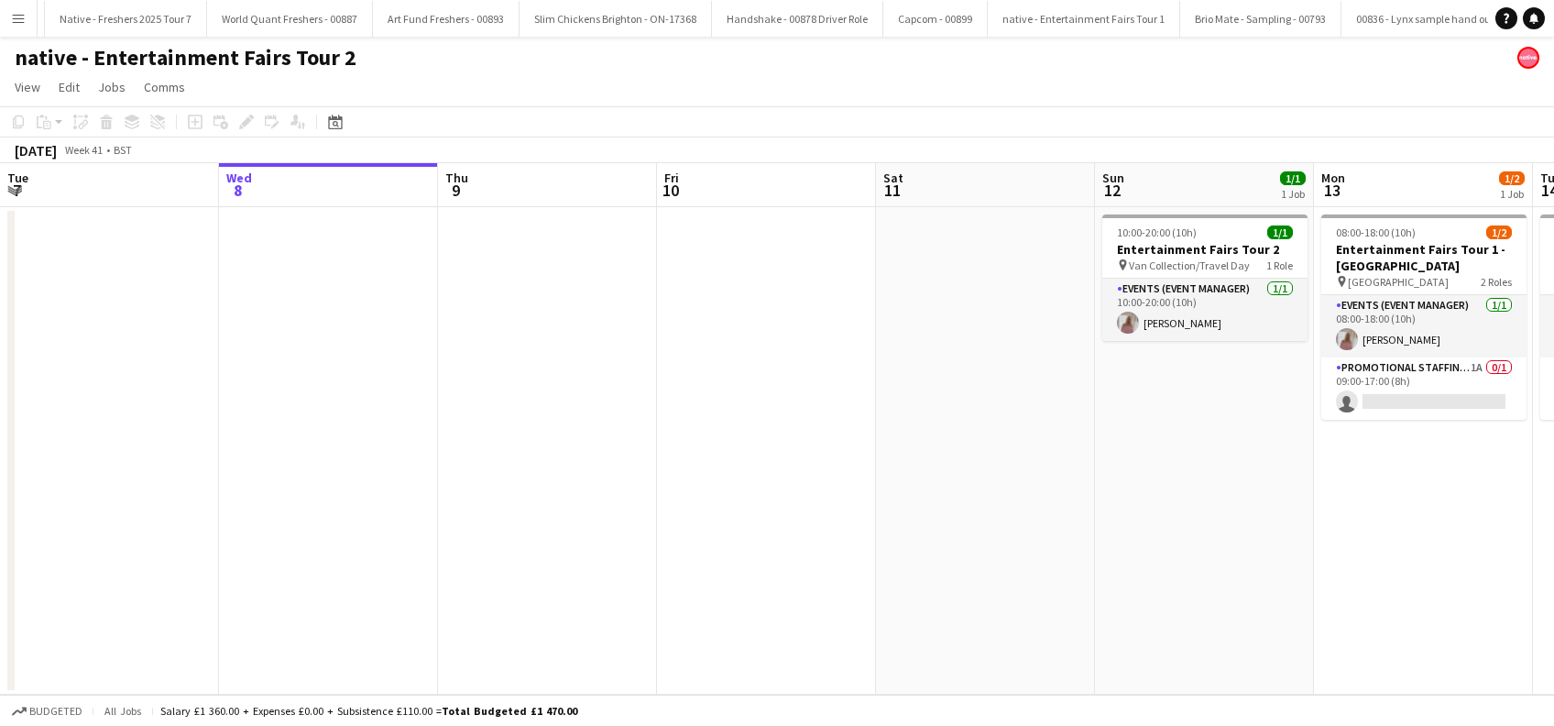
scroll to position [0, 12473]
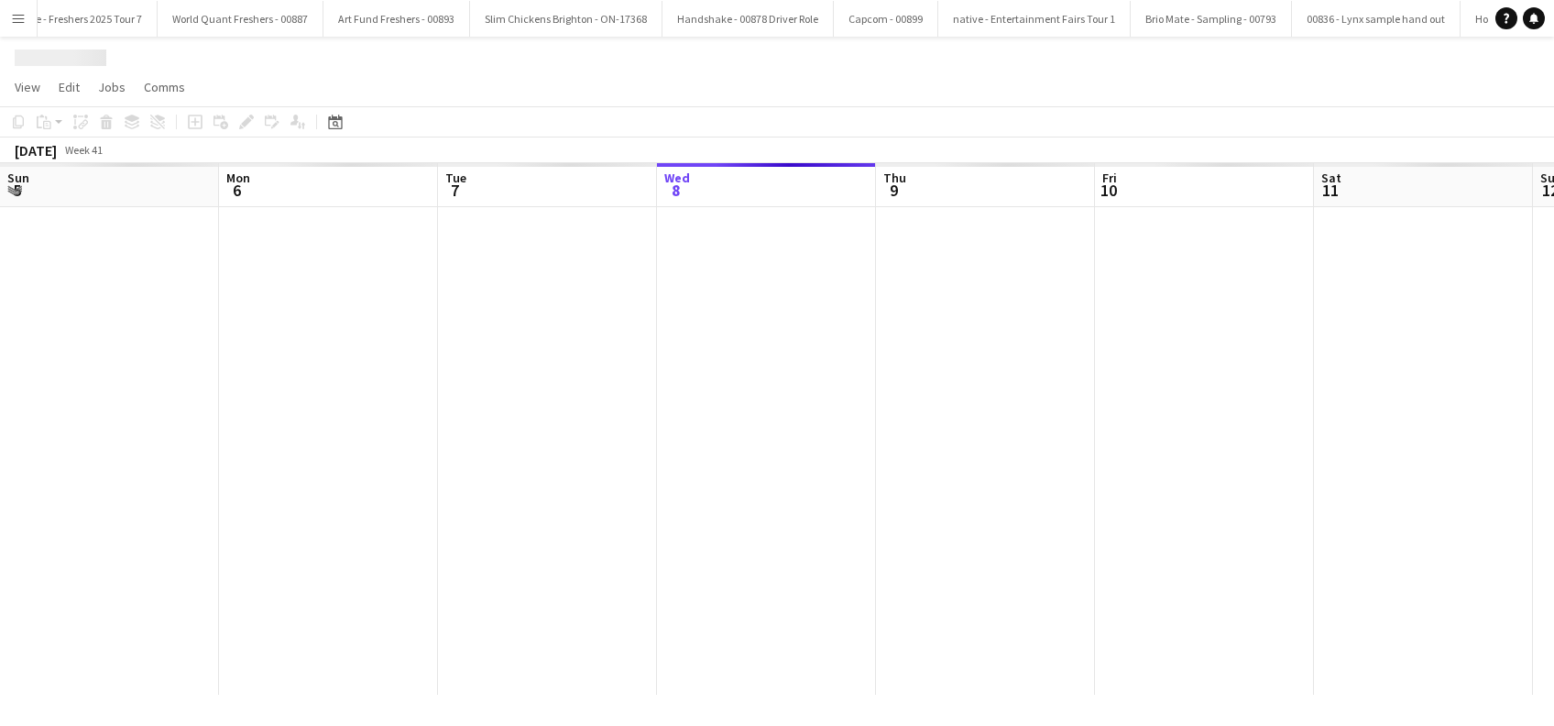
scroll to position [0, 438]
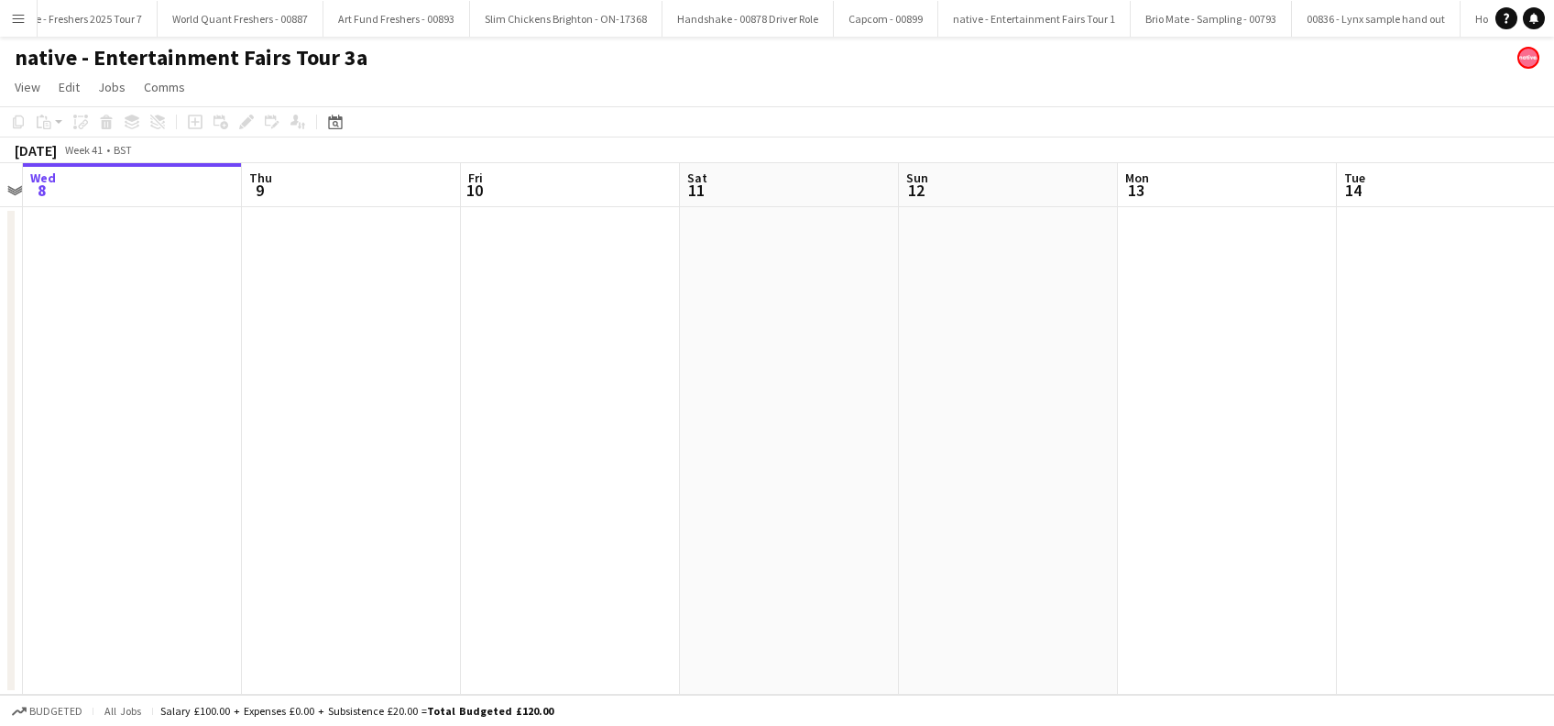
drag, startPoint x: 1180, startPoint y: 471, endPoint x: 532, endPoint y: 561, distance: 653.9
click at [532, 561] on app-calendar-viewport "Sun 5 Mon 6 Tue 7 Wed 8 Thu 9 Fri 10 Sat 11 Sun 12 Mon 13 Tue 14 Wed 15 Thu 16 …" at bounding box center [777, 428] width 1554 height 531
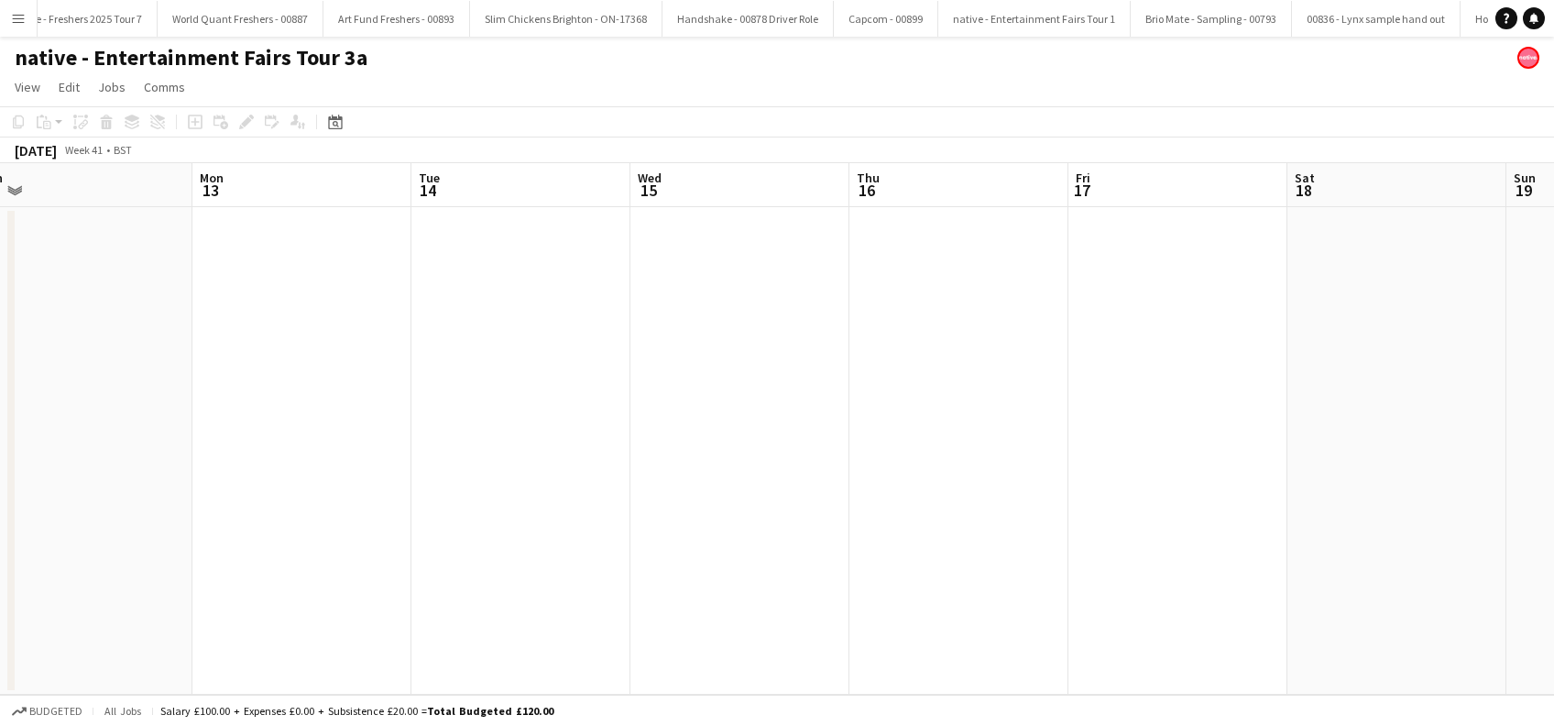
drag, startPoint x: 1004, startPoint y: 565, endPoint x: 799, endPoint y: 575, distance: 205.5
click at [799, 575] on app-calendar-viewport "Thu 9 Fri 10 Sat 11 Sun 12 Mon 13 Tue 14 Wed 15 Thu 16 Fri 17 Sat 18 Sun 19 Mon…" at bounding box center [777, 428] width 1554 height 531
drag, startPoint x: 740, startPoint y: 521, endPoint x: 770, endPoint y: 523, distance: 30.3
click at [732, 524] on app-calendar-viewport "Thu 9 Fri 10 Sat 11 Sun 12 Mon 13 Tue 14 Wed 15 Thu 16 Fri 17 Sat 18 Sun 19 Mon…" at bounding box center [777, 428] width 1554 height 531
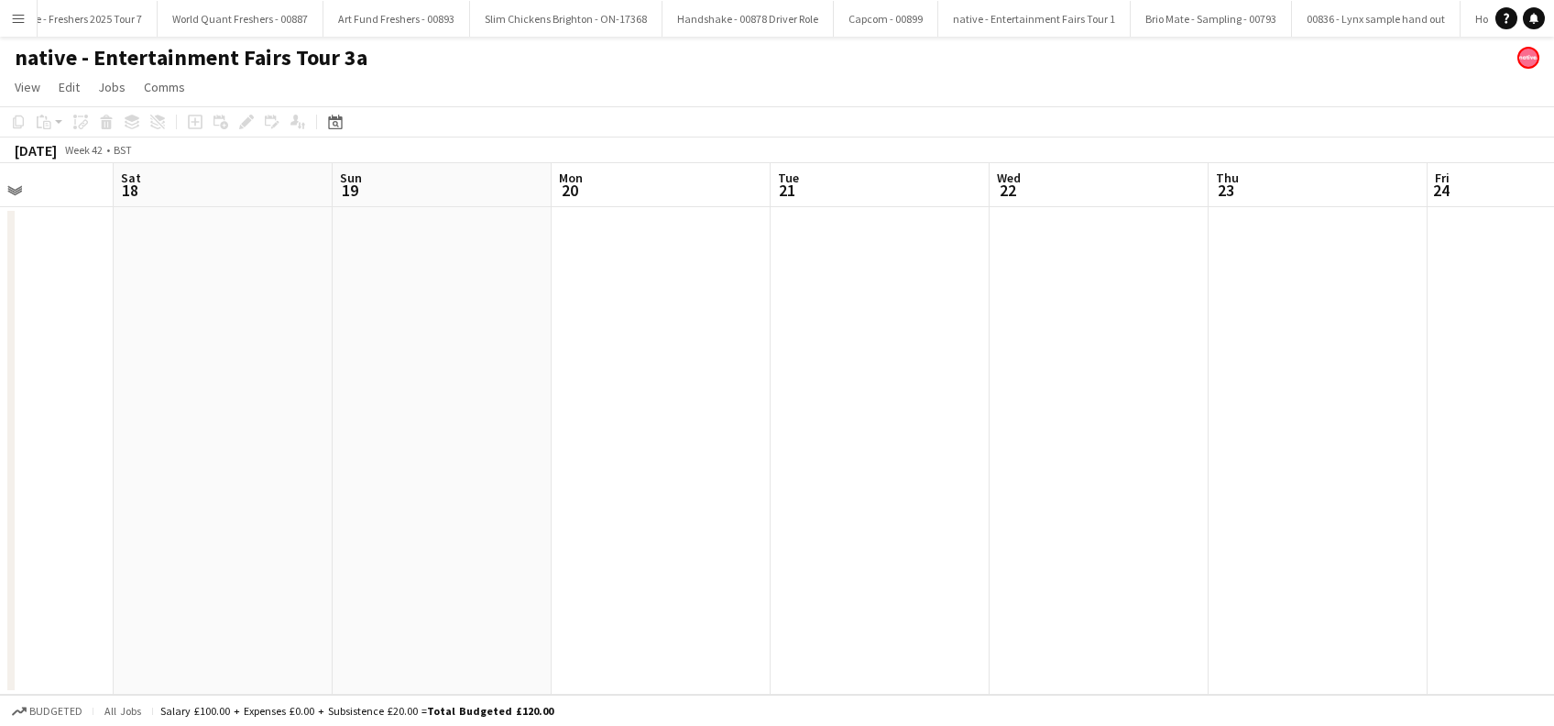
drag, startPoint x: 753, startPoint y: 514, endPoint x: 1051, endPoint y: 517, distance: 297.7
click at [737, 517] on app-calendar-viewport "Tue 14 Wed 15 Thu 16 Fri 17 Sat 18 Sun 19 Mon 20 Tue 21 Wed 22 Thu 23 Fri 24 Sa…" at bounding box center [777, 428] width 1554 height 531
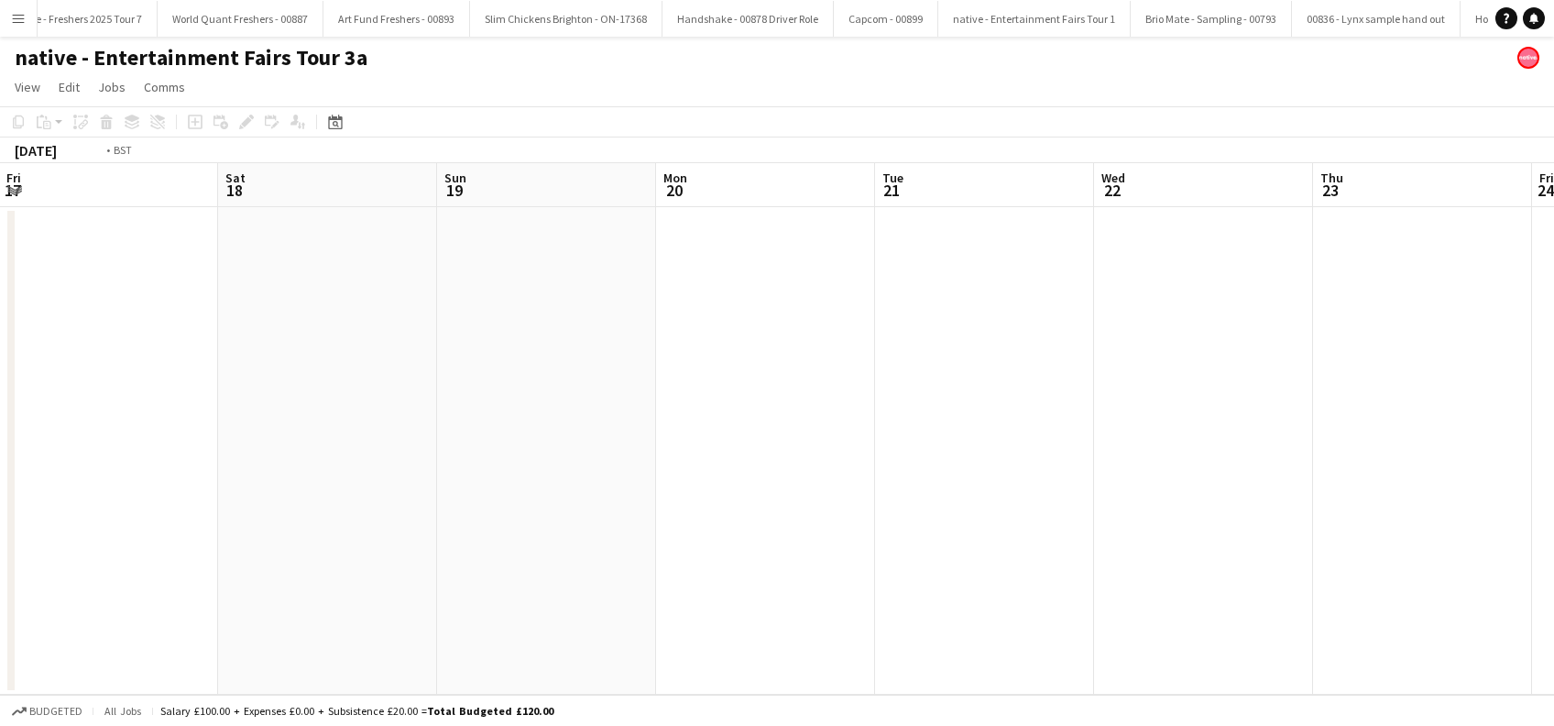
drag, startPoint x: 1173, startPoint y: 513, endPoint x: 776, endPoint y: 544, distance: 397.9
click at [695, 544] on app-calendar-viewport "Tue 14 Wed 15 Thu 16 Fri 17 Sat 18 Sun 19 Mon 20 Tue 21 Wed 22 Thu 23 Fri 24 Sa…" at bounding box center [777, 428] width 1554 height 531
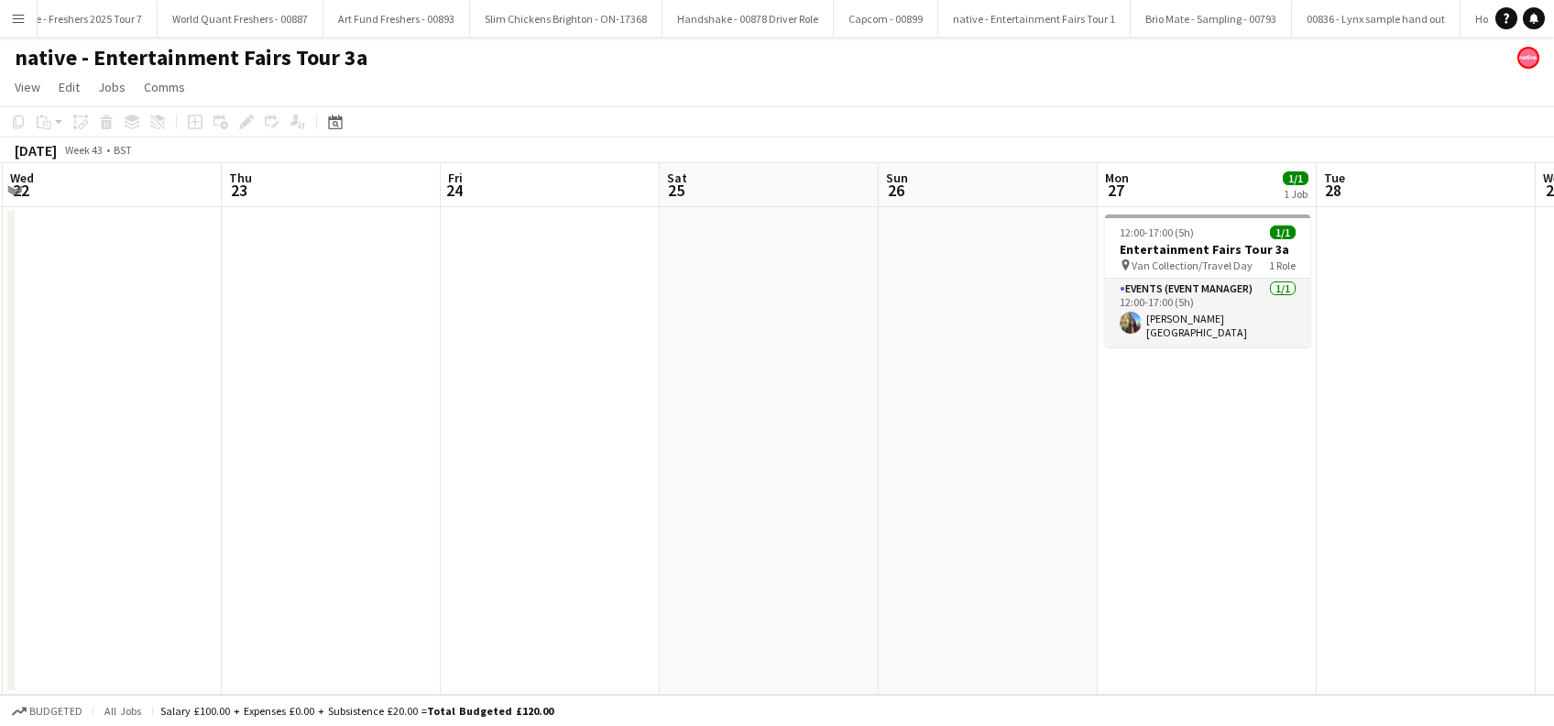
drag, startPoint x: 1211, startPoint y: 544, endPoint x: 781, endPoint y: 566, distance: 430.2
click at [772, 566] on app-calendar-viewport "Sun 19 Mon 20 Tue 21 Wed 22 Thu 23 Fri 24 Sat 25 Sun 26 Mon 27 1/1 1 Job Tue 28…" at bounding box center [777, 428] width 1554 height 531
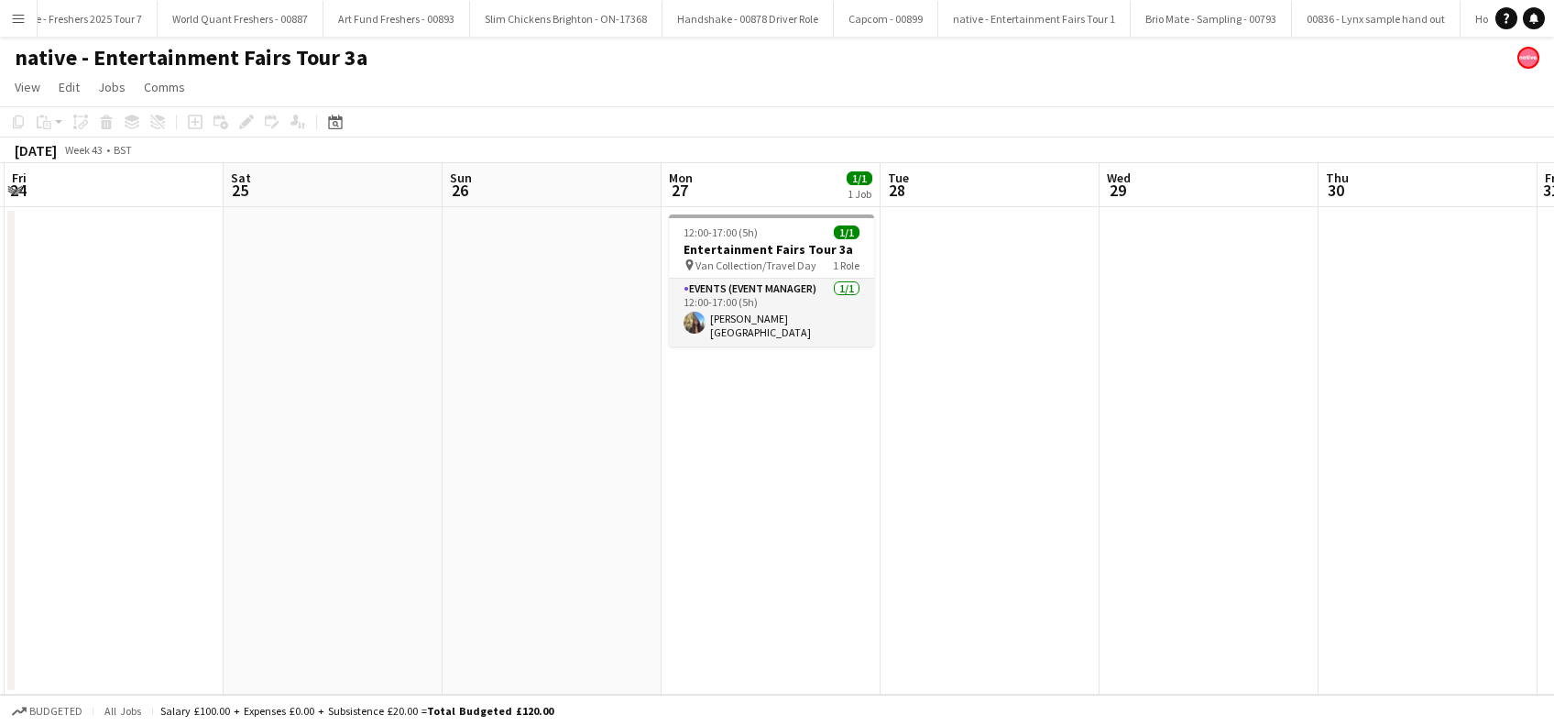
scroll to position [0, 533]
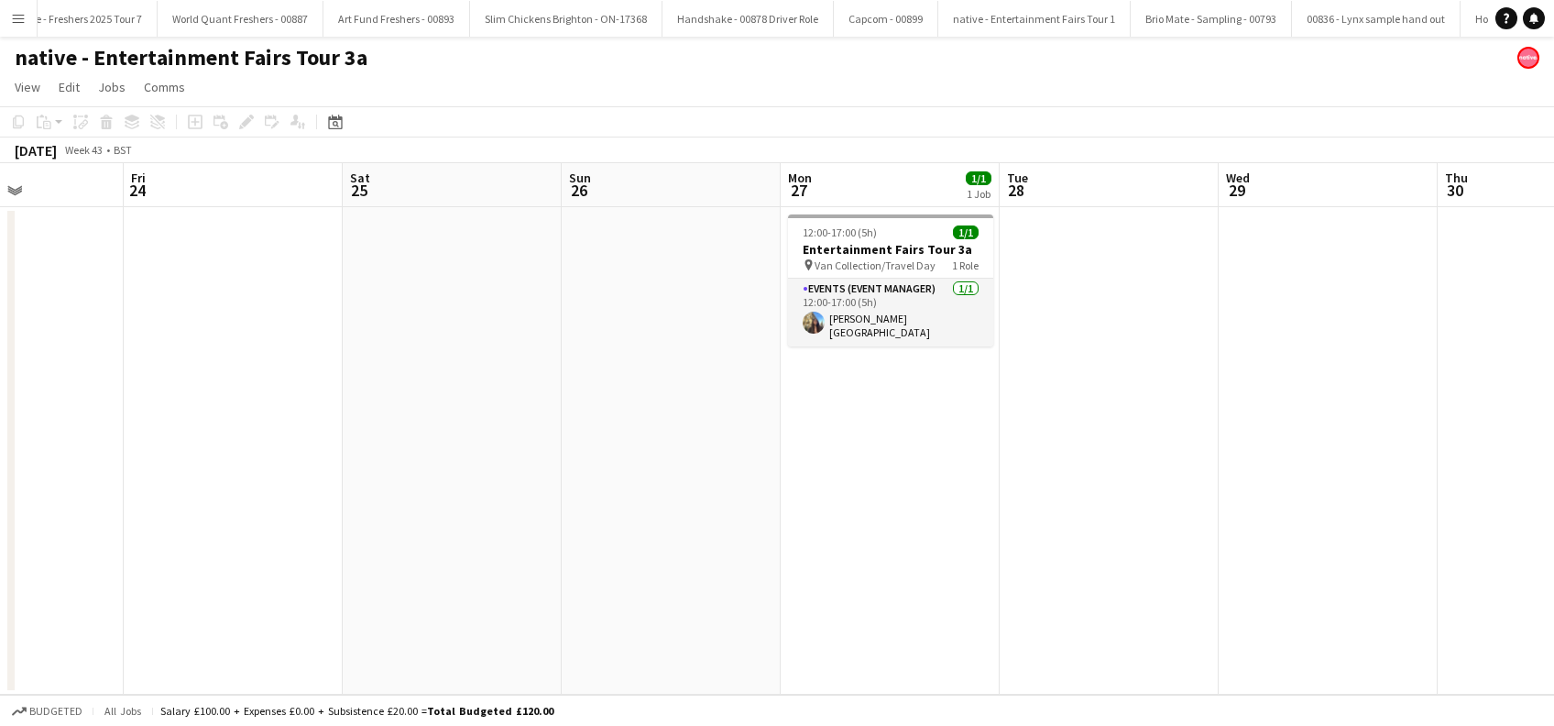
drag, startPoint x: 1261, startPoint y: 564, endPoint x: 948, endPoint y: 587, distance: 313.2
click at [948, 587] on app-calendar-viewport "Tue 21 Wed 22 Thu 23 Fri 24 Sat 25 Sun 26 Mon 27 1/1 1 Job Tue 28 Wed 29 Thu 30…" at bounding box center [777, 428] width 1554 height 531
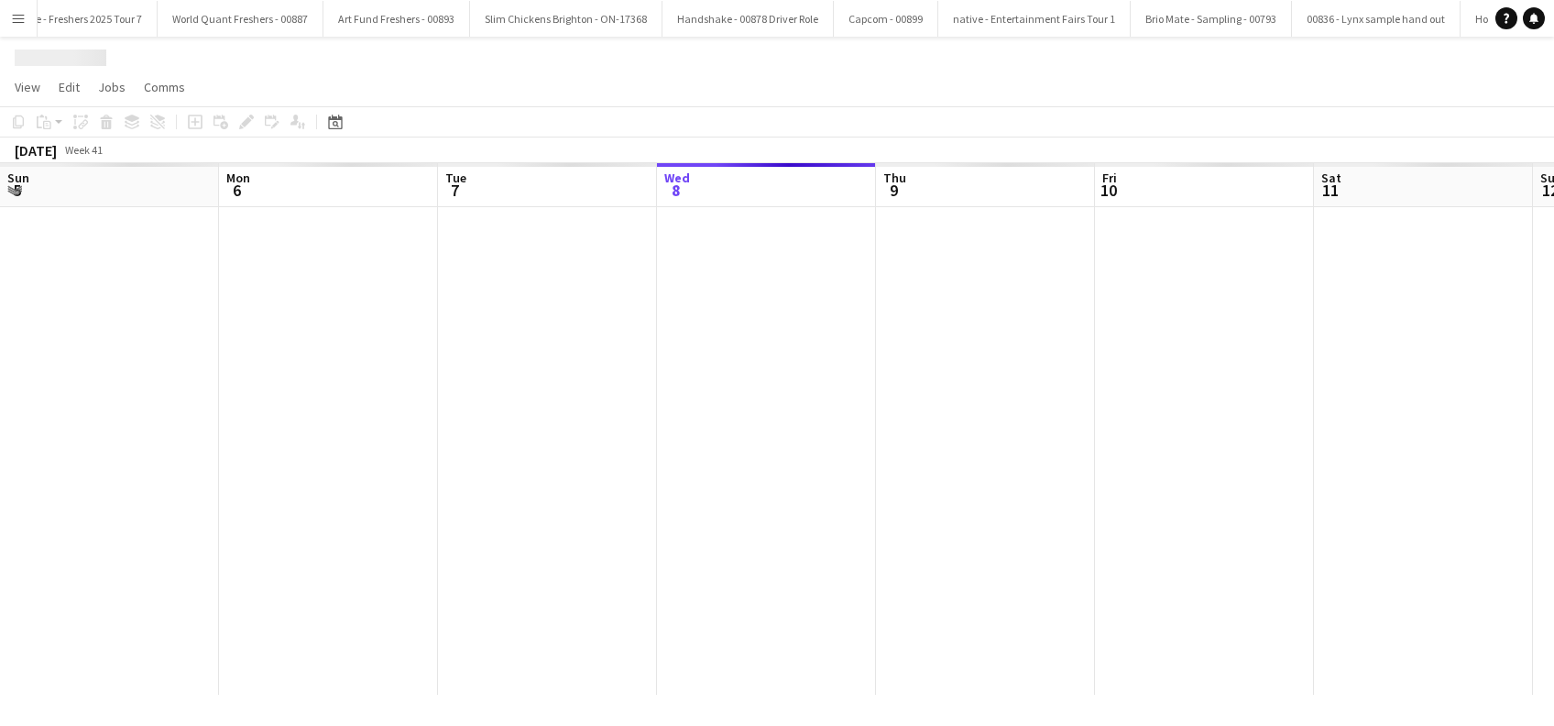
scroll to position [0, 438]
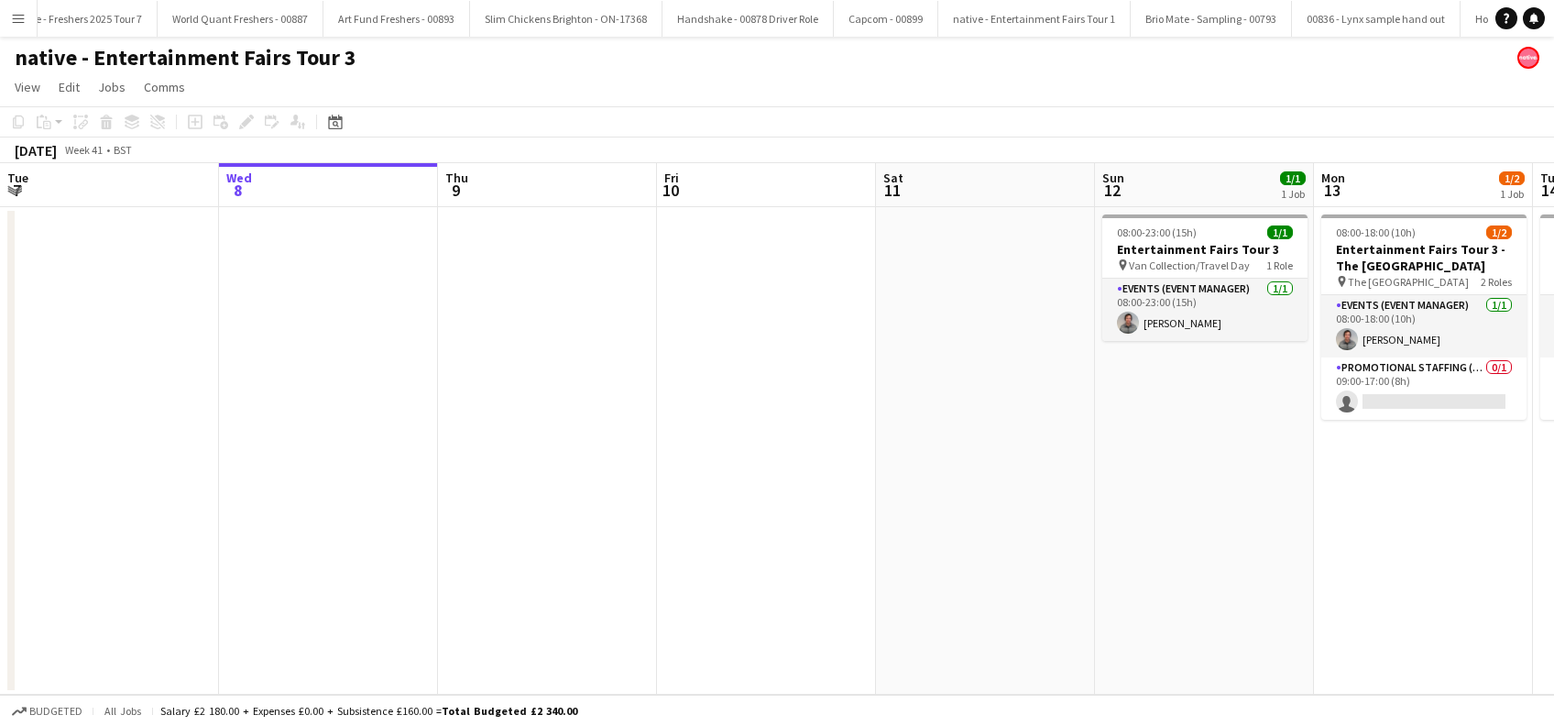
scroll to position [0, 886]
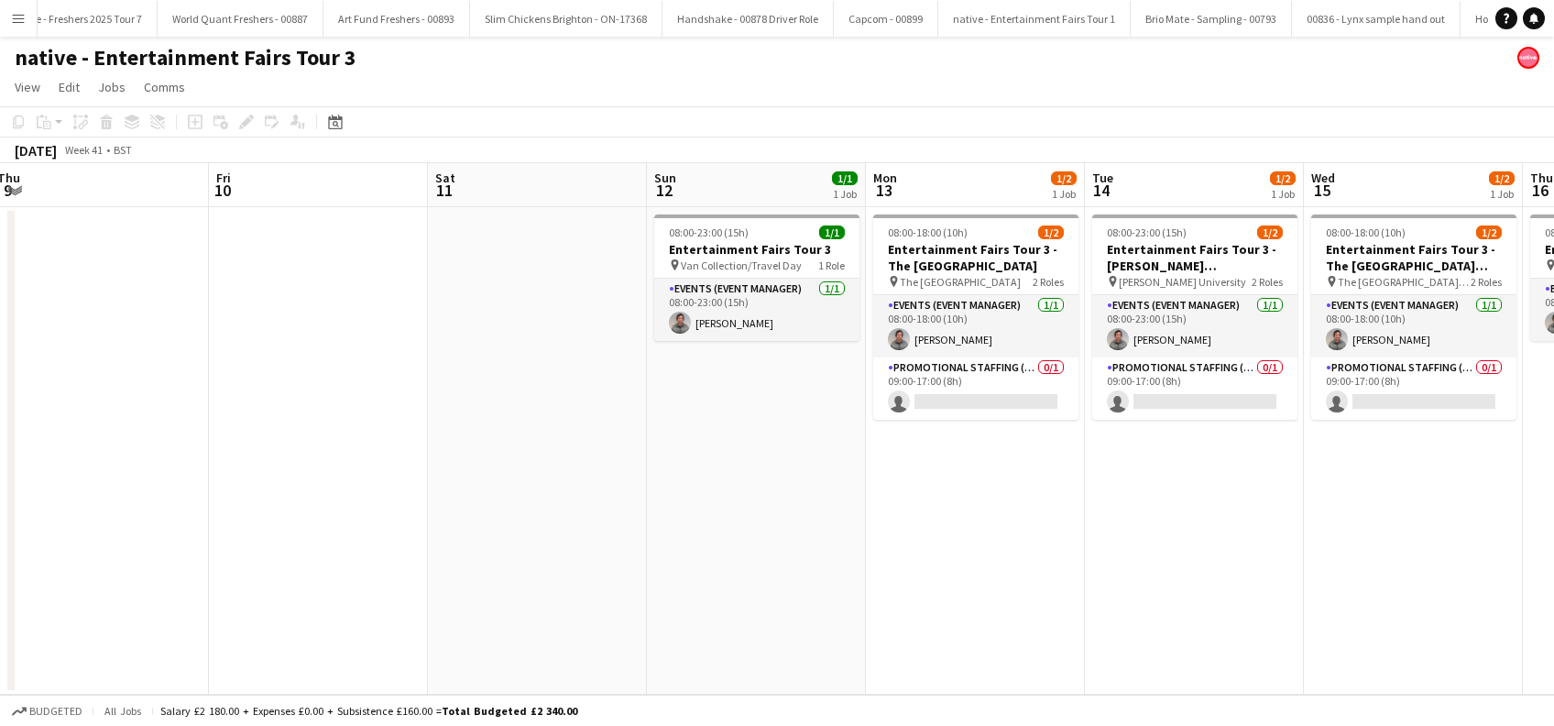
drag, startPoint x: 1166, startPoint y: 497, endPoint x: 718, endPoint y: 575, distance: 454.7
click at [718, 575] on app-calendar-viewport "Sun 5 Mon 6 Tue 7 Wed 8 Thu 9 Fri 10 Sat 11 Sun 12 1/1 1 Job Mon 13 1/2 1 Job T…" at bounding box center [777, 428] width 1554 height 531
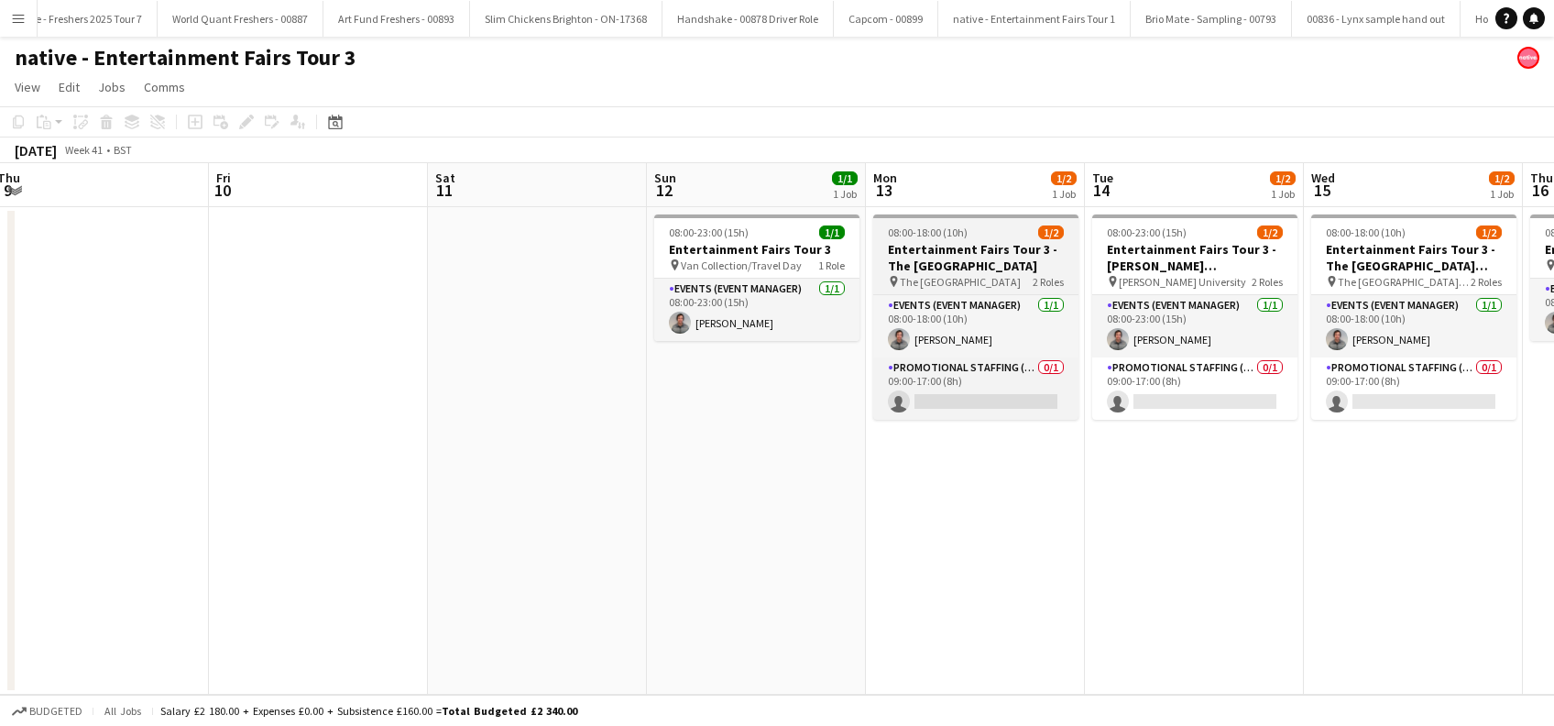
click at [945, 271] on h3 "Entertainment Fairs Tour 3 - The University of Aberdeen" at bounding box center [975, 257] width 205 height 33
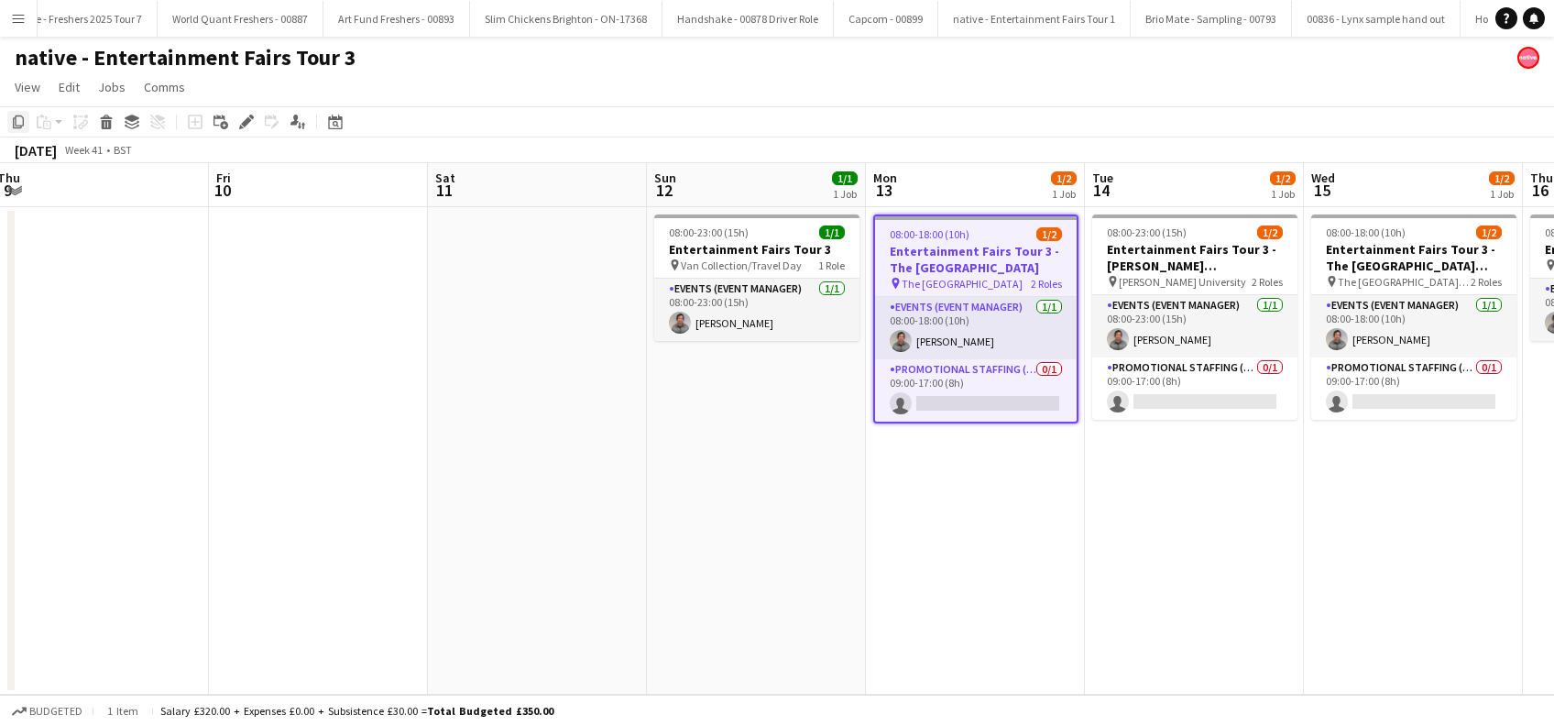
click at [15, 119] on icon at bounding box center [18, 121] width 11 height 13
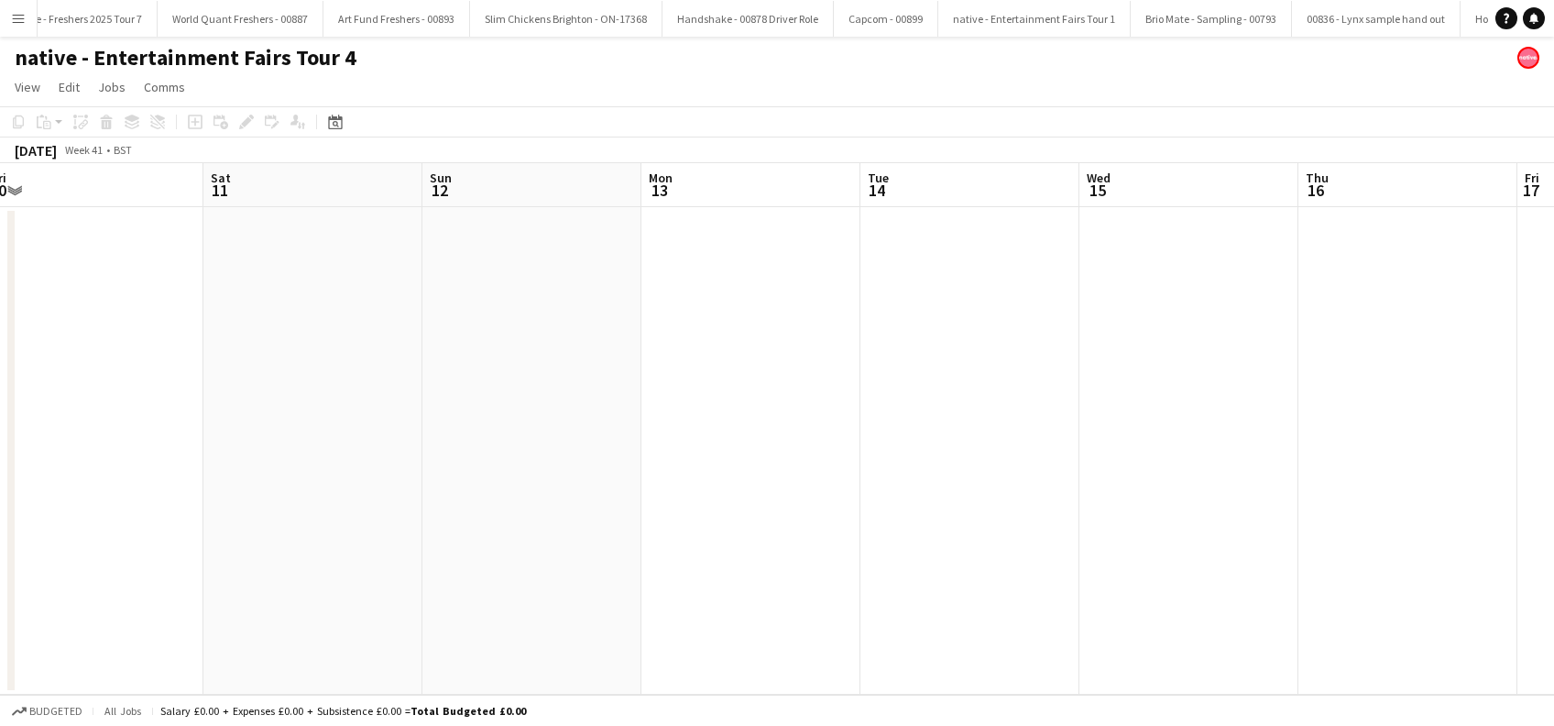
drag, startPoint x: 1254, startPoint y: 425, endPoint x: 450, endPoint y: 475, distance: 805.9
click at [450, 475] on app-calendar-viewport "Sun 5 Mon 6 Tue 7 Wed 8 Thu 9 Fri 10 Sat 11 Sun 12 Mon 13 Tue 14 Wed 15 Thu 16 …" at bounding box center [777, 428] width 1554 height 531
drag, startPoint x: 629, startPoint y: 524, endPoint x: 482, endPoint y: 522, distance: 147.5
click at [478, 526] on app-calendar-viewport "Wed 8 Thu 9 Fri 10 Sat 11 Sun 12 Mon 13 Tue 14 Wed 15 Thu 16 Fri 17 Sat 18 Sun …" at bounding box center [777, 428] width 1554 height 531
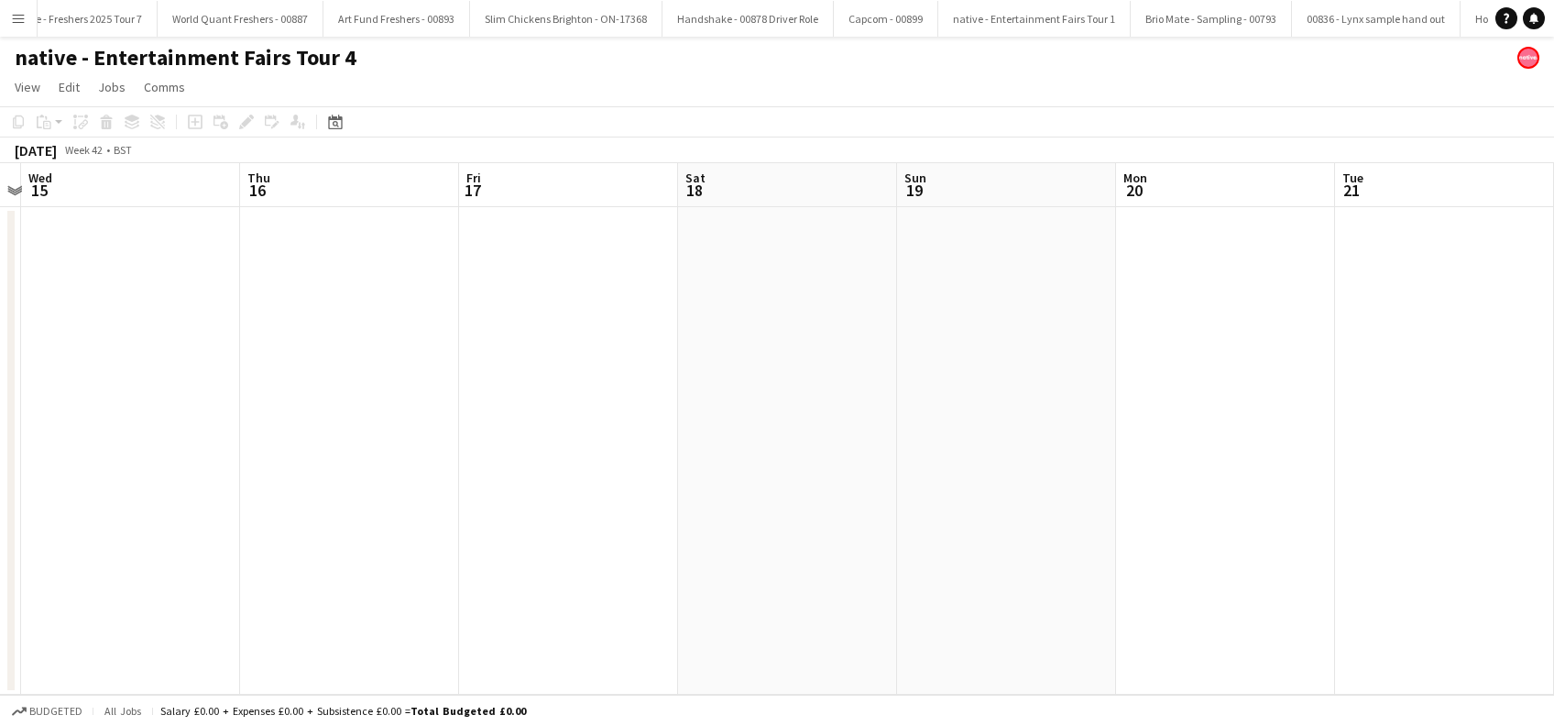
drag, startPoint x: 1208, startPoint y: 480, endPoint x: 699, endPoint y: 508, distance: 510.1
click at [625, 508] on app-calendar-viewport "Sat 11 Sun 12 Mon 13 Tue 14 Wed 15 Thu 16 Fri 17 Sat 18 Sun 19 Mon 20 Tue 21 We…" at bounding box center [777, 428] width 1554 height 531
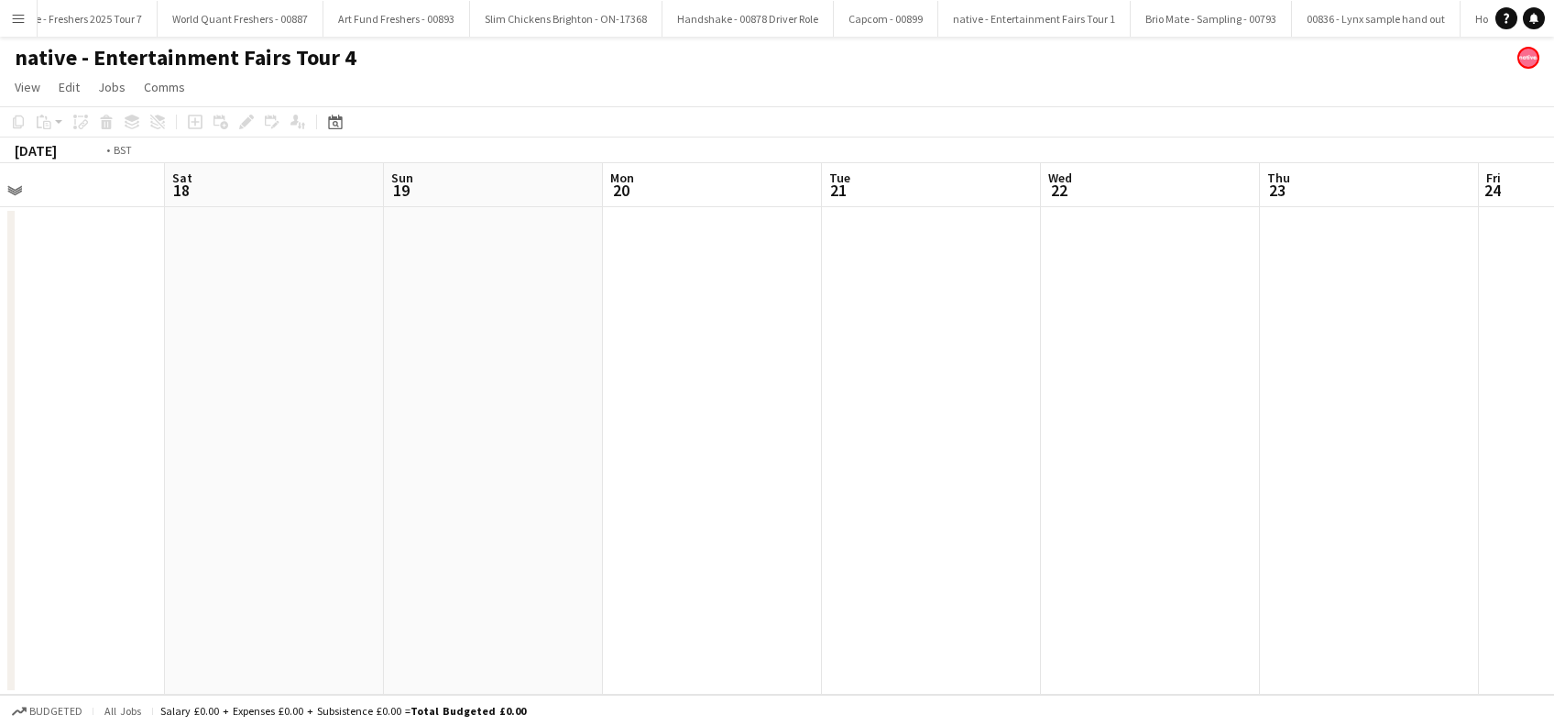
drag, startPoint x: 1056, startPoint y: 499, endPoint x: 1072, endPoint y: 512, distance: 20.2
click at [461, 512] on app-calendar-viewport "Wed 15 Thu 16 Fri 17 Sat 18 Sun 19 Mon 20 Tue 21 Wed 22 Thu 23 Fri 24 Sat 25 Su…" at bounding box center [777, 428] width 1554 height 531
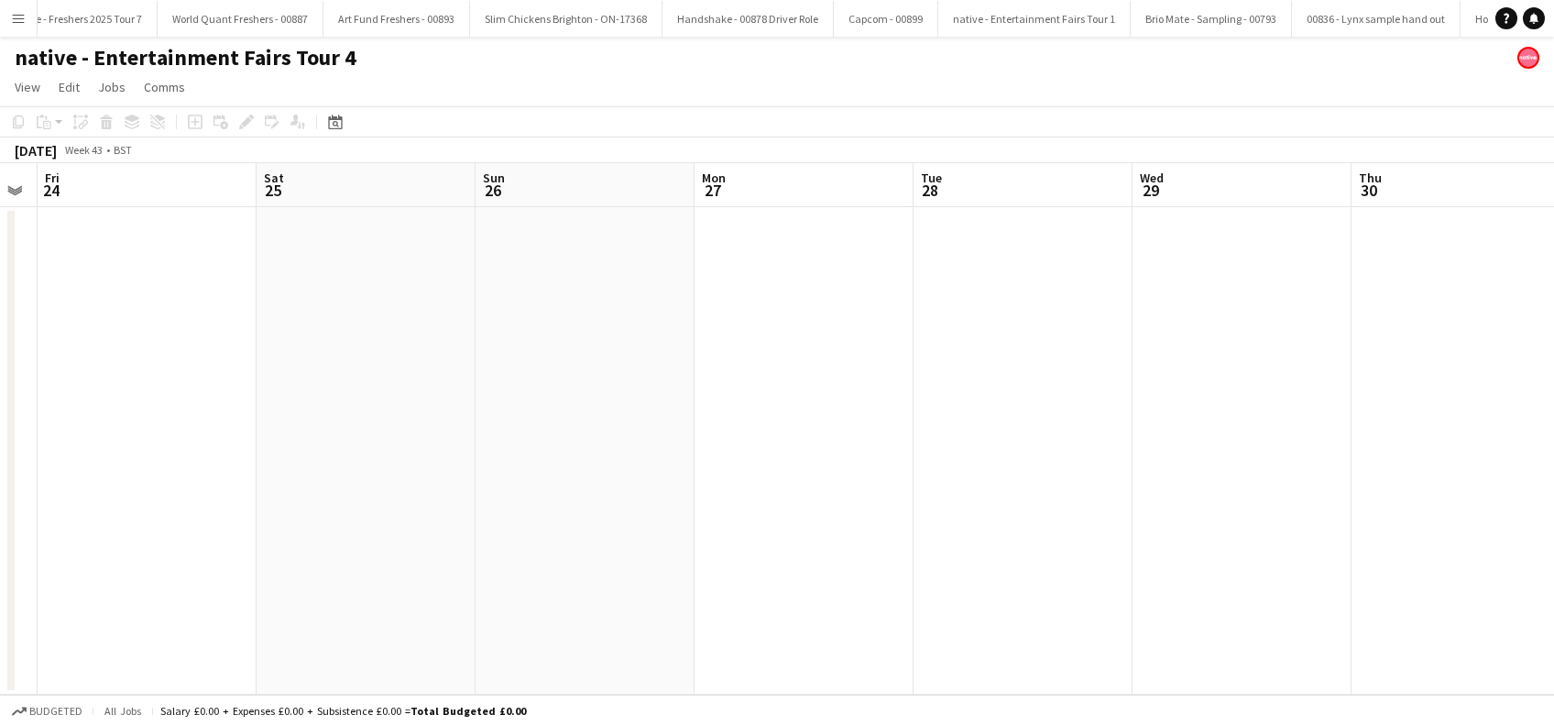
drag, startPoint x: 846, startPoint y: 513, endPoint x: 621, endPoint y: 516, distance: 225.4
click at [524, 514] on app-calendar-viewport "Mon 20 Tue 21 Wed 22 Thu 23 Fri 24 Sat 25 Sun 26 Mon 27 Tue 28 Wed 29 Thu 30 Fr…" at bounding box center [777, 428] width 1554 height 531
drag, startPoint x: 499, startPoint y: 528, endPoint x: 622, endPoint y: 531, distance: 122.8
click at [512, 528] on app-calendar-viewport "Mon 20 Tue 21 Wed 22 Thu 23 Fri 24 Sat 25 Sun 26 Mon 27 Tue 28 Wed 29 Thu 30 Fr…" at bounding box center [777, 428] width 1554 height 531
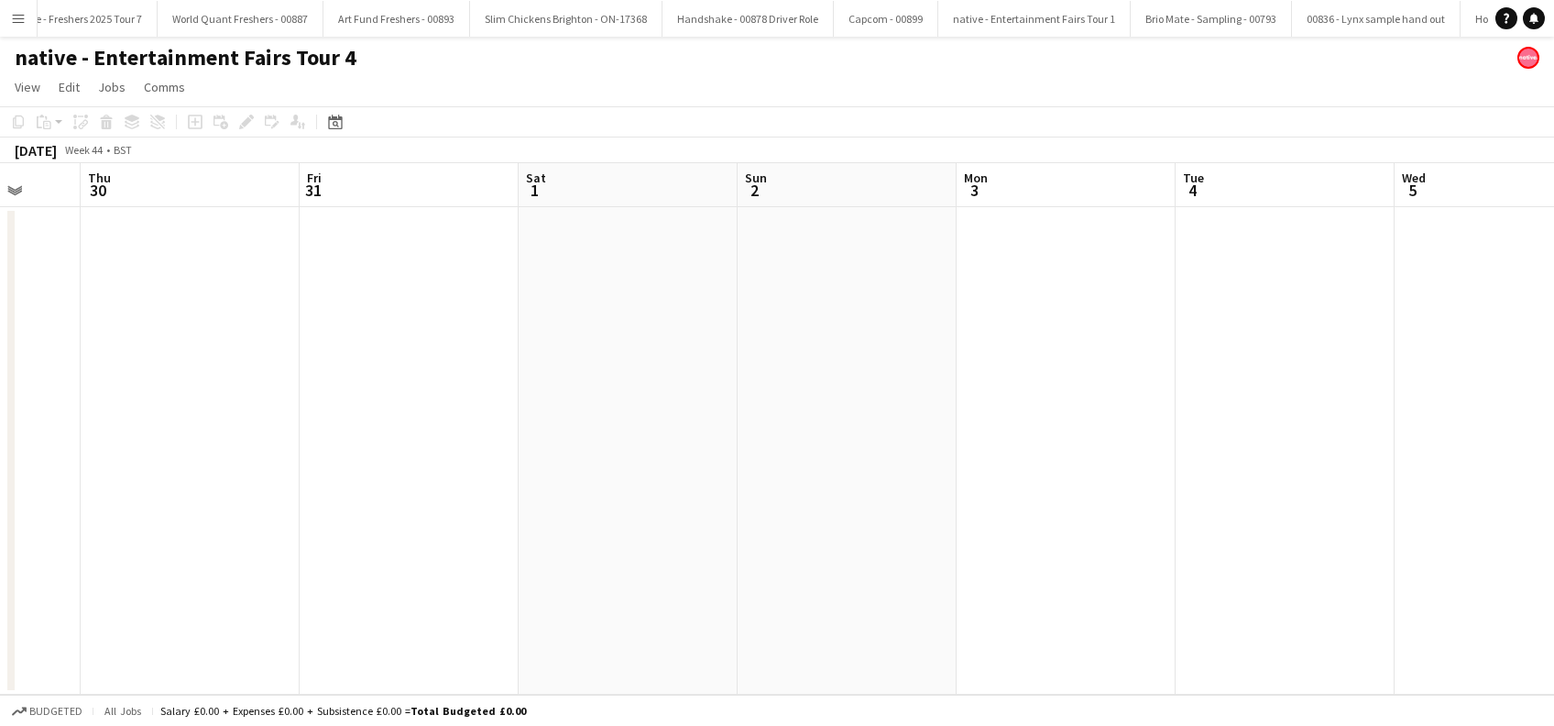
drag, startPoint x: 701, startPoint y: 537, endPoint x: 853, endPoint y: 541, distance: 152.1
click at [464, 539] on app-calendar-viewport "Sun 26 Mon 27 Tue 28 Wed 29 Thu 30 Fri 31 Sat 1 Sun 2 Mon 3 Tue 4 Wed 5 Thu 6 F…" at bounding box center [777, 428] width 1554 height 531
drag, startPoint x: 497, startPoint y: 541, endPoint x: 1202, endPoint y: 541, distance: 704.5
click at [525, 541] on app-calendar-viewport "Wed 29 Thu 30 Fri 31 Sat 1 Sun 2 Mon 3 Tue 4 Wed 5 Thu 6 Fri 7 Sat 8 Sun 9 Mon …" at bounding box center [777, 428] width 1554 height 531
drag, startPoint x: 1172, startPoint y: 540, endPoint x: 778, endPoint y: 533, distance: 394.0
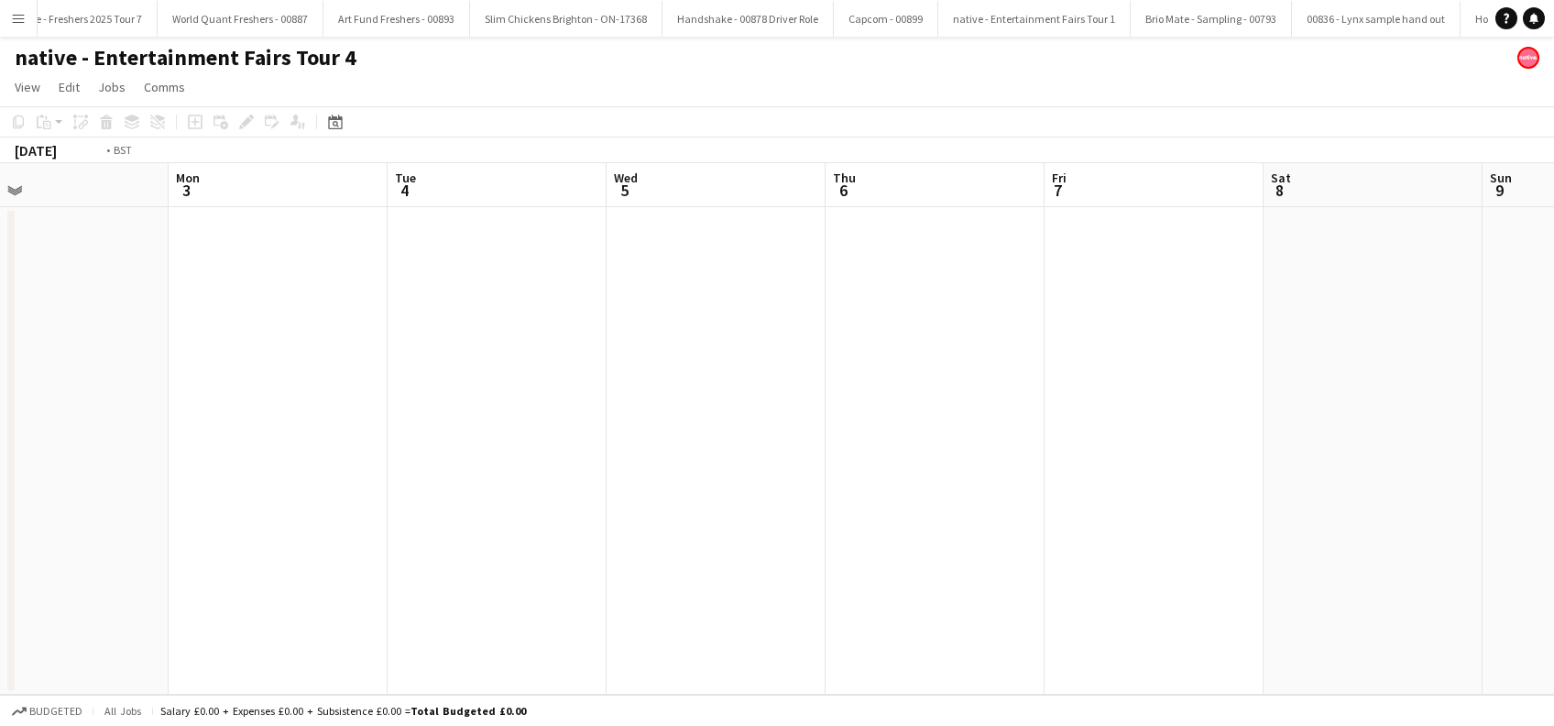
click at [411, 536] on app-calendar-viewport "Wed 29 Thu 30 Fri 31 Sat 1 Sun 2 Mon 3 Tue 4 Wed 5 Thu 6 Fri 7 Sat 8 Sun 9 Mon …" at bounding box center [777, 428] width 1554 height 531
drag, startPoint x: 369, startPoint y: 537, endPoint x: 411, endPoint y: 534, distance: 42.2
click at [359, 539] on app-calendar-viewport "Thu 6 Fri 7 Sat 8 Sun 9 Mon 10 Tue 11 Wed 12 Thu 13 Fri 14 Sat 15 Sun 16 Mon 17…" at bounding box center [777, 428] width 1554 height 531
drag, startPoint x: 455, startPoint y: 530, endPoint x: 856, endPoint y: 513, distance: 400.7
click at [957, 519] on app-calendar-viewport "Thu 6 Fri 7 Sat 8 Sun 9 Mon 10 Tue 11 Wed 12 Thu 13 Fri 14 Sat 15 Sun 16 Mon 17…" at bounding box center [777, 428] width 1554 height 531
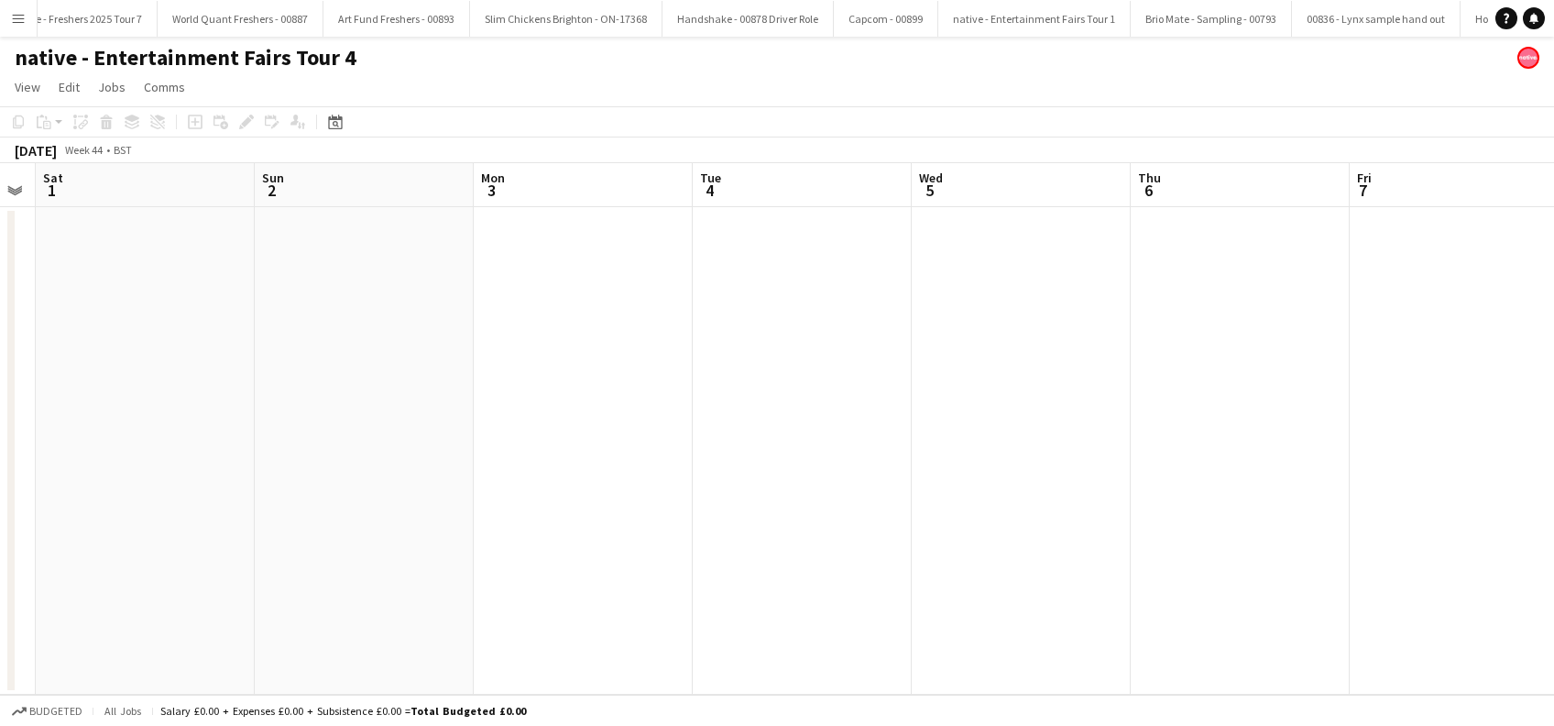
drag, startPoint x: 903, startPoint y: 522, endPoint x: 0, endPoint y: 532, distance: 903.3
click at [894, 529] on app-calendar-viewport "Wed 29 Thu 30 Fri 31 Sat 1 Sun 2 Mon 3 Tue 4 Wed 5 Thu 6 Fri 7 Sat 8 Sun 9 Mon …" at bounding box center [777, 428] width 1554 height 531
drag, startPoint x: 169, startPoint y: 533, endPoint x: 0, endPoint y: 510, distance: 170.1
click at [551, 534] on app-calendar-viewport "Wed 29 Thu 30 Fri 31 Sat 1 Sun 2 Mon 3 Tue 4 Wed 5 Thu 6 Fri 7 Sat 8 Sun 9 Mon …" at bounding box center [777, 428] width 1554 height 531
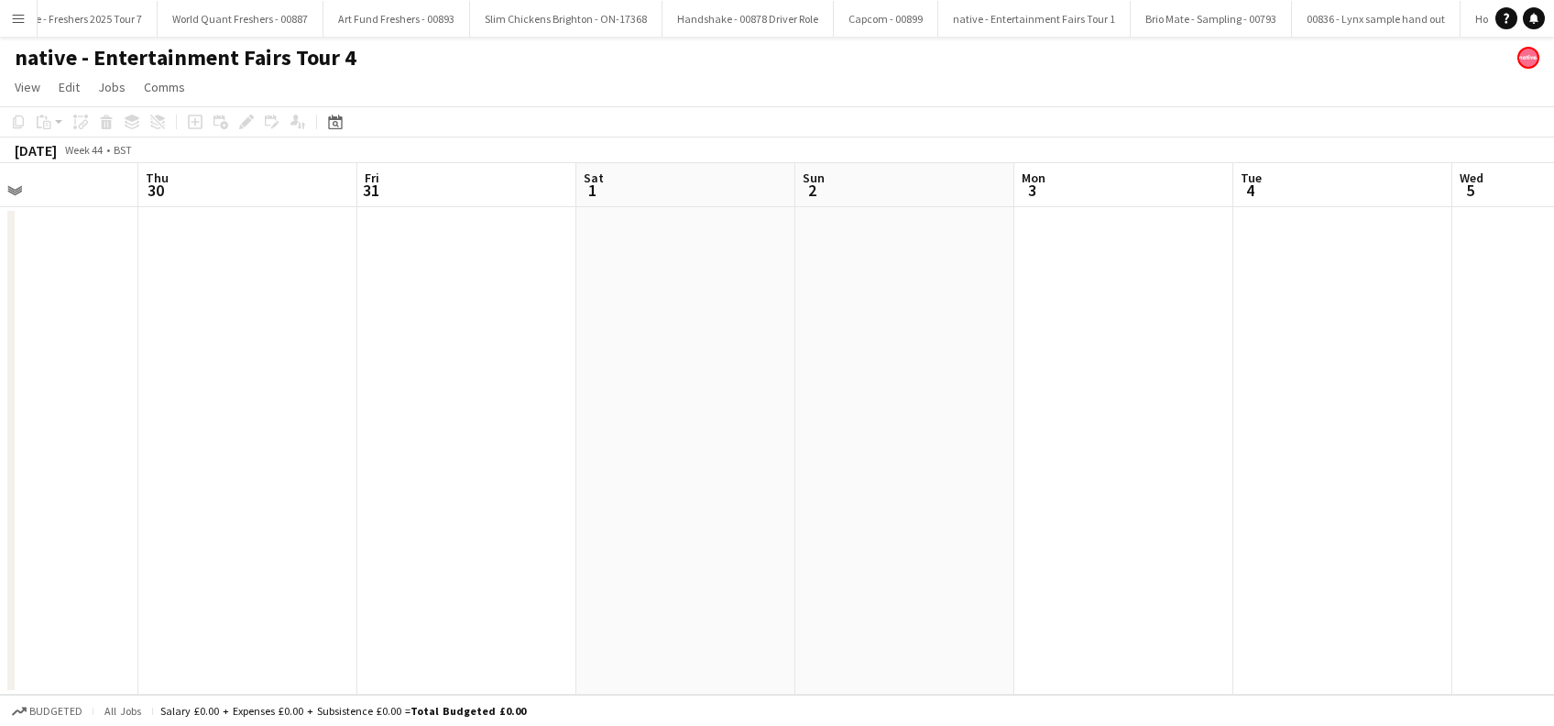
drag, startPoint x: 780, startPoint y: 513, endPoint x: 802, endPoint y: 512, distance: 22.9
click at [802, 512] on div "Mon 27 Tue 28 Wed 29 Thu 30 Fri 31 Sat 1 Sun 2 Mon 3 Tue 4 Wed 5 Thu 6 Fri 7 Sa…" at bounding box center [777, 428] width 1554 height 531
drag, startPoint x: 163, startPoint y: 497, endPoint x: 286, endPoint y: 481, distance: 123.7
click at [816, 481] on div "Mon 27 Tue 28 Wed 29 Thu 30 Fri 31 Sat 1 Sun 2 Mon 3 Tue 4 Wed 5 Thu 6 Fri 7 Sa…" at bounding box center [777, 428] width 1554 height 531
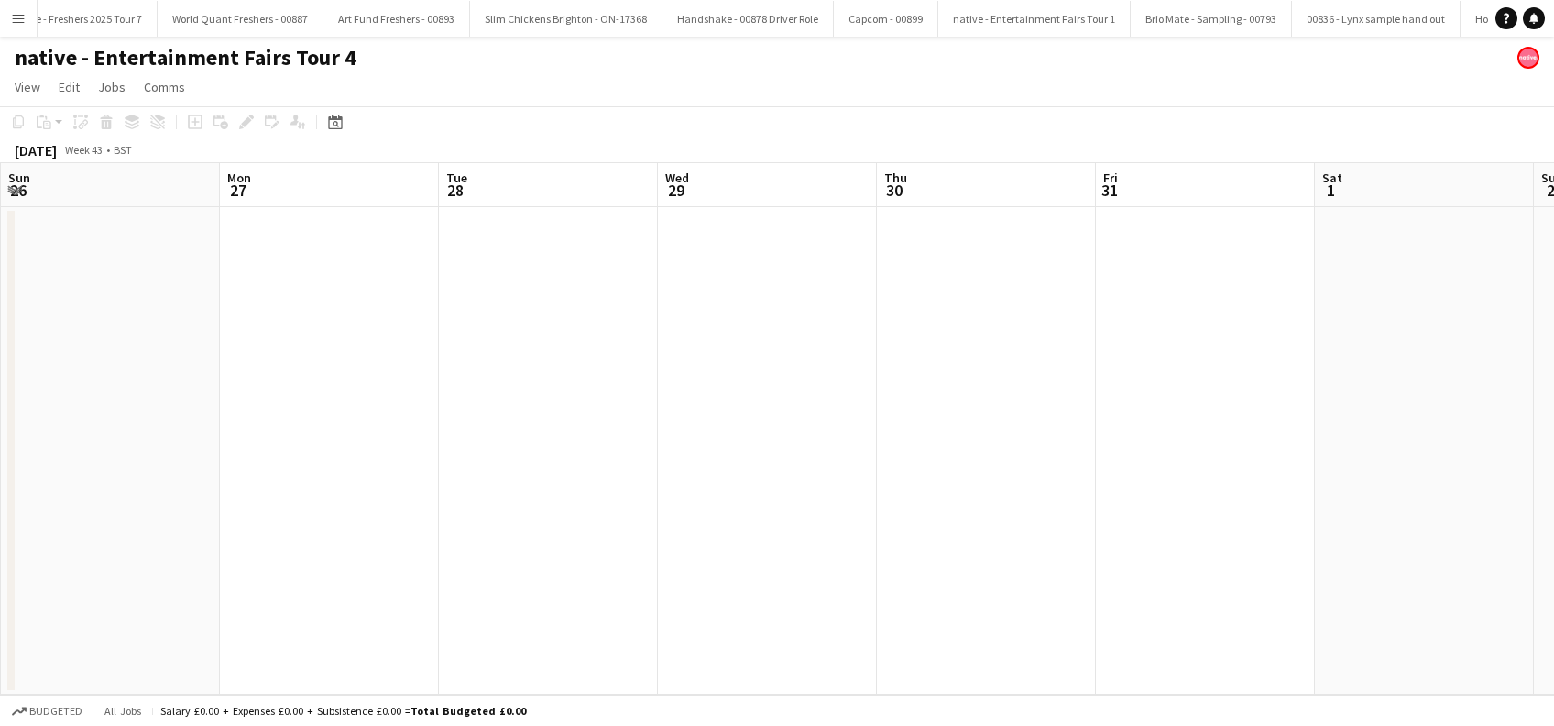
click at [836, 478] on app-calendar-viewport "Fri 24 Sat 25 Sun 26 Mon 27 Tue 28 Wed 29 Thu 30 Fri 31 Sat 1 Sun 2 Mon 3 Tue 4…" at bounding box center [777, 428] width 1554 height 531
drag, startPoint x: 455, startPoint y: 511, endPoint x: 1091, endPoint y: 479, distance: 636.6
click at [1091, 479] on app-calendar-viewport "Tue 21 Wed 22 Thu 23 Fri 24 Sat 25 Sun 26 Mon 27 Tue 28 Wed 29 Thu 30 Fri 31 Sa…" at bounding box center [777, 428] width 1554 height 531
drag, startPoint x: 1099, startPoint y: 484, endPoint x: 1125, endPoint y: 481, distance: 25.8
click at [1131, 480] on app-calendar-viewport "Tue 21 Wed 22 Thu 23 Fri 24 Sat 25 Sun 26 Mon 27 Tue 28 Wed 29 Thu 30 Fri 31 Sa…" at bounding box center [777, 428] width 1554 height 531
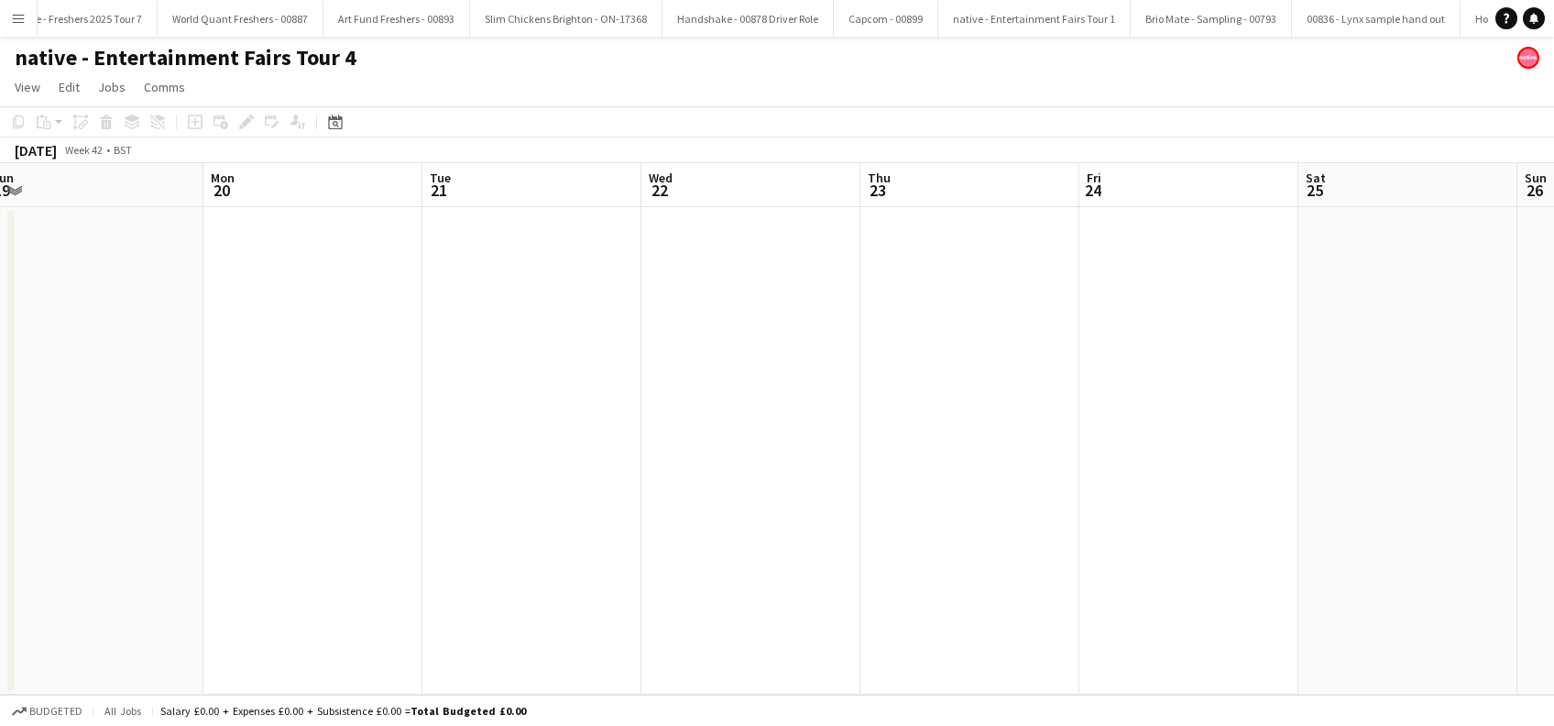
drag, startPoint x: 530, startPoint y: 511, endPoint x: 1032, endPoint y: 486, distance: 503.5
click at [1032, 486] on app-calendar-viewport "Fri 17 Sat 18 Sun 19 Mon 20 Tue 21 Wed 22 Thu 23 Fri 24 Sat 25 Sun 26 Mon 27 Tu…" at bounding box center [777, 428] width 1554 height 531
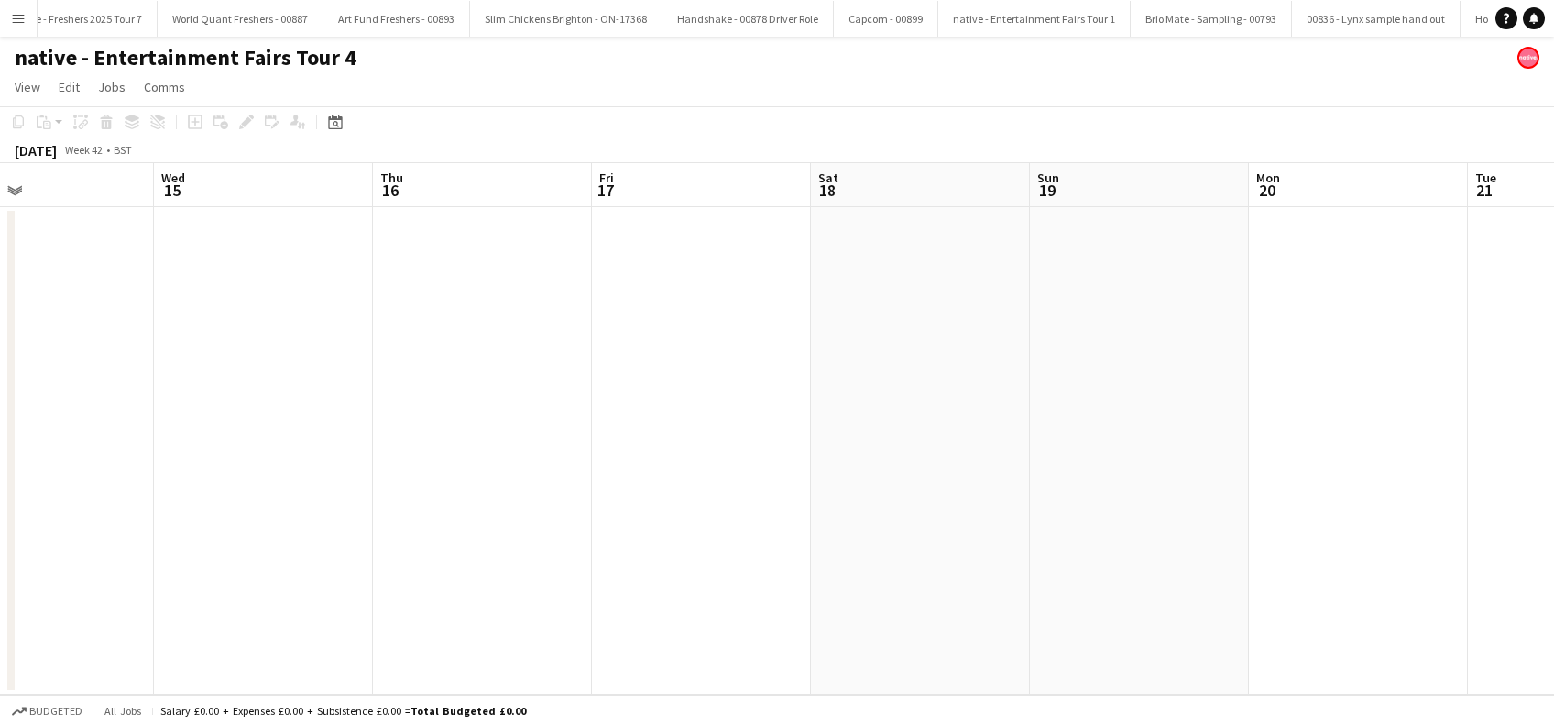
drag, startPoint x: 923, startPoint y: 493, endPoint x: 871, endPoint y: 476, distance: 53.9
click at [999, 476] on app-calendar-viewport "Sun 12 Mon 13 Tue 14 Wed 15 Thu 16 Fri 17 Sat 18 Sun 19 Mon 20 Tue 21 Wed 22 Th…" at bounding box center [777, 428] width 1554 height 531
drag, startPoint x: 305, startPoint y: 483, endPoint x: 518, endPoint y: 457, distance: 214.1
click at [1074, 435] on app-calendar-viewport "Wed 8 Thu 9 Fri 10 Sat 11 Sun 12 Mon 13 Tue 14 Wed 15 Thu 16 Fri 17 Sat 18 Sun …" at bounding box center [777, 428] width 1554 height 531
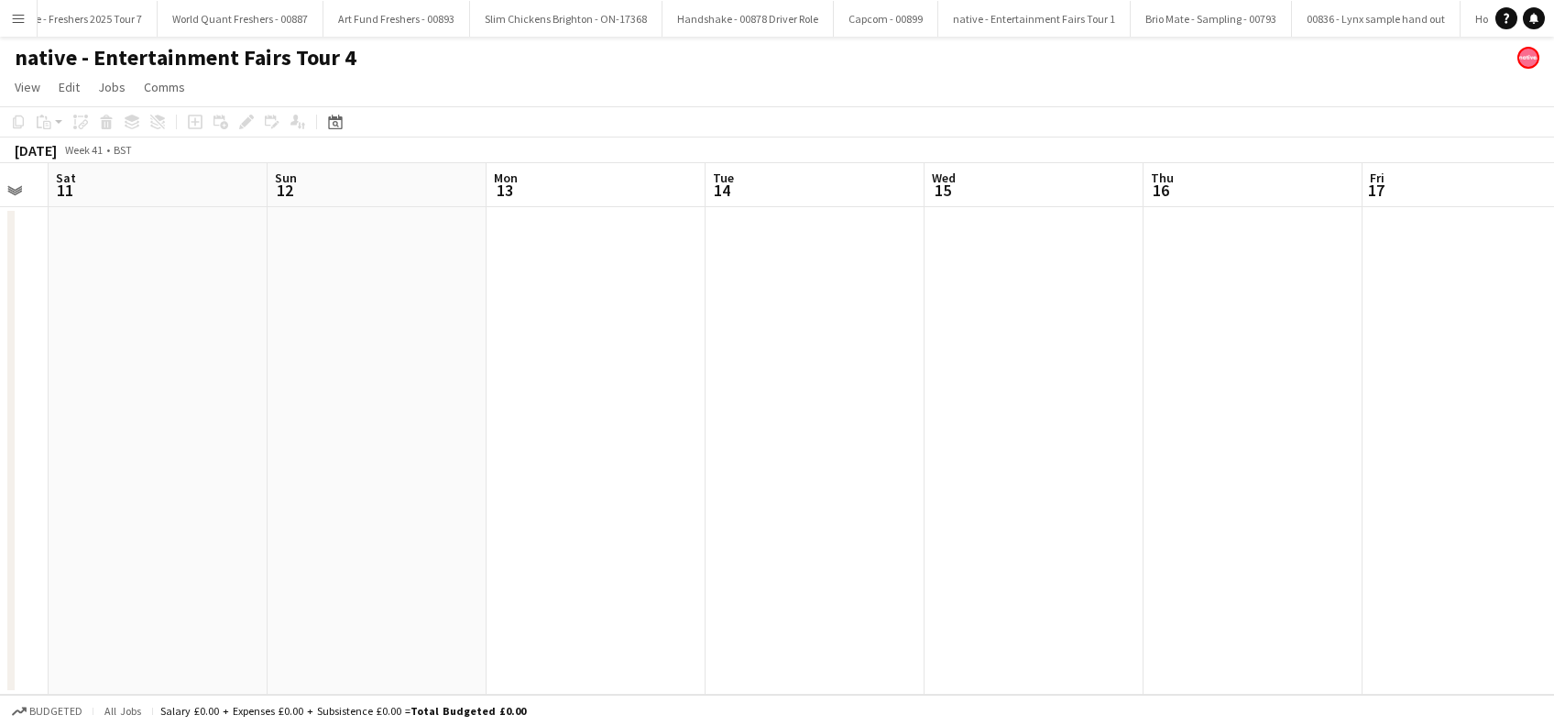
drag
click at [1092, 453] on app-calendar-viewport "Wed 8 Thu 9 Fri 10 Sat 11 Sun 12 Mon 13 Tue 14 Wed 15 Thu 16 Fri 17 Sat 18 Sun …" at bounding box center [777, 428] width 1554 height 531
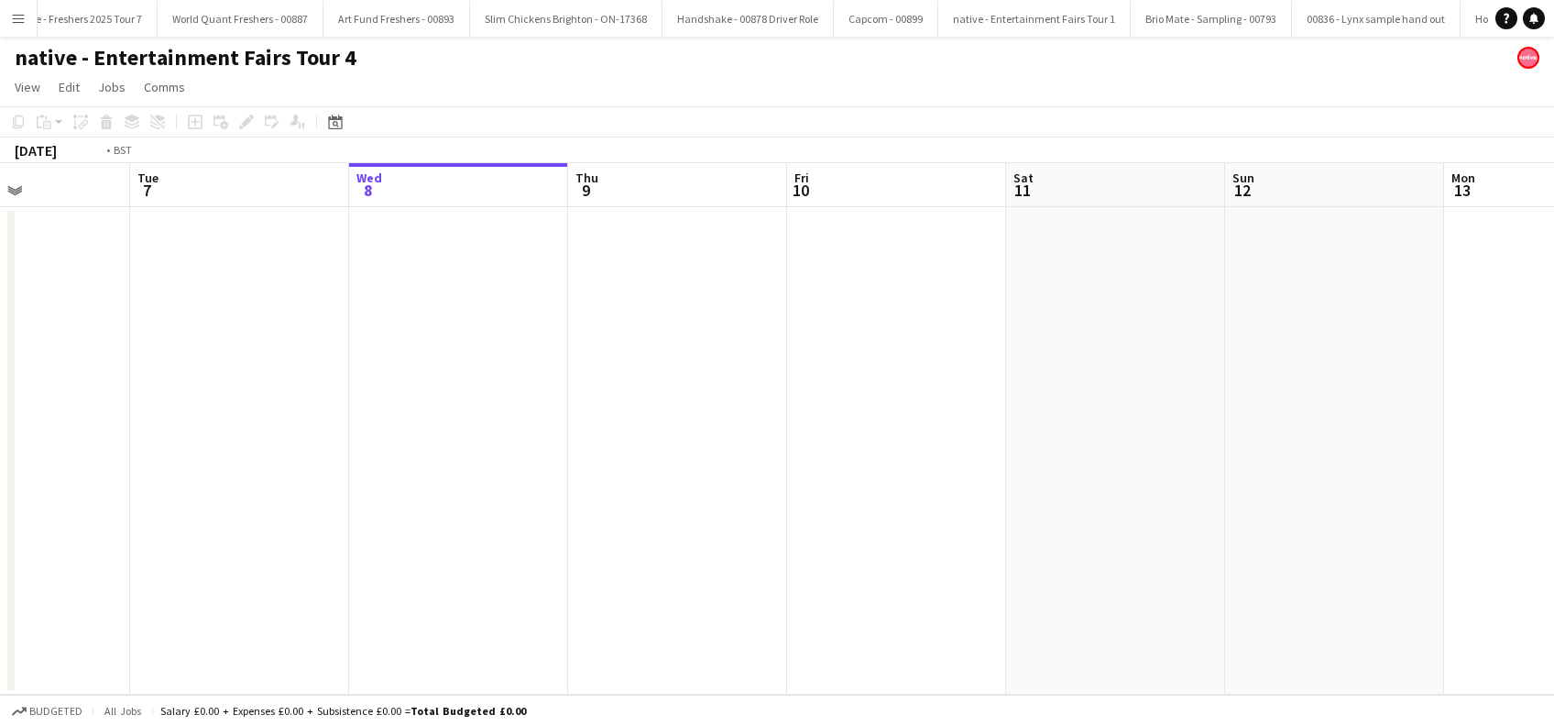
click at [1081, 490] on app-calendar-viewport "Sat 4 Sun 5 Mon 6 Tue 7 Wed 8 Thu 9 Fri 10 Sat 11 Sun 12 Mon 13 Tue 14 Wed 15 T…" at bounding box center [777, 428] width 1554 height 531
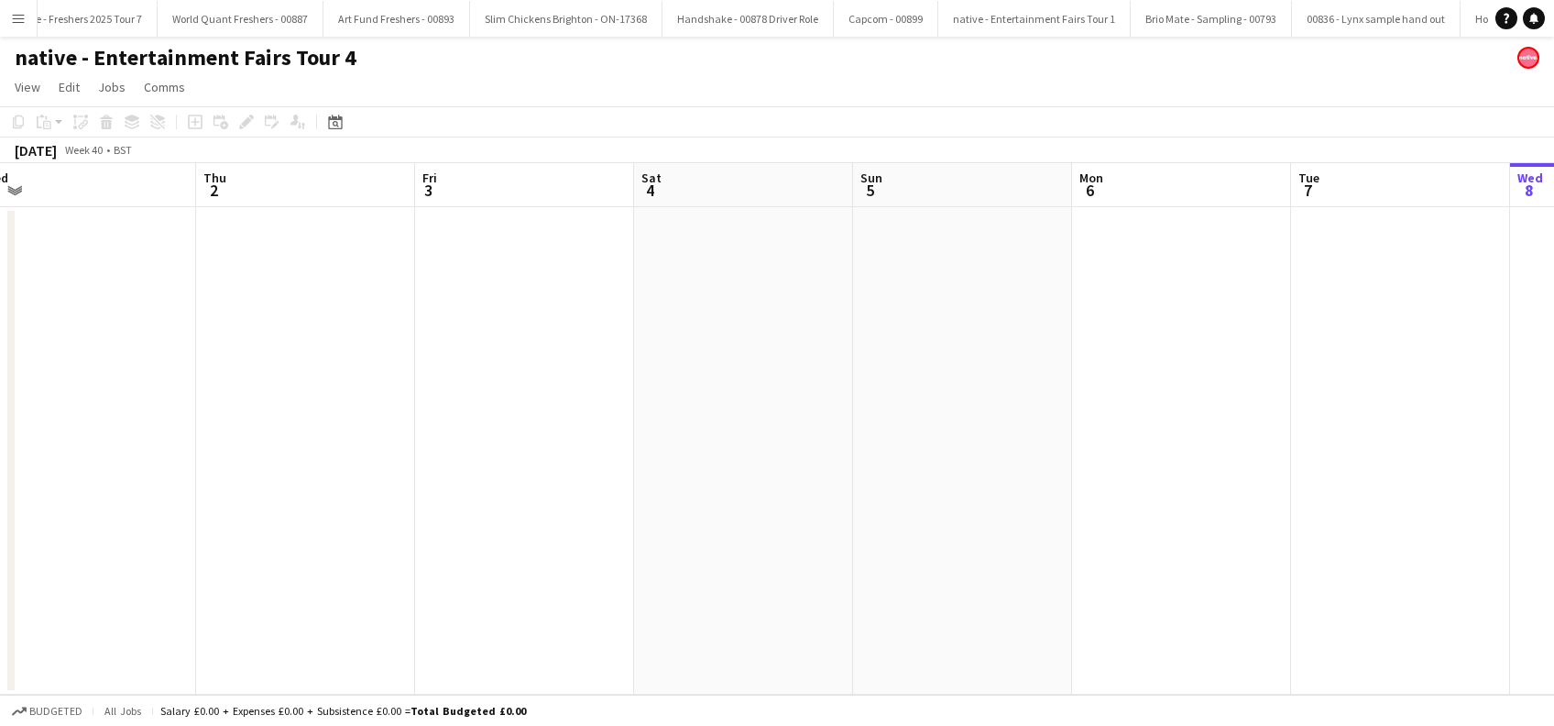
click at [983, 476] on app-calendar-viewport "Mon 29 Tue 30 Wed 1 Thu 2 Fri 3 Sat 4 Sun 5 Mon 6 Tue 7 Wed 8 Thu 9 Fri 10 Sat …" at bounding box center [777, 428] width 1554 height 531
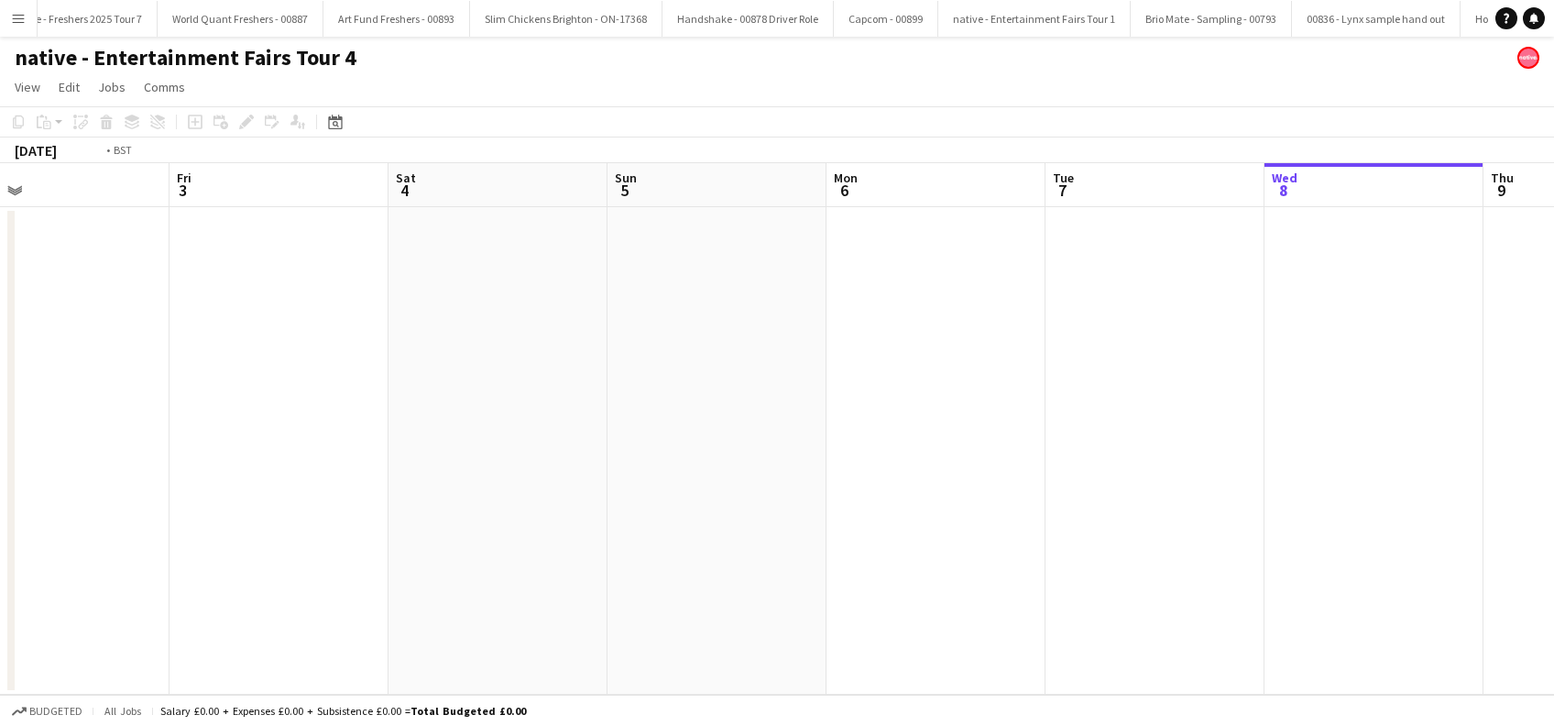
click at [69, 519] on app-calendar-viewport "Mon 29 Tue 30 Wed 1 Thu 2 Fri 3 Sat 4 Sun 5 Mon 6 Tue 7 Wed 8 Thu 9 Fri 10 Sat …" at bounding box center [777, 428] width 1554 height 531
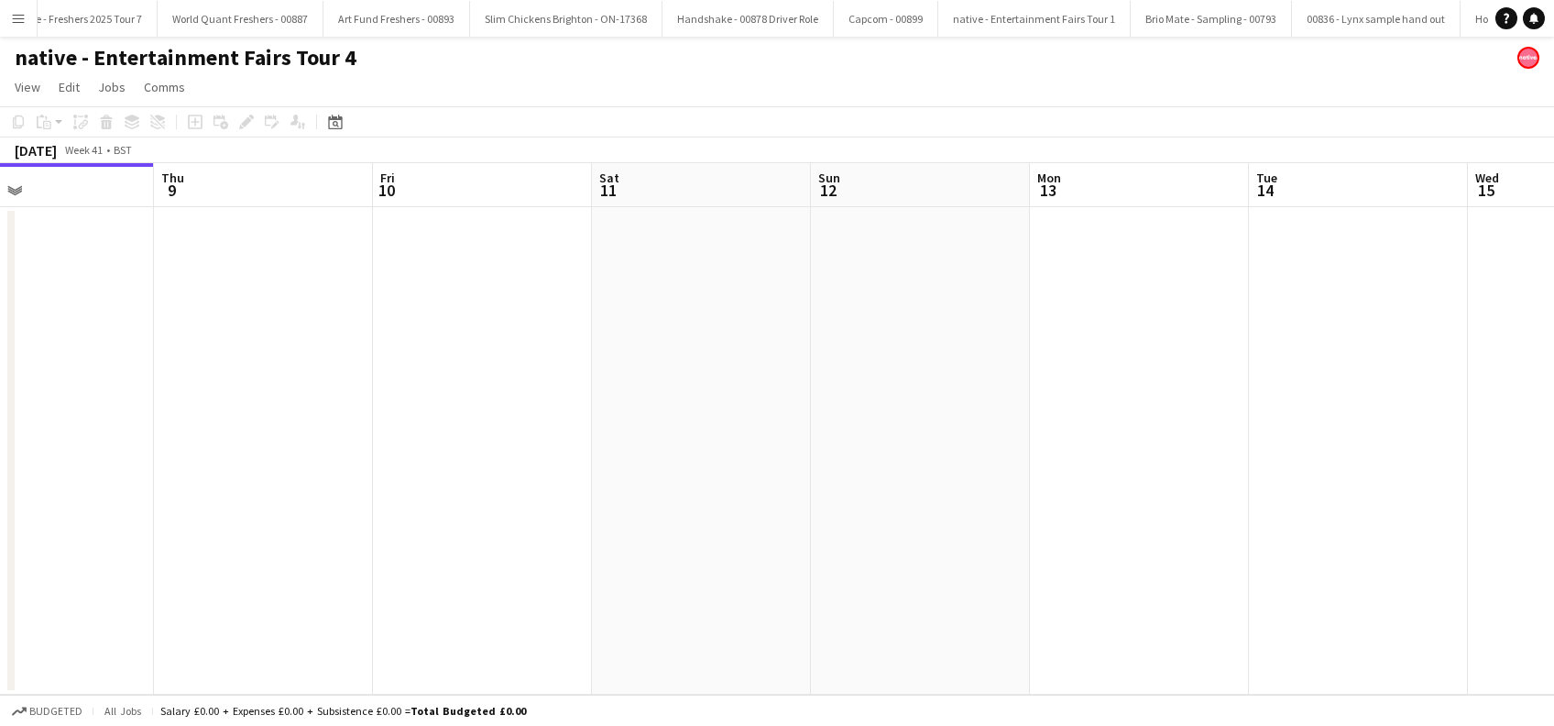
click at [37, 514] on app-calendar-viewport "Sun 5 Mon 6 Tue 7 Wed 8 Thu 9 Fri 10 Sat 11 Sun 12 Mon 13 Tue 14 Wed 15 Thu 16 …" at bounding box center [777, 428] width 1554 height 531
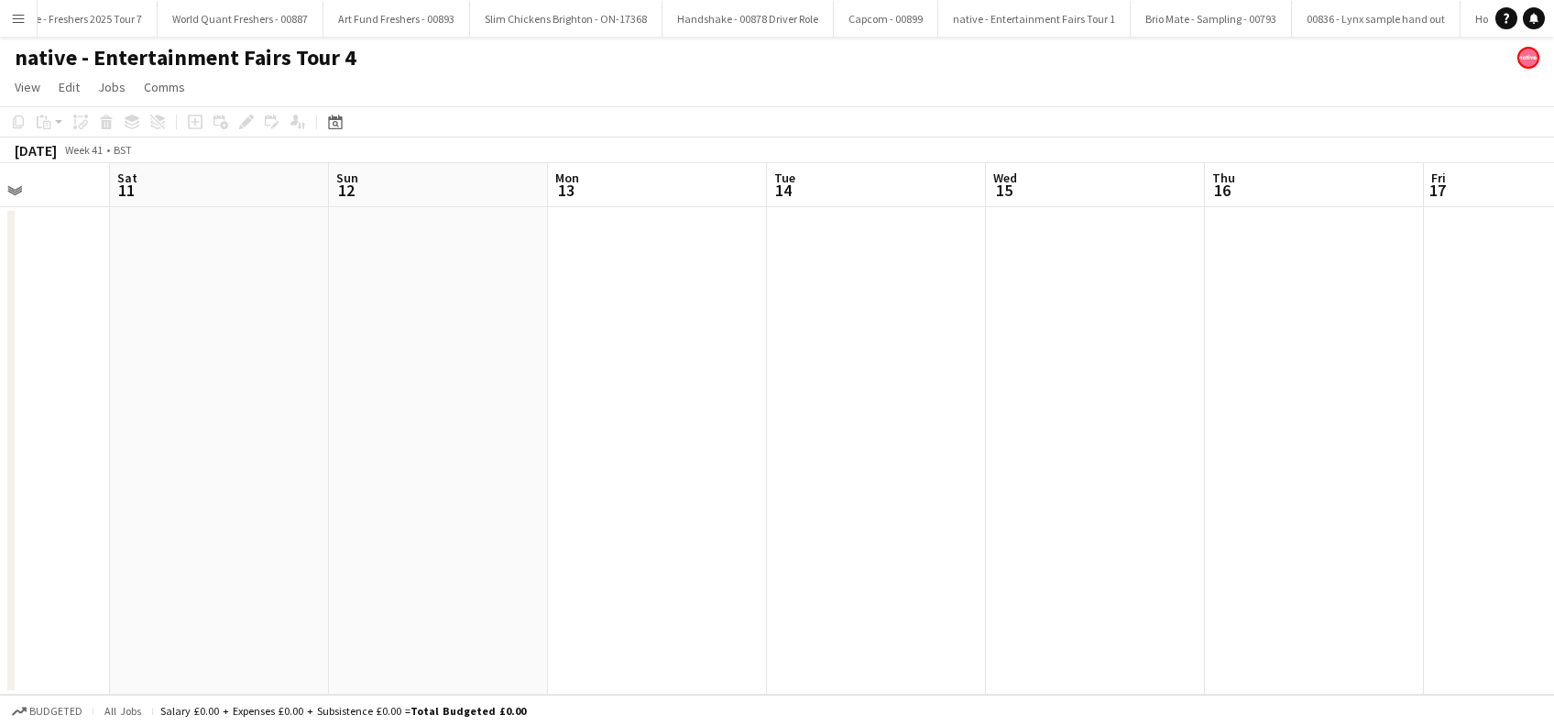
click at [440, 452] on app-calendar-viewport "Tue 7 Wed 8 Thu 9 Fri 10 Sat 11 Sun 12 Mon 13 Tue 14 Wed 15 Thu 16 Fri 17 Sat 1…" at bounding box center [777, 428] width 1554 height 531
click at [774, 453] on app-calendar-viewport "Tue 7 Wed 8 Thu 9 Fri 10 Sat 11 Sun 12 Mon 13 Tue 14 Wed 15 Thu 16 Fri 17 Sat 1…" at bounding box center [777, 428] width 1554 height 531
click at [1046, 457] on app-calendar-viewport "Tue 7 Wed 8 Thu 9 Fri 10 Sat 11 Sun 12 Mon 13 Tue 14 Wed 15 Thu 16 Fri 17 Sat 1…" at bounding box center [777, 428] width 1554 height 531
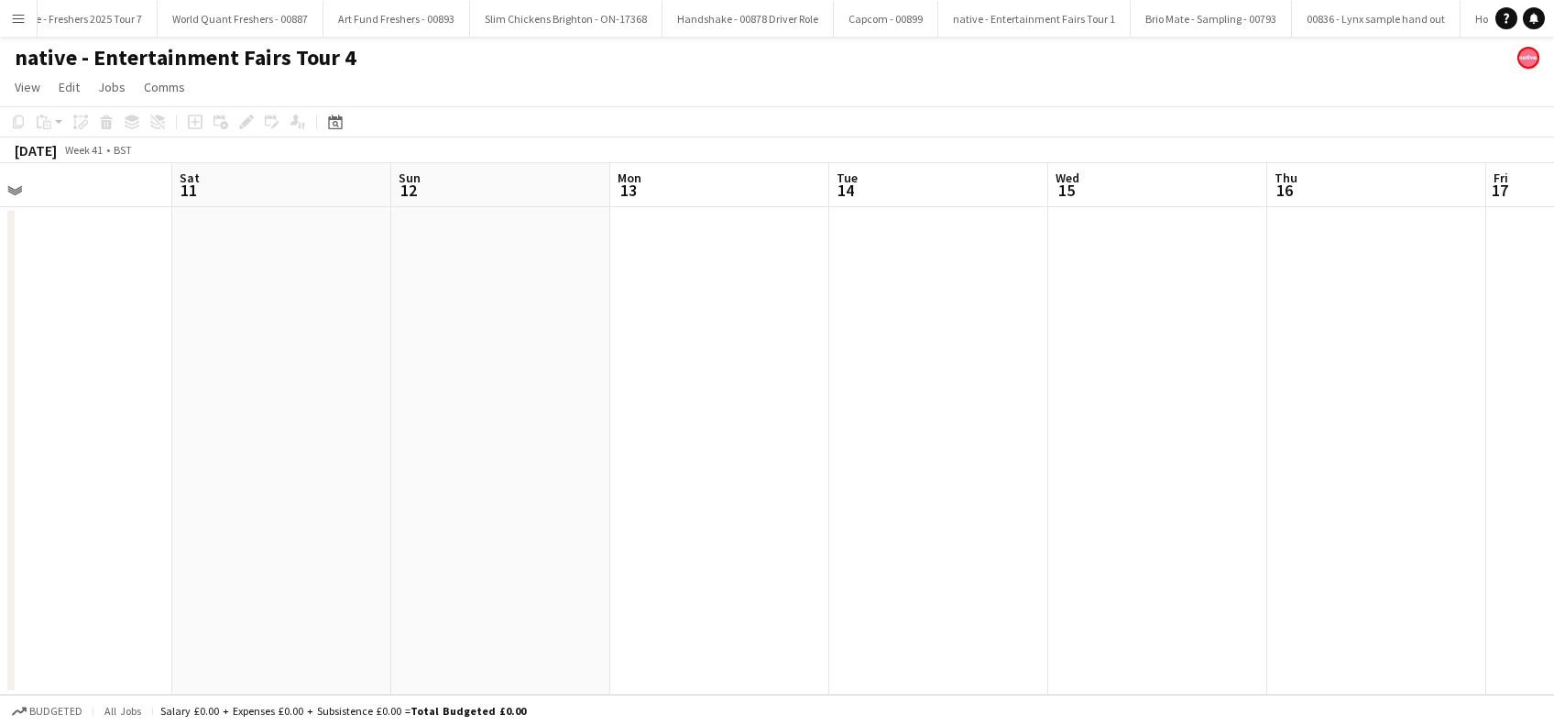
click at [1182, 456] on app-date-cell at bounding box center [1157, 450] width 219 height 487
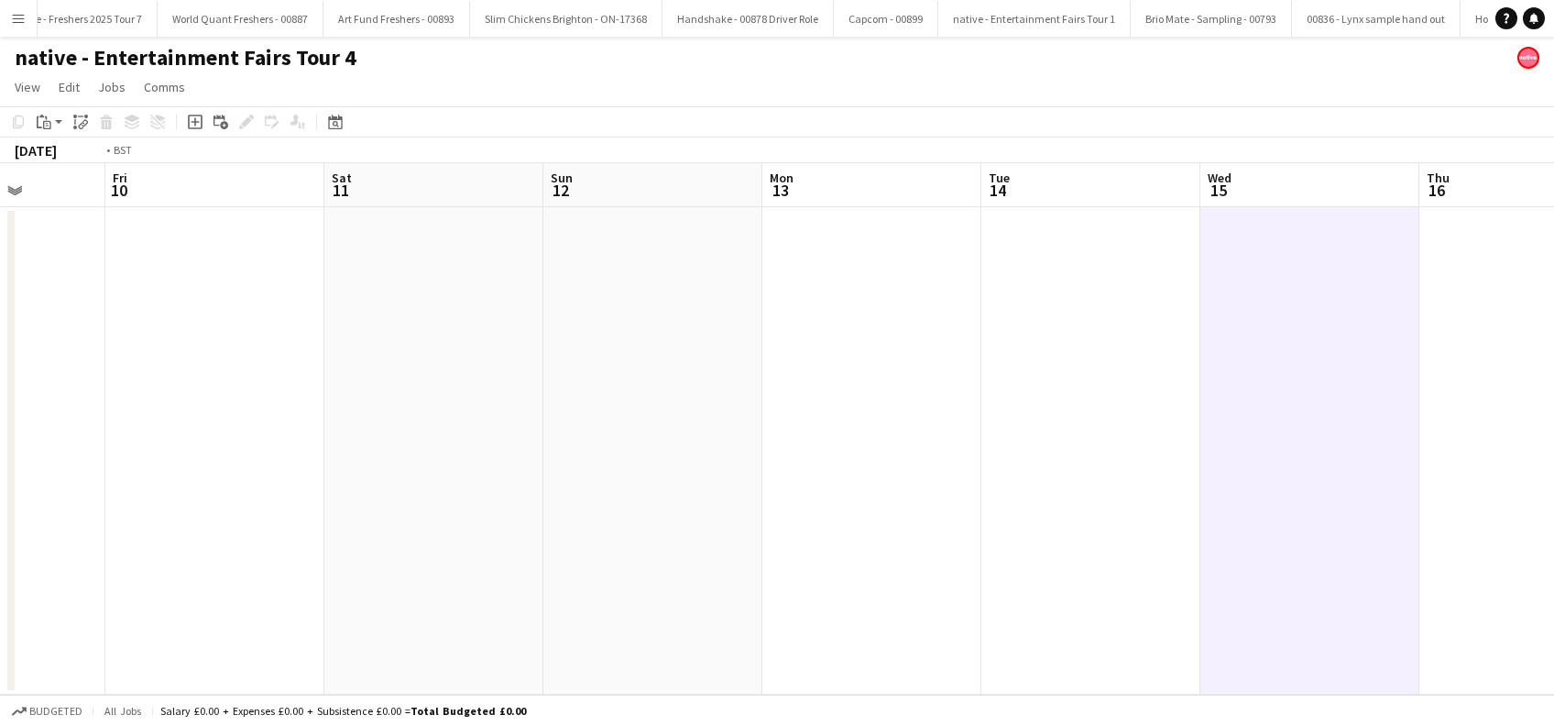
click at [310, 557] on app-calendar-viewport "Tue 7 Wed 8 Thu 9 Fri 10 Sat 11 Sun 12 Mon 13 Tue 14 Wed 15 Thu 16 Fri 17 Sat 1…" at bounding box center [777, 428] width 1554 height 531
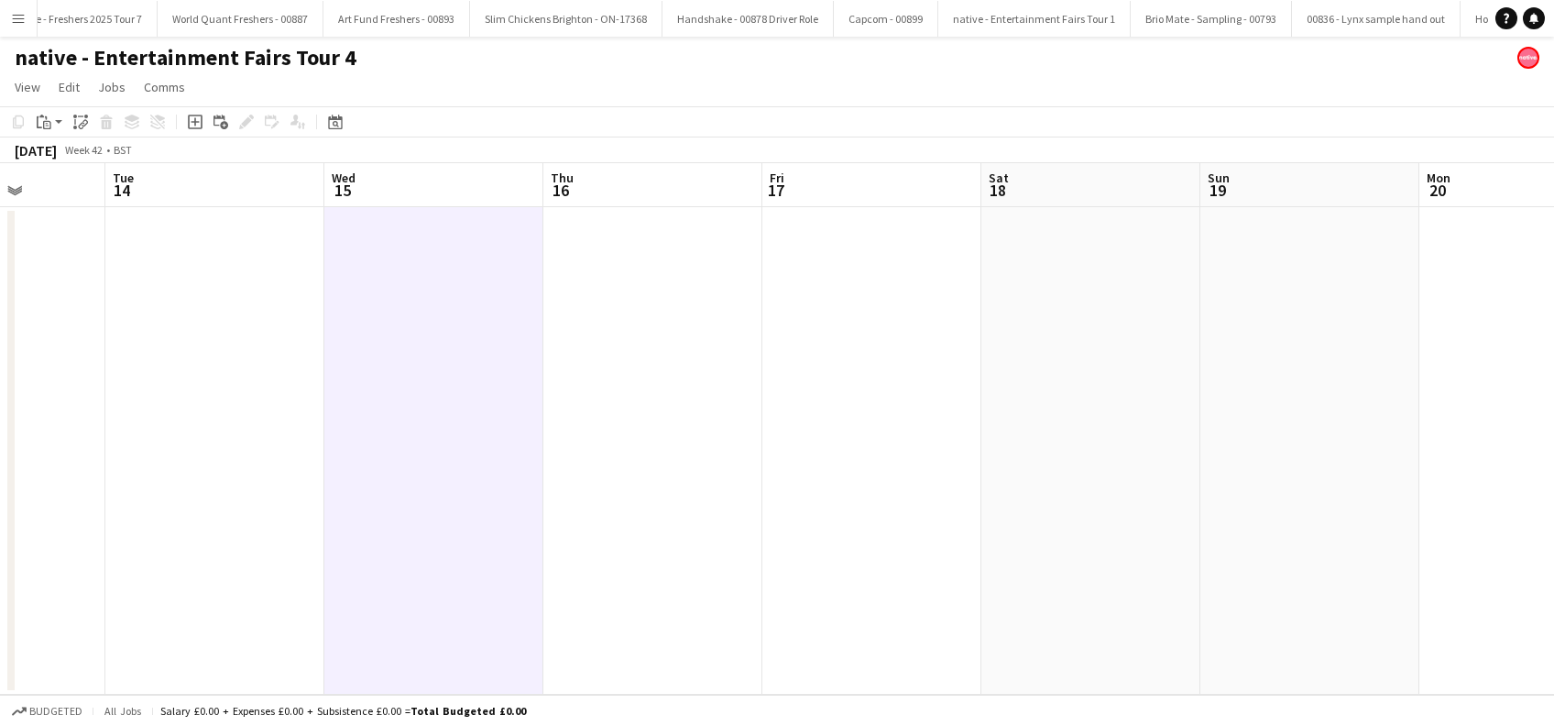
scroll to position [0, 802]
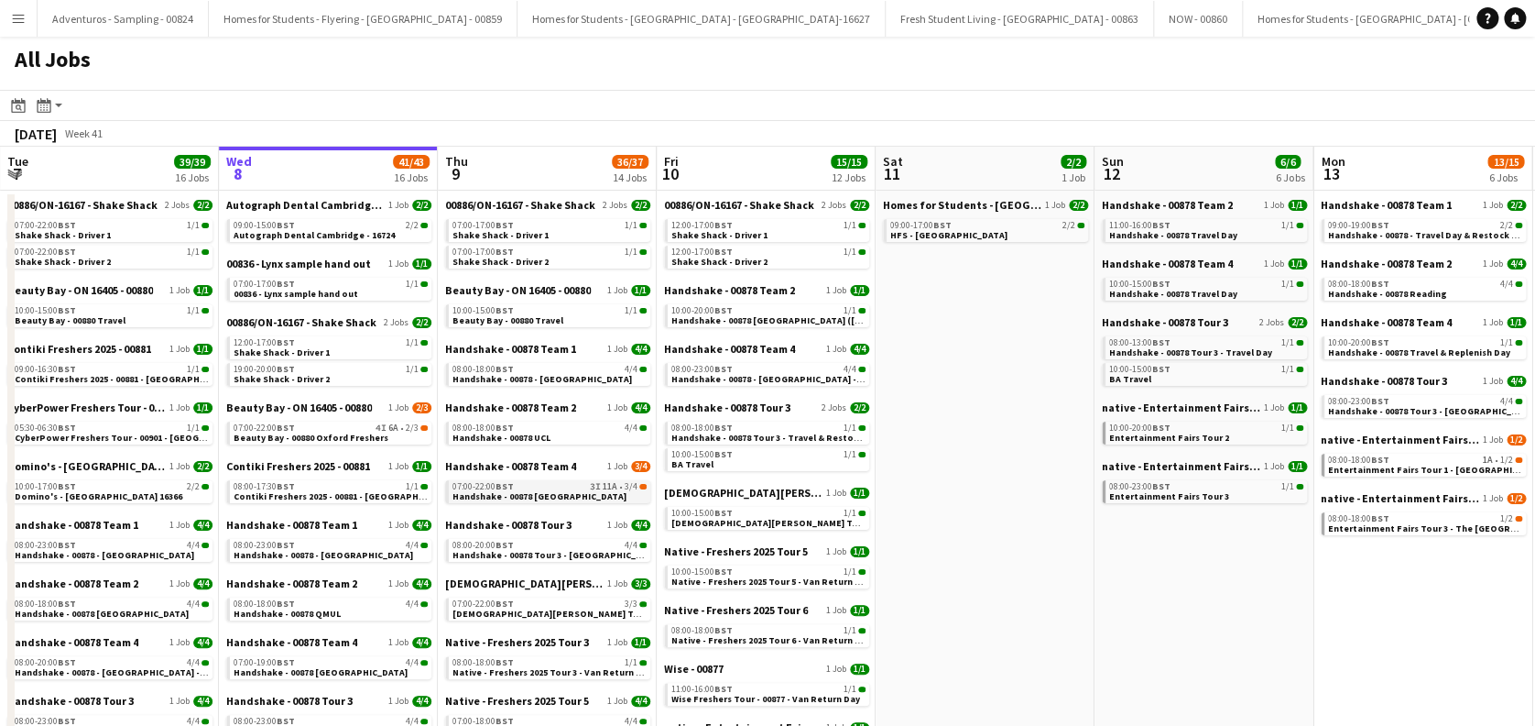
click at [549, 498] on span "Handshake - 00878 [GEOGRAPHIC_DATA]" at bounding box center [540, 496] width 174 height 12
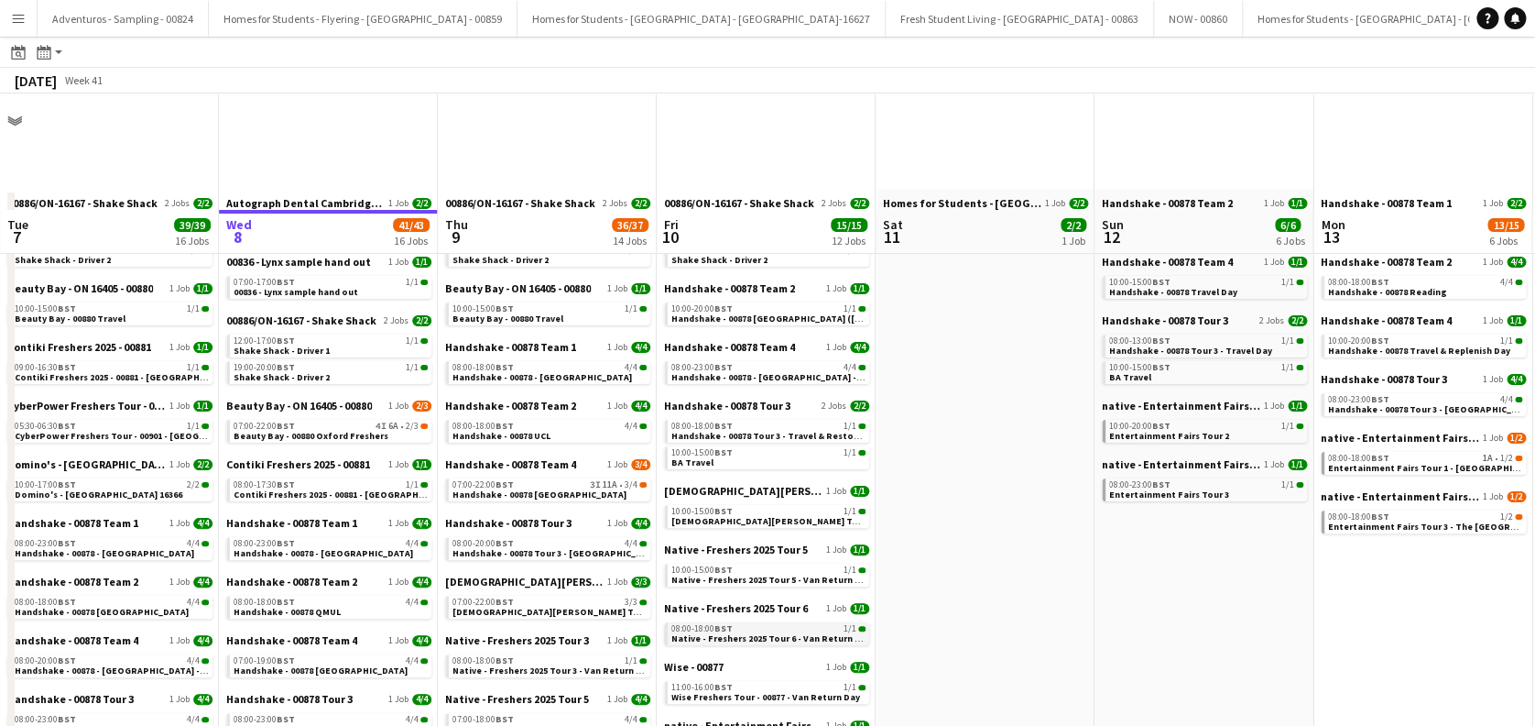
scroll to position [244, 0]
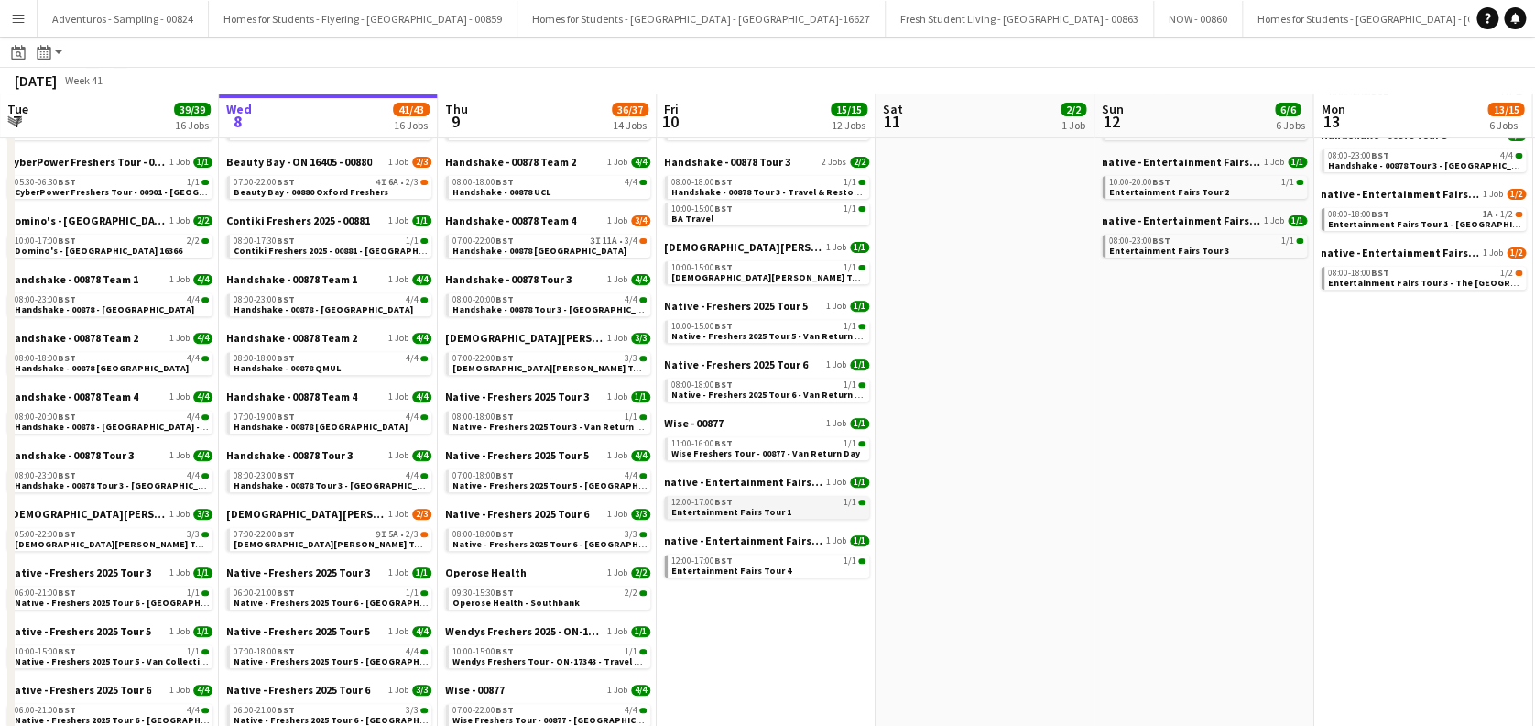
click at [764, 514] on span "Entertainment Fairs Tour 1" at bounding box center [731, 512] width 120 height 12
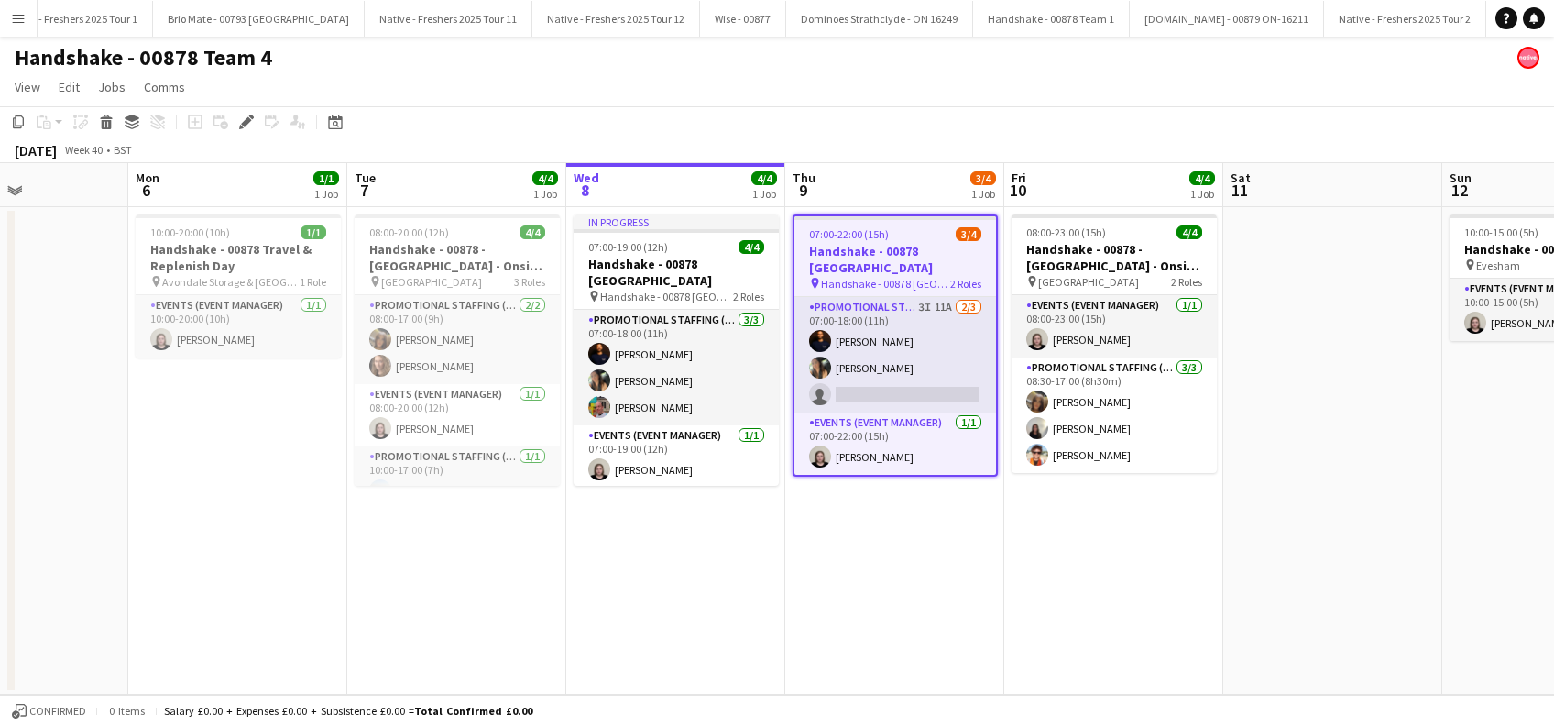
scroll to position [0, 513]
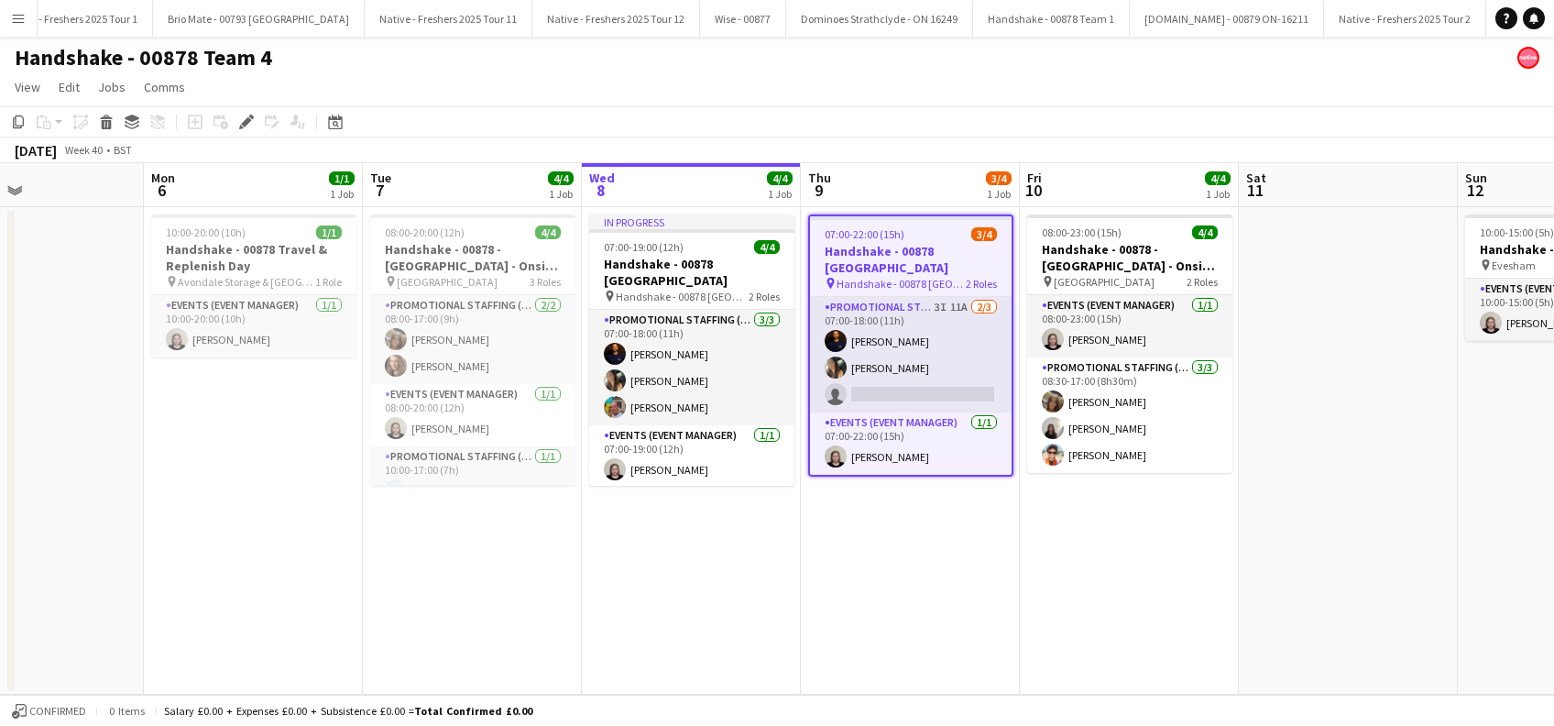
drag, startPoint x: 574, startPoint y: 580, endPoint x: 911, endPoint y: 612, distance: 337.7
click at [911, 612] on app-calendar-viewport "Fri 3 Sat 4 1/1 1 Job Sun 5 Mon 6 1/1 1 Job Tue 7 4/4 1 Job Wed 8 4/4 1 Job Thu…" at bounding box center [777, 428] width 1554 height 531
click at [467, 546] on app-date-cell "08:00-20:00 (12h) 4/4 Handshake - 00878 - [GEOGRAPHIC_DATA] - Onsite Day pin Un…" at bounding box center [472, 450] width 219 height 487
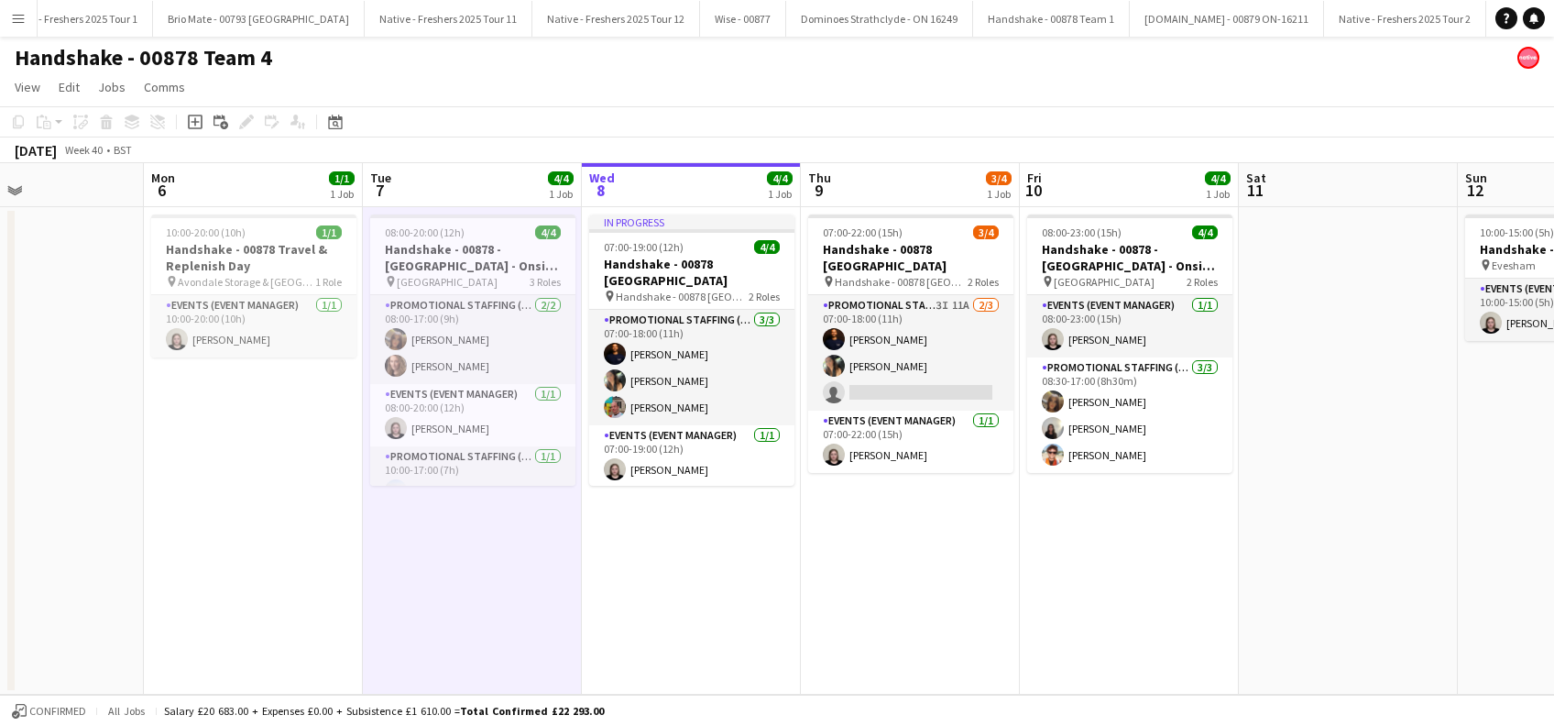
click at [704, 581] on app-date-cell "In progress 07:00-19:00 (12h) 4/4 Handshake - 00878 [GEOGRAPHIC_DATA] pin Hands…" at bounding box center [691, 450] width 219 height 487
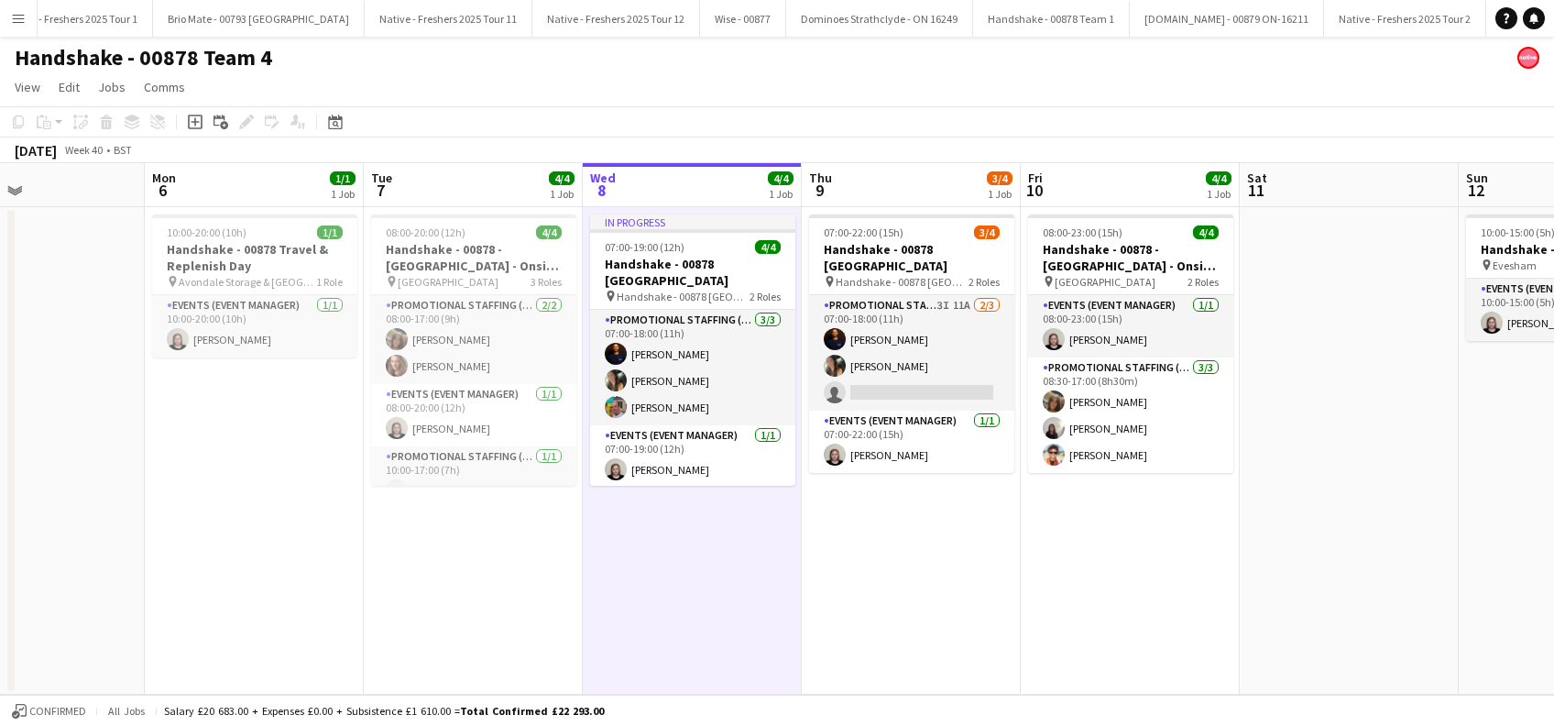
click at [876, 560] on app-calendar-viewport "Fri 3 4/4 1 Job Sat 4 1/1 1 Job Sun 5 Mon 6 1/1 1 Job Tue 7 4/4 1 Job Wed 8 4/4…" at bounding box center [777, 428] width 1554 height 531
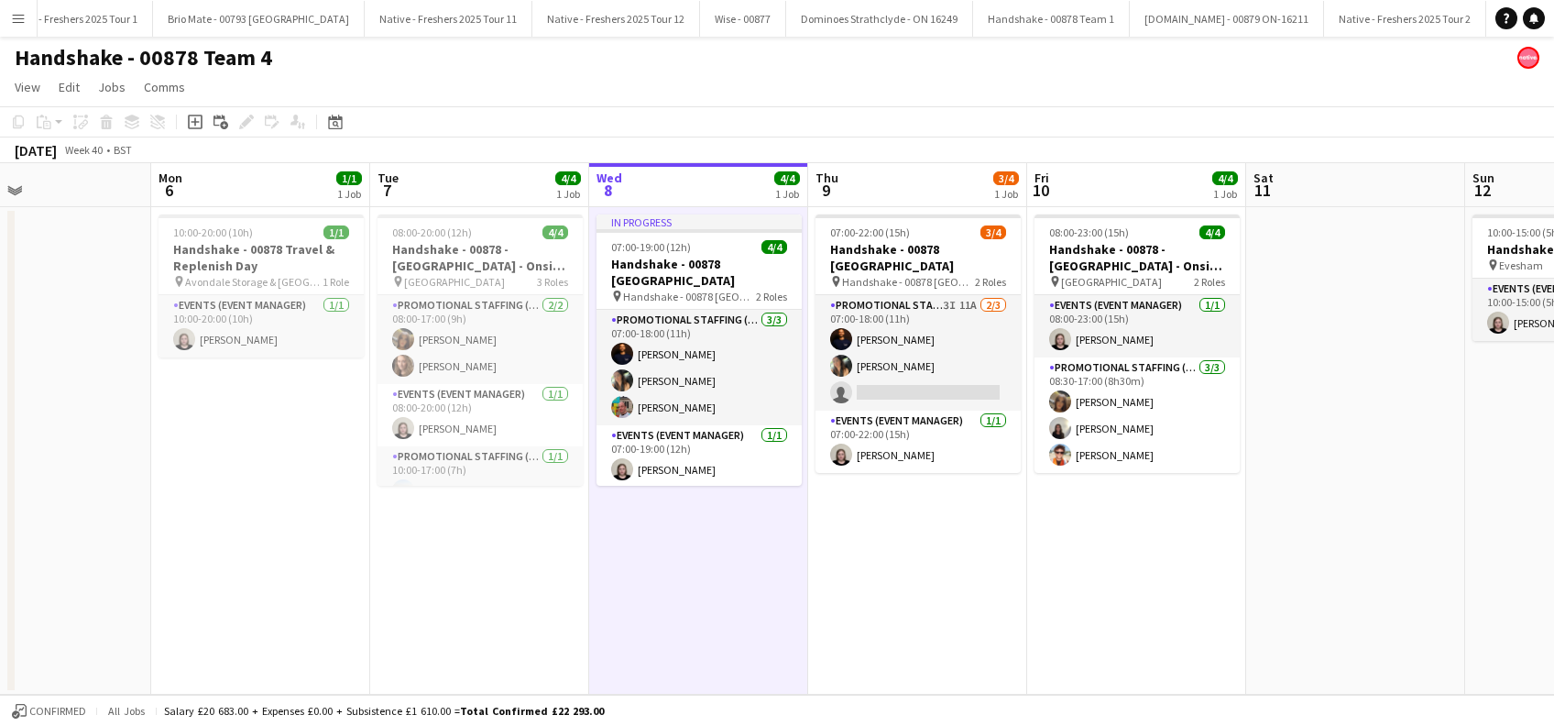
click at [1164, 557] on app-date-cell "08:00-23:00 (15h) 4/4 Handshake - 00878 - [GEOGRAPHIC_DATA] - Onsite Day pin [G…" at bounding box center [1136, 450] width 219 height 487
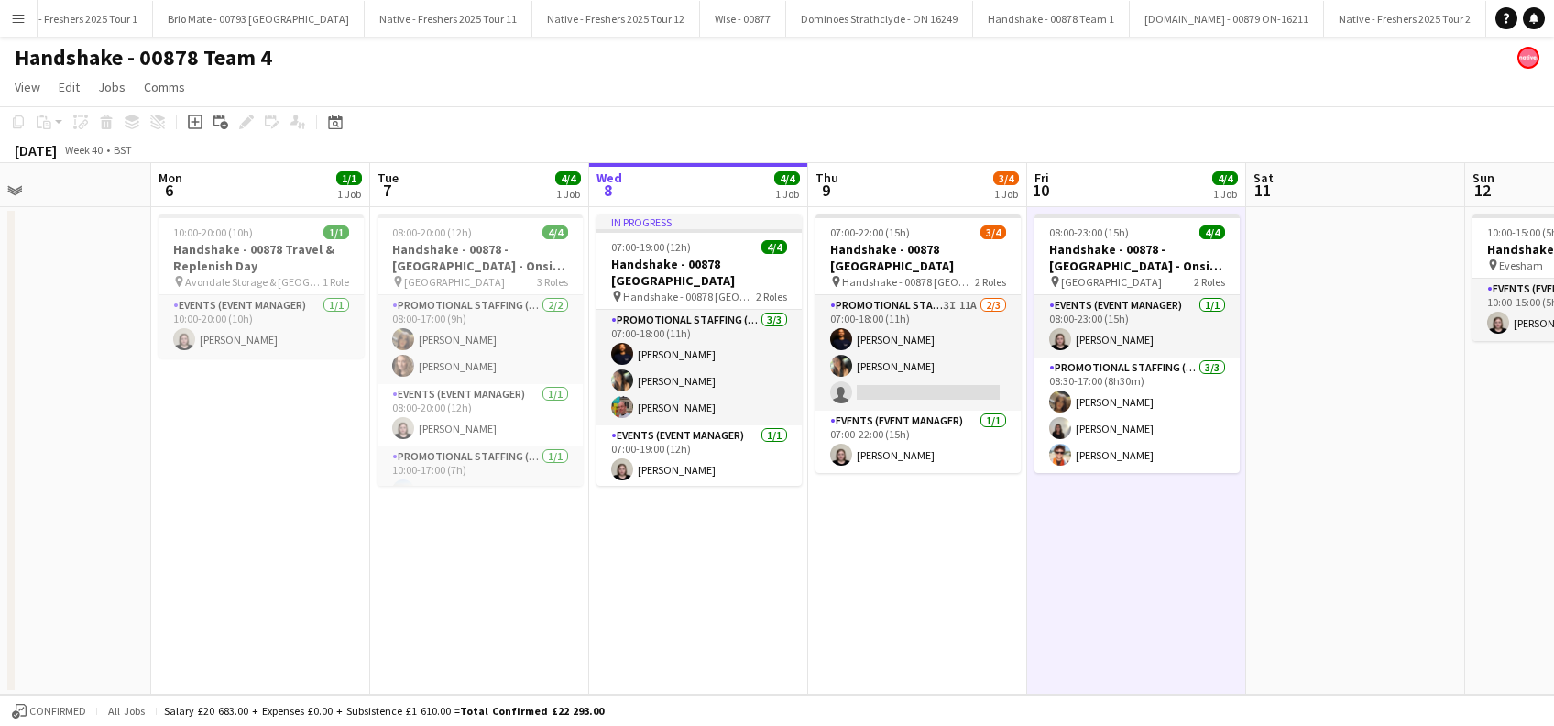
click at [668, 531] on app-date-cell "In progress 07:00-19:00 (12h) 4/4 Handshake - 00878 [GEOGRAPHIC_DATA] pin Hands…" at bounding box center [698, 450] width 219 height 487
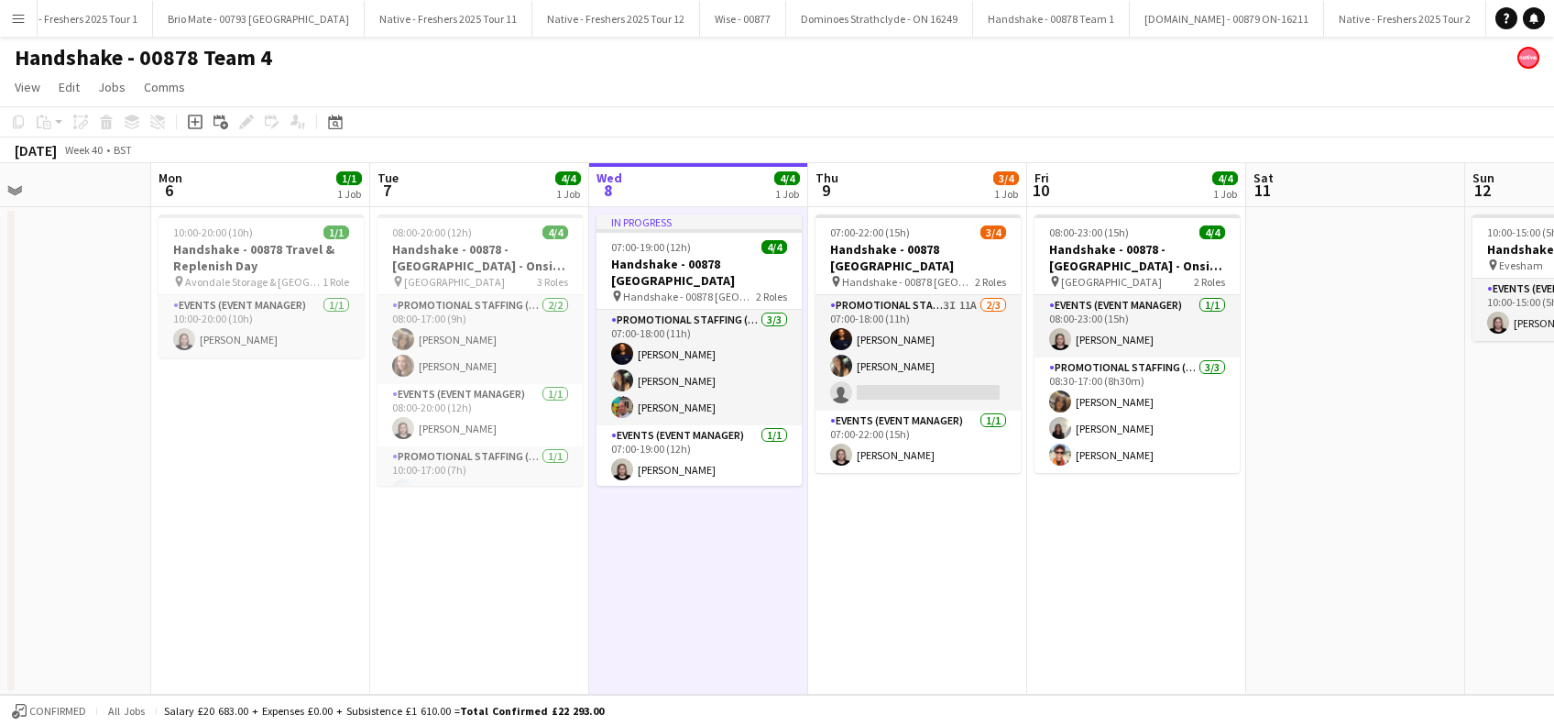
click at [442, 562] on app-date-cell "08:00-20:00 (12h) 4/4 Handshake - 00878 - [GEOGRAPHIC_DATA] - Onsite Day pin Un…" at bounding box center [479, 450] width 219 height 487
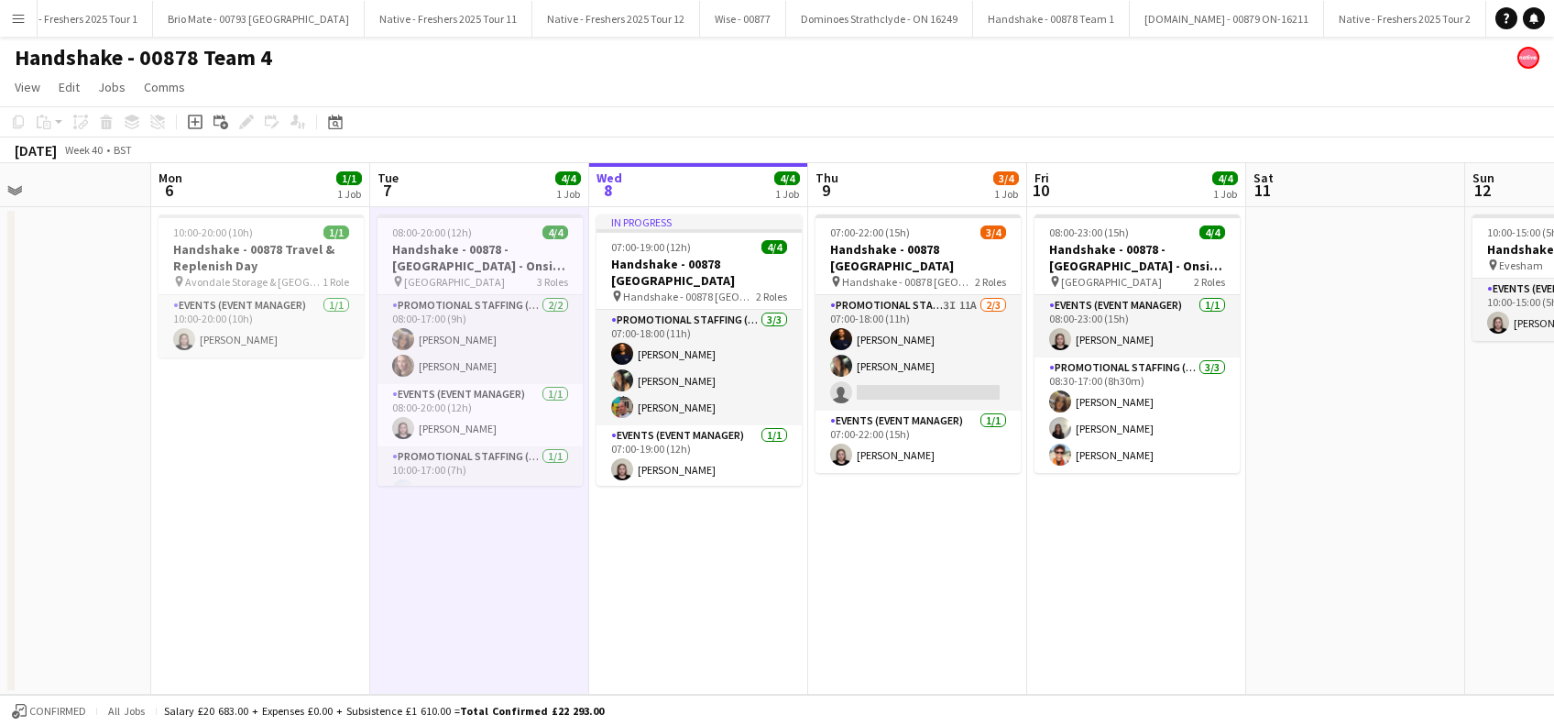
drag, startPoint x: 682, startPoint y: 591, endPoint x: 979, endPoint y: 598, distance: 296.9
click at [684, 592] on app-date-cell "In progress 07:00-19:00 (12h) 4/4 Handshake - 00878 [GEOGRAPHIC_DATA] pin Hands…" at bounding box center [698, 450] width 219 height 487
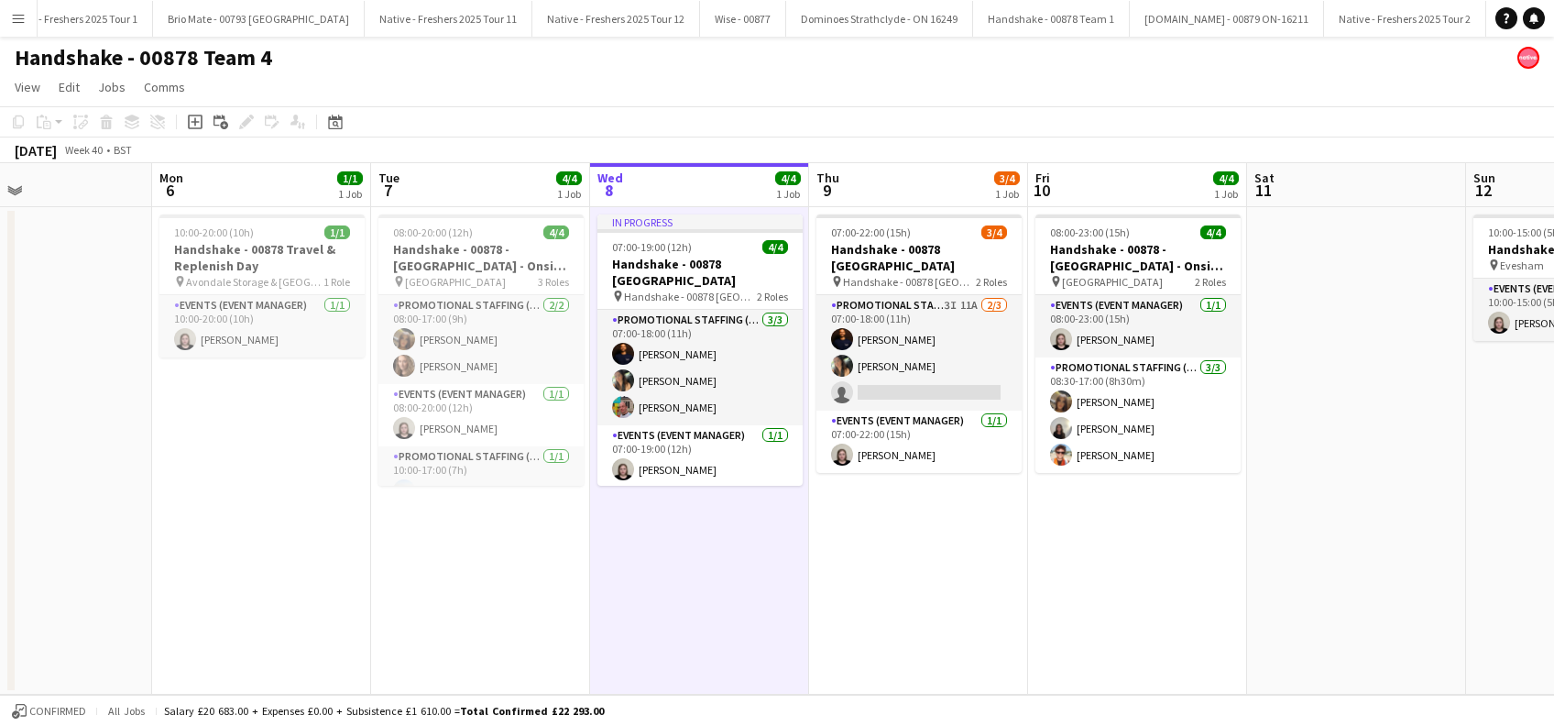
drag, startPoint x: 979, startPoint y: 598, endPoint x: 1106, endPoint y: 607, distance: 126.8
click at [982, 600] on app-date-cell "07:00-22:00 (15h) 3/4 Handshake - 00878 [GEOGRAPHIC_DATA] pin Handshake - 00878…" at bounding box center [918, 450] width 219 height 487
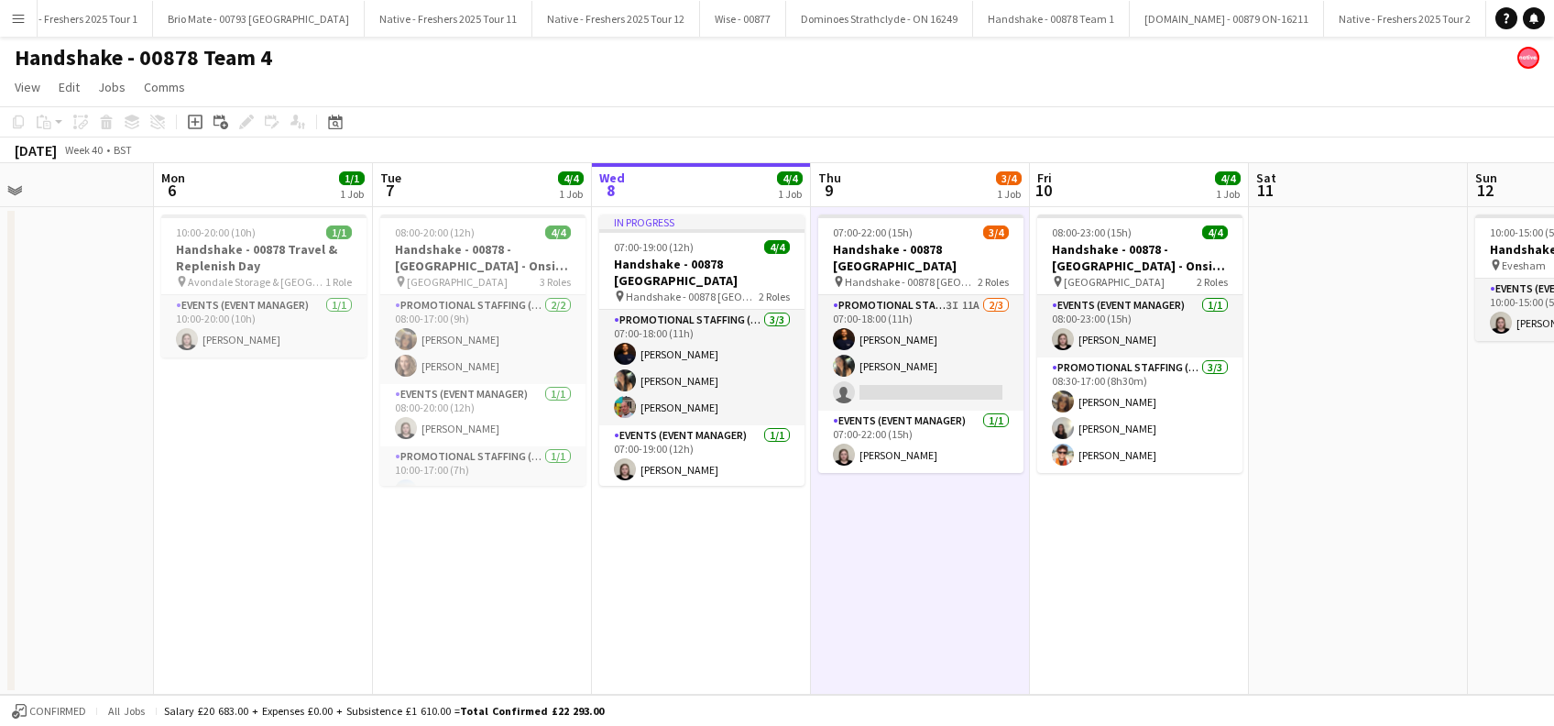
click at [1195, 605] on app-date-cell "08:00-23:00 (15h) 4/4 Handshake - 00878 - [GEOGRAPHIC_DATA] - Onsite Day pin [G…" at bounding box center [1139, 450] width 219 height 487
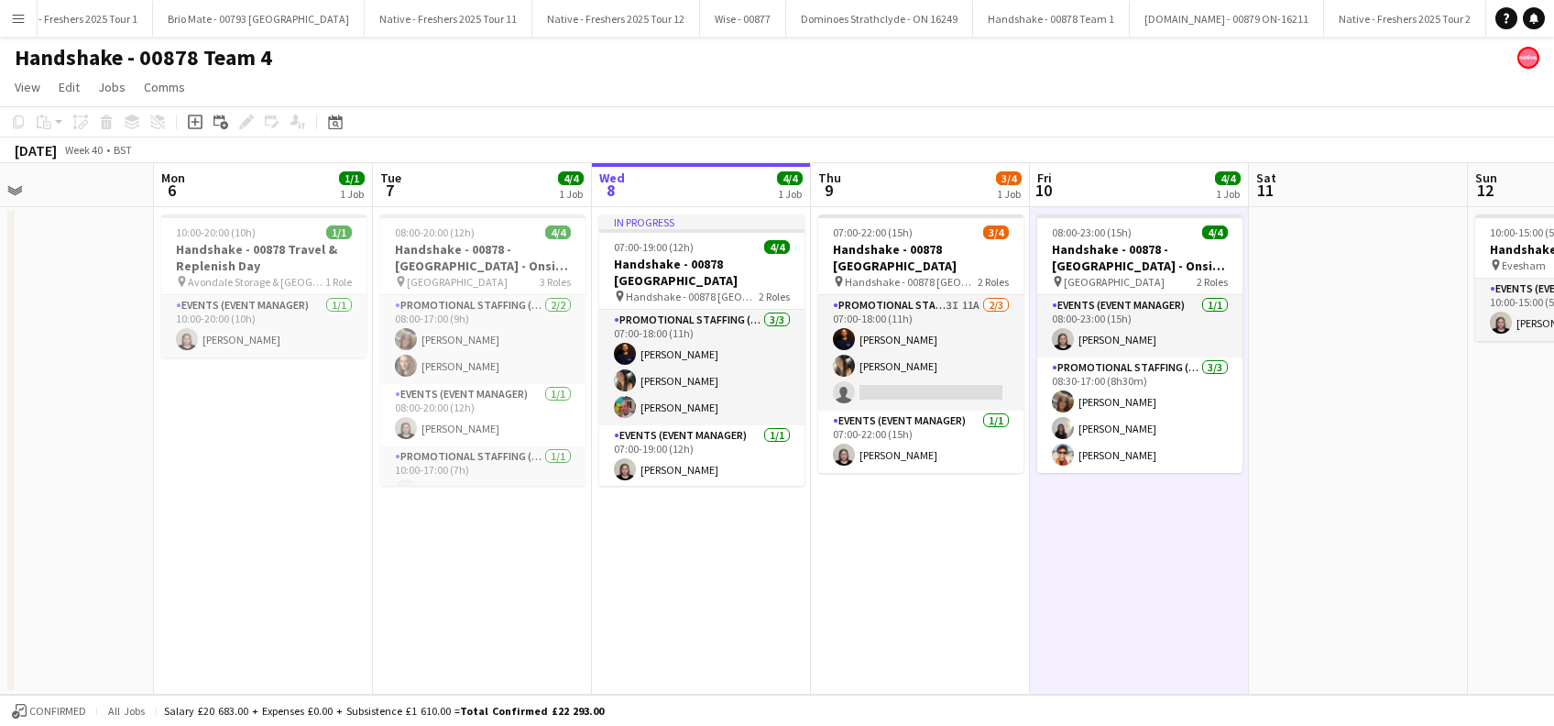
click at [666, 518] on app-date-cell "In progress 07:00-19:00 (12h) 4/4 Handshake - 00878 [GEOGRAPHIC_DATA] pin Hands…" at bounding box center [701, 450] width 219 height 487
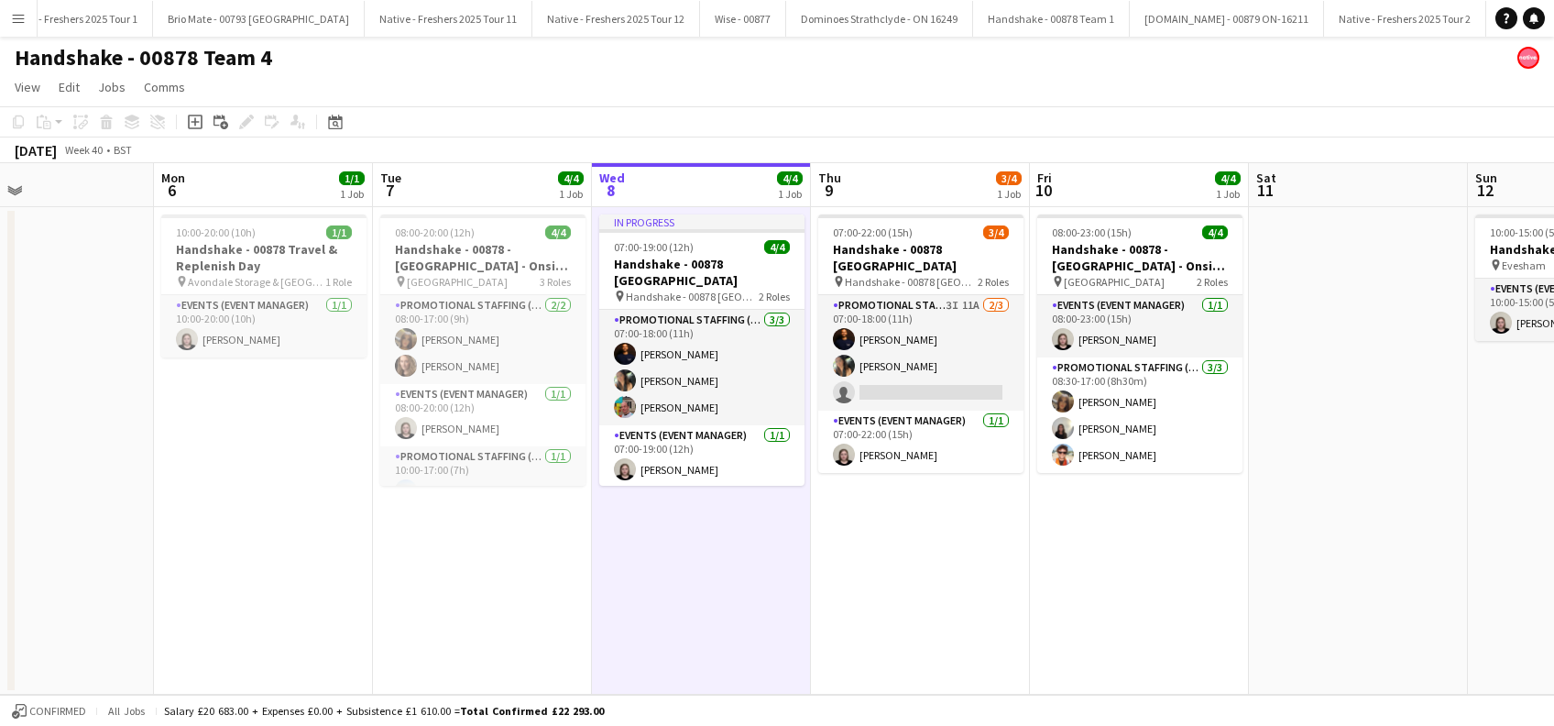
click at [886, 542] on app-date-cell "07:00-22:00 (15h) 3/4 Handshake - 00878 [GEOGRAPHIC_DATA] pin Handshake - 00878…" at bounding box center [920, 450] width 219 height 487
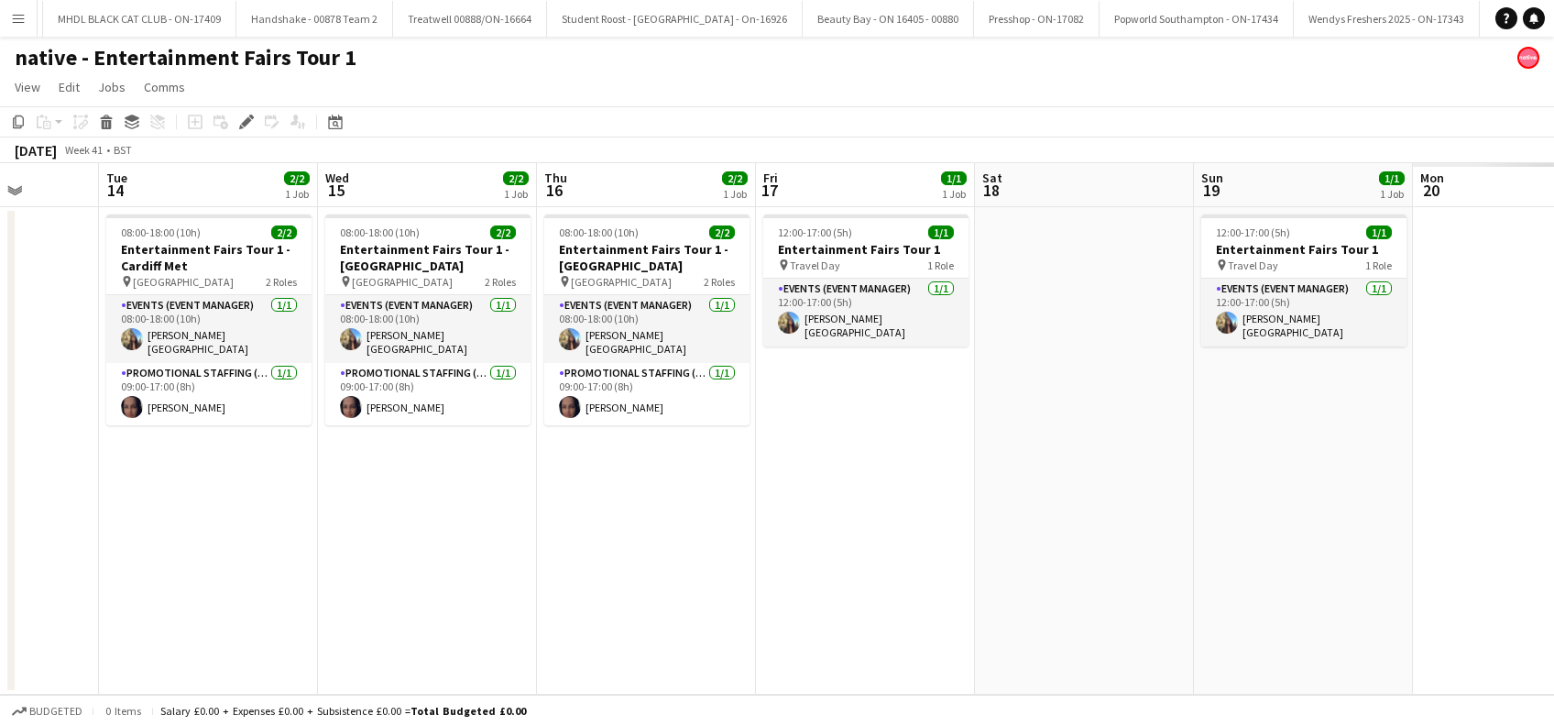
scroll to position [0, 562]
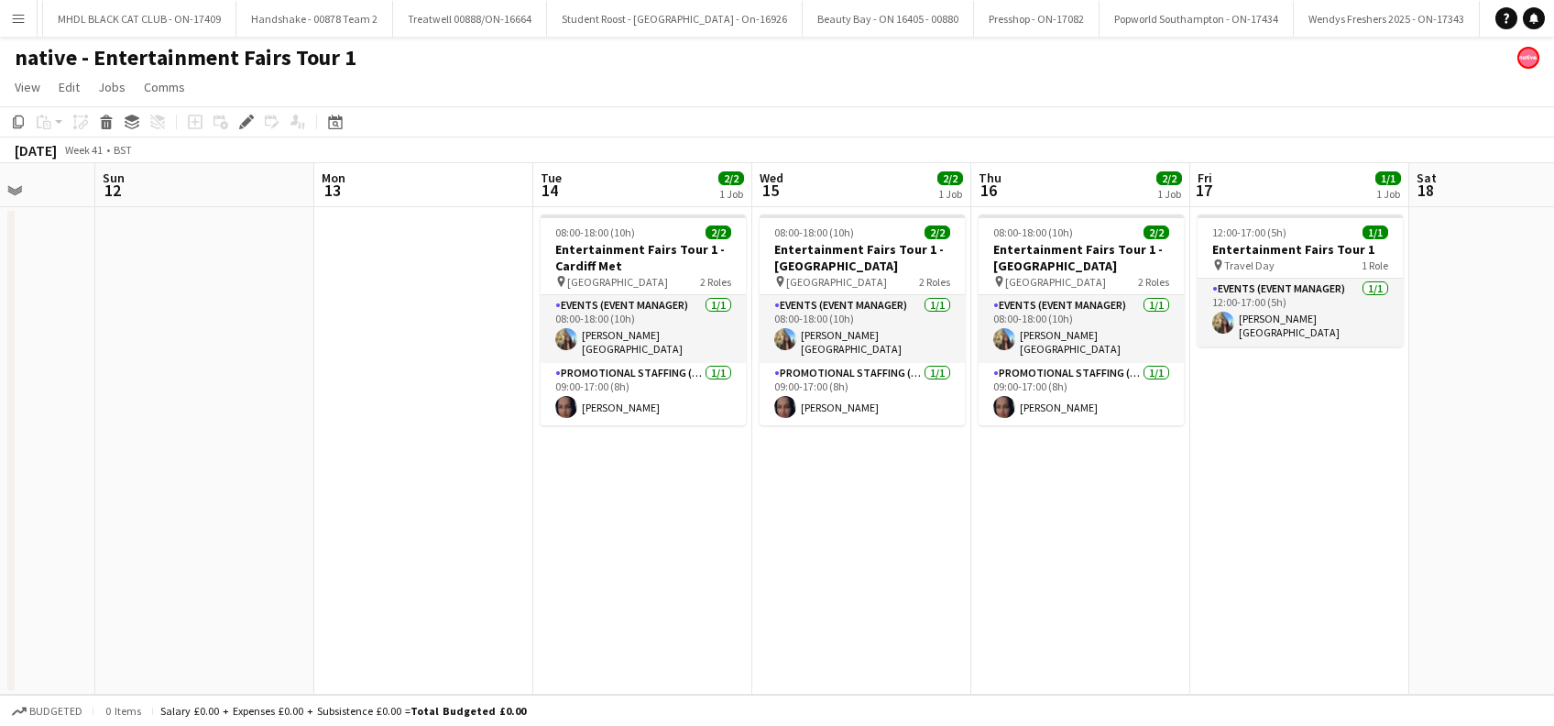
drag, startPoint x: 1164, startPoint y: 483, endPoint x: 357, endPoint y: 573, distance: 812.1
click at [357, 573] on app-calendar-viewport "Thu 9 Fri 10 1/1 1 Job Sat 11 Sun 12 Mon 13 Tue 14 2/2 1 Job Wed 15 2/2 1 Job T…" at bounding box center [777, 428] width 1554 height 531
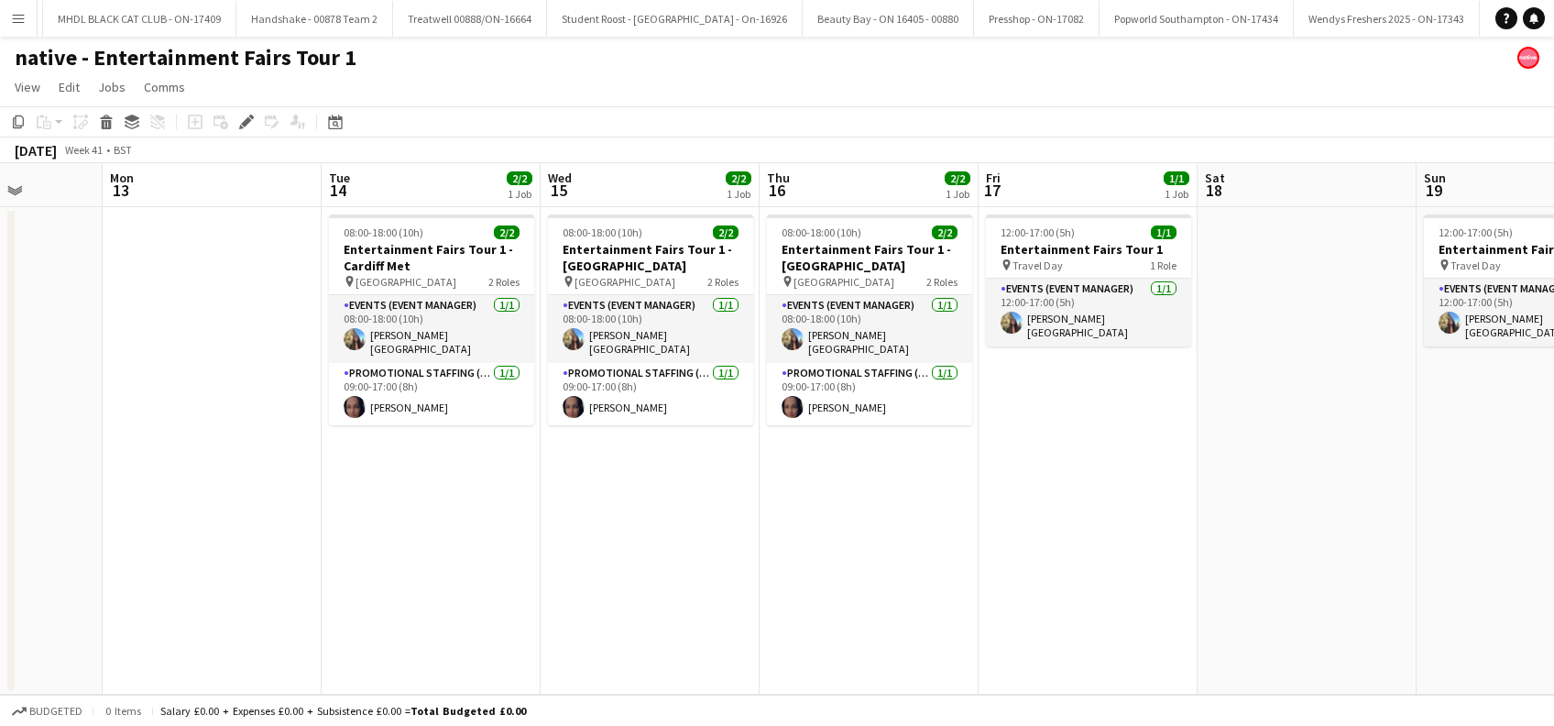
drag, startPoint x: 987, startPoint y: 557, endPoint x: 900, endPoint y: 576, distance: 89.1
click at [901, 576] on app-calendar-viewport "Thu 9 Fri 10 1/1 1 Job Sat 11 Sun 12 Mon 13 Tue 14 2/2 1 Job Wed 15 2/2 1 Job T…" at bounding box center [777, 428] width 1554 height 531
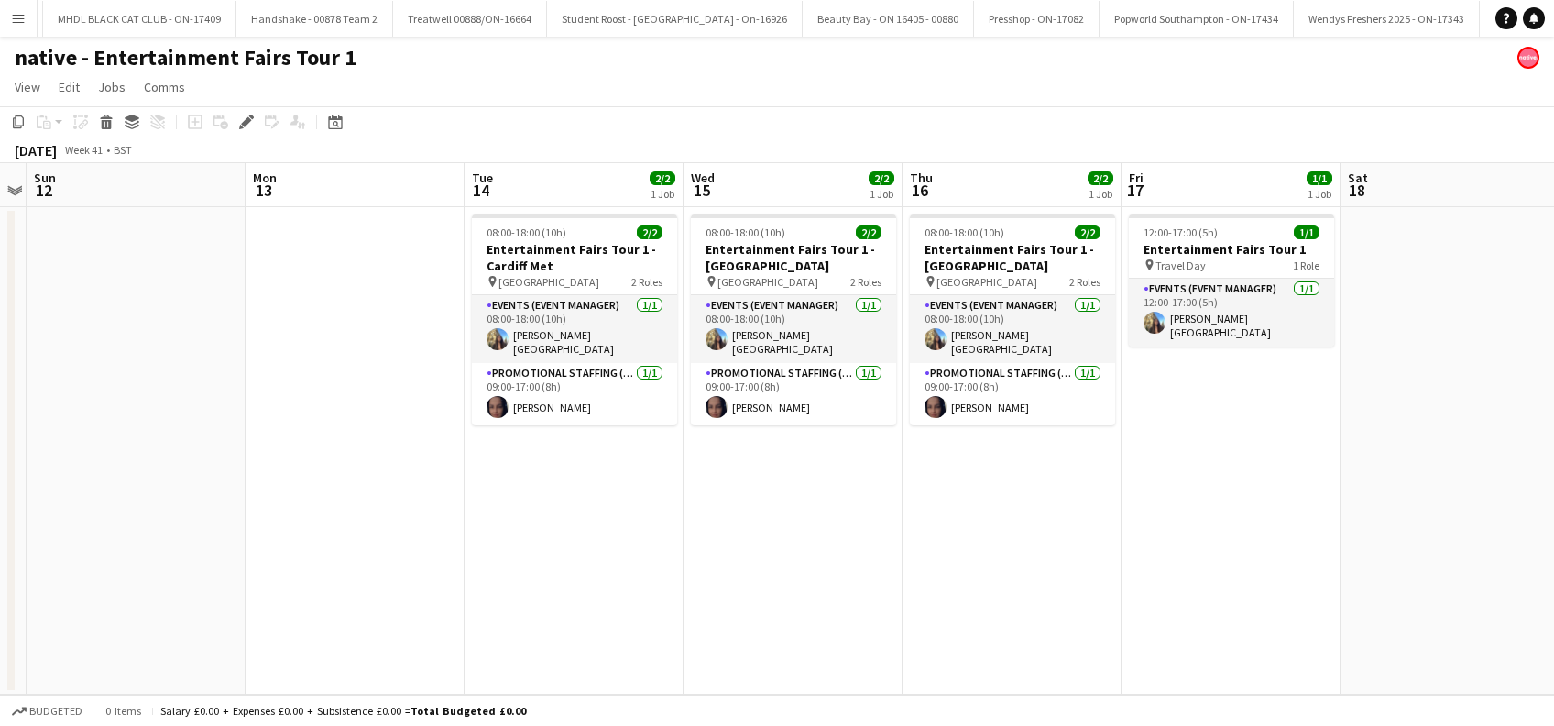
scroll to position [0, 404]
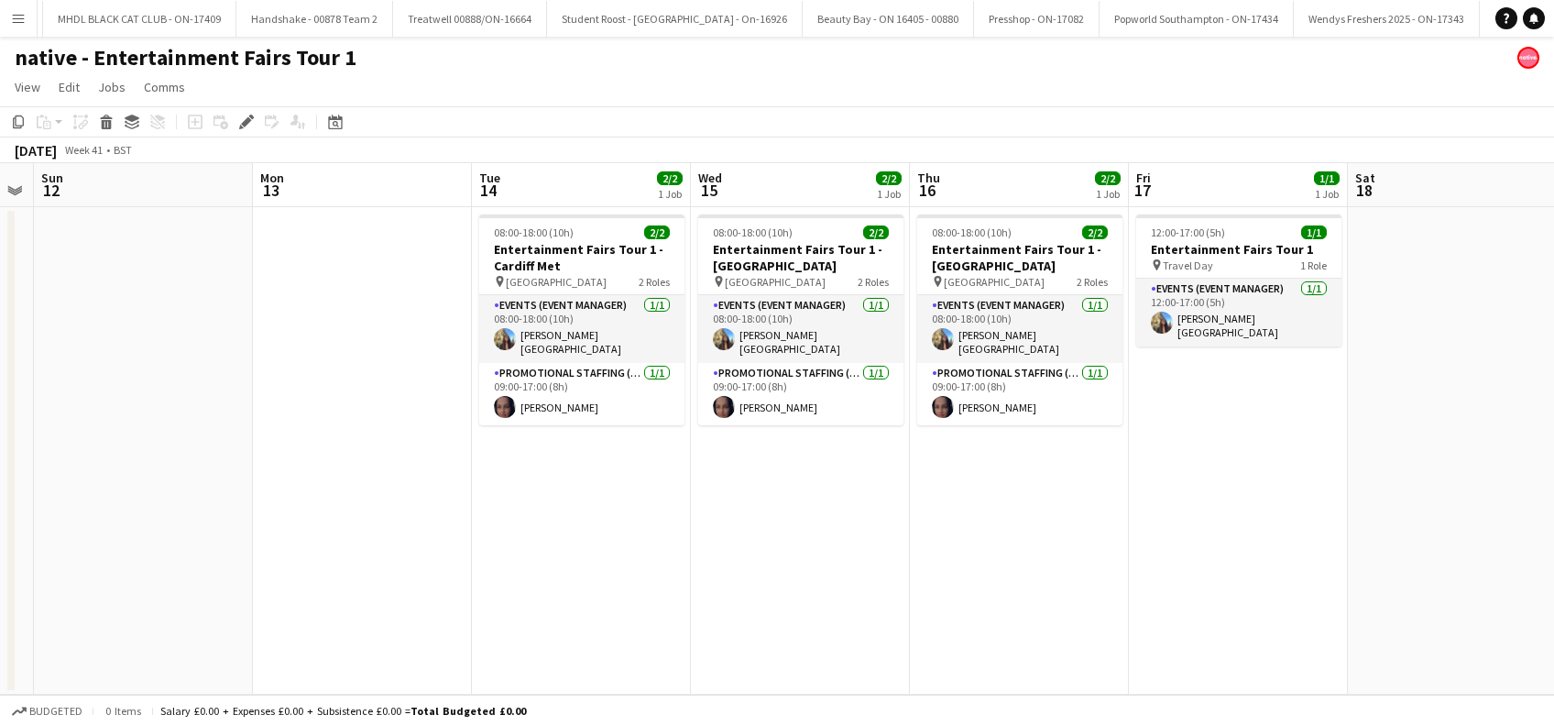
drag, startPoint x: 1199, startPoint y: 506, endPoint x: 1363, endPoint y: 506, distance: 164.0
click at [1363, 506] on app-calendar-viewport "Fri 10 1/1 1 Job Sat 11 Sun 12 Mon 13 Tue 14 2/2 1 Job Wed 15 2/2 1 Job Thu 16 …" at bounding box center [777, 428] width 1554 height 531
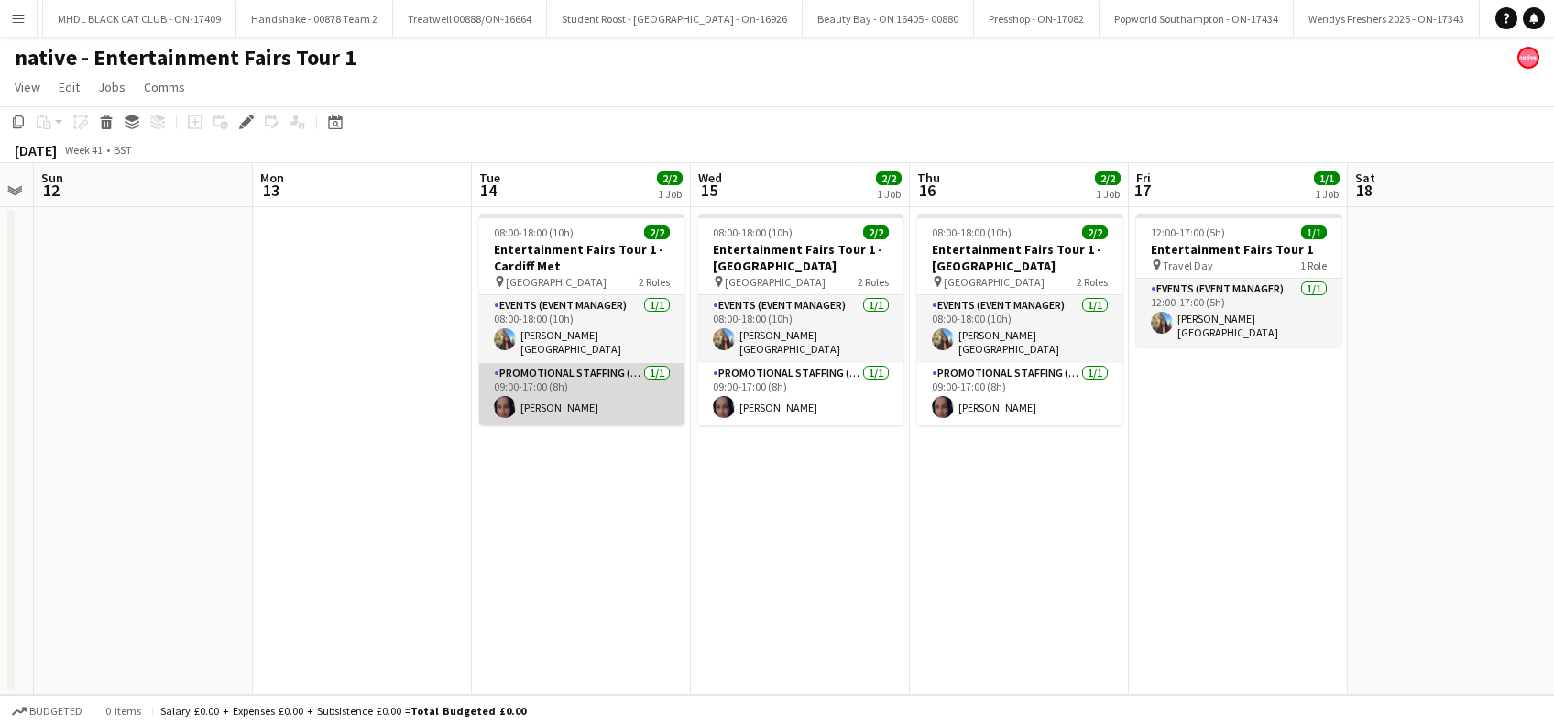
click at [595, 398] on app-card-role "Promotional Staffing (Brand Ambassadors) [DATE] 09:00-17:00 (8h) [PERSON_NAME]" at bounding box center [581, 394] width 205 height 62
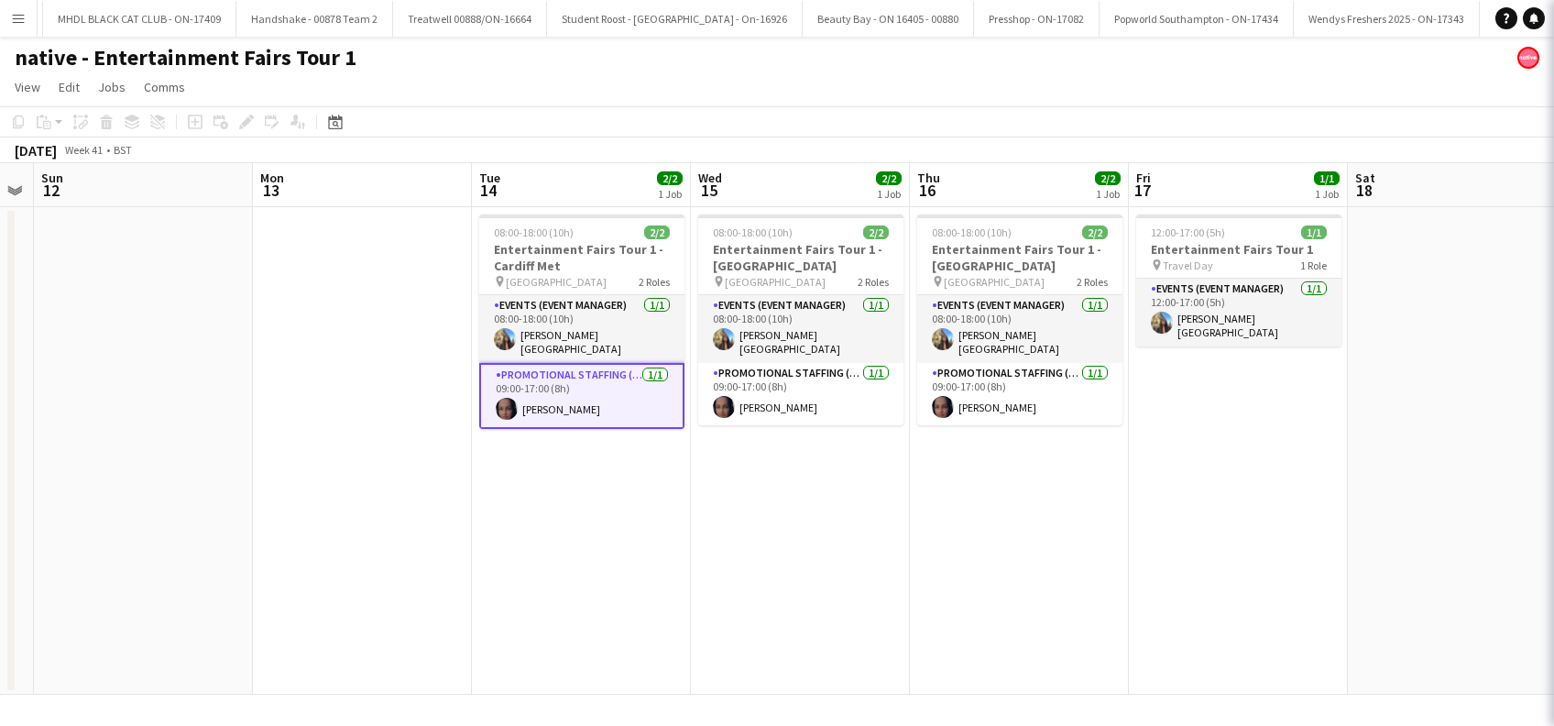
scroll to position [0, 403]
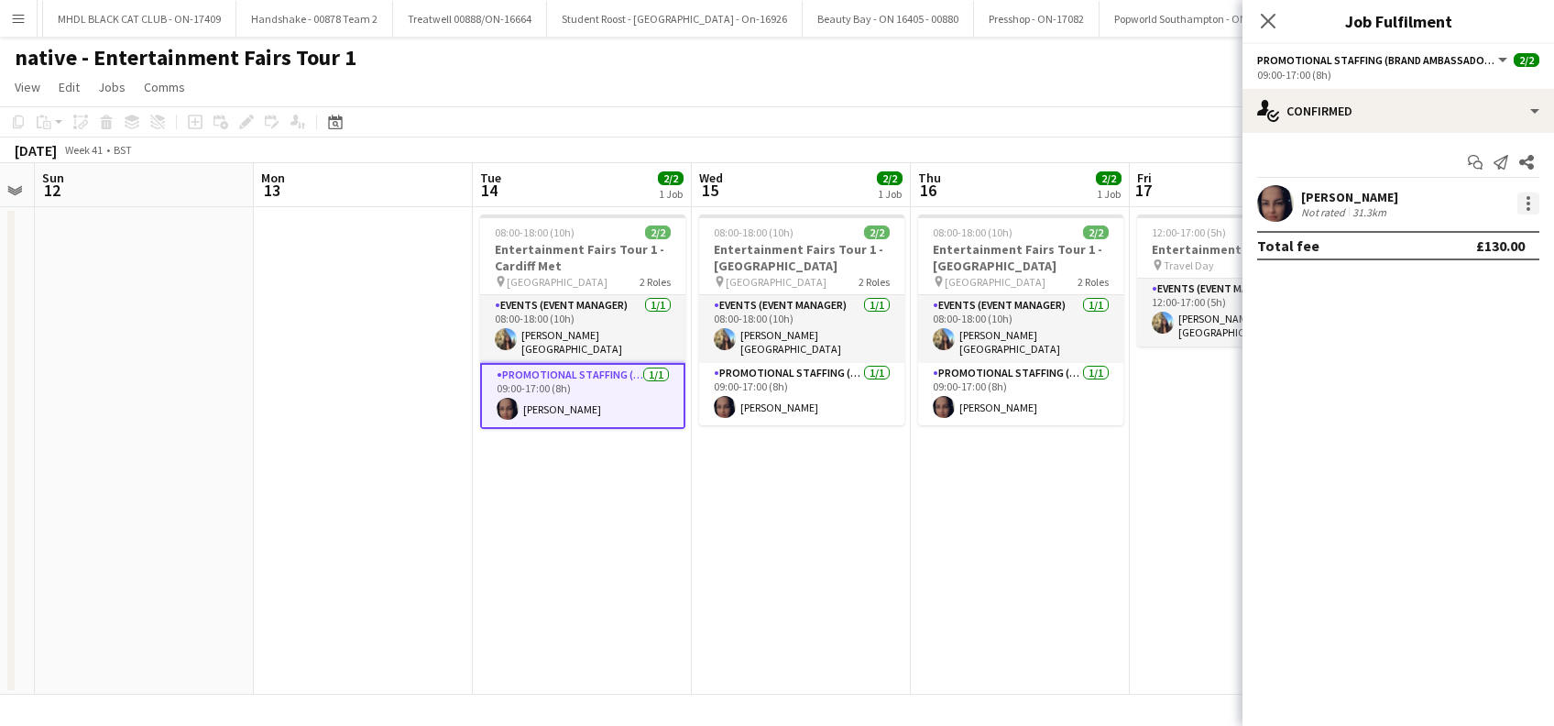
click at [1528, 203] on div at bounding box center [1528, 204] width 4 height 4
click at [1444, 245] on span "Edit fee" at bounding box center [1468, 237] width 114 height 16
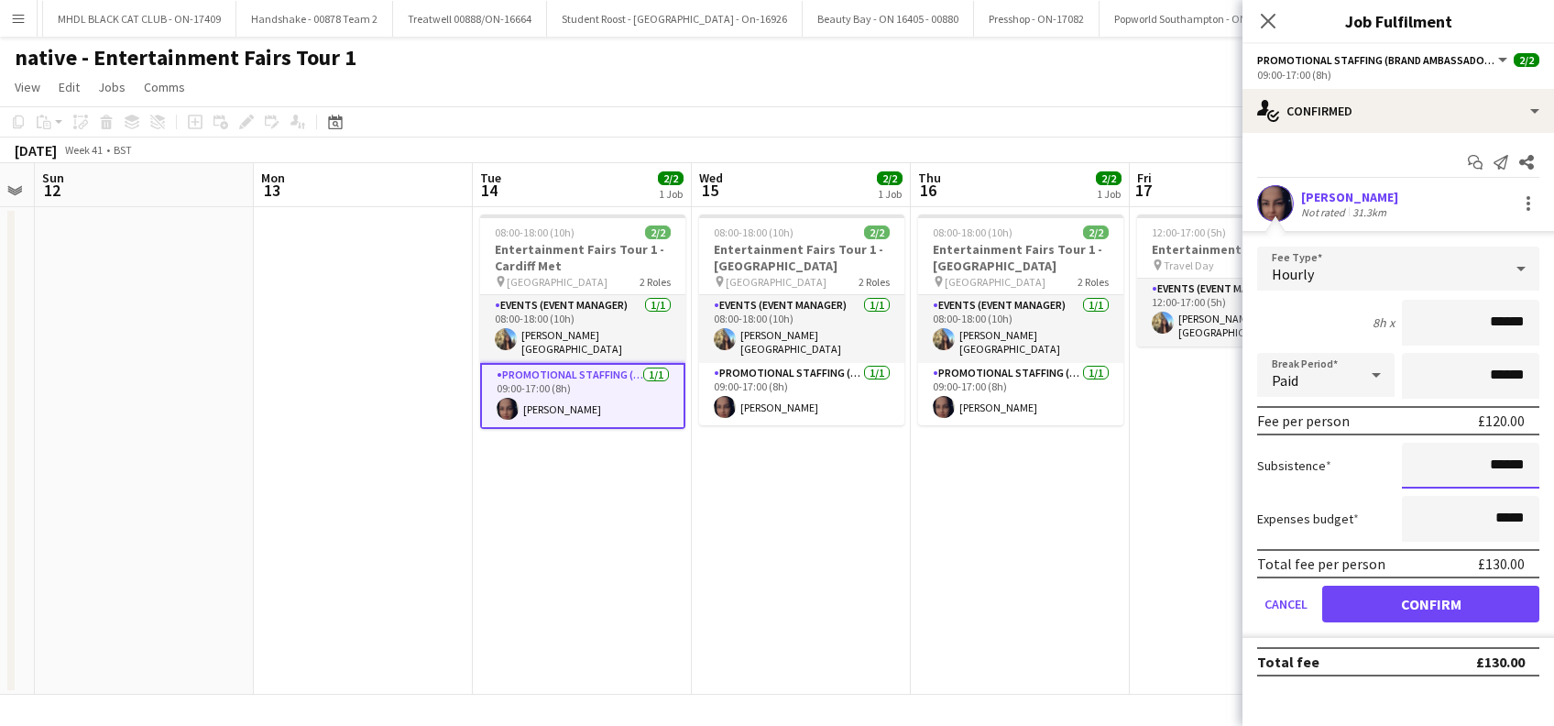
click at [1494, 462] on input "******" at bounding box center [1470, 465] width 137 height 46
type input "**"
type input "******"
click at [1447, 604] on button "Confirm" at bounding box center [1430, 603] width 217 height 37
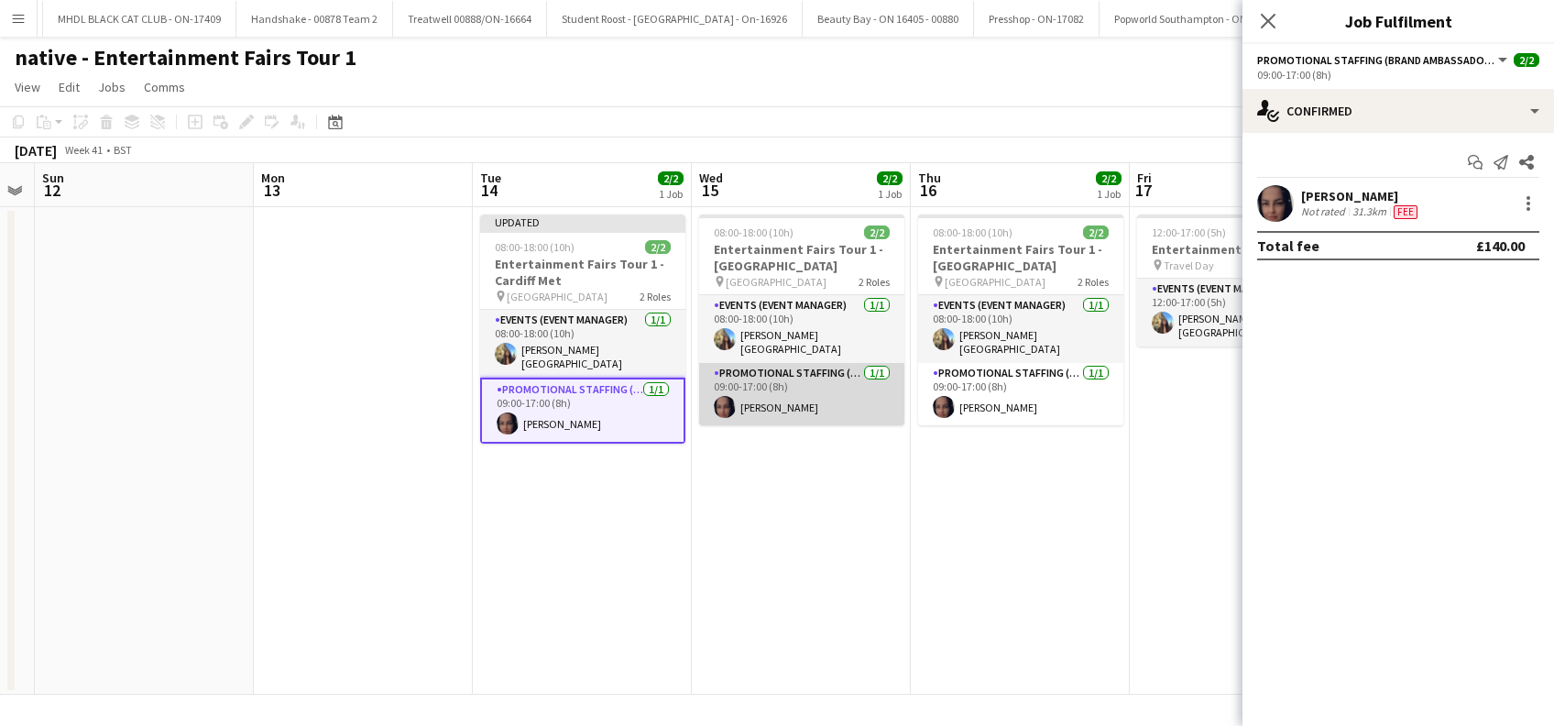
click at [813, 400] on app-card-role "Promotional Staffing (Brand Ambassadors) [DATE] 09:00-17:00 (8h) [PERSON_NAME]" at bounding box center [801, 394] width 205 height 62
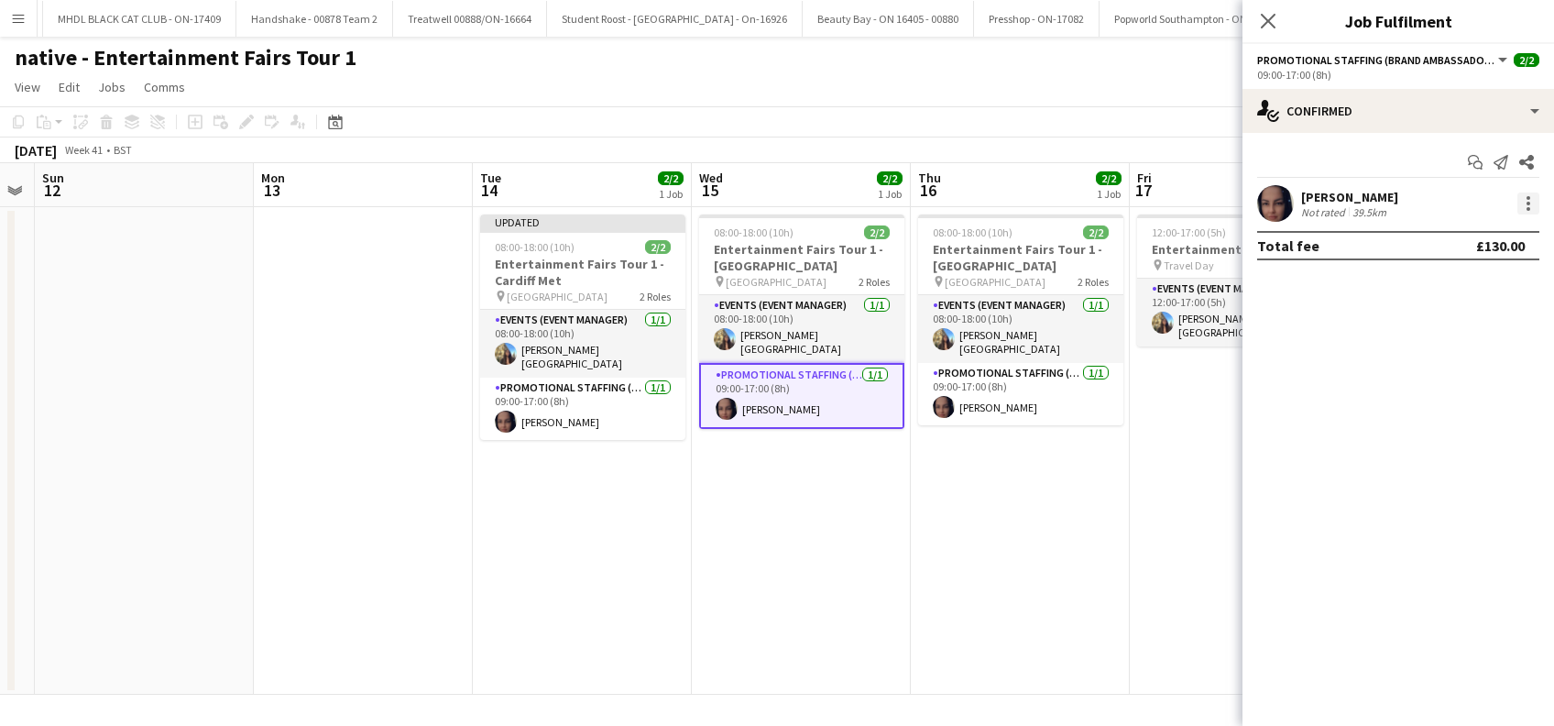
click at [1534, 199] on div at bounding box center [1528, 203] width 22 height 22
click at [1436, 235] on span "Edit fee" at bounding box center [1435, 237] width 49 height 16
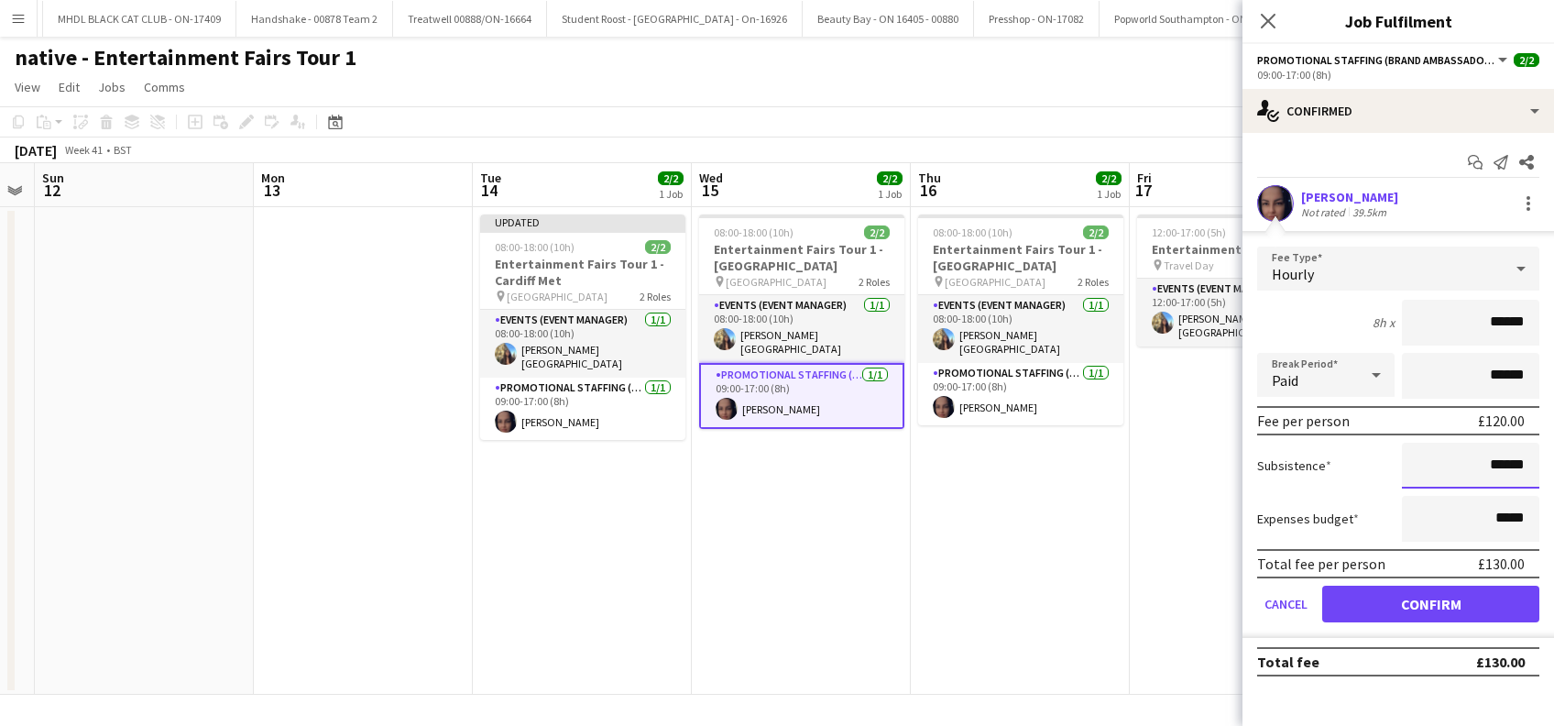
click at [1500, 462] on input "******" at bounding box center [1470, 465] width 137 height 46
type input "**"
type input "******"
click at [1463, 604] on button "Confirm" at bounding box center [1430, 603] width 217 height 37
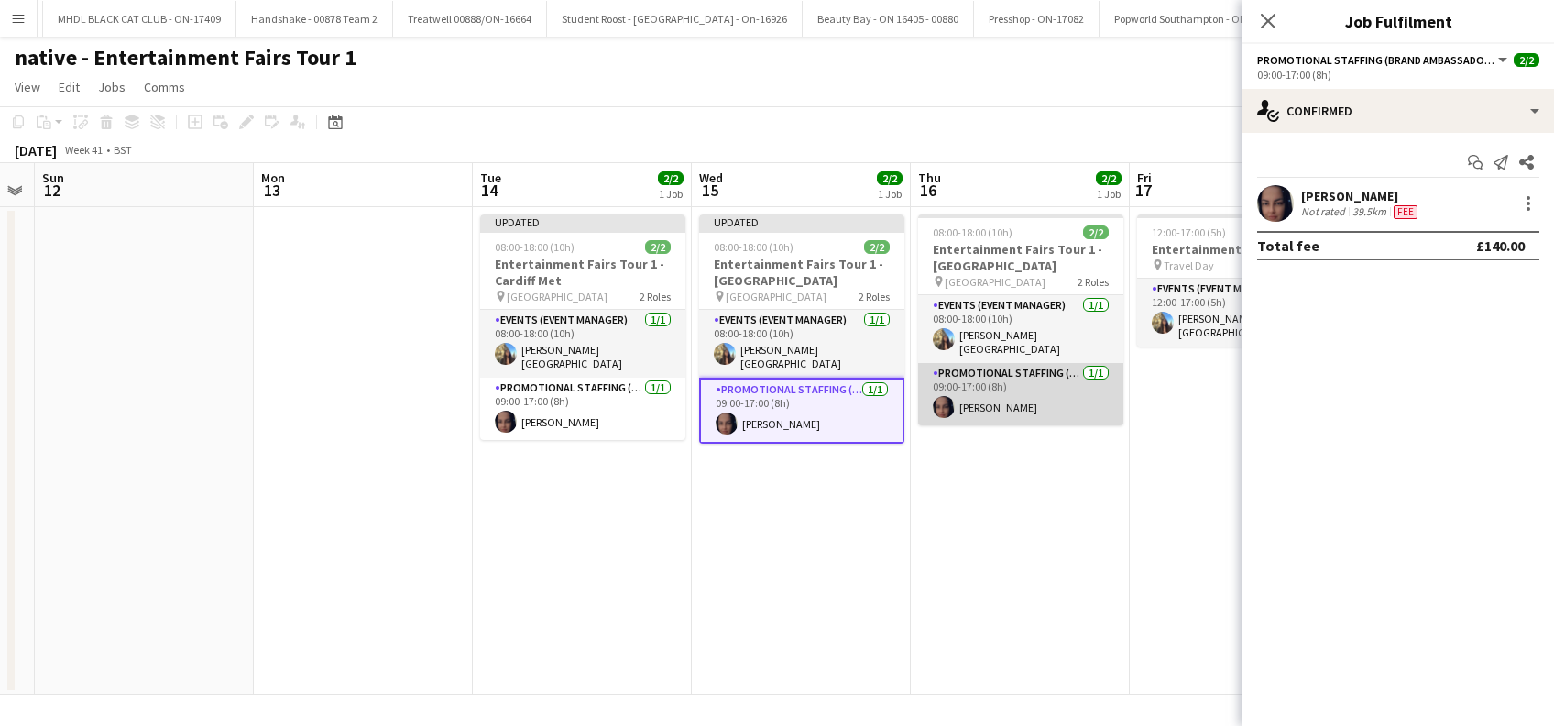
click at [989, 402] on app-card-role "Promotional Staffing (Brand Ambassadors) [DATE] 09:00-17:00 (8h) [PERSON_NAME]" at bounding box center [1020, 394] width 205 height 62
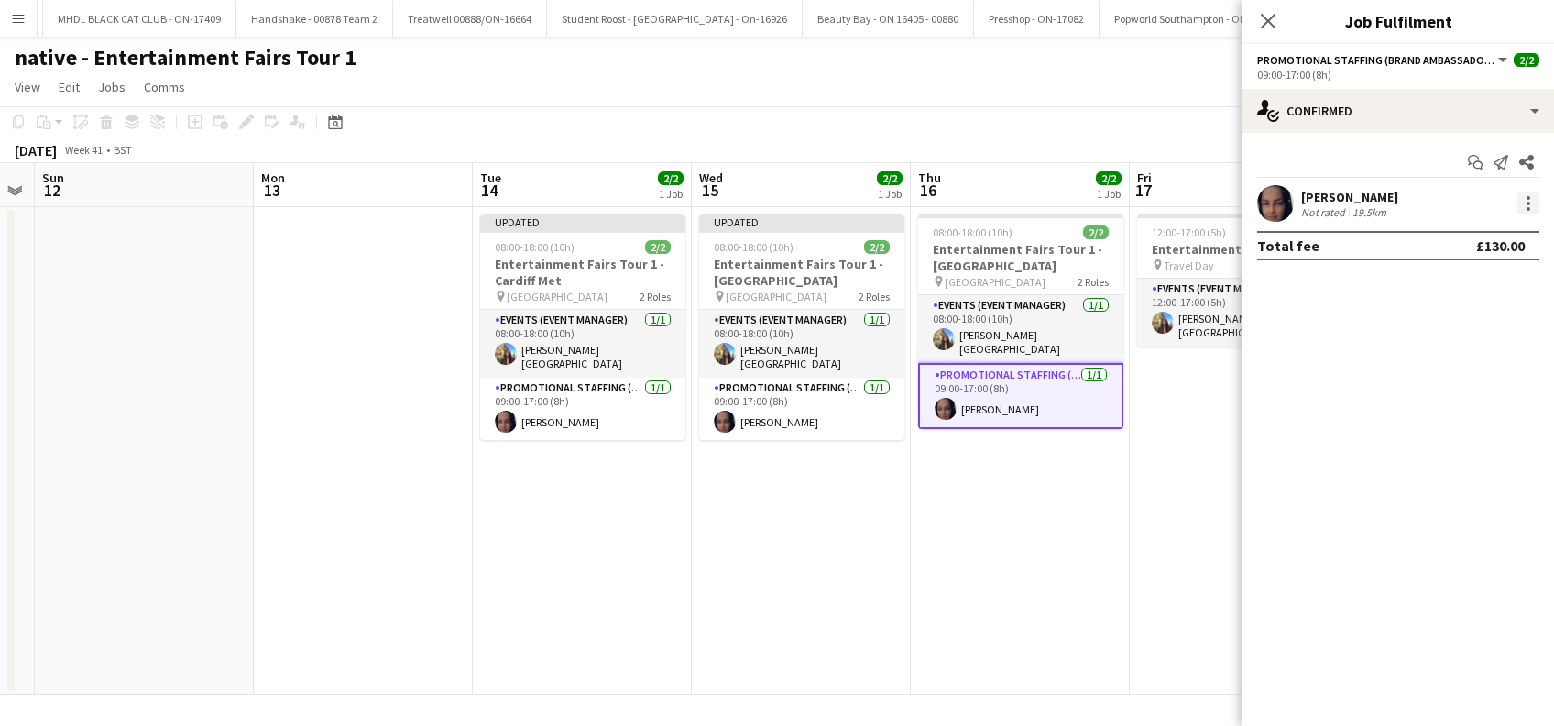
click at [1530, 208] on div at bounding box center [1528, 209] width 4 height 4
click at [1448, 244] on span "Edit fee" at bounding box center [1435, 237] width 49 height 16
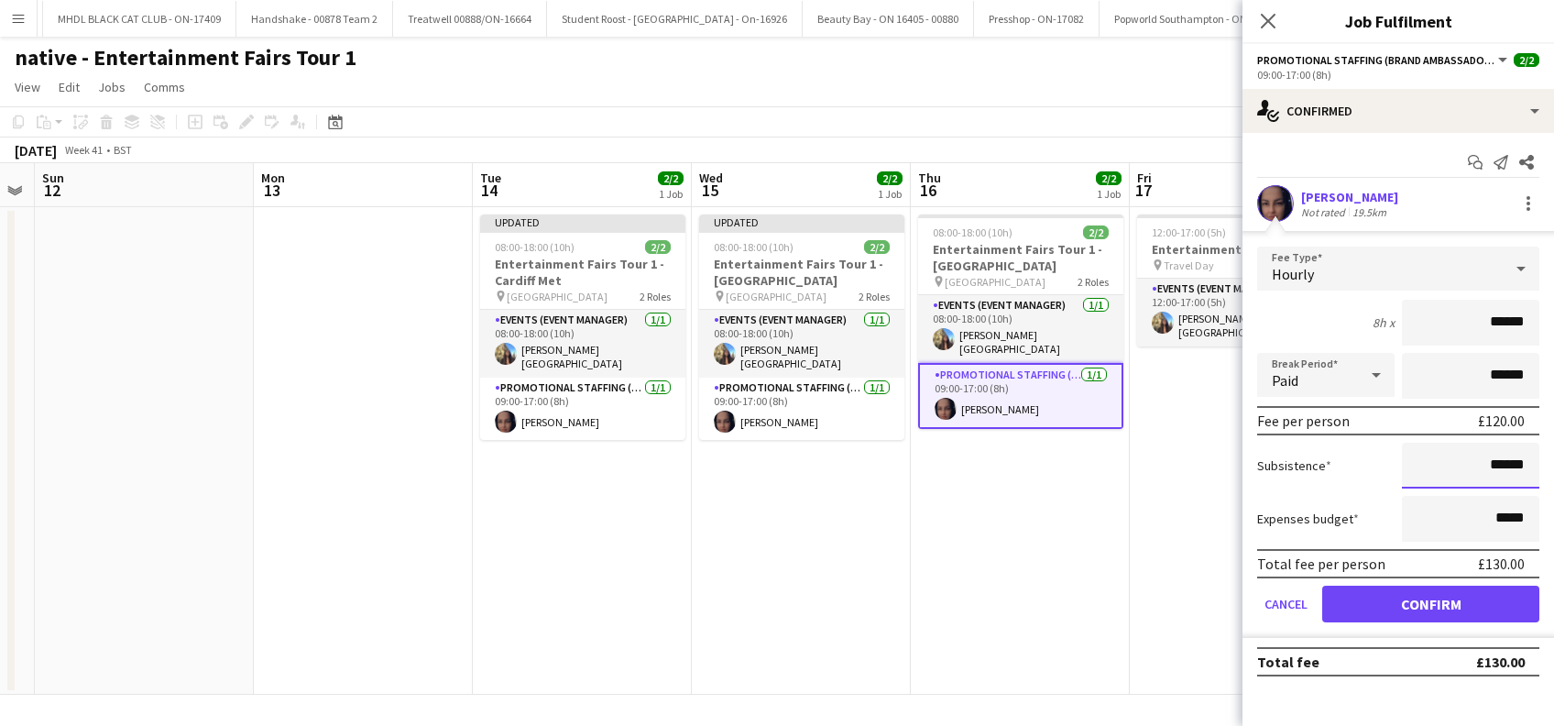
drag, startPoint x: 1506, startPoint y: 462, endPoint x: 1552, endPoint y: 437, distance: 52.1
click at [1507, 462] on input "******" at bounding box center [1470, 465] width 137 height 46
type input "**"
type input "******"
click at [1436, 597] on button "Confirm" at bounding box center [1430, 603] width 217 height 37
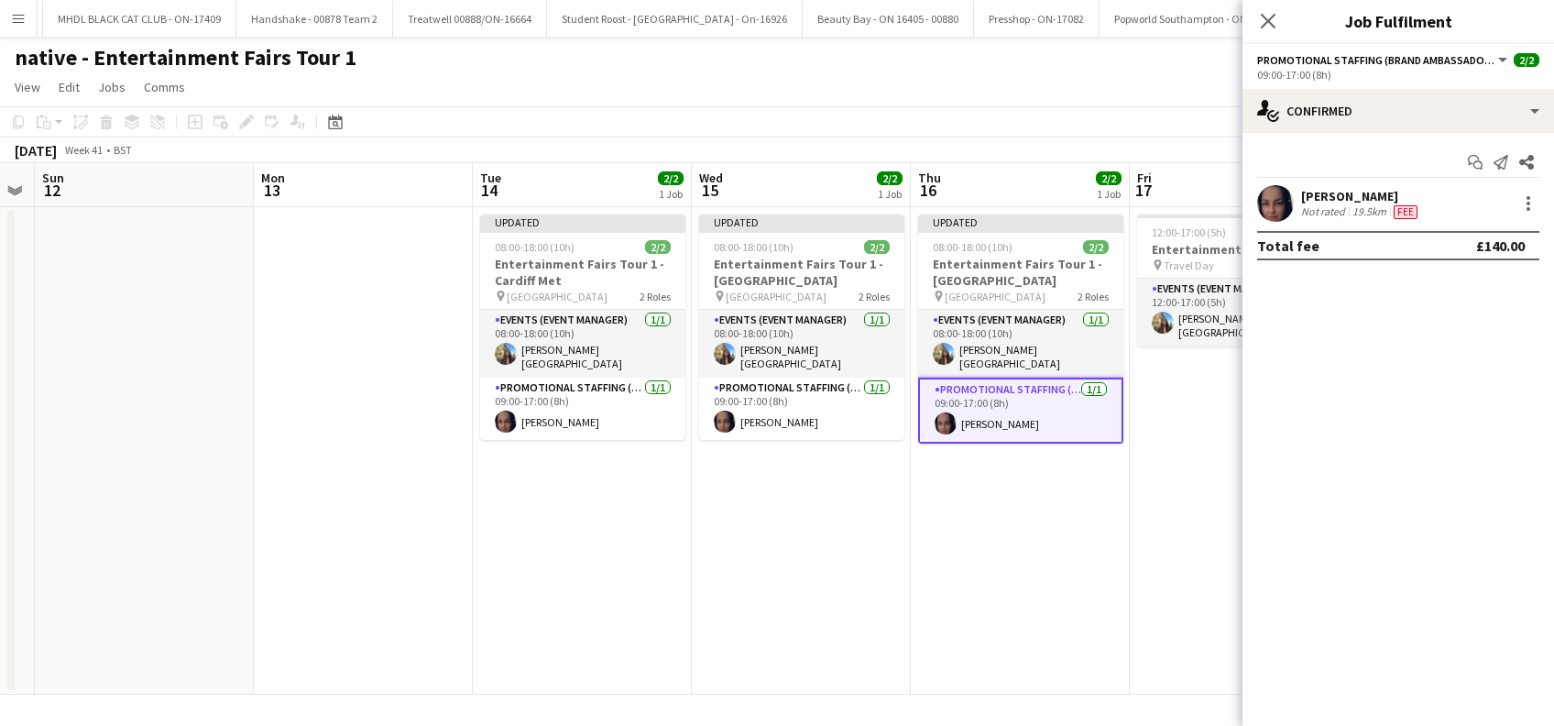
click at [1028, 553] on app-date-cell "Updated 08:00-18:00 (10h) 2/2 Entertainment Fairs Tour 1 - [GEOGRAPHIC_DATA] pi…" at bounding box center [1020, 450] width 219 height 487
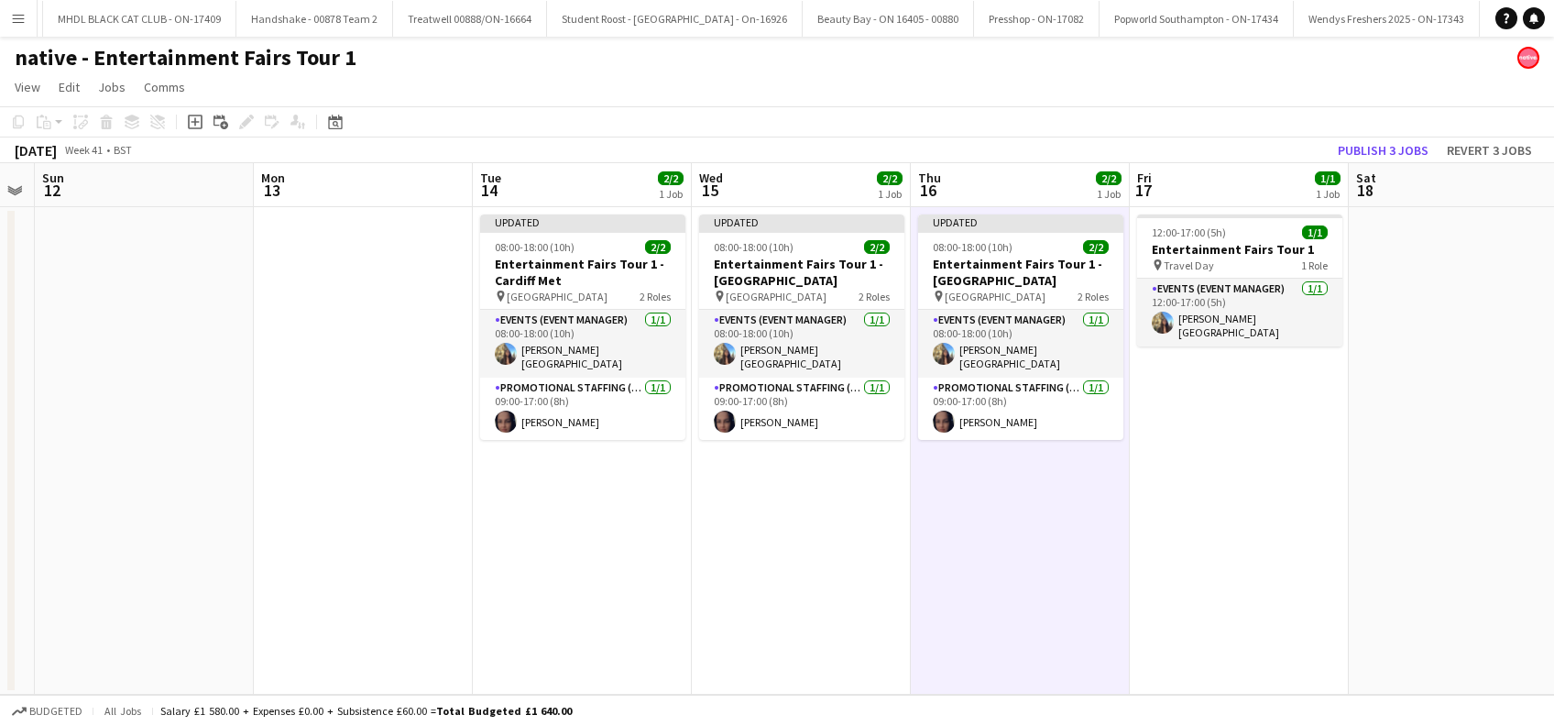
click at [1213, 542] on app-date-cell "12:00-17:00 (5h) 1/1 Entertainment Fairs Tour 1 pin Travel Day 1 Role Events (E…" at bounding box center [1239, 450] width 219 height 487
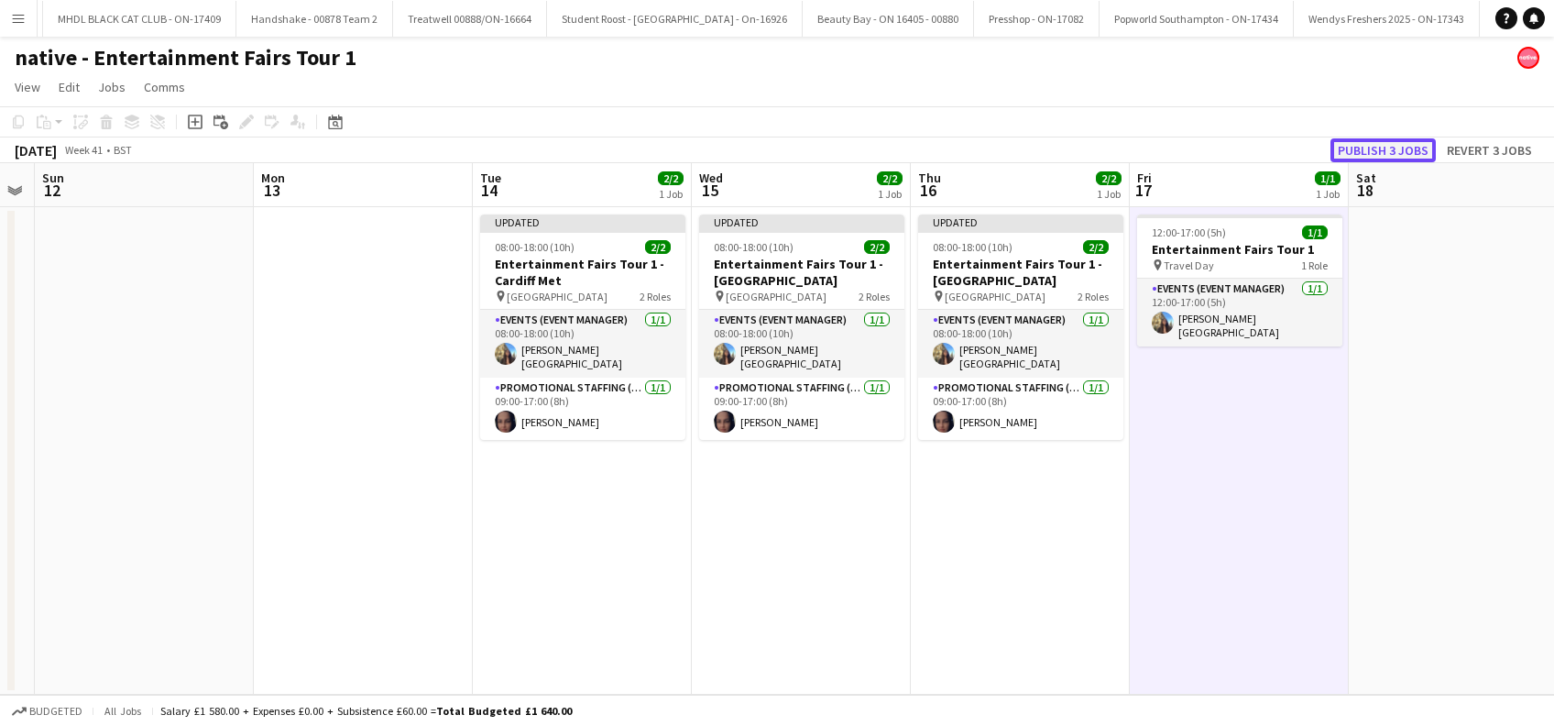
click at [1370, 148] on button "Publish 3 jobs" at bounding box center [1382, 150] width 105 height 24
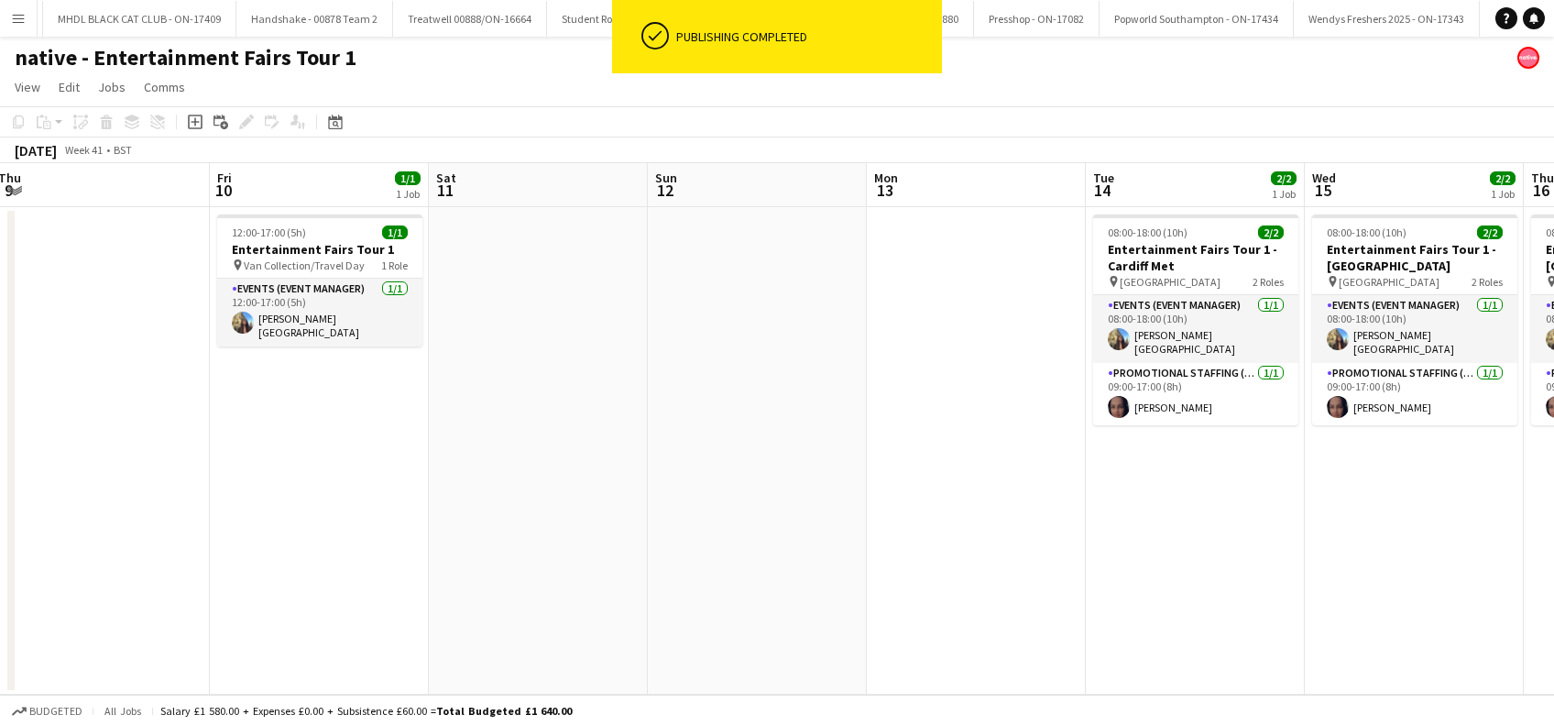
scroll to position [0, 395]
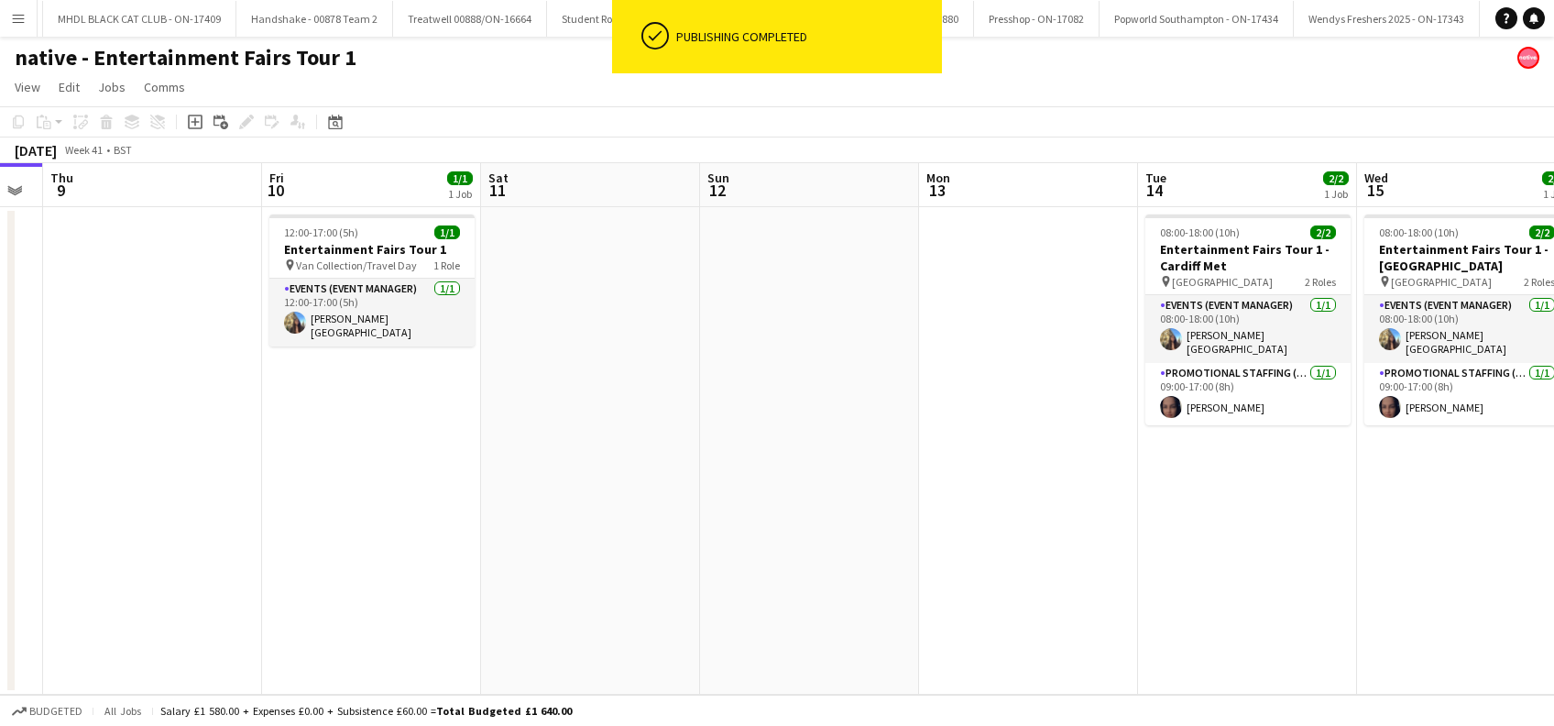
drag, startPoint x: 714, startPoint y: 530, endPoint x: 1378, endPoint y: 528, distance: 664.2
click at [1378, 528] on app-calendar-viewport "Tue 7 Wed 8 Thu 9 Fri 10 1/1 1 Job Sat 11 Sun 12 Mon 13 Tue 14 2/2 1 Job Wed 15…" at bounding box center [777, 428] width 1554 height 531
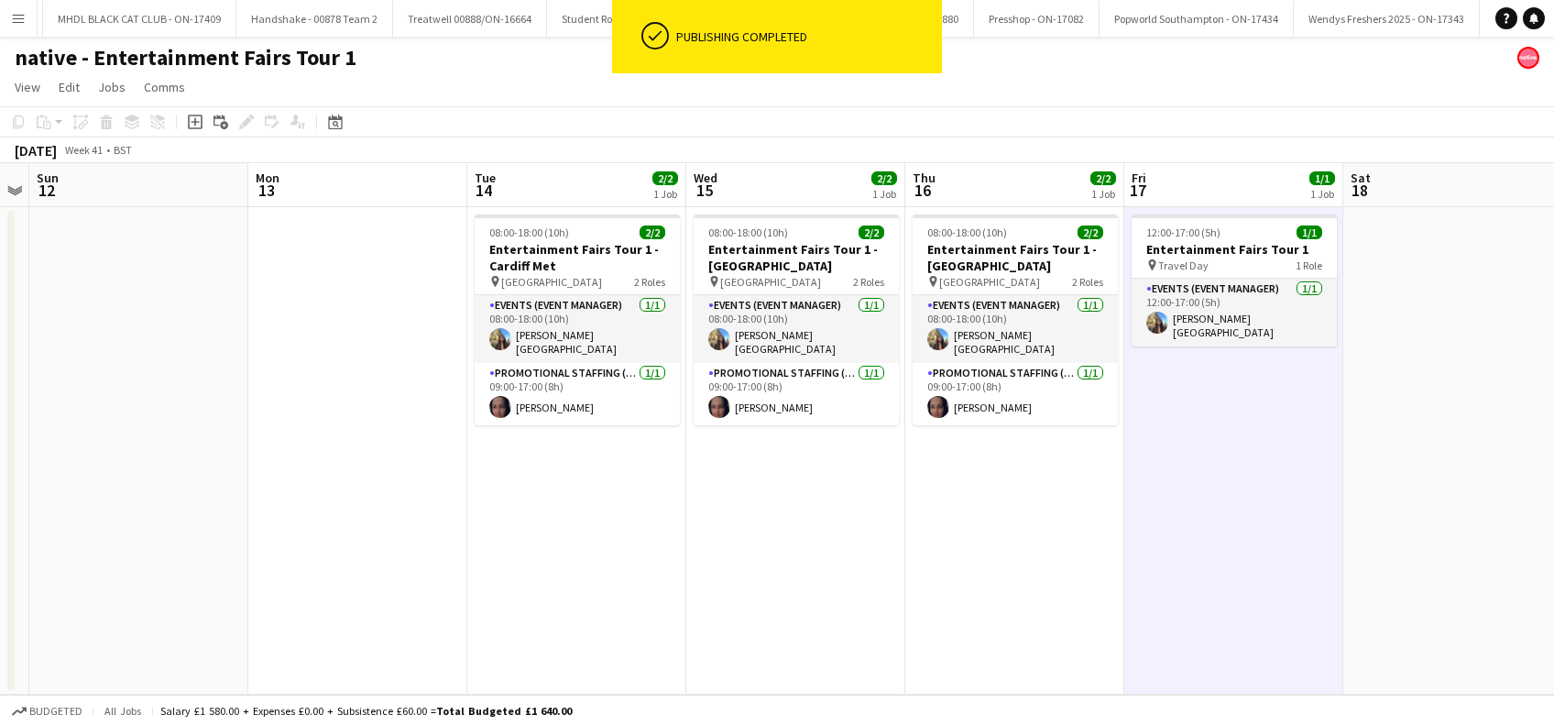
scroll to position [0, 726]
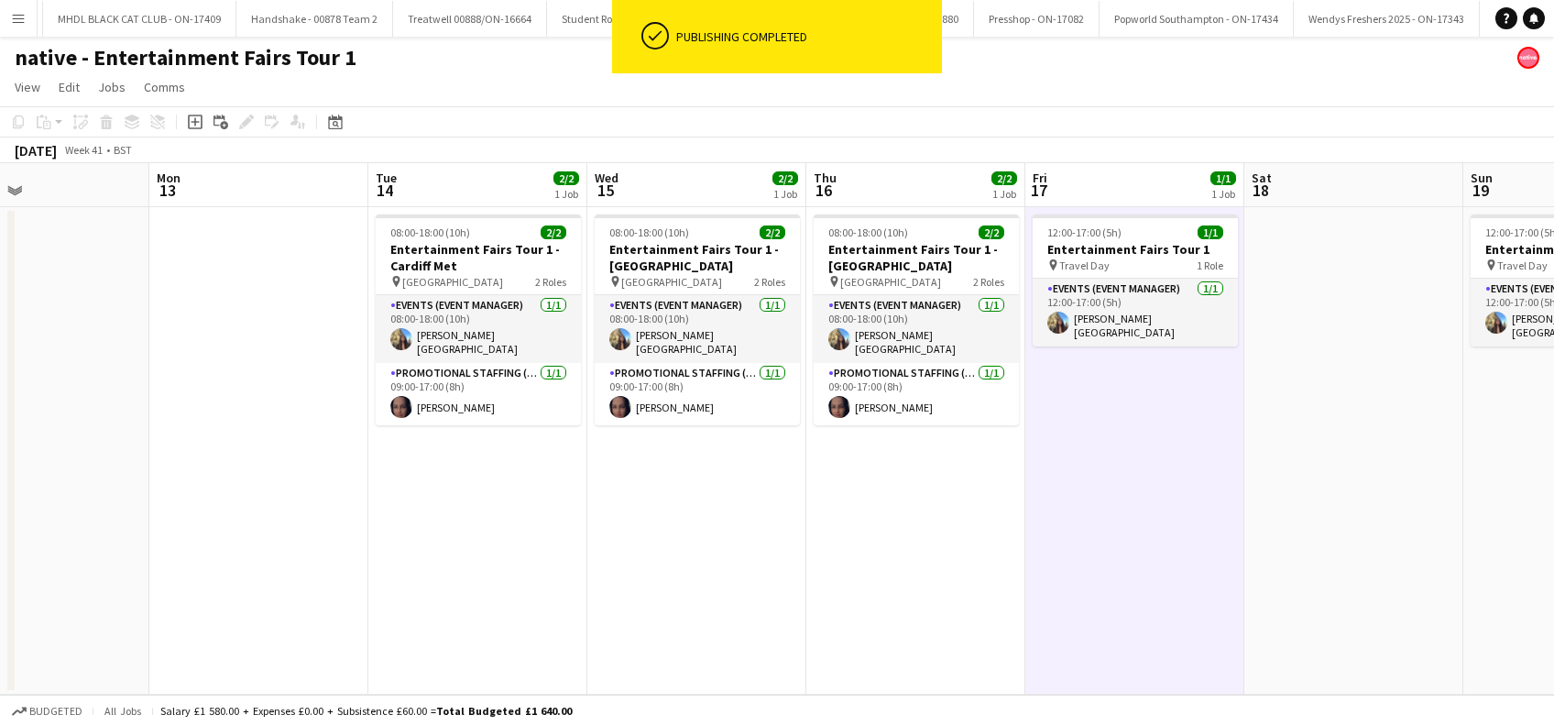
drag, startPoint x: 1400, startPoint y: 528, endPoint x: 629, endPoint y: 547, distance: 770.7
click at [629, 547] on app-calendar-viewport "Thu 9 Fri 10 1/1 1 Job Sat 11 Sun 12 Mon 13 Tue 14 2/2 1 Job Wed 15 2/2 1 Job T…" at bounding box center [777, 428] width 1554 height 531
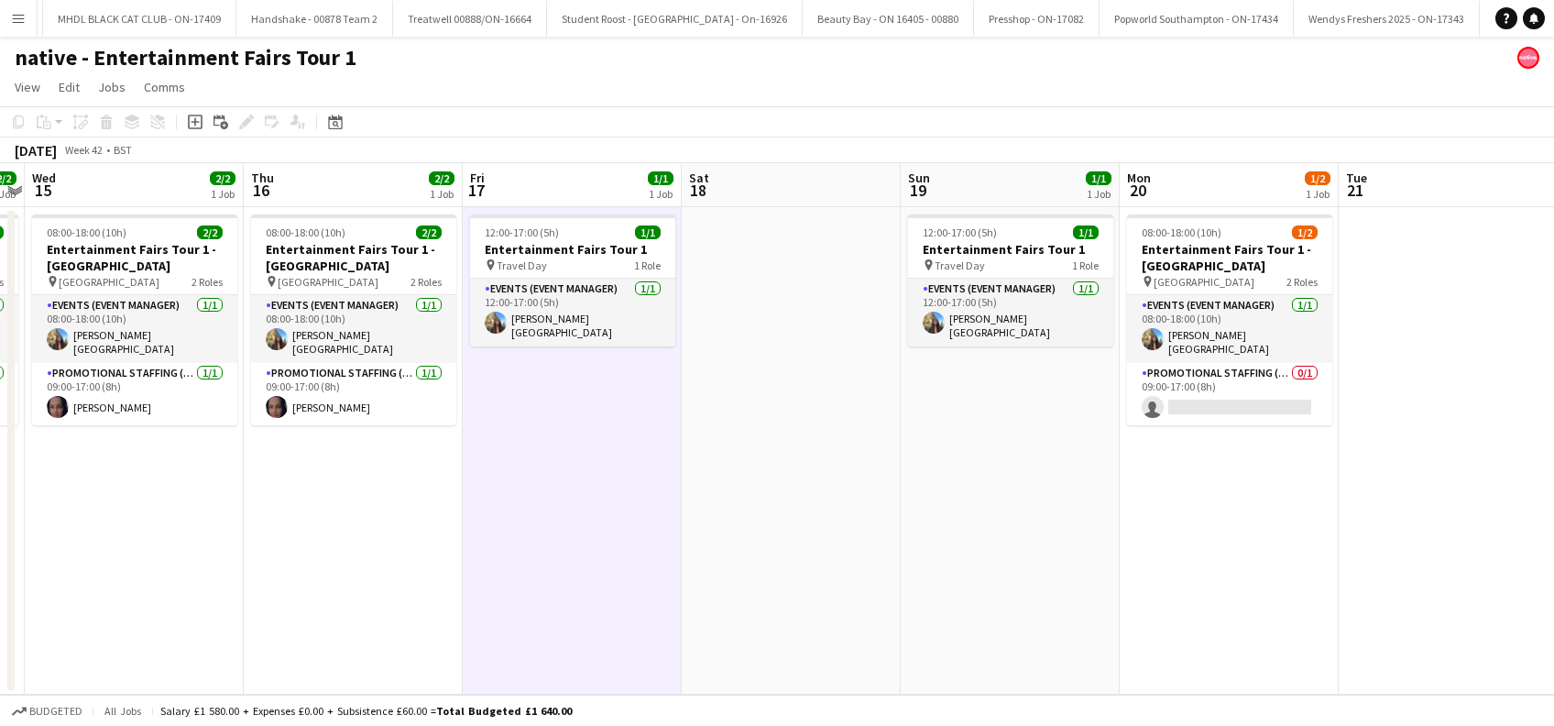
scroll to position [0, 917]
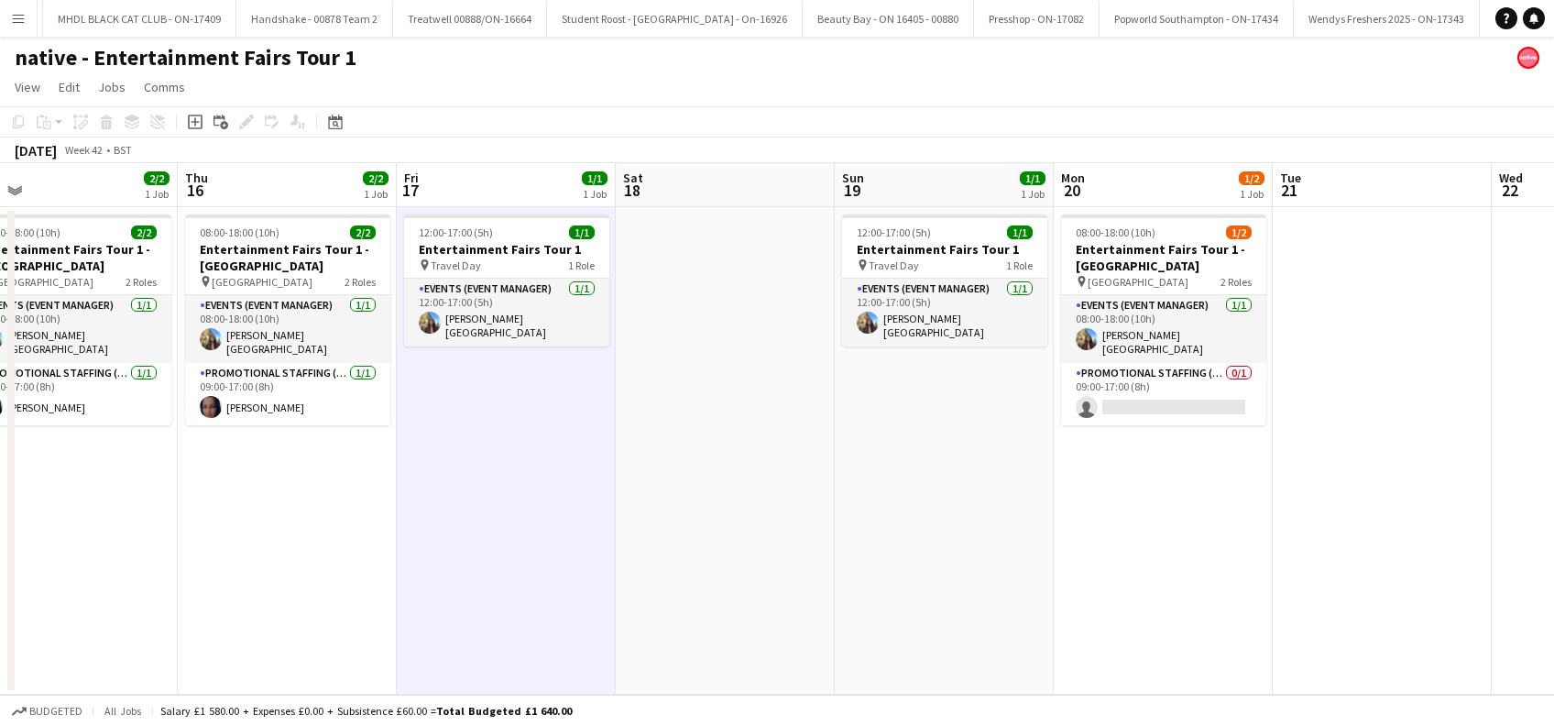
drag, startPoint x: 1354, startPoint y: 514, endPoint x: 726, endPoint y: 563, distance: 630.4
click at [726, 563] on app-calendar-viewport "Sat 11 Sun 12 Mon 13 Tue 14 2/2 1 Job Wed 15 2/2 1 Job Thu 16 2/2 1 Job Fri 17 …" at bounding box center [777, 428] width 1554 height 531
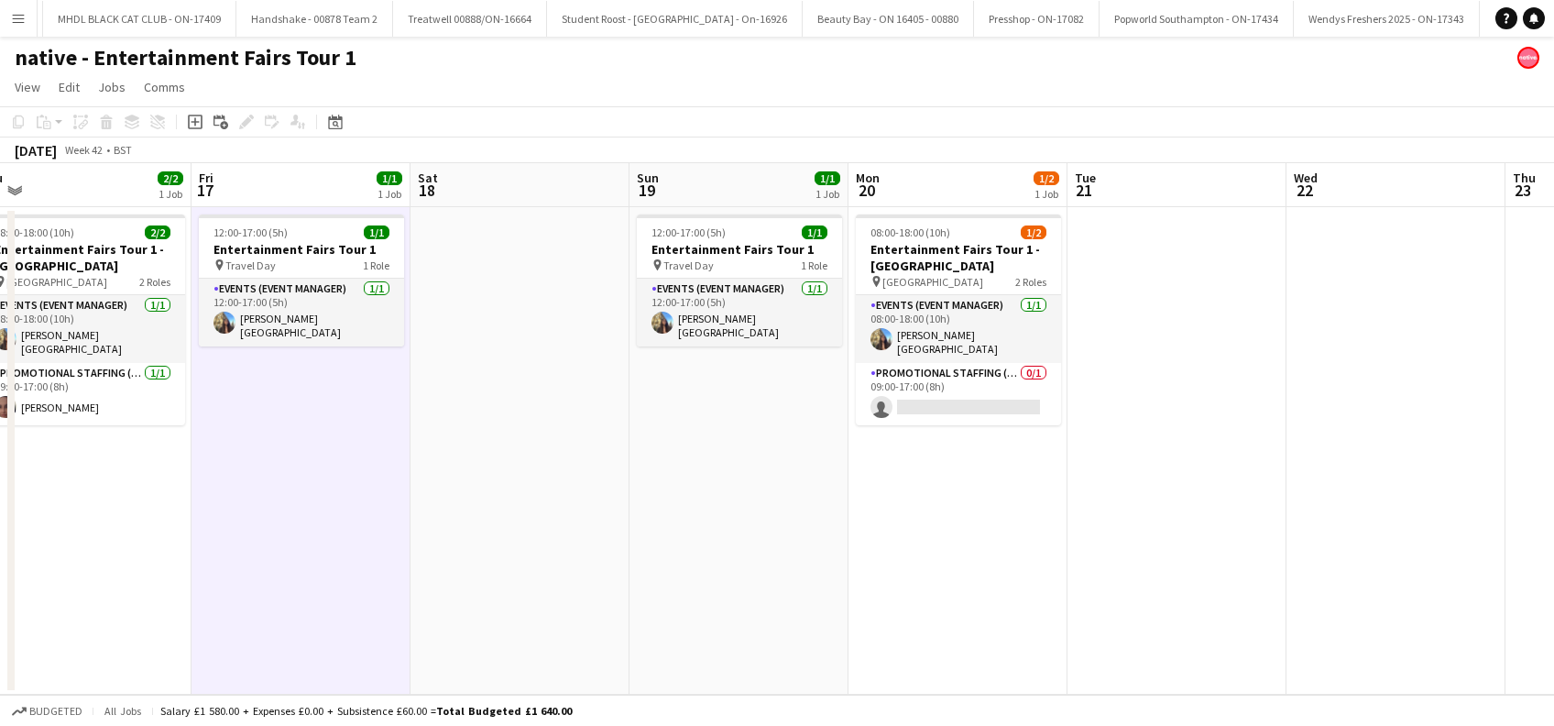
drag, startPoint x: 1176, startPoint y: 567, endPoint x: 971, endPoint y: 596, distance: 207.3
click at [971, 596] on app-calendar-viewport "Mon 13 Tue 14 2/2 1 Job Wed 15 2/2 1 Job Thu 16 2/2 1 Job Fri 17 1/1 1 Job Sat …" at bounding box center [777, 428] width 1554 height 531
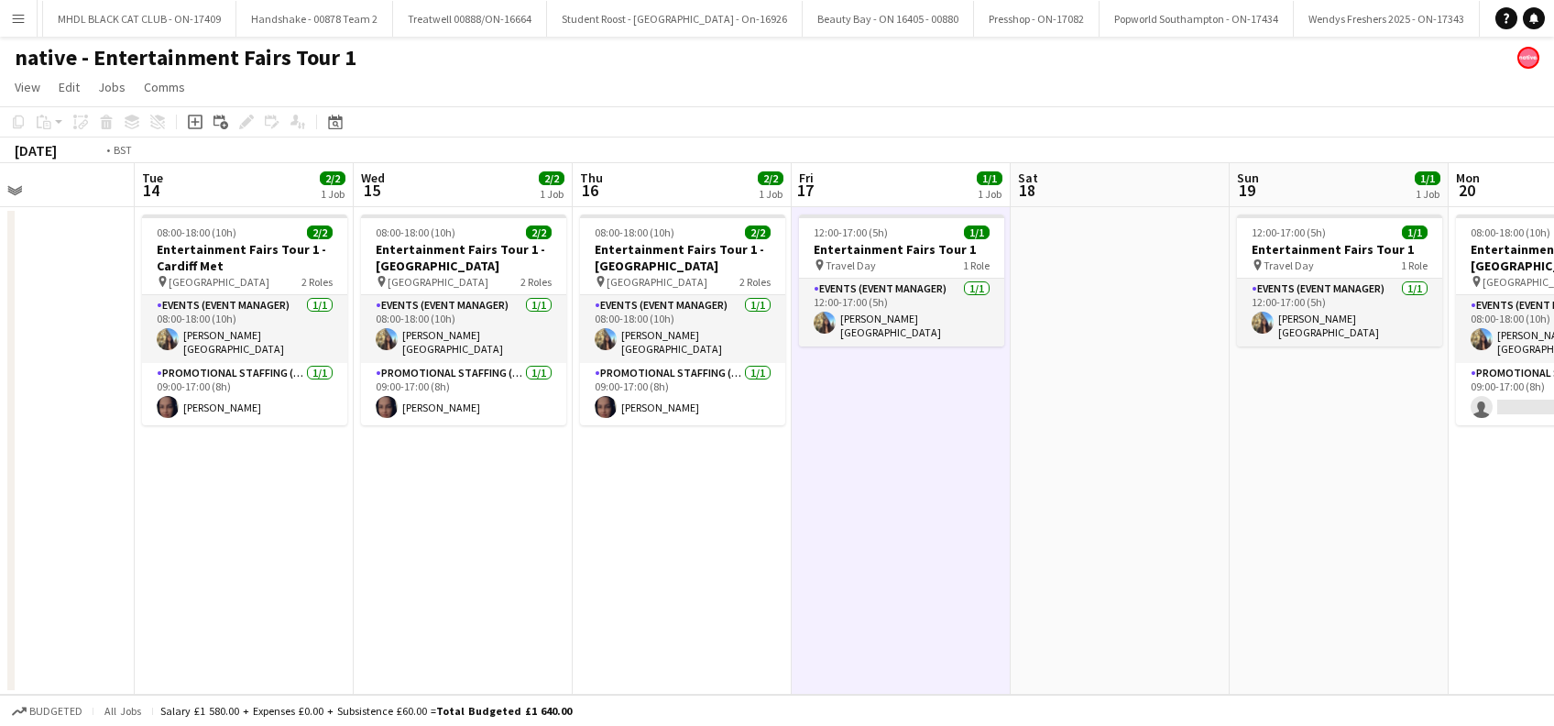
scroll to position [0, 462]
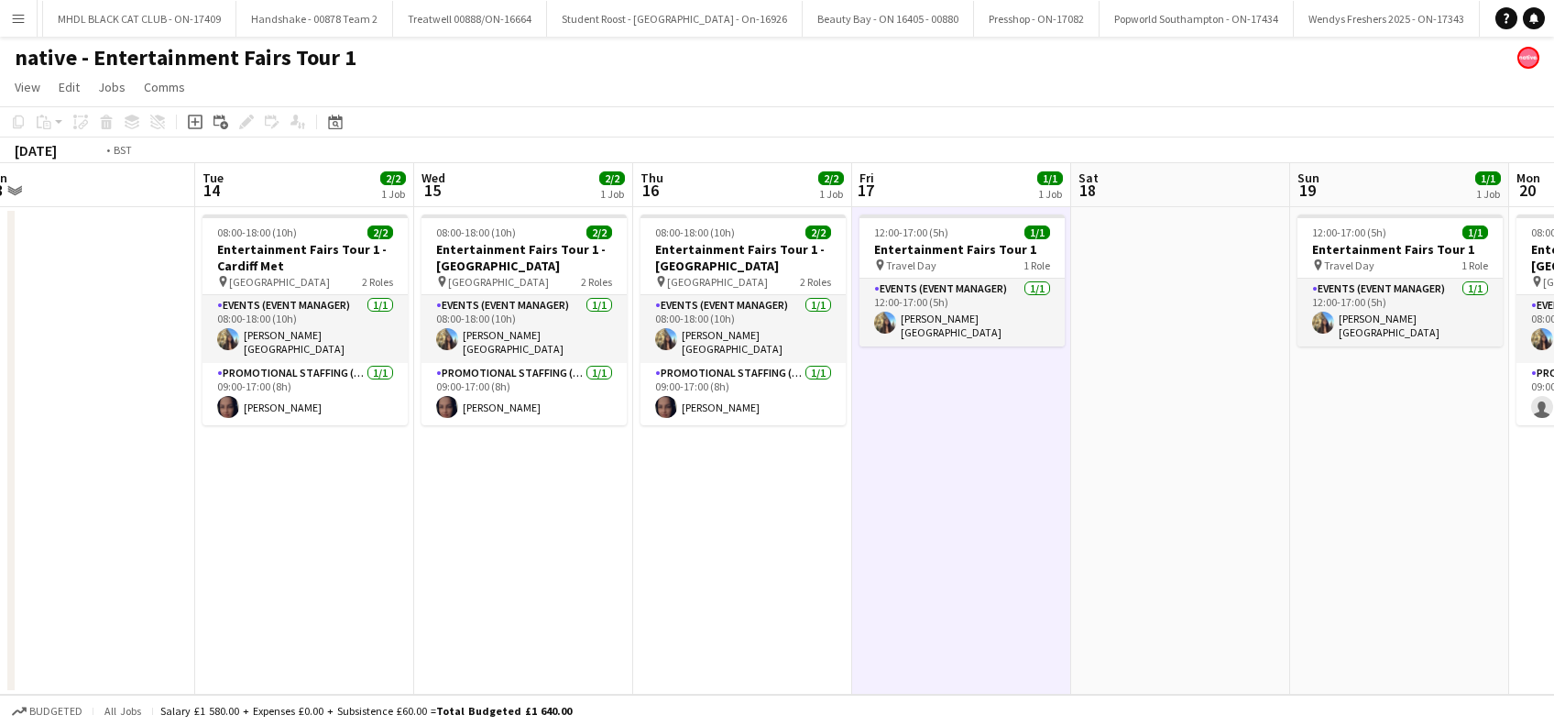
drag, startPoint x: 425, startPoint y: 616, endPoint x: 1305, endPoint y: 598, distance: 879.6
click at [1305, 598] on app-calendar-viewport "Sat 11 Sun 12 Mon 13 Tue 14 2/2 1 Job Wed 15 2/2 1 Job Thu 16 2/2 1 Job Fri 17 …" at bounding box center [777, 428] width 1554 height 531
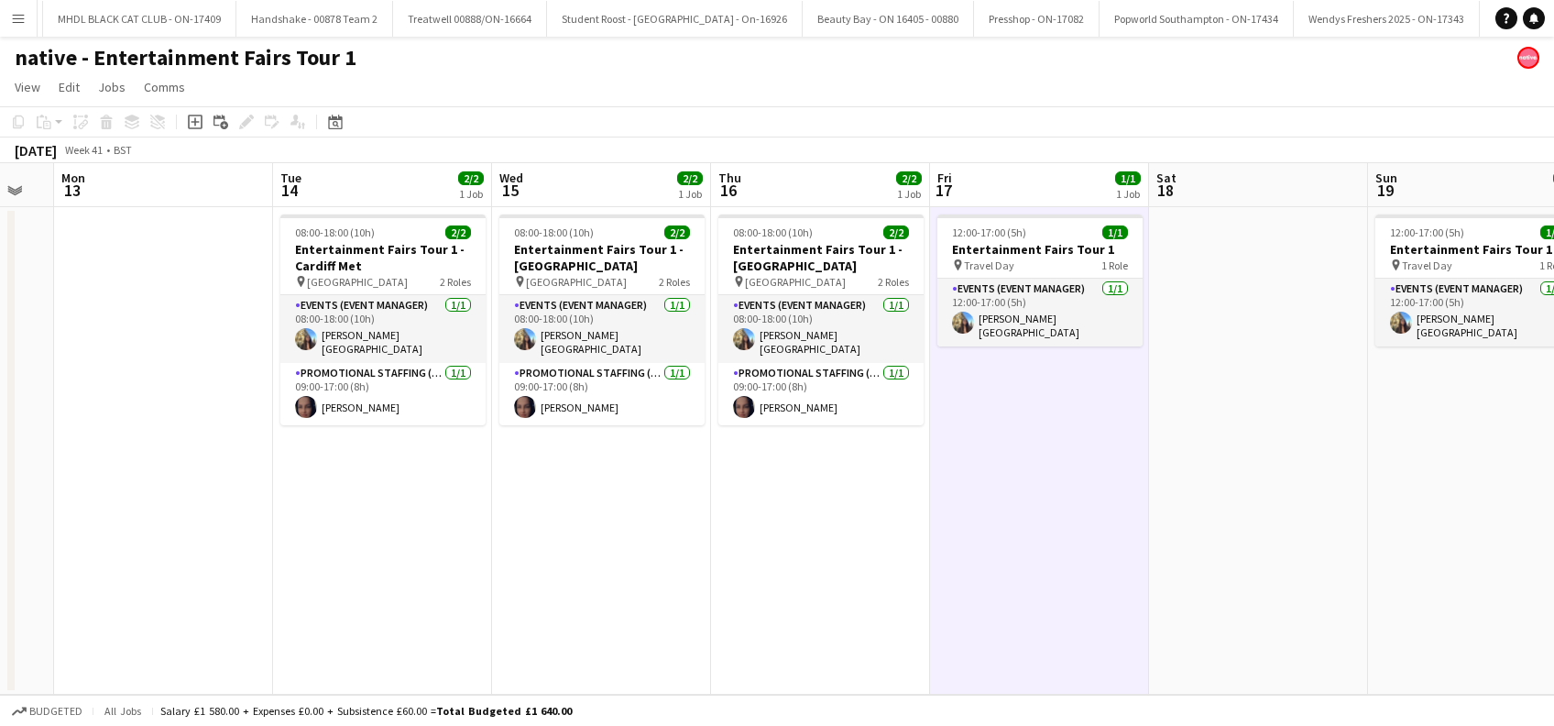
drag, startPoint x: 580, startPoint y: 498, endPoint x: 433, endPoint y: 539, distance: 152.0
click at [433, 539] on app-calendar-viewport "Thu 9 Fri 10 1/1 1 Job Sat 11 Sun 12 Mon 13 Tue 14 2/2 1 Job Wed 15 2/2 1 Job T…" at bounding box center [777, 428] width 1554 height 531
